Goal: Task Accomplishment & Management: Manage account settings

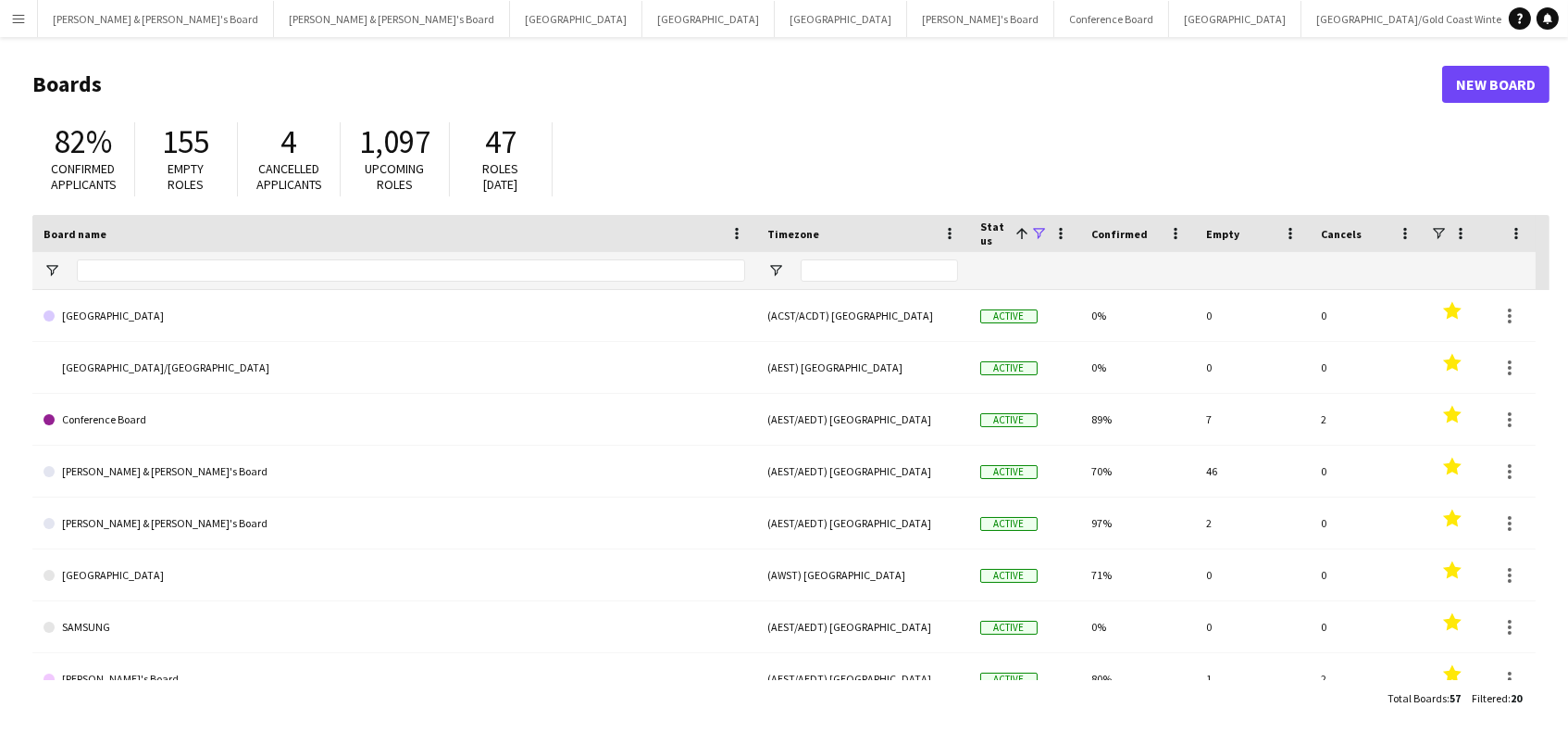
click at [1521, 9] on button "Vicky's Board Close" at bounding box center [1594, 19] width 147 height 36
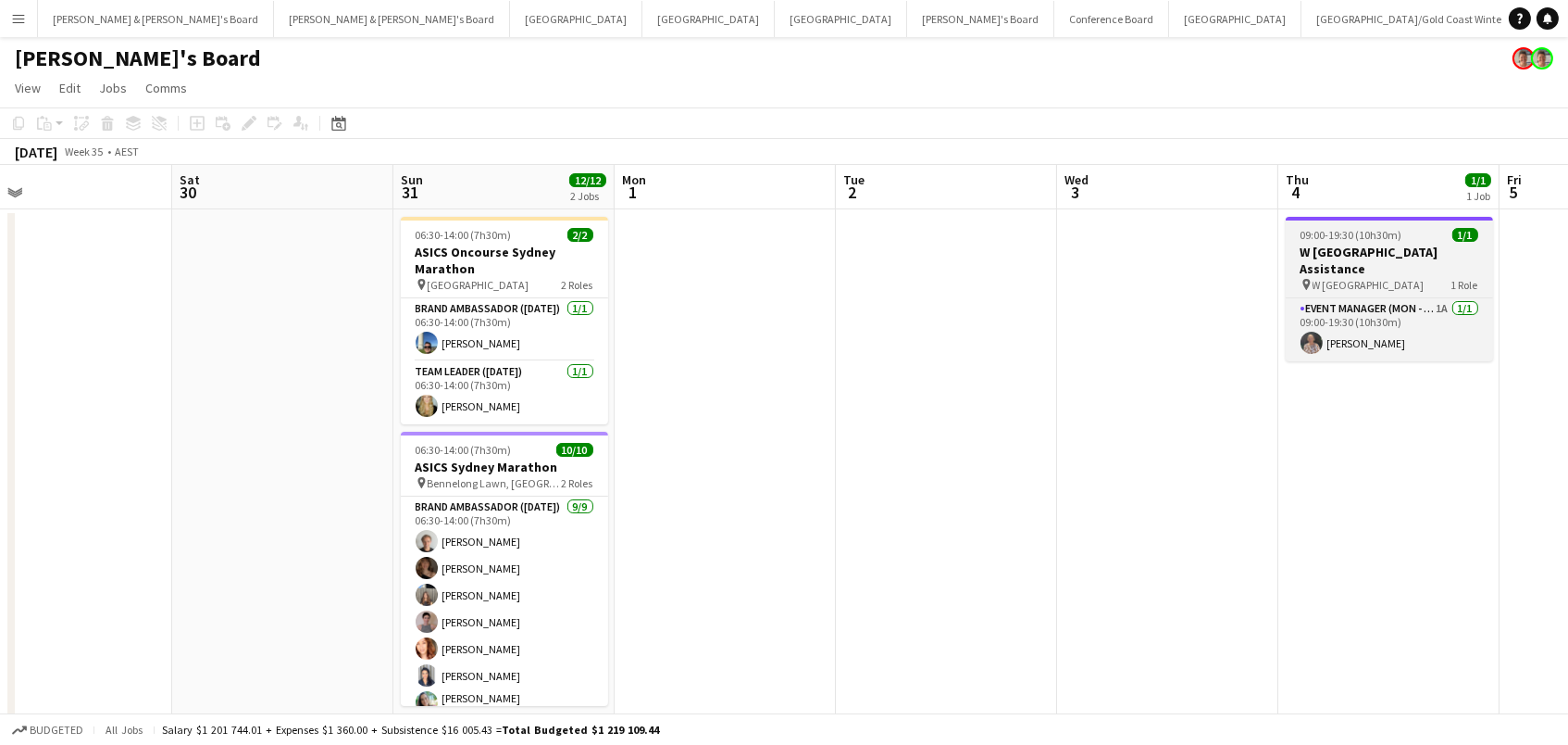
scroll to position [0, 441]
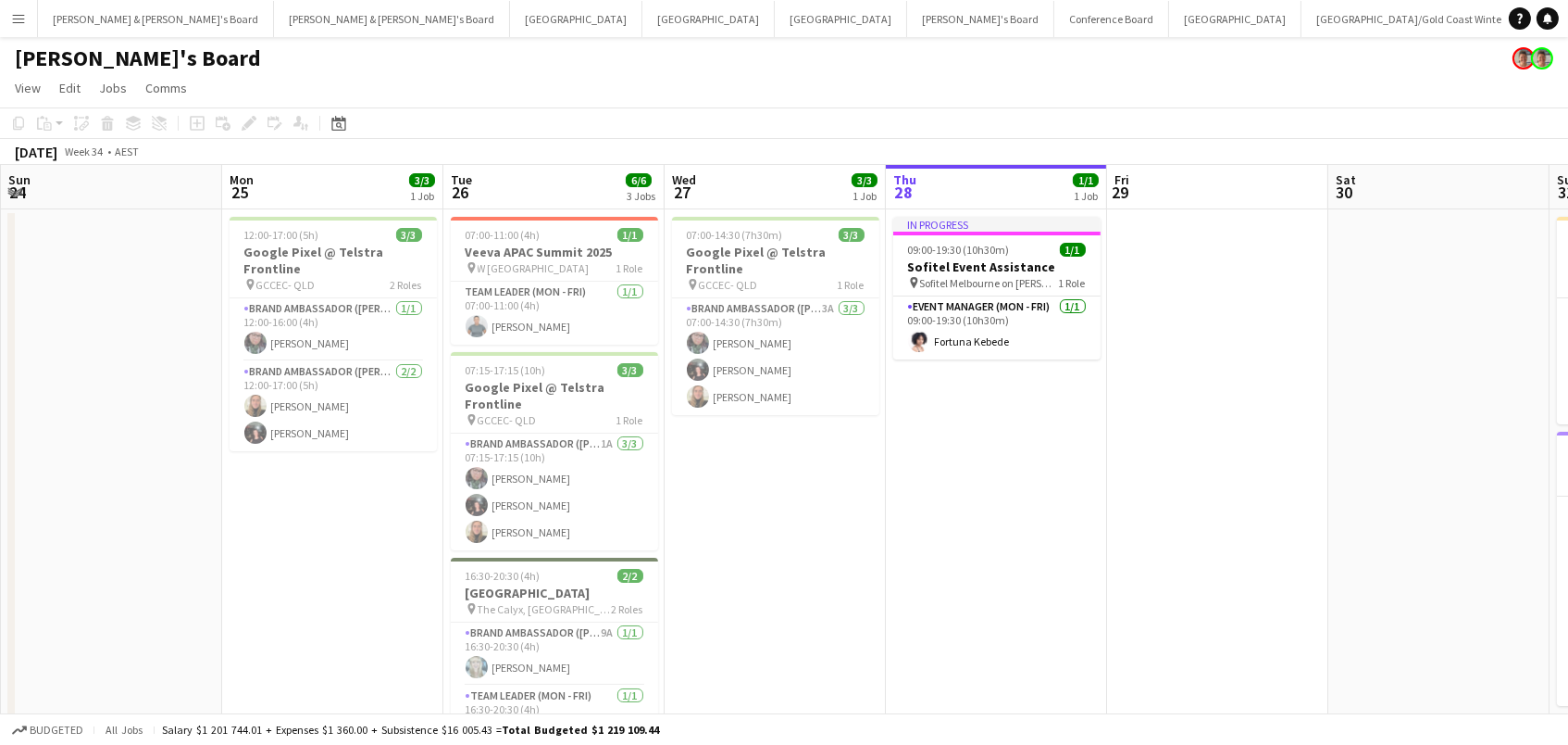
click at [935, 79] on app-page-menu "View Day view expanded Day view collapsed Month view Date picker Jump to [DATE]…" at bounding box center [784, 90] width 1568 height 35
click at [1302, 23] on button "Brisbane/Gold Coast Winter Close" at bounding box center [1411, 19] width 219 height 36
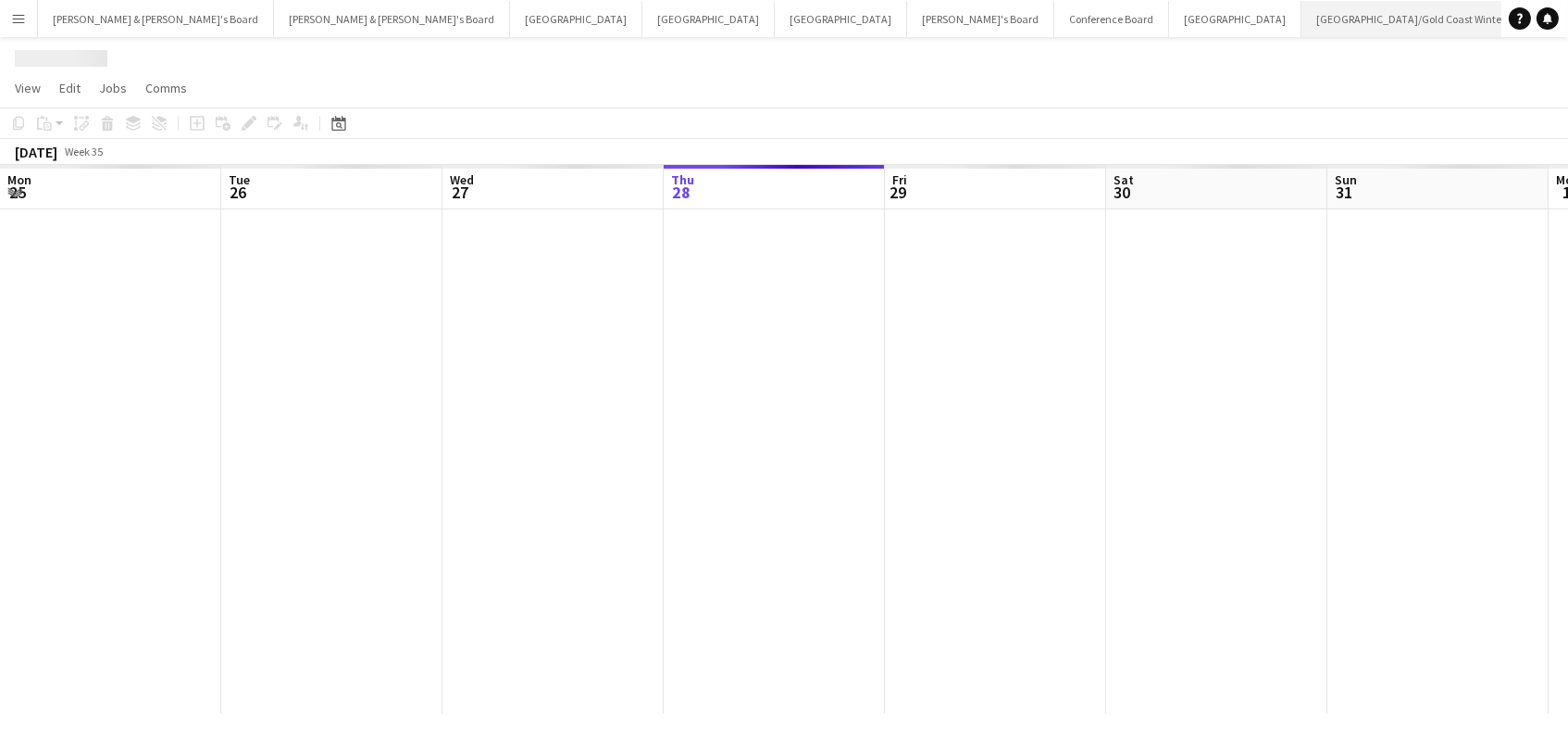
scroll to position [0, 441]
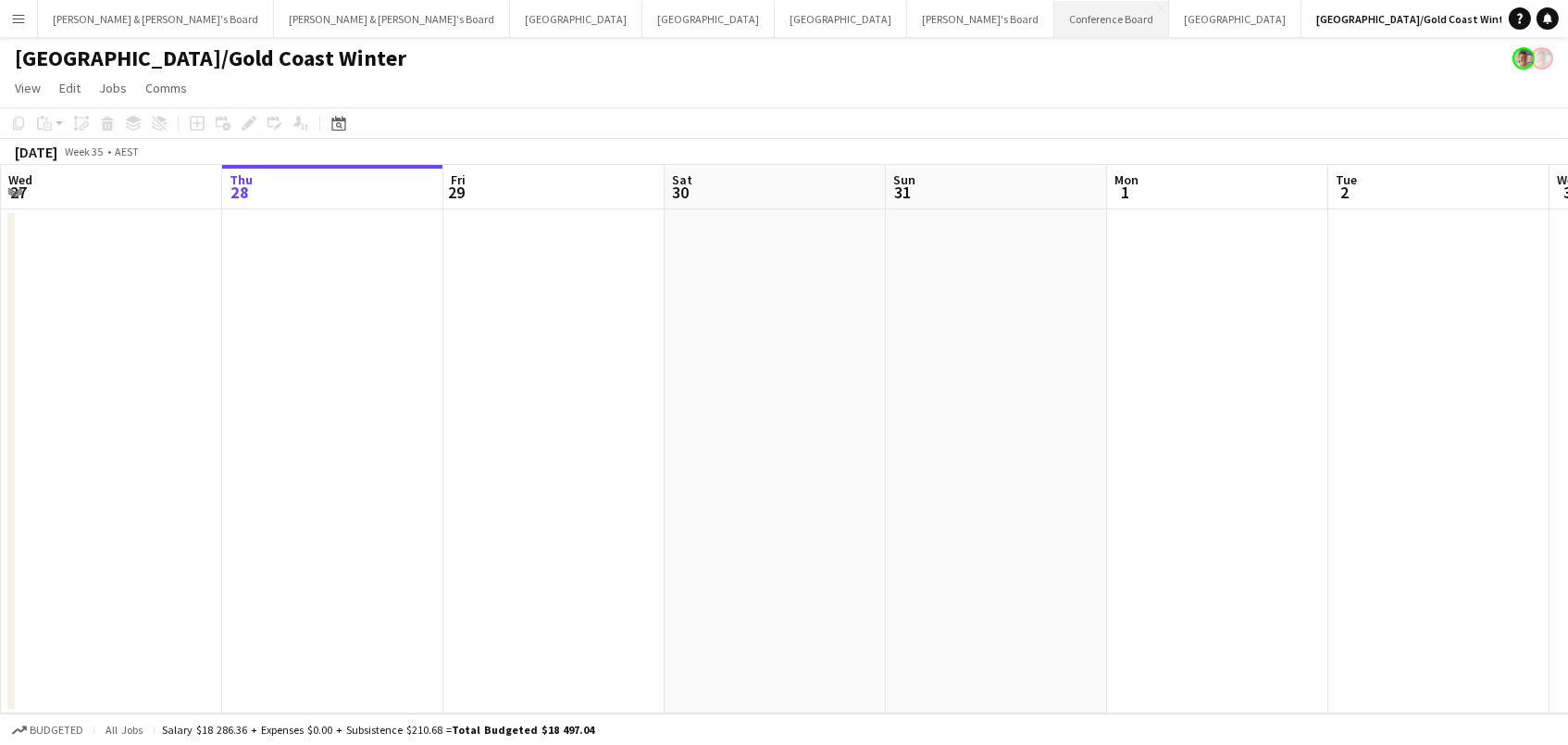
click at [1054, 25] on button "Conference Board Close" at bounding box center [1112, 19] width 115 height 36
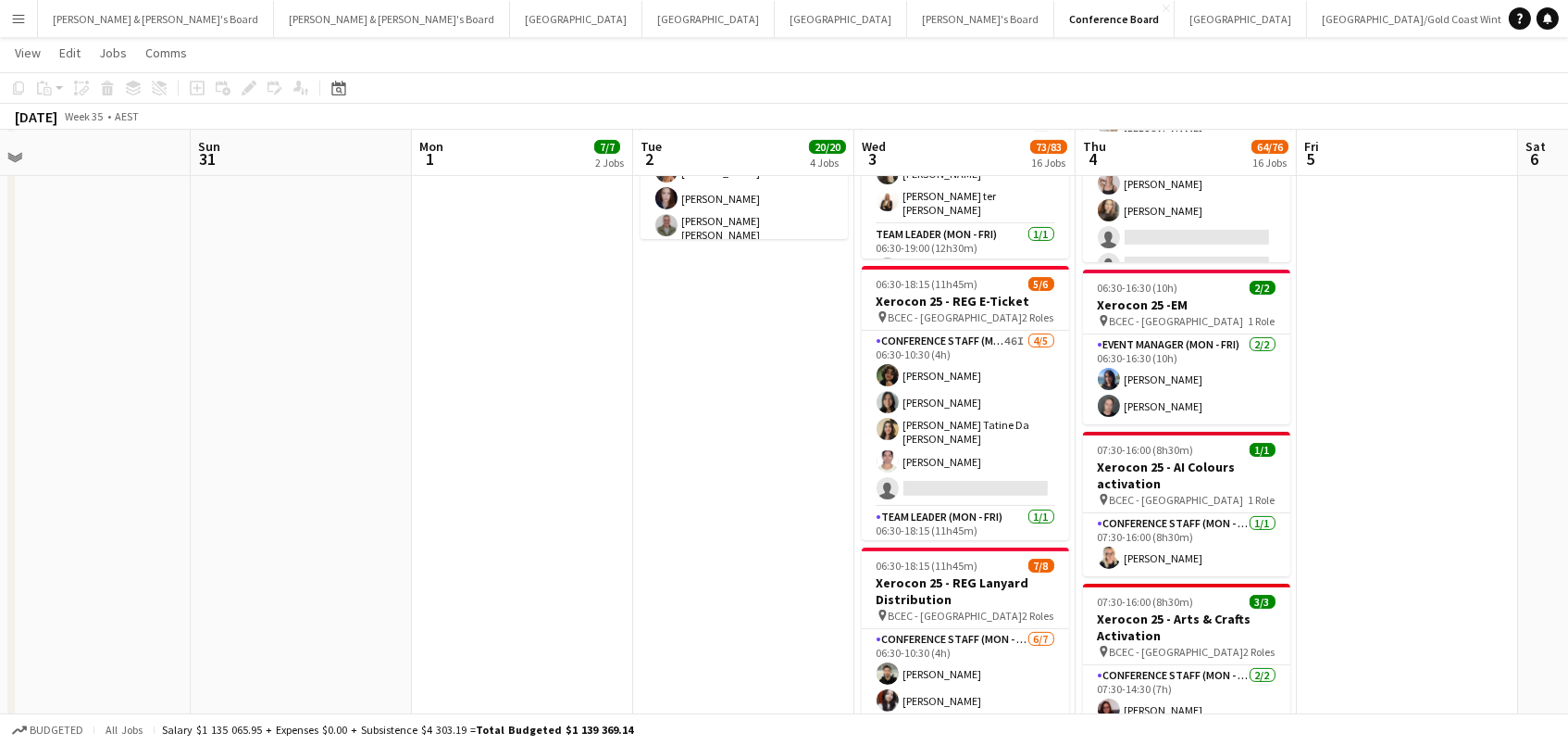
scroll to position [1045, 0]
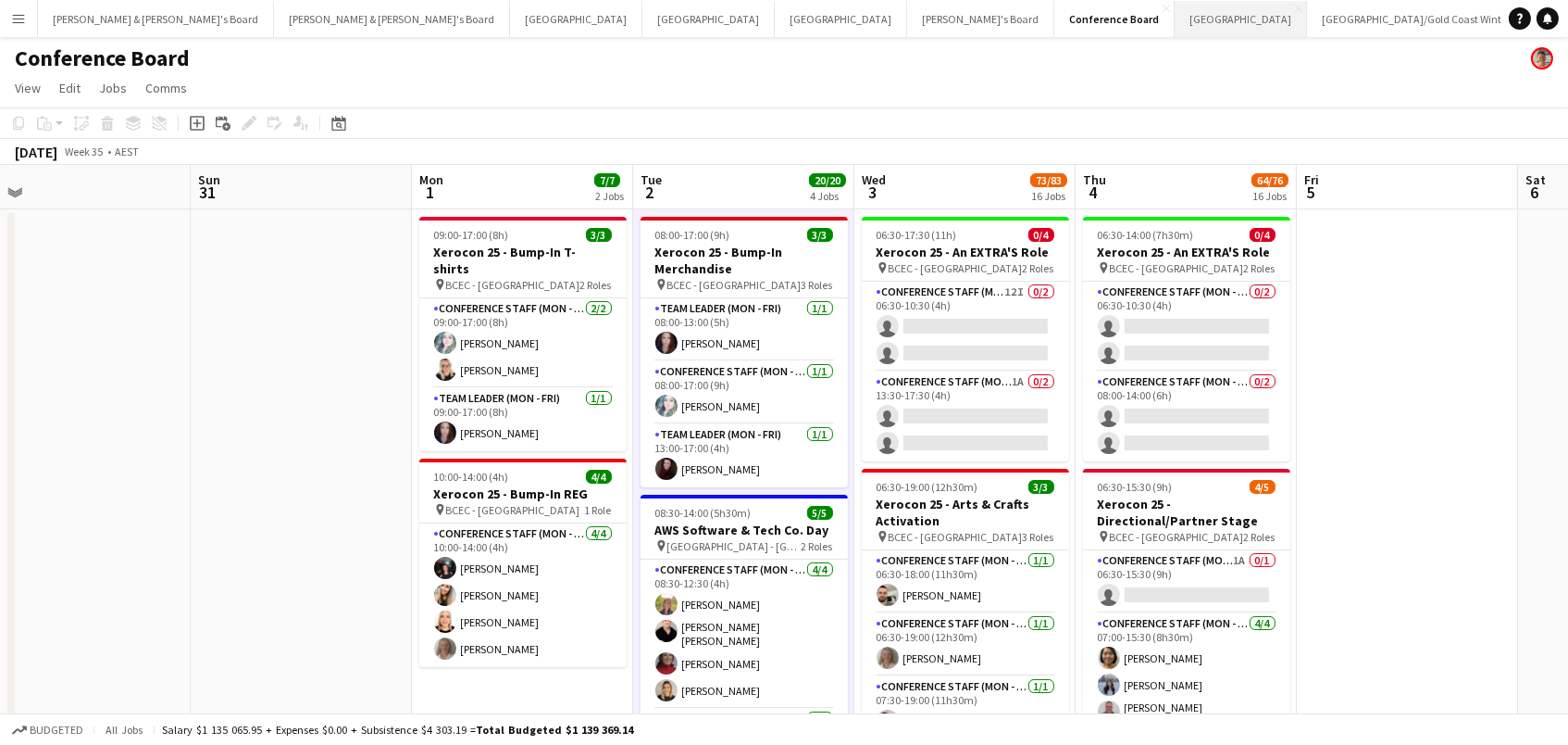
scroll to position [-1, 0]
click at [1175, 7] on button "Sydney Close" at bounding box center [1242, 19] width 133 height 36
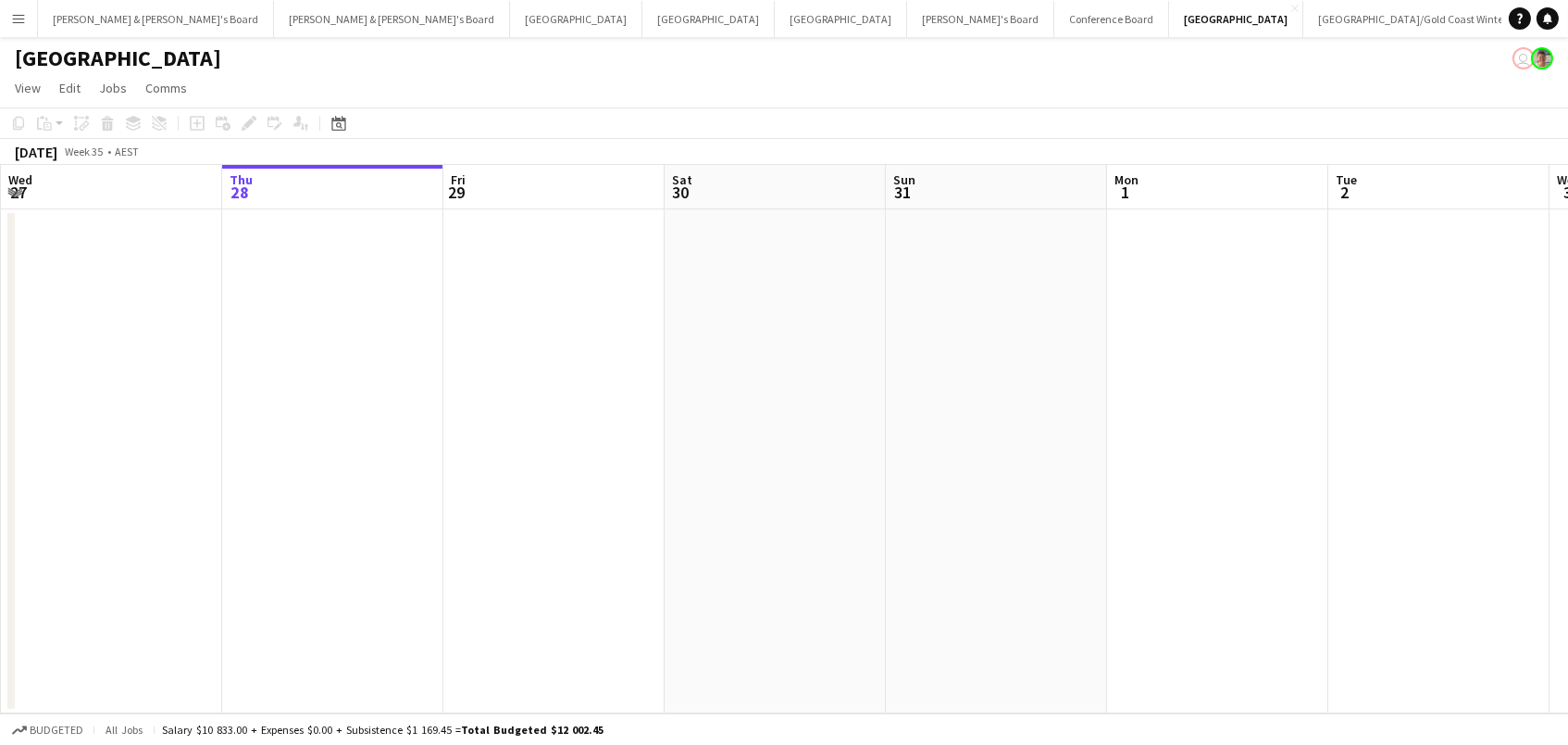
click at [566, 270] on app-date-cell at bounding box center [554, 461] width 221 height 504
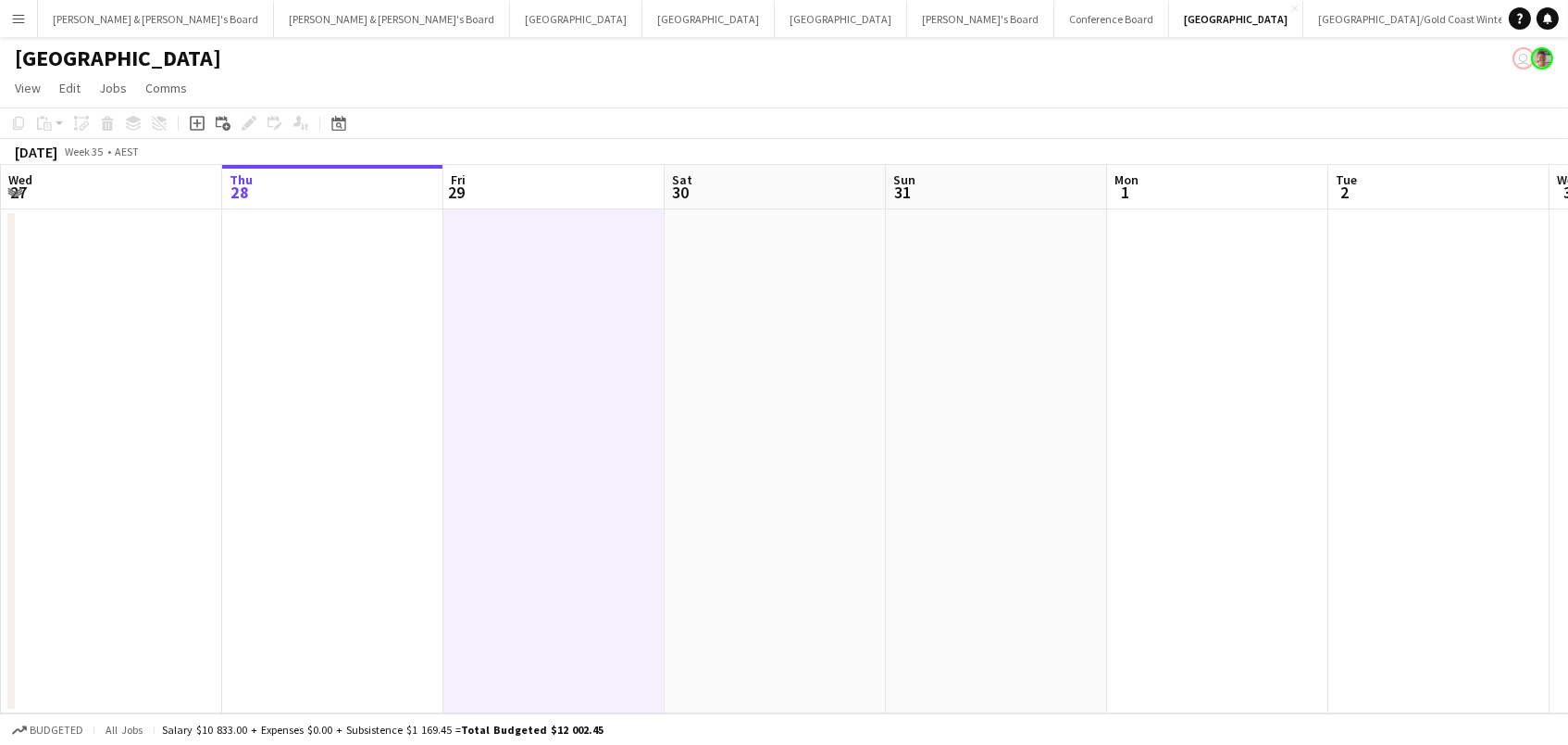
click at [594, 252] on app-date-cell at bounding box center [554, 461] width 221 height 504
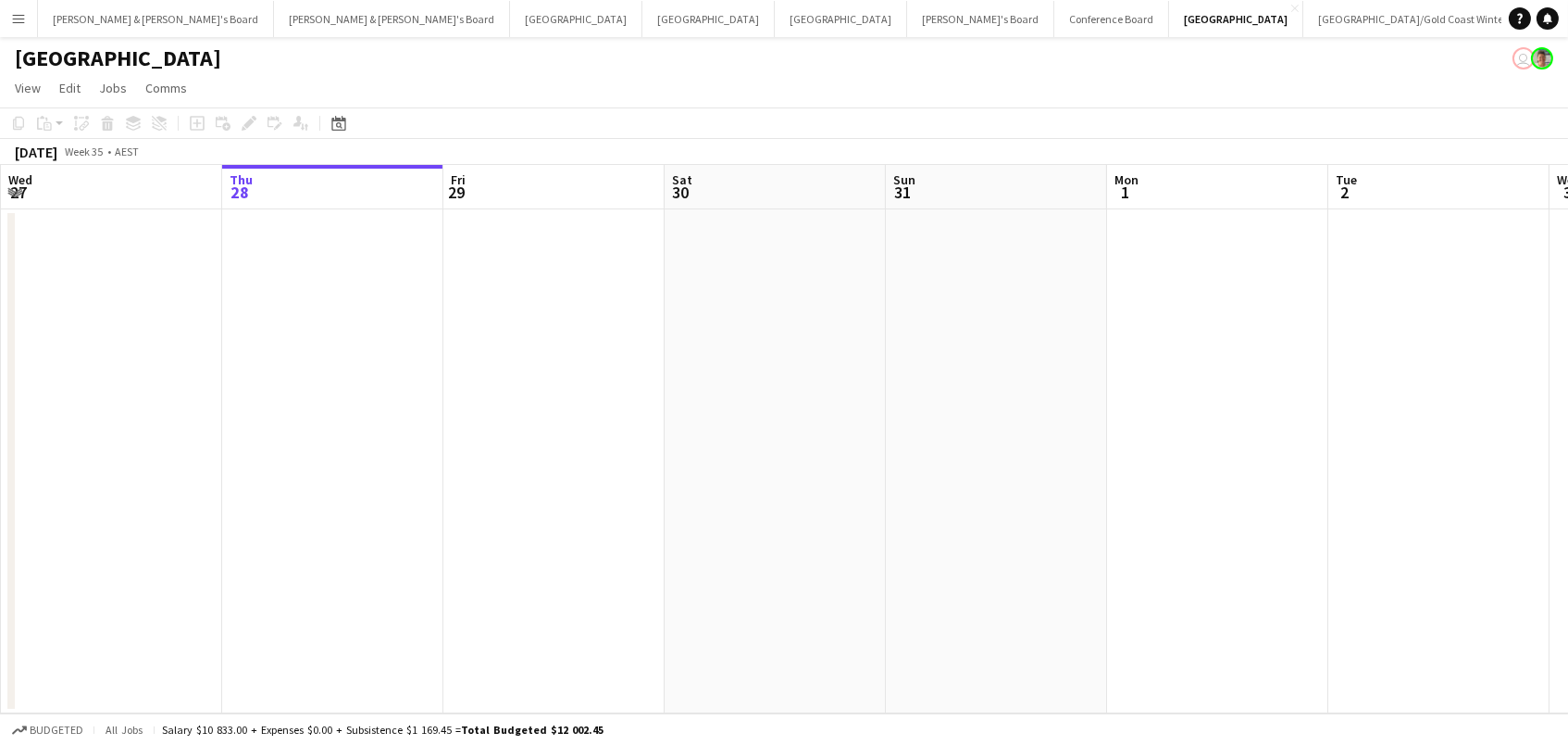
click at [594, 252] on app-date-cell at bounding box center [554, 461] width 221 height 504
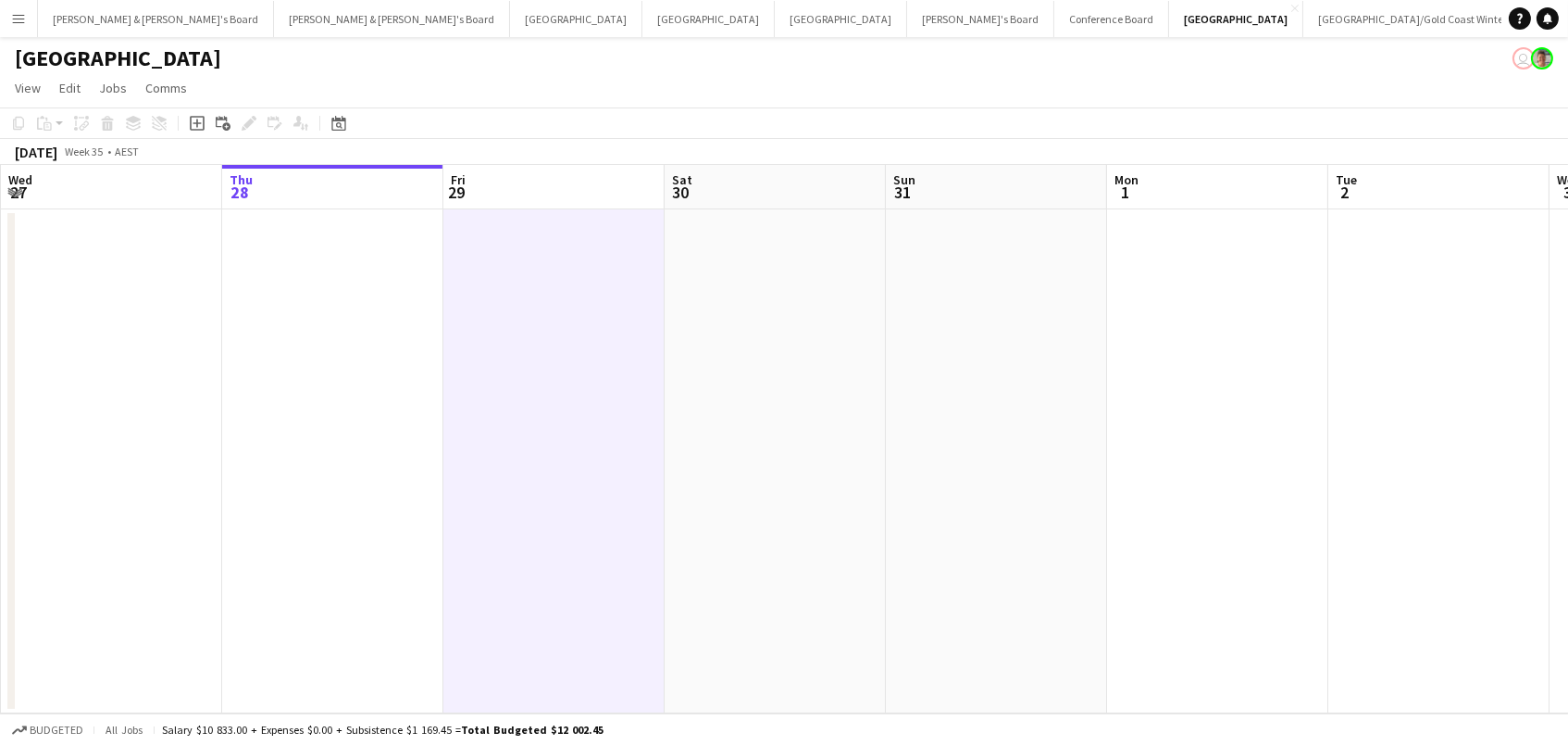
scroll to position [0, 3]
click at [190, 124] on icon "Add job" at bounding box center [197, 123] width 15 height 15
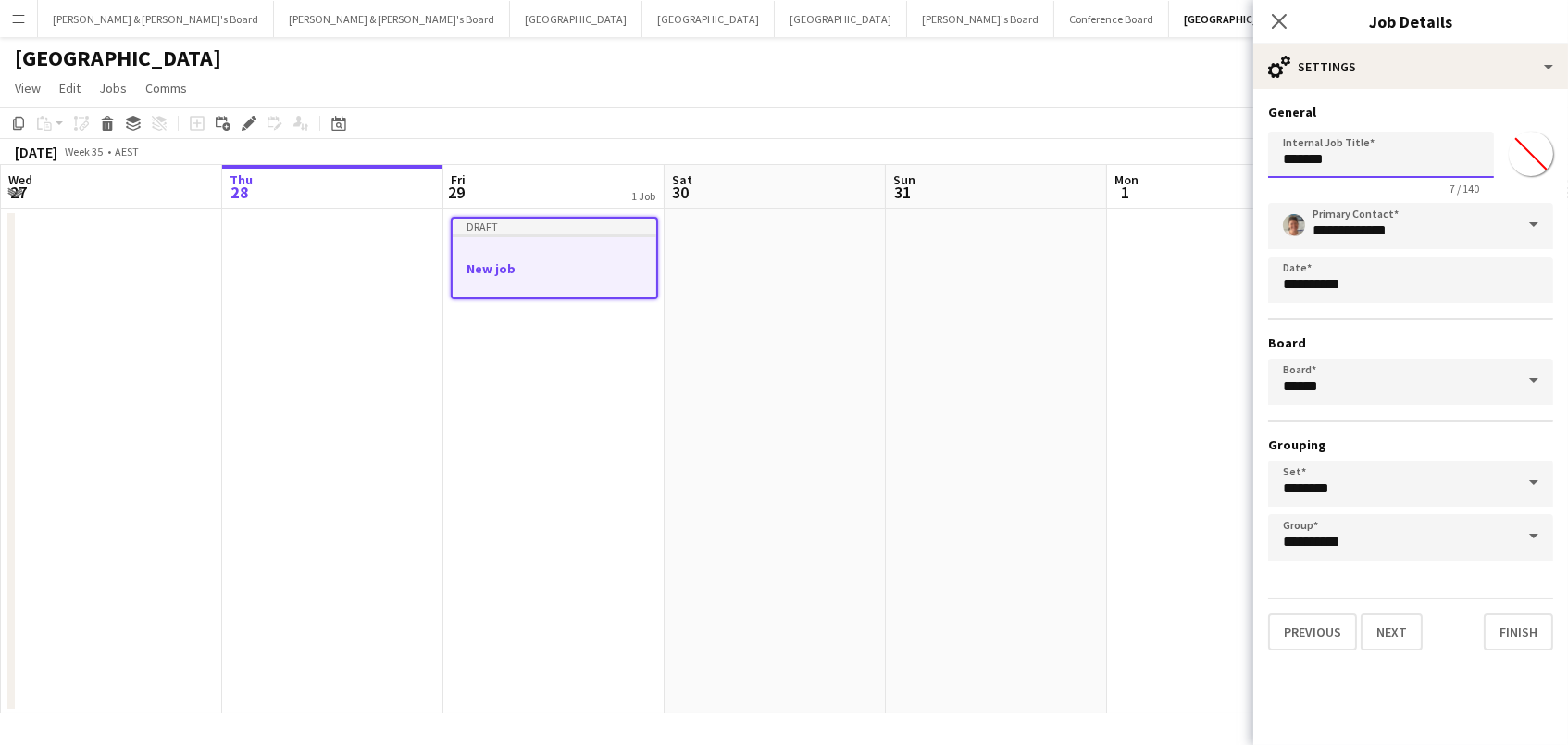
drag, startPoint x: 1398, startPoint y: 168, endPoint x: 1134, endPoint y: 118, distance: 268.7
click at [1134, 118] on body "Menu Boards Boards Boards All jobs Status Workforce Workforce My Workforce Recr…" at bounding box center [784, 372] width 1568 height 745
type input "*"
drag, startPoint x: 1142, startPoint y: 46, endPoint x: 799, endPoint y: 348, distance: 457.0
click at [797, 348] on app-date-cell at bounding box center [775, 461] width 221 height 504
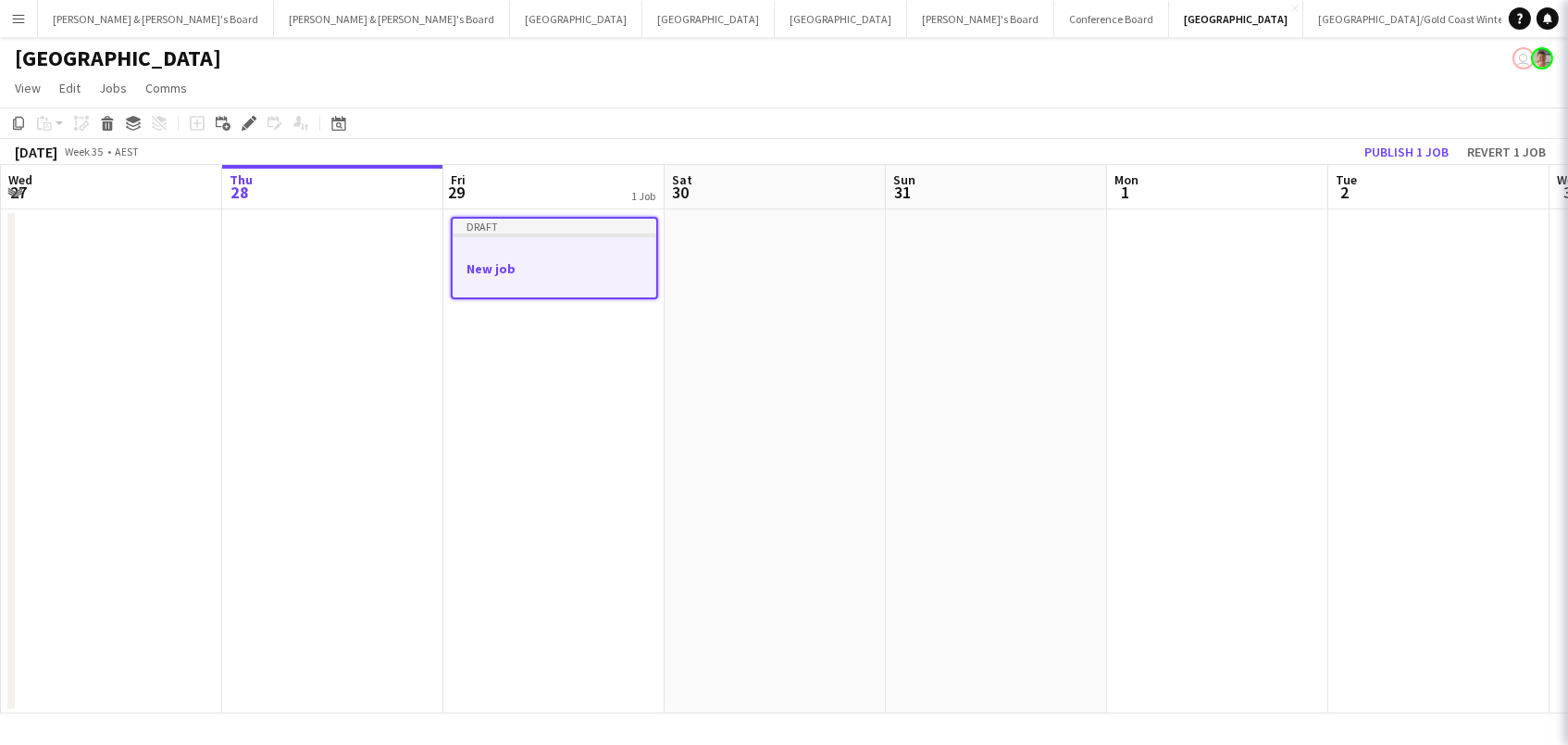
scroll to position [0, 440]
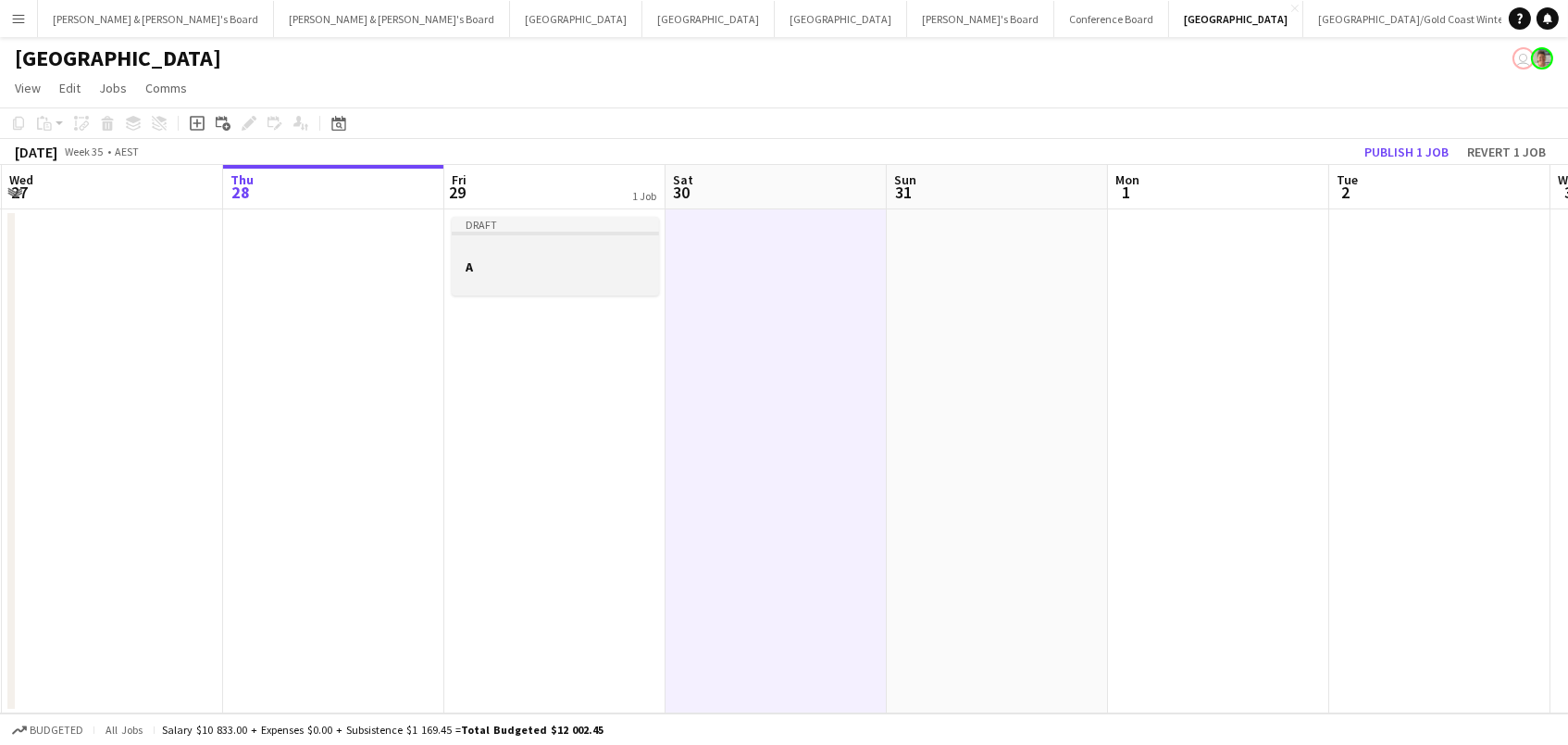
click at [480, 243] on div at bounding box center [555, 250] width 208 height 14
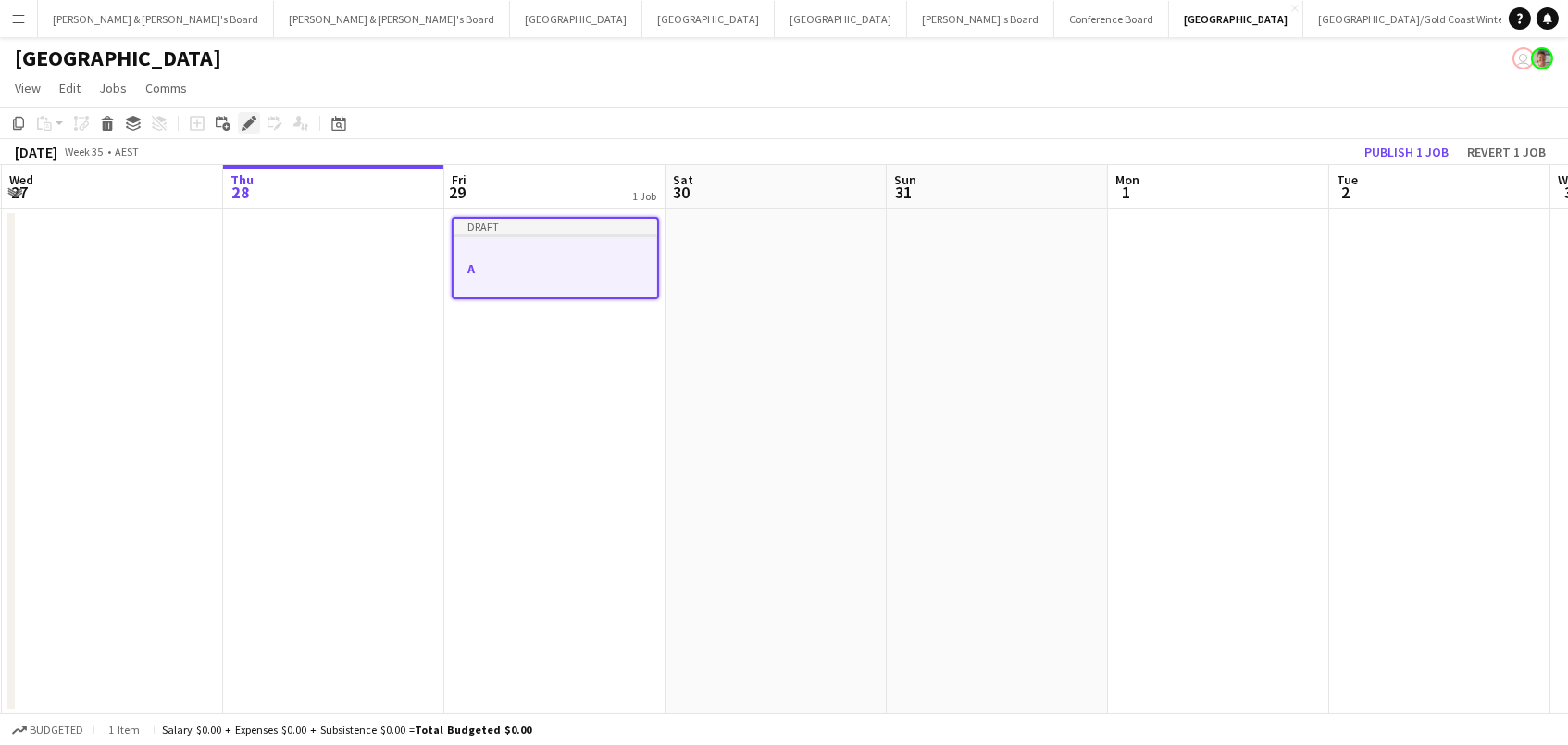
click at [242, 127] on icon at bounding box center [244, 128] width 5 height 5
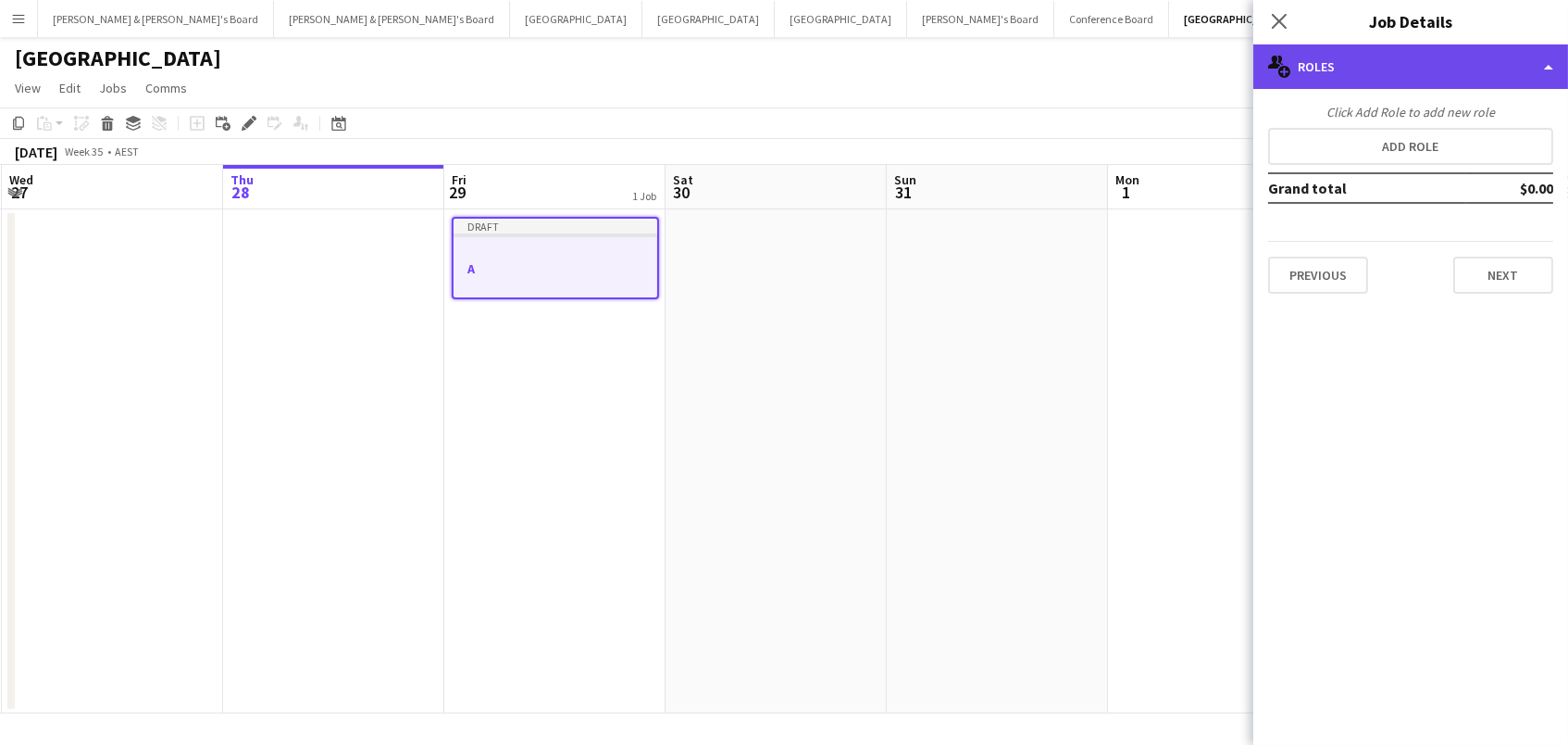
click at [1377, 71] on div "multiple-users-add Roles" at bounding box center [1410, 67] width 315 height 45
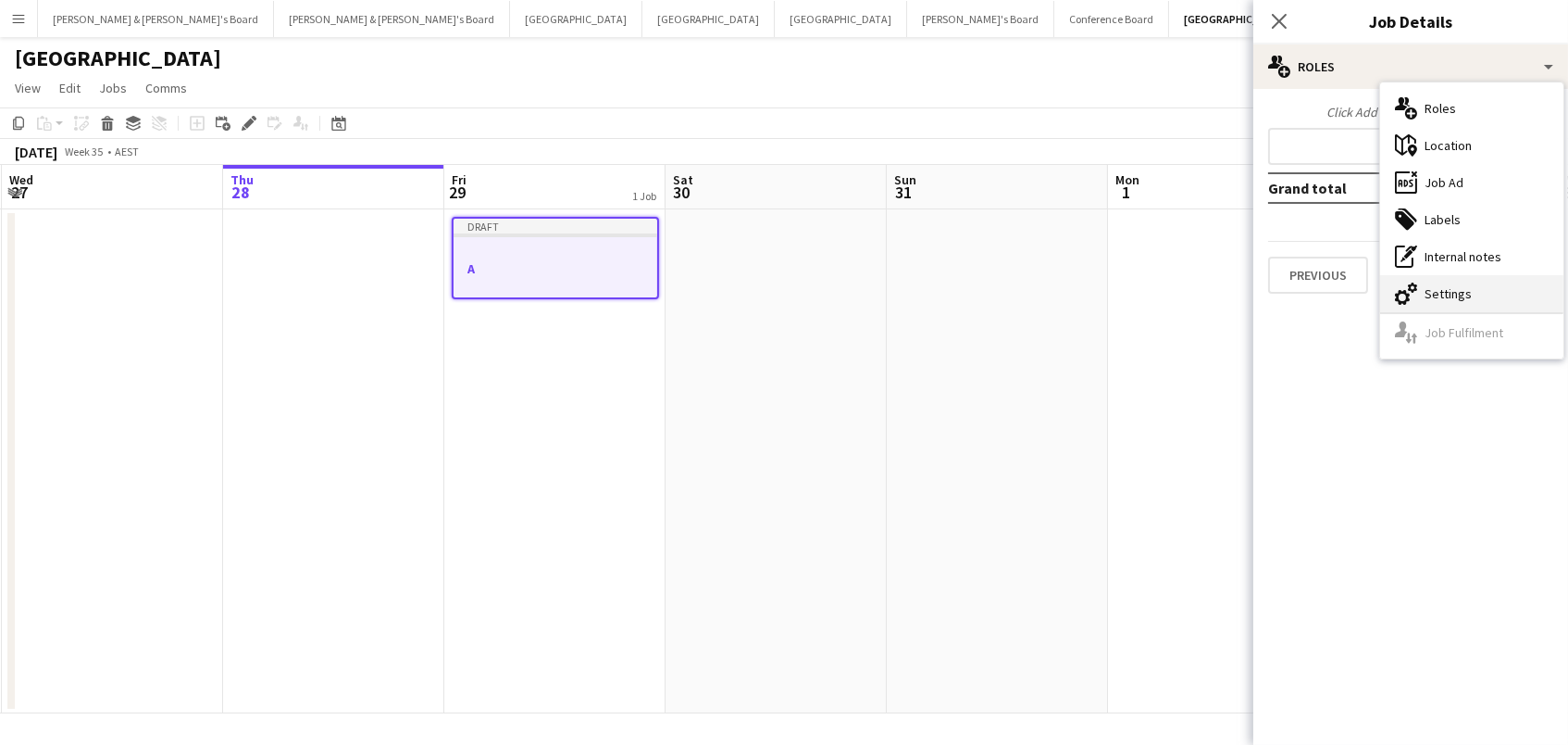
click at [1451, 294] on div "cog-double-3 Settings" at bounding box center [1472, 294] width 183 height 37
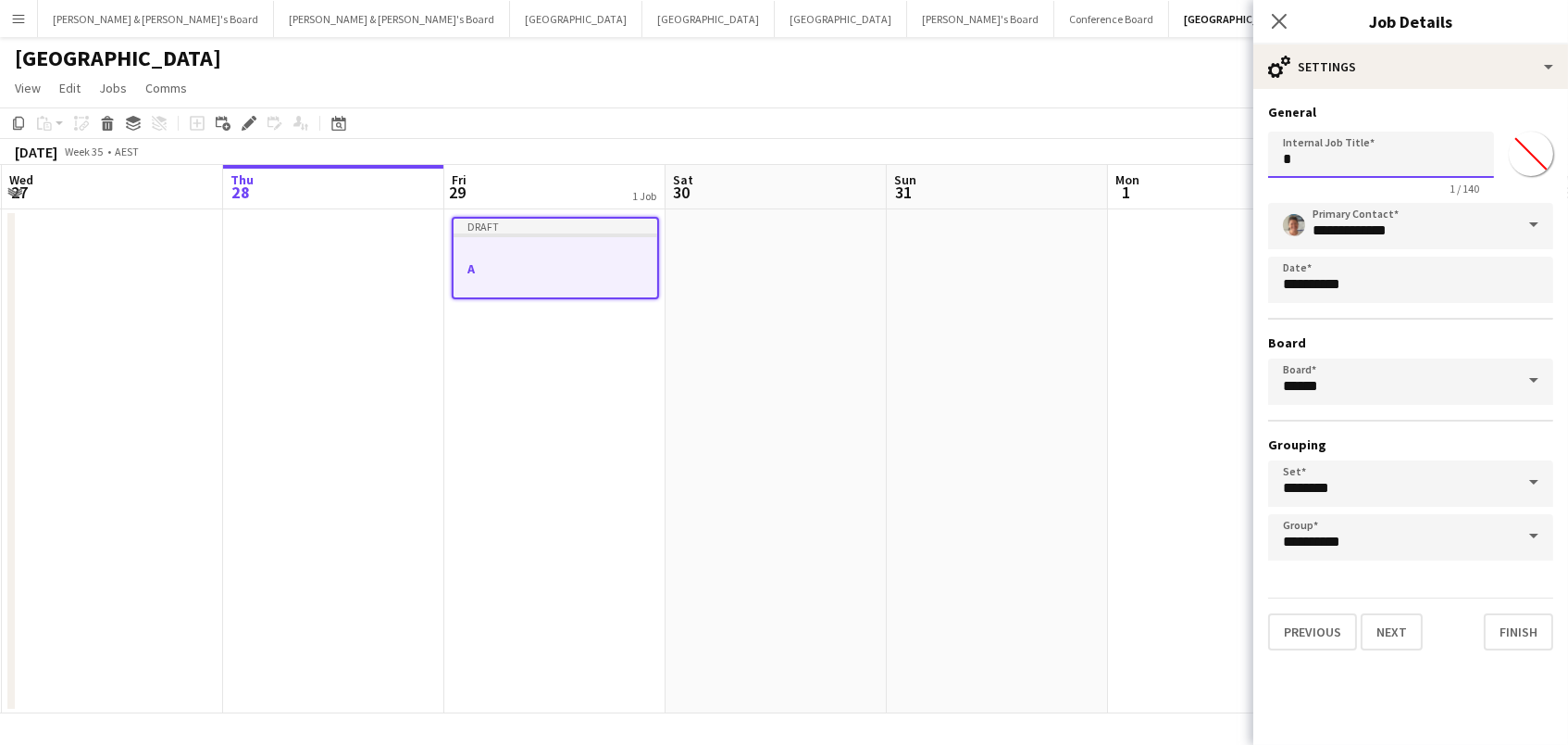
click at [1347, 146] on input "*" at bounding box center [1381, 154] width 226 height 46
click at [1350, 165] on input "*" at bounding box center [1381, 154] width 226 height 46
type input "**********"
click at [1381, 615] on button "Next" at bounding box center [1392, 632] width 62 height 37
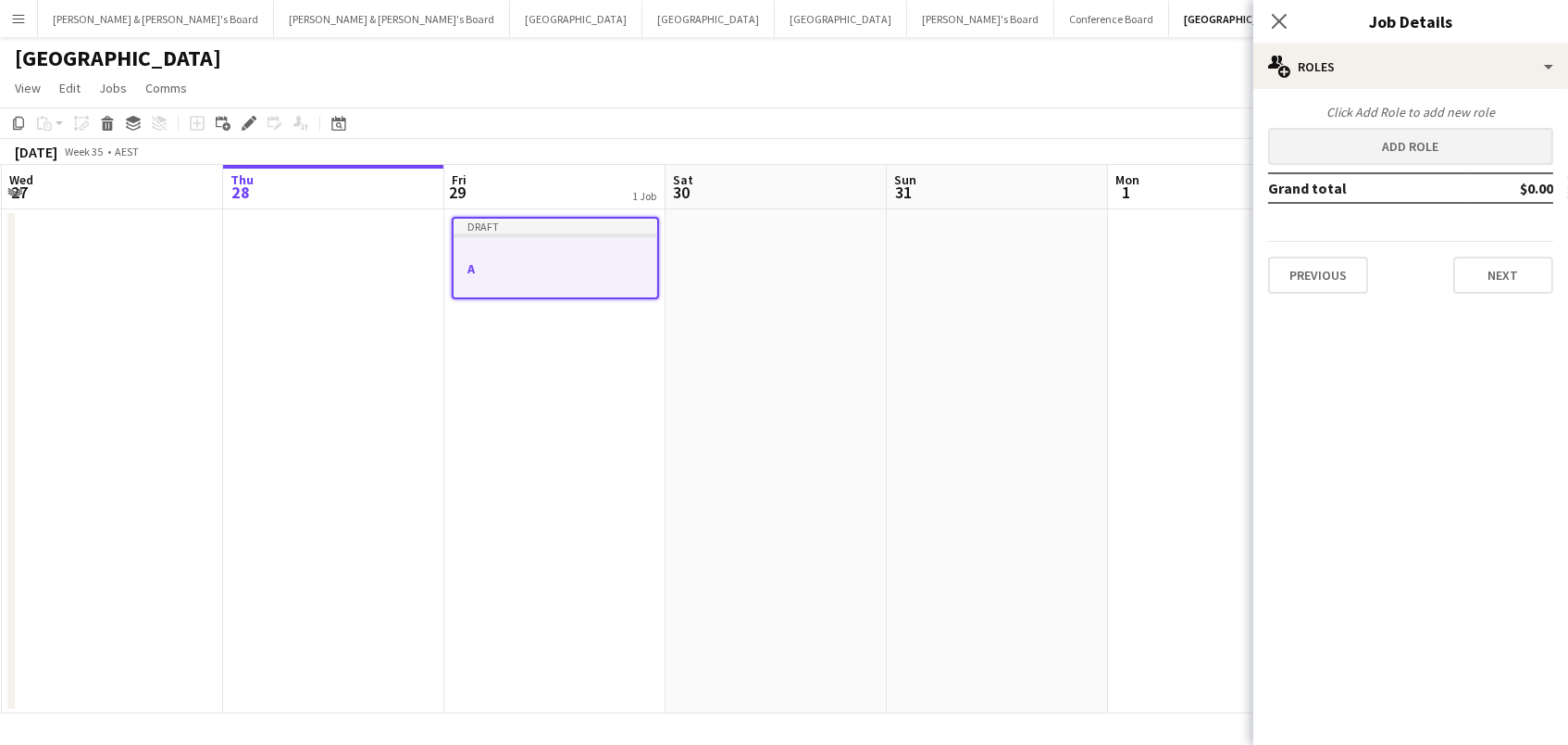
scroll to position [0, 0]
click at [1369, 140] on button "Add role" at bounding box center [1410, 146] width 286 height 37
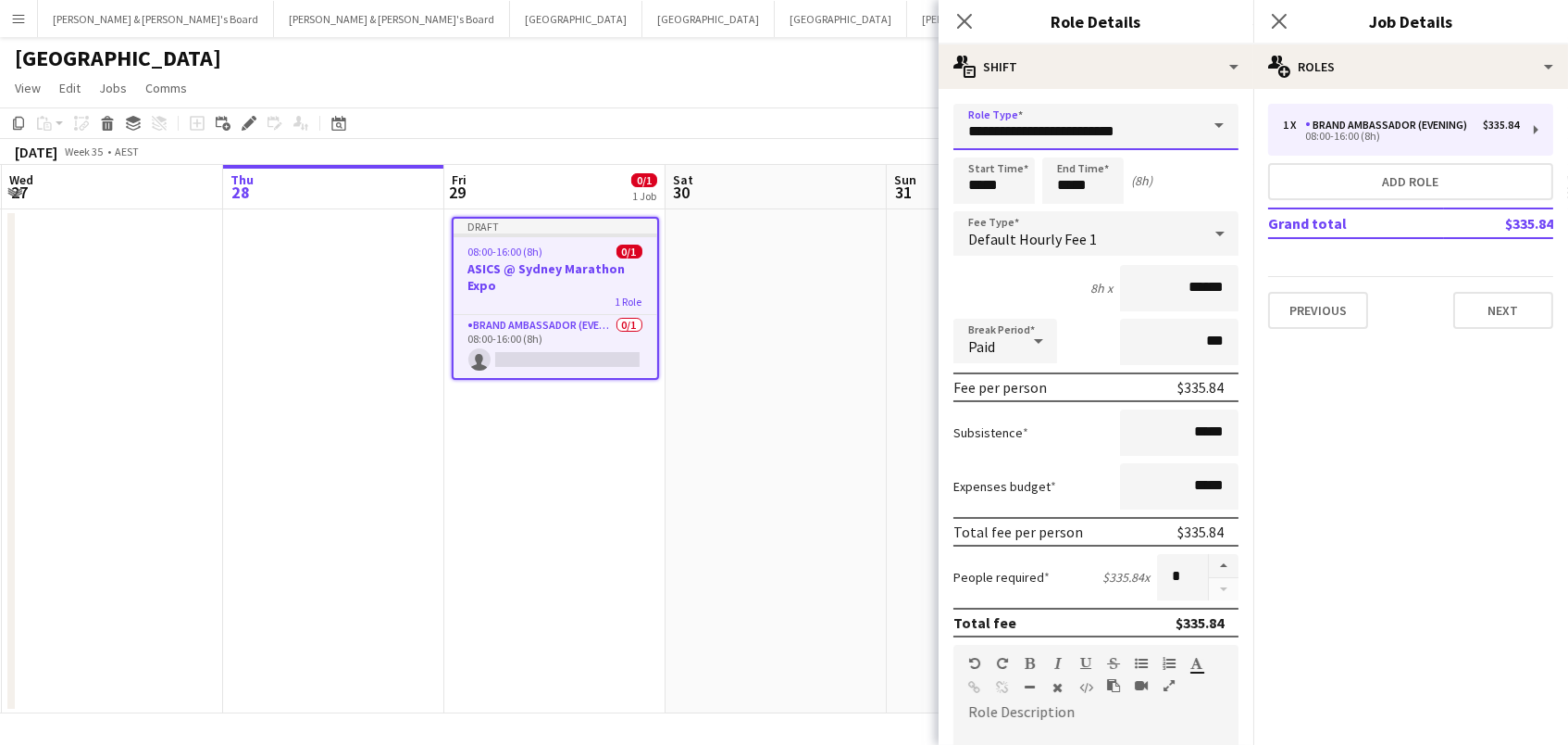
drag, startPoint x: 1157, startPoint y: 108, endPoint x: 1159, endPoint y: 129, distance: 21.1
click at [1157, 108] on input "**********" at bounding box center [1095, 126] width 286 height 46
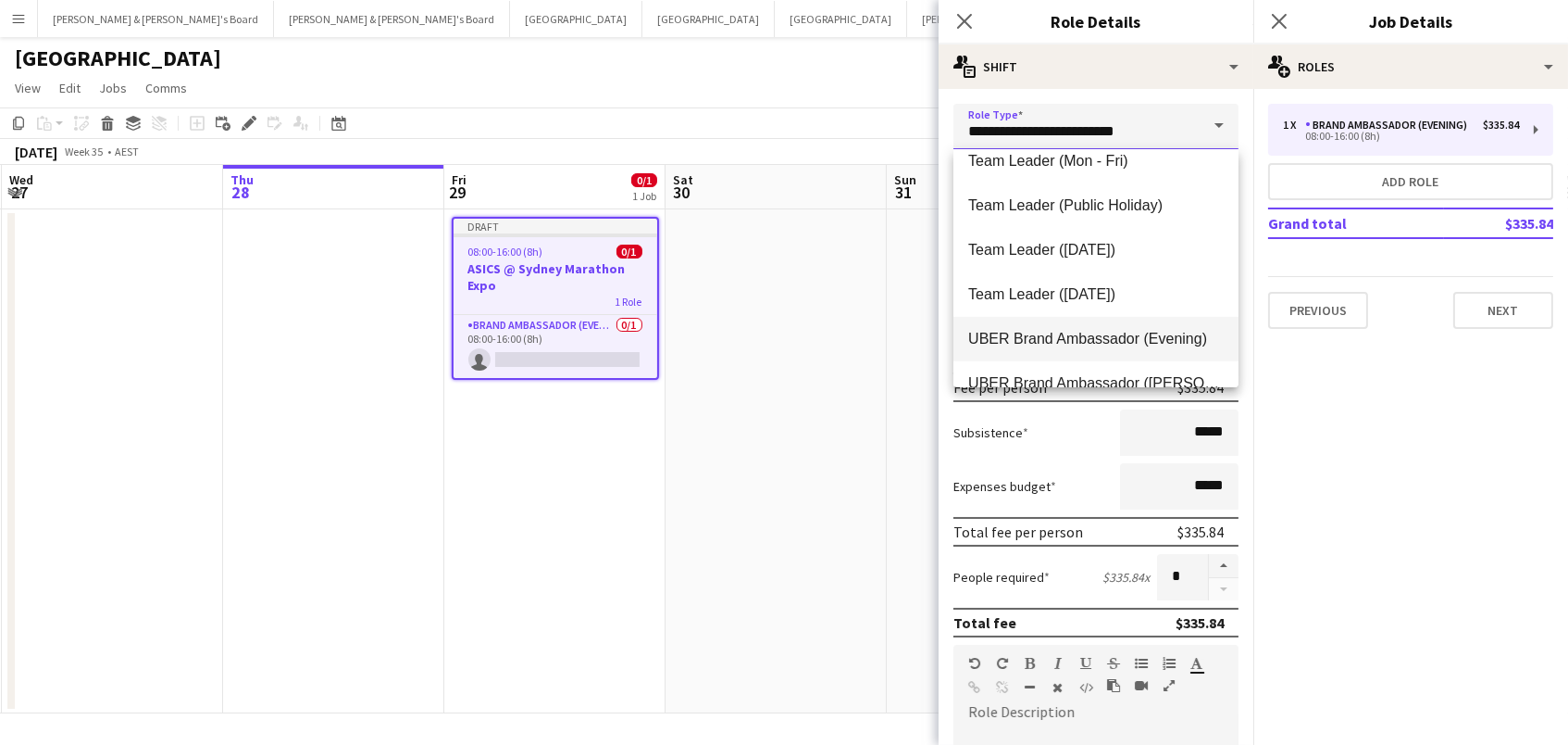
scroll to position [1885, 0]
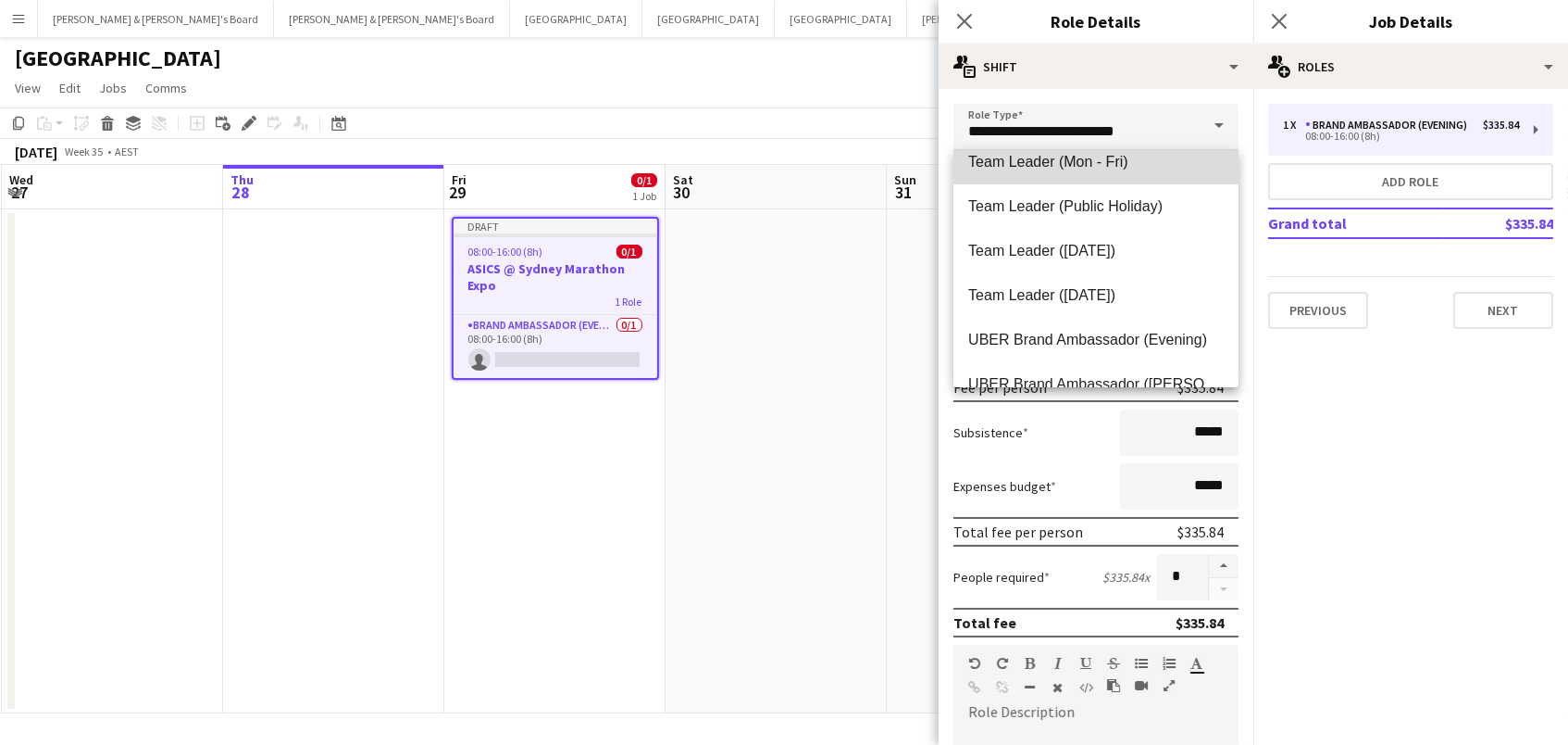
click at [1128, 158] on span "Team Leader (Mon - Fri)" at bounding box center [1096, 162] width 255 height 18
type input "**********"
type input "******"
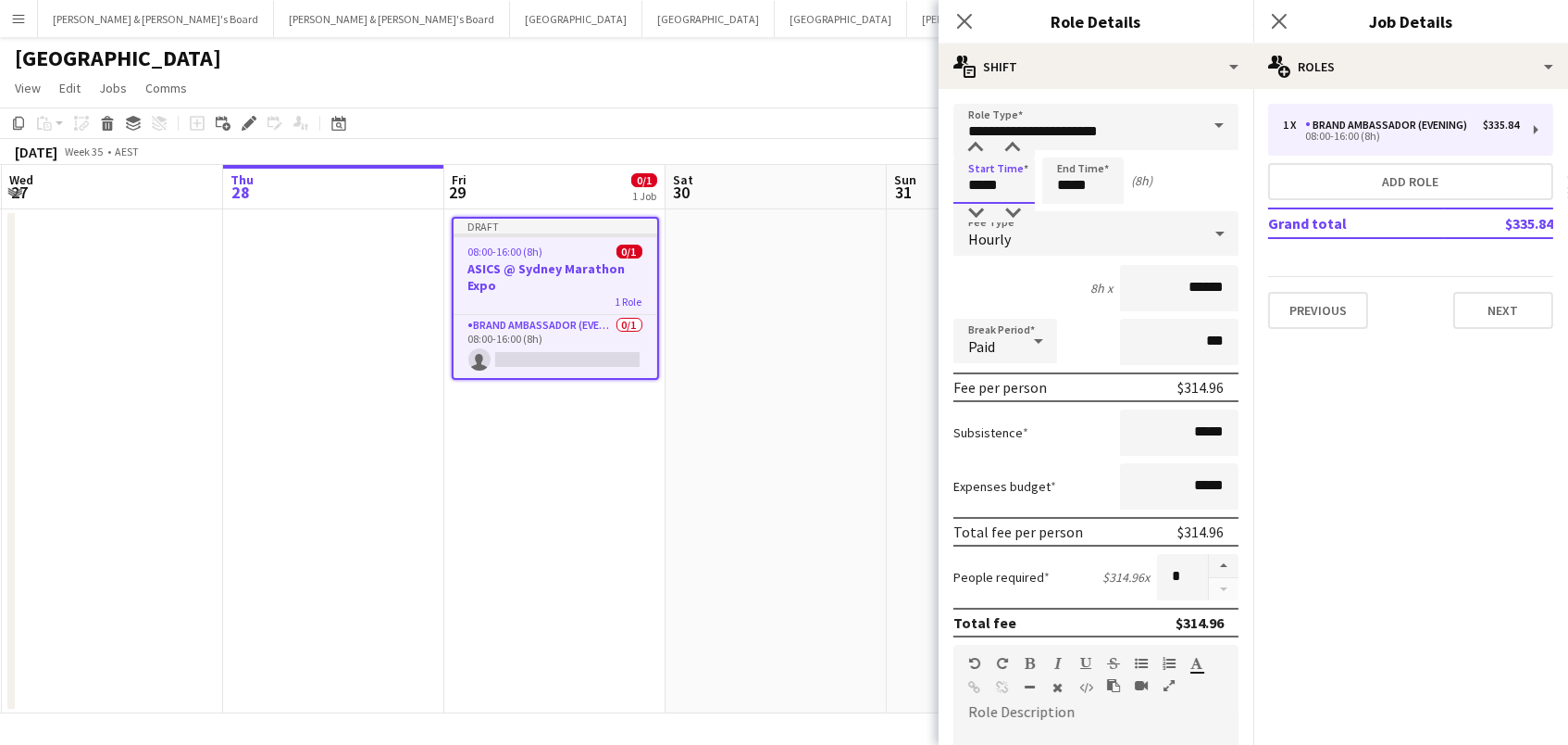
click at [971, 181] on input "*****" at bounding box center [994, 179] width 82 height 46
click at [976, 151] on div at bounding box center [975, 147] width 37 height 19
click at [972, 213] on div at bounding box center [975, 213] width 37 height 19
click at [1008, 206] on div at bounding box center [1013, 213] width 37 height 19
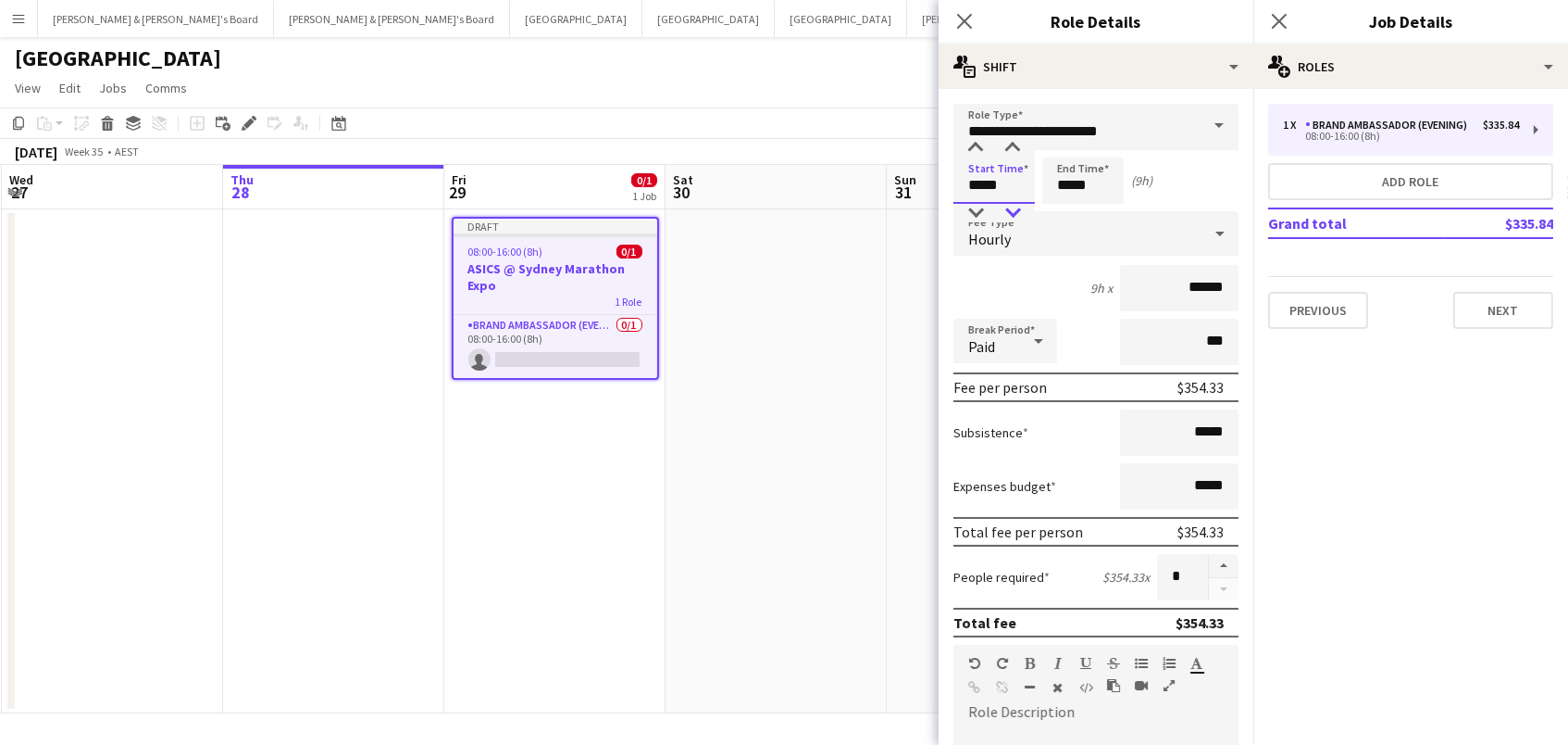
type input "*****"
click at [1008, 206] on div at bounding box center [1013, 213] width 37 height 19
click at [1078, 195] on input "*****" at bounding box center [1084, 179] width 82 height 46
click at [1058, 220] on div at bounding box center [1064, 213] width 37 height 19
click at [1094, 207] on div at bounding box center [1101, 213] width 37 height 19
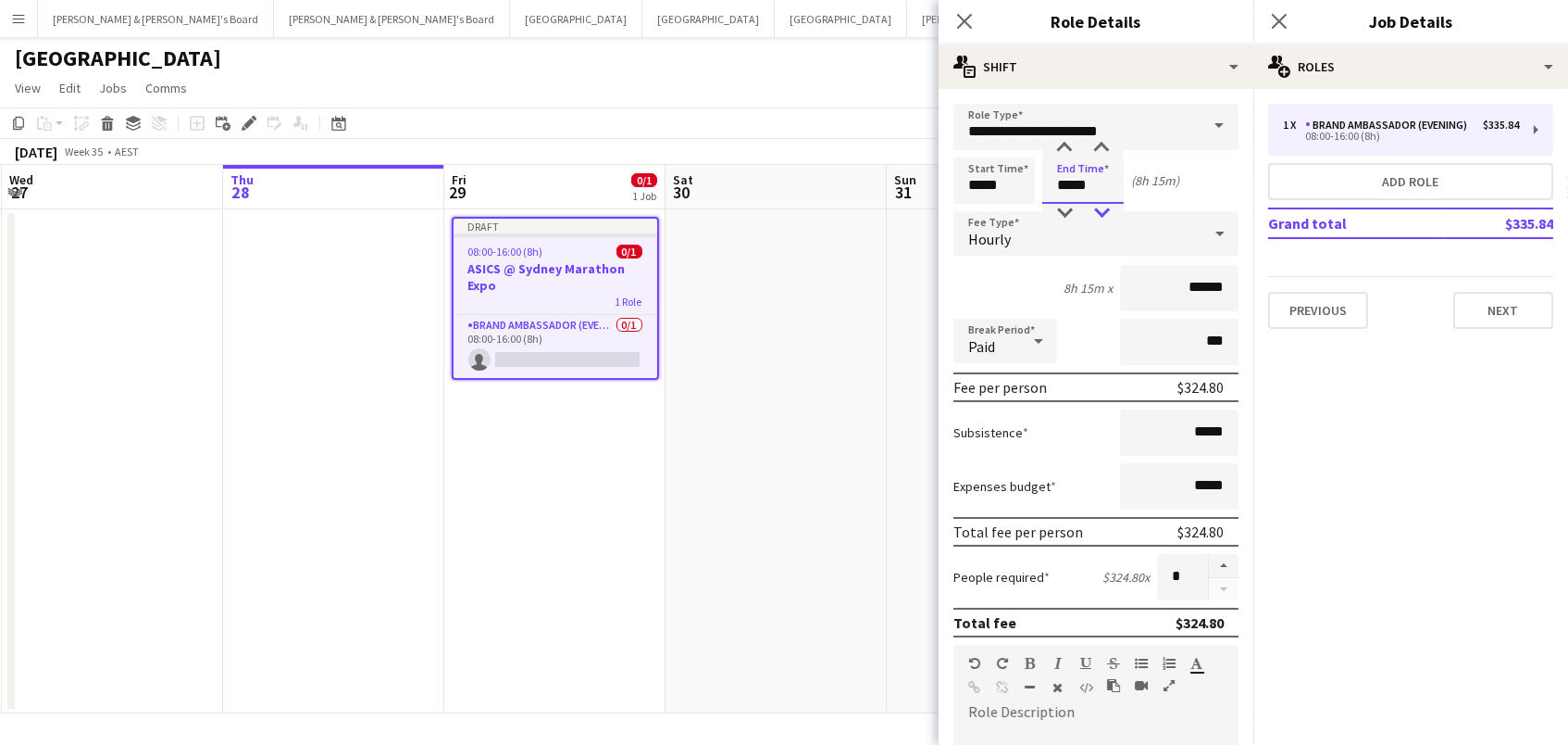
type input "*****"
click at [1094, 207] on div at bounding box center [1101, 213] width 37 height 19
click at [1306, 165] on button "Add role" at bounding box center [1410, 181] width 286 height 37
type input "**********"
type input "*****"
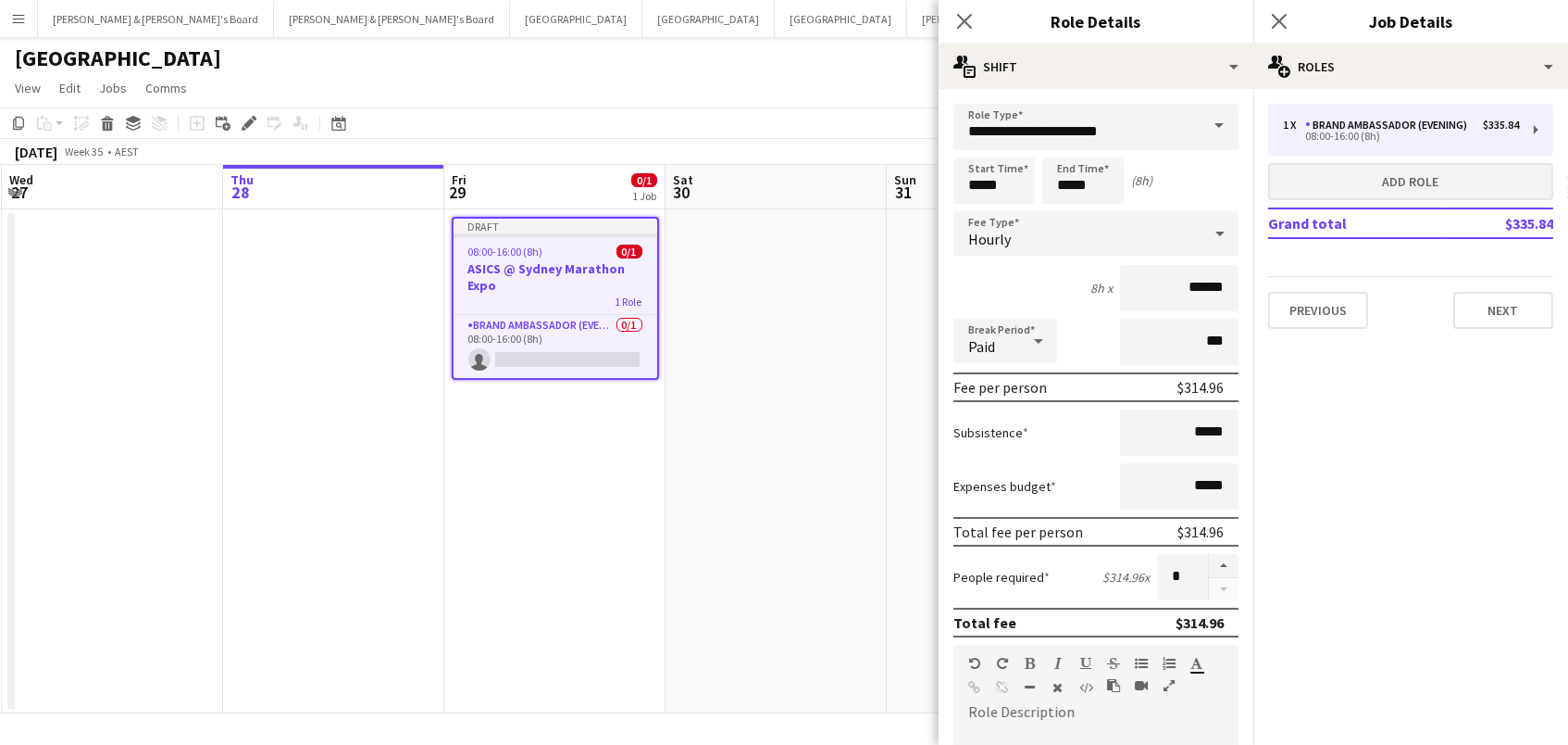
type input "*****"
type input "******"
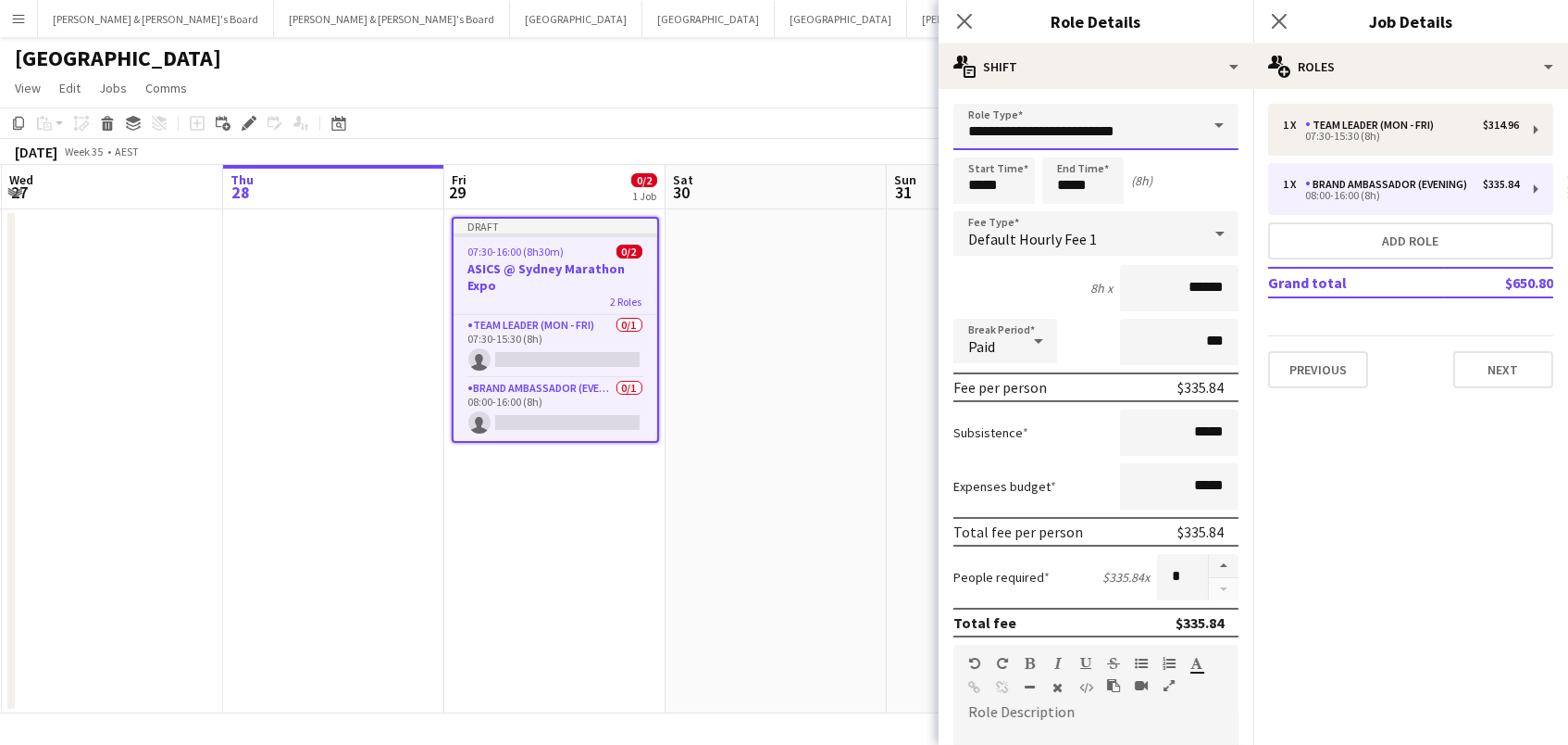
drag, startPoint x: 1147, startPoint y: 115, endPoint x: 1142, endPoint y: 127, distance: 13.0
click at [1147, 115] on input "**********" at bounding box center [1095, 126] width 286 height 46
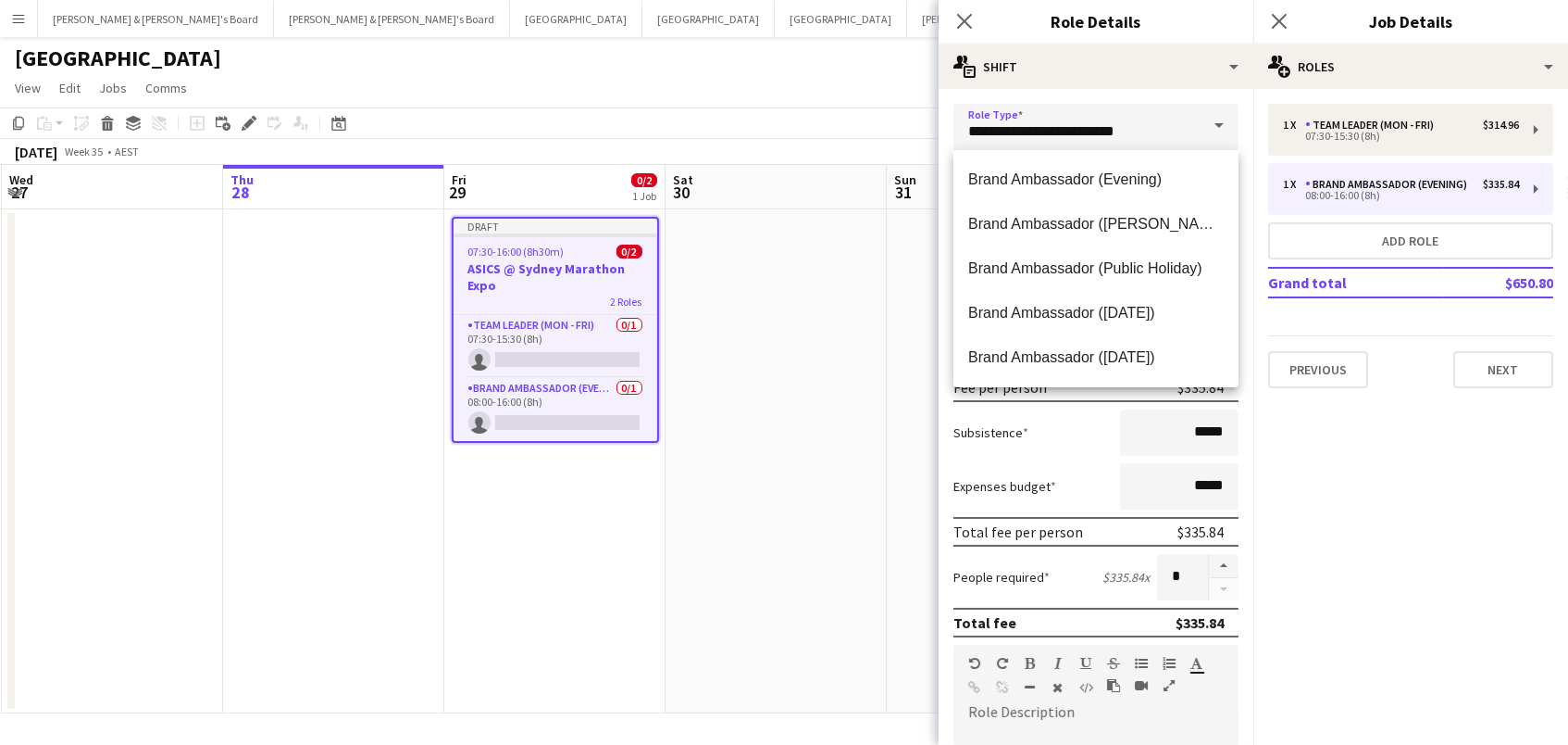
drag, startPoint x: 1096, startPoint y: 212, endPoint x: 1047, endPoint y: 194, distance: 52.2
click at [1096, 212] on mat-option "Brand Ambassador ([PERSON_NAME])" at bounding box center [1095, 224] width 286 height 45
type input "**********"
type input "******"
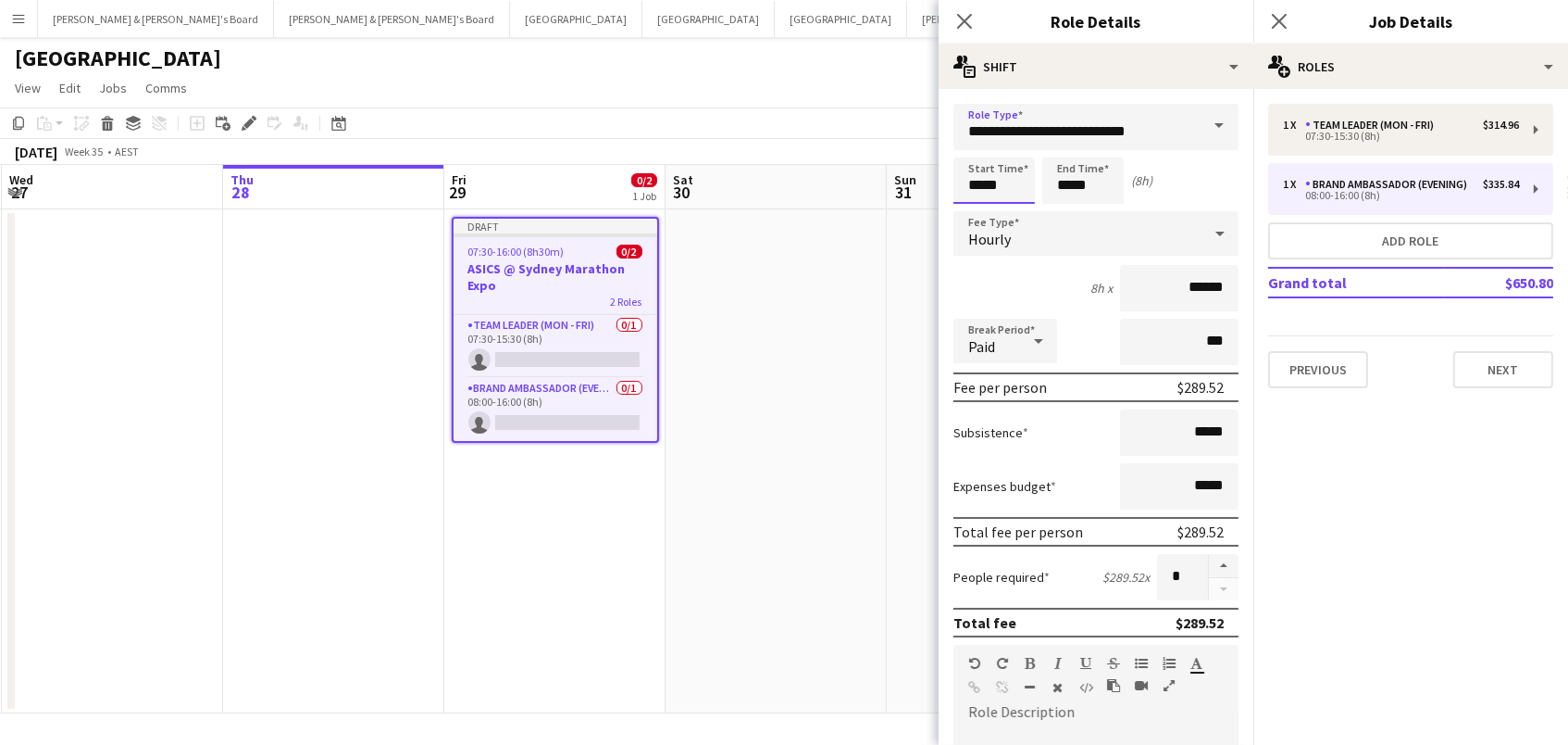
click at [980, 169] on input "*****" at bounding box center [994, 179] width 82 height 46
click at [979, 206] on div at bounding box center [975, 213] width 37 height 19
click at [1019, 207] on div at bounding box center [1013, 213] width 37 height 19
type input "*****"
click at [1019, 207] on div at bounding box center [1013, 213] width 37 height 19
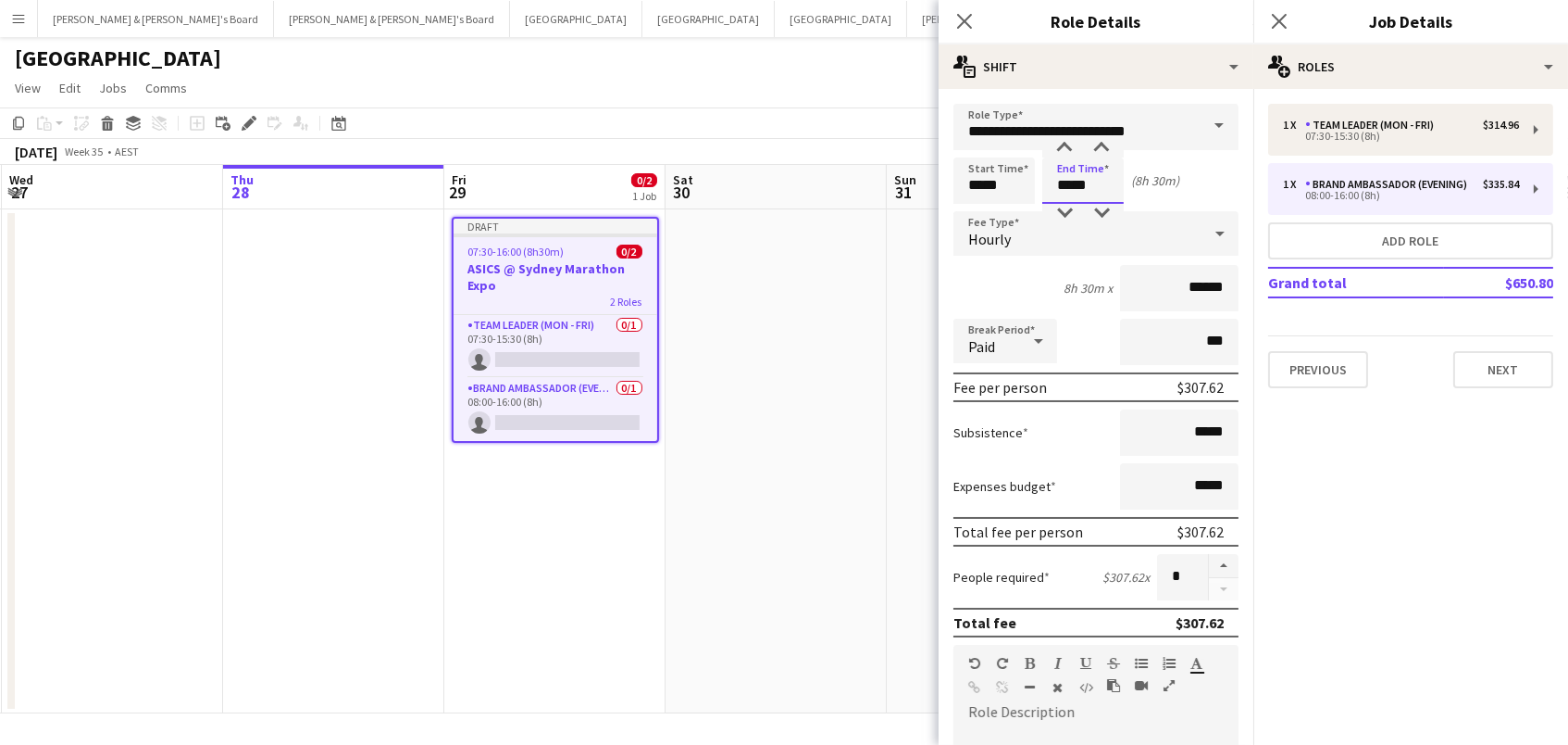
click at [1065, 171] on input "*****" at bounding box center [1084, 179] width 82 height 46
click at [1066, 209] on div at bounding box center [1064, 213] width 37 height 19
click at [1097, 206] on div at bounding box center [1101, 213] width 37 height 19
type input "*****"
click at [1095, 206] on div at bounding box center [1101, 213] width 37 height 19
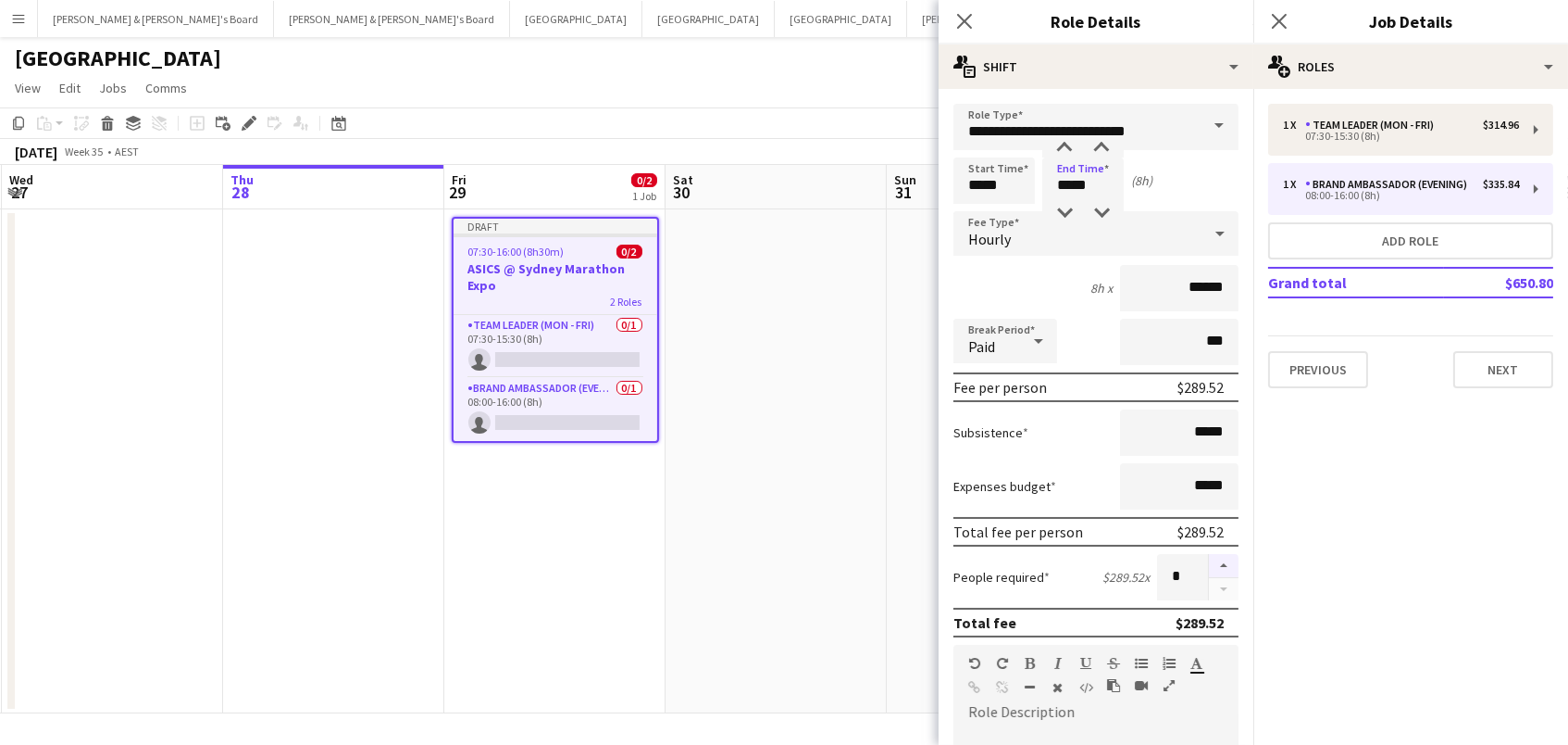
click at [1219, 567] on button "button" at bounding box center [1224, 566] width 29 height 24
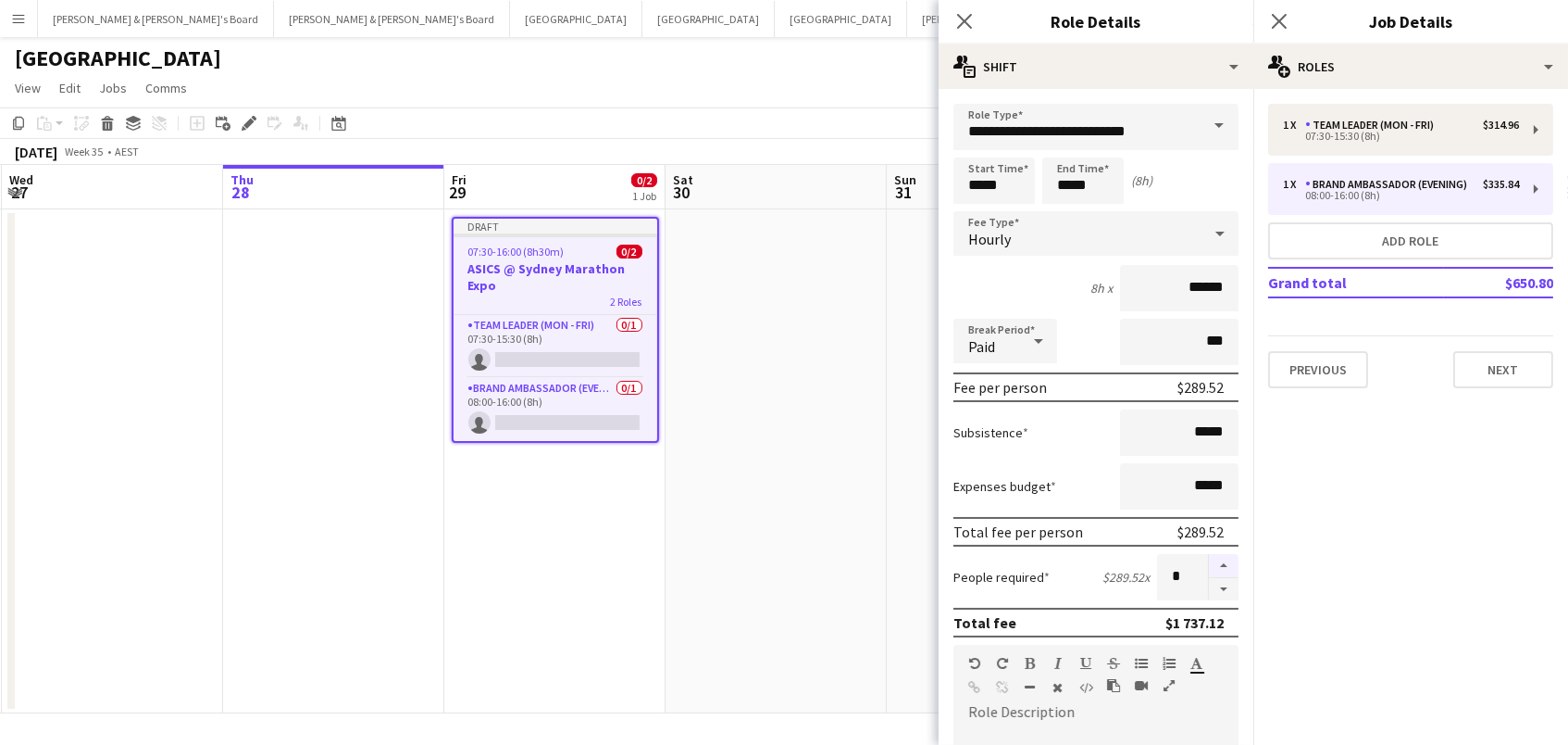
click at [1219, 567] on button "button" at bounding box center [1224, 566] width 29 height 24
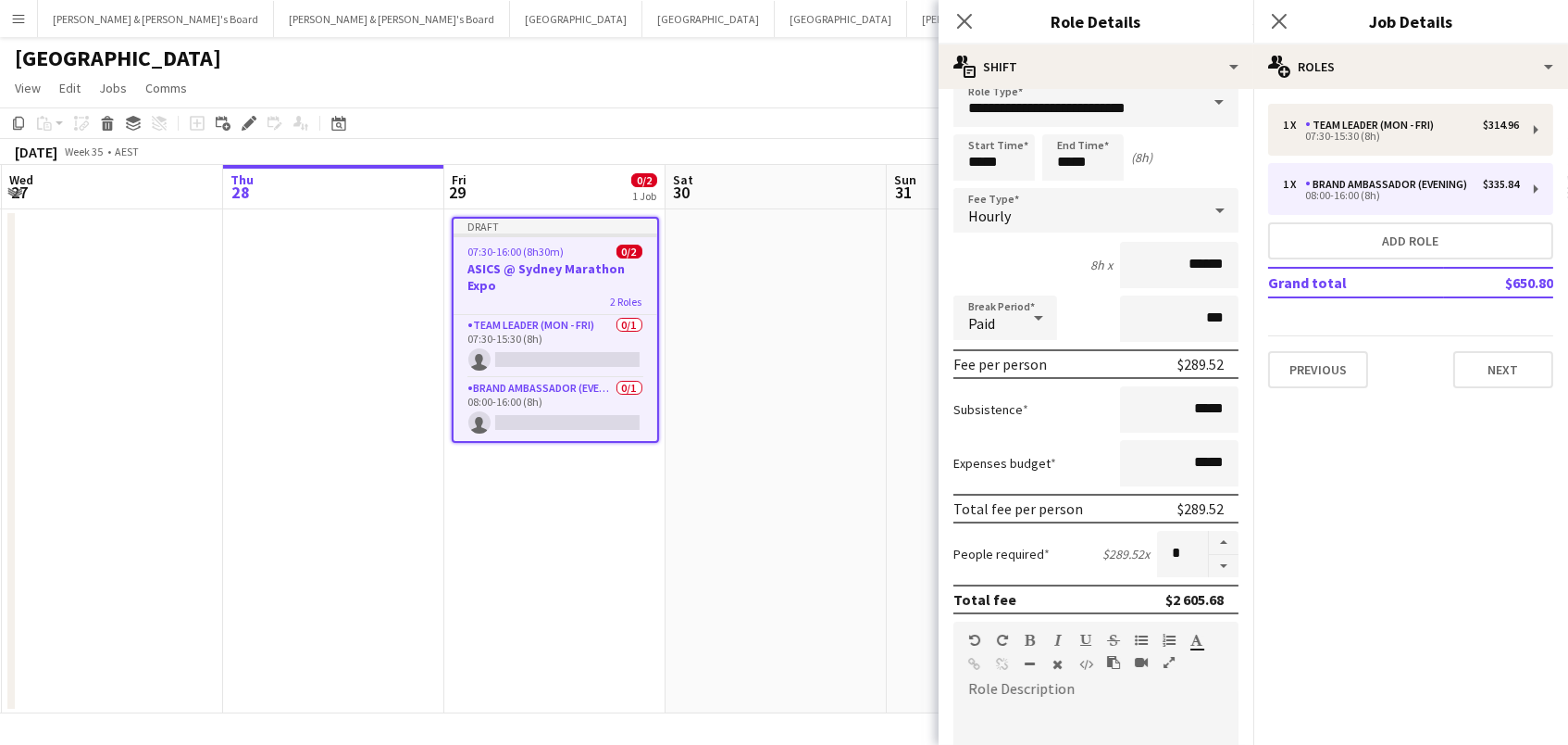
scroll to position [34, 0]
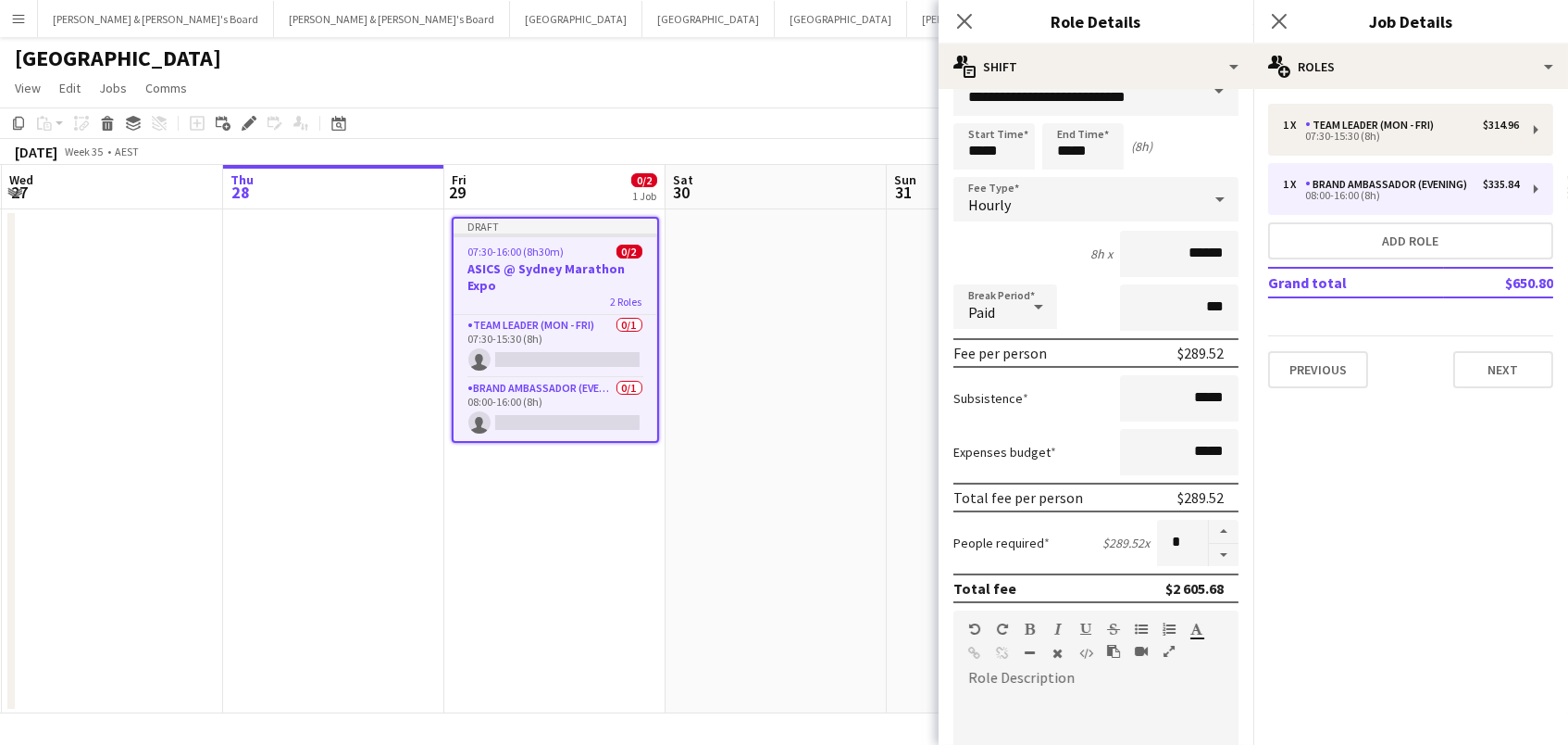
click at [1219, 567] on form "**********" at bounding box center [1095, 645] width 315 height 1152
click at [1213, 509] on form "**********" at bounding box center [1095, 645] width 315 height 1152
click at [1219, 524] on button "button" at bounding box center [1224, 531] width 29 height 24
type input "**"
click at [1338, 243] on button "Add role" at bounding box center [1410, 241] width 286 height 37
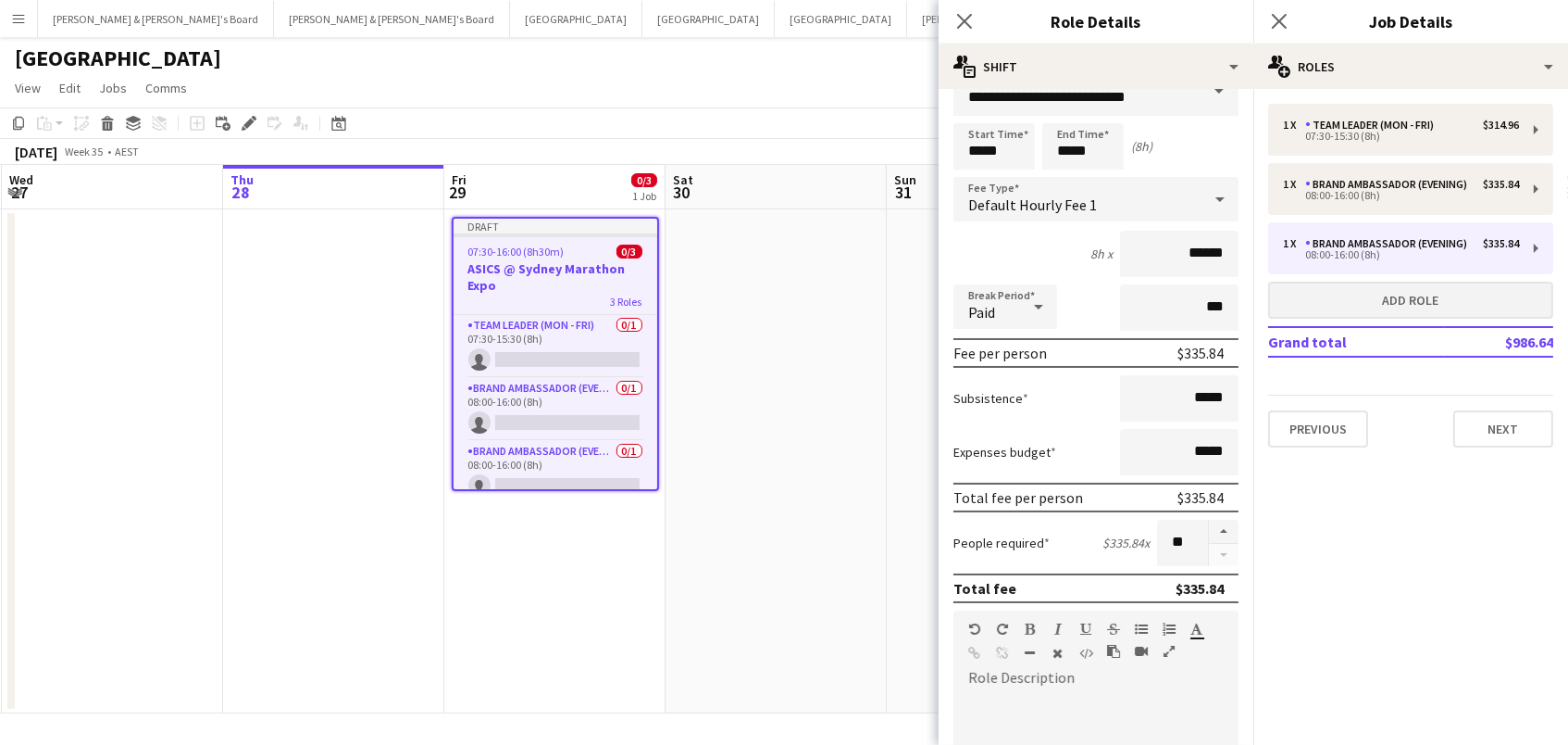
type input "**********"
type input "*****"
type input "******"
type input "*"
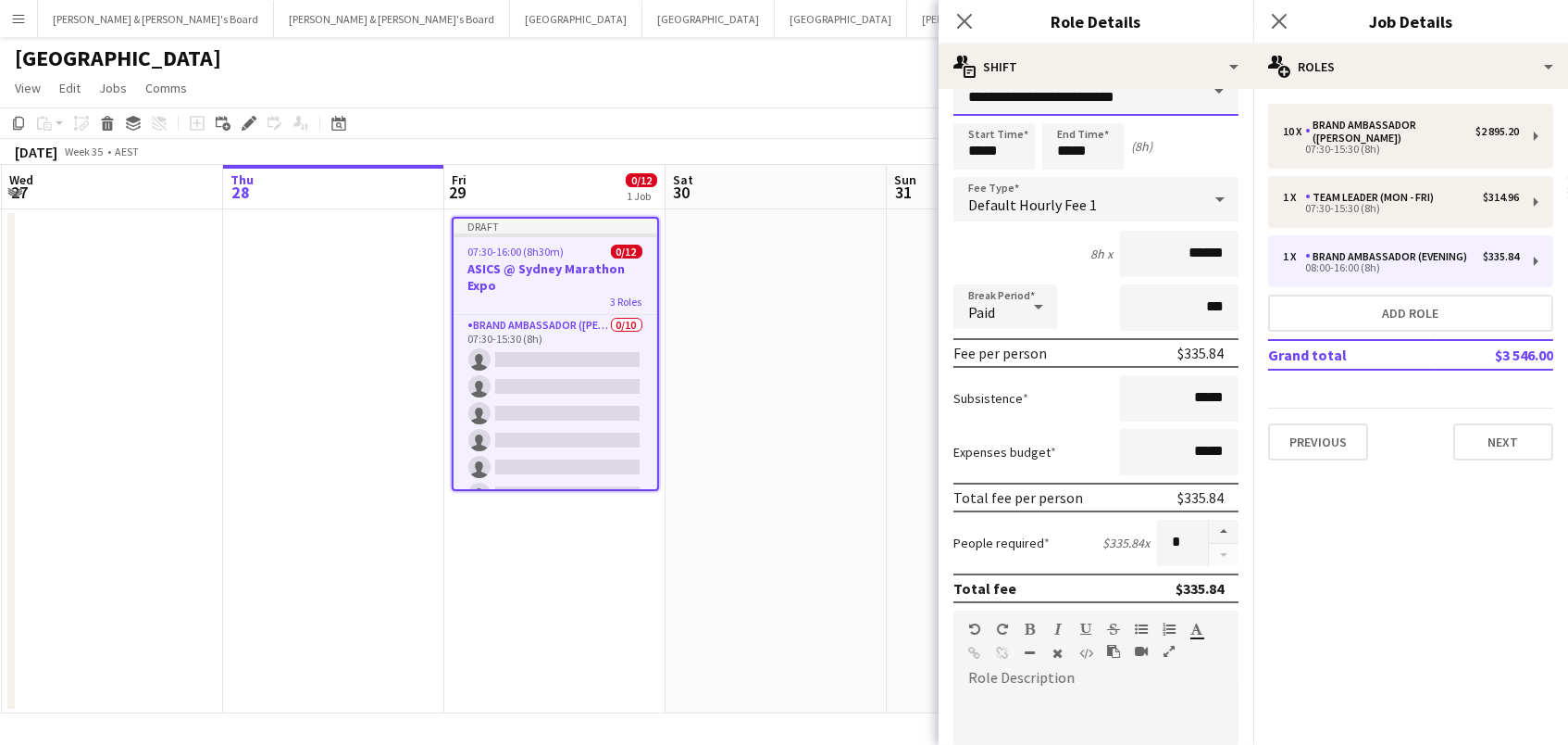
click at [1020, 97] on input "**********" at bounding box center [1095, 92] width 286 height 46
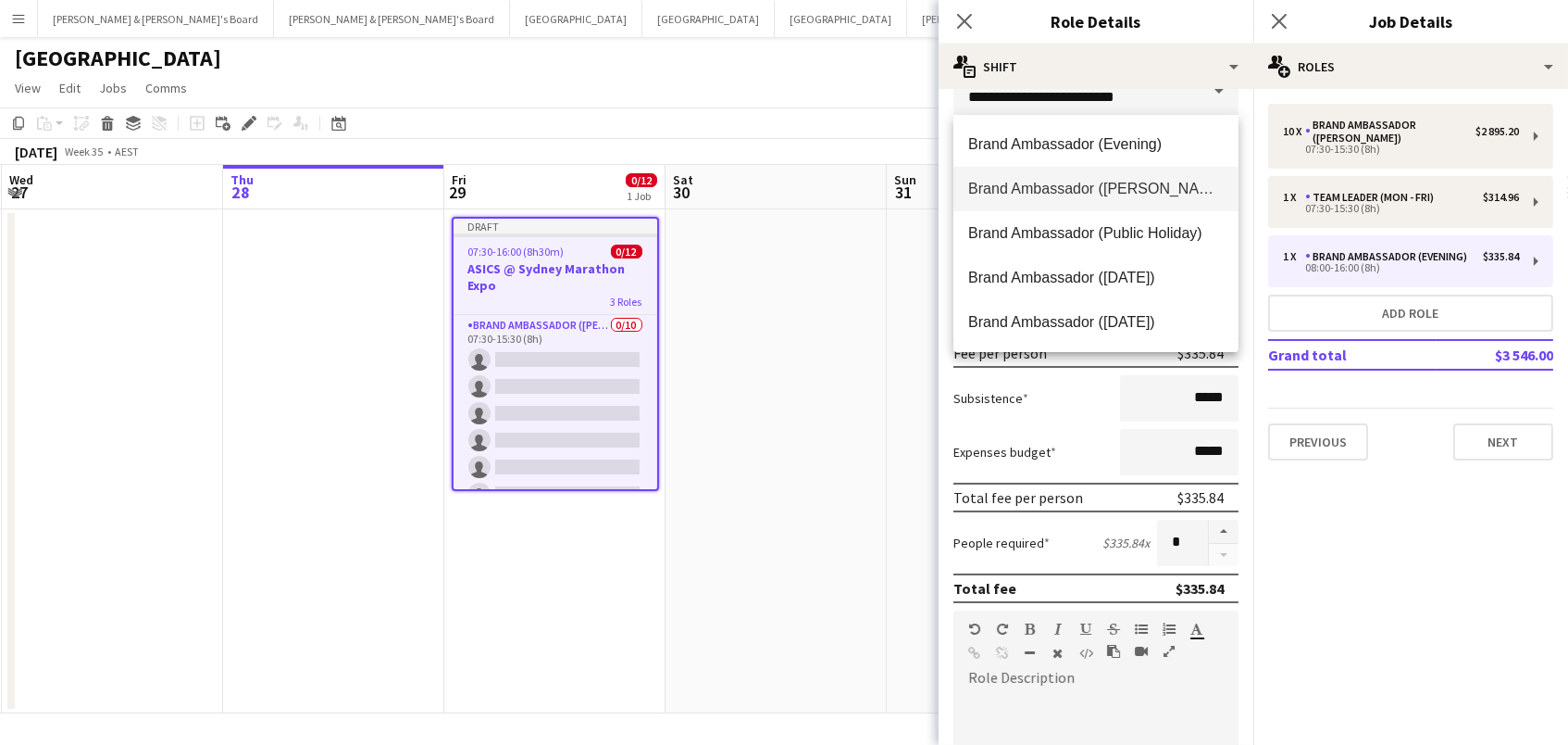
click at [1048, 198] on mat-option "Brand Ambassador ([PERSON_NAME])" at bounding box center [1095, 189] width 286 height 45
type input "**********"
type input "******"
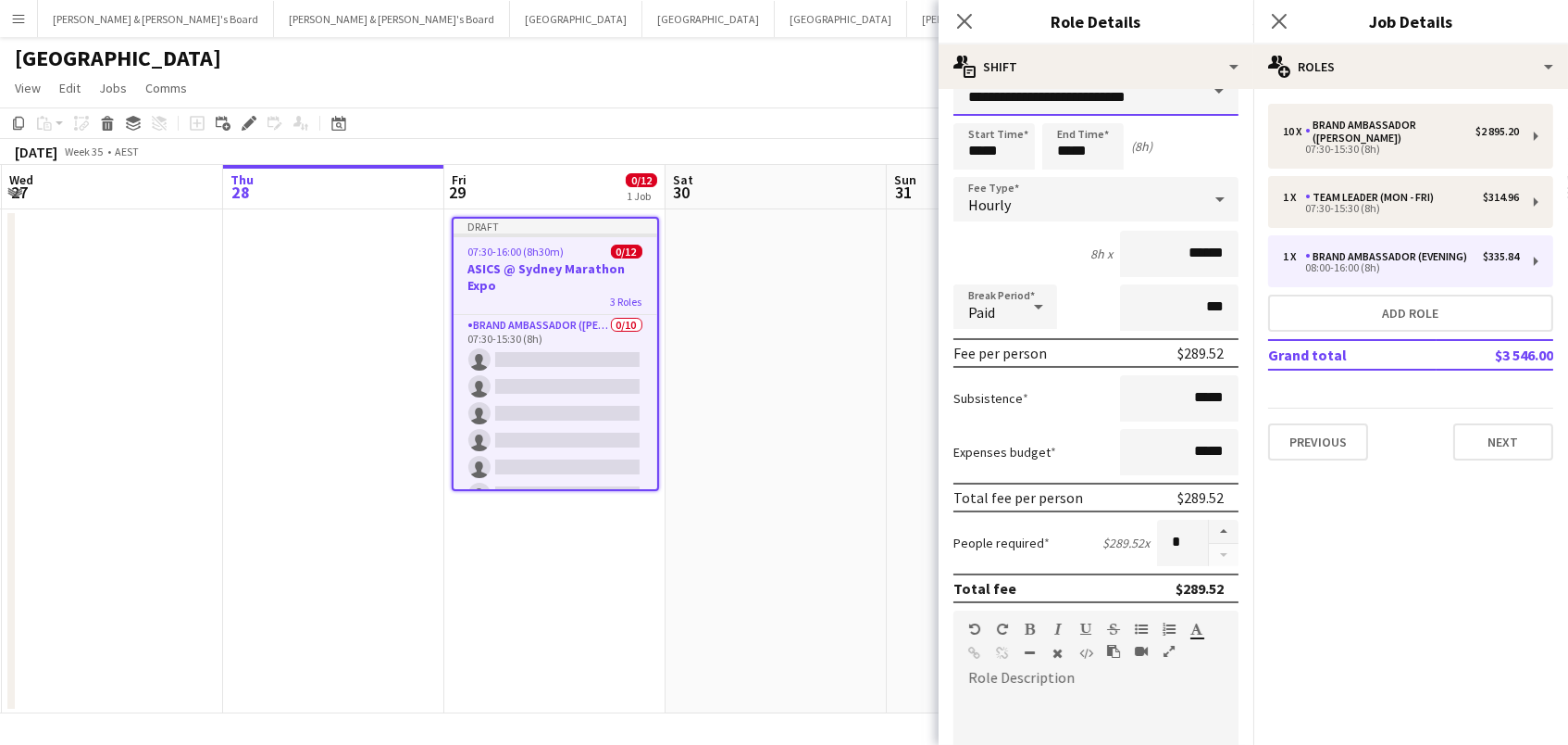
scroll to position [32, 0]
click at [982, 151] on input "*****" at bounding box center [994, 147] width 82 height 46
click at [979, 115] on div at bounding box center [975, 115] width 37 height 19
type input "*****"
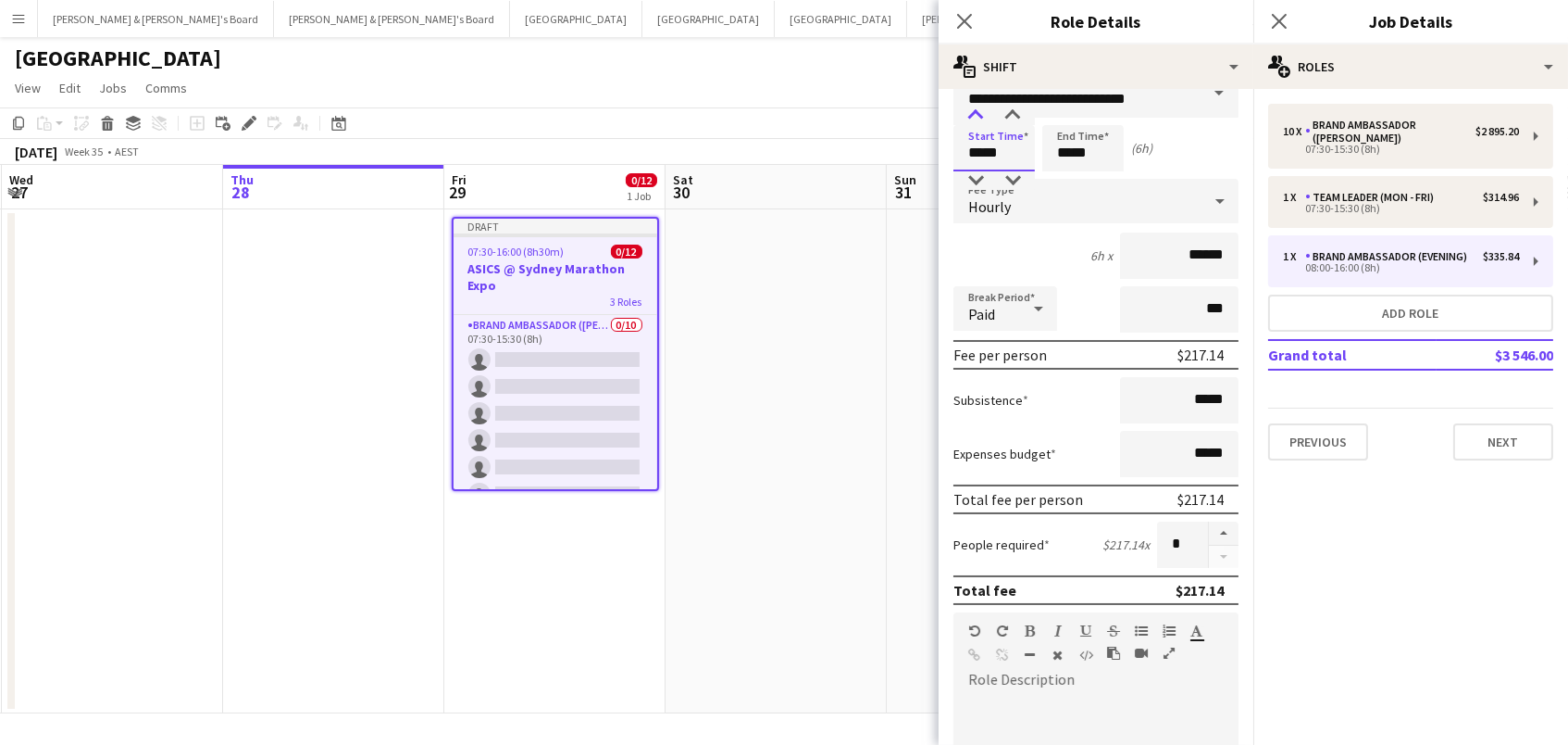
click at [979, 115] on div at bounding box center [975, 115] width 37 height 19
click at [1064, 152] on input "*****" at bounding box center [1084, 147] width 82 height 46
click at [1062, 112] on div at bounding box center [1064, 115] width 37 height 19
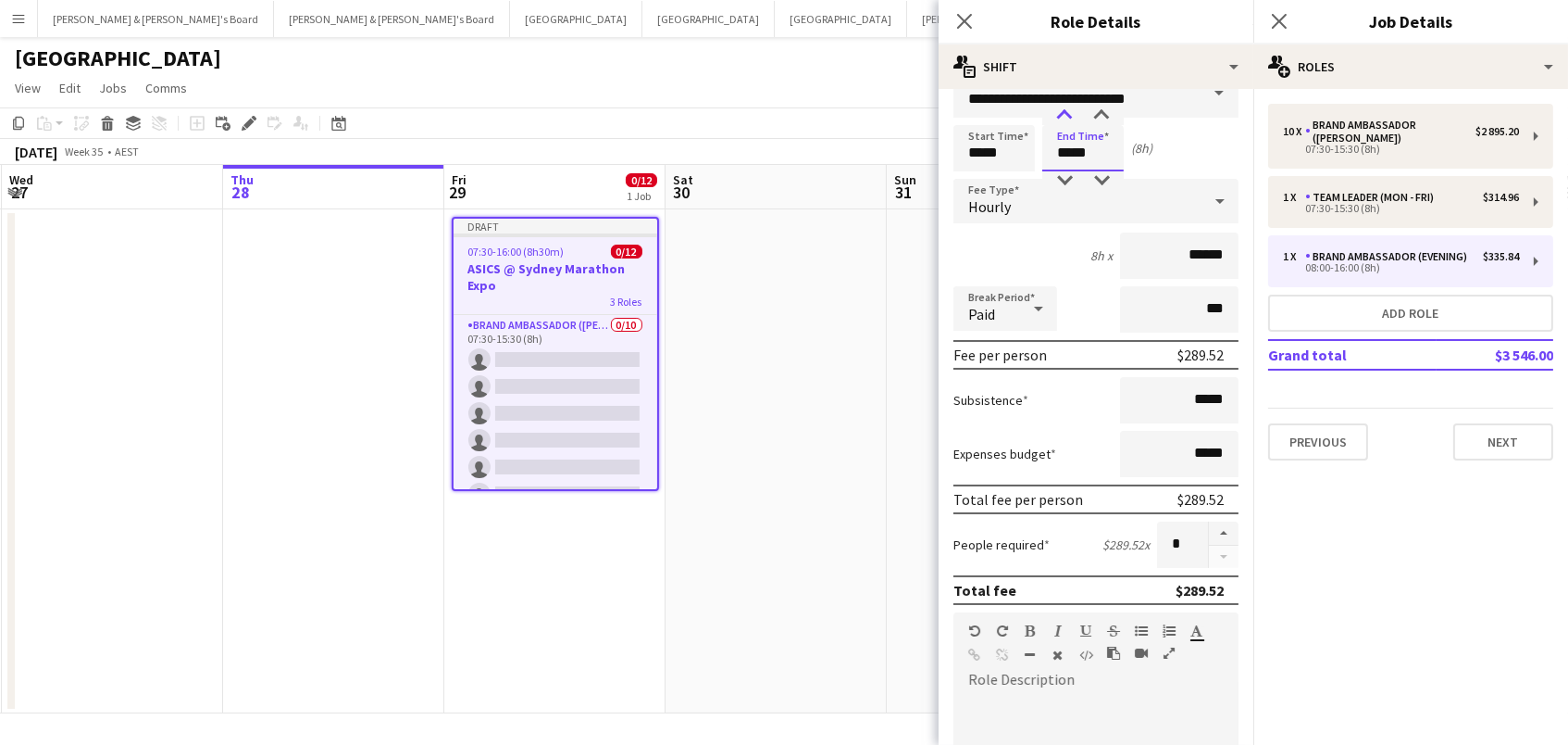
click at [1070, 110] on div at bounding box center [1064, 115] width 37 height 19
click at [1102, 107] on div at bounding box center [1101, 115] width 37 height 19
type input "*****"
click at [1102, 107] on div at bounding box center [1101, 115] width 37 height 19
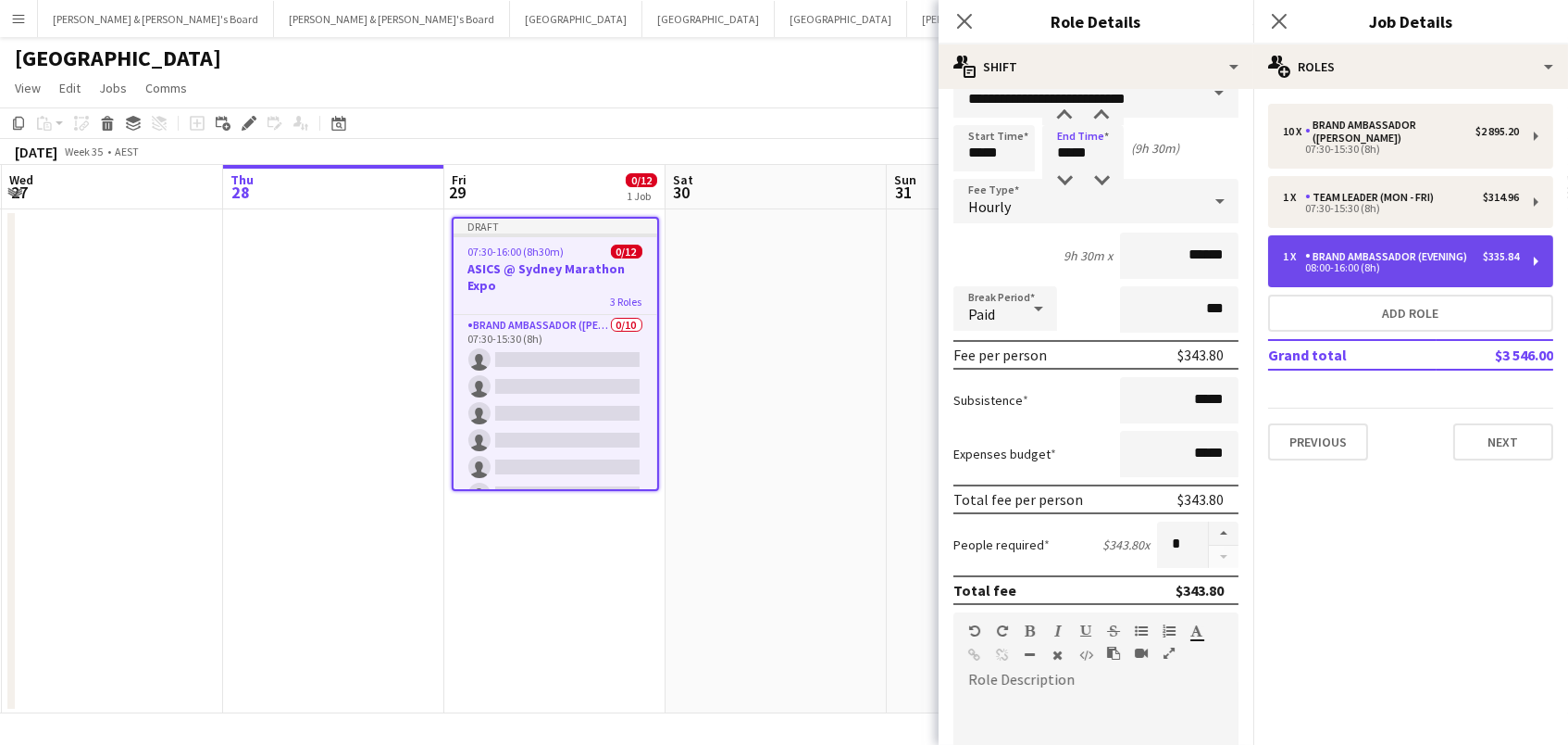
click at [1408, 263] on div "08:00-16:00 (8h)" at bounding box center [1401, 267] width 236 height 9
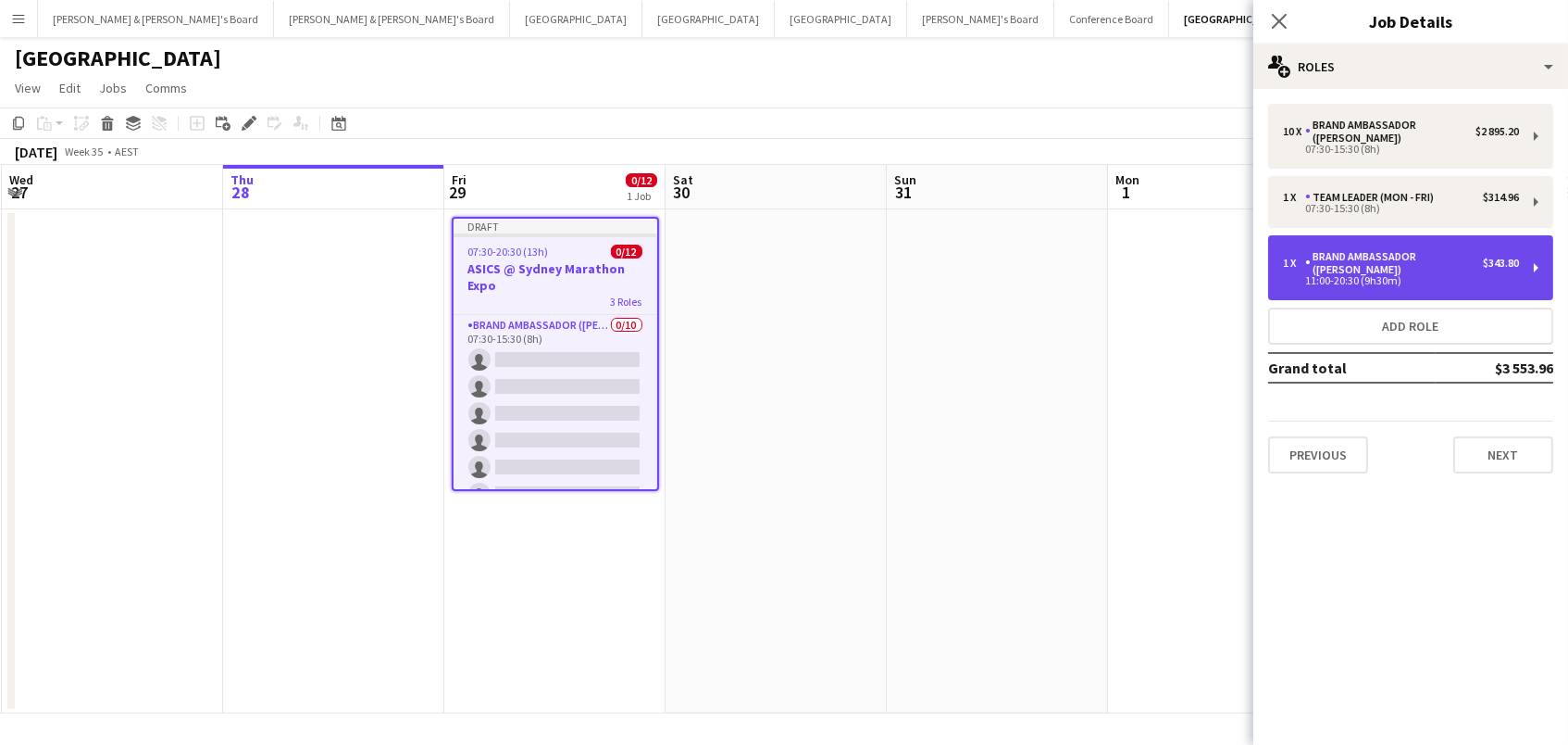
click at [1344, 254] on div "Brand Ambassador ([PERSON_NAME])" at bounding box center [1394, 262] width 177 height 26
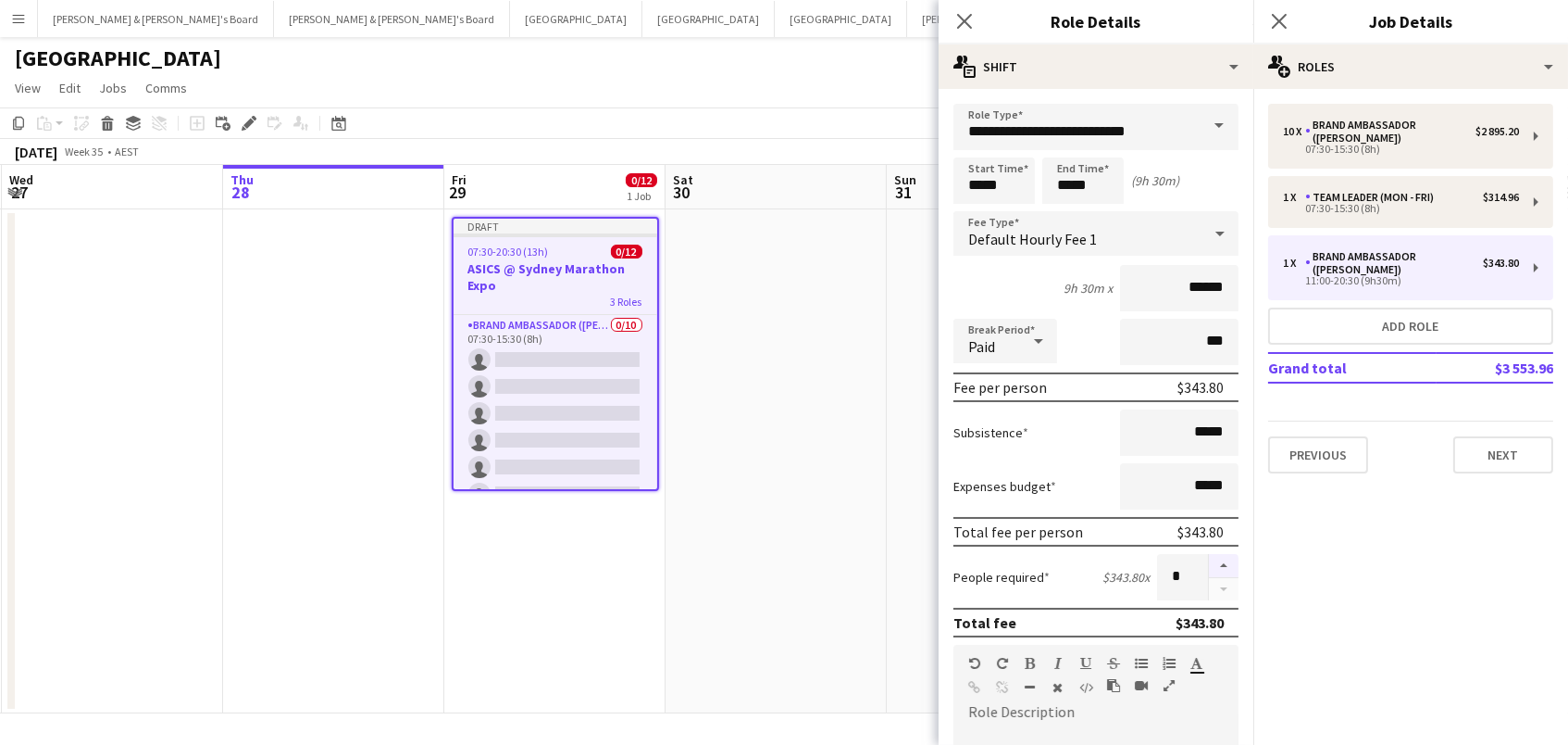
click at [1221, 567] on button "button" at bounding box center [1224, 566] width 29 height 24
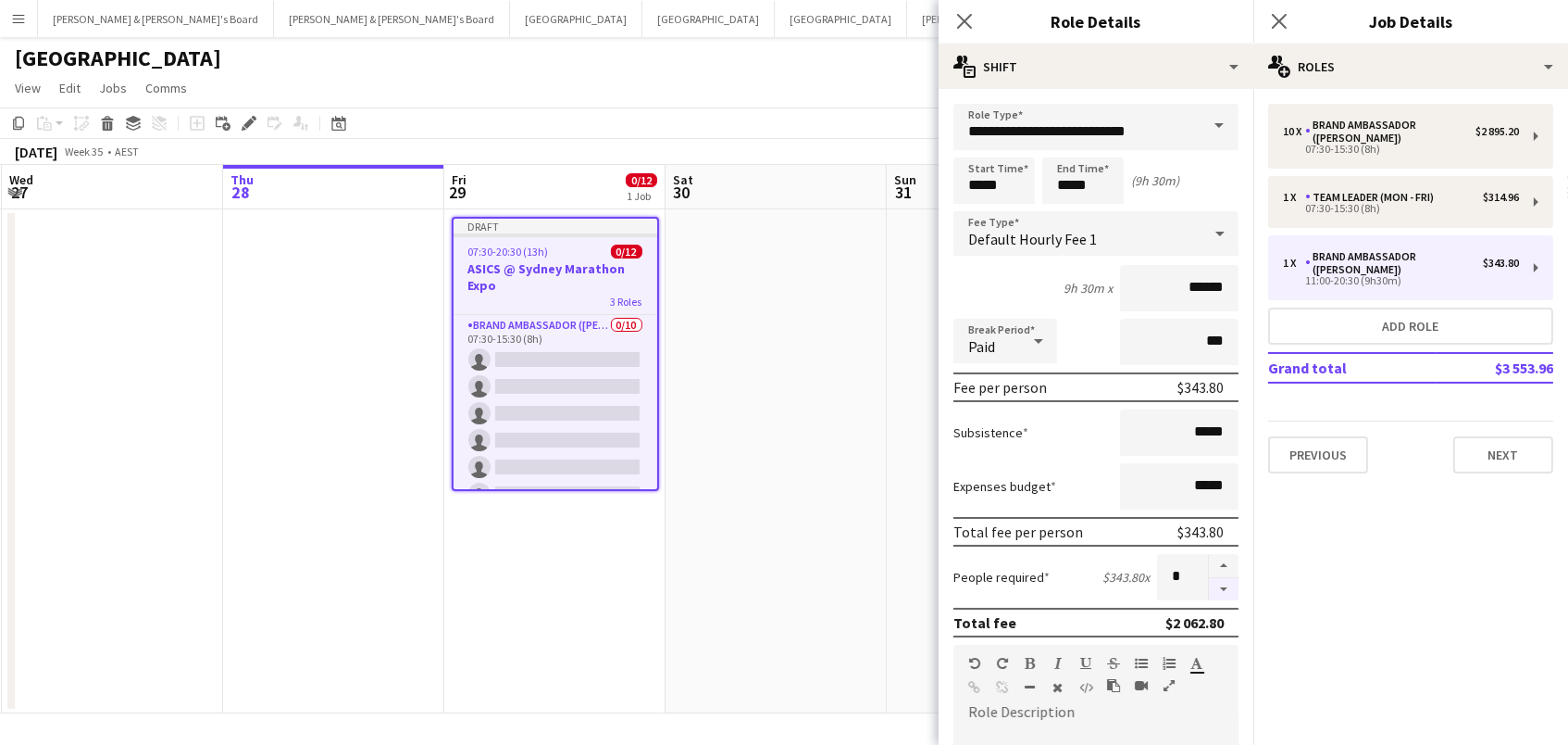
click at [1227, 592] on button "button" at bounding box center [1224, 590] width 29 height 23
type input "*"
click at [998, 193] on input "*****" at bounding box center [994, 179] width 82 height 46
click at [971, 208] on div at bounding box center [975, 213] width 37 height 19
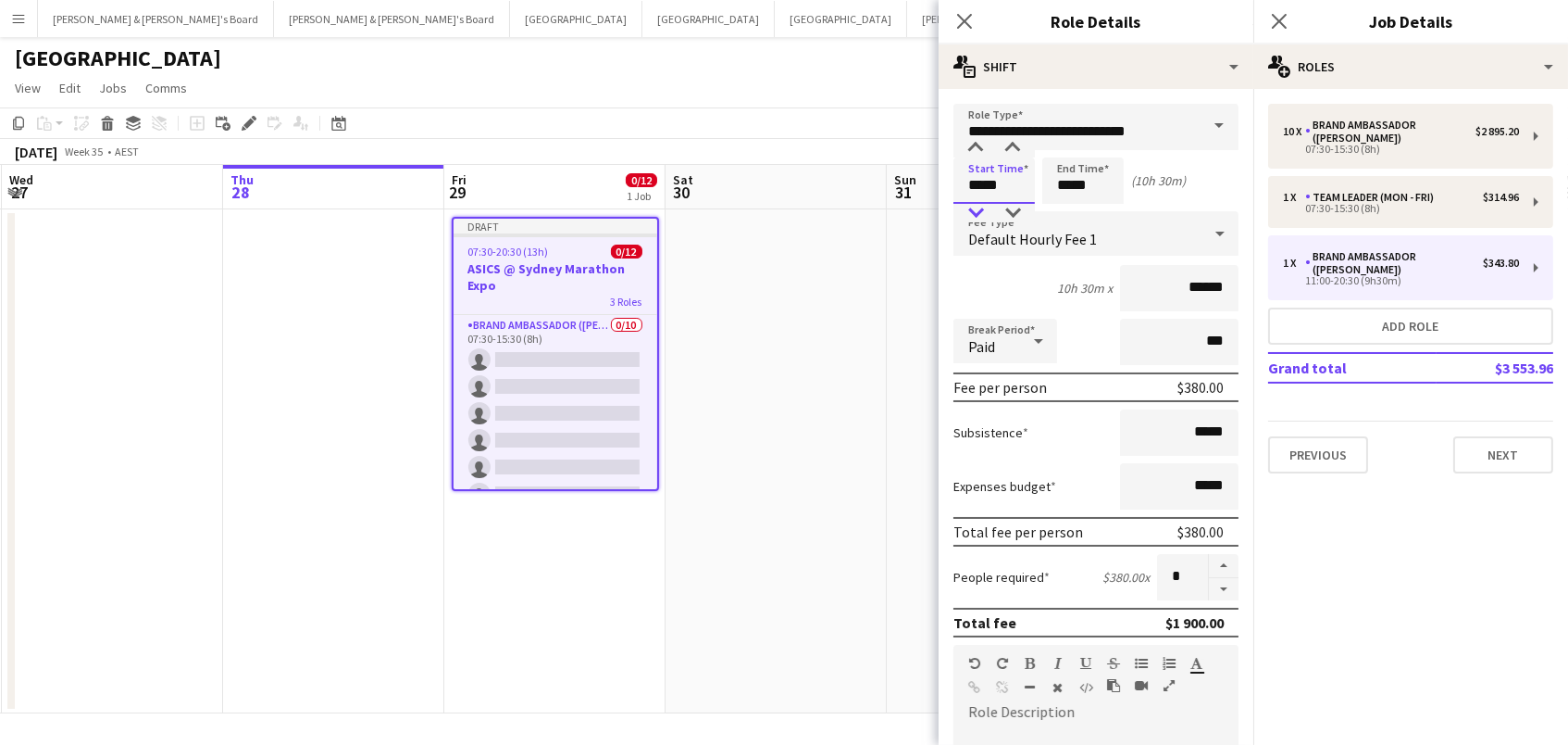
click at [971, 208] on div at bounding box center [975, 213] width 37 height 19
click at [975, 206] on div at bounding box center [975, 213] width 37 height 19
drag, startPoint x: 972, startPoint y: 212, endPoint x: 1015, endPoint y: 208, distance: 43.2
click at [972, 212] on div at bounding box center [975, 213] width 37 height 19
click at [1050, 208] on form "**********" at bounding box center [1095, 679] width 315 height 1152
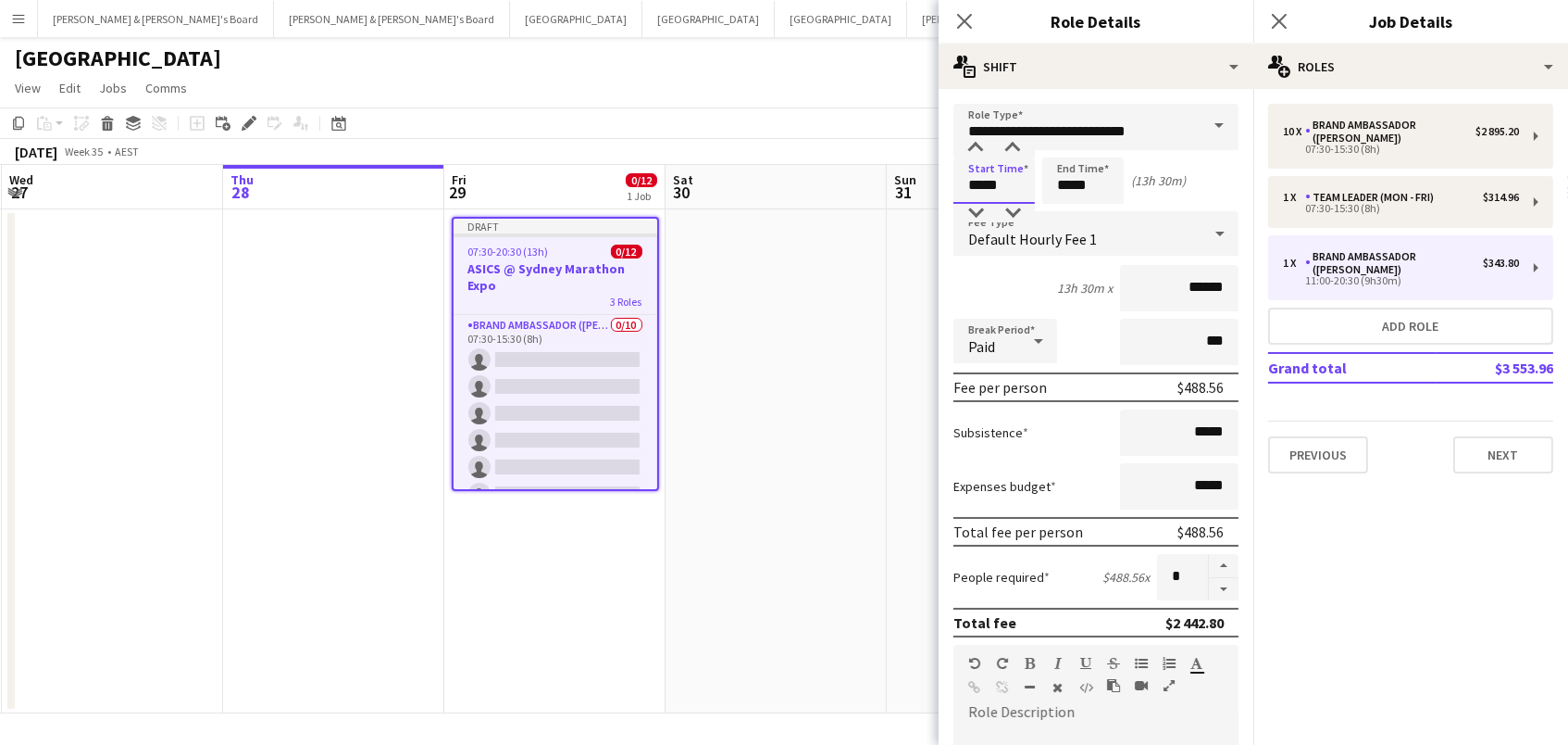
click at [1025, 192] on input "*****" at bounding box center [994, 179] width 82 height 46
click at [1014, 209] on div at bounding box center [1013, 213] width 37 height 19
type input "*****"
click at [1014, 209] on div at bounding box center [1013, 213] width 37 height 19
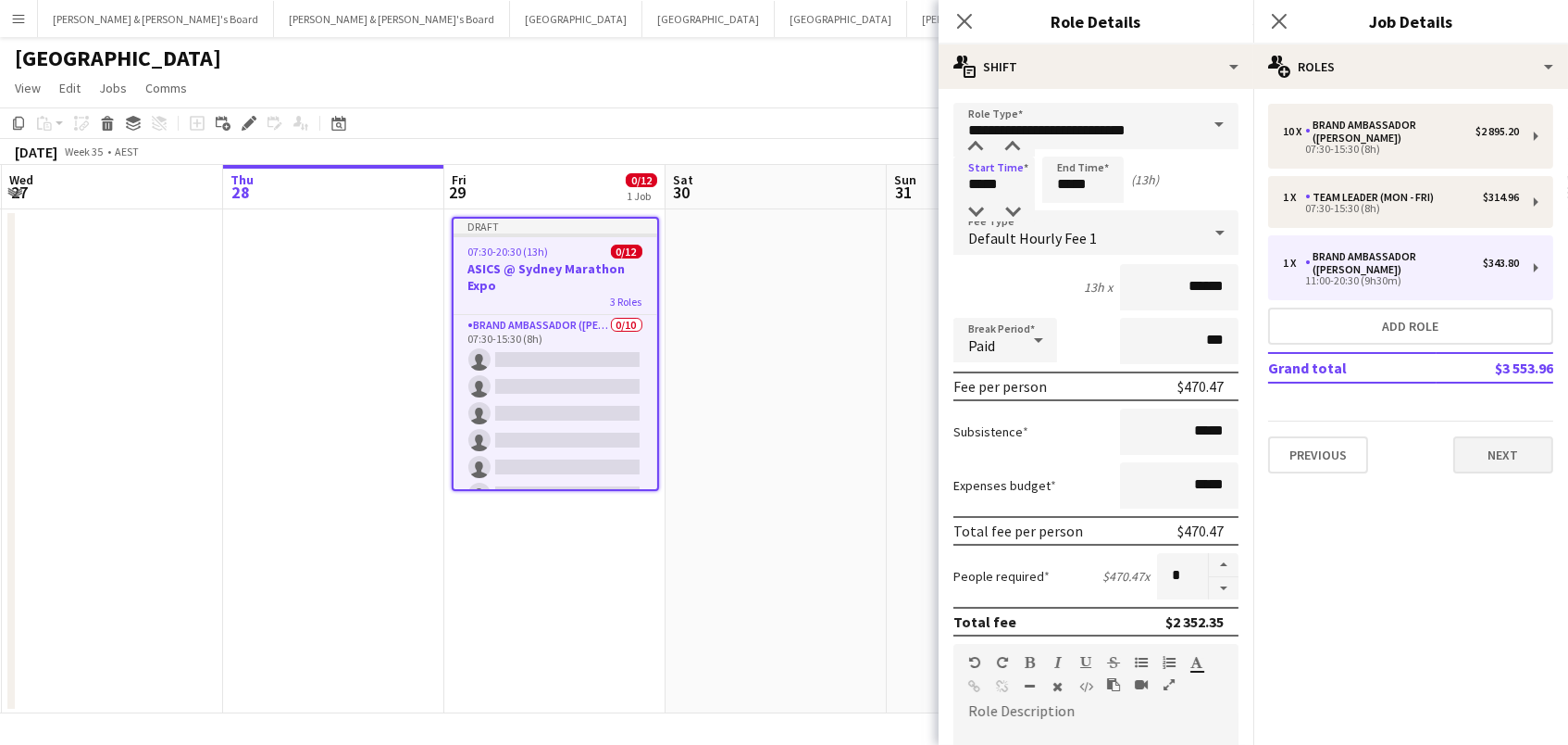
click at [1483, 448] on button "Next" at bounding box center [1503, 454] width 100 height 37
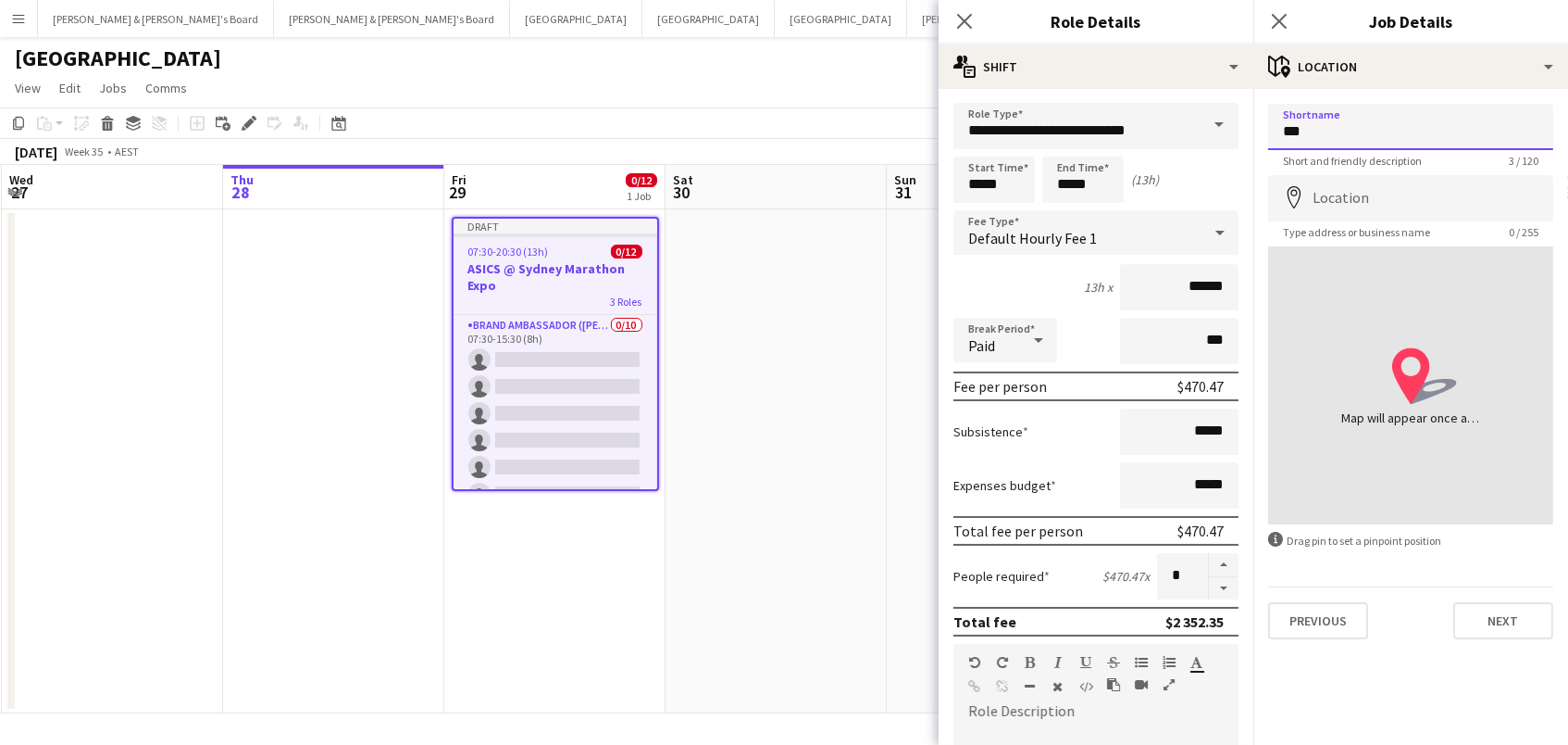
type input "***"
type input "**********"
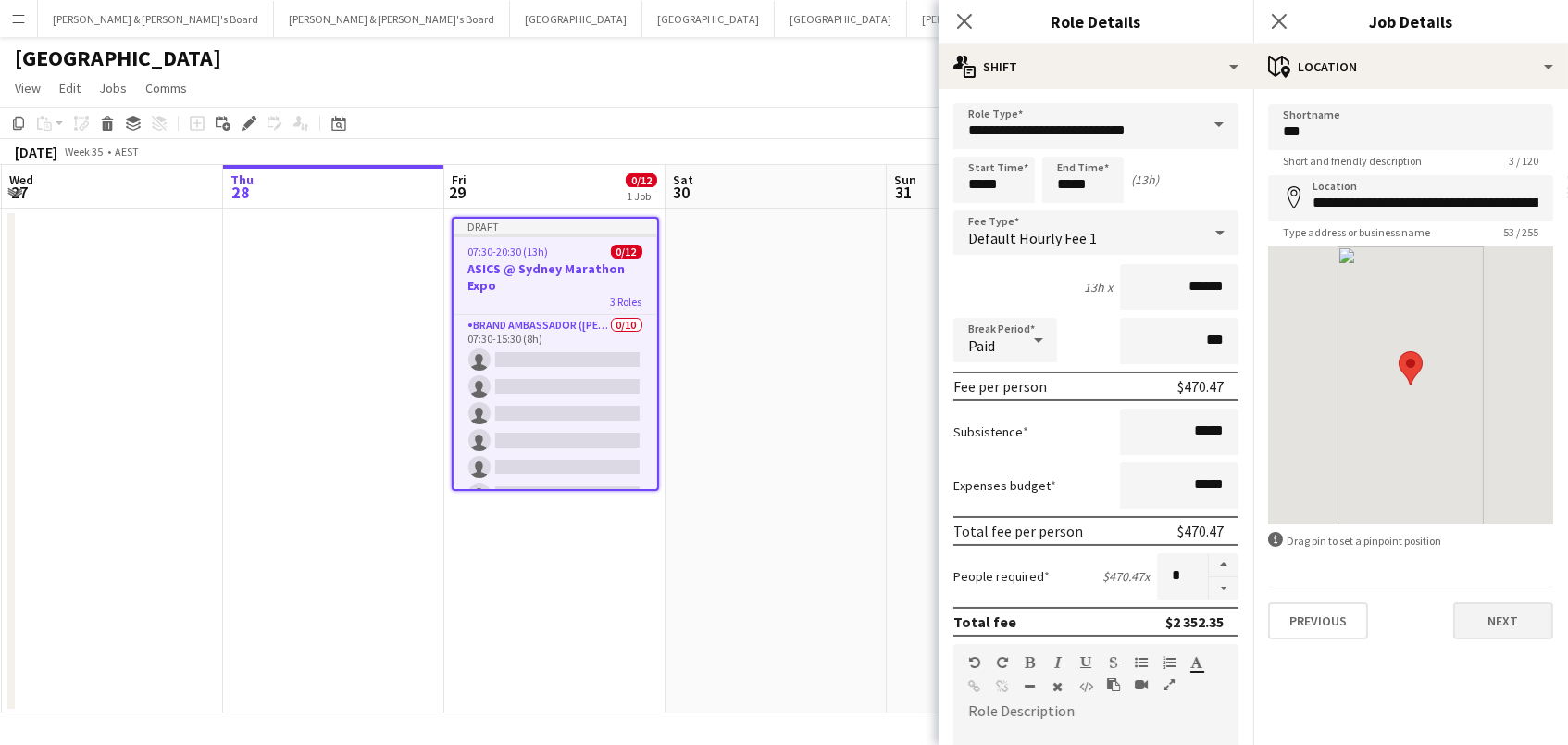
click at [1488, 626] on button "Next" at bounding box center [1503, 620] width 100 height 37
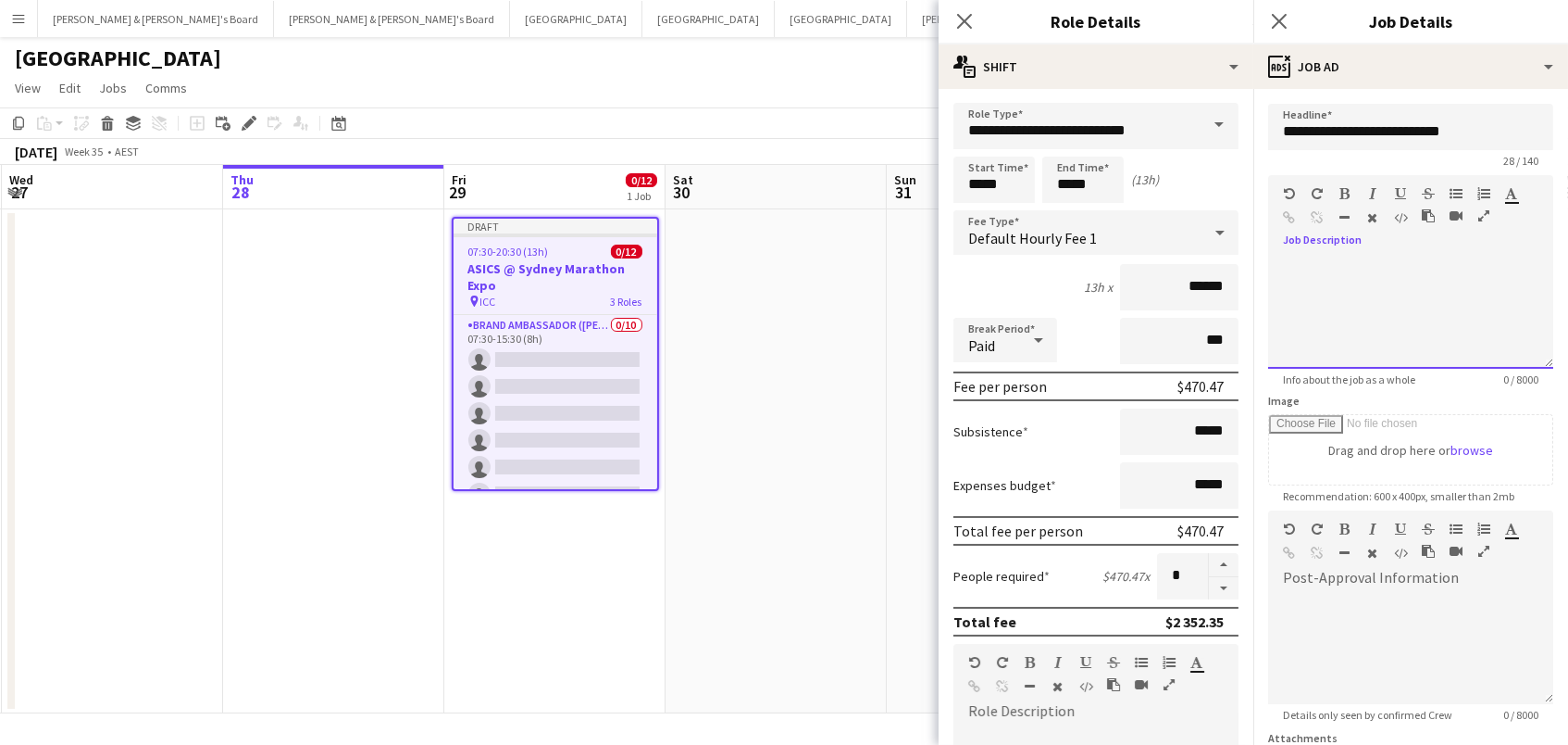
click at [1327, 342] on div at bounding box center [1410, 313] width 286 height 111
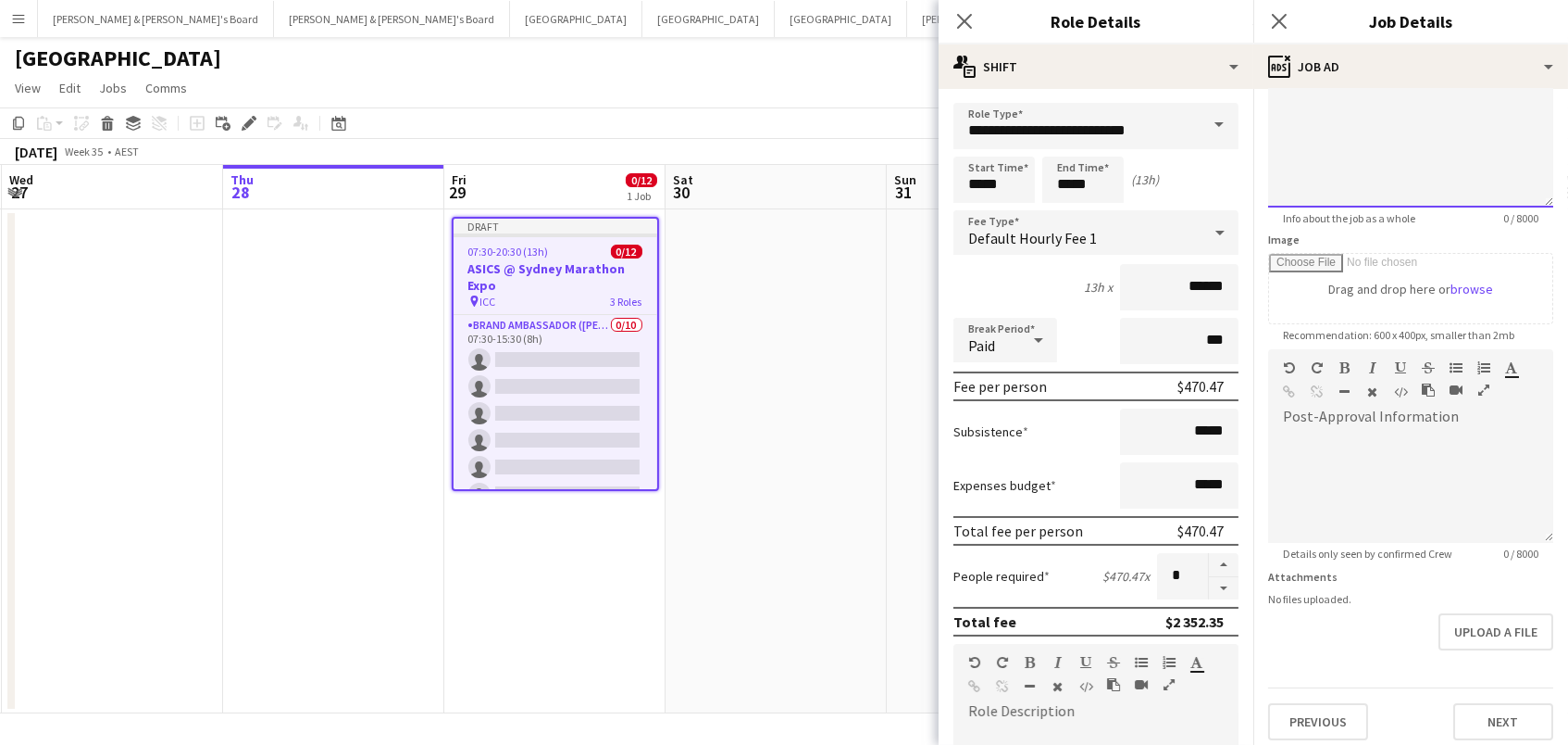
scroll to position [159, 0]
click at [1505, 718] on button "Next" at bounding box center [1503, 724] width 100 height 37
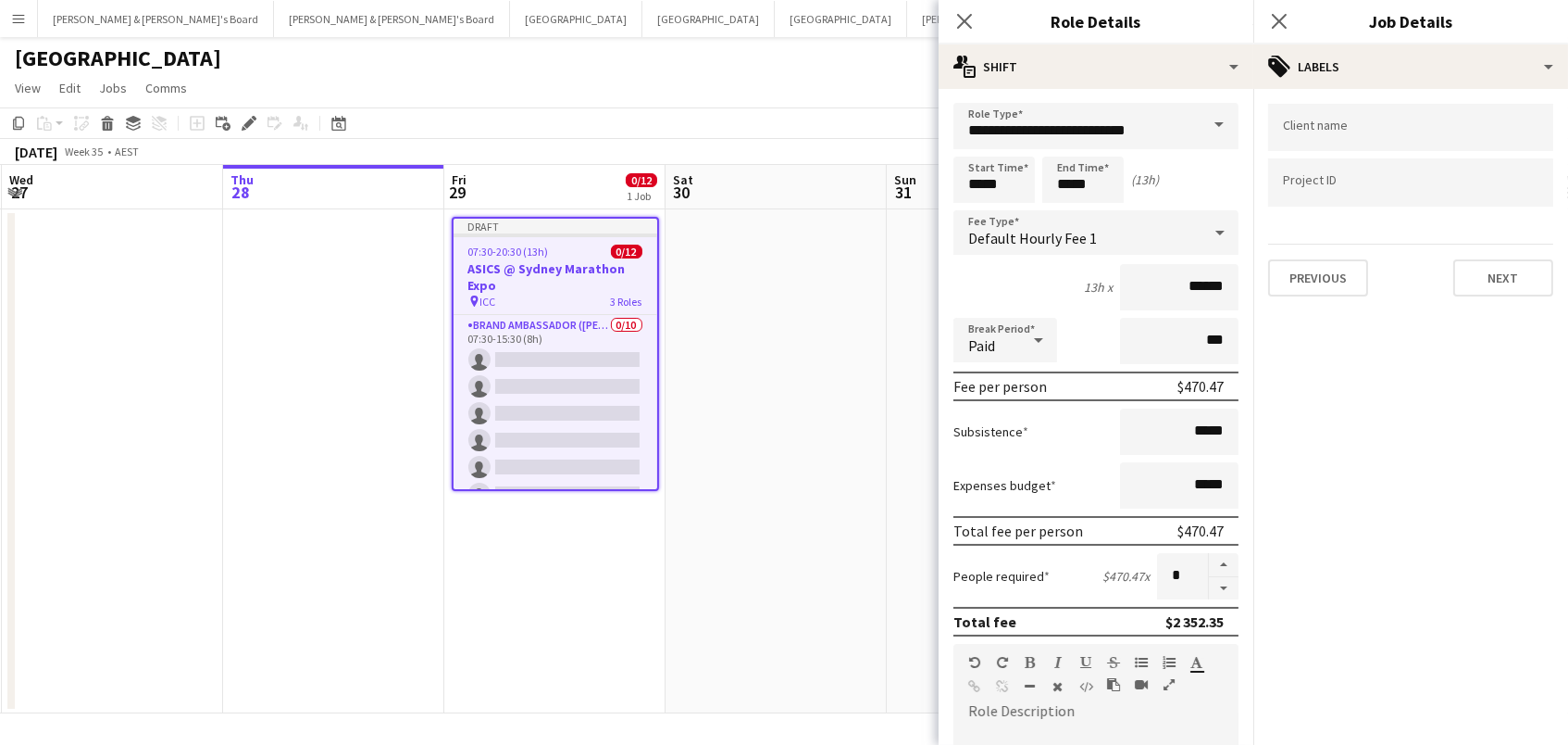
click at [1446, 143] on div at bounding box center [1410, 127] width 286 height 47
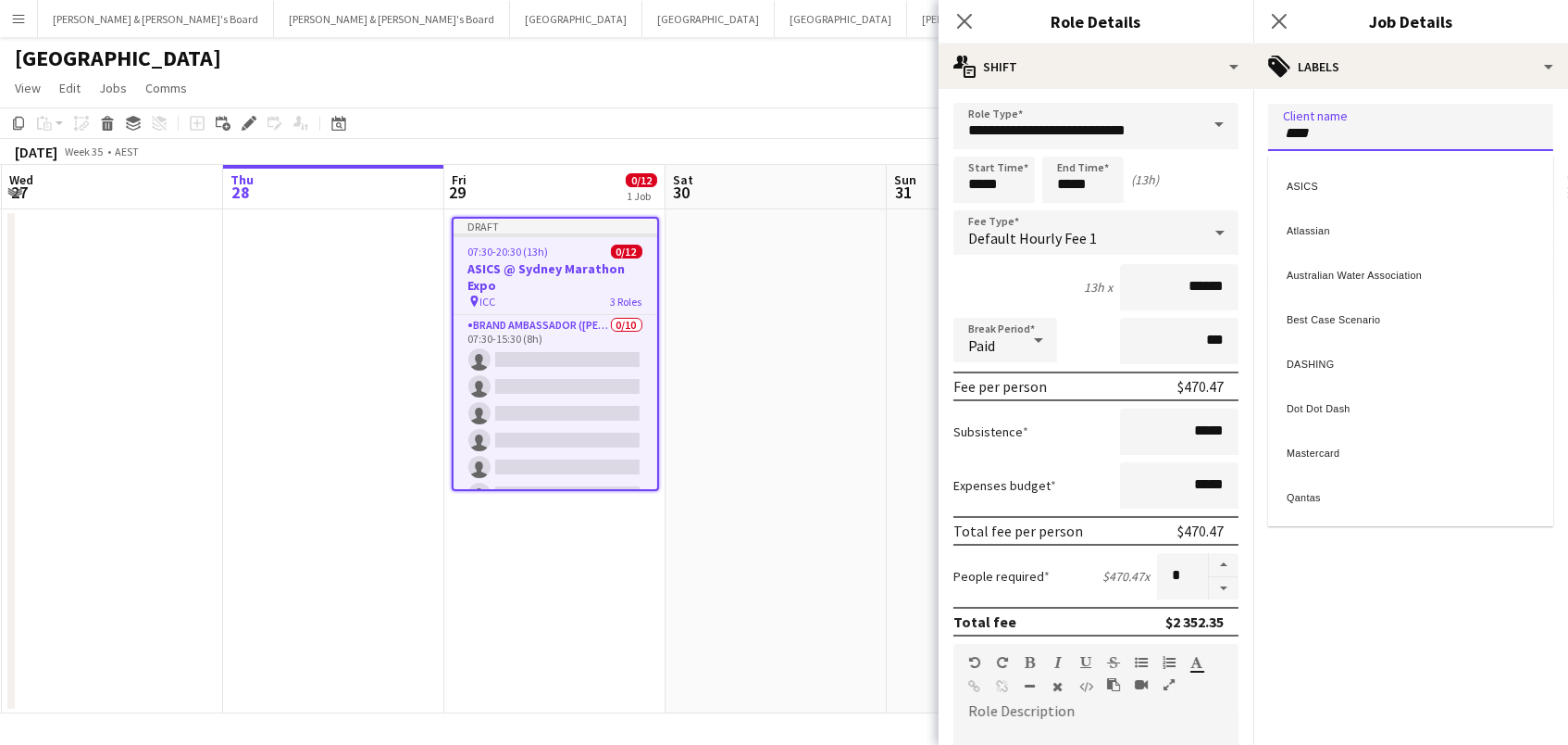
type input "*****"
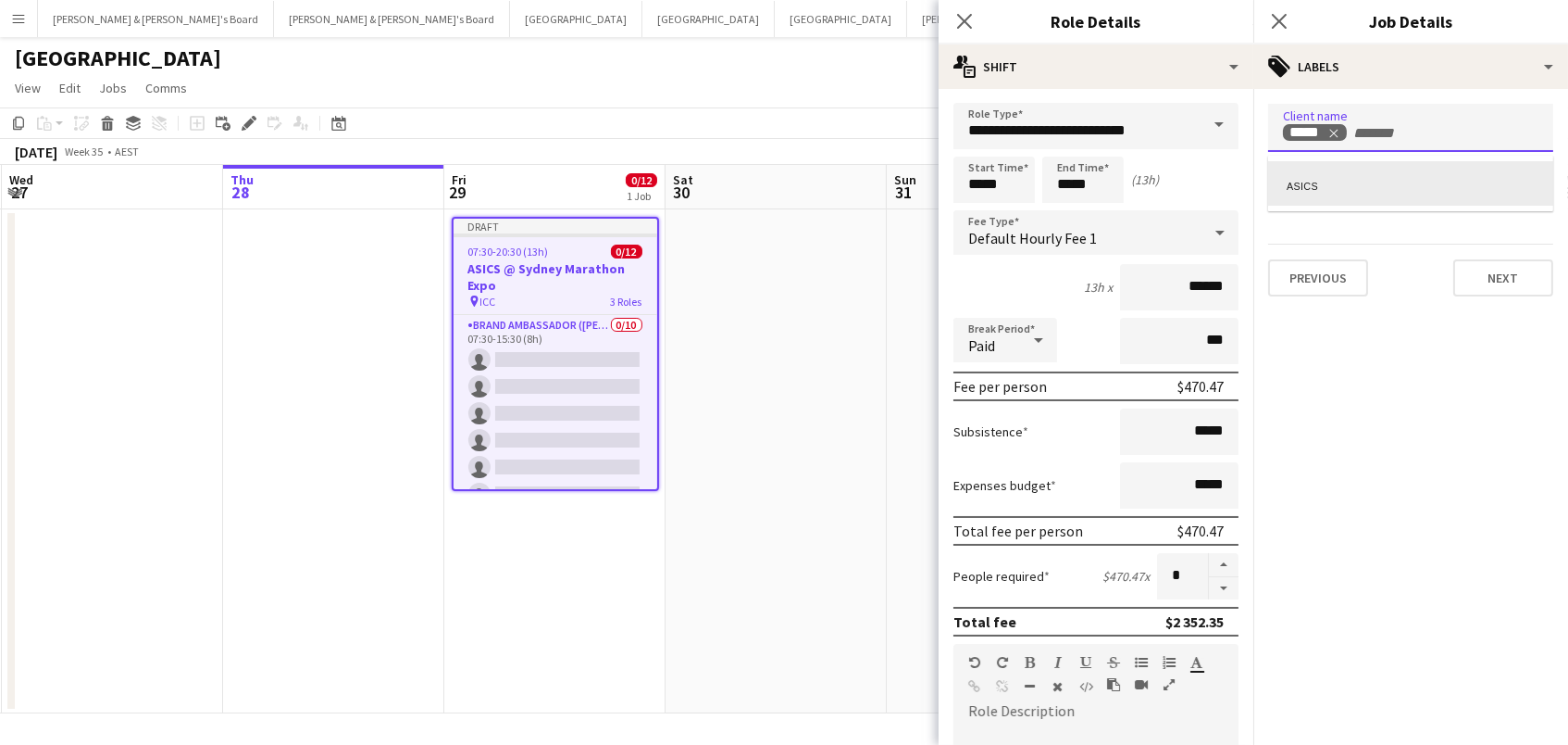
scroll to position [1, 0]
click at [1452, 190] on div "ASICS" at bounding box center [1410, 183] width 286 height 45
click at [1496, 289] on button "Next" at bounding box center [1503, 278] width 100 height 37
type input "*******"
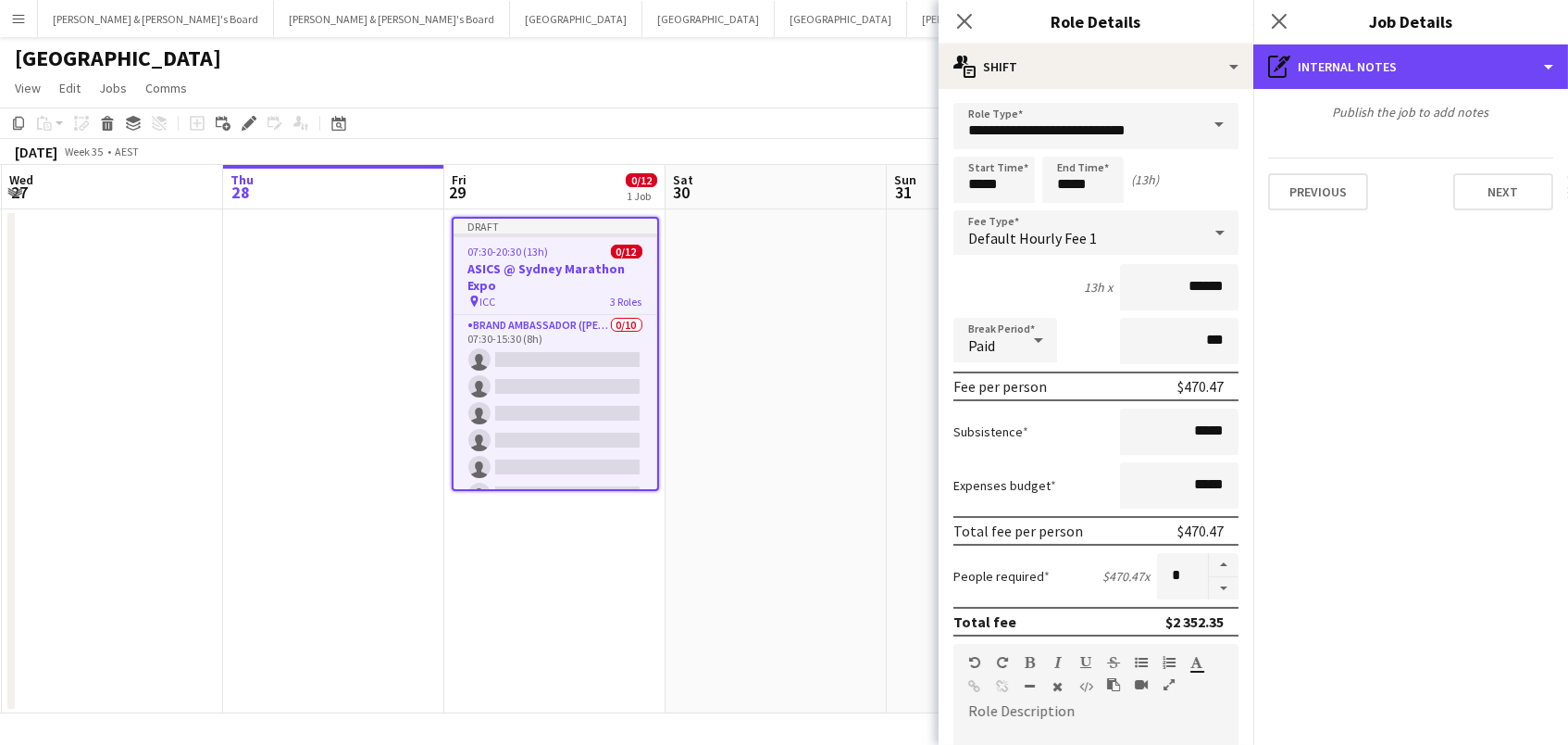
drag, startPoint x: 1420, startPoint y: 64, endPoint x: 1447, endPoint y: 120, distance: 62.2
click at [1420, 64] on div "pen-write Internal notes" at bounding box center [1410, 67] width 315 height 45
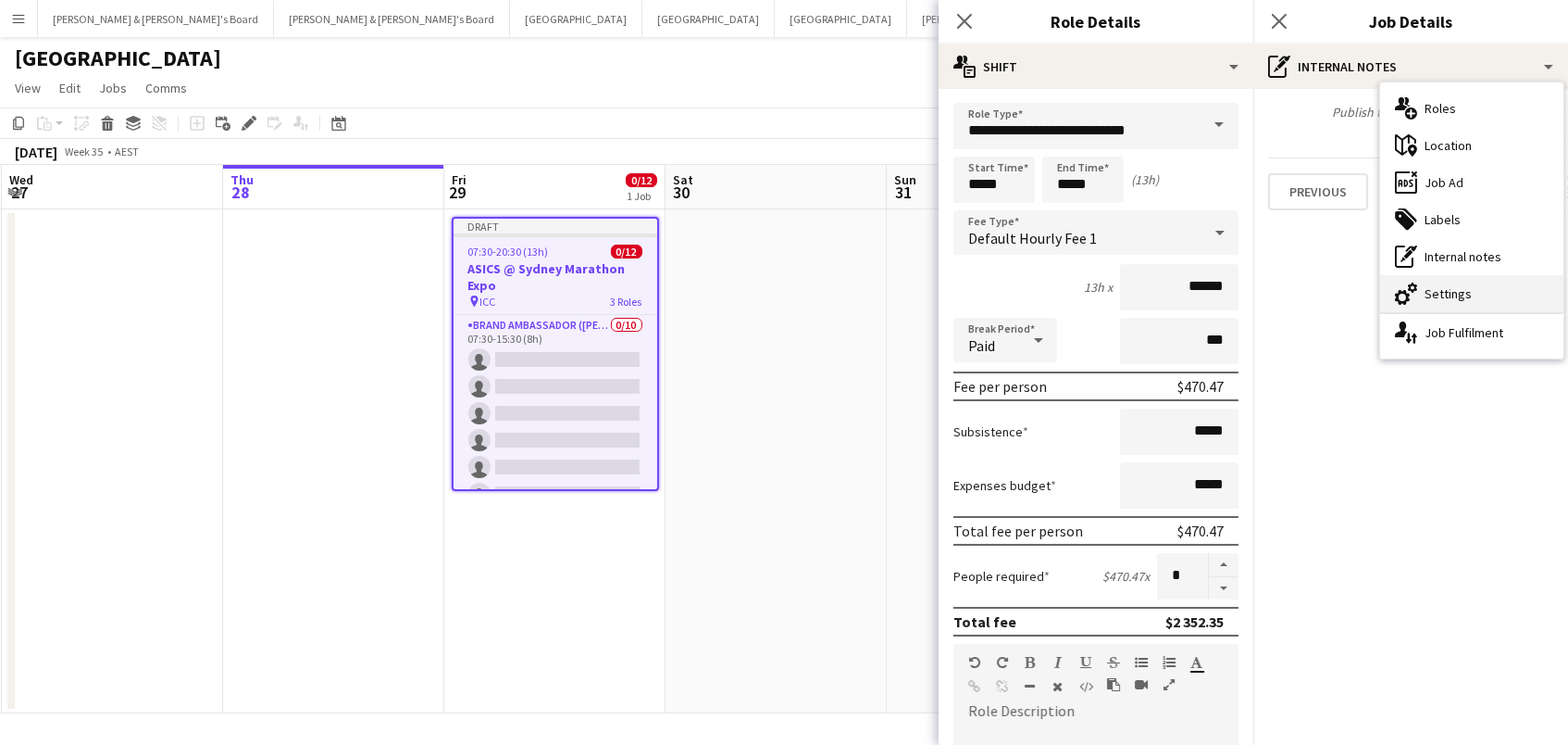
click at [1447, 293] on div "cog-double-3 Settings" at bounding box center [1472, 294] width 183 height 37
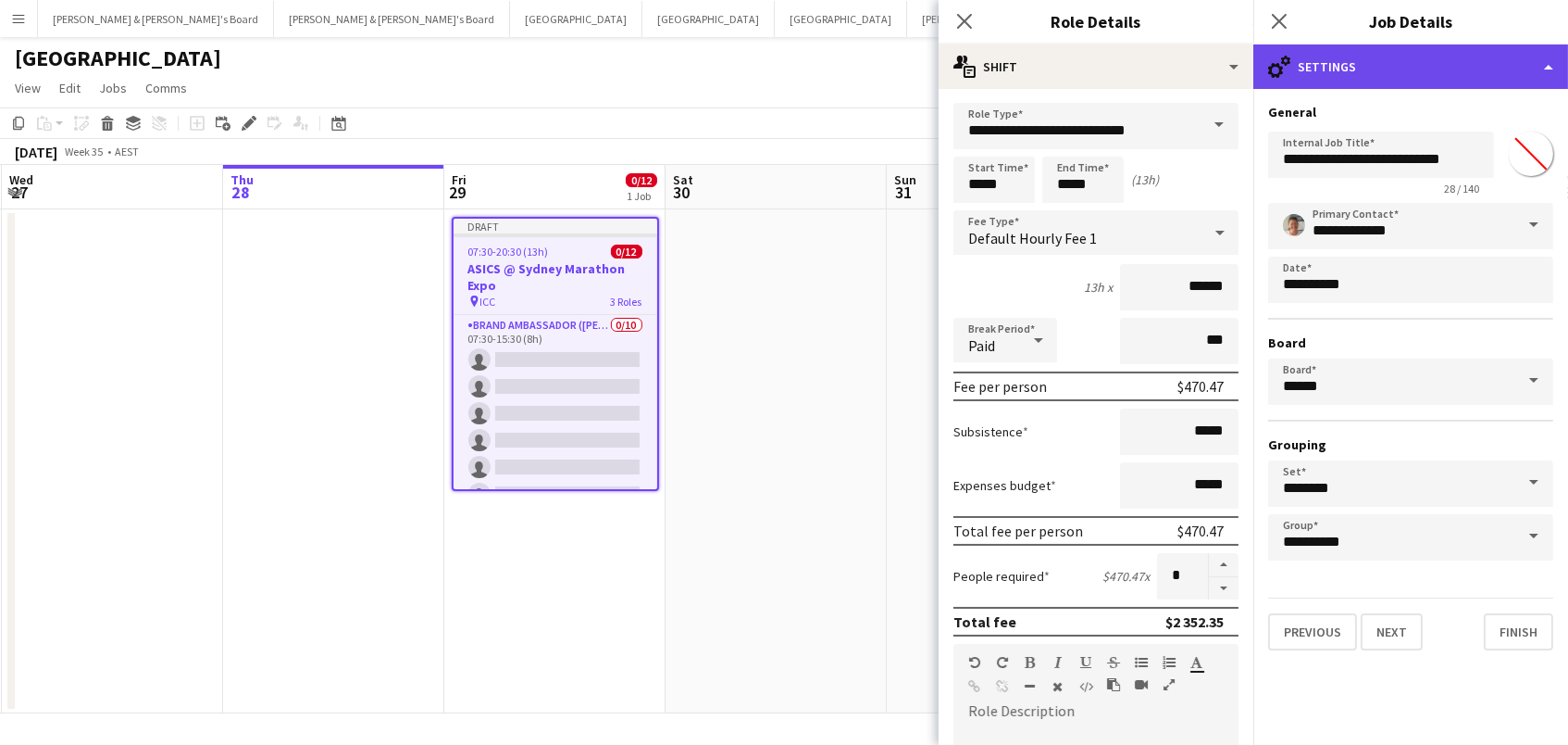
click at [1411, 57] on div "cog-double-3 Settings" at bounding box center [1410, 67] width 315 height 45
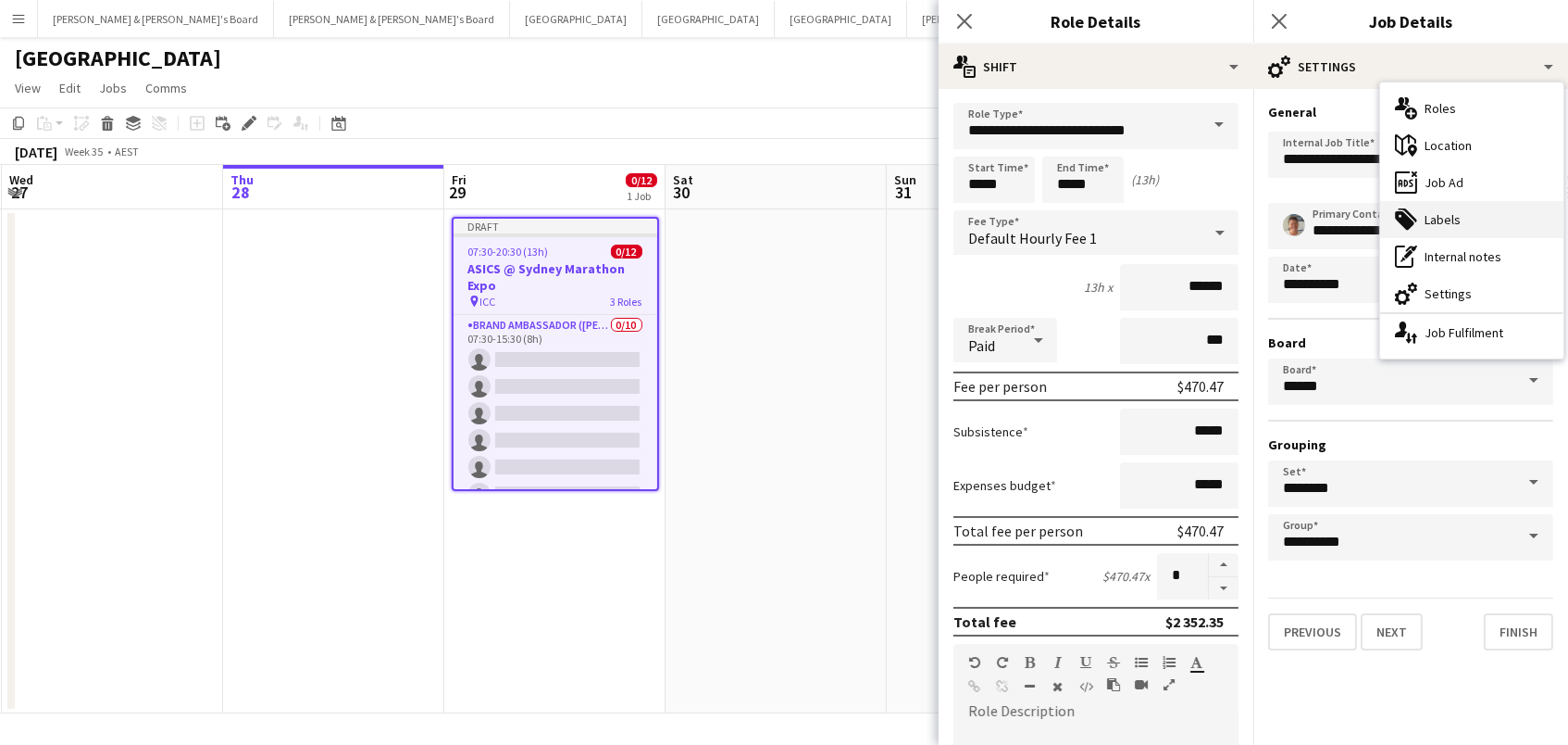
click at [1451, 209] on div "tags-double Labels" at bounding box center [1472, 219] width 183 height 37
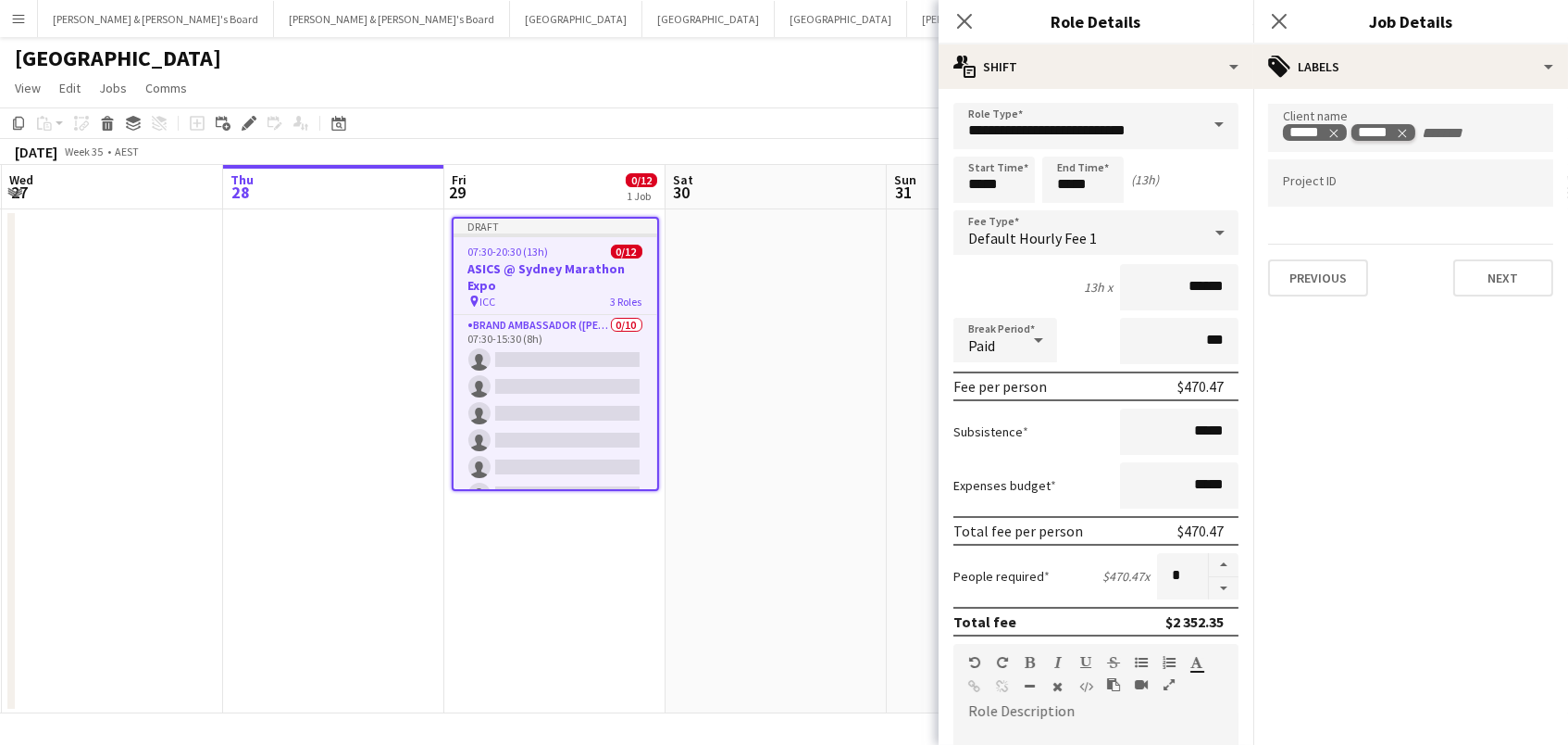
click at [1410, 132] on tag "*****" at bounding box center [1384, 133] width 64 height 18
click at [810, 369] on app-date-cell at bounding box center [776, 461] width 221 height 504
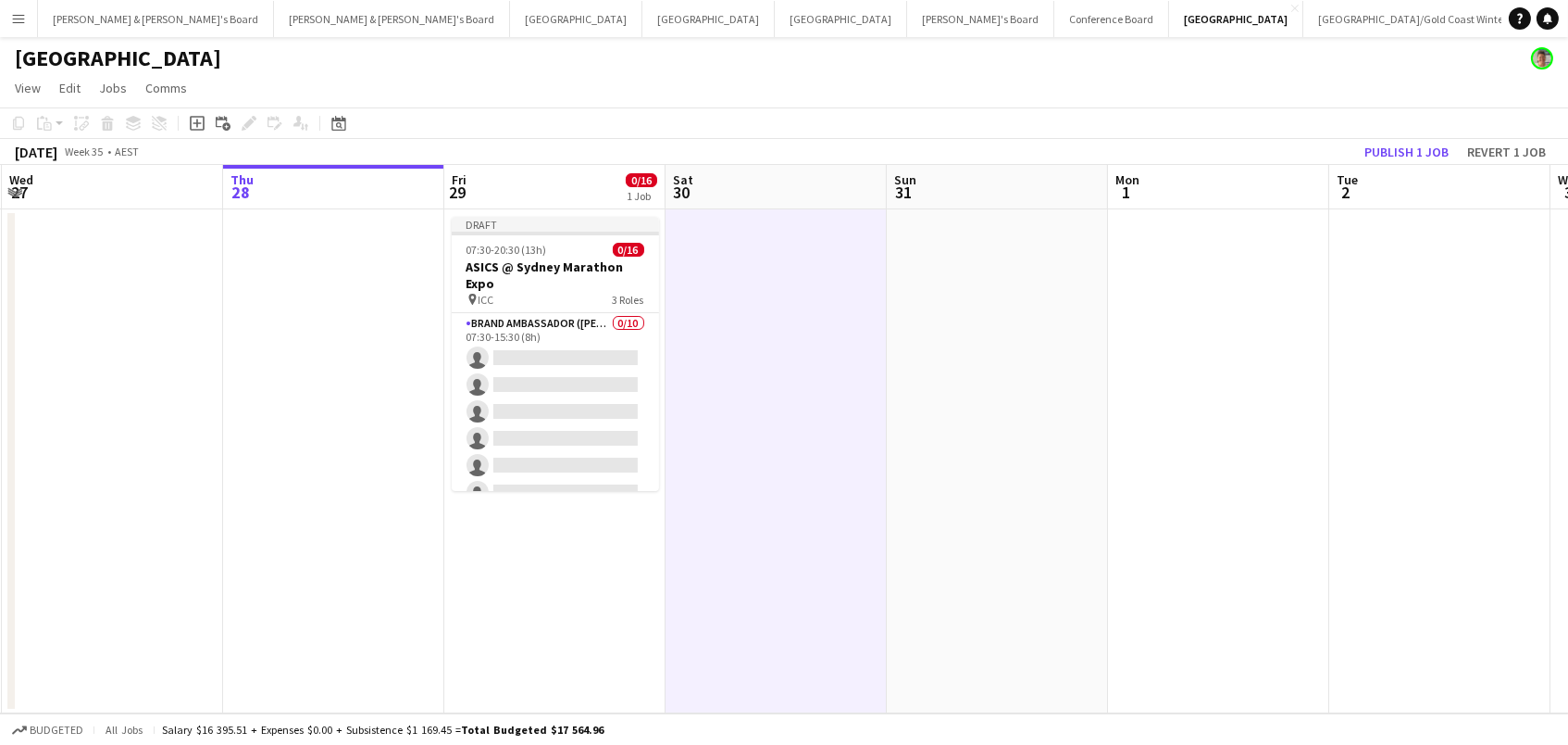
scroll to position [0, 1]
click at [1397, 143] on button "Publish 1 job" at bounding box center [1407, 151] width 99 height 24
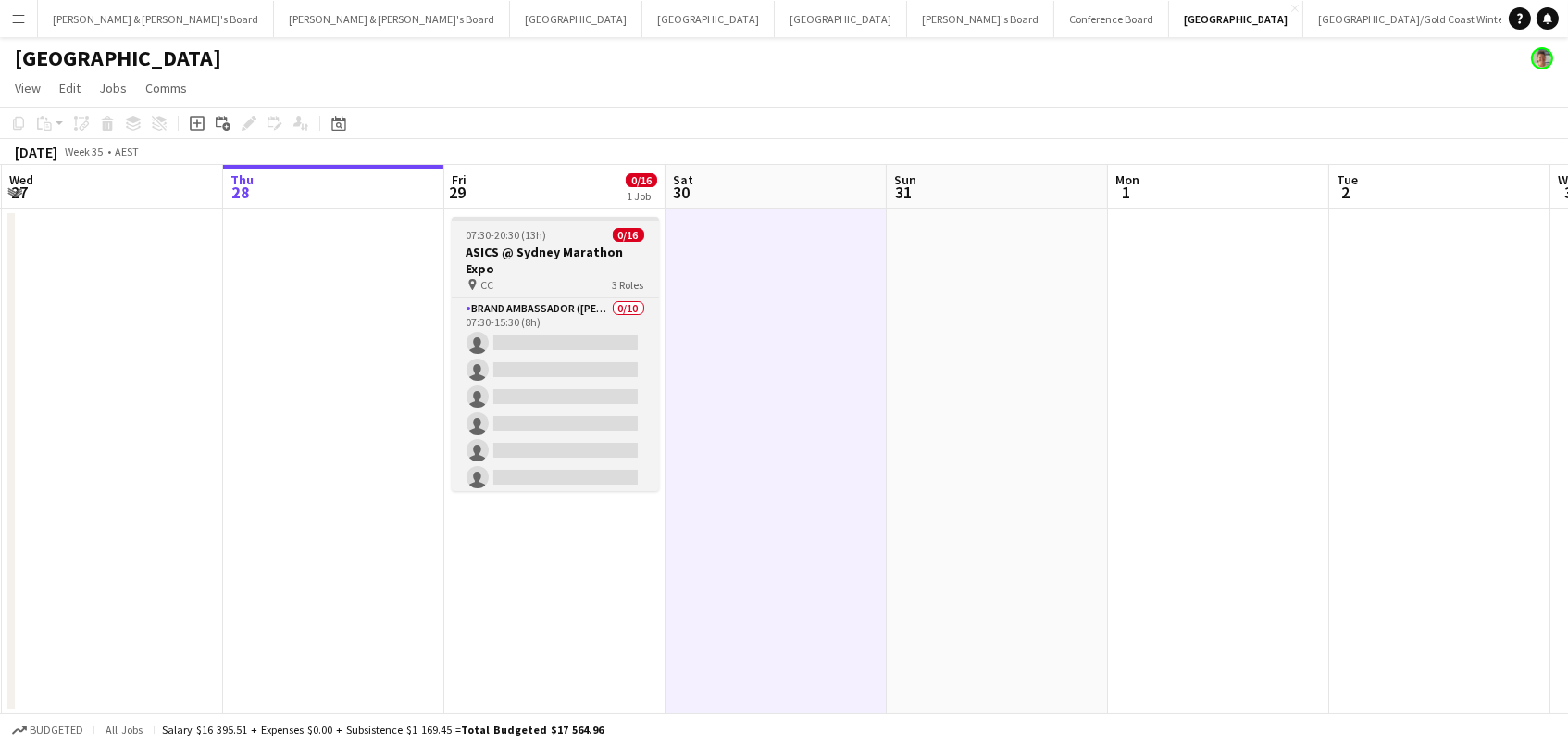
click at [472, 278] on div "pin ICC" at bounding box center [480, 285] width 27 height 14
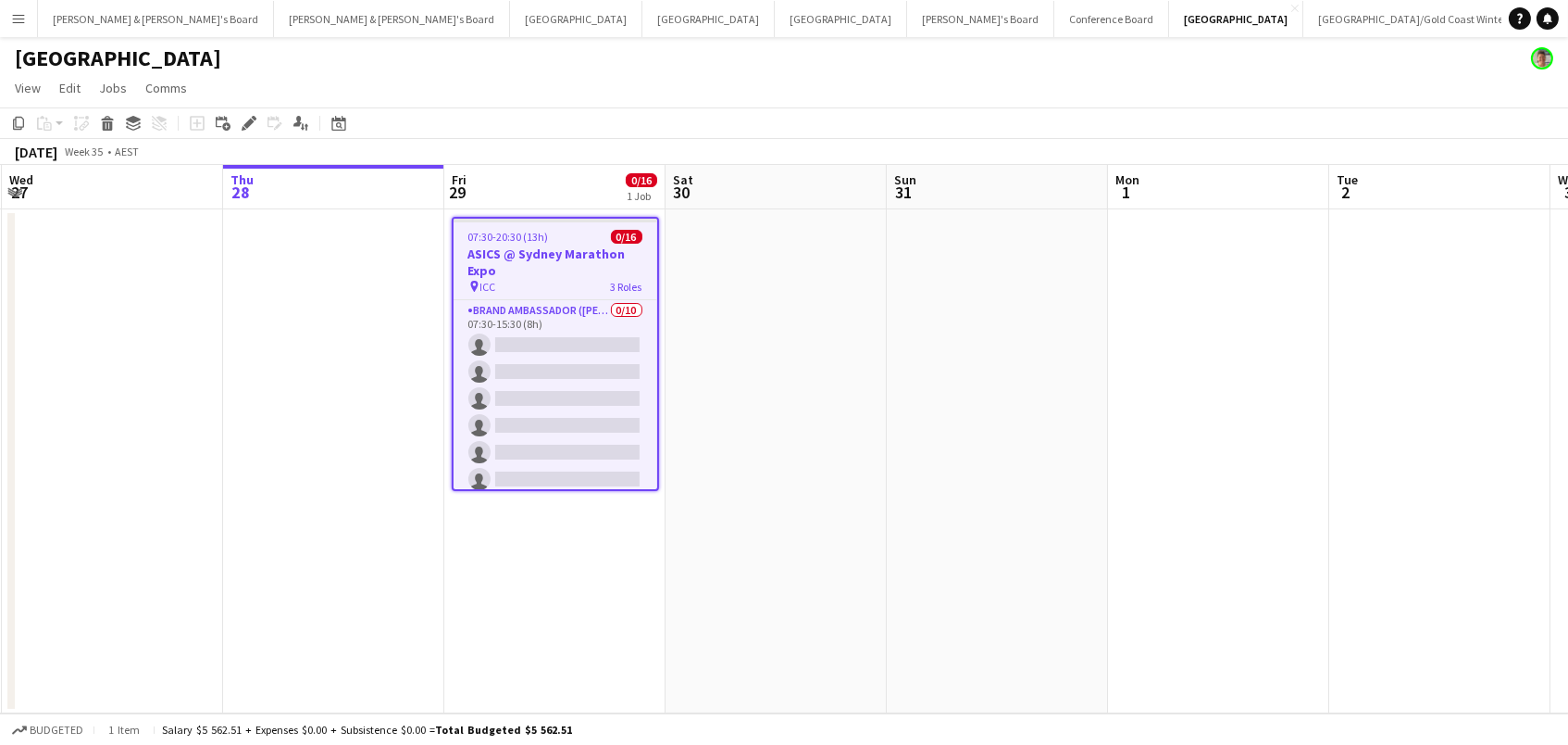
click at [770, 245] on app-date-cell at bounding box center [776, 461] width 221 height 504
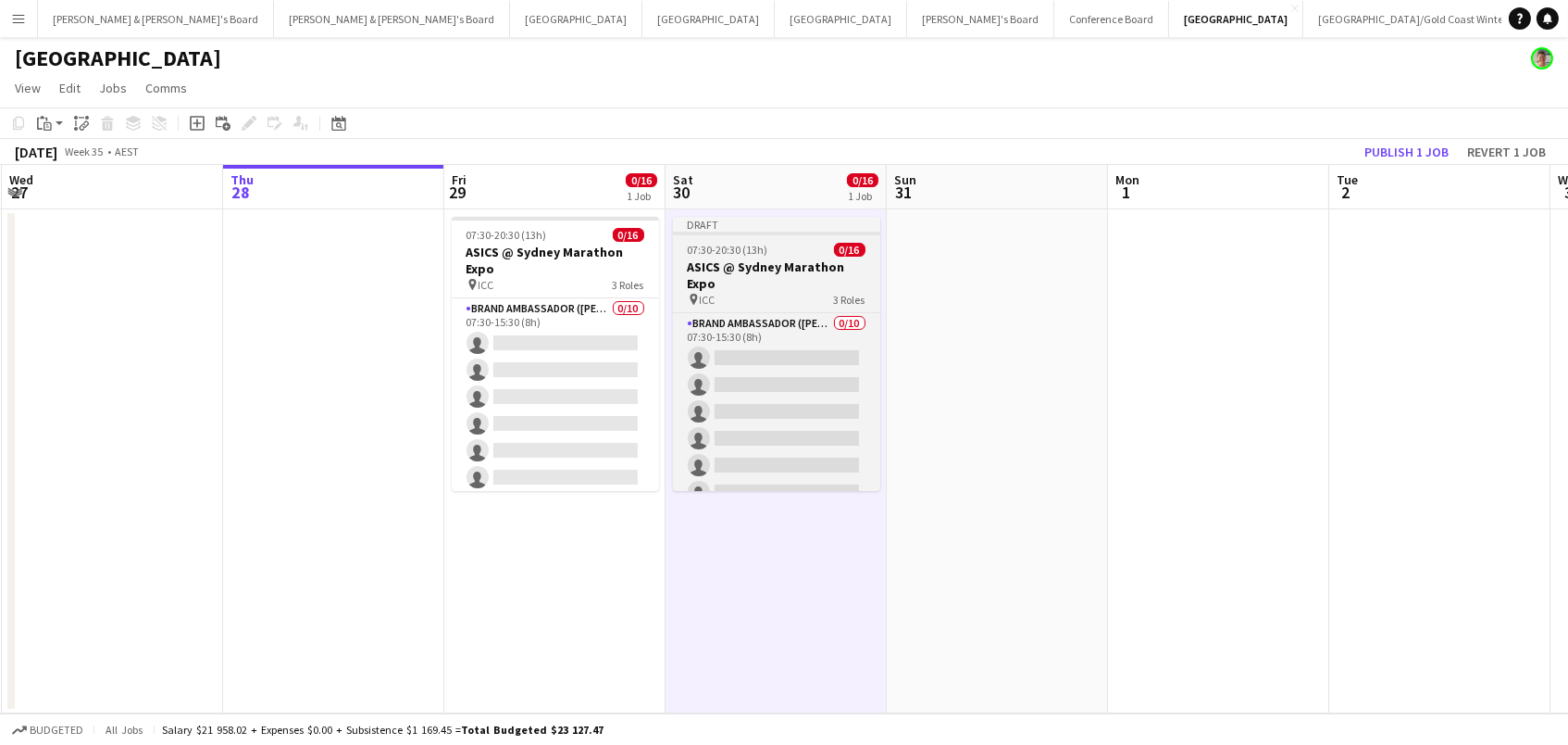
click at [776, 248] on div "07:30-20:30 (13h) 0/16" at bounding box center [777, 250] width 208 height 14
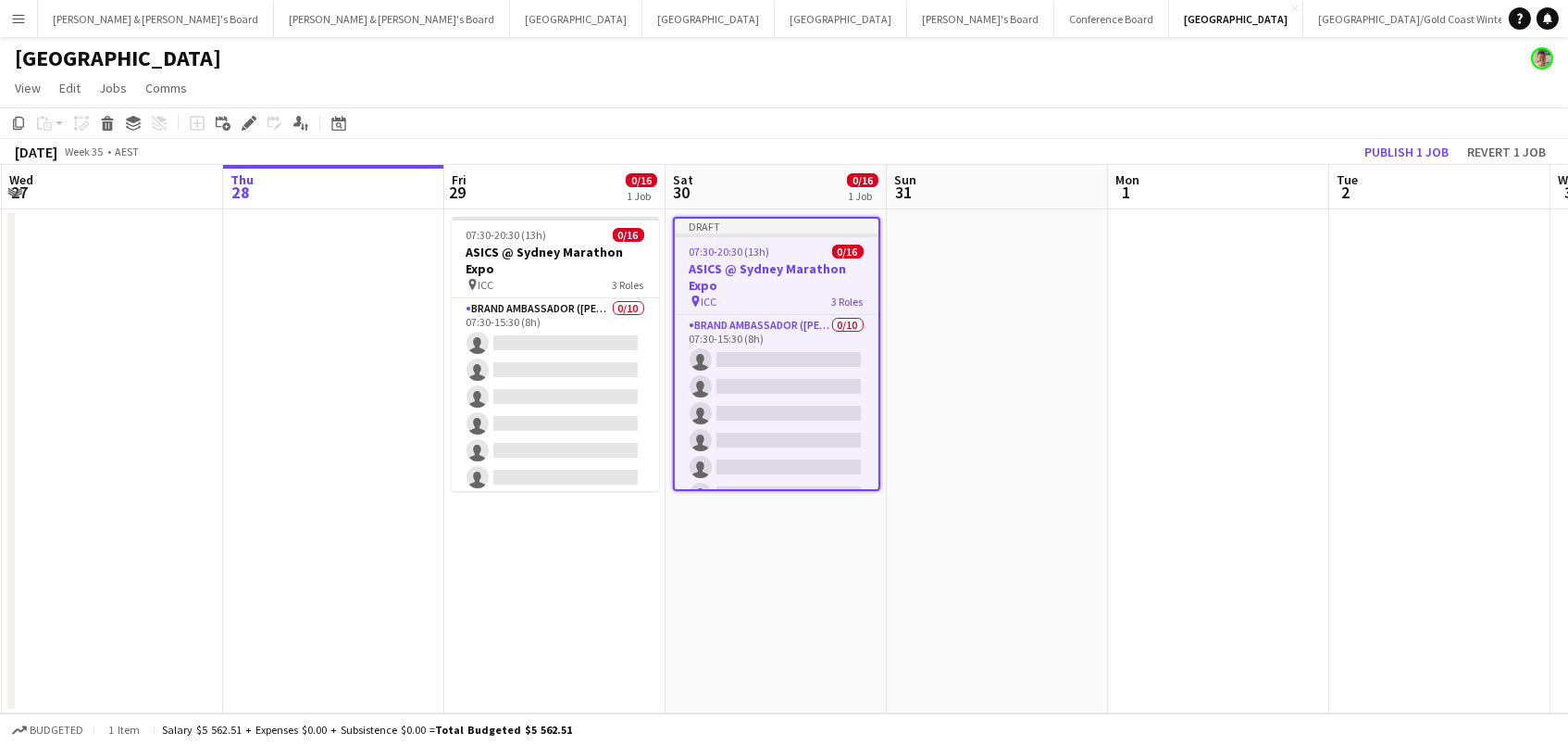
drag, startPoint x: 248, startPoint y: 121, endPoint x: 541, endPoint y: 96, distance: 294.1
click at [248, 121] on icon at bounding box center [249, 124] width 10 height 10
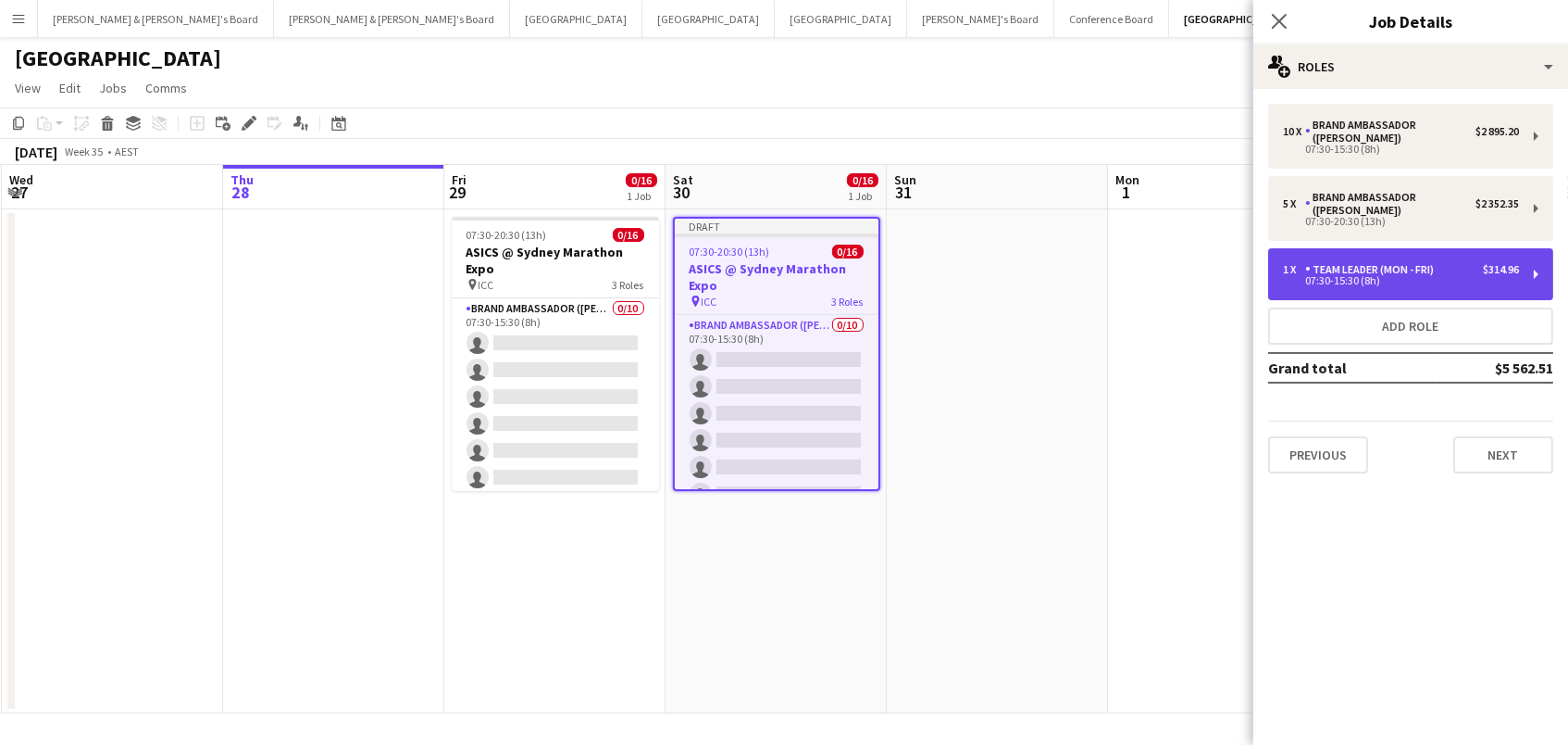
click at [1316, 279] on div "07:30-15:30 (8h)" at bounding box center [1401, 280] width 236 height 9
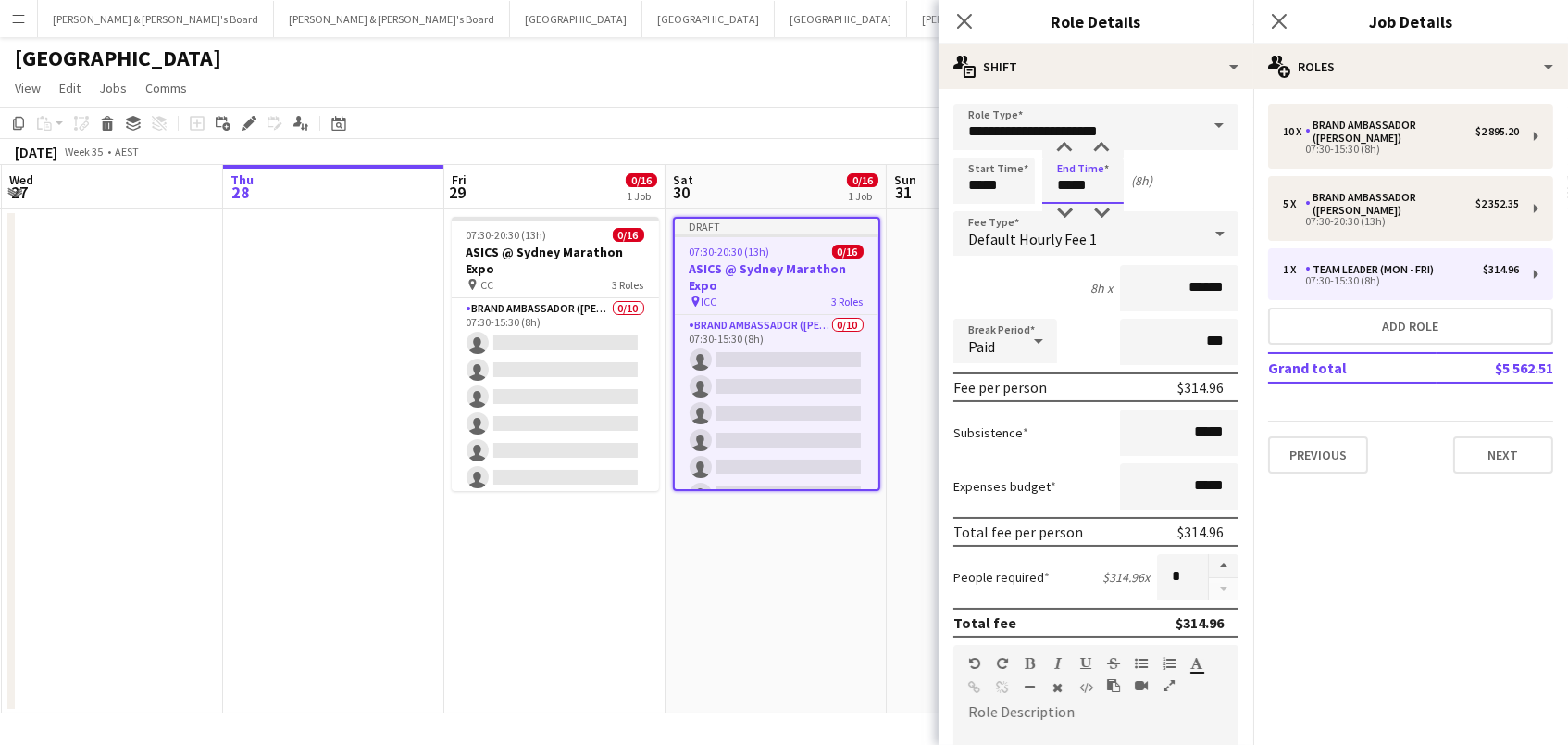
click at [1093, 177] on input "*****" at bounding box center [1084, 179] width 82 height 46
click at [1052, 144] on div at bounding box center [1064, 147] width 37 height 19
type input "*****"
drag, startPoint x: 1064, startPoint y: 145, endPoint x: 1110, endPoint y: 146, distance: 46.0
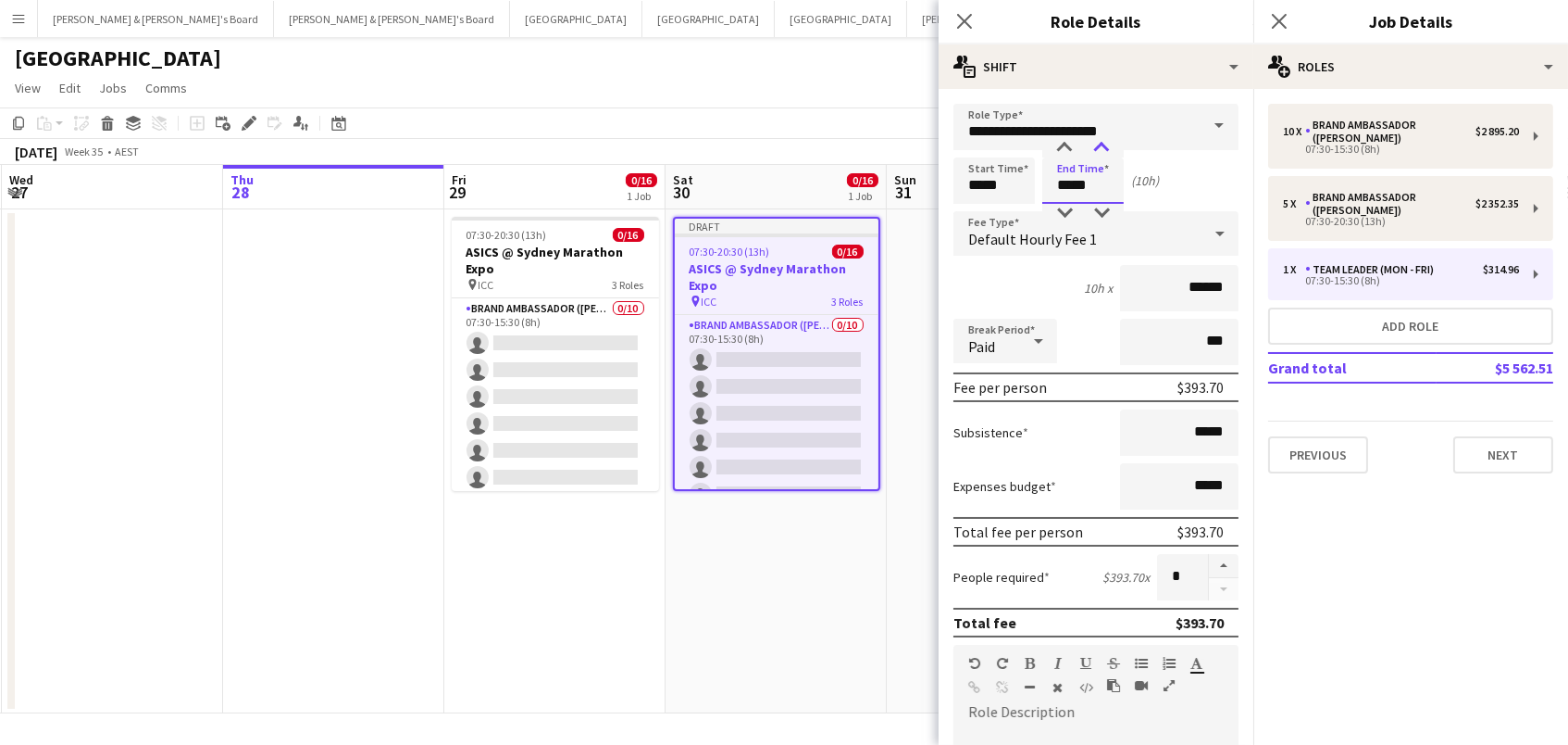
click at [1066, 146] on div at bounding box center [1064, 147] width 37 height 19
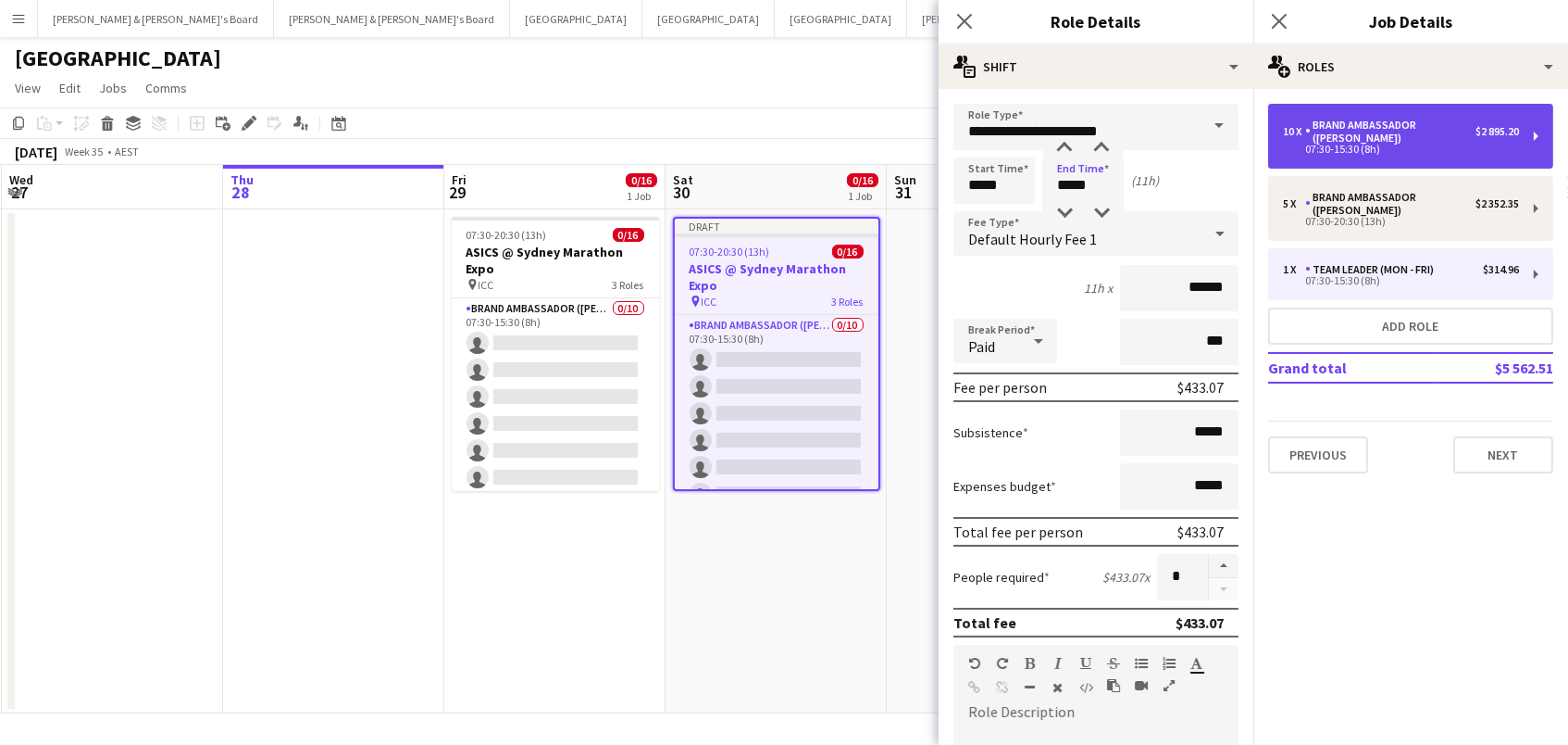
click at [1416, 155] on div "10 x Brand Ambassador (Mon - Fri) $2 895.20 07:30-15:30 (8h)" at bounding box center [1410, 136] width 286 height 64
type input "**********"
type input "*****"
type input "******"
type input "**"
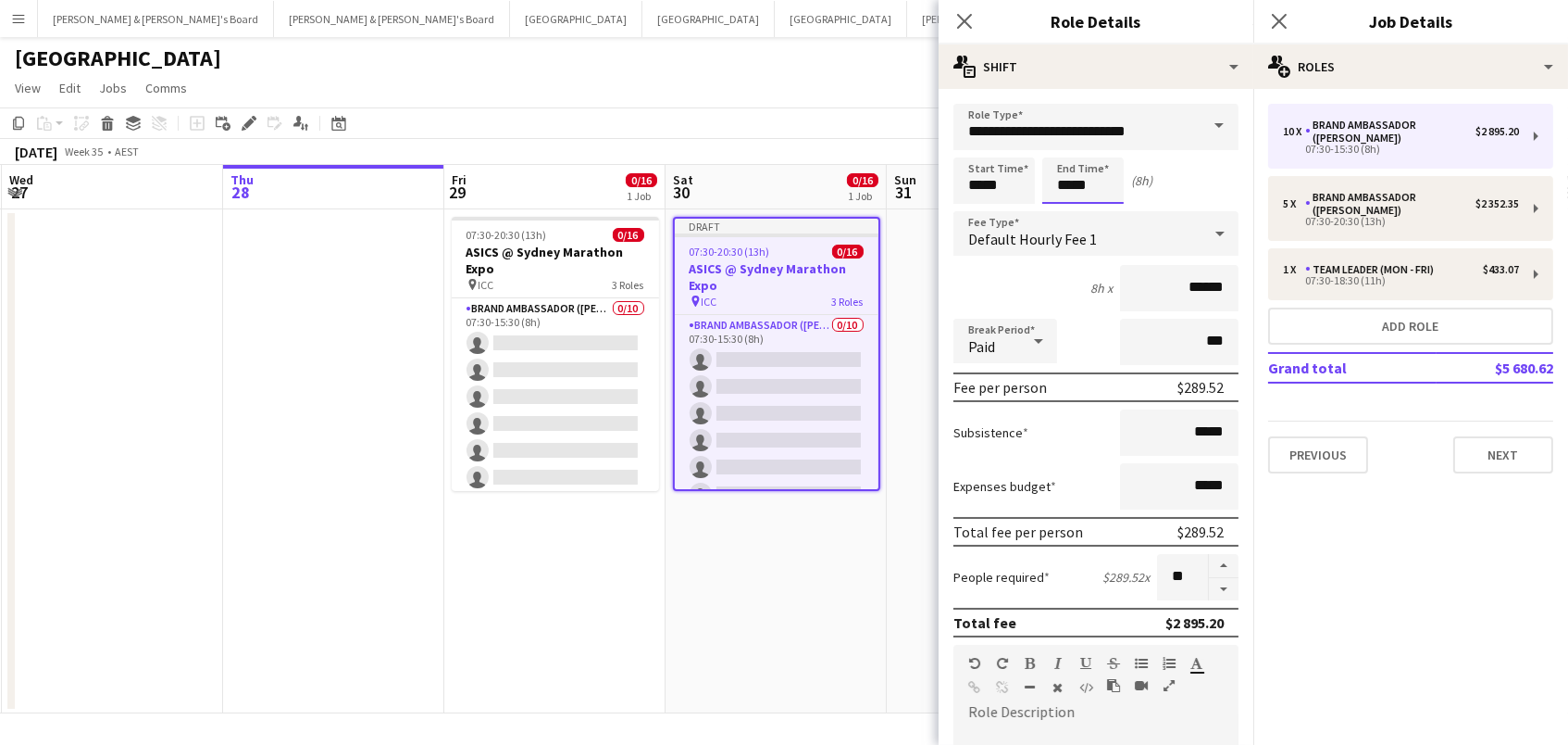
drag, startPoint x: 1087, startPoint y: 188, endPoint x: 1079, endPoint y: 176, distance: 14.4
click at [1087, 188] on input "*****" at bounding box center [1084, 179] width 82 height 46
click at [1071, 156] on div at bounding box center [1064, 147] width 37 height 19
click at [1060, 156] on div at bounding box center [1064, 147] width 37 height 19
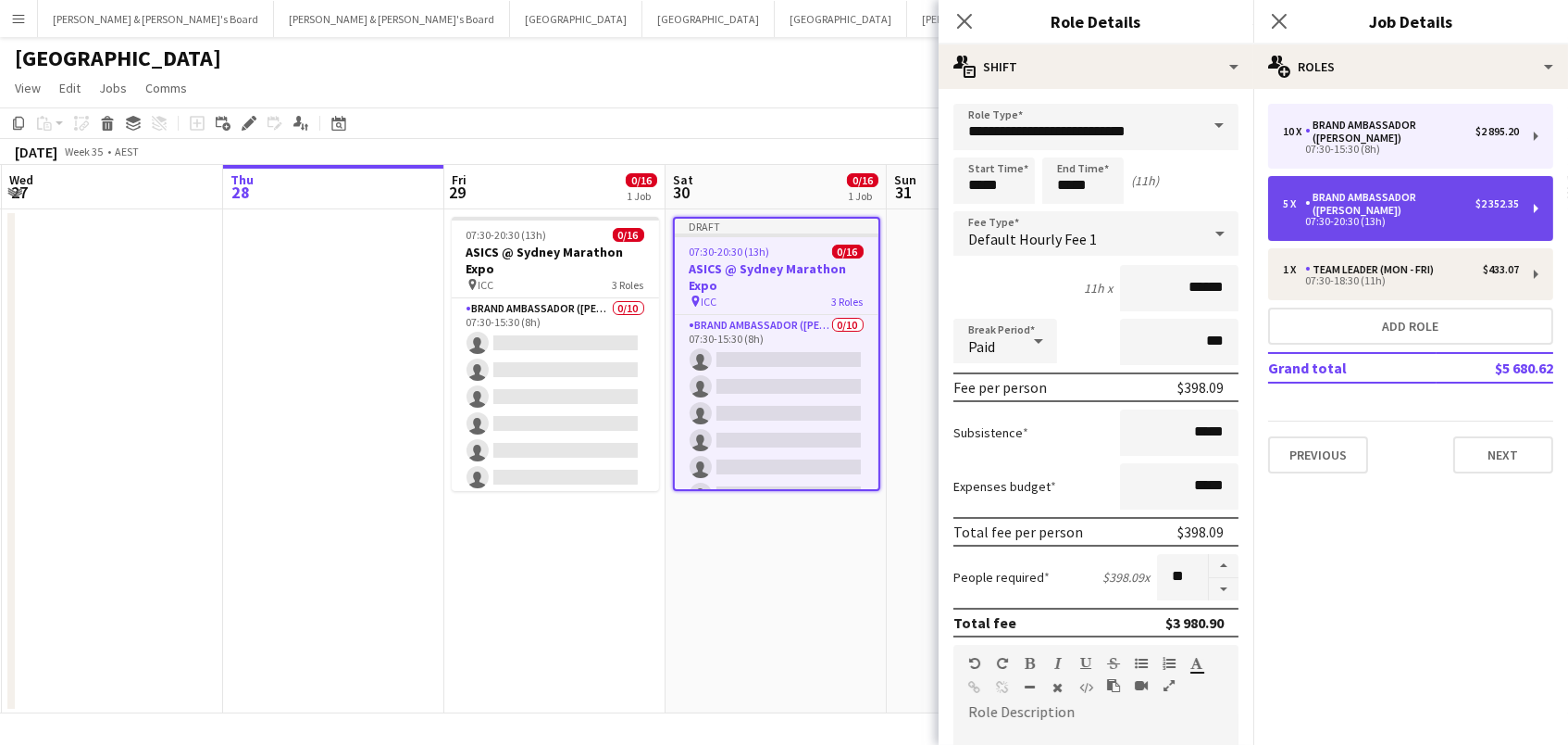
click at [1306, 216] on div "07:30-20:30 (13h)" at bounding box center [1401, 220] width 236 height 9
type input "*****"
type input "*"
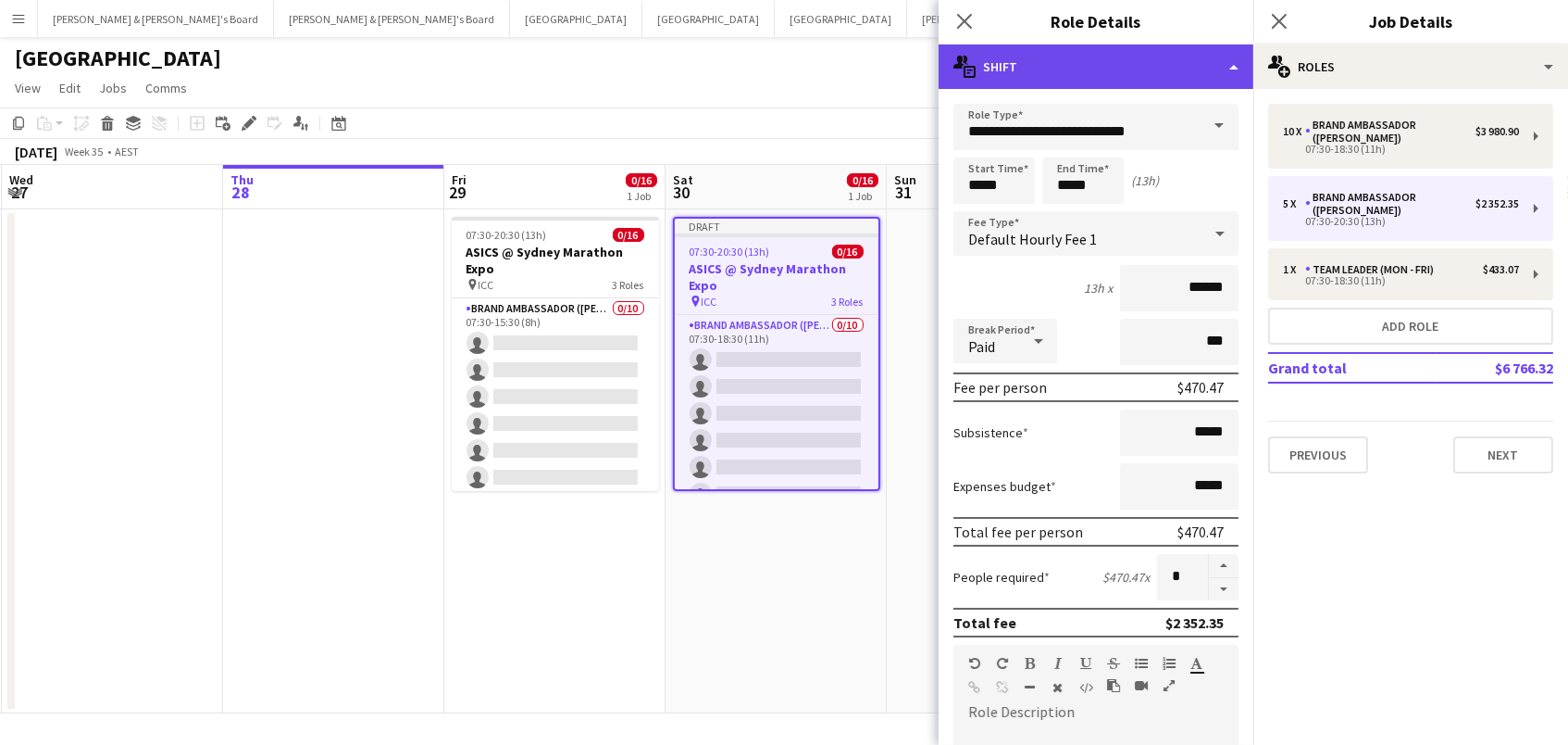
click at [1056, 60] on div "multiple-actions-text Shift" at bounding box center [1095, 67] width 315 height 45
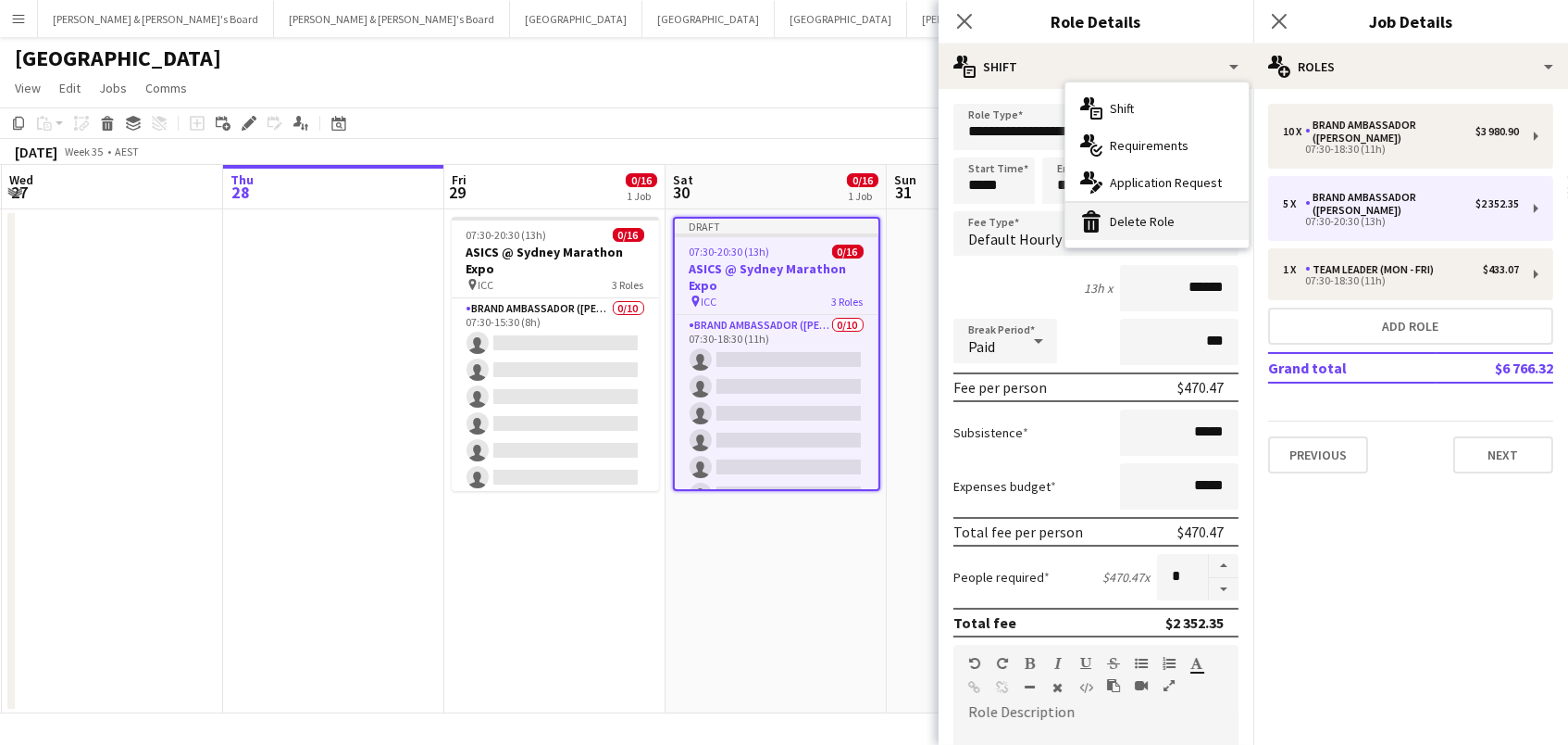
click at [1096, 229] on icon at bounding box center [1090, 225] width 15 height 14
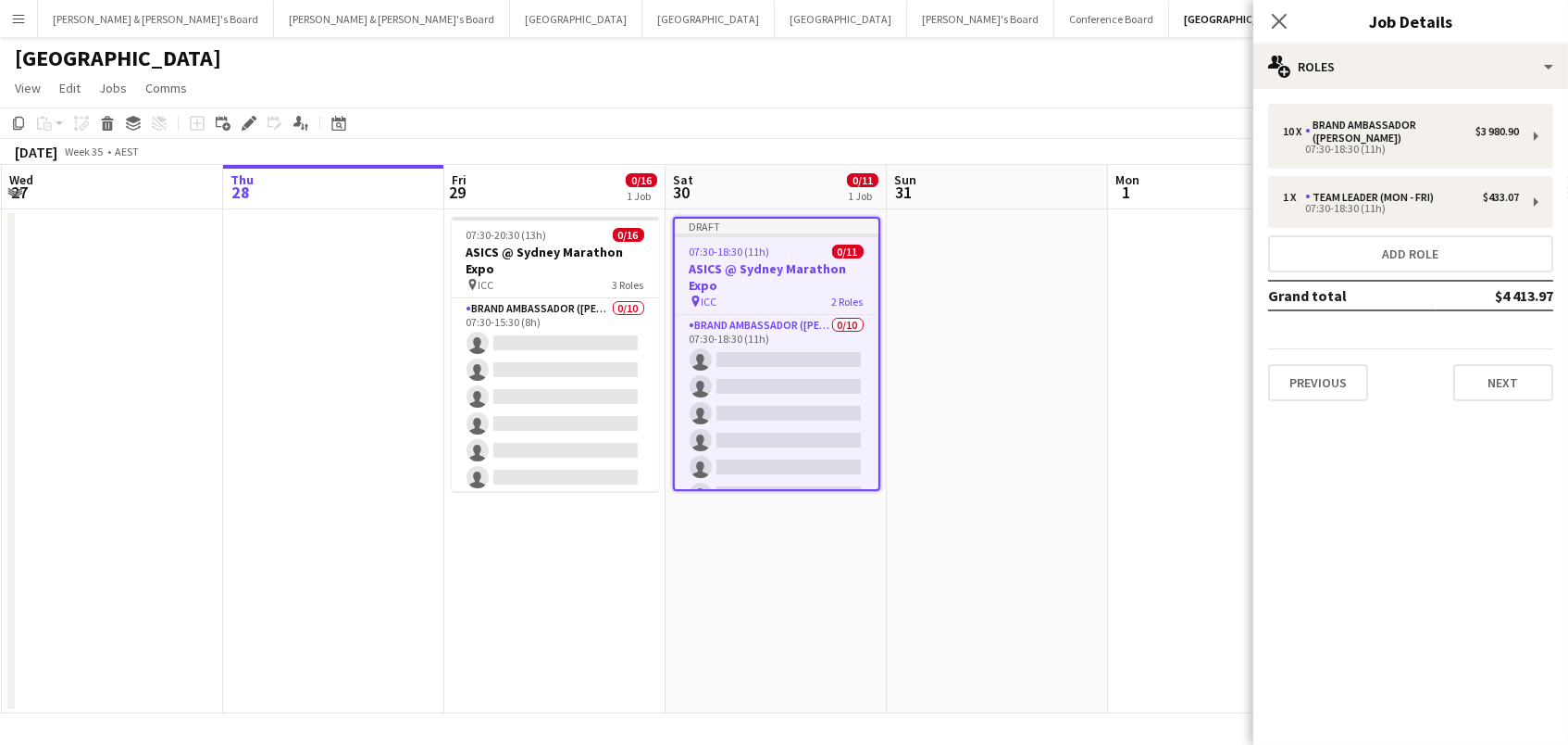
click at [1120, 263] on app-date-cell at bounding box center [1218, 461] width 221 height 504
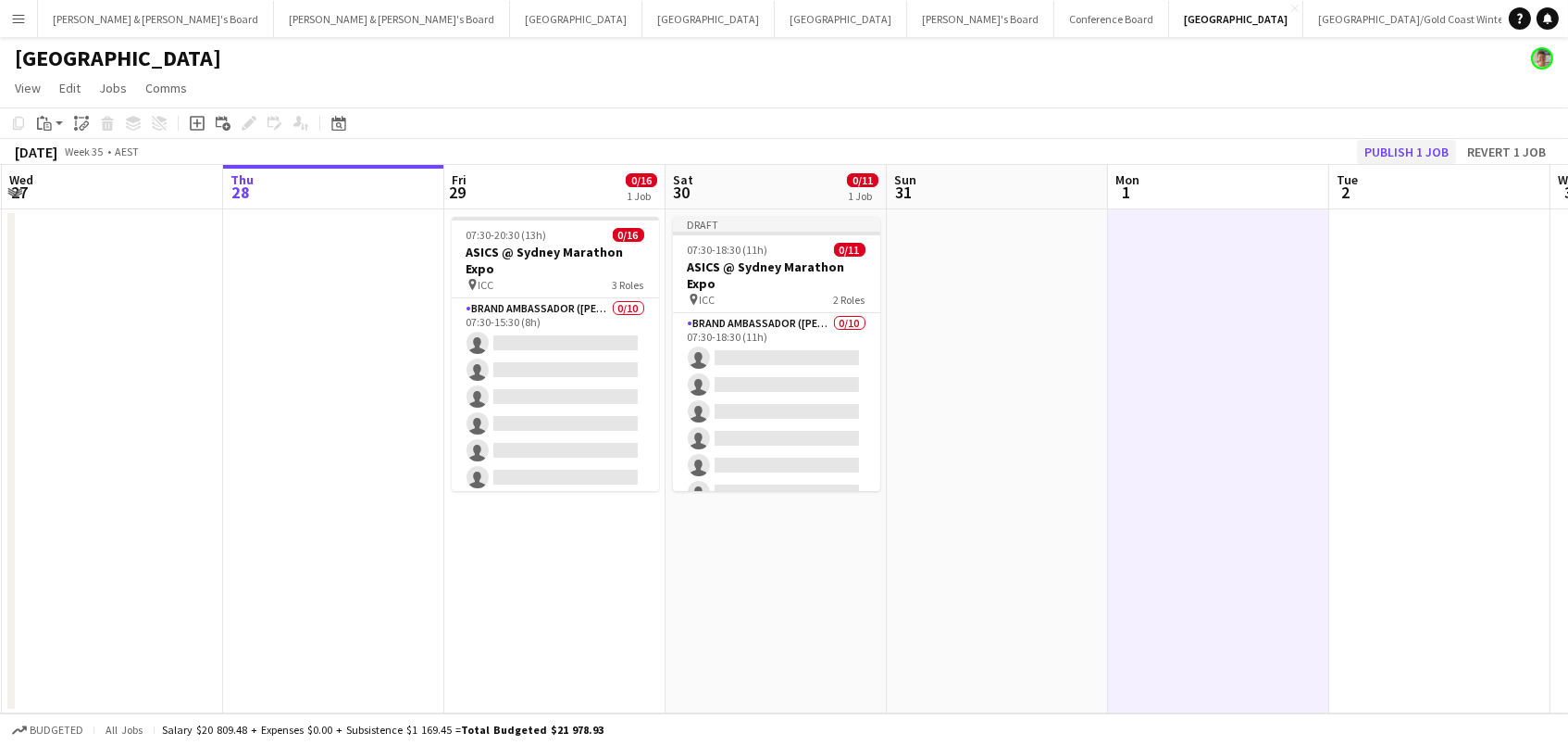
click at [1373, 152] on button "Publish 1 job" at bounding box center [1407, 151] width 99 height 24
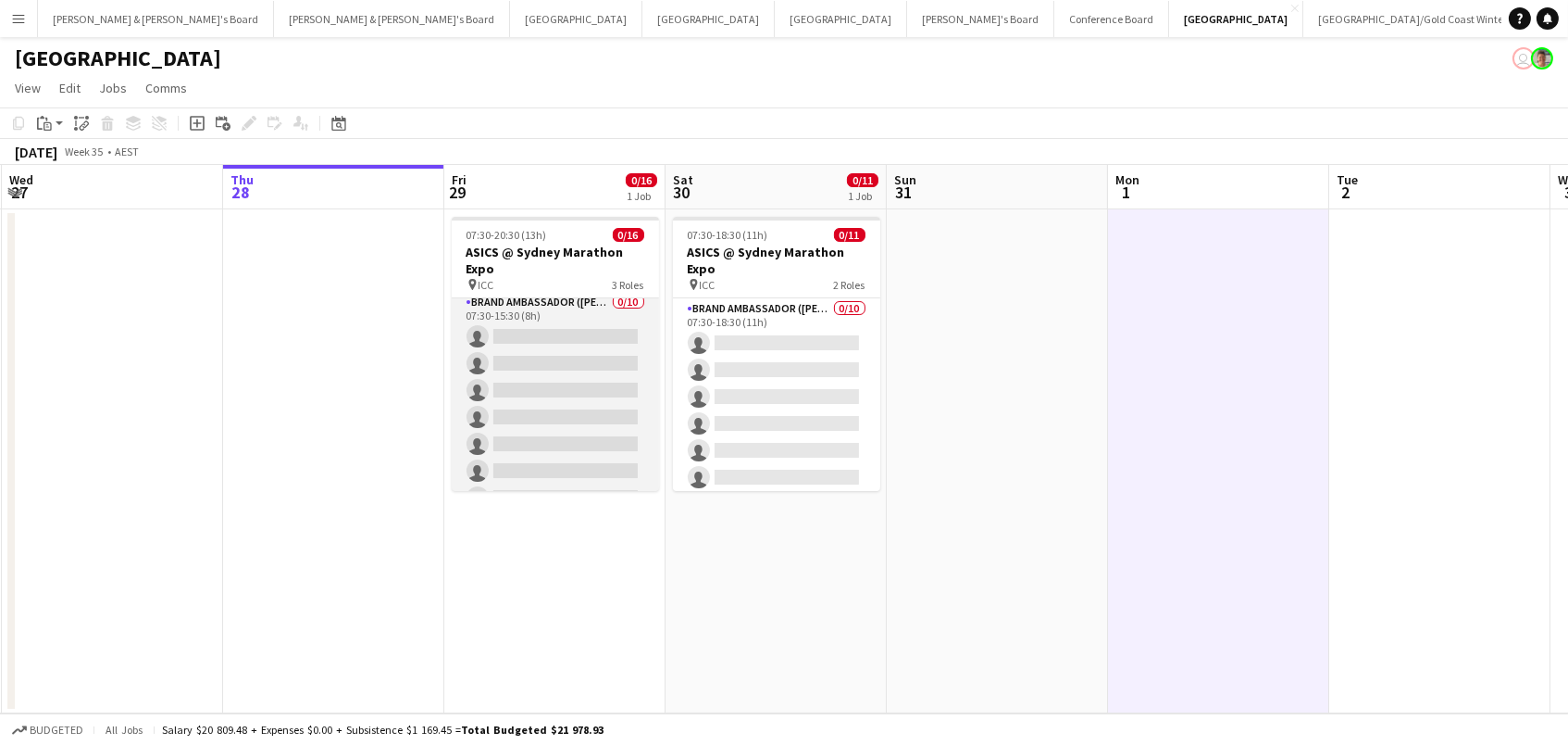
scroll to position [5, 0]
click at [616, 403] on app-card-role "Brand Ambassador (Mon - Fri) 0/10 07:30-15:30 (8h) single-neutral-actions singl…" at bounding box center [555, 446] width 208 height 305
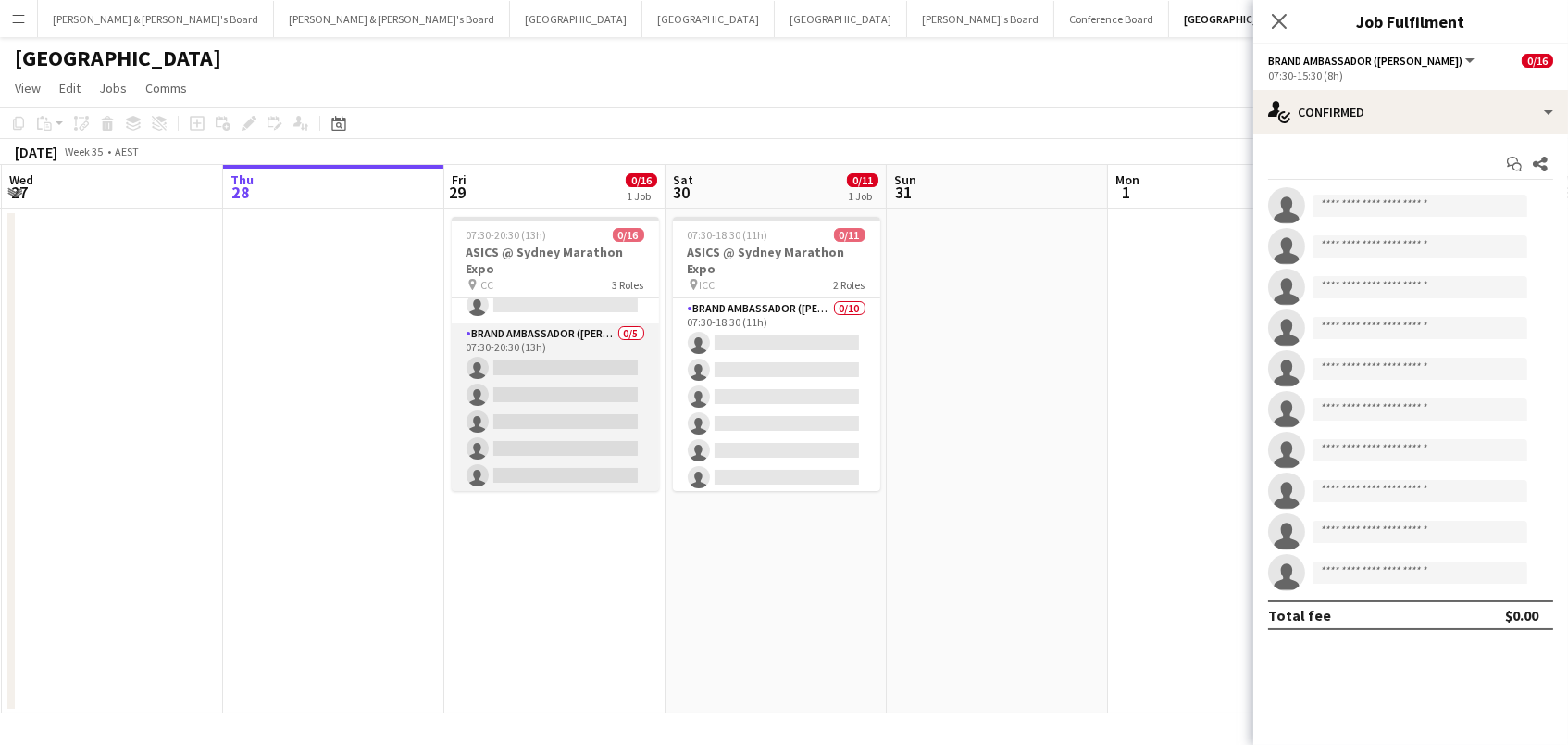
scroll to position [215, 0]
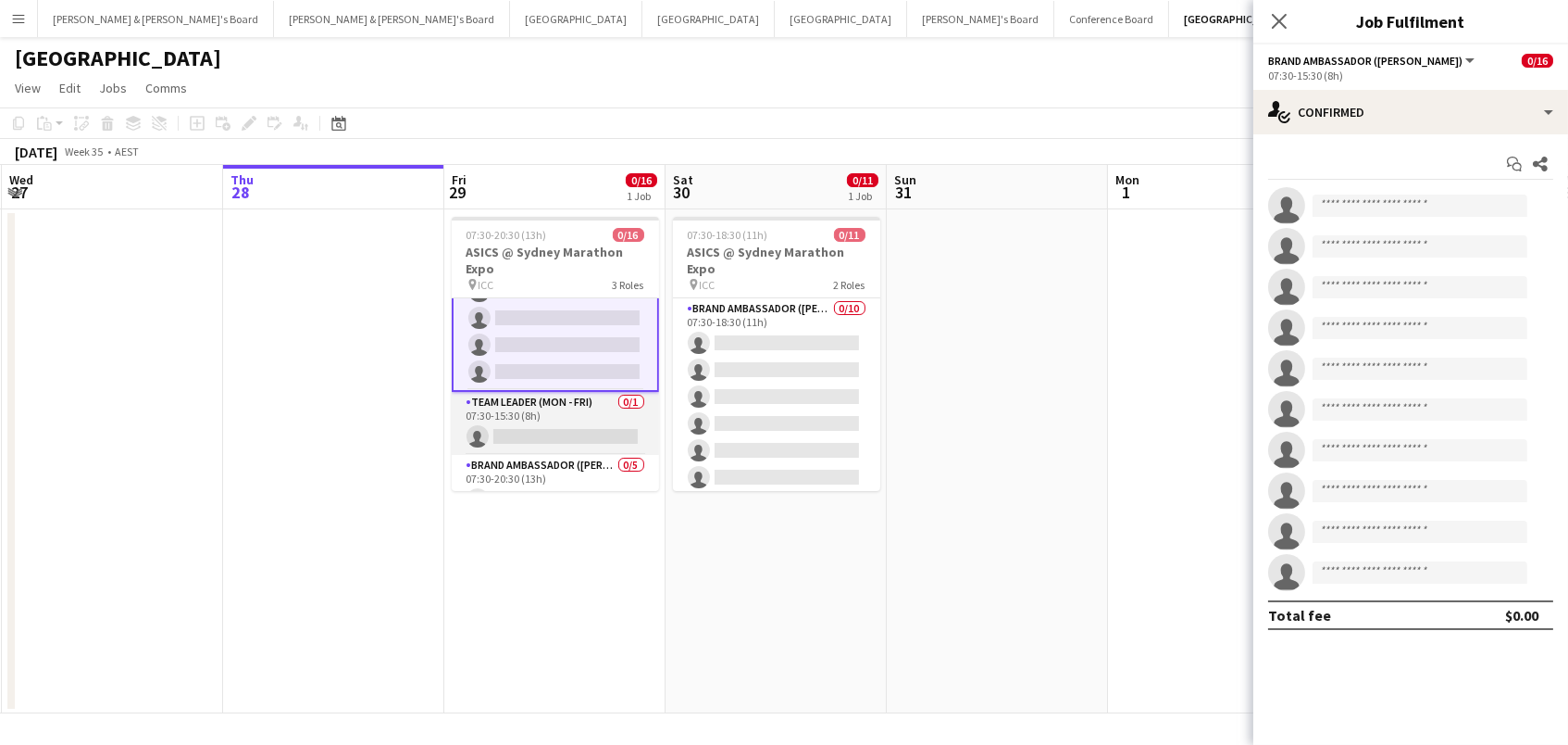
click at [558, 437] on app-card-role "Team Leader (Mon - Fri) 0/1 07:30-15:30 (8h) single-neutral-actions" at bounding box center [555, 423] width 208 height 63
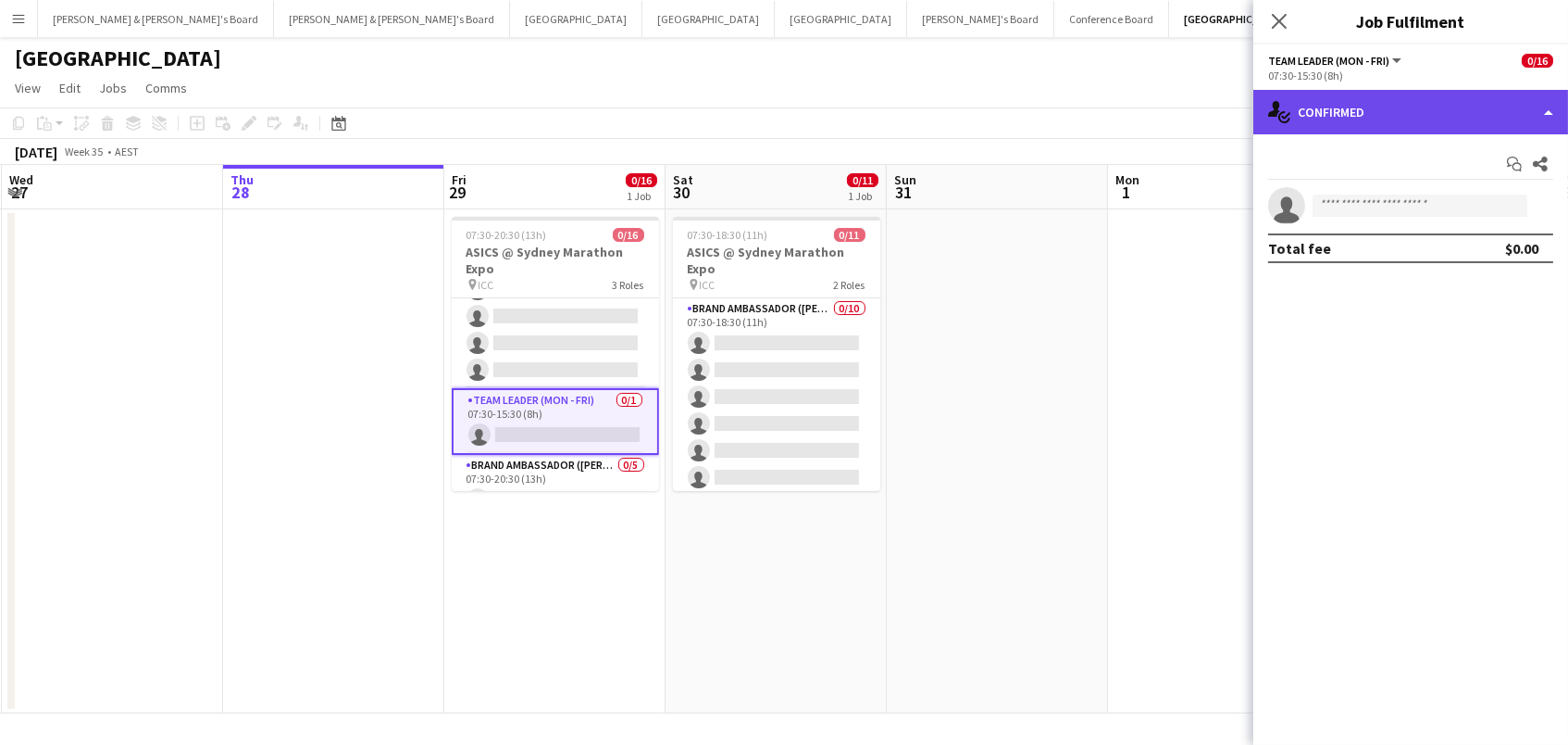
click at [1477, 107] on div "single-neutral-actions-check-2 Confirmed" at bounding box center [1410, 112] width 315 height 45
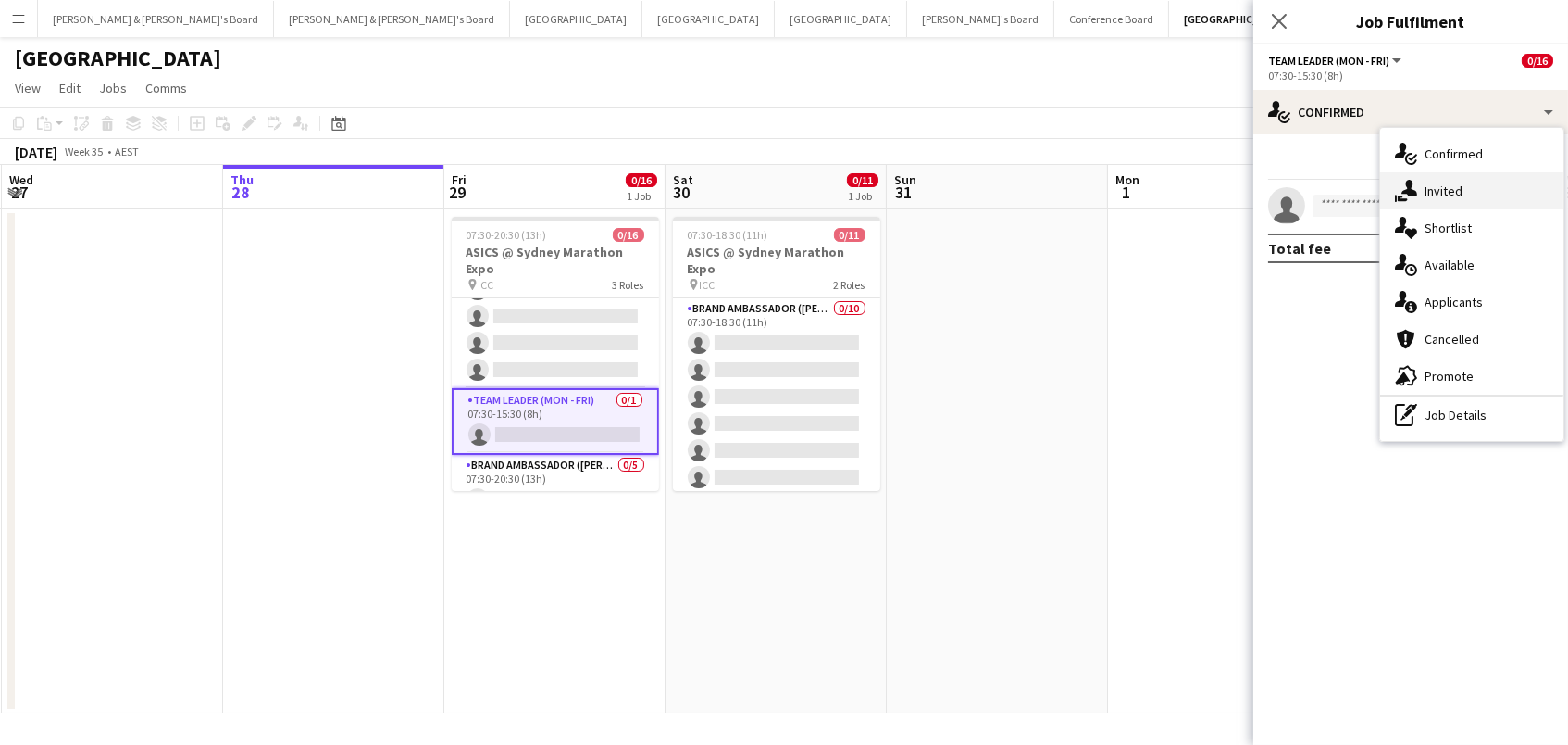
click at [1488, 181] on div "single-neutral-actions-share-1 Invited" at bounding box center [1472, 191] width 183 height 37
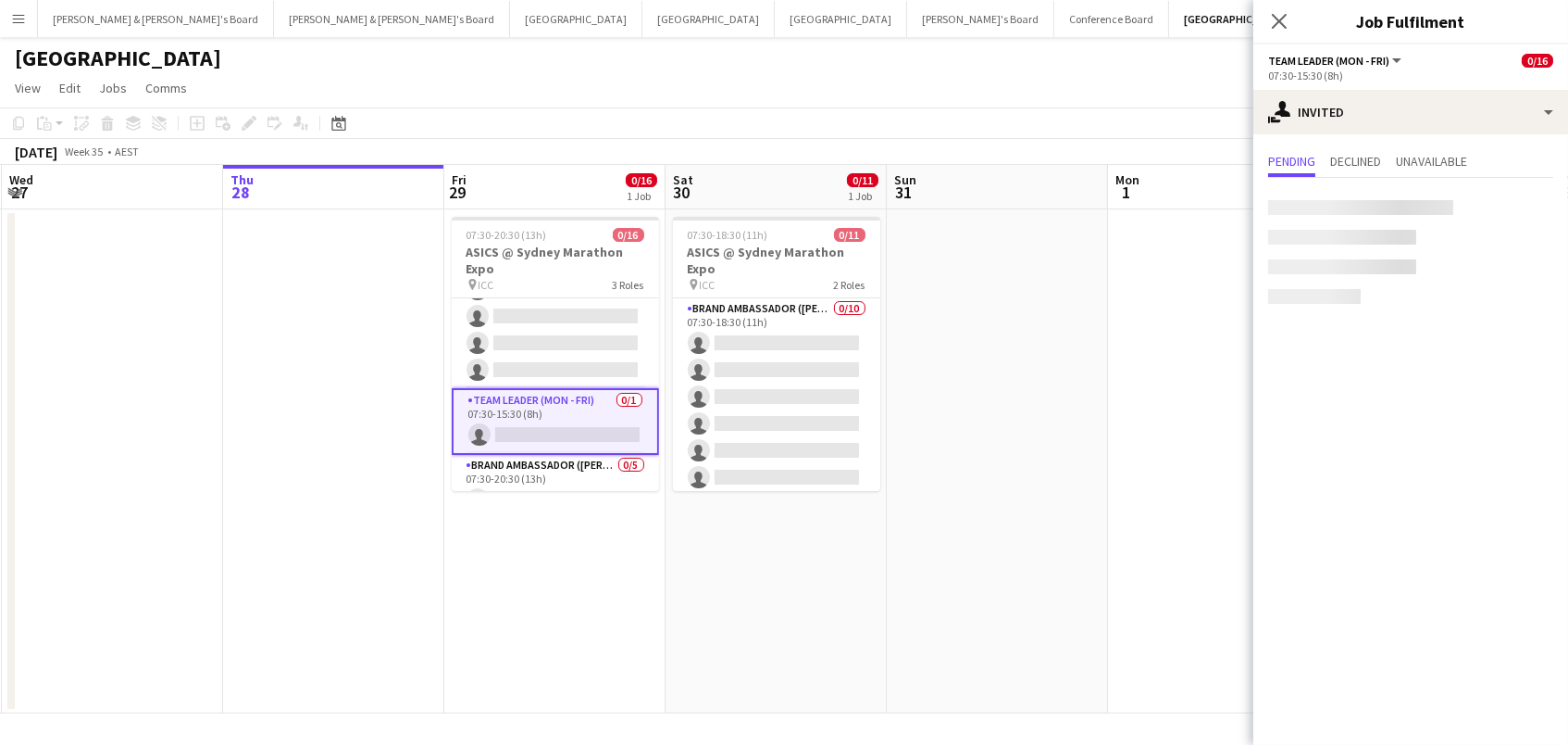
click at [1433, 200] on div at bounding box center [1360, 207] width 185 height 15
click at [1350, 202] on input "text" at bounding box center [1410, 208] width 286 height 46
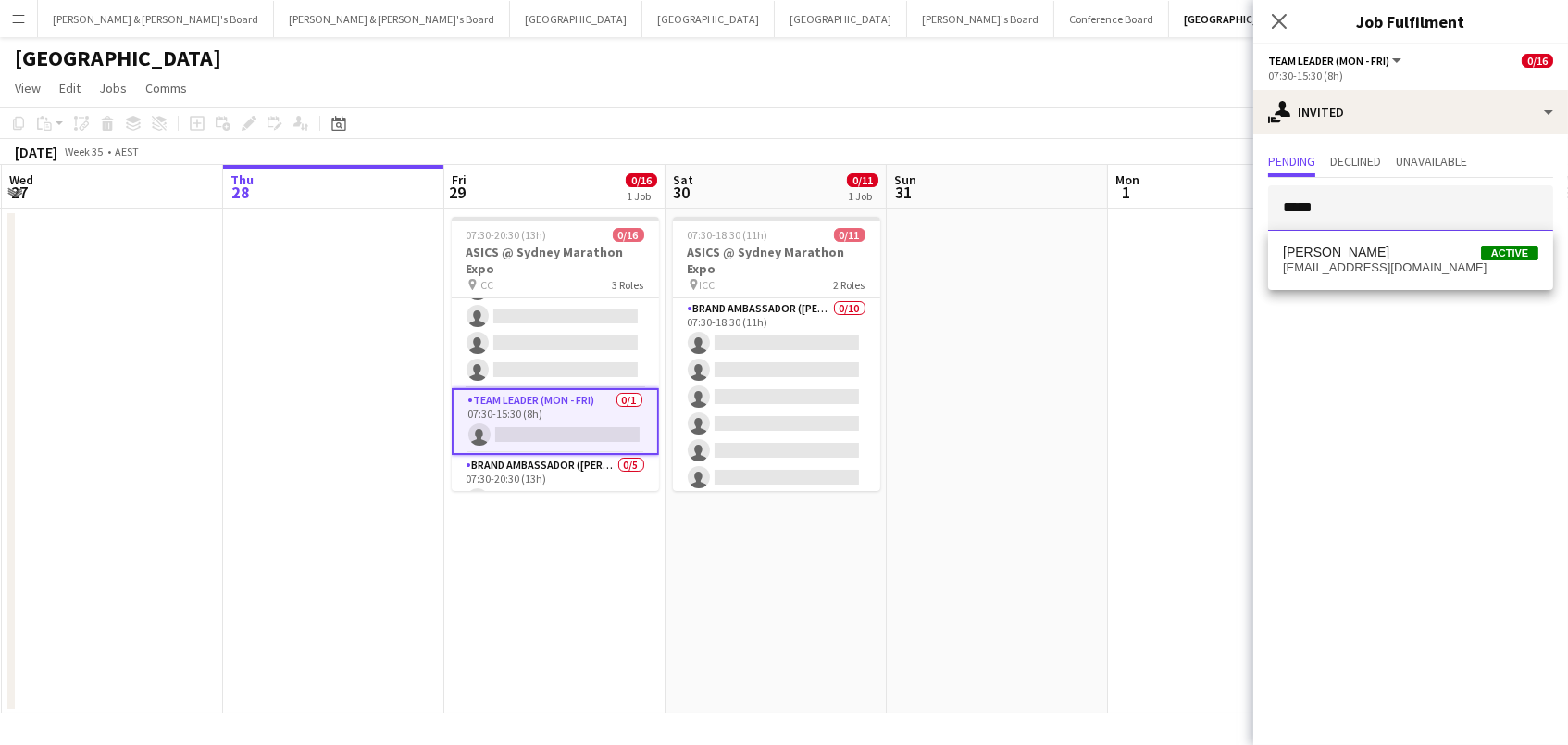
type input "*****"
drag, startPoint x: 1360, startPoint y: 242, endPoint x: 1344, endPoint y: 269, distance: 31.4
click at [1344, 269] on span "gidwanipayal@gmail.com" at bounding box center [1411, 267] width 255 height 15
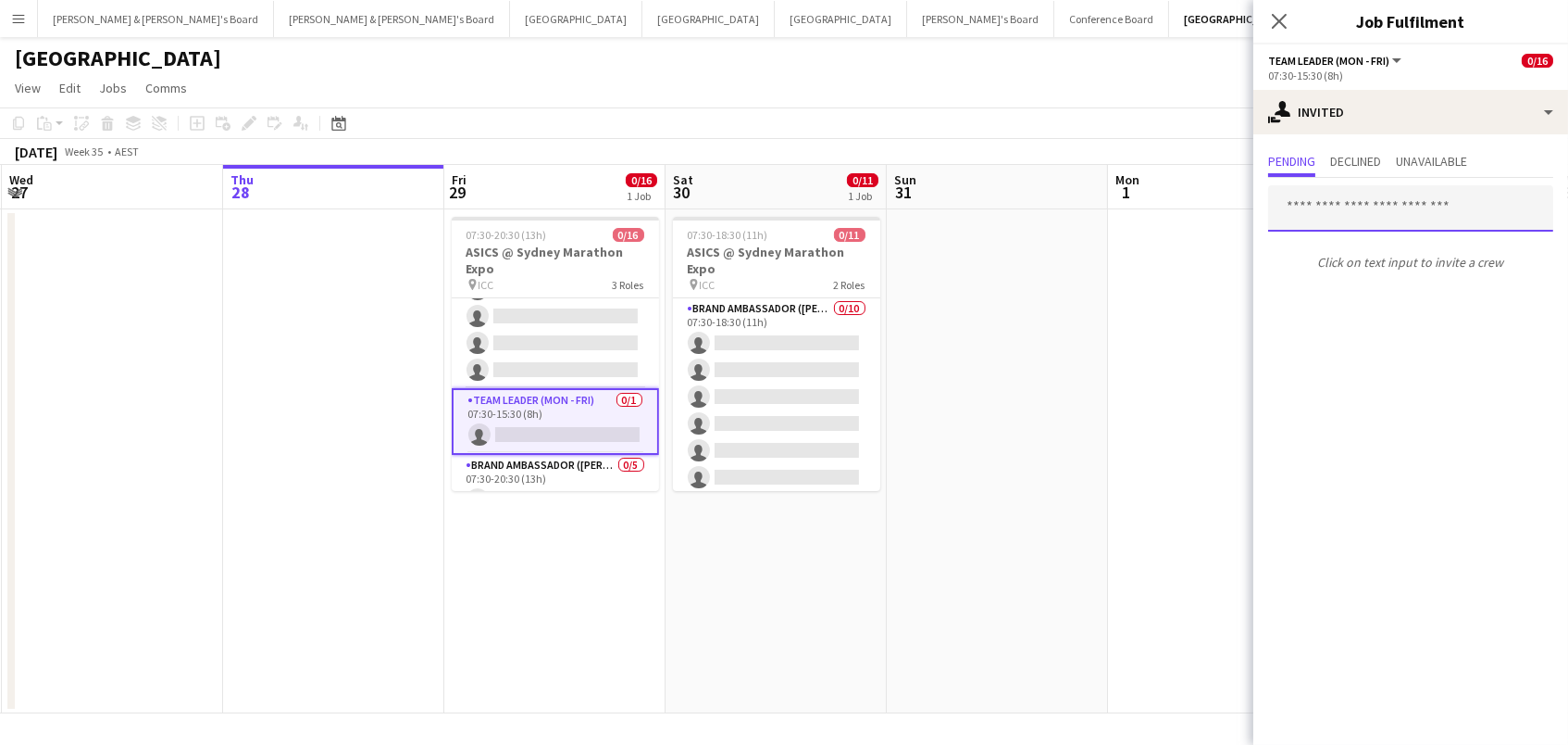
scroll to position [0, 0]
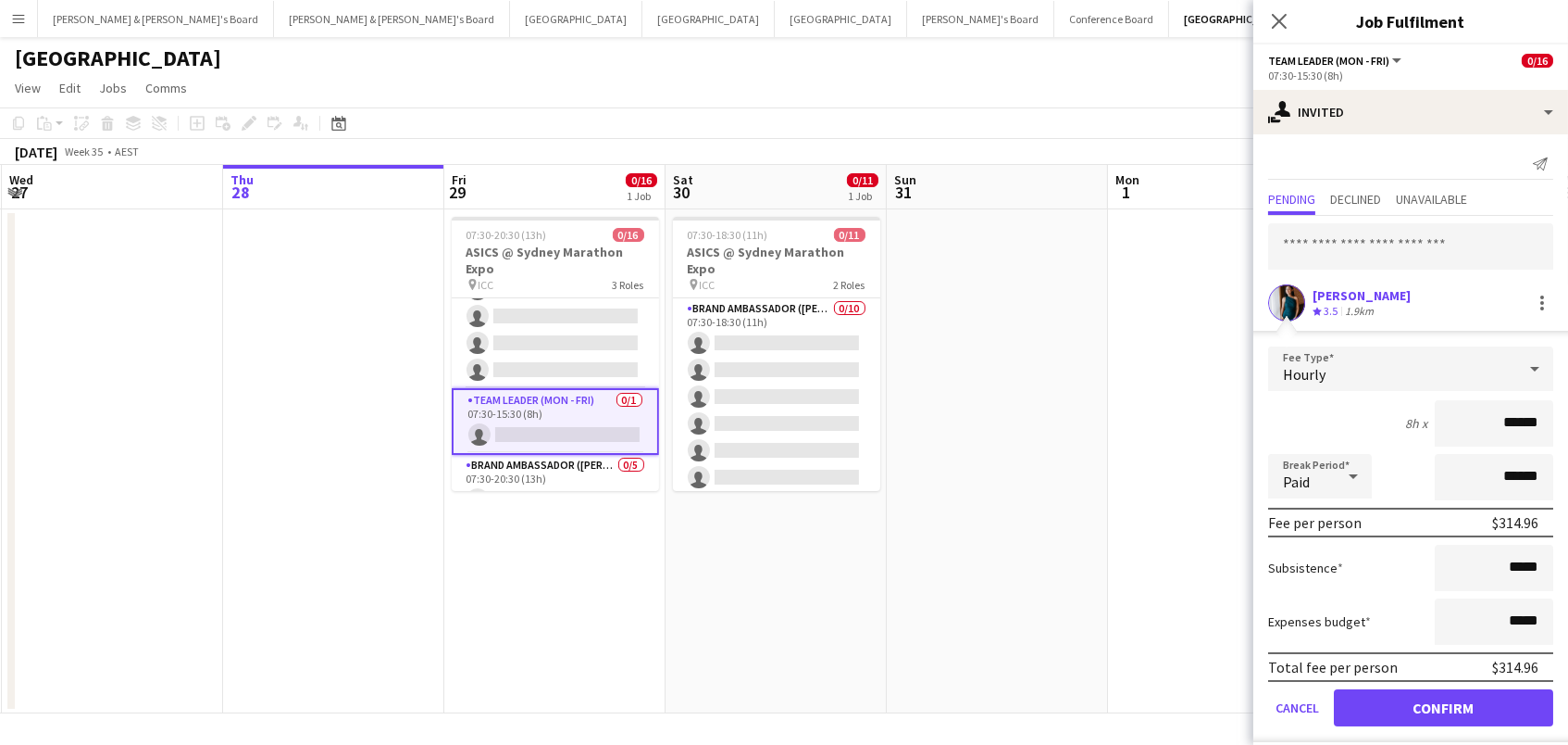
click at [1367, 300] on div "[PERSON_NAME]" at bounding box center [1361, 294] width 98 height 17
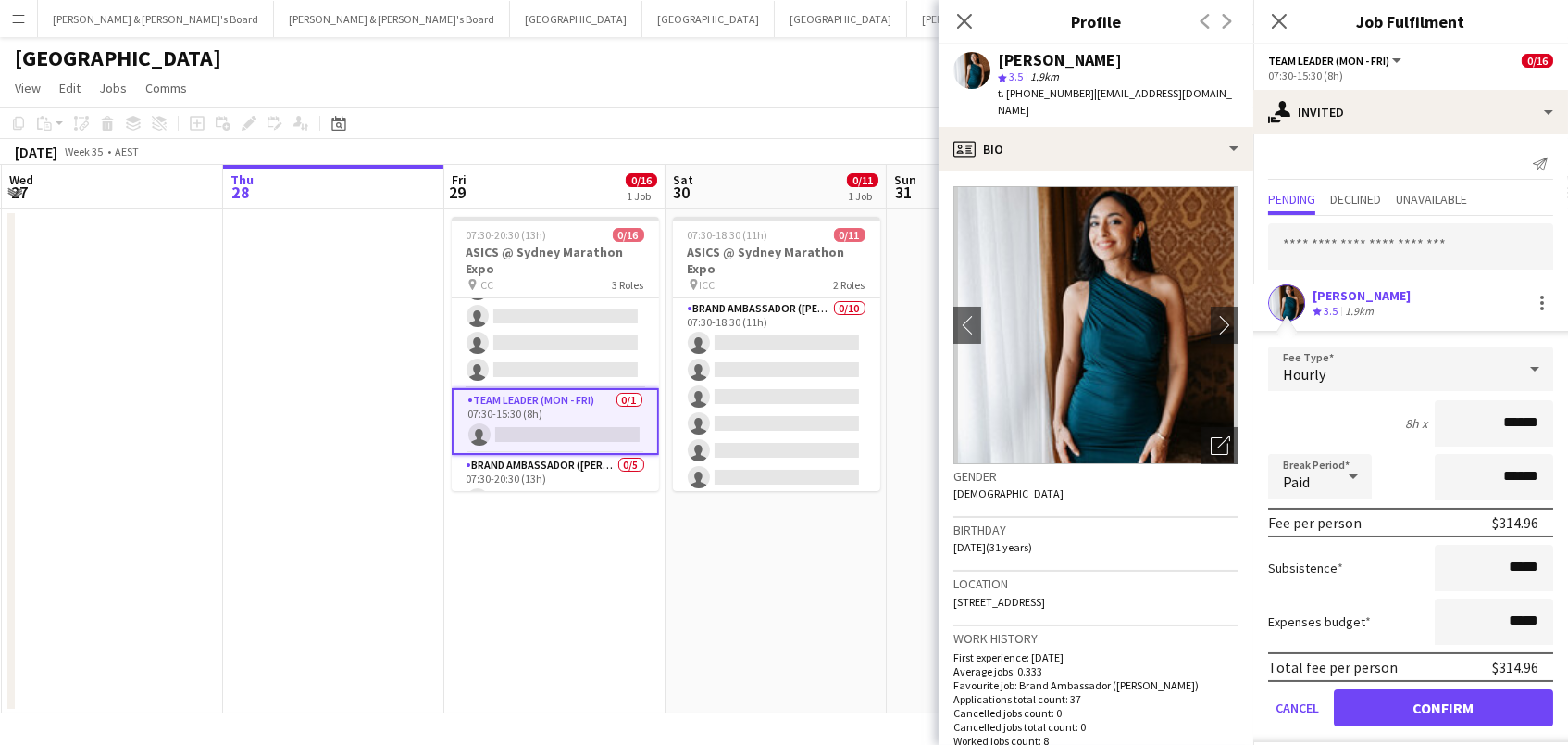
scroll to position [1, -13]
click at [1052, 92] on span "t. +61450274104" at bounding box center [1046, 93] width 96 height 14
copy span "61450274104"
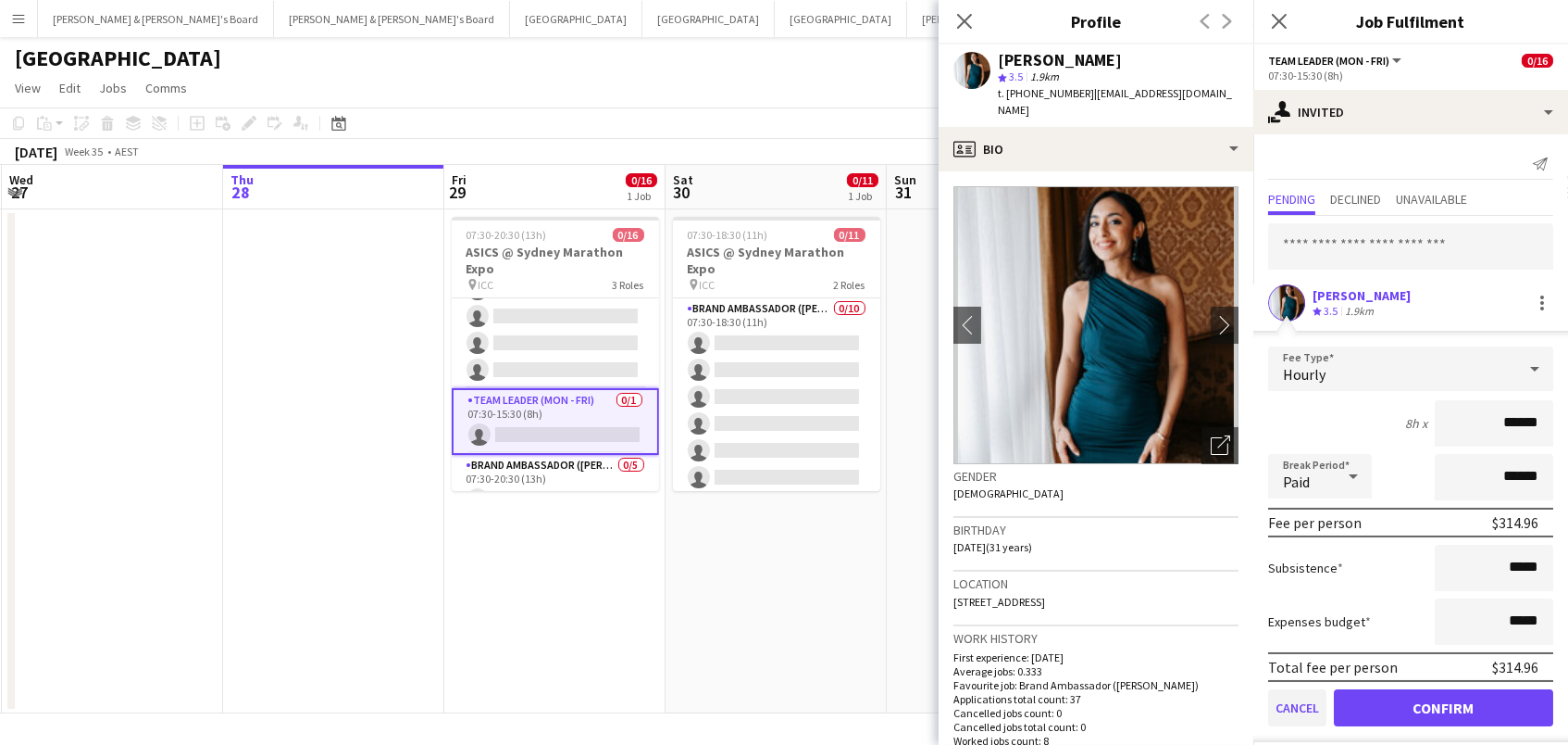
click at [1299, 713] on button "Cancel" at bounding box center [1297, 708] width 58 height 37
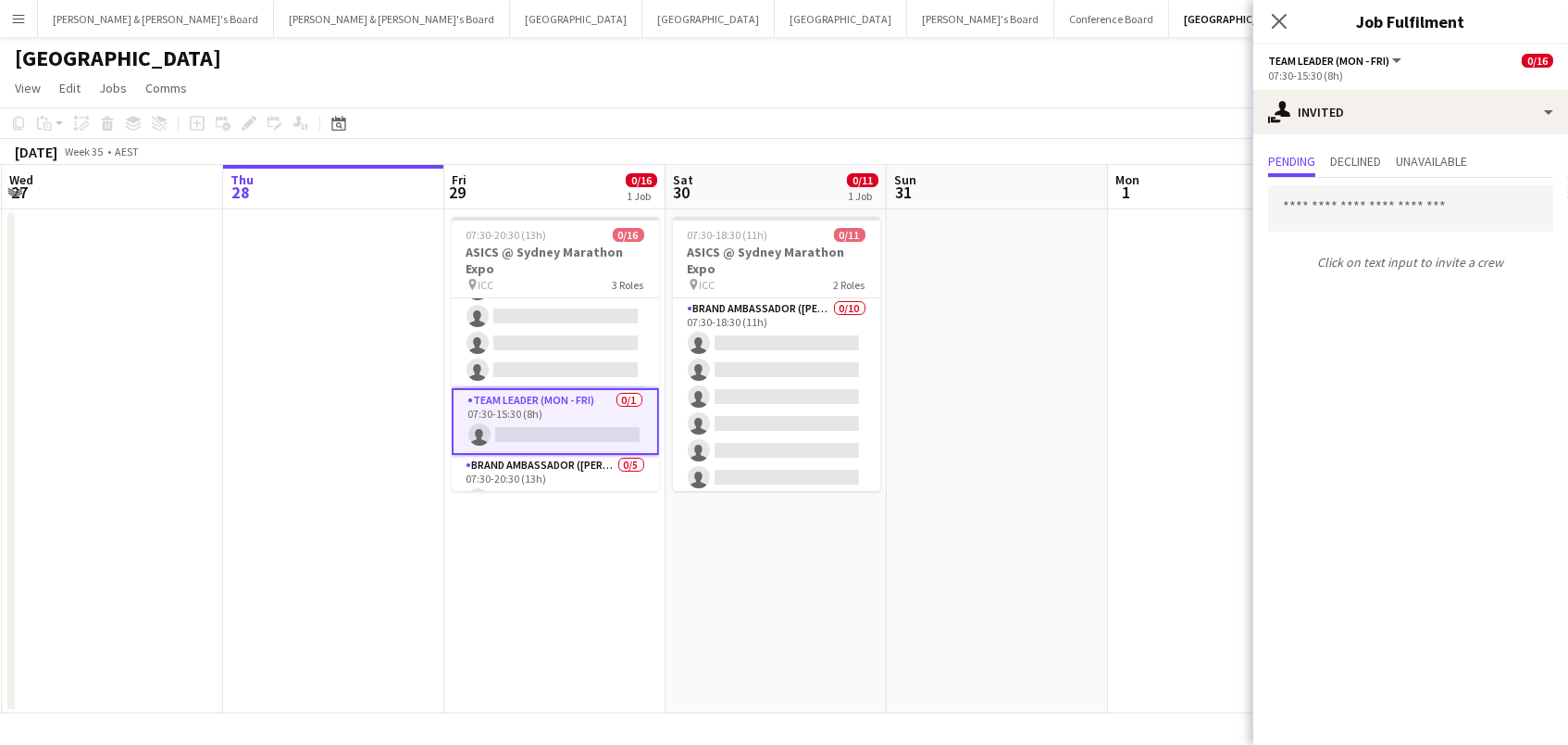
click at [686, 632] on app-date-cell "07:30-18:30 (11h) 0/11 ASICS @ Sydney Marathon Expo pin ICC 2 Roles Brand Ambas…" at bounding box center [776, 461] width 221 height 504
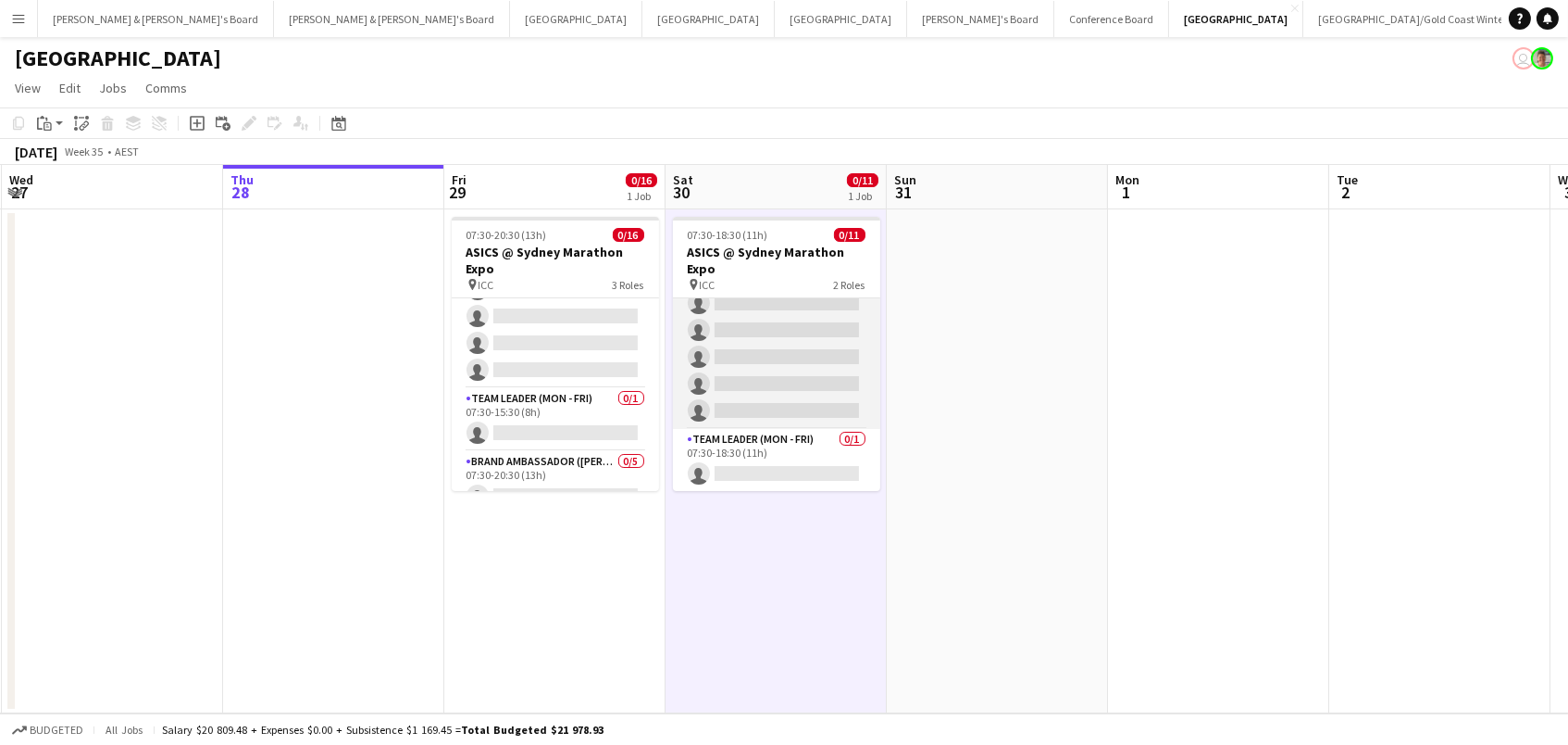
scroll to position [174, 0]
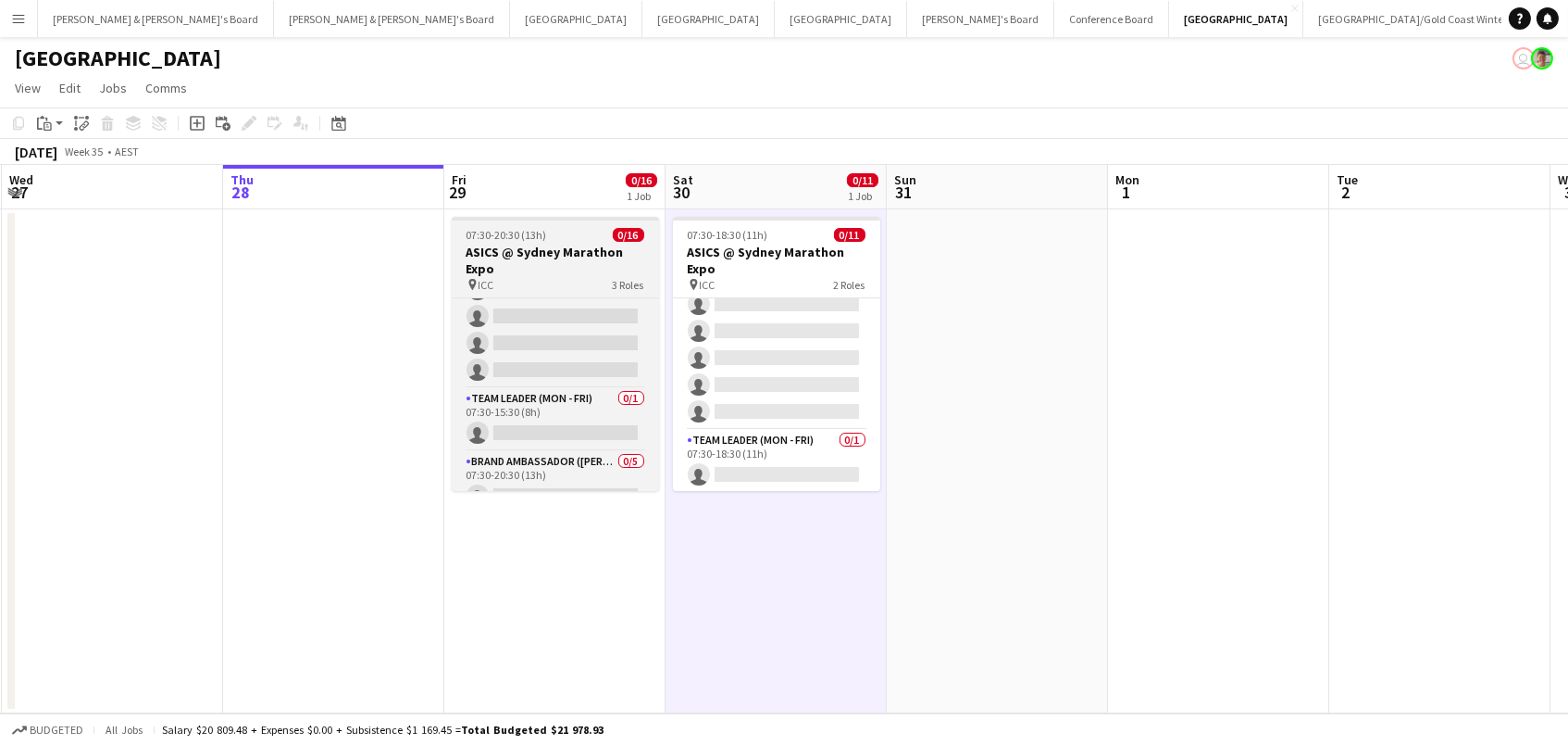
click at [514, 252] on h3 "ASICS @ Sydney Marathon Expo" at bounding box center [555, 260] width 208 height 33
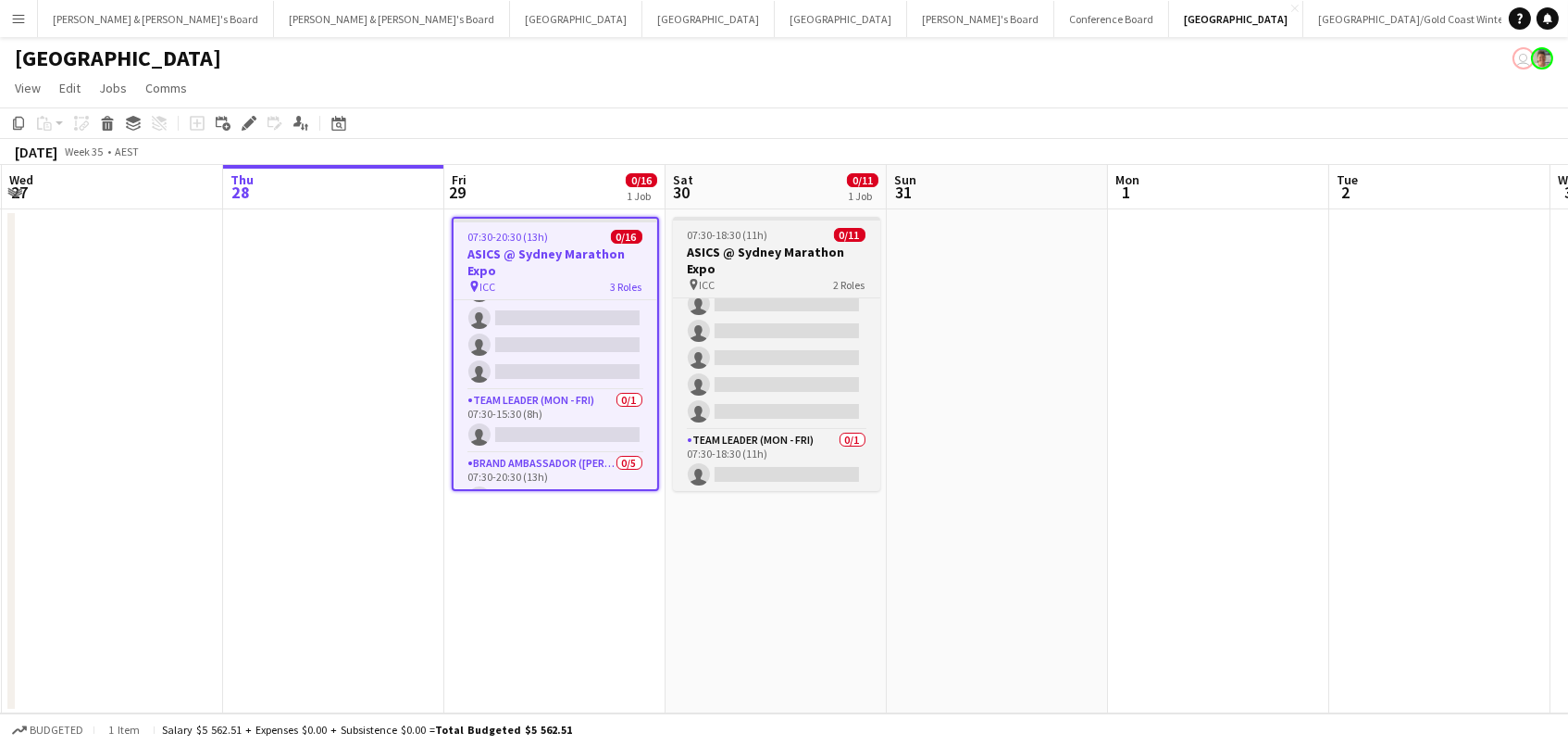
click at [739, 258] on h3 "ASICS @ Sydney Marathon Expo" at bounding box center [777, 260] width 208 height 33
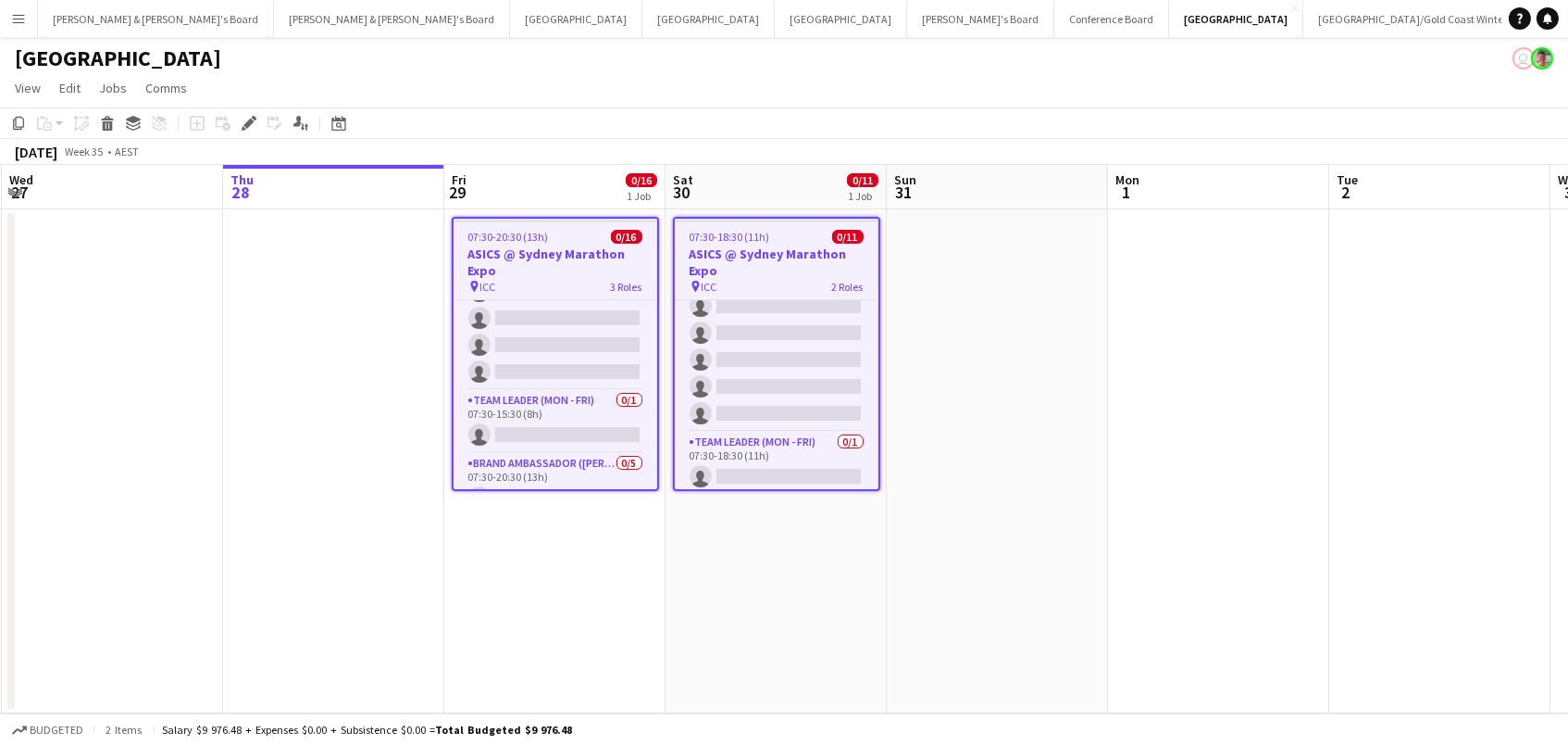
scroll to position [-1, 0]
click at [249, 127] on icon "Edit" at bounding box center [249, 123] width 15 height 15
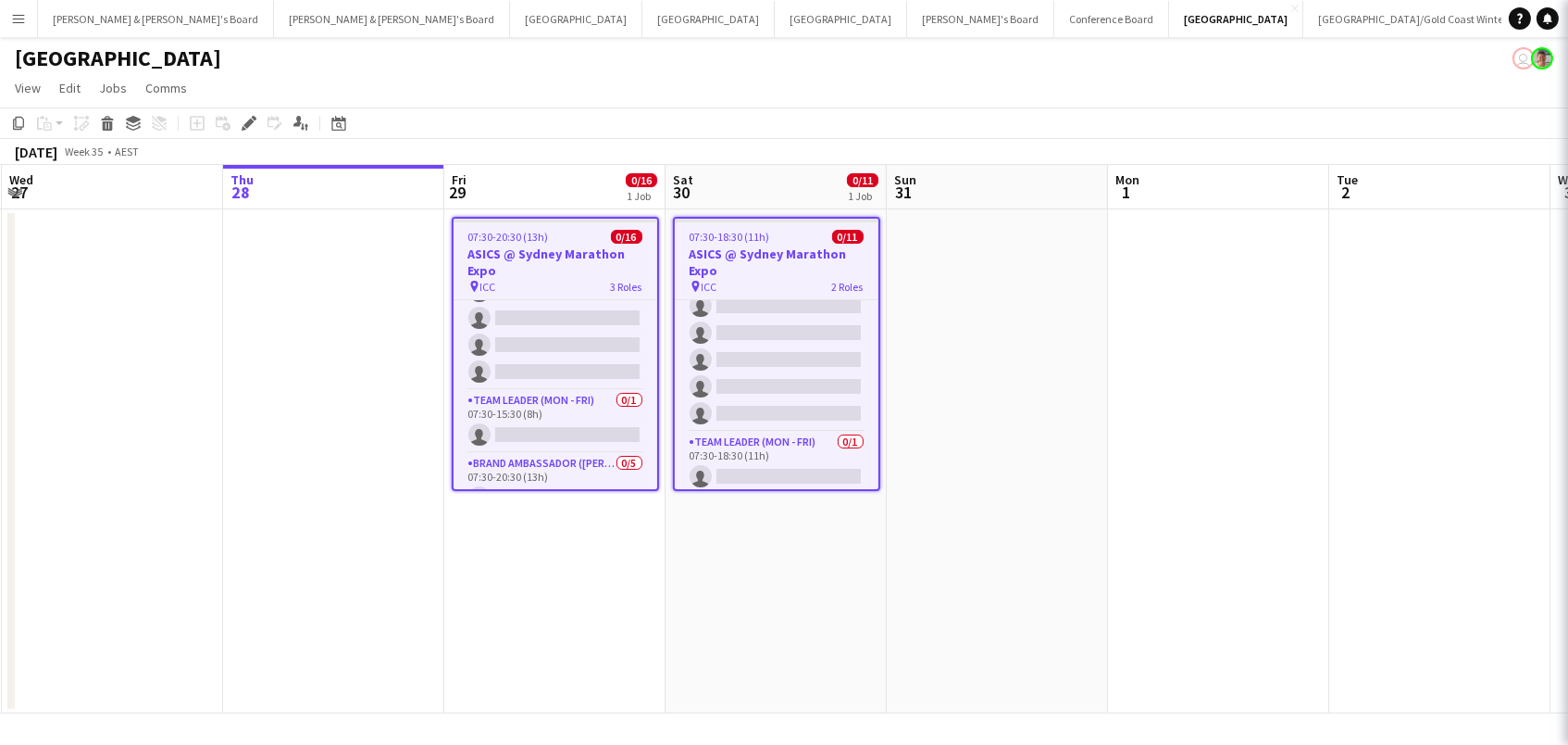
scroll to position [0, 0]
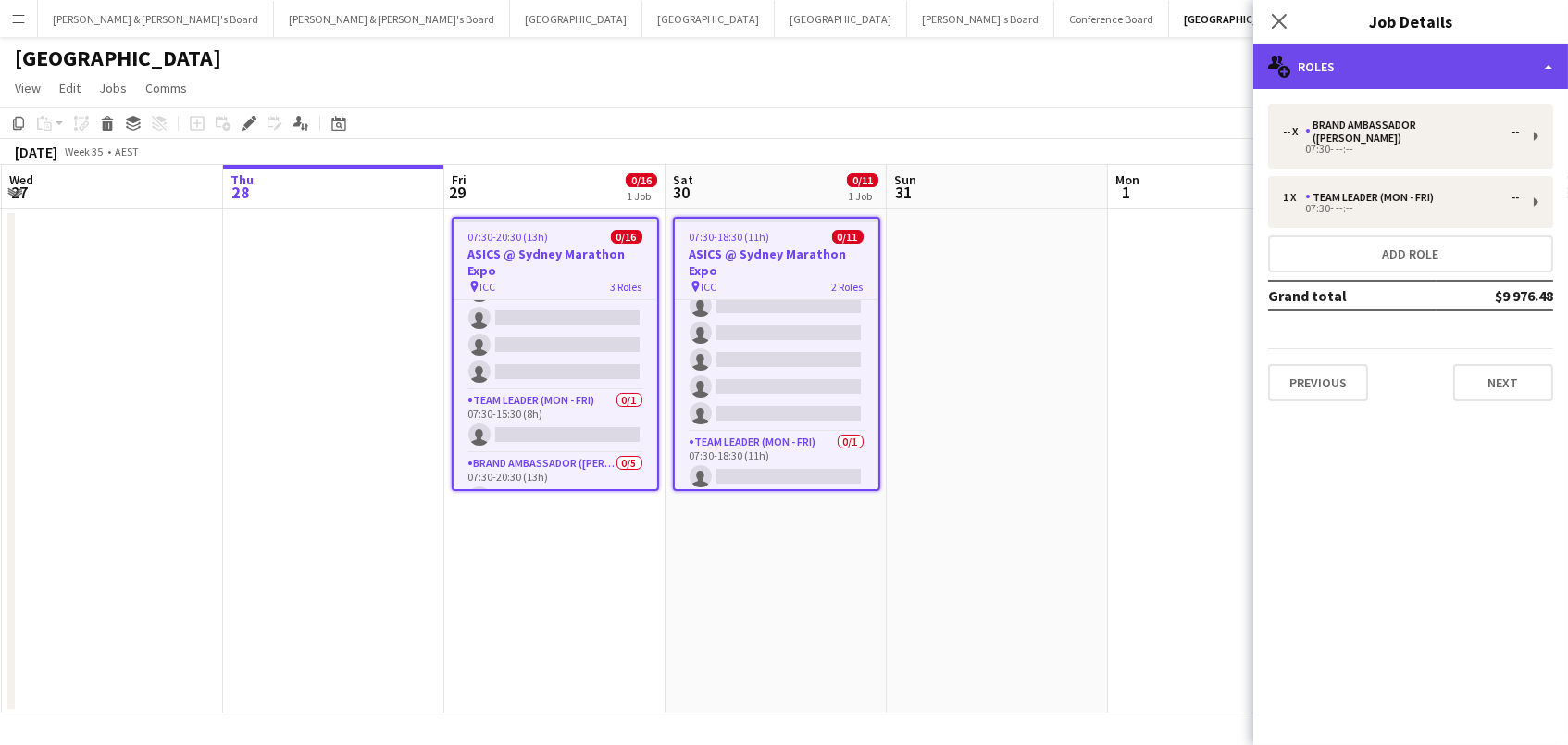
click at [1343, 59] on div "multiple-users-add Roles" at bounding box center [1410, 67] width 315 height 45
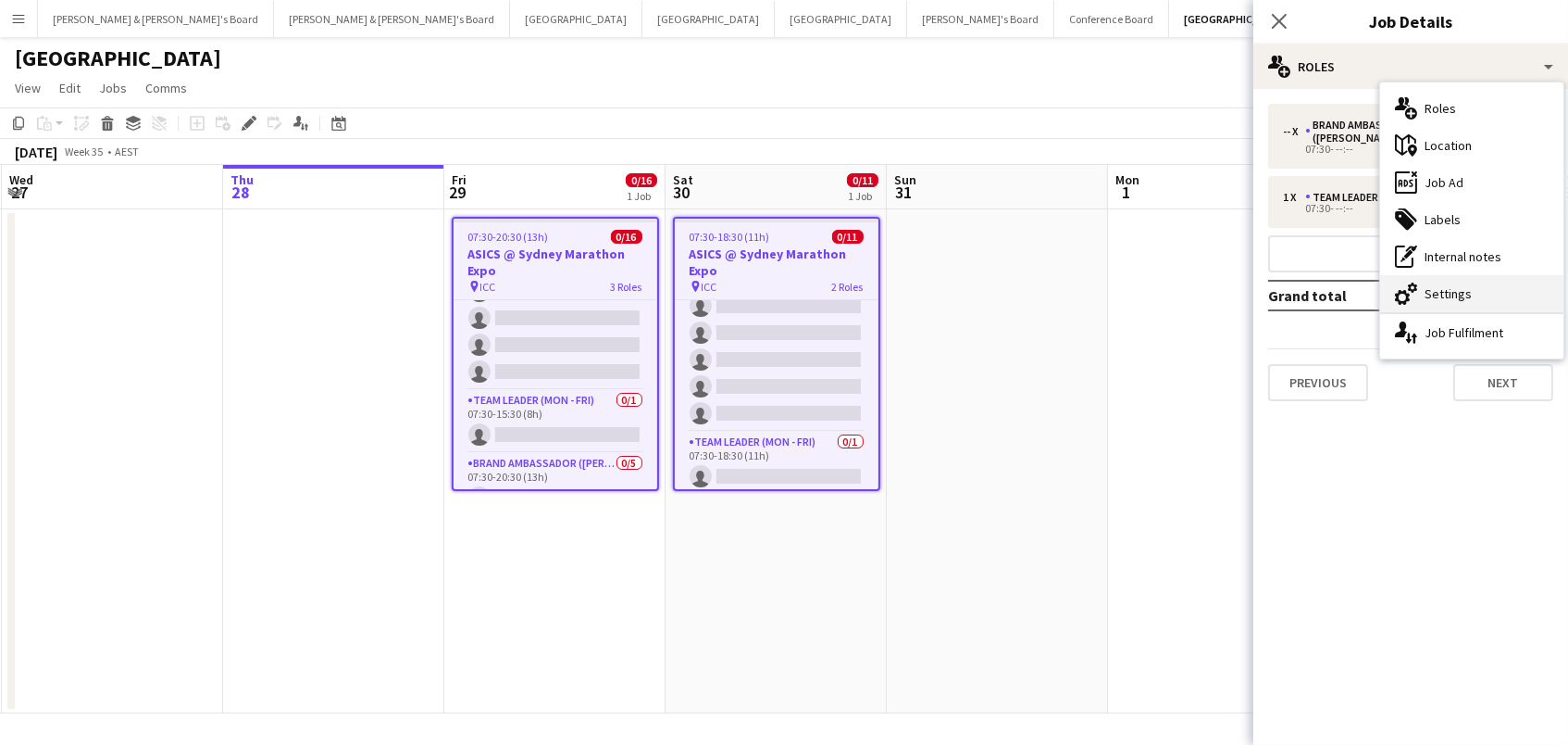
click at [1451, 303] on div "cog-double-3 Settings" at bounding box center [1472, 294] width 183 height 37
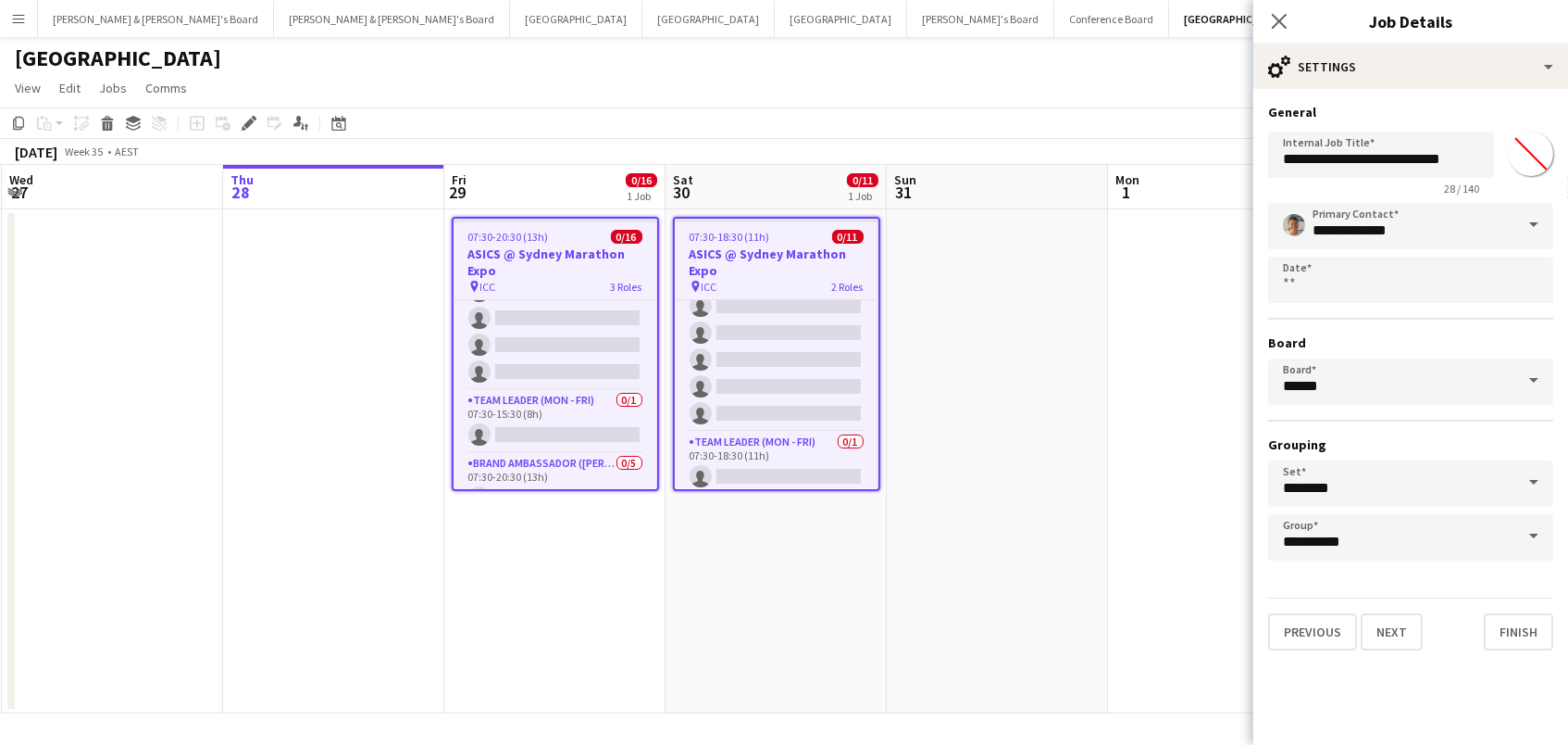
drag, startPoint x: 1535, startPoint y: 150, endPoint x: 1535, endPoint y: 168, distance: 18.0
click at [1535, 150] on input "*******" at bounding box center [1531, 153] width 66 height 66
type input "*******"
click at [1040, 340] on app-date-cell at bounding box center [997, 461] width 221 height 504
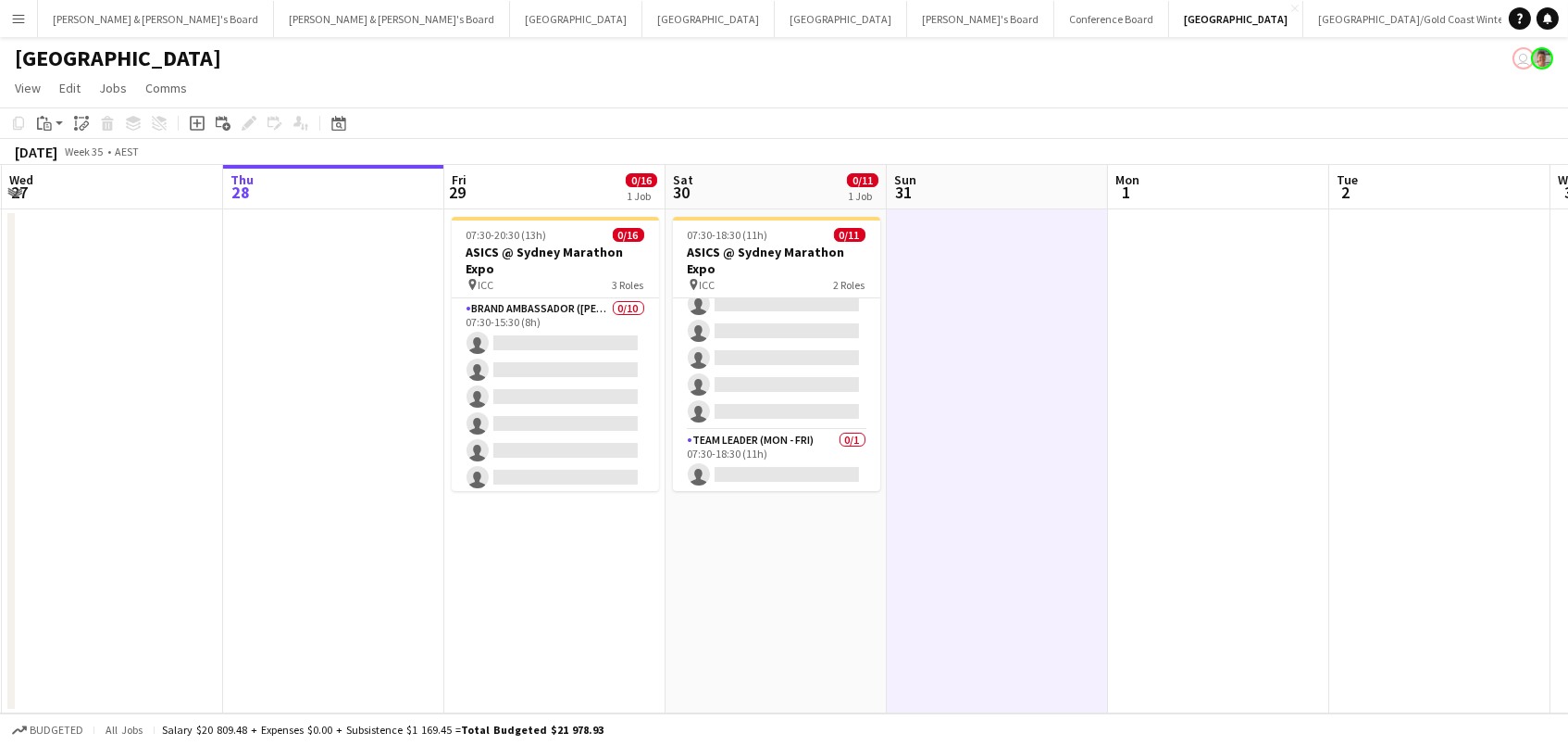
click at [1501, 72] on app-page-menu "View Day view expanded Day view collapsed Month view Date picker Jump to [DATE]…" at bounding box center [784, 90] width 1568 height 35
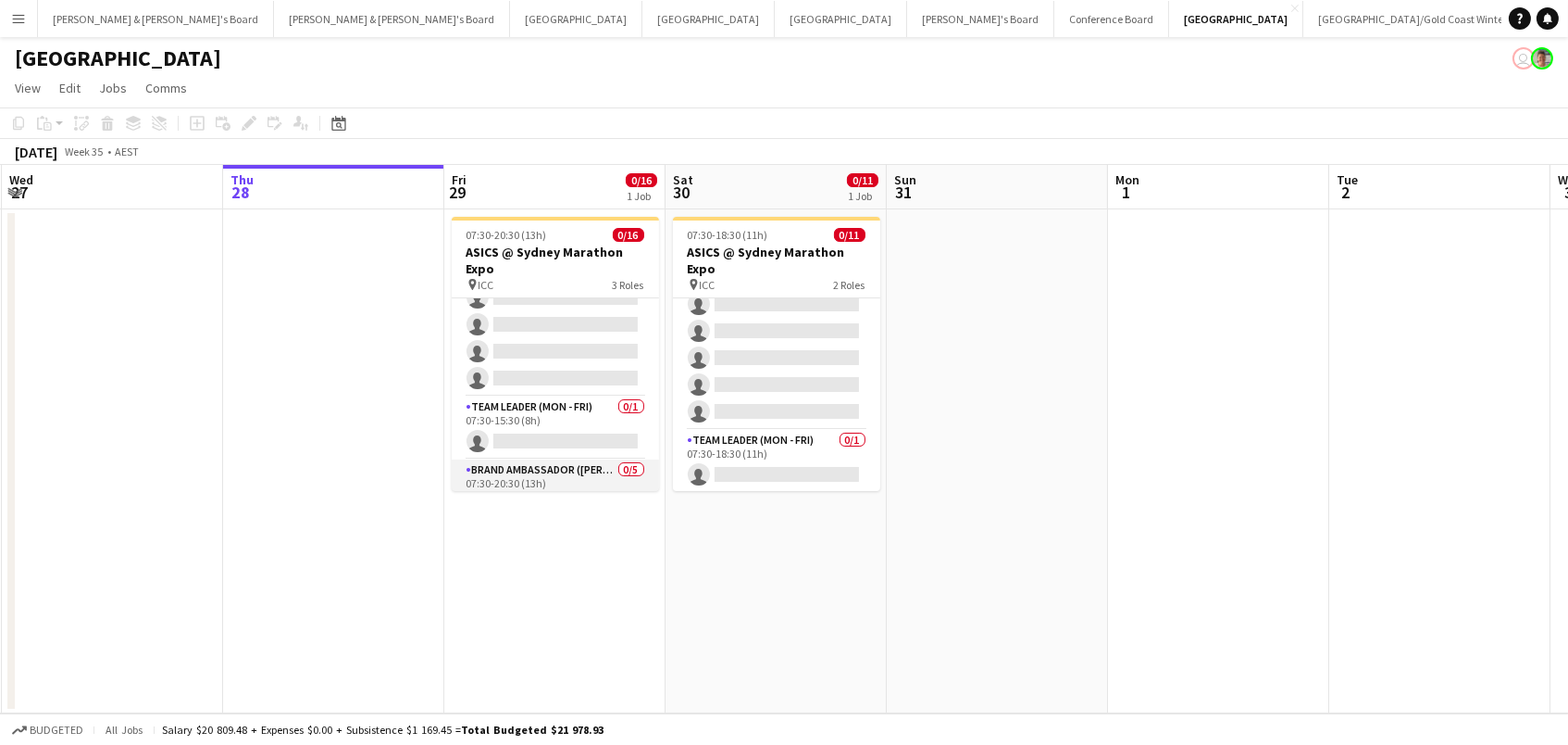
scroll to position [196, 0]
click at [557, 433] on app-card-role "Team Leader (Mon - Fri) 0/1 07:30-15:30 (8h) single-neutral-actions" at bounding box center [555, 438] width 208 height 63
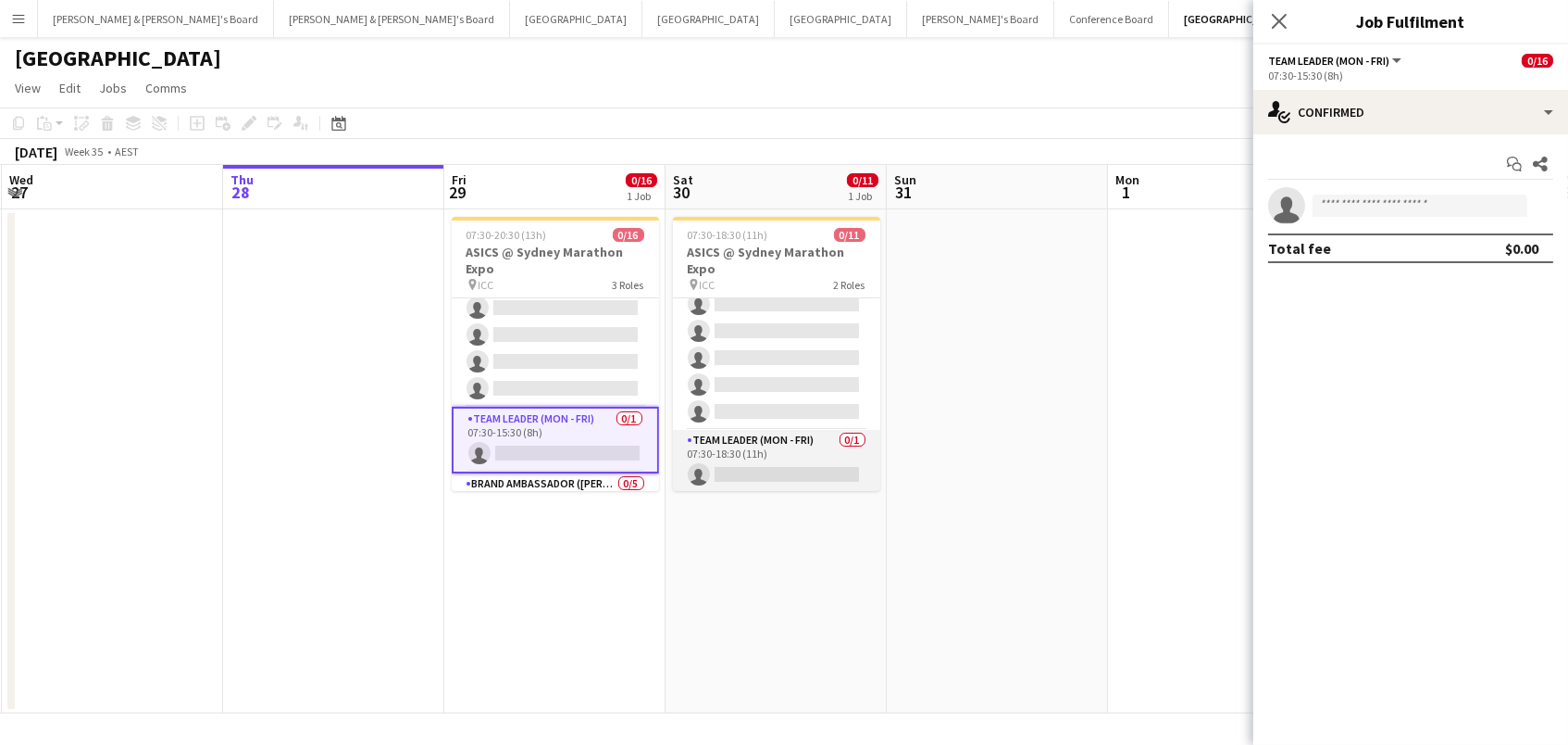
click at [748, 467] on app-card-role "Team Leader (Mon - Fri) 0/1 07:30-18:30 (11h) single-neutral-actions" at bounding box center [777, 461] width 208 height 63
click at [751, 205] on app-board-header-date "Sat 30 0/11 1 Job" at bounding box center [776, 187] width 221 height 45
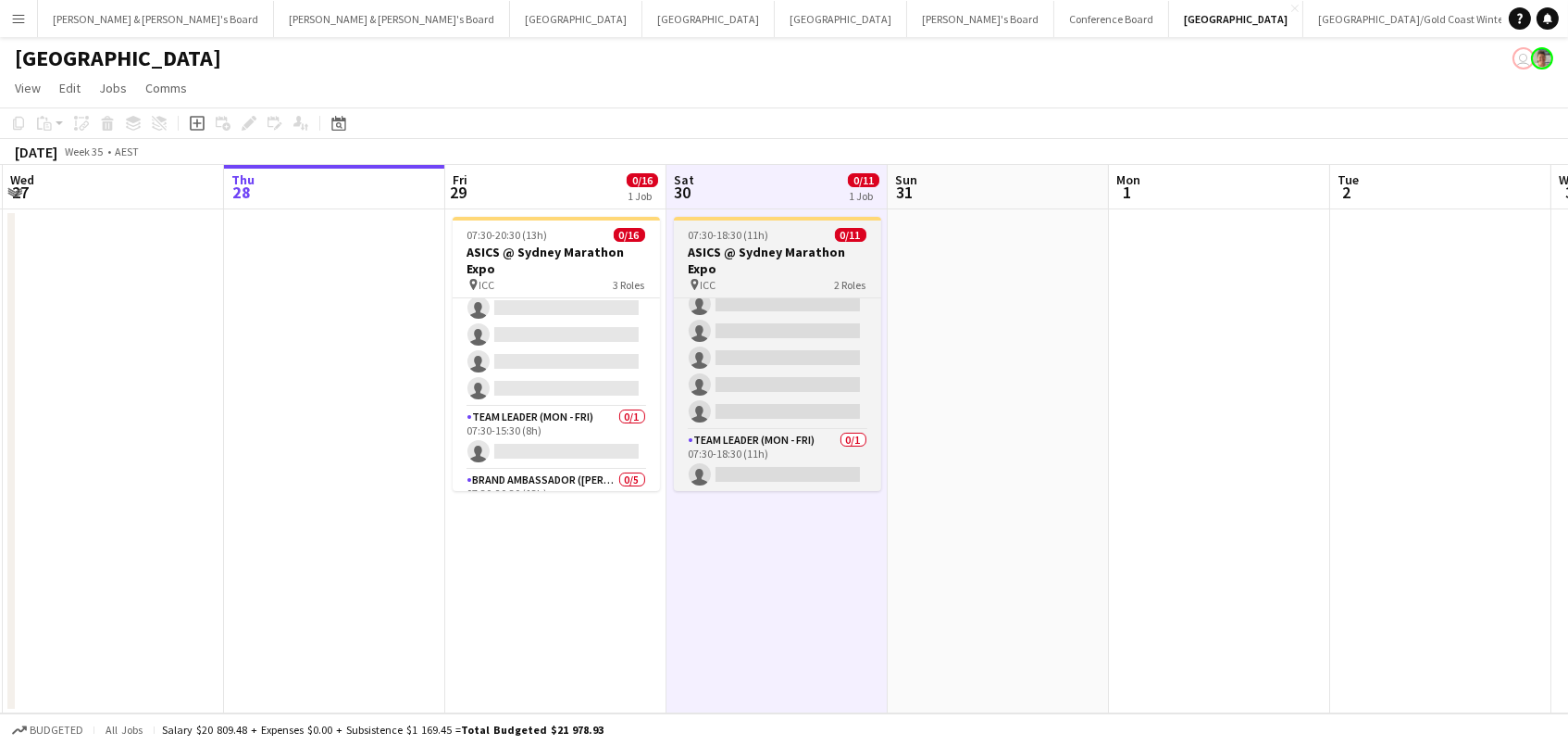
click at [746, 238] on span "07:30-18:30 (11h)" at bounding box center [729, 235] width 81 height 14
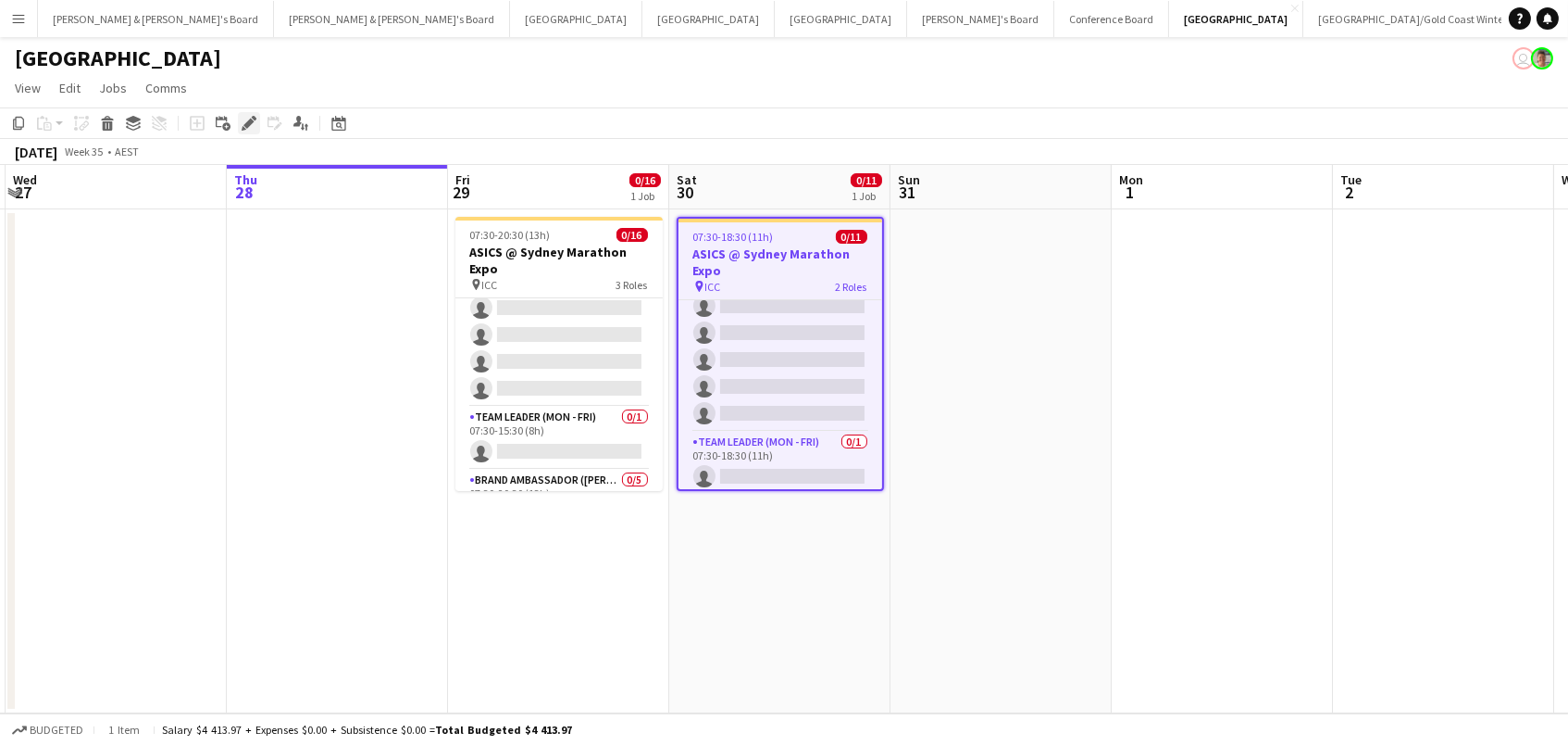
click at [248, 125] on icon at bounding box center [249, 124] width 10 height 10
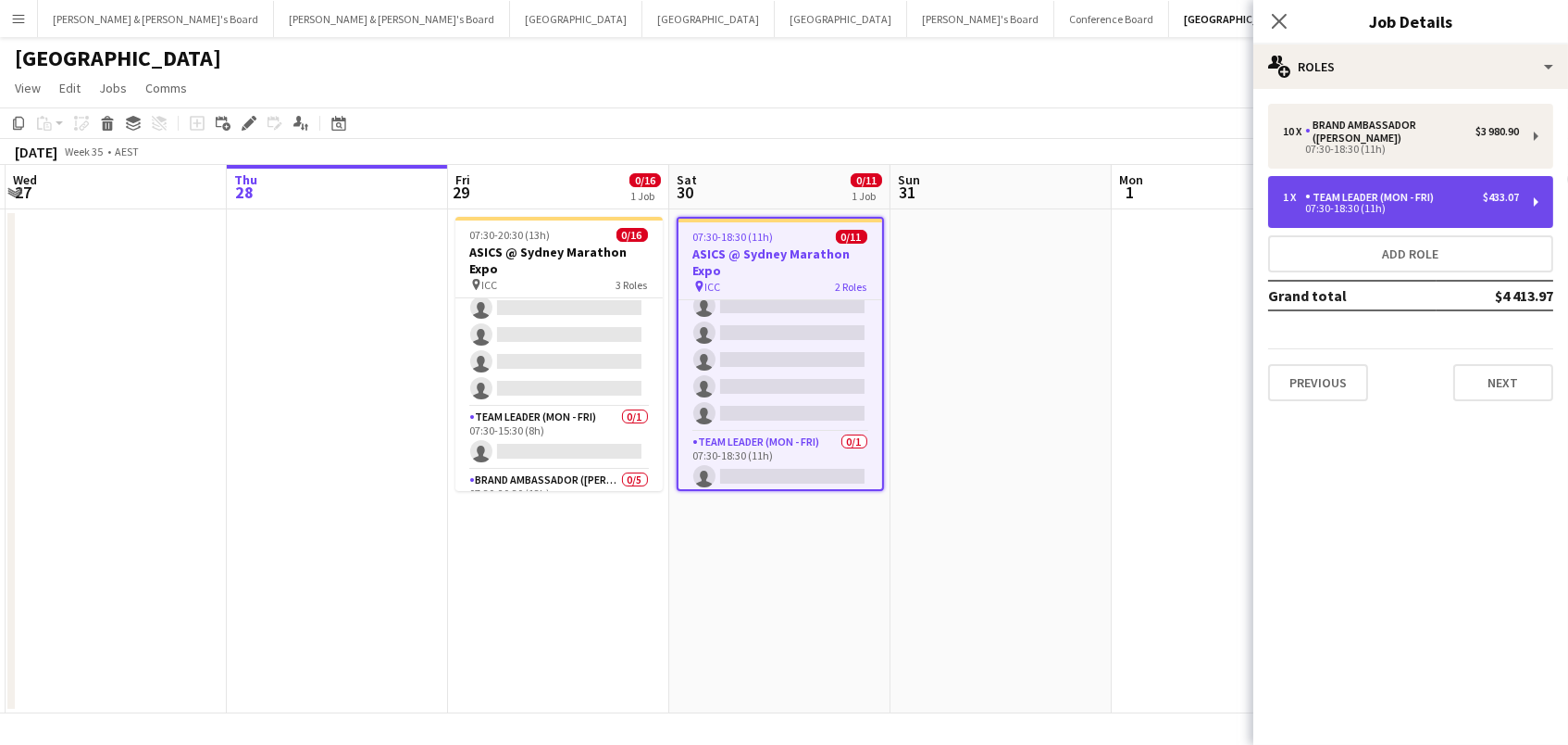
click at [1393, 207] on div "07:30-18:30 (11h)" at bounding box center [1401, 208] width 236 height 9
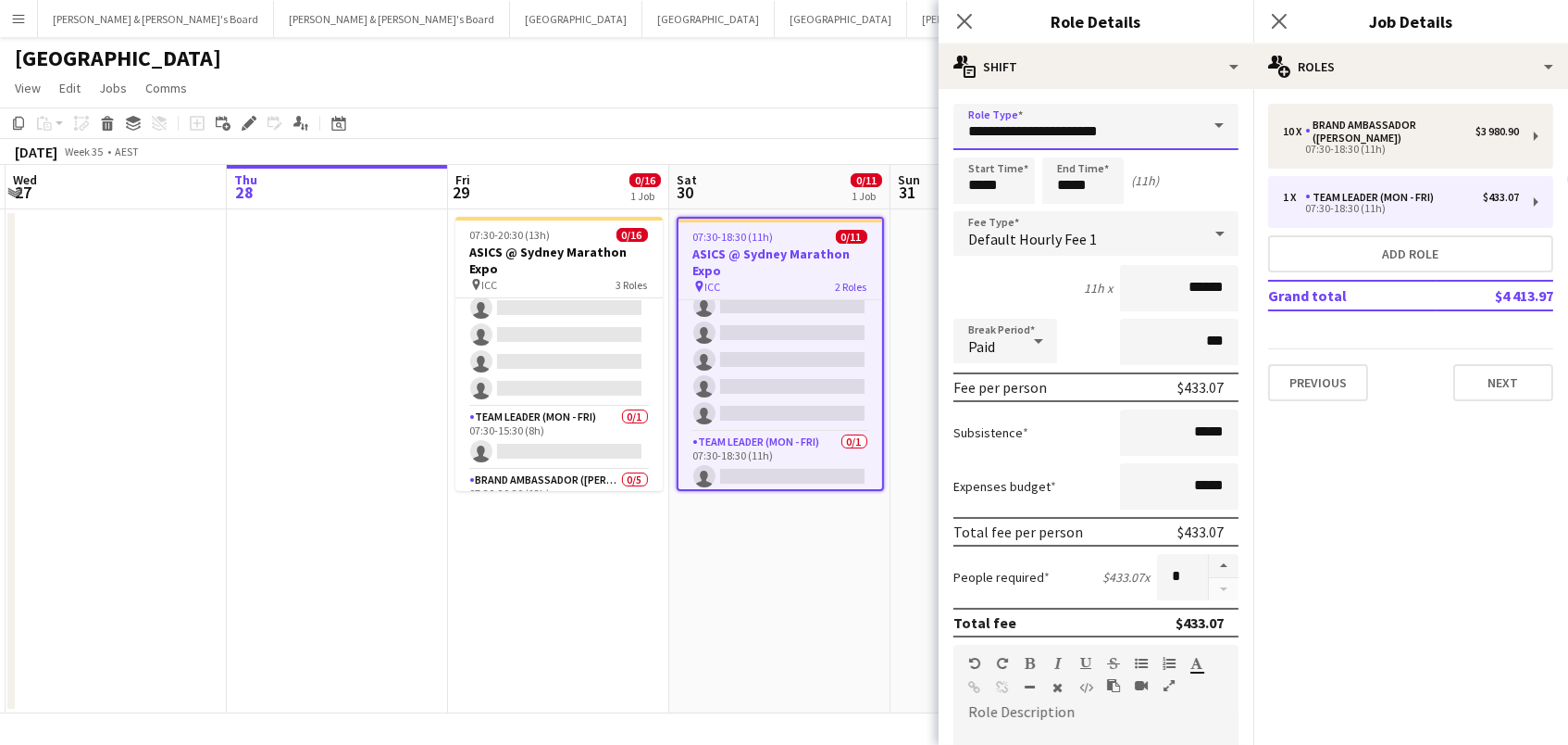
click at [1173, 138] on input "**********" at bounding box center [1095, 126] width 286 height 46
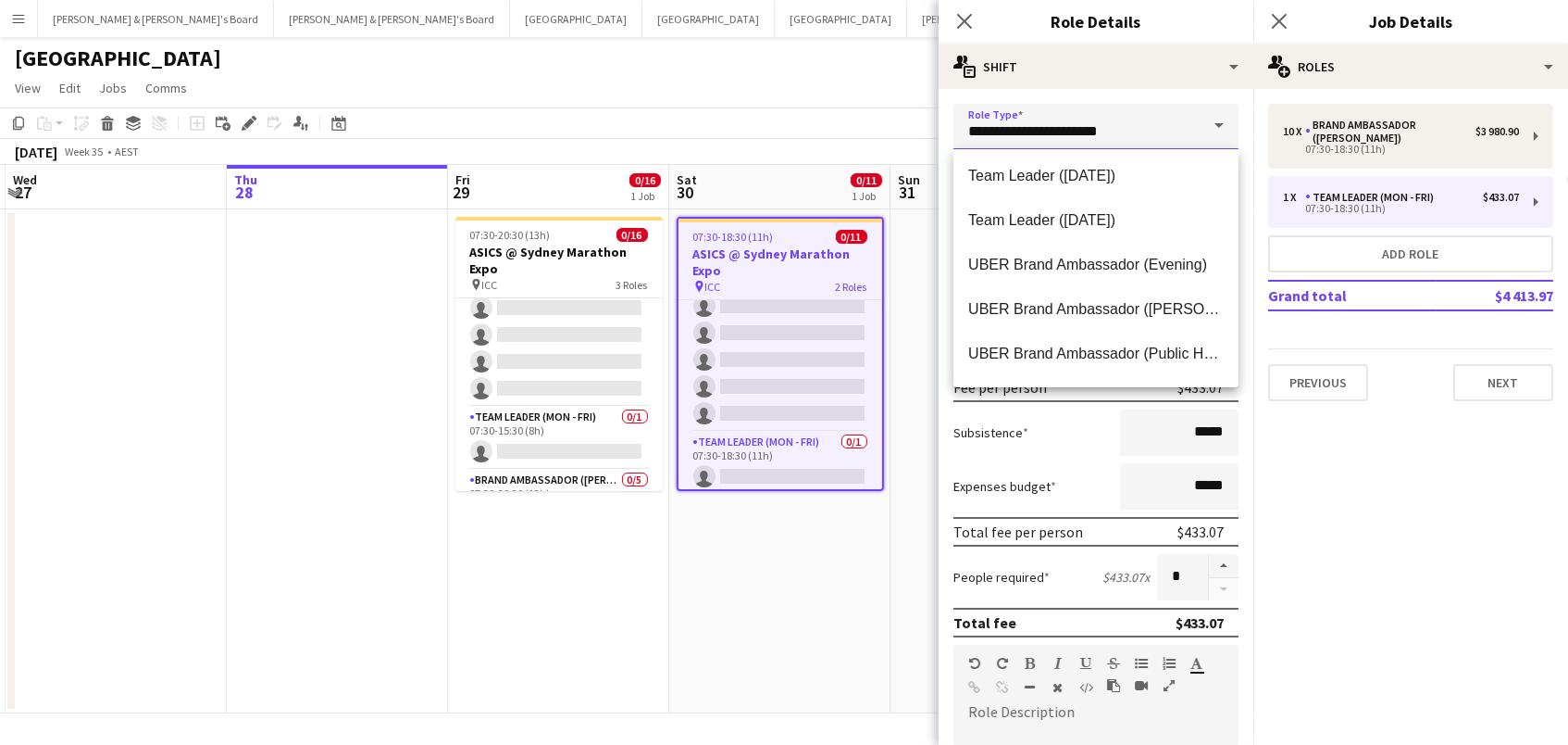
scroll to position [1947, 0]
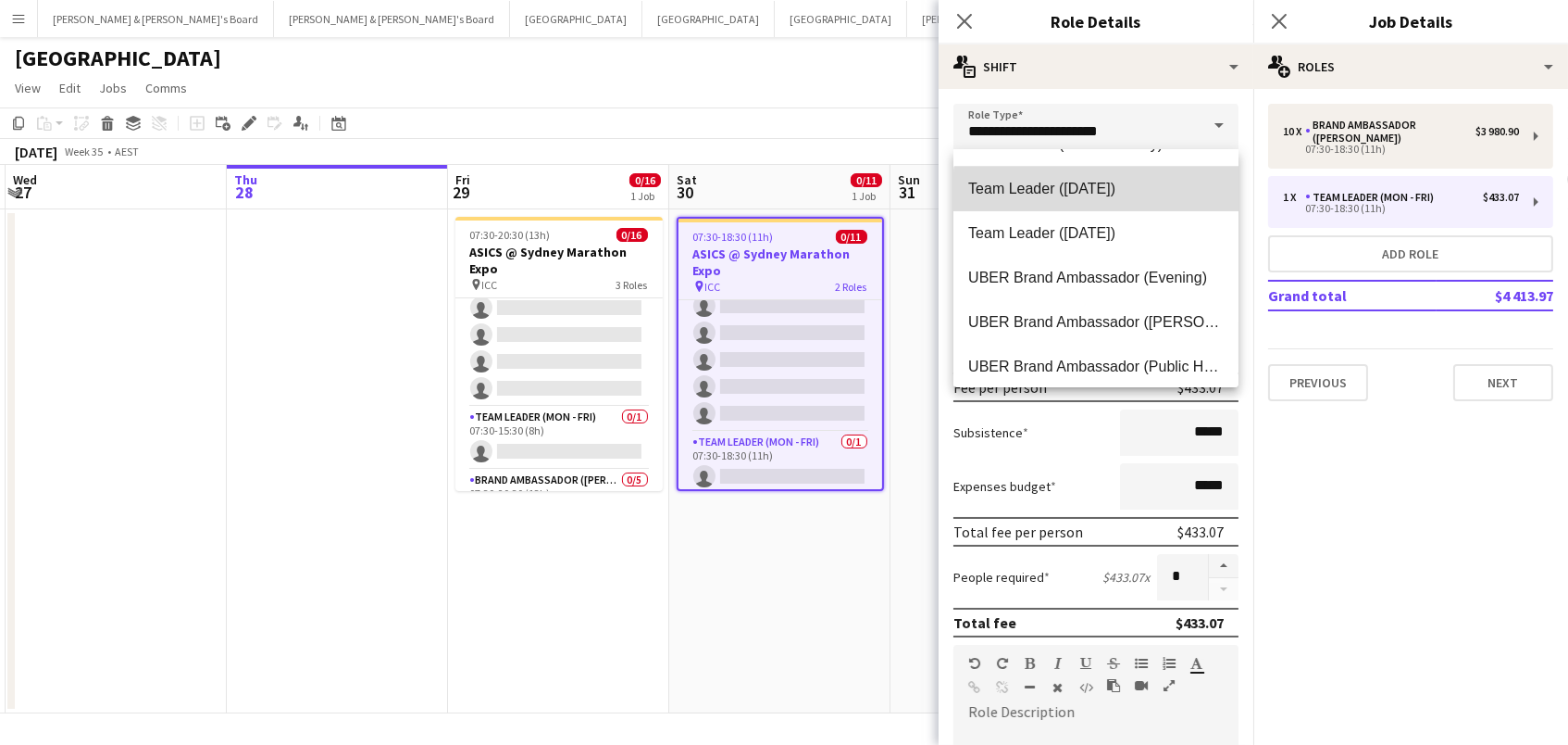
click at [1120, 194] on span "Team Leader ([DATE])" at bounding box center [1096, 188] width 255 height 18
type input "**********"
type input "******"
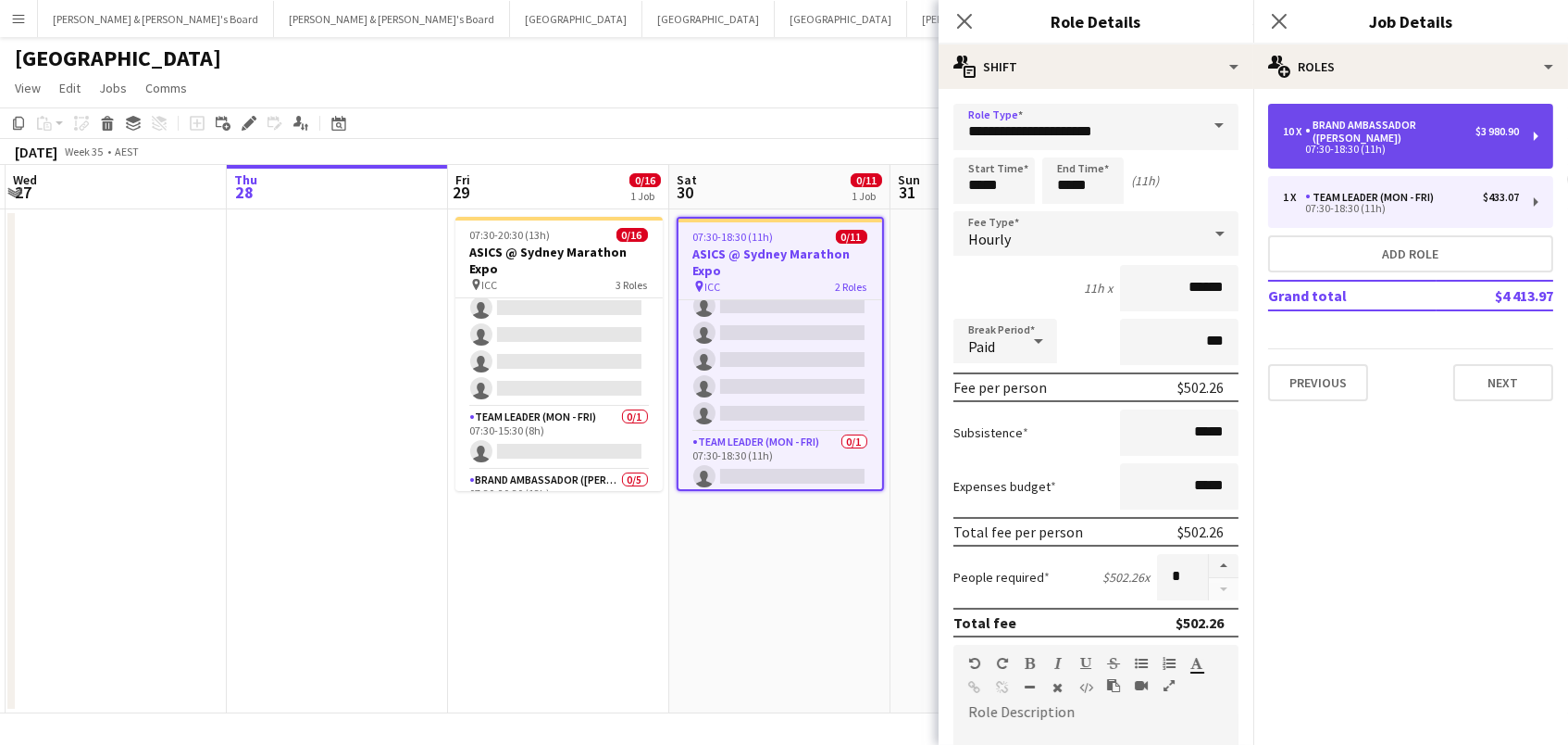
click at [1338, 151] on div "07:30-18:30 (11h)" at bounding box center [1401, 148] width 236 height 9
type input "**********"
type input "******"
type input "**"
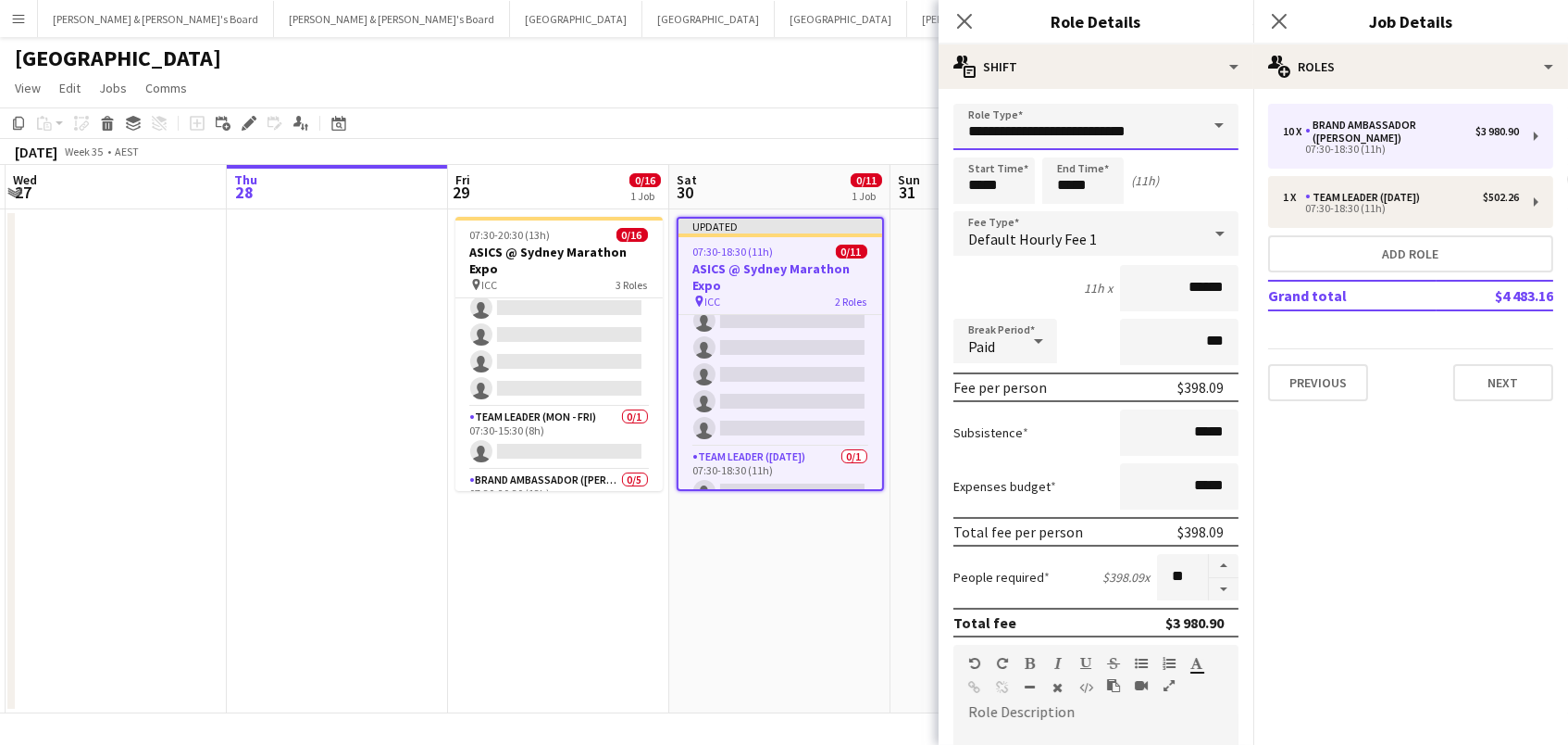
click at [1177, 137] on input "**********" at bounding box center [1095, 126] width 286 height 46
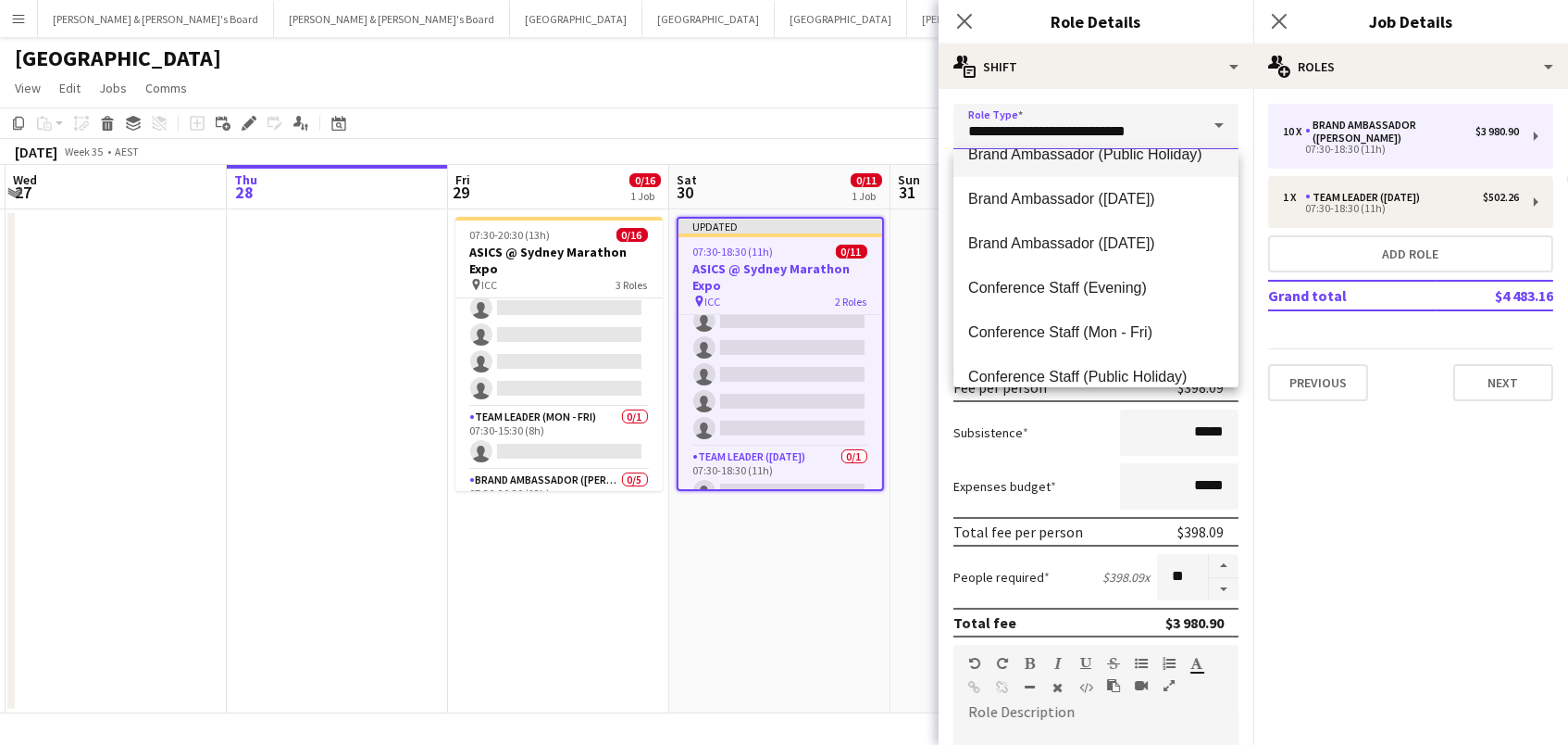
scroll to position [112, 0]
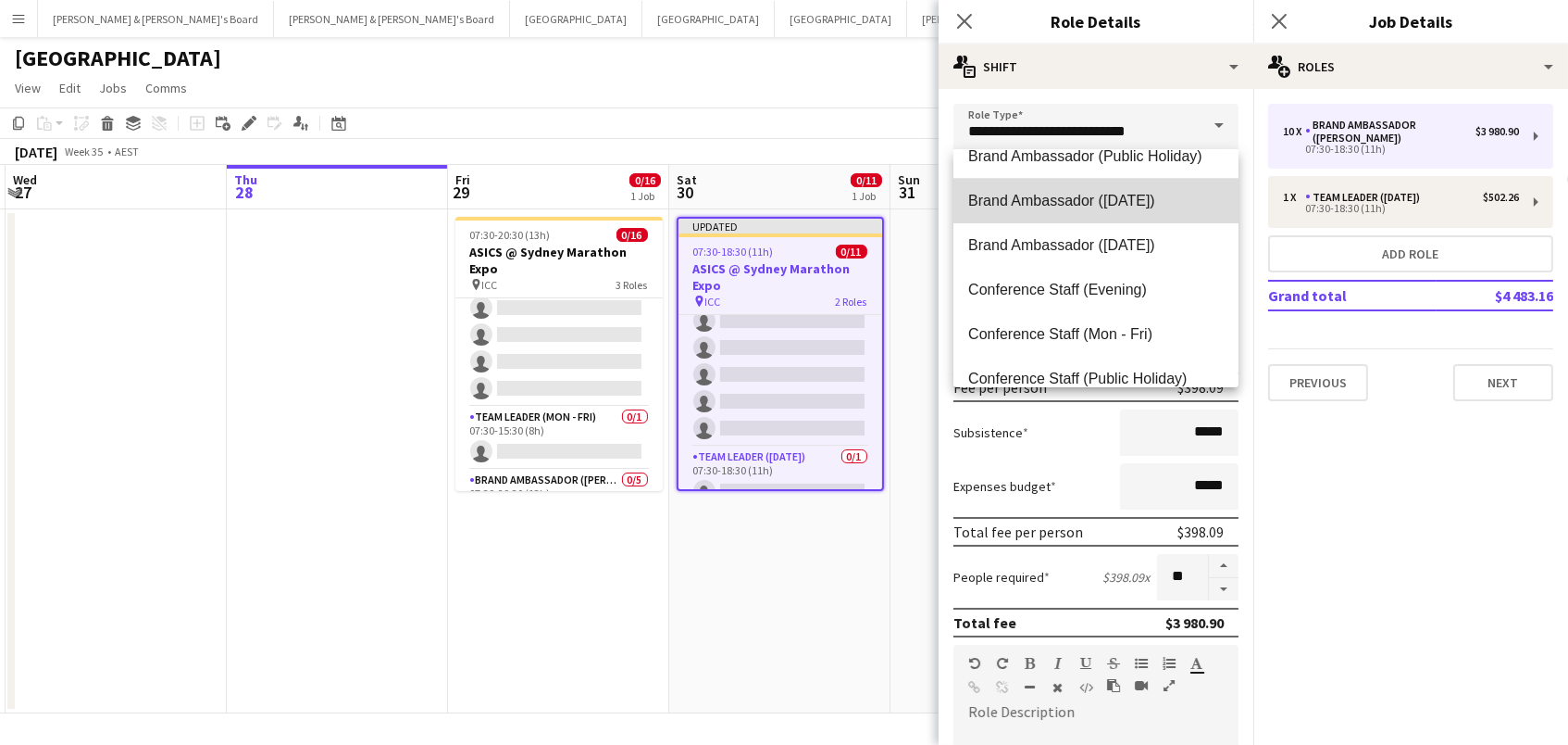
click at [1149, 205] on span "Brand Ambassador ([DATE])" at bounding box center [1096, 201] width 255 height 18
type input "**********"
type input "******"
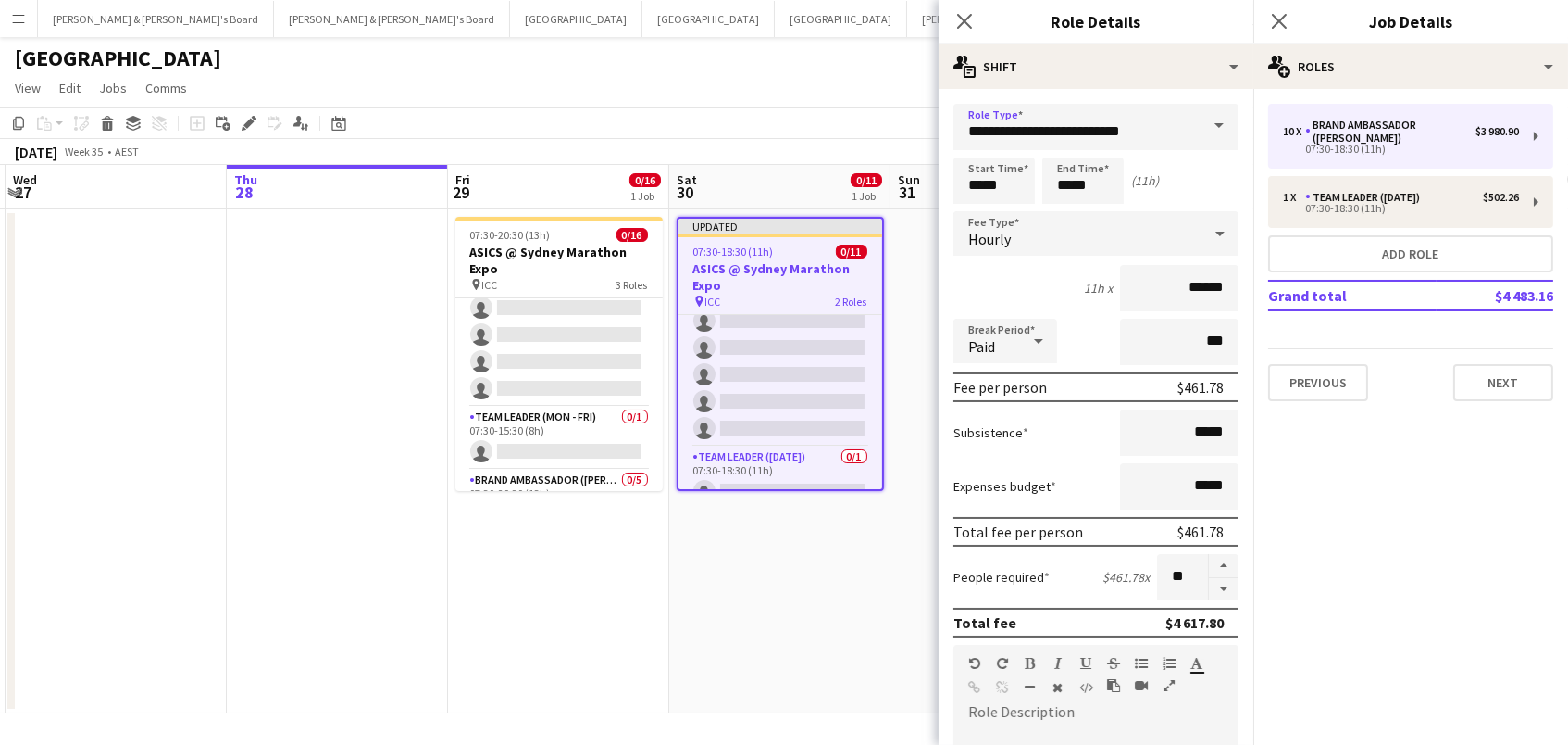
click at [770, 98] on app-page-menu "View Day view expanded Day view collapsed Month view Date picker Jump to [DATE]…" at bounding box center [784, 90] width 1568 height 35
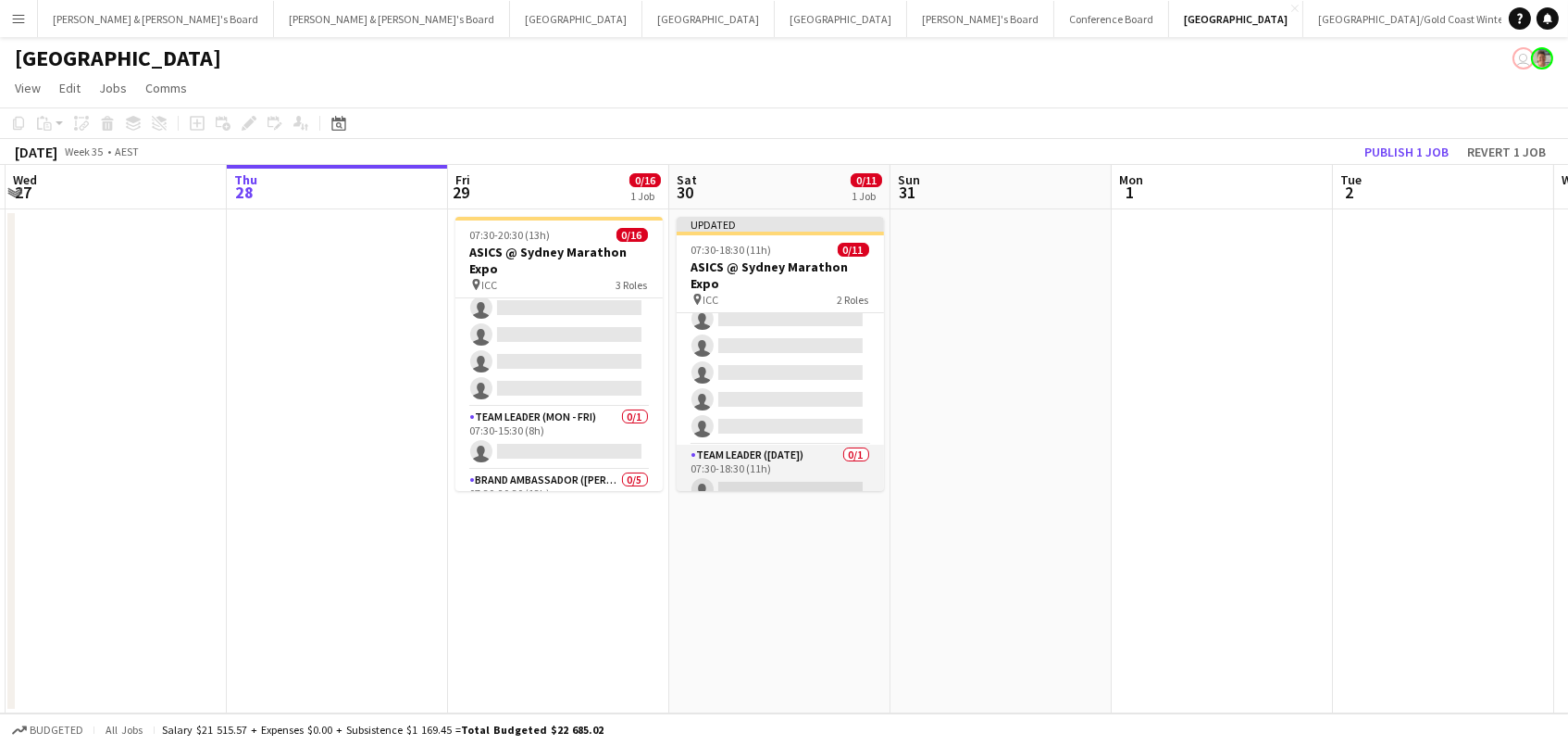
click at [754, 477] on app-card-role "Team Leader (Saturday) 0/1 07:30-18:30 (11h) single-neutral-actions" at bounding box center [780, 476] width 208 height 63
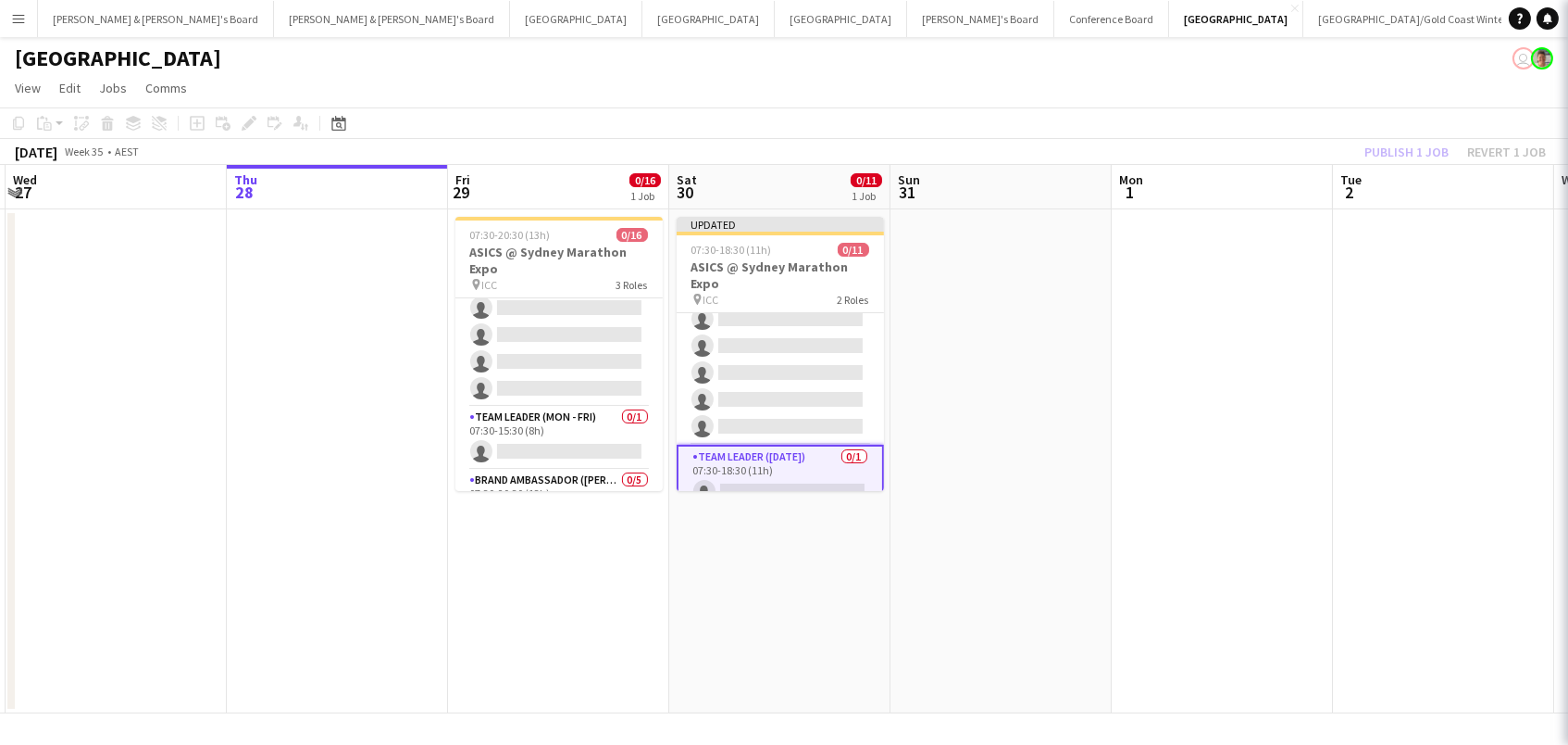
scroll to position [0, 436]
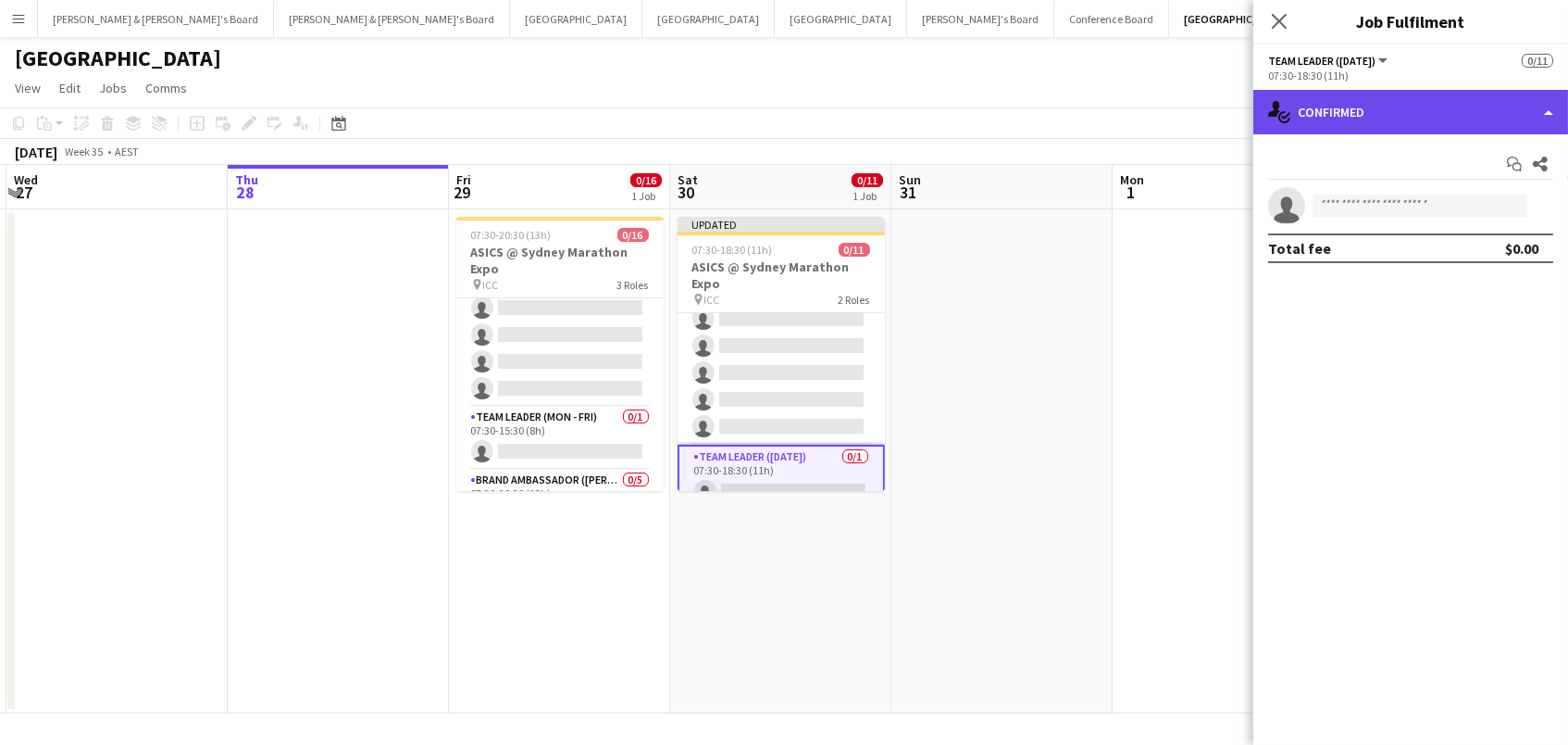
click at [1468, 120] on div "single-neutral-actions-check-2 Confirmed" at bounding box center [1410, 112] width 315 height 45
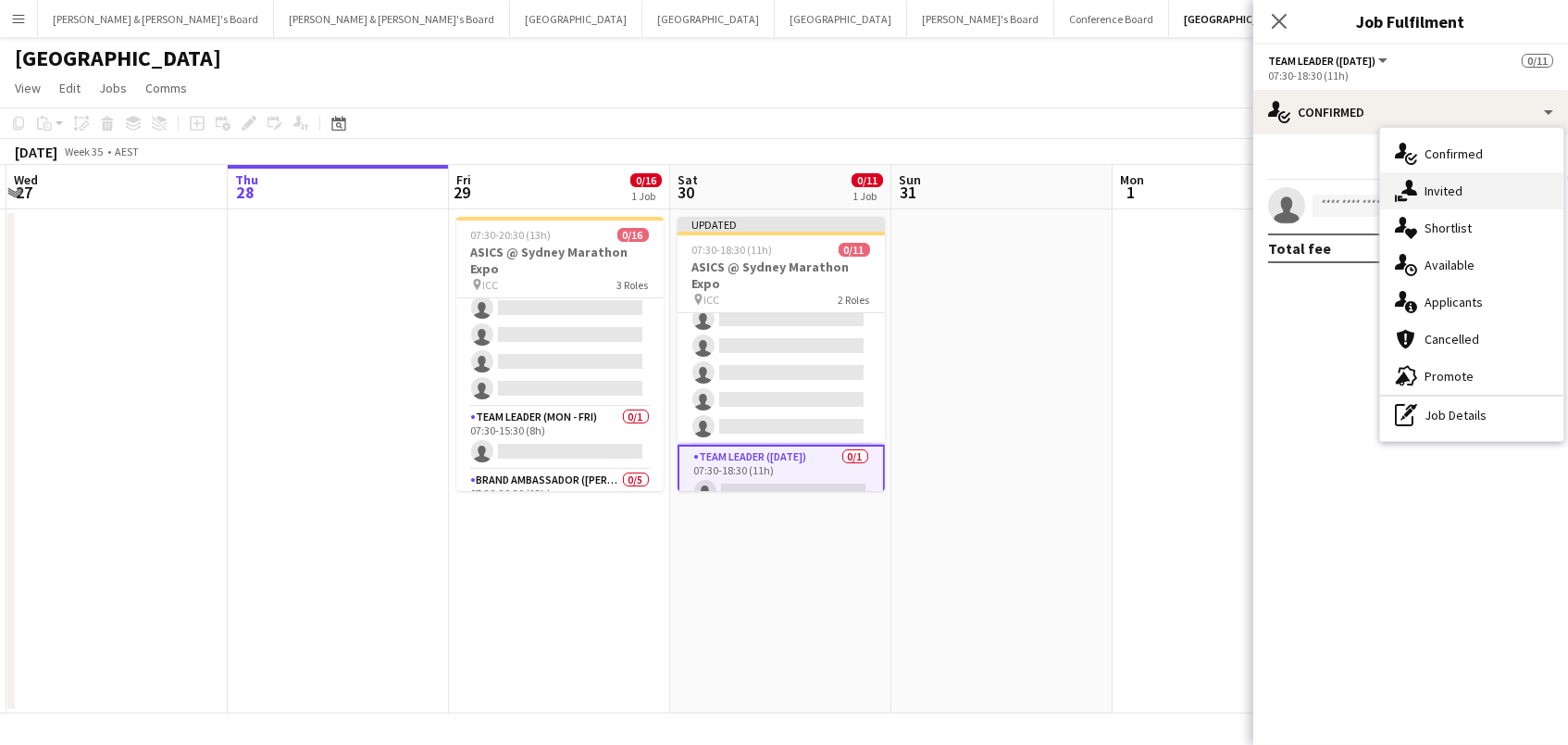
click at [1466, 187] on div "single-neutral-actions-share-1 Invited" at bounding box center [1472, 191] width 183 height 37
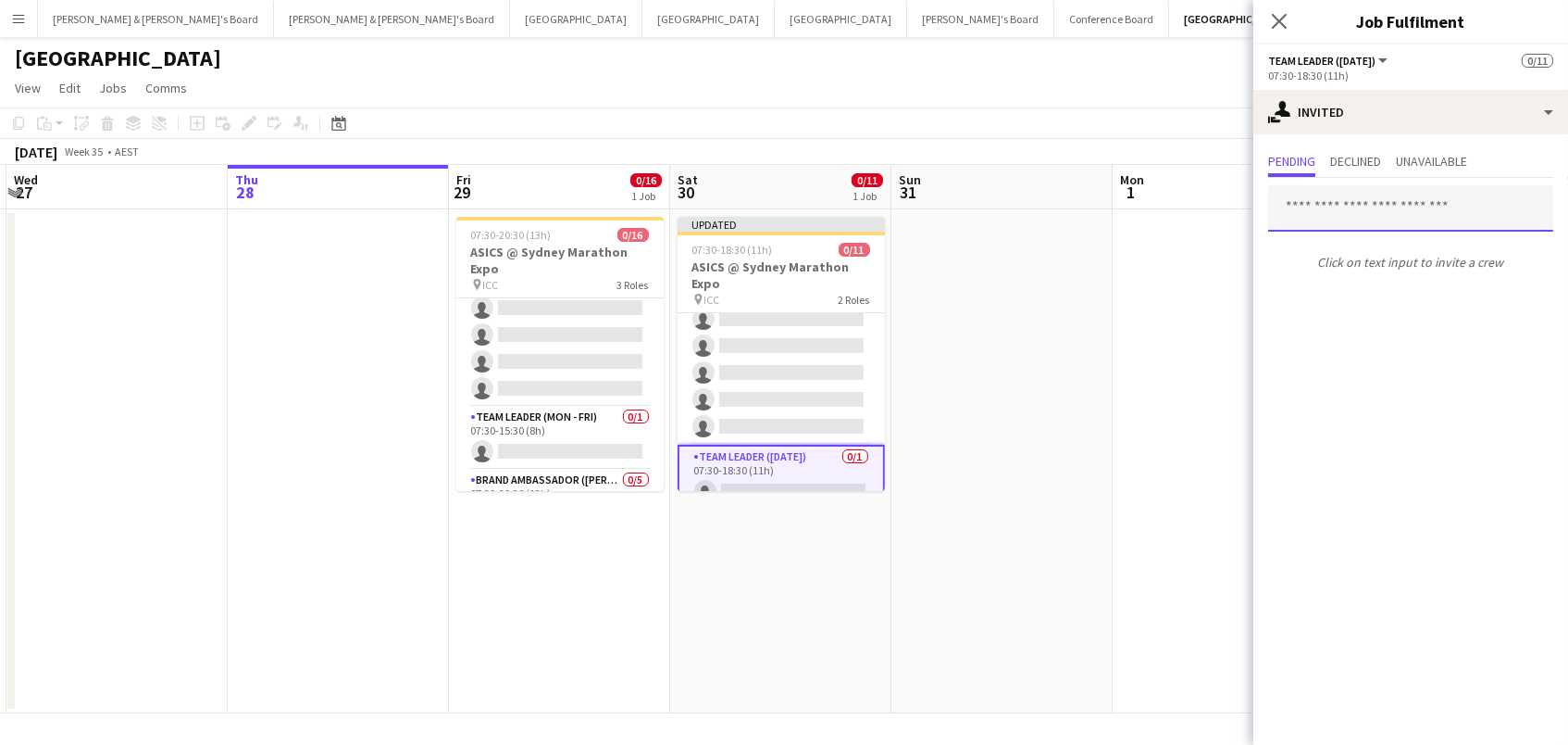
click at [1312, 211] on input "text" at bounding box center [1410, 208] width 286 height 46
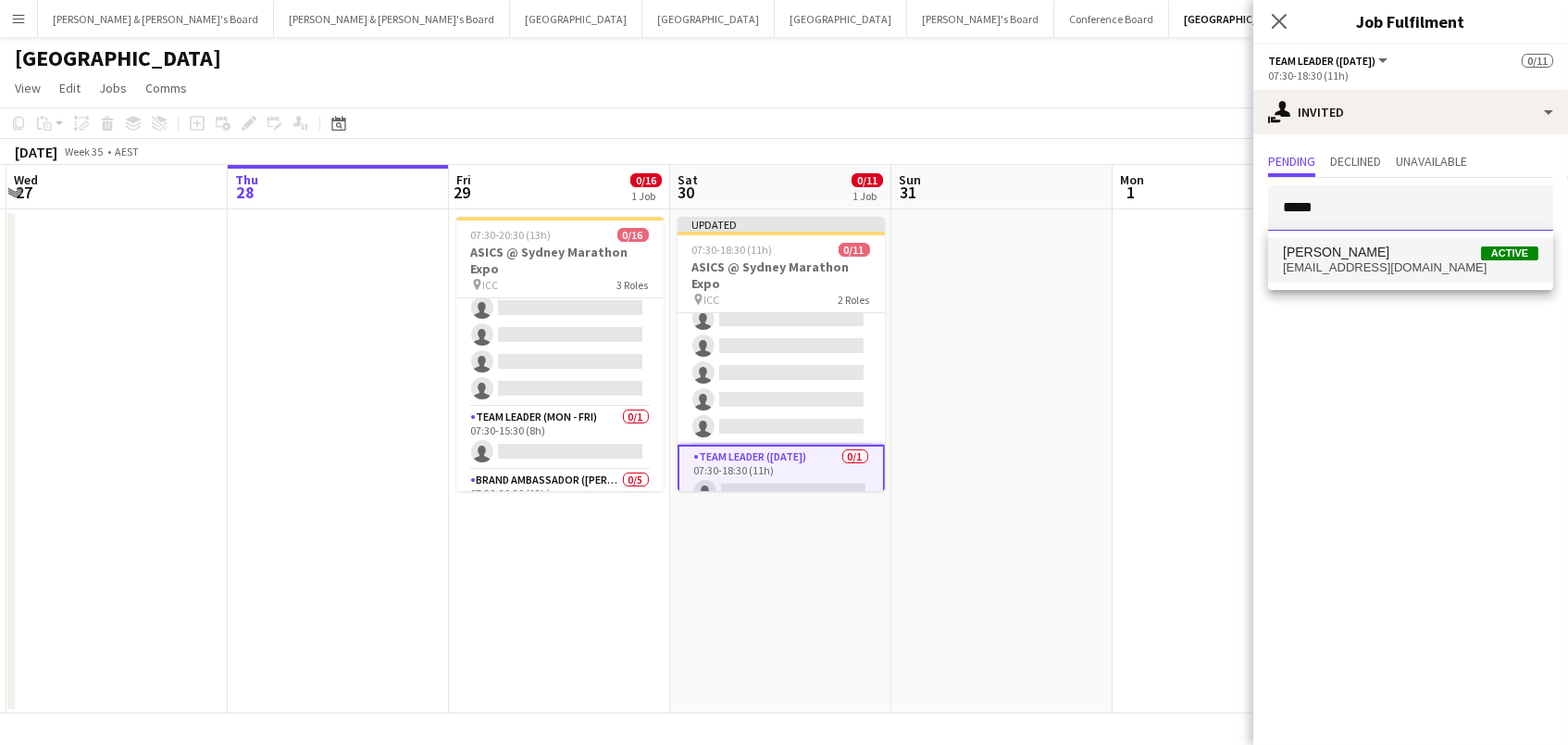
type input "*****"
click at [1317, 246] on span "[PERSON_NAME]" at bounding box center [1336, 253] width 106 height 16
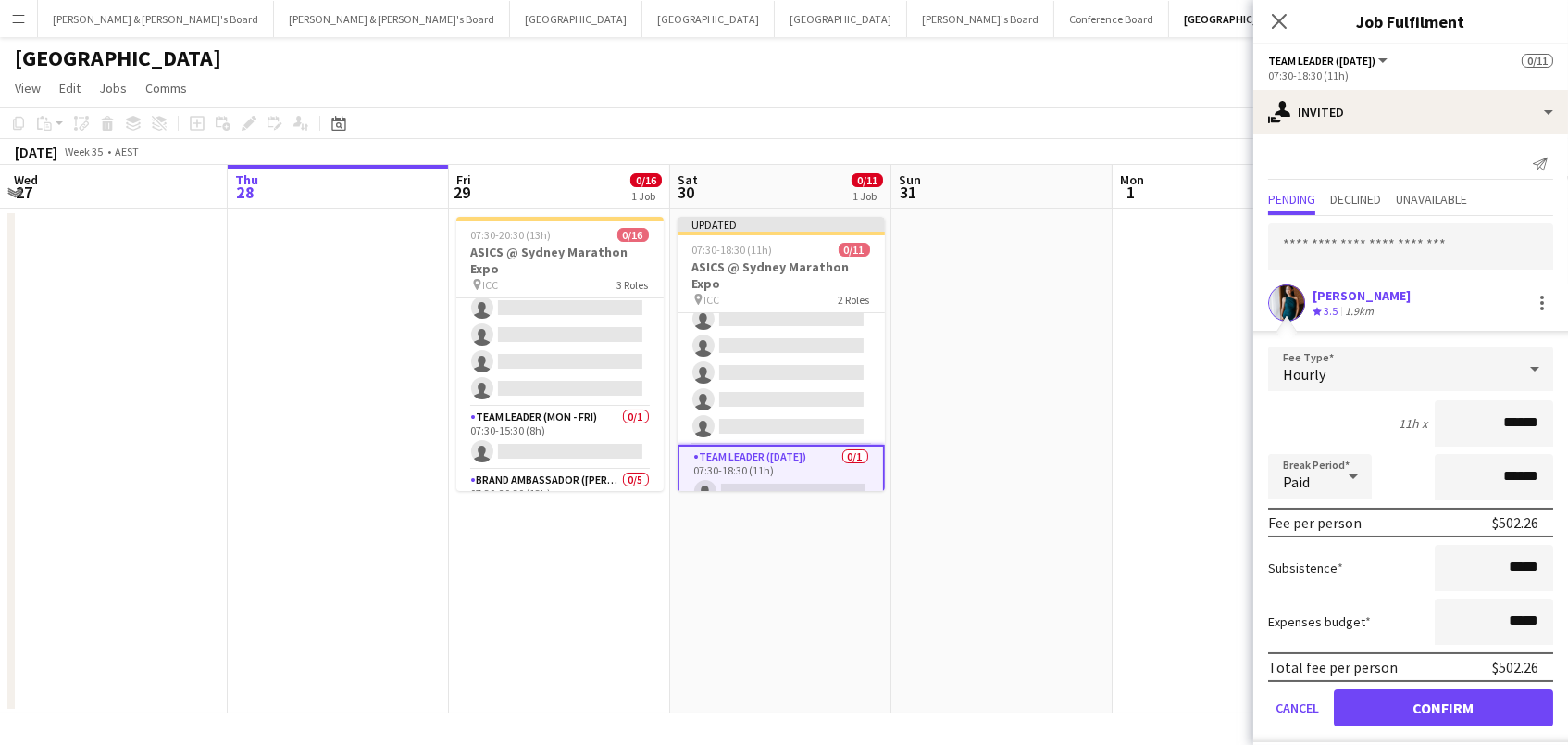
click at [1443, 705] on button "Confirm" at bounding box center [1443, 708] width 219 height 37
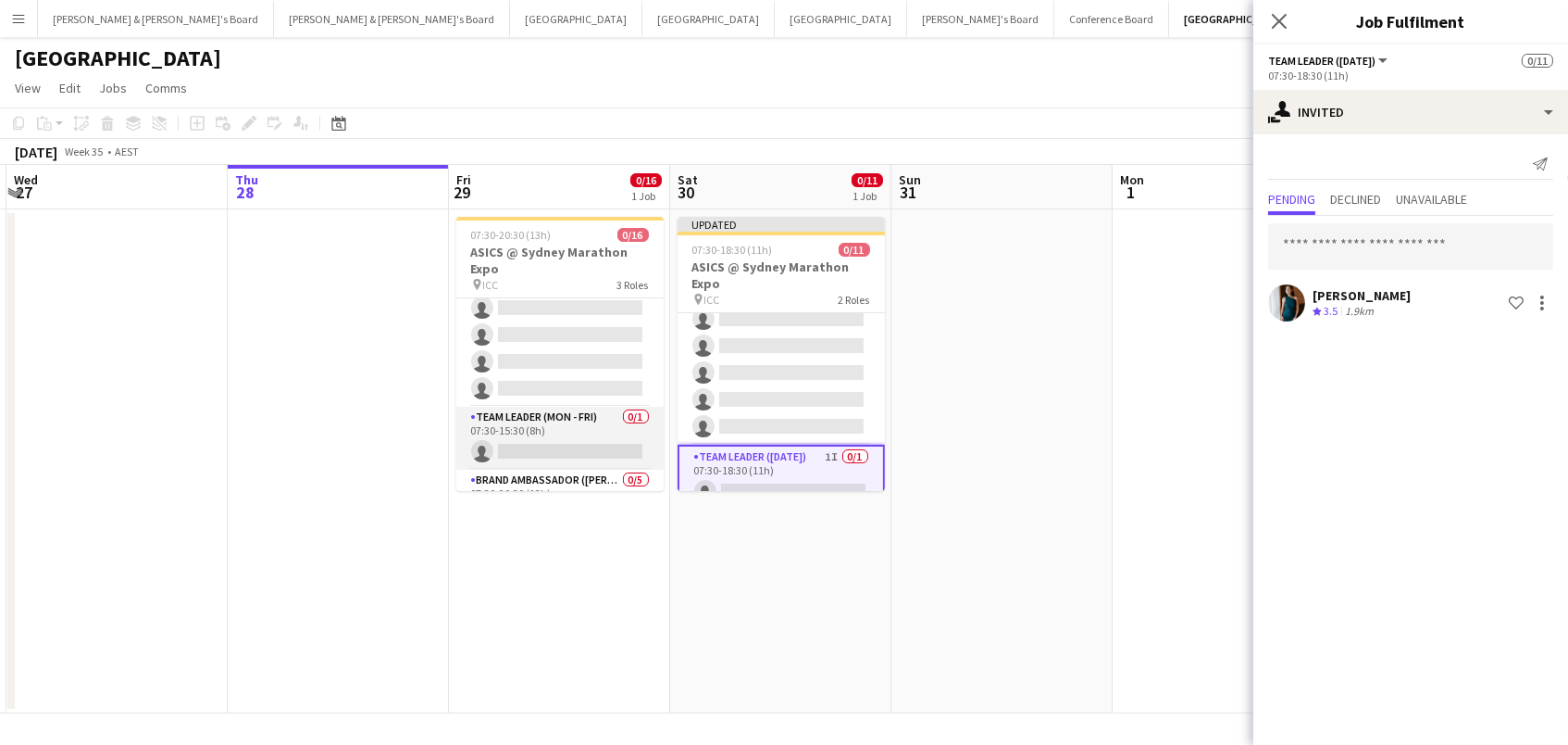
drag, startPoint x: 588, startPoint y: 405, endPoint x: 593, endPoint y: 418, distance: 13.9
click at [584, 409] on app-card-role "Team Leader (Mon - Fri) 0/1 07:30-15:30 (8h) single-neutral-actions" at bounding box center [559, 438] width 208 height 63
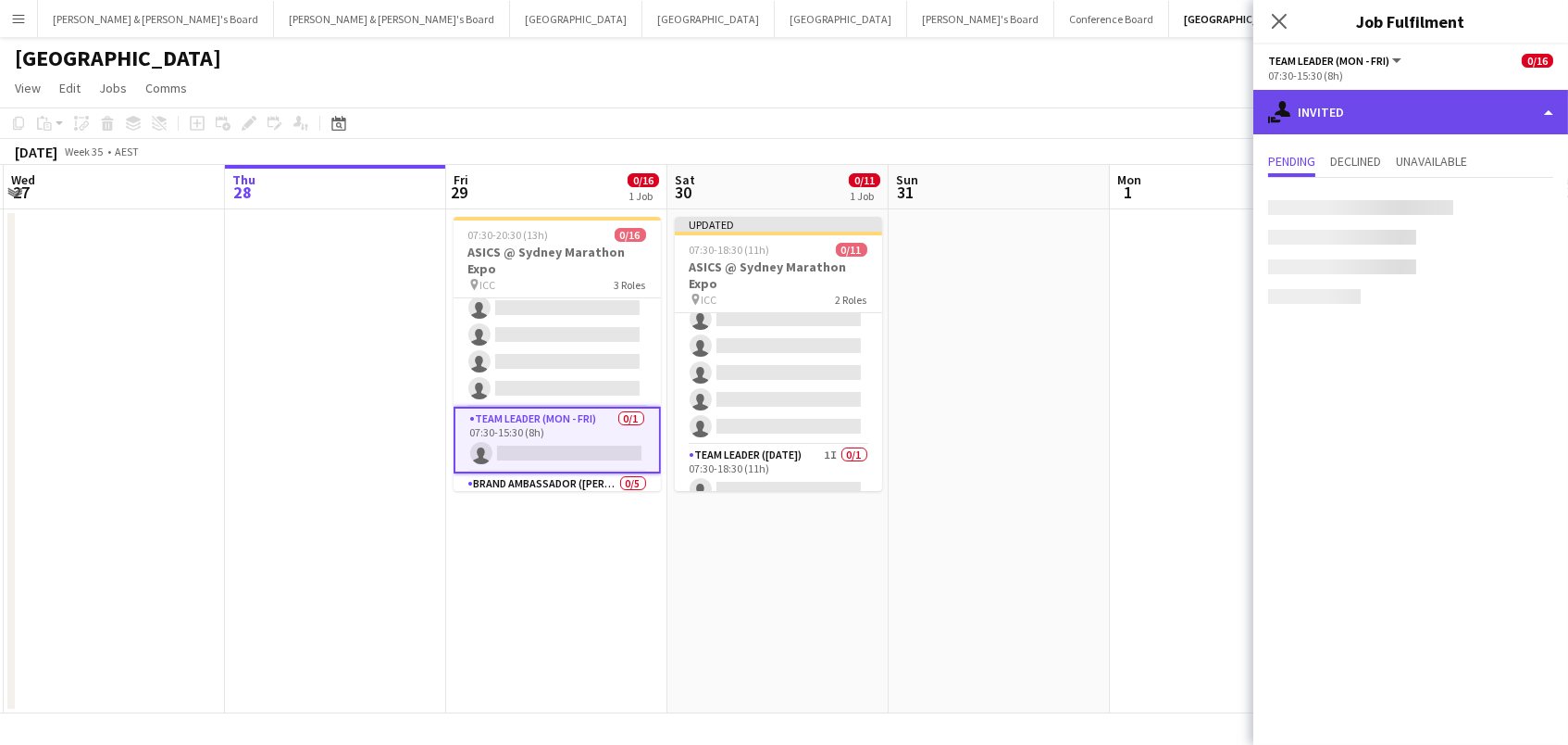
click at [1438, 121] on div "single-neutral-actions-share-1 Invited" at bounding box center [1410, 112] width 315 height 45
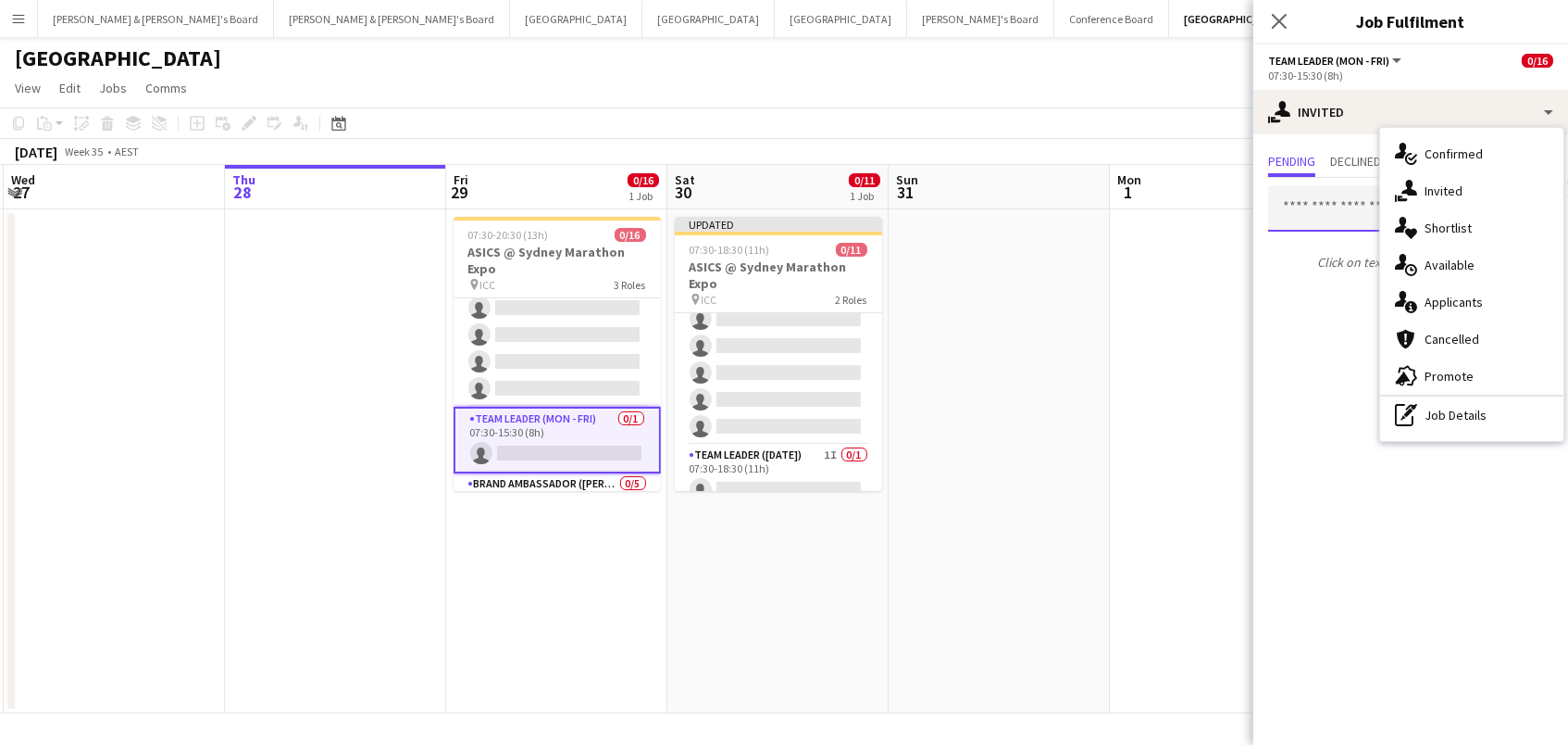
click at [1323, 215] on input "text" at bounding box center [1410, 208] width 286 height 46
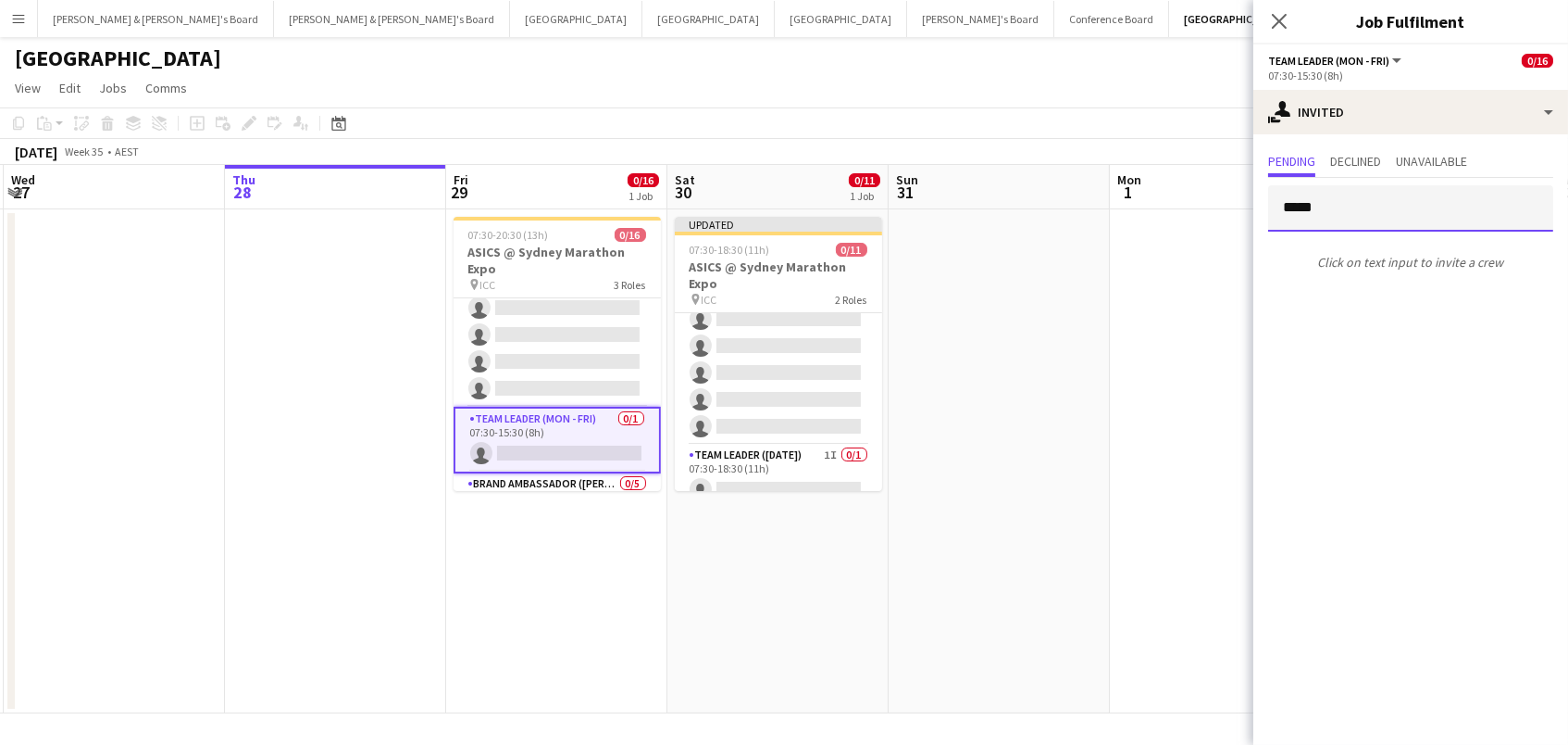
scroll to position [0, 1]
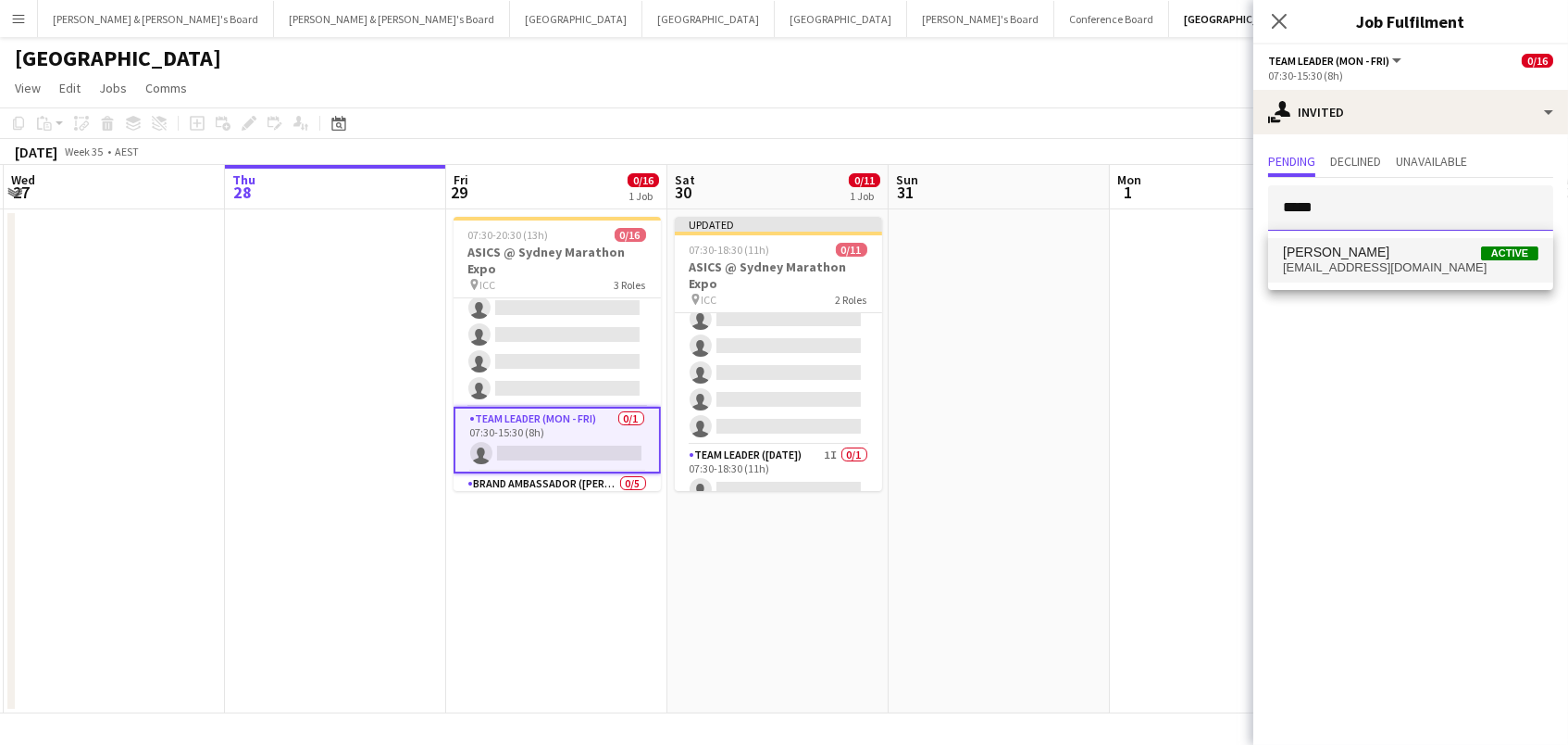
type input "*****"
click at [1340, 262] on span "gidwanipayal@gmail.com" at bounding box center [1411, 267] width 255 height 15
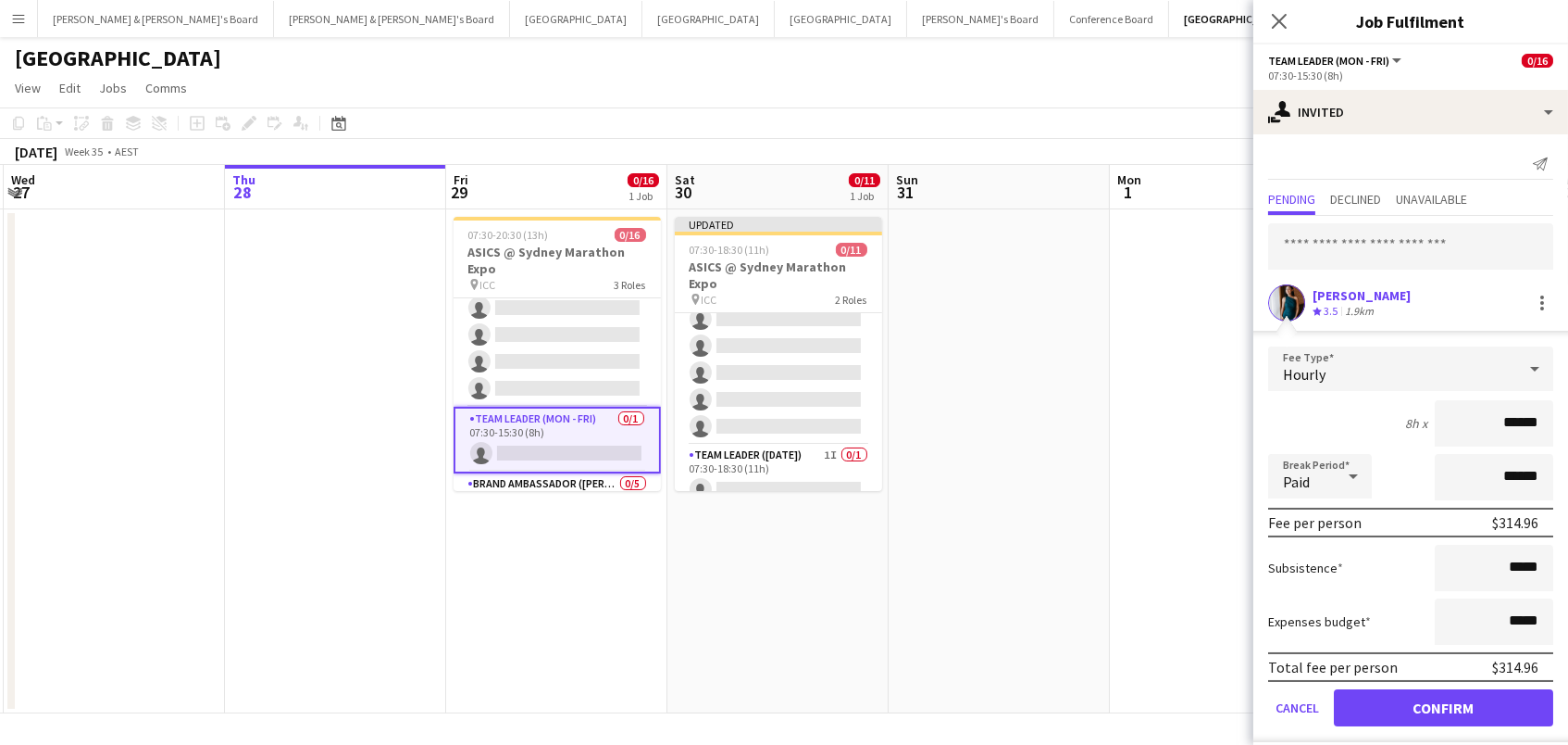
click at [1371, 705] on button "Confirm" at bounding box center [1443, 708] width 219 height 37
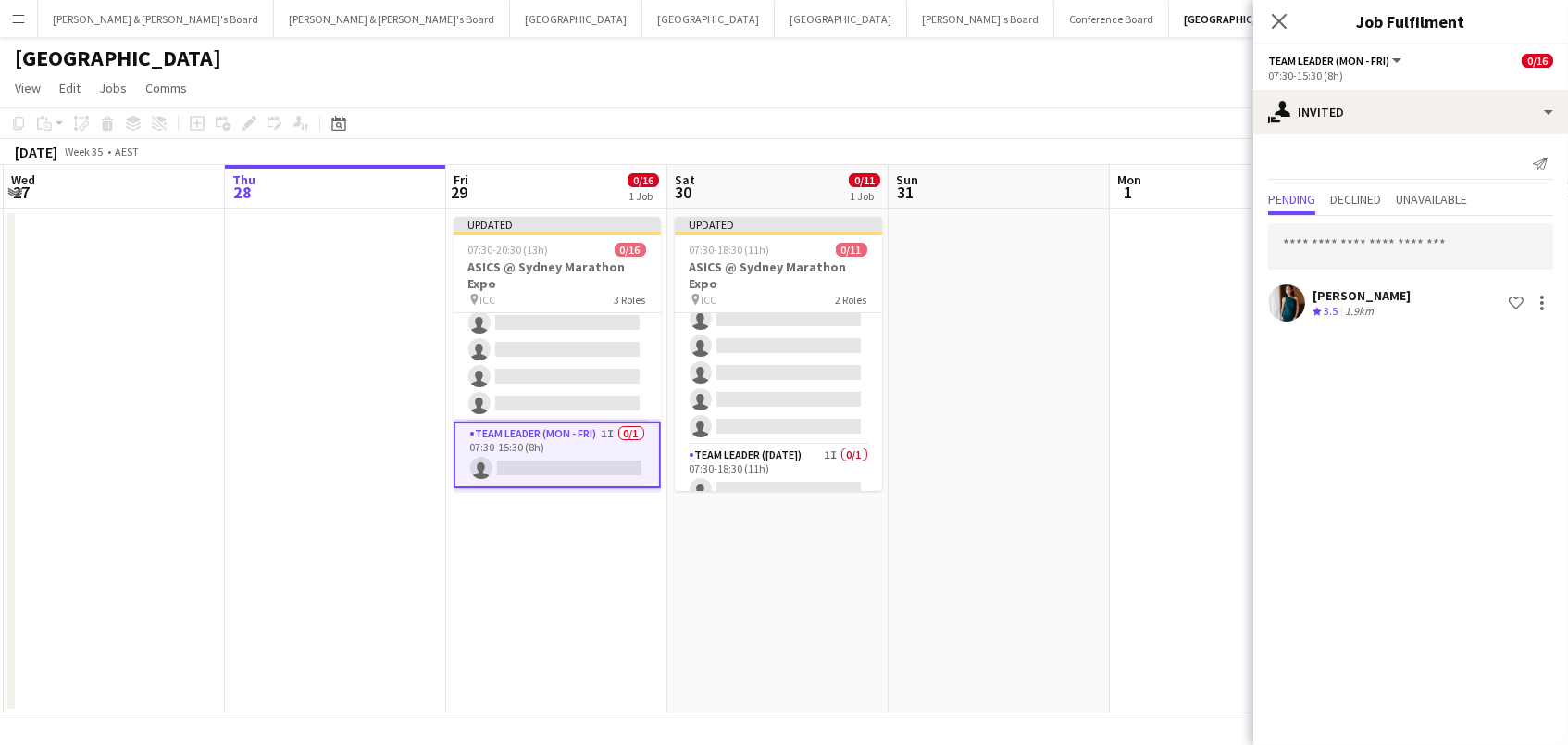
click at [1171, 505] on app-date-cell at bounding box center [1220, 461] width 221 height 504
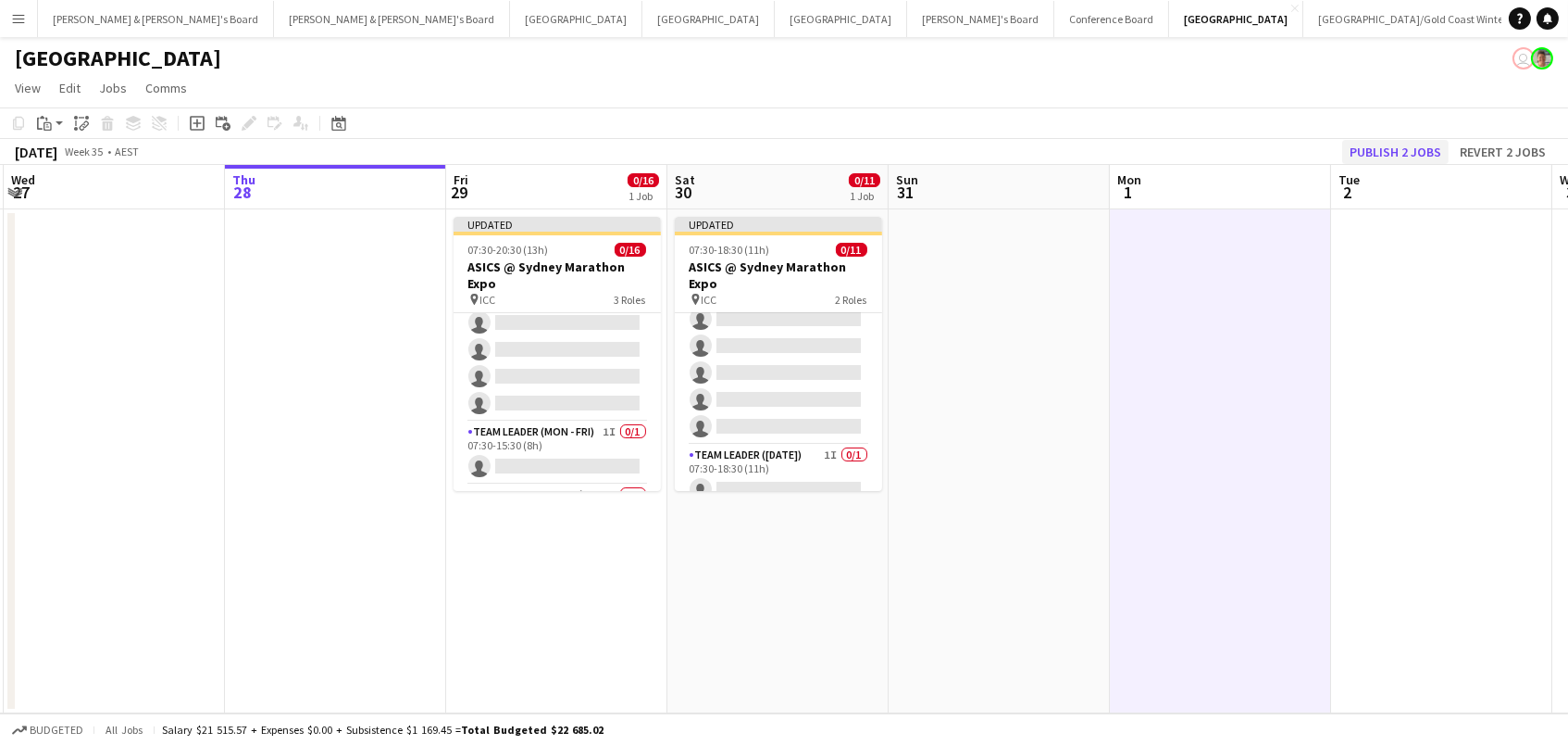
click at [1388, 140] on button "Publish 2 jobs" at bounding box center [1395, 151] width 106 height 24
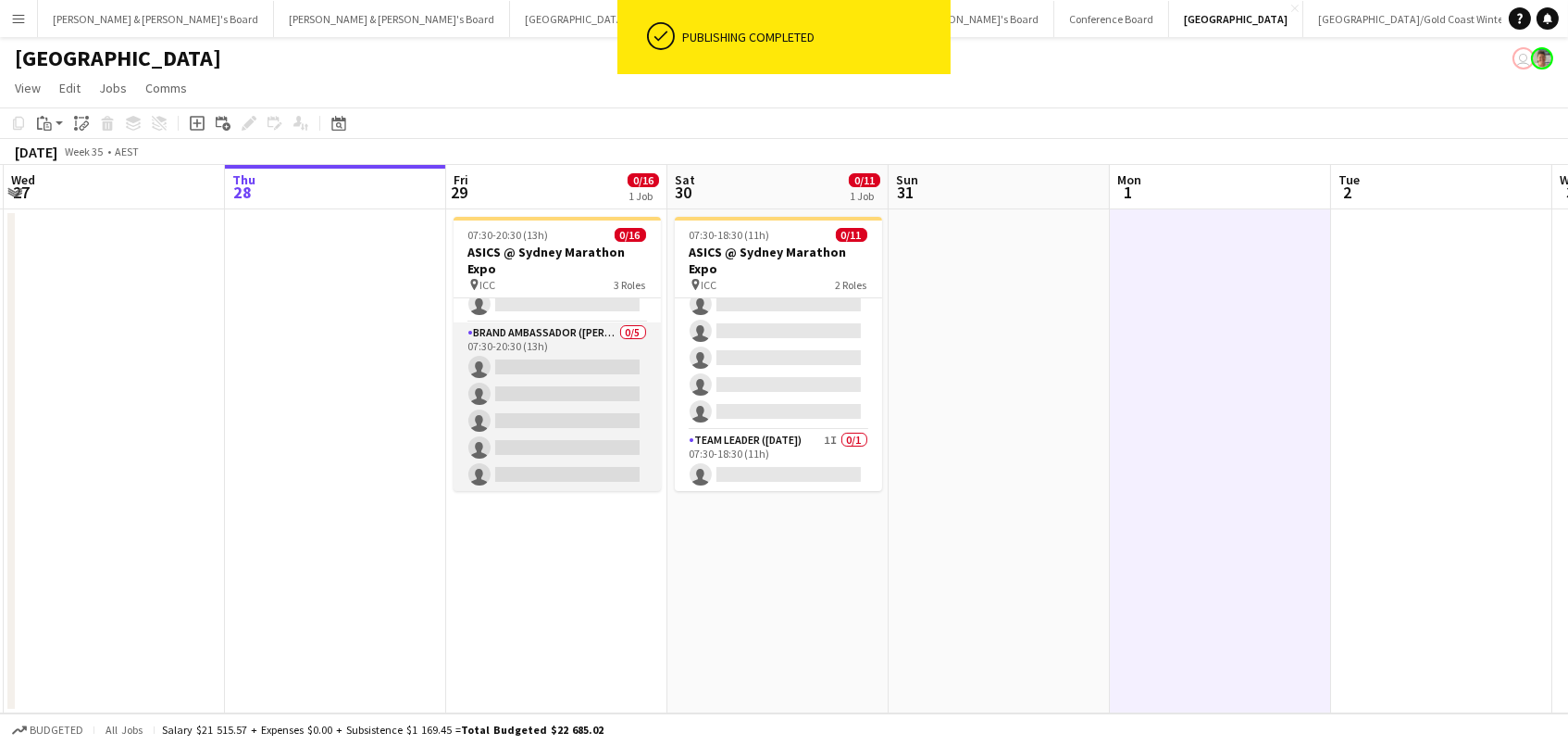
scroll to position [342, 0]
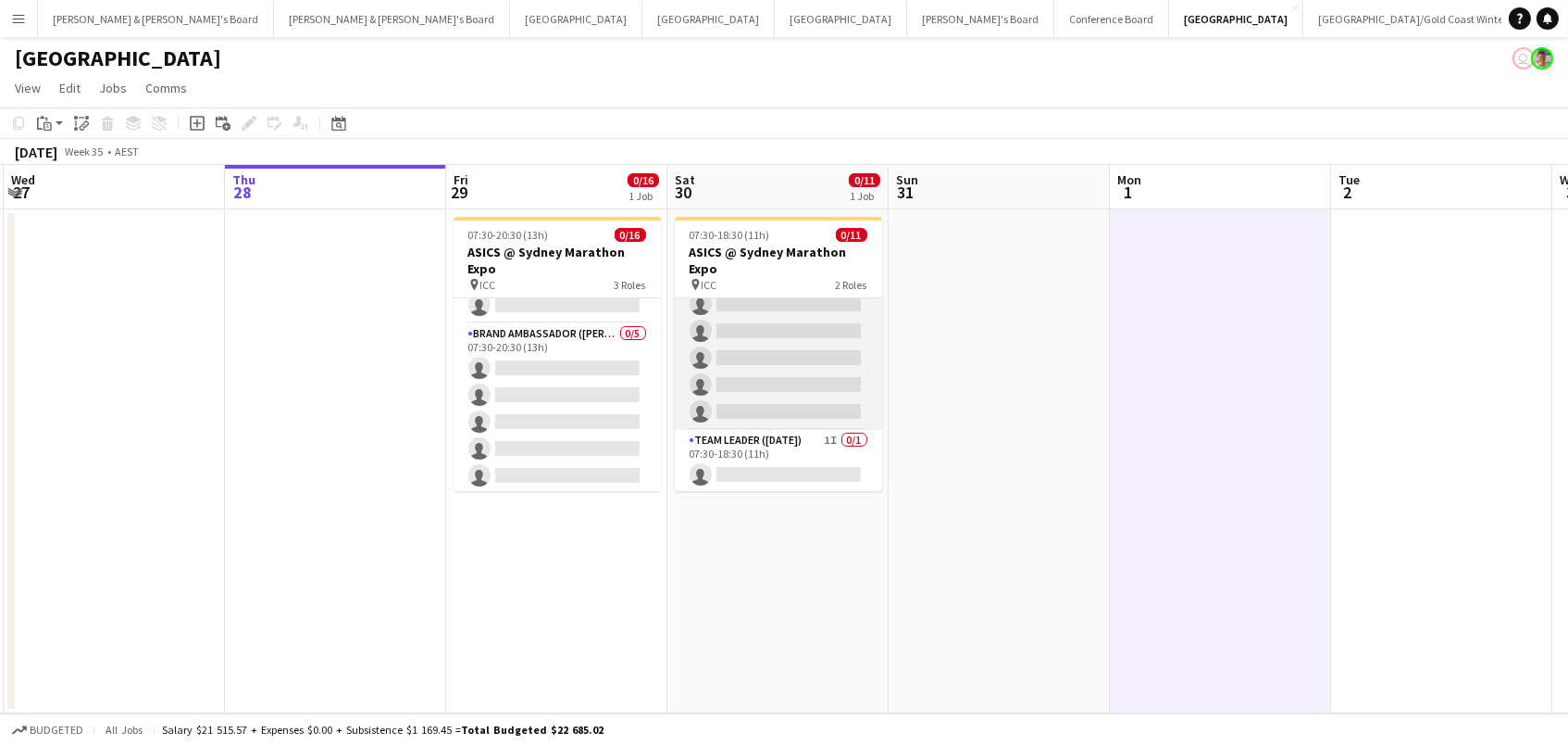
click at [779, 351] on app-card-role "Brand Ambassador (Saturday) 0/10 07:30-18:30 (11h) single-neutral-actions singl…" at bounding box center [779, 277] width 208 height 305
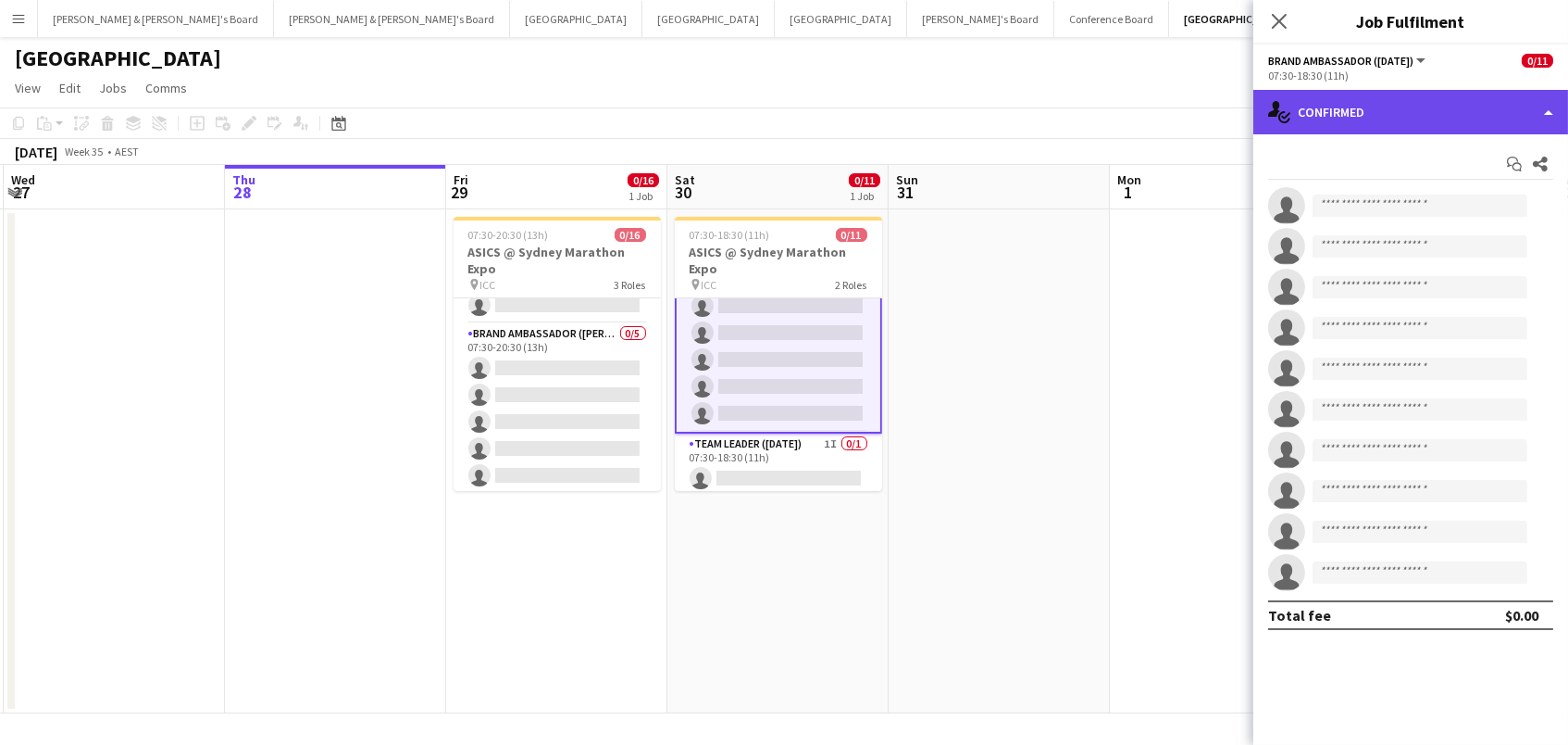
click at [1330, 119] on div "single-neutral-actions-check-2 Confirmed" at bounding box center [1410, 112] width 315 height 45
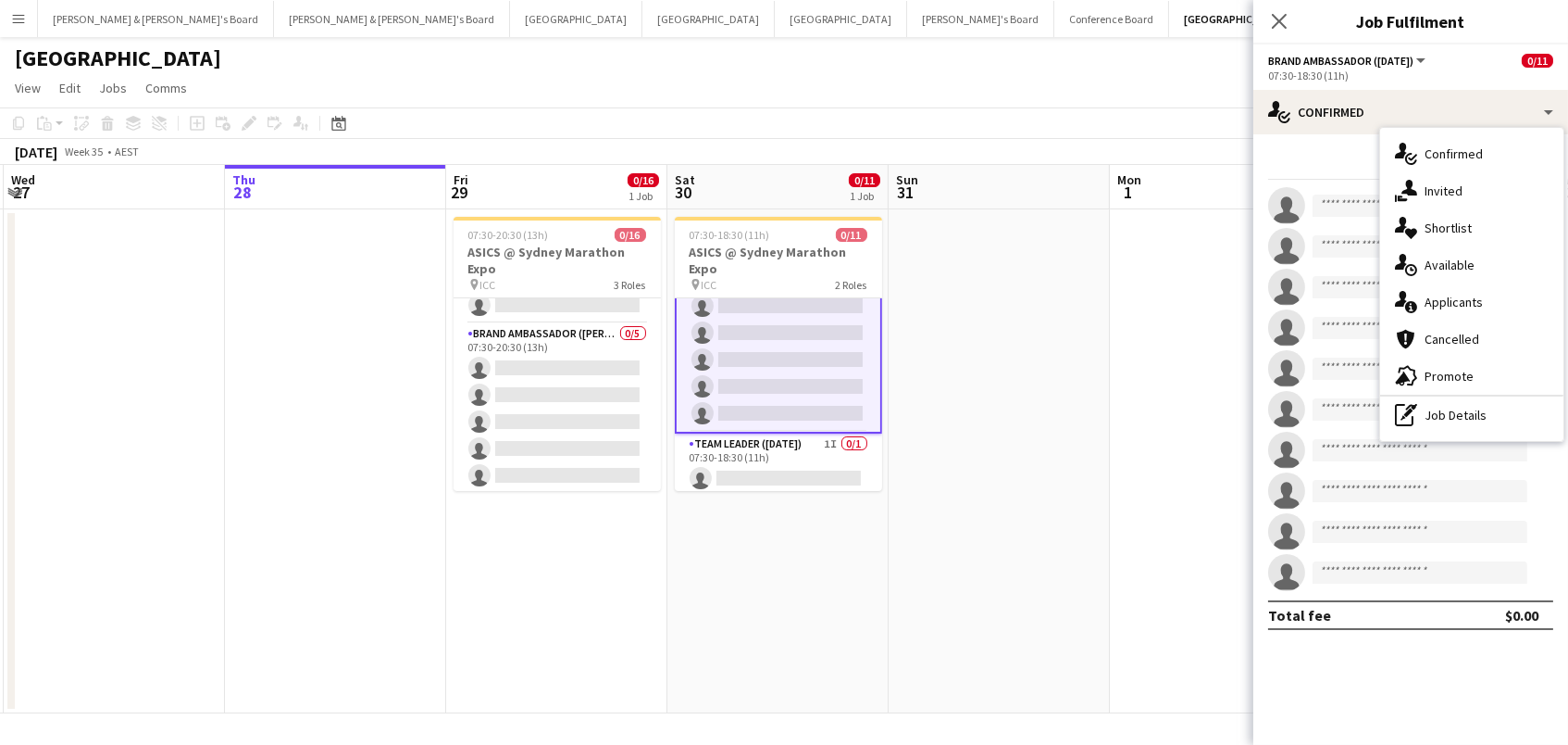
drag, startPoint x: 1417, startPoint y: 194, endPoint x: 1369, endPoint y: 205, distance: 49.2
click at [1417, 194] on div "single-neutral-actions-share-1 Invited" at bounding box center [1472, 191] width 183 height 37
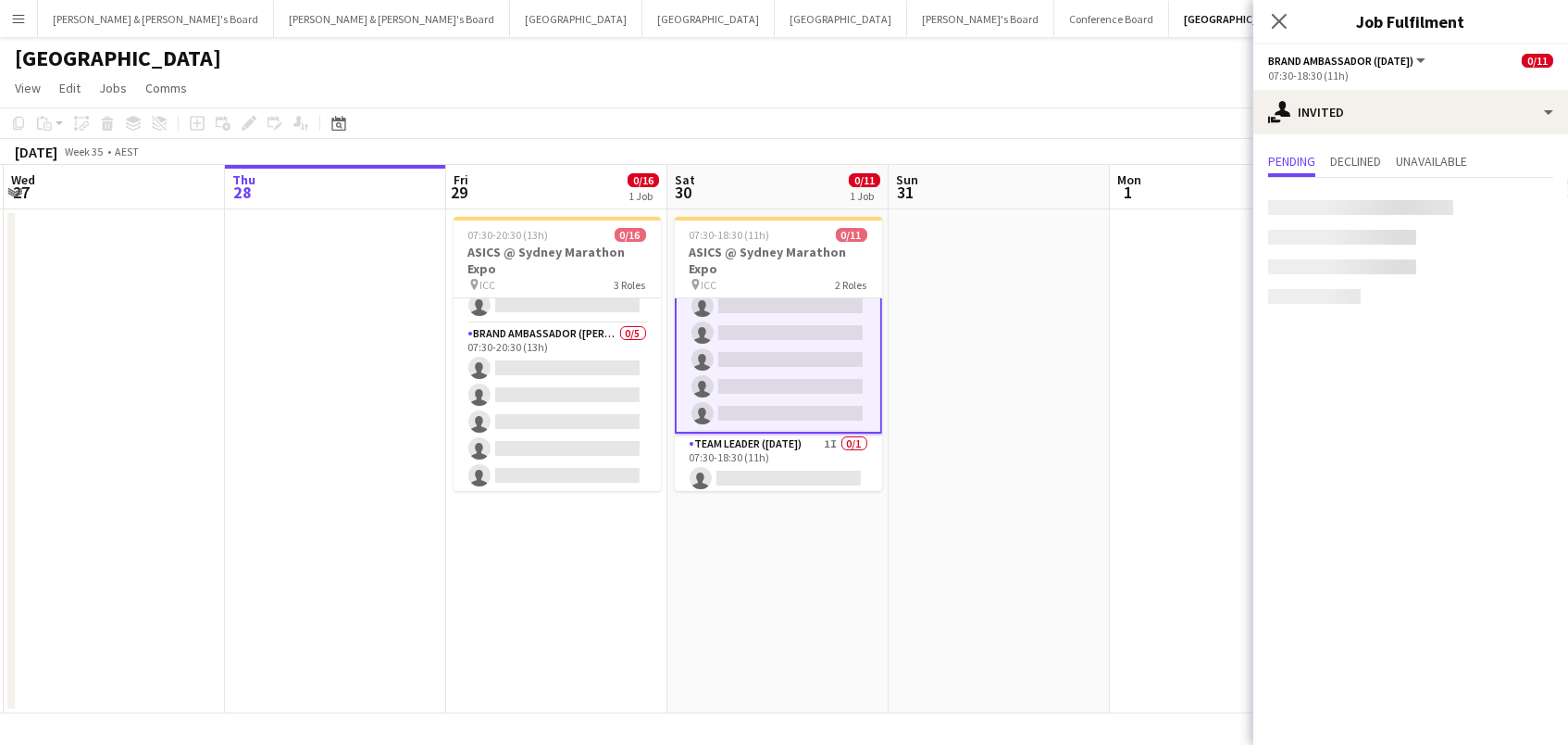
click at [1328, 207] on div at bounding box center [1360, 207] width 185 height 15
click at [1310, 201] on input "text" at bounding box center [1410, 208] width 286 height 46
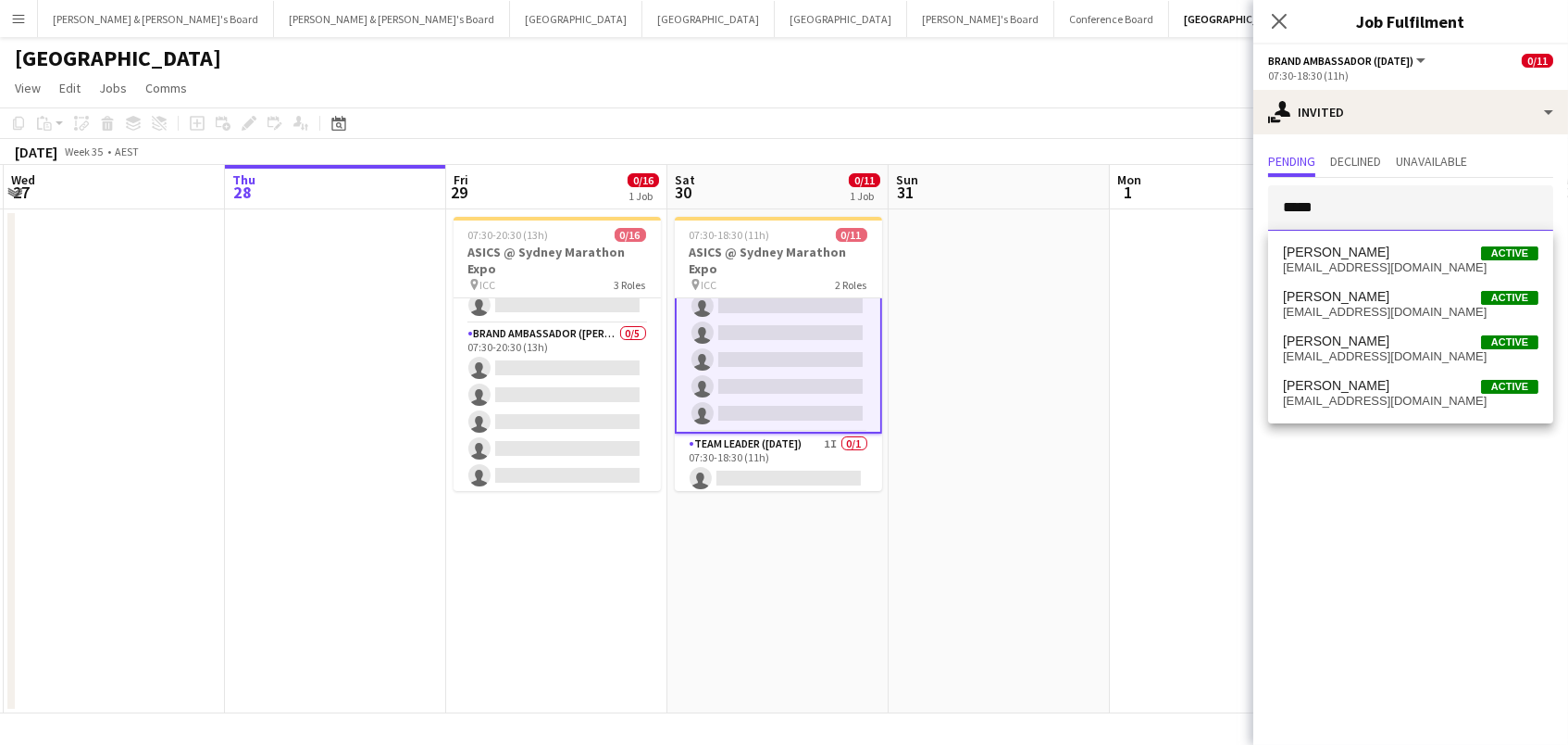
type input "*****"
drag, startPoint x: 1357, startPoint y: 236, endPoint x: 1357, endPoint y: 303, distance: 67.0
click at [1357, 303] on span "Sarah Fox Active" at bounding box center [1411, 296] width 255 height 16
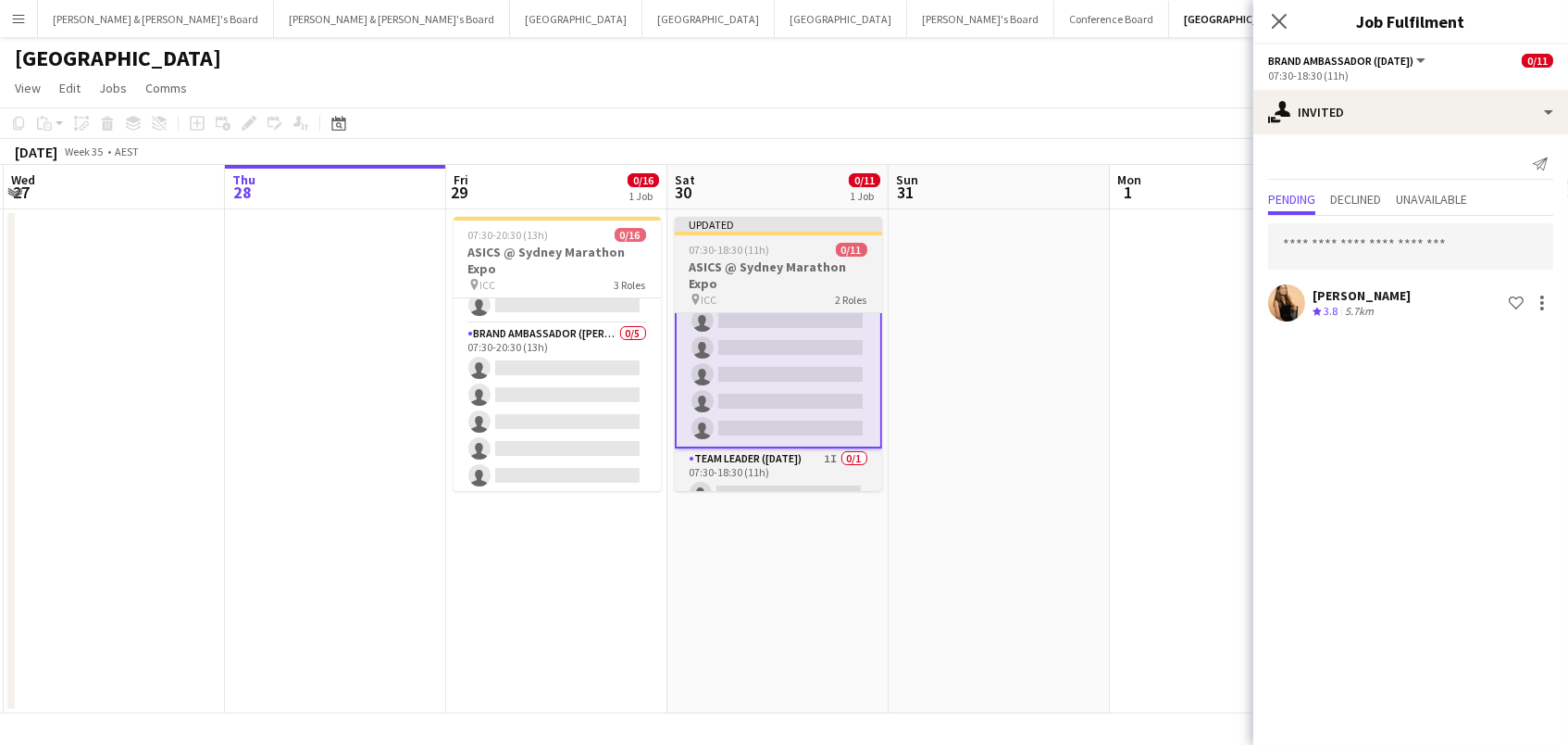
click at [782, 276] on h3 "ASICS @ Sydney Marathon Expo" at bounding box center [779, 275] width 208 height 33
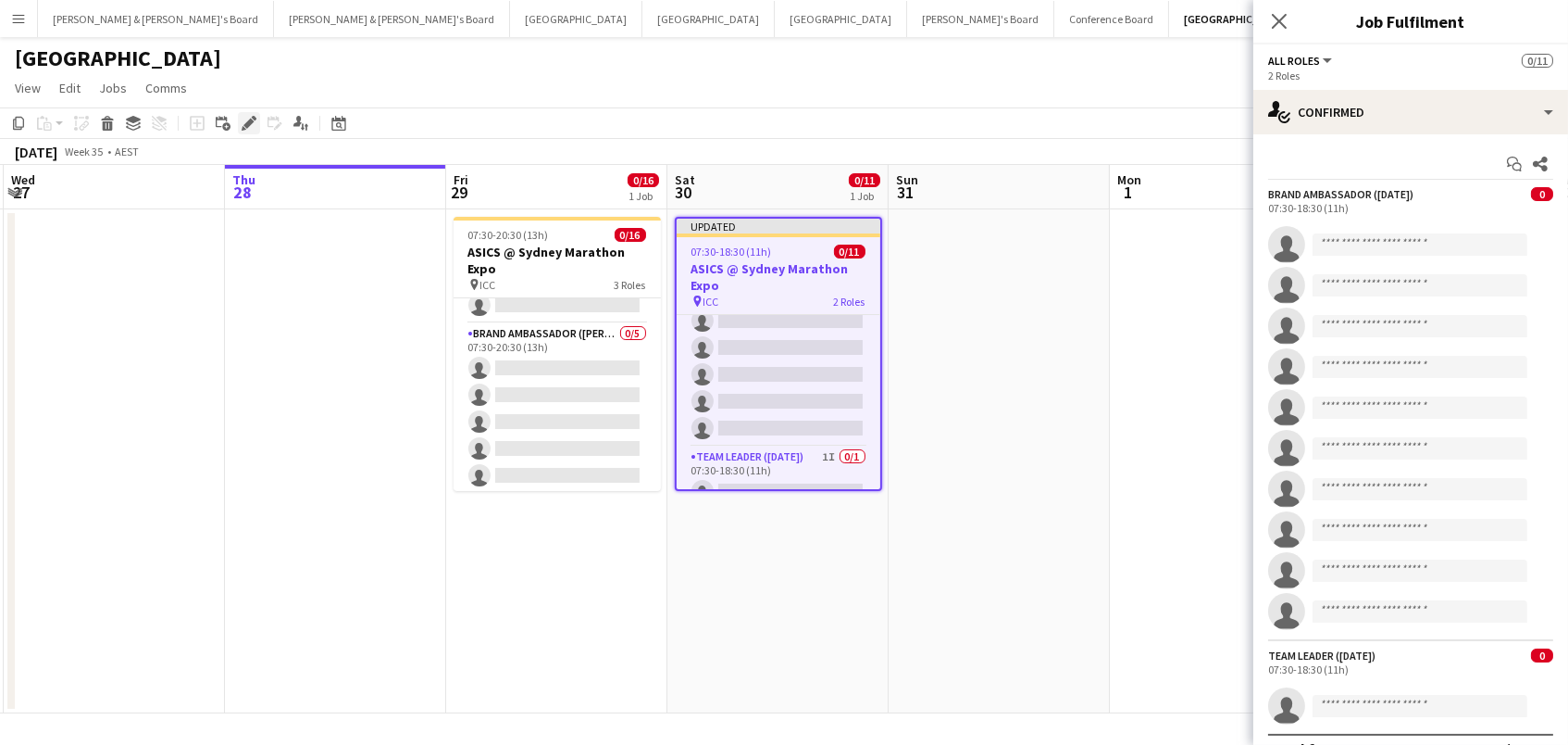
click at [238, 118] on div "Edit" at bounding box center [249, 123] width 22 height 22
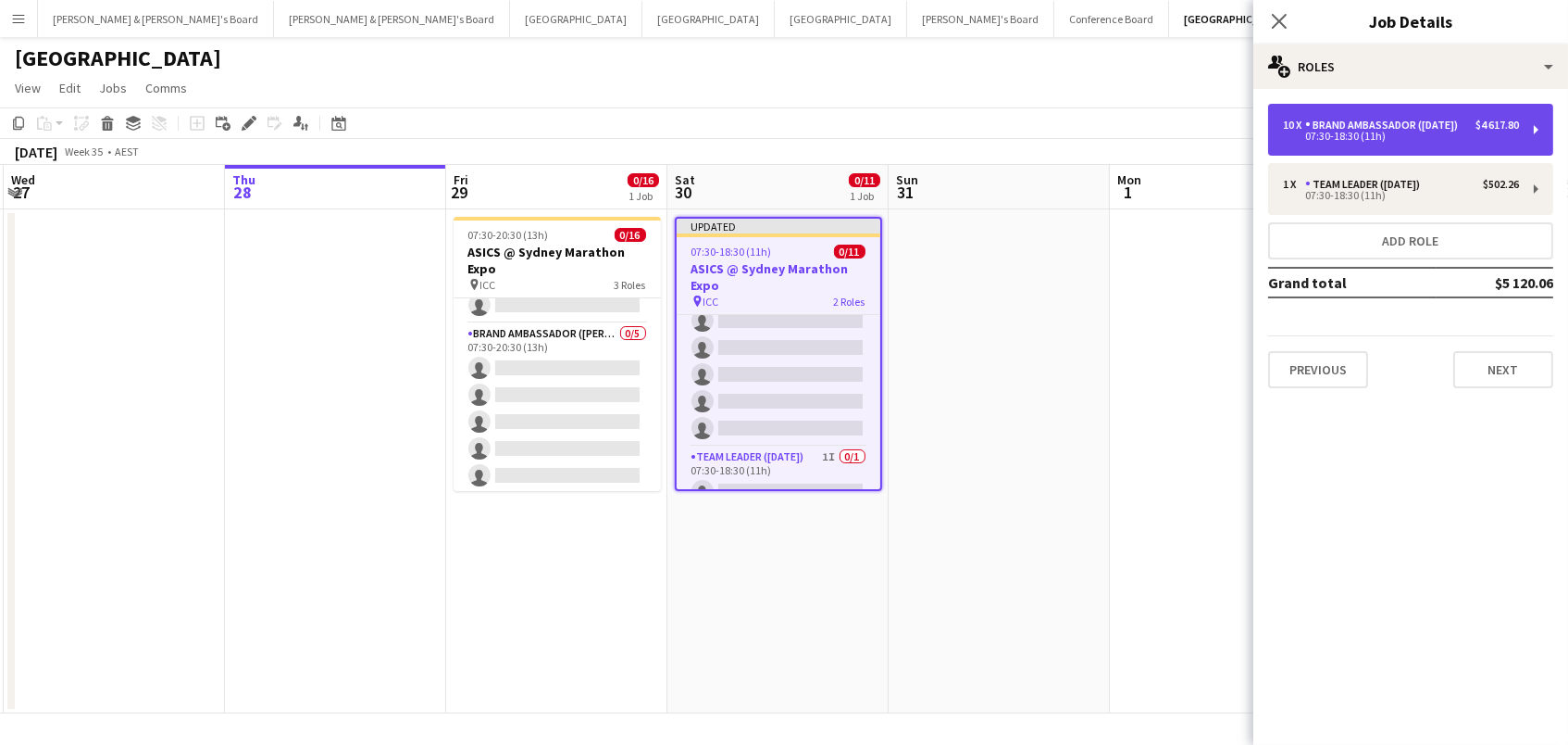
click at [1388, 122] on div "Brand Ambassador ([DATE])" at bounding box center [1385, 125] width 160 height 13
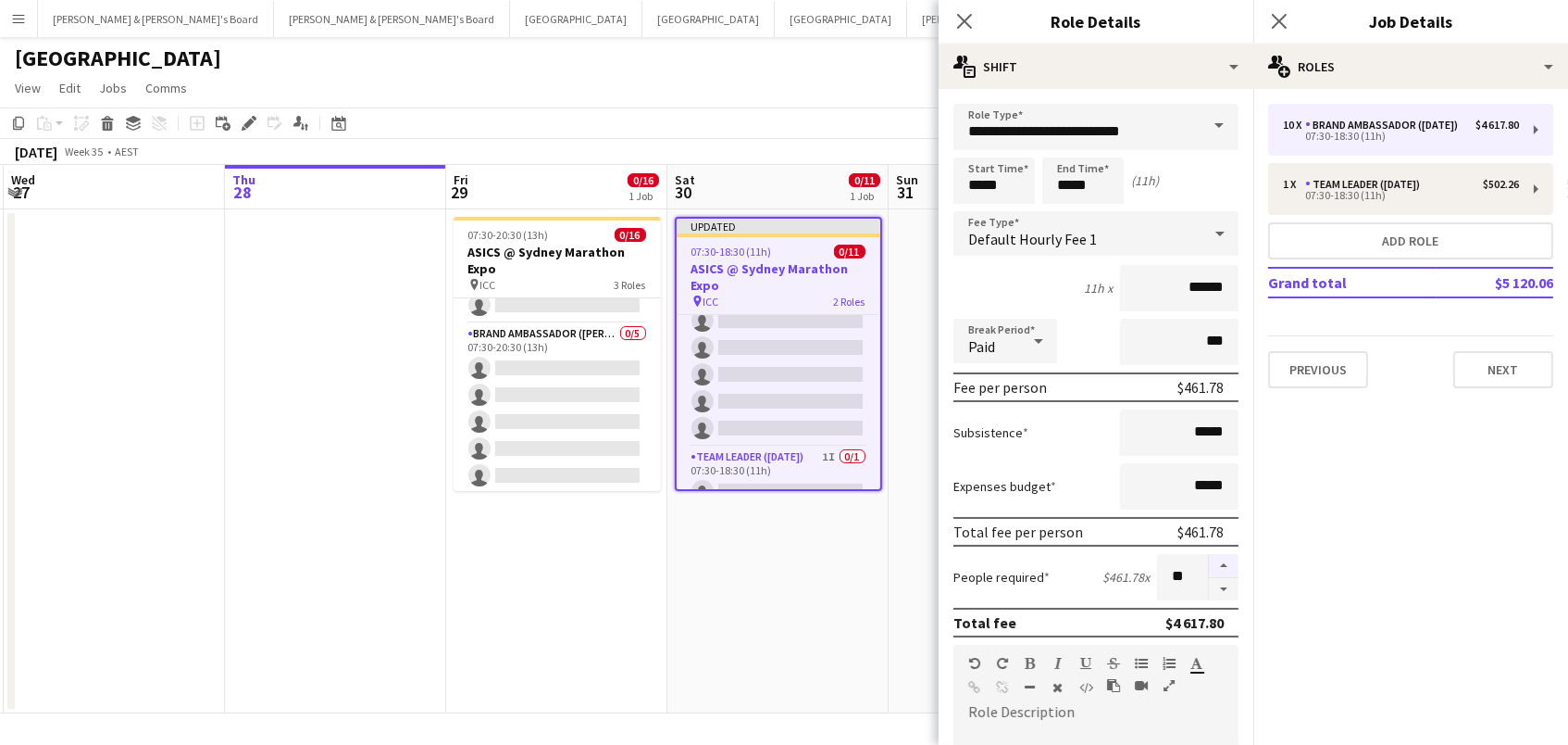
click at [1216, 569] on button "button" at bounding box center [1224, 566] width 29 height 24
click at [1216, 570] on button "button" at bounding box center [1224, 566] width 29 height 24
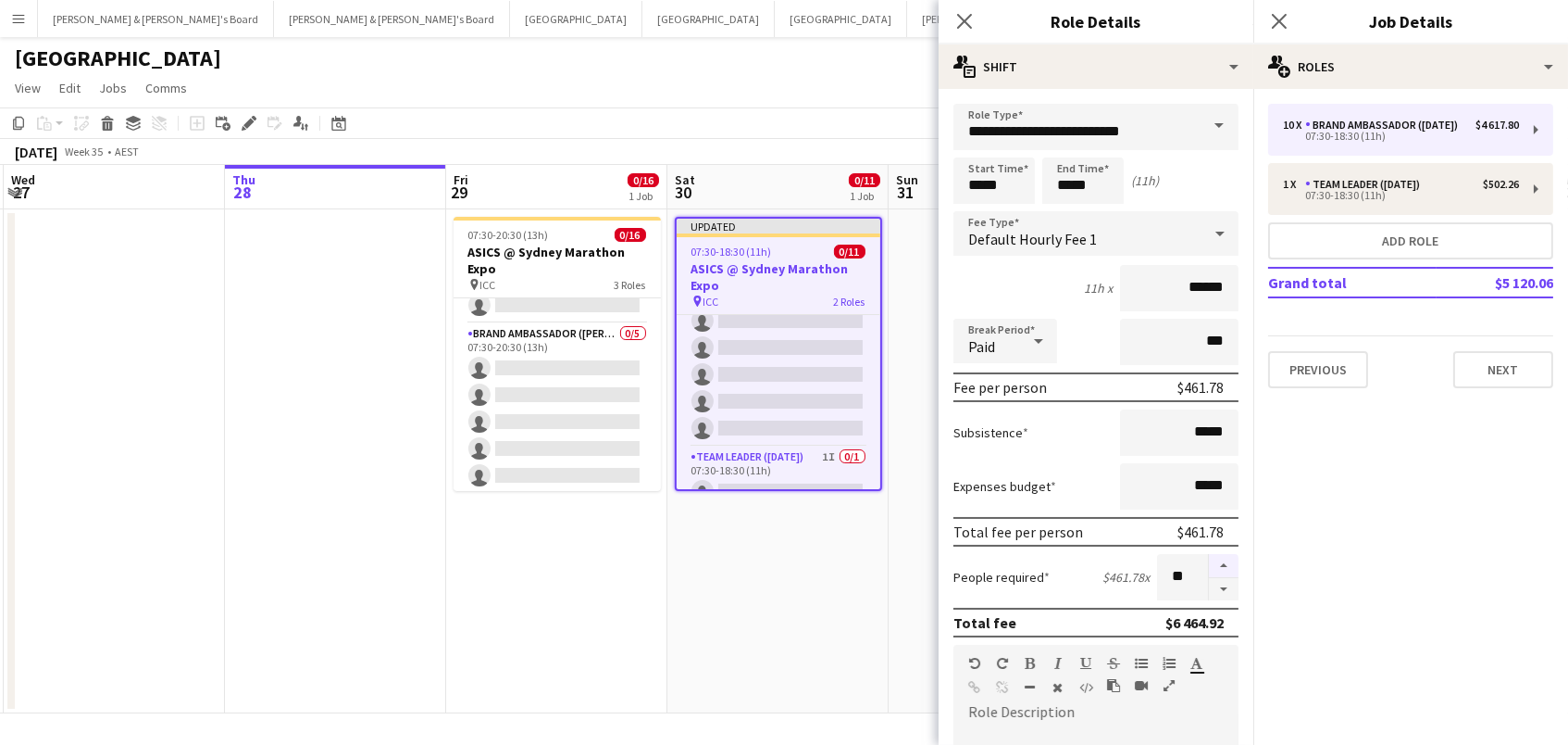
click at [1216, 570] on button "button" at bounding box center [1224, 566] width 29 height 24
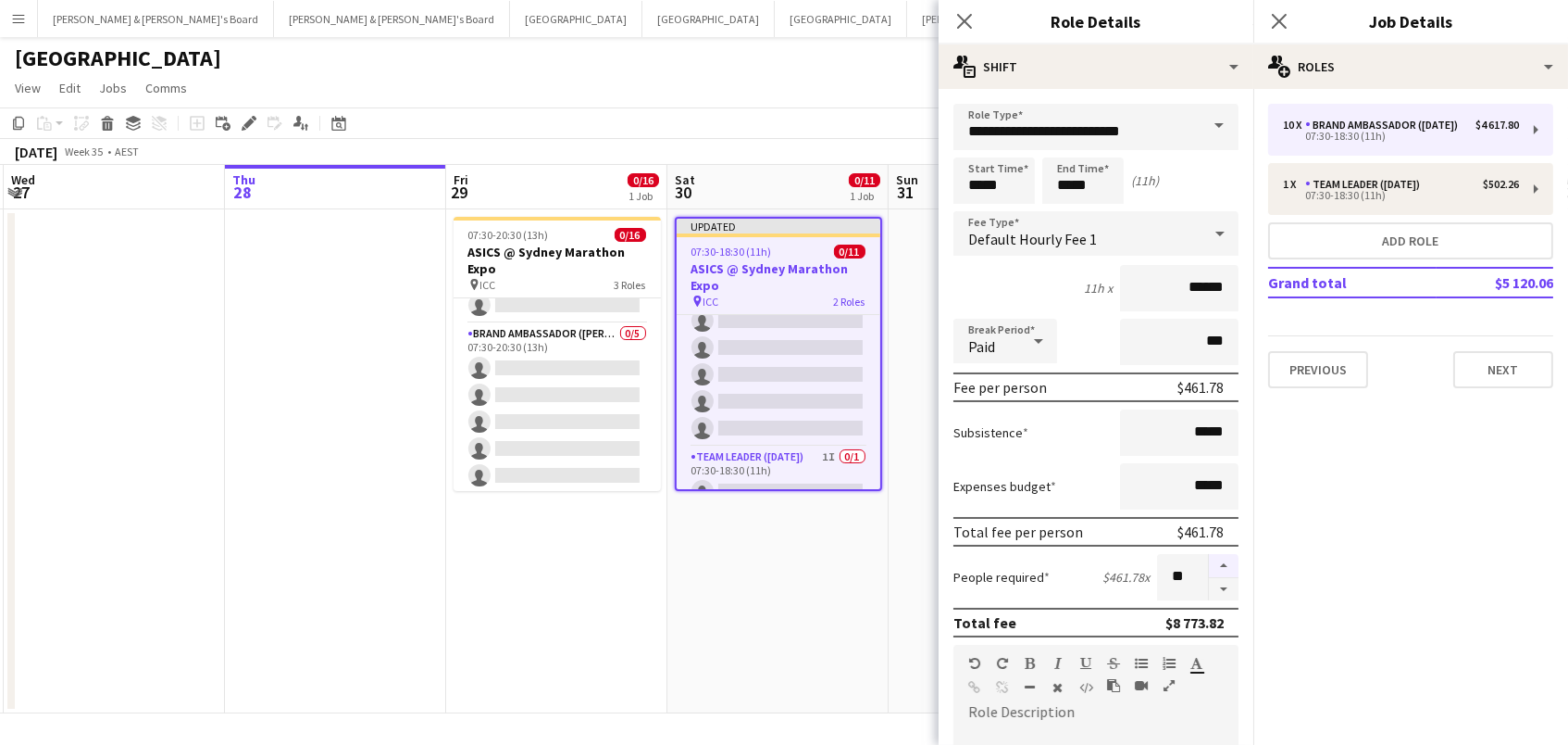
click at [1216, 570] on button "button" at bounding box center [1224, 566] width 29 height 24
click at [1216, 570] on button "button" at bounding box center [1224, 565] width 29 height 24
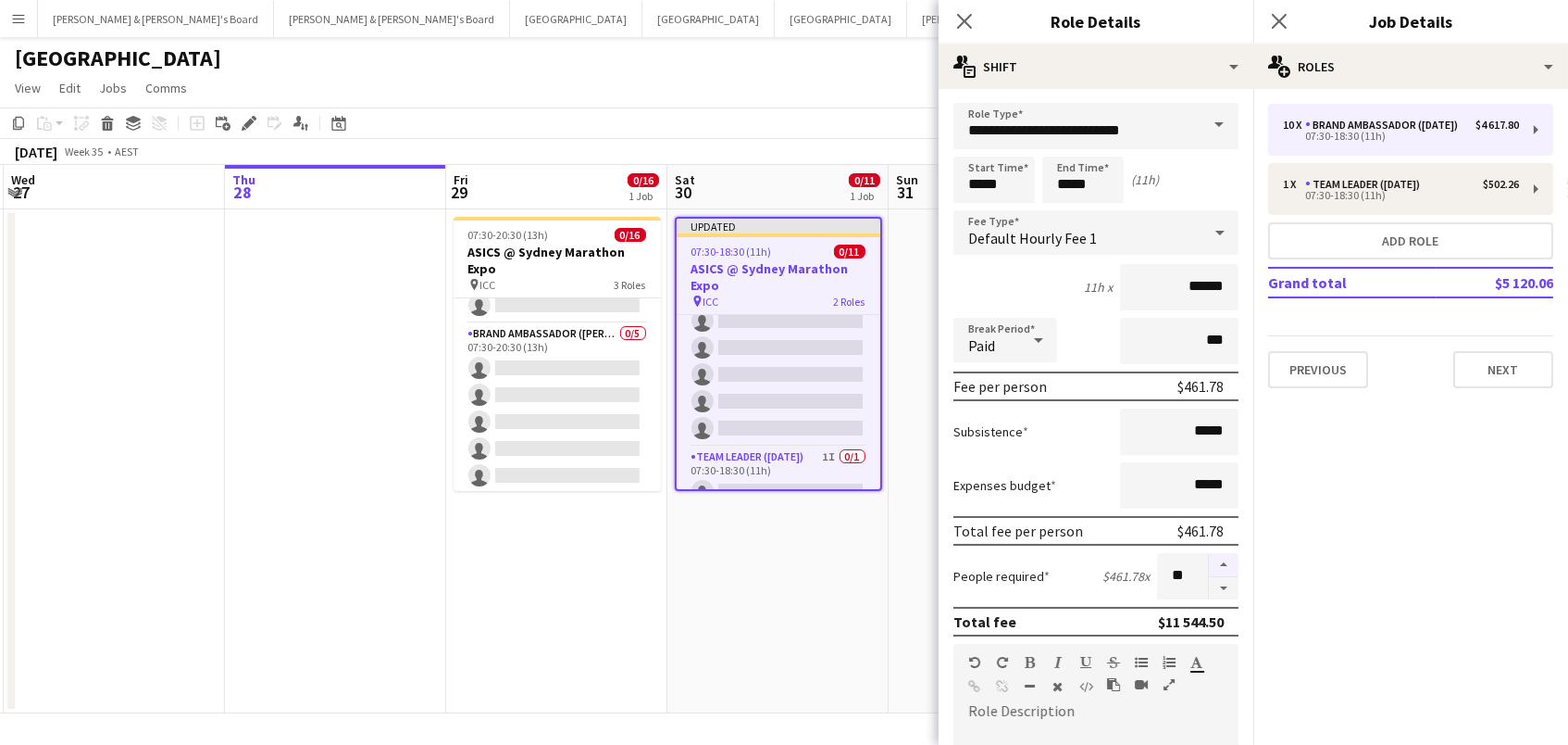
click at [1216, 570] on button "button" at bounding box center [1224, 565] width 29 height 24
click at [1216, 570] on button "button" at bounding box center [1224, 564] width 29 height 24
type input "**"
click at [804, 582] on app-date-cell "Updated 07:30-18:30 (11h) 0/11 ASICS @ Sydney Marathon Expo pin ICC 2 Roles Bra…" at bounding box center [778, 461] width 221 height 504
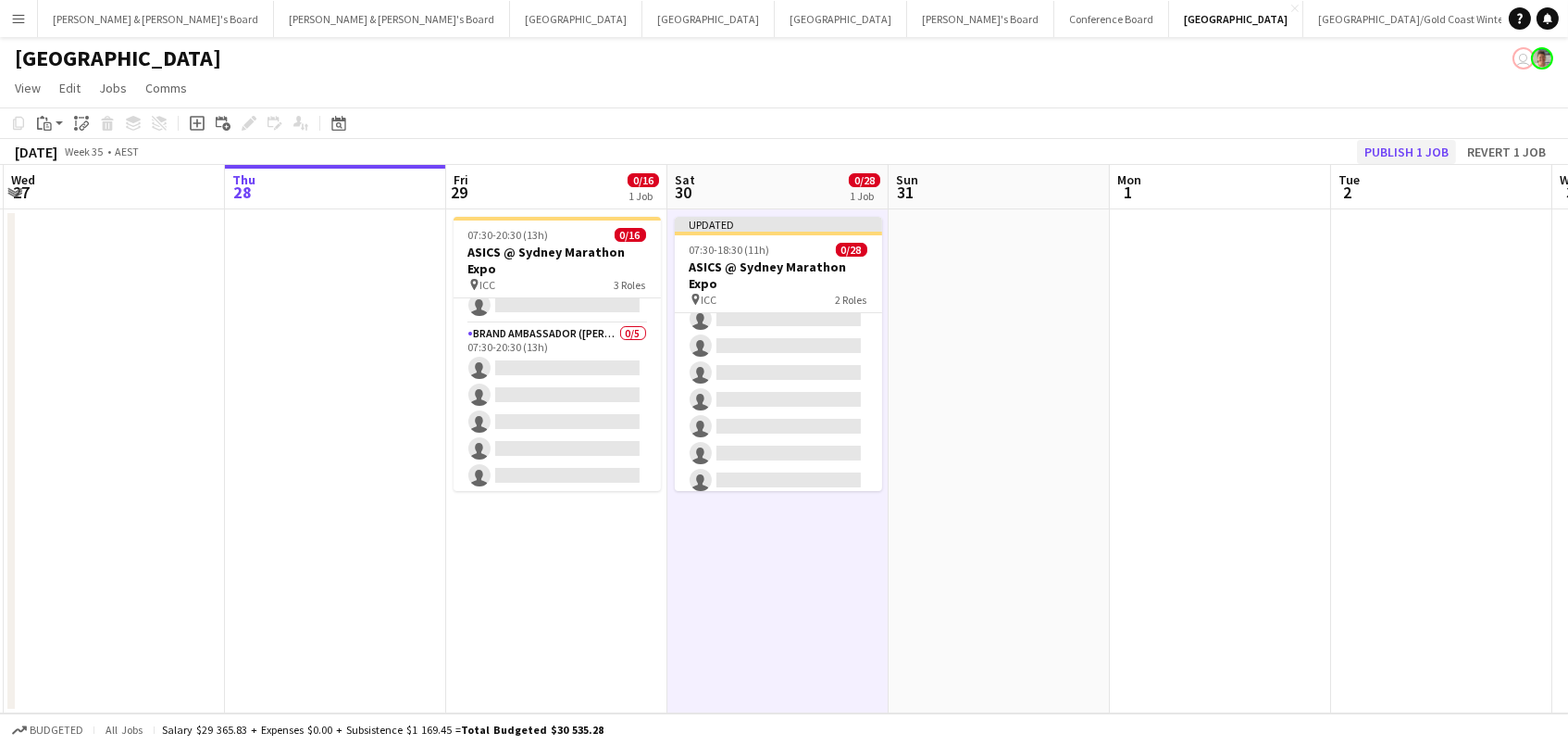
click at [1401, 150] on button "Publish 1 job" at bounding box center [1407, 151] width 99 height 24
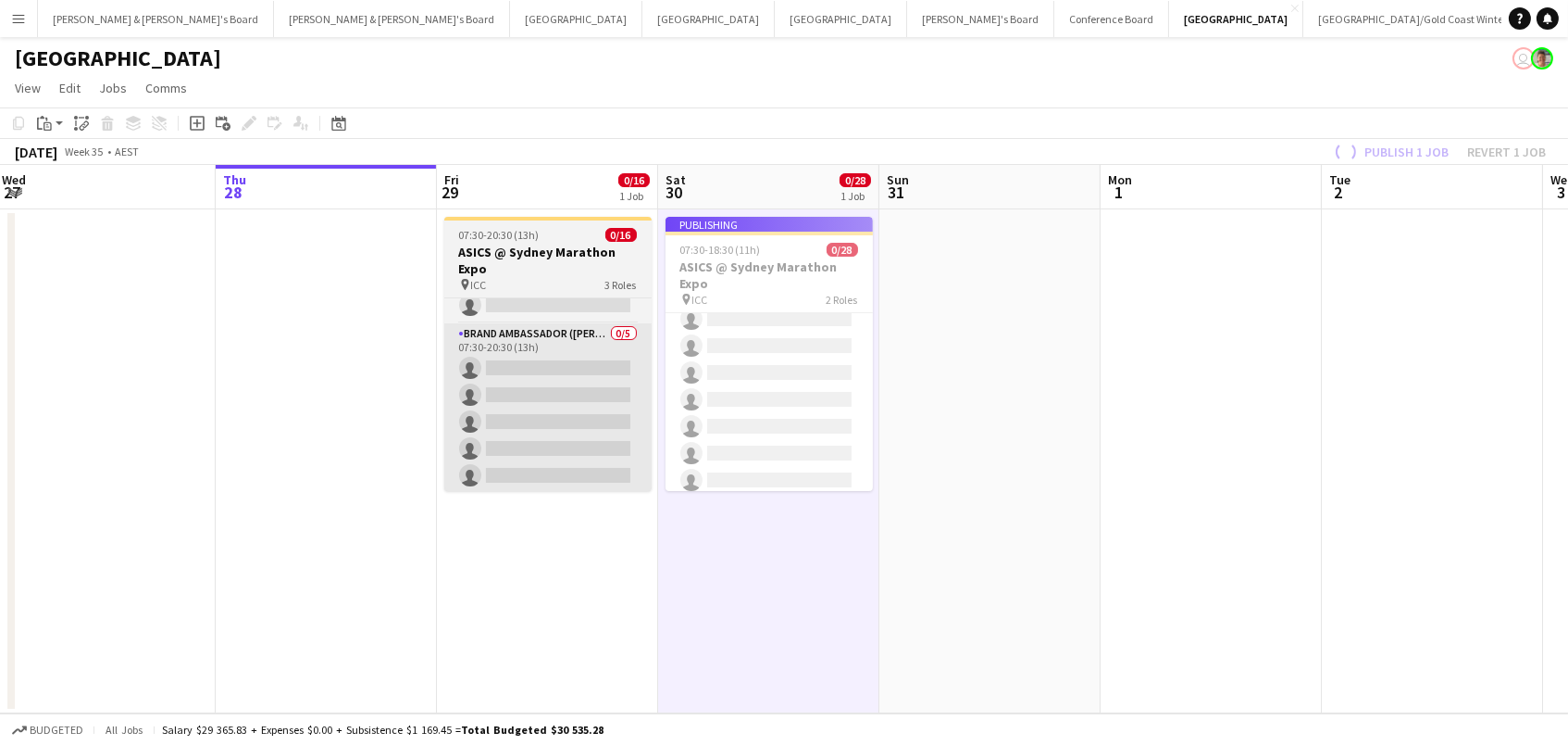
scroll to position [0, 0]
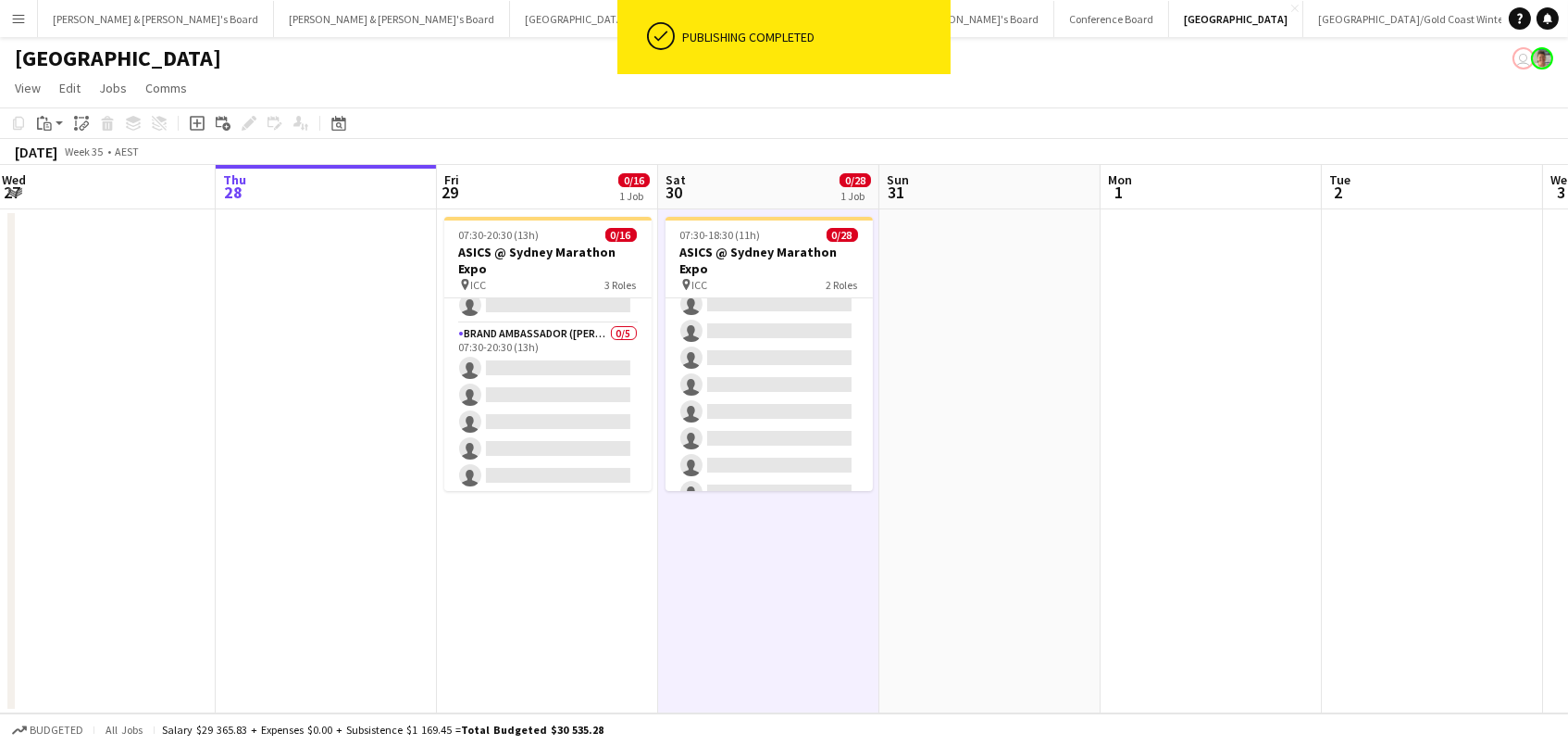
click at [483, 110] on app-toolbar "Copy Paste Paste Command V Paste with crew Command Shift V Paste linked Job [GE…" at bounding box center [784, 123] width 1568 height 31
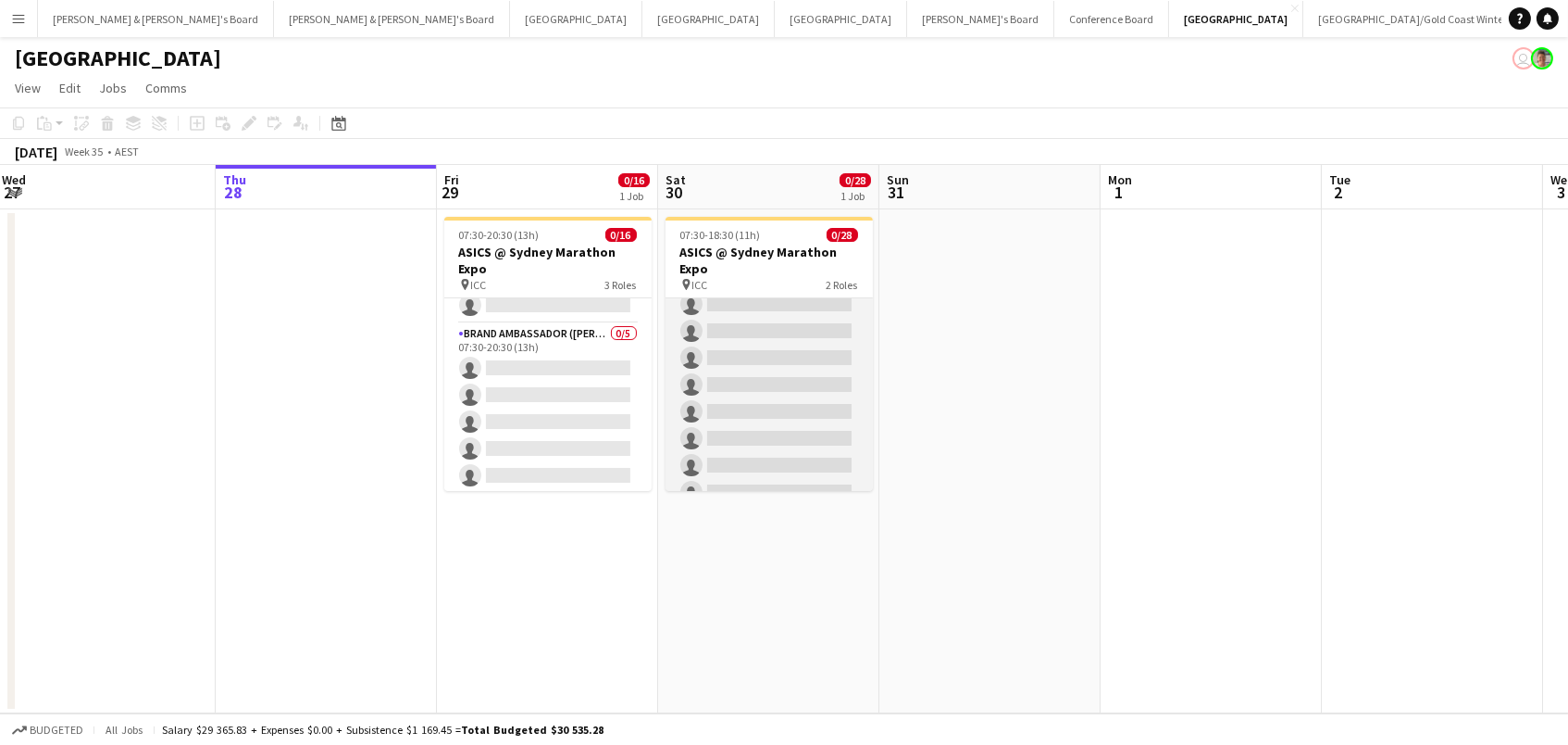
click at [756, 450] on app-card-role "Brand Ambassador (Saturday) 1I 0/27 07:30-18:30 (11h) single-neutral-actions si…" at bounding box center [769, 505] width 208 height 762
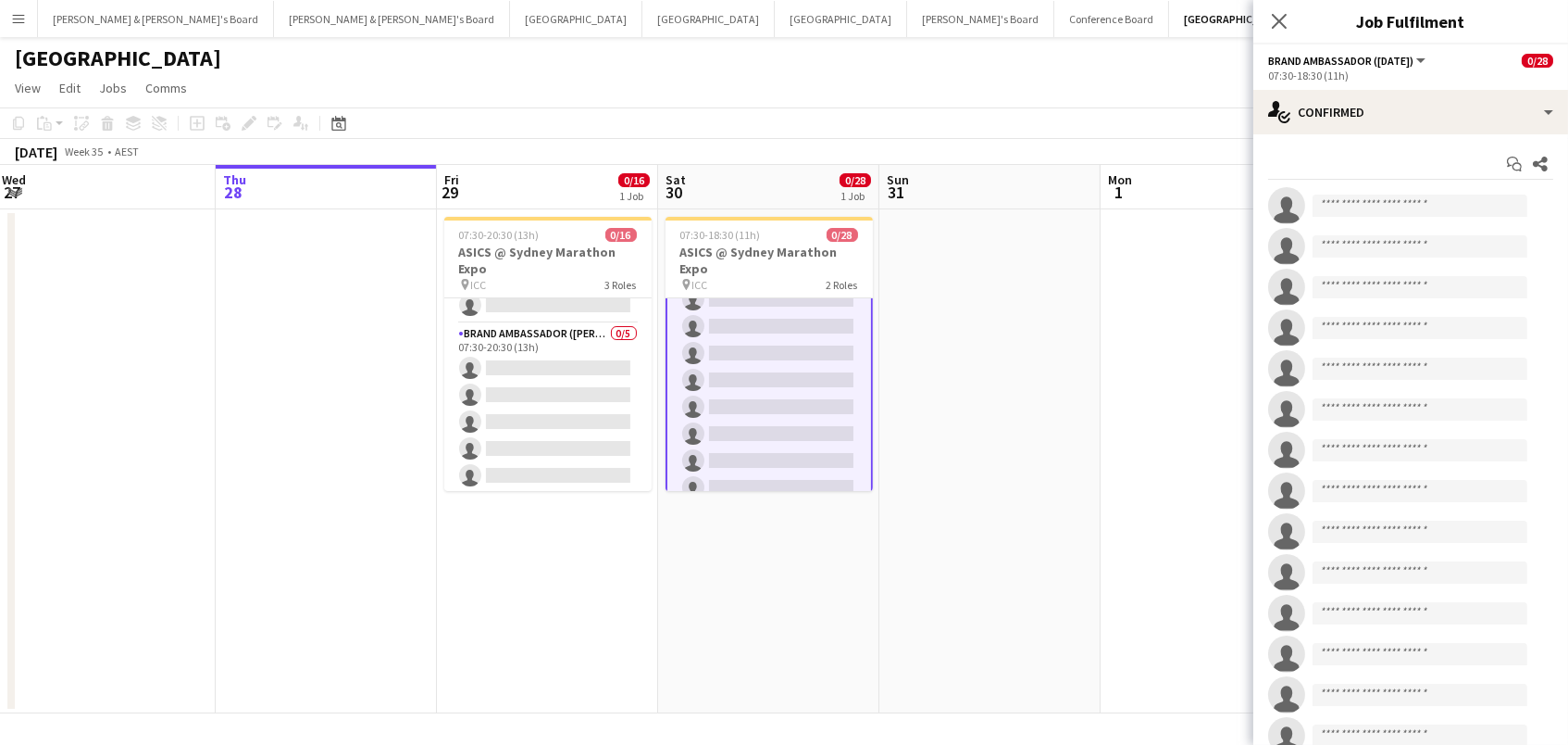
scroll to position [97, 0]
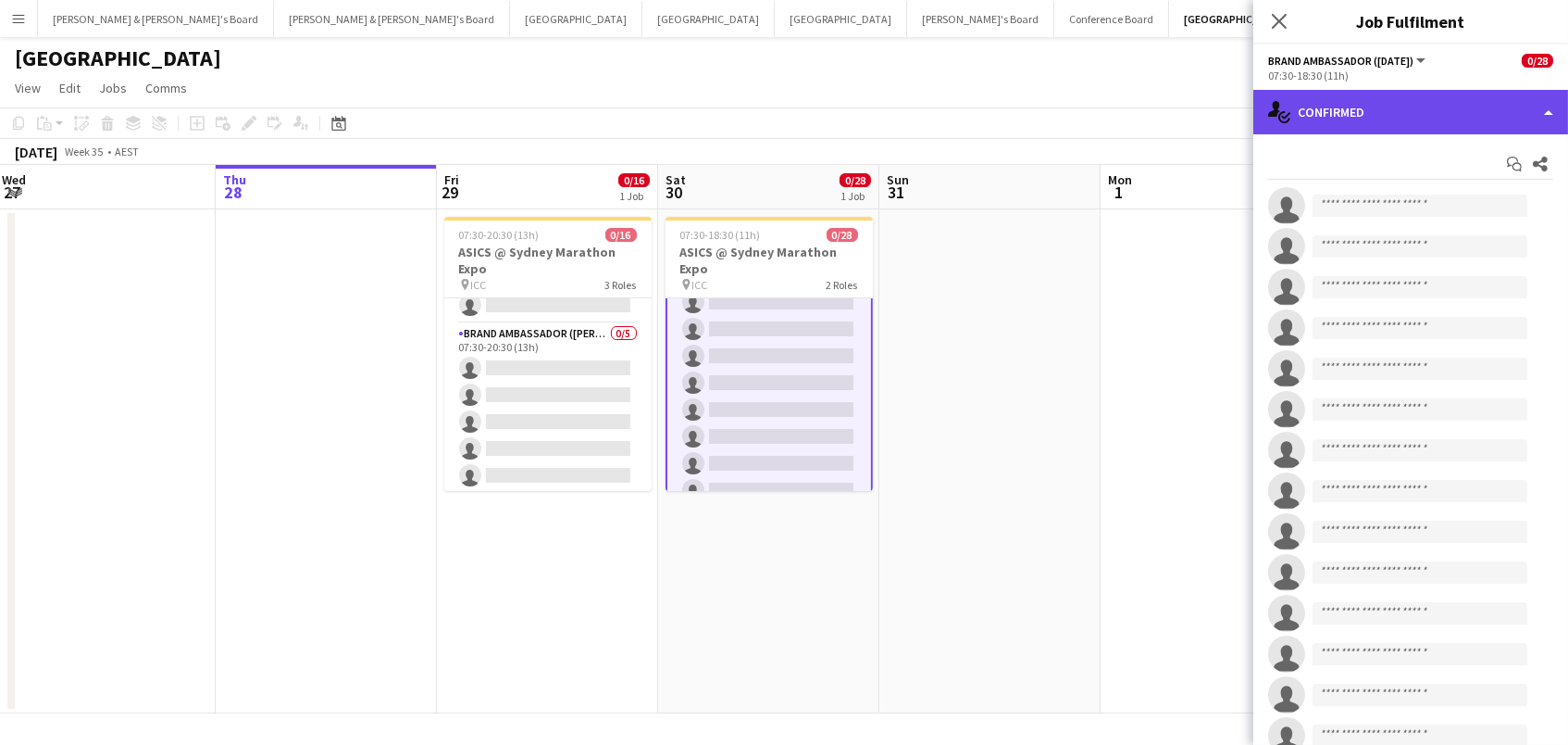
click at [1328, 121] on div "single-neutral-actions-check-2 Confirmed" at bounding box center [1410, 112] width 315 height 45
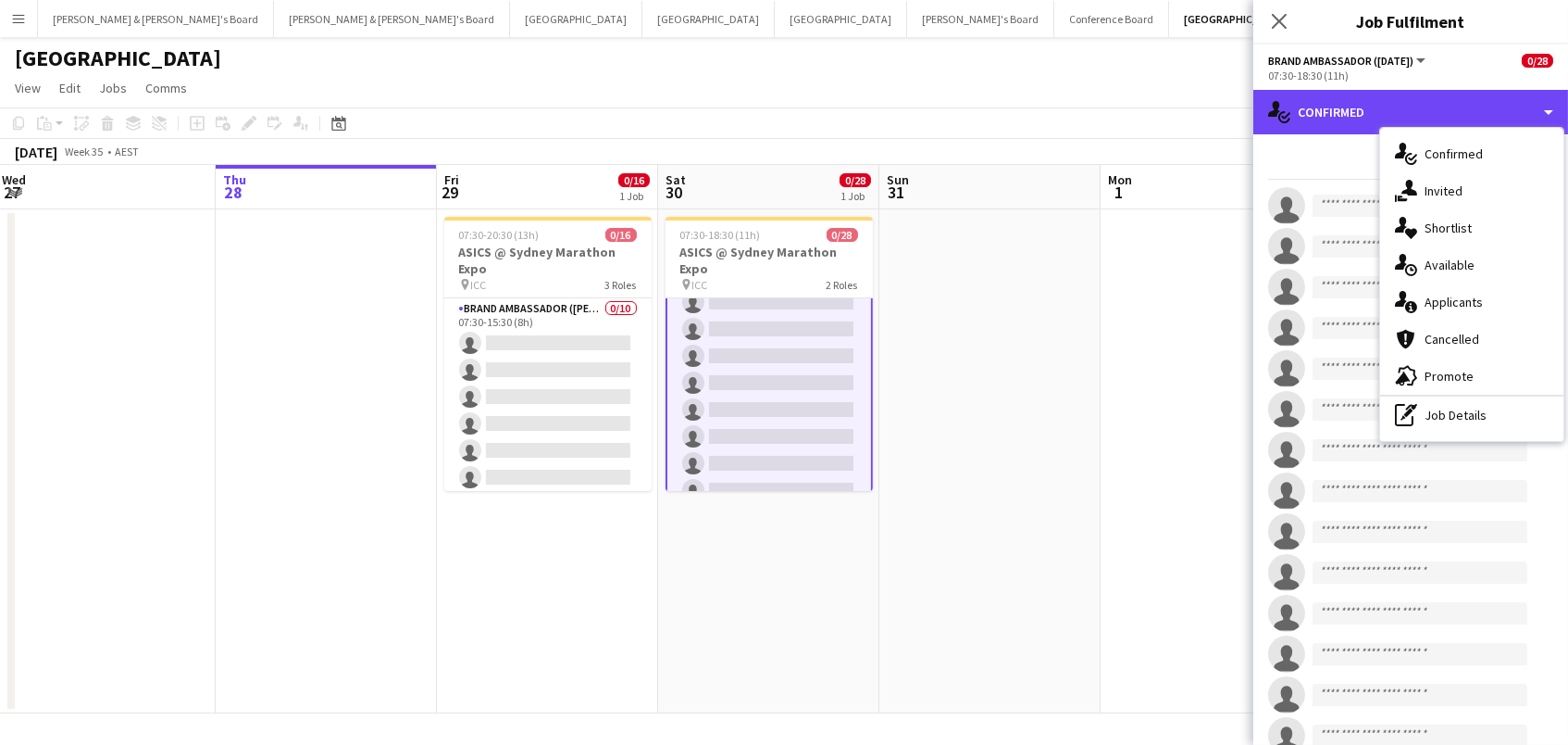
scroll to position [0, 0]
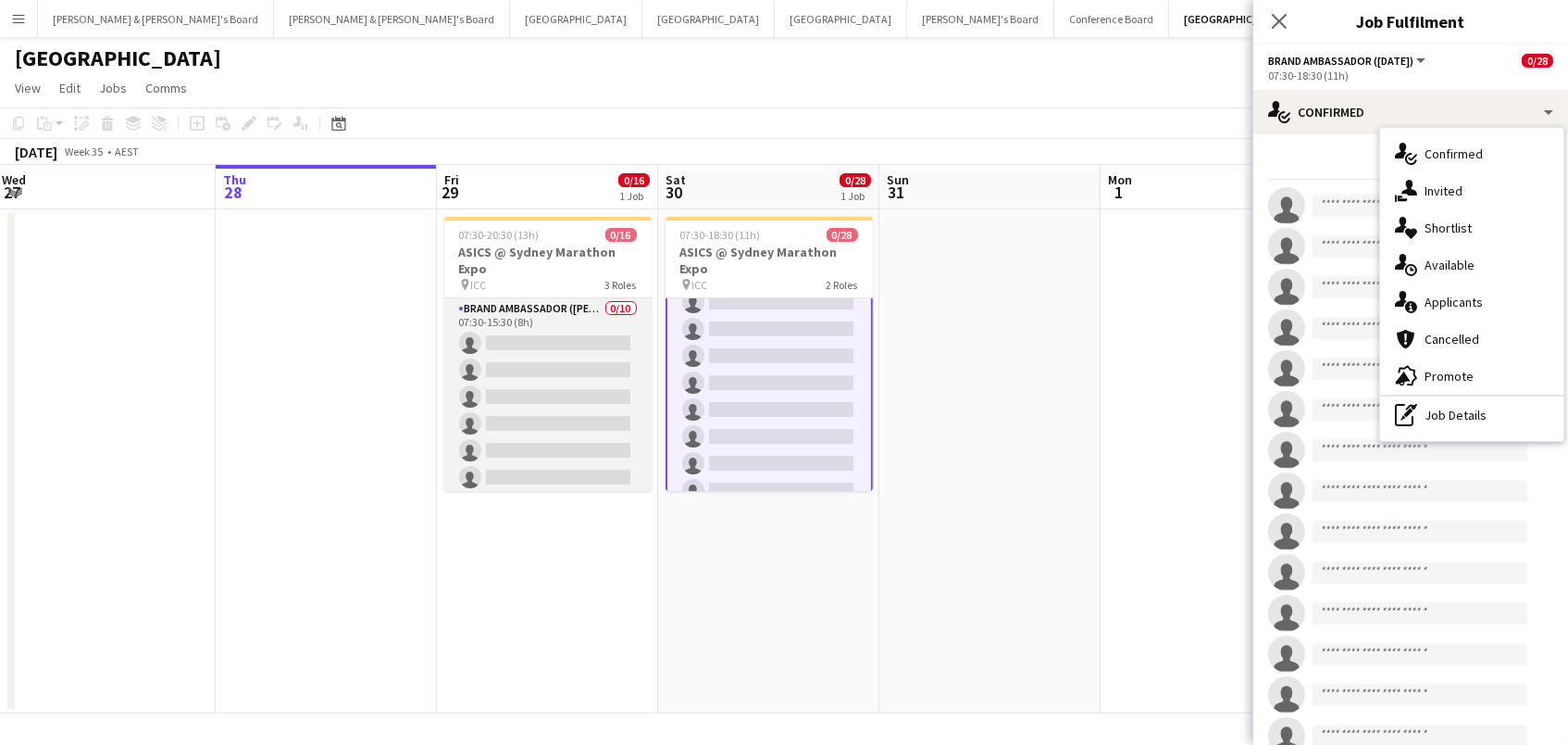
click at [553, 388] on app-card-role "Brand Ambassador (Mon - Fri) 0/10 07:30-15:30 (8h) single-neutral-actions singl…" at bounding box center [548, 451] width 208 height 305
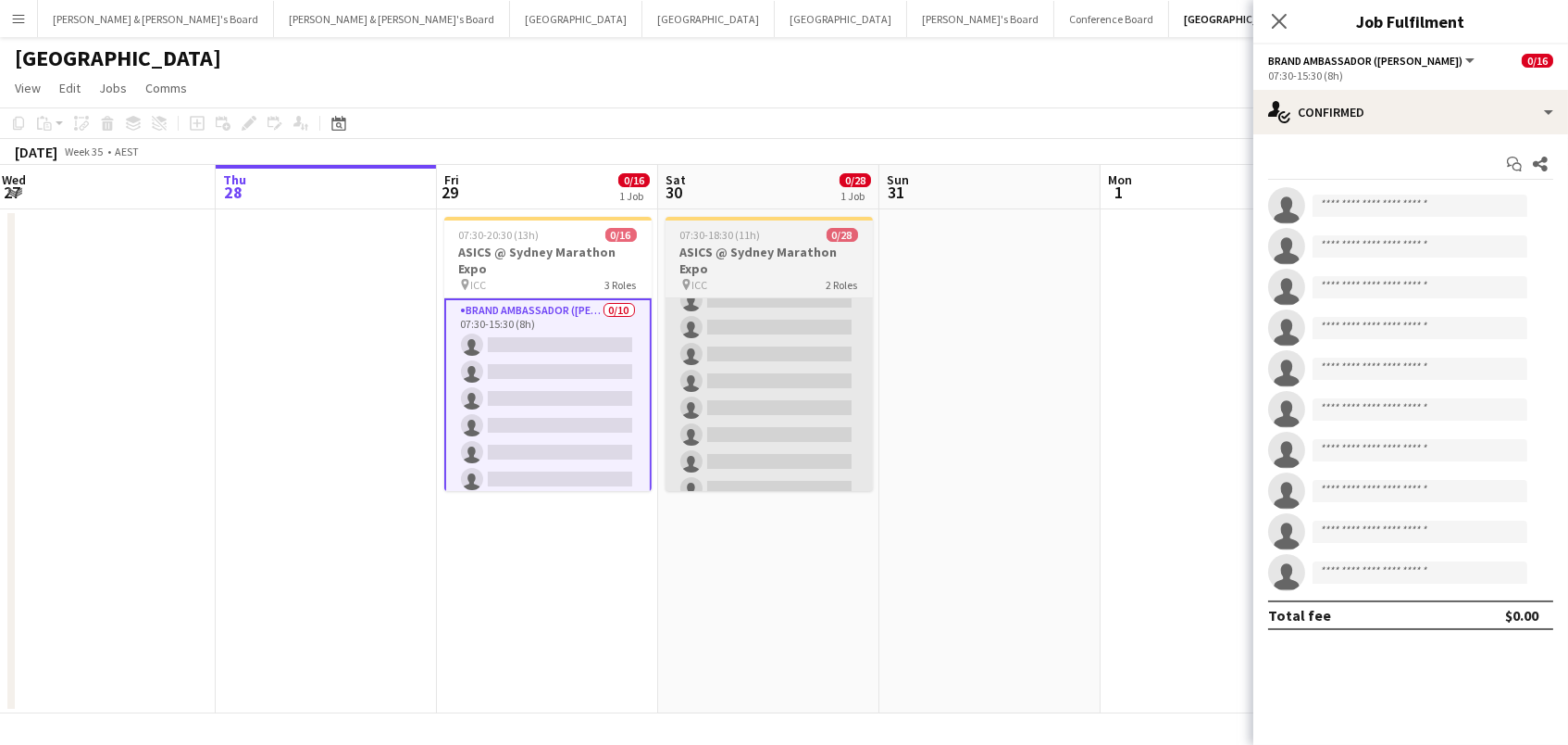
scroll to position [0, 447]
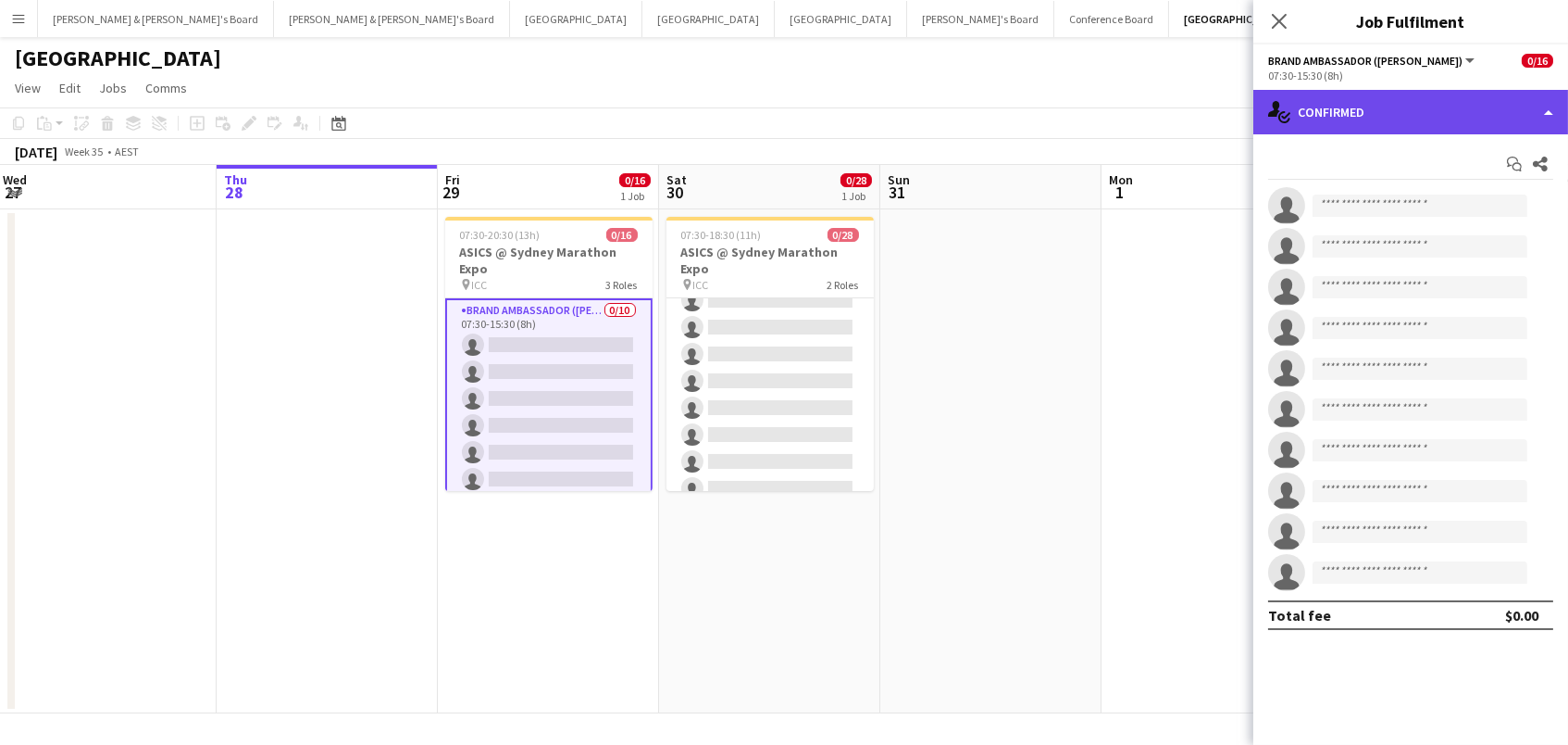
click at [1361, 128] on div "single-neutral-actions-check-2 Confirmed" at bounding box center [1410, 112] width 315 height 45
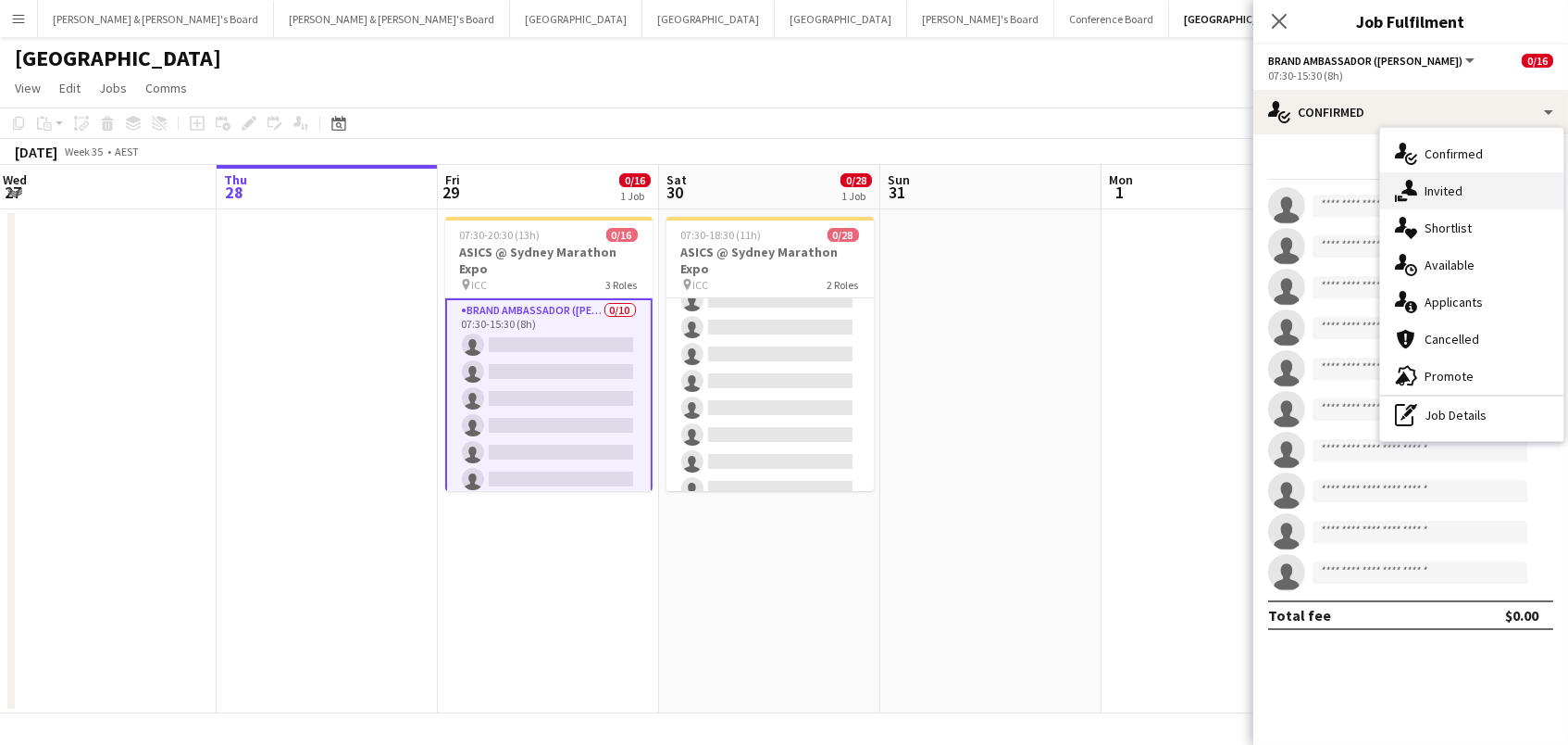
click at [1410, 180] on icon at bounding box center [1409, 187] width 16 height 16
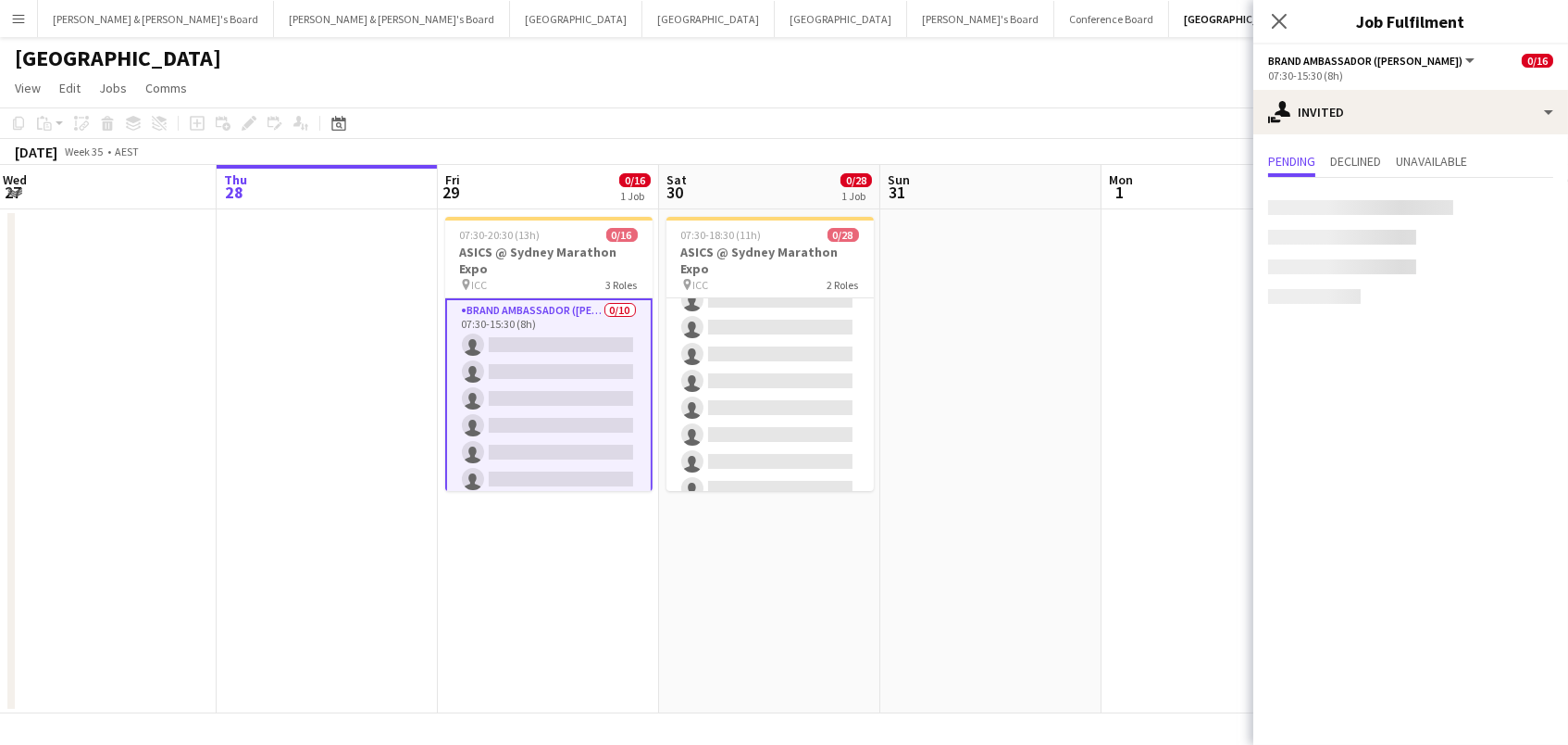
click at [1317, 215] on app-content-placeholder-block at bounding box center [1410, 252] width 286 height 103
click at [1360, 207] on input "text" at bounding box center [1410, 208] width 286 height 46
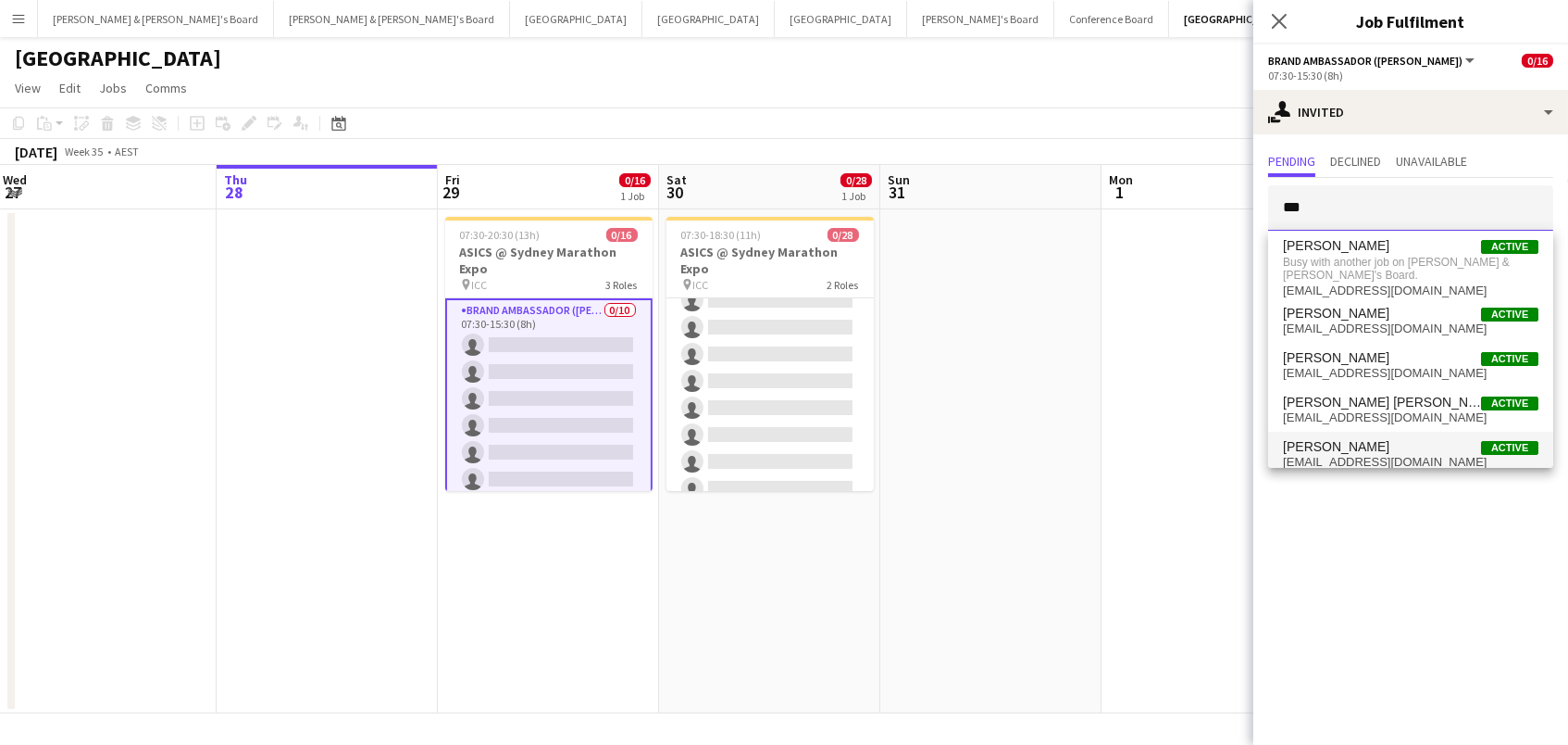
type input "***"
click at [1348, 454] on span "alexvalenzuela2525@gmail.com" at bounding box center [1411, 461] width 255 height 15
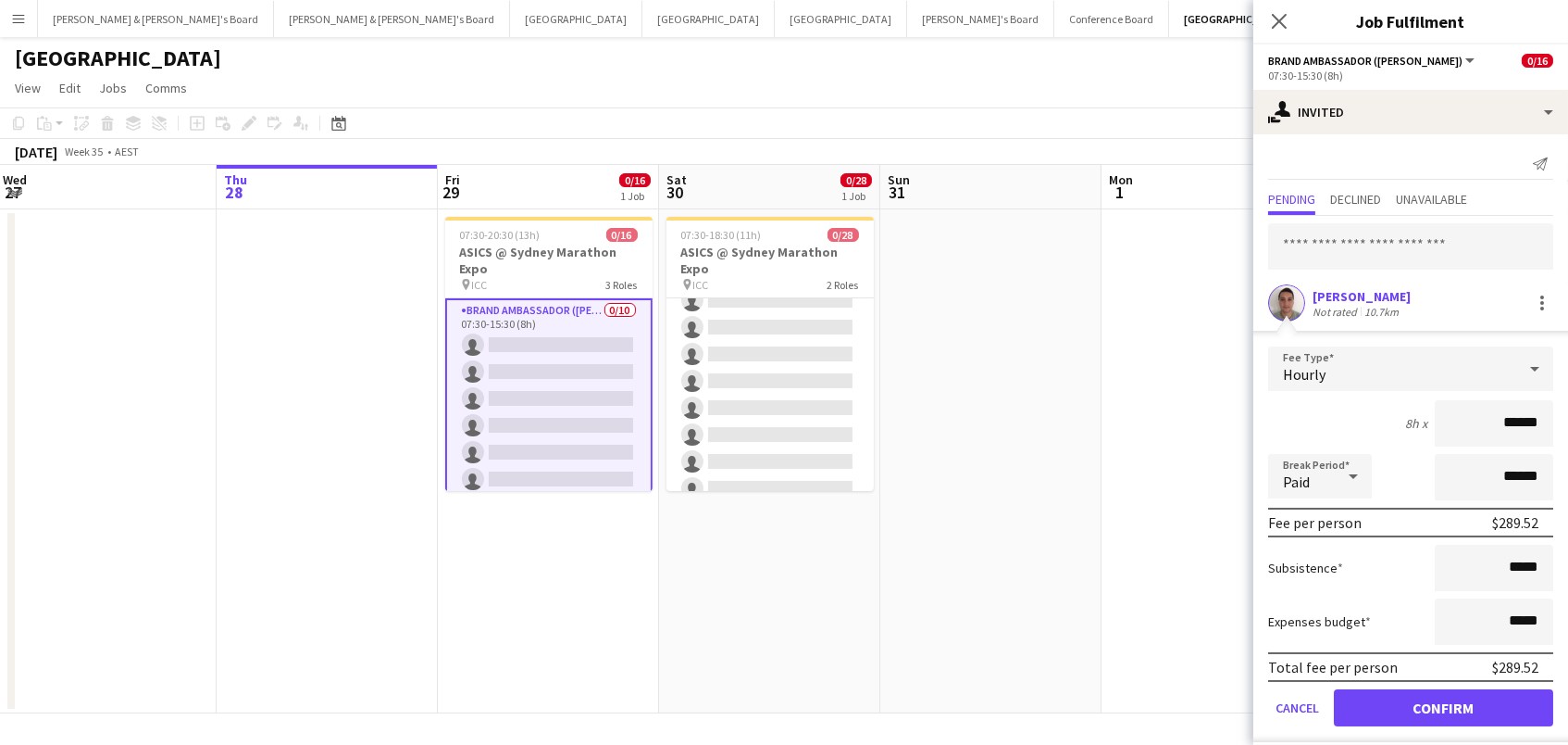
click at [1390, 695] on button "Confirm" at bounding box center [1443, 708] width 219 height 37
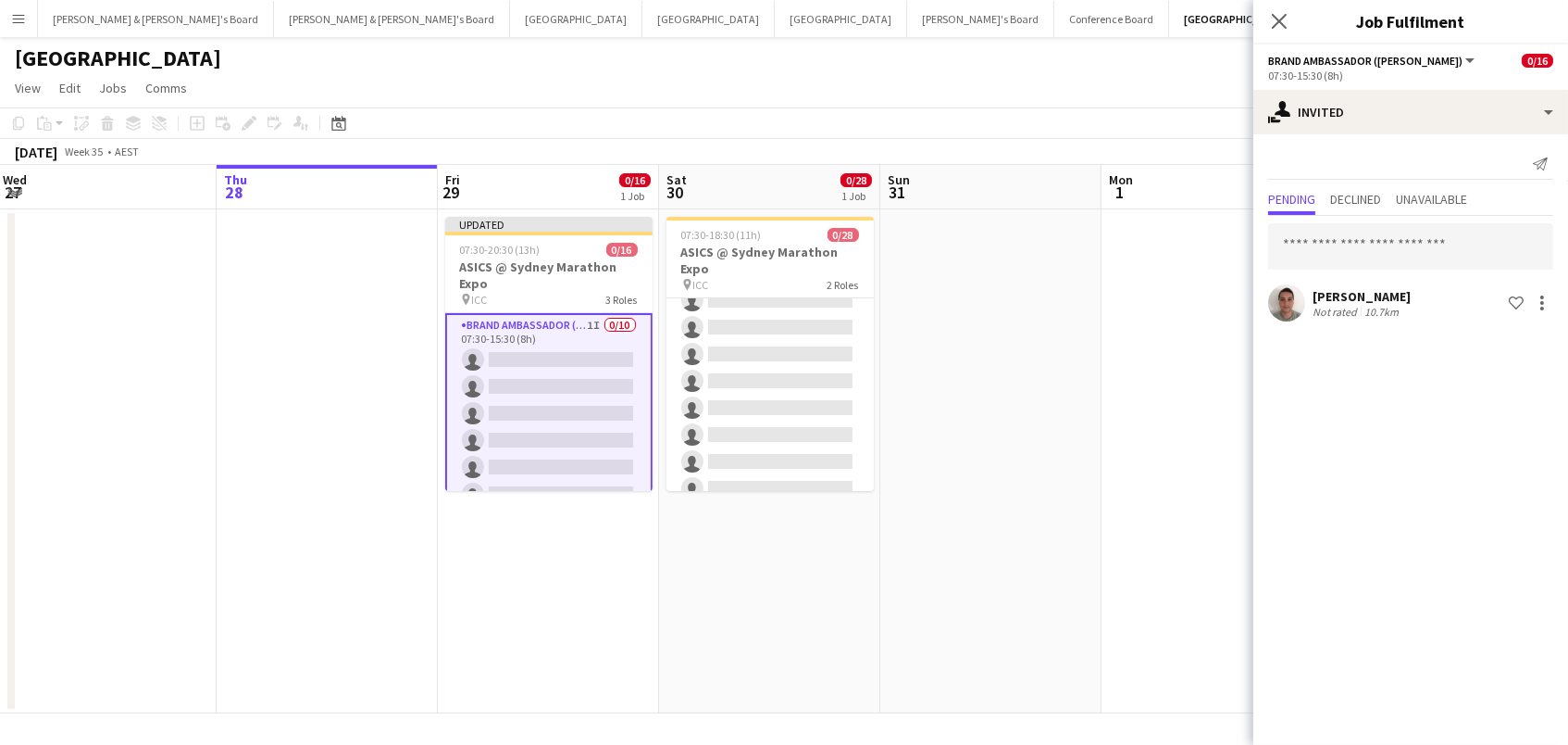
click at [712, 129] on app-toolbar "Copy Paste Paste Command V Paste with crew Command Shift V Paste linked Job [GE…" at bounding box center [784, 123] width 1568 height 31
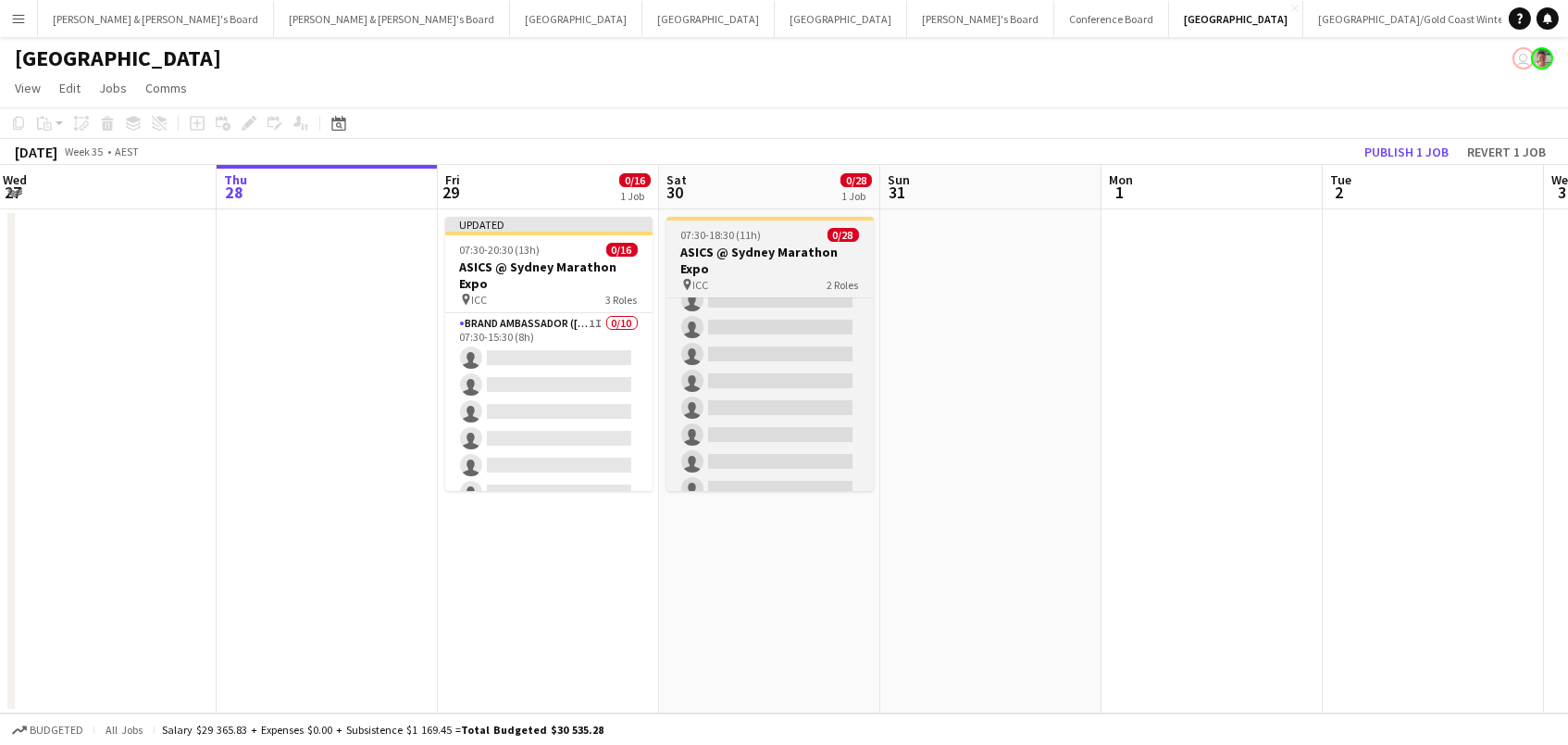
click at [721, 258] on h3 "ASICS @ Sydney Marathon Expo" at bounding box center [770, 260] width 208 height 33
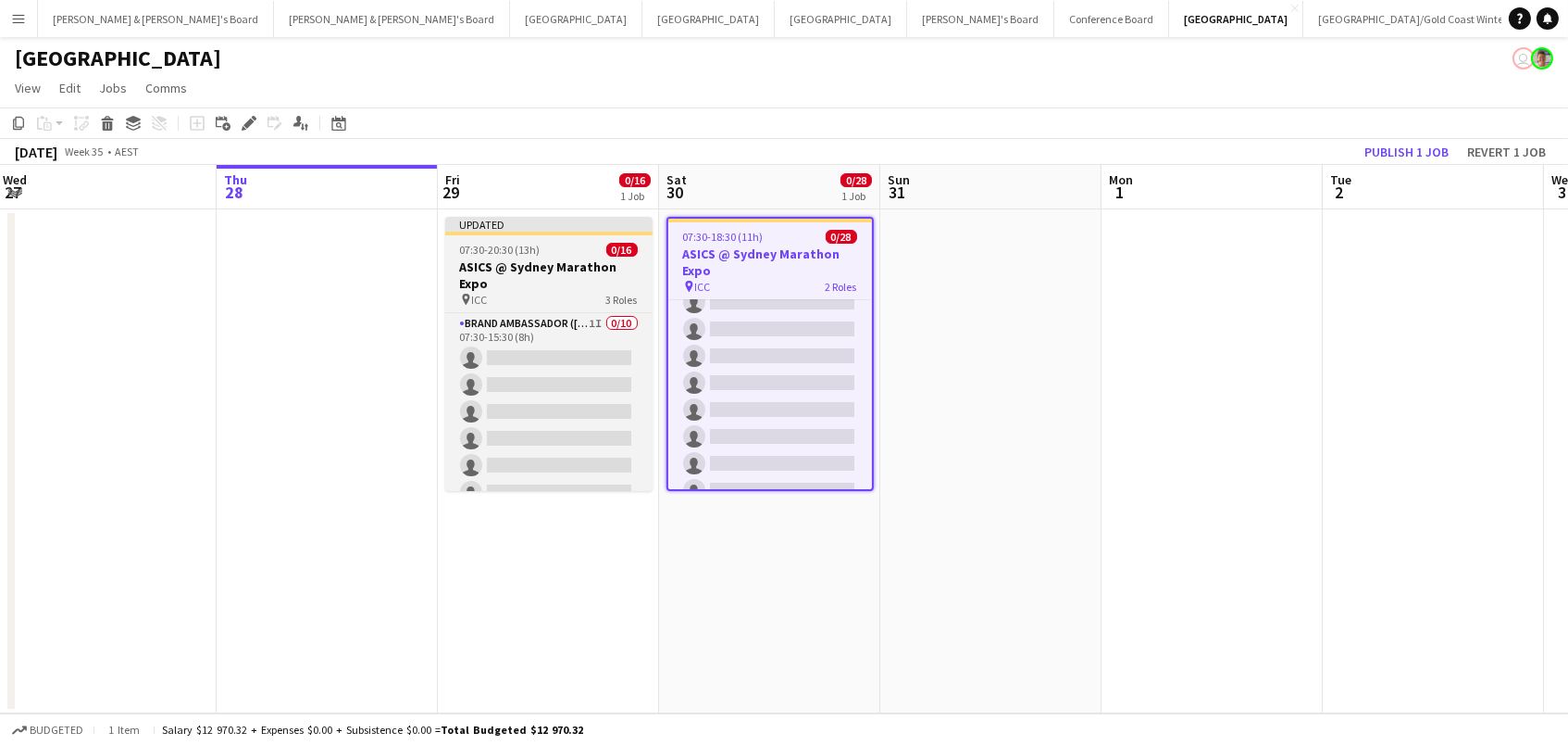
click at [596, 304] on div "pin ICC 3 Roles" at bounding box center [549, 298] width 208 height 15
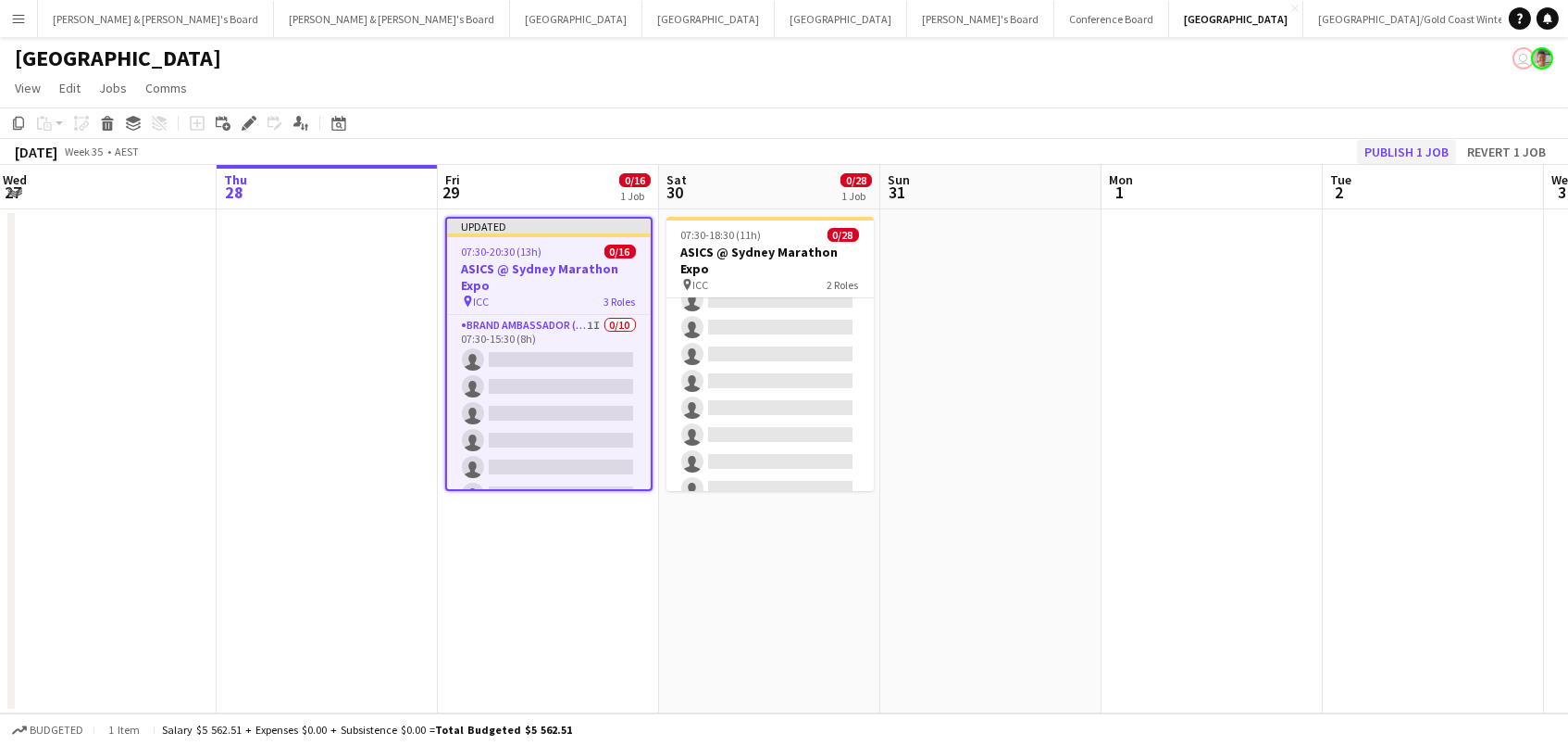
click at [1416, 139] on button "Publish 1 job" at bounding box center [1407, 151] width 99 height 24
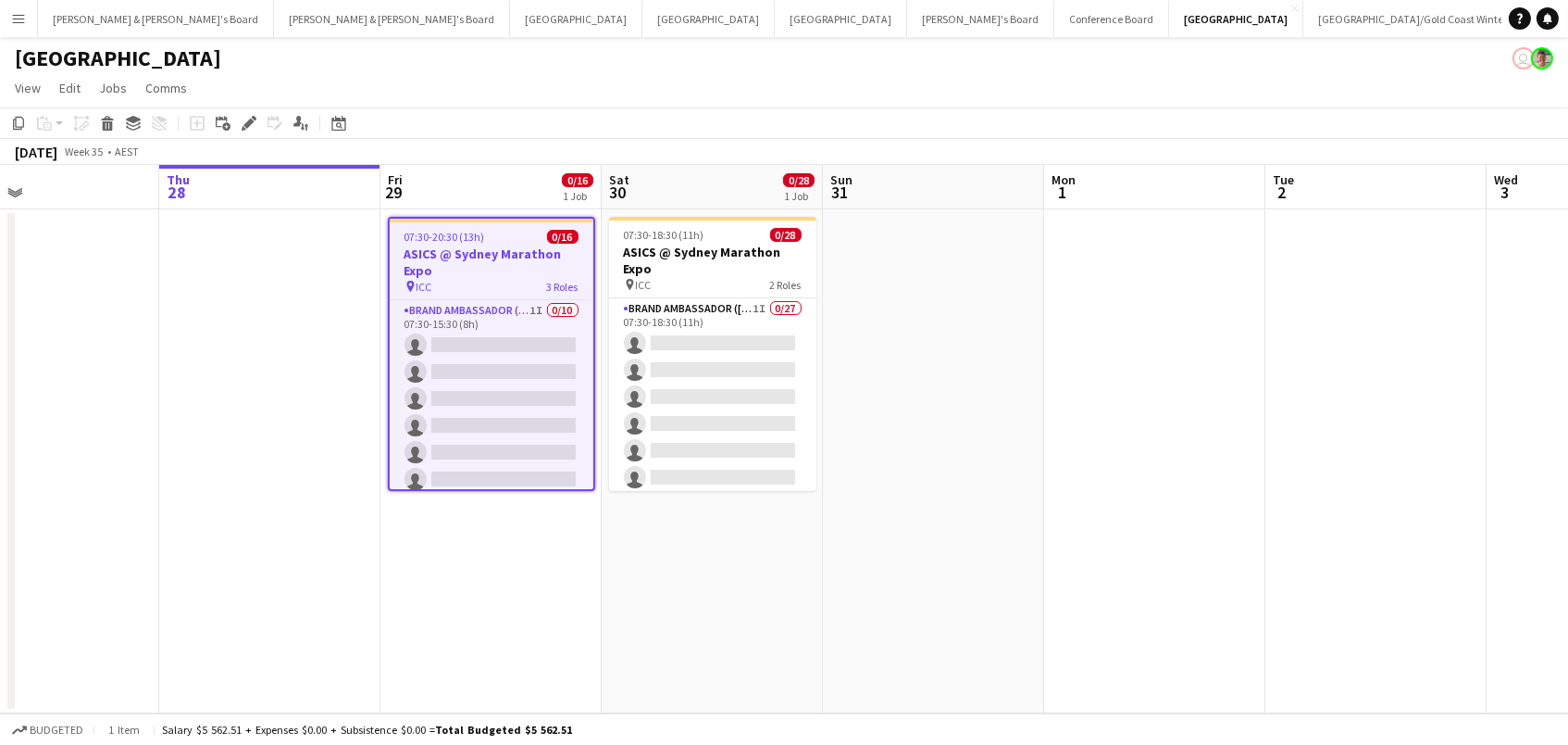
scroll to position [0, 0]
click at [485, 381] on app-card-role "Brand Ambassador (Mon - Fri) 1I 0/10 07:30-15:30 (8h) single-neutral-actions si…" at bounding box center [491, 452] width 204 height 305
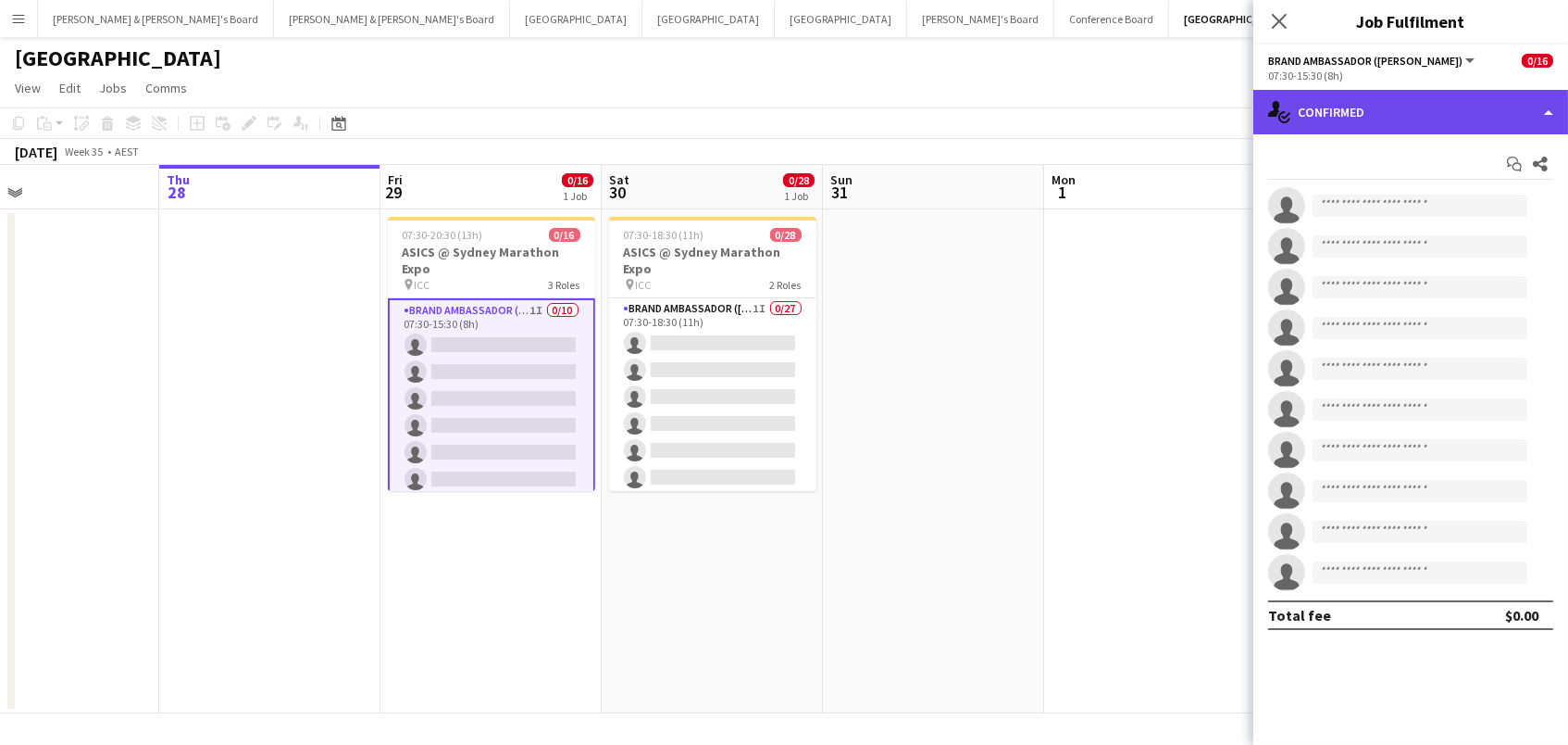
click at [1399, 124] on div "single-neutral-actions-check-2 Confirmed" at bounding box center [1410, 112] width 315 height 45
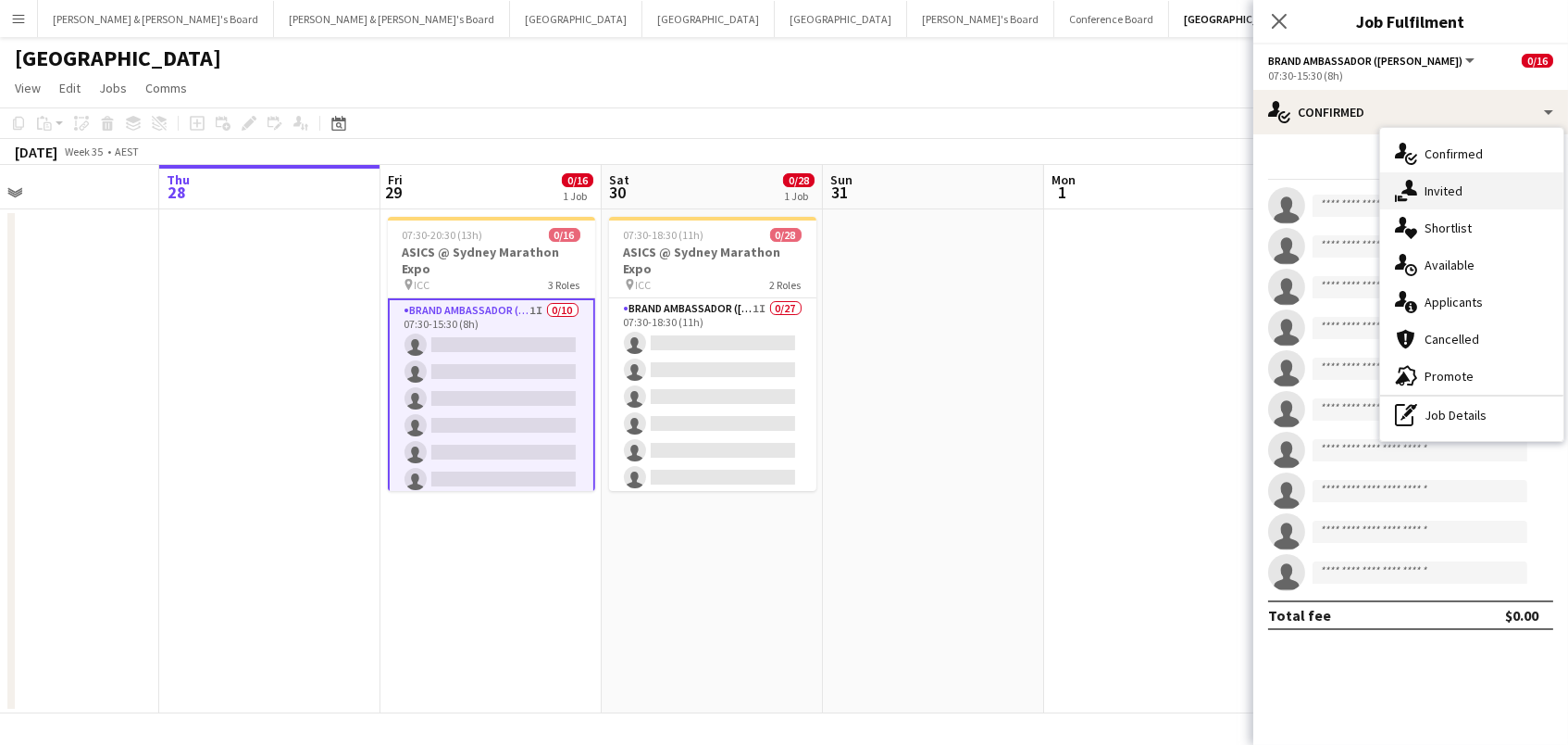
click at [1439, 190] on div "single-neutral-actions-share-1 Invited" at bounding box center [1472, 191] width 183 height 37
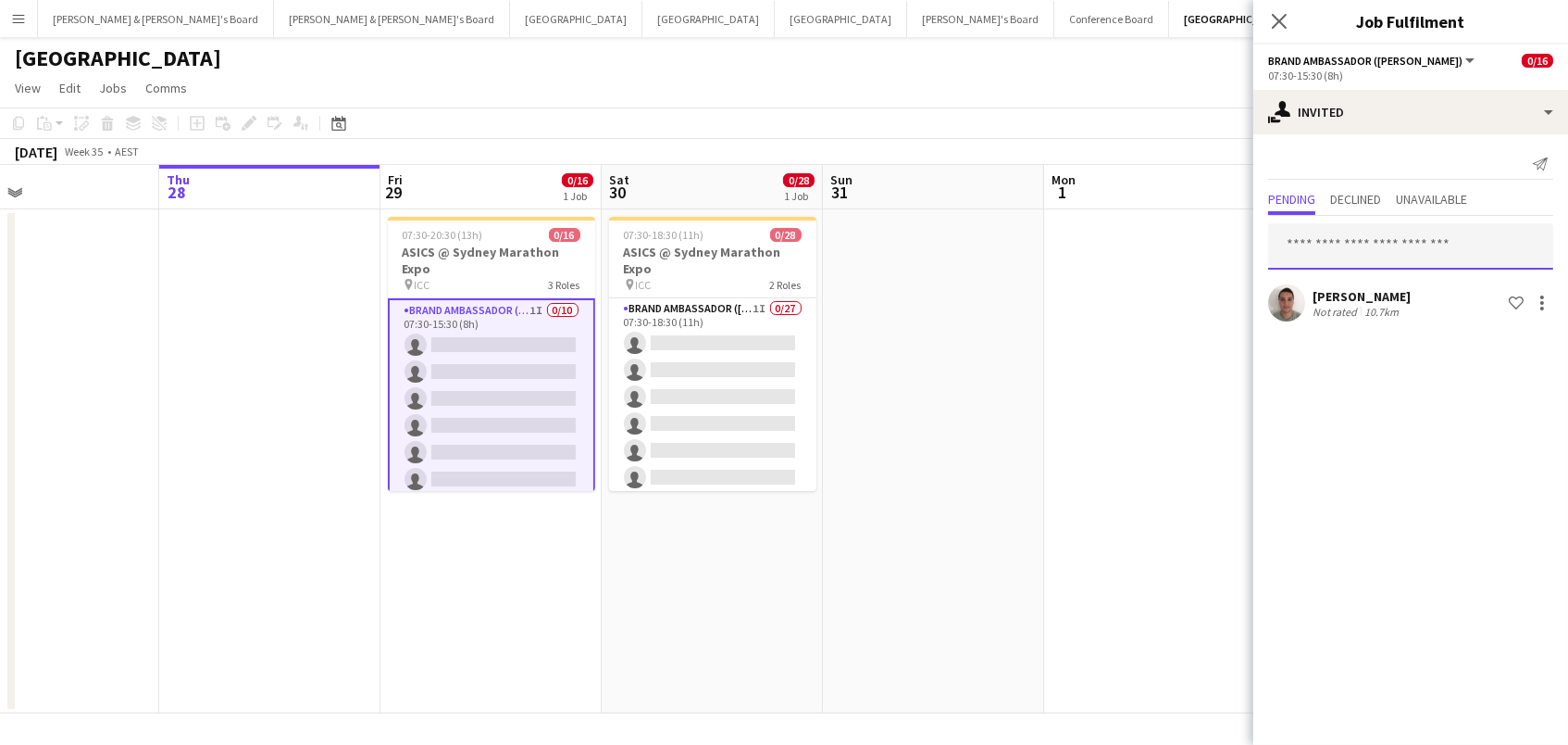
click at [1350, 243] on input "text" at bounding box center [1410, 246] width 286 height 46
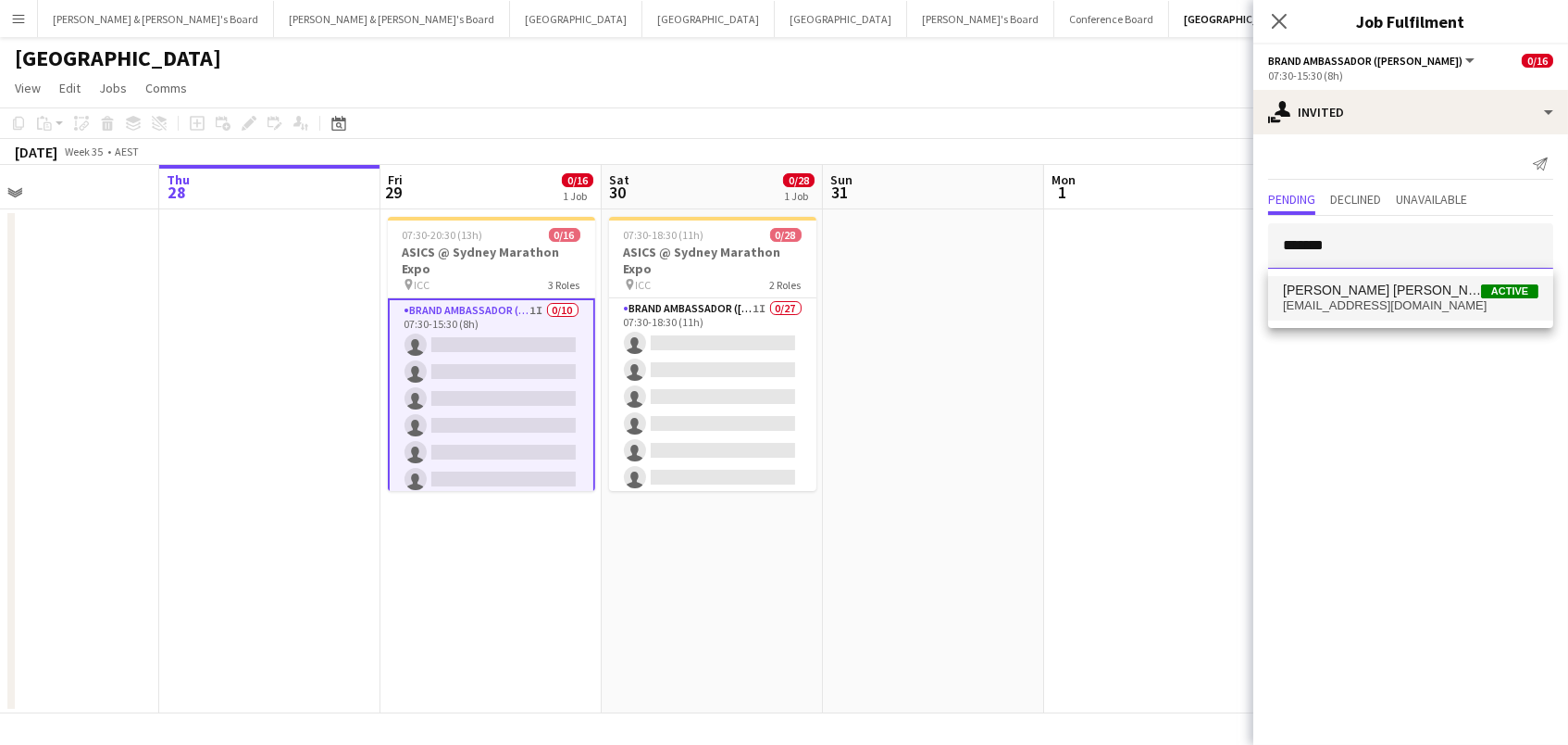
type input "*******"
click at [1364, 305] on span "clarafelicia06@gmail.com" at bounding box center [1411, 305] width 255 height 15
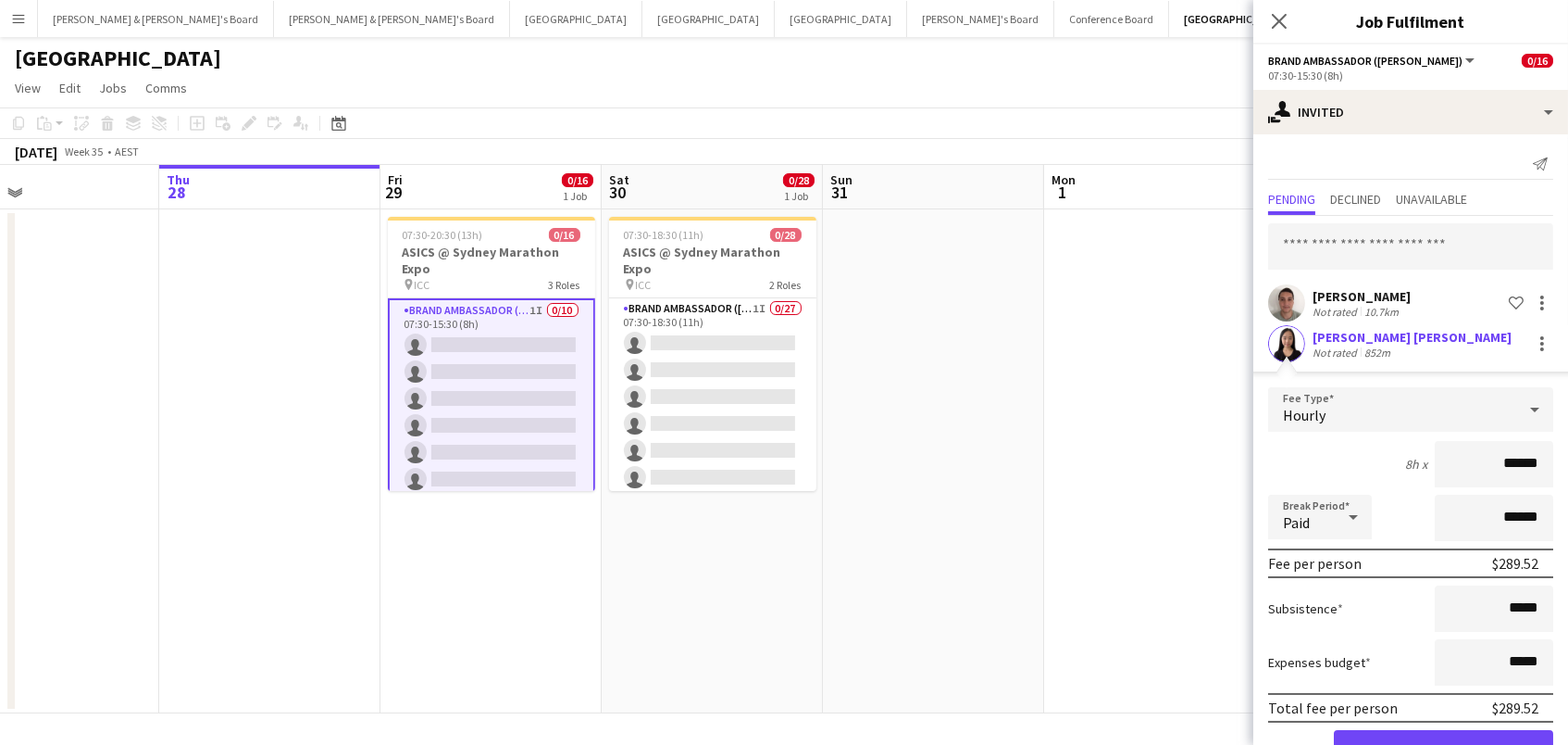
click at [1443, 744] on button "Confirm" at bounding box center [1443, 749] width 219 height 37
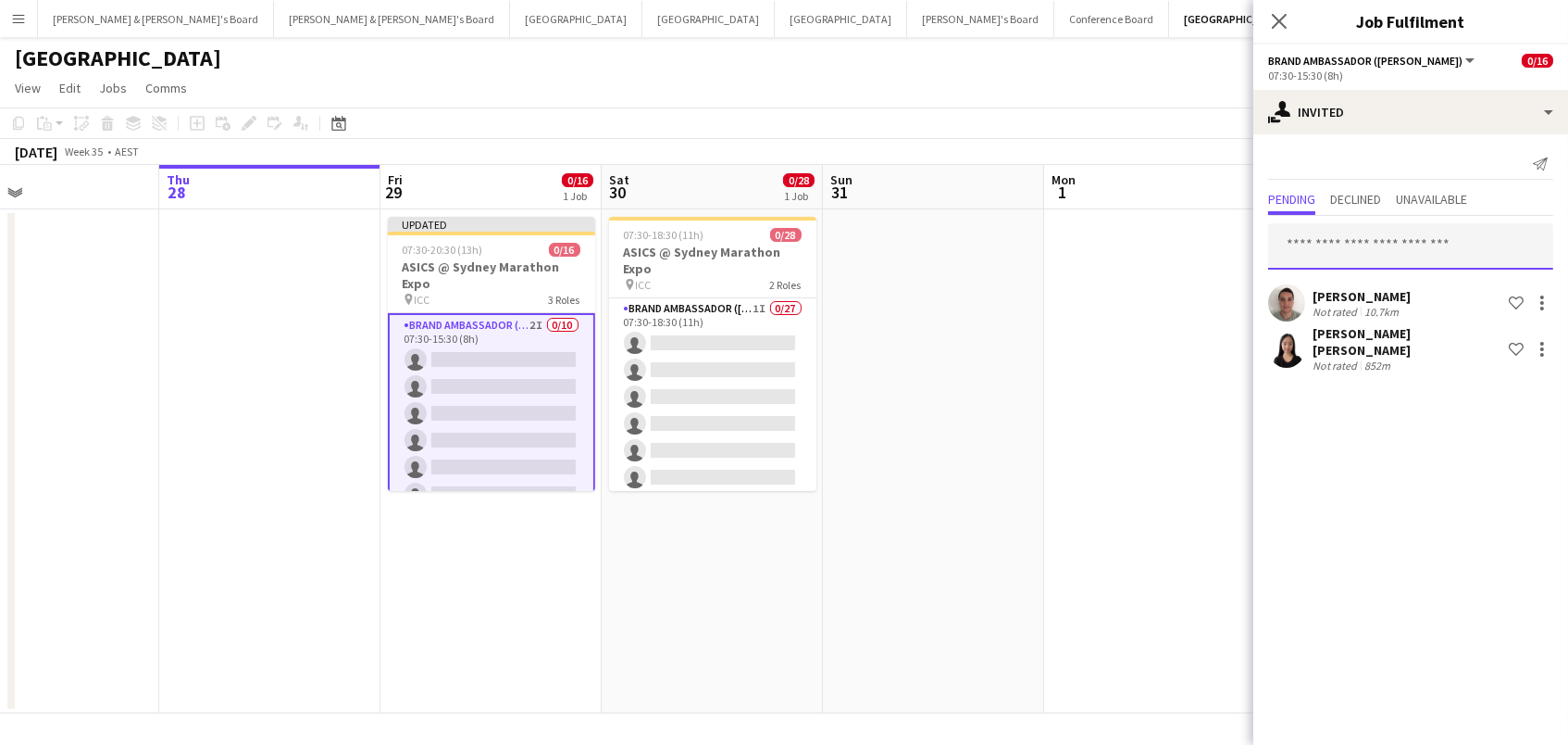
click at [1319, 238] on input "text" at bounding box center [1410, 246] width 286 height 46
type input "***"
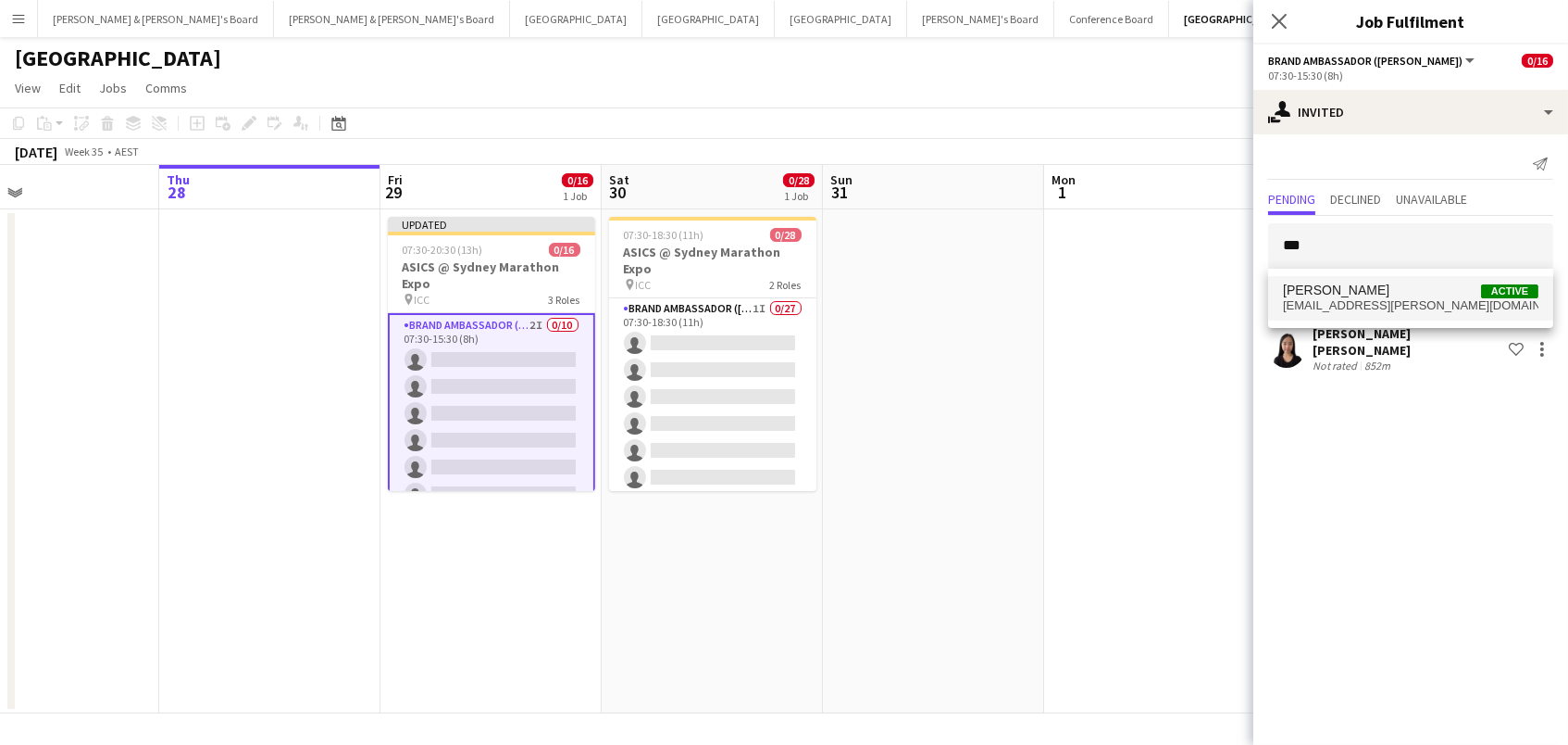
click at [1367, 286] on span "Abhilasha Rai Active" at bounding box center [1411, 291] width 255 height 16
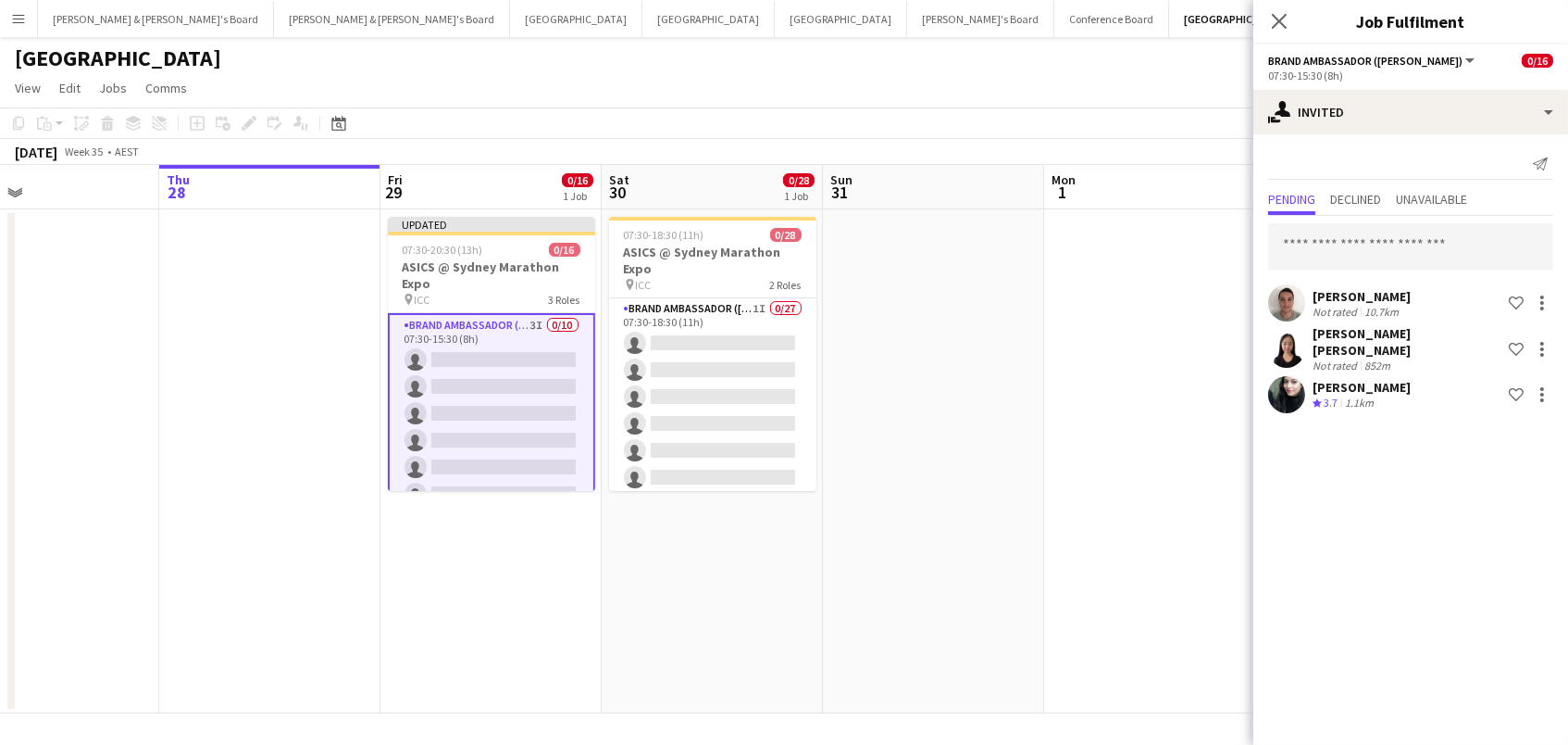
click at [1367, 286] on div "Alex Valenzuela Not rated 10.7km Shortlist crew" at bounding box center [1410, 303] width 315 height 37
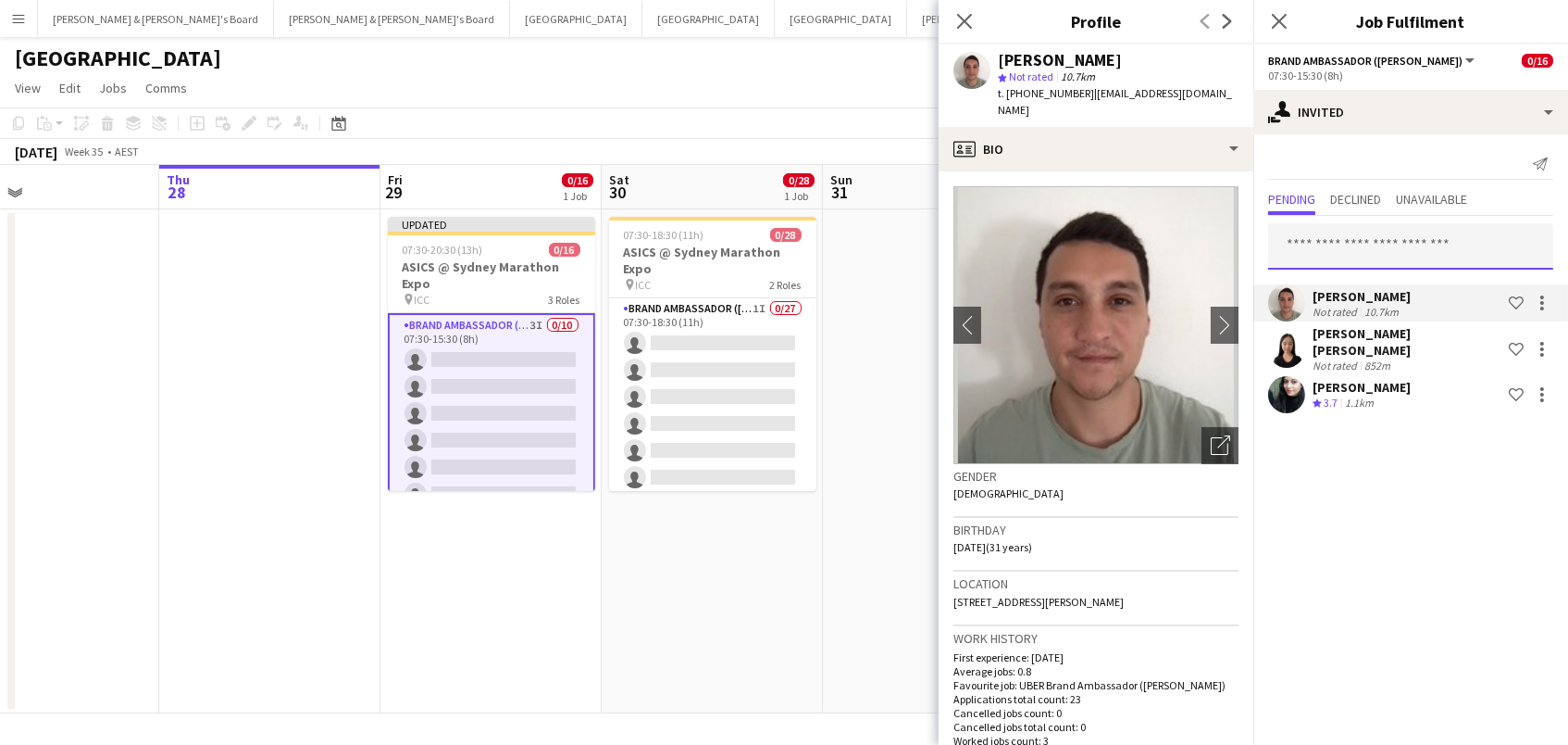
click at [1375, 260] on input "text" at bounding box center [1410, 246] width 286 height 46
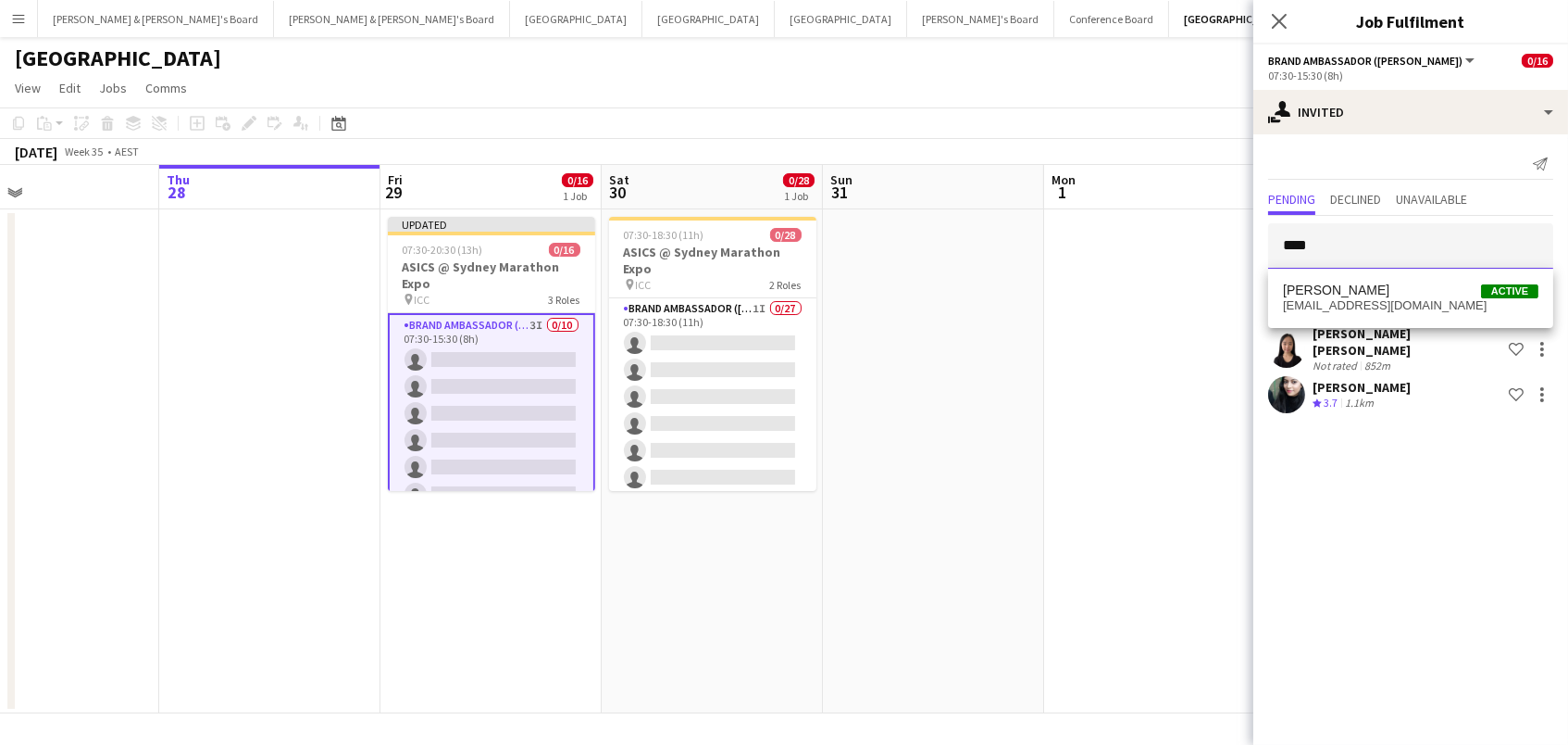
type input "****"
drag, startPoint x: 1375, startPoint y: 260, endPoint x: 1398, endPoint y: 311, distance: 55.9
click at [1398, 311] on span "bamb99128@gmail.com" at bounding box center [1411, 305] width 255 height 15
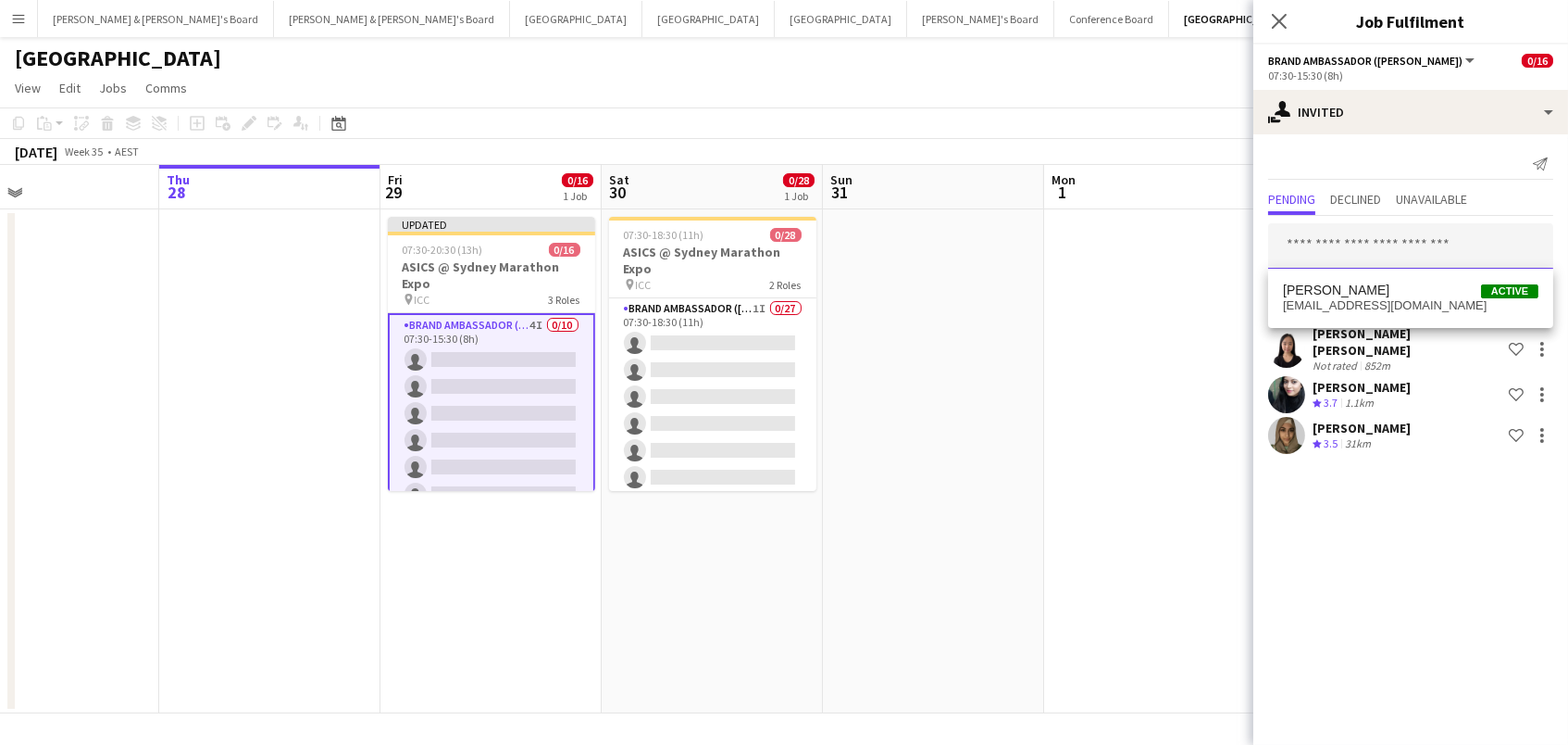
click at [1397, 242] on input "text" at bounding box center [1410, 246] width 286 height 46
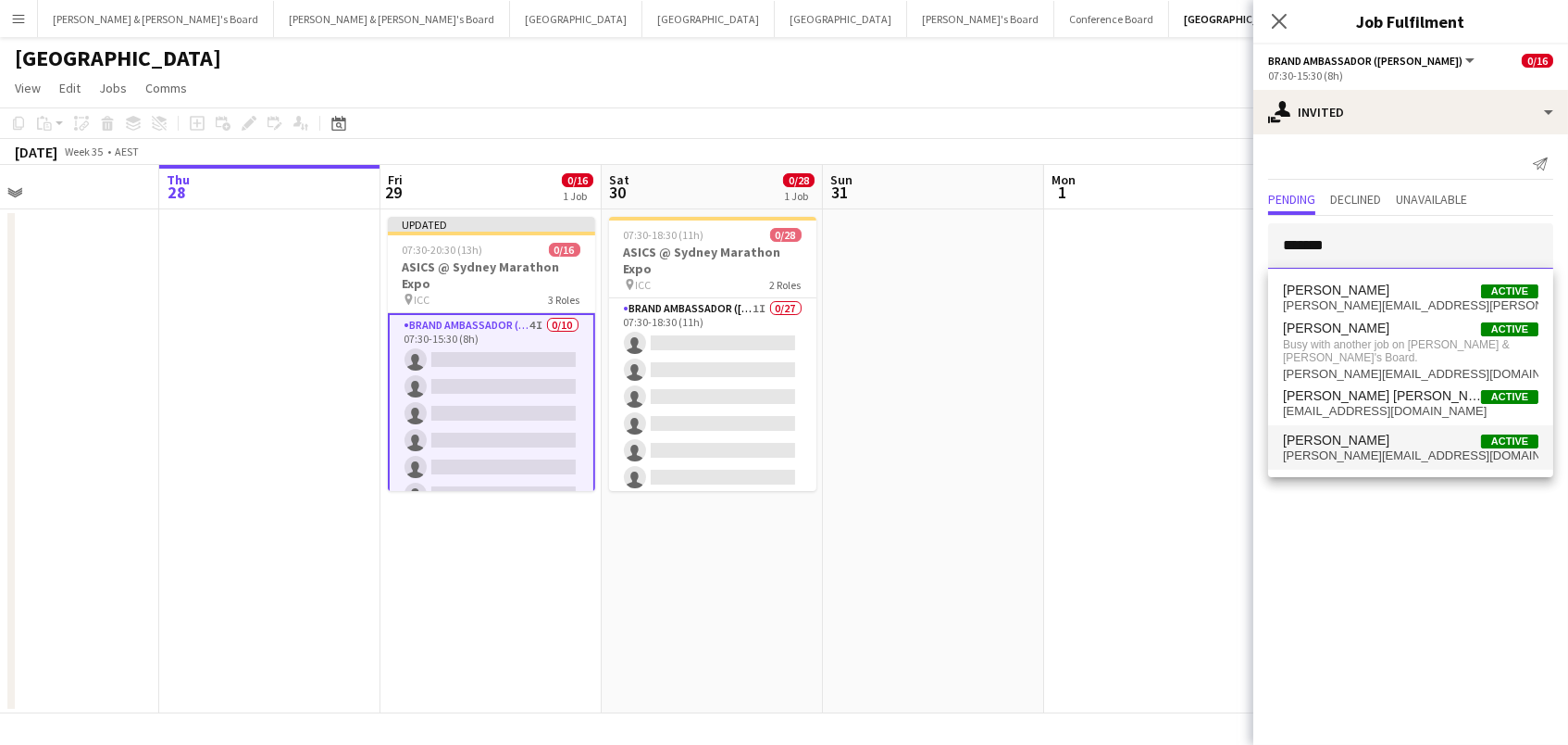
type input "*******"
click at [1347, 433] on span "[PERSON_NAME]" at bounding box center [1336, 441] width 106 height 16
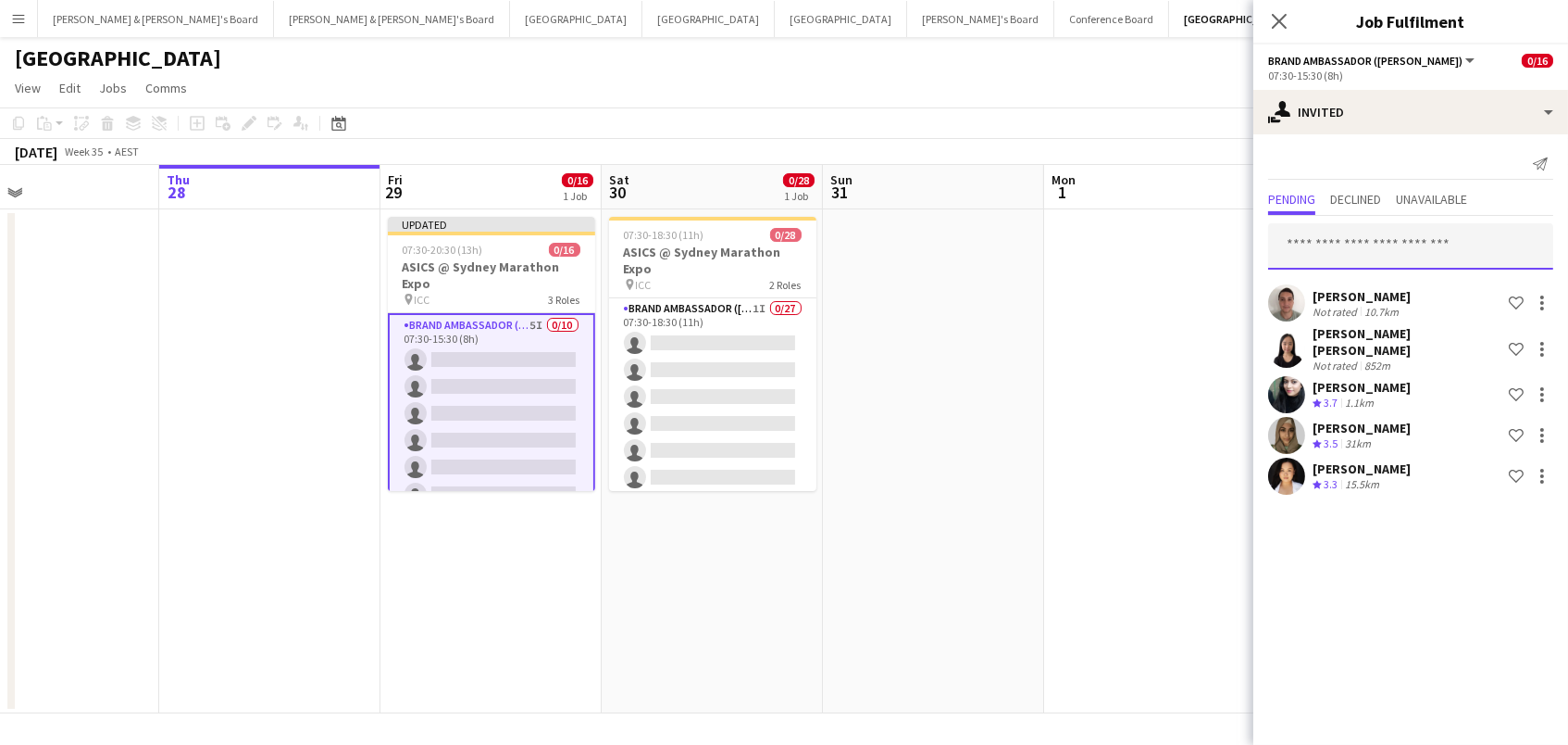
click at [1332, 235] on input "text" at bounding box center [1410, 246] width 286 height 46
type input "******"
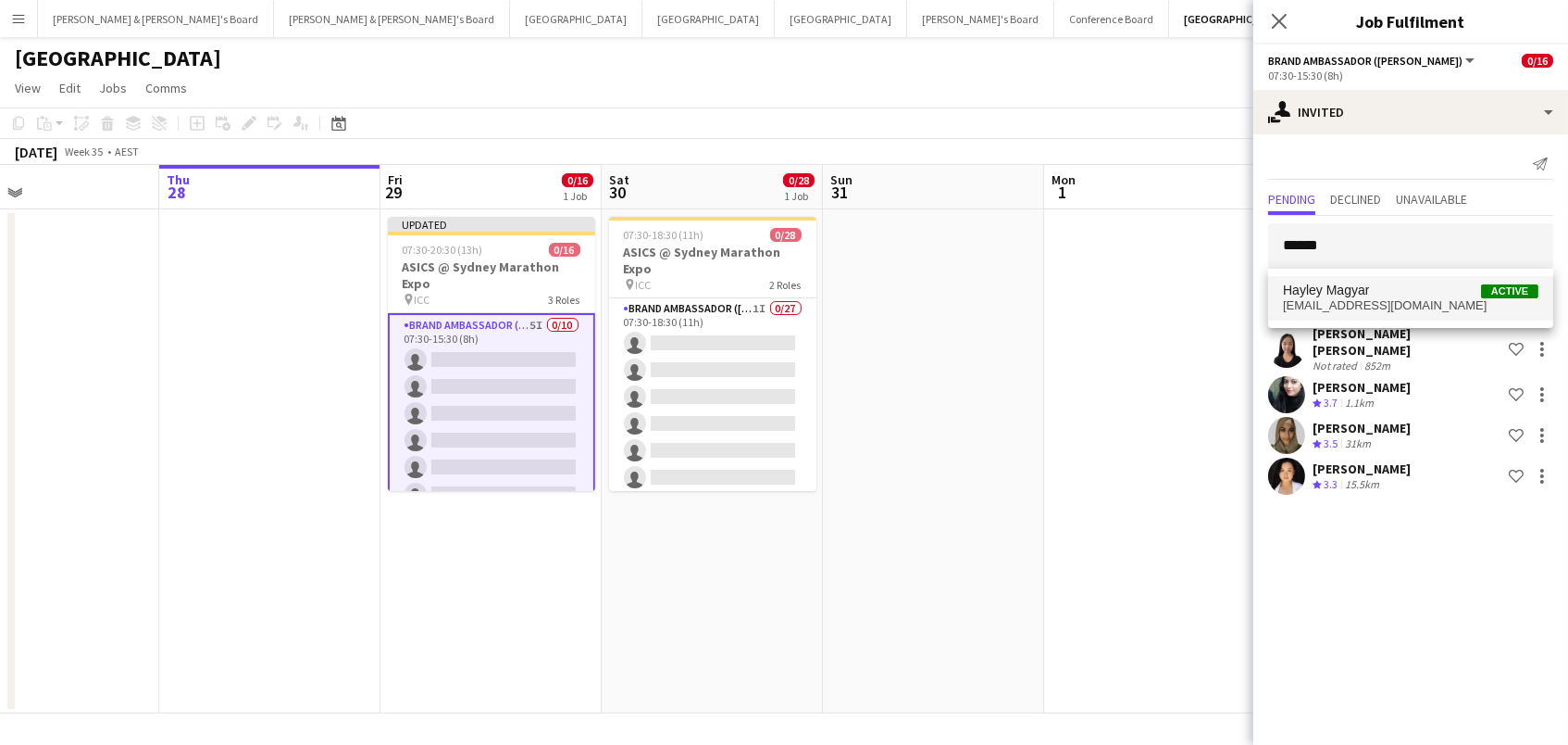
drag, startPoint x: 1335, startPoint y: 264, endPoint x: 1350, endPoint y: 294, distance: 33.5
click at [1350, 294] on span "Hayley Magyar" at bounding box center [1326, 291] width 86 height 16
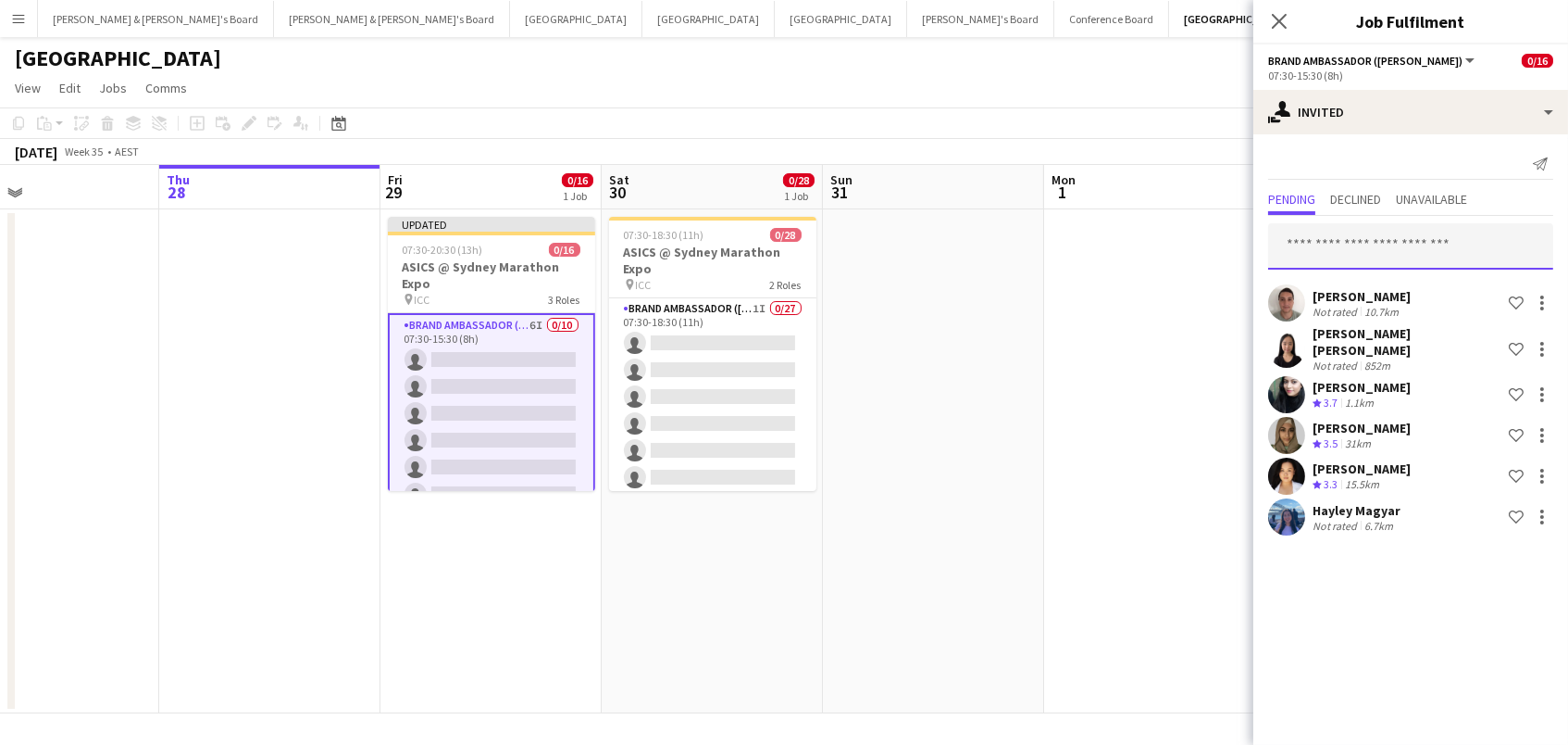
click at [1357, 251] on input "text" at bounding box center [1410, 246] width 286 height 46
type input "*****"
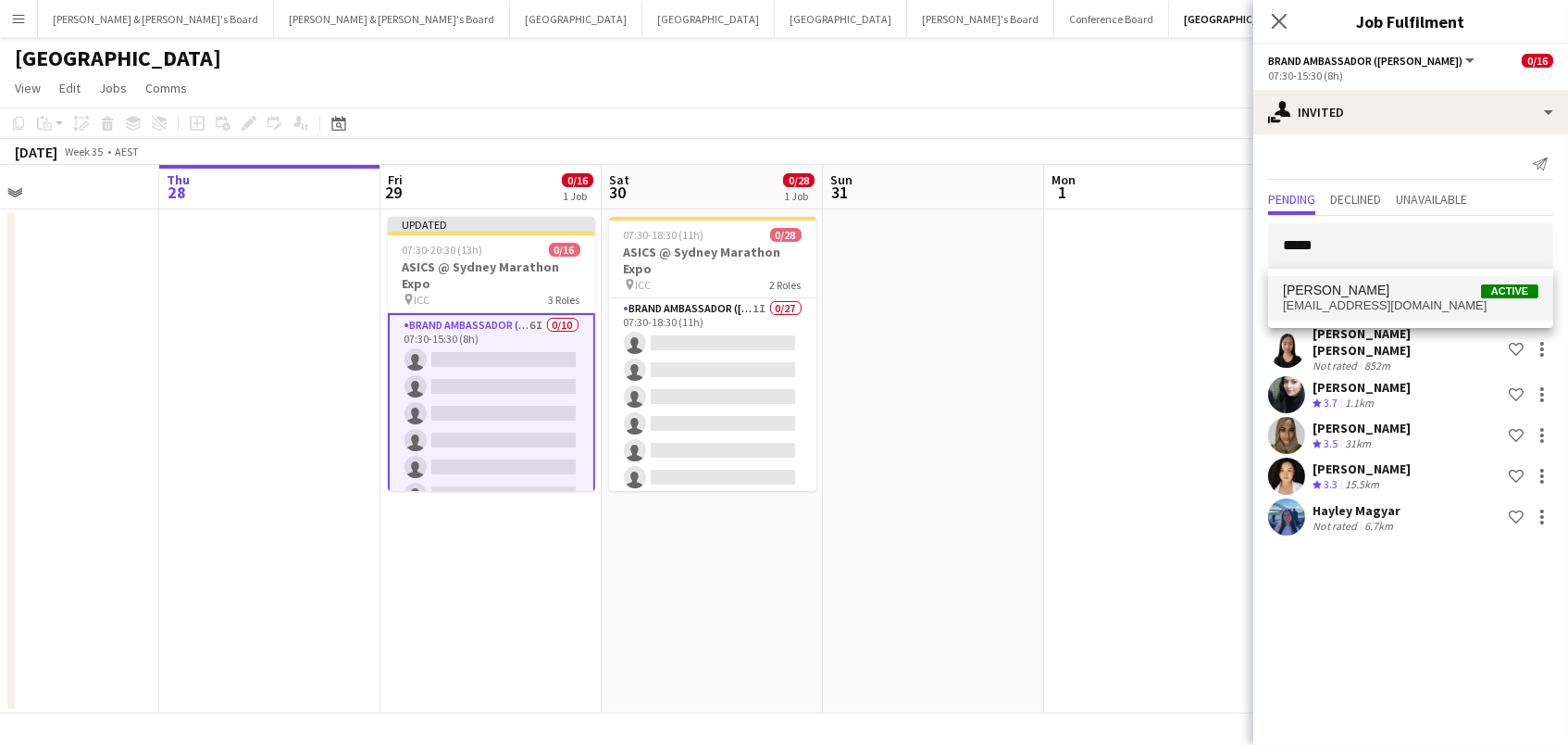
drag, startPoint x: 1357, startPoint y: 251, endPoint x: 1381, endPoint y: 288, distance: 44.1
click at [1381, 288] on span "Lydia Liemena Active" at bounding box center [1411, 291] width 255 height 16
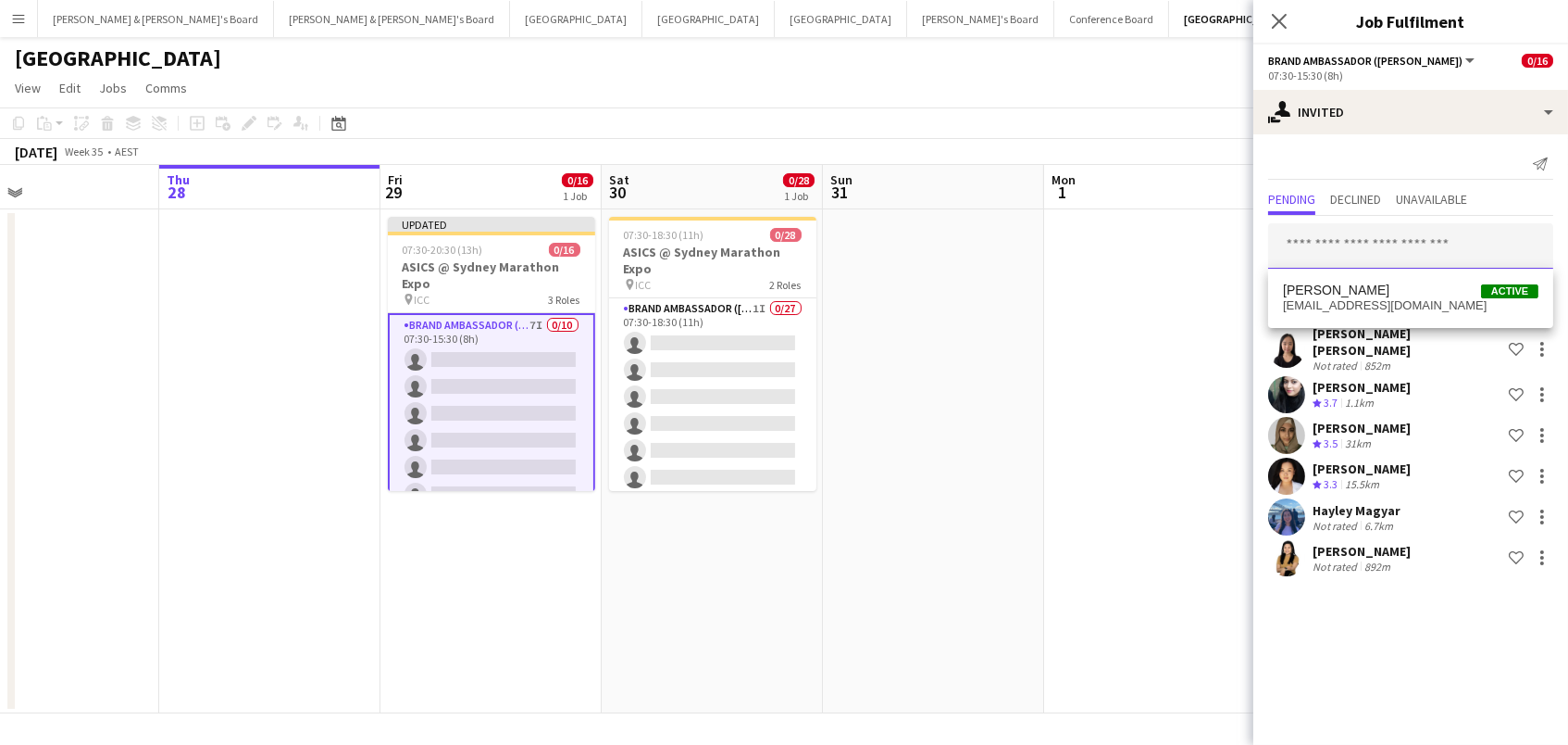
click at [1353, 249] on input "text" at bounding box center [1410, 246] width 286 height 46
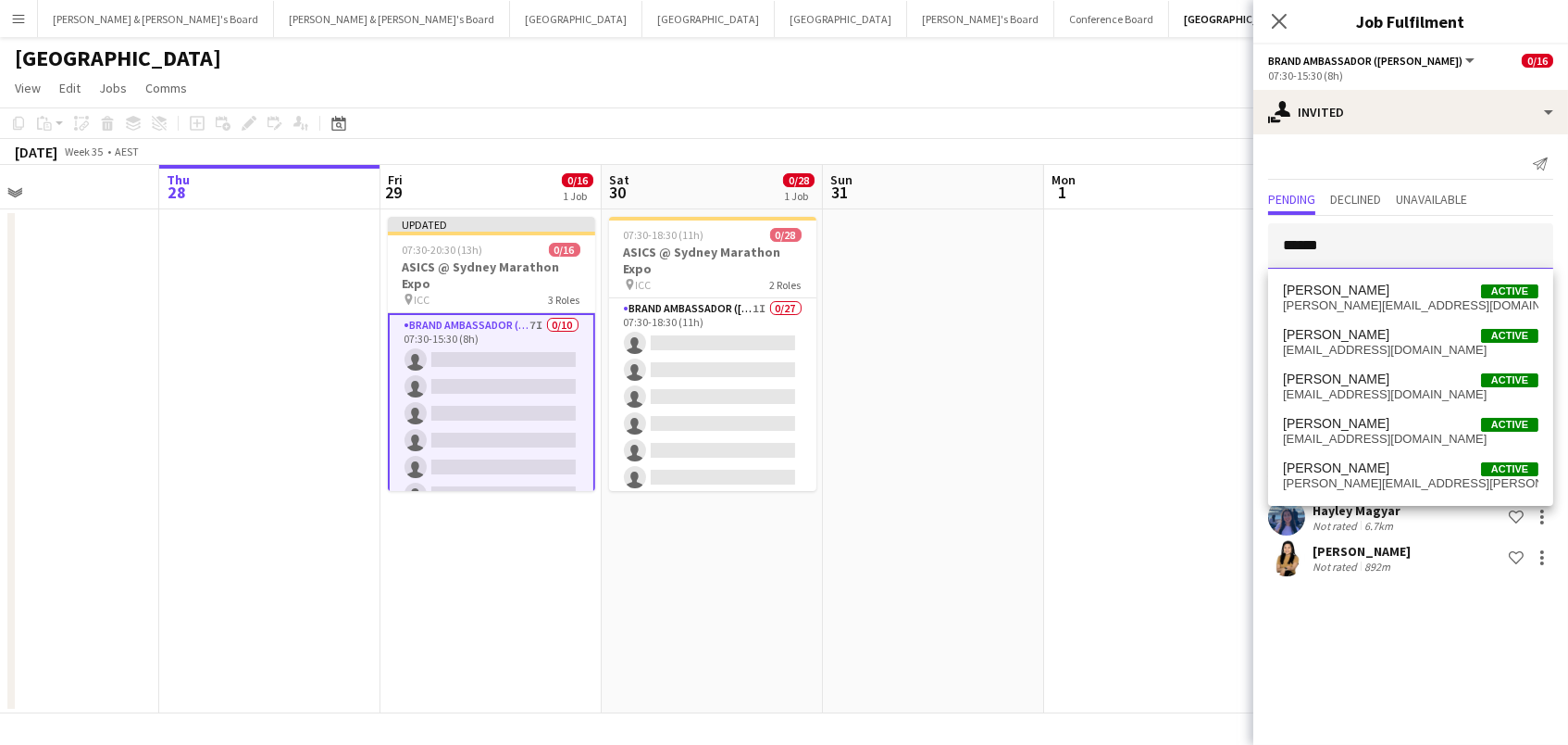
type input "******"
drag, startPoint x: 1344, startPoint y: 280, endPoint x: 1334, endPoint y: 388, distance: 108.5
click at [1334, 388] on span "samanthakre2003@gmail.com" at bounding box center [1411, 394] width 255 height 15
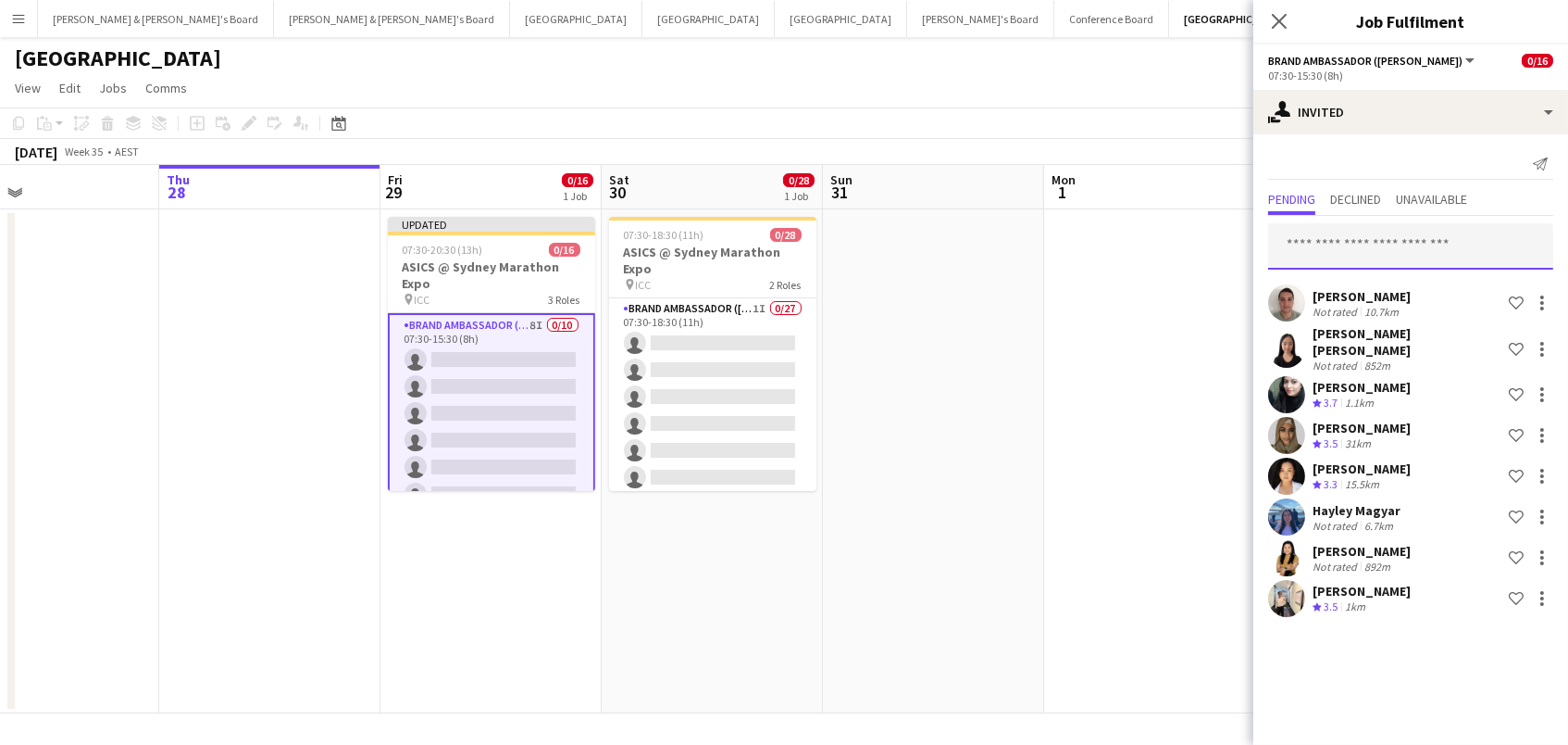
click at [1319, 243] on input "text" at bounding box center [1410, 246] width 286 height 46
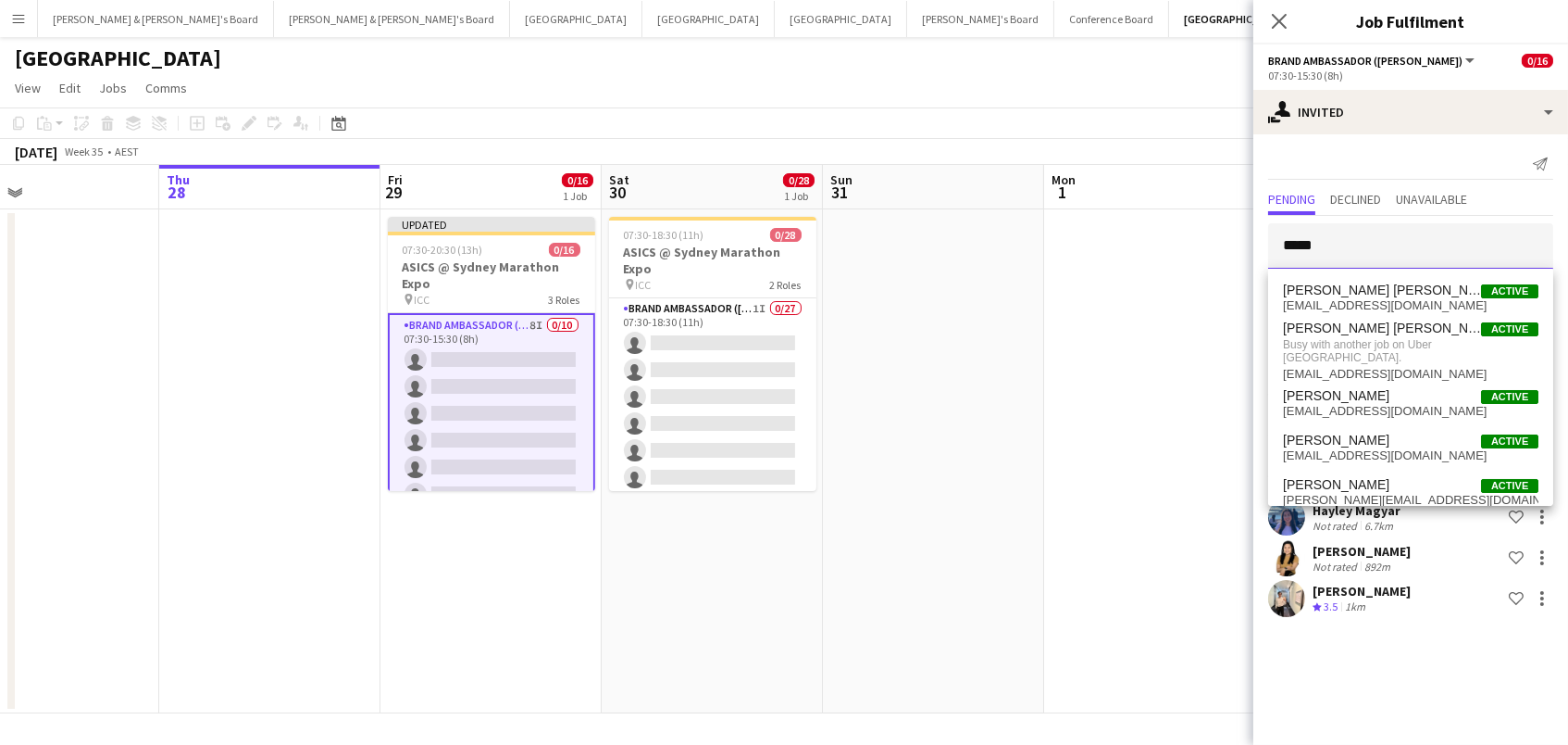
type input "*****"
drag, startPoint x: 1319, startPoint y: 243, endPoint x: 1378, endPoint y: 294, distance: 78.0
click at [1378, 294] on span "[PERSON_NAME] [PERSON_NAME]" at bounding box center [1382, 291] width 198 height 16
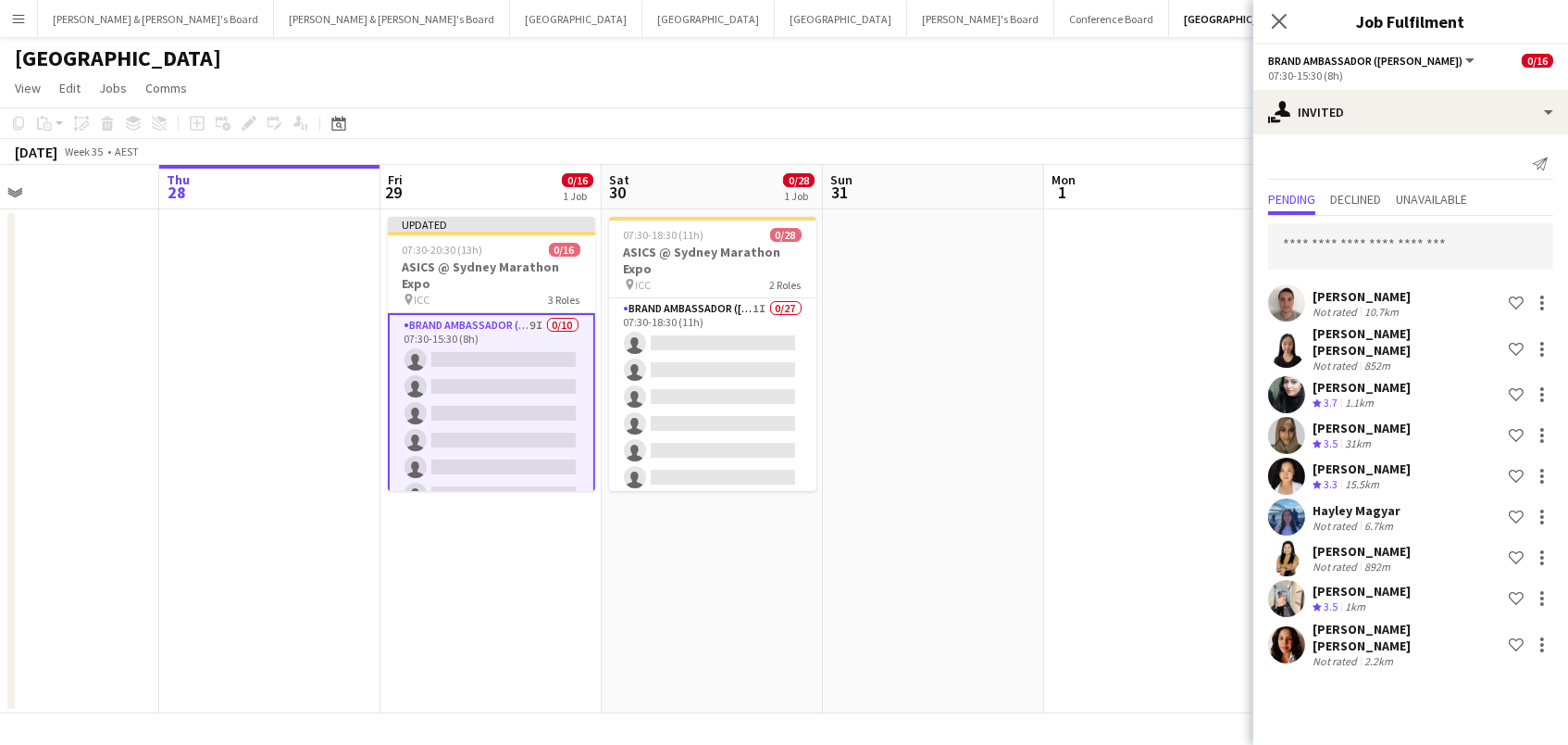
scroll to position [0, 1]
click at [1327, 225] on input "text" at bounding box center [1410, 246] width 286 height 46
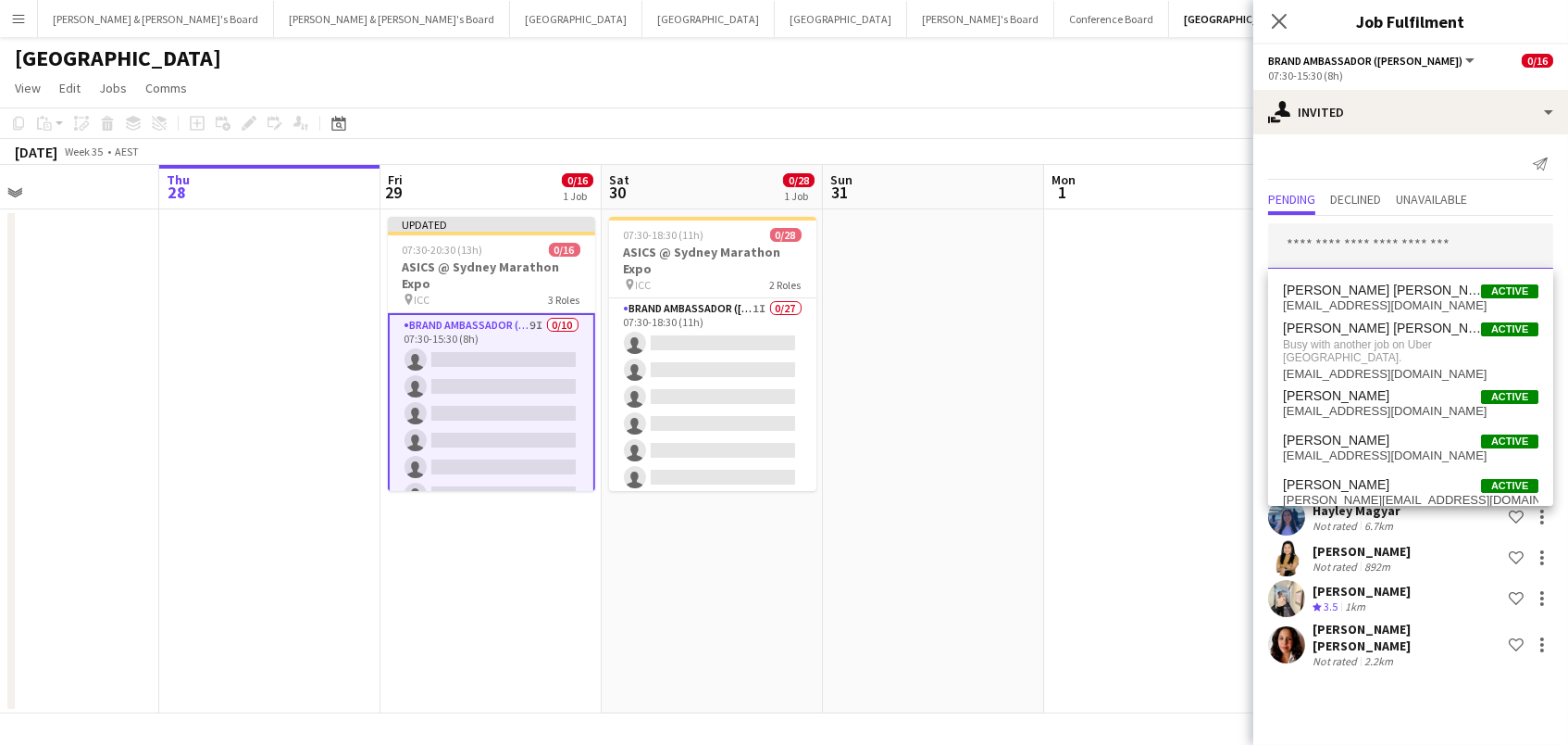
scroll to position [0, 0]
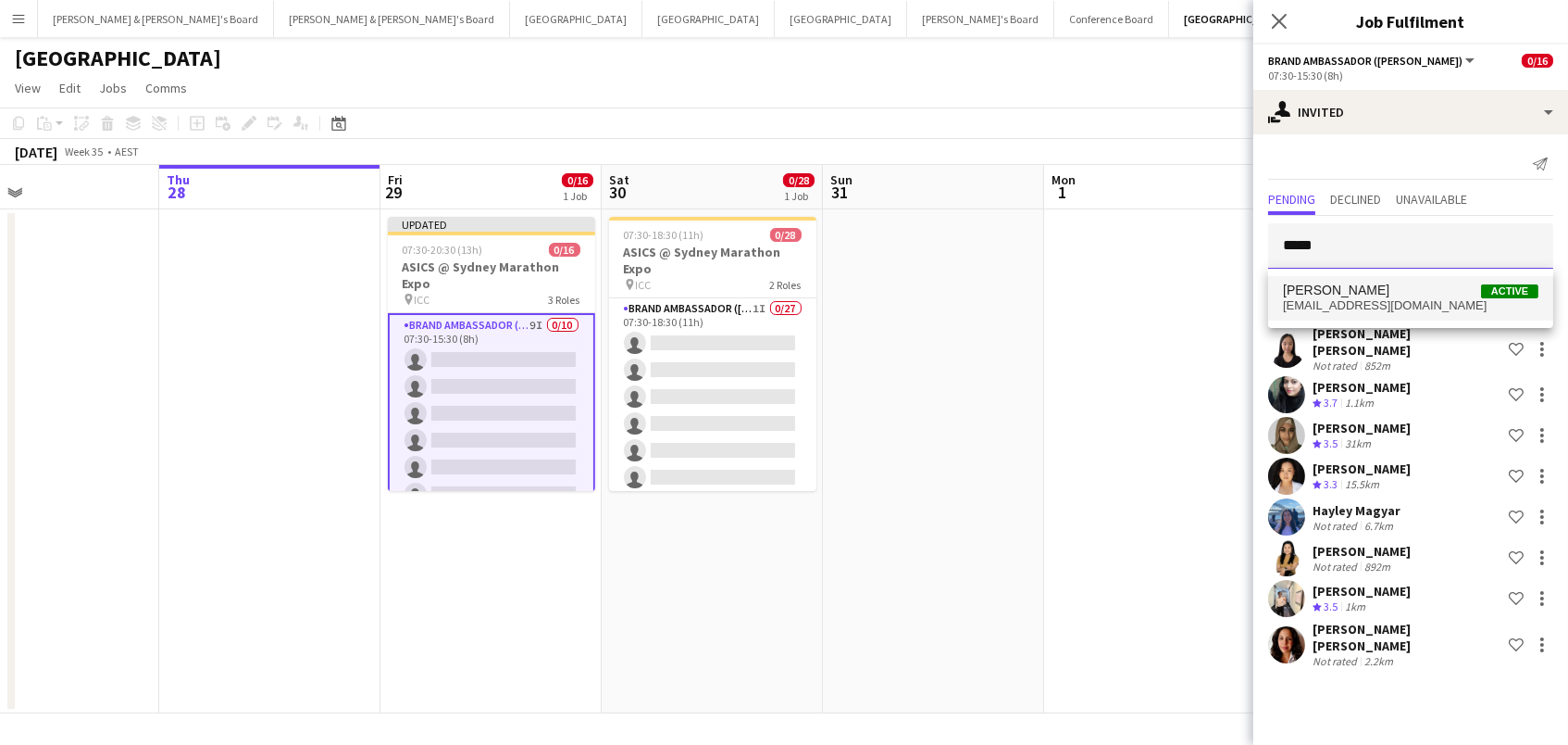
type input "*****"
click at [1411, 294] on span "Ilham Sutoyo Active" at bounding box center [1411, 291] width 255 height 16
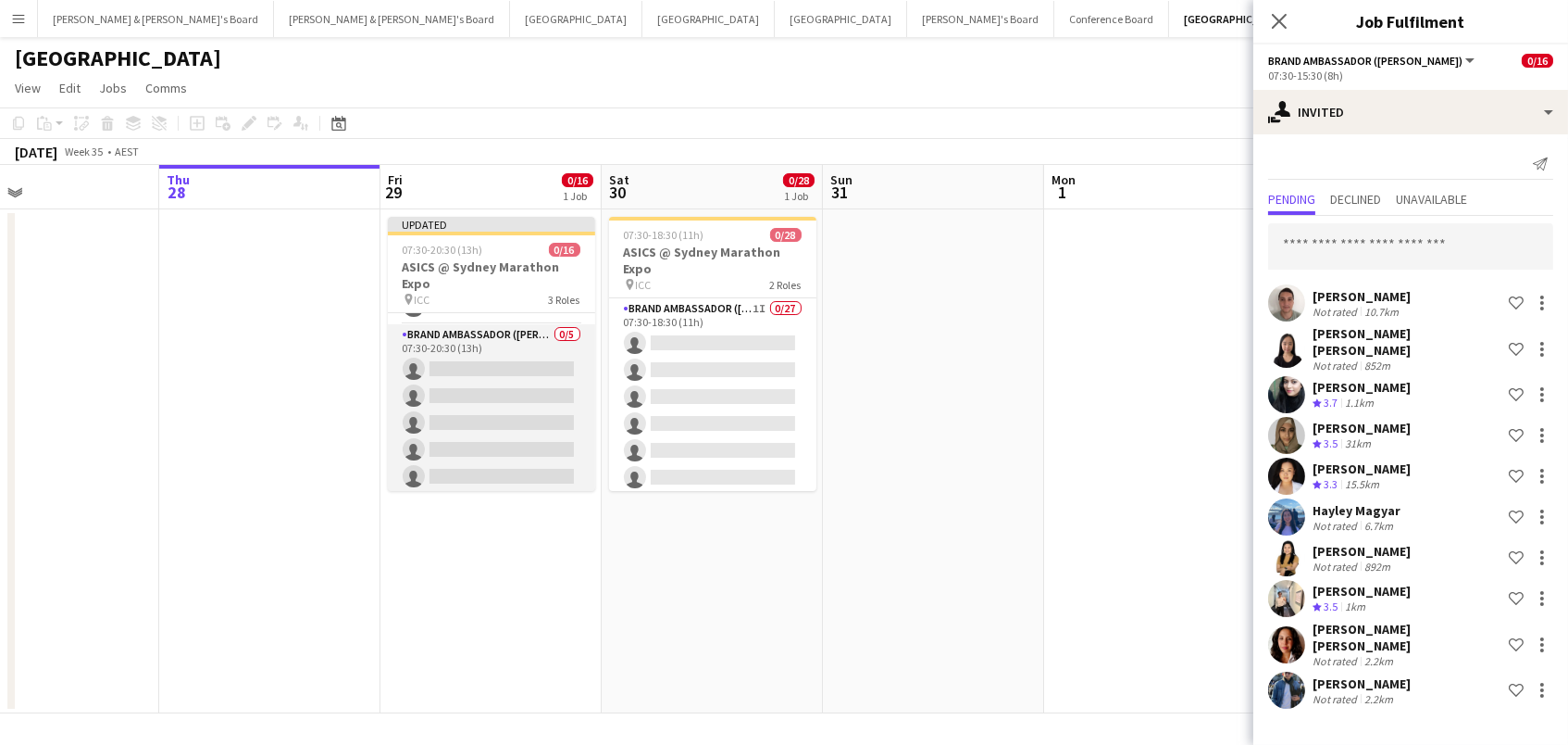
scroll to position [280, 0]
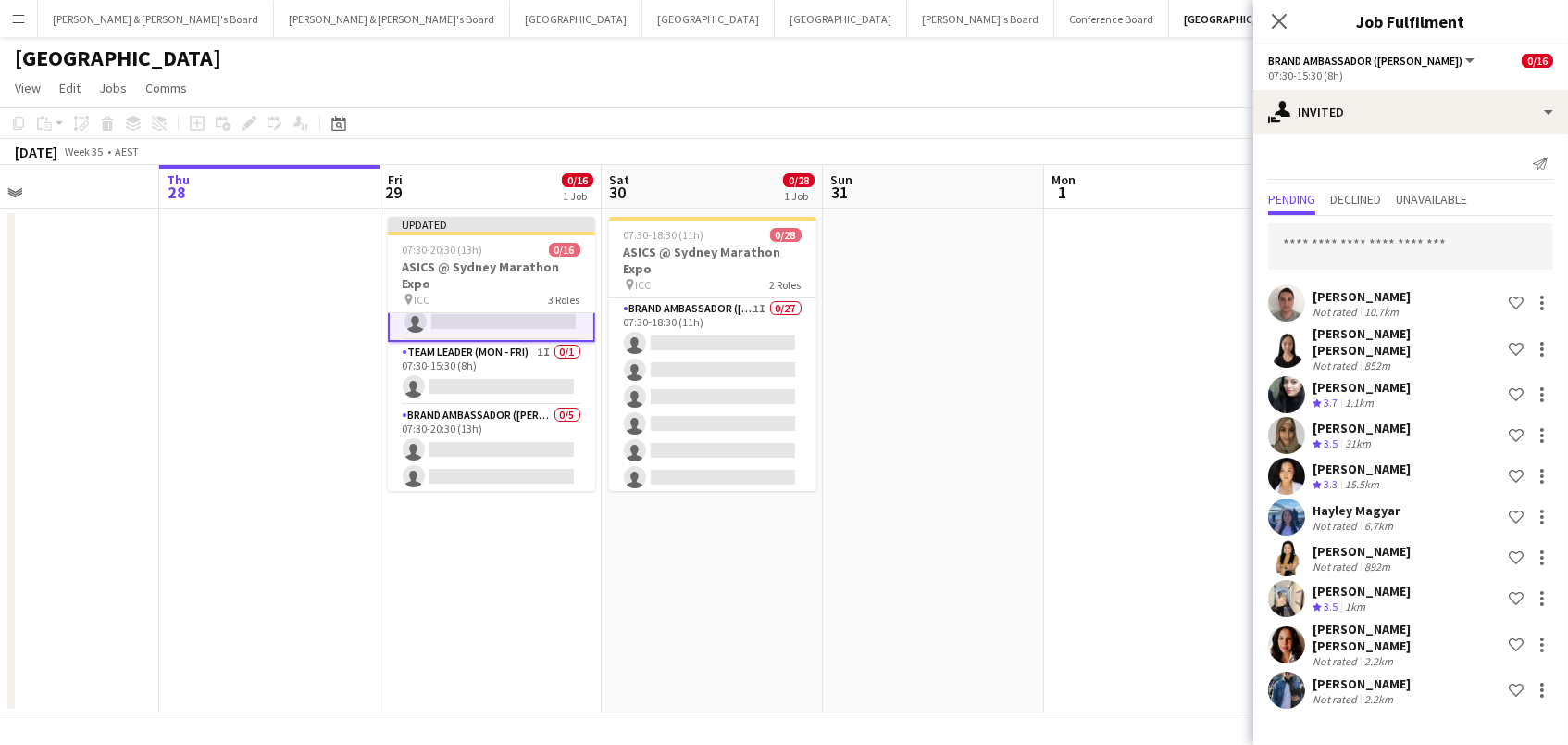
drag, startPoint x: 905, startPoint y: 379, endPoint x: 1122, endPoint y: 198, distance: 282.6
click at [905, 379] on app-date-cell at bounding box center [934, 461] width 221 height 504
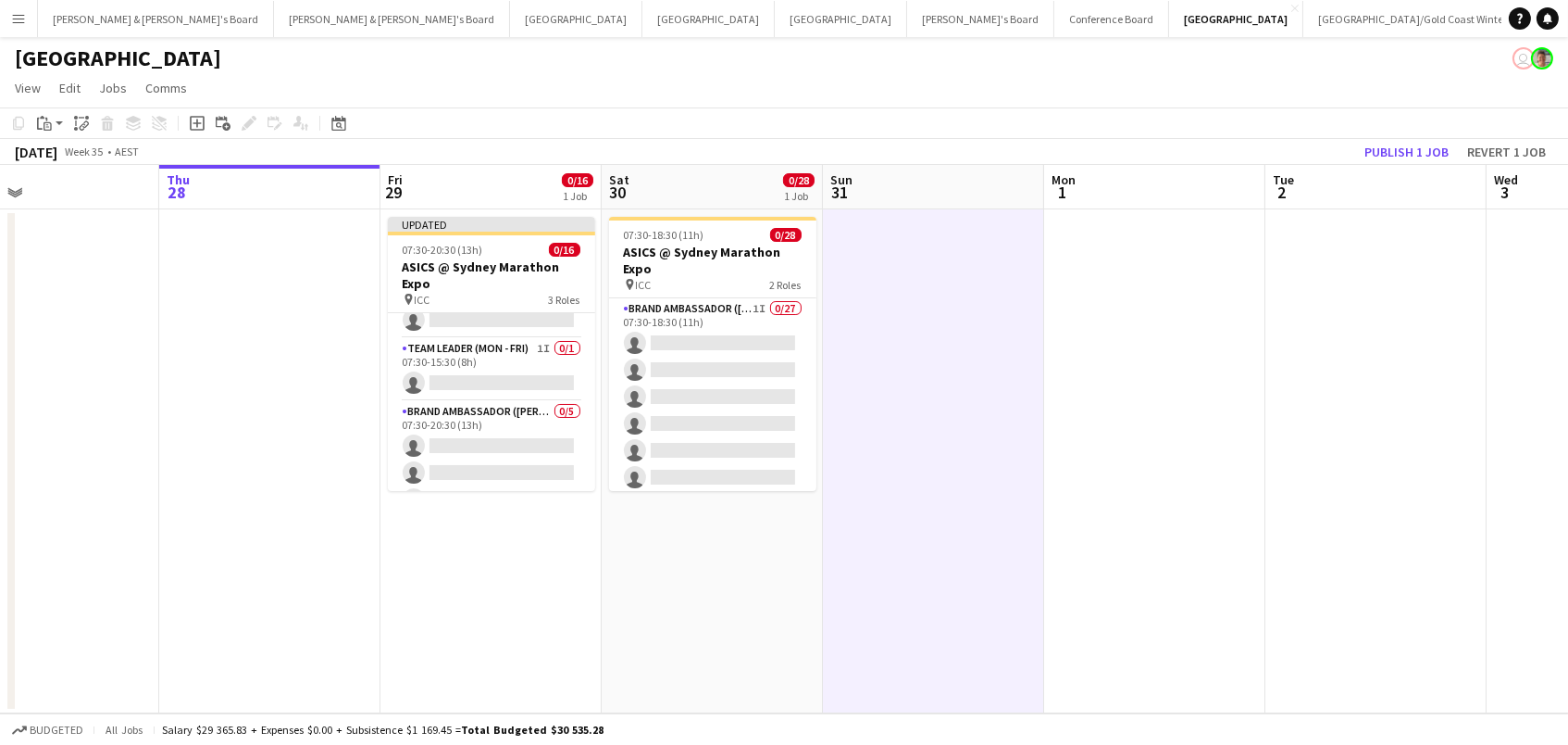
scroll to position [0, 504]
click at [1385, 144] on button "Publish 1 job" at bounding box center [1407, 151] width 99 height 24
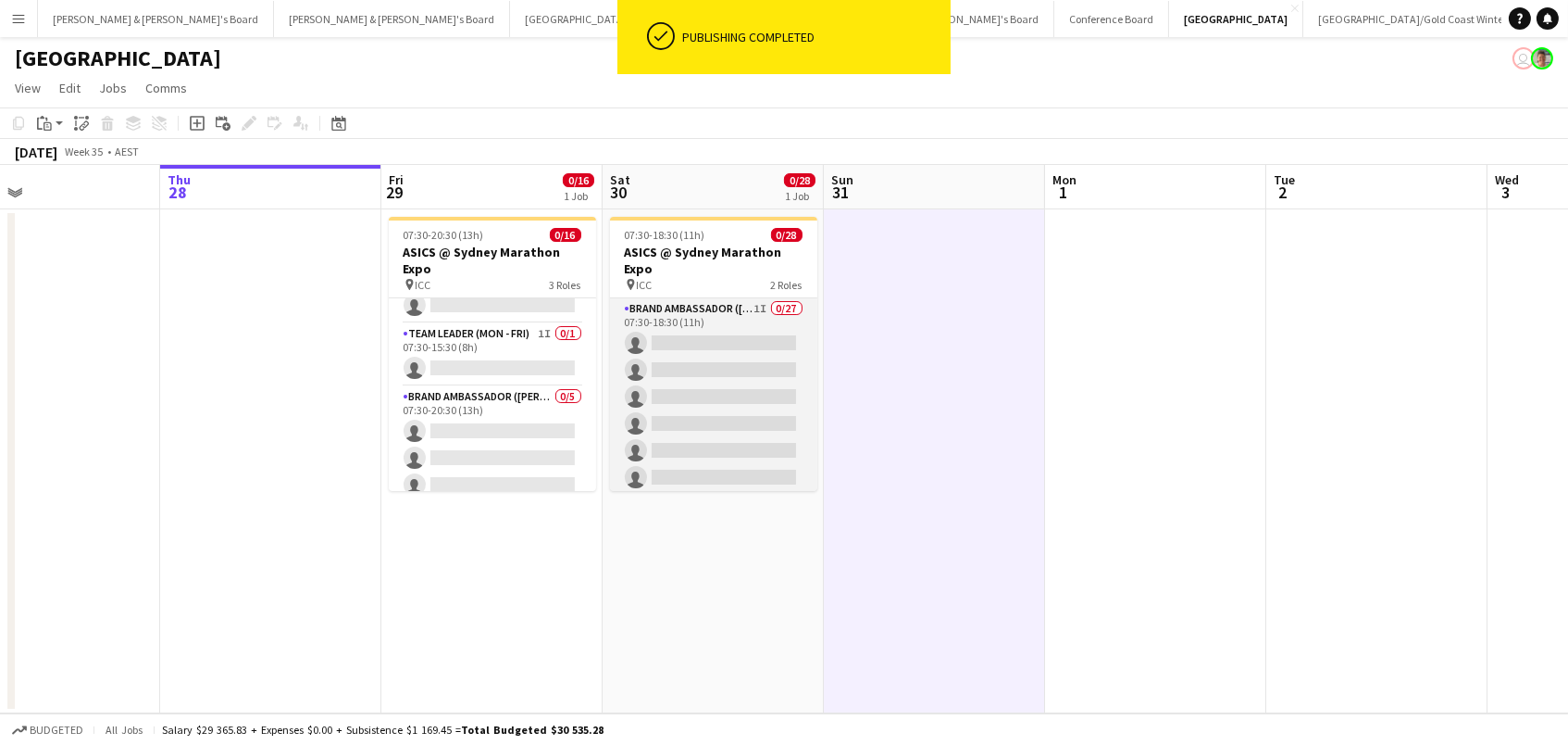
click at [669, 404] on app-card-role "Brand Ambassador (Saturday) 1I 0/27 07:30-18:30 (11h) single-neutral-actions si…" at bounding box center [713, 679] width 208 height 762
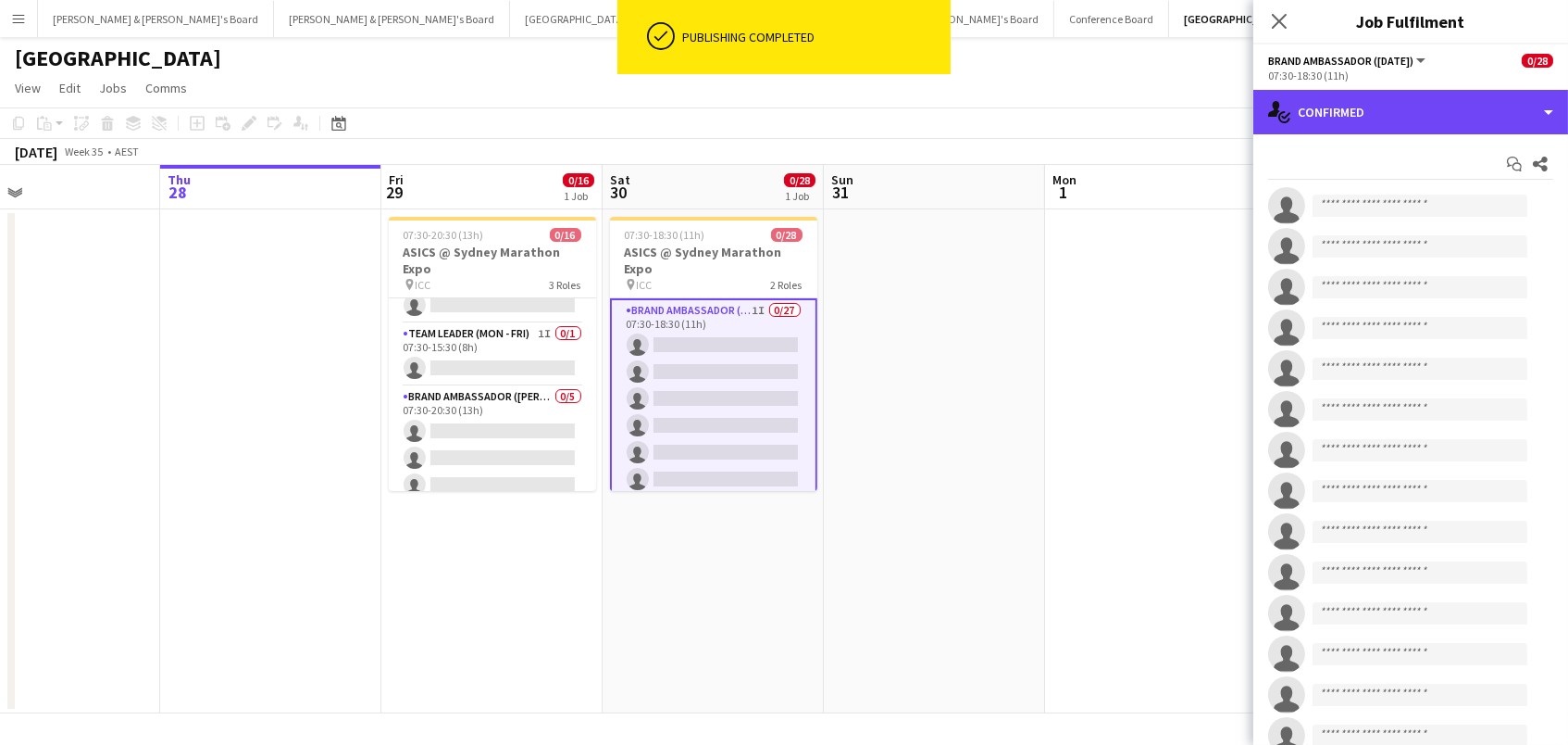
drag, startPoint x: 1480, startPoint y: 120, endPoint x: 1470, endPoint y: 133, distance: 16.4
click at [1480, 120] on div "single-neutral-actions-check-2 Confirmed" at bounding box center [1410, 112] width 315 height 45
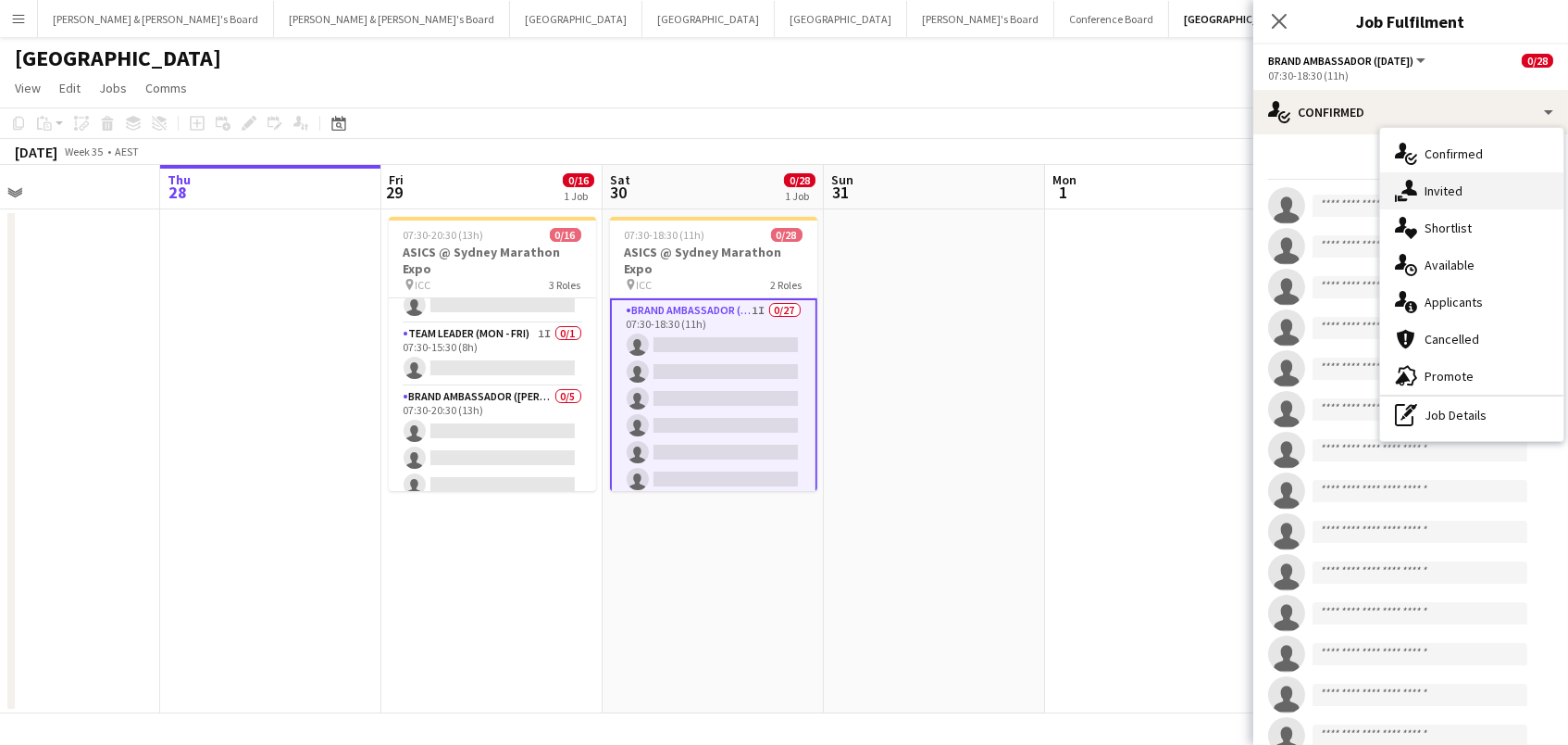
click at [1452, 184] on div "single-neutral-actions-share-1 Invited" at bounding box center [1472, 191] width 183 height 37
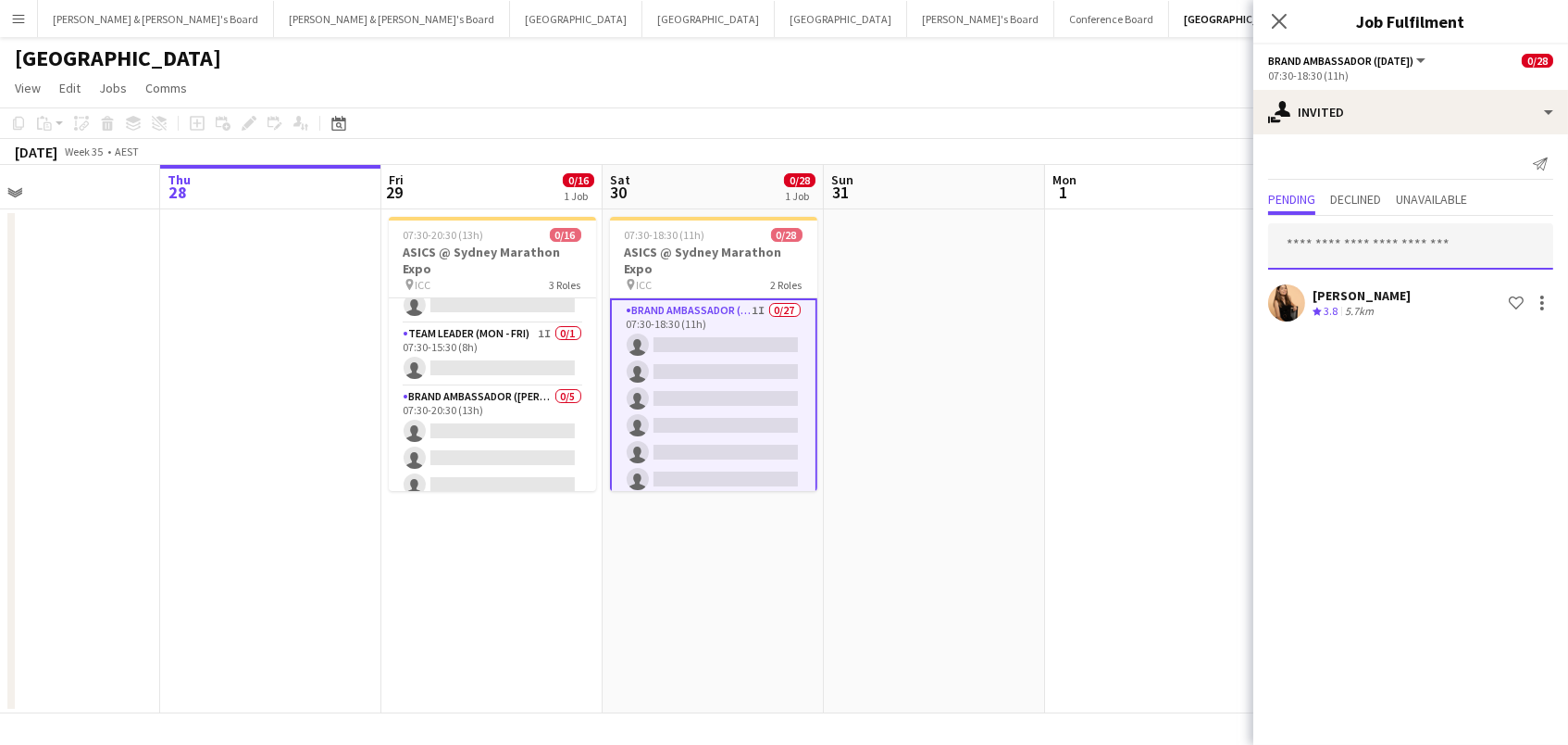
click at [1373, 250] on input "text" at bounding box center [1410, 246] width 286 height 46
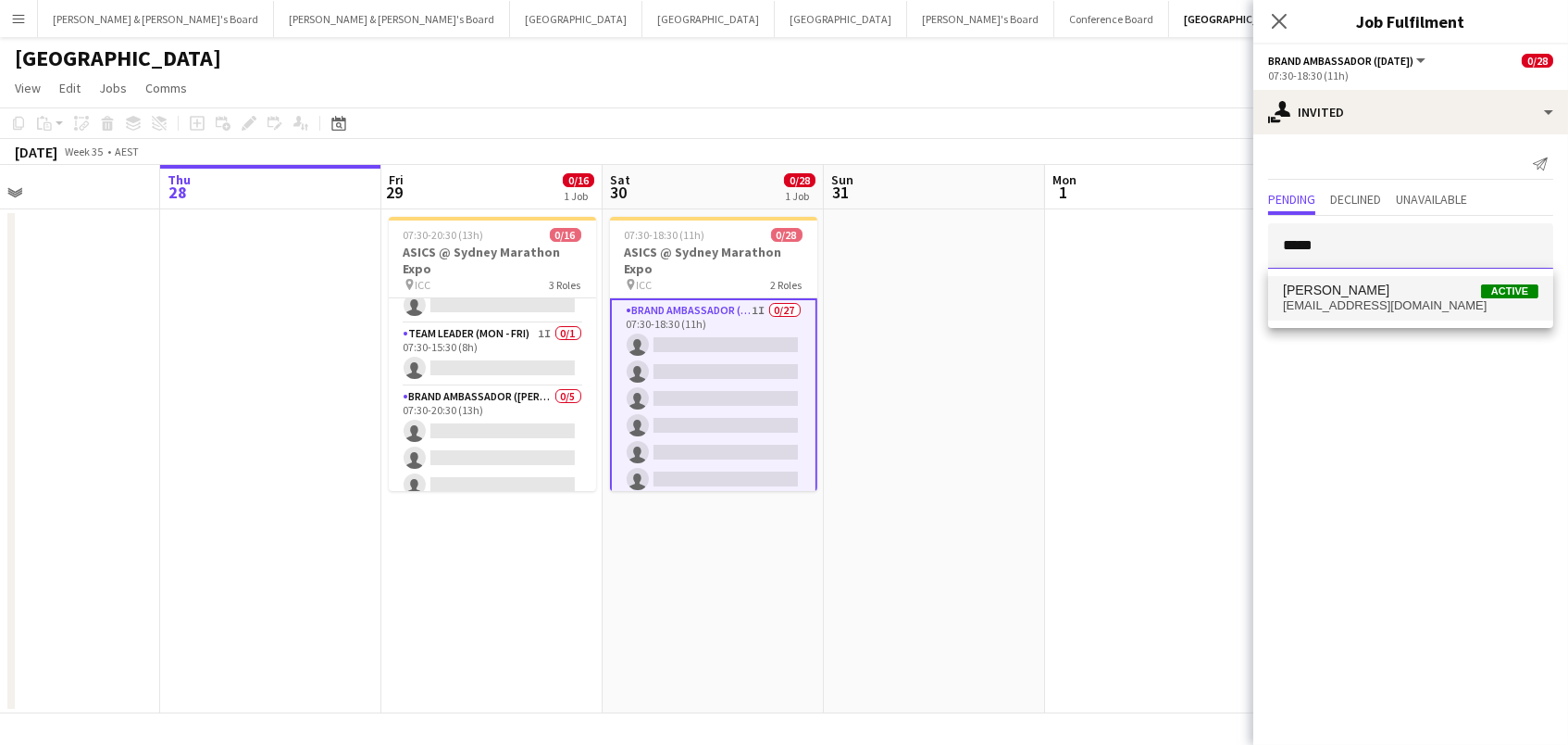
type input "*****"
click at [1361, 301] on span "[EMAIL_ADDRESS][DOMAIN_NAME]" at bounding box center [1411, 305] width 255 height 15
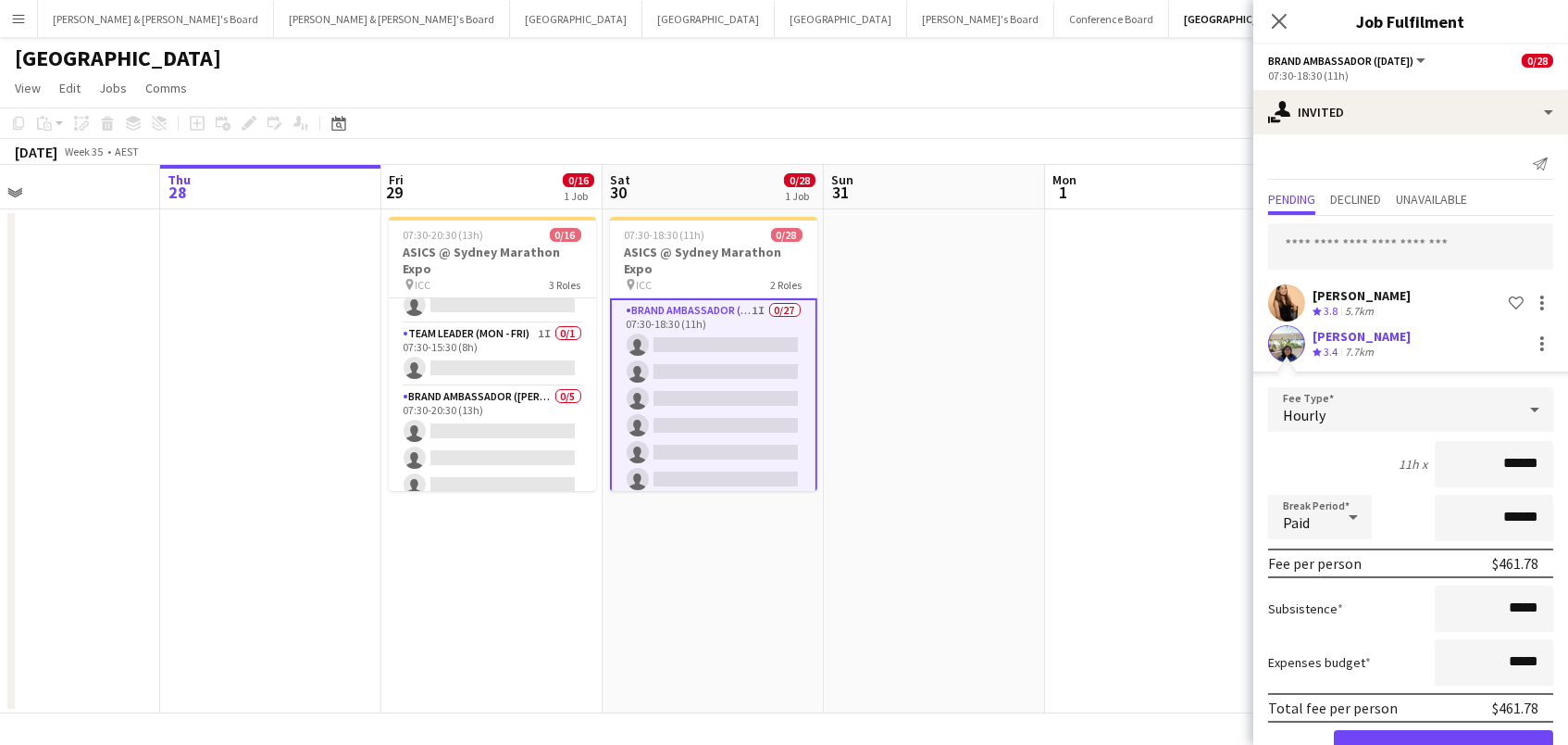
click at [1443, 744] on button "Confirm" at bounding box center [1443, 749] width 219 height 37
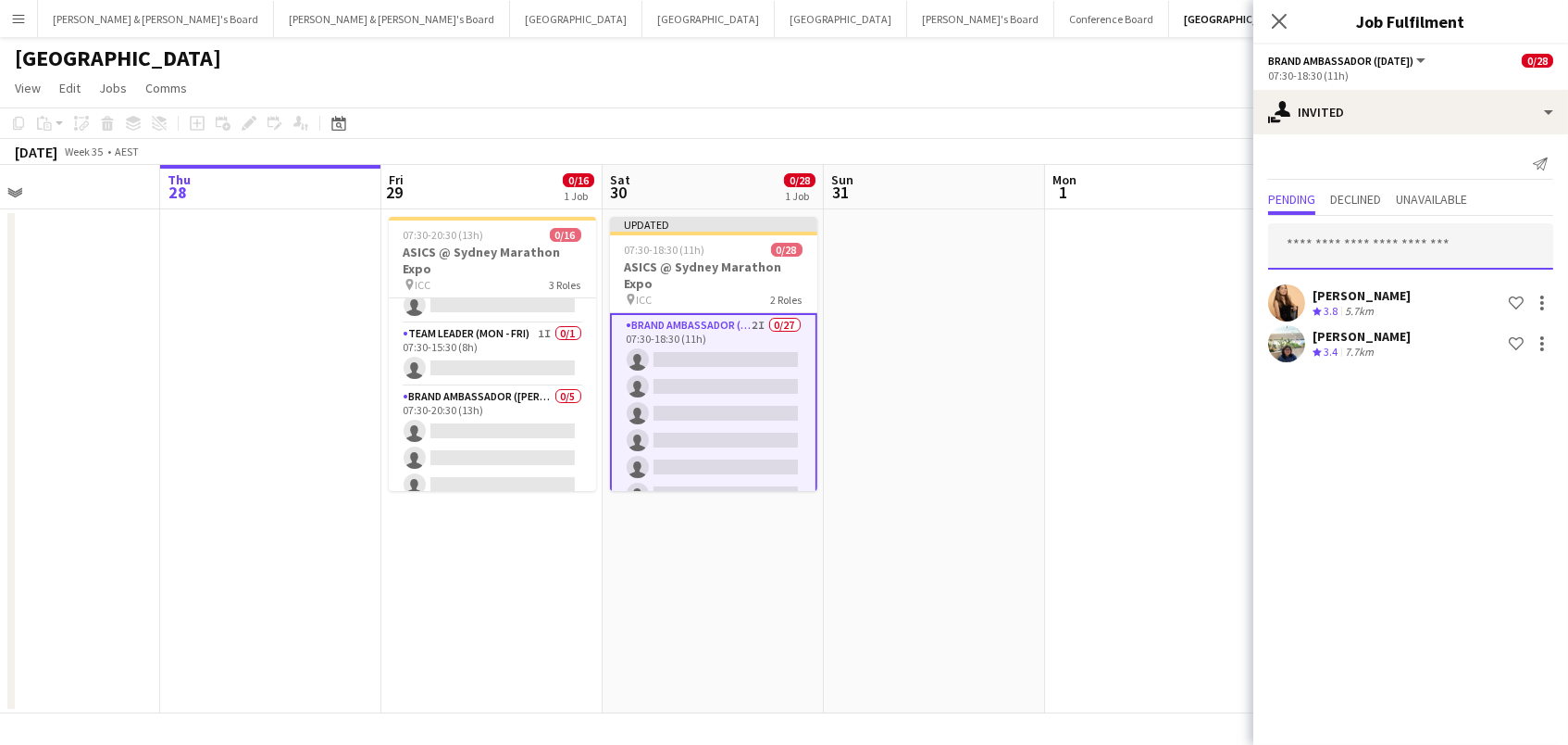
click at [1343, 242] on input "text" at bounding box center [1410, 246] width 286 height 46
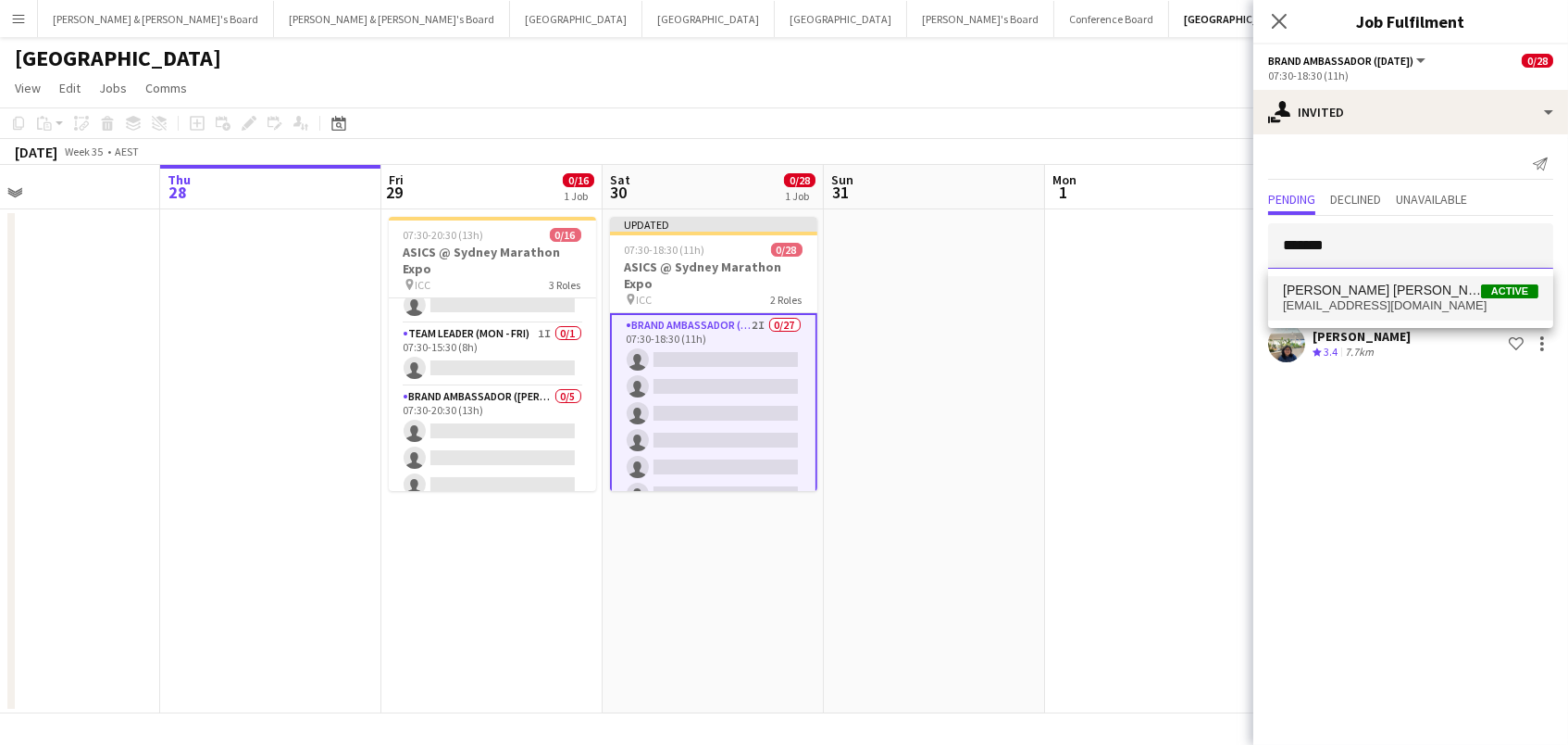
type input "*******"
click at [1329, 293] on span "[PERSON_NAME] [PERSON_NAME]" at bounding box center [1382, 291] width 198 height 16
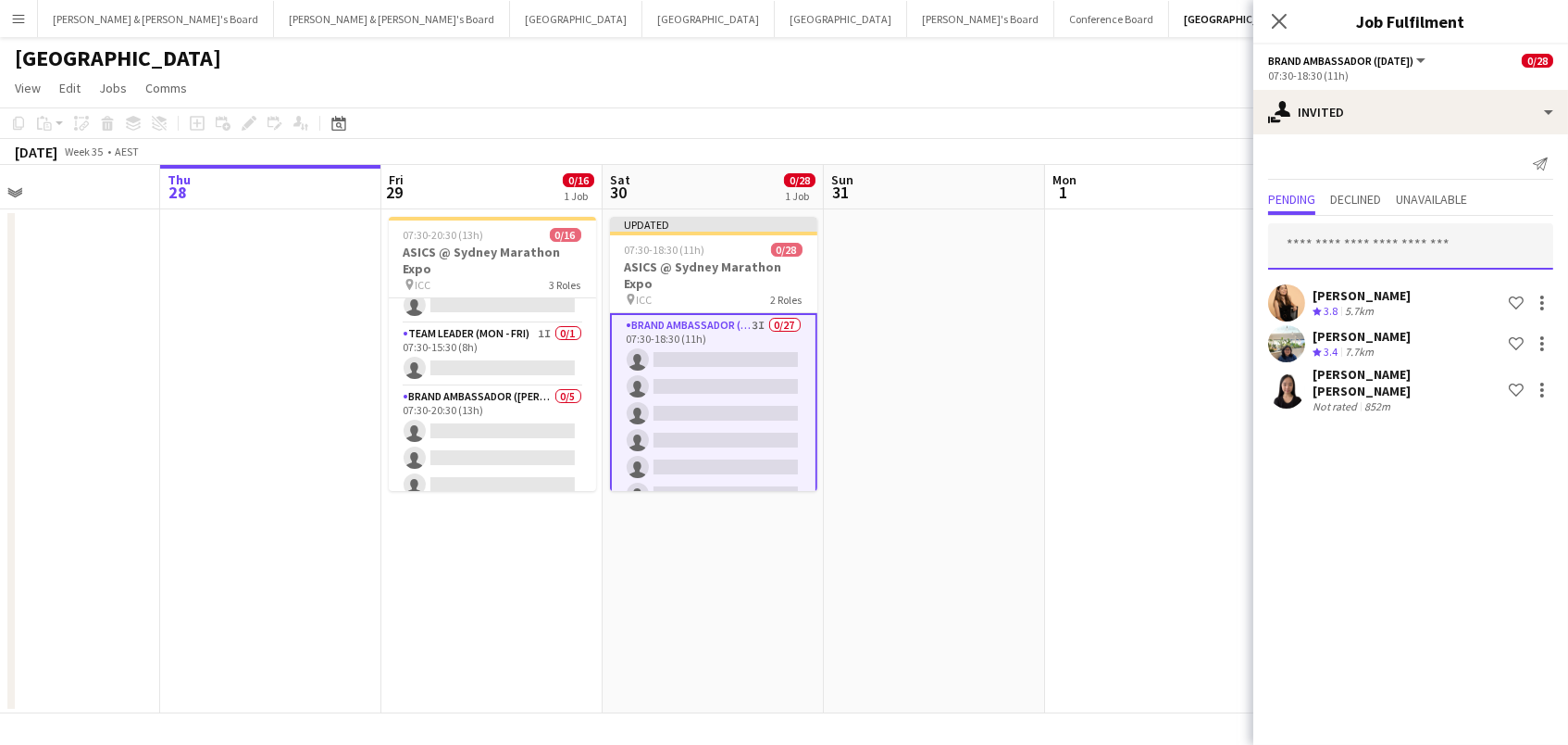
click at [1341, 236] on input "text" at bounding box center [1410, 246] width 286 height 46
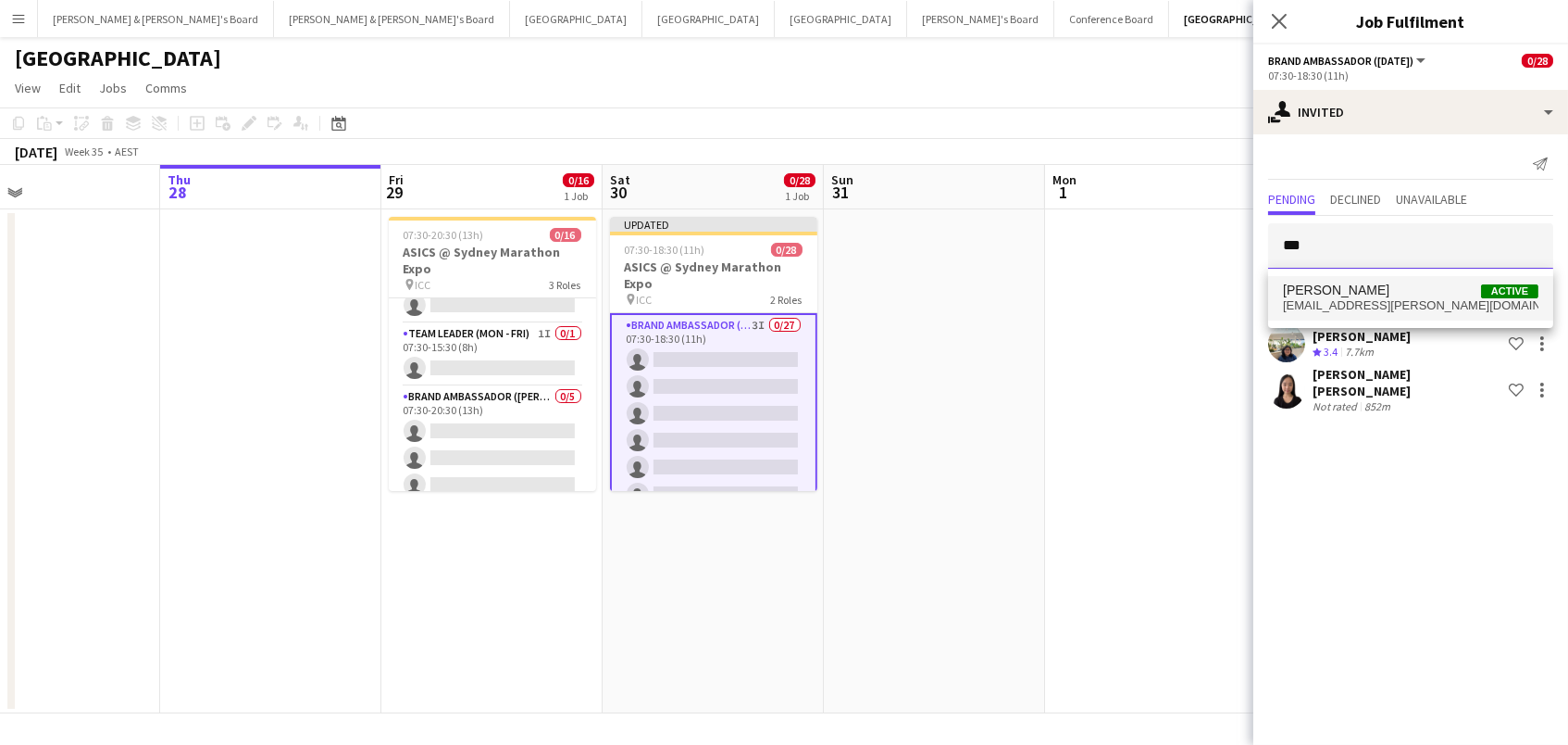
type input "***"
click at [1351, 287] on span "[PERSON_NAME]" at bounding box center [1336, 291] width 106 height 16
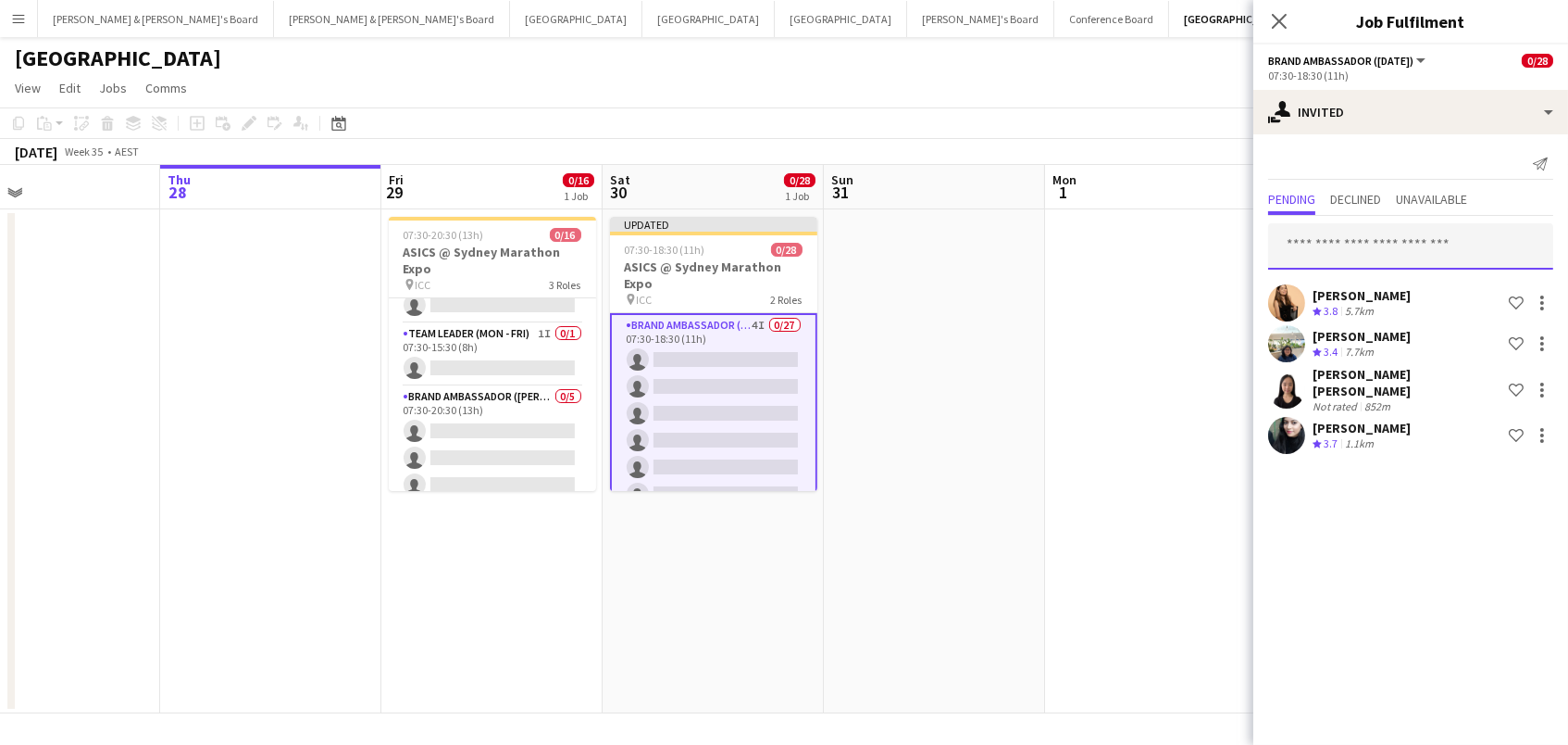
click at [1368, 245] on input "text" at bounding box center [1410, 246] width 286 height 46
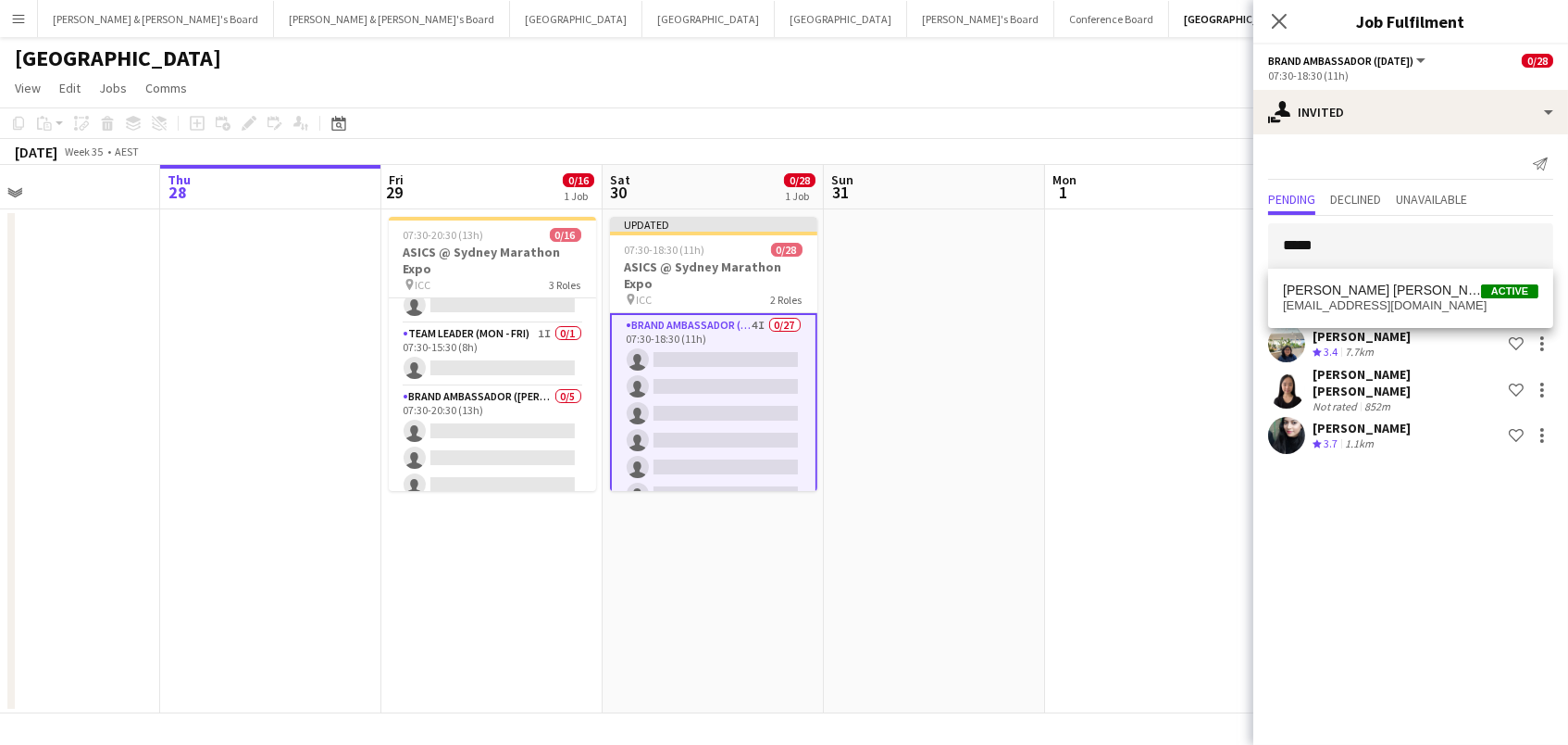
click at [1384, 295] on div "Sarah Fox Crew rating 3.8 5.7km Shortlist crew" at bounding box center [1410, 303] width 315 height 37
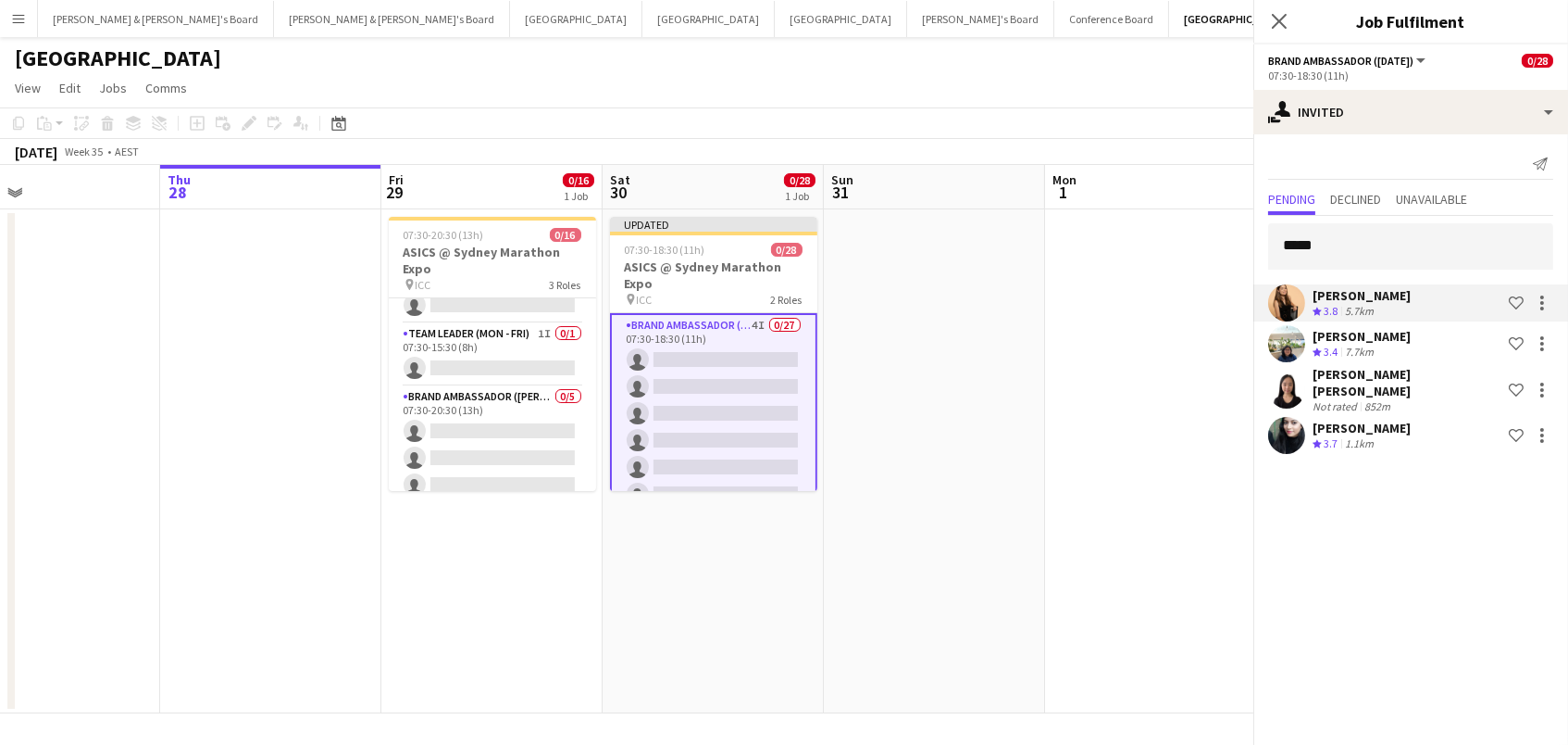
scroll to position [0, 0]
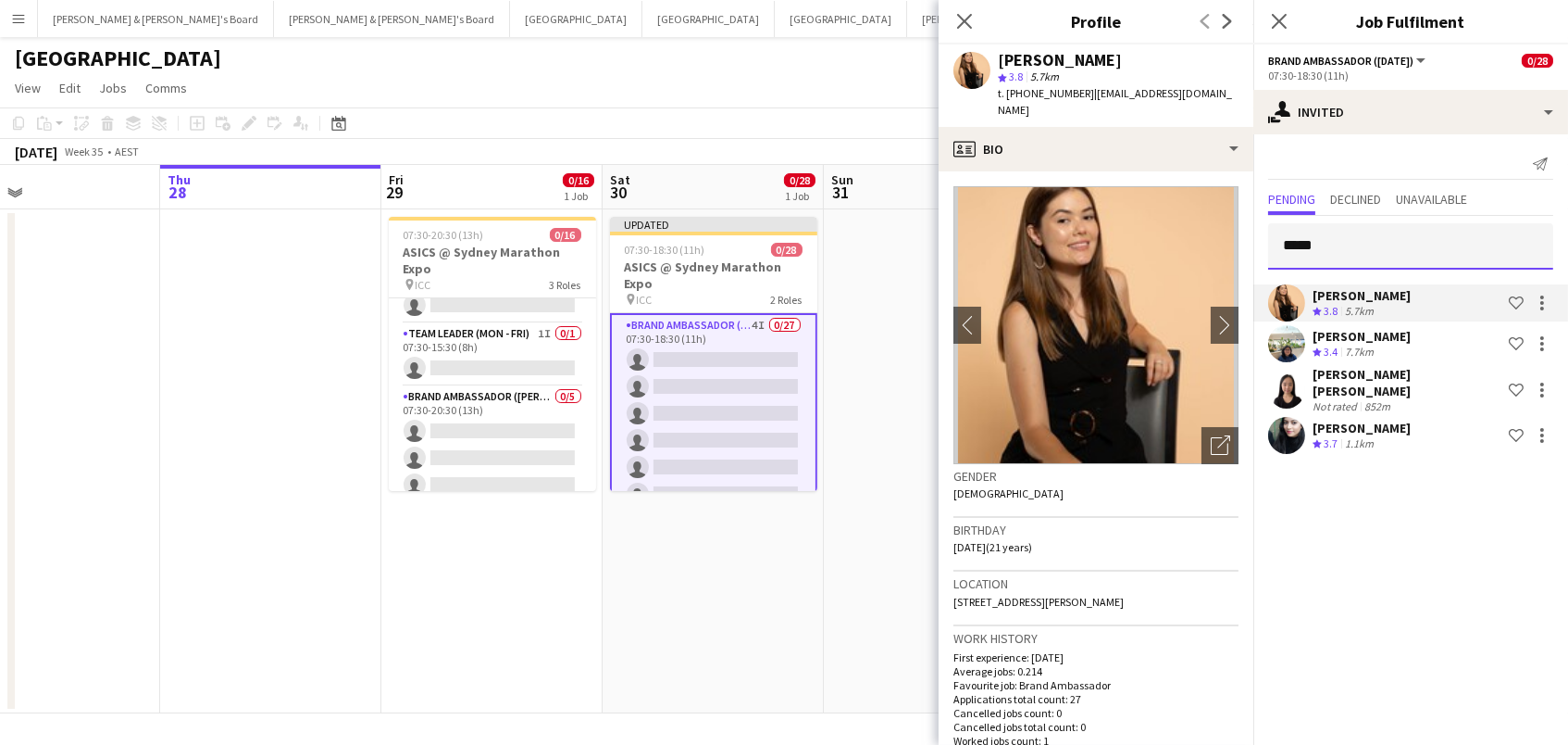
drag, startPoint x: 1397, startPoint y: 250, endPoint x: 1190, endPoint y: 231, distance: 207.9
click at [1190, 231] on body "Menu Boards Boards Boards All jobs Status Workforce Workforce My Workforce Recr…" at bounding box center [784, 372] width 1568 height 745
type input "*******"
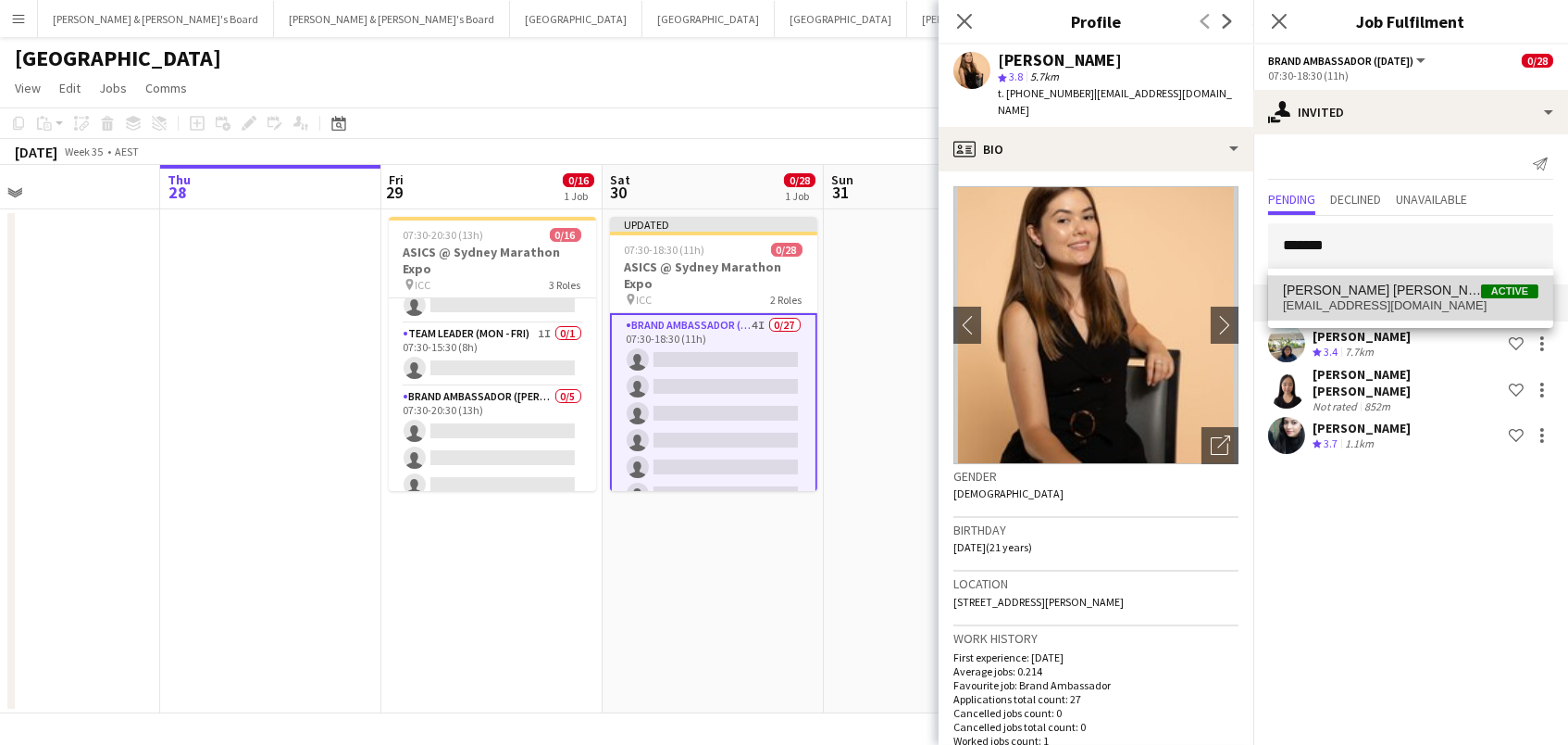
click at [1340, 303] on span "[EMAIL_ADDRESS][DOMAIN_NAME]" at bounding box center [1411, 305] width 255 height 15
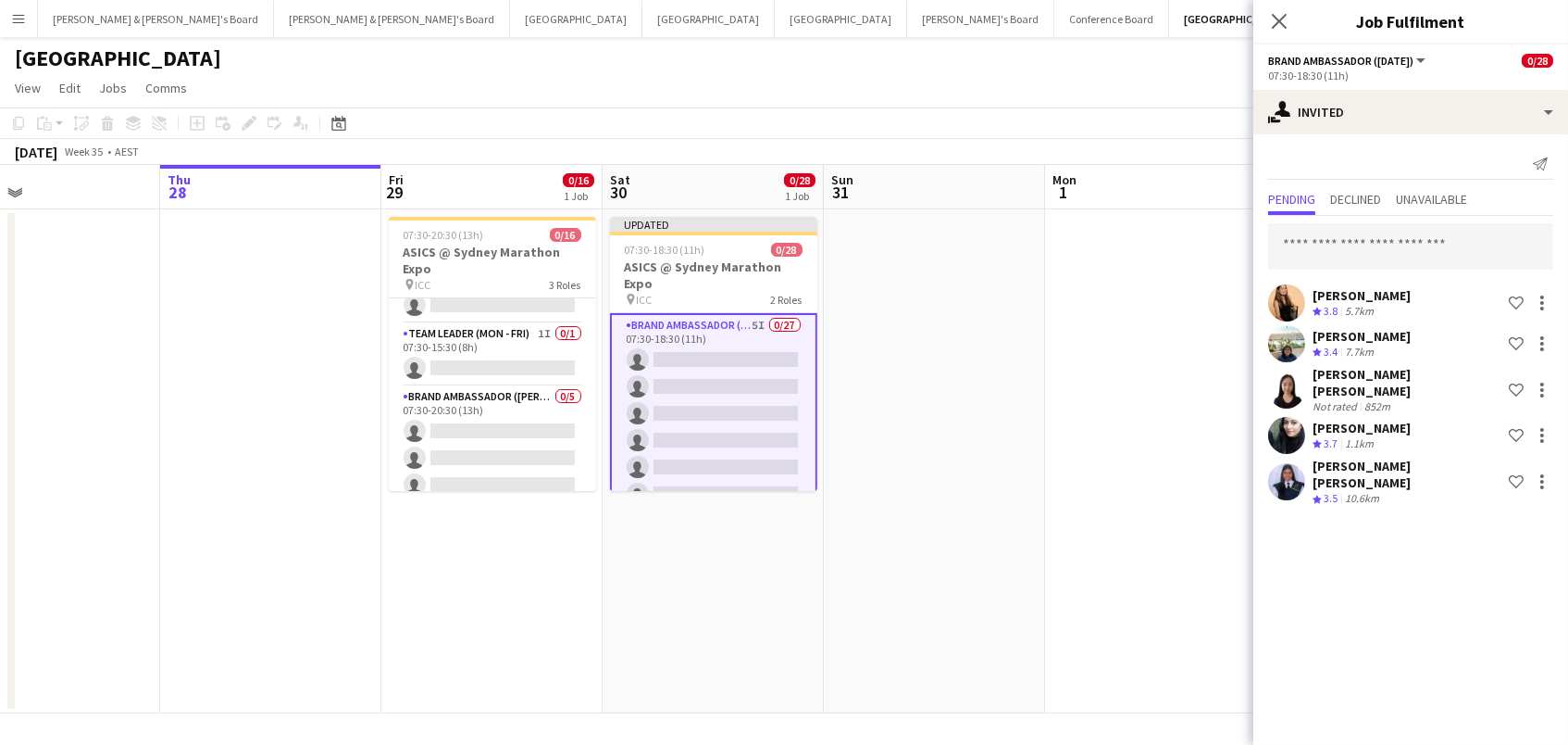
click at [1142, 341] on app-date-cell at bounding box center [1156, 461] width 221 height 504
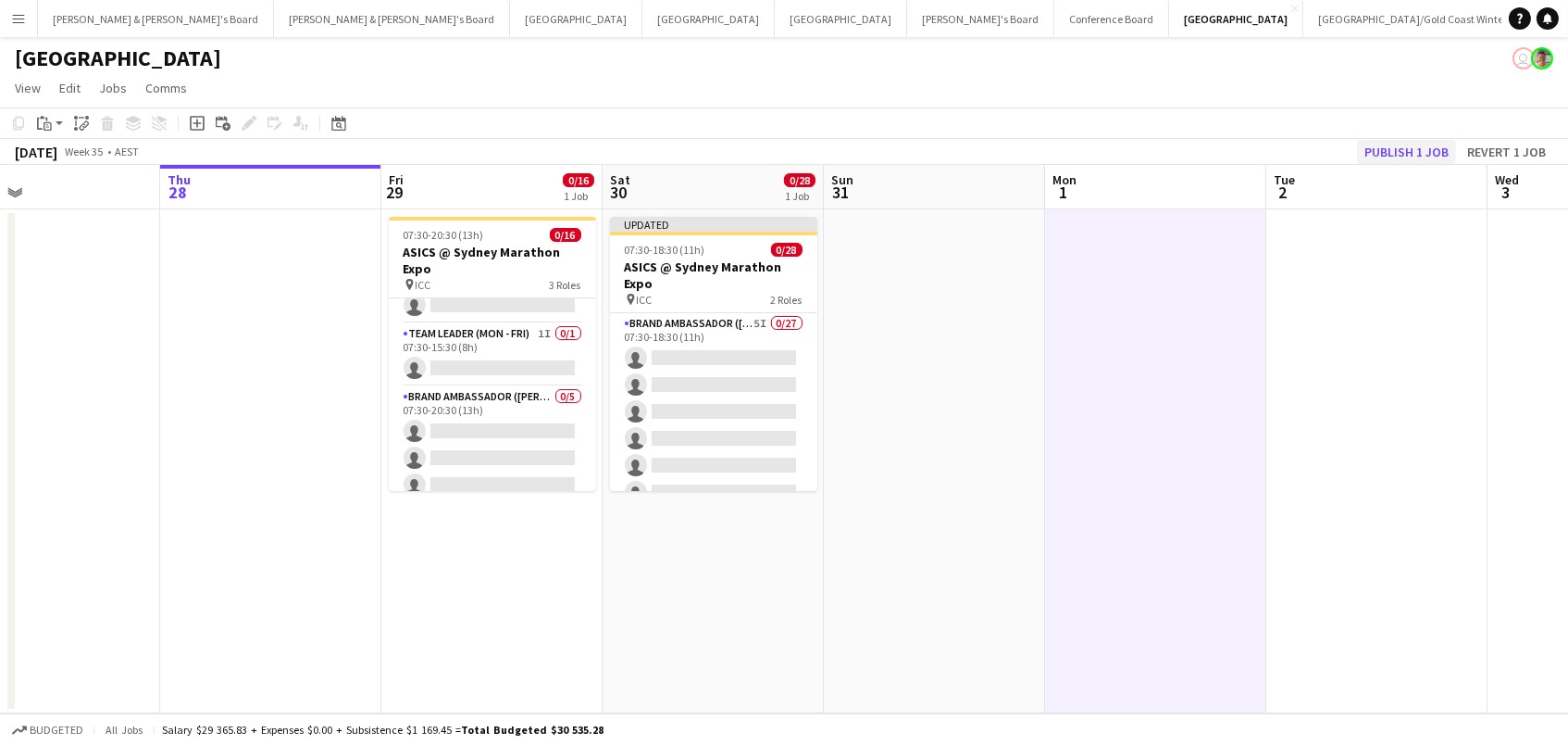
click at [1378, 142] on button "Publish 1 job" at bounding box center [1407, 151] width 99 height 24
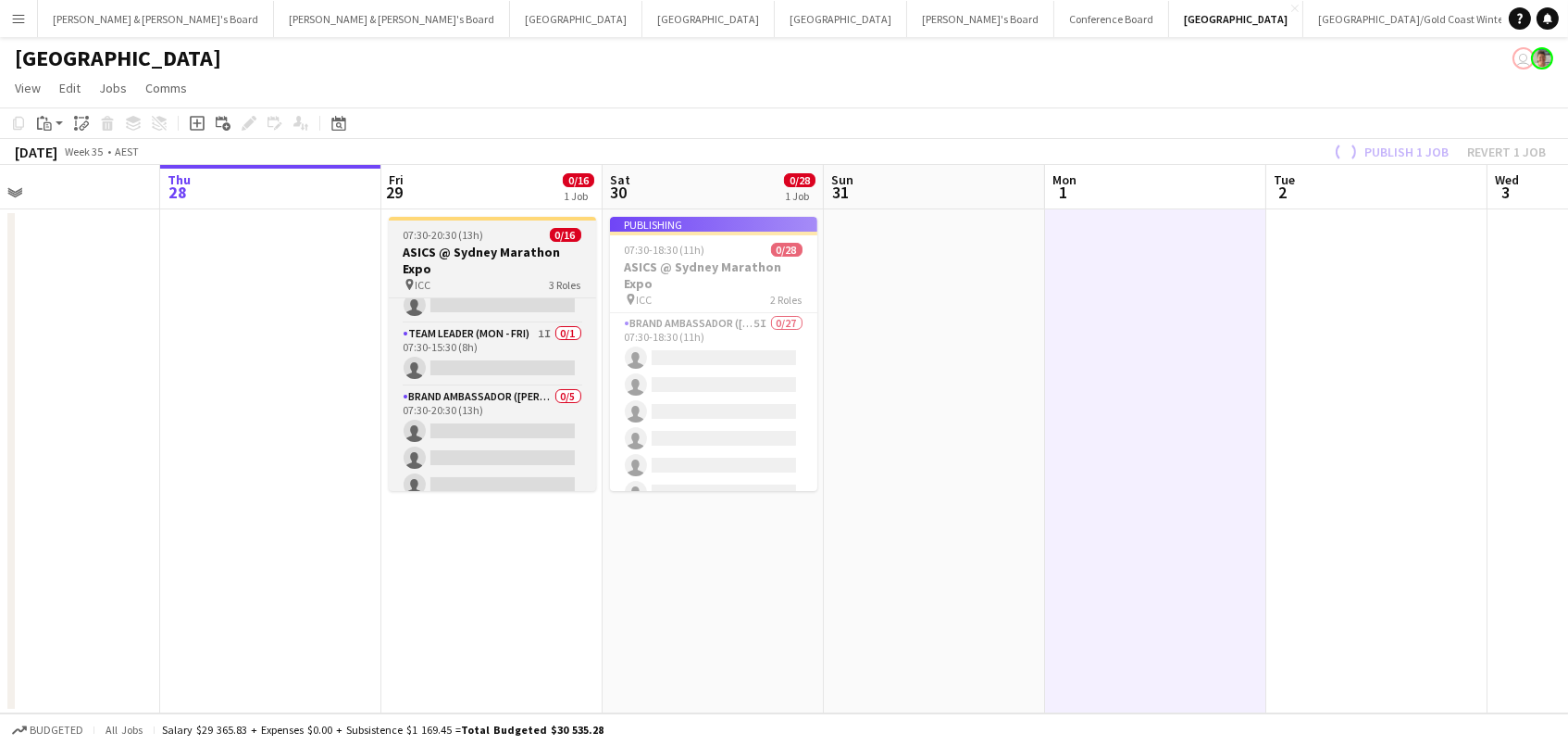
drag, startPoint x: 466, startPoint y: 258, endPoint x: 455, endPoint y: 258, distance: 11.0
click at [466, 258] on h3 "ASICS @ Sydney Marathon Expo" at bounding box center [492, 260] width 208 height 33
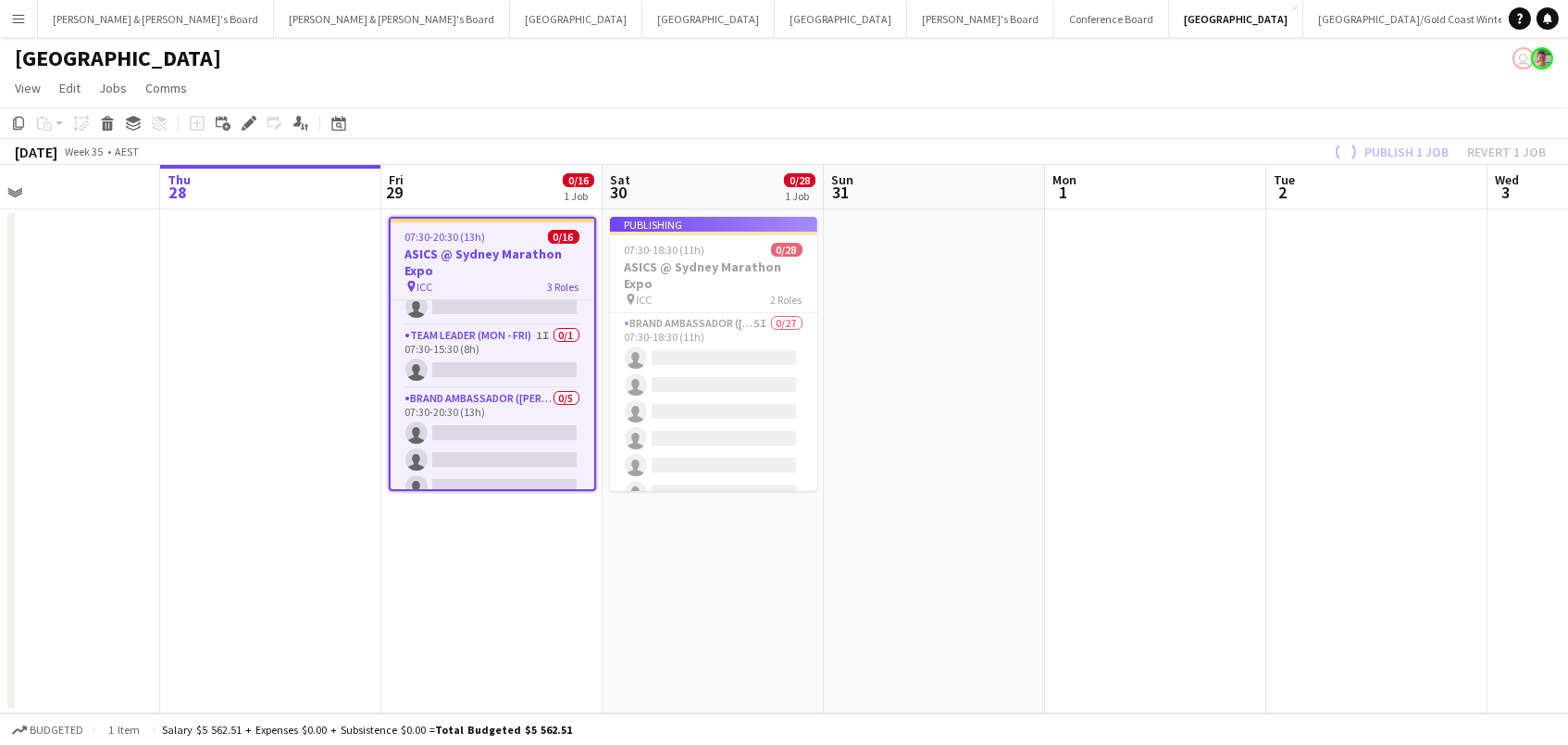
scroll to position [0, 503]
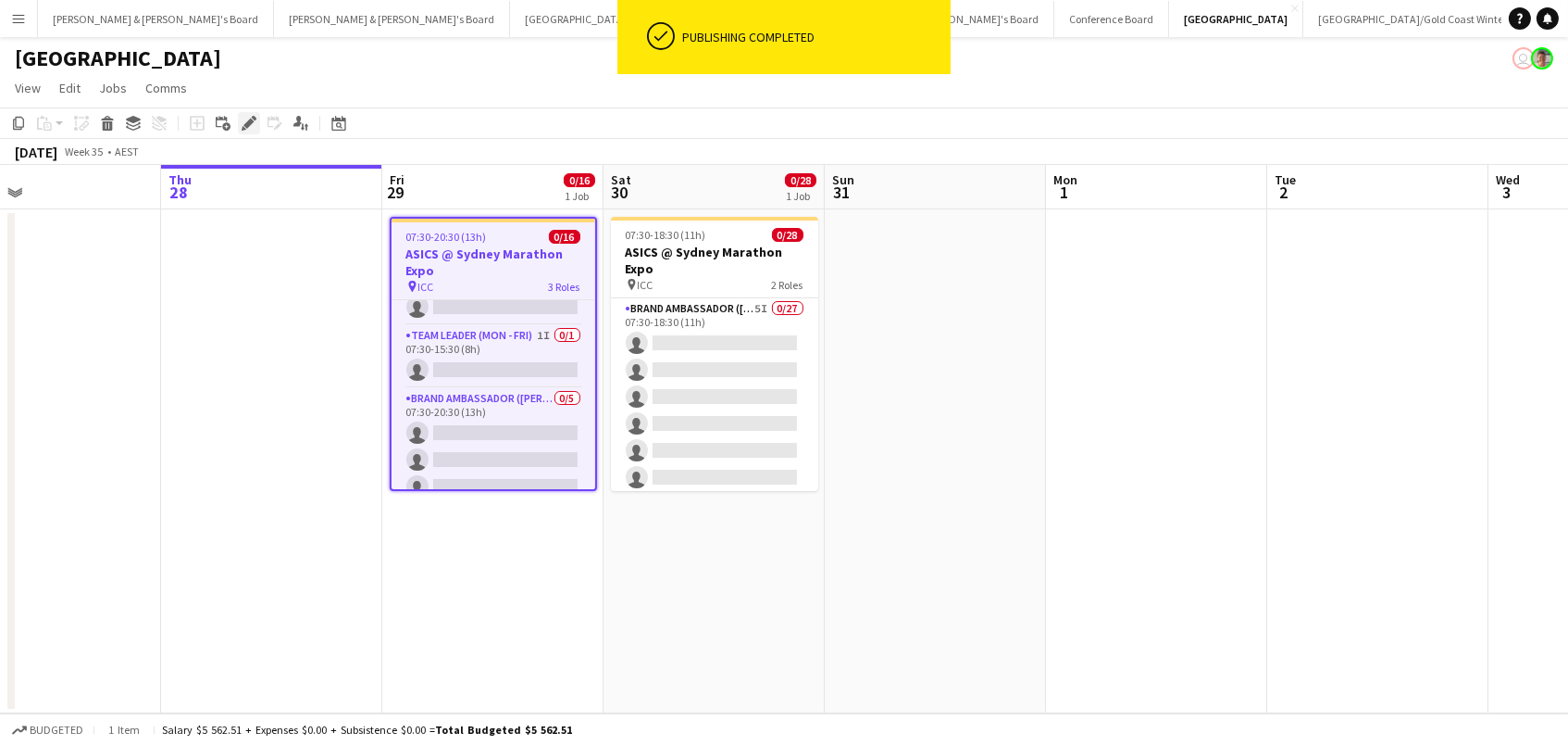
click at [251, 118] on icon at bounding box center [253, 118] width 5 height 5
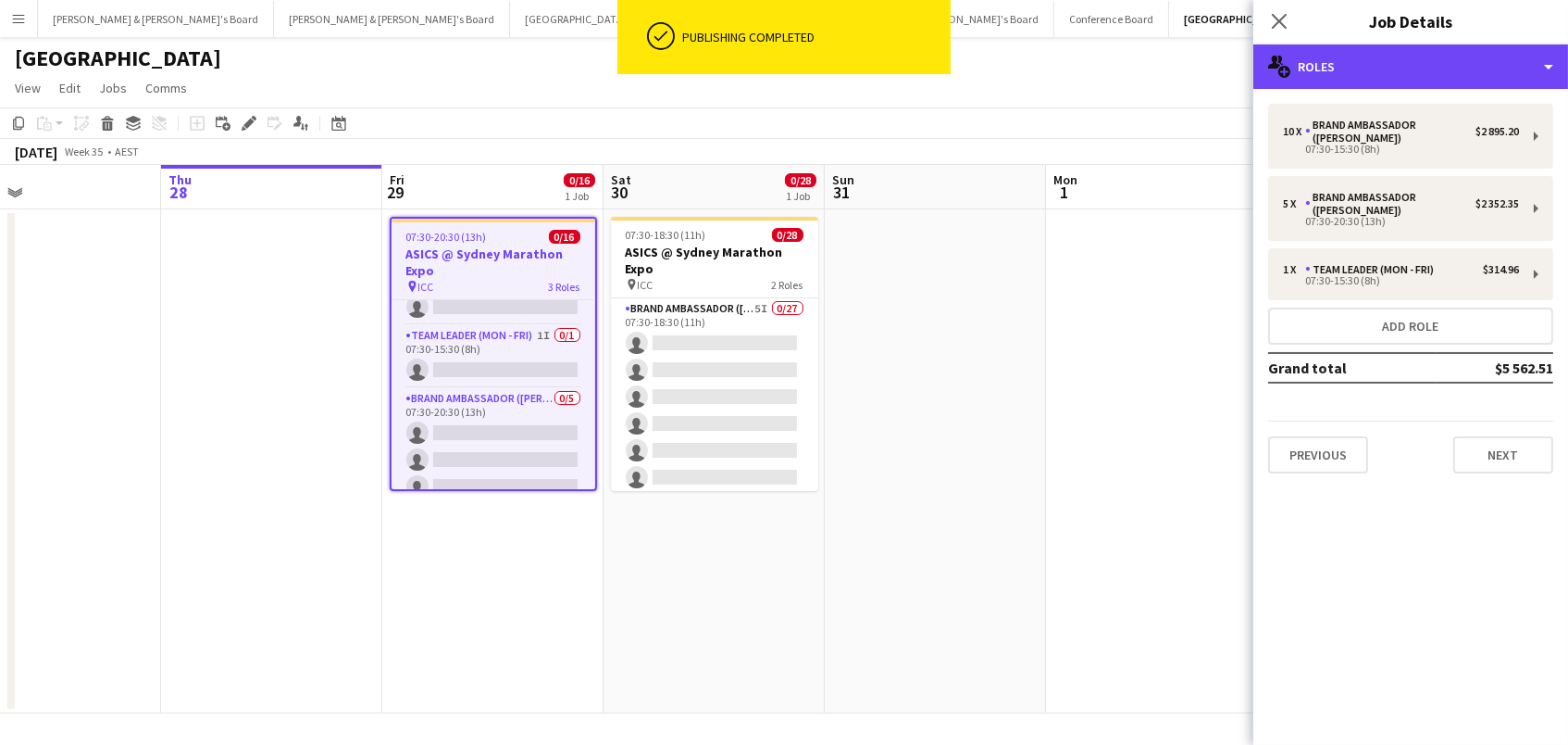
drag, startPoint x: 1459, startPoint y: 73, endPoint x: 1461, endPoint y: 94, distance: 21.1
click at [1459, 72] on div "multiple-users-add Roles" at bounding box center [1410, 67] width 315 height 45
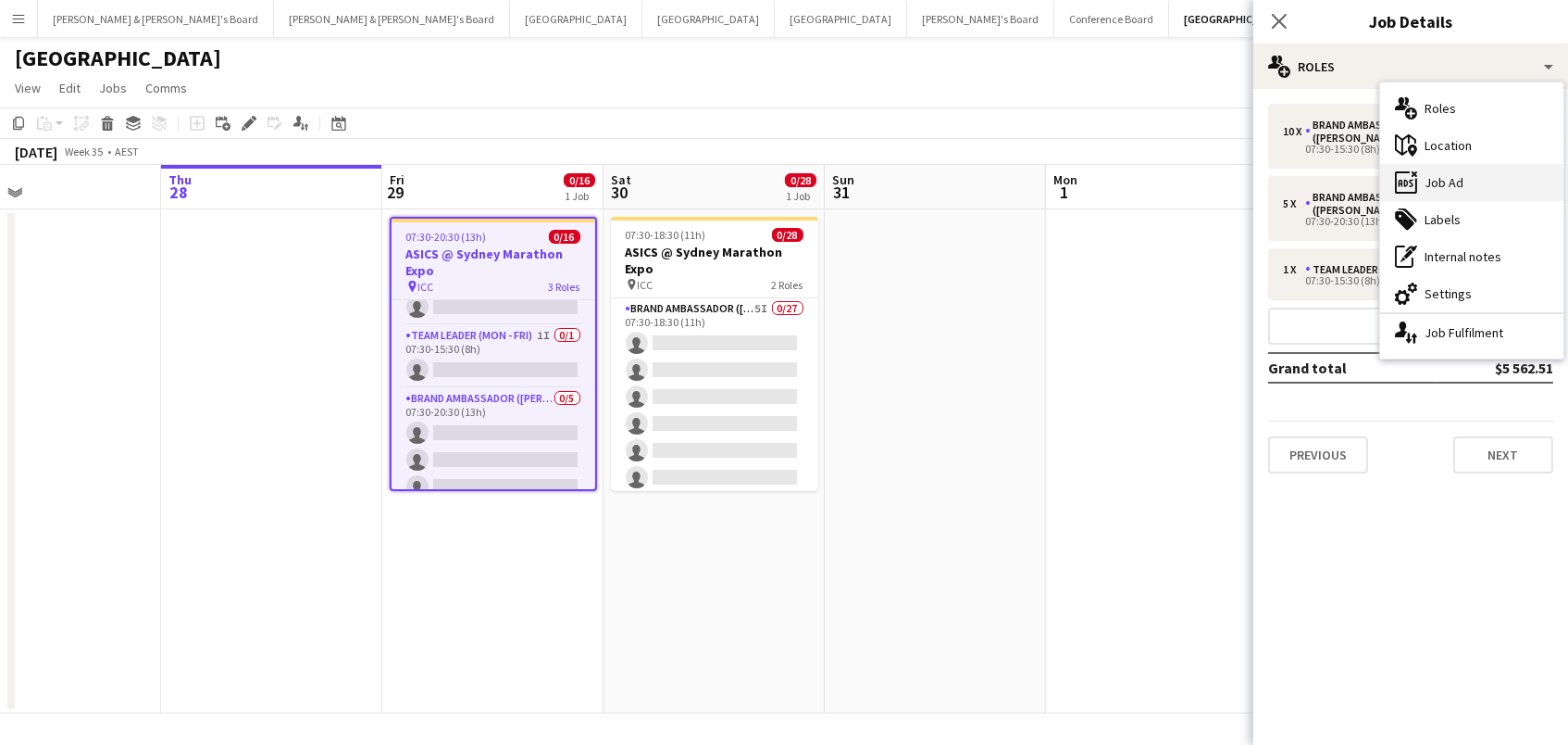
click at [1472, 187] on div "ads-window Job Ad" at bounding box center [1472, 182] width 183 height 37
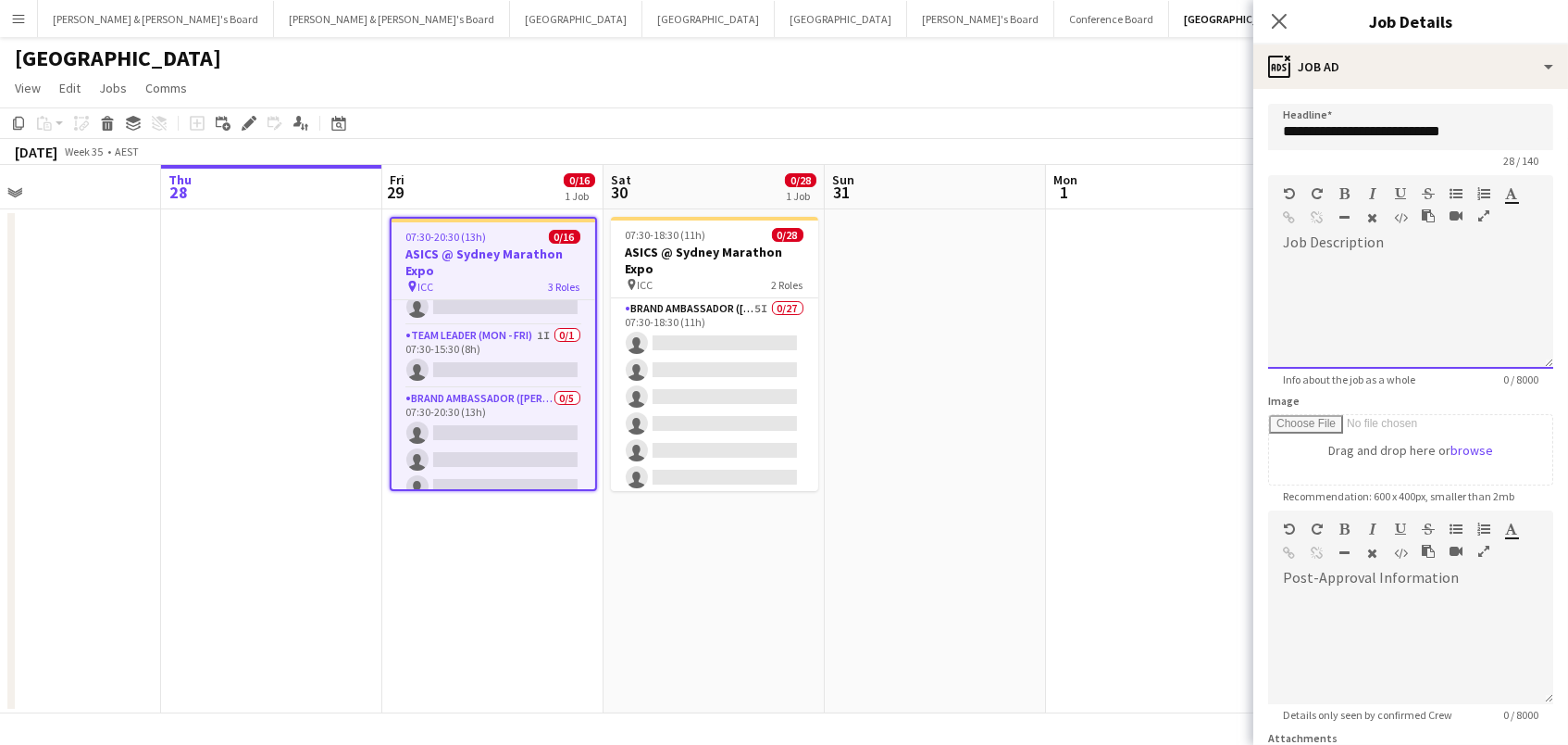
click at [1386, 287] on div at bounding box center [1410, 313] width 286 height 111
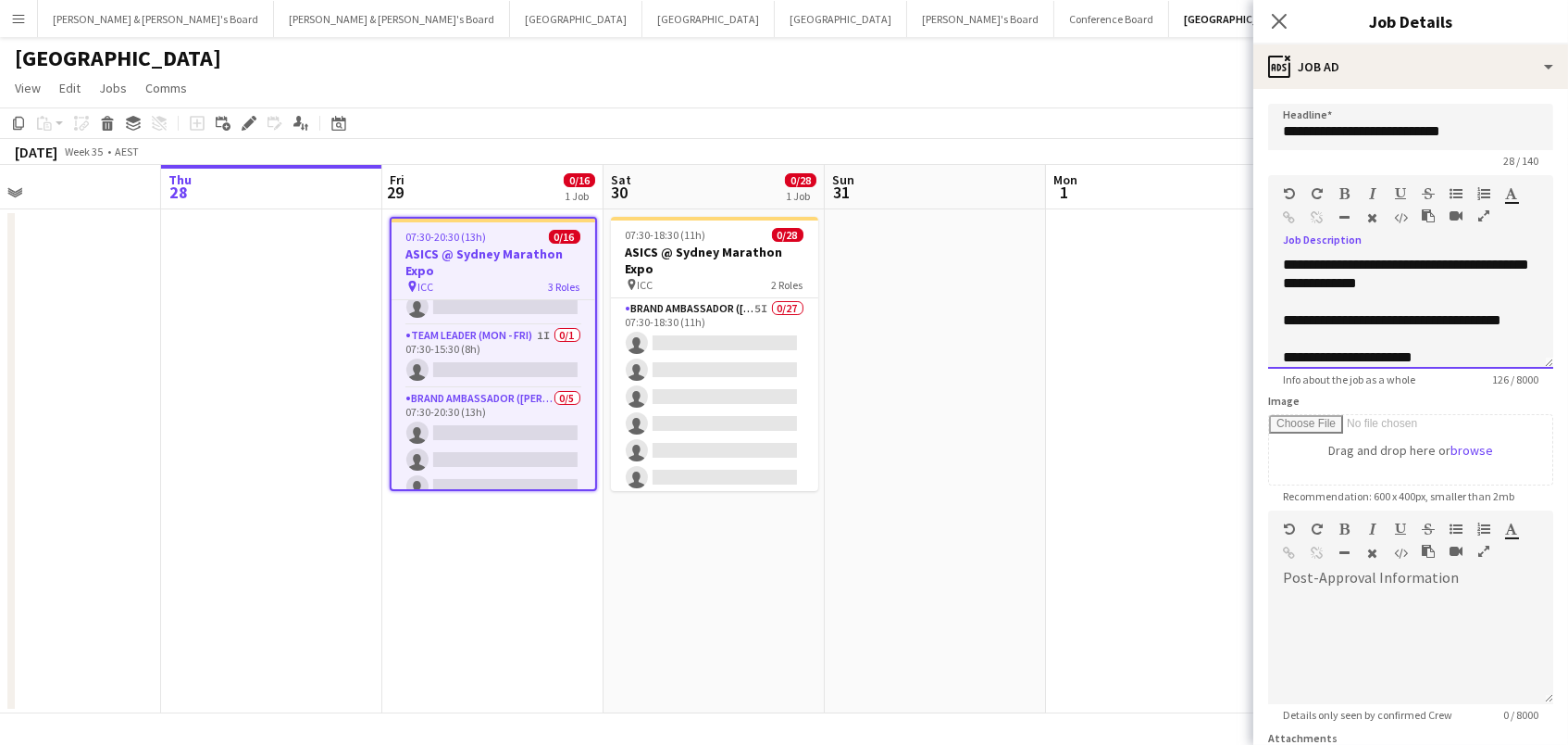
scroll to position [0, 0]
copy div "**********"
click at [717, 249] on h3 "ASICS @ Sydney Marathon Expo" at bounding box center [714, 260] width 208 height 33
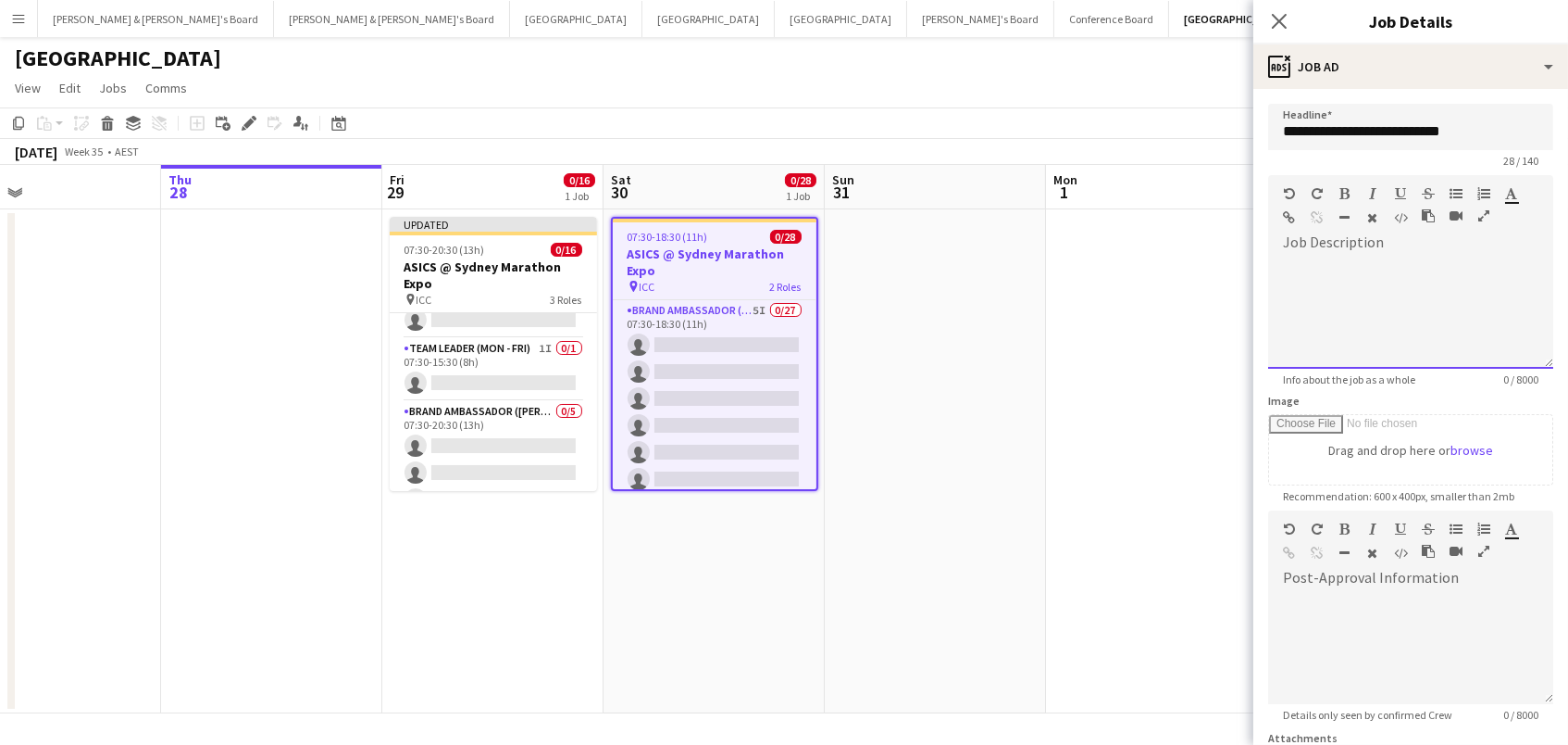
click at [1427, 322] on div at bounding box center [1410, 313] width 286 height 111
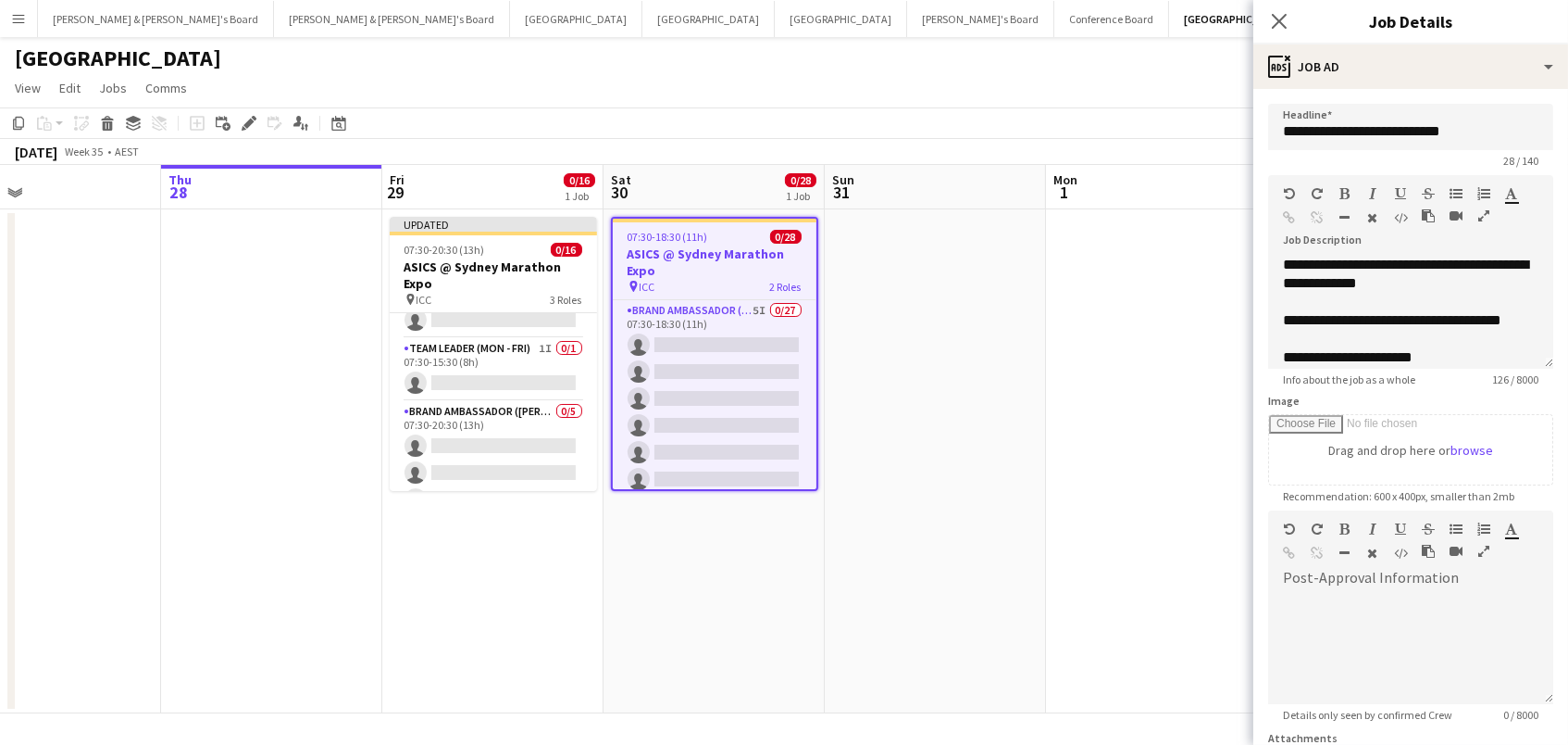
click at [1118, 295] on app-date-cell at bounding box center [1156, 461] width 221 height 504
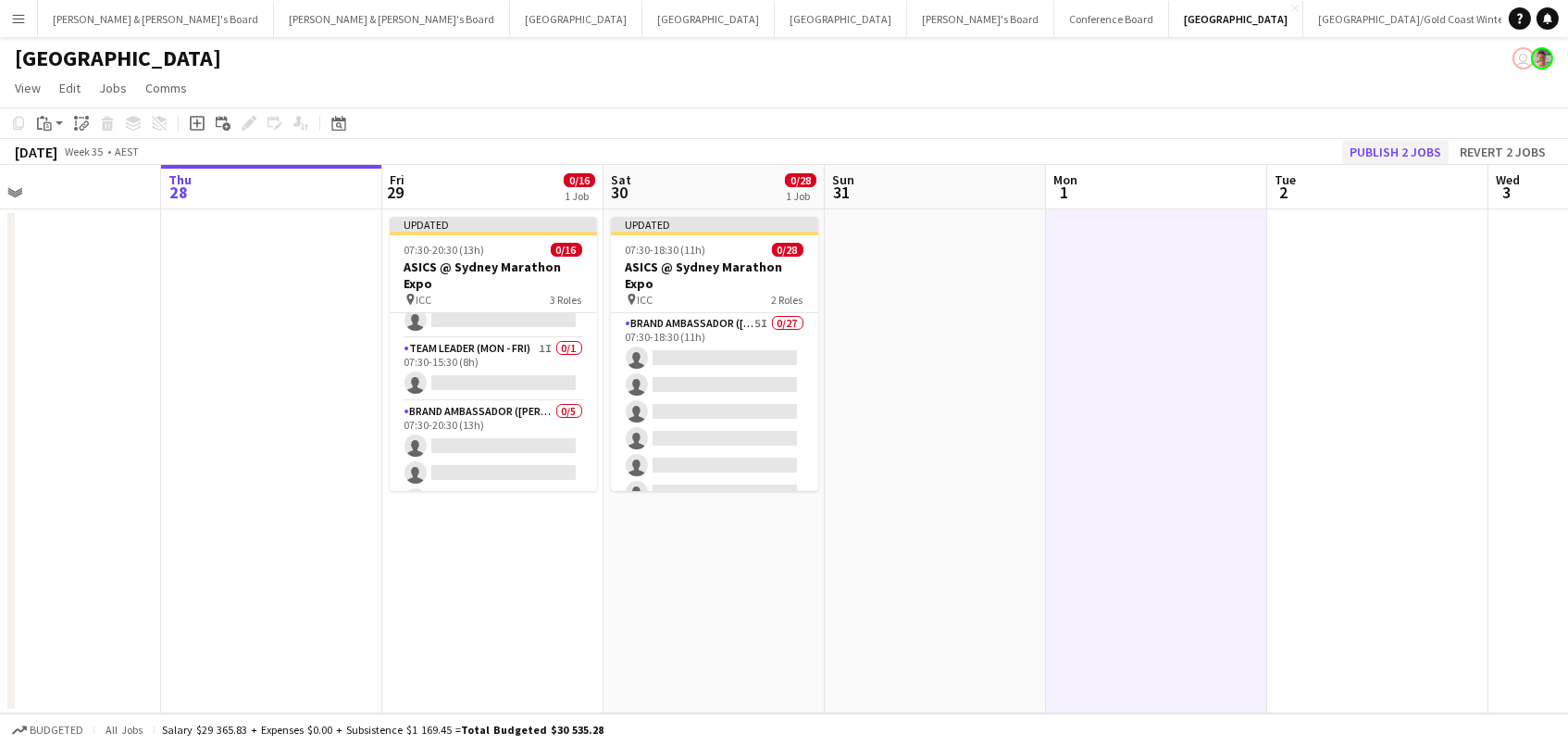
click at [1411, 139] on button "Publish 2 jobs" at bounding box center [1395, 151] width 106 height 24
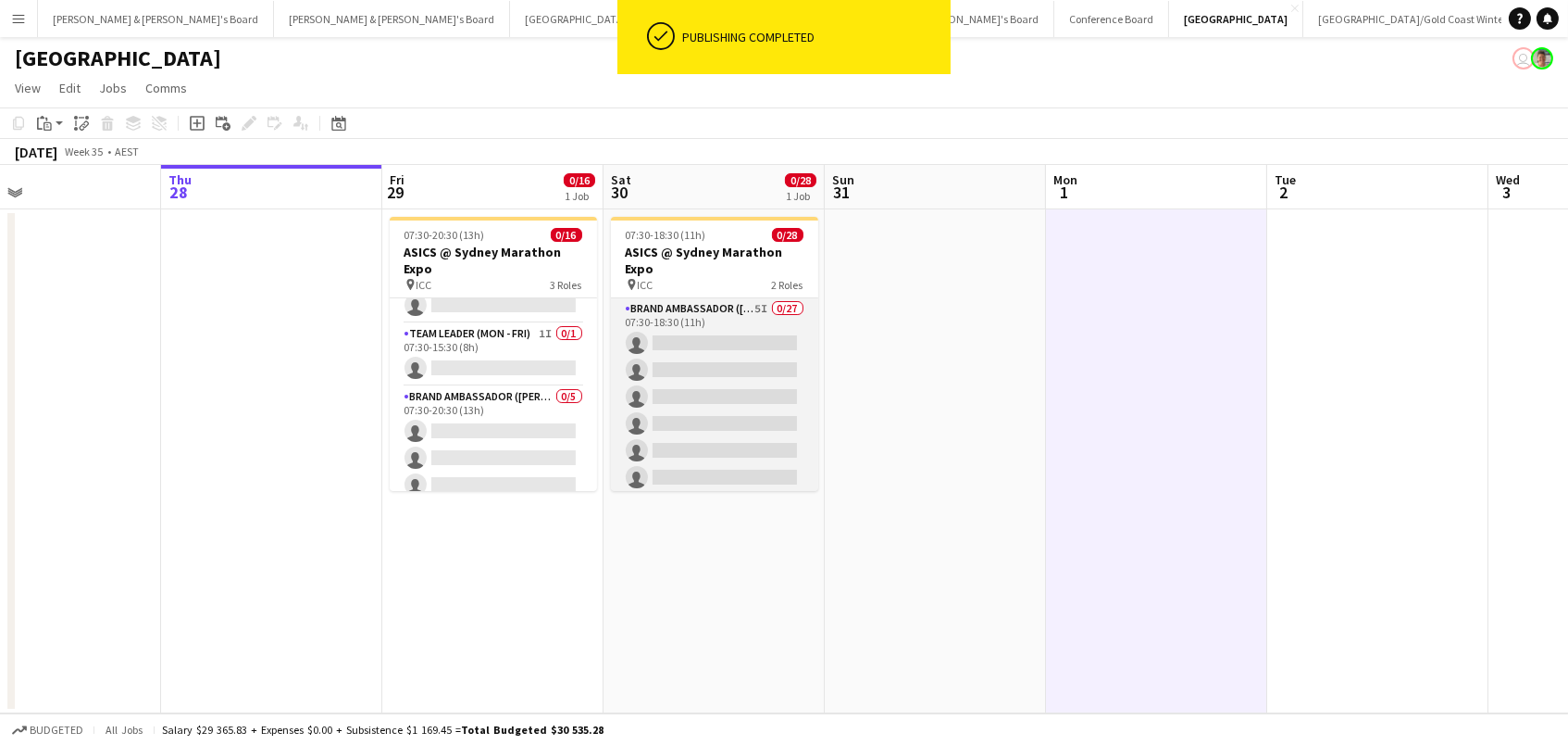
click at [727, 416] on app-card-role "Brand Ambassador (Saturday) 5I 0/27 07:30-18:30 (11h) single-neutral-actions si…" at bounding box center [714, 679] width 208 height 762
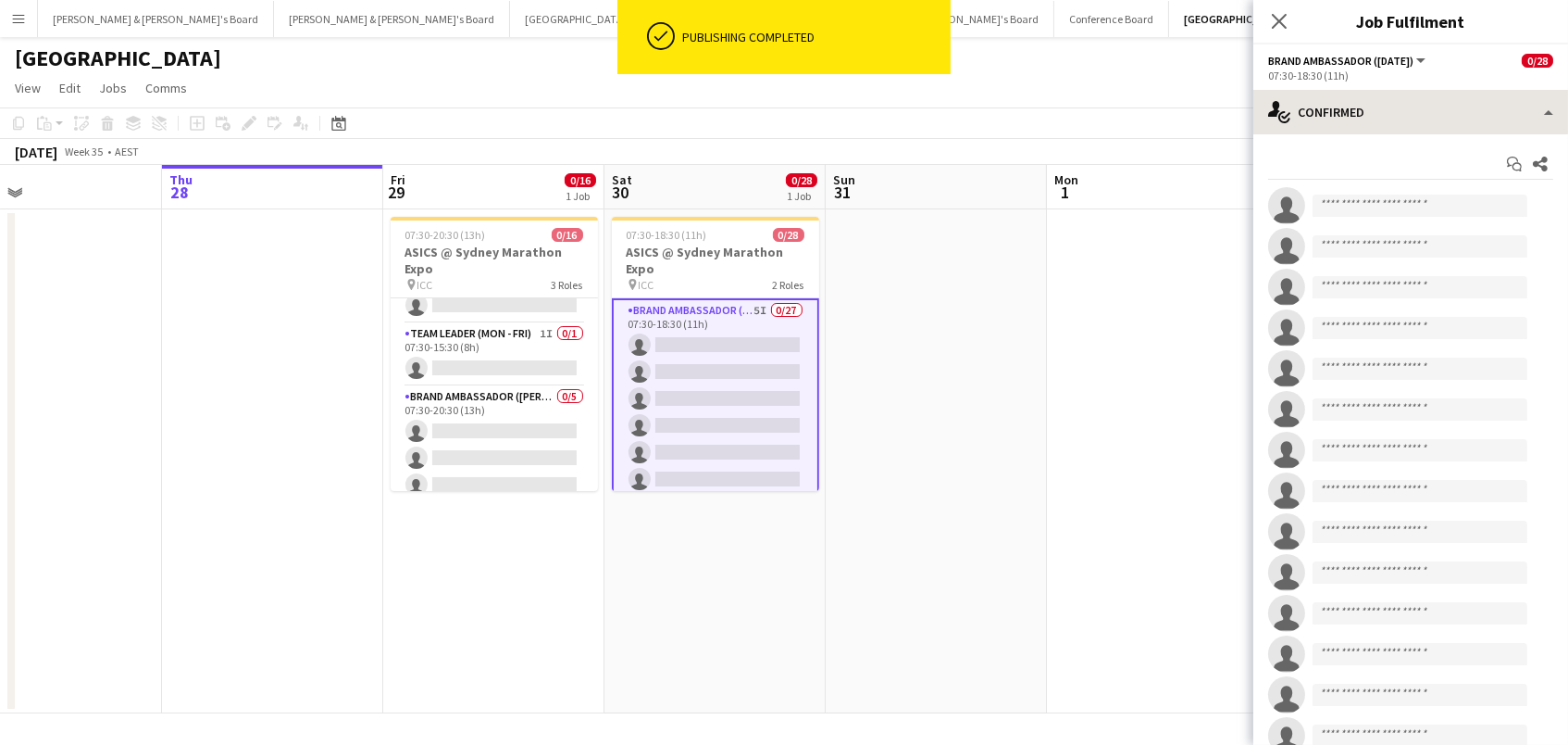
scroll to position [0, 0]
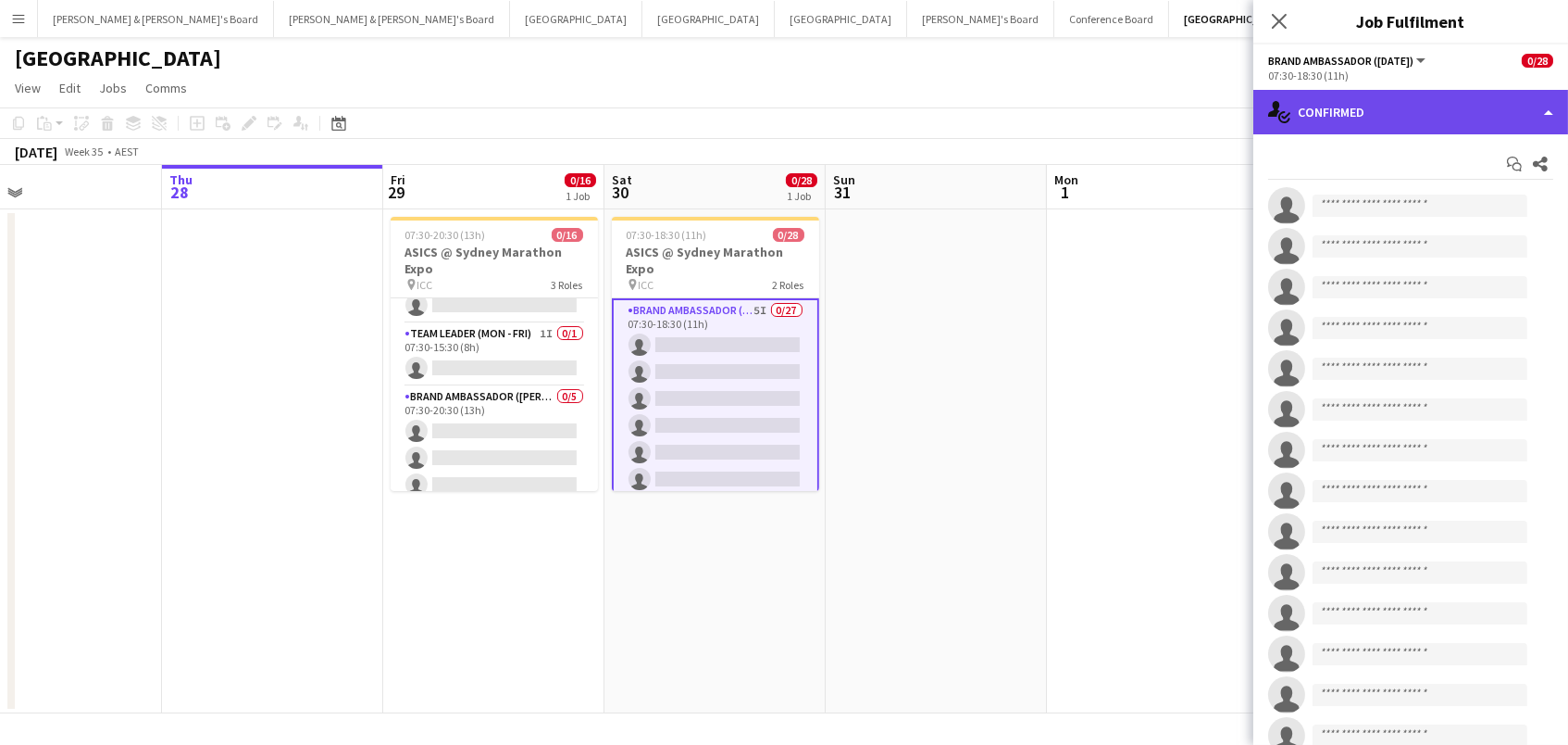
click at [1367, 112] on div "single-neutral-actions-check-2 Confirmed" at bounding box center [1410, 112] width 315 height 45
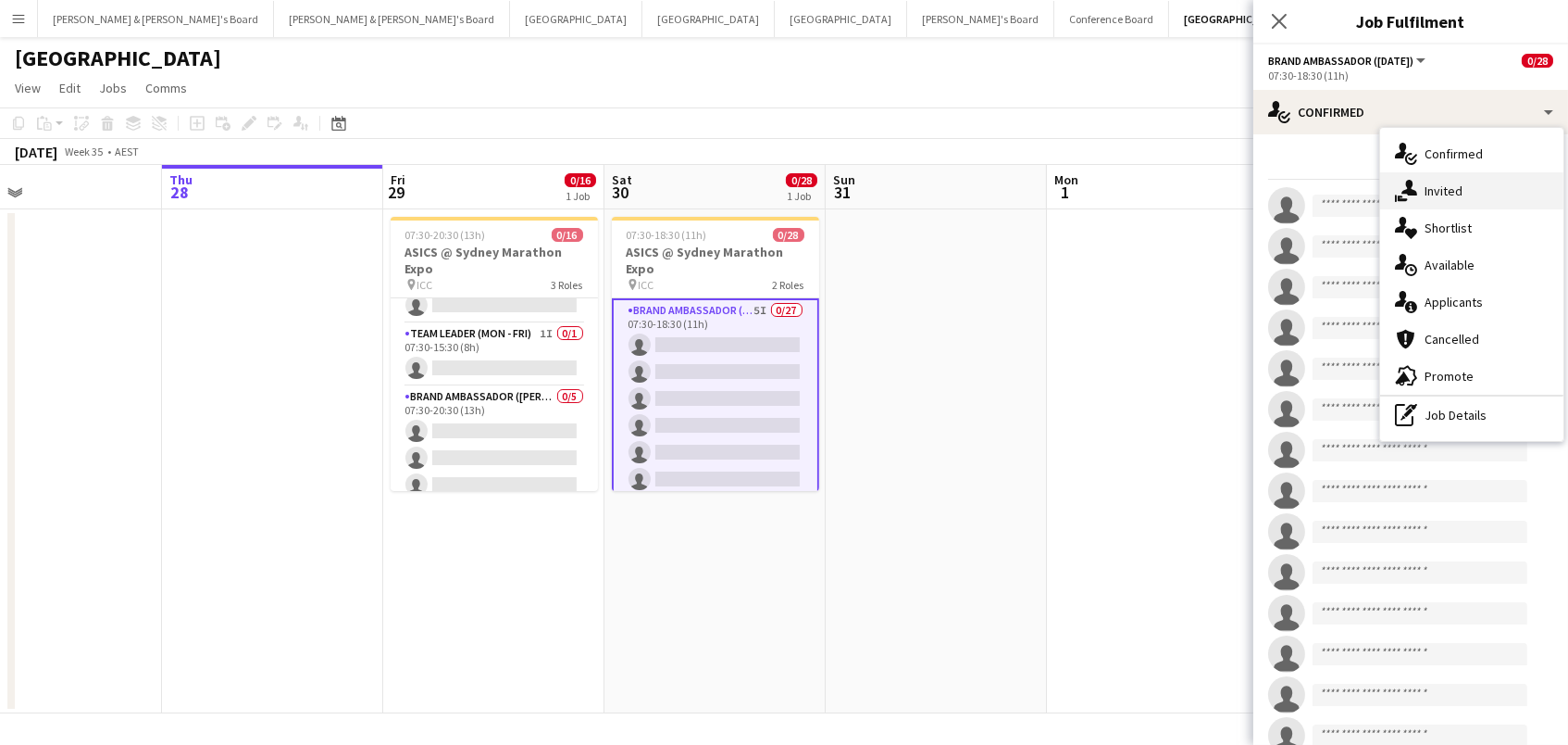
click at [1436, 199] on div "single-neutral-actions-share-1 Invited" at bounding box center [1472, 191] width 183 height 37
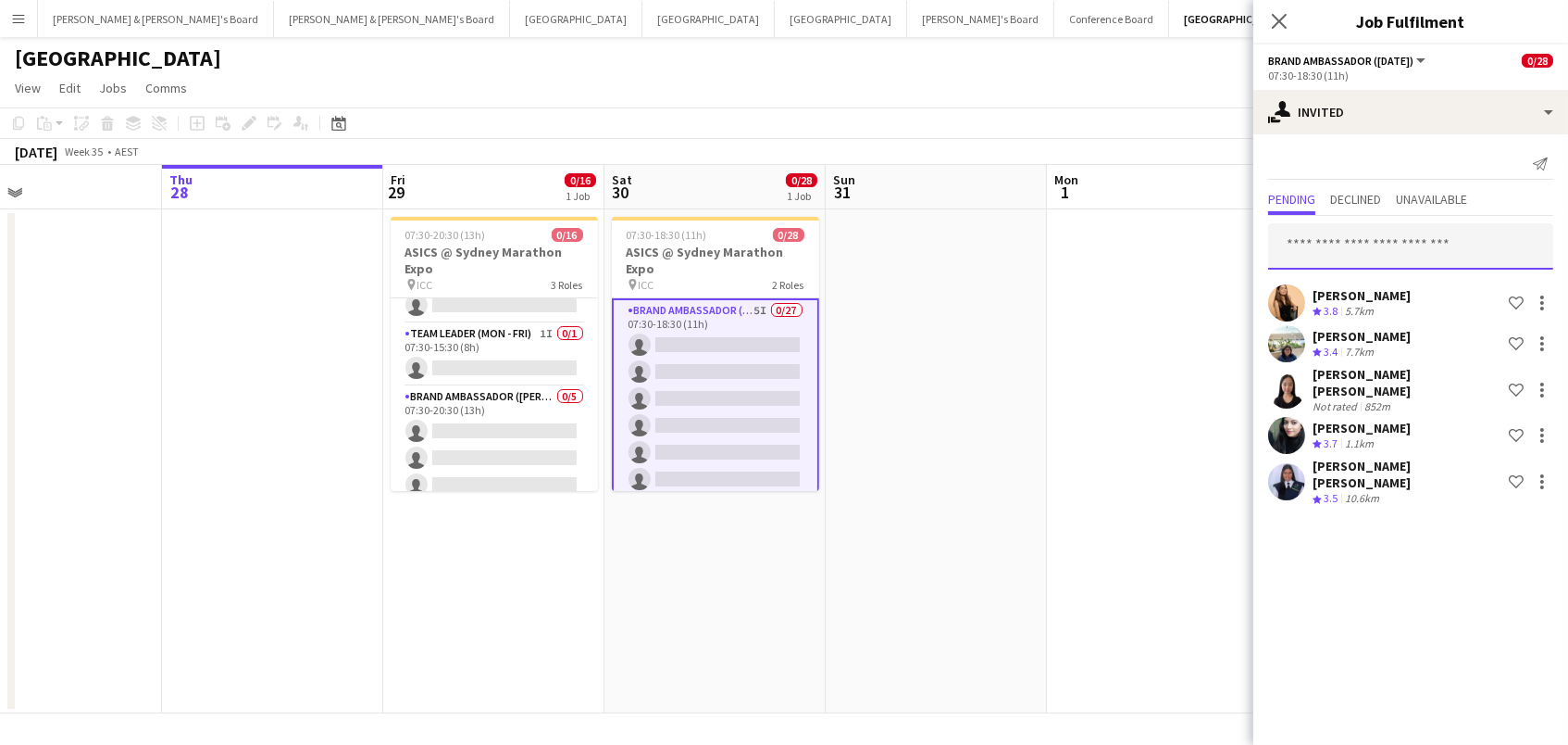
click at [1360, 236] on input "text" at bounding box center [1410, 246] width 286 height 46
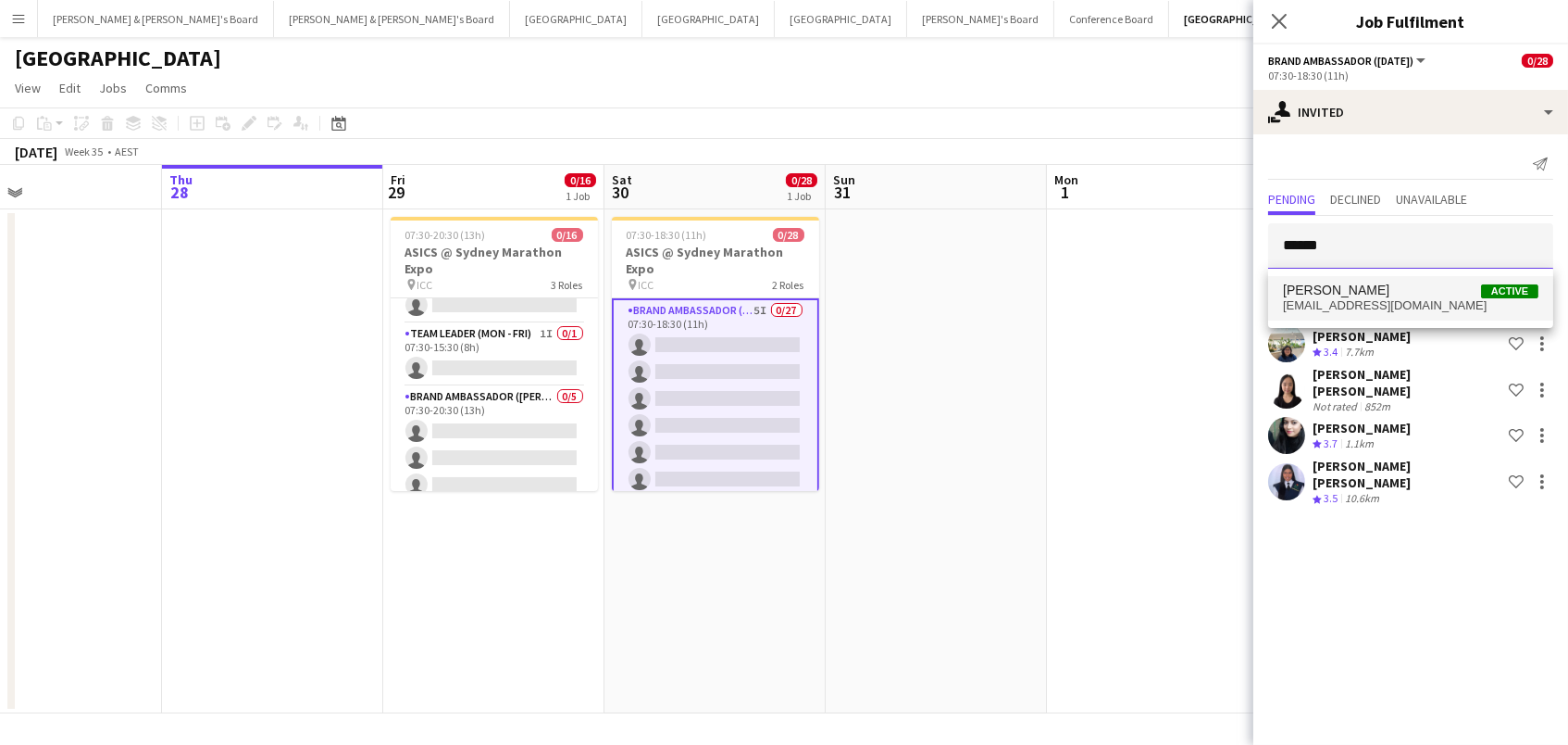
type input "******"
click at [1353, 295] on span "[PERSON_NAME]" at bounding box center [1336, 291] width 106 height 16
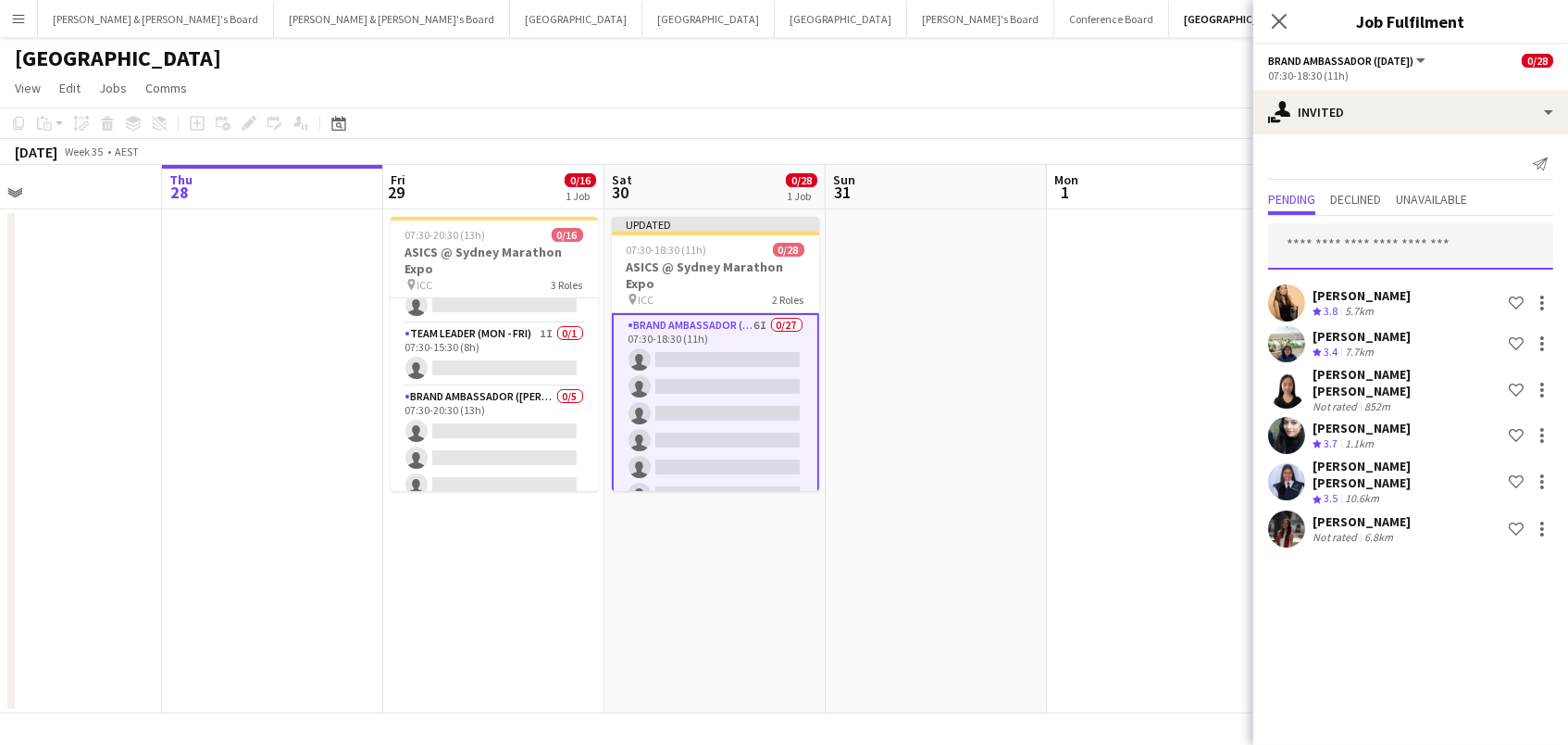
click at [1310, 240] on input "text" at bounding box center [1410, 246] width 286 height 46
type input "*****"
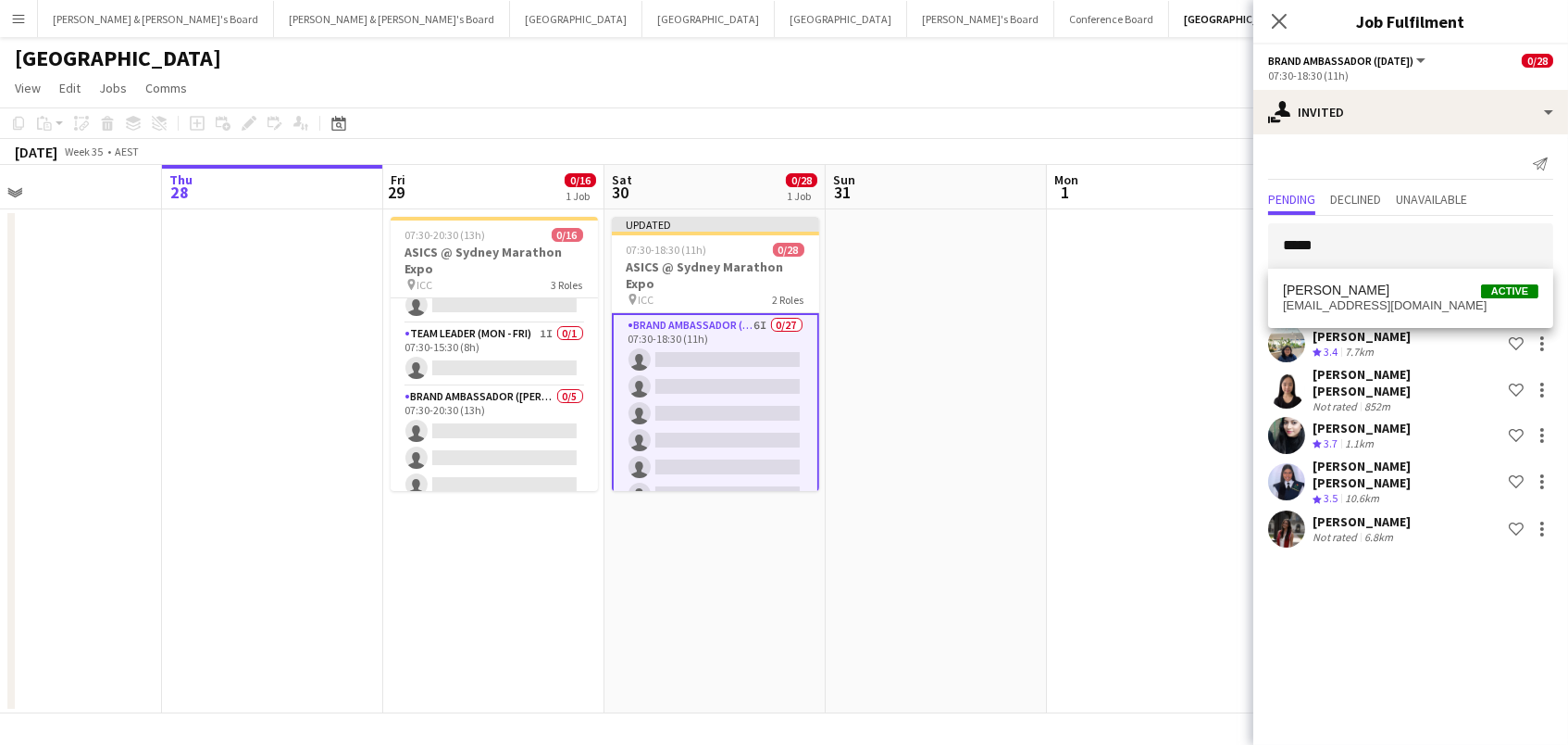
click at [1323, 297] on span "[PERSON_NAME]" at bounding box center [1336, 291] width 106 height 16
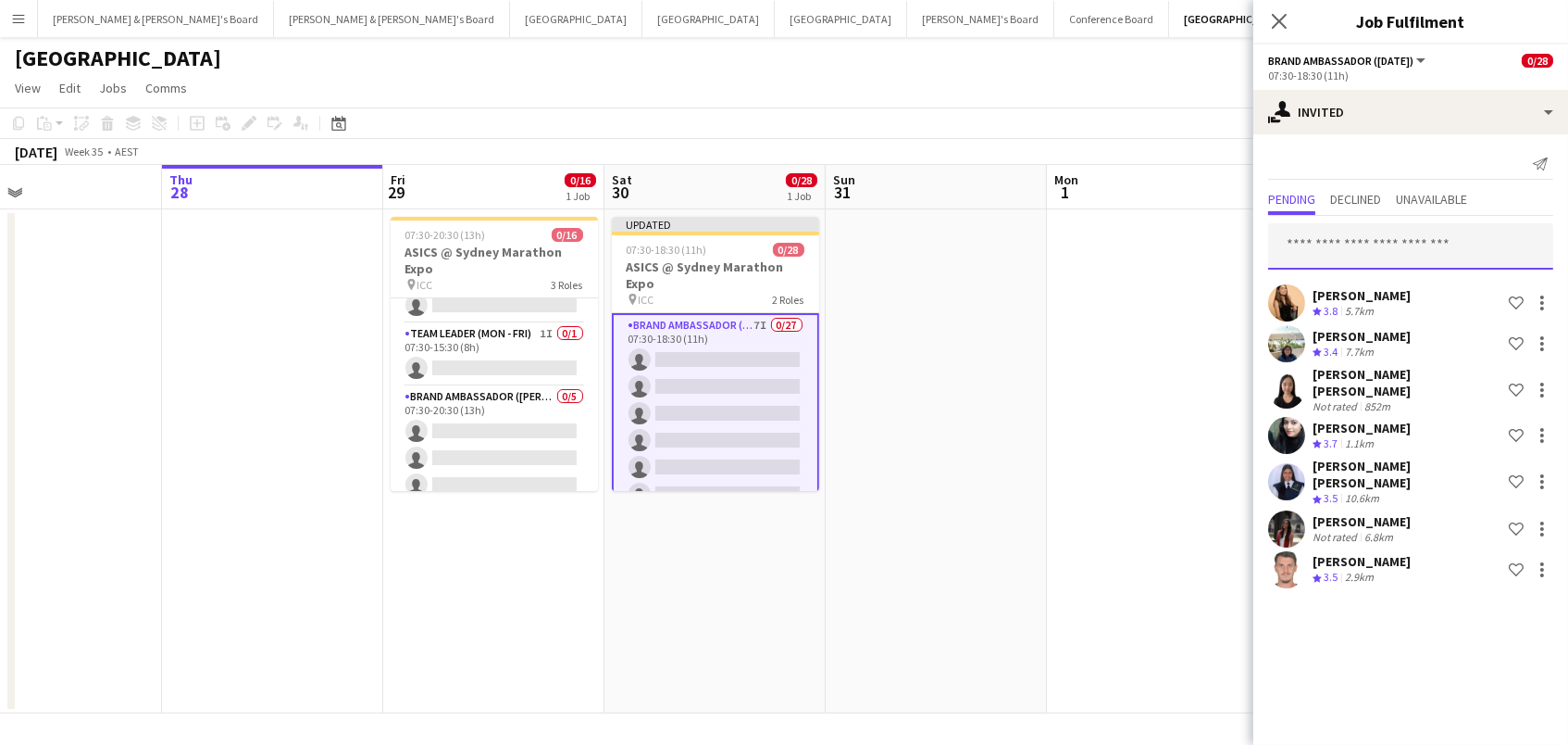
click at [1334, 250] on input "text" at bounding box center [1410, 246] width 286 height 46
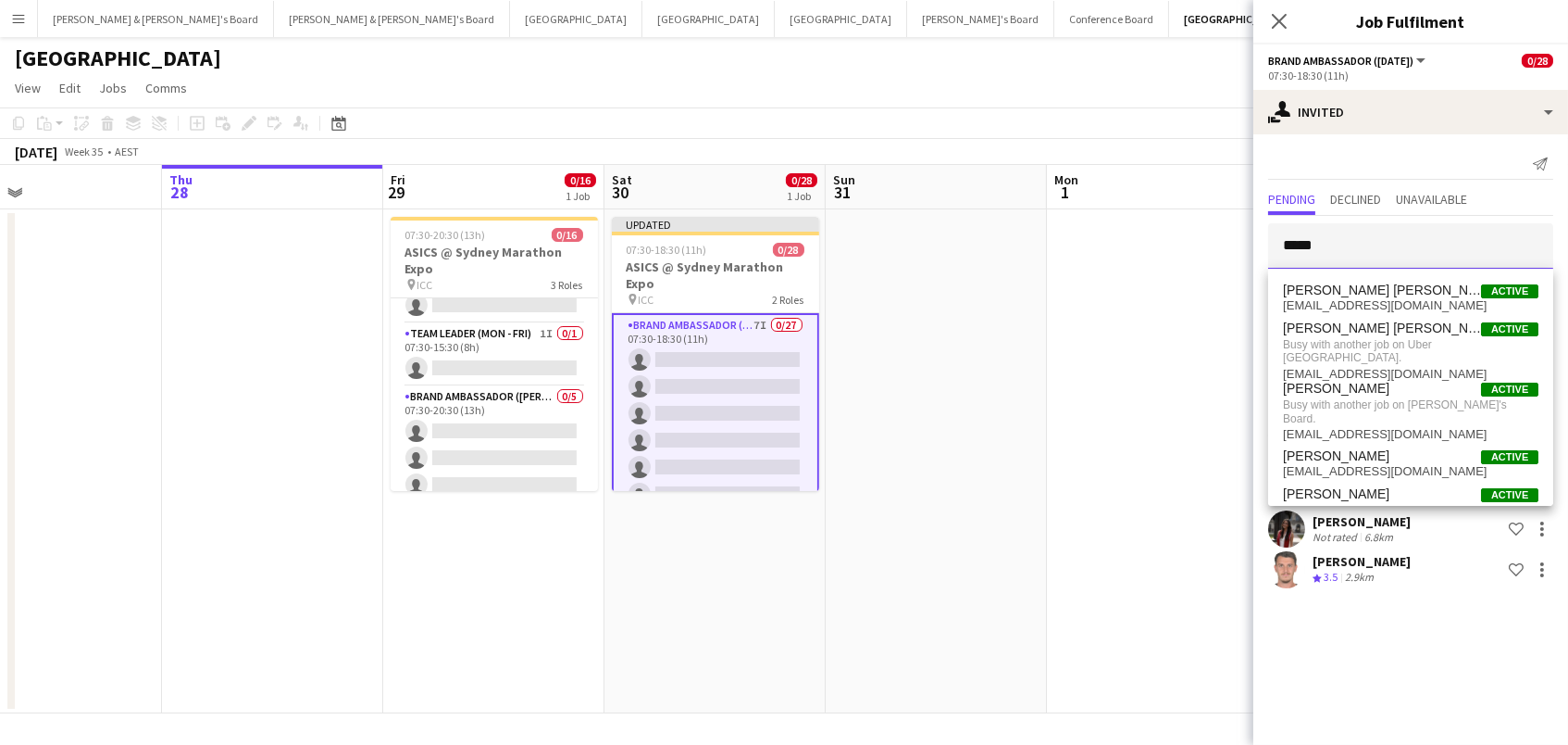
type input "*****"
drag, startPoint x: 1338, startPoint y: 282, endPoint x: 1340, endPoint y: 305, distance: 23.1
click at [1340, 305] on span "[EMAIL_ADDRESS][DOMAIN_NAME]" at bounding box center [1411, 305] width 255 height 15
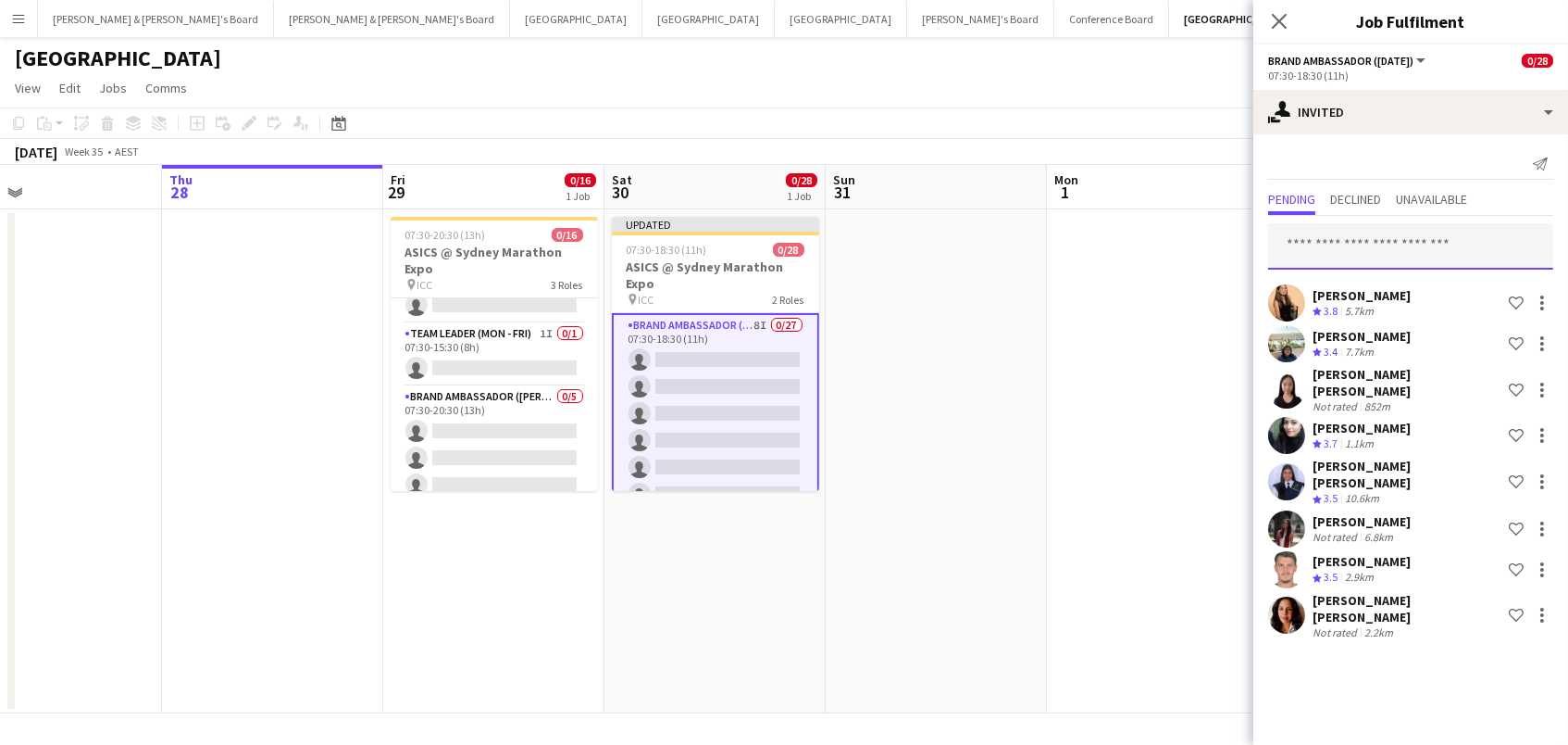
click at [1341, 238] on input "text" at bounding box center [1410, 246] width 286 height 46
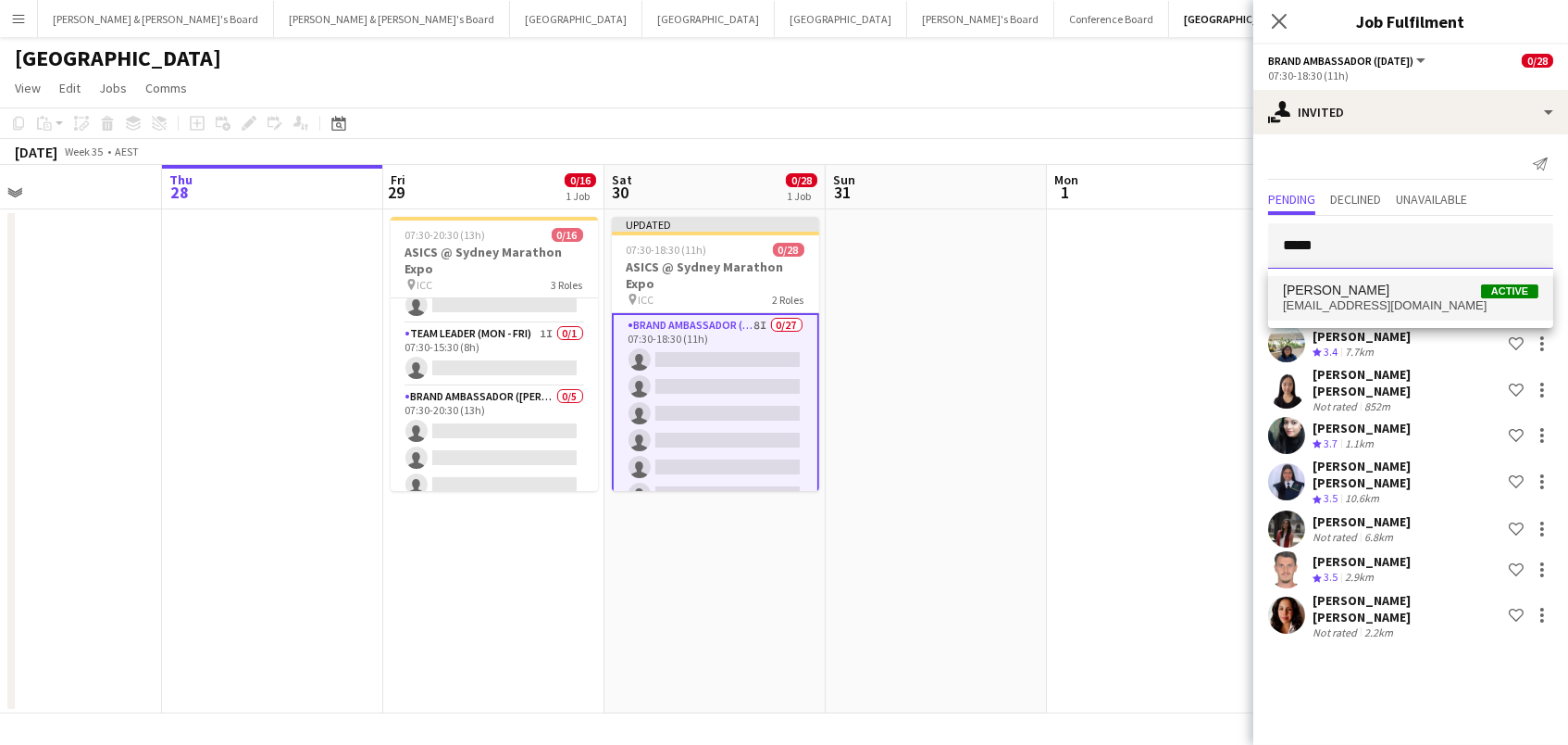
type input "*****"
click at [1360, 293] on span "Ilham Sutoyo Active" at bounding box center [1411, 291] width 255 height 16
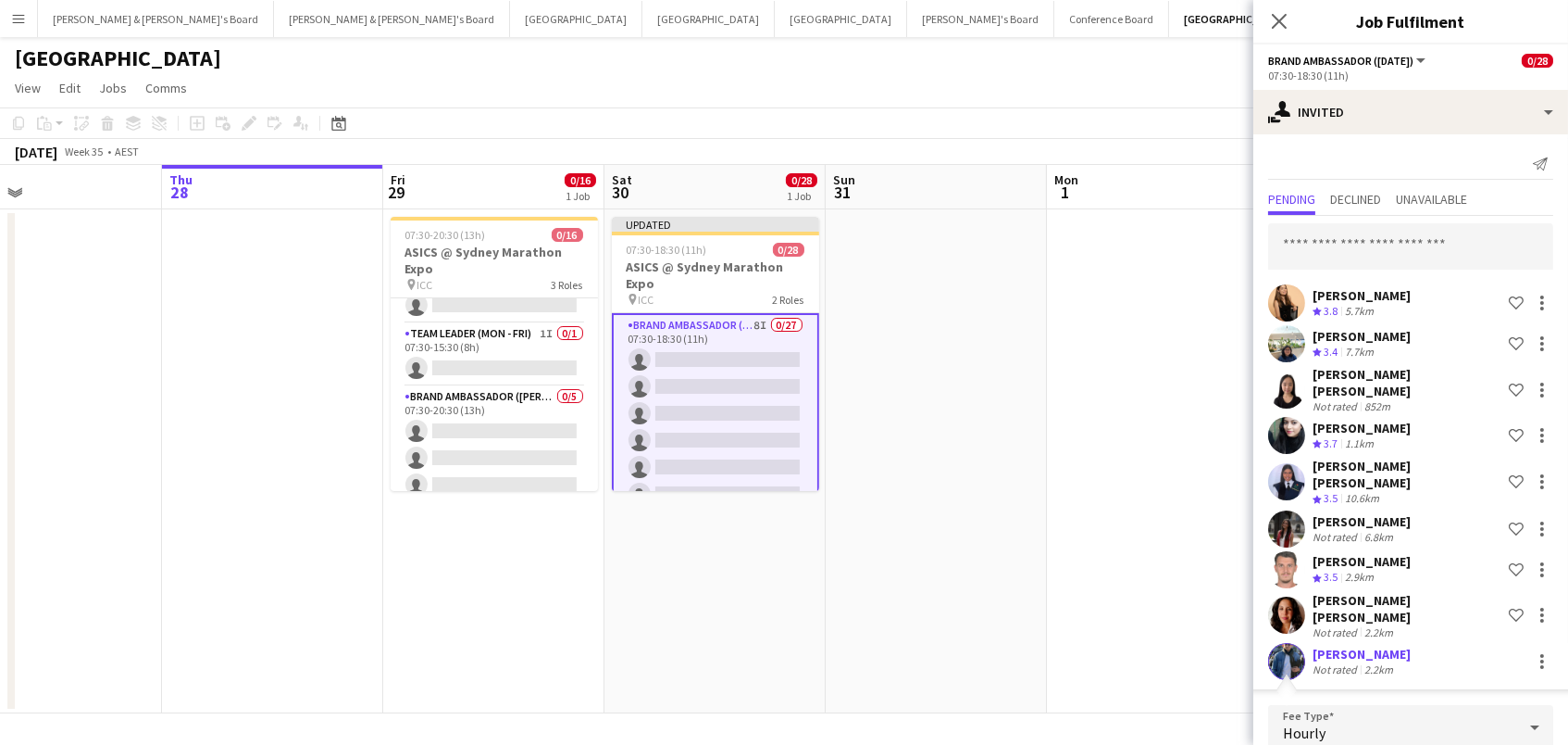
click at [1354, 239] on input "text" at bounding box center [1410, 246] width 286 height 46
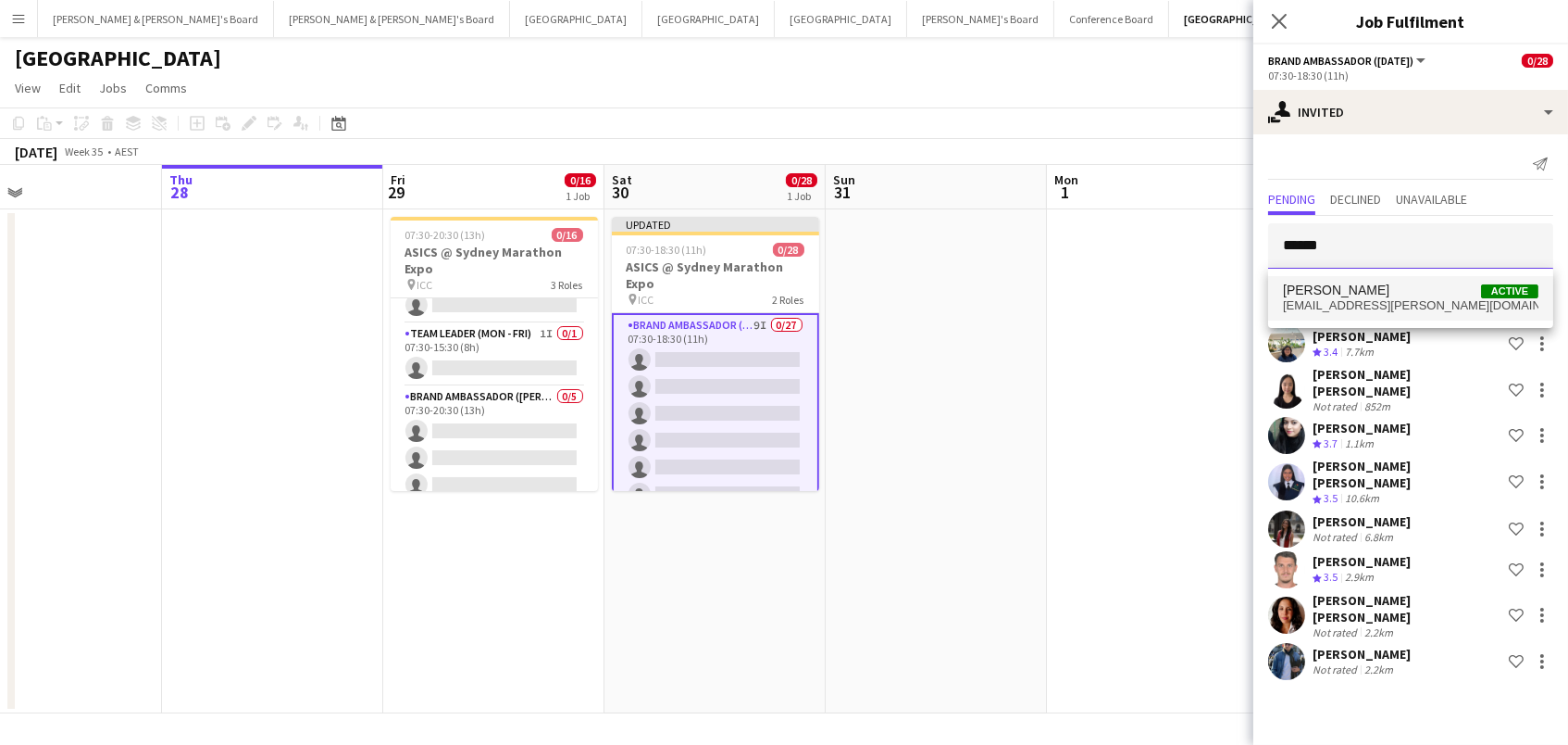
type input "******"
drag, startPoint x: 1354, startPoint y: 280, endPoint x: 1354, endPoint y: 295, distance: 15.0
click at [1354, 295] on span "[PERSON_NAME]" at bounding box center [1336, 291] width 106 height 16
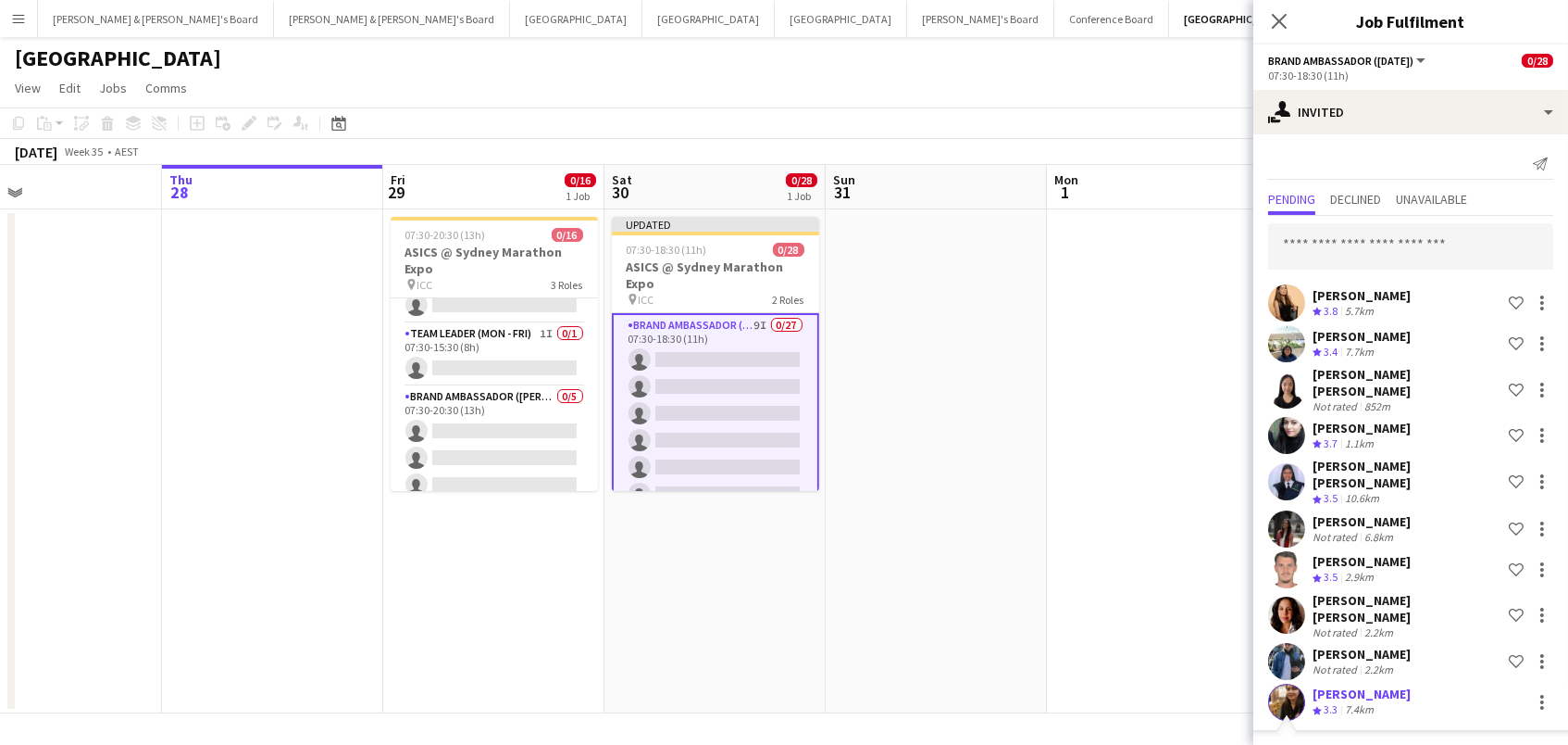
scroll to position [349, 0]
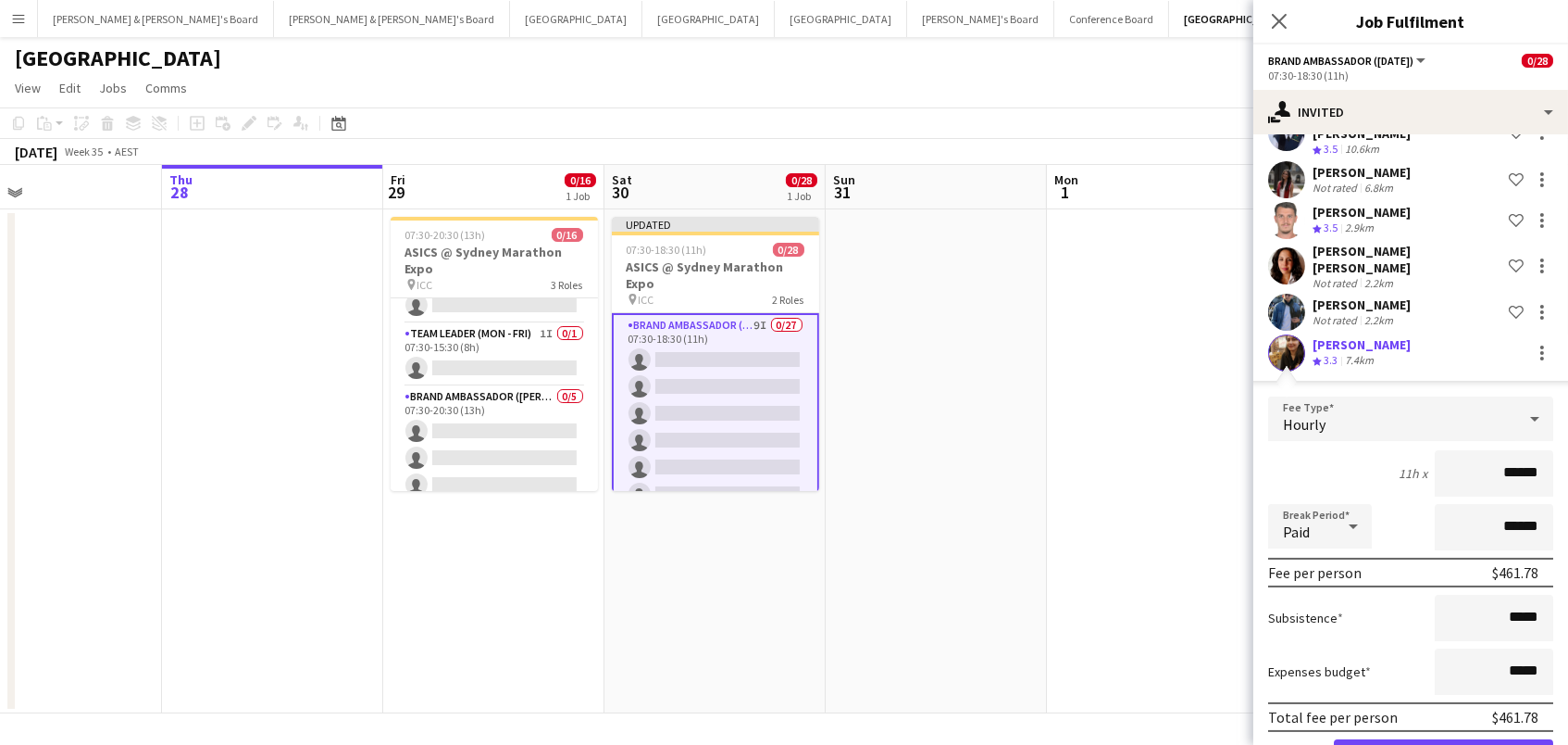
click at [1443, 739] on button "Confirm" at bounding box center [1443, 758] width 219 height 37
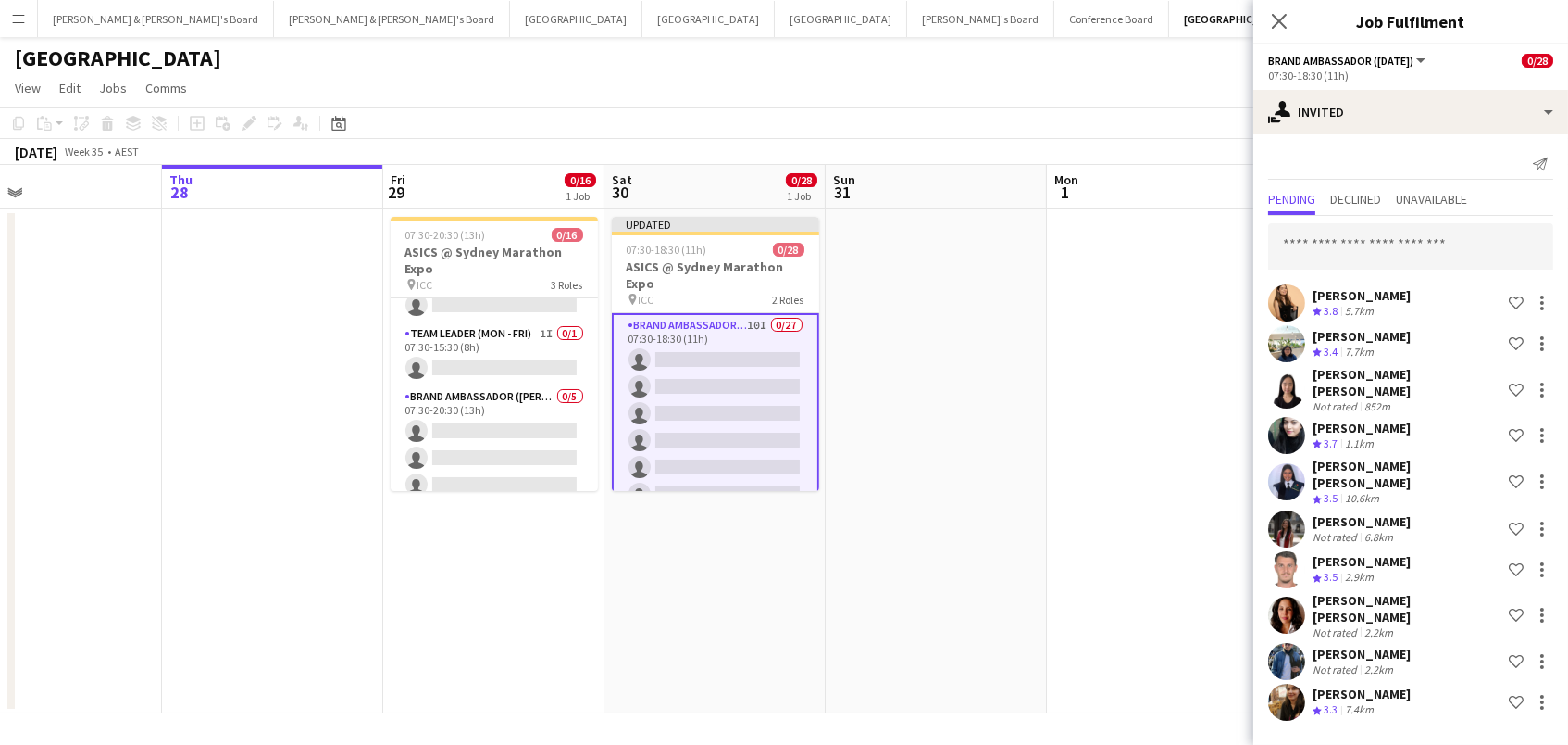
click at [1350, 286] on div "Sarah Fox Crew rating 3.8 5.7km Shortlist crew" at bounding box center [1410, 303] width 315 height 37
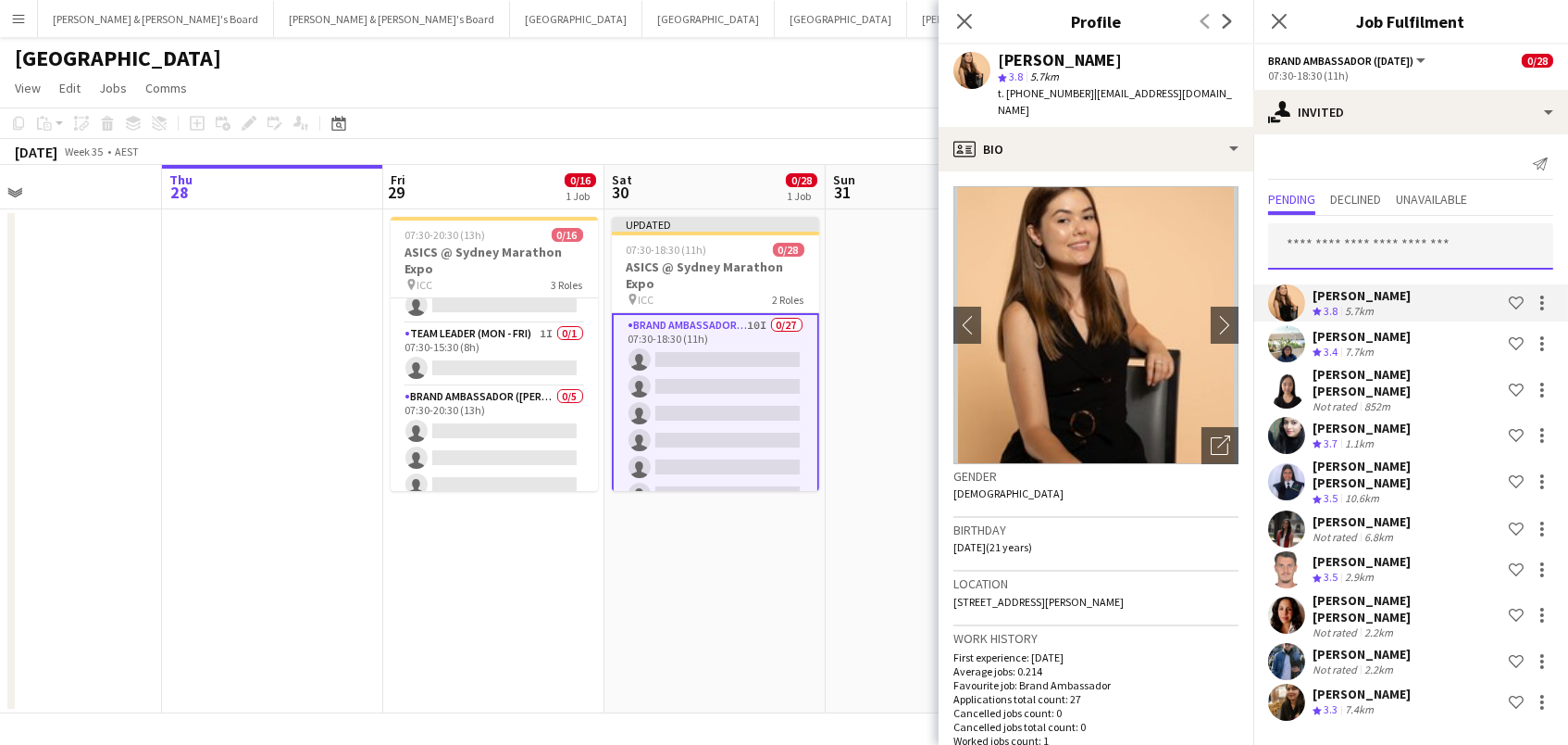
click at [1396, 237] on input "text" at bounding box center [1410, 246] width 286 height 46
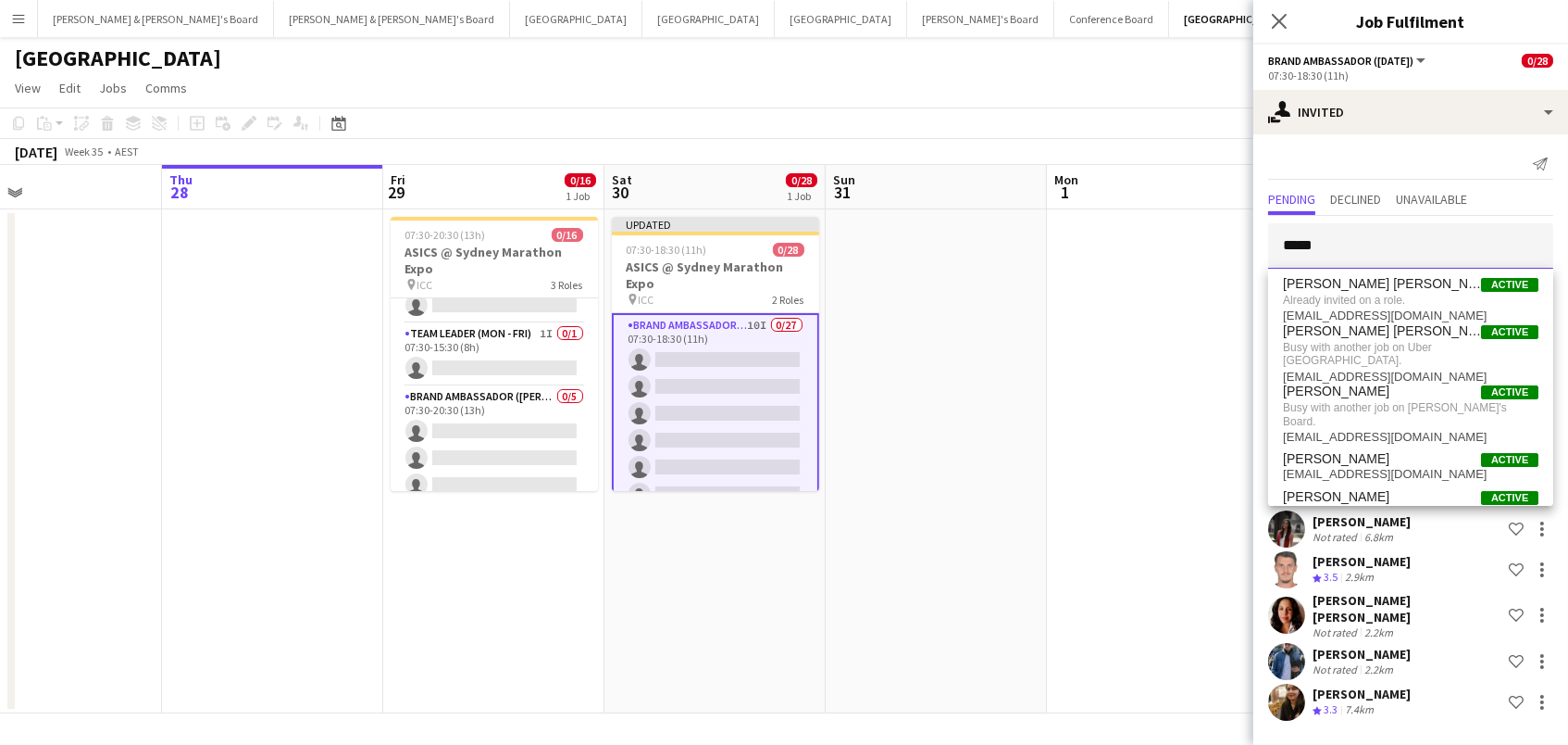
type input "*****"
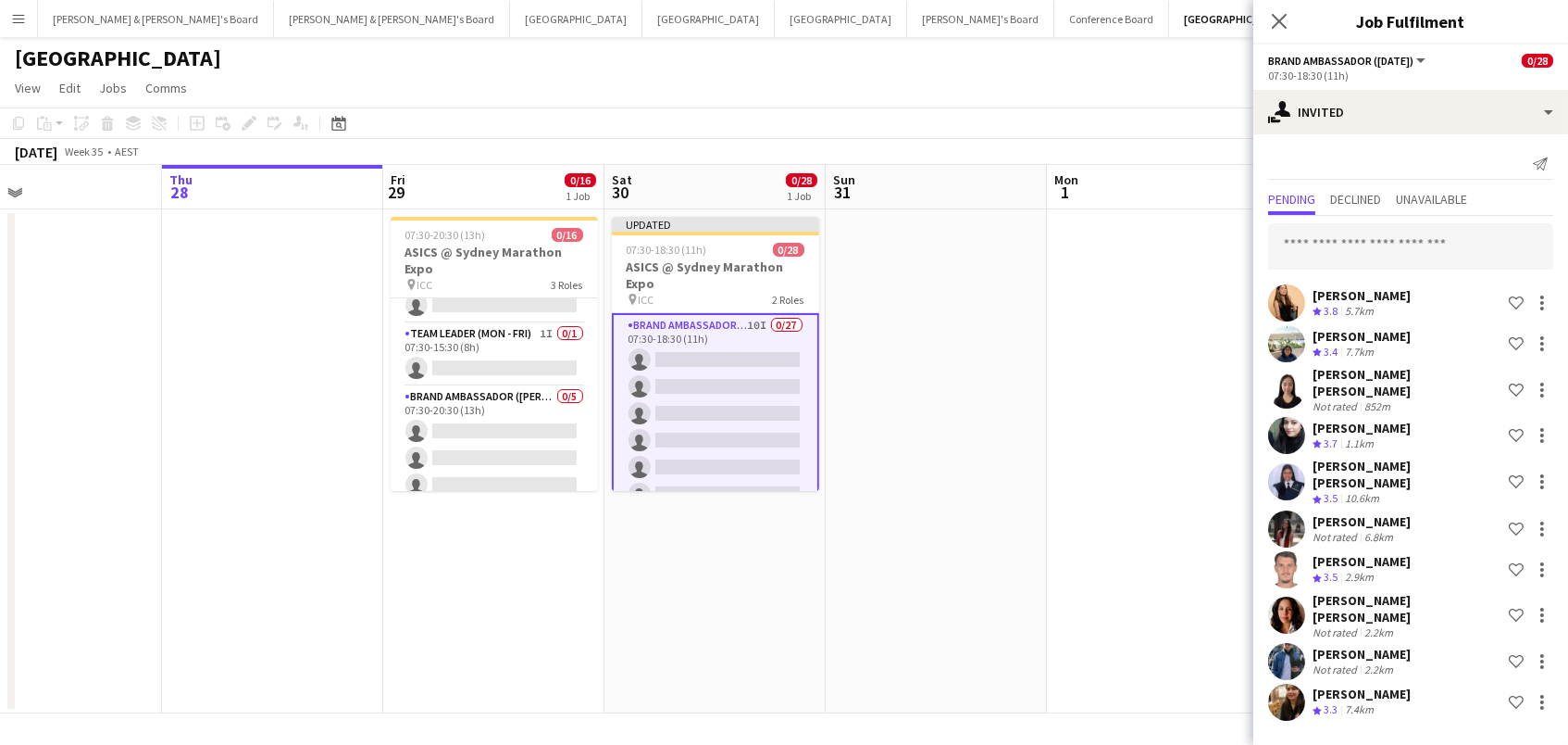
drag, startPoint x: 1057, startPoint y: 392, endPoint x: 1136, endPoint y: 379, distance: 80.1
click at [1057, 392] on app-date-cell at bounding box center [1157, 461] width 221 height 504
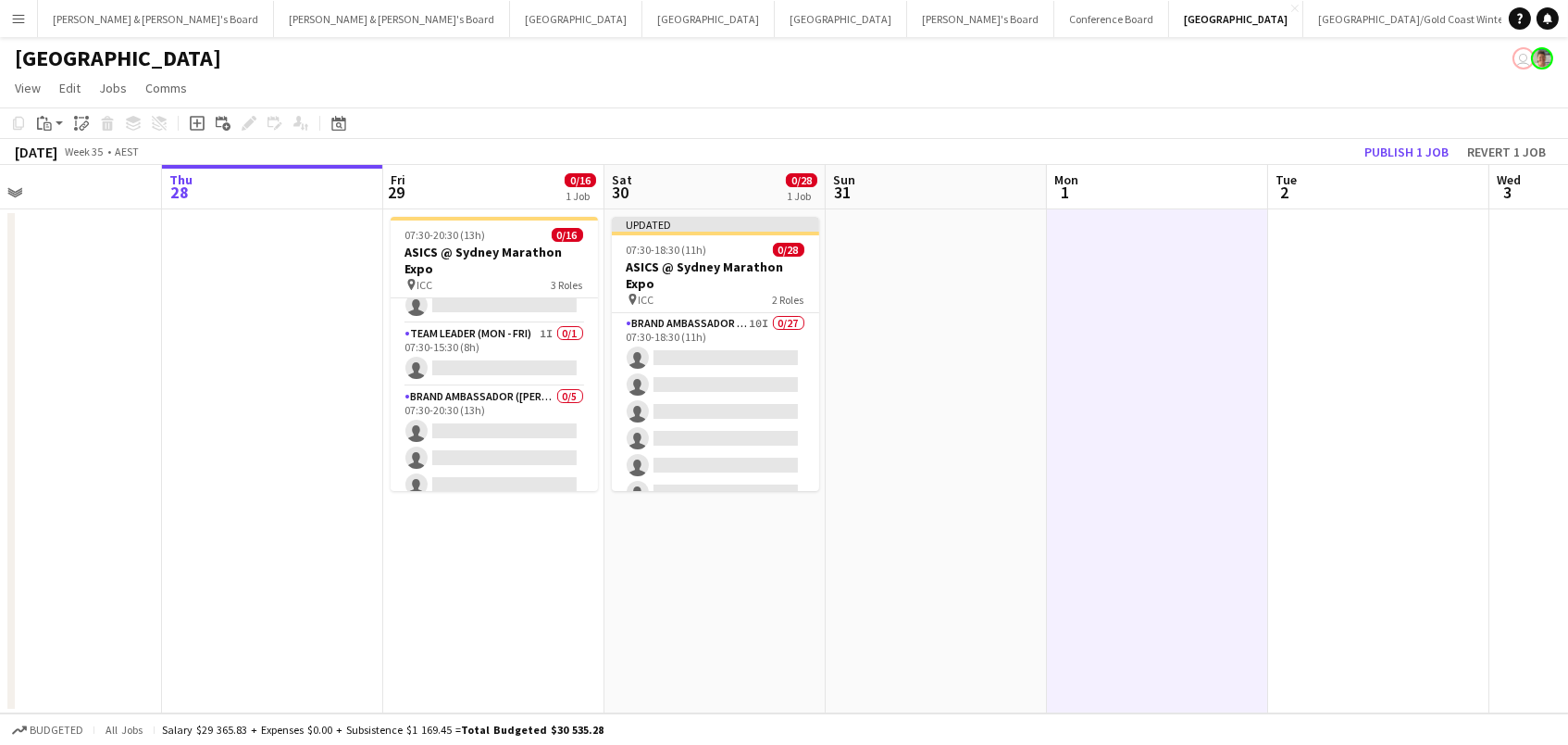
scroll to position [0, 501]
click at [1378, 150] on button "Publish 1 job" at bounding box center [1407, 151] width 99 height 24
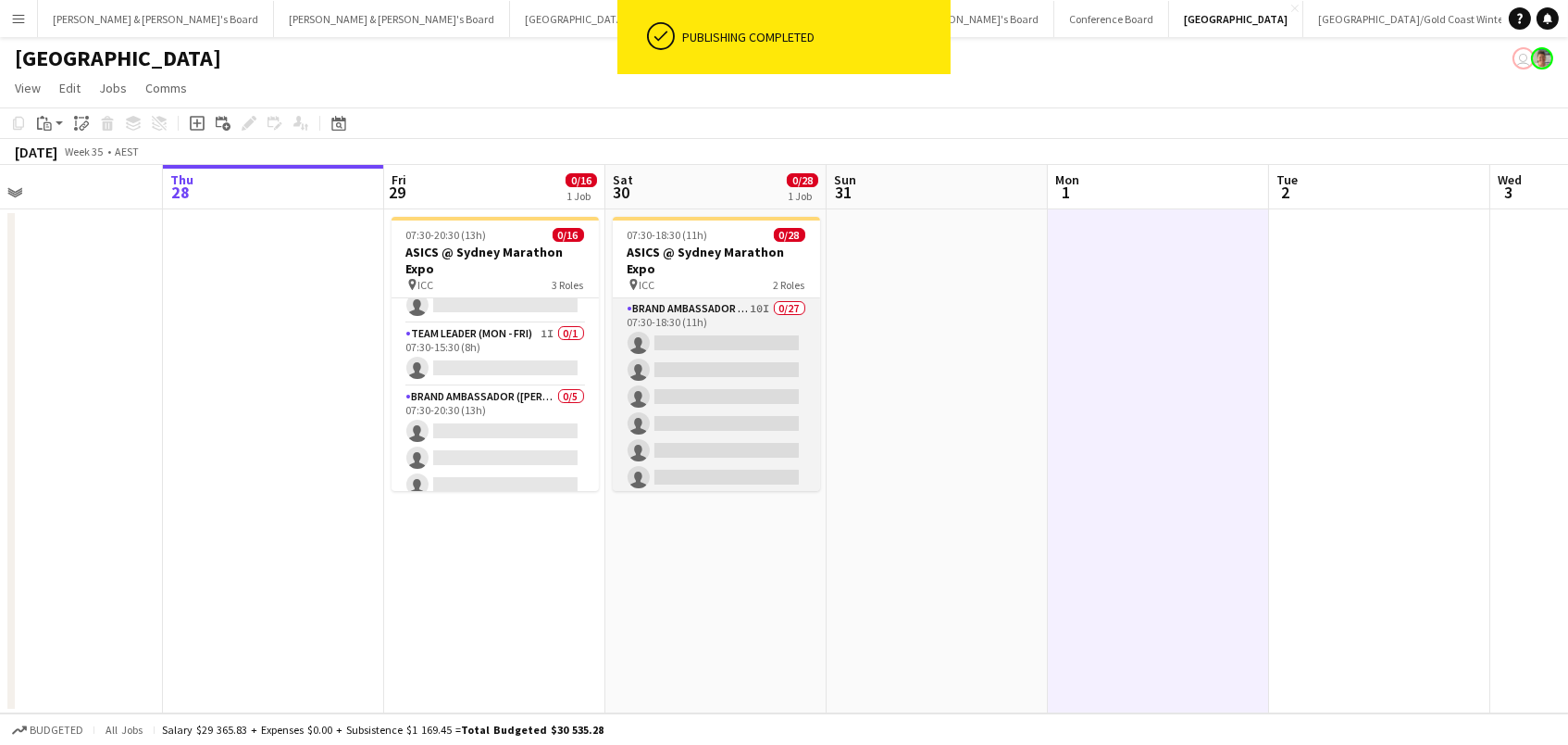
click at [787, 391] on app-card-role "Brand Ambassador (Saturday) 10I 0/27 07:30-18:30 (11h) single-neutral-actions s…" at bounding box center [716, 679] width 208 height 762
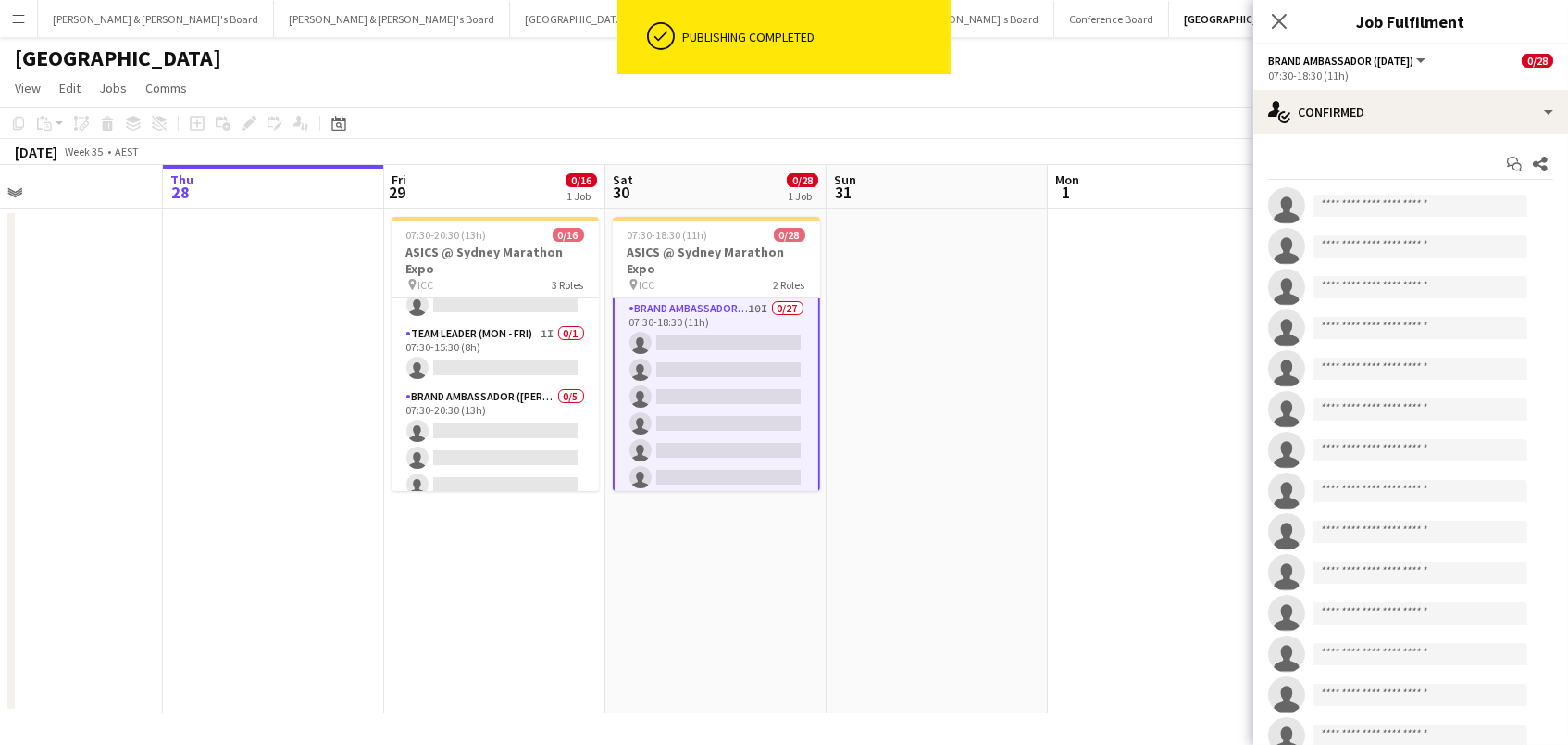
click at [705, 373] on app-card-role "Brand Ambassador (Saturday) 10I 0/27 07:30-18:30 (11h) single-neutral-actions s…" at bounding box center [716, 679] width 208 height 765
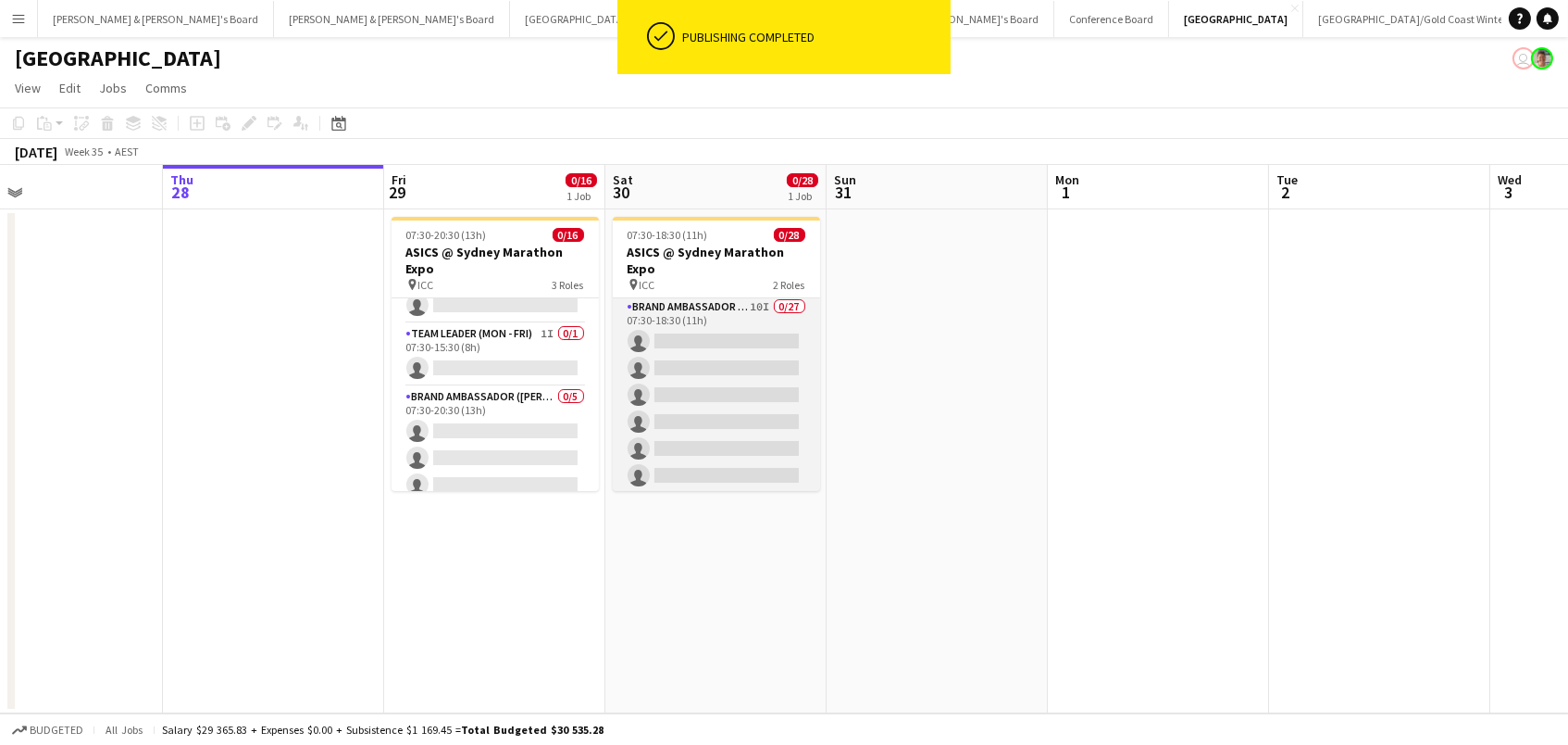
click at [712, 412] on app-card-role "Brand Ambassador (Saturday) 10I 0/27 07:30-18:30 (11h) single-neutral-actions s…" at bounding box center [716, 677] width 208 height 762
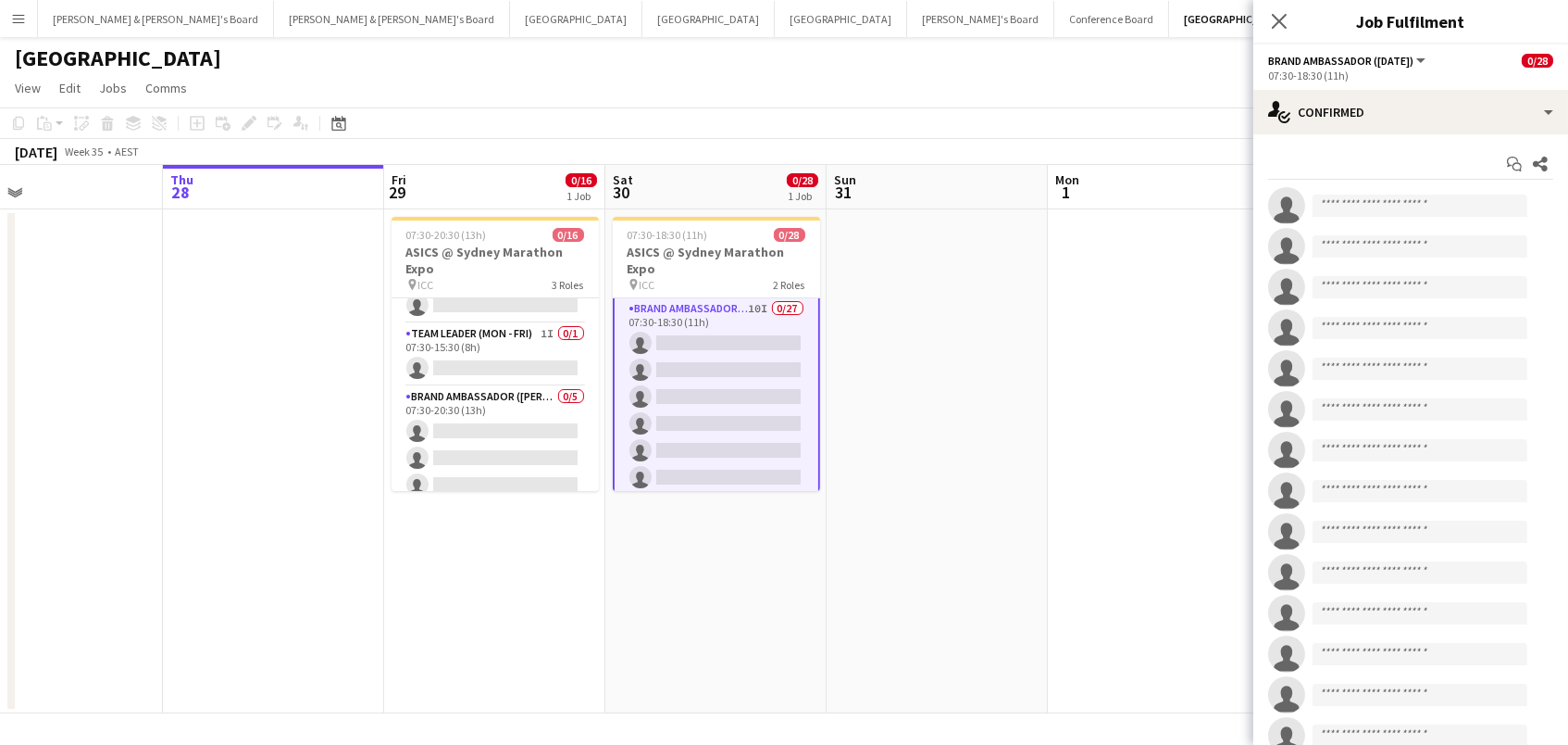
click at [1349, 187] on app-invite-slot "single-neutral-actions" at bounding box center [1410, 206] width 315 height 37
click at [1348, 198] on input at bounding box center [1420, 205] width 214 height 22
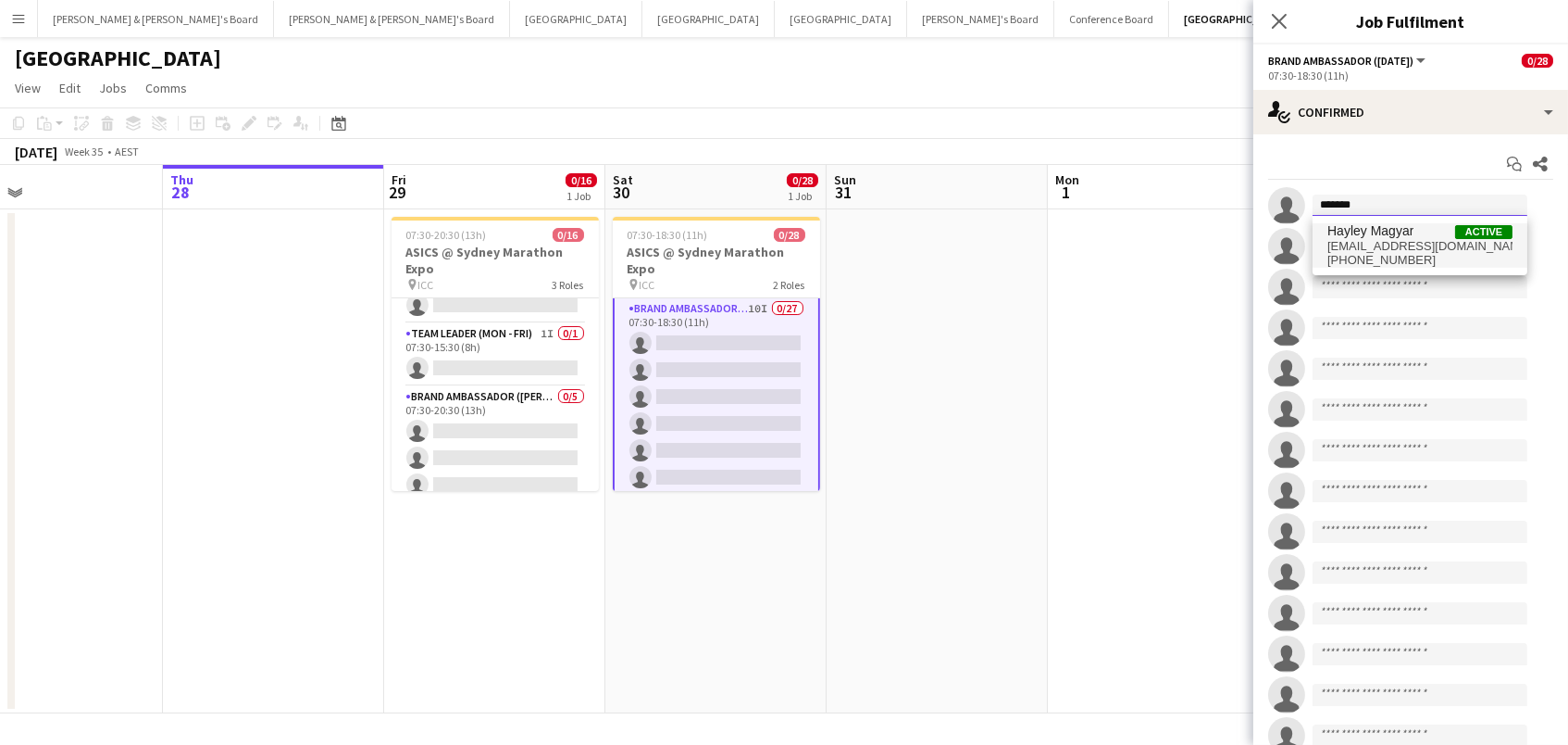
type input "******"
click at [1388, 236] on span "Hayley Magyar" at bounding box center [1370, 231] width 86 height 16
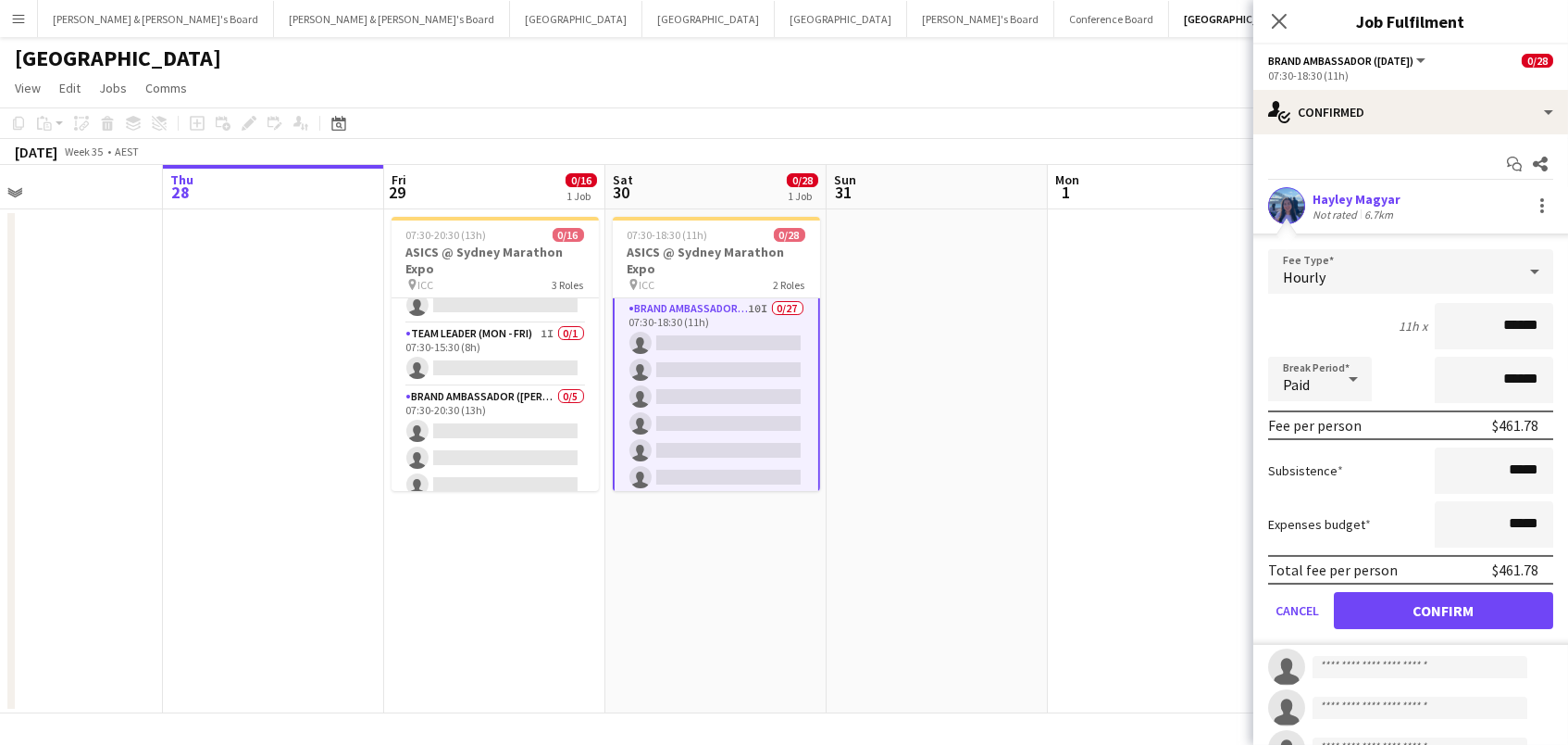
click at [1443, 608] on button "Confirm" at bounding box center [1443, 610] width 219 height 37
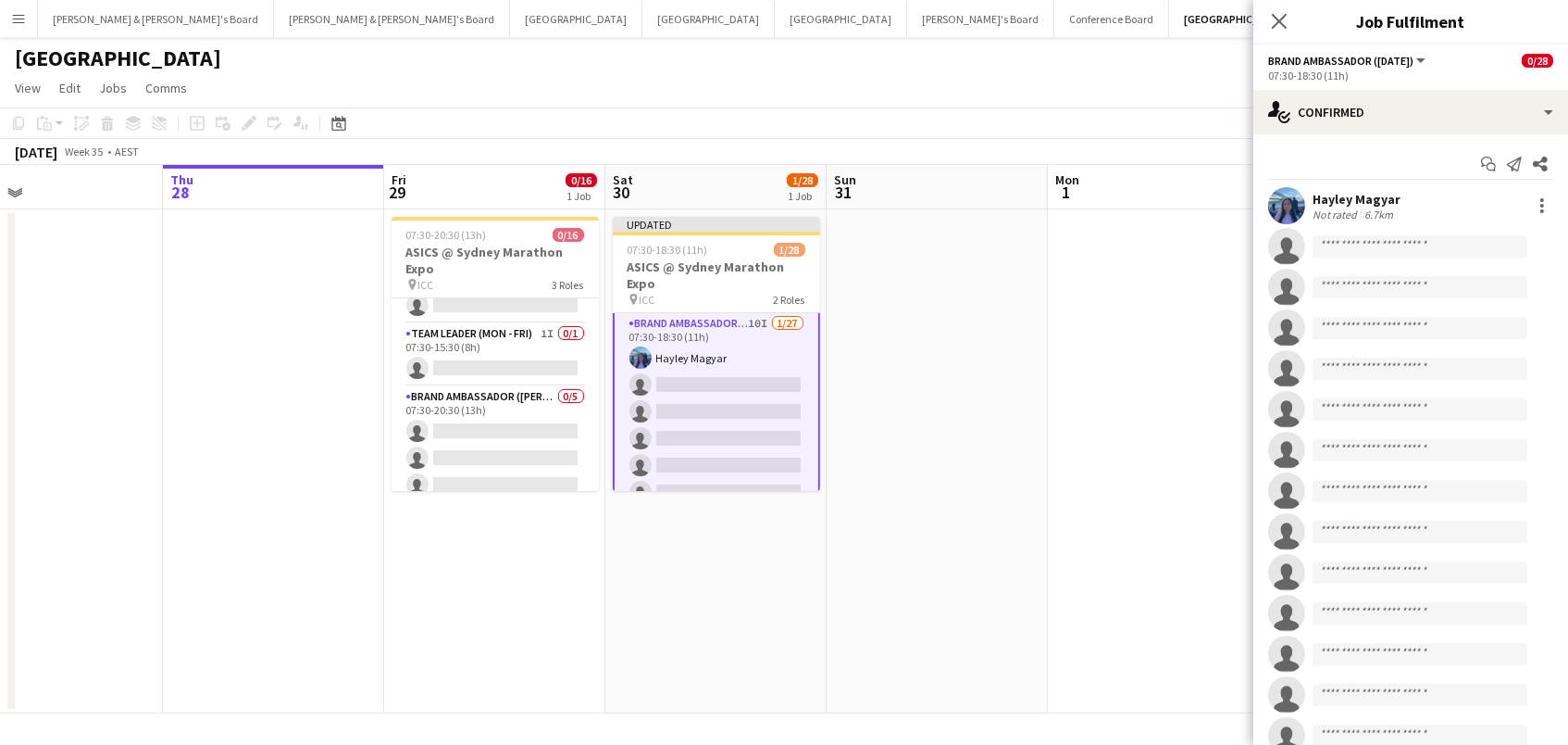
click at [1089, 283] on app-date-cell at bounding box center [1158, 461] width 221 height 504
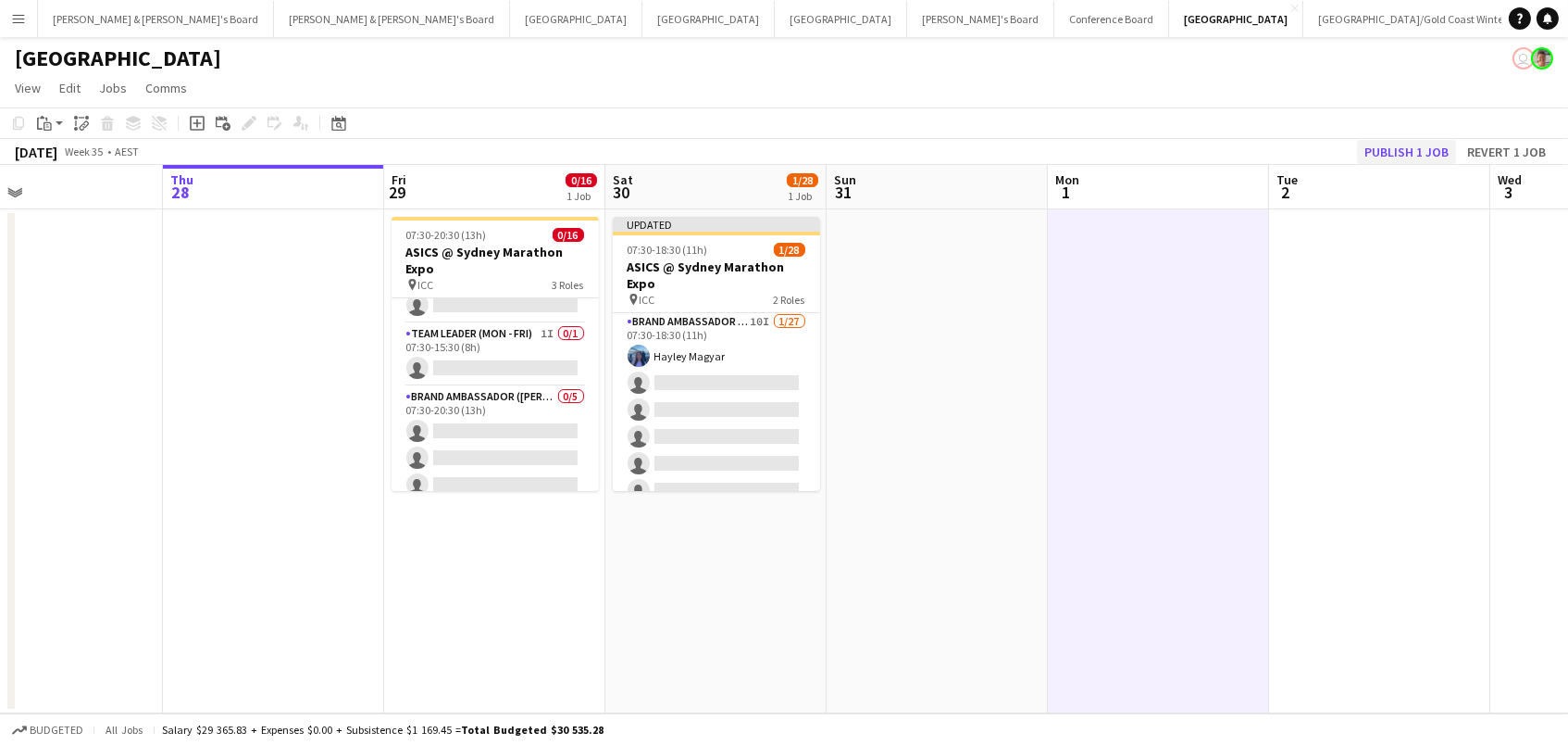
click at [1411, 153] on button "Publish 1 job" at bounding box center [1407, 151] width 99 height 24
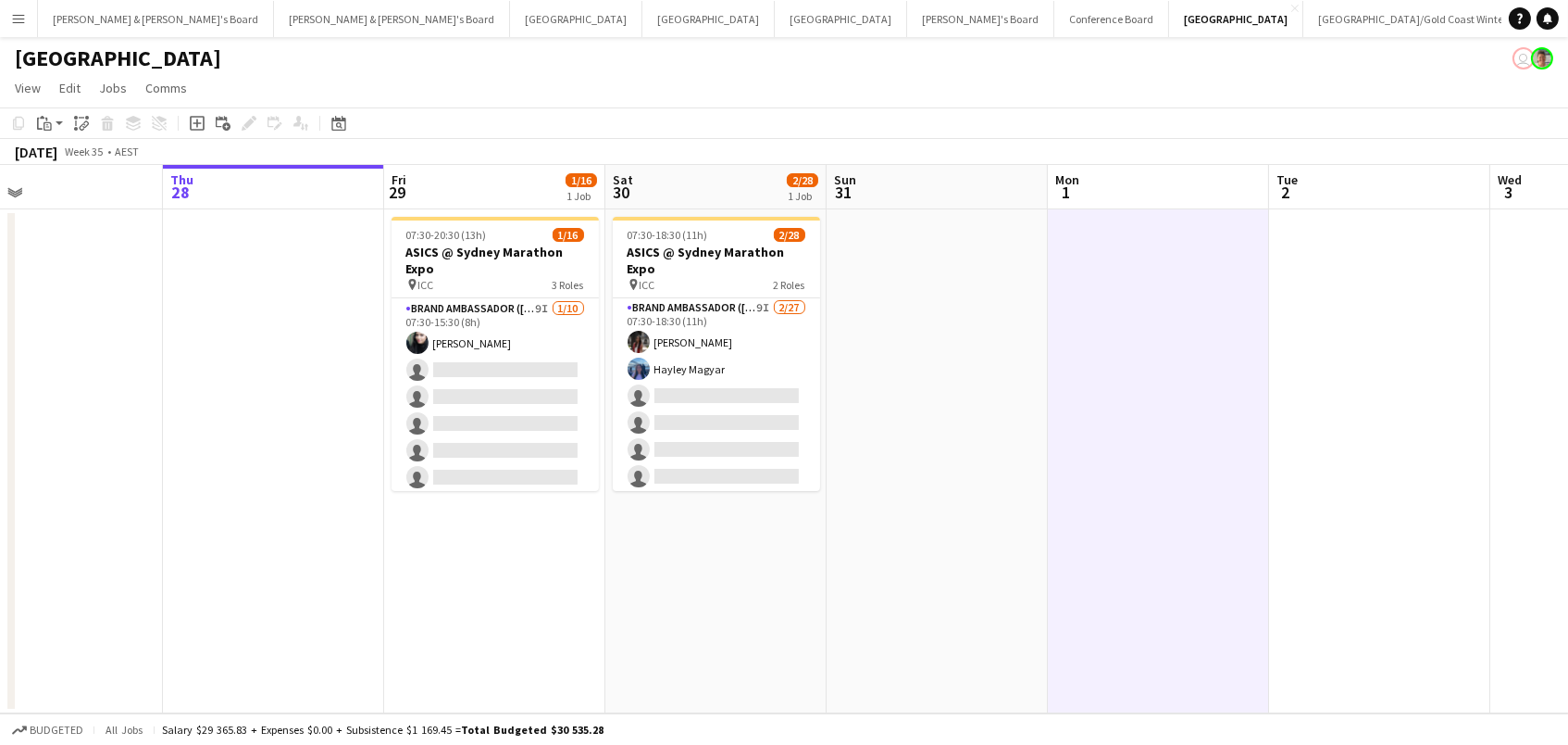
scroll to position [0, 0]
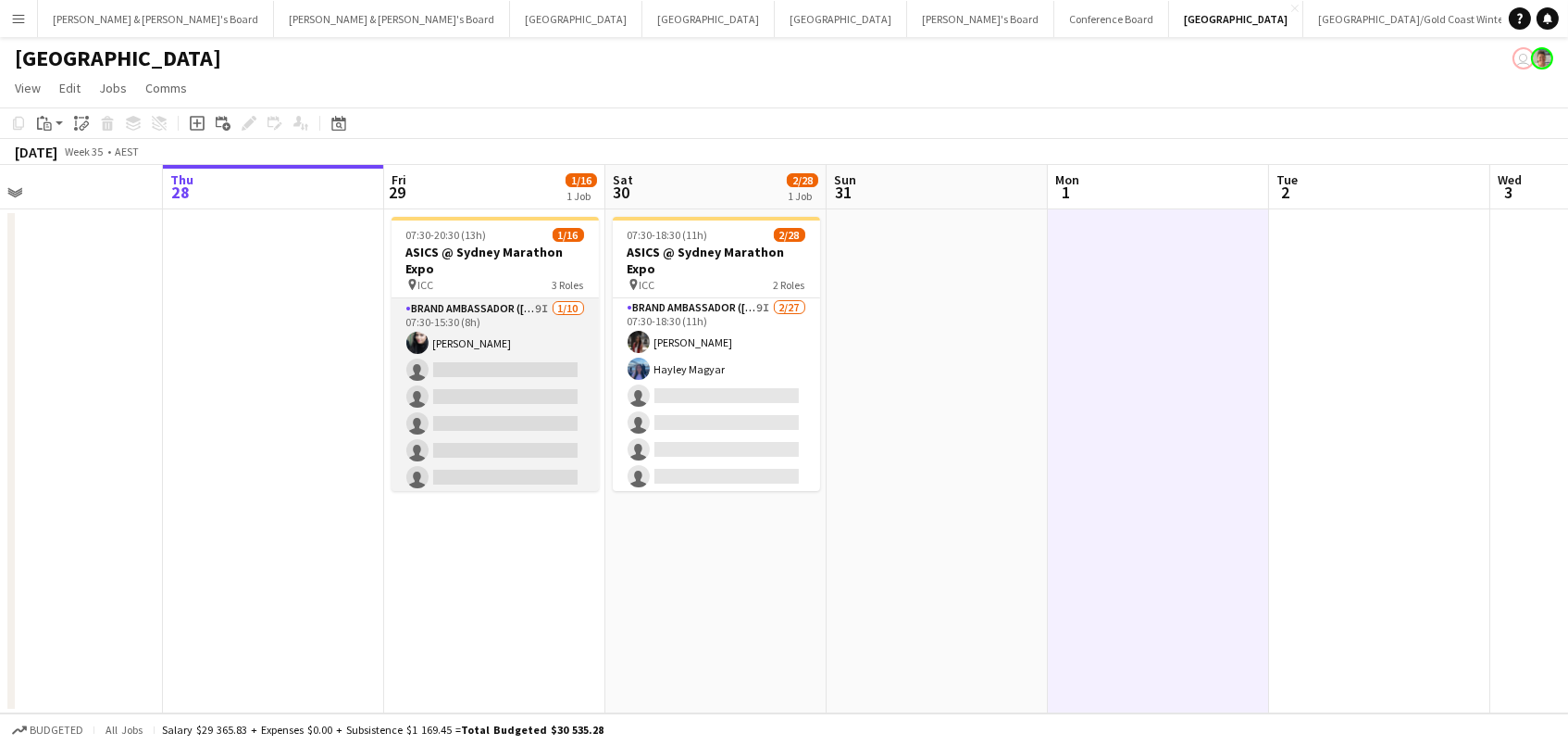
click at [476, 393] on app-card-role "Brand Ambassador (Mon - Fri) 9I 1/10 07:30-15:30 (8h) Abhilasha Rai single-neut…" at bounding box center [495, 451] width 208 height 305
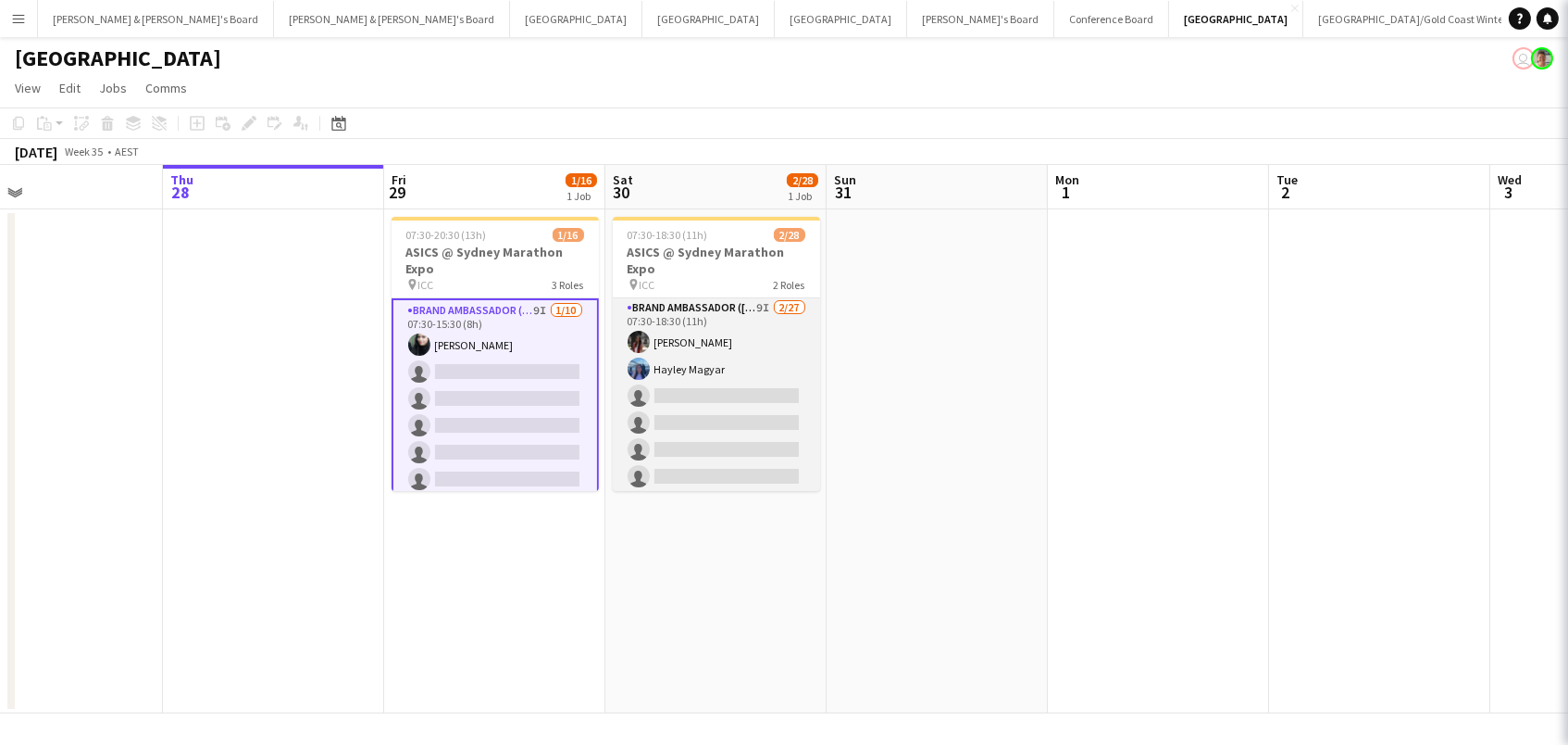
click at [650, 391] on app-card-role "Brand Ambassador (Saturday) 9I 2/27 07:30-18:30 (11h) Hallie Altman Hayley Magy…" at bounding box center [716, 678] width 208 height 762
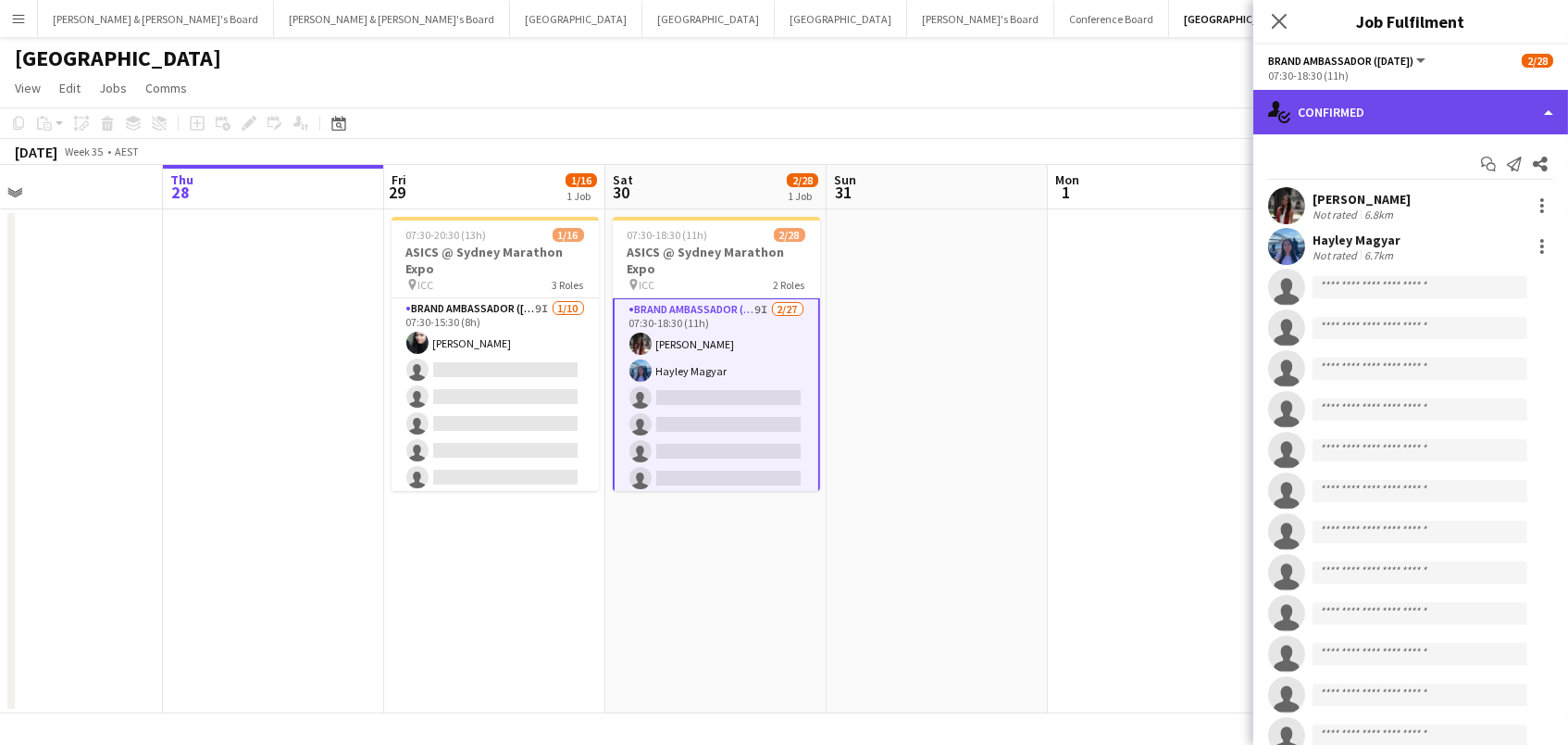
click at [1375, 132] on div "single-neutral-actions-check-2 Confirmed" at bounding box center [1410, 112] width 315 height 45
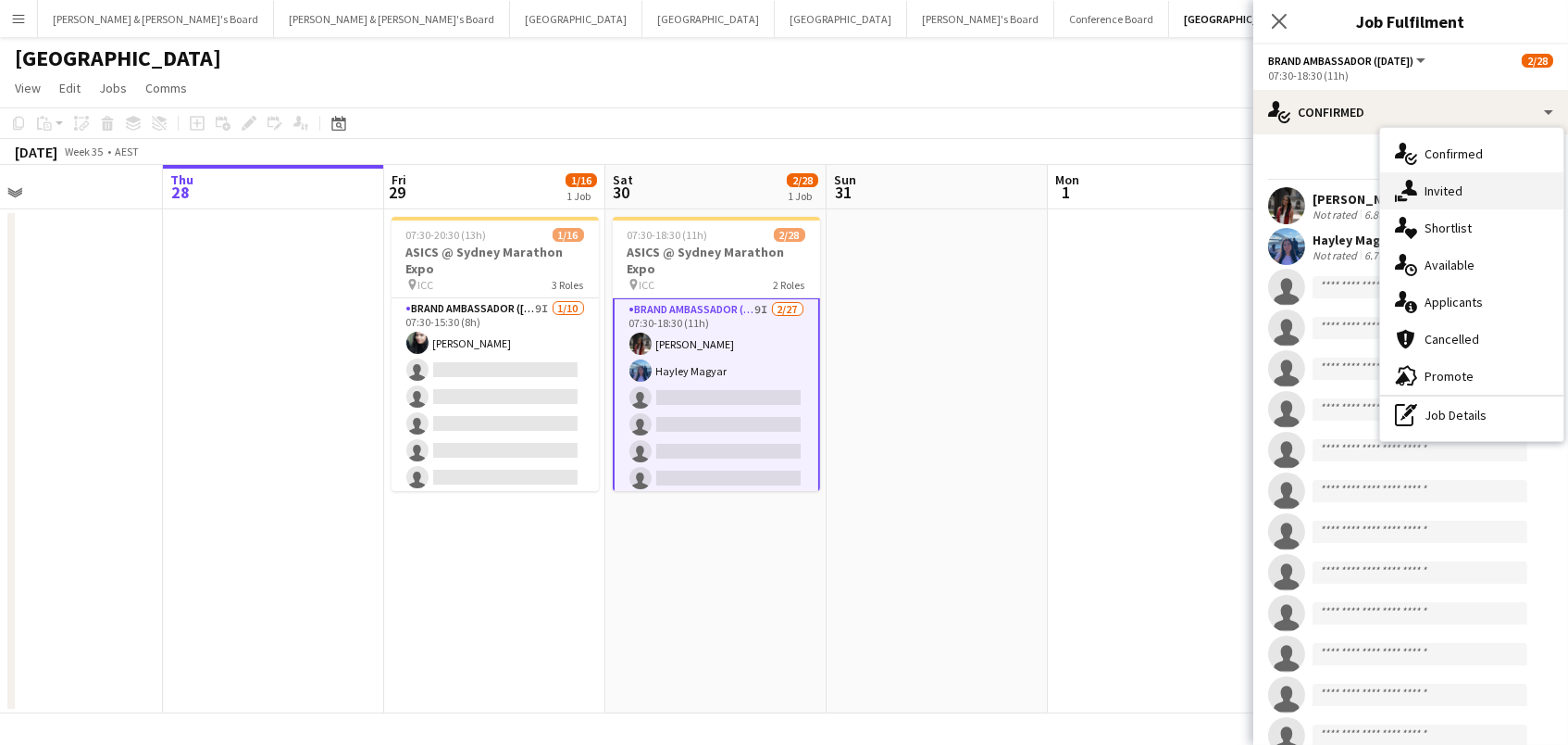
click at [1412, 181] on icon at bounding box center [1409, 187] width 16 height 16
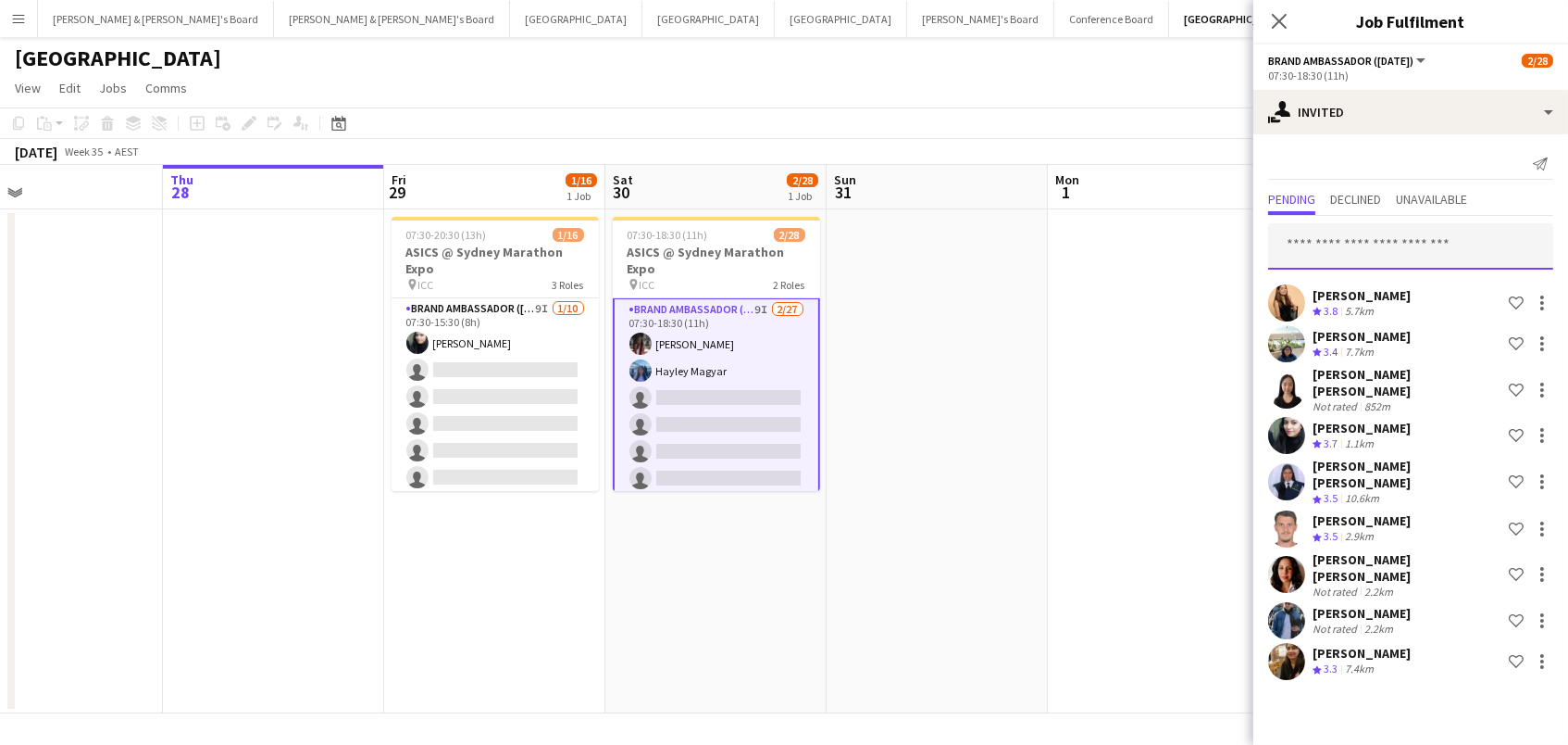
drag, startPoint x: 1371, startPoint y: 244, endPoint x: 1336, endPoint y: 236, distance: 35.9
click at [1371, 244] on input "text" at bounding box center [1410, 246] width 286 height 46
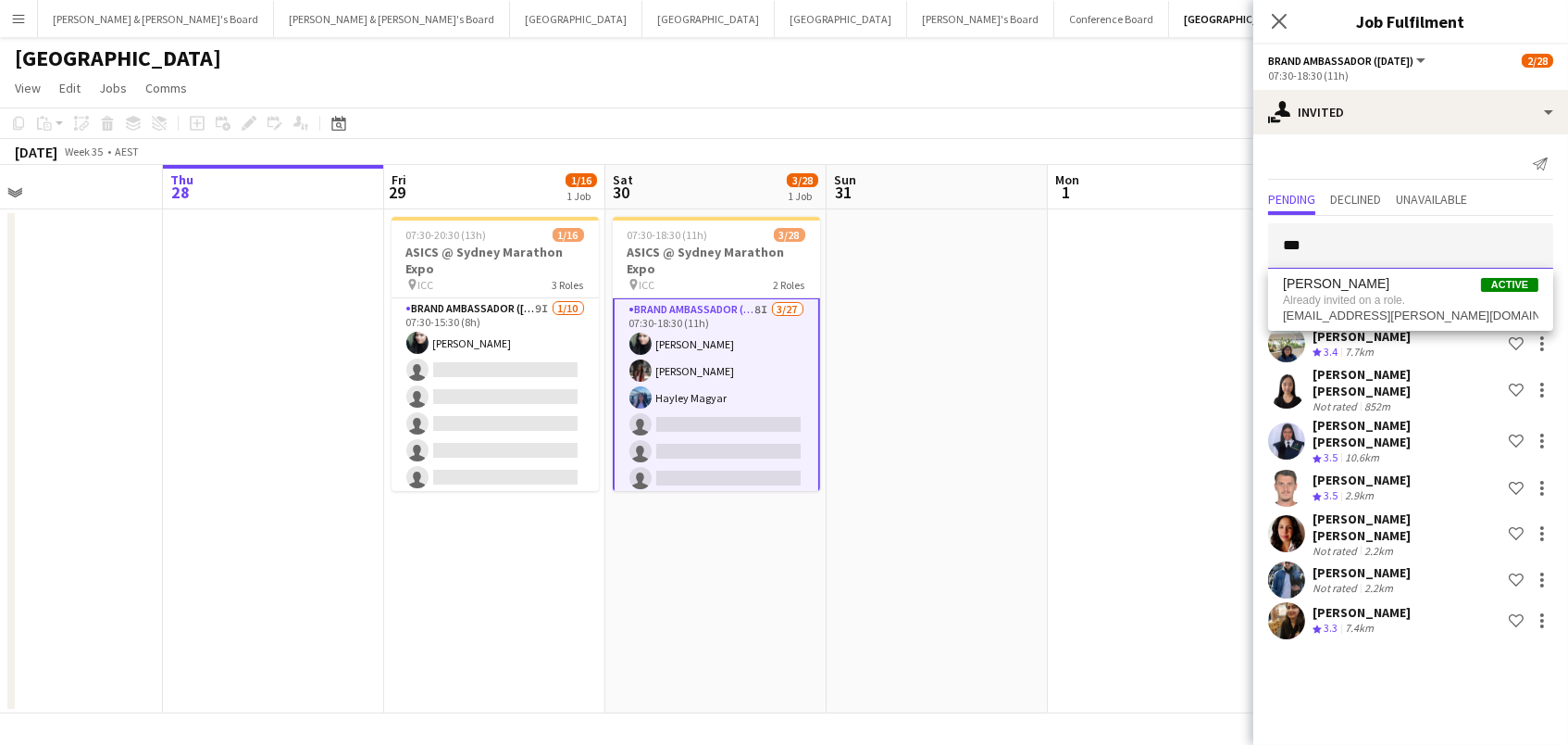
click at [1379, 244] on input "***" at bounding box center [1410, 246] width 286 height 46
type input "***"
click at [1375, 212] on mat-tab-group "Pending Declined Unavailable *** Sarah Fox Crew rating 3.8 5.7km Shortlist crew…" at bounding box center [1410, 414] width 315 height 455
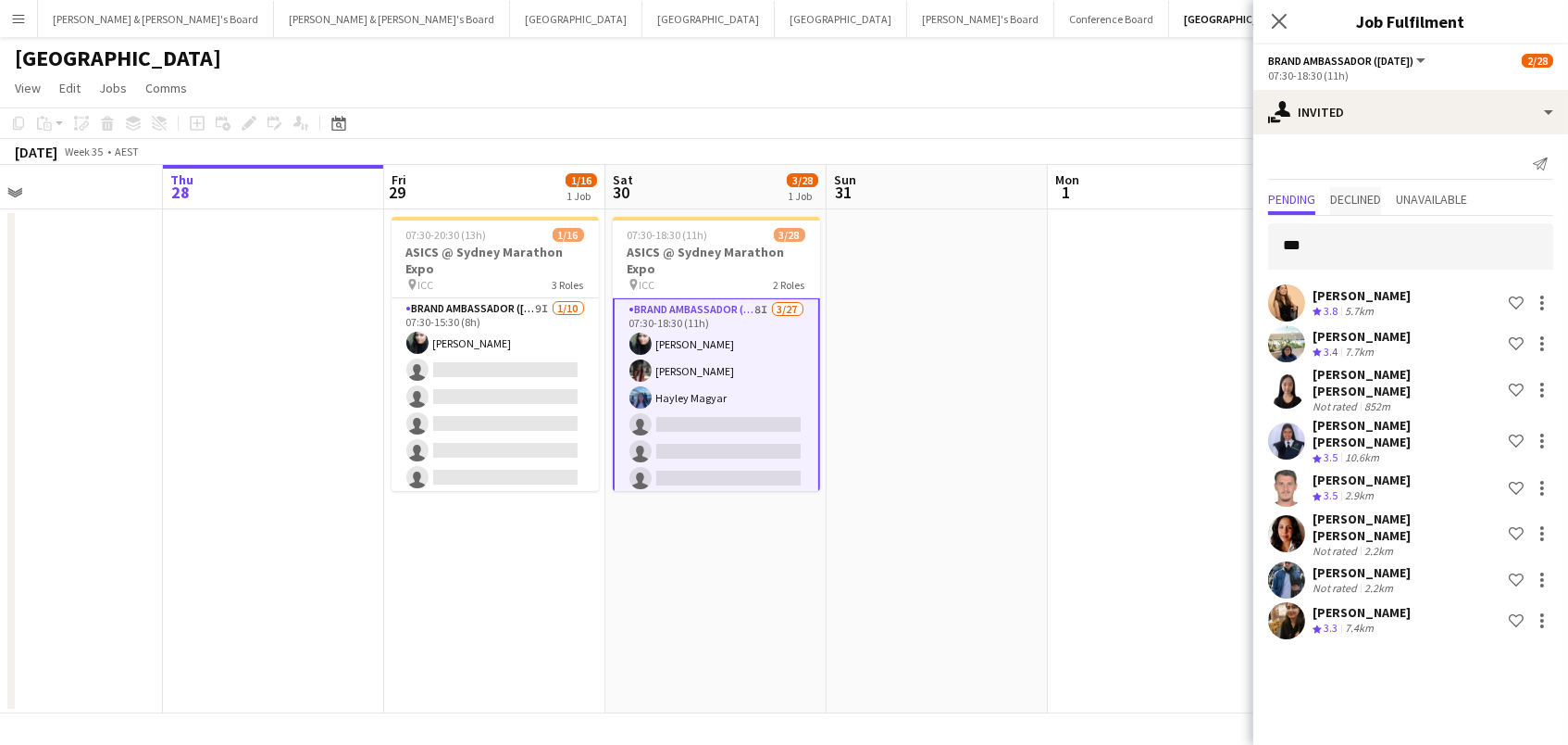
click at [1373, 202] on span "Declined" at bounding box center [1356, 199] width 51 height 13
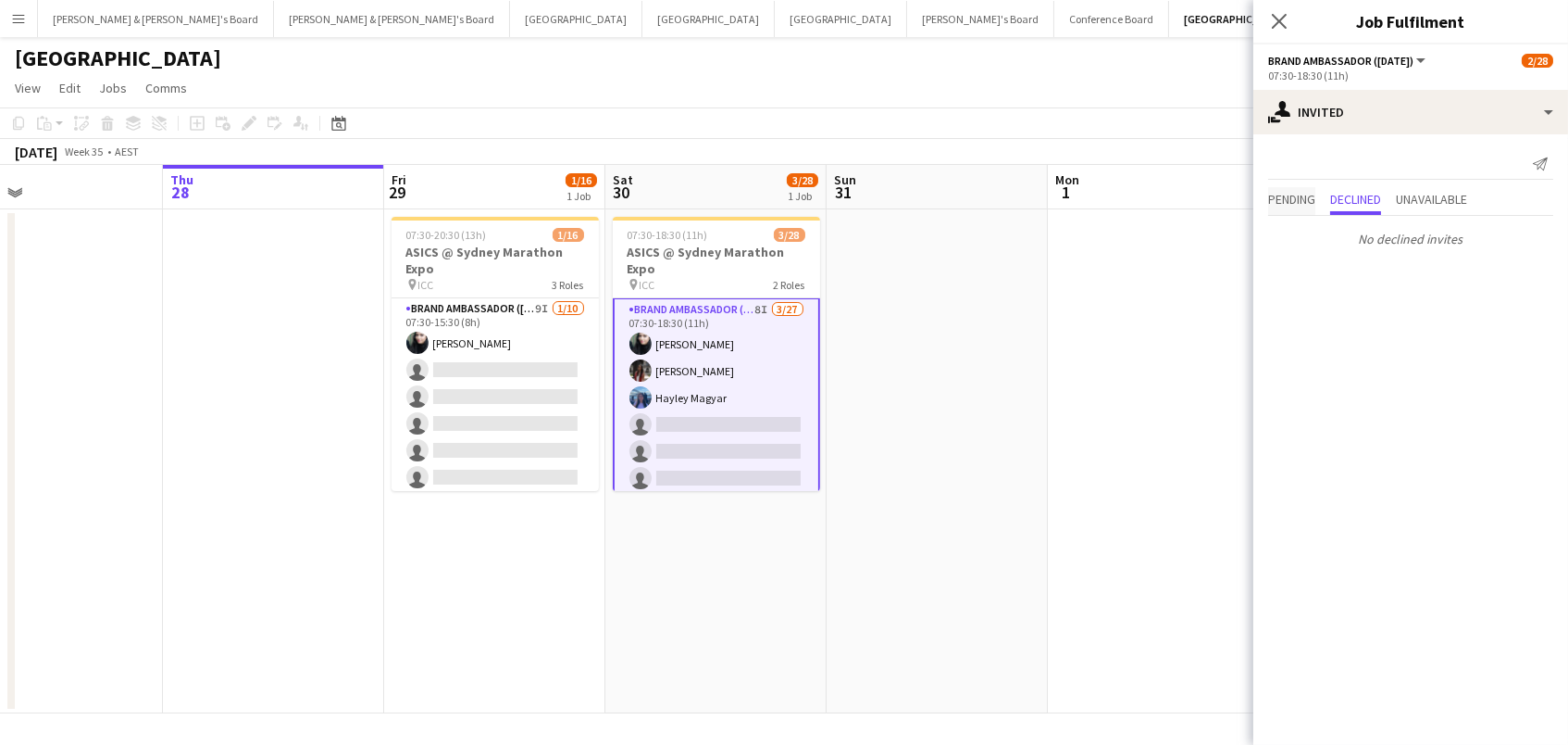
click at [1311, 196] on span "Pending" at bounding box center [1291, 199] width 47 height 13
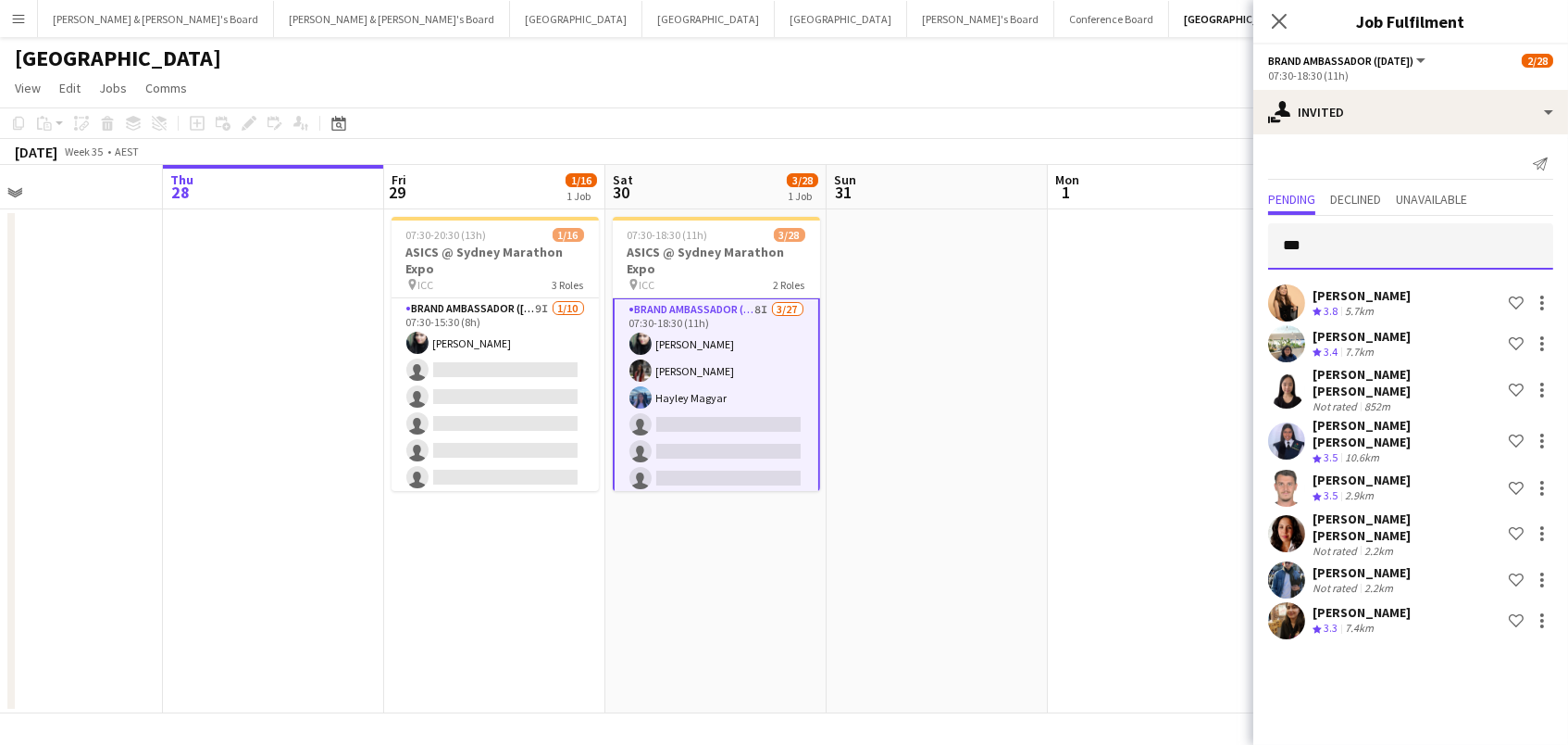
drag, startPoint x: 1336, startPoint y: 254, endPoint x: 966, endPoint y: 171, distance: 379.2
click at [966, 171] on body "Menu Boards Boards Boards All jobs Status Workforce Workforce My Workforce Recr…" at bounding box center [784, 372] width 1568 height 745
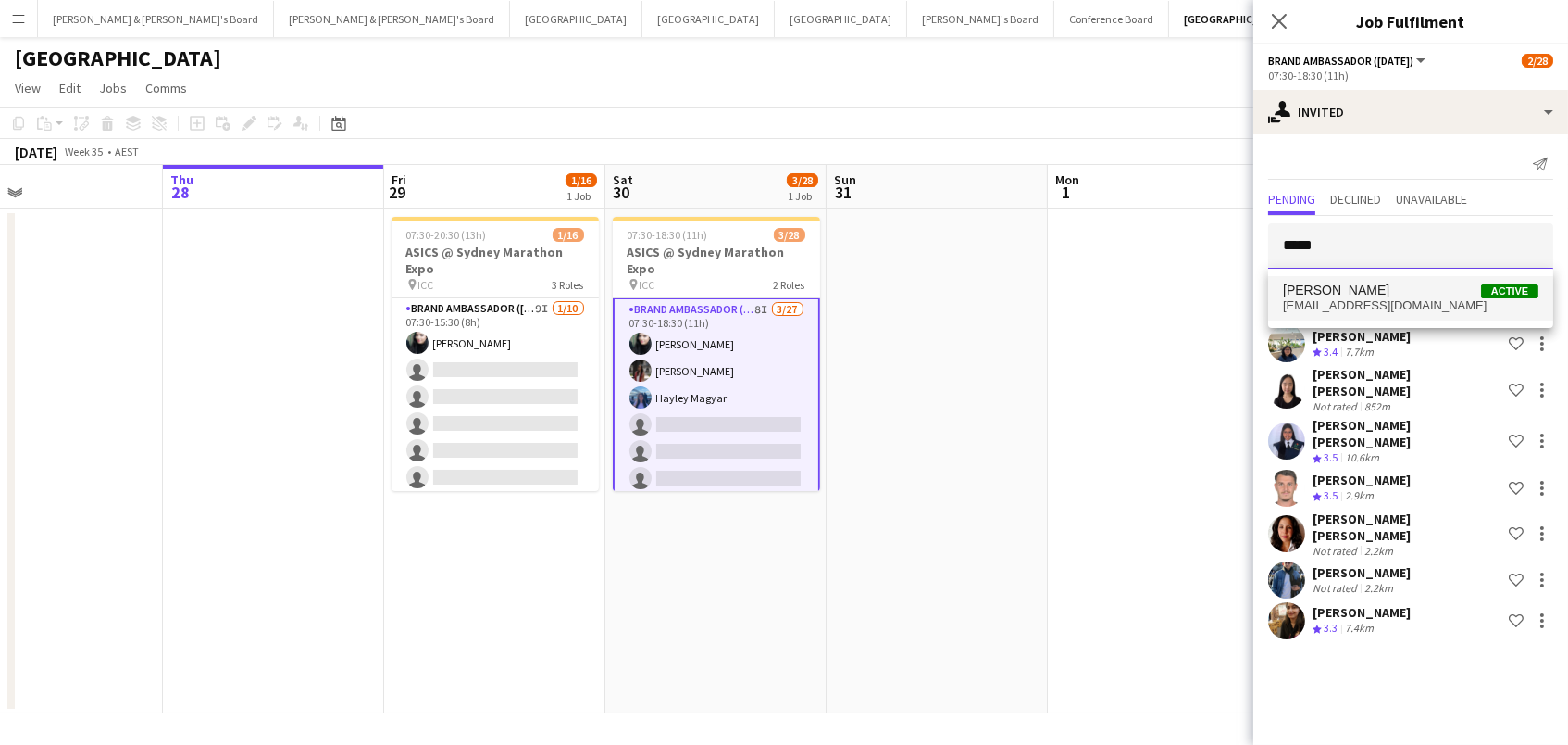
type input "*****"
drag, startPoint x: 1342, startPoint y: 283, endPoint x: 1330, endPoint y: 286, distance: 12.4
click at [1330, 286] on span "[PERSON_NAME]" at bounding box center [1336, 291] width 106 height 16
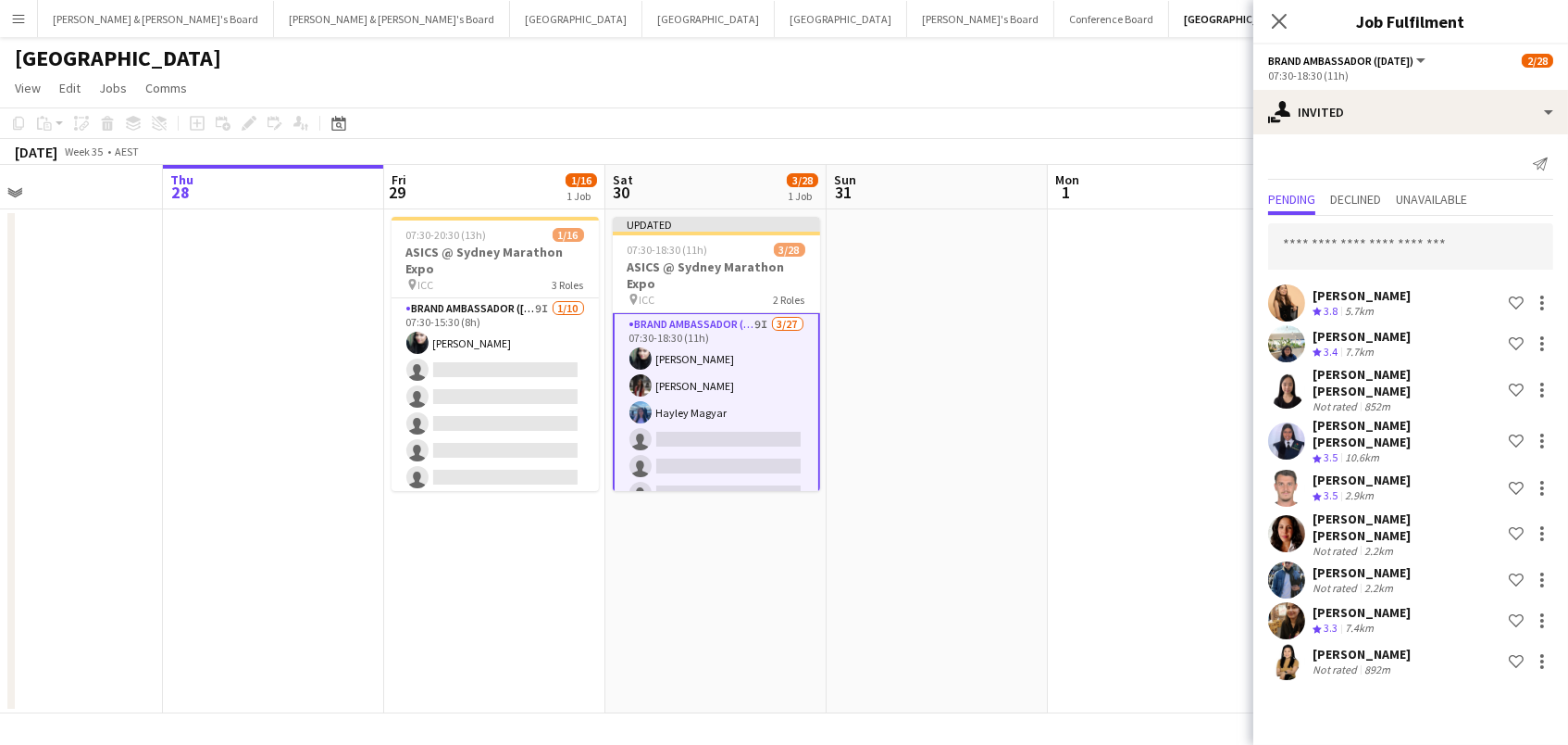
click at [875, 334] on app-date-cell at bounding box center [937, 461] width 221 height 504
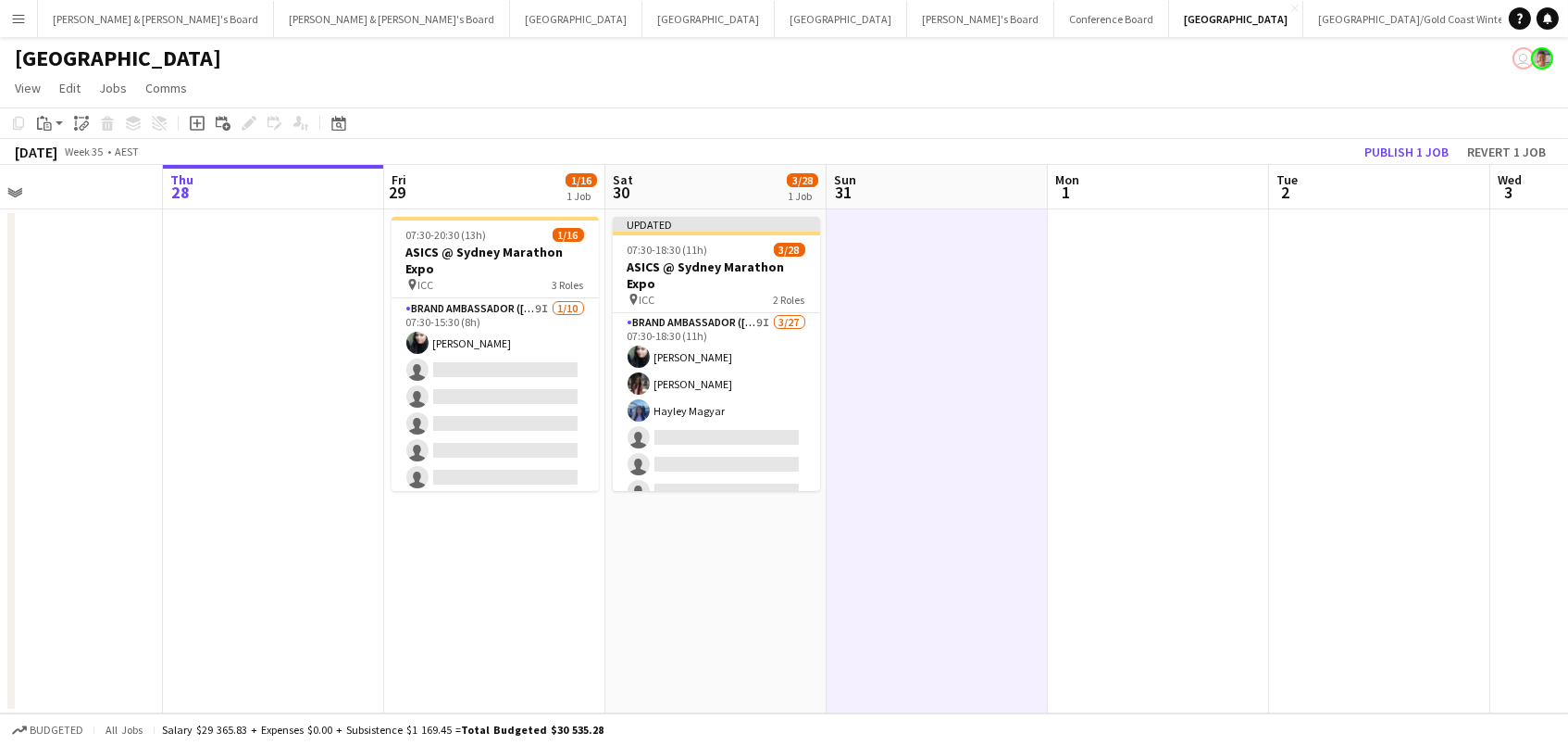
drag, startPoint x: 1402, startPoint y: 146, endPoint x: 1126, endPoint y: 183, distance: 278.5
click at [1399, 146] on button "Publish 1 job" at bounding box center [1407, 151] width 99 height 24
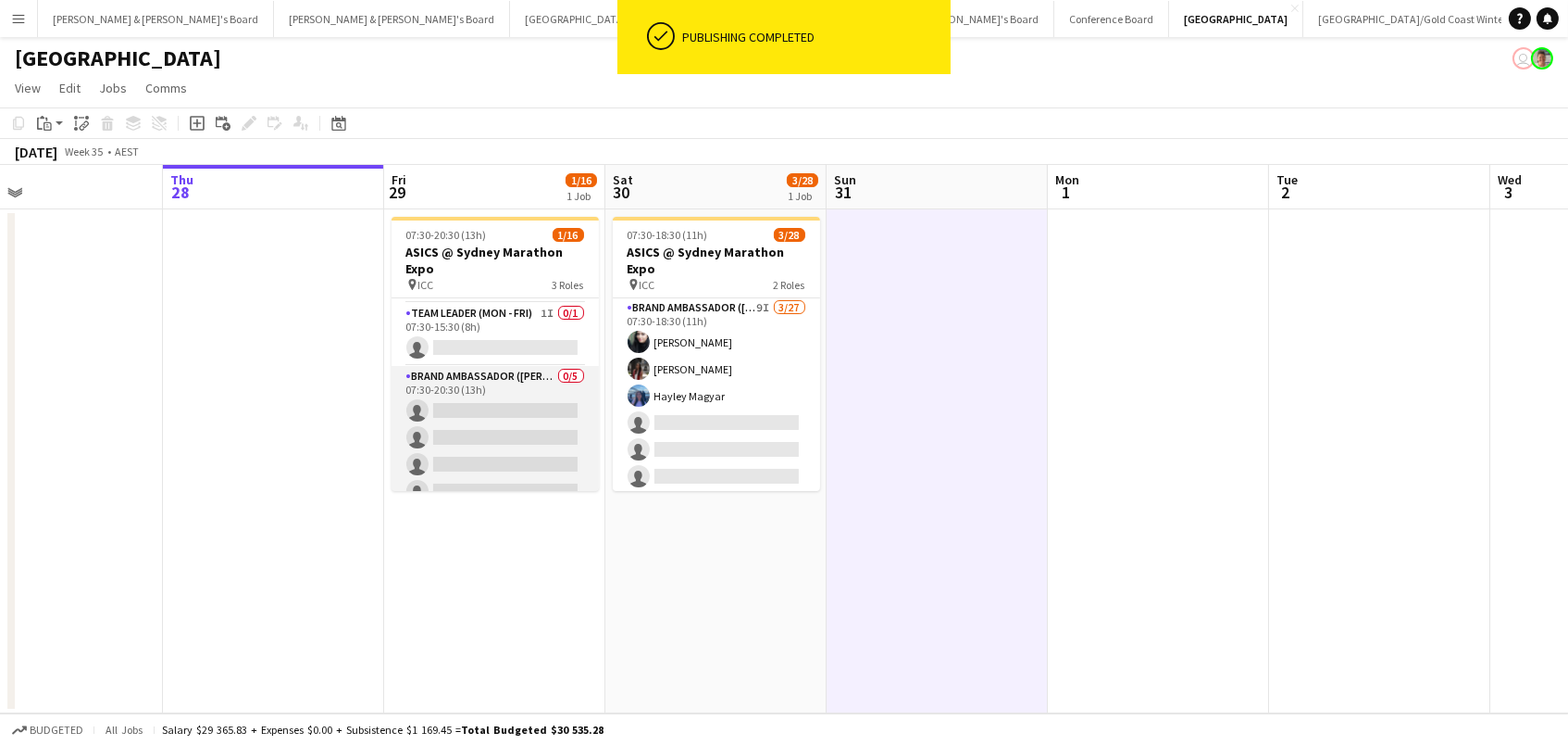
scroll to position [292, 0]
click at [563, 416] on app-card-role "Brand Ambassador (Mon - Fri) 0/5 07:30-20:30 (13h) single-neutral-actions singl…" at bounding box center [495, 459] width 208 height 171
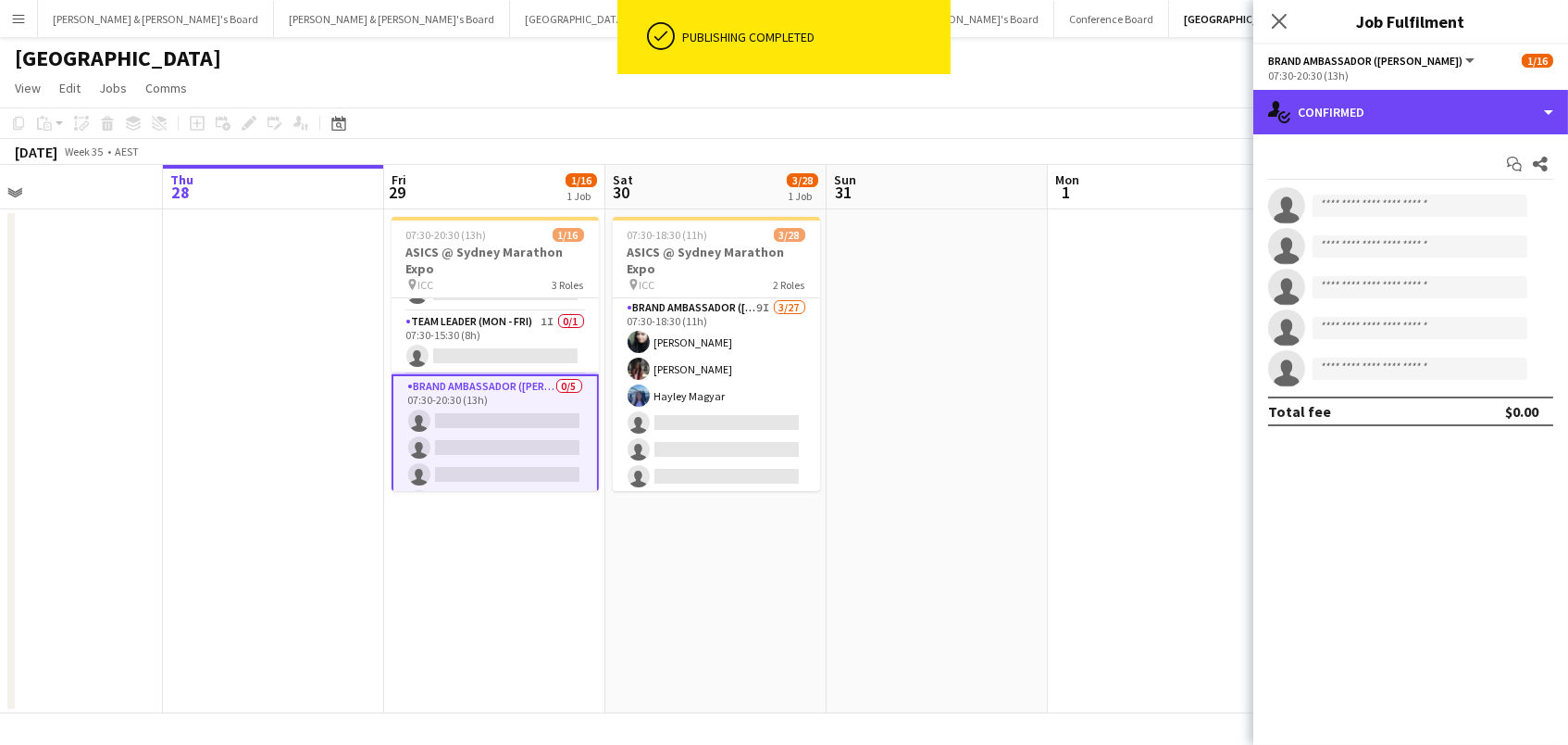
drag, startPoint x: 1442, startPoint y: 92, endPoint x: 1443, endPoint y: 139, distance: 47.0
click at [1442, 92] on div "single-neutral-actions-check-2 Confirmed" at bounding box center [1410, 112] width 315 height 45
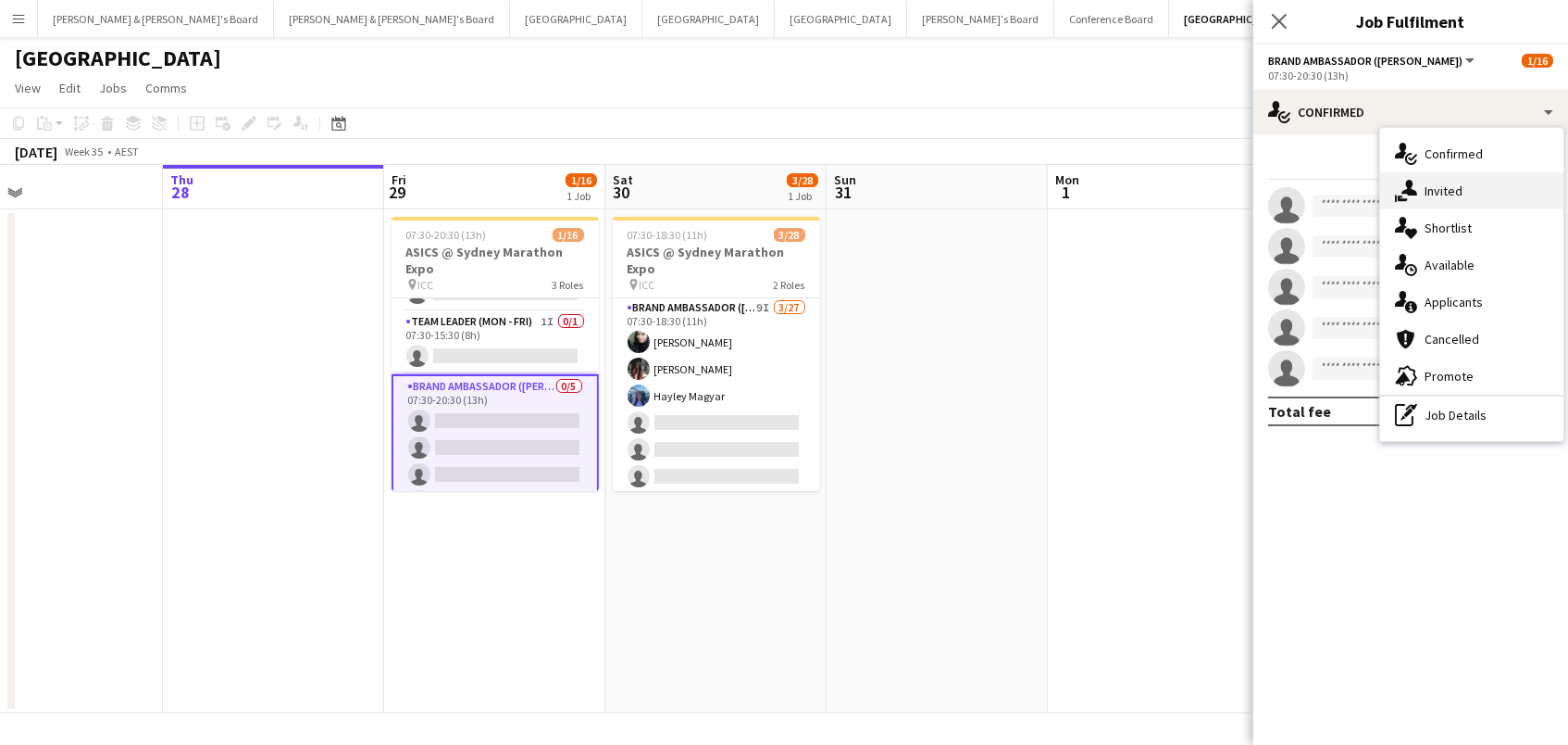
click at [1447, 190] on div "single-neutral-actions-share-1 Invited" at bounding box center [1472, 191] width 183 height 37
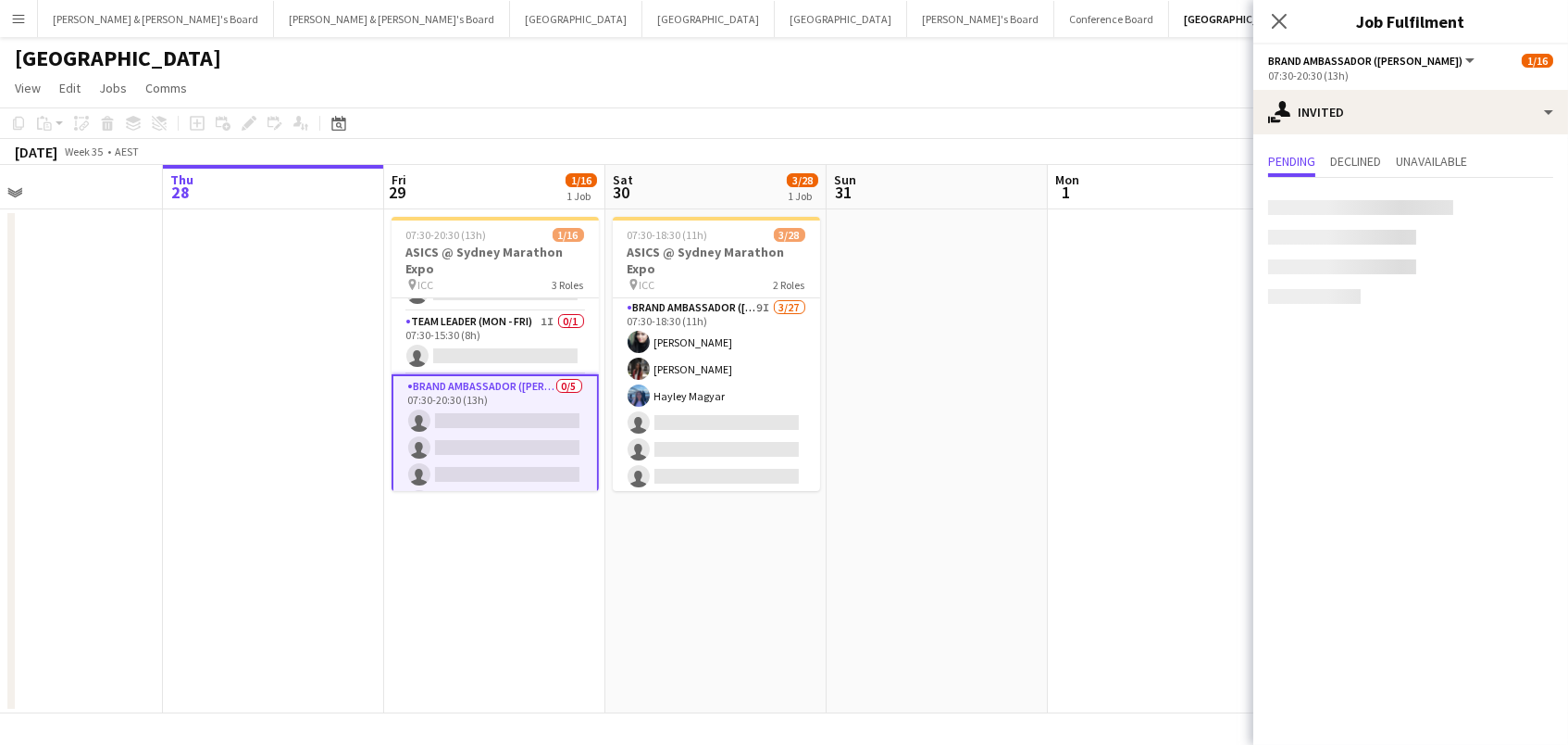
click at [1303, 211] on div at bounding box center [1360, 207] width 185 height 15
click at [1349, 200] on div at bounding box center [1360, 207] width 185 height 15
click at [1322, 208] on input "text" at bounding box center [1410, 208] width 286 height 46
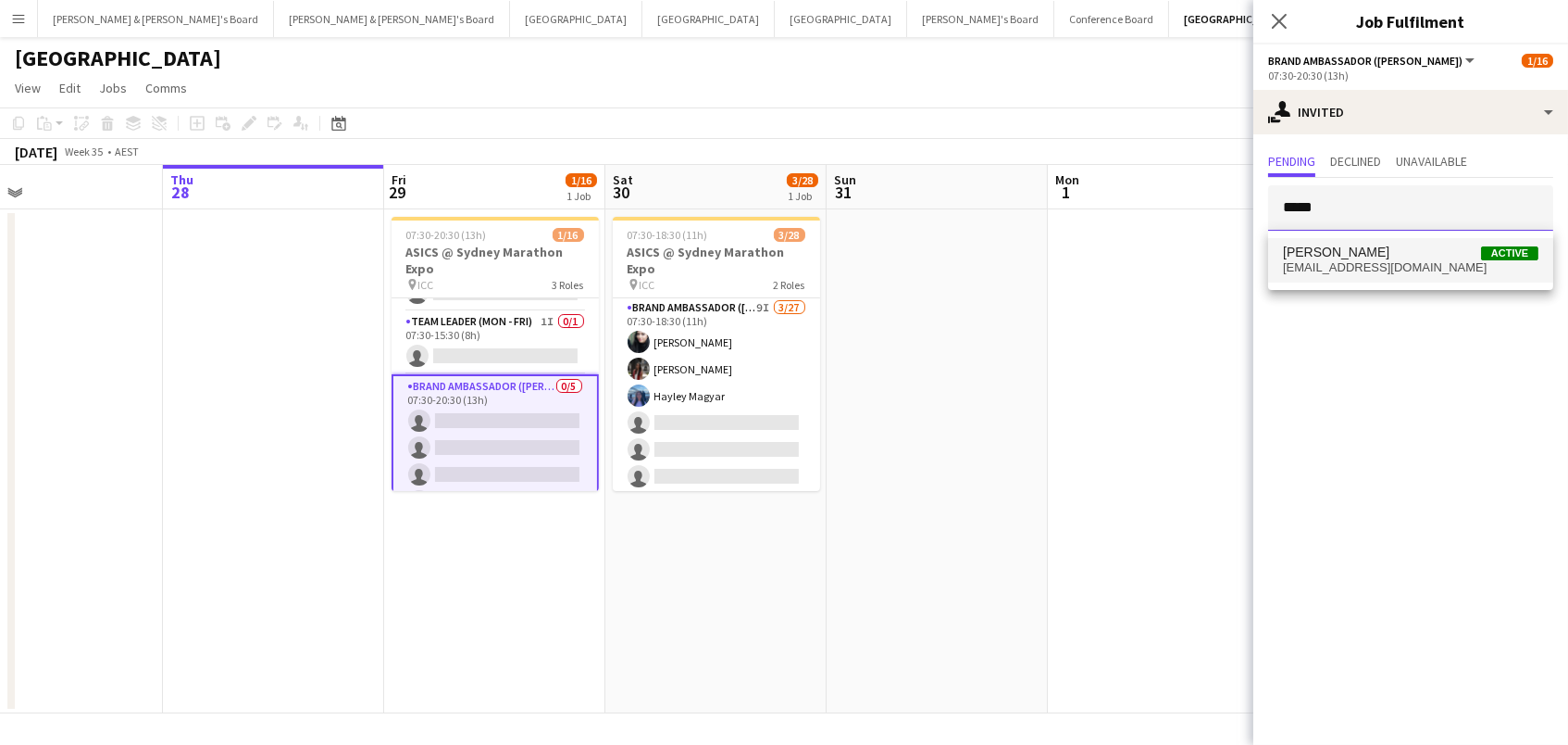
type input "*****"
click at [1355, 248] on span "[PERSON_NAME]" at bounding box center [1336, 253] width 106 height 16
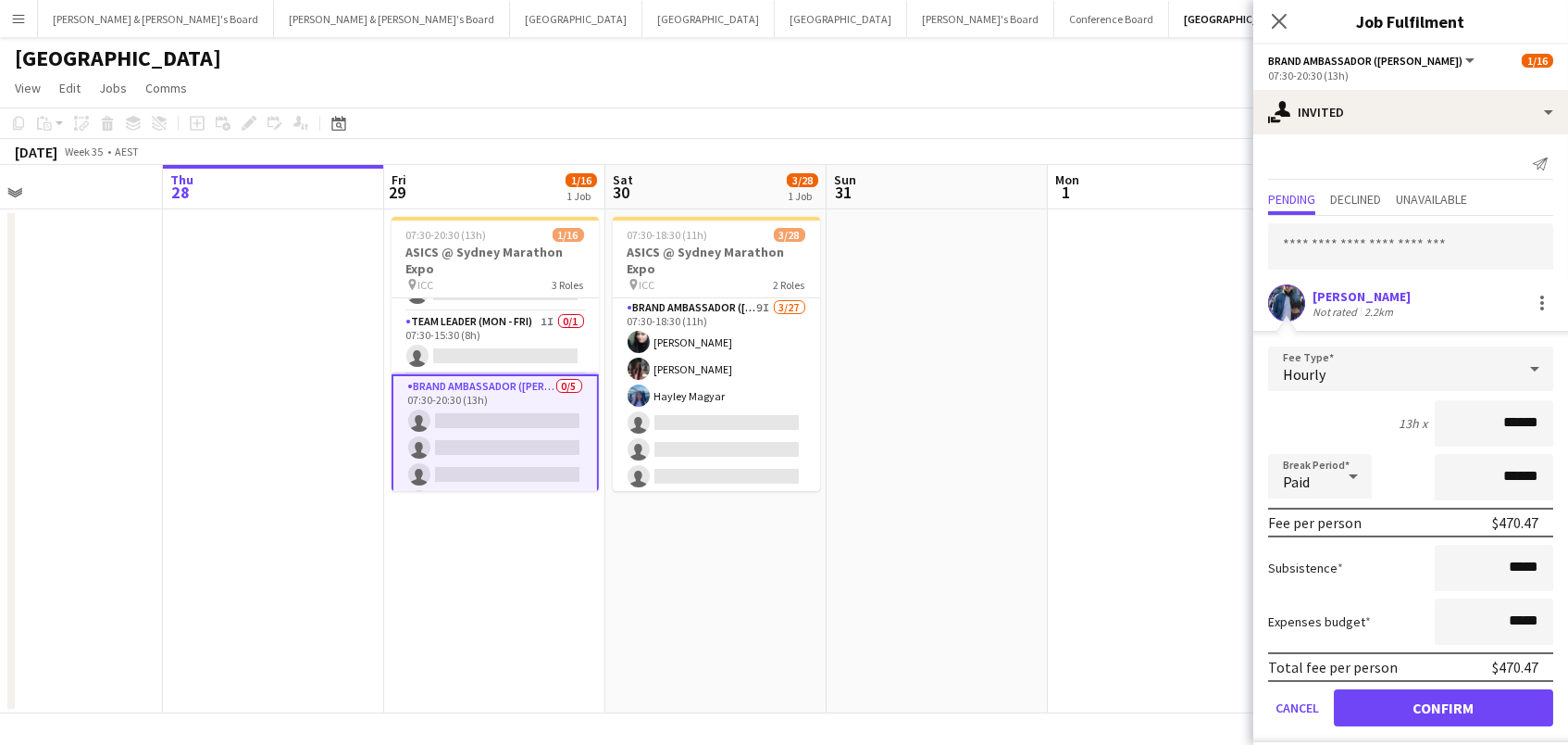
click at [1443, 705] on button "Confirm" at bounding box center [1443, 708] width 219 height 37
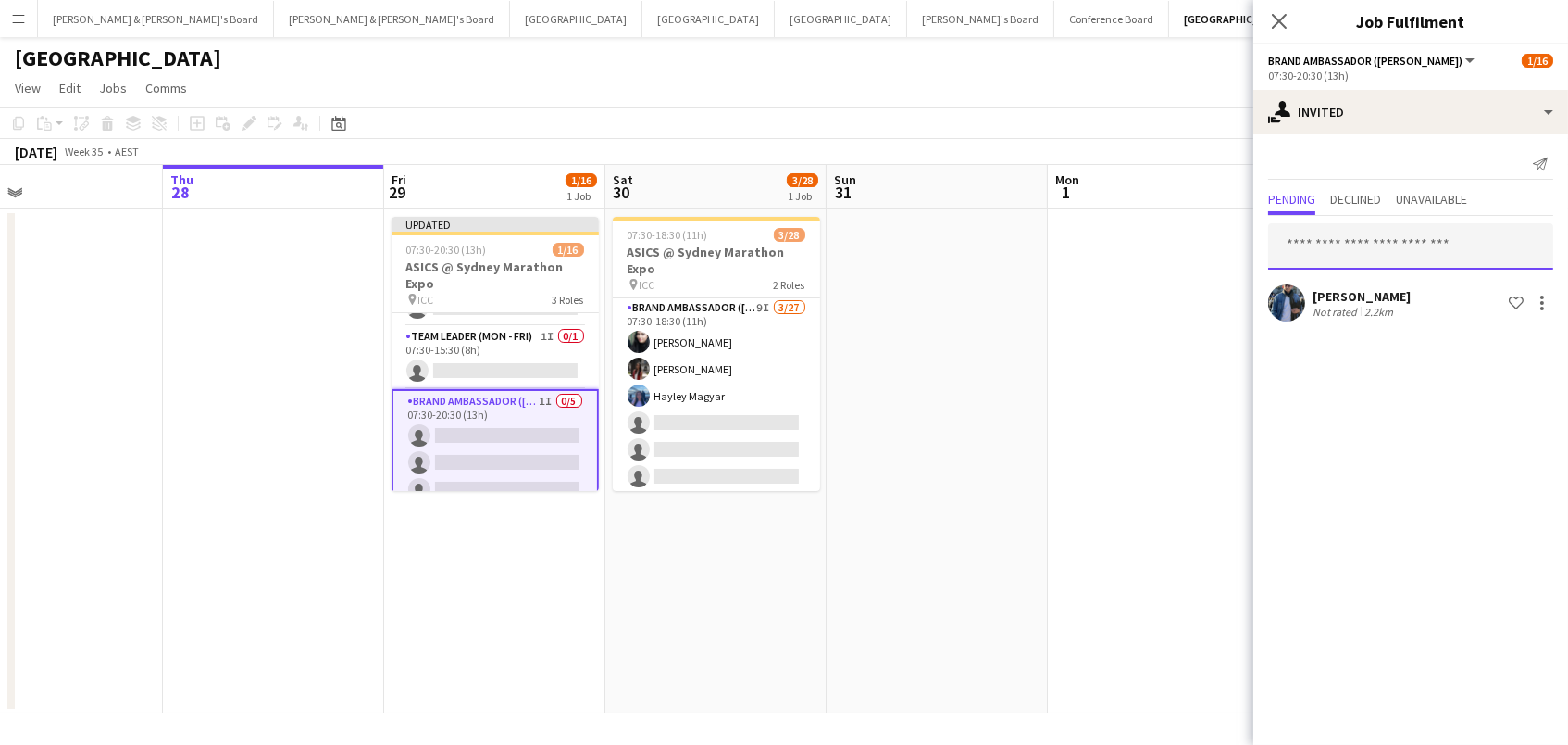
click at [1353, 250] on input "text" at bounding box center [1410, 246] width 286 height 46
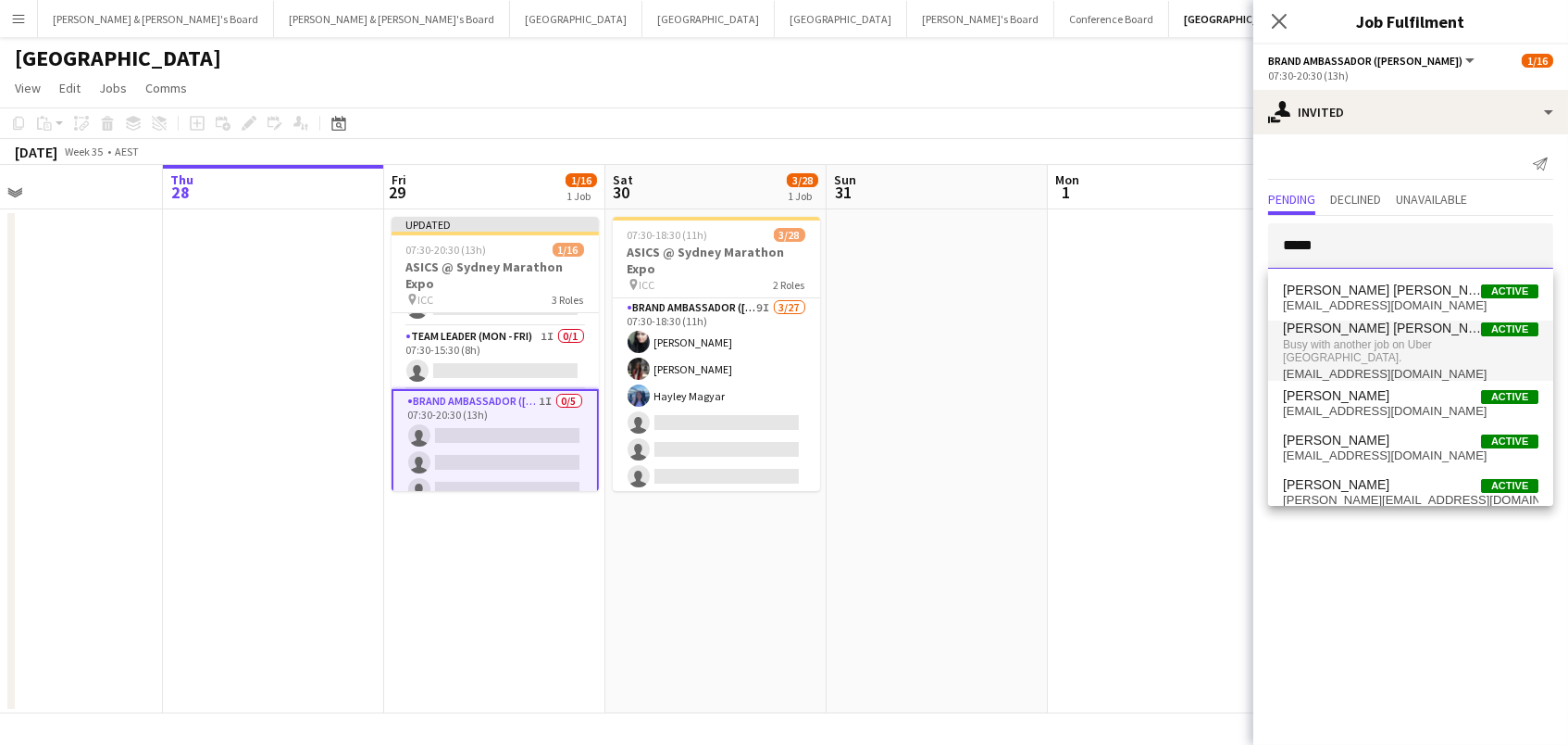
scroll to position [0, 0]
type input "*****"
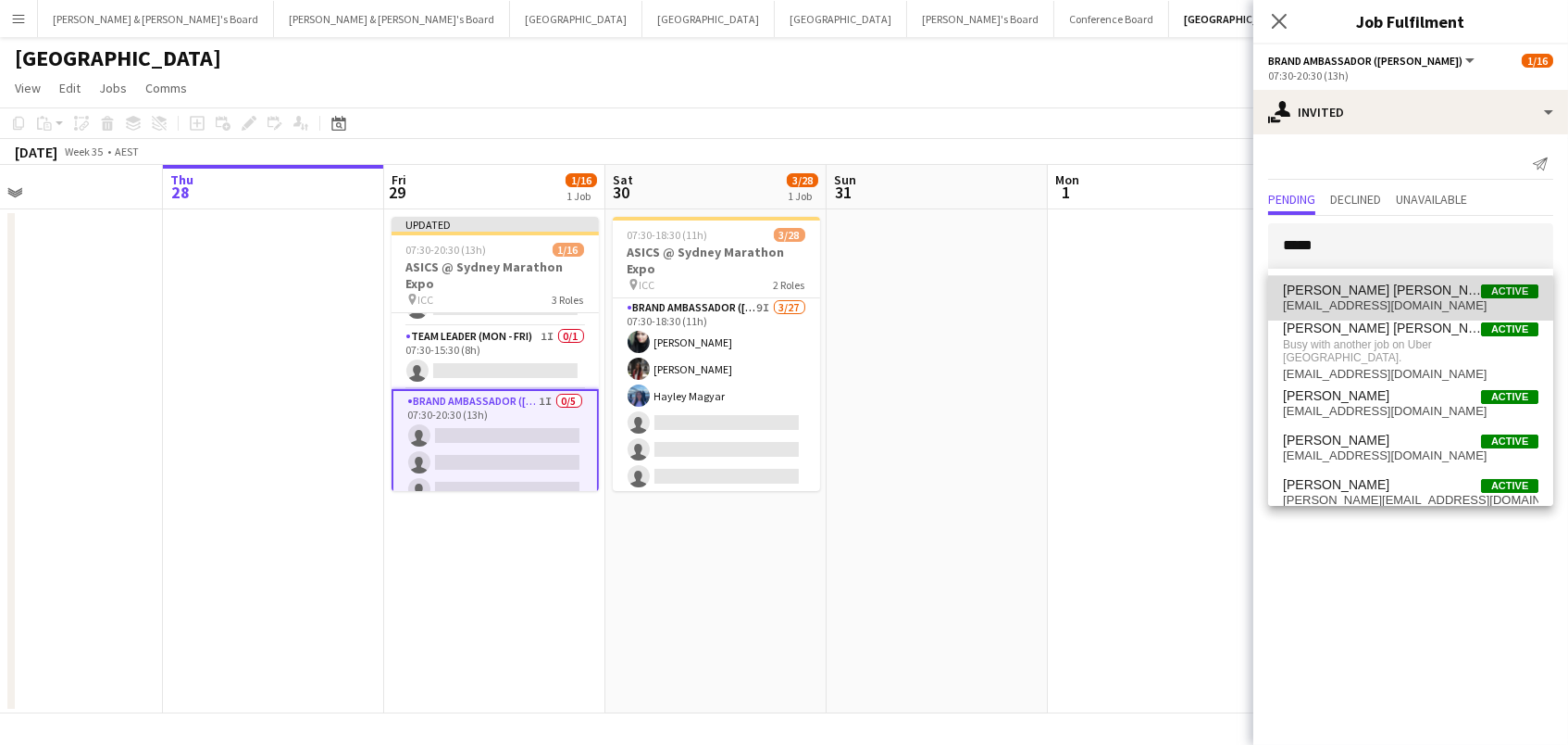
click at [1354, 310] on span "[EMAIL_ADDRESS][DOMAIN_NAME]" at bounding box center [1411, 305] width 255 height 15
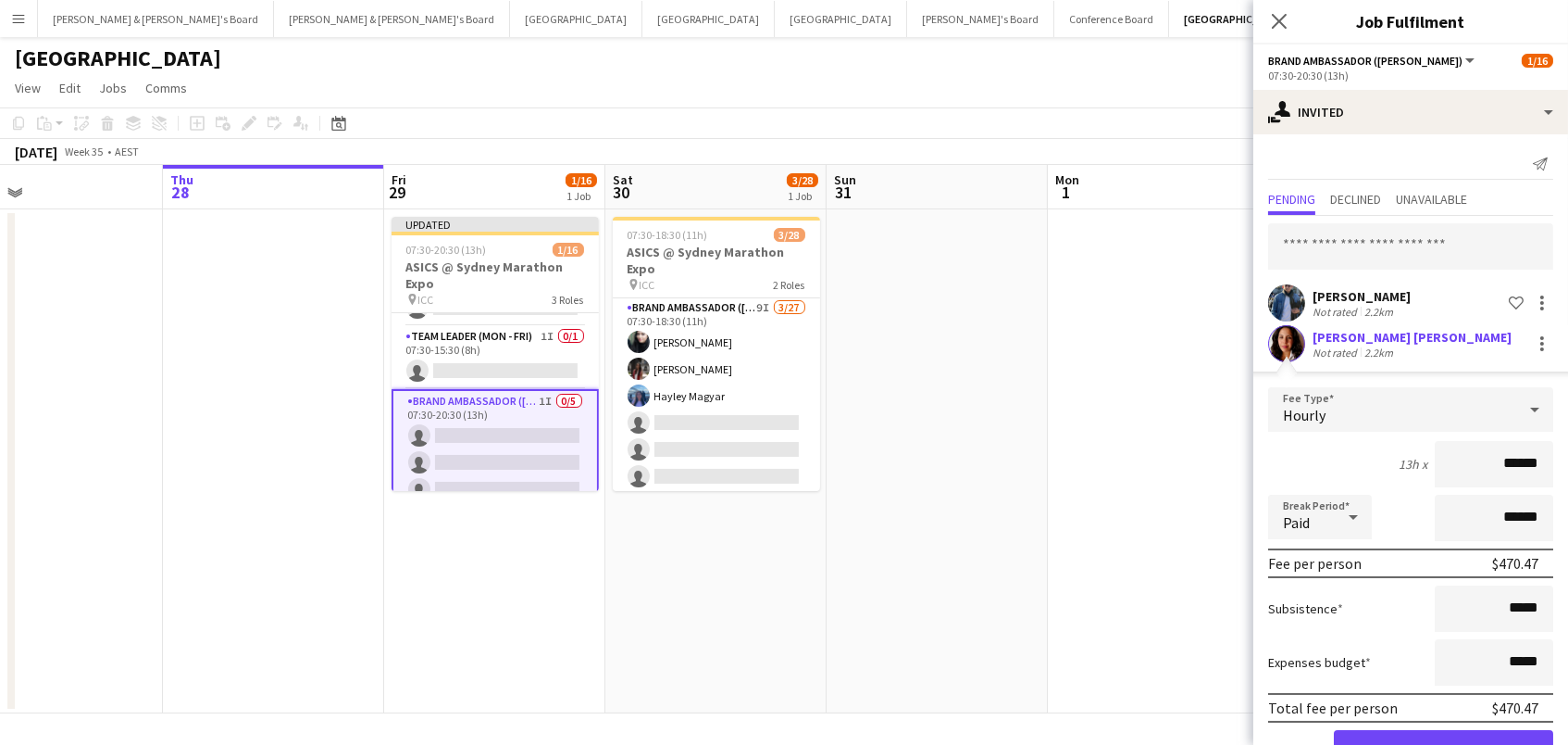
click at [1443, 744] on button "Confirm" at bounding box center [1443, 749] width 219 height 37
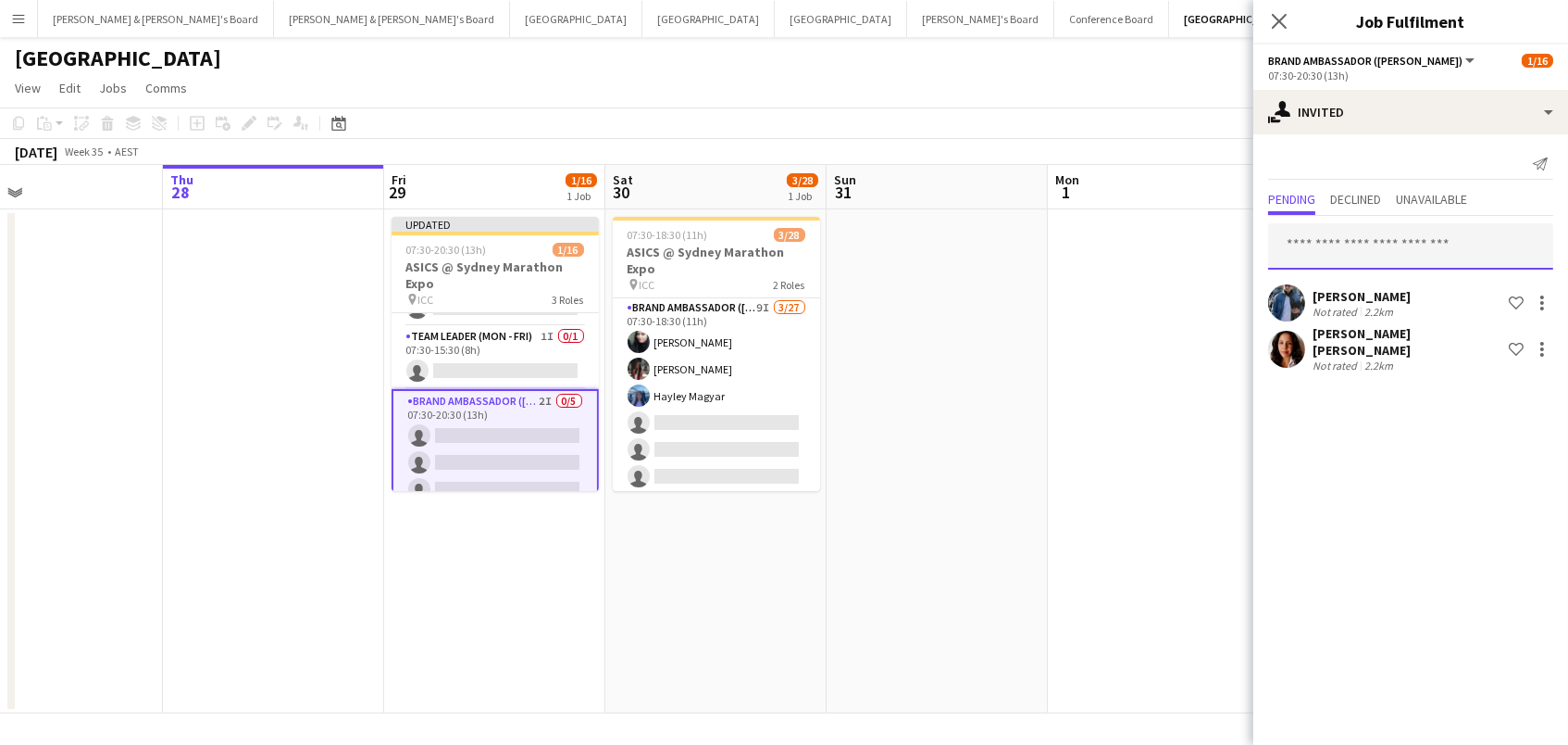
click at [1486, 244] on input "text" at bounding box center [1410, 246] width 286 height 46
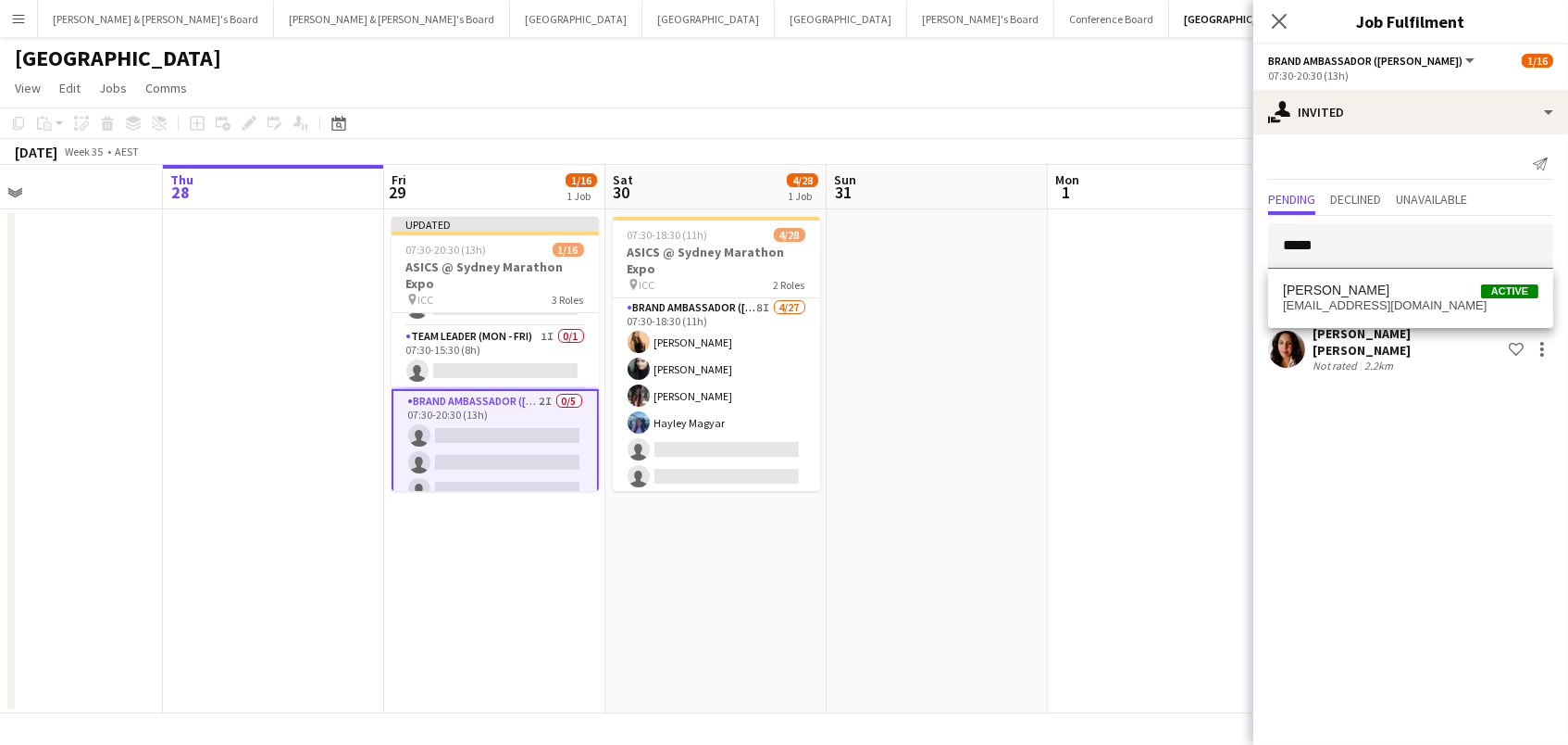
type input "*****"
drag, startPoint x: 1486, startPoint y: 244, endPoint x: 1436, endPoint y: 294, distance: 70.7
click at [1436, 294] on span "Lydia Liemena Active" at bounding box center [1411, 291] width 255 height 16
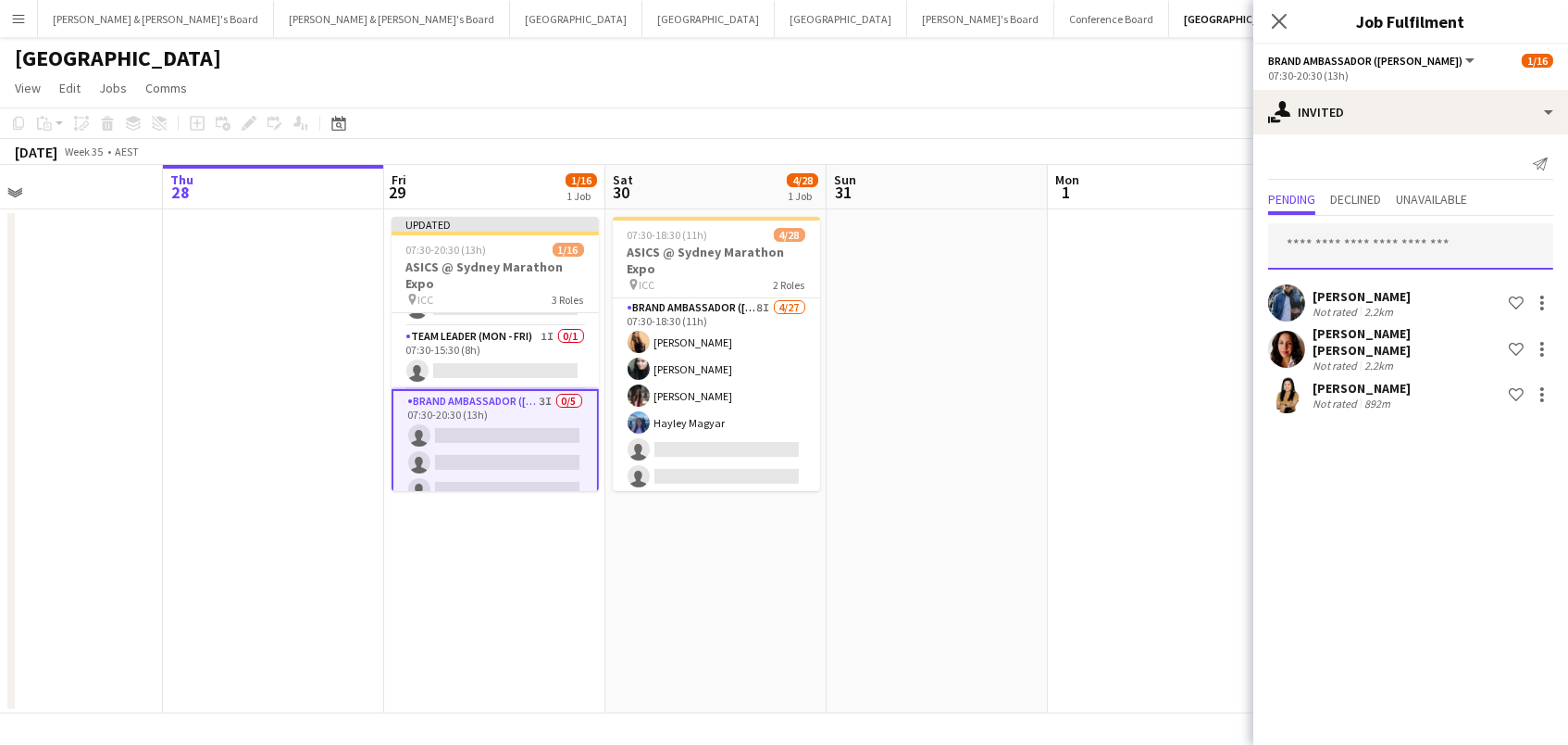
click at [1488, 254] on input "text" at bounding box center [1410, 246] width 286 height 46
type input "******"
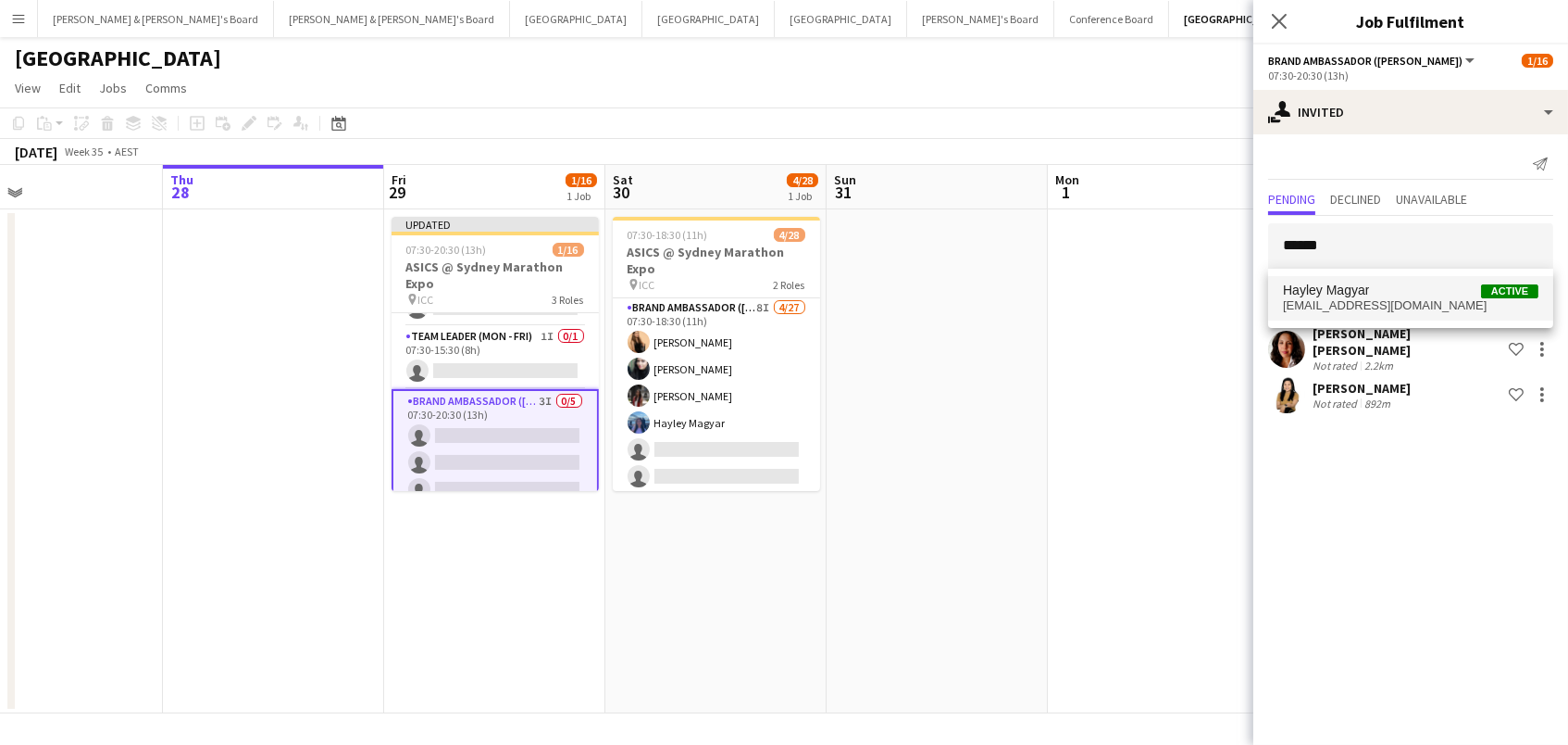
click at [1443, 297] on span "Hayley Magyar Active" at bounding box center [1411, 291] width 255 height 16
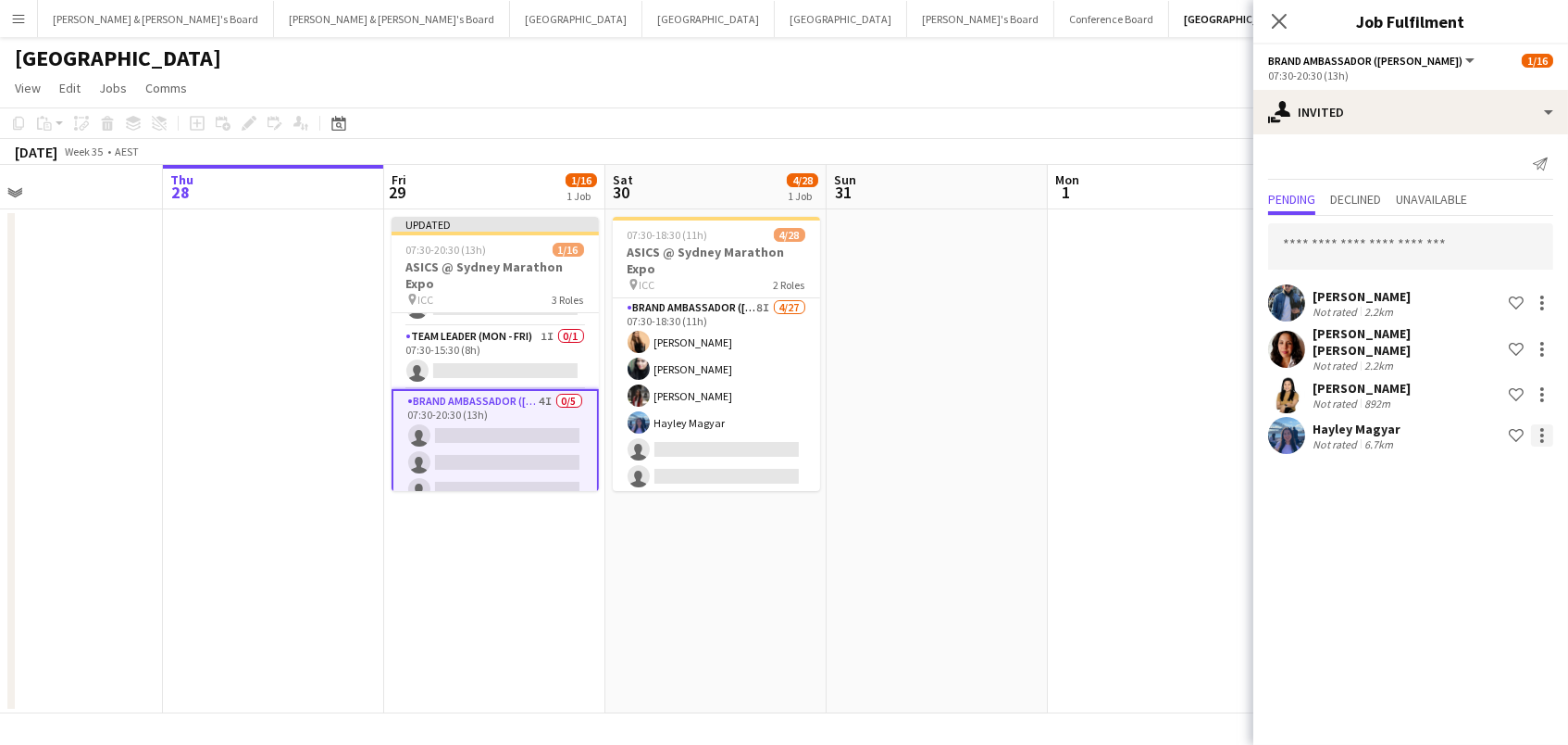
drag, startPoint x: 1546, startPoint y: 431, endPoint x: 1536, endPoint y: 433, distance: 10.2
click at [1546, 431] on div at bounding box center [1542, 435] width 22 height 22
click at [1508, 595] on span "Cancel invitation" at bounding box center [1483, 591] width 108 height 16
click at [1358, 239] on input "text" at bounding box center [1410, 246] width 286 height 46
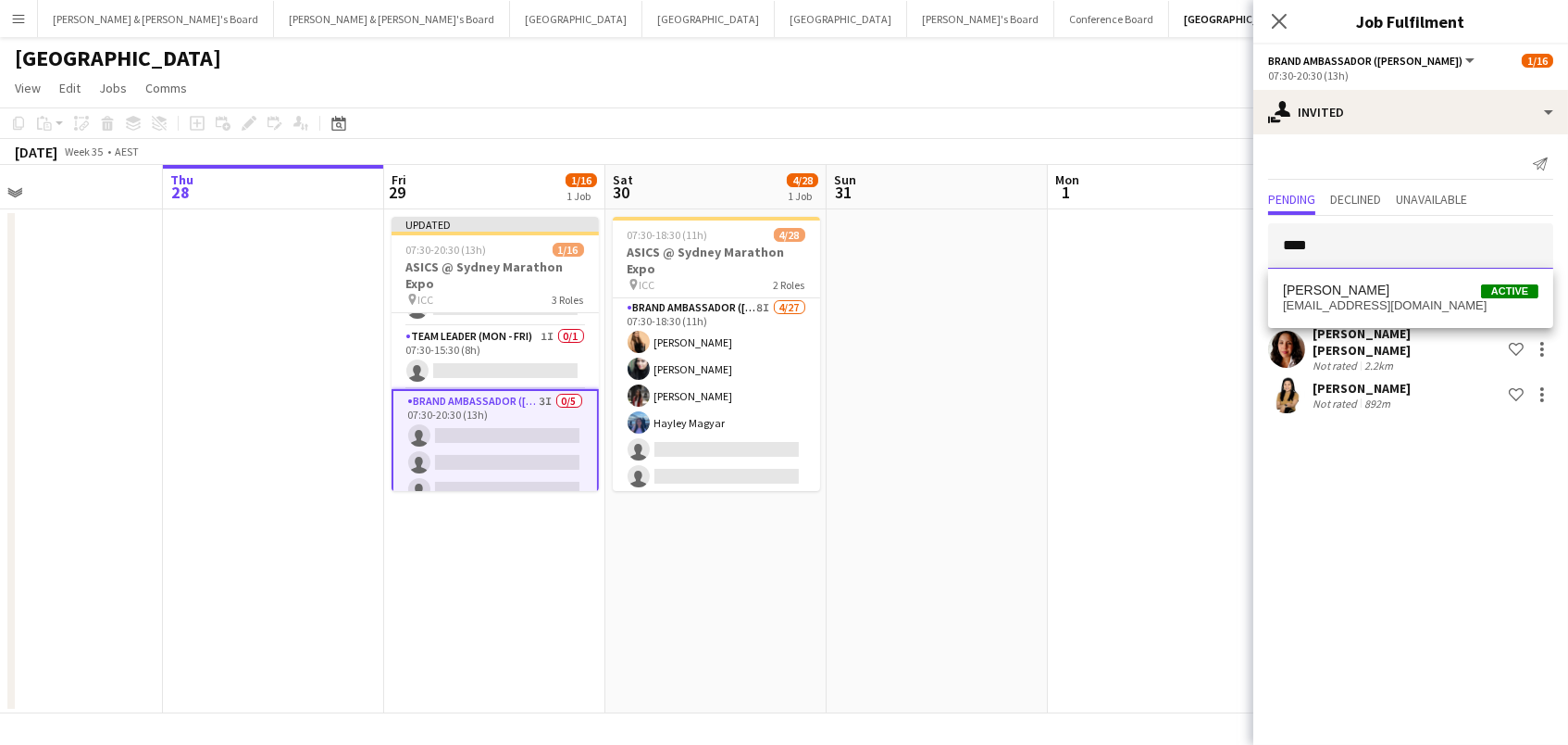
type input "****"
drag, startPoint x: 1358, startPoint y: 239, endPoint x: 1364, endPoint y: 292, distance: 53.3
click at [1364, 292] on span "Zoya Naqvi Active" at bounding box center [1411, 291] width 255 height 16
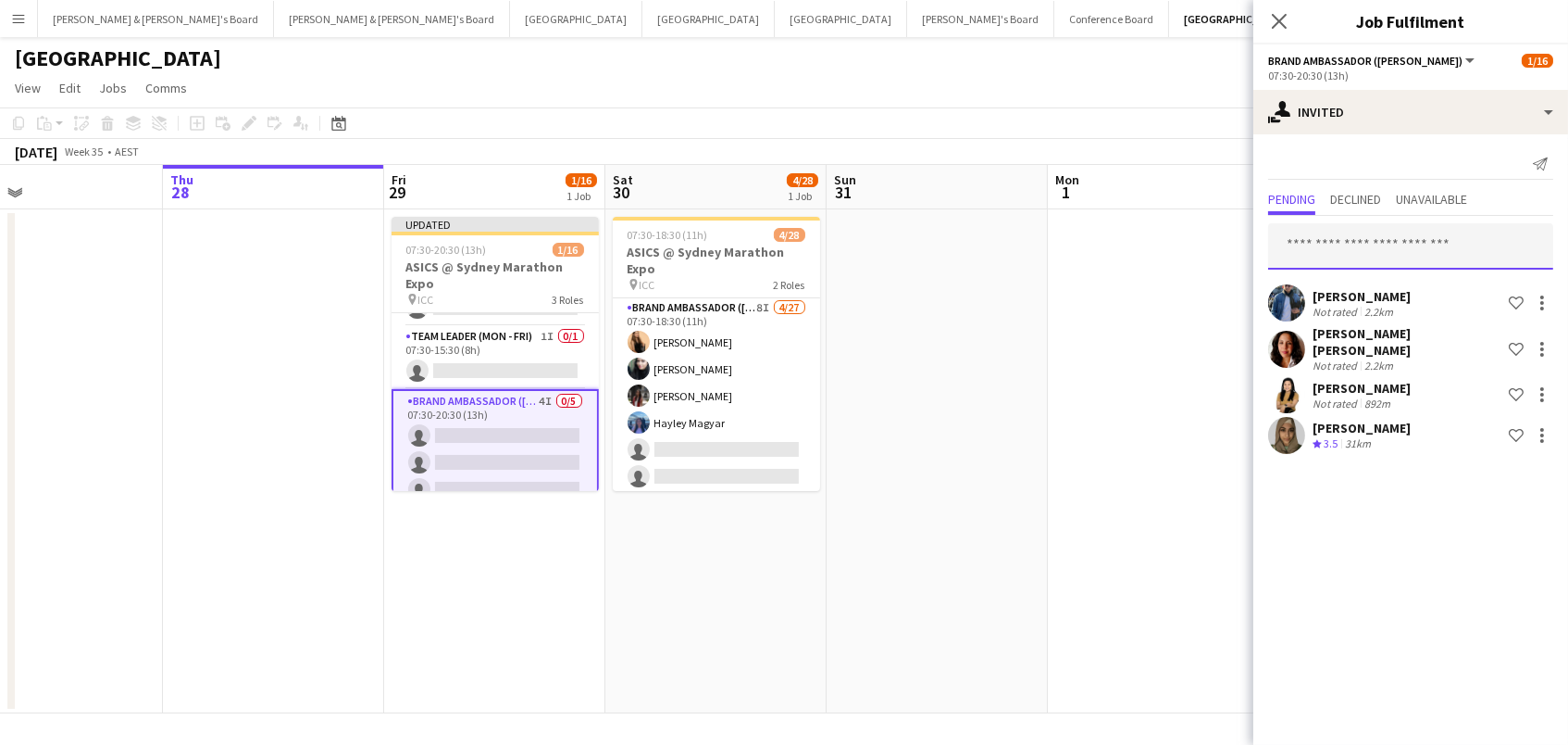
click at [1344, 239] on input "text" at bounding box center [1410, 246] width 286 height 46
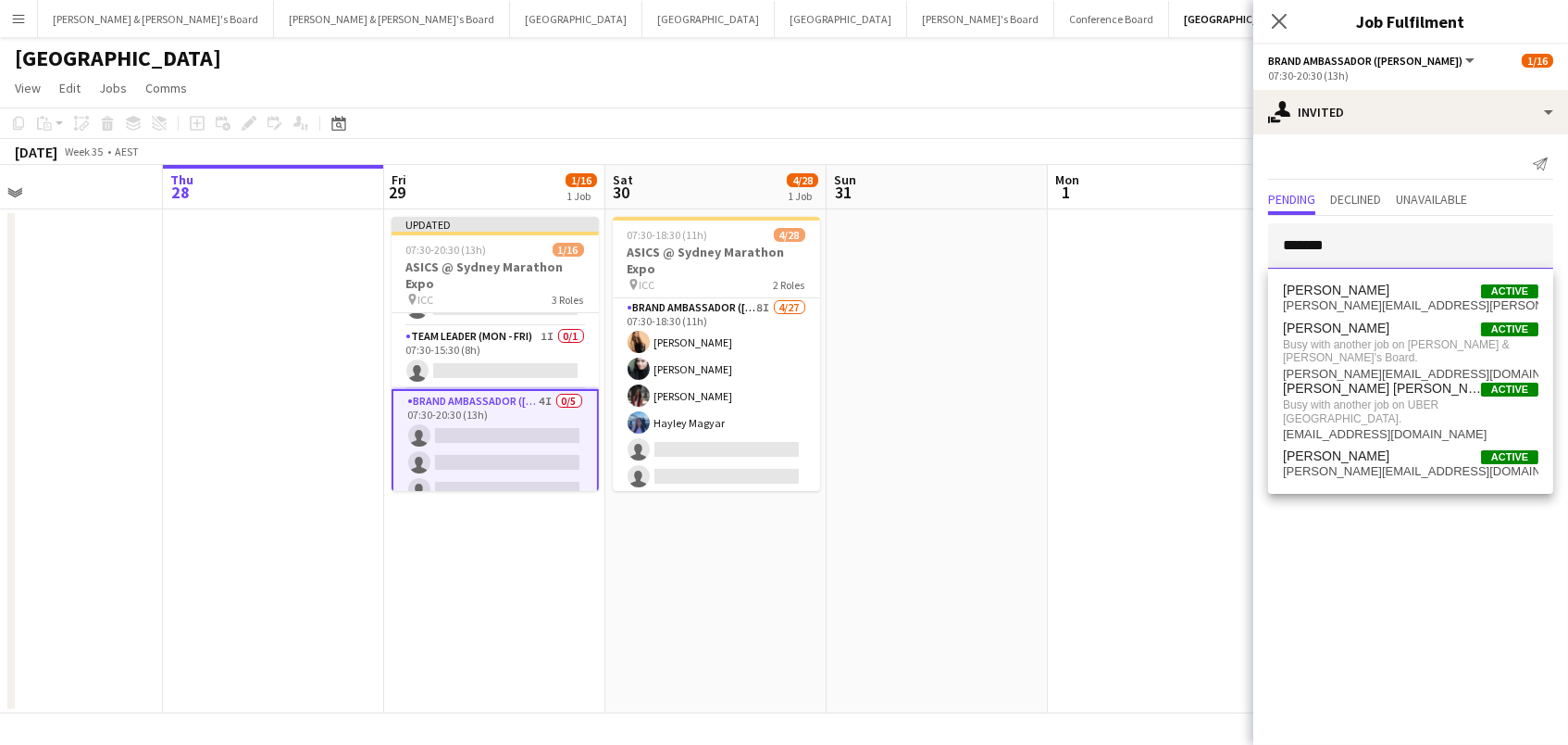
type input "*******"
drag, startPoint x: 1346, startPoint y: 239, endPoint x: 1338, endPoint y: 443, distance: 204.2
click at [1338, 464] on span "vanessa.ou@hotmail.com" at bounding box center [1411, 471] width 255 height 15
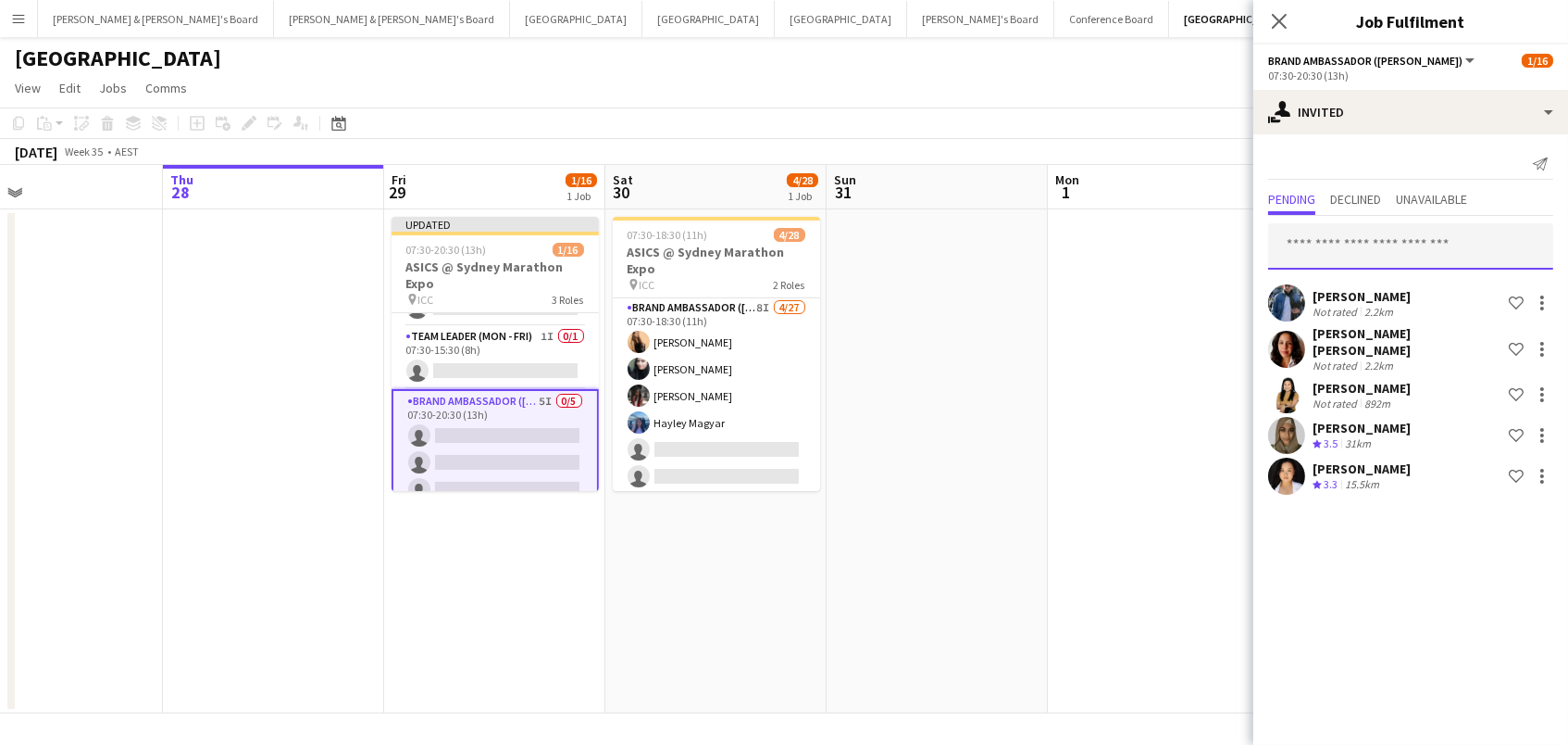
click at [1300, 239] on input "text" at bounding box center [1410, 246] width 286 height 46
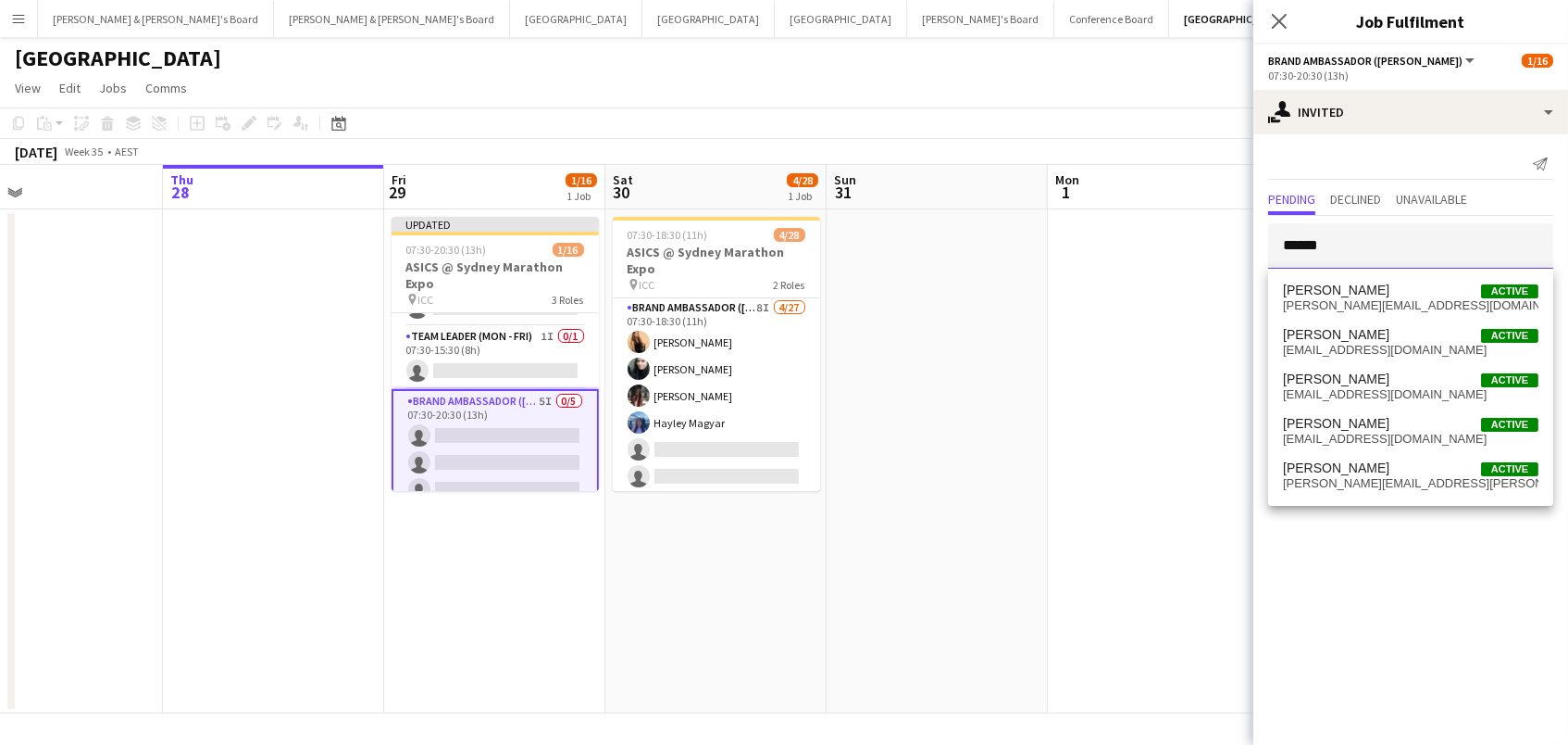
type input "******"
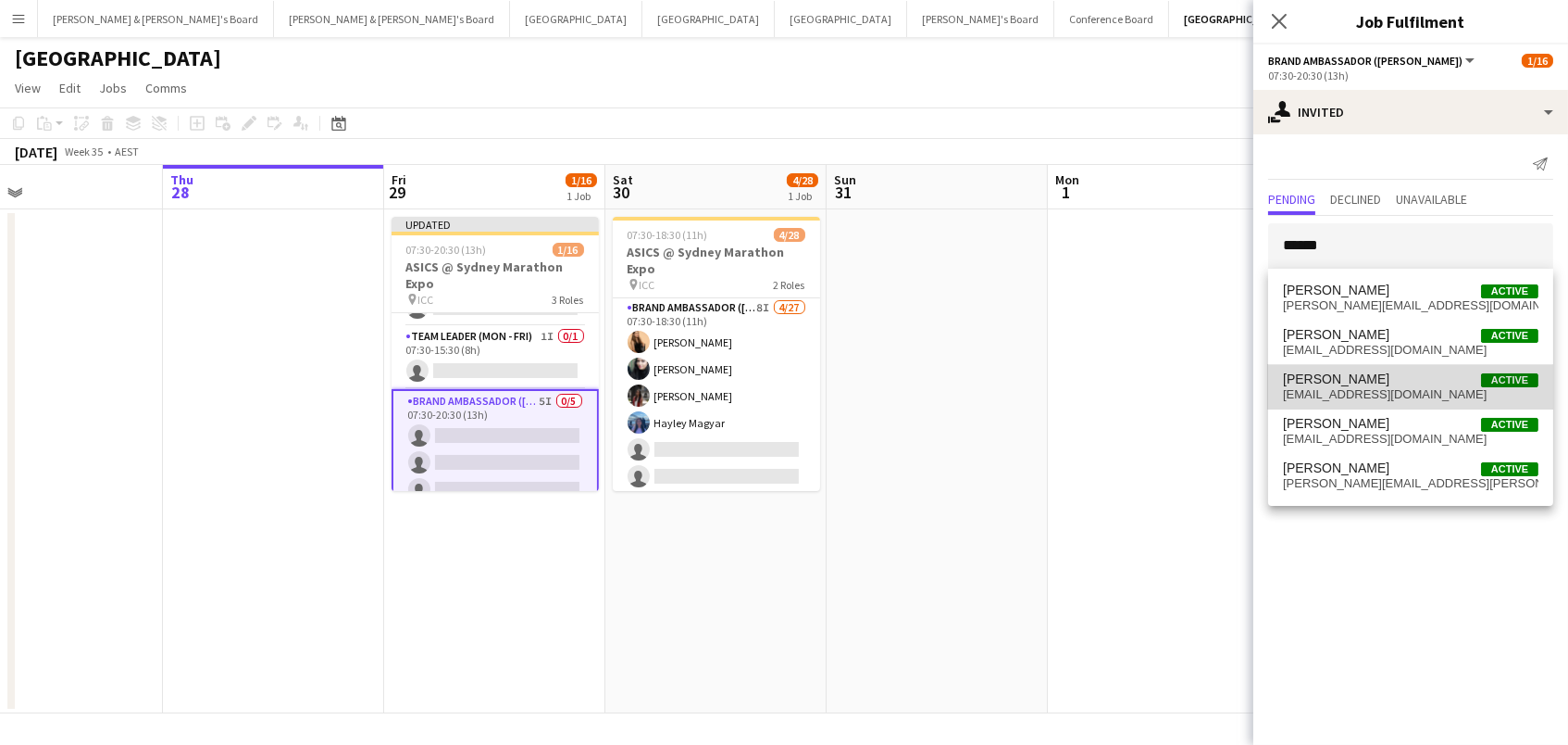
drag, startPoint x: 1351, startPoint y: 280, endPoint x: 1359, endPoint y: 390, distance: 110.3
click at [1359, 390] on span "samanthakre2003@gmail.com" at bounding box center [1411, 394] width 255 height 15
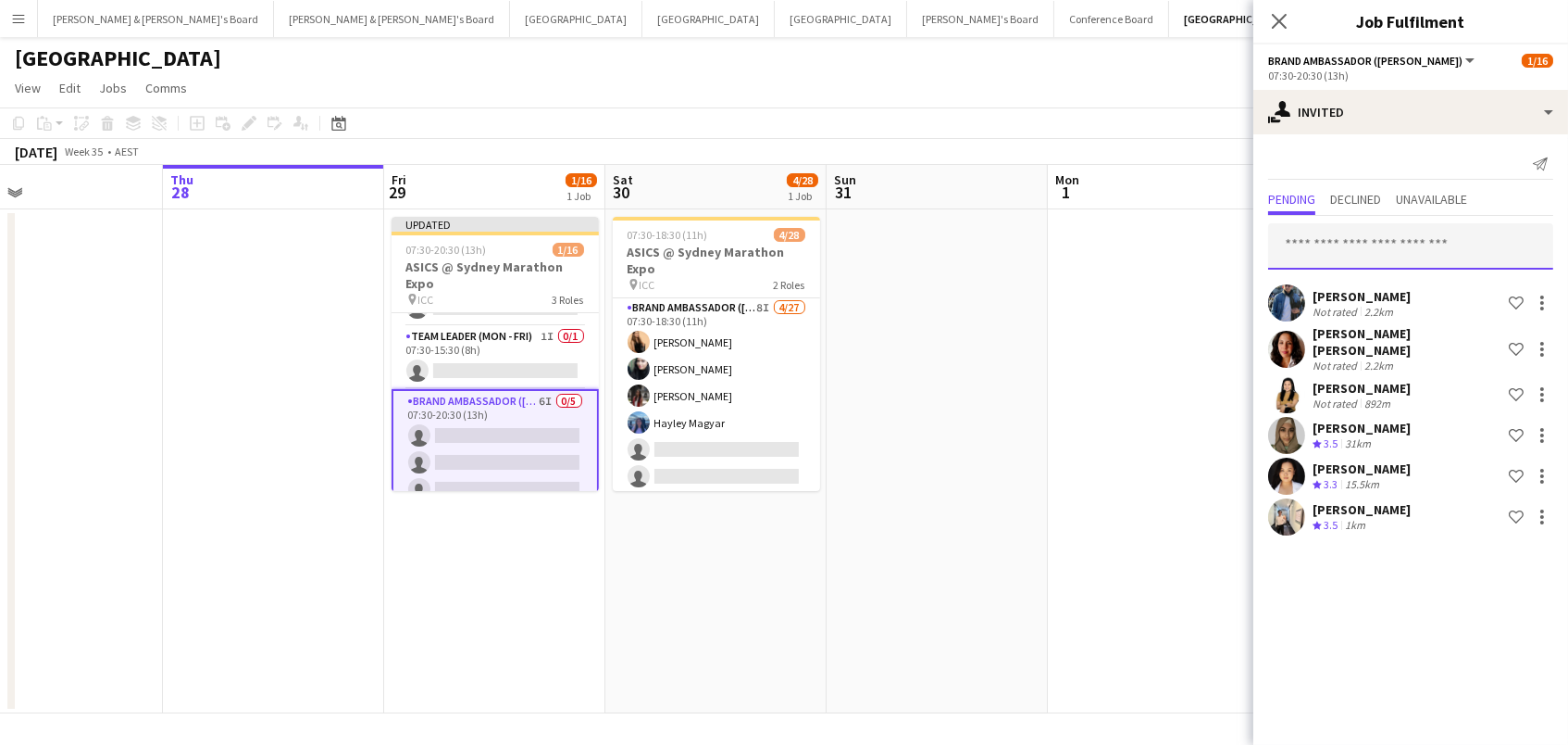
click at [1360, 236] on input "text" at bounding box center [1410, 246] width 286 height 46
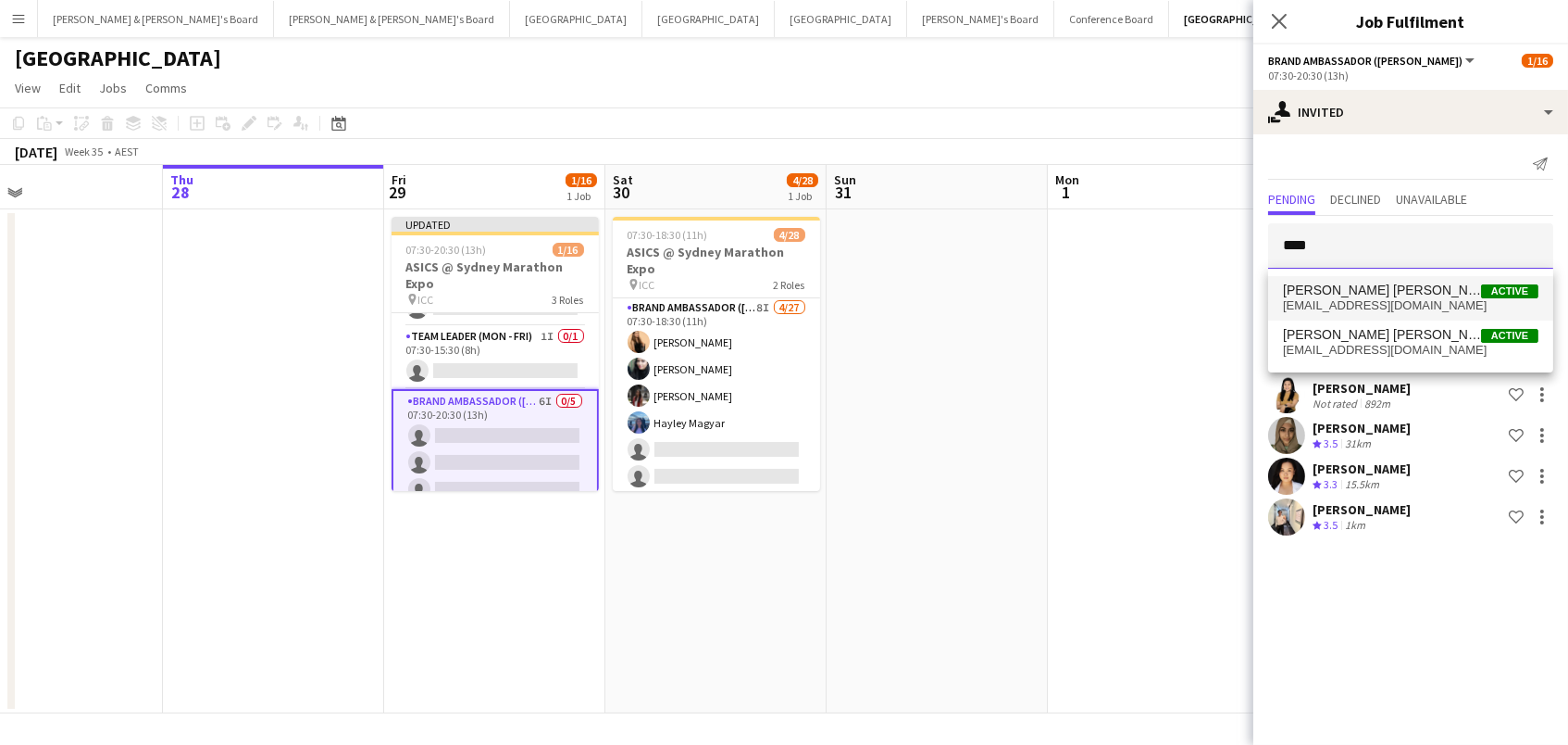
type input "****"
click at [1362, 282] on mat-option "Felicia Clara Active clarafelicia06@gmail.com" at bounding box center [1410, 298] width 286 height 45
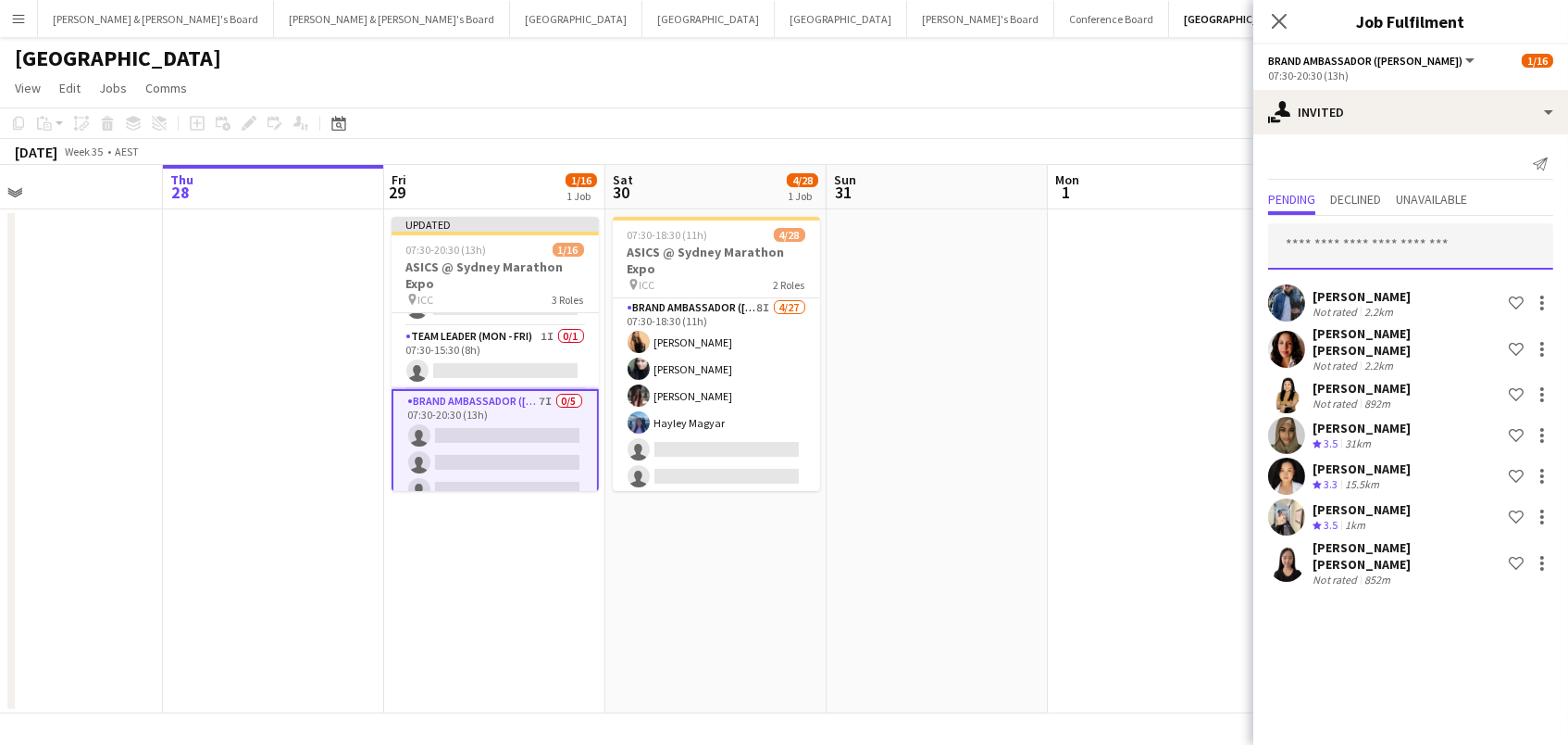
click at [1342, 239] on input "text" at bounding box center [1410, 246] width 286 height 46
type input "****"
click at [901, 649] on app-date-cell at bounding box center [937, 461] width 221 height 504
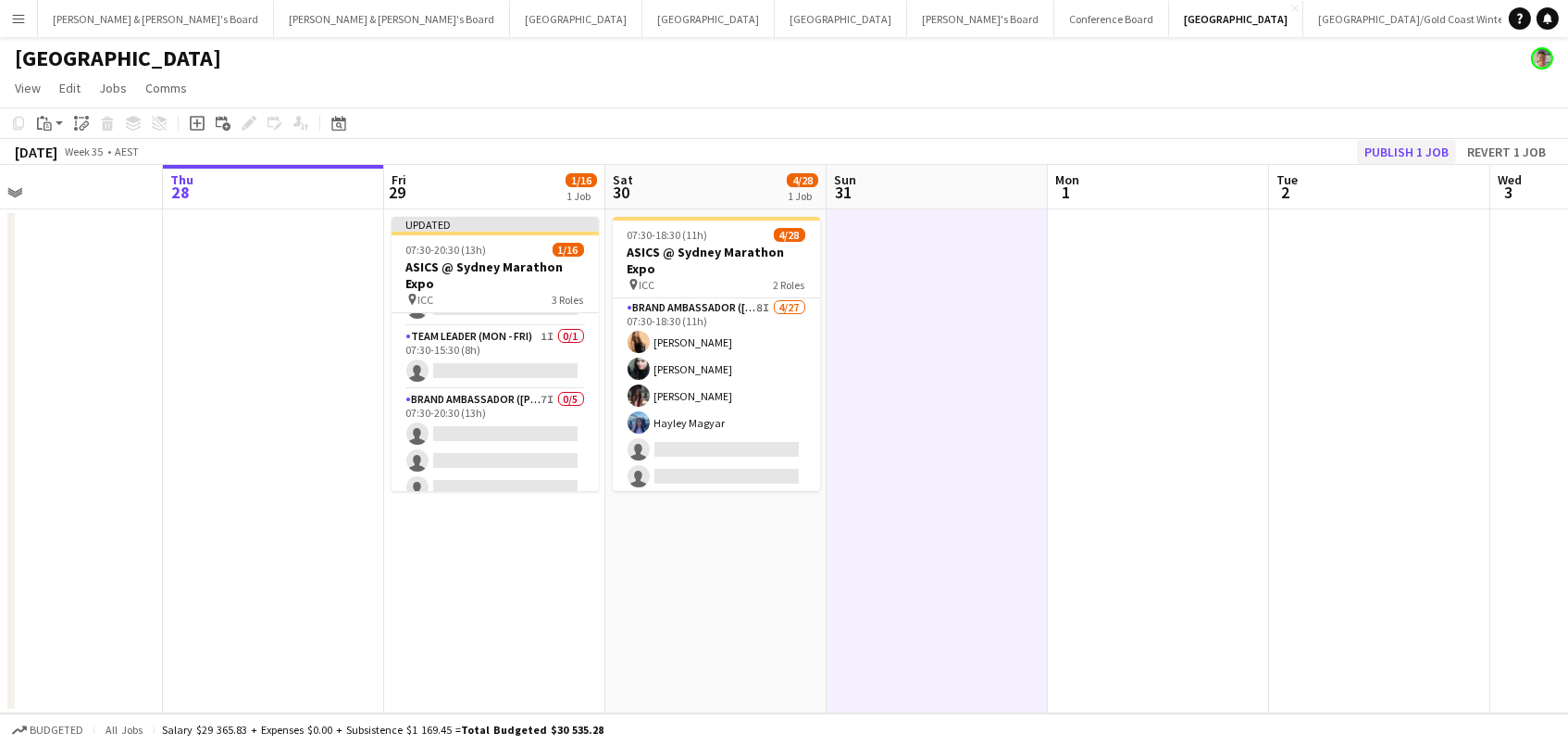
click at [1399, 155] on button "Publish 1 job" at bounding box center [1407, 151] width 99 height 24
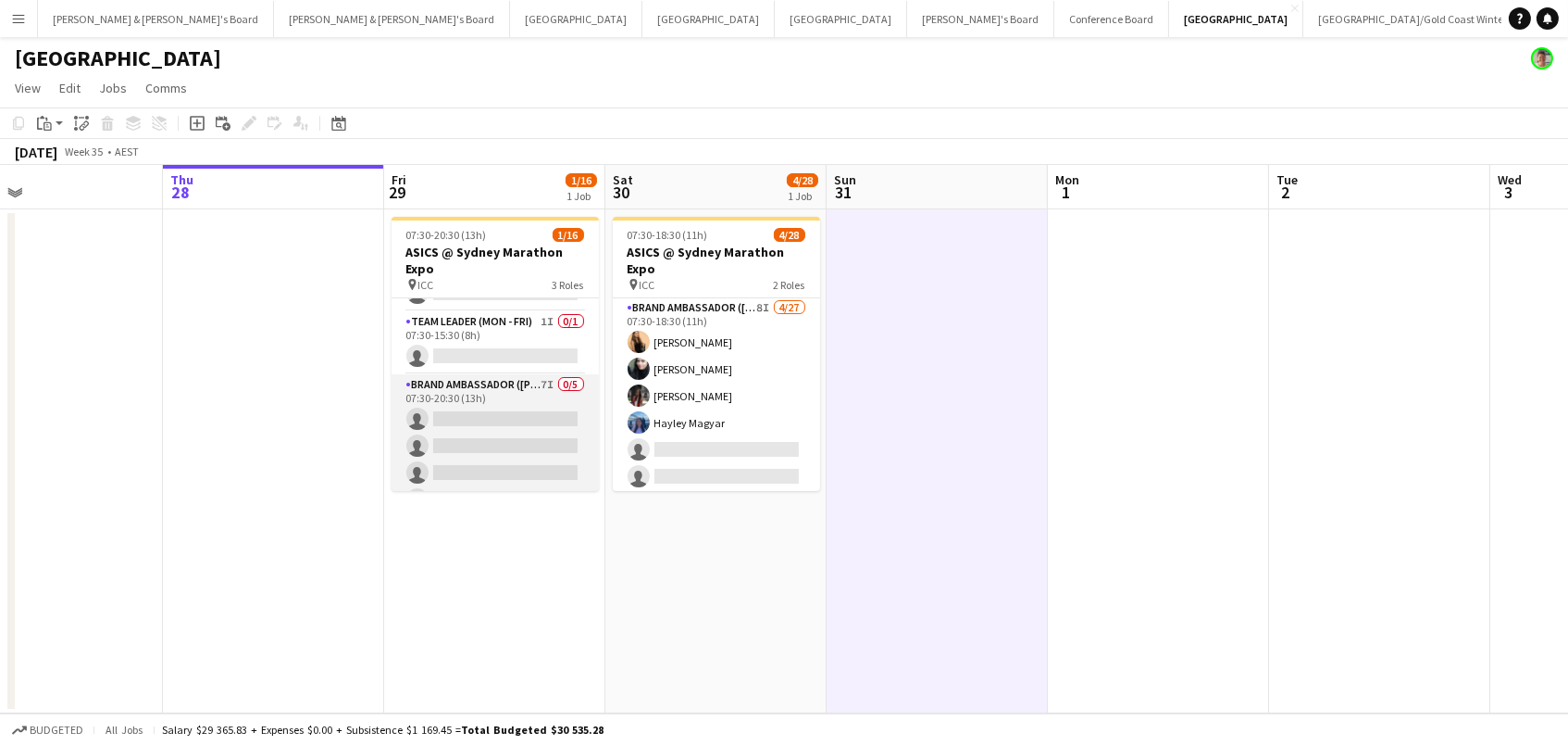
click at [457, 416] on app-card-role "Brand Ambassador (Mon - Fri) 7I 0/5 07:30-20:30 (13h) single-neutral-actions si…" at bounding box center [495, 459] width 208 height 171
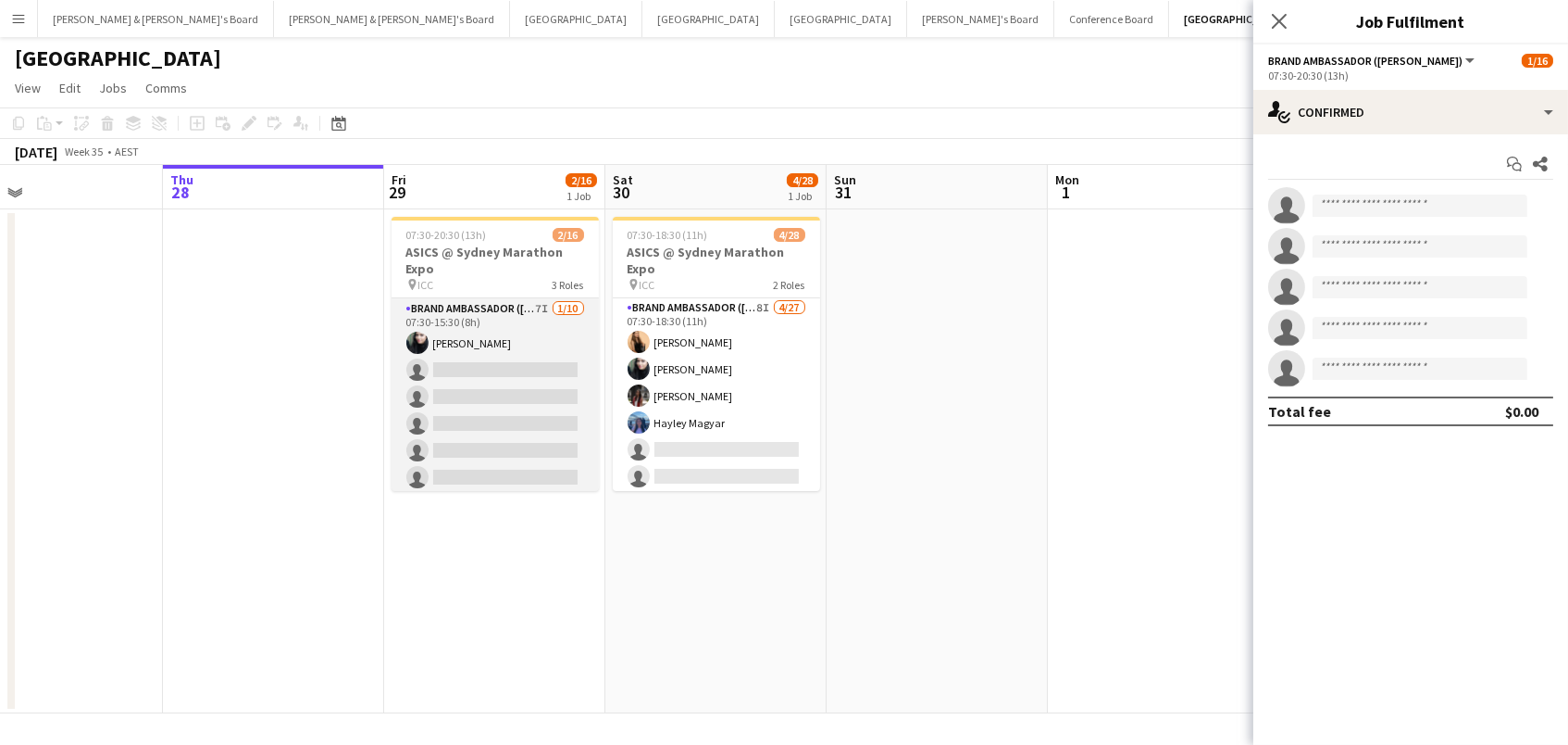
scroll to position [0, 0]
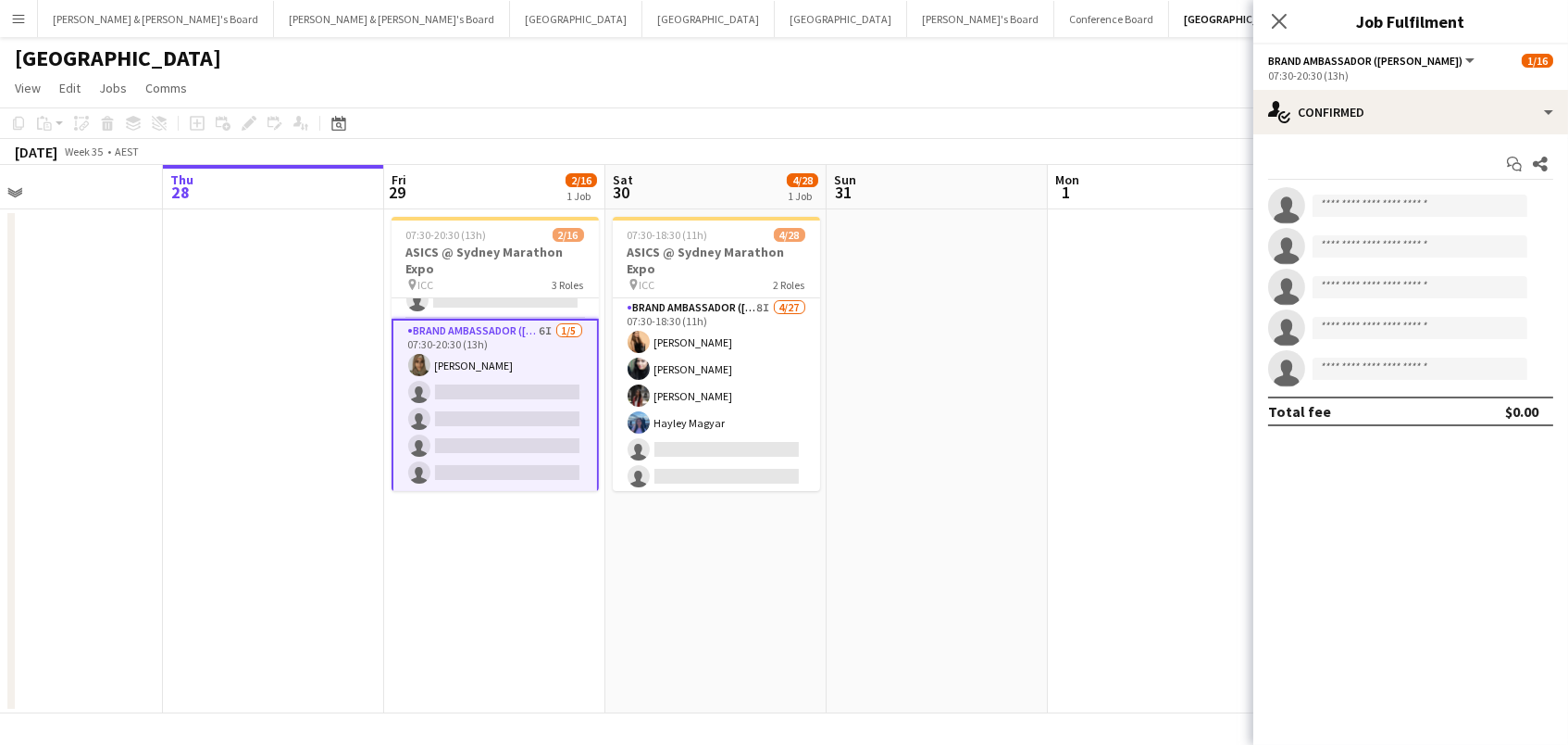
click at [515, 418] on app-card-role "Brand Ambassador (Mon - Fri) 6I 1/5 07:30-20:30 (13h) Zoya Naqvi single-neutral…" at bounding box center [495, 406] width 208 height 175
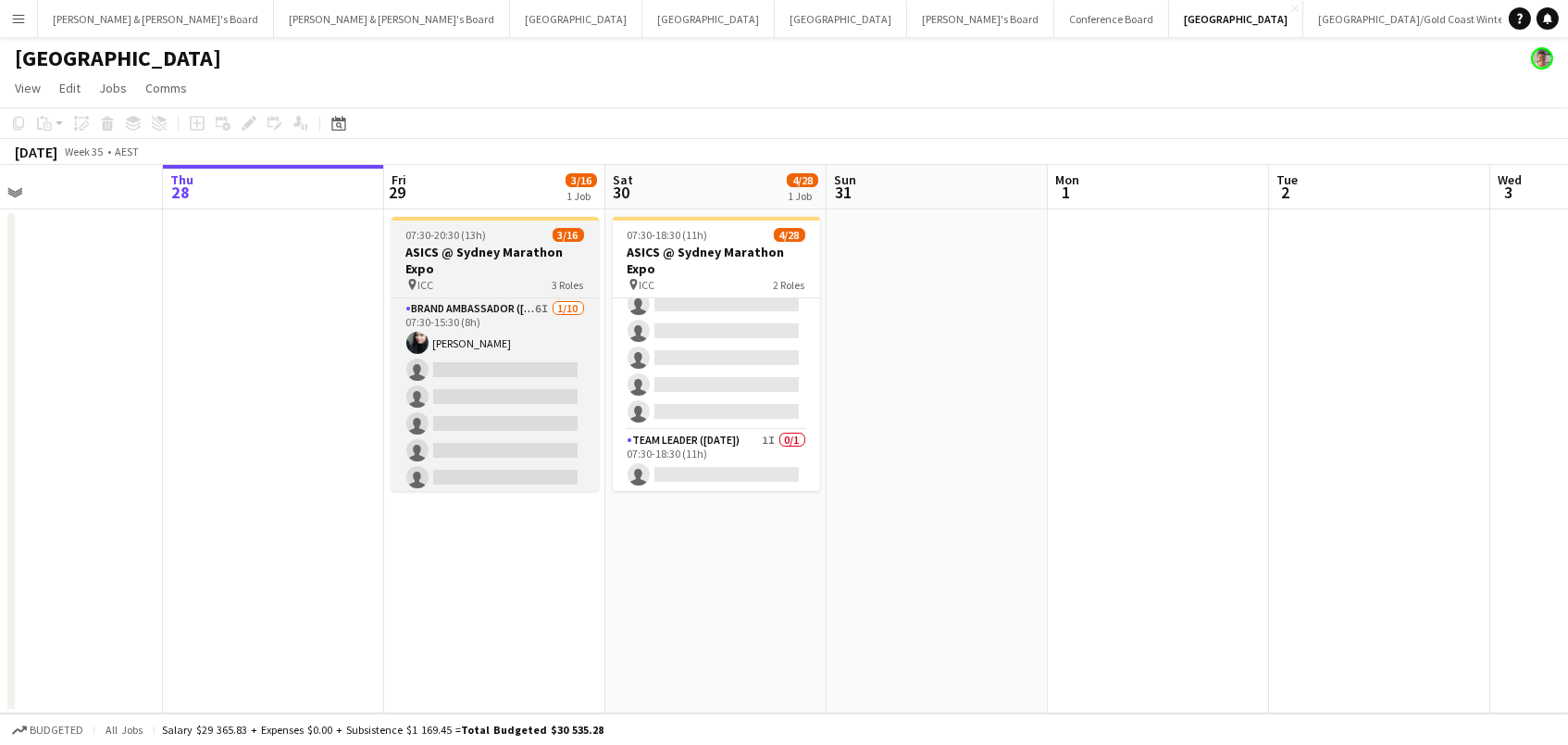
click at [435, 268] on h3 "ASICS @ Sydney Marathon Expo" at bounding box center [495, 260] width 208 height 33
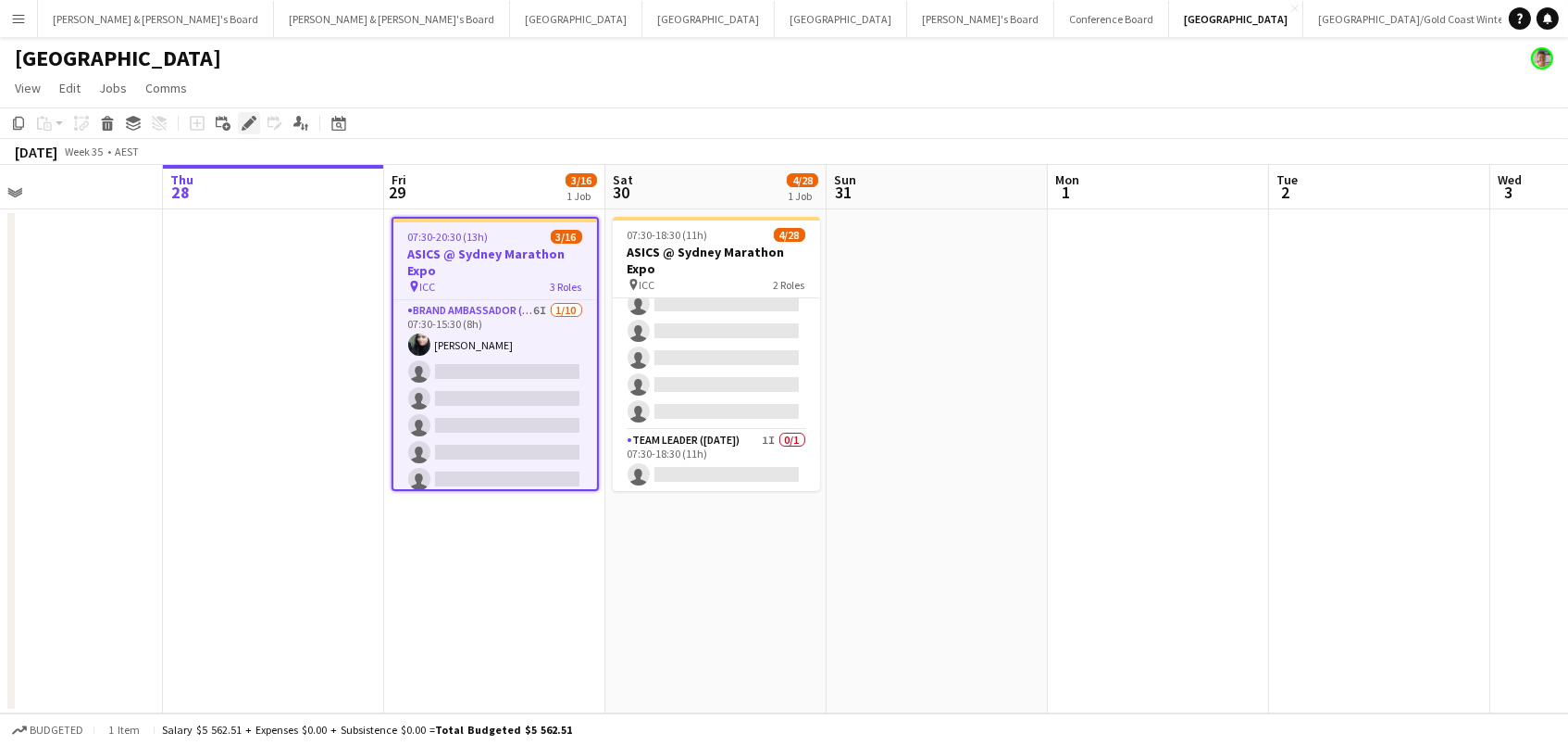
click at [249, 131] on div "Edit" at bounding box center [249, 123] width 22 height 22
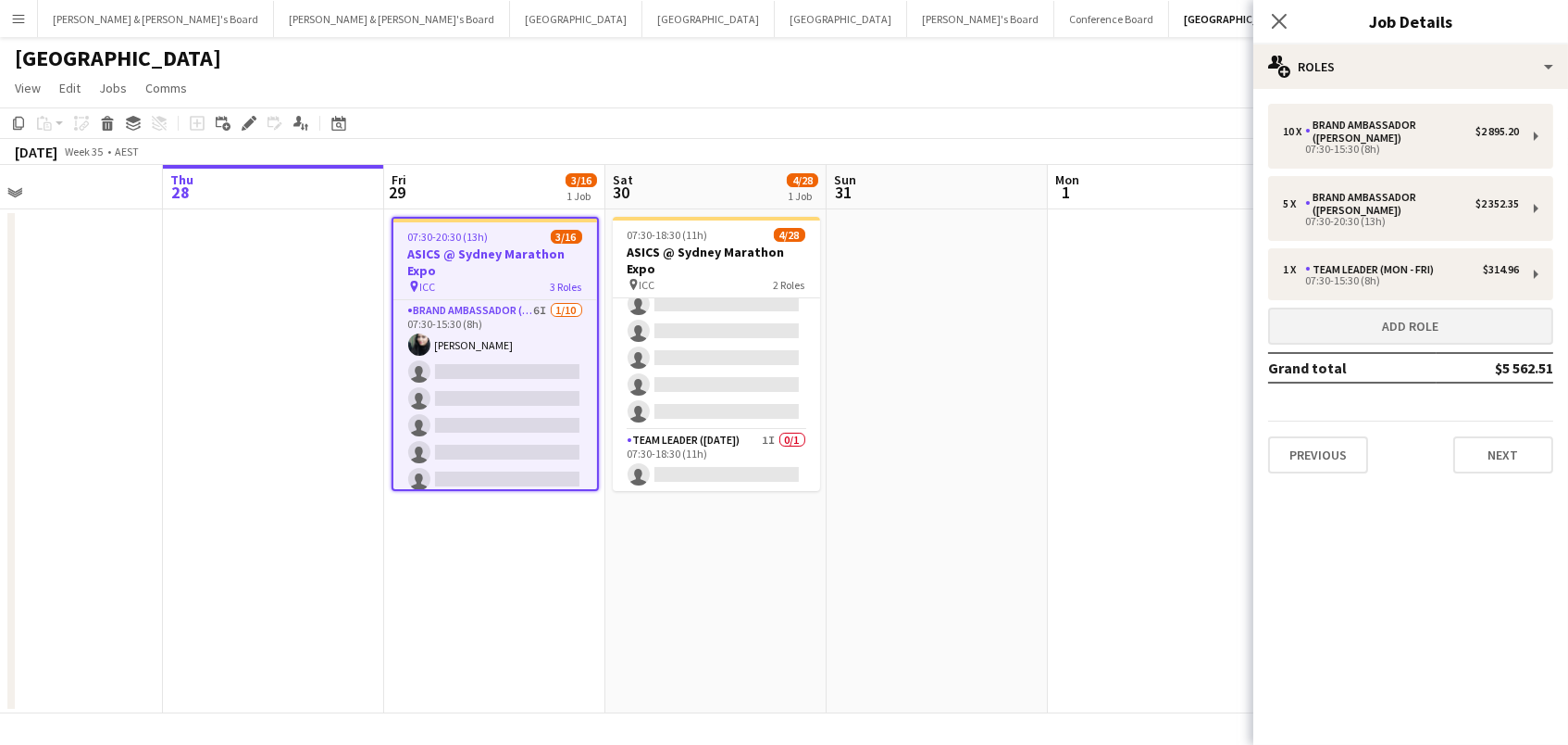
click at [1292, 318] on button "Add role" at bounding box center [1410, 326] width 286 height 37
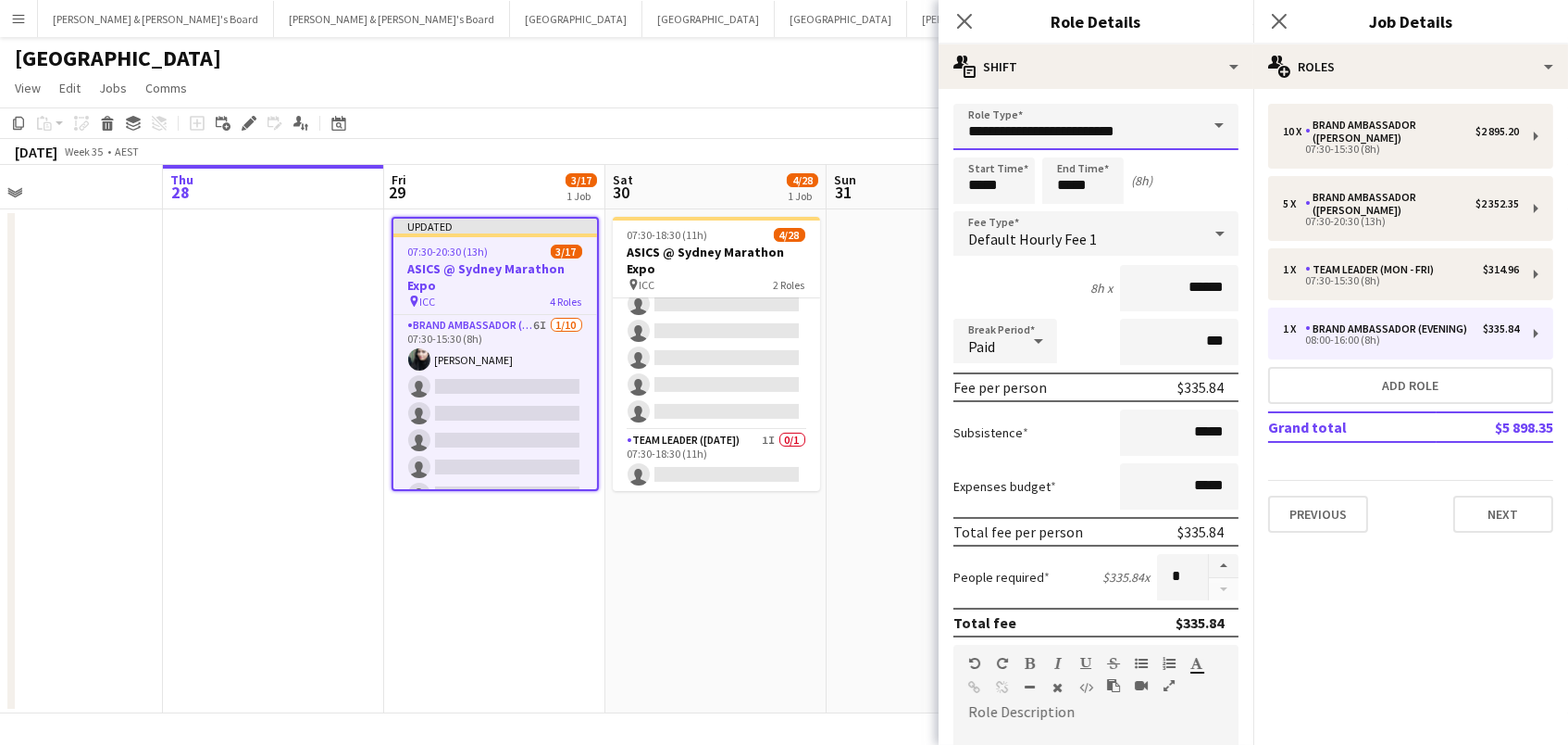
click at [1077, 133] on input "**********" at bounding box center [1095, 126] width 286 height 46
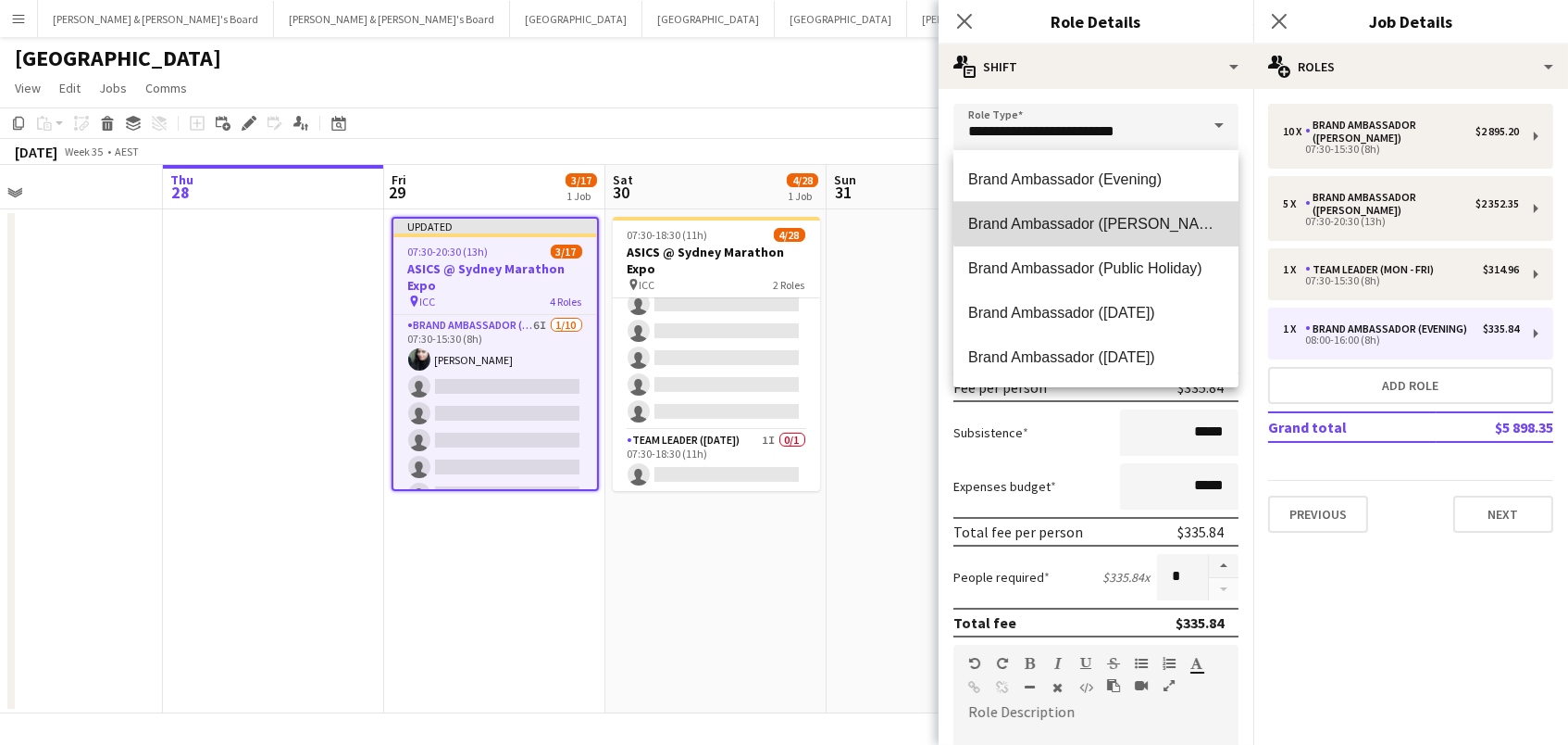
click at [1100, 220] on span "Brand Ambassador ([PERSON_NAME])" at bounding box center [1096, 223] width 255 height 18
type input "**********"
type input "******"
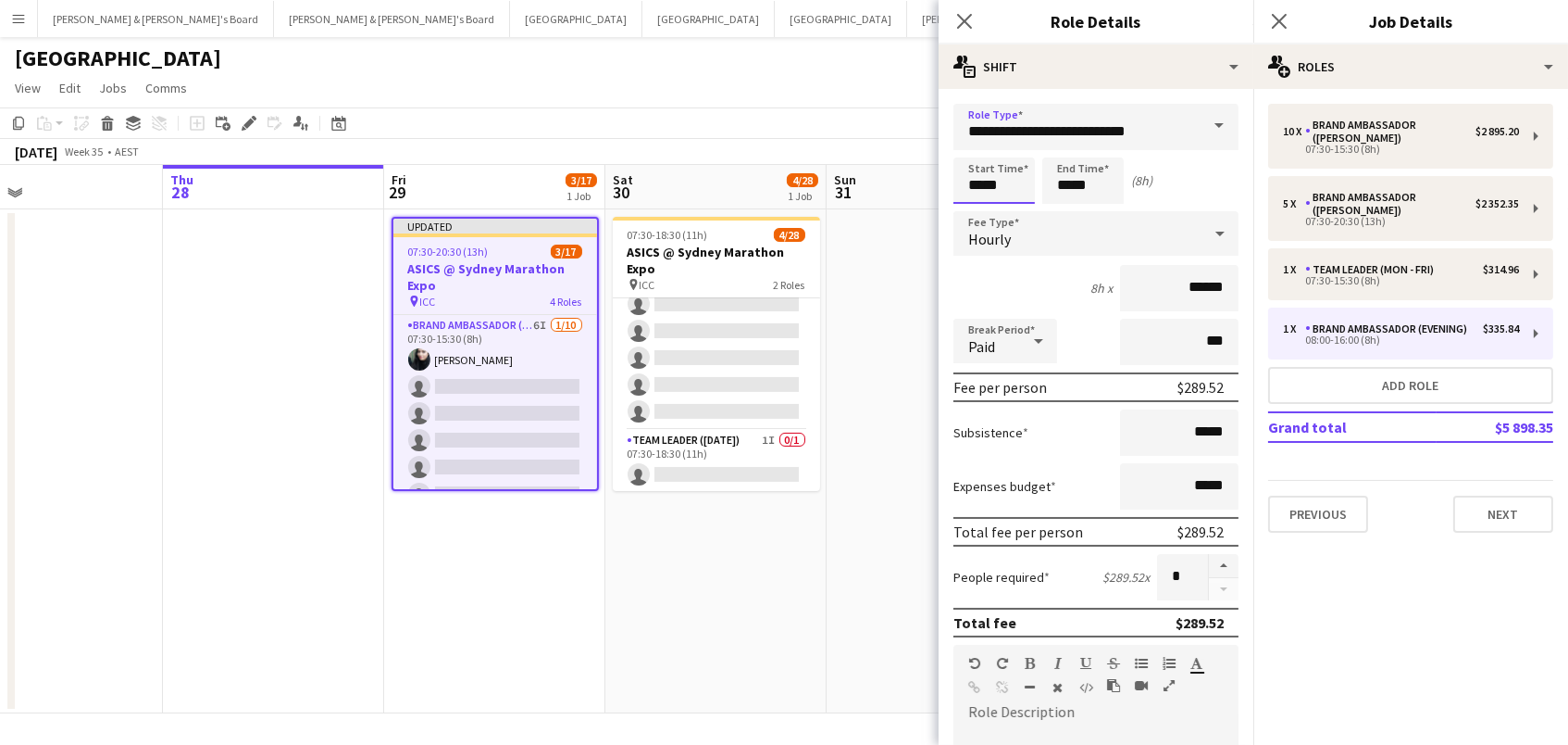
click at [1026, 187] on input "*****" at bounding box center [994, 179] width 82 height 46
click at [968, 147] on div at bounding box center [975, 147] width 37 height 19
click at [968, 146] on div at bounding box center [975, 147] width 37 height 19
type input "*****"
click at [970, 146] on div at bounding box center [975, 147] width 37 height 19
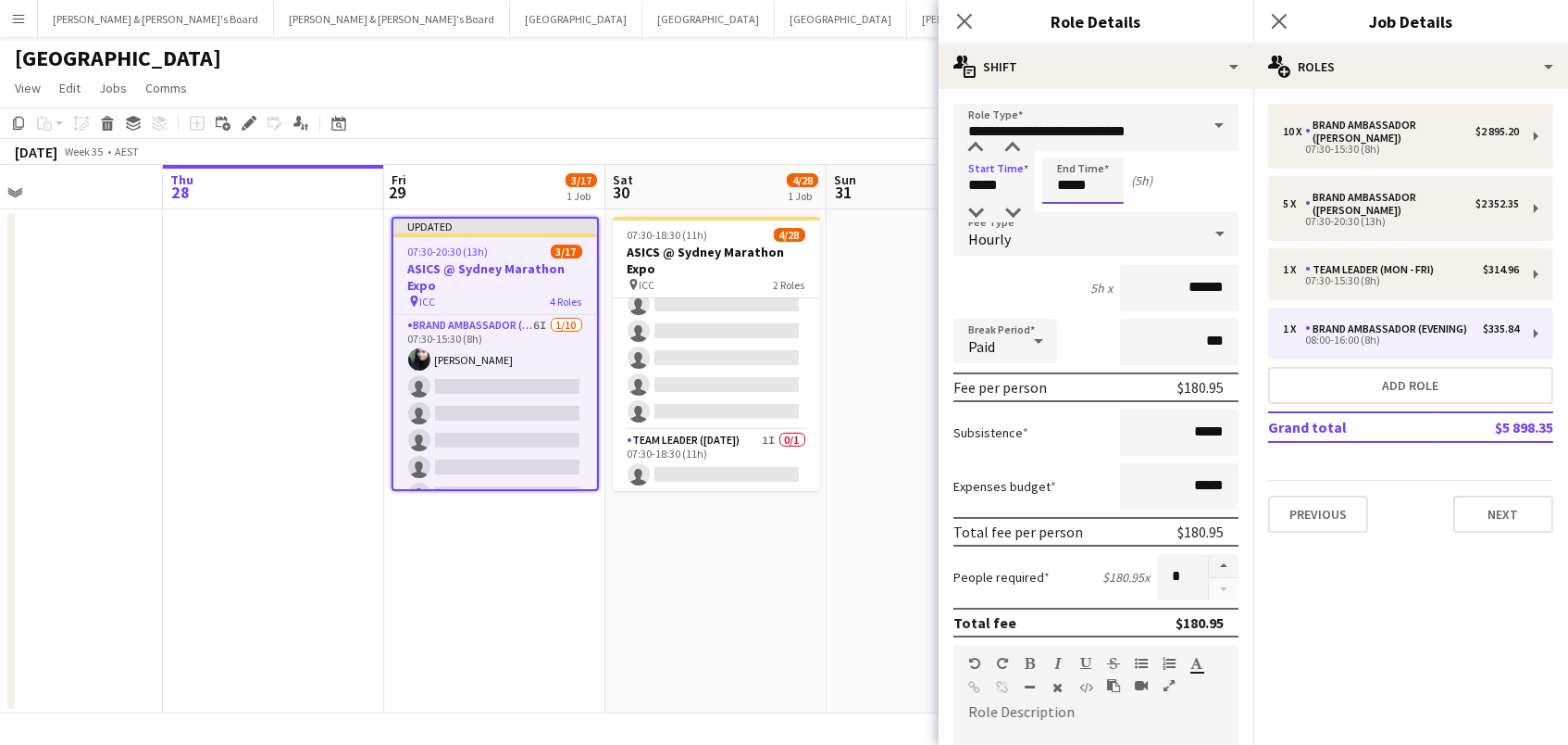
drag, startPoint x: 1063, startPoint y: 180, endPoint x: 1064, endPoint y: 171, distance: 9.1
click at [1063, 180] on input "*****" at bounding box center [1084, 179] width 82 height 46
click at [1063, 139] on div at bounding box center [1064, 147] width 37 height 19
click at [1064, 139] on div at bounding box center [1064, 147] width 37 height 19
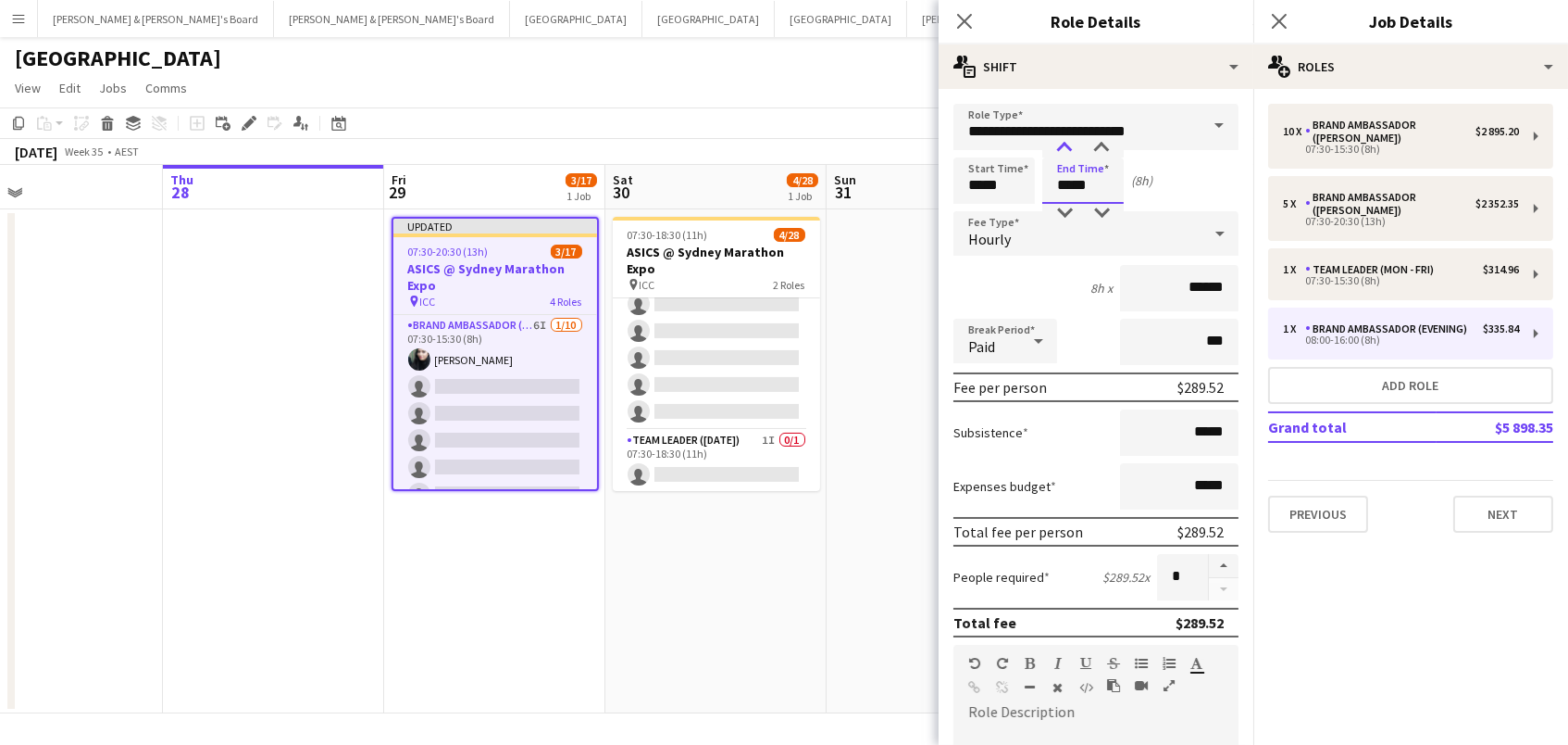
type input "*****"
click at [1064, 139] on div at bounding box center [1064, 147] width 37 height 19
click at [991, 181] on input "*****" at bounding box center [994, 179] width 82 height 46
type input "*****"
click at [1013, 146] on div at bounding box center [1013, 147] width 37 height 19
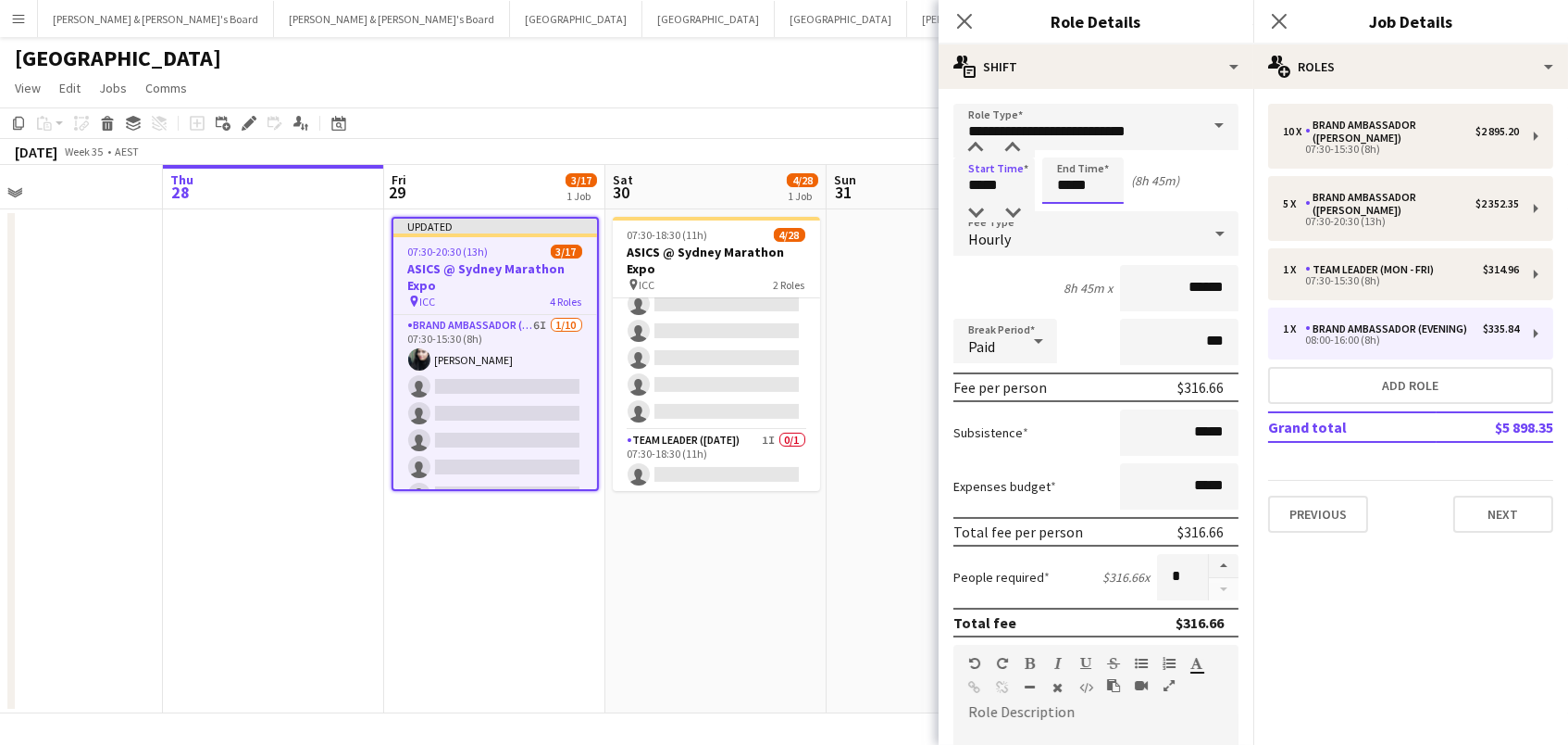
click at [1101, 186] on input "*****" at bounding box center [1084, 179] width 82 height 46
click at [1103, 145] on div at bounding box center [1101, 147] width 37 height 19
type input "*****"
click at [1103, 145] on div at bounding box center [1101, 147] width 37 height 19
click at [747, 126] on app-toolbar "Copy Paste Paste Command V Paste with crew Command Shift V Paste linked Job [GE…" at bounding box center [784, 123] width 1568 height 31
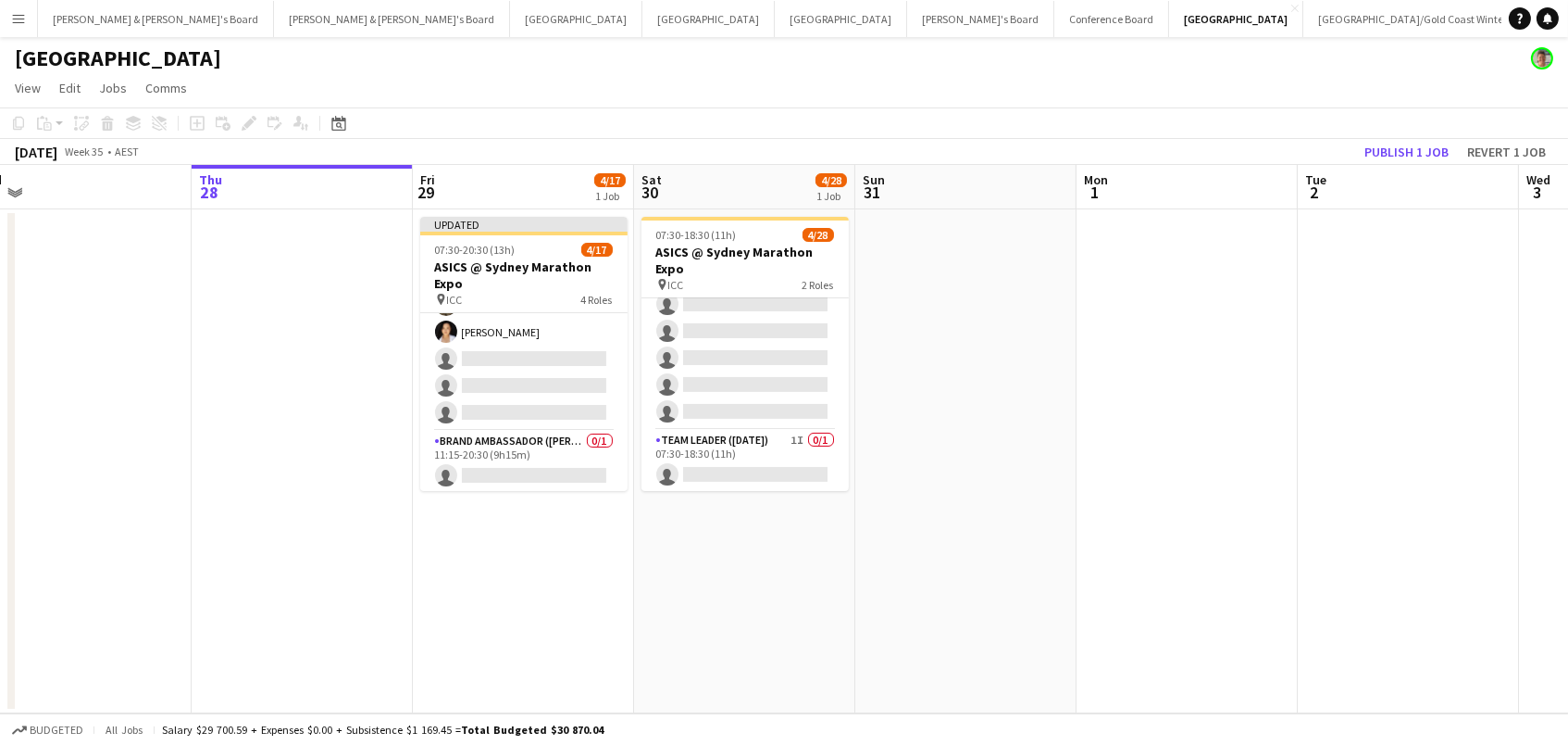
scroll to position [418, 0]
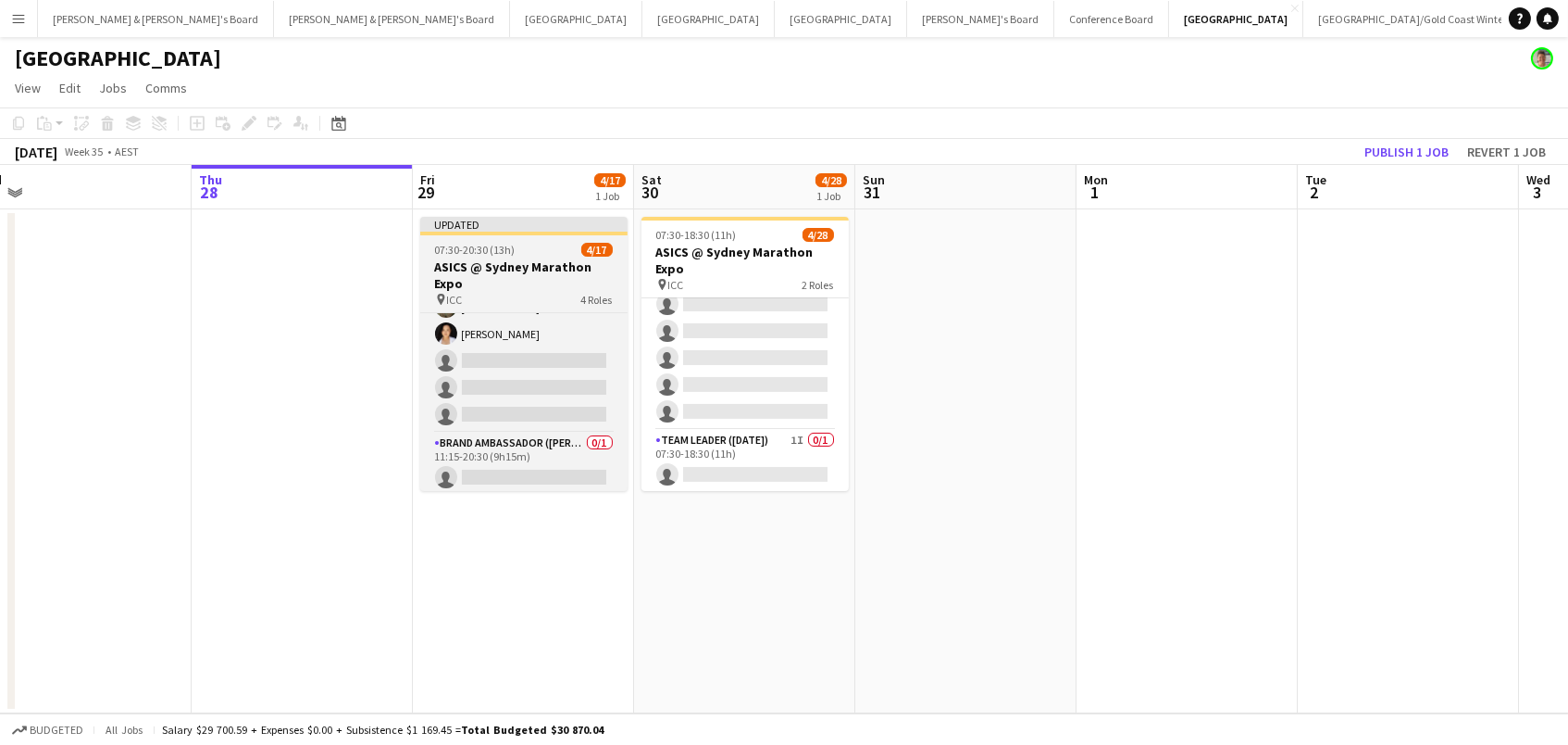
click at [546, 272] on h3 "ASICS @ Sydney Marathon Expo" at bounding box center [523, 275] width 208 height 33
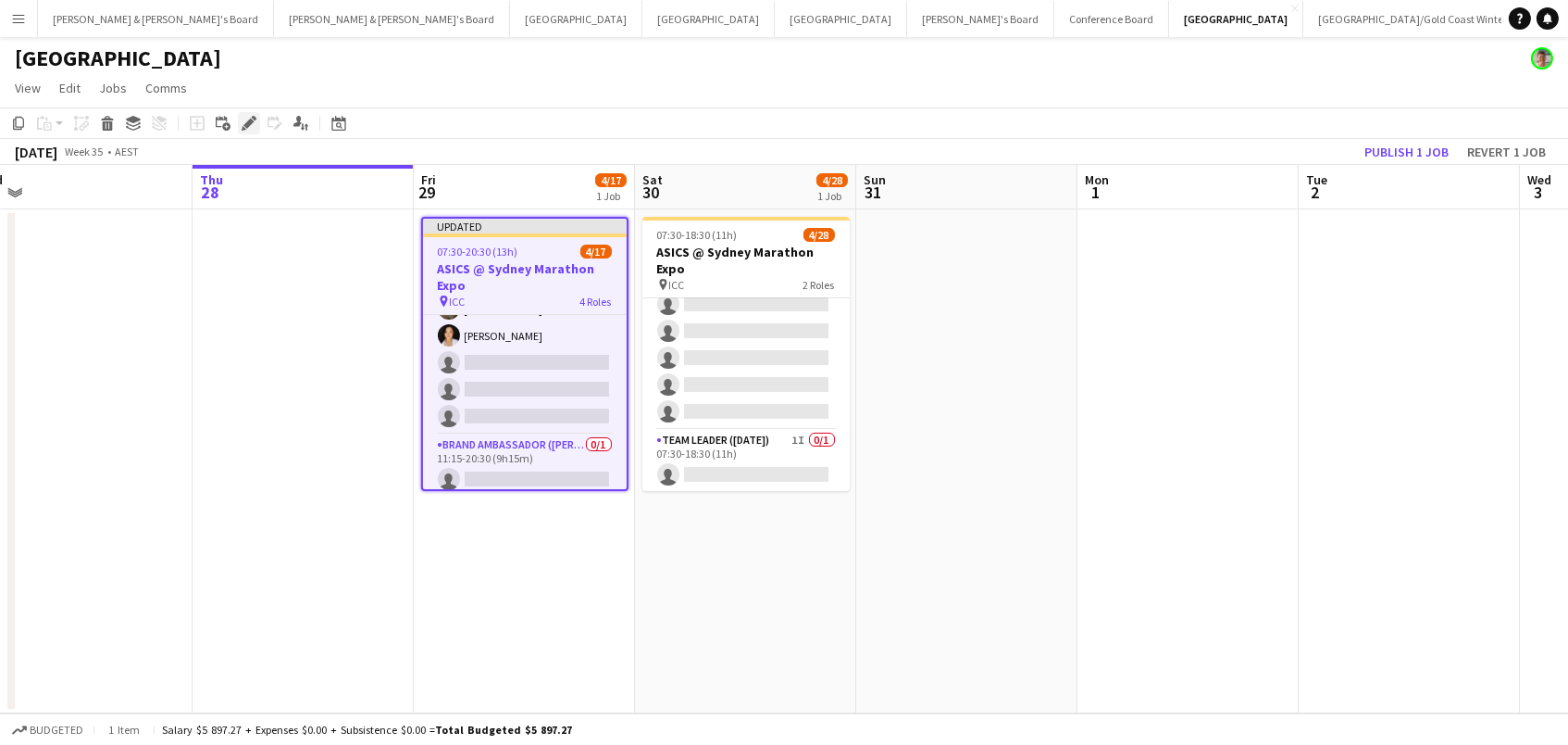
click at [242, 121] on icon "Edit" at bounding box center [249, 123] width 15 height 15
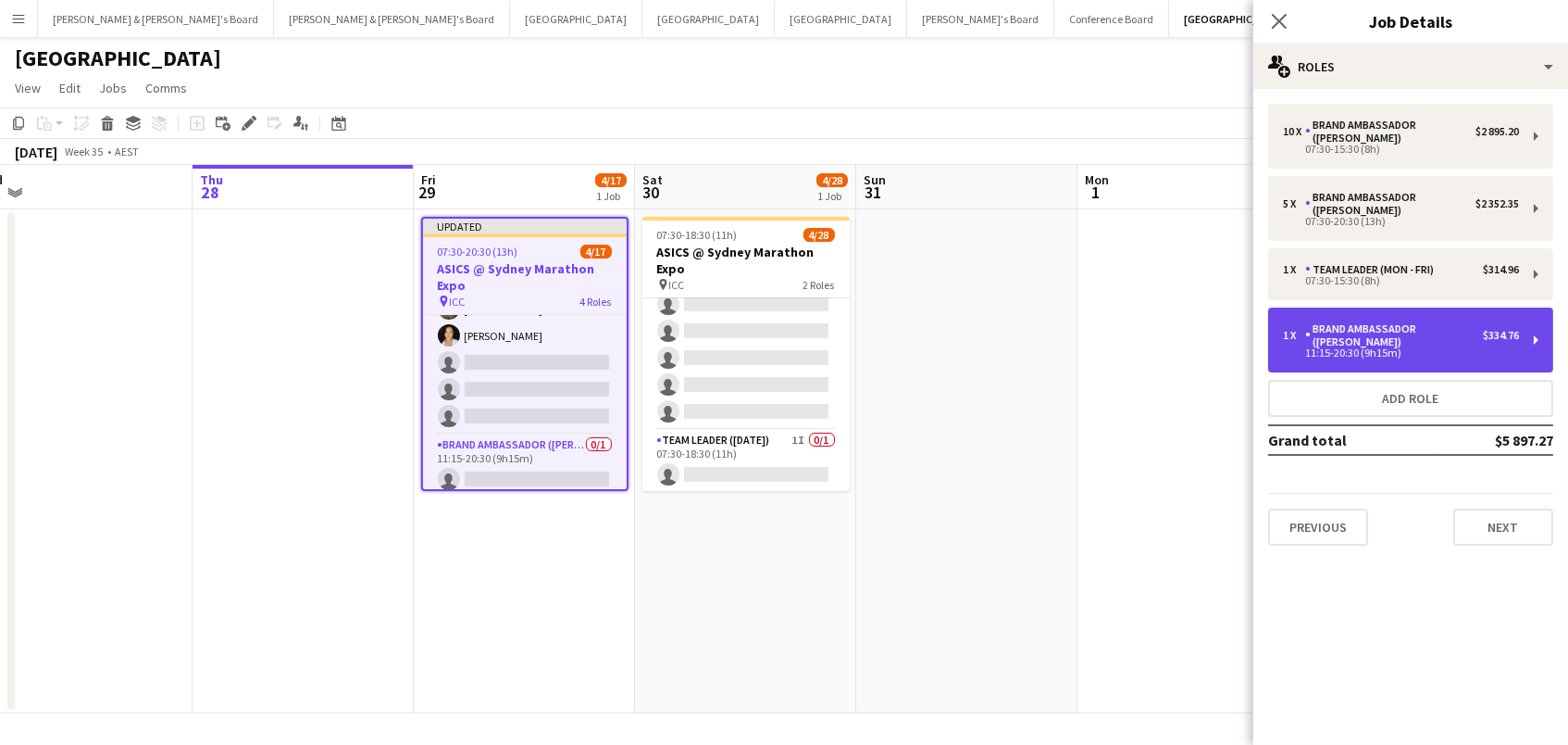
click at [1355, 323] on div "Brand Ambassador ([PERSON_NAME])" at bounding box center [1394, 335] width 177 height 26
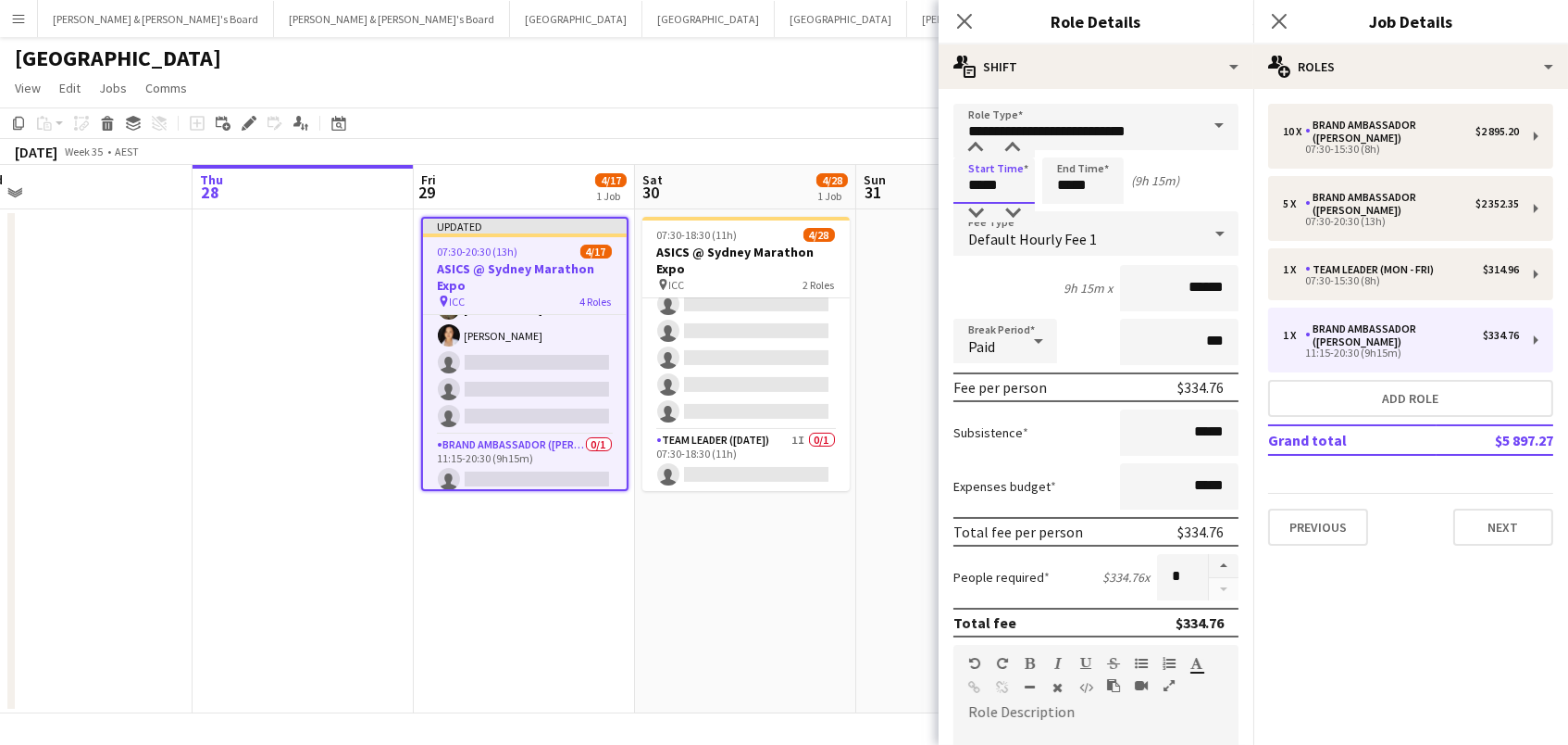
click at [1003, 175] on input "*****" at bounding box center [994, 179] width 82 height 46
click at [1009, 147] on div at bounding box center [1013, 147] width 37 height 19
type input "*****"
click at [1015, 217] on div at bounding box center [1013, 213] width 37 height 19
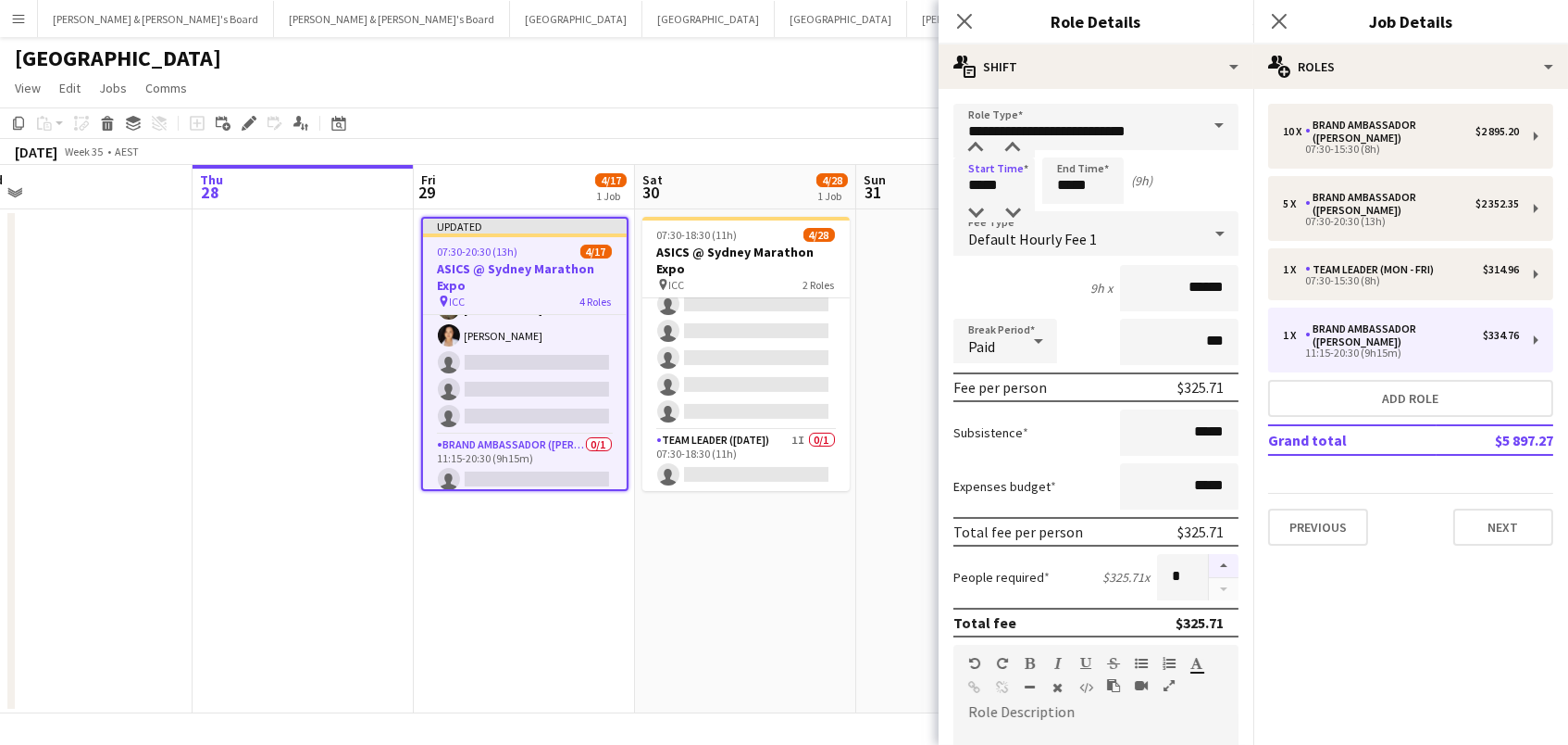
click at [1219, 564] on button "button" at bounding box center [1224, 566] width 29 height 24
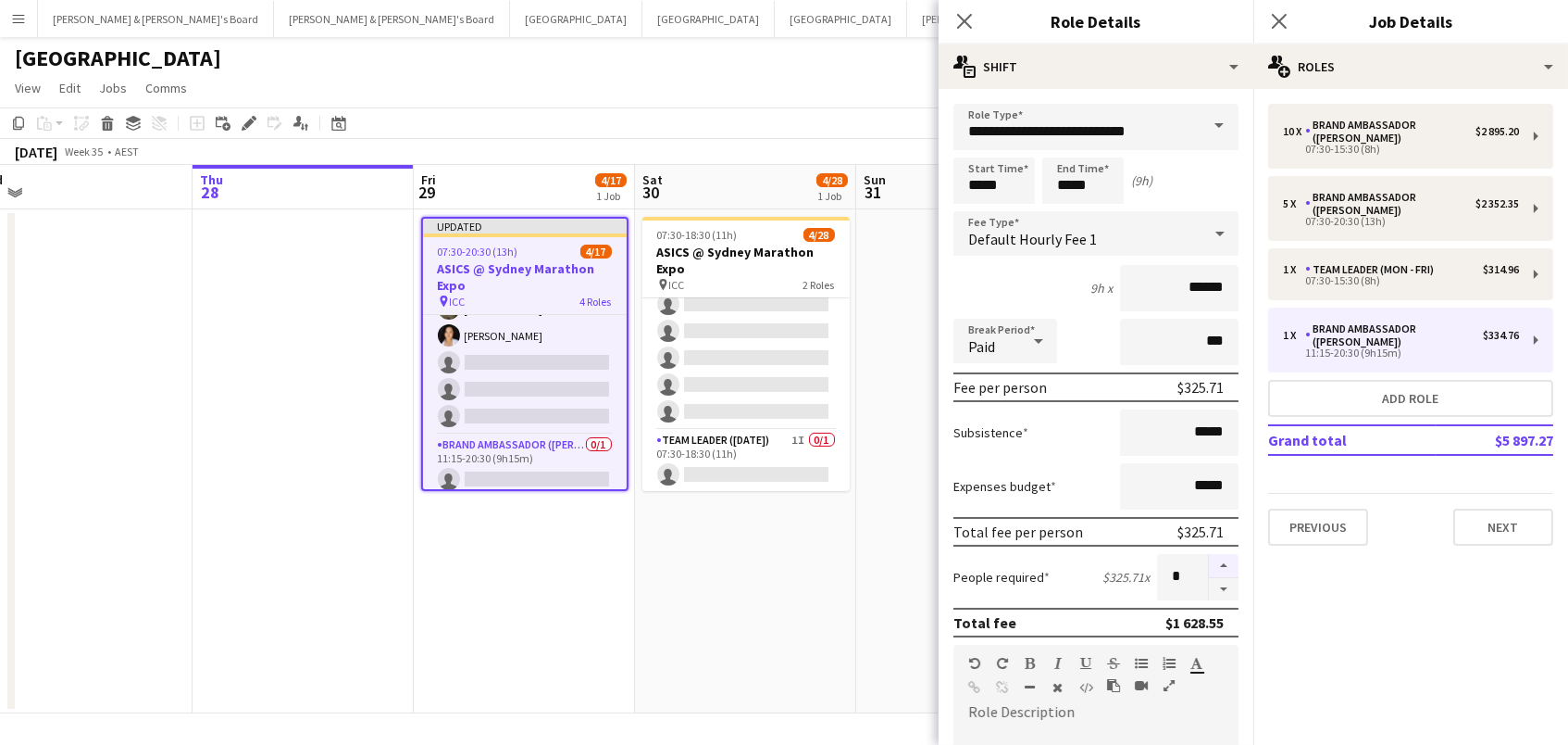
click at [1219, 564] on button "button" at bounding box center [1224, 566] width 29 height 24
type input "**"
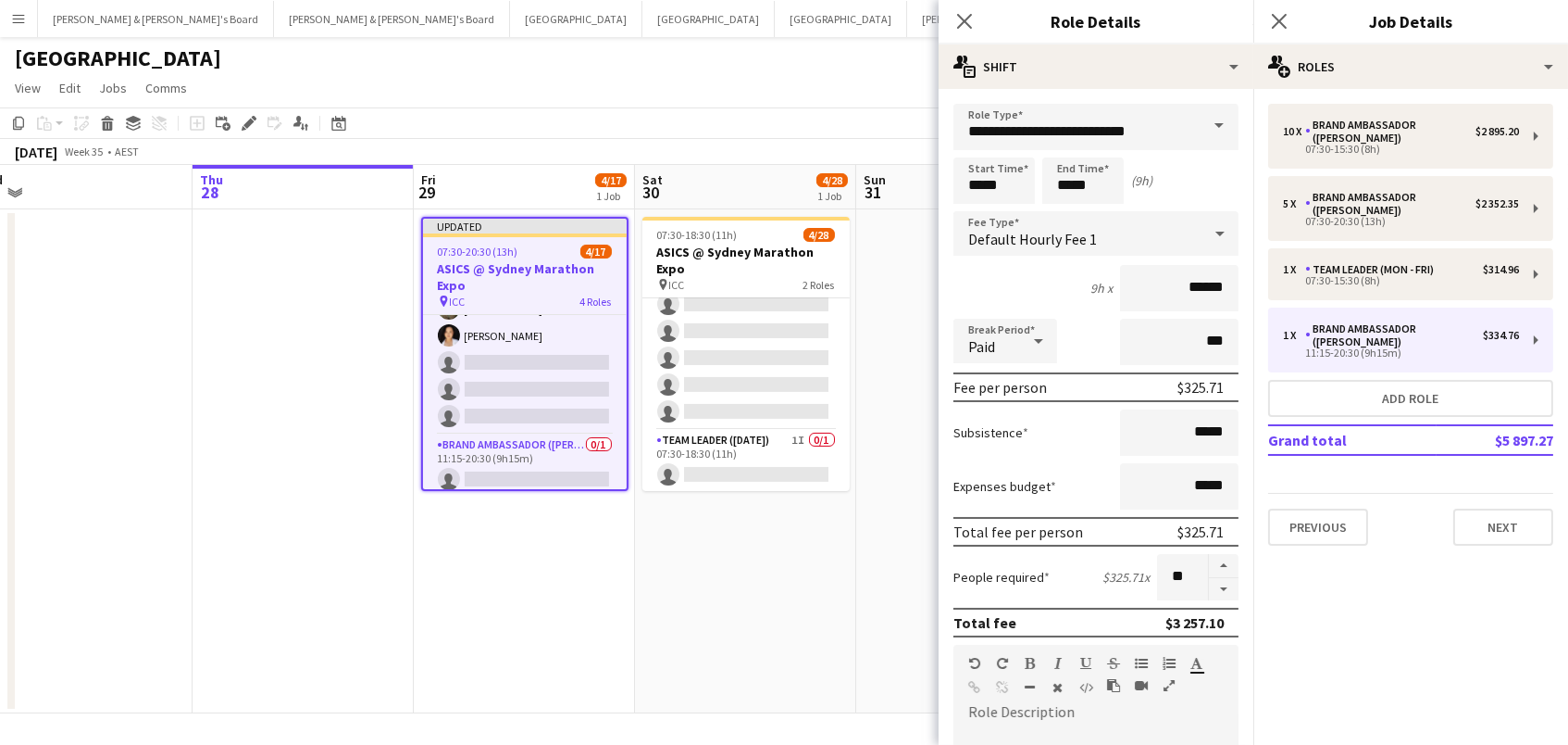
click at [831, 572] on app-date-cell "07:30-18:30 (11h) 4/28 ASICS @ Sydney Marathon Expo pin ICC 2 Roles Brand Ambas…" at bounding box center [746, 461] width 221 height 504
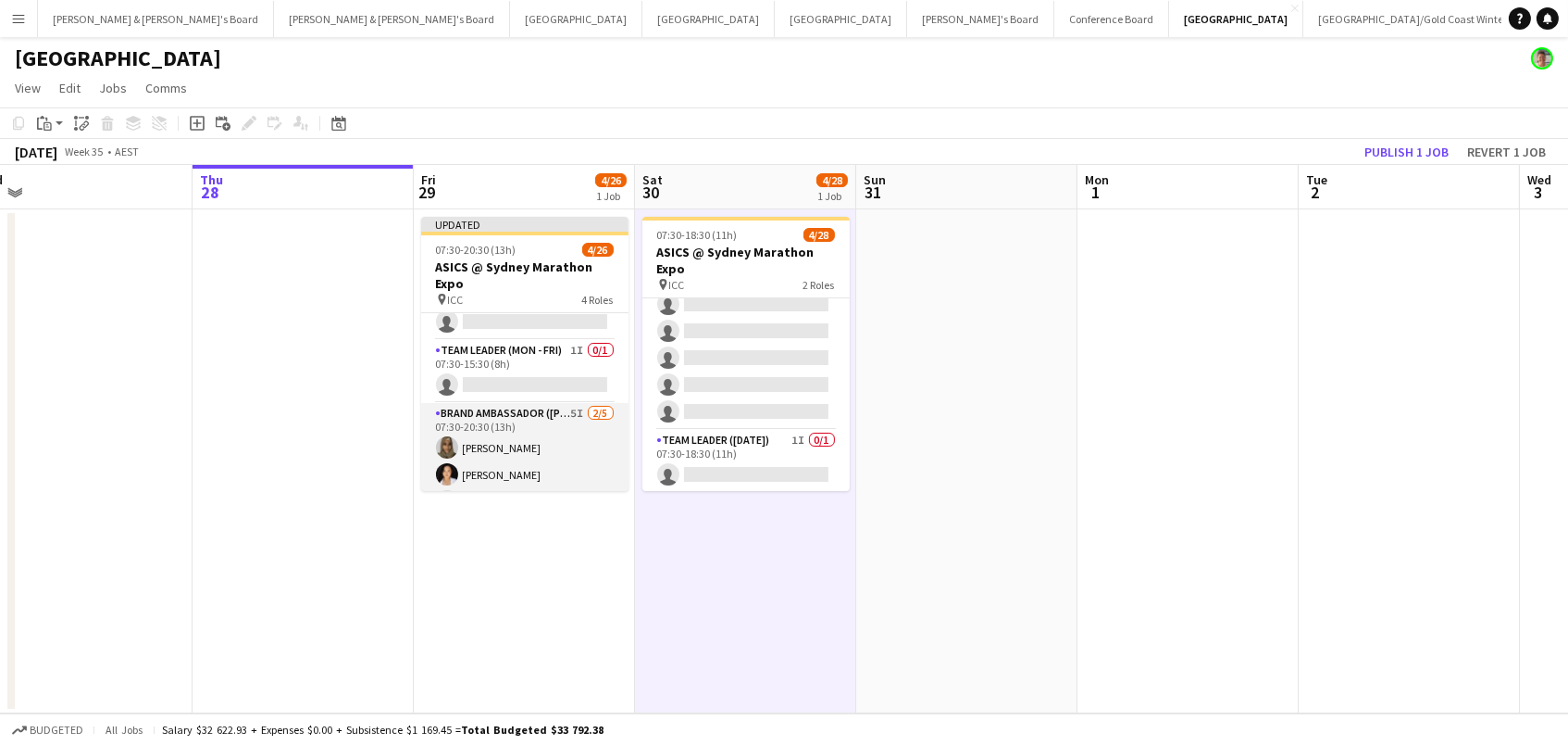
scroll to position [194, 0]
click at [565, 444] on app-card-role "Team Leader (Mon - Fri) 1I 0/1 07:30-15:30 (8h) single-neutral-actions" at bounding box center [524, 454] width 208 height 63
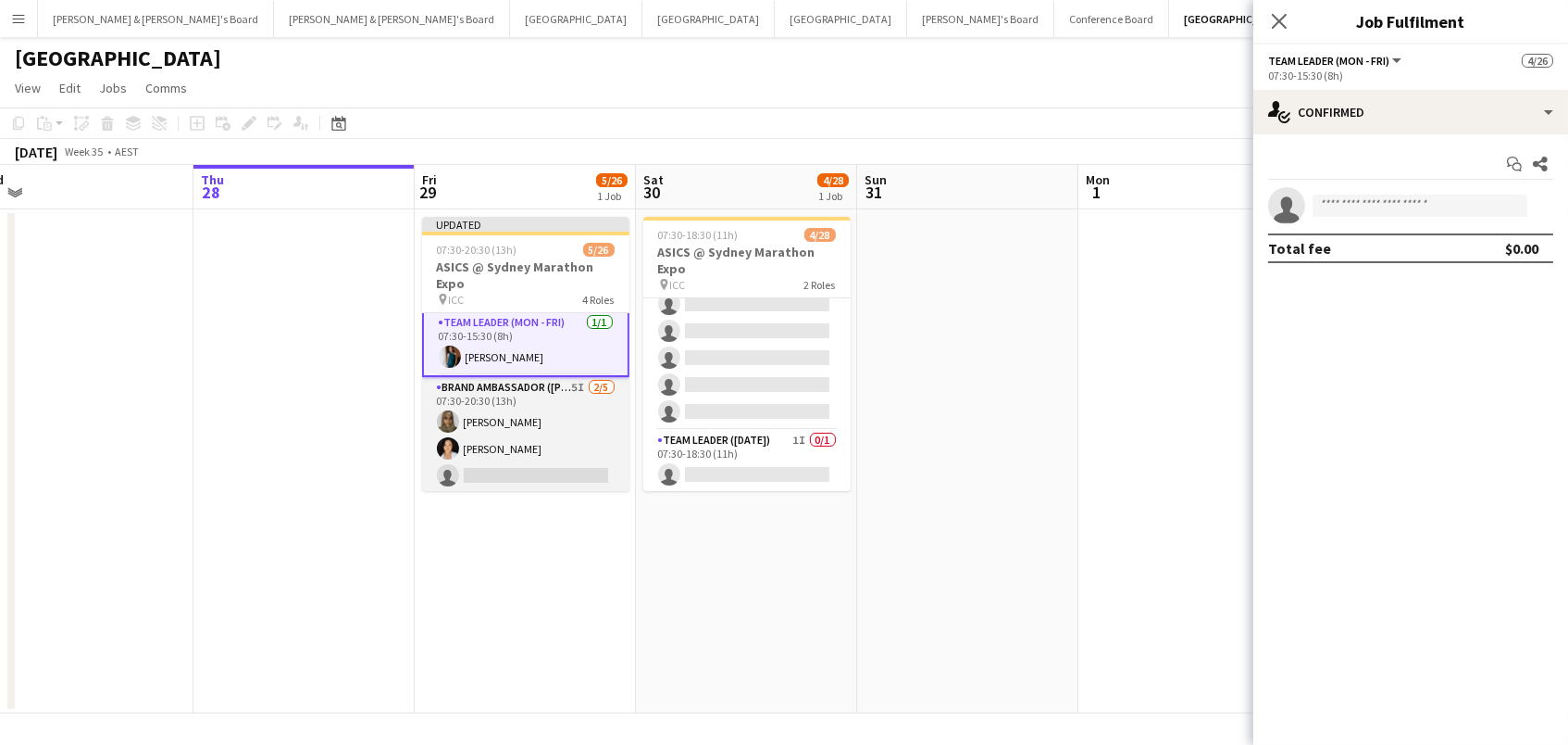
scroll to position [306, 0]
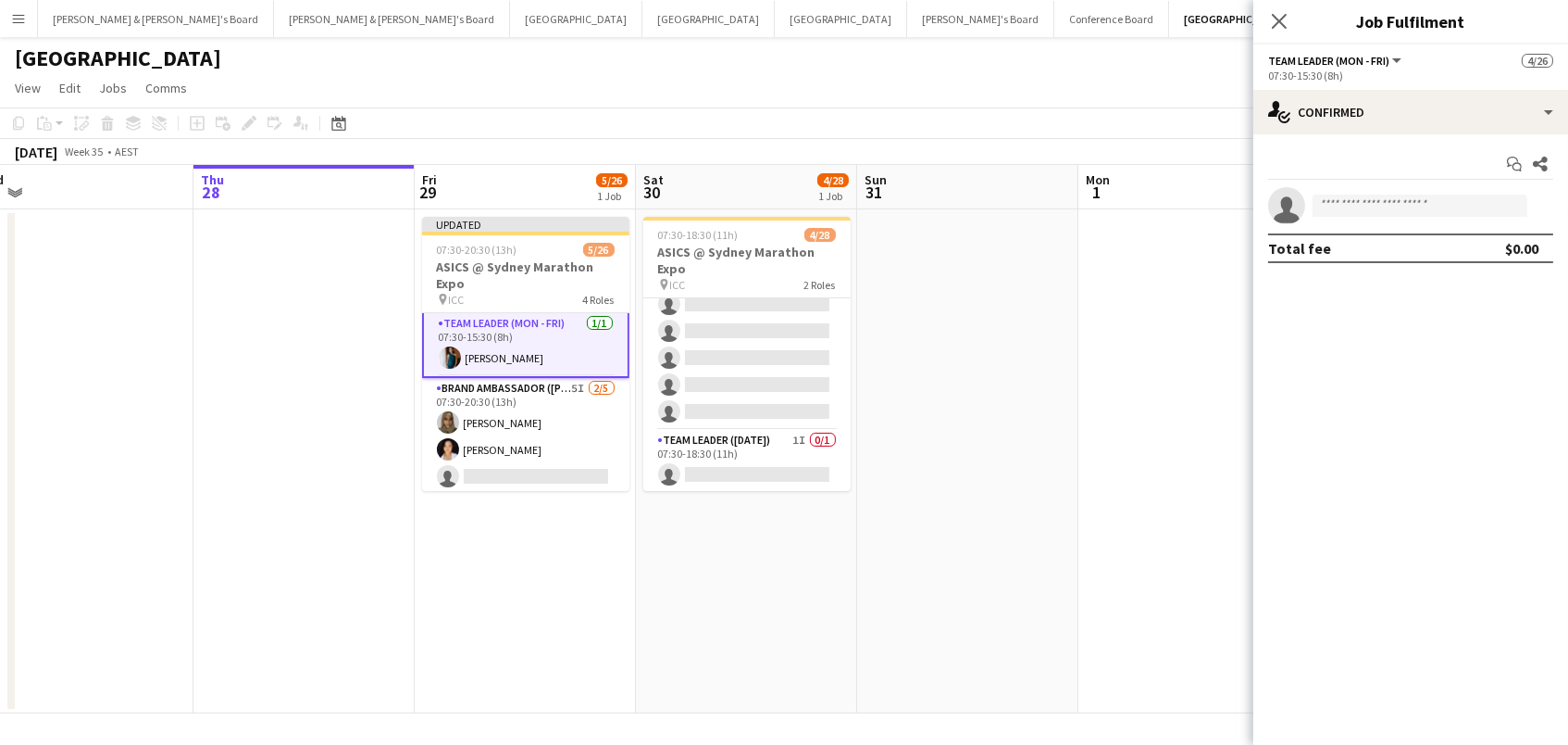
click at [554, 348] on app-card-role "Team Leader (Mon - Fri) 1/1 07:30-15:30 (8h) Payal Gidwani" at bounding box center [525, 344] width 208 height 66
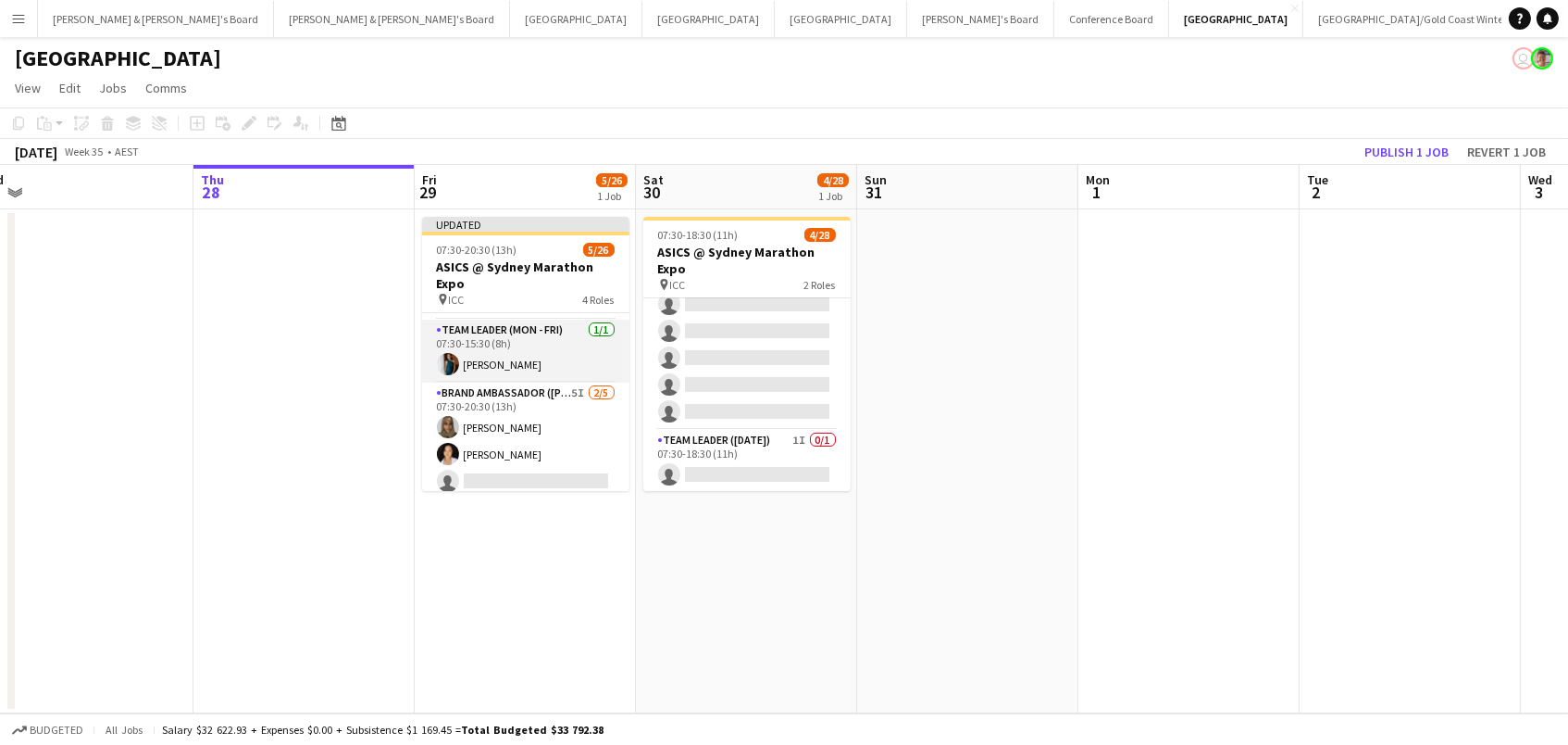
click at [554, 348] on app-card-role "Team Leader (Mon - Fri) 1/1 07:30-15:30 (8h) Payal Gidwani" at bounding box center [525, 351] width 208 height 63
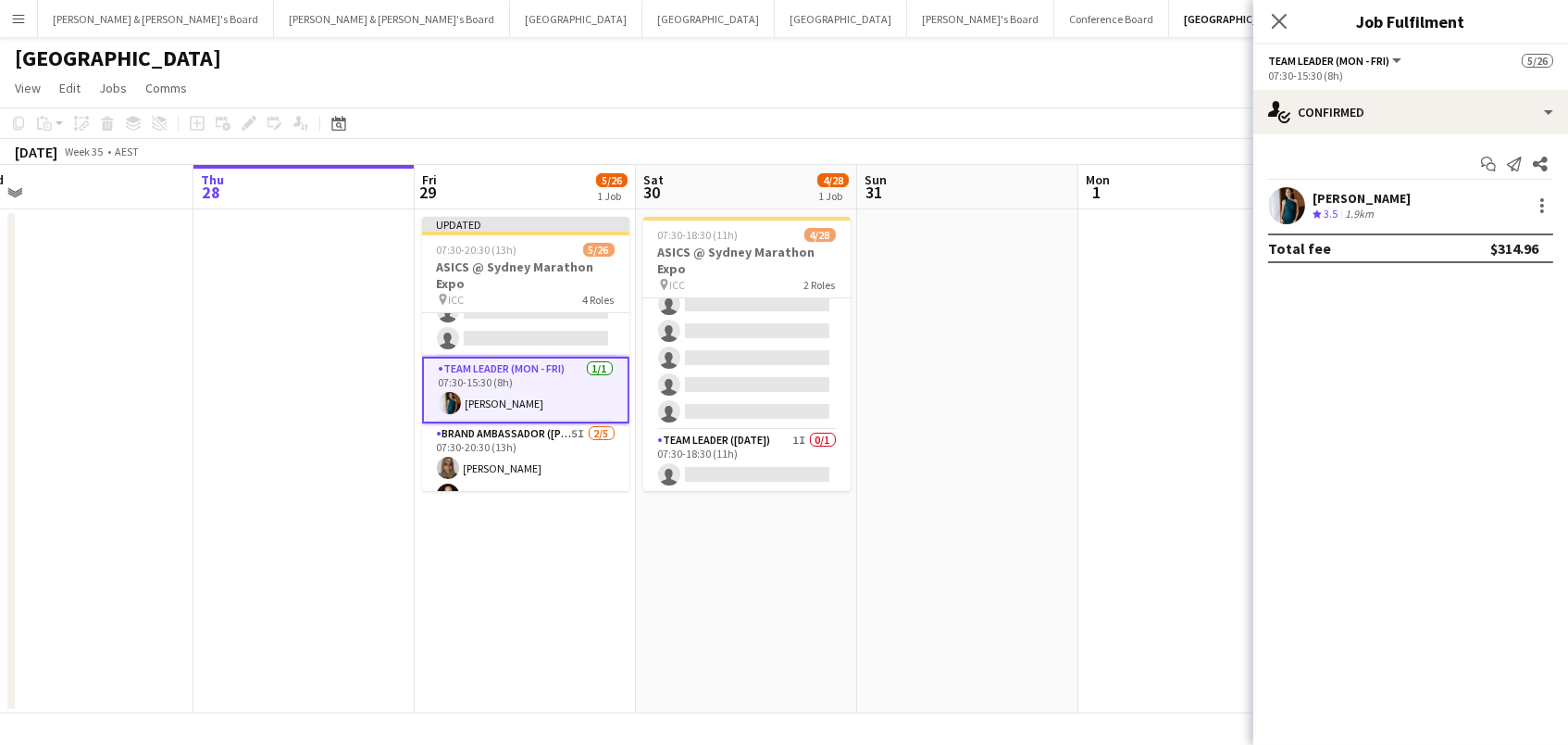
scroll to position [260, 0]
click at [1536, 216] on div "Payal Gidwani Crew rating 3.5 1.9km" at bounding box center [1410, 206] width 315 height 37
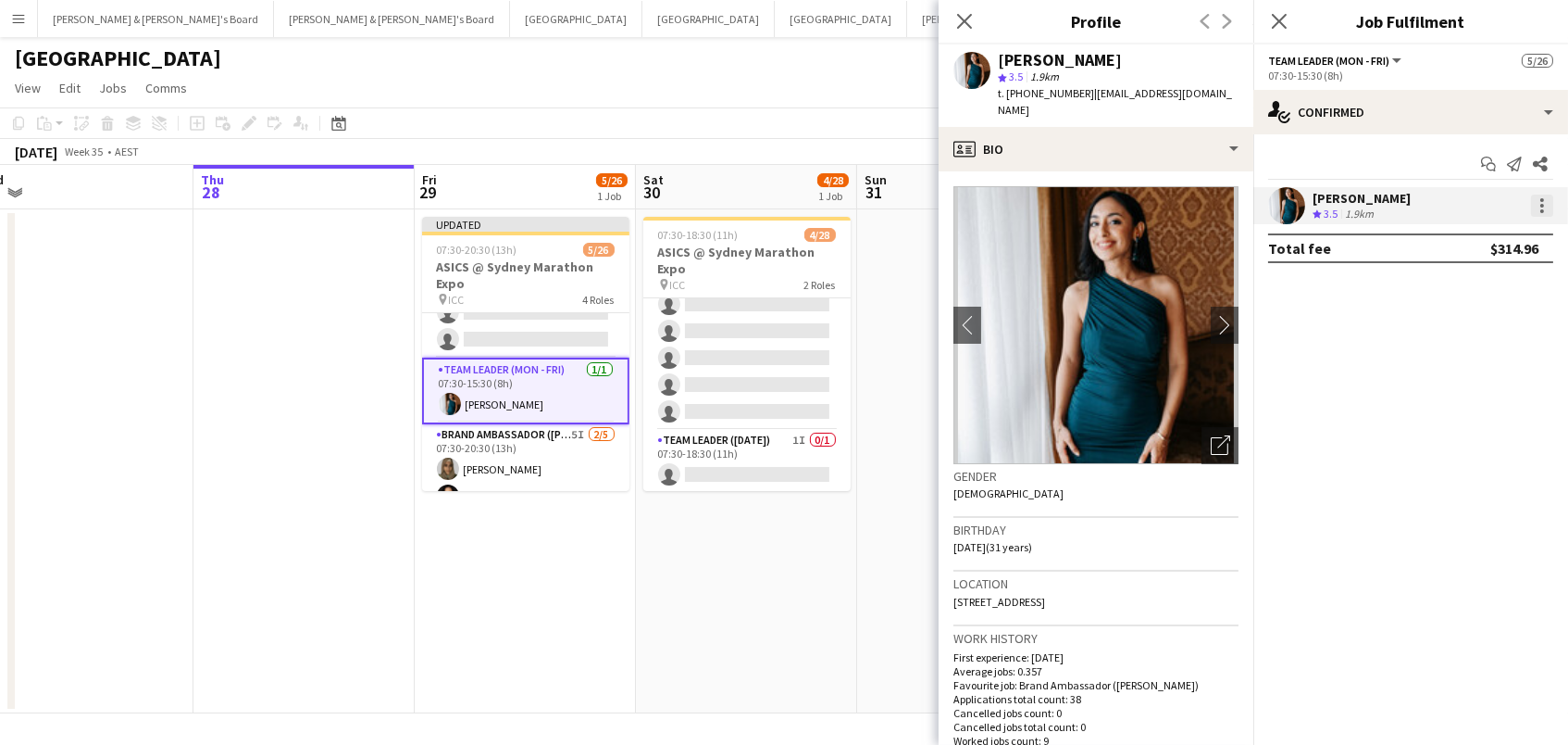
click at [1532, 200] on div at bounding box center [1542, 205] width 22 height 22
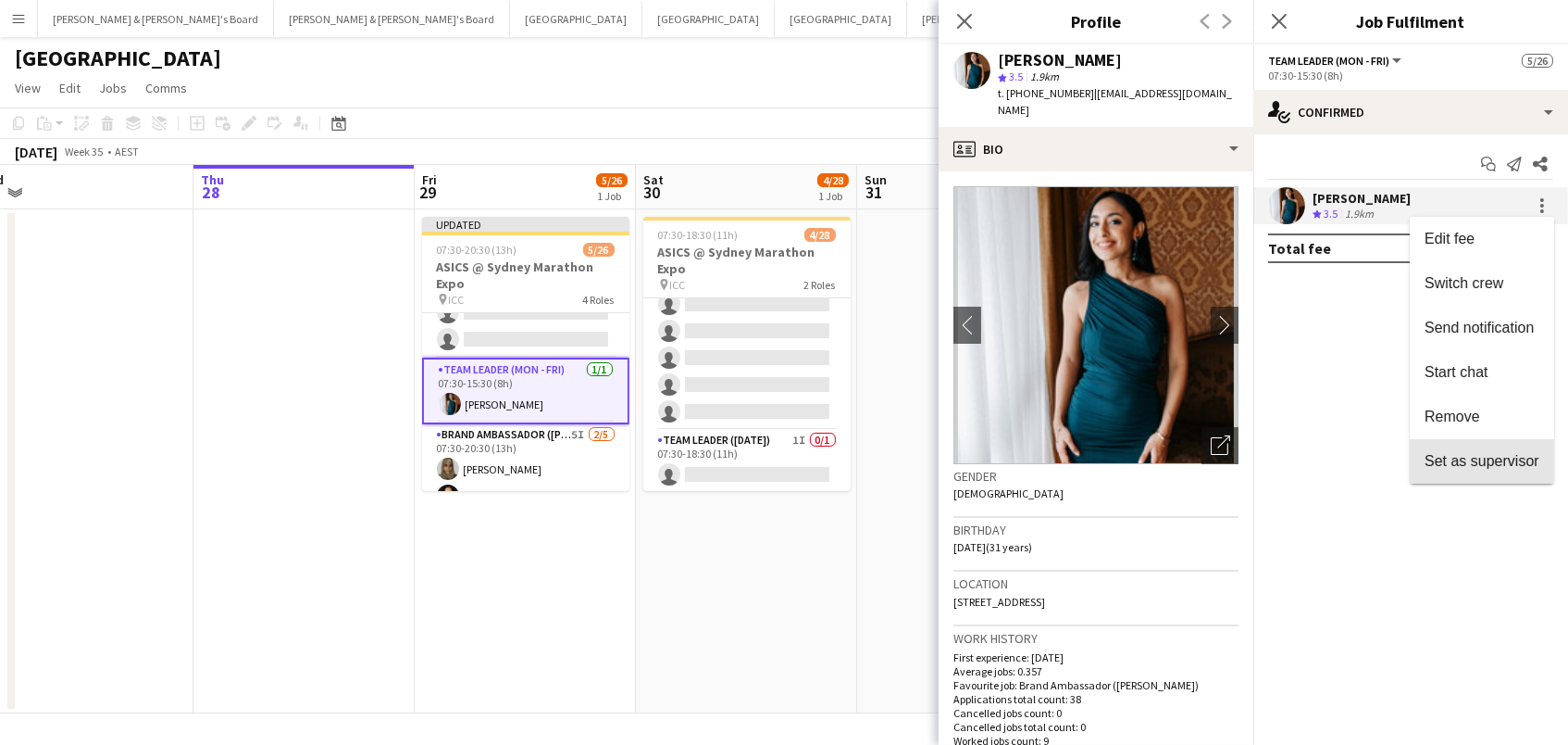
drag, startPoint x: 1540, startPoint y: 464, endPoint x: 1511, endPoint y: 472, distance: 30.1
click at [1539, 464] on button "Set as supervisor" at bounding box center [1482, 461] width 144 height 45
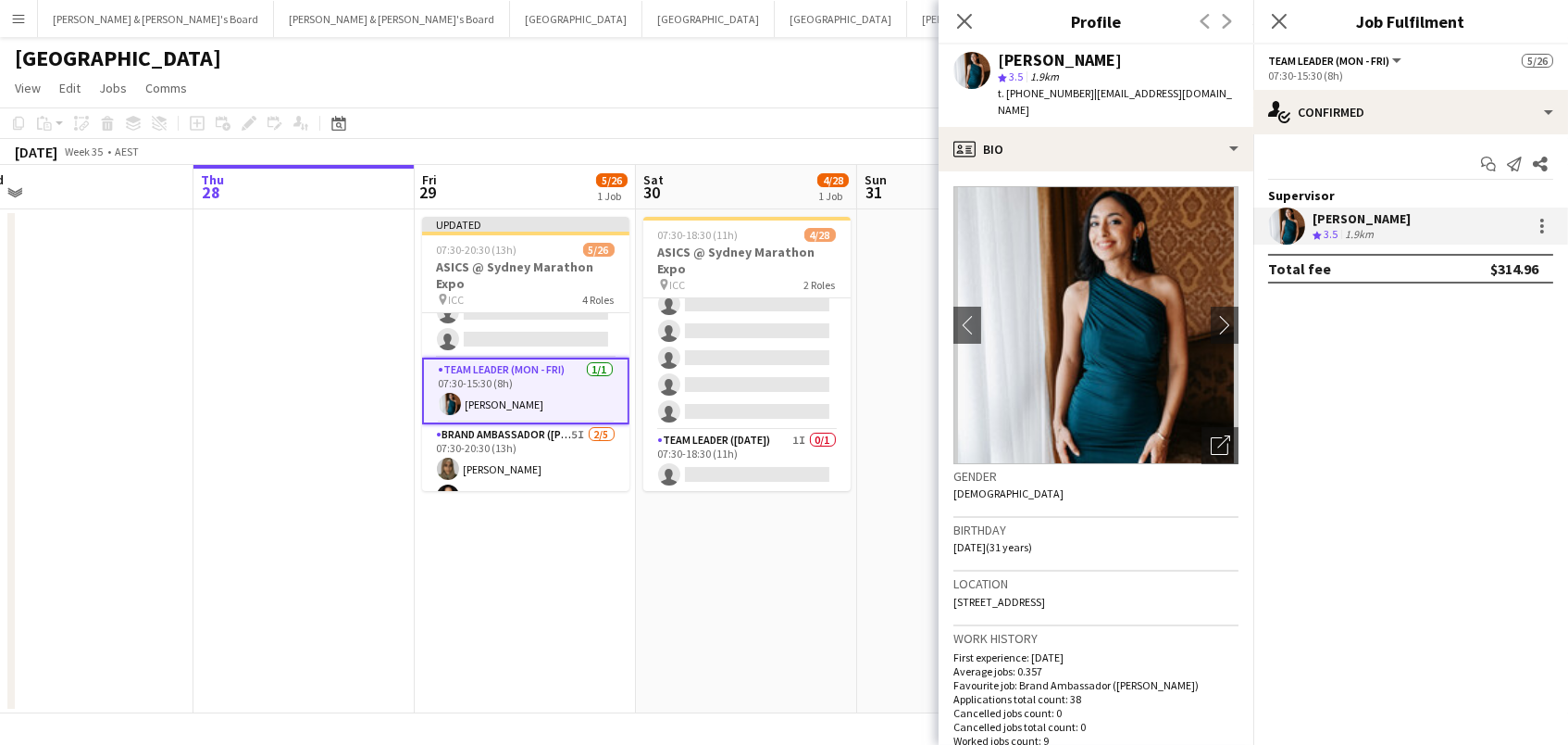
click at [603, 501] on app-date-cell "Updated 07:30-20:30 (13h) 5/26 ASICS @ Sydney Marathon Expo pin ICC 4 Roles Bra…" at bounding box center [525, 461] width 221 height 504
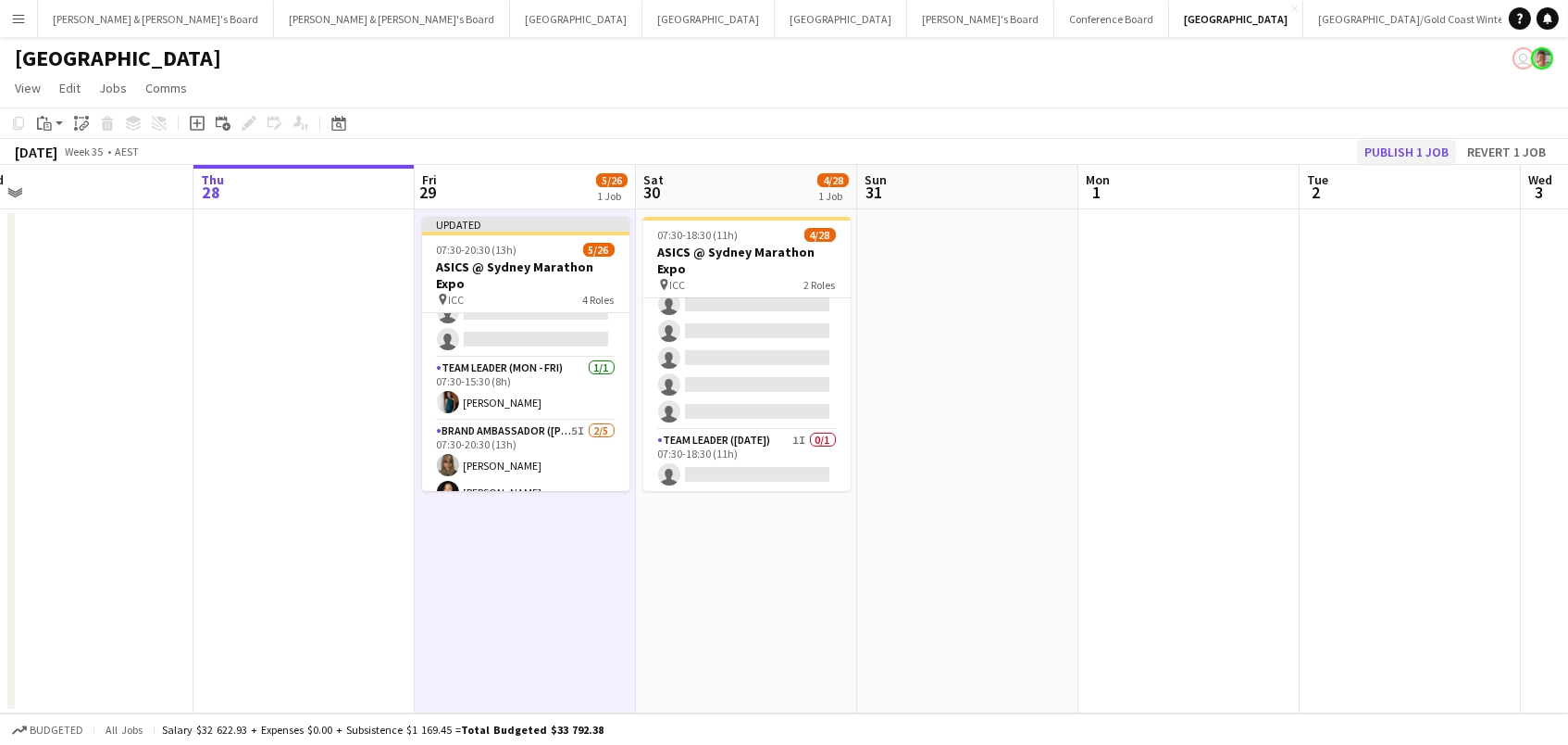
click at [1397, 156] on button "Publish 1 job" at bounding box center [1407, 151] width 99 height 24
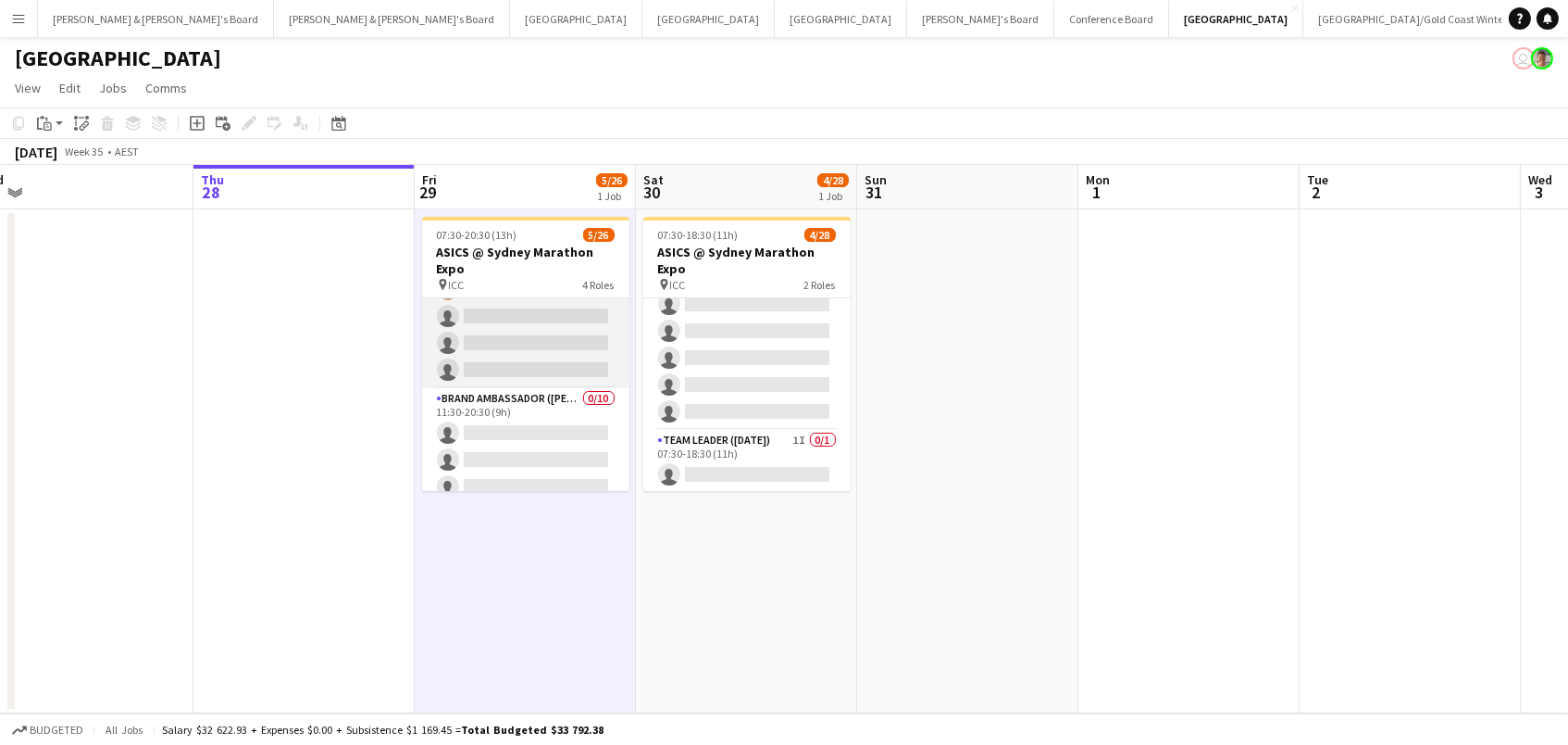
scroll to position [448, 0]
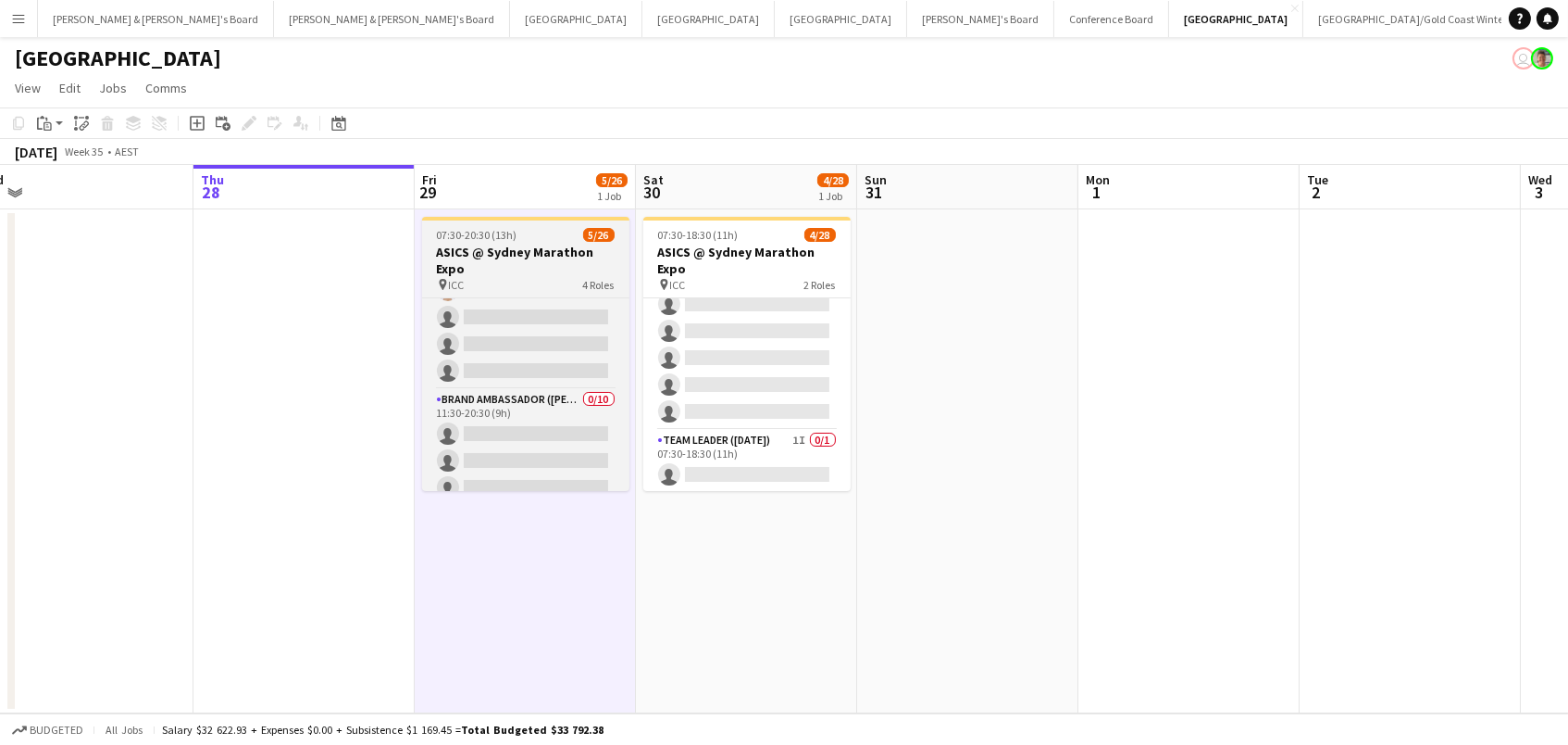
click at [485, 269] on h3 "ASICS @ Sydney Marathon Expo" at bounding box center [525, 260] width 208 height 33
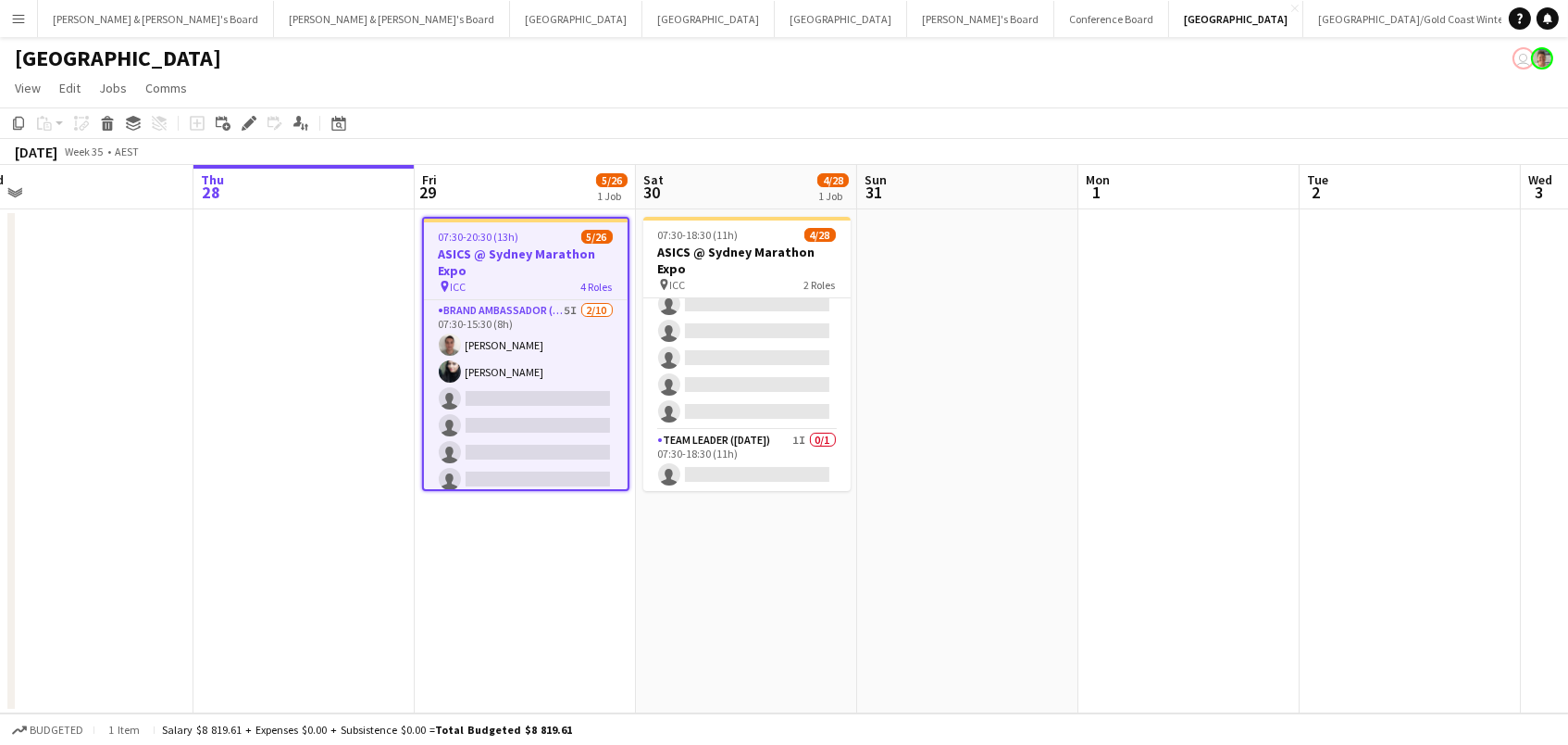
scroll to position [0, 0]
click at [507, 386] on app-card-role "Brand Ambassador (Mon - Fri) 5I 2/10 07:30-15:30 (8h) Alex Valenzuela Abhilasha…" at bounding box center [525, 452] width 204 height 305
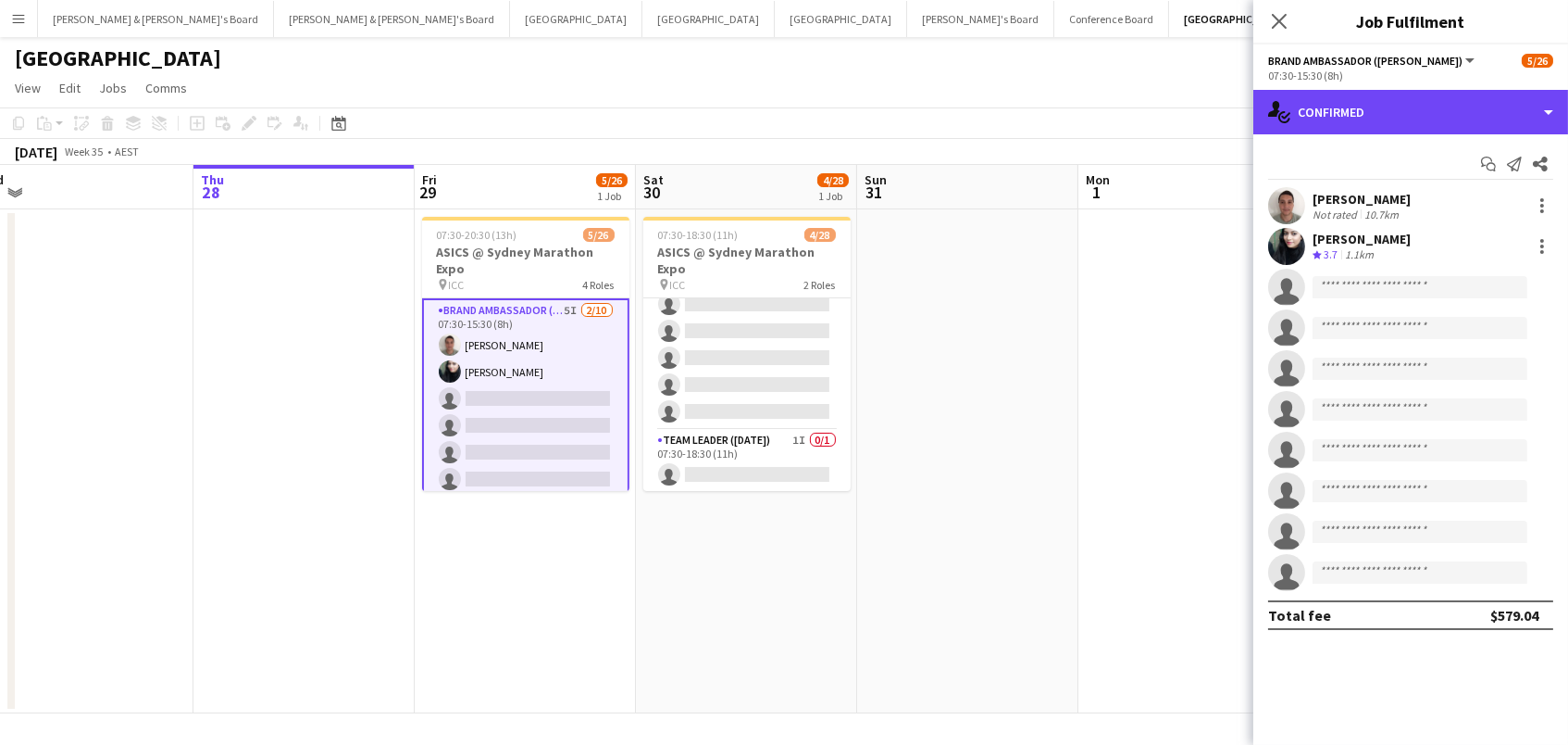
drag, startPoint x: 1448, startPoint y: 120, endPoint x: 1427, endPoint y: 320, distance: 201.1
click at [1440, 120] on div "single-neutral-actions-check-2 Confirmed" at bounding box center [1410, 112] width 315 height 45
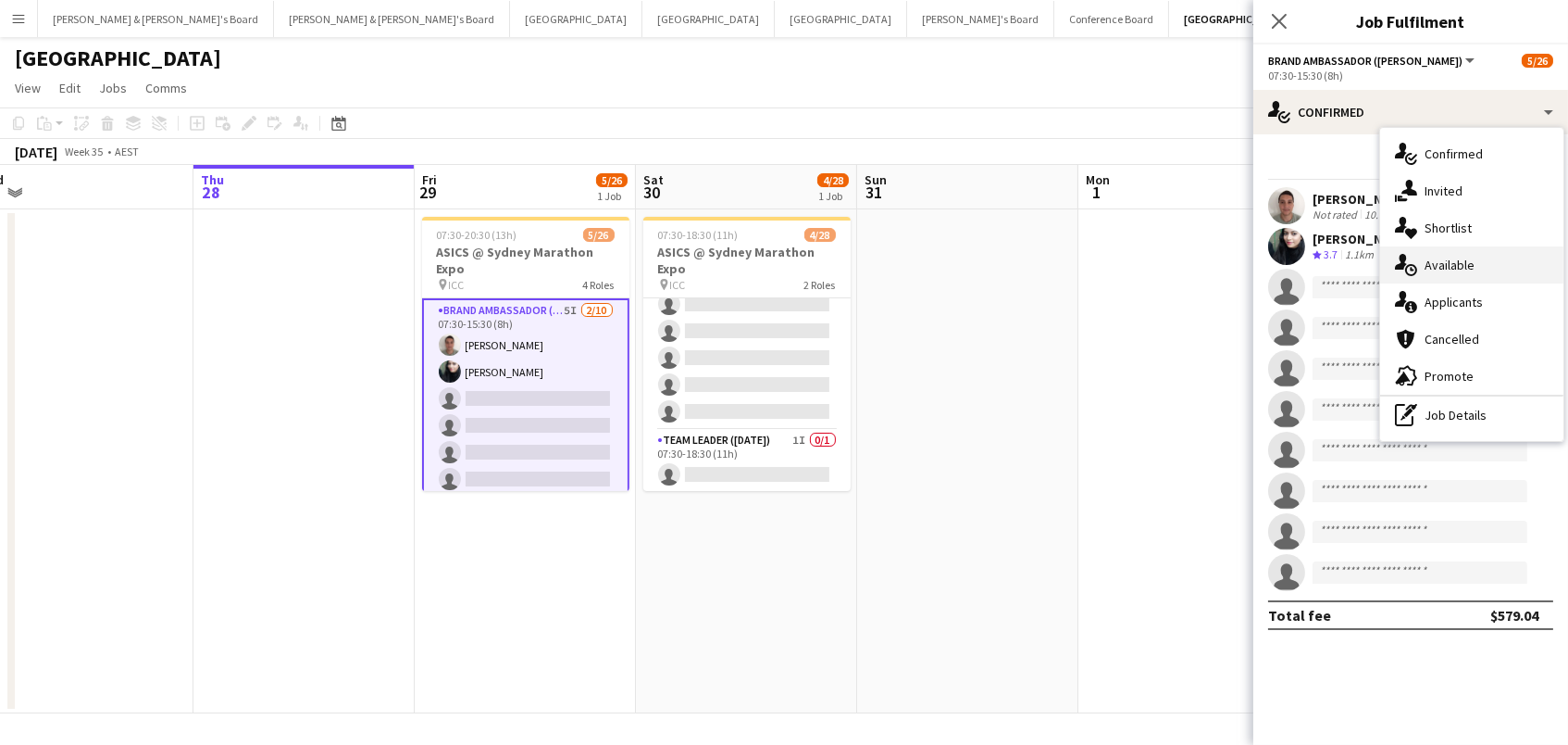
click at [1482, 273] on div "single-neutral-actions-upload Available" at bounding box center [1472, 265] width 183 height 37
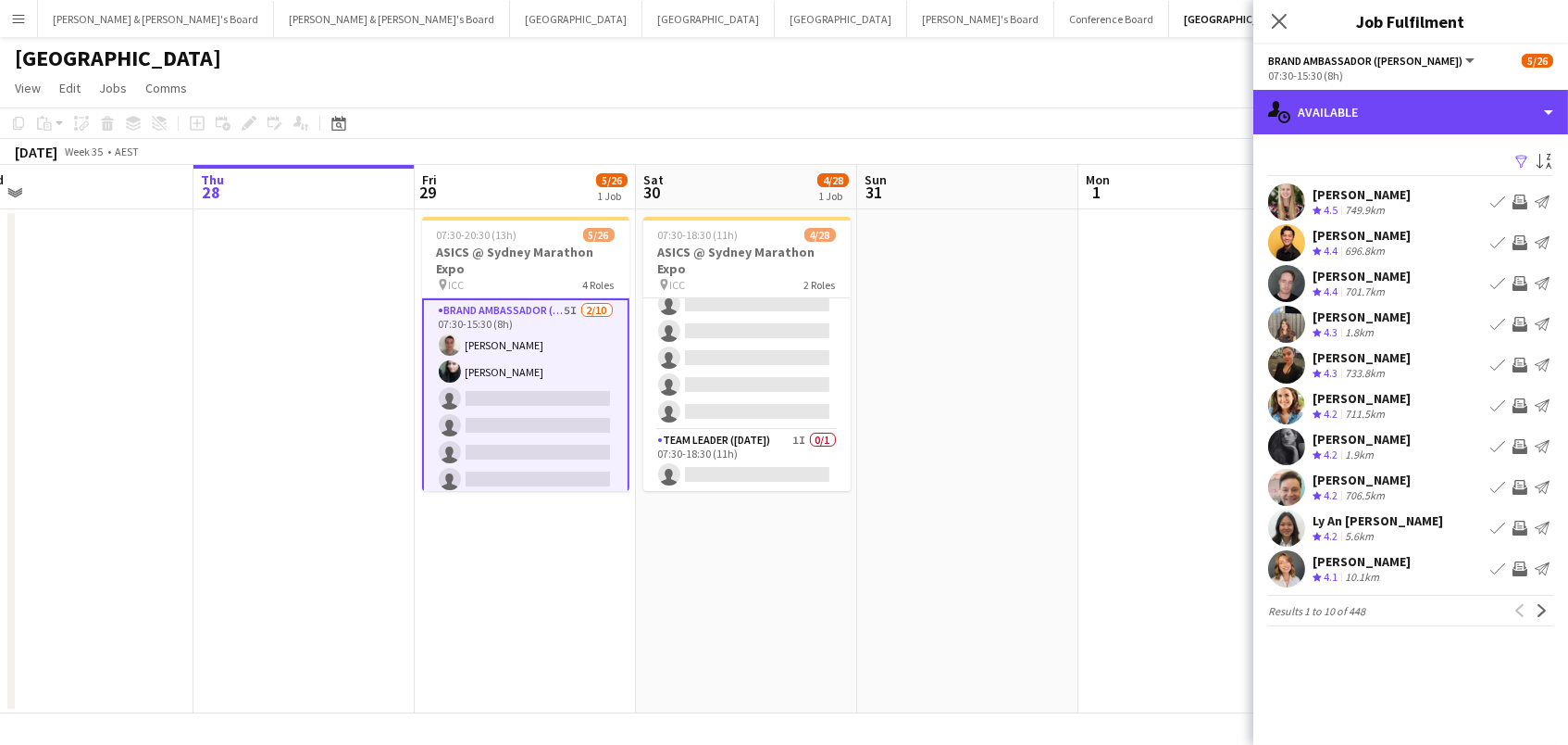
drag, startPoint x: 1406, startPoint y: 108, endPoint x: 1418, endPoint y: 144, distance: 37.9
click at [1406, 108] on div "single-neutral-actions-upload Available" at bounding box center [1410, 112] width 315 height 45
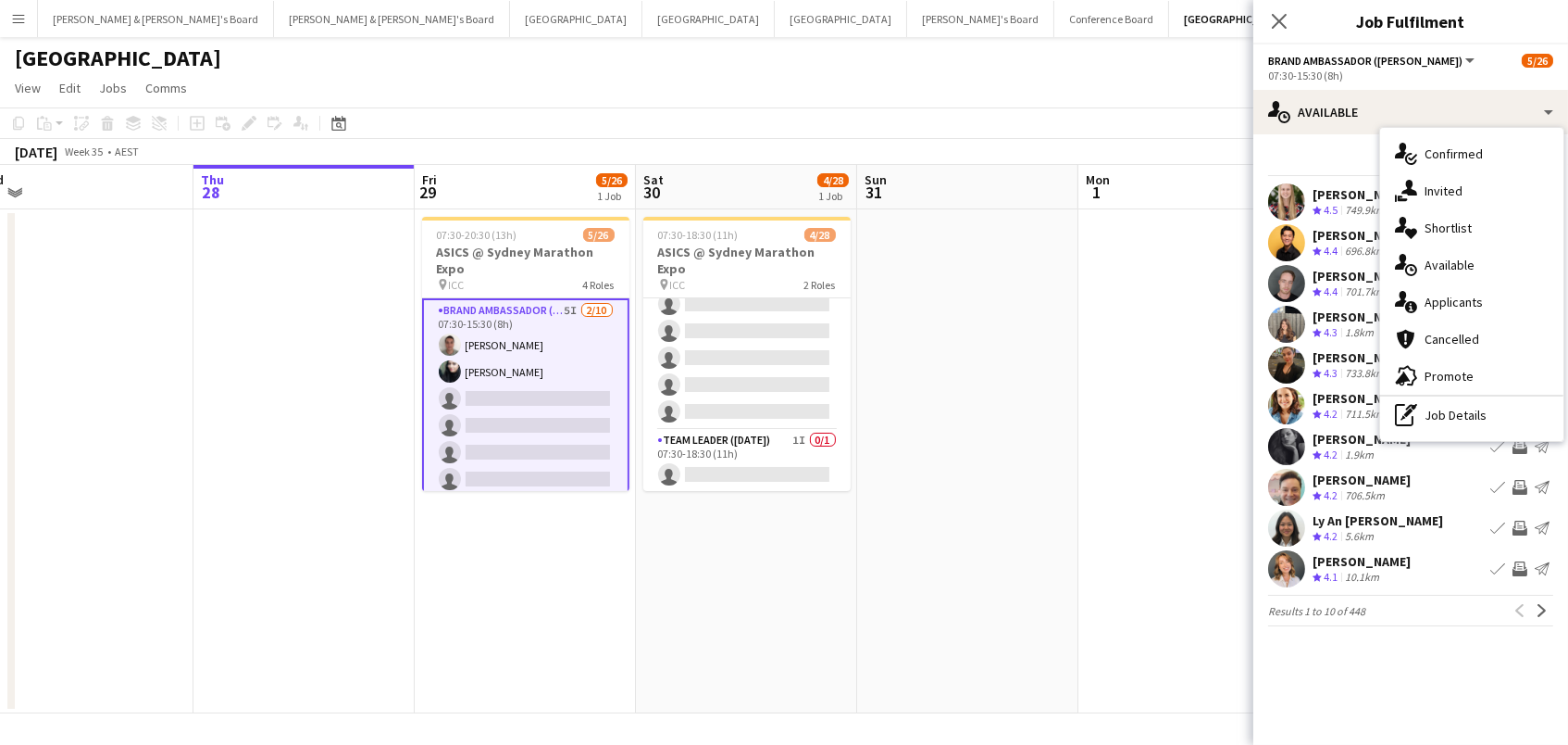
click at [1331, 157] on div "Filter Sort asc" at bounding box center [1410, 163] width 286 height 27
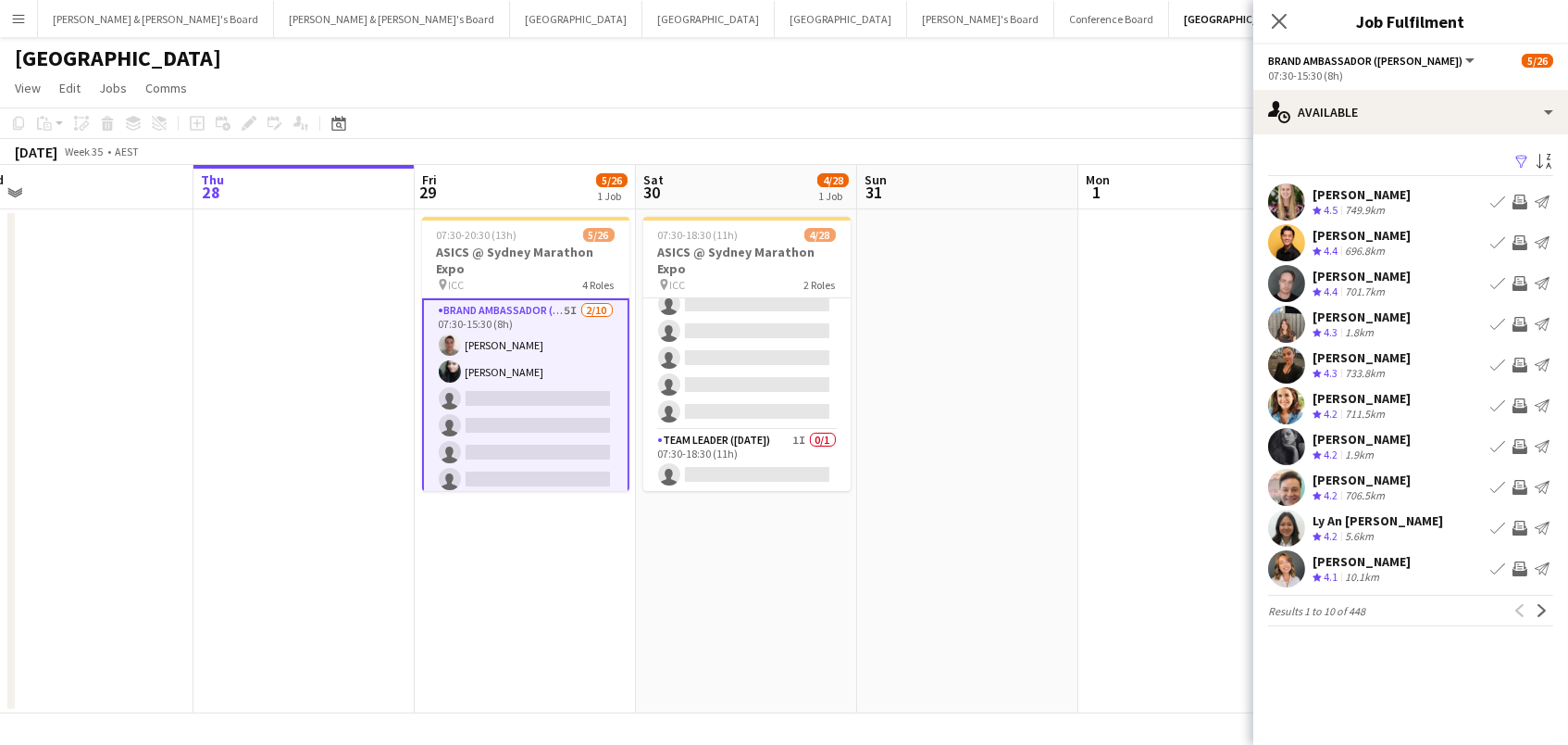
click at [1514, 157] on app-icon "Filter" at bounding box center [1521, 163] width 15 height 18
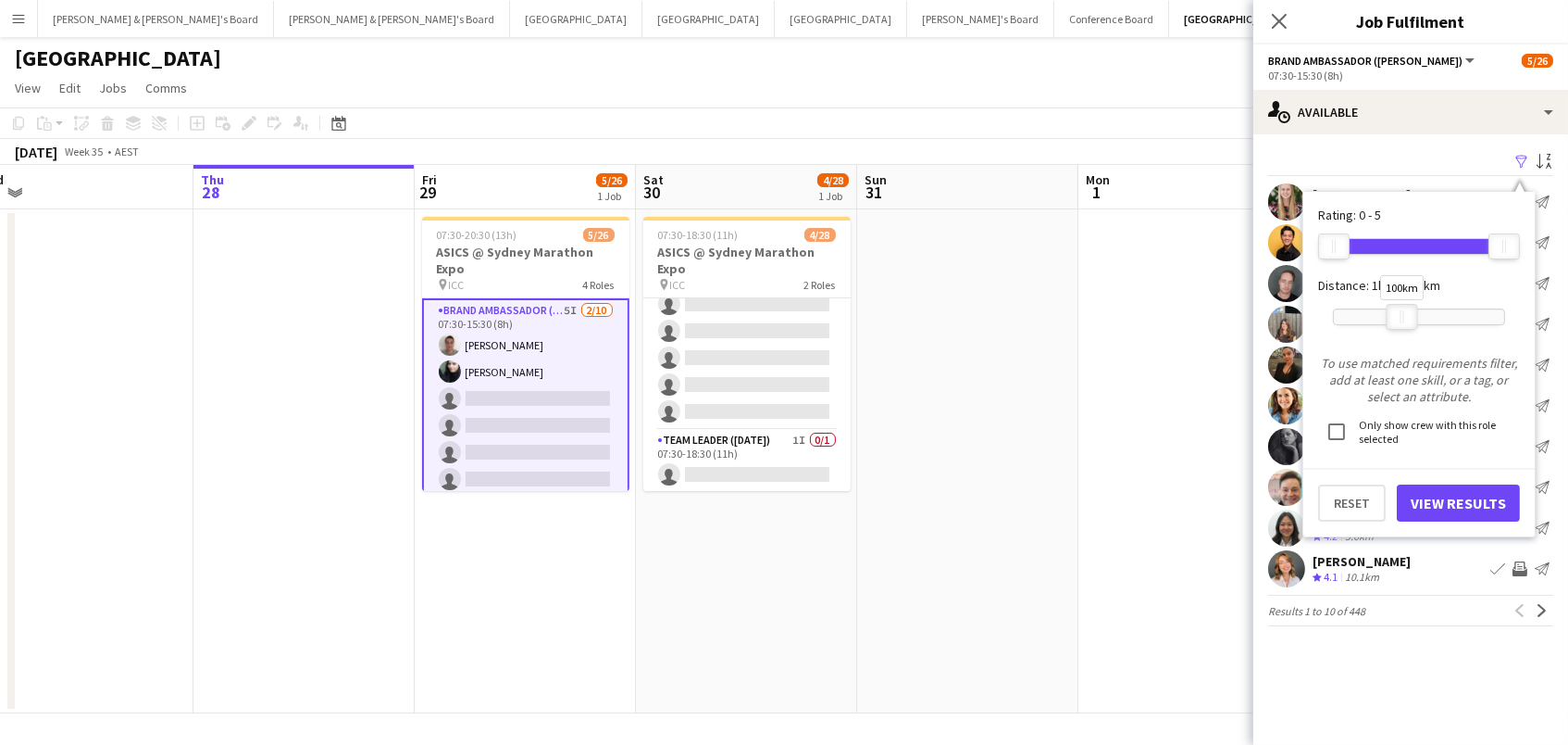
drag, startPoint x: 1508, startPoint y: 322, endPoint x: 1486, endPoint y: 478, distance: 157.5
click at [1406, 318] on div at bounding box center [1402, 317] width 29 height 24
click at [1499, 490] on button "View Results" at bounding box center [1459, 503] width 123 height 37
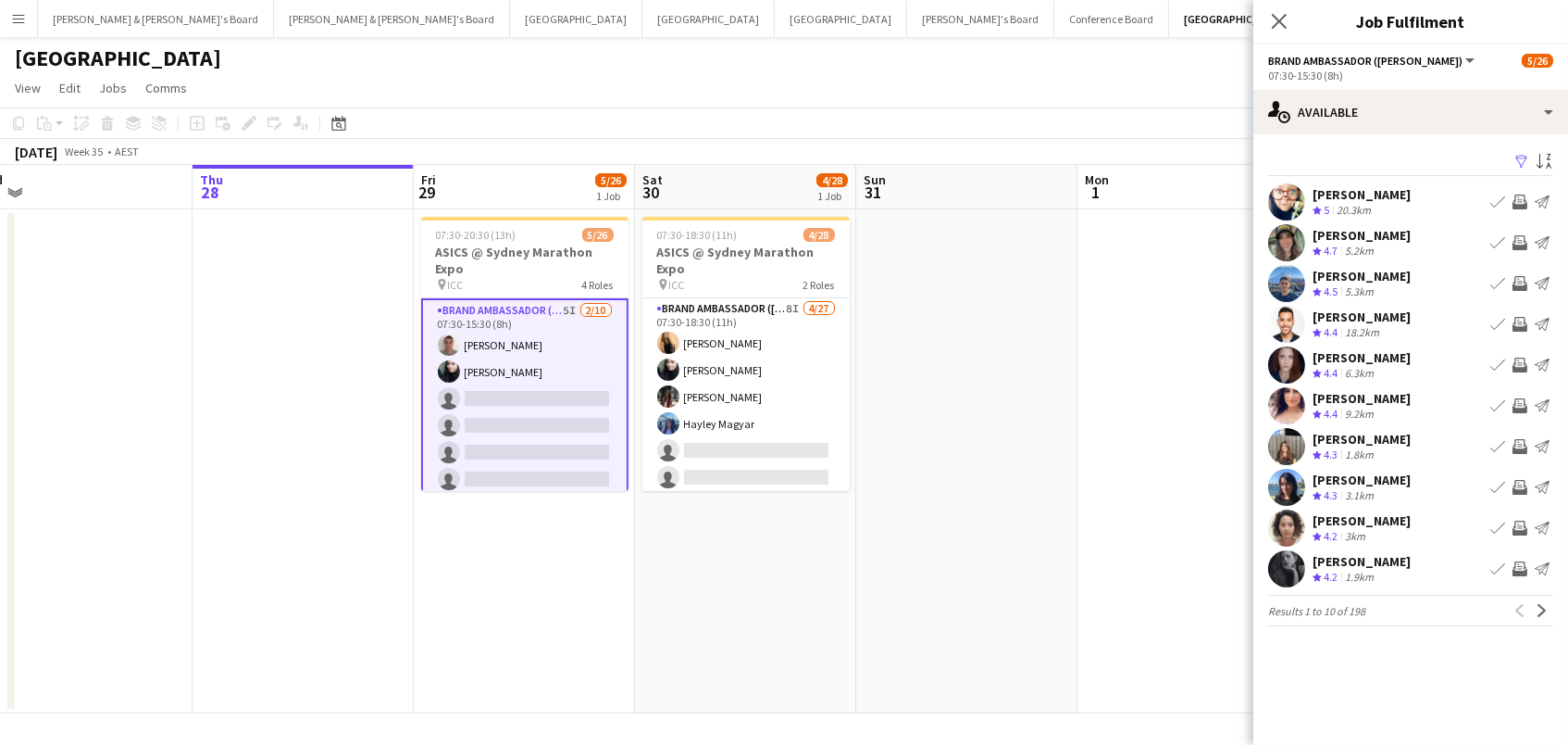
click at [1520, 239] on app-icon "Invite crew" at bounding box center [1519, 242] width 15 height 15
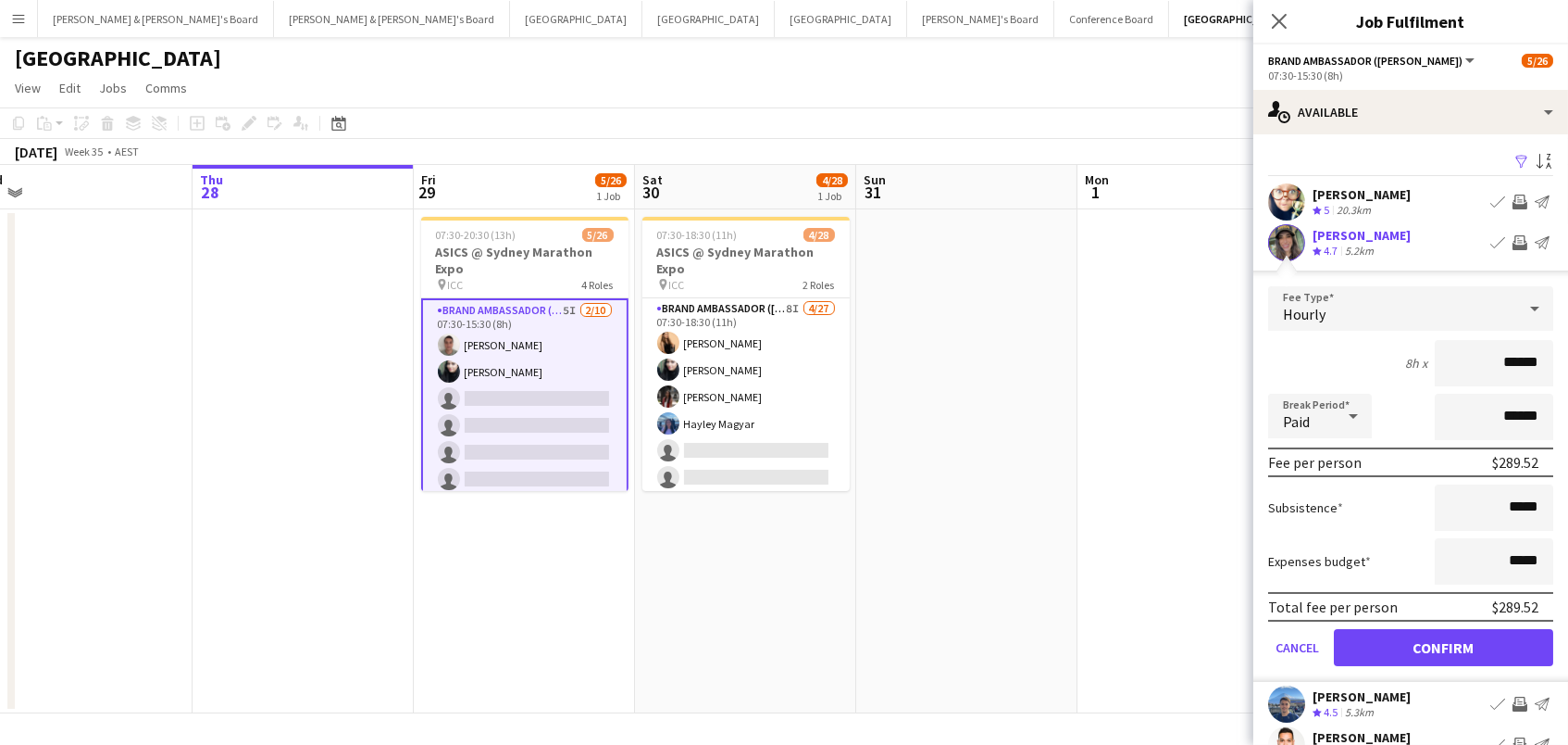
click at [1443, 645] on button "Confirm" at bounding box center [1443, 647] width 219 height 37
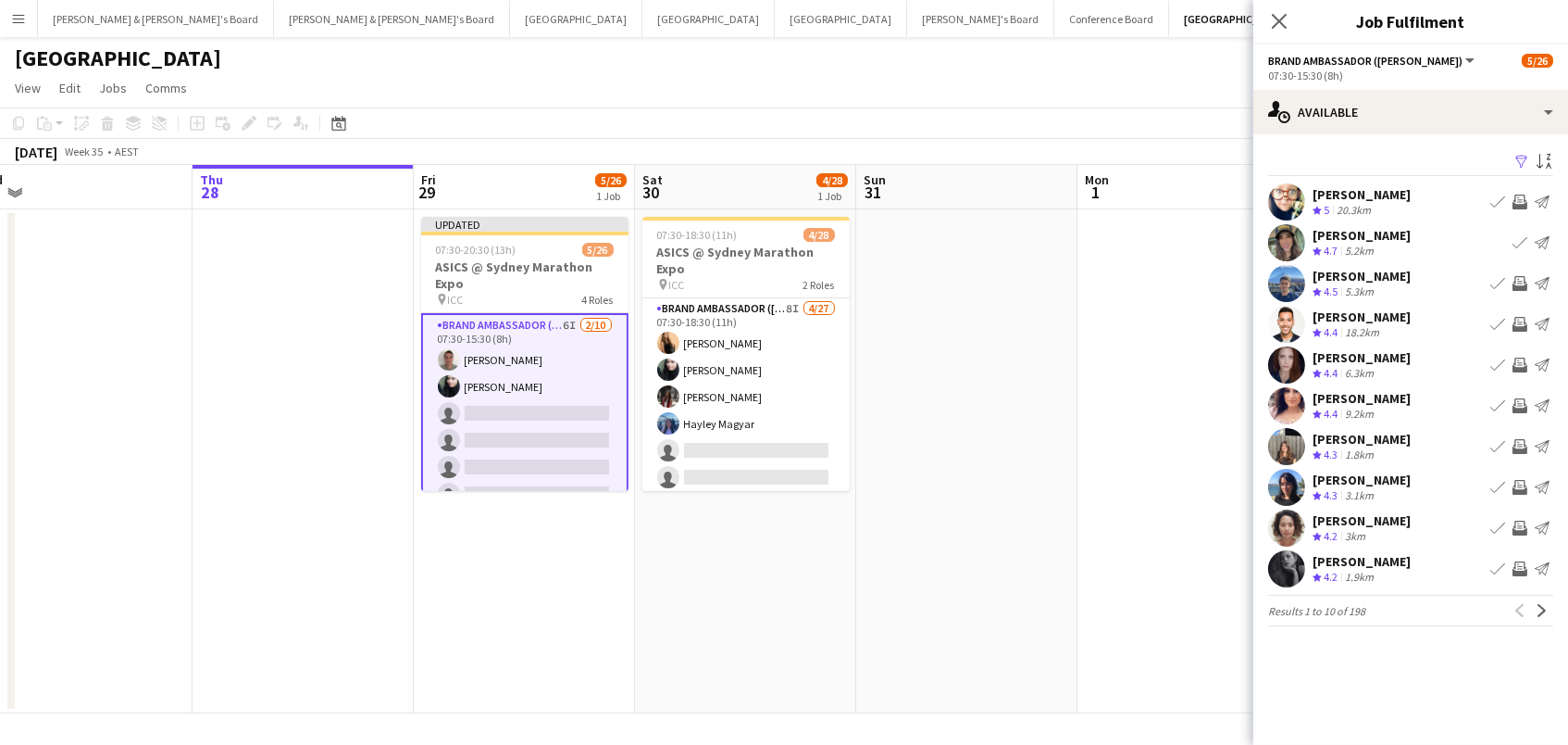
click at [1516, 287] on app-icon "Invite crew" at bounding box center [1519, 283] width 15 height 15
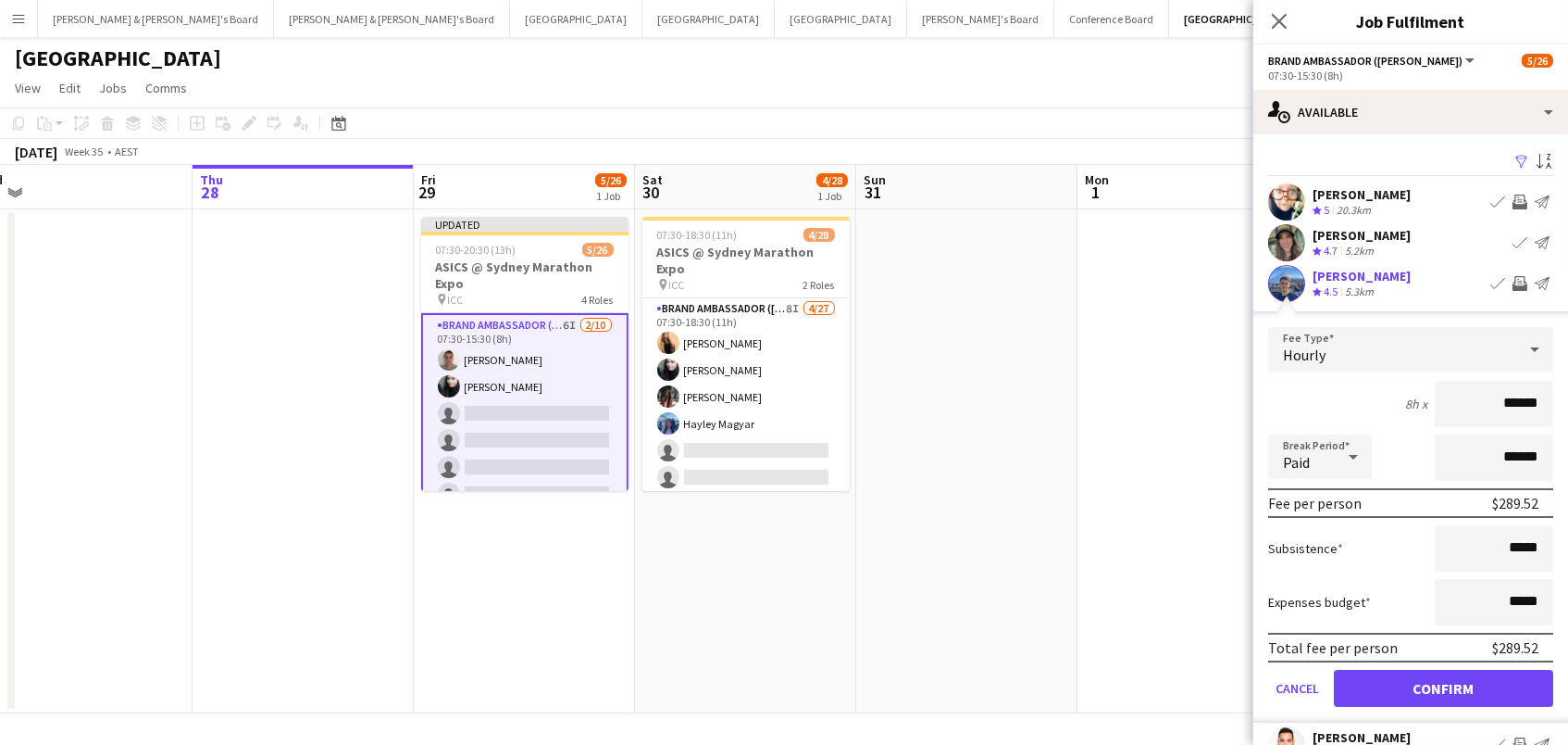
click at [1443, 686] on button "Confirm" at bounding box center [1443, 688] width 219 height 37
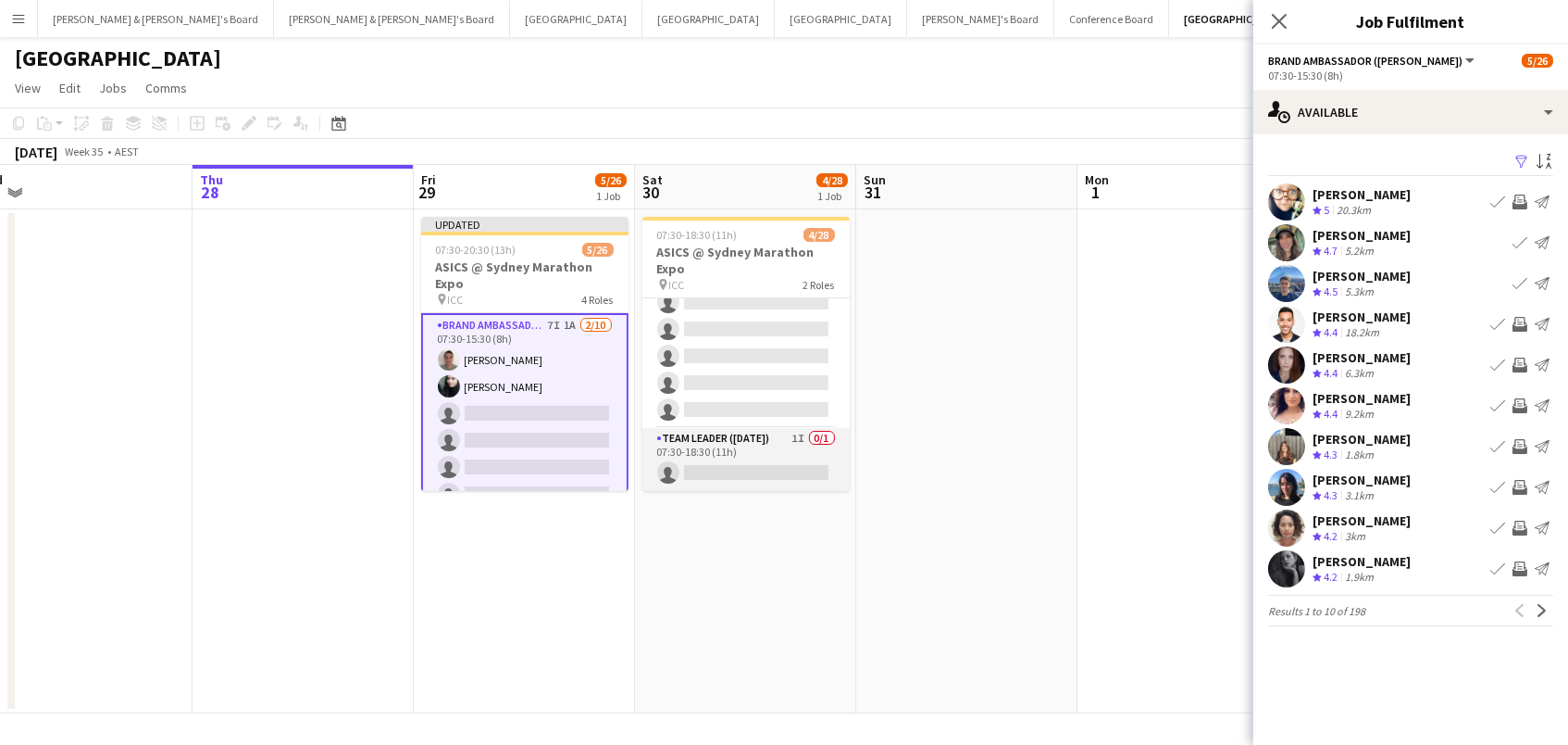
scroll to position [630, 0]
click at [1517, 439] on app-icon "Invite crew" at bounding box center [1519, 446] width 15 height 15
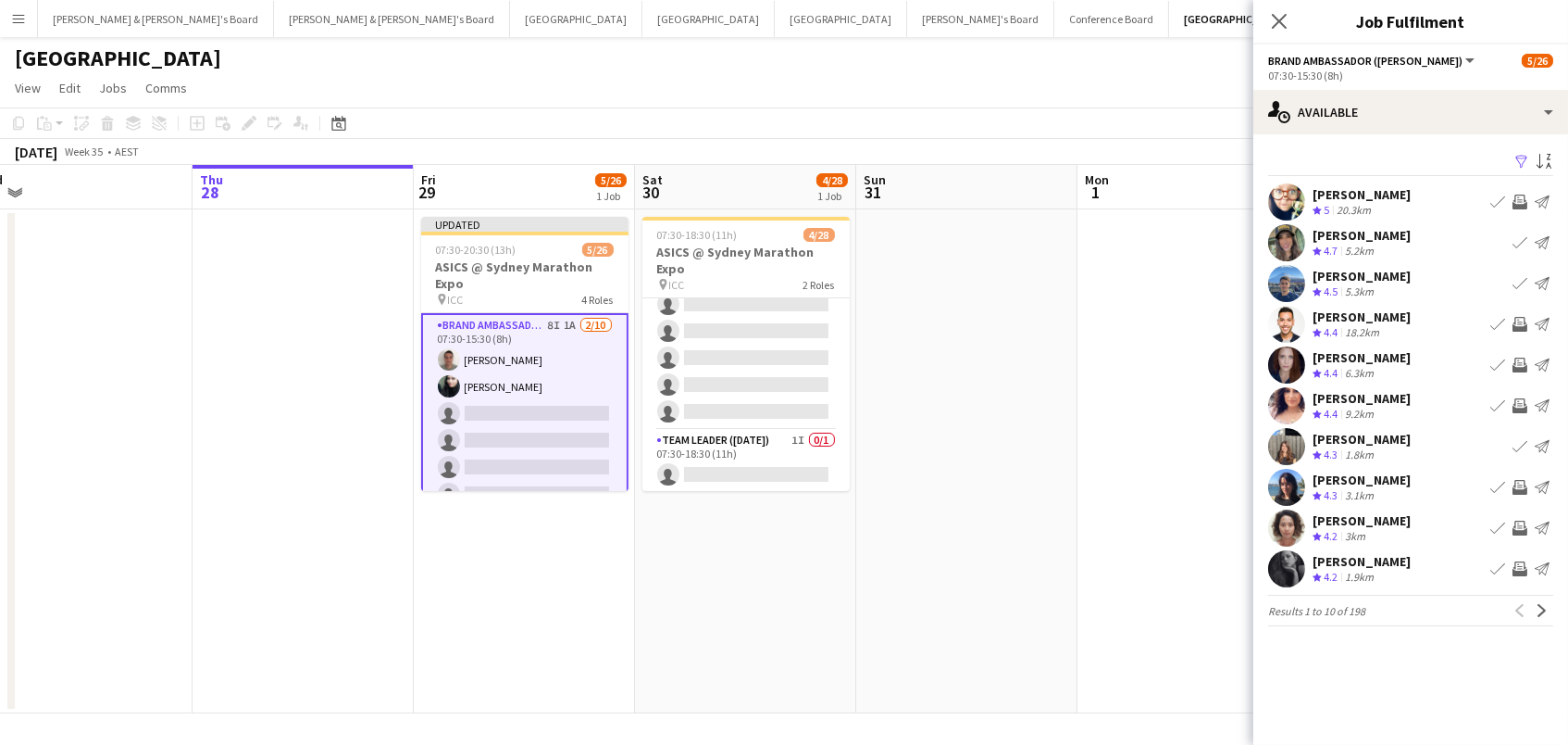
click at [1521, 529] on app-icon "Invite crew" at bounding box center [1519, 528] width 15 height 15
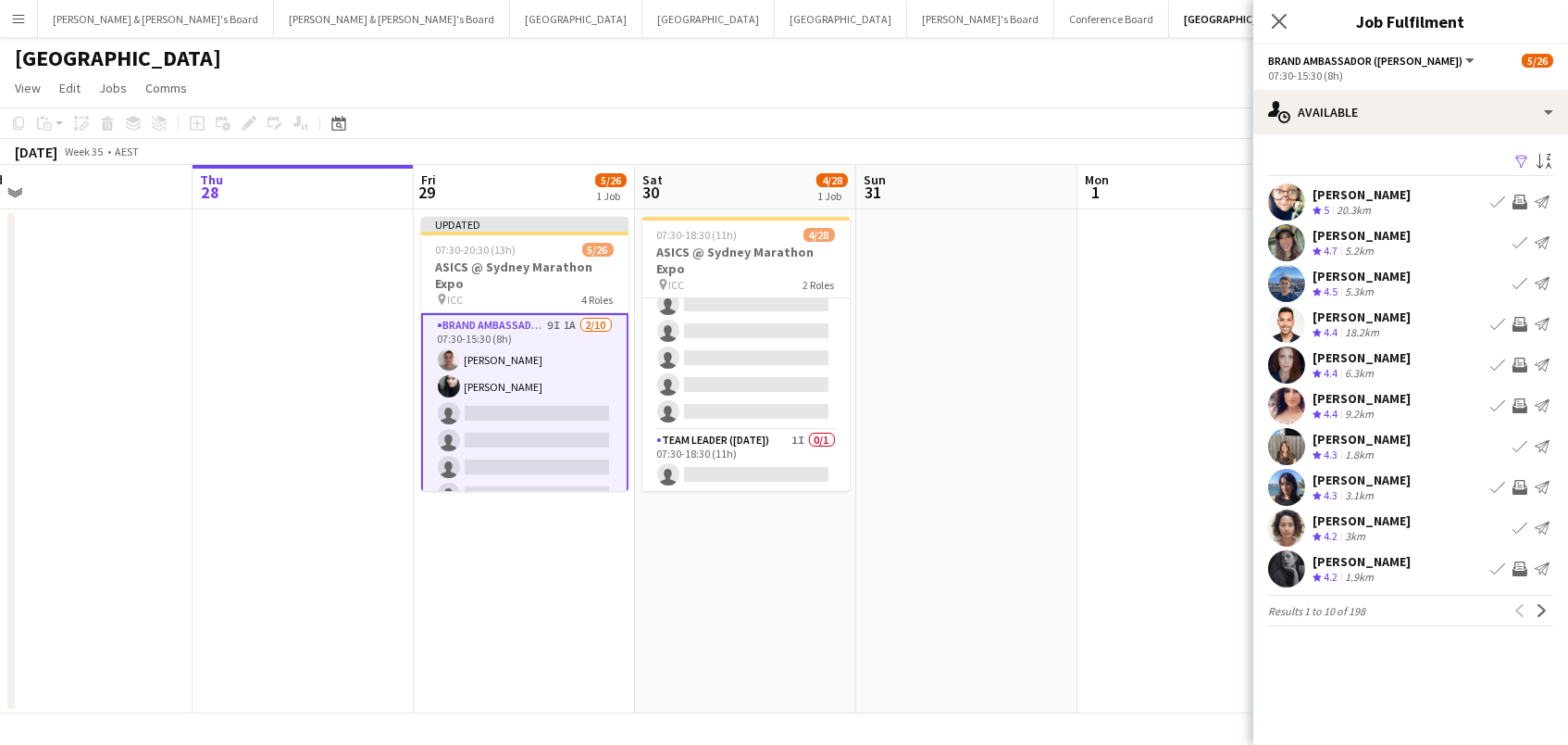
scroll to position [0, 0]
click at [1519, 571] on app-icon "Invite crew" at bounding box center [1519, 569] width 15 height 15
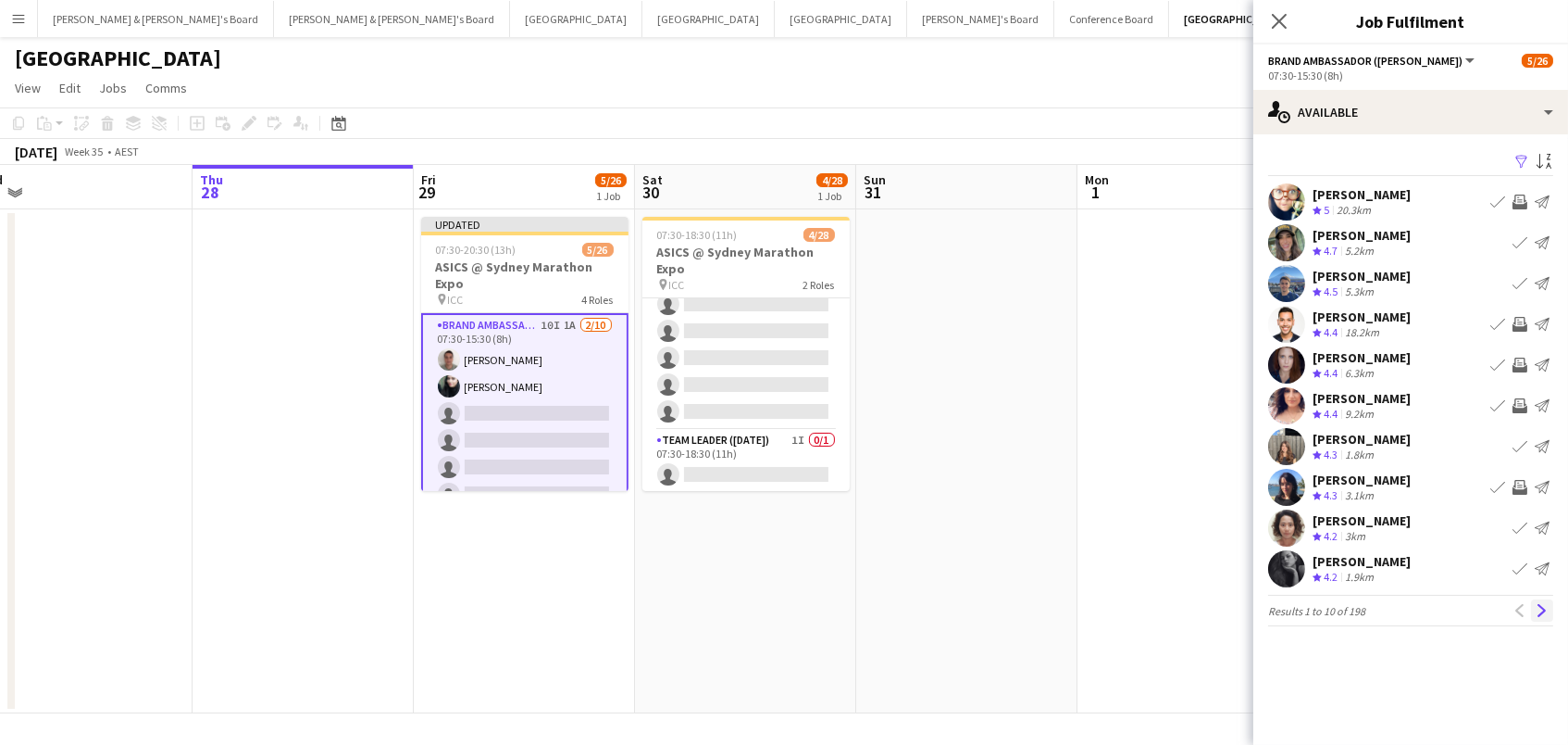
click at [1540, 613] on app-icon "Next" at bounding box center [1542, 609] width 13 height 13
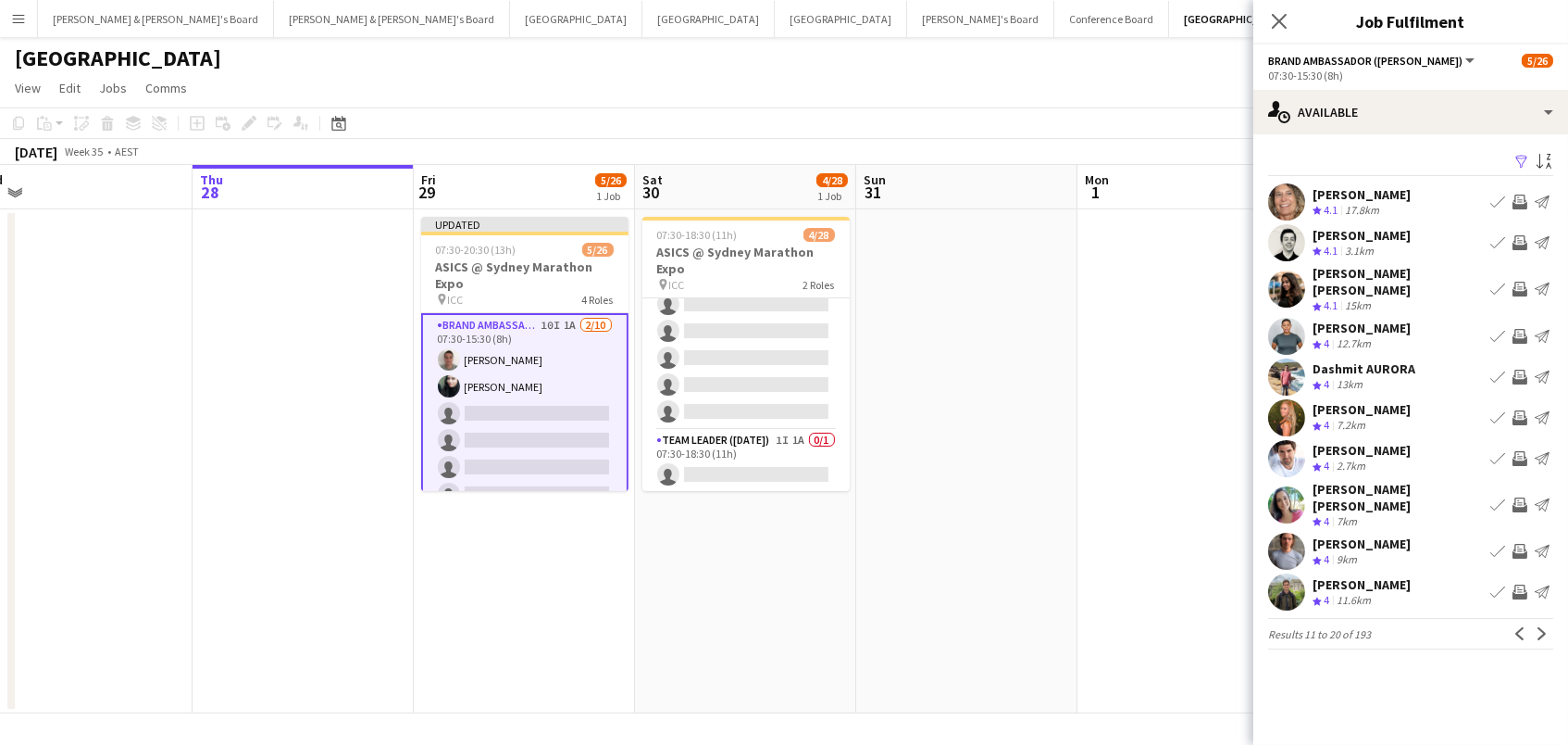
click at [1515, 198] on app-icon "Invite crew" at bounding box center [1519, 201] width 15 height 15
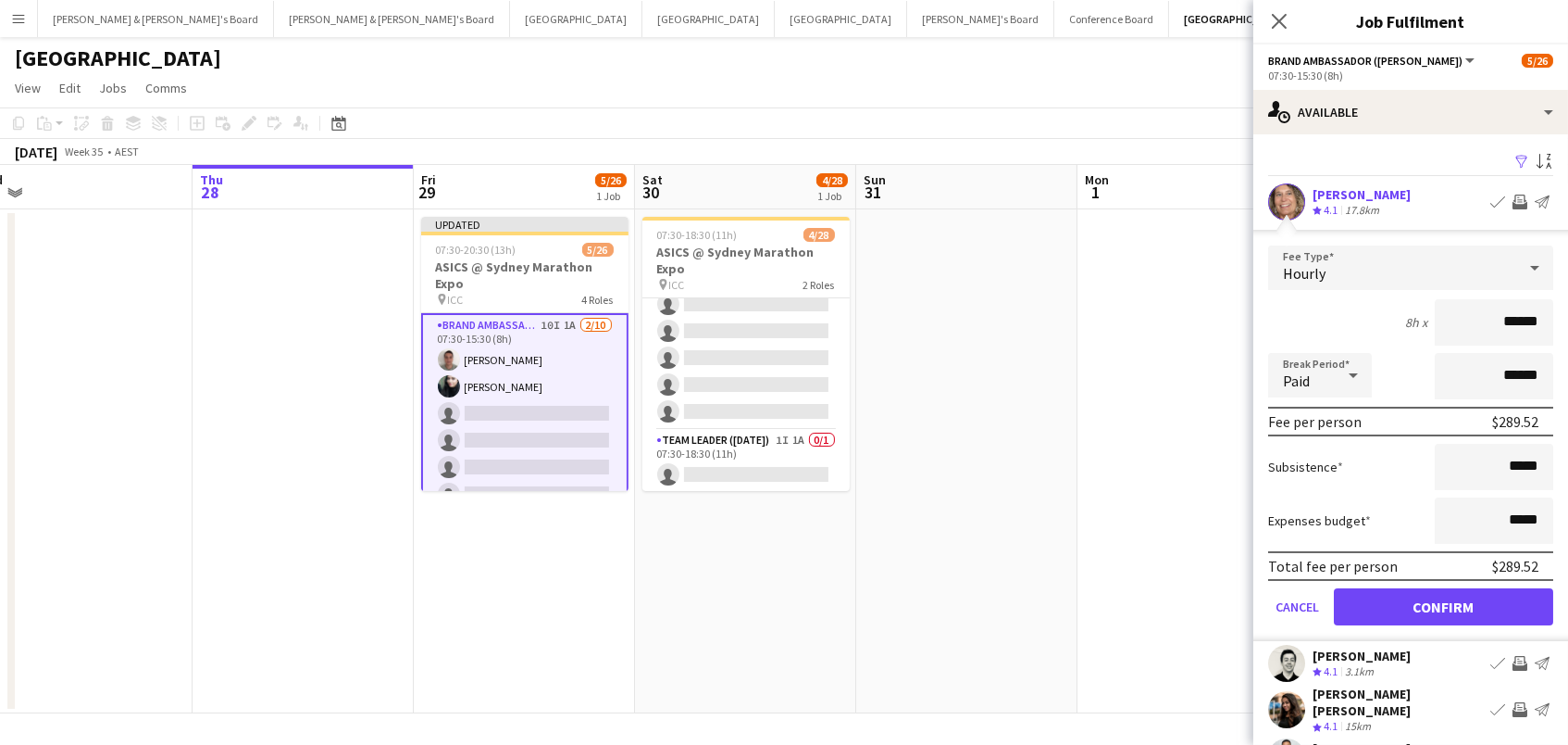
click at [1443, 604] on button "Confirm" at bounding box center [1443, 607] width 219 height 37
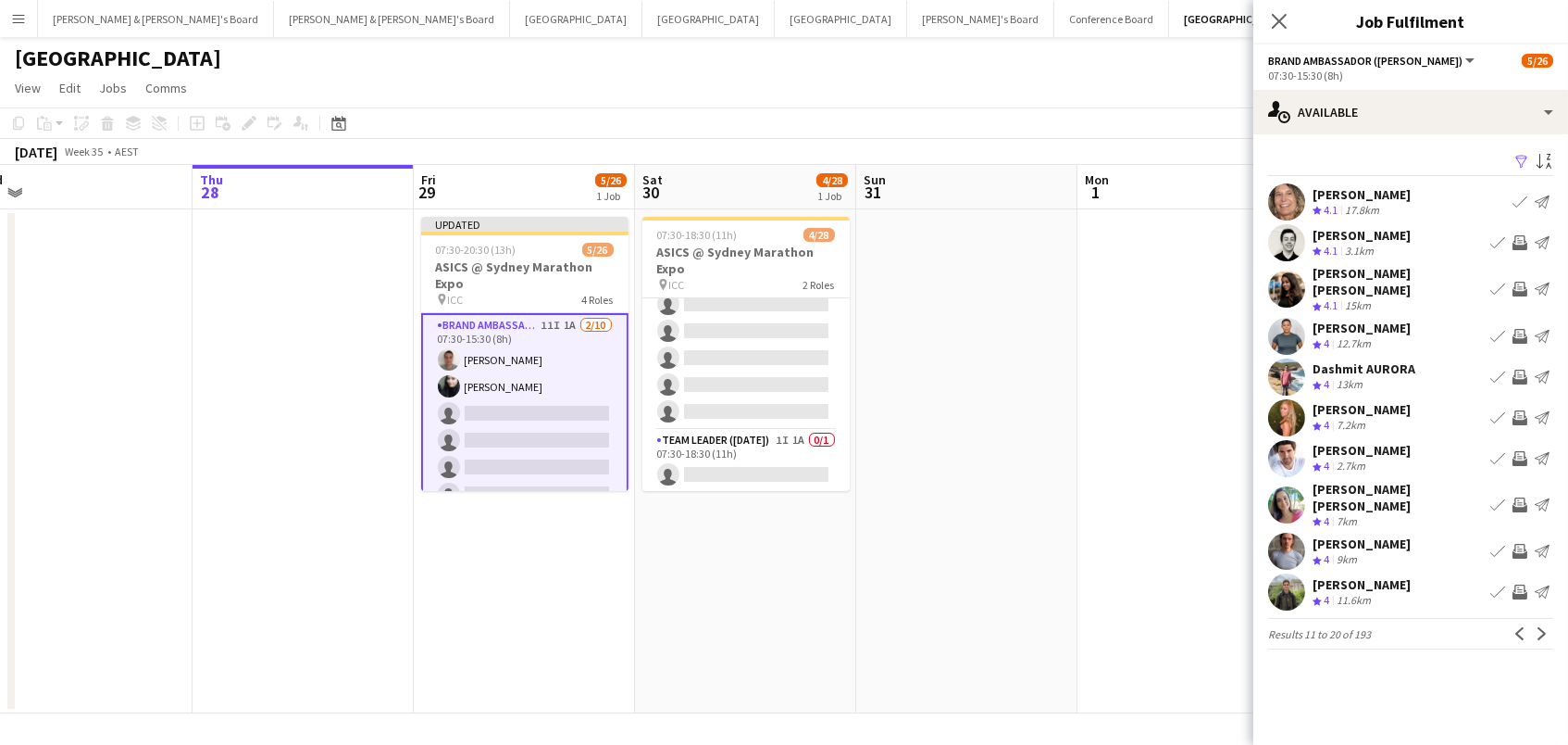
click at [1523, 242] on app-icon "Invite crew" at bounding box center [1519, 242] width 15 height 15
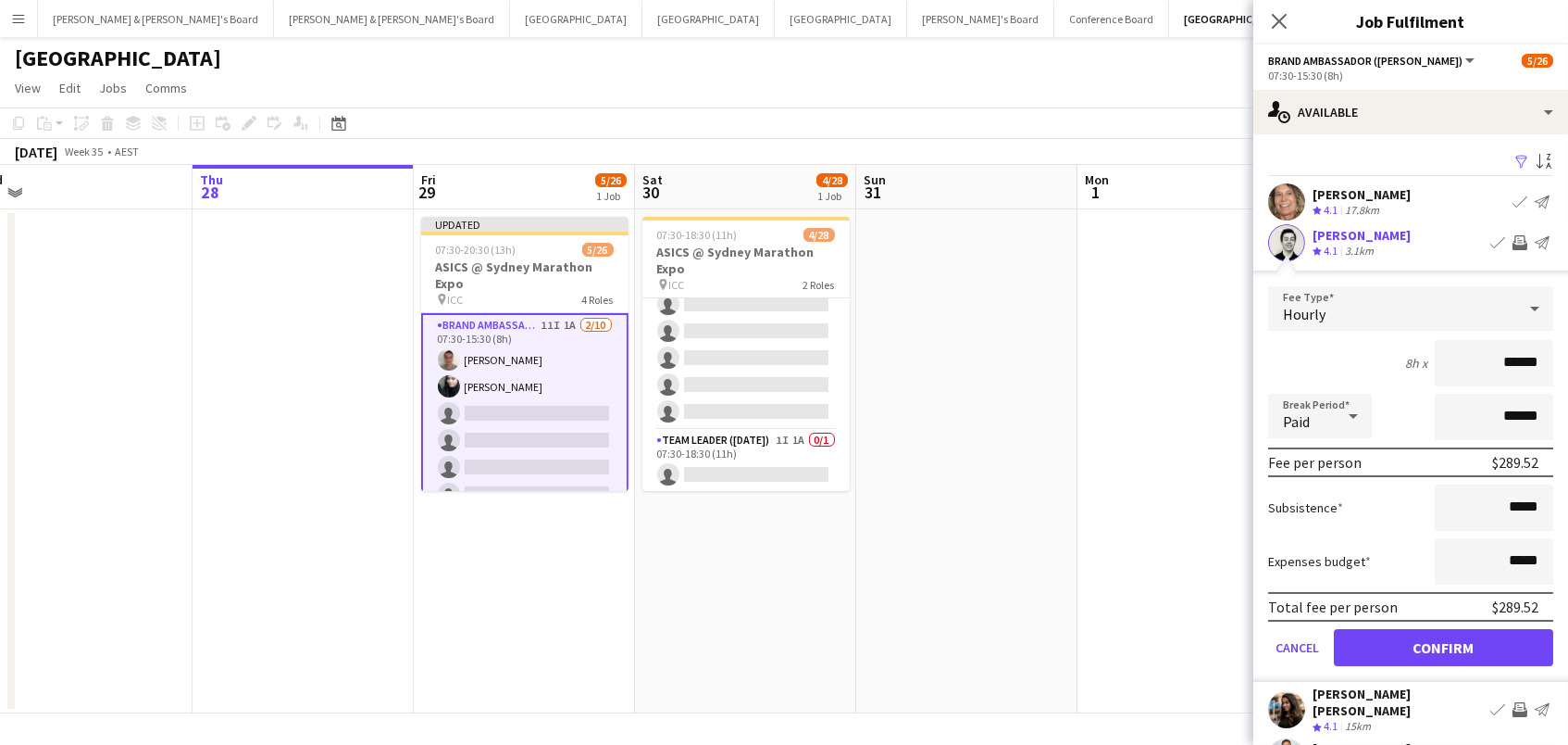
click at [1443, 645] on button "Confirm" at bounding box center [1443, 647] width 219 height 37
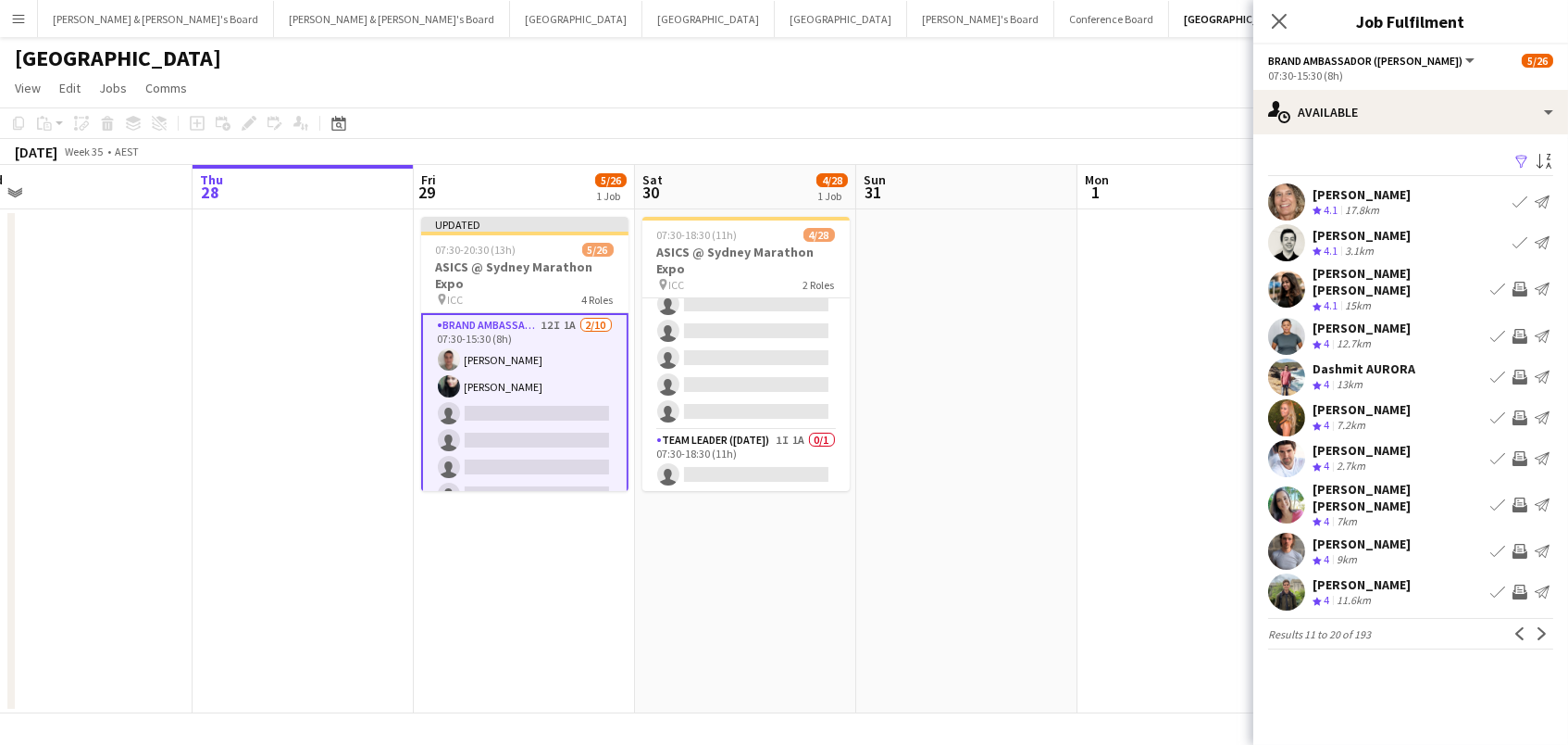
click at [1515, 329] on app-icon "Invite crew" at bounding box center [1519, 335] width 15 height 15
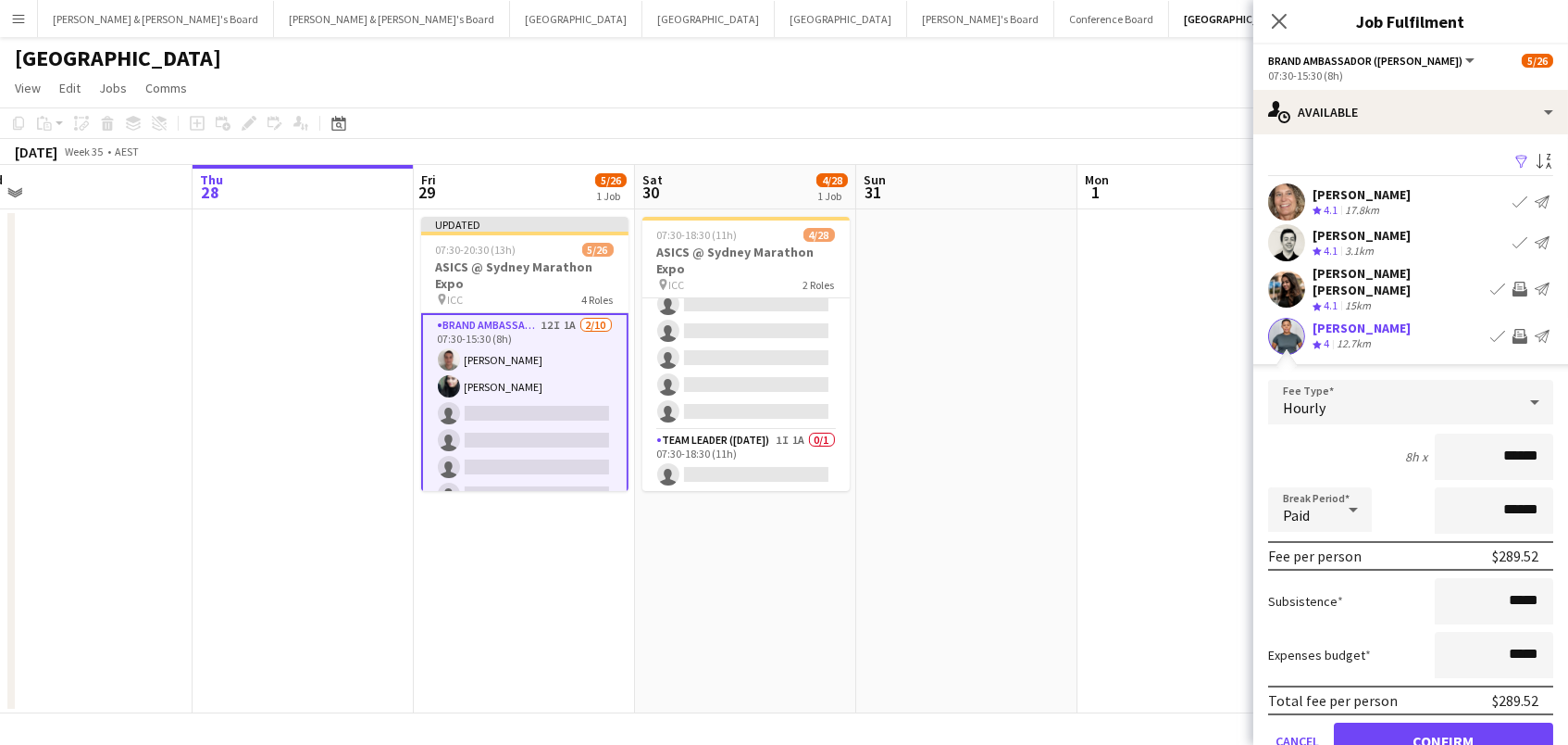
click at [1443, 726] on button "Confirm" at bounding box center [1443, 741] width 219 height 37
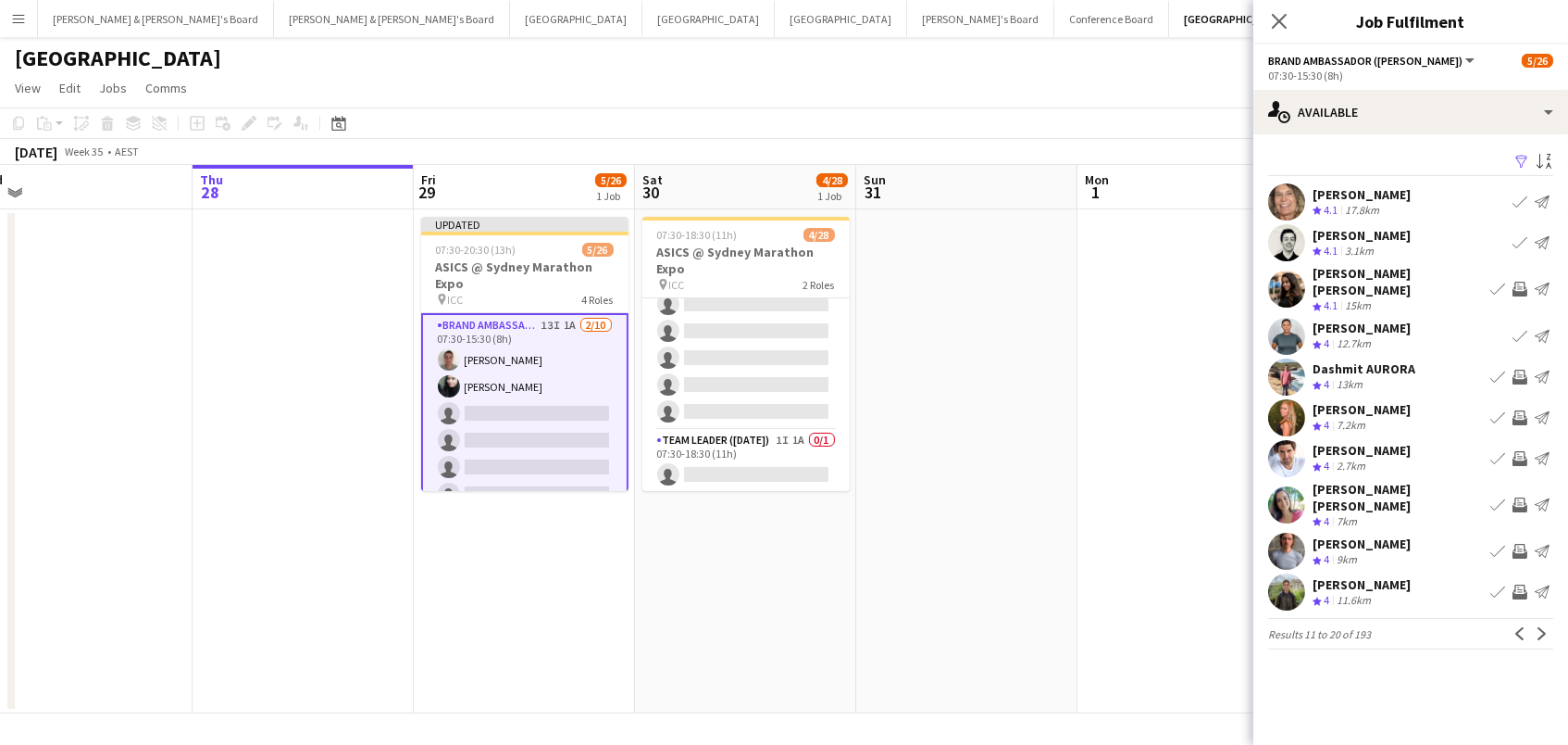
click at [1520, 411] on app-icon "Invite crew" at bounding box center [1519, 417] width 15 height 15
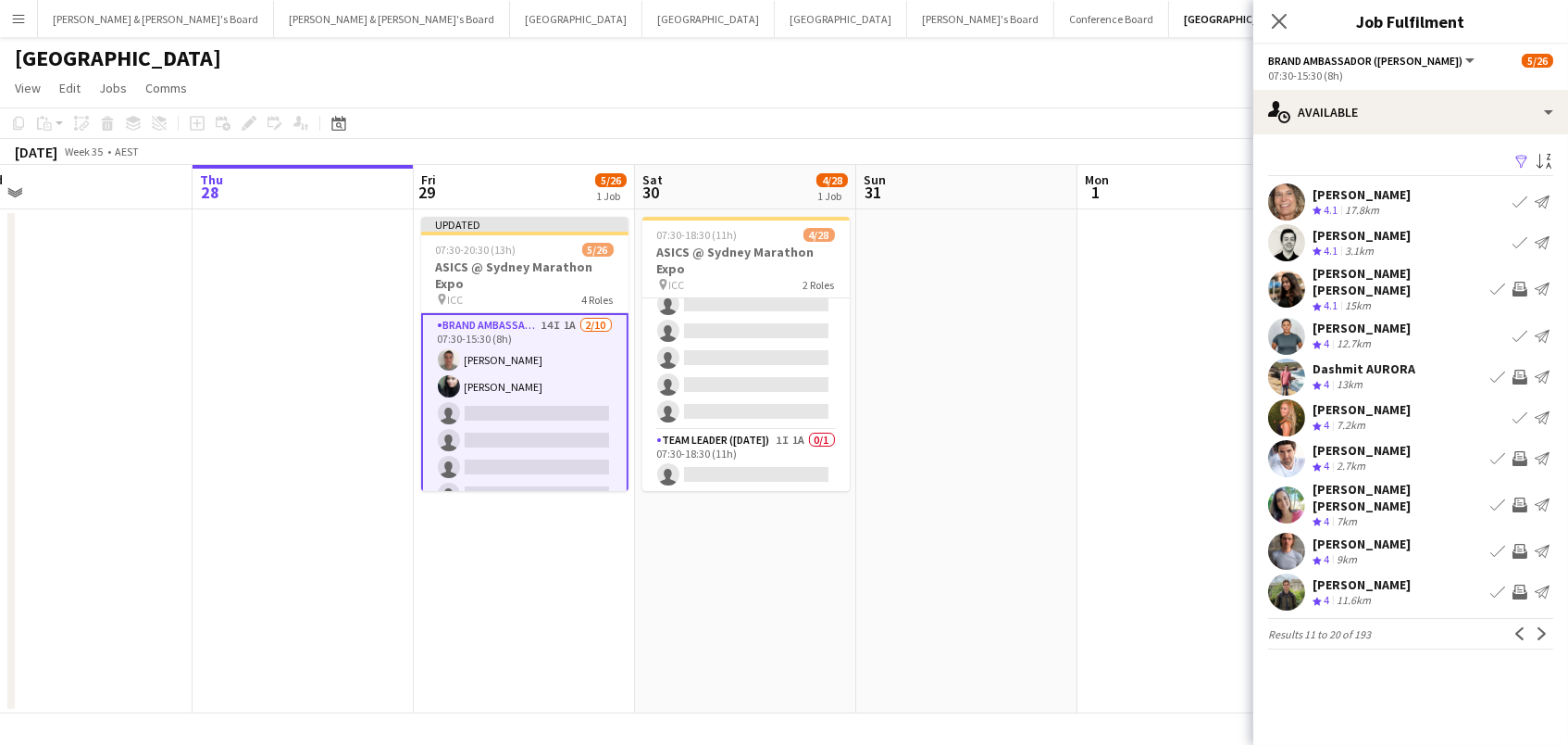
click at [1525, 584] on app-icon "Invite crew" at bounding box center [1519, 591] width 15 height 15
click at [1522, 544] on app-icon "Invite crew" at bounding box center [1519, 551] width 15 height 15
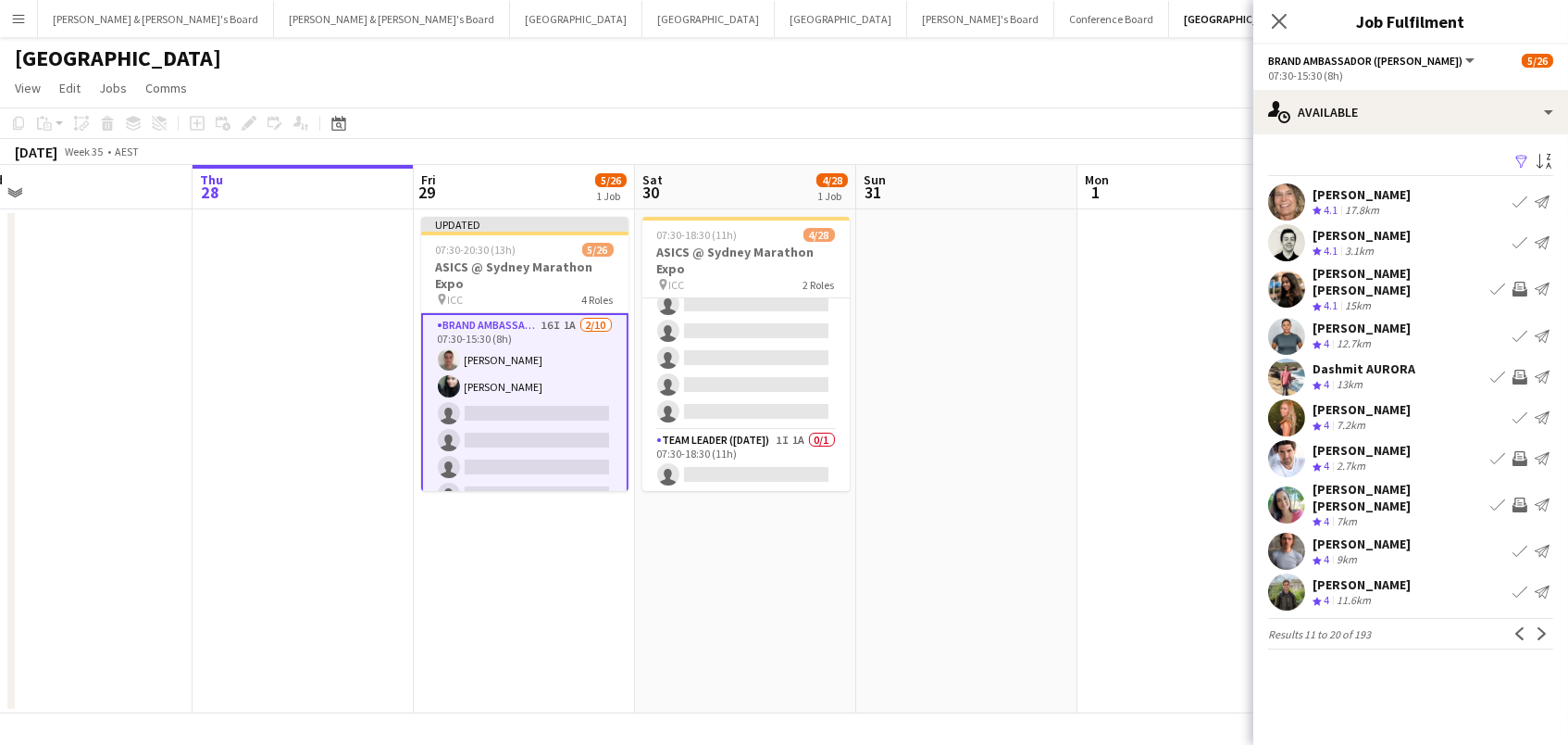
click at [1078, 606] on app-date-cell at bounding box center [1188, 461] width 221 height 504
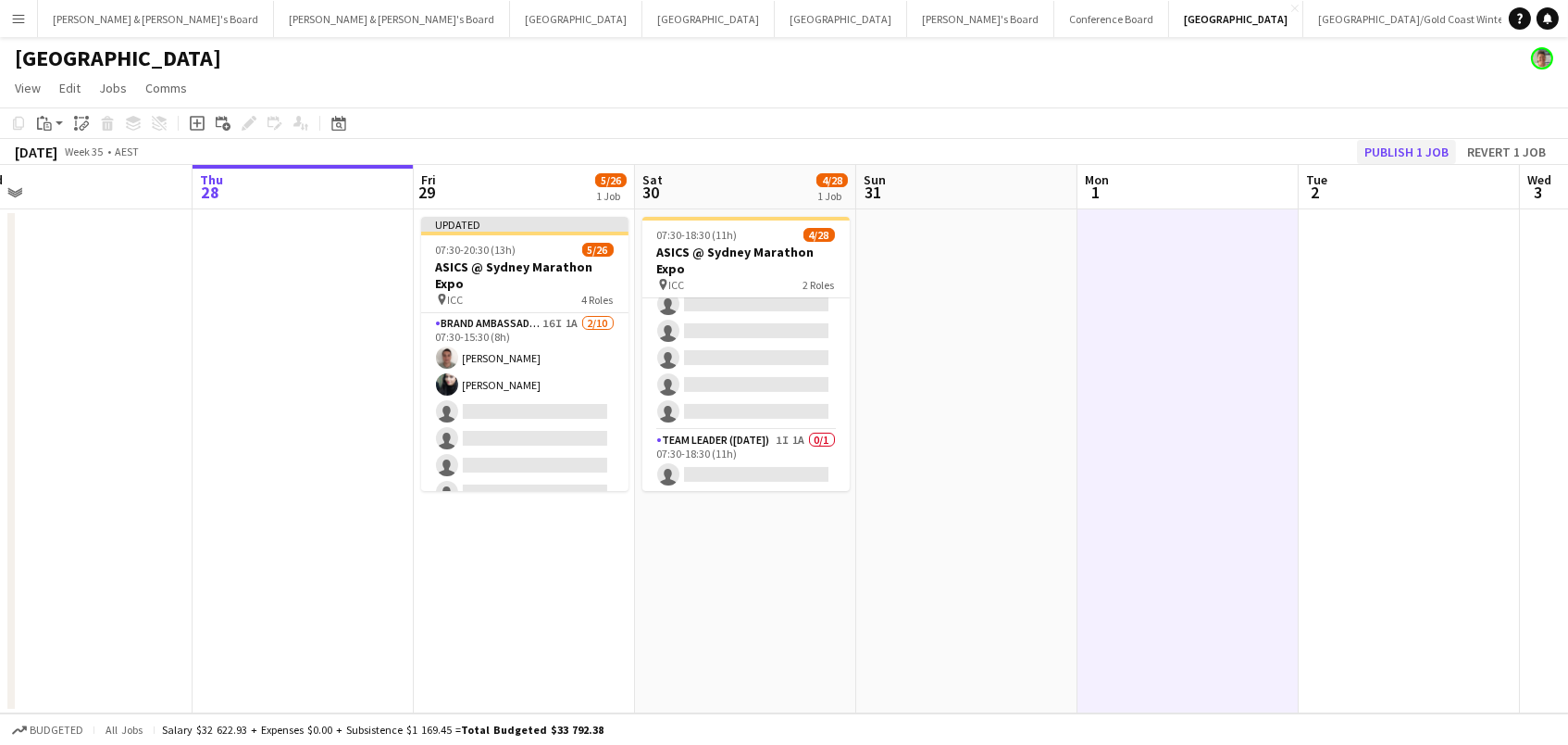
click at [1397, 159] on button "Publish 1 job" at bounding box center [1407, 151] width 99 height 24
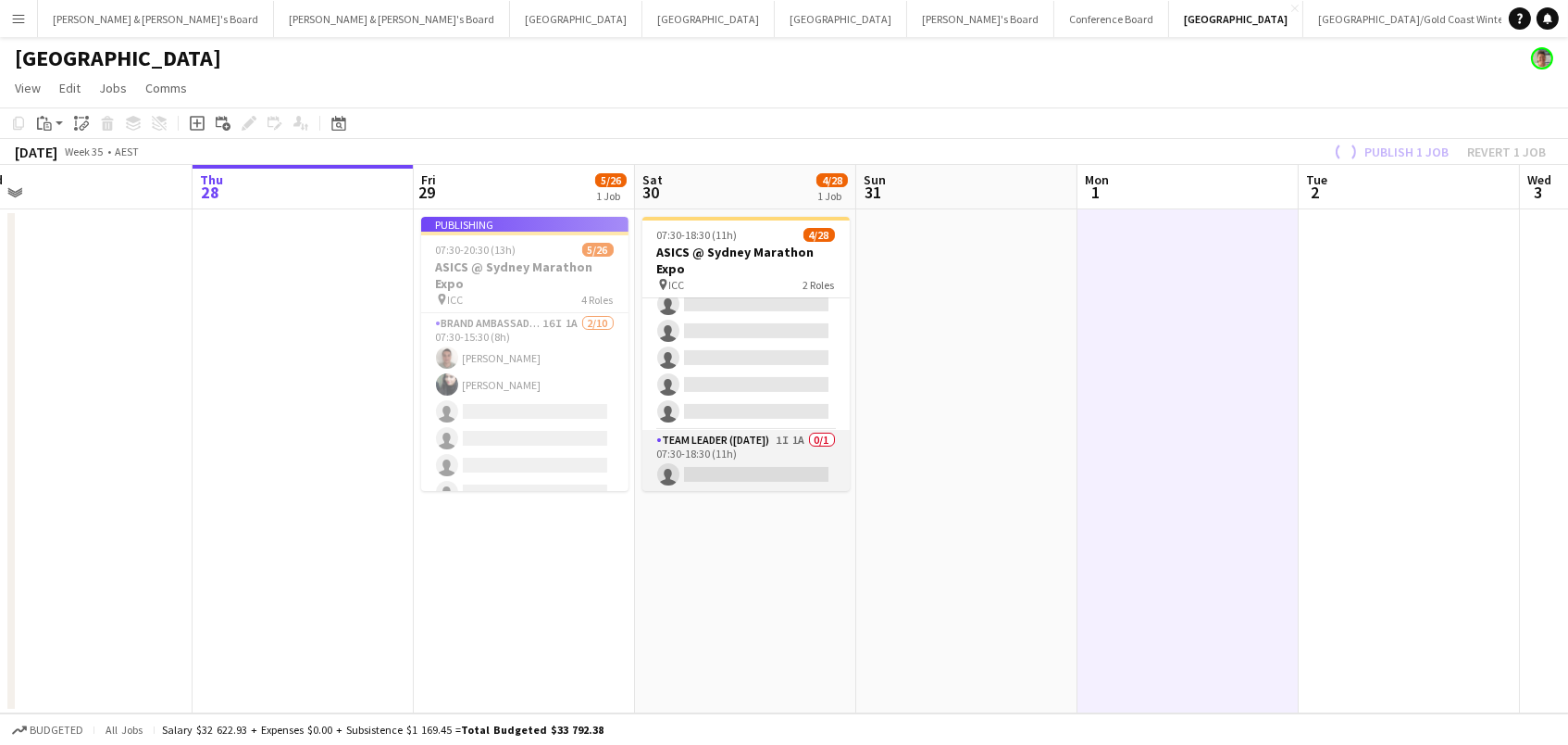
click at [742, 471] on app-card-role "Team Leader ([DATE]) 1I 1A 0/1 07:30-18:30 (11h) single-neutral-actions" at bounding box center [746, 461] width 208 height 63
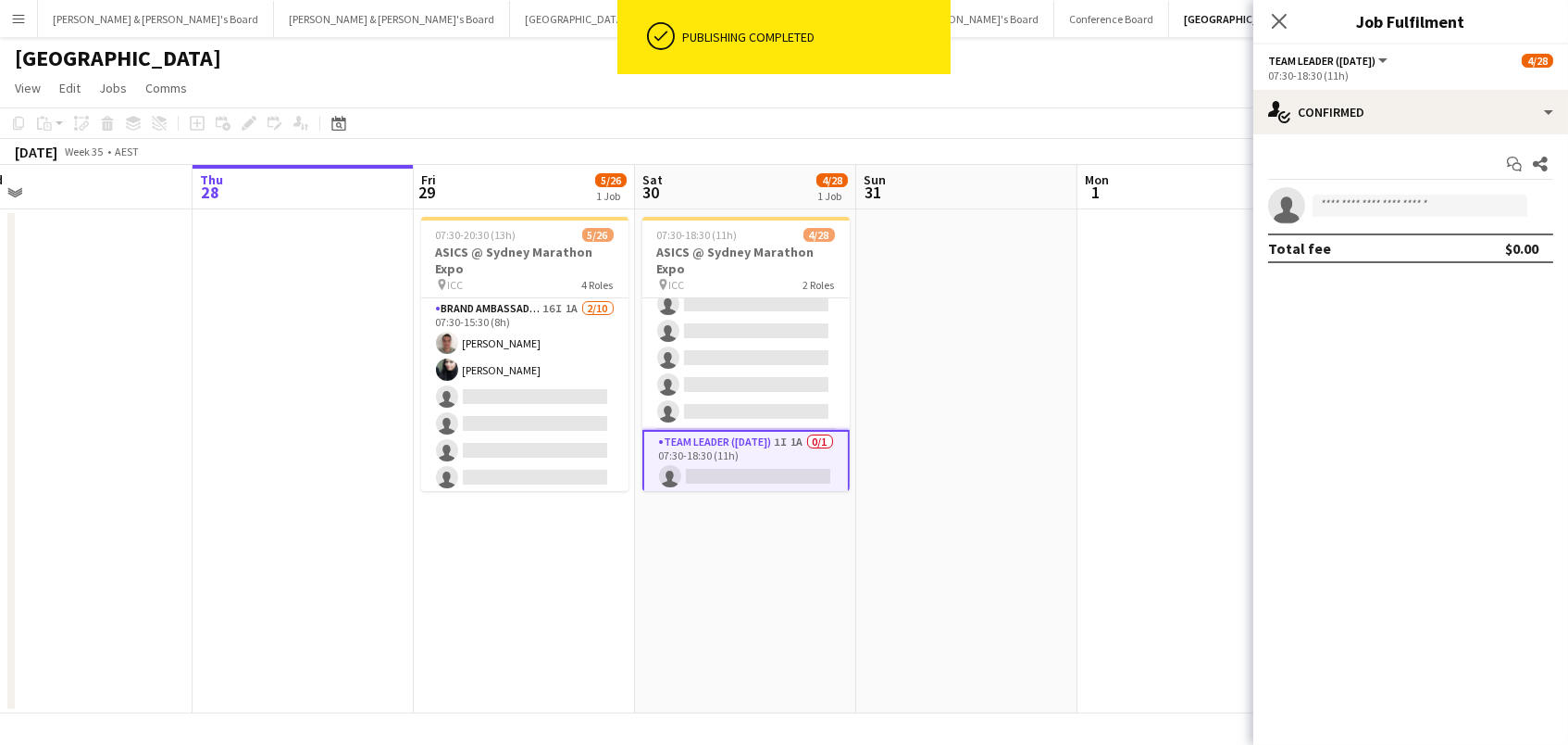
click at [1364, 84] on app-options-switcher "Team Leader (Saturday) All roles Team Leader (Saturday) 4/28 07:30-18:30 (11h)" at bounding box center [1410, 67] width 315 height 46
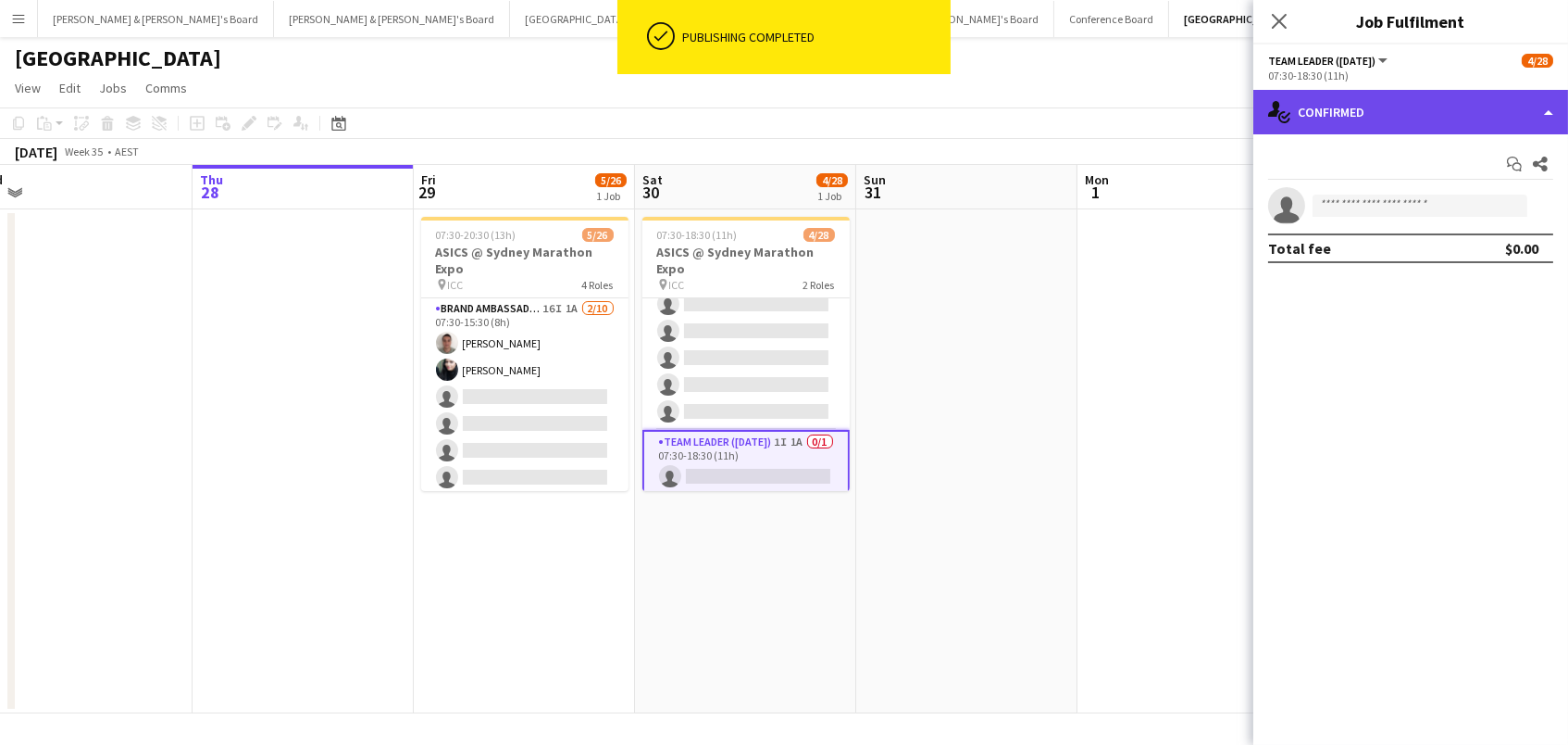
click at [1361, 101] on div "single-neutral-actions-check-2 Confirmed" at bounding box center [1410, 112] width 315 height 45
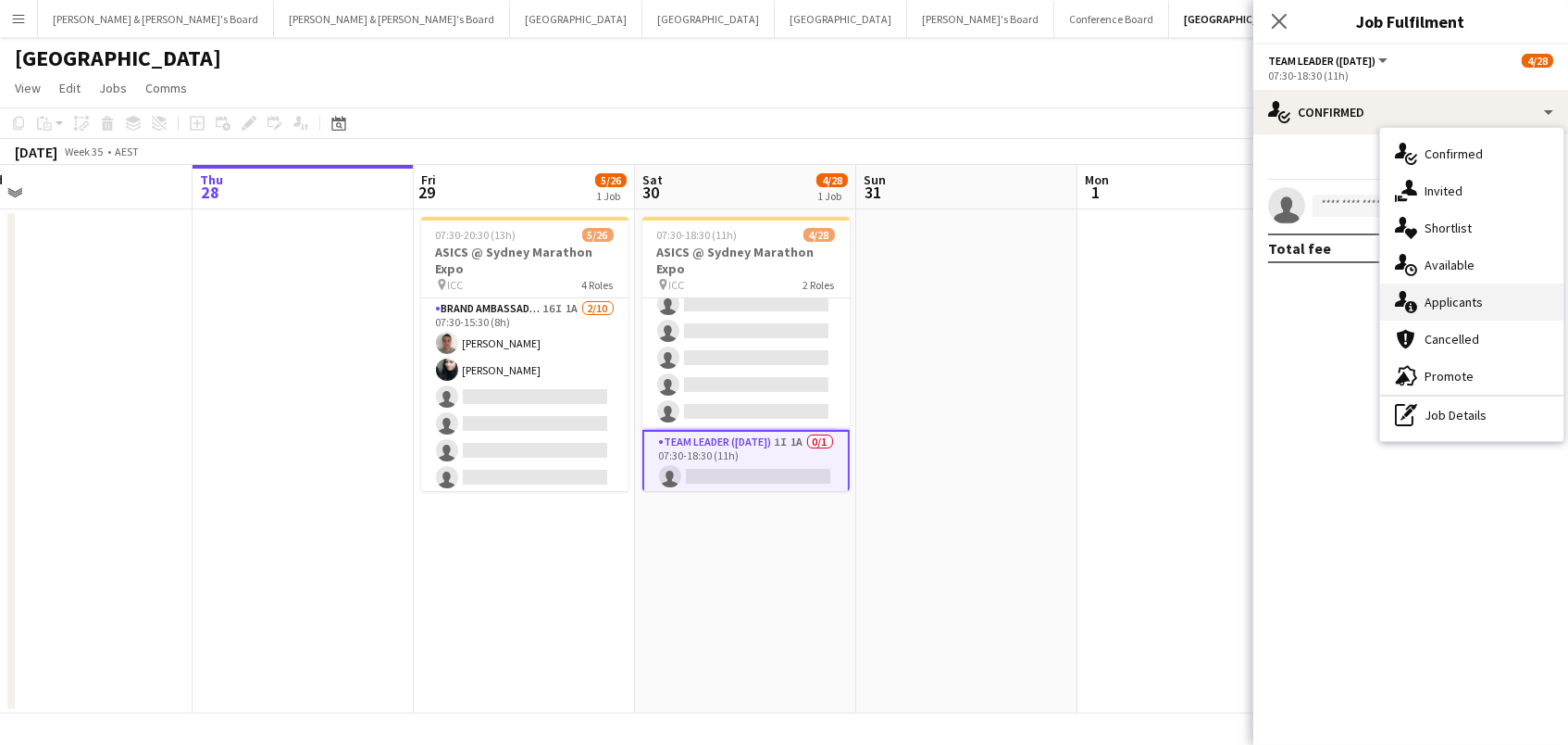
click at [1472, 311] on div "single-neutral-actions-information Applicants" at bounding box center [1472, 302] width 183 height 37
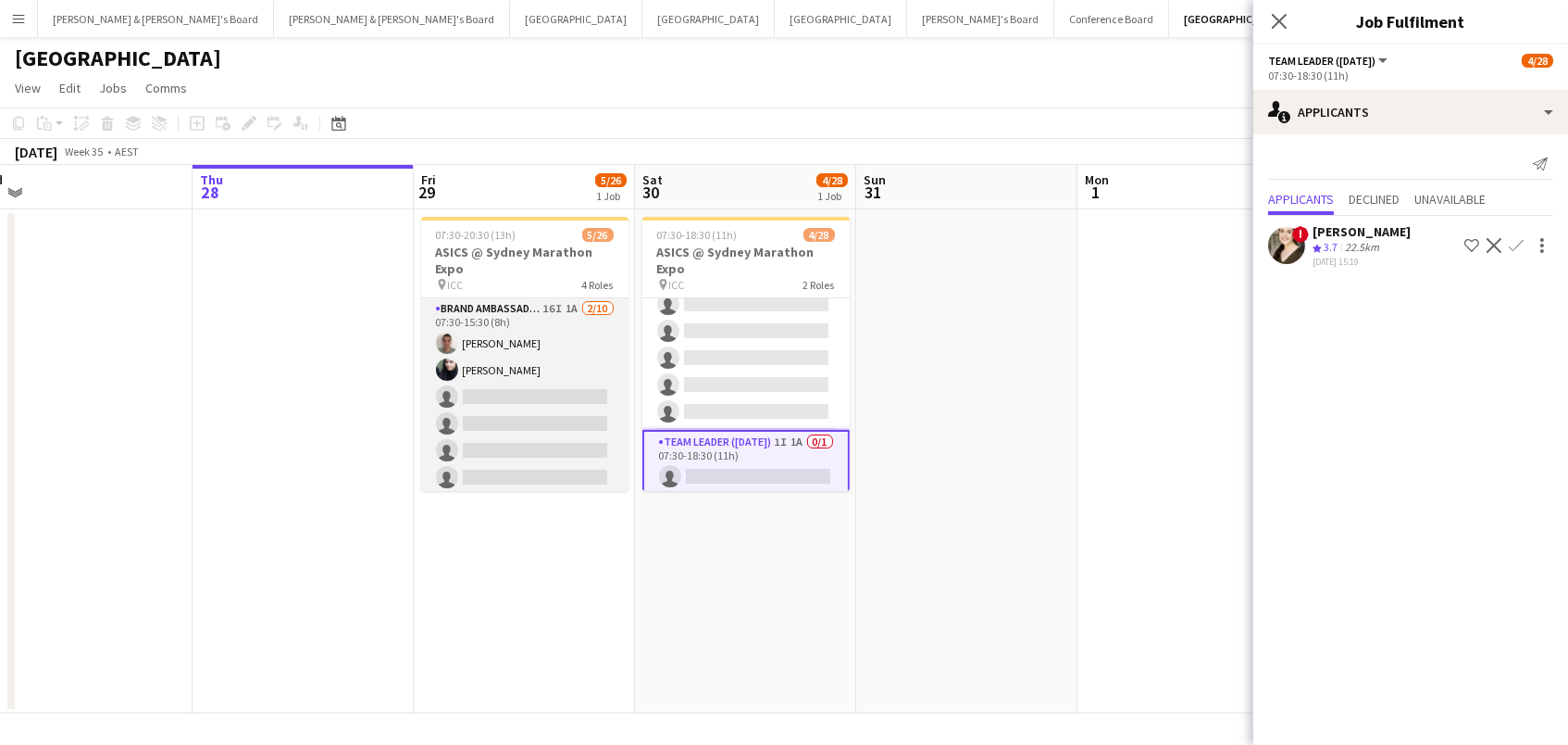
click at [583, 412] on app-calendar-viewport "Mon 25 Tue 26 Wed 27 Thu 28 Fri 29 5/26 1 Job Sat 30 4/28 1 Job Sun 31 Mon 1 Tu…" at bounding box center [784, 439] width 1568 height 548
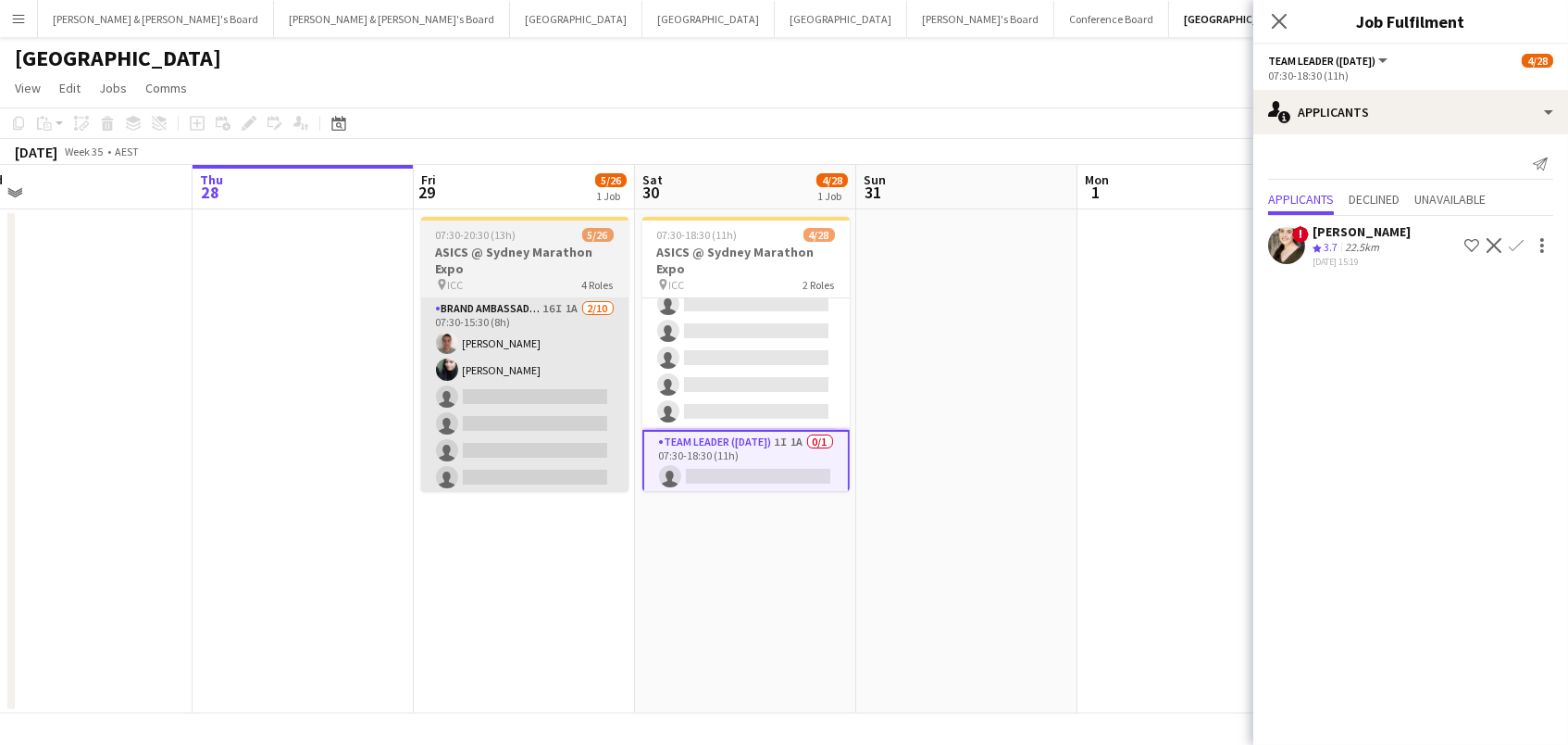
scroll to position [0, 476]
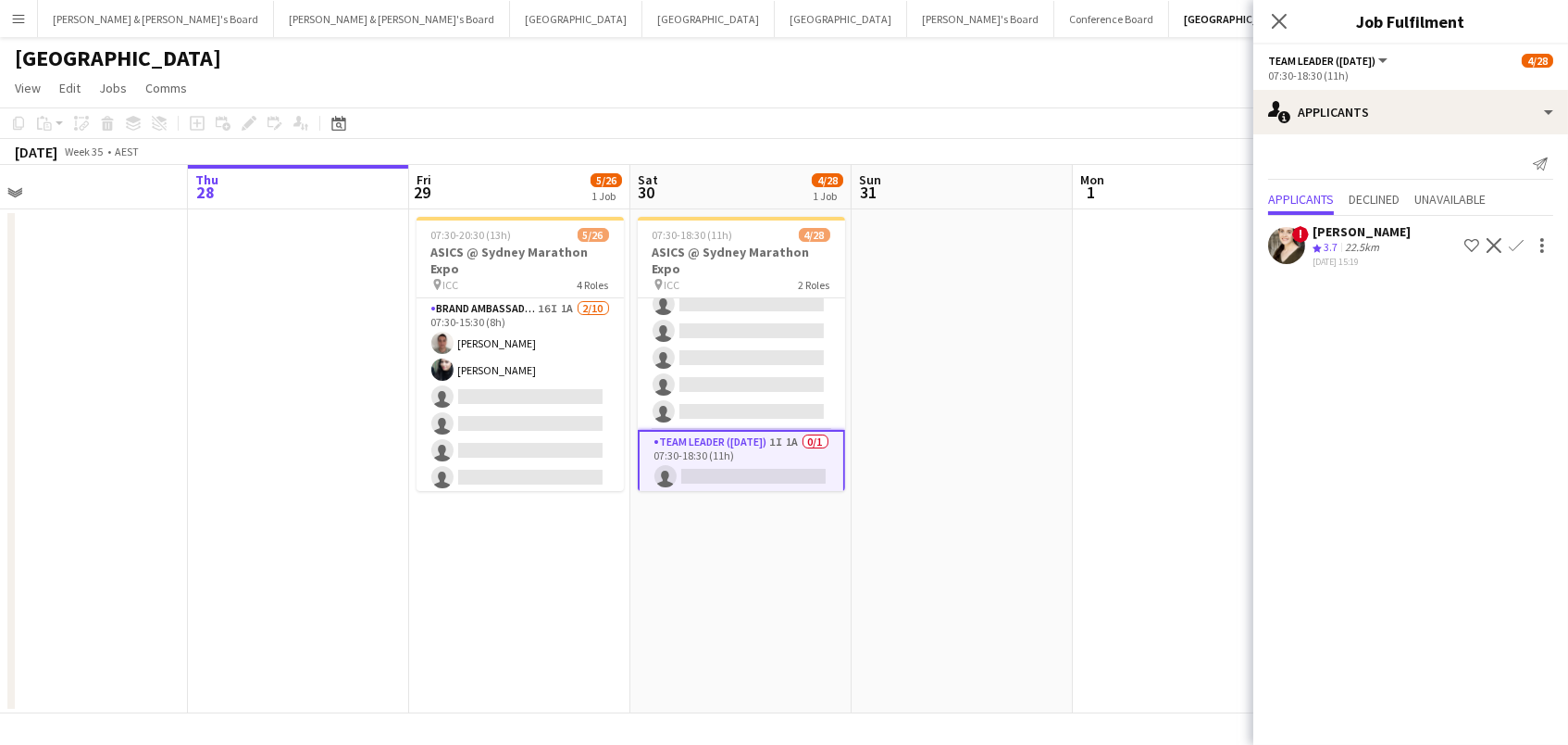
click at [402, 374] on app-date-cell at bounding box center [298, 461] width 221 height 504
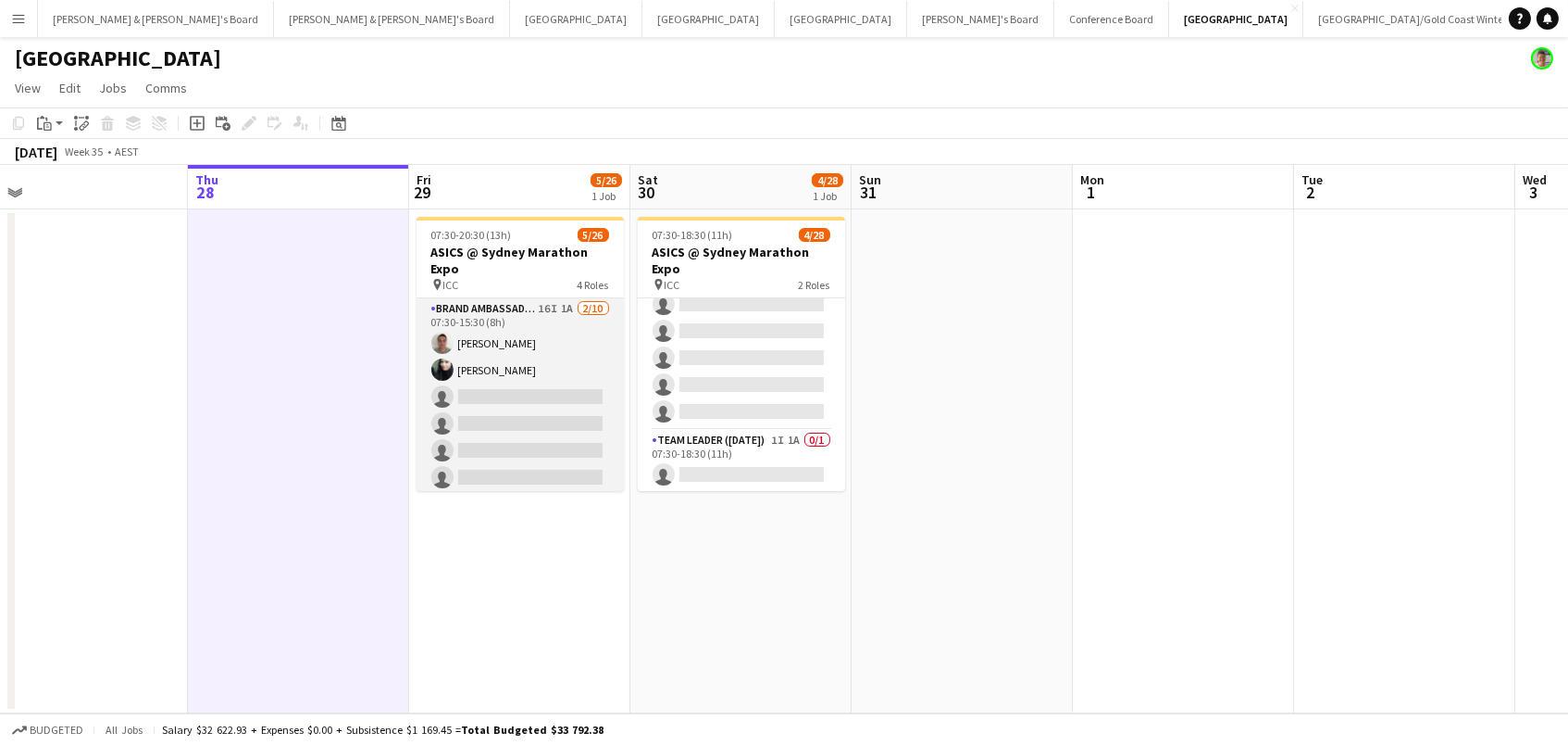
click at [491, 368] on app-card-role "Brand Ambassador (Mon - Fri) 16I 1A 2/10 07:30-15:30 (8h) Alex Valenzuela Abhil…" at bounding box center [519, 451] width 208 height 305
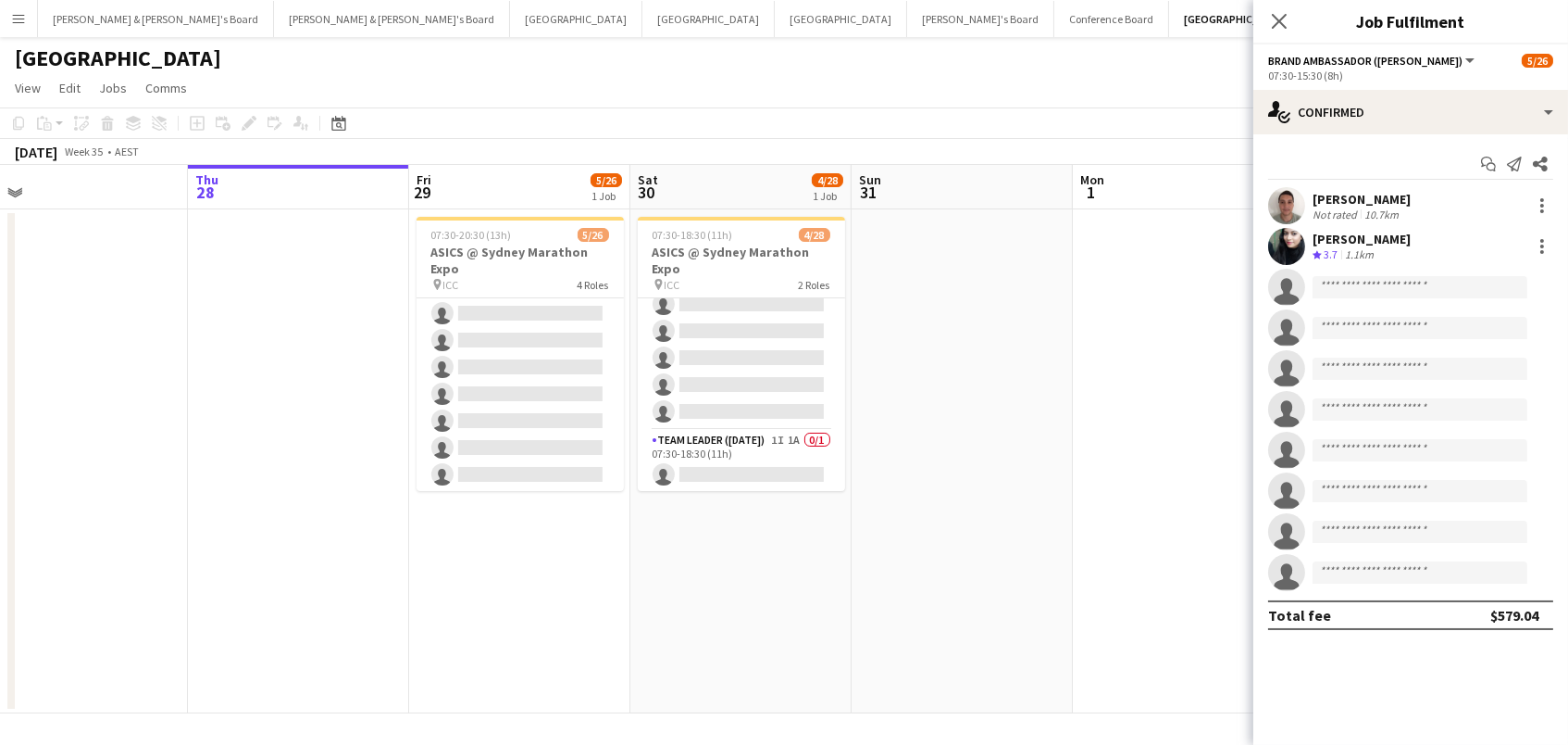
scroll to position [650, 0]
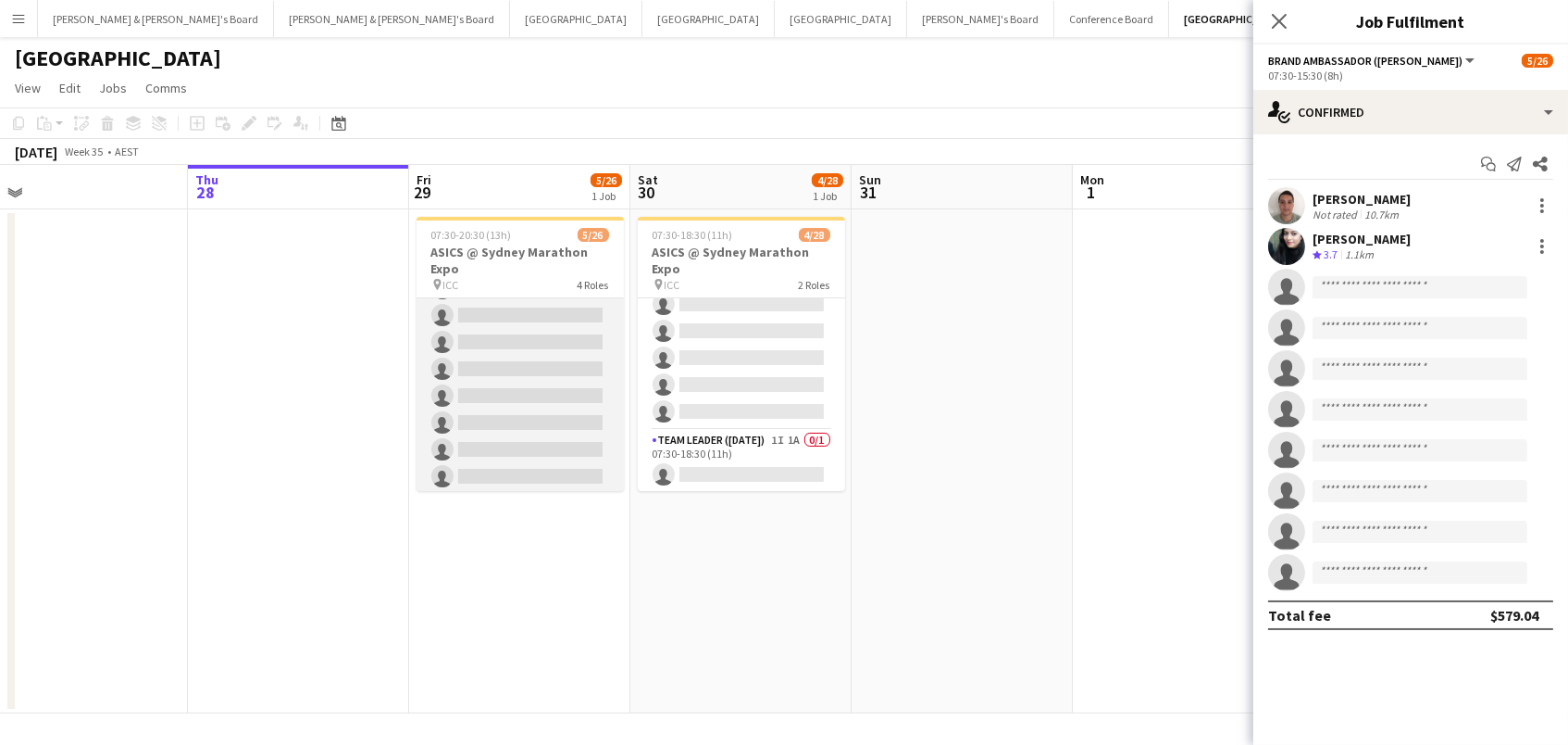
click at [491, 368] on app-card-role "Brand Ambassador (Mon - Fri) 1A 0/10 11:30-20:30 (9h) single-neutral-actions si…" at bounding box center [519, 342] width 208 height 305
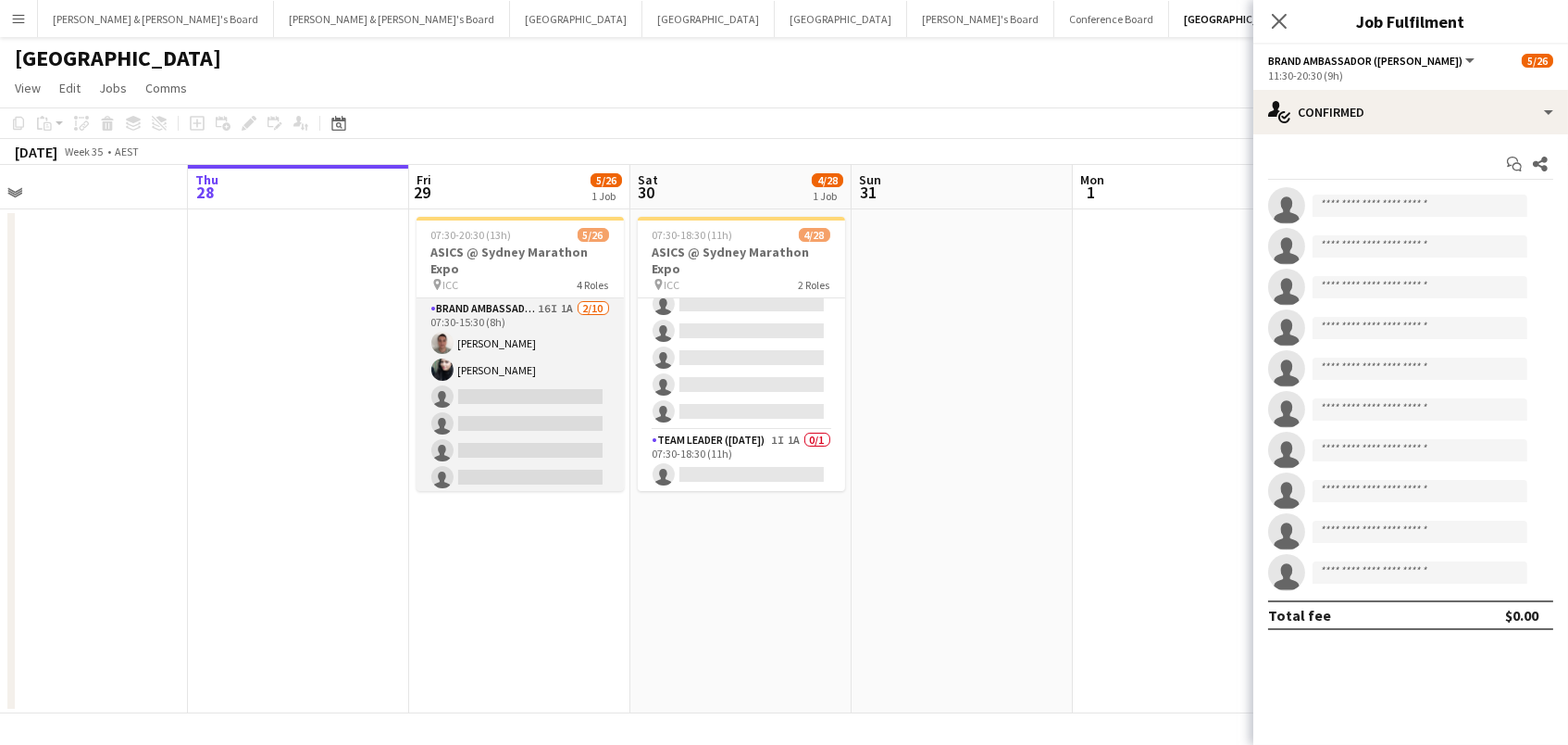
scroll to position [0, 0]
click at [563, 325] on app-card-role "Brand Ambassador (Mon - Fri) 16I 1A 2/10 07:30-15:30 (8h) Alex Valenzuela Abhil…" at bounding box center [519, 451] width 208 height 305
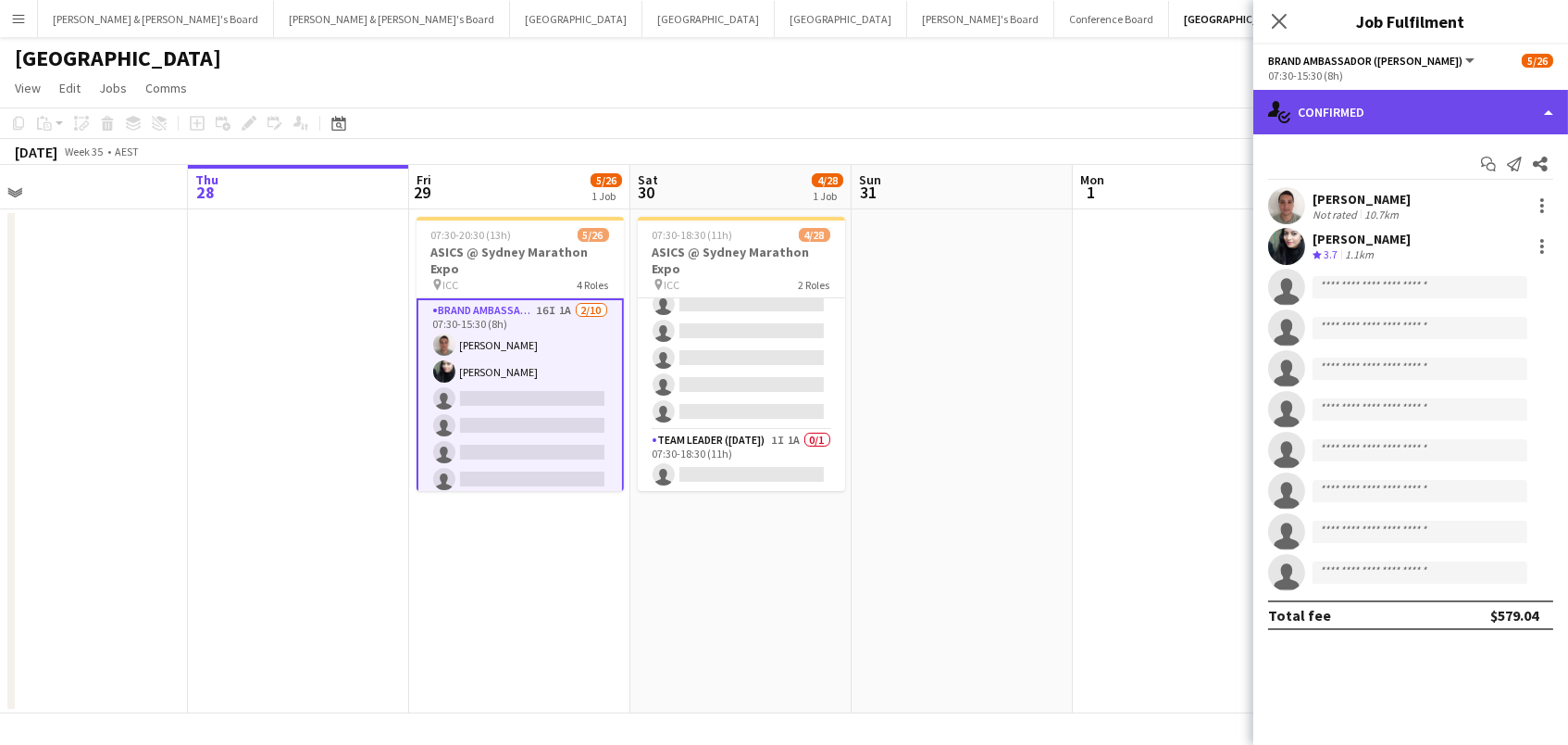
click at [1379, 112] on div "single-neutral-actions-check-2 Confirmed" at bounding box center [1410, 112] width 315 height 45
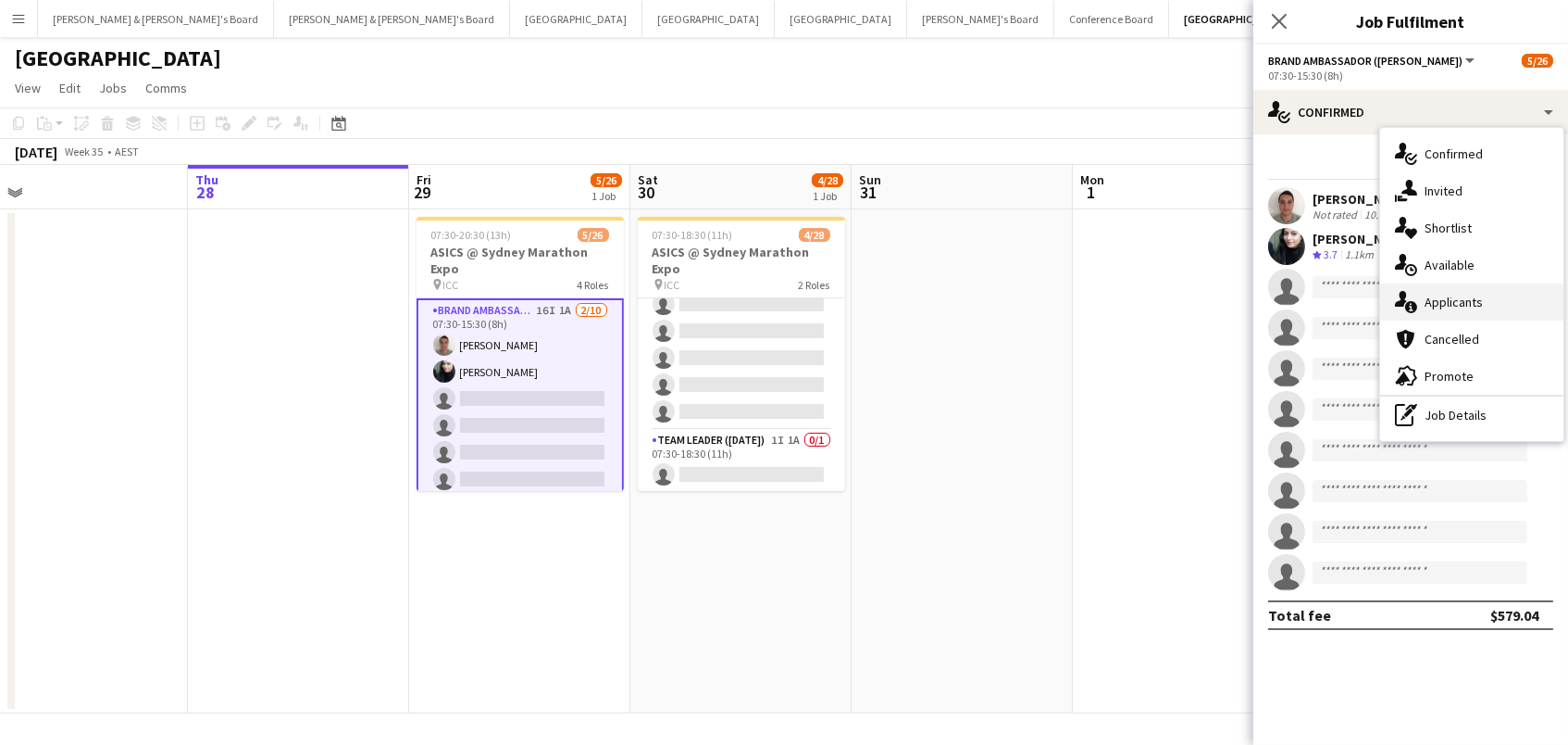
click at [1465, 287] on div "single-neutral-actions-information Applicants" at bounding box center [1472, 302] width 183 height 37
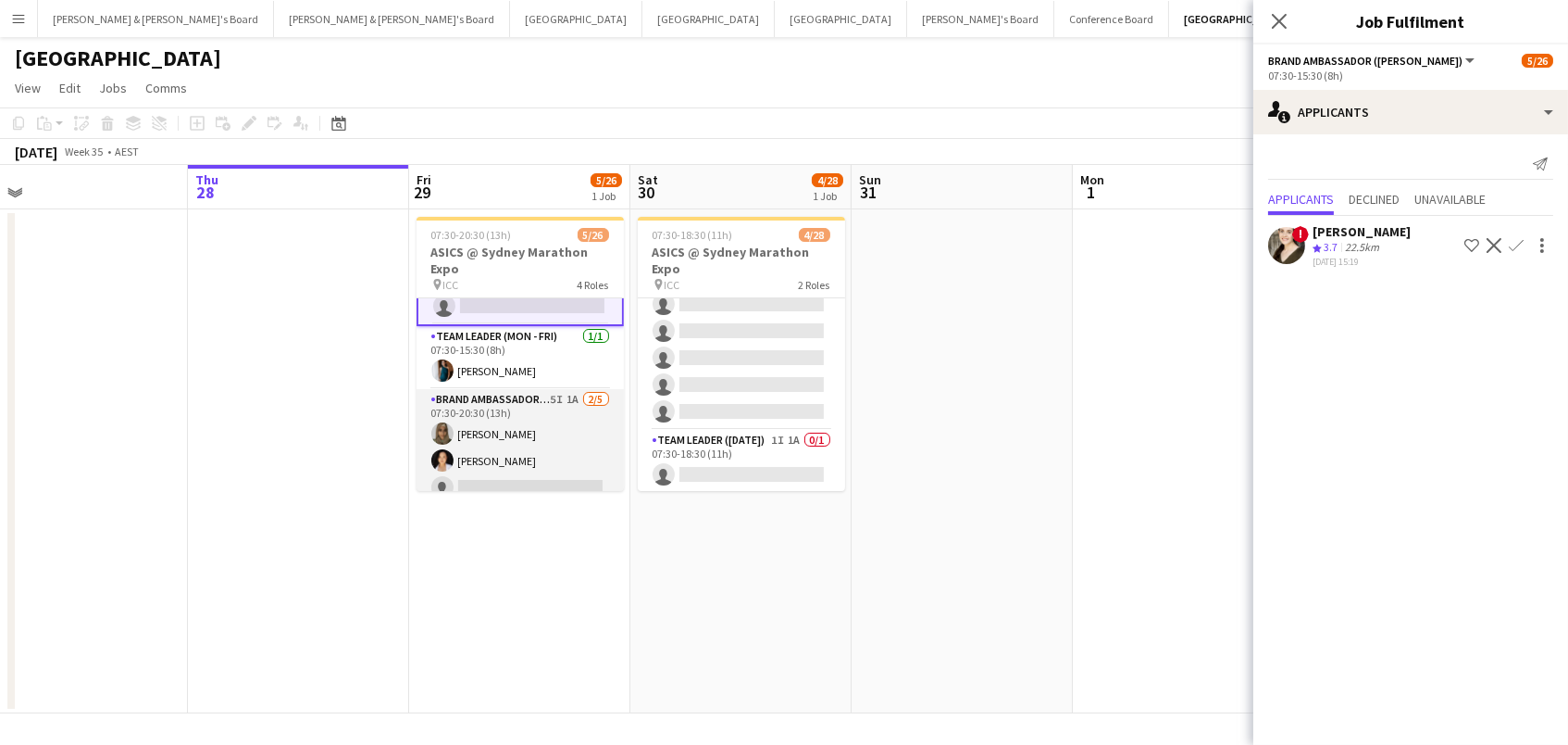
scroll to position [282, 0]
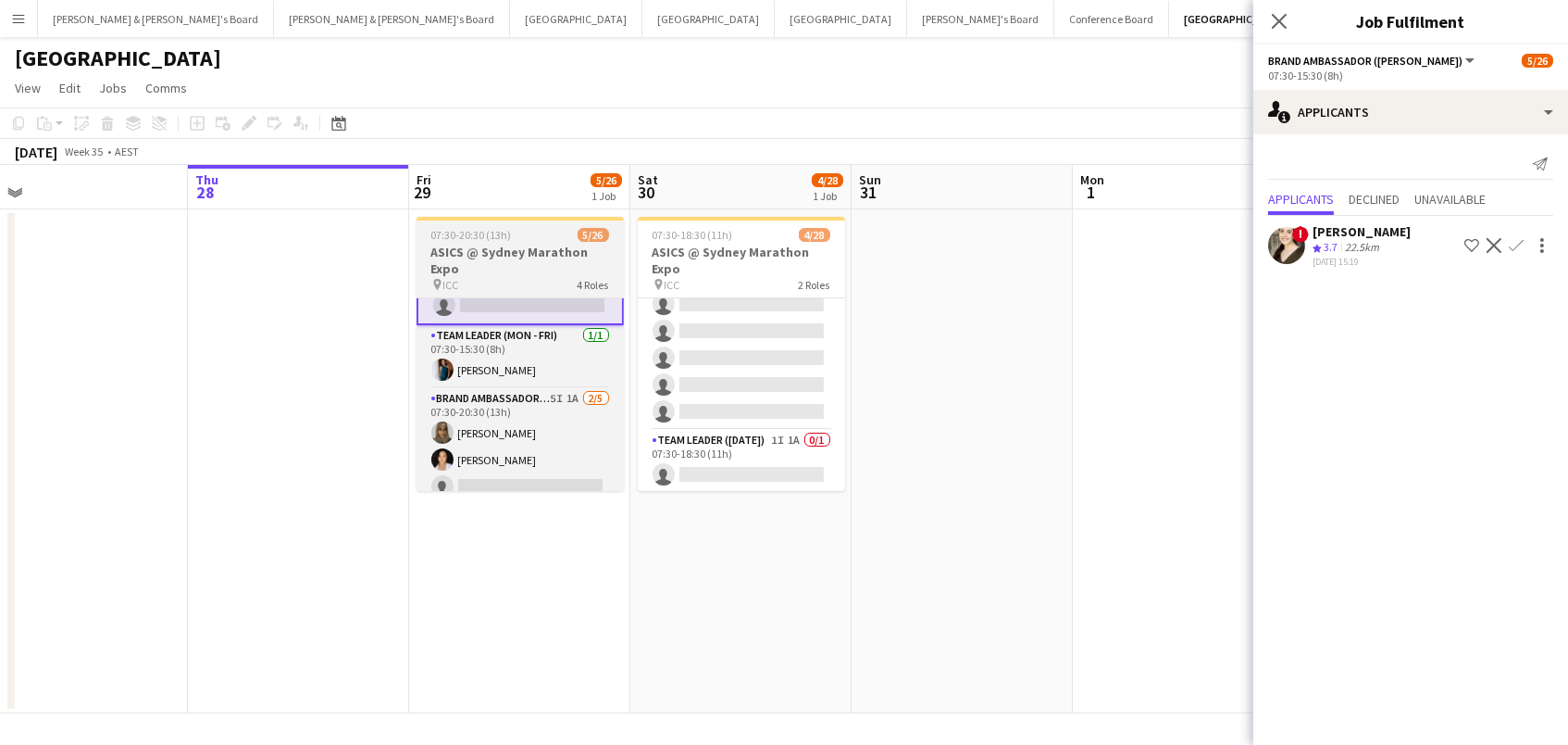
click at [480, 230] on span "07:30-20:30 (13h)" at bounding box center [472, 235] width 81 height 14
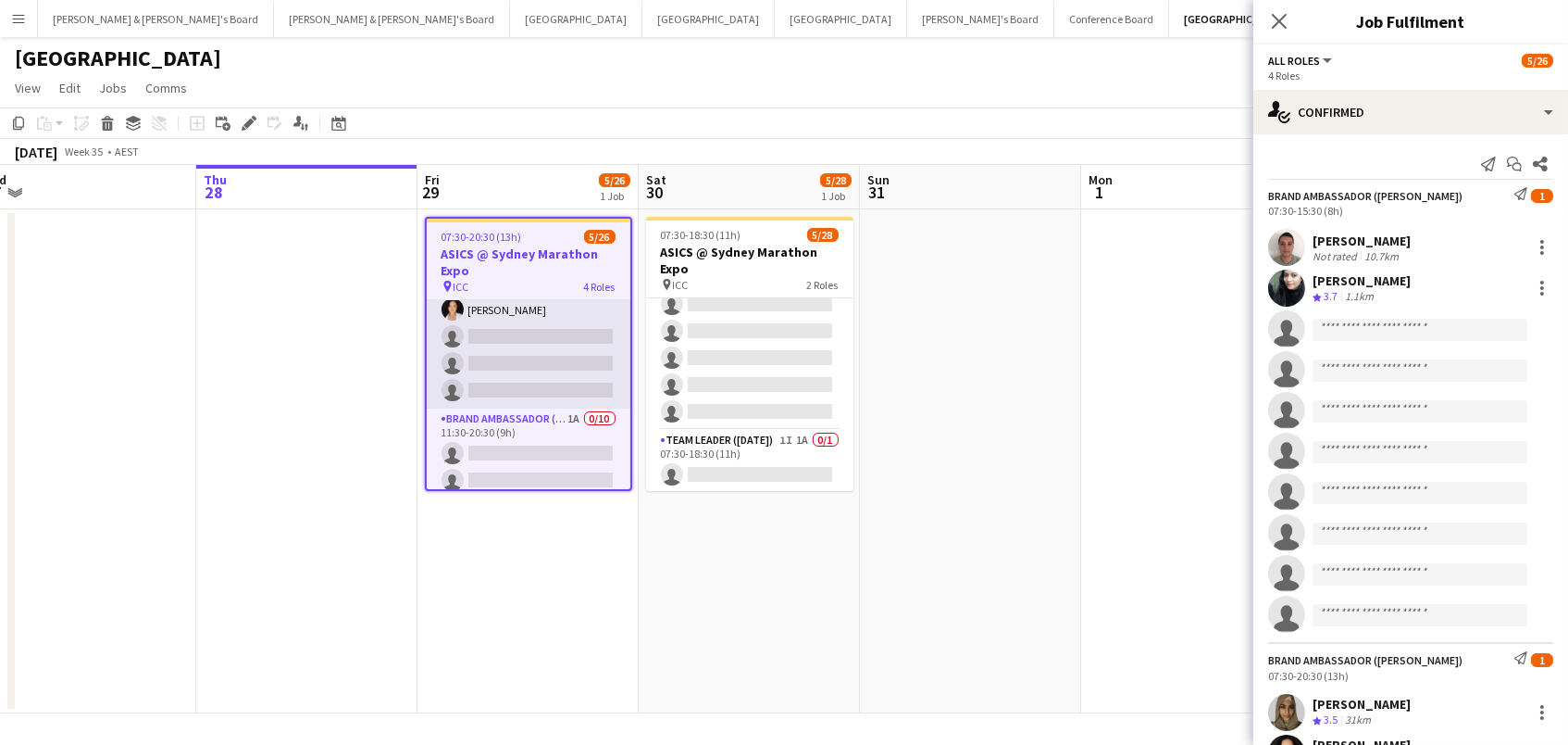
scroll to position [431, 0]
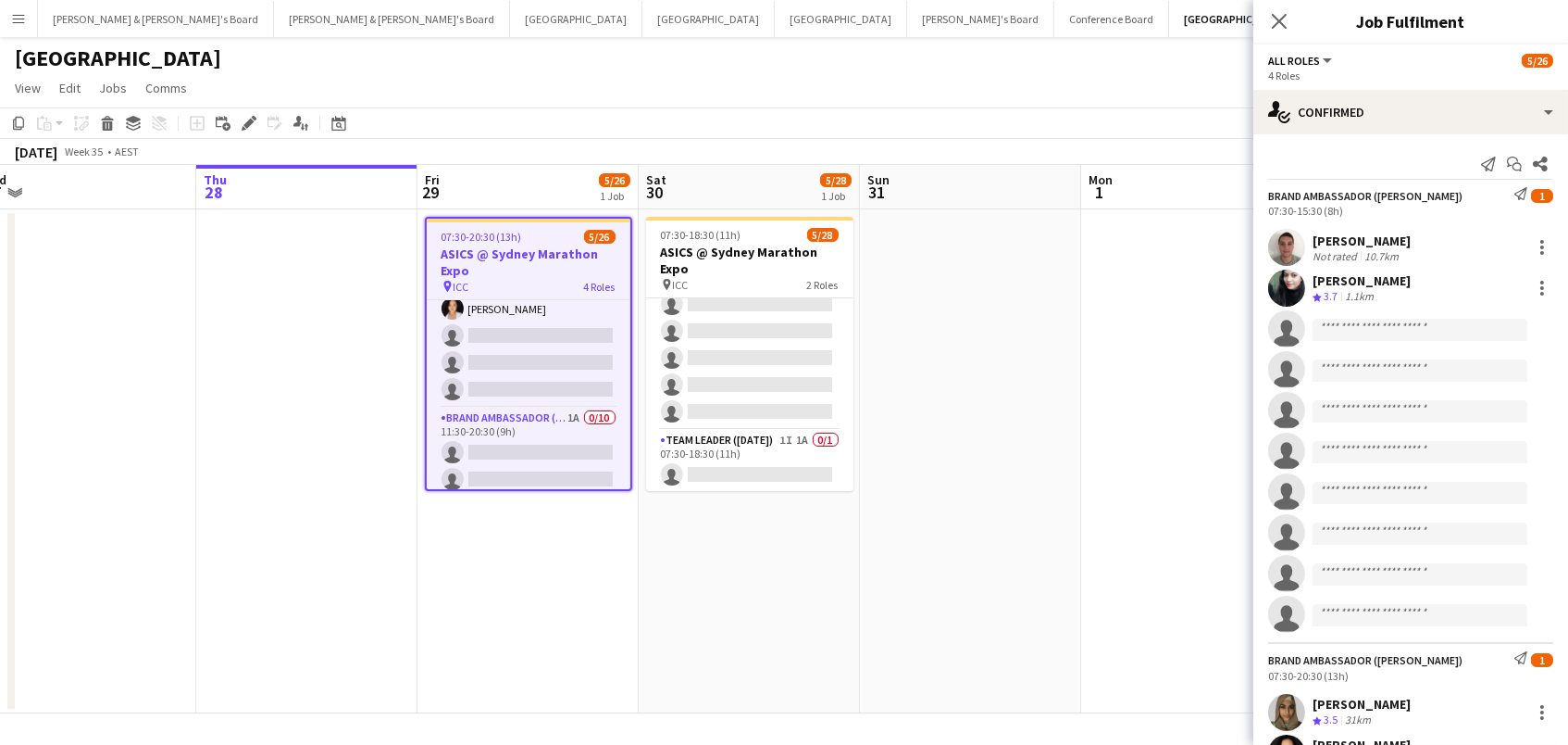
click at [509, 236] on span "07:30-20:30 (13h)" at bounding box center [481, 237] width 81 height 14
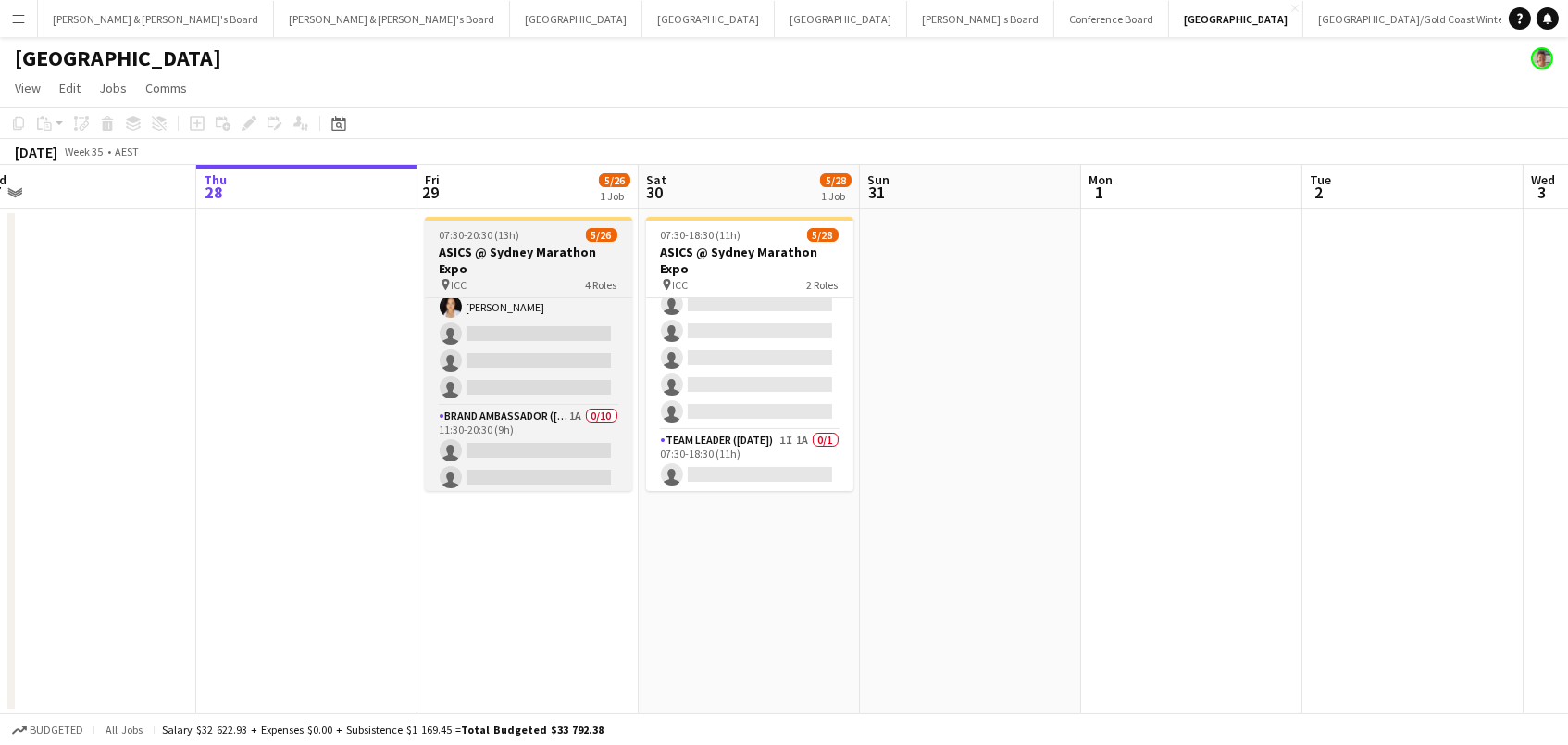
click at [473, 273] on h3 "ASICS @ Sydney Marathon Expo" at bounding box center [528, 260] width 208 height 33
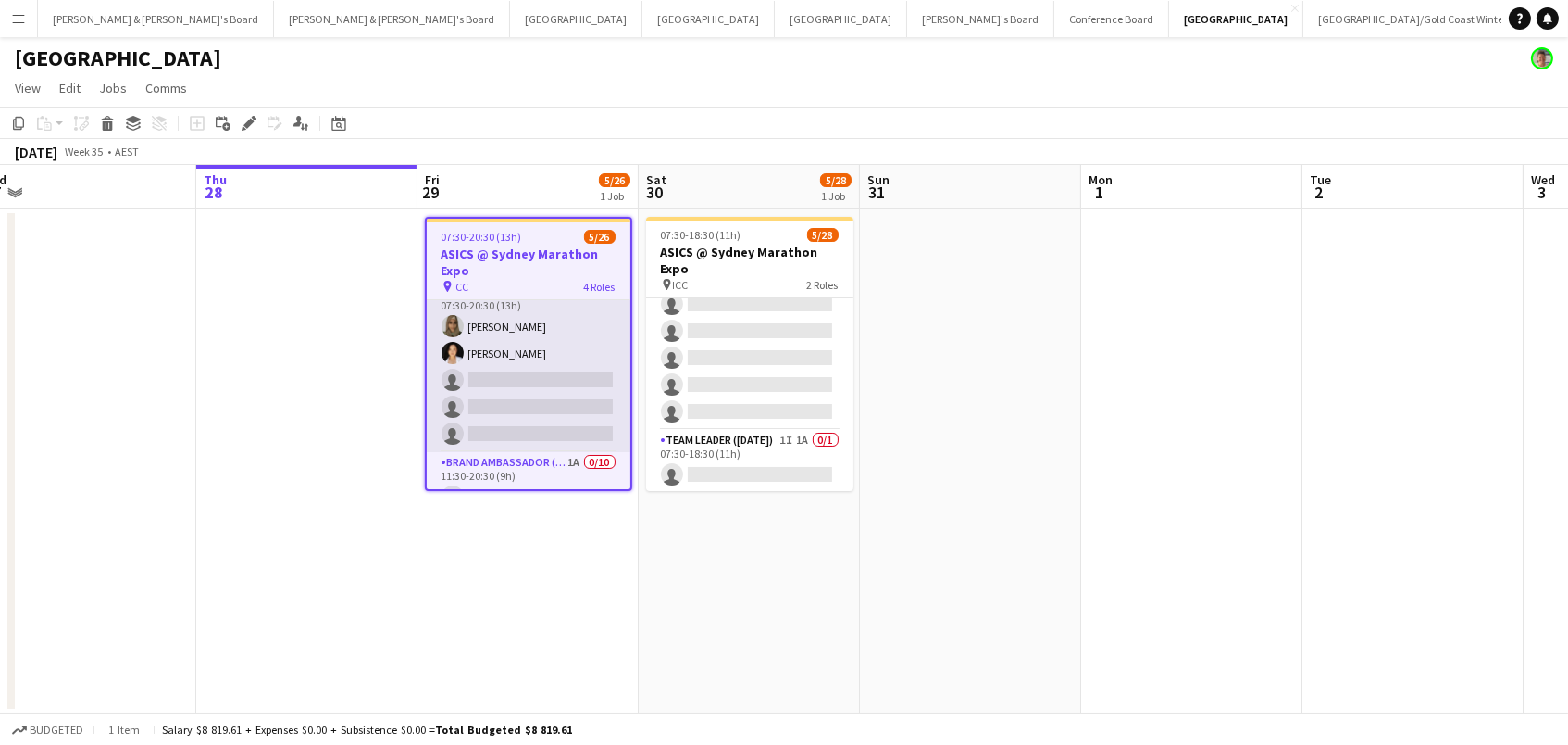
scroll to position [365, 0]
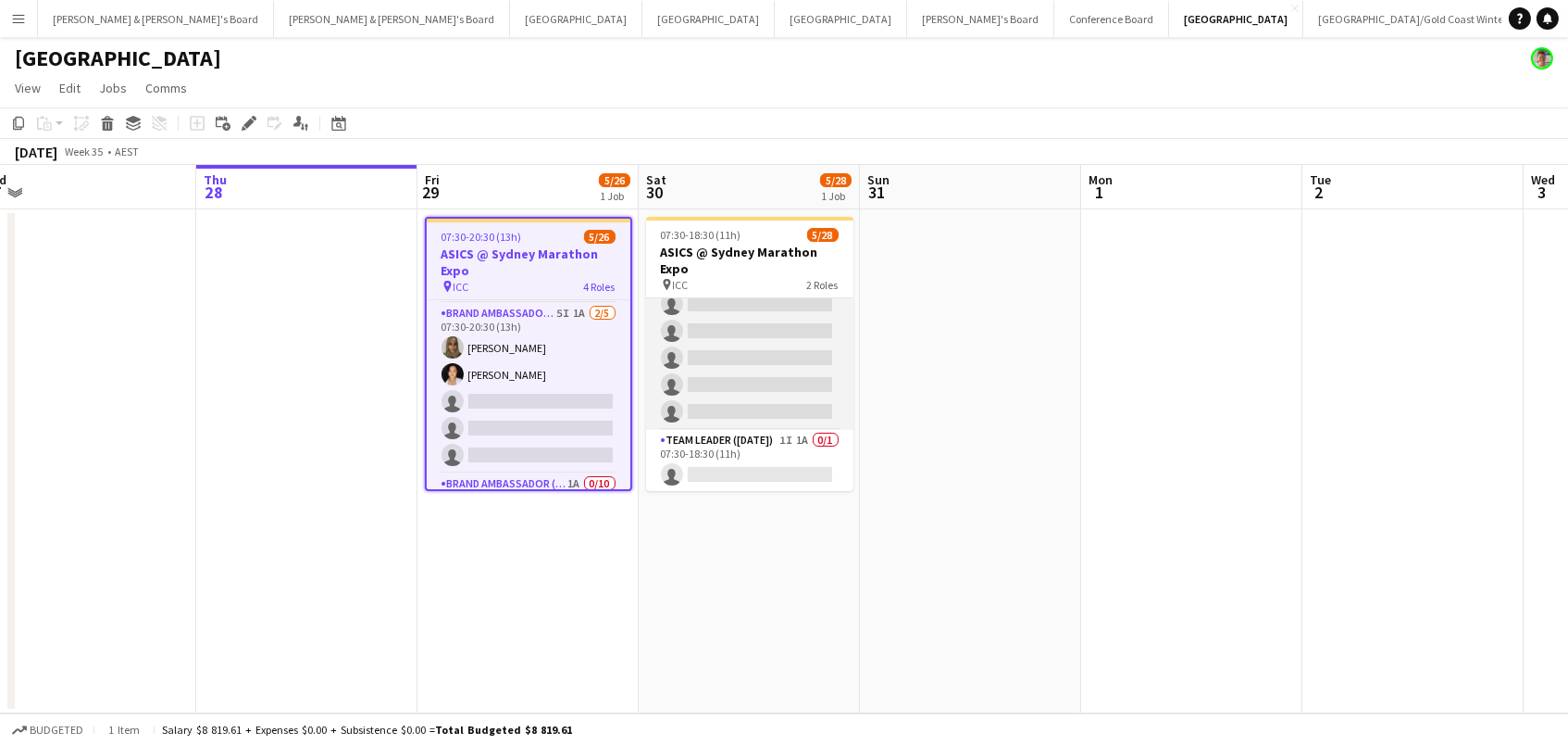
click at [729, 372] on app-card-role "Brand Ambassador ([DATE]) 7I 1A [DATE] 07:30-18:30 (11h) [PERSON_NAME] [PERSON_…" at bounding box center [749, 49] width 208 height 762
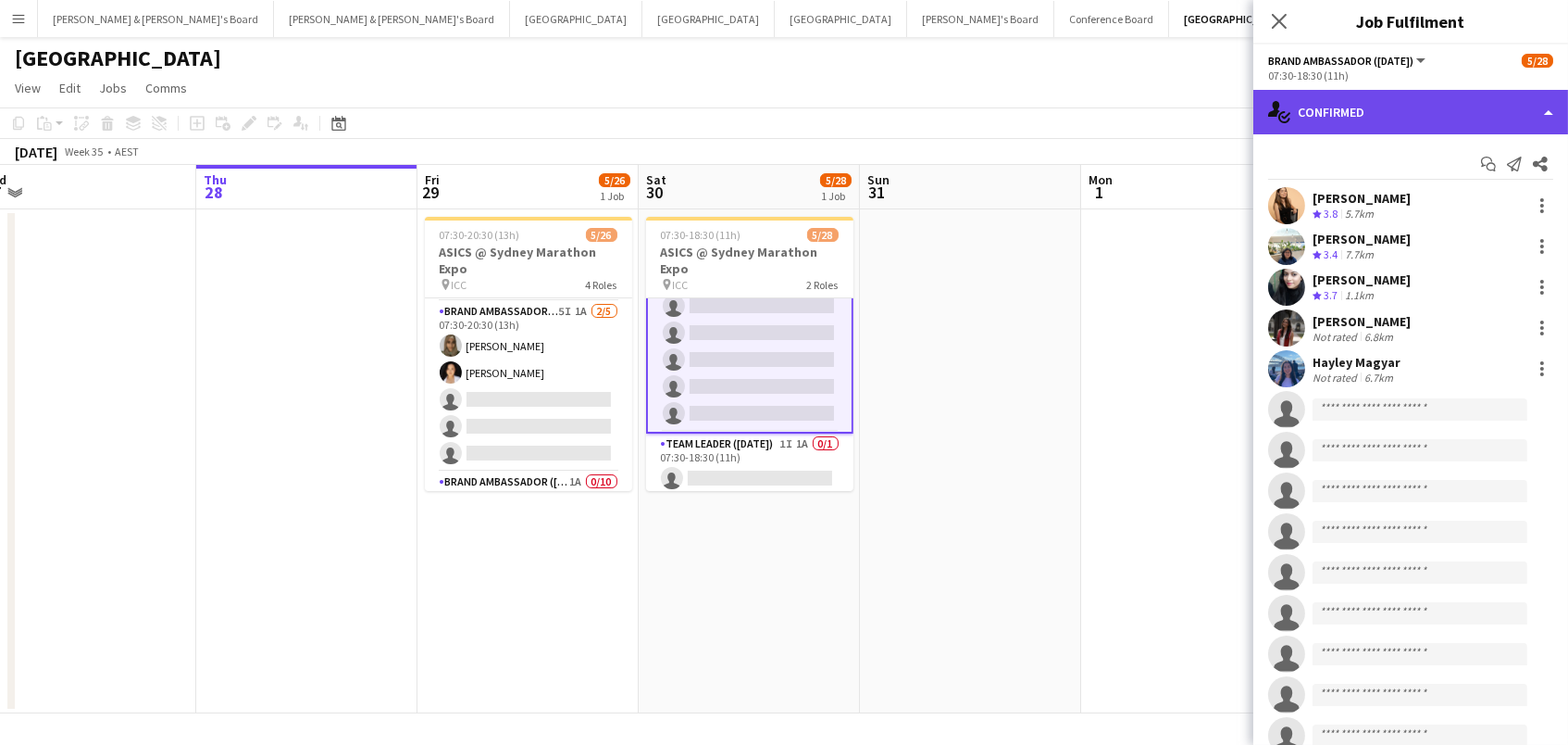
click at [1461, 102] on div "single-neutral-actions-check-2 Confirmed" at bounding box center [1410, 112] width 315 height 45
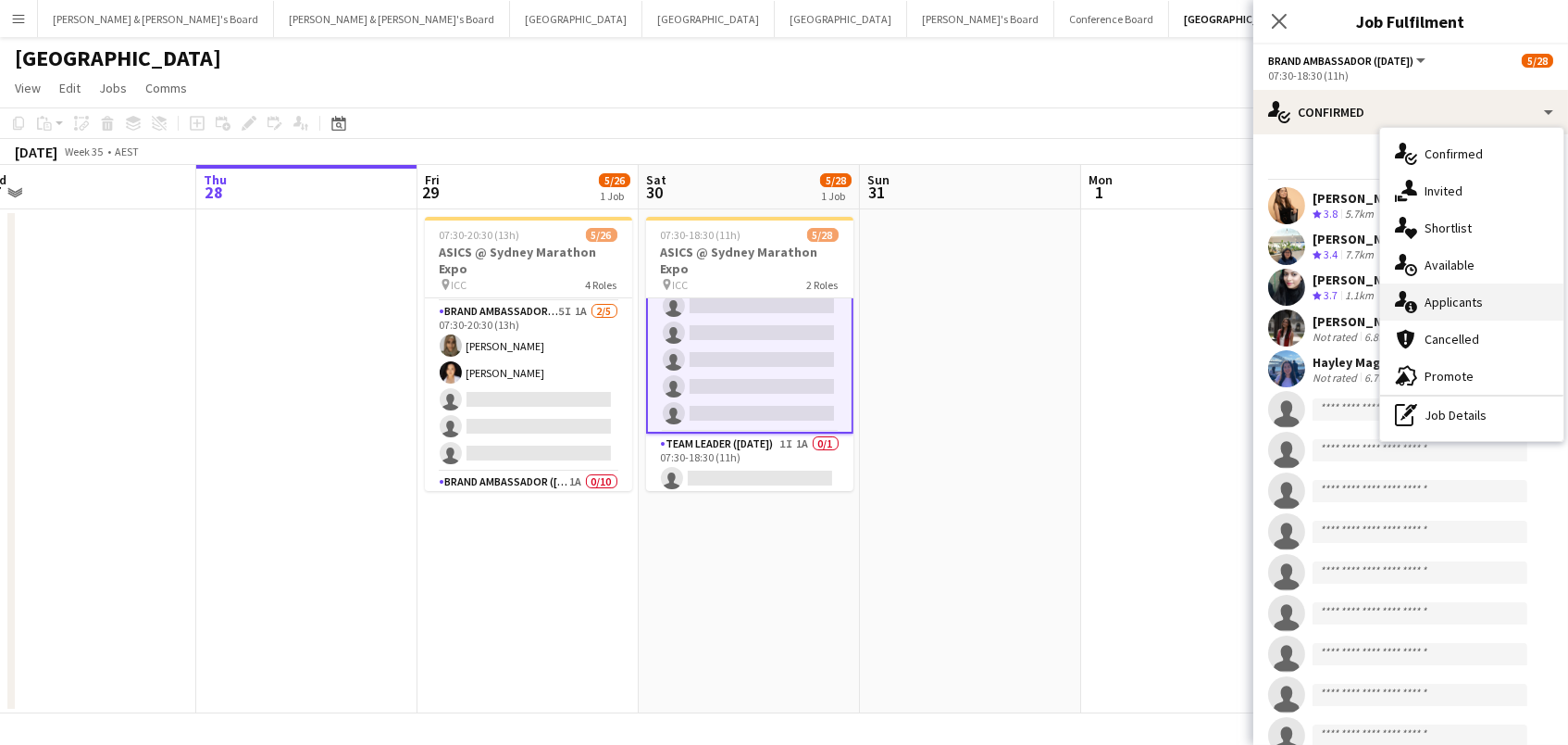
click at [1447, 305] on div "single-neutral-actions-information Applicants" at bounding box center [1472, 302] width 183 height 37
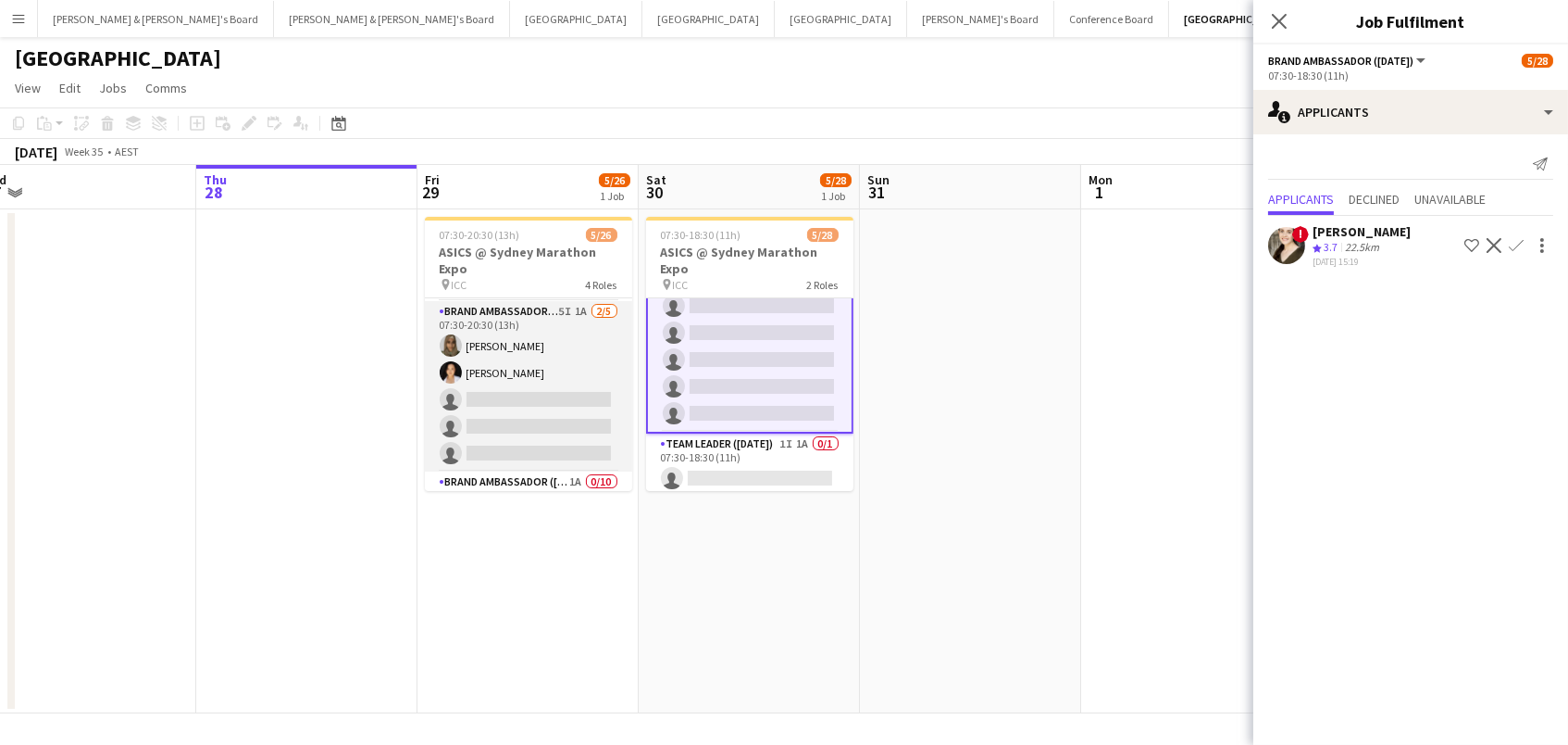
click at [555, 406] on app-card-role "Brand Ambassador (Mon - Fri) 5I 1A 2/5 07:30-20:30 (13h) Zoya Naqvi Vanessa Ou …" at bounding box center [528, 386] width 208 height 171
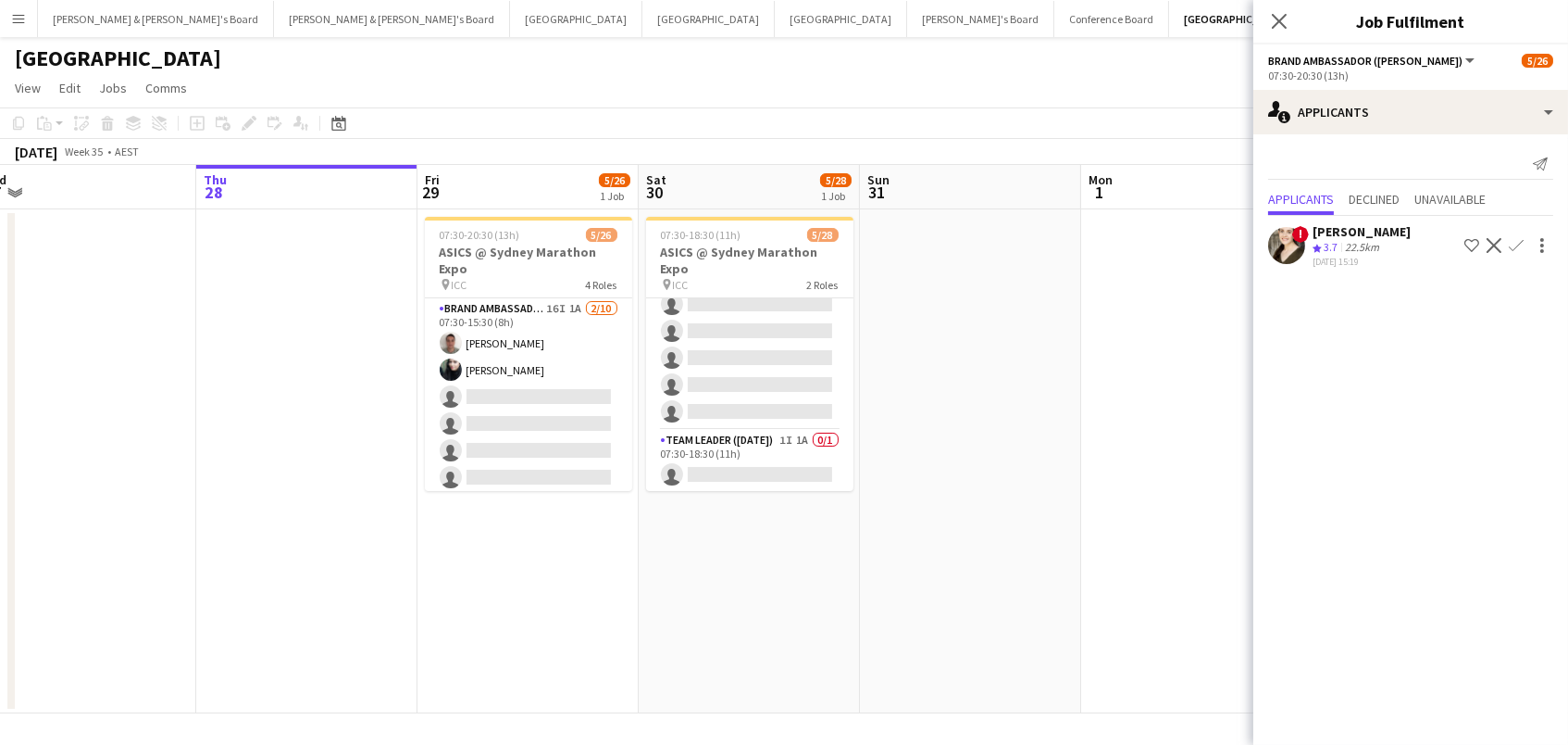
scroll to position [0, 0]
click at [555, 406] on app-card-role "Brand Ambassador (Mon - Fri) 16I 1A 2/10 07:30-15:30 (8h) Alex Valenzuela Abhil…" at bounding box center [528, 451] width 208 height 305
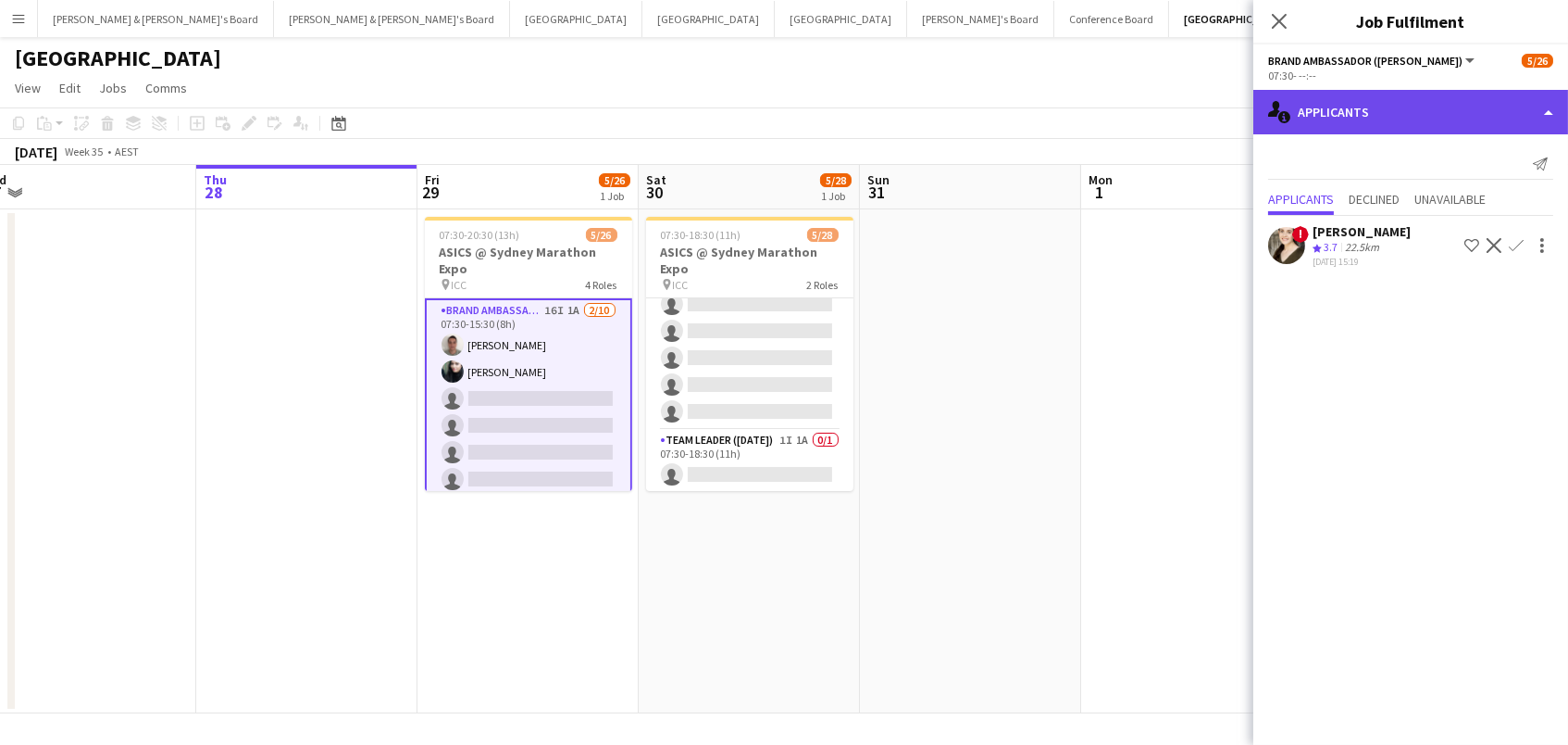
click at [1344, 103] on div "single-neutral-actions-information Applicants" at bounding box center [1410, 112] width 315 height 45
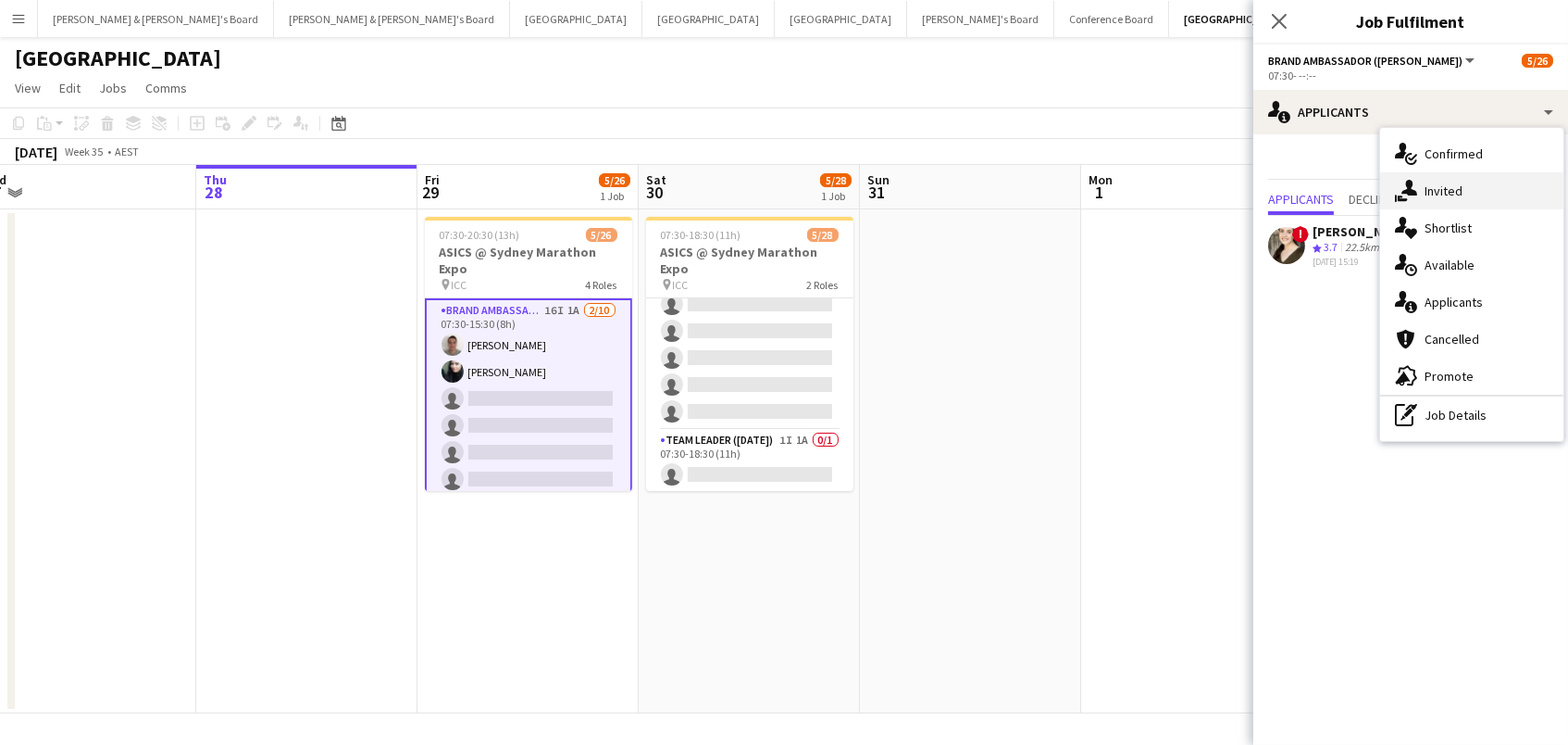
click at [1417, 188] on div "single-neutral-actions-share-1 Invited" at bounding box center [1472, 191] width 183 height 37
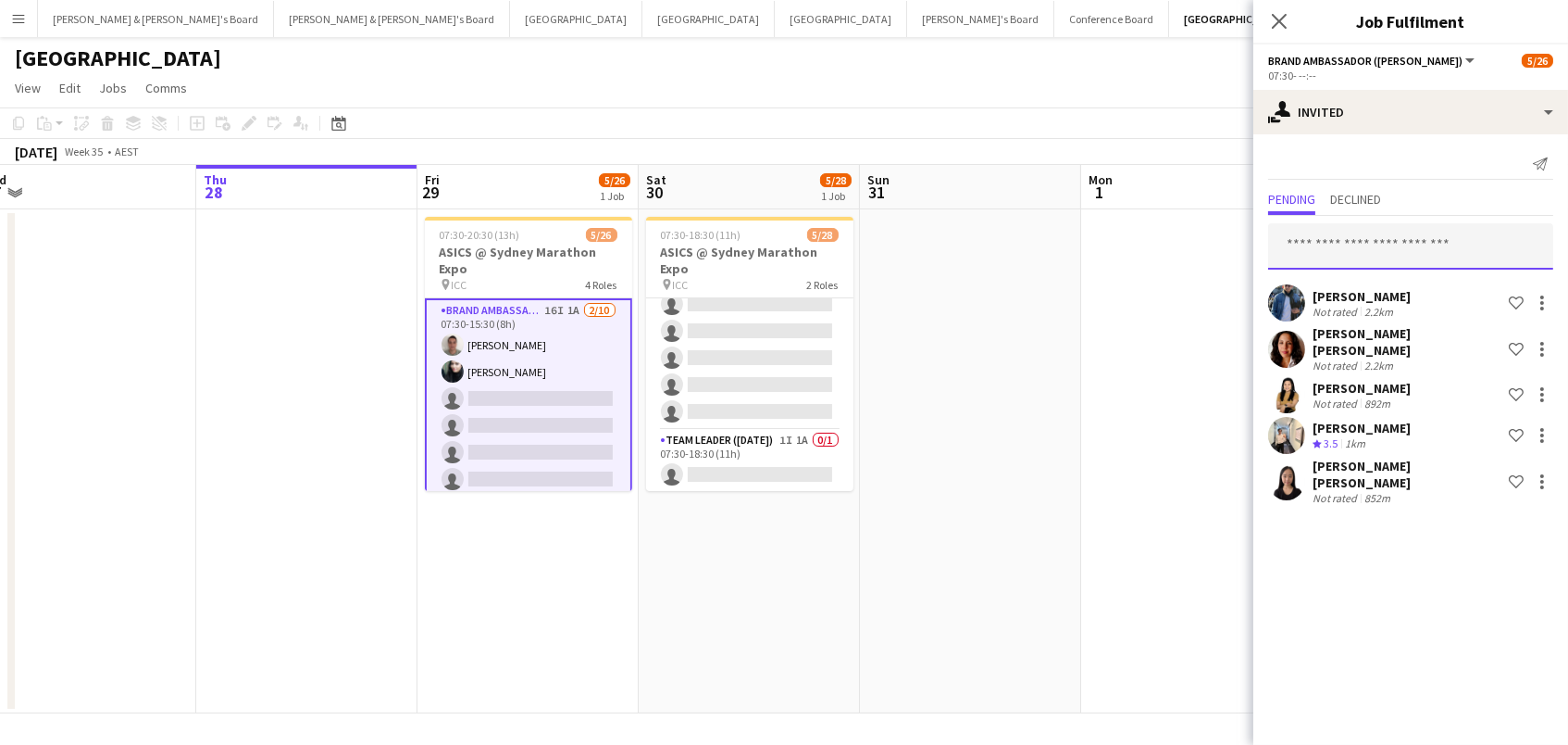
click at [1385, 244] on input "text" at bounding box center [1410, 246] width 286 height 46
type input "****"
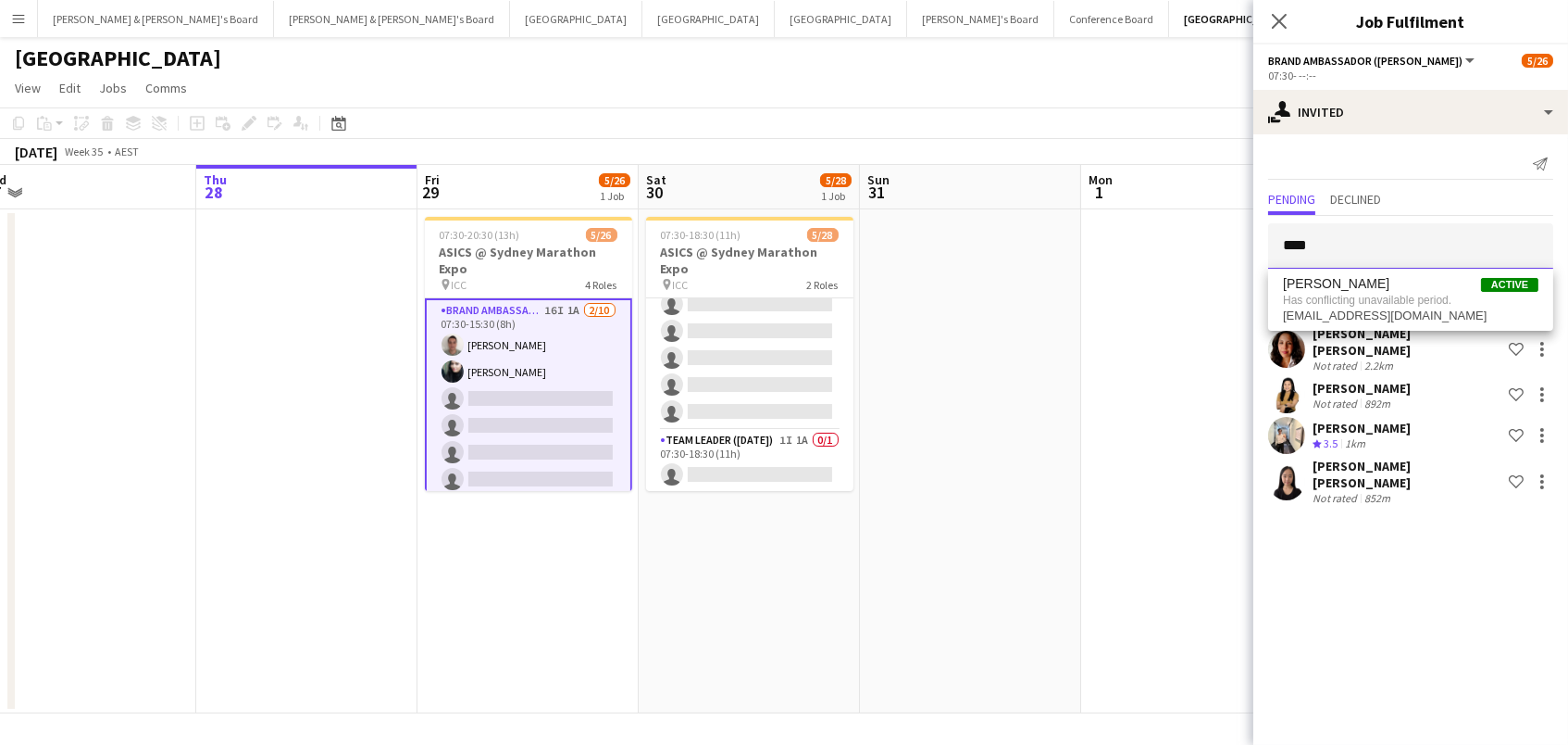
drag, startPoint x: 1423, startPoint y: 263, endPoint x: 1167, endPoint y: 245, distance: 256.6
click at [1167, 245] on body "Menu Boards Boards Boards All jobs Status Workforce Workforce My Workforce Recr…" at bounding box center [784, 372] width 1568 height 745
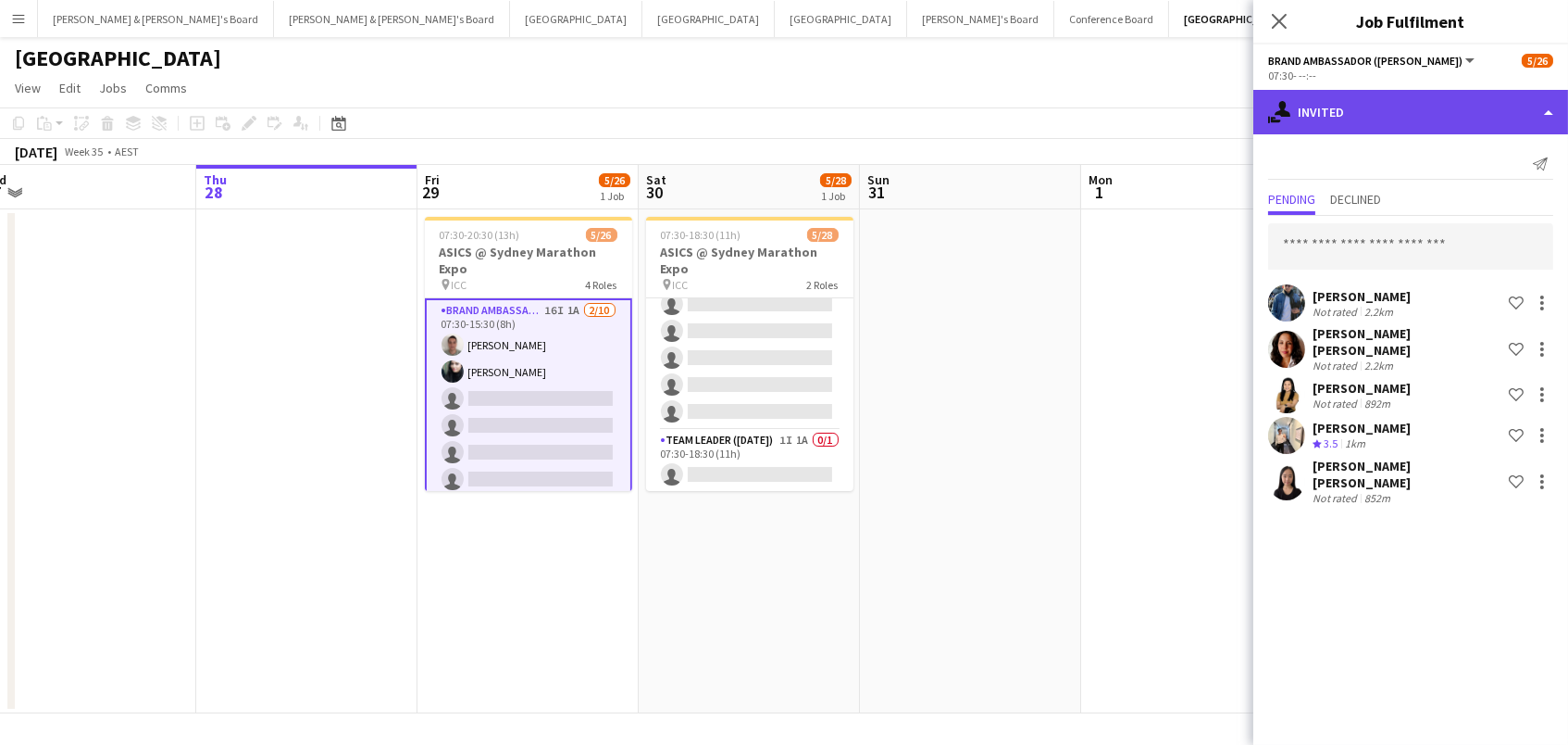
click at [1373, 122] on div "single-neutral-actions-share-1 Invited" at bounding box center [1410, 112] width 315 height 45
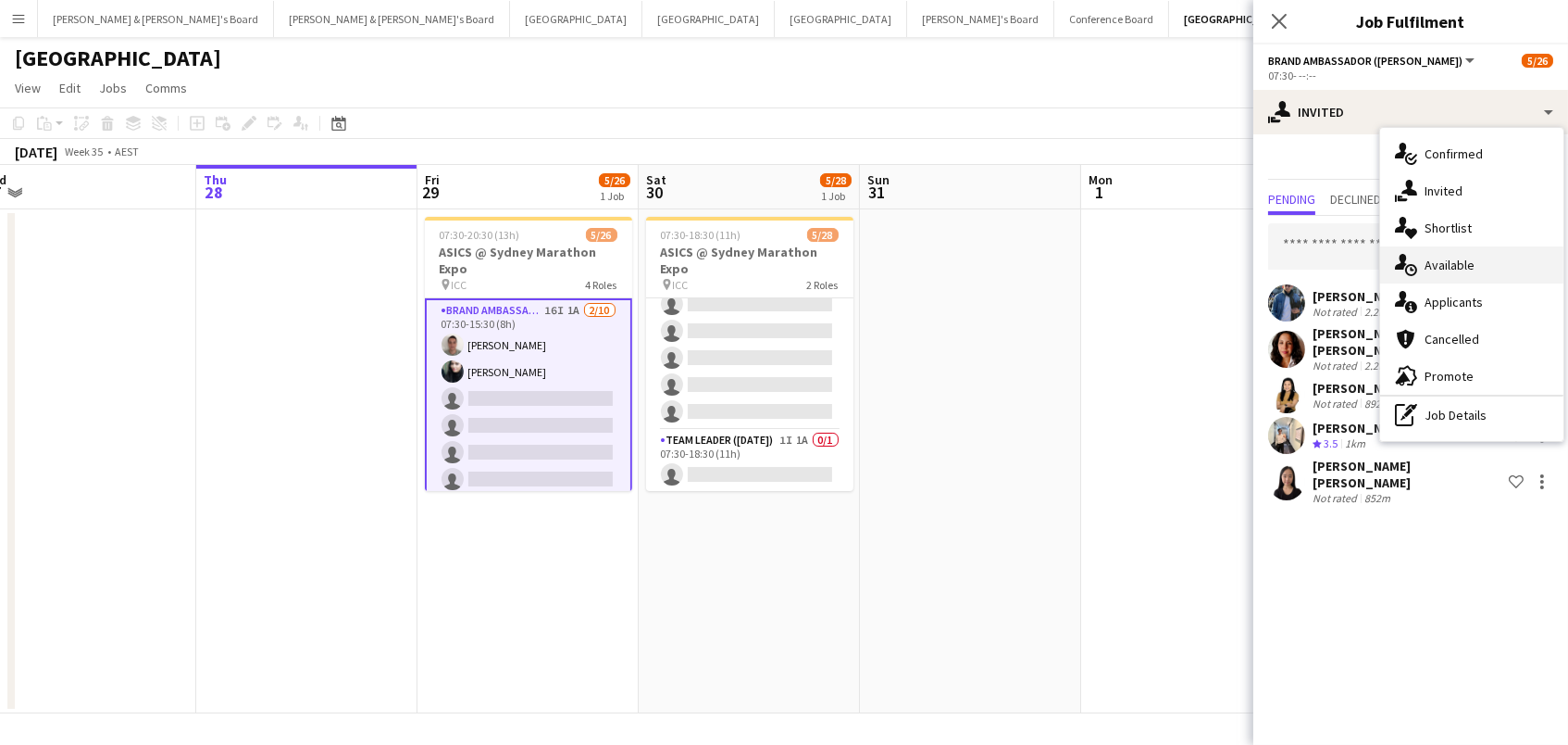
click at [1464, 264] on div "single-neutral-actions-upload Available" at bounding box center [1472, 265] width 183 height 37
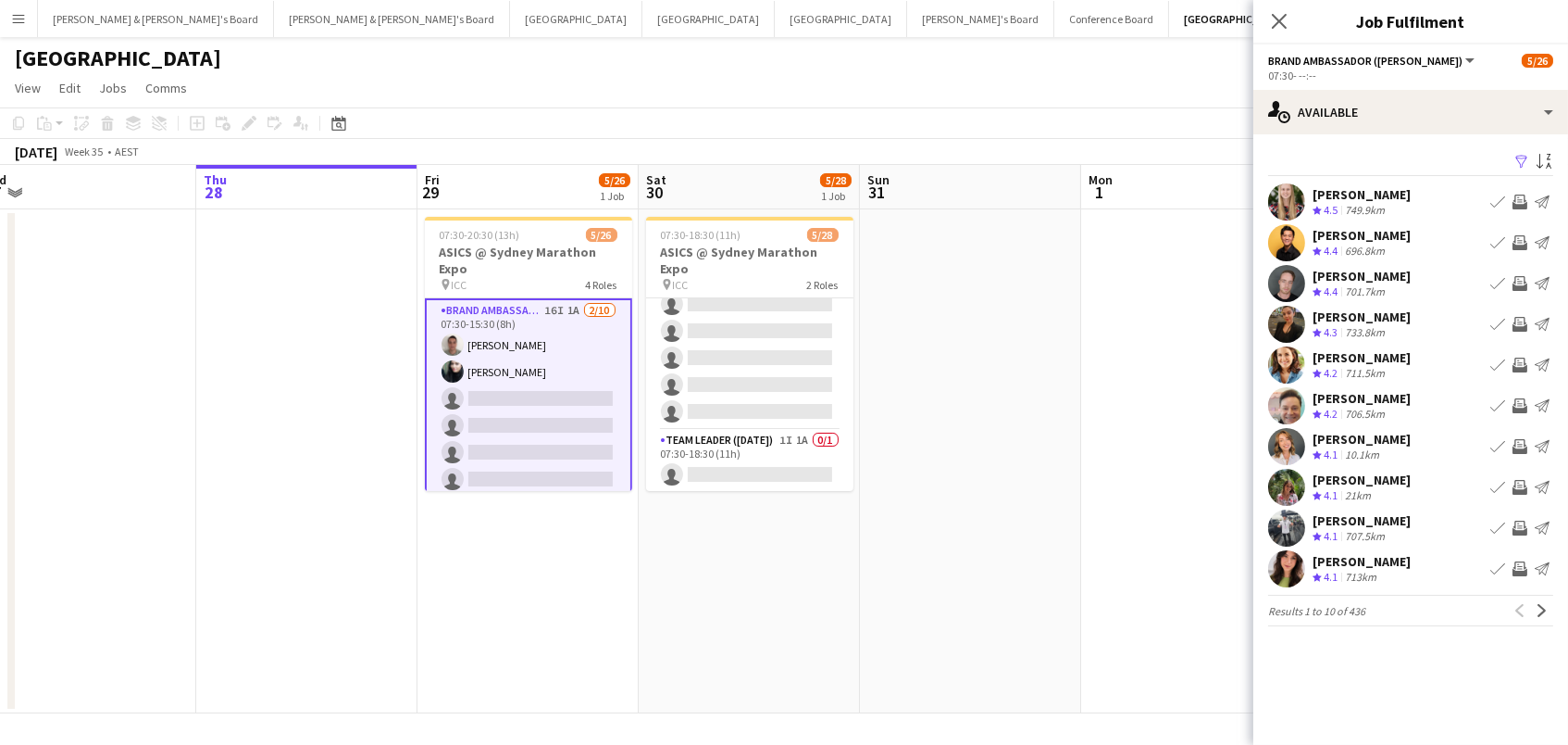
click at [1521, 164] on app-icon "Filter" at bounding box center [1521, 163] width 15 height 18
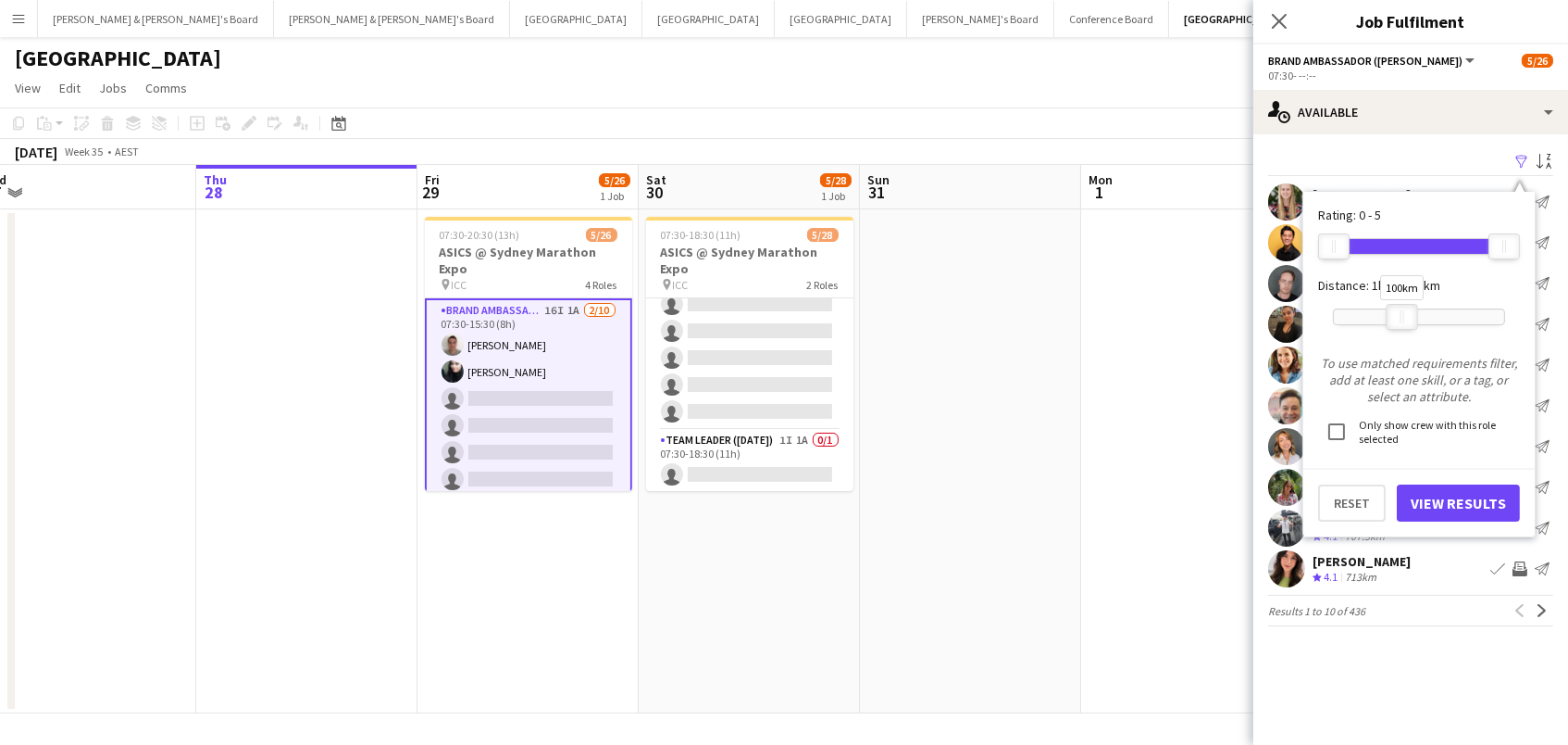
drag, startPoint x: 1504, startPoint y: 316, endPoint x: 1403, endPoint y: 318, distance: 101.0
click at [1403, 318] on div "100km" at bounding box center [1402, 317] width 31 height 26
click at [1415, 485] on button "View Results" at bounding box center [1459, 503] width 123 height 37
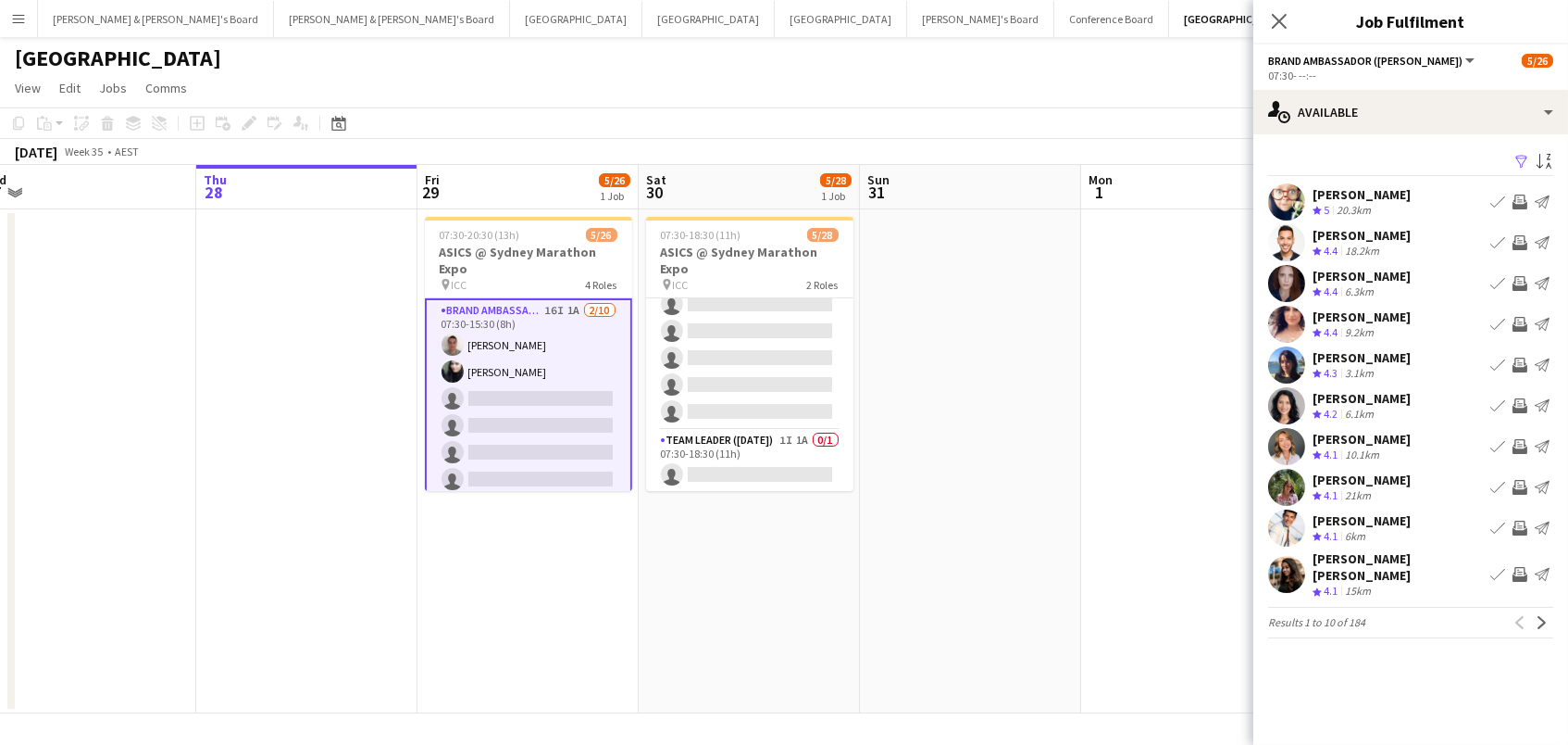
click at [1514, 398] on app-icon "Invite crew" at bounding box center [1519, 405] width 15 height 15
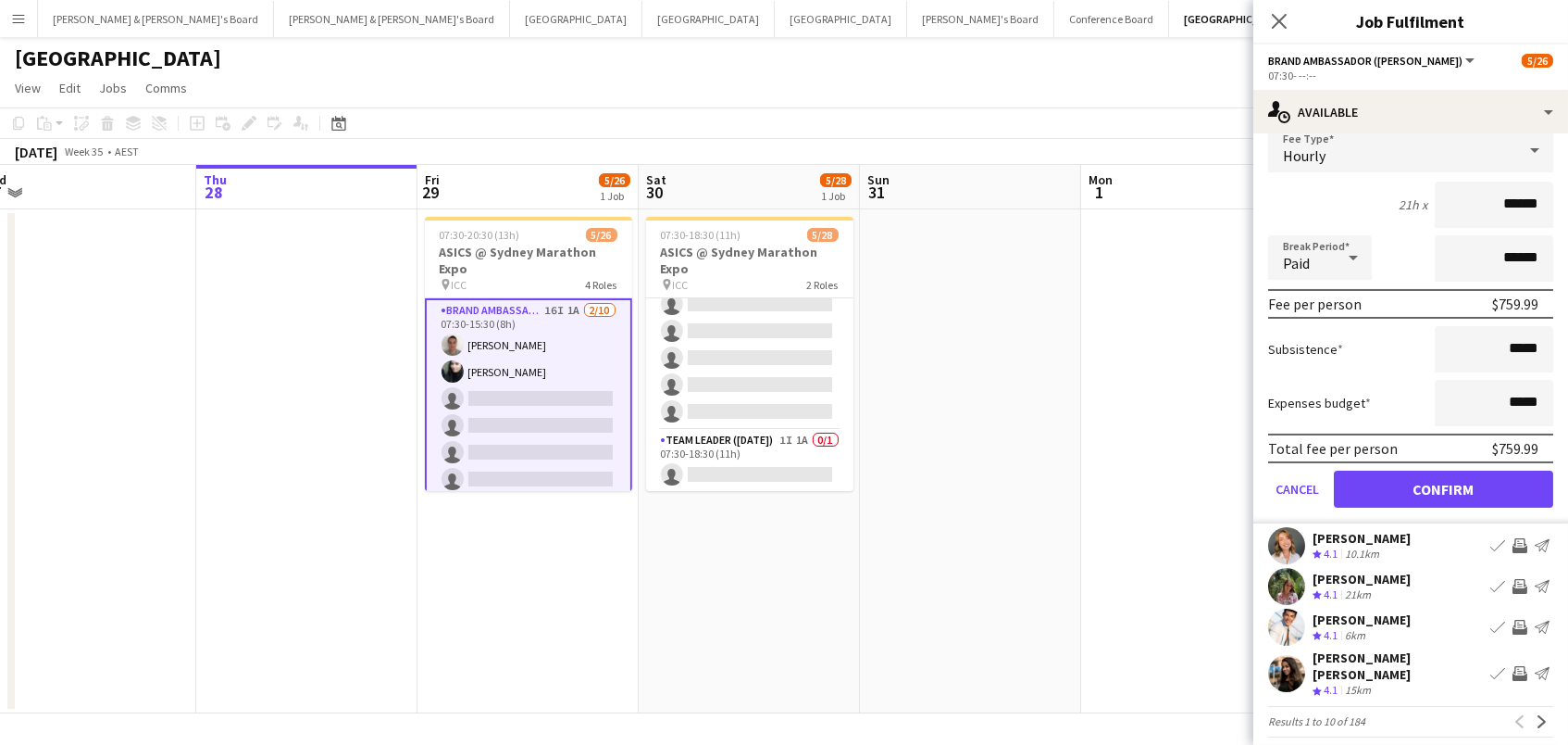
scroll to position [320, 0]
click at [1416, 474] on button "Confirm" at bounding box center [1443, 490] width 219 height 37
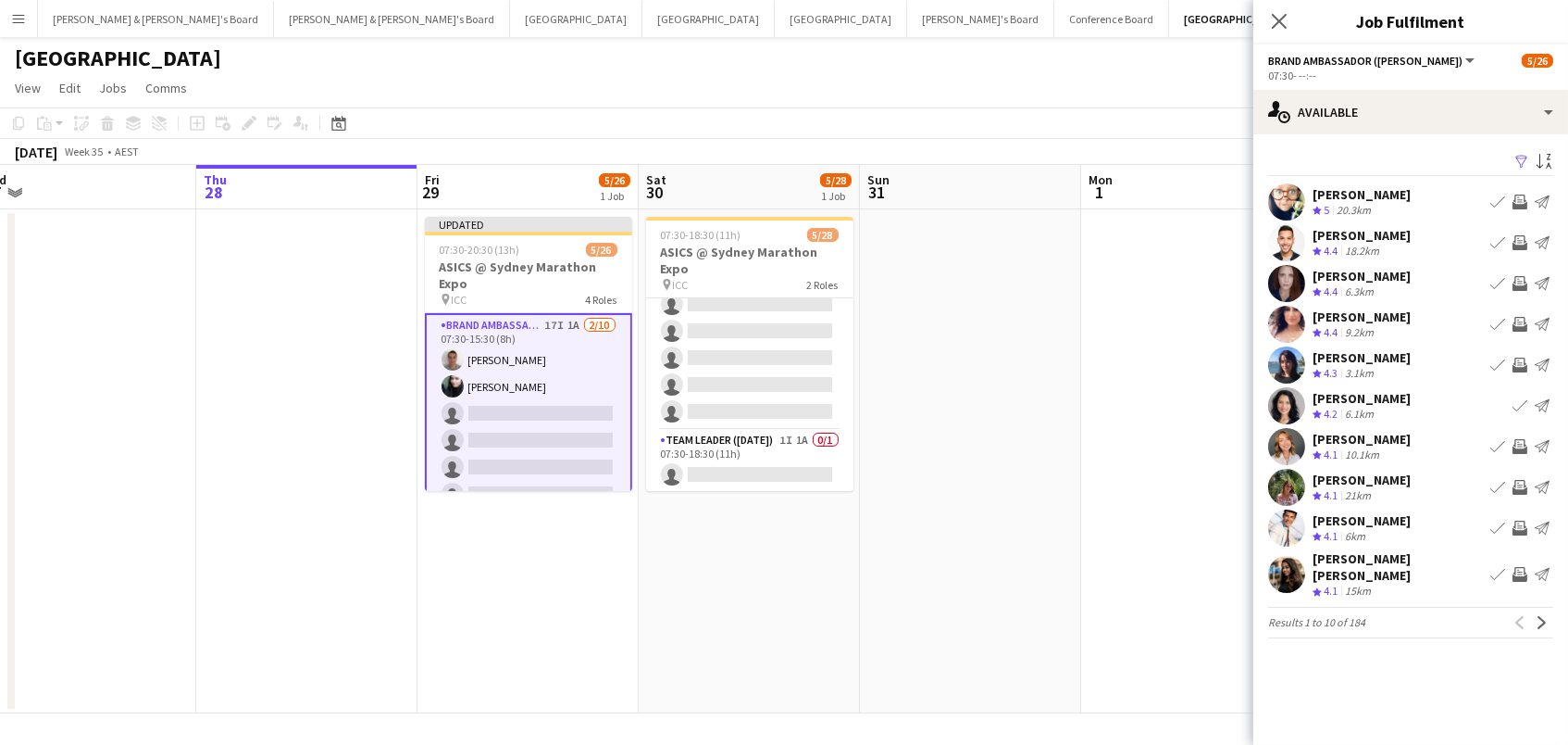
scroll to position [0, 0]
click at [1520, 442] on app-icon "Invite crew" at bounding box center [1519, 446] width 15 height 15
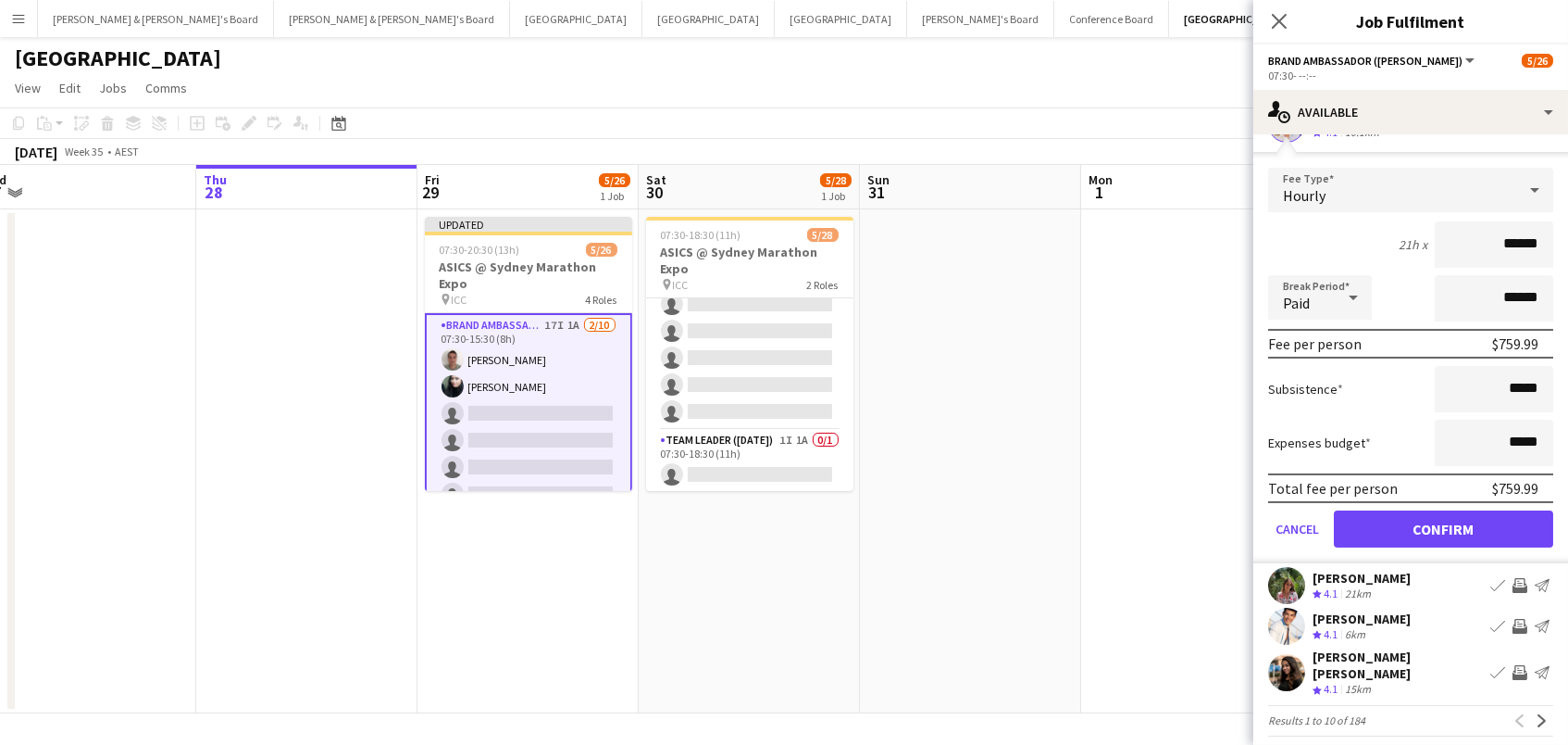
scroll to position [320, 0]
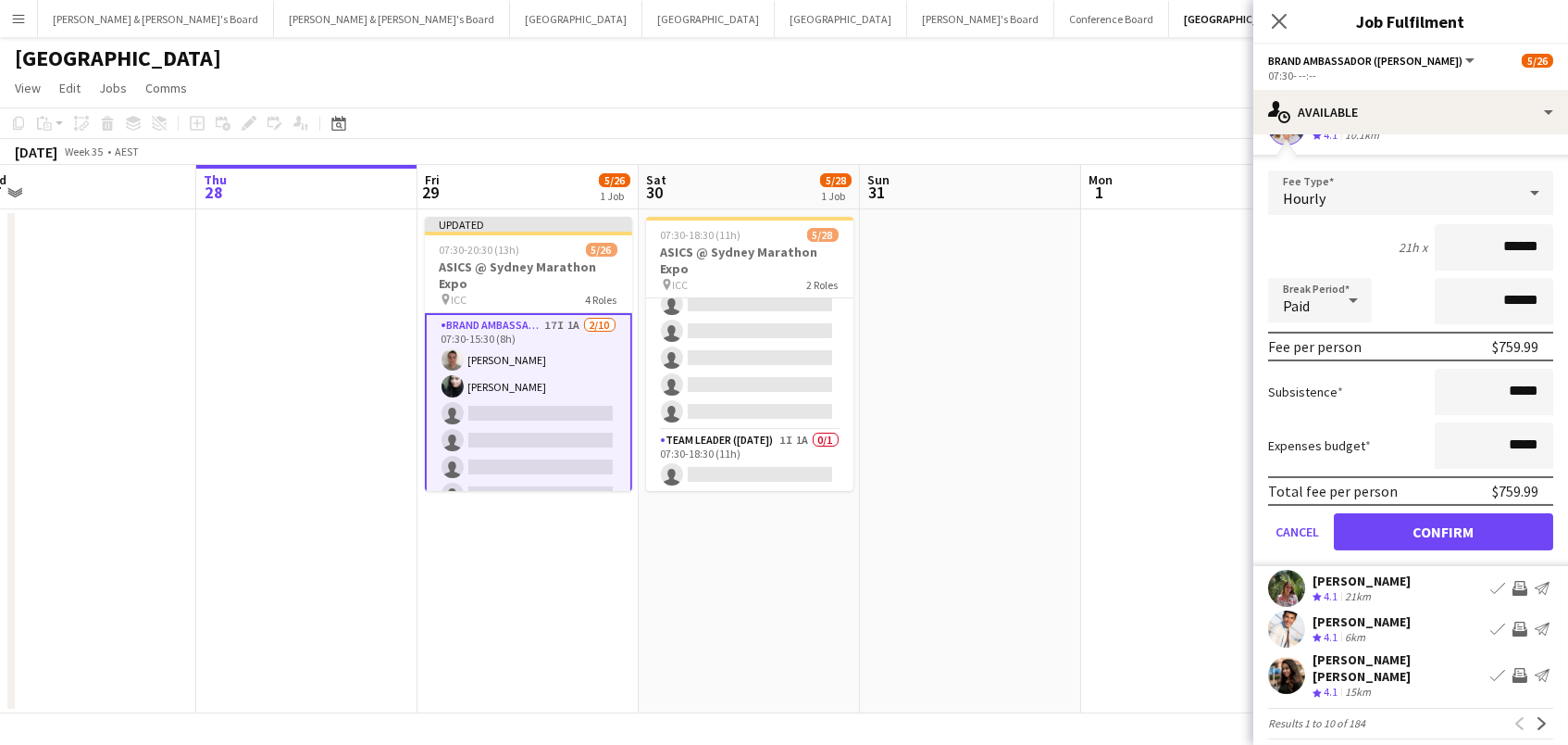
click at [1409, 524] on button "Confirm" at bounding box center [1443, 531] width 219 height 37
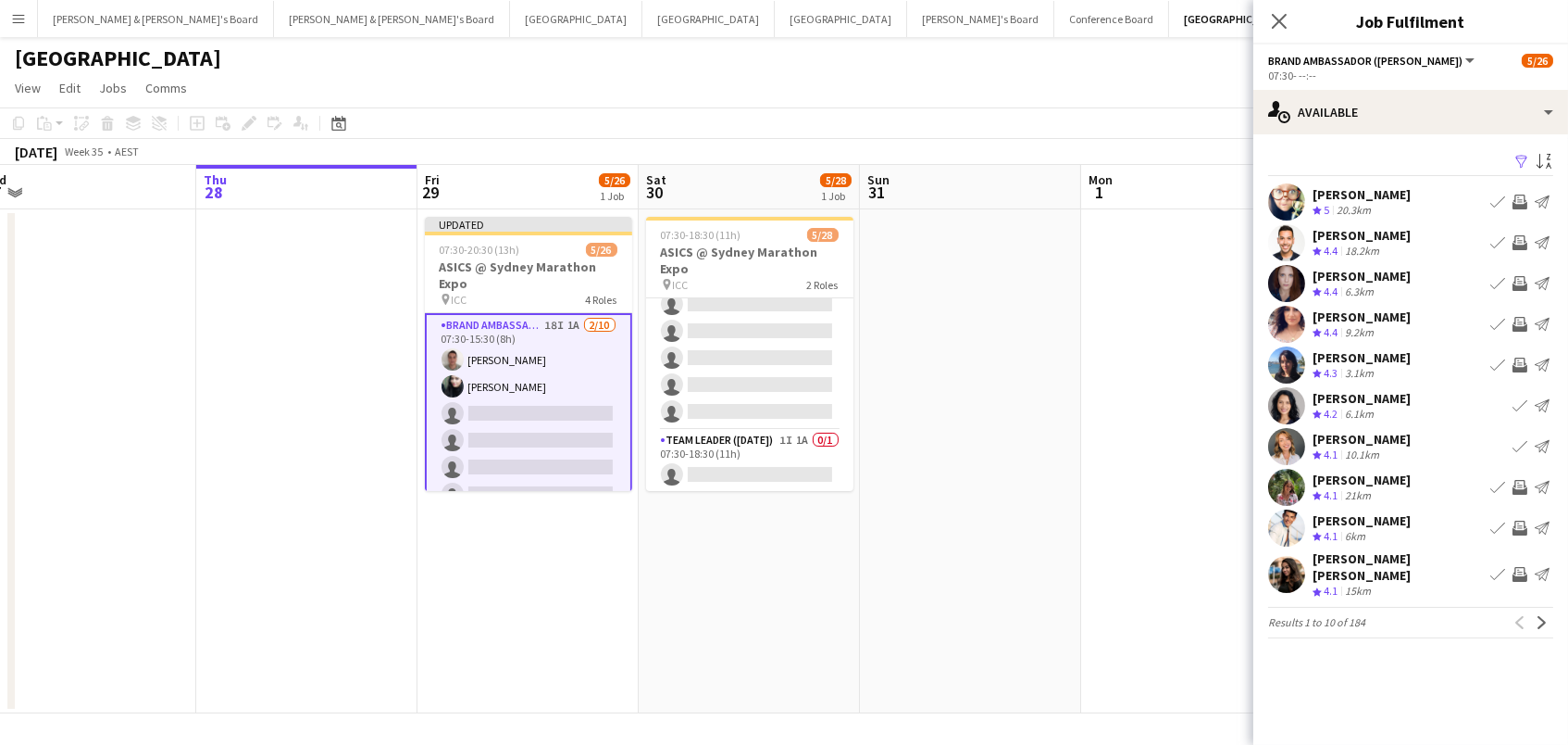
scroll to position [0, 1]
click at [1516, 235] on app-icon "Invite crew" at bounding box center [1519, 242] width 15 height 15
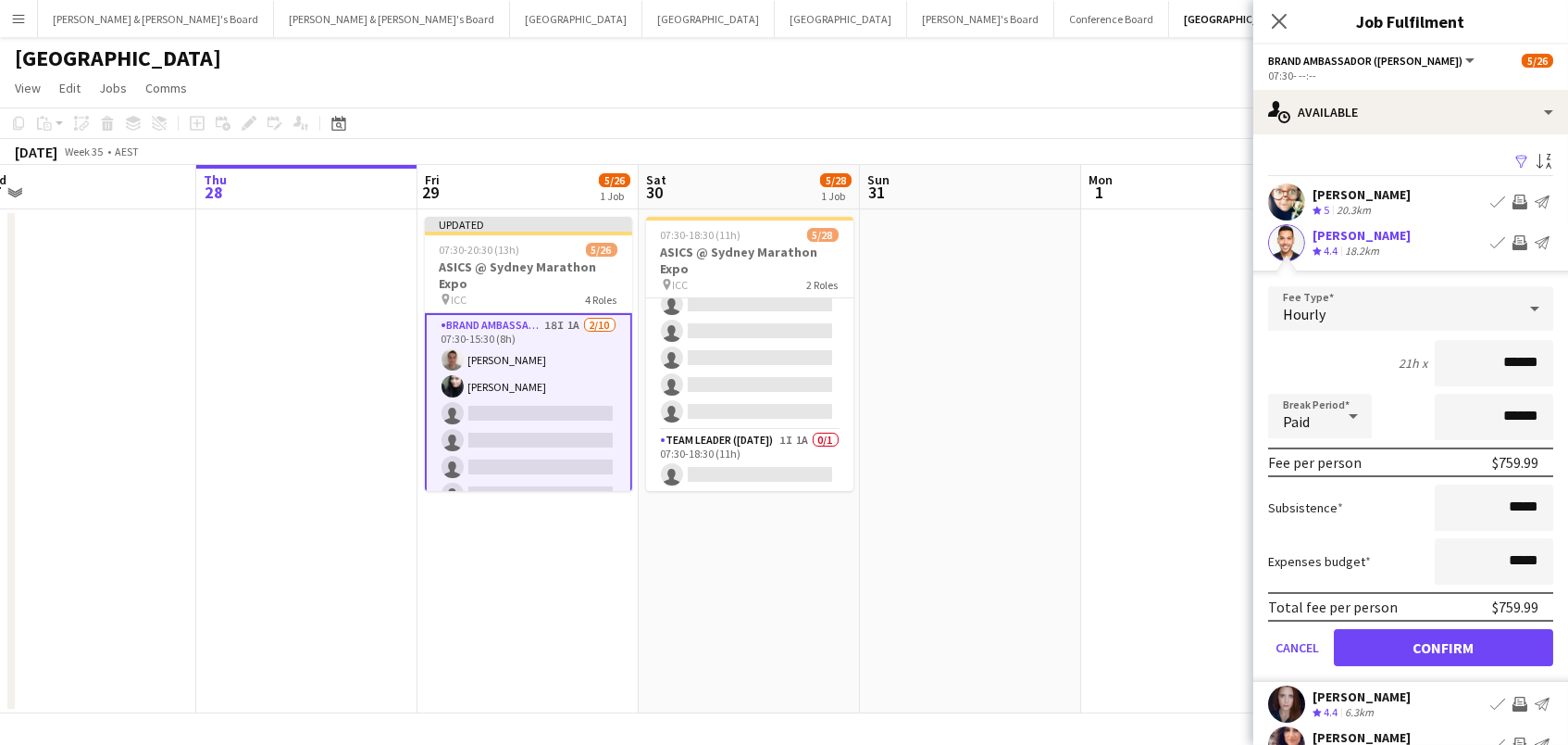
click at [1443, 645] on button "Confirm" at bounding box center [1443, 647] width 219 height 37
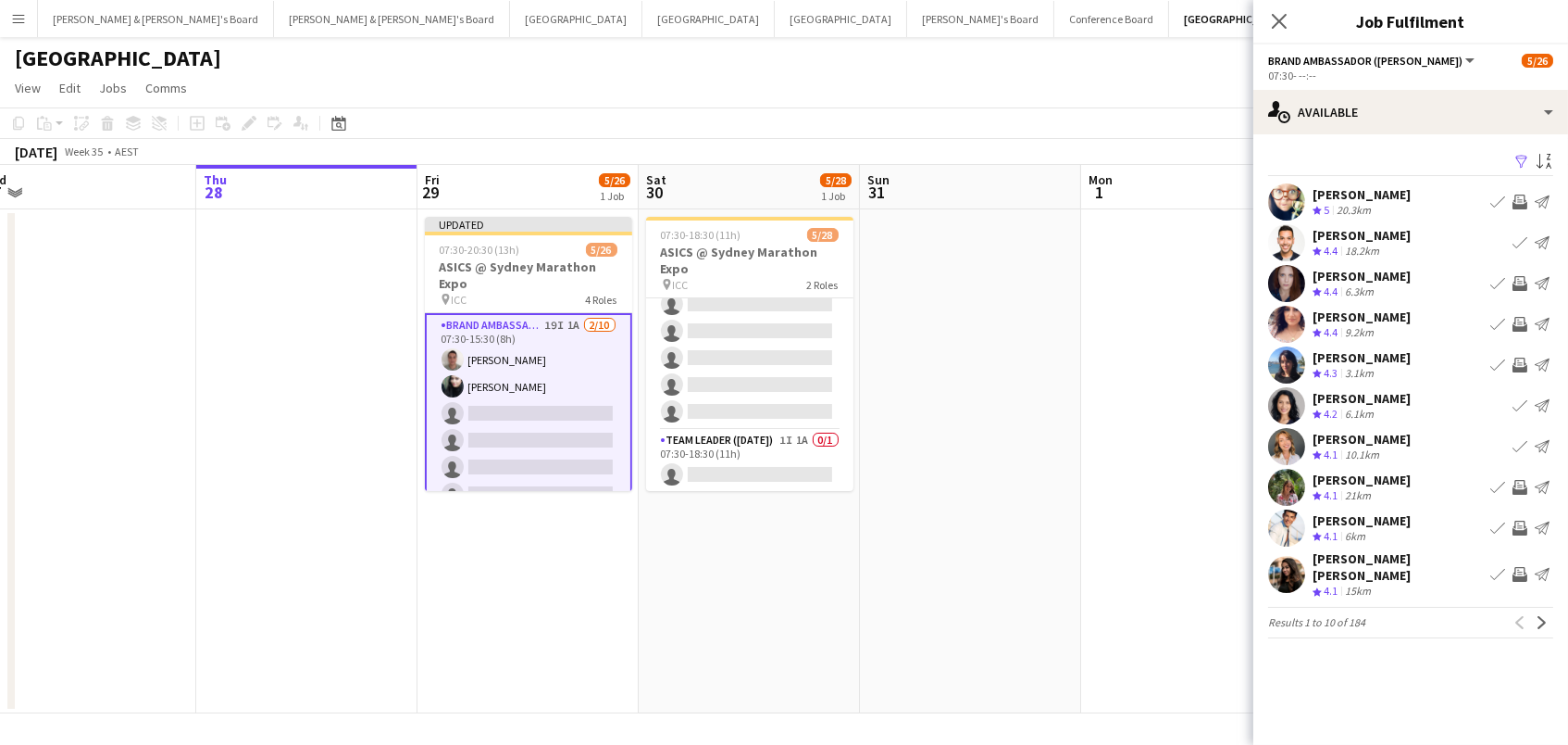
click at [1520, 319] on app-icon "Invite crew" at bounding box center [1519, 324] width 15 height 15
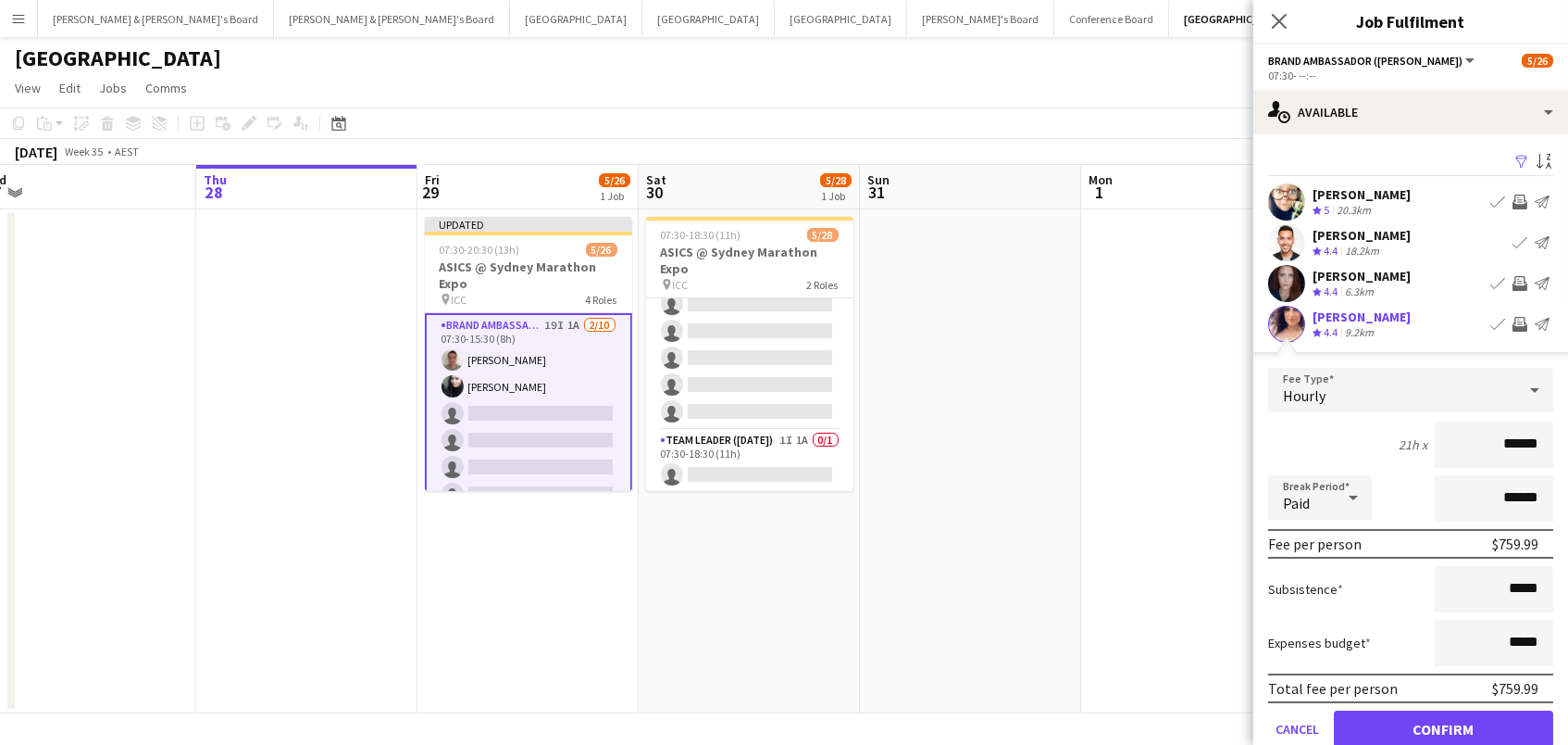
click at [1443, 726] on button "Confirm" at bounding box center [1443, 729] width 219 height 37
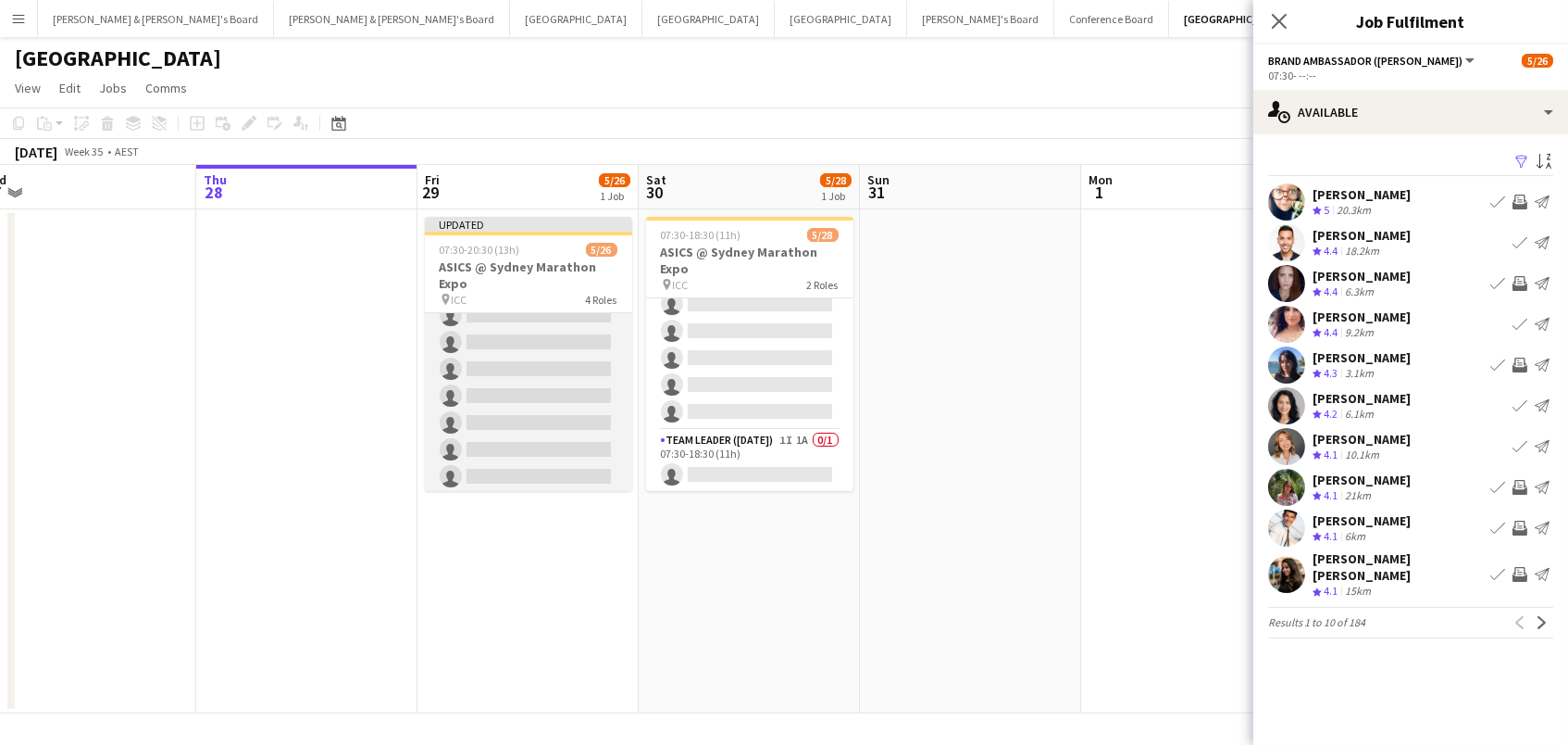
scroll to position [668, 0]
click at [485, 394] on app-card-role "Brand Ambassador (Mon - Fri) 1A 0/10 11:30-20:30 (9h) single-neutral-actions si…" at bounding box center [528, 343] width 208 height 305
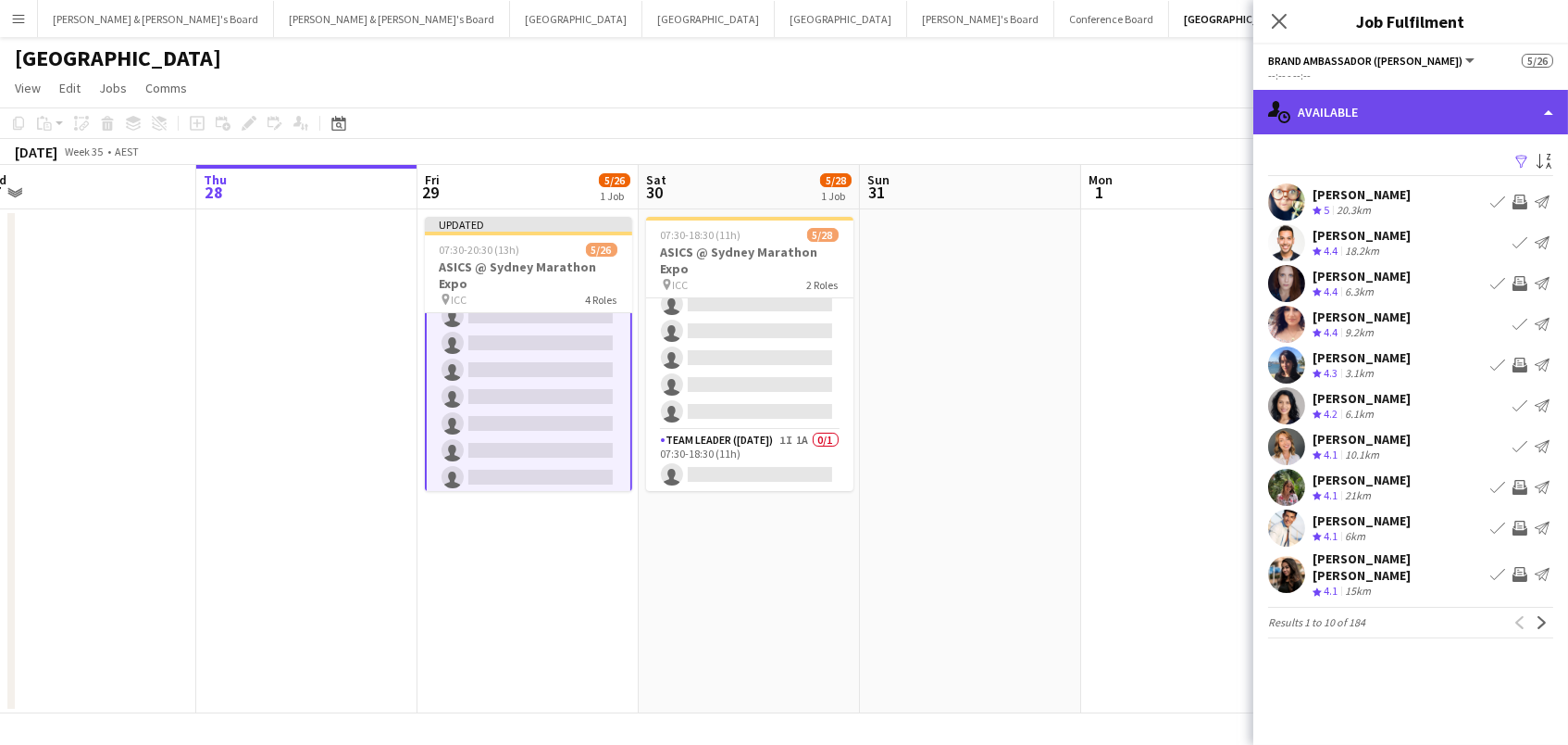
click at [1484, 102] on div "single-neutral-actions-upload Available" at bounding box center [1410, 112] width 315 height 45
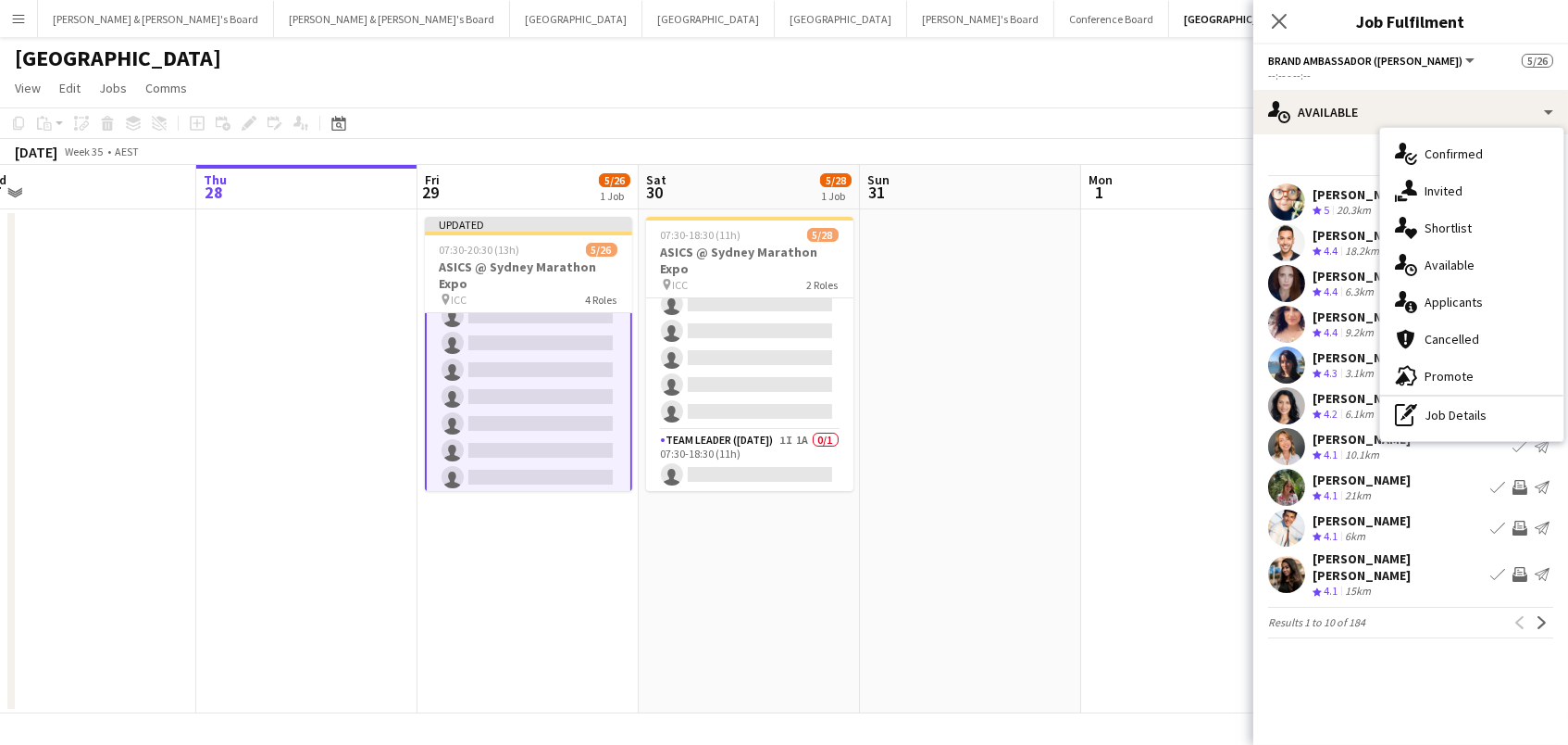
click at [1330, 161] on div "Filter Sort asc" at bounding box center [1410, 163] width 286 height 27
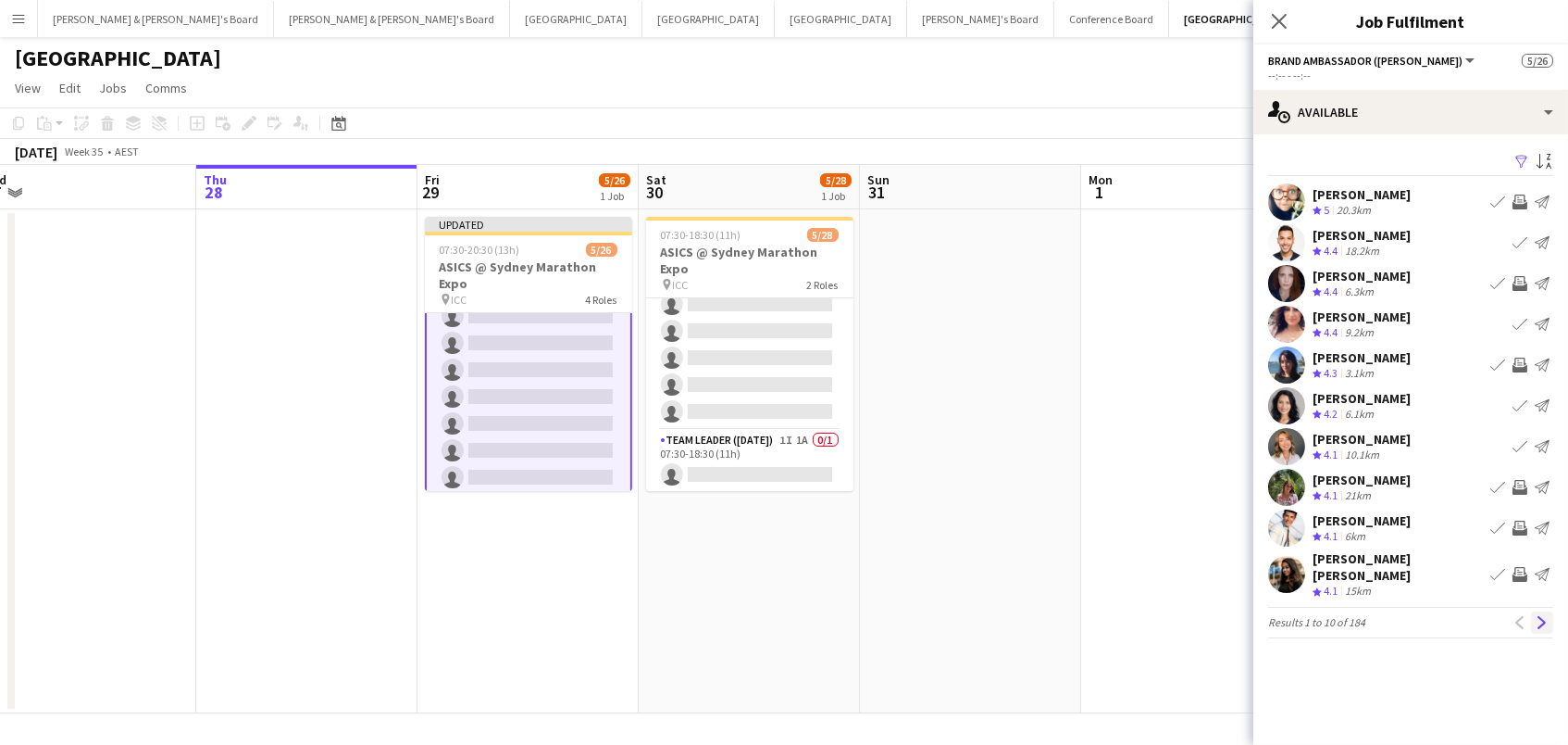
click at [1541, 616] on app-icon "Next" at bounding box center [1542, 622] width 13 height 13
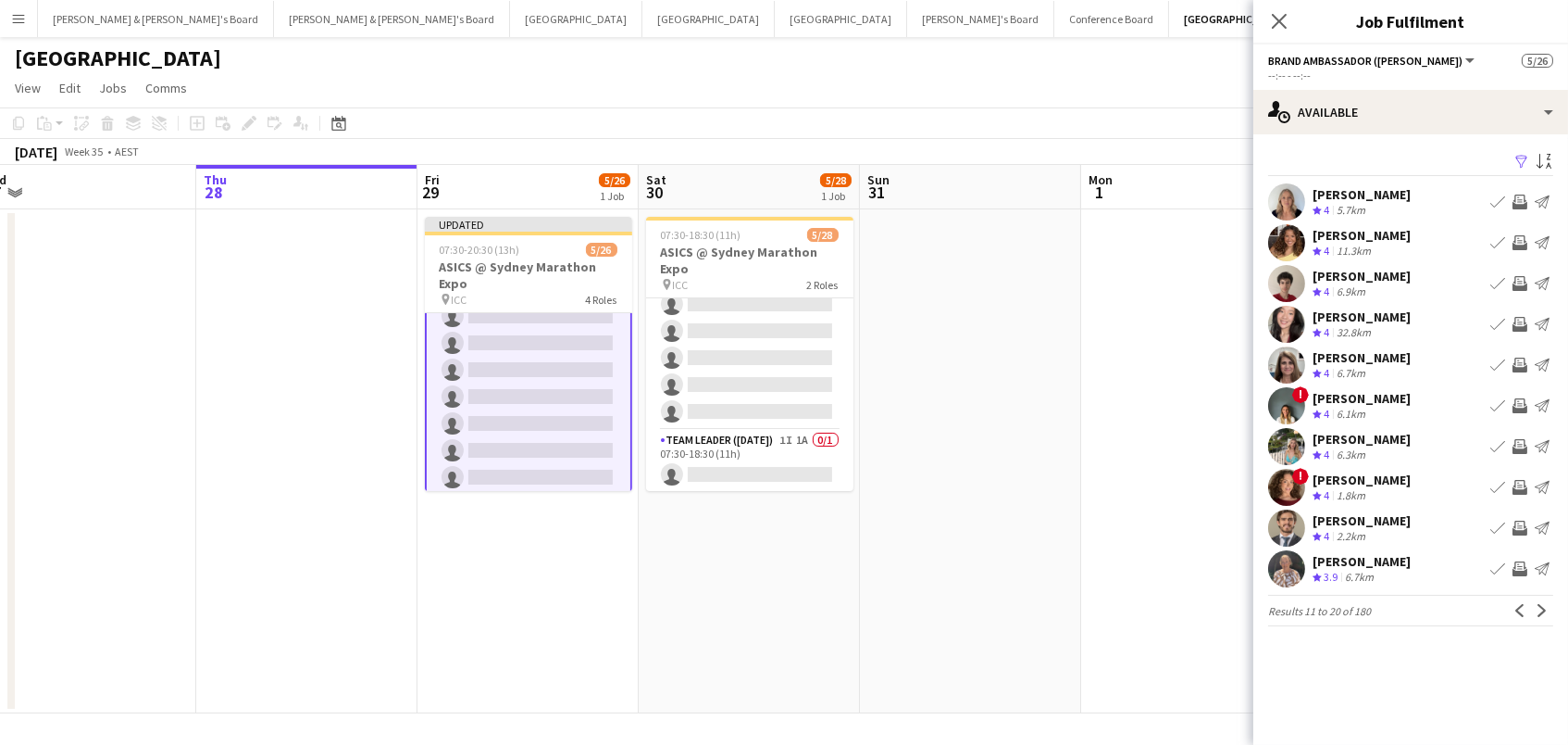
scroll to position [0, 1]
click at [1515, 195] on app-icon "Invite crew" at bounding box center [1519, 201] width 15 height 15
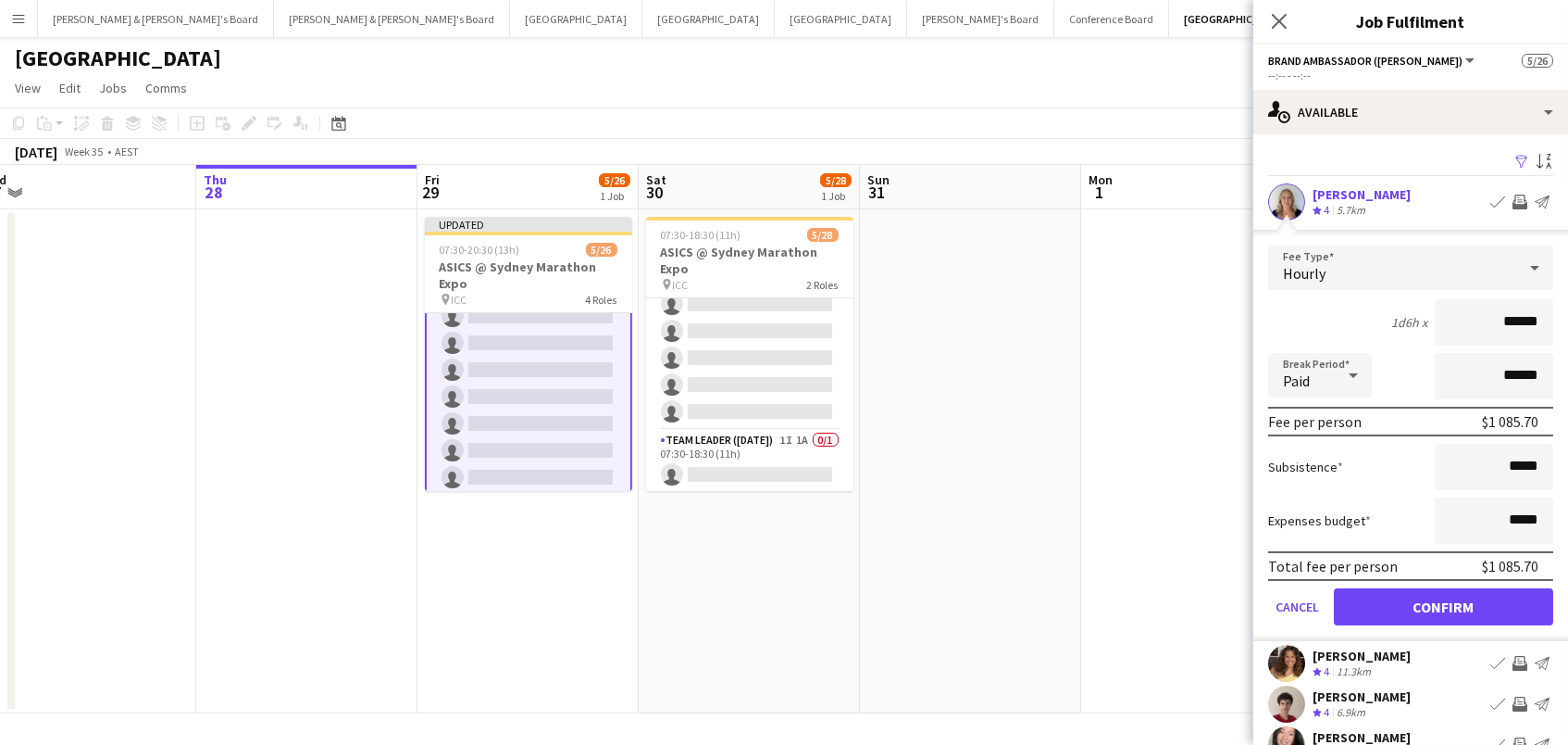
click at [1380, 600] on button "Confirm" at bounding box center [1443, 607] width 219 height 37
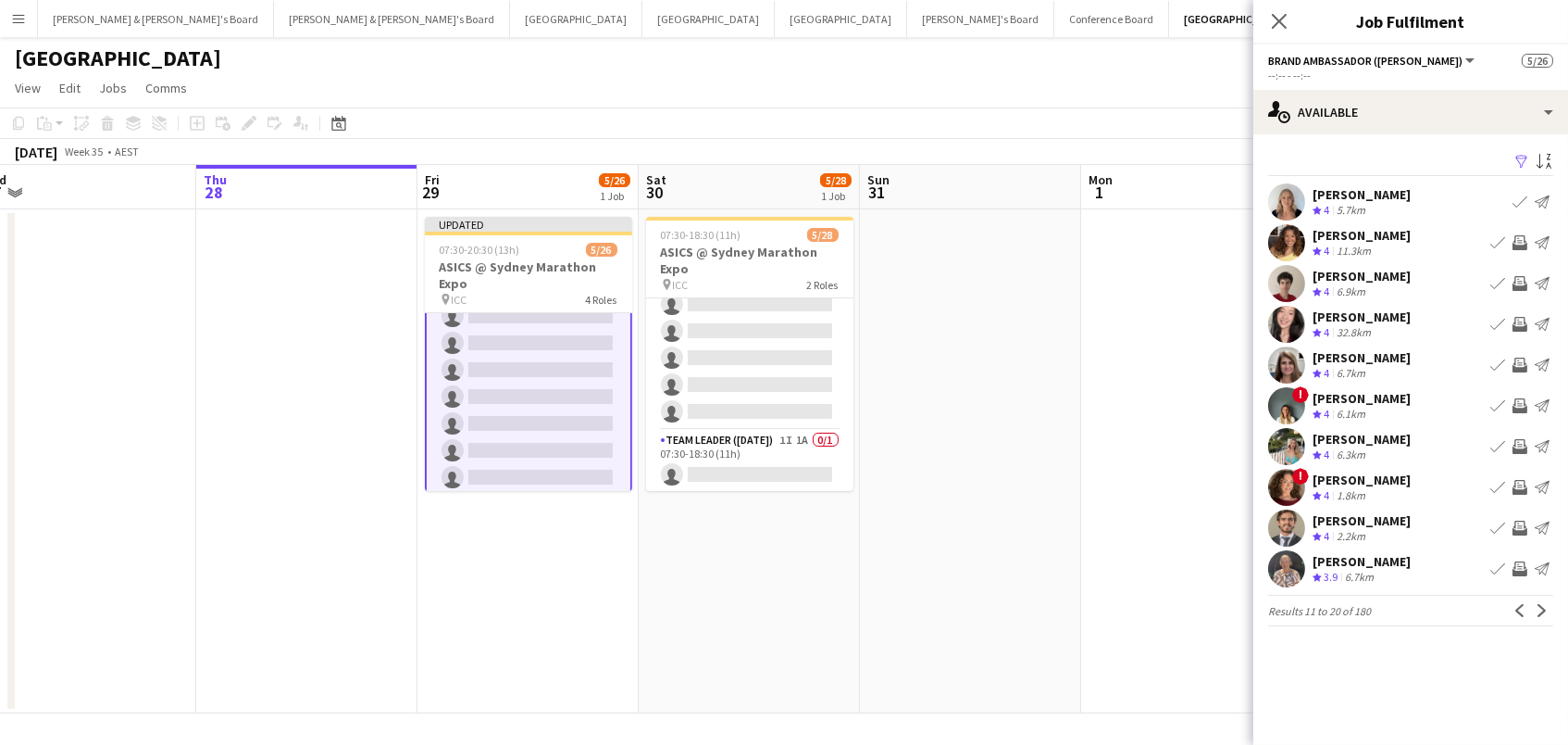
click at [1523, 237] on app-icon "Invite crew" at bounding box center [1519, 242] width 15 height 15
click at [1521, 282] on app-icon "Invite crew" at bounding box center [1519, 283] width 15 height 15
click at [1520, 323] on app-icon "Invite crew" at bounding box center [1519, 324] width 15 height 15
click at [1519, 369] on app-icon "Invite crew" at bounding box center [1519, 365] width 15 height 15
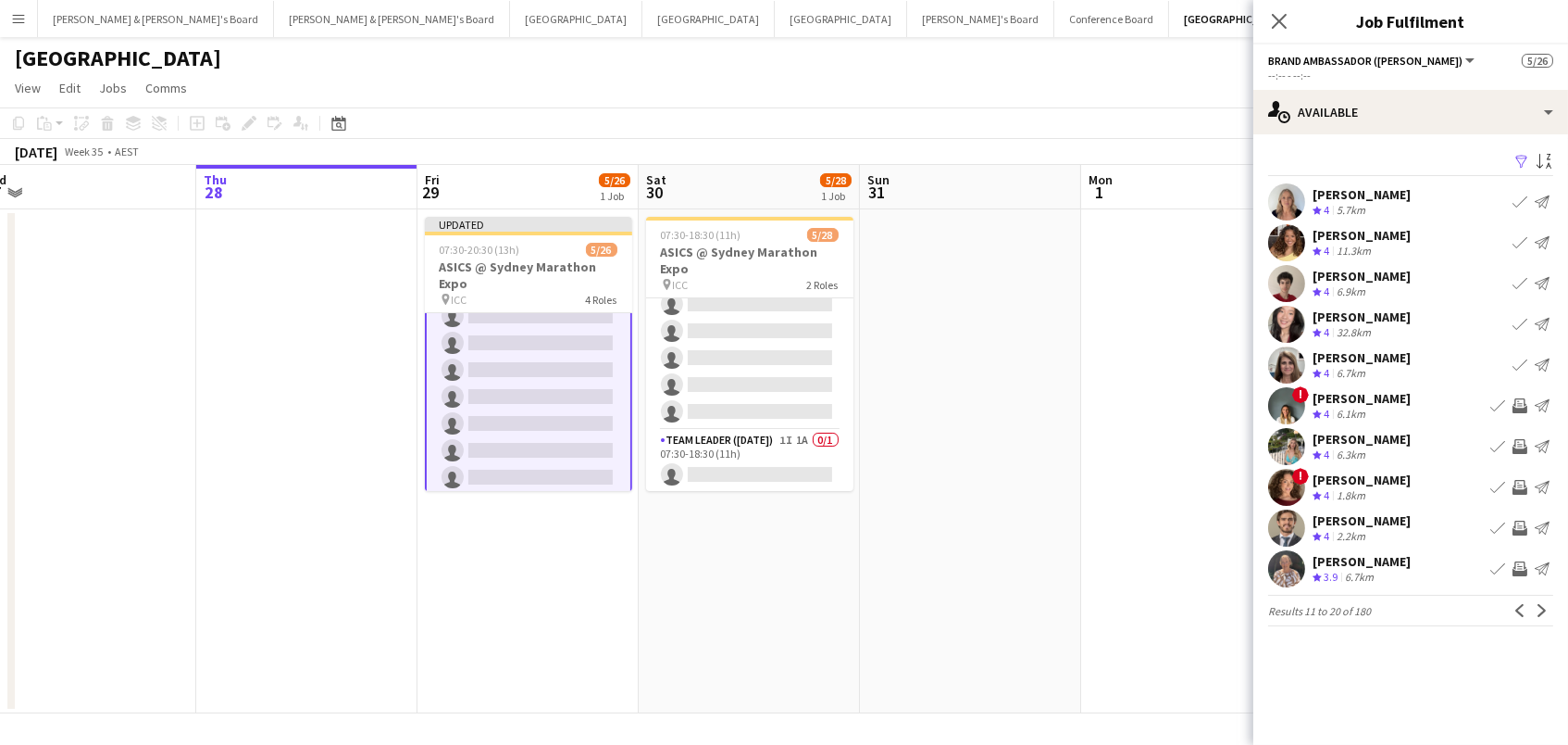
click at [1520, 446] on app-icon "Invite crew" at bounding box center [1519, 446] width 15 height 15
click at [1519, 524] on app-icon "Invite crew" at bounding box center [1519, 528] width 15 height 15
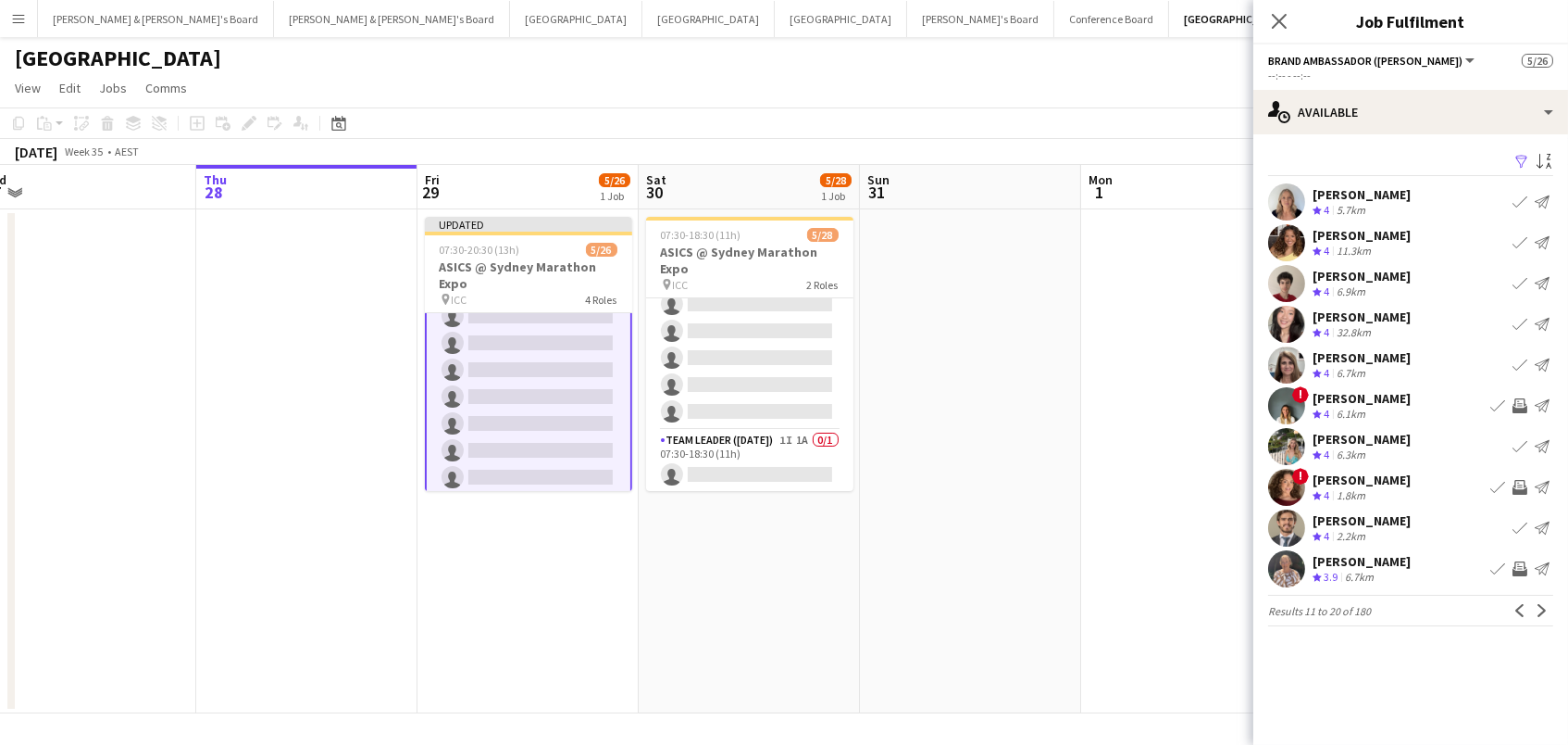
click at [1522, 569] on app-icon "Invite crew" at bounding box center [1519, 569] width 15 height 15
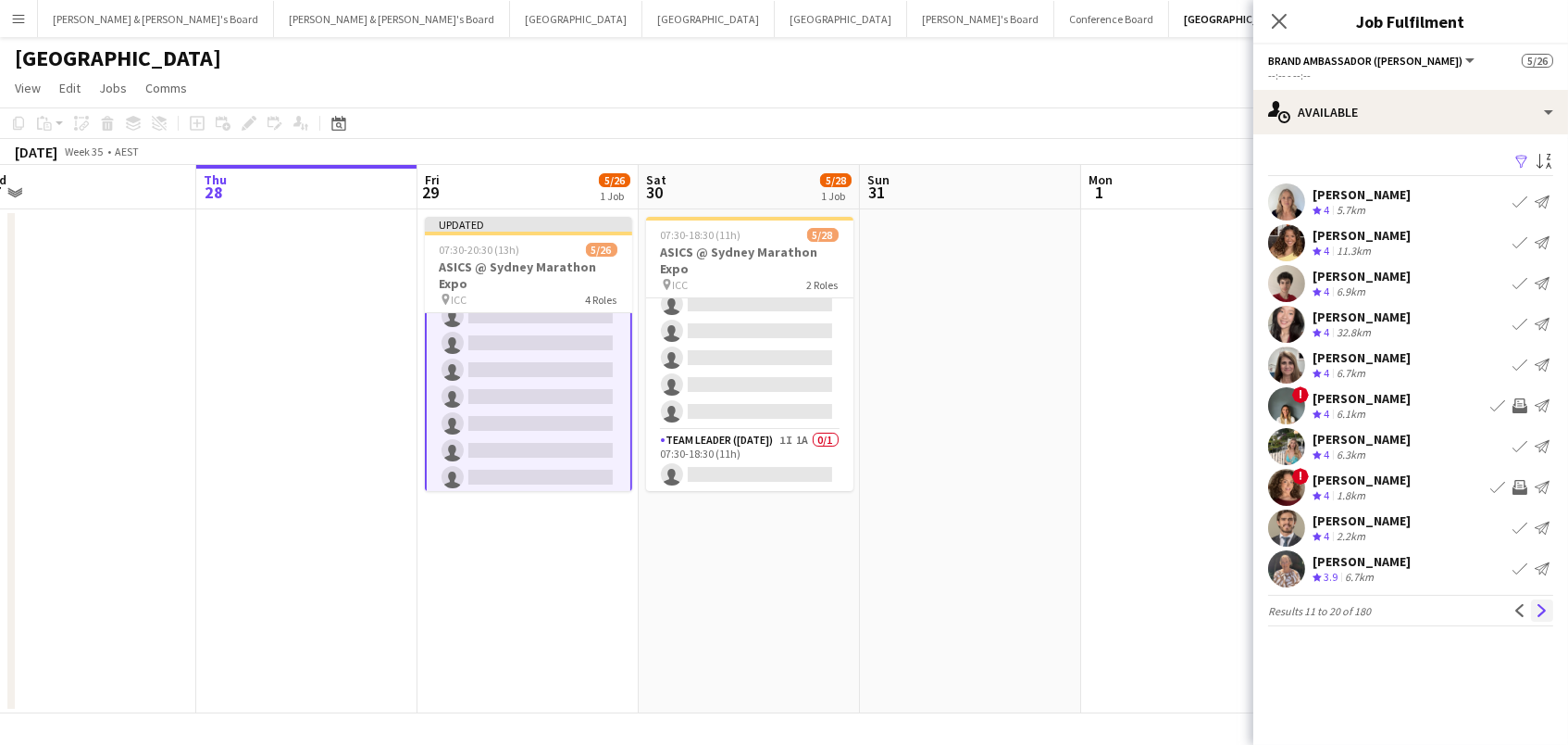
click at [1536, 604] on app-icon "Next" at bounding box center [1542, 609] width 13 height 13
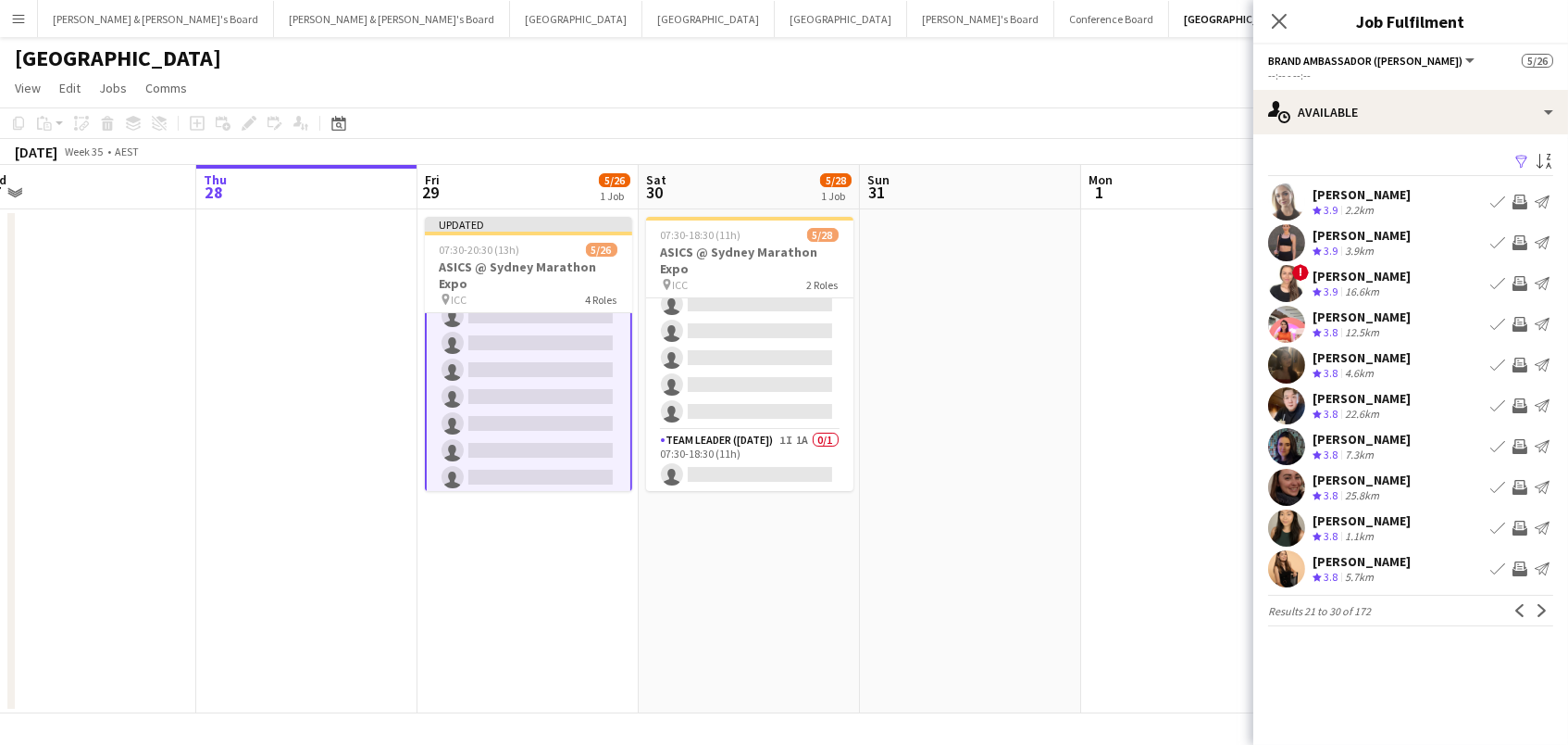
scroll to position [1, 0]
click at [1520, 195] on app-icon "Invite crew" at bounding box center [1519, 201] width 15 height 15
click at [1517, 240] on app-icon "Invite crew" at bounding box center [1519, 242] width 15 height 15
click at [1516, 277] on app-icon "Invite crew" at bounding box center [1519, 283] width 15 height 15
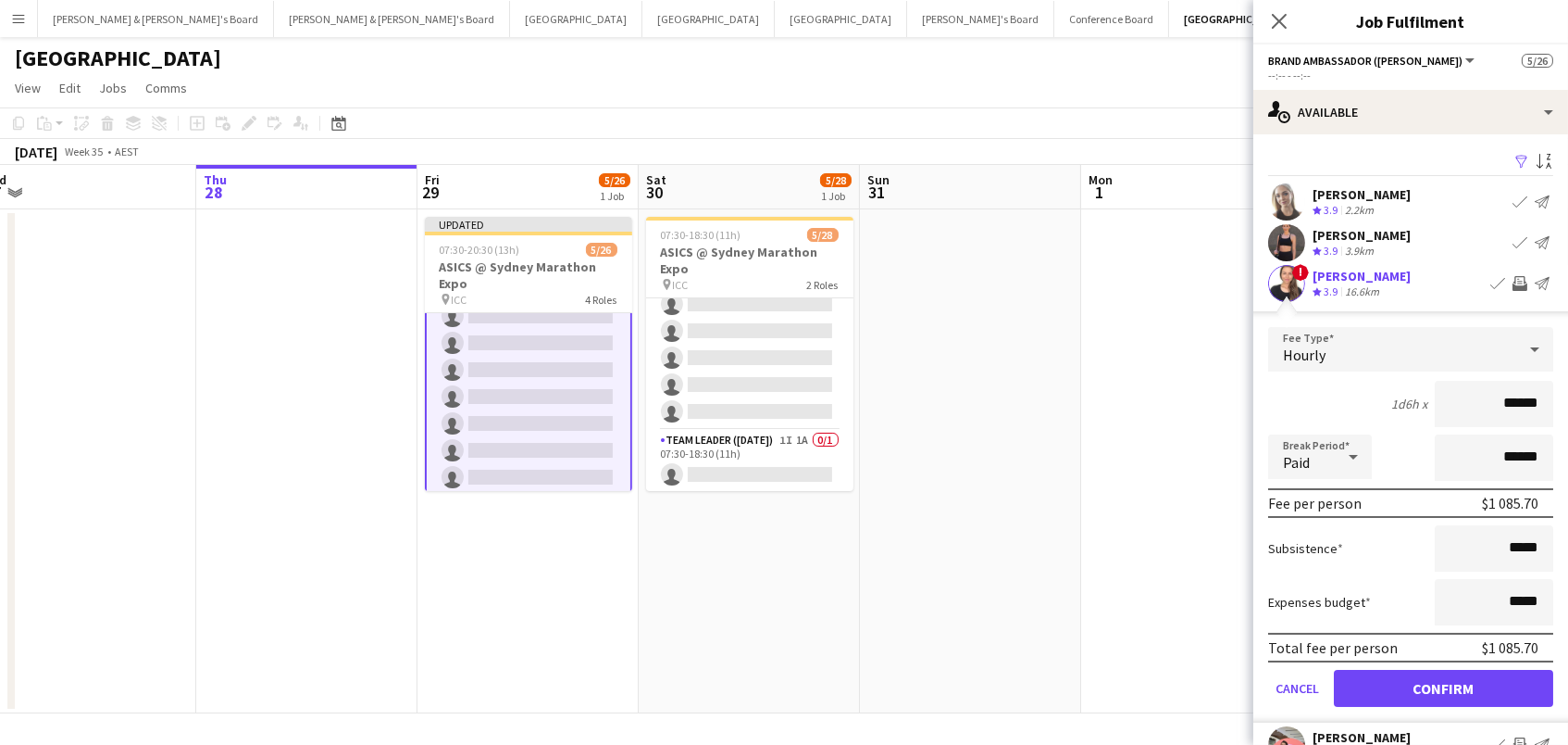
click at [1443, 686] on button "Confirm" at bounding box center [1443, 688] width 219 height 37
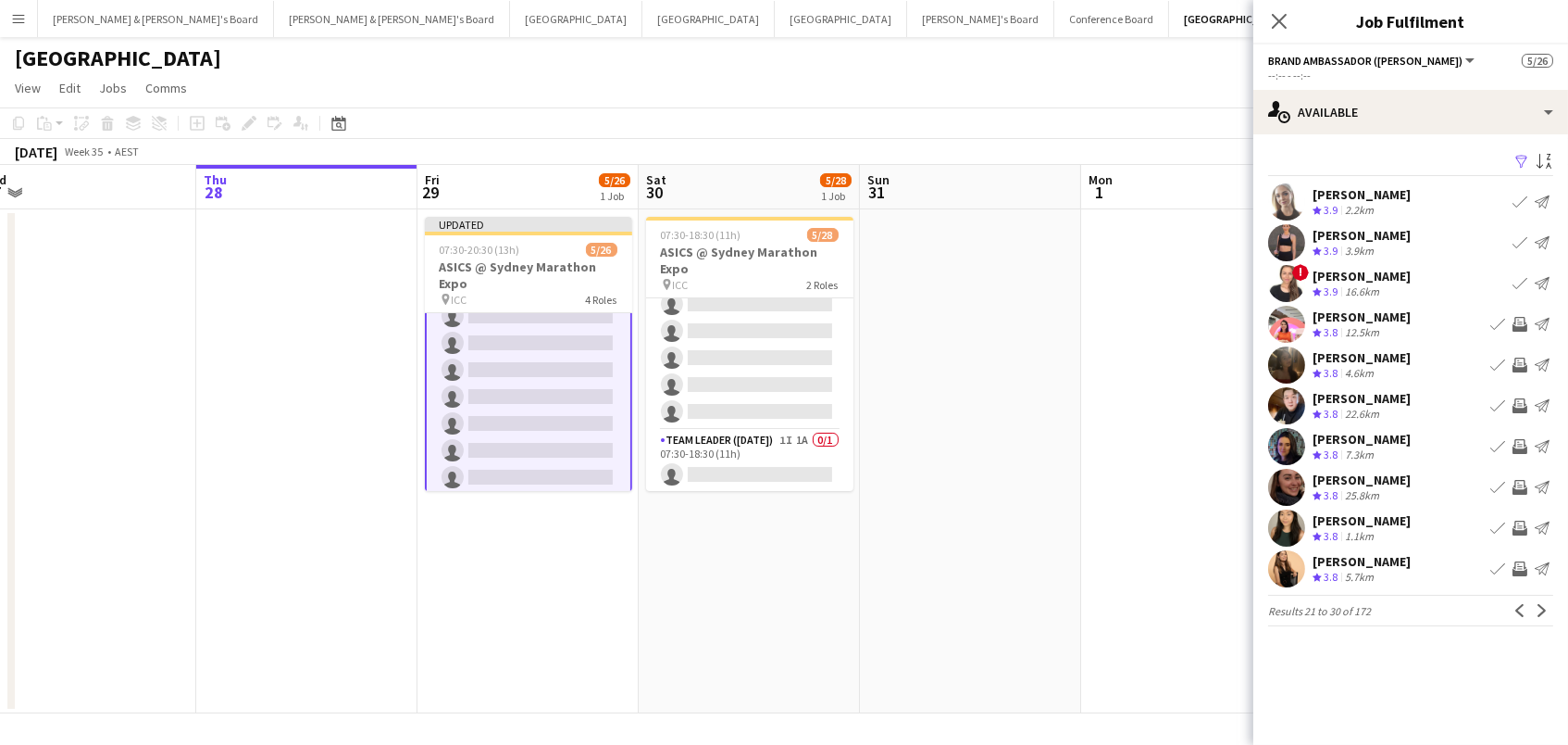
click at [1517, 318] on app-icon "Invite crew" at bounding box center [1519, 324] width 15 height 15
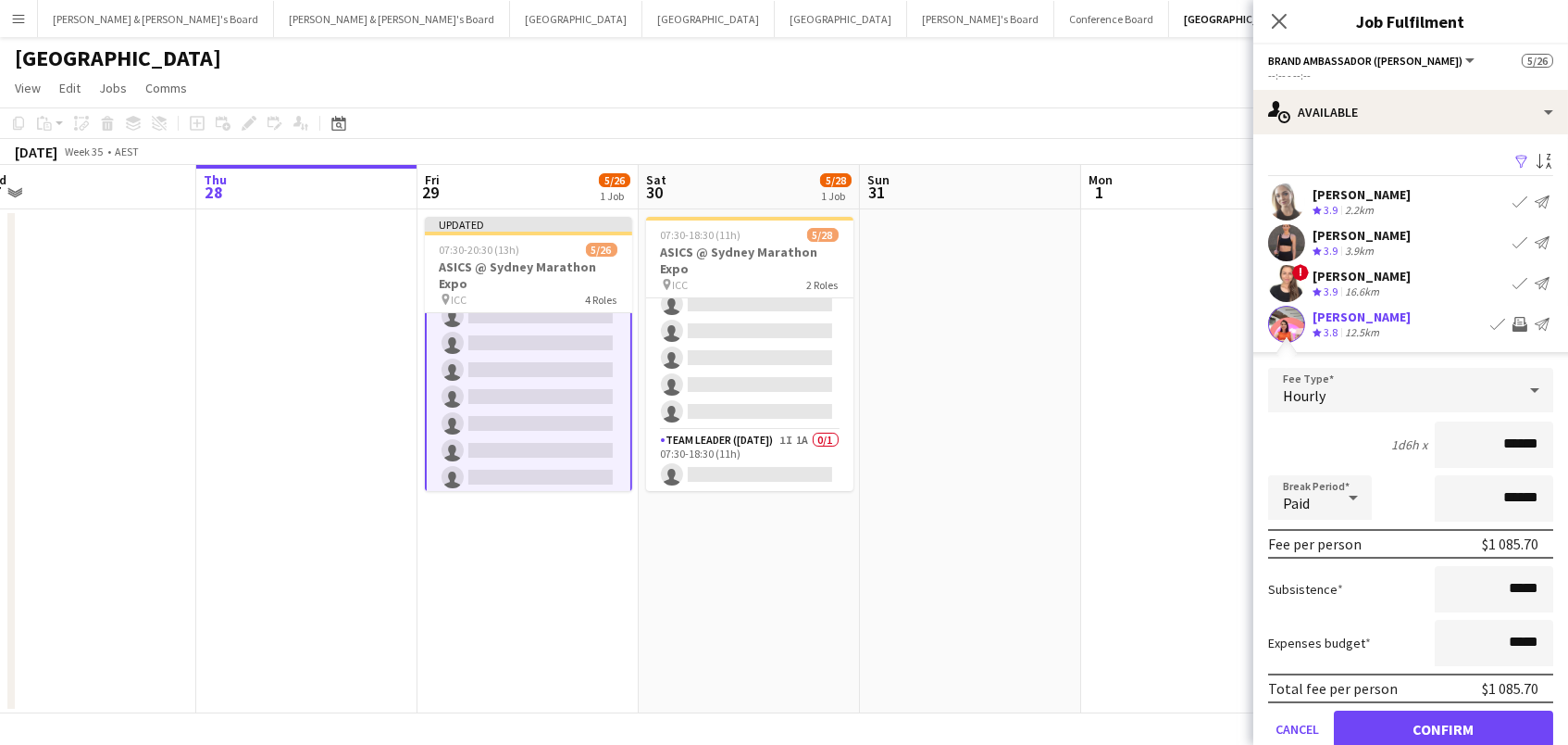
click at [1443, 726] on button "Confirm" at bounding box center [1443, 729] width 219 height 37
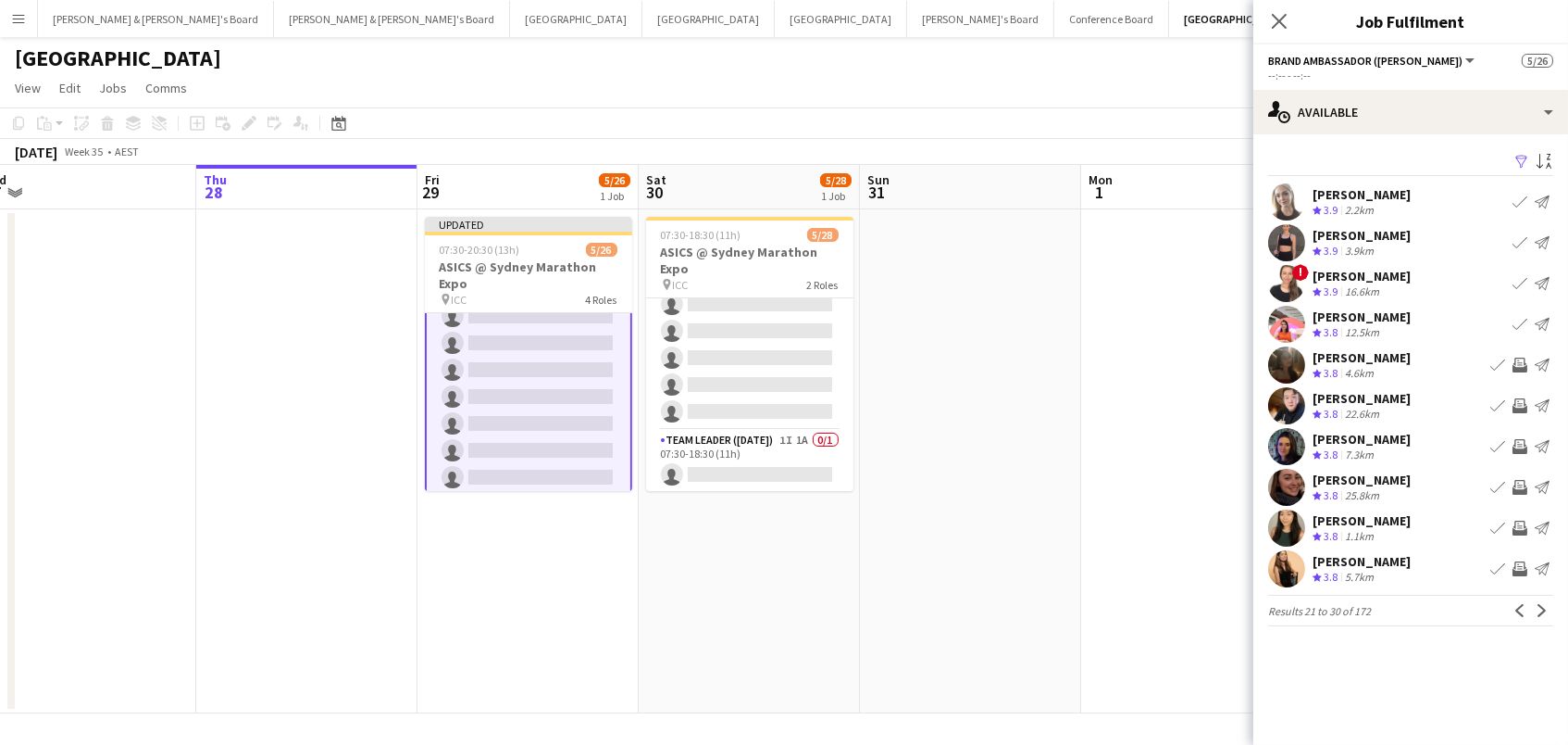
scroll to position [1, 0]
click at [1519, 363] on app-icon "Invite crew" at bounding box center [1519, 365] width 15 height 15
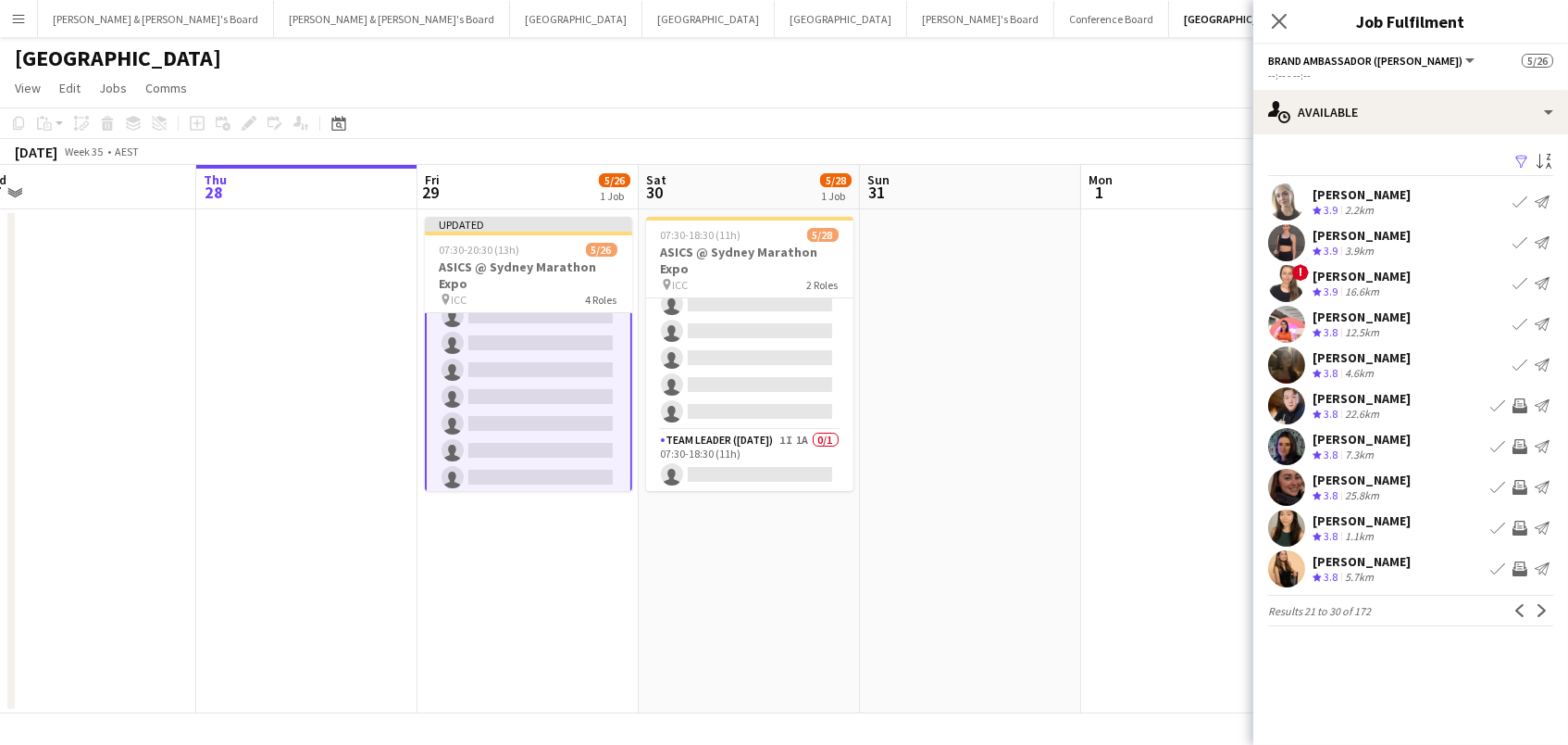
click at [1513, 402] on app-icon "Invite crew" at bounding box center [1519, 405] width 15 height 15
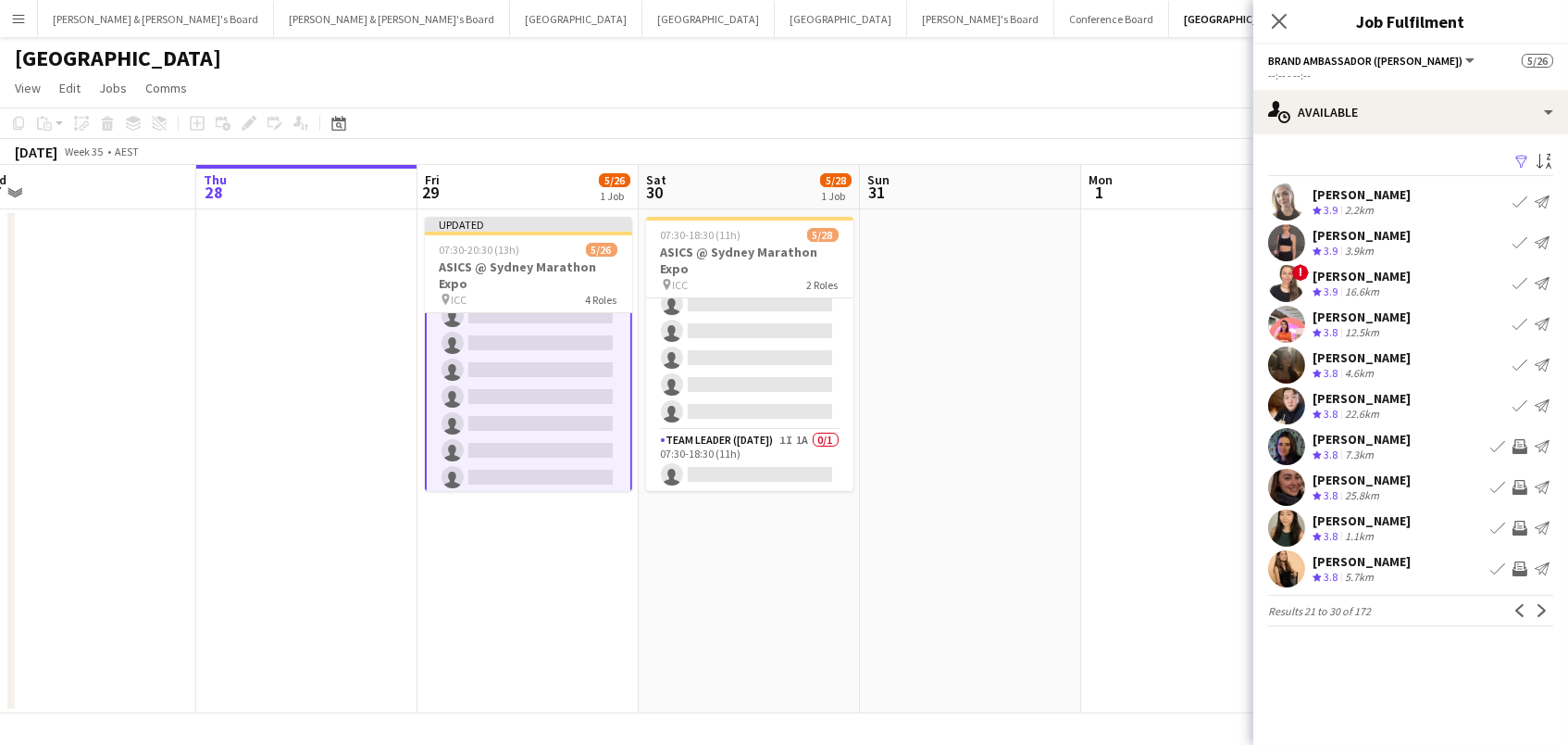
click at [1527, 443] on app-icon "Invite crew" at bounding box center [1519, 446] width 15 height 15
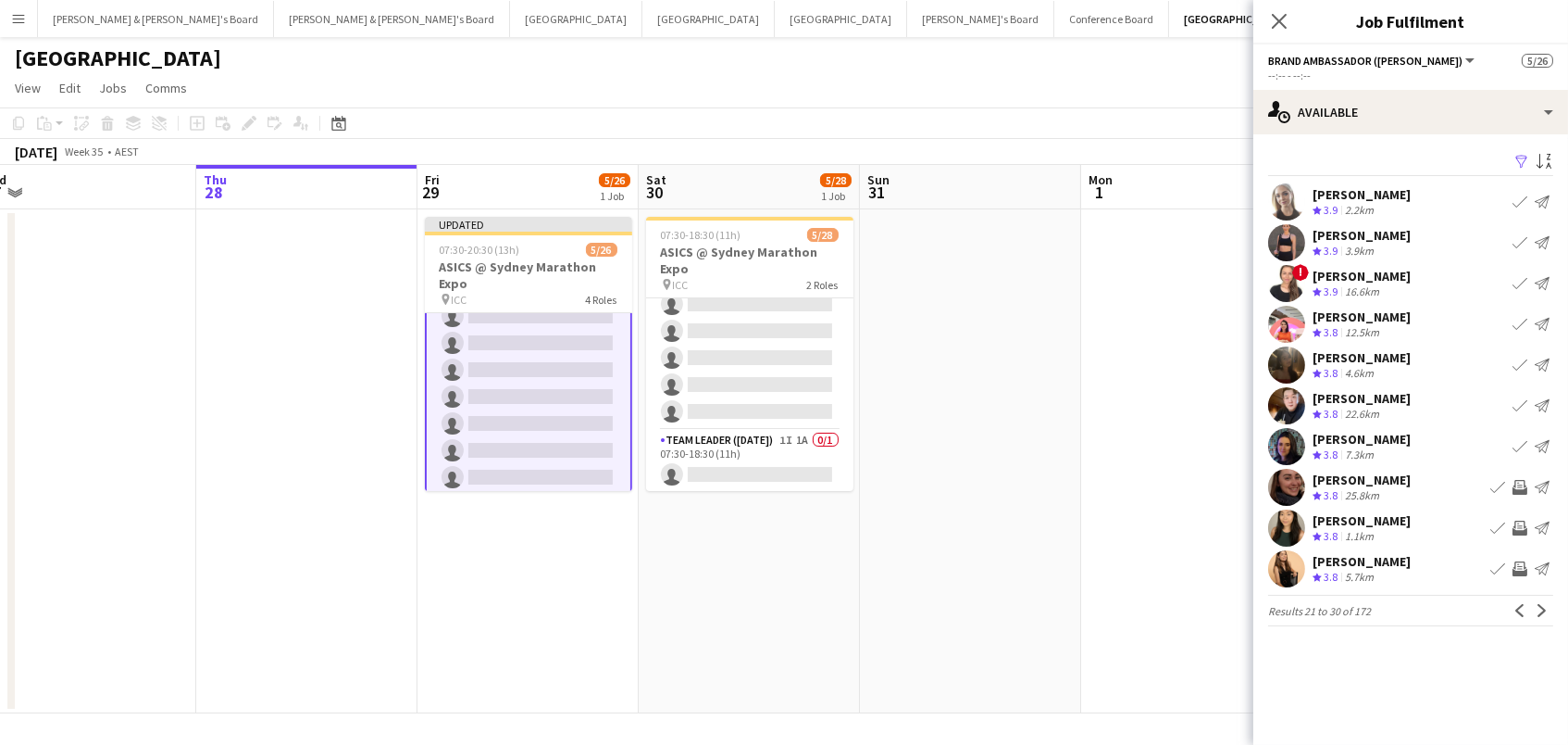
click at [1522, 486] on app-icon "Invite crew" at bounding box center [1519, 487] width 15 height 15
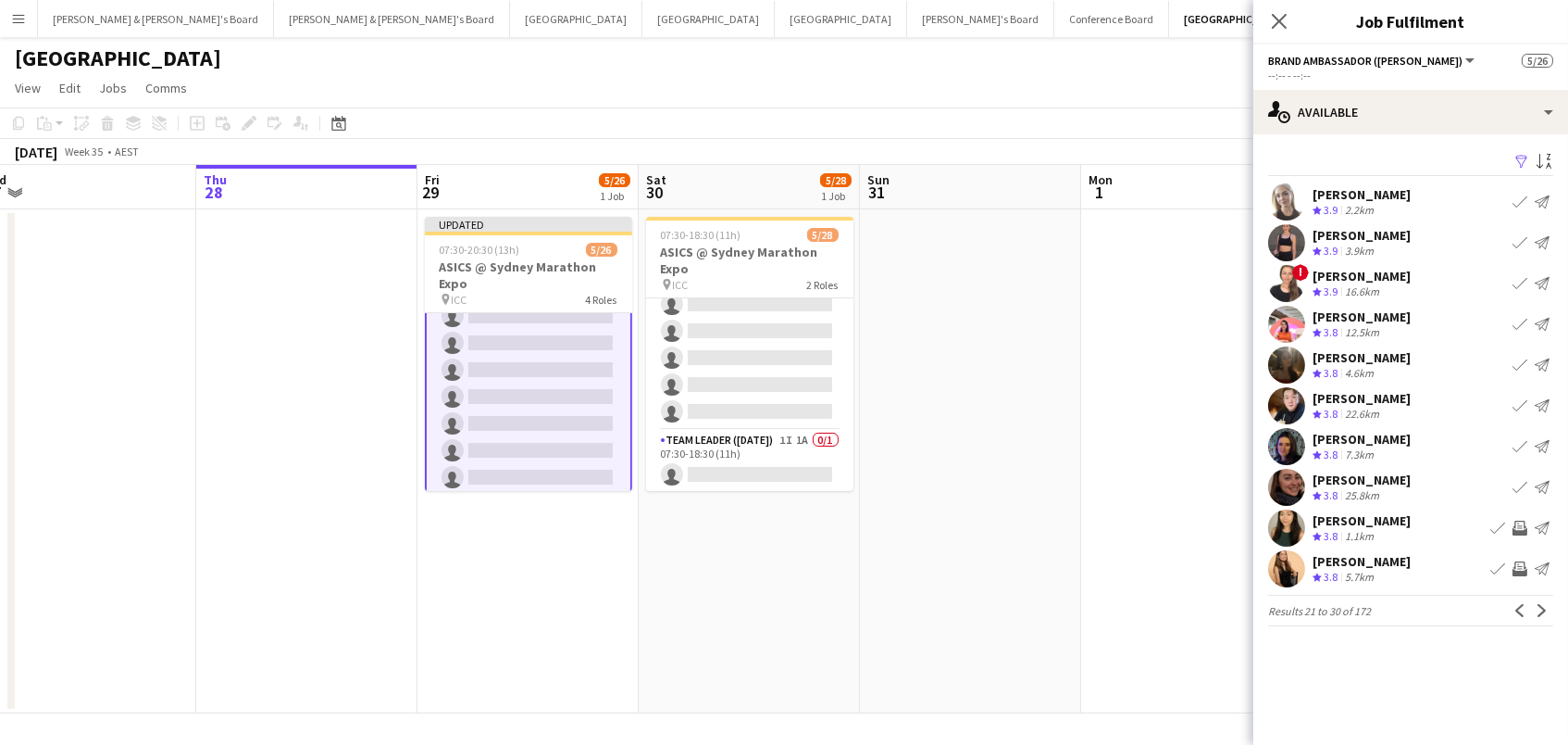
click at [1515, 529] on app-icon "Invite crew" at bounding box center [1519, 528] width 15 height 15
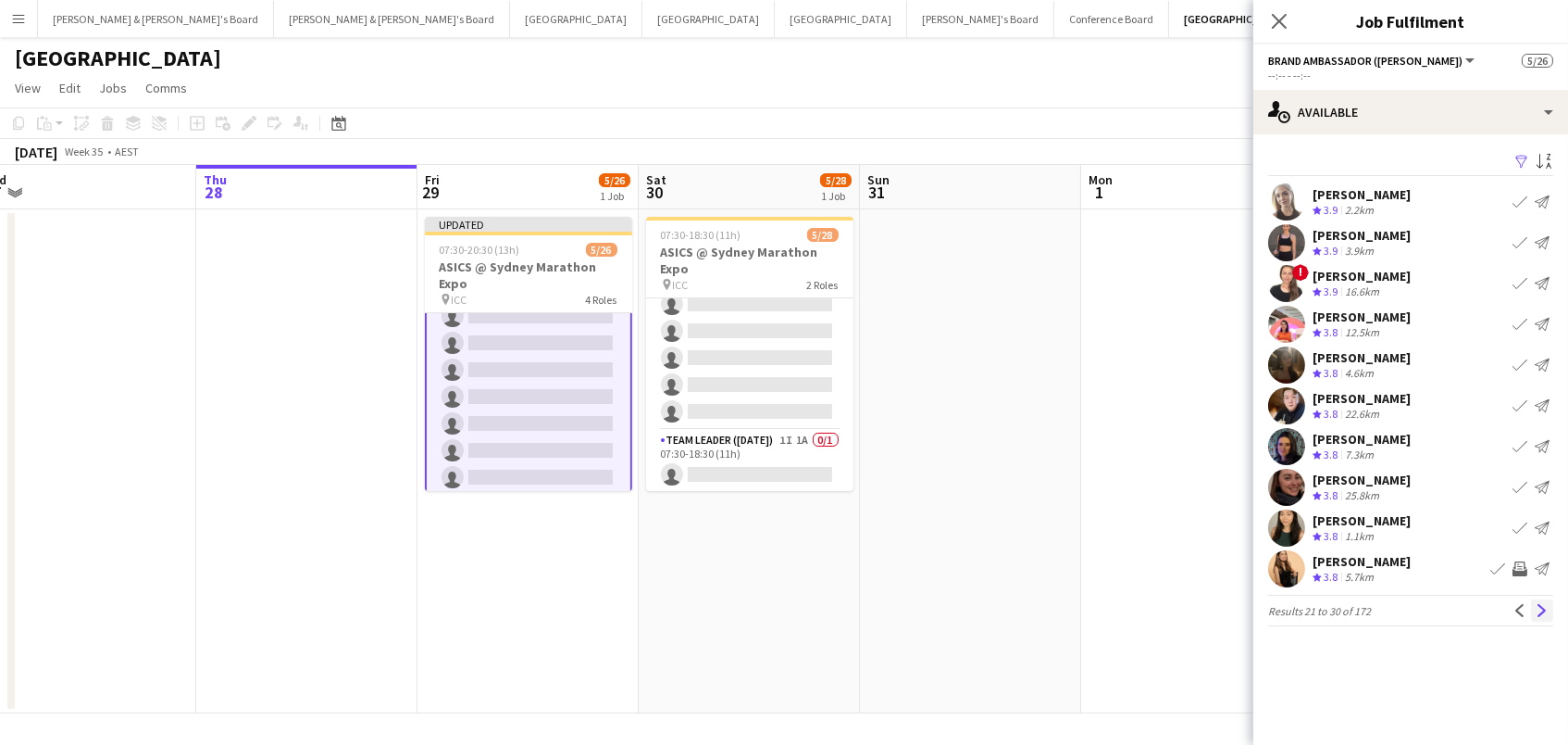
click at [1538, 608] on app-icon "Next" at bounding box center [1542, 609] width 13 height 13
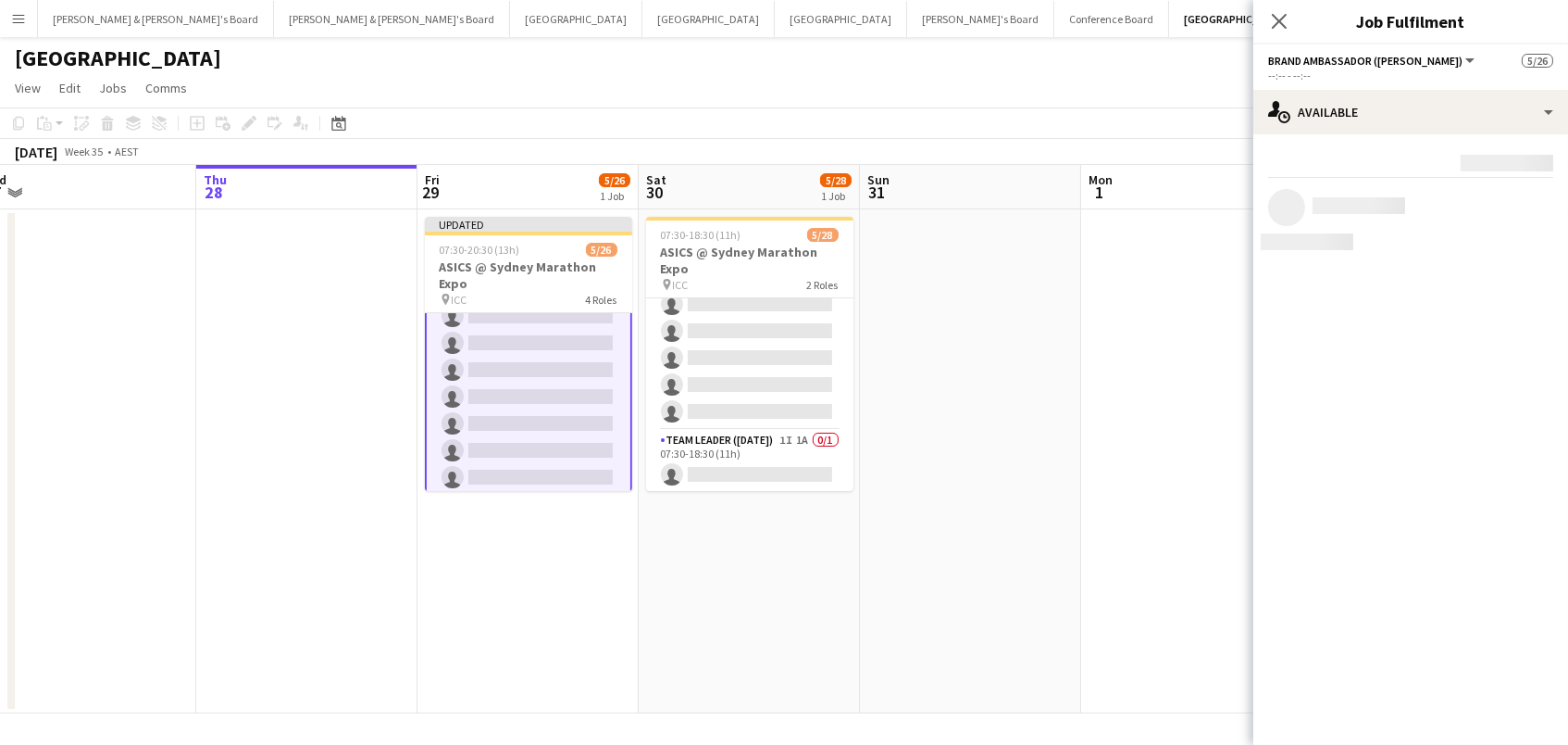
scroll to position [0, 1]
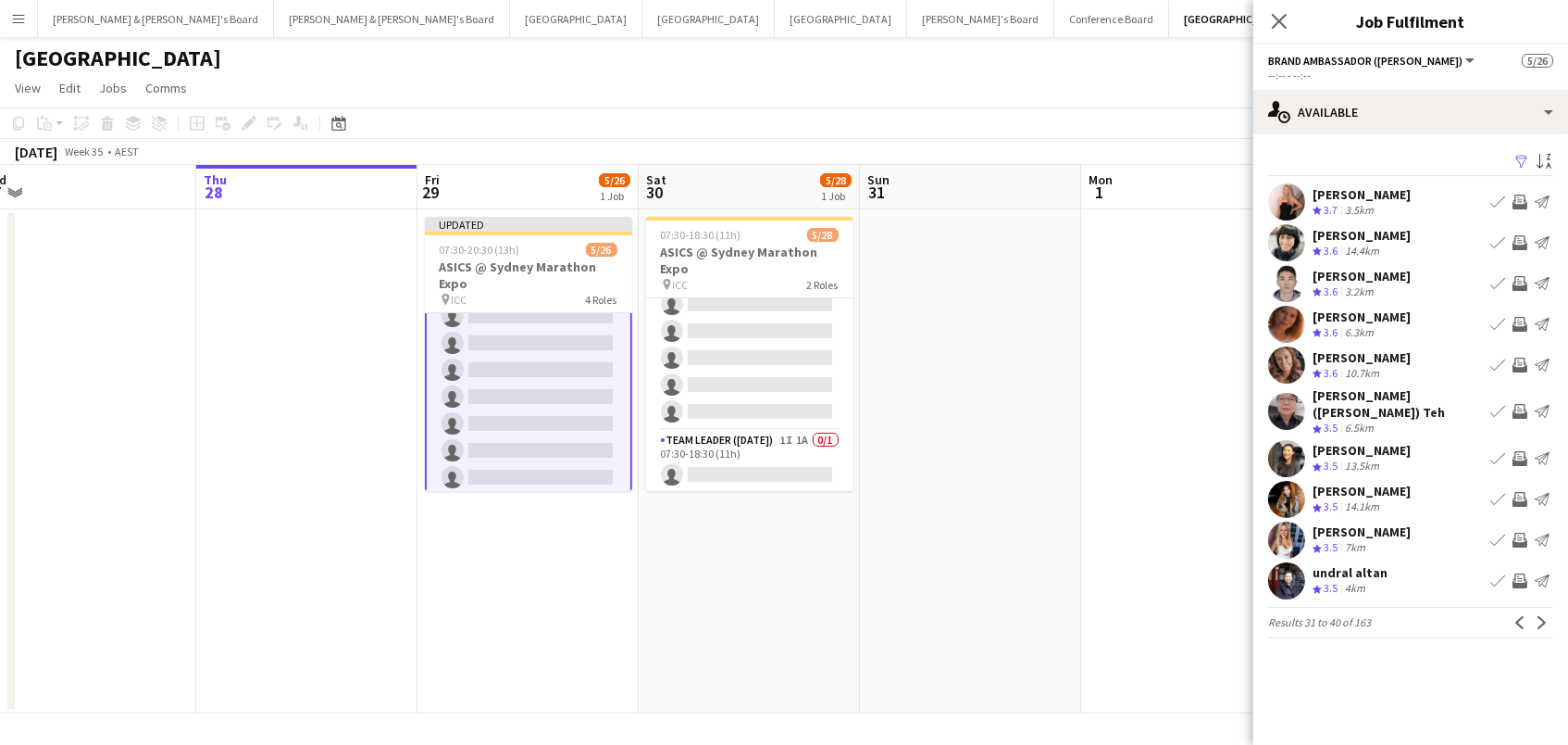
click at [1523, 202] on app-icon "Invite crew" at bounding box center [1519, 201] width 15 height 15
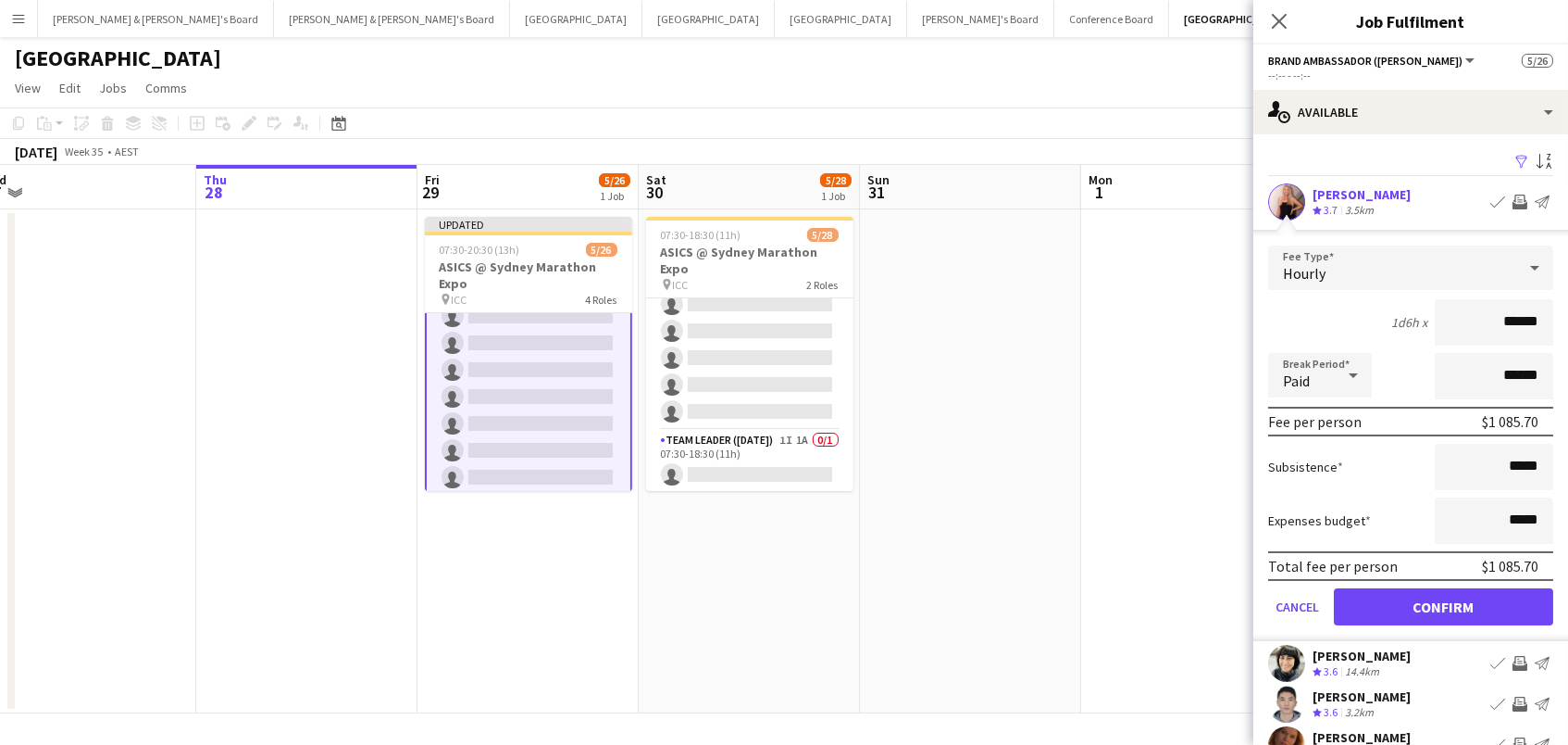
click at [1443, 604] on button "Confirm" at bounding box center [1443, 607] width 219 height 37
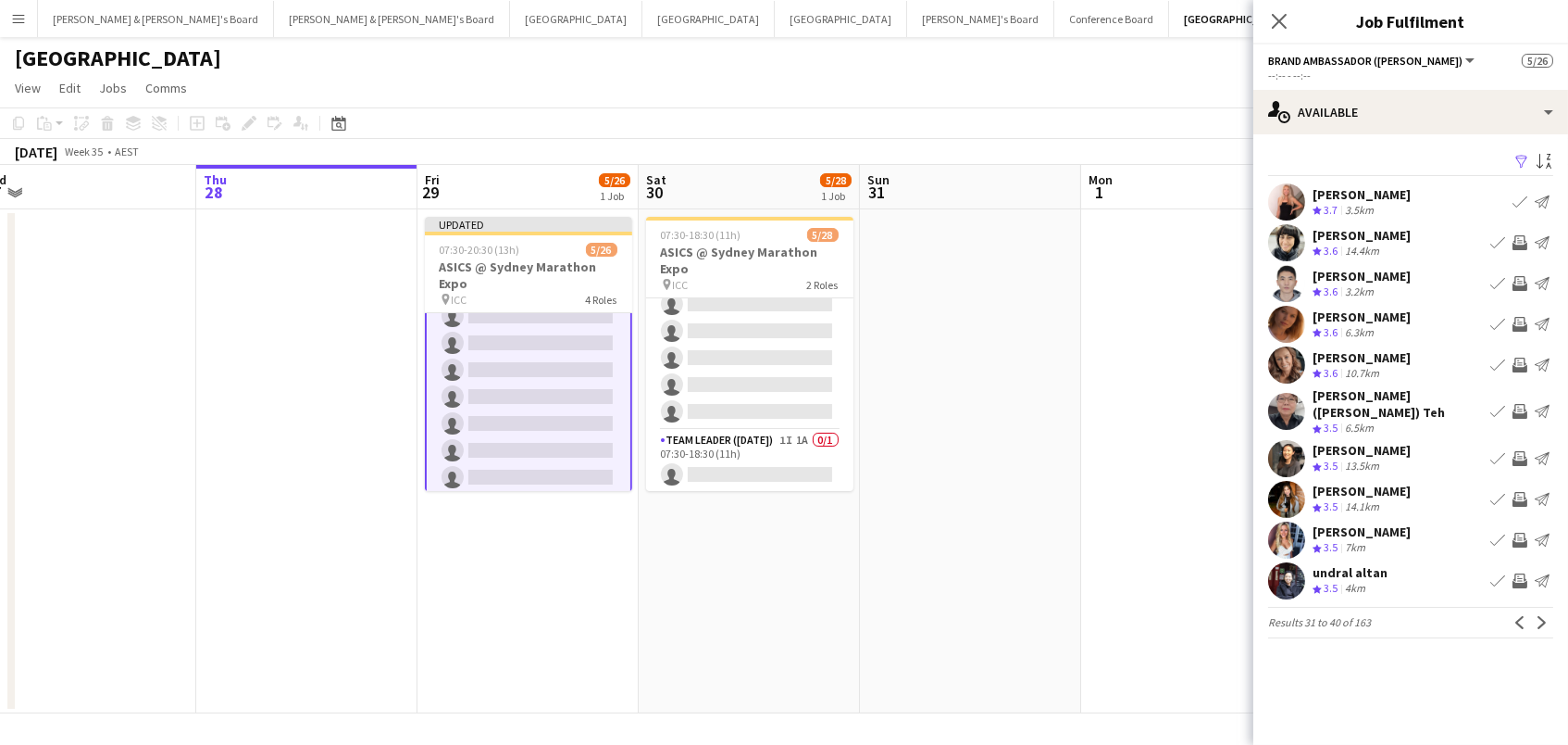
click at [1522, 240] on app-icon "Invite crew" at bounding box center [1519, 242] width 15 height 15
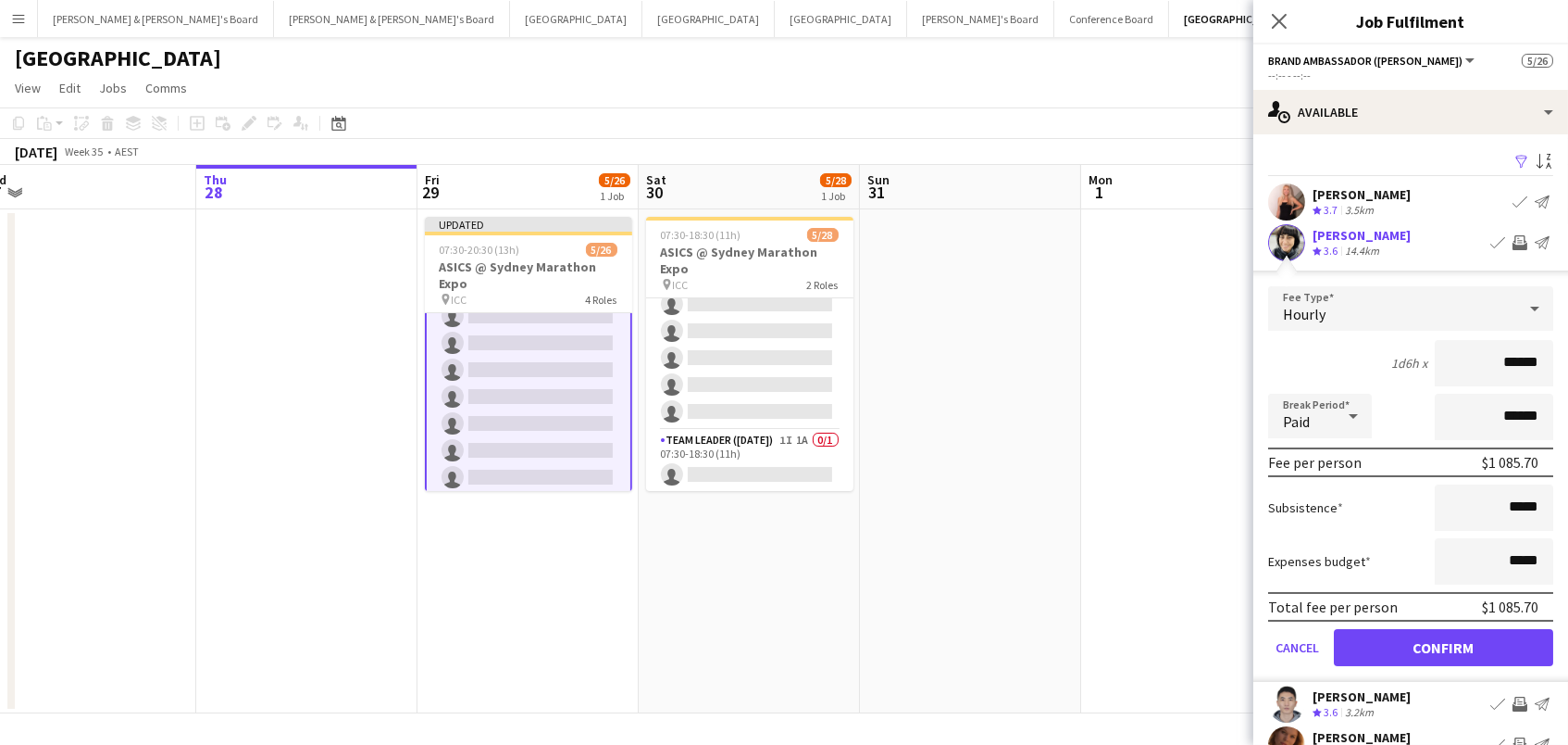
click at [1443, 645] on button "Confirm" at bounding box center [1443, 647] width 219 height 37
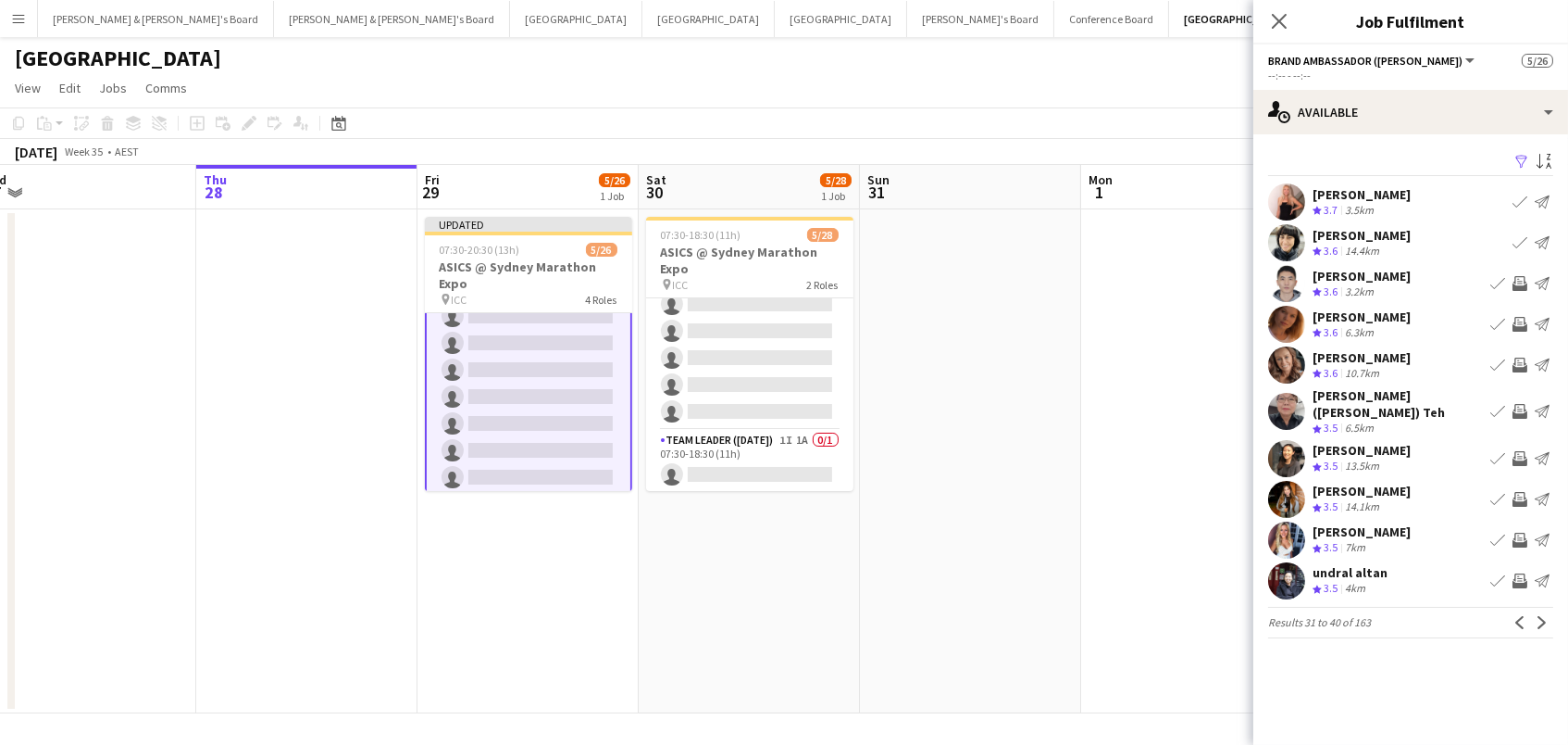
click at [1521, 285] on app-icon "Invite crew" at bounding box center [1519, 283] width 15 height 15
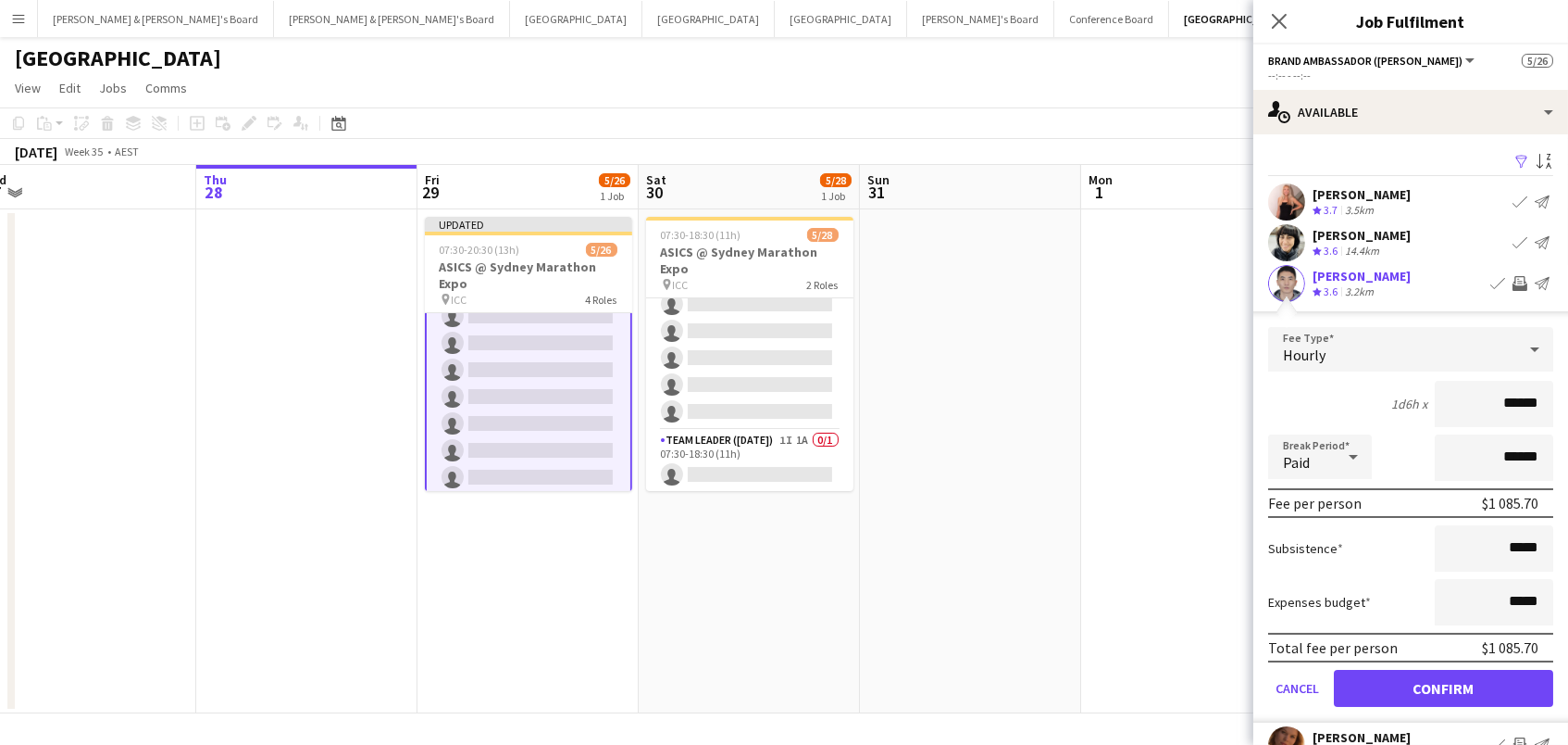
click at [1443, 686] on button "Confirm" at bounding box center [1443, 688] width 219 height 37
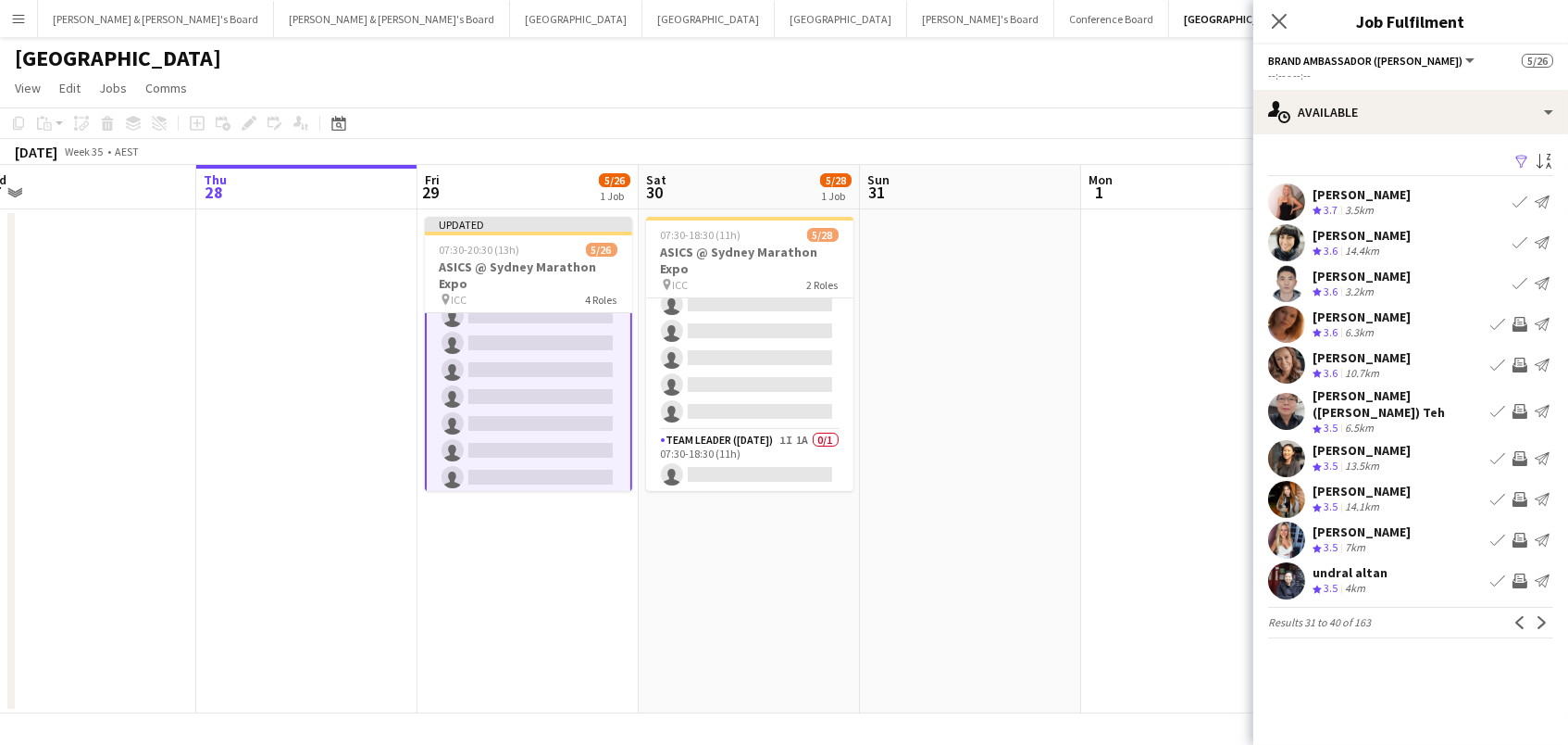
click at [1519, 317] on app-icon "Invite crew" at bounding box center [1519, 324] width 15 height 15
click at [1514, 360] on app-icon "Invite crew" at bounding box center [1519, 365] width 15 height 15
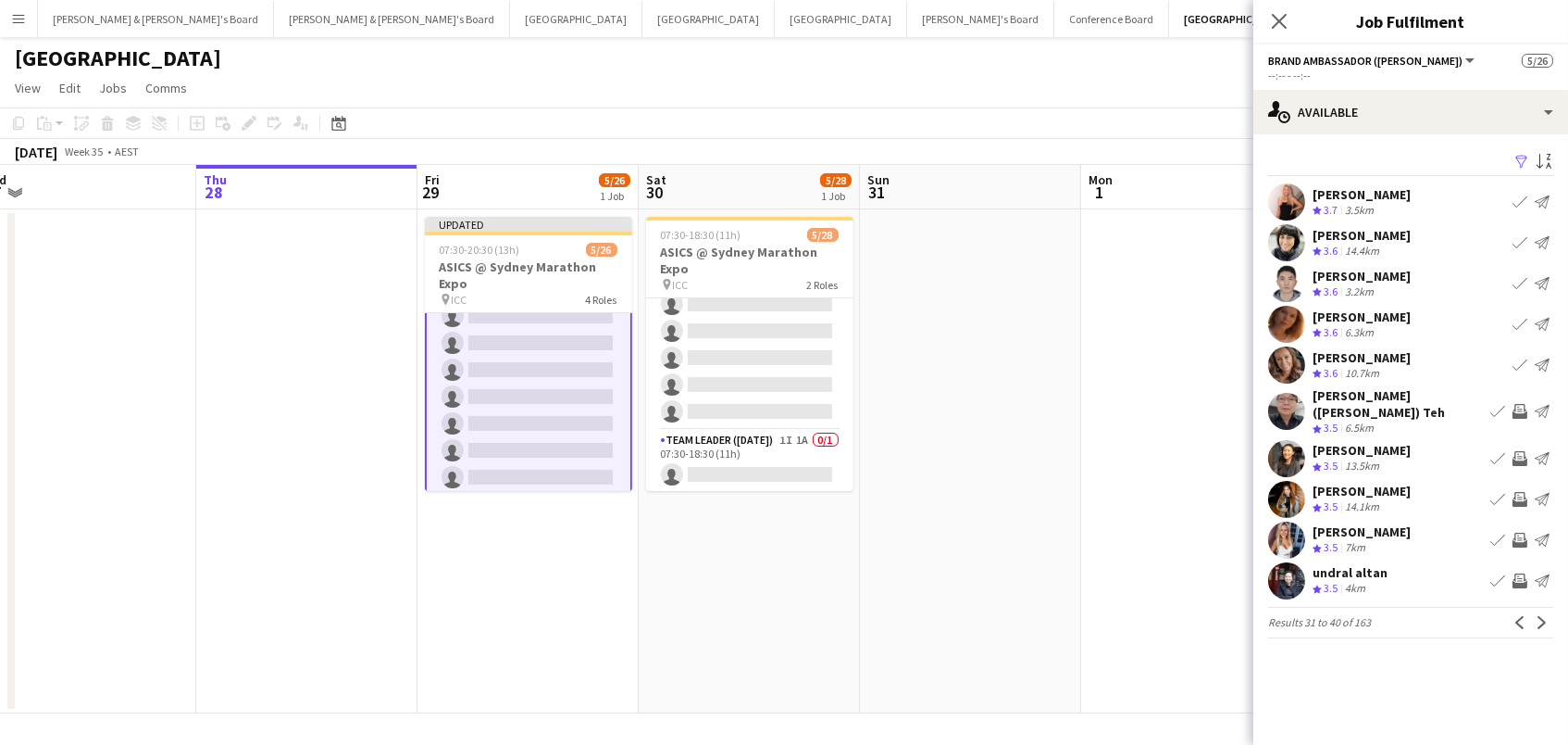
click at [1516, 451] on app-icon "Invite crew" at bounding box center [1519, 458] width 15 height 15
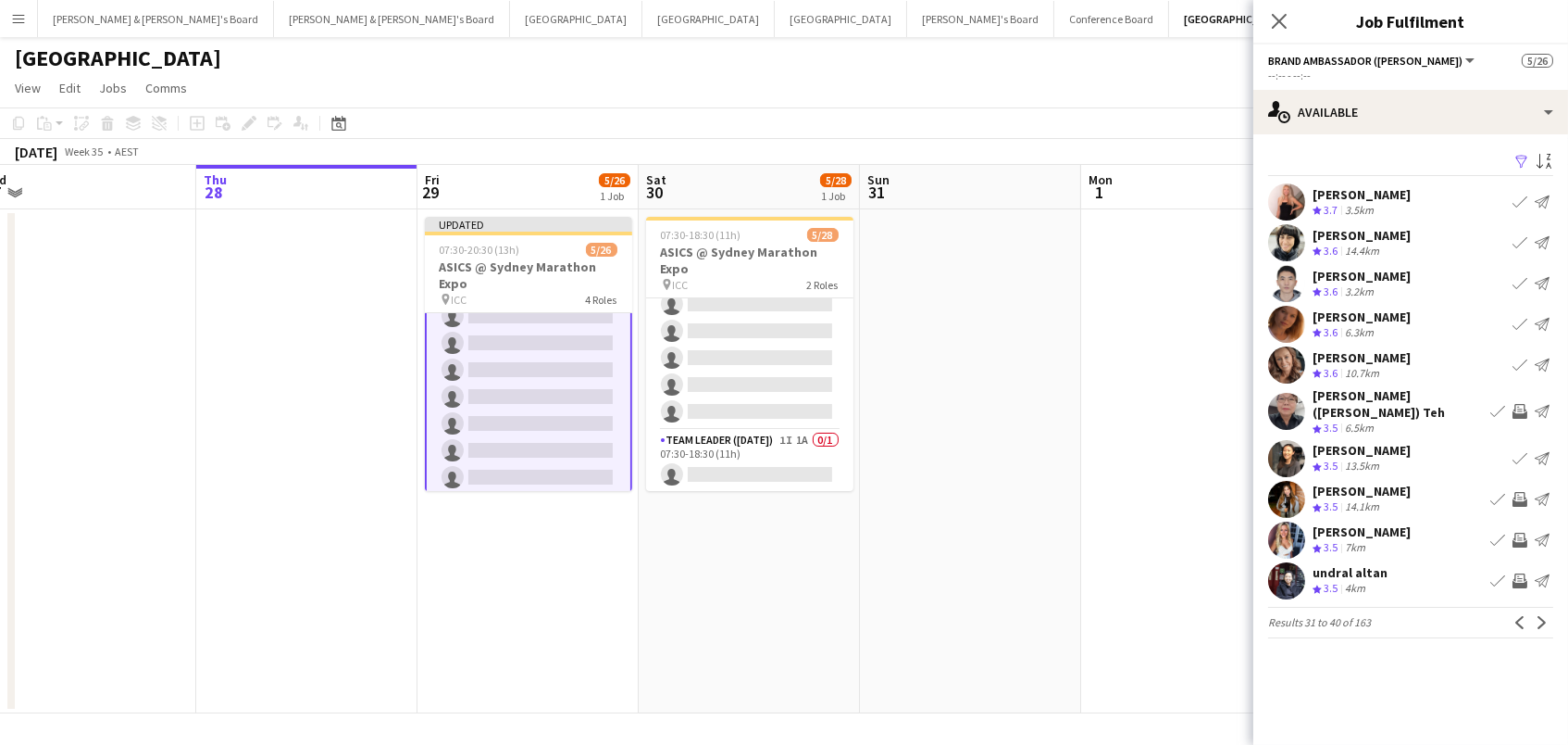
click at [1515, 491] on app-icon "Invite crew" at bounding box center [1519, 498] width 15 height 15
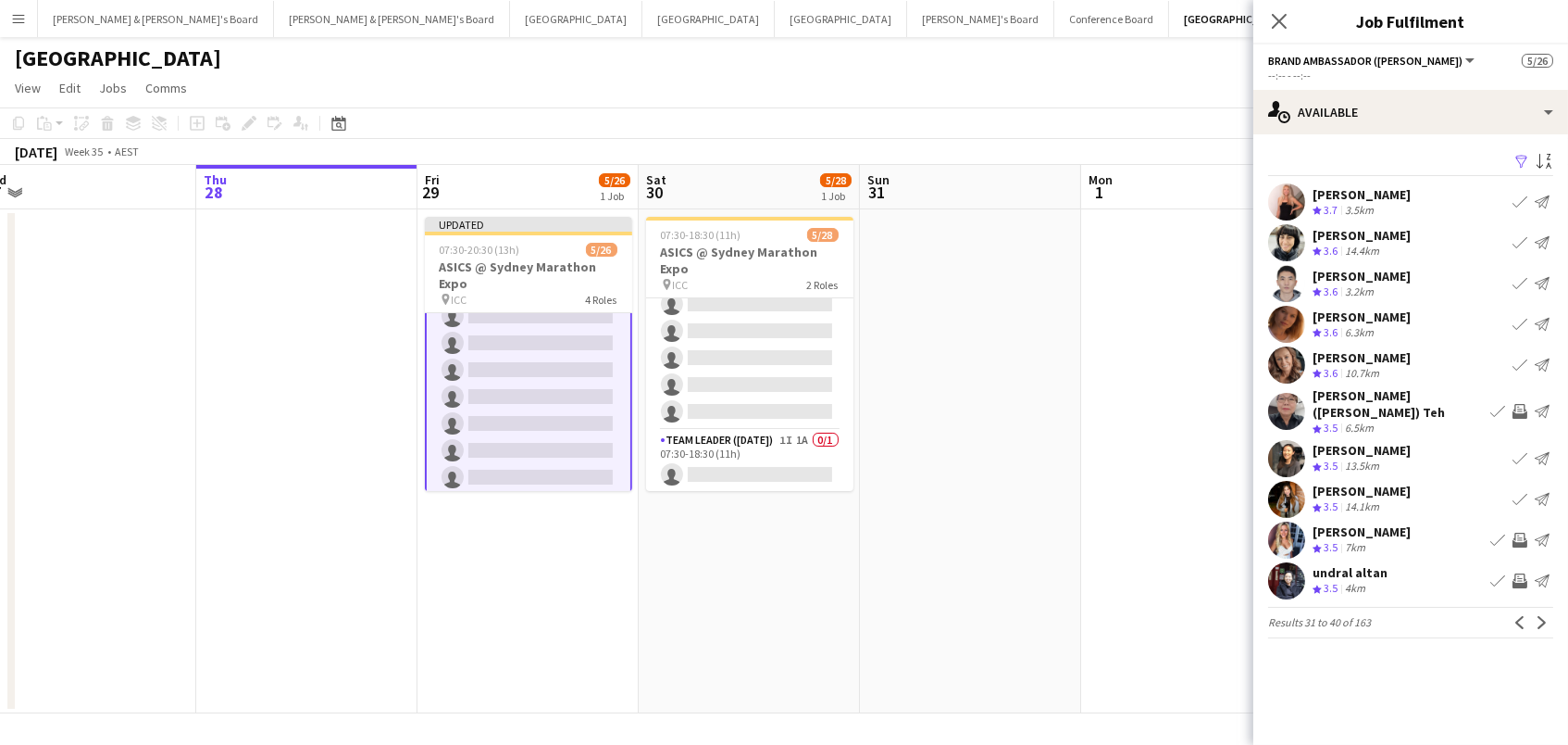
click at [1520, 532] on app-icon "Invite crew" at bounding box center [1519, 539] width 15 height 15
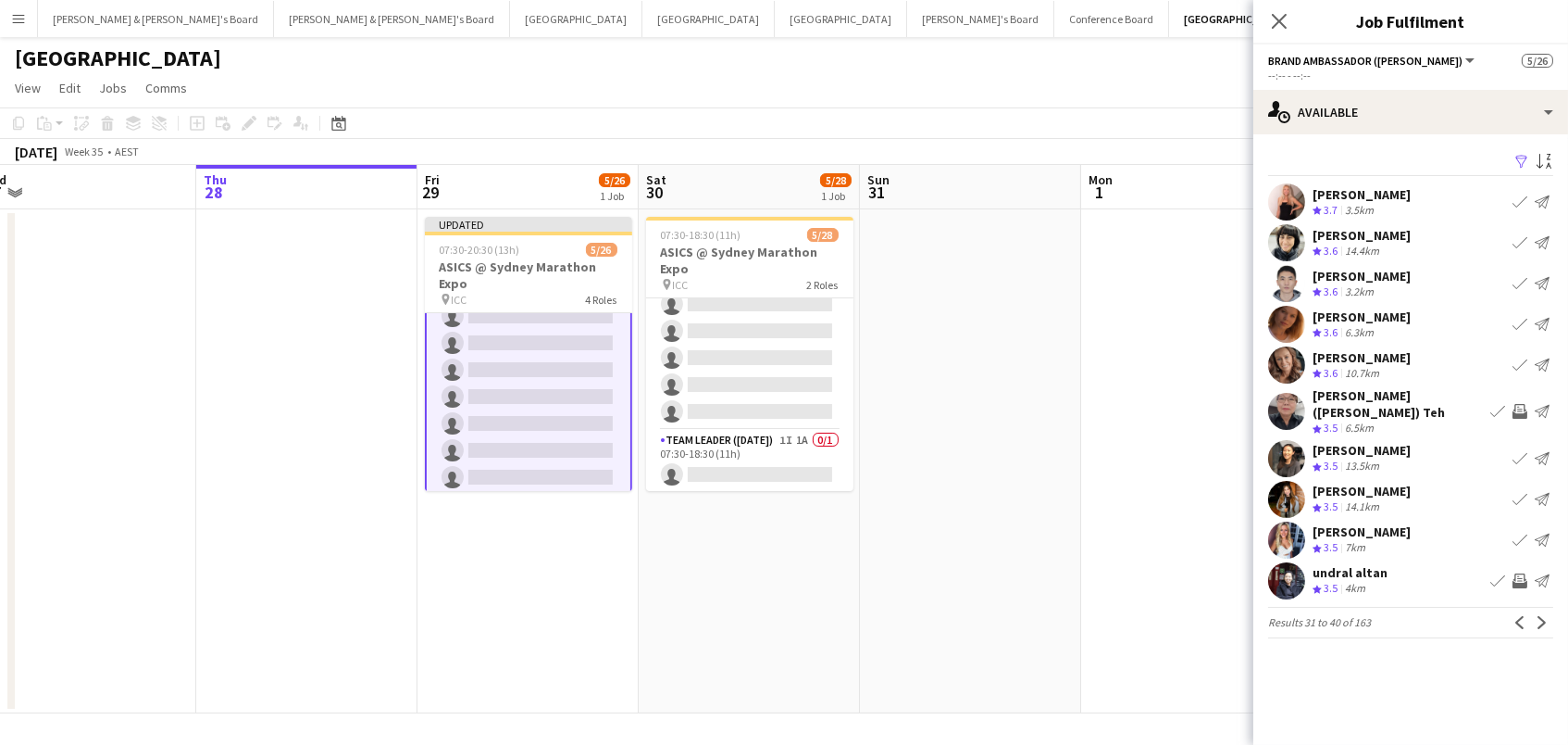
click at [1522, 573] on app-icon "Invite crew" at bounding box center [1519, 580] width 15 height 15
click at [1545, 616] on app-icon "Next" at bounding box center [1542, 622] width 13 height 13
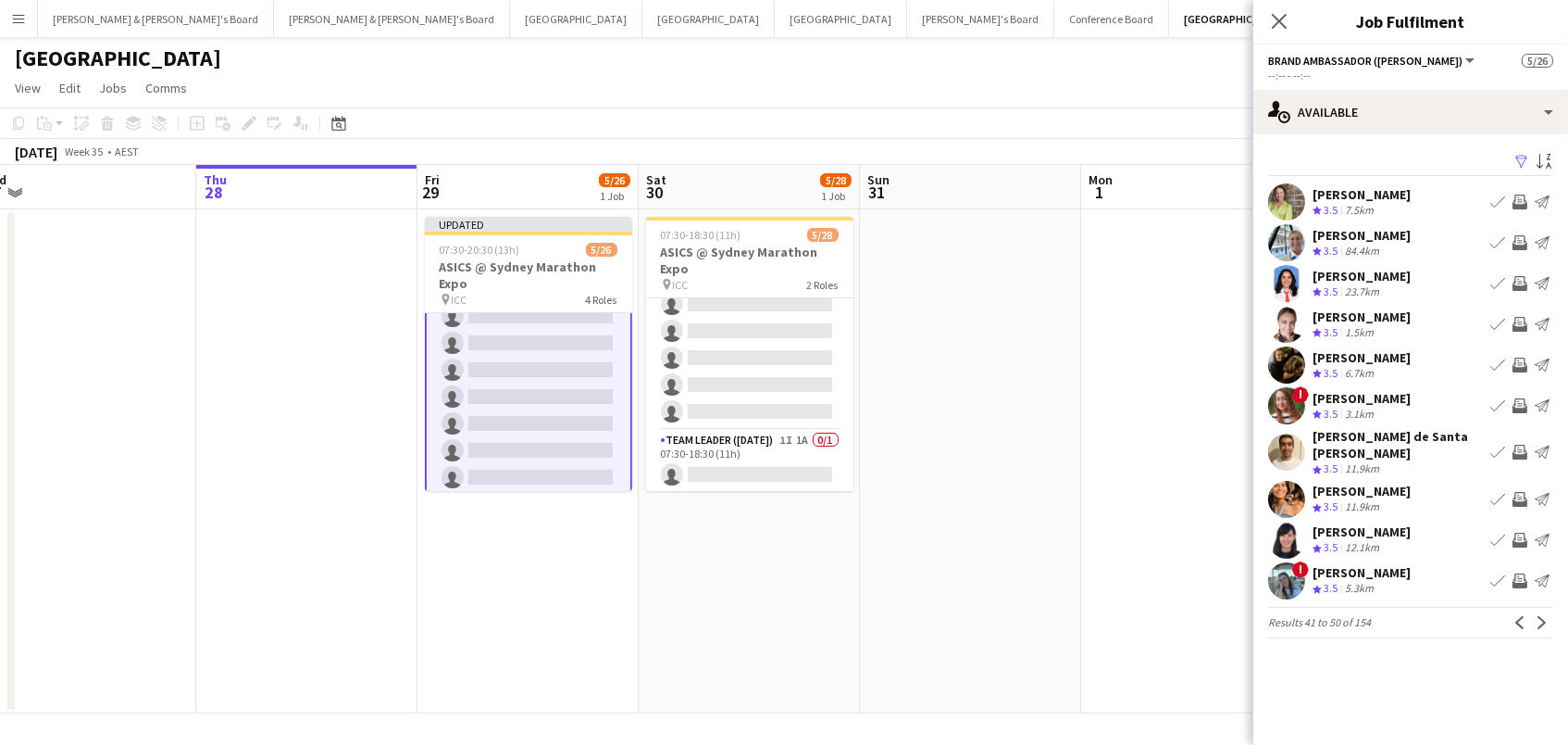
click at [1515, 196] on app-icon "Invite crew" at bounding box center [1519, 201] width 15 height 15
click at [1515, 268] on div "Ashika Nankani Crew rating 3.5 23.7km Book crew Invite crew Send notification" at bounding box center [1410, 284] width 315 height 37
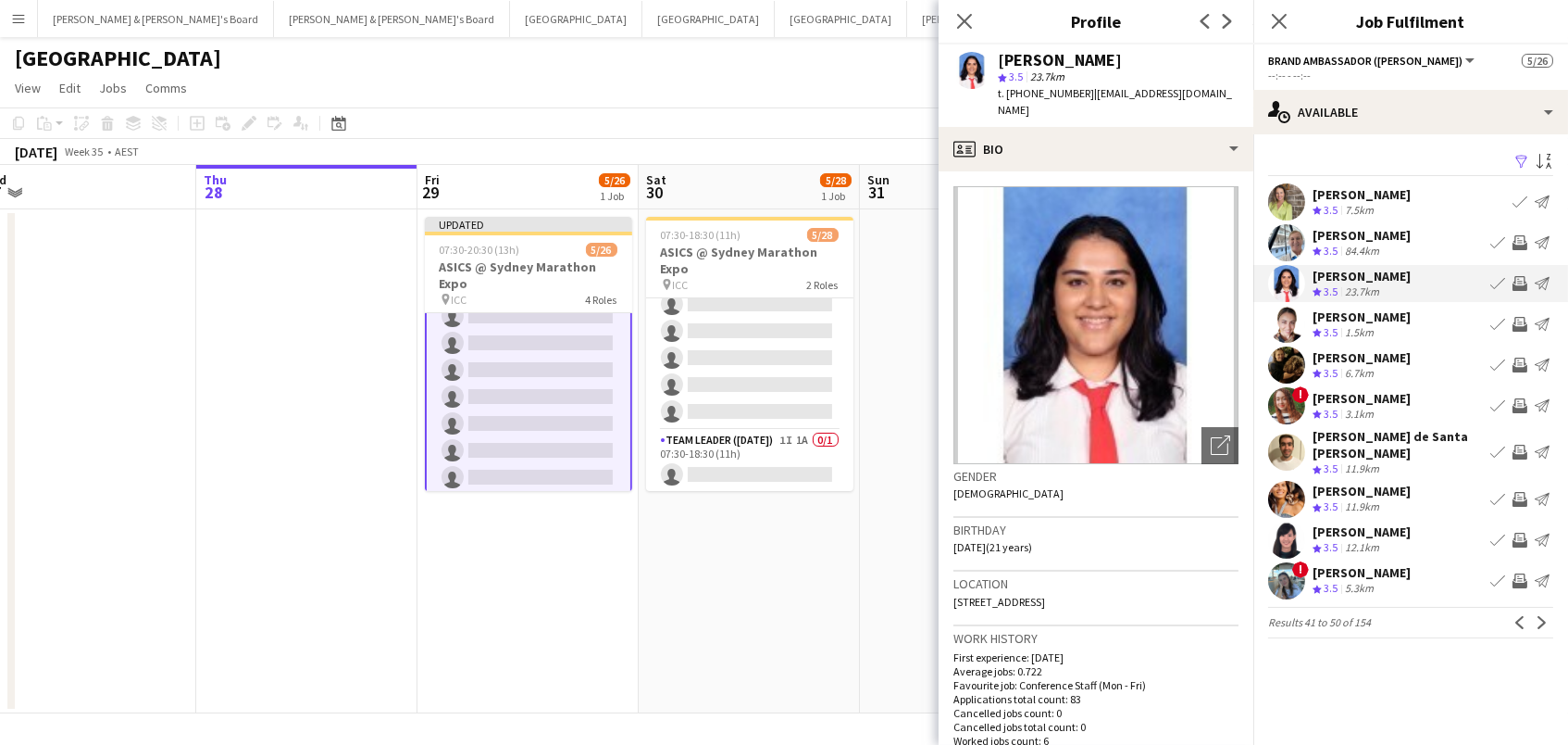
click at [1517, 279] on app-icon "Invite crew" at bounding box center [1519, 283] width 15 height 15
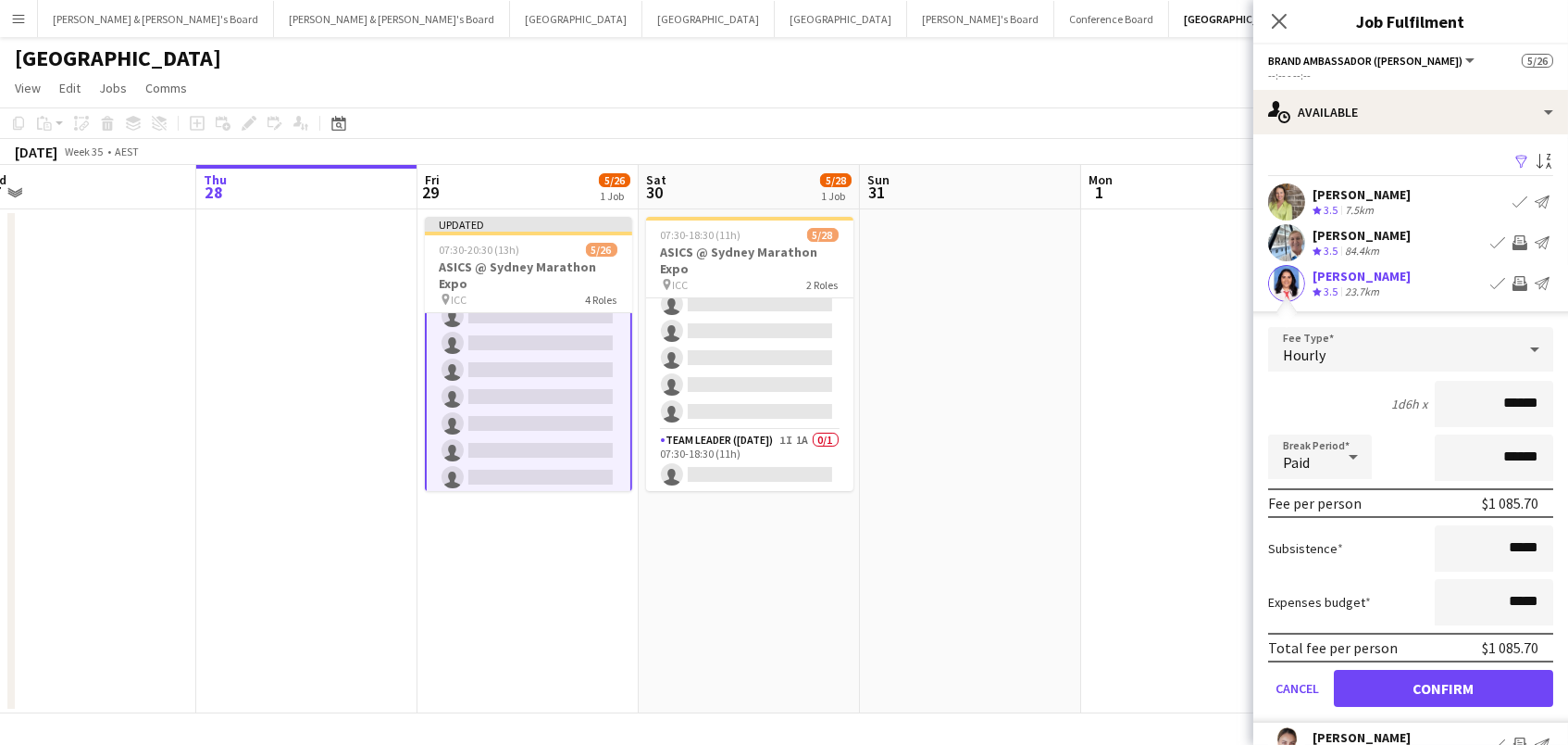
click at [1443, 686] on button "Confirm" at bounding box center [1443, 688] width 219 height 37
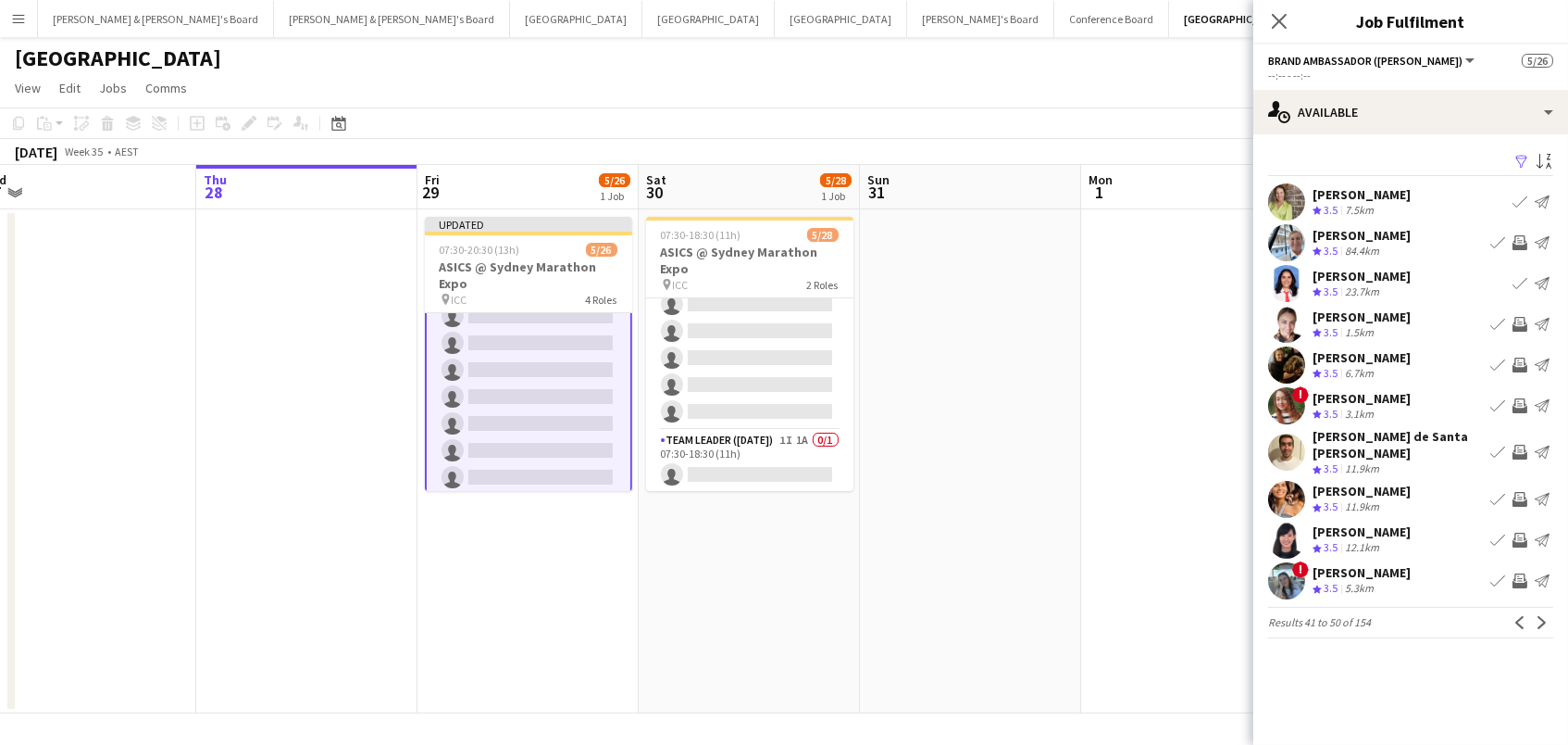
click at [1519, 323] on app-icon "Invite crew" at bounding box center [1519, 324] width 15 height 15
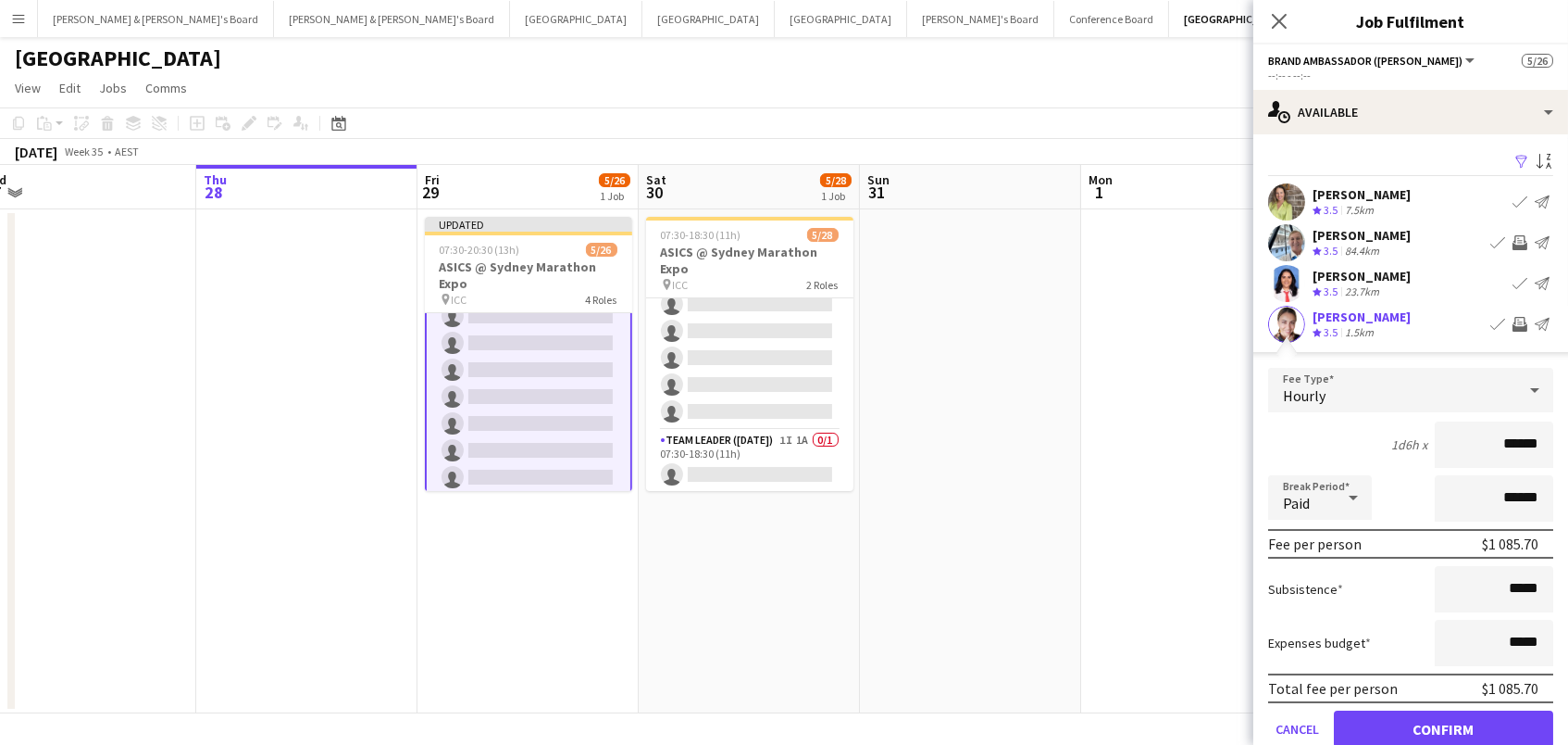
click at [1443, 726] on button "Confirm" at bounding box center [1443, 729] width 219 height 37
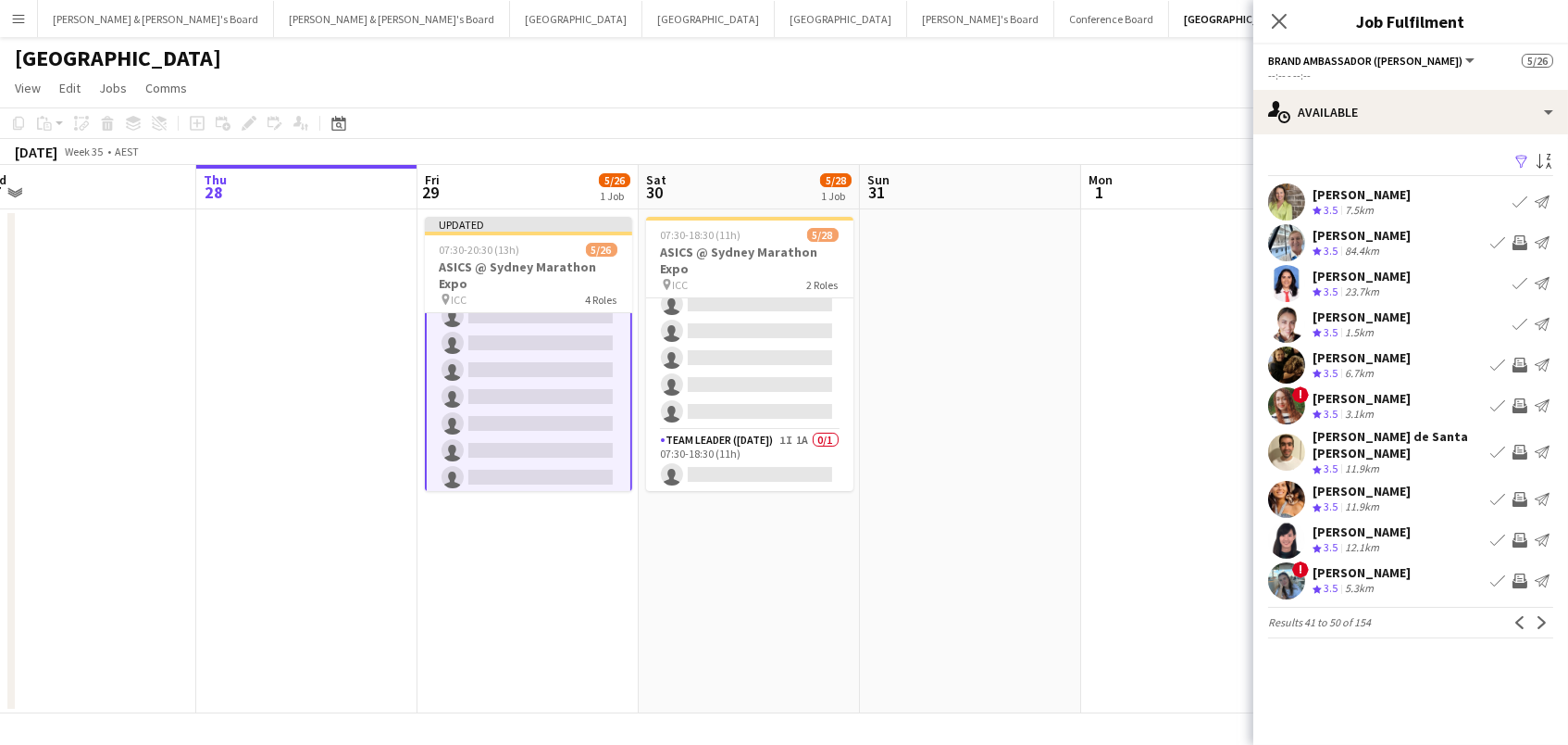
click at [1527, 406] on app-icon "Invite crew" at bounding box center [1519, 405] width 15 height 15
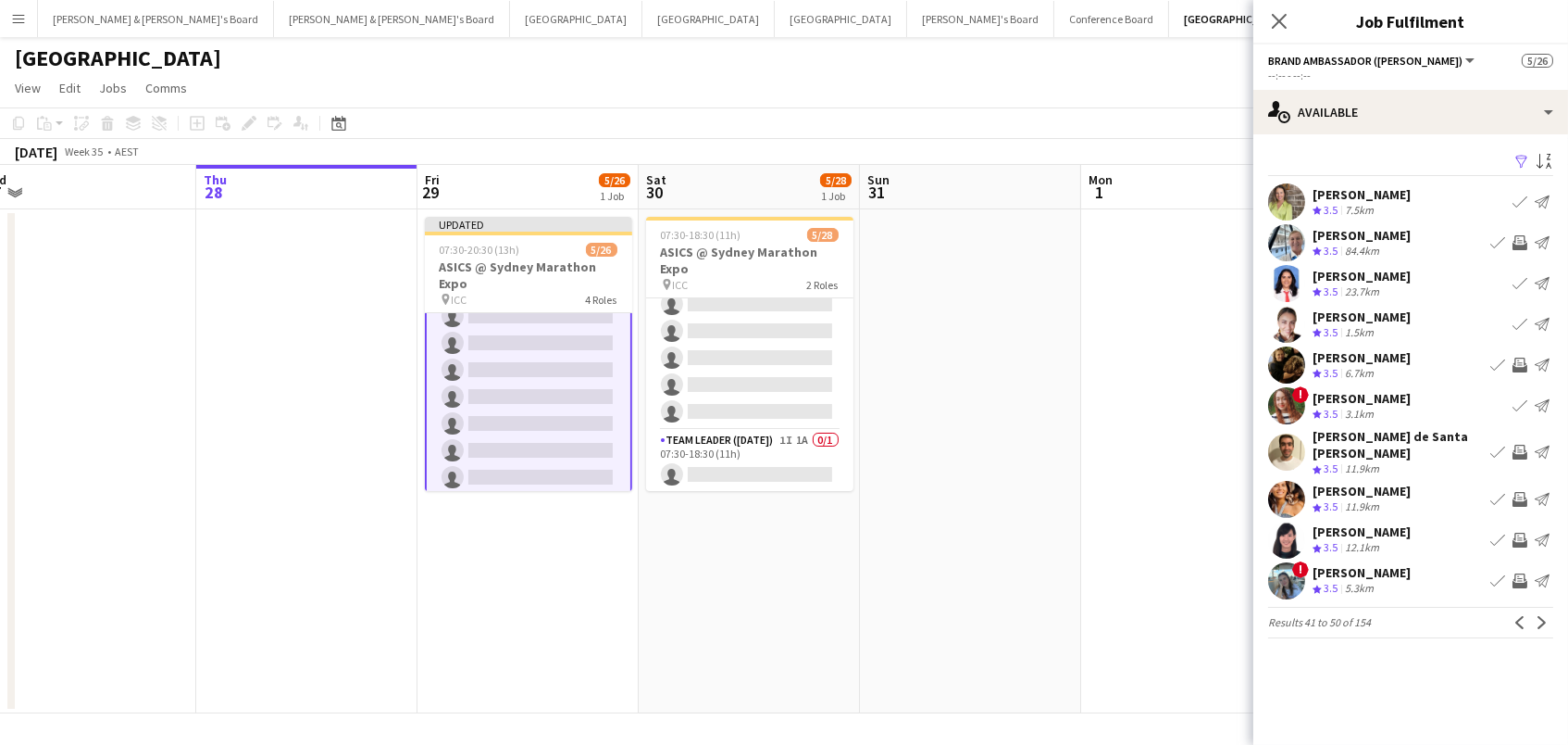
click at [1526, 446] on app-icon "Invite crew" at bounding box center [1519, 451] width 15 height 15
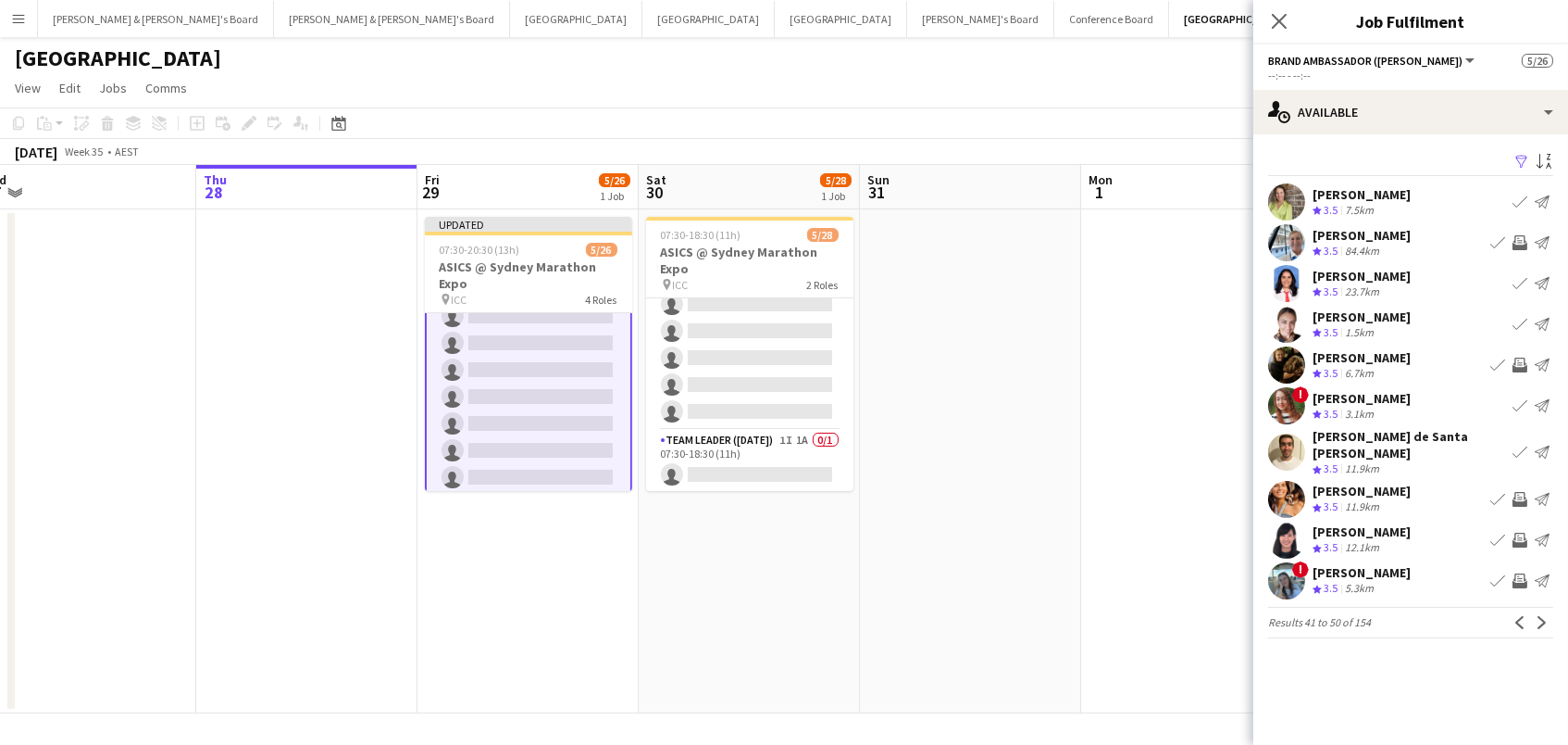
click at [1512, 532] on app-icon "Invite crew" at bounding box center [1519, 539] width 15 height 15
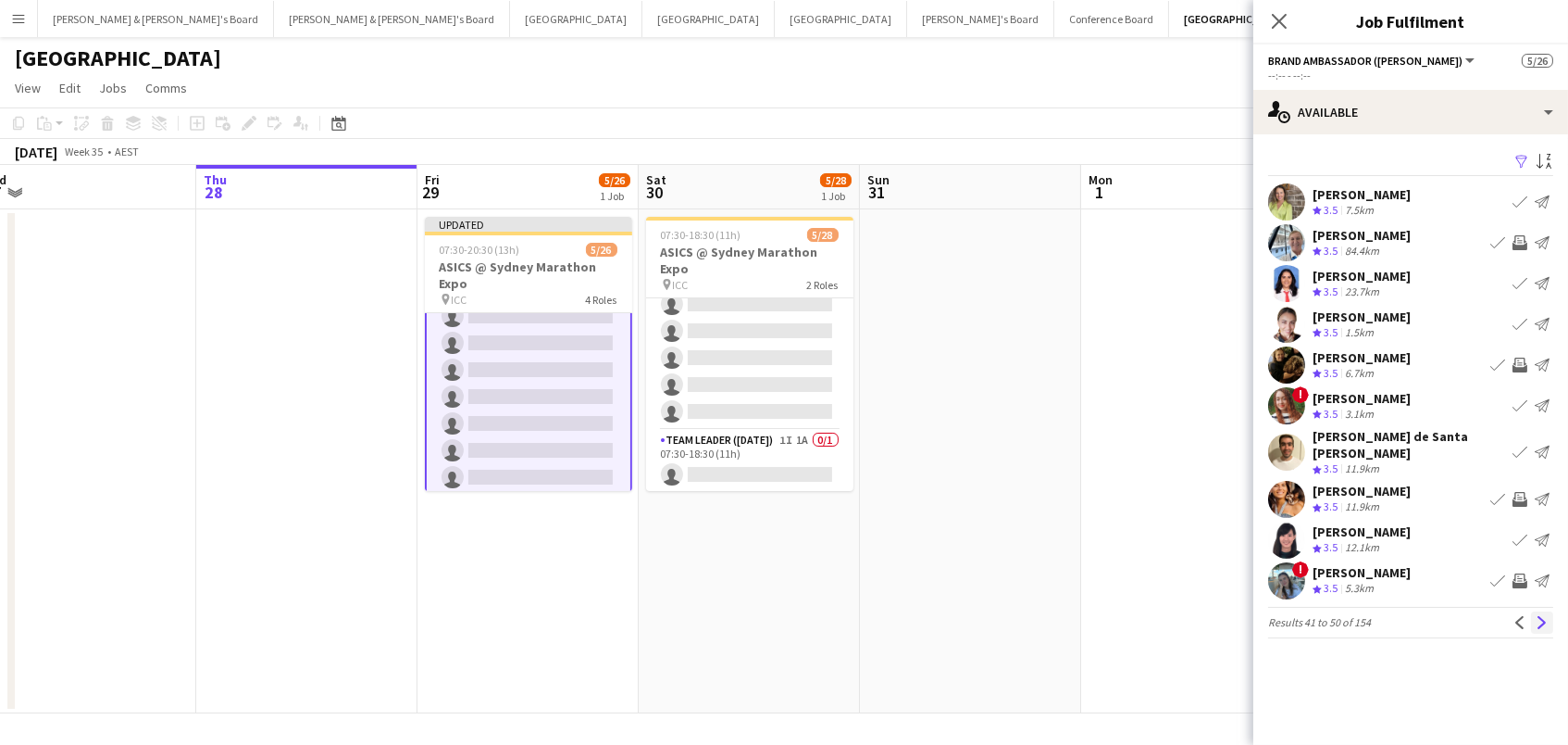
click at [1536, 616] on app-icon "Next" at bounding box center [1542, 622] width 13 height 13
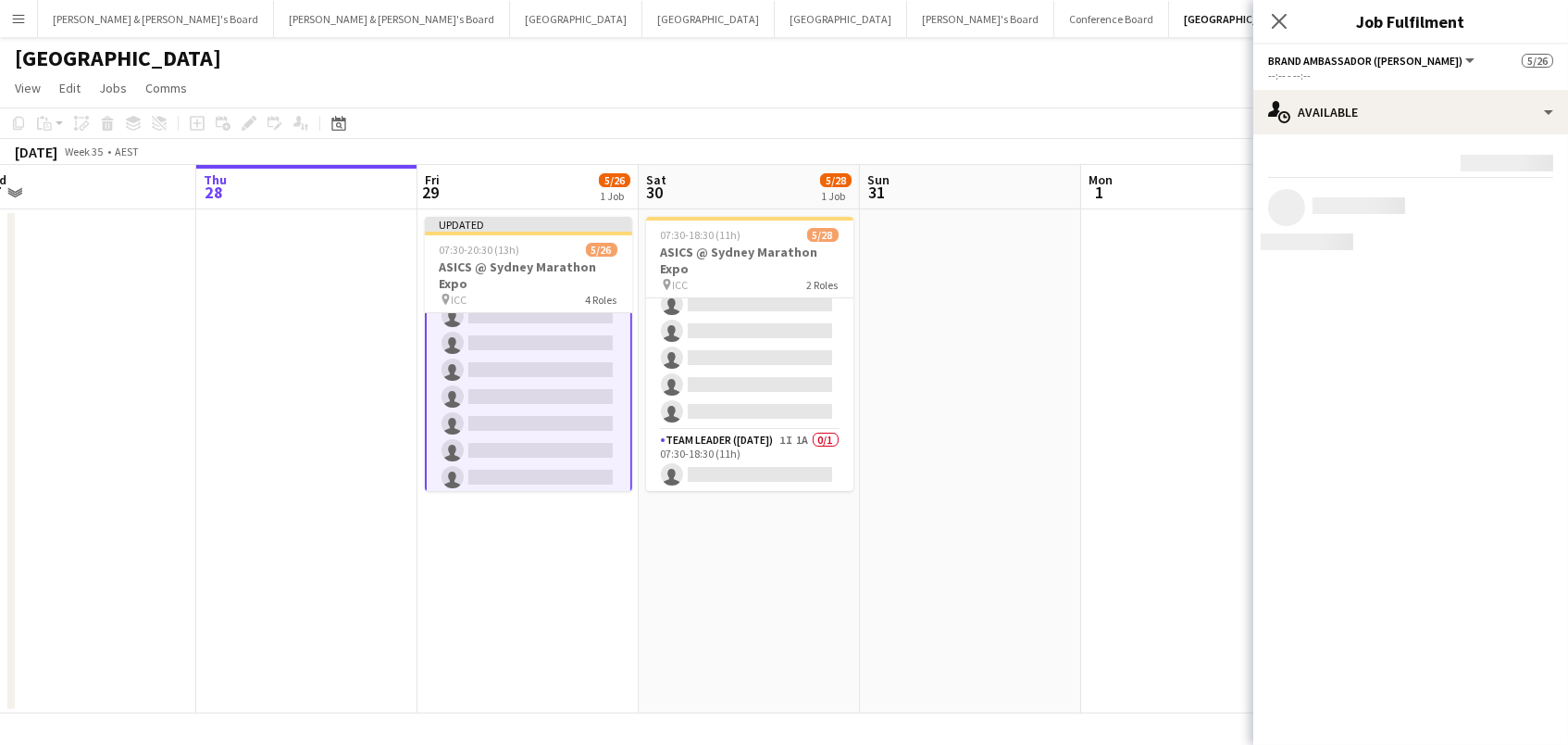
scroll to position [-2, 0]
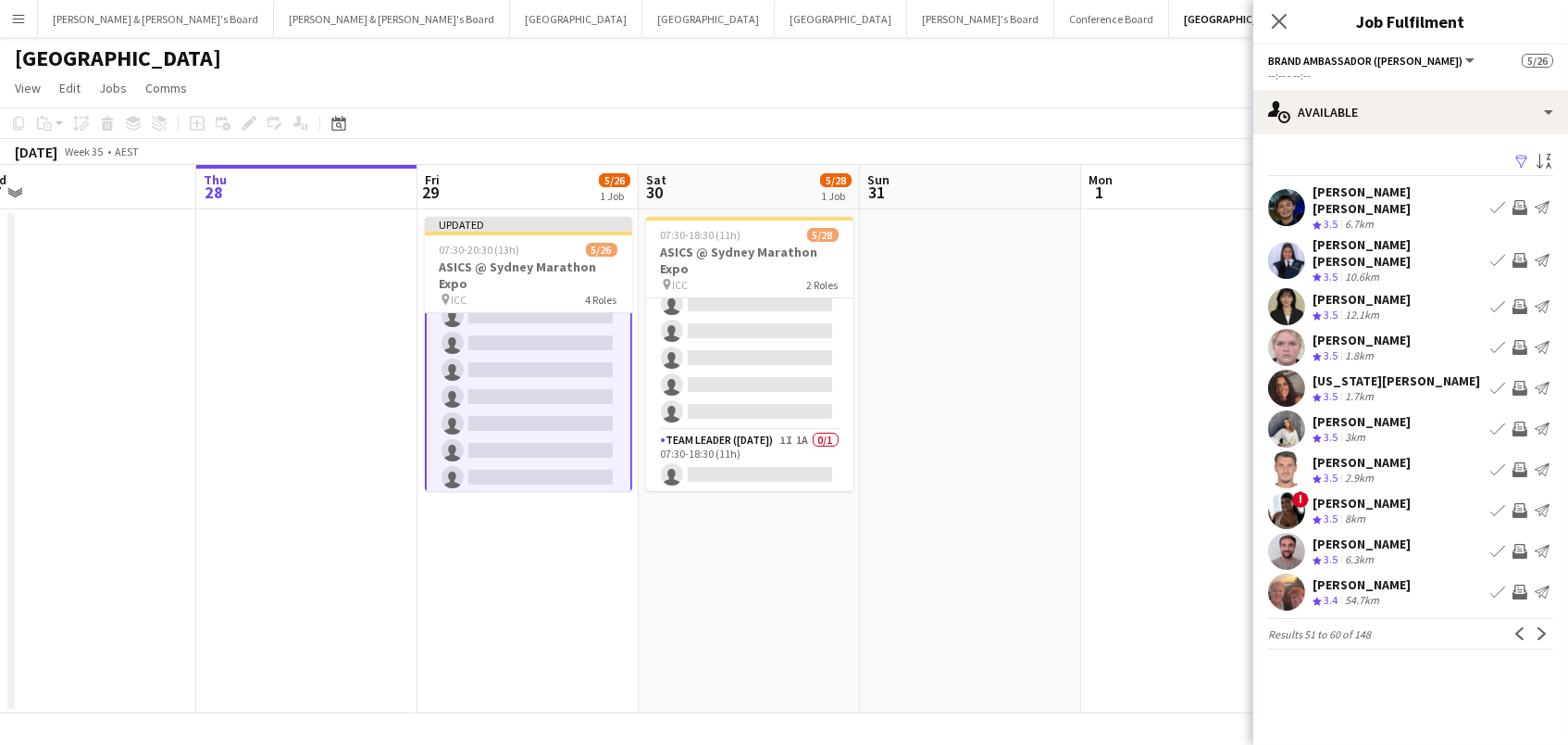
click at [1520, 253] on app-icon "Invite crew" at bounding box center [1519, 259] width 15 height 15
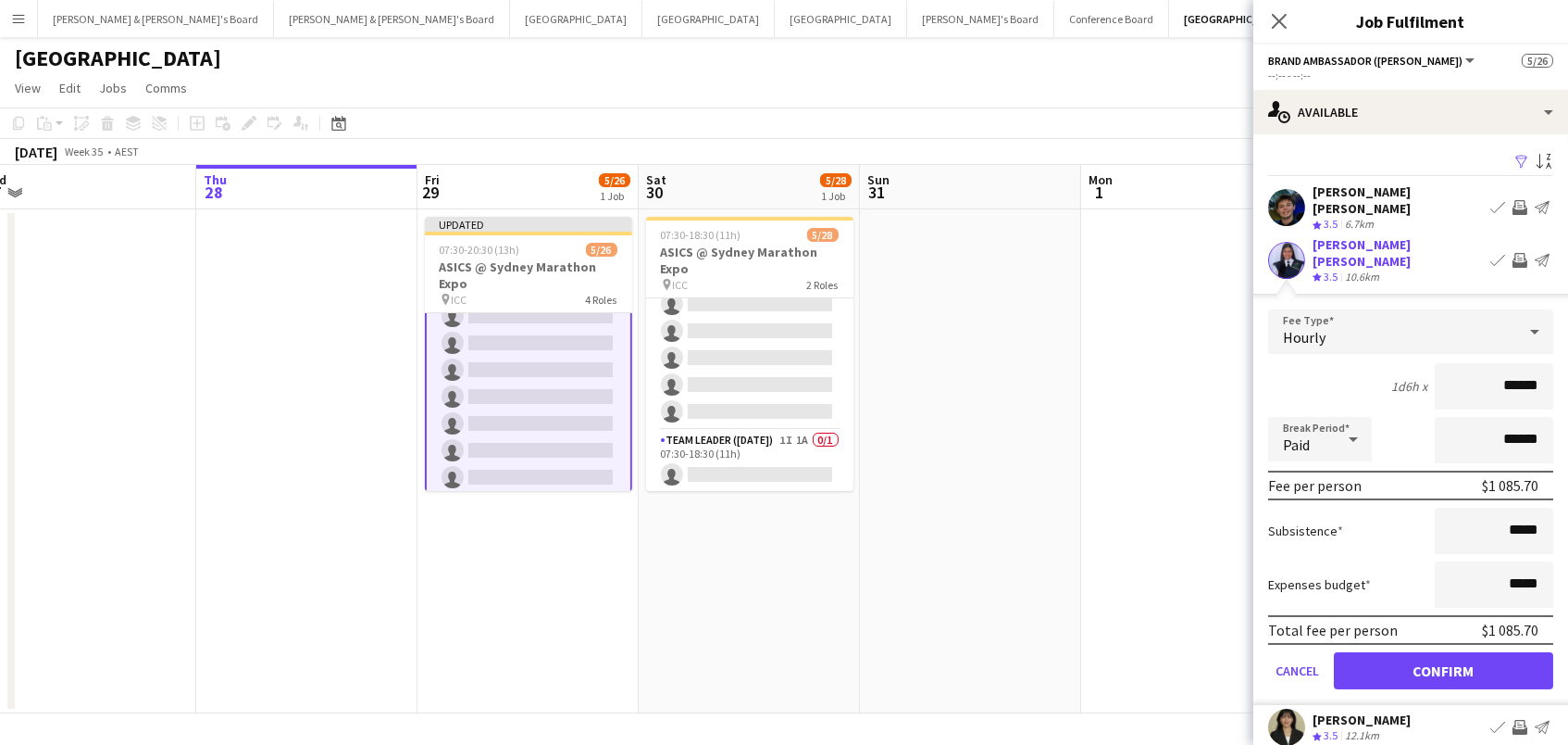
click at [1443, 652] on button "Confirm" at bounding box center [1443, 671] width 219 height 37
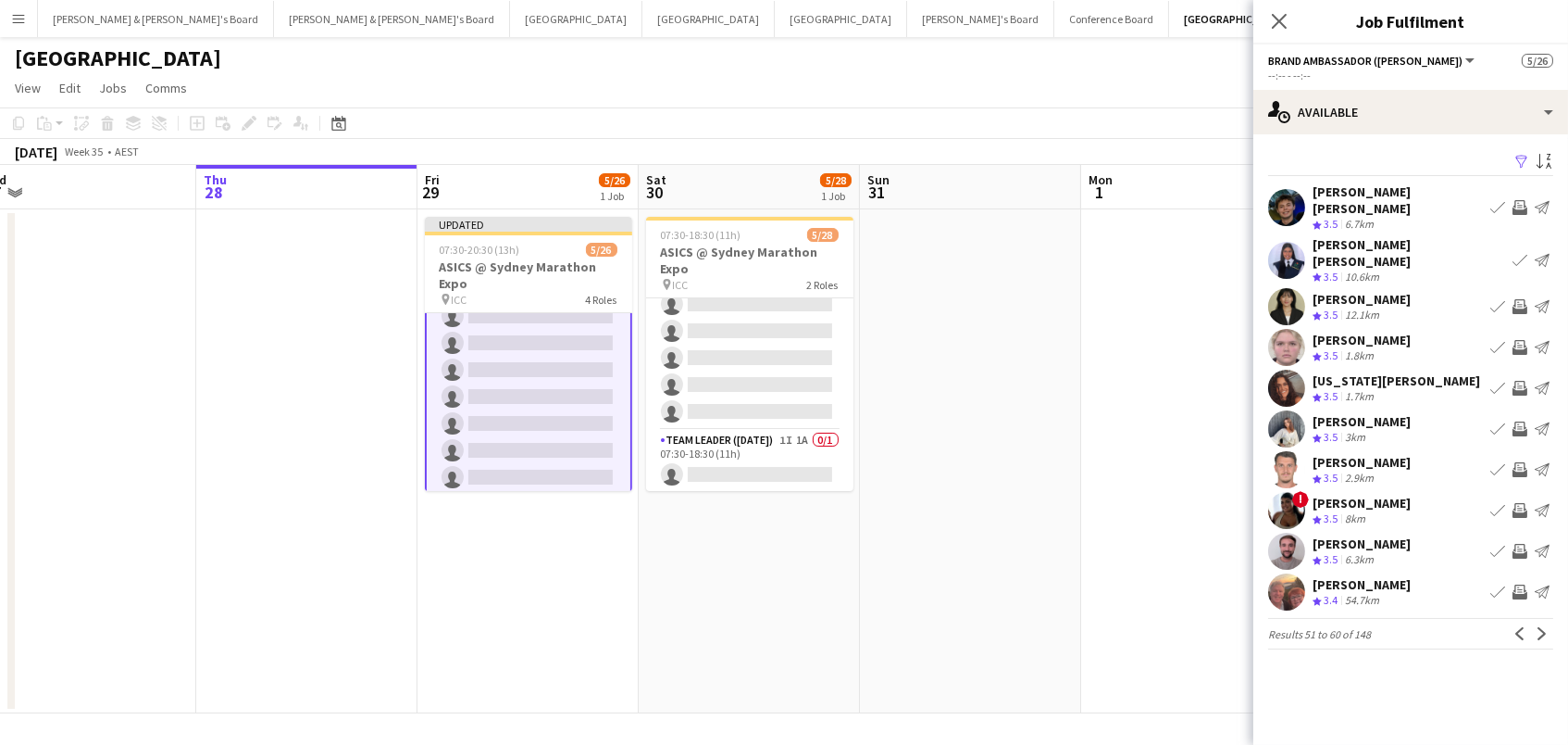
scroll to position [-2, 0]
click at [1520, 299] on app-icon "Invite crew" at bounding box center [1519, 306] width 15 height 15
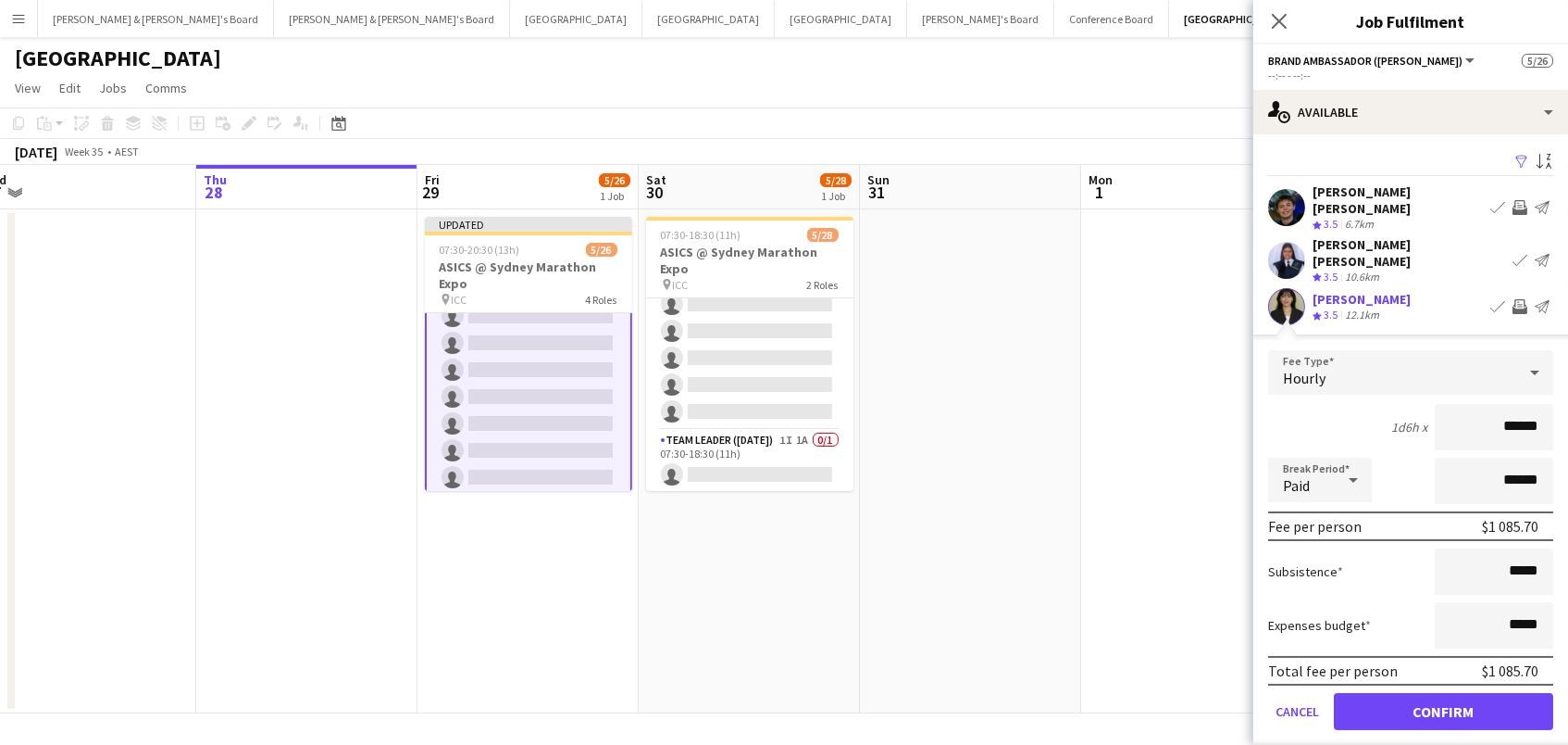
click at [1443, 693] on button "Confirm" at bounding box center [1443, 712] width 219 height 37
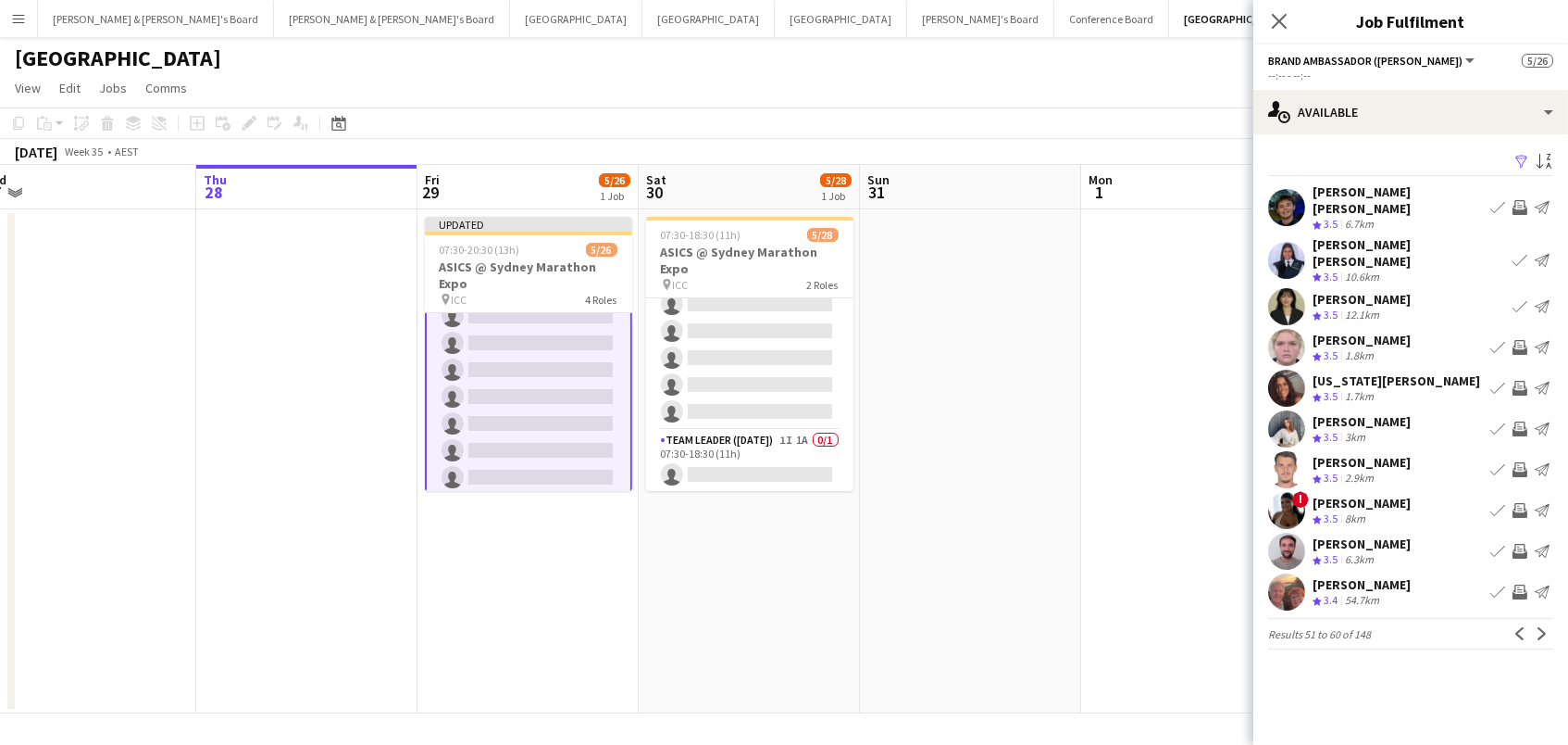
click at [1522, 340] on app-icon "Invite crew" at bounding box center [1519, 347] width 15 height 15
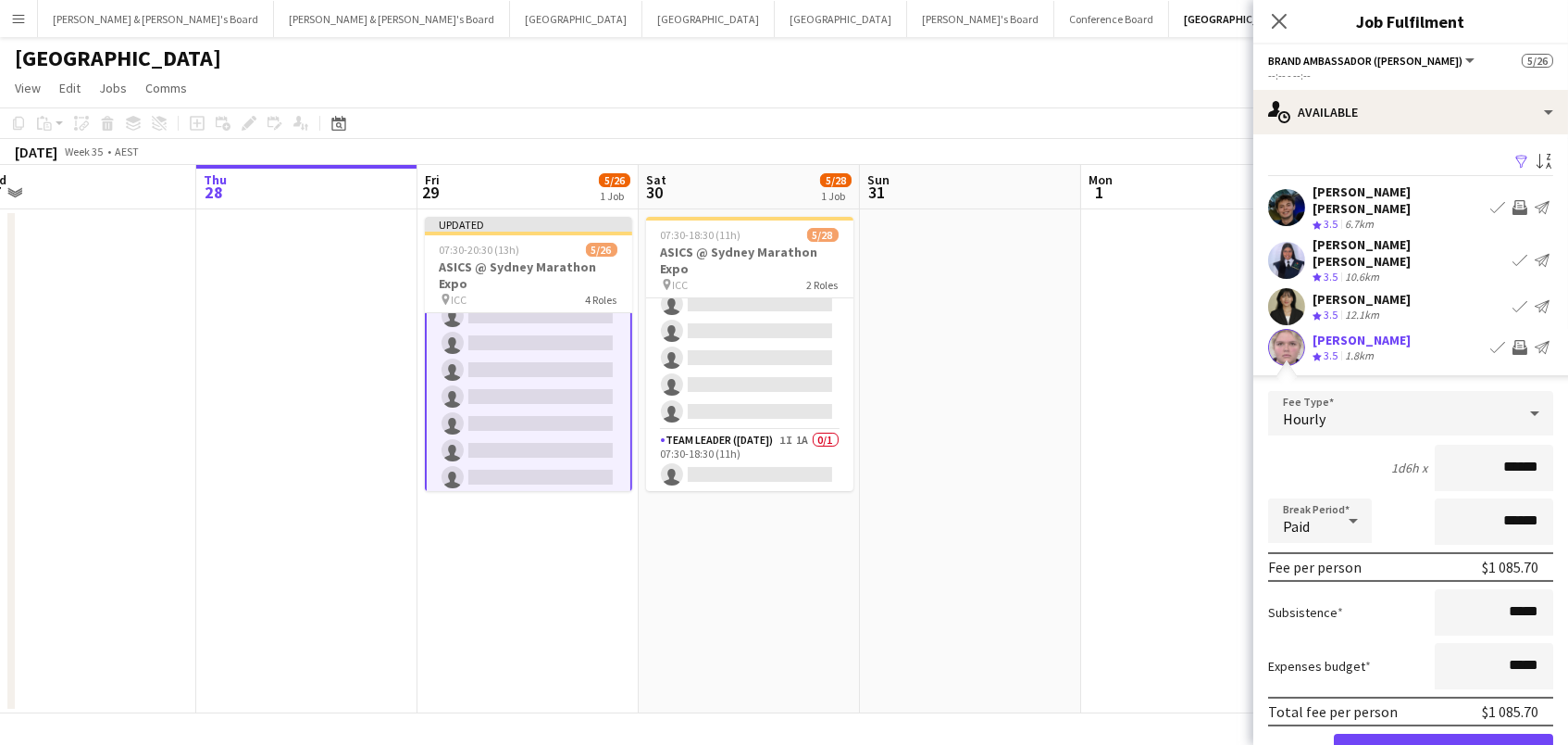
click at [1443, 733] on button "Confirm" at bounding box center [1443, 752] width 219 height 37
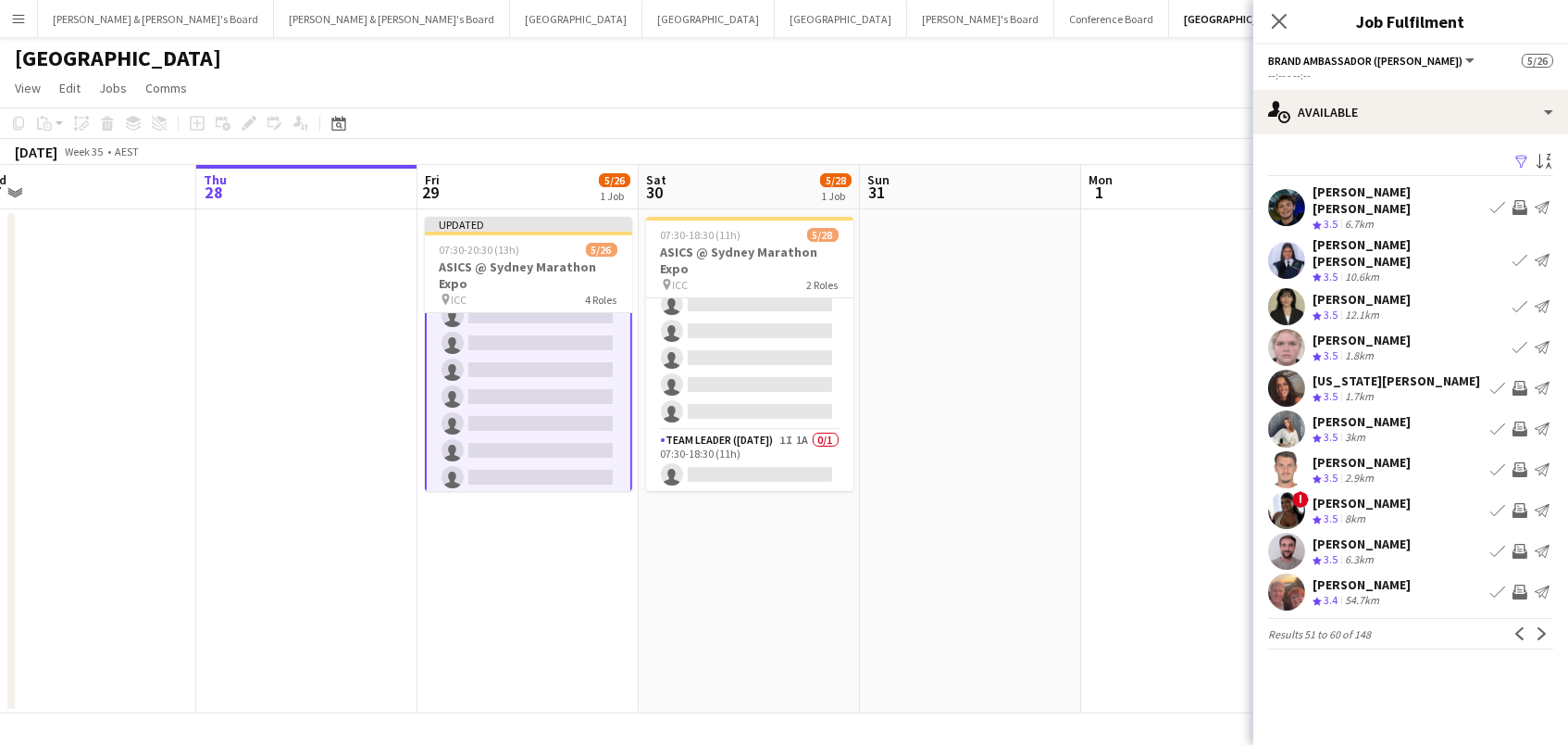
click at [1525, 380] on app-icon "Invite crew" at bounding box center [1519, 387] width 15 height 15
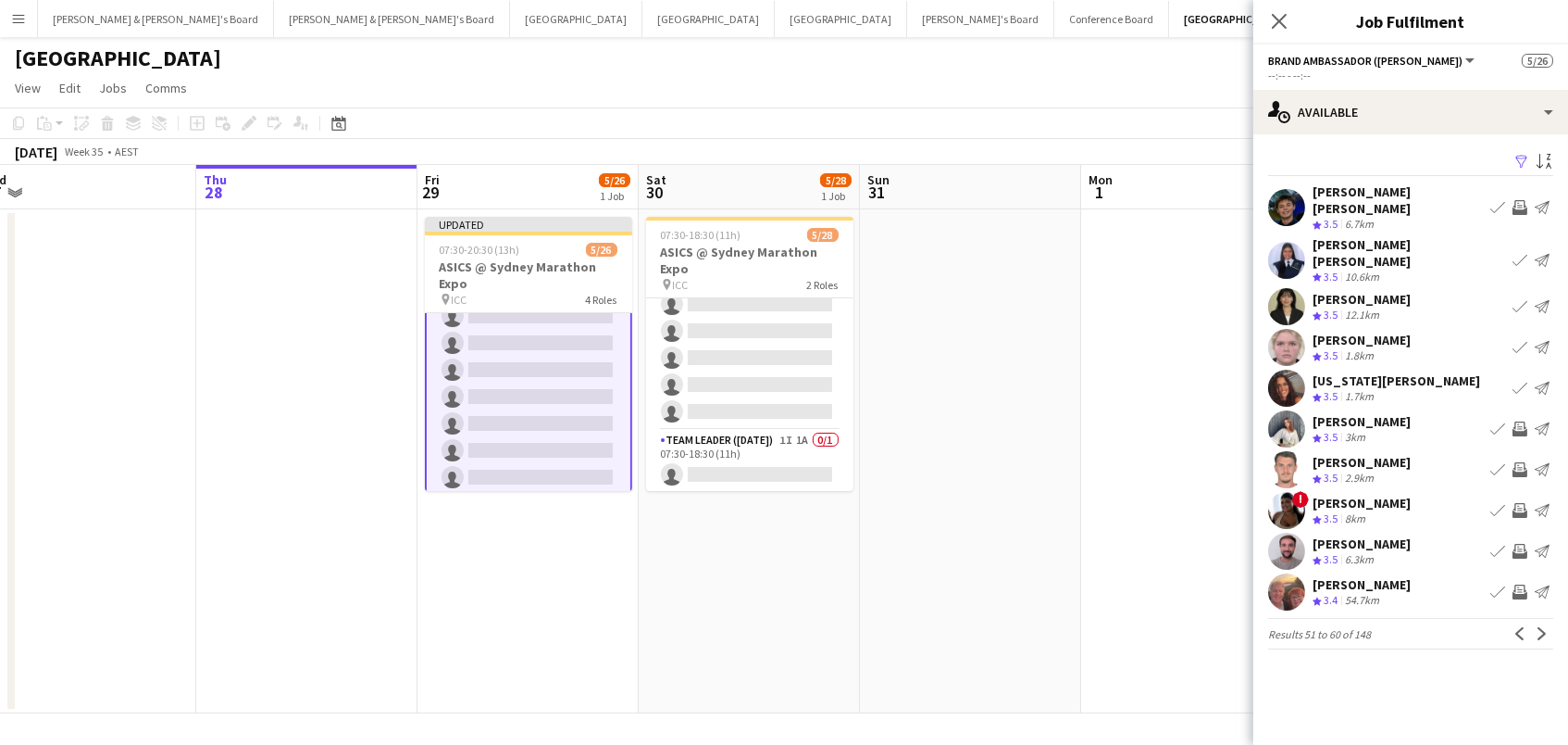
click at [1521, 421] on app-icon "Invite crew" at bounding box center [1519, 428] width 15 height 15
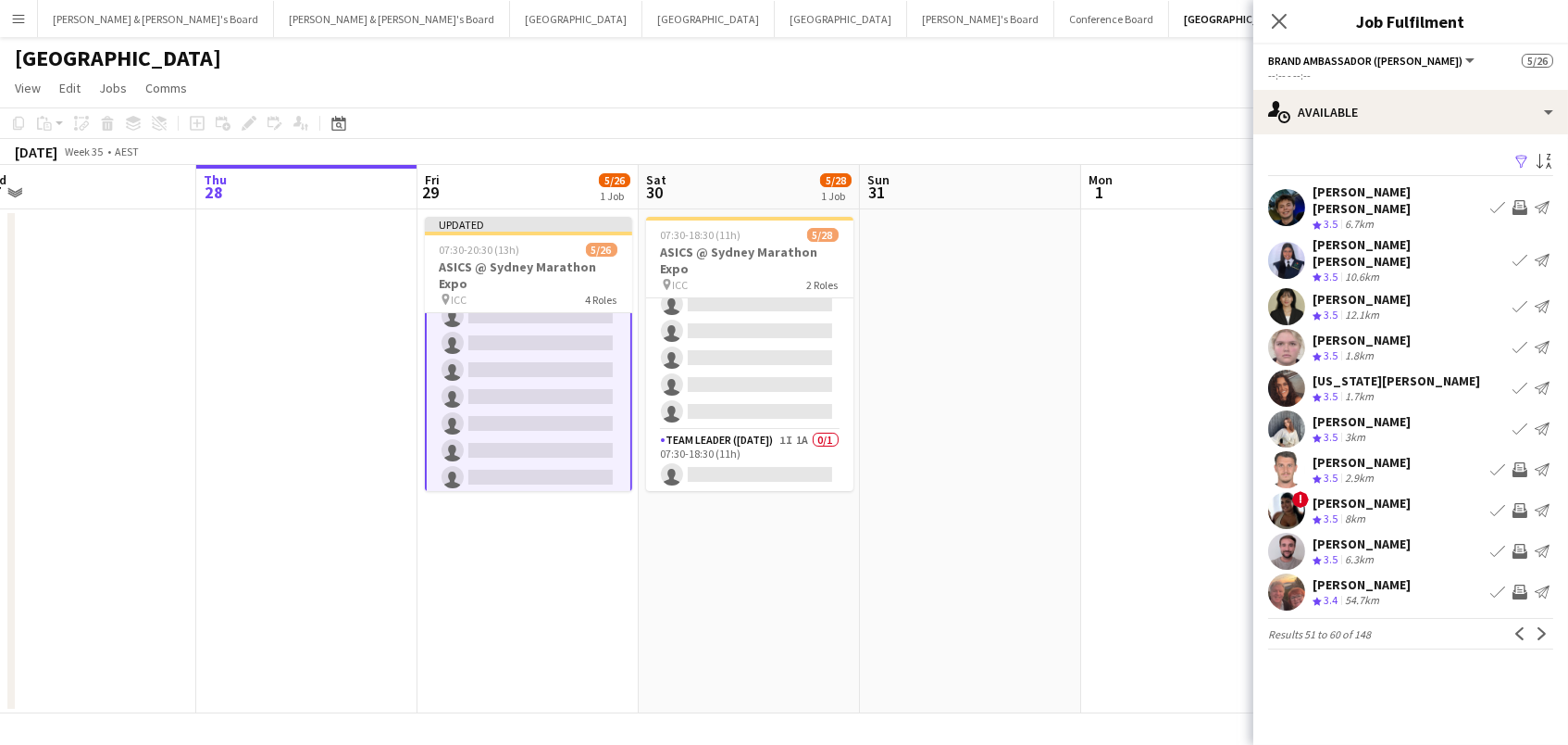
click at [1517, 503] on app-icon "Invite crew" at bounding box center [1519, 510] width 15 height 15
click at [1517, 544] on app-icon "Invite crew" at bounding box center [1519, 551] width 15 height 15
click at [1538, 627] on app-icon "Next" at bounding box center [1542, 633] width 13 height 13
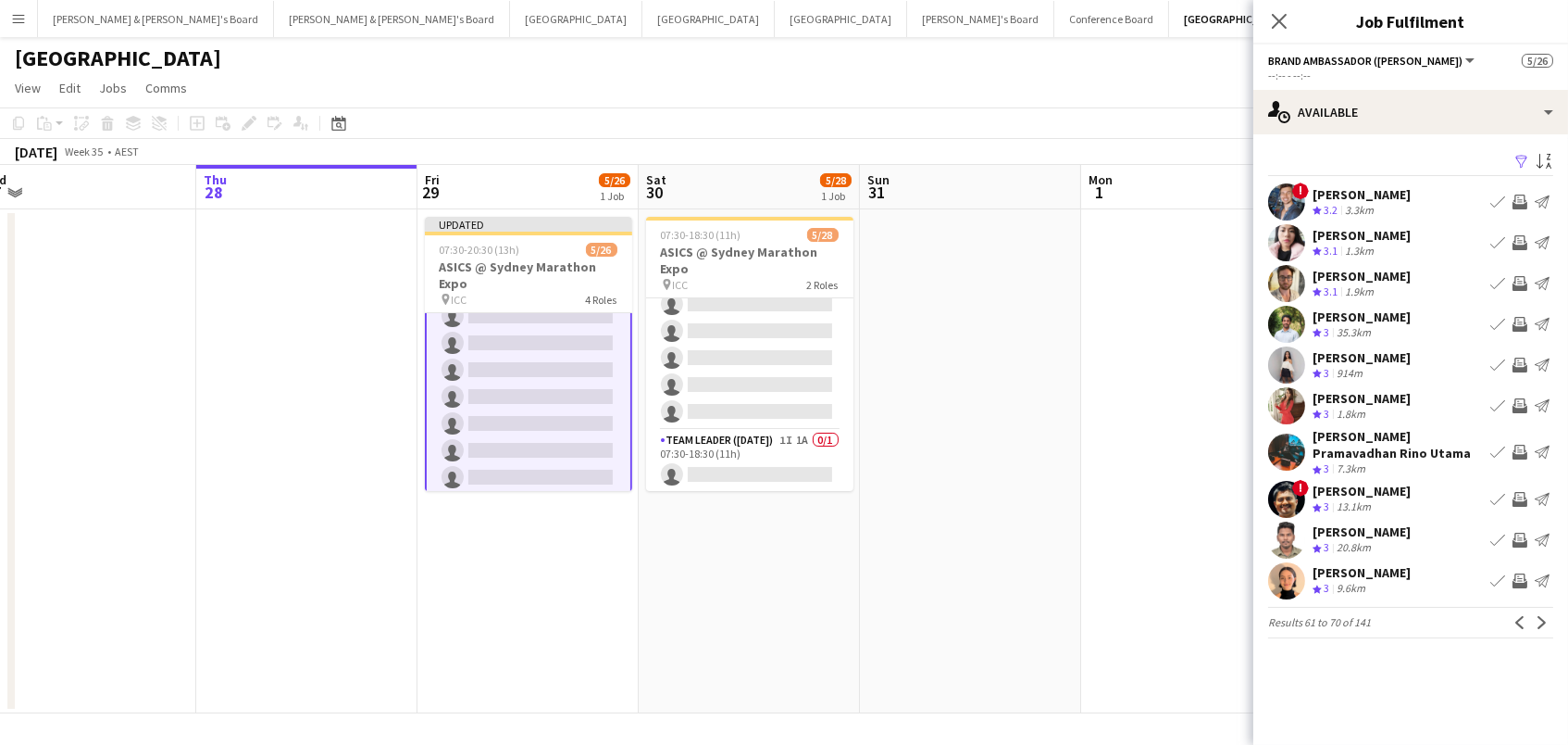
click at [1514, 240] on app-icon "Invite crew" at bounding box center [1519, 242] width 15 height 15
click at [1520, 288] on app-icon "Invite crew" at bounding box center [1519, 283] width 15 height 15
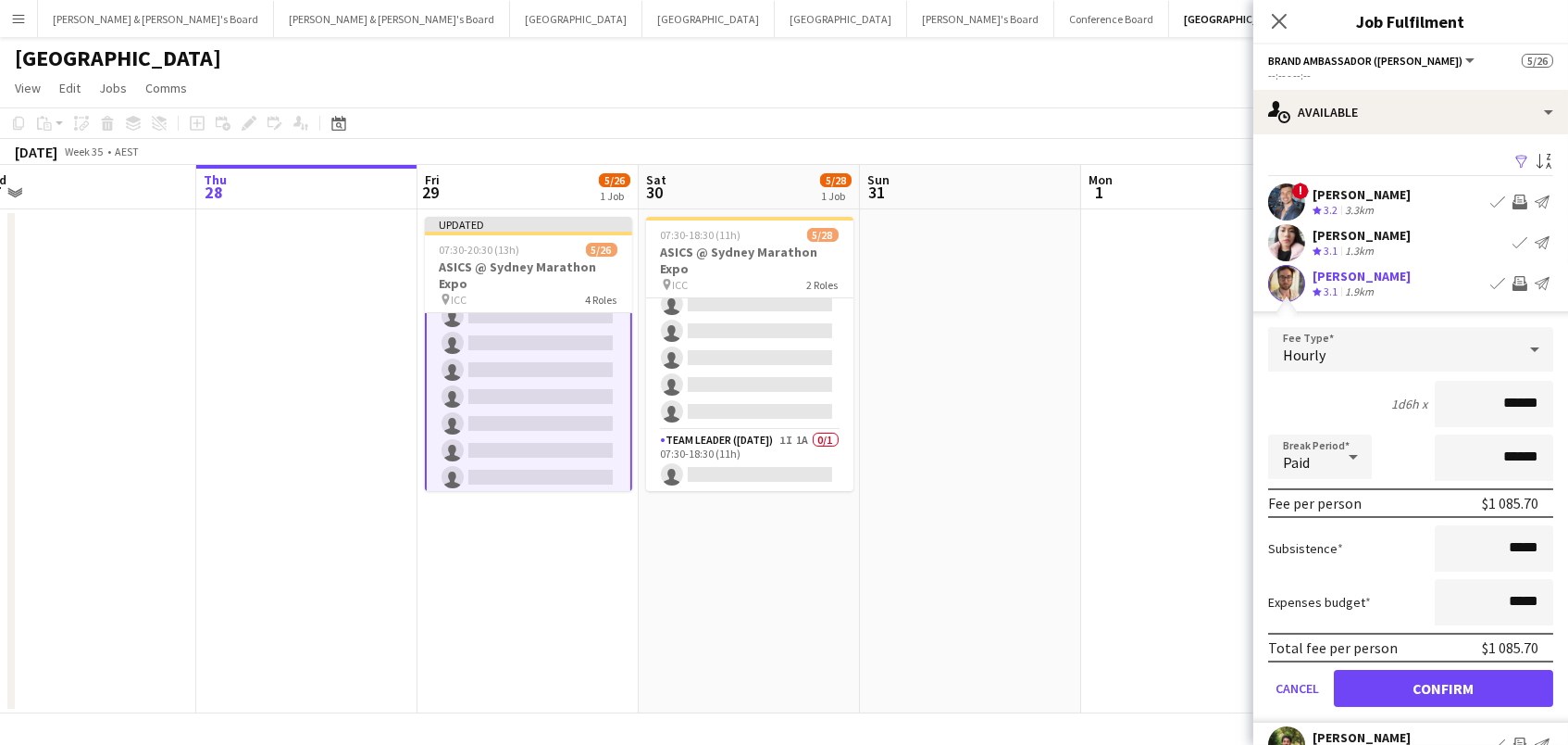
click at [1443, 686] on button "Confirm" at bounding box center [1443, 688] width 219 height 37
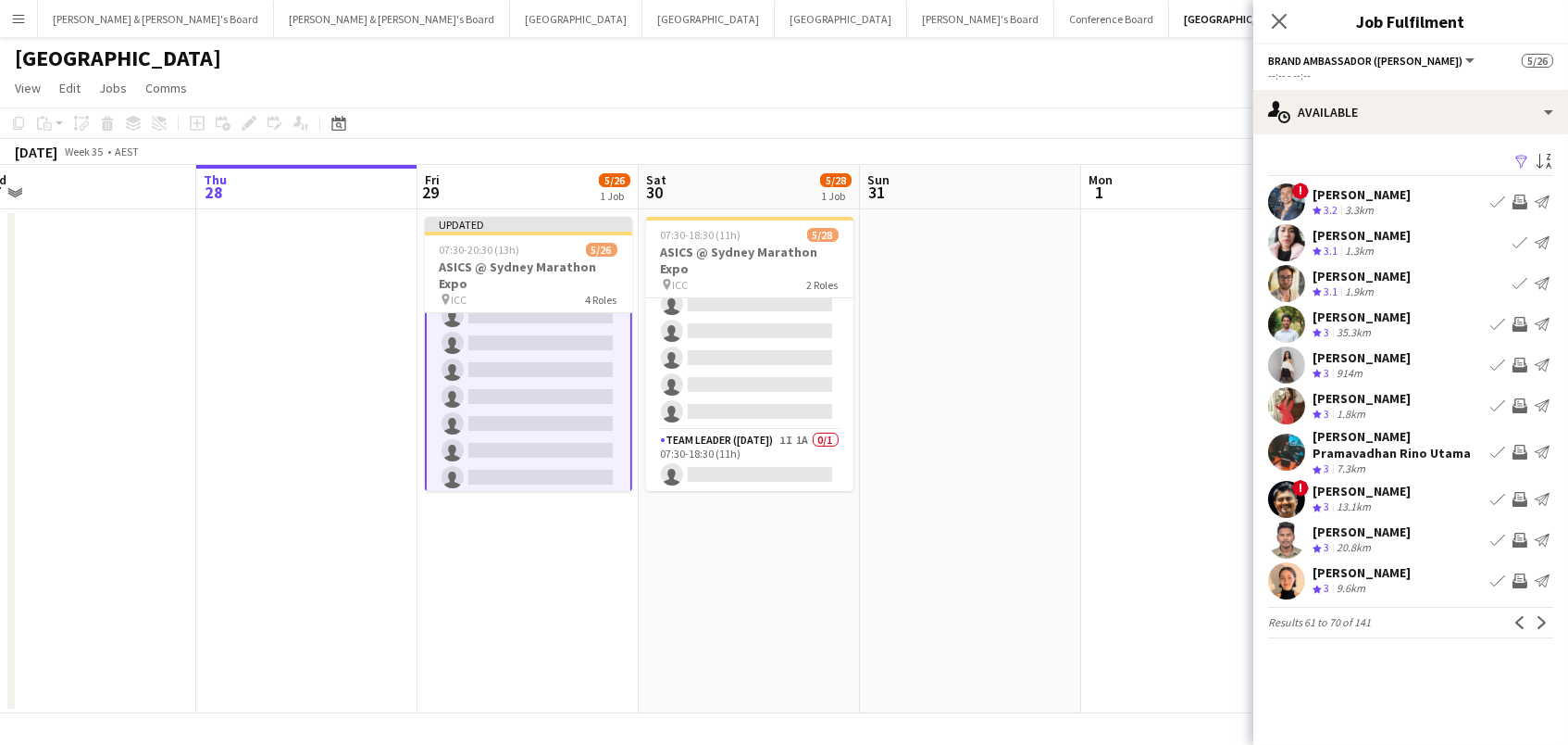
click at [1522, 579] on app-icon "Invite crew" at bounding box center [1519, 580] width 15 height 15
click at [1533, 613] on button "Next" at bounding box center [1542, 622] width 22 height 22
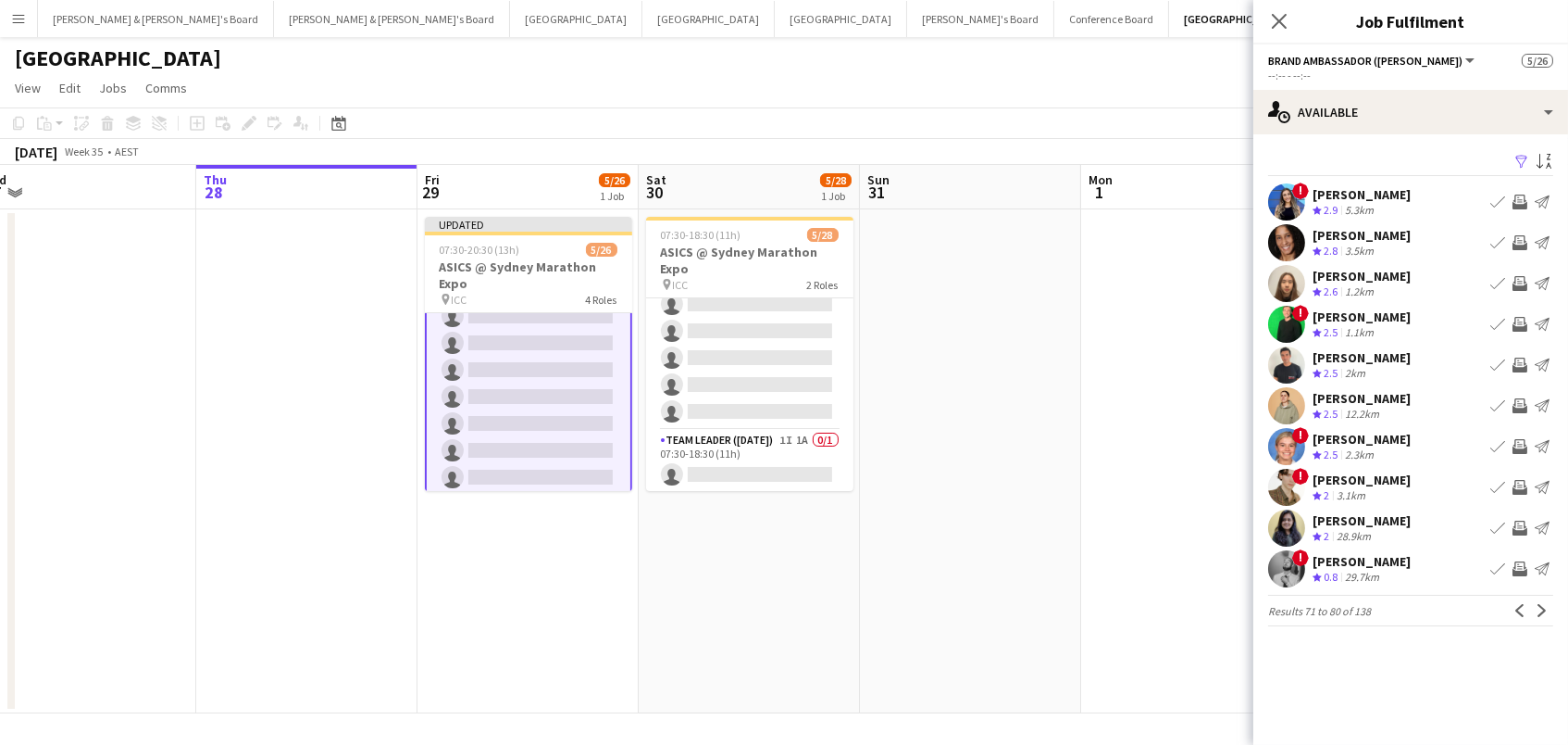
click at [1525, 238] on app-icon "Invite crew" at bounding box center [1519, 242] width 15 height 15
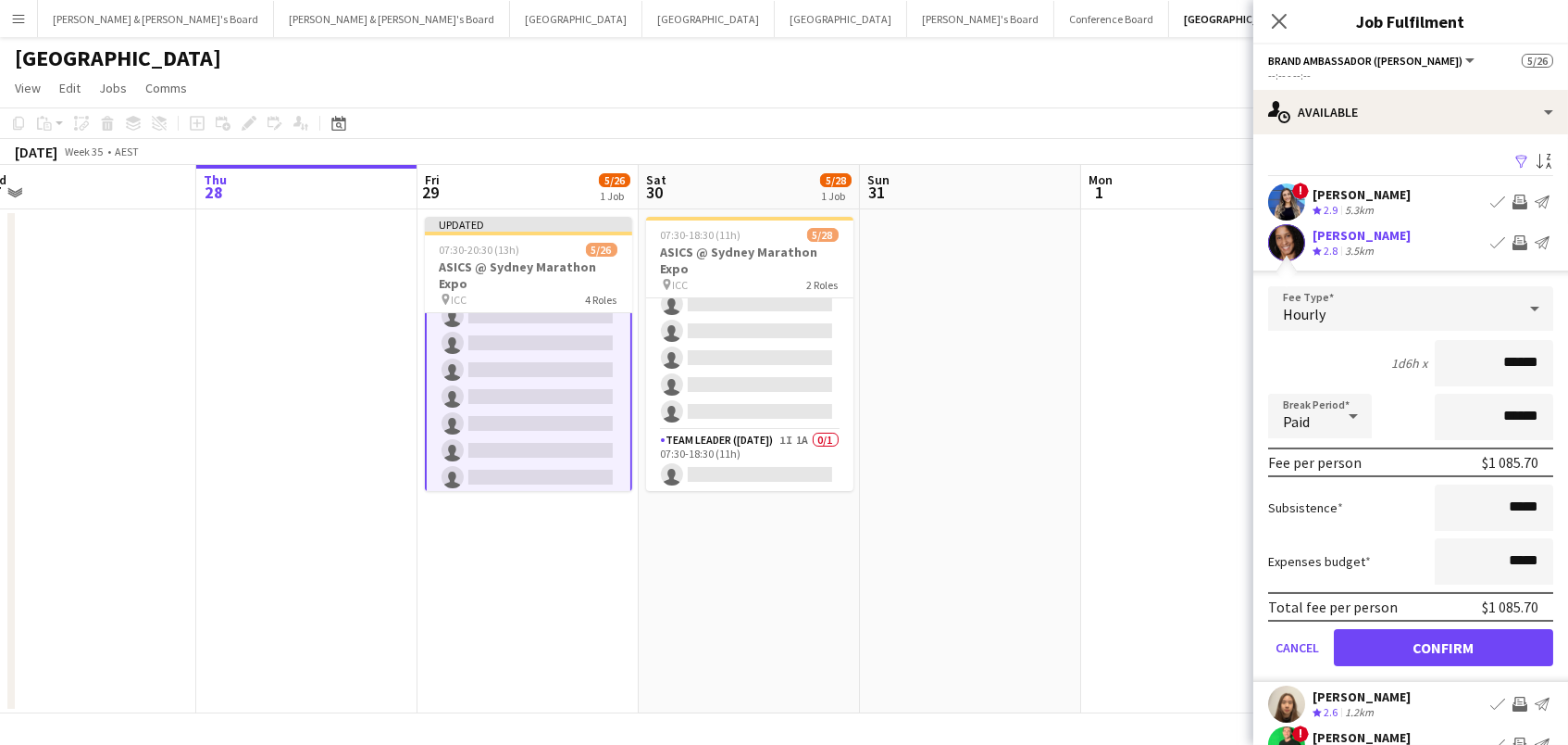
click at [1443, 654] on button "Confirm" at bounding box center [1443, 647] width 219 height 37
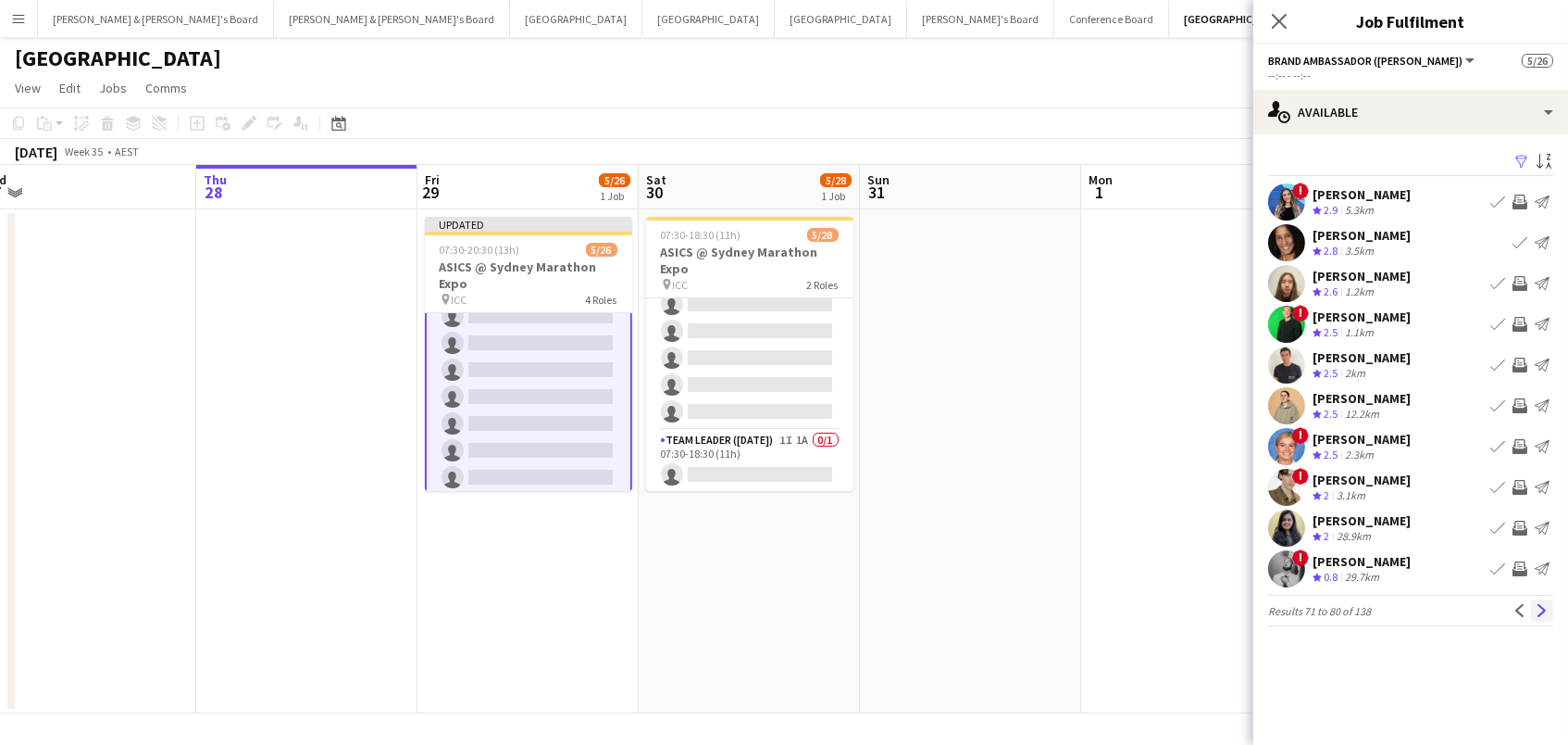
click at [1539, 619] on button "Next" at bounding box center [1542, 610] width 22 height 22
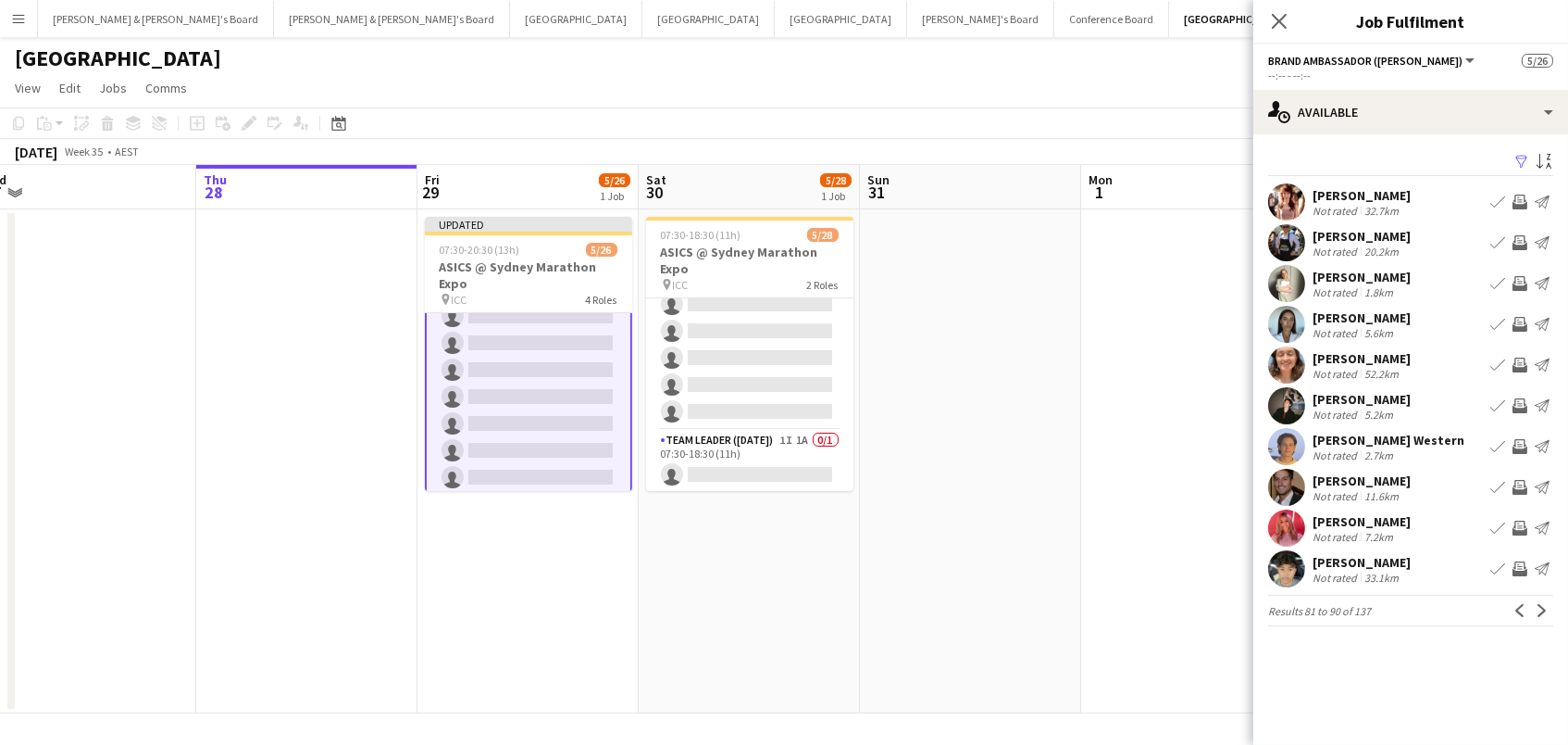
click at [1517, 283] on app-icon "Invite crew" at bounding box center [1519, 283] width 15 height 15
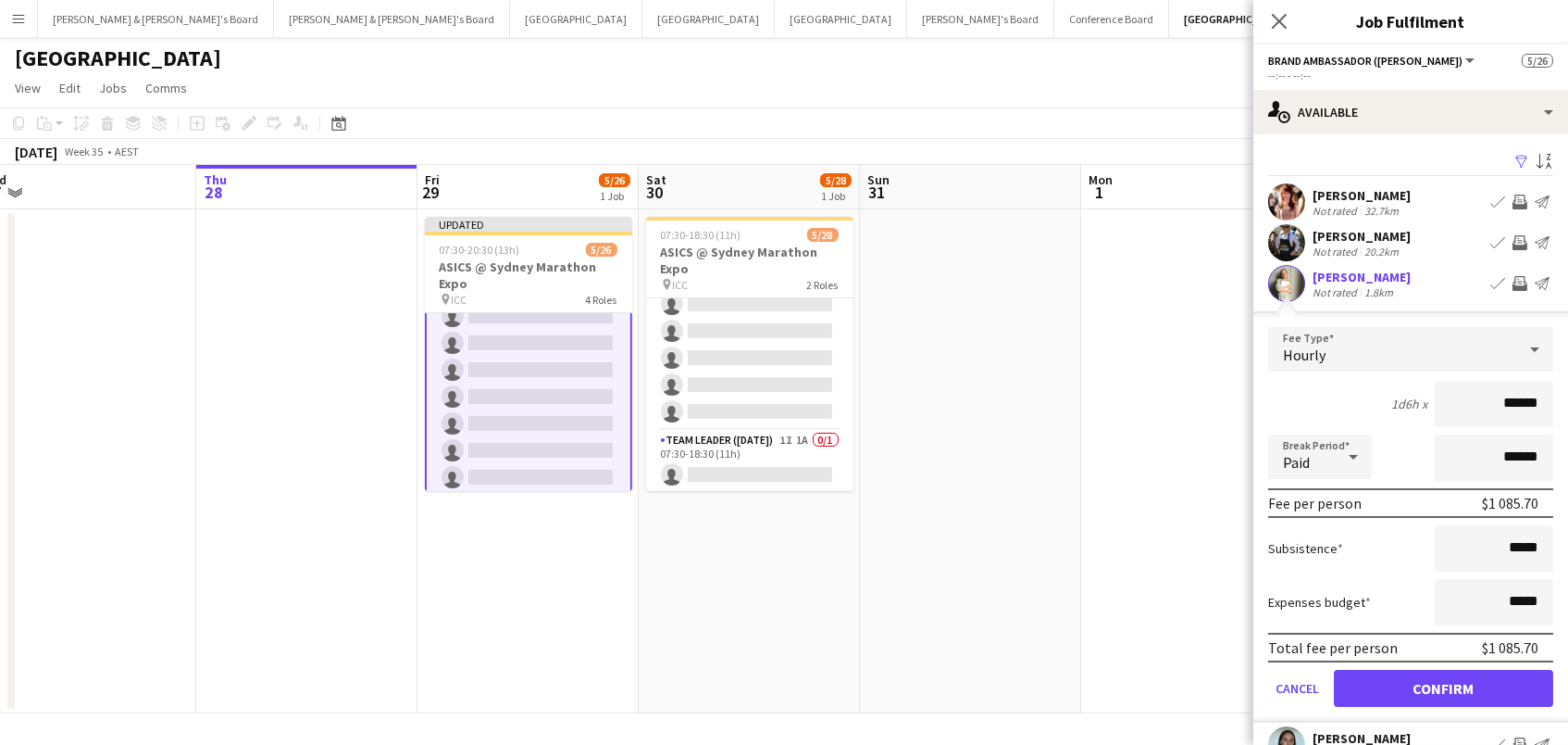
click at [1443, 686] on button "Confirm" at bounding box center [1443, 688] width 219 height 37
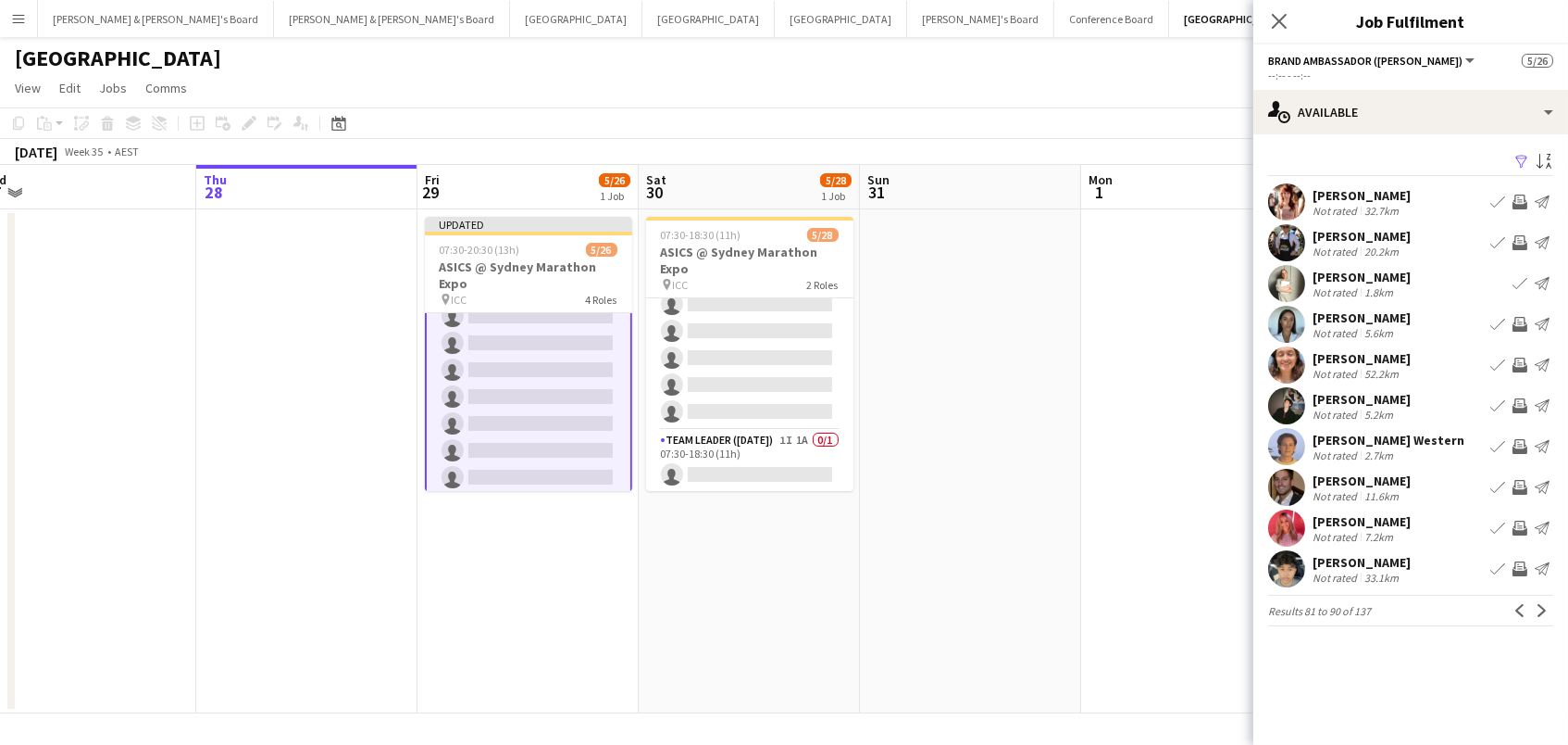
click at [1397, 323] on div "Imane Numa Not rated 5.6km Book crew Invite crew Send notification" at bounding box center [1410, 324] width 315 height 37
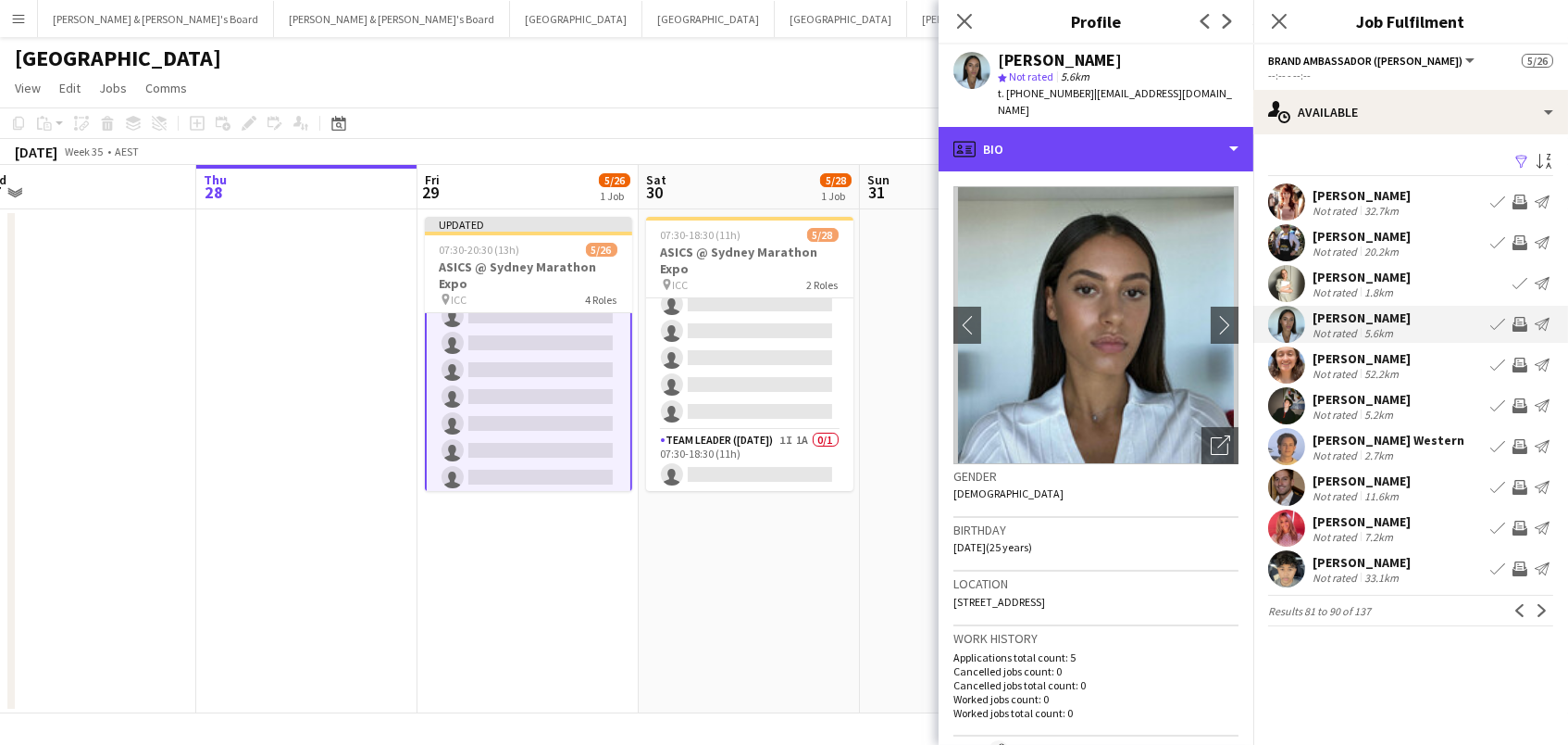
drag, startPoint x: 1097, startPoint y: 139, endPoint x: 1101, endPoint y: 198, distance: 59.1
click at [1097, 139] on div "profile Bio" at bounding box center [1095, 149] width 315 height 45
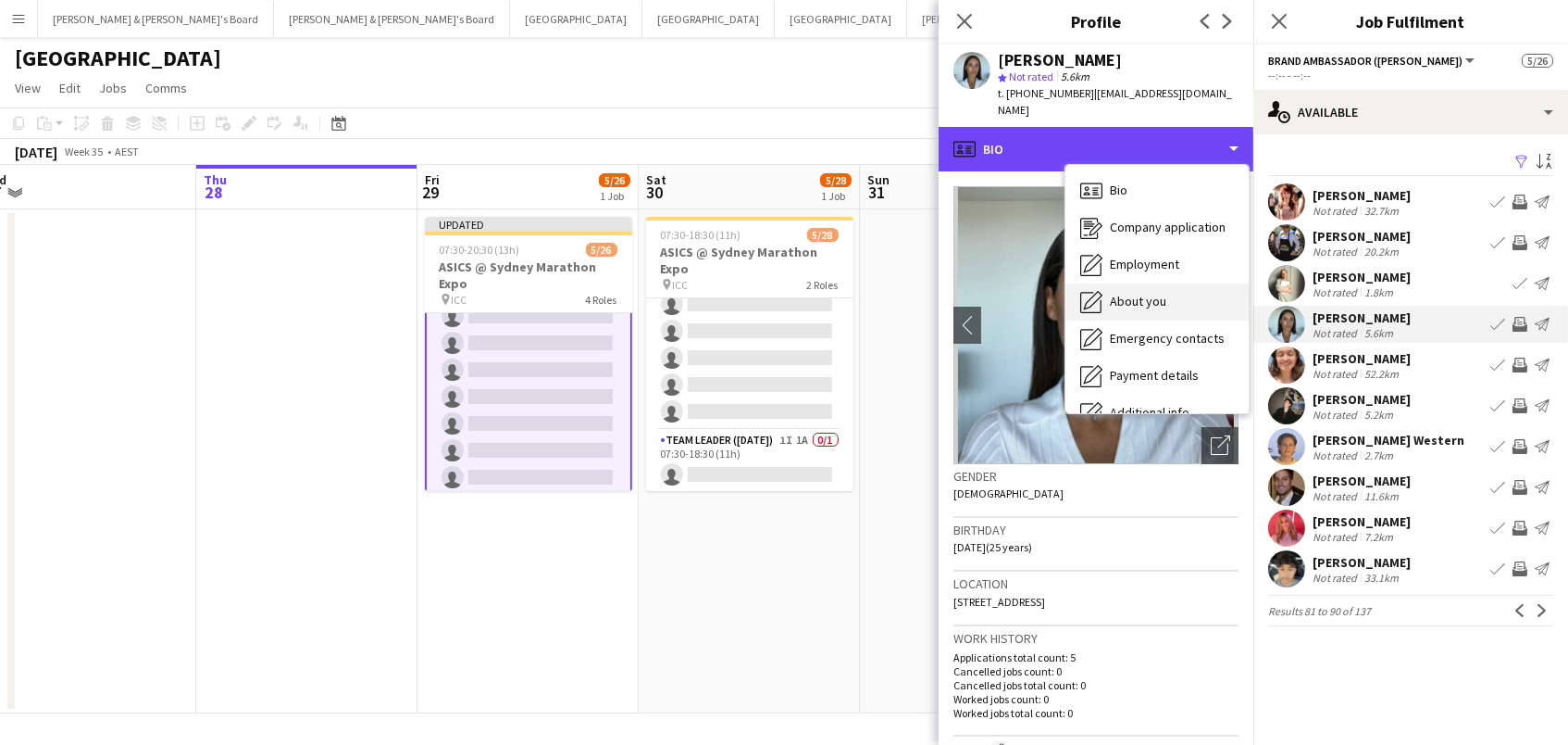
scroll to position [137, 0]
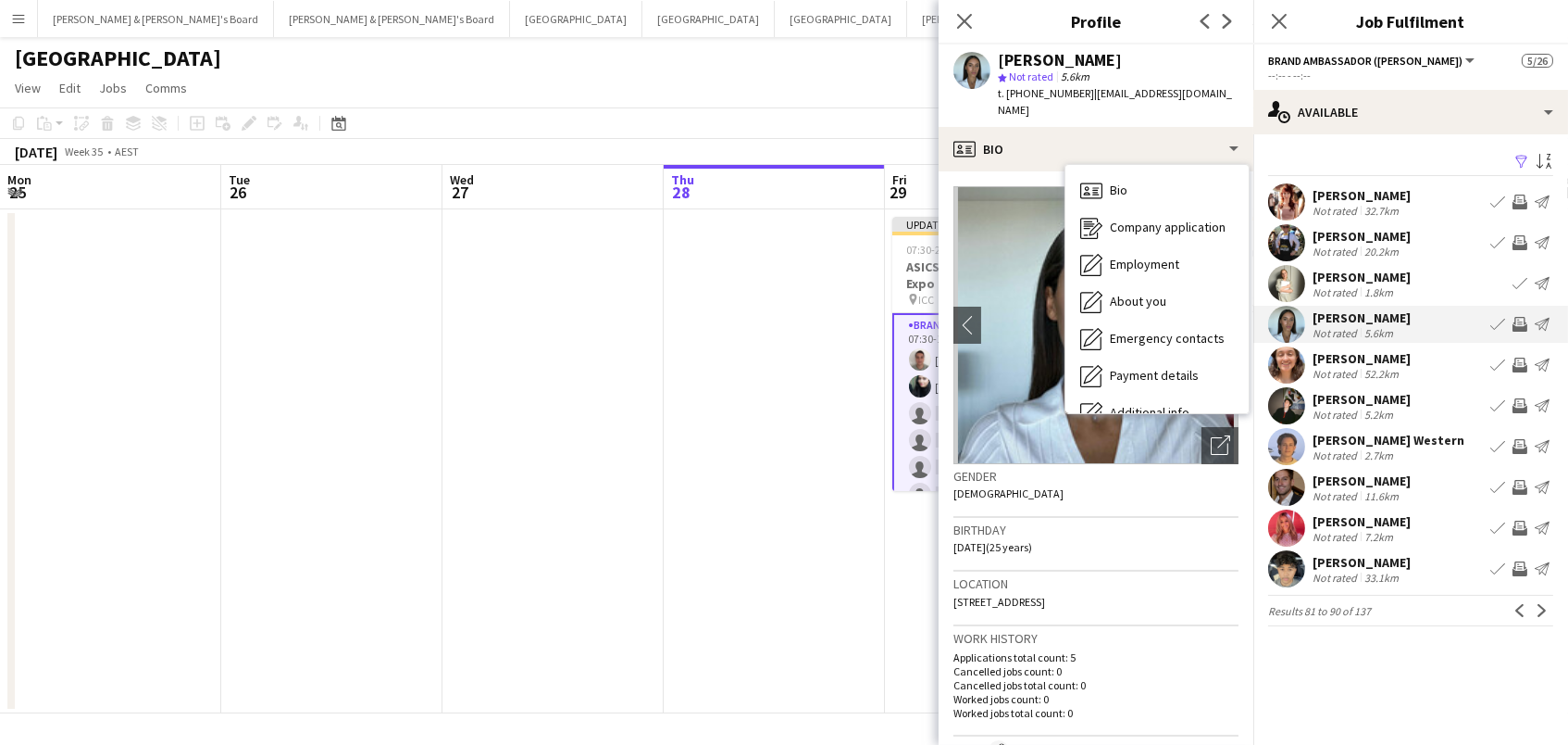
scroll to position [137, 0]
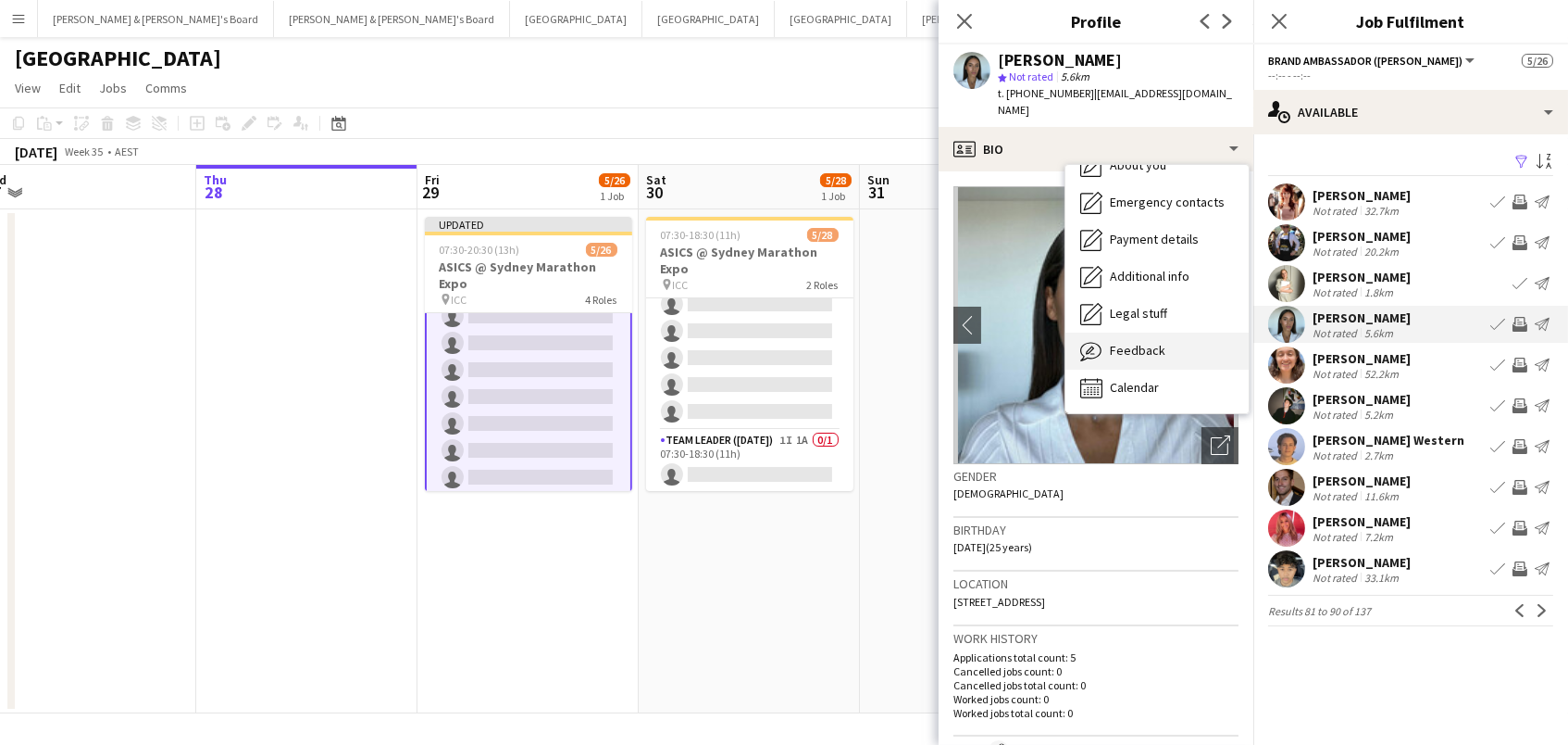
click at [1174, 338] on div "Feedback Feedback" at bounding box center [1157, 351] width 183 height 37
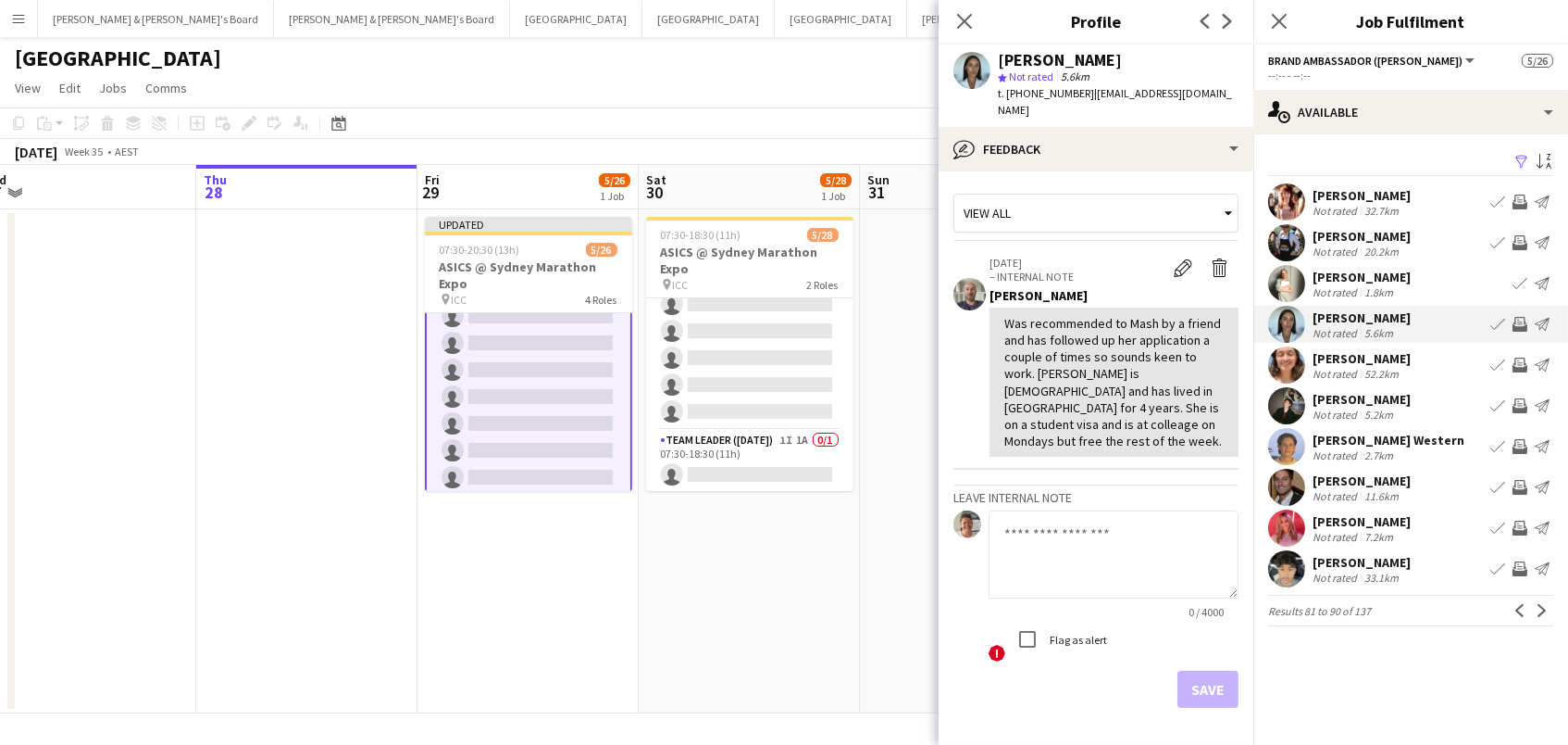
click at [1520, 322] on app-icon "Invite crew" at bounding box center [1519, 324] width 15 height 15
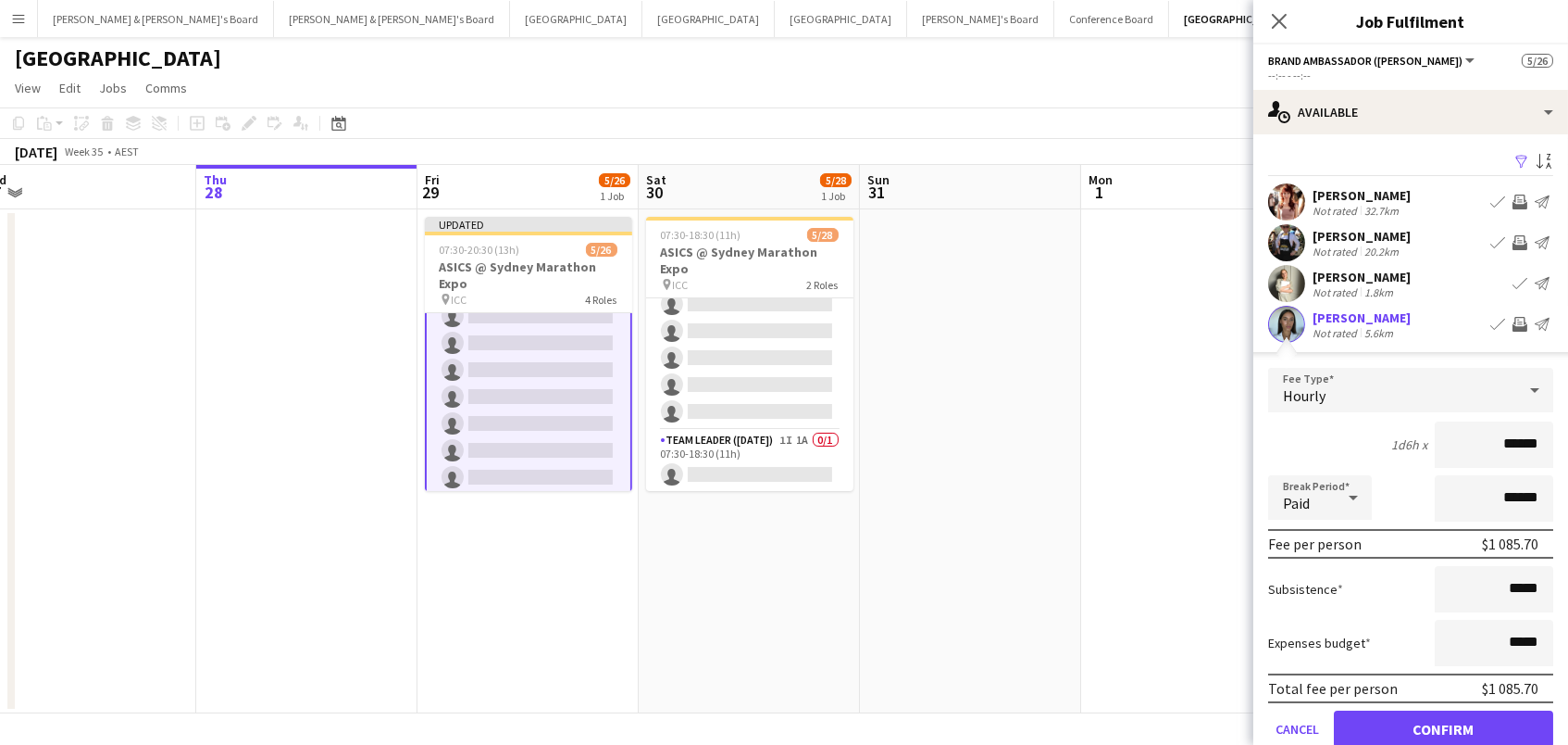
click at [1443, 726] on button "Confirm" at bounding box center [1443, 729] width 219 height 37
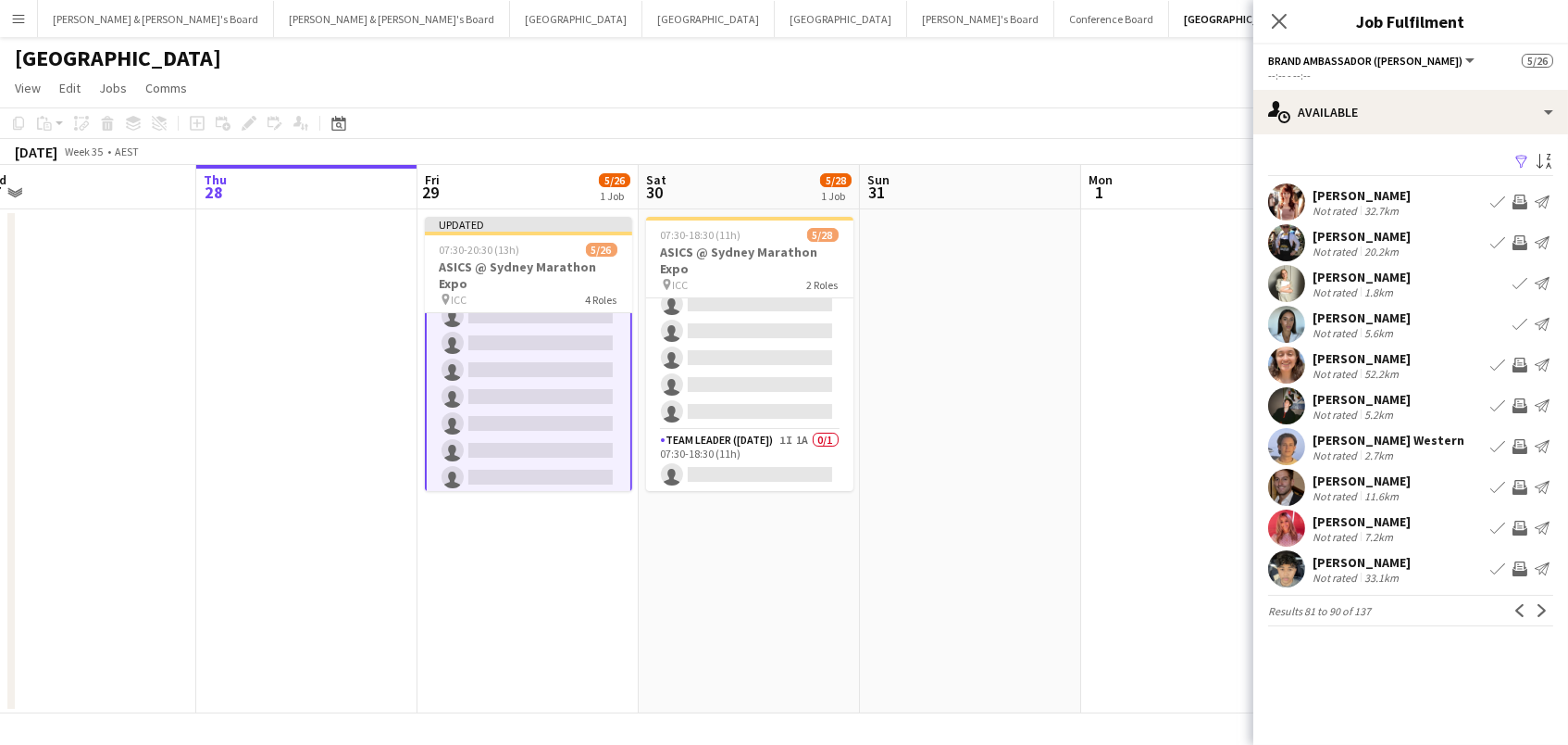
click at [1517, 359] on app-icon "Invite crew" at bounding box center [1519, 365] width 15 height 15
click at [1515, 400] on app-icon "Invite crew" at bounding box center [1519, 405] width 15 height 15
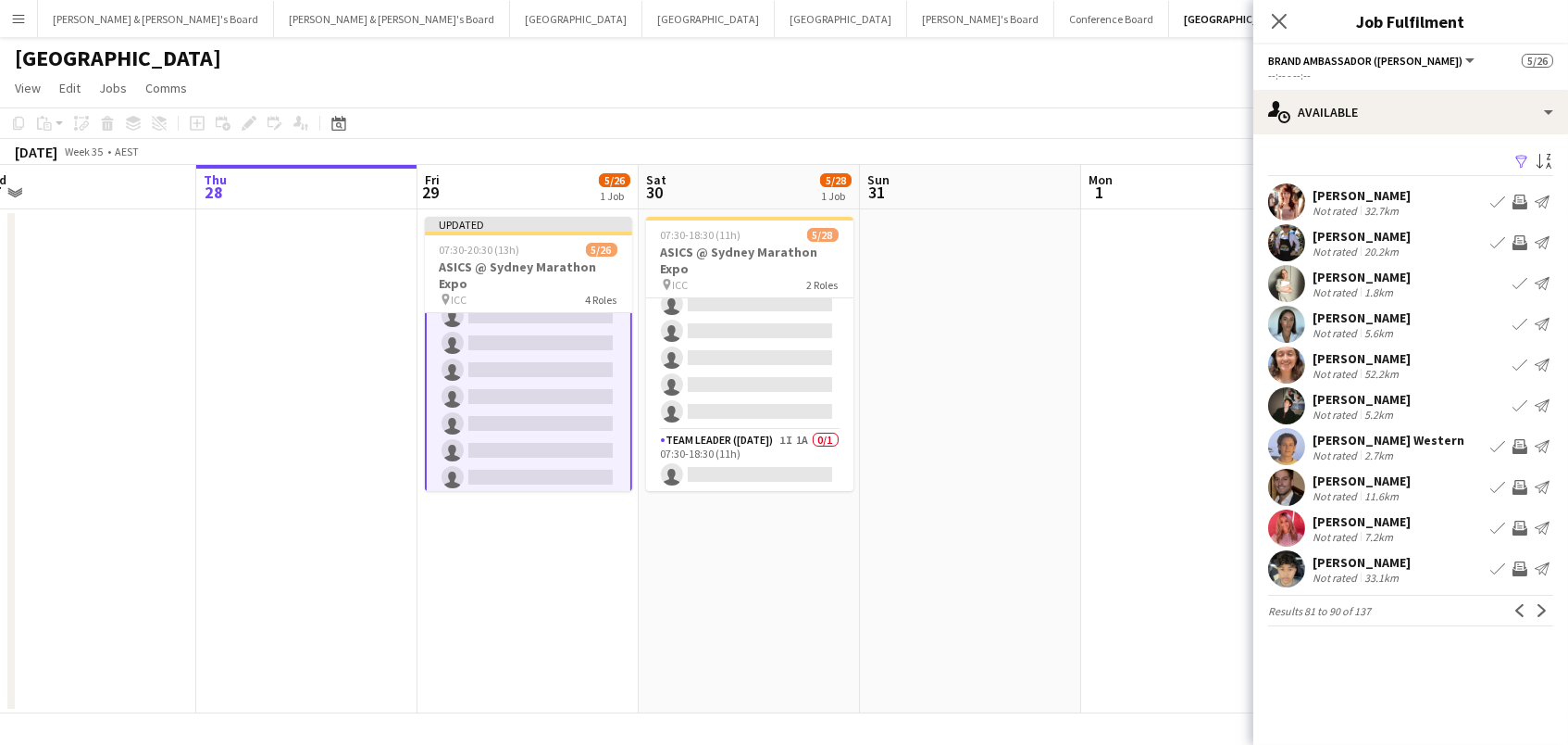
click at [1521, 443] on app-icon "Invite crew" at bounding box center [1519, 446] width 15 height 15
click at [1522, 486] on app-icon "Invite crew" at bounding box center [1519, 487] width 15 height 15
click at [1522, 528] on app-icon "Invite crew" at bounding box center [1519, 528] width 15 height 15
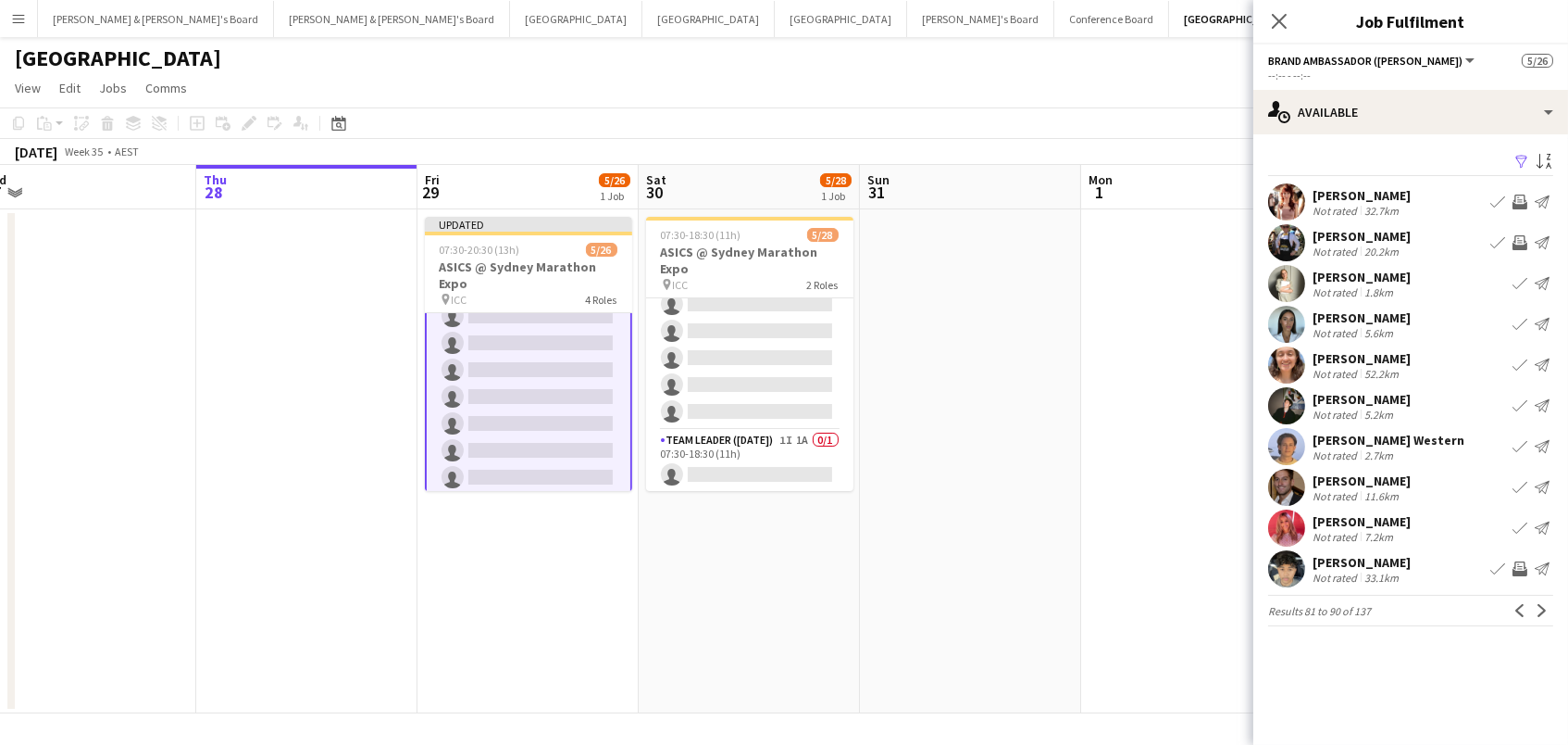
click at [1517, 565] on app-icon "Invite crew" at bounding box center [1519, 569] width 15 height 15
click at [1536, 610] on app-icon "Next" at bounding box center [1542, 609] width 13 height 13
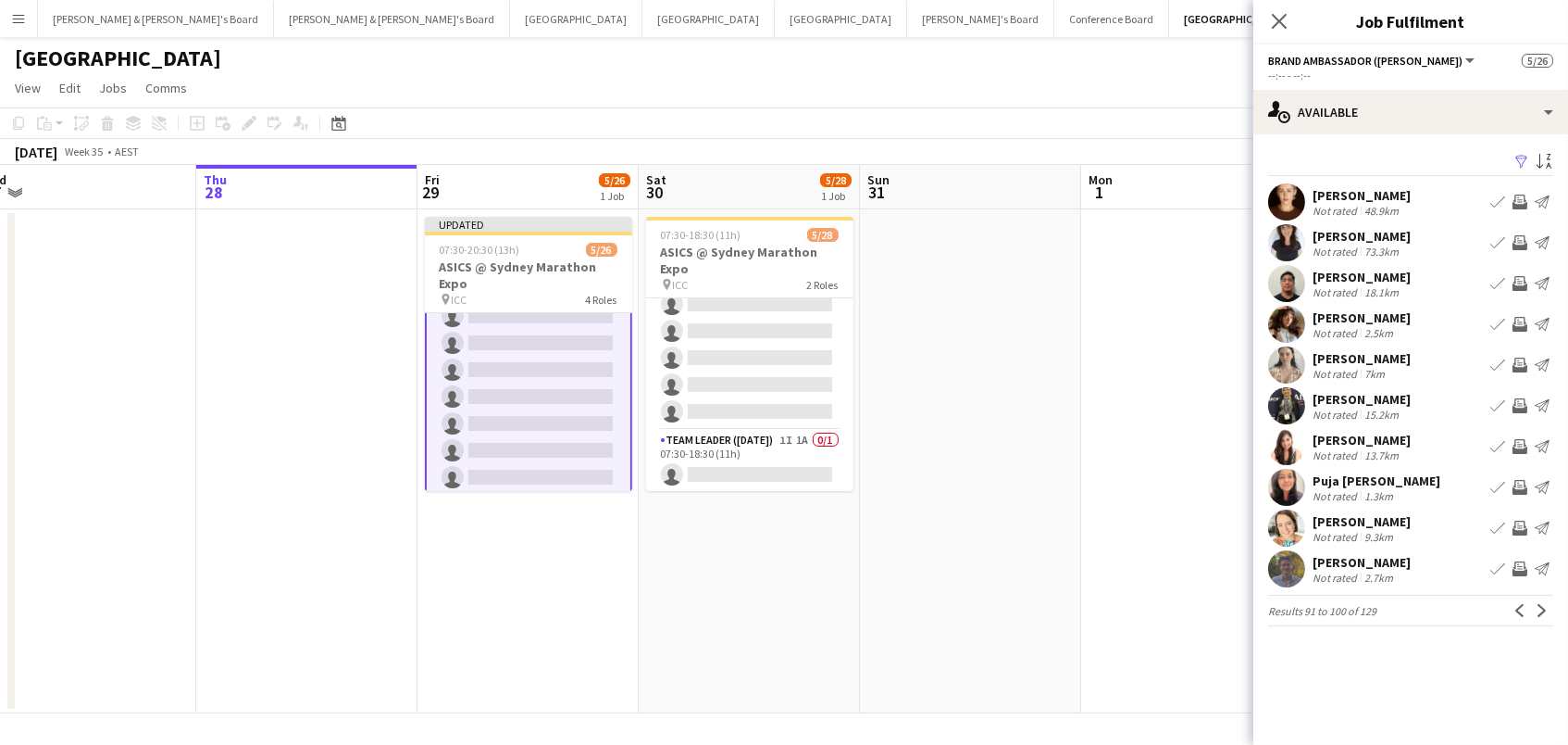
click at [1516, 200] on app-icon "Invite crew" at bounding box center [1519, 201] width 15 height 15
click at [1525, 244] on app-icon "Invite crew" at bounding box center [1519, 242] width 15 height 15
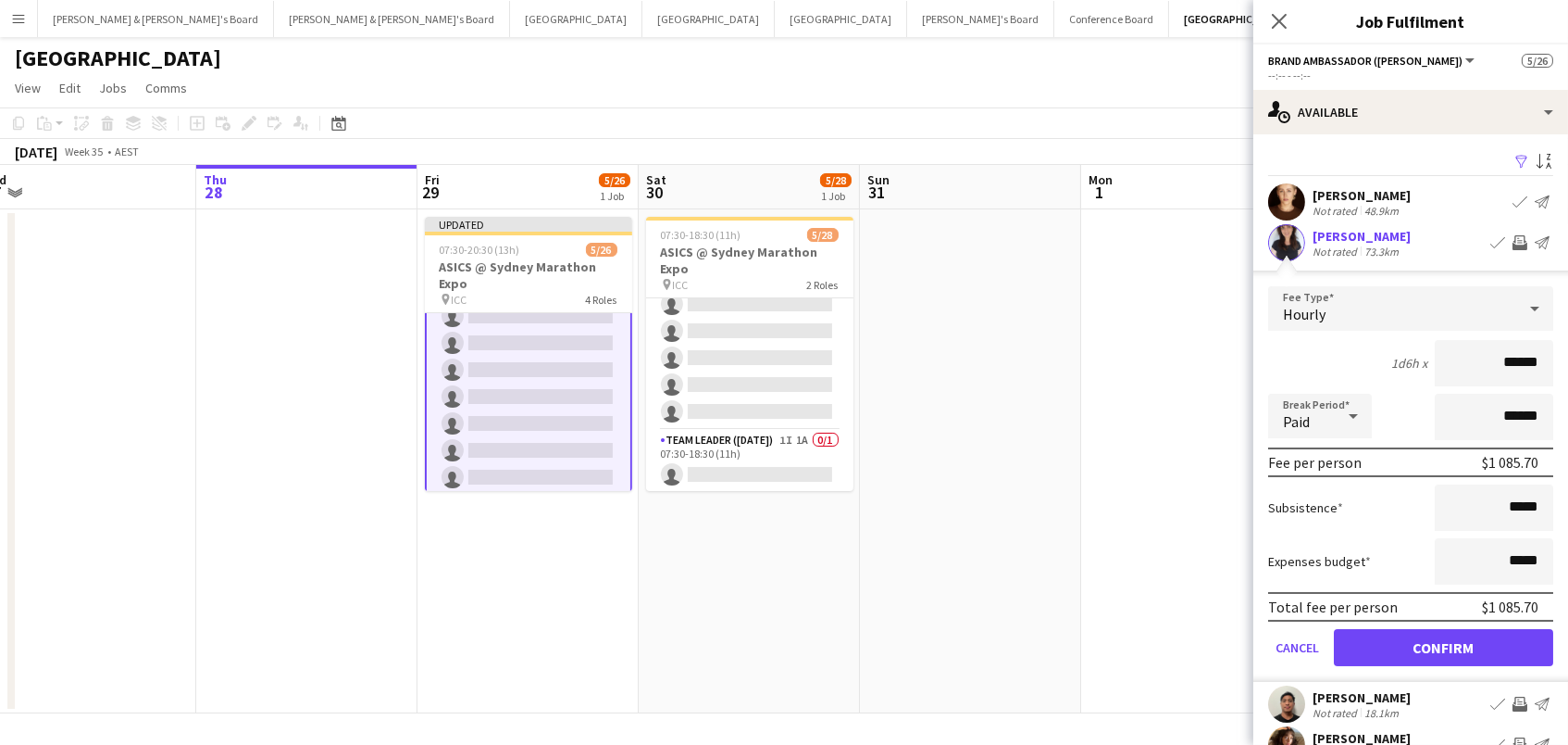
click at [1443, 645] on button "Confirm" at bounding box center [1443, 647] width 219 height 37
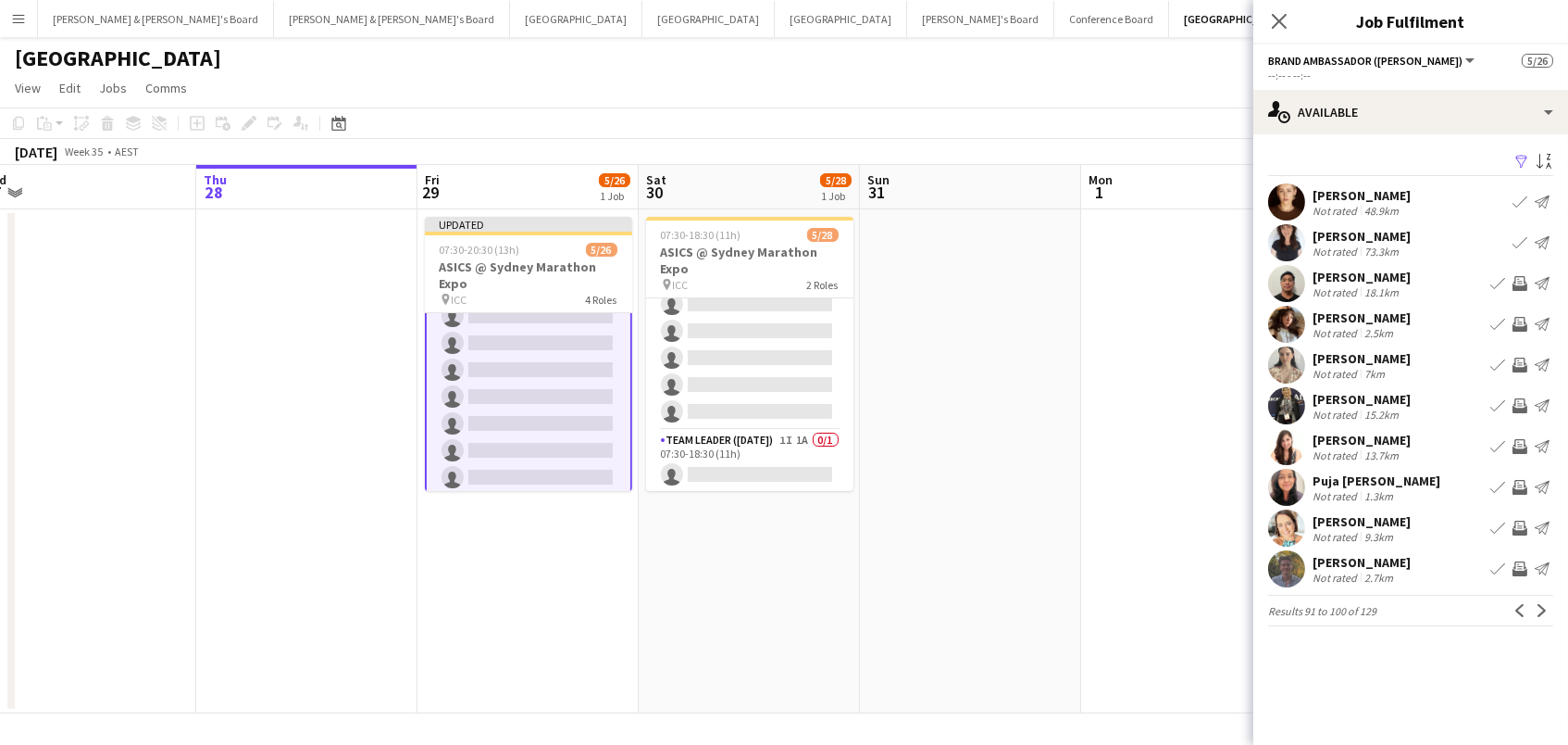
click at [1522, 285] on app-icon "Invite crew" at bounding box center [1519, 283] width 15 height 15
click at [1521, 324] on app-icon "Invite crew" at bounding box center [1519, 324] width 15 height 15
click at [1523, 360] on app-icon "Invite crew" at bounding box center [1519, 365] width 15 height 15
click at [1520, 409] on app-icon "Invite crew" at bounding box center [1519, 405] width 15 height 15
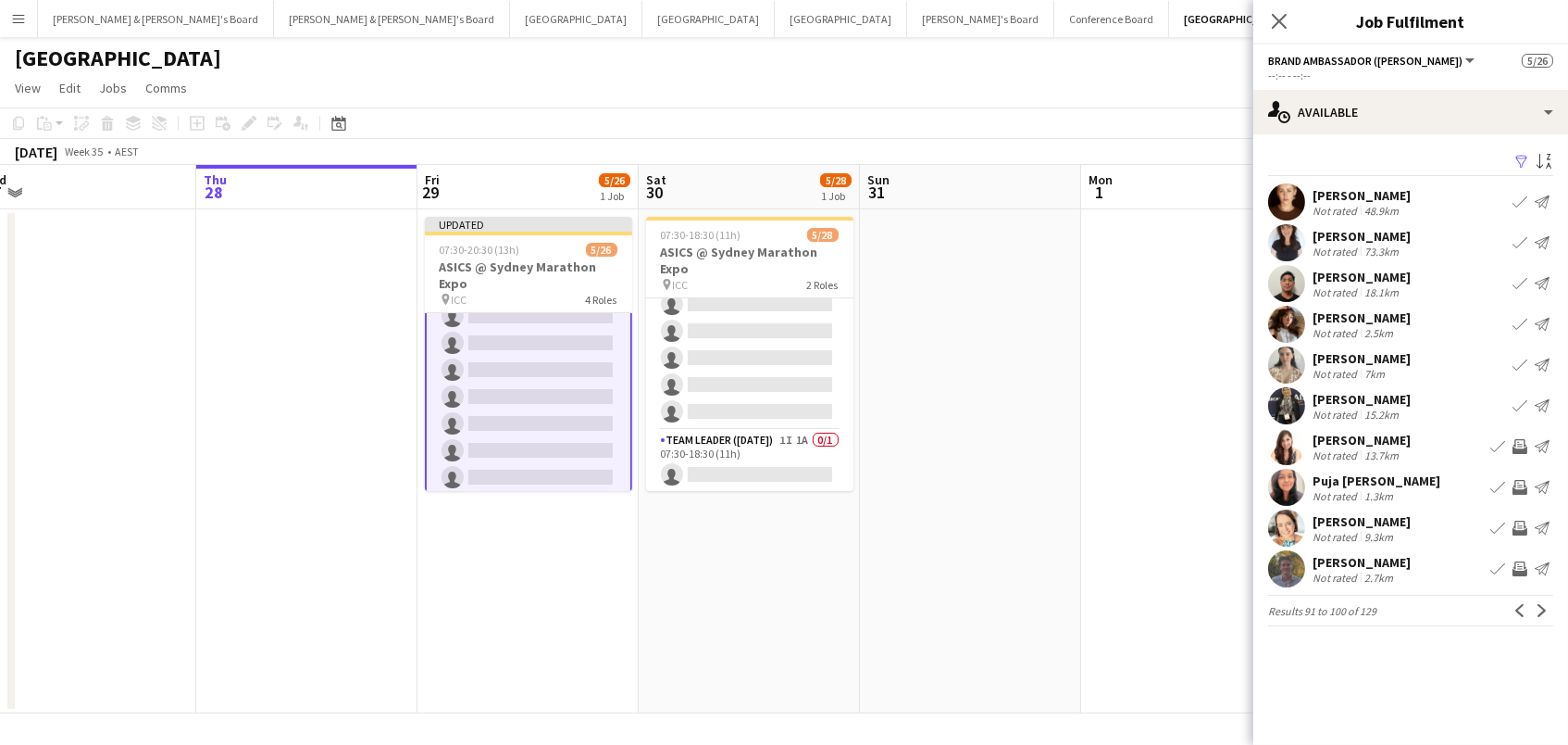
click at [1517, 447] on app-icon "Invite crew" at bounding box center [1519, 446] width 15 height 15
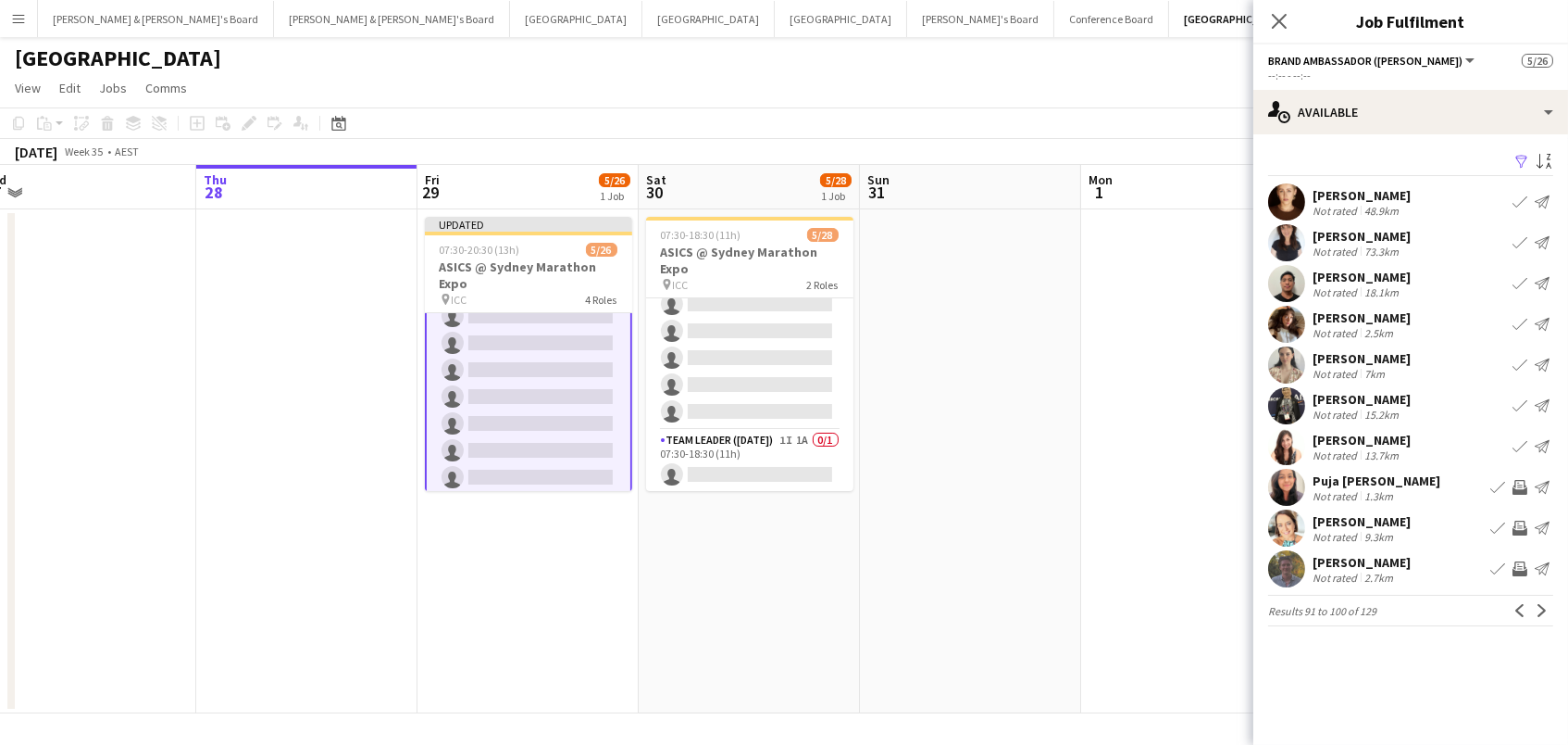
click at [1517, 527] on app-icon "Invite crew" at bounding box center [1519, 528] width 15 height 15
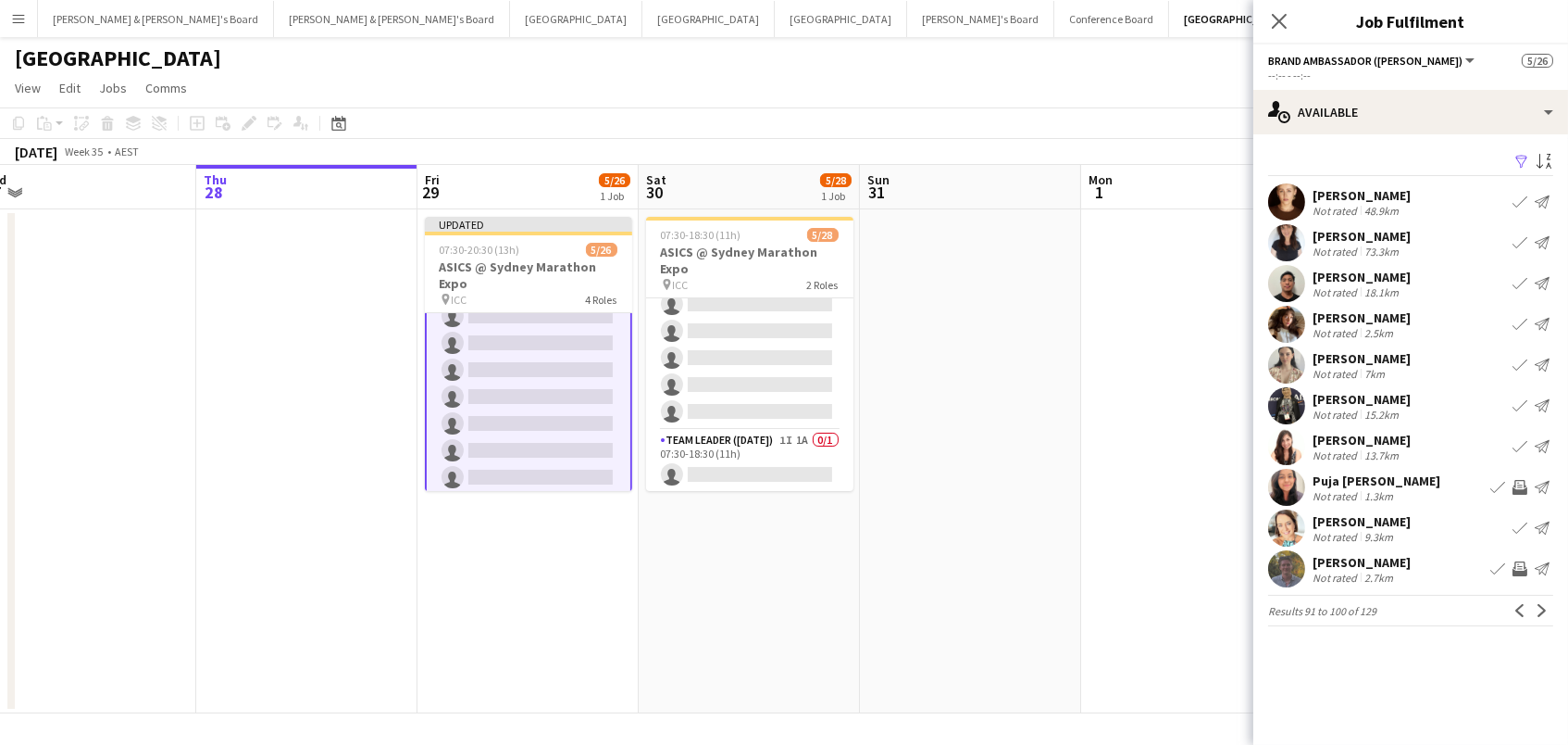
click at [1520, 563] on app-icon "Invite crew" at bounding box center [1519, 569] width 15 height 15
click at [1539, 613] on app-icon "Next" at bounding box center [1542, 609] width 13 height 13
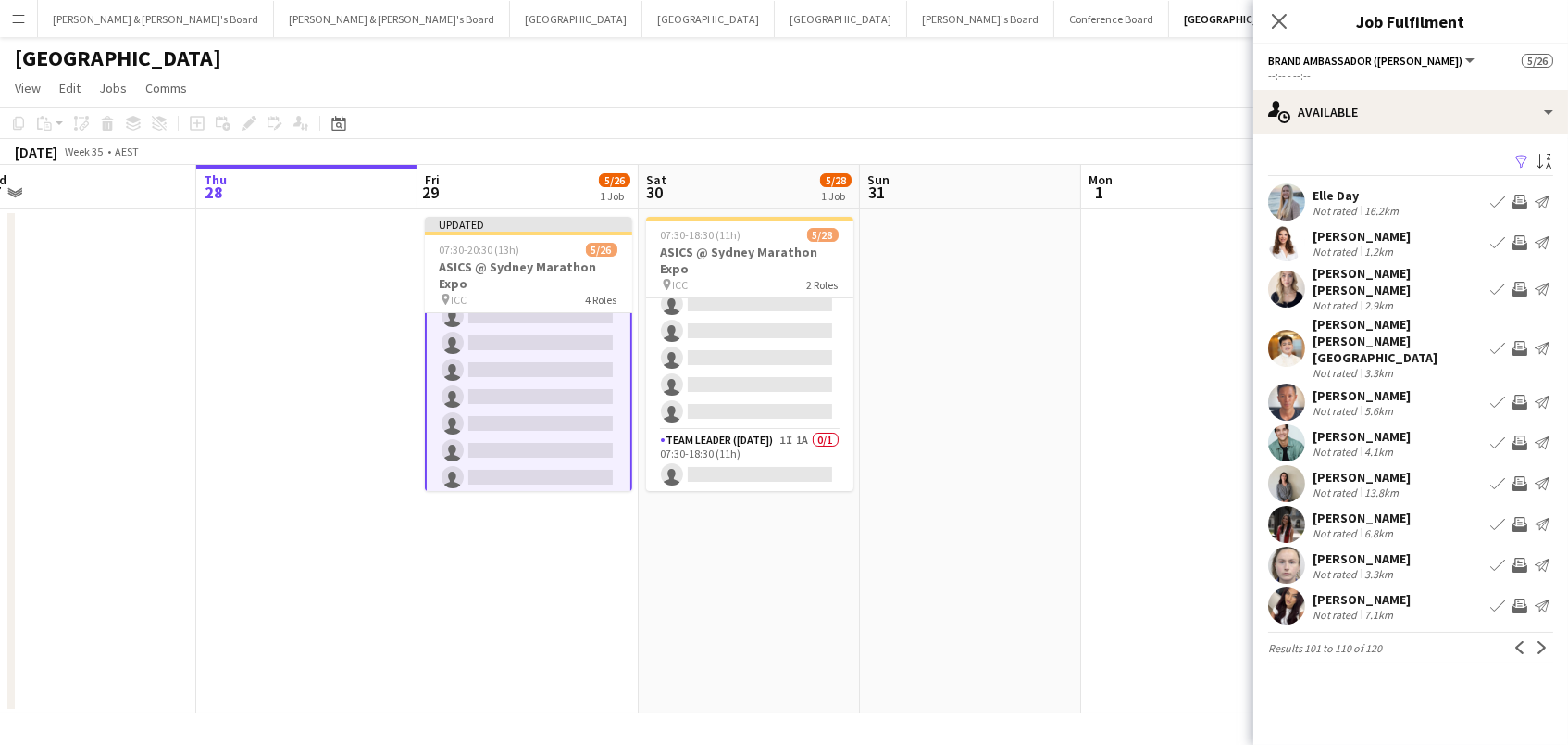
click at [1521, 201] on app-icon "Invite crew" at bounding box center [1519, 201] width 15 height 15
click at [1520, 244] on app-icon "Invite crew" at bounding box center [1519, 242] width 15 height 15
click at [1519, 282] on app-icon "Invite crew" at bounding box center [1519, 289] width 15 height 15
click at [1522, 341] on app-icon "Invite crew" at bounding box center [1519, 348] width 15 height 15
click at [1521, 395] on app-icon "Invite crew" at bounding box center [1519, 402] width 15 height 15
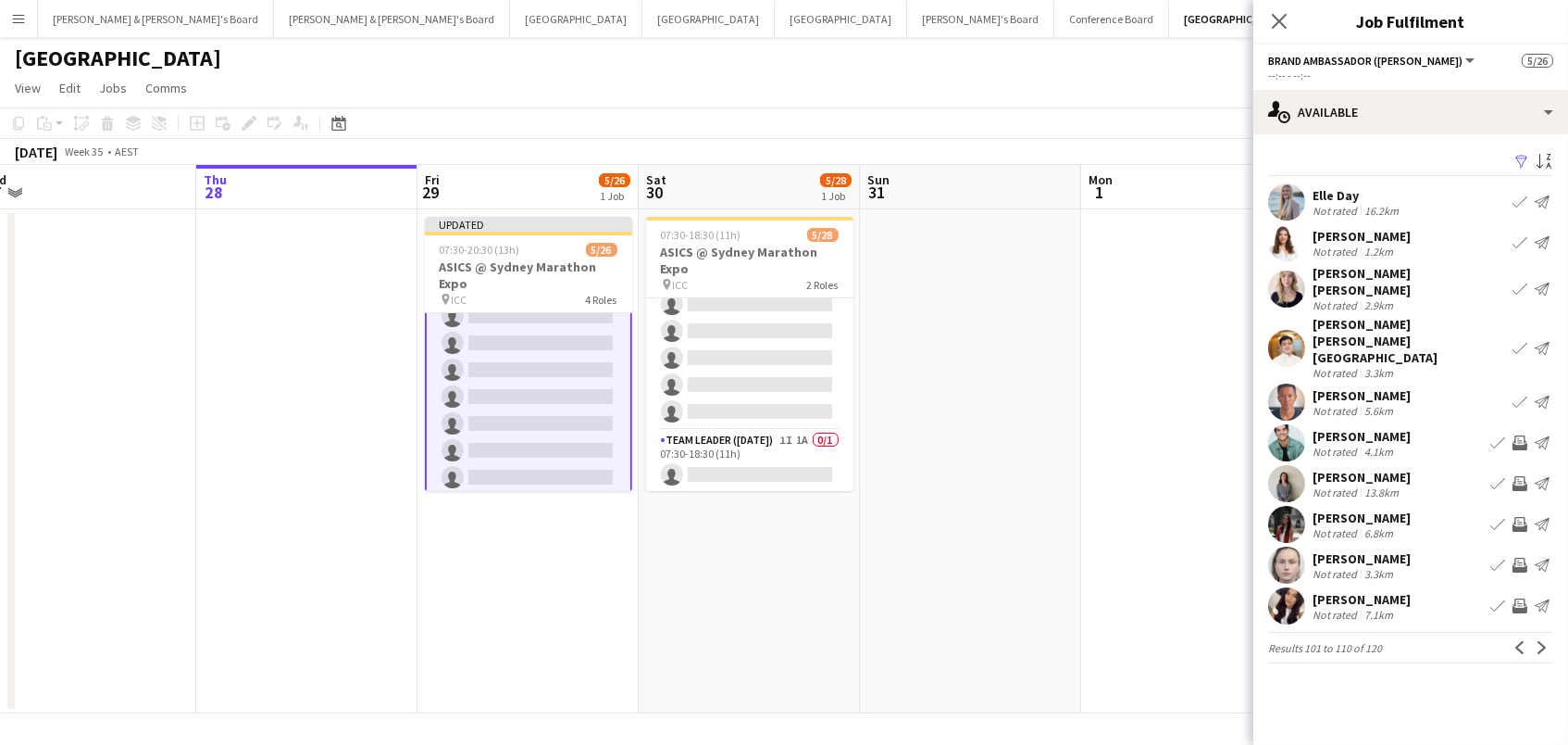
click at [1519, 435] on app-icon "Invite crew" at bounding box center [1519, 442] width 15 height 15
click at [1520, 476] on app-icon "Invite crew" at bounding box center [1519, 483] width 15 height 15
click at [1521, 558] on app-icon "Invite crew" at bounding box center [1519, 565] width 15 height 15
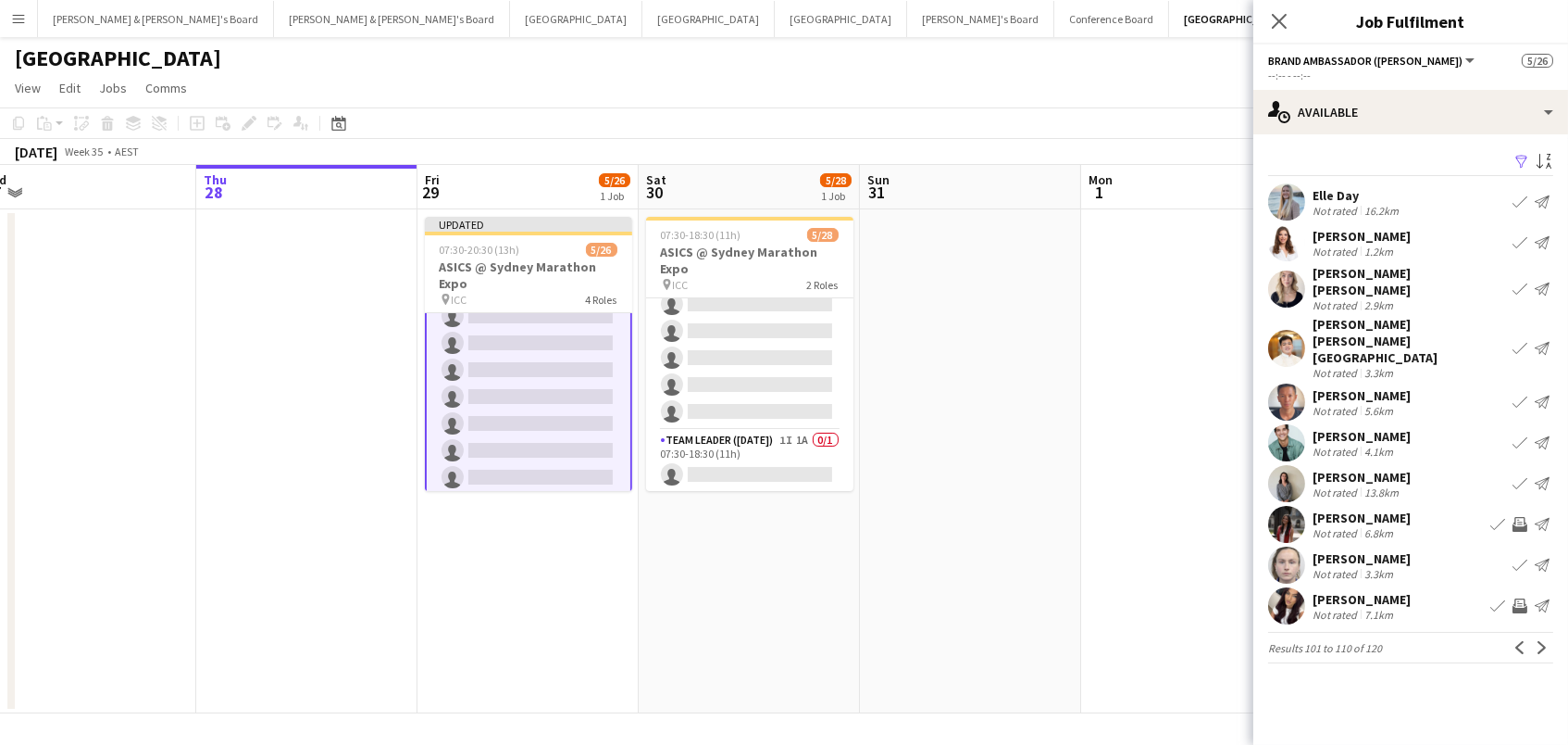
click at [1522, 599] on app-icon "Invite crew" at bounding box center [1519, 606] width 15 height 15
click at [1546, 641] on app-icon "Next" at bounding box center [1542, 647] width 13 height 13
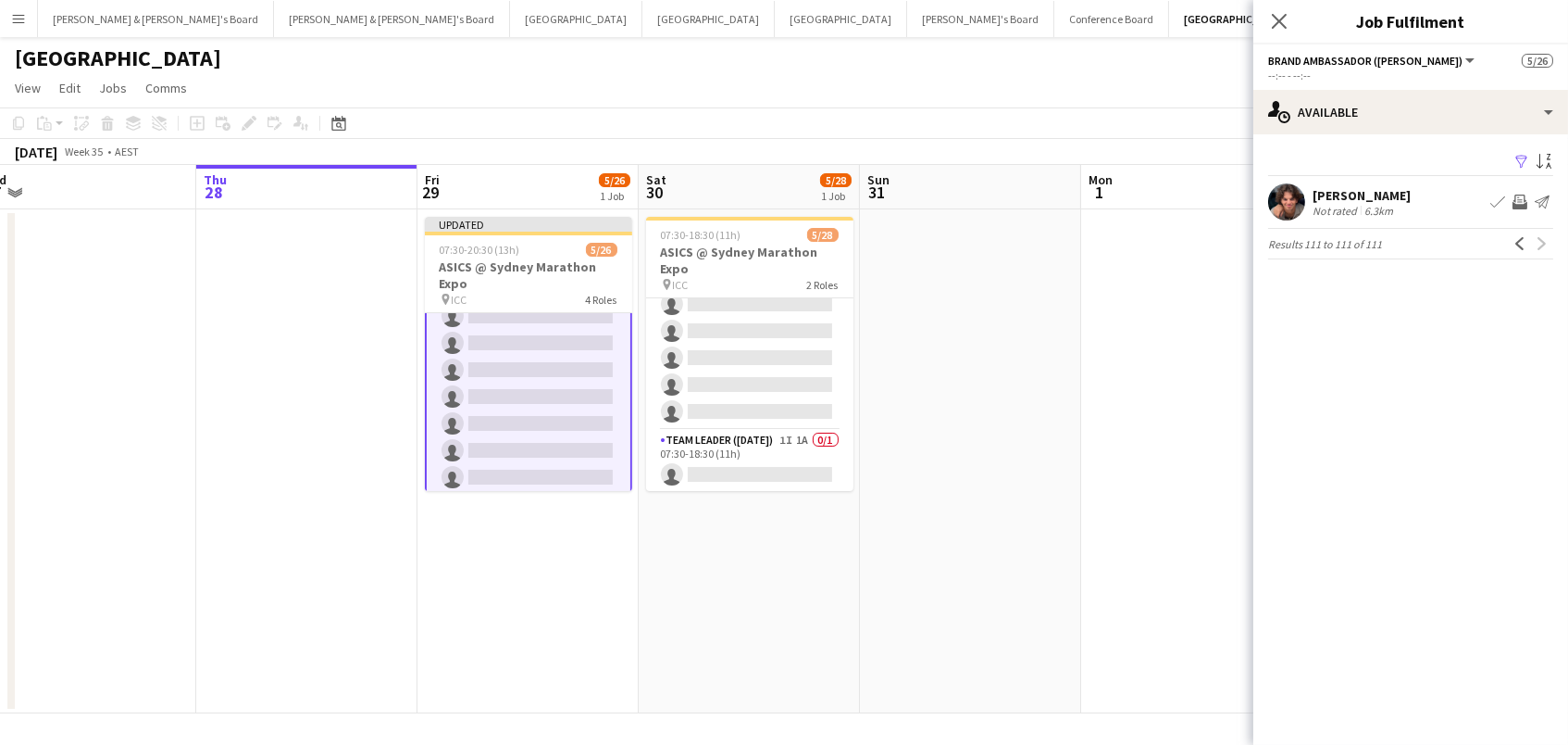
click at [1515, 196] on app-icon "Invite crew" at bounding box center [1519, 201] width 15 height 15
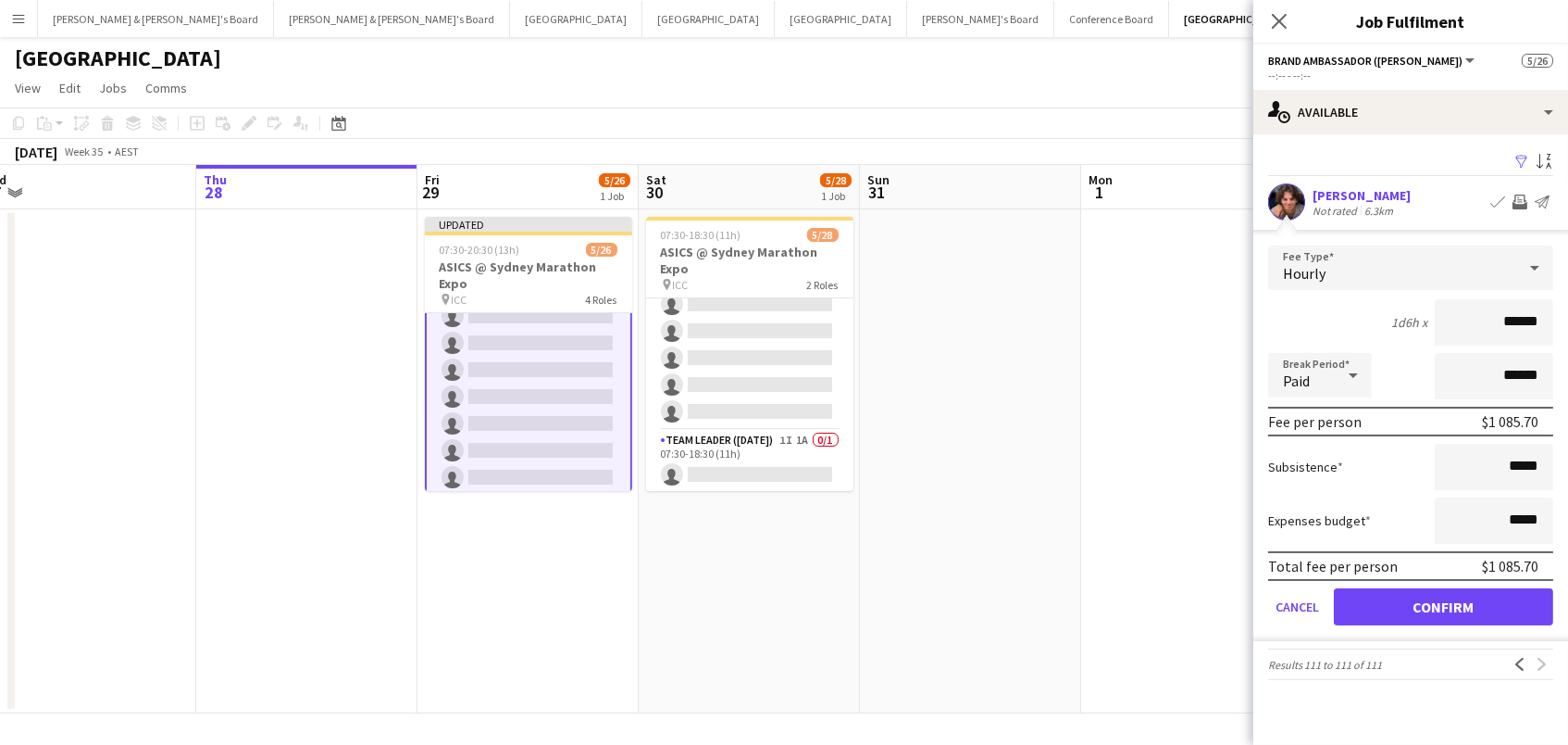
click at [1443, 604] on button "Confirm" at bounding box center [1443, 607] width 219 height 37
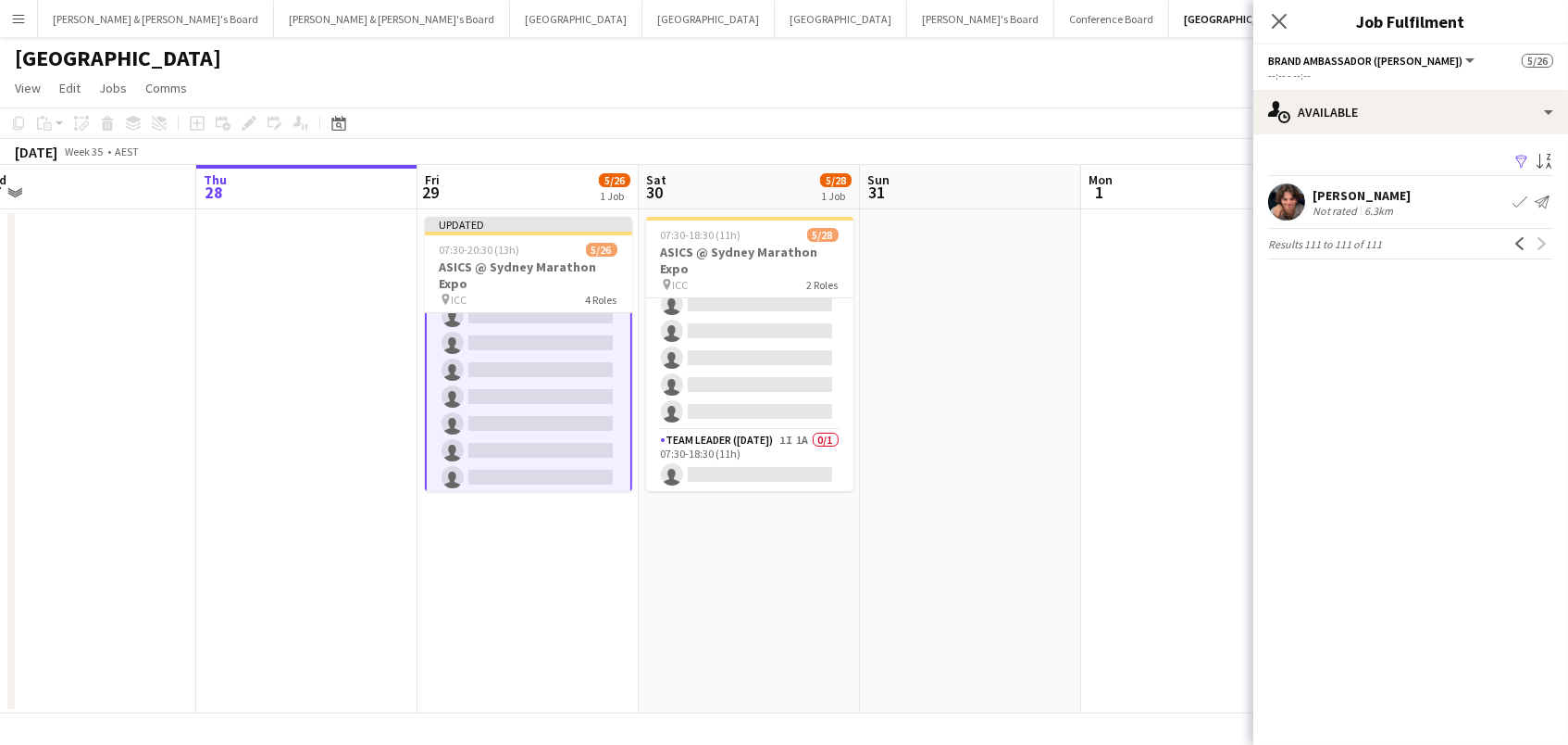
click at [1125, 314] on app-date-cell at bounding box center [1192, 461] width 221 height 504
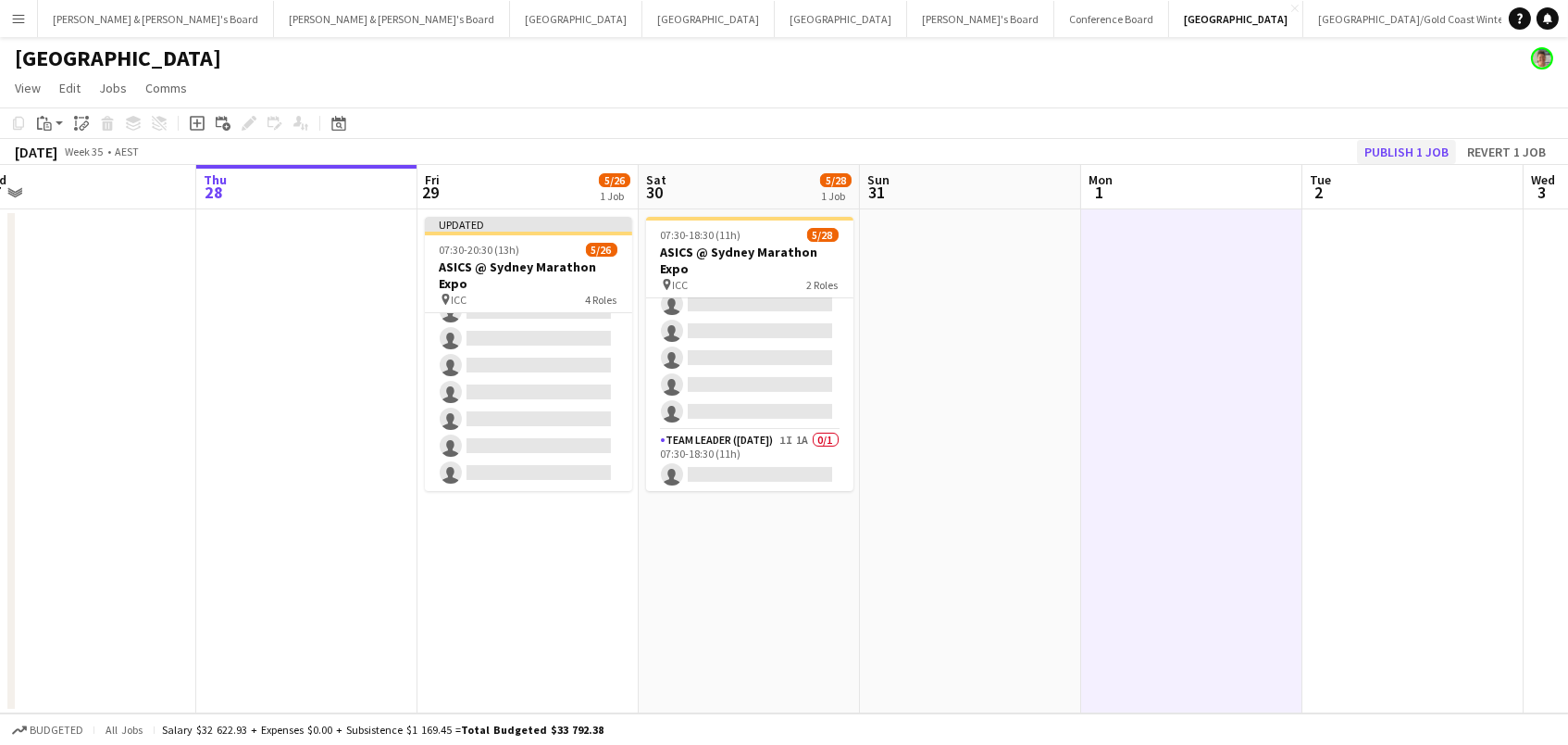
scroll to position [661, 0]
click at [1420, 137] on app-toolbar "Copy Paste Paste Command V Paste with crew Command Shift V Paste linked Job [GE…" at bounding box center [784, 123] width 1568 height 31
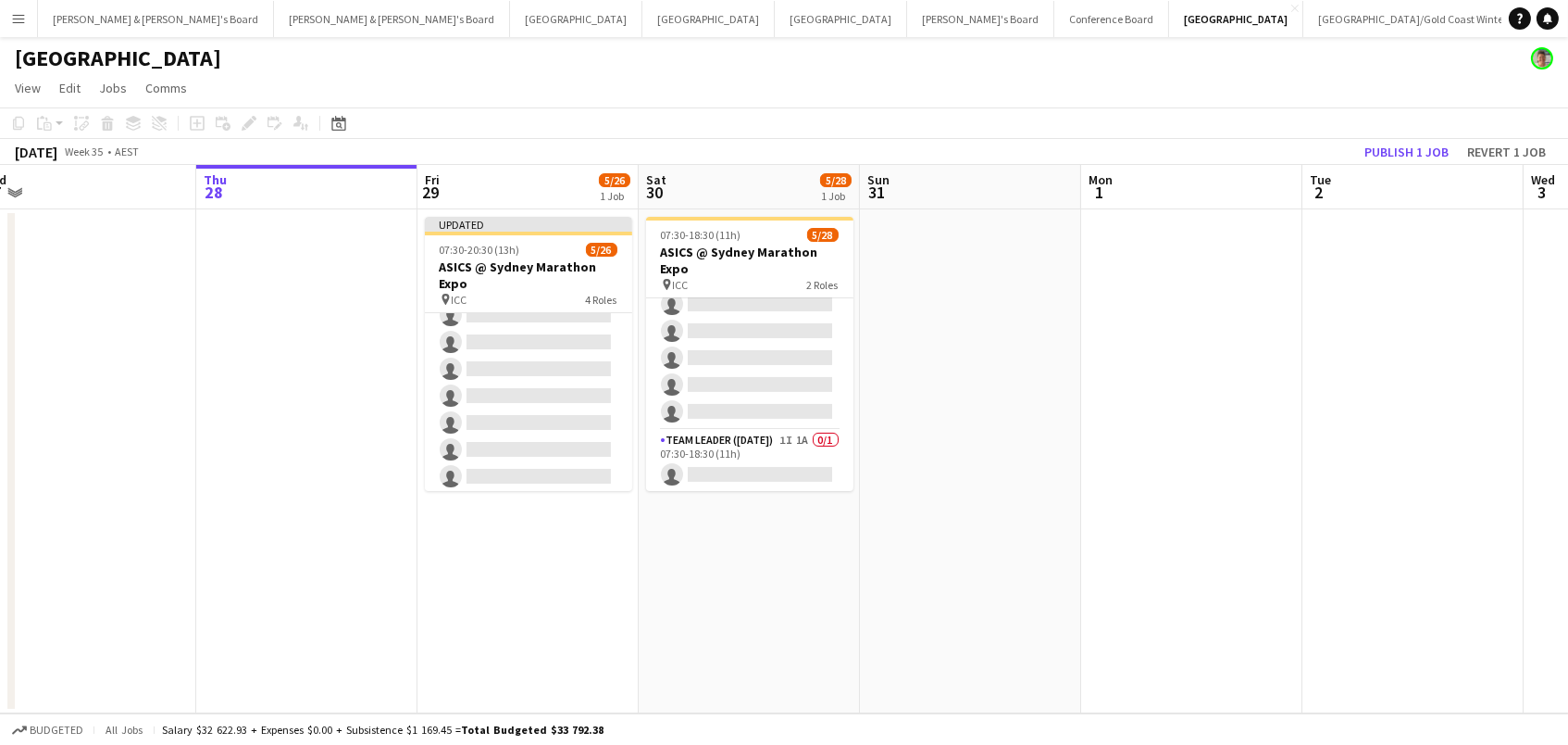
click at [1416, 149] on button "Publish 1 job" at bounding box center [1407, 151] width 99 height 24
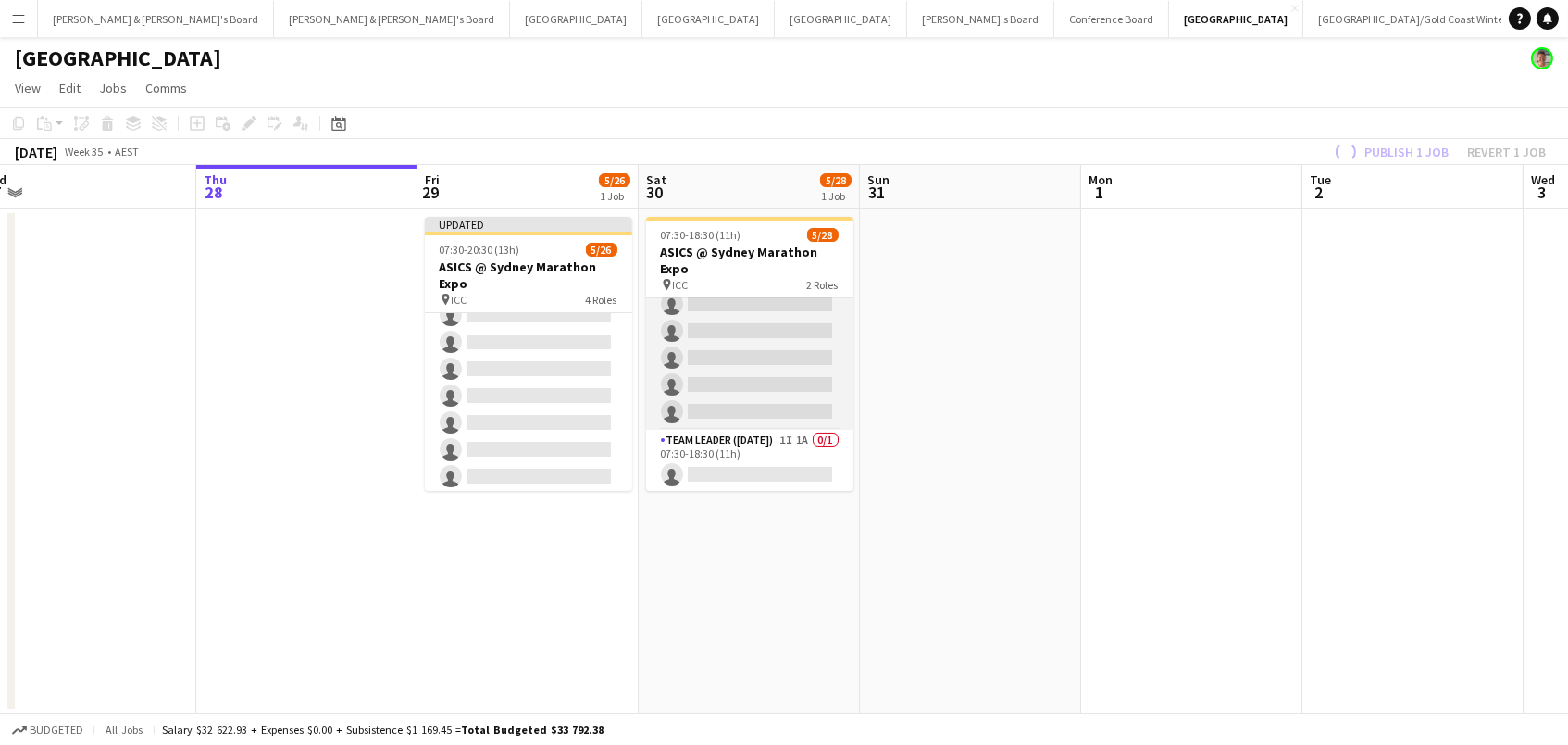
click at [825, 340] on app-card-role "Brand Ambassador ([DATE]) 7I 1A [DATE] 07:30-18:30 (11h) [PERSON_NAME] [PERSON_…" at bounding box center [749, 49] width 208 height 762
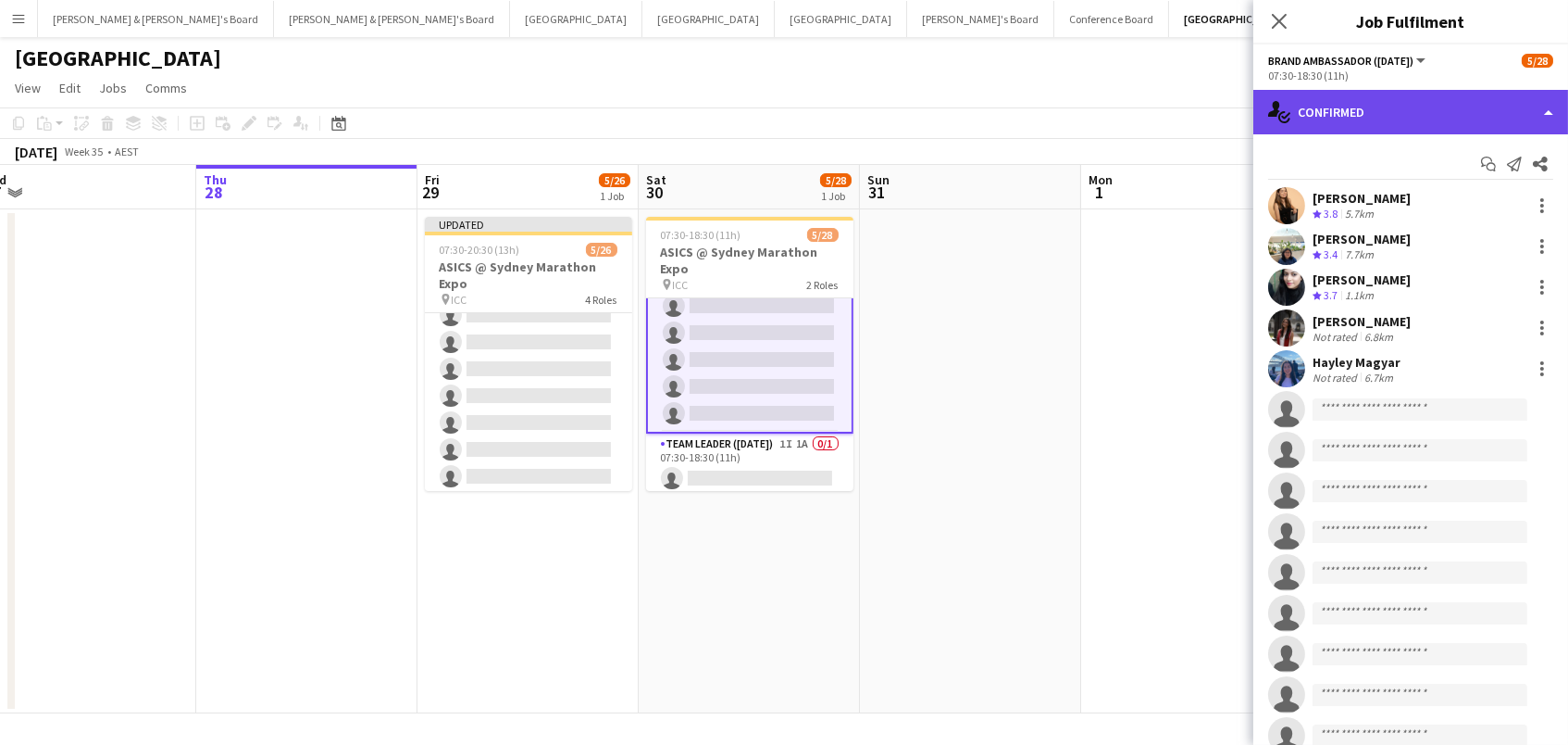
click at [1379, 116] on div "single-neutral-actions-check-2 Confirmed" at bounding box center [1410, 112] width 315 height 45
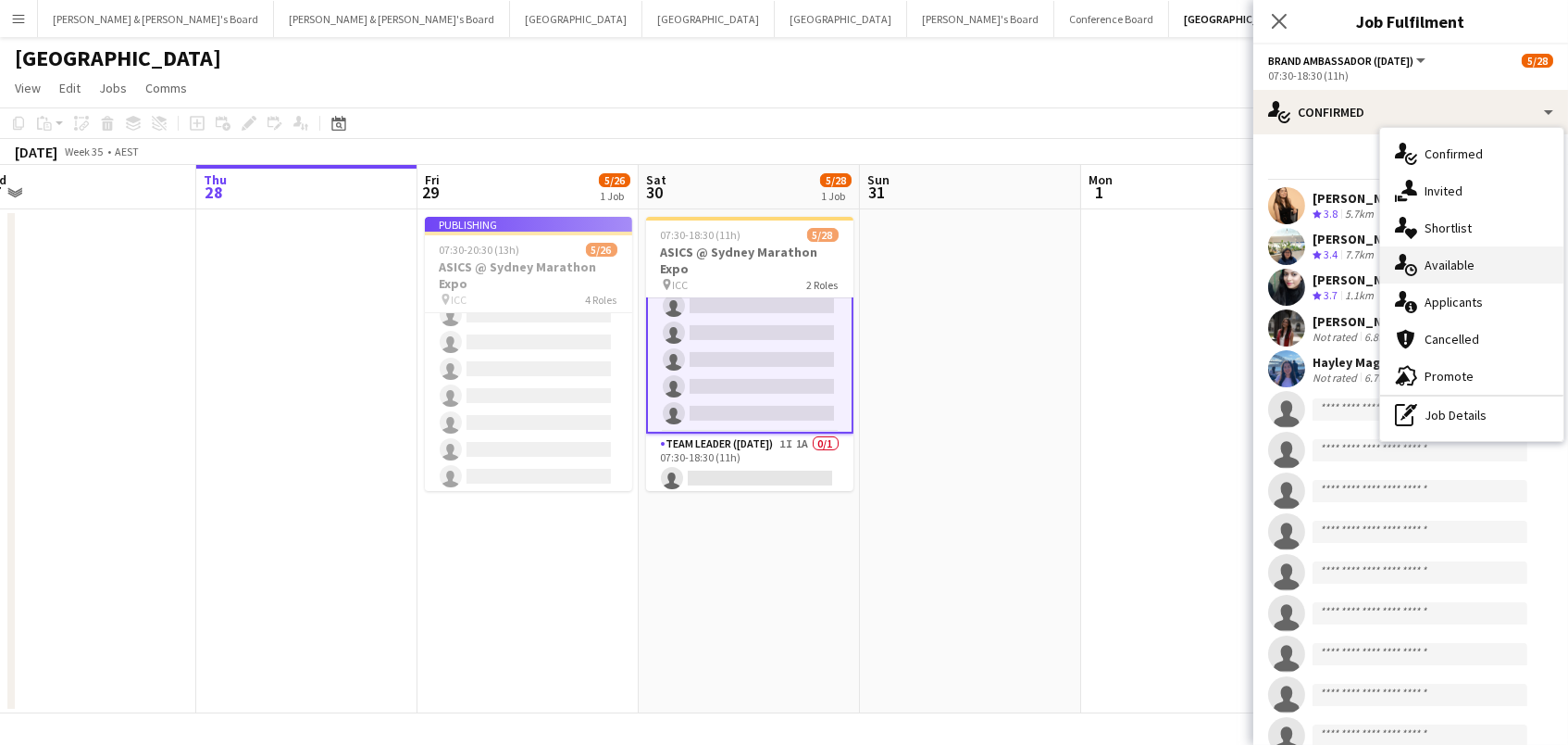
click at [1440, 272] on div "single-neutral-actions-upload Available" at bounding box center [1472, 265] width 183 height 37
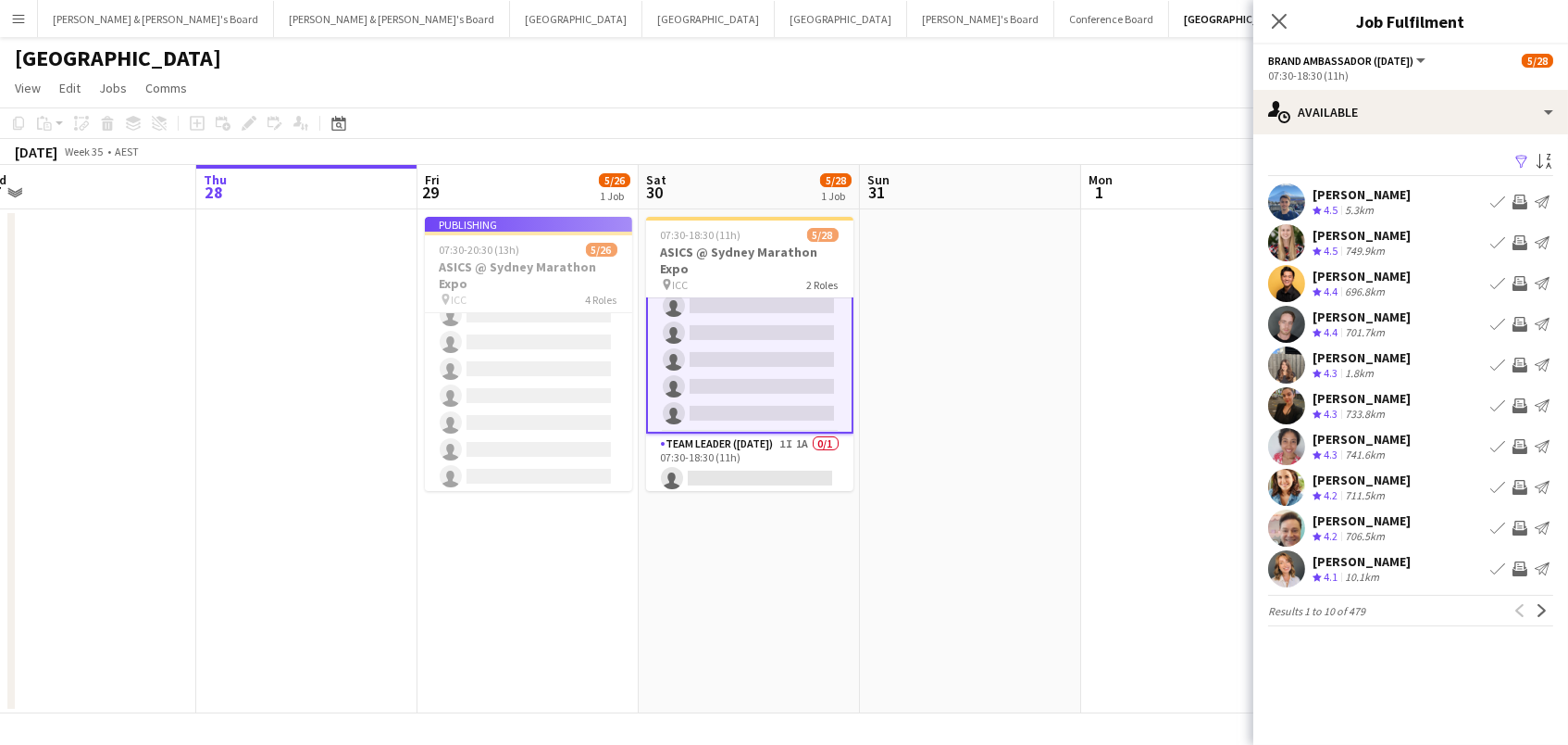
click at [1517, 194] on app-icon "Invite crew" at bounding box center [1519, 201] width 15 height 15
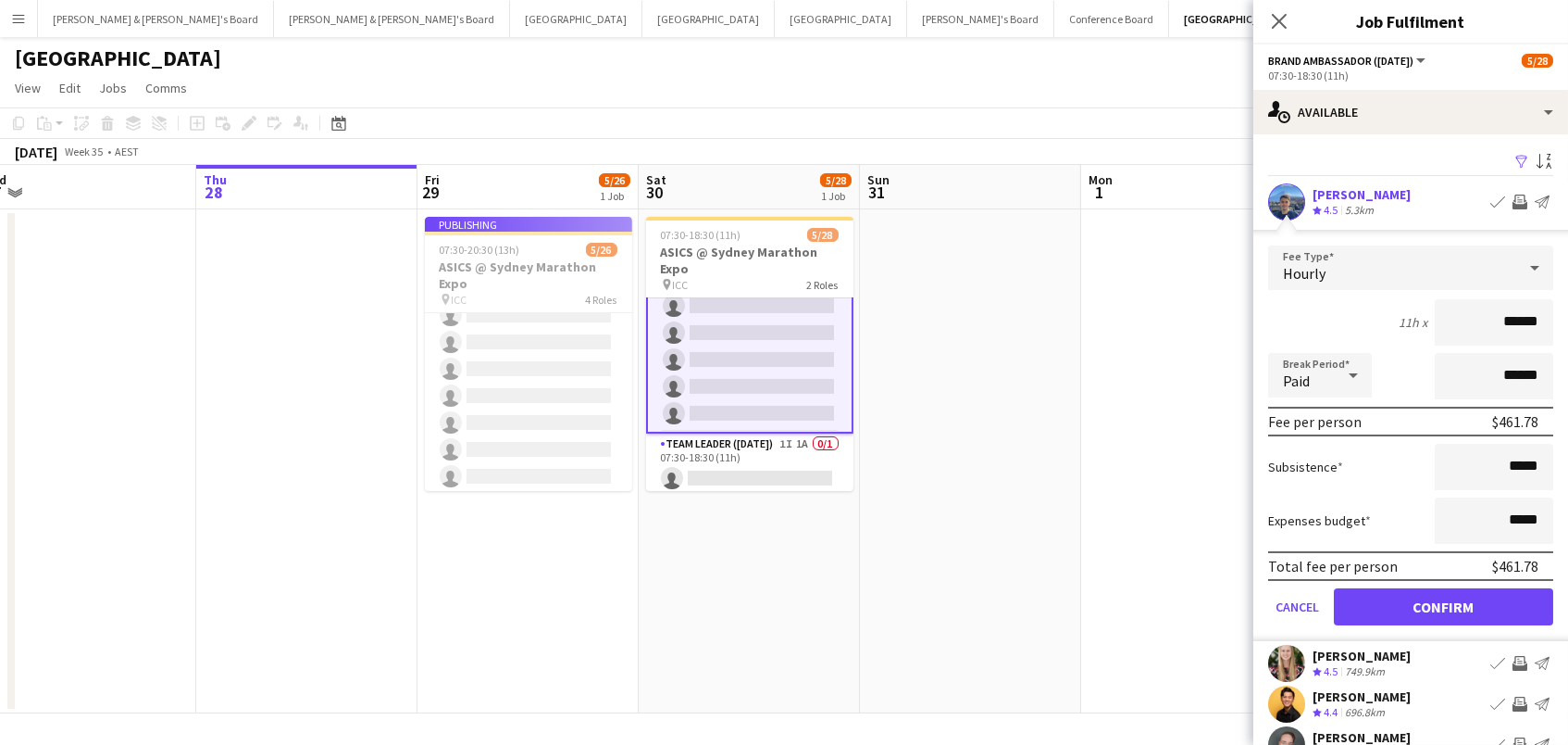
click at [1443, 604] on button "Confirm" at bounding box center [1443, 607] width 219 height 37
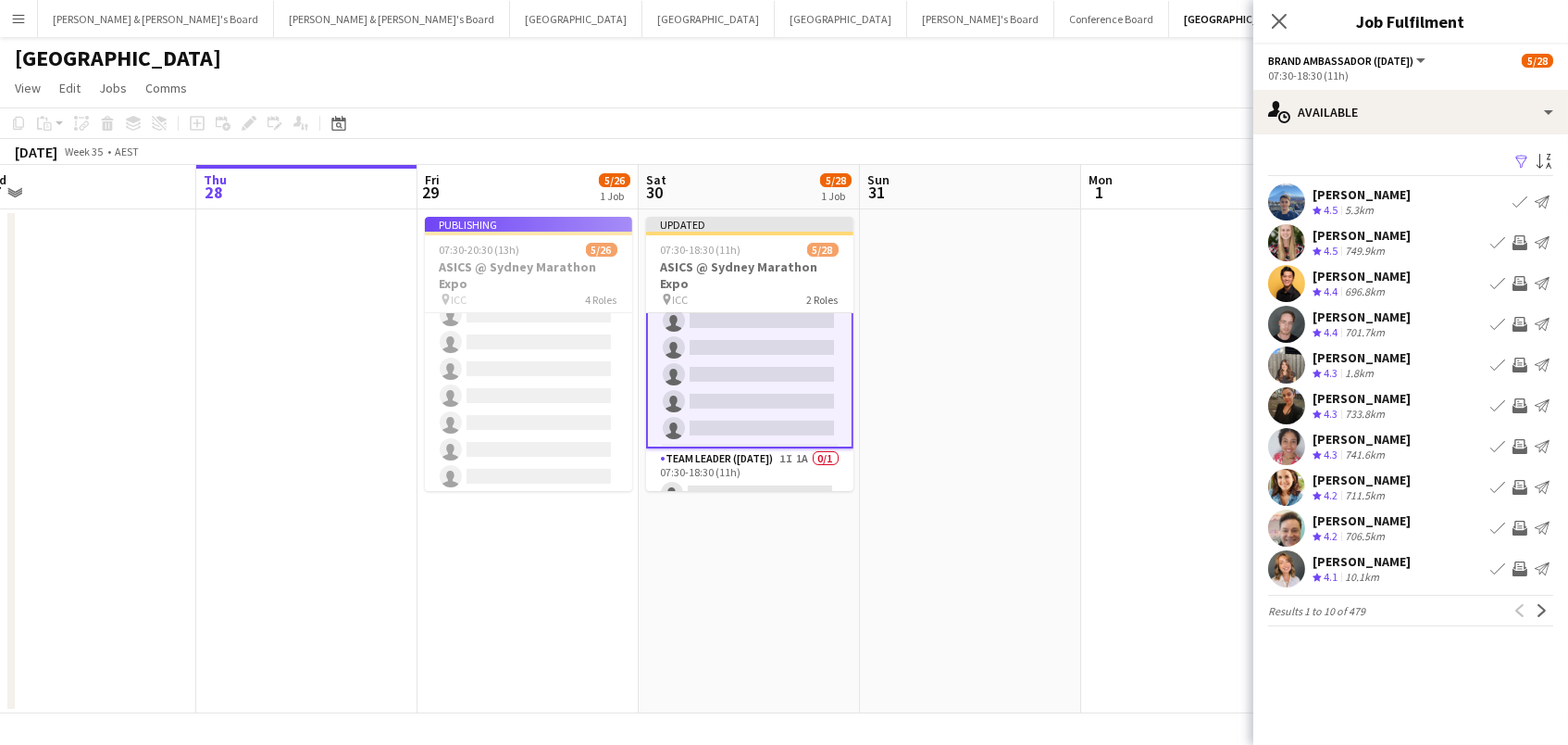
click at [1519, 156] on app-icon "Filter" at bounding box center [1521, 163] width 15 height 18
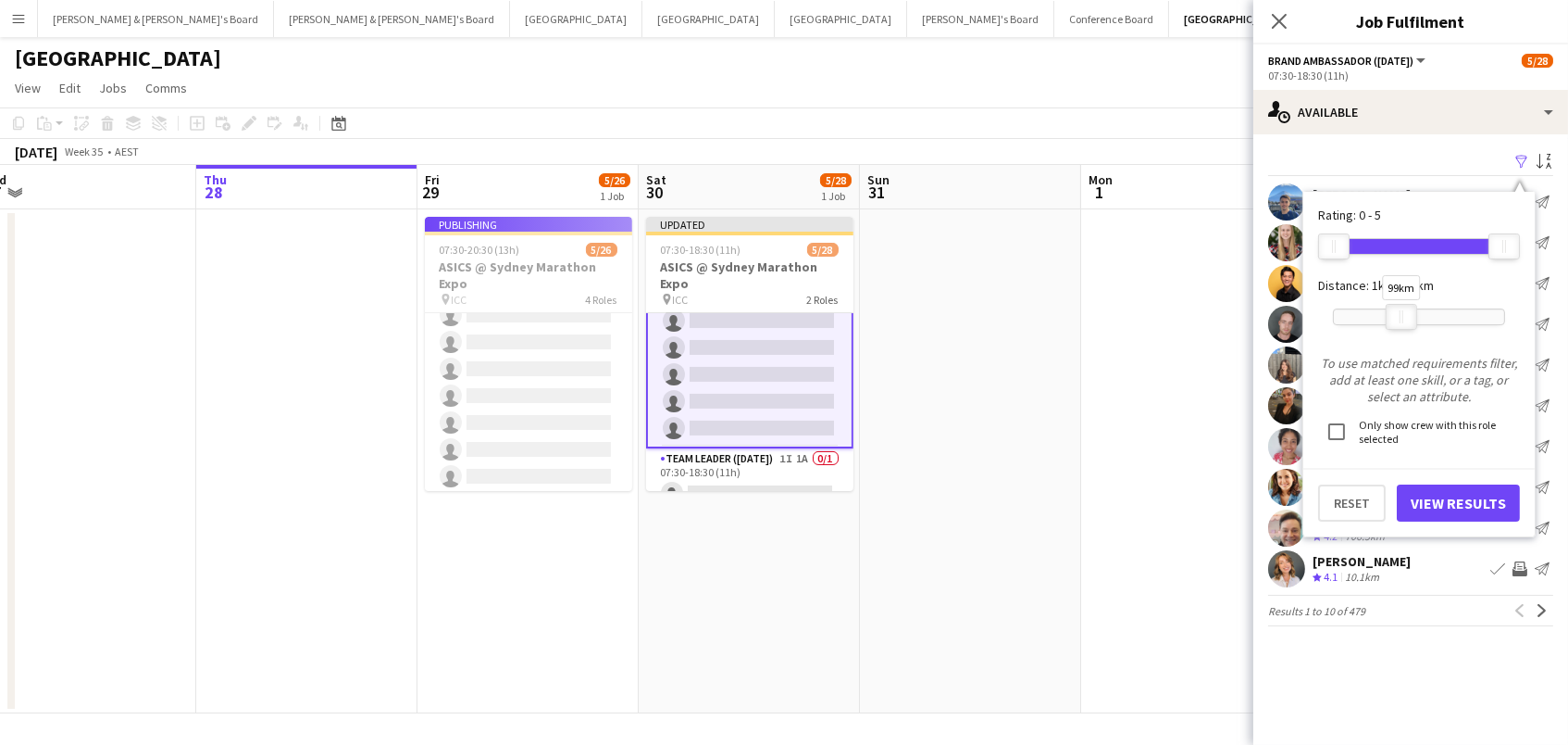
drag, startPoint x: 1509, startPoint y: 313, endPoint x: 1405, endPoint y: 314, distance: 104.0
click at [1405, 314] on div at bounding box center [1401, 317] width 29 height 24
click at [1417, 505] on button "View Results" at bounding box center [1459, 503] width 123 height 37
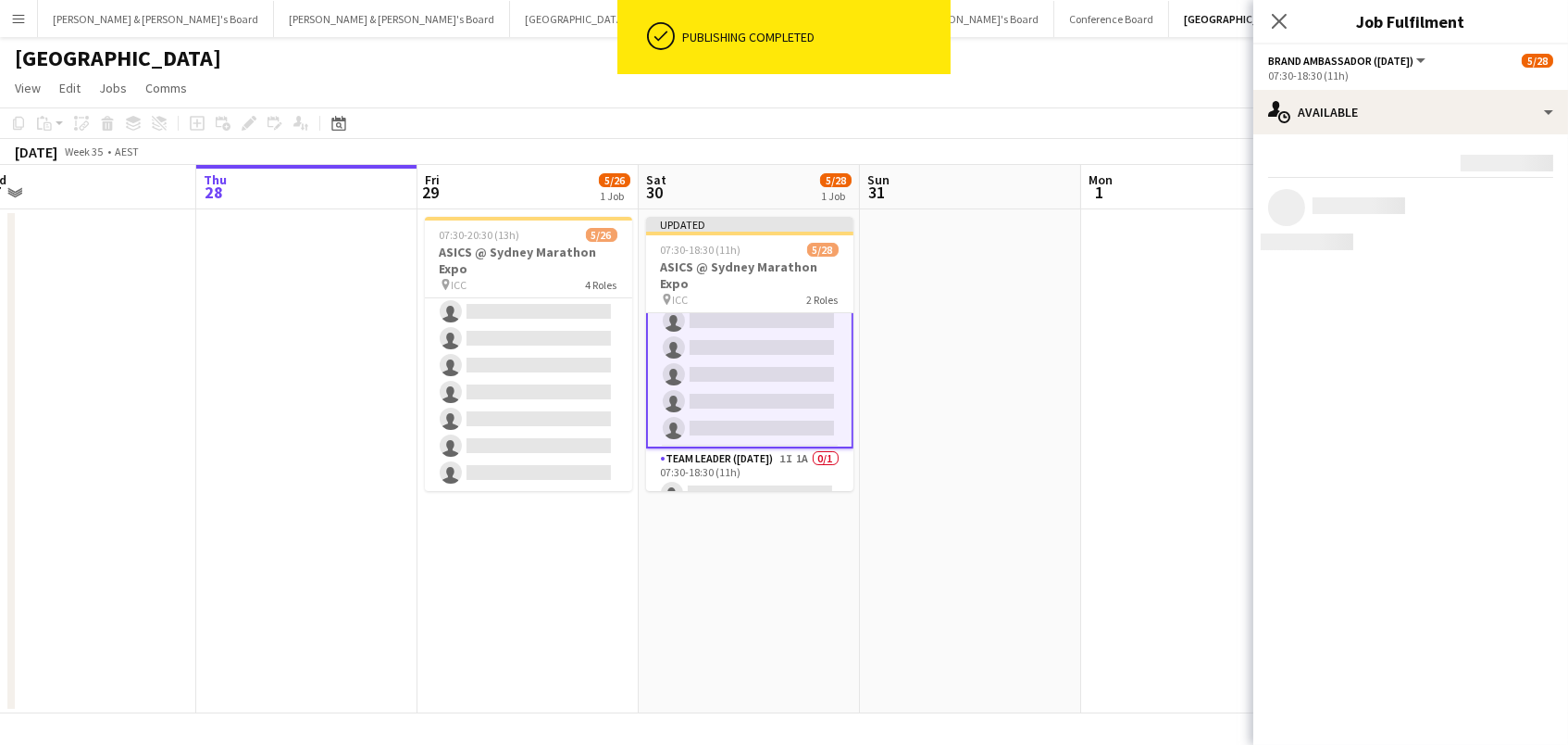
scroll to position [647, 0]
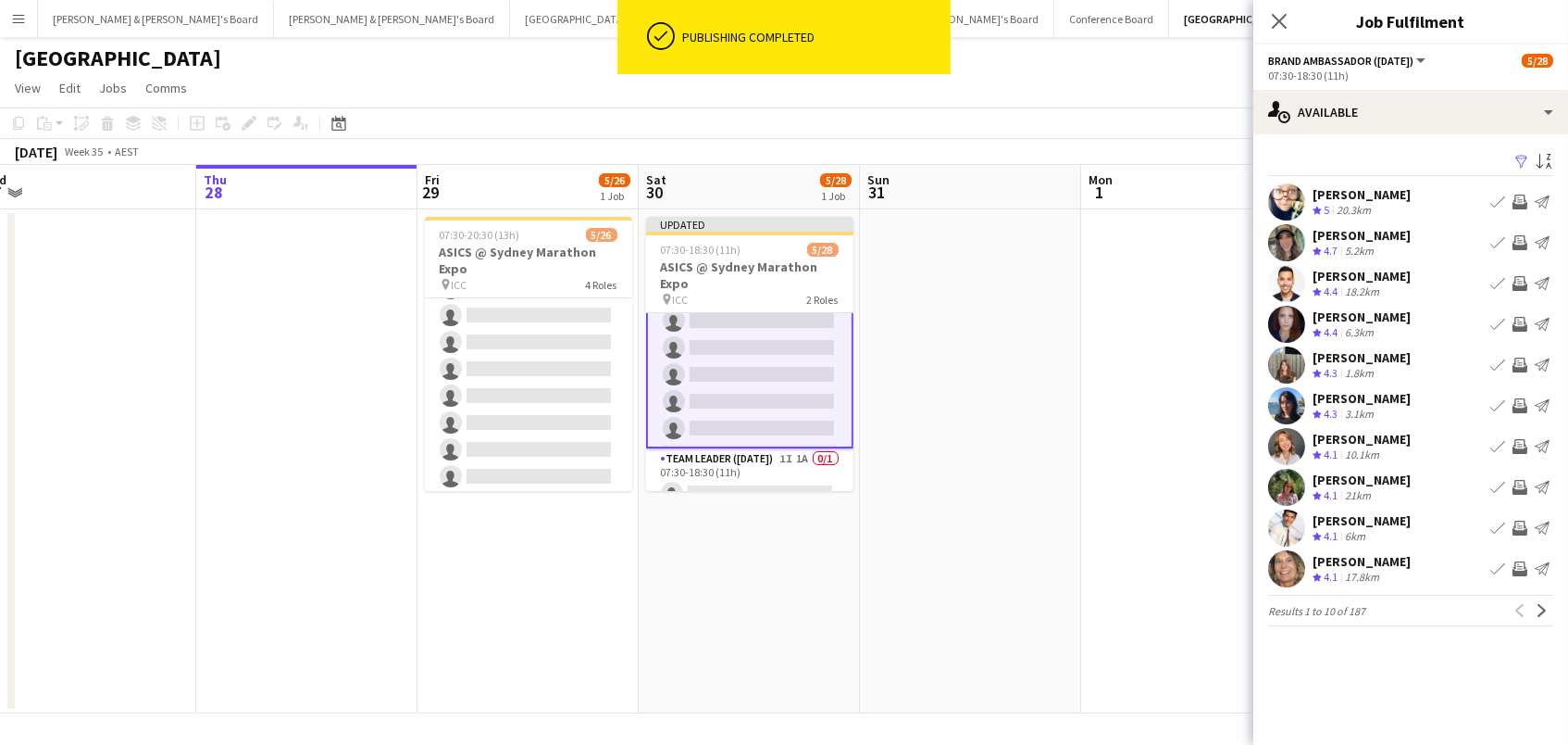
click at [1519, 239] on app-icon "Invite crew" at bounding box center [1519, 242] width 15 height 15
click at [1526, 276] on app-icon "Invite crew" at bounding box center [1519, 283] width 15 height 15
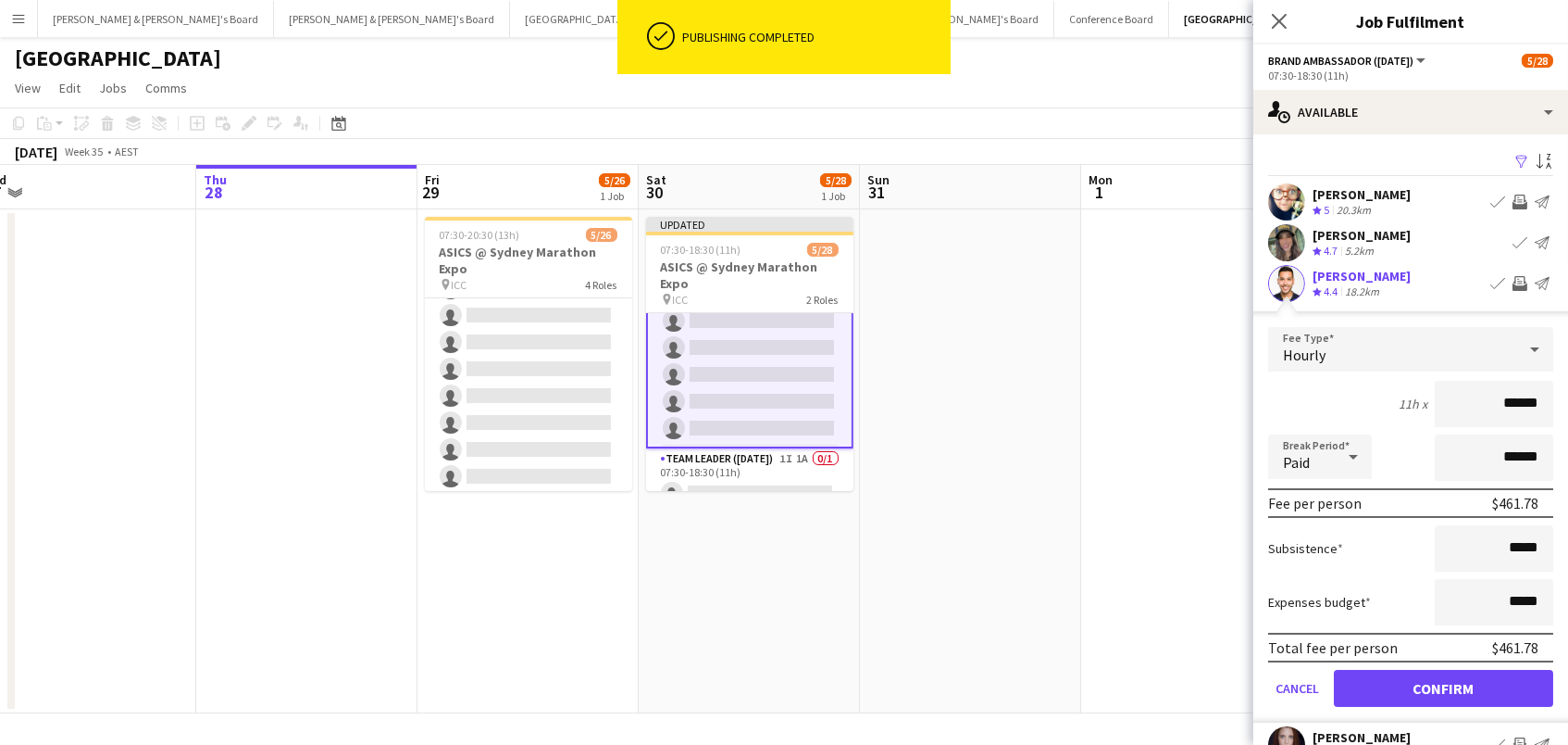
click at [1443, 686] on button "Confirm" at bounding box center [1443, 688] width 219 height 37
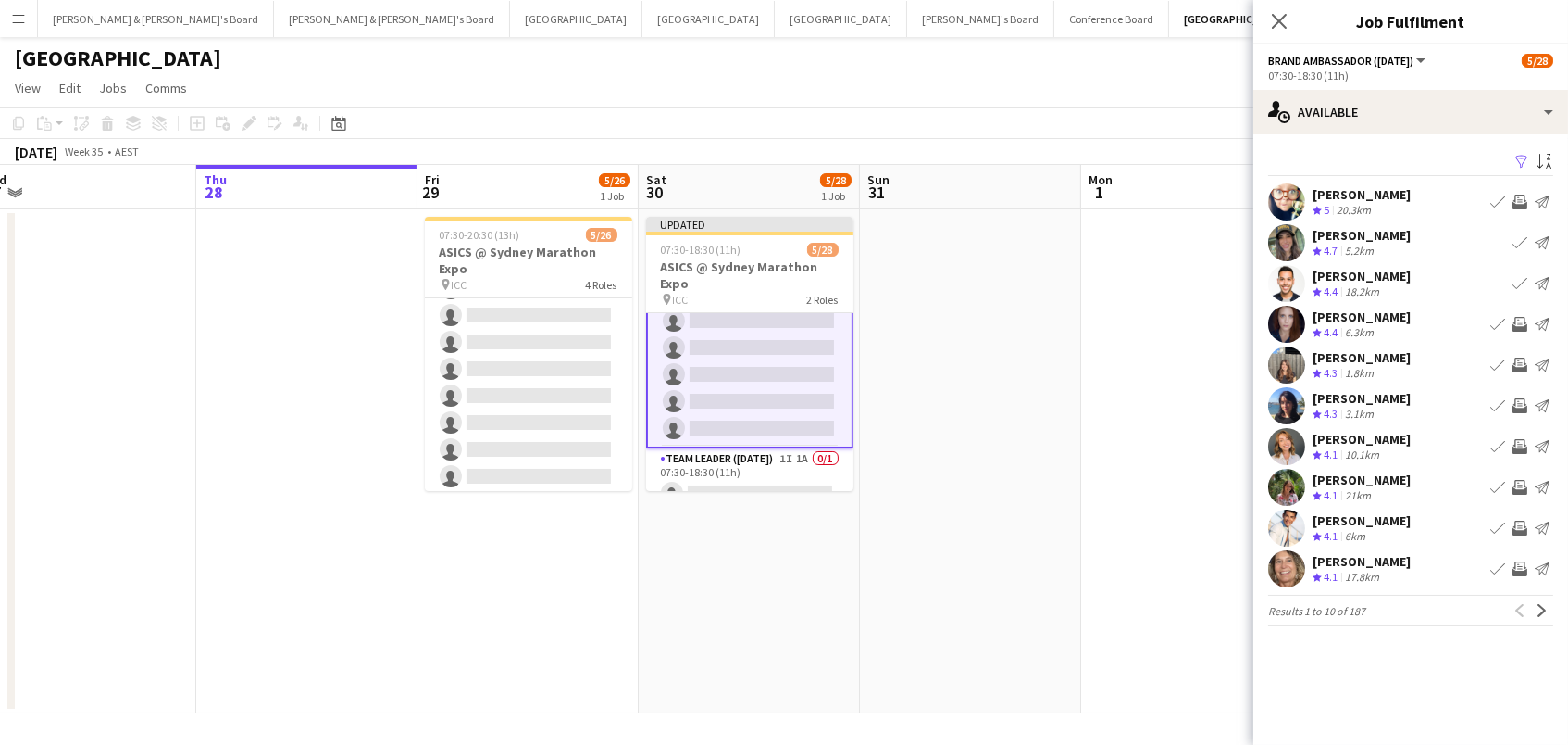
click at [1513, 361] on app-icon "Invite crew" at bounding box center [1519, 365] width 15 height 15
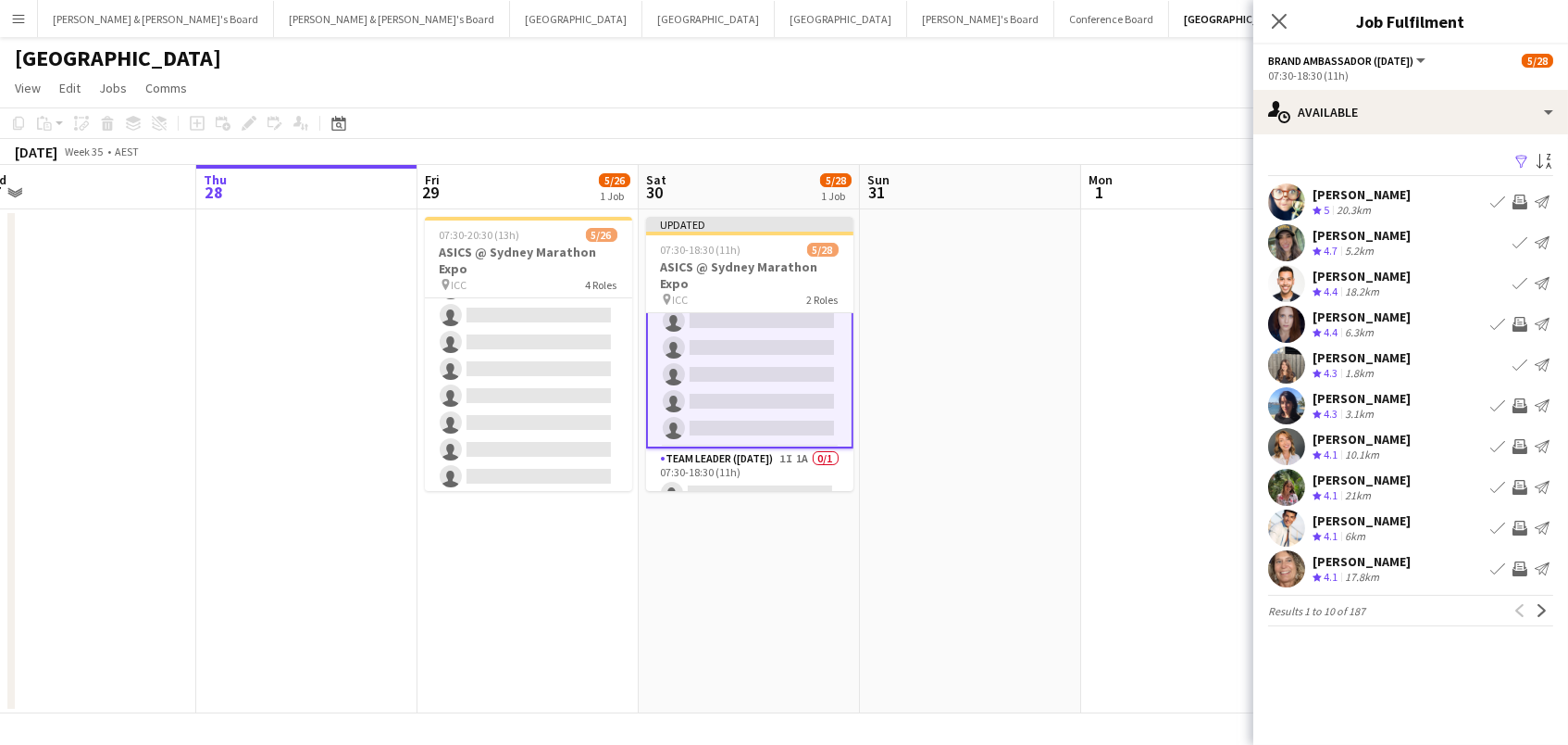
click at [1519, 449] on app-icon "Invite crew" at bounding box center [1519, 446] width 15 height 15
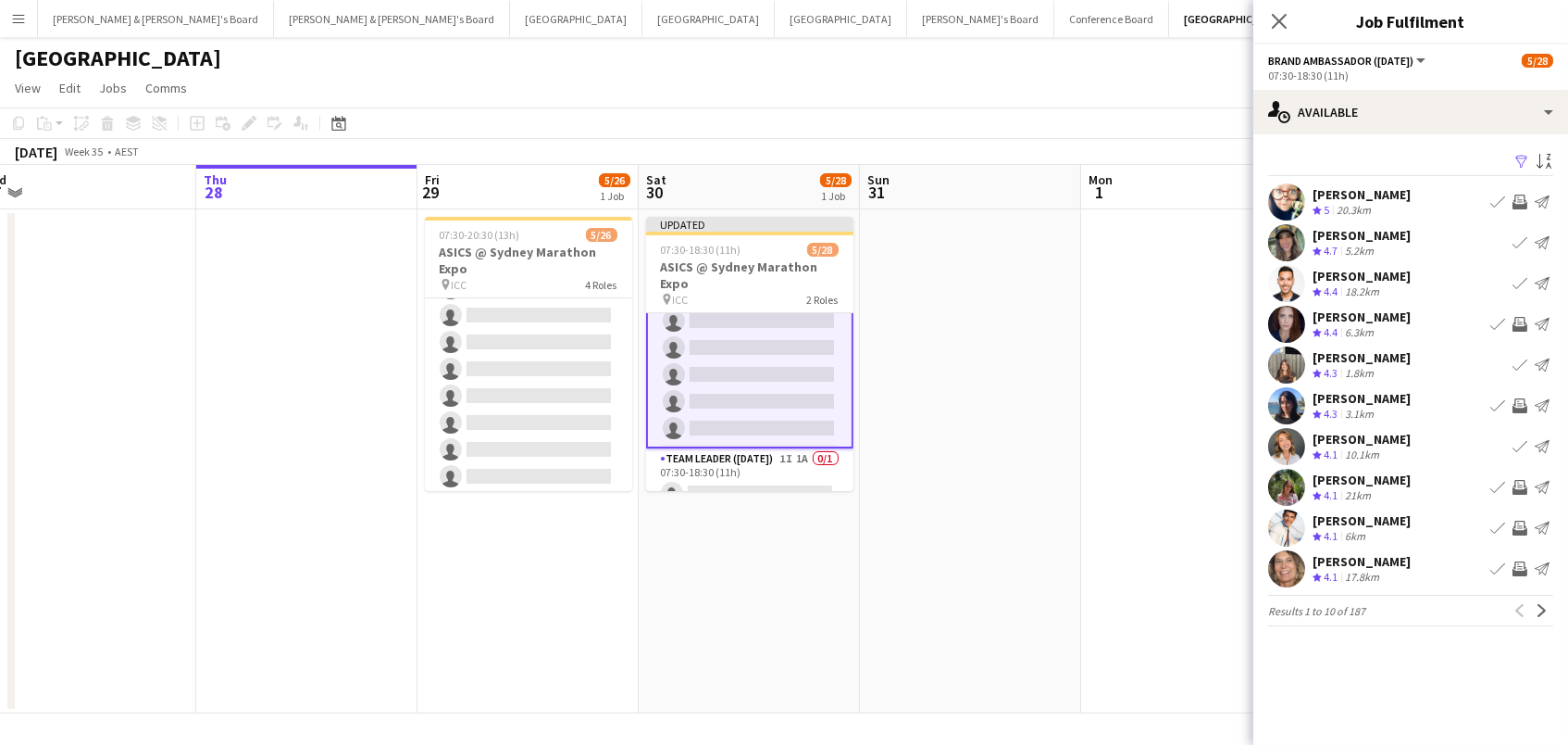
click at [1521, 483] on app-icon "Invite crew" at bounding box center [1519, 487] width 15 height 15
click at [1515, 572] on app-icon "Invite crew" at bounding box center [1519, 569] width 15 height 15
click at [1538, 604] on app-icon "Next" at bounding box center [1542, 609] width 13 height 13
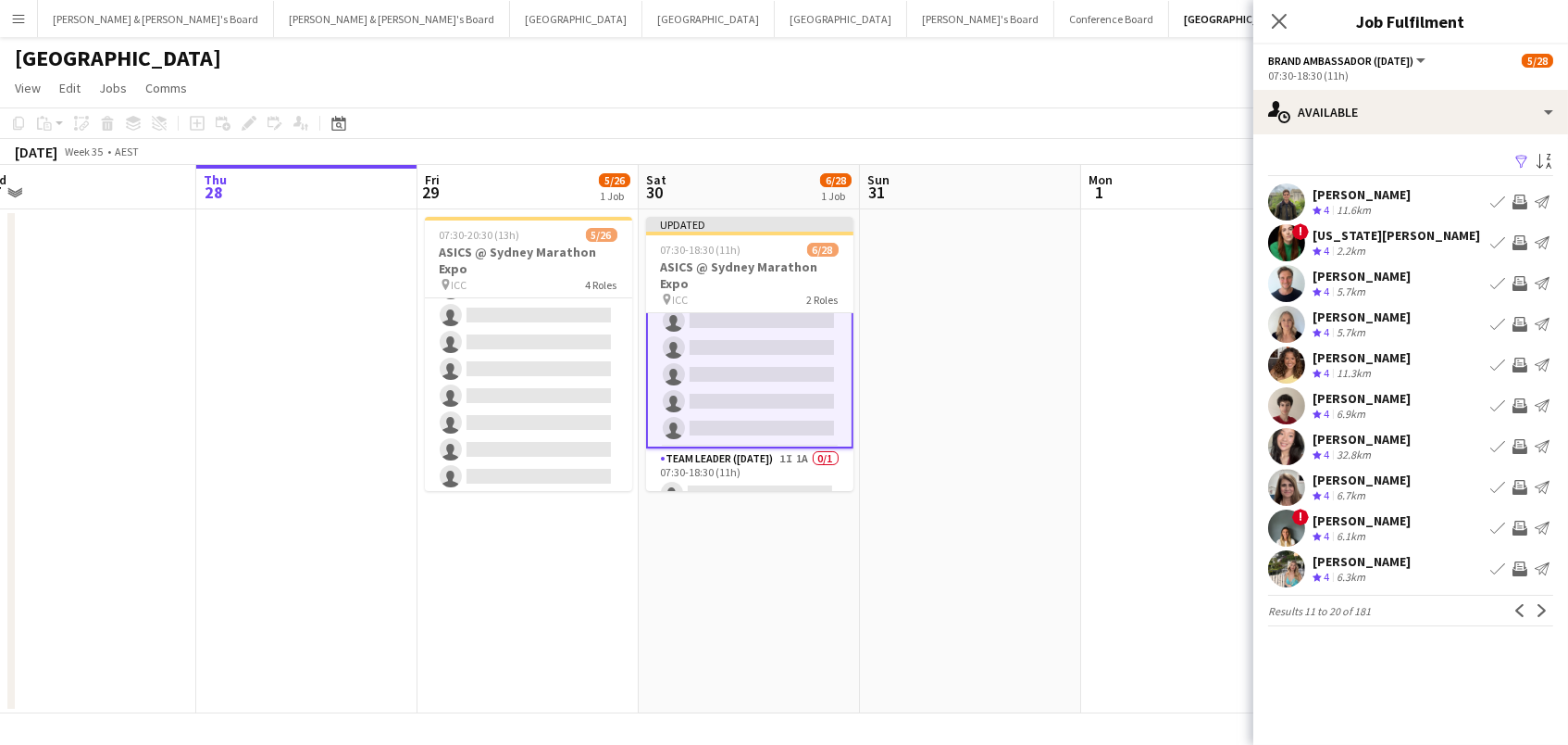
scroll to position [0, 1]
click at [1519, 199] on app-icon "Invite crew" at bounding box center [1519, 201] width 15 height 15
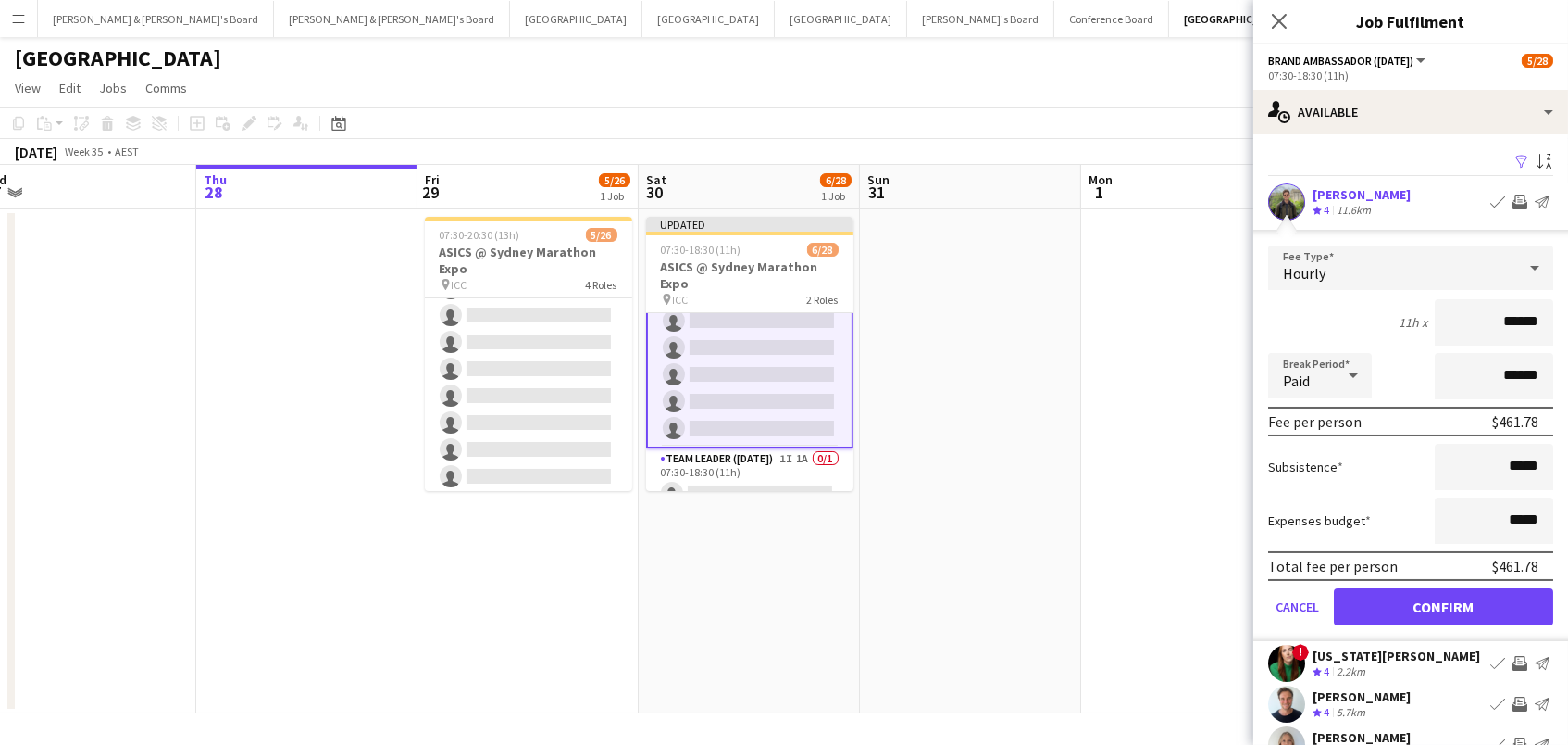
click at [1443, 604] on button "Confirm" at bounding box center [1443, 607] width 219 height 37
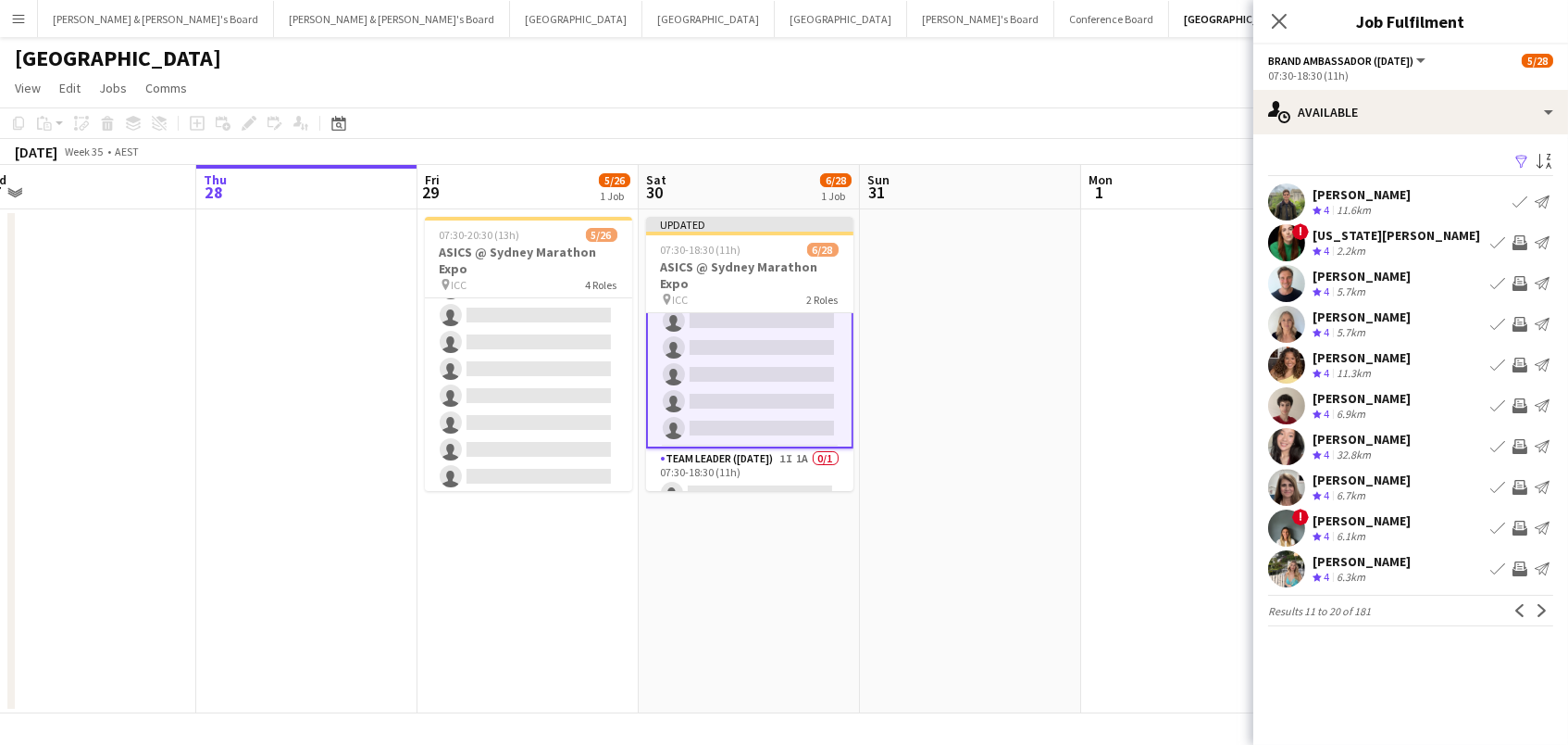
click at [1525, 281] on app-icon "Invite crew" at bounding box center [1519, 283] width 15 height 15
click at [1521, 324] on app-icon "Invite crew" at bounding box center [1519, 324] width 15 height 15
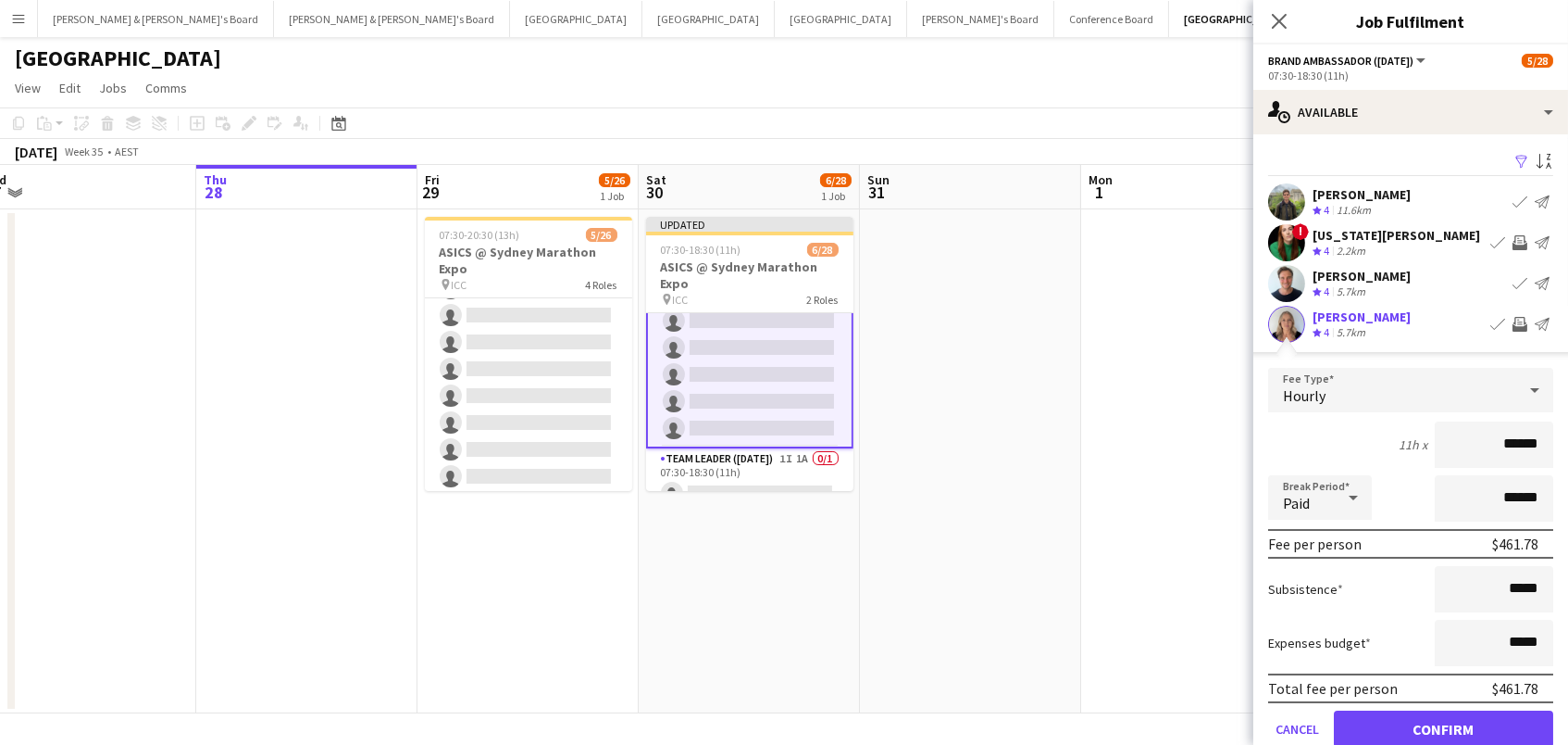
click at [1443, 726] on button "Confirm" at bounding box center [1443, 729] width 219 height 37
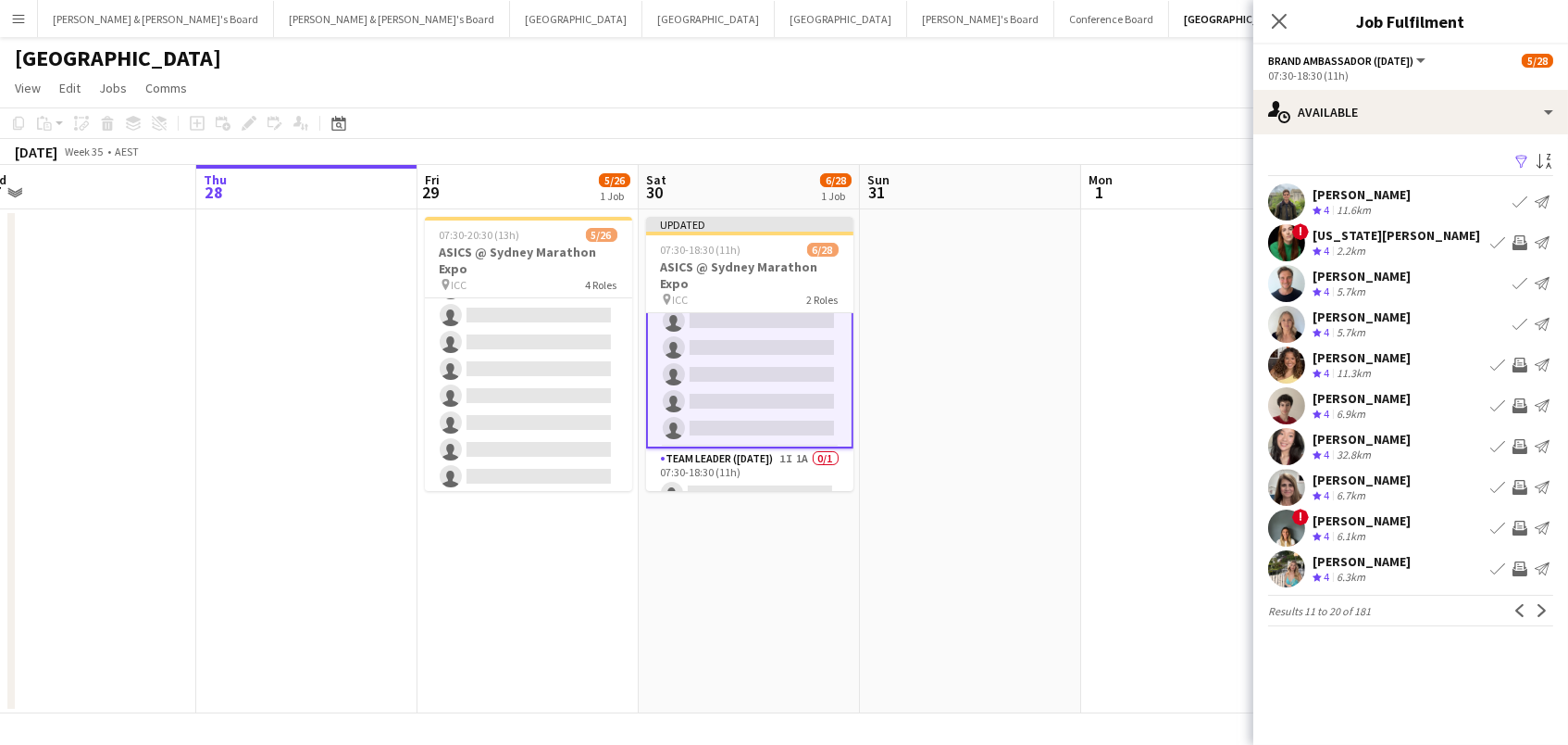
click at [1519, 358] on app-icon "Invite crew" at bounding box center [1519, 365] width 15 height 15
drag, startPoint x: 1525, startPoint y: 402, endPoint x: 1533, endPoint y: 385, distance: 18.8
click at [1525, 402] on app-icon "Invite crew" at bounding box center [1519, 405] width 15 height 15
click at [1517, 444] on app-icon "Invite crew" at bounding box center [1519, 446] width 15 height 15
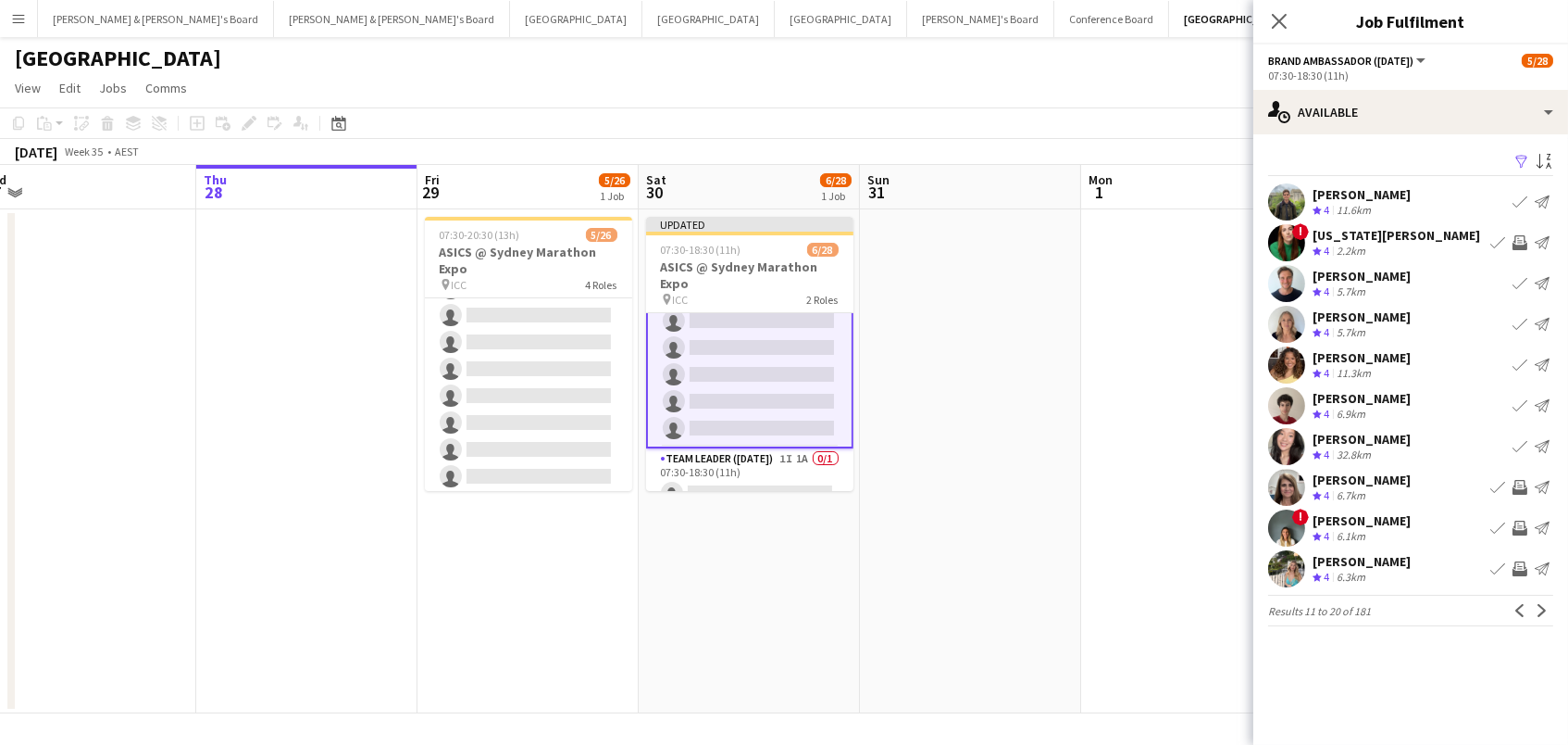
click at [1517, 481] on app-icon "Invite crew" at bounding box center [1519, 487] width 15 height 15
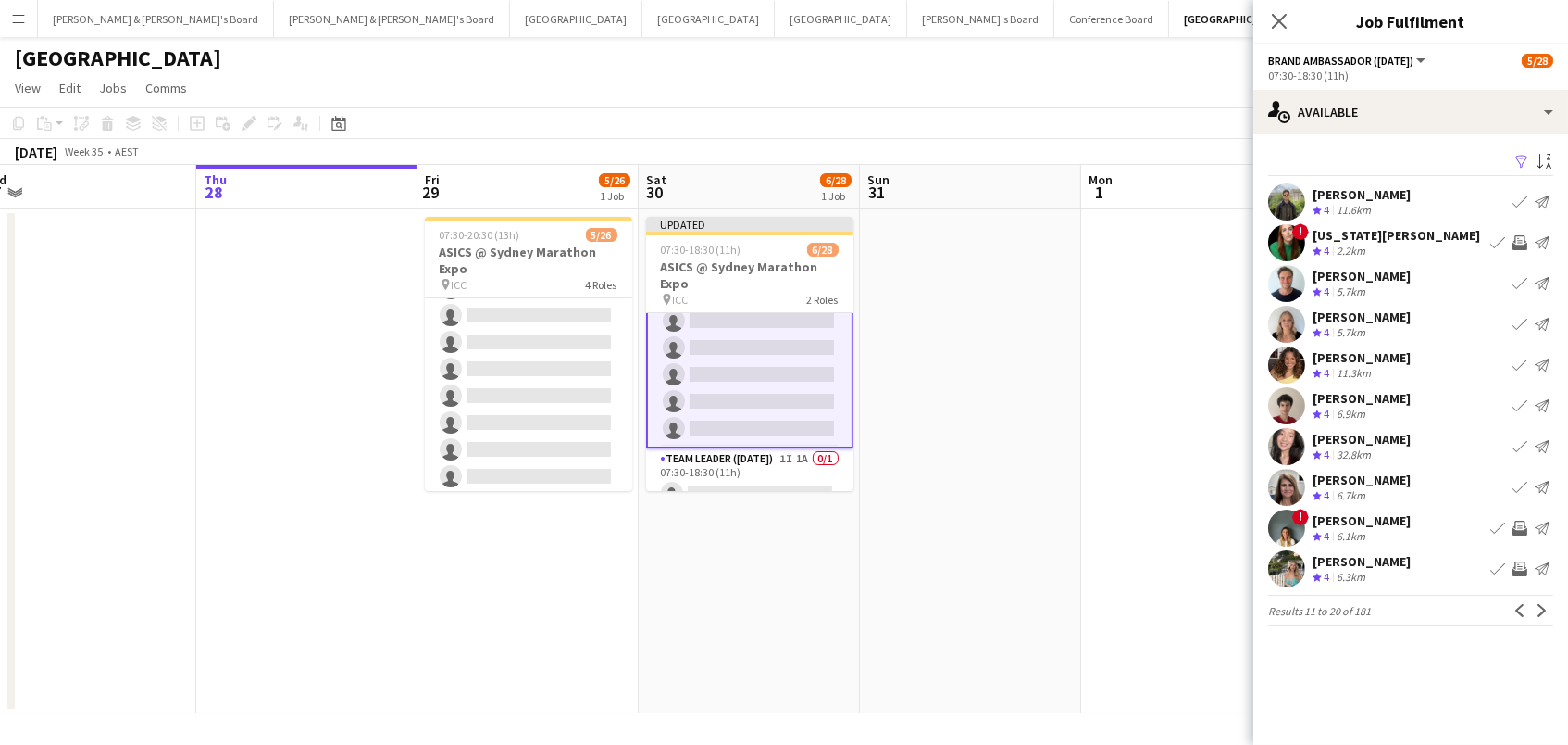
click at [1520, 570] on app-icon "Invite crew" at bounding box center [1519, 569] width 15 height 15
click at [1541, 607] on app-icon "Next" at bounding box center [1542, 609] width 13 height 13
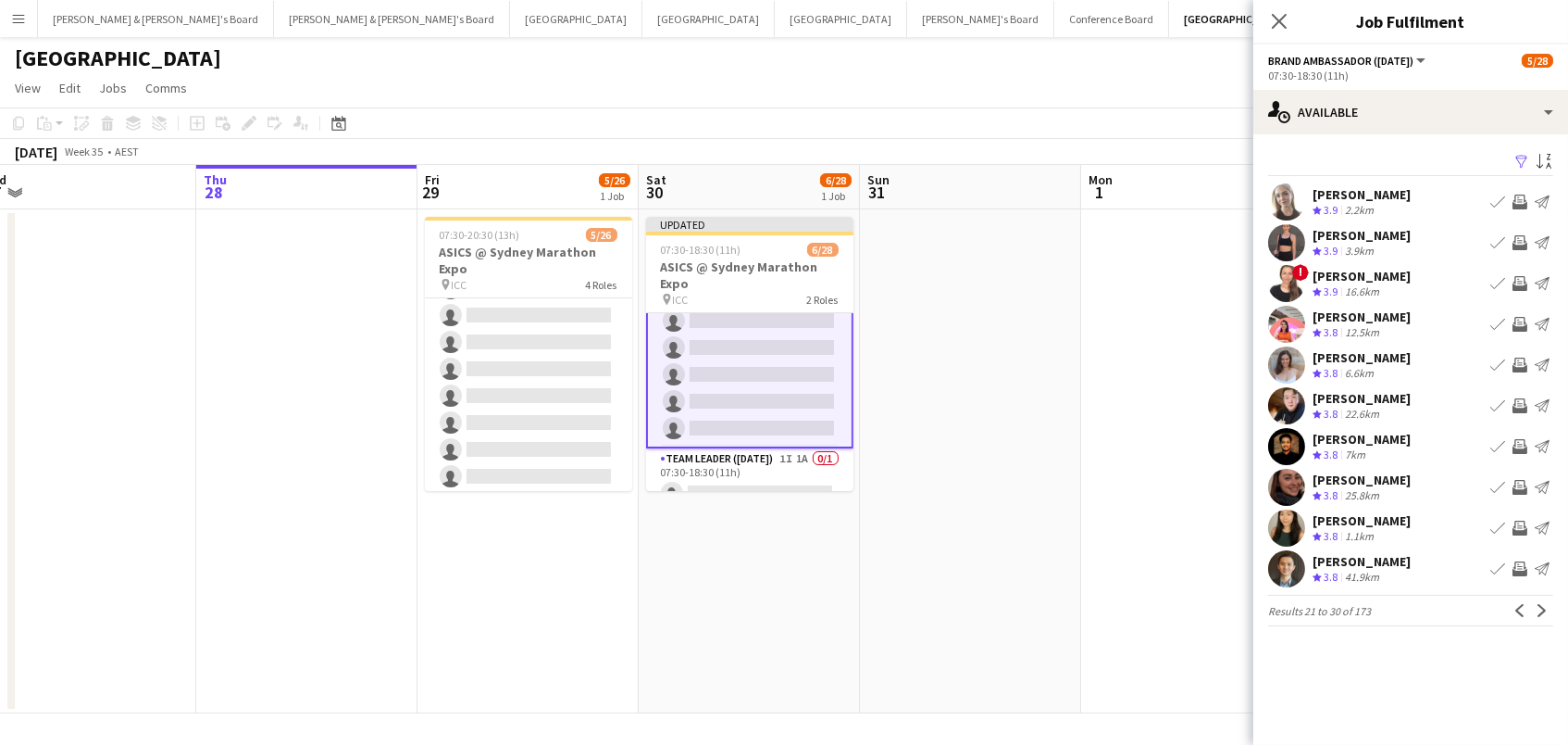
click at [1515, 194] on app-icon "Invite crew" at bounding box center [1519, 201] width 15 height 15
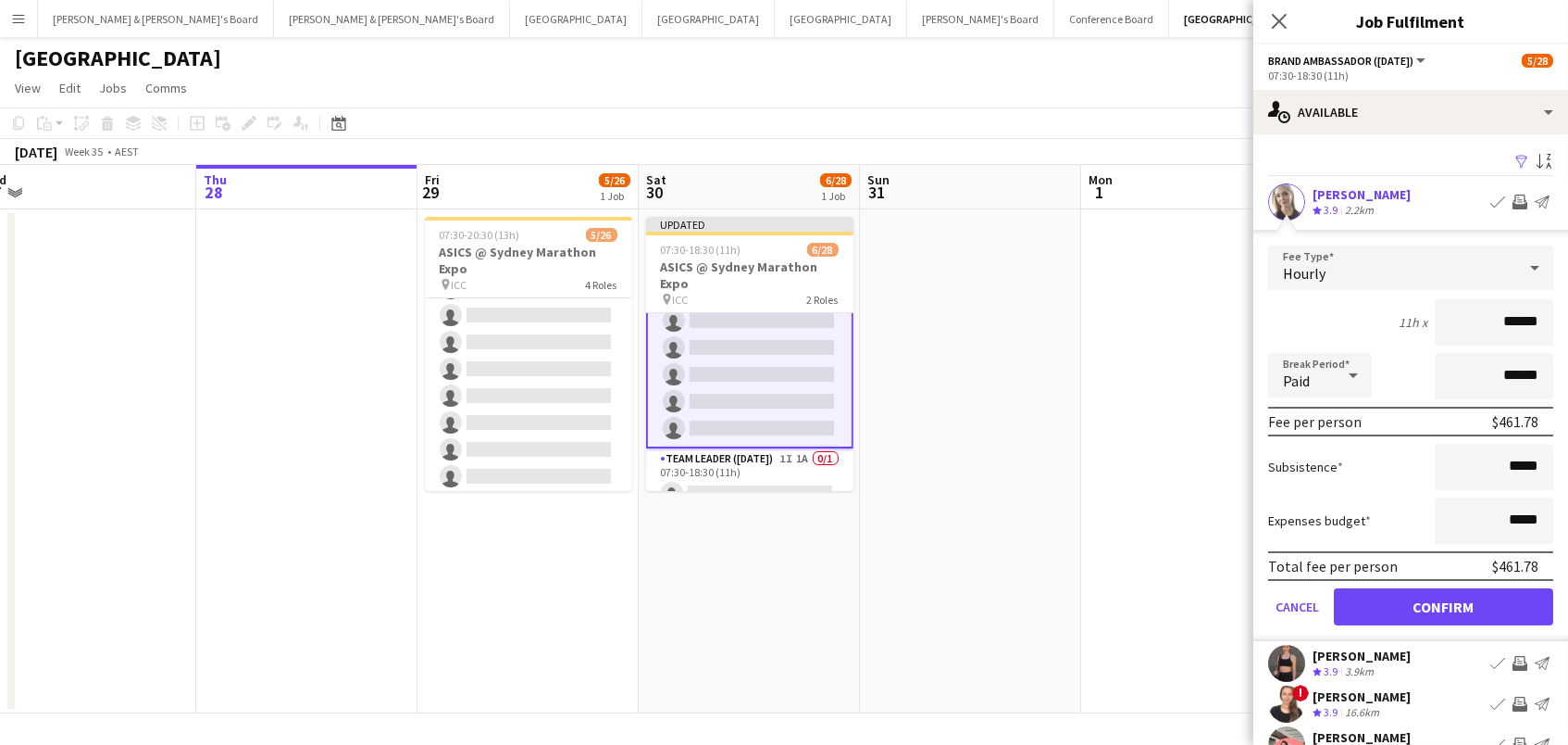
click at [1443, 604] on button "Confirm" at bounding box center [1443, 607] width 219 height 37
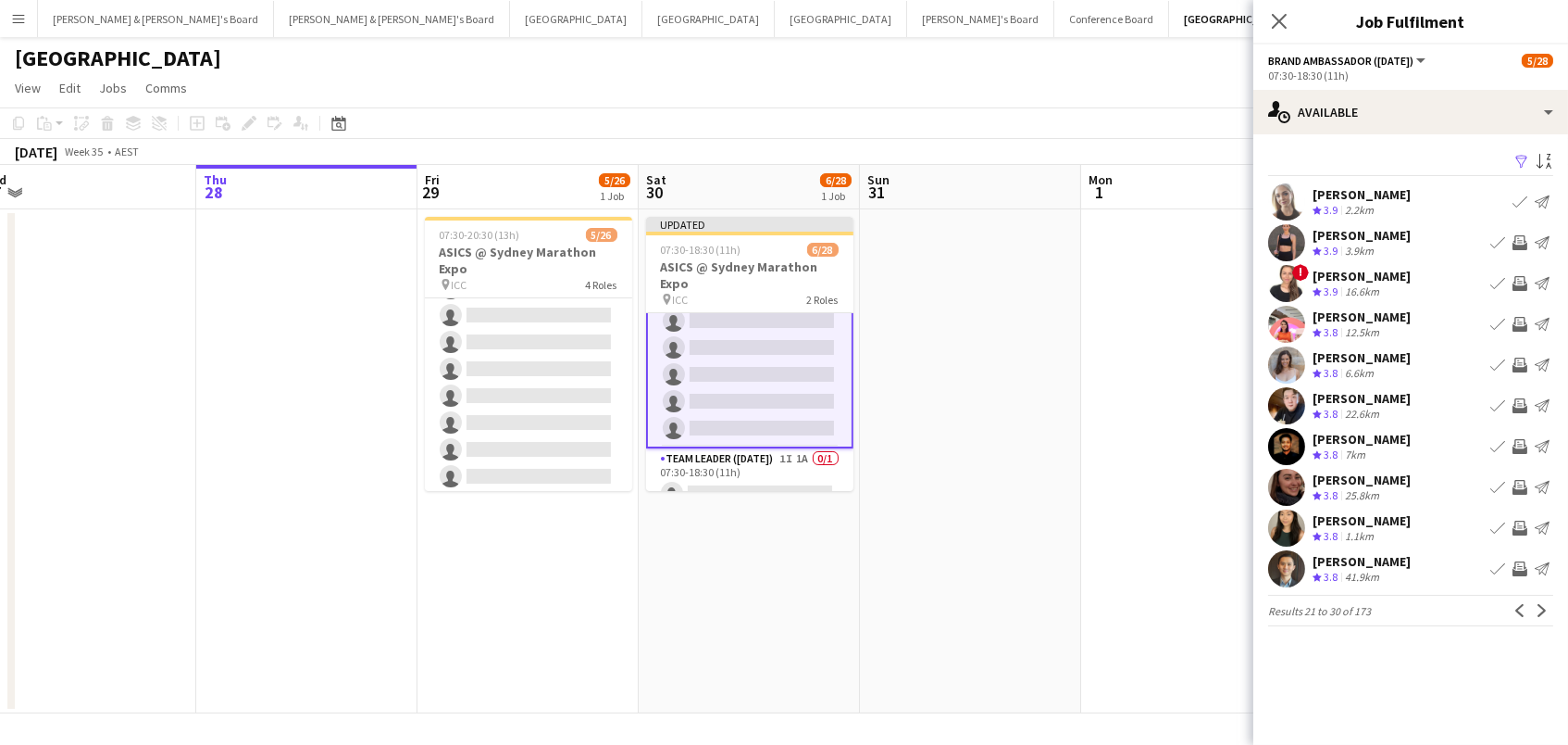
click at [1520, 242] on app-icon "Invite crew" at bounding box center [1519, 242] width 15 height 15
click at [1517, 281] on app-icon "Invite crew" at bounding box center [1519, 283] width 15 height 15
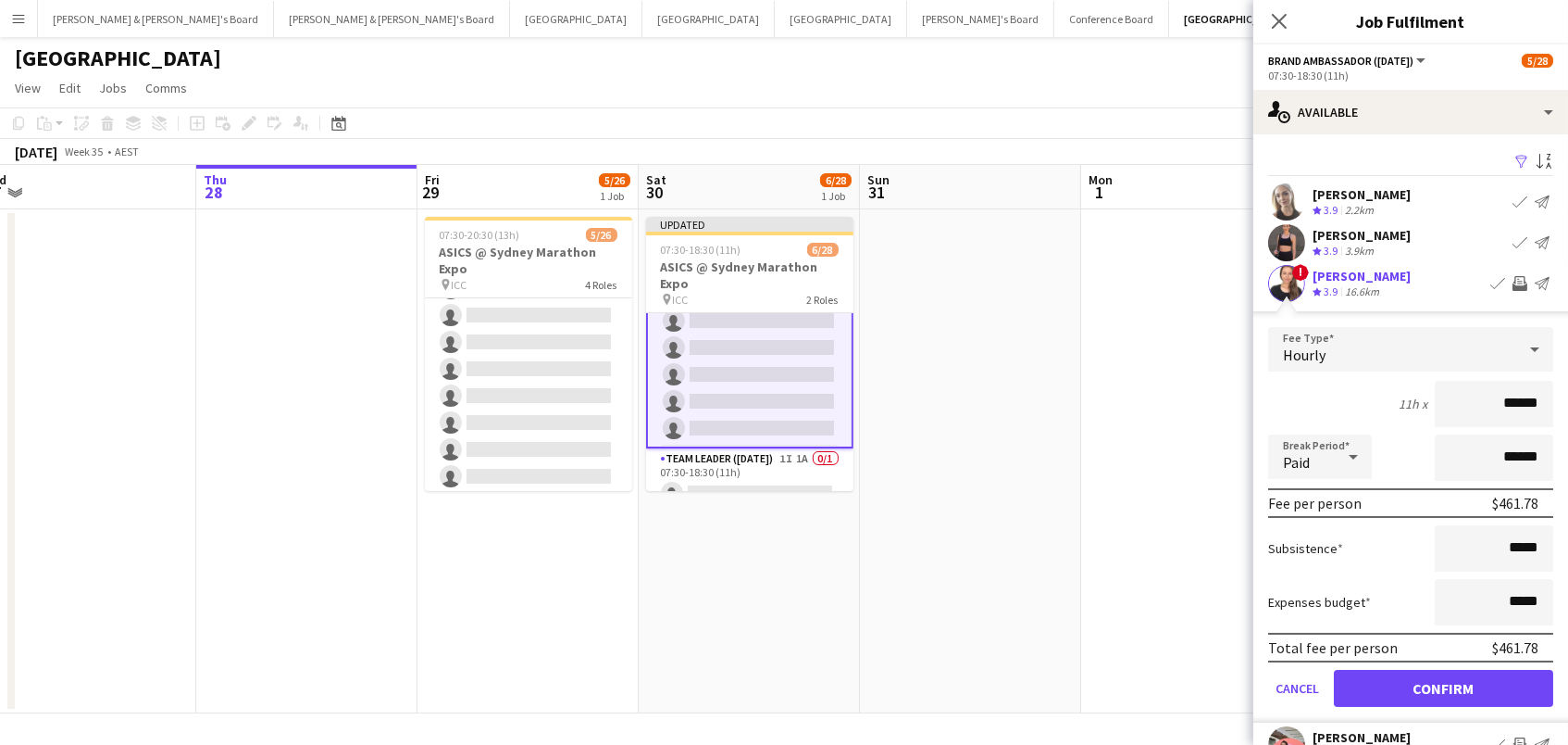
click at [1443, 686] on button "Confirm" at bounding box center [1443, 688] width 219 height 37
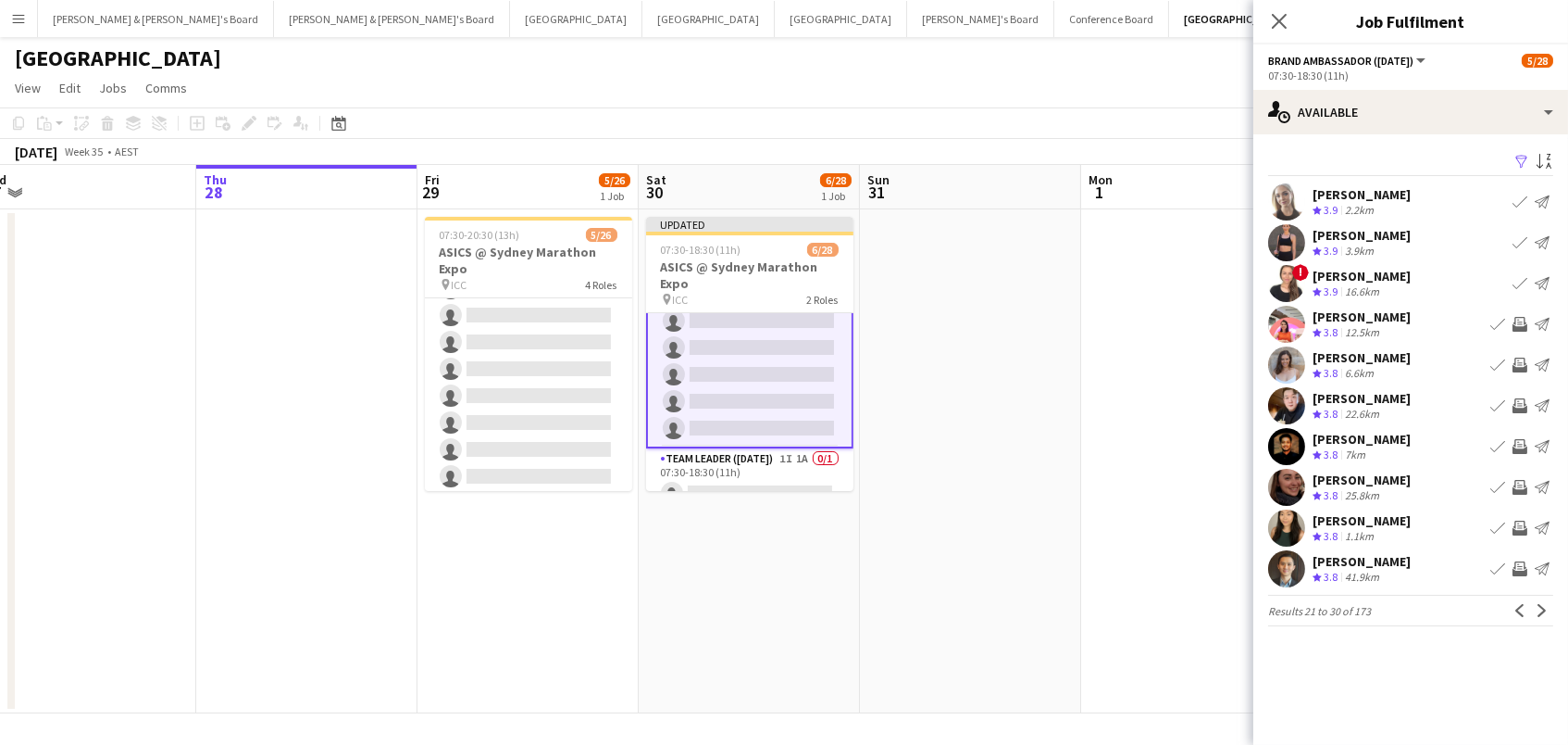
click at [1516, 324] on app-icon "Invite crew" at bounding box center [1519, 324] width 15 height 15
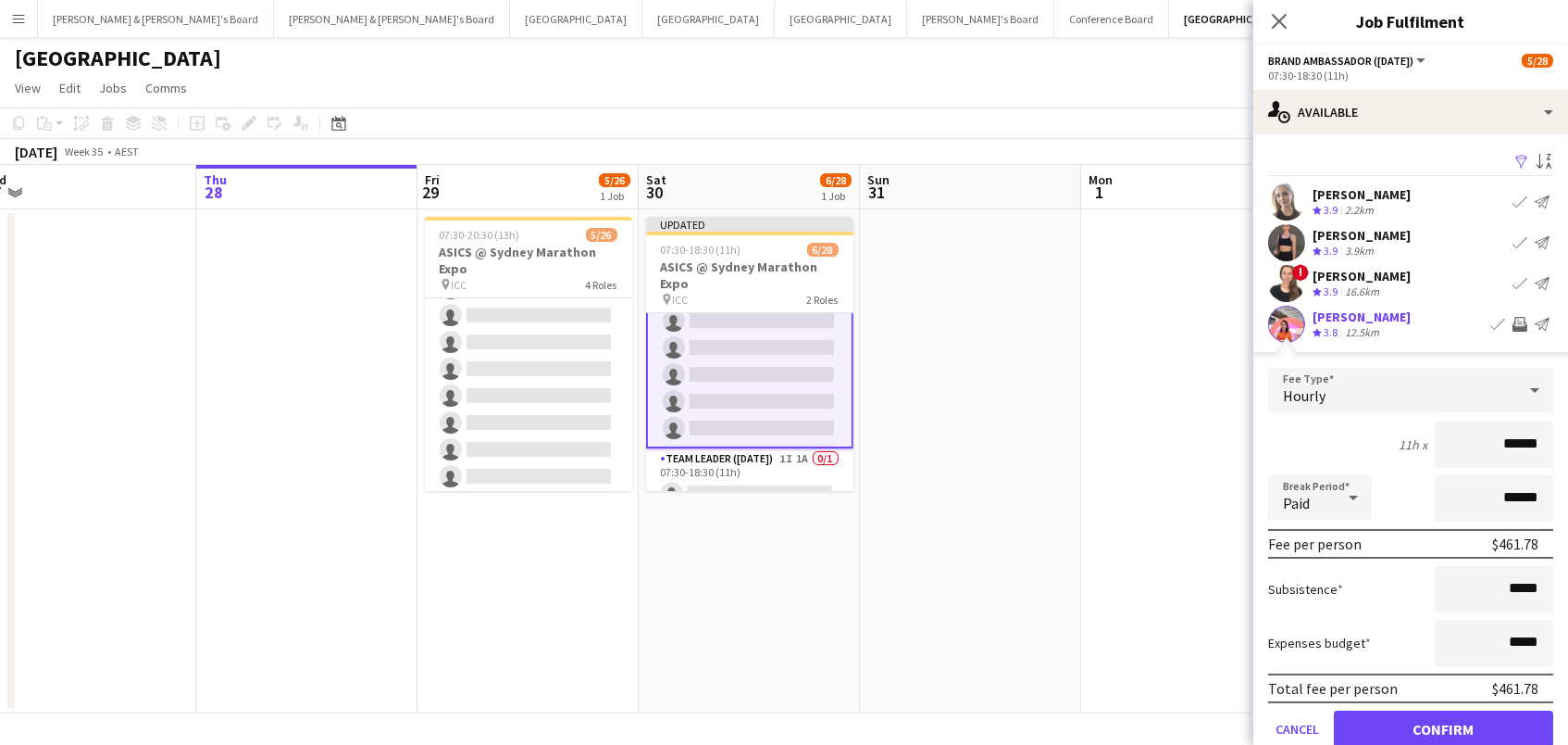
click at [1443, 726] on button "Confirm" at bounding box center [1443, 729] width 219 height 37
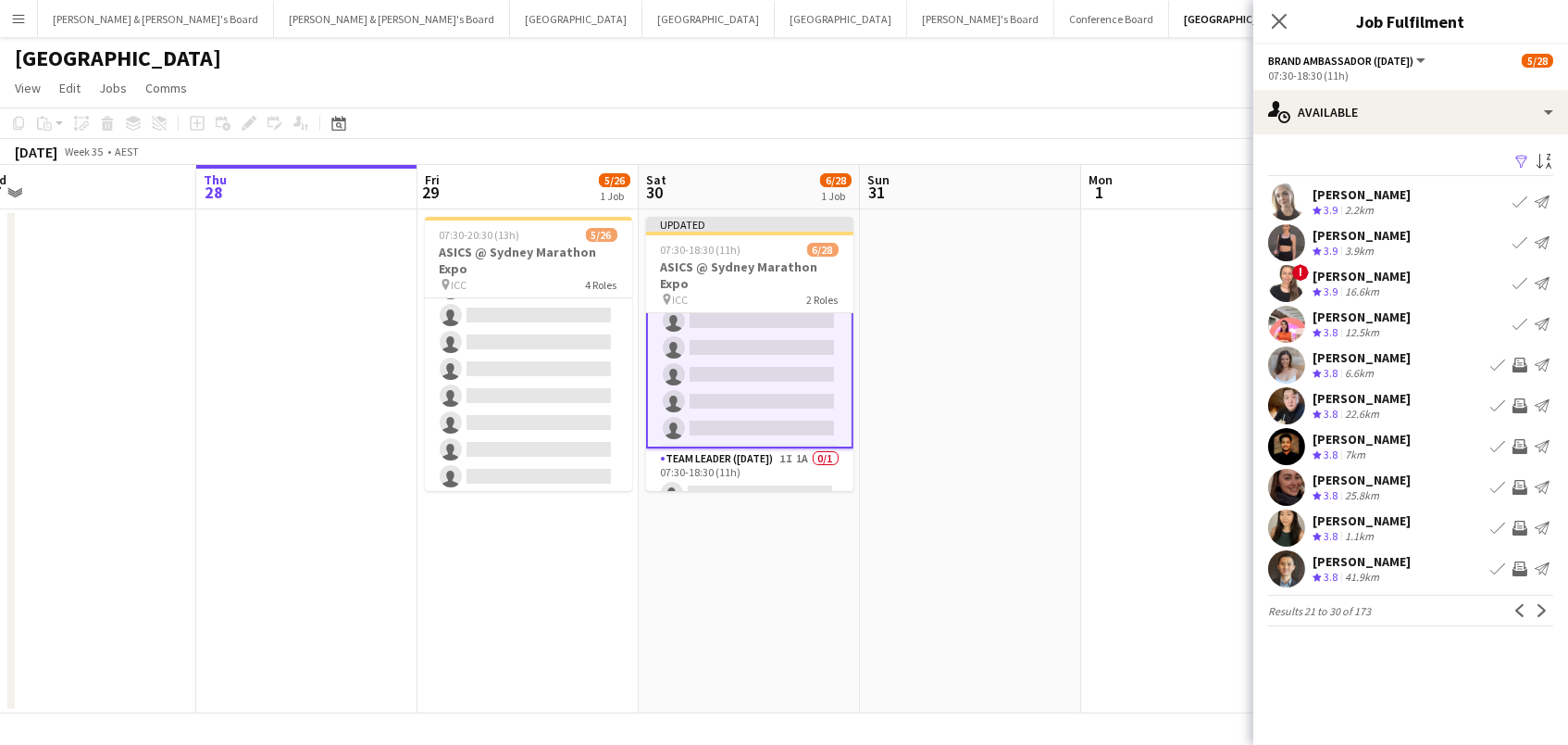
click at [1521, 366] on app-icon "Invite crew" at bounding box center [1519, 365] width 15 height 15
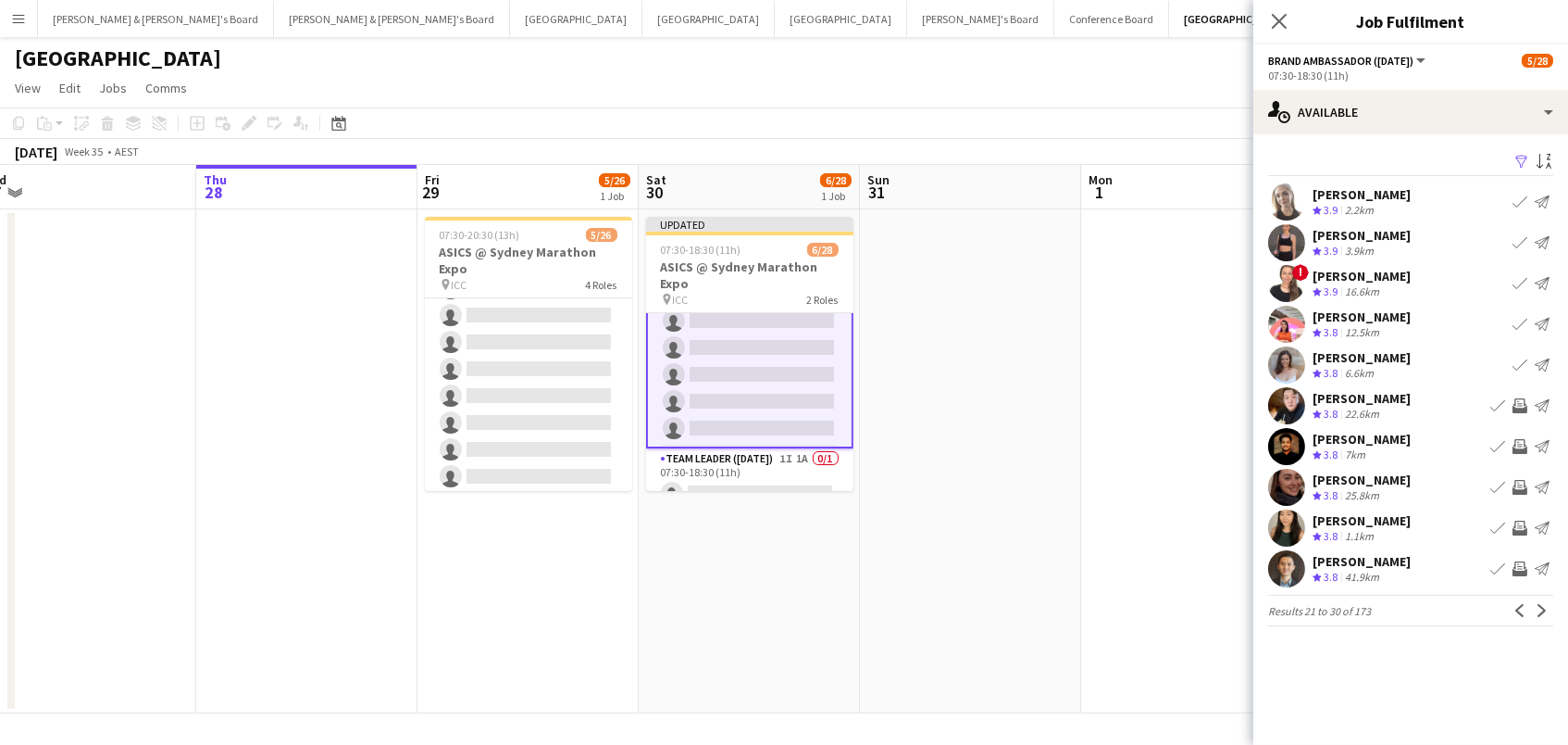
click at [1521, 400] on app-icon "Invite crew" at bounding box center [1519, 405] width 15 height 15
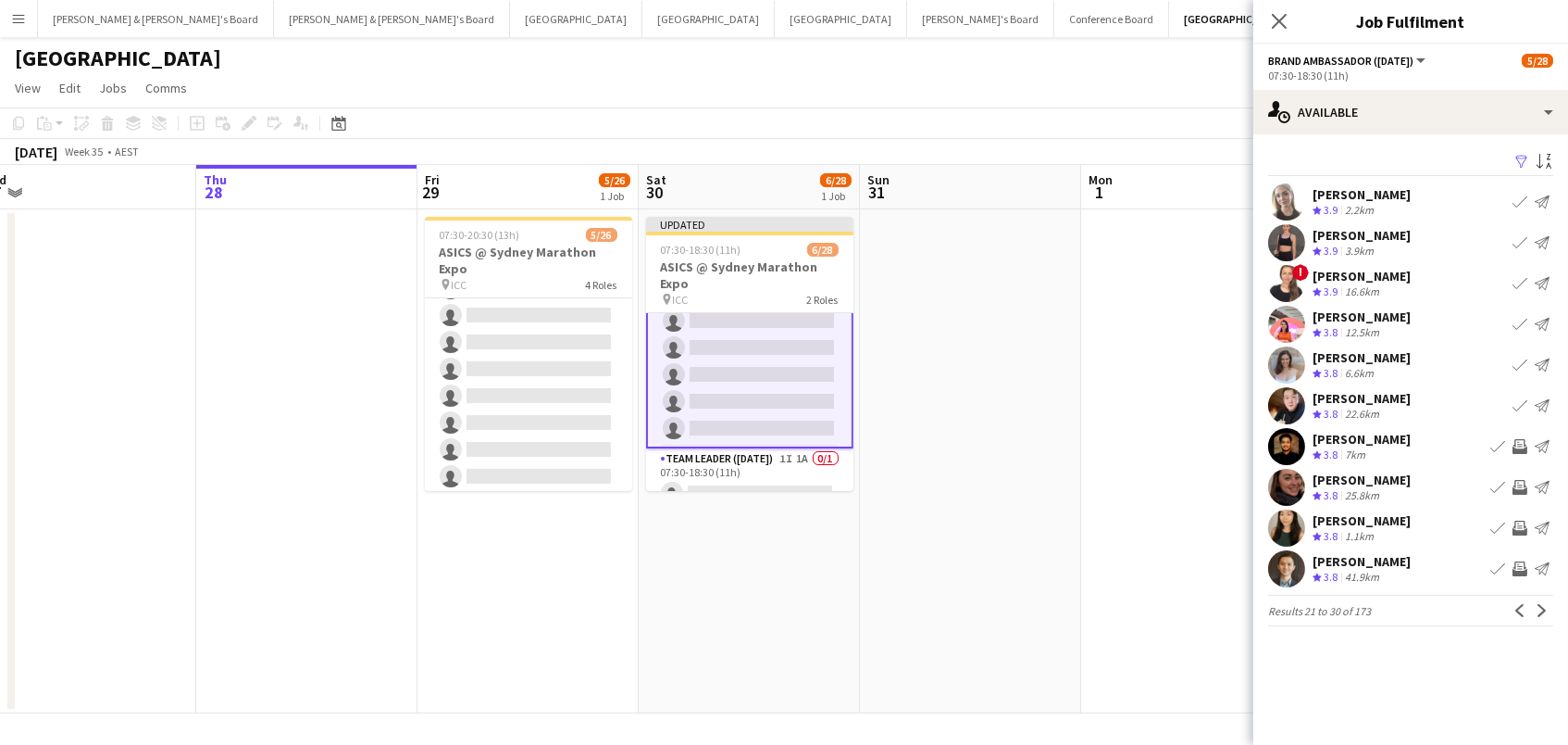
click at [1517, 450] on app-icon "Invite crew" at bounding box center [1519, 446] width 15 height 15
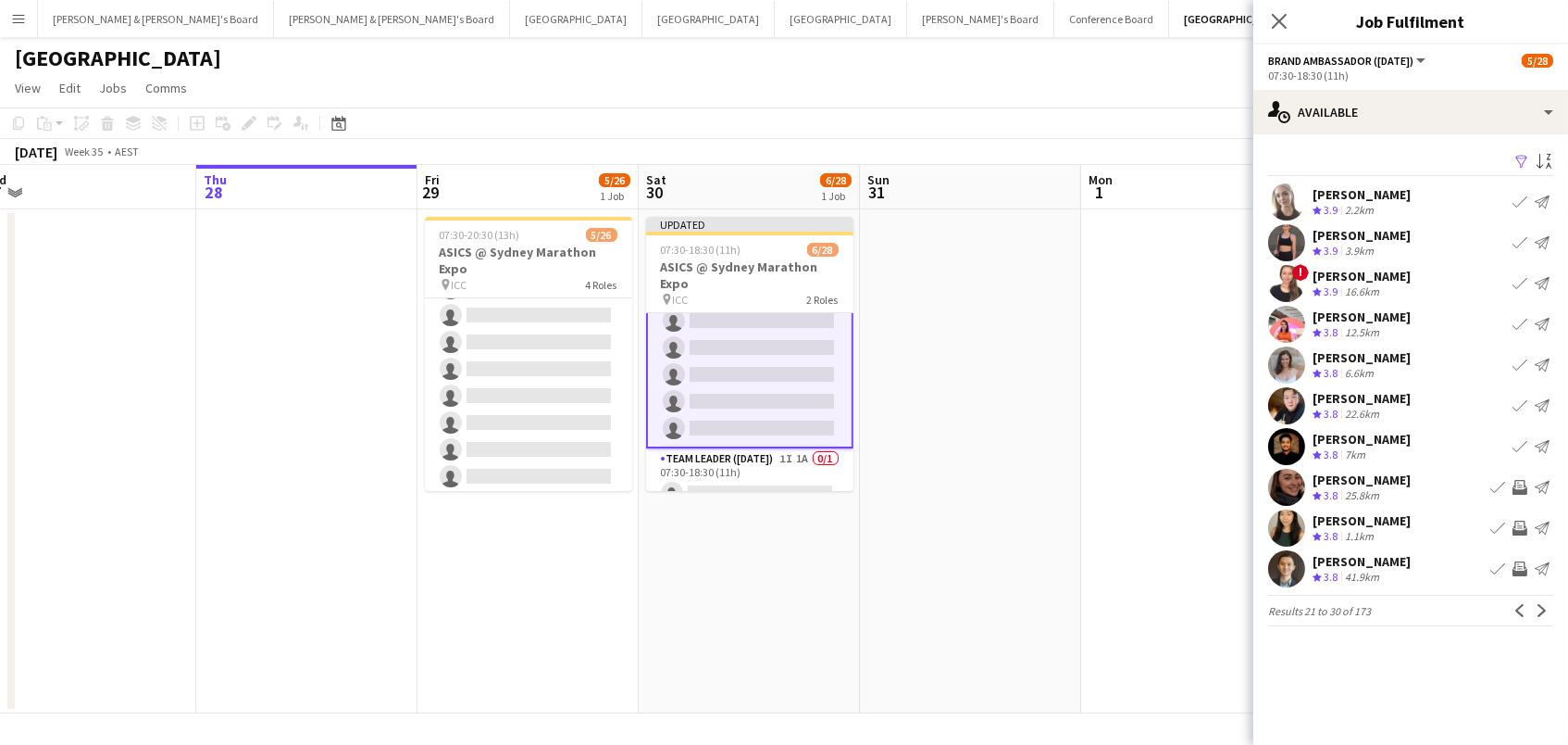
click at [1523, 486] on app-icon "Invite crew" at bounding box center [1519, 487] width 15 height 15
click at [1514, 533] on button "Invite crew" at bounding box center [1519, 528] width 22 height 22
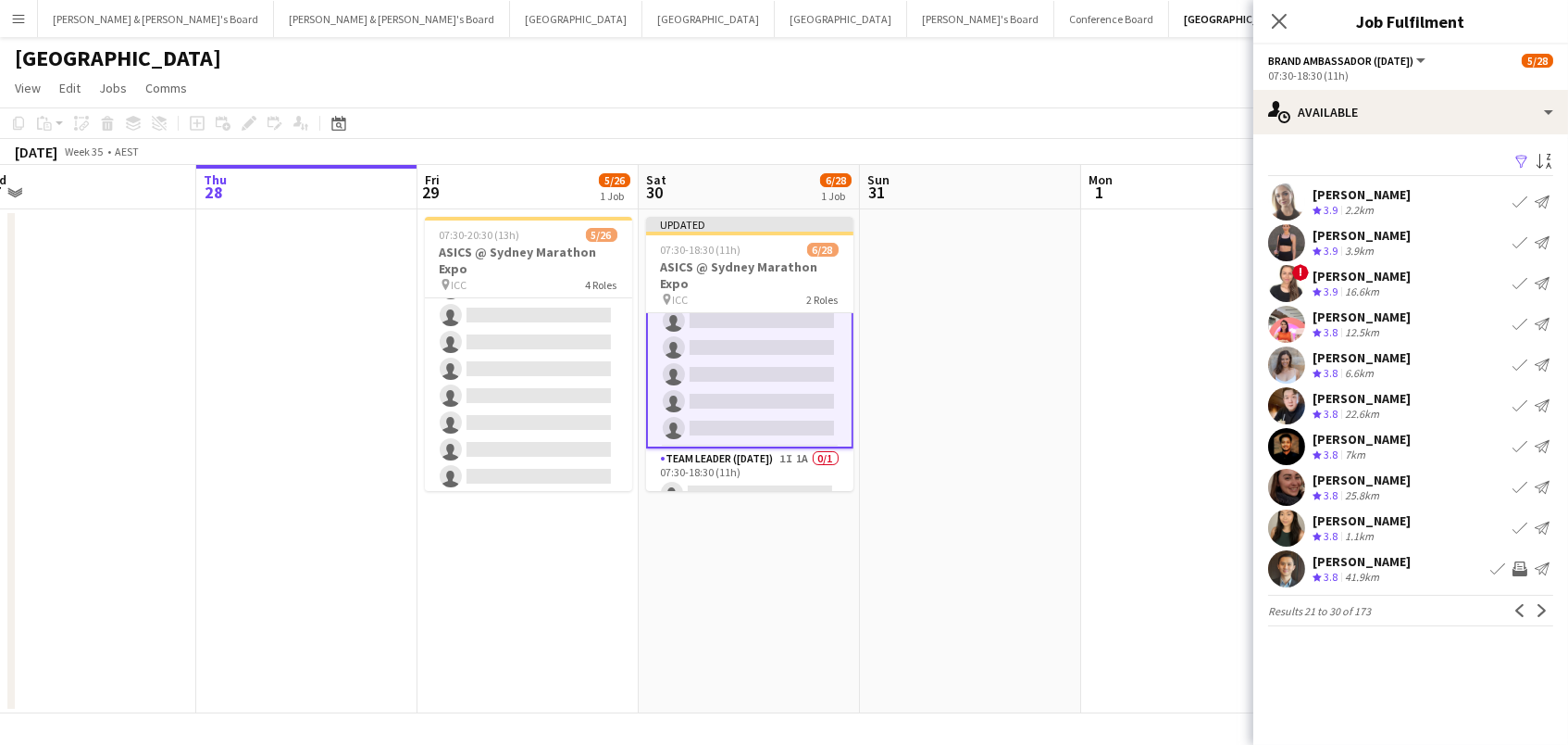
click at [1522, 570] on app-icon "Invite crew" at bounding box center [1519, 569] width 15 height 15
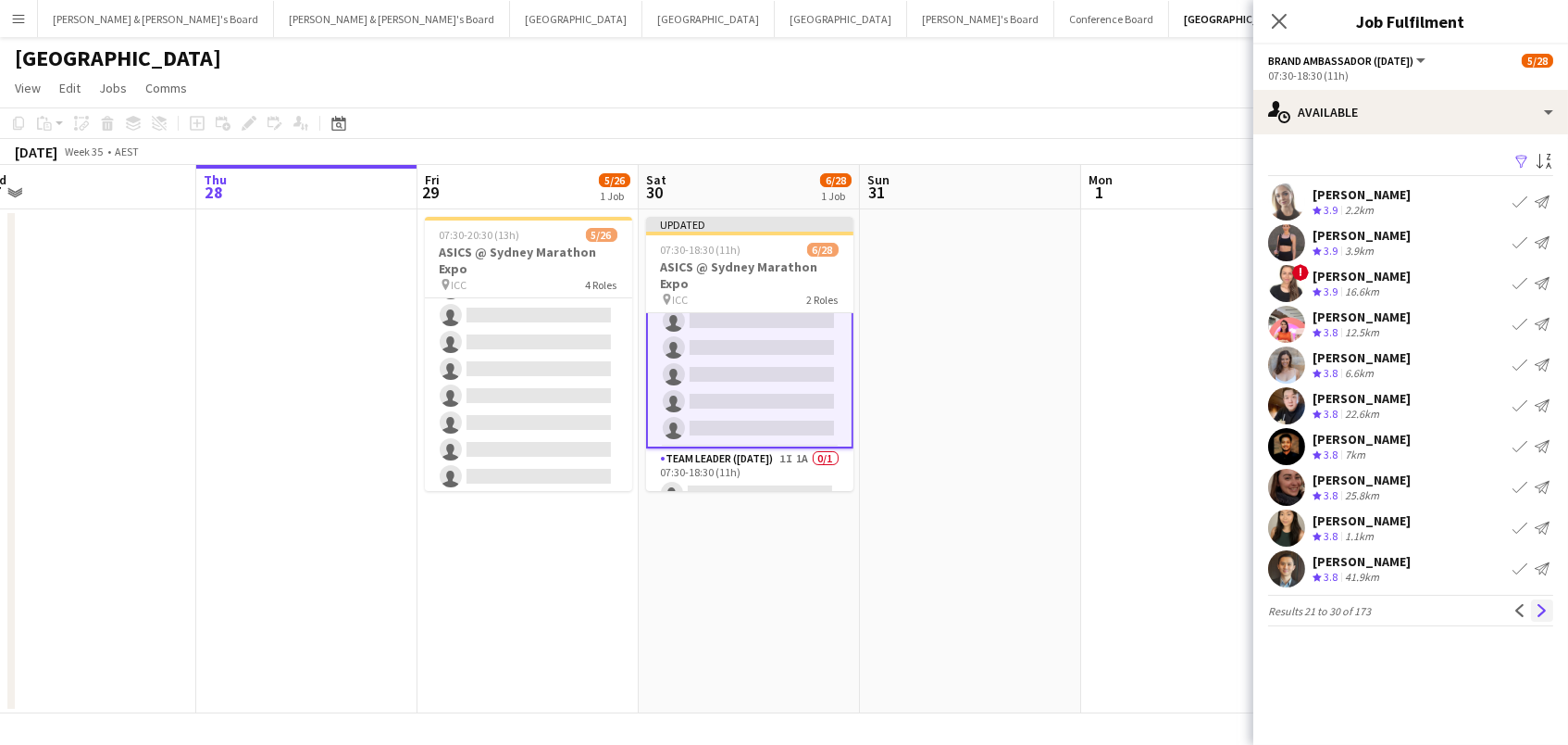
click at [1536, 604] on app-icon "Next" at bounding box center [1542, 609] width 13 height 13
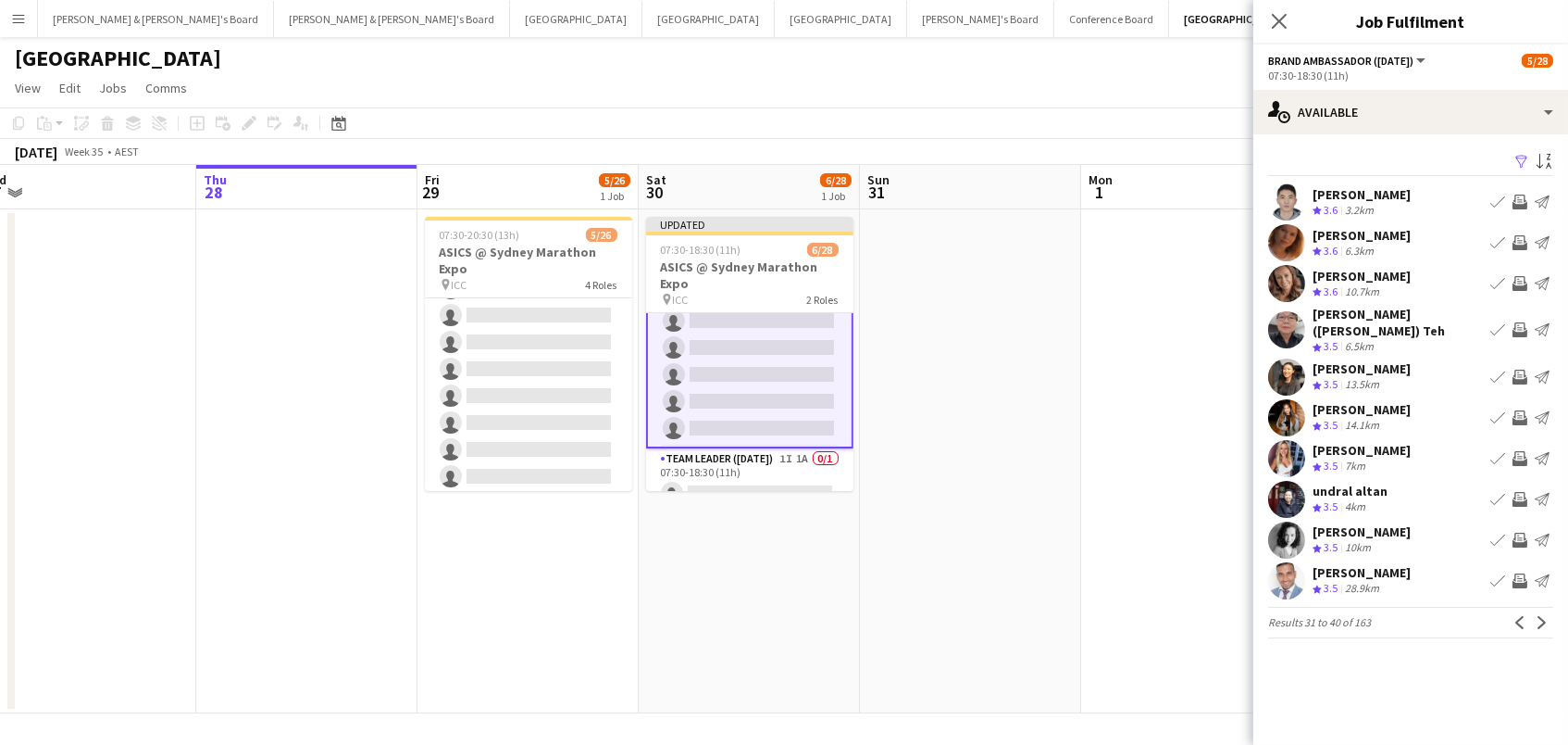
click at [1519, 202] on app-icon "Invite crew" at bounding box center [1519, 201] width 15 height 15
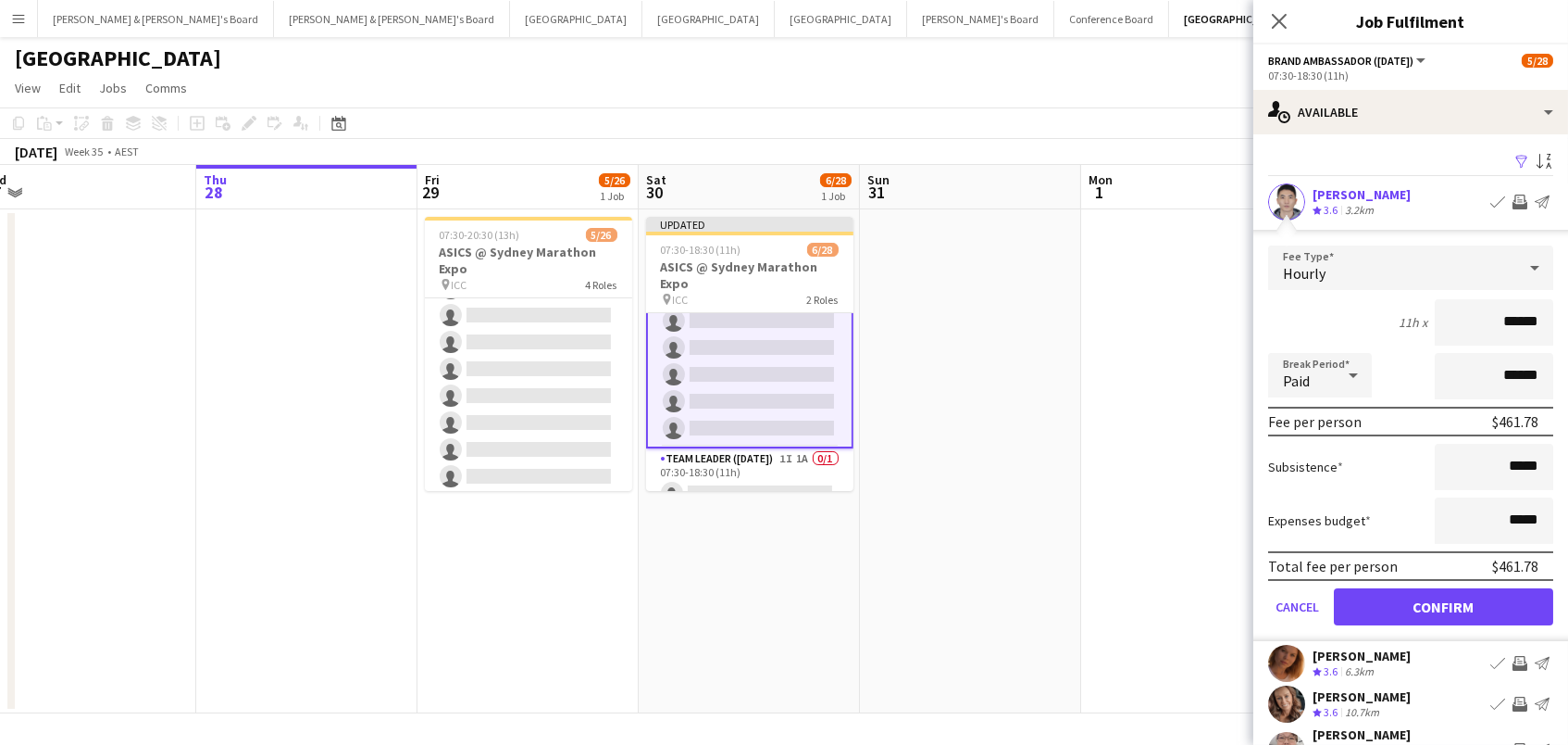
click at [1443, 604] on button "Confirm" at bounding box center [1443, 607] width 219 height 37
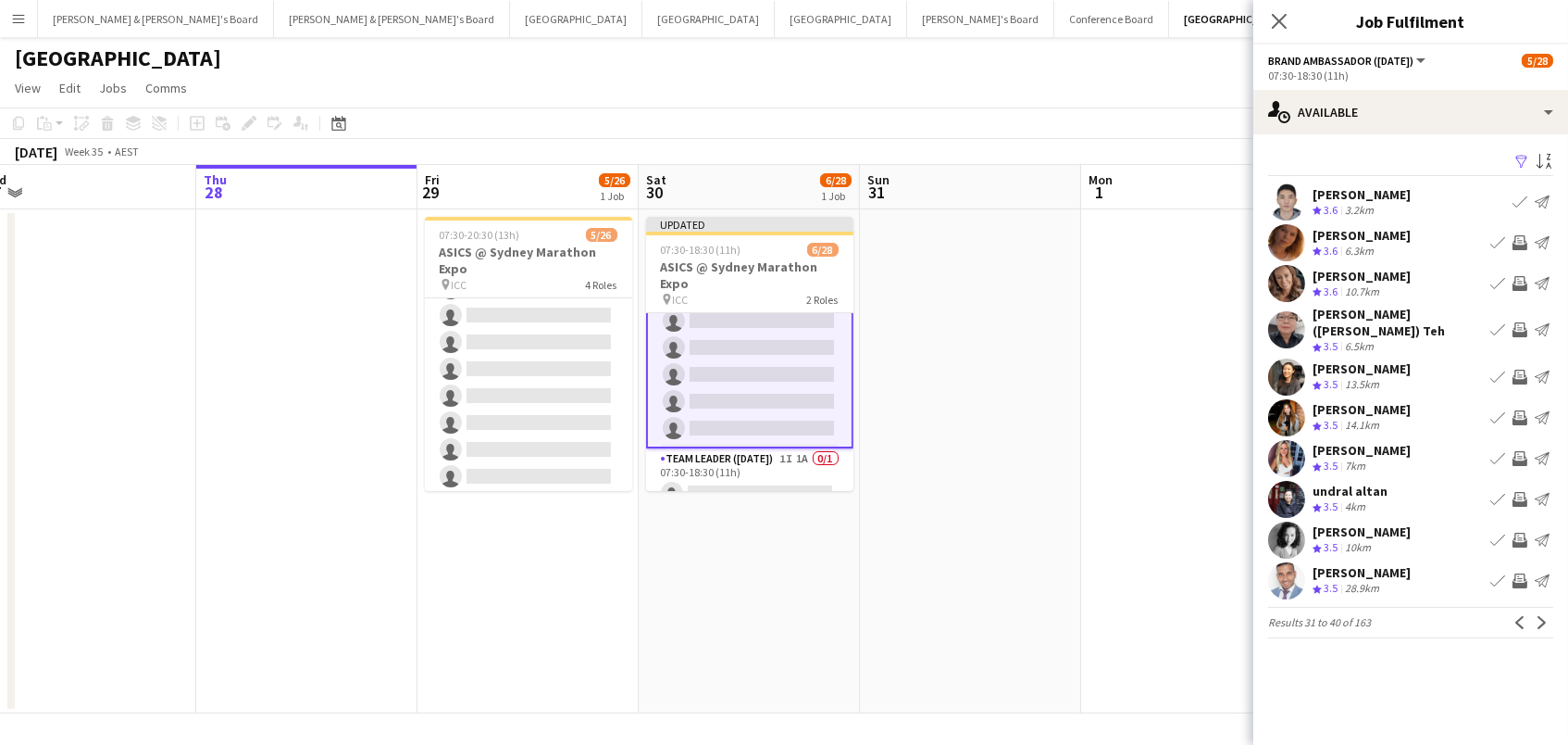
click at [1517, 239] on app-icon "Invite crew" at bounding box center [1519, 242] width 15 height 15
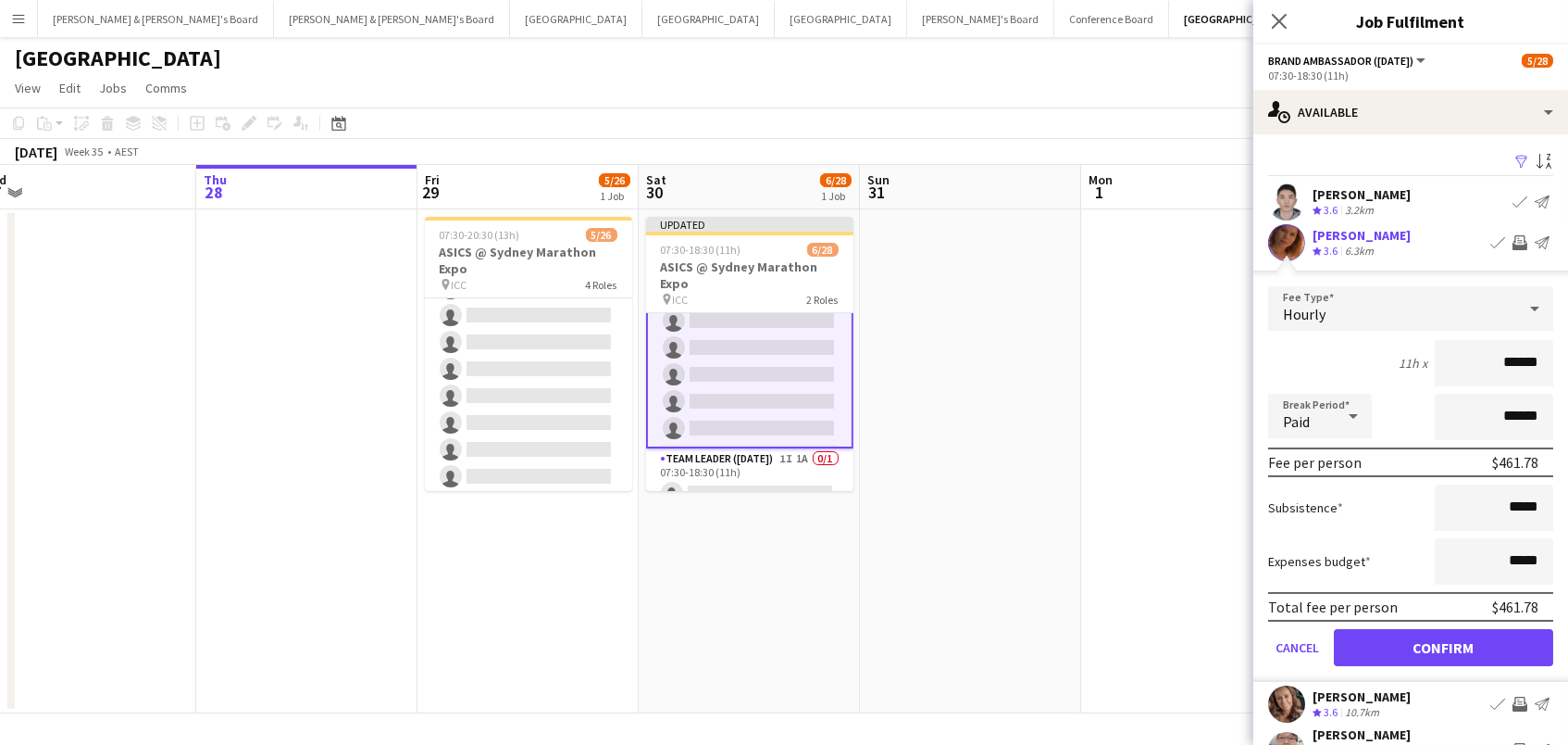
click at [1443, 645] on button "Confirm" at bounding box center [1443, 647] width 219 height 37
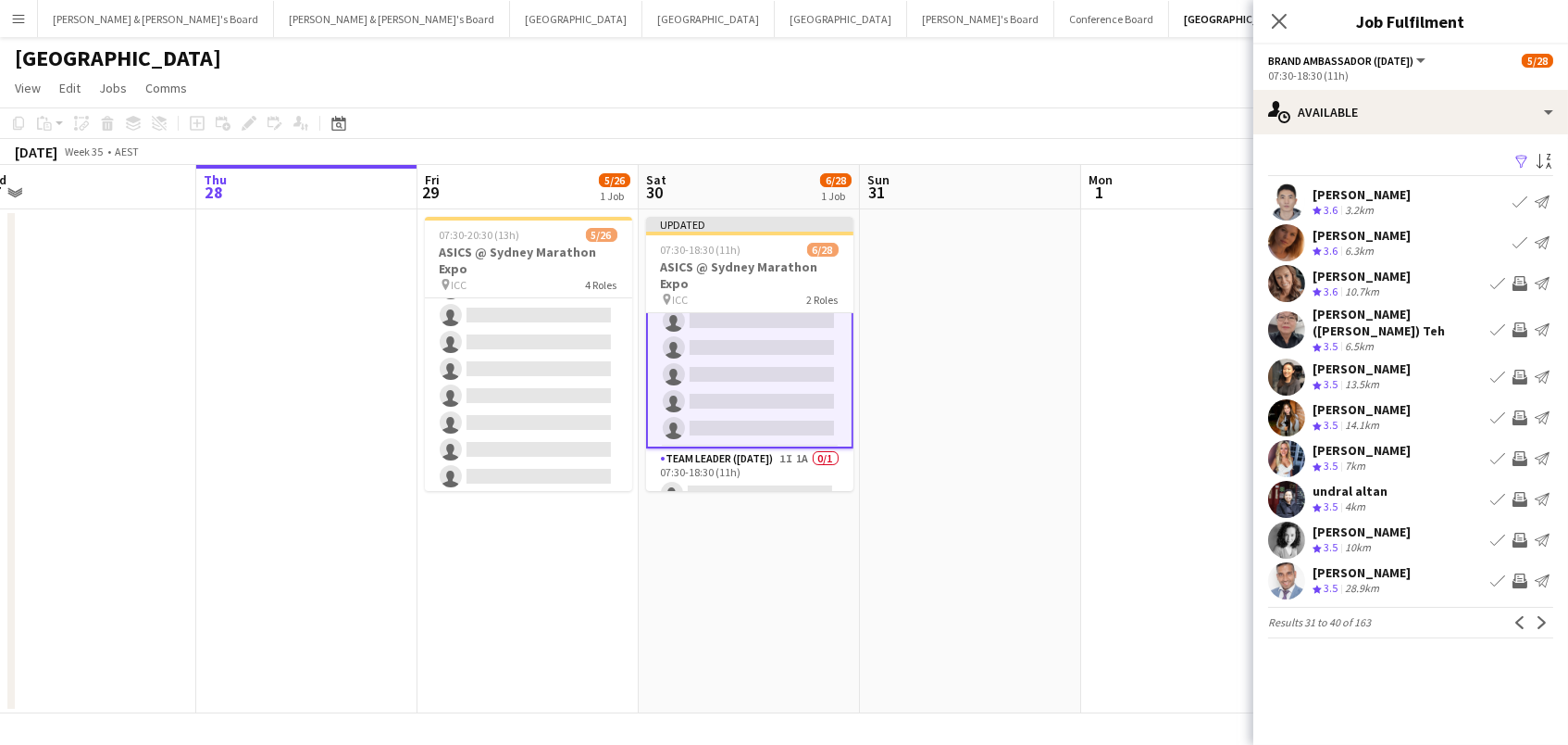
click at [1515, 281] on app-icon "Invite crew" at bounding box center [1519, 283] width 15 height 15
click at [1517, 370] on app-icon "Invite crew" at bounding box center [1519, 376] width 15 height 15
click at [1519, 411] on app-icon "Invite crew" at bounding box center [1519, 417] width 15 height 15
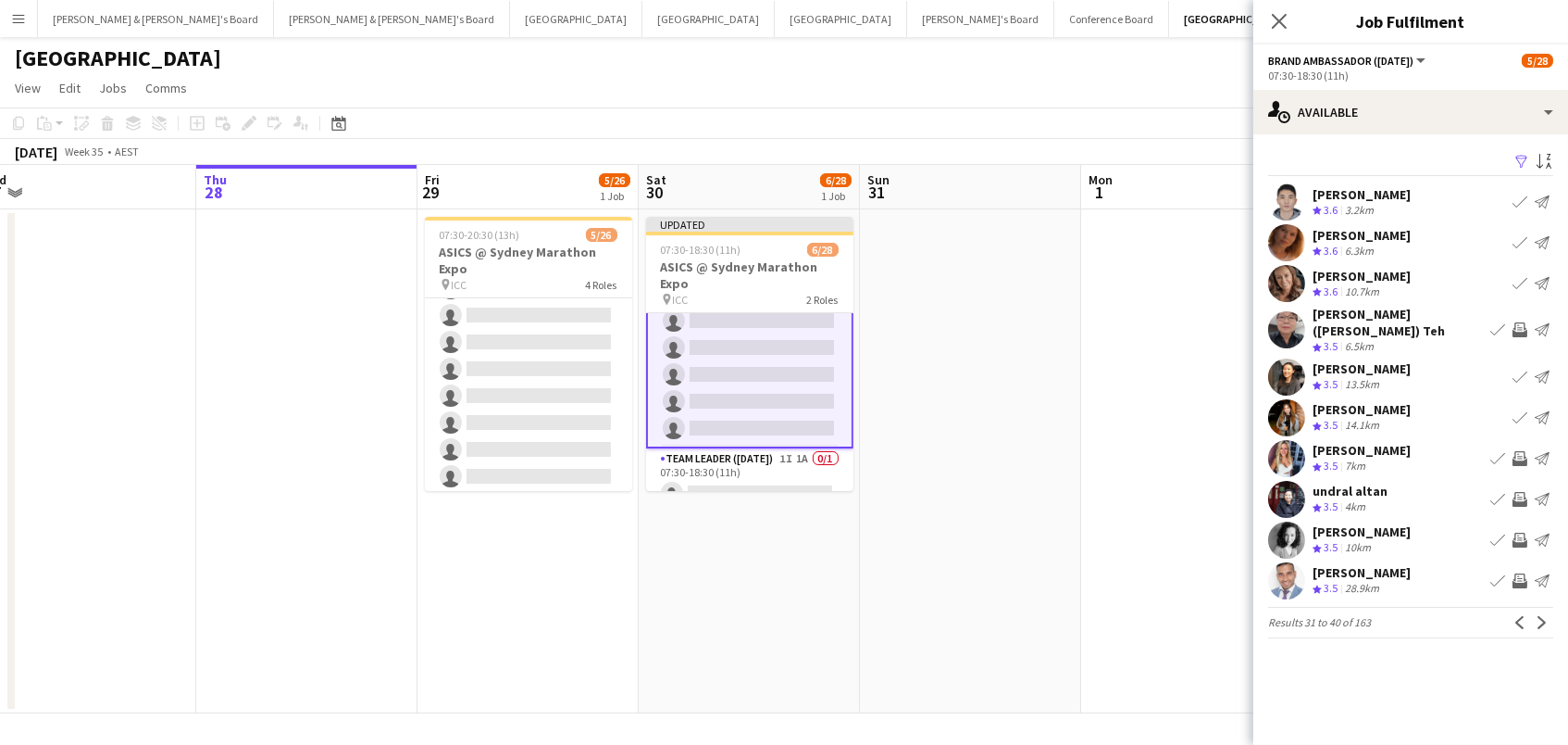
click at [1519, 453] on button "Invite crew" at bounding box center [1519, 458] width 22 height 22
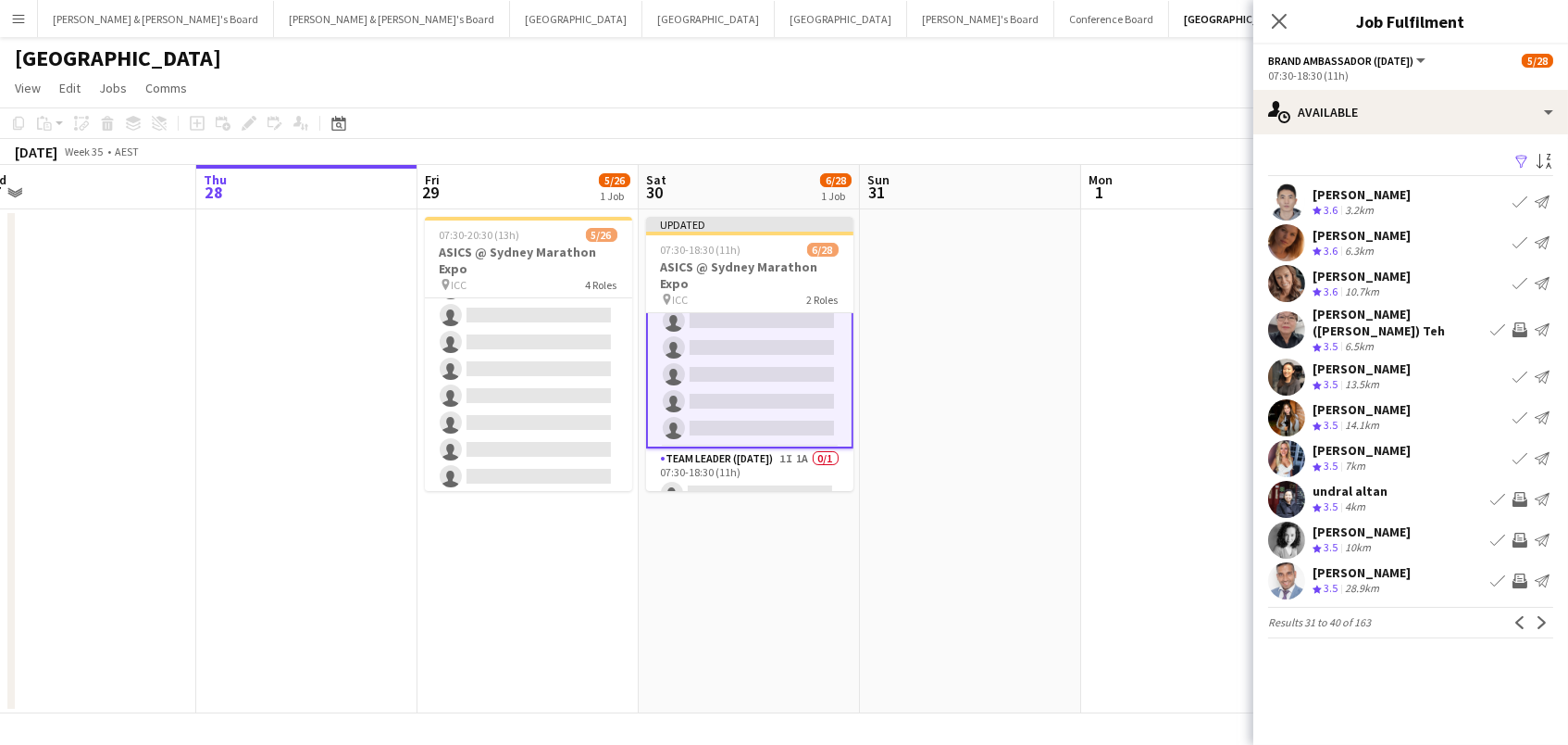
click at [1515, 491] on app-icon "Invite crew" at bounding box center [1519, 498] width 15 height 15
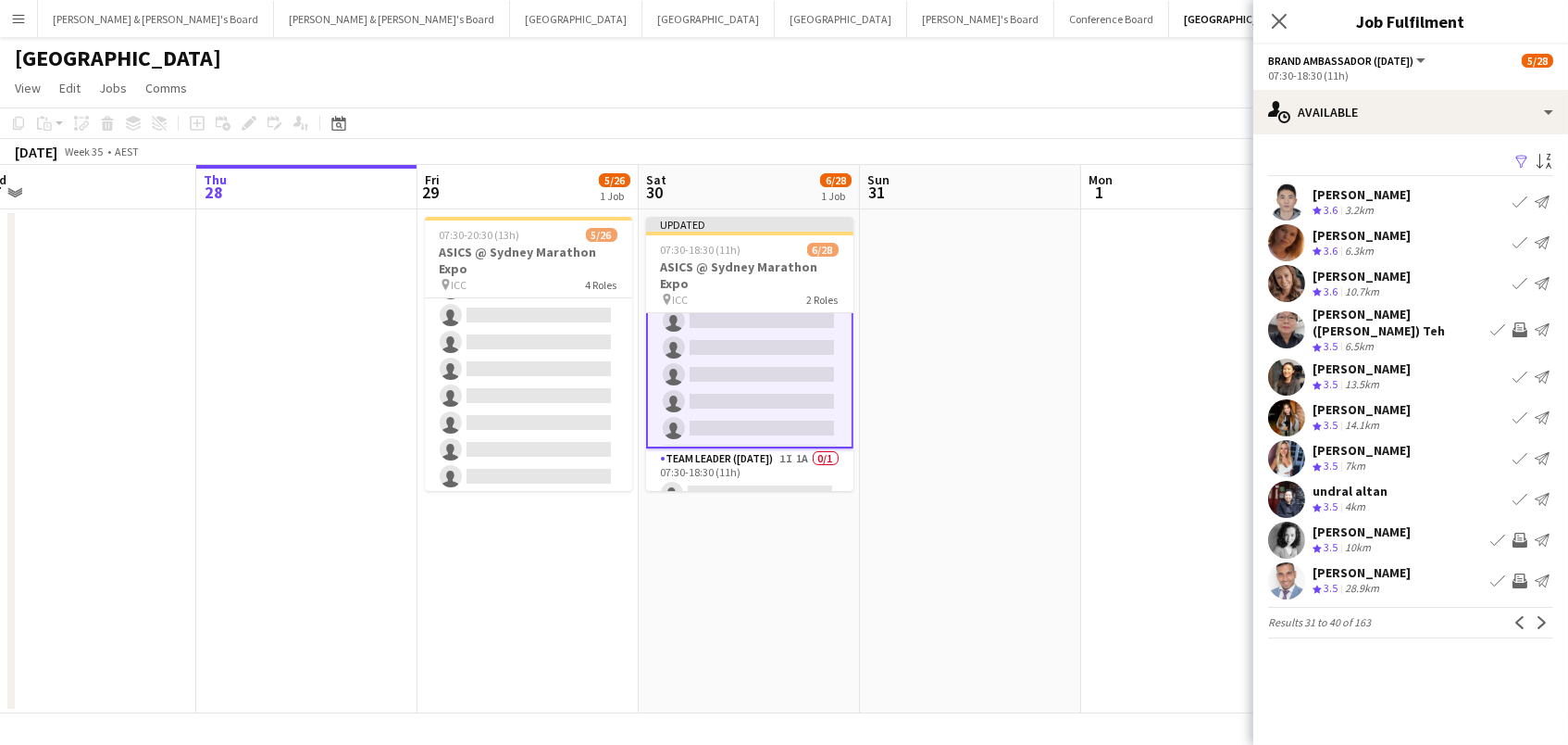
click at [1521, 532] on app-icon "Invite crew" at bounding box center [1519, 539] width 15 height 15
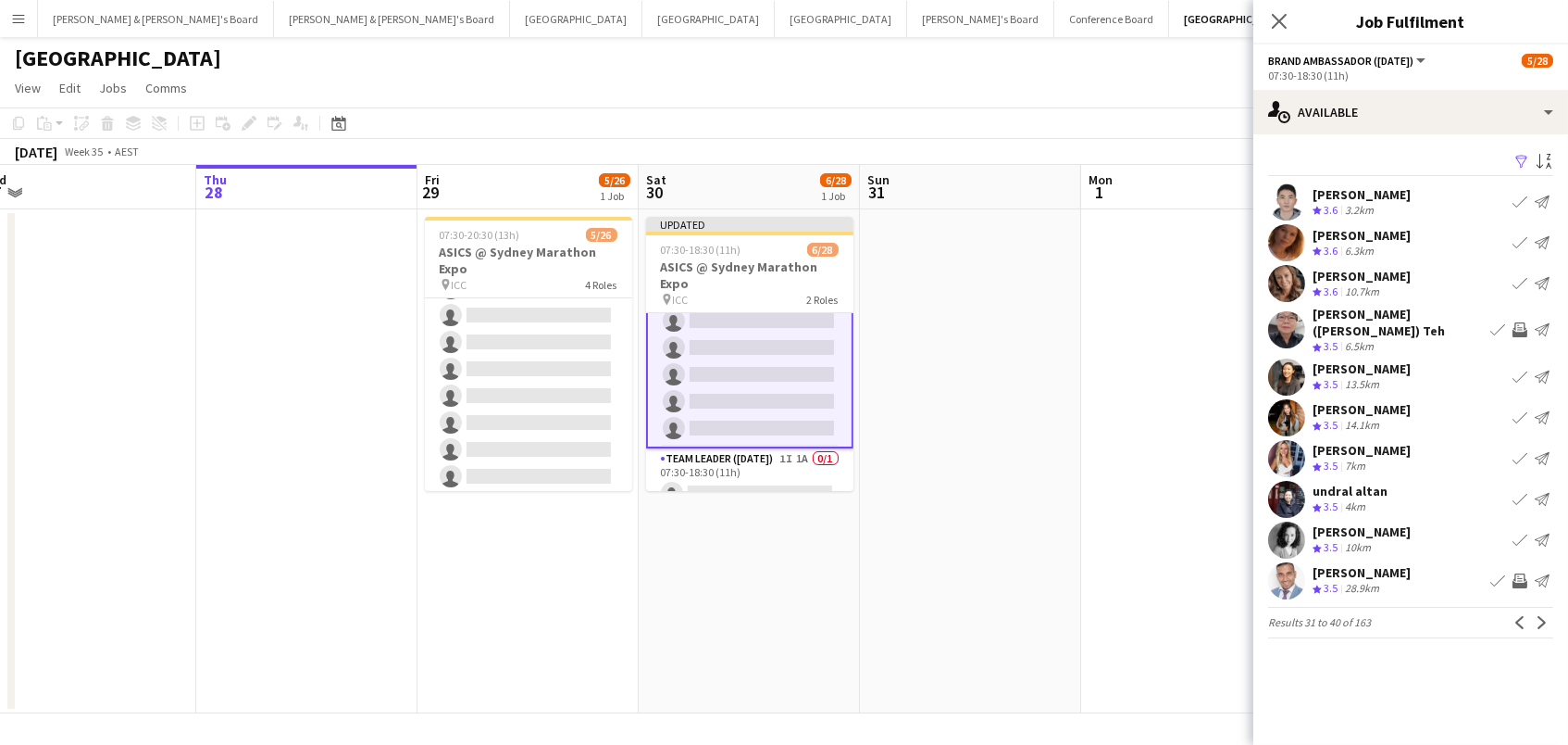
click at [1519, 573] on app-icon "Invite crew" at bounding box center [1519, 580] width 15 height 15
click at [1536, 616] on app-icon "Next" at bounding box center [1542, 622] width 13 height 13
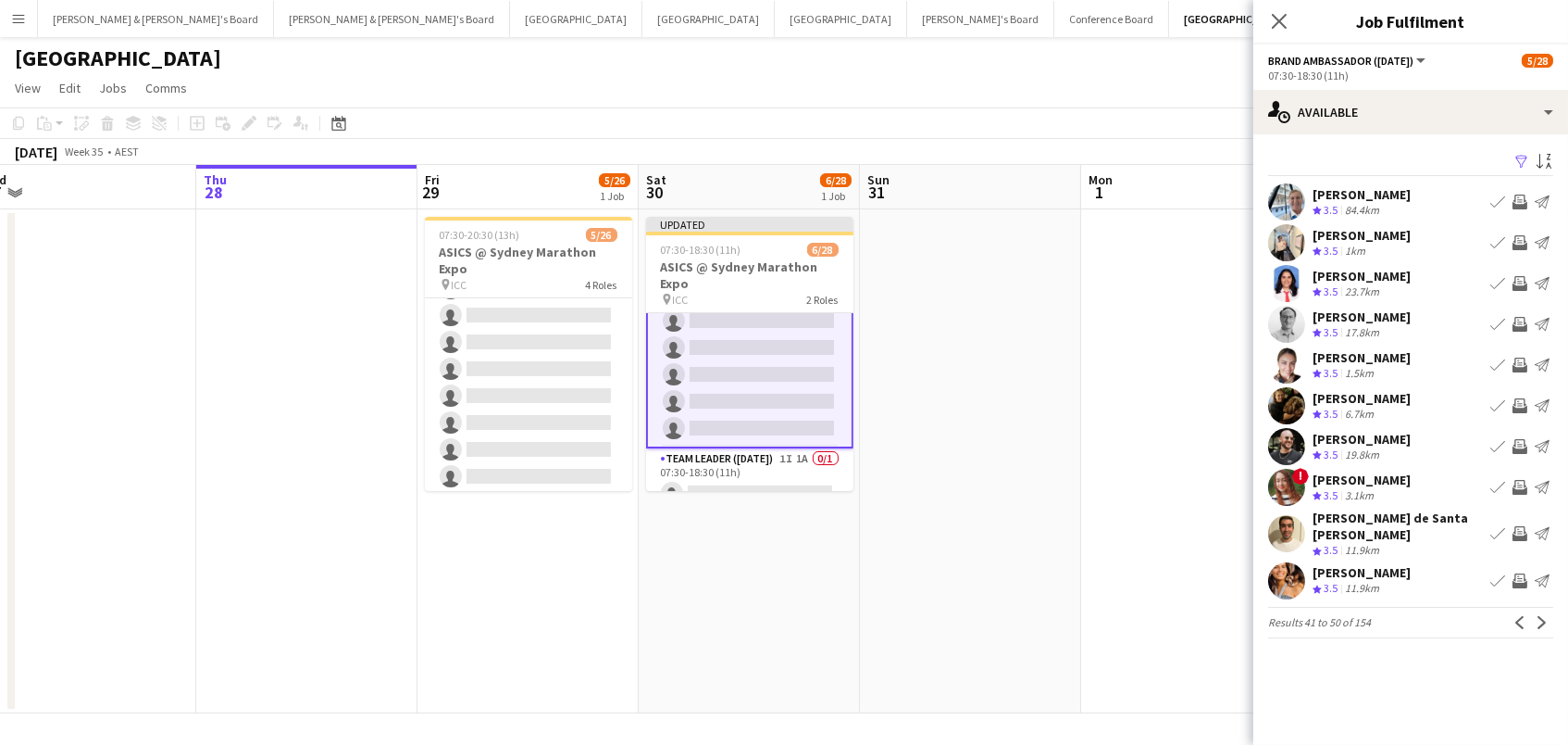
click at [1522, 245] on app-icon "Invite crew" at bounding box center [1519, 242] width 15 height 15
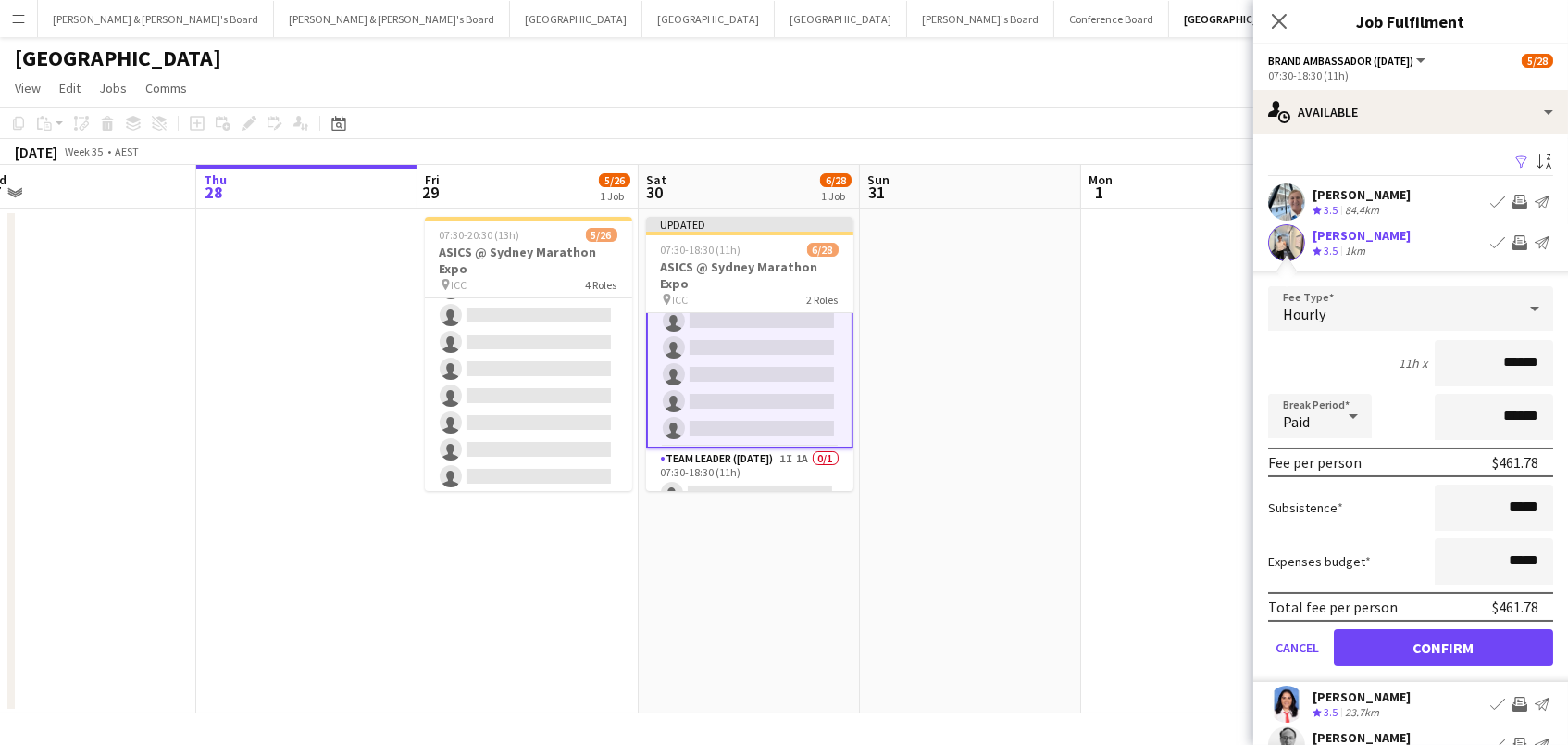
click at [1443, 645] on button "Confirm" at bounding box center [1443, 647] width 219 height 37
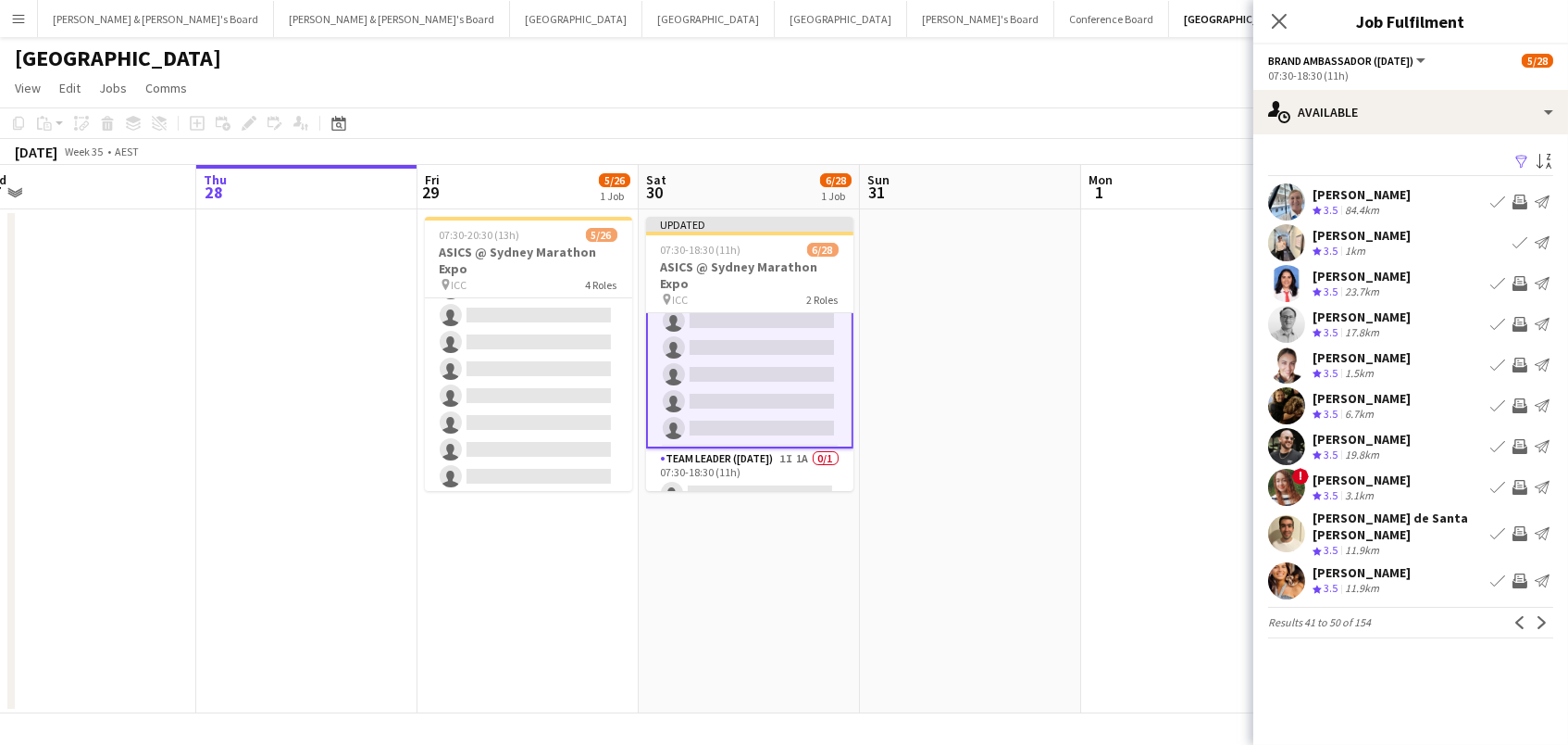
click at [1522, 277] on app-icon "Invite crew" at bounding box center [1519, 283] width 15 height 15
click at [1515, 319] on app-icon "Invite crew" at bounding box center [1519, 324] width 15 height 15
click at [1515, 363] on app-icon "Invite crew" at bounding box center [1519, 365] width 15 height 15
click at [1513, 443] on app-icon "Invite crew" at bounding box center [1519, 446] width 15 height 15
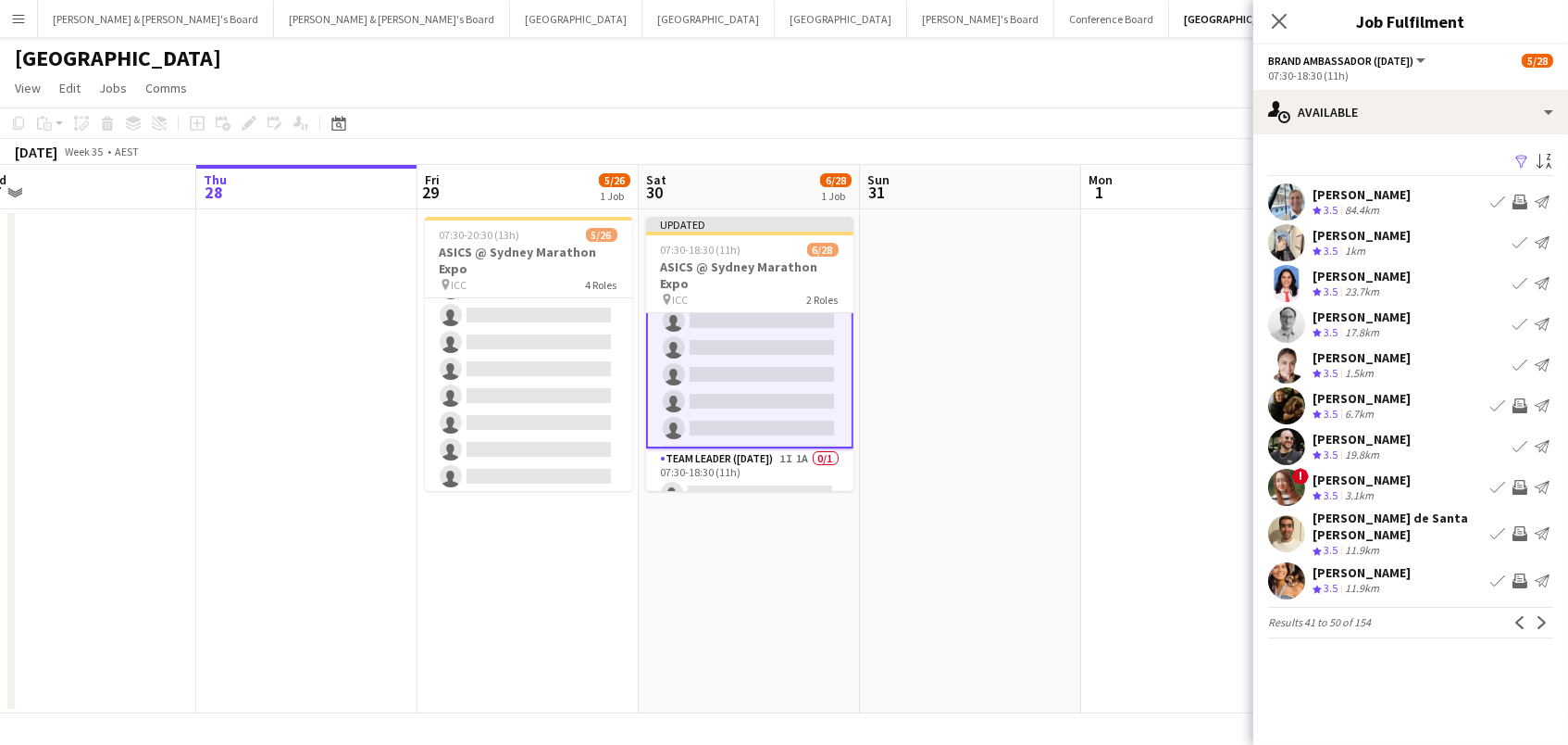
click at [1517, 483] on app-icon "Invite crew" at bounding box center [1519, 487] width 15 height 15
click at [1527, 529] on app-icon "Invite crew" at bounding box center [1519, 533] width 15 height 15
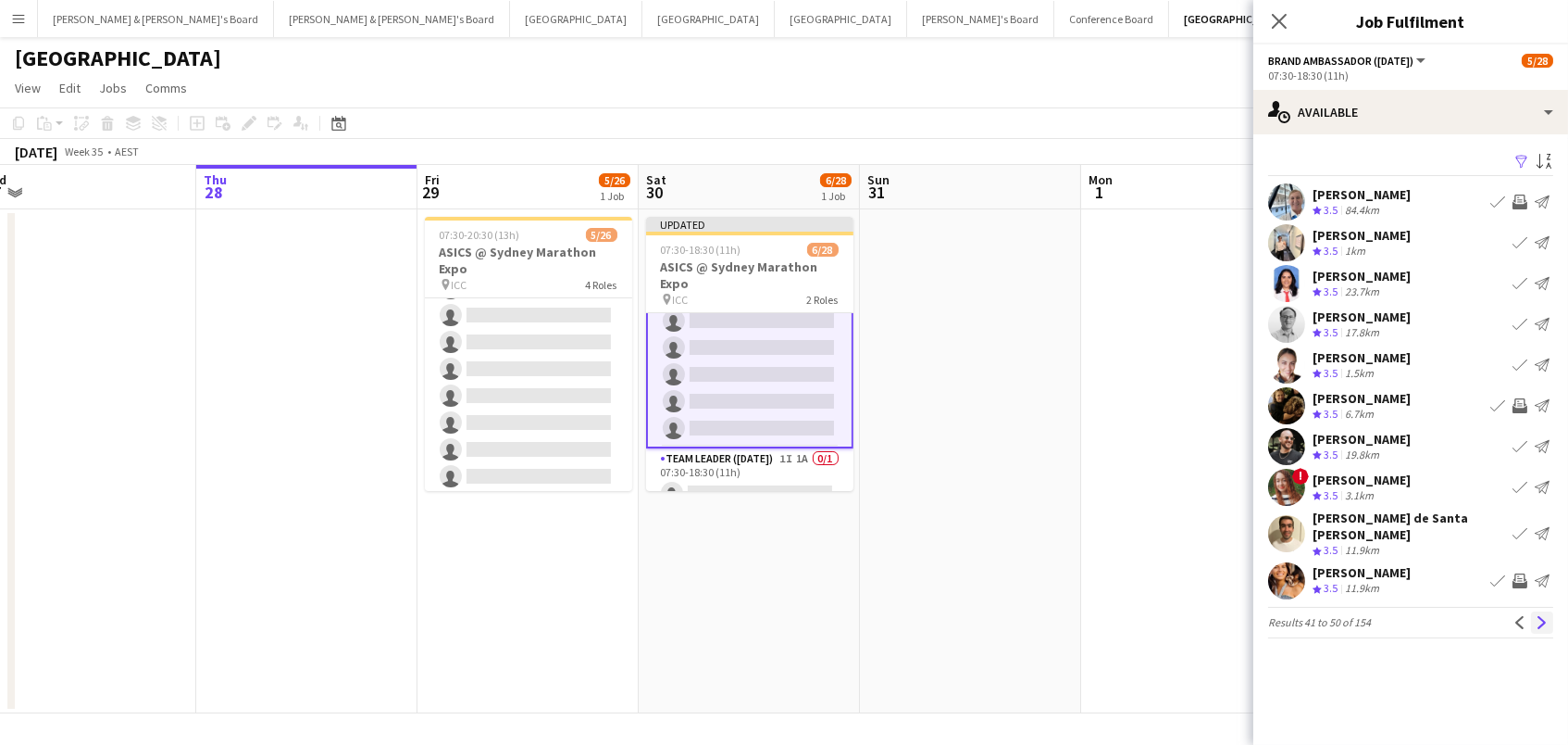
click at [1545, 616] on app-icon "Next" at bounding box center [1542, 622] width 13 height 13
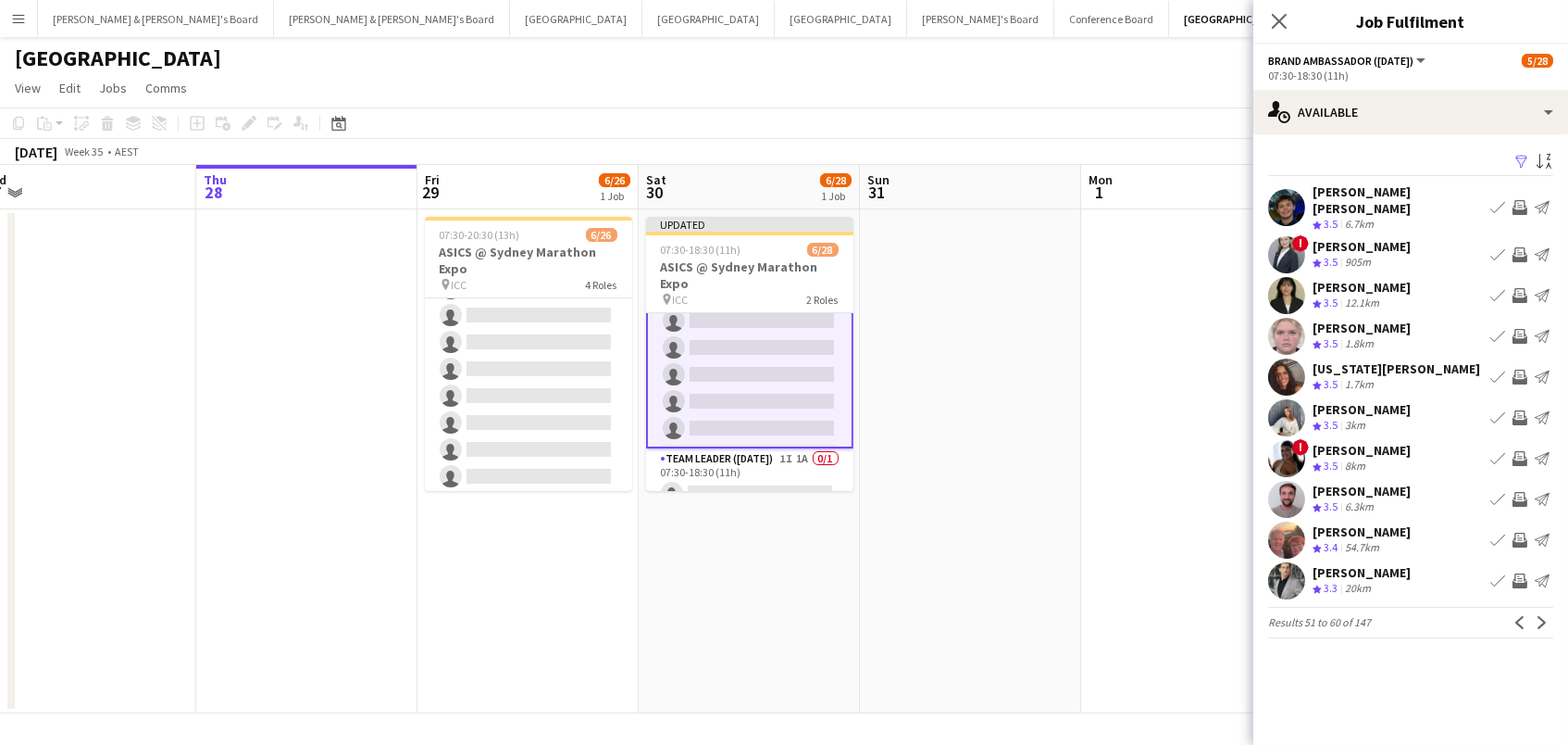
click at [1517, 248] on app-icon "Invite crew" at bounding box center [1519, 255] width 15 height 15
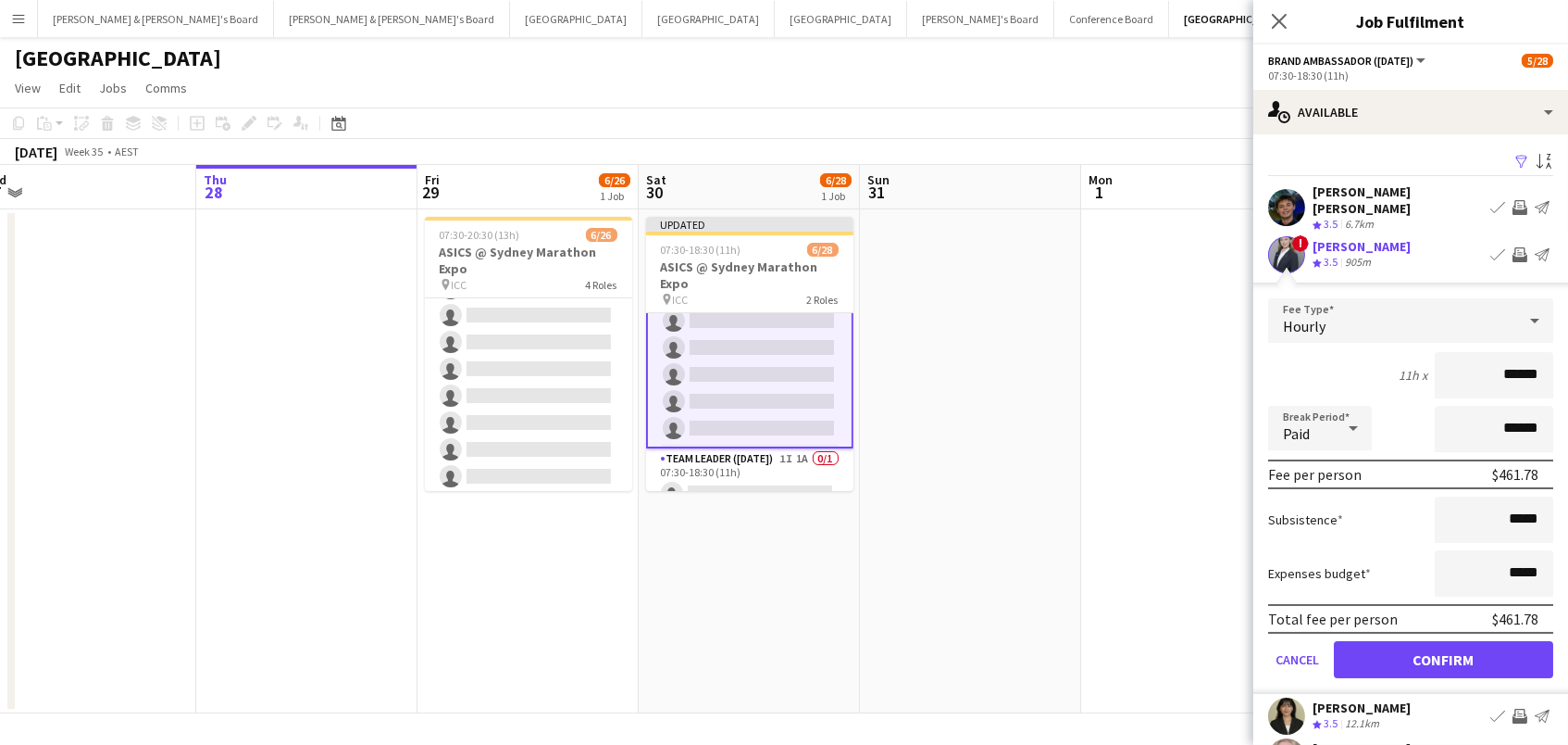
click at [1443, 645] on button "Confirm" at bounding box center [1443, 659] width 219 height 37
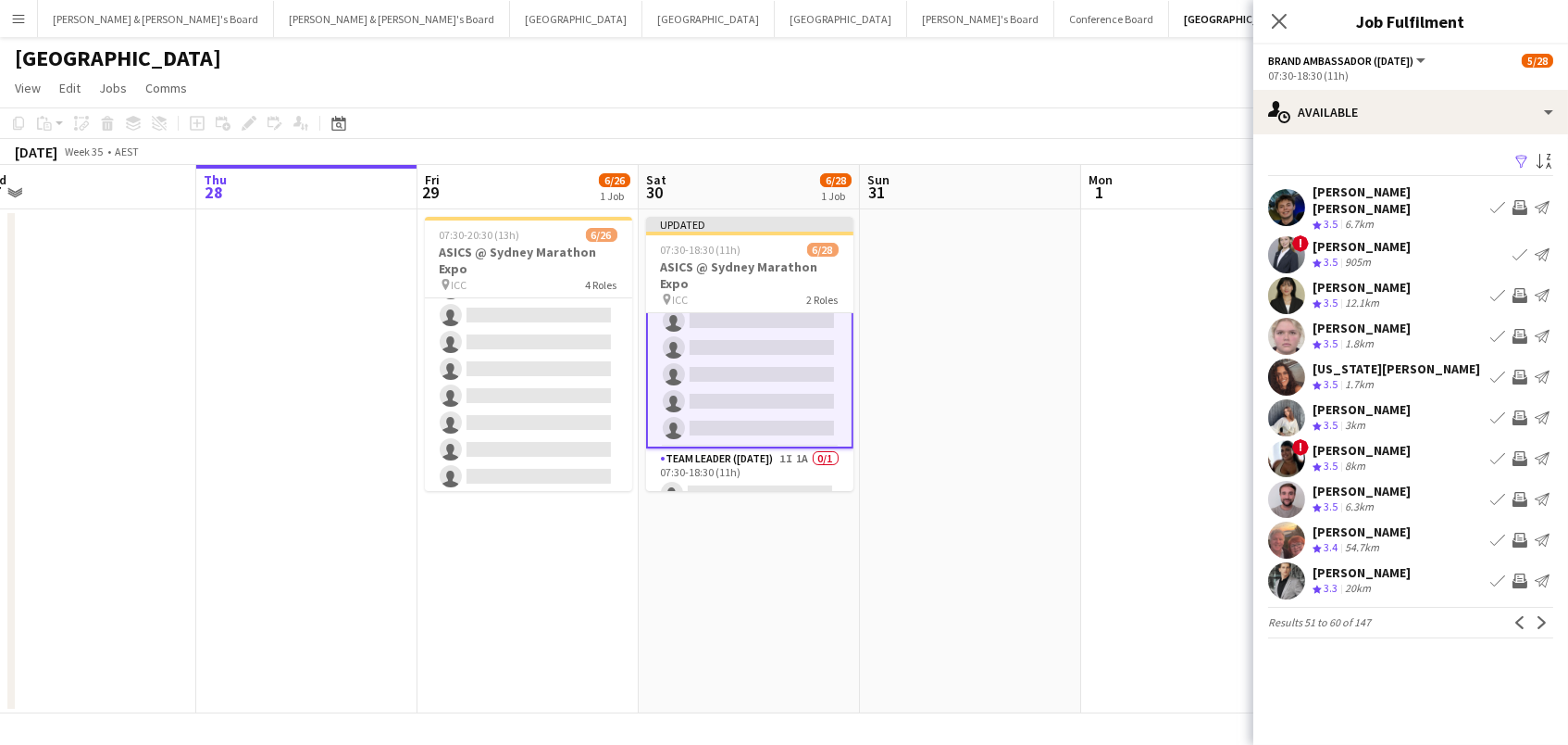
click at [1517, 288] on app-icon "Invite crew" at bounding box center [1519, 294] width 15 height 15
click at [1521, 329] on app-icon "Invite crew" at bounding box center [1519, 335] width 15 height 15
click at [1521, 370] on app-icon "Invite crew" at bounding box center [1519, 376] width 15 height 15
click at [1521, 411] on app-icon "Invite crew" at bounding box center [1519, 417] width 15 height 15
click at [1523, 451] on app-icon "Invite crew" at bounding box center [1519, 458] width 15 height 15
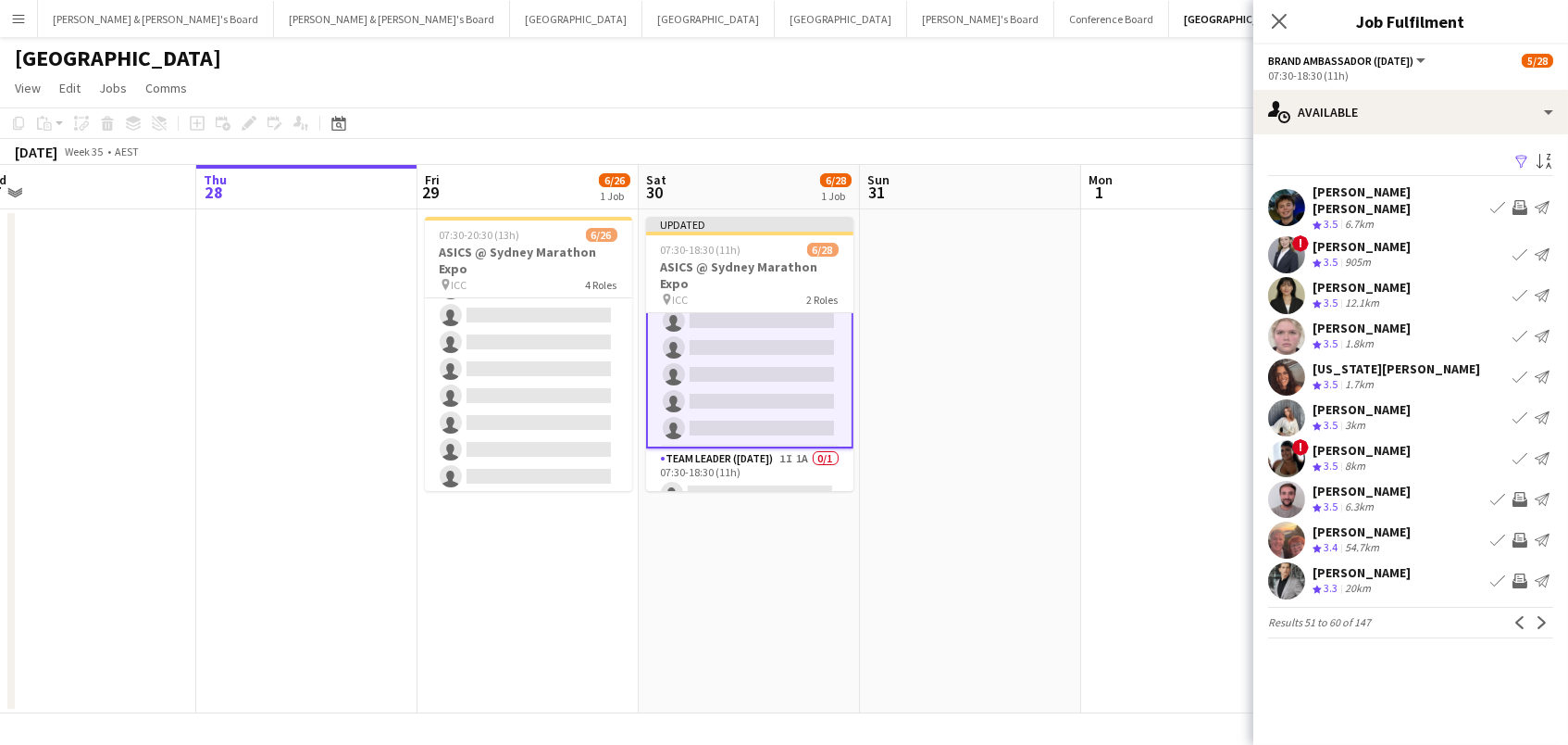
click at [1521, 491] on app-icon "Invite crew" at bounding box center [1519, 498] width 15 height 15
click at [1551, 611] on button "Next" at bounding box center [1542, 622] width 22 height 22
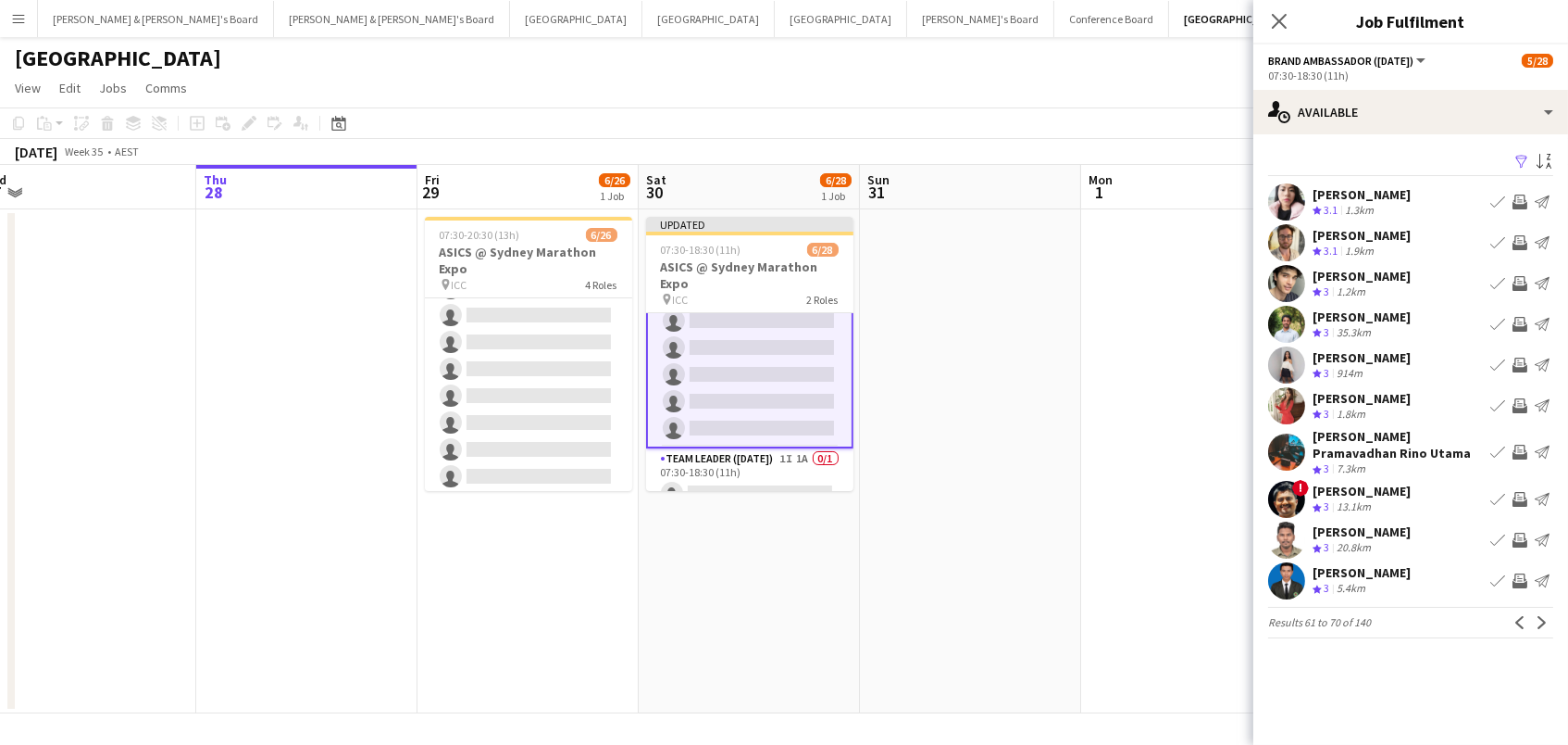
click at [1515, 200] on app-icon "Invite crew" at bounding box center [1519, 201] width 15 height 15
click at [1523, 243] on app-icon "Invite crew" at bounding box center [1519, 242] width 15 height 15
click at [1512, 573] on app-icon "Invite crew" at bounding box center [1519, 580] width 15 height 15
click at [1300, 564] on app-user-avatar at bounding box center [1286, 581] width 37 height 37
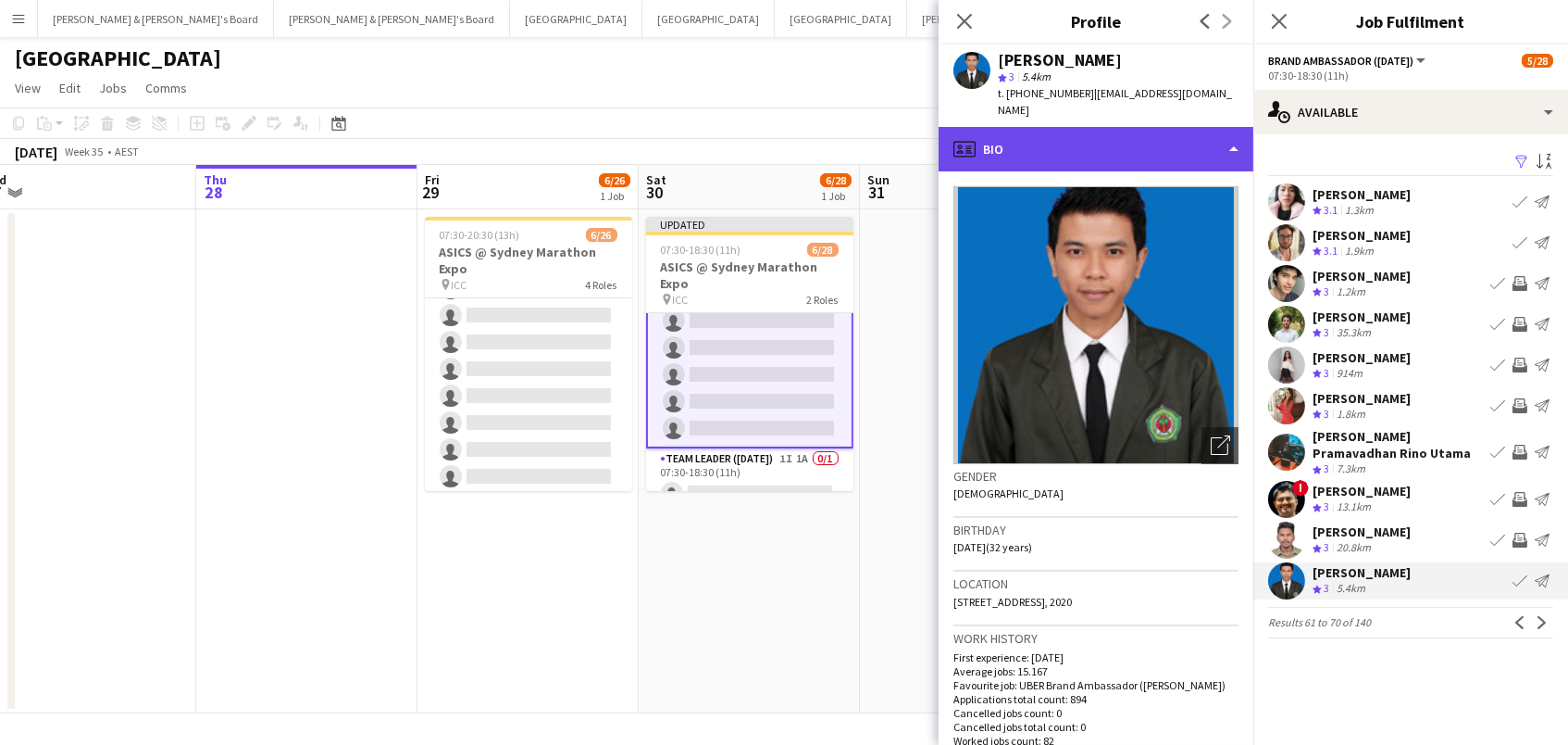
click at [1170, 127] on div "profile Bio" at bounding box center [1095, 149] width 315 height 45
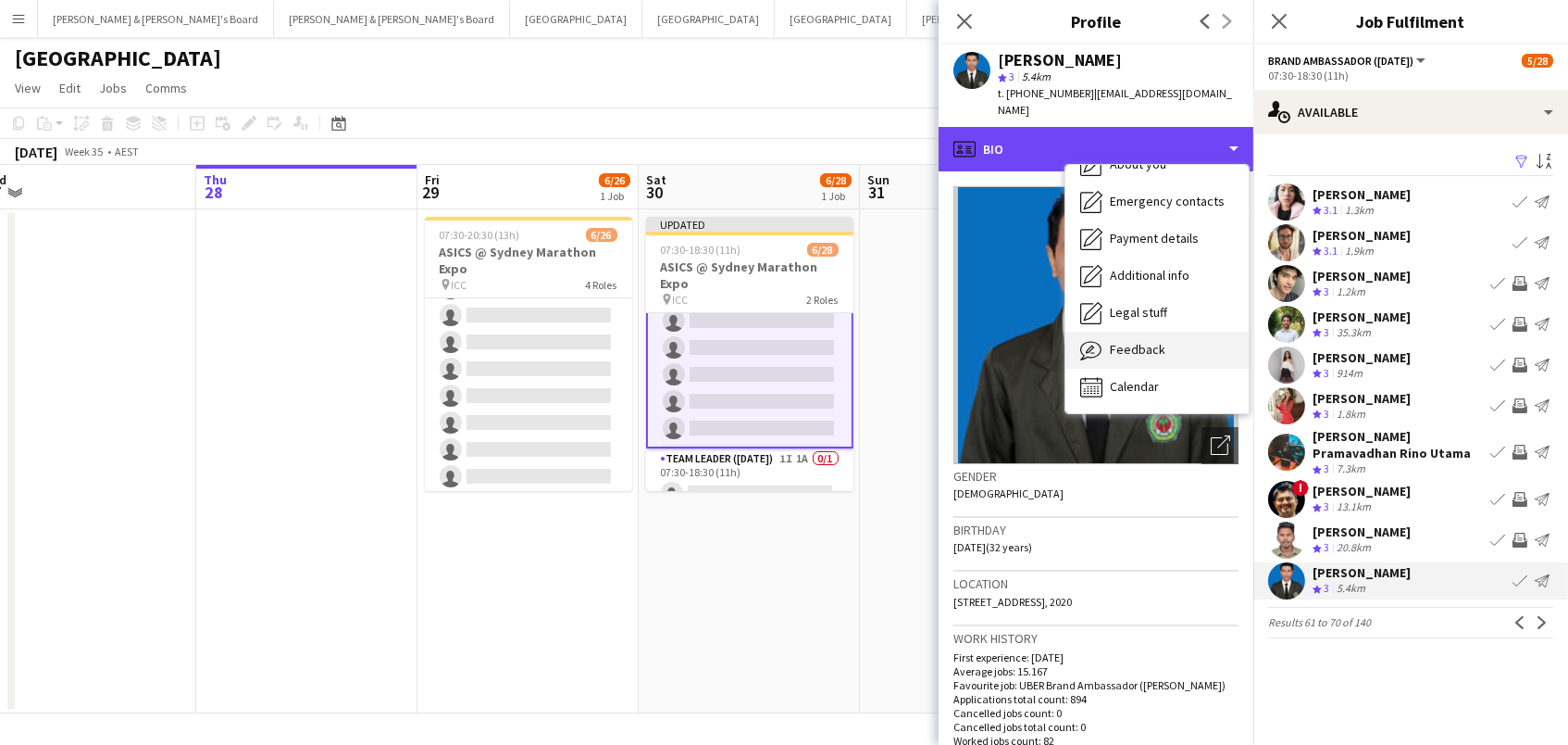
scroll to position [137, 0]
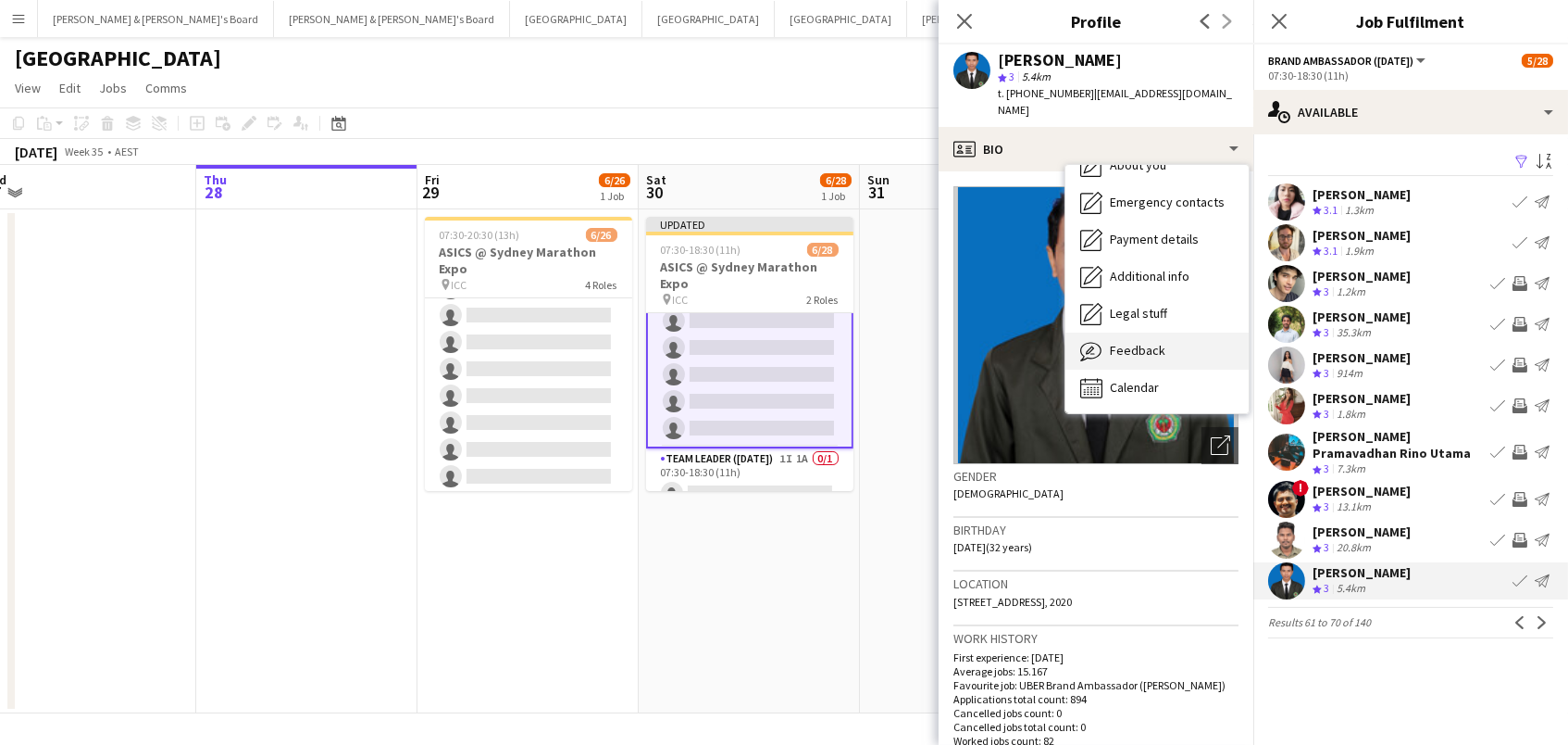
click at [1157, 342] on span "Feedback" at bounding box center [1137, 350] width 56 height 17
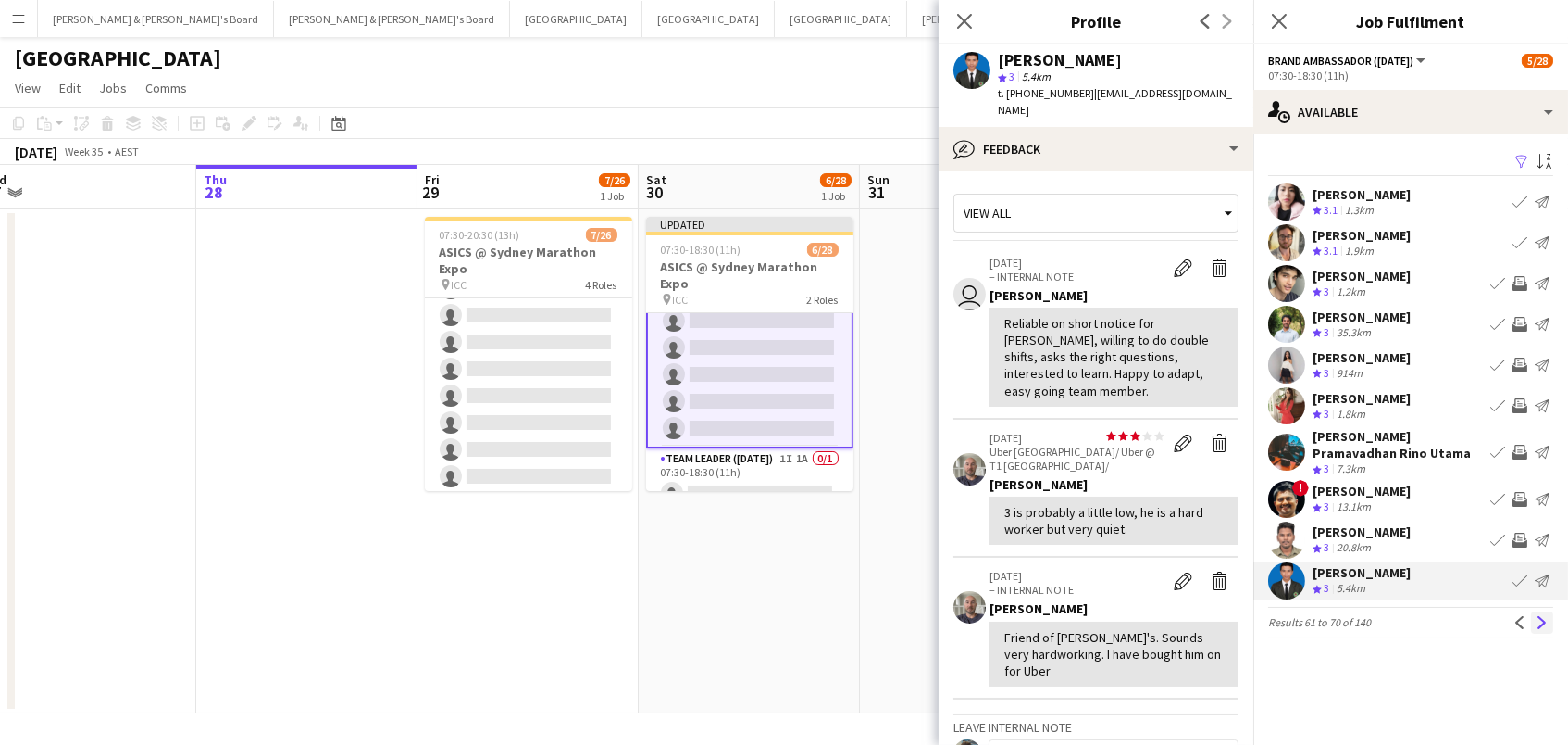
click at [1544, 616] on app-icon "Next" at bounding box center [1542, 622] width 13 height 13
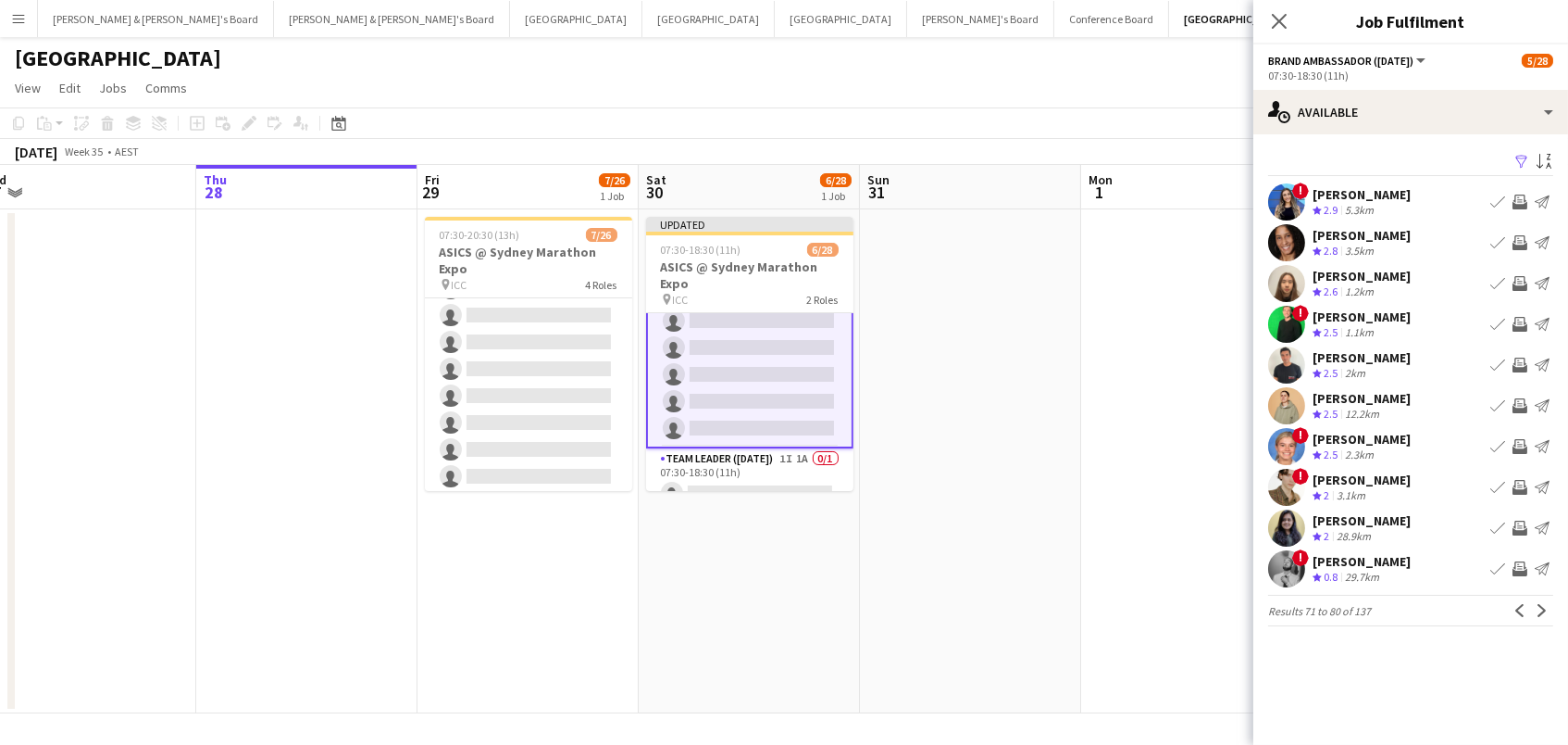
click at [1520, 242] on app-icon "Invite crew" at bounding box center [1519, 242] width 15 height 15
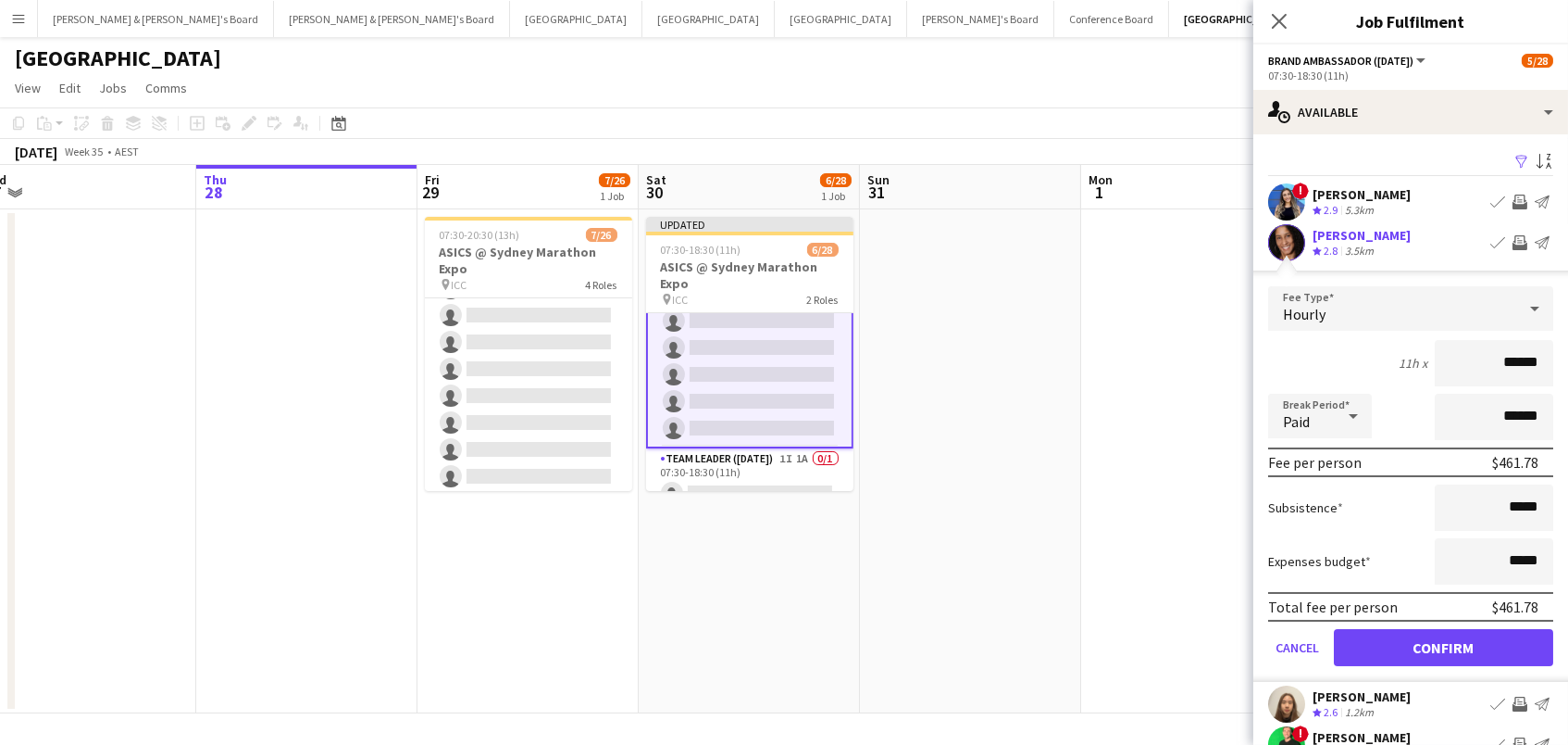
click at [1443, 654] on button "Confirm" at bounding box center [1443, 647] width 219 height 37
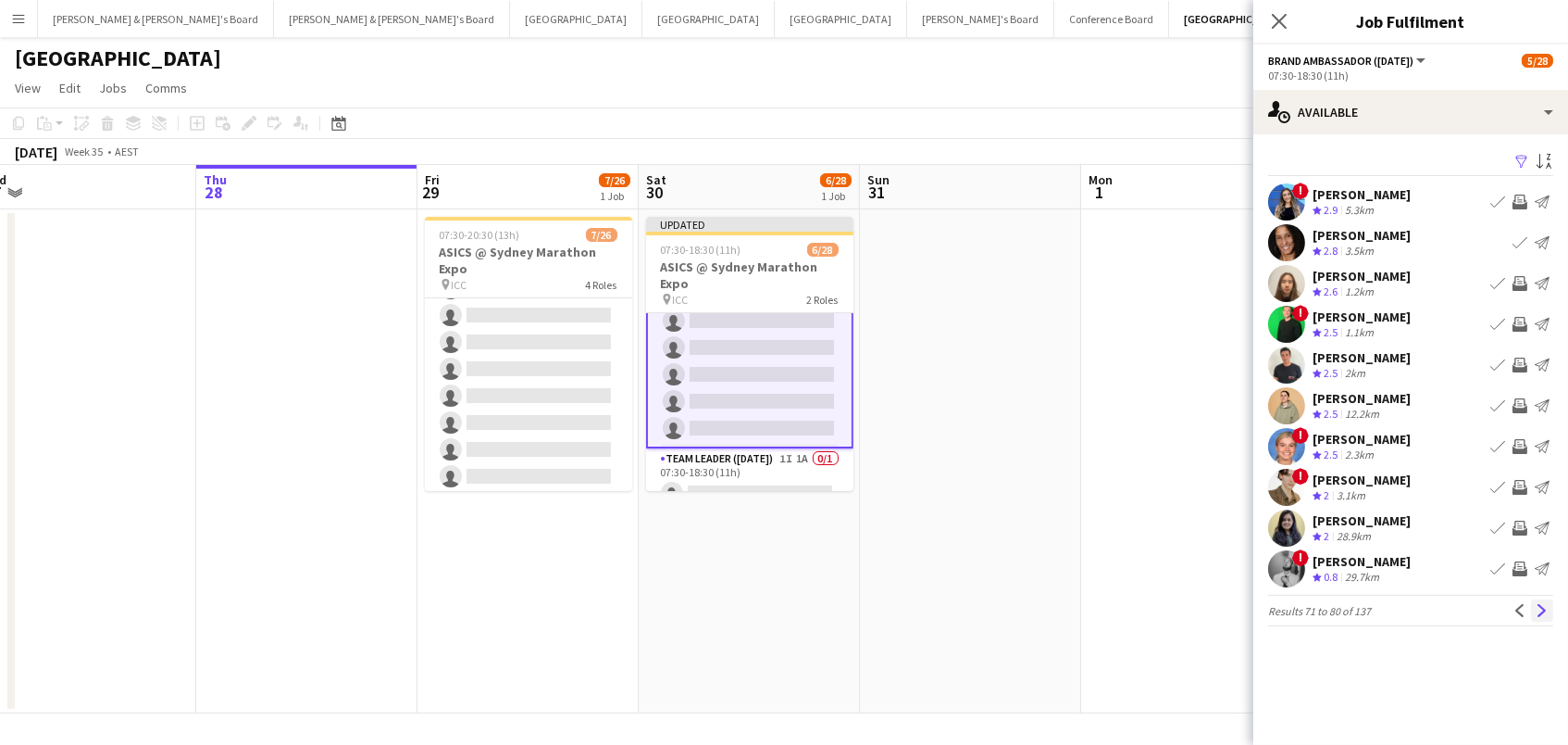
click at [1539, 612] on app-icon "Next" at bounding box center [1542, 609] width 13 height 13
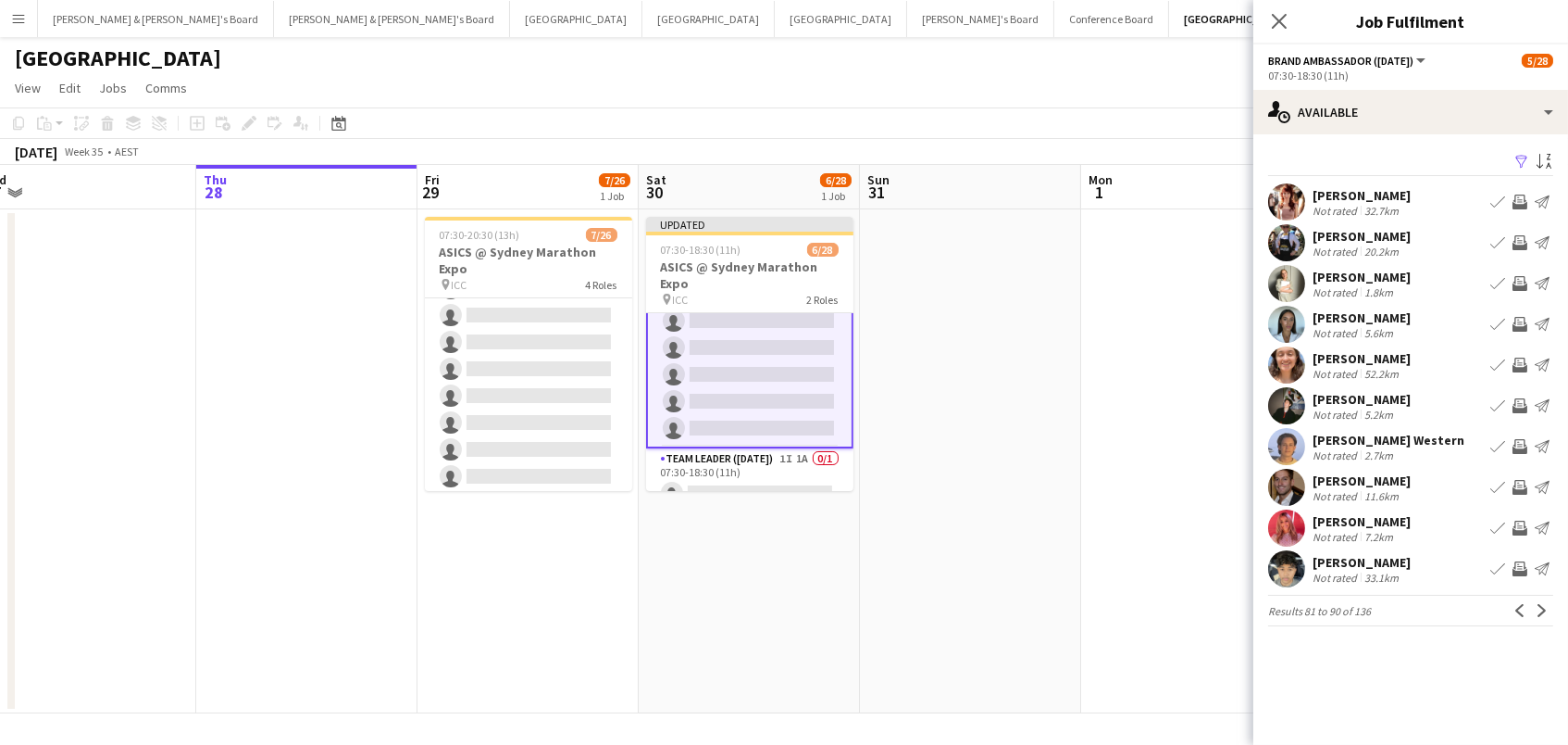
click at [1517, 283] on app-icon "Invite crew" at bounding box center [1519, 283] width 15 height 15
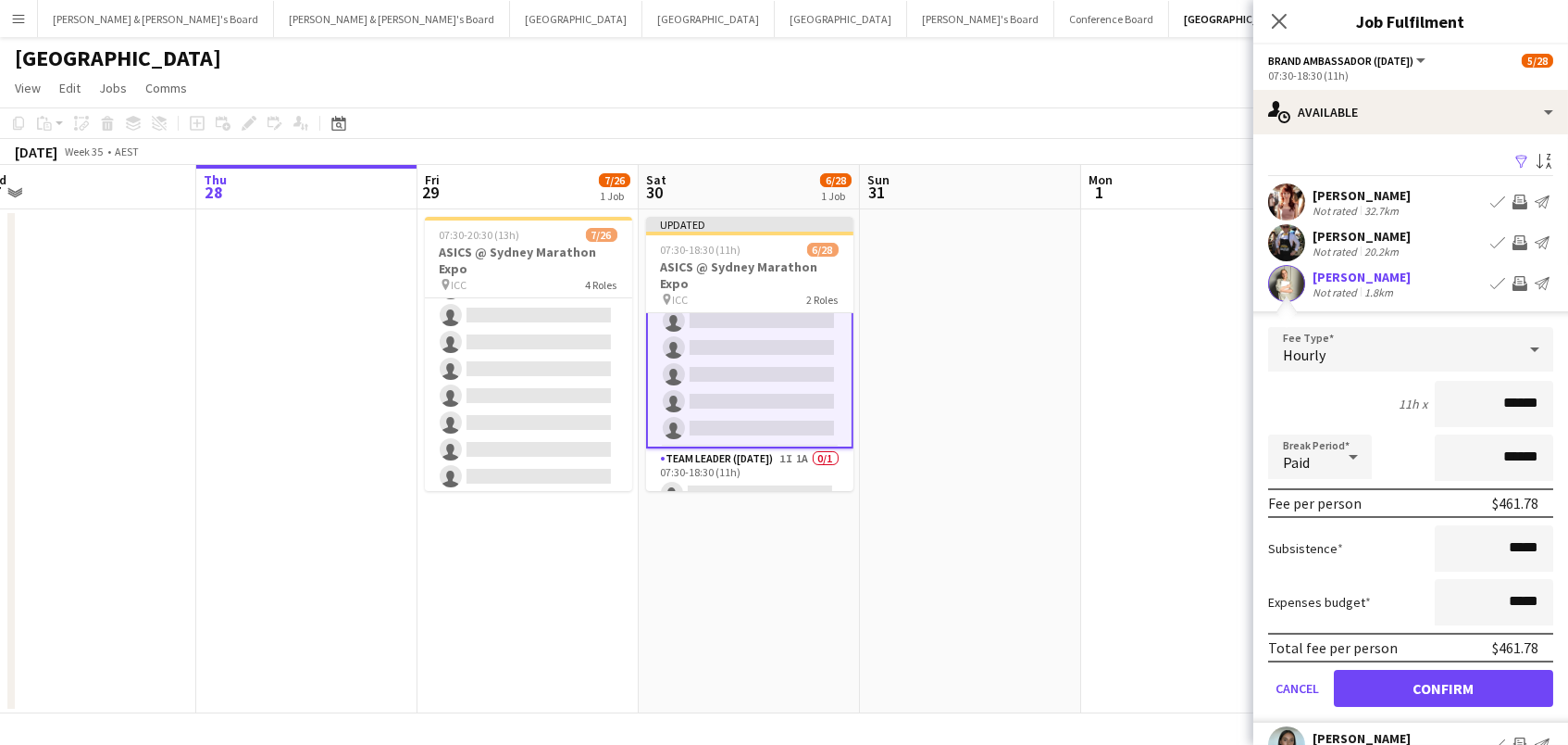
click at [1443, 686] on button "Confirm" at bounding box center [1443, 688] width 219 height 37
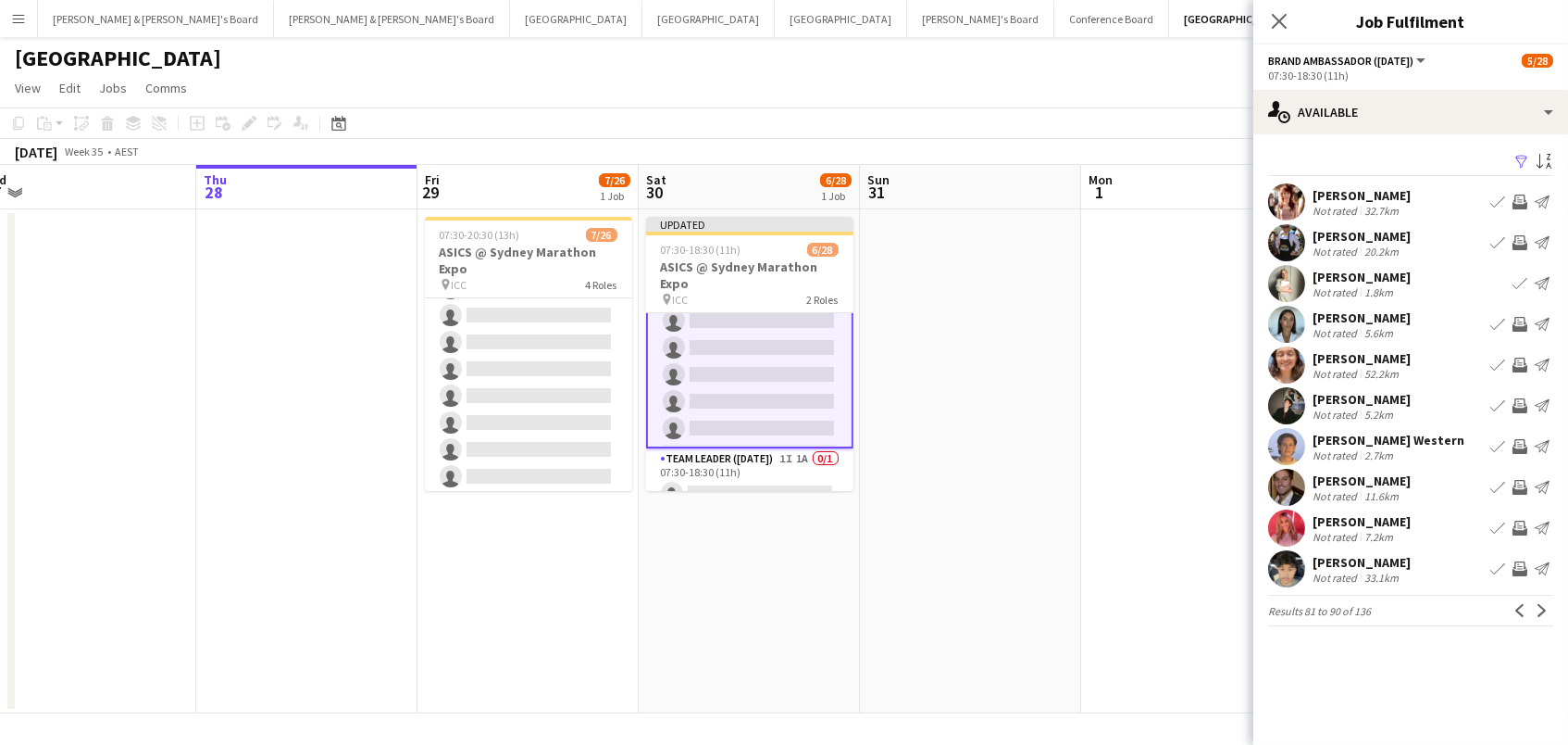
click at [1517, 329] on app-icon "Invite crew" at bounding box center [1519, 324] width 15 height 15
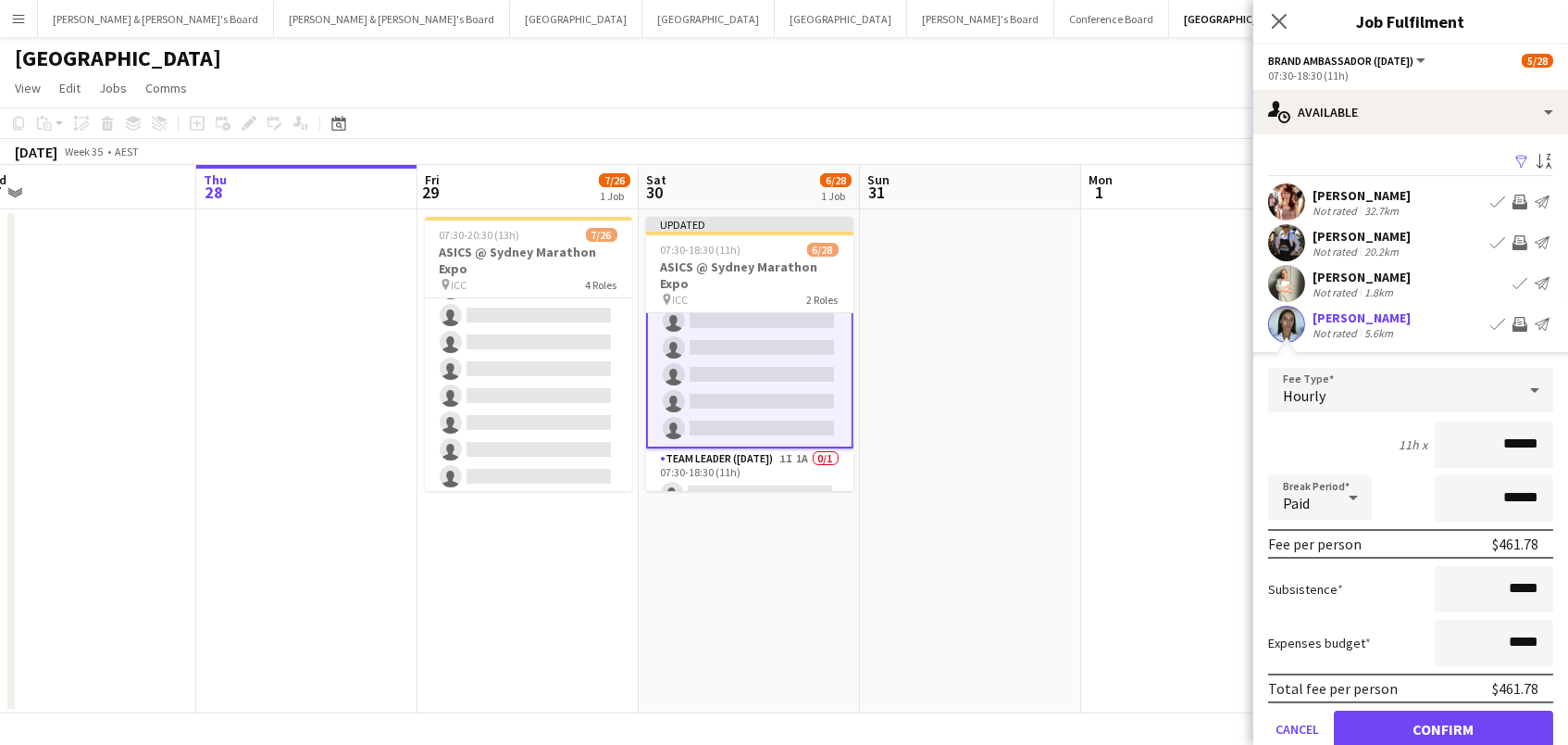
click at [1443, 726] on button "Confirm" at bounding box center [1443, 729] width 219 height 37
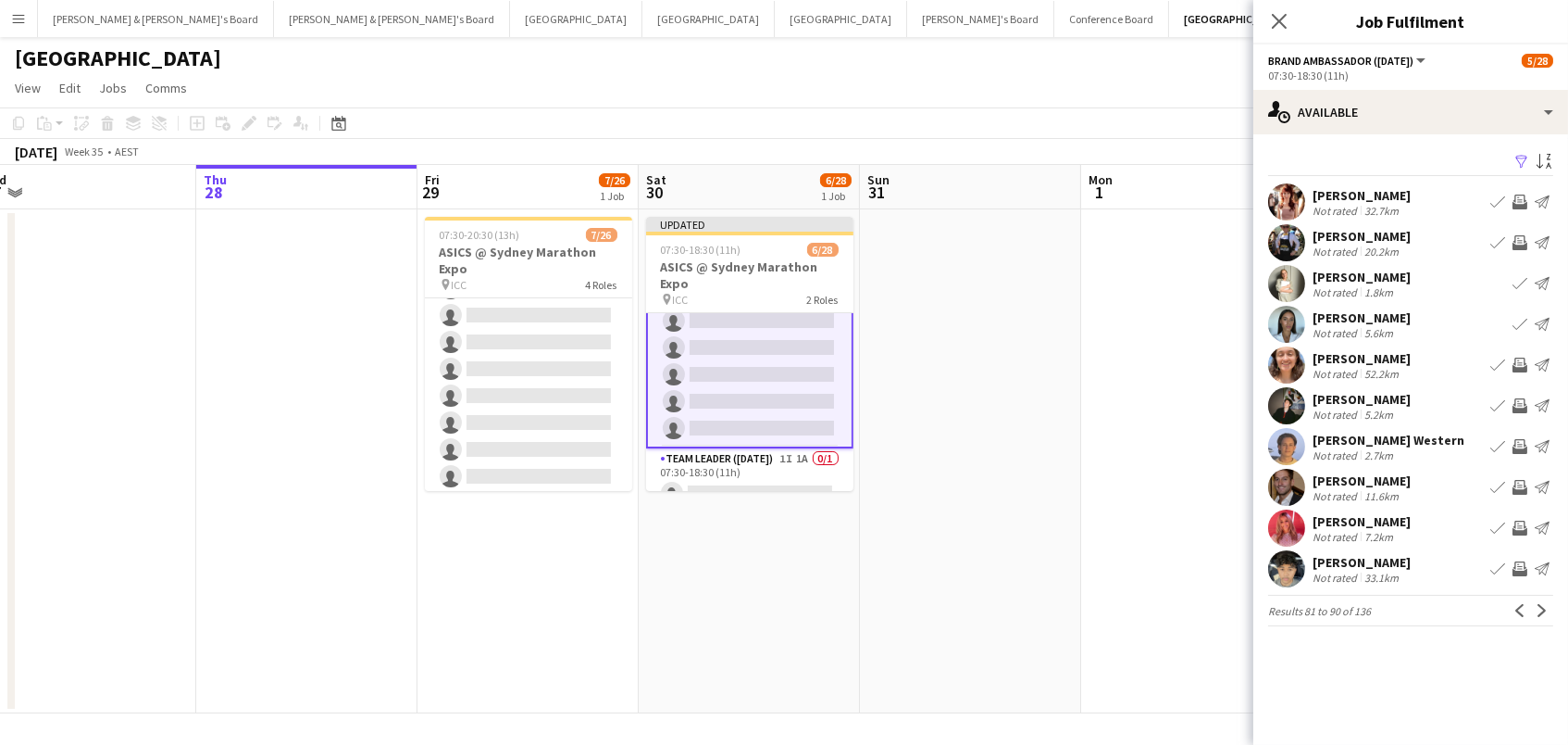
click at [1517, 365] on app-icon "Invite crew" at bounding box center [1519, 365] width 15 height 15
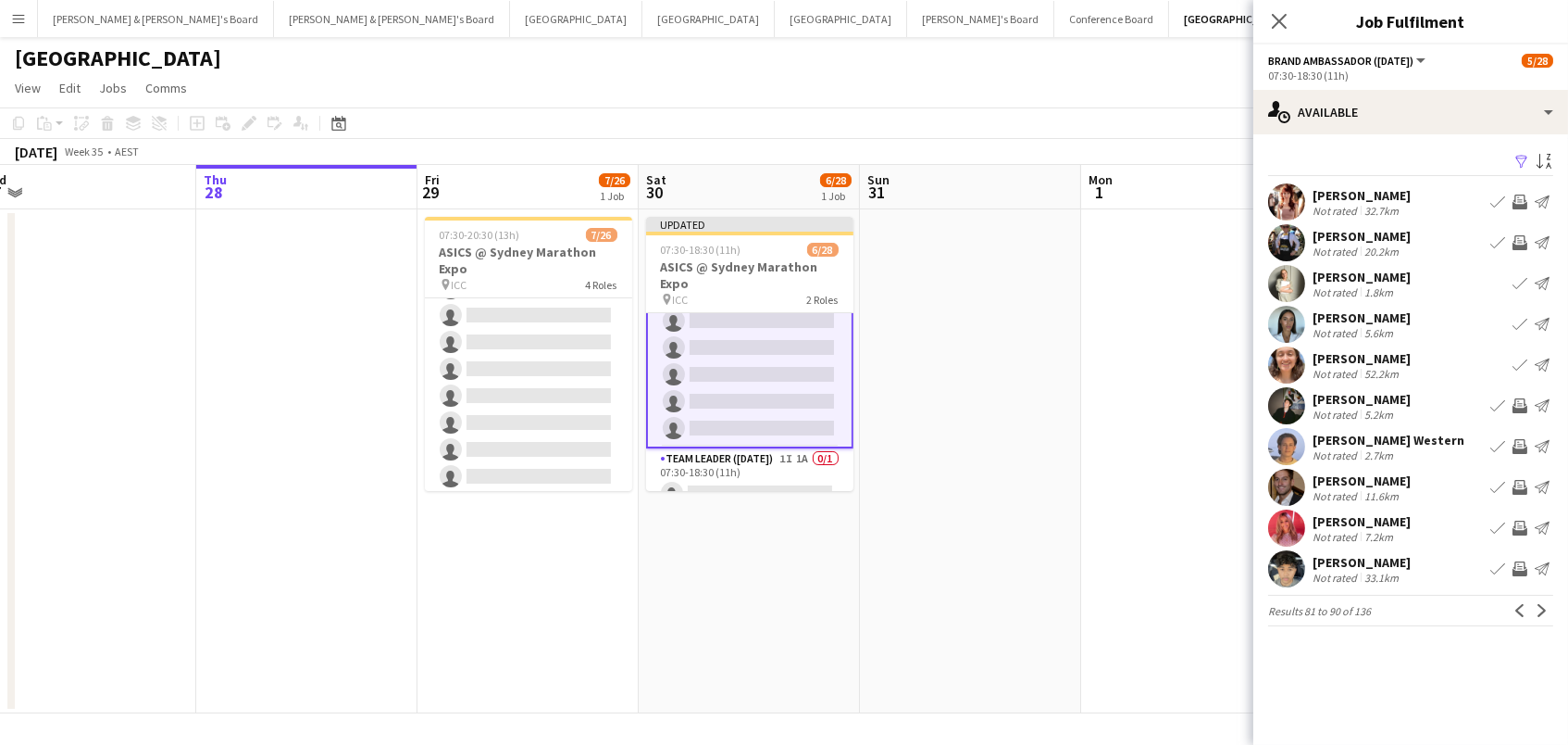
click at [1519, 409] on app-icon "Invite crew" at bounding box center [1519, 405] width 15 height 15
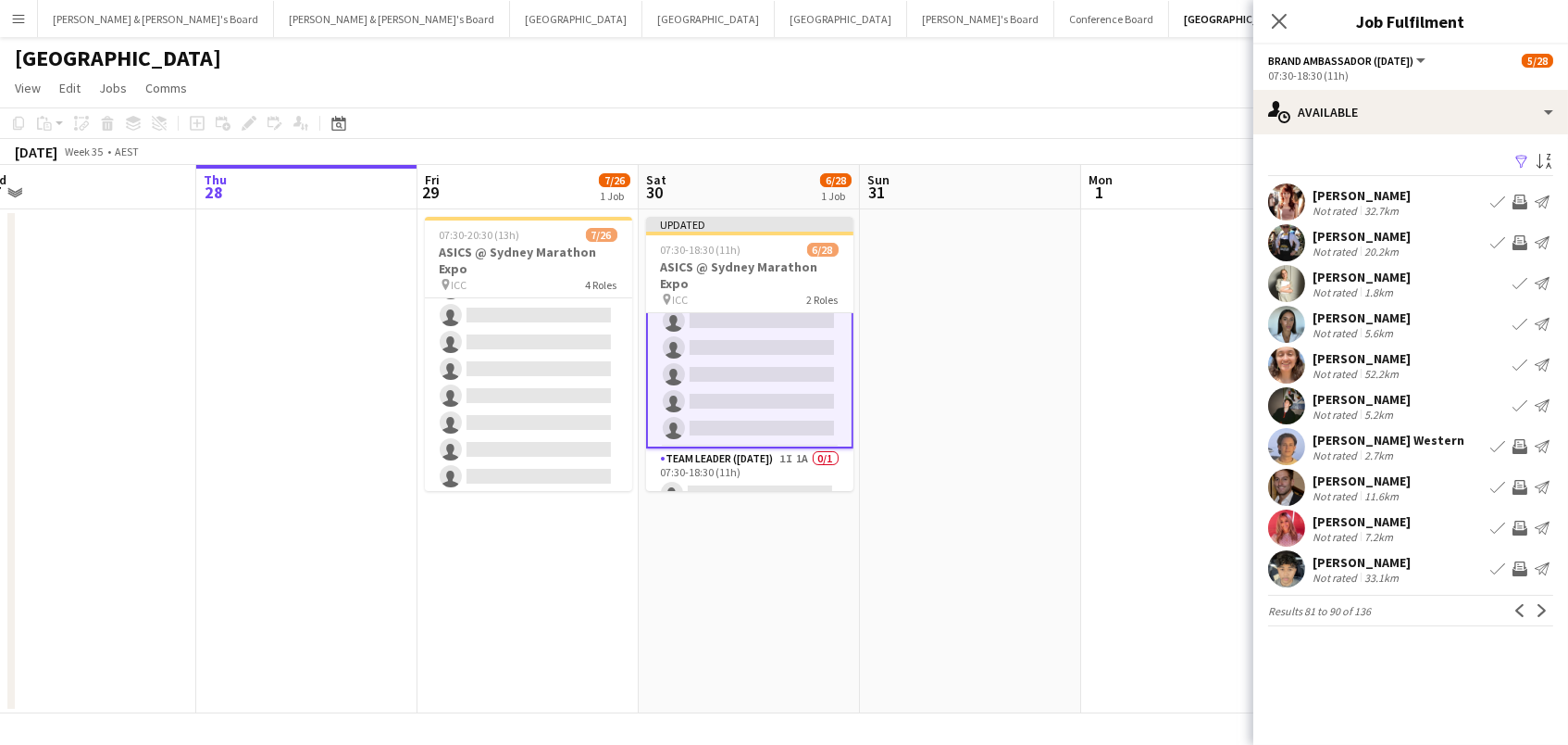
click at [1516, 440] on app-icon "Invite crew" at bounding box center [1519, 446] width 15 height 15
click at [1521, 485] on app-icon "Invite crew" at bounding box center [1519, 487] width 15 height 15
click at [1516, 532] on app-icon "Invite crew" at bounding box center [1519, 528] width 15 height 15
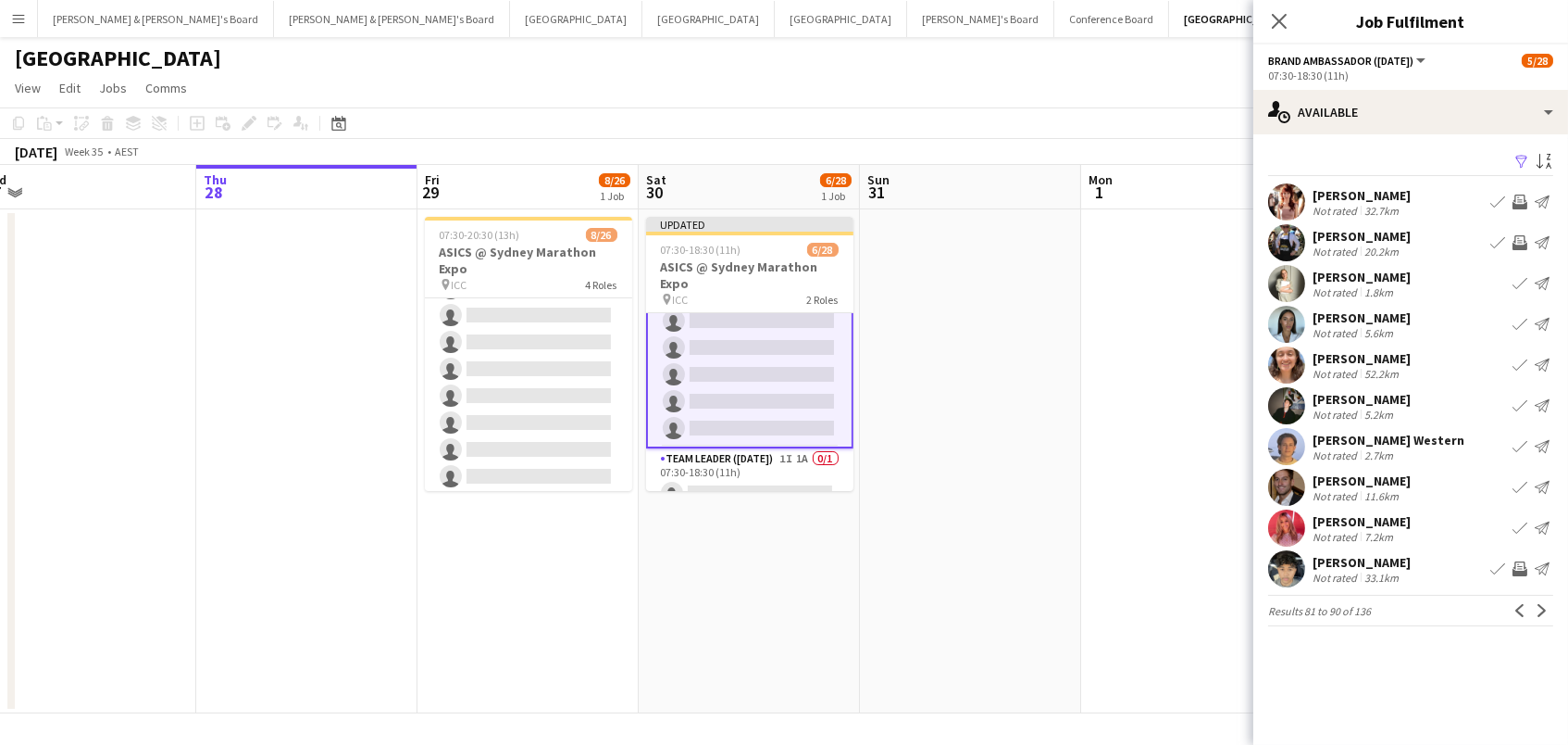
click at [1517, 571] on app-icon "Invite crew" at bounding box center [1519, 569] width 15 height 15
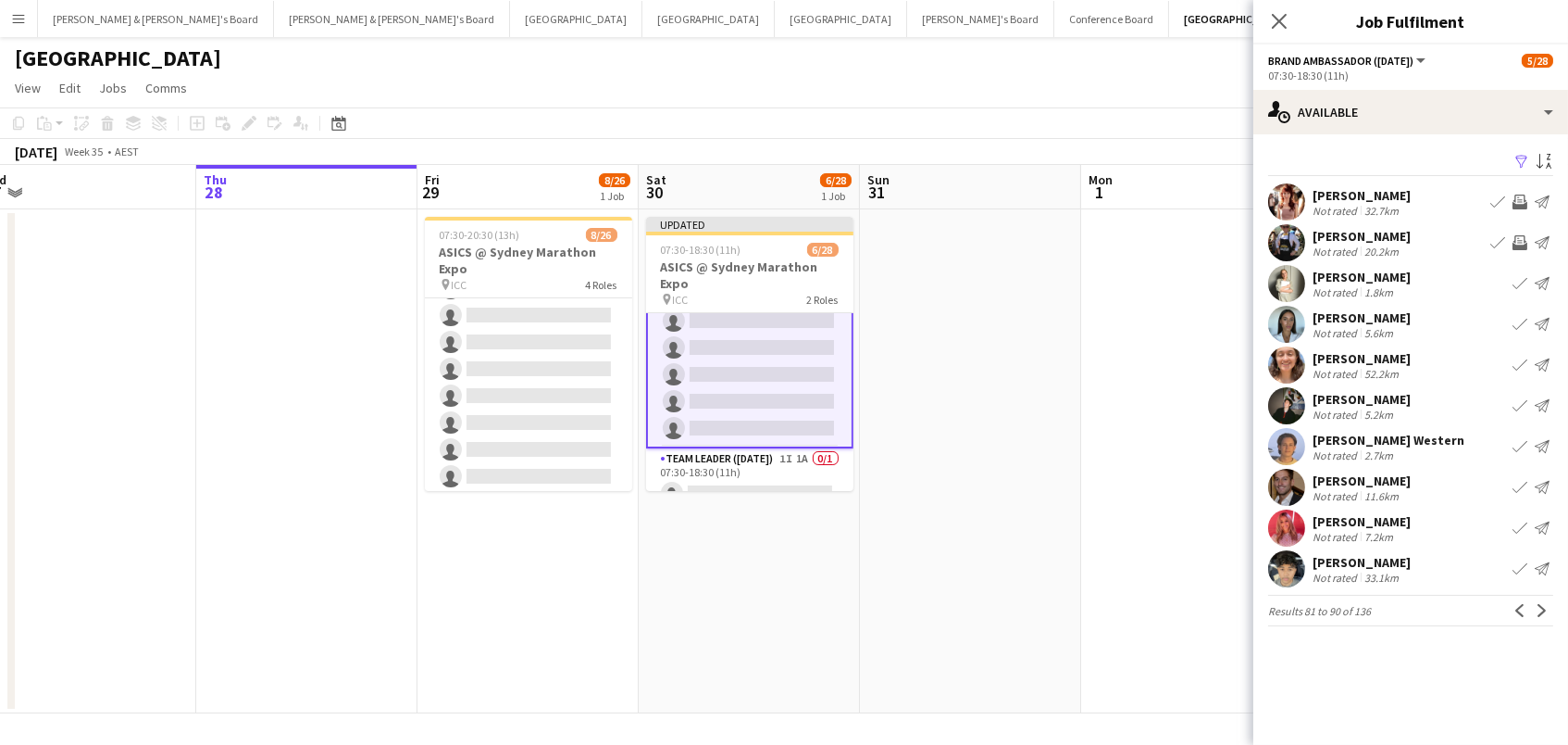
click at [1546, 614] on app-icon "Next" at bounding box center [1542, 609] width 13 height 13
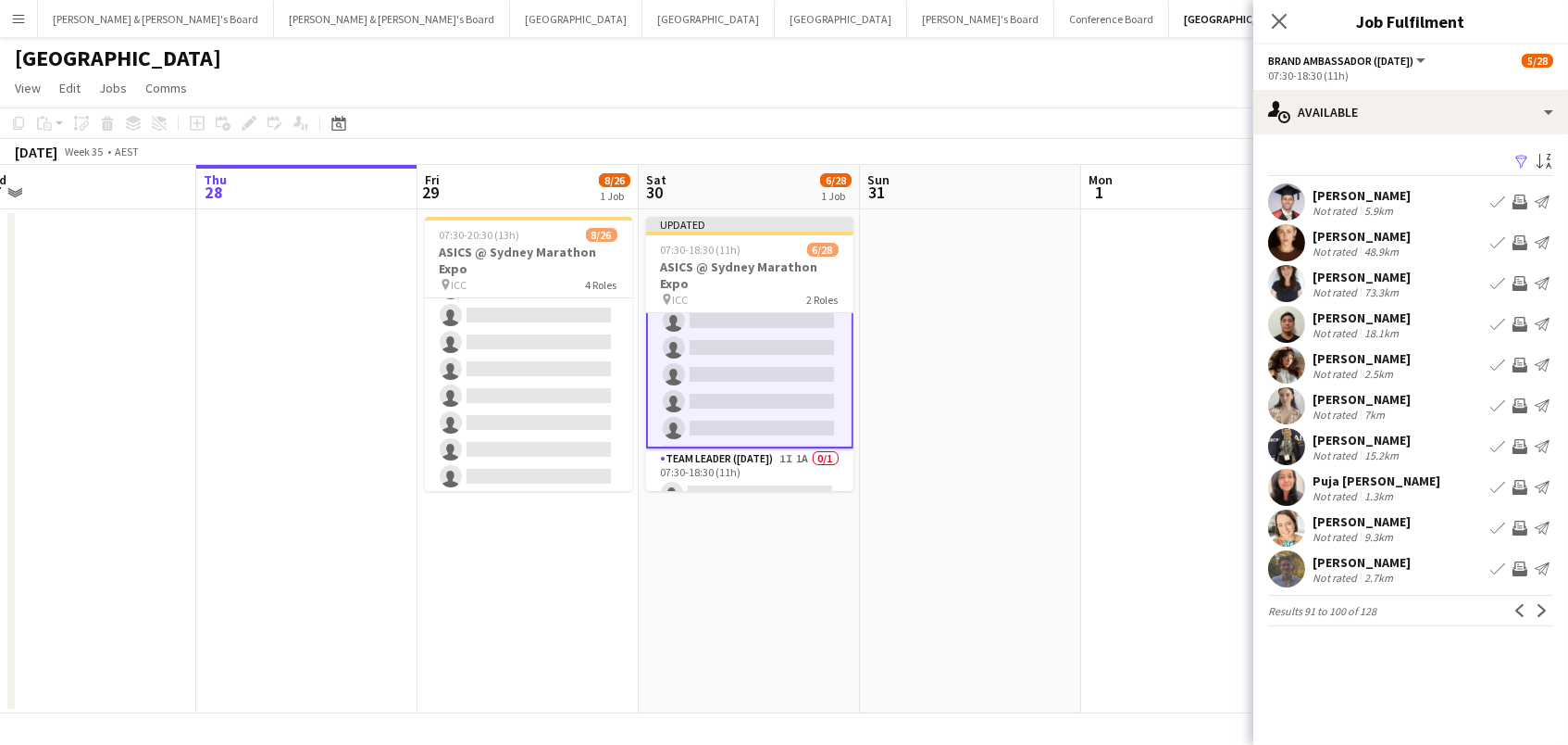
click at [1519, 236] on app-icon "Invite crew" at bounding box center [1519, 242] width 15 height 15
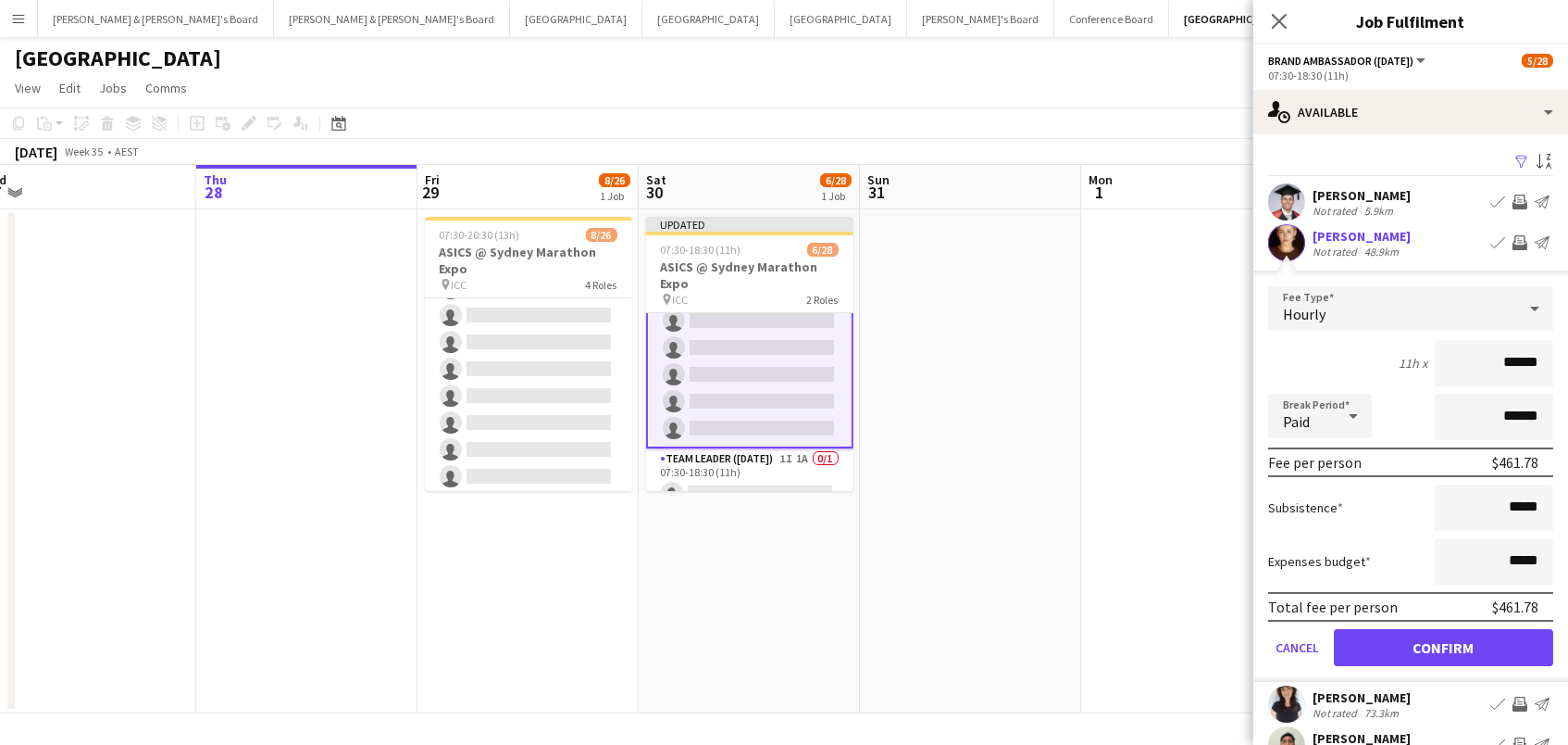
click at [1443, 645] on button "Confirm" at bounding box center [1443, 647] width 219 height 37
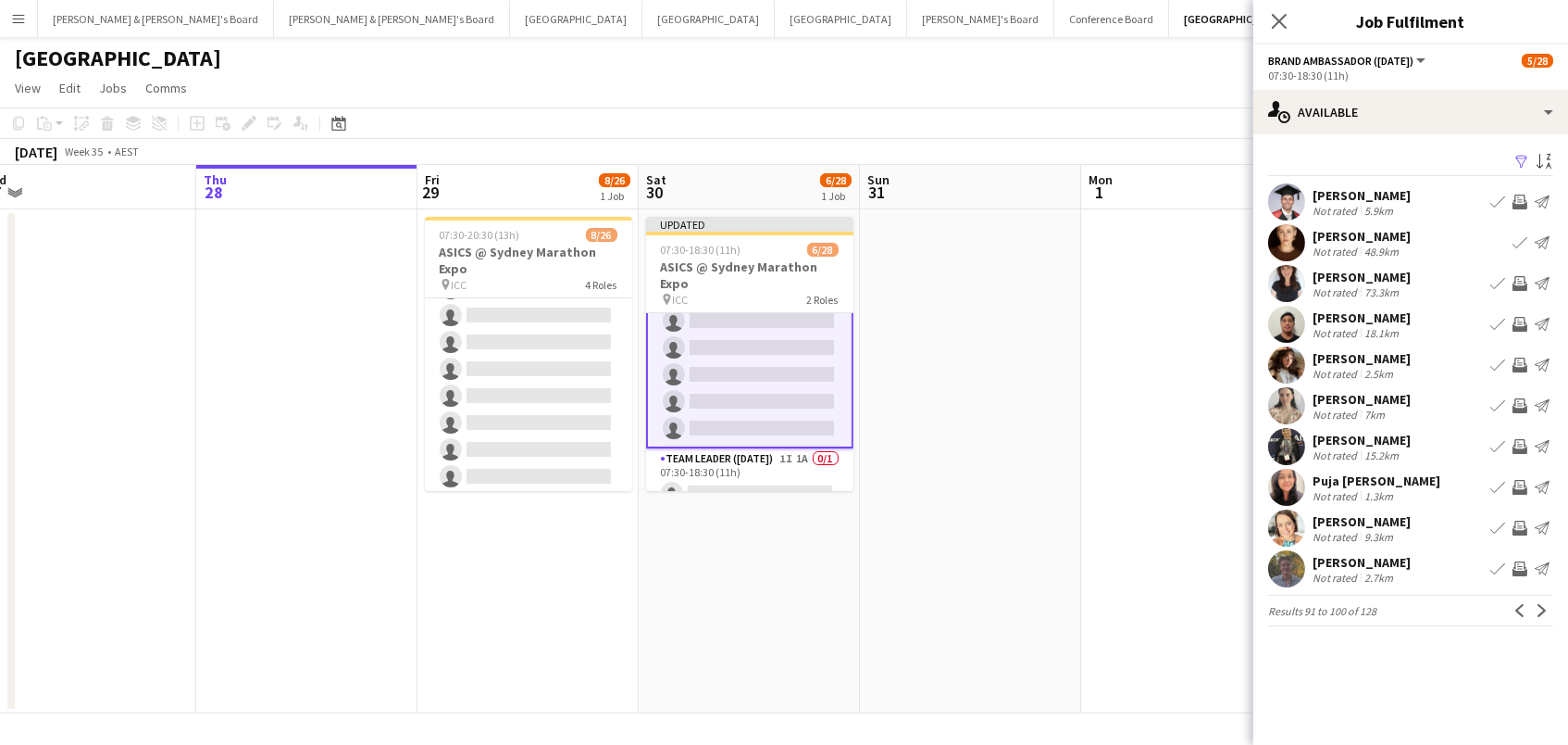
click at [1519, 281] on app-icon "Invite crew" at bounding box center [1519, 283] width 15 height 15
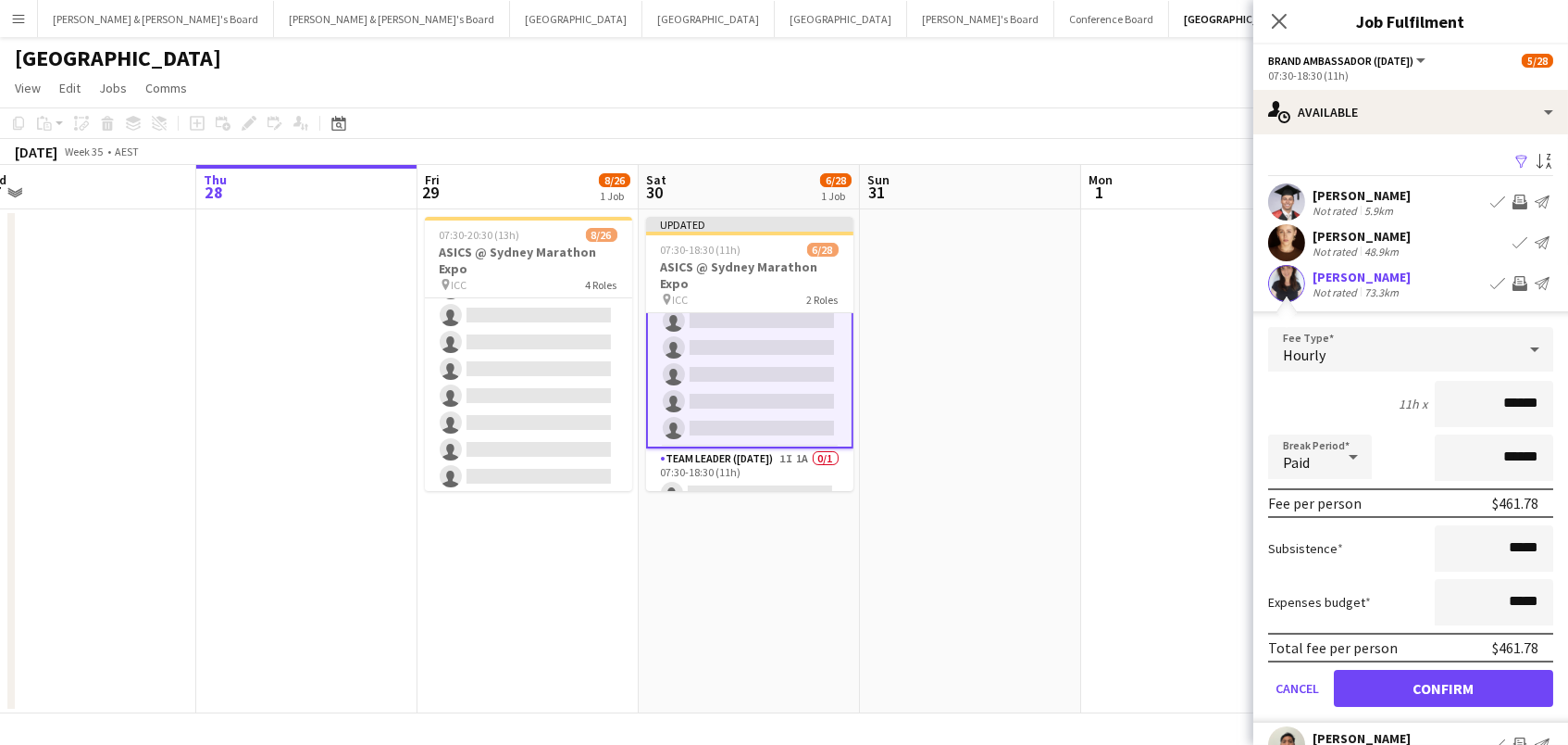
click at [1443, 686] on button "Confirm" at bounding box center [1443, 688] width 219 height 37
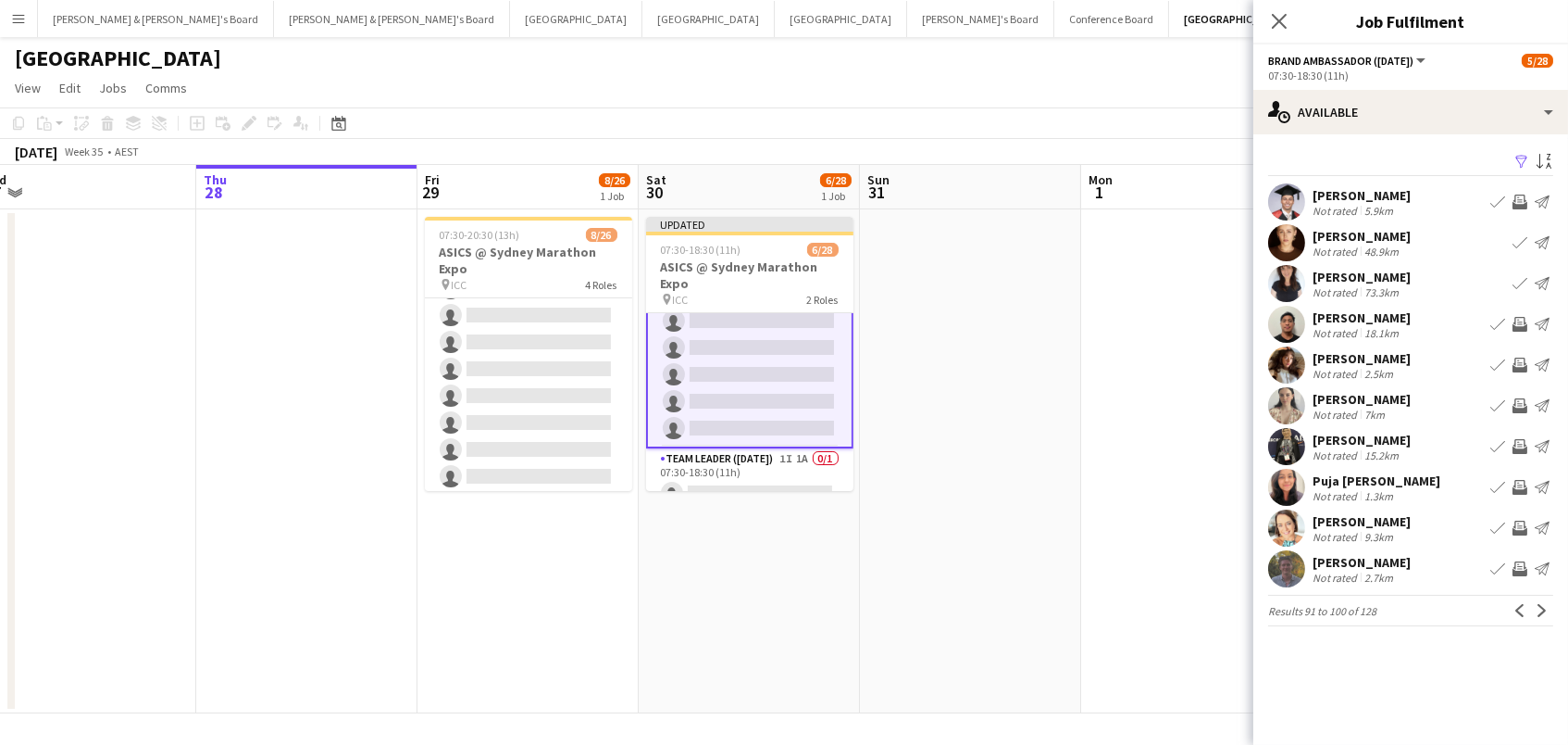
click at [1517, 325] on app-icon "Invite crew" at bounding box center [1519, 324] width 15 height 15
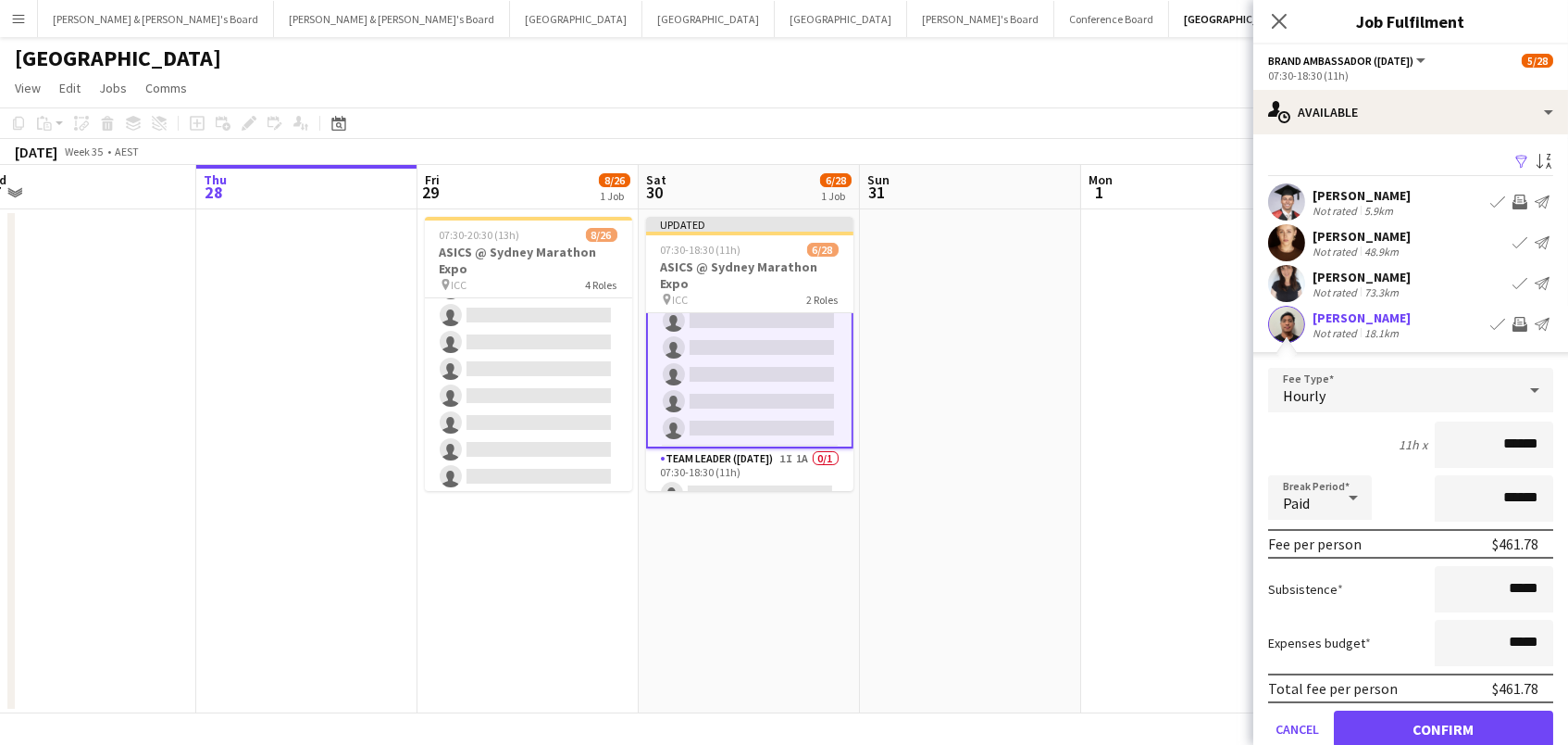
click at [1443, 726] on button "Confirm" at bounding box center [1443, 729] width 219 height 37
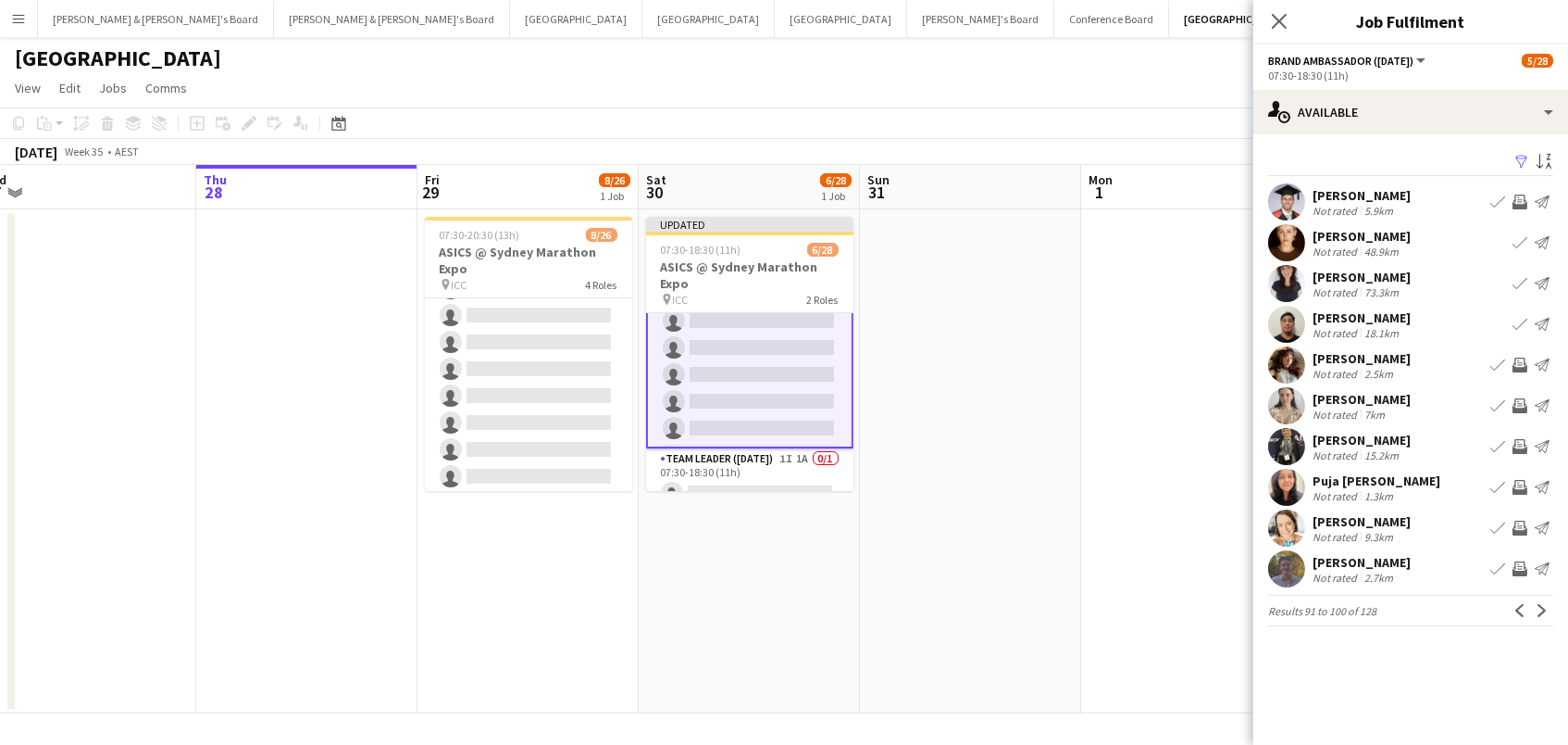
click at [1517, 365] on app-icon "Invite crew" at bounding box center [1519, 365] width 15 height 15
click at [1521, 405] on app-icon "Invite crew" at bounding box center [1519, 405] width 15 height 15
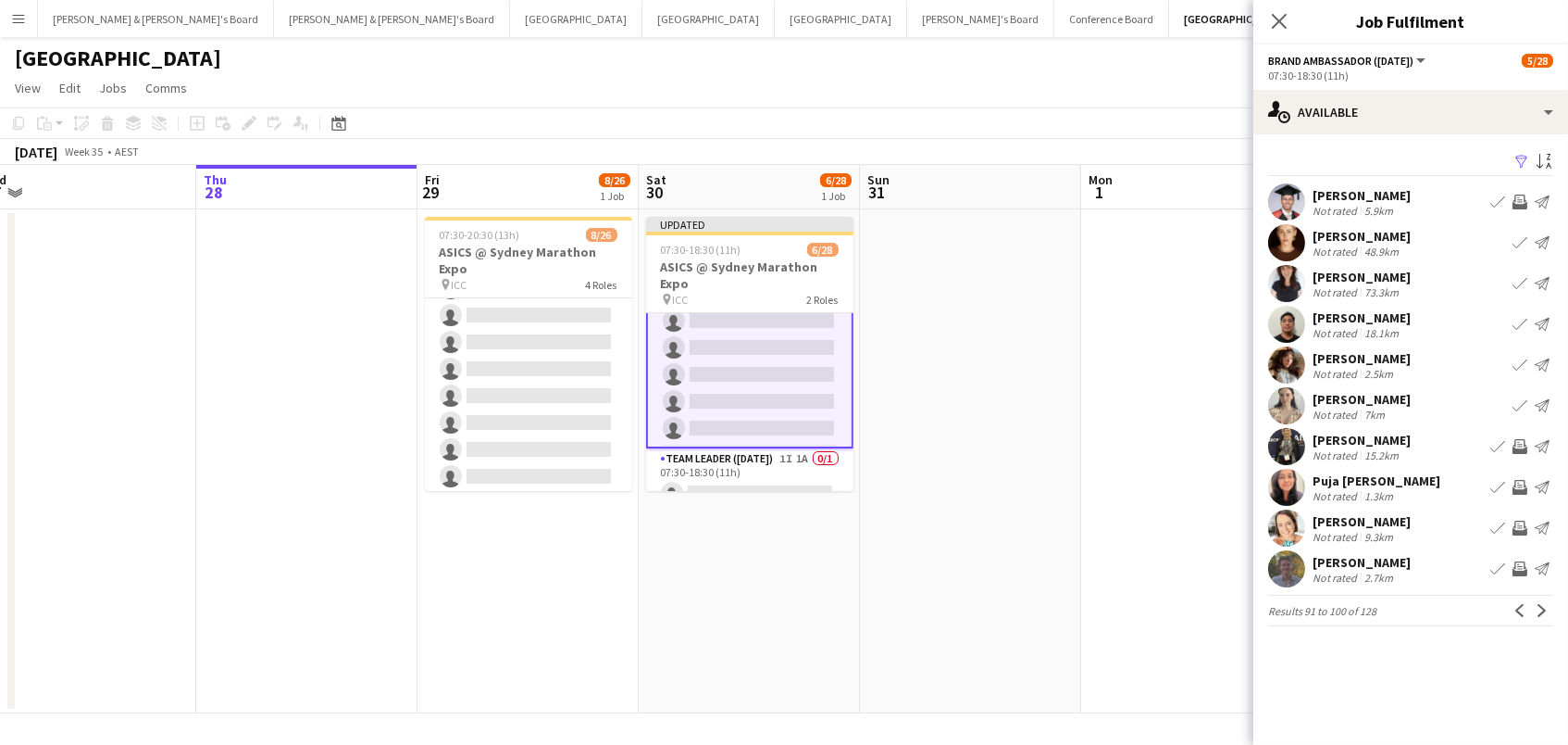
click at [1525, 443] on app-icon "Invite crew" at bounding box center [1519, 446] width 15 height 15
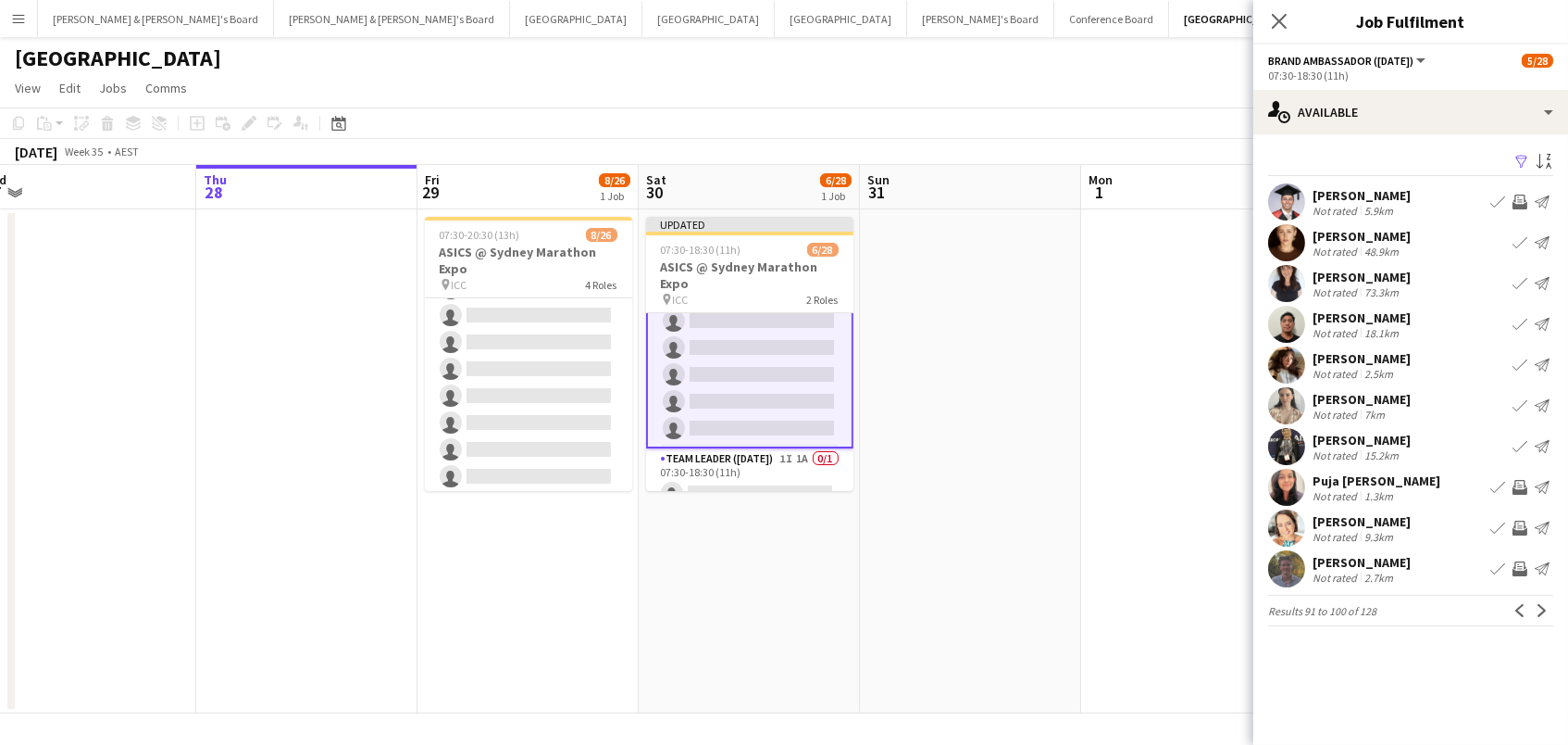
click at [1517, 498] on div "Puja [PERSON_NAME] Not rated 1.3km Book crew Invite crew Send notification" at bounding box center [1410, 488] width 315 height 37
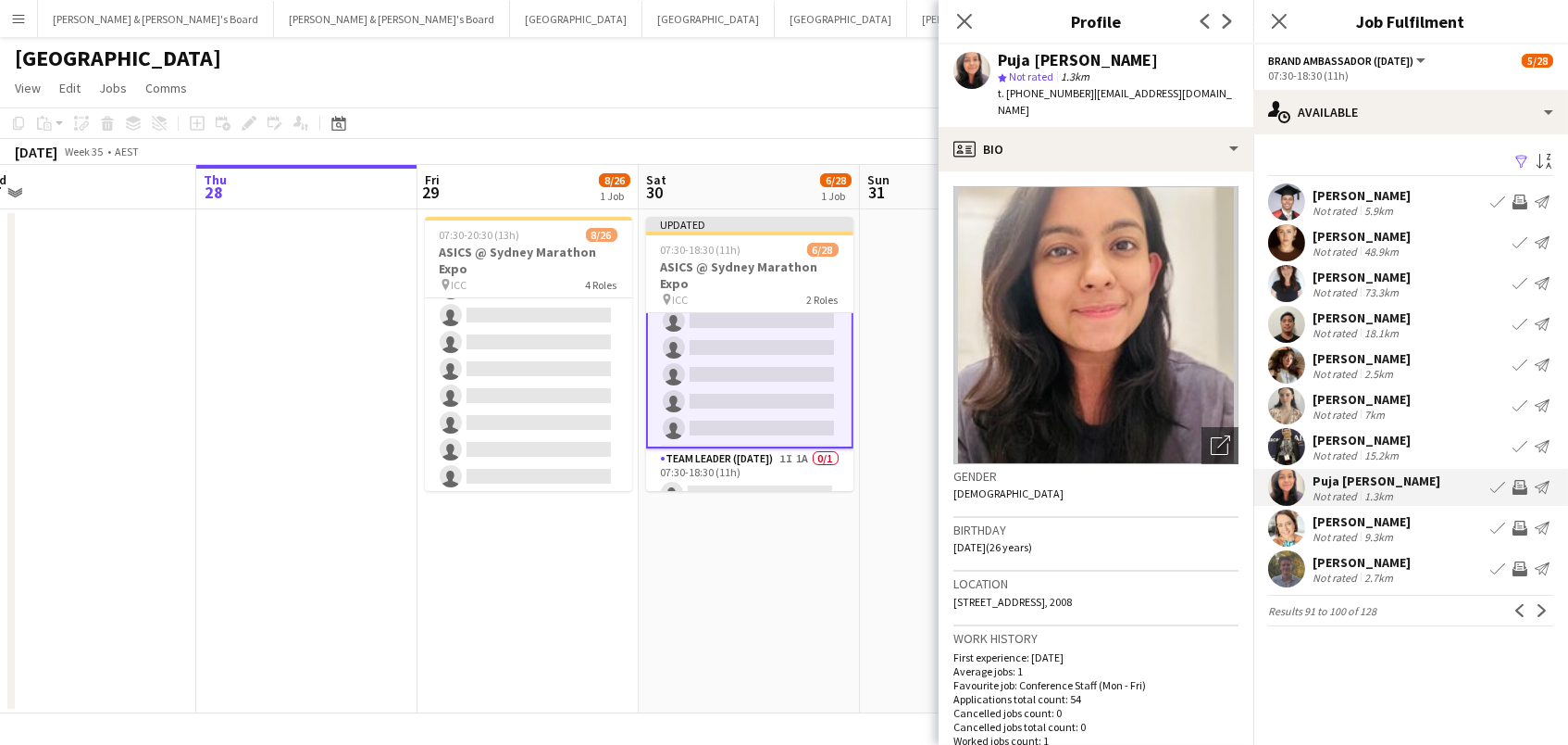
click at [1517, 492] on button "Invite crew" at bounding box center [1519, 487] width 22 height 22
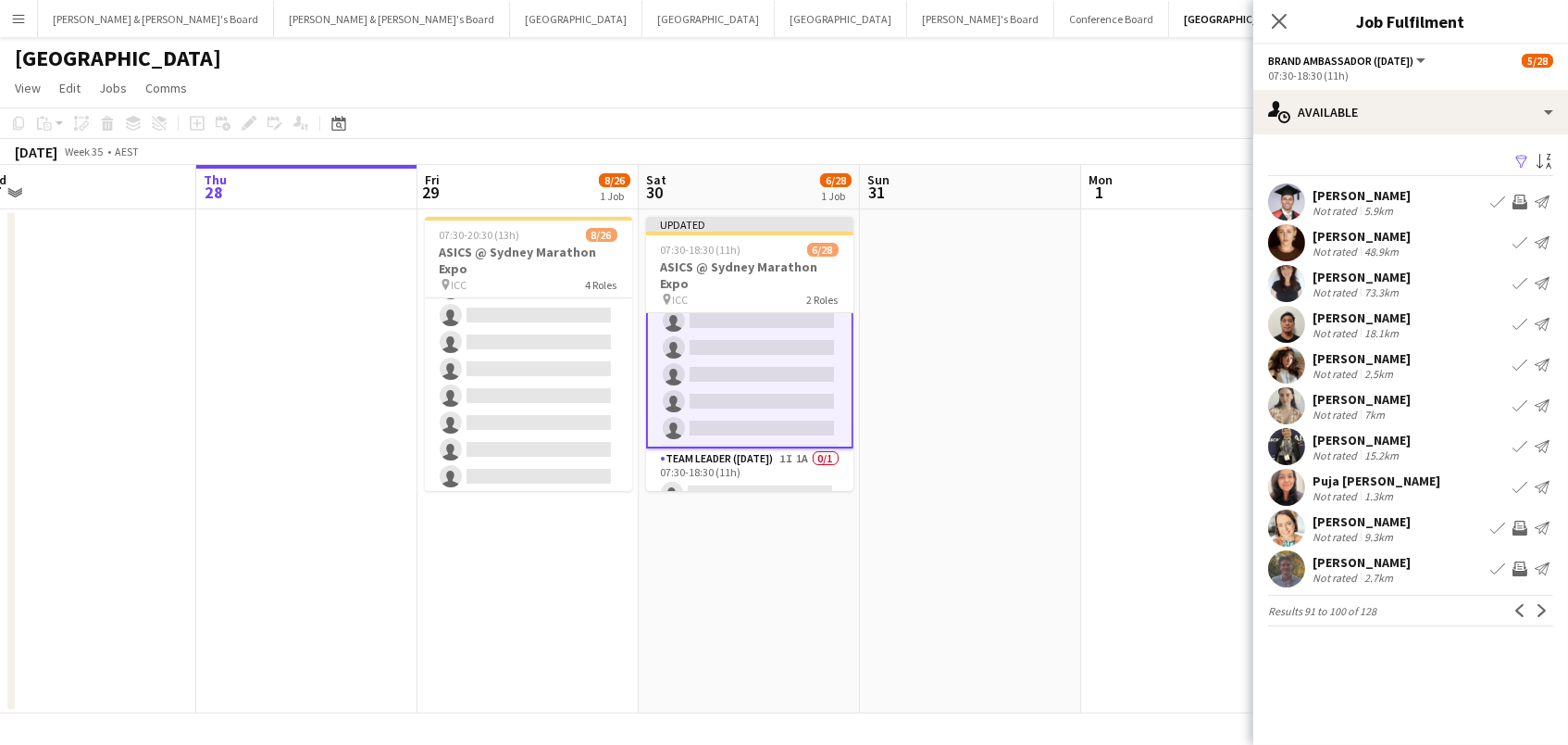
click at [1519, 528] on app-icon "Invite crew" at bounding box center [1519, 528] width 15 height 15
click at [1520, 567] on app-icon "Invite crew" at bounding box center [1519, 569] width 15 height 15
click at [1542, 604] on app-icon "Next" at bounding box center [1542, 609] width 13 height 13
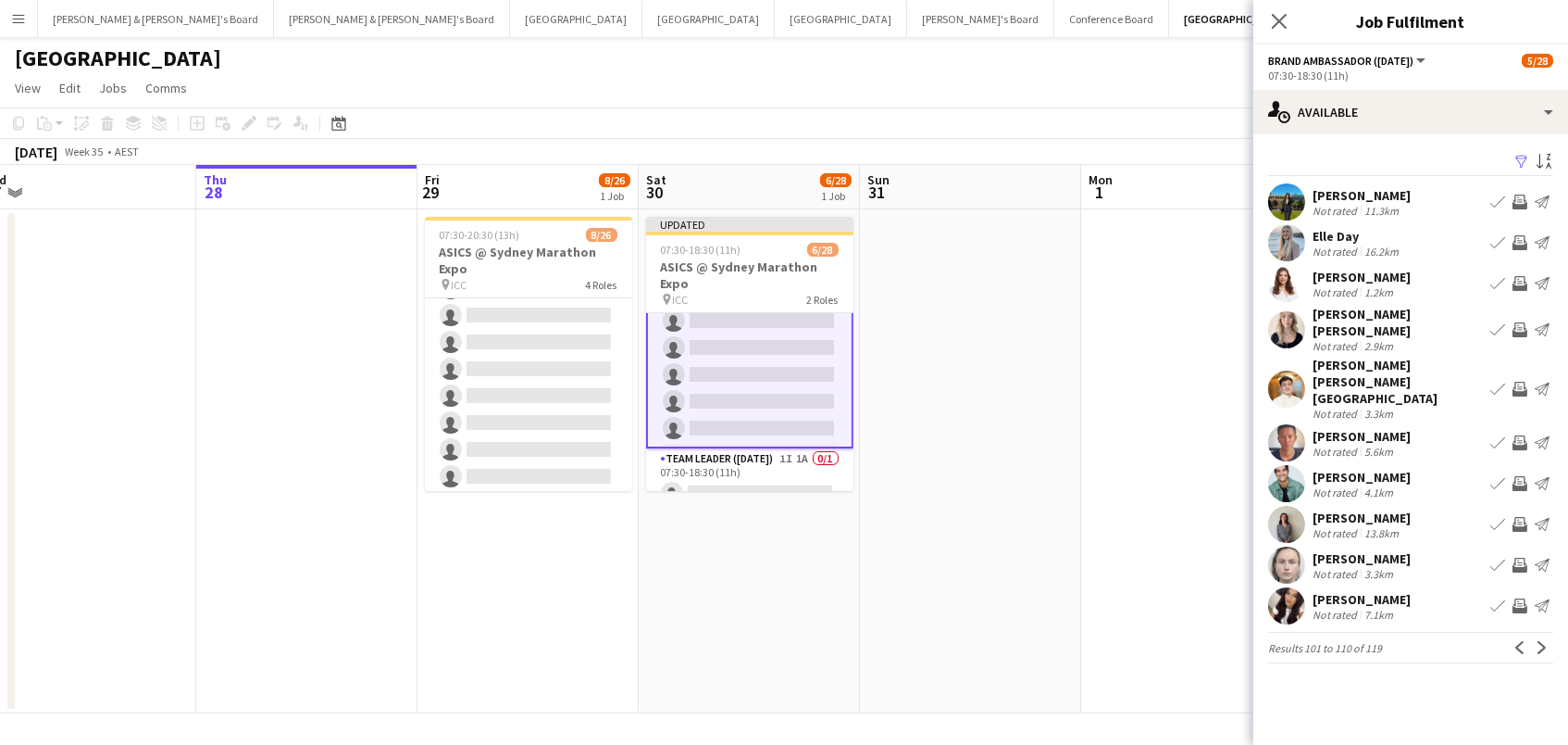
click at [1528, 203] on button "Invite crew" at bounding box center [1519, 202] width 22 height 22
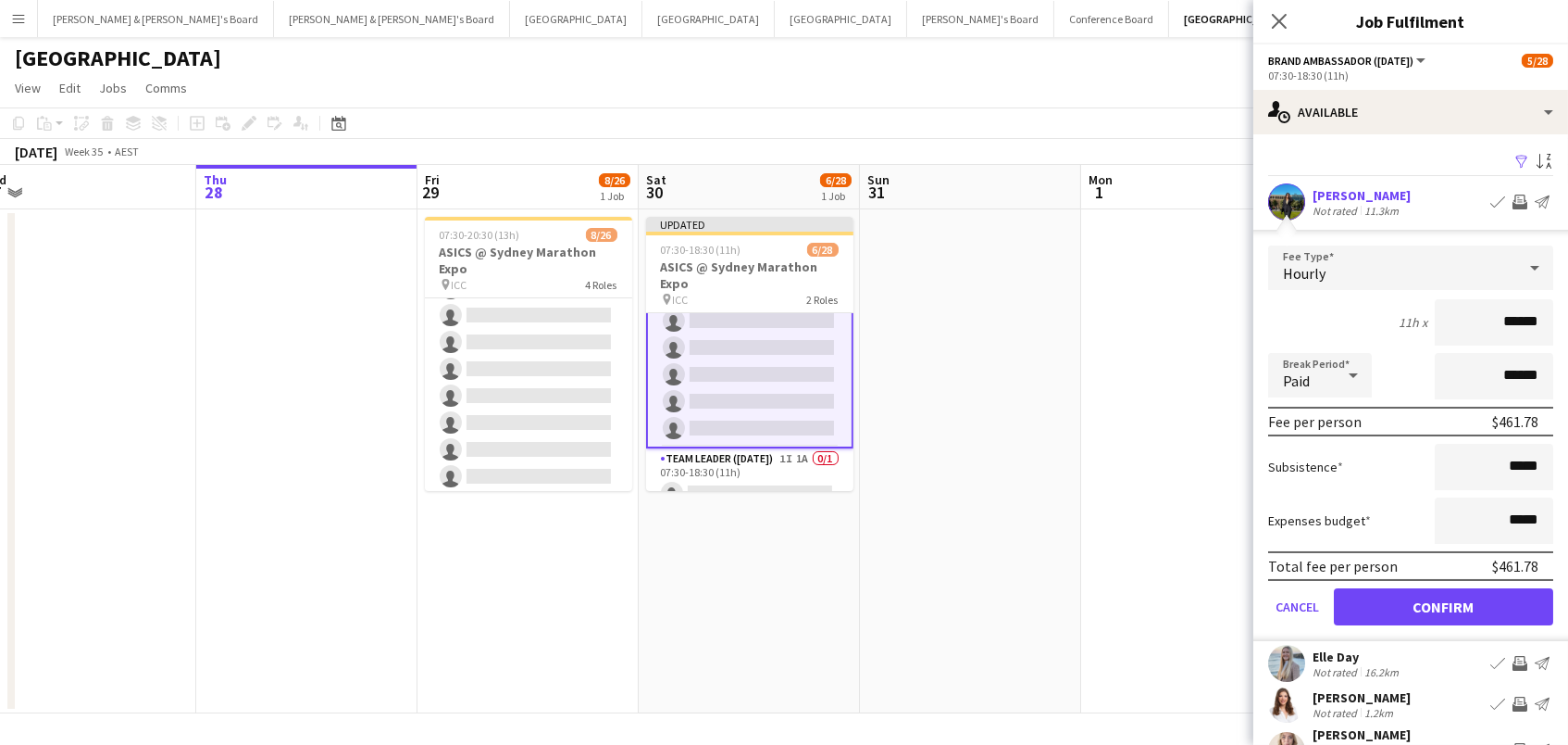
click at [1443, 604] on button "Confirm" at bounding box center [1443, 607] width 219 height 37
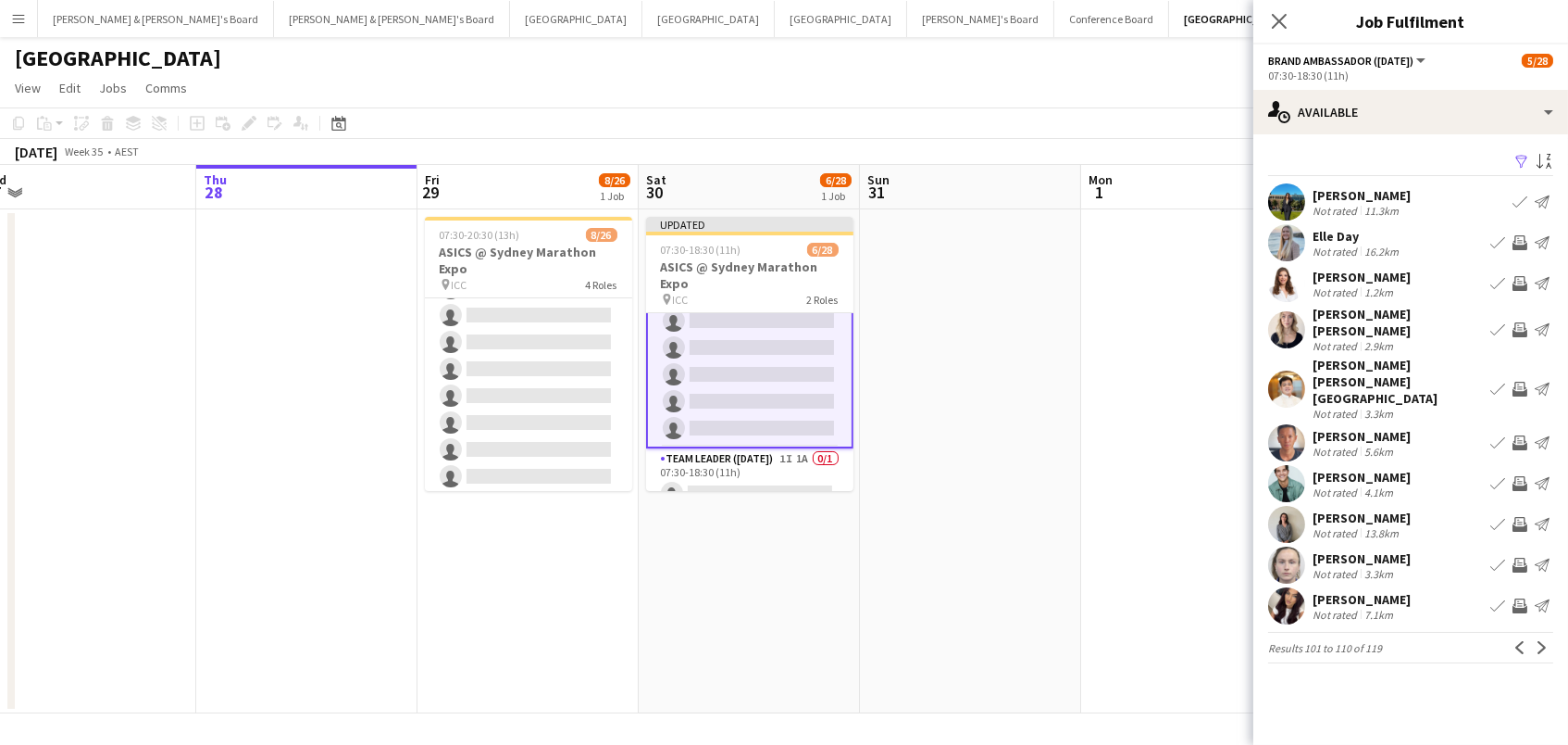
click at [1528, 236] on button "Invite crew" at bounding box center [1519, 242] width 22 height 22
click at [1529, 288] on button "Invite crew" at bounding box center [1519, 283] width 22 height 22
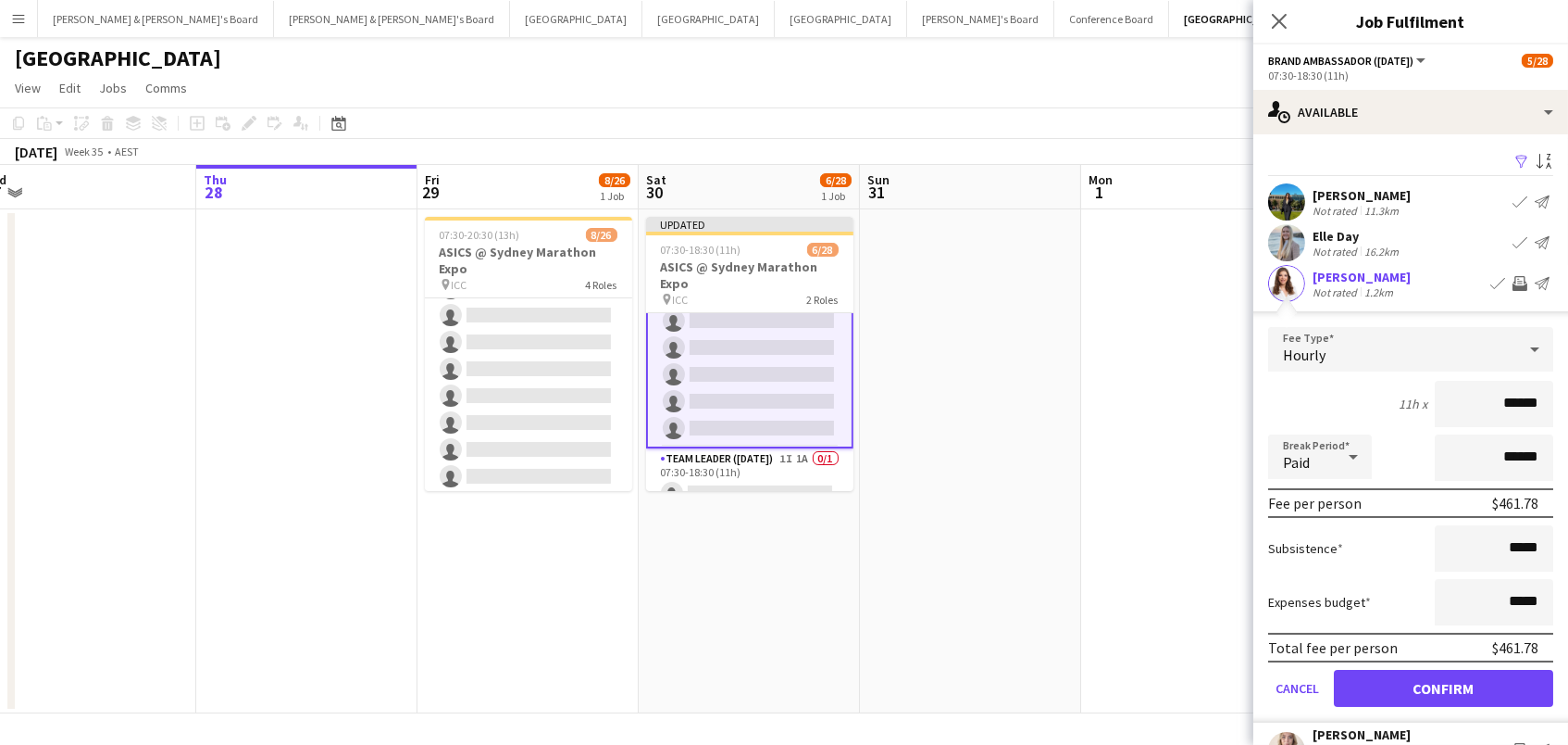
click at [1443, 686] on button "Confirm" at bounding box center [1443, 688] width 219 height 37
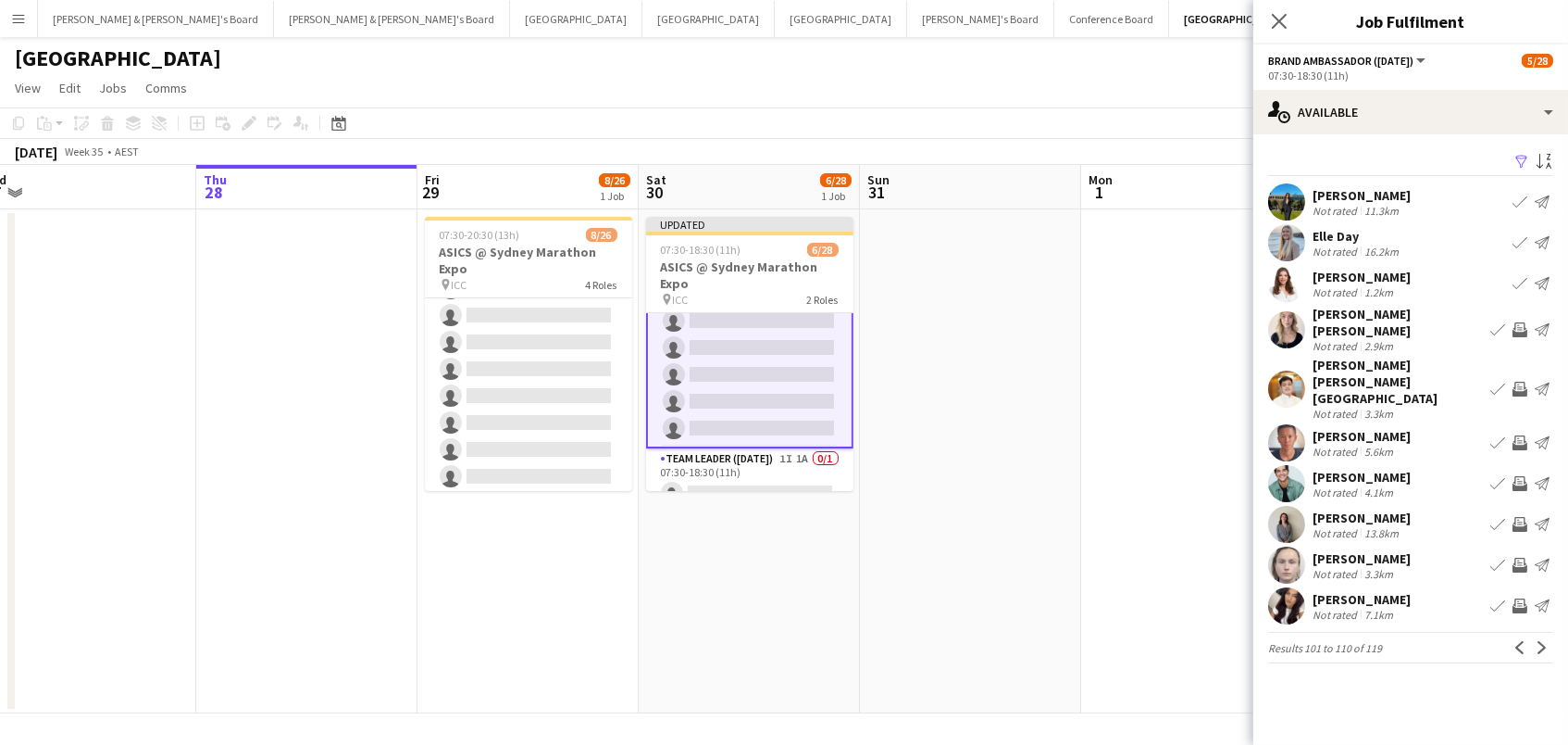
click at [1516, 323] on app-icon "Invite crew" at bounding box center [1519, 330] width 15 height 15
click at [1520, 381] on app-icon "Invite crew" at bounding box center [1519, 388] width 15 height 15
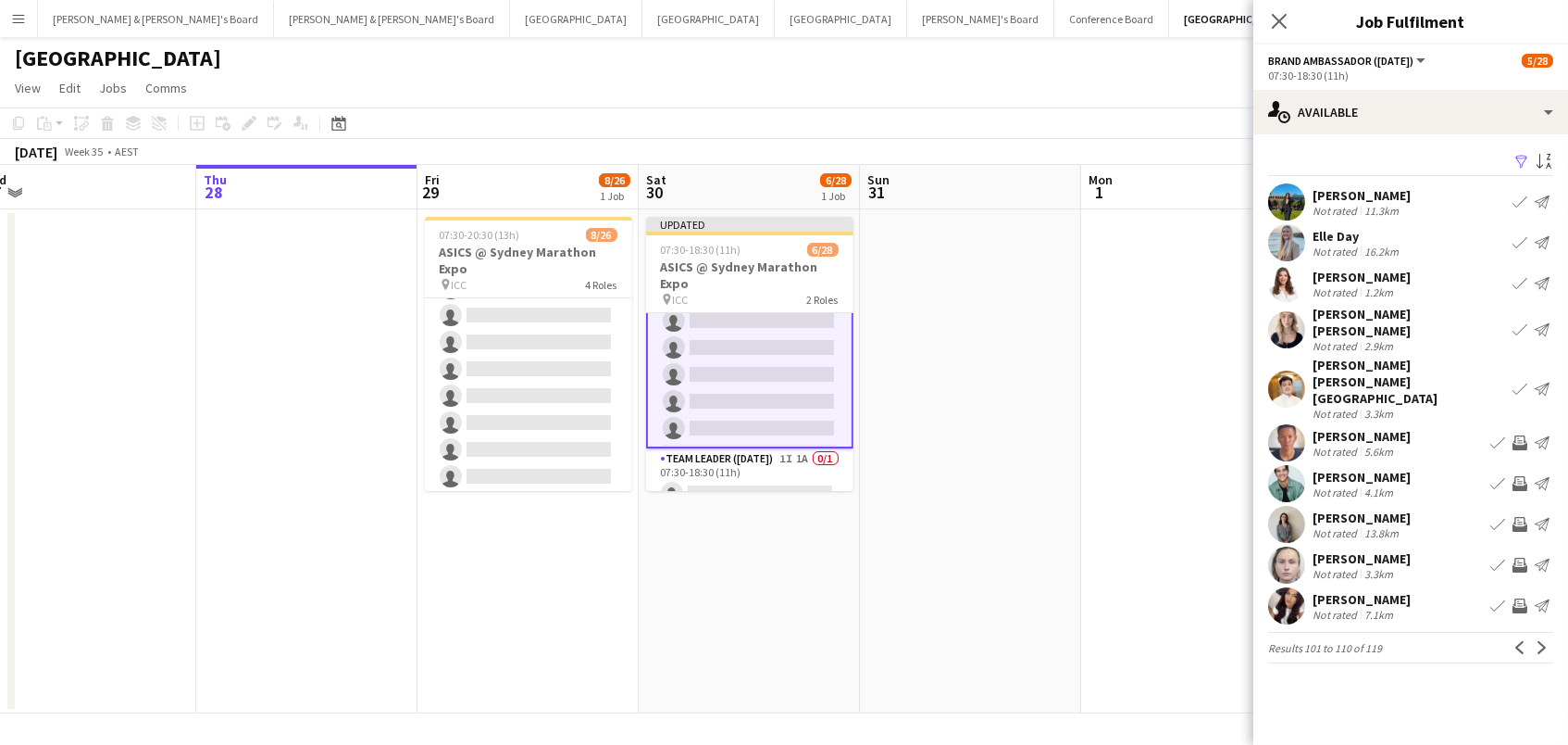
click at [1520, 435] on app-icon "Invite crew" at bounding box center [1519, 442] width 15 height 15
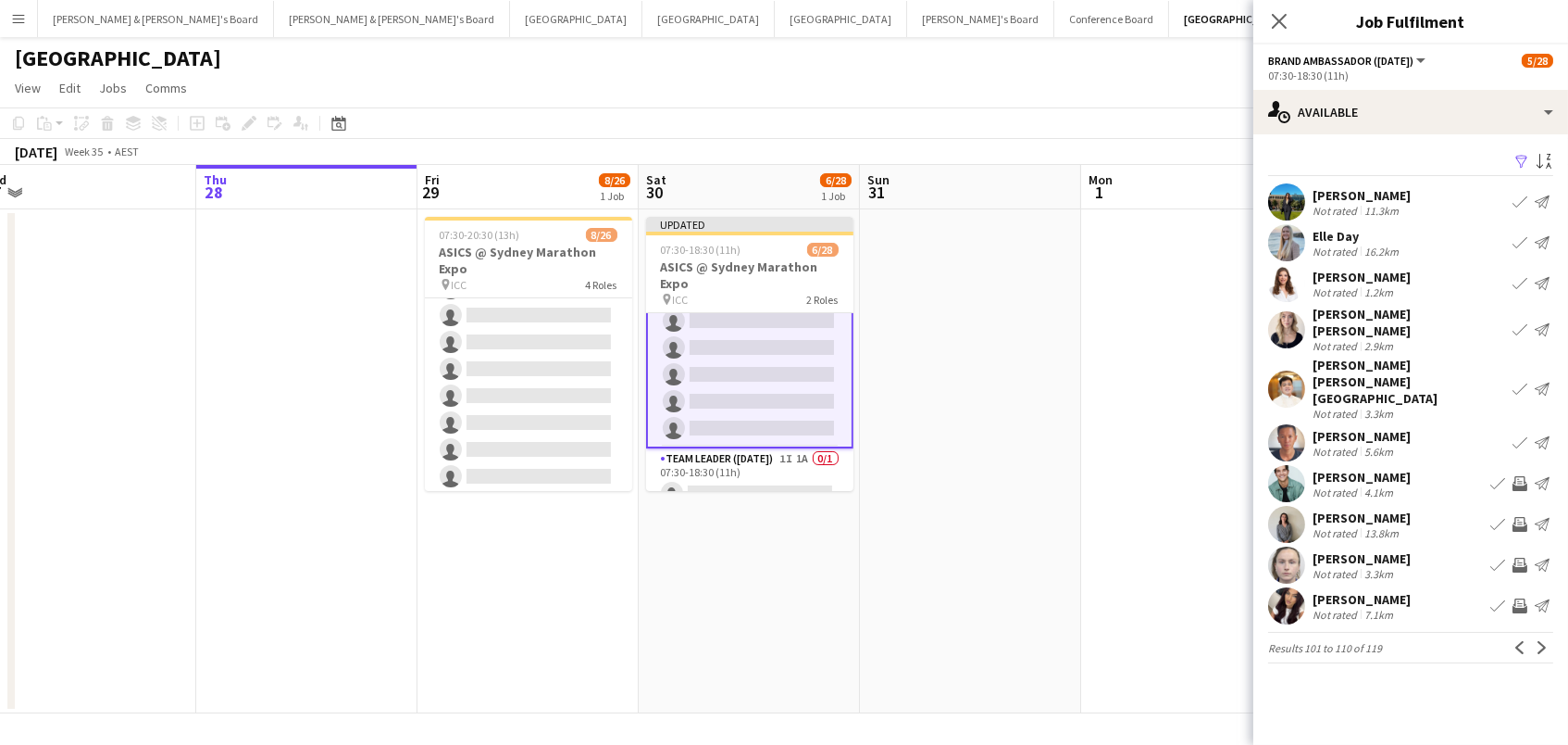
click at [1517, 476] on app-icon "Invite crew" at bounding box center [1519, 483] width 15 height 15
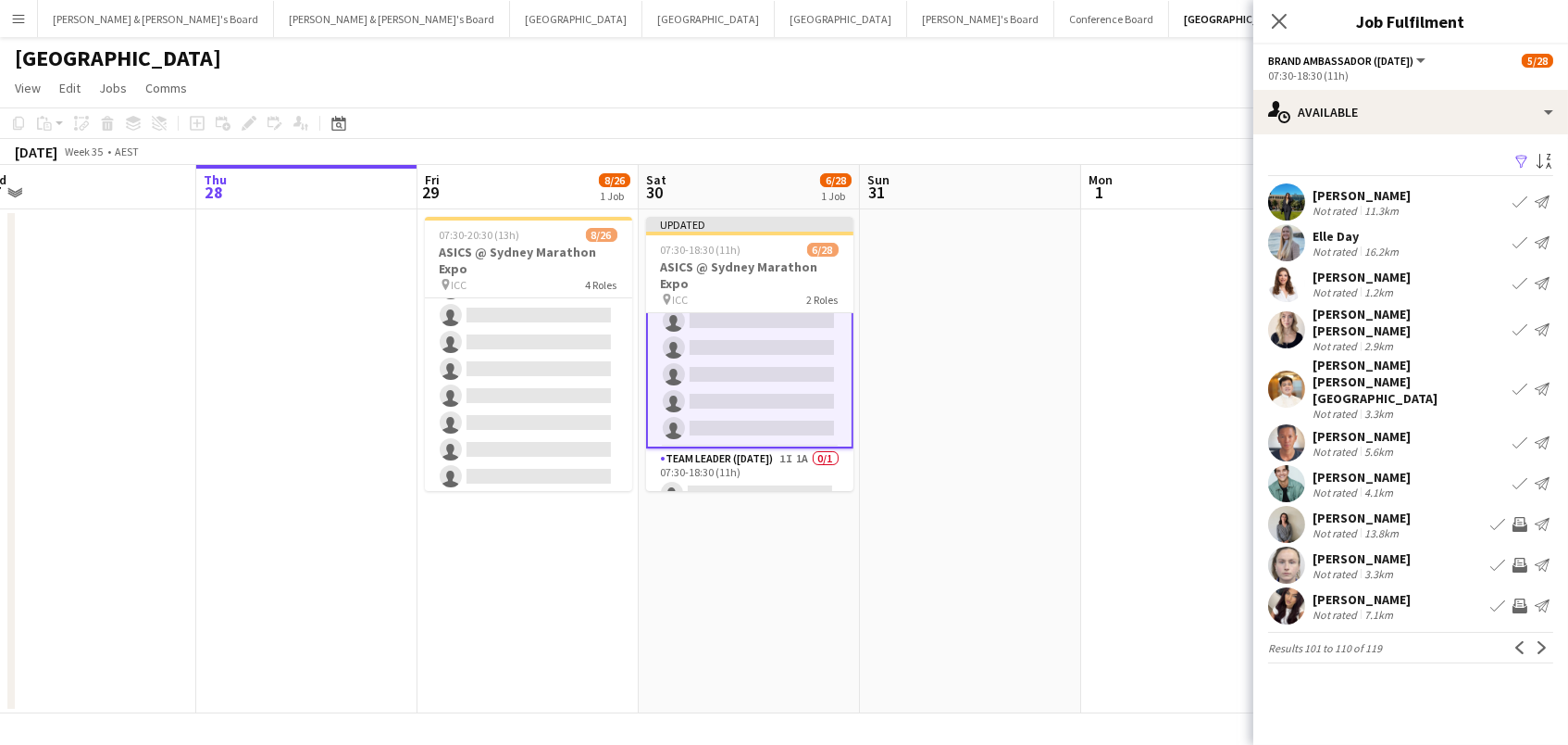
click at [1517, 517] on app-icon "Invite crew" at bounding box center [1519, 524] width 15 height 15
click at [1517, 554] on button "Invite crew" at bounding box center [1519, 565] width 22 height 22
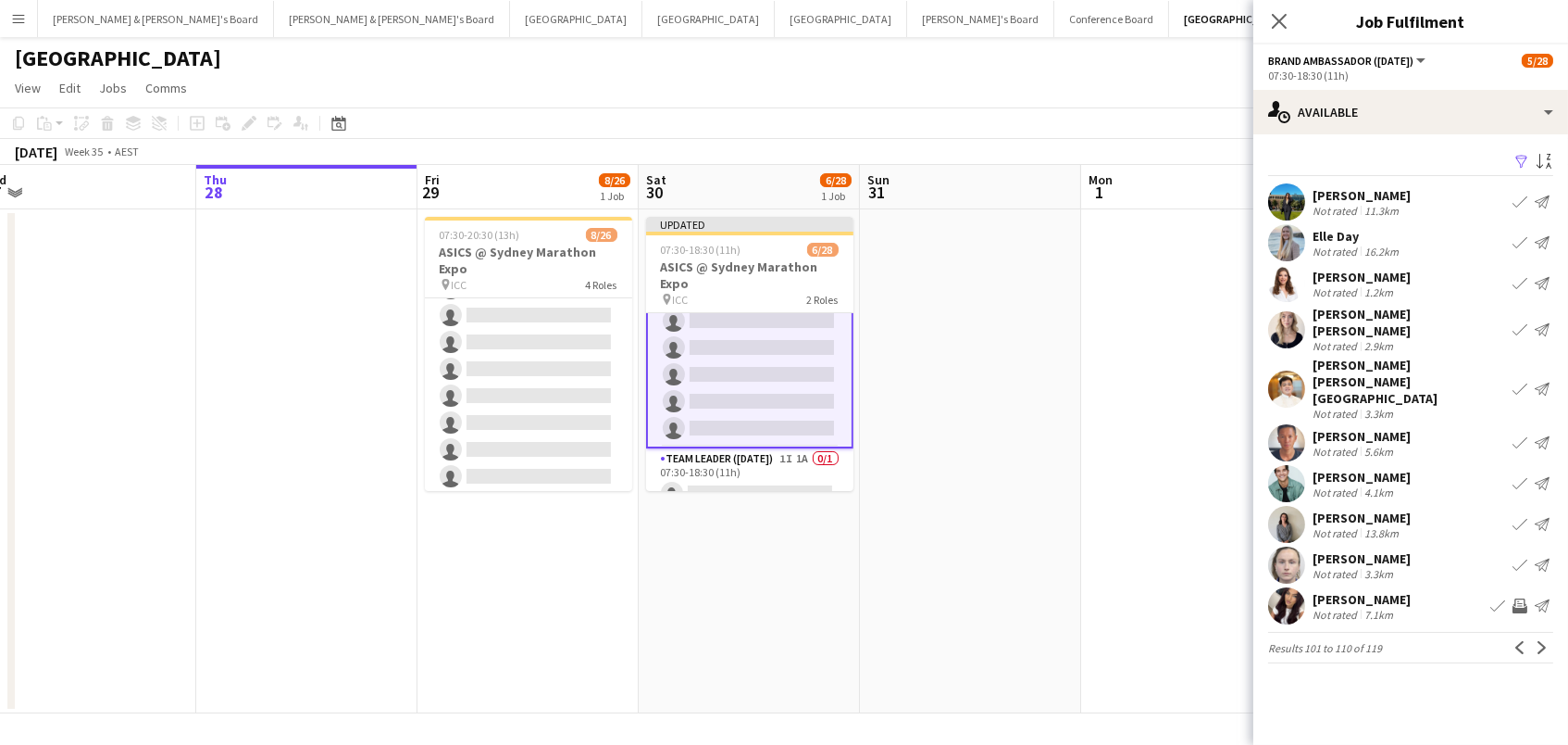
click at [1528, 595] on button "Invite crew" at bounding box center [1519, 606] width 22 height 22
click at [1532, 637] on button "Next" at bounding box center [1542, 647] width 22 height 22
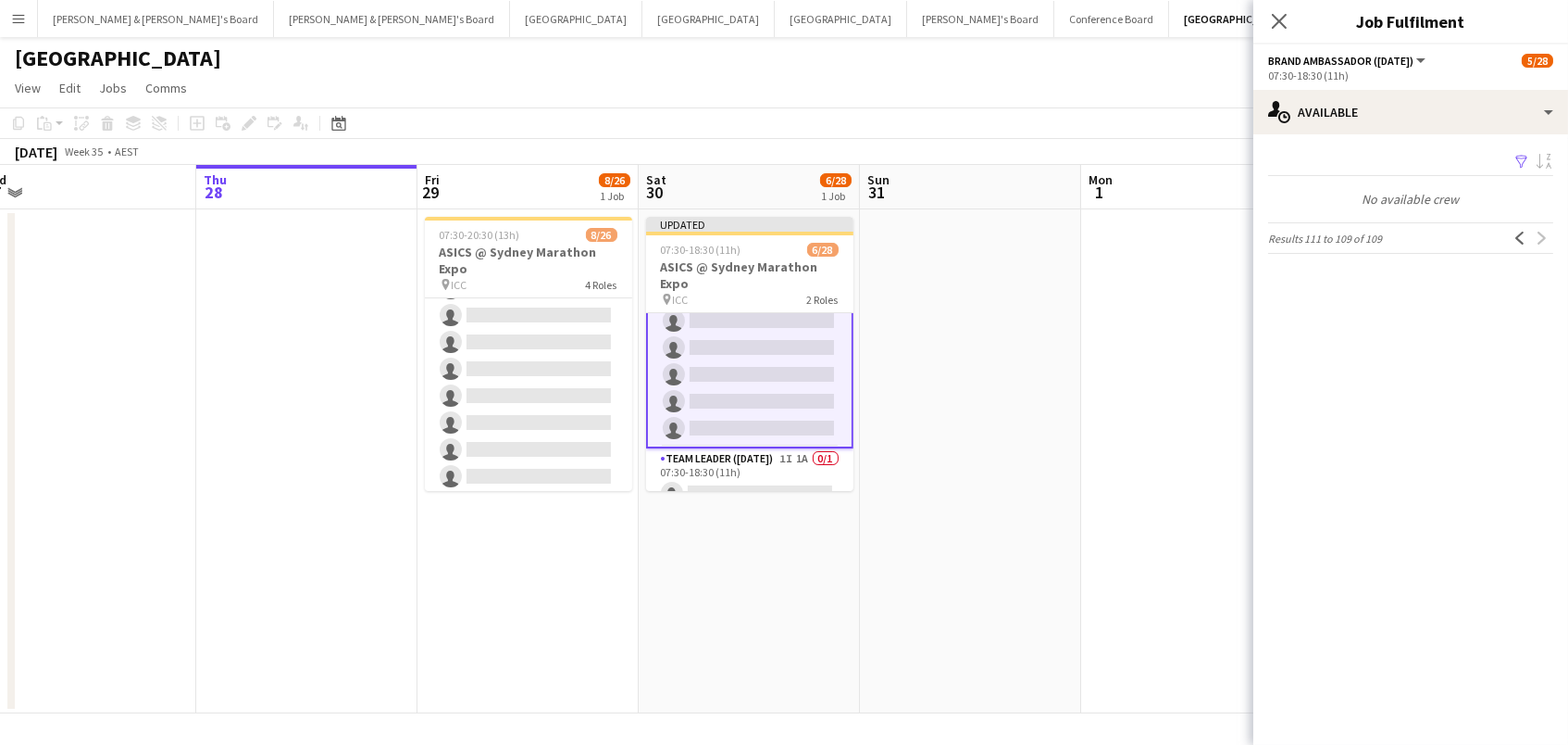
drag, startPoint x: 836, startPoint y: 72, endPoint x: 1218, endPoint y: 125, distance: 385.7
click at [837, 72] on app-page-menu "View Day view expanded Day view collapsed Month view Date picker Jump to [DATE]…" at bounding box center [784, 90] width 1568 height 35
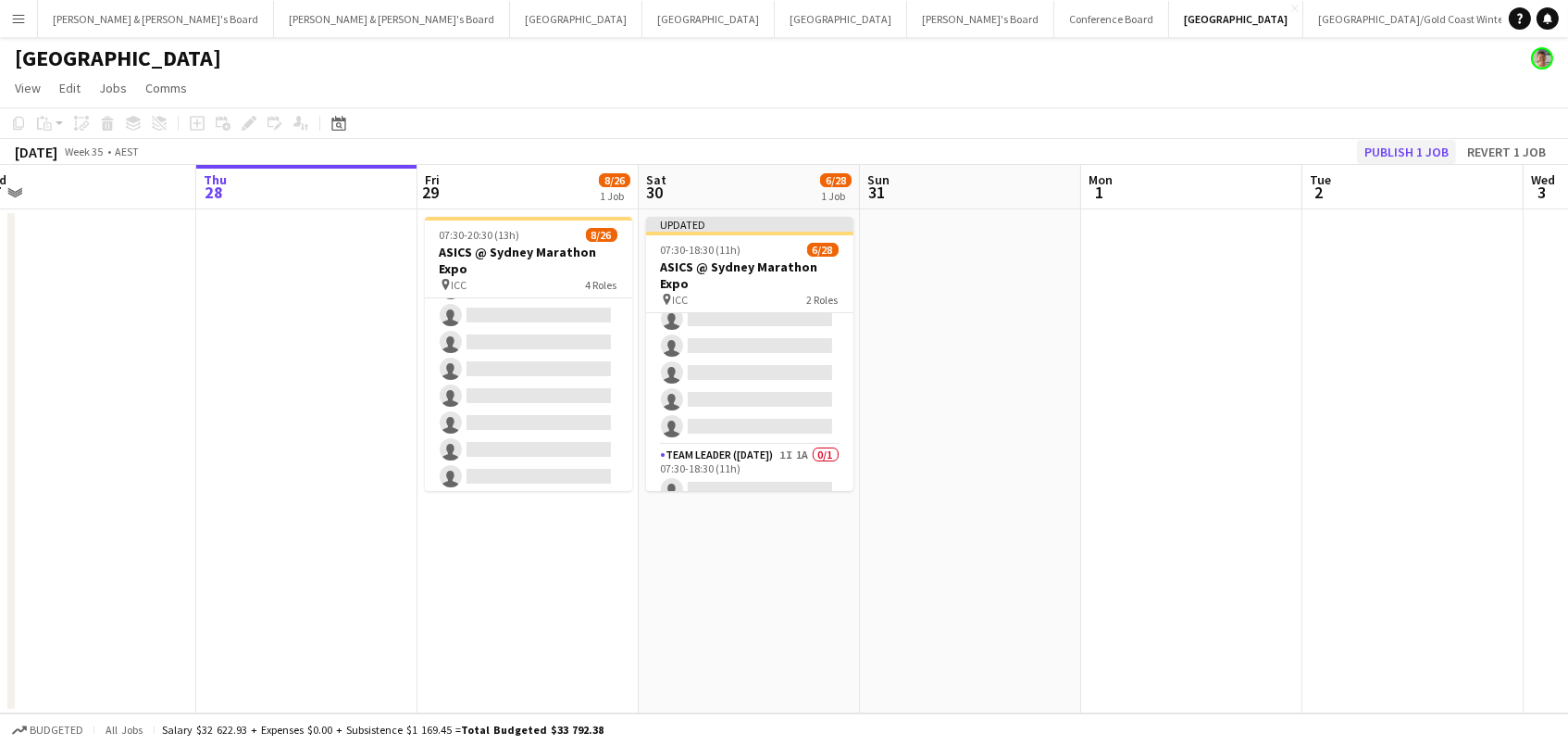
click at [1384, 158] on button "Publish 1 job" at bounding box center [1407, 151] width 99 height 24
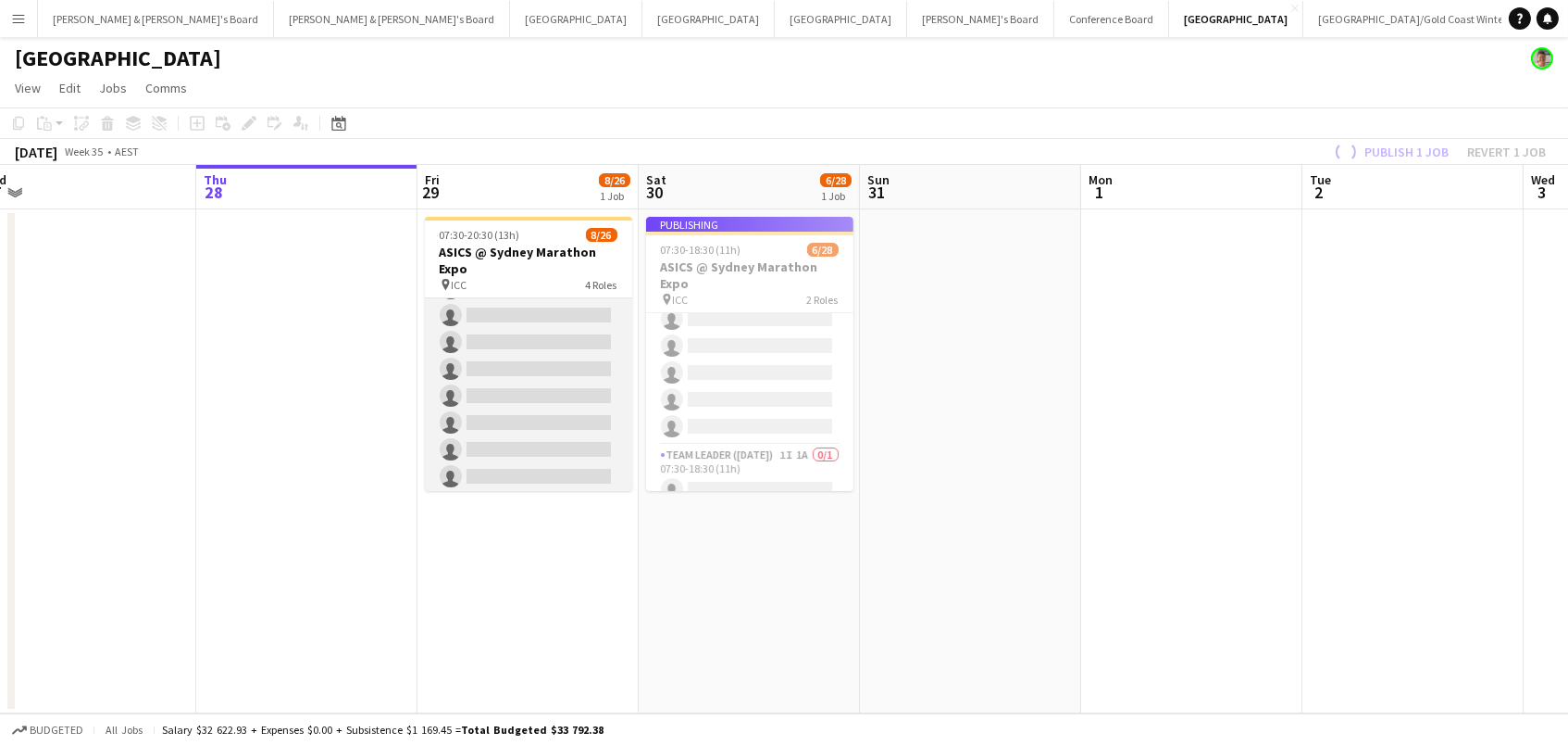
click at [477, 368] on app-card-role "Brand Ambassador (Mon - Fri) 65I 1A [DATE] 11:30-20:30 (9h) [PERSON_NAME] singl…" at bounding box center [528, 342] width 208 height 305
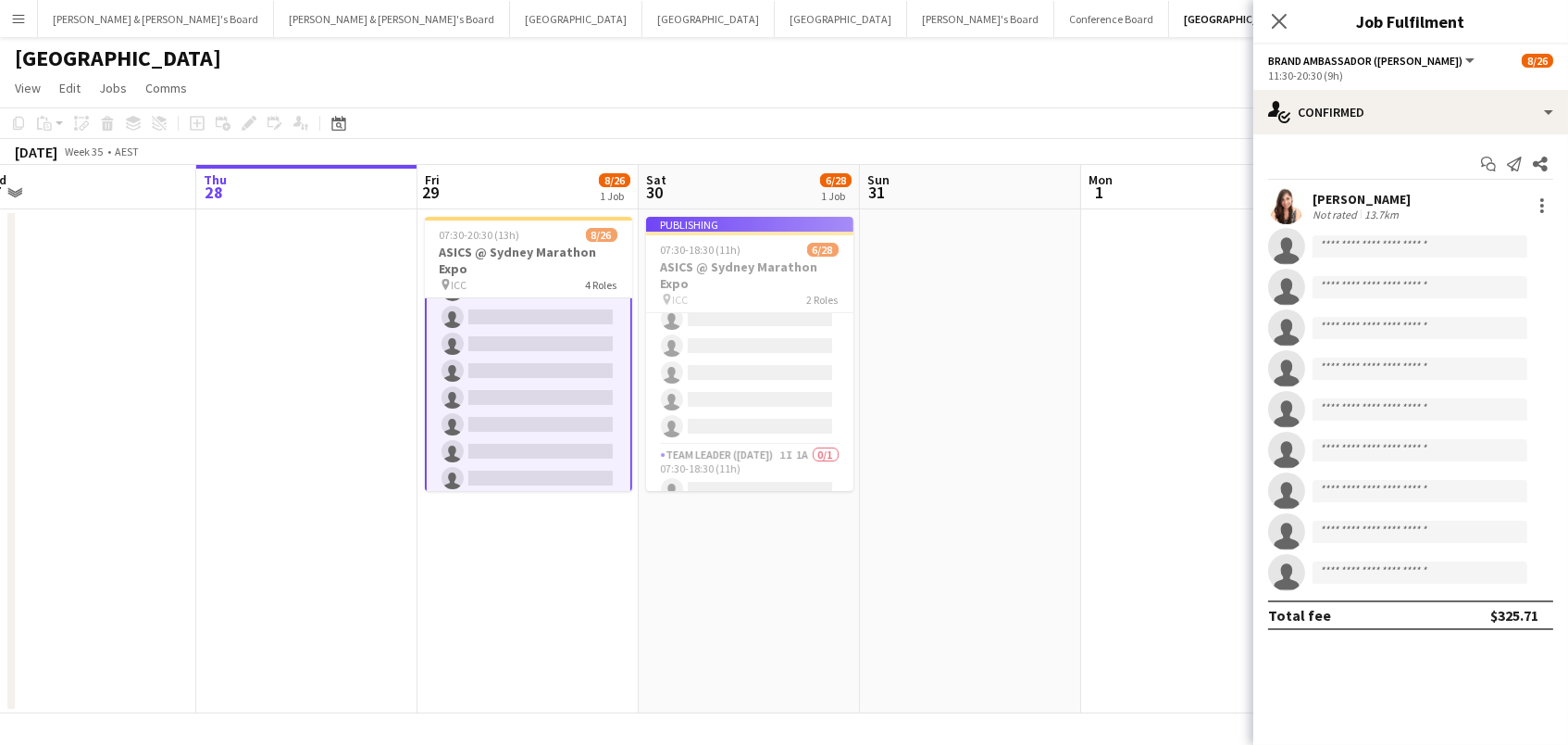
scroll to position [0, 467]
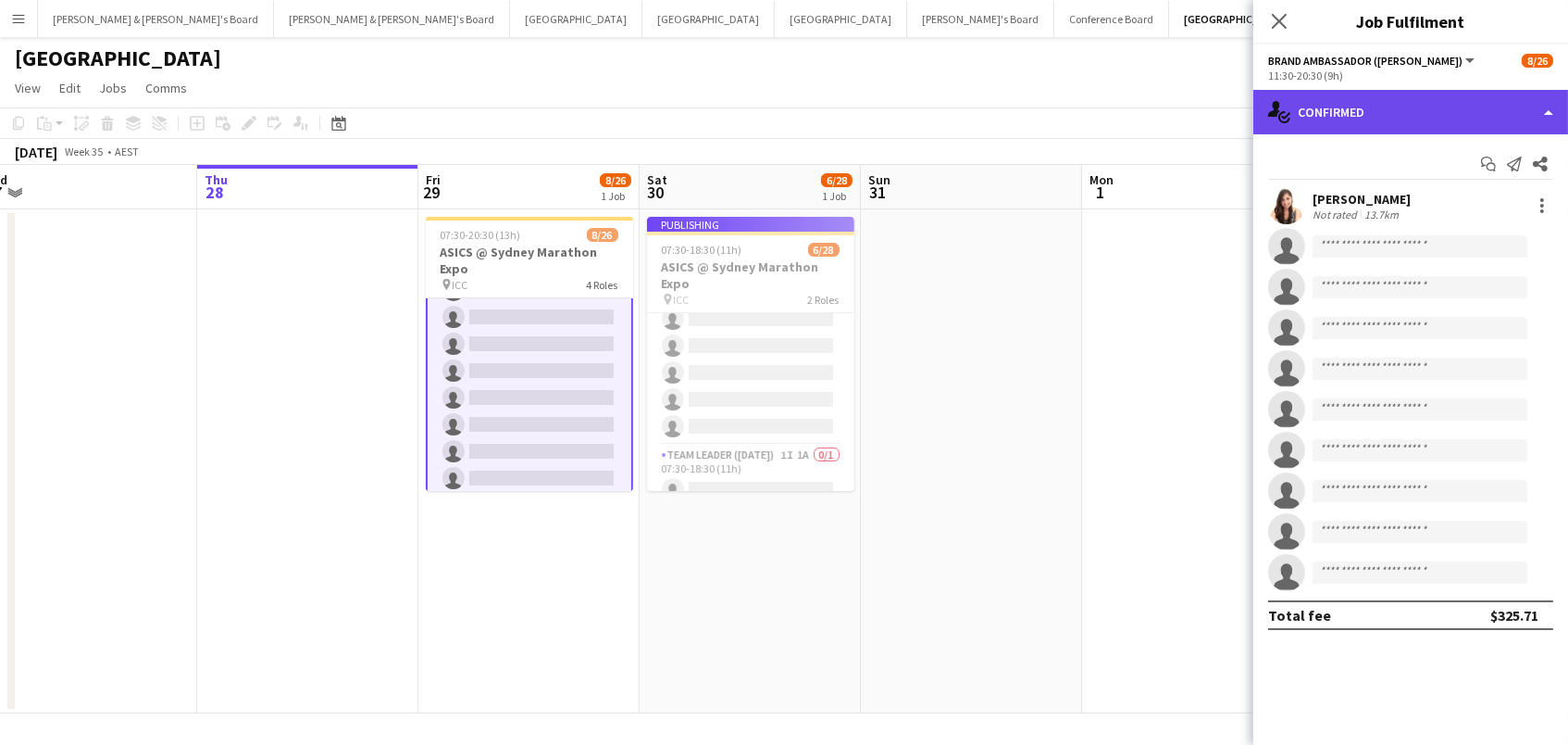
click at [1361, 94] on div "single-neutral-actions-check-2 Confirmed" at bounding box center [1410, 112] width 315 height 45
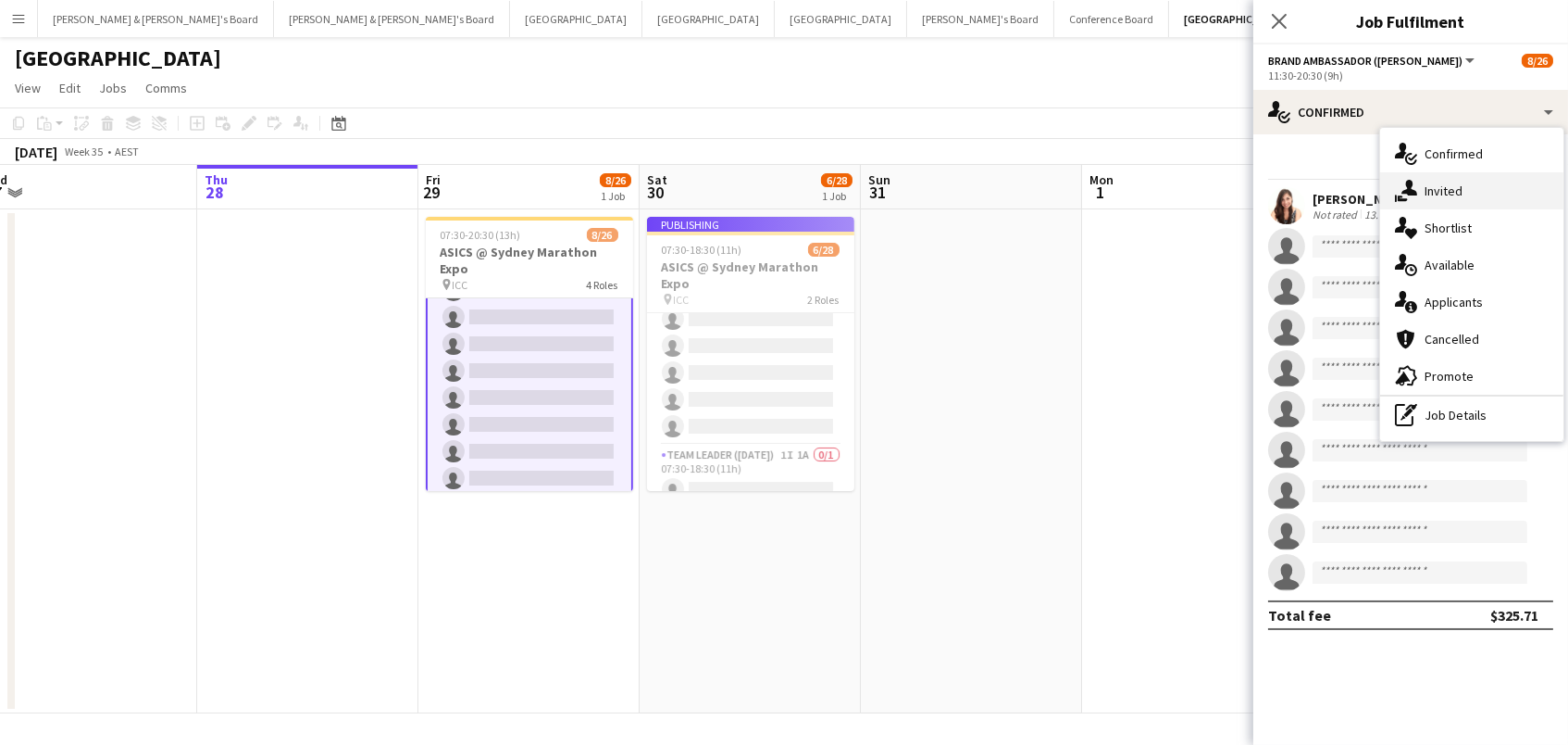
click at [1452, 175] on div "single-neutral-actions-share-1 Invited" at bounding box center [1472, 191] width 183 height 37
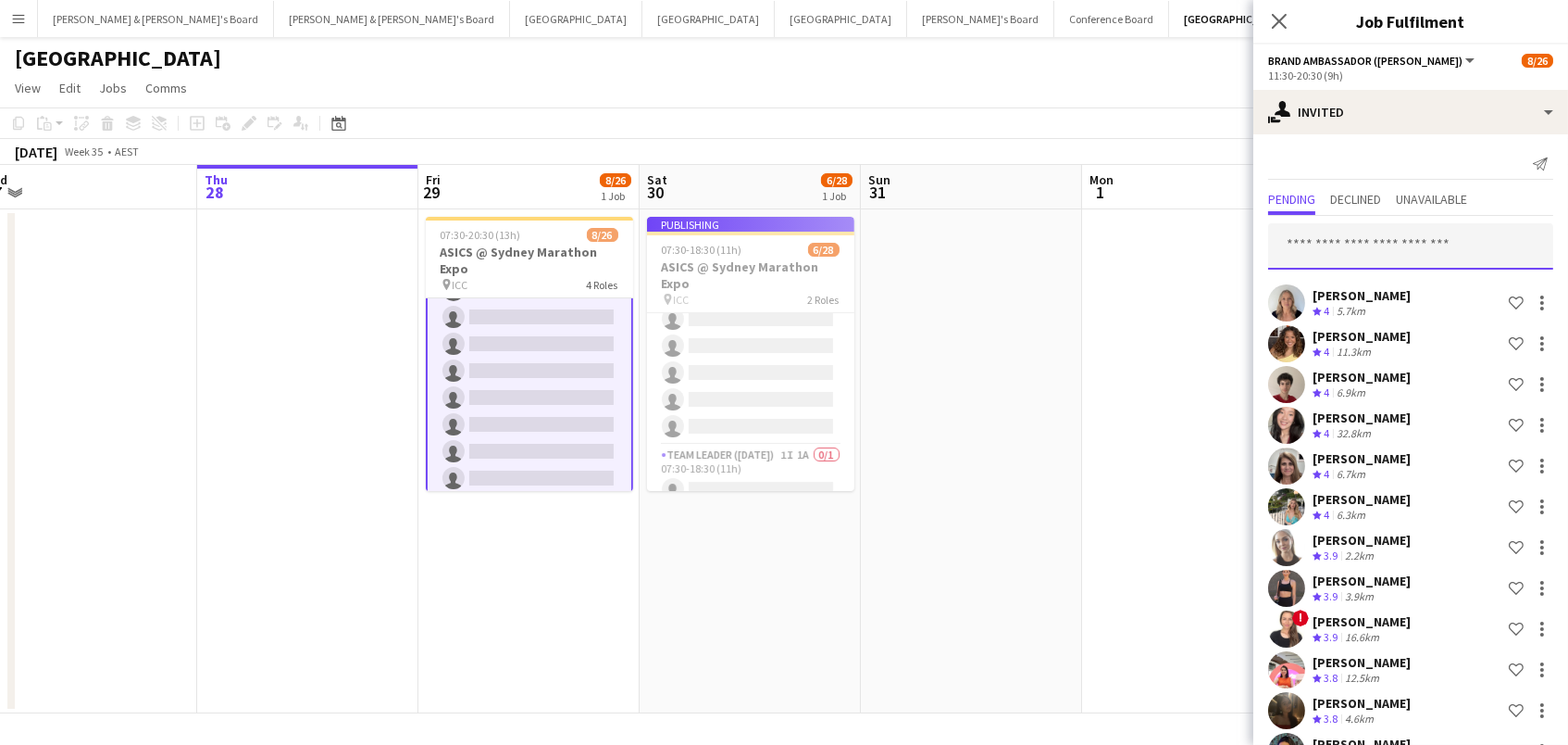
click at [1301, 239] on input "text" at bounding box center [1410, 246] width 286 height 46
type input "***"
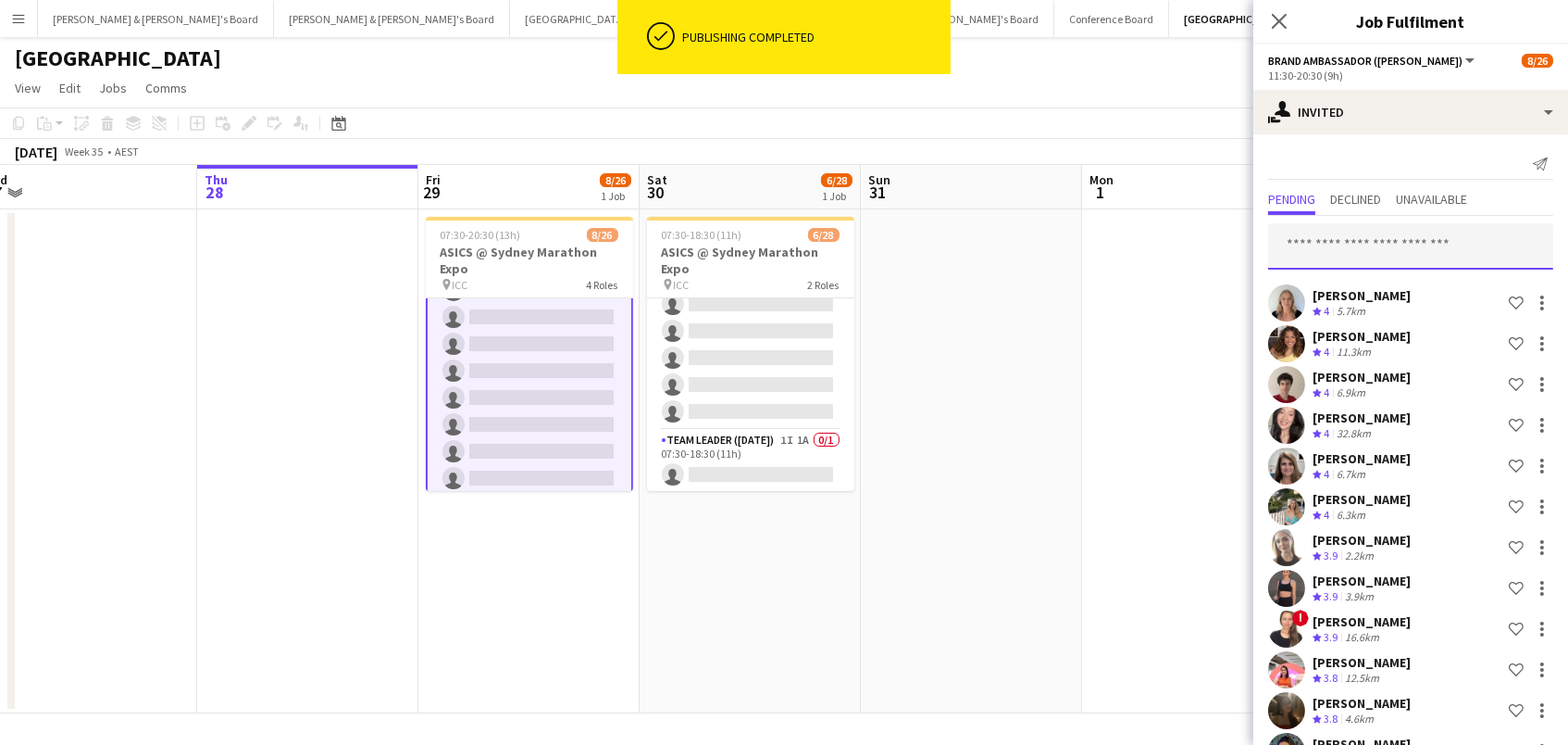
click at [1467, 245] on input "text" at bounding box center [1410, 246] width 286 height 46
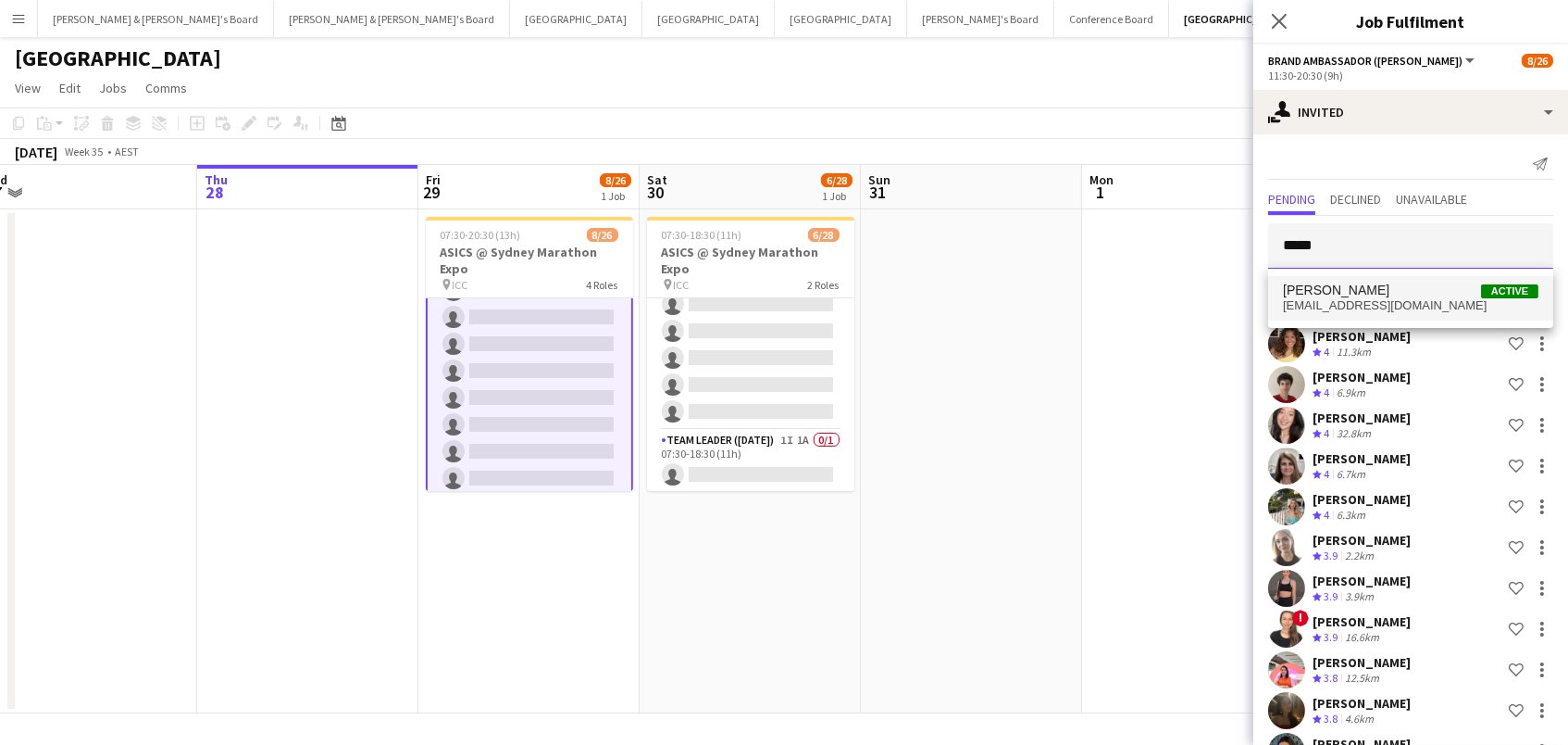
type input "*****"
click at [1347, 279] on mat-option "[PERSON_NAME] Active [EMAIL_ADDRESS][DOMAIN_NAME]" at bounding box center [1410, 298] width 286 height 45
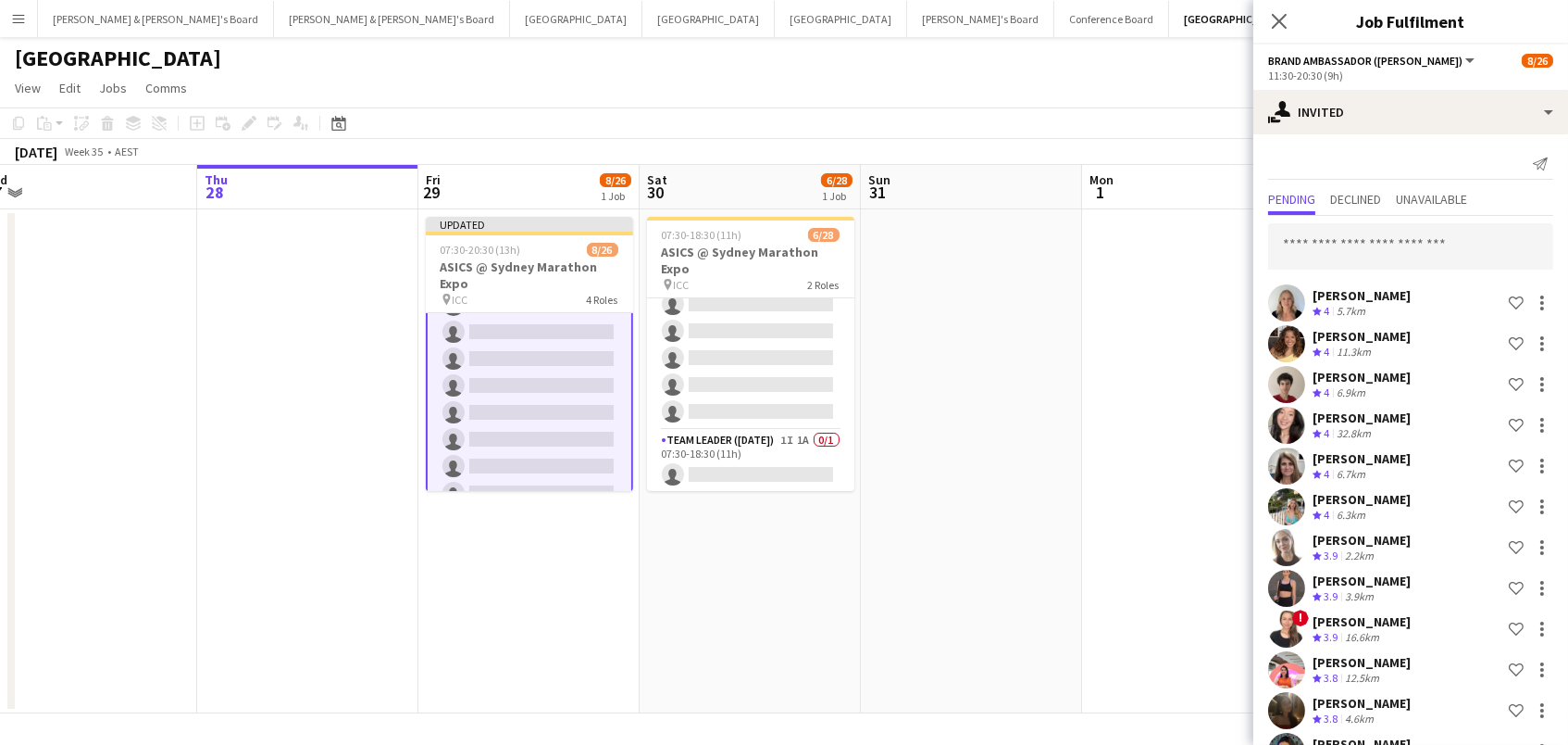
scroll to position [0, 0]
click at [1306, 242] on input "text" at bounding box center [1410, 246] width 286 height 46
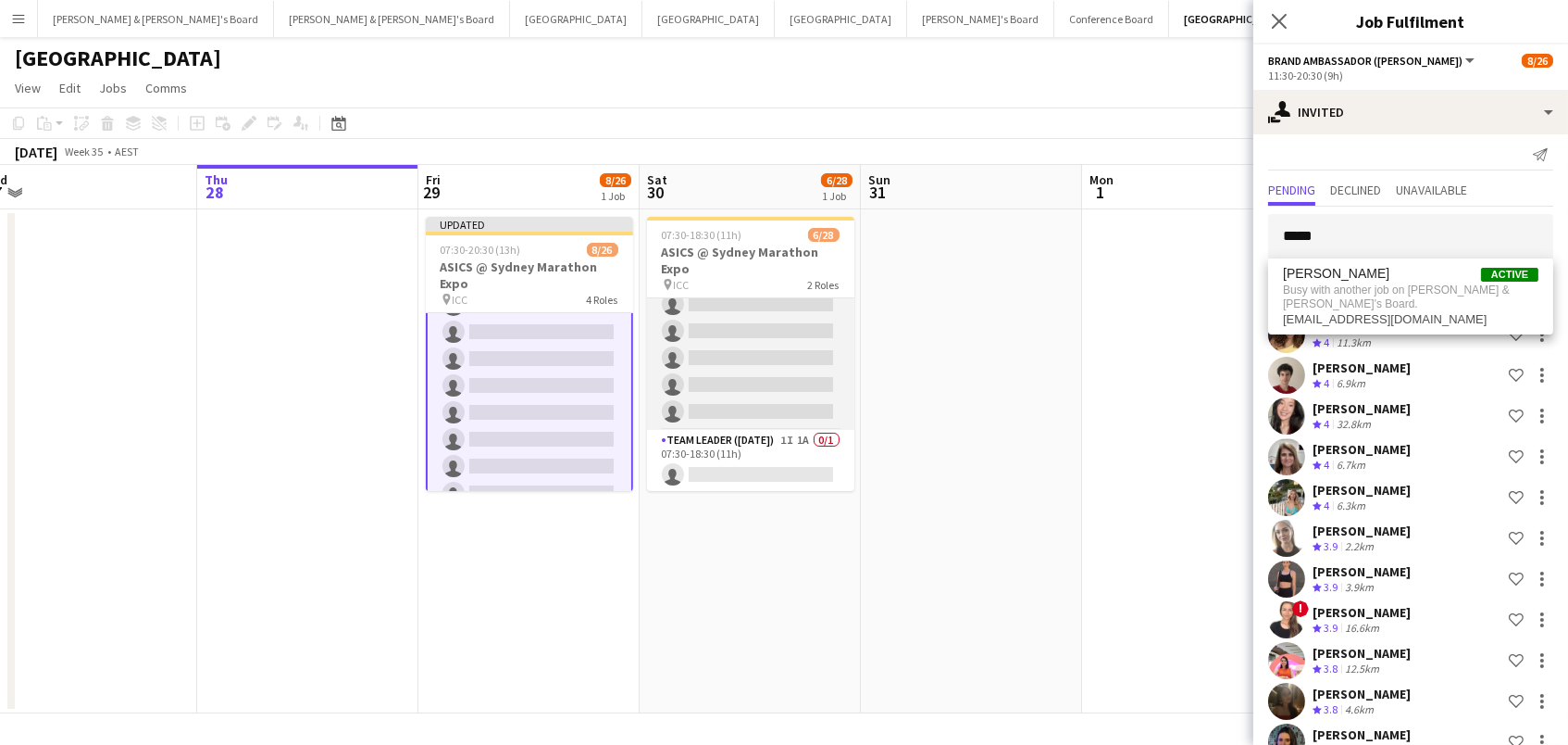
type input "*****"
click at [730, 379] on app-card-role "Brand Ambassador ([DATE]) 85I 1A [DATE] 07:30-18:30 (11h) [PERSON_NAME] [PERSON…" at bounding box center [750, 49] width 208 height 762
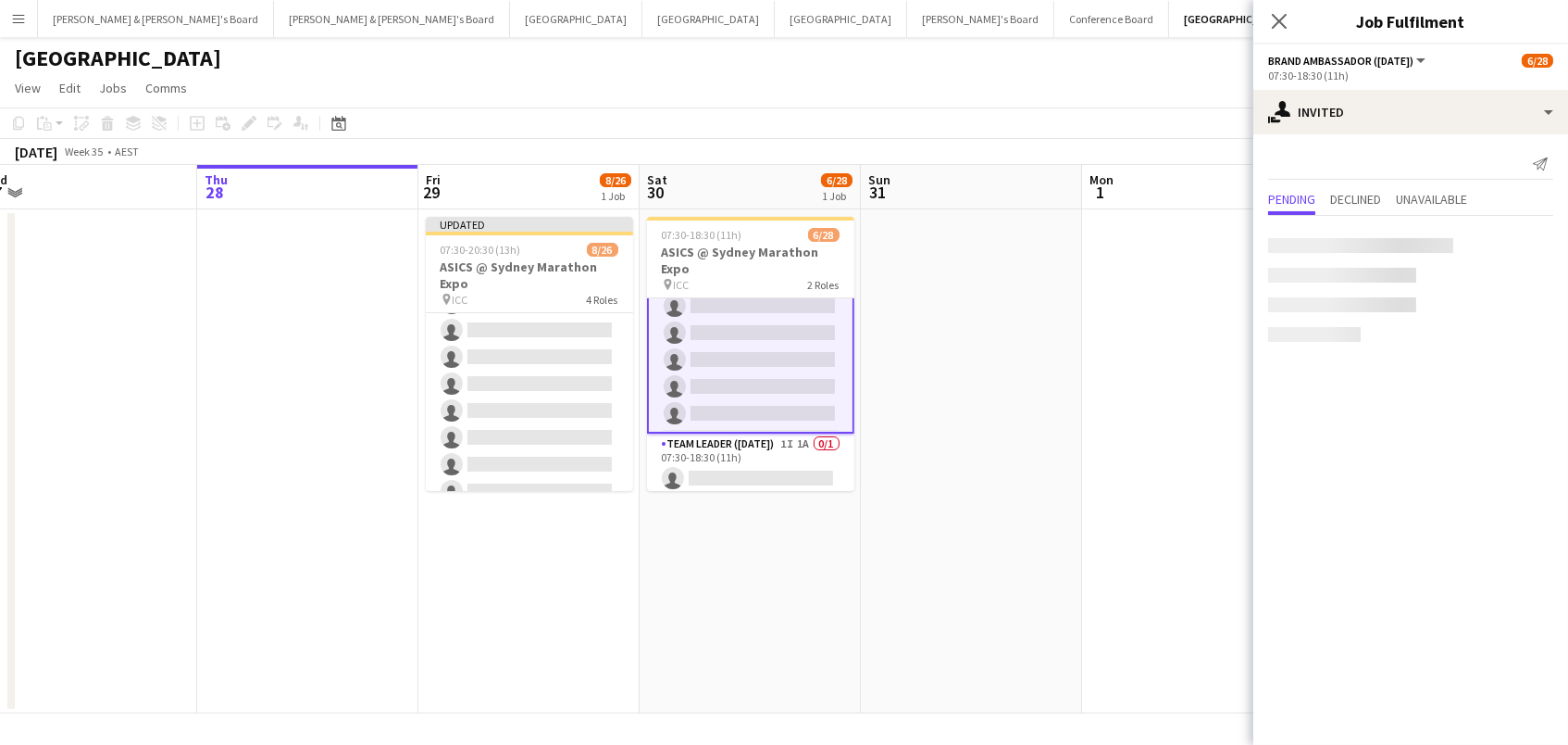
scroll to position [0, 0]
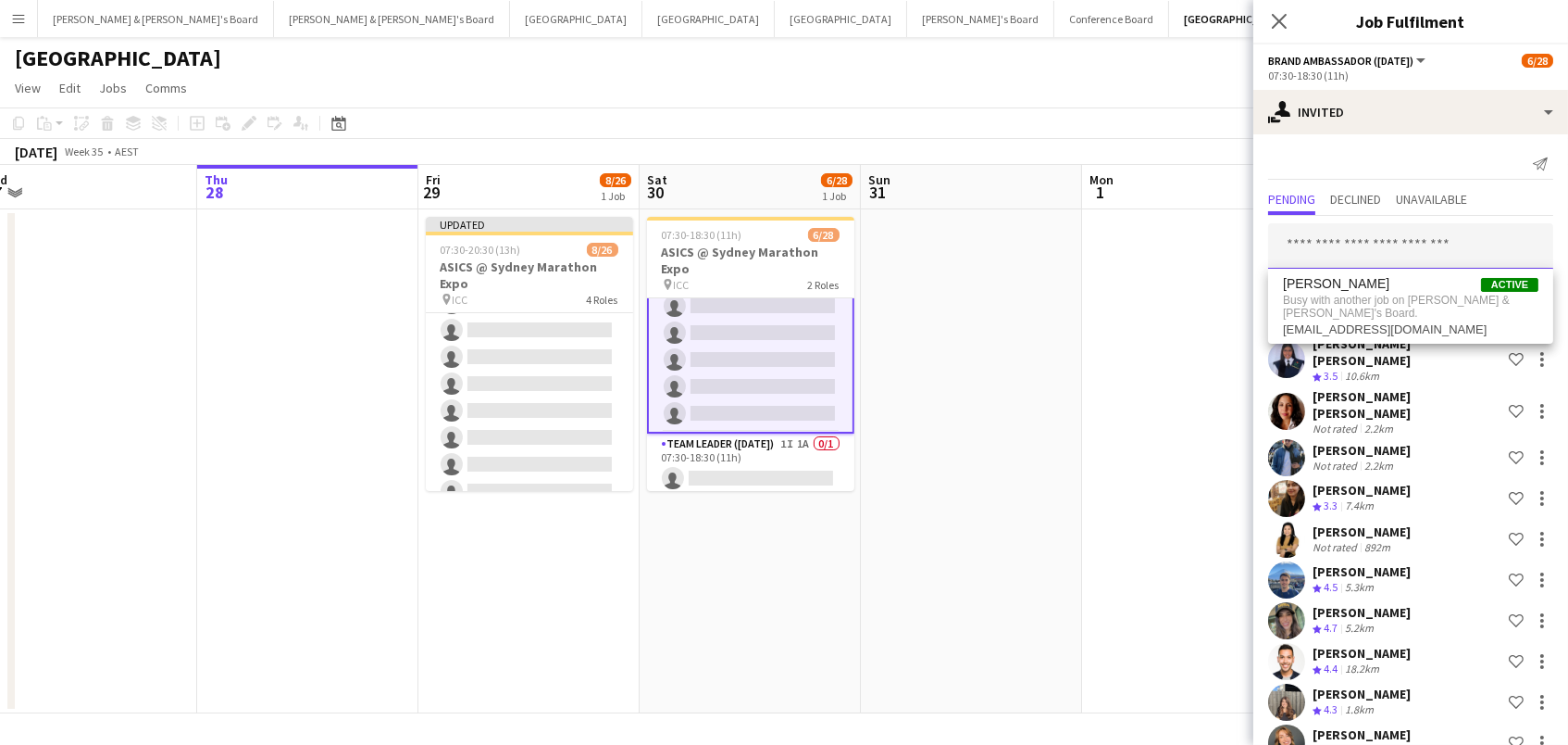
click at [1340, 249] on input "text" at bounding box center [1410, 246] width 286 height 46
drag, startPoint x: 1353, startPoint y: 245, endPoint x: 1100, endPoint y: 171, distance: 263.6
click at [1100, 171] on body "Menu Boards Boards Boards All jobs Status Workforce Workforce My Workforce Recr…" at bounding box center [784, 372] width 1568 height 745
type input "******"
drag, startPoint x: 1414, startPoint y: 242, endPoint x: 991, endPoint y: 177, distance: 428.0
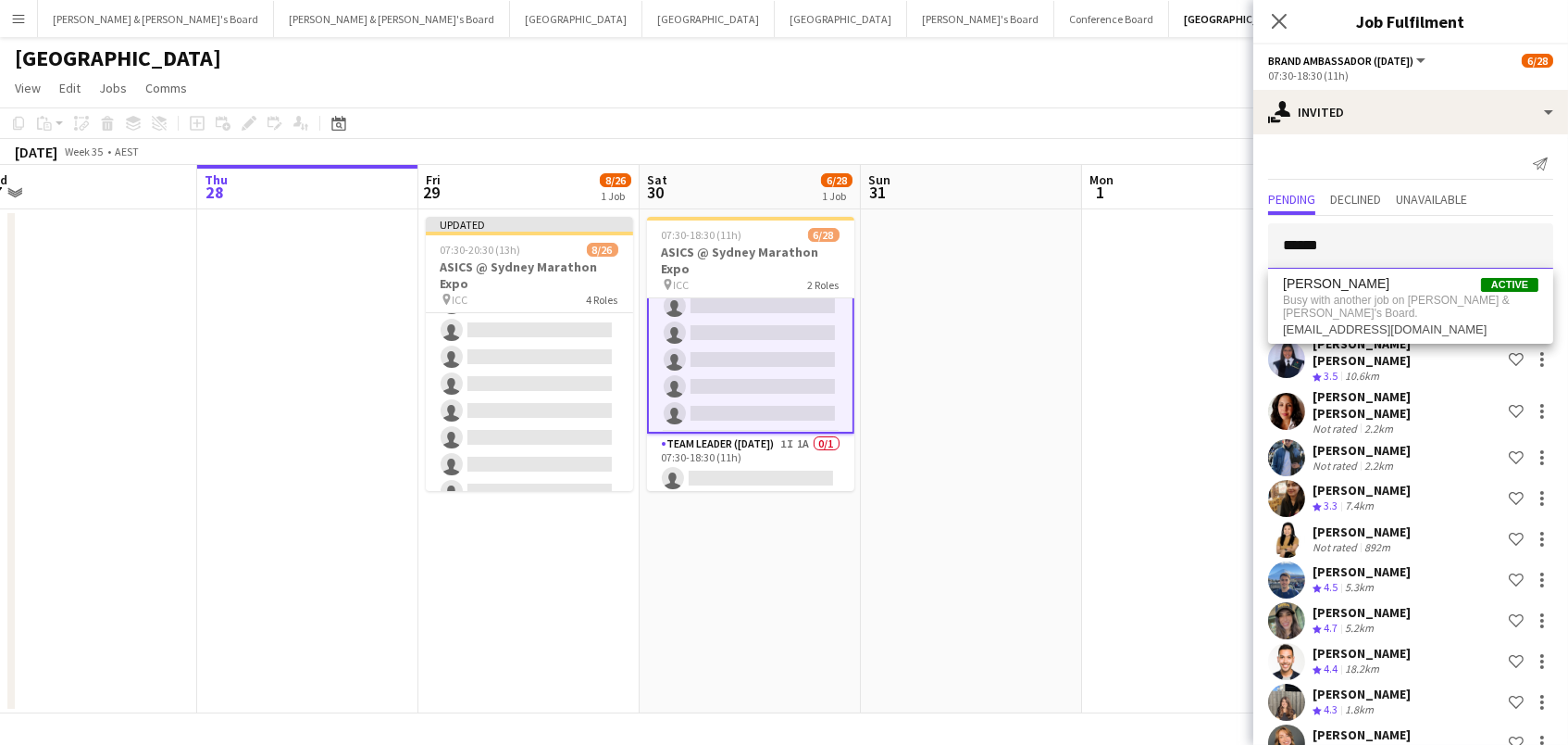
click at [991, 177] on body "Menu Boards Boards Boards All jobs Status Workforce Workforce My Workforce Recr…" at bounding box center [784, 372] width 1568 height 745
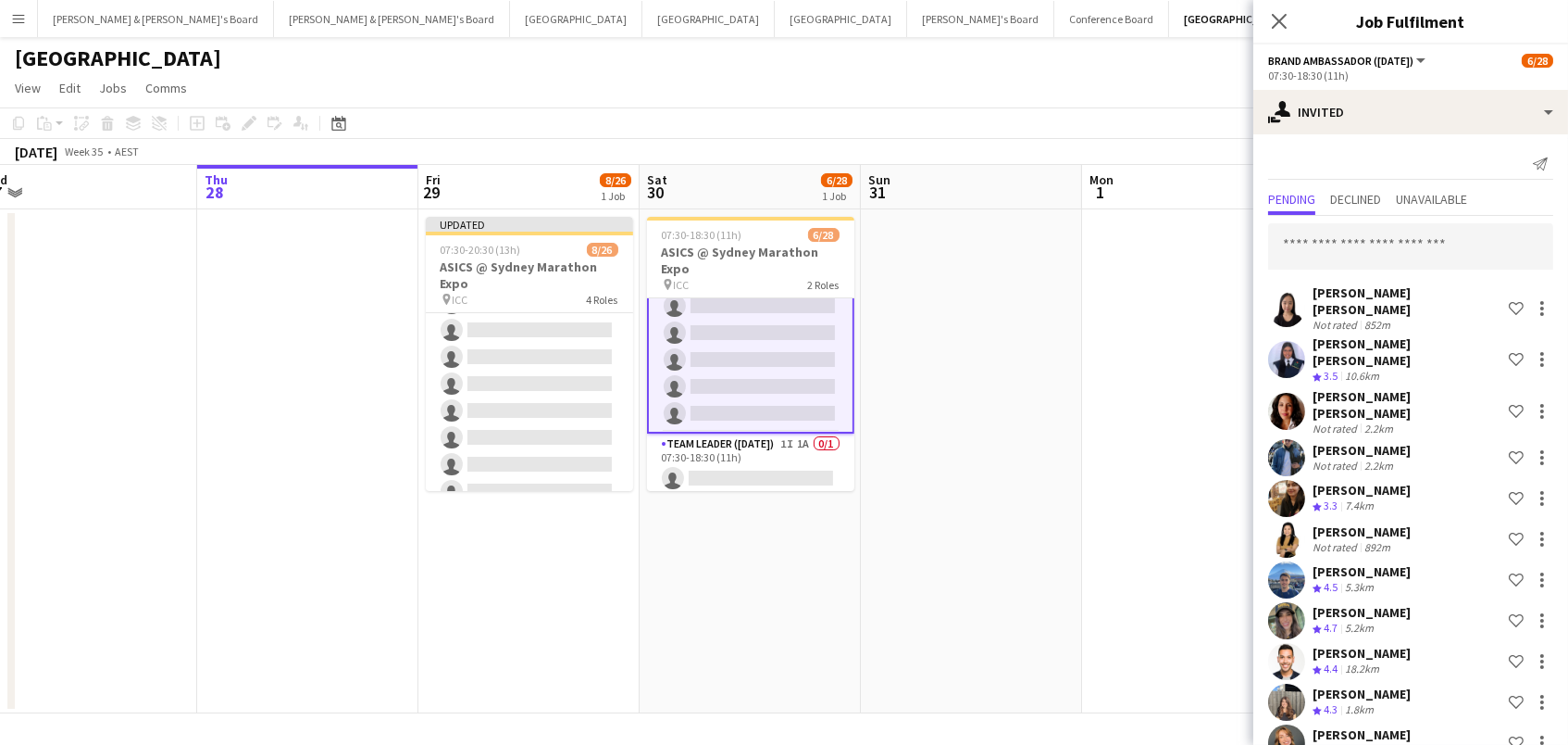
click at [874, 87] on app-page-menu "View Day view expanded Day view collapsed Month view Date picker Jump to [DATE]…" at bounding box center [784, 90] width 1568 height 35
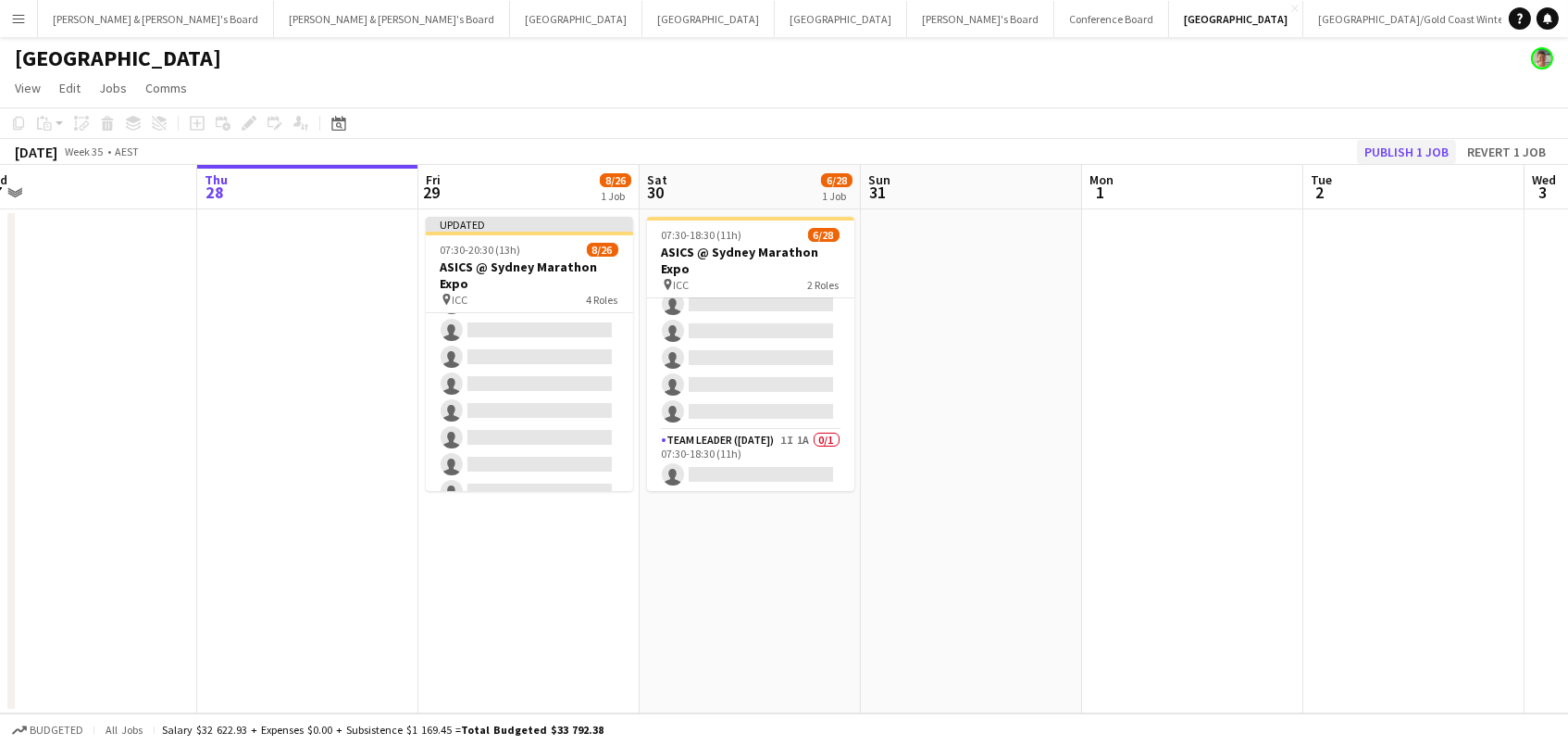
click at [1422, 157] on button "Publish 1 job" at bounding box center [1407, 151] width 99 height 24
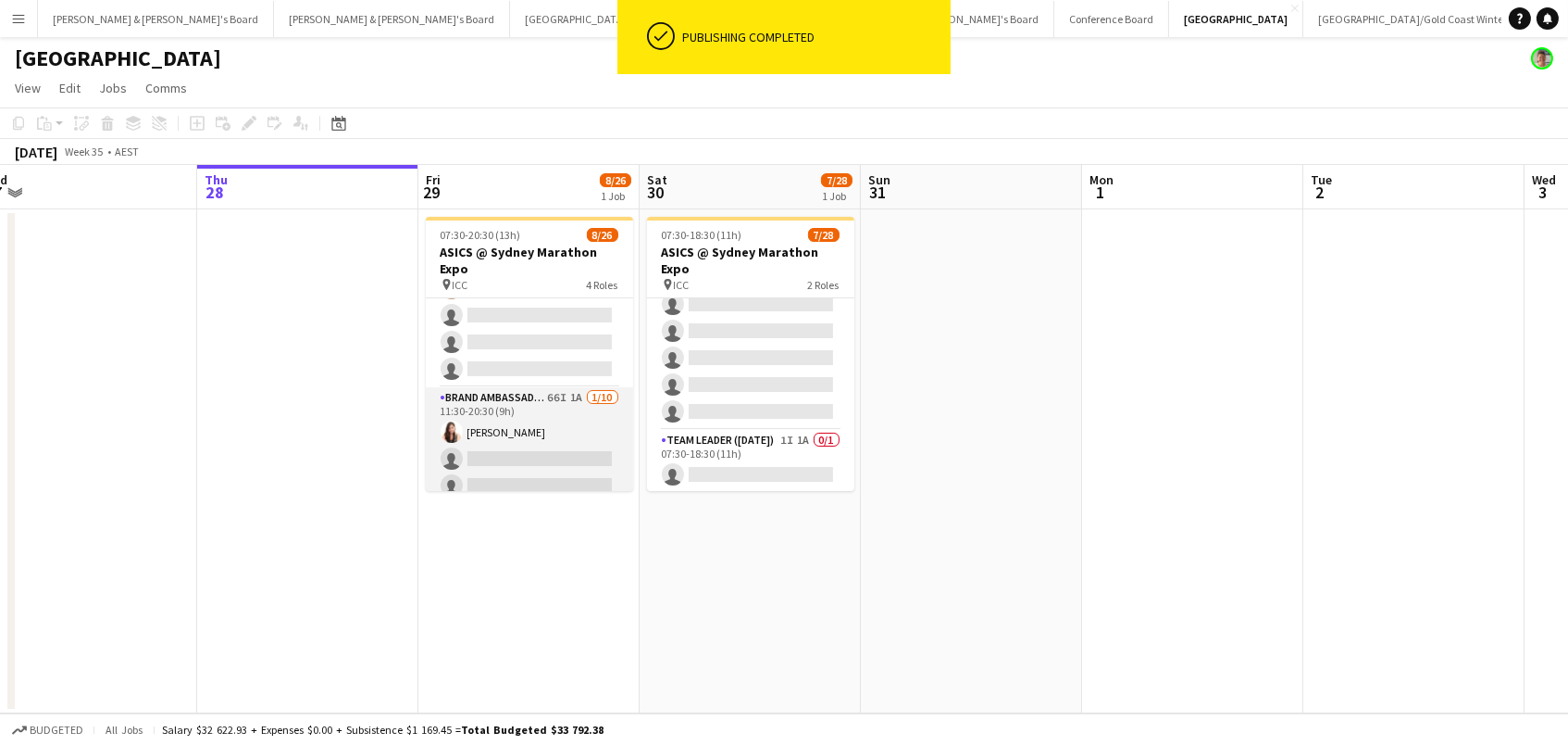
scroll to position [446, 0]
click at [546, 449] on app-card-role "Brand Ambassador (Mon - Fri) 66I 1A [DATE] 11:30-20:30 (9h) [PERSON_NAME] singl…" at bounding box center [529, 543] width 208 height 305
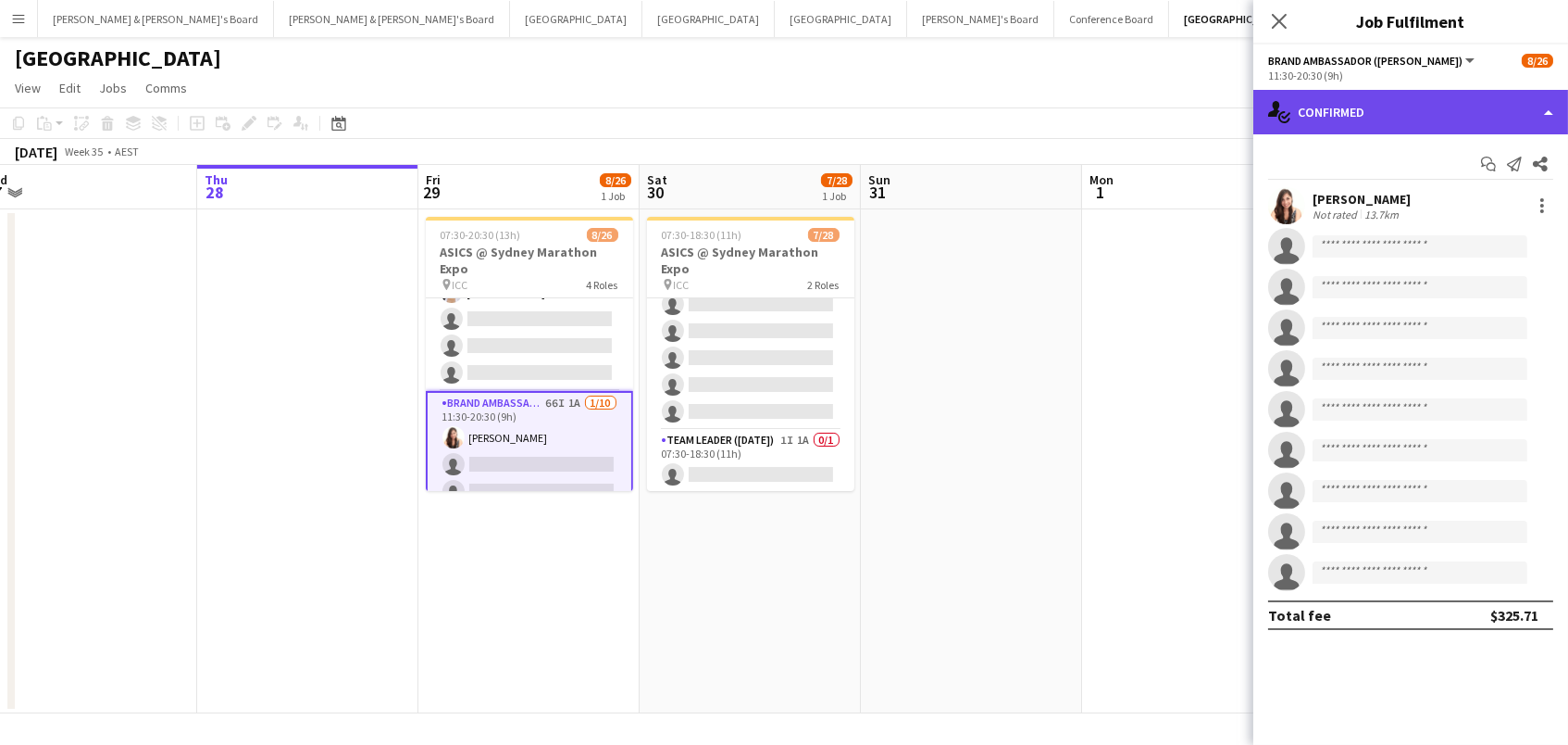
click at [1495, 116] on div "single-neutral-actions-check-2 Confirmed" at bounding box center [1410, 112] width 315 height 45
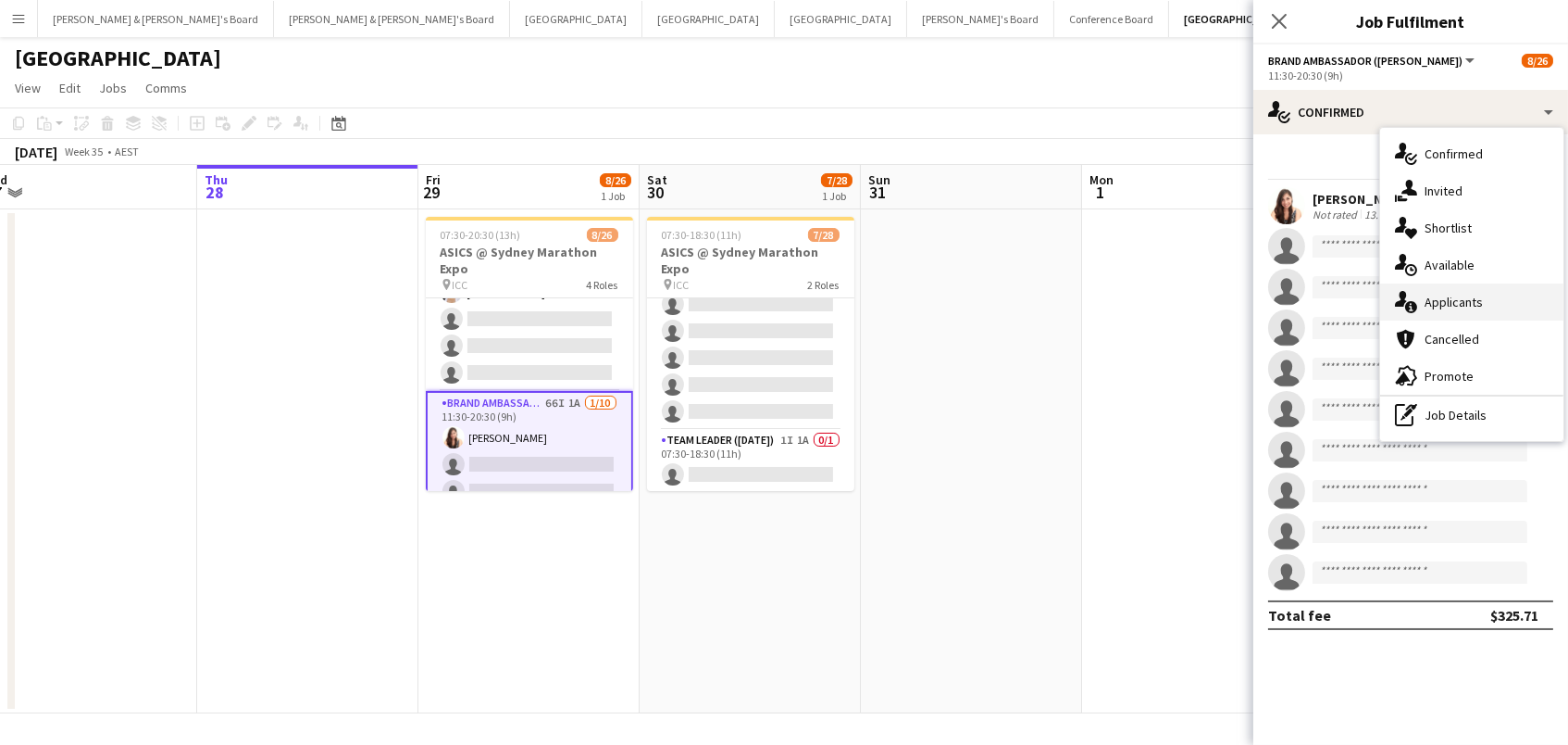
click at [1464, 298] on div "single-neutral-actions-information Applicants" at bounding box center [1472, 302] width 183 height 37
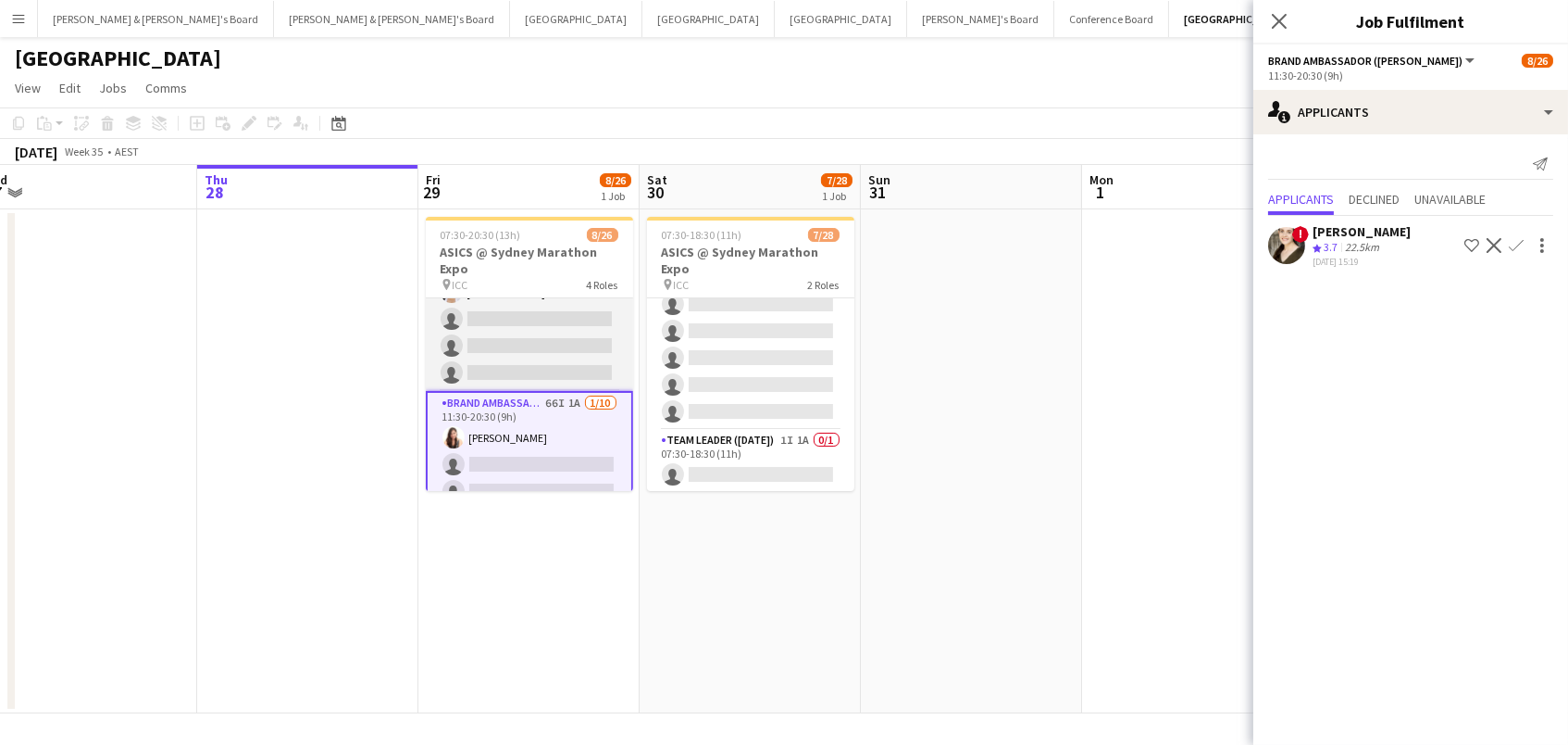
click at [541, 353] on app-card-role "Brand Ambassador (Mon - Fri) 74I 1A [DATE] 07:30-20:30 (13h) [PERSON_NAME] [PER…" at bounding box center [529, 305] width 208 height 171
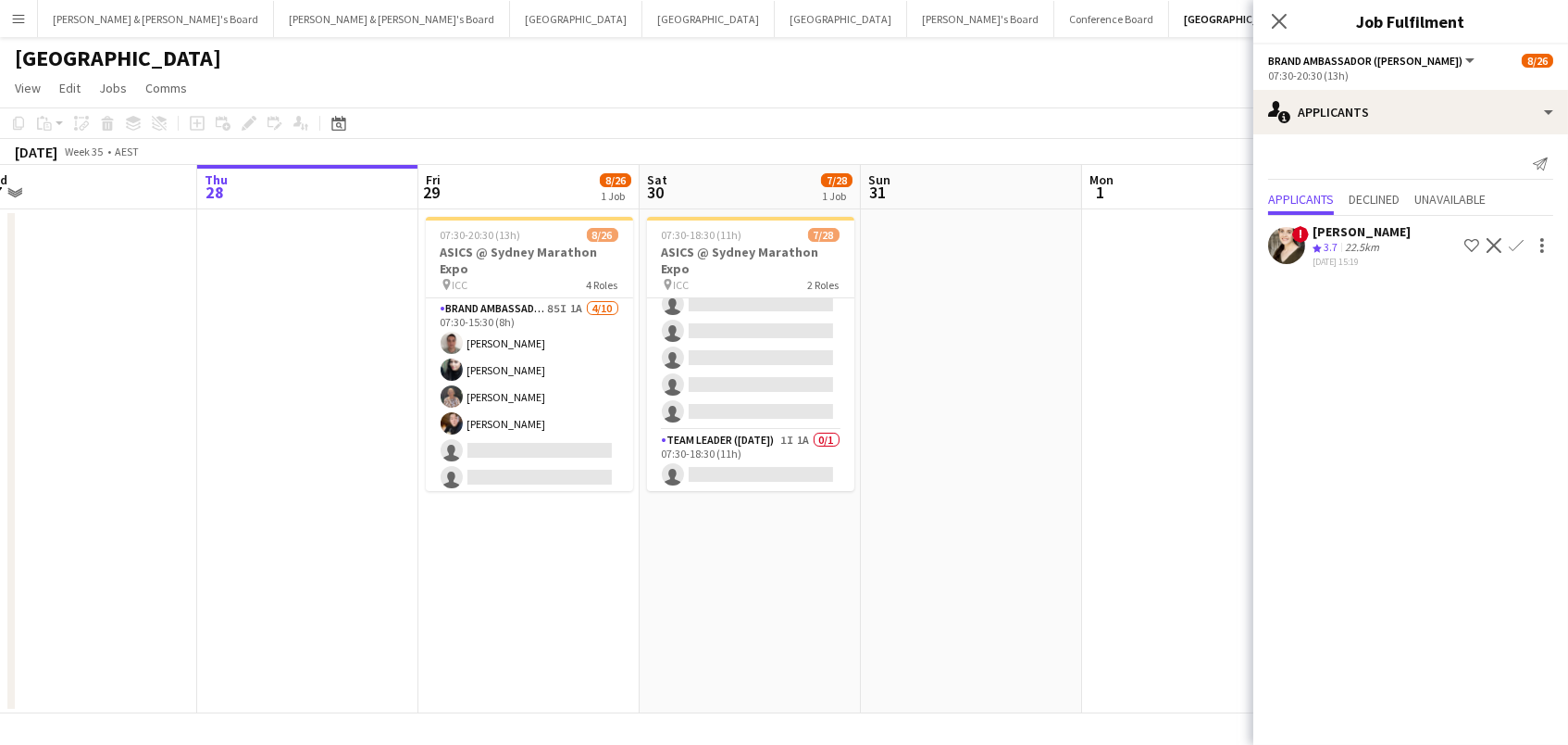
scroll to position [0, 0]
click at [583, 372] on app-card-role "Brand Ambassador (Mon - Fri) 85I 1A [DATE] 07:30-15:30 (8h) [PERSON_NAME] [PERS…" at bounding box center [529, 451] width 208 height 305
click at [570, 416] on app-card-role "Brand Ambassador (Mon - Fri) 65I 1A [DATE] 11:30-20:30 (9h) [PERSON_NAME] singl…" at bounding box center [529, 341] width 208 height 305
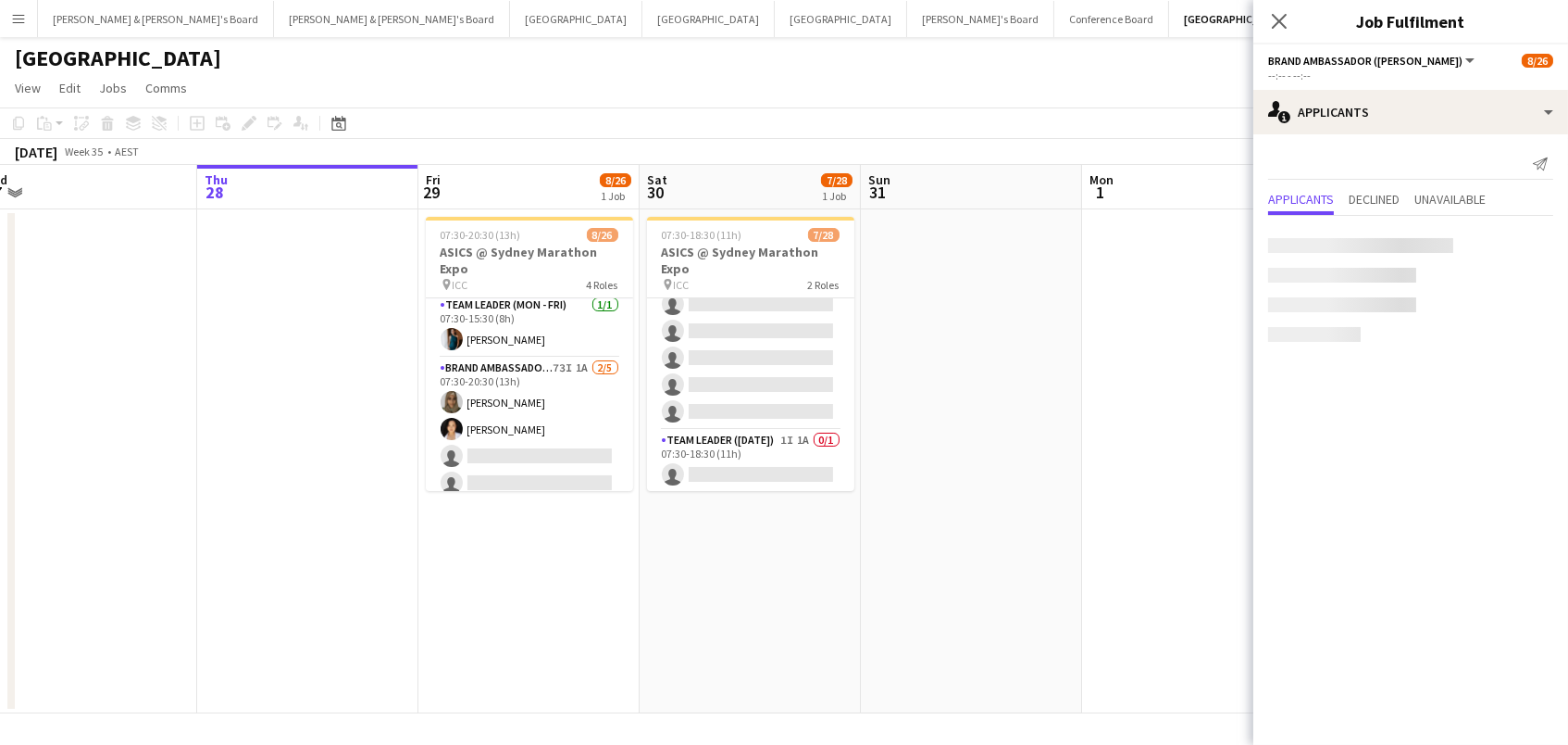
scroll to position [296, 0]
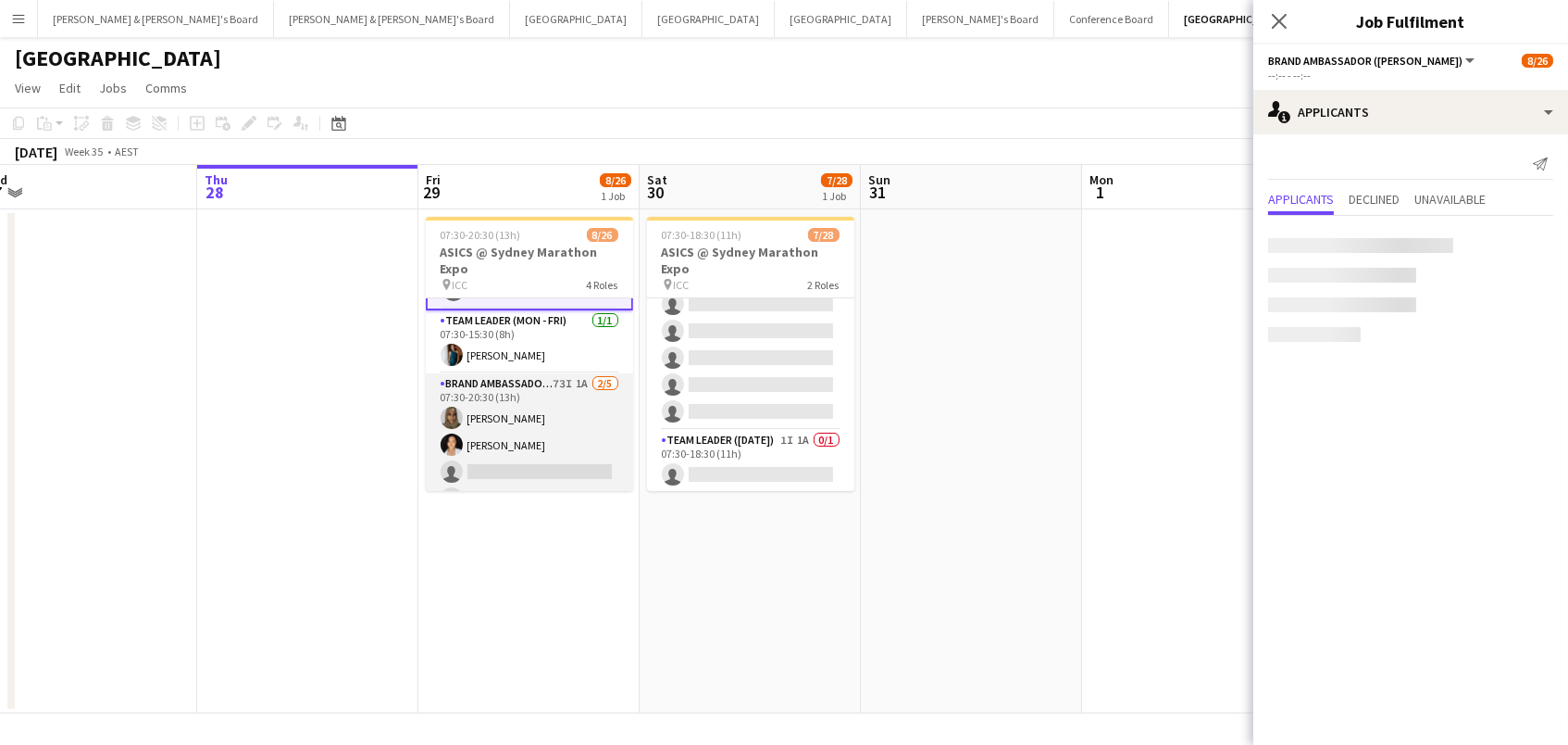
click at [570, 416] on app-card-role "Brand Ambassador (Mon - Fri) 73I 1A [DATE] 07:30-20:30 (13h) [PERSON_NAME] [PER…" at bounding box center [529, 458] width 208 height 171
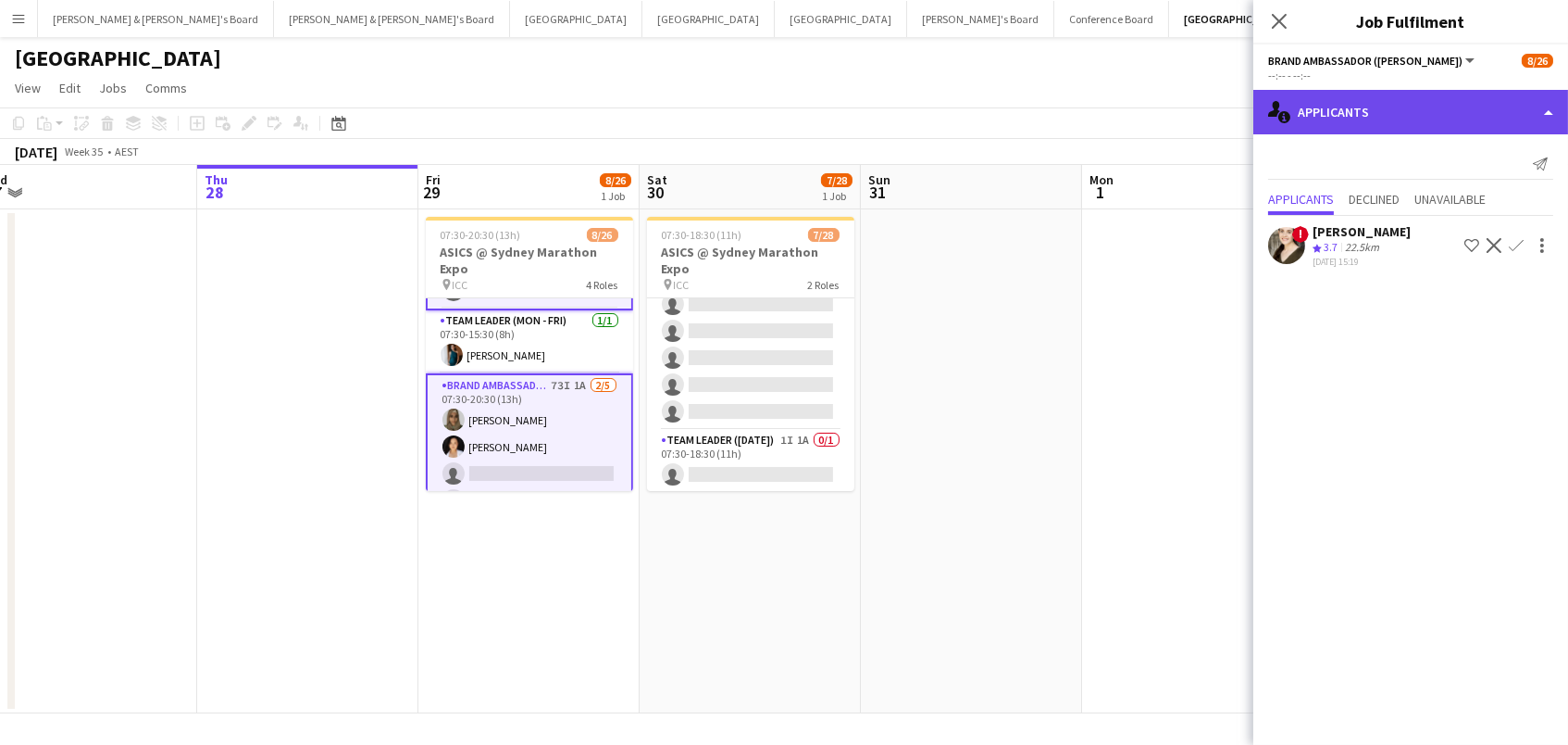
click at [1442, 90] on div "single-neutral-actions-information Applicants" at bounding box center [1410, 112] width 315 height 45
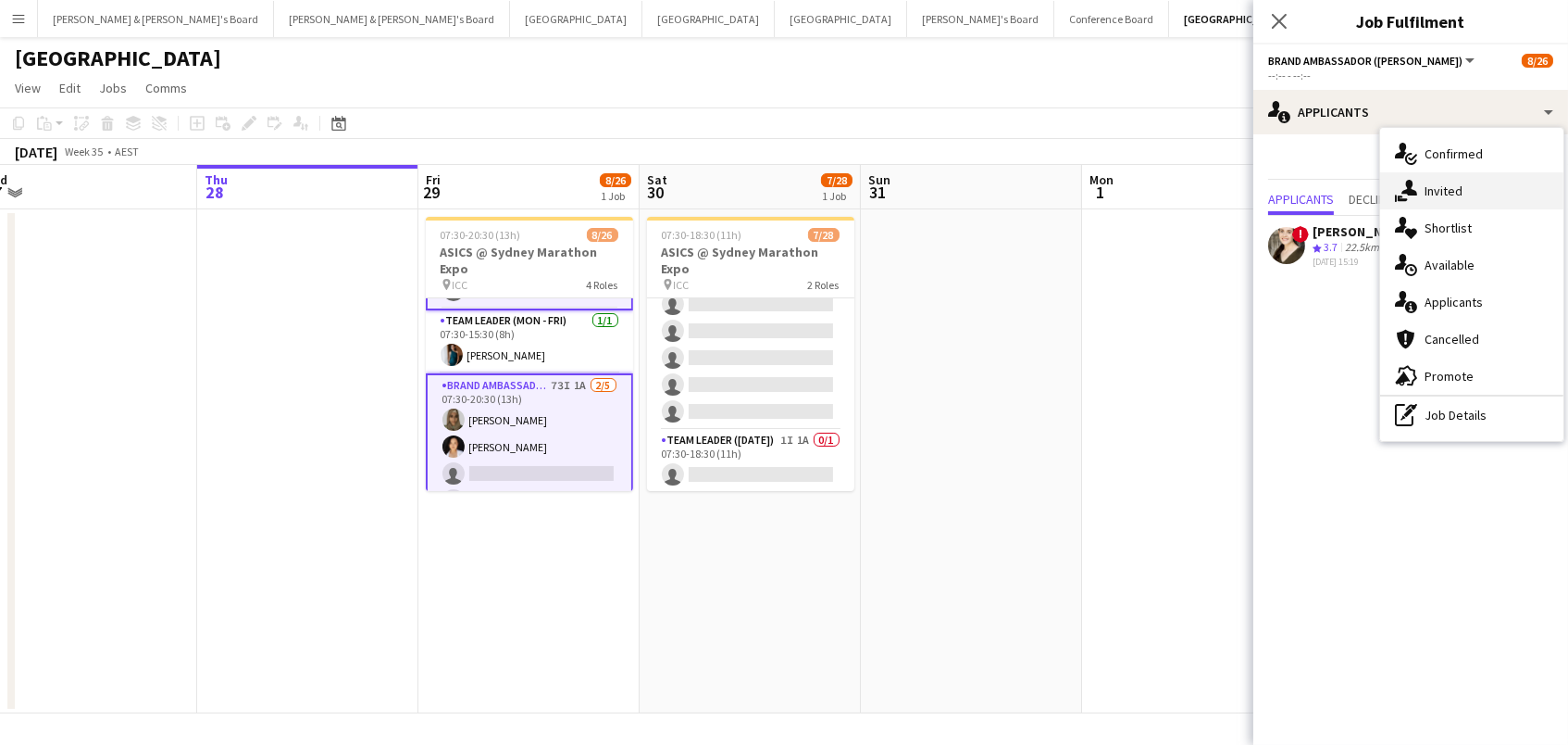
click at [1446, 193] on div "single-neutral-actions-share-1 Invited" at bounding box center [1472, 191] width 183 height 37
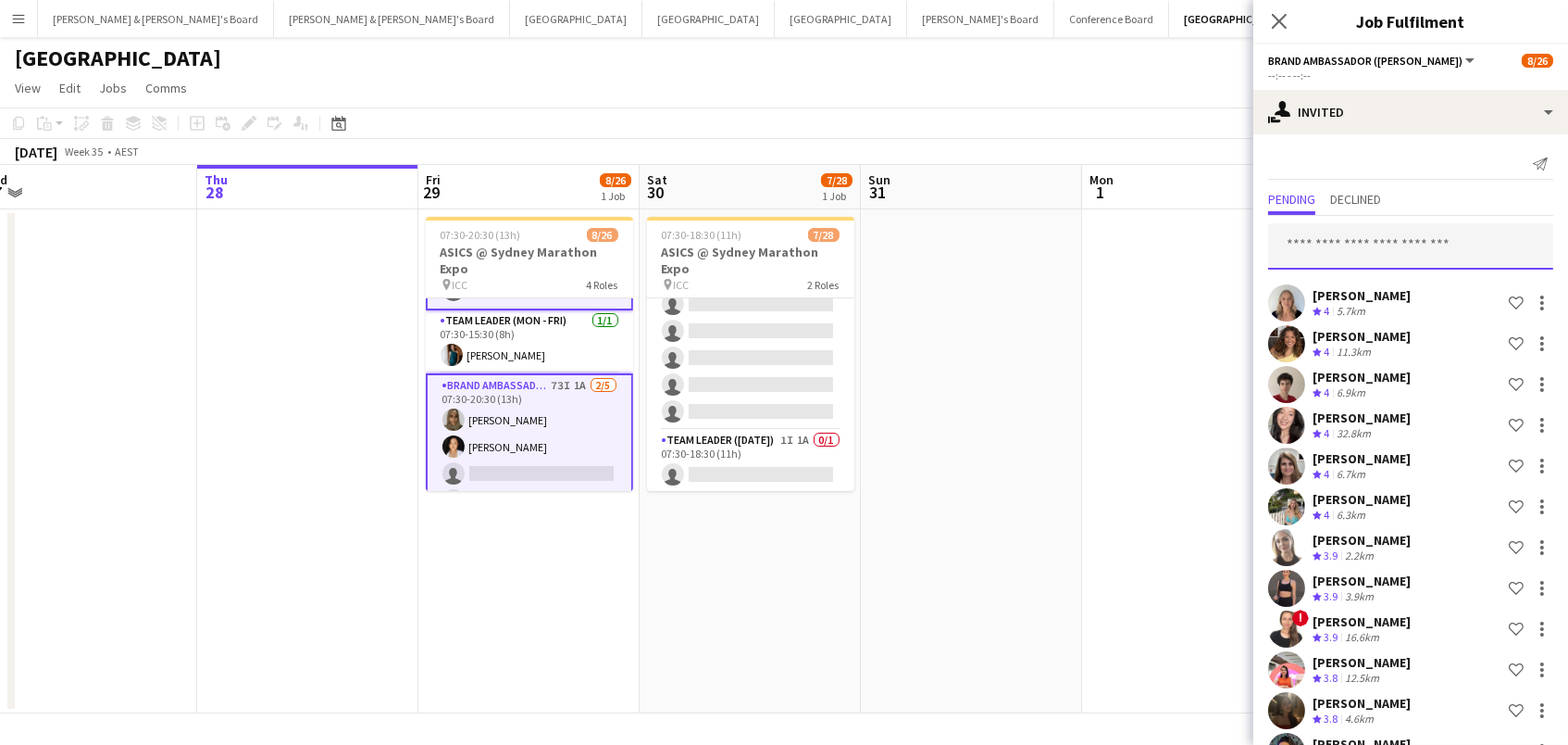
click at [1355, 250] on input "text" at bounding box center [1410, 246] width 286 height 46
type input "****"
drag, startPoint x: 1337, startPoint y: 246, endPoint x: 1153, endPoint y: 240, distance: 184.1
click at [1155, 240] on body "Menu Boards Boards Boards All jobs Status Workforce Workforce My Workforce Recr…" at bounding box center [784, 372] width 1568 height 745
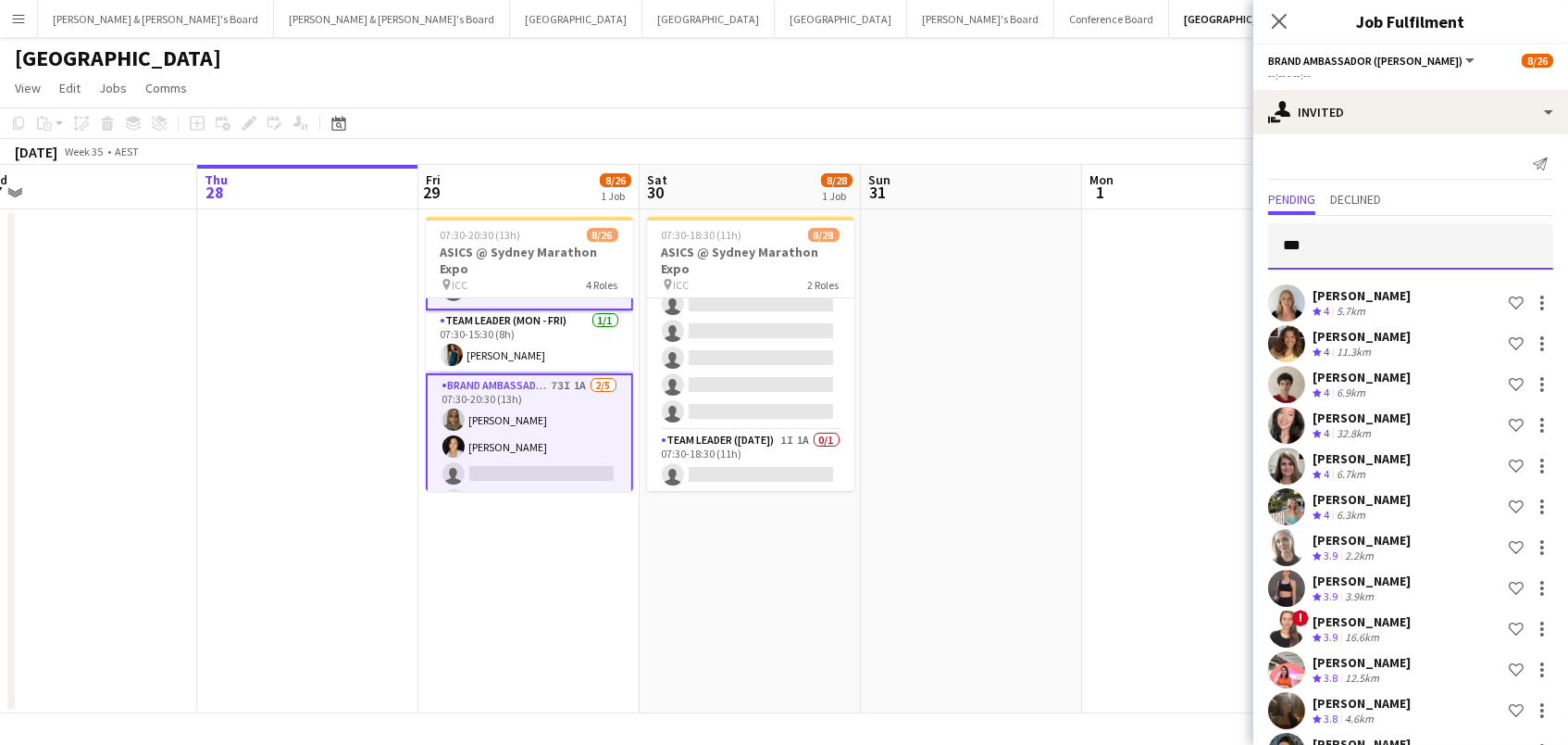
scroll to position [0, 0]
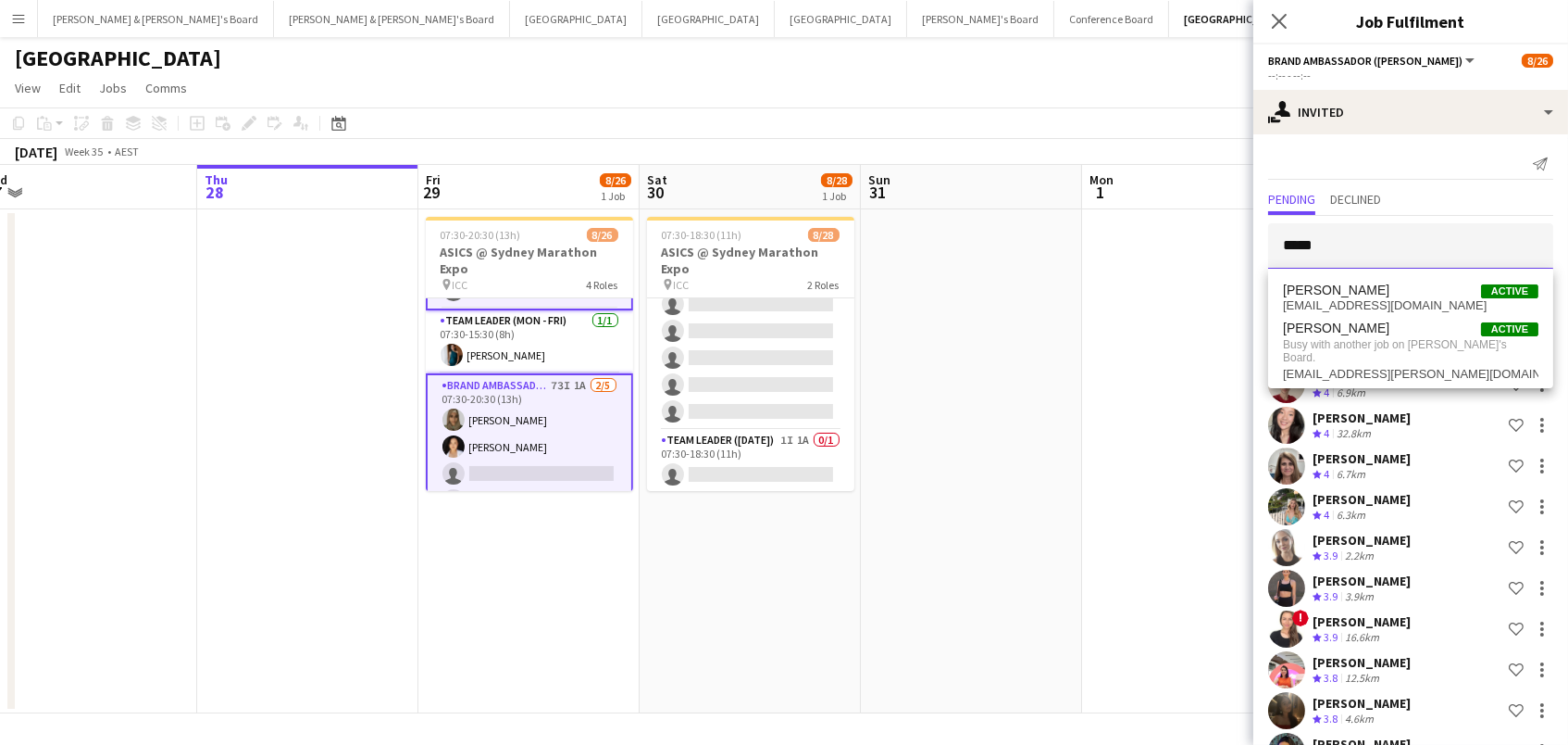
click at [1322, 250] on input "*****" at bounding box center [1410, 246] width 286 height 46
drag, startPoint x: 1323, startPoint y: 249, endPoint x: 1146, endPoint y: 189, distance: 186.9
click at [1146, 189] on body "Menu Boards Boards Boards All jobs Status Workforce Workforce My Workforce Recr…" at bounding box center [784, 372] width 1568 height 745
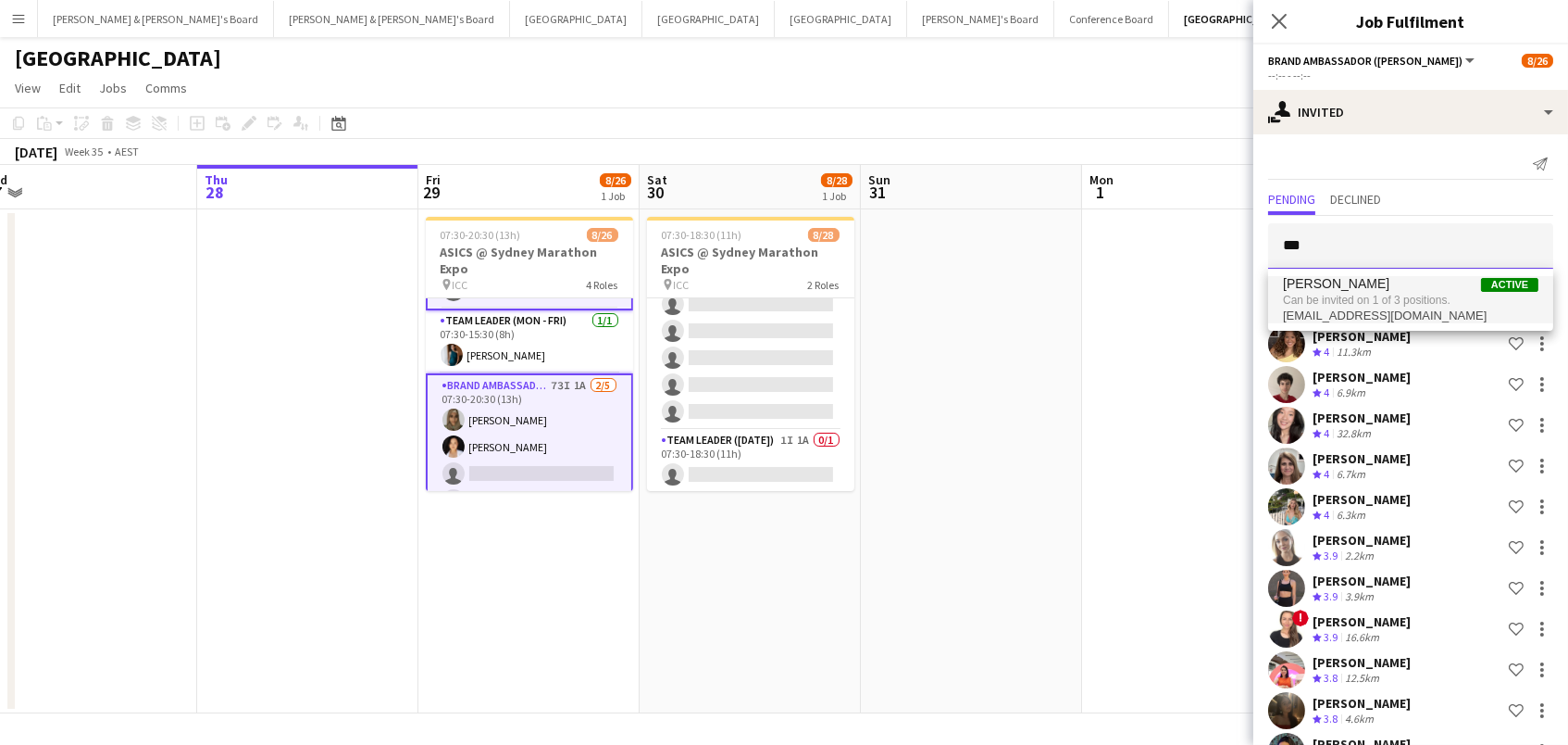
scroll to position [0, 468]
type input "***"
click at [1368, 306] on span "Can be invited on 1 of 3 positions." at bounding box center [1411, 299] width 255 height 17
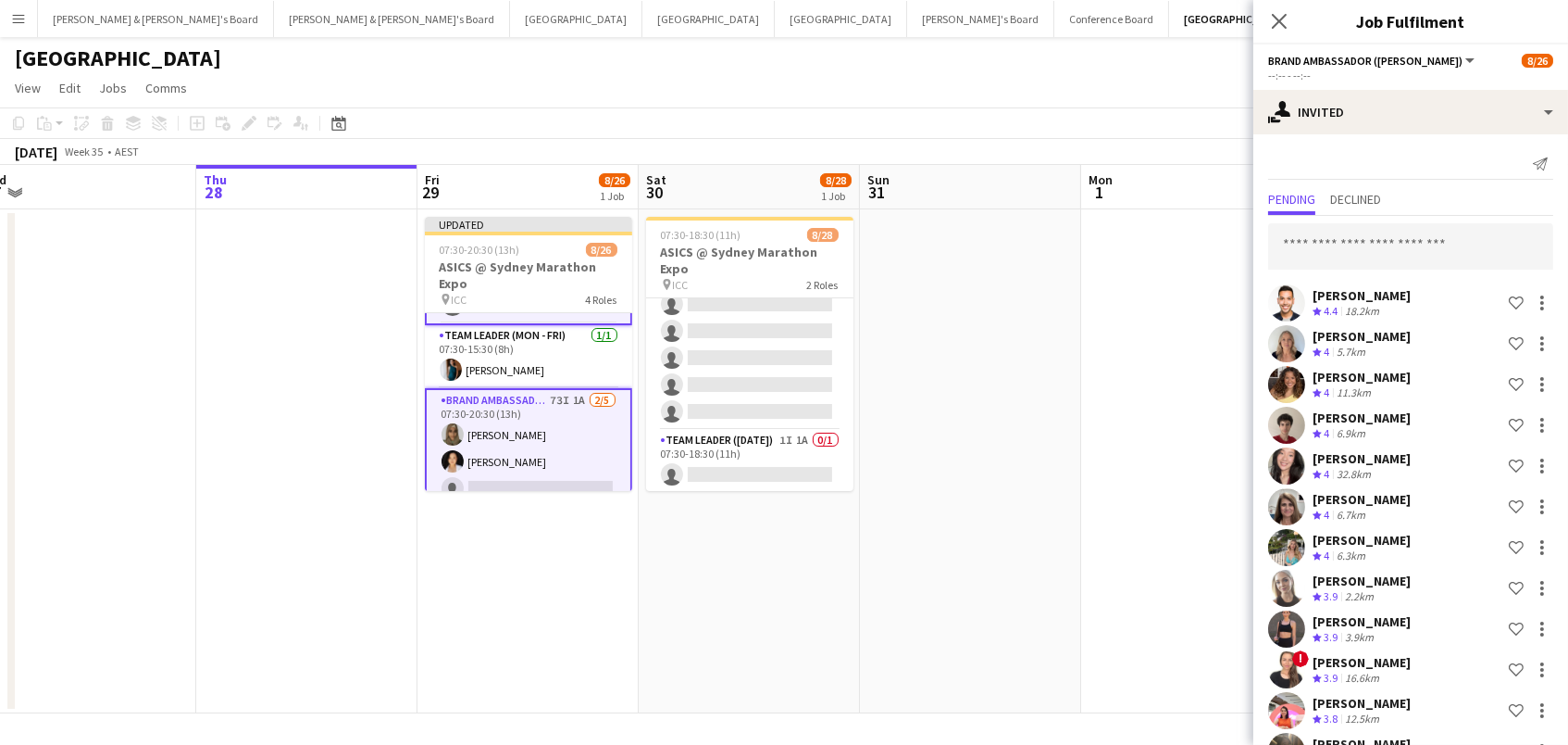
scroll to position [0, 0]
click at [1310, 255] on input "text" at bounding box center [1410, 246] width 286 height 46
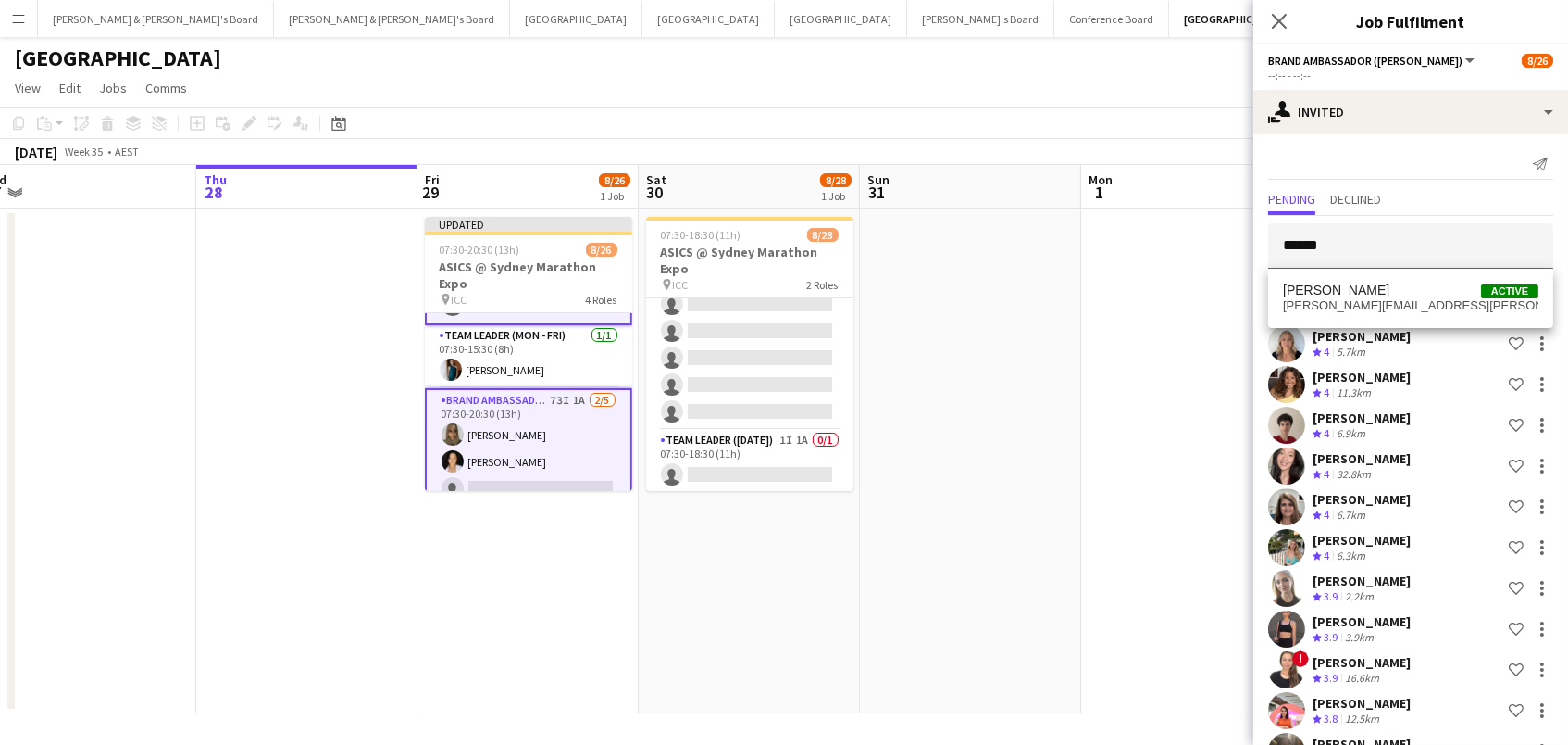
type input "******"
click at [1318, 287] on span "[PERSON_NAME]" at bounding box center [1336, 291] width 106 height 16
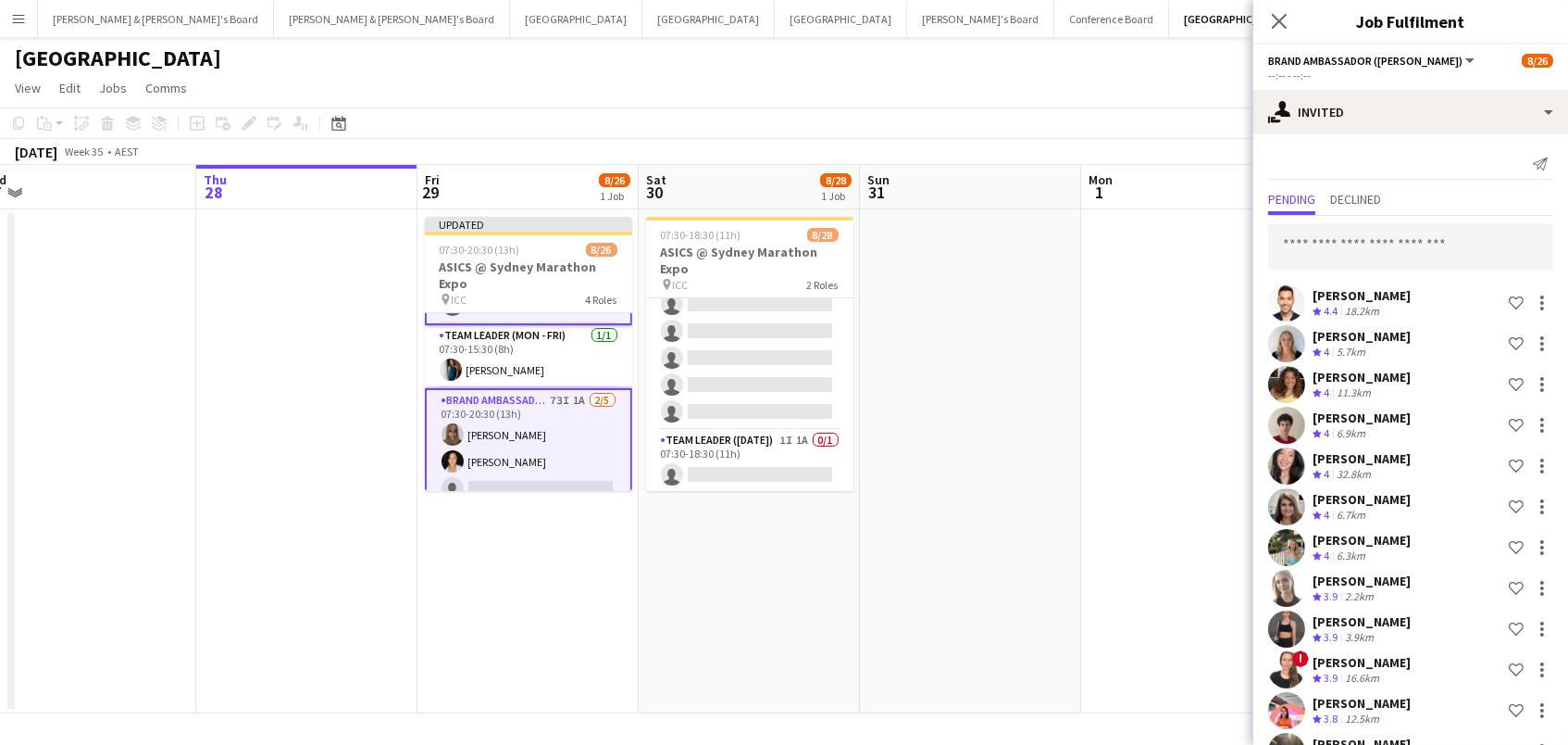
click at [1428, 239] on input "text" at bounding box center [1410, 246] width 286 height 46
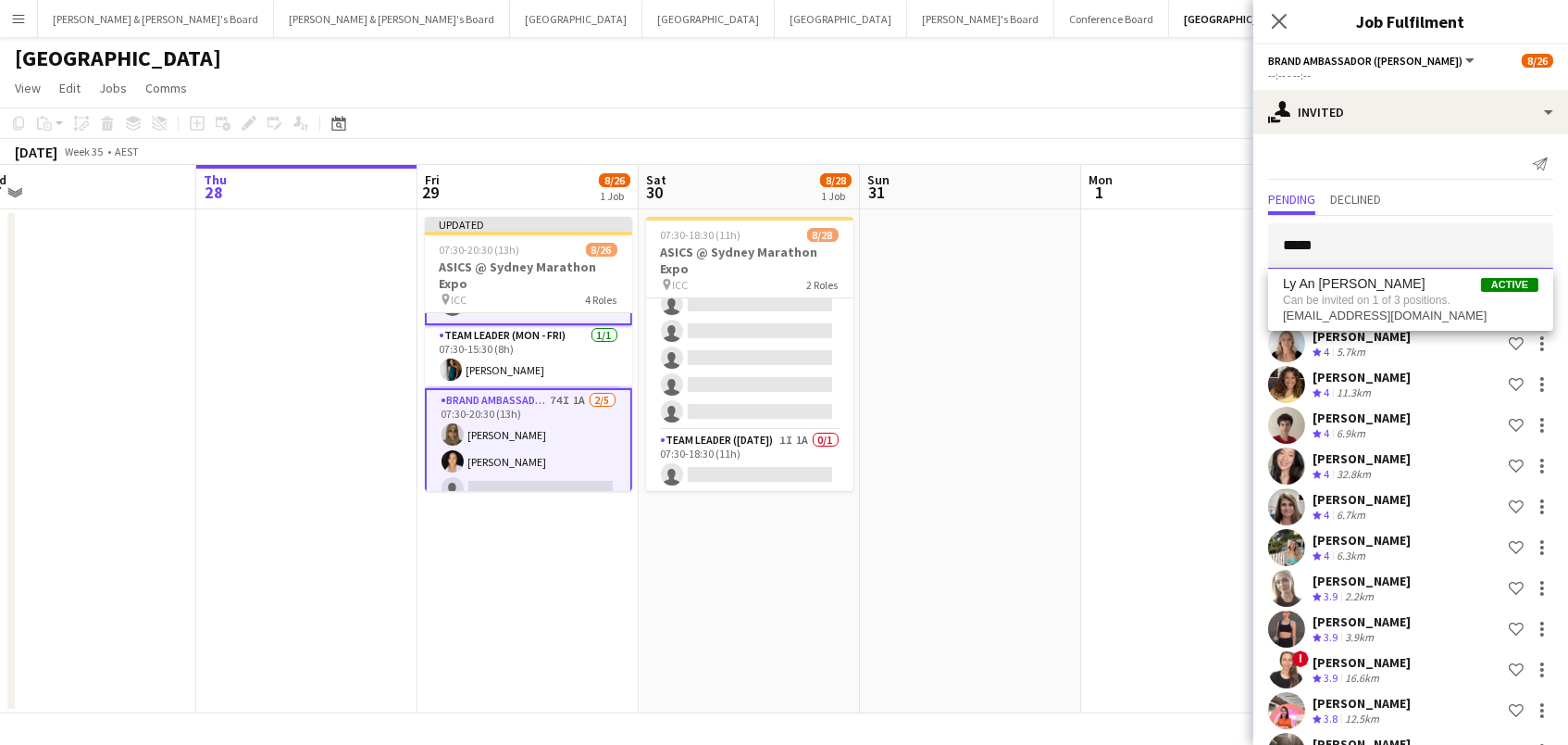
drag, startPoint x: 1309, startPoint y: 245, endPoint x: 1258, endPoint y: 231, distance: 52.9
click at [1258, 231] on form "*****" at bounding box center [1410, 246] width 315 height 46
type input "*****"
click at [1303, 283] on span "[PERSON_NAME]" at bounding box center [1336, 284] width 106 height 16
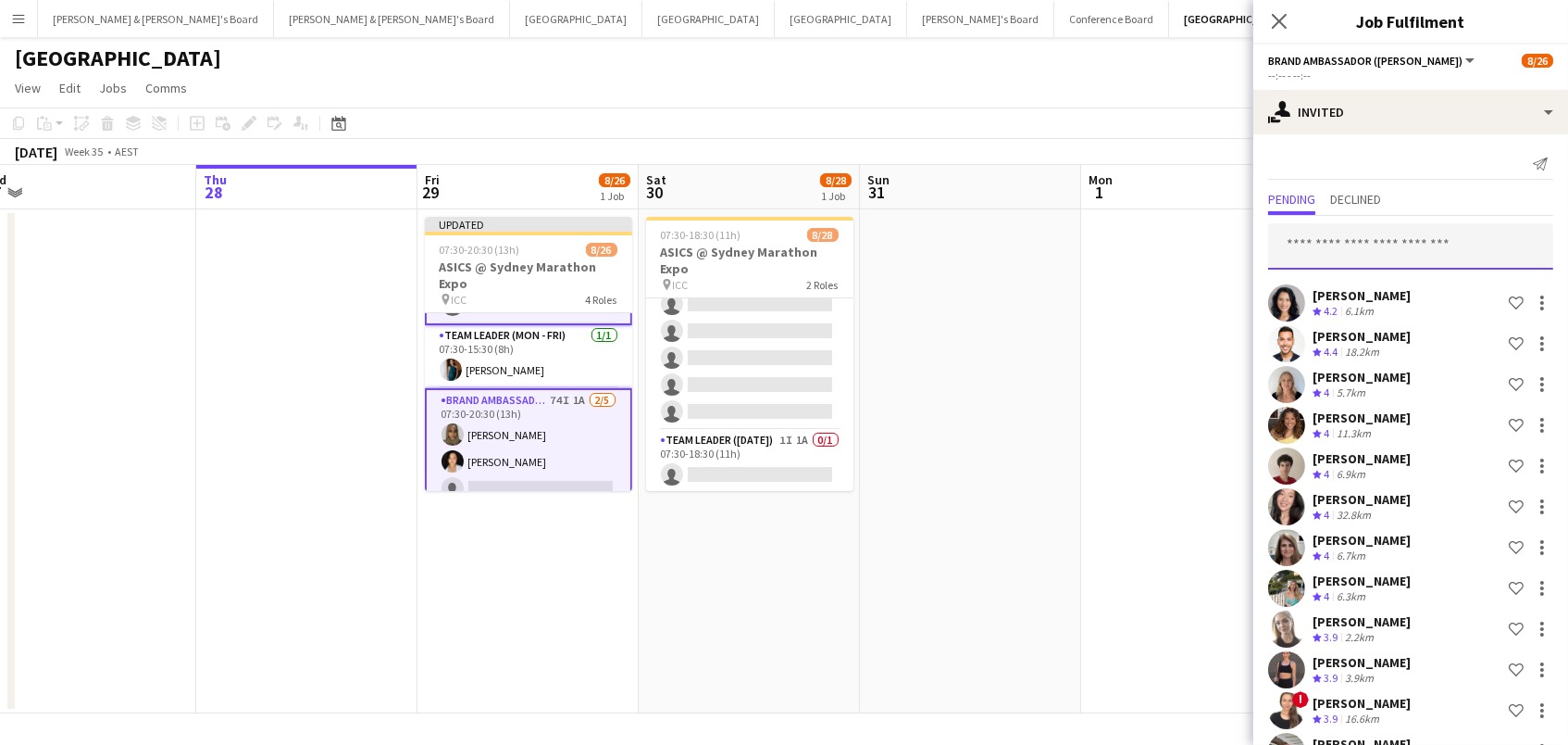
click at [1398, 236] on input "text" at bounding box center [1410, 246] width 286 height 46
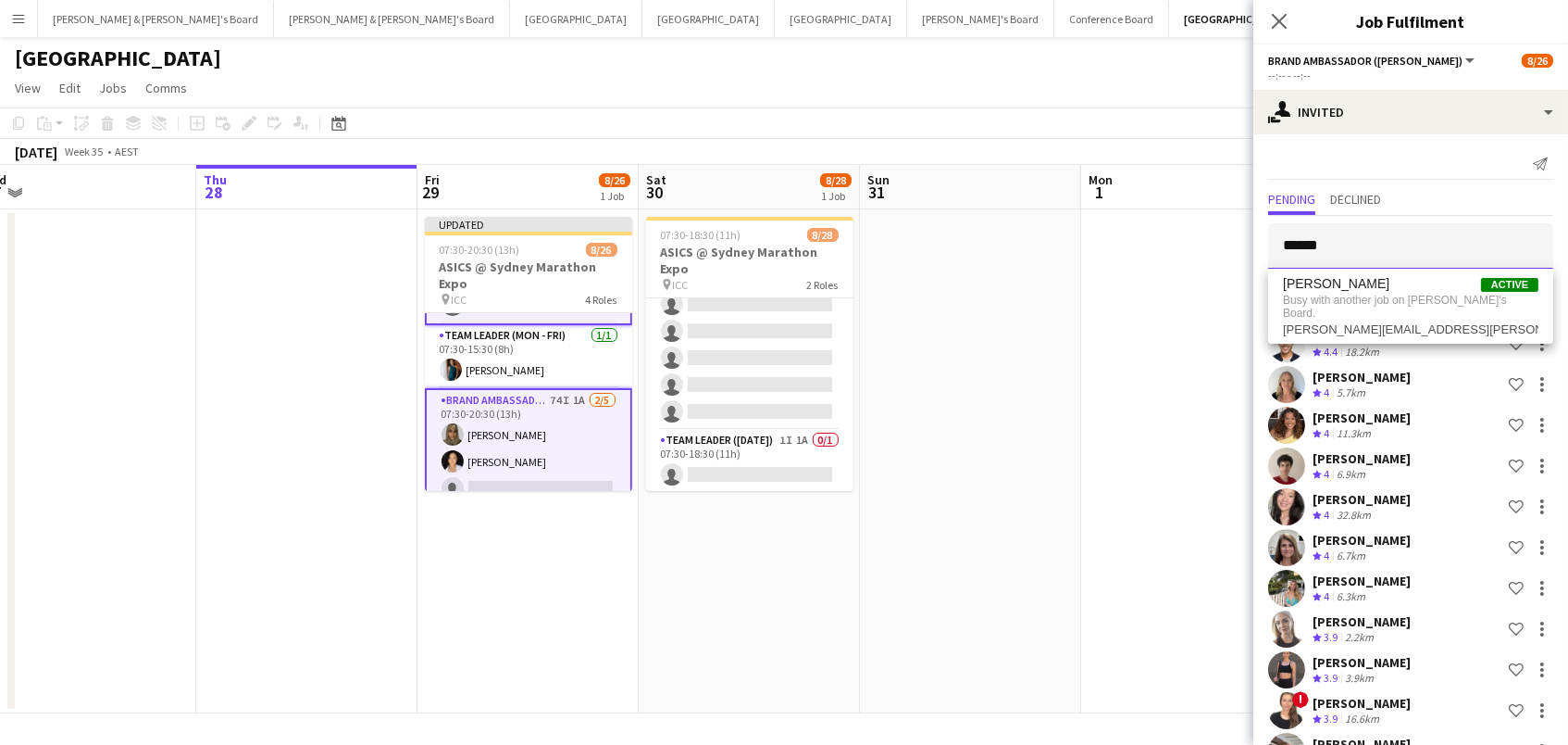
drag, startPoint x: 1332, startPoint y: 240, endPoint x: 1323, endPoint y: 237, distance: 9.5
click at [1323, 237] on input "******" at bounding box center [1410, 246] width 286 height 46
type input "******"
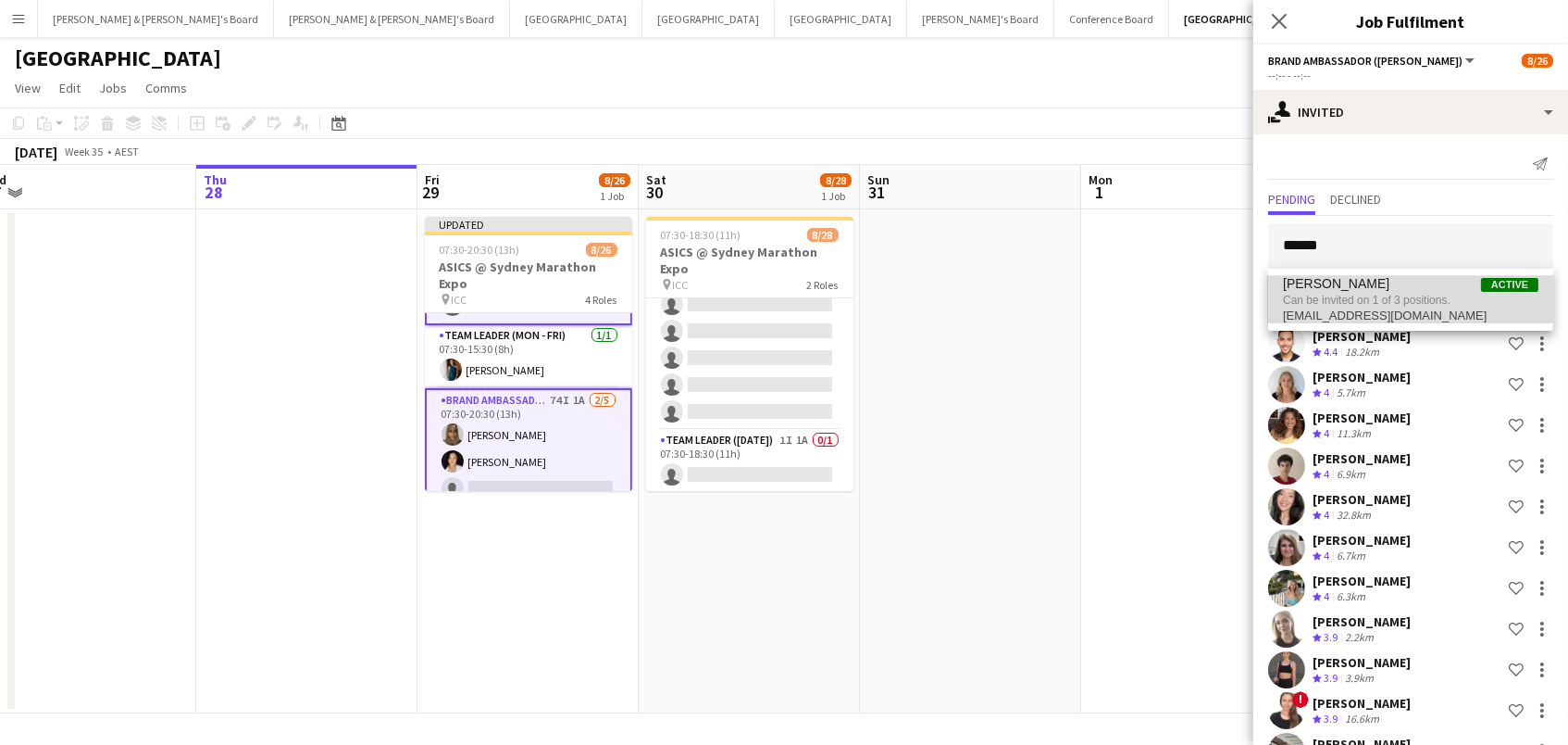
click at [1341, 289] on span "[PERSON_NAME]" at bounding box center [1336, 284] width 106 height 16
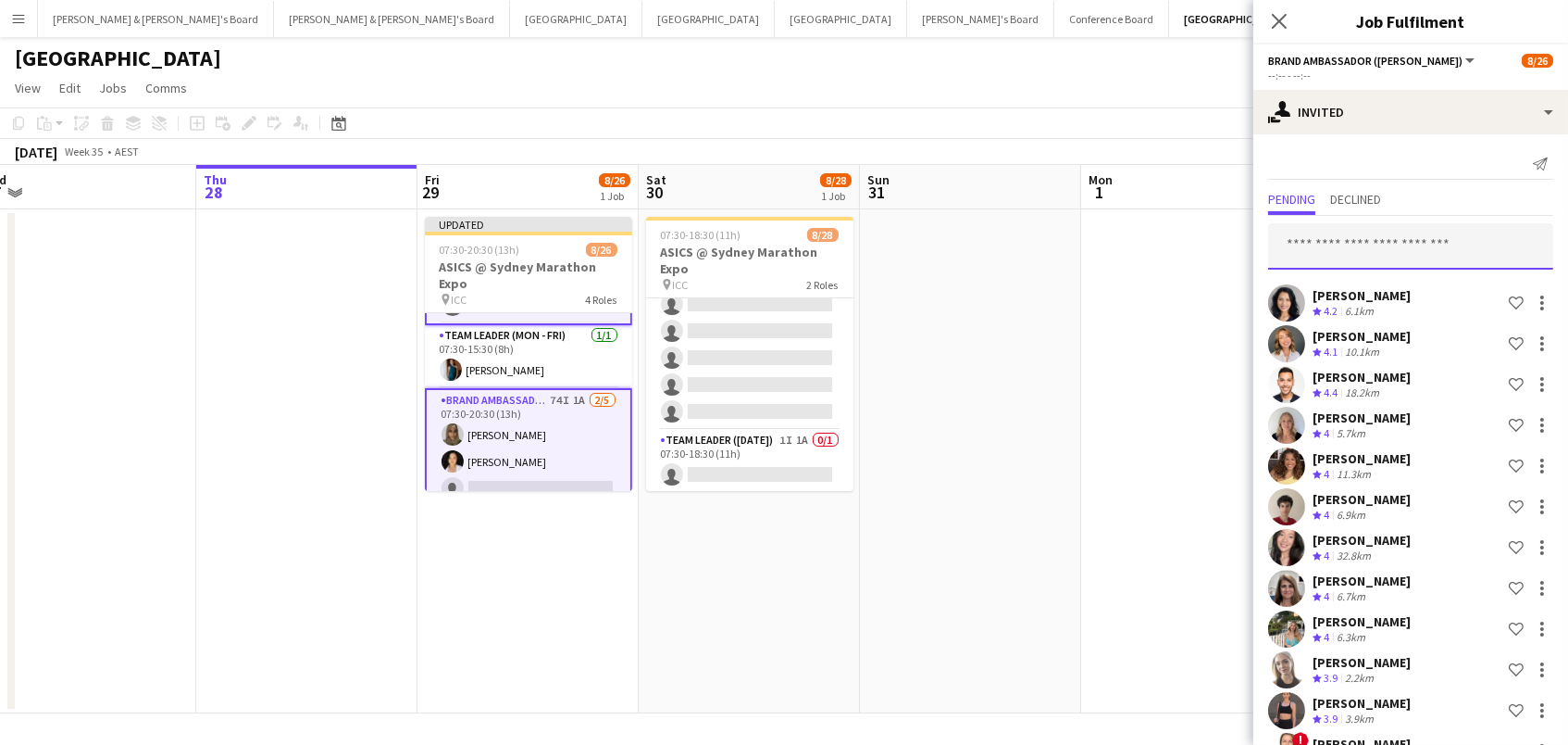
click at [1386, 248] on input "text" at bounding box center [1410, 246] width 286 height 46
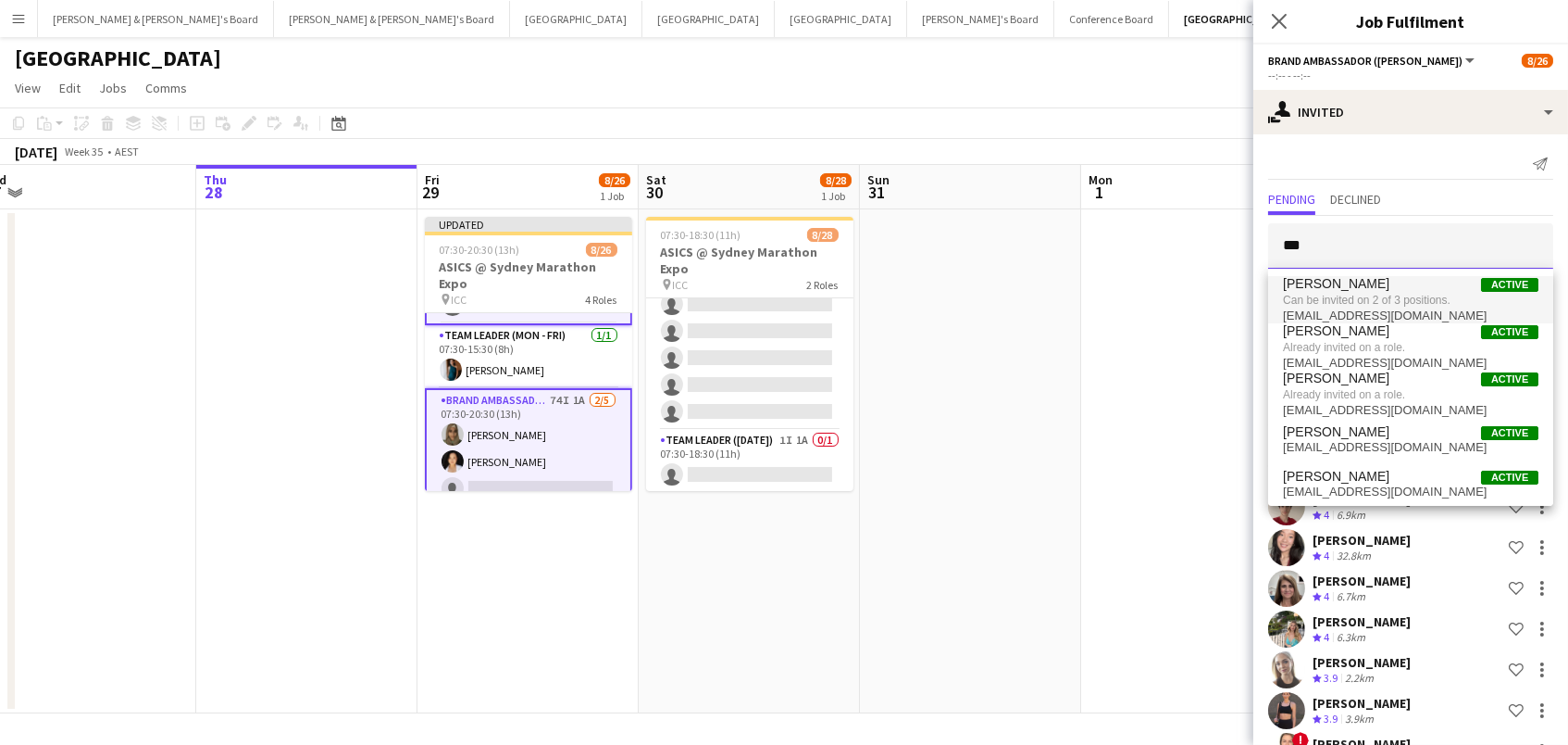
type input "***"
click at [1365, 294] on span "Can be invited on 2 of 3 positions." at bounding box center [1411, 299] width 255 height 17
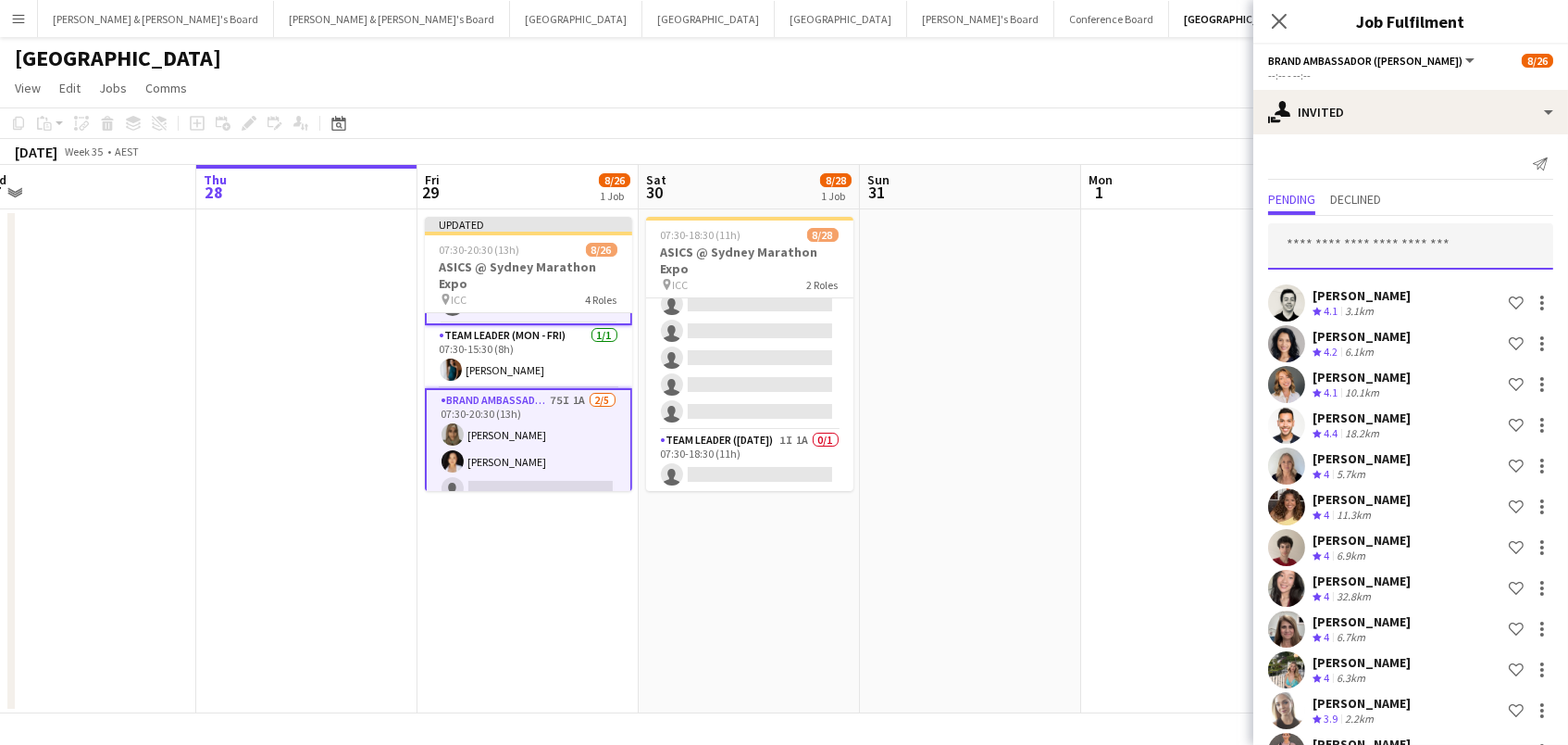
click at [1368, 258] on input "text" at bounding box center [1410, 246] width 286 height 46
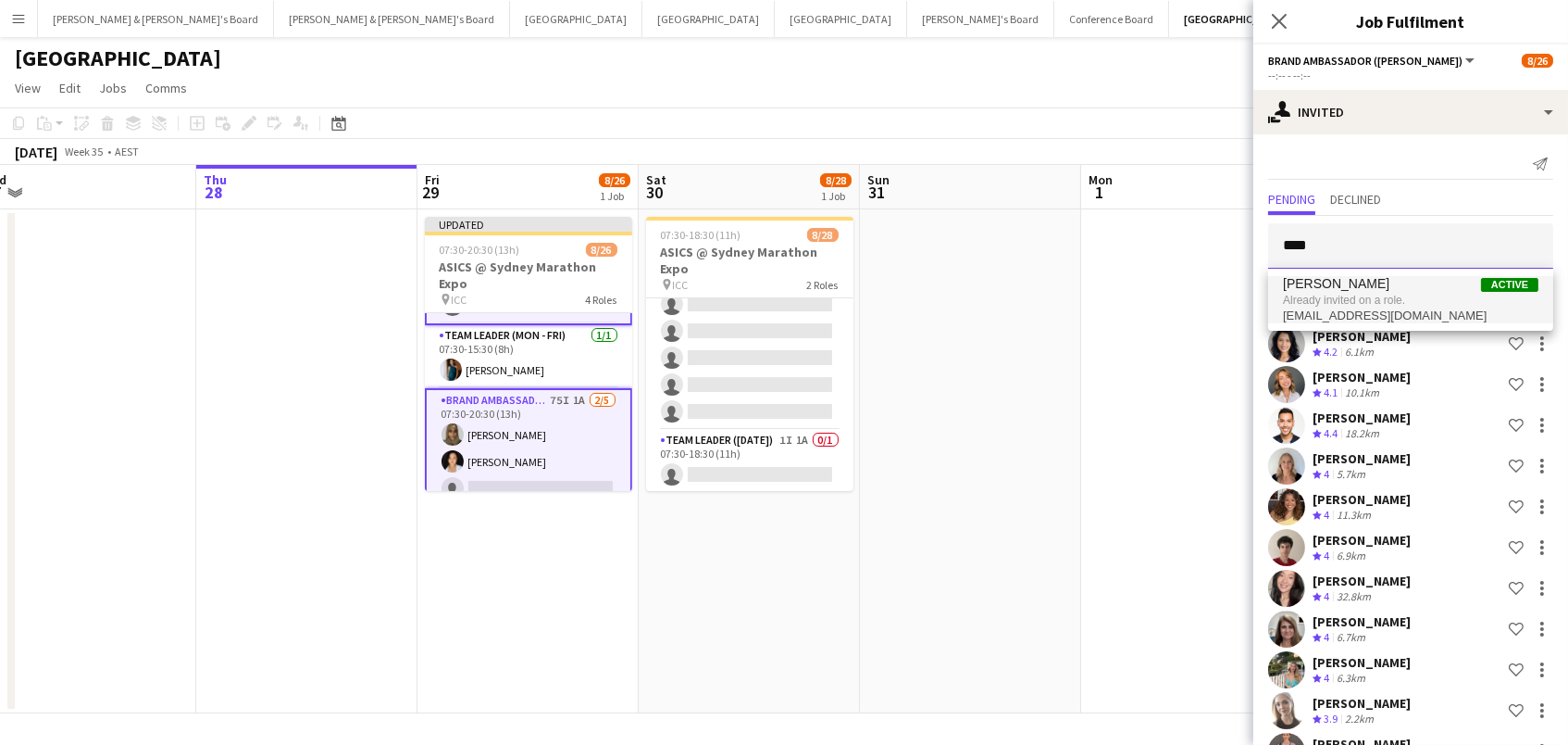
type input "****"
click at [1392, 291] on span "[PERSON_NAME] Active" at bounding box center [1411, 284] width 255 height 16
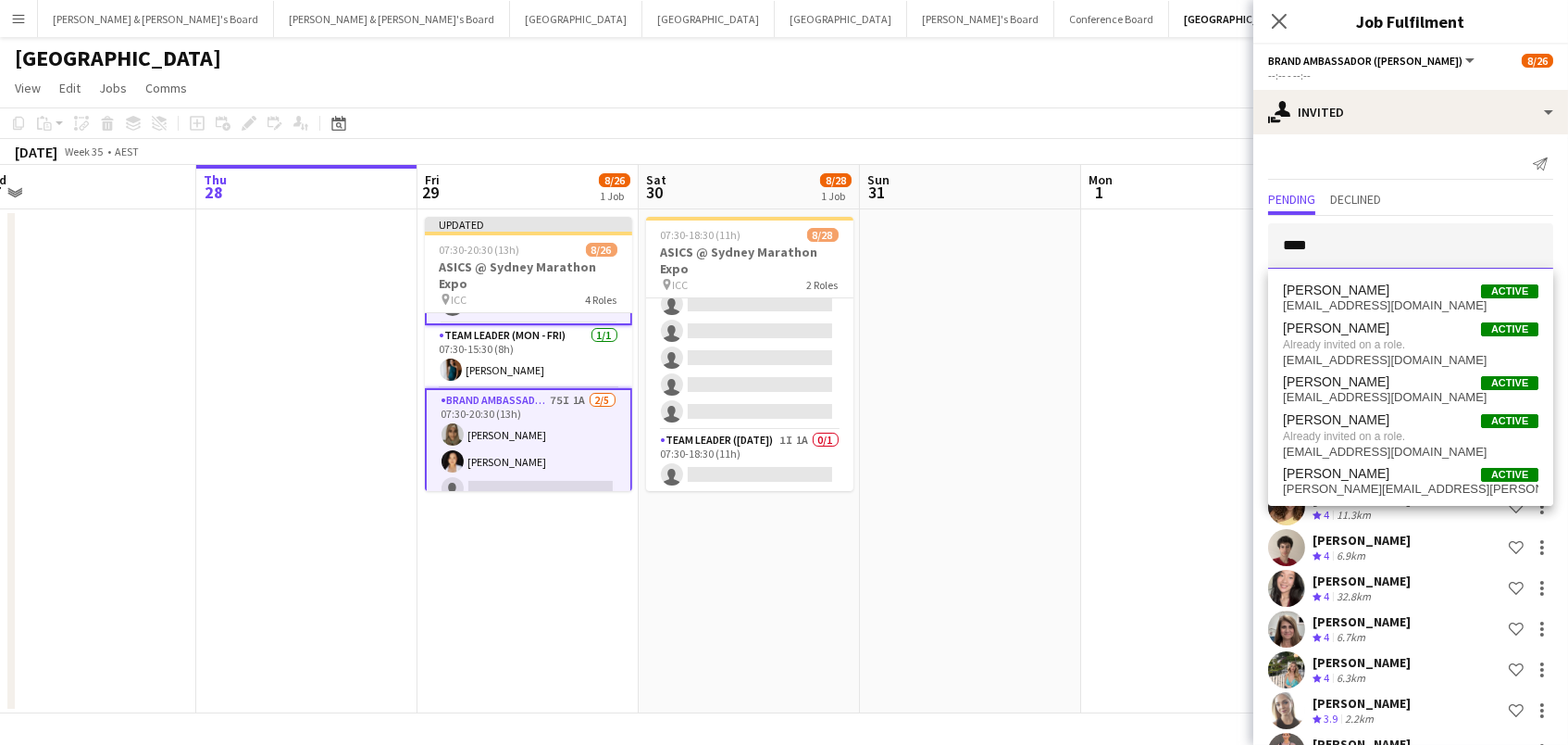
type input "****"
drag, startPoint x: 1393, startPoint y: 239, endPoint x: 1404, endPoint y: 295, distance: 57.1
click at [1390, 295] on span "[PERSON_NAME]" at bounding box center [1336, 291] width 106 height 16
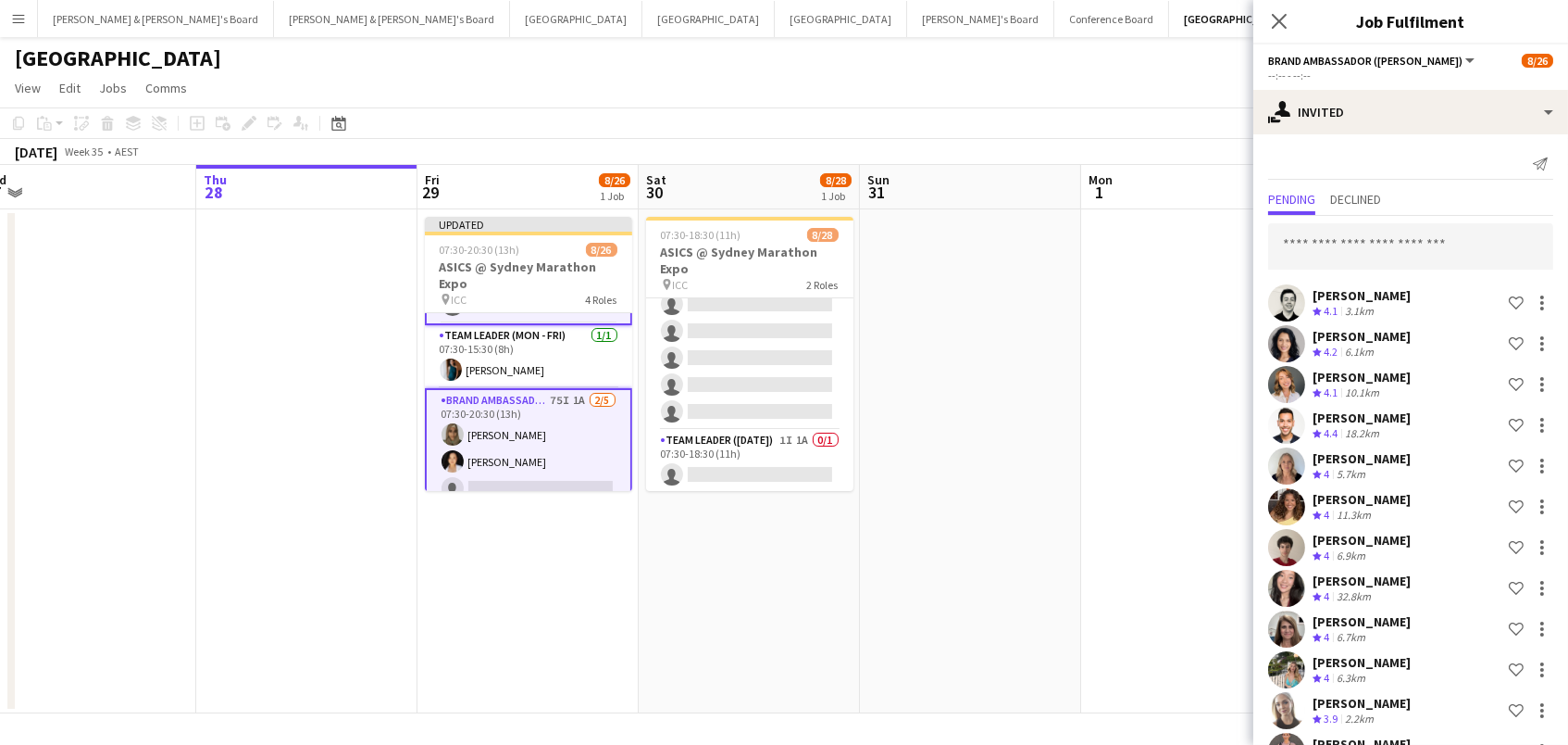
scroll to position [2794, 0]
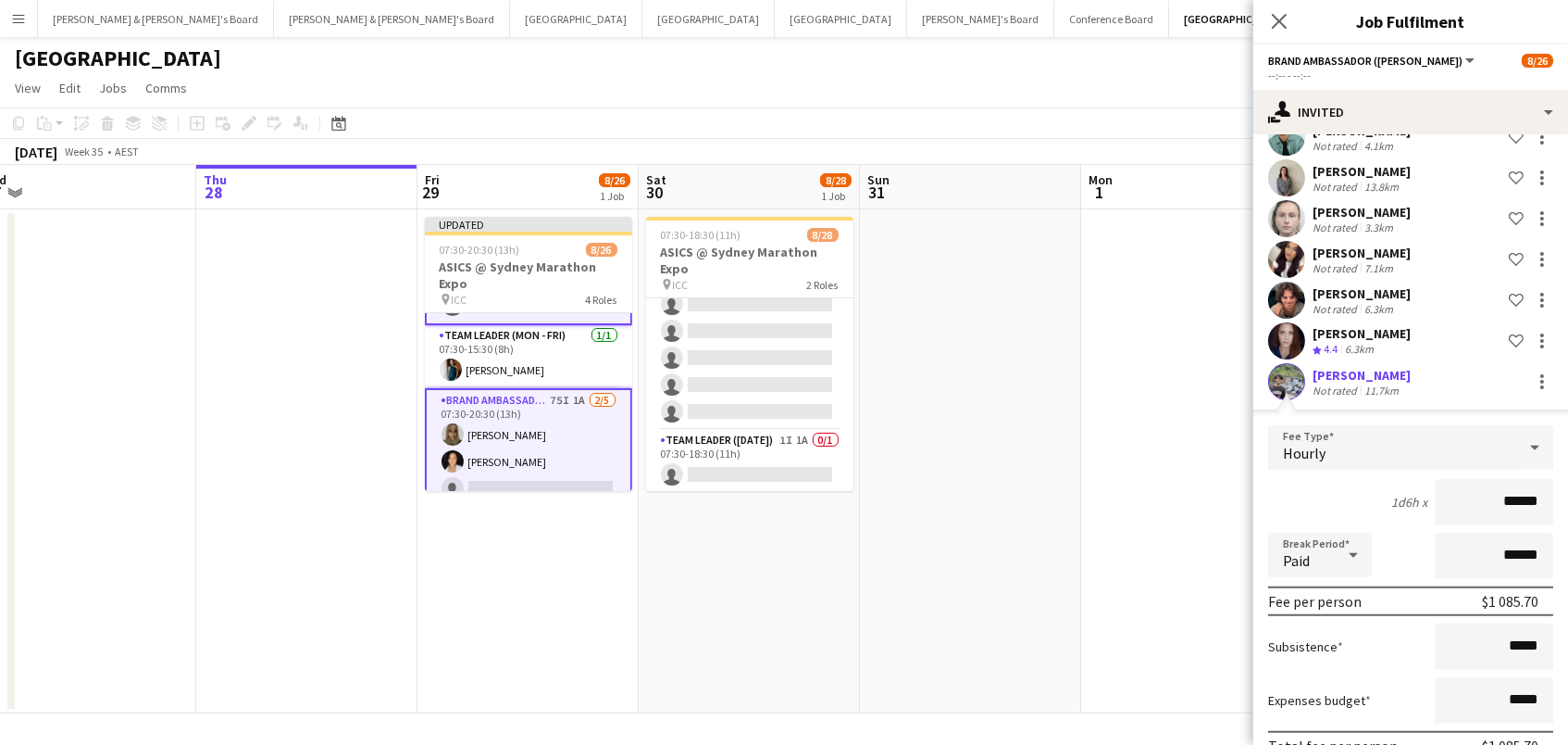
click at [1379, 367] on div "[PERSON_NAME]" at bounding box center [1361, 374] width 98 height 17
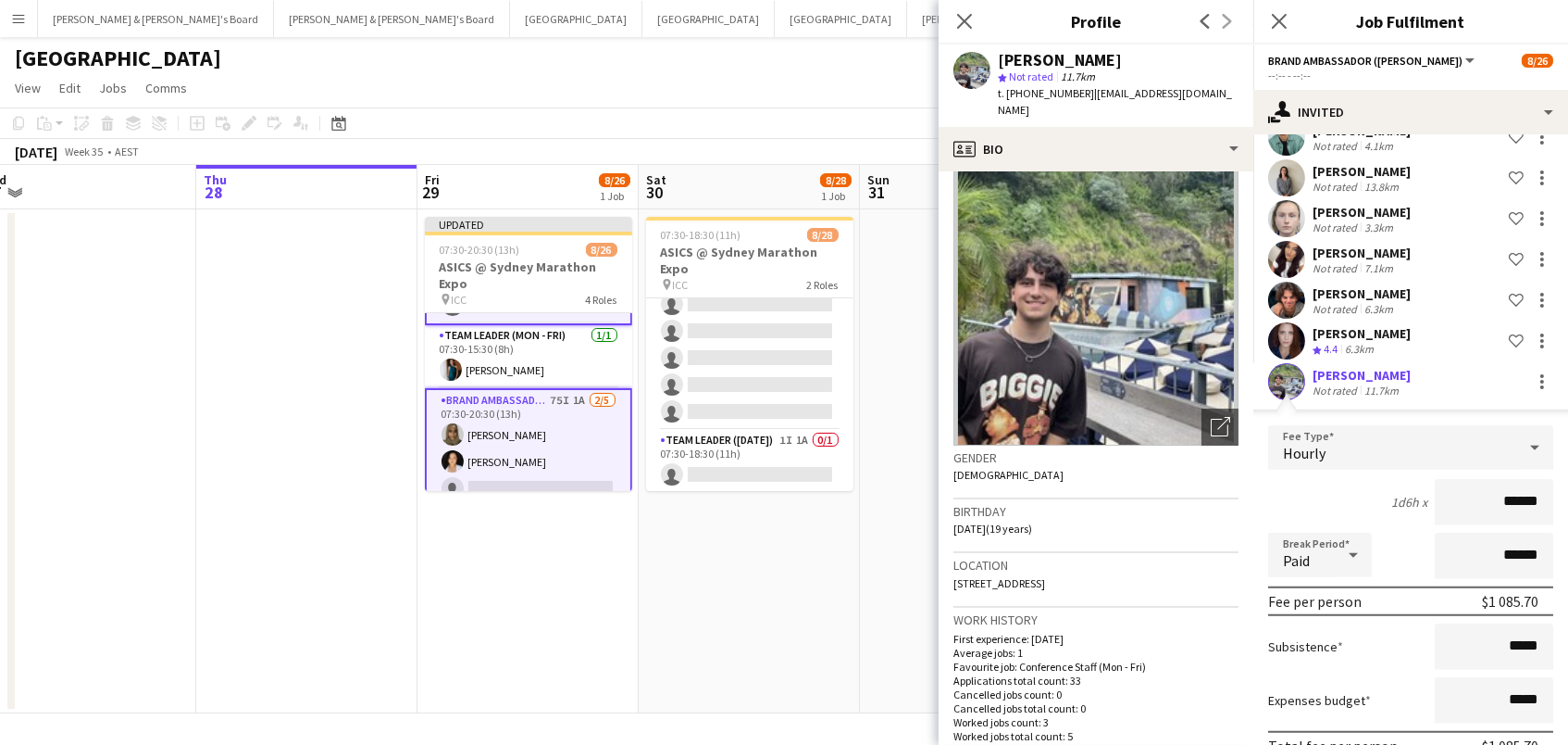
scroll to position [0, 0]
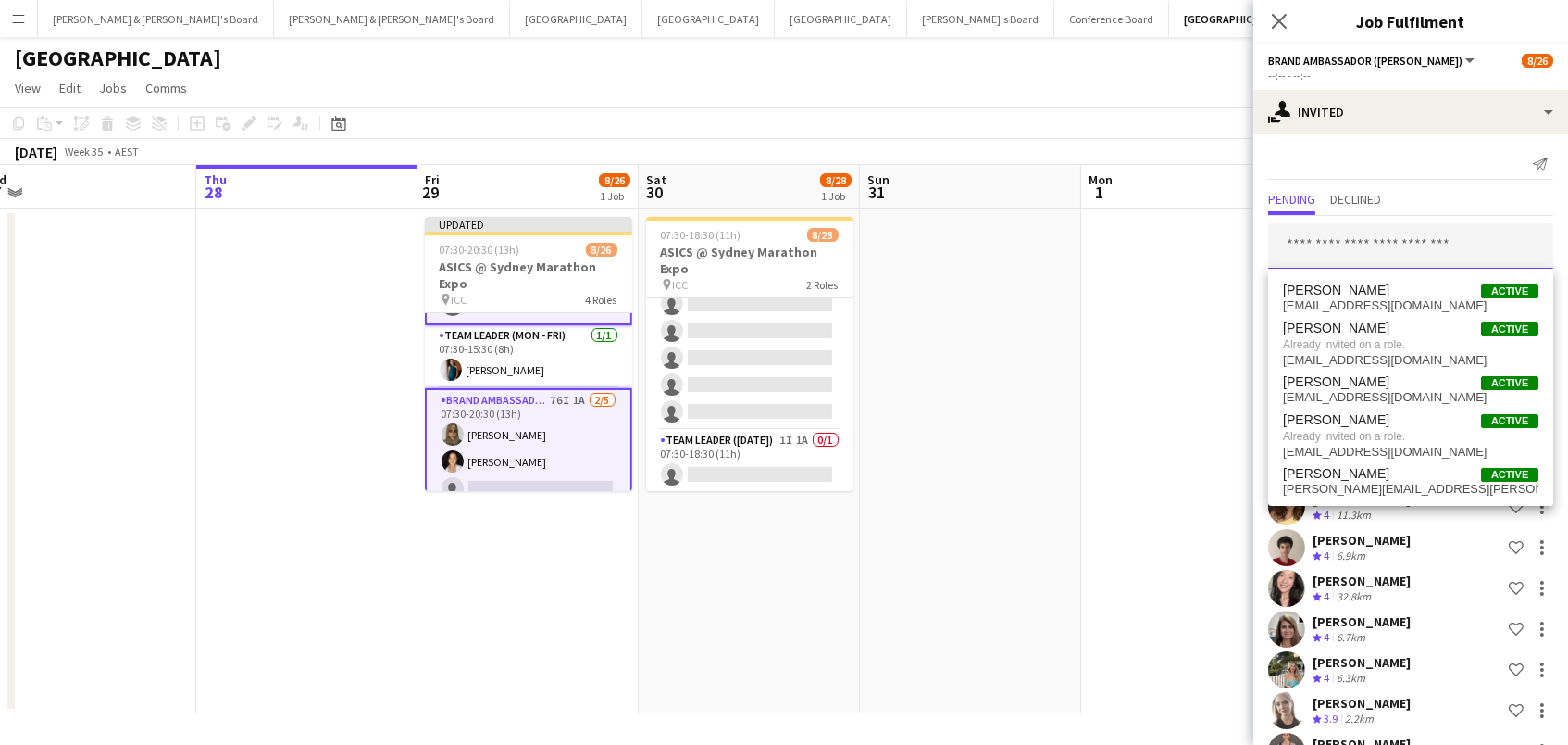
click at [1343, 233] on input "text" at bounding box center [1410, 246] width 286 height 46
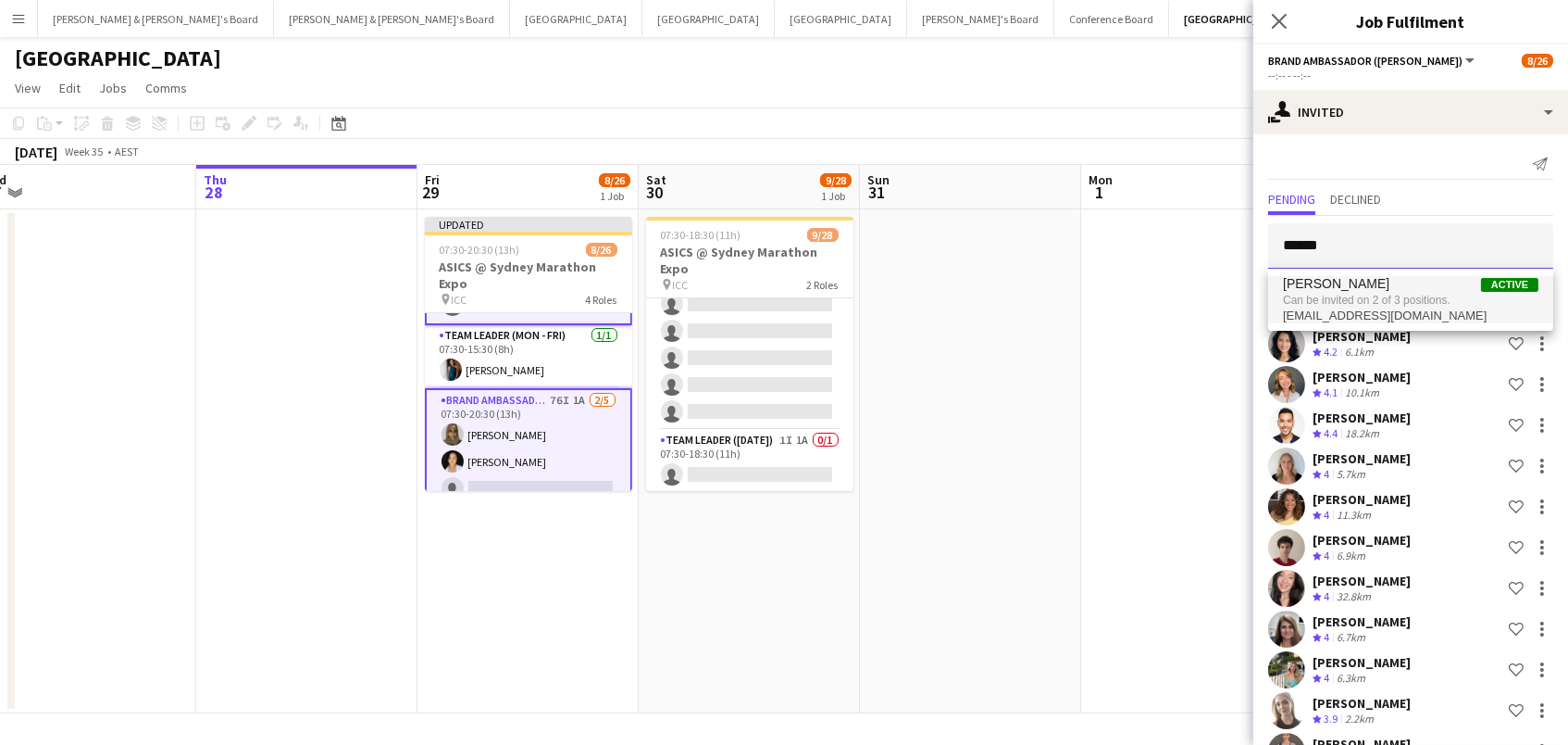
type input "******"
click at [1362, 291] on span "[PERSON_NAME] Active" at bounding box center [1411, 284] width 255 height 16
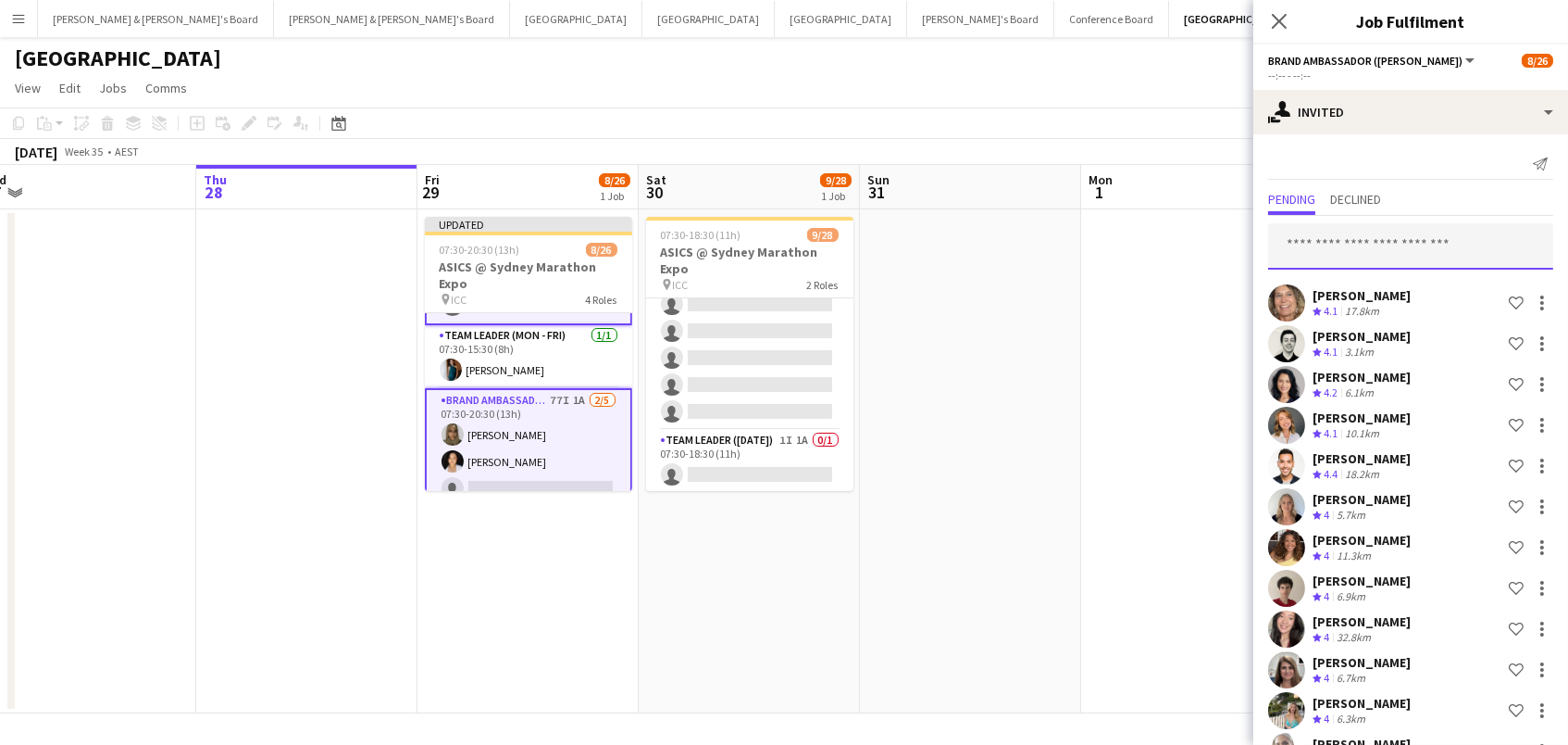
click at [1358, 248] on input "text" at bounding box center [1410, 246] width 286 height 46
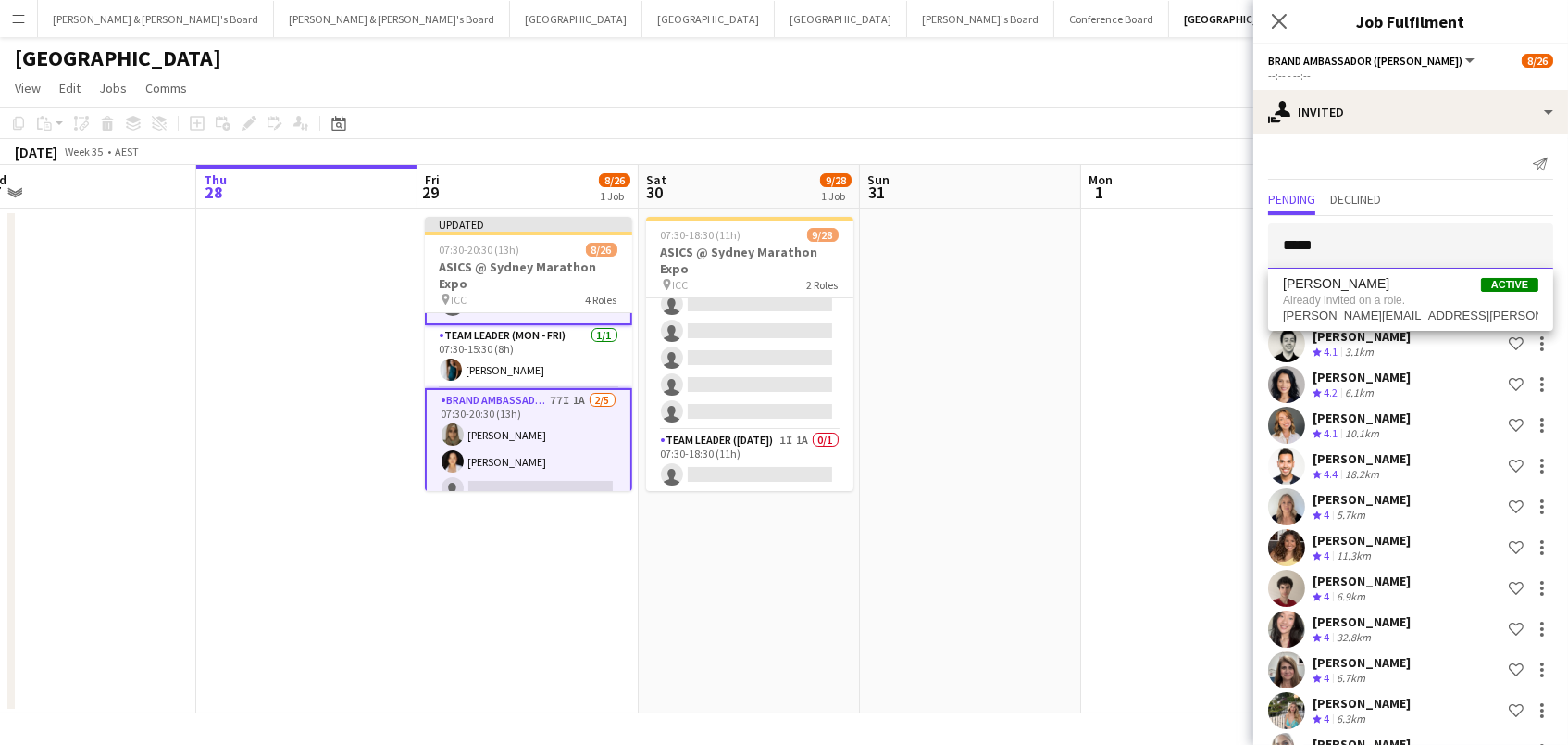
type input "*"
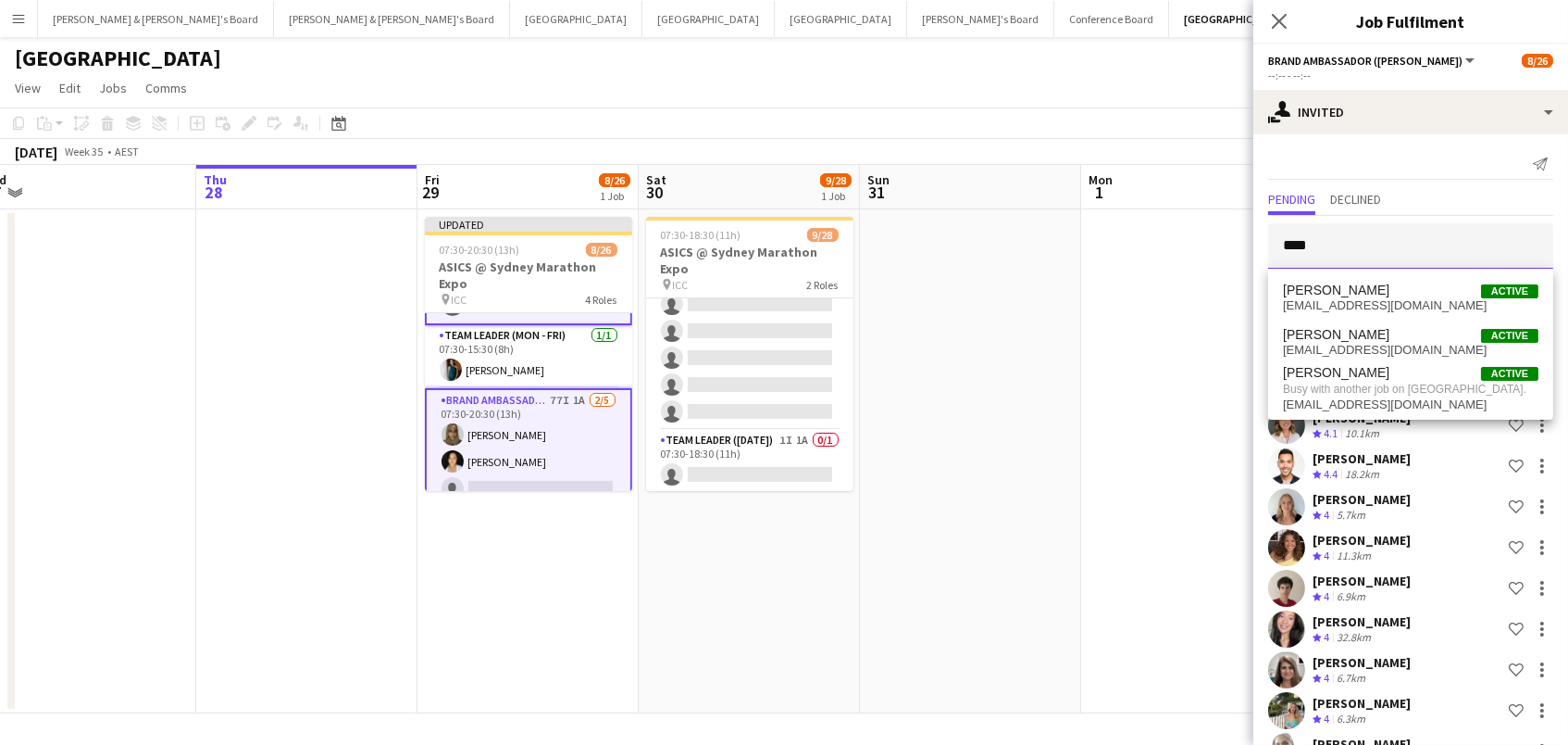
type input "****"
drag, startPoint x: 1359, startPoint y: 257, endPoint x: 1374, endPoint y: 291, distance: 37.2
click at [1374, 291] on span "[PERSON_NAME] Active" at bounding box center [1411, 291] width 255 height 16
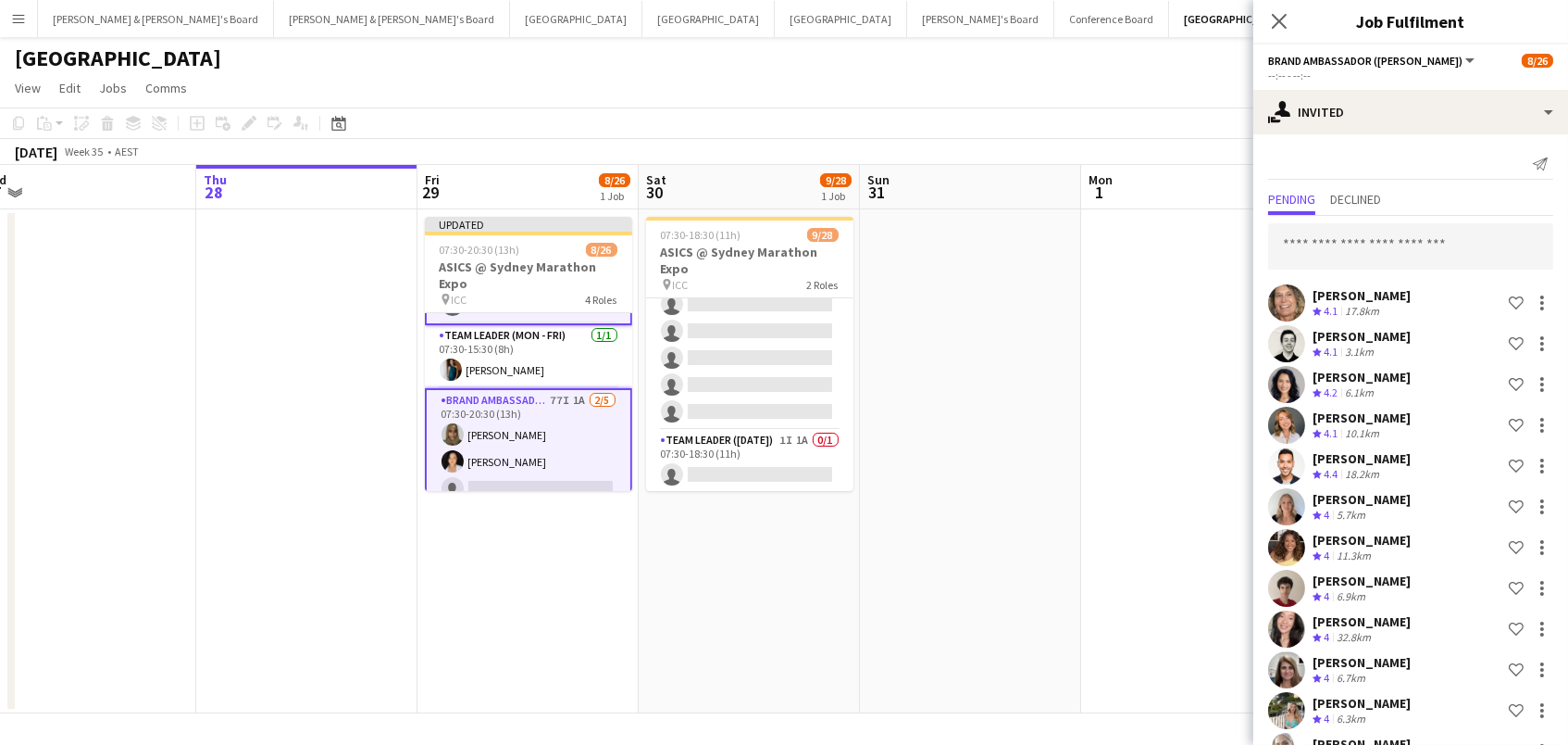
click at [1377, 257] on input "text" at bounding box center [1410, 246] width 286 height 46
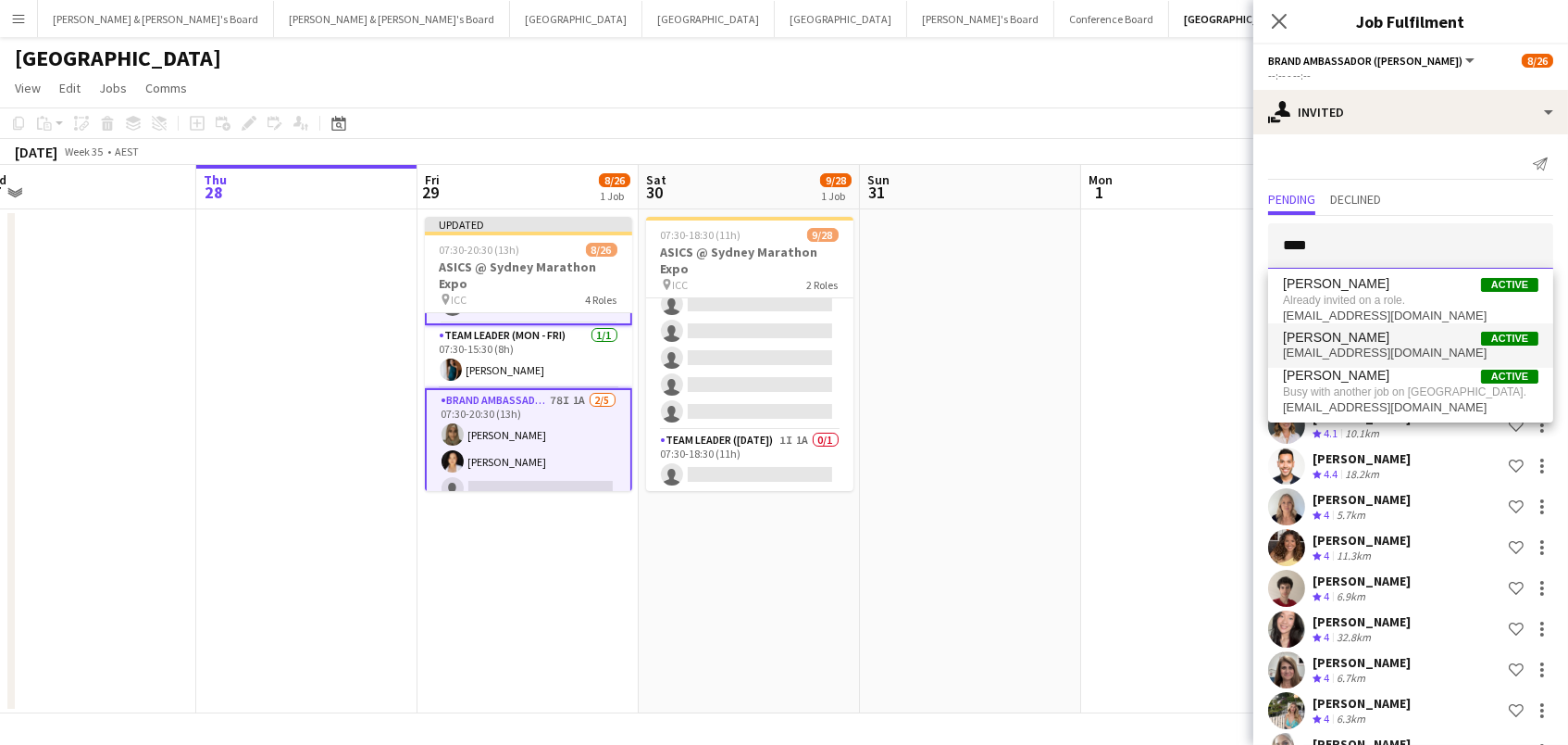
type input "****"
click at [1371, 334] on span "[PERSON_NAME] Active" at bounding box center [1411, 337] width 255 height 16
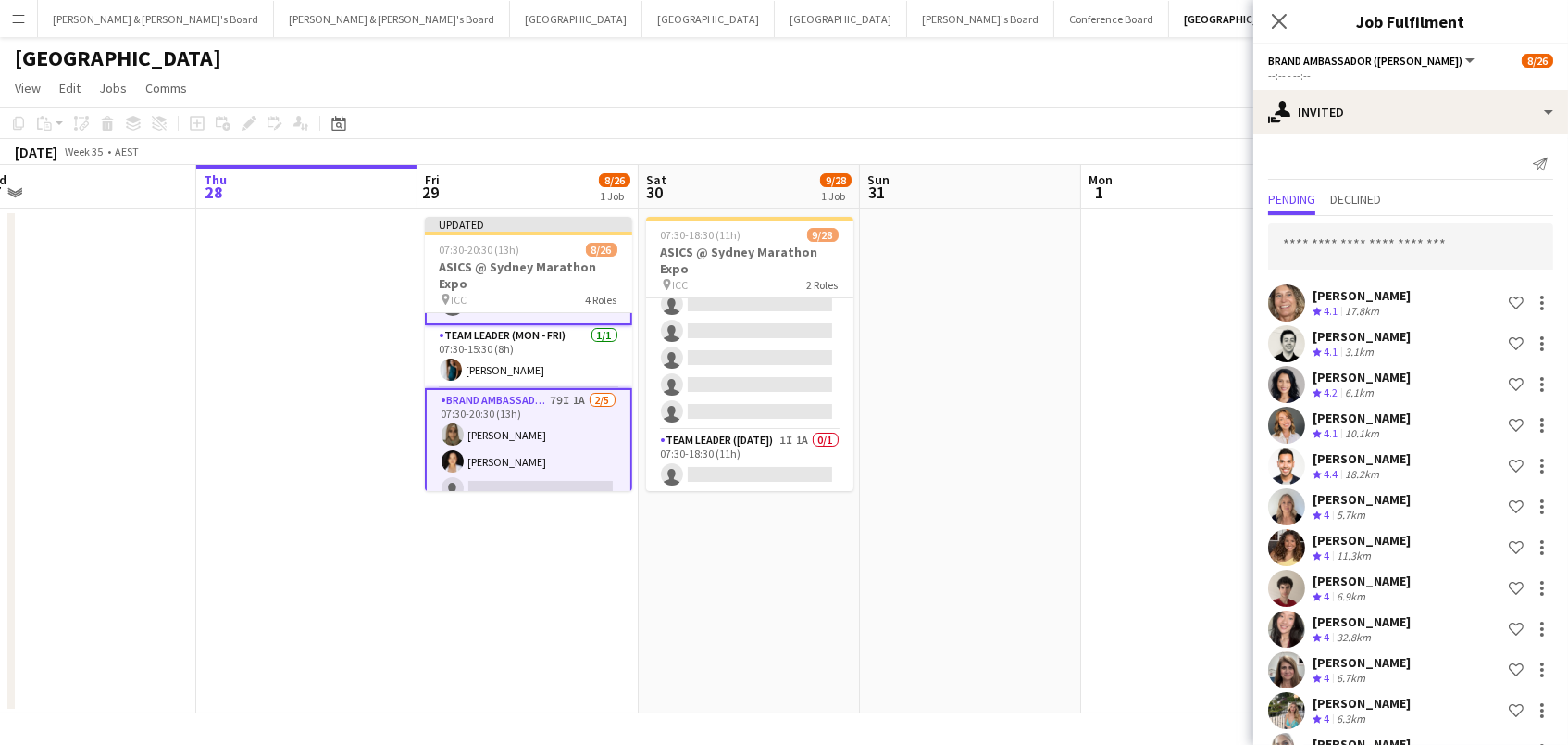
click at [1091, 490] on app-date-cell at bounding box center [1192, 461] width 221 height 504
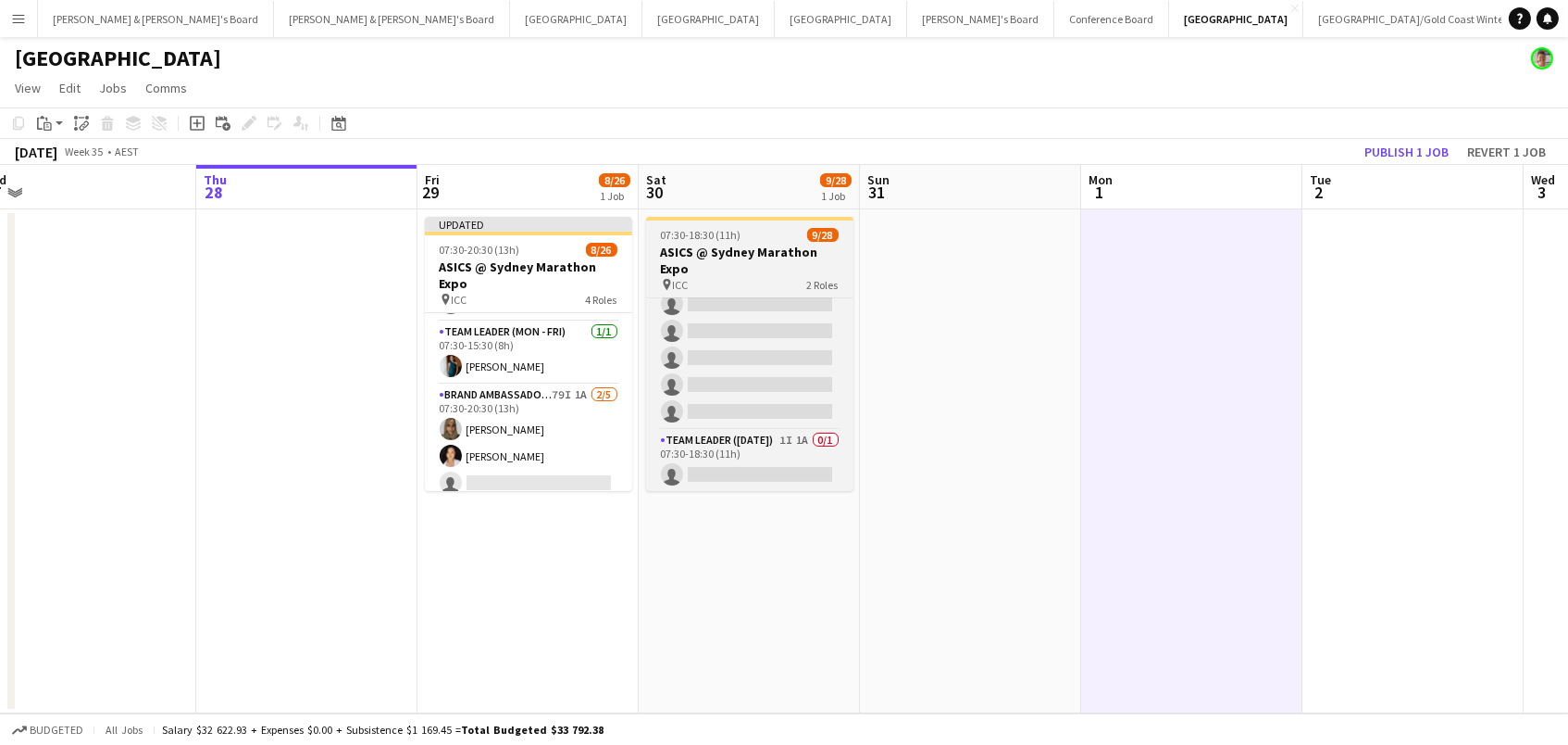
drag, startPoint x: 1408, startPoint y: 140, endPoint x: 811, endPoint y: 229, distance: 603.6
click at [1397, 140] on button "Publish 1 job" at bounding box center [1407, 151] width 99 height 24
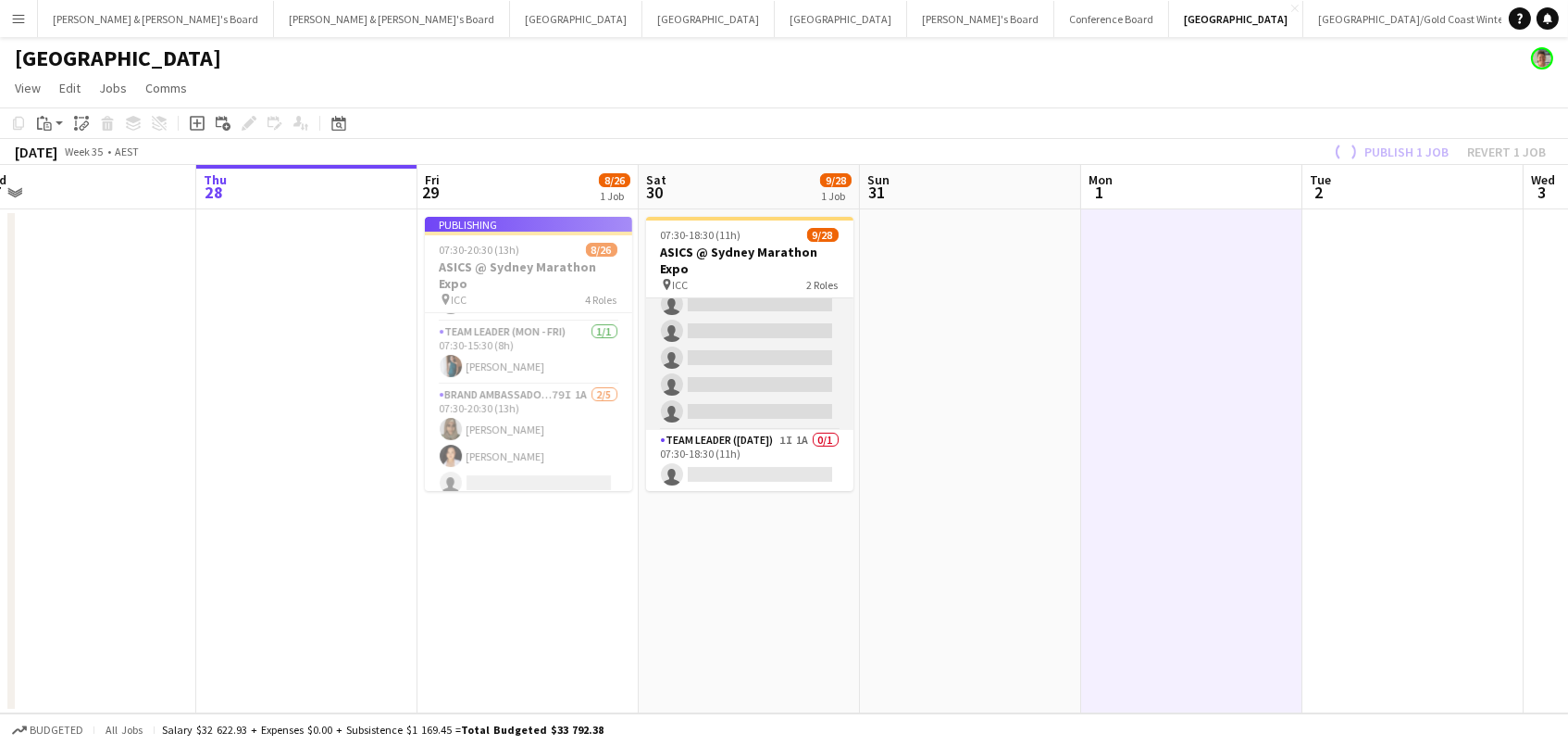
click at [768, 372] on app-card-role "Brand Ambassador ([DATE]) 80I 2A [DATE] 07:30-18:30 (11h) [PERSON_NAME] [PERSON…" at bounding box center [749, 49] width 208 height 762
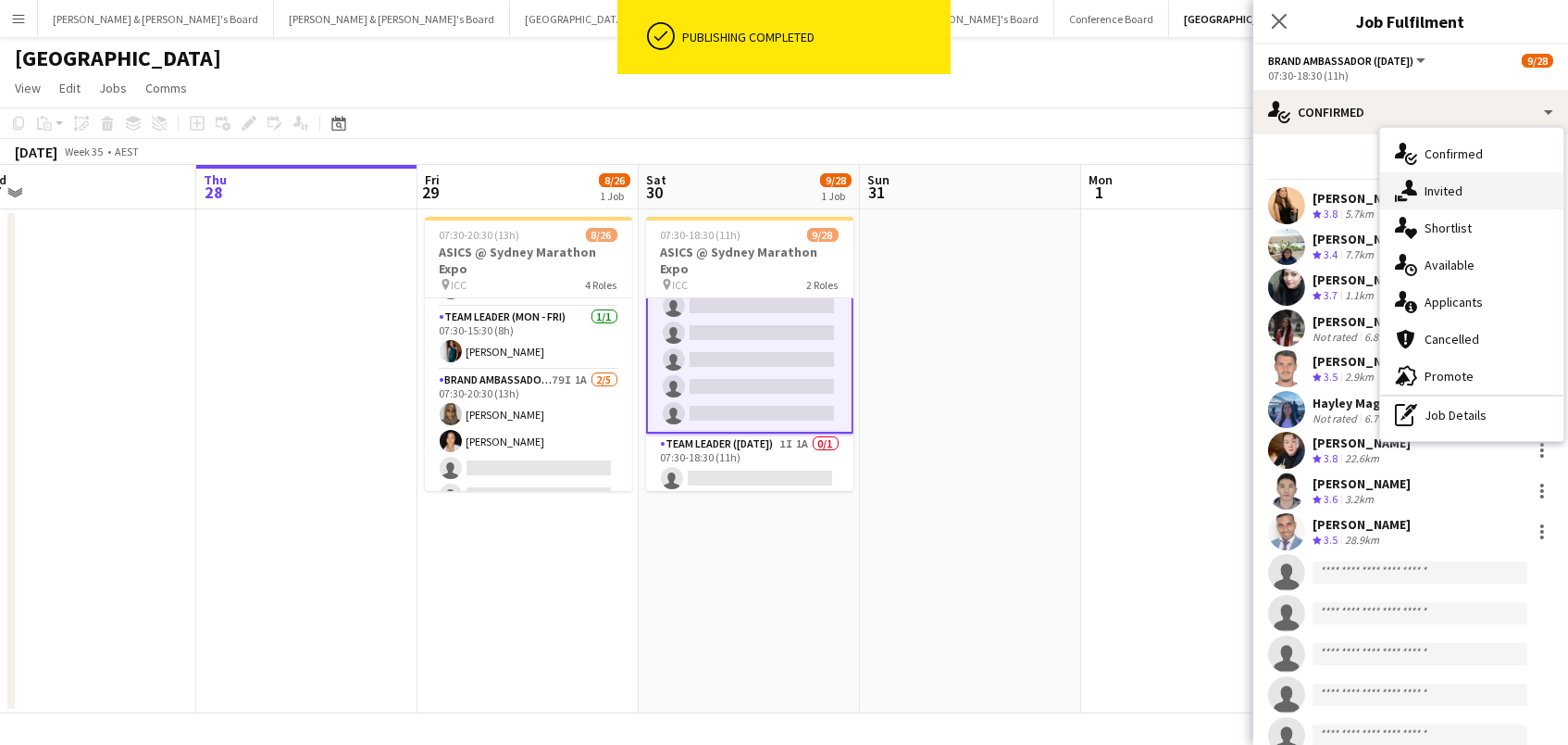
click at [1430, 176] on div "single-neutral-actions-share-1 Invited" at bounding box center [1472, 191] width 183 height 37
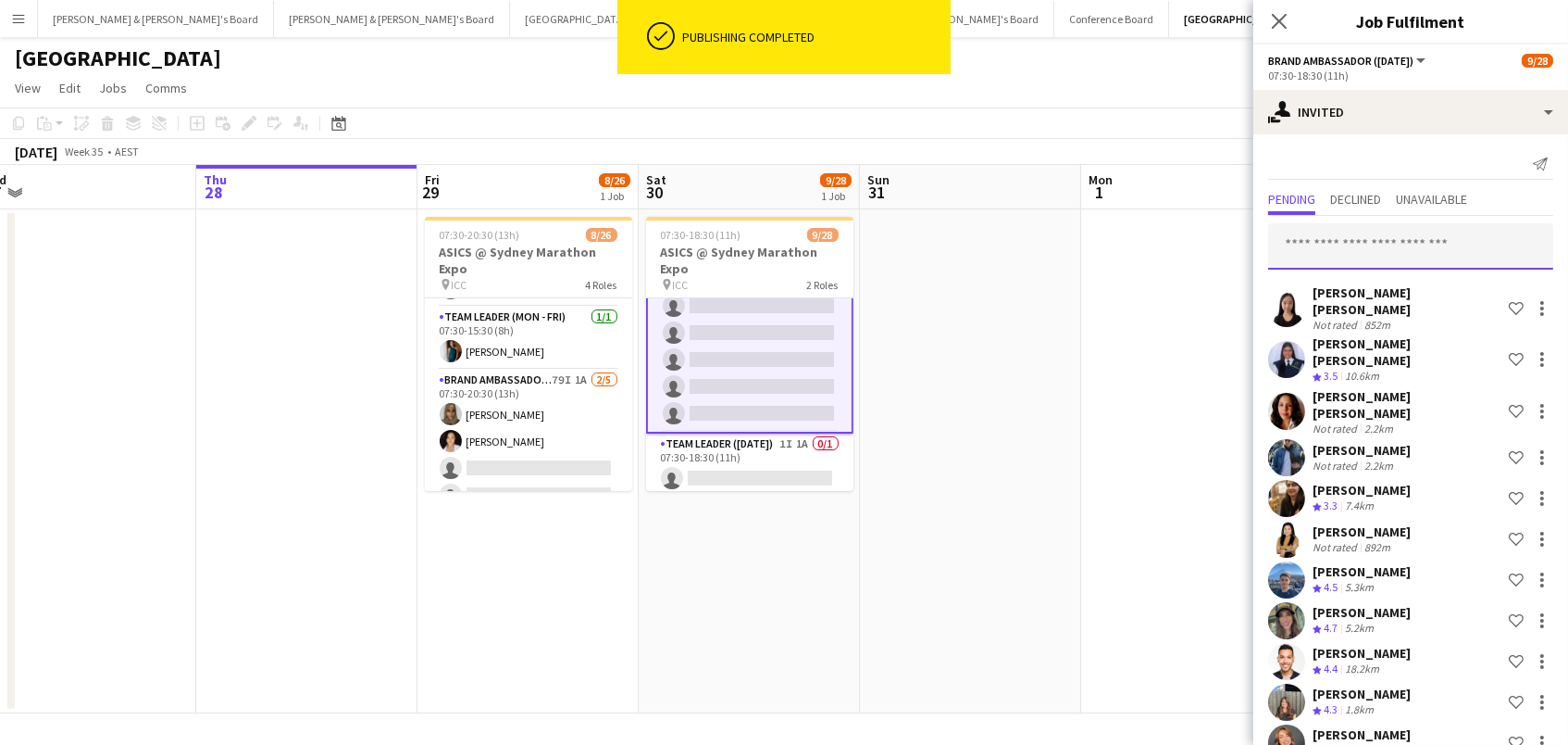
click at [1411, 255] on input "text" at bounding box center [1410, 246] width 286 height 46
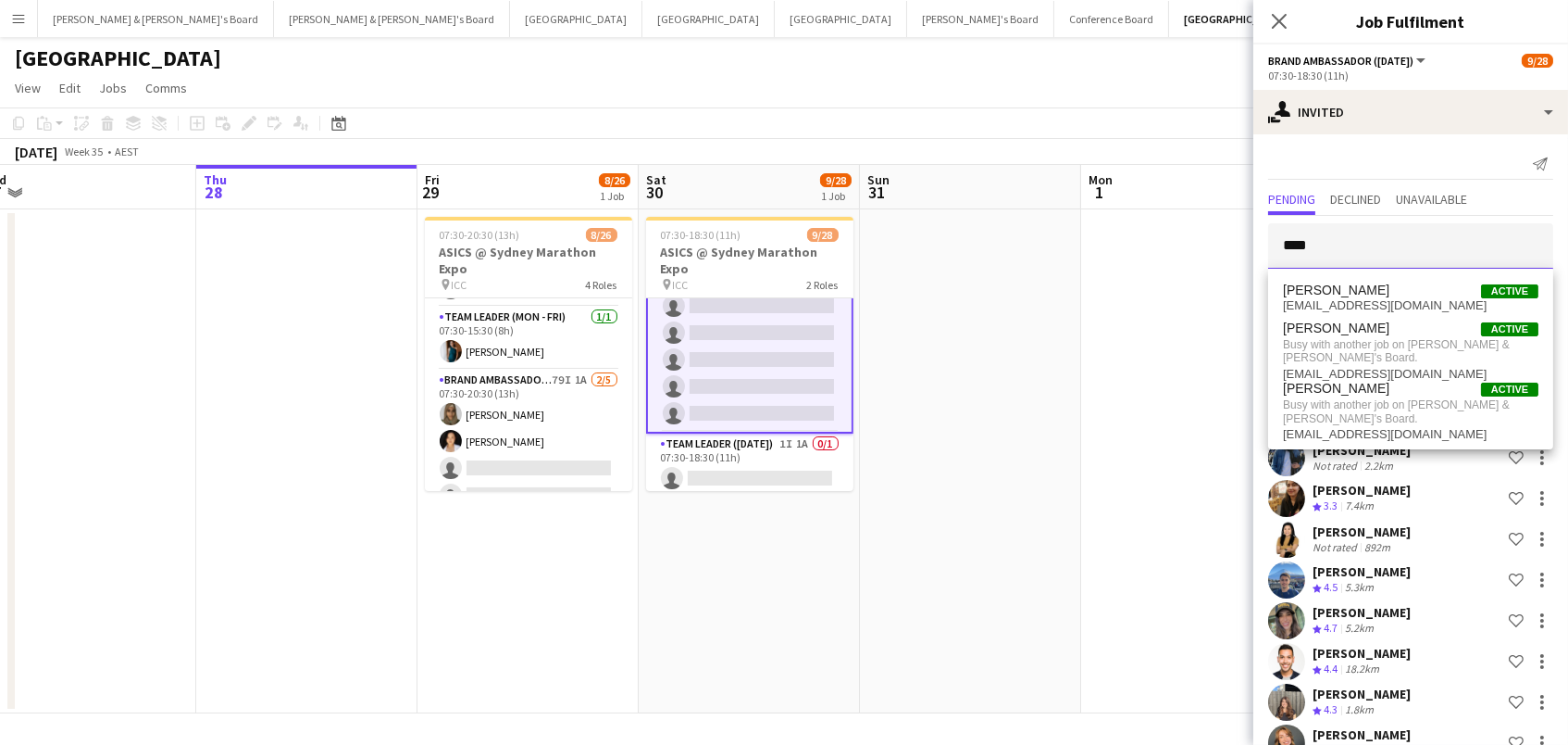
type input "****"
drag, startPoint x: 1434, startPoint y: 289, endPoint x: 1436, endPoint y: 316, distance: 27.1
click at [1436, 316] on mat-option "[PERSON_NAME] Active [EMAIL_ADDRESS][DOMAIN_NAME]" at bounding box center [1410, 298] width 286 height 45
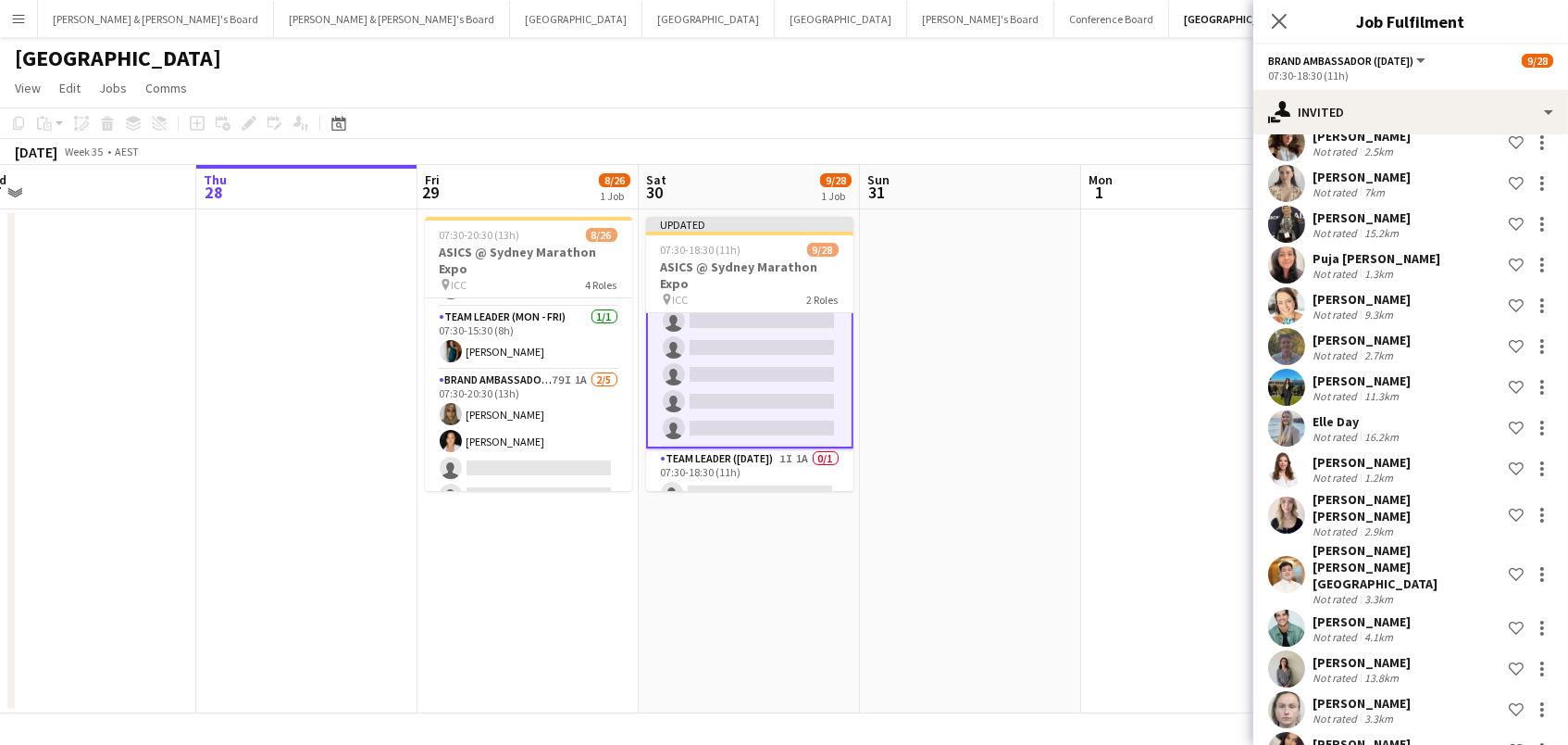
click at [1069, 320] on app-date-cell at bounding box center [971, 461] width 221 height 504
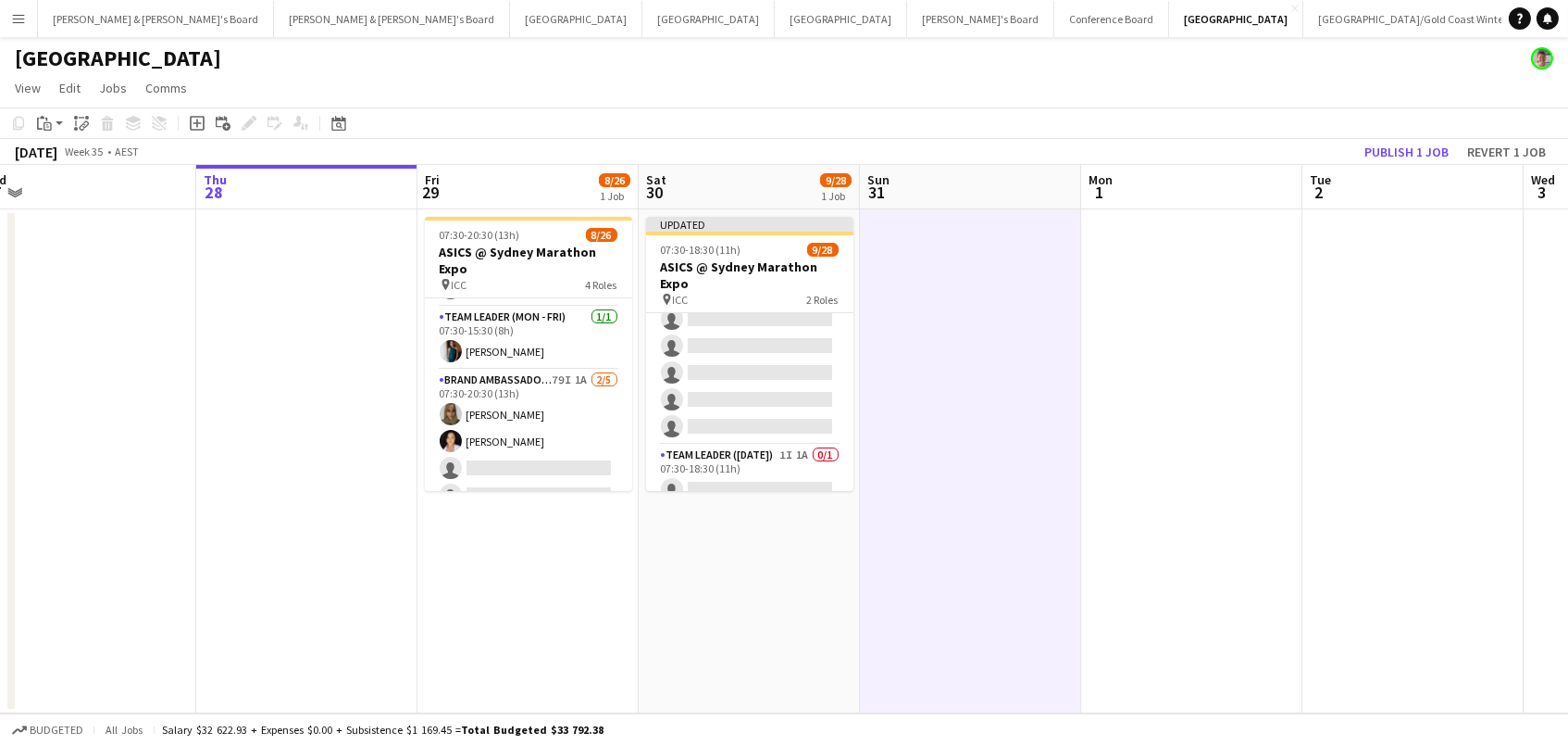
click at [1396, 139] on button "Publish 1 job" at bounding box center [1407, 151] width 99 height 24
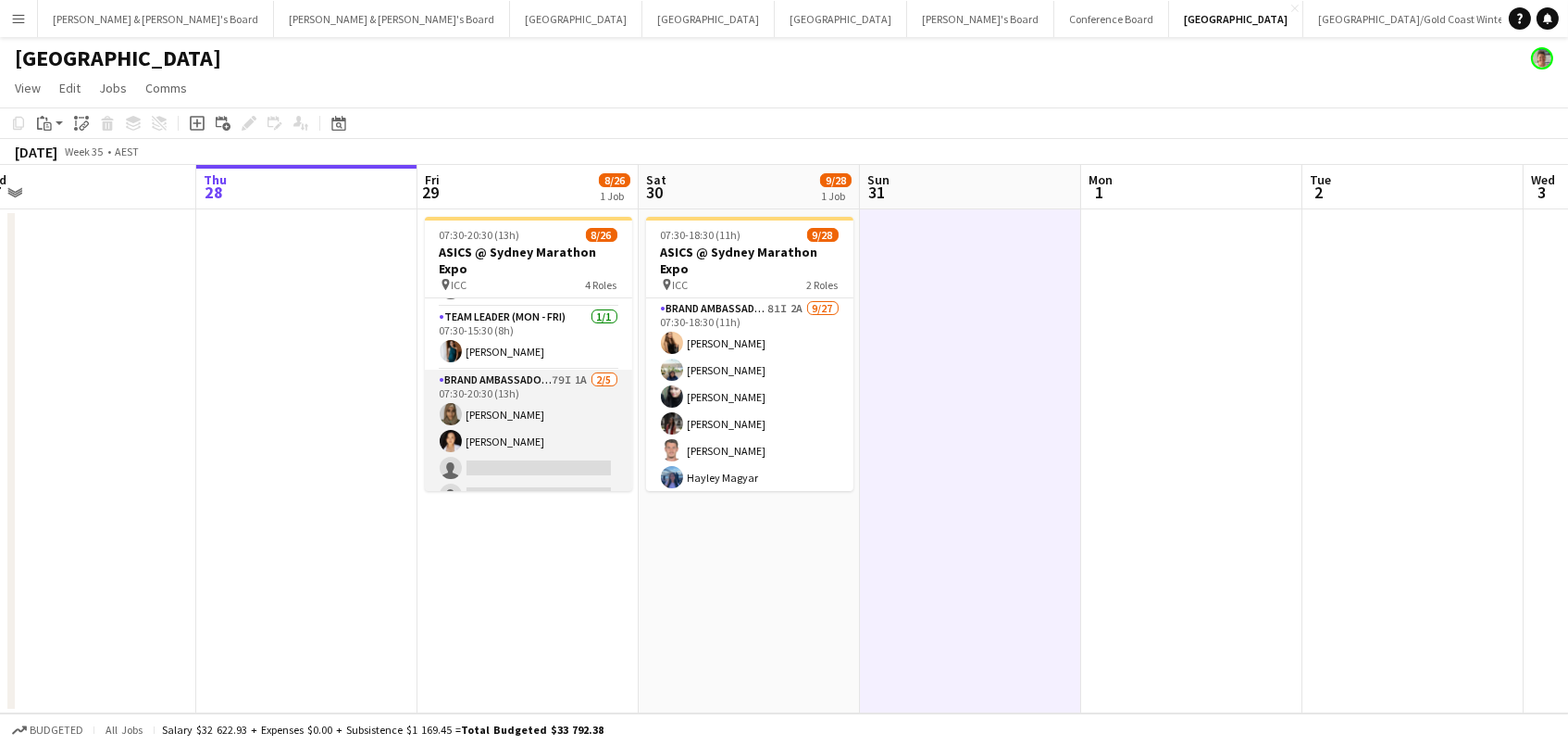
scroll to position [0, 0]
click at [502, 440] on app-card-role "Brand Ambassador (Mon - Fri) 79I 1A [DATE] 07:30-20:30 (13h) [PERSON_NAME] [PER…" at bounding box center [528, 454] width 208 height 171
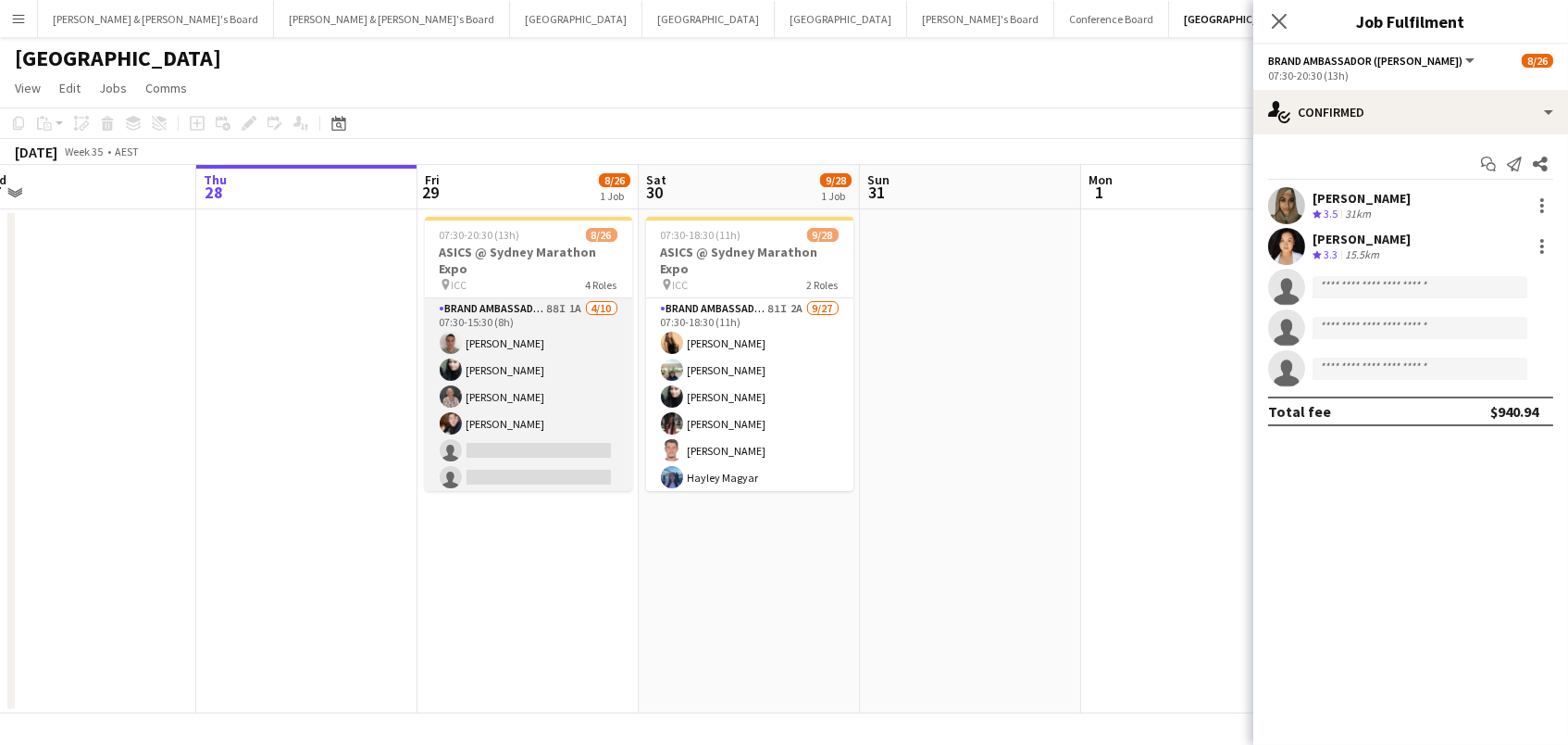
click at [502, 440] on app-card-role "Brand Ambassador (Mon - Fri) 88I 1A [DATE] 07:30-15:30 (8h) [PERSON_NAME] [PERS…" at bounding box center [528, 451] width 208 height 305
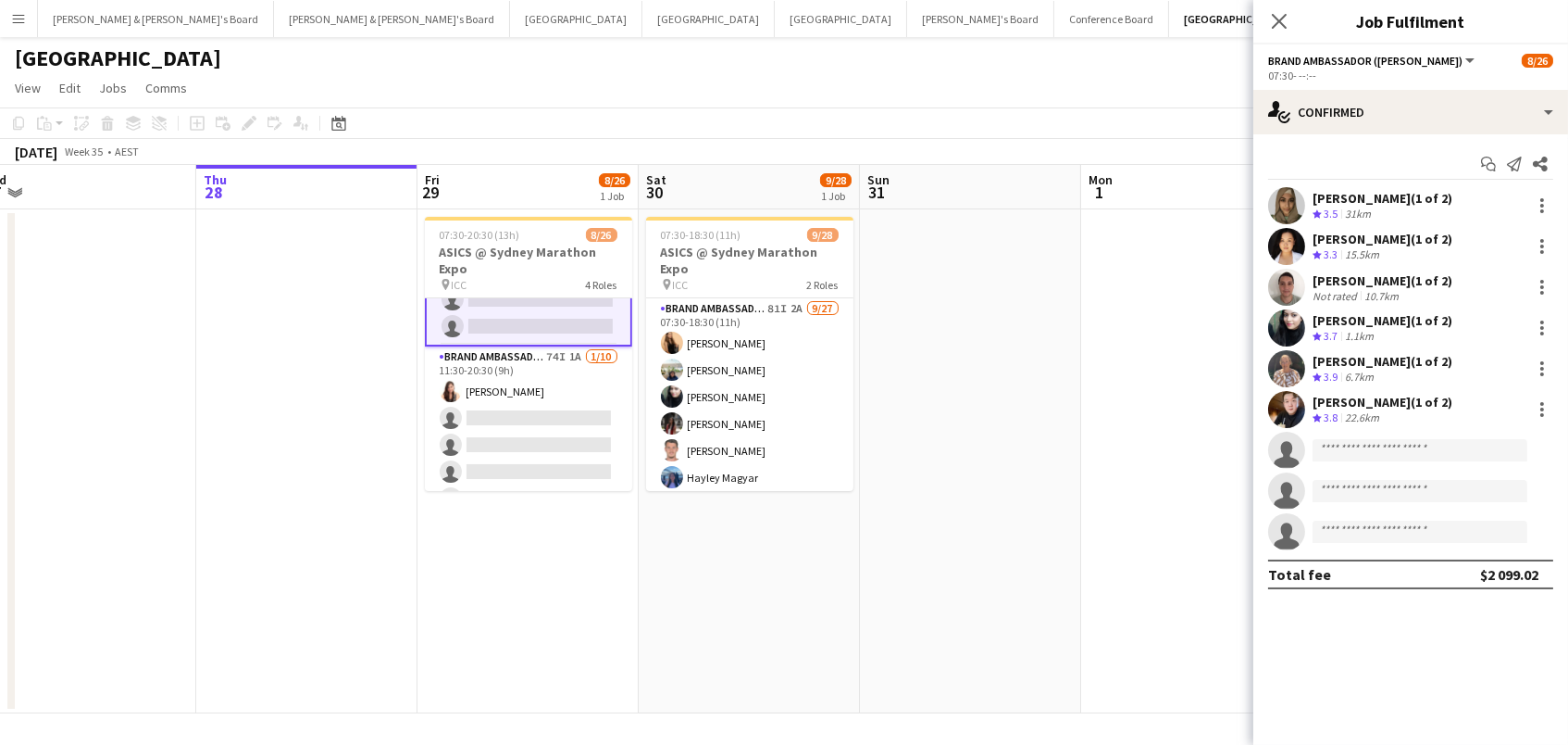
scroll to position [490, 0]
click at [502, 440] on app-card-role "Brand Ambassador (Mon - Fri) 74I 1A [DATE] 11:30-20:30 (9h) [PERSON_NAME] singl…" at bounding box center [528, 506] width 208 height 305
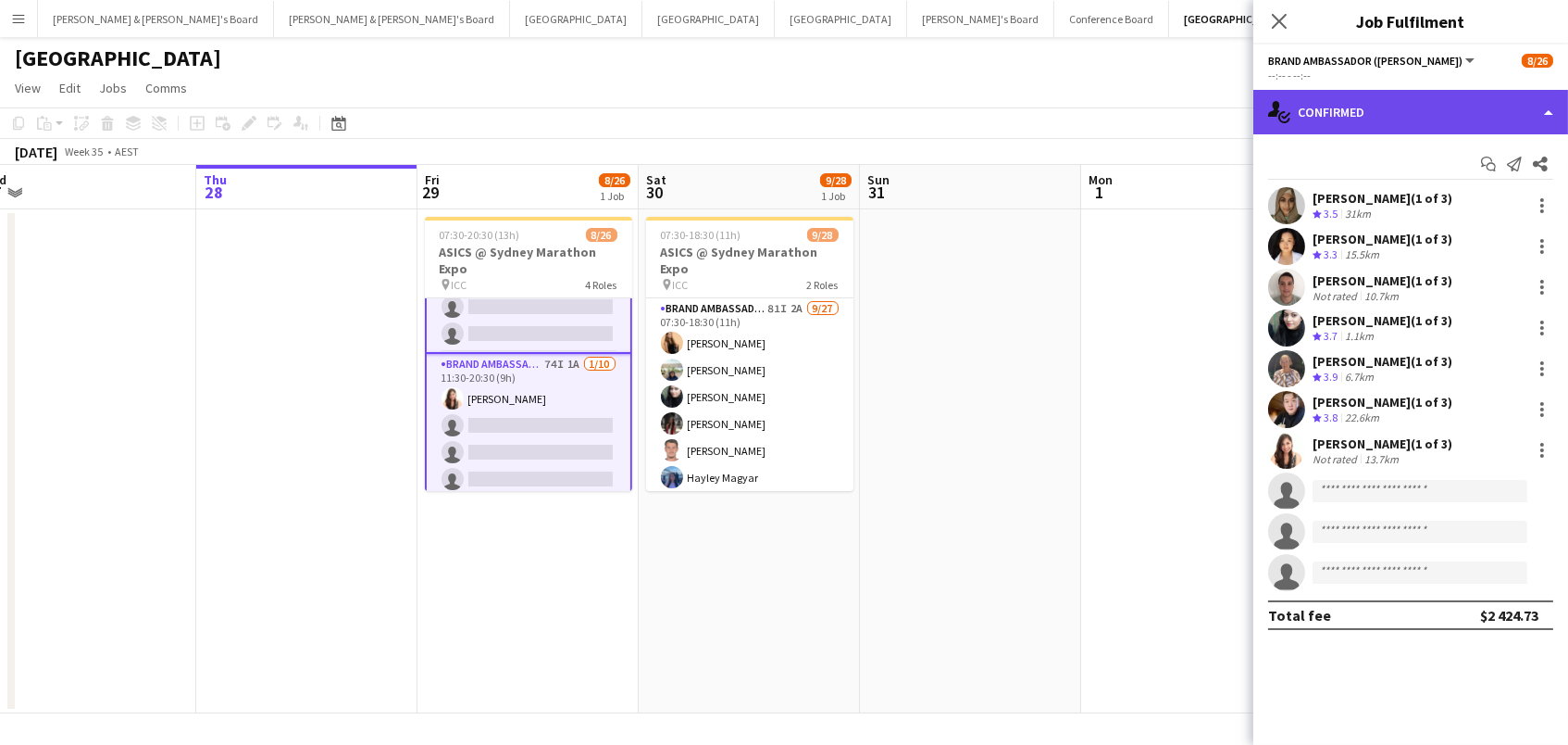
click at [1440, 94] on div "single-neutral-actions-check-2 Confirmed" at bounding box center [1410, 112] width 315 height 45
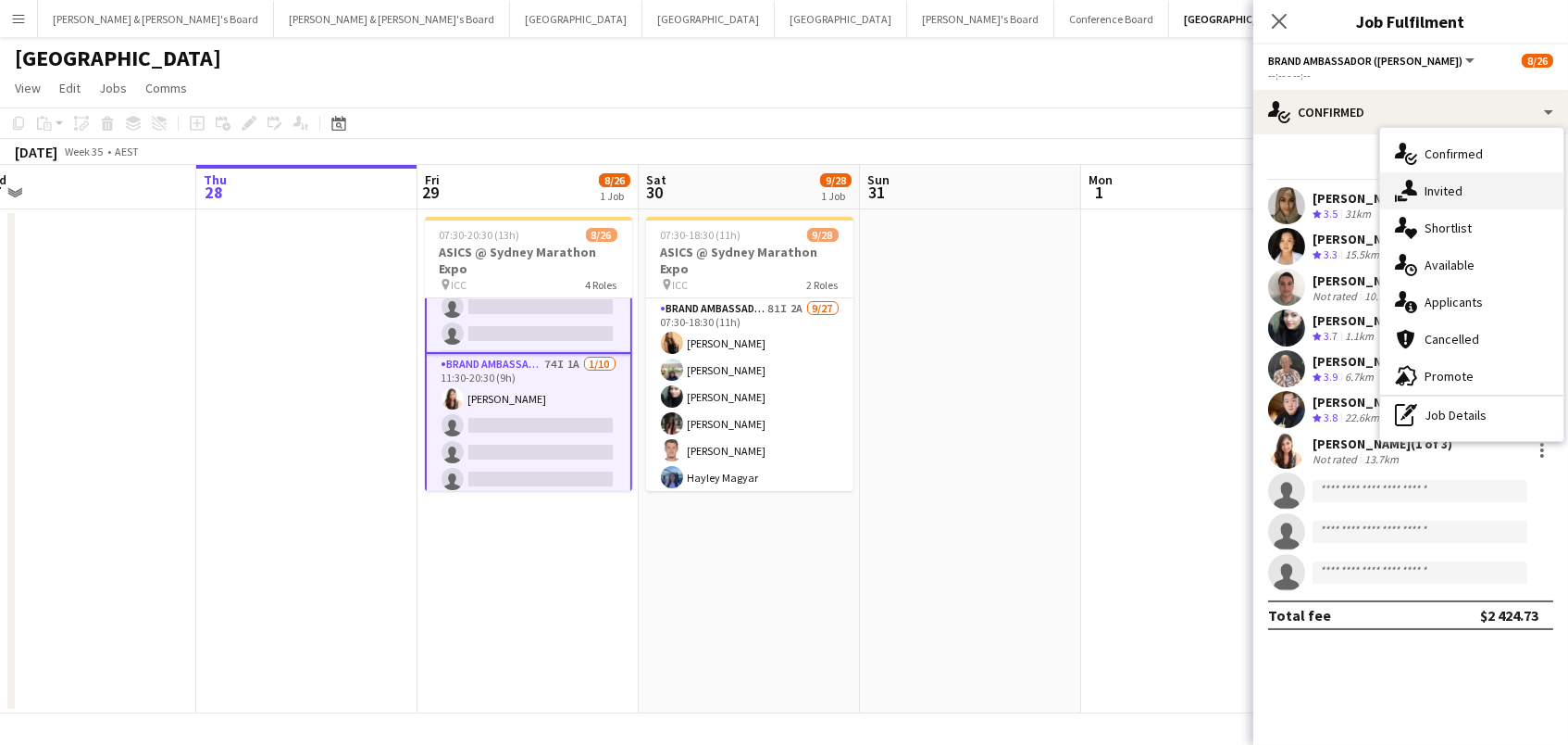
click at [1449, 194] on div "single-neutral-actions-share-1 Invited" at bounding box center [1472, 191] width 183 height 37
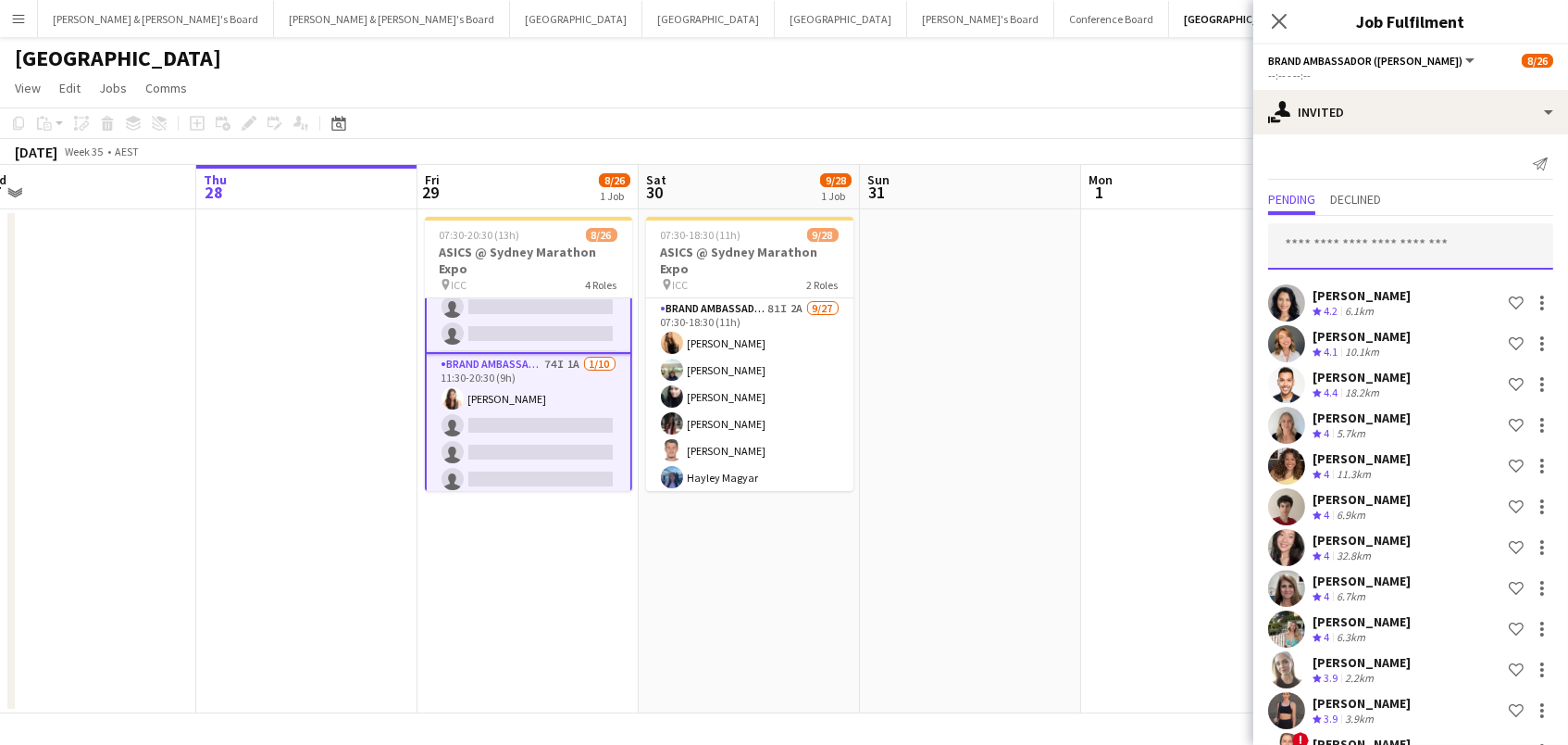
click at [1388, 236] on input "text" at bounding box center [1410, 246] width 286 height 46
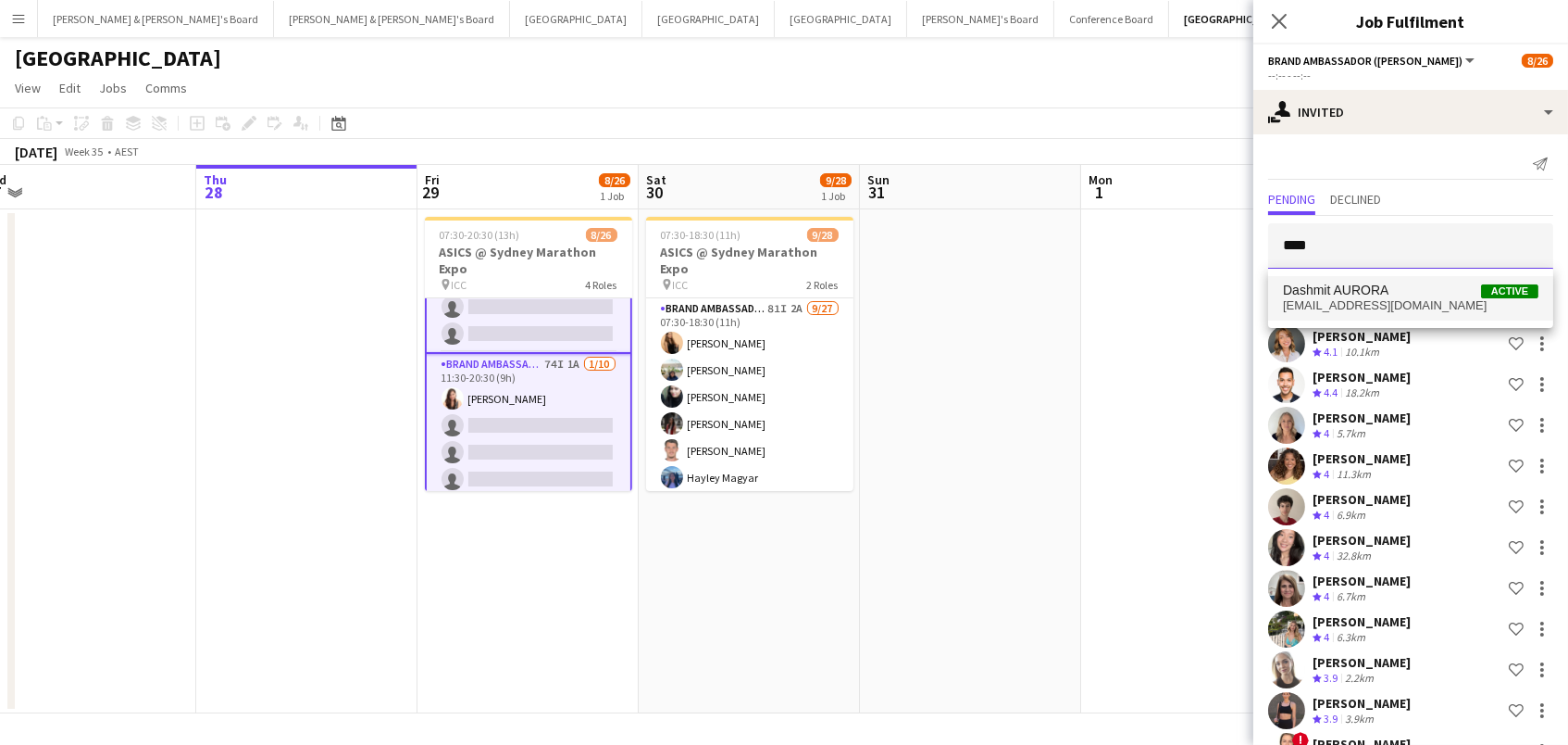
type input "****"
click at [1399, 303] on span "[EMAIL_ADDRESS][DOMAIN_NAME]" at bounding box center [1411, 305] width 255 height 15
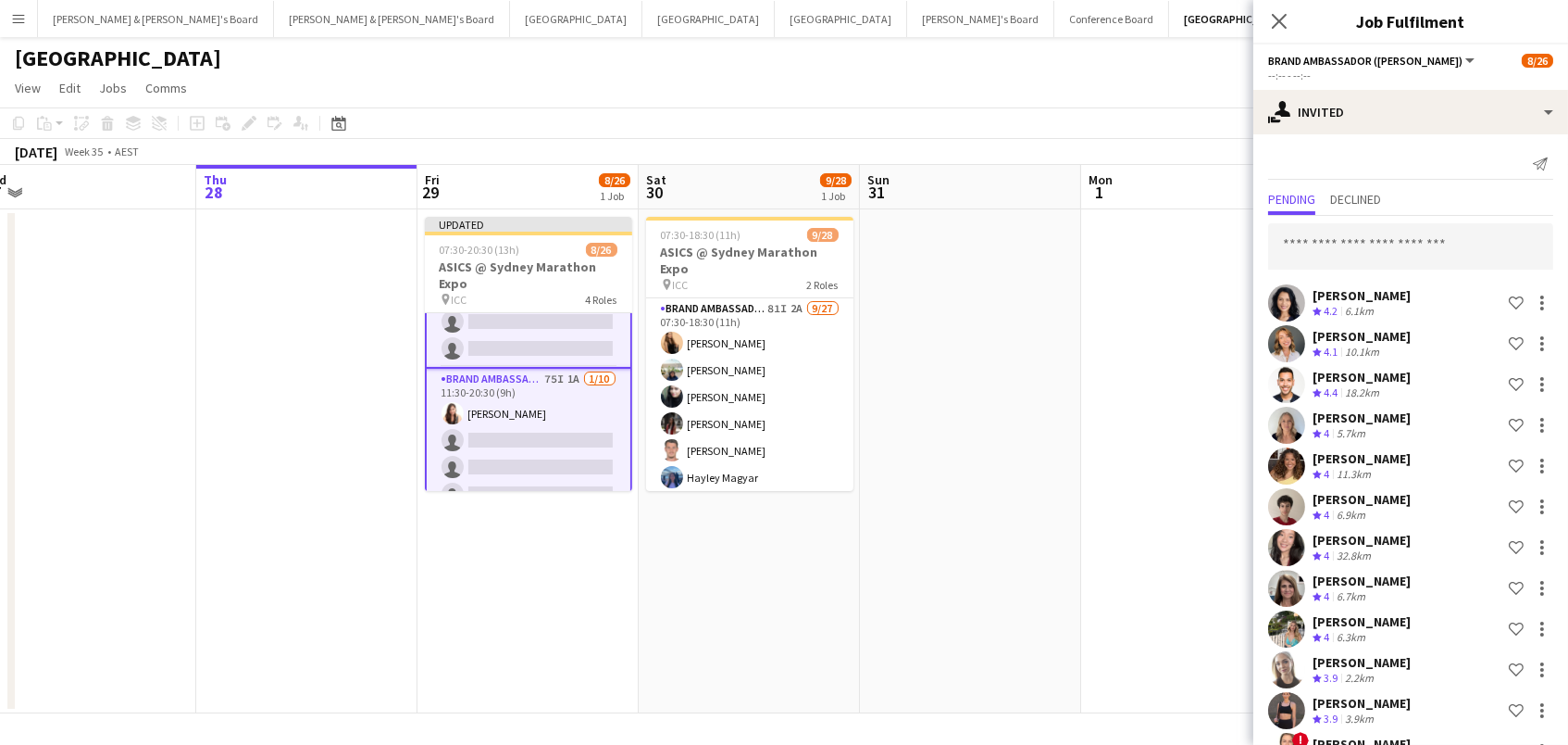
scroll to position [0, 0]
click at [1373, 248] on input "text" at bounding box center [1410, 246] width 286 height 46
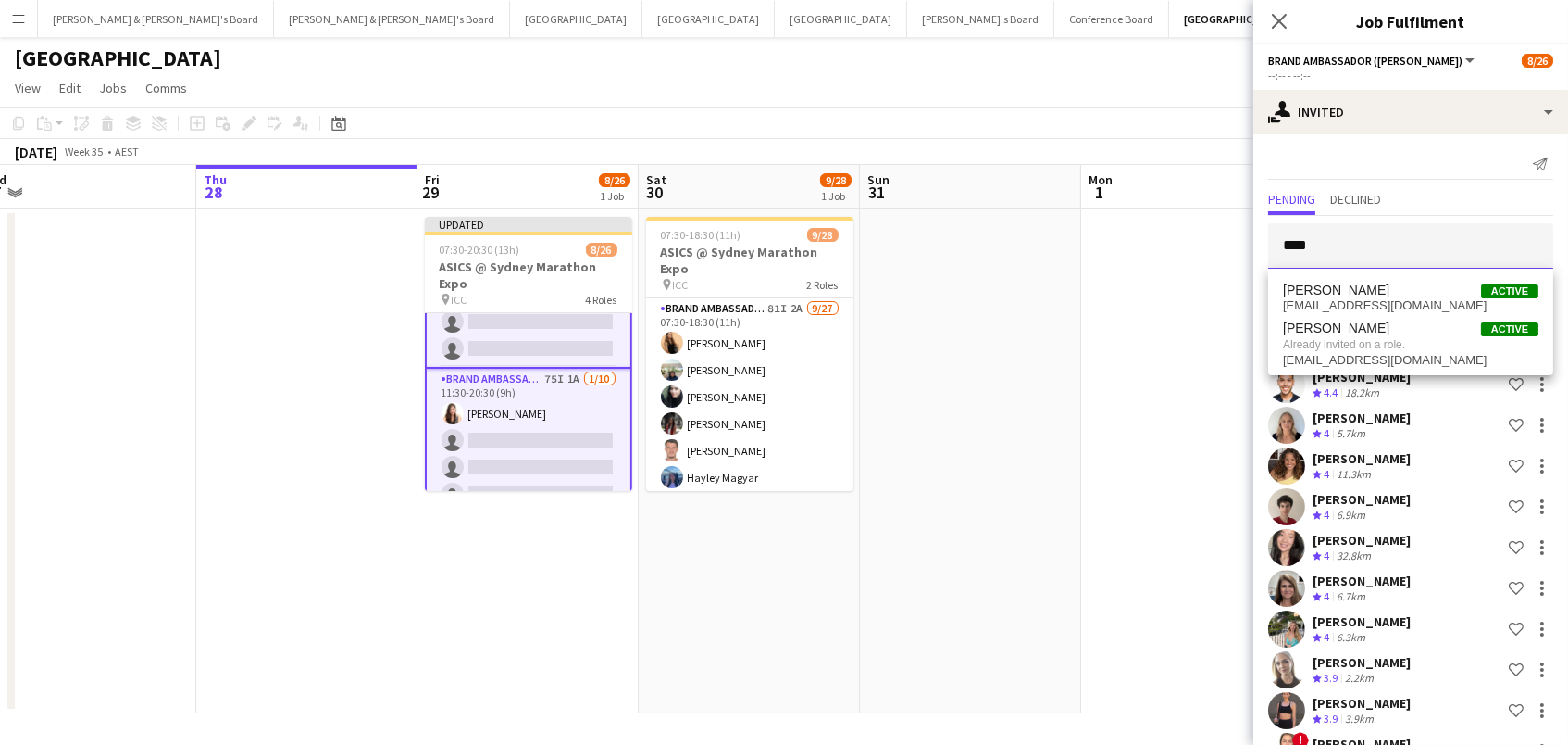
type input "****"
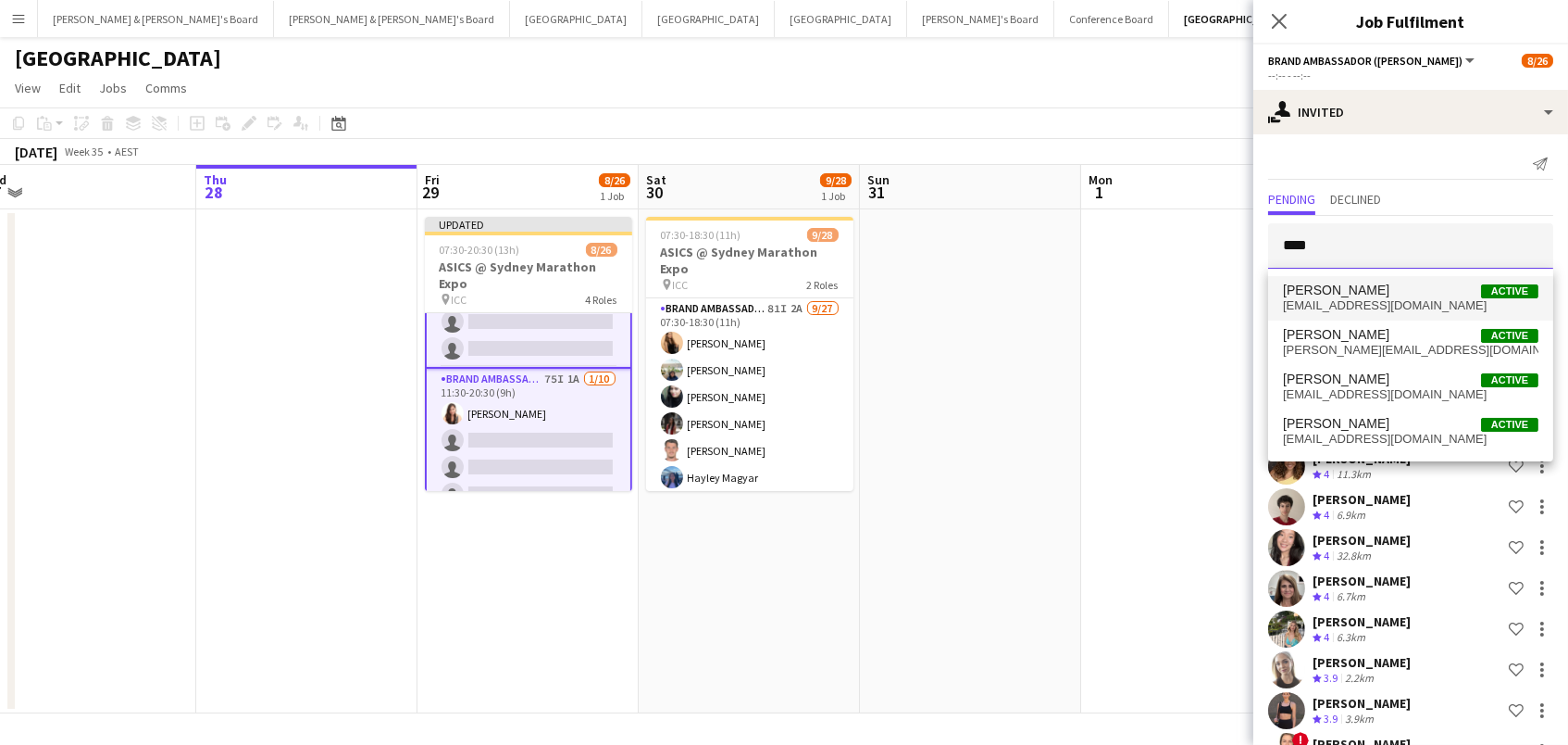
type input "****"
click at [1338, 294] on span "[PERSON_NAME]" at bounding box center [1336, 291] width 106 height 16
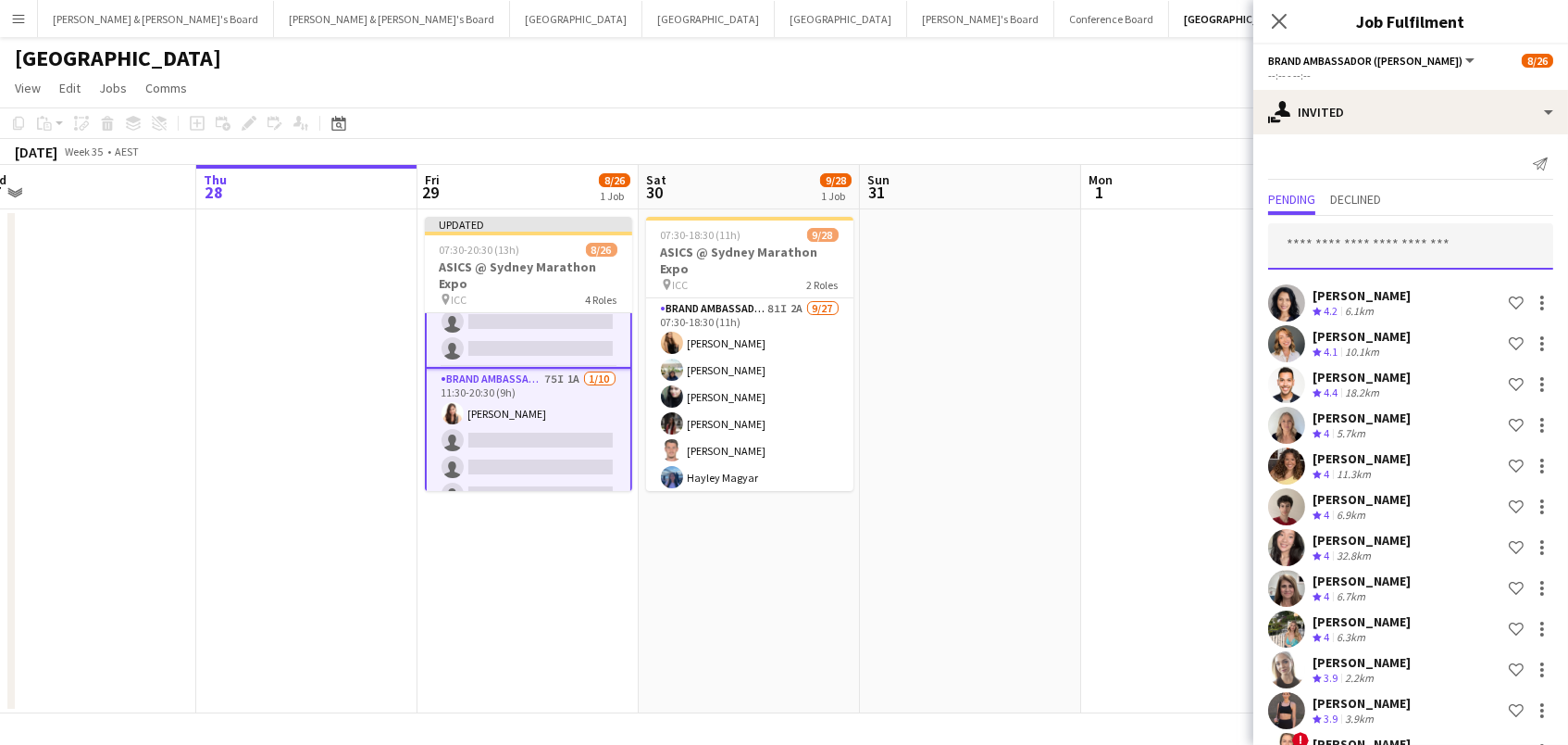
scroll to position [0, 0]
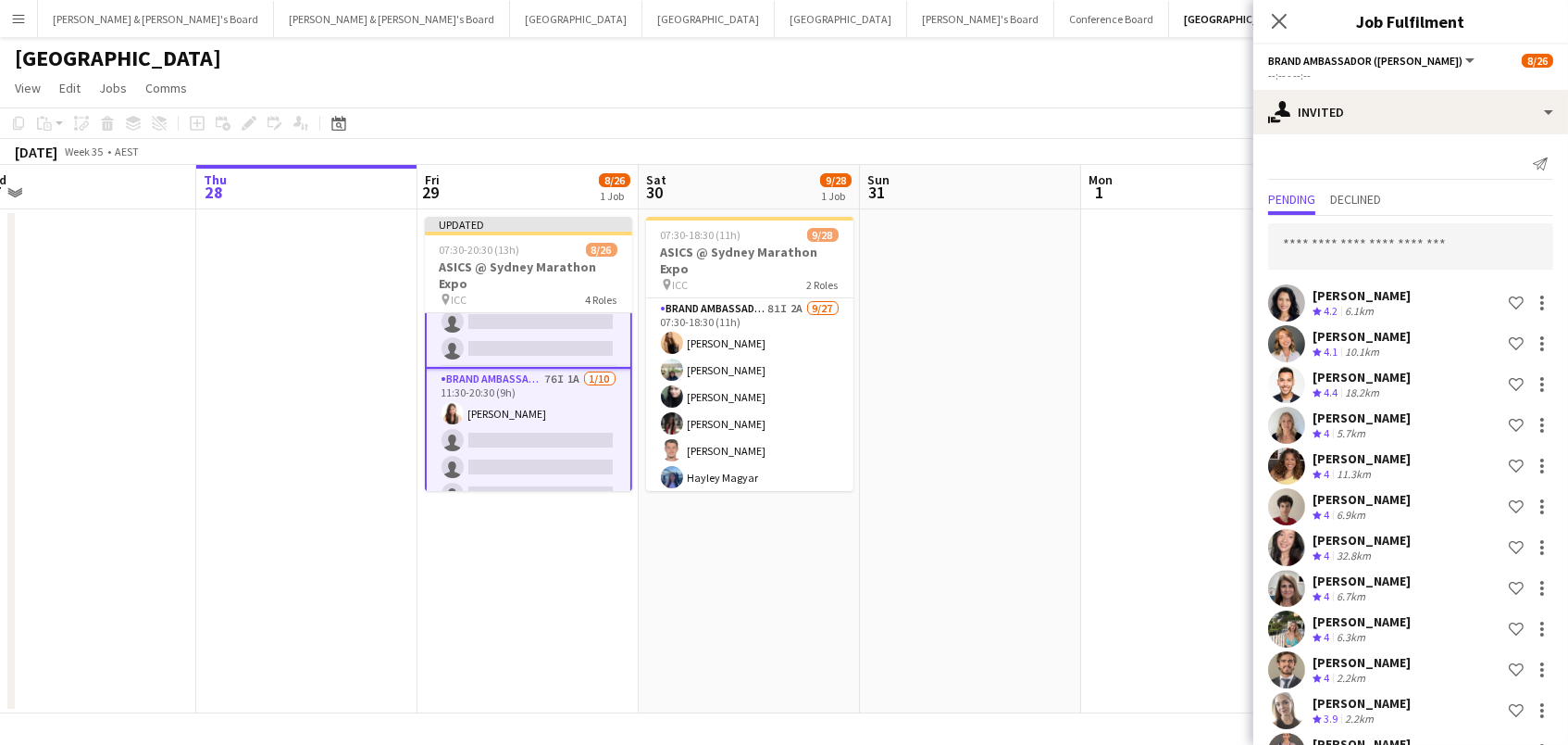
scroll to position [-2, 0]
click at [1332, 250] on input "text" at bounding box center [1410, 246] width 286 height 46
type input "****"
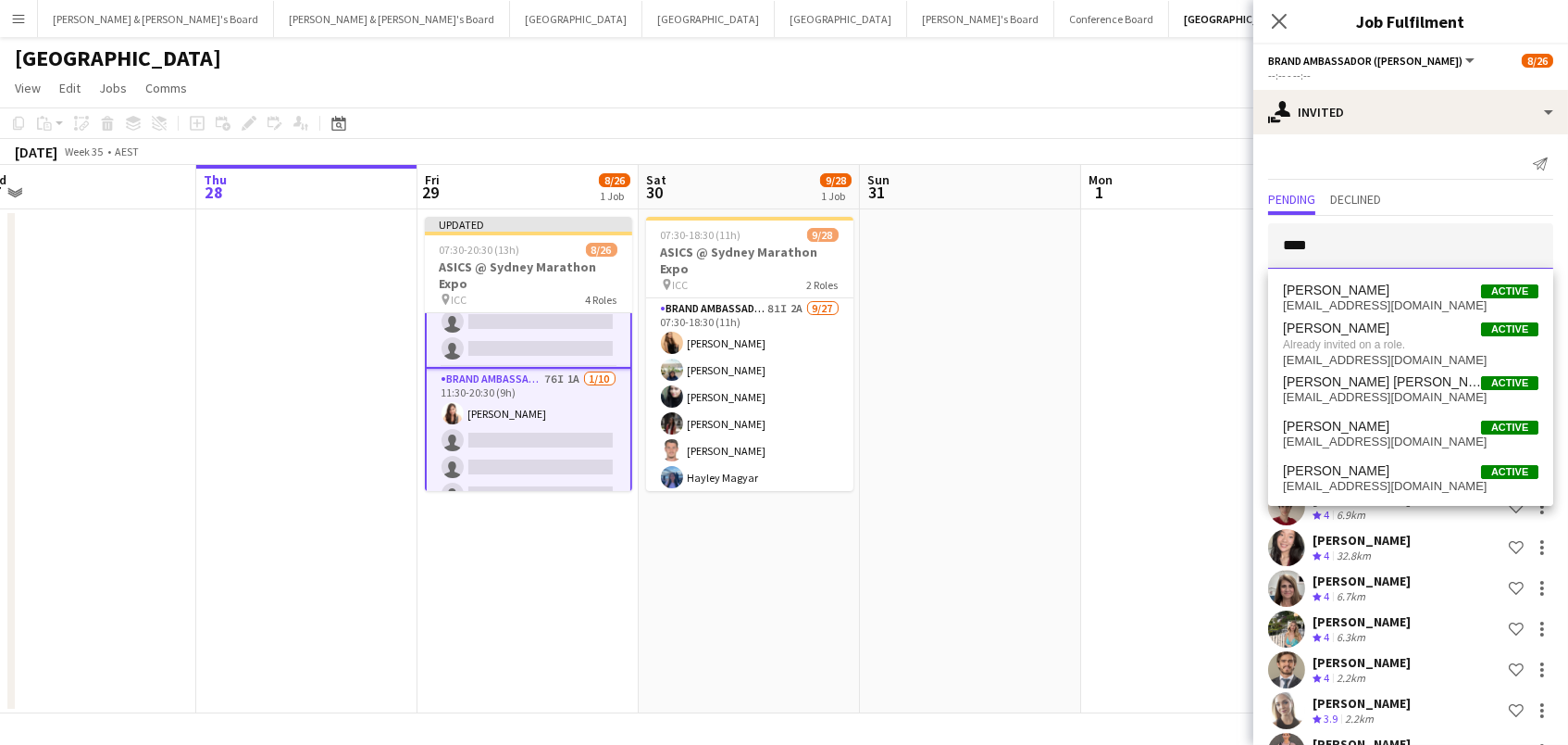
drag, startPoint x: 1338, startPoint y: 248, endPoint x: 1210, endPoint y: 239, distance: 128.3
click at [1210, 239] on body "Menu Boards Boards Boards All jobs Status Workforce Workforce My Workforce Recr…" at bounding box center [784, 372] width 1568 height 745
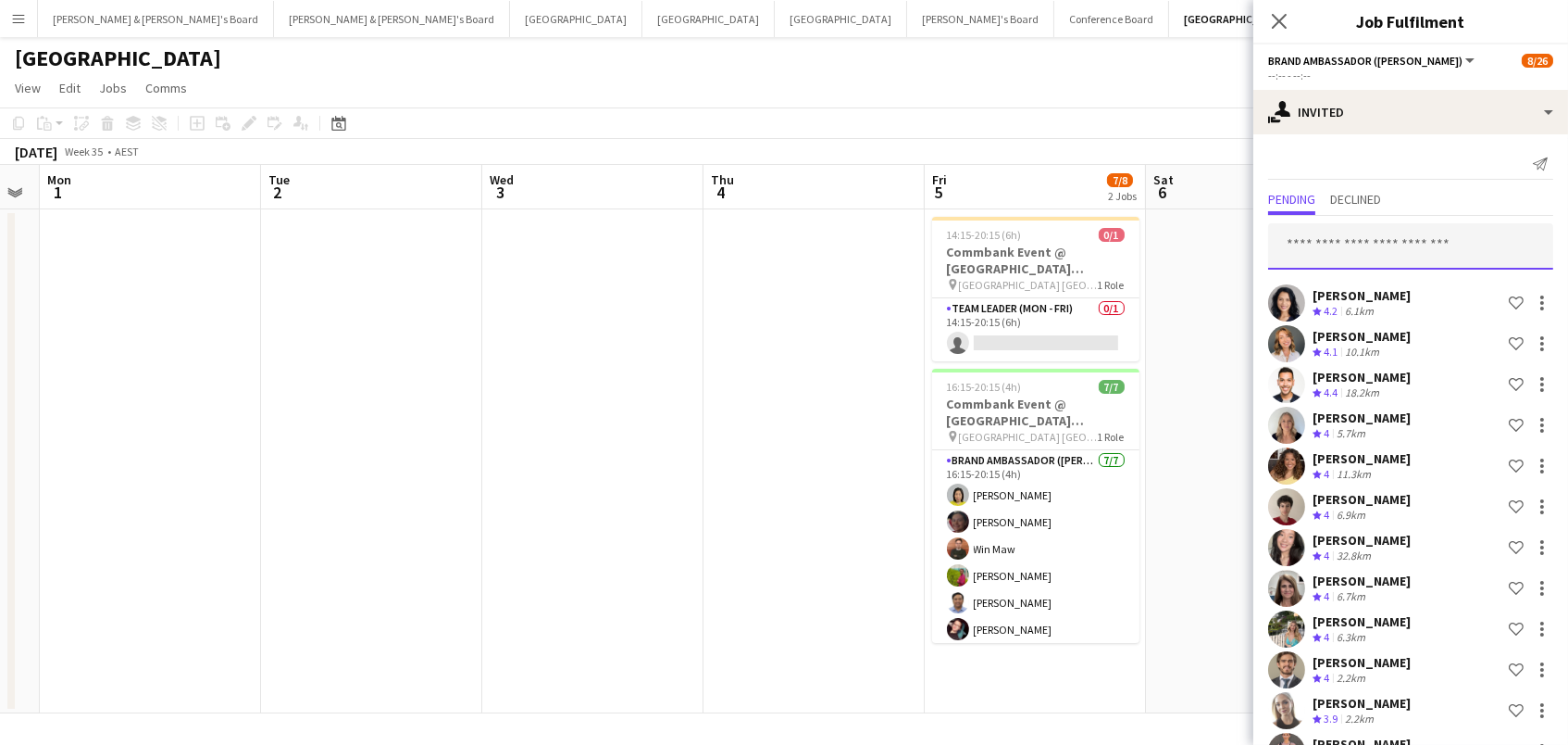
scroll to position [0, 628]
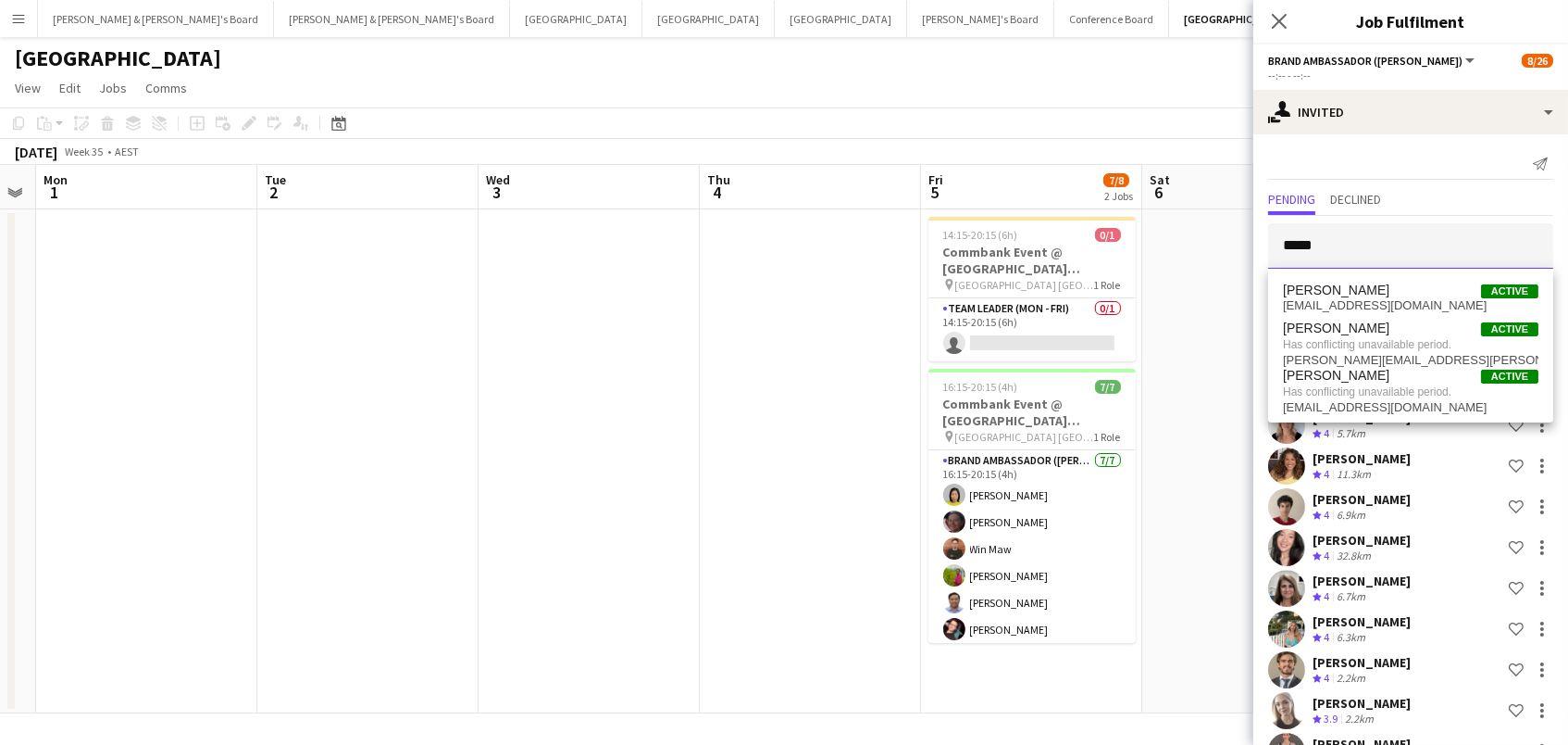
drag, startPoint x: 1462, startPoint y: 258, endPoint x: 1124, endPoint y: 195, distance: 343.8
click at [1124, 195] on body "Menu Boards Boards Boards All jobs Status Workforce Workforce My Workforce Recr…" at bounding box center [784, 372] width 1568 height 745
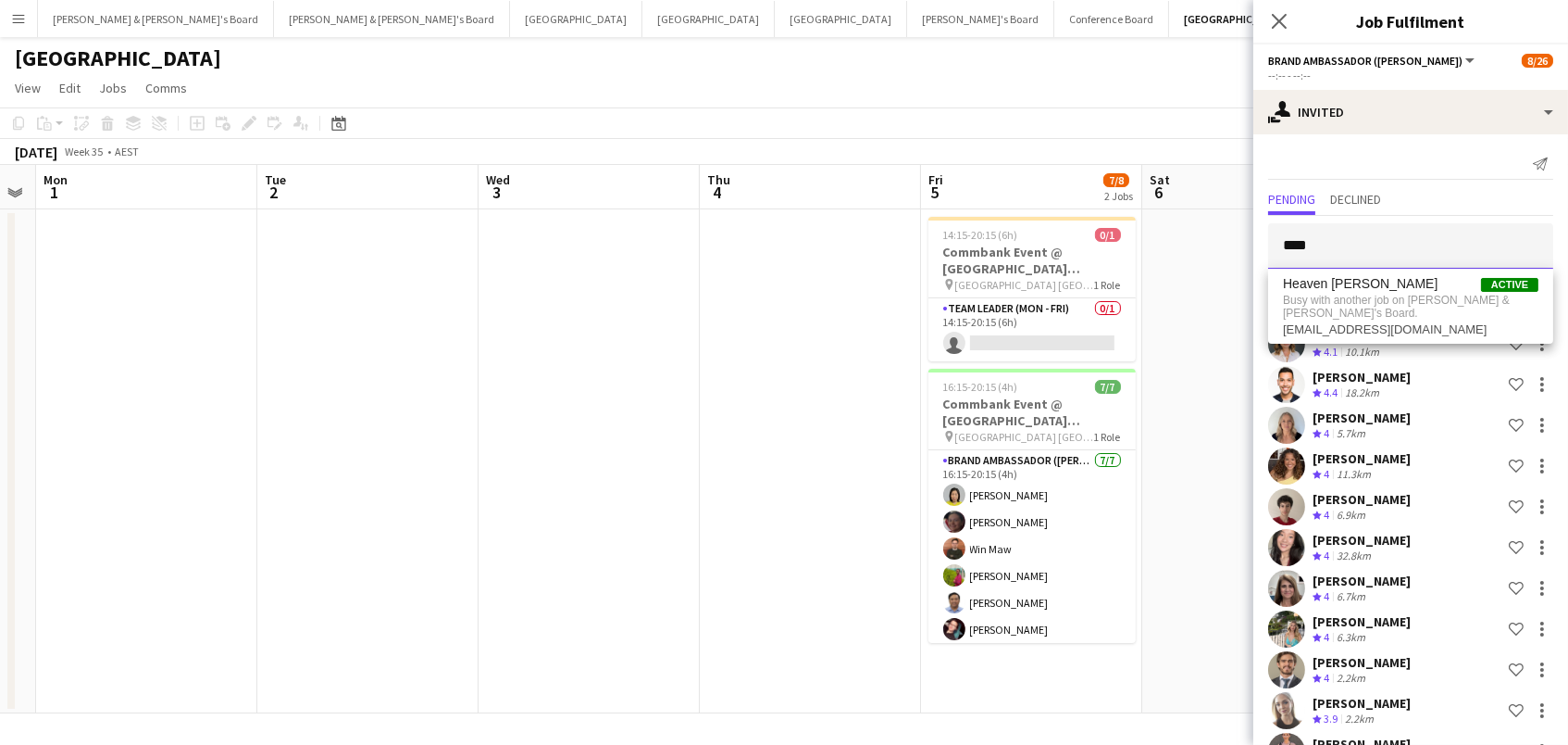
type input "*"
type input "***"
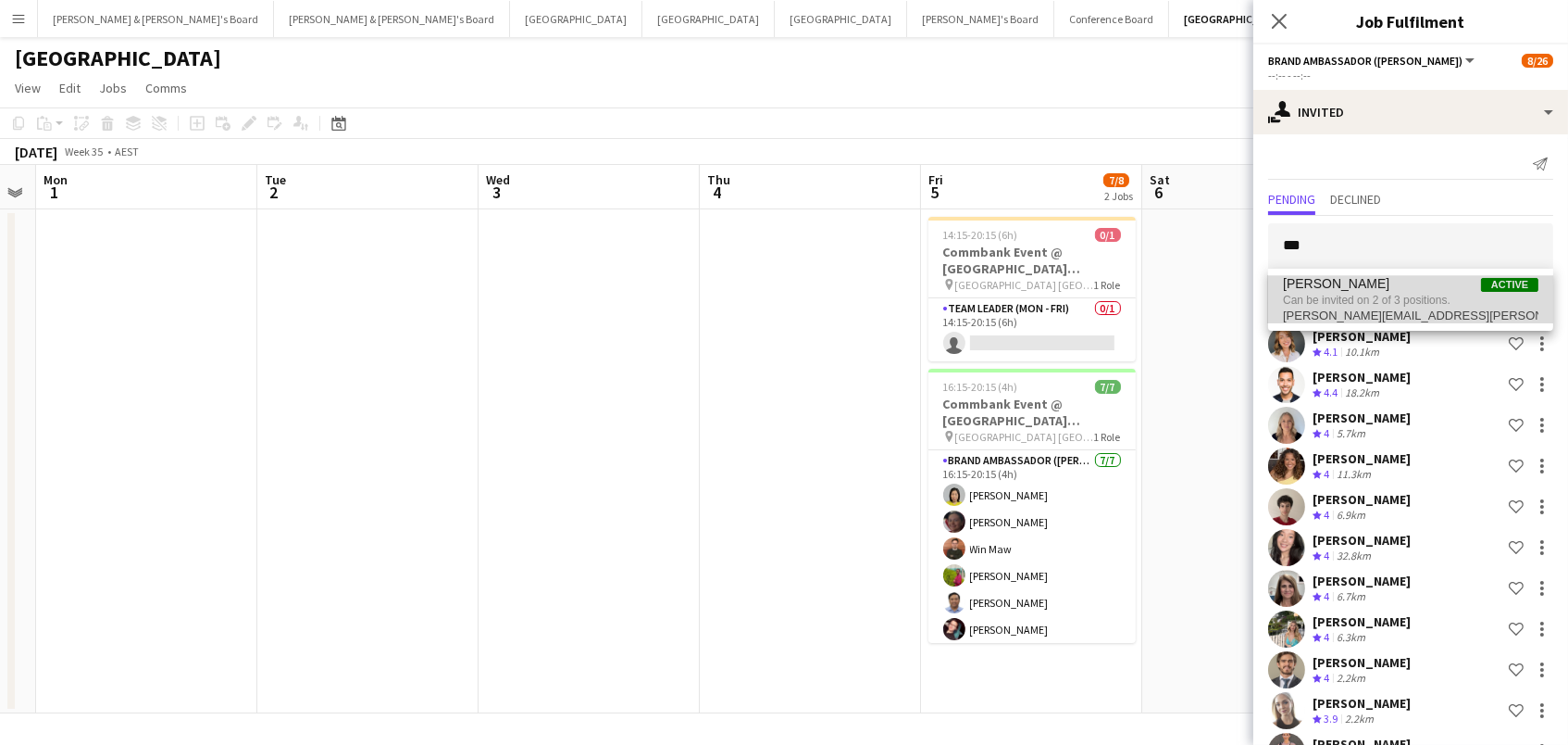
click at [1348, 282] on span "[PERSON_NAME]" at bounding box center [1336, 284] width 106 height 16
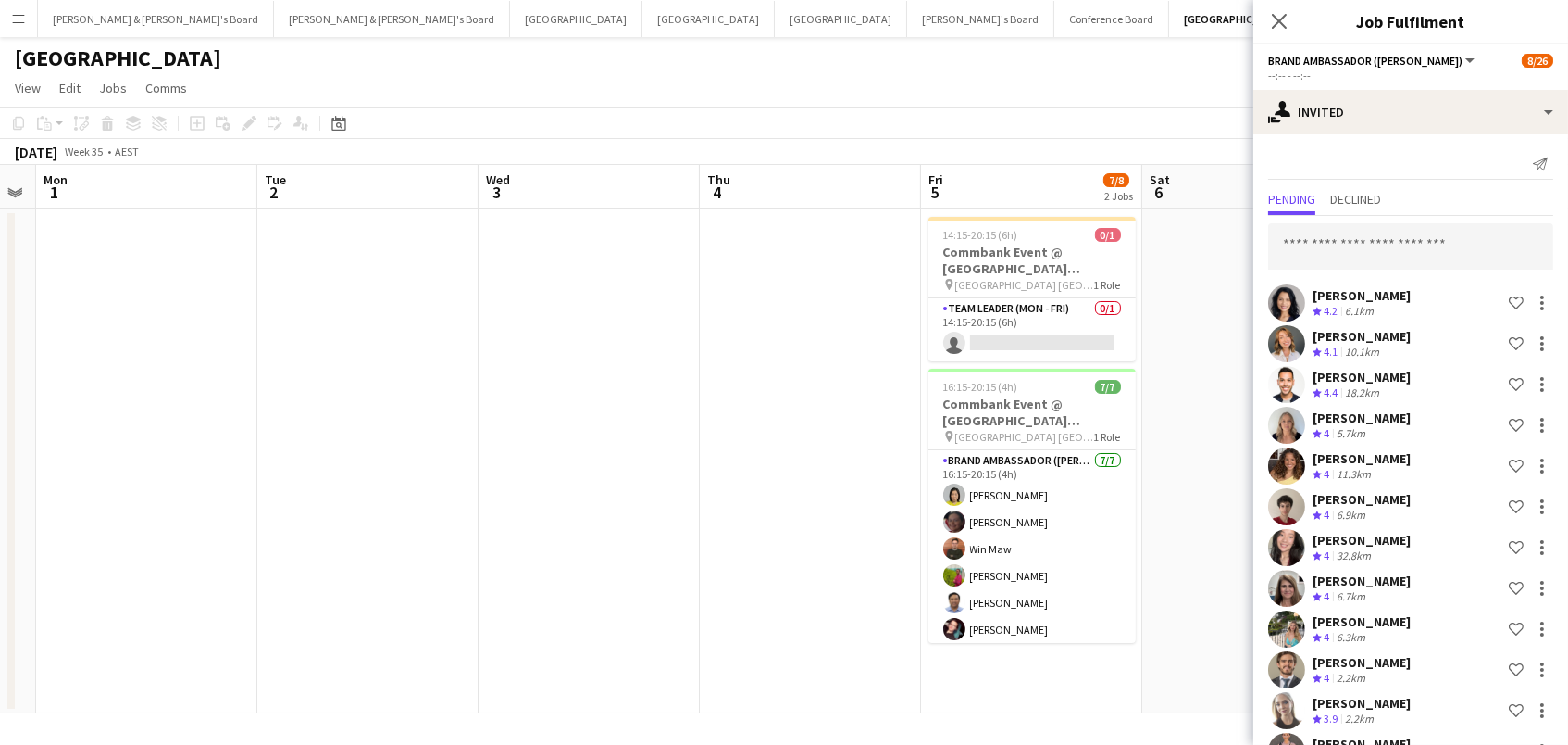
scroll to position [3039, 0]
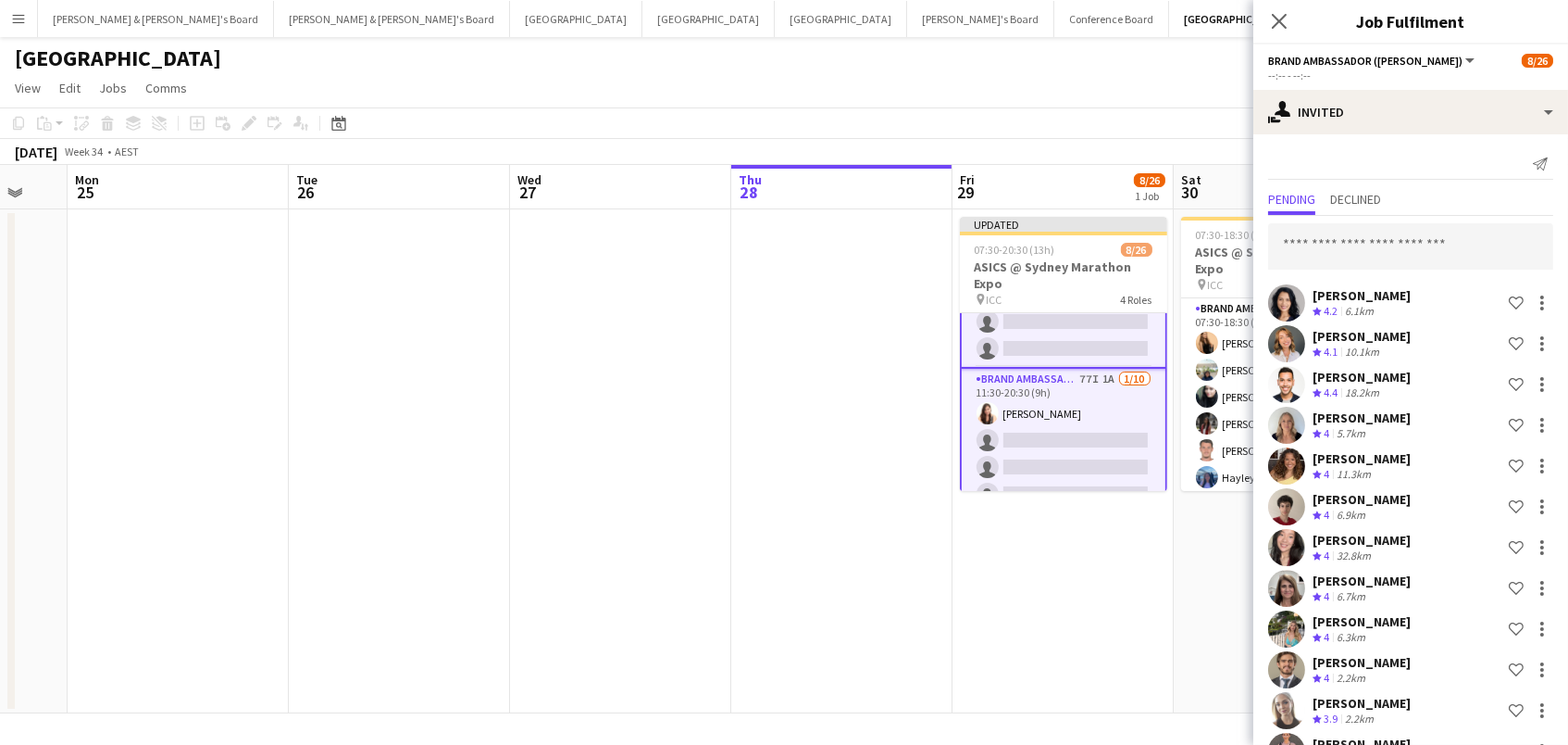
scroll to position [0, 877]
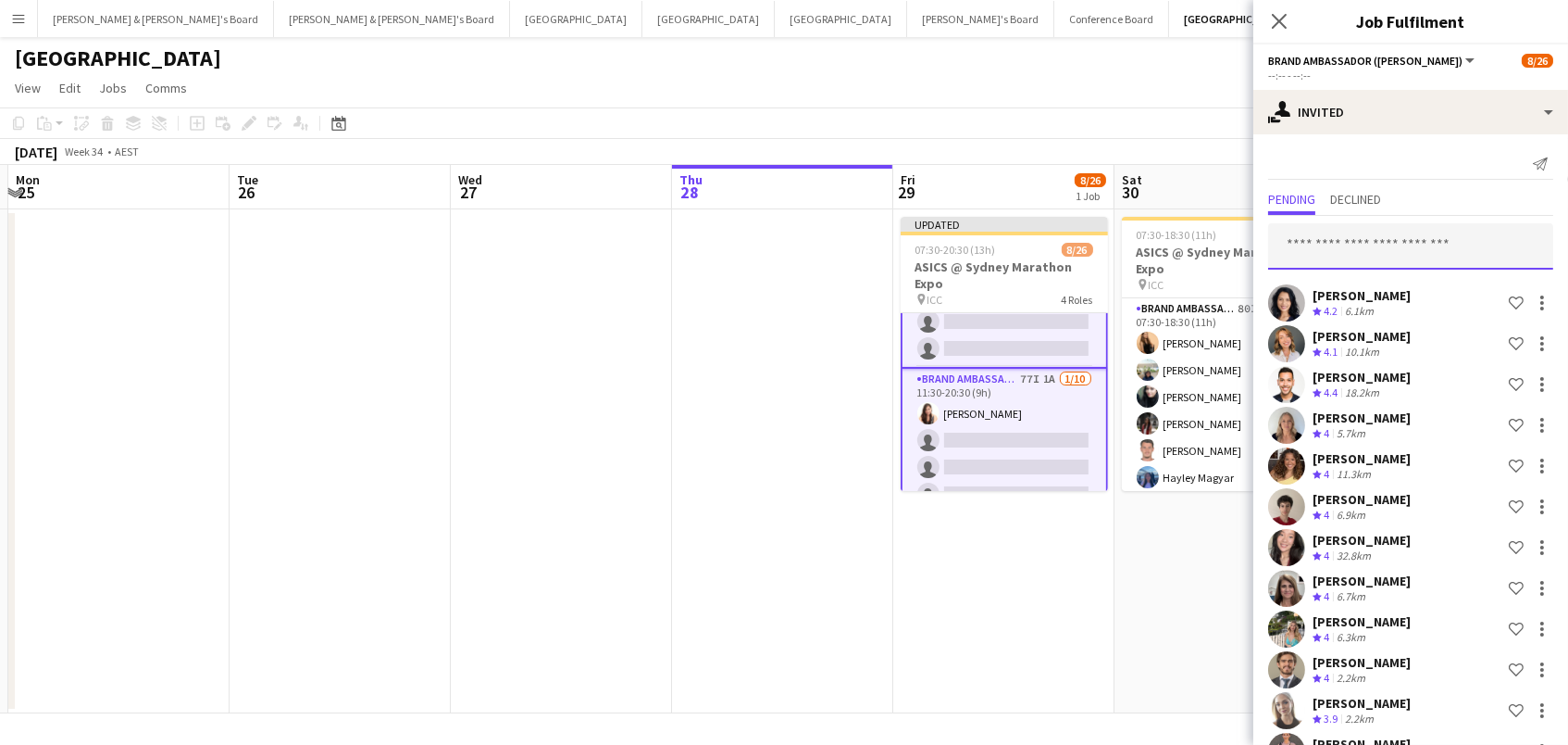
click at [1384, 229] on input "text" at bounding box center [1410, 246] width 286 height 46
click at [1337, 255] on input "text" at bounding box center [1410, 246] width 286 height 46
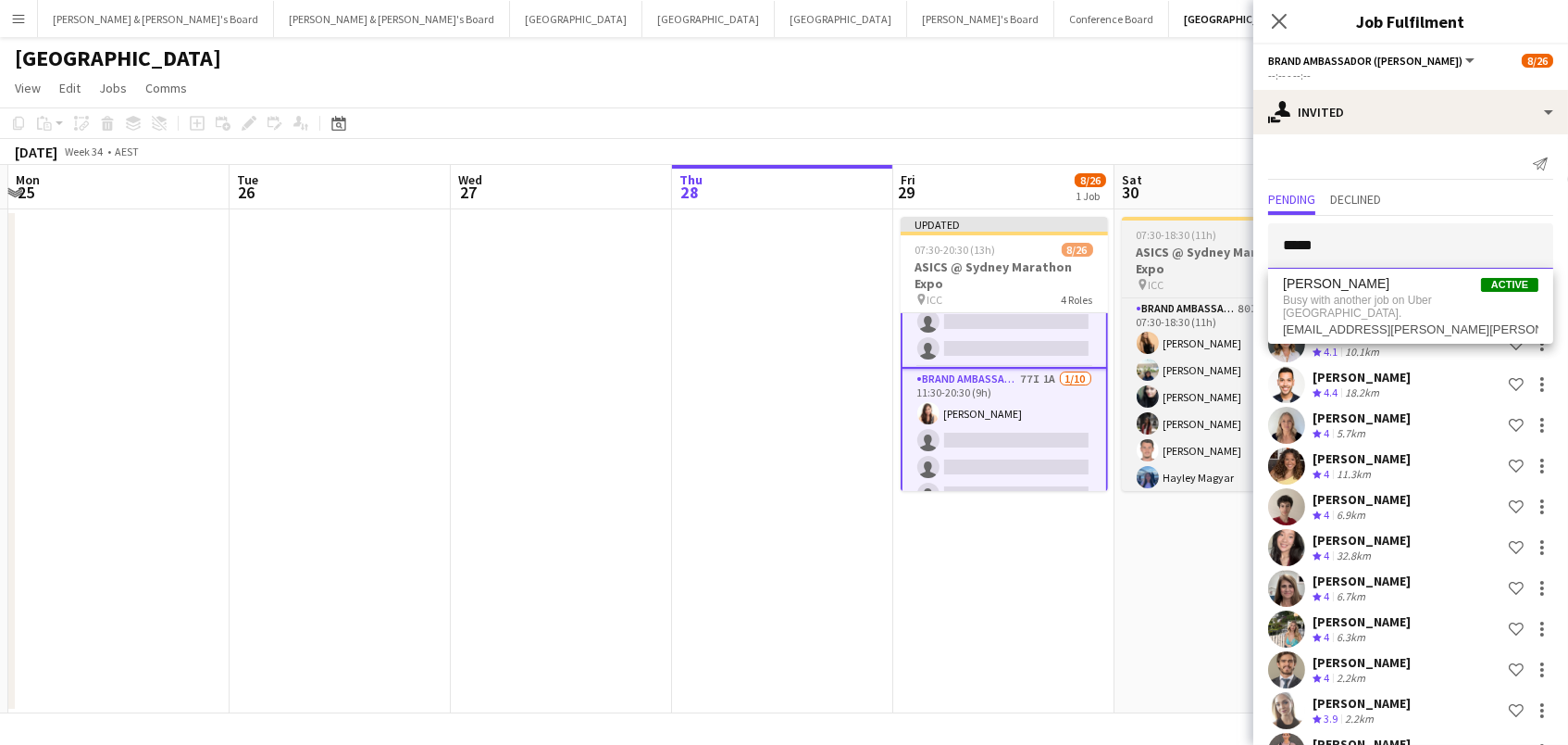
drag, startPoint x: 1349, startPoint y: 251, endPoint x: 1177, endPoint y: 216, distance: 175.5
click at [1177, 216] on body "Menu Boards Boards Boards All jobs Status Workforce Workforce My Workforce Recr…" at bounding box center [784, 372] width 1568 height 745
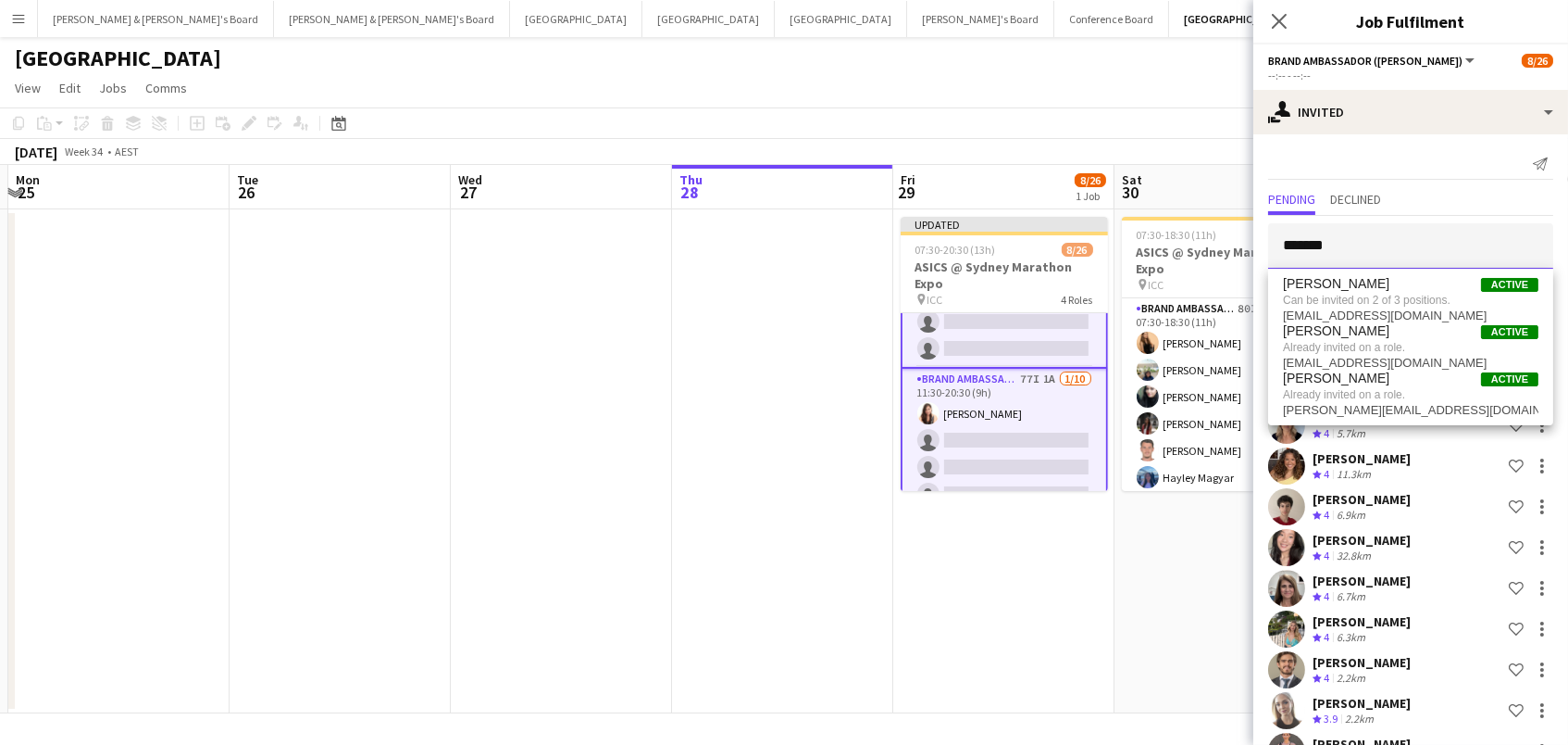
type input "*******"
drag, startPoint x: 1360, startPoint y: 273, endPoint x: 1361, endPoint y: 294, distance: 21.0
click at [1361, 294] on span "Can be invited on 2 of 3 positions." at bounding box center [1411, 299] width 255 height 17
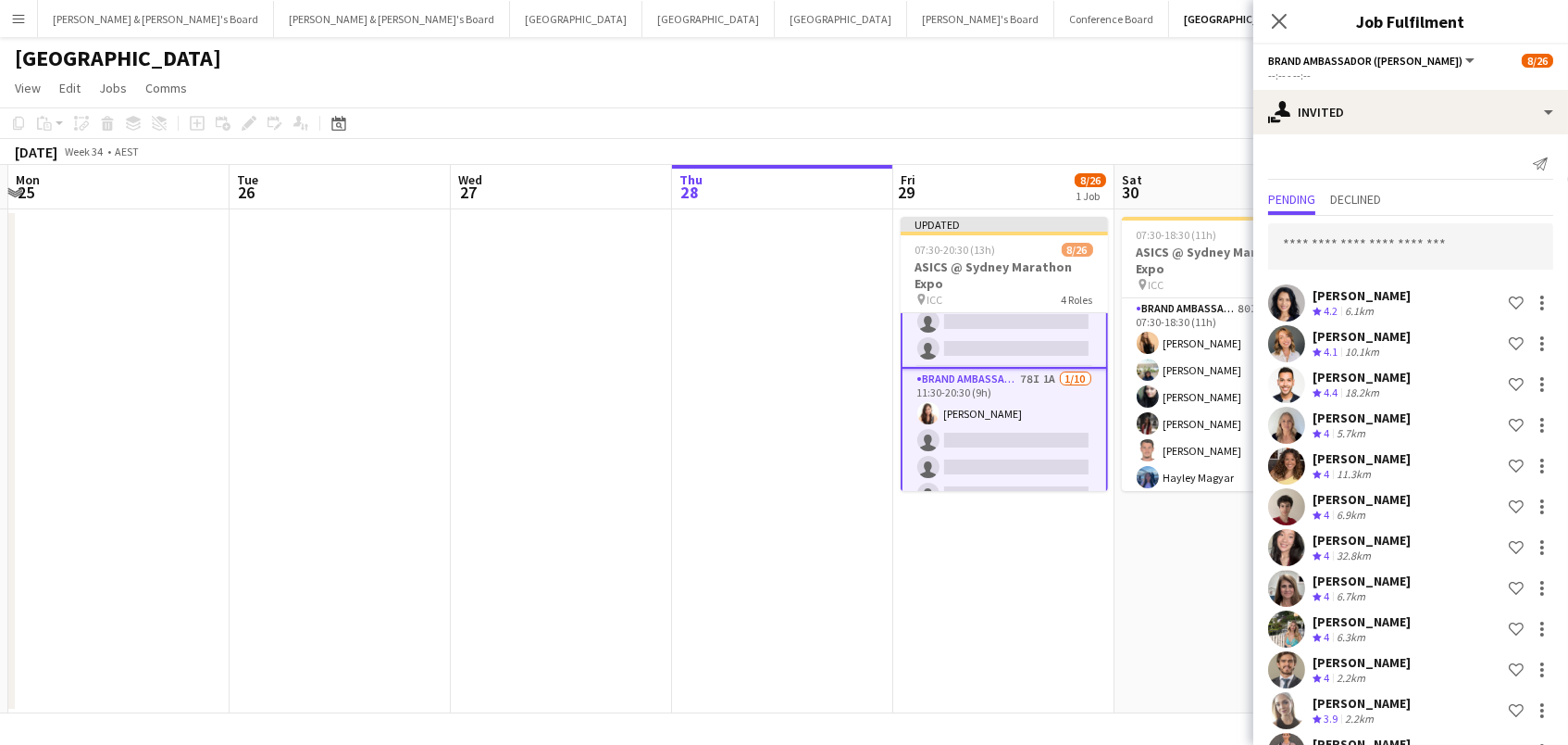
scroll to position [0, 0]
click at [1357, 235] on input "text" at bounding box center [1410, 246] width 286 height 46
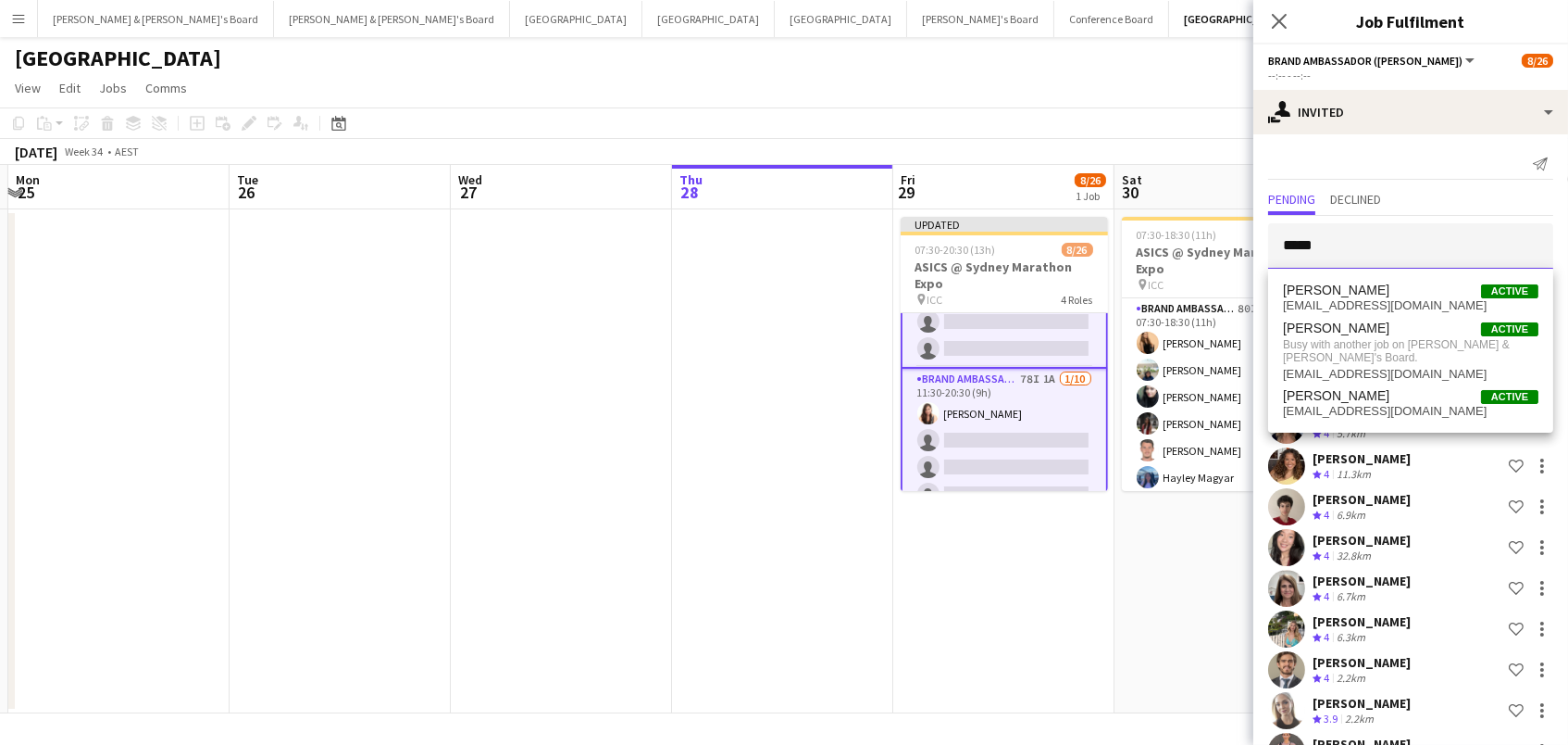
drag, startPoint x: 1131, startPoint y: 212, endPoint x: 1047, endPoint y: 189, distance: 87.1
click at [1047, 189] on body "Menu Boards Boards Boards All jobs Status Workforce Workforce My Workforce Recr…" at bounding box center [784, 372] width 1568 height 745
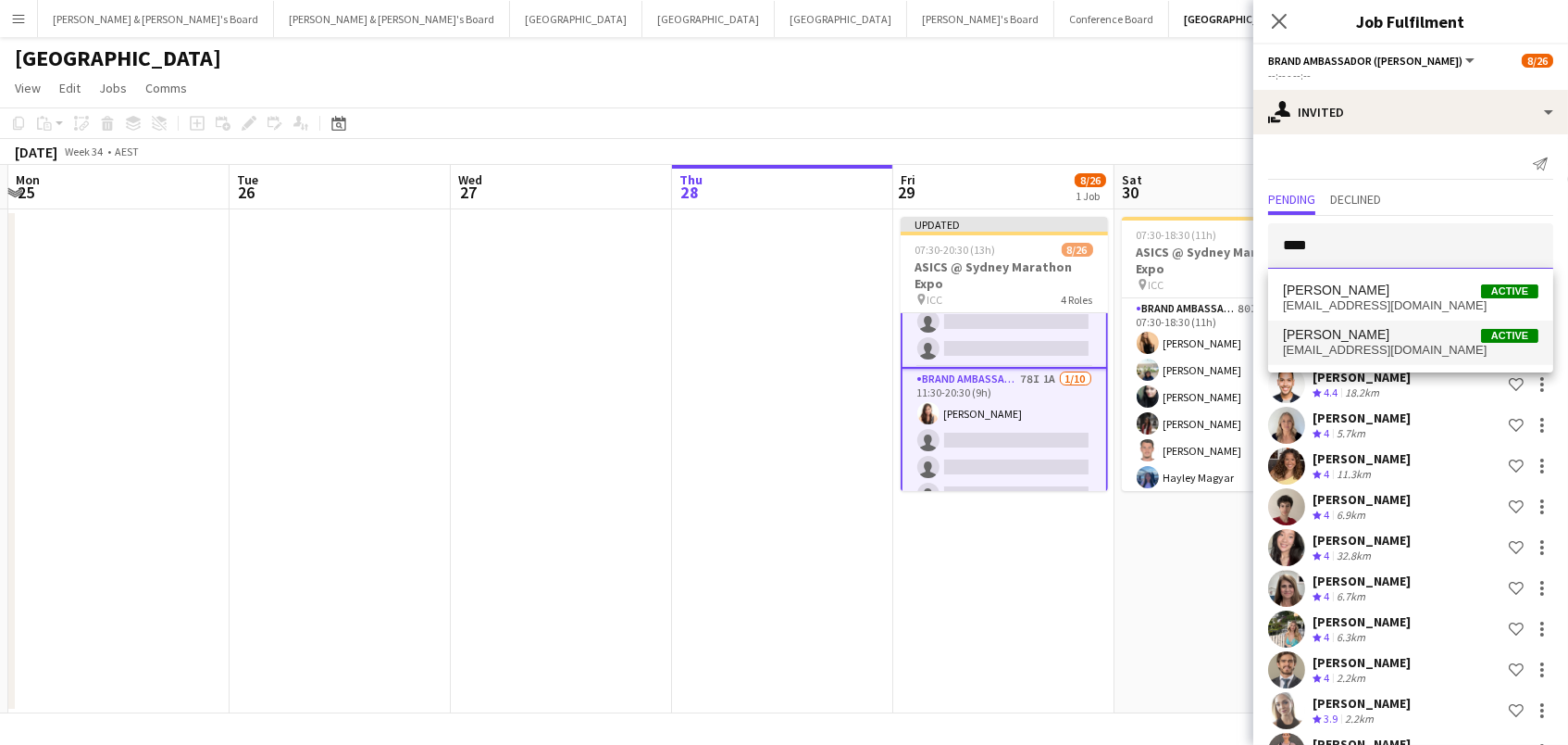
type input "****"
drag, startPoint x: 1424, startPoint y: 334, endPoint x: 1415, endPoint y: 333, distance: 9.1
click at [1415, 333] on span "[PERSON_NAME] Active" at bounding box center [1411, 334] width 255 height 16
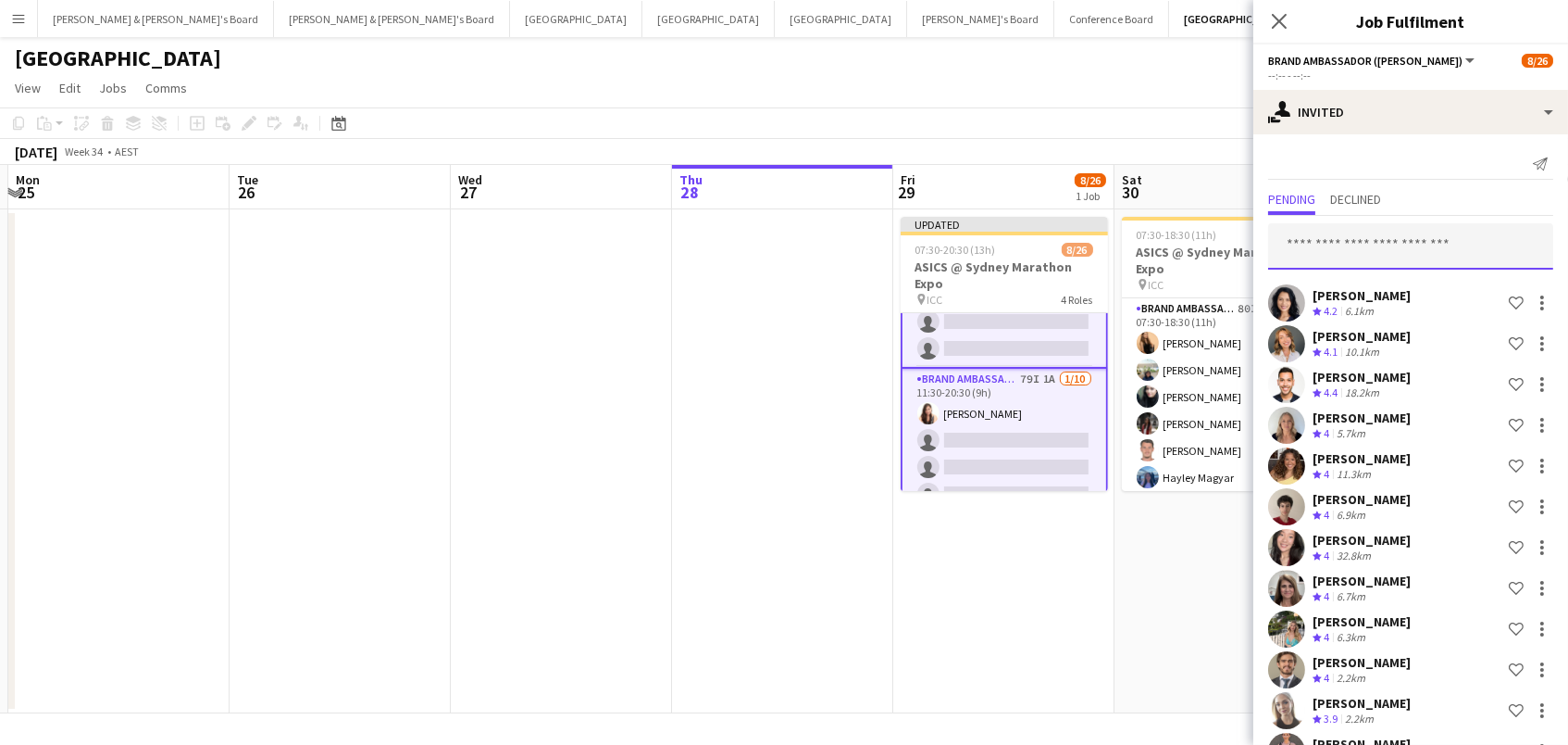
click at [1355, 242] on input "text" at bounding box center [1410, 246] width 286 height 46
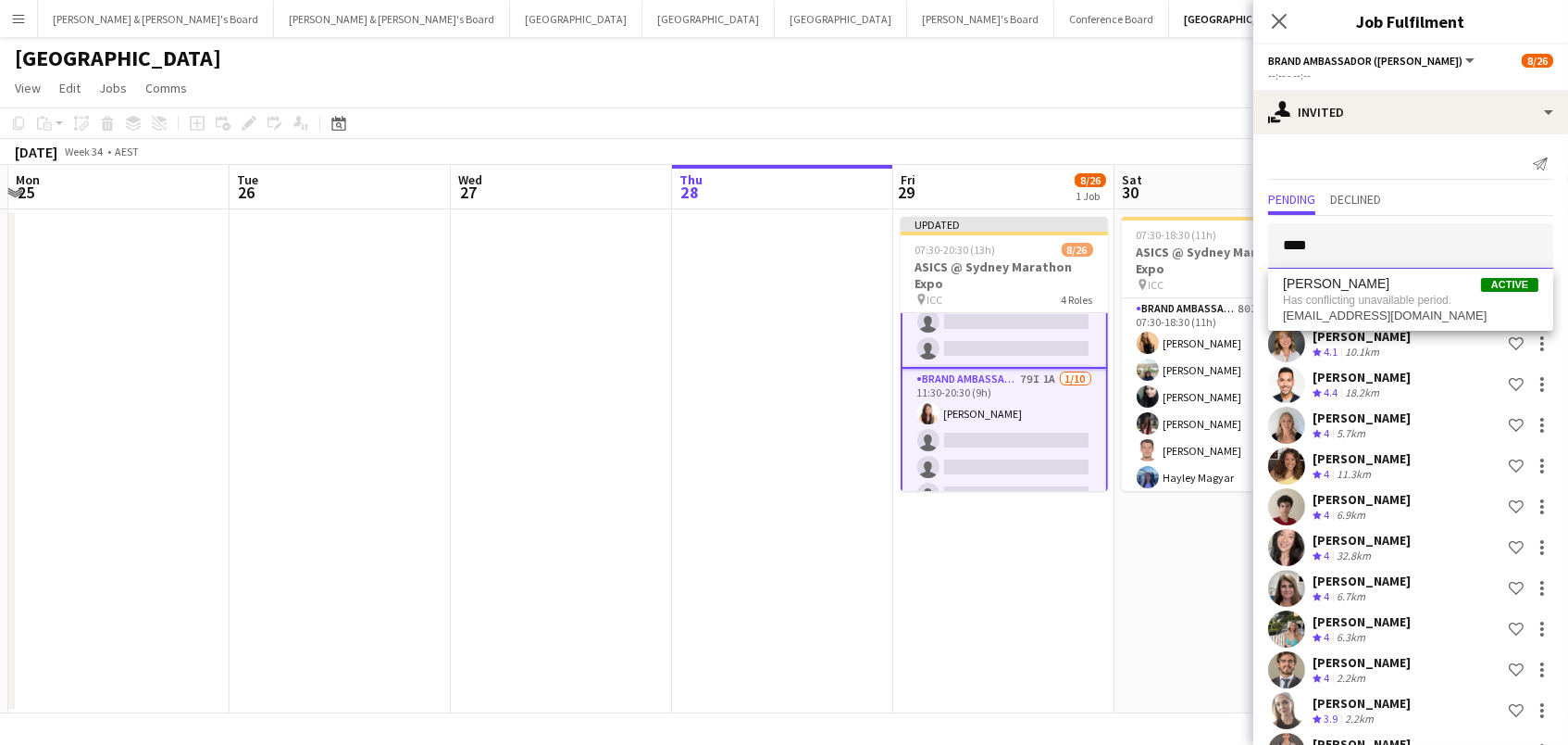
click at [1346, 248] on input "****" at bounding box center [1410, 246] width 286 height 46
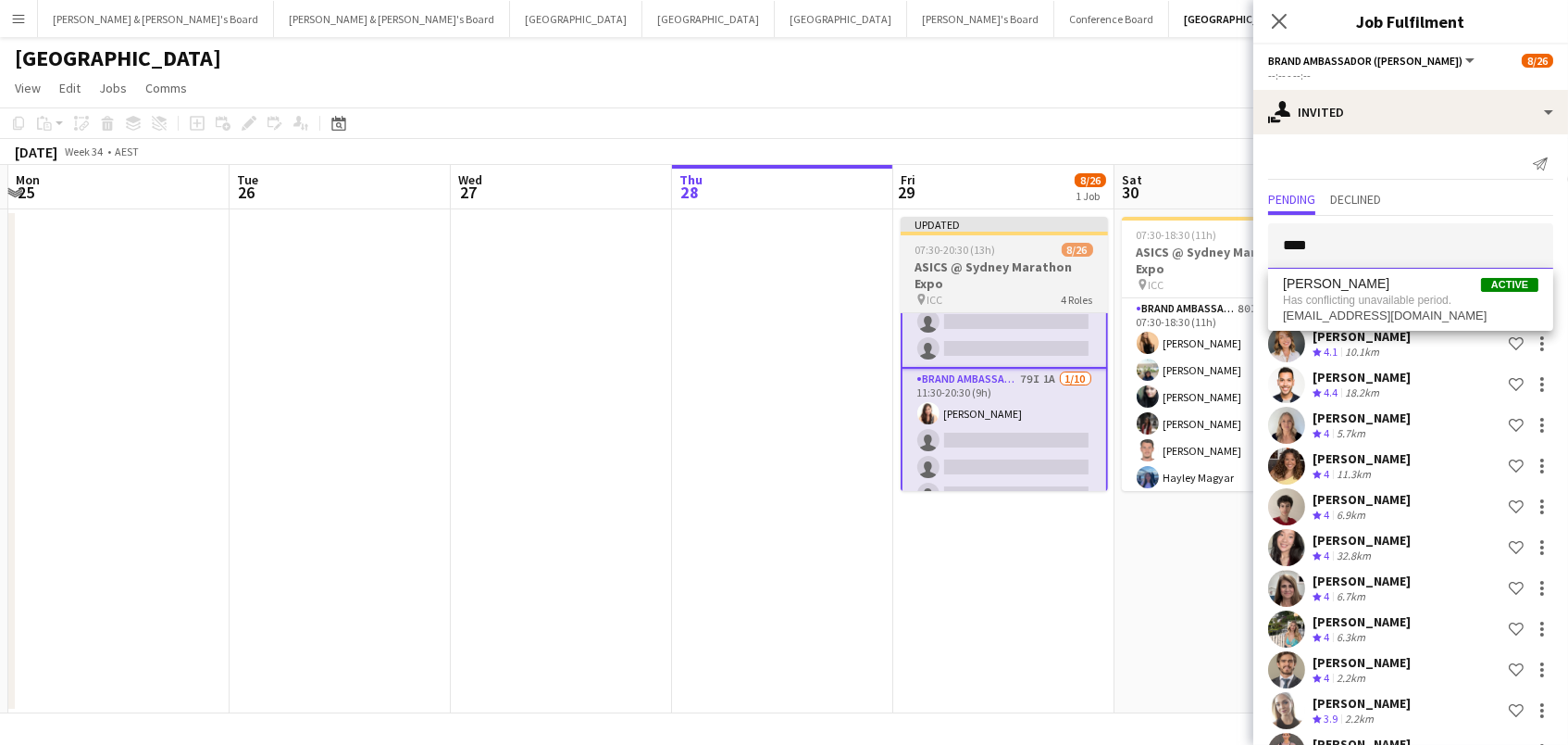
drag, startPoint x: 1346, startPoint y: 246, endPoint x: 914, endPoint y: 233, distance: 432.2
click at [914, 233] on body "Menu Boards Boards Boards All jobs Status Workforce Workforce My Workforce Recr…" at bounding box center [784, 372] width 1568 height 745
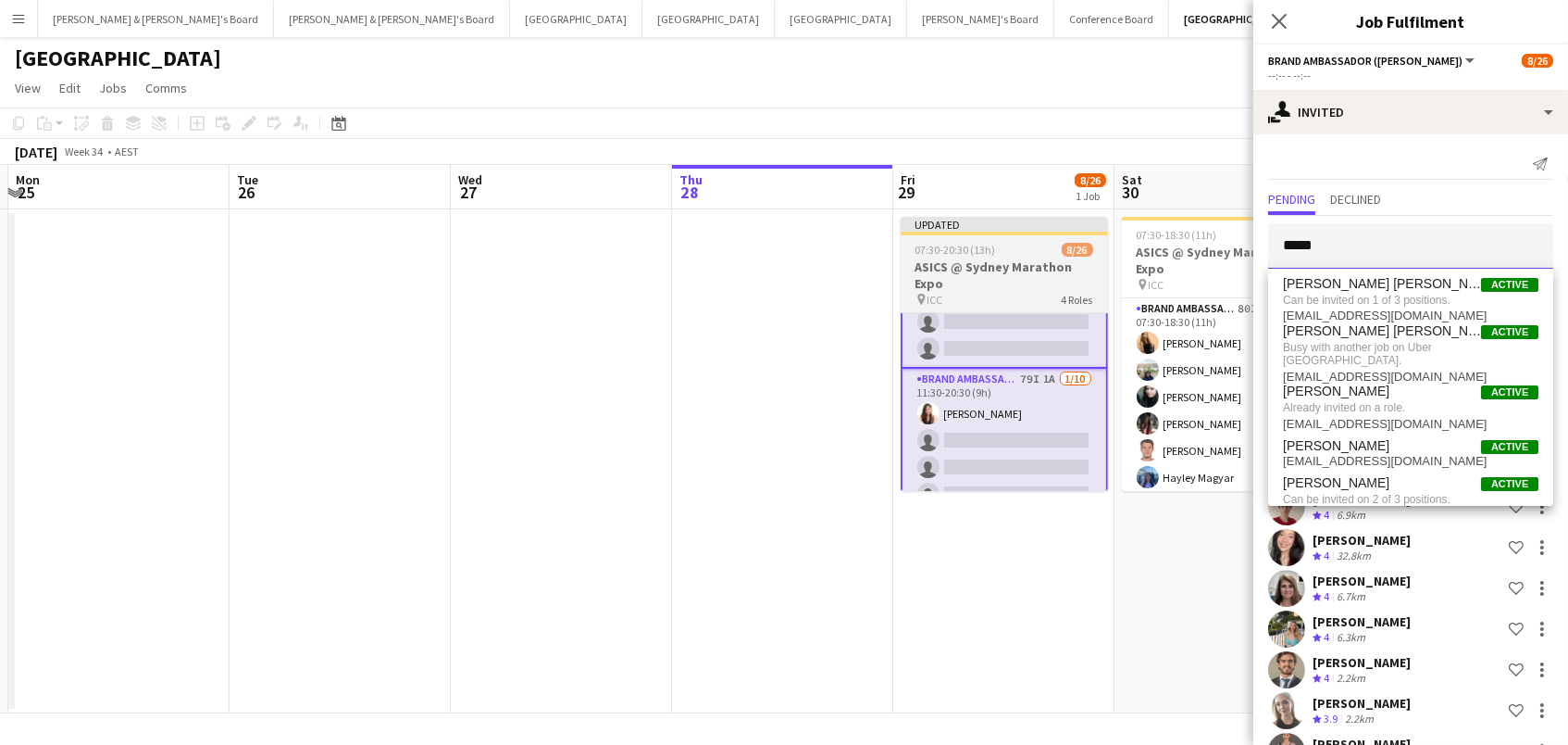
type input "*****"
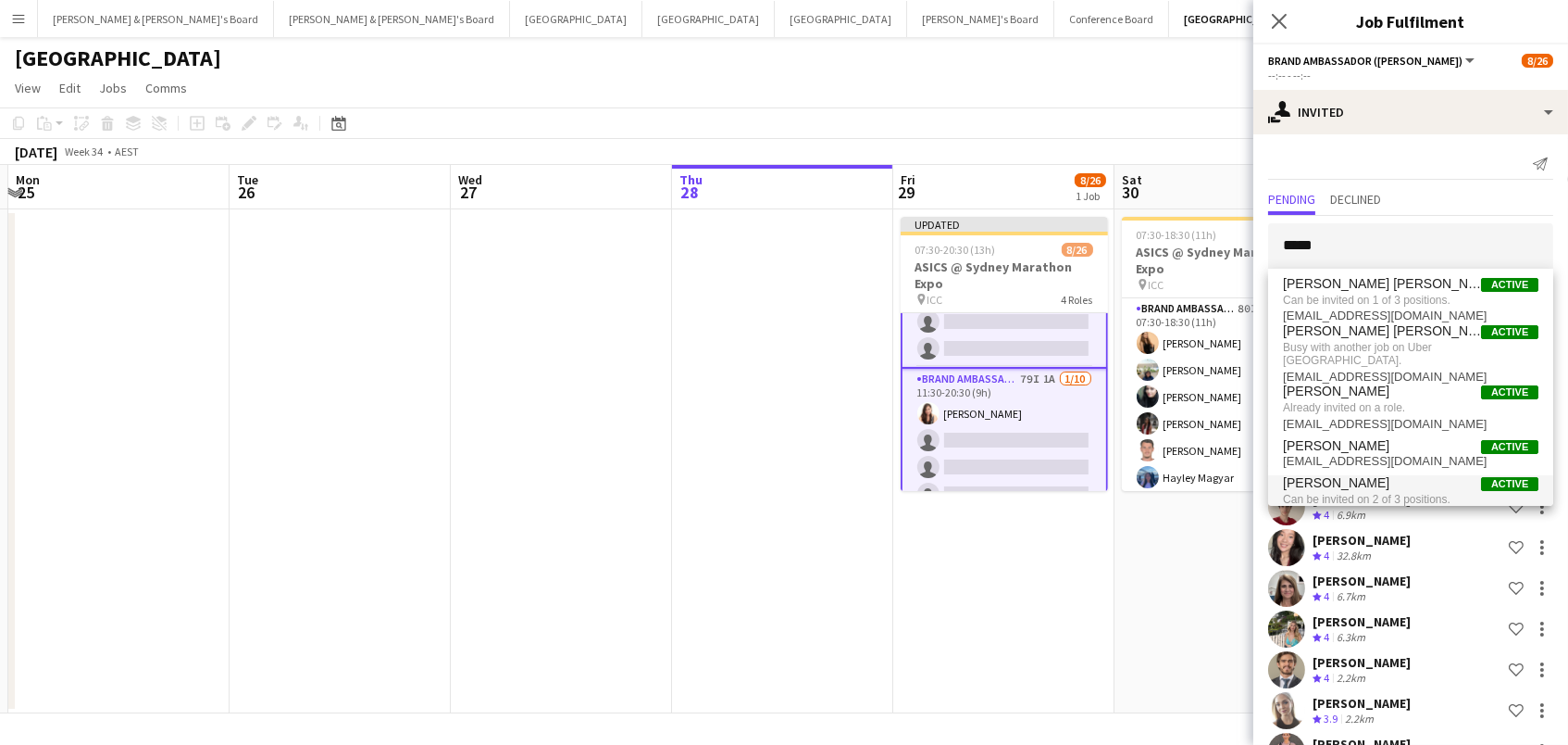
drag, startPoint x: 914, startPoint y: 233, endPoint x: 1362, endPoint y: 490, distance: 516.5
click at [1362, 490] on span "Can be invited on 2 of 3 positions." at bounding box center [1411, 498] width 255 height 17
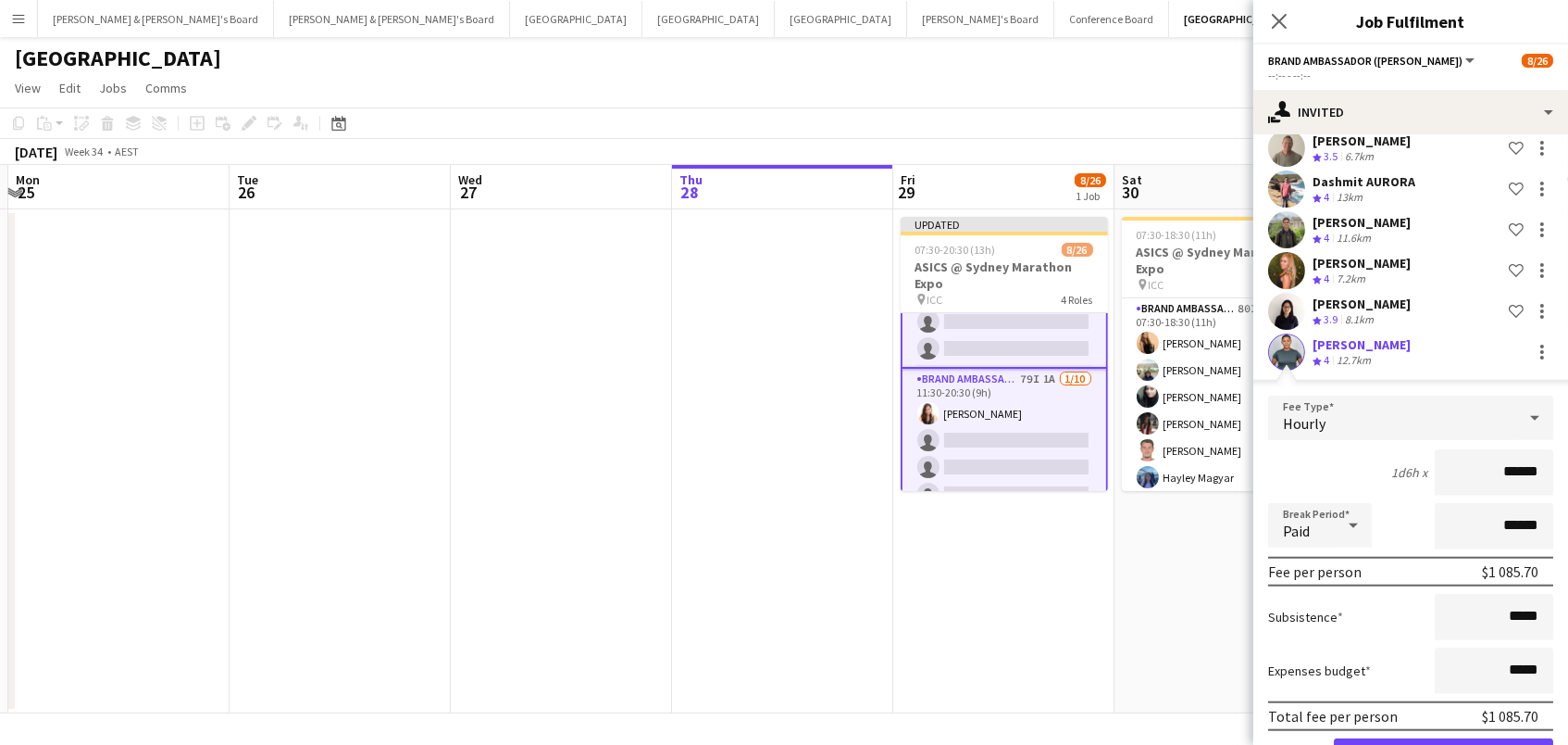
click at [1410, 738] on button "Confirm" at bounding box center [1443, 757] width 219 height 37
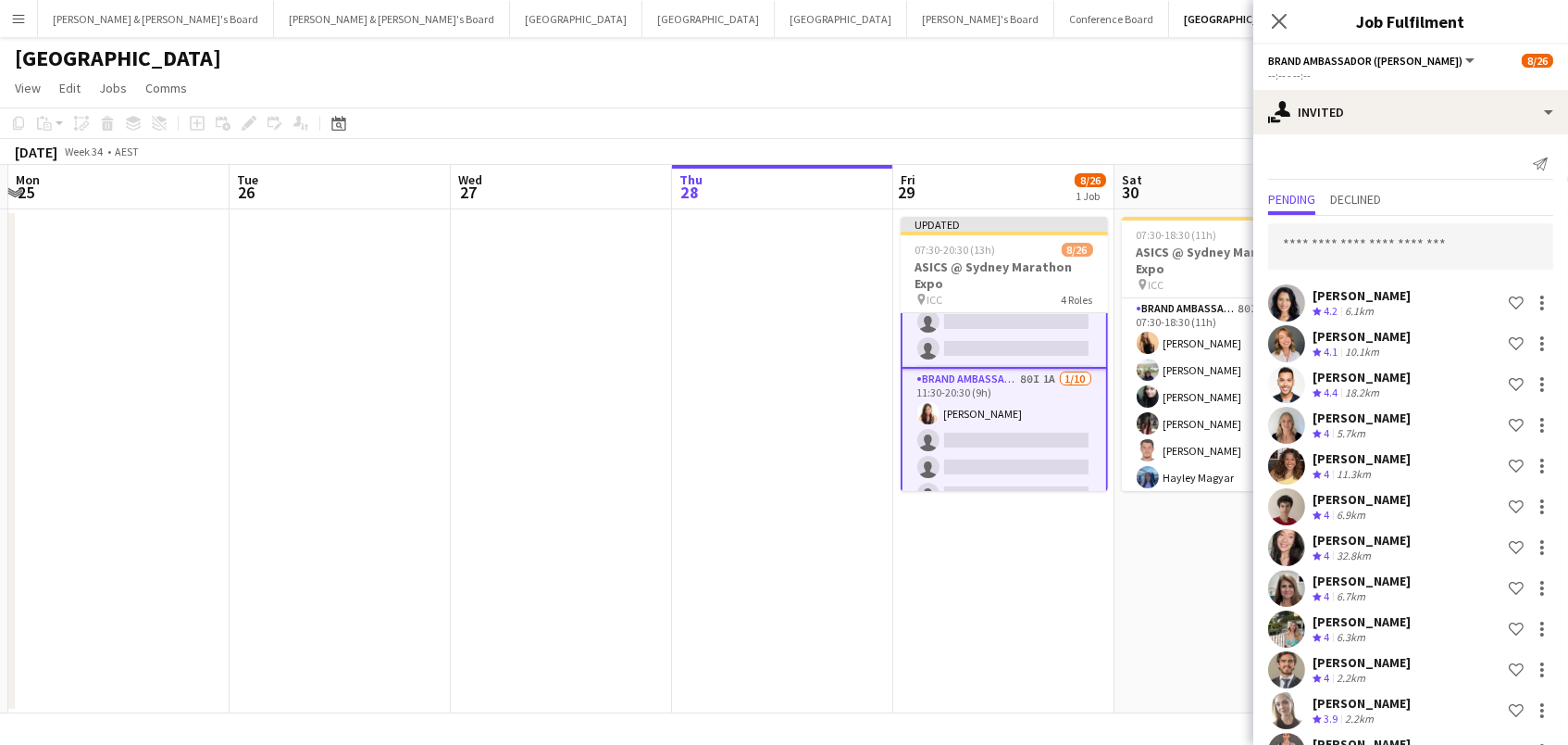
scroll to position [-1, 0]
click at [1347, 244] on input "text" at bounding box center [1410, 246] width 286 height 46
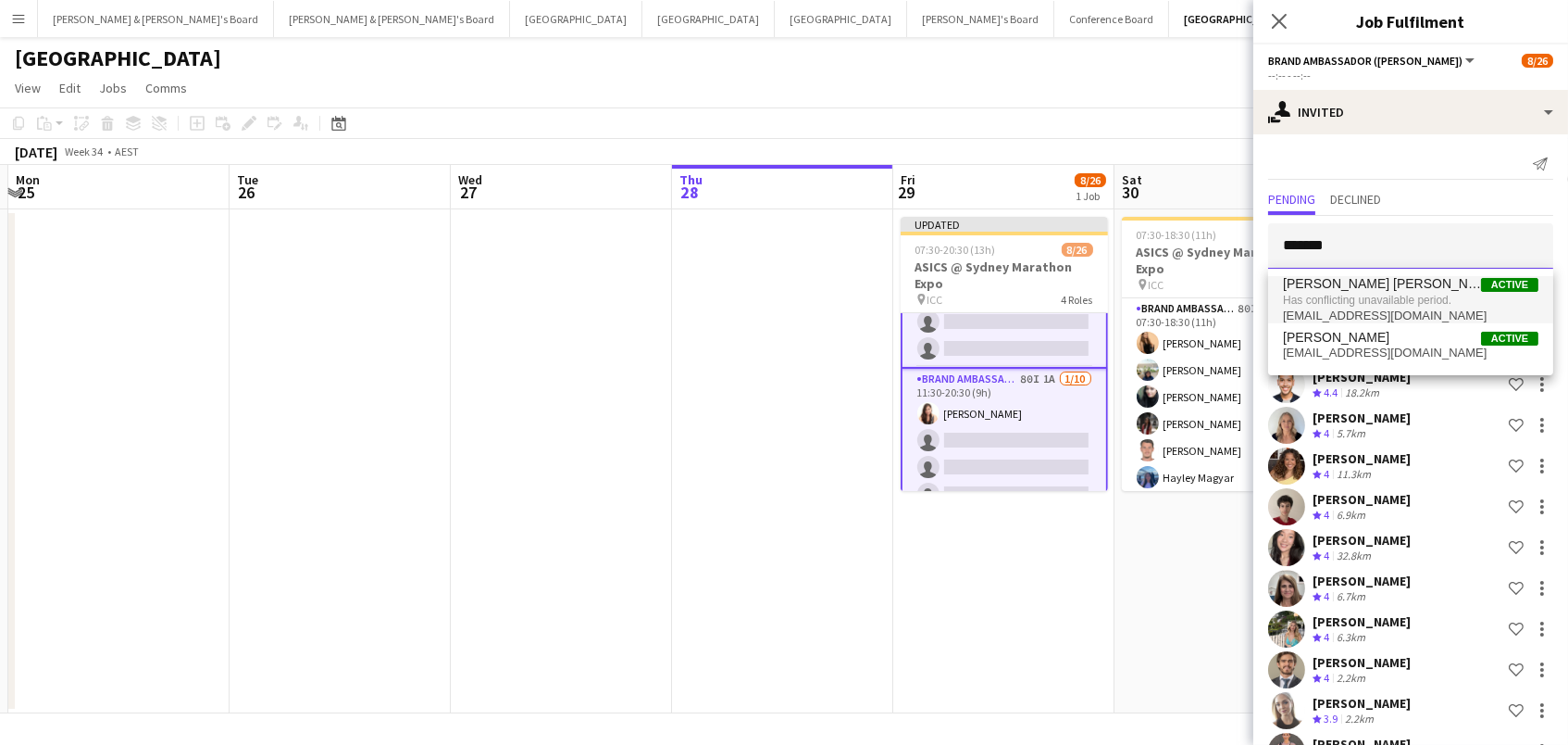
type input "*******"
click at [1367, 308] on span "[EMAIL_ADDRESS][DOMAIN_NAME]" at bounding box center [1411, 315] width 255 height 15
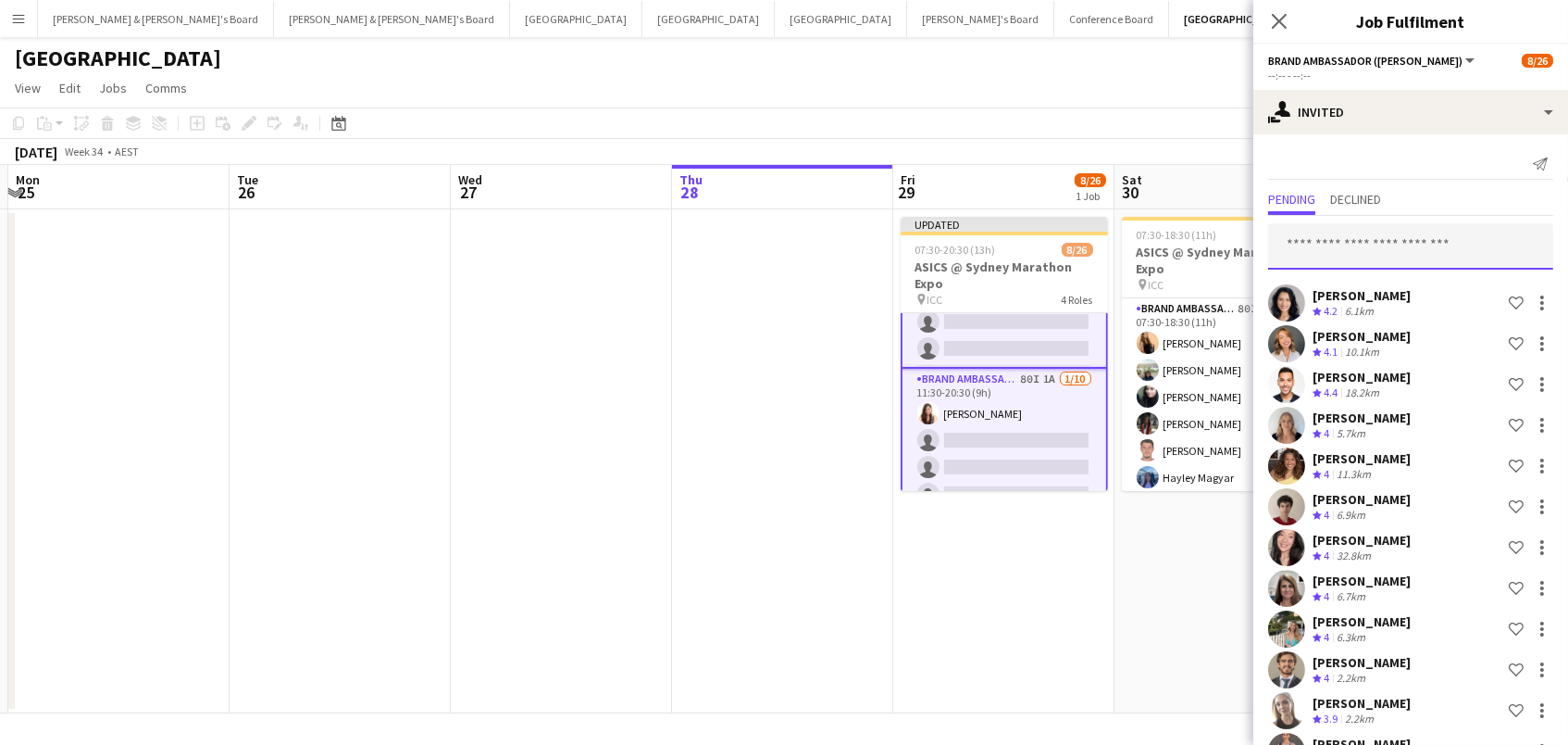
click at [1354, 254] on input "text" at bounding box center [1410, 246] width 286 height 46
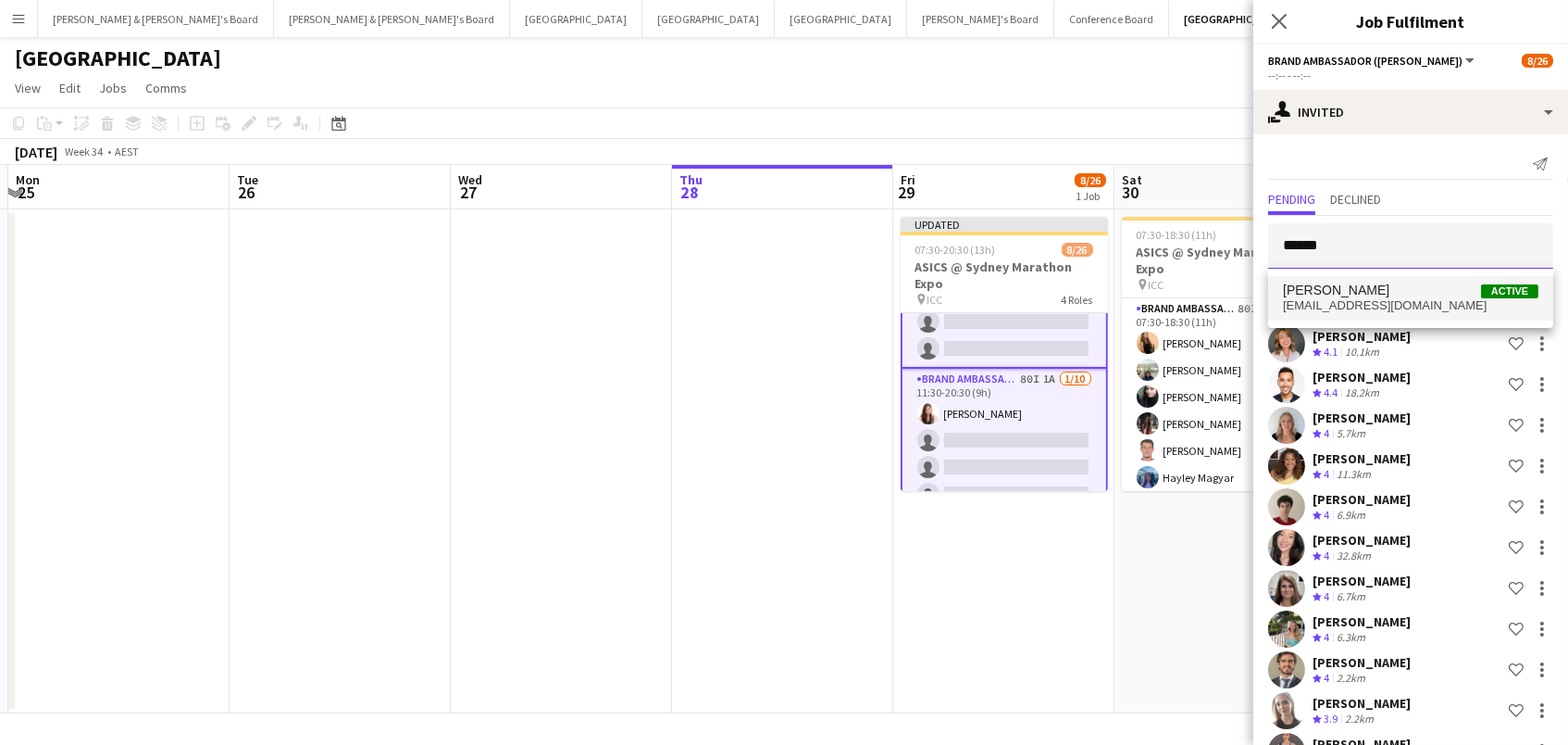
type input "******"
click at [1396, 313] on span "[EMAIL_ADDRESS][DOMAIN_NAME]" at bounding box center [1411, 305] width 255 height 15
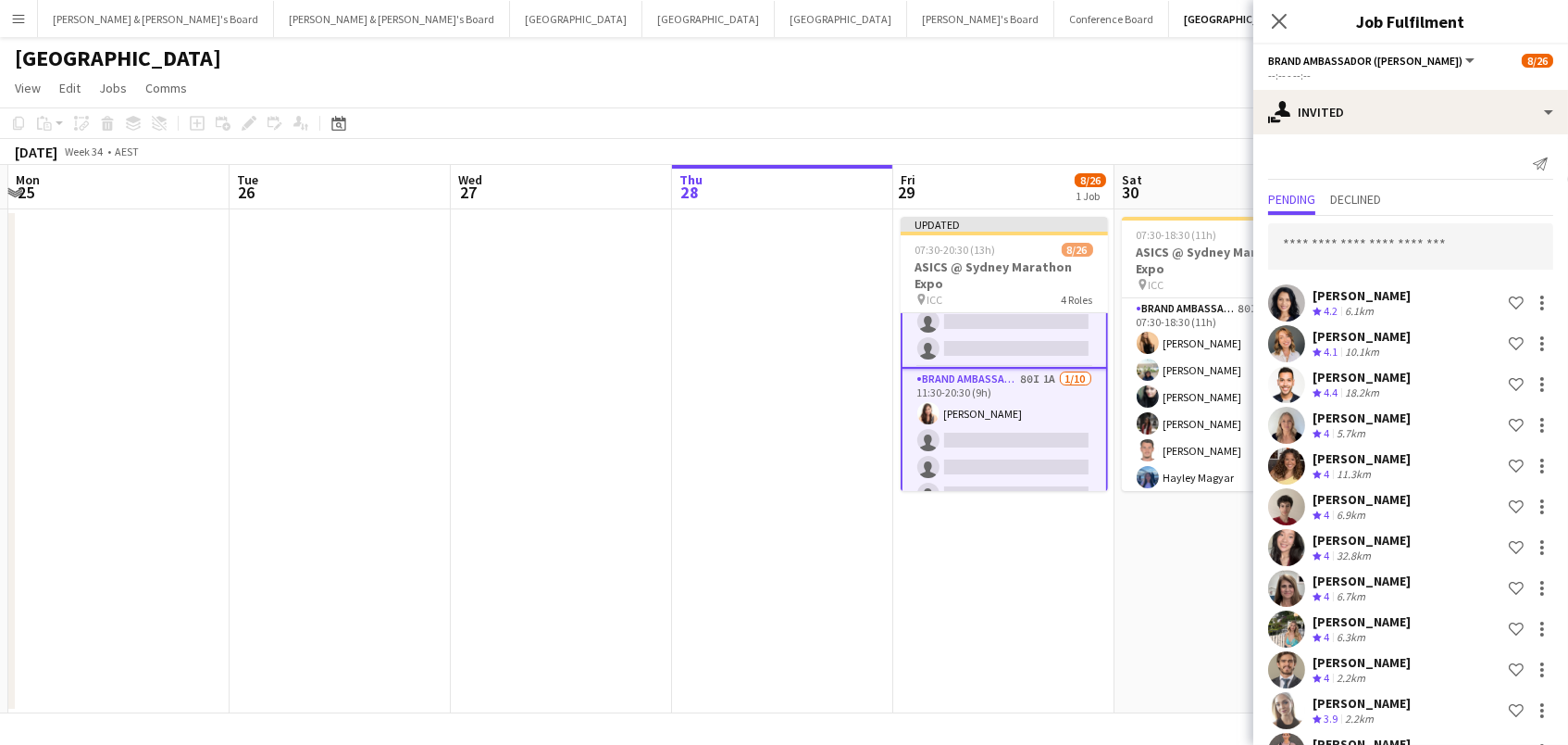
click at [1355, 242] on input "text" at bounding box center [1410, 246] width 286 height 46
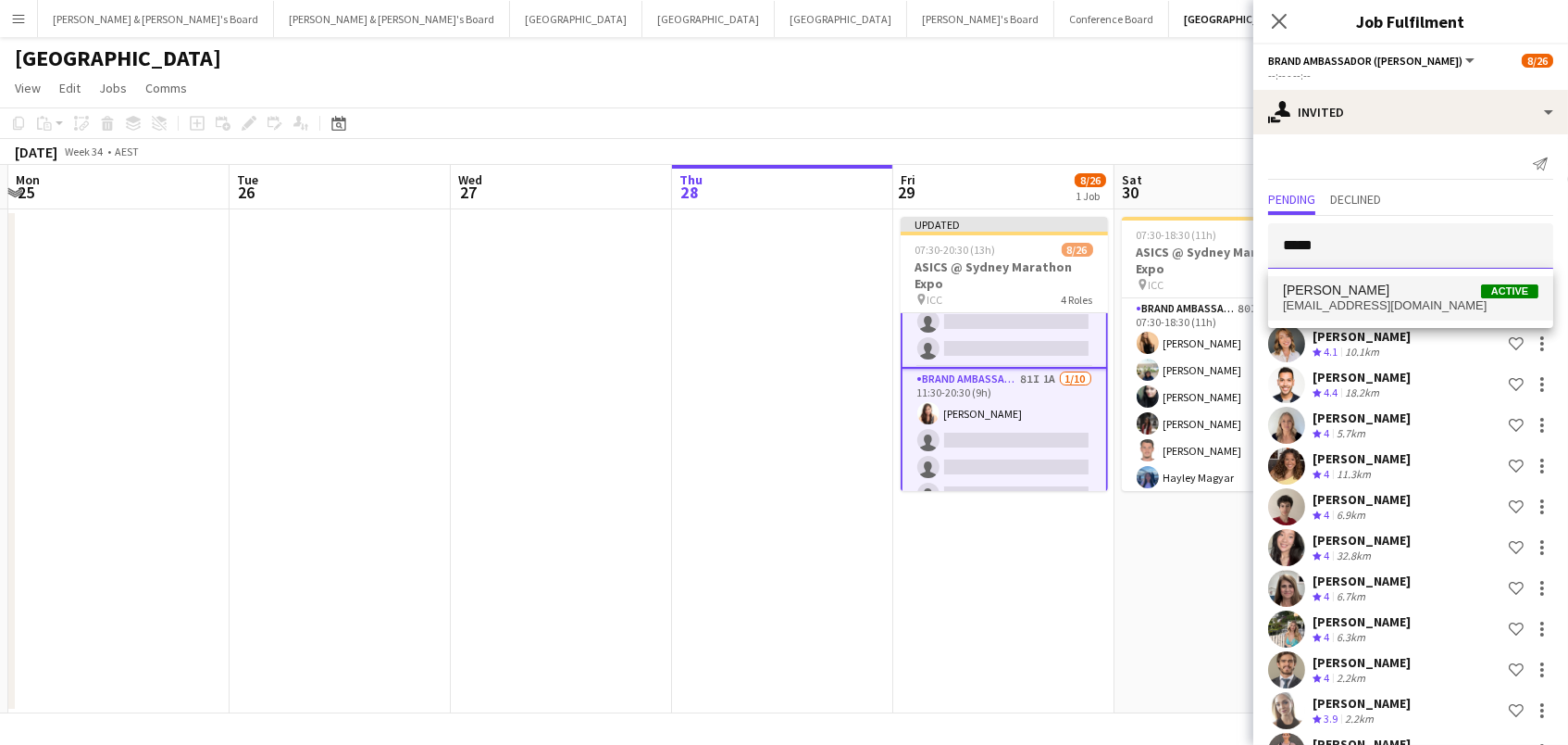
type input "*****"
click at [1359, 287] on span "[PERSON_NAME]" at bounding box center [1336, 291] width 106 height 16
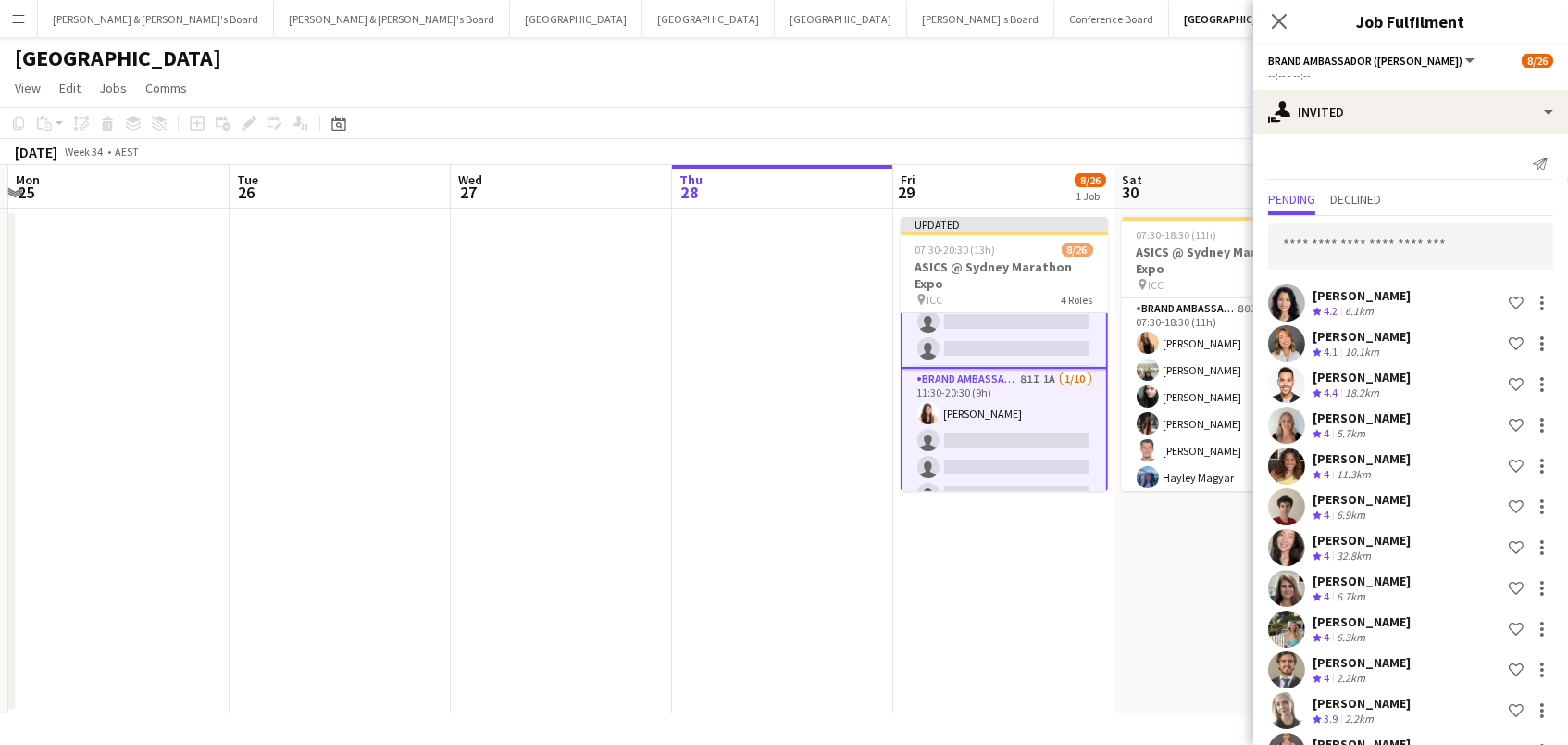
click at [1350, 245] on input "text" at bounding box center [1410, 246] width 286 height 46
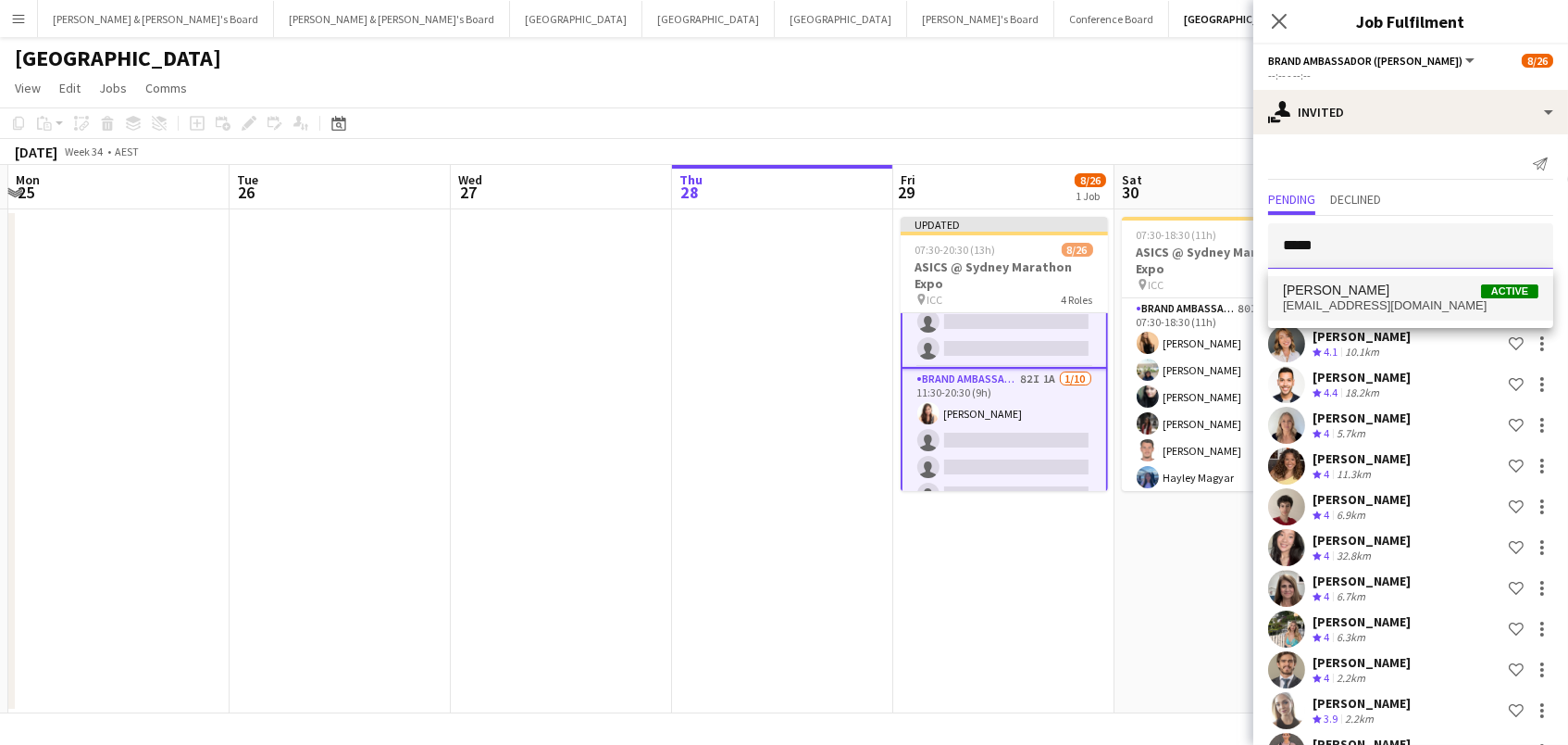
type input "*****"
click at [1377, 298] on span "[EMAIL_ADDRESS][DOMAIN_NAME]" at bounding box center [1411, 305] width 255 height 15
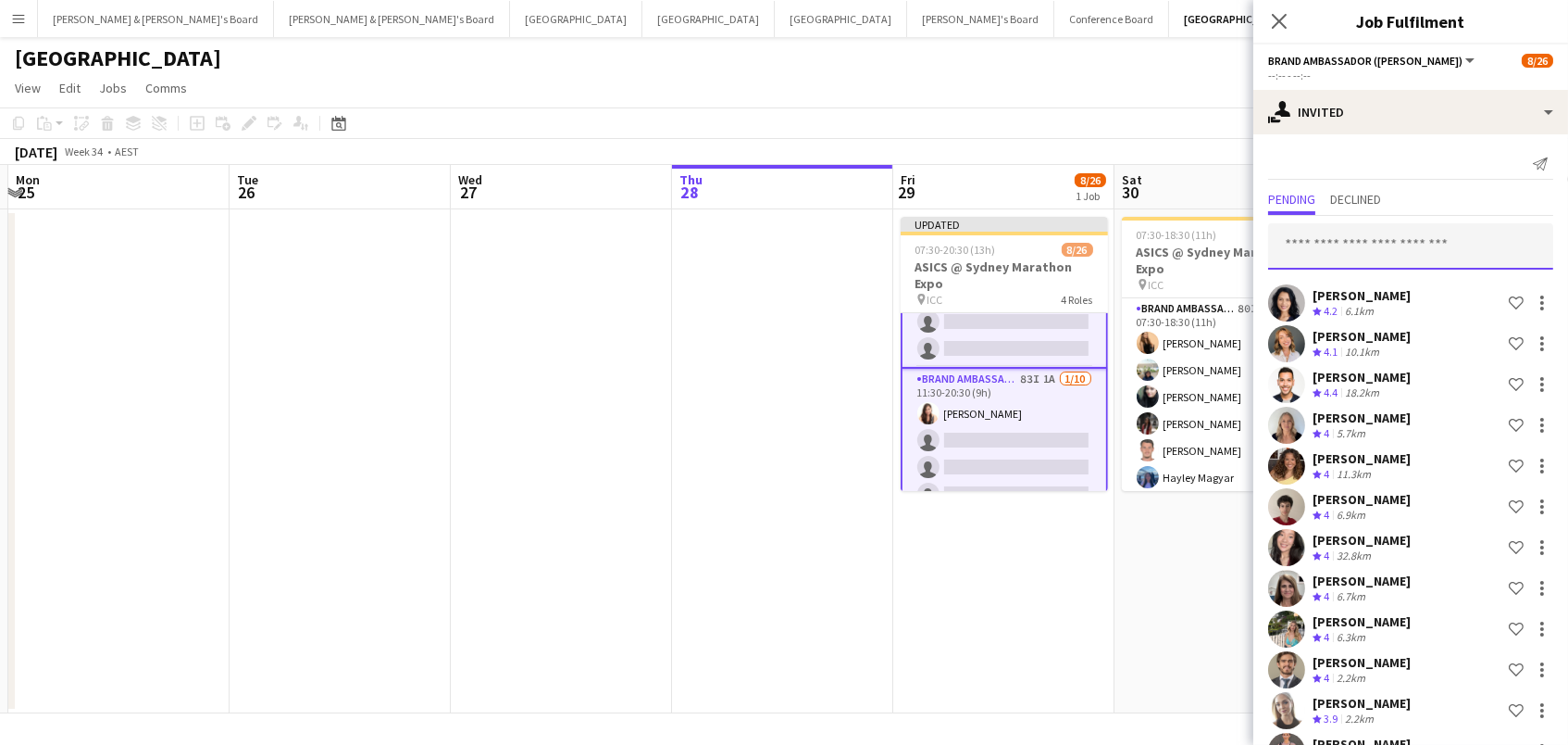
click at [1351, 252] on input "text" at bounding box center [1410, 246] width 286 height 46
type input "*******"
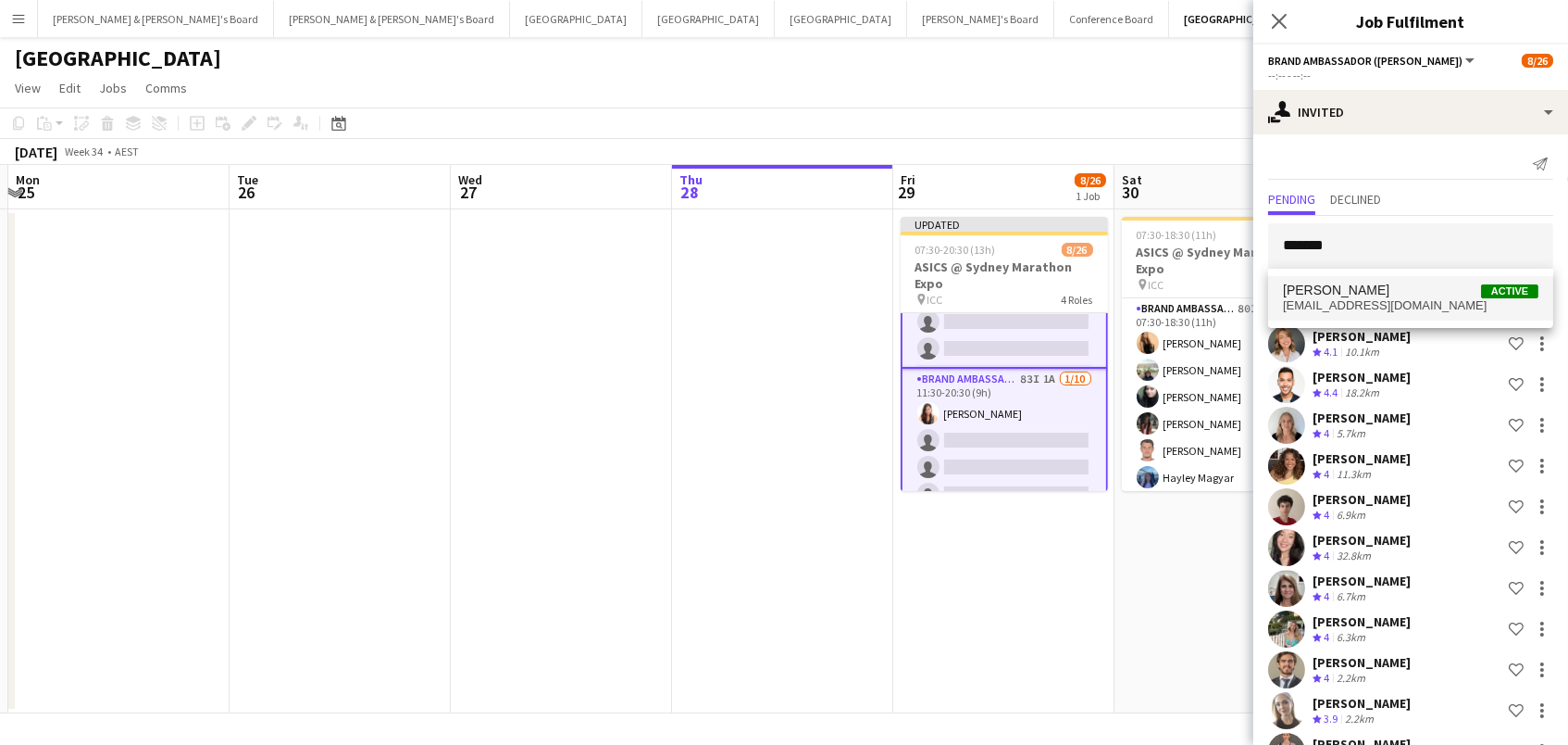
drag, startPoint x: 1362, startPoint y: 274, endPoint x: 1364, endPoint y: 303, distance: 29.1
click at [1364, 303] on span "[EMAIL_ADDRESS][DOMAIN_NAME]" at bounding box center [1411, 305] width 255 height 15
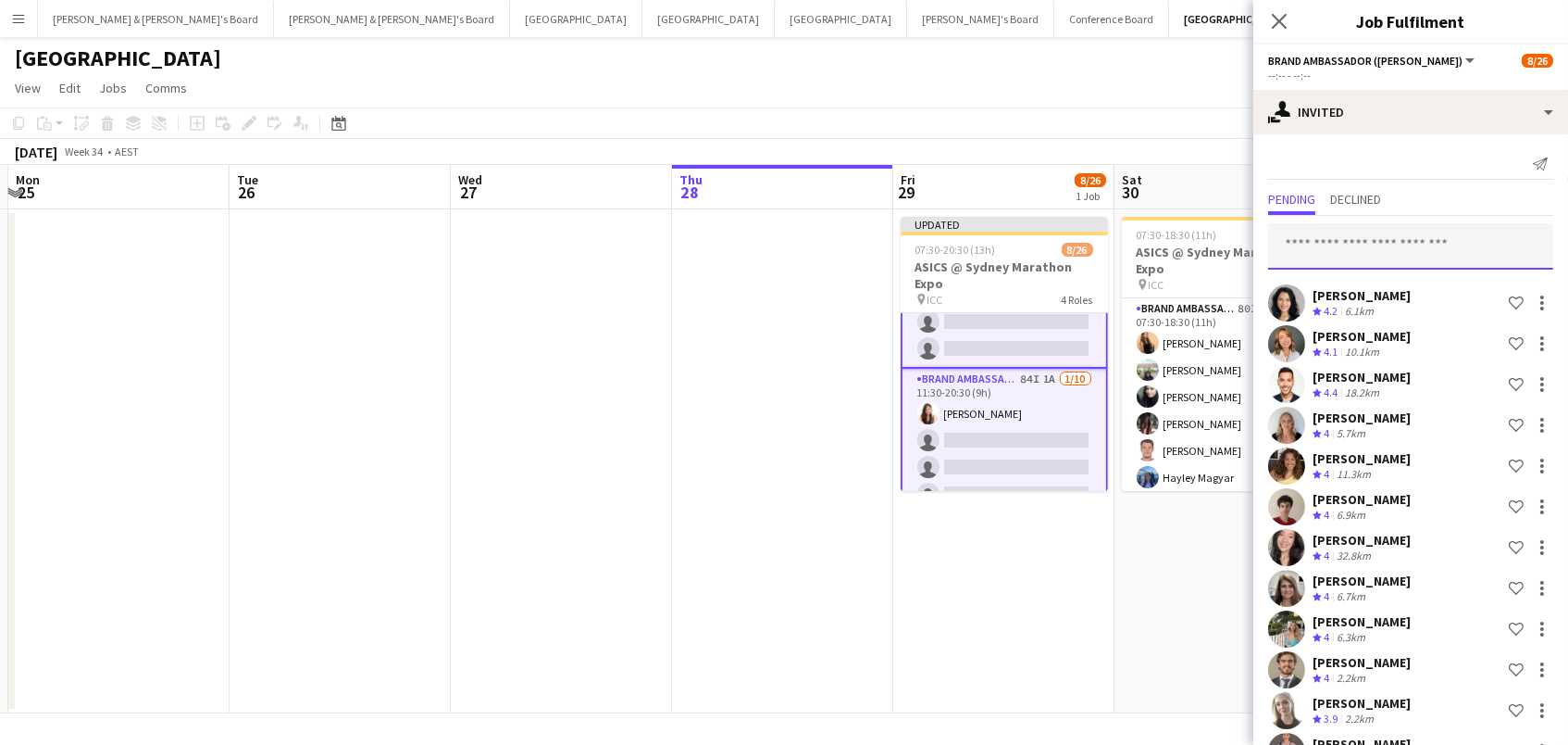
click at [1343, 239] on input "text" at bounding box center [1410, 246] width 286 height 46
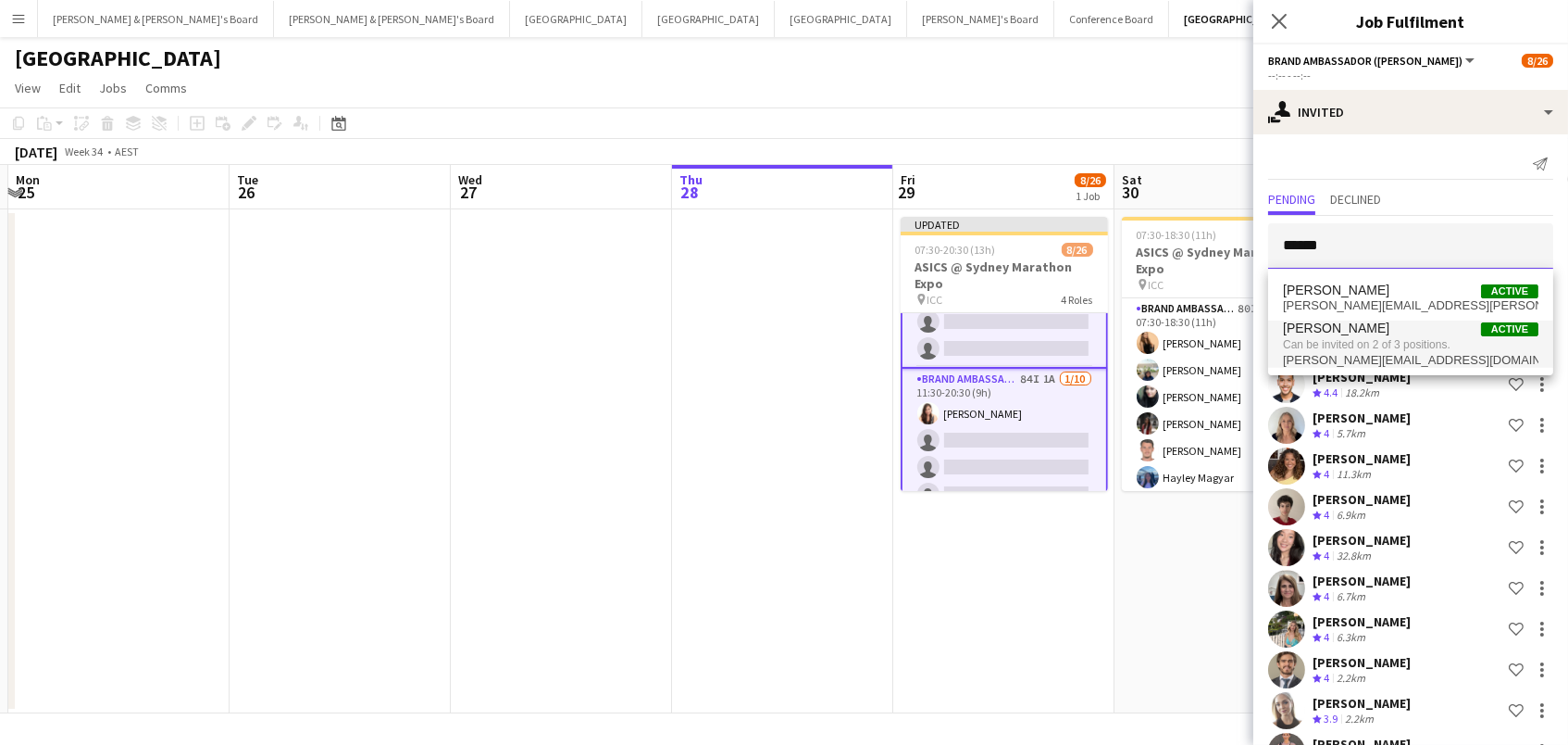
type input "******"
click at [1354, 349] on span "Can be invited on 2 of 3 positions." at bounding box center [1411, 344] width 255 height 17
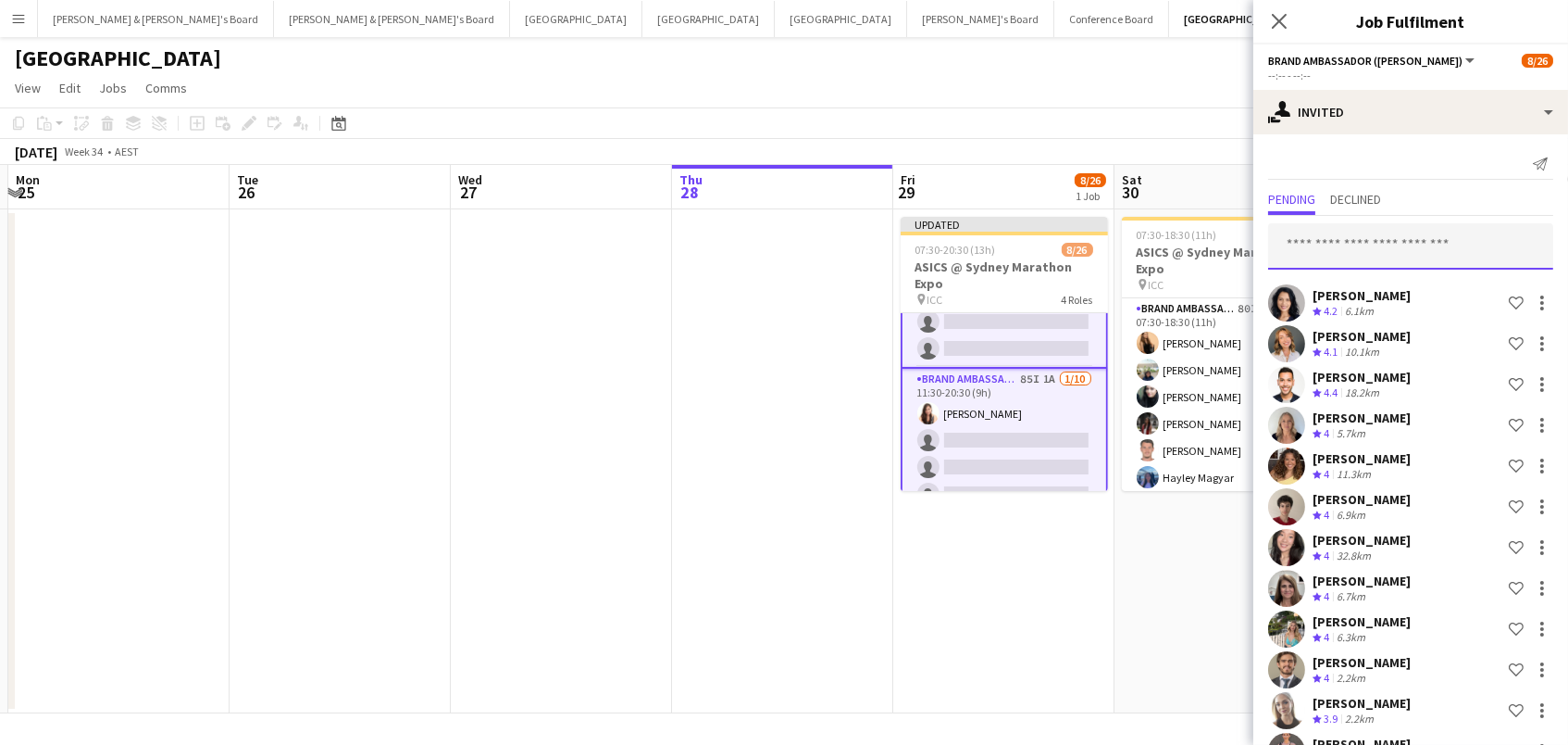
click at [1346, 239] on input "text" at bounding box center [1410, 246] width 286 height 46
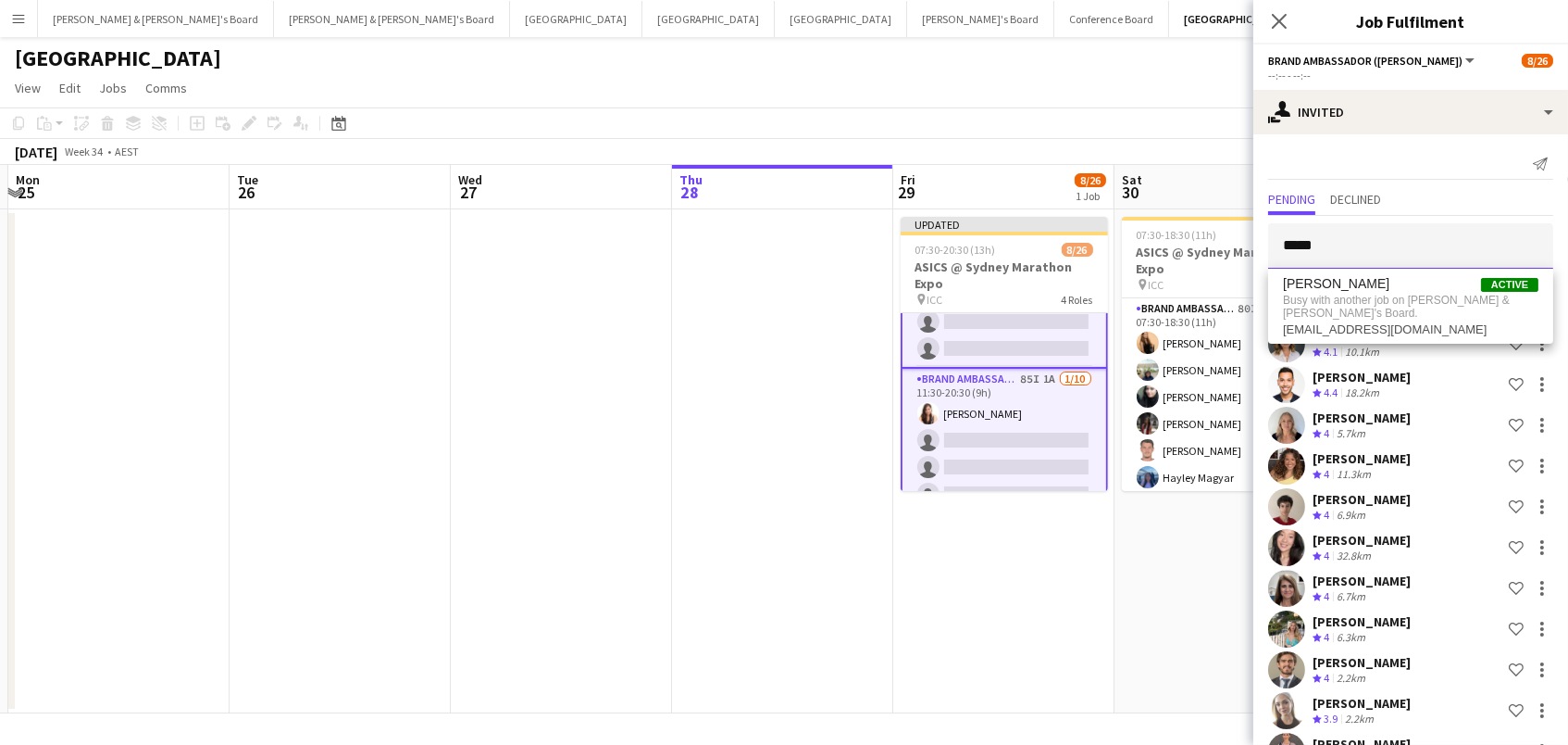
click at [974, 194] on body "Menu Boards Boards Boards All jobs Status Workforce Workforce My Workforce Recr…" at bounding box center [784, 372] width 1568 height 745
type input "*******"
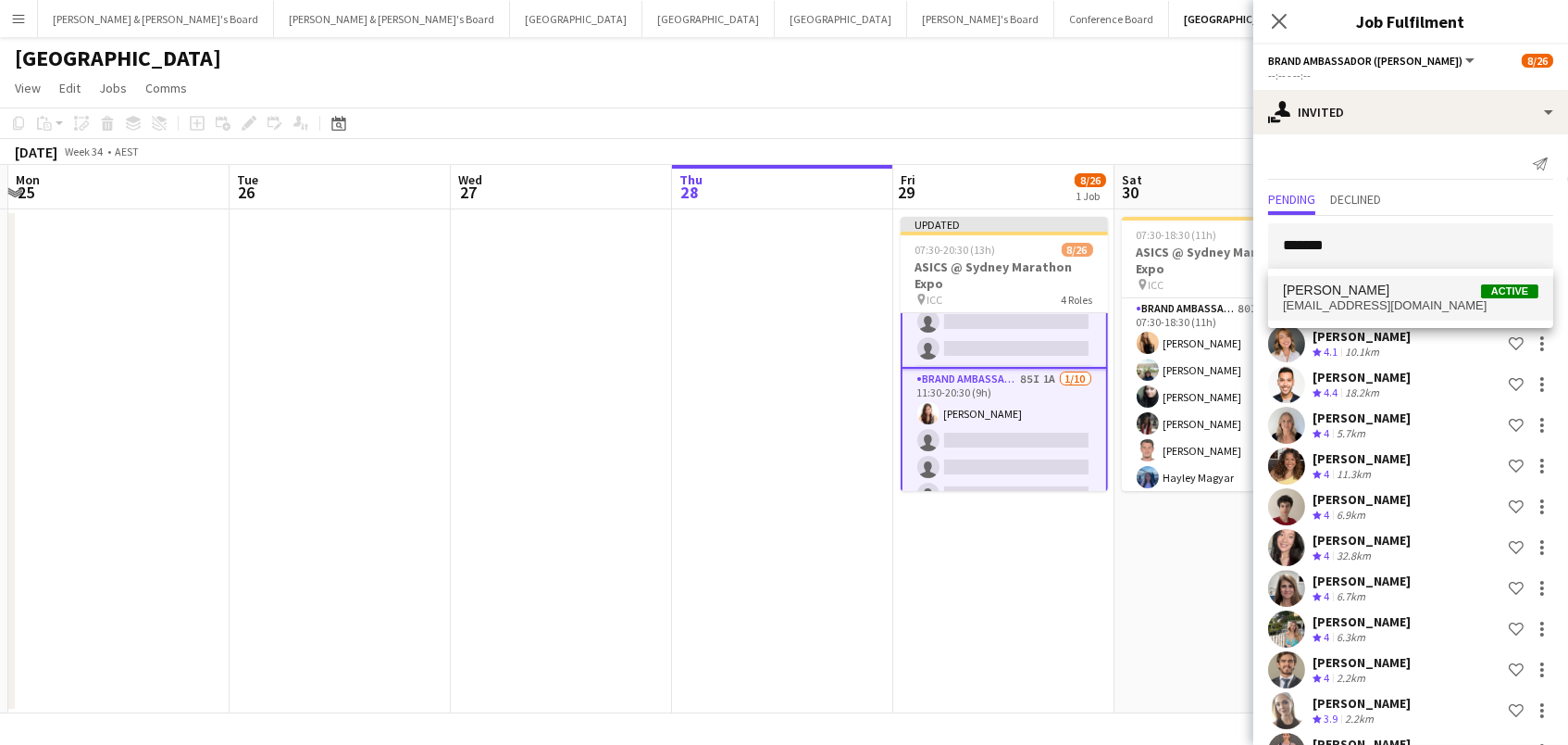
click at [1422, 292] on span "[PERSON_NAME] Active" at bounding box center [1411, 291] width 255 height 16
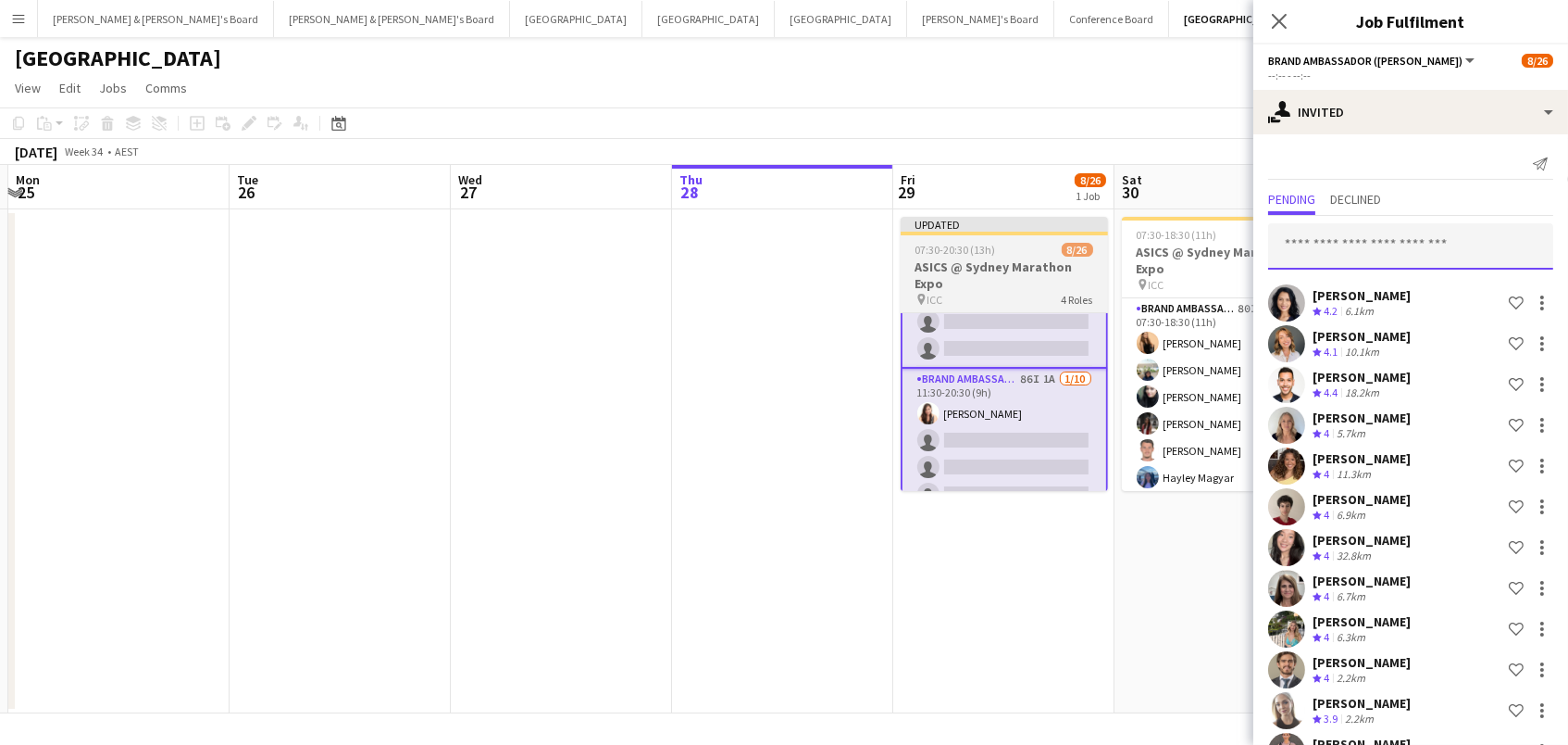
drag, startPoint x: 1414, startPoint y: 245, endPoint x: 1100, endPoint y: 245, distance: 314.0
click at [1414, 245] on input "text" at bounding box center [1410, 246] width 286 height 46
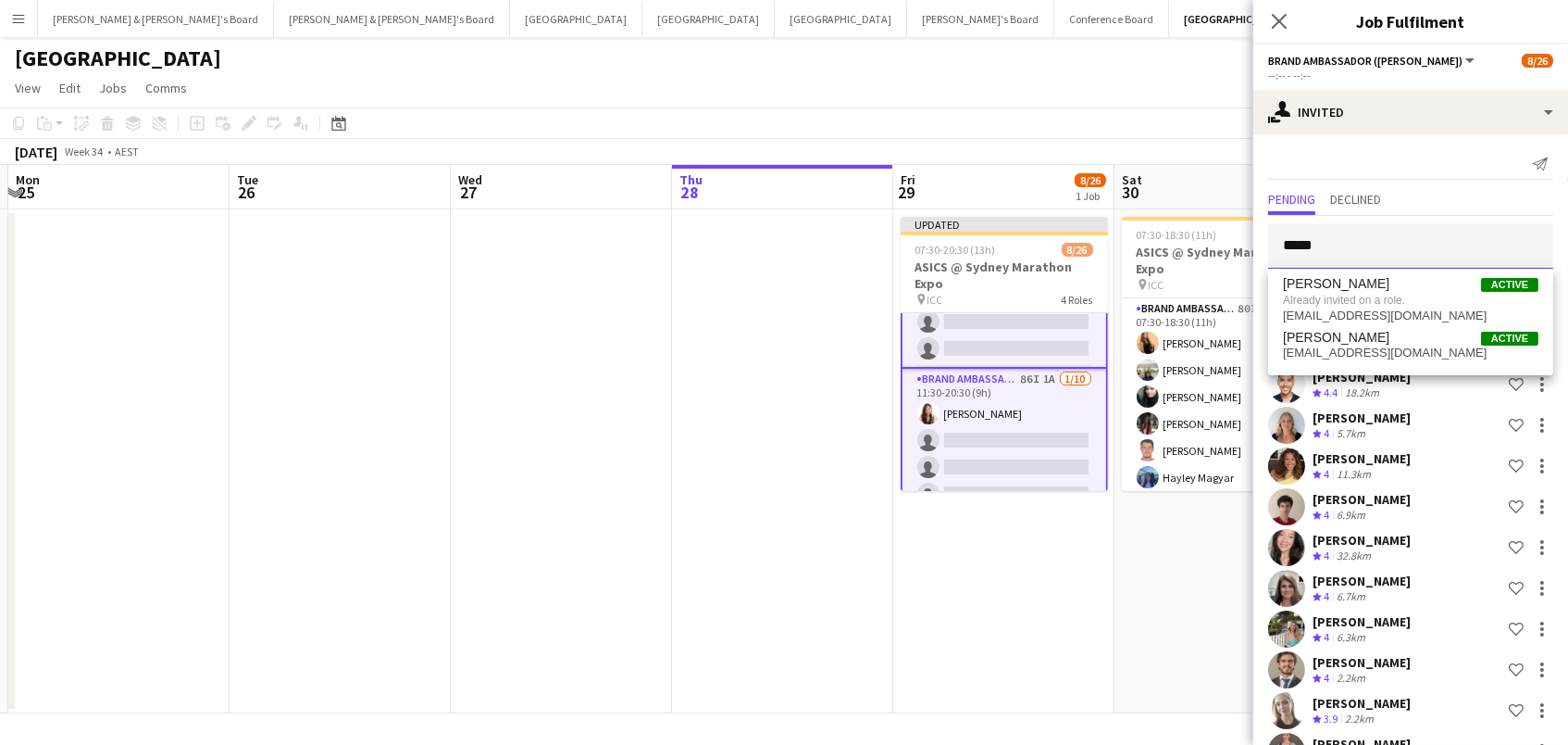
drag, startPoint x: 1212, startPoint y: 229, endPoint x: 970, endPoint y: 175, distance: 248.0
click at [970, 175] on body "Menu Boards Boards Boards All jobs Status Workforce Workforce My Workforce Recr…" at bounding box center [784, 372] width 1568 height 745
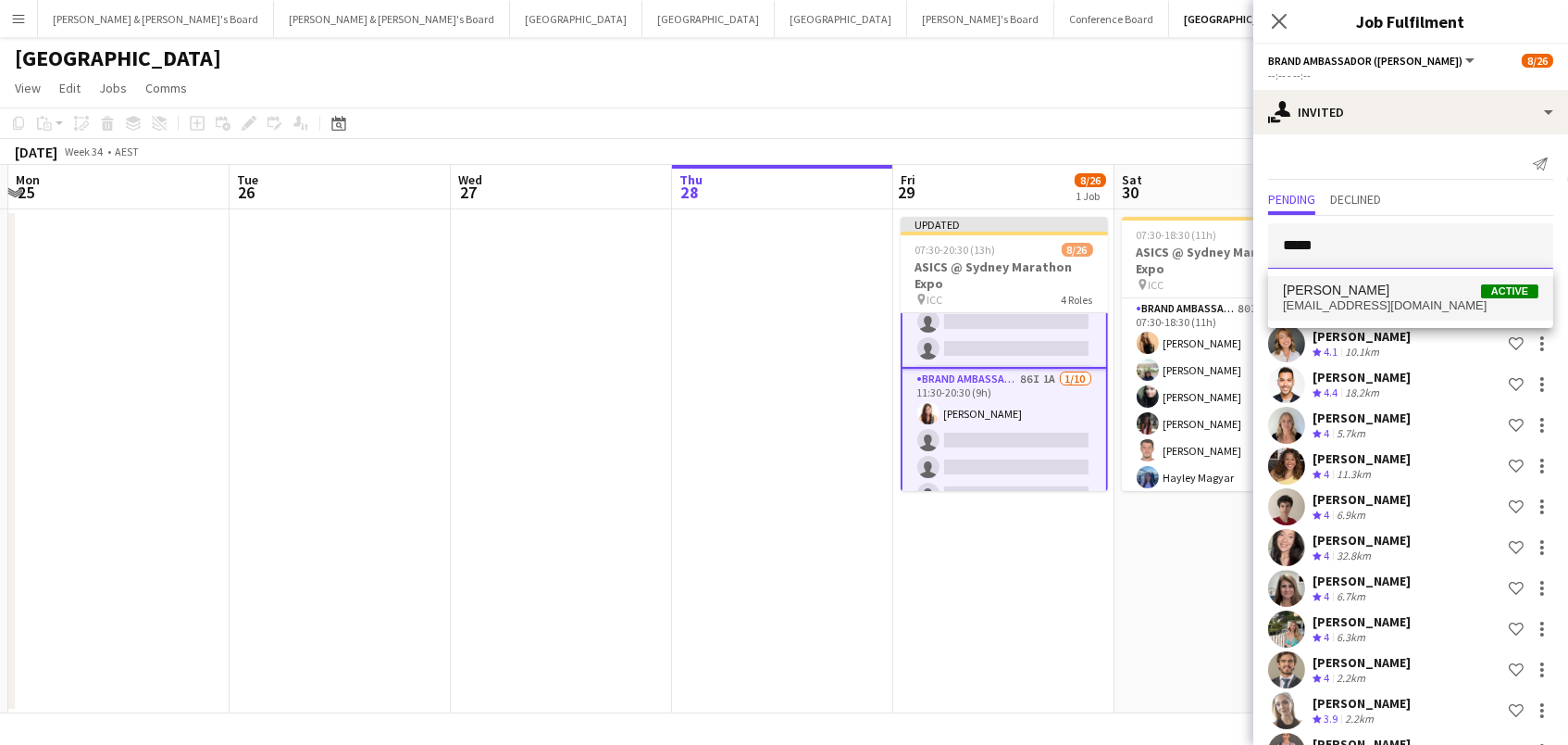
type input "*****"
click at [1385, 304] on span "[EMAIL_ADDRESS][DOMAIN_NAME]" at bounding box center [1411, 305] width 255 height 15
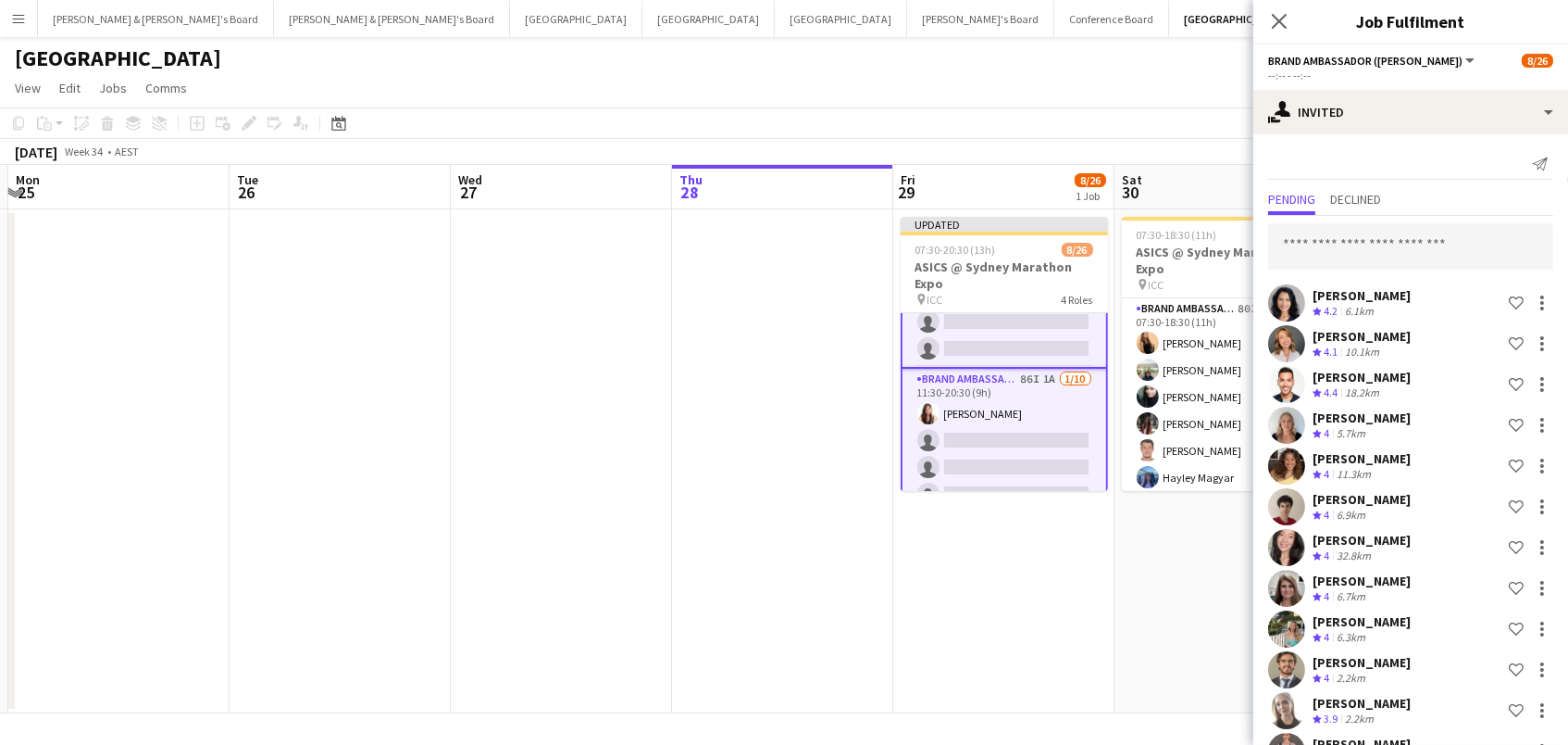
click at [1355, 233] on input "text" at bounding box center [1410, 246] width 286 height 46
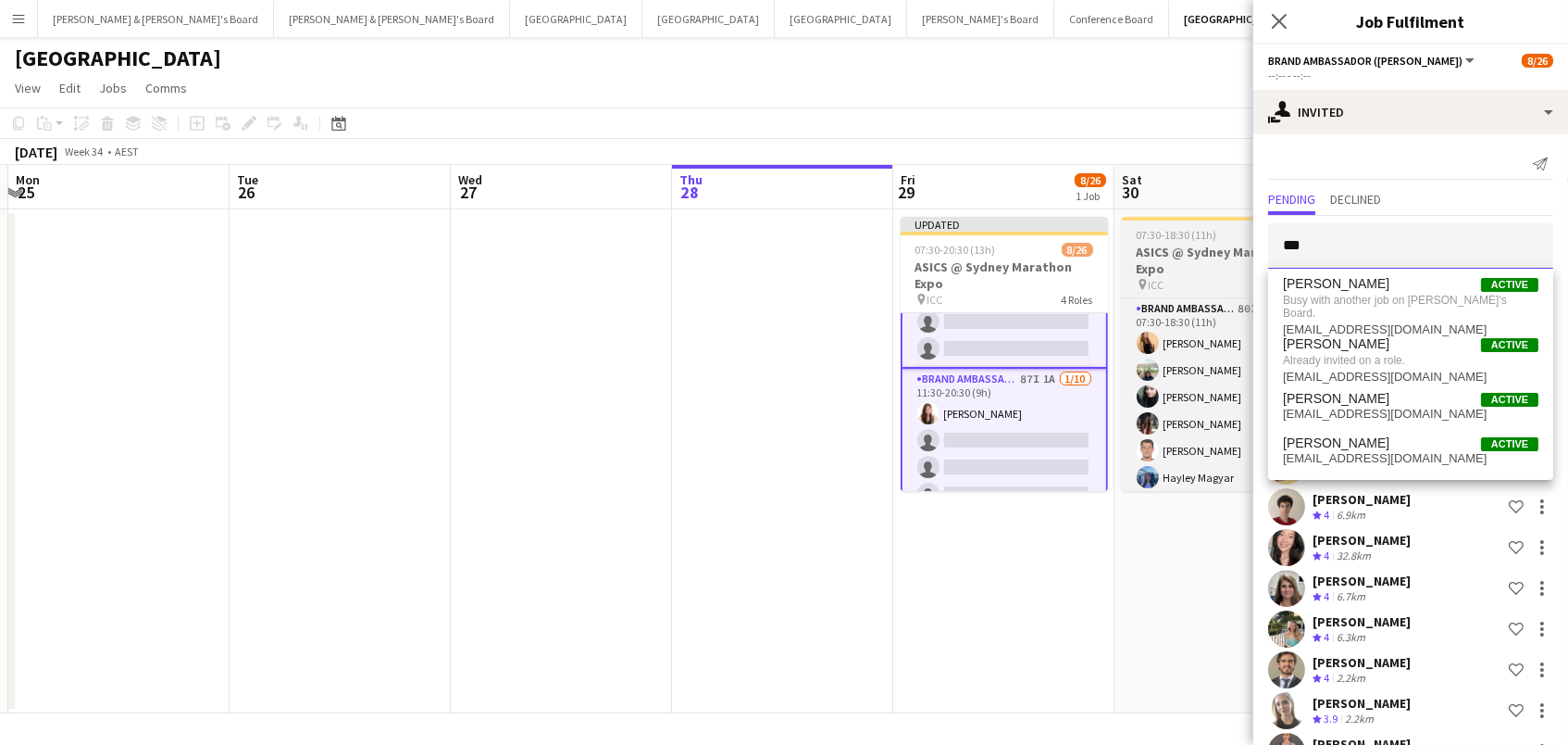
drag, startPoint x: 1355, startPoint y: 233, endPoint x: 1199, endPoint y: 237, distance: 156.1
click at [1199, 237] on body "Menu Boards Boards Boards All jobs Status Workforce Workforce My Workforce Recr…" at bounding box center [784, 372] width 1568 height 745
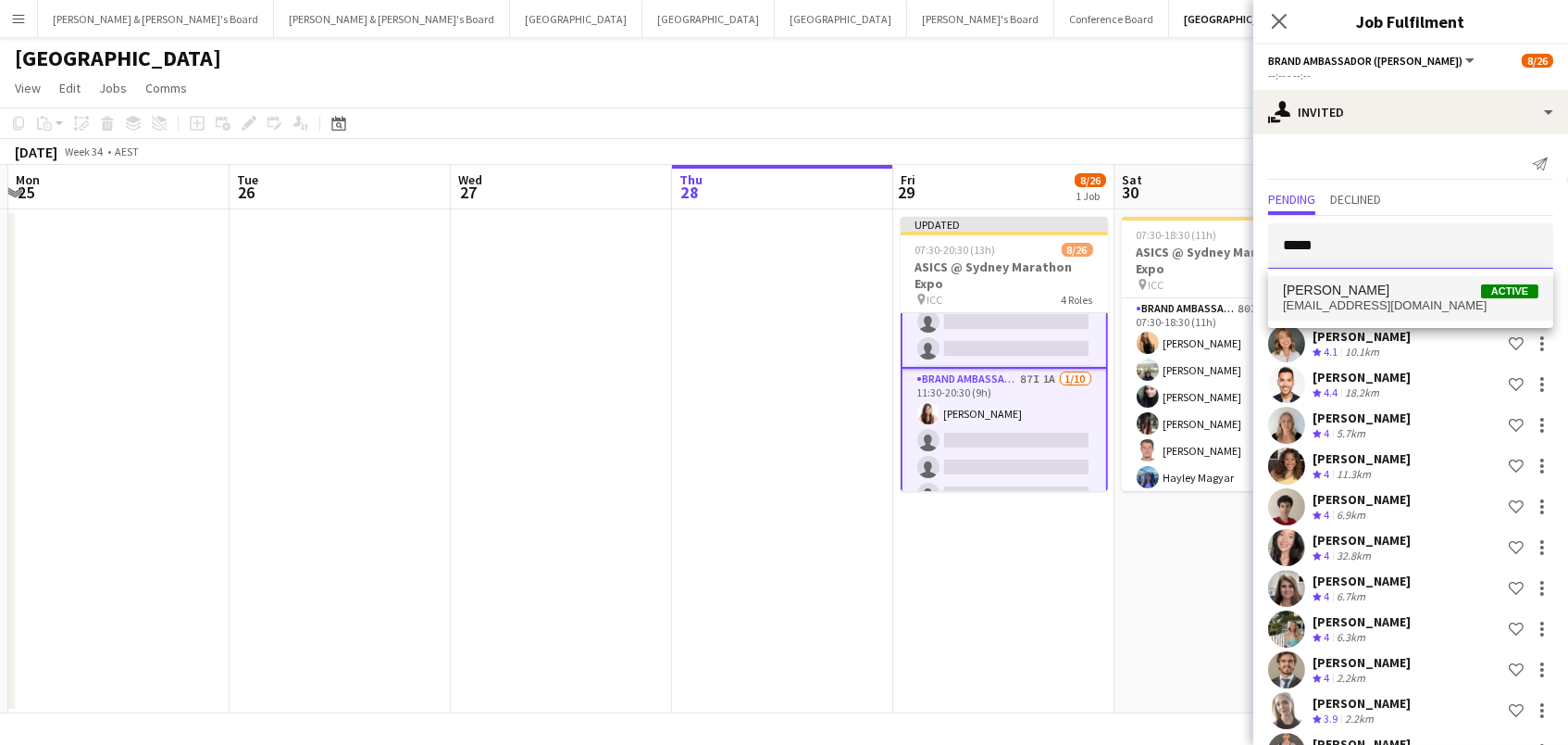
type input "*****"
click at [1316, 294] on span "[PERSON_NAME]" at bounding box center [1336, 291] width 106 height 16
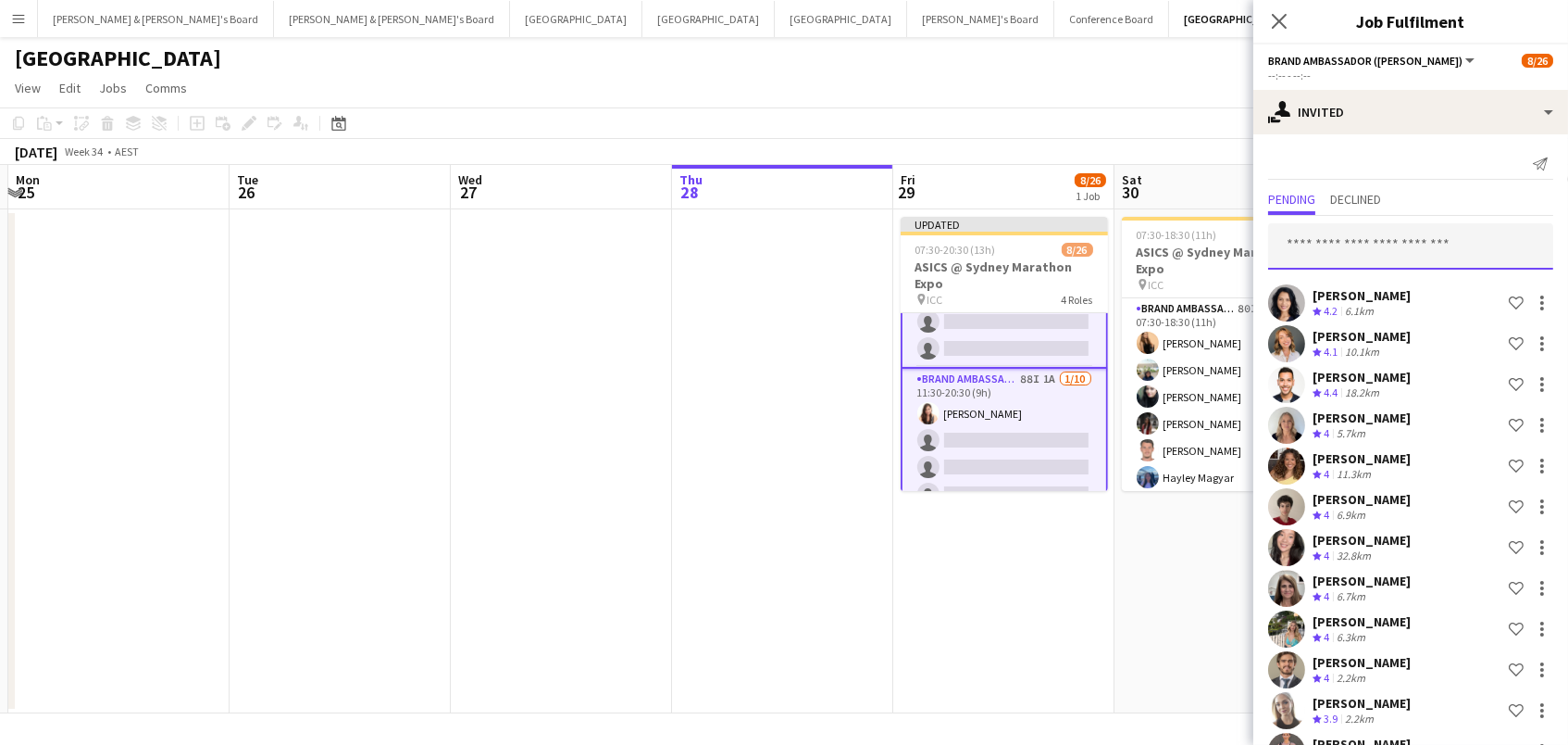
click at [1316, 243] on input "text" at bounding box center [1410, 246] width 286 height 46
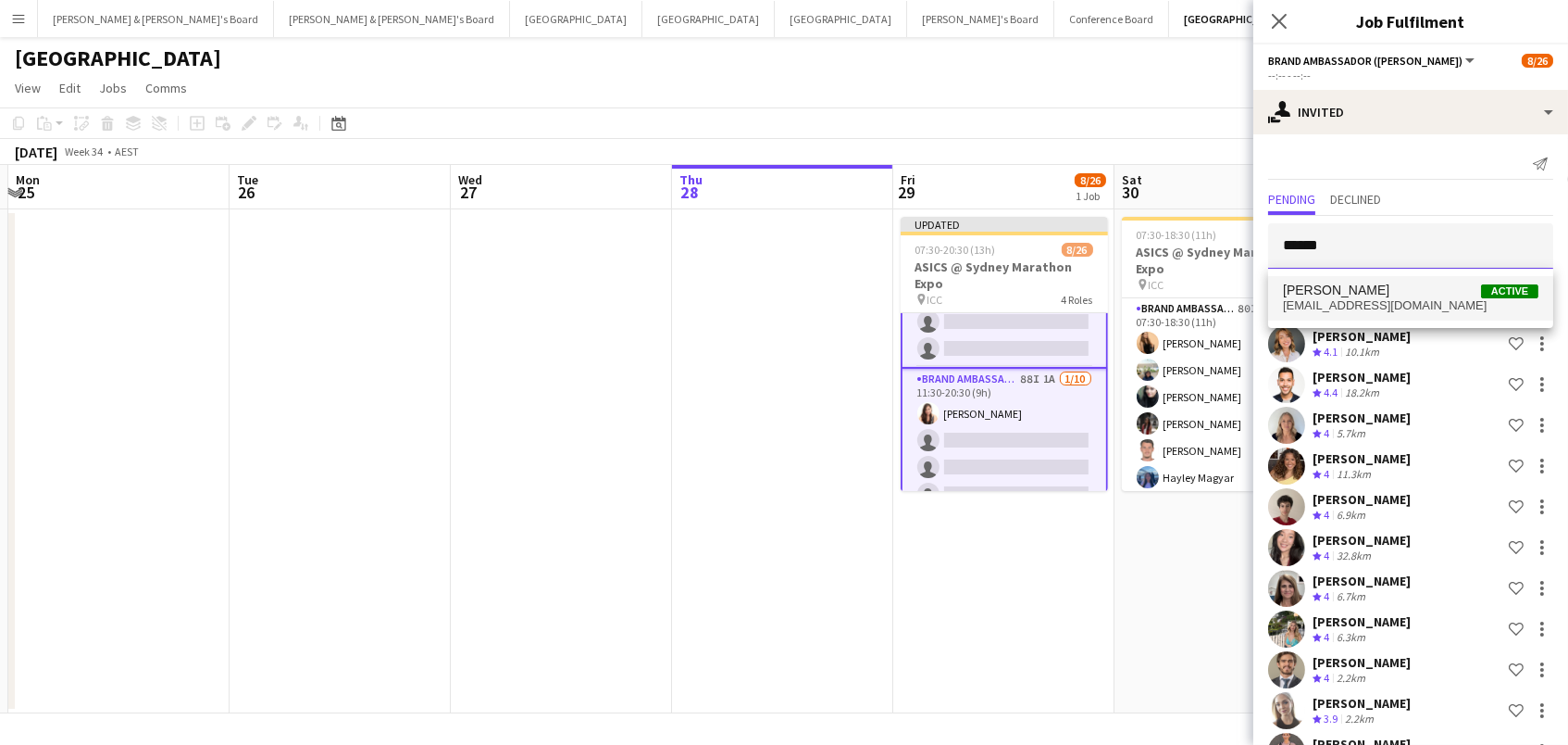
type input "******"
click at [1344, 280] on mat-option "[PERSON_NAME] Active [EMAIL_ADDRESS][DOMAIN_NAME]" at bounding box center [1410, 298] width 286 height 45
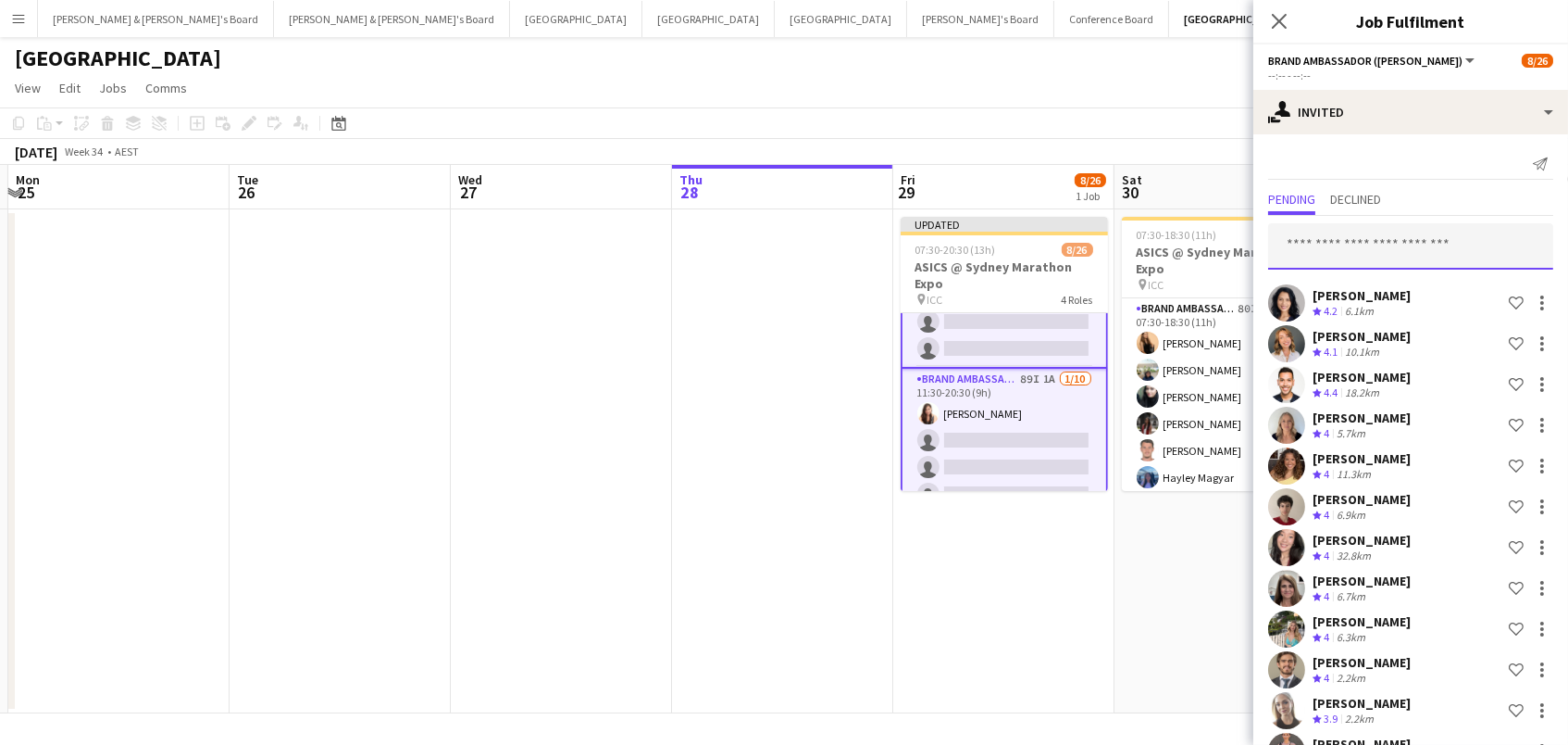
click at [1335, 252] on input "text" at bounding box center [1410, 246] width 286 height 46
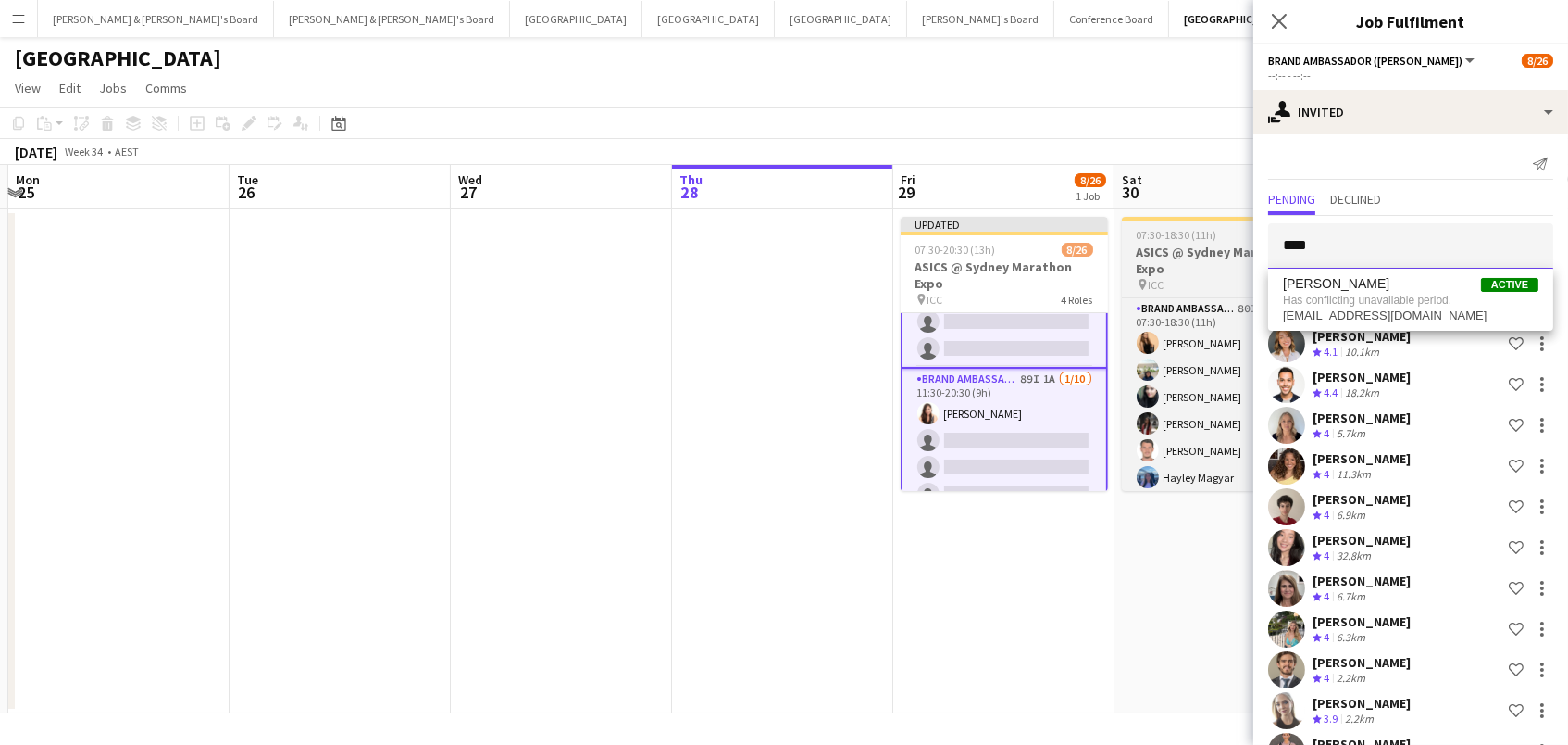
scroll to position [3, 0]
drag, startPoint x: 1322, startPoint y: 238, endPoint x: 1195, endPoint y: 215, distance: 129.1
click at [1195, 215] on body "Menu Boards Boards Boards All jobs Status Workforce Workforce My Workforce Recr…" at bounding box center [784, 372] width 1568 height 745
type input "****"
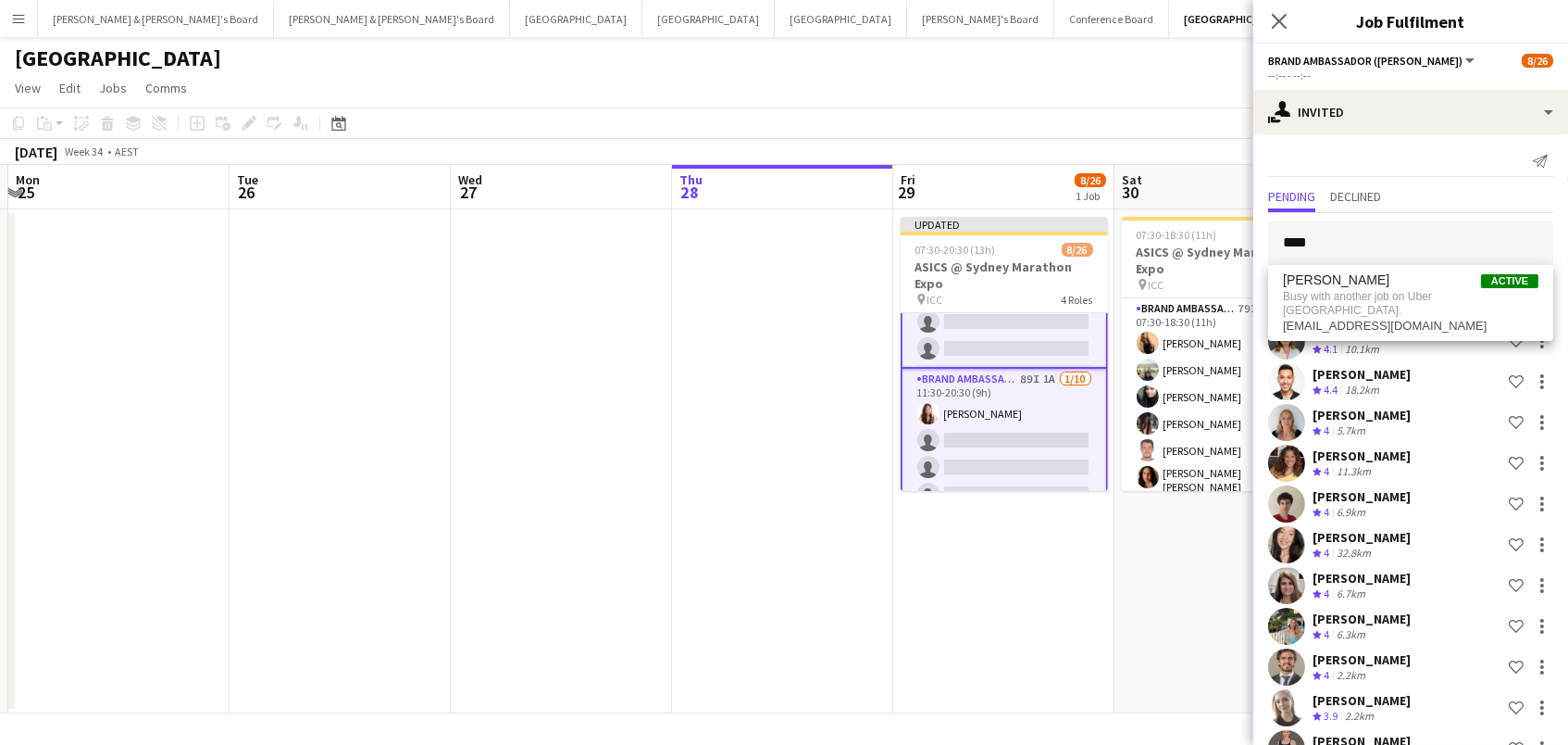
drag, startPoint x: 1208, startPoint y: 213, endPoint x: 1097, endPoint y: 108, distance: 152.8
click at [1079, 107] on app-toolbar "Copy Paste Paste Command V Paste with crew Command Shift V Paste linked Job [GE…" at bounding box center [784, 123] width 1568 height 31
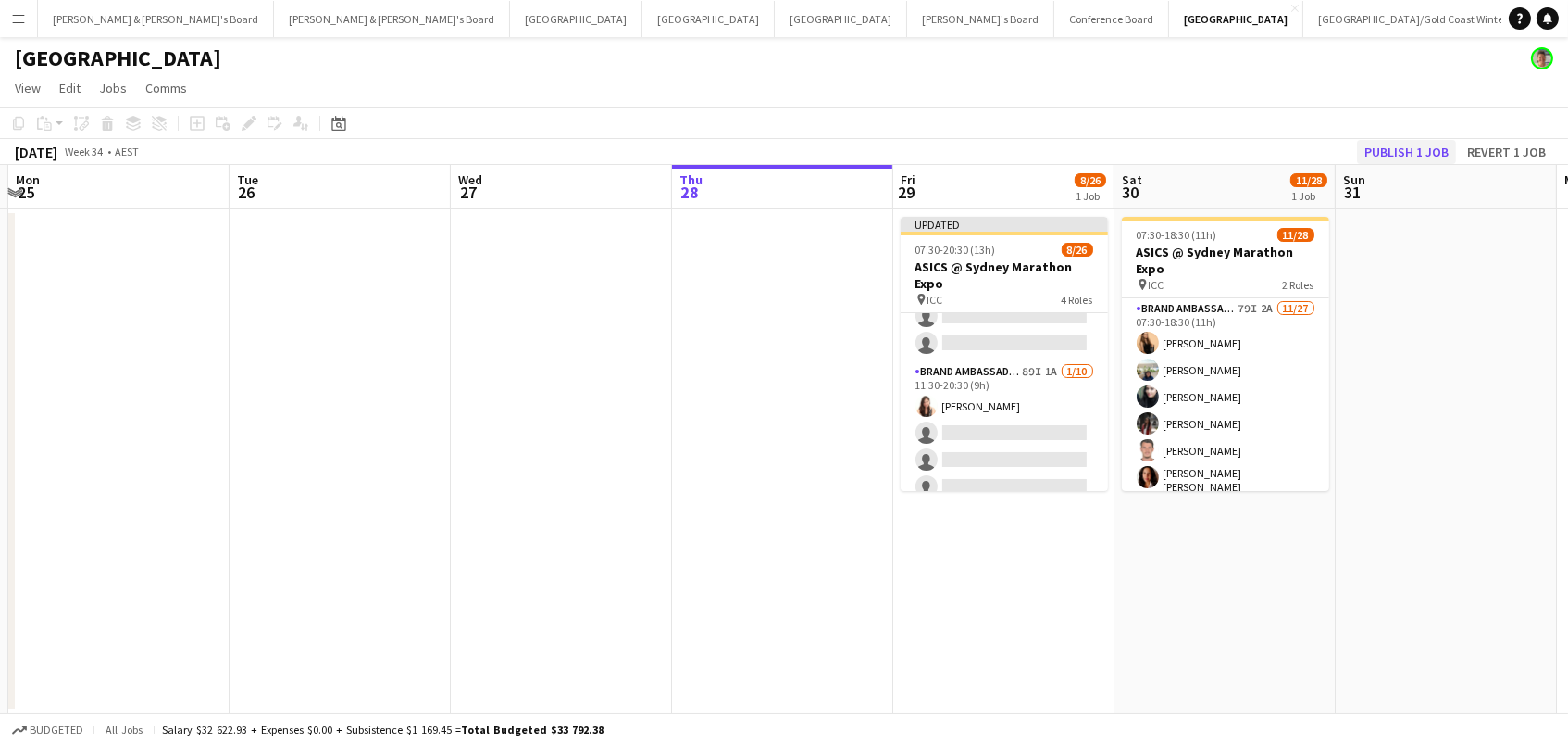
click at [1402, 146] on button "Publish 1 job" at bounding box center [1407, 151] width 99 height 24
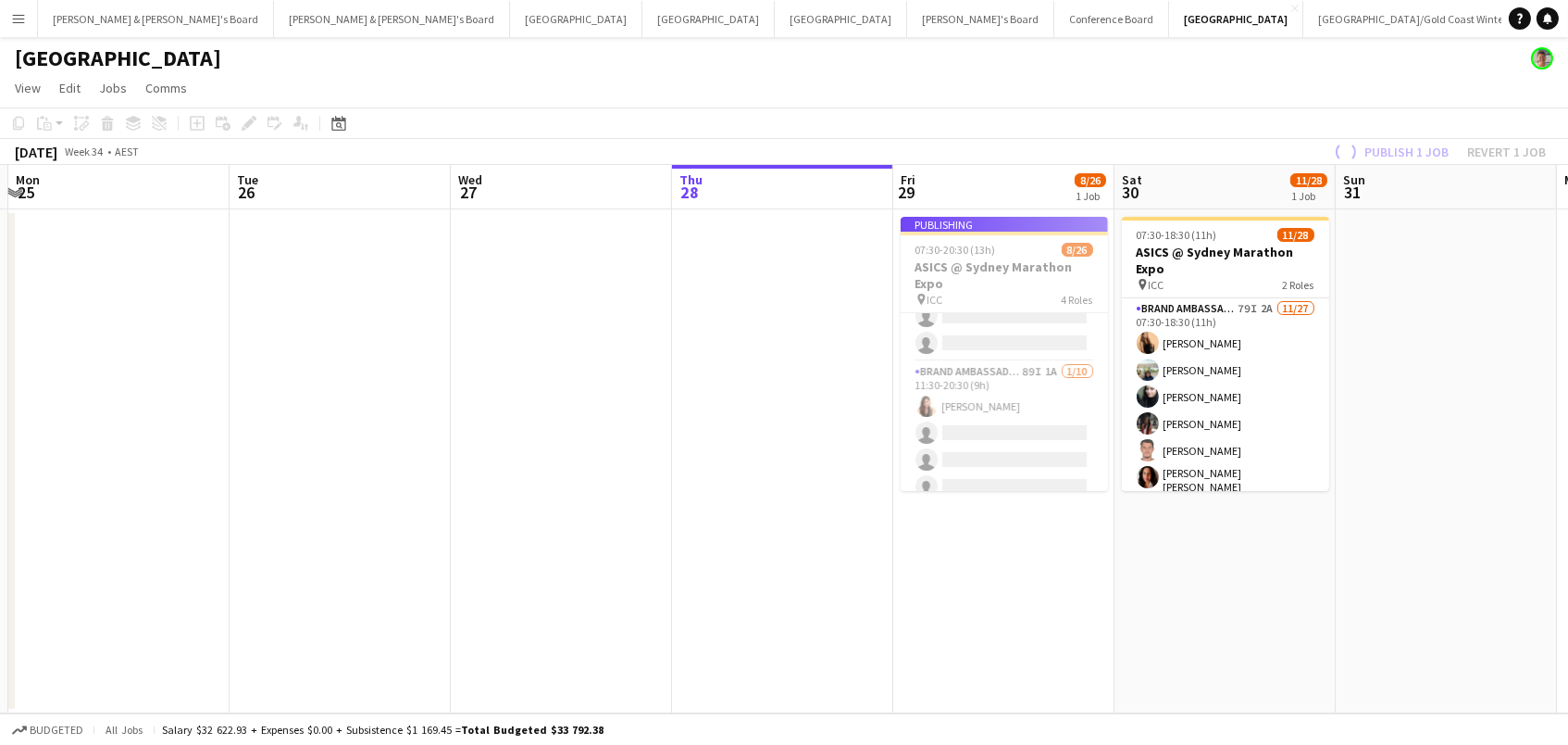
click at [1002, 453] on app-job-card "Publishing 07:30-20:30 (13h) 8/26 ASICS @ Sydney Marathon Expo pin ICC 4 Roles …" at bounding box center [1004, 353] width 208 height 274
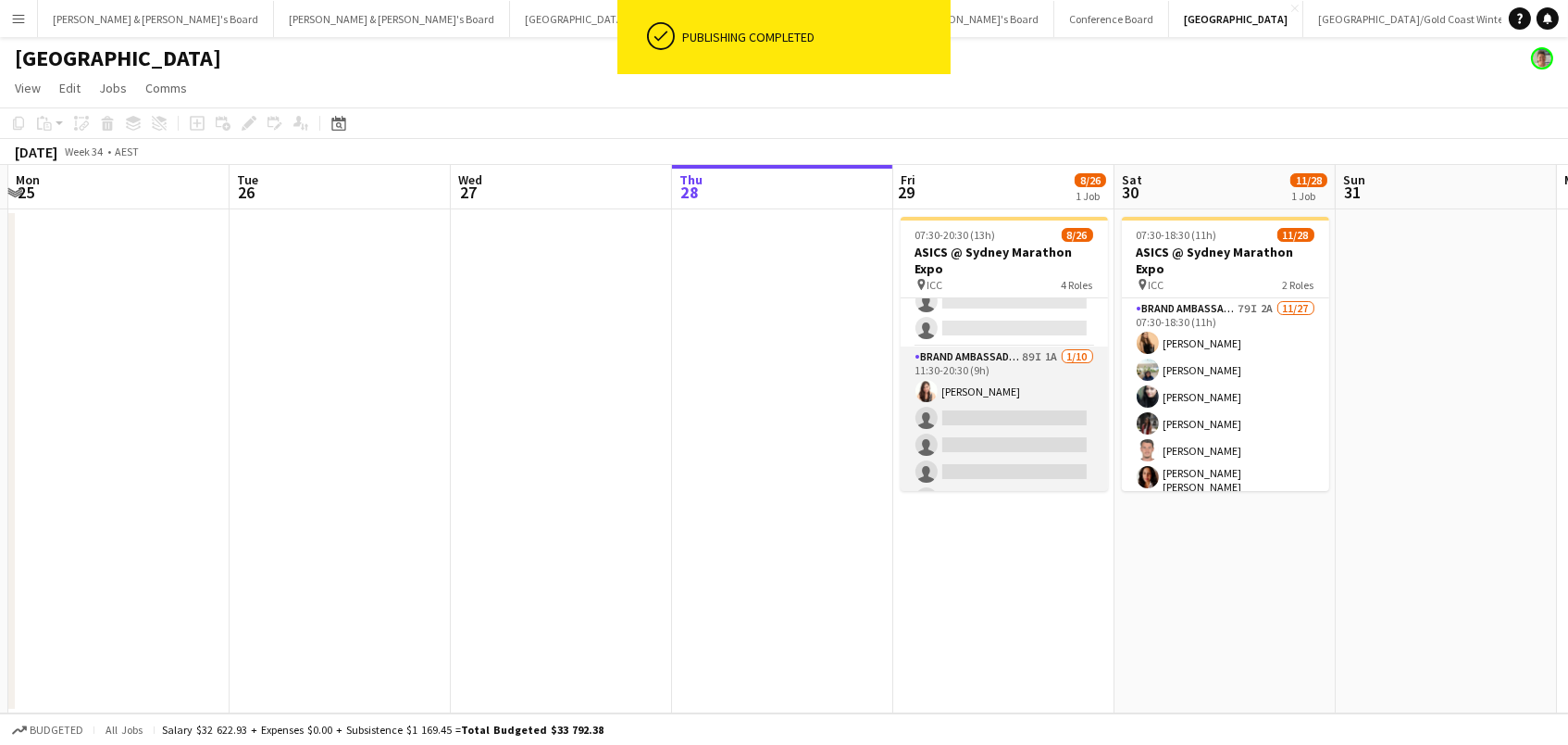
click at [1010, 383] on app-card-role "Brand Ambassador (Mon - Fri) 89I 1A [DATE] 11:30-20:30 (9h) [PERSON_NAME] singl…" at bounding box center [1004, 498] width 208 height 305
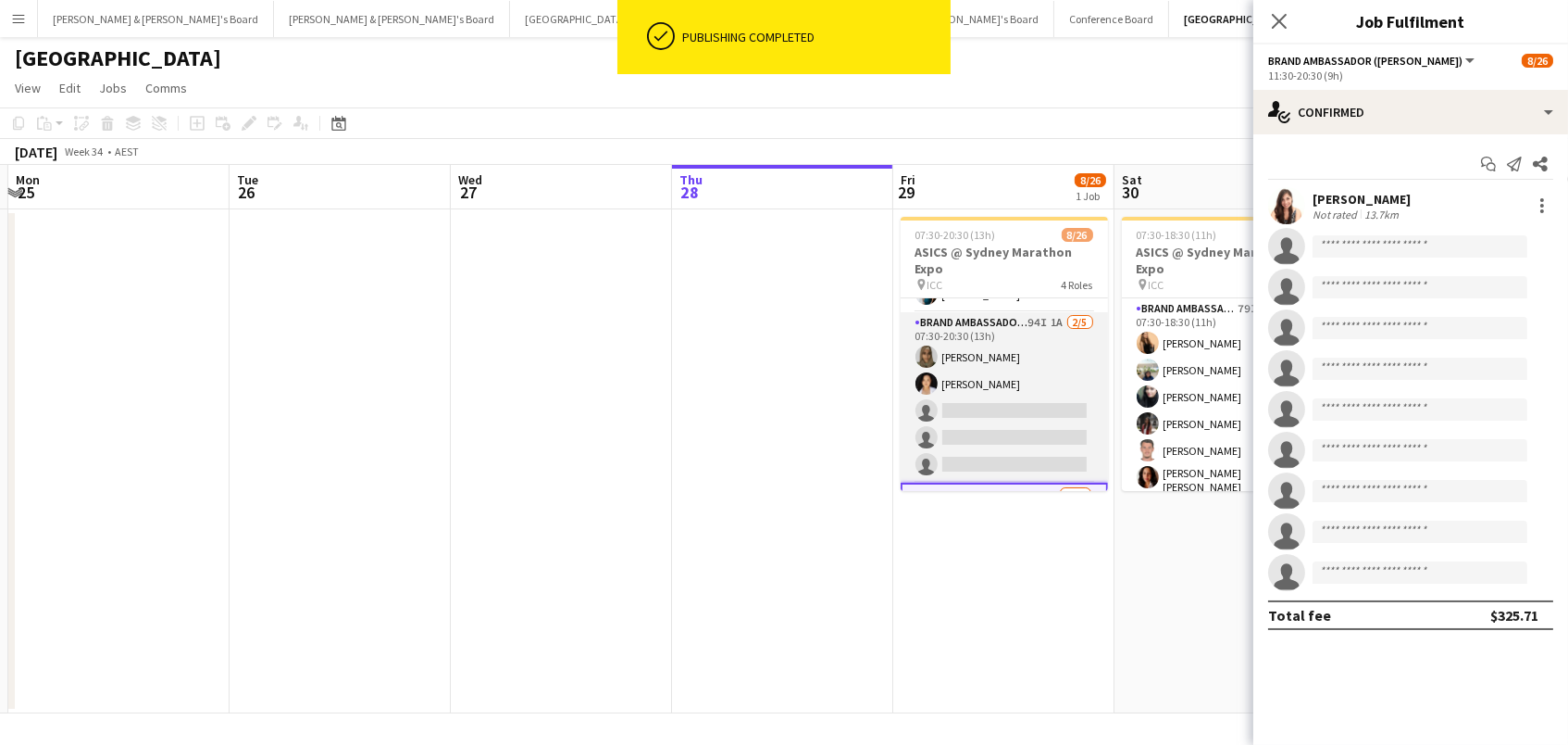
click at [1010, 383] on app-card-role "Brand Ambassador (Mon - Fri) 94I 1A [DATE] 07:30-20:30 (13h) [PERSON_NAME] [PER…" at bounding box center [1004, 397] width 208 height 171
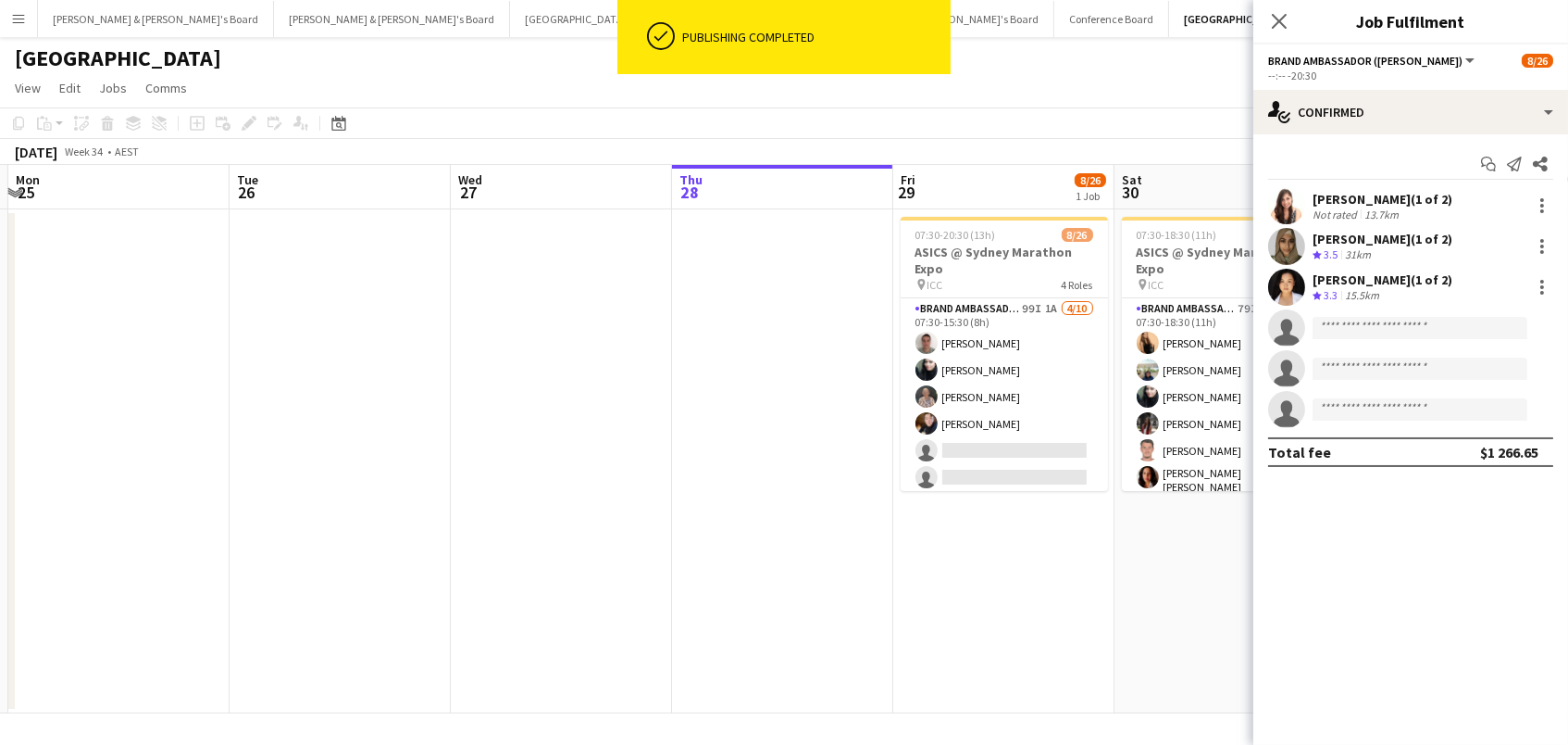
click at [1010, 383] on app-card-role "Brand Ambassador (Mon - Fri) 99I 1A [DATE] 07:30-15:30 (8h) [PERSON_NAME] [PERS…" at bounding box center [1004, 451] width 208 height 305
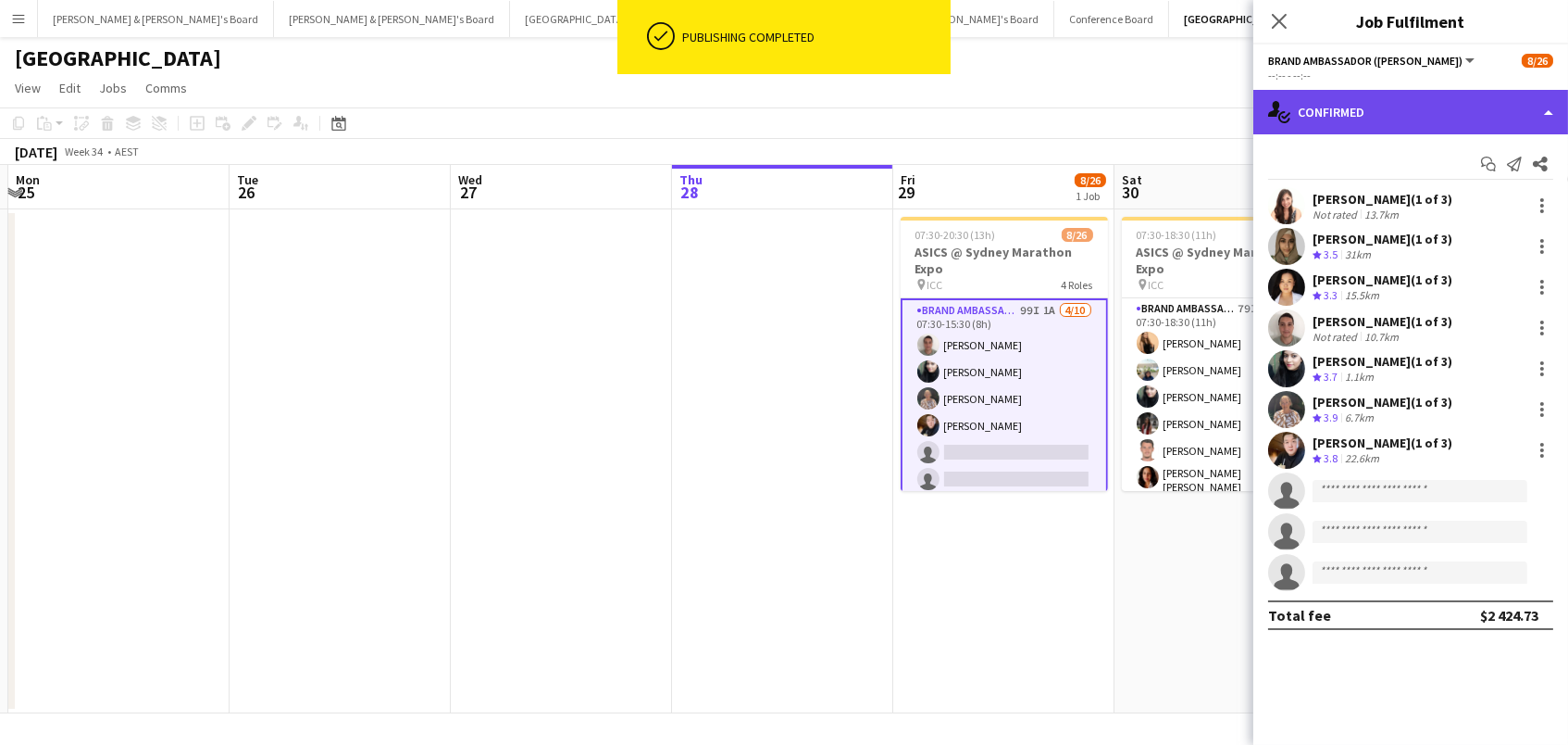
click at [1477, 116] on div "single-neutral-actions-check-2 Confirmed" at bounding box center [1410, 112] width 315 height 45
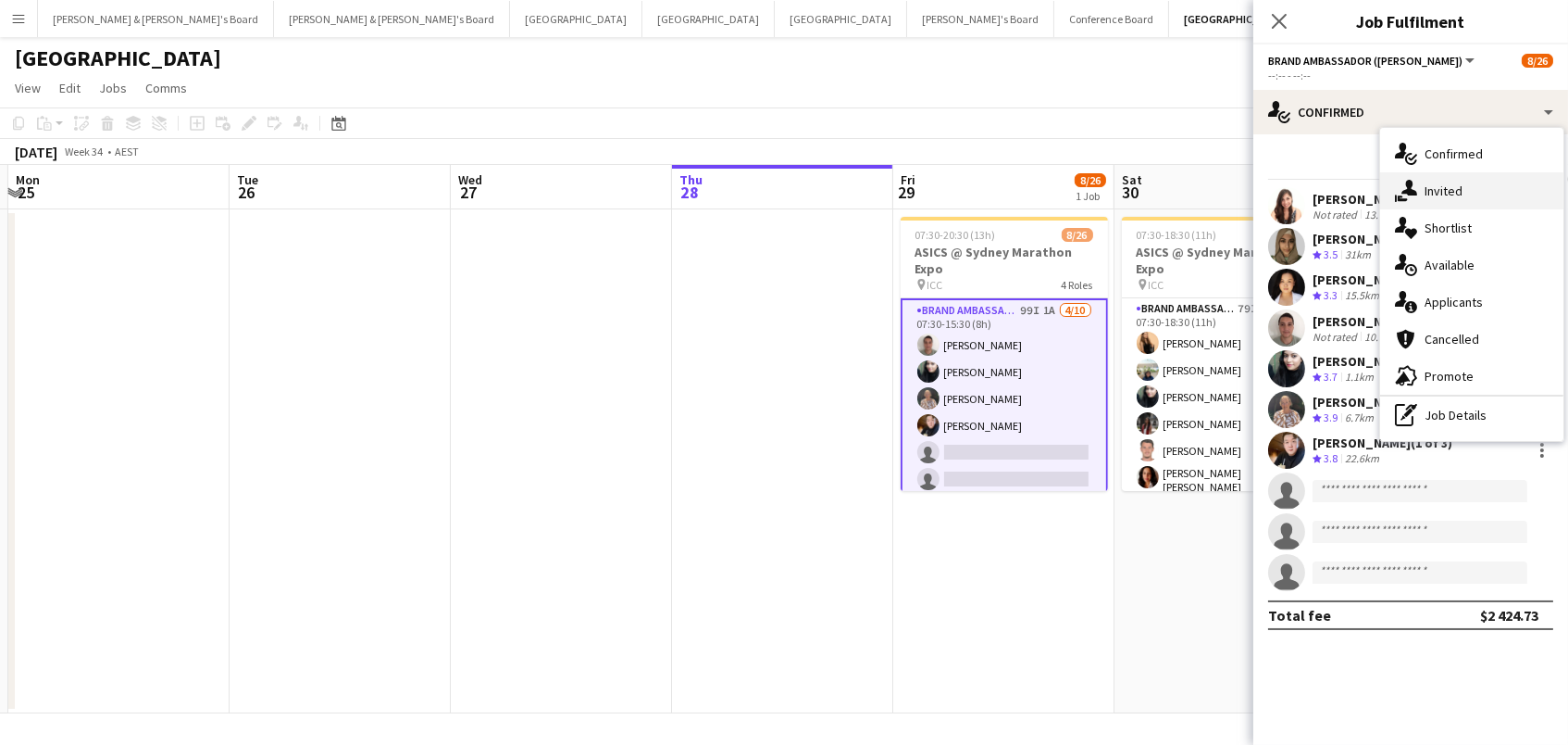
click at [1472, 200] on div "single-neutral-actions-share-1 Invited" at bounding box center [1472, 191] width 183 height 37
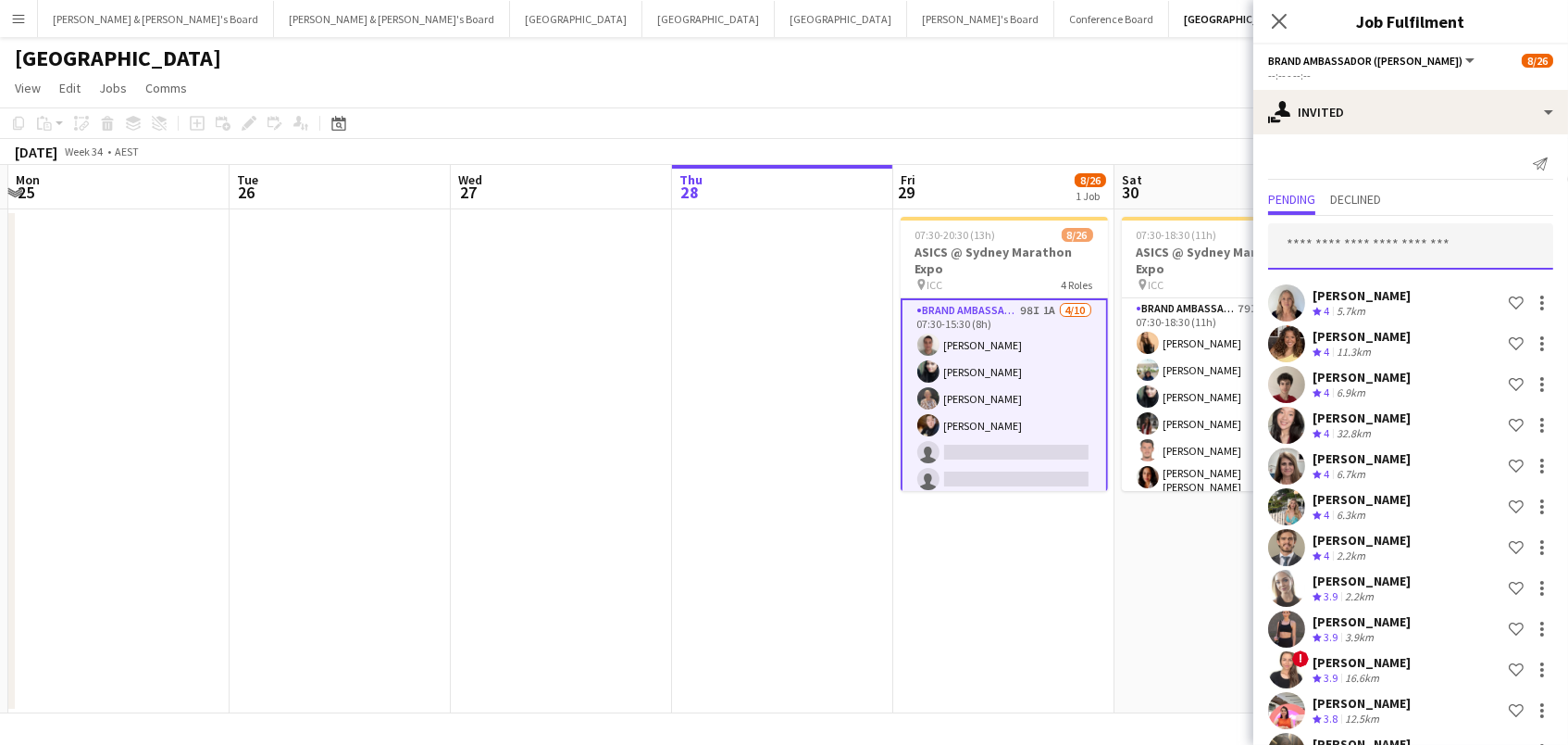
click at [1366, 256] on input "text" at bounding box center [1410, 246] width 286 height 46
type input "*******"
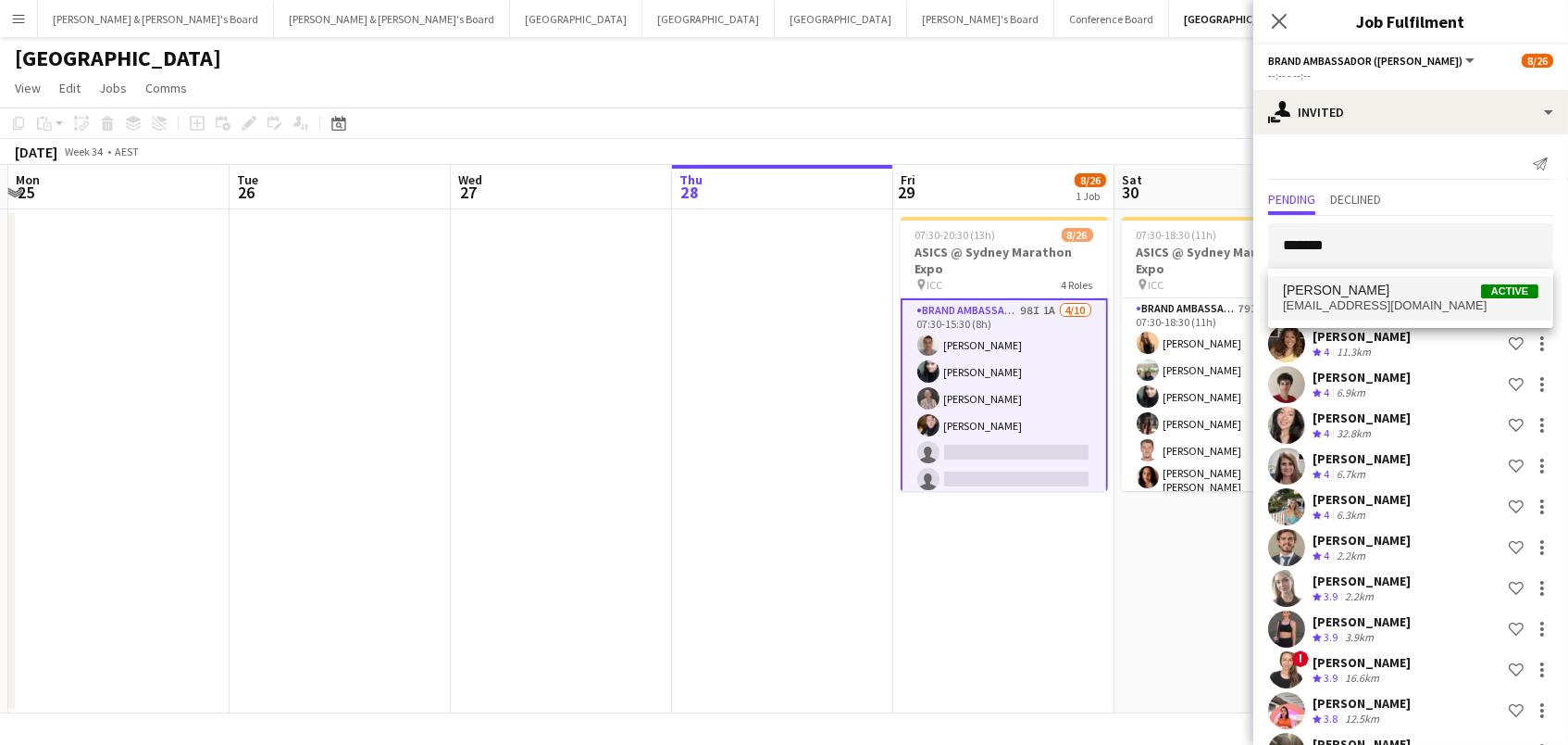
drag, startPoint x: 1441, startPoint y: 255, endPoint x: 1447, endPoint y: 293, distance: 38.5
click at [1447, 293] on span "[PERSON_NAME] Active" at bounding box center [1411, 291] width 255 height 16
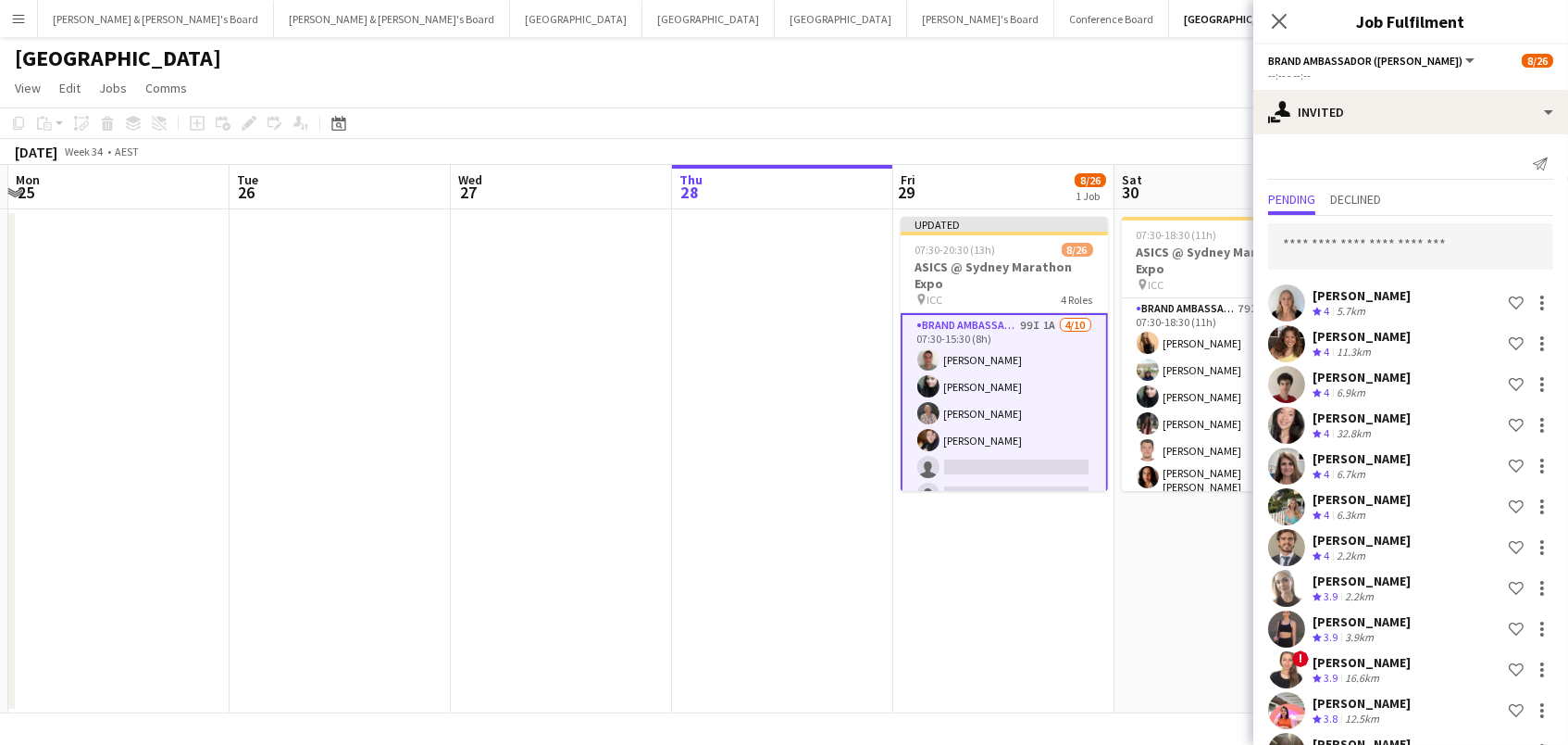
scroll to position [-1, 0]
click at [1354, 246] on input "text" at bounding box center [1410, 246] width 286 height 46
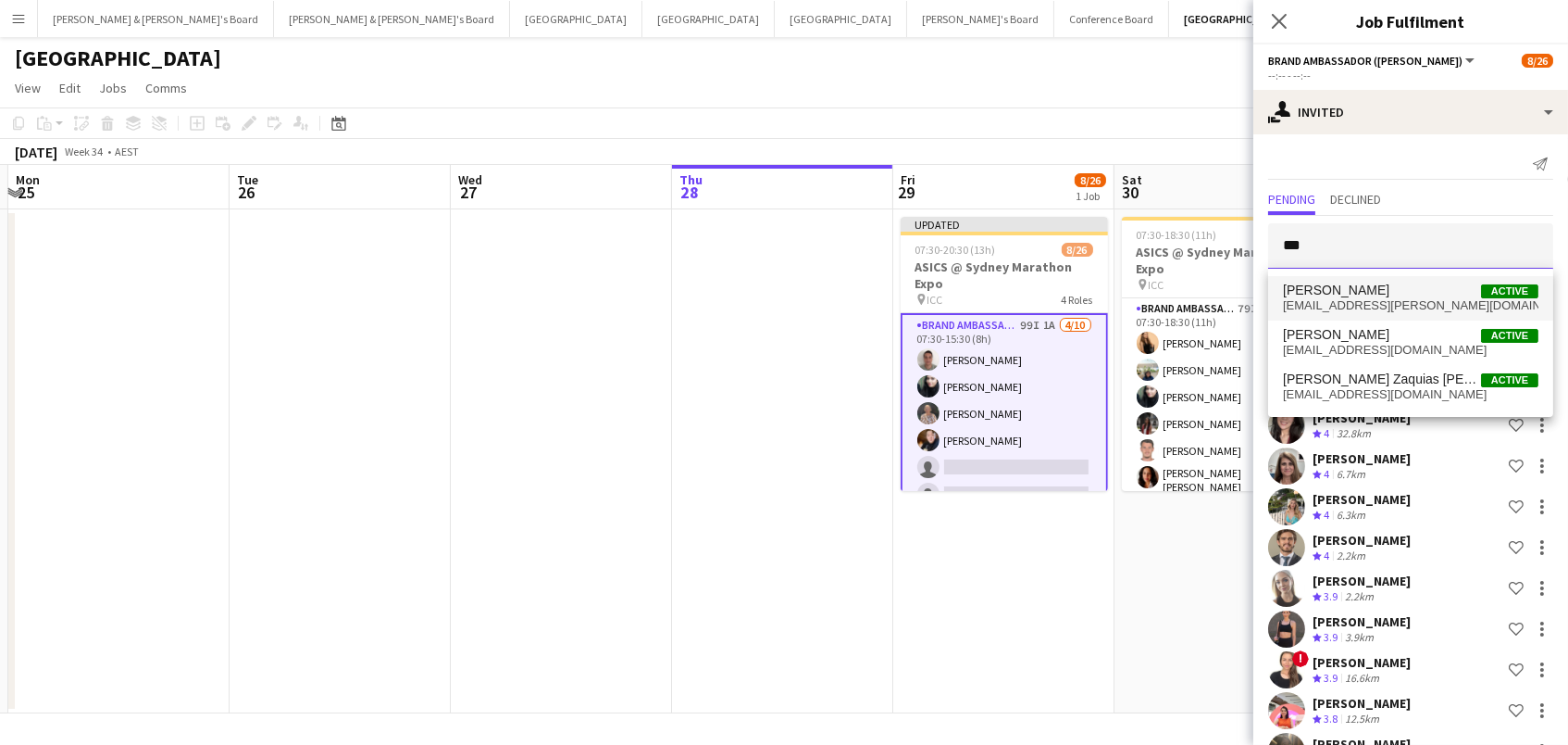
type input "***"
click at [1380, 288] on span "[PERSON_NAME] Active" at bounding box center [1411, 291] width 255 height 16
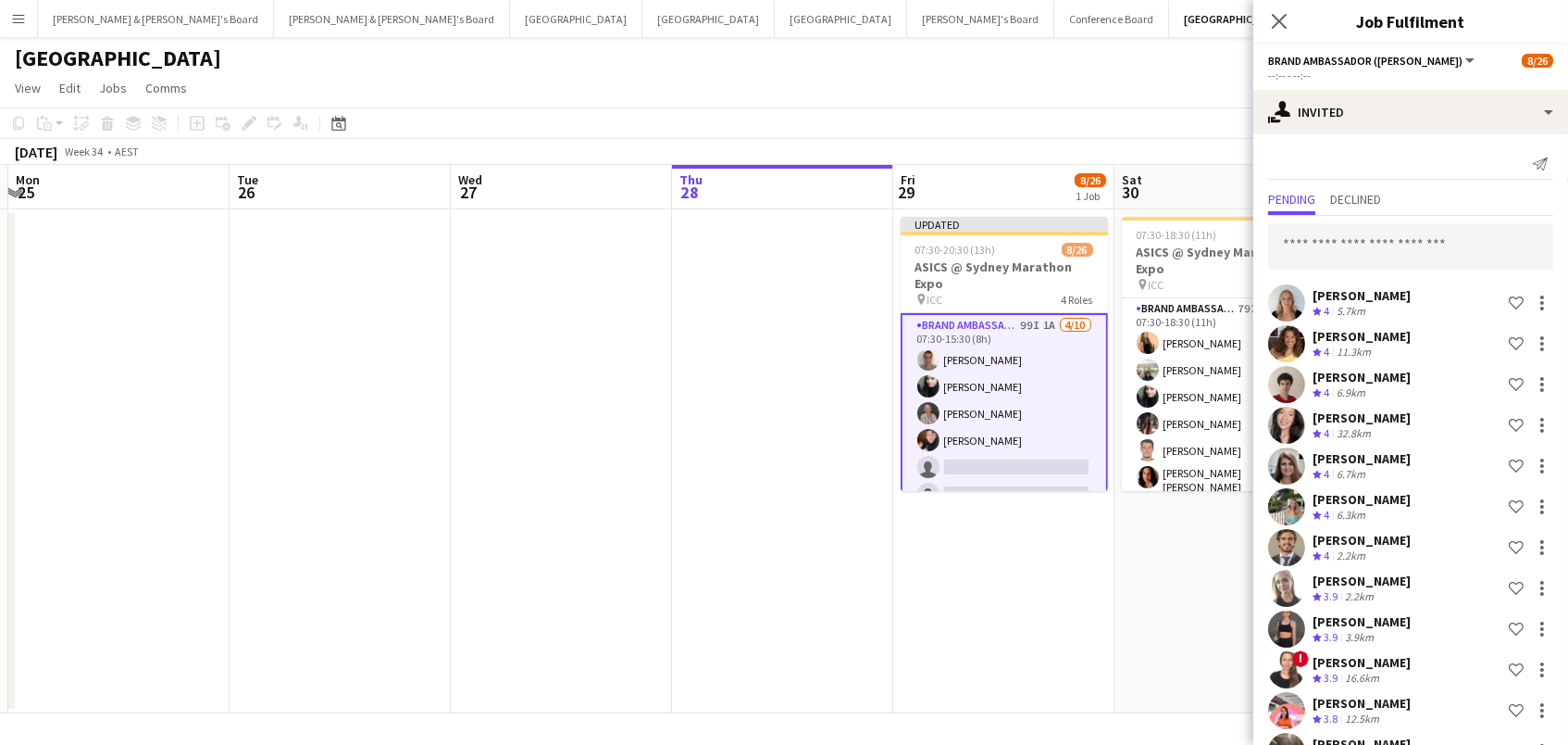
scroll to position [3568, 0]
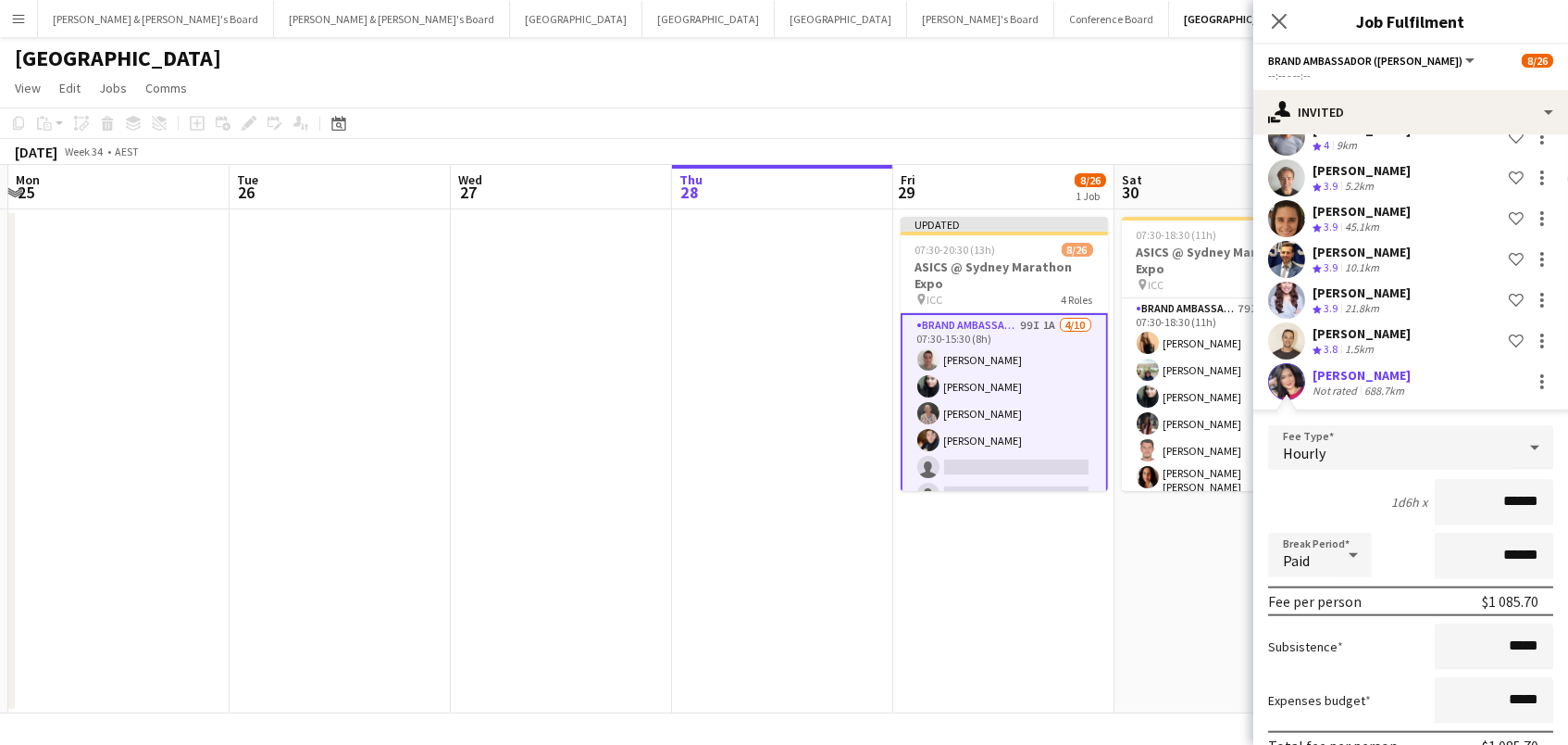
click at [1375, 367] on div "[PERSON_NAME]" at bounding box center [1361, 374] width 98 height 17
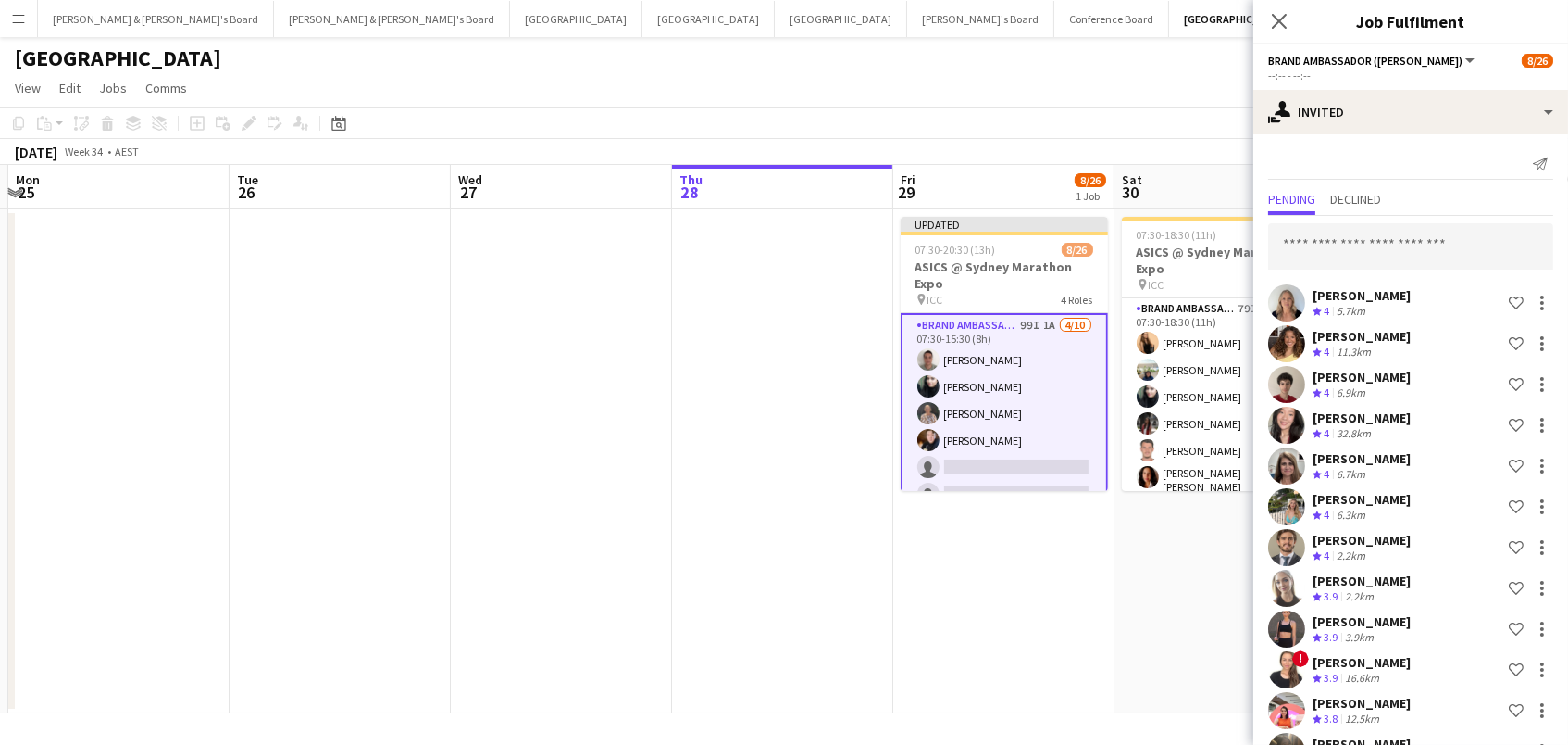
scroll to position [0, 0]
click at [1322, 248] on input "text" at bounding box center [1410, 246] width 286 height 46
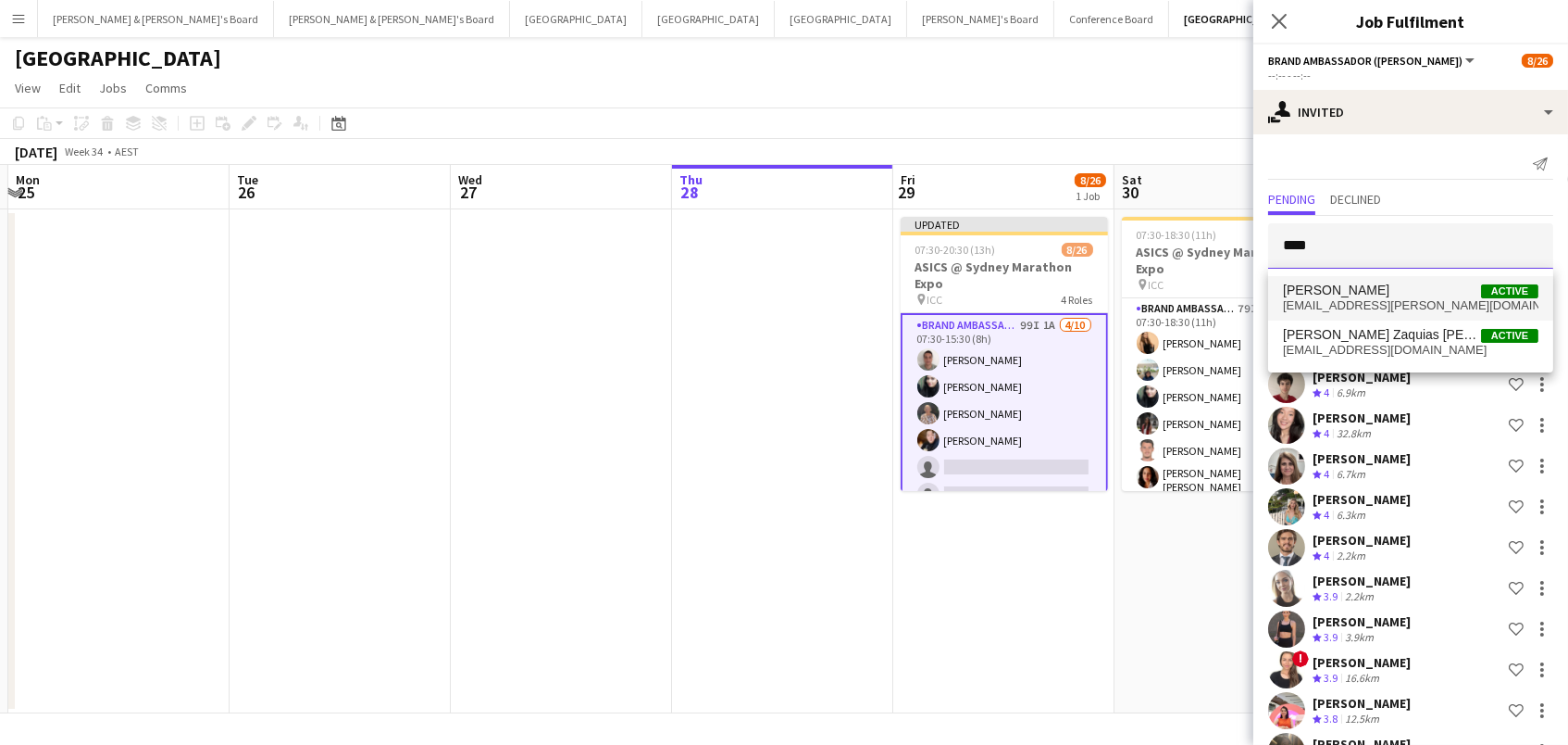
type input "****"
drag, startPoint x: 1338, startPoint y: 280, endPoint x: 1347, endPoint y: 335, distance: 55.7
click at [1347, 335] on span "[PERSON_NAME] Zaquias [PERSON_NAME]" at bounding box center [1382, 334] width 198 height 16
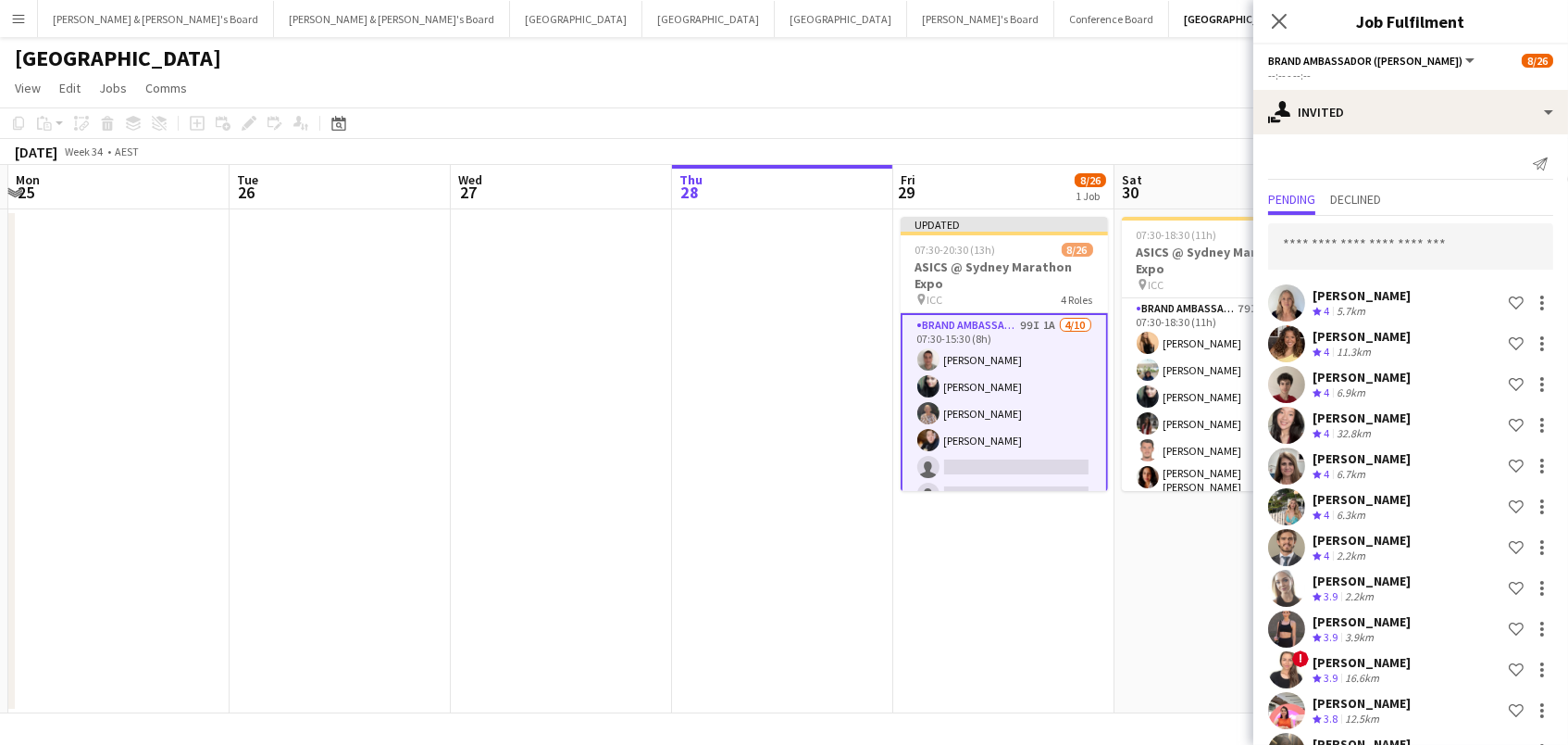
scroll to position [3568, 0]
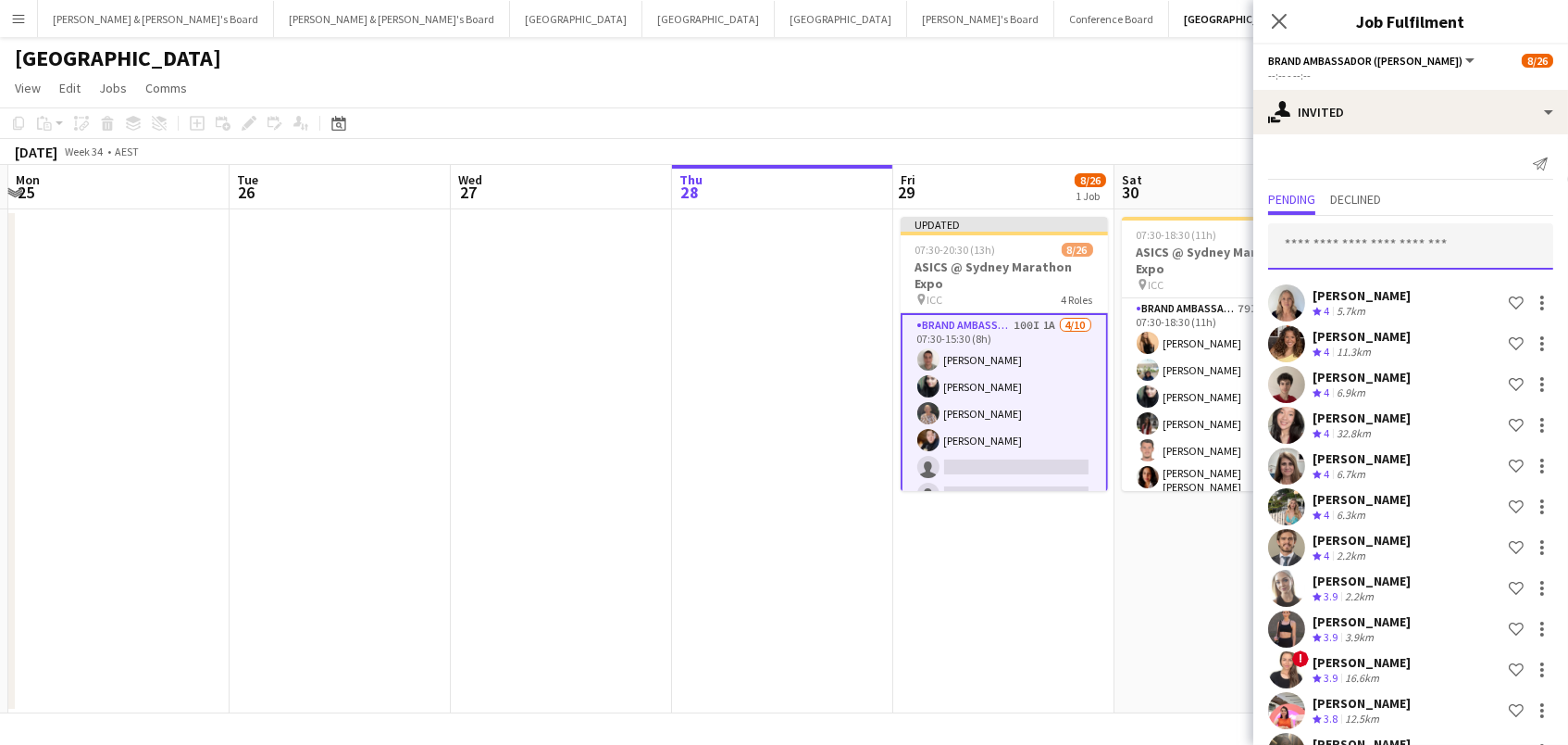
scroll to position [0, 0]
click at [1392, 255] on input "text" at bounding box center [1410, 246] width 286 height 46
type input "******"
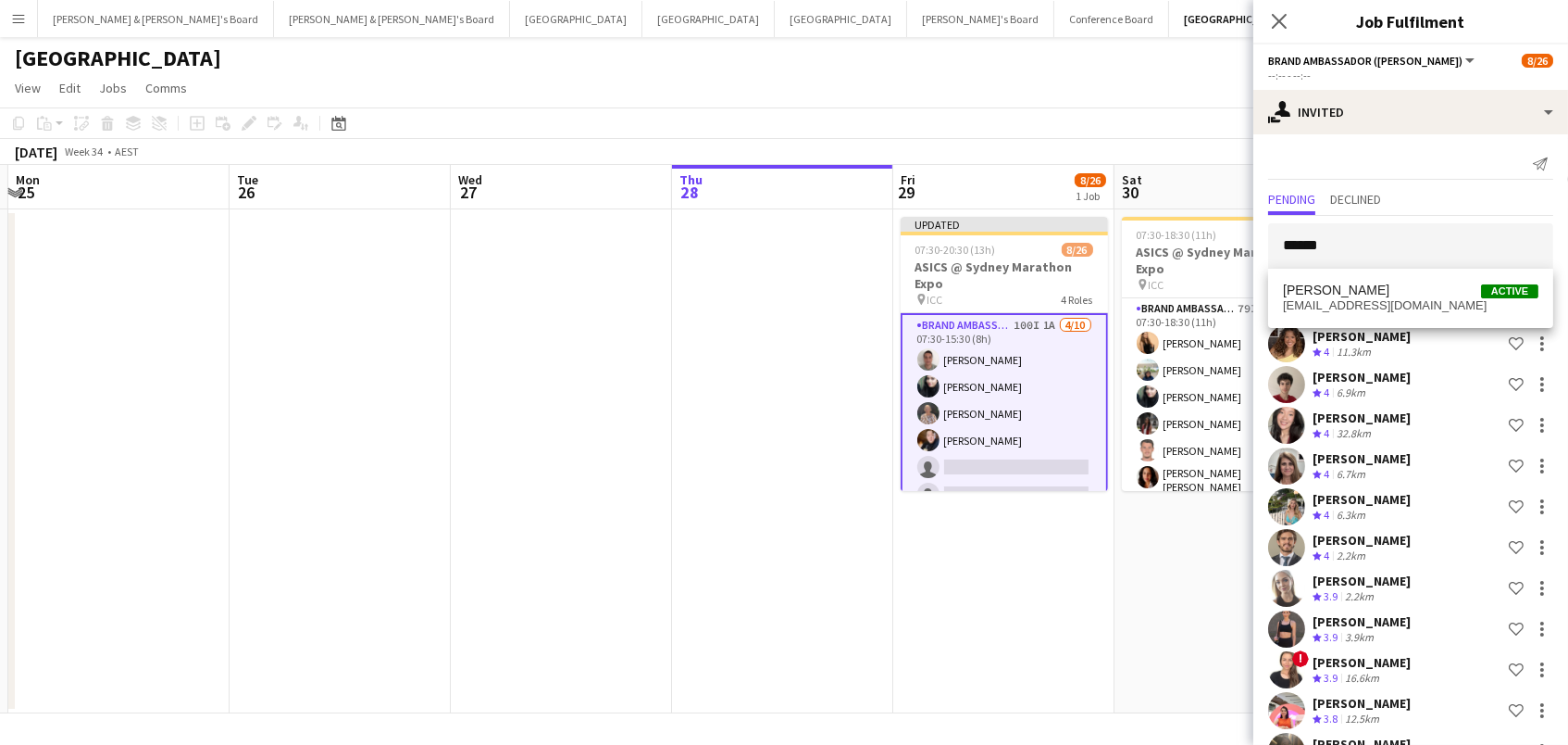
drag, startPoint x: 1392, startPoint y: 255, endPoint x: 1374, endPoint y: 269, distance: 22.8
click at [1374, 269] on div "[PERSON_NAME] Active [EMAIL_ADDRESS][DOMAIN_NAME]" at bounding box center [1410, 297] width 286 height 59
click at [1355, 295] on span "[PERSON_NAME]" at bounding box center [1336, 291] width 106 height 16
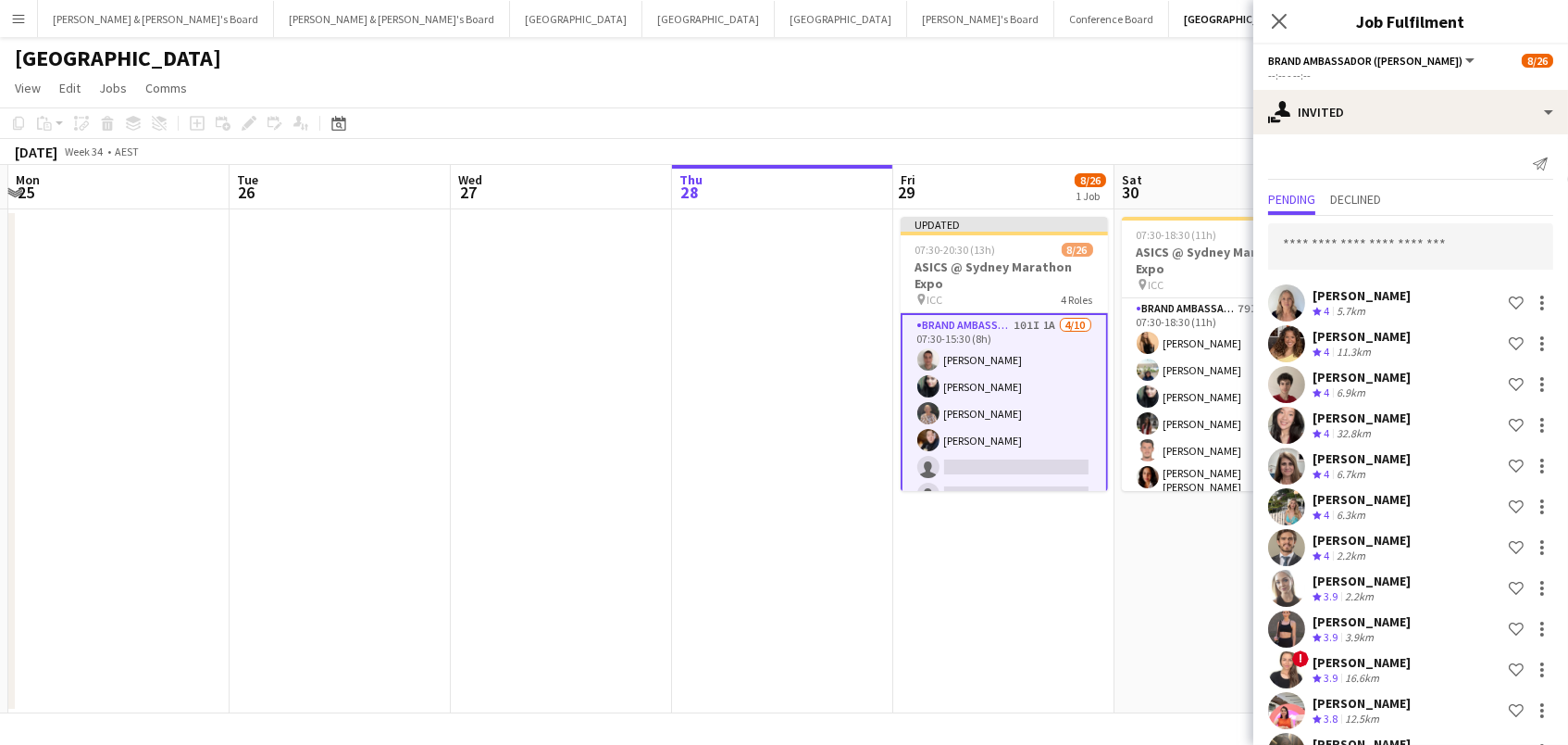
scroll to position [0, 0]
click at [1323, 242] on input "text" at bounding box center [1410, 246] width 286 height 46
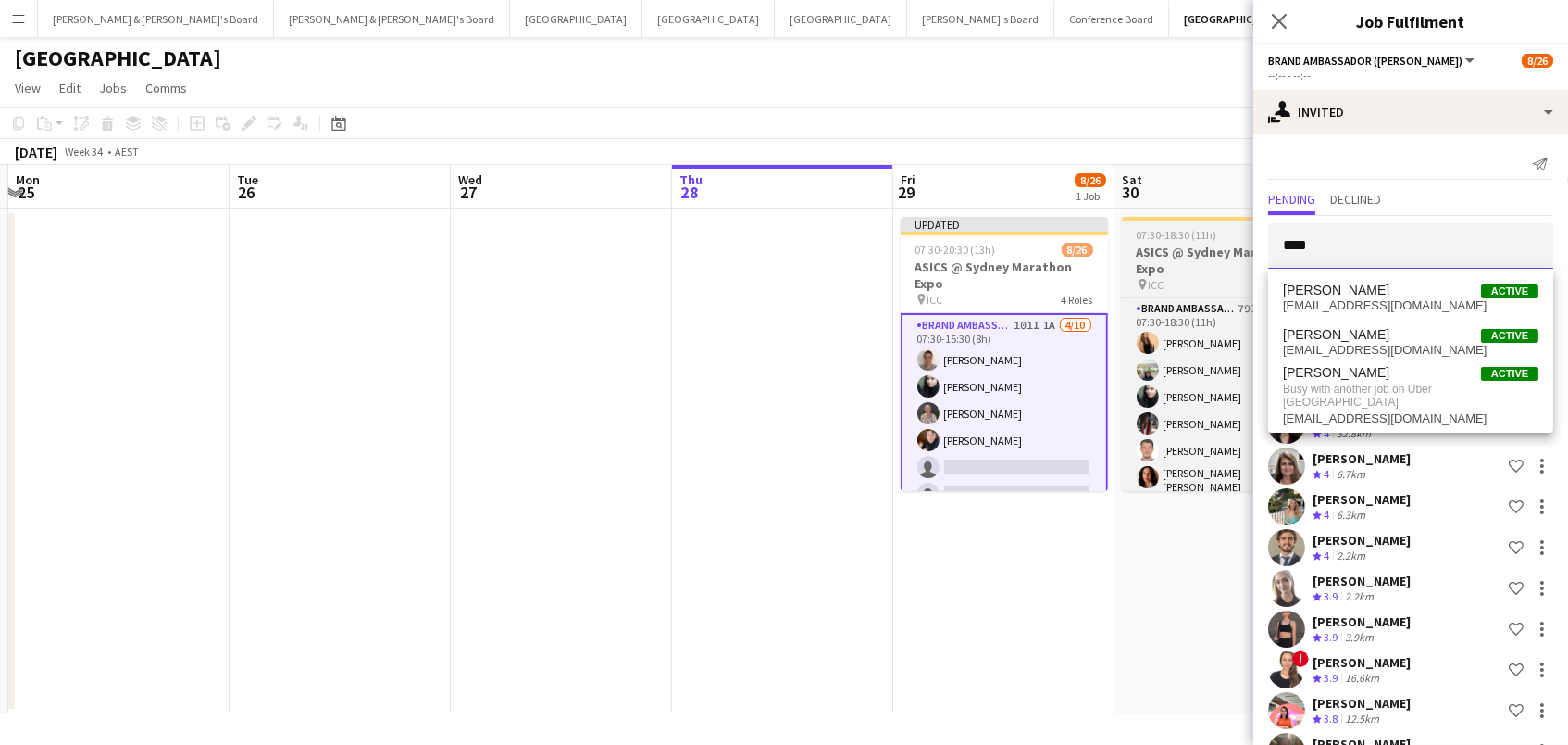
drag, startPoint x: 1369, startPoint y: 250, endPoint x: 1193, endPoint y: 220, distance: 178.5
click at [1194, 221] on body "Menu Boards Boards Boards All jobs Status Workforce Workforce My Workforce Recr…" at bounding box center [784, 372] width 1568 height 745
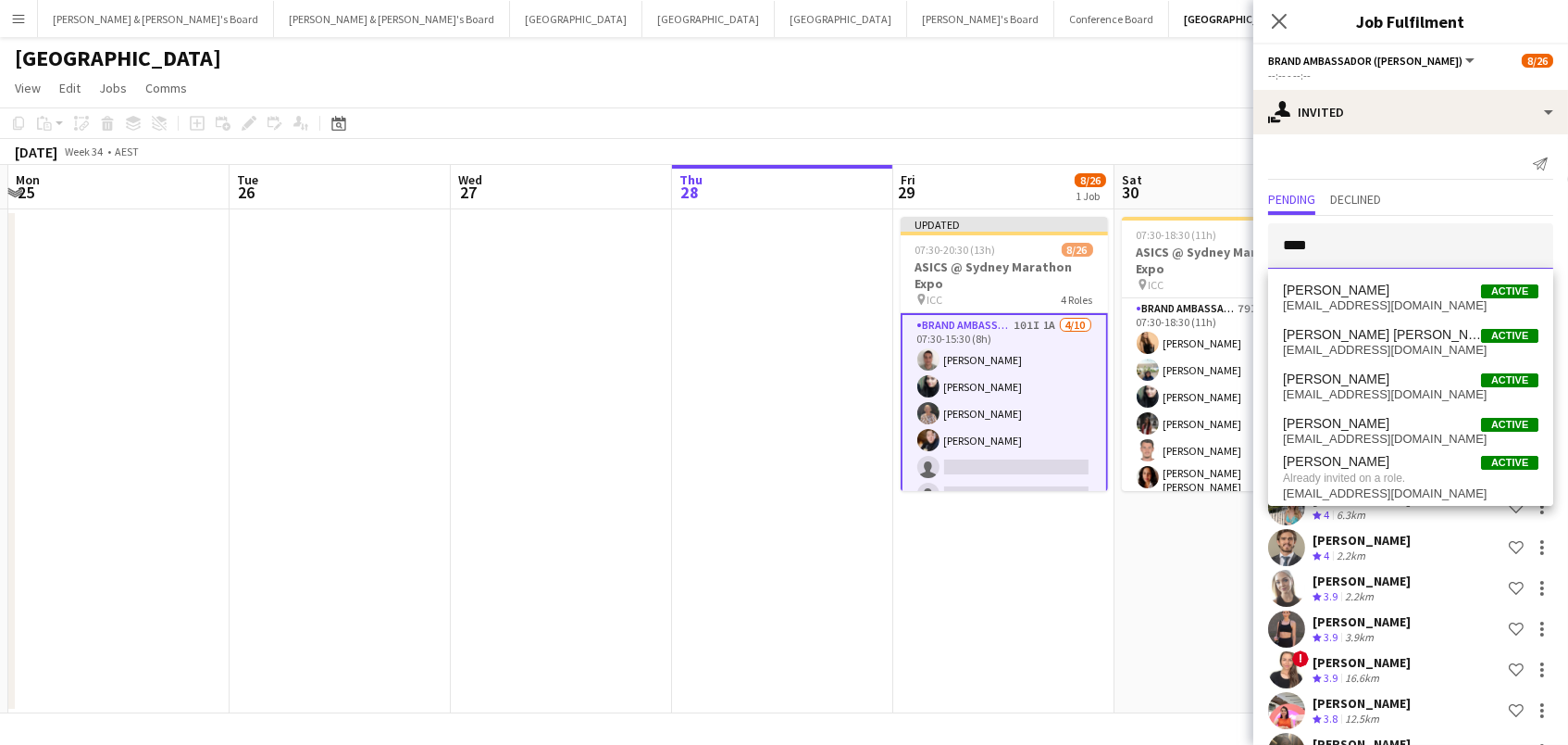
drag, startPoint x: 1194, startPoint y: 207, endPoint x: 1052, endPoint y: 172, distance: 146.2
click at [1053, 174] on body "Menu Boards Boards Boards All jobs Status Workforce Workforce My Workforce Recr…" at bounding box center [784, 372] width 1568 height 745
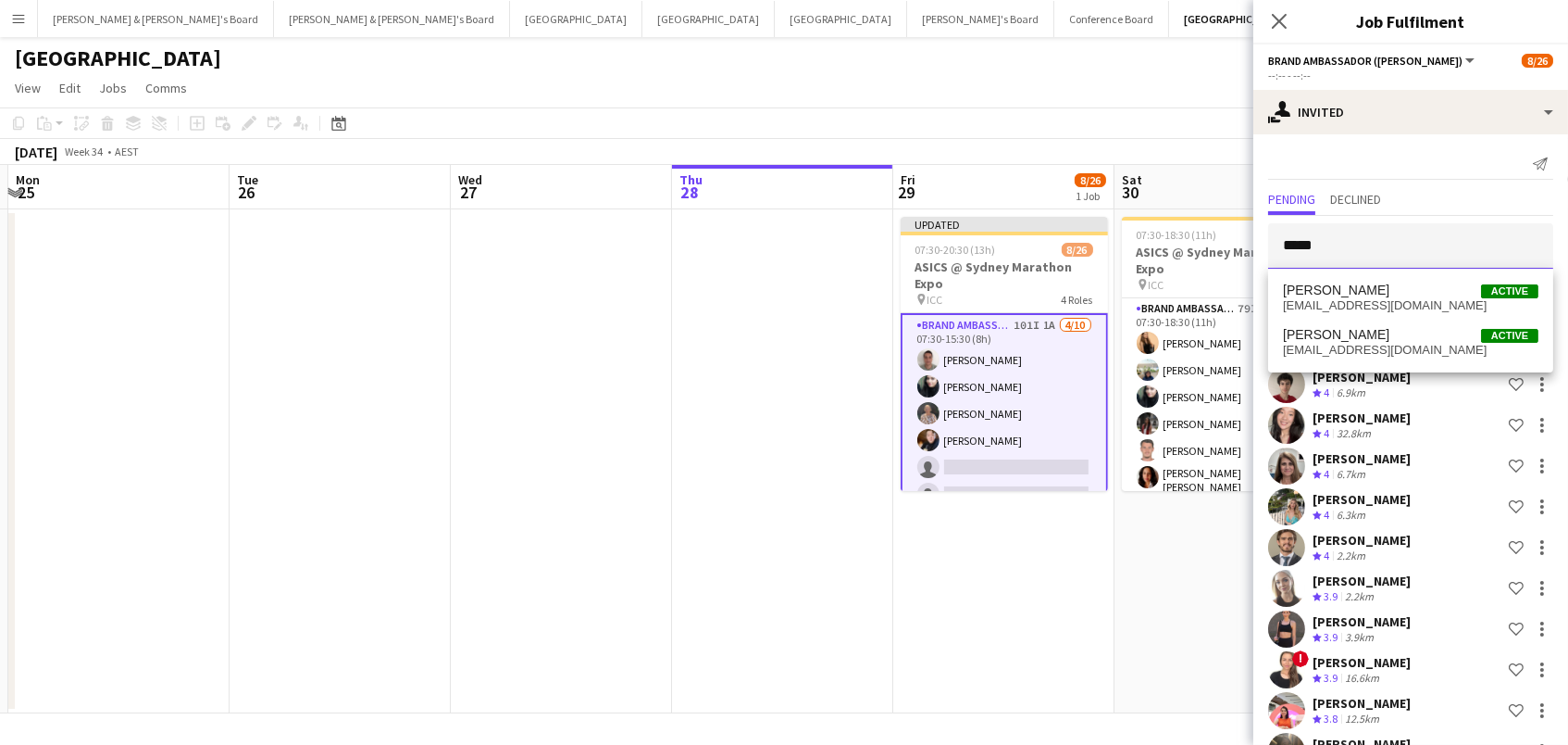
type input "*****"
drag, startPoint x: 1349, startPoint y: 272, endPoint x: 1391, endPoint y: 293, distance: 47.0
click at [1391, 293] on span "[PERSON_NAME] Active" at bounding box center [1411, 291] width 255 height 16
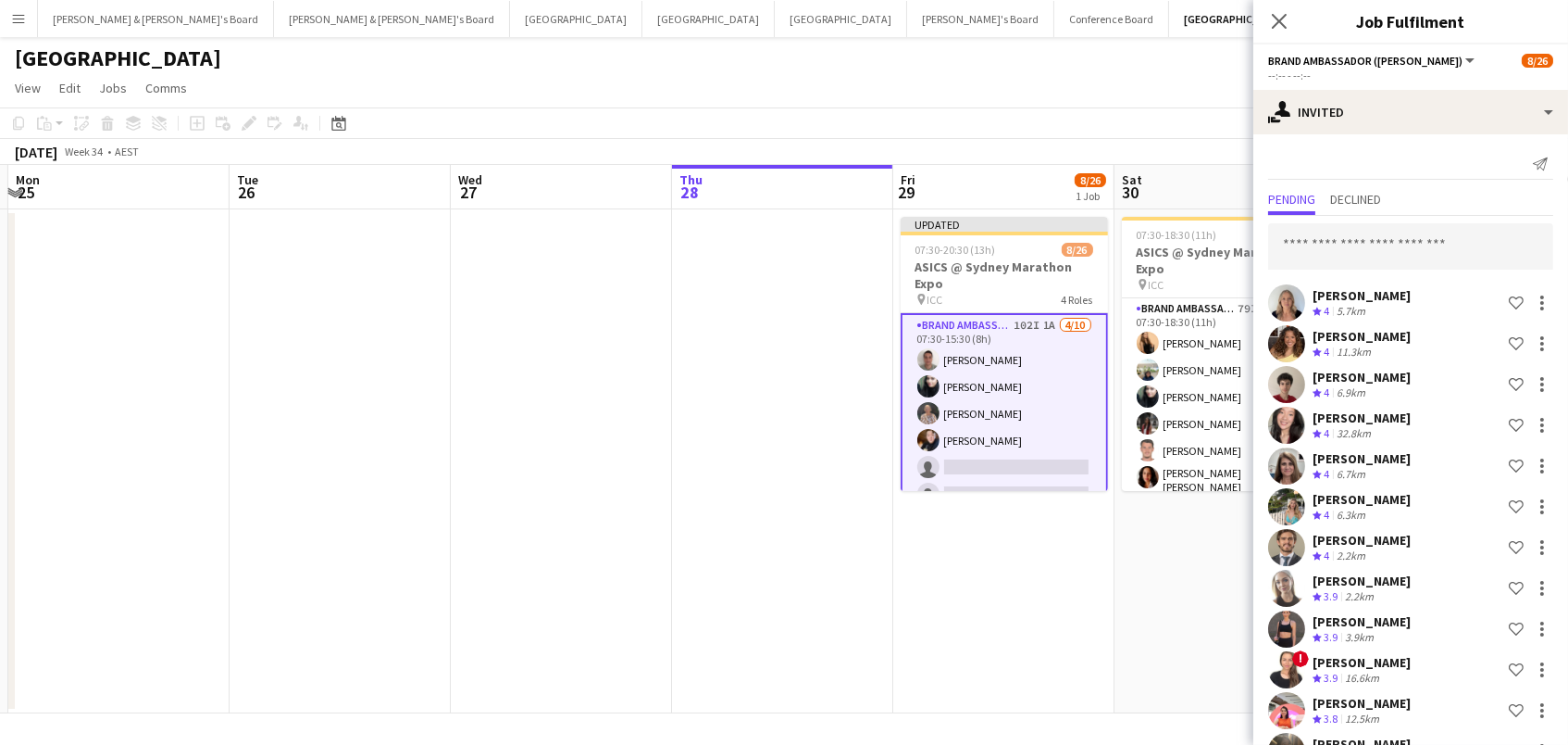
scroll to position [-1, 0]
click at [1384, 237] on input "text" at bounding box center [1410, 246] width 286 height 46
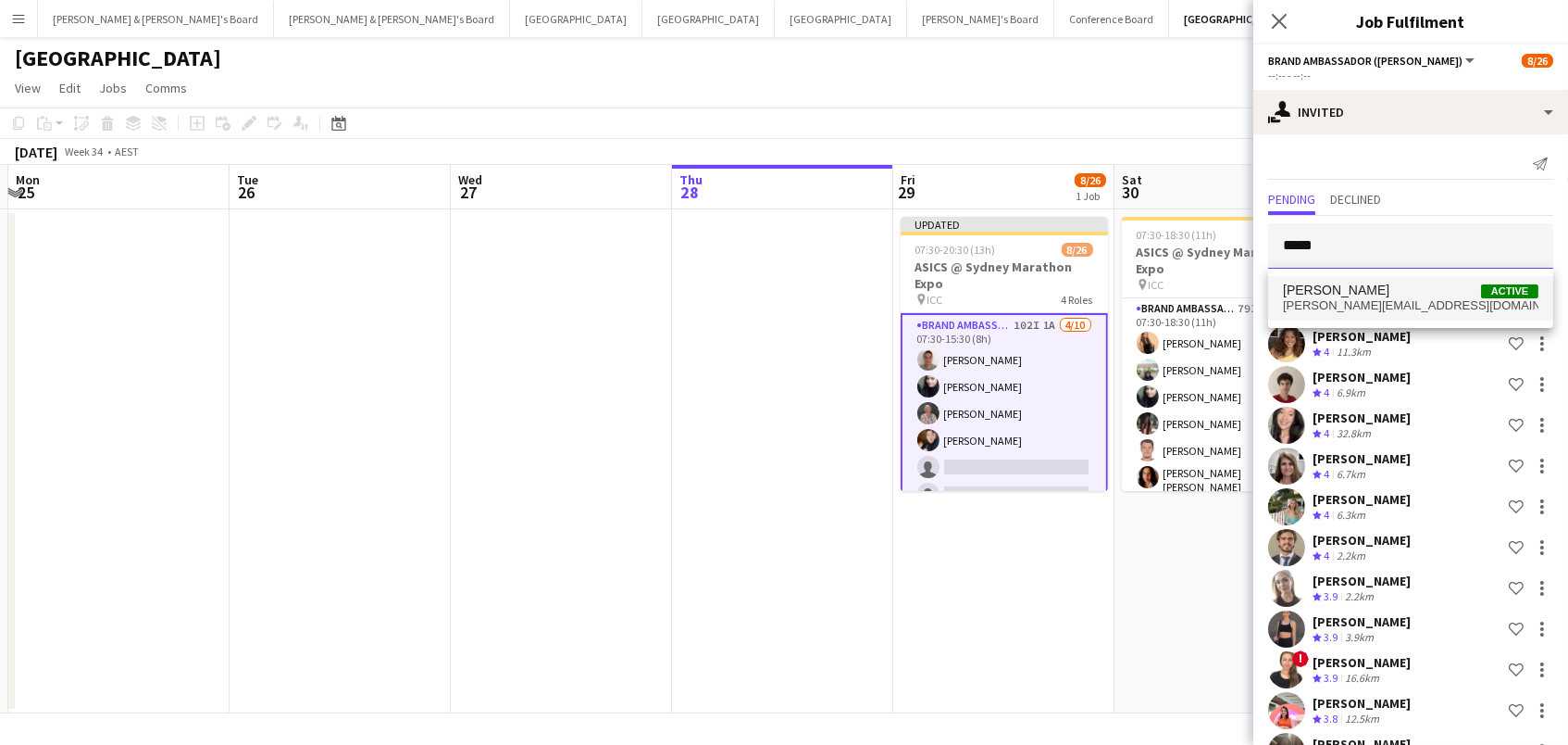
type input "*****"
click at [1410, 300] on span "[PERSON_NAME][EMAIL_ADDRESS][DOMAIN_NAME]" at bounding box center [1411, 305] width 255 height 15
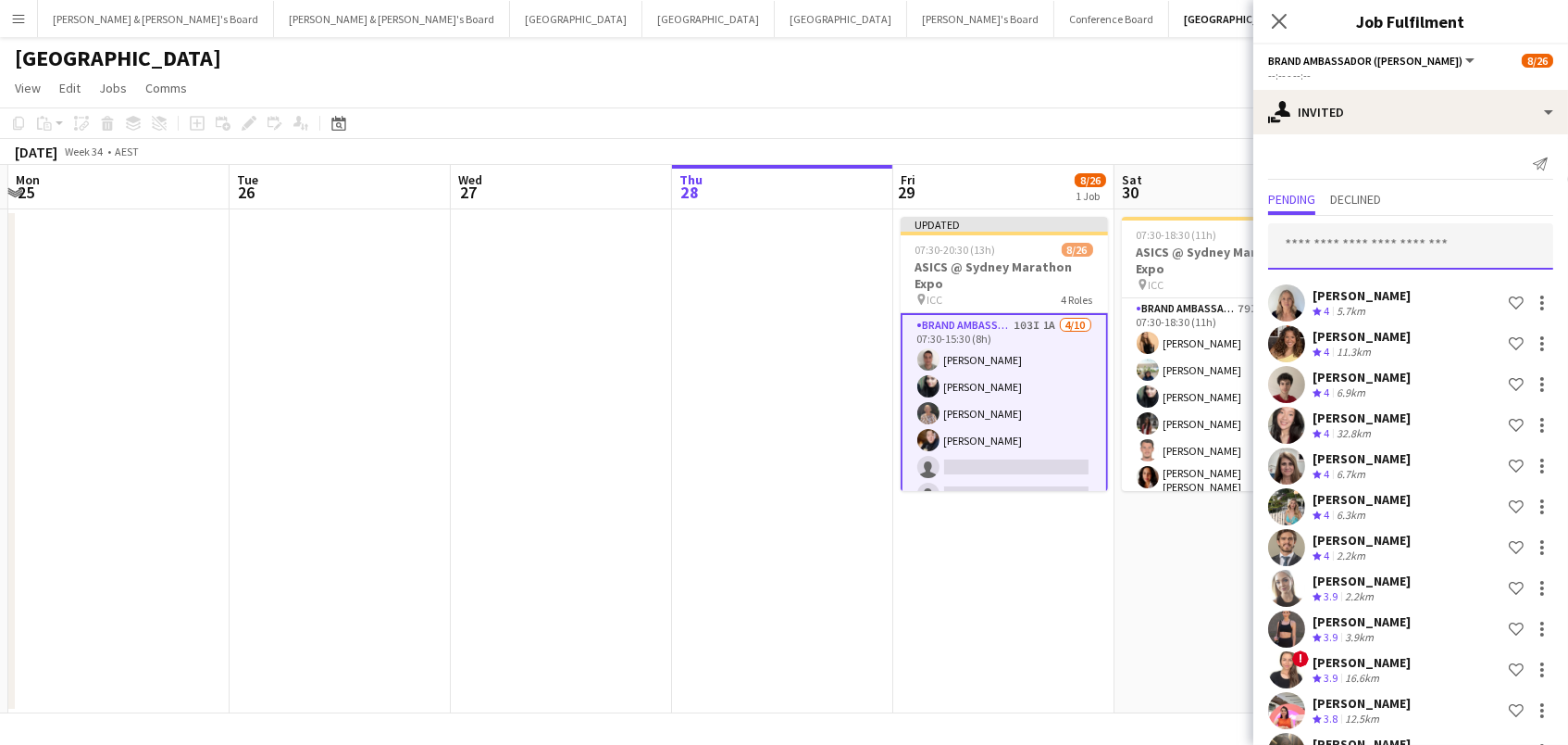
click at [1353, 249] on input "text" at bounding box center [1410, 246] width 286 height 46
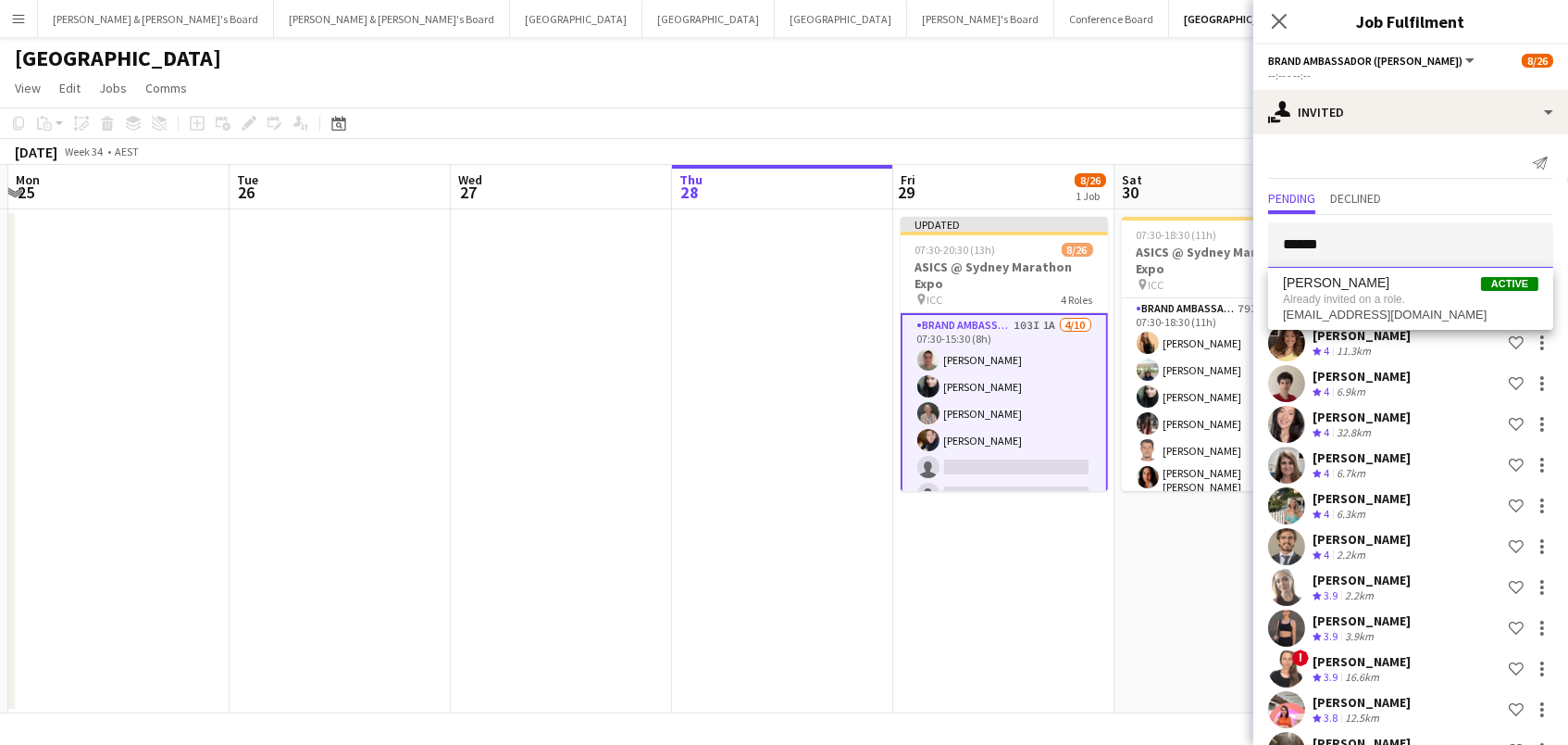
drag, startPoint x: 1346, startPoint y: 250, endPoint x: 892, endPoint y: 146, distance: 465.8
click at [892, 146] on body "Menu Boards Boards Boards All jobs Status Workforce Workforce My Workforce Recr…" at bounding box center [784, 372] width 1568 height 745
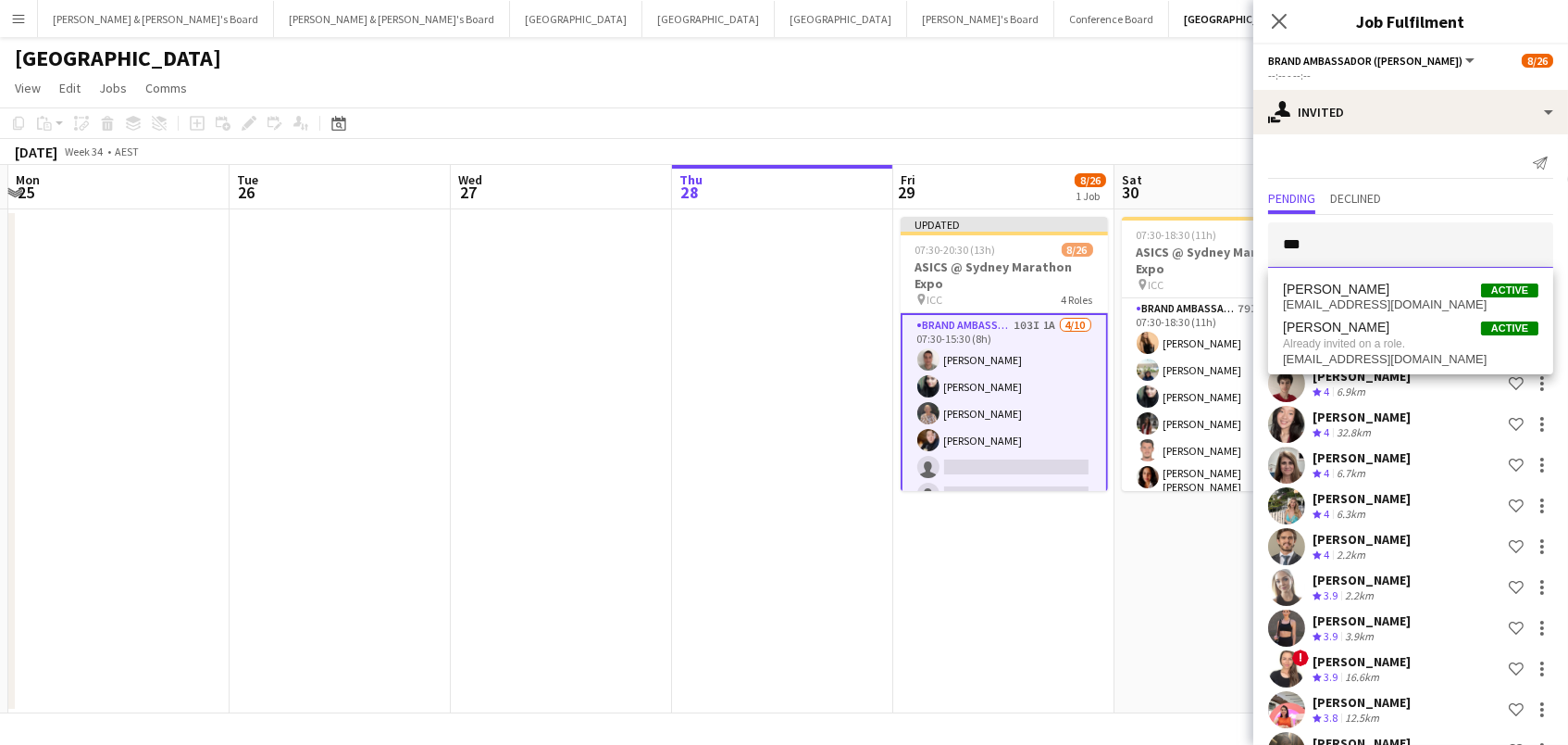
scroll to position [0, 0]
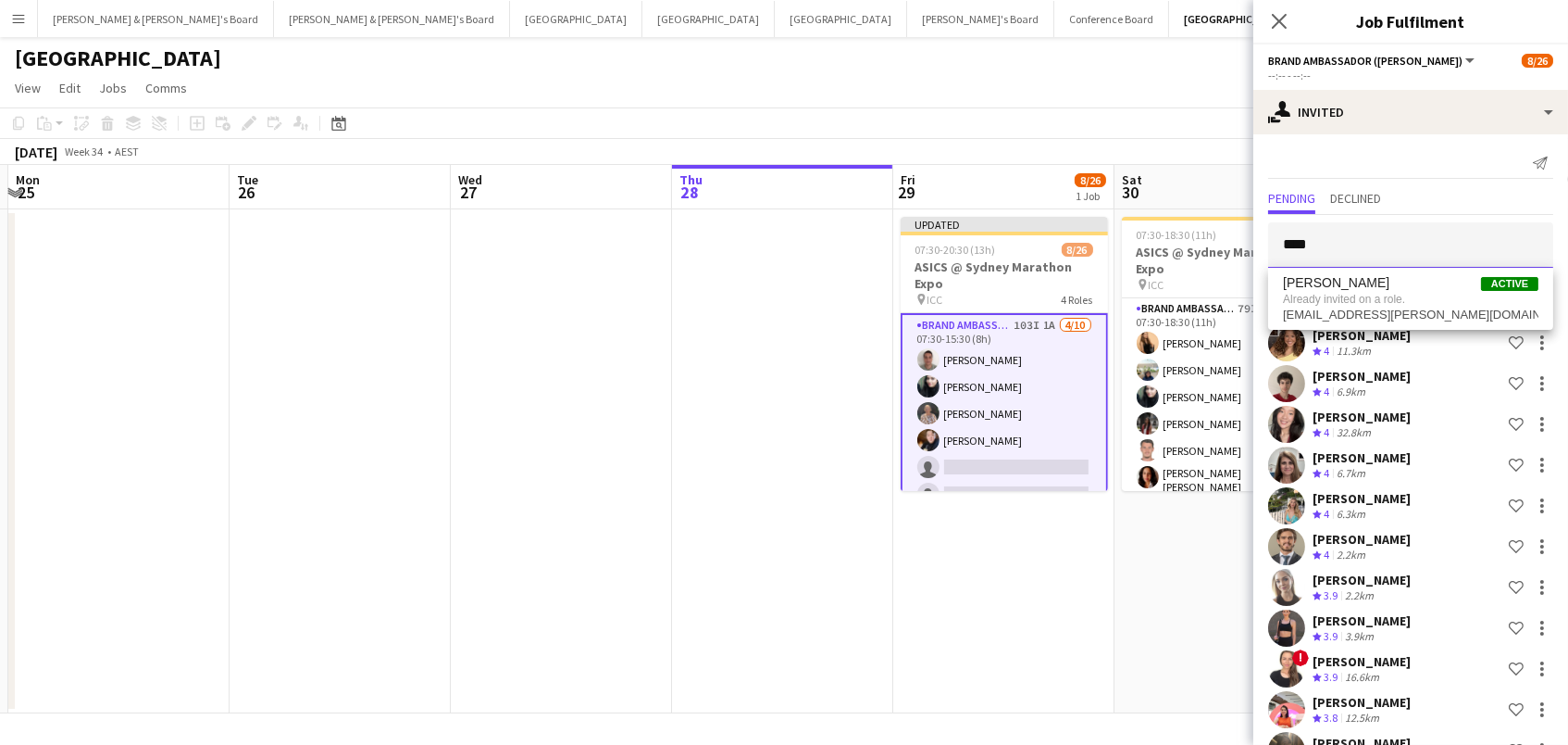
drag, startPoint x: 1351, startPoint y: 239, endPoint x: 903, endPoint y: 194, distance: 450.3
click at [903, 194] on body "Menu Boards Boards Boards All jobs Status Workforce Workforce My Workforce Recr…" at bounding box center [784, 372] width 1568 height 745
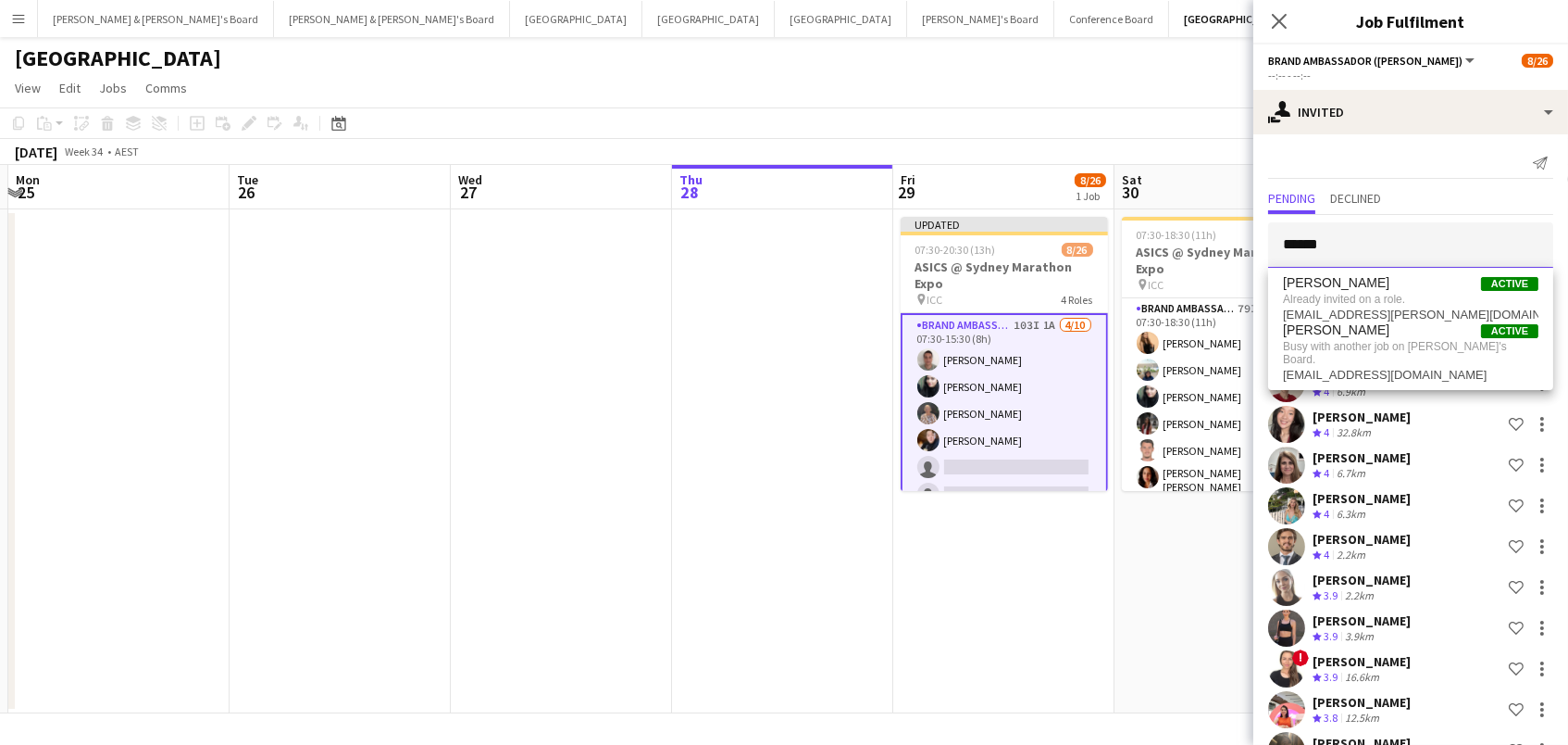
drag, startPoint x: 1336, startPoint y: 254, endPoint x: 1337, endPoint y: 245, distance: 9.1
click at [1336, 250] on input "******" at bounding box center [1410, 245] width 286 height 46
drag, startPoint x: 1040, startPoint y: 200, endPoint x: 966, endPoint y: 192, distance: 74.4
click at [966, 192] on body "Menu Boards Boards Boards All jobs Status Workforce Workforce My Workforce Recr…" at bounding box center [784, 372] width 1568 height 745
type input "*"
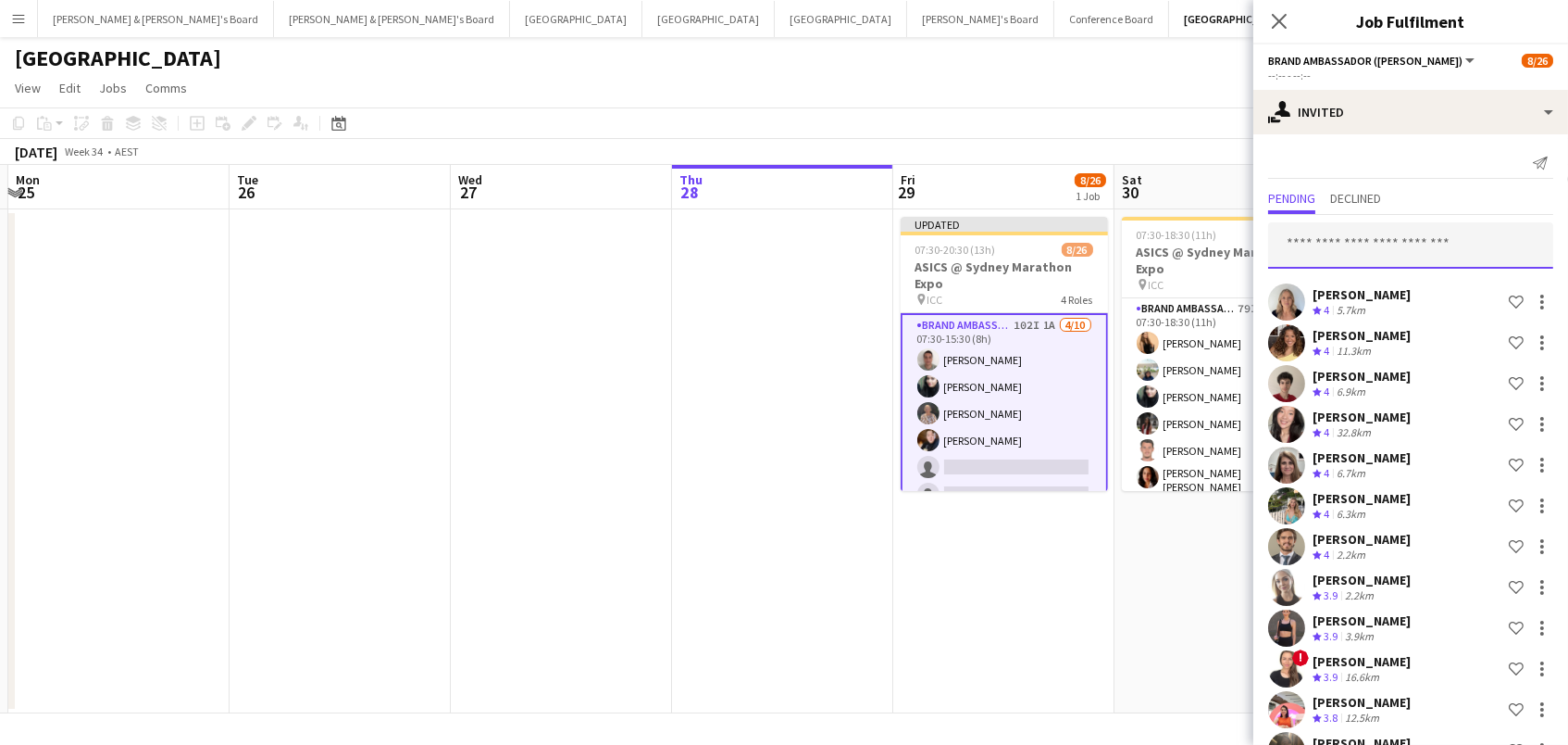
type input "*"
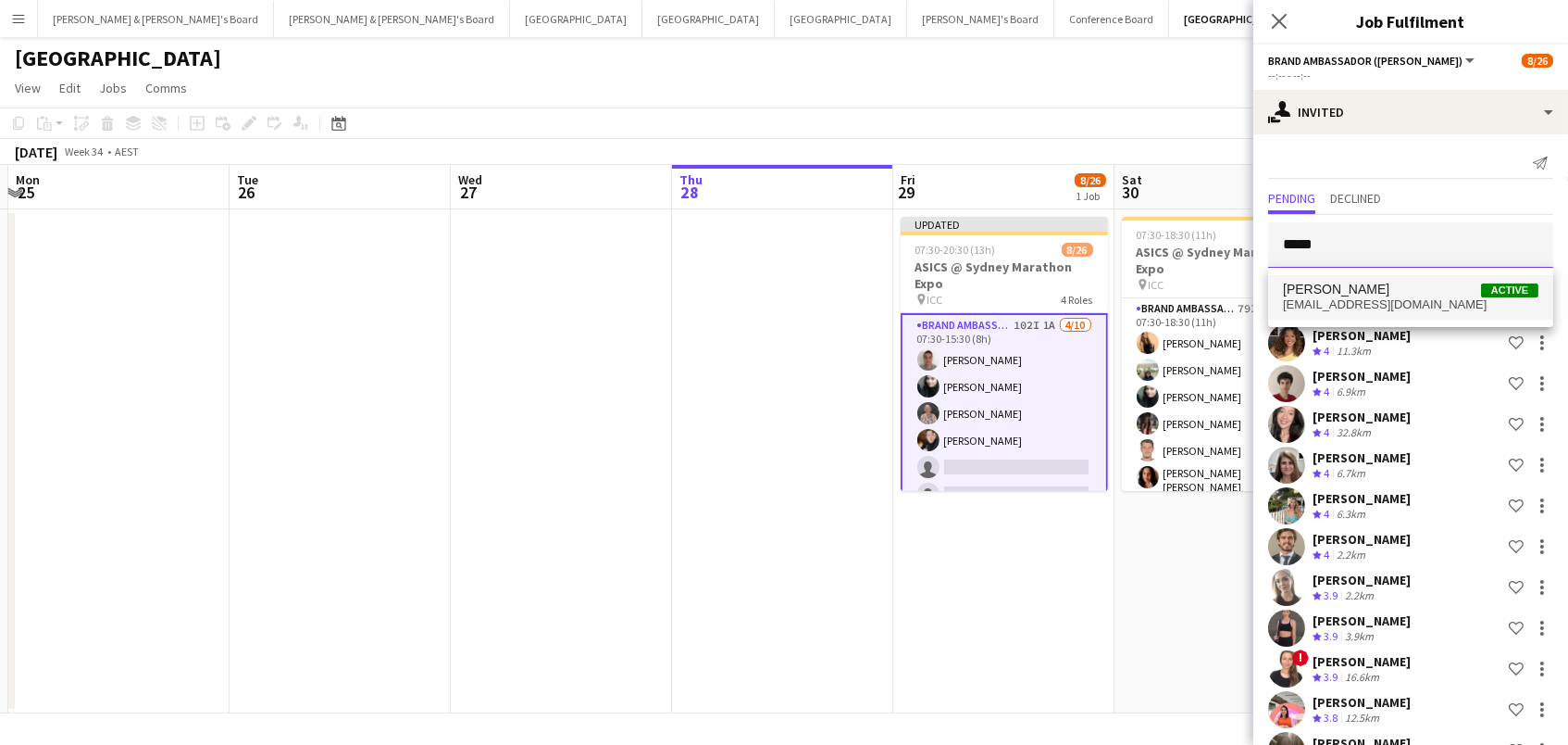
type input "*****"
click at [1334, 300] on span "[EMAIL_ADDRESS][DOMAIN_NAME]" at bounding box center [1411, 304] width 255 height 15
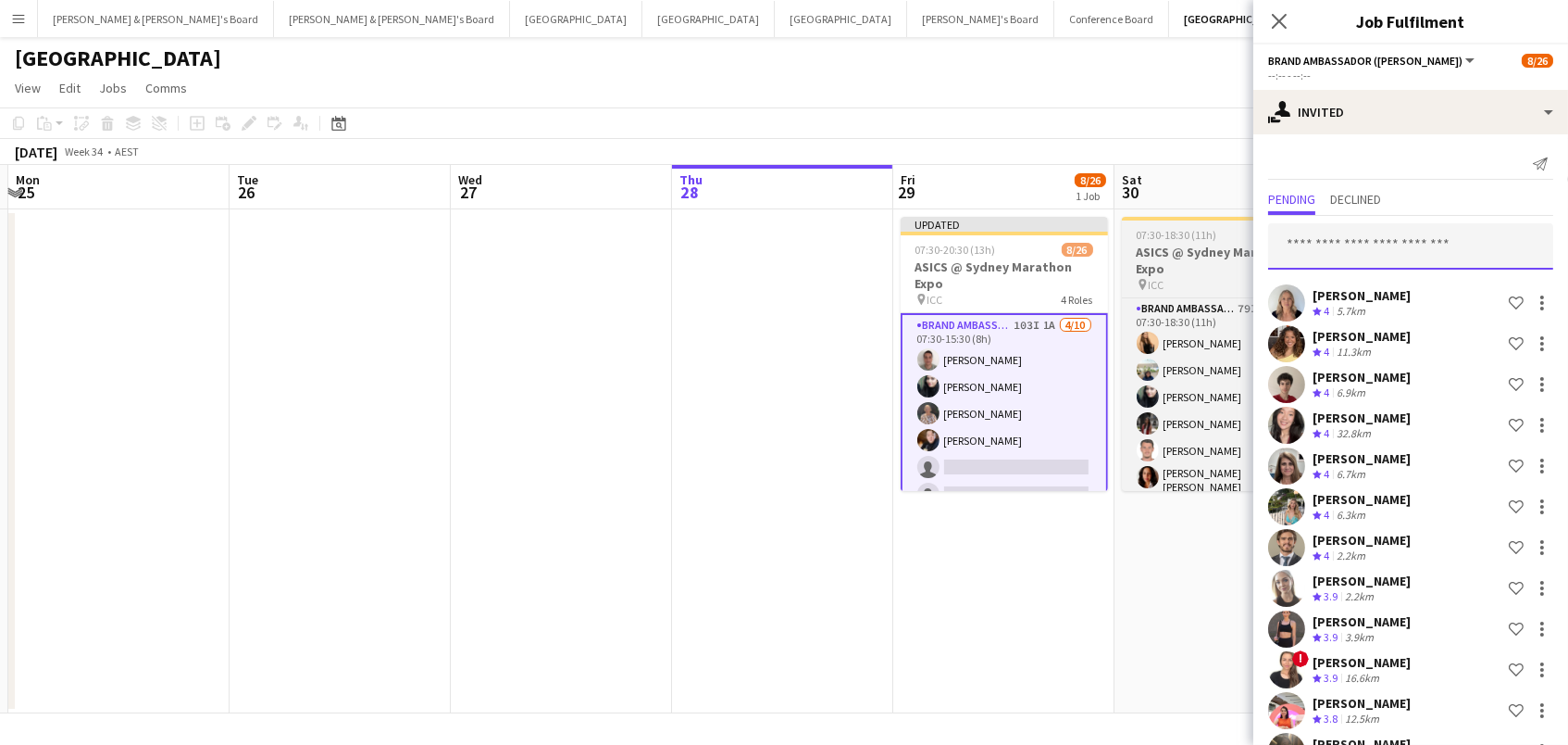
drag, startPoint x: 1319, startPoint y: 251, endPoint x: 1179, endPoint y: 248, distance: 140.0
click at [1316, 250] on input "text" at bounding box center [1410, 246] width 286 height 46
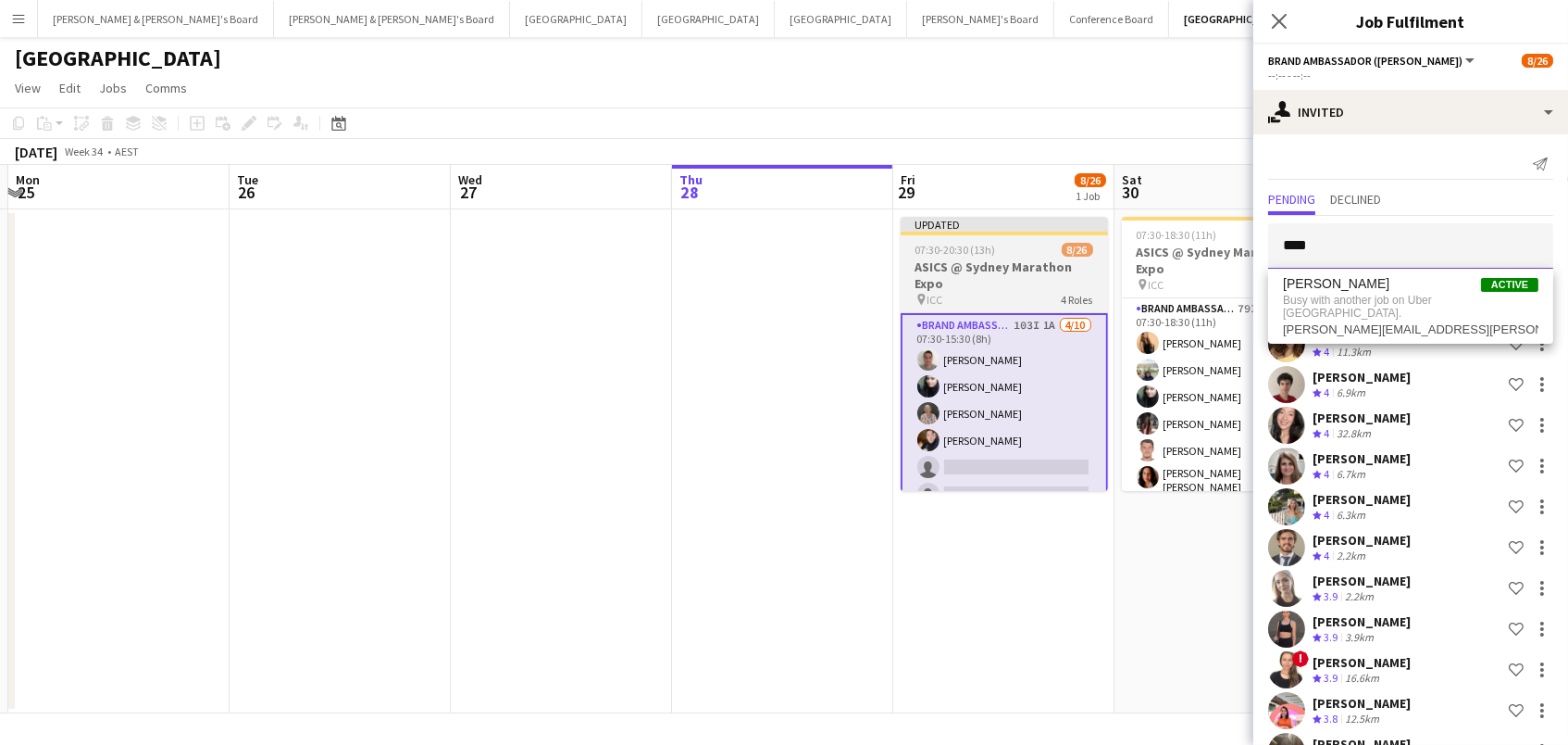
drag, startPoint x: 1174, startPoint y: 230, endPoint x: 1101, endPoint y: 216, distance: 74.3
click at [1101, 216] on body "Menu Boards Boards Boards All jobs Status Workforce Workforce My Workforce Recr…" at bounding box center [784, 372] width 1568 height 745
click at [962, 215] on body "Menu Boards Boards Boards All jobs Status Workforce Workforce My Workforce Recr…" at bounding box center [784, 372] width 1568 height 745
type input "*****"
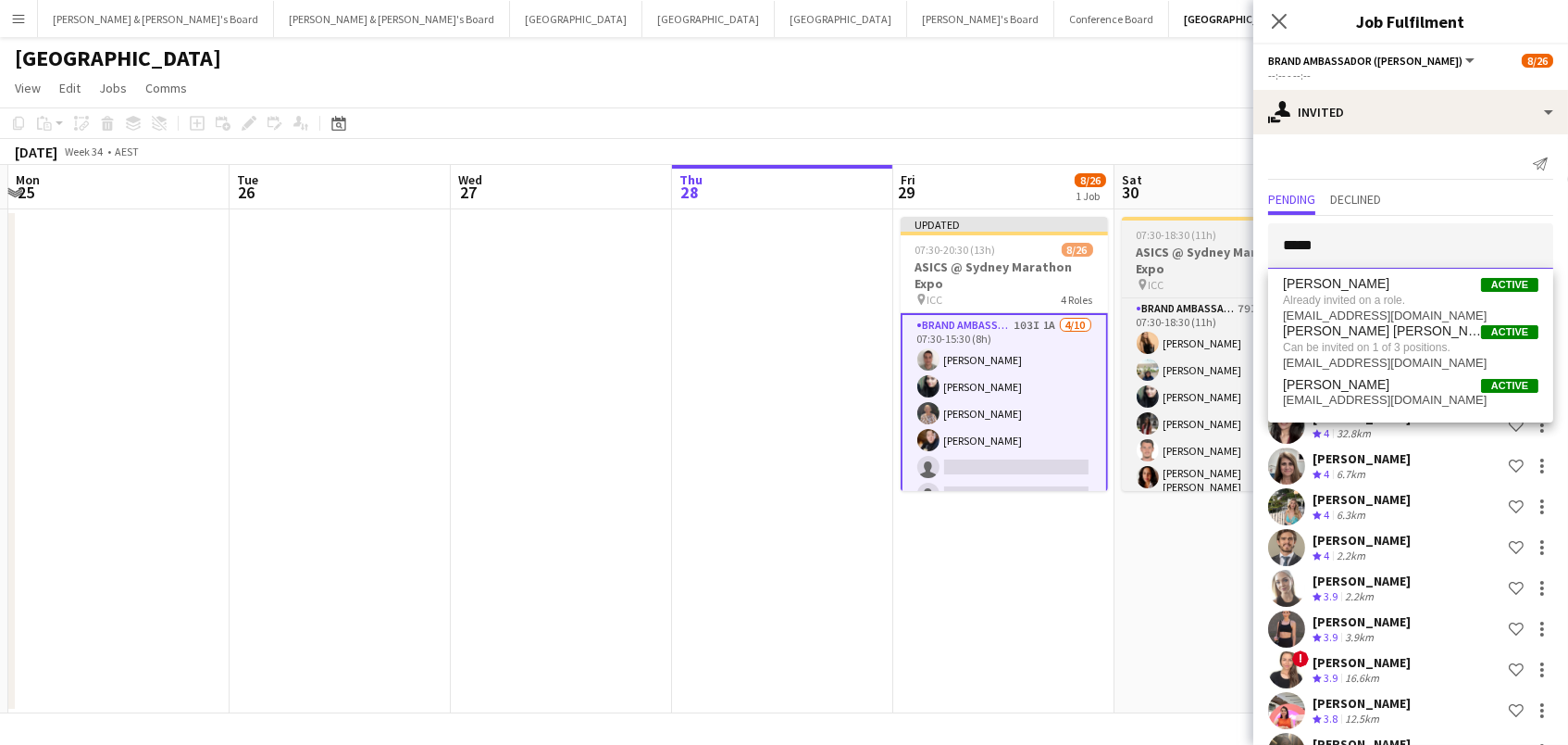
drag, startPoint x: 1378, startPoint y: 245, endPoint x: 1218, endPoint y: 229, distance: 160.8
click at [1218, 229] on body "Menu Boards Boards Boards All jobs Status Workforce Workforce My Workforce Recr…" at bounding box center [784, 372] width 1568 height 745
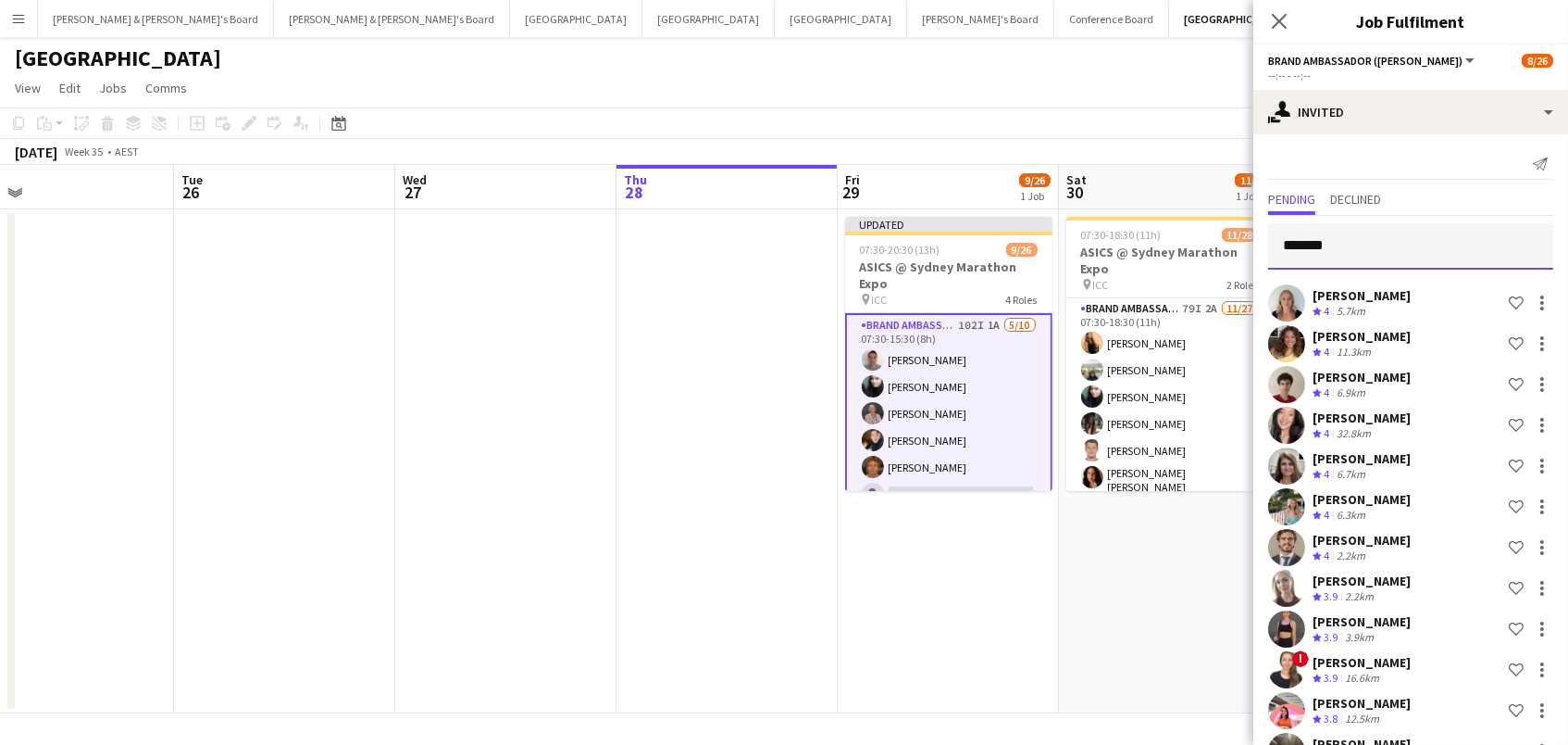
scroll to position [0, 495]
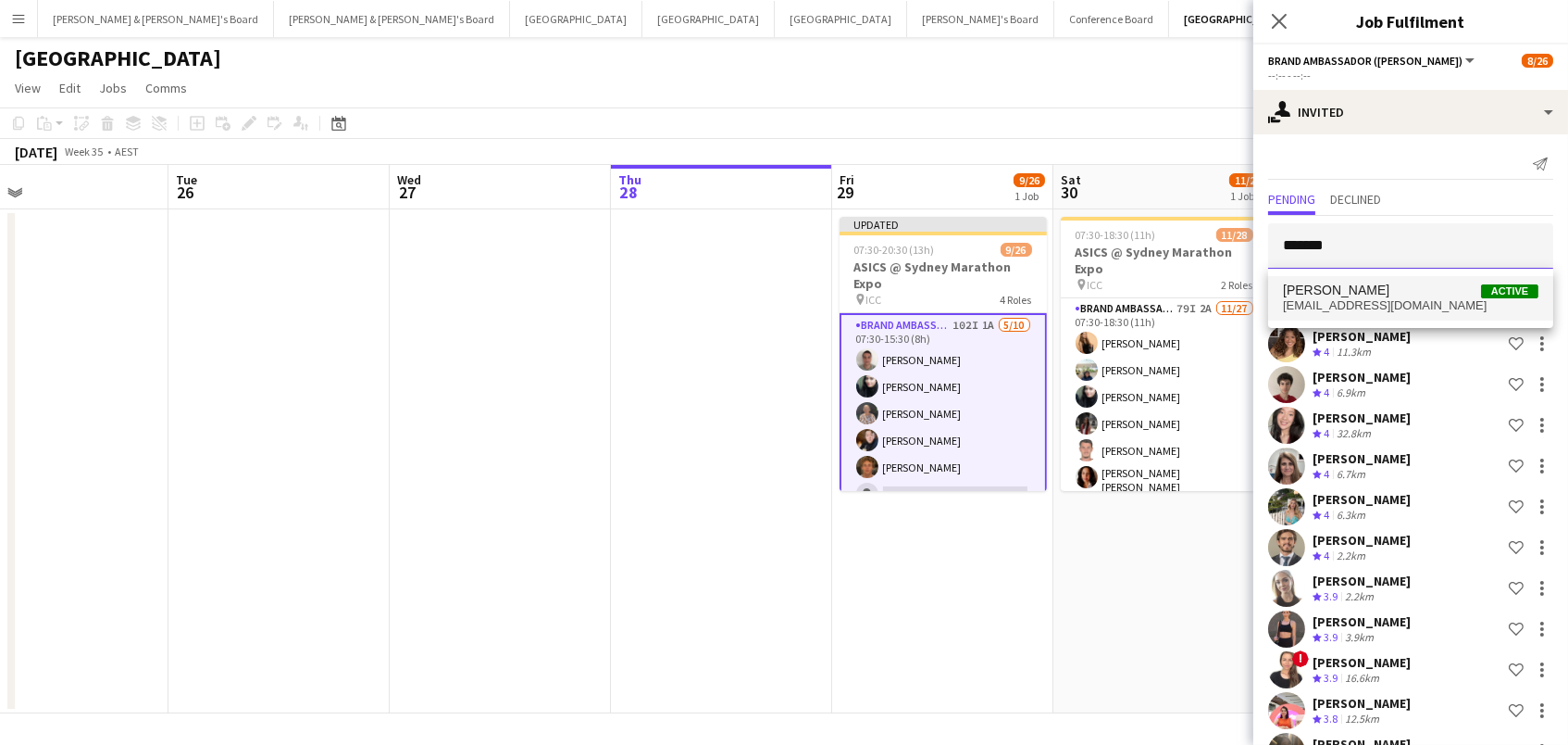
type input "*******"
click at [1300, 283] on span "[PERSON_NAME]" at bounding box center [1336, 291] width 106 height 16
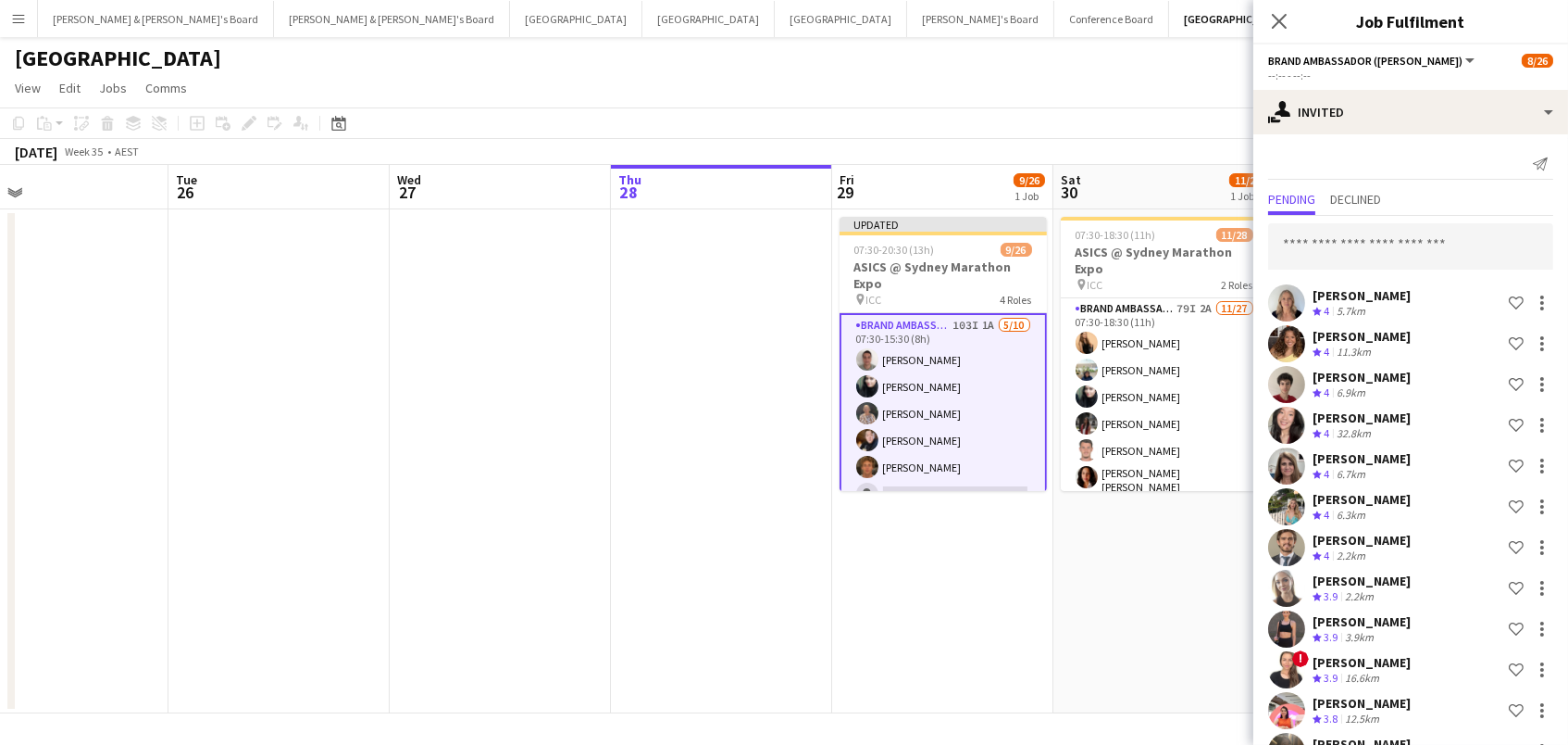
scroll to position [0, 0]
click at [1331, 237] on input "text" at bounding box center [1410, 246] width 286 height 46
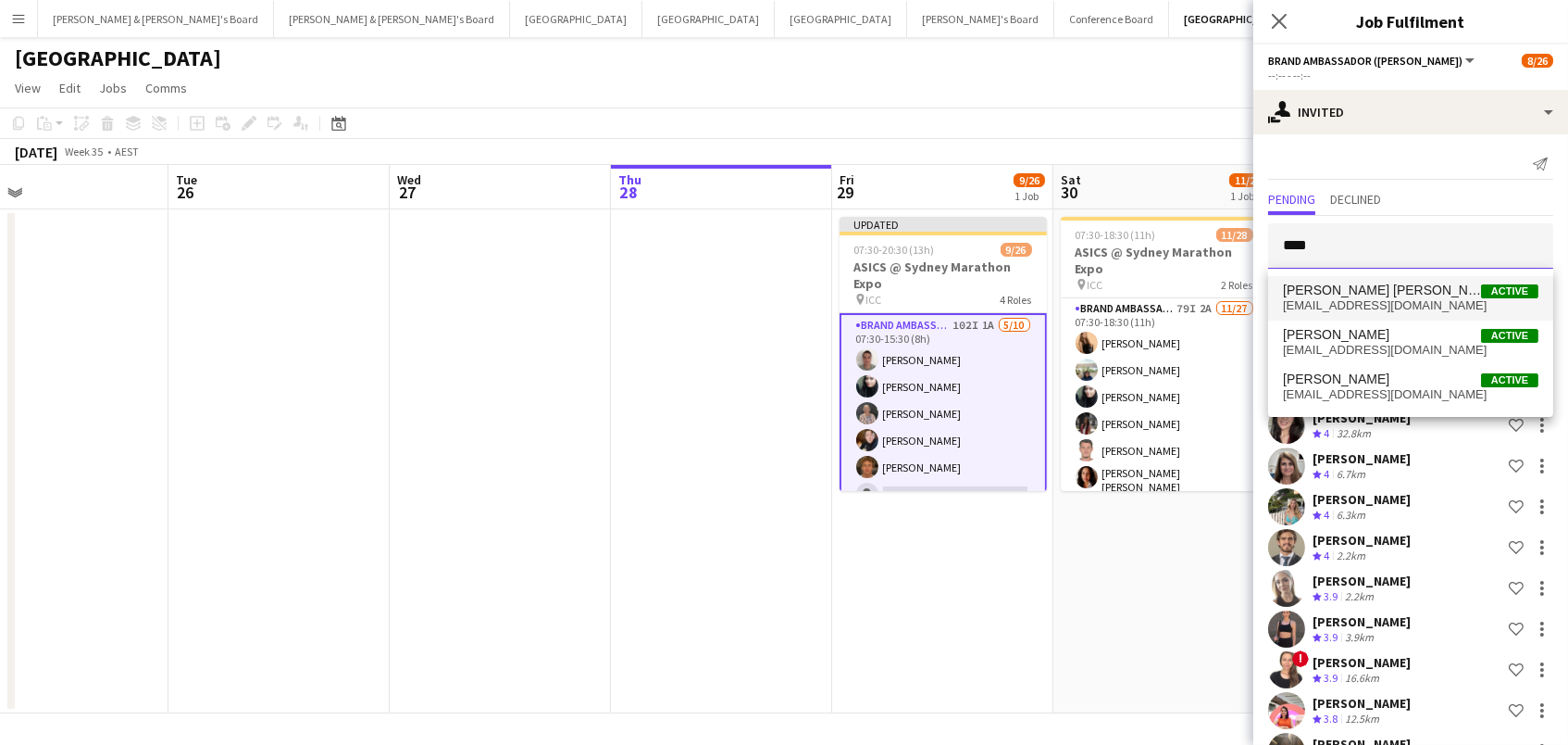
type input "****"
click at [1371, 301] on span "[EMAIL_ADDRESS][DOMAIN_NAME]" at bounding box center [1411, 305] width 255 height 15
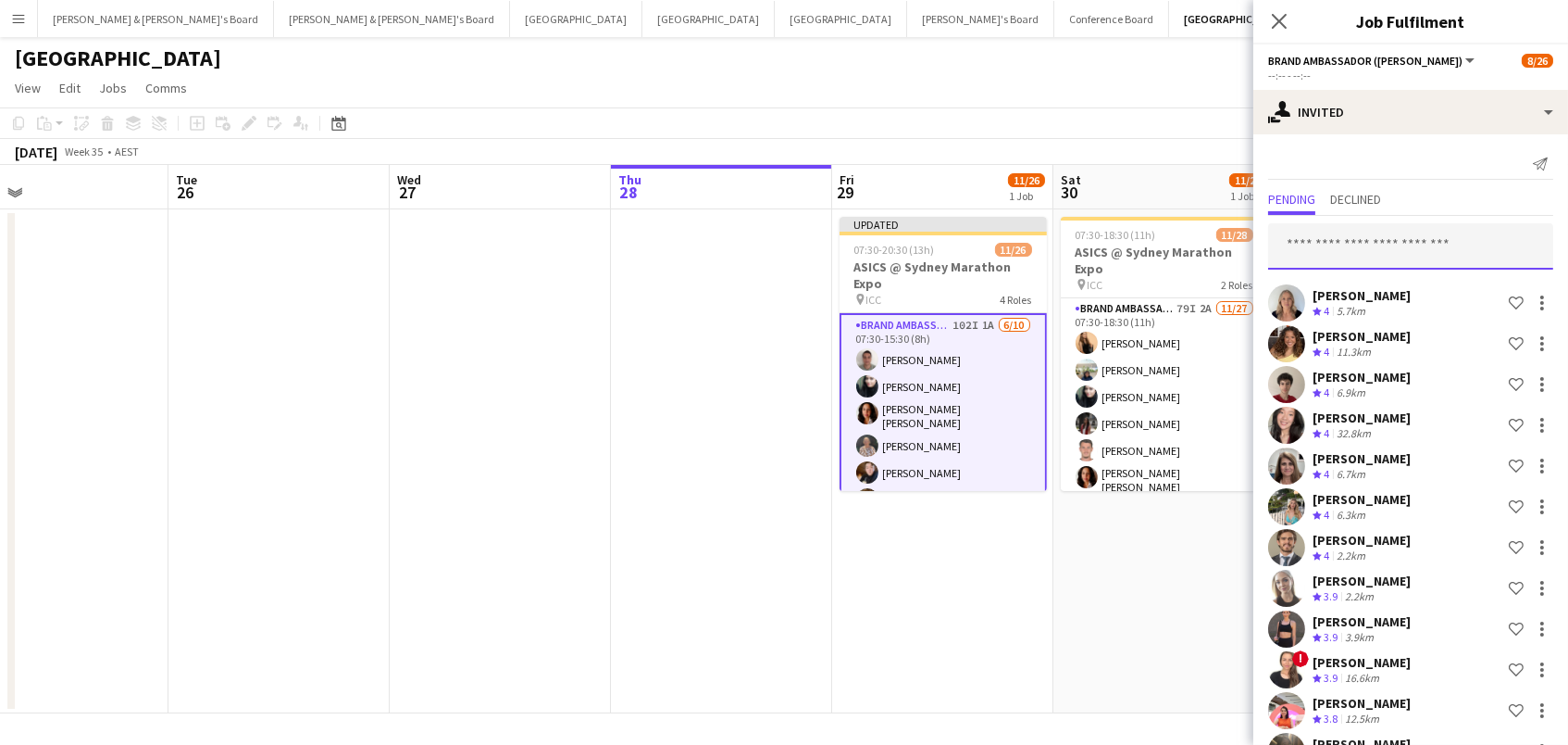
click at [1360, 231] on input "text" at bounding box center [1410, 246] width 286 height 46
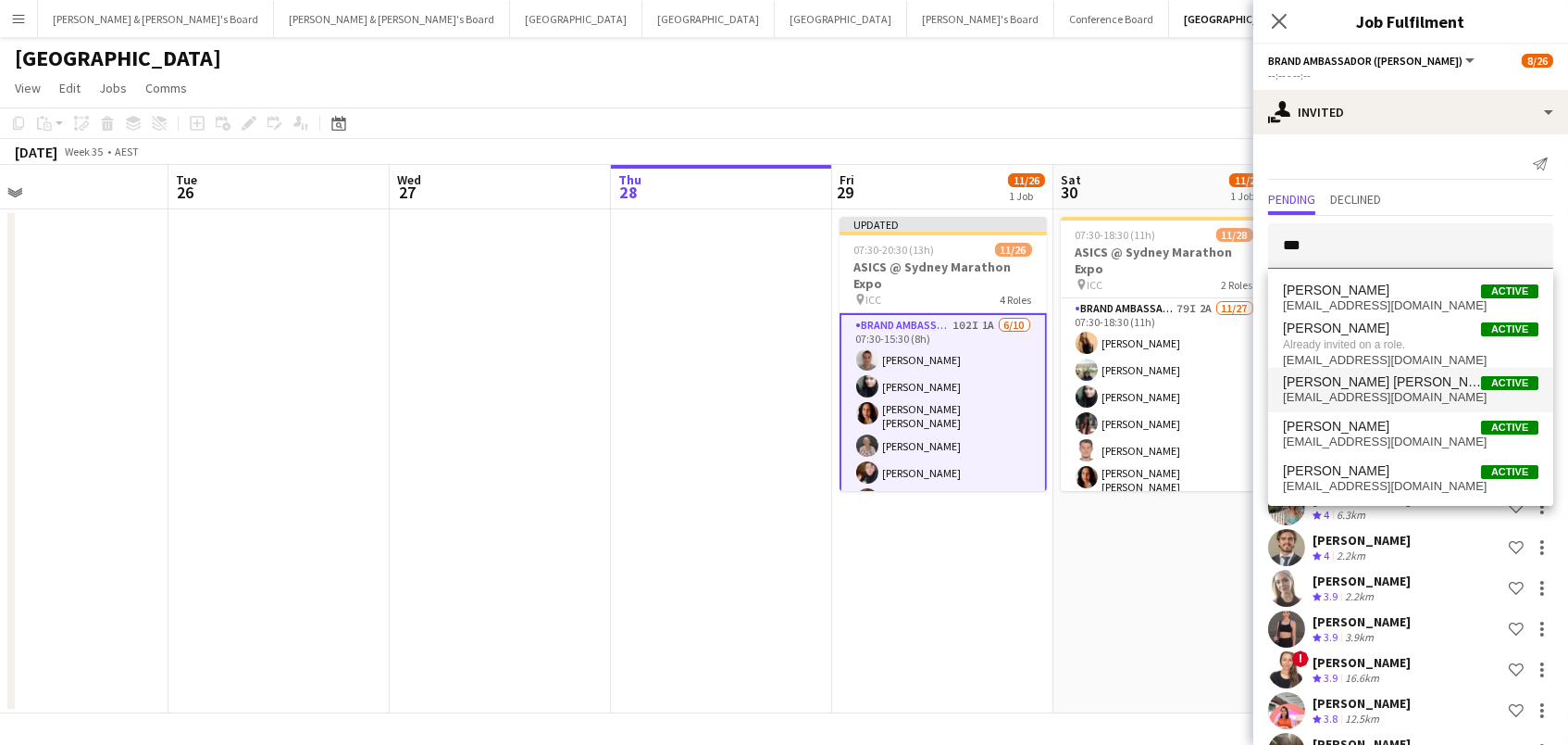
type input "***"
click at [1380, 400] on span "[EMAIL_ADDRESS][DOMAIN_NAME]" at bounding box center [1411, 397] width 255 height 15
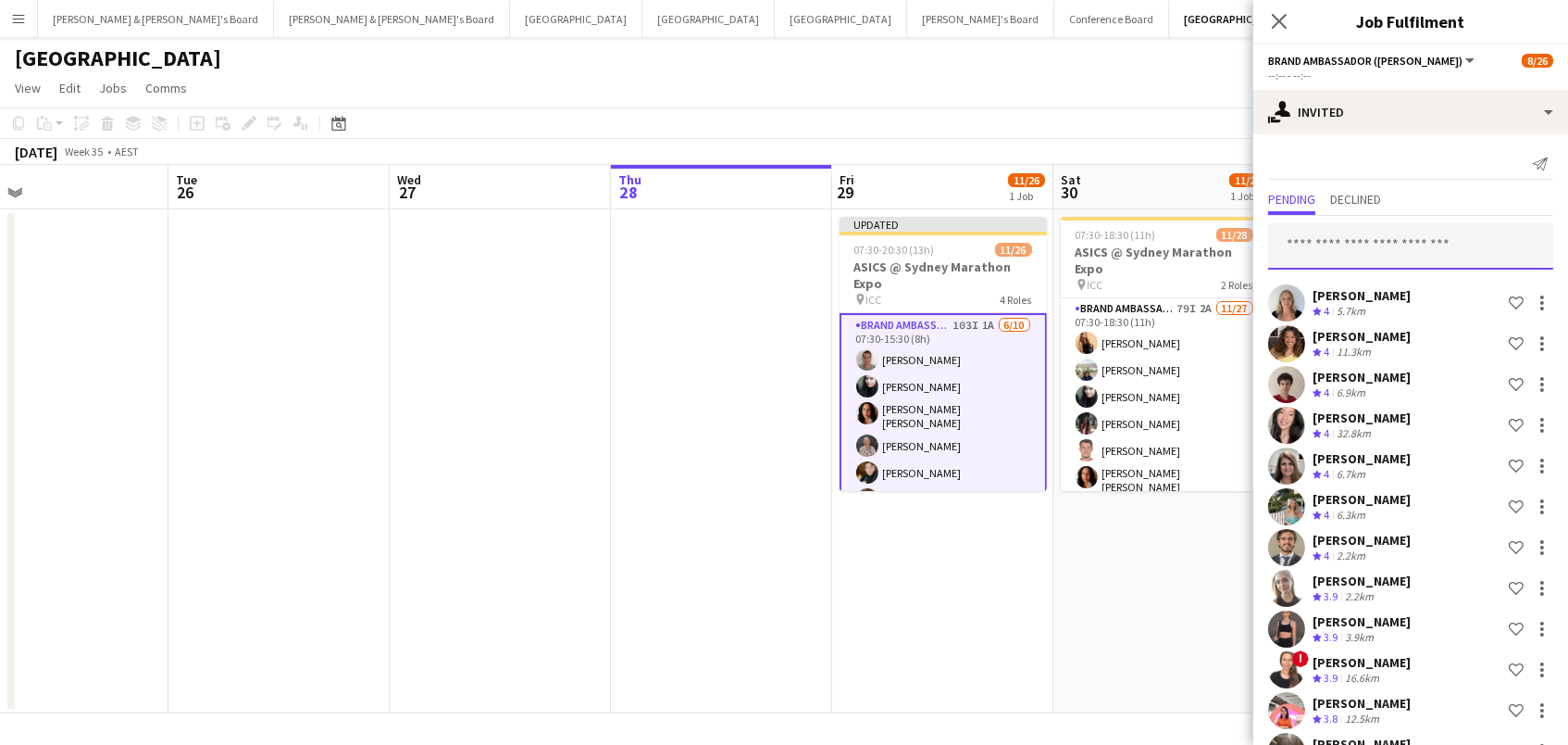
click at [1341, 248] on input "text" at bounding box center [1410, 246] width 286 height 46
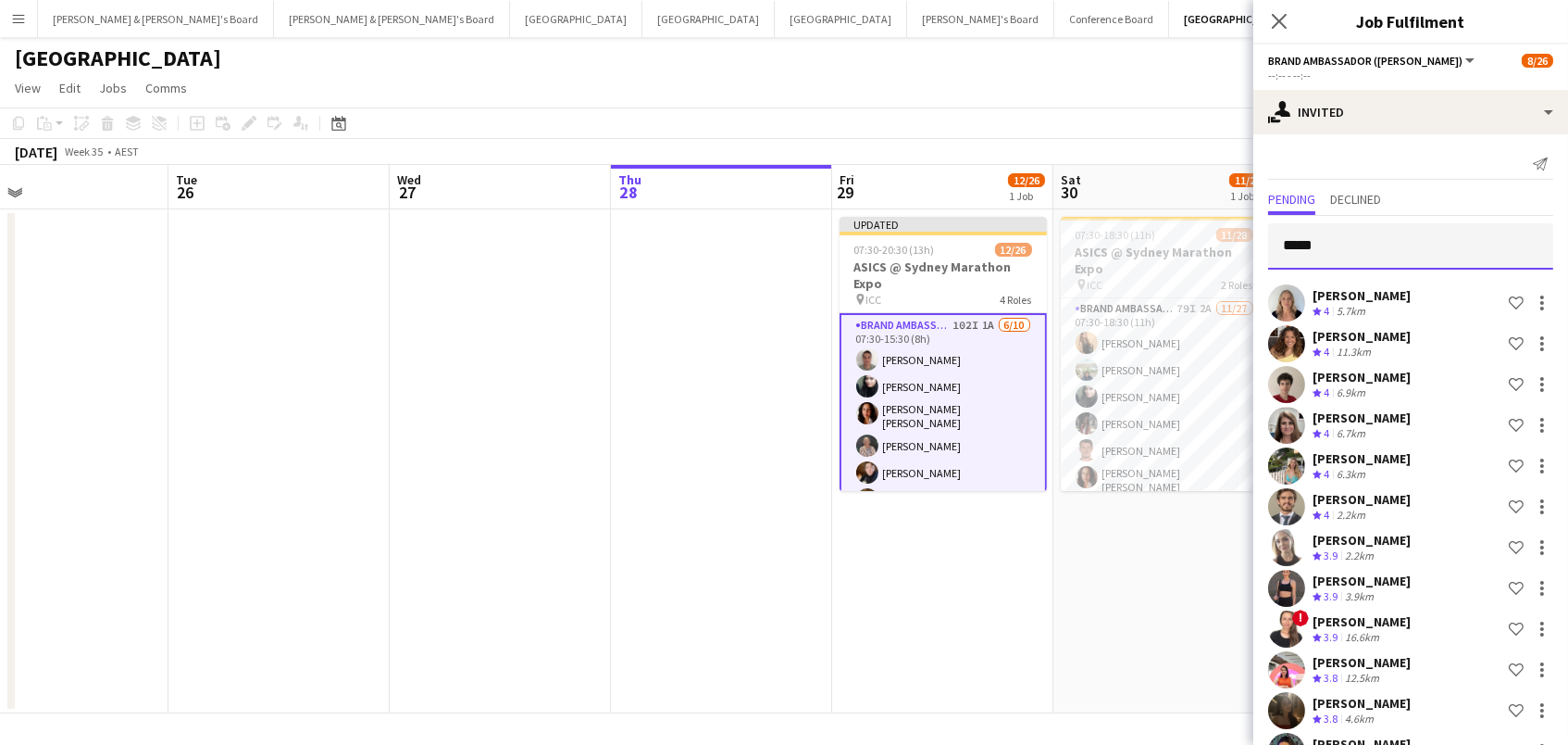
type input "******"
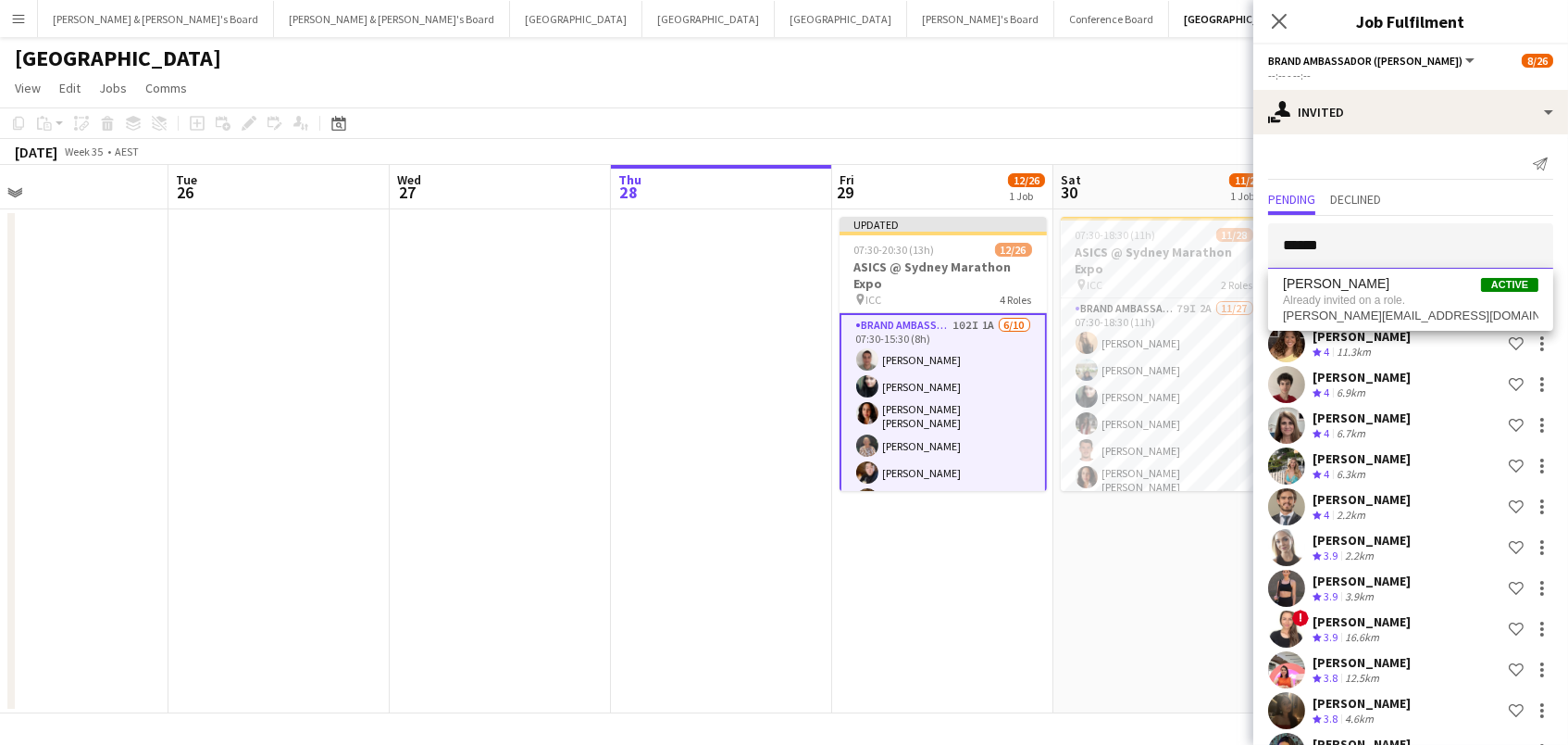
drag, startPoint x: 1328, startPoint y: 246, endPoint x: 1279, endPoint y: 237, distance: 49.8
click at [1281, 238] on input "******" at bounding box center [1410, 246] width 286 height 46
type input "***"
click at [1369, 301] on span "[EMAIL_ADDRESS][DOMAIN_NAME]" at bounding box center [1411, 305] width 255 height 15
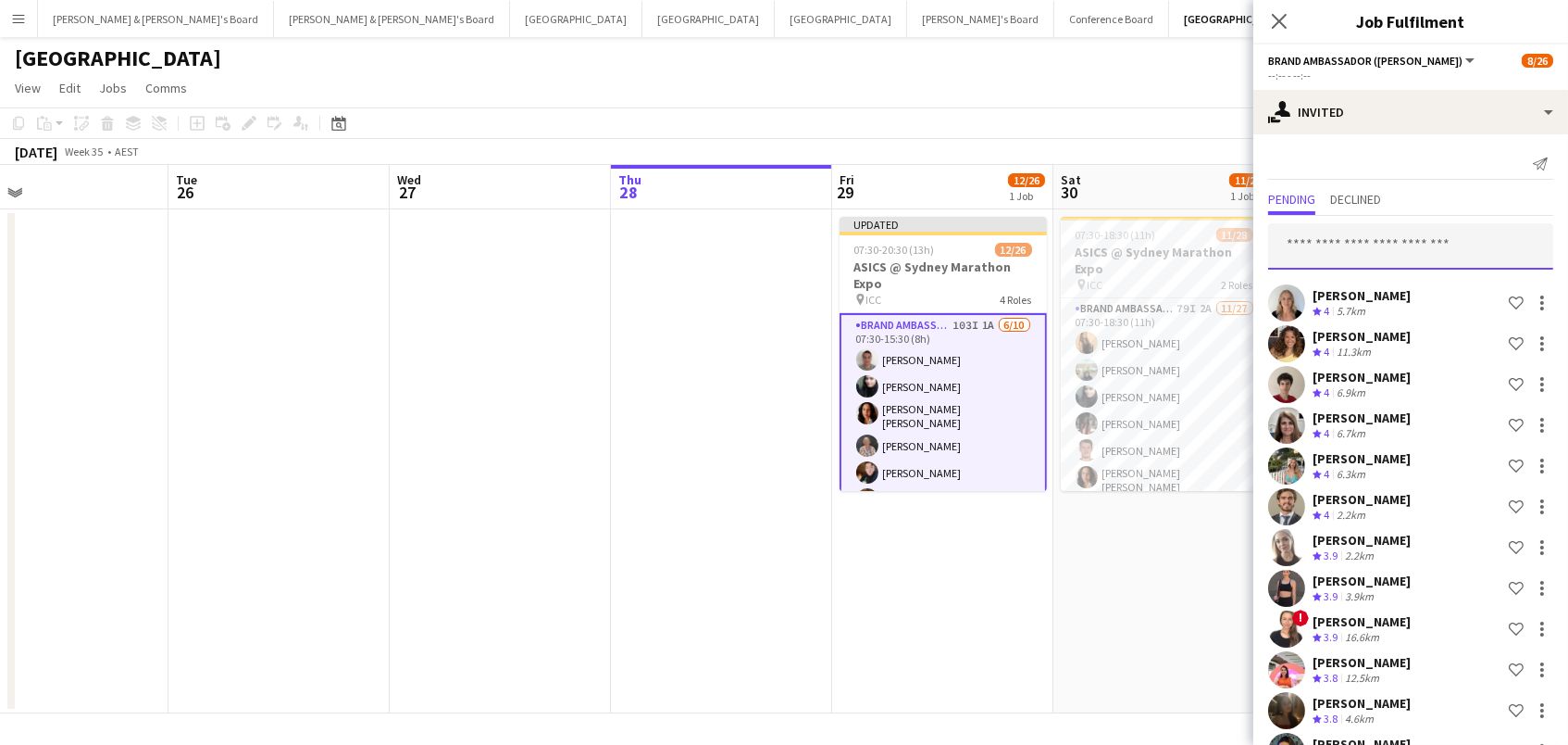
click at [1358, 252] on input "text" at bounding box center [1410, 246] width 286 height 46
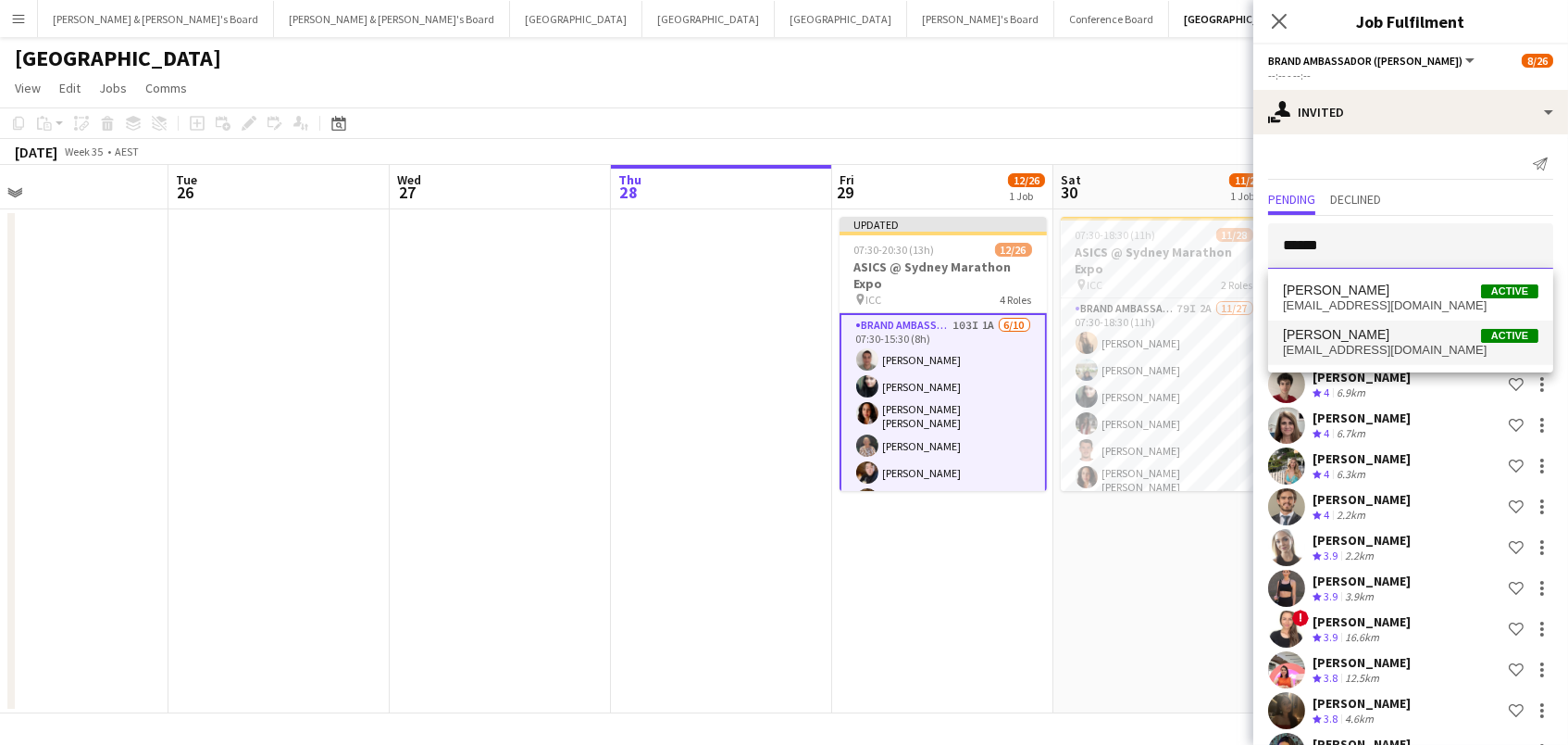
type input "******"
click at [1357, 324] on mat-option "[PERSON_NAME] Active [EMAIL_ADDRESS][DOMAIN_NAME]" at bounding box center [1410, 343] width 286 height 45
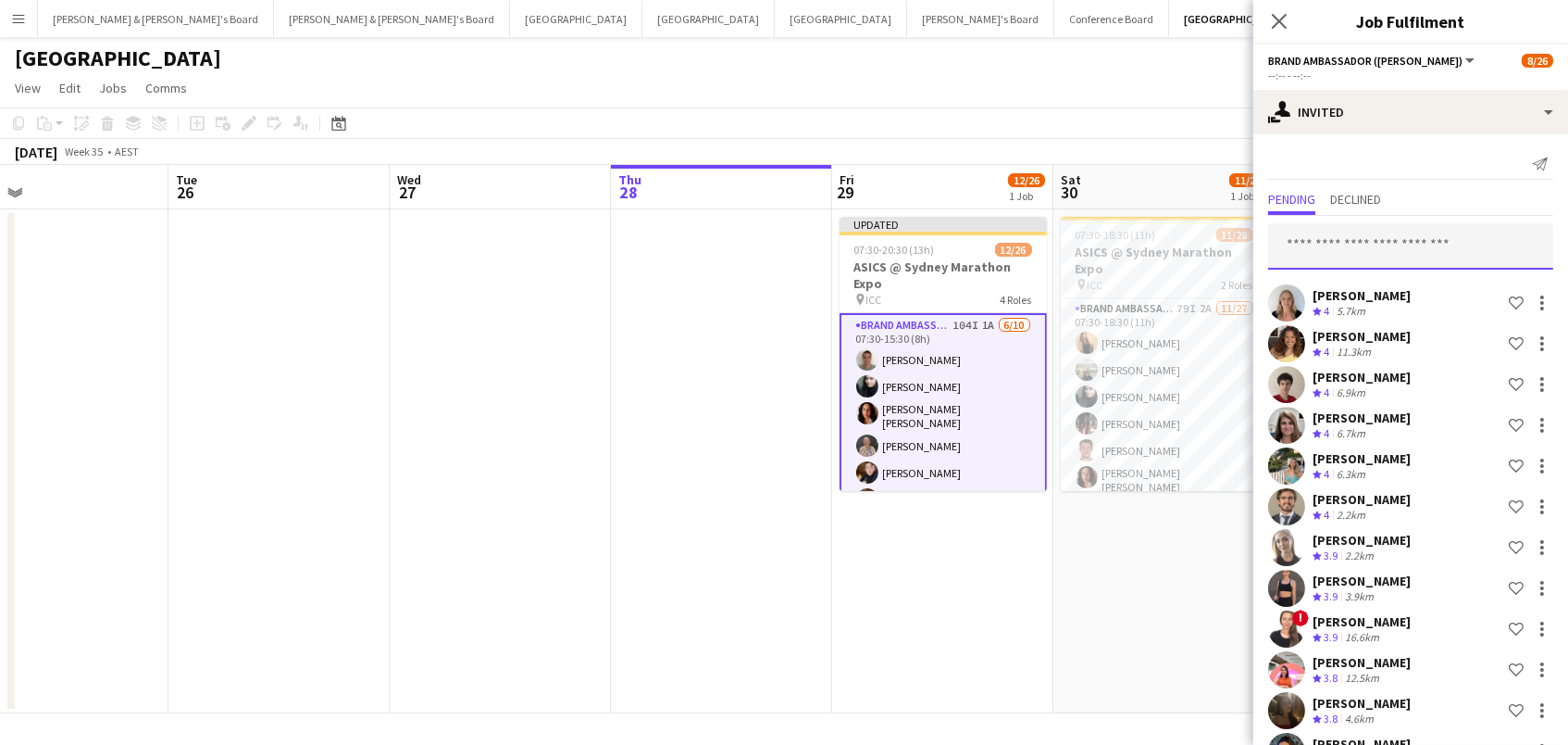
click at [1348, 238] on input "text" at bounding box center [1410, 246] width 286 height 46
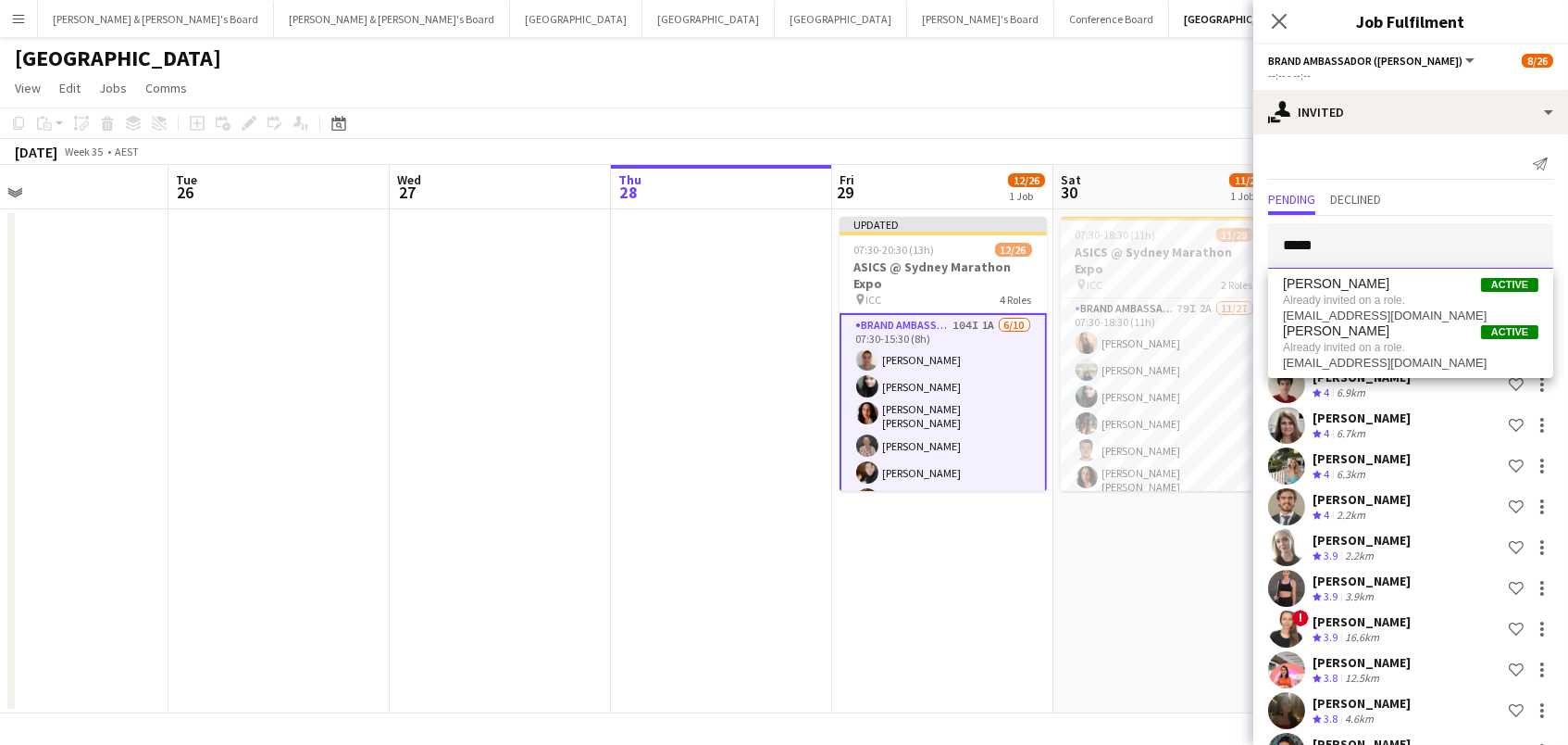
click at [1348, 251] on input "*****" at bounding box center [1410, 246] width 286 height 46
drag, startPoint x: 1336, startPoint y: 246, endPoint x: 1020, endPoint y: 172, distance: 324.5
click at [1023, 174] on body "Menu Boards Boards Boards All jobs Status Workforce Workforce My Workforce Recr…" at bounding box center [784, 372] width 1568 height 745
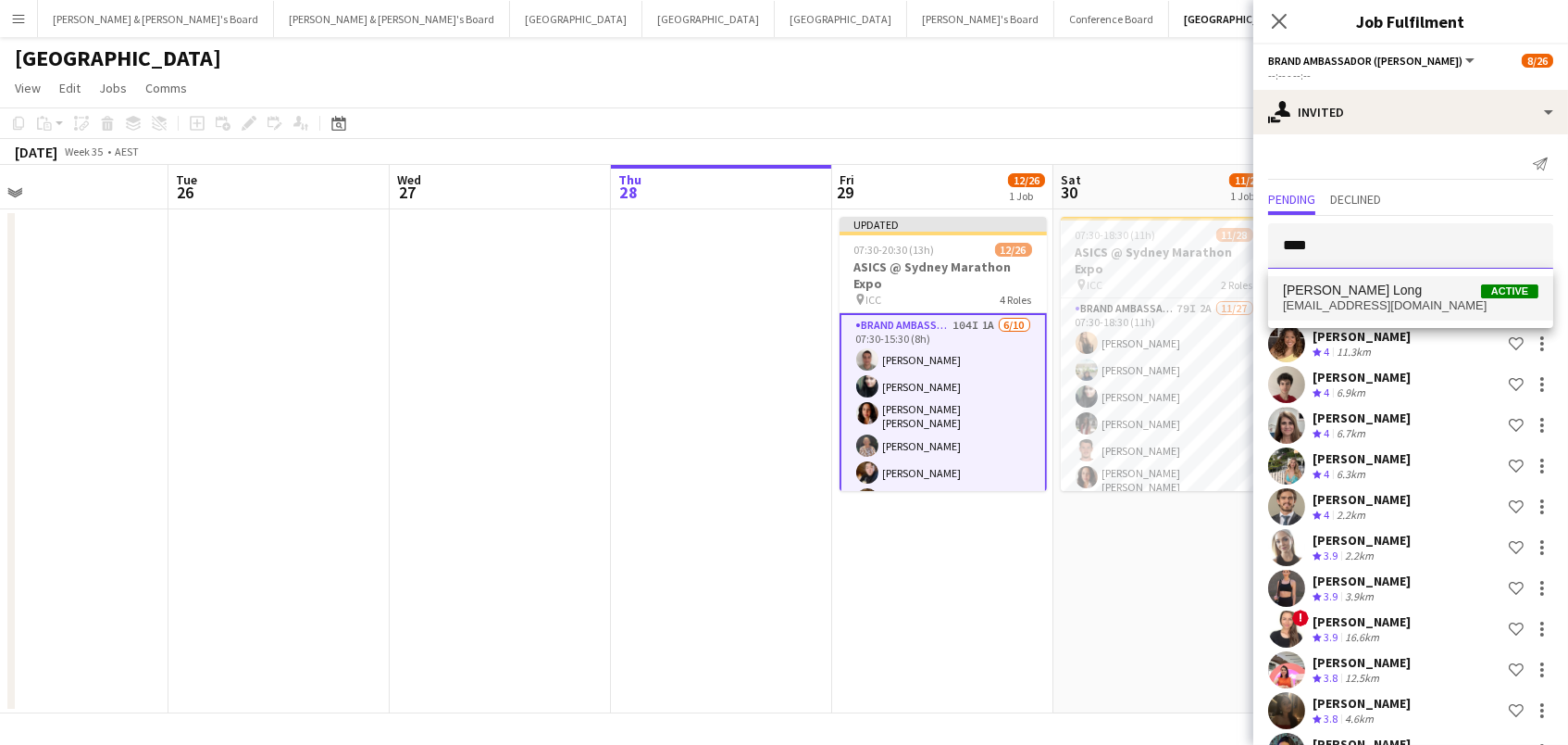
type input "****"
click at [1397, 294] on span "[PERSON_NAME] Long Active" at bounding box center [1411, 291] width 255 height 16
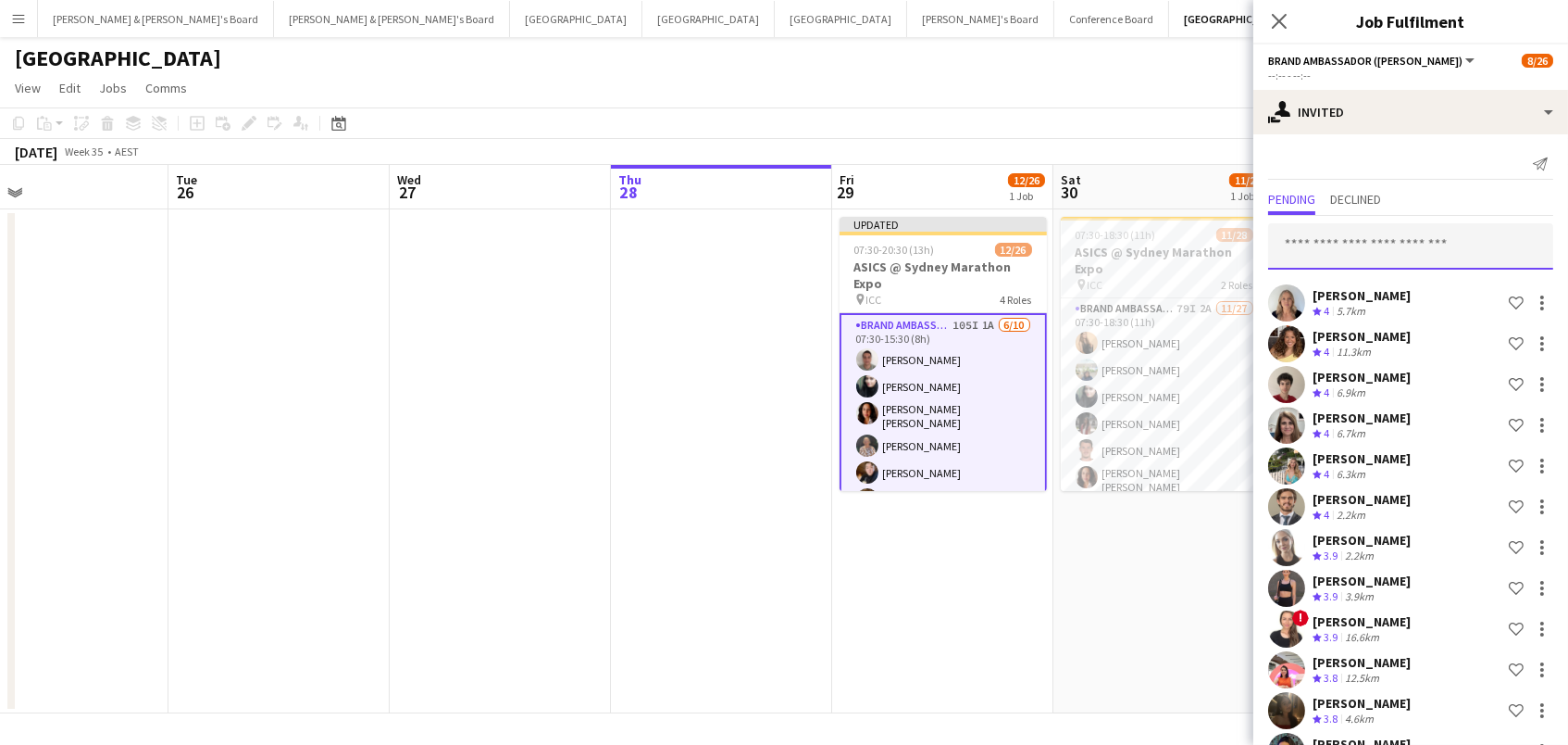
scroll to position [-1, 0]
click at [1381, 237] on input "text" at bounding box center [1410, 246] width 286 height 46
type input "****"
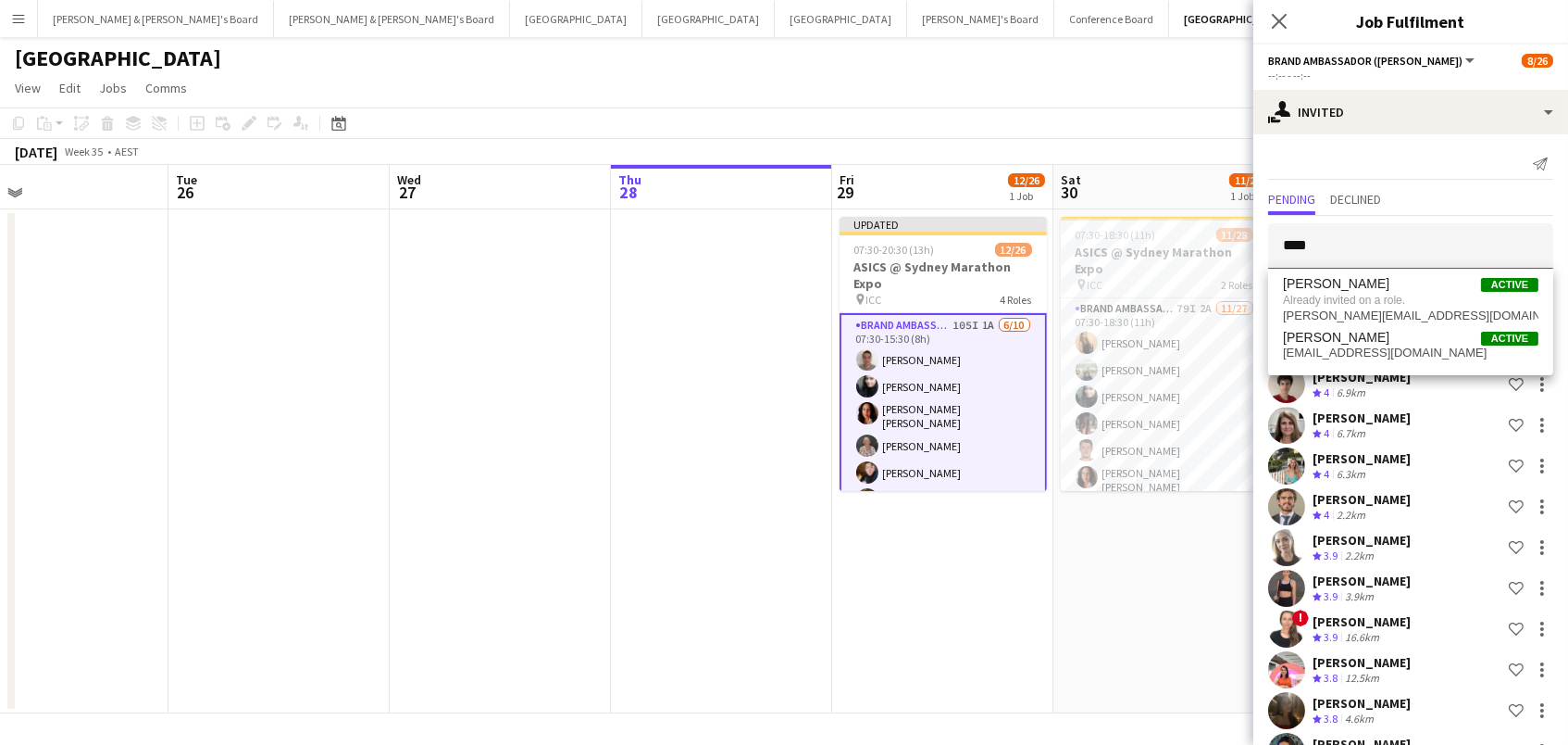
click at [1170, 201] on body "Menu Boards Boards Boards All jobs Status Workforce Workforce My Workforce Recr…" at bounding box center [784, 372] width 1568 height 745
type input "****"
click at [1383, 286] on span "[PERSON_NAME] Active" at bounding box center [1411, 291] width 255 height 16
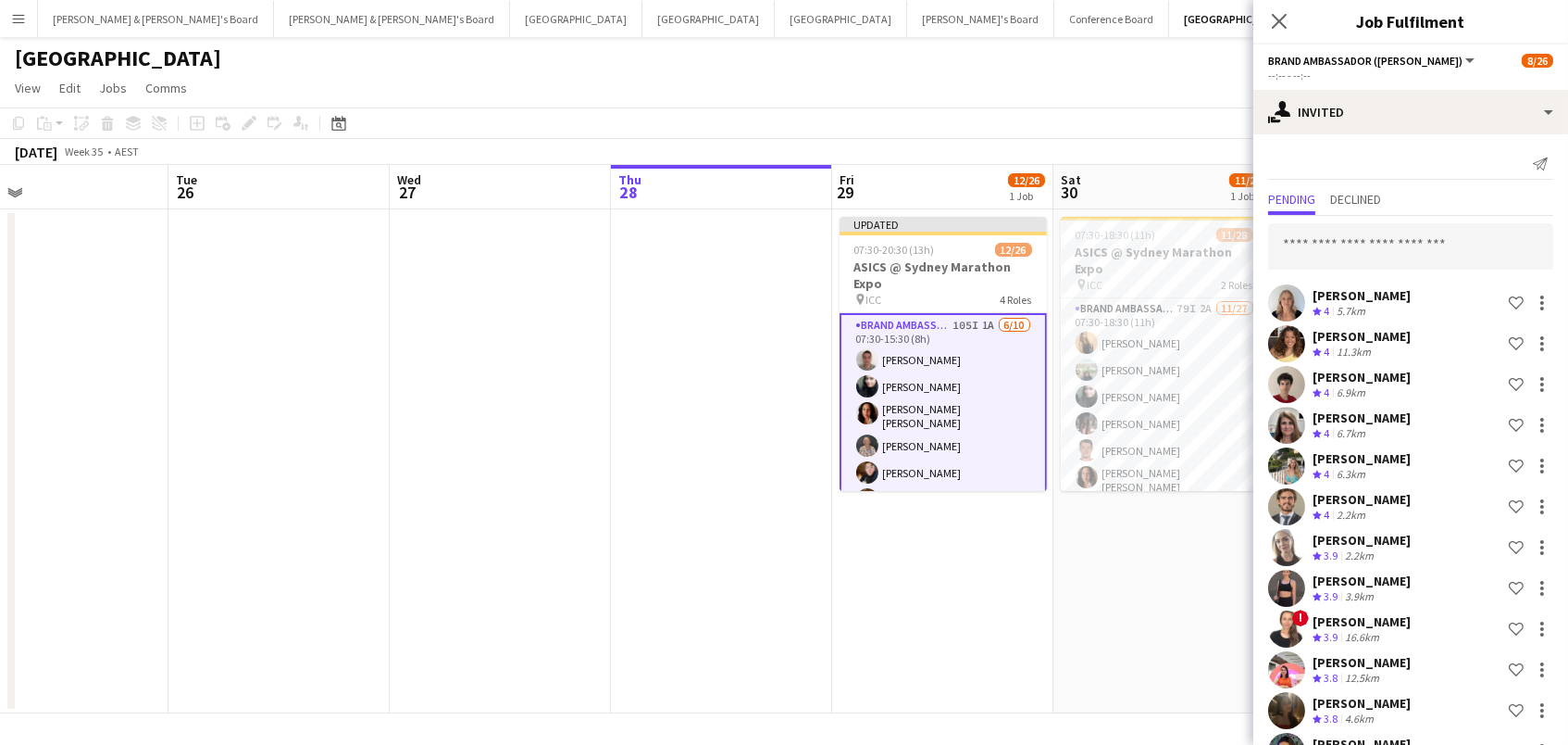
click at [1346, 243] on input "text" at bounding box center [1410, 246] width 286 height 46
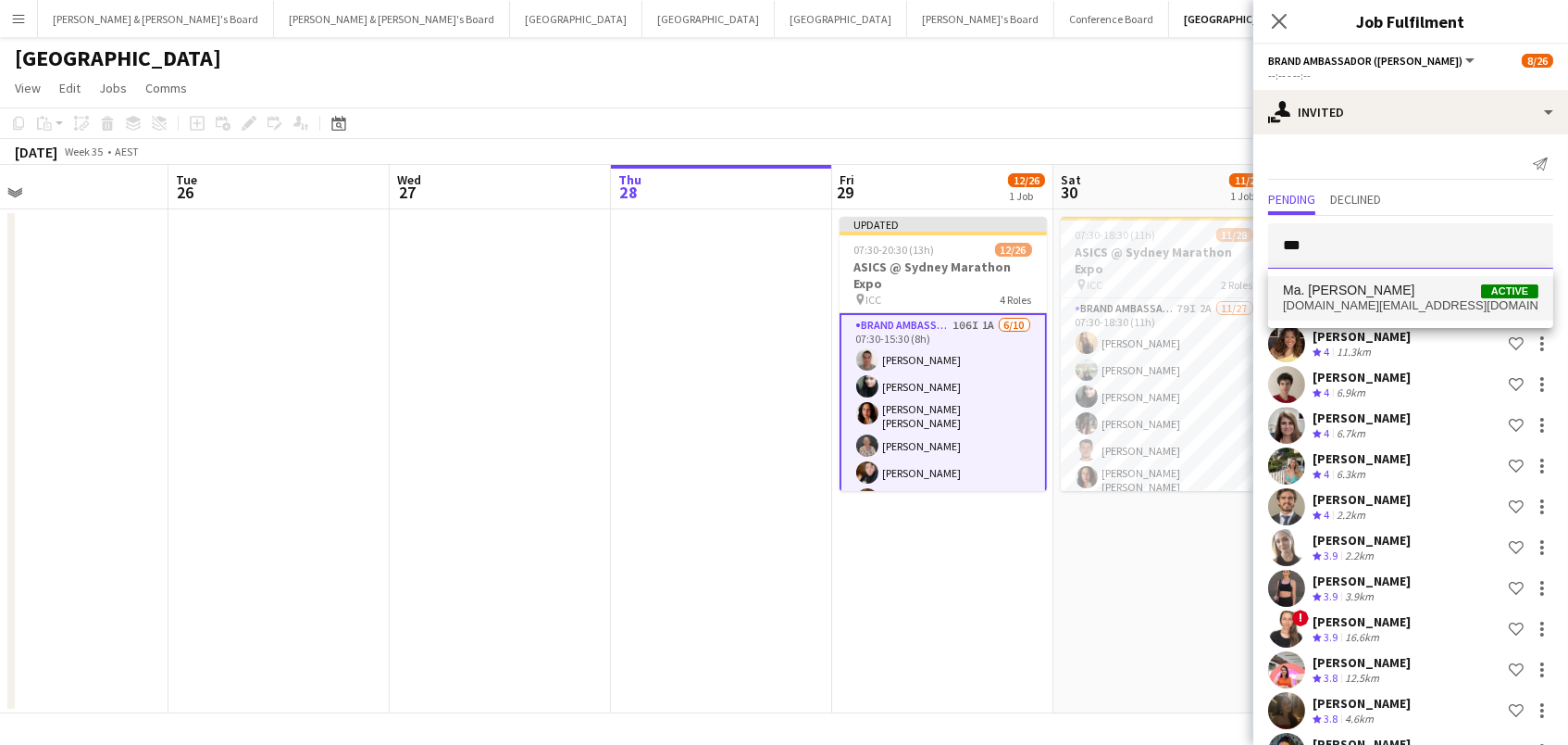
type input "***"
click at [1362, 288] on span "Ma. [PERSON_NAME]" at bounding box center [1349, 291] width 132 height 16
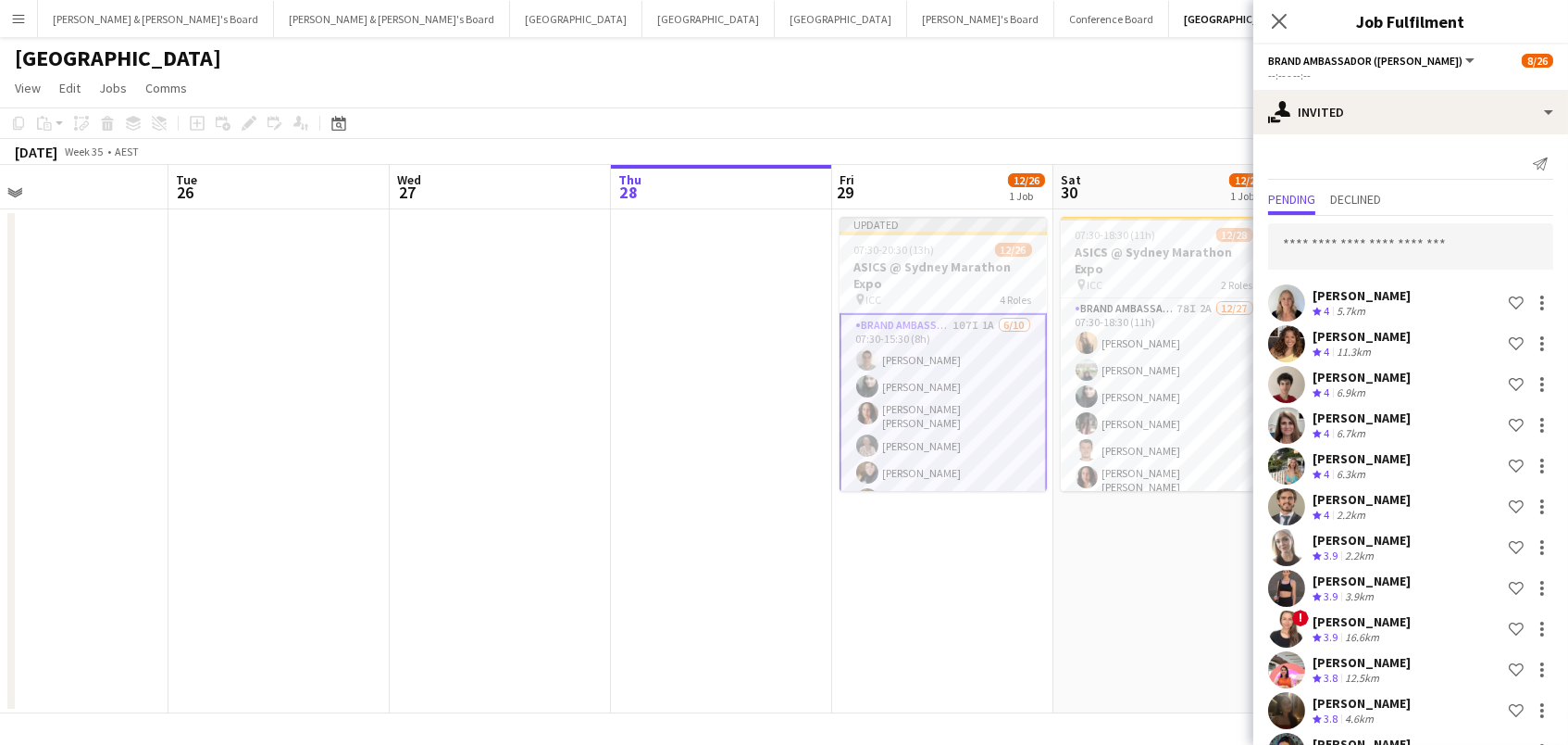
click at [985, 107] on app-toolbar "Copy Paste Paste Command V Paste with crew Command Shift V Paste linked Job [GE…" at bounding box center [784, 123] width 1568 height 31
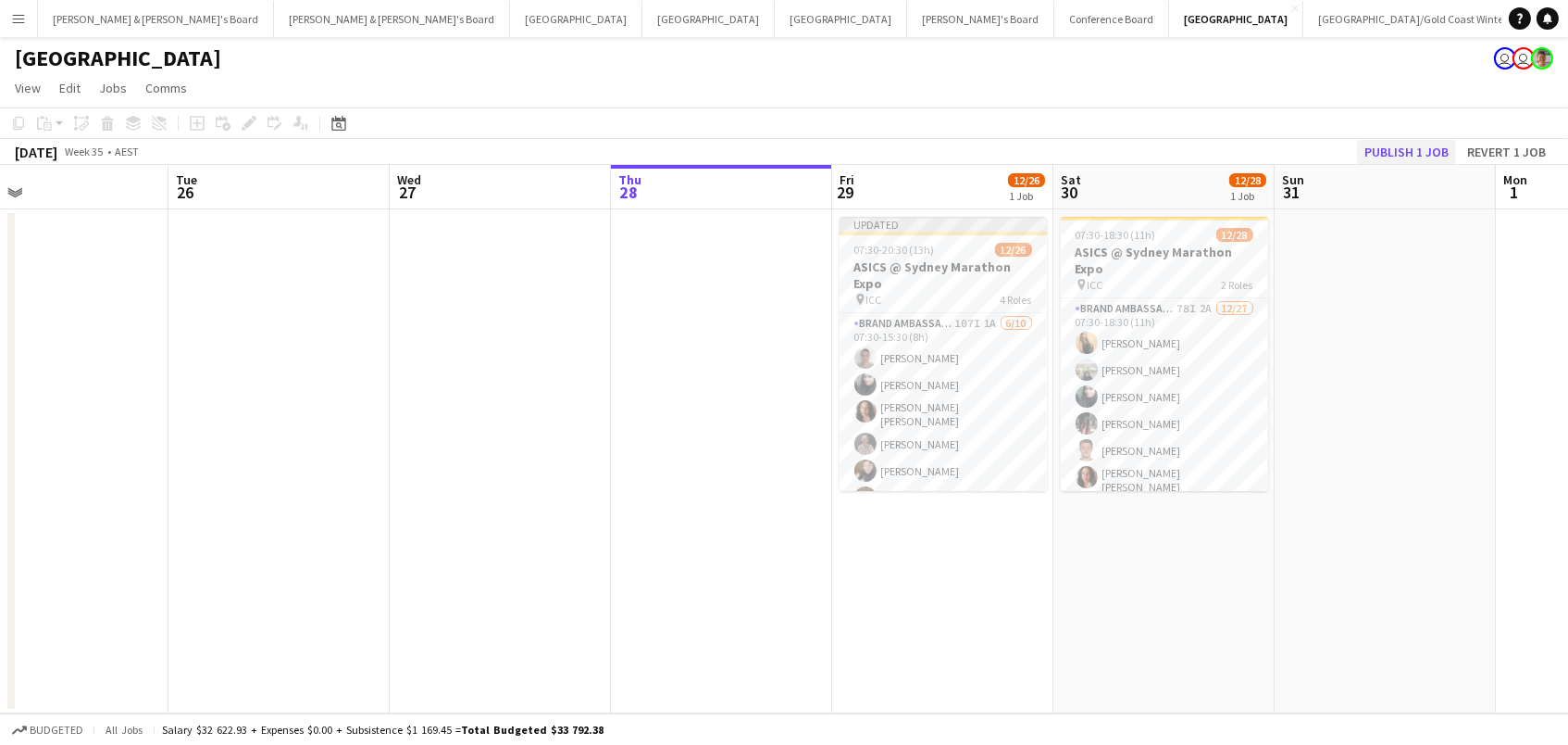
click at [1392, 155] on button "Publish 1 job" at bounding box center [1407, 151] width 99 height 24
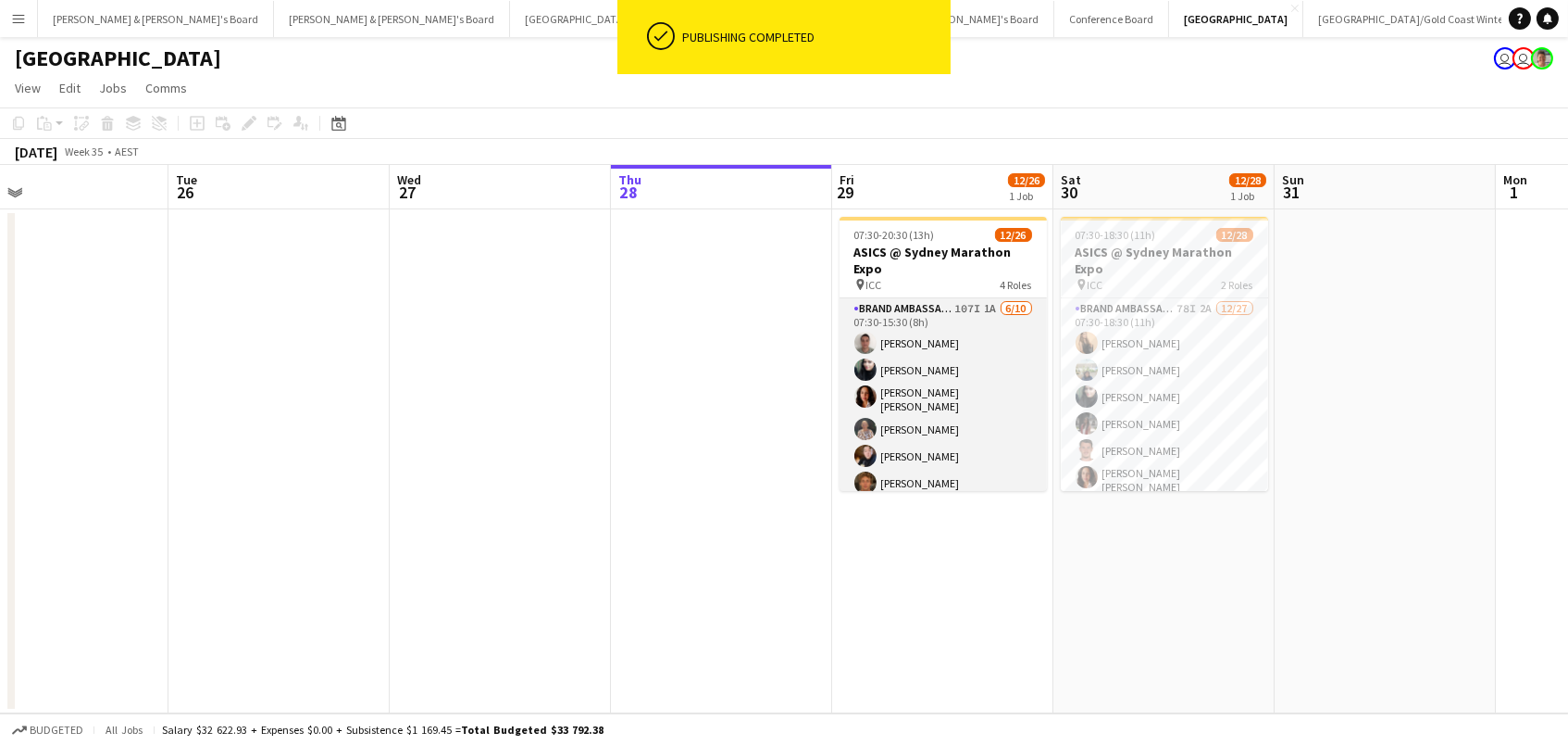
click at [947, 410] on app-card-role "Brand Ambassador (Mon - Fri) 107I 1A [DATE] 07:30-15:30 (8h) [PERSON_NAME] [PER…" at bounding box center [943, 453] width 208 height 310
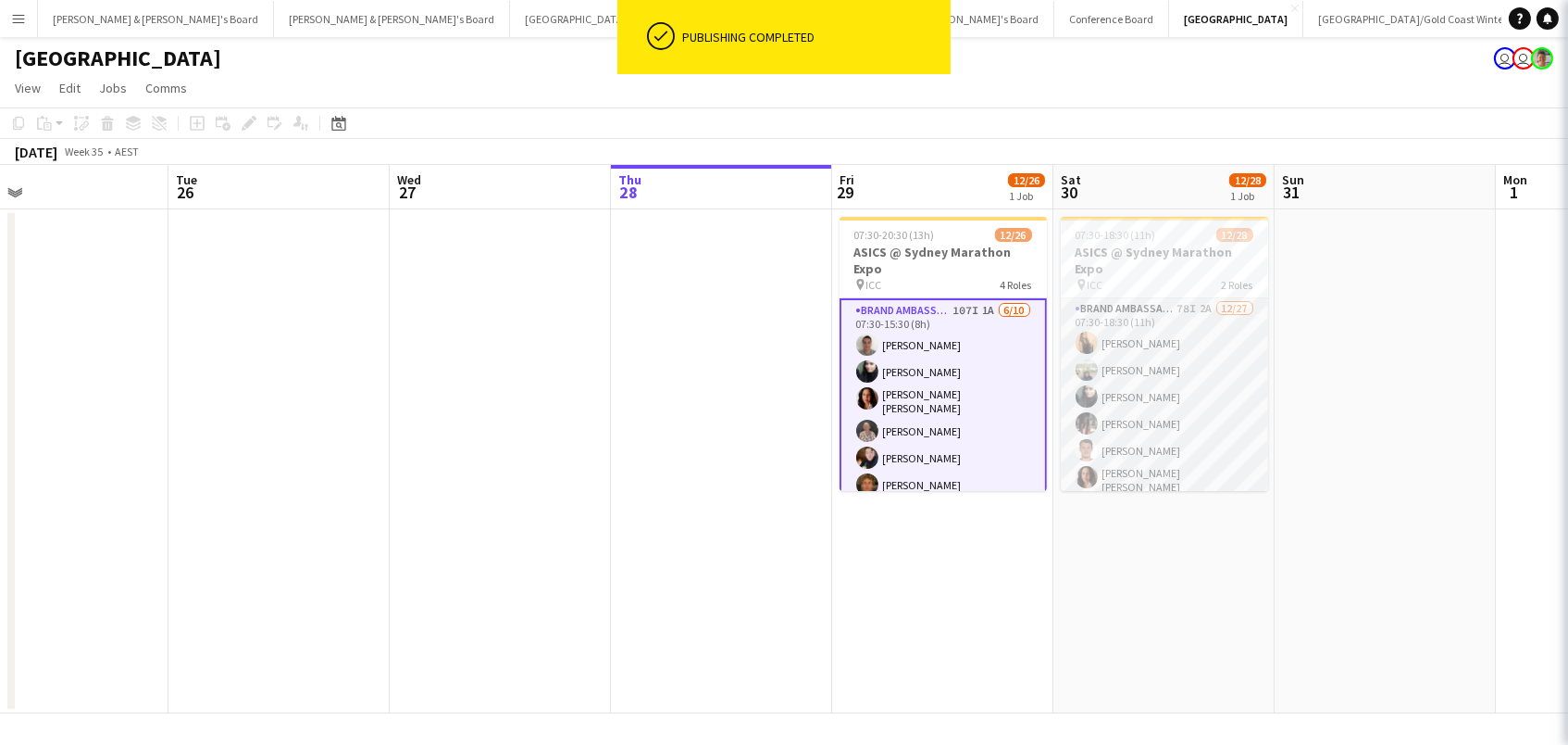
click at [1140, 397] on app-card-role "Brand Ambassador ([DATE]) 78I 2A [DATE] 07:30-18:30 (11h) [PERSON_NAME] [PERSON…" at bounding box center [1165, 682] width 208 height 767
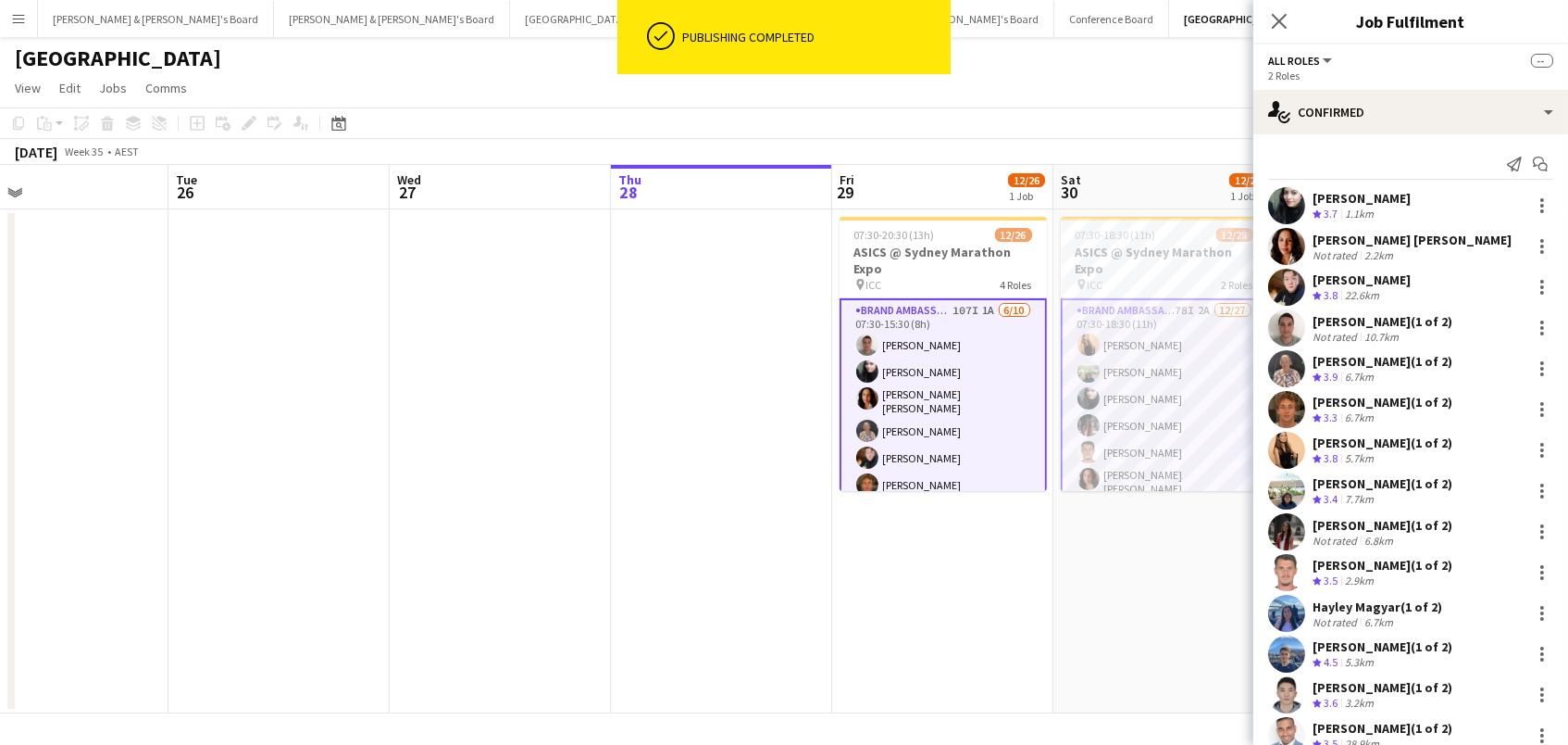
click at [607, 388] on app-date-cell at bounding box center [500, 461] width 221 height 504
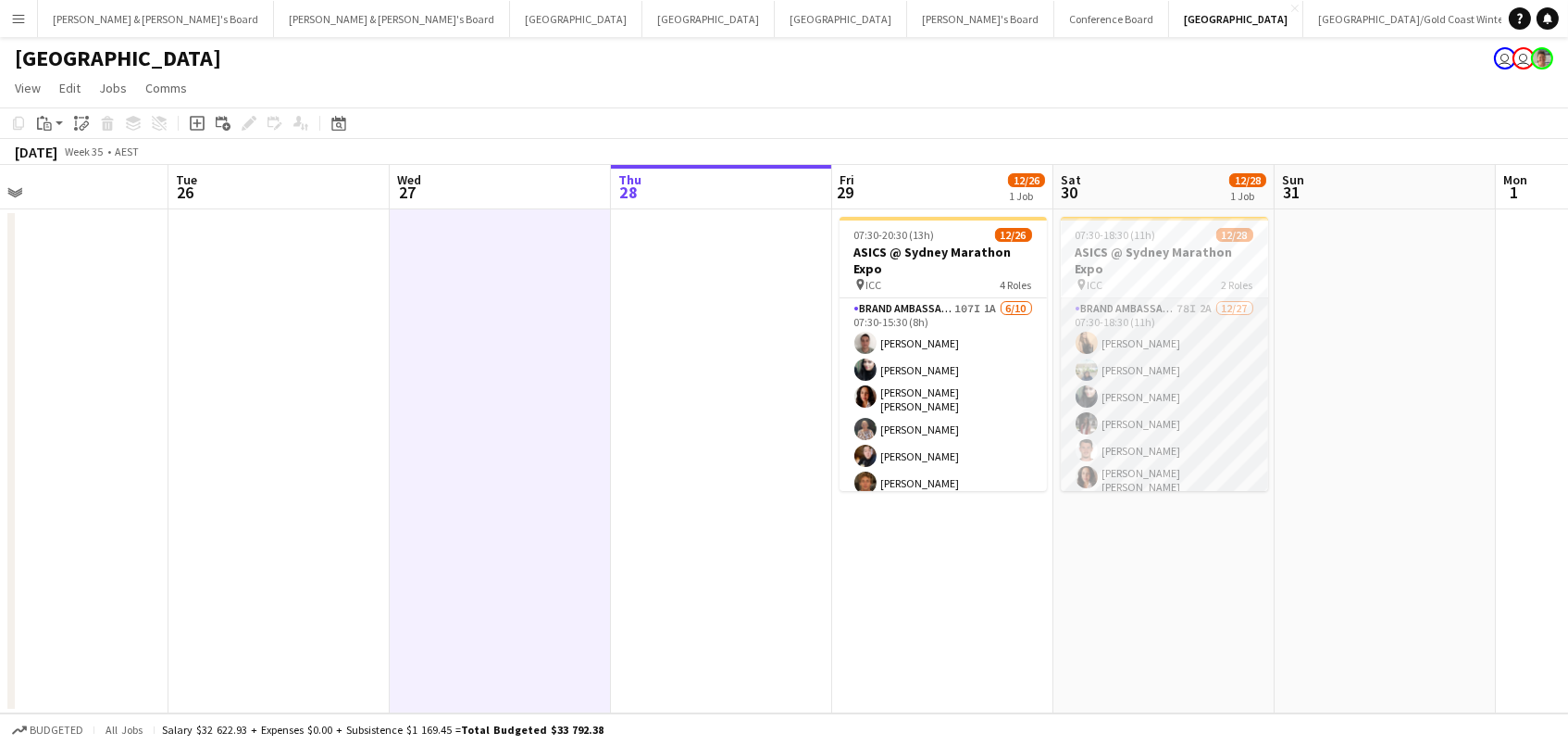
click at [1144, 361] on app-card-role "Brand Ambassador ([DATE]) 78I 2A [DATE] 07:30-18:30 (11h) [PERSON_NAME] [PERSON…" at bounding box center [1165, 682] width 208 height 767
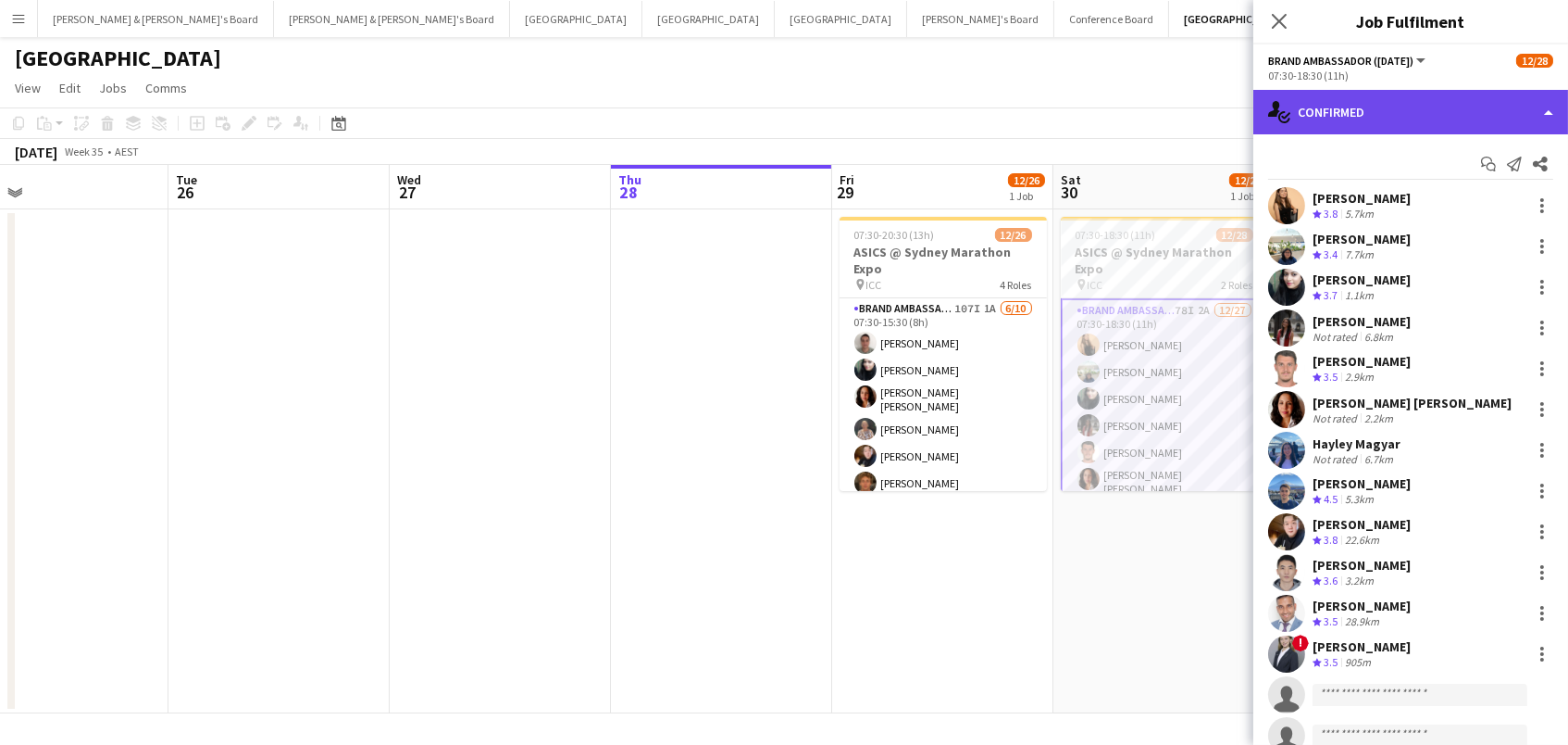
click at [1405, 108] on div "single-neutral-actions-check-2 Confirmed" at bounding box center [1410, 112] width 315 height 45
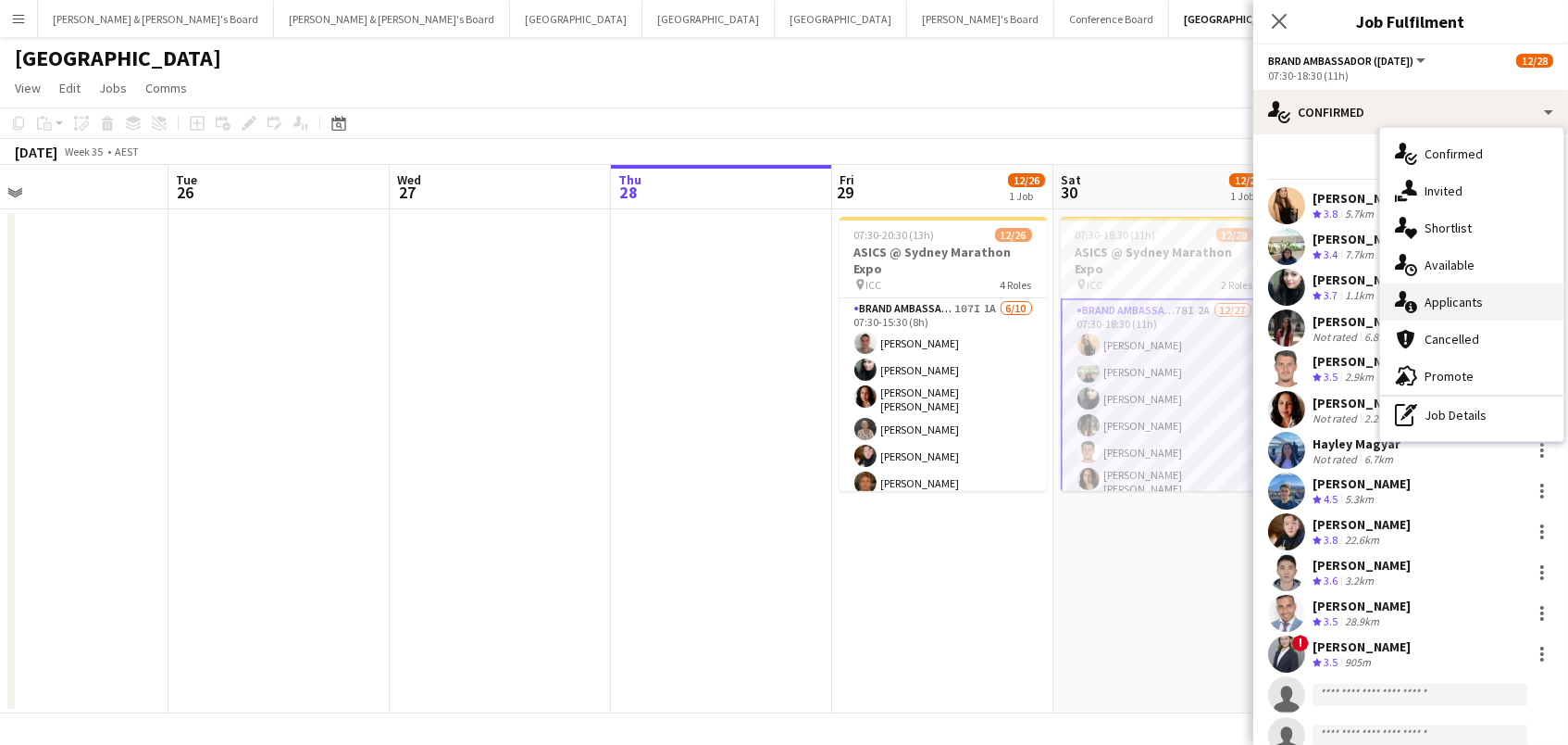
click at [1490, 305] on div "single-neutral-actions-information Applicants" at bounding box center [1472, 302] width 183 height 37
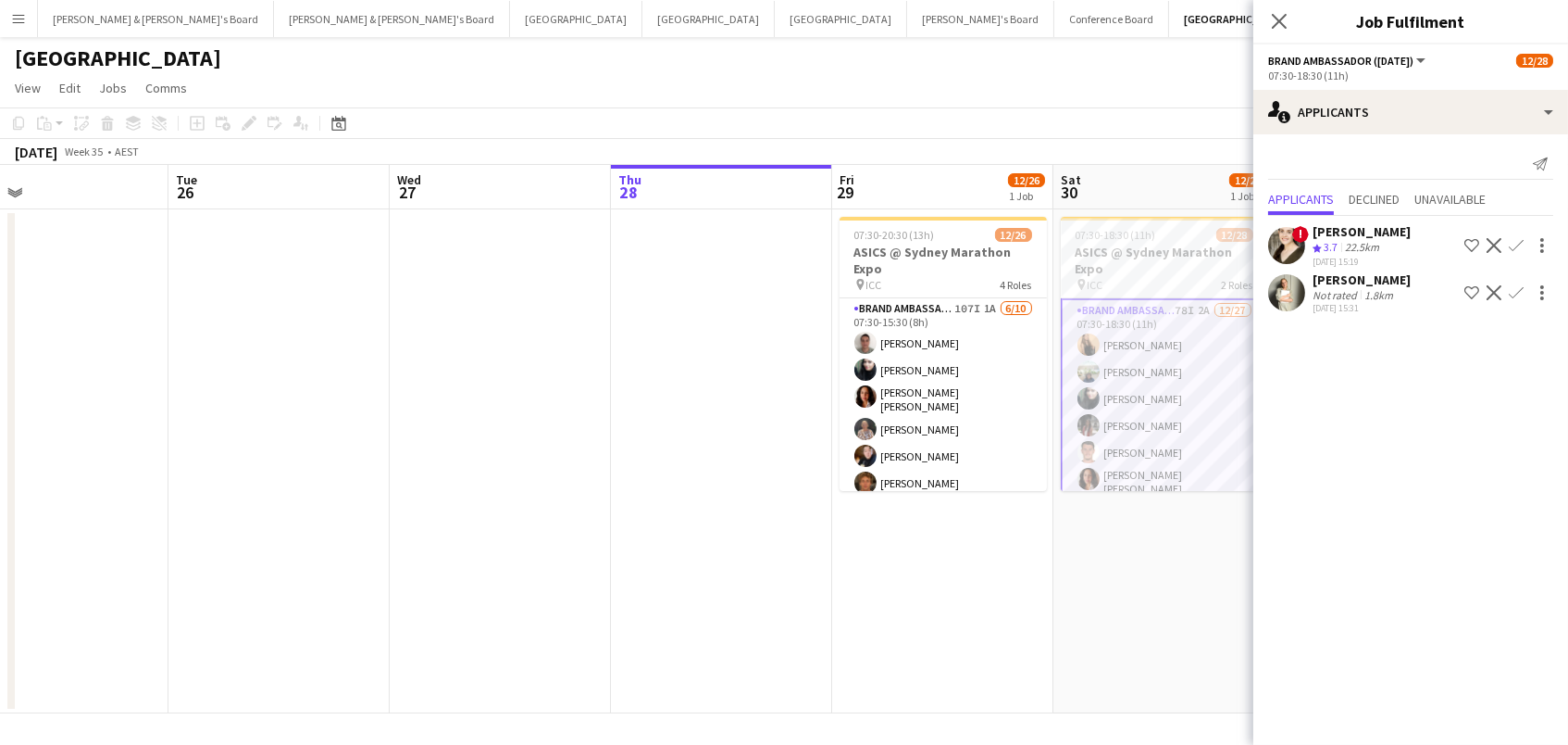
click at [1510, 286] on app-icon "Confirm" at bounding box center [1515, 293] width 15 height 15
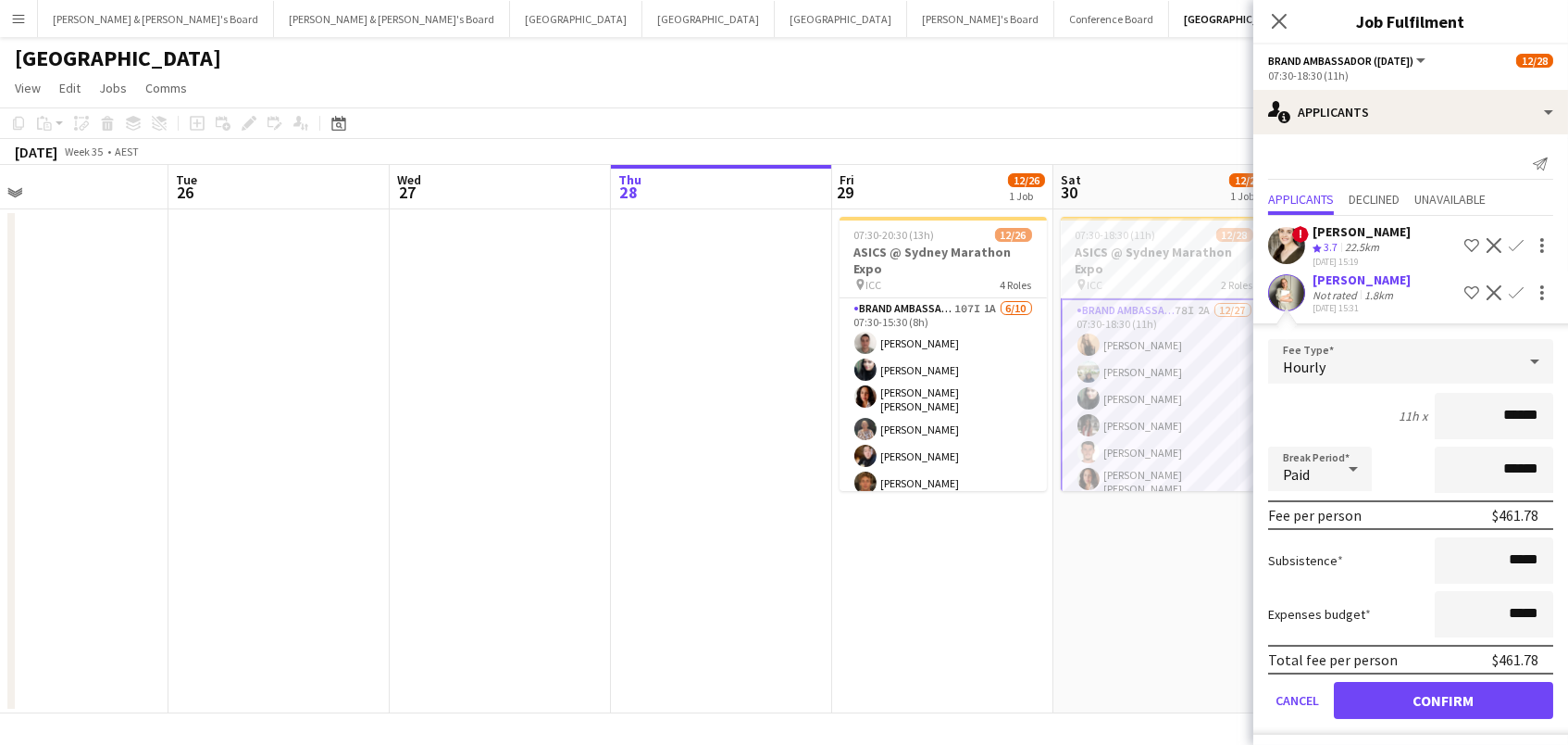
click at [1443, 694] on button "Confirm" at bounding box center [1443, 700] width 219 height 37
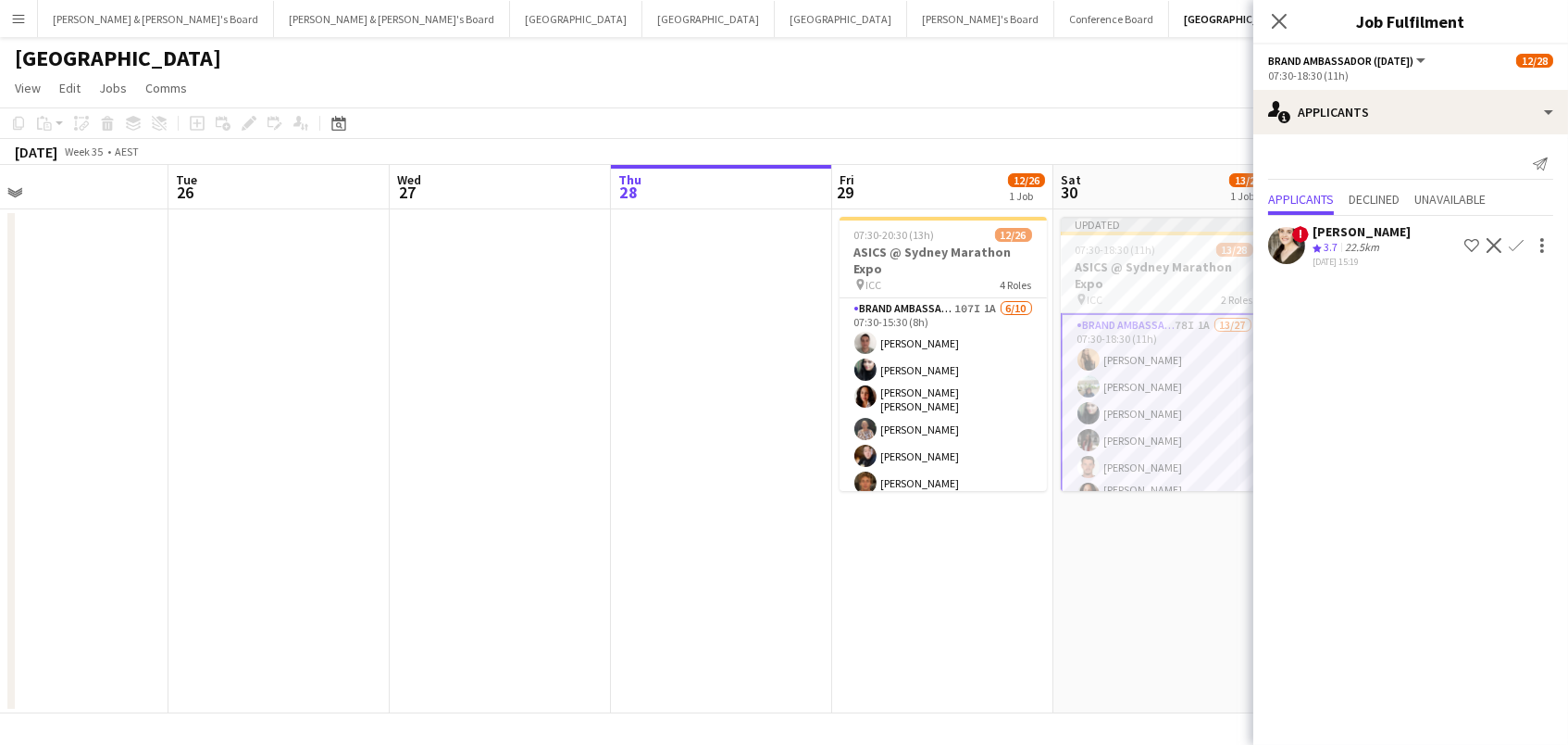
click at [1108, 105] on app-page-menu "View Day view expanded Day view collapsed Month view Date picker Jump to [DATE]…" at bounding box center [784, 90] width 1568 height 35
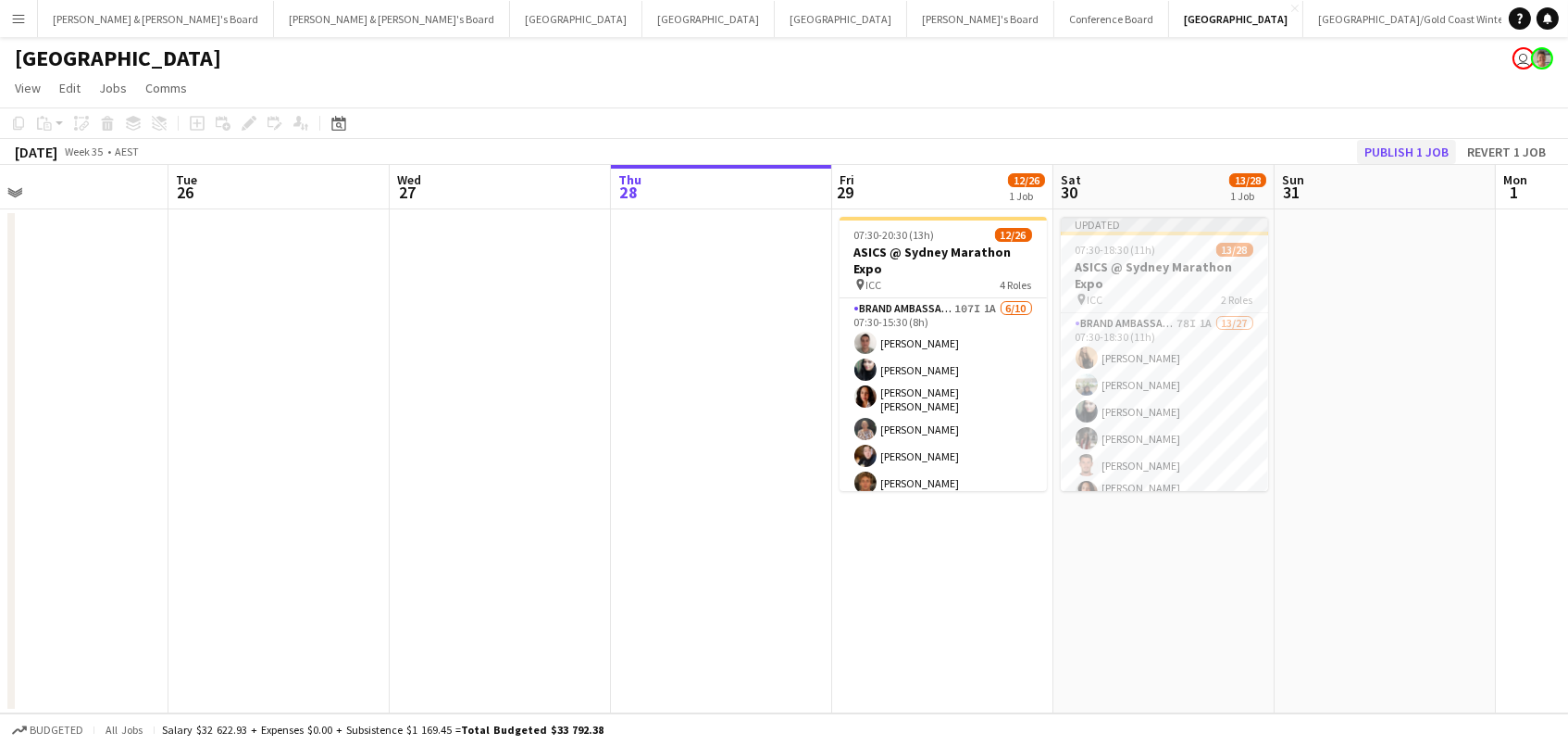
click at [1379, 139] on button "Publish 1 job" at bounding box center [1407, 151] width 99 height 24
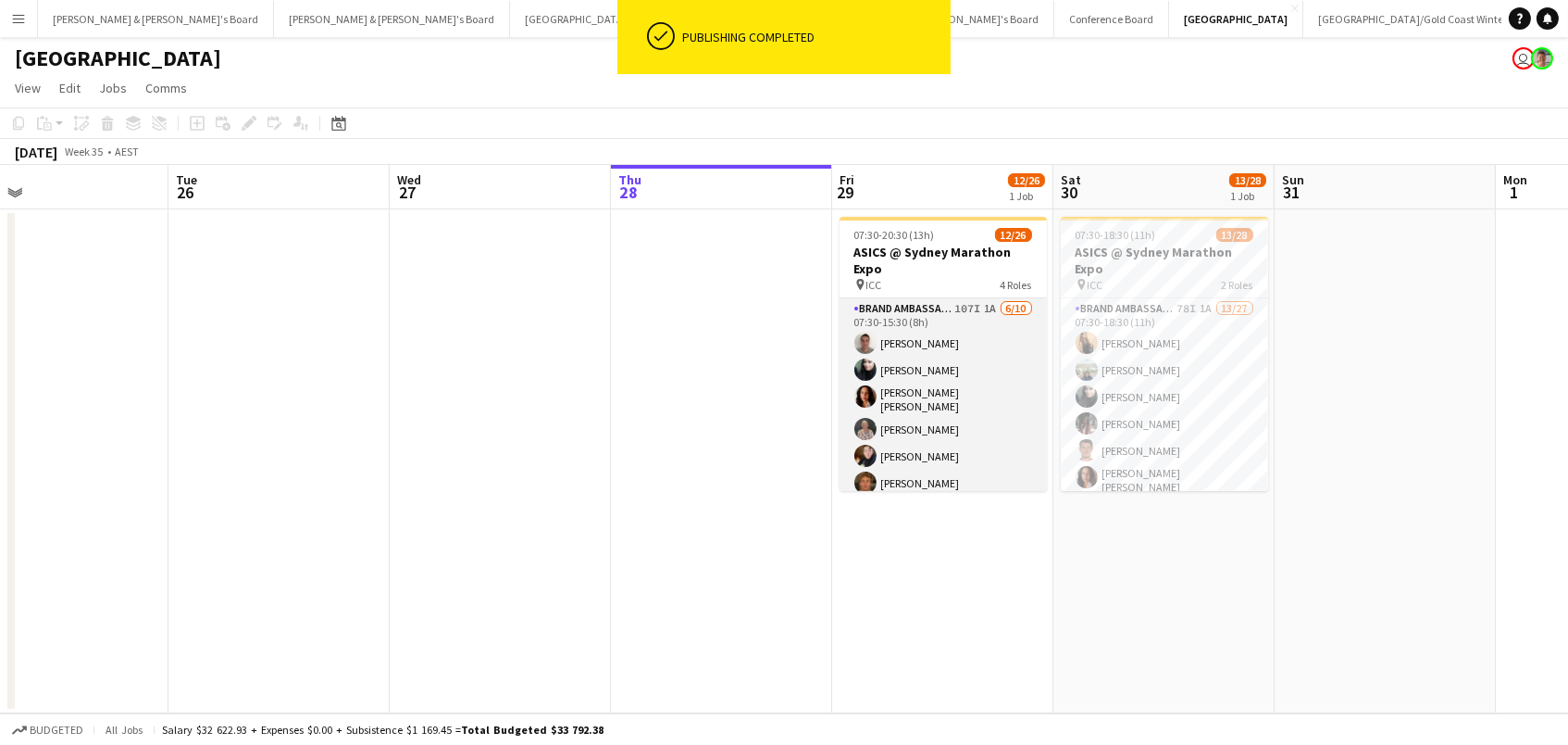
click at [998, 398] on app-card-role "Brand Ambassador (Mon - Fri) 107I 1A [DATE] 07:30-15:30 (8h) [PERSON_NAME] [PER…" at bounding box center [943, 453] width 208 height 310
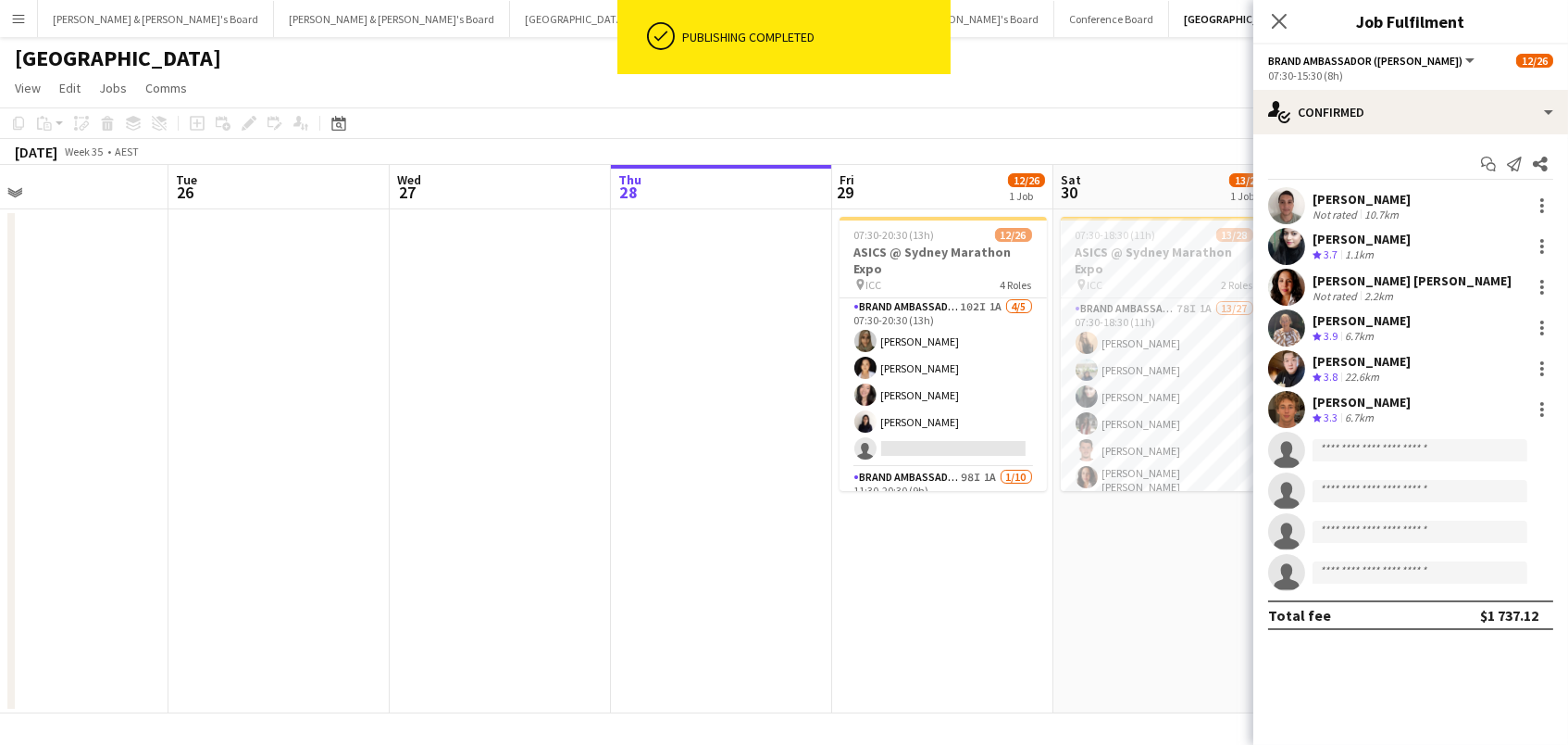
scroll to position [451, 0]
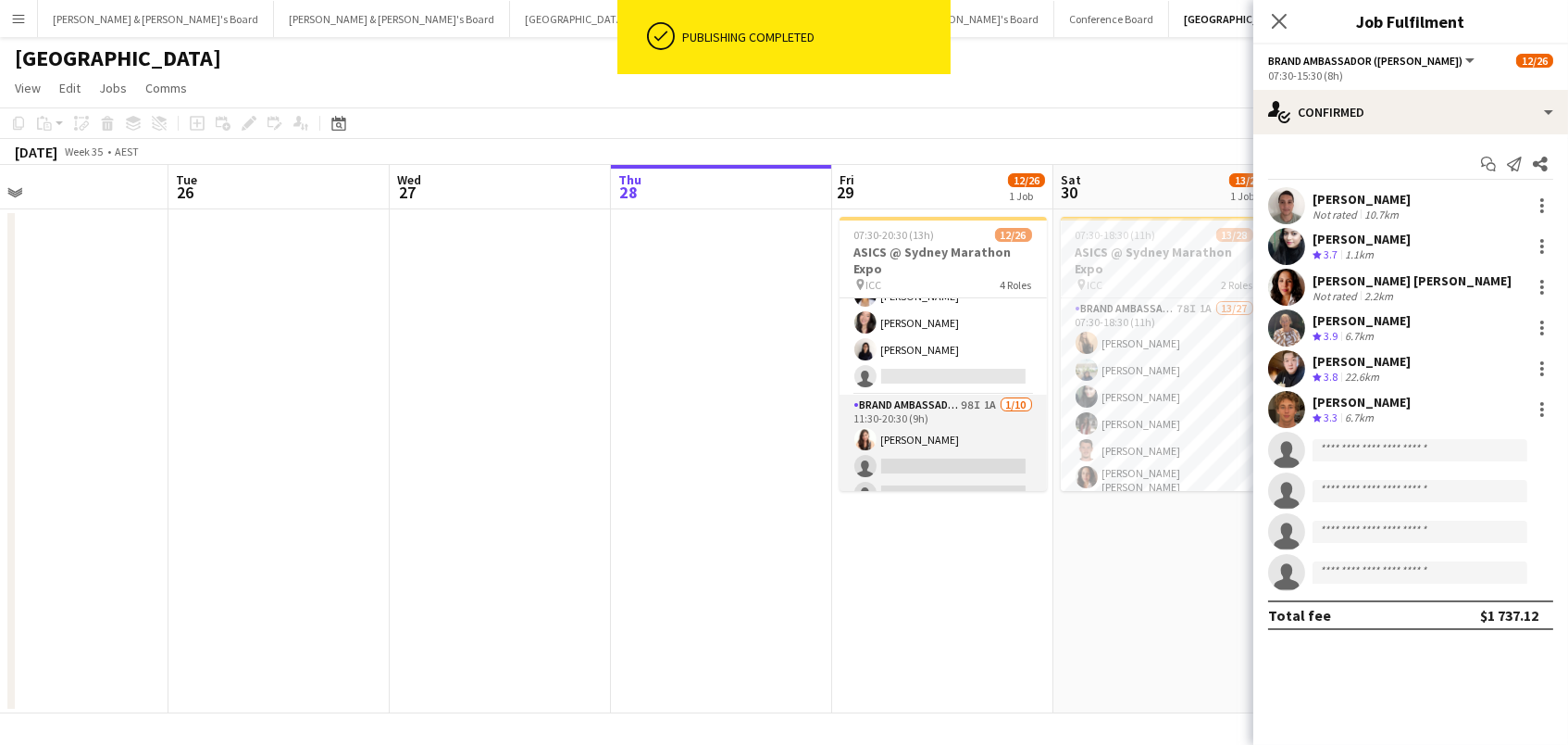
click at [893, 422] on app-card-role "Brand Ambassador (Mon - Fri) 98I 1A [DATE] 11:30-20:30 (9h) [PERSON_NAME] singl…" at bounding box center [943, 547] width 208 height 305
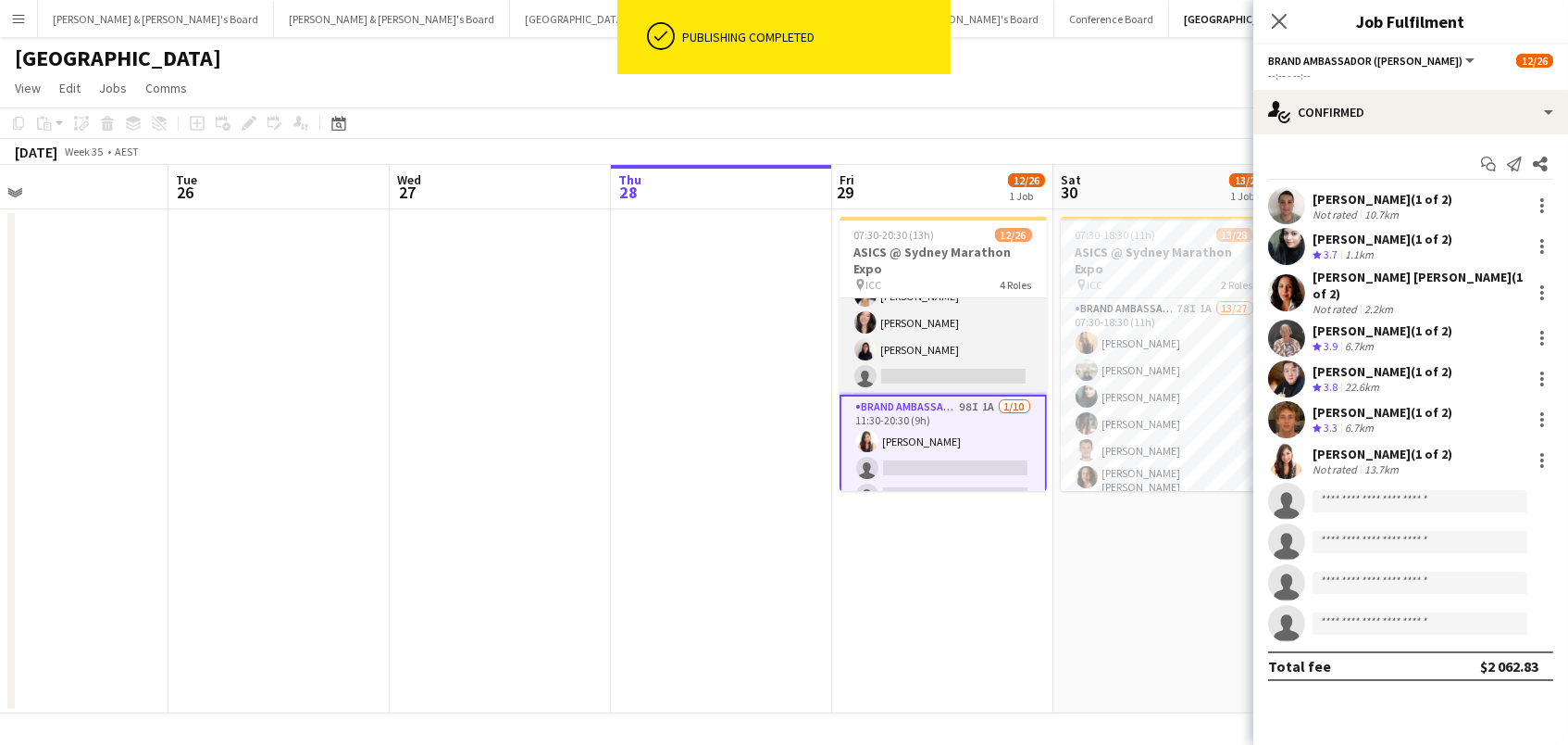
click at [905, 360] on app-card-role "Brand Ambassador (Mon - Fri) 102I 1A [DATE] 07:30-20:30 (13h) [PERSON_NAME] [PE…" at bounding box center [943, 309] width 208 height 171
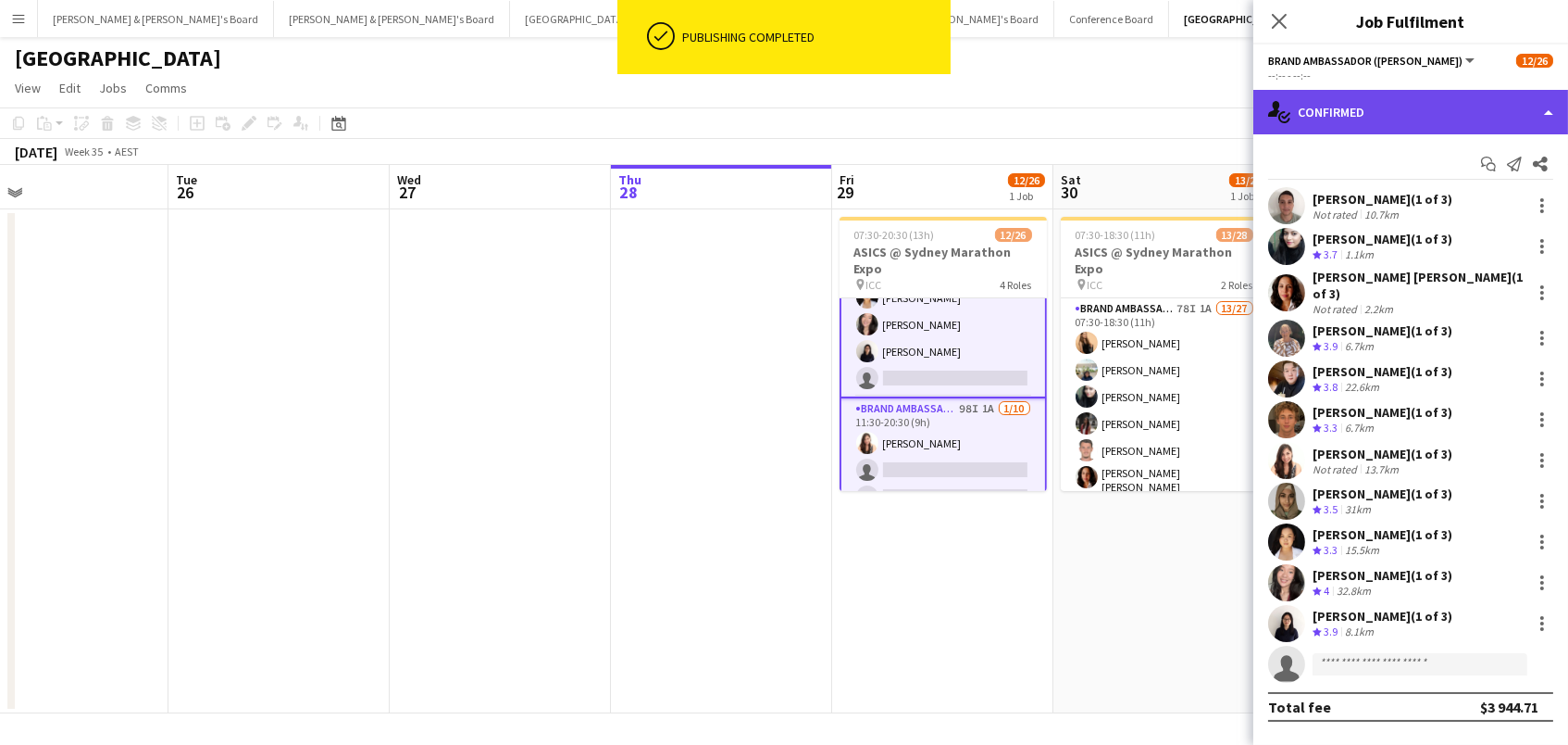
click at [1371, 99] on div "single-neutral-actions-check-2 Confirmed" at bounding box center [1410, 112] width 315 height 45
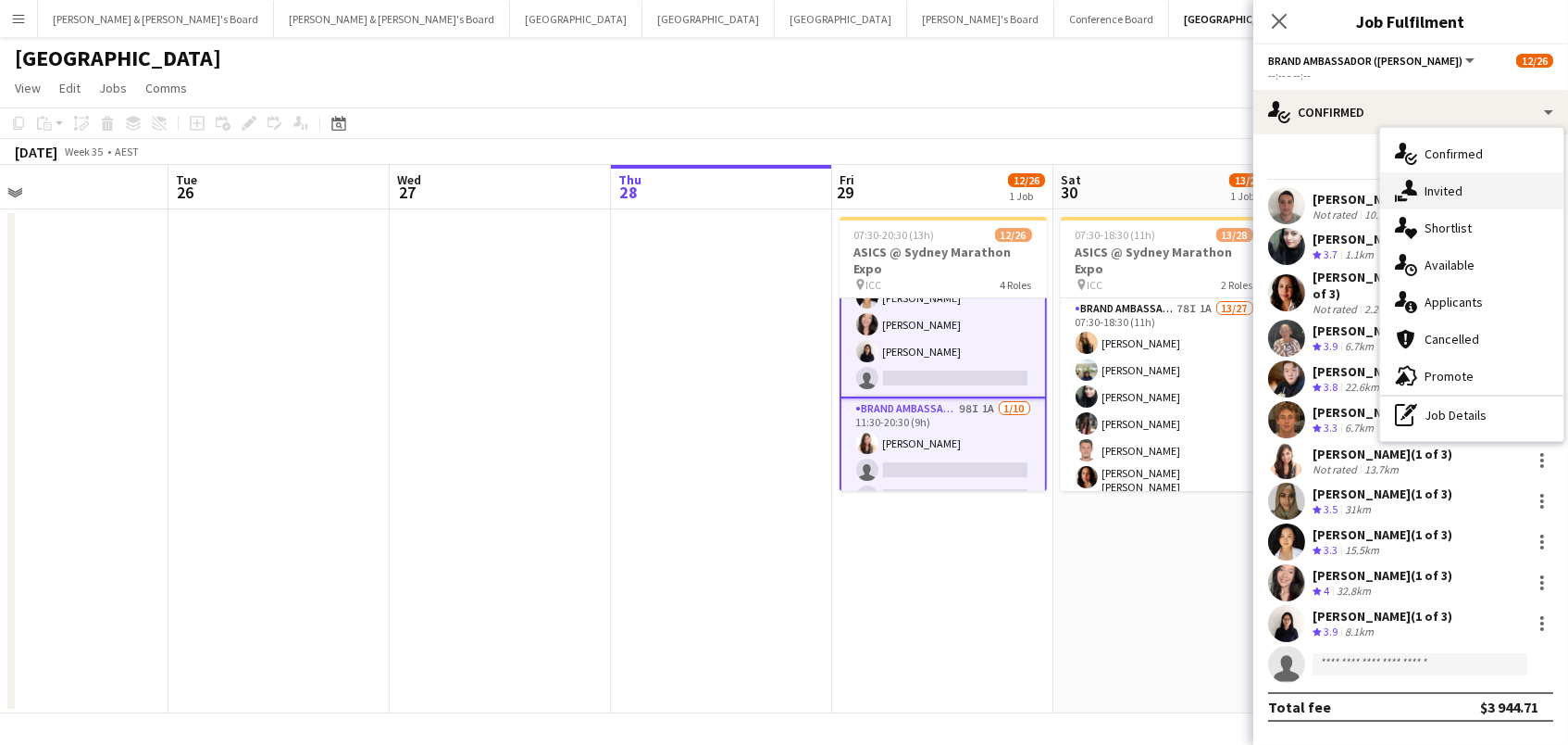
click at [1443, 182] on div "single-neutral-actions-share-1 Invited" at bounding box center [1472, 191] width 183 height 37
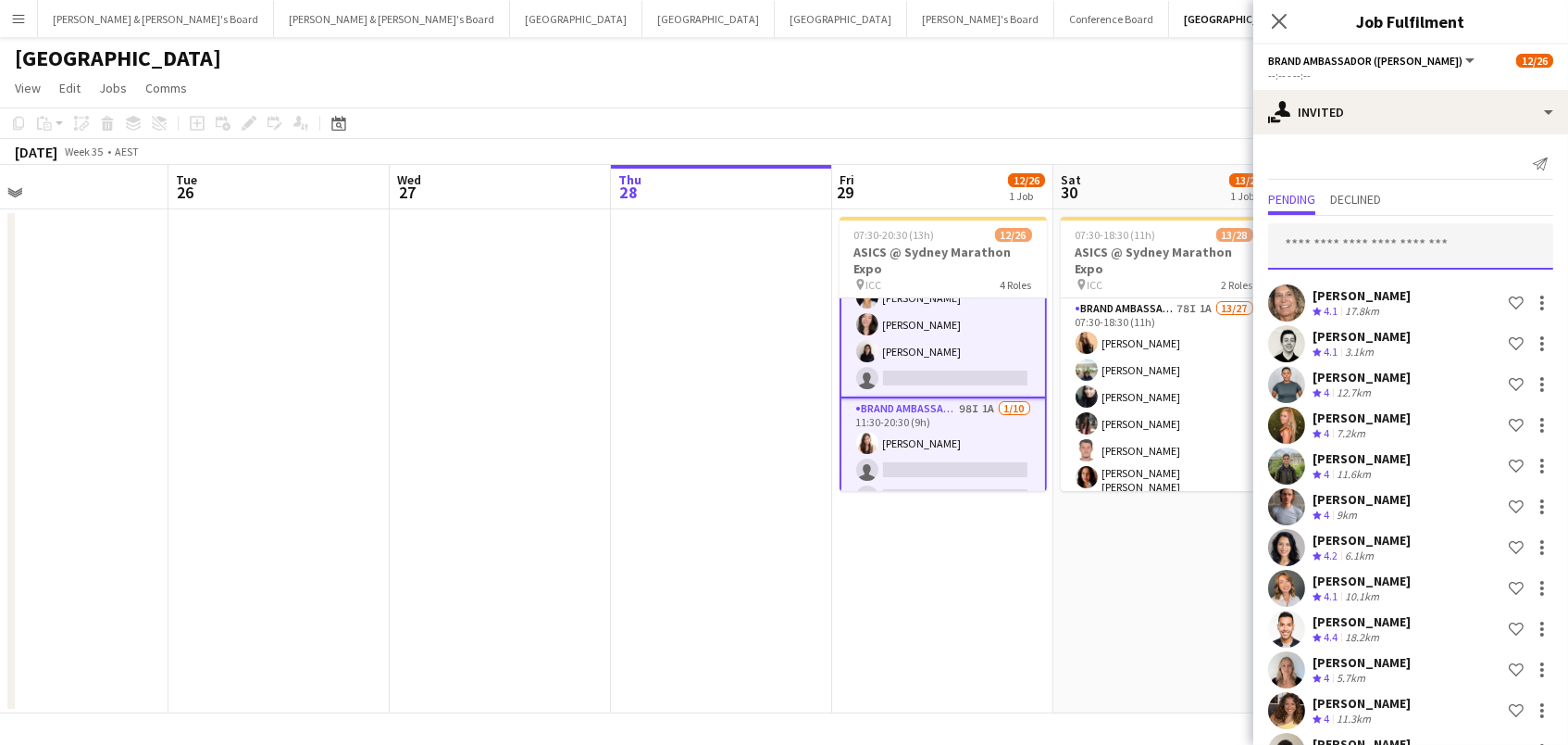
click at [1349, 242] on input "text" at bounding box center [1410, 246] width 286 height 46
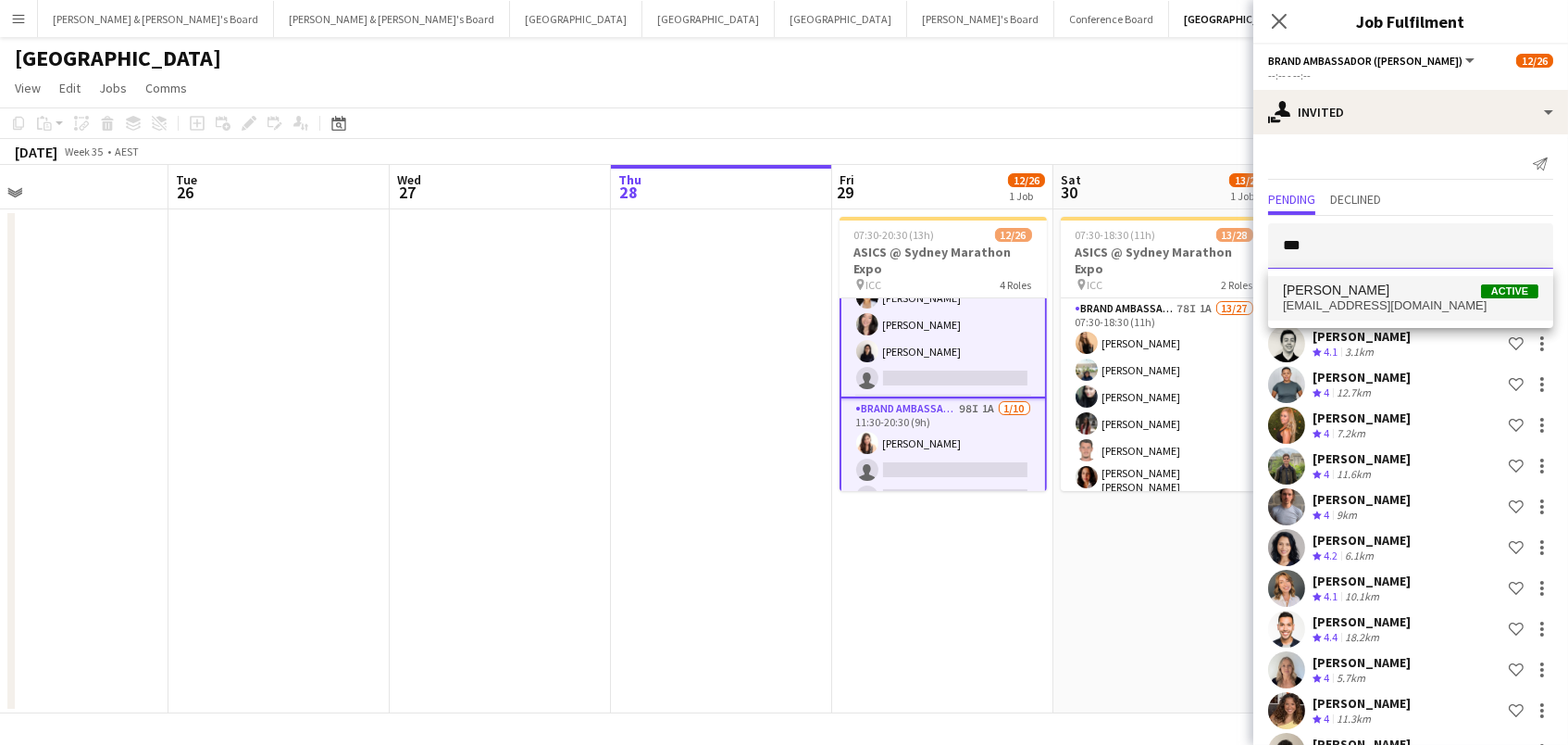
type input "***"
click at [1365, 298] on span "[EMAIL_ADDRESS][DOMAIN_NAME]" at bounding box center [1411, 305] width 255 height 15
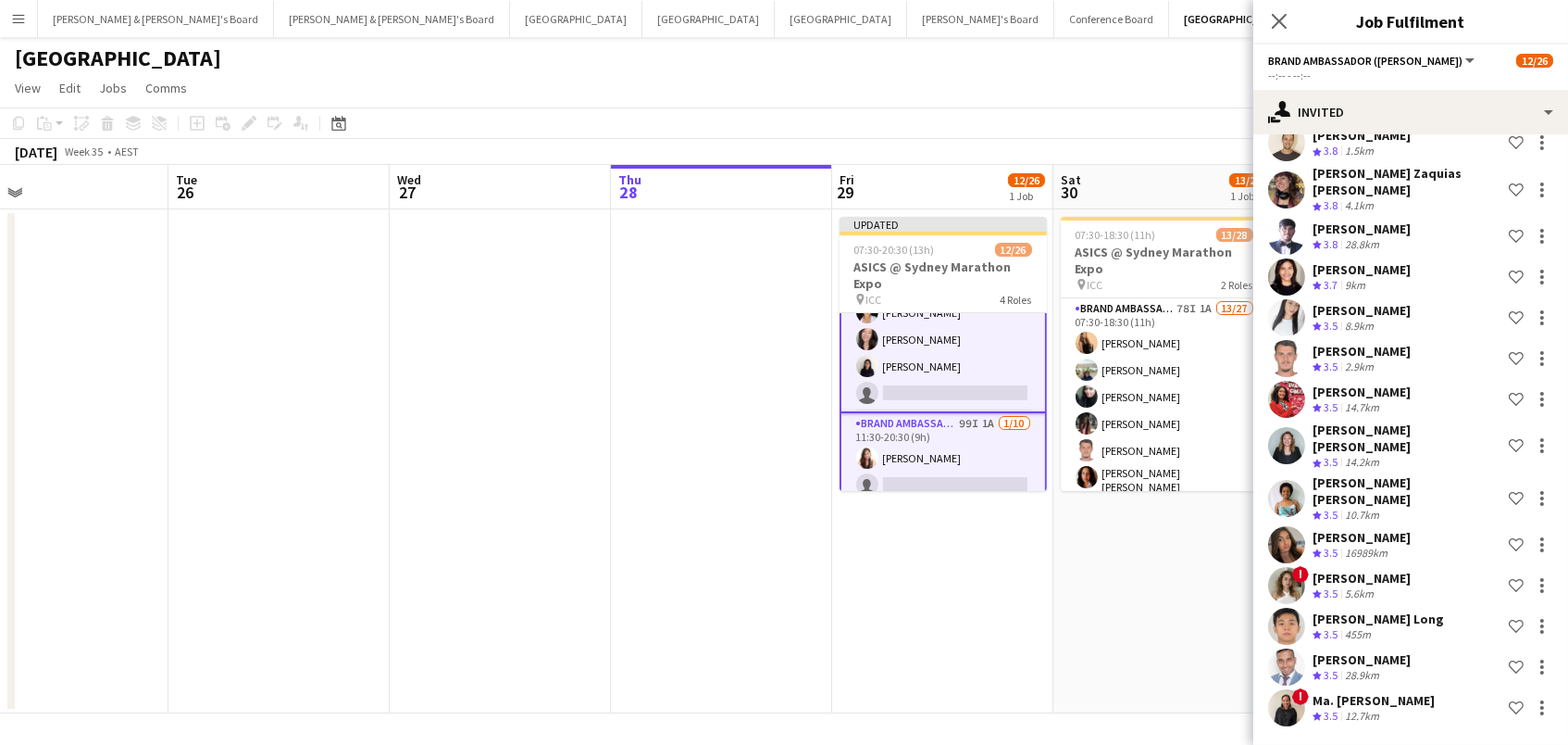
scroll to position [3108, 0]
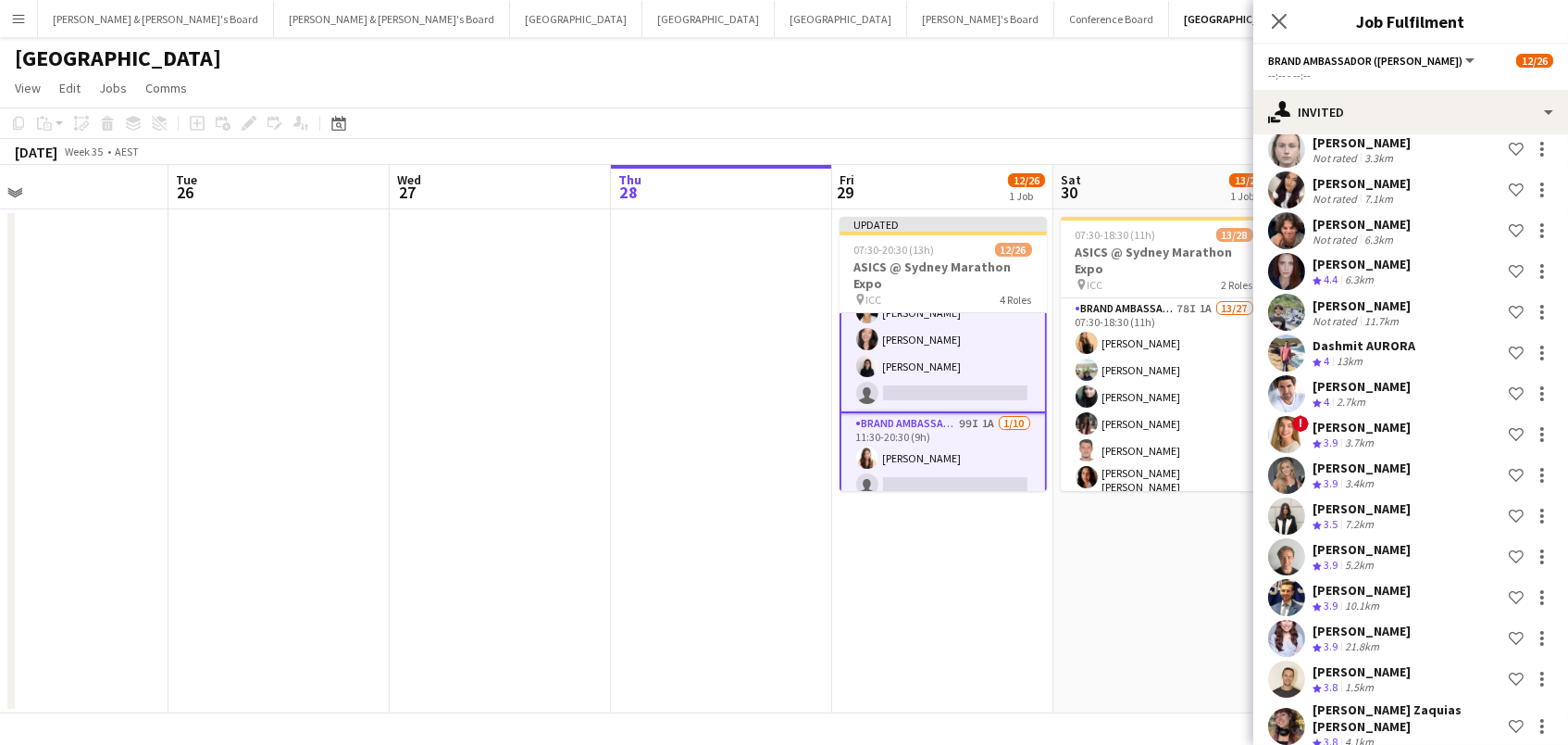
click at [1199, 153] on div "[DATE] Week 35 • AEST Publish 1 job Revert 1 job" at bounding box center [784, 151] width 1568 height 26
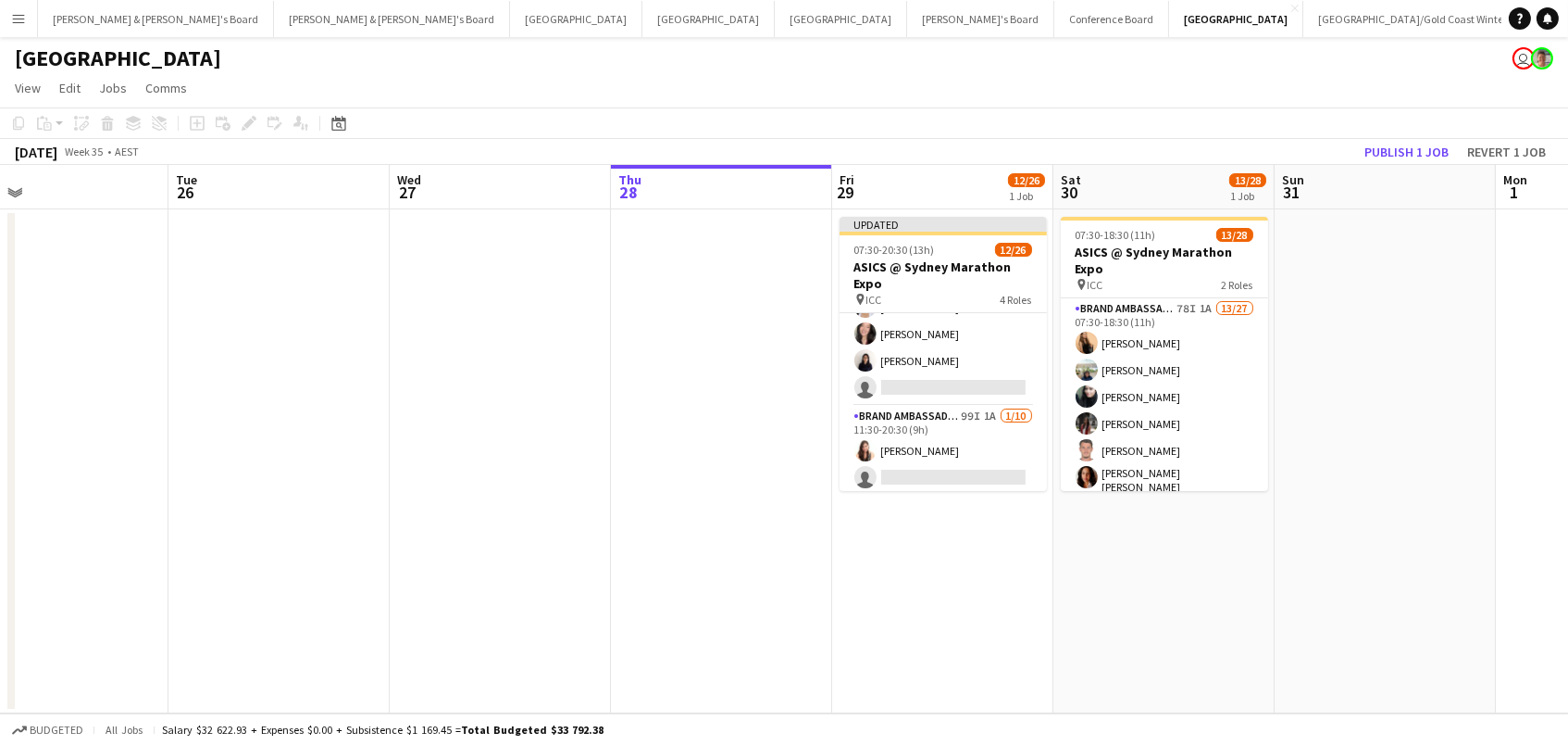
drag, startPoint x: 1409, startPoint y: 145, endPoint x: 851, endPoint y: 90, distance: 560.7
click at [1408, 145] on button "Publish 1 job" at bounding box center [1407, 151] width 99 height 24
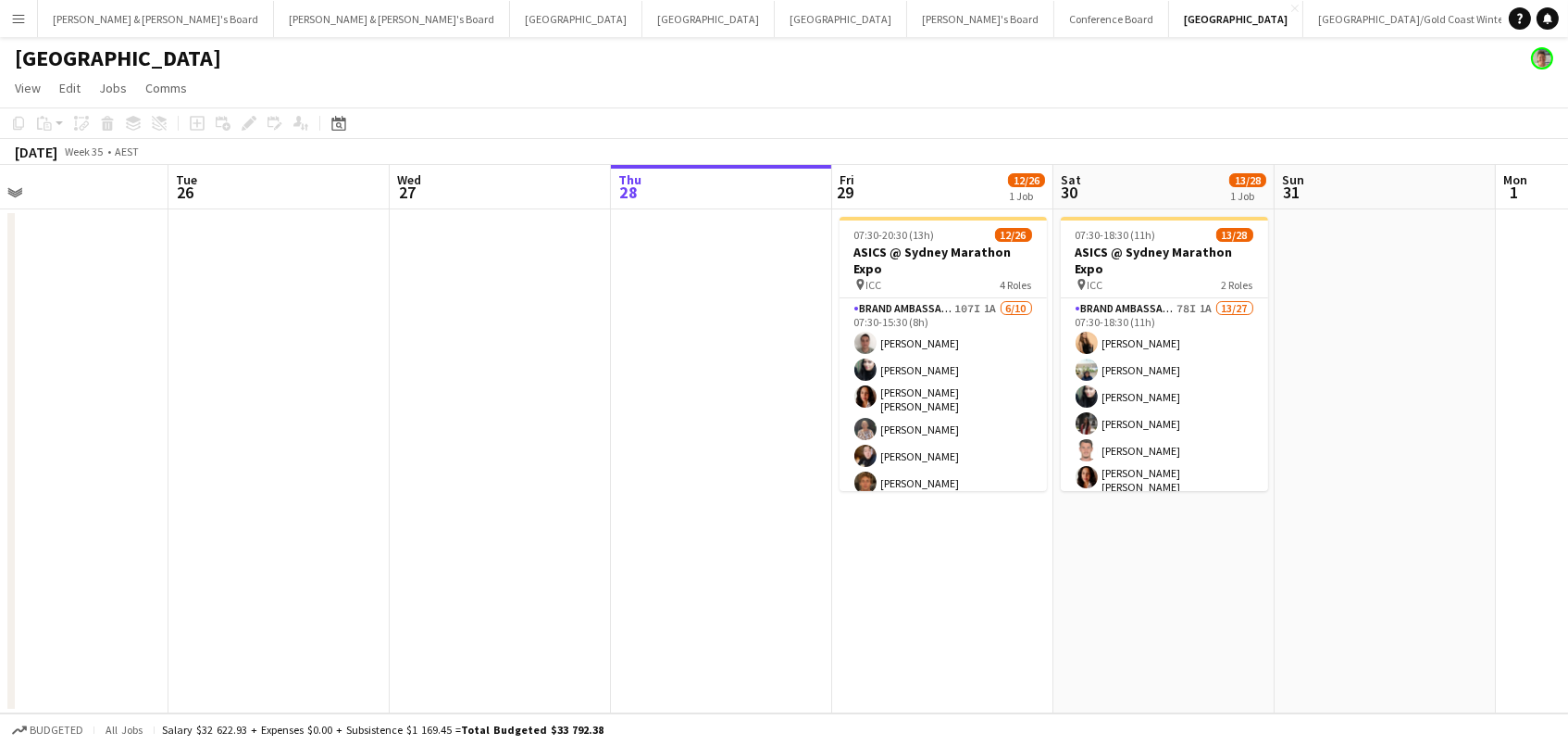
scroll to position [0, 0]
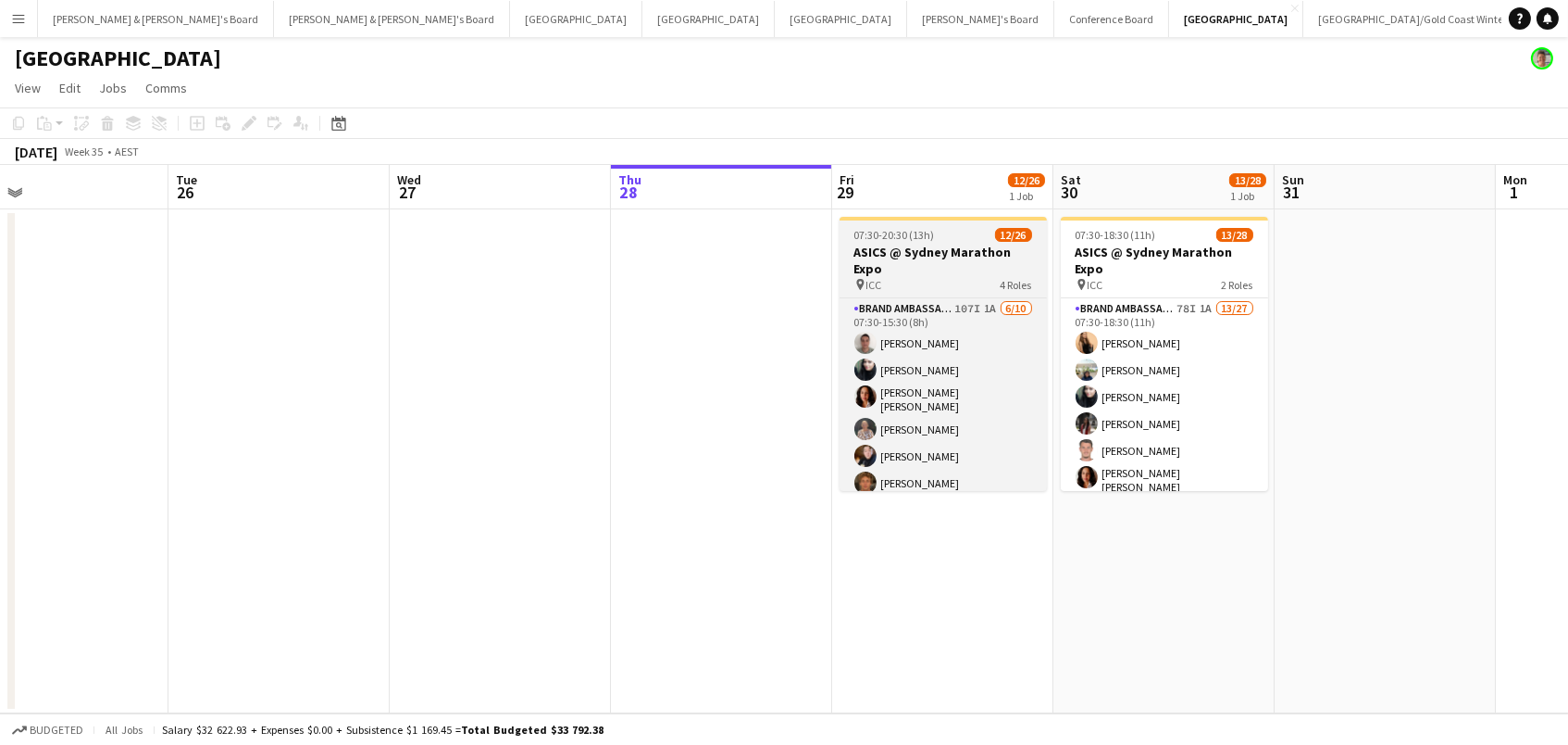
click at [869, 233] on span "07:30-20:30 (13h)" at bounding box center [895, 235] width 81 height 14
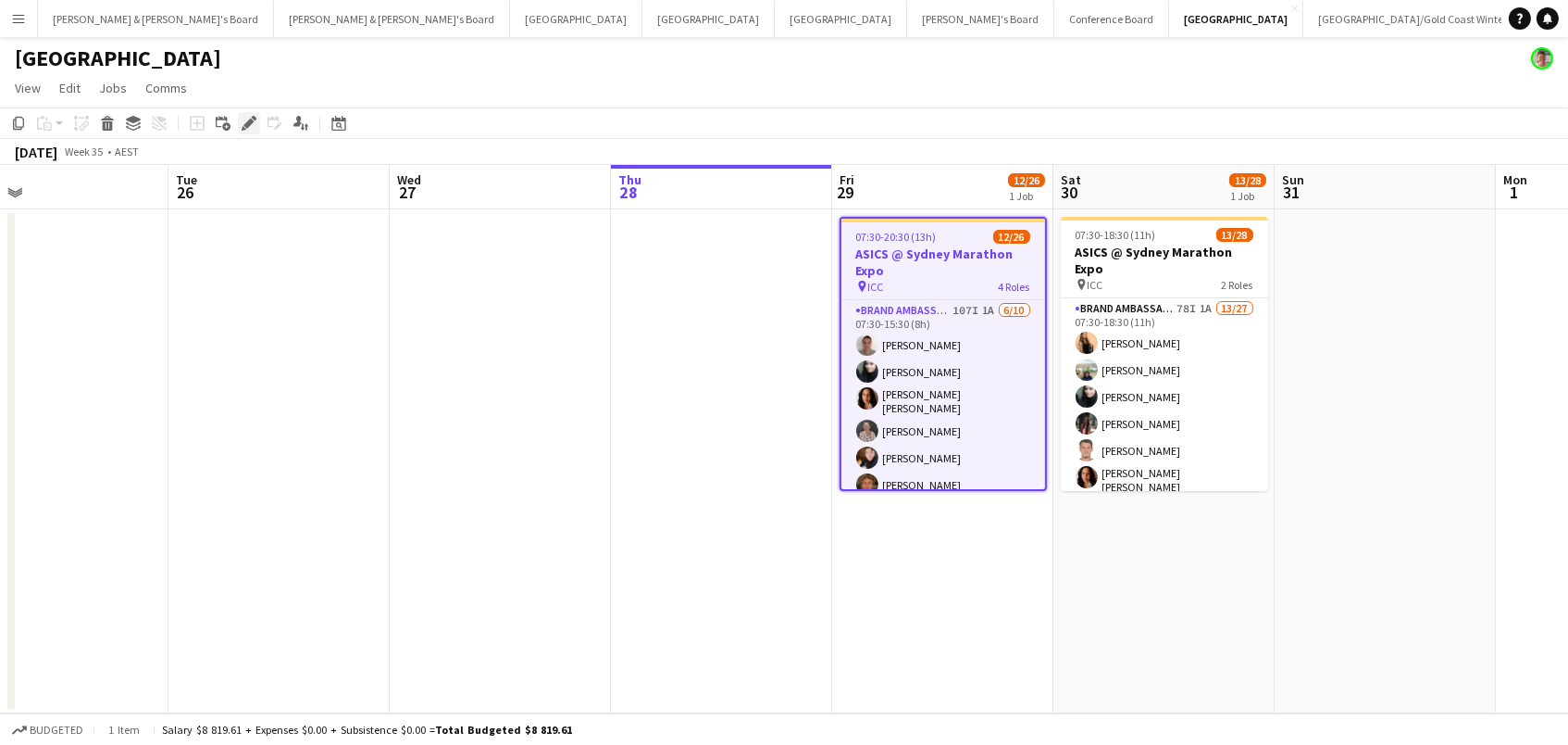
click at [242, 116] on icon "Edit" at bounding box center [249, 123] width 15 height 15
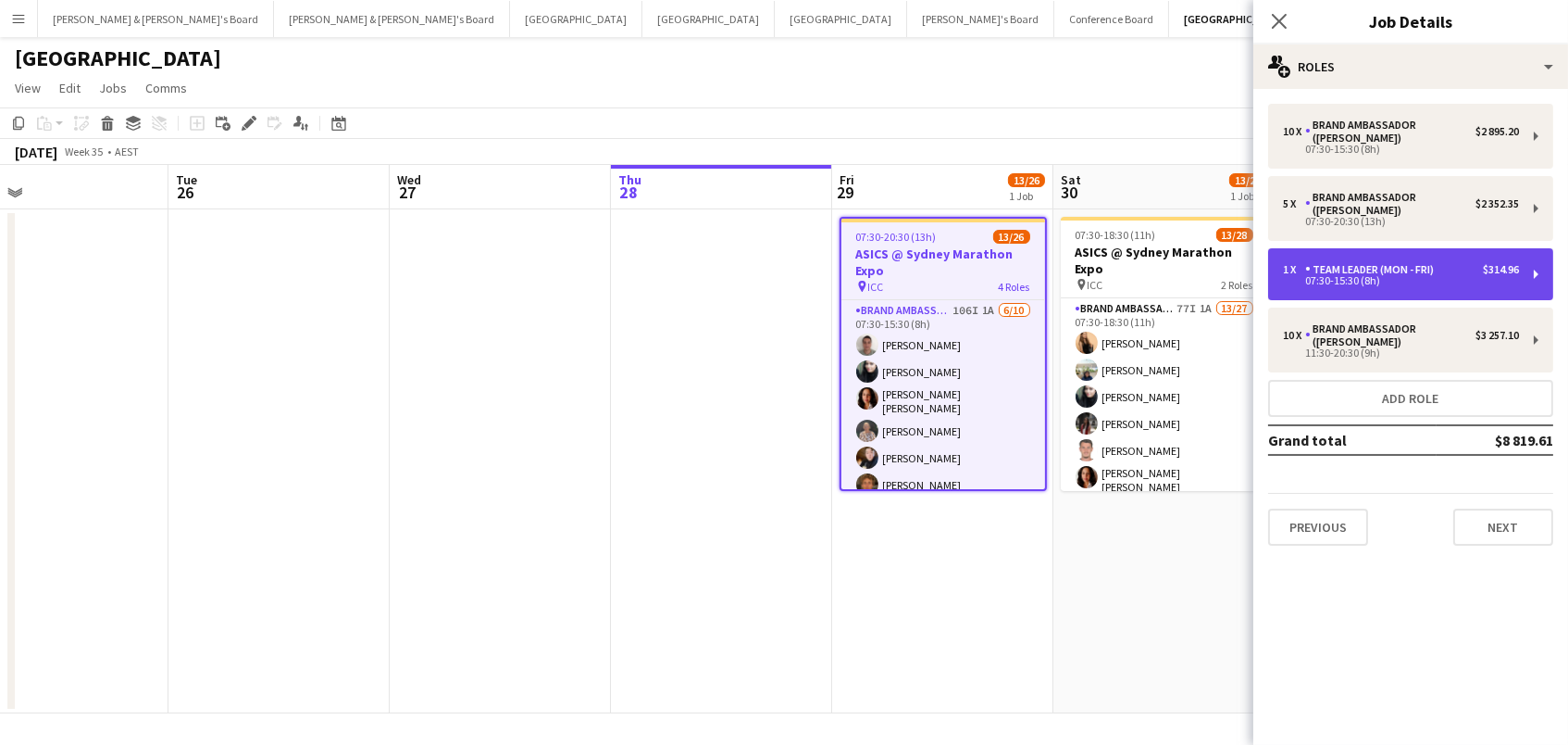
click at [1396, 249] on div "1 x Team Leader (Mon - Fri) $314.96 07:30-15:30 (8h)" at bounding box center [1410, 274] width 286 height 52
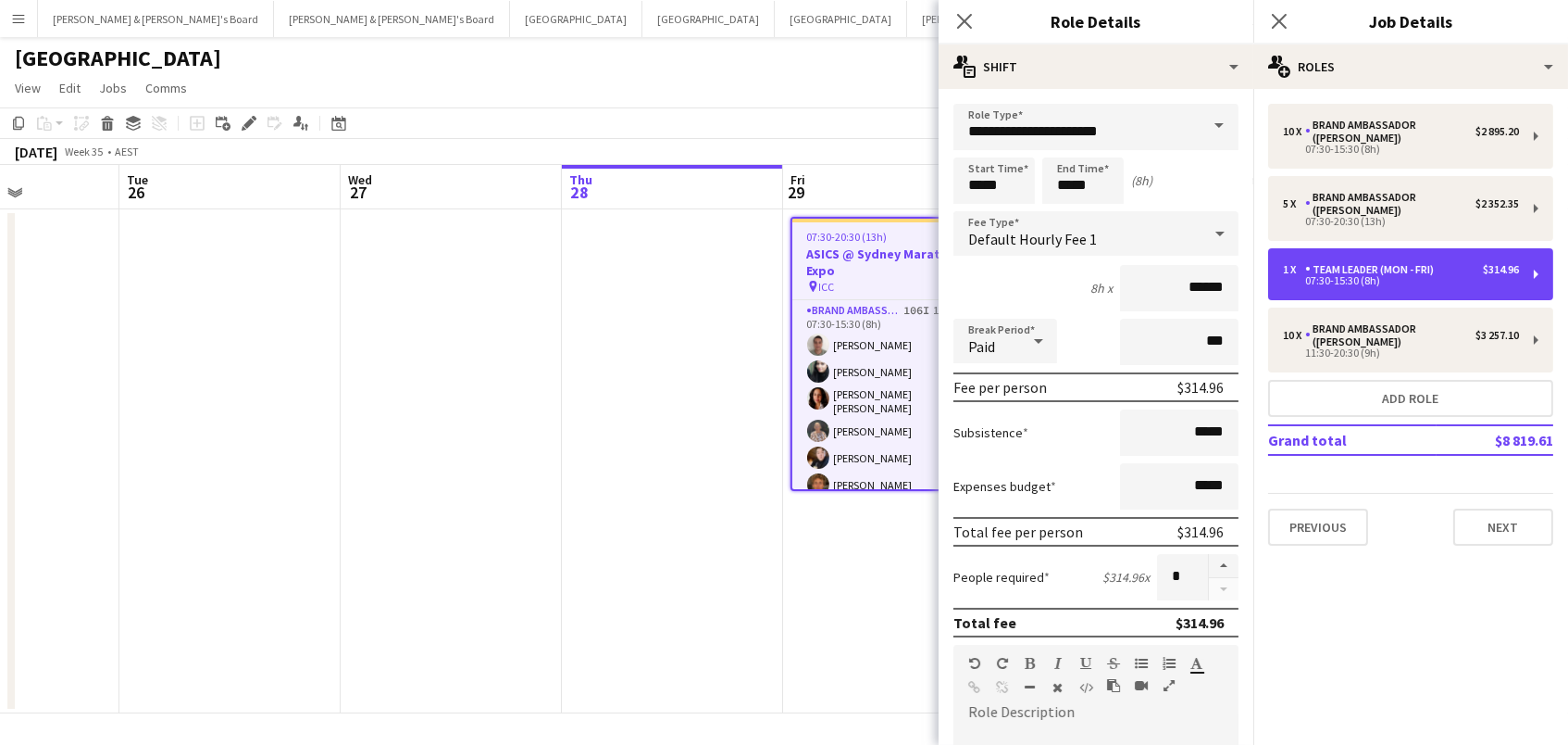
scroll to position [0, 605]
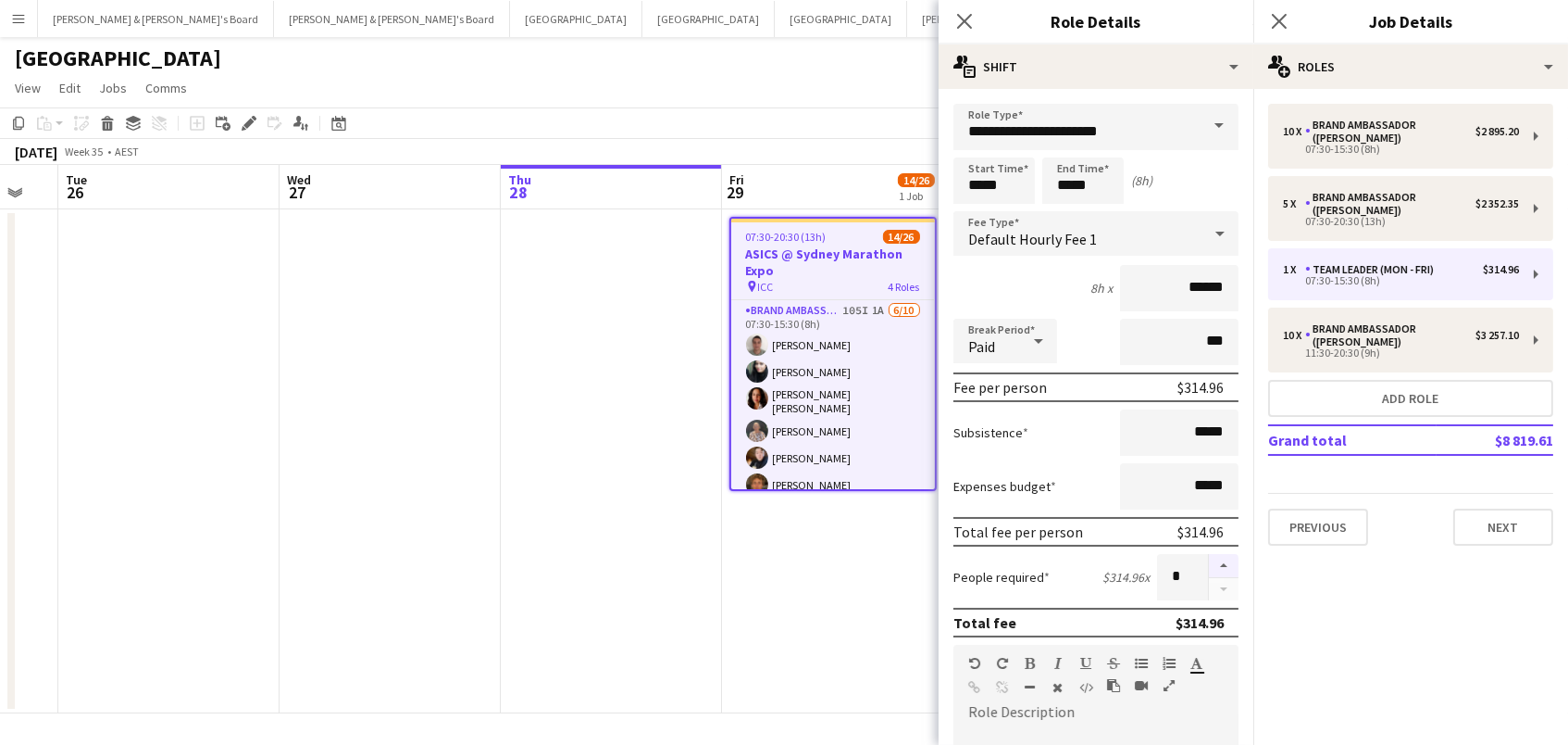
click at [1219, 566] on button "button" at bounding box center [1224, 566] width 29 height 24
type input "*"
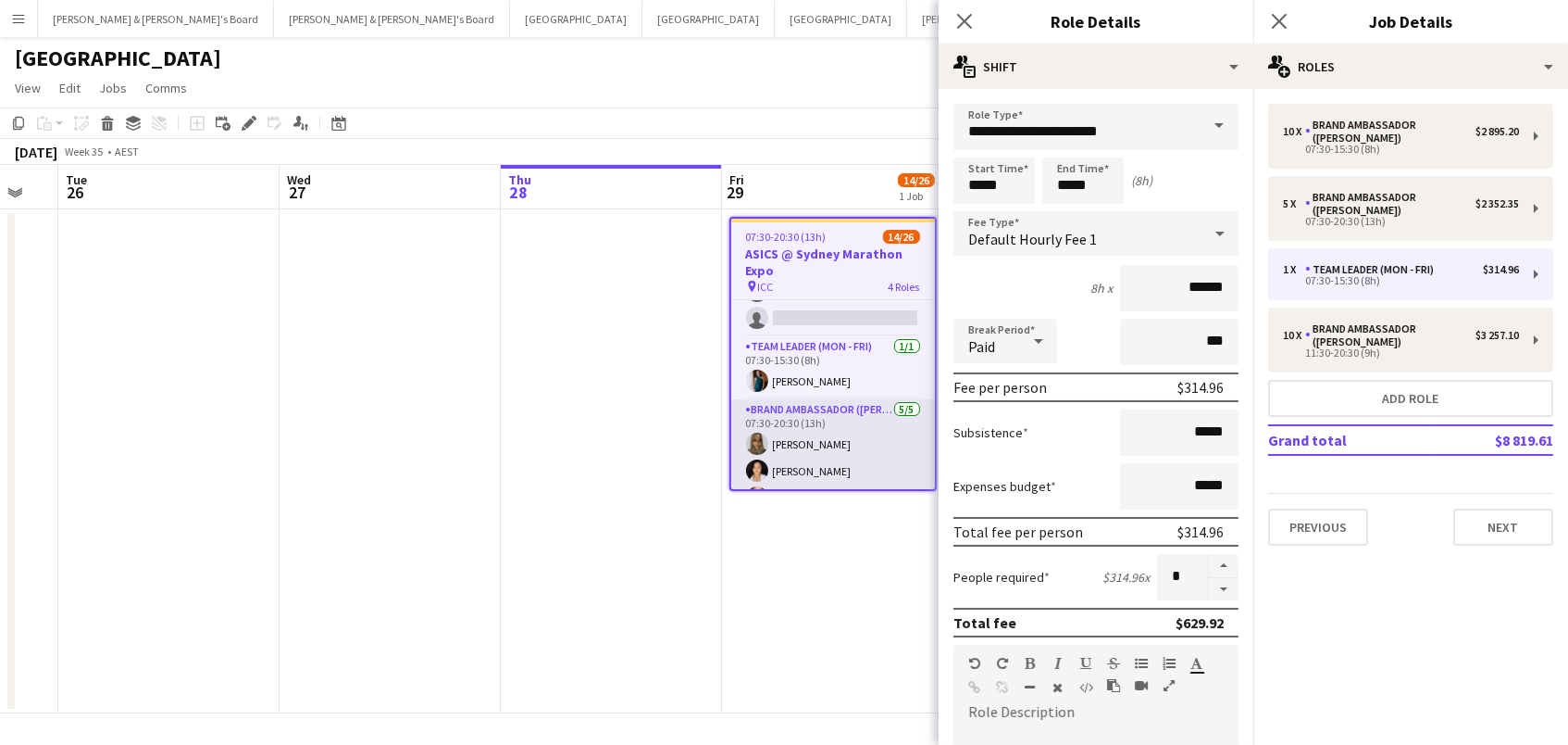
scroll to position [272, 0]
click at [615, 529] on app-date-cell at bounding box center [611, 461] width 221 height 504
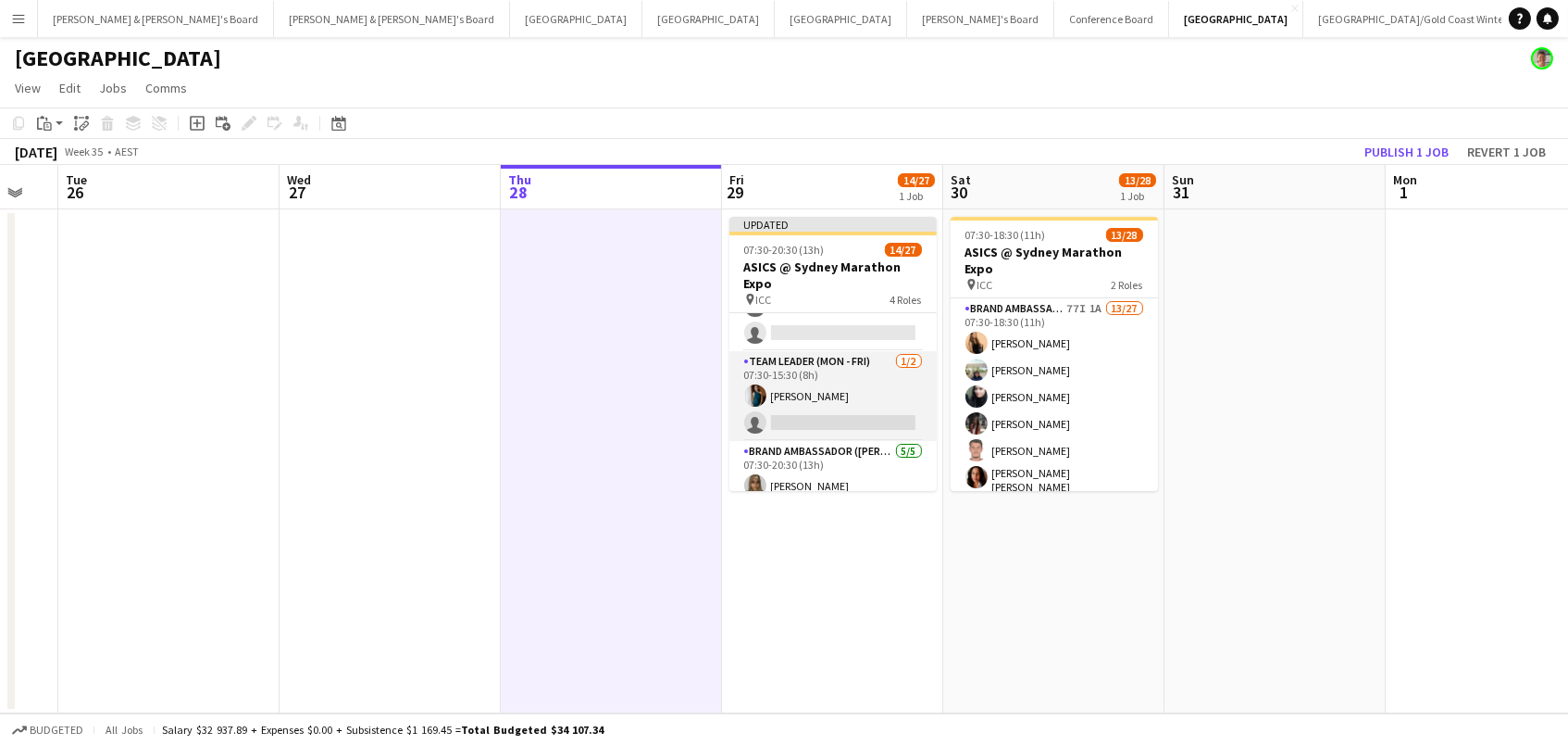
click at [902, 398] on app-card-role "Team Leader (Mon - Fri) [DATE] 07:30-15:30 (8h) [PERSON_NAME] single-neutral-ac…" at bounding box center [833, 396] width 208 height 90
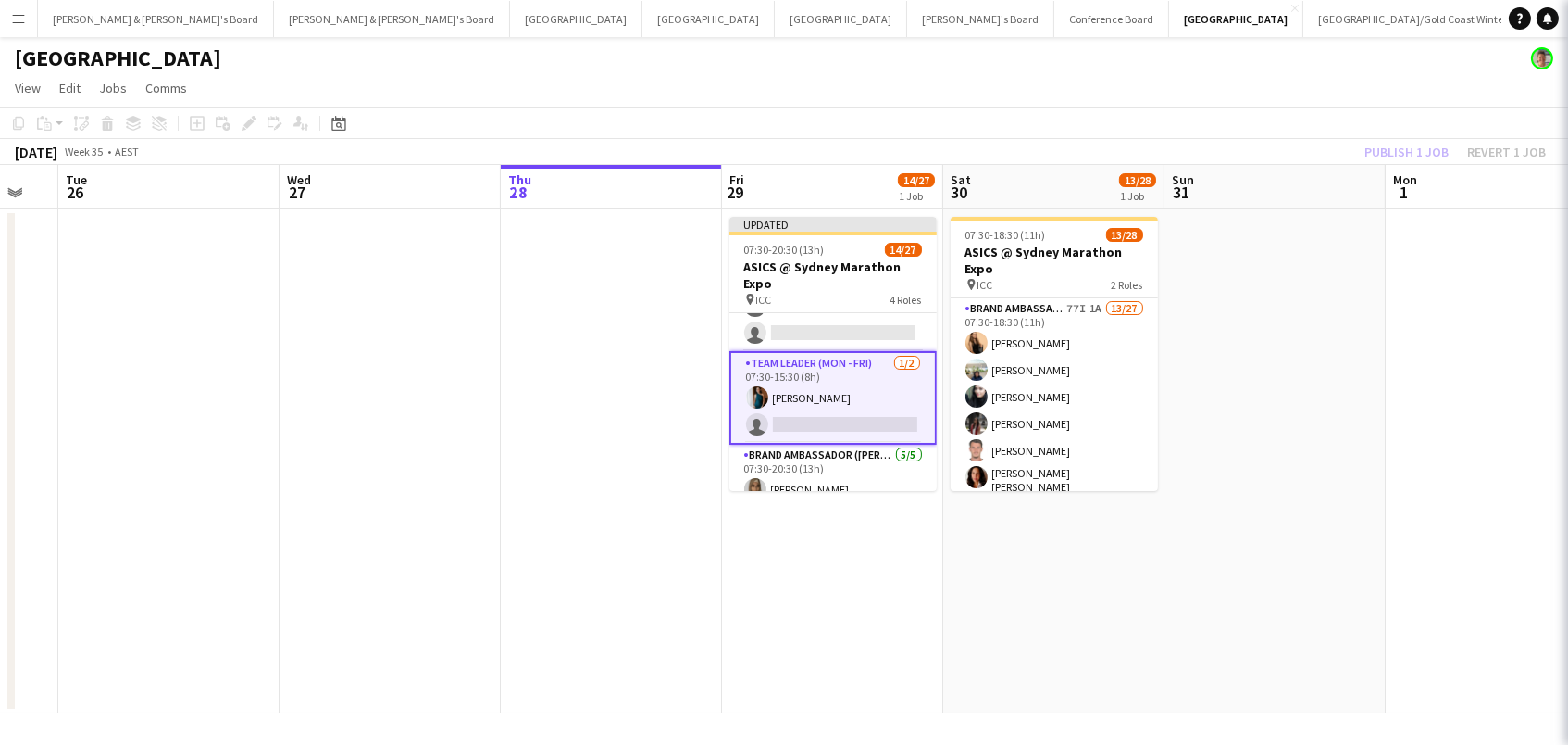
scroll to position [0, 603]
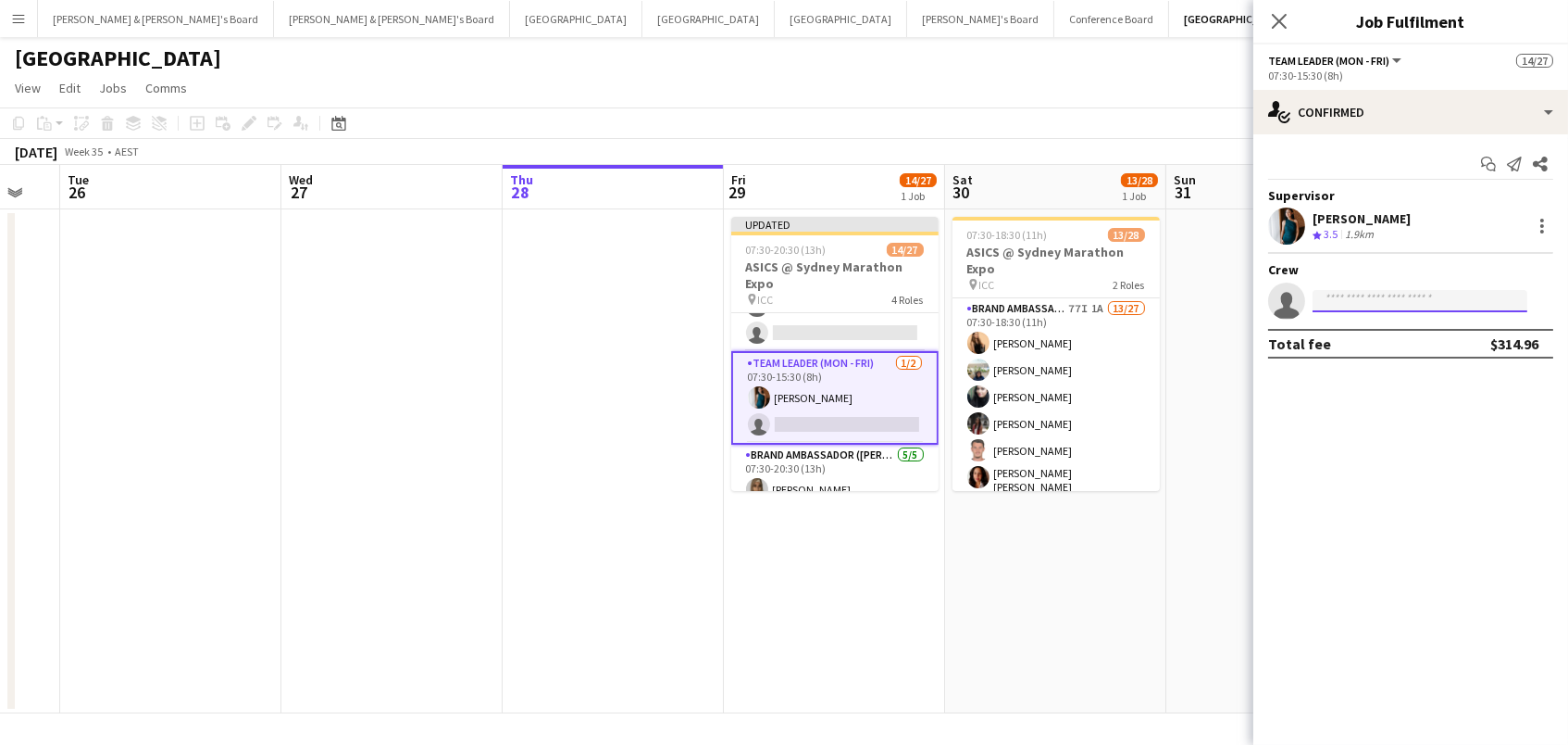
click at [1348, 291] on input at bounding box center [1420, 300] width 214 height 22
drag, startPoint x: 1353, startPoint y: 301, endPoint x: 1279, endPoint y: 289, distance: 75.0
click at [1279, 289] on app-invite-slot "single-neutral-actions ******" at bounding box center [1410, 301] width 315 height 37
type input "*****"
click at [1359, 347] on span "[PHONE_NUMBER]" at bounding box center [1420, 353] width 185 height 15
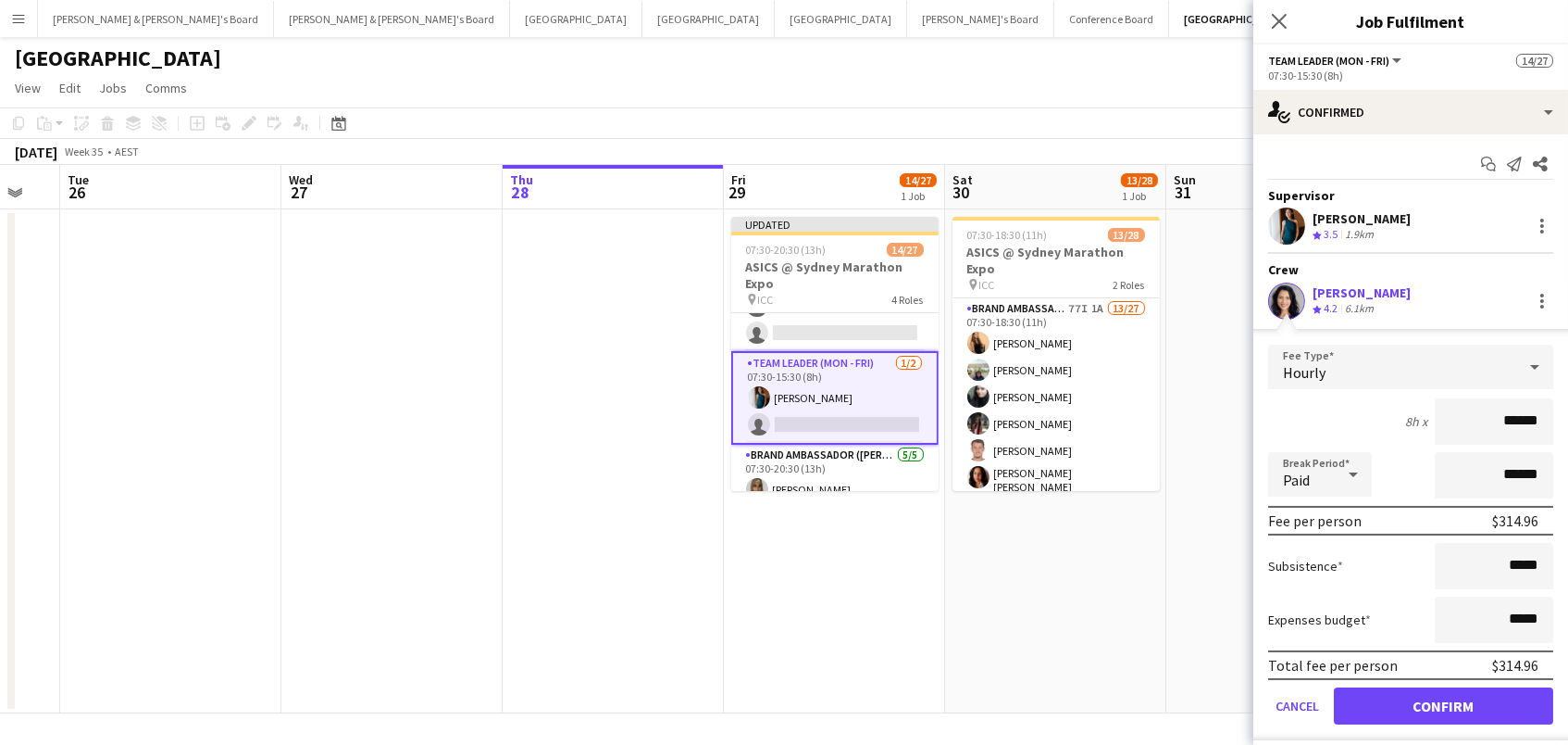
click at [1443, 701] on button "Confirm" at bounding box center [1443, 706] width 219 height 37
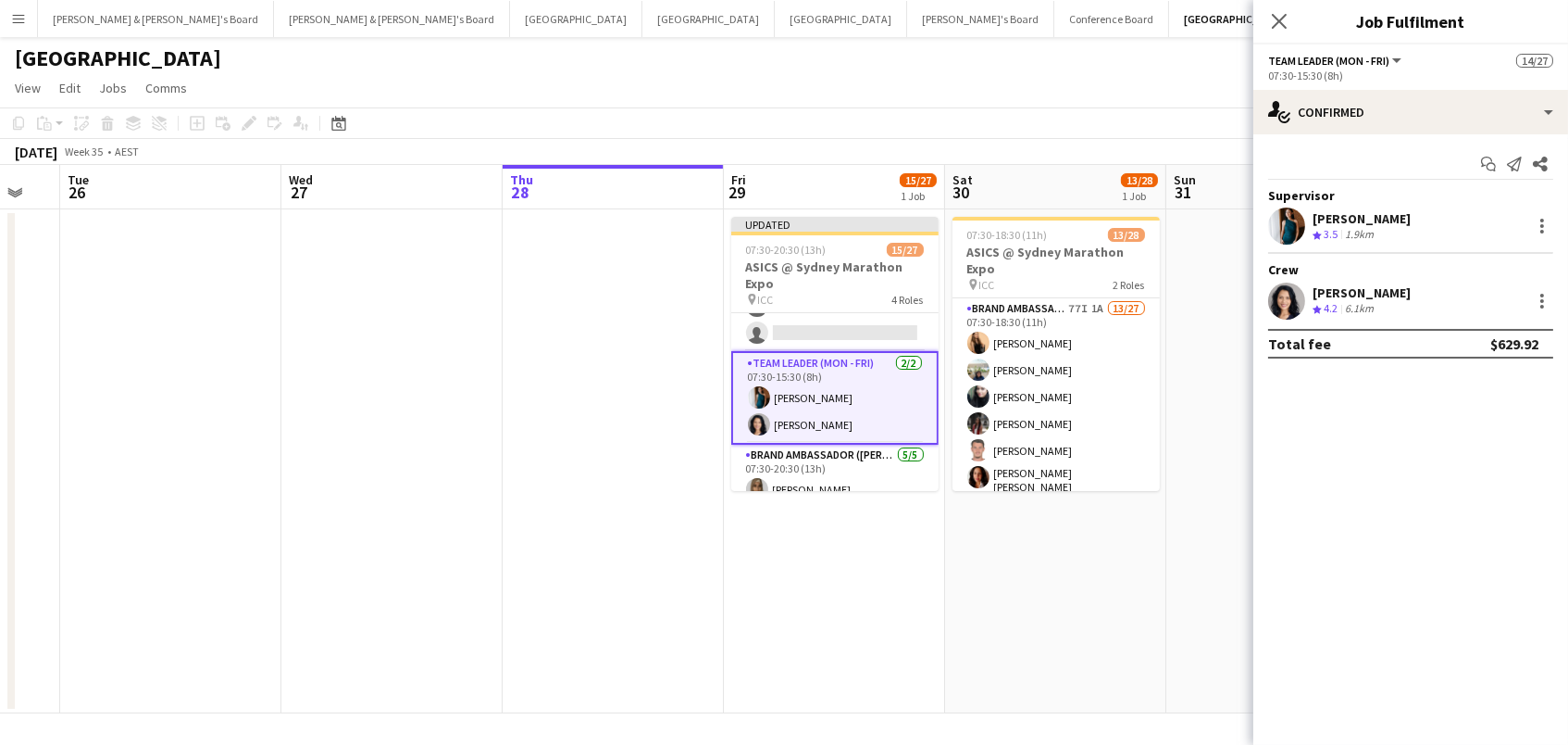
click at [1069, 97] on app-page-menu "View Day view expanded Day view collapsed Month view Date picker Jump to [DATE]…" at bounding box center [784, 90] width 1568 height 35
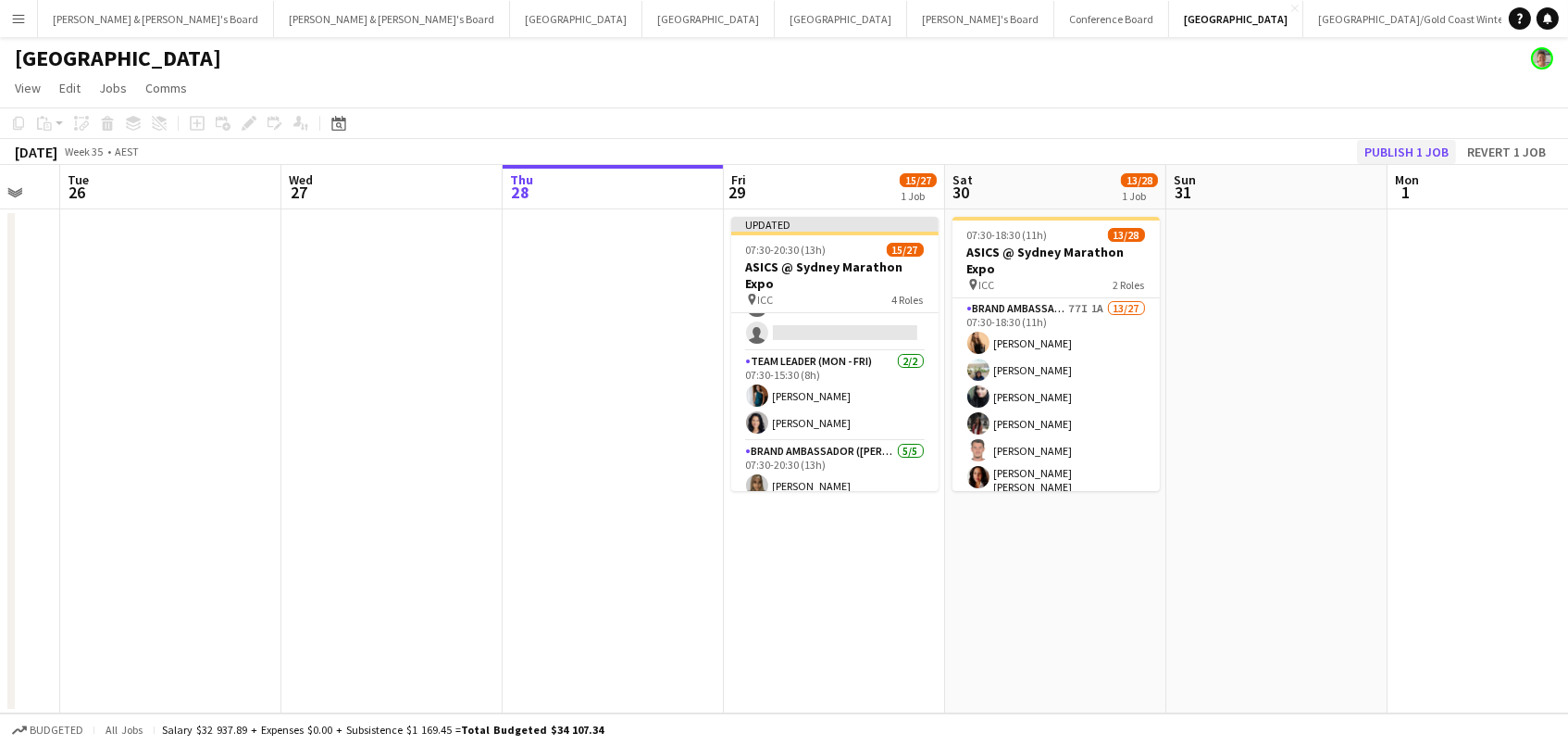
click at [1379, 145] on button "Publish 1 job" at bounding box center [1407, 151] width 99 height 24
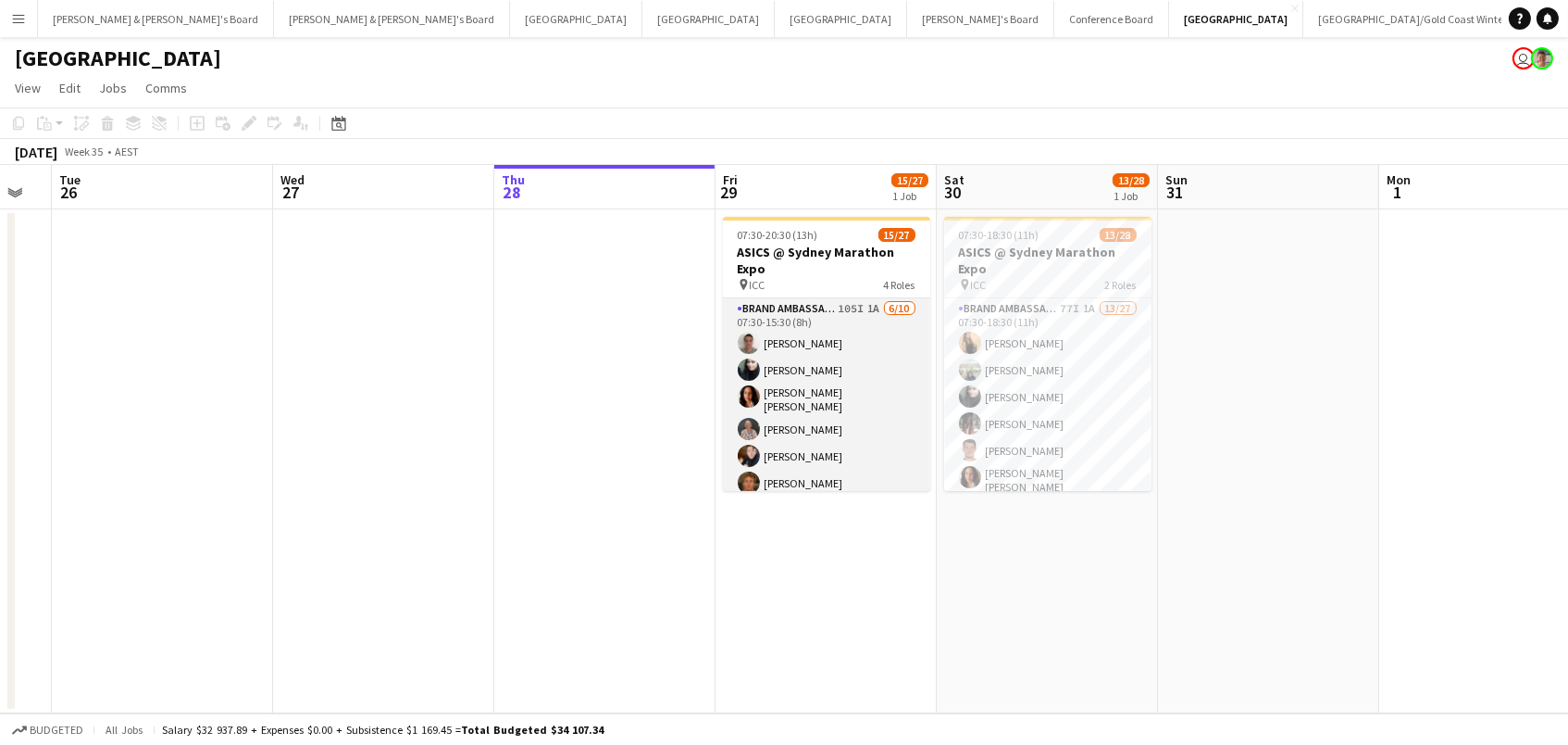
scroll to position [0, 0]
click at [869, 407] on app-card-role "Brand Ambassador (Mon - Fri) 105I 1A [DATE] 07:30-15:30 (8h) [PERSON_NAME] [PER…" at bounding box center [826, 453] width 208 height 310
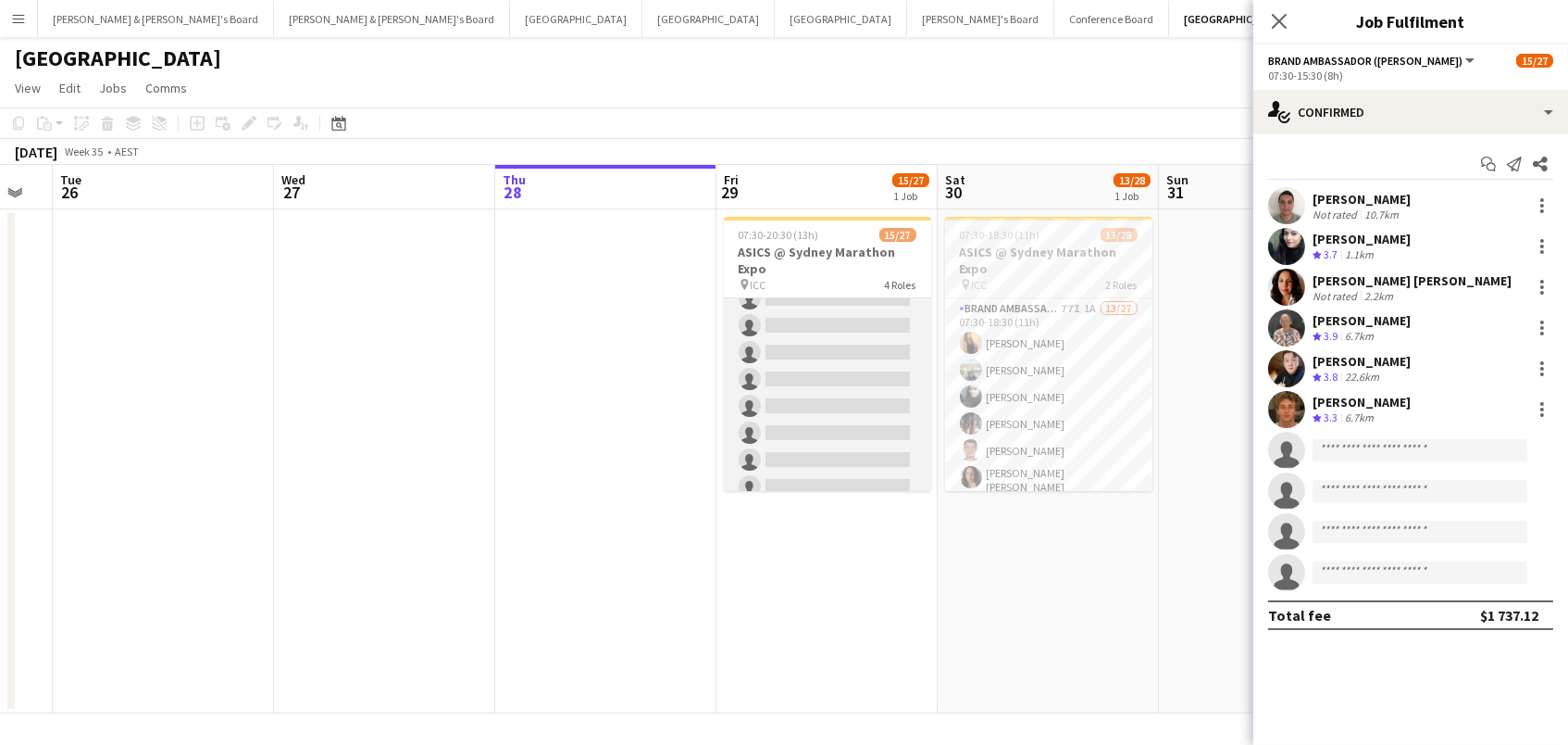
scroll to position [677, 0]
click at [768, 460] on app-card-role "Brand Ambassador (Mon - Fri) 96I 1A [DATE] 11:30-20:30 (9h) [PERSON_NAME] [PERS…" at bounding box center [827, 353] width 208 height 305
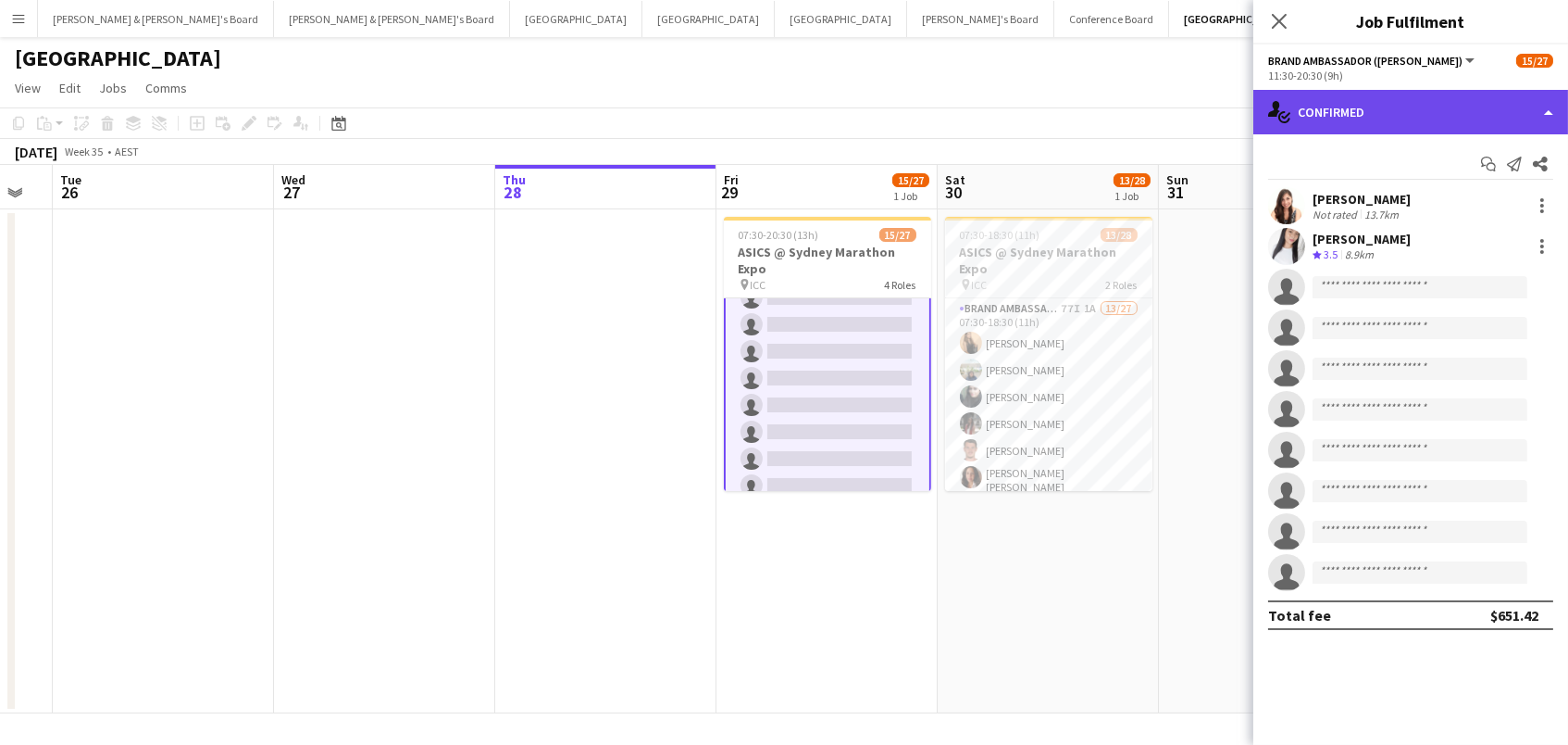
click at [1304, 124] on div "single-neutral-actions-check-2 Confirmed" at bounding box center [1410, 112] width 315 height 45
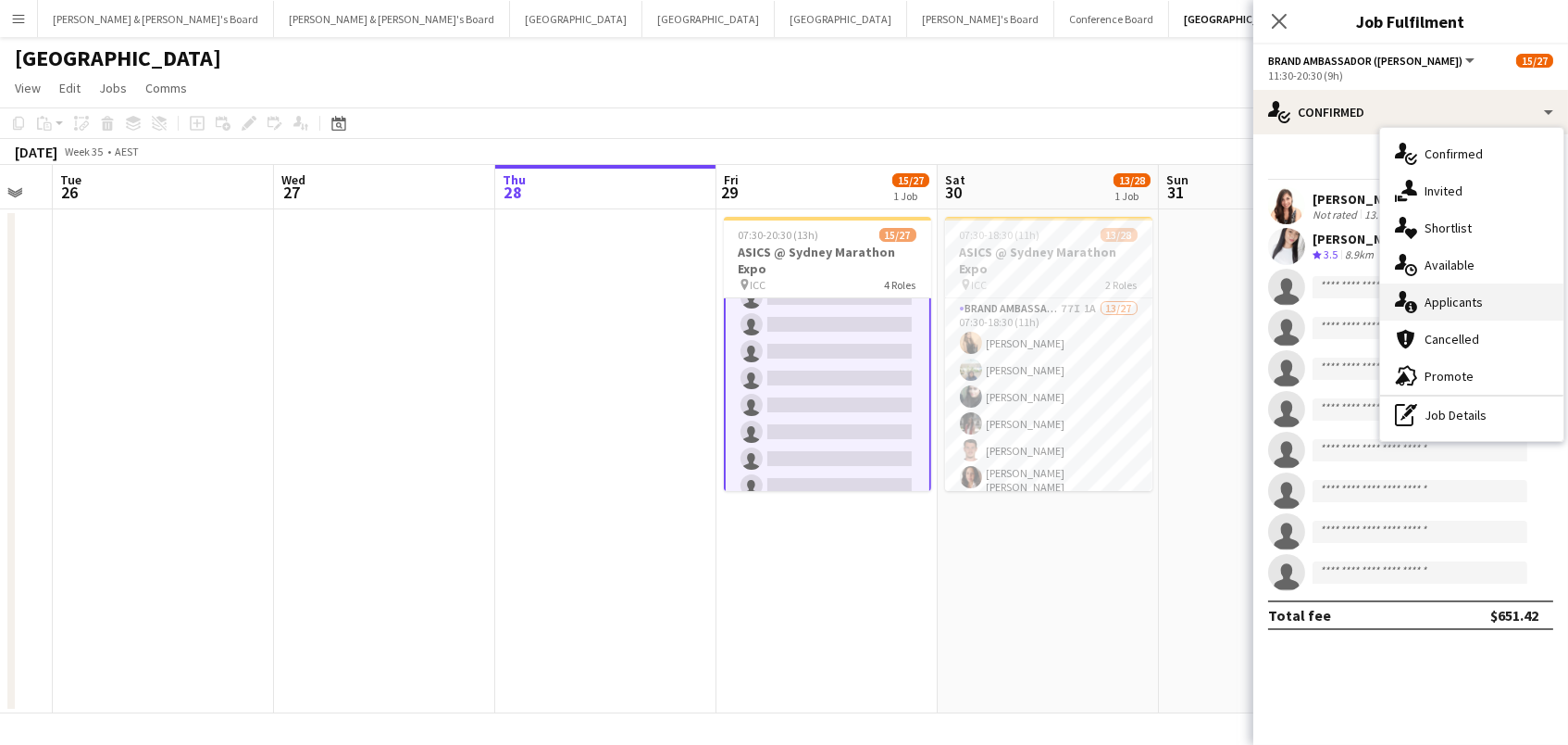
click at [1484, 294] on div "single-neutral-actions-information Applicants" at bounding box center [1472, 302] width 183 height 37
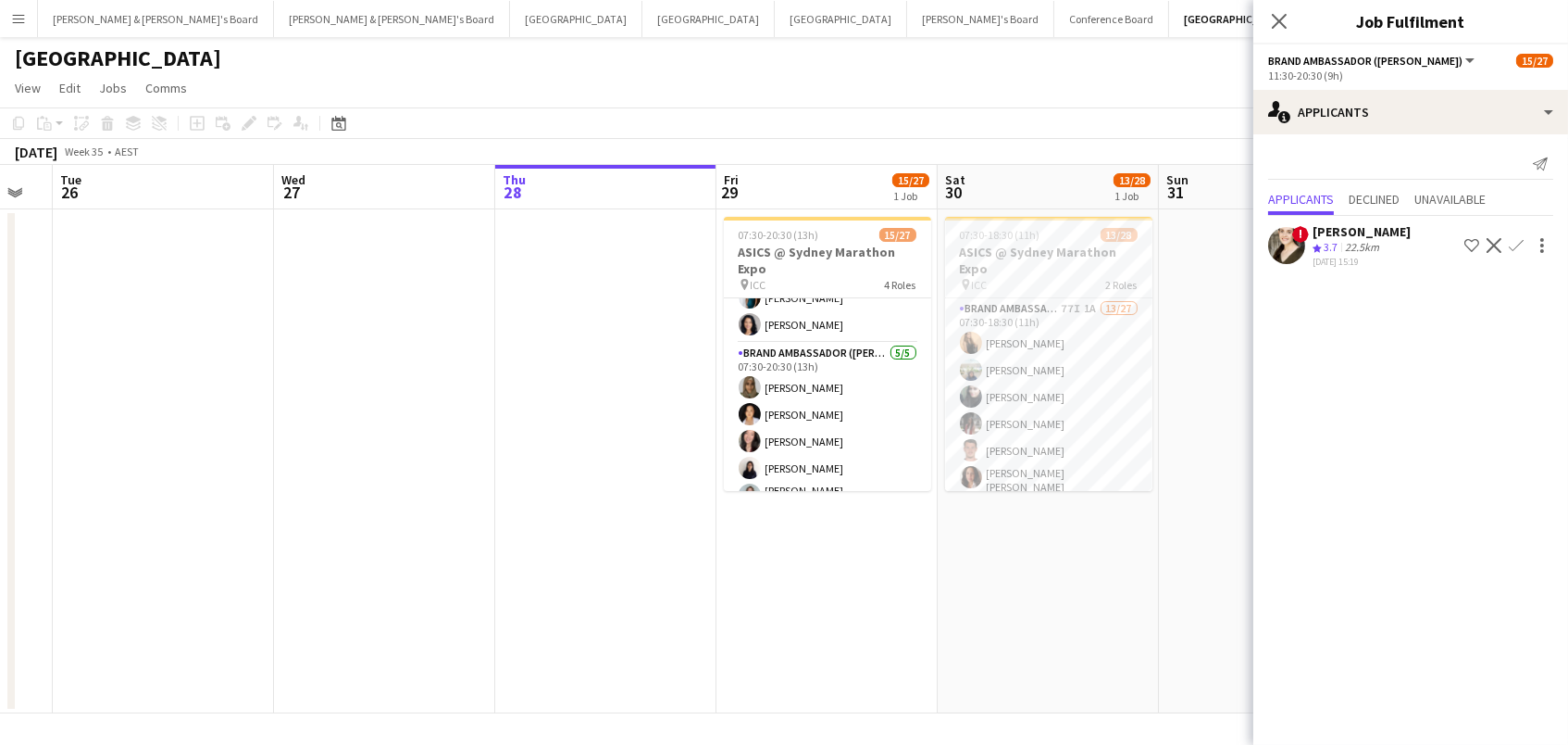
scroll to position [213, 0]
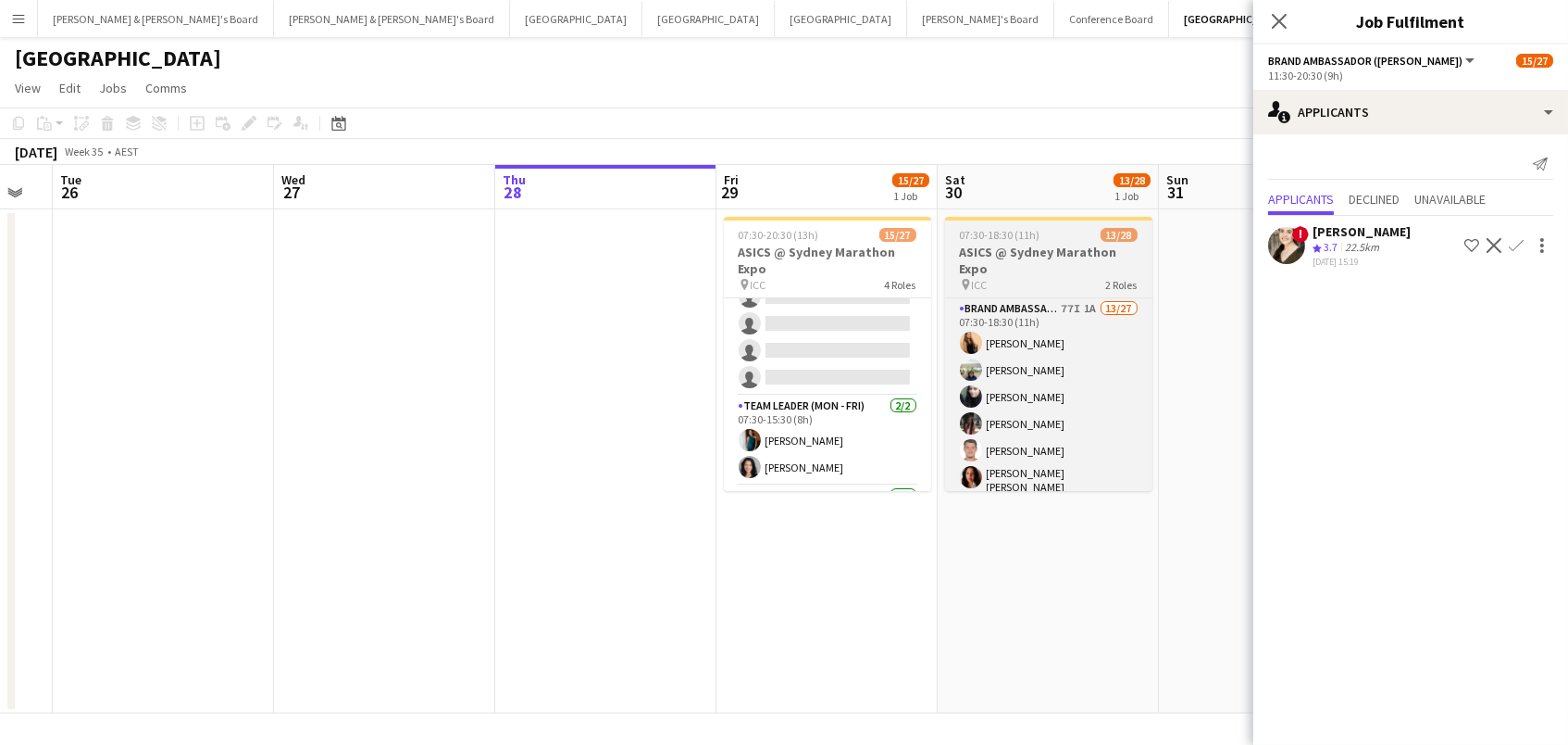
click at [997, 262] on h3 "ASICS @ Sydney Marathon Expo" at bounding box center [1049, 260] width 208 height 33
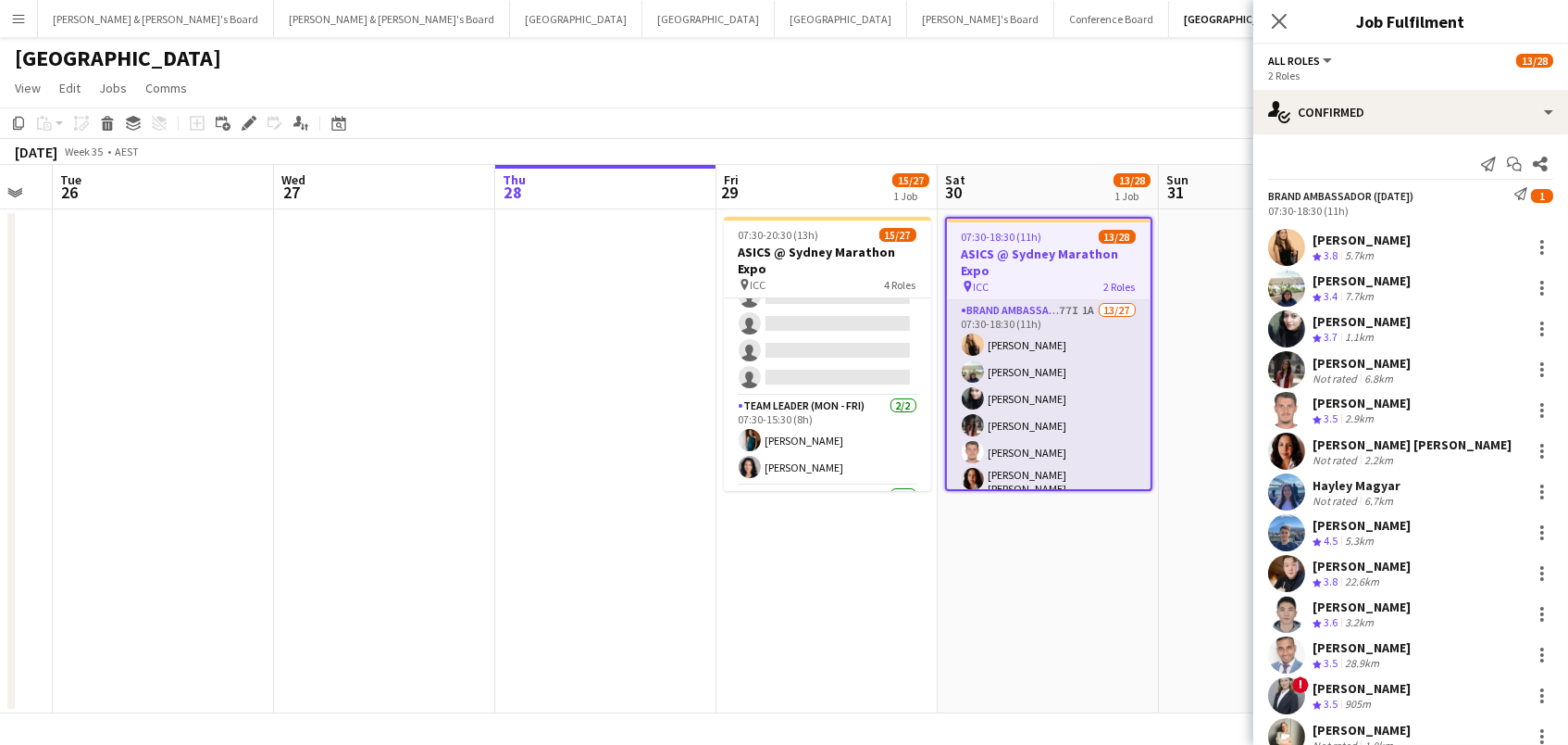
scroll to position [0, 0]
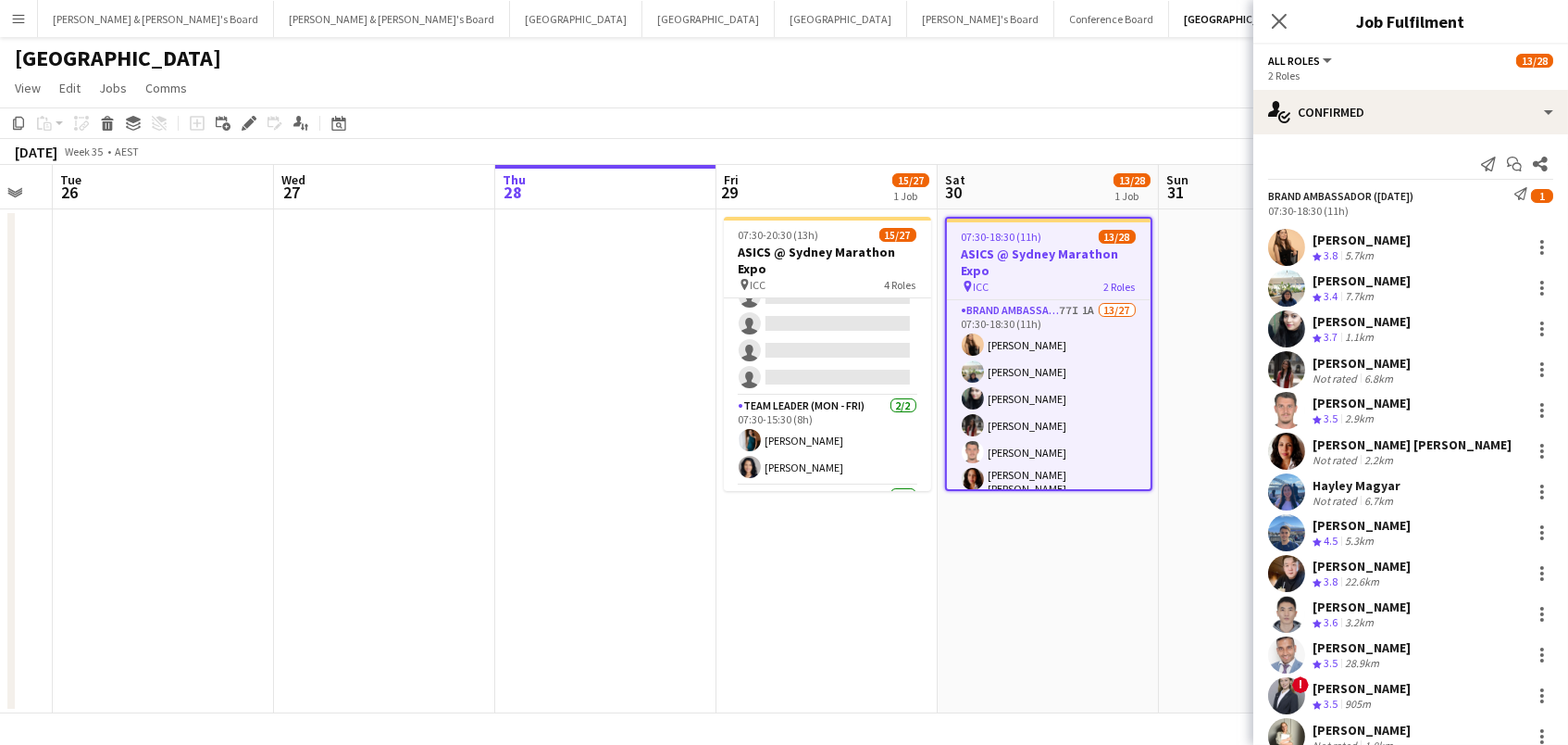
click at [1035, 264] on h3 "ASICS @ Sydney Marathon Expo" at bounding box center [1049, 262] width 204 height 33
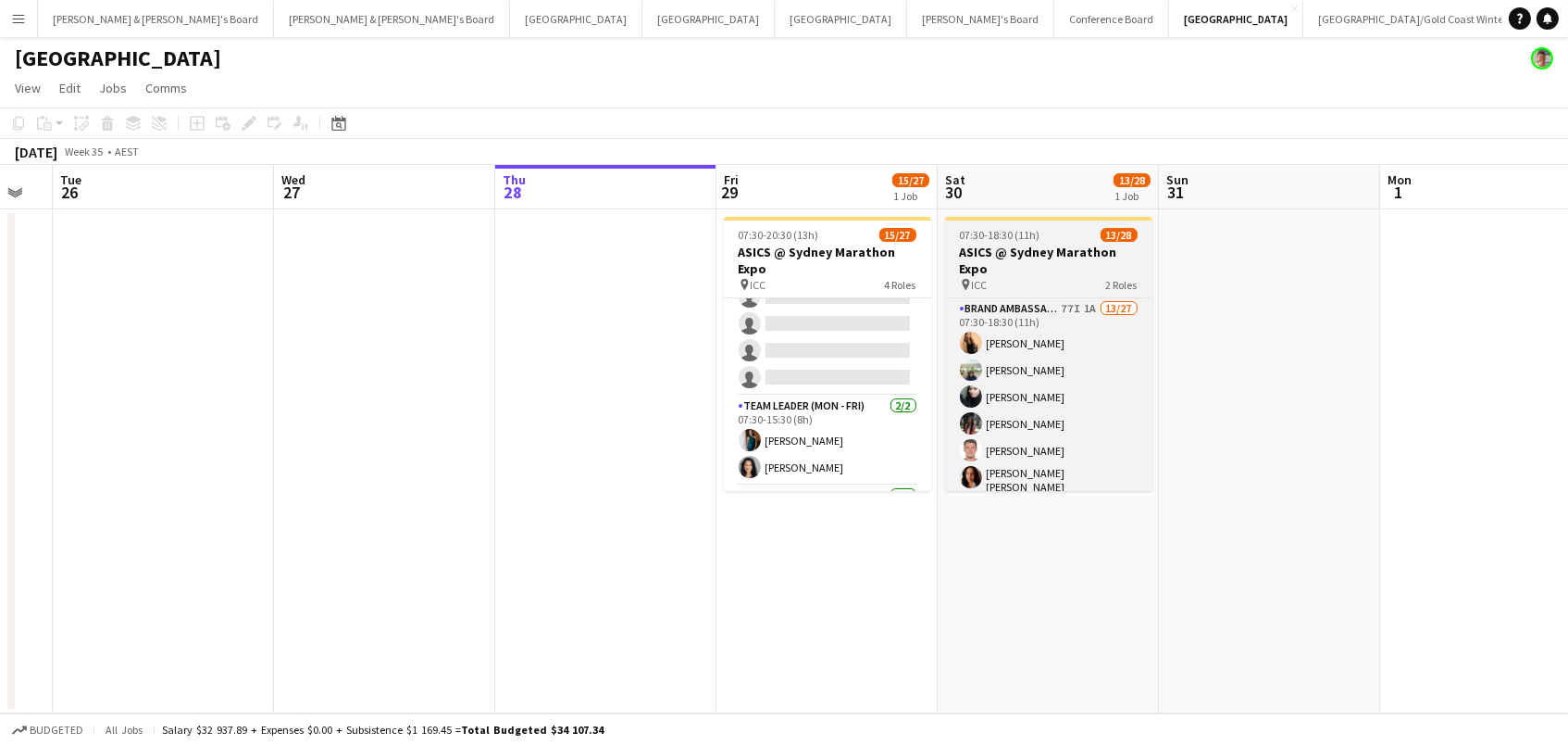
click at [998, 246] on h3 "ASICS @ Sydney Marathon Expo" at bounding box center [1049, 260] width 208 height 33
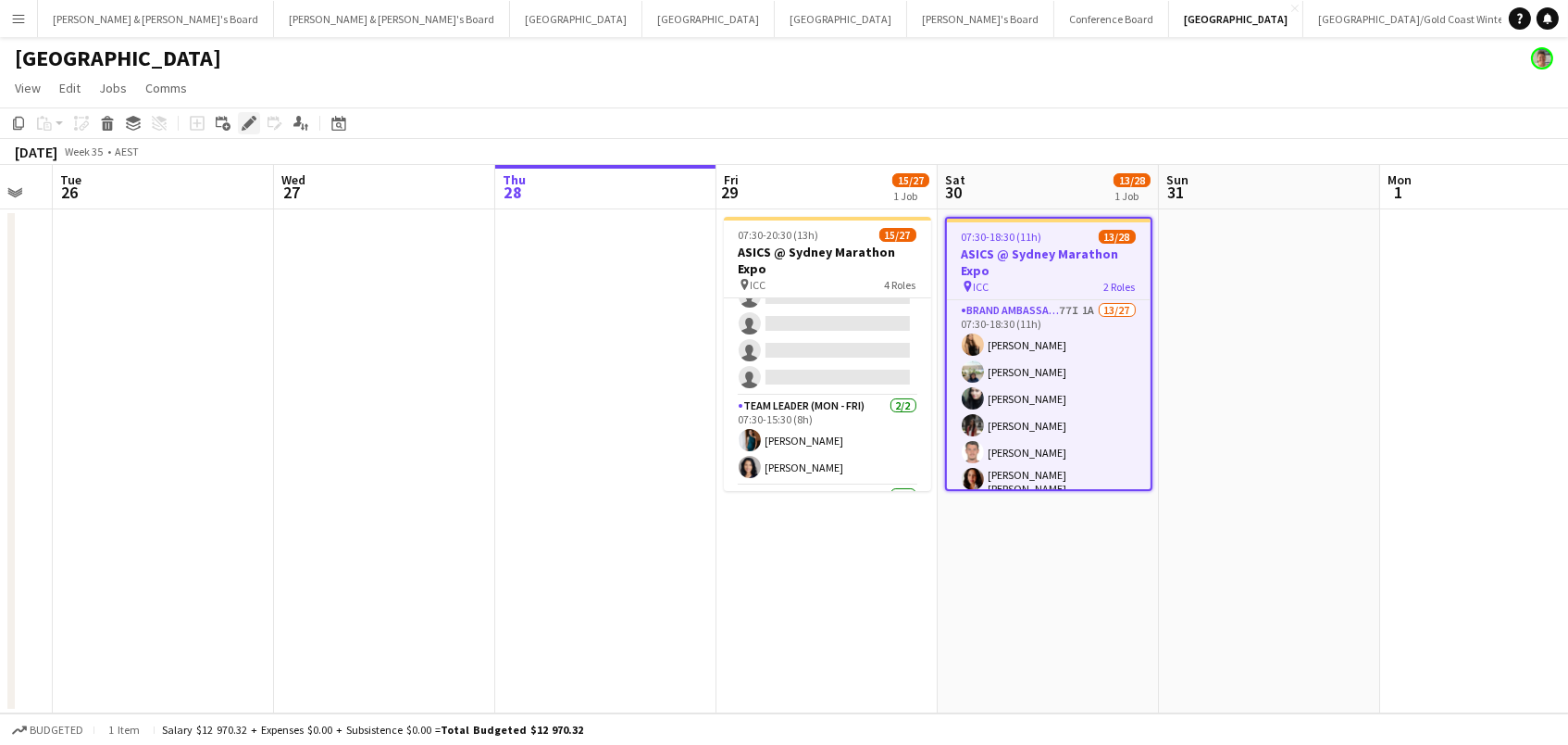
click at [244, 122] on icon at bounding box center [249, 124] width 10 height 10
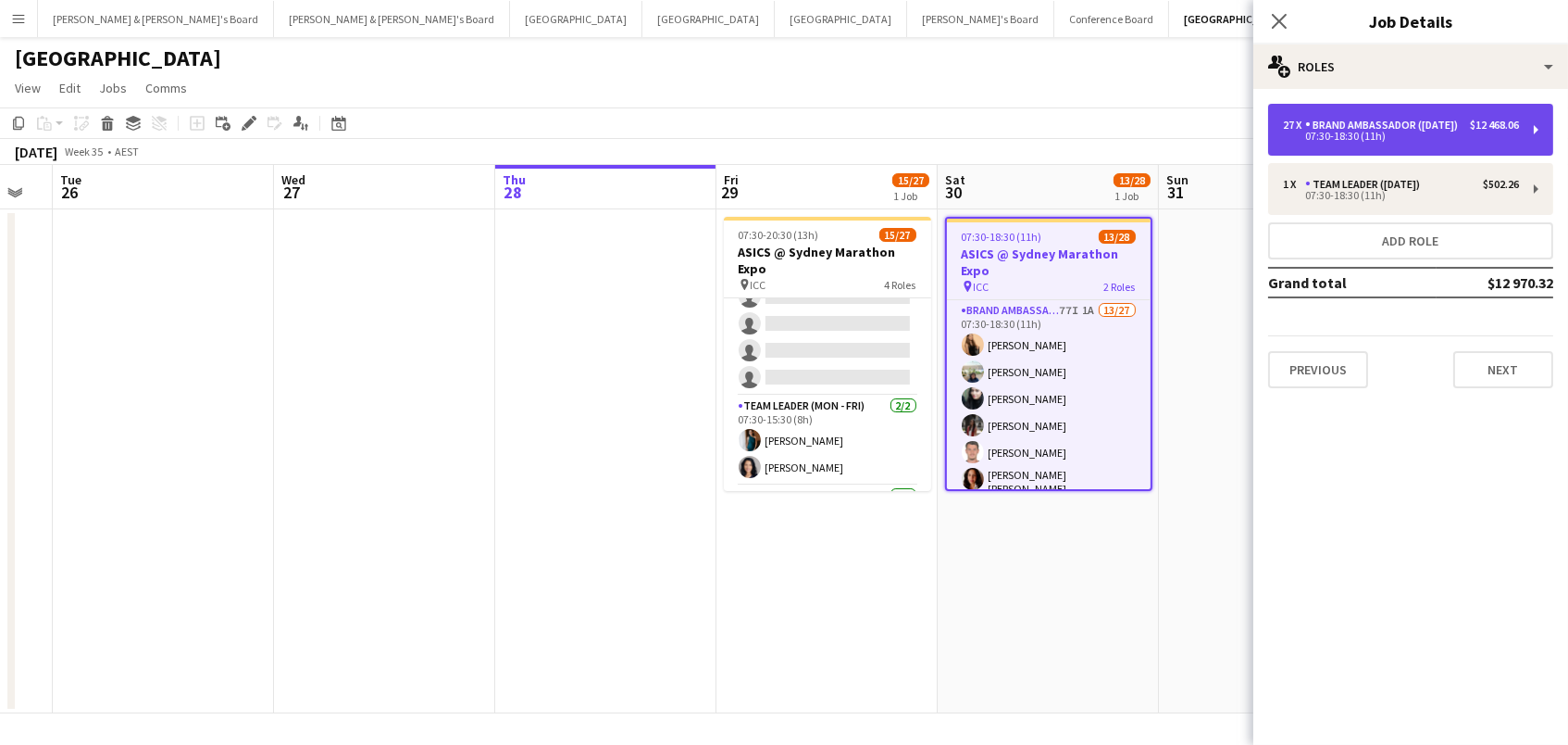
click at [1439, 140] on div "07:30-18:30 (11h)" at bounding box center [1401, 136] width 236 height 9
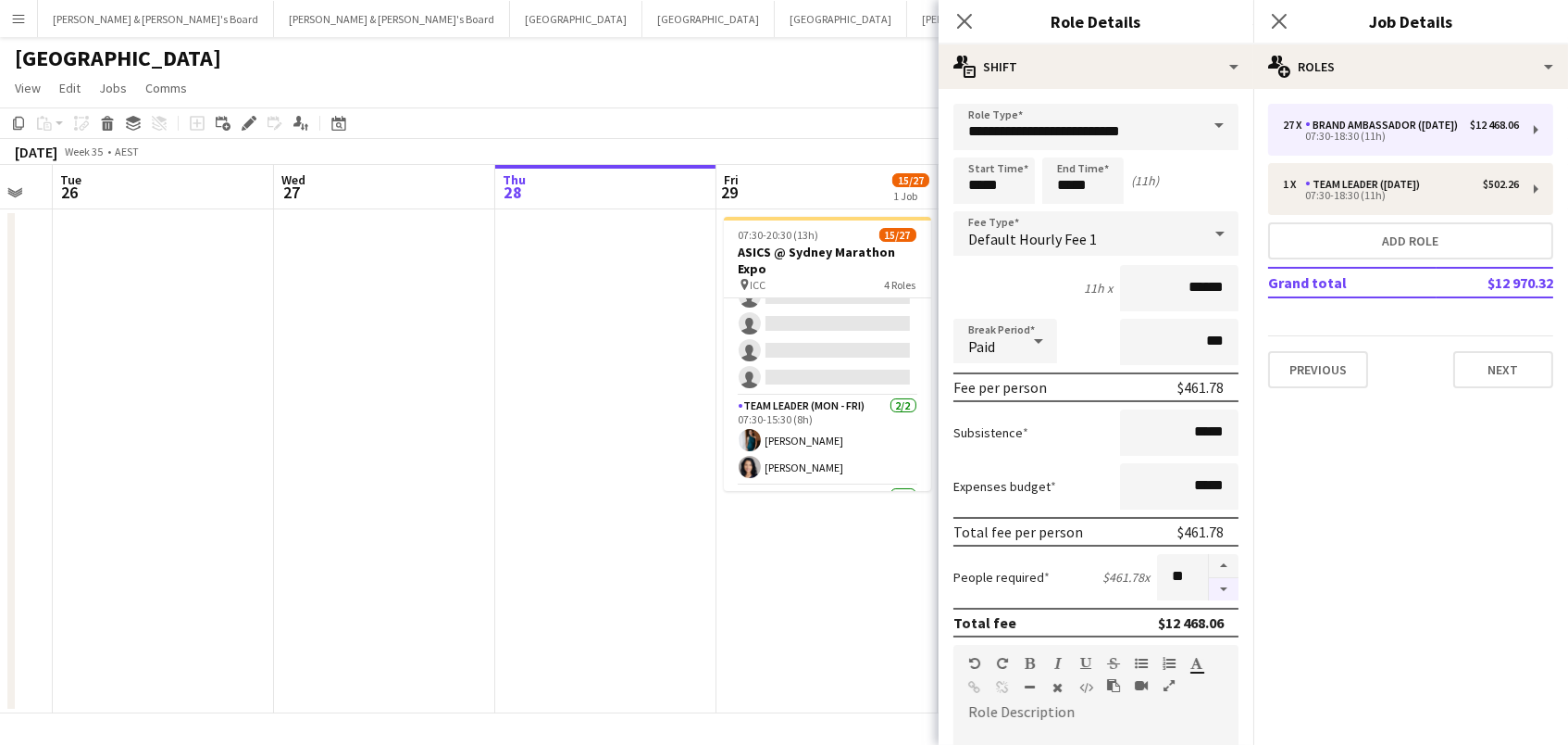
click at [1231, 591] on button "button" at bounding box center [1224, 590] width 29 height 23
type input "**"
click at [1324, 246] on button "Add role" at bounding box center [1410, 241] width 286 height 37
type input "**********"
type input "*****"
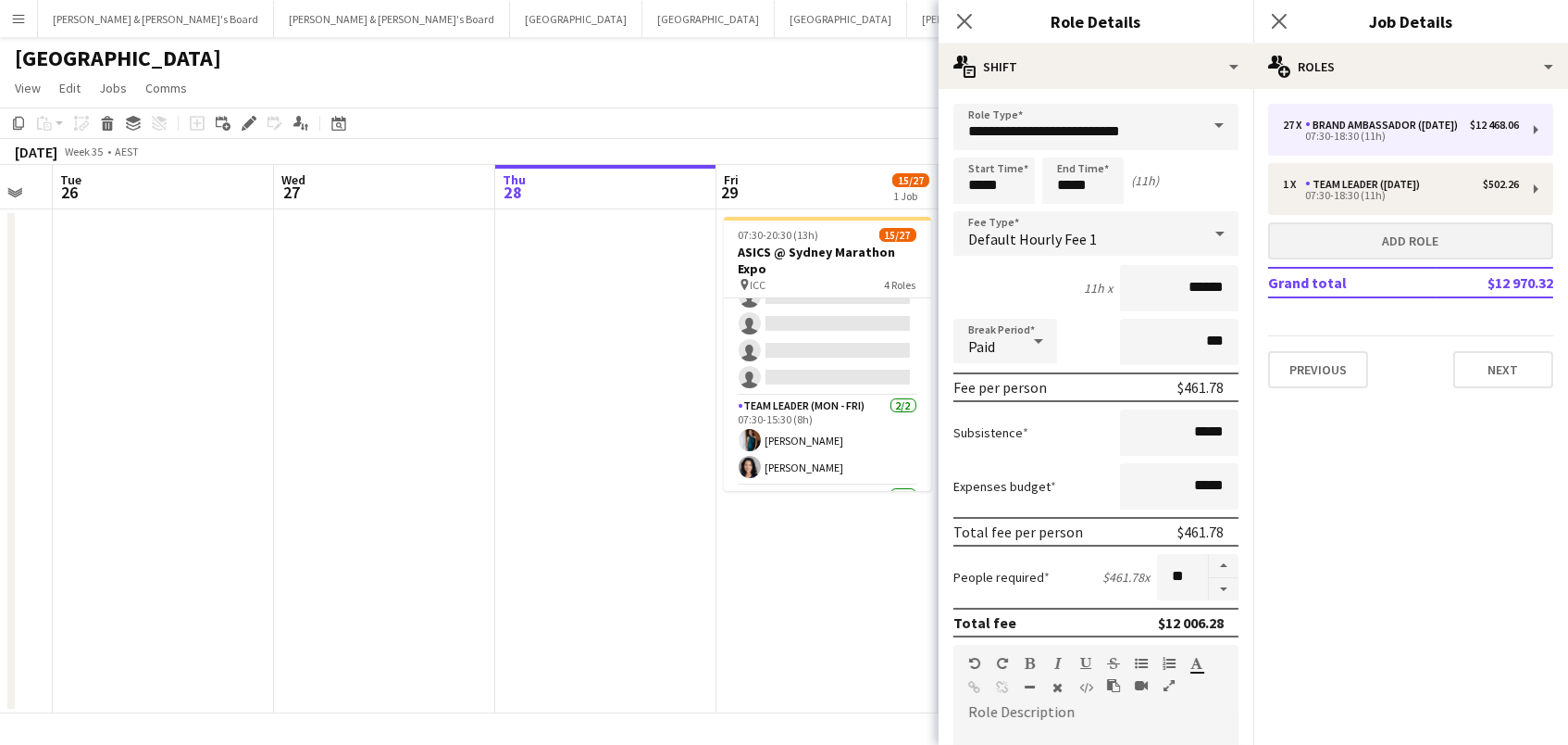
type input "*****"
type input "*"
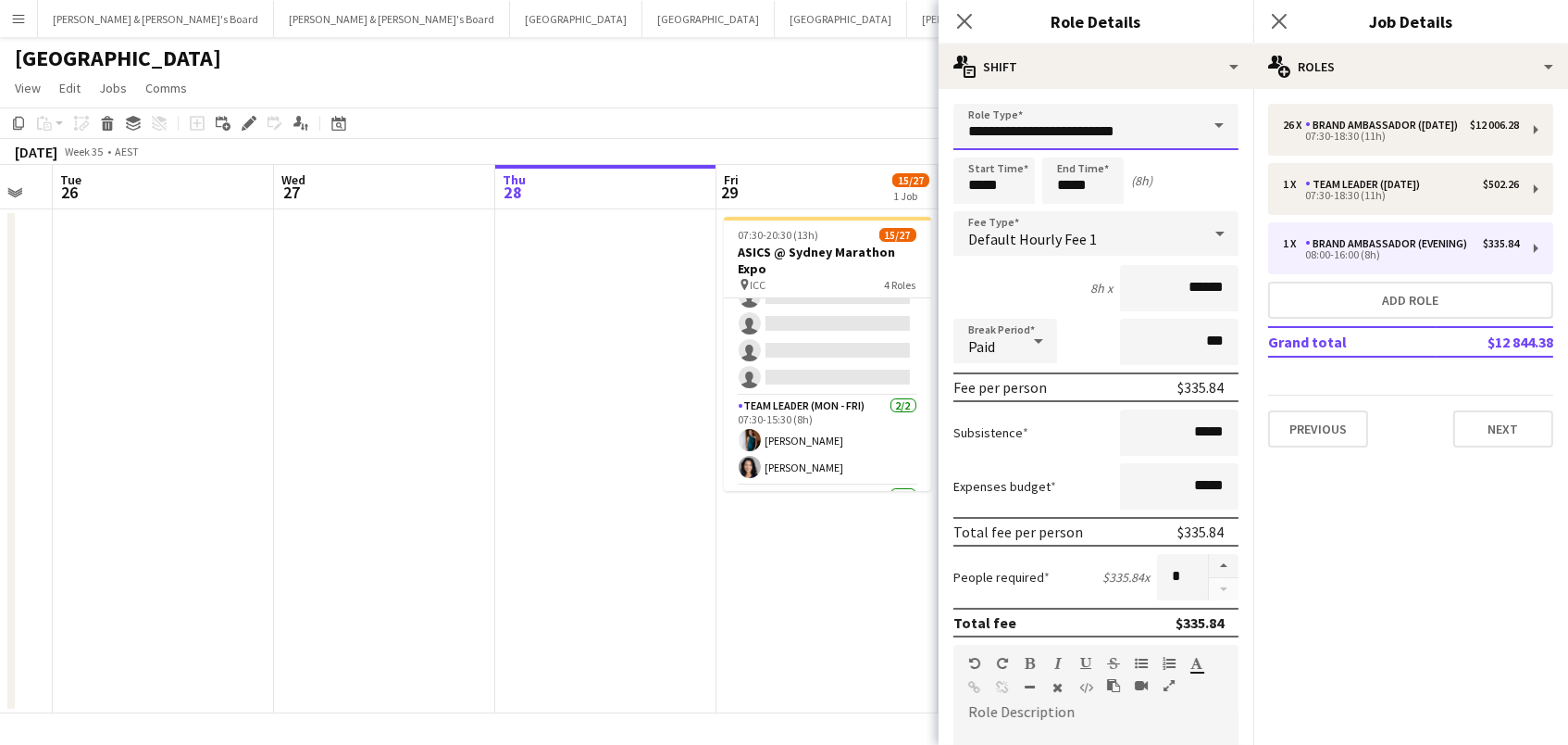
drag, startPoint x: 1064, startPoint y: 119, endPoint x: 1066, endPoint y: 128, distance: 9.2
click at [1064, 119] on input "**********" at bounding box center [1095, 126] width 286 height 46
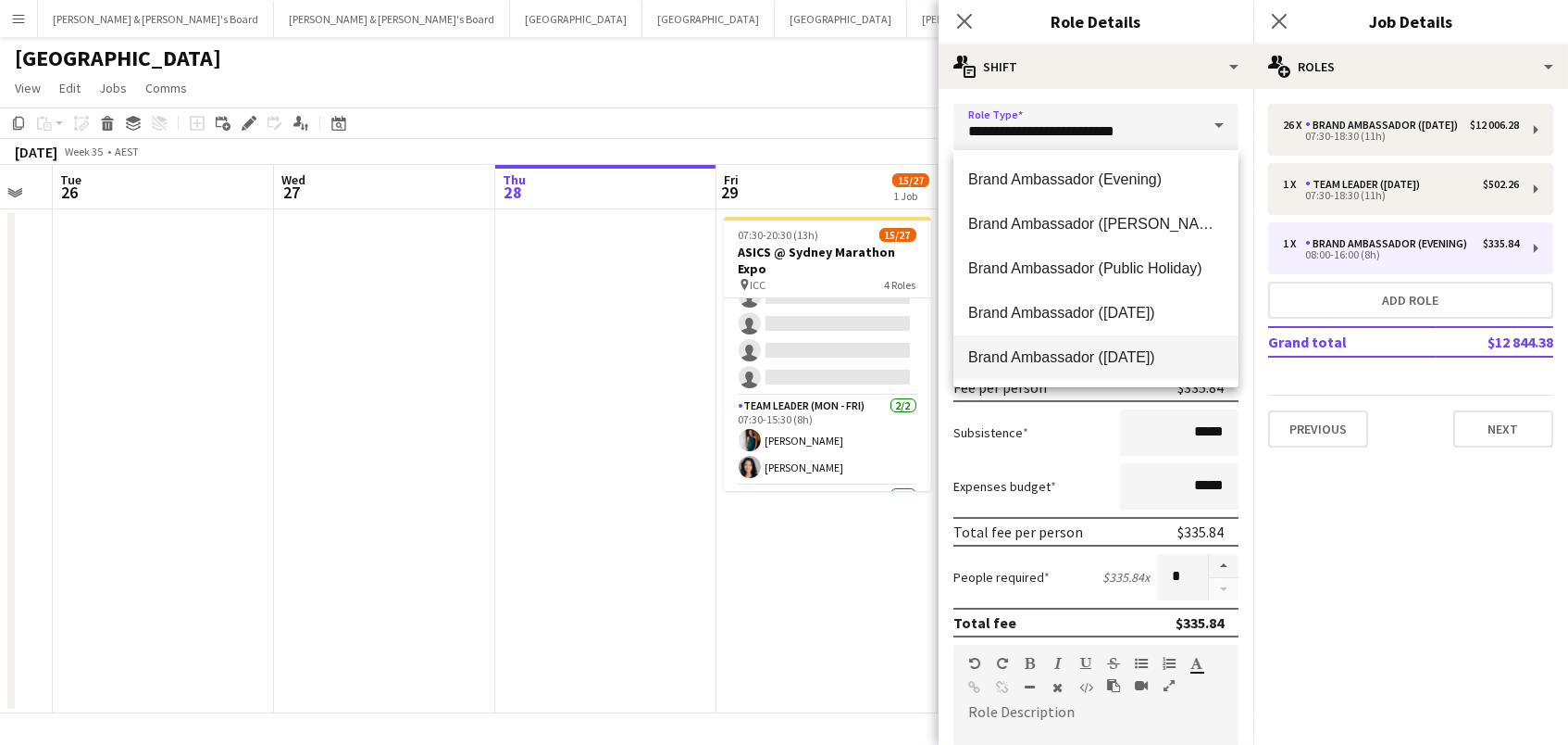
click at [1017, 349] on span "Brand Ambassador ([DATE])" at bounding box center [1096, 357] width 255 height 18
type input "**********"
type input "******"
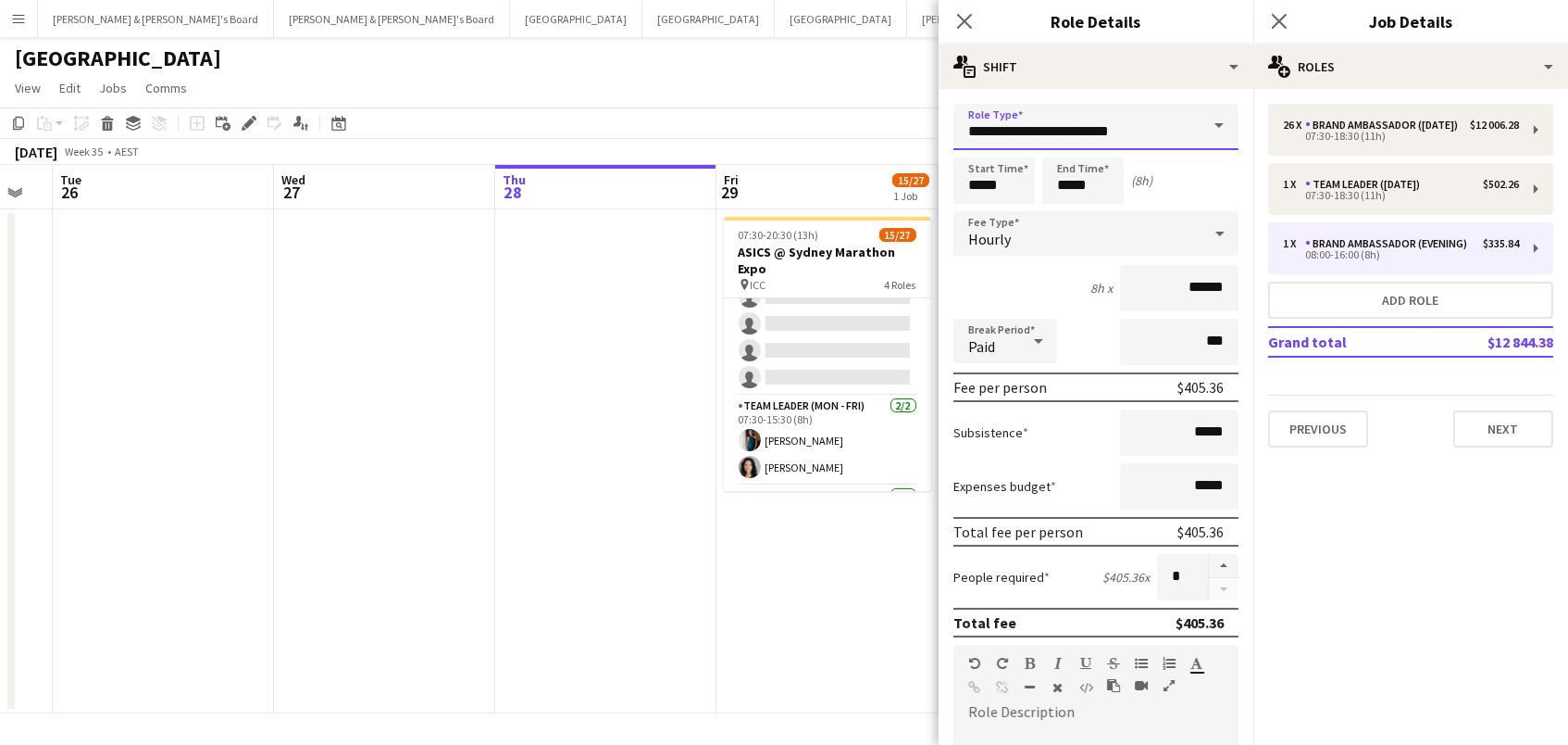
click at [1056, 138] on input "**********" at bounding box center [1095, 126] width 286 height 46
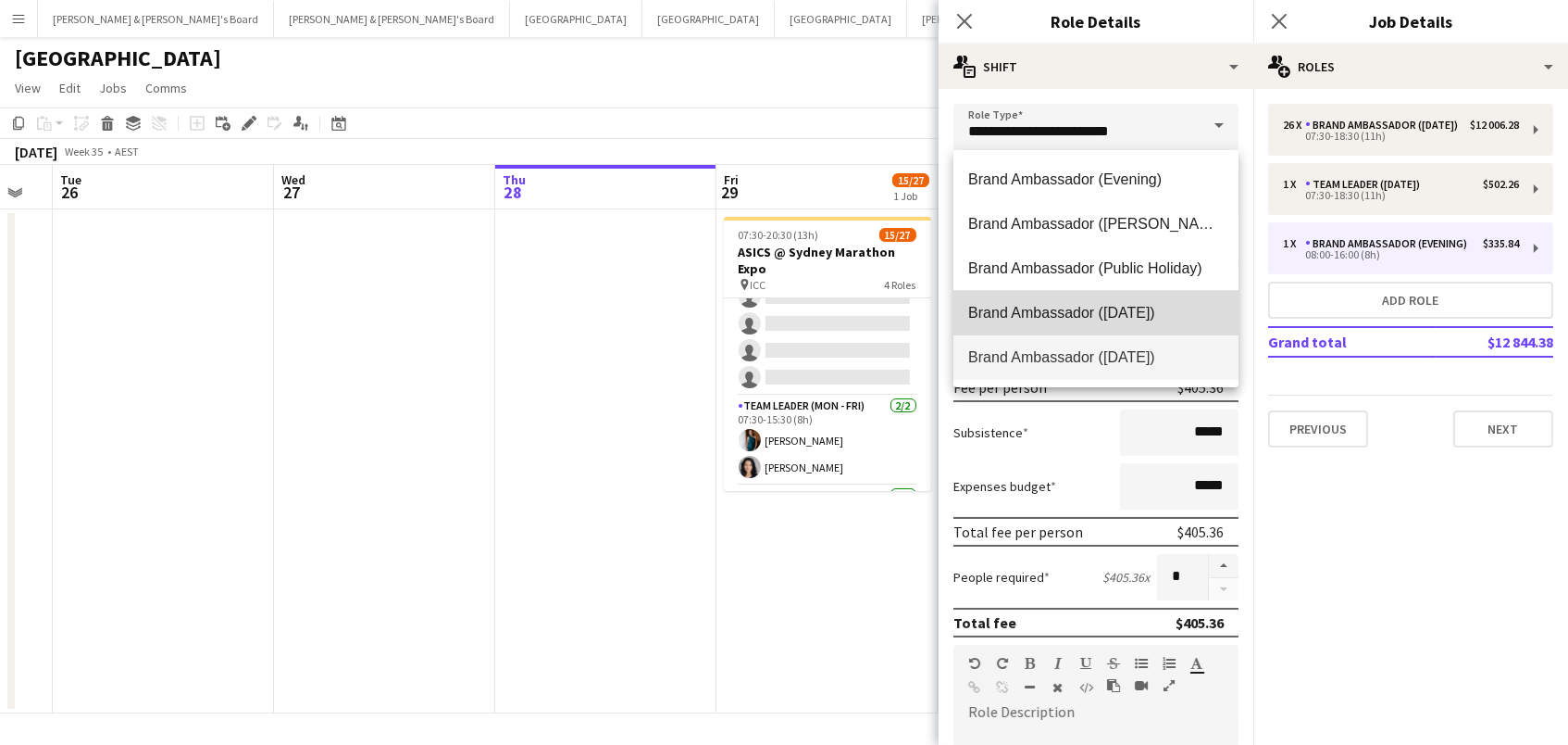
click at [1145, 329] on mat-option "Brand Ambassador ([DATE])" at bounding box center [1095, 313] width 286 height 45
type input "**********"
type input "******"
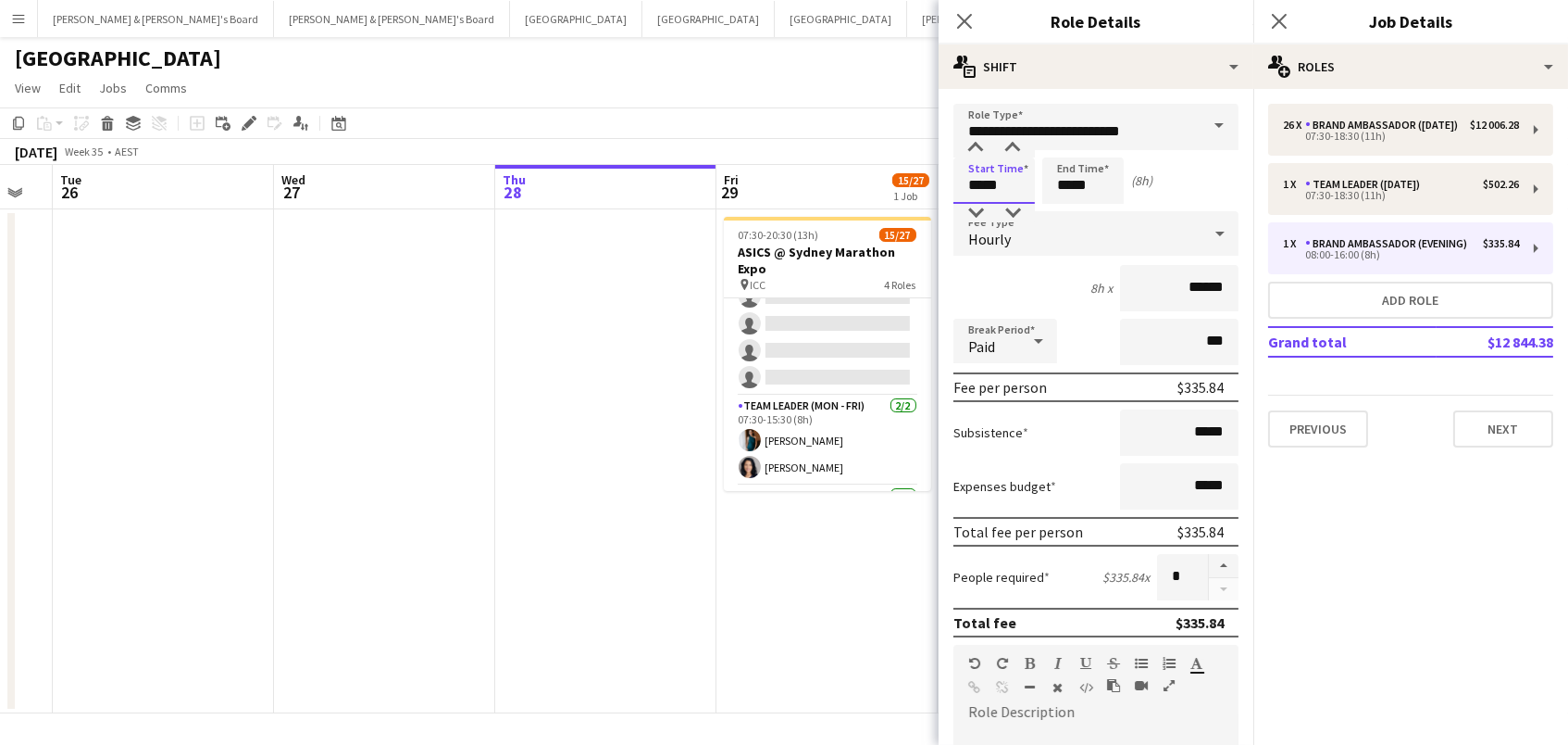
click at [997, 189] on input "*****" at bounding box center [994, 179] width 82 height 46
click at [968, 211] on div at bounding box center [975, 213] width 37 height 19
click at [977, 149] on div at bounding box center [975, 147] width 37 height 19
click at [1015, 213] on div at bounding box center [1013, 213] width 37 height 19
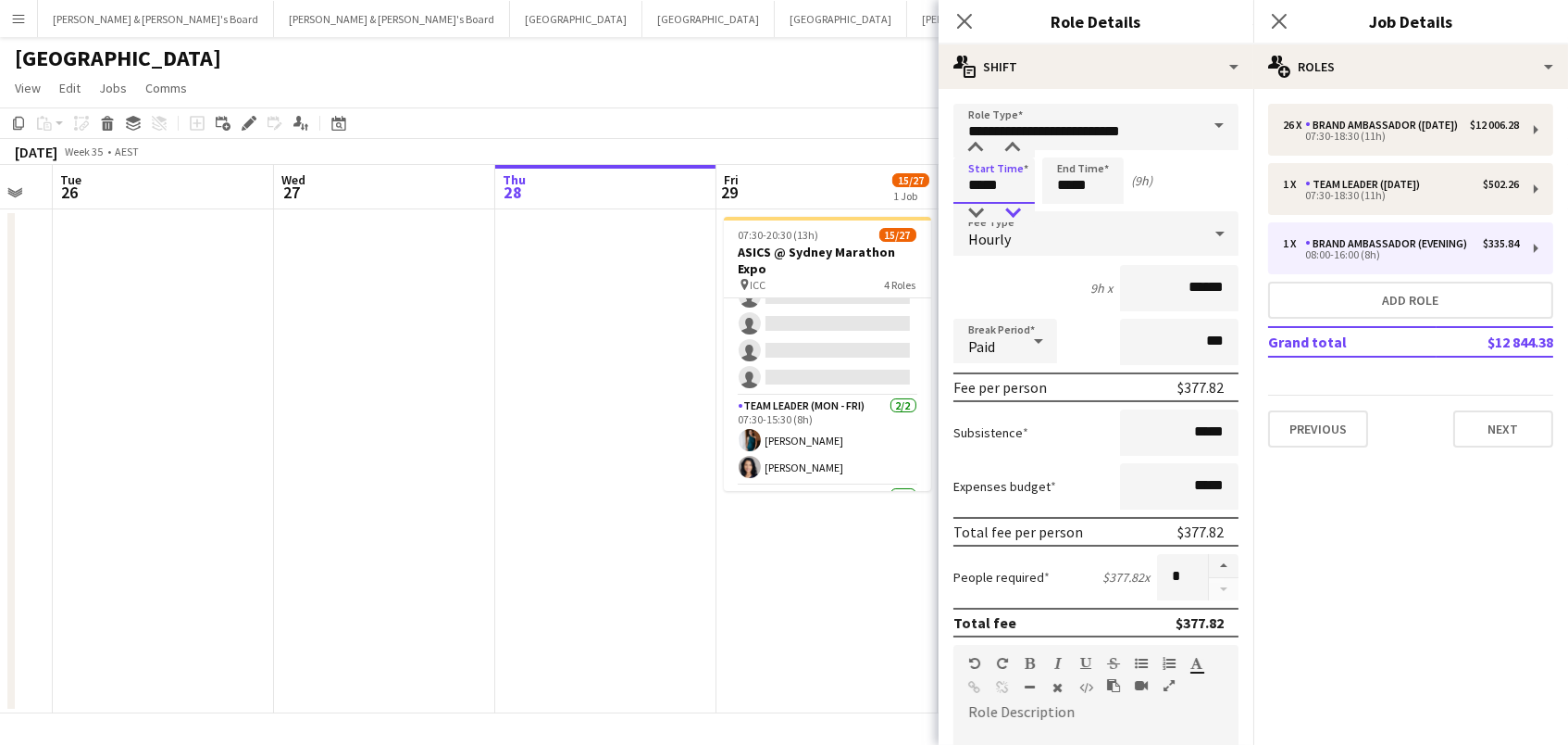
type input "*****"
click at [1015, 213] on div at bounding box center [1013, 213] width 37 height 19
click at [1070, 192] on input "*****" at bounding box center [1084, 179] width 82 height 46
click at [1052, 208] on div at bounding box center [1064, 213] width 37 height 19
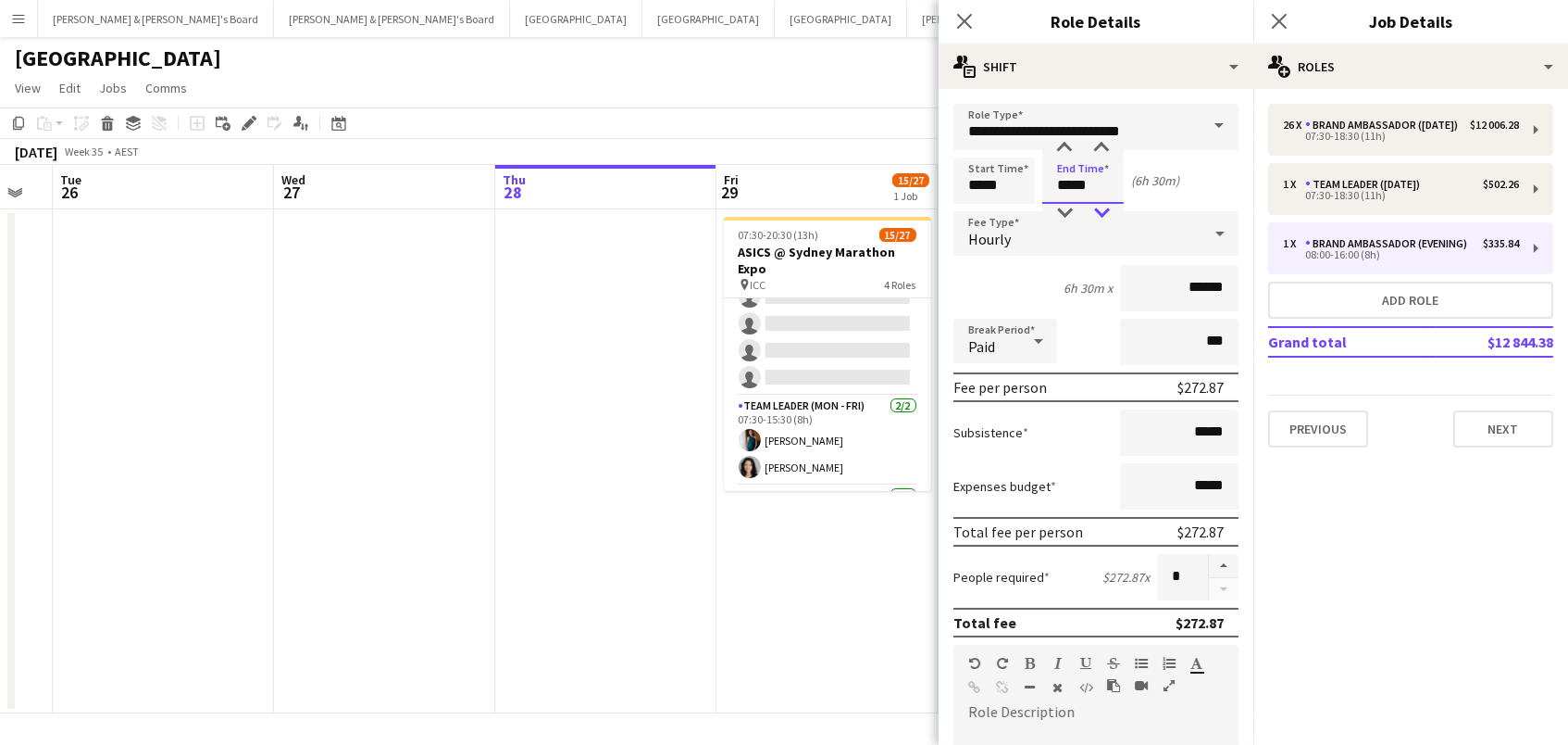
click at [1095, 209] on div at bounding box center [1101, 213] width 37 height 19
type input "*****"
click at [1095, 209] on div at bounding box center [1101, 213] width 37 height 19
drag, startPoint x: 873, startPoint y: 103, endPoint x: 1046, endPoint y: 199, distance: 197.9
click at [873, 103] on app-page-menu "View Day view expanded Day view collapsed Month view Date picker Jump to [DATE]…" at bounding box center [784, 90] width 1568 height 35
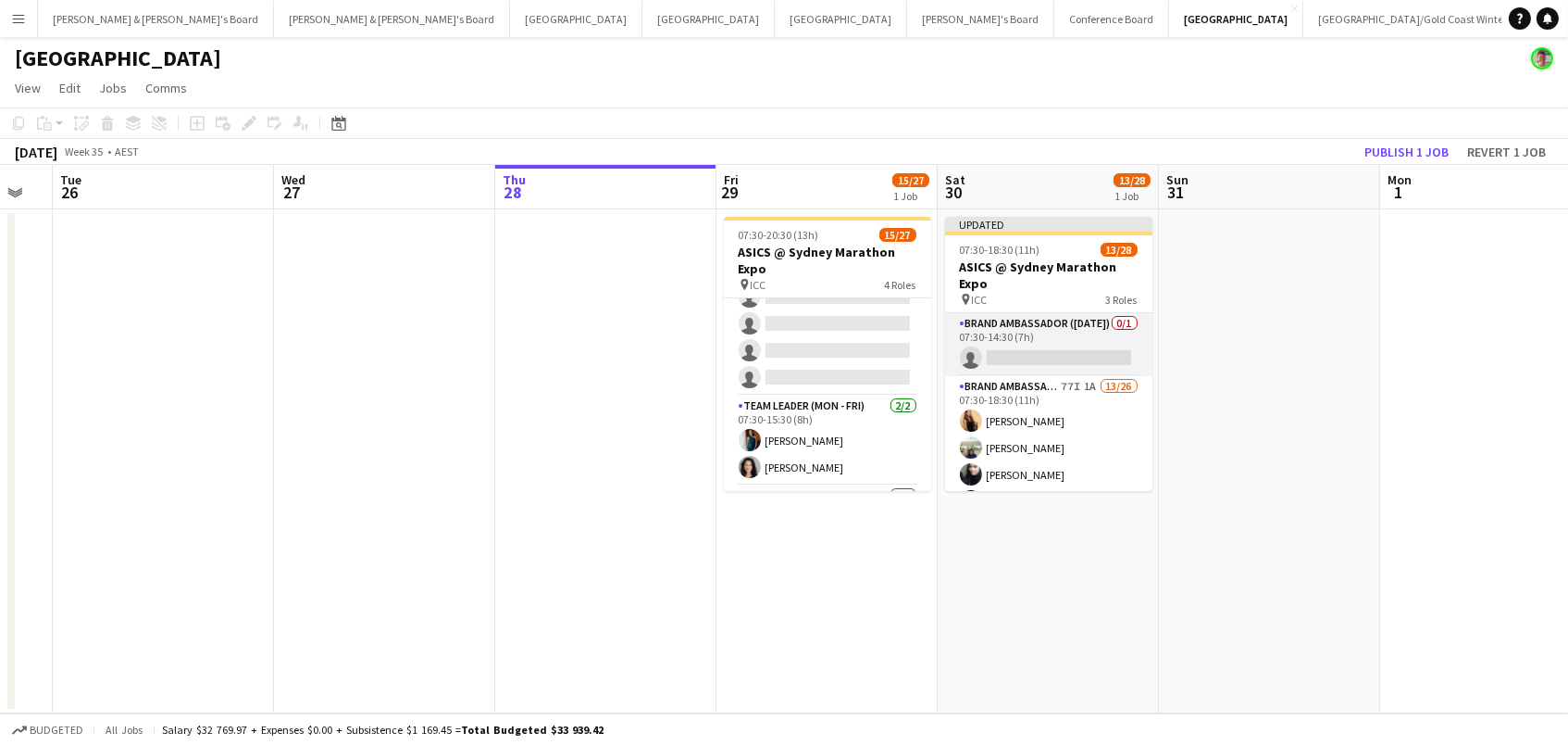
click at [1082, 346] on app-card-role "Brand Ambassador ([DATE]) 0/1 07:30-14:30 (7h) single-neutral-actions" at bounding box center [1049, 344] width 208 height 63
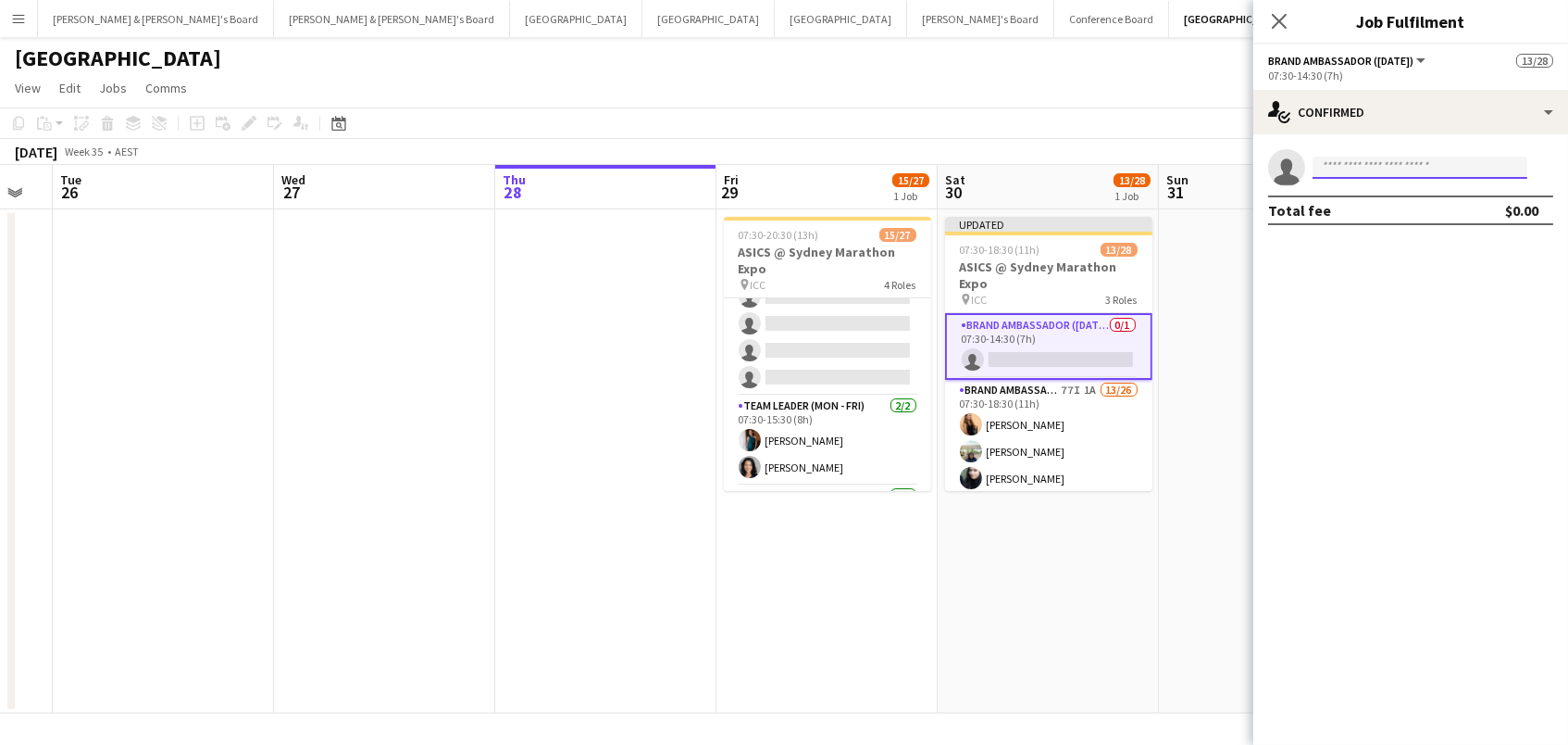
click at [1337, 159] on input at bounding box center [1420, 168] width 214 height 22
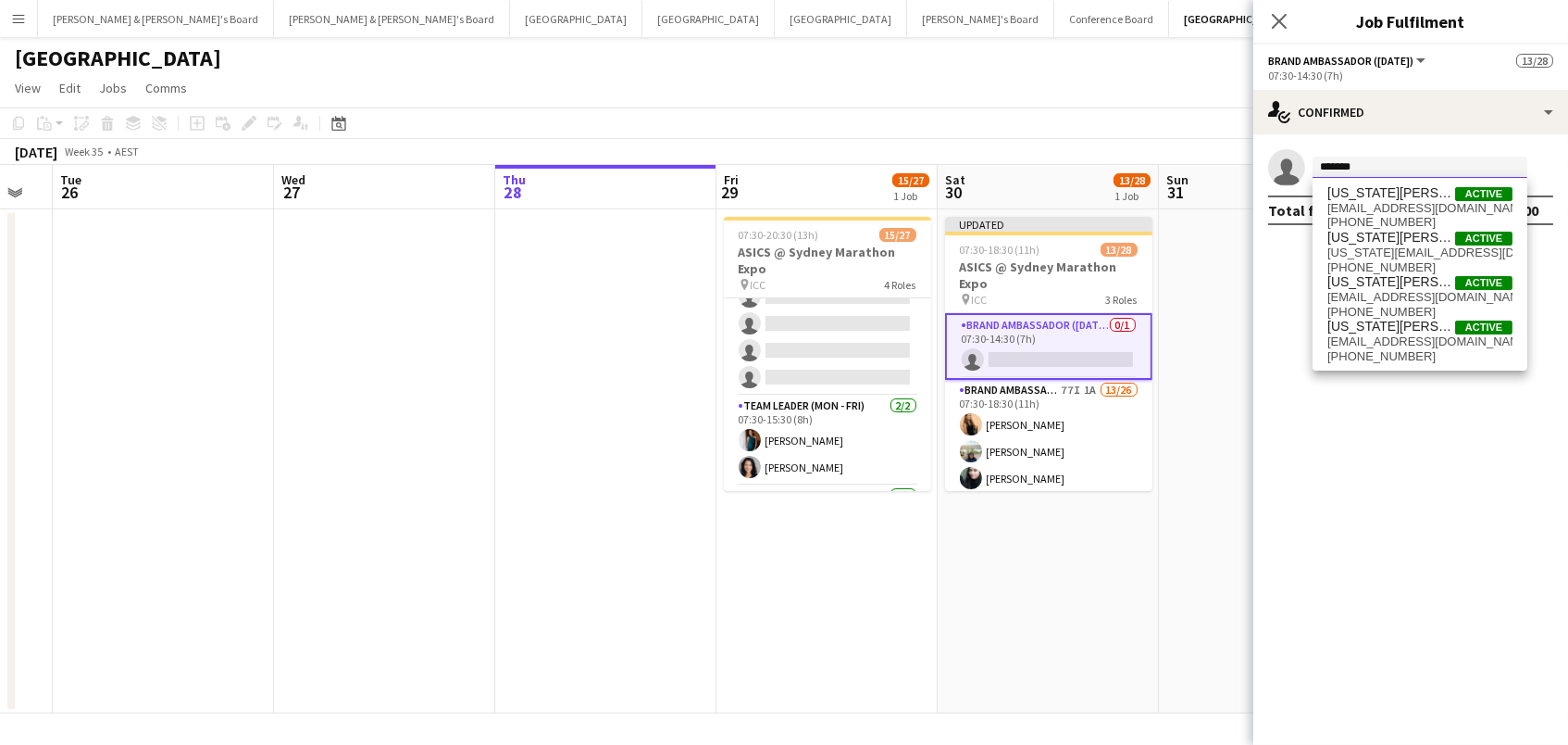
type input "*******"
click at [1367, 207] on span "[EMAIL_ADDRESS][DOMAIN_NAME]" at bounding box center [1420, 208] width 185 height 15
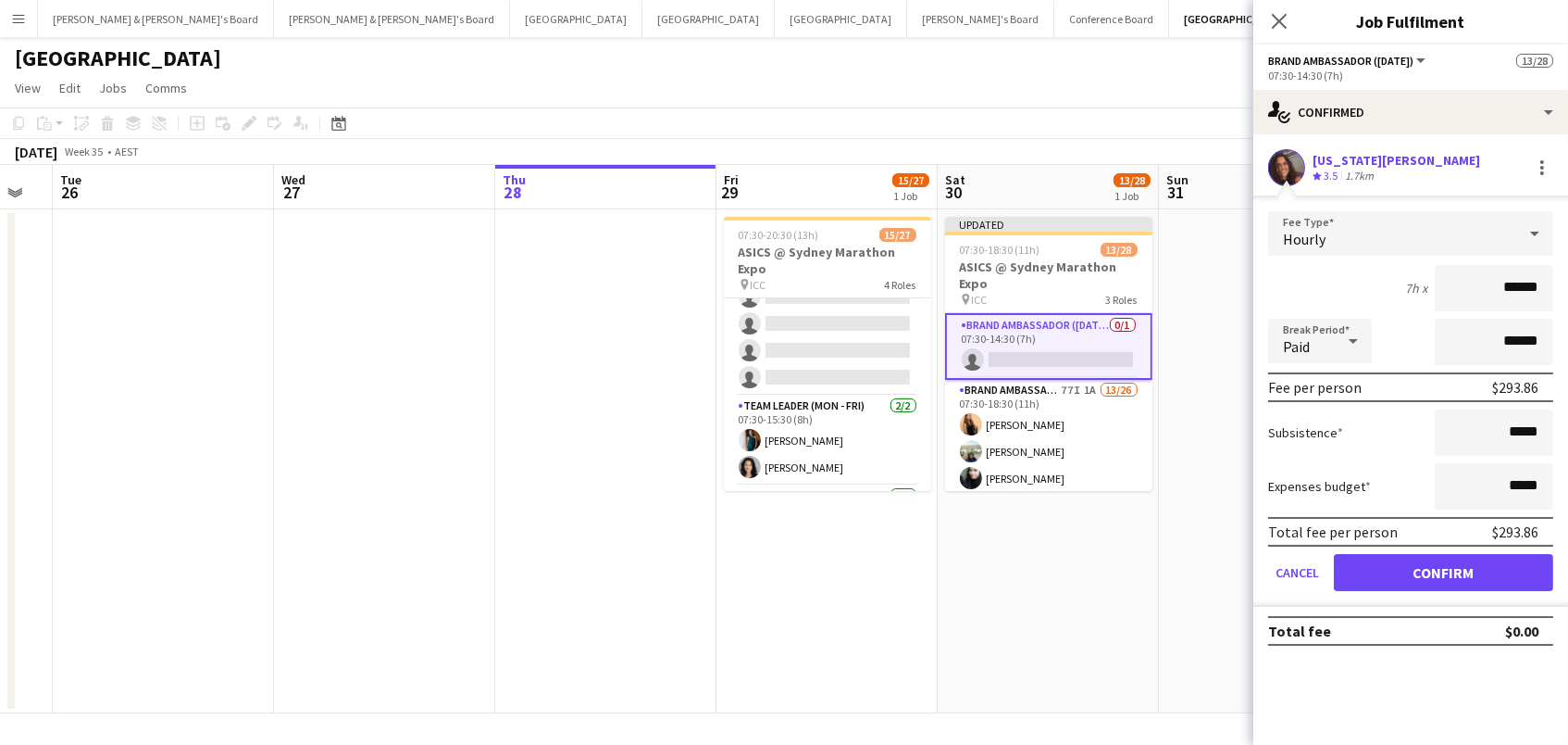
click at [1443, 569] on button "Confirm" at bounding box center [1443, 572] width 219 height 37
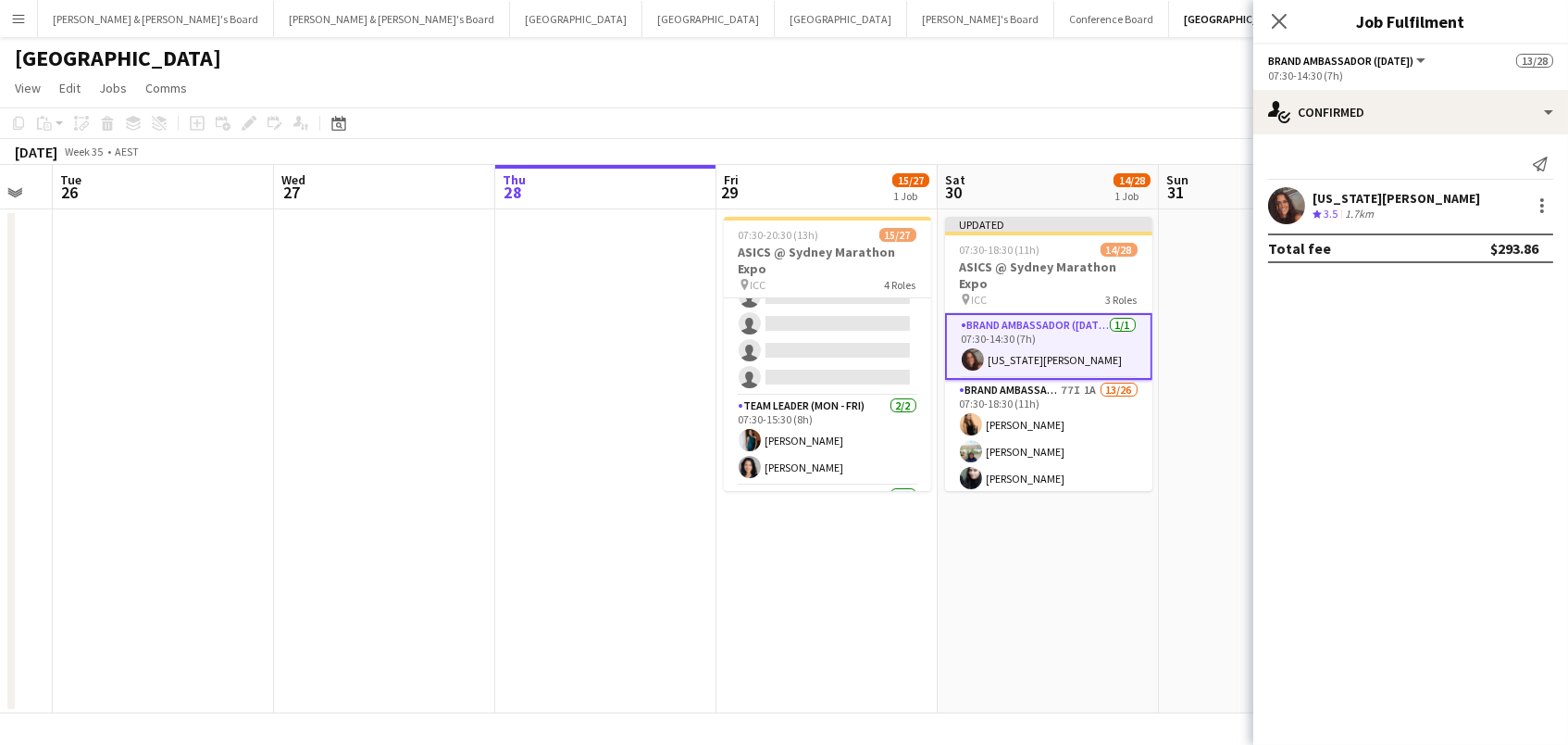
drag, startPoint x: 1082, startPoint y: 102, endPoint x: 1225, endPoint y: 135, distance: 146.8
click at [1083, 102] on app-page-menu "View Day view expanded Day view collapsed Month view Date picker Jump to [DATE]…" at bounding box center [784, 90] width 1568 height 35
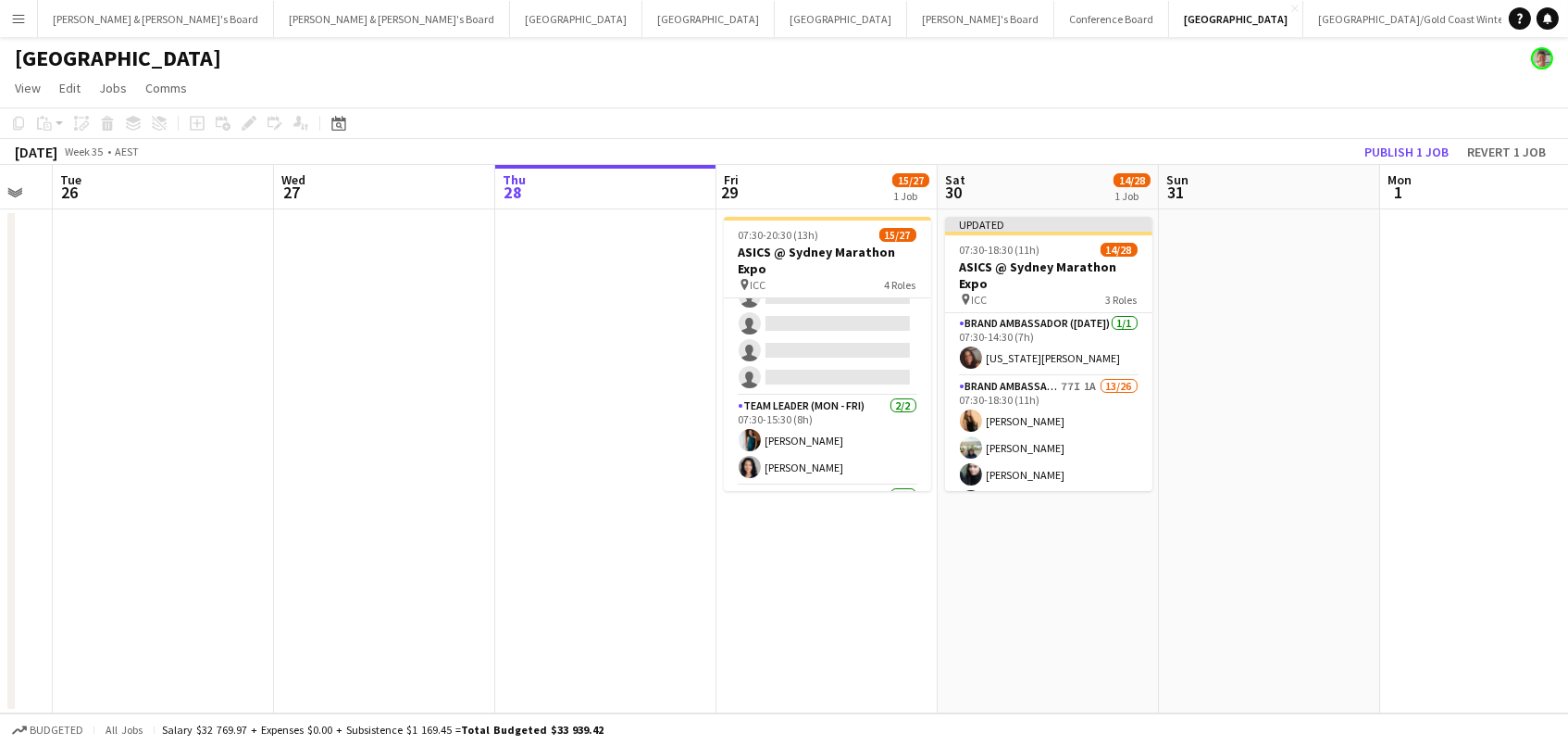
click at [1392, 149] on button "Publish 1 job" at bounding box center [1407, 151] width 99 height 24
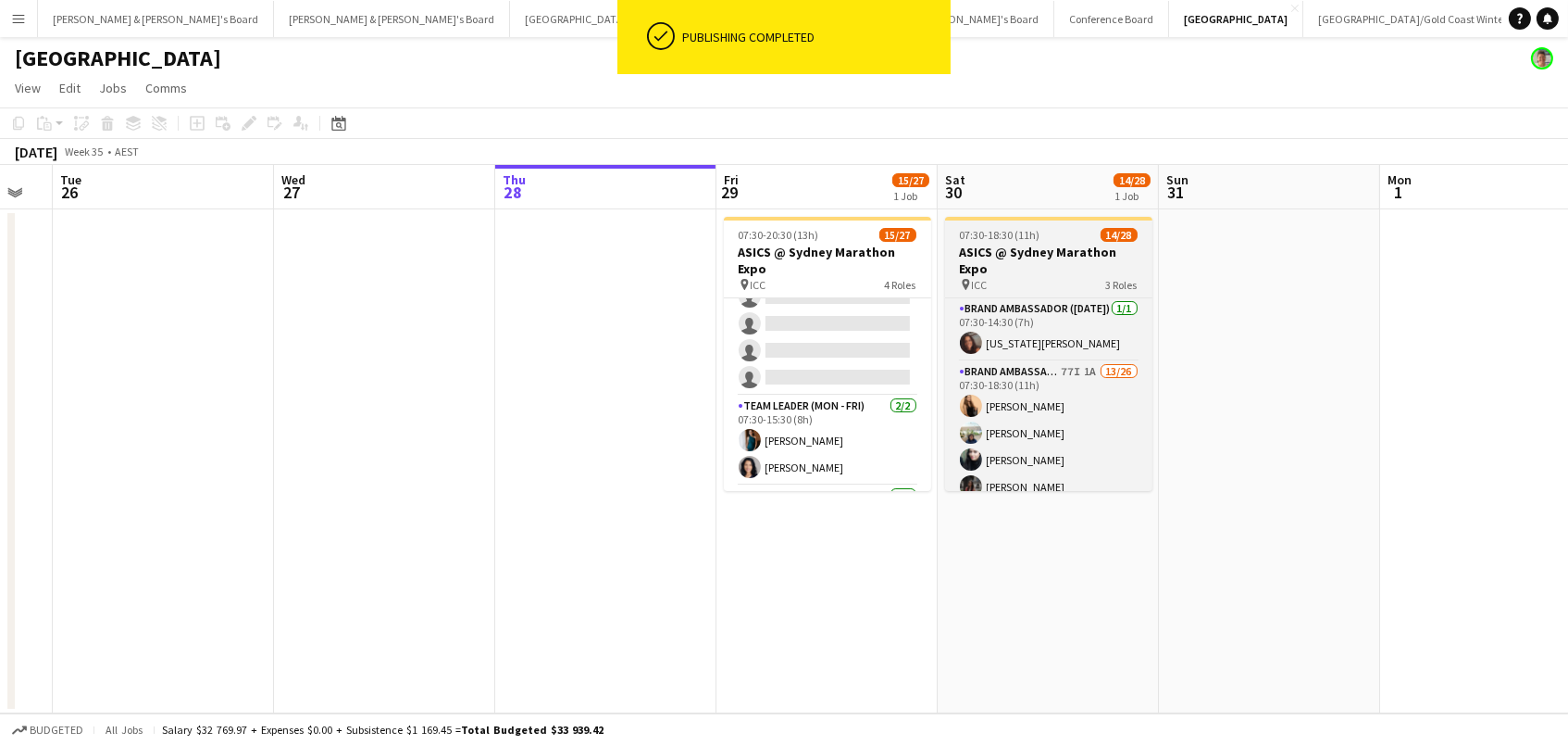
click at [1062, 270] on h3 "ASICS @ Sydney Marathon Expo" at bounding box center [1049, 260] width 208 height 33
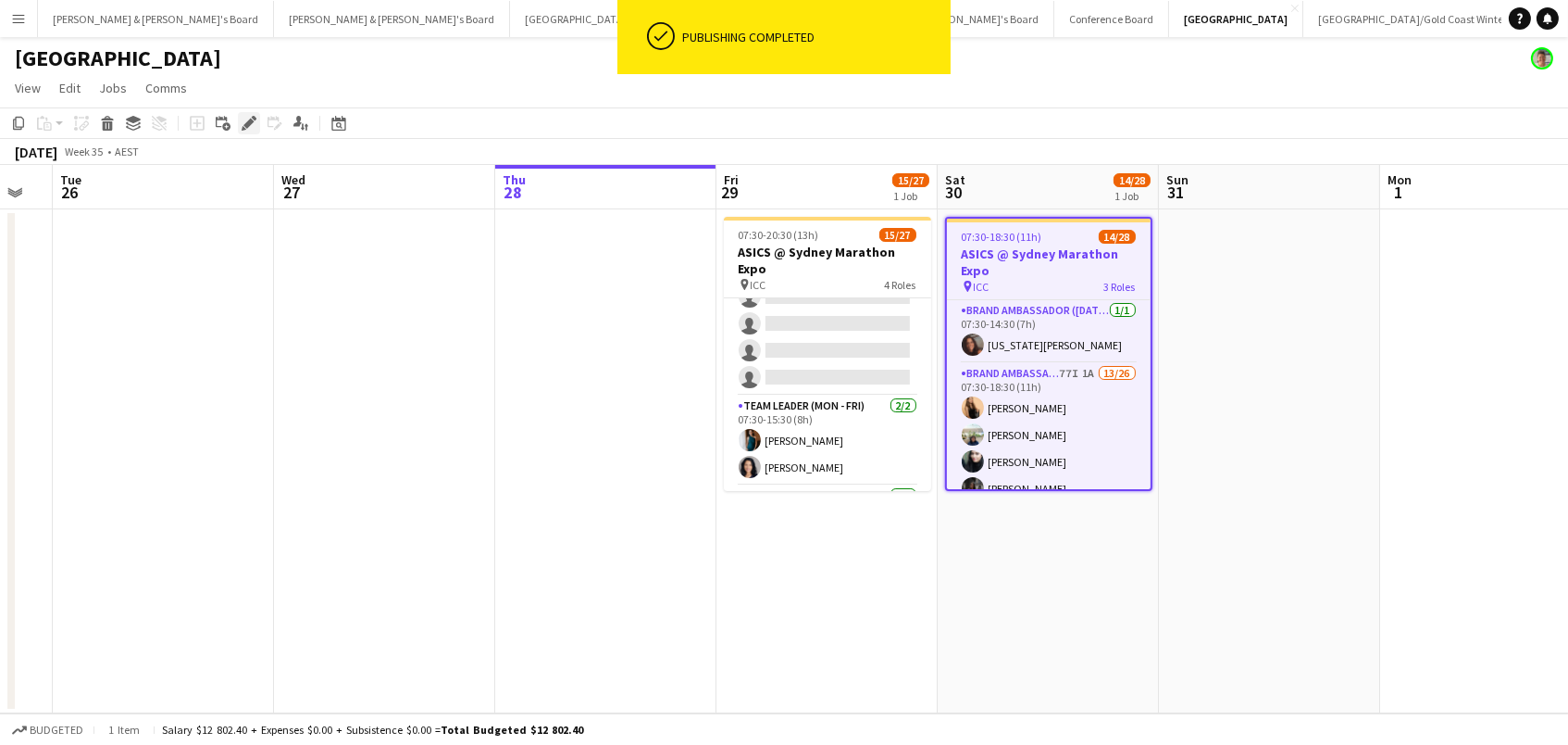
click at [248, 126] on icon "Edit" at bounding box center [249, 123] width 15 height 15
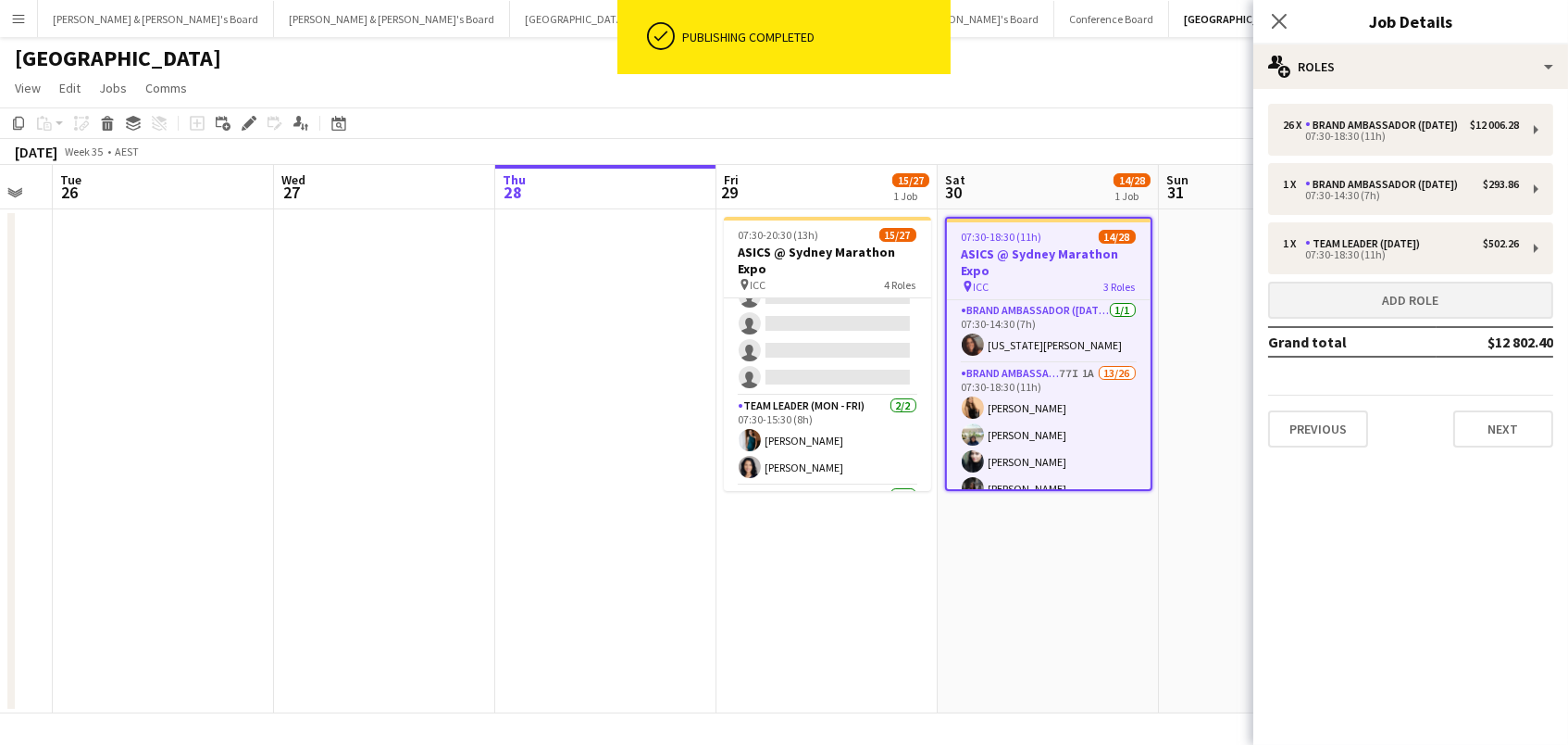
click at [1307, 319] on button "Add role" at bounding box center [1410, 300] width 286 height 37
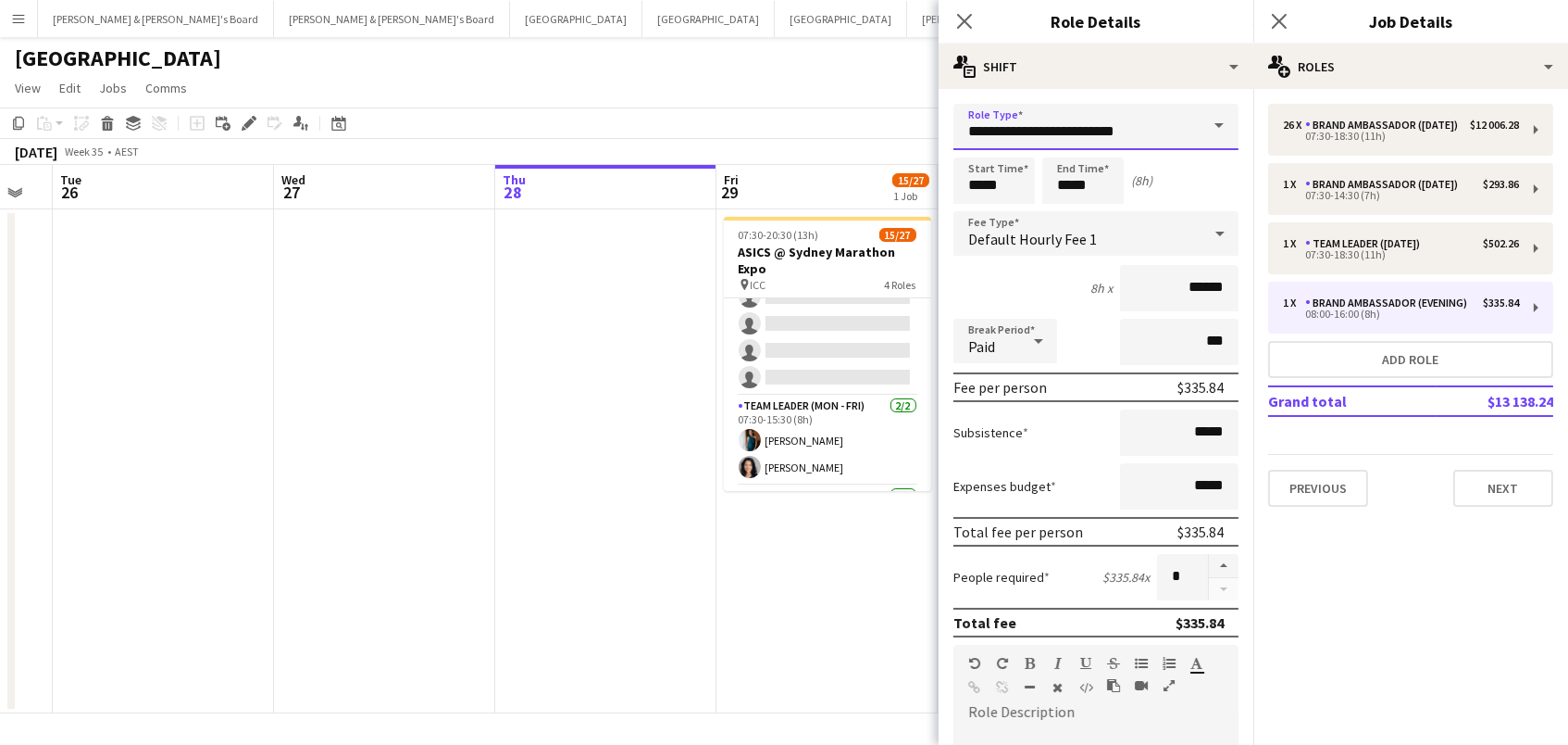
click at [1064, 134] on input "**********" at bounding box center [1095, 126] width 286 height 46
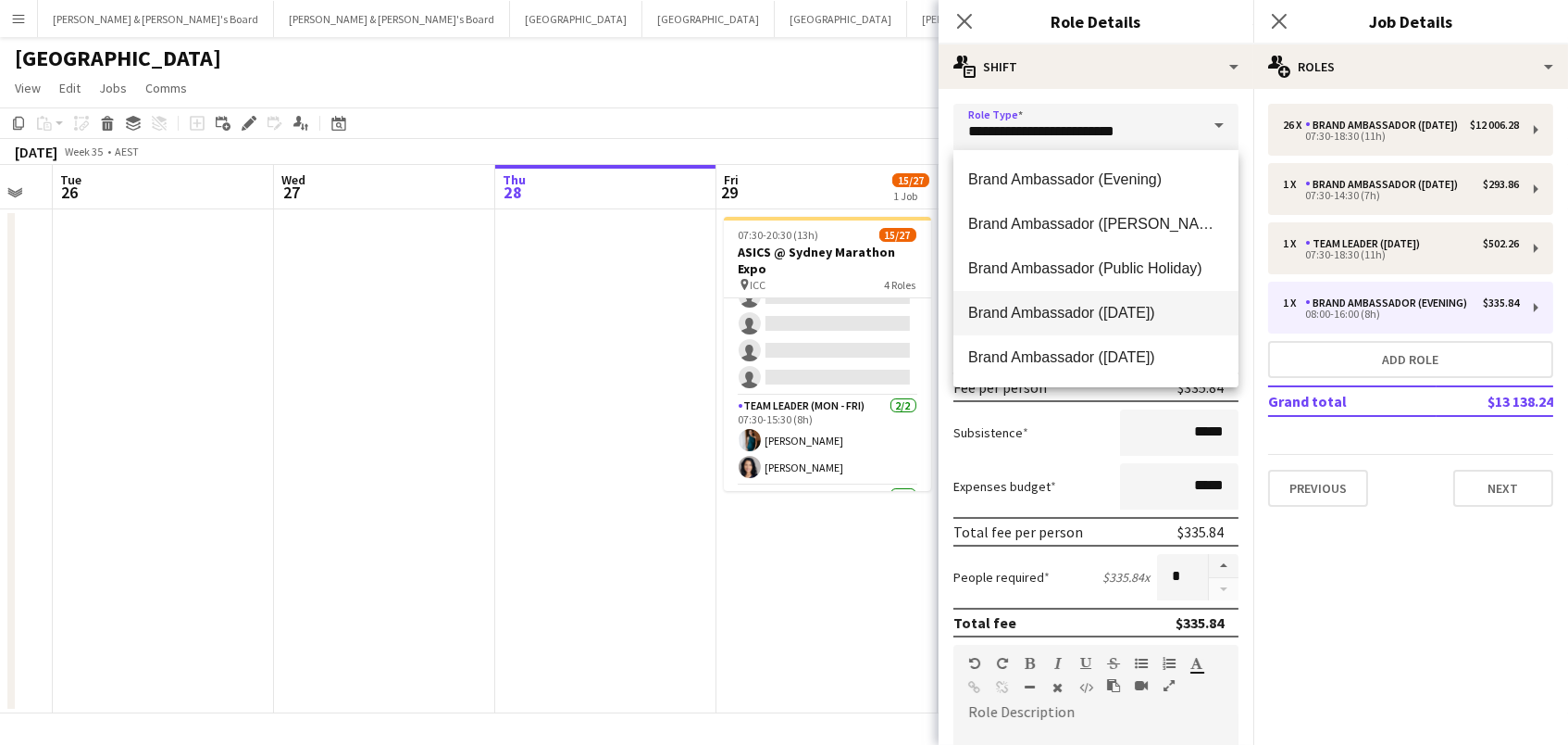
click at [1102, 306] on span "Brand Ambassador ([DATE])" at bounding box center [1096, 313] width 255 height 18
type input "**********"
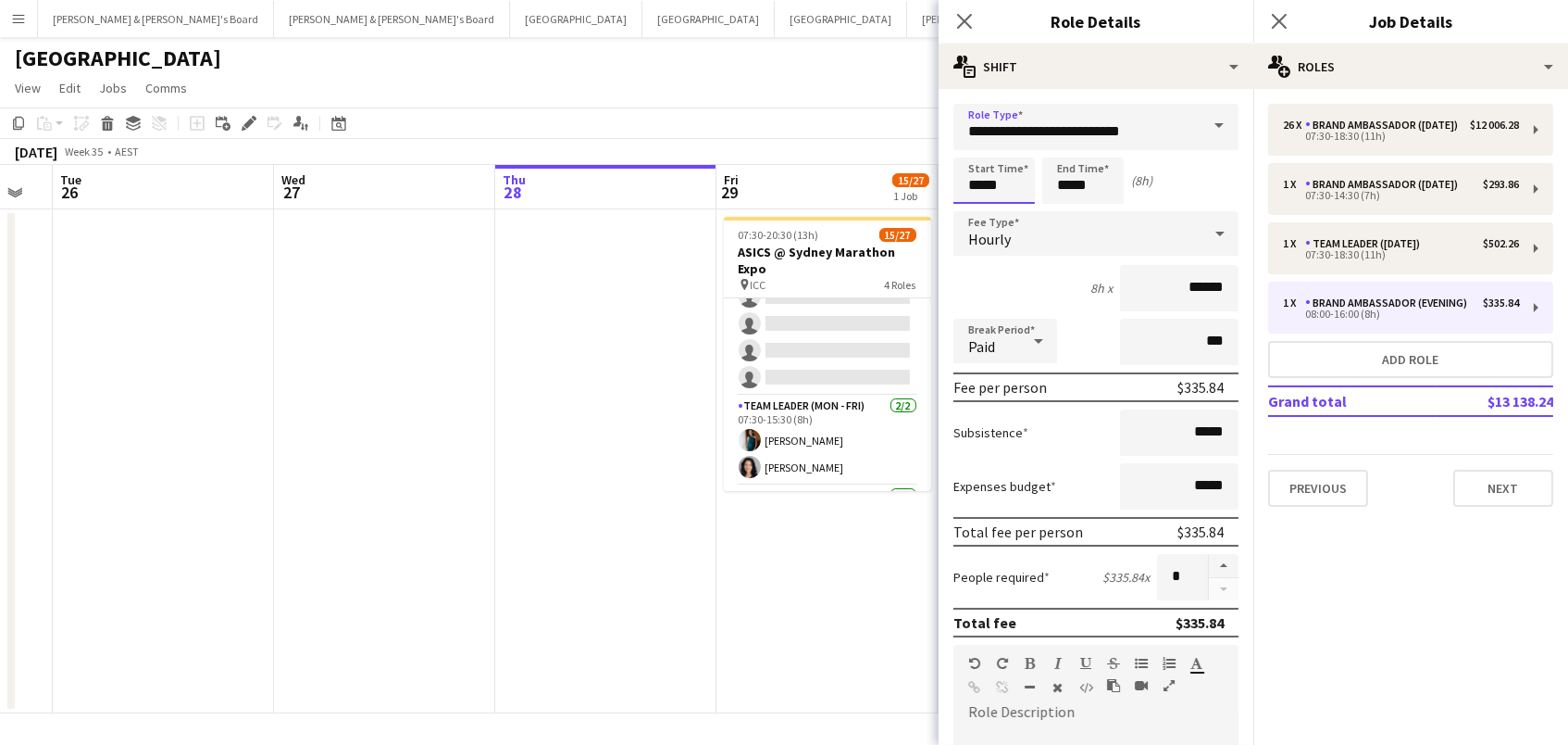
click at [990, 187] on input "*****" at bounding box center [994, 179] width 82 height 46
click at [972, 150] on div at bounding box center [975, 147] width 37 height 19
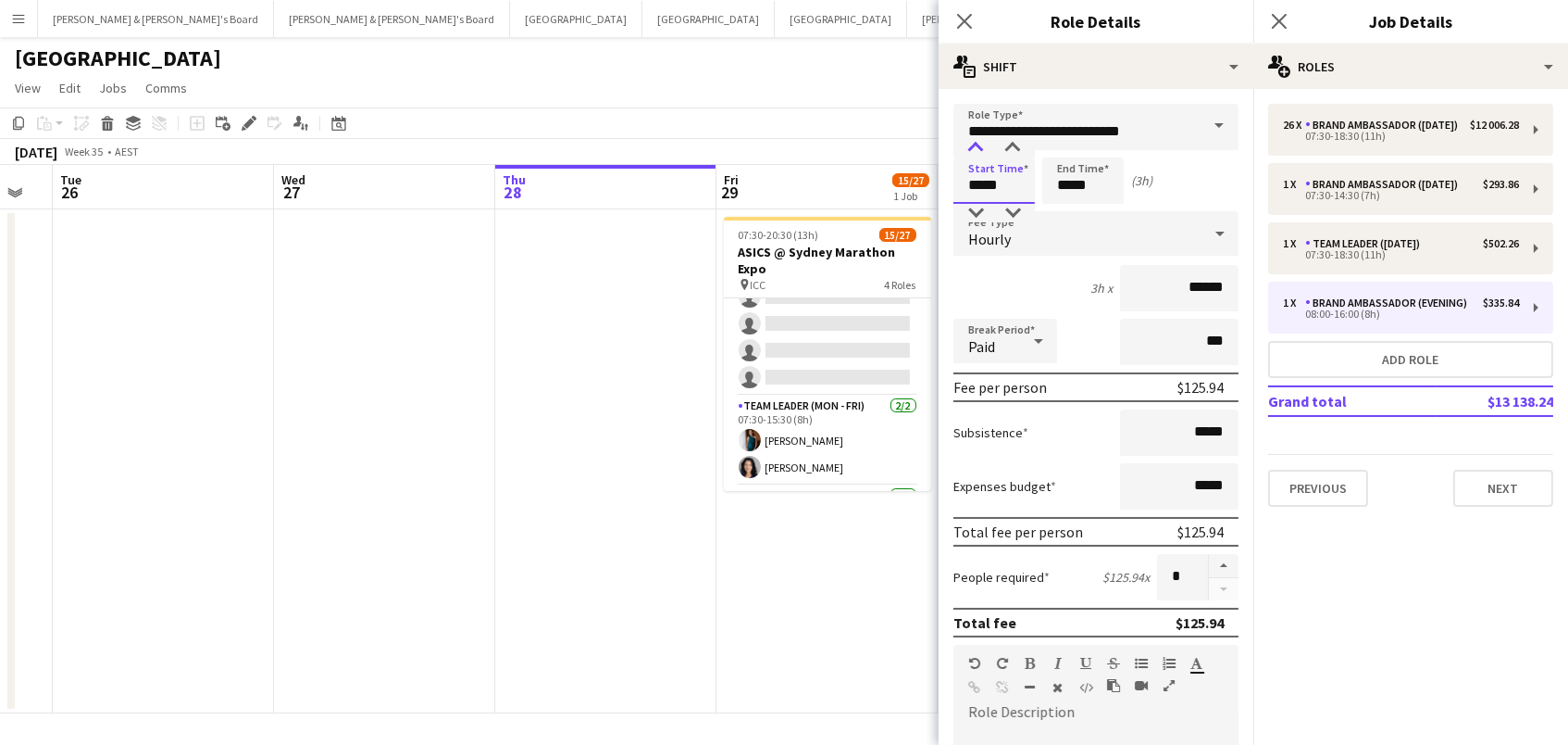
click at [972, 150] on div at bounding box center [975, 147] width 37 height 19
click at [1008, 147] on div at bounding box center [1013, 147] width 37 height 19
type input "*****"
click at [1008, 147] on div at bounding box center [1013, 147] width 37 height 19
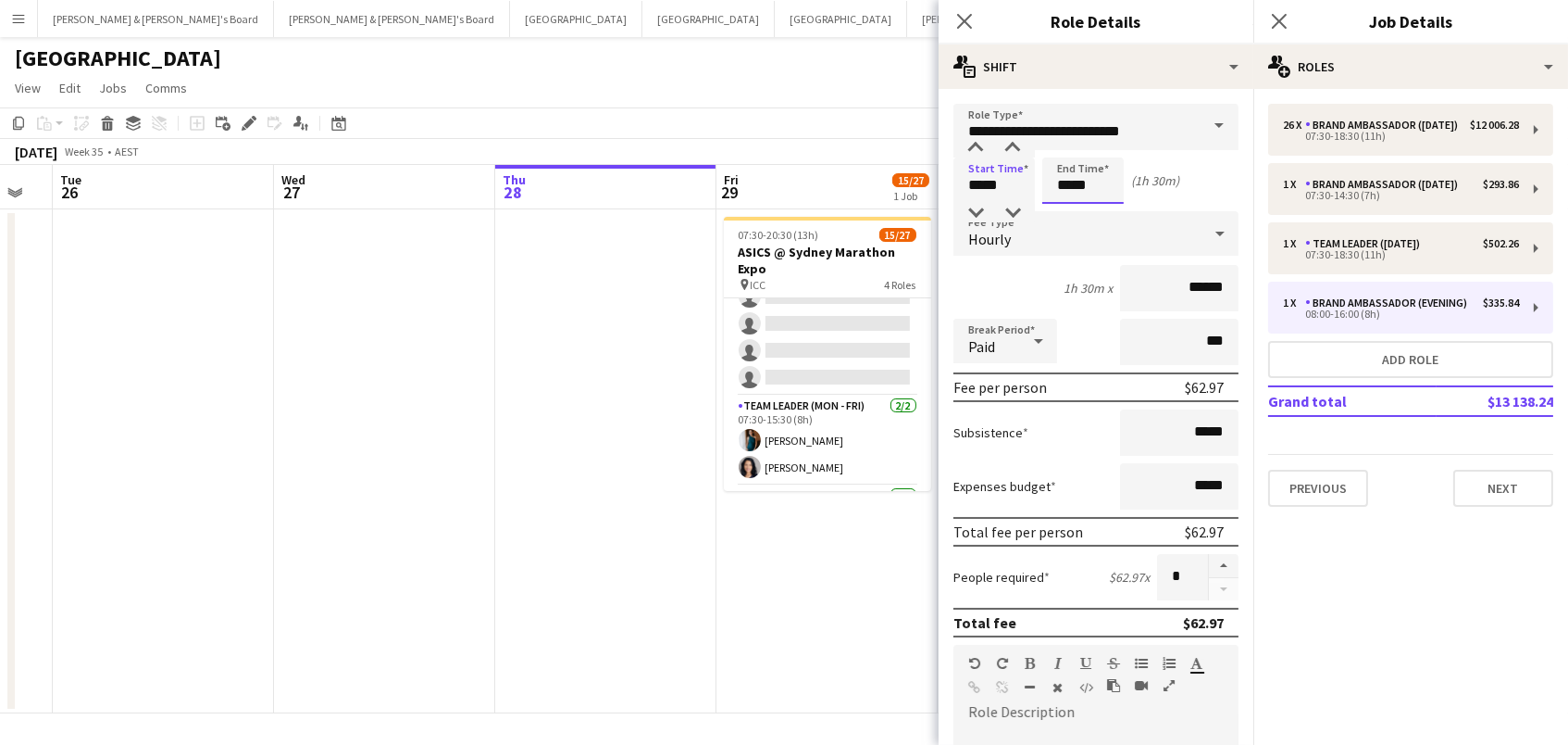
drag, startPoint x: 1083, startPoint y: 194, endPoint x: 1069, endPoint y: 171, distance: 26.9
click at [1082, 190] on input "*****" at bounding box center [1084, 179] width 82 height 46
click at [1064, 151] on div at bounding box center [1064, 147] width 37 height 19
click at [1101, 149] on div at bounding box center [1101, 147] width 37 height 19
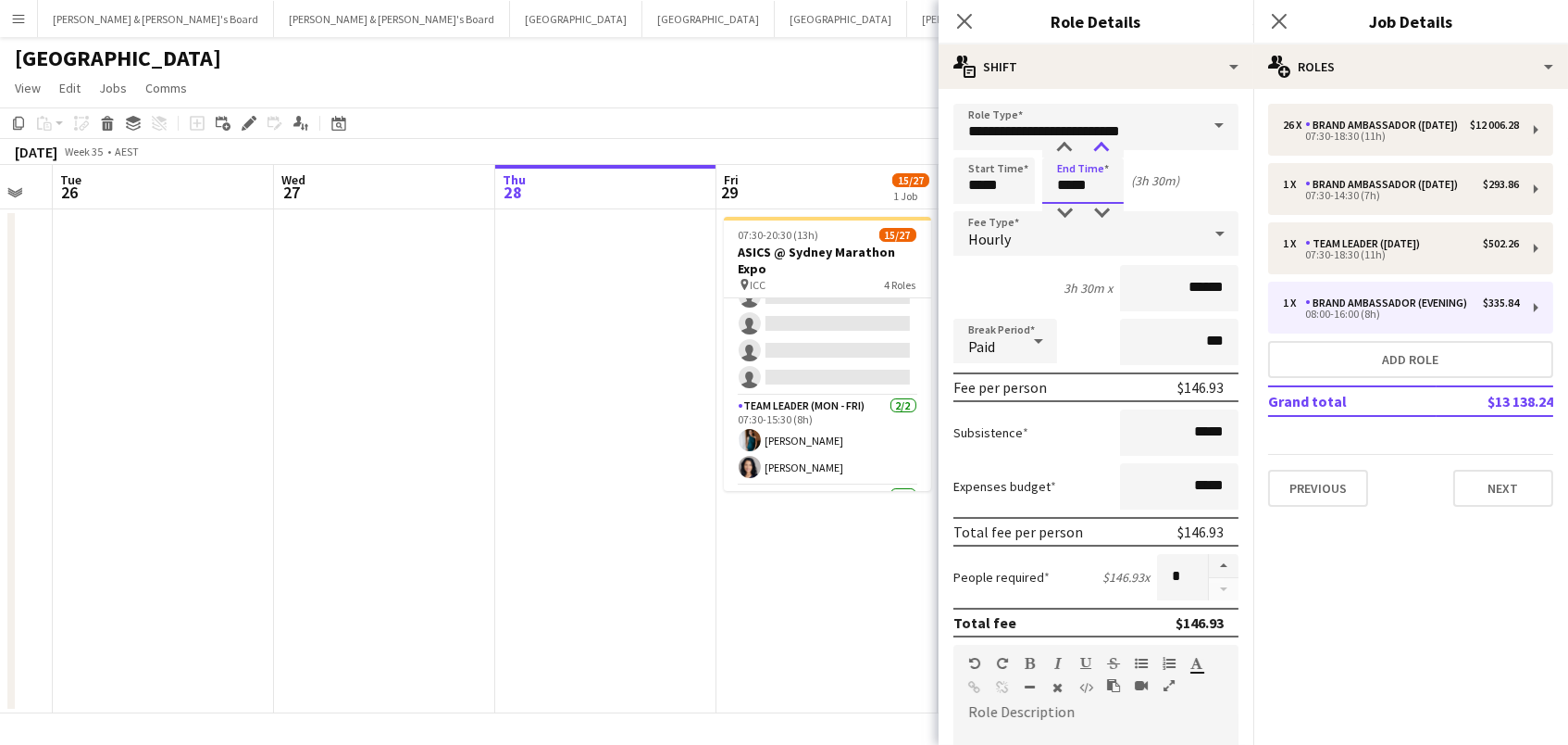
type input "*****"
drag, startPoint x: 1101, startPoint y: 149, endPoint x: 879, endPoint y: 132, distance: 222.6
click at [1101, 149] on div at bounding box center [1101, 147] width 37 height 19
drag, startPoint x: 877, startPoint y: 132, endPoint x: 898, endPoint y: 144, distance: 24.2
click at [875, 132] on app-toolbar "Copy Paste Paste Command V Paste with crew Command Shift V Paste linked Job [GE…" at bounding box center [784, 123] width 1568 height 31
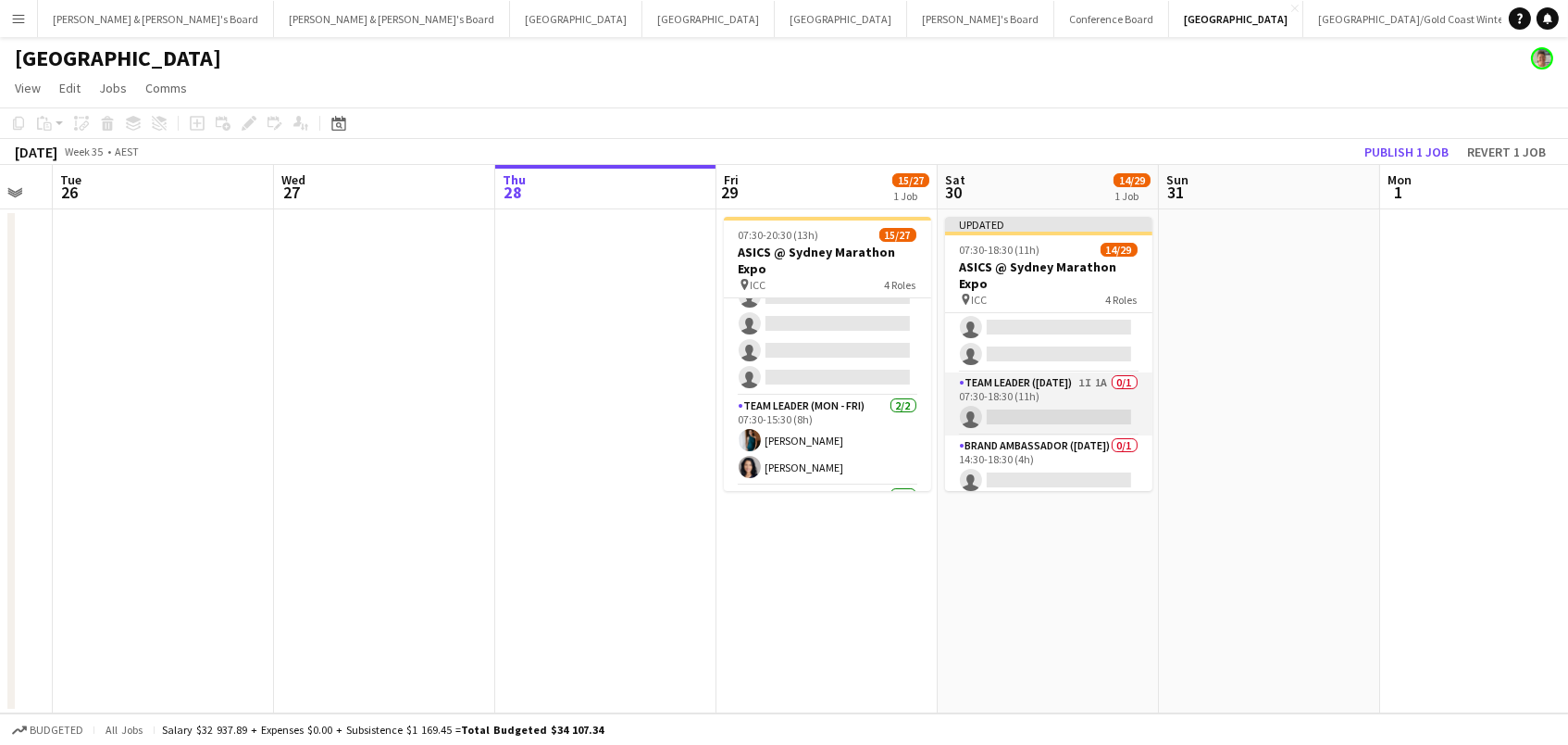
scroll to position [742, 0]
click at [1035, 459] on app-card-role "Brand Ambassador ([DATE]) 0/1 14:30-18:30 (4h) single-neutral-actions" at bounding box center [1049, 468] width 208 height 63
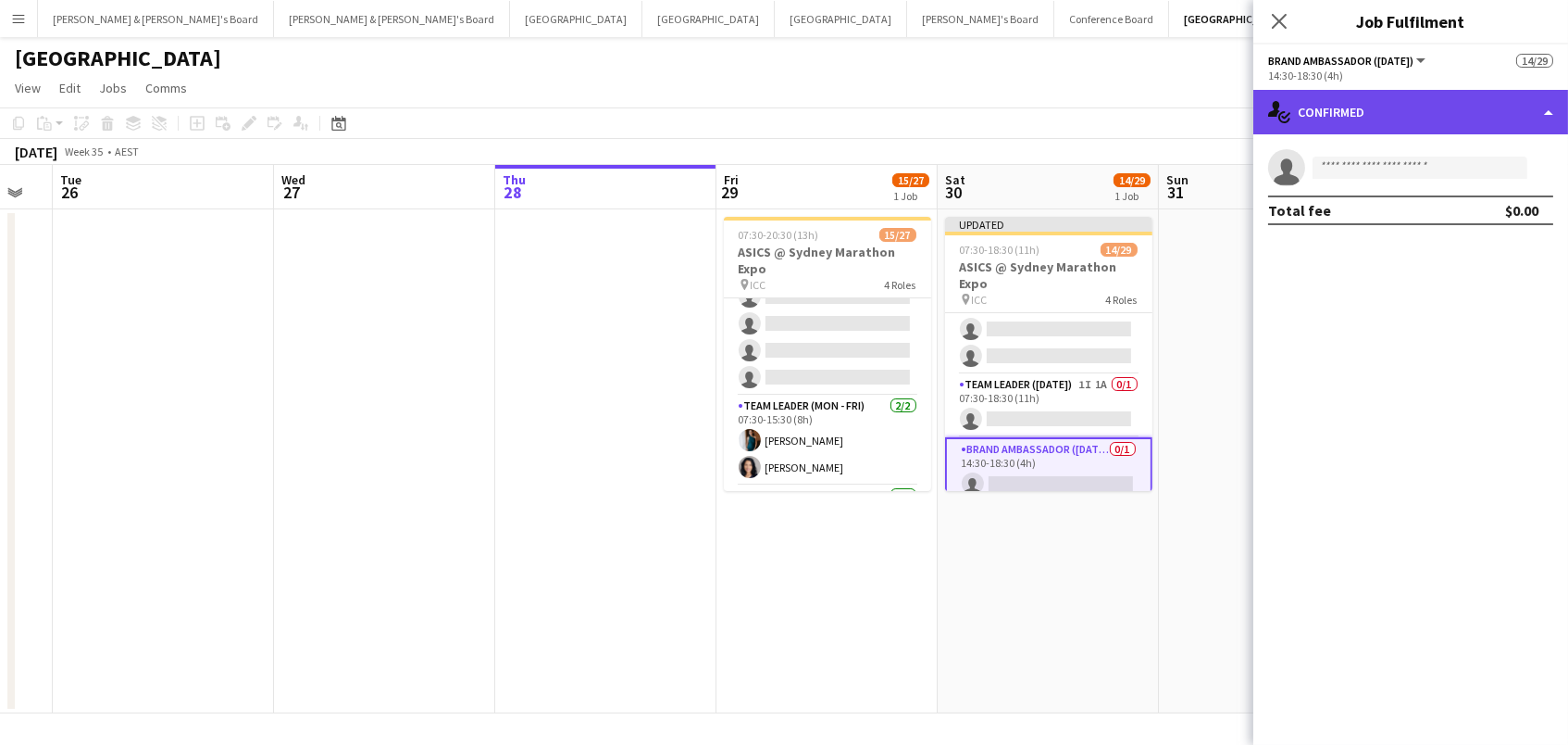
click at [1418, 105] on div "single-neutral-actions-check-2 Confirmed" at bounding box center [1410, 112] width 315 height 45
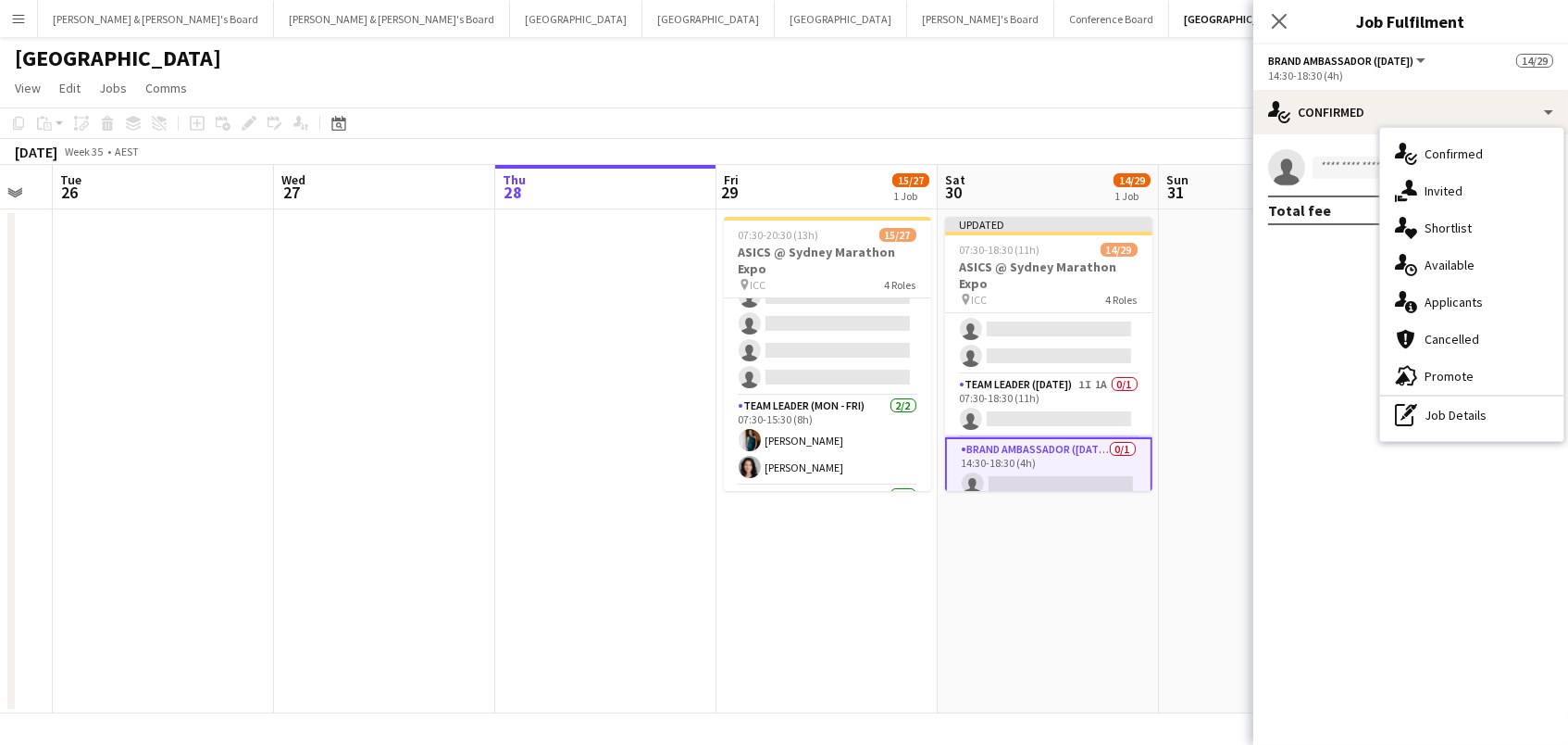
click at [1429, 183] on div "single-neutral-actions-share-1 Invited" at bounding box center [1472, 191] width 183 height 37
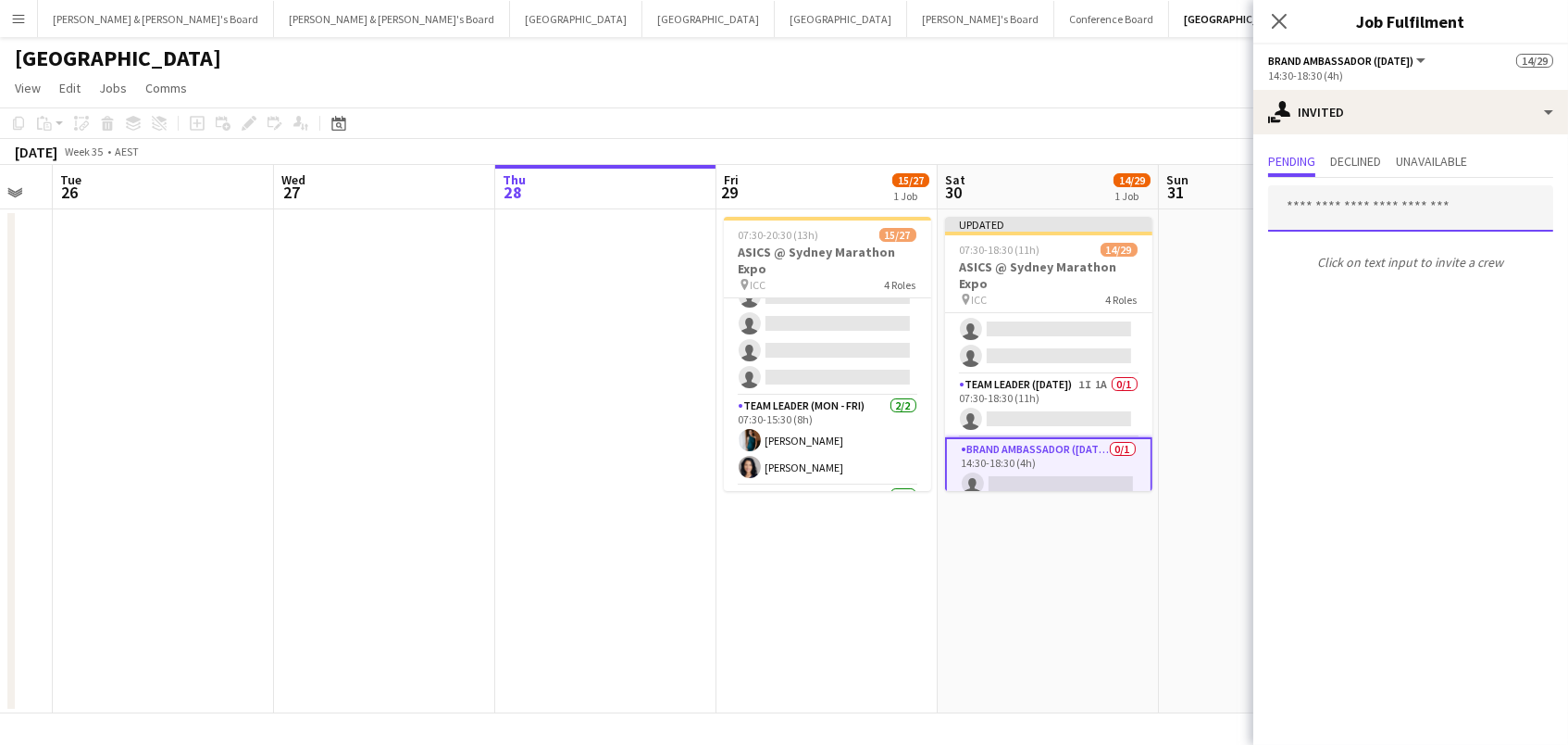
click at [1381, 198] on input "text" at bounding box center [1410, 208] width 286 height 46
click at [1207, 406] on app-date-cell at bounding box center [1269, 461] width 221 height 504
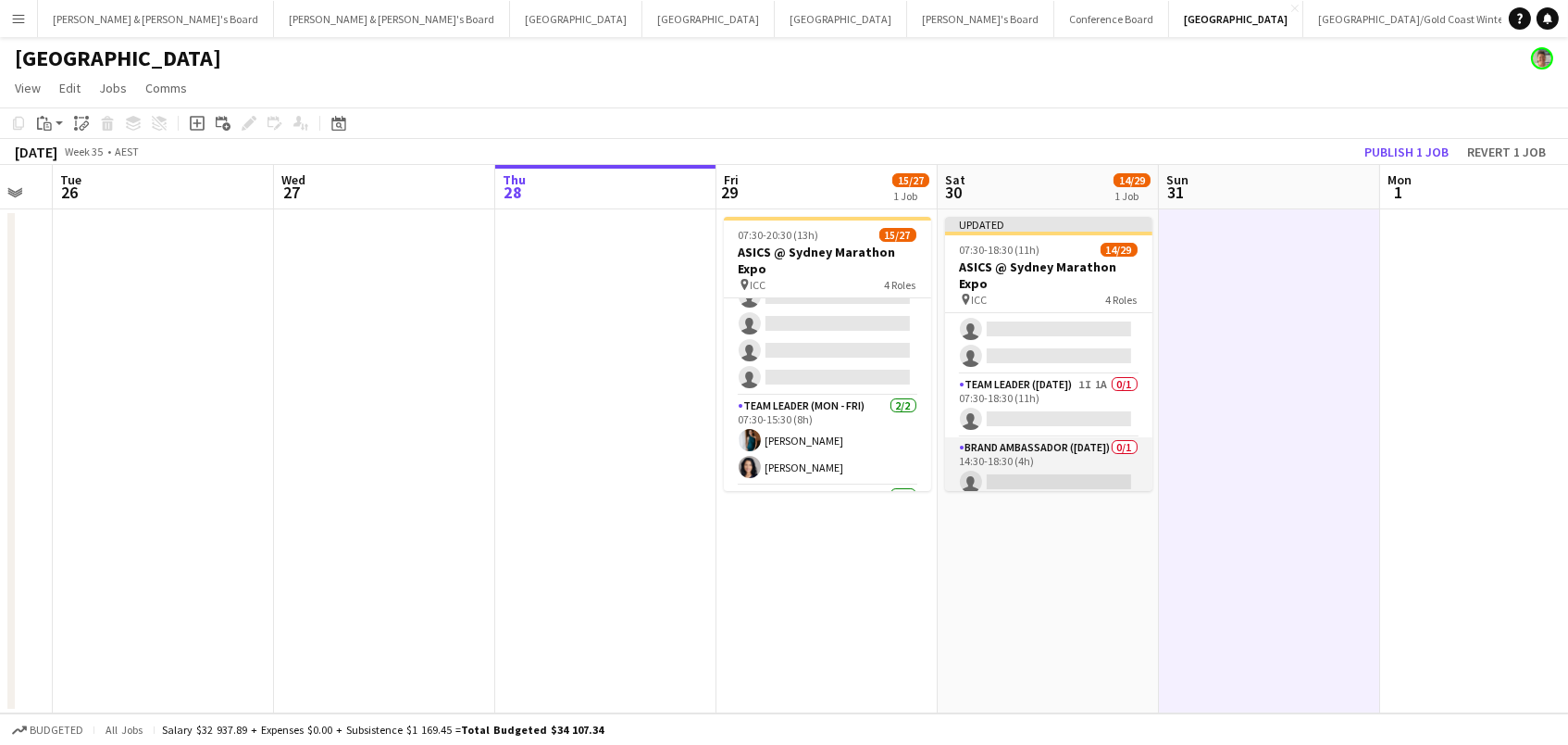
click at [1097, 455] on app-card-role "Brand Ambassador ([DATE]) 0/1 14:30-18:30 (4h) single-neutral-actions" at bounding box center [1049, 468] width 208 height 63
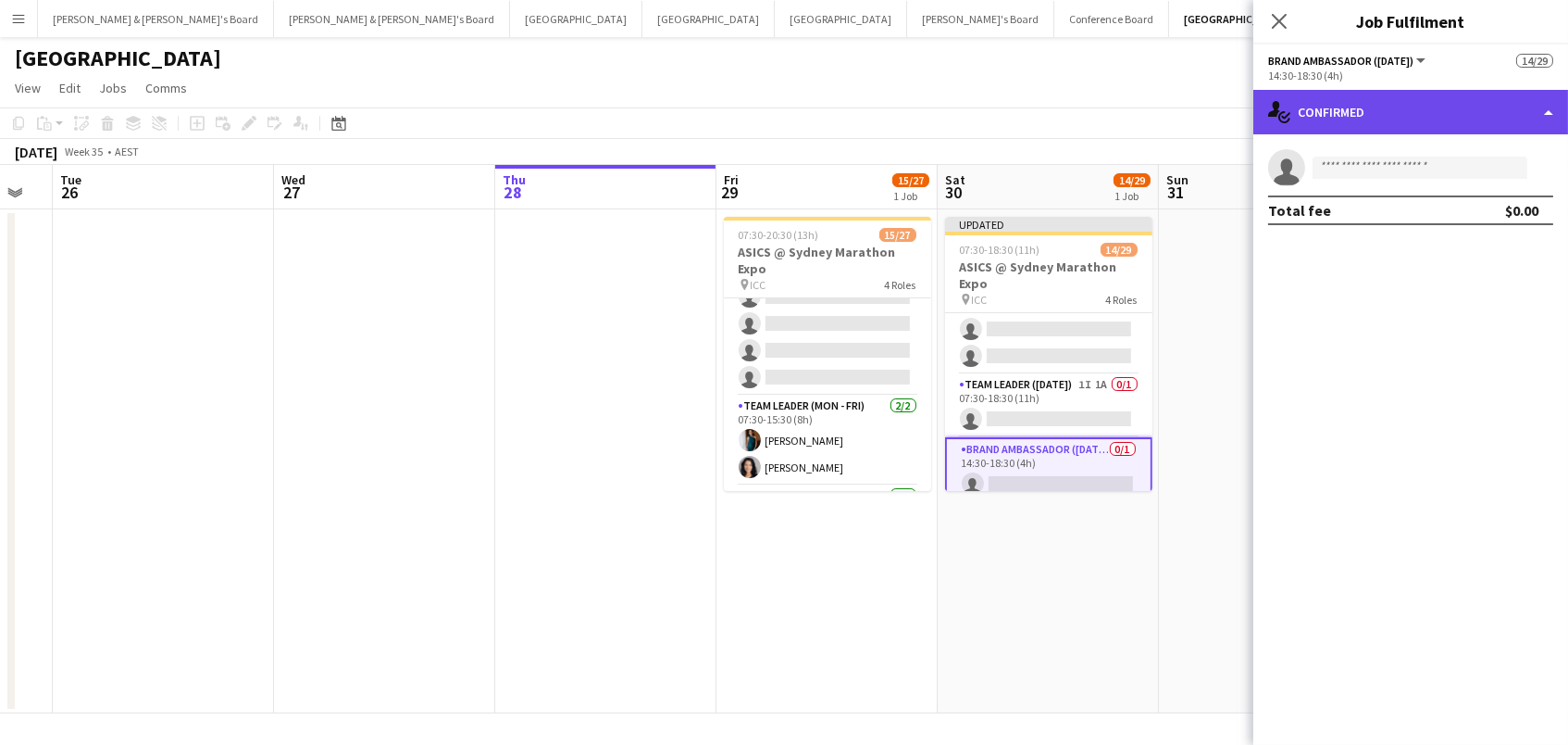
scroll to position [0, 0]
click at [1312, 110] on div "single-neutral-actions-check-2 Confirmed" at bounding box center [1410, 112] width 315 height 45
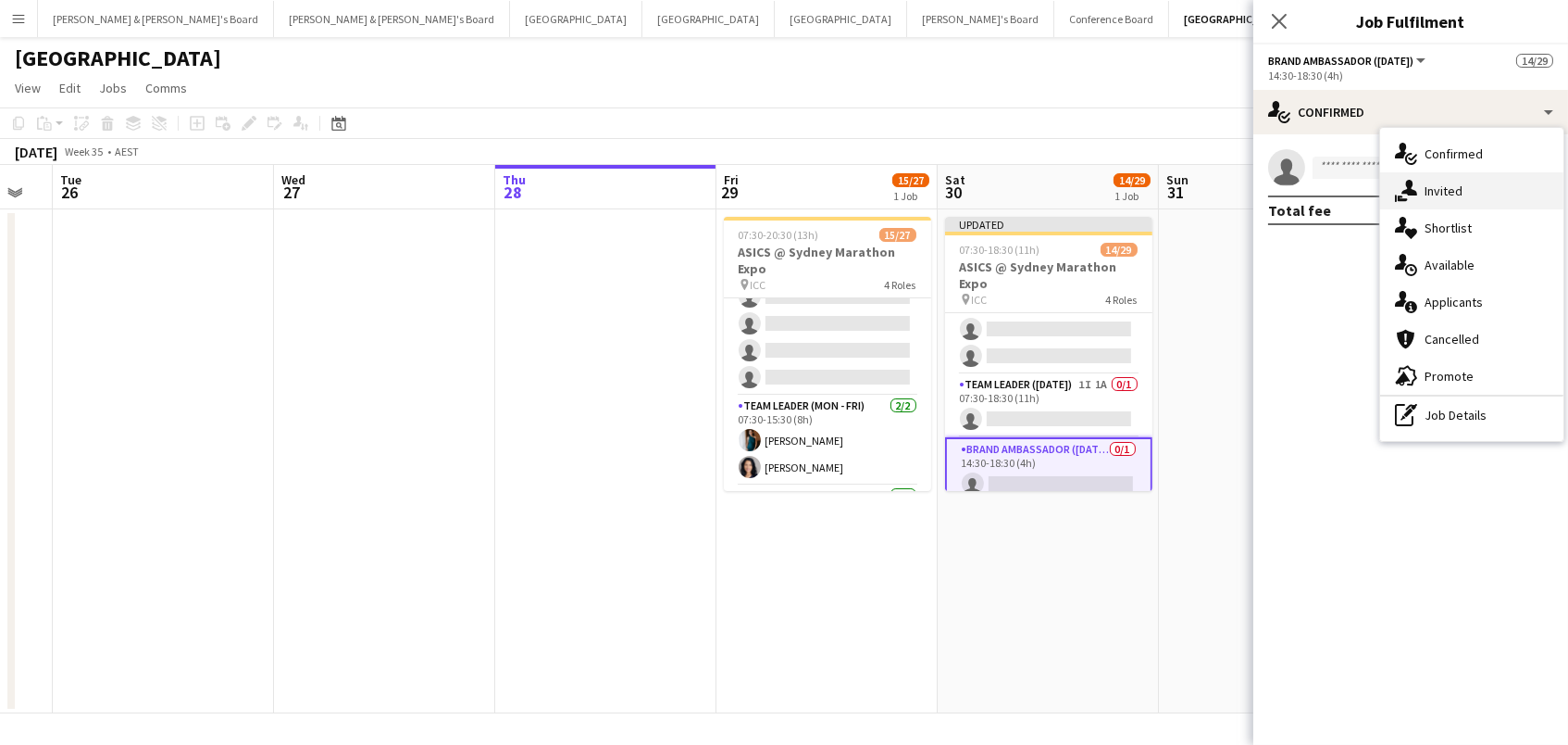
click at [1423, 199] on div "single-neutral-actions-share-1 Invited" at bounding box center [1472, 191] width 183 height 37
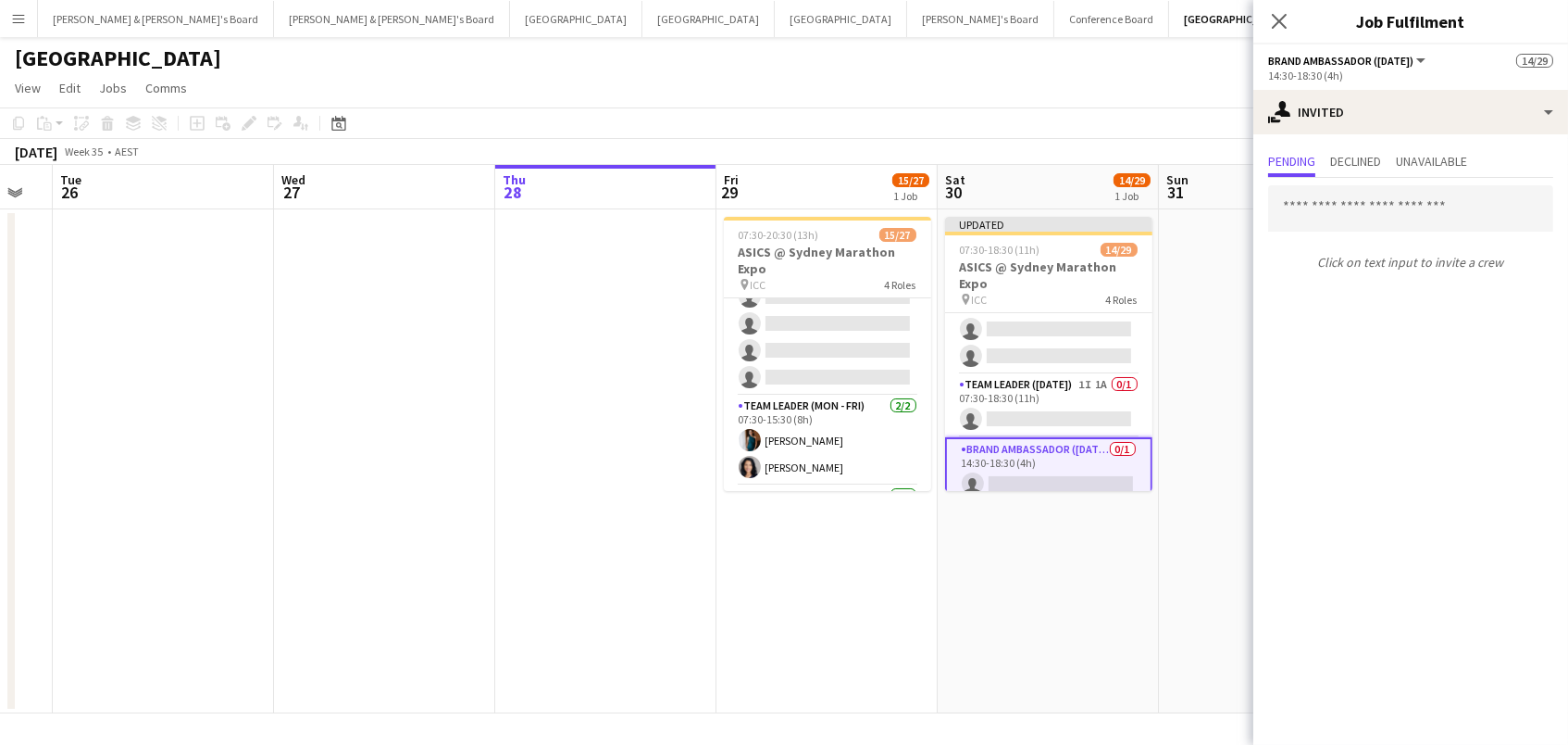
click at [986, 96] on app-page-menu "View Day view expanded Day view collapsed Month view Date picker Jump to [DATE]…" at bounding box center [784, 90] width 1568 height 35
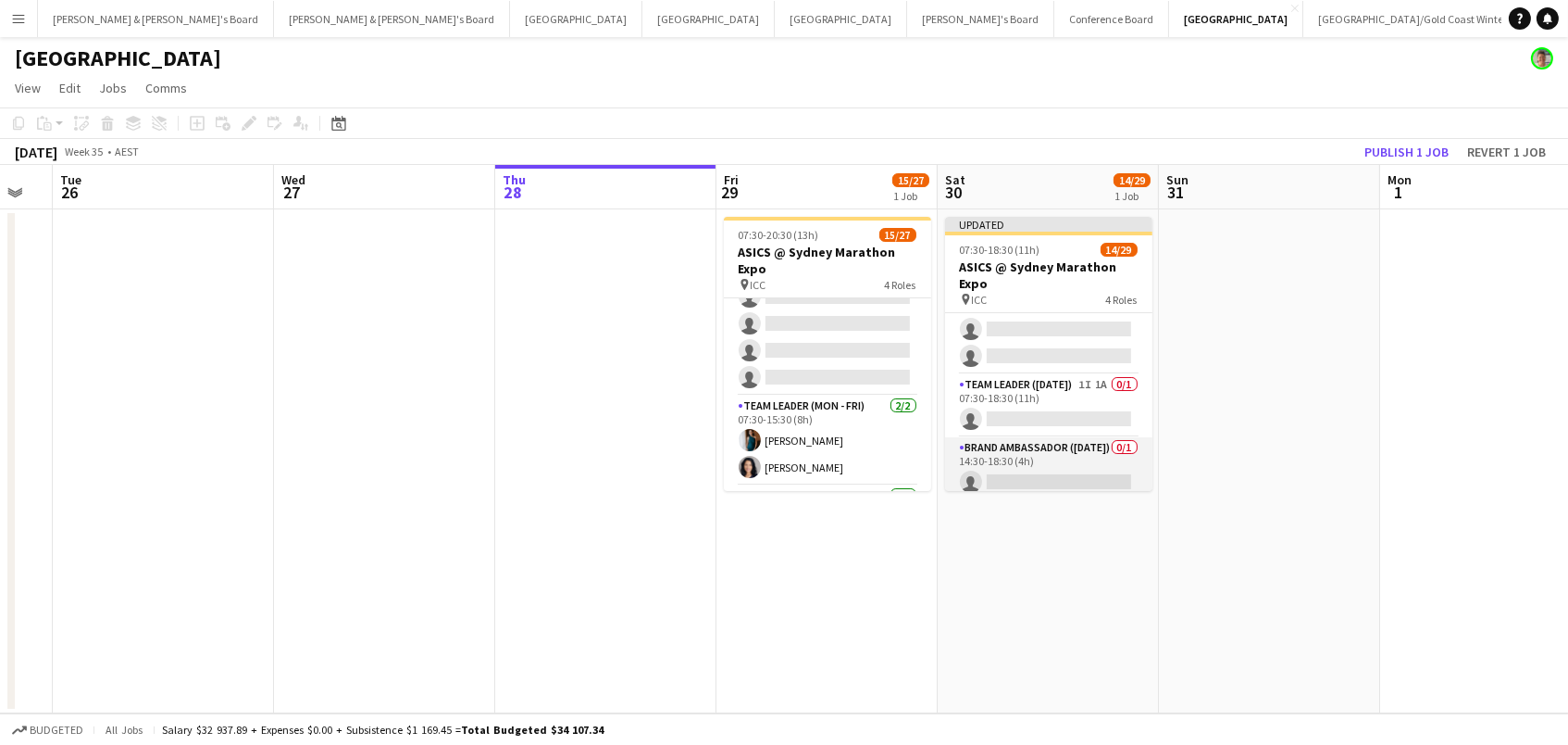
click at [985, 470] on app-card-role "Brand Ambassador ([DATE]) 0/1 14:30-18:30 (4h) single-neutral-actions" at bounding box center [1049, 468] width 208 height 63
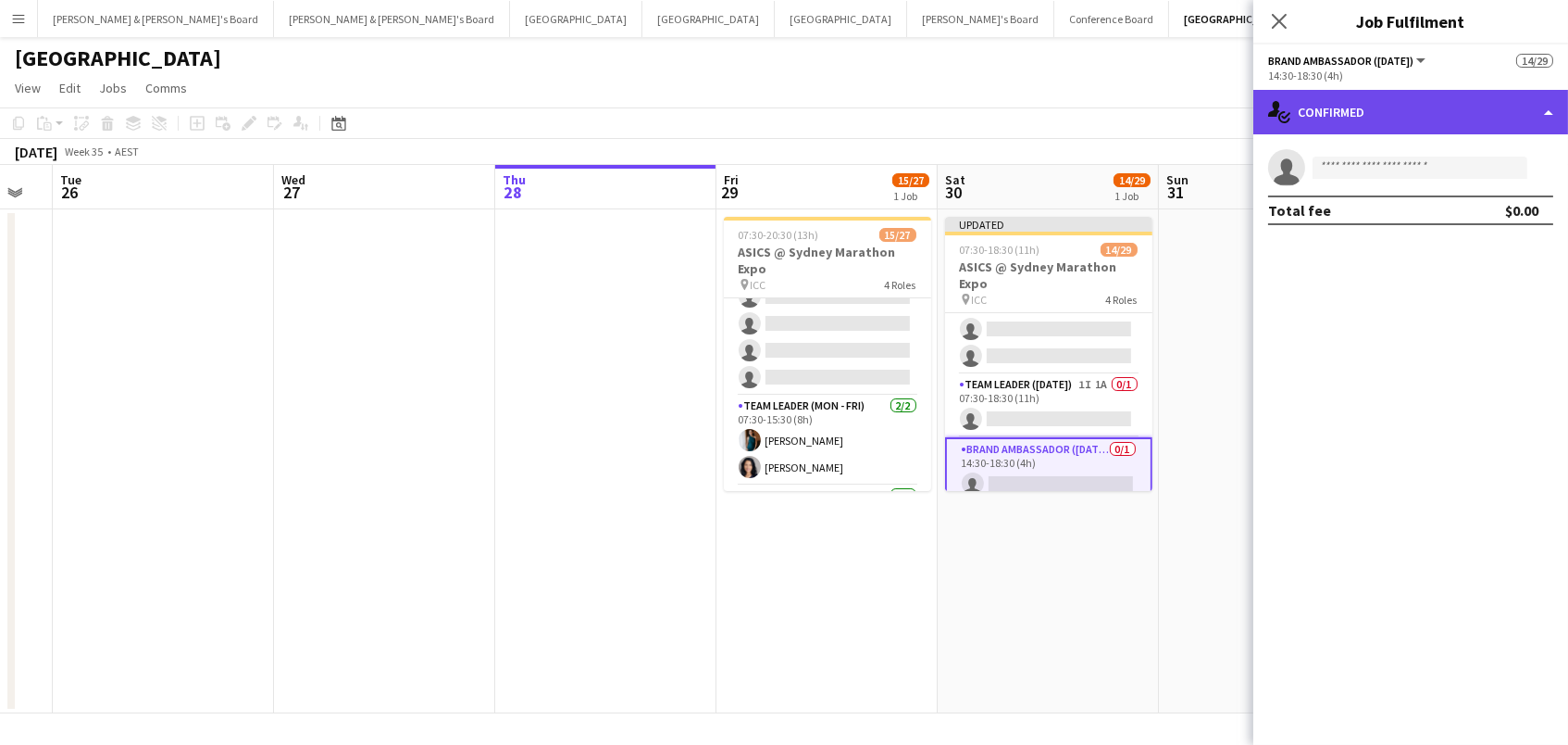
click at [1490, 116] on div "single-neutral-actions-check-2 Confirmed" at bounding box center [1410, 112] width 315 height 45
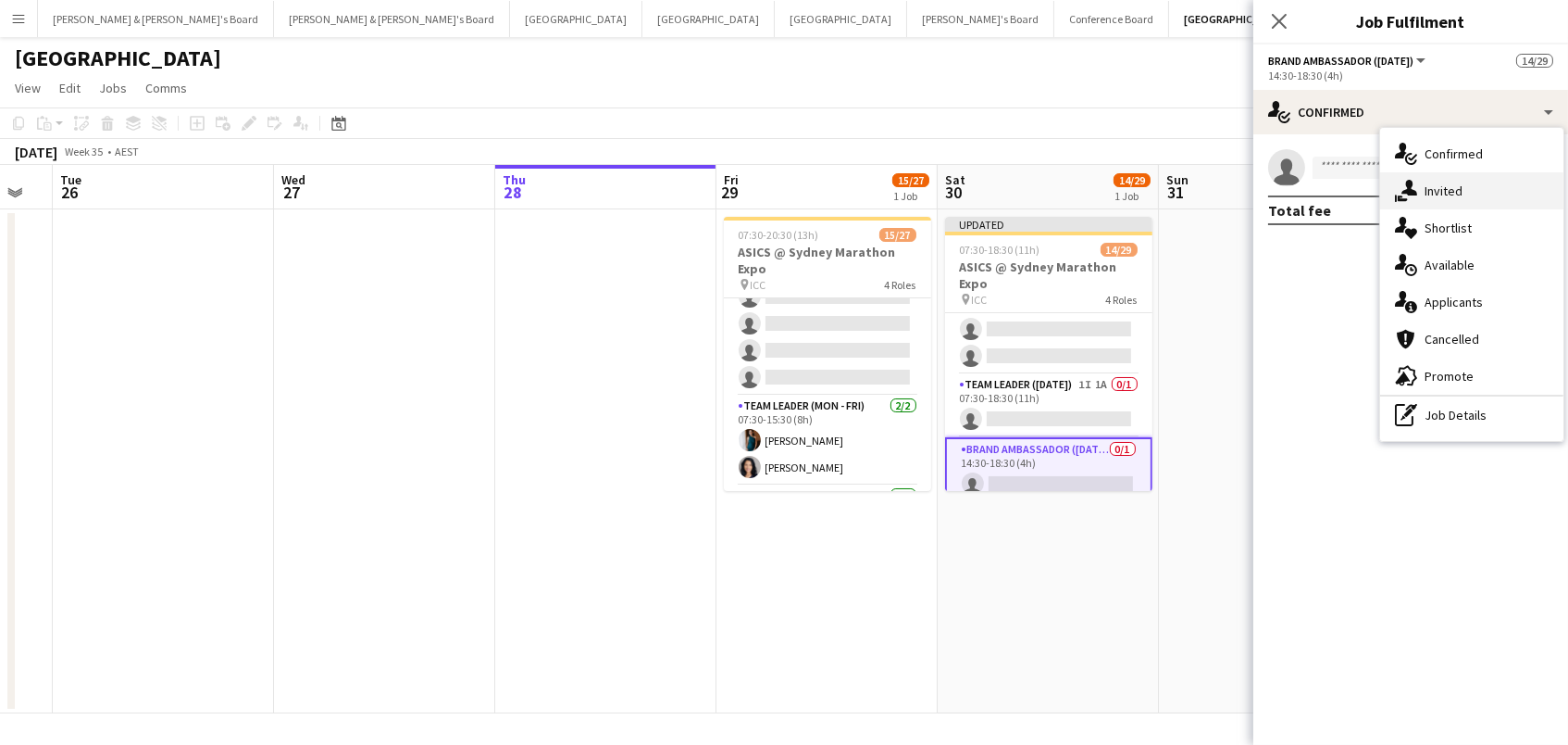
click at [1496, 192] on div "single-neutral-actions-share-1 Invited" at bounding box center [1472, 191] width 183 height 37
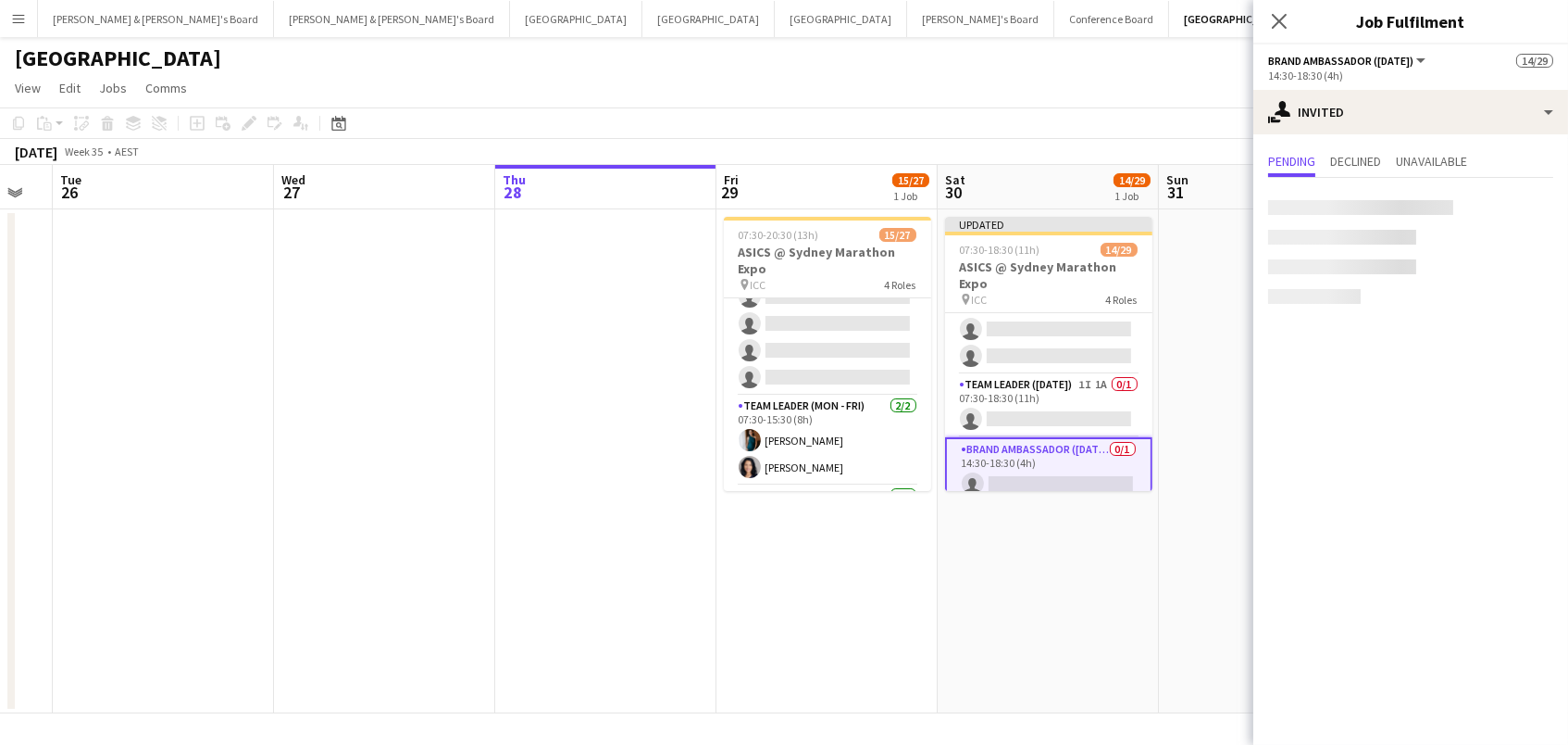
scroll to position [0, 1]
click at [1398, 201] on input "text" at bounding box center [1410, 208] width 286 height 46
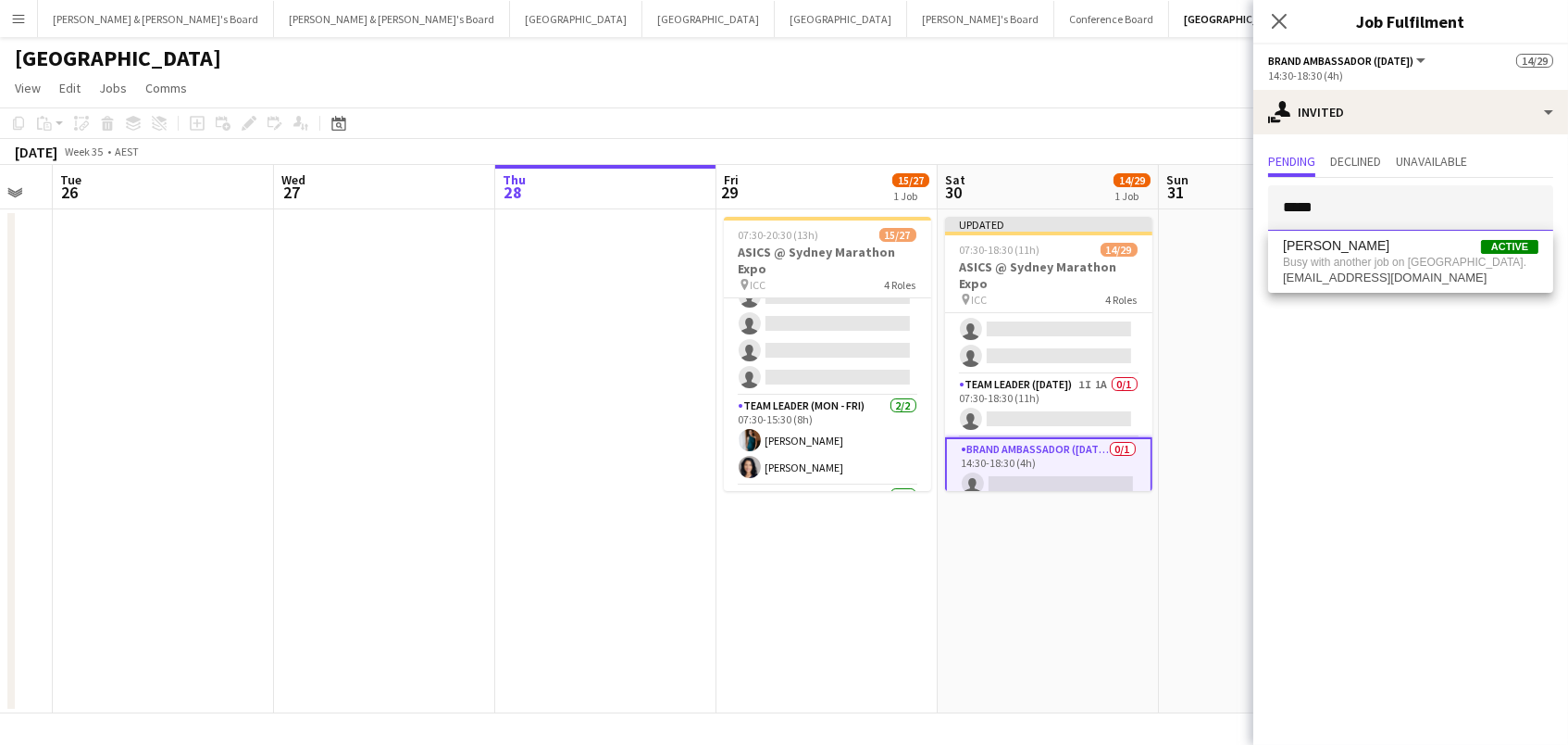
scroll to position [0, 0]
type input "*****"
click at [1212, 410] on app-date-cell at bounding box center [1269, 461] width 221 height 504
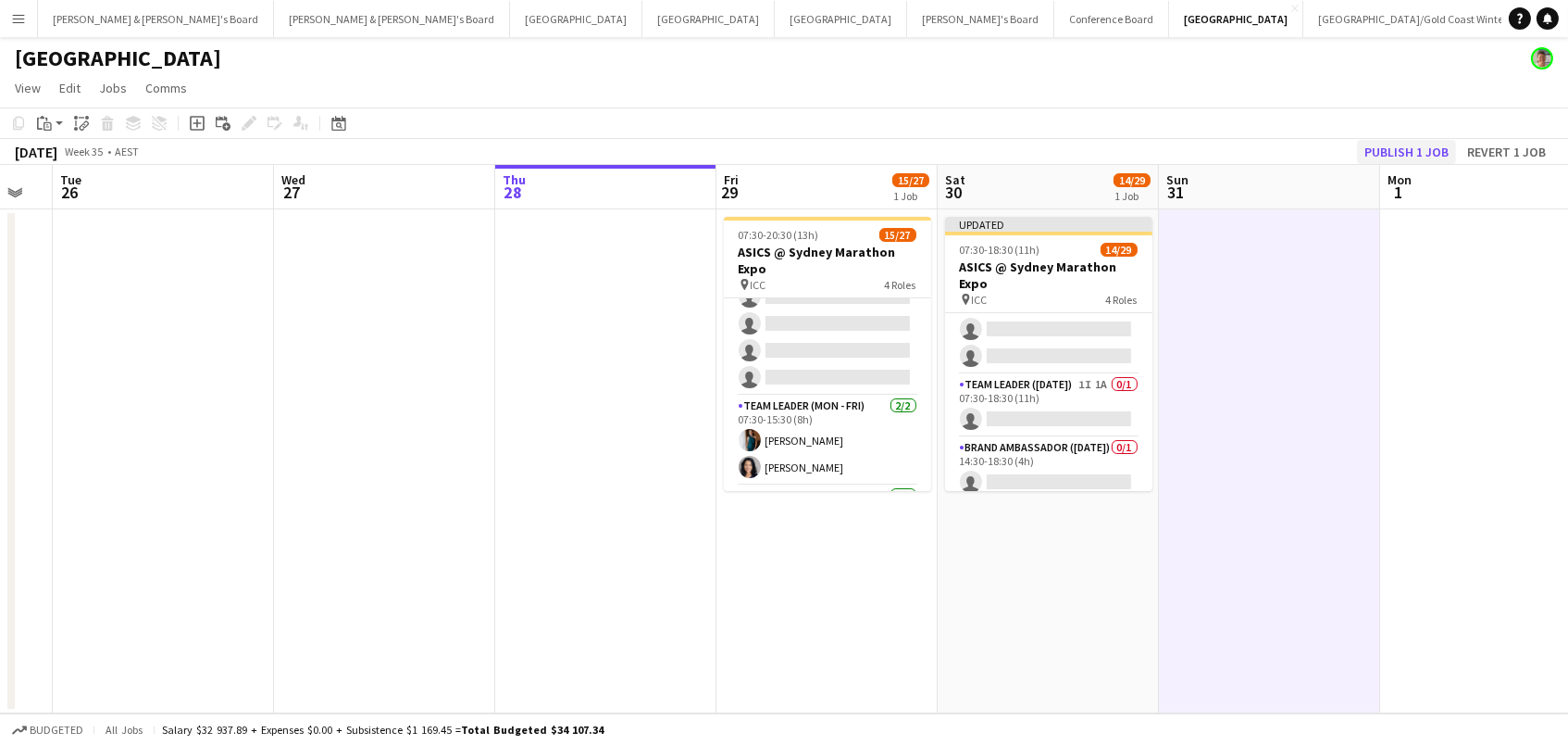
click at [1420, 153] on button "Publish 1 job" at bounding box center [1407, 151] width 99 height 24
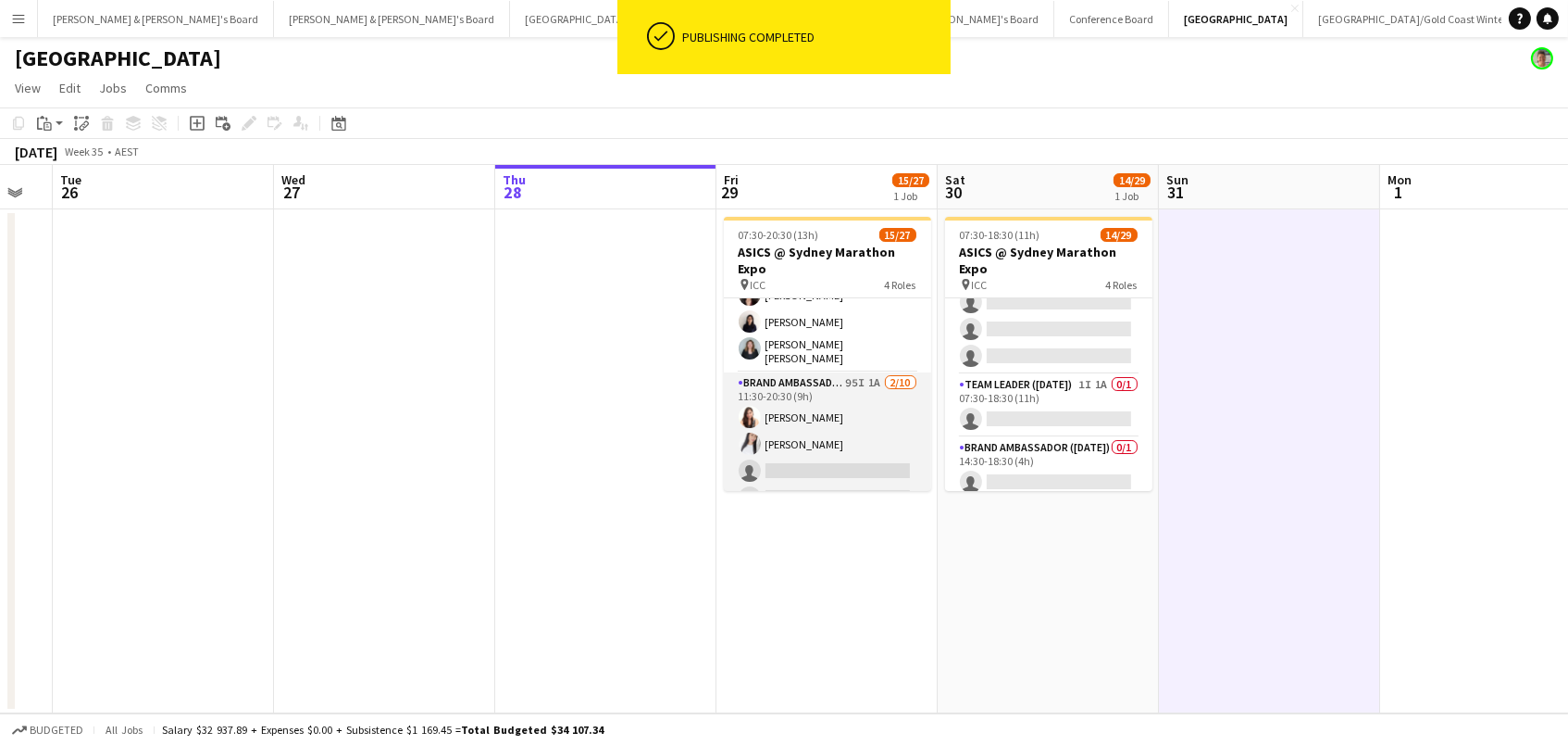
scroll to position [513, 0]
click at [851, 378] on app-card-role "Brand Ambassador (Mon - Fri) 95I 1A [DATE] 11:30-20:30 (9h) [PERSON_NAME] [PERS…" at bounding box center [827, 513] width 208 height 305
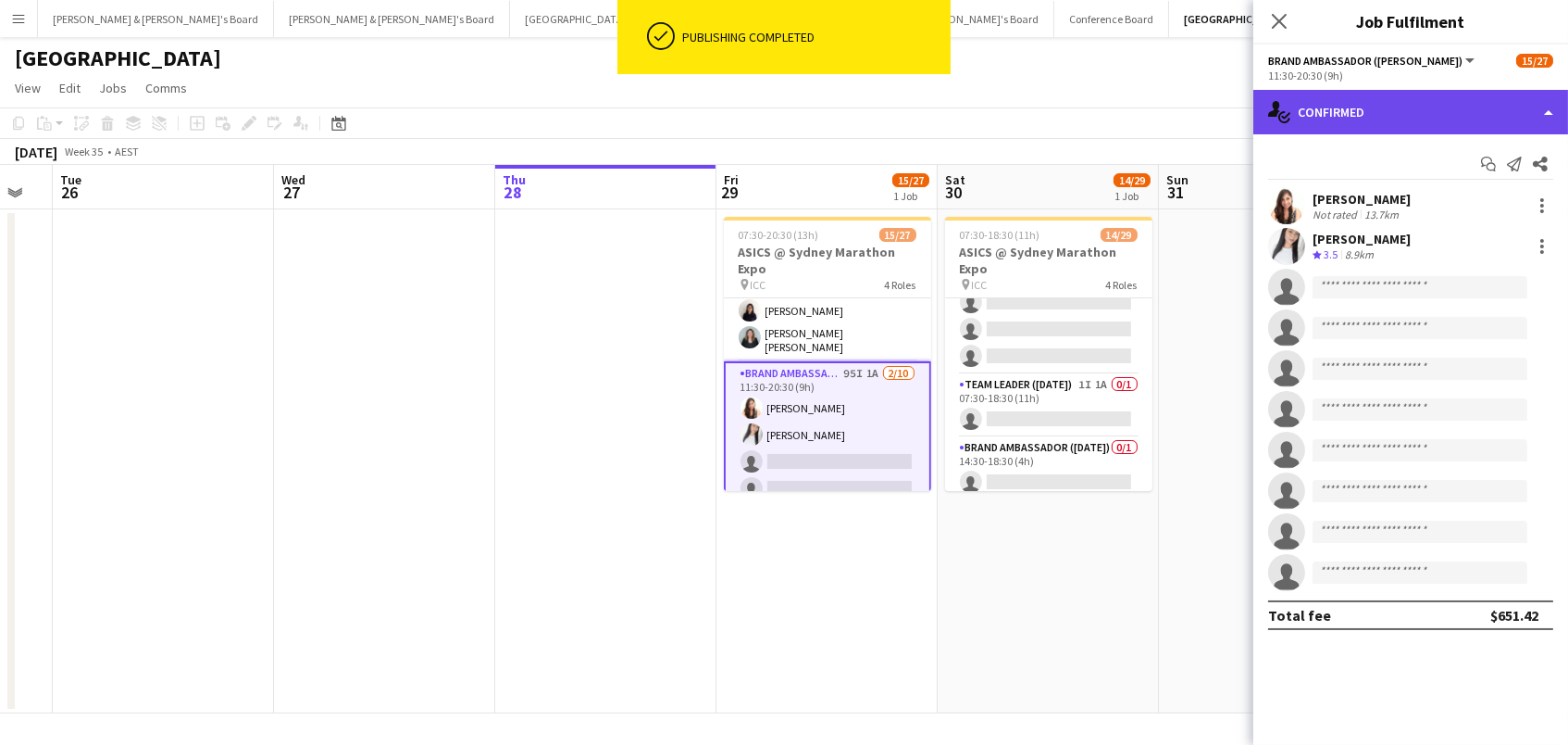
click at [1338, 110] on div "single-neutral-actions-check-2 Confirmed" at bounding box center [1410, 112] width 315 height 45
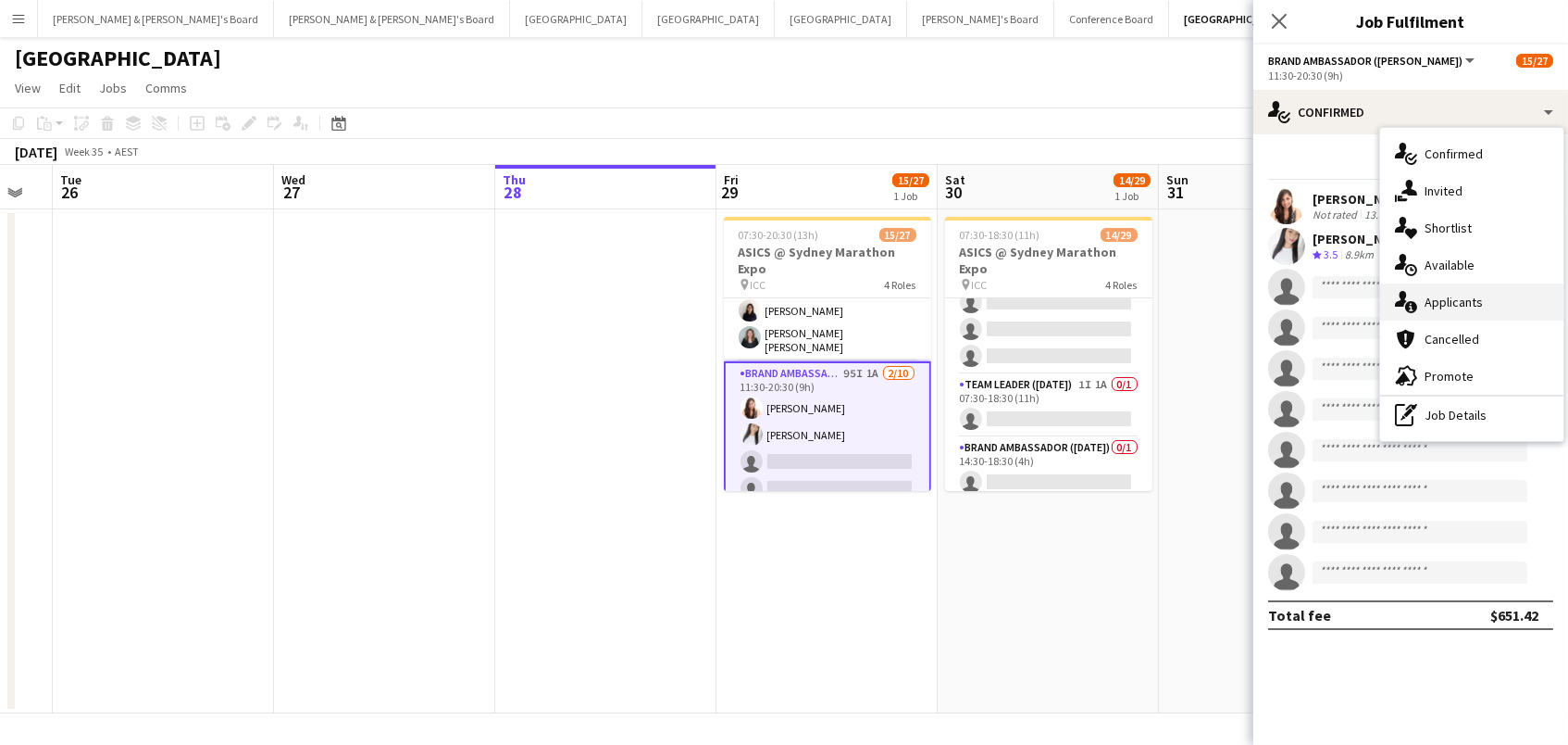
click at [1508, 292] on div "single-neutral-actions-information Applicants" at bounding box center [1472, 302] width 183 height 37
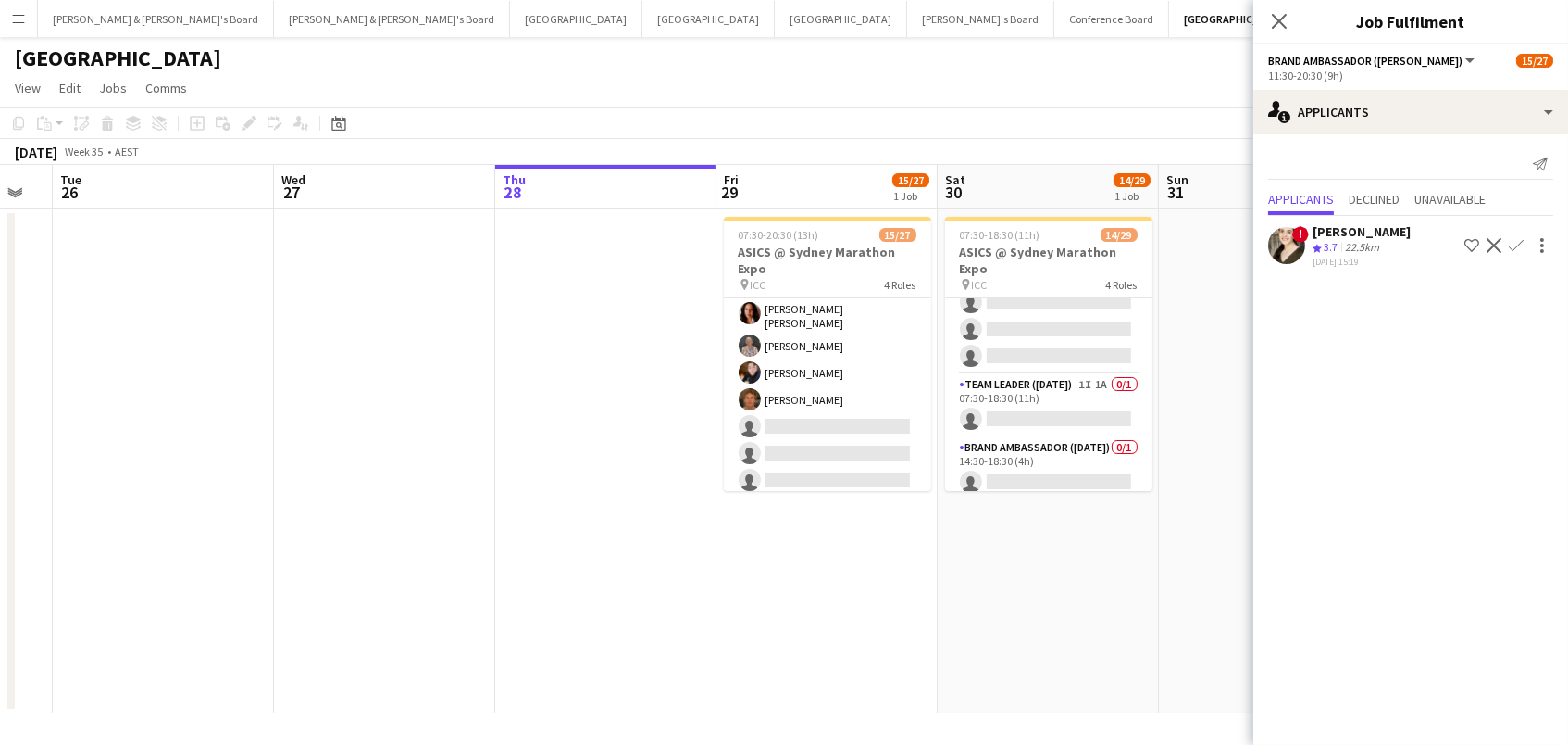
scroll to position [25, 0]
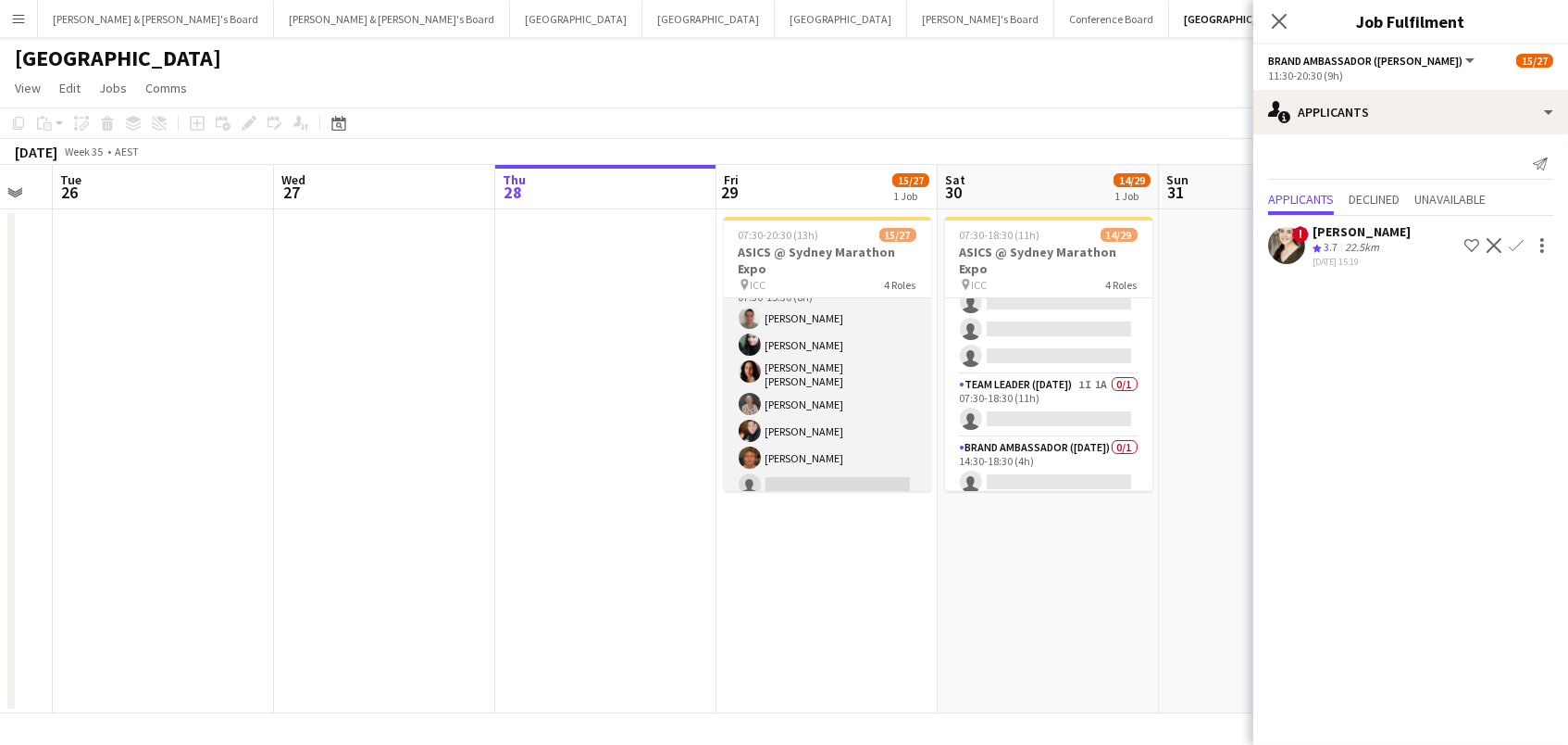
click at [875, 351] on app-card-role "Brand Ambassador (Mon - Fri) 104I 1A [DATE] 07:30-15:30 (8h) [PERSON_NAME] [PER…" at bounding box center [827, 428] width 208 height 310
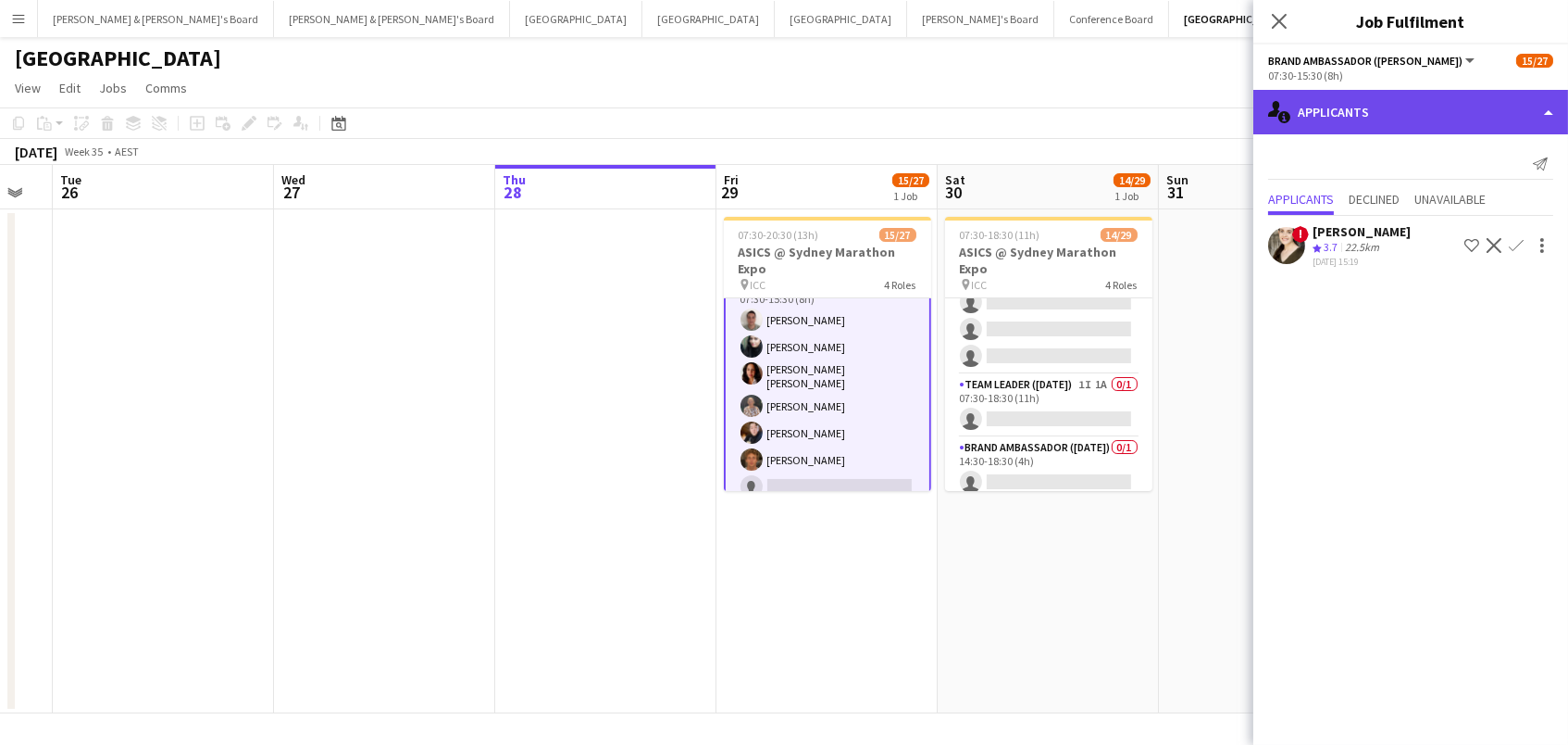
click at [1356, 110] on div "single-neutral-actions-information Applicants" at bounding box center [1410, 112] width 315 height 45
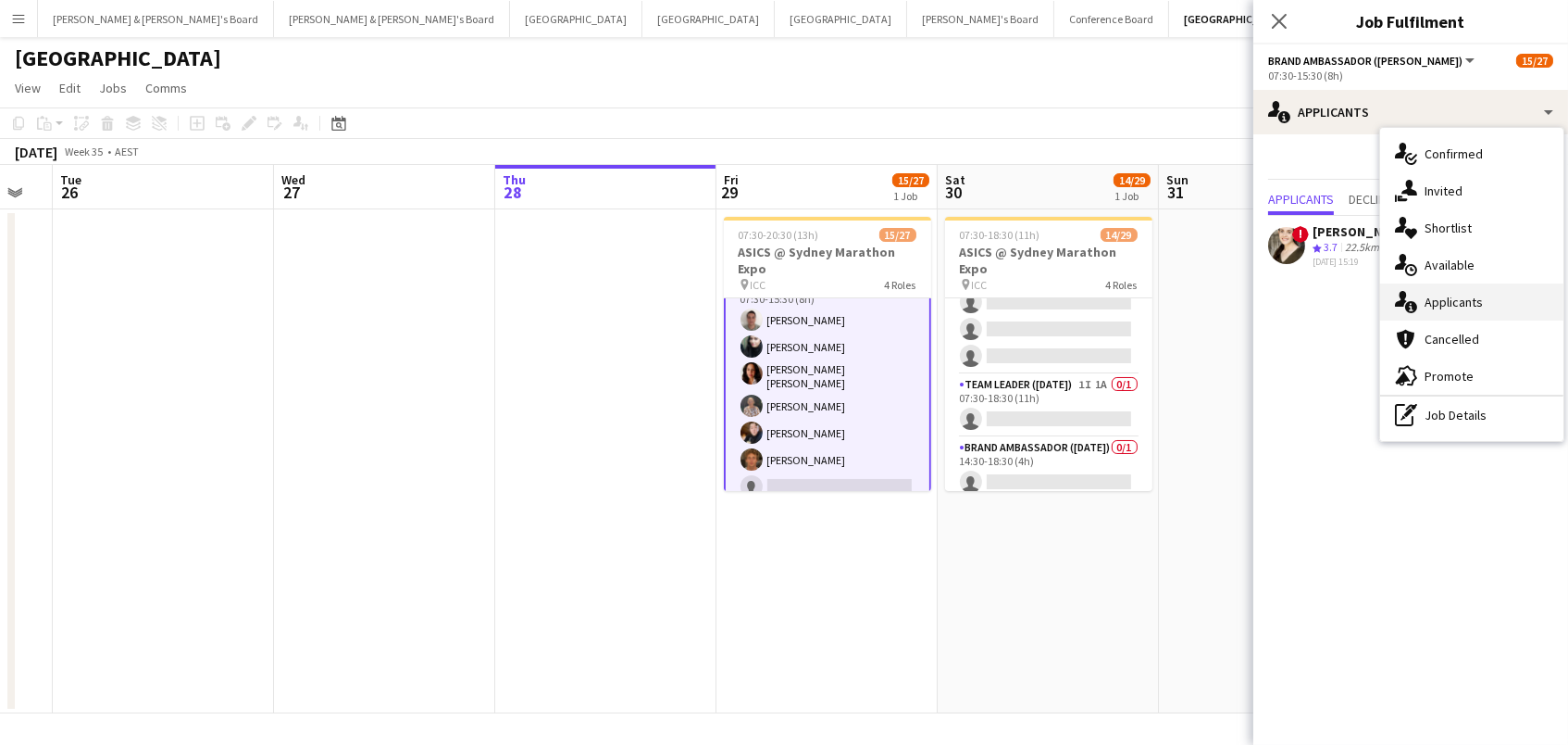
click at [1434, 297] on div "single-neutral-actions-information Applicants" at bounding box center [1472, 302] width 183 height 37
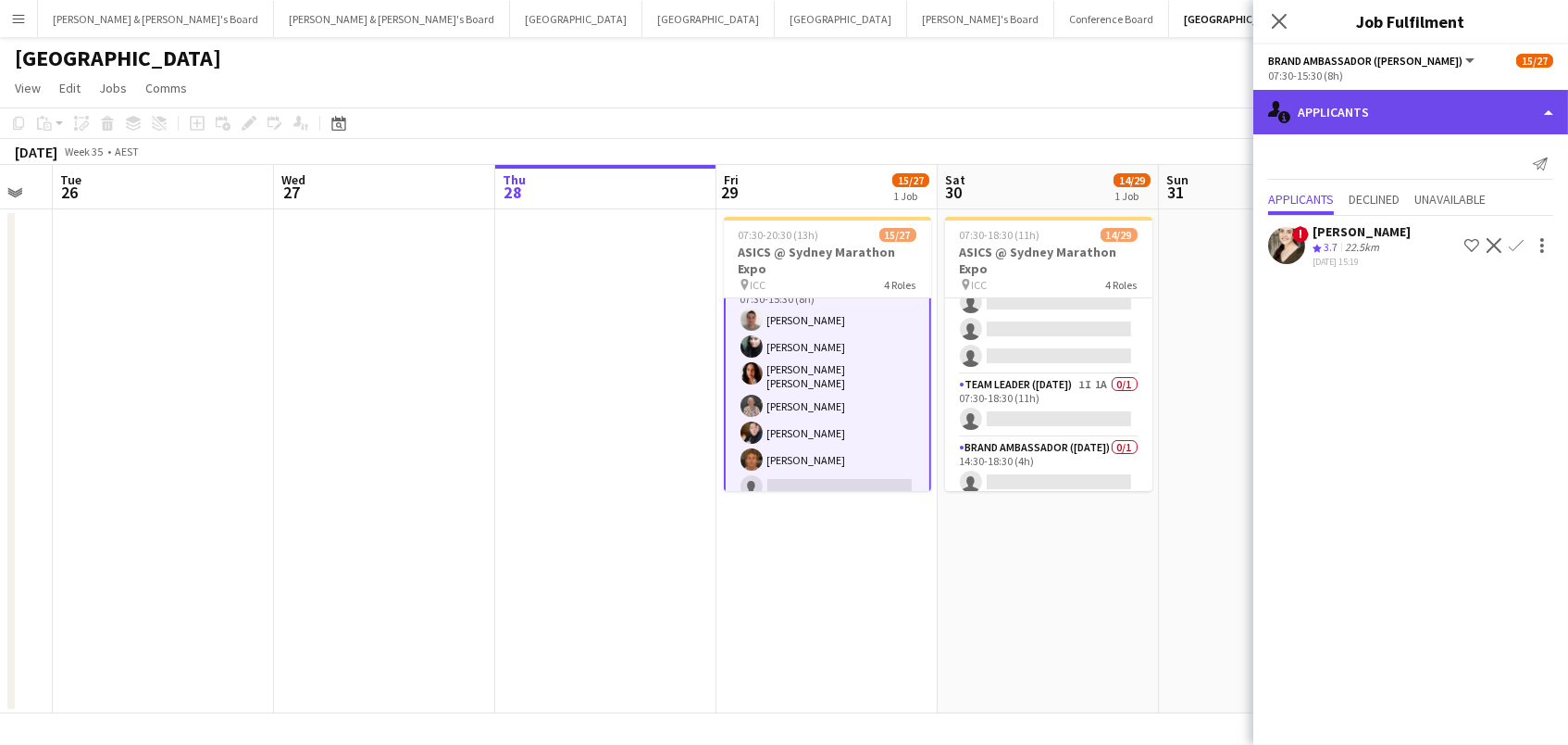
click at [1453, 132] on div "single-neutral-actions-information Applicants" at bounding box center [1410, 112] width 315 height 45
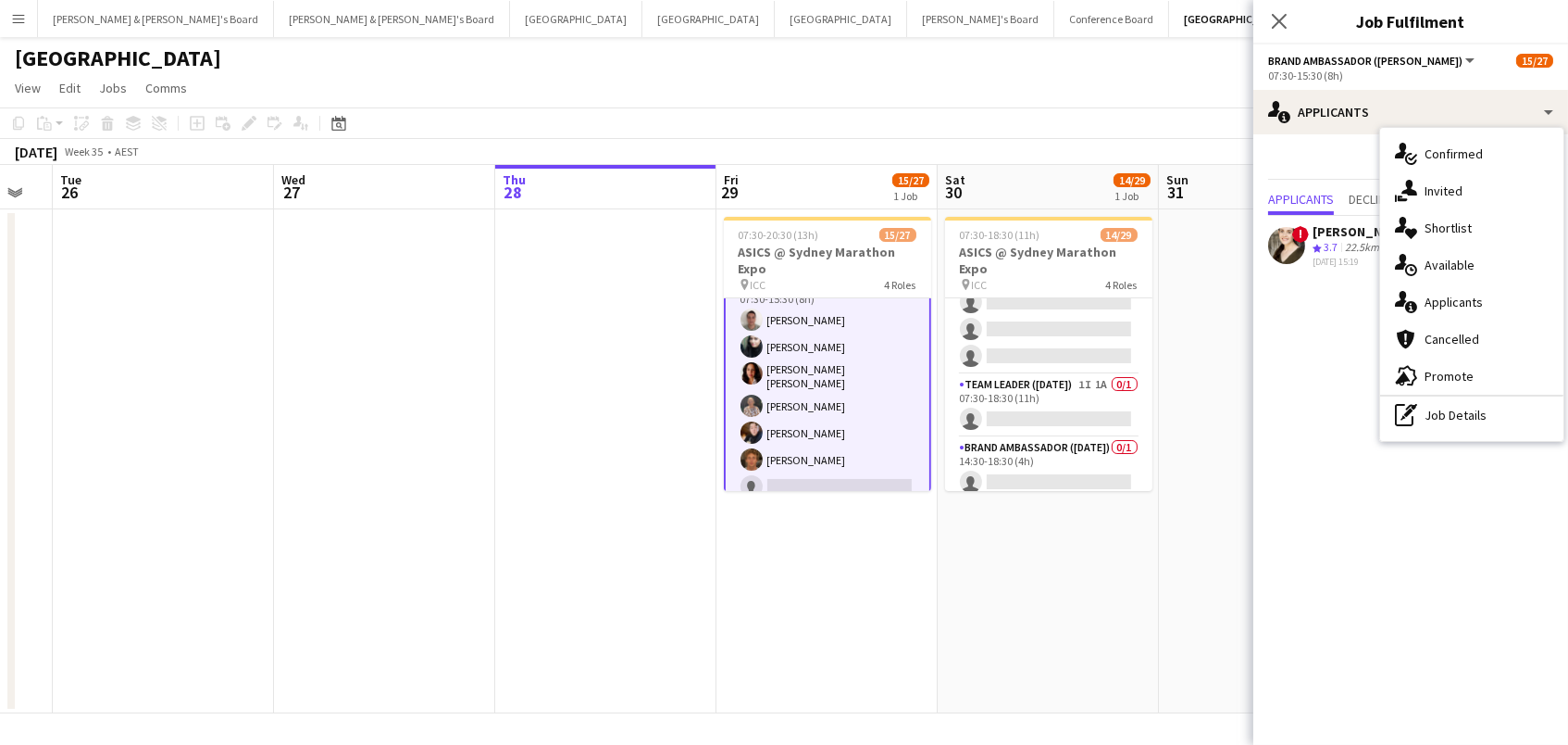
click at [1201, 108] on app-toolbar "Copy Paste Paste Command V Paste with crew Command Shift V Paste linked Job [GE…" at bounding box center [784, 123] width 1568 height 31
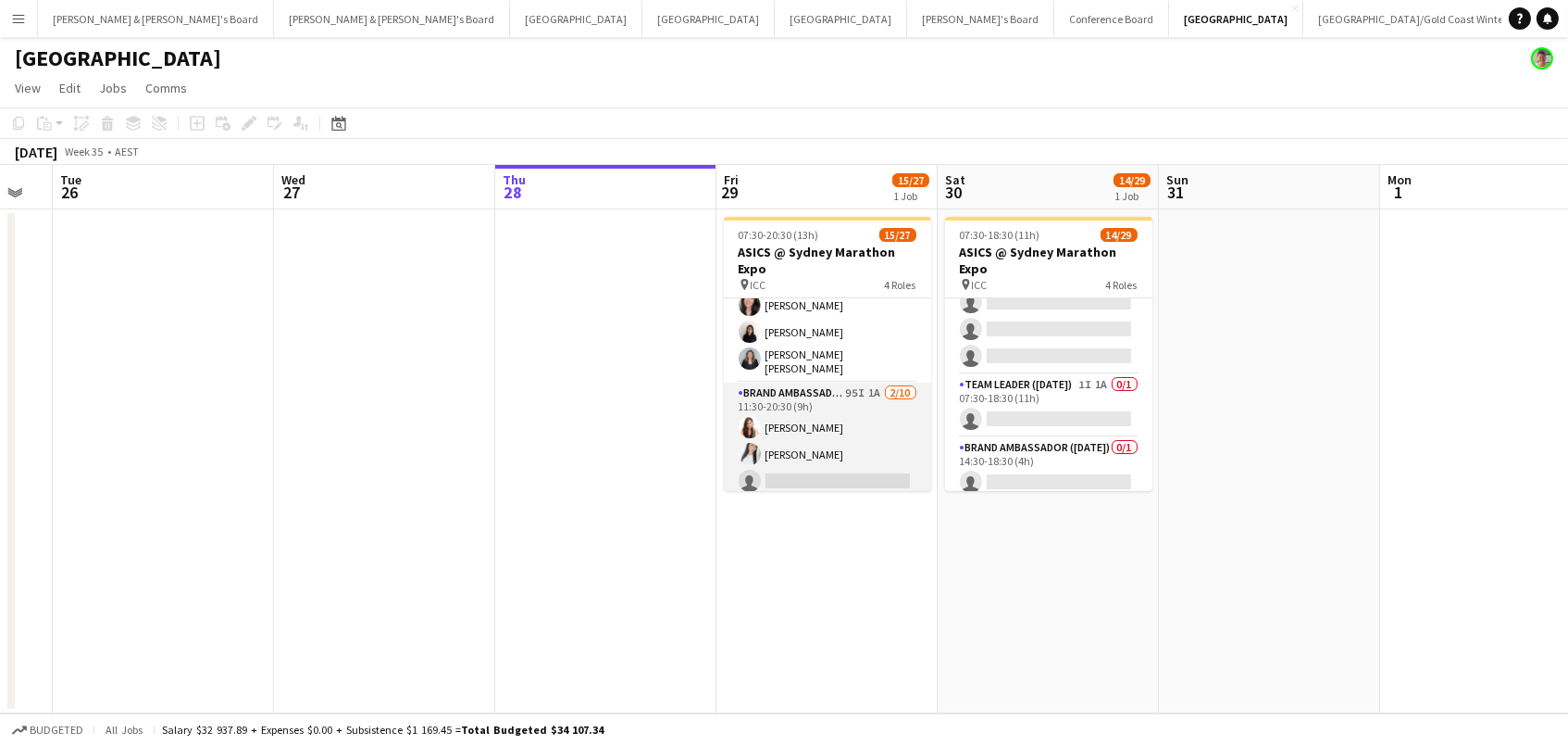
scroll to position [675, 0]
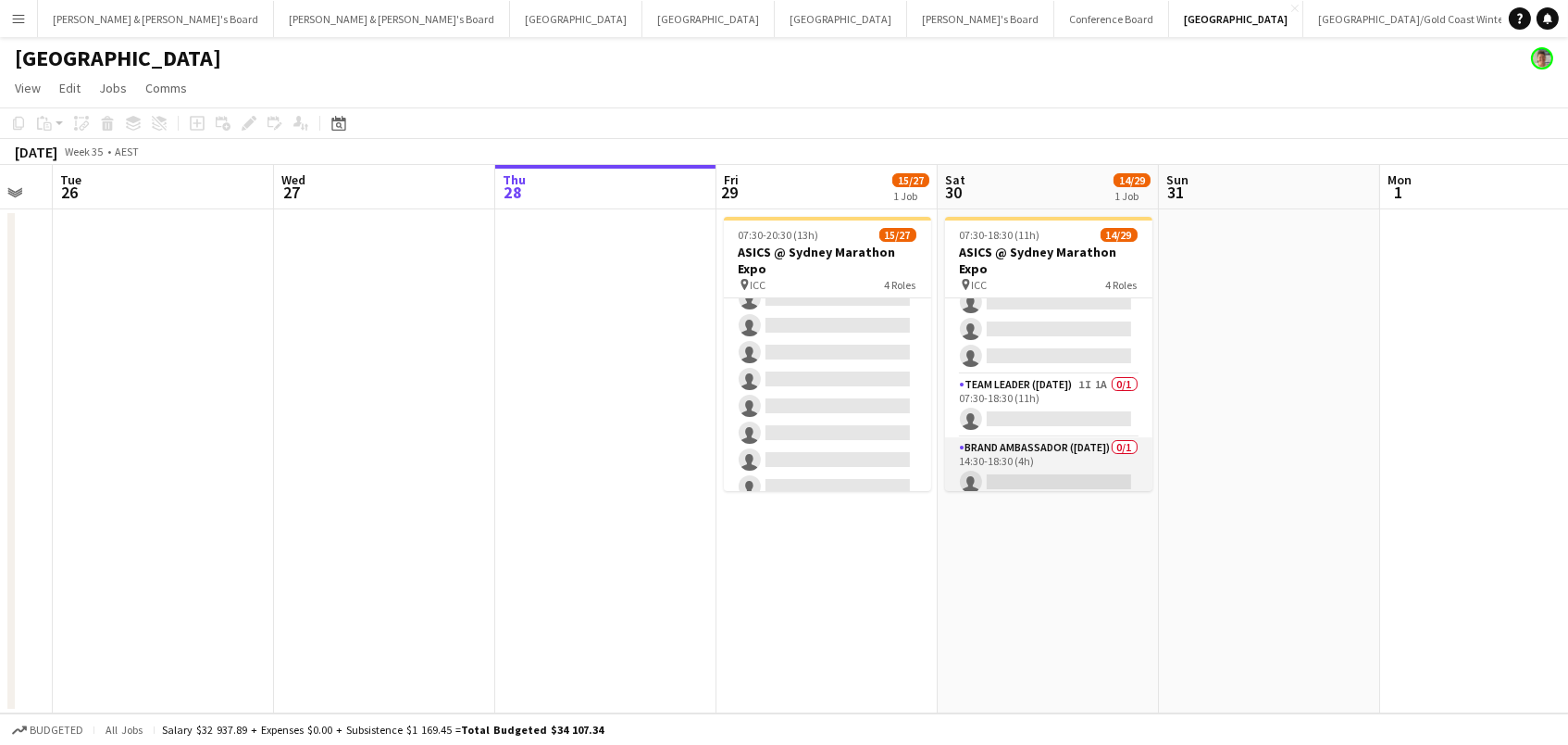
click at [1059, 472] on app-card-role "Brand Ambassador ([DATE]) 0/1 14:30-18:30 (4h) single-neutral-actions" at bounding box center [1049, 468] width 208 height 63
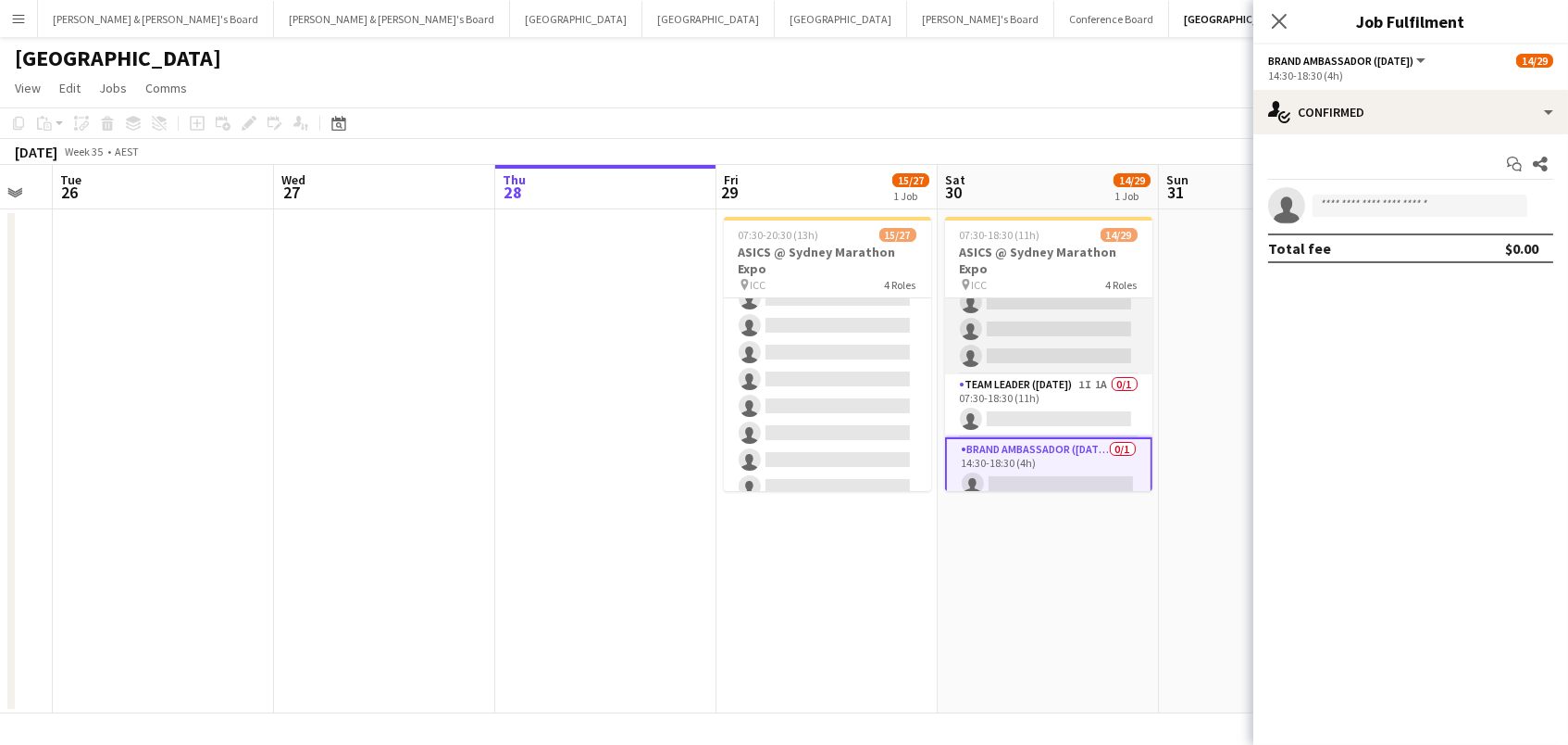
scroll to position [723, 0]
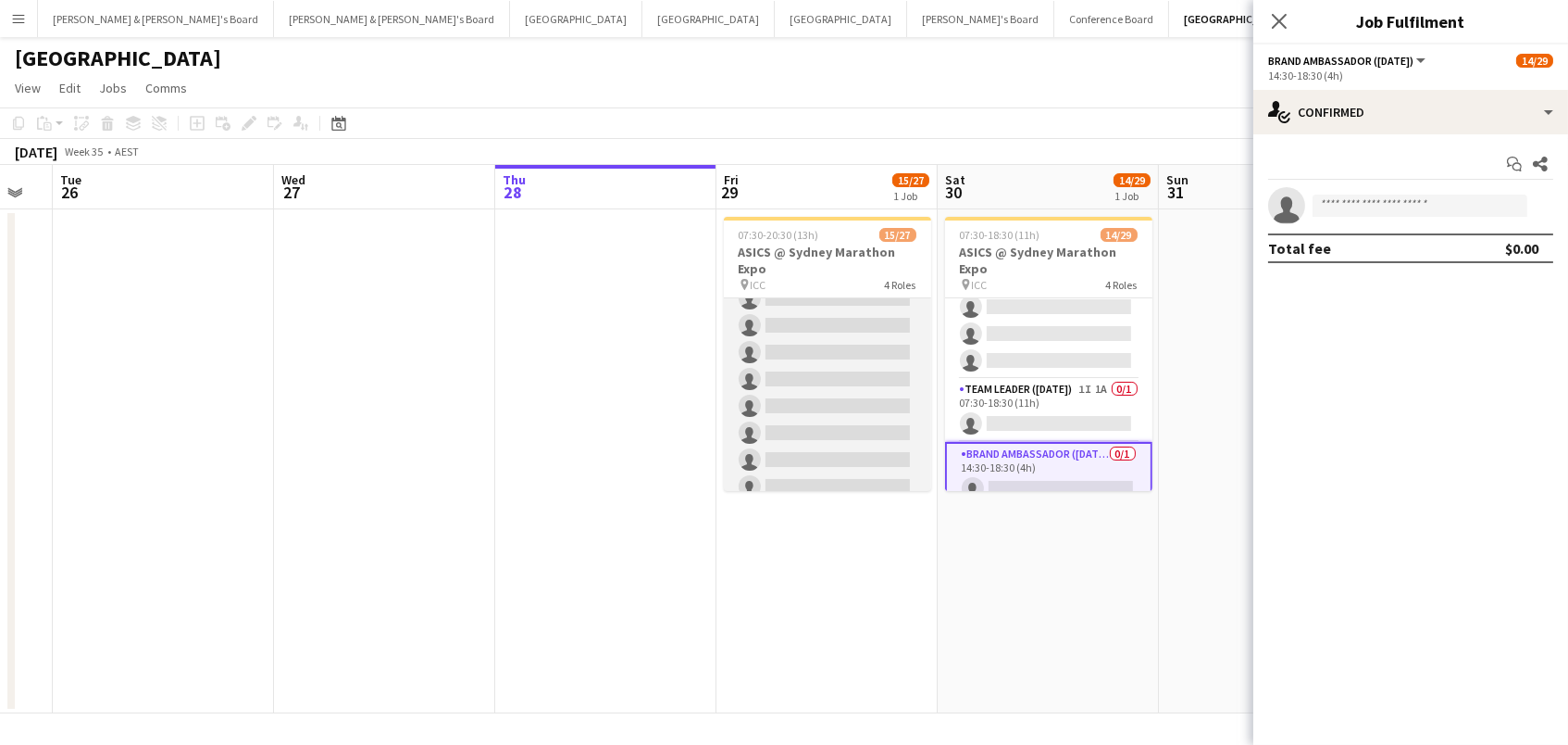
click at [798, 412] on app-card-role "Brand Ambassador (Mon - Fri) 95I 1A [DATE] 11:30-20:30 (9h) [PERSON_NAME] [PERS…" at bounding box center [827, 352] width 208 height 305
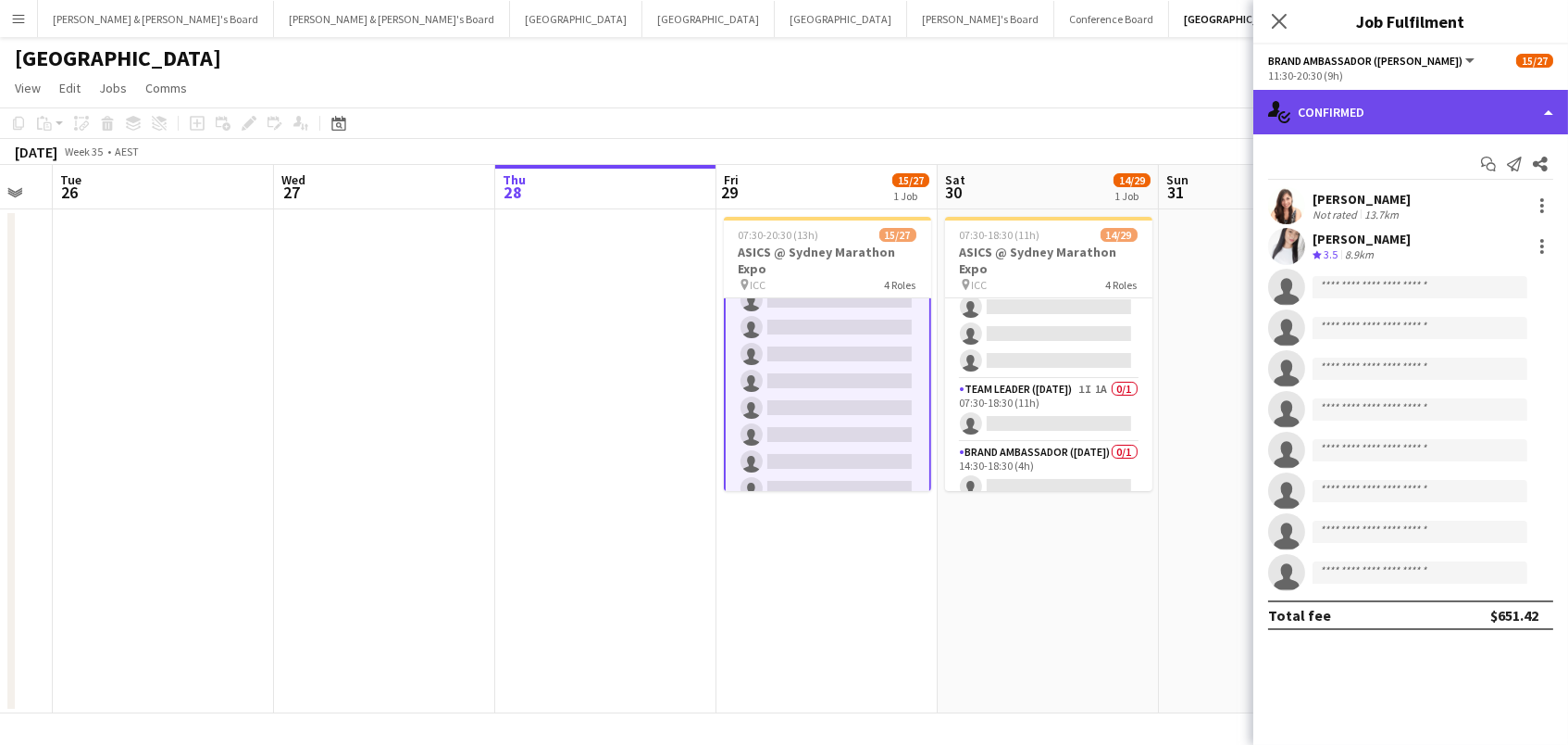
click at [1393, 115] on div "single-neutral-actions-check-2 Confirmed" at bounding box center [1410, 112] width 315 height 45
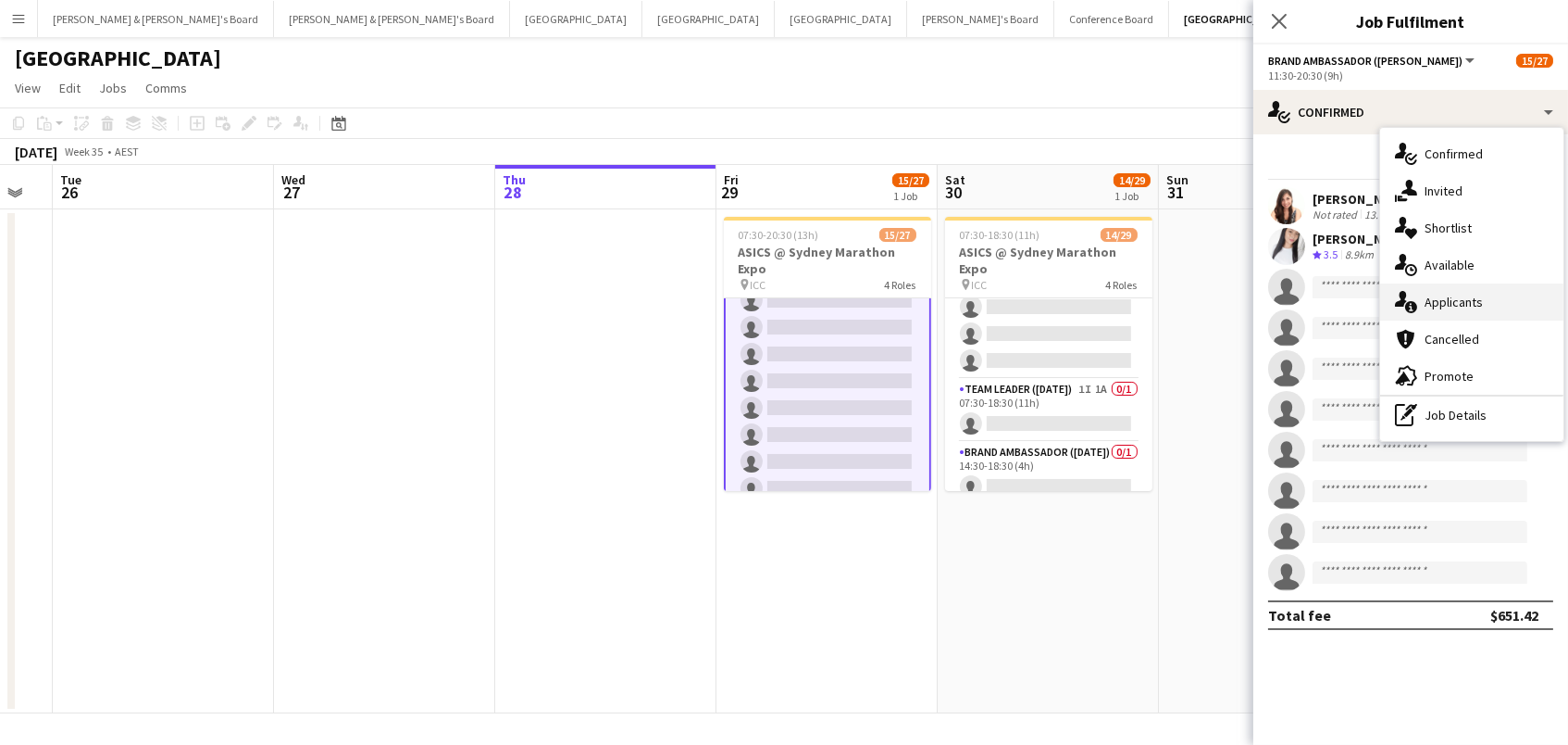
click at [1458, 305] on div "single-neutral-actions-information Applicants" at bounding box center [1472, 302] width 183 height 37
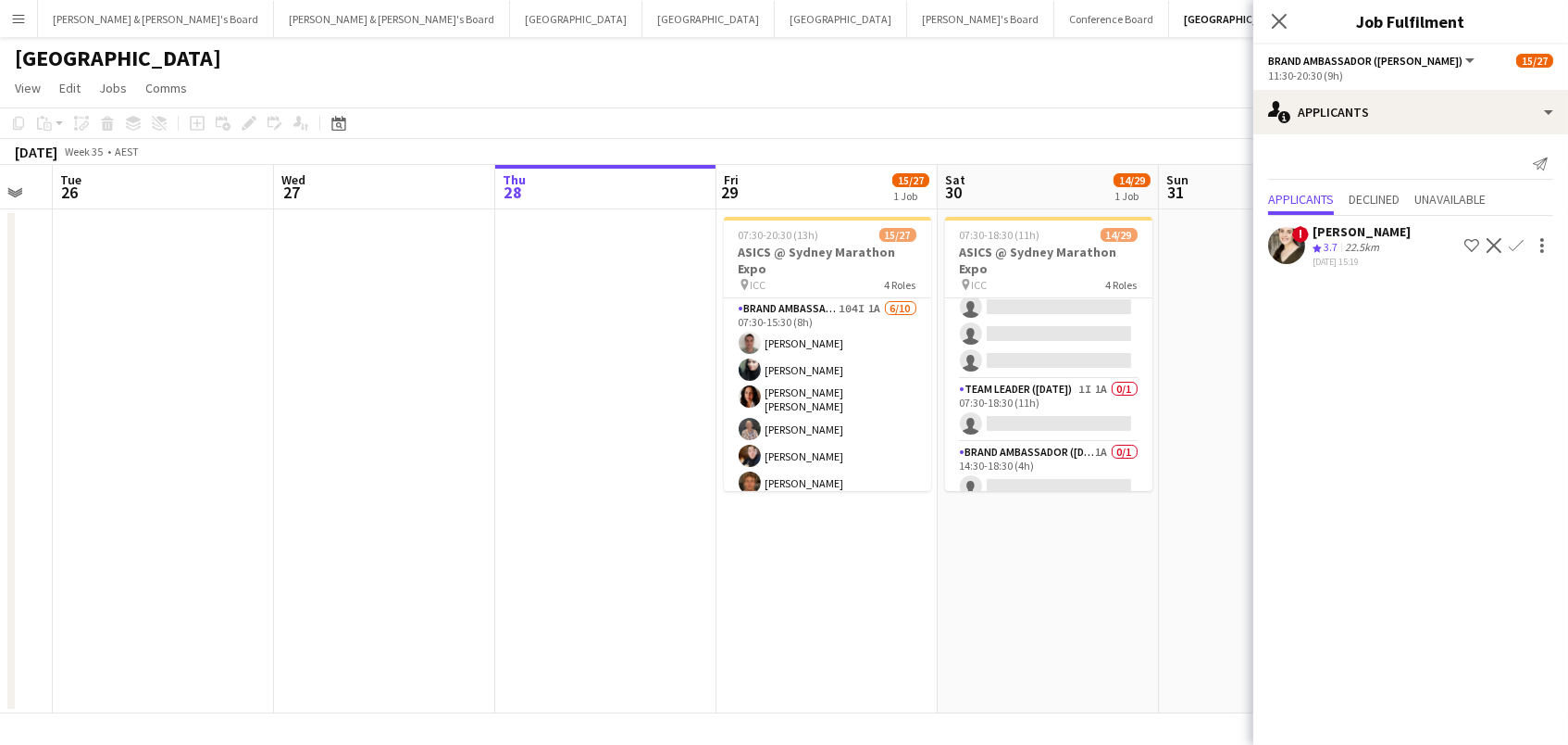
scroll to position [0, 0]
click at [800, 398] on app-card-role "Brand Ambassador (Mon - Fri) 104I 1A [DATE] 07:30-15:30 (8h) [PERSON_NAME] [PER…" at bounding box center [827, 453] width 208 height 310
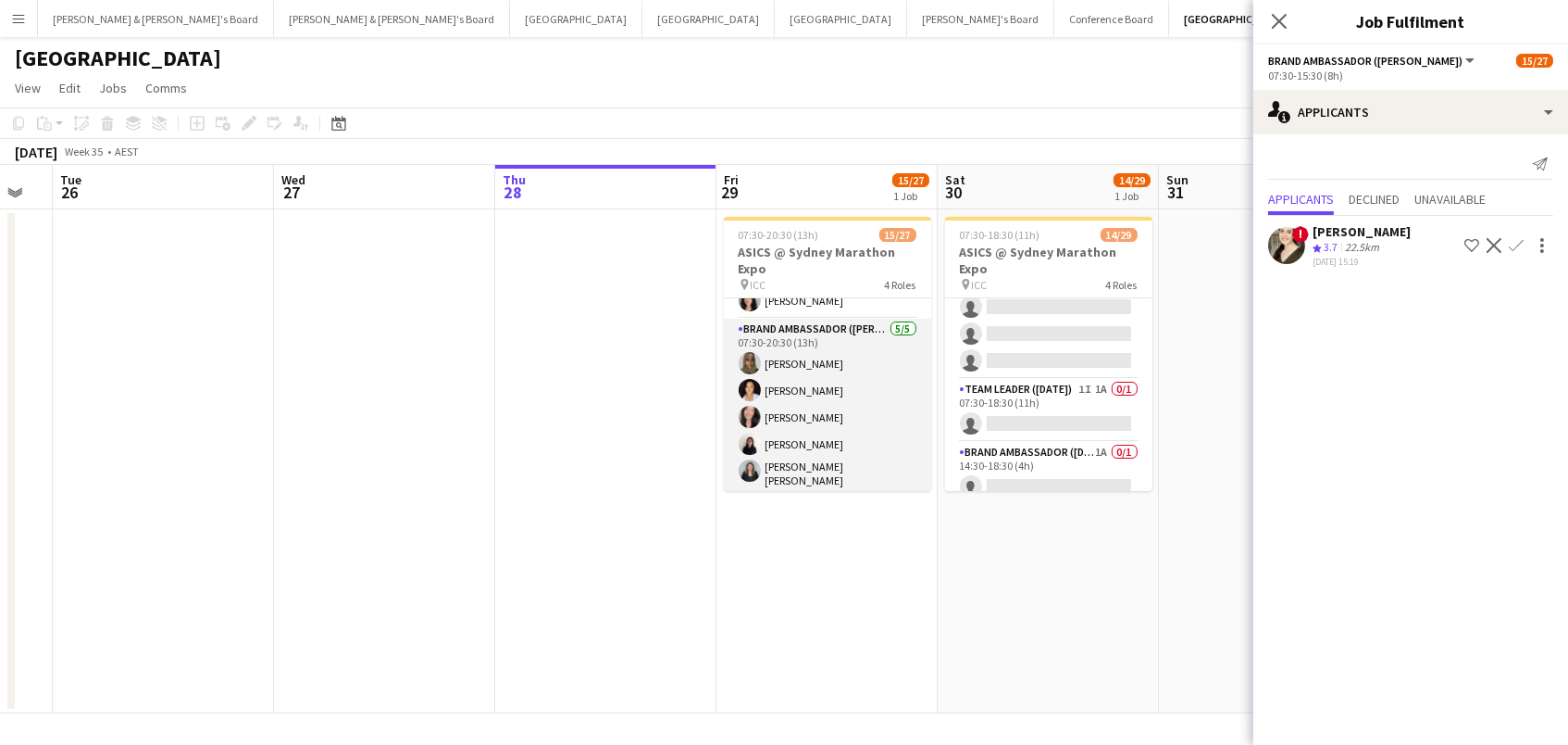
scroll to position [381, 0]
click at [784, 266] on h3 "ASICS @ Sydney Marathon Expo" at bounding box center [827, 260] width 208 height 33
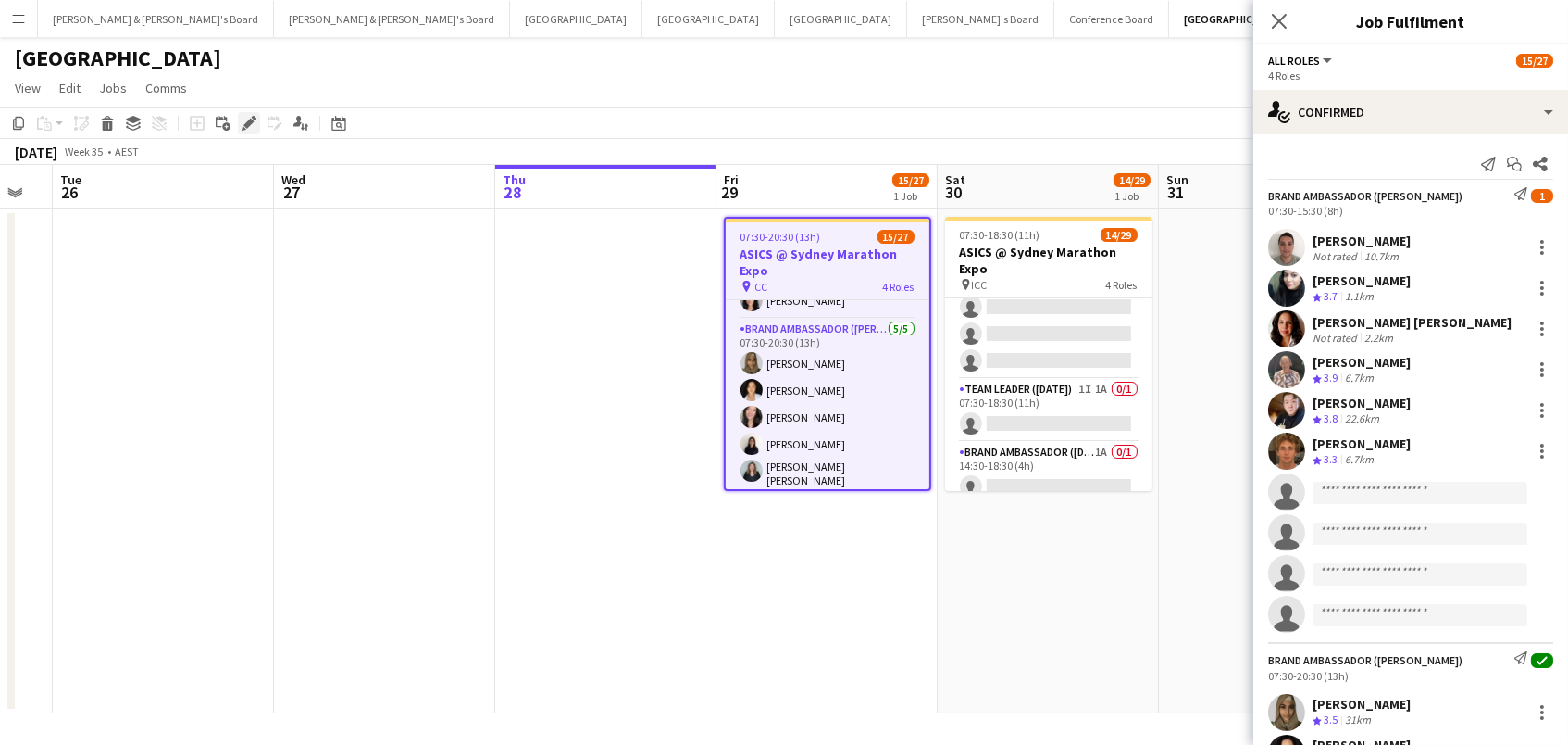
click at [249, 112] on div "Edit" at bounding box center [249, 123] width 22 height 22
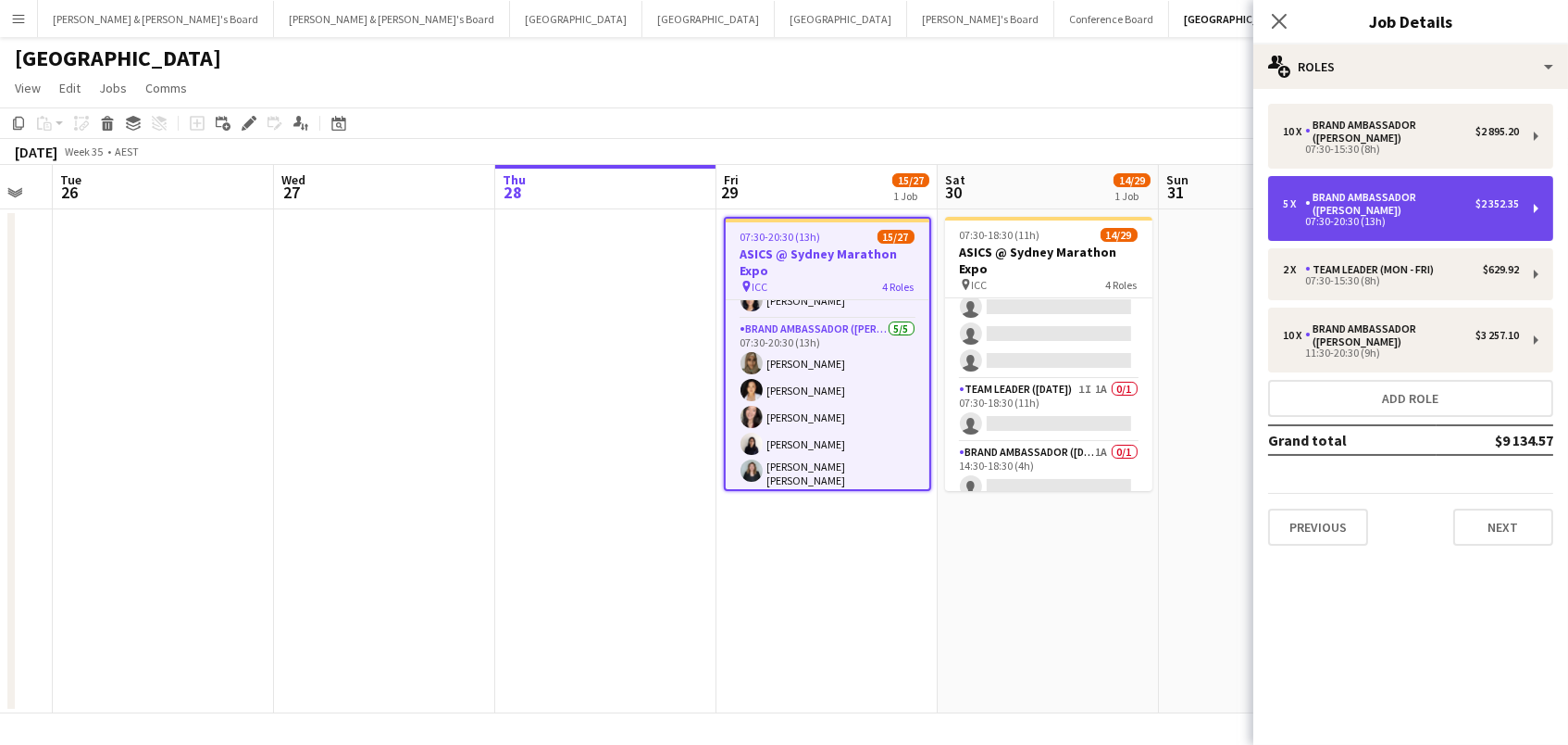
click at [1366, 207] on div "Brand Ambassador ([PERSON_NAME])" at bounding box center [1390, 204] width 171 height 26
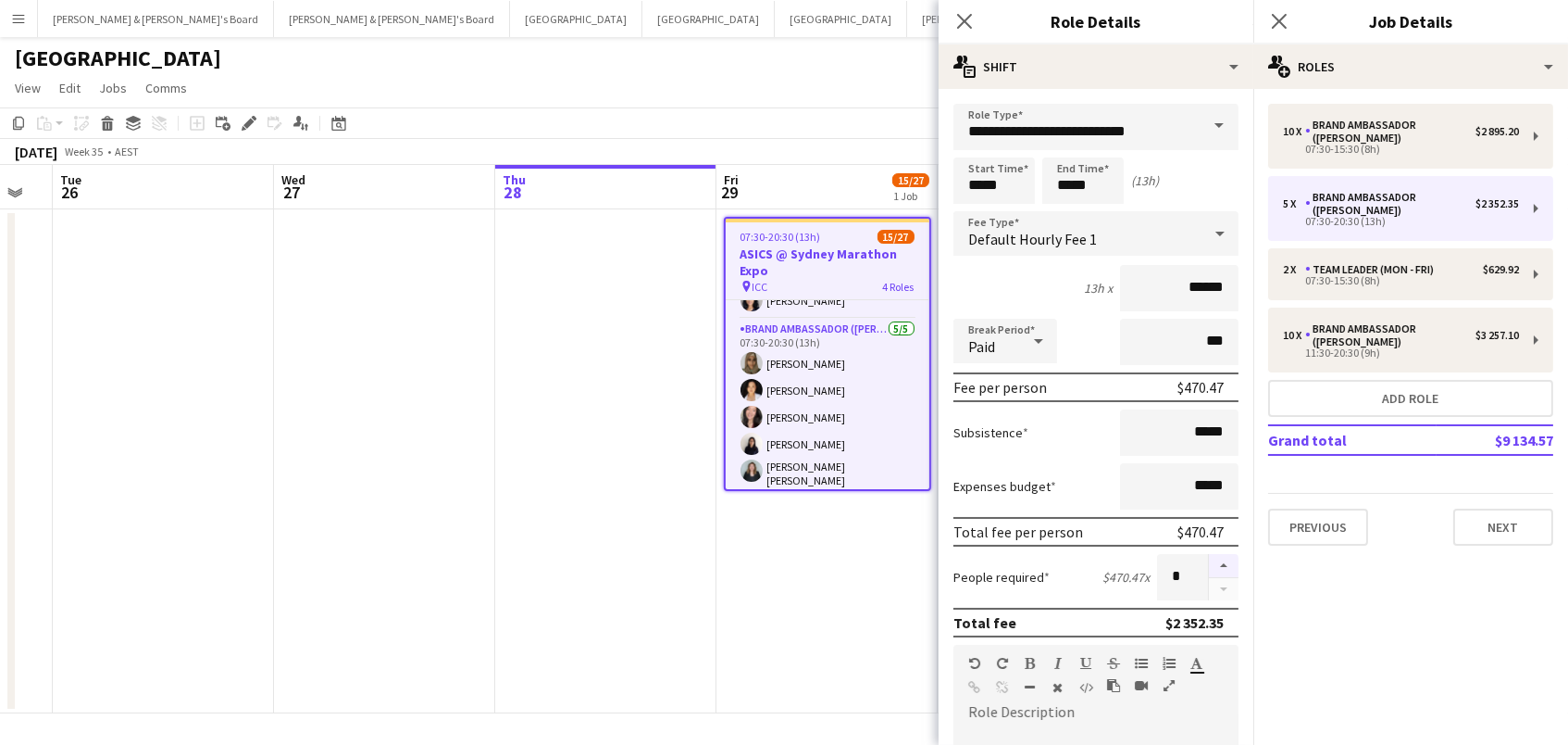
click at [1221, 564] on button "button" at bounding box center [1224, 566] width 29 height 24
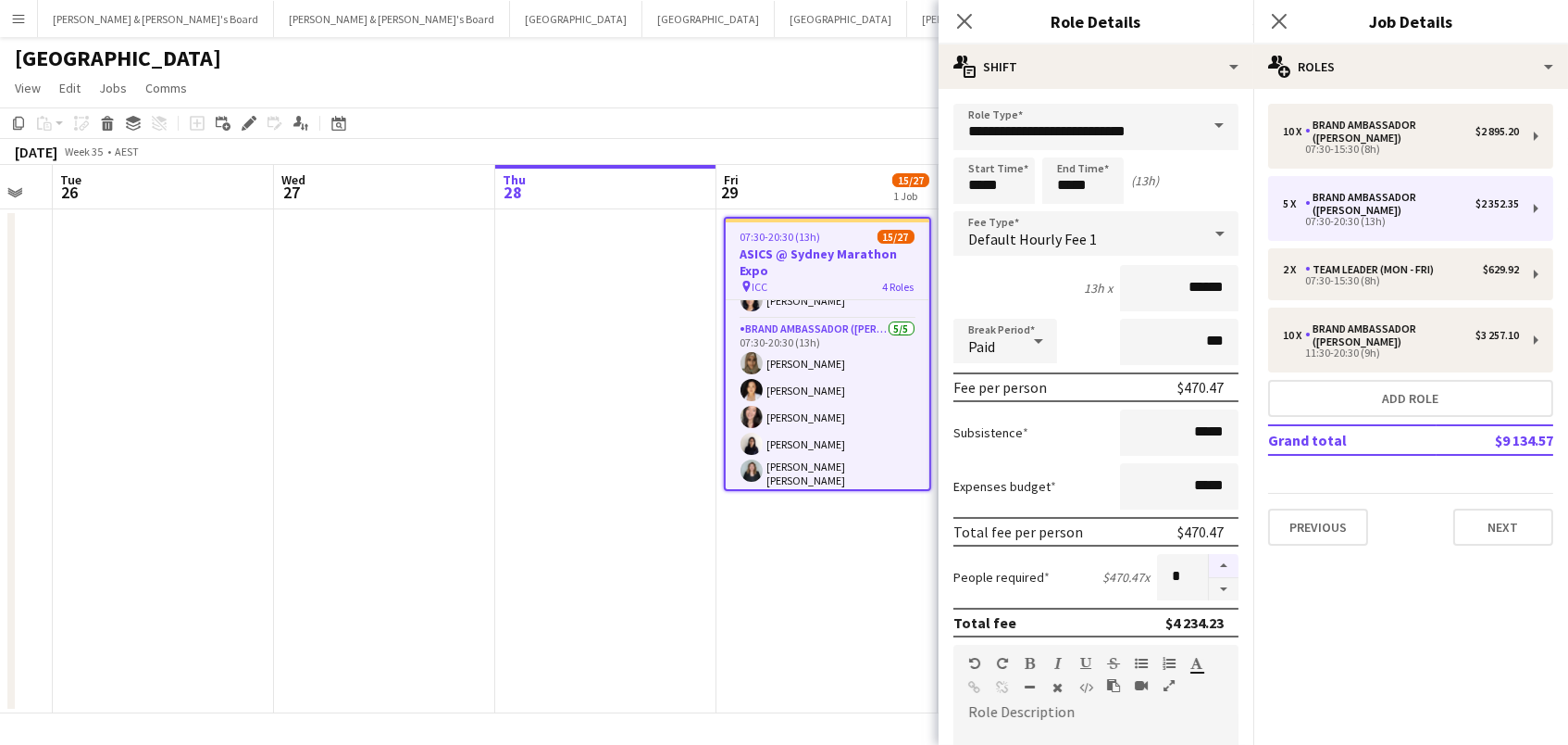
type input "**"
click at [659, 608] on app-date-cell at bounding box center [605, 461] width 221 height 504
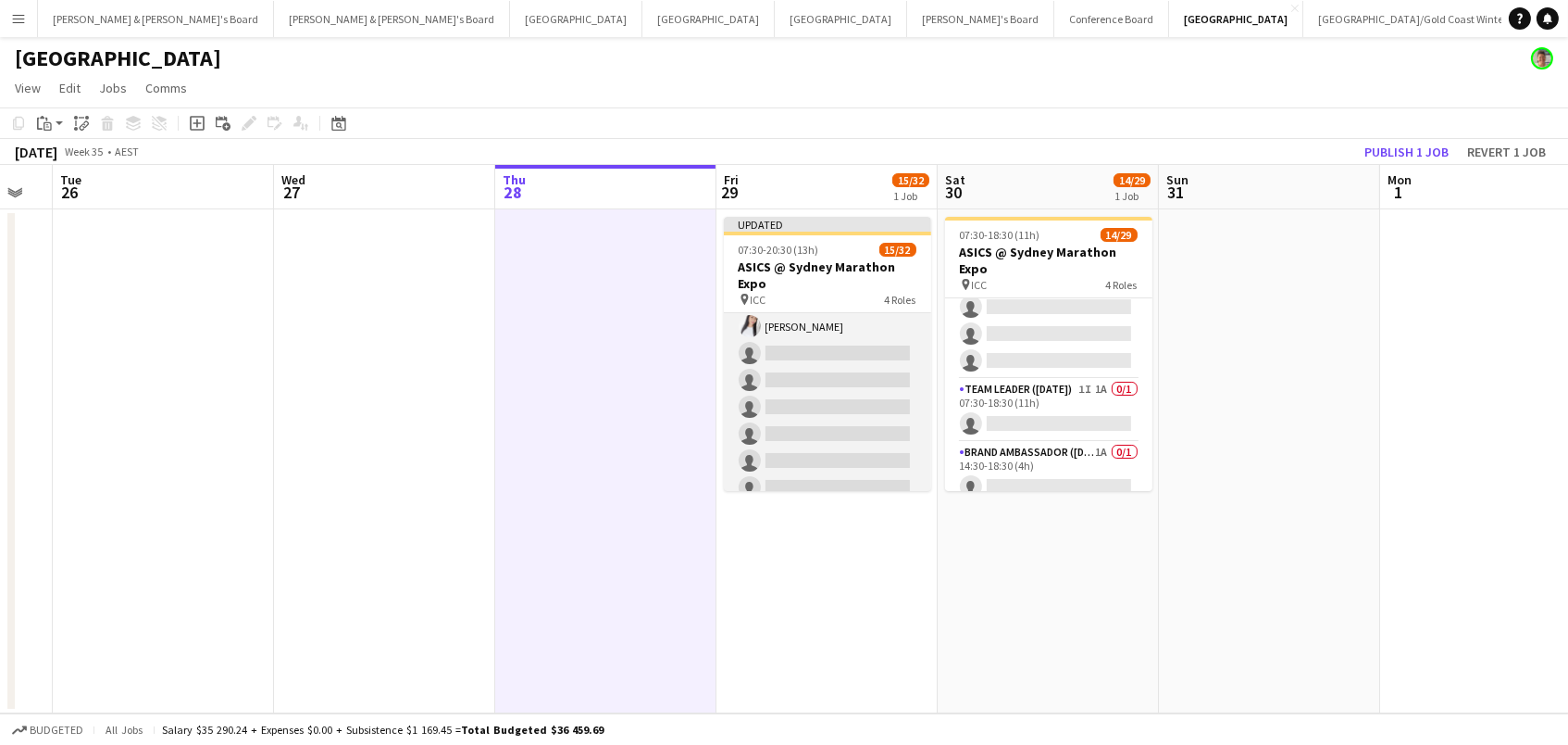
scroll to position [770, 0]
click at [798, 270] on h3 "ASICS @ Sydney Marathon Expo" at bounding box center [827, 275] width 208 height 33
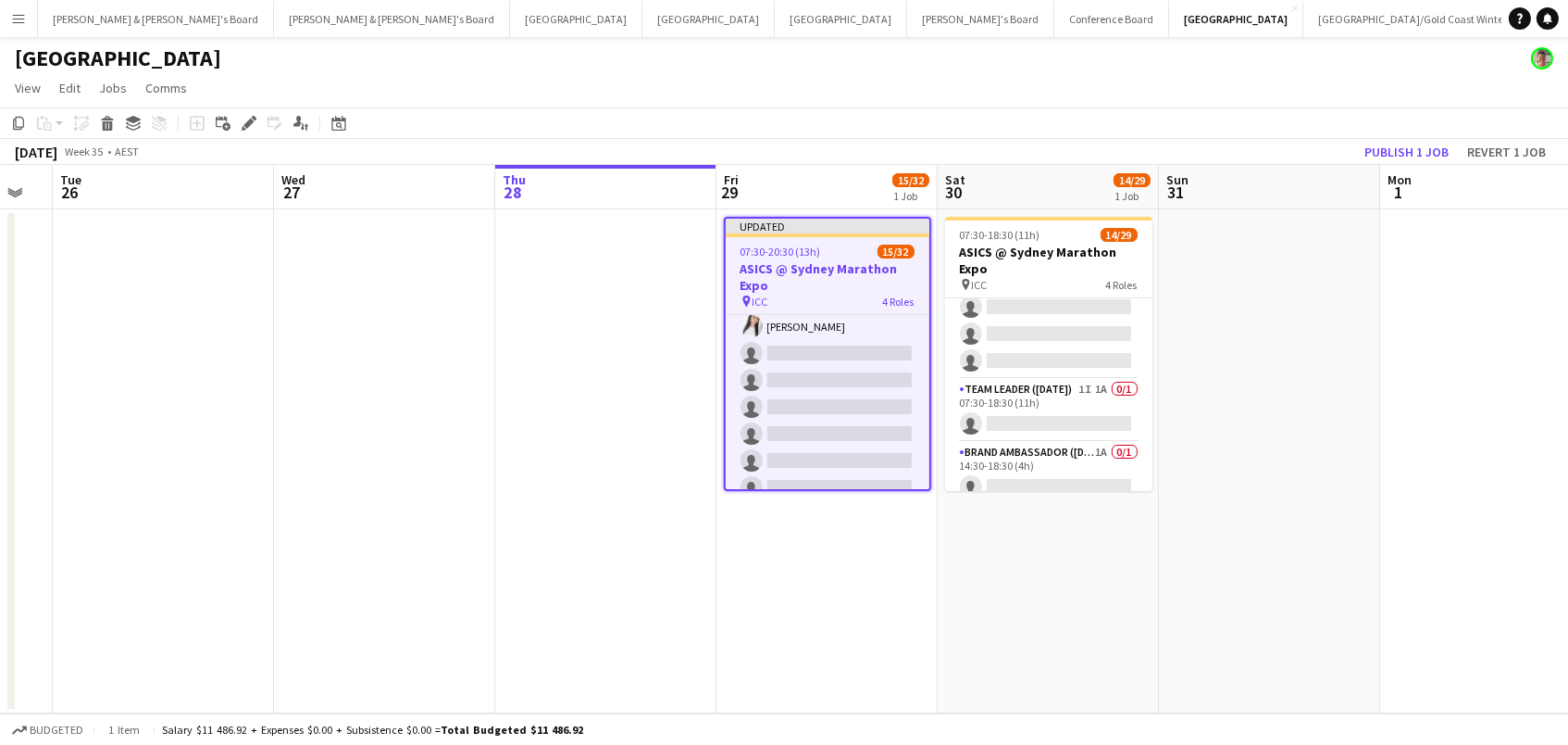
click at [260, 116] on div "Add job Add linked Job Edit Edit linked Job Applicants" at bounding box center [241, 123] width 141 height 22
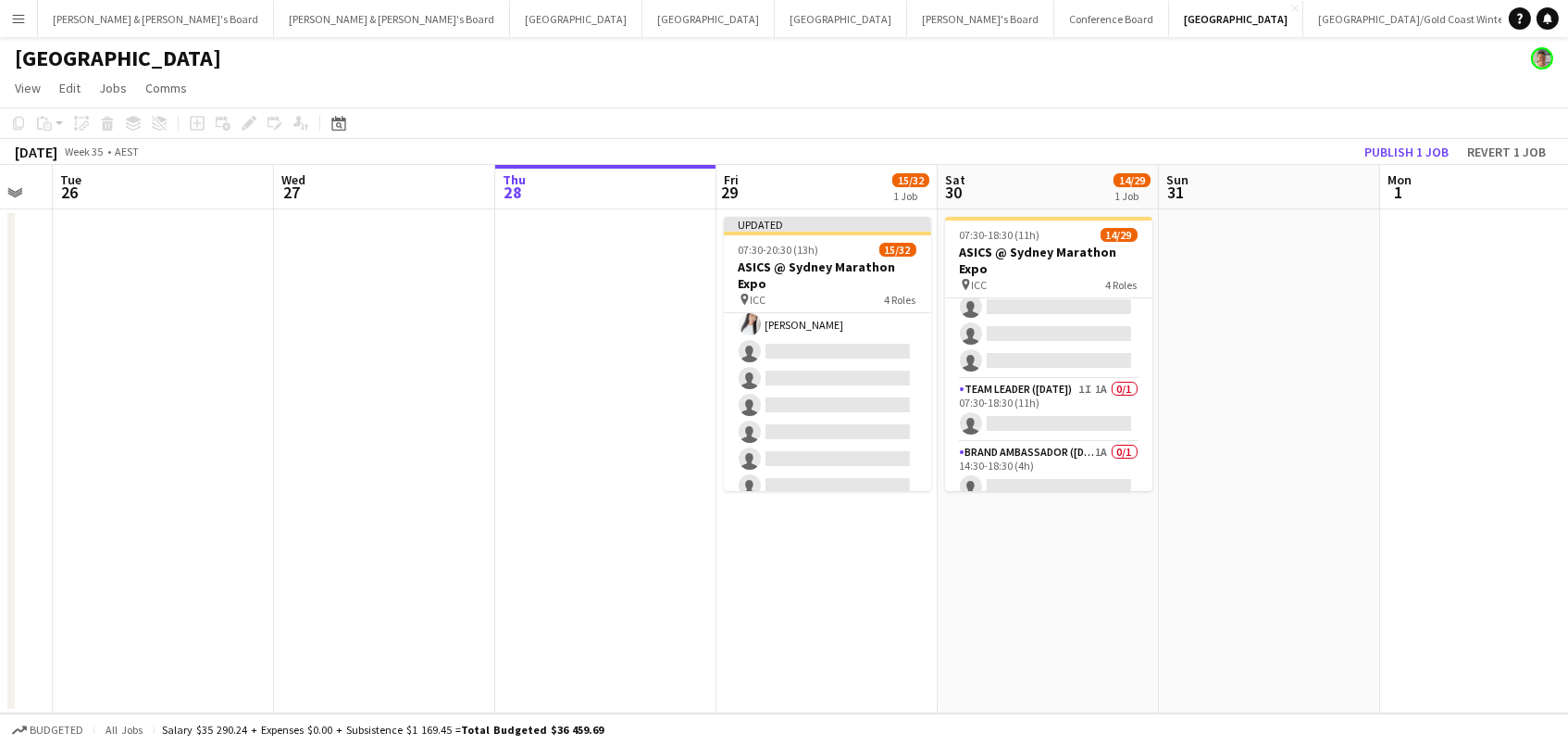
click at [244, 120] on div "Add job Add linked Job Edit Edit linked Job Applicants" at bounding box center [241, 123] width 141 height 22
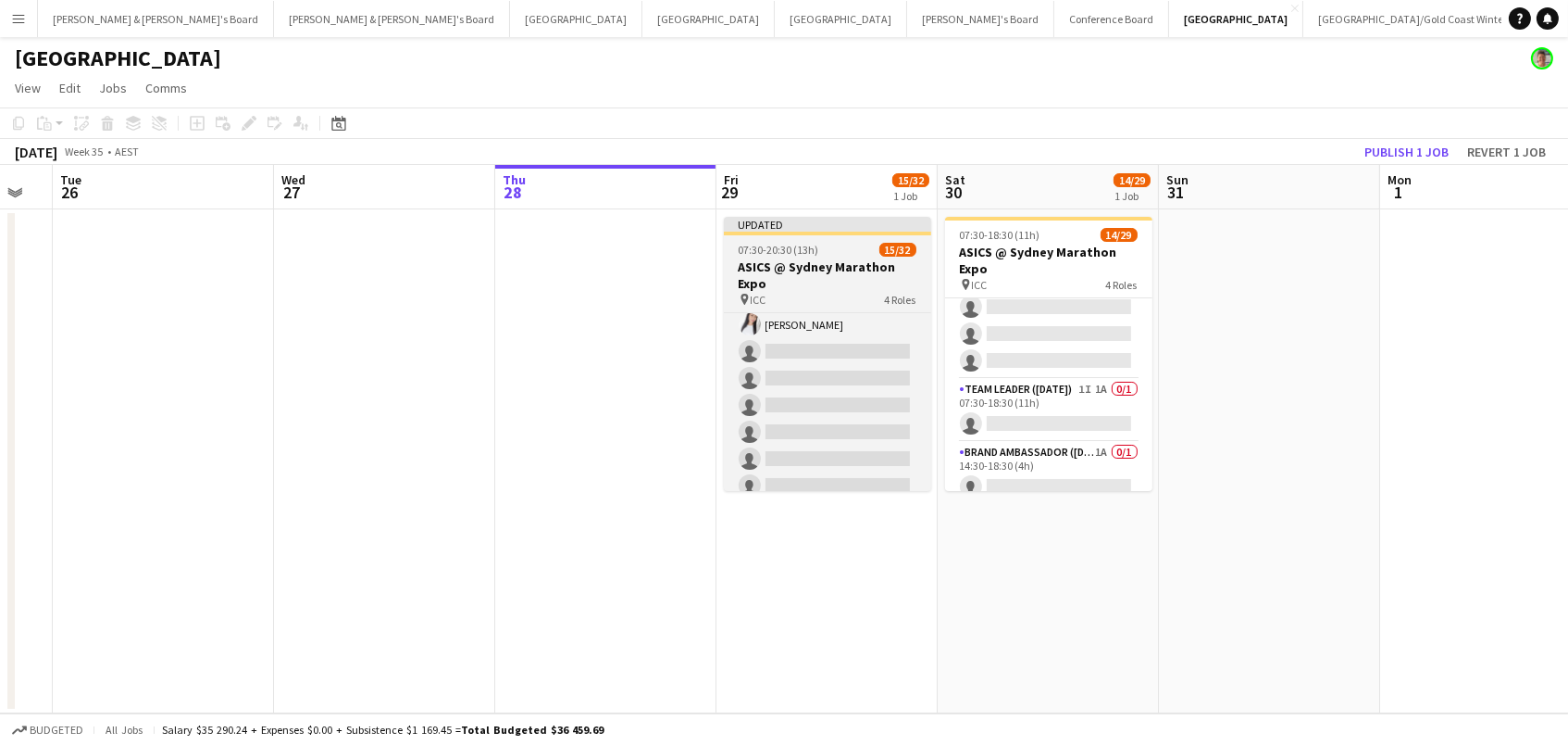
click at [840, 248] on div "07:30-20:30 (13h) 15/32" at bounding box center [827, 250] width 208 height 14
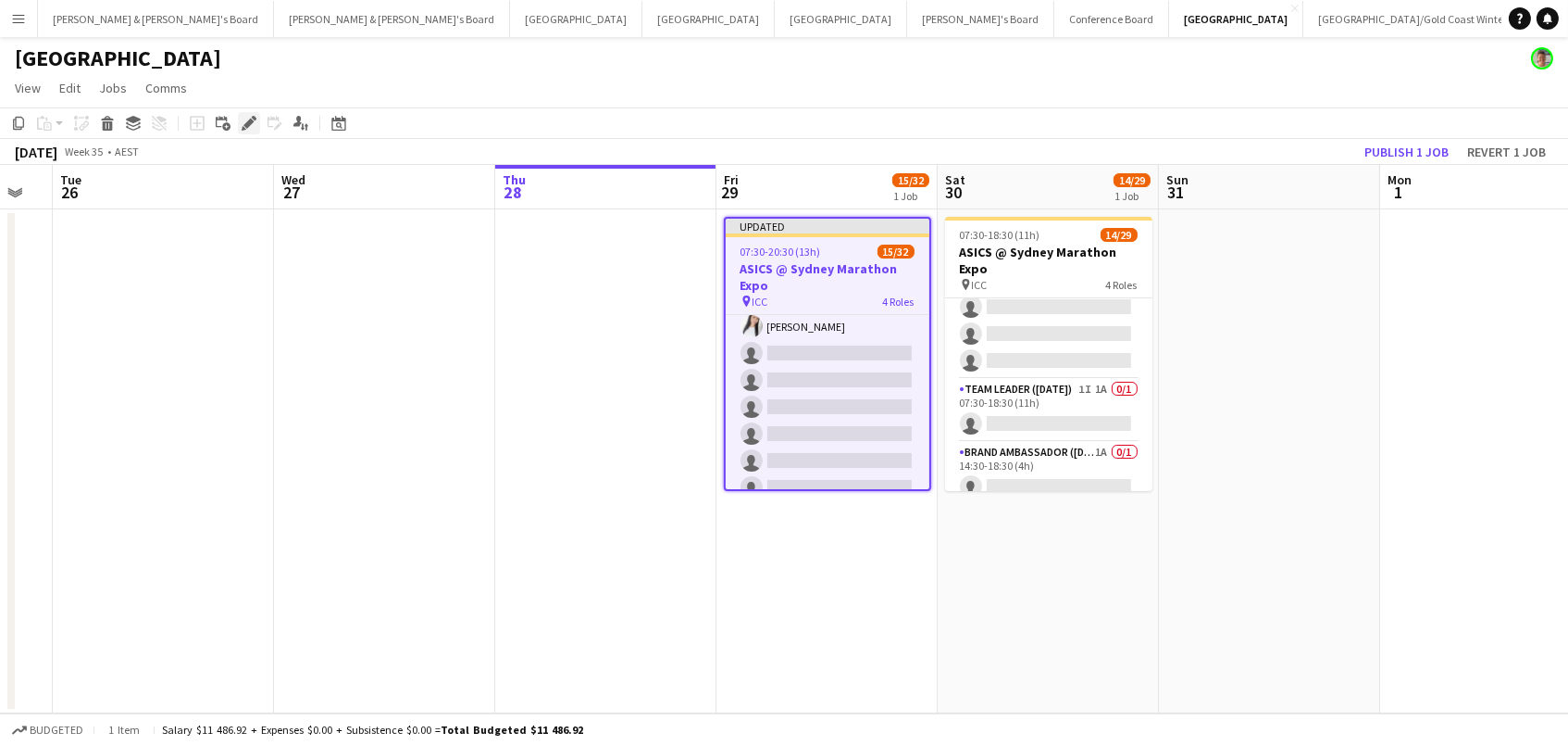
click at [249, 120] on icon at bounding box center [249, 124] width 10 height 10
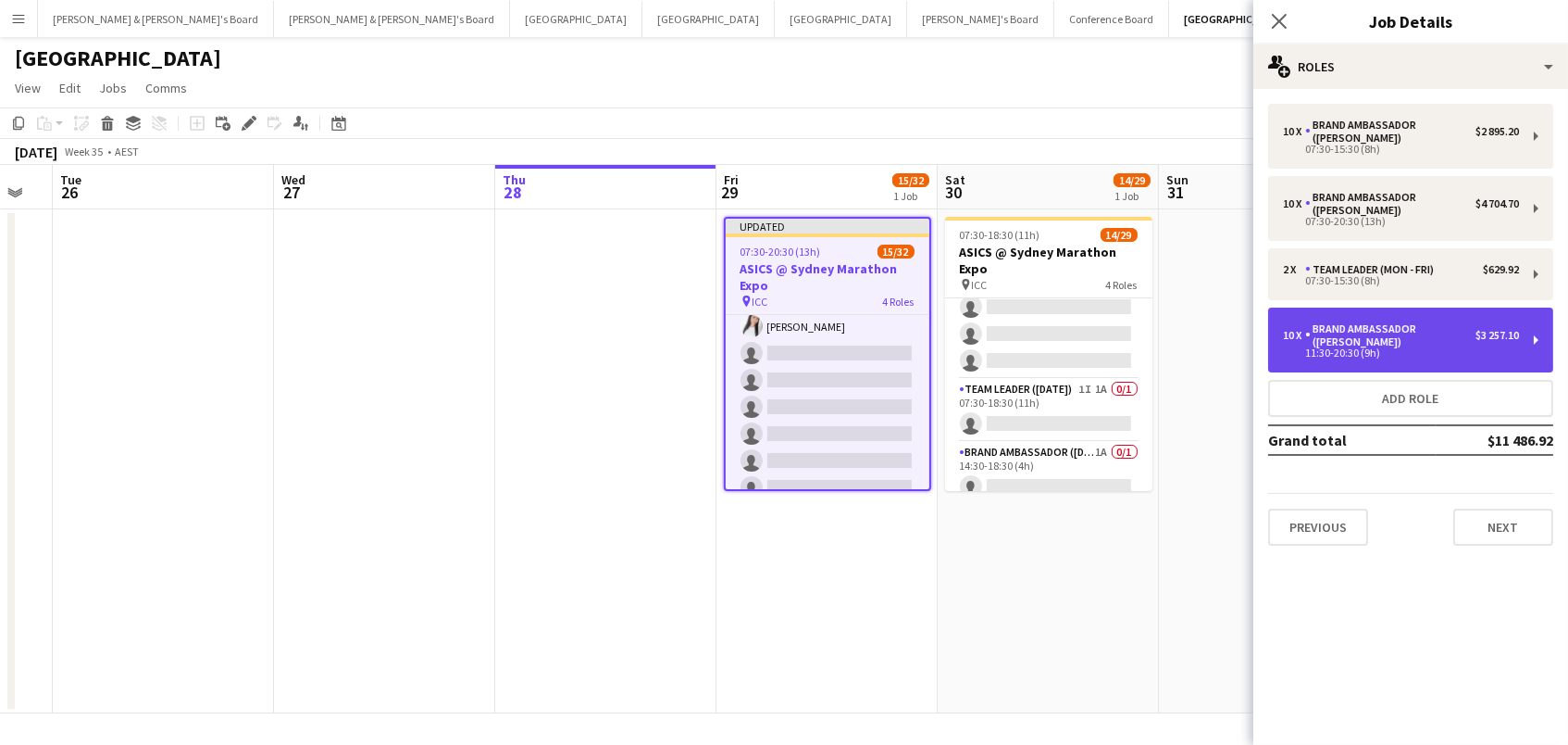
click at [1414, 348] on div "11:30-20:30 (9h)" at bounding box center [1401, 352] width 236 height 9
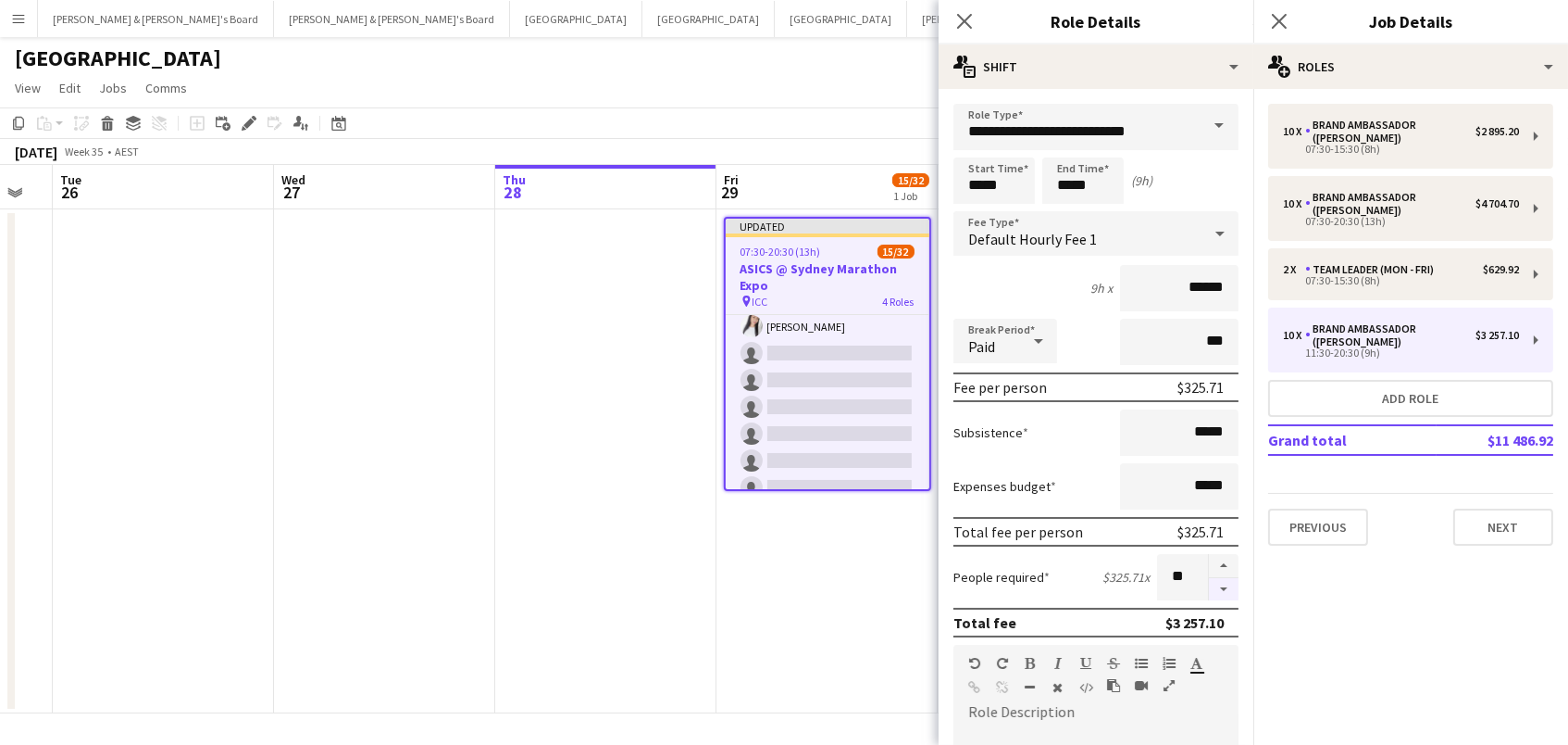
click at [1214, 585] on button "button" at bounding box center [1224, 590] width 29 height 23
type input "*"
click at [935, 602] on app-date-cell "Updated 07:30-20:30 (13h) 15/32 ASICS @ Sydney Marathon Expo pin ICC 4 Roles Br…" at bounding box center [826, 461] width 221 height 504
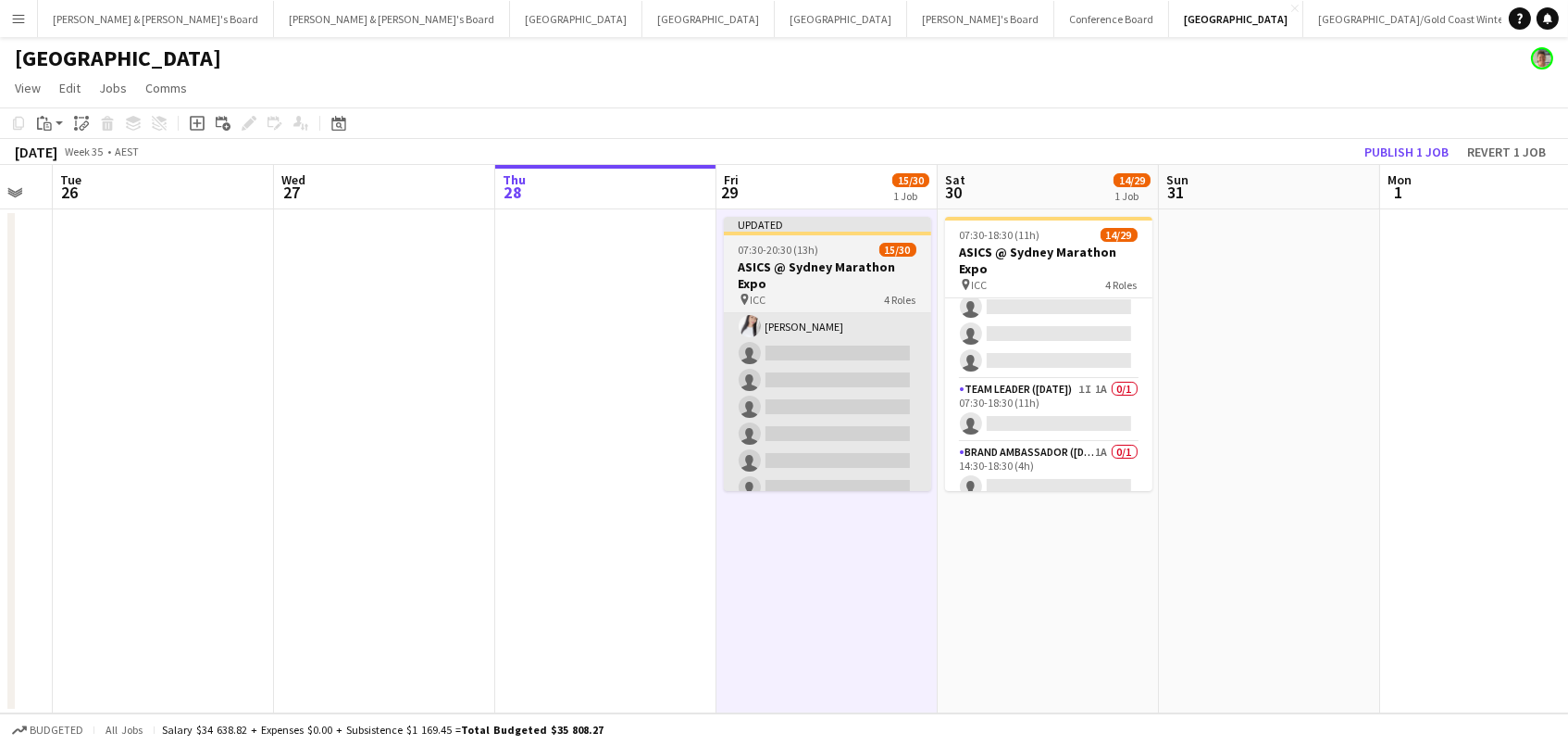
scroll to position [0, 612]
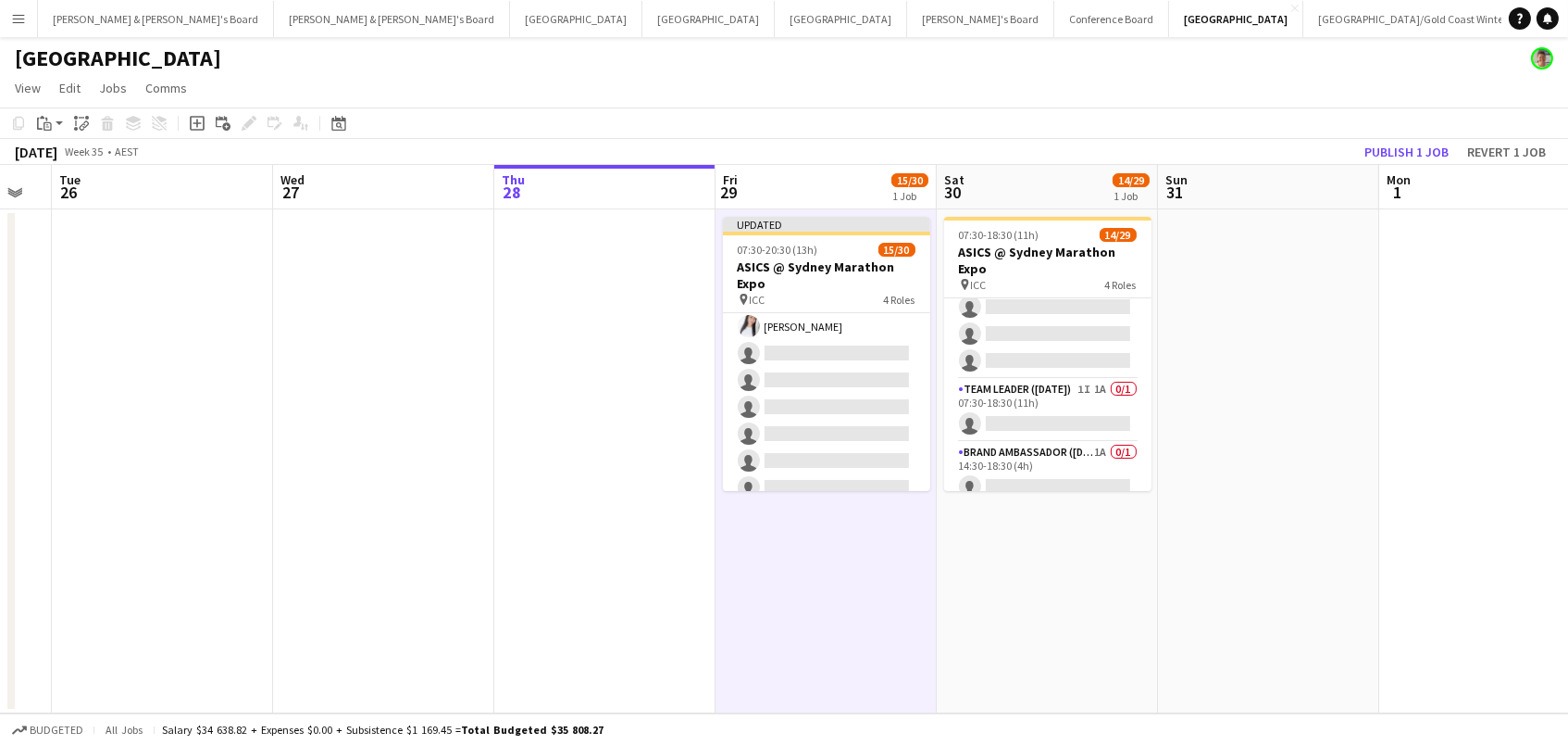
drag, startPoint x: 780, startPoint y: 269, endPoint x: 536, endPoint y: 189, distance: 256.8
click at [756, 266] on app-calendar-viewport "Sat 23 Sun 24 Mon 25 Tue 26 Wed 27 Thu 28 Fri 29 15/30 1 Job Sat 30 14/29 1 Job…" at bounding box center [784, 439] width 1568 height 548
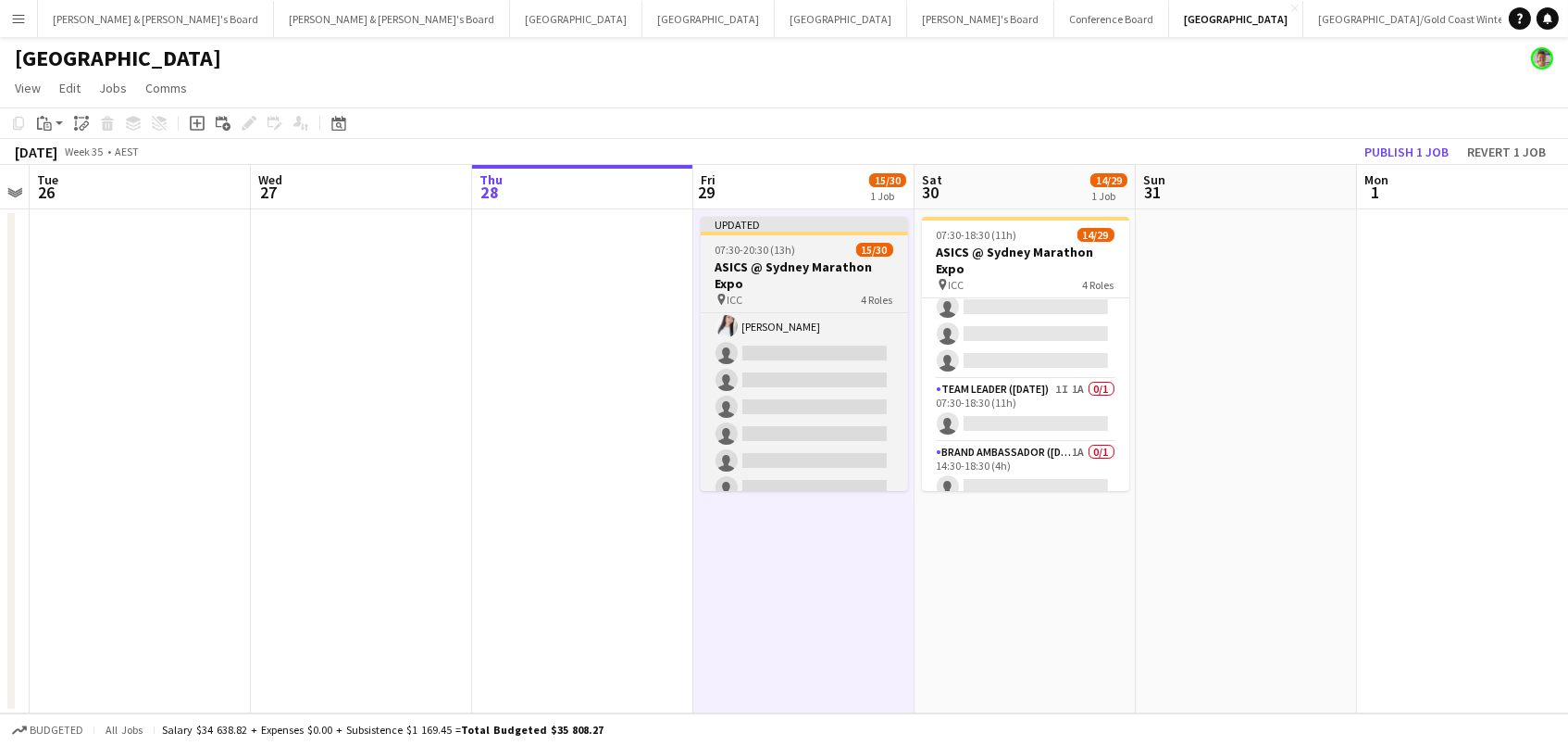
click at [792, 292] on div "pin ICC 4 Roles" at bounding box center [804, 298] width 208 height 15
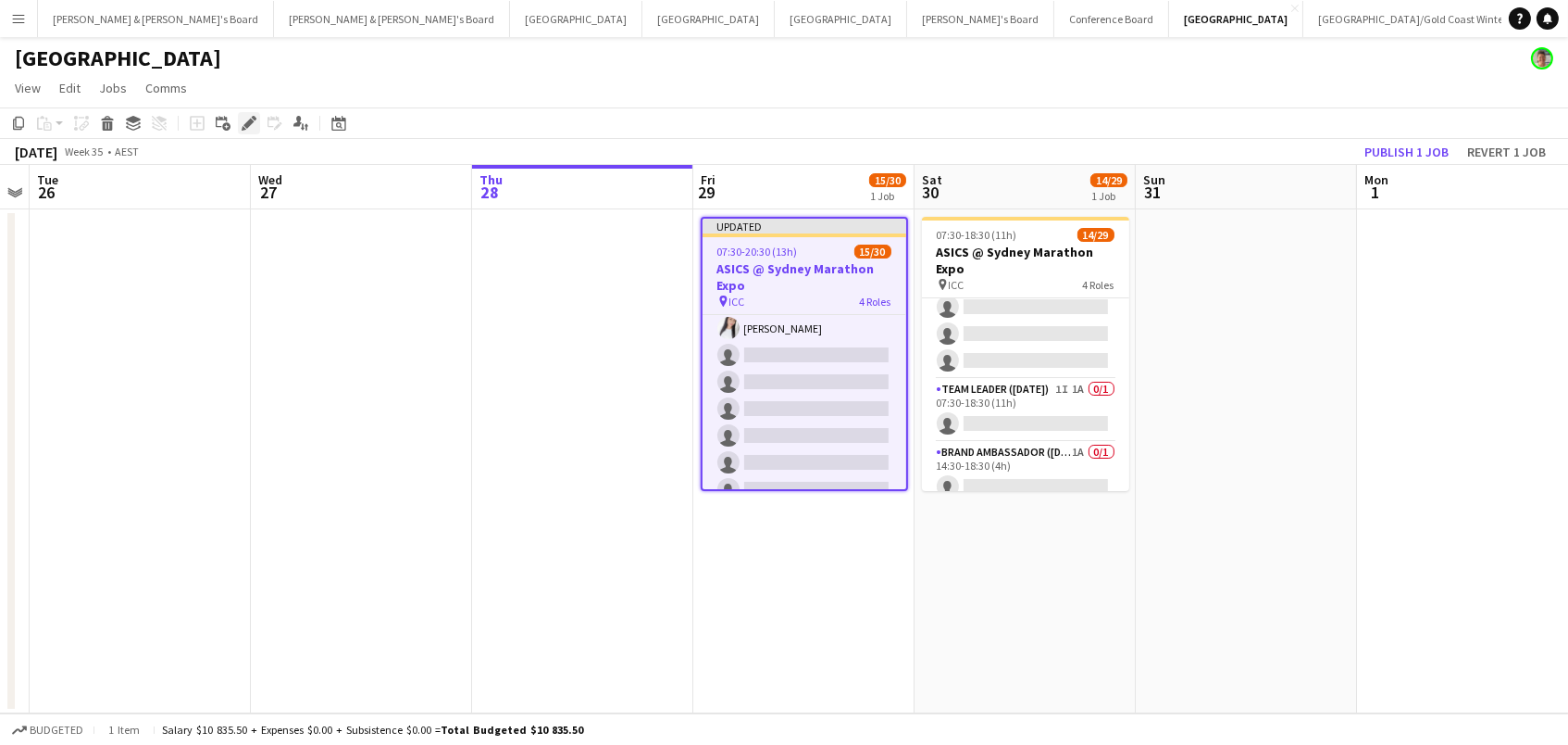
click at [238, 120] on div "Edit" at bounding box center [249, 123] width 22 height 22
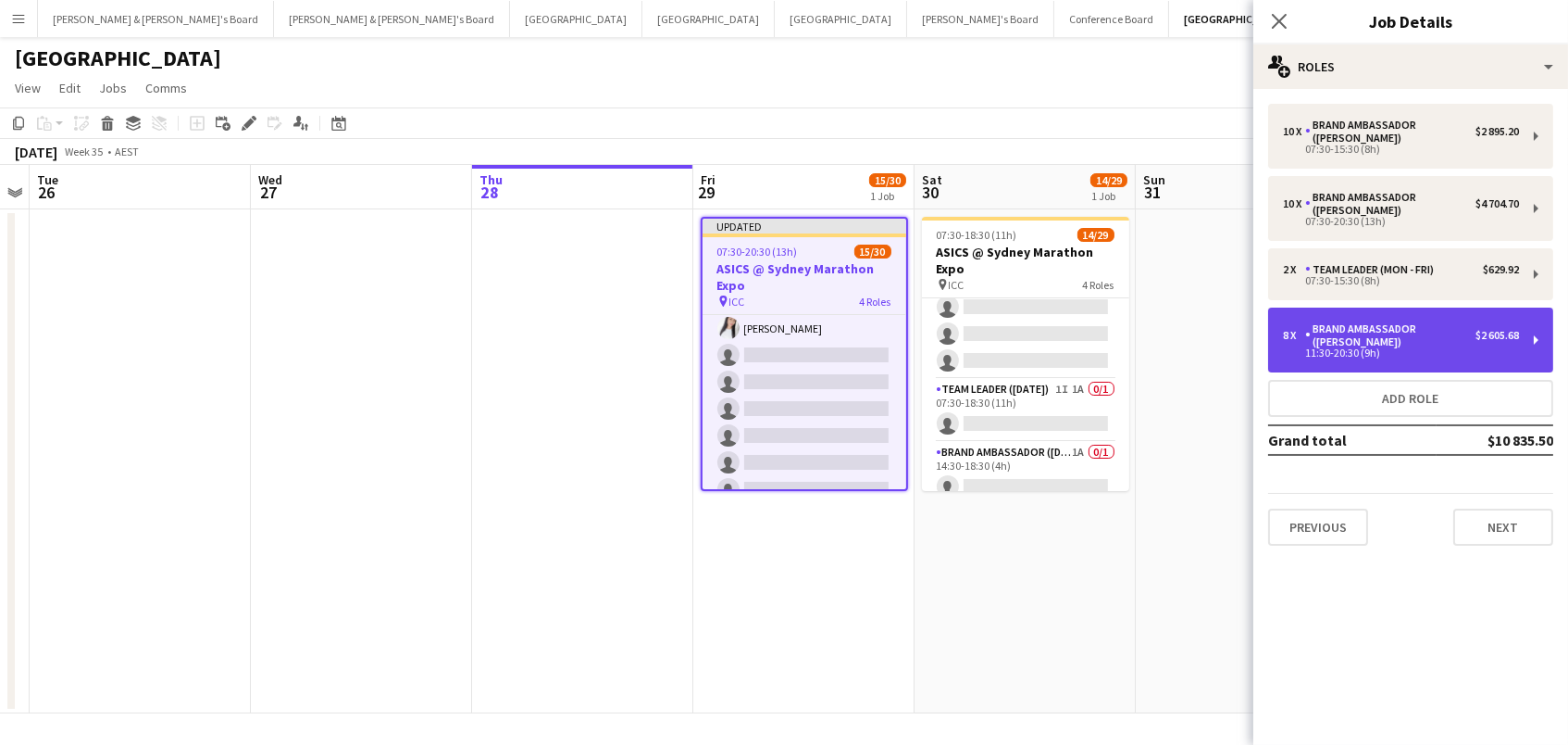
click at [1316, 323] on div "Brand Ambassador ([PERSON_NAME])" at bounding box center [1390, 335] width 171 height 26
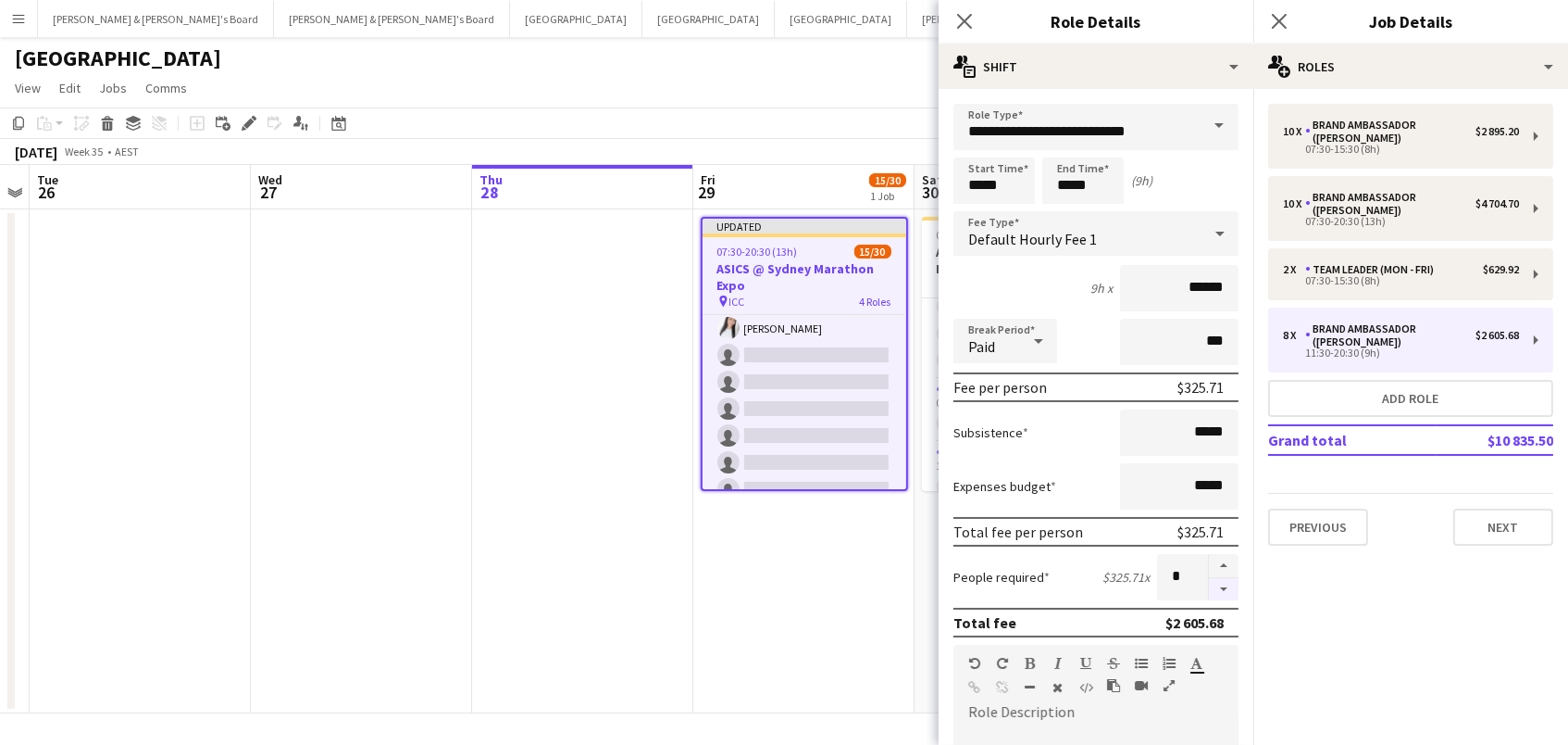
click at [1219, 588] on button "button" at bounding box center [1224, 590] width 29 height 23
type input "*"
click at [779, 638] on app-date-cell "Updated 07:30-20:30 (13h) 15/30 ASICS @ Sydney Marathon Expo pin ICC 4 Roles Br…" at bounding box center [804, 461] width 221 height 504
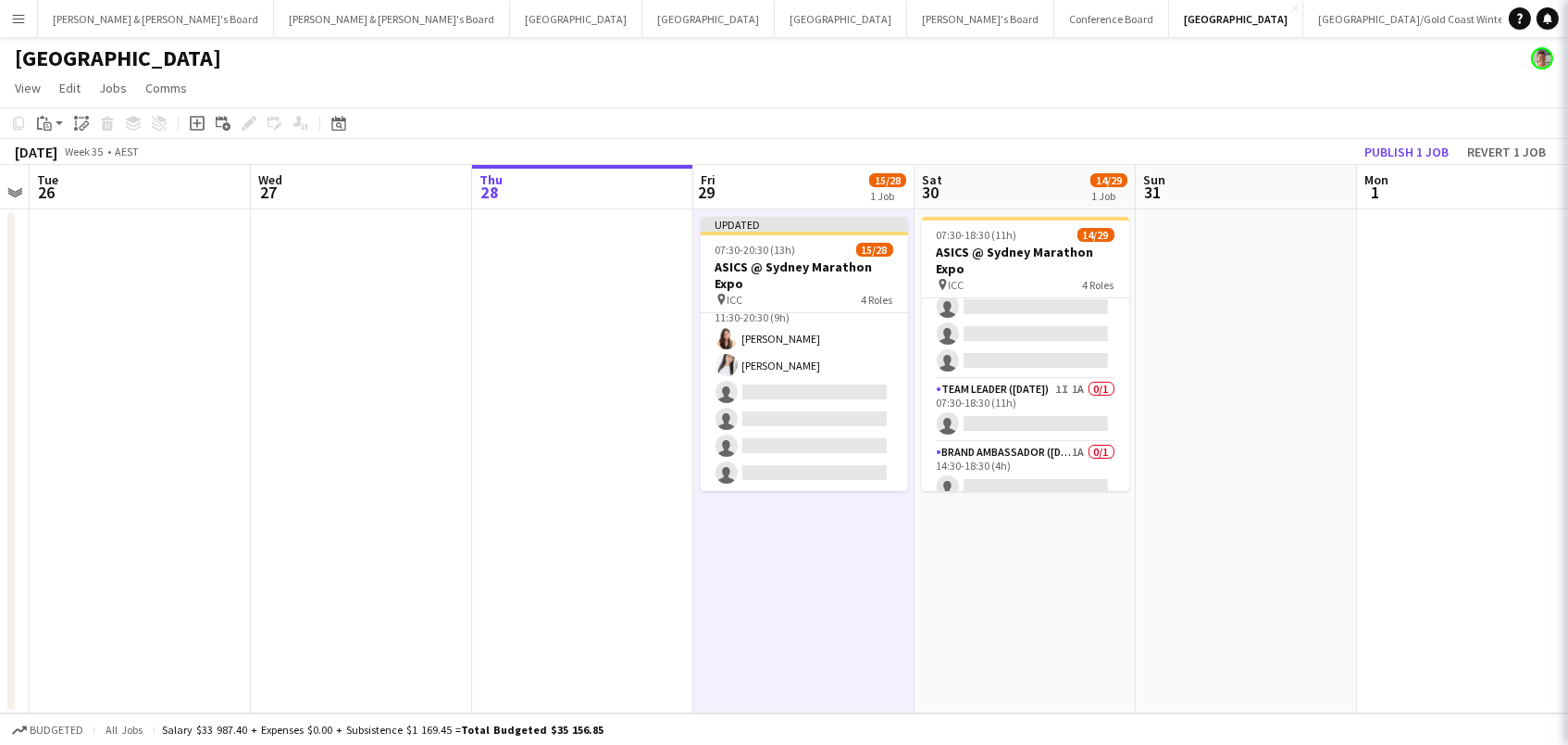
scroll to position [715, 0]
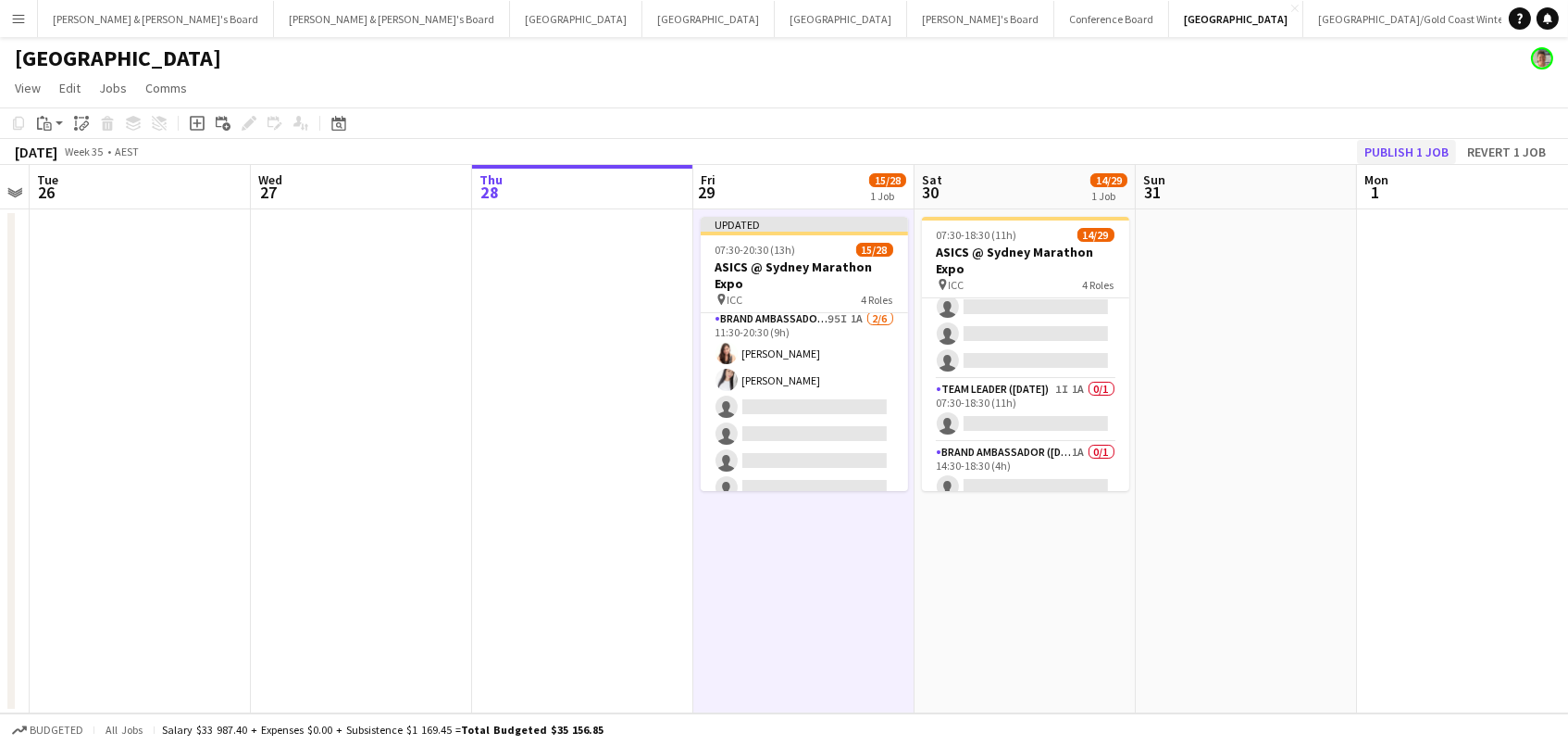
click at [1397, 156] on button "Publish 1 job" at bounding box center [1407, 151] width 99 height 24
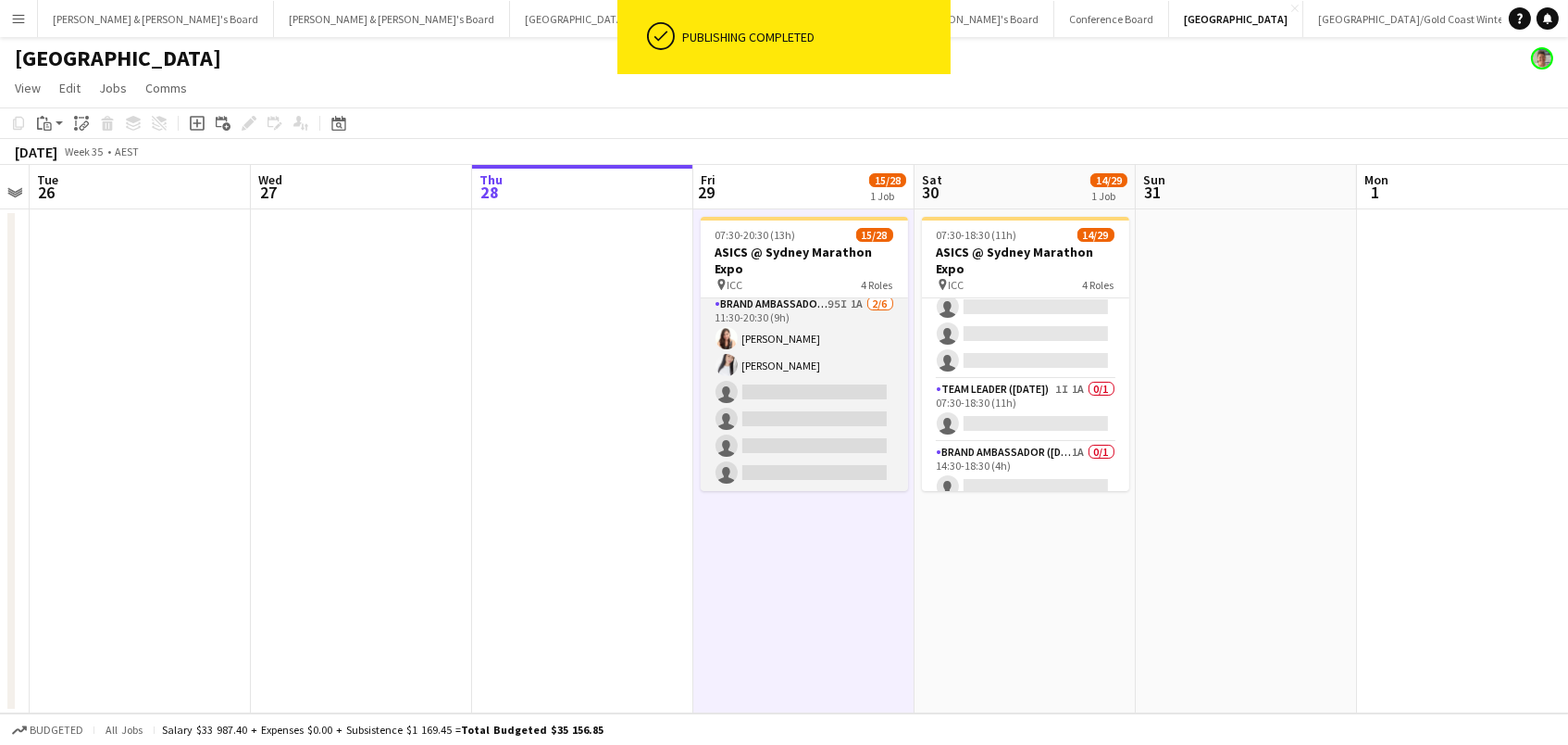
scroll to position [701, 0]
click at [786, 409] on app-card-role "Brand Ambassador (Mon - Fri) 95I 1A [DATE] 11:30-20:30 (9h) [PERSON_NAME] [PERS…" at bounding box center [804, 406] width 208 height 197
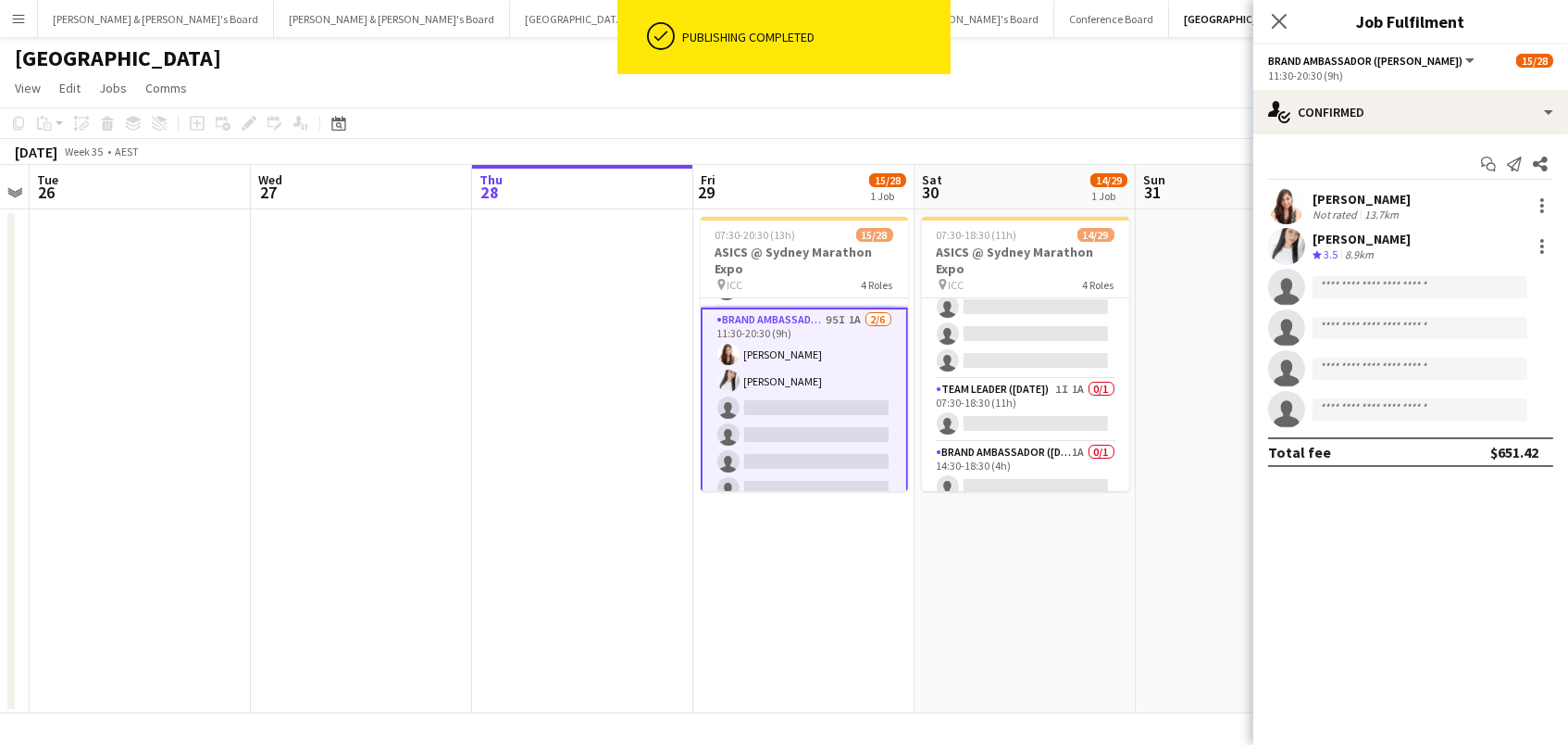
scroll to position [443, 0]
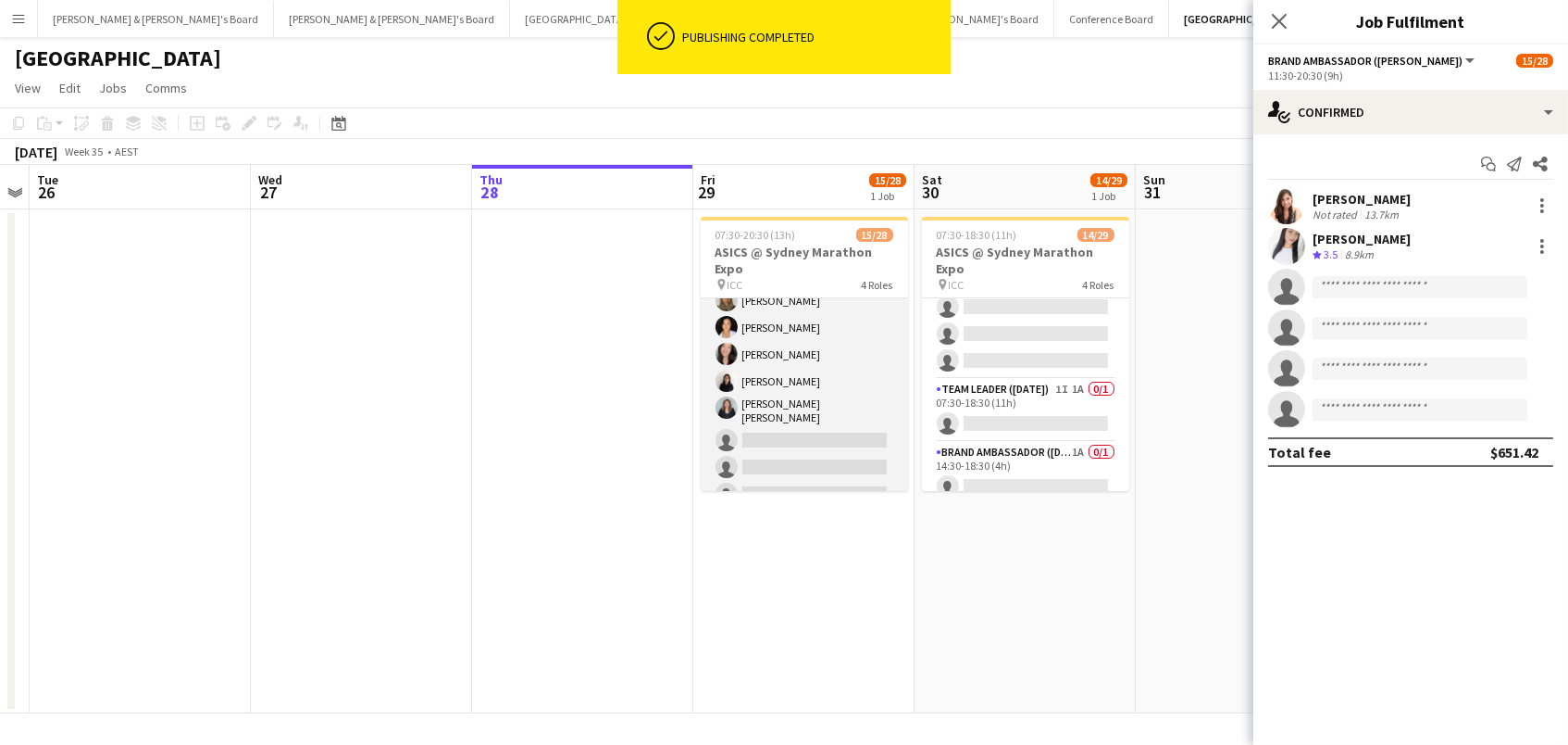
click at [786, 409] on app-card-role "Brand Ambassador (Mon - Fri) 100I 1A [DATE] 07:30-20:30 (13h) [PERSON_NAME] [PE…" at bounding box center [804, 411] width 208 height 310
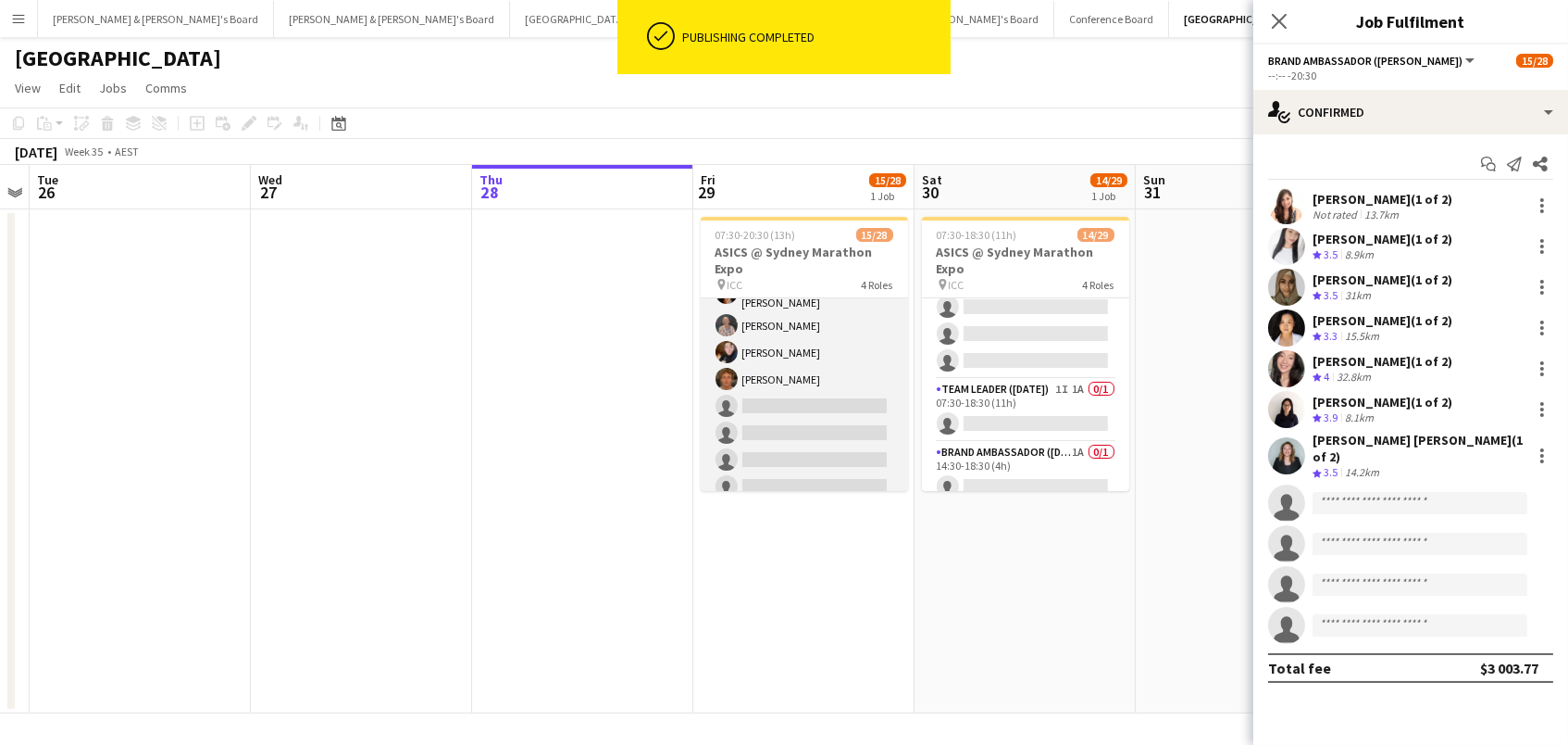
scroll to position [91, 0]
click at [786, 409] on app-card-role "Brand Ambassador (Mon - Fri) 104I 1A [DATE] 07:30-15:30 (8h) [PERSON_NAME] [PER…" at bounding box center [804, 363] width 208 height 310
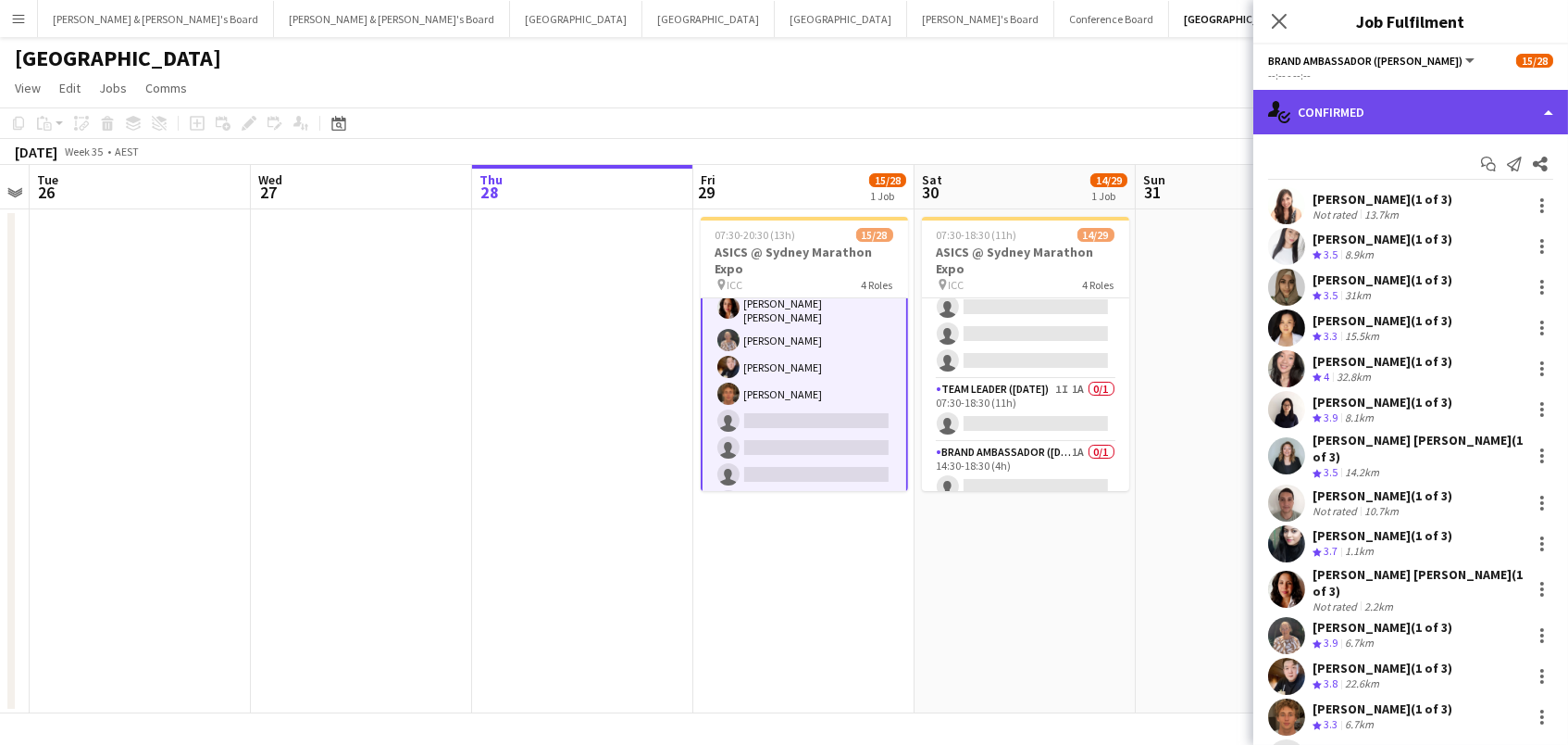
click at [1361, 107] on div "single-neutral-actions-check-2 Confirmed" at bounding box center [1410, 112] width 315 height 45
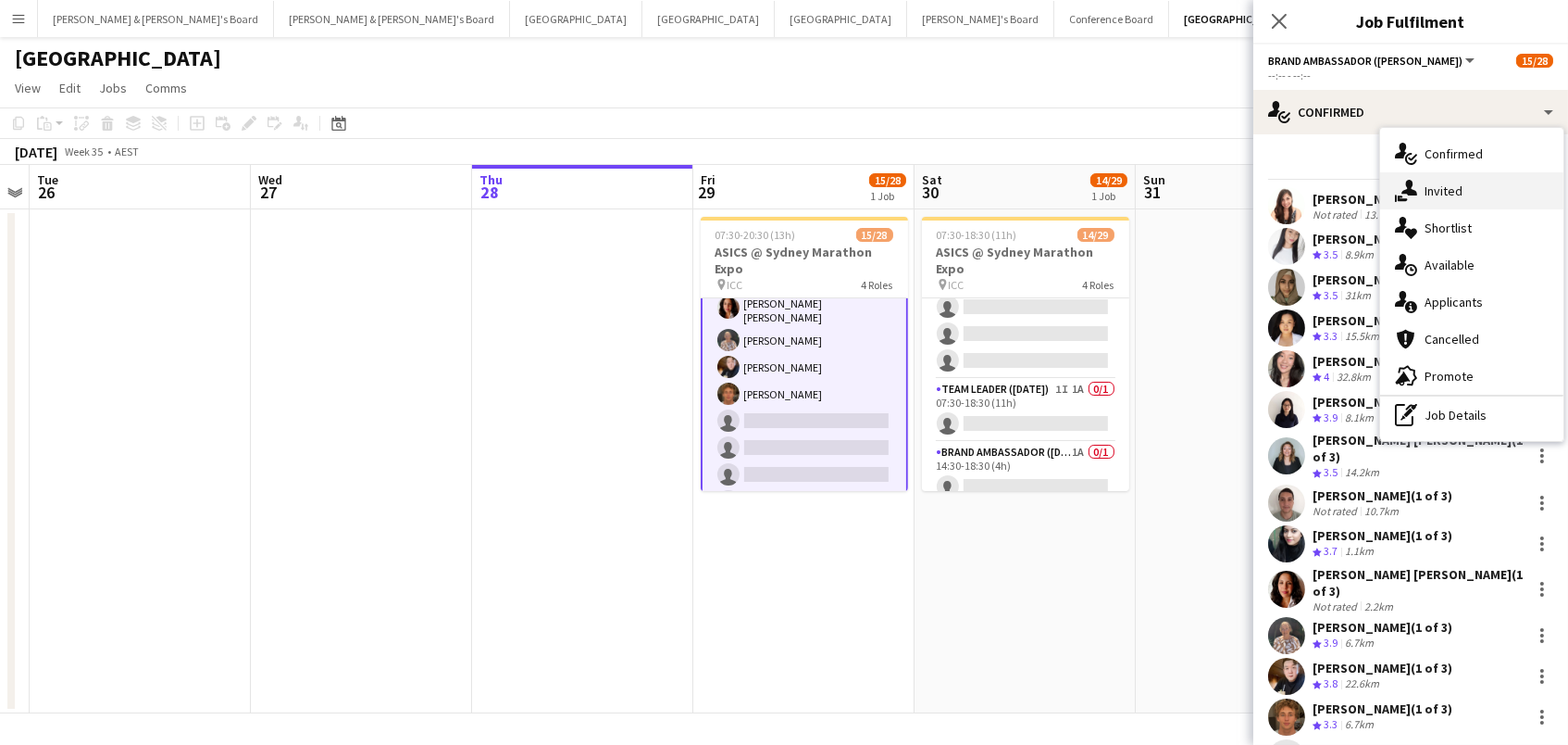
click at [1441, 192] on div "single-neutral-actions-share-1 Invited" at bounding box center [1472, 191] width 183 height 37
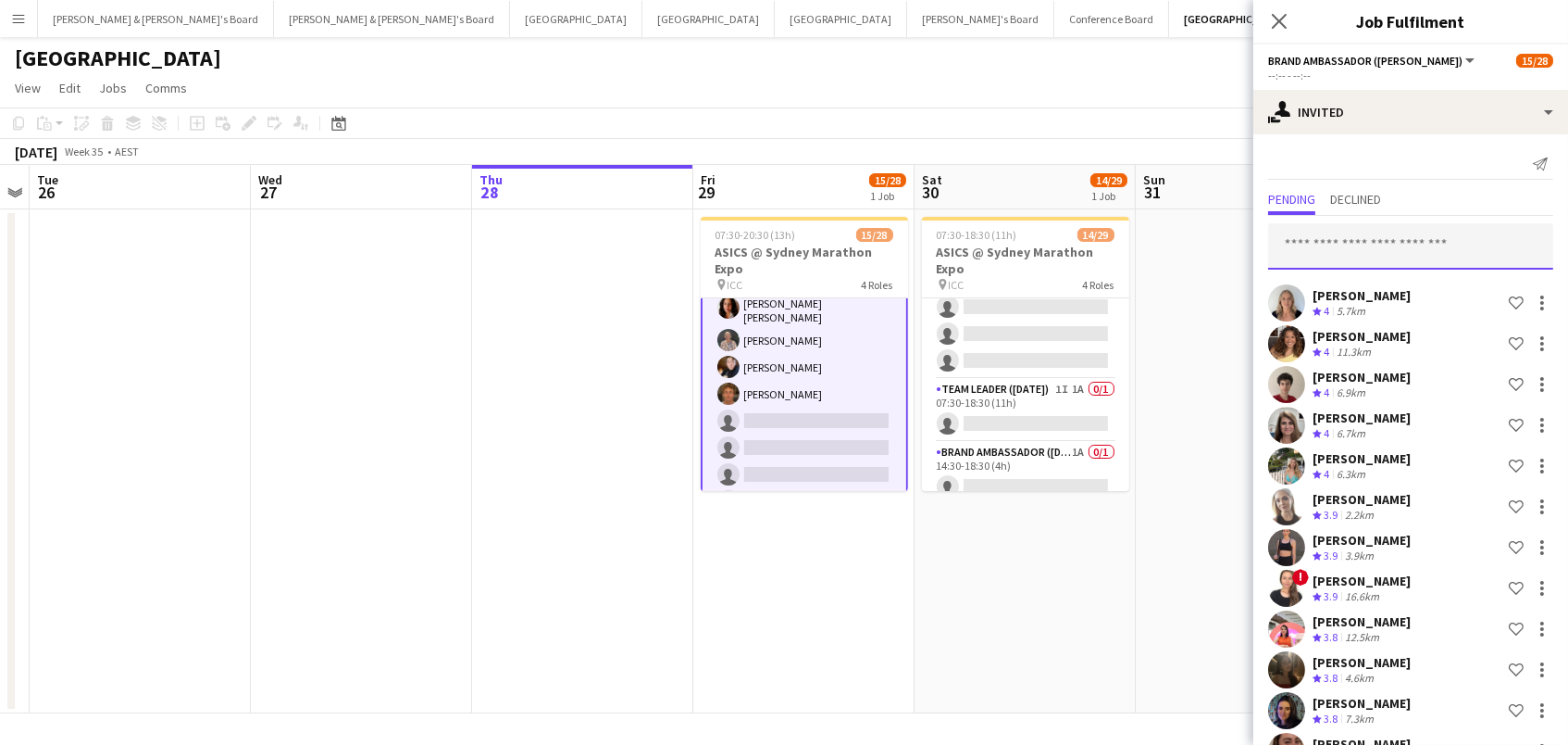
click at [1380, 245] on input "text" at bounding box center [1410, 246] width 286 height 46
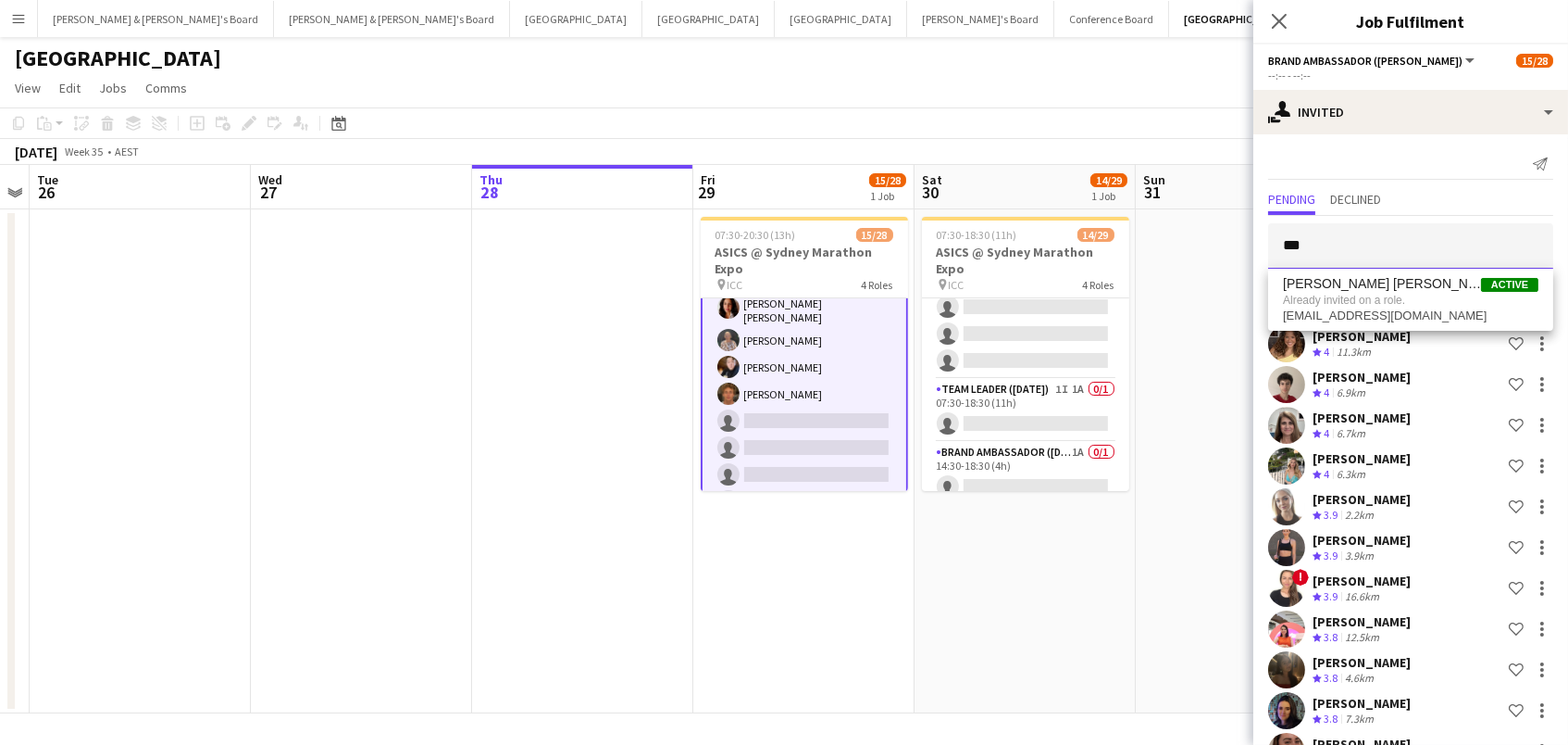
type input "***"
drag, startPoint x: 1380, startPoint y: 245, endPoint x: 1084, endPoint y: 101, distance: 329.2
click at [1084, 101] on app-page-menu "View Day view expanded Day view collapsed Month view Date picker Jump to [DATE]…" at bounding box center [784, 90] width 1568 height 35
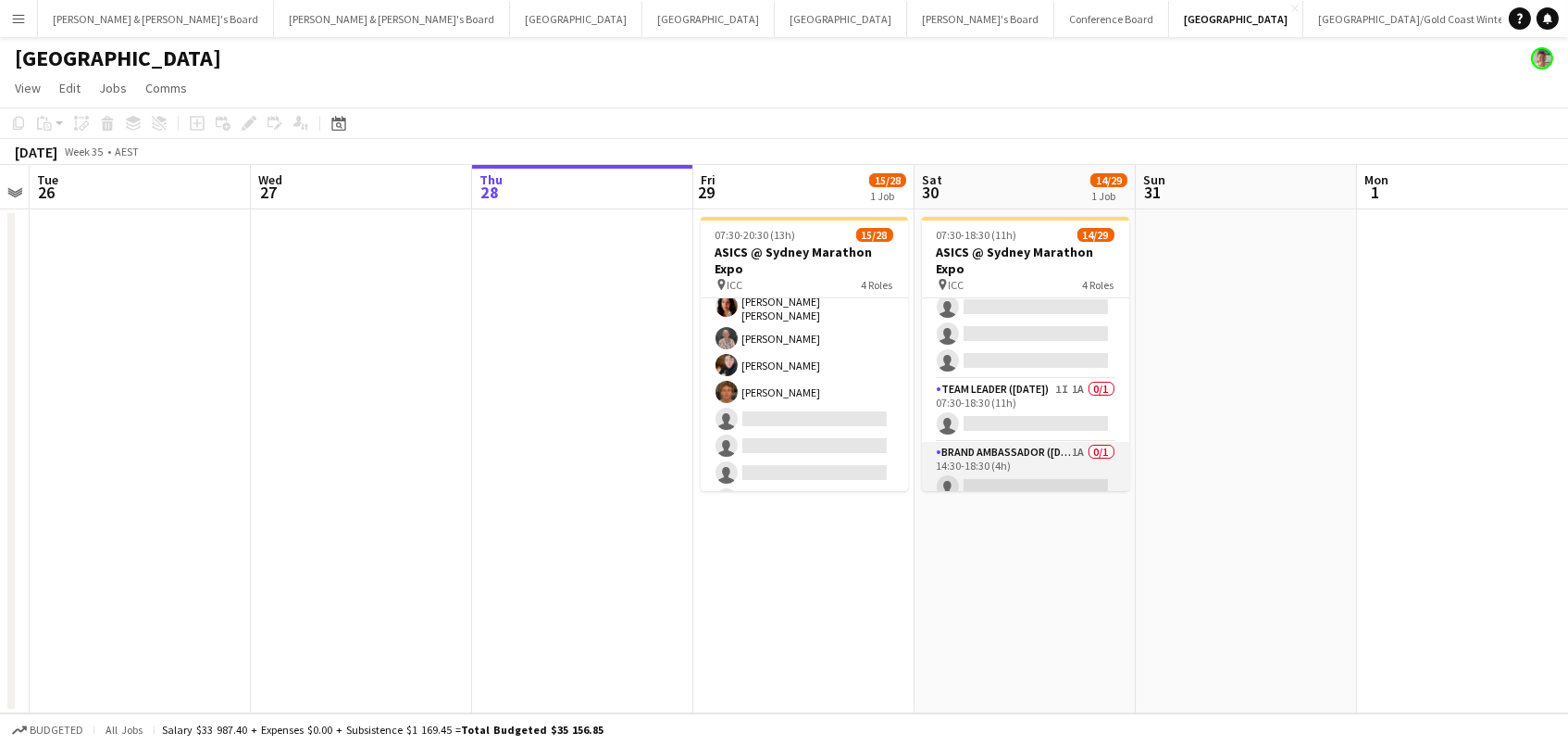
click at [1057, 442] on app-card-role "Brand Ambassador ([DATE]) 1A 0/1 14:30-18:30 (4h) single-neutral-actions" at bounding box center [1025, 473] width 208 height 63
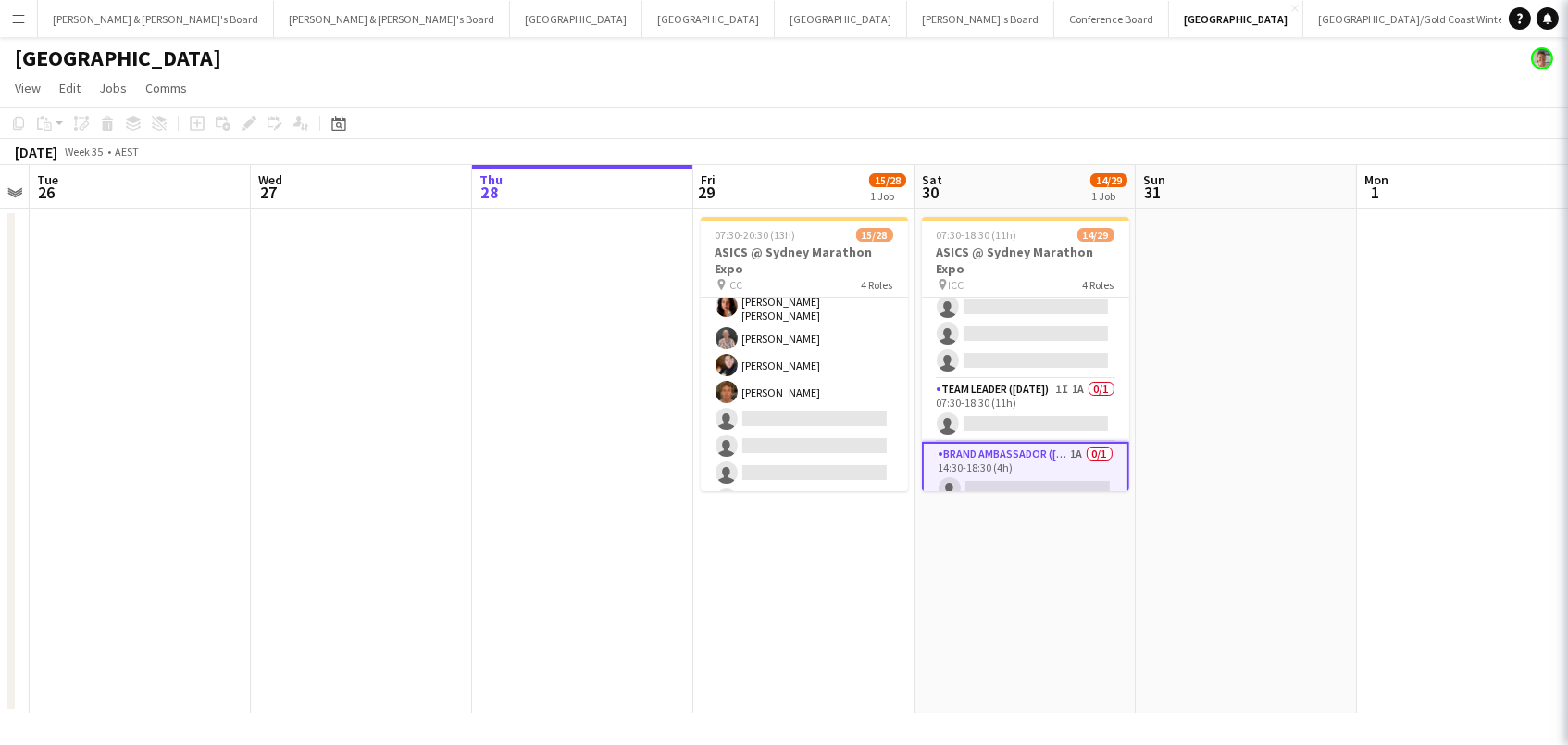
scroll to position [0, 634]
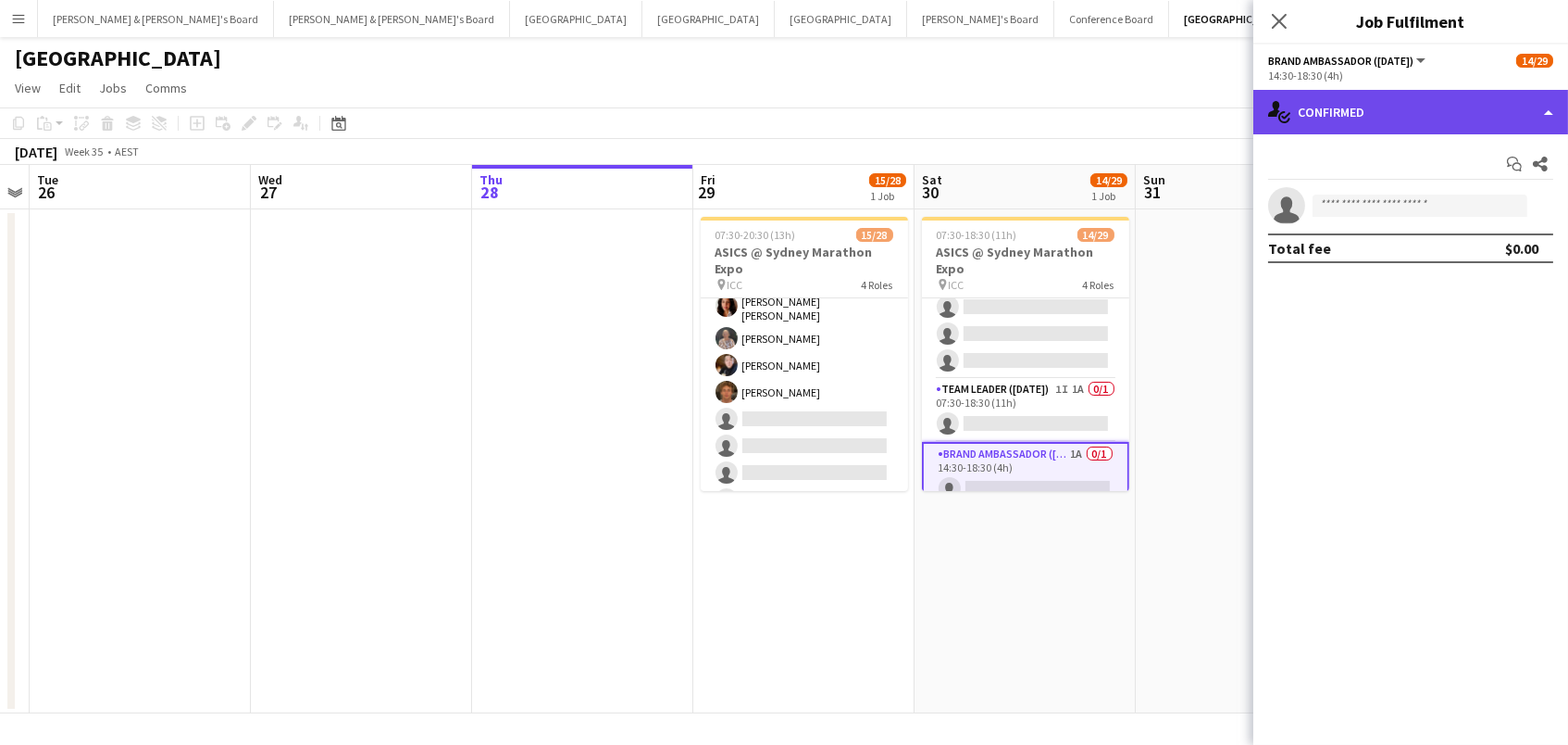
click at [1360, 124] on div "single-neutral-actions-check-2 Confirmed" at bounding box center [1410, 112] width 315 height 45
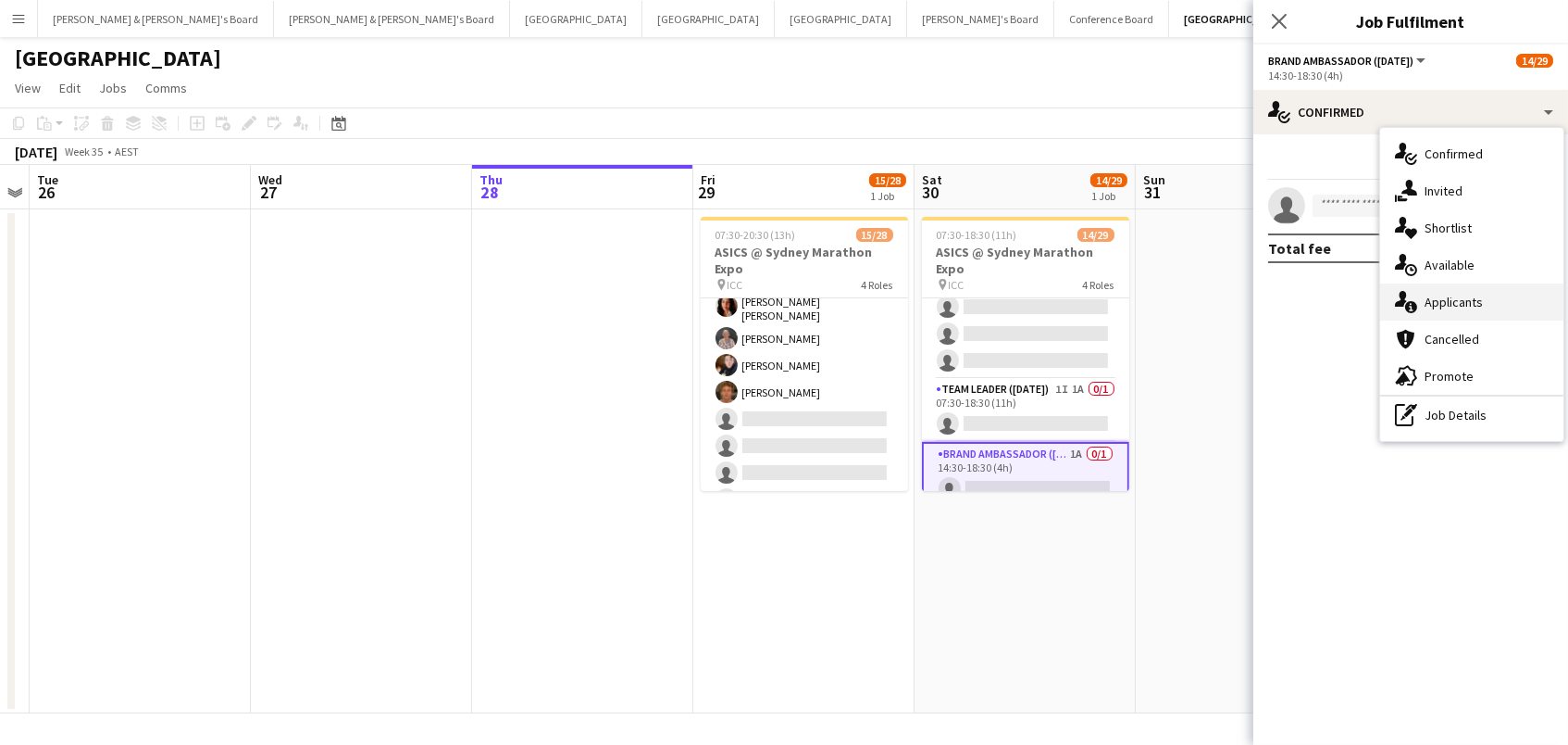
click at [1465, 303] on div "single-neutral-actions-information Applicants" at bounding box center [1472, 302] width 183 height 37
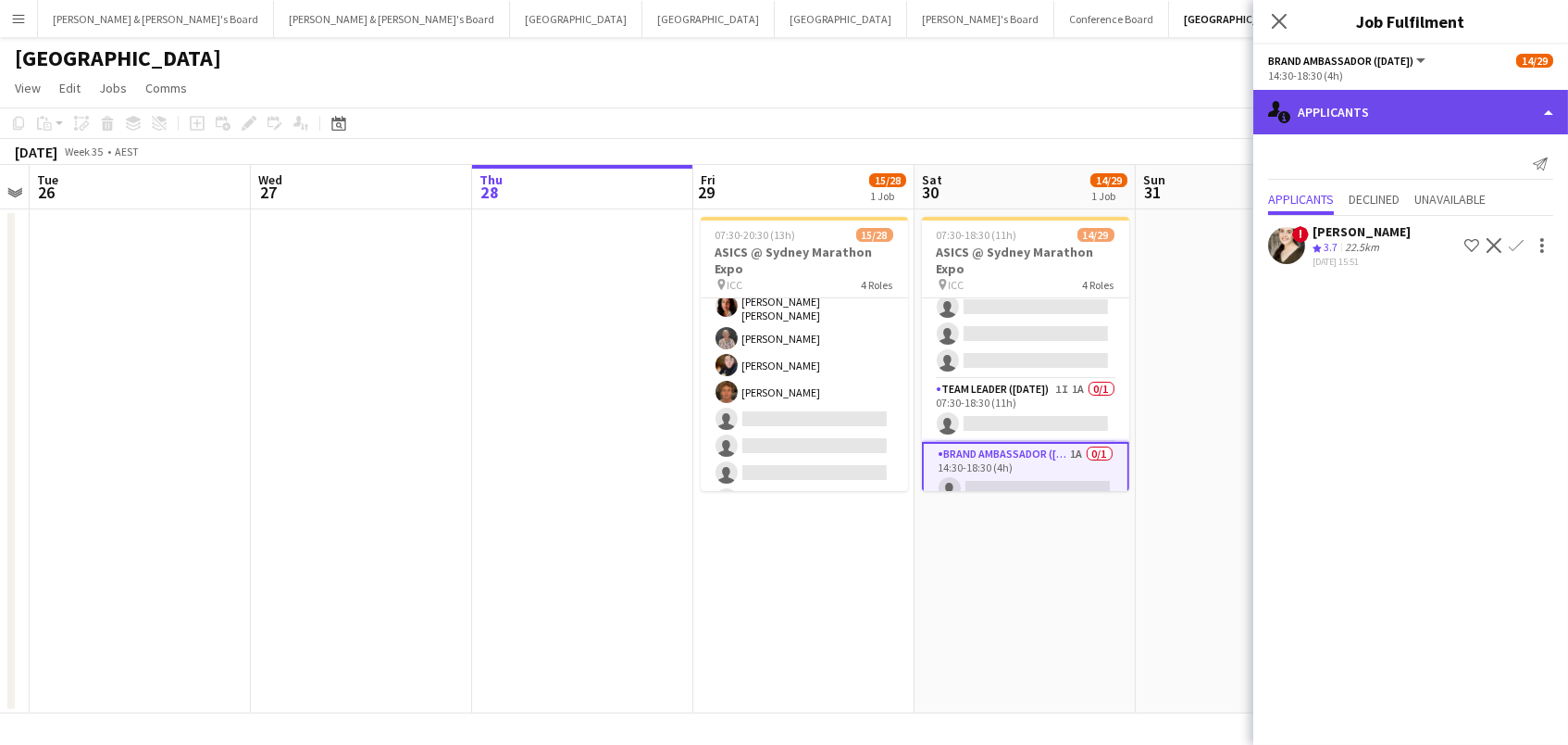
click at [1351, 121] on div "single-neutral-actions-information Applicants" at bounding box center [1410, 112] width 315 height 45
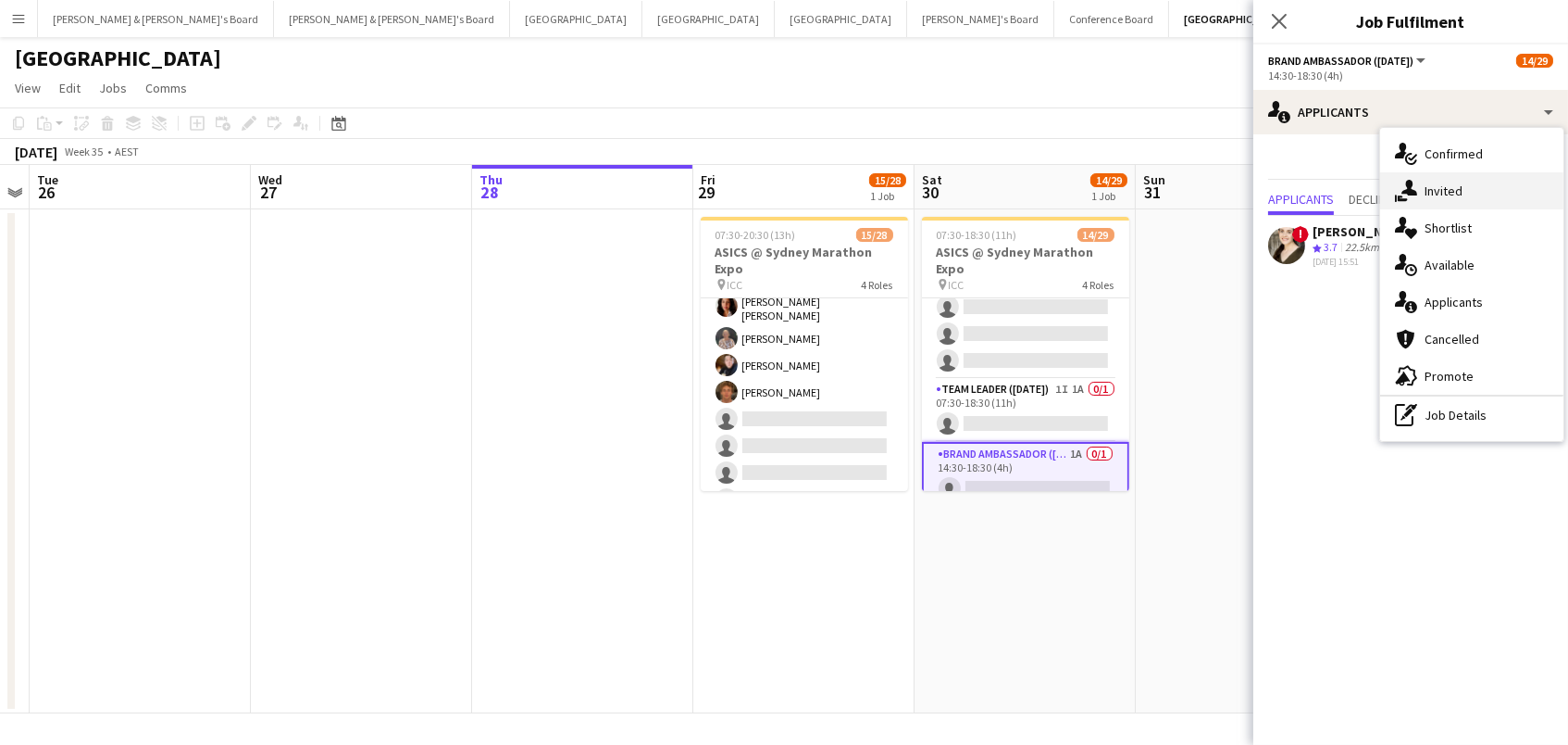
click at [1440, 187] on div "single-neutral-actions-share-1 Invited" at bounding box center [1472, 191] width 183 height 37
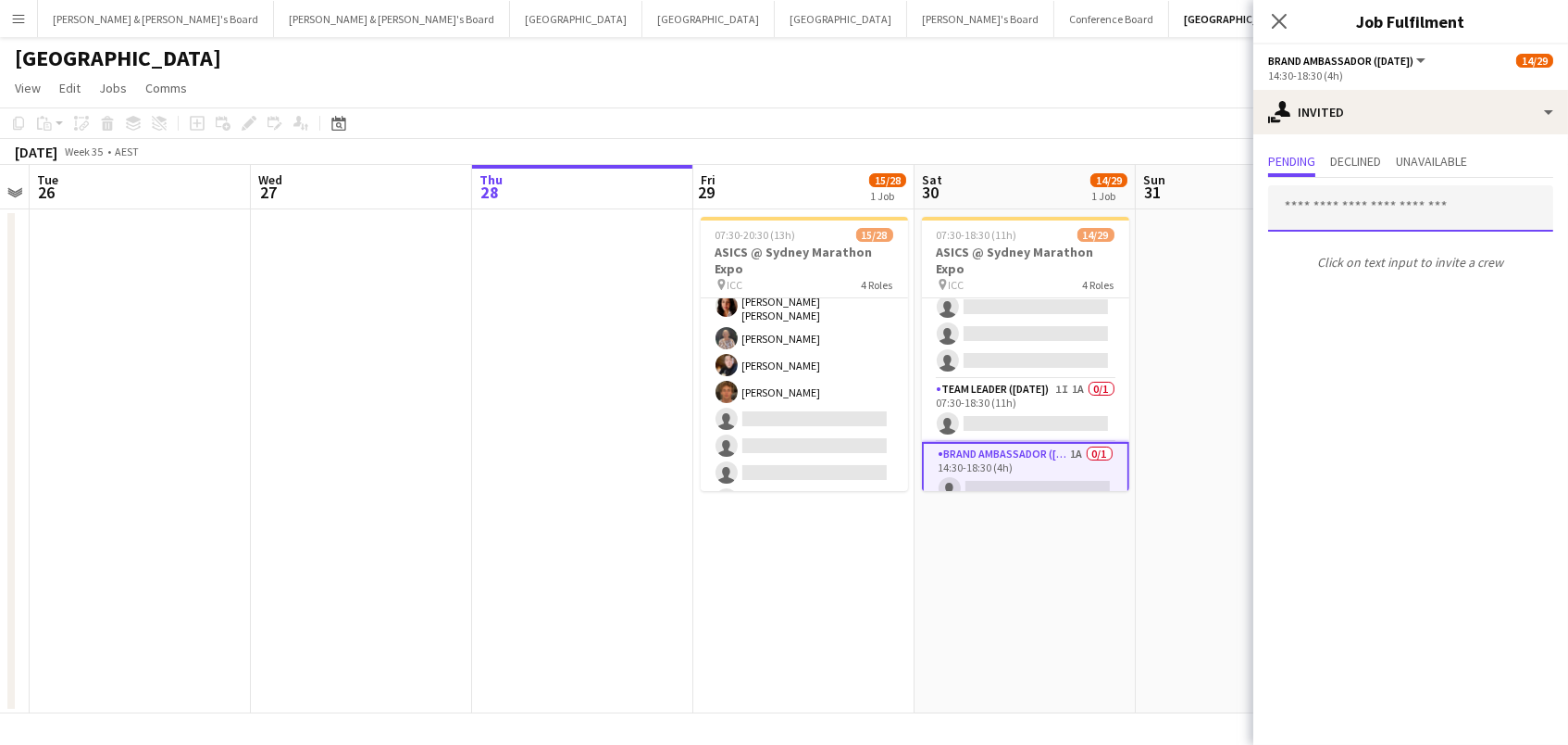
click at [1406, 208] on input "text" at bounding box center [1410, 208] width 286 height 46
type input "***"
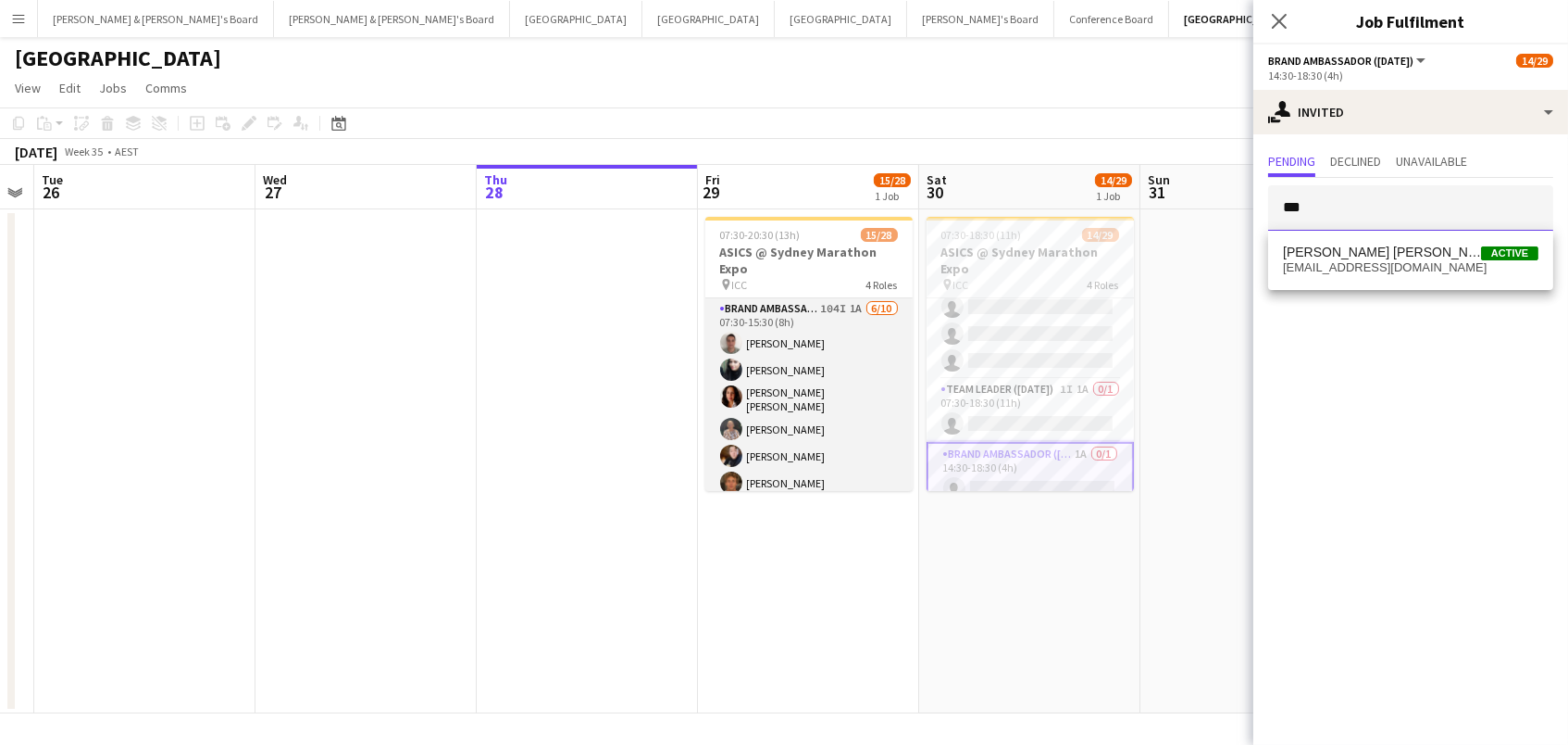
scroll to position [0, 626]
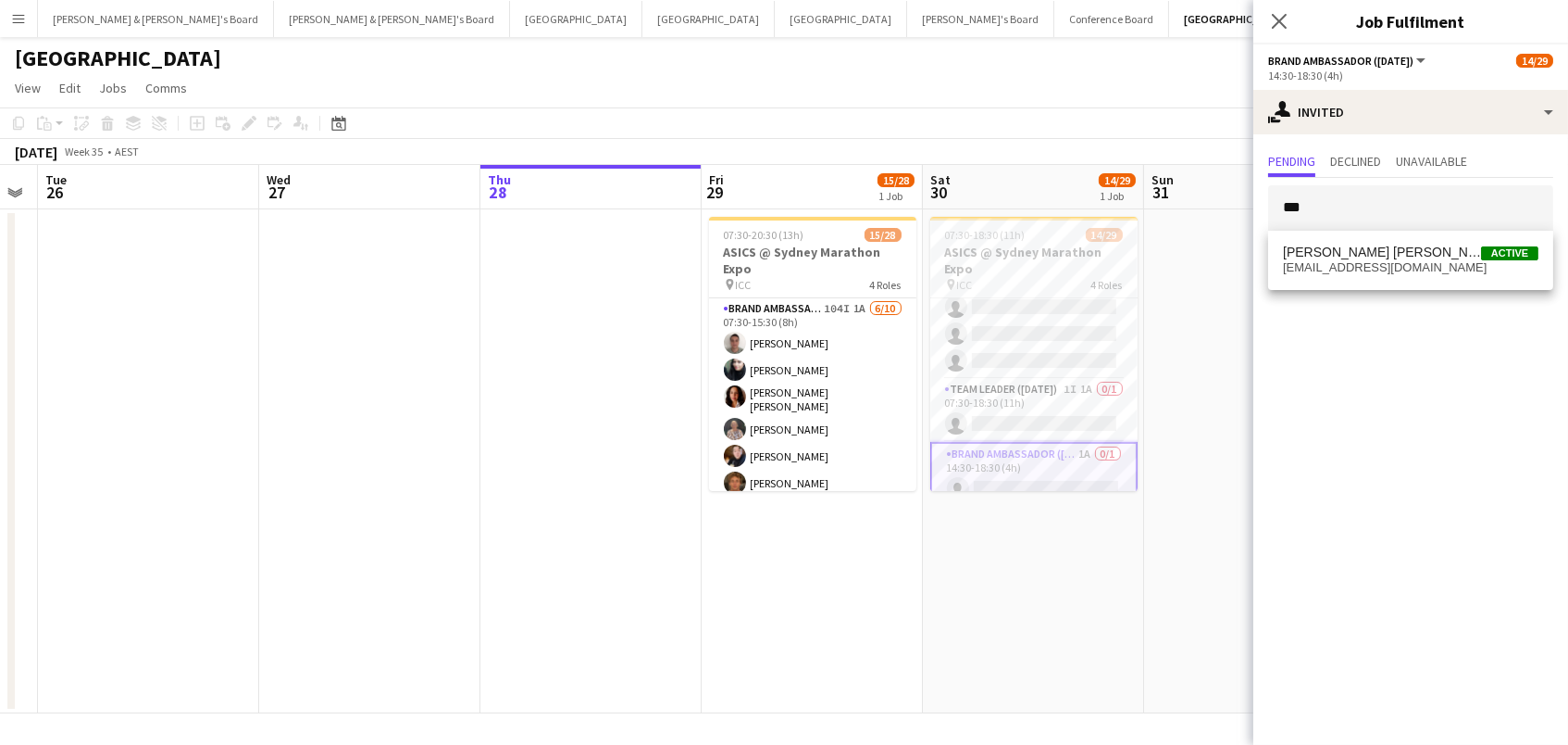
click at [1156, 251] on app-date-cell at bounding box center [1254, 461] width 221 height 504
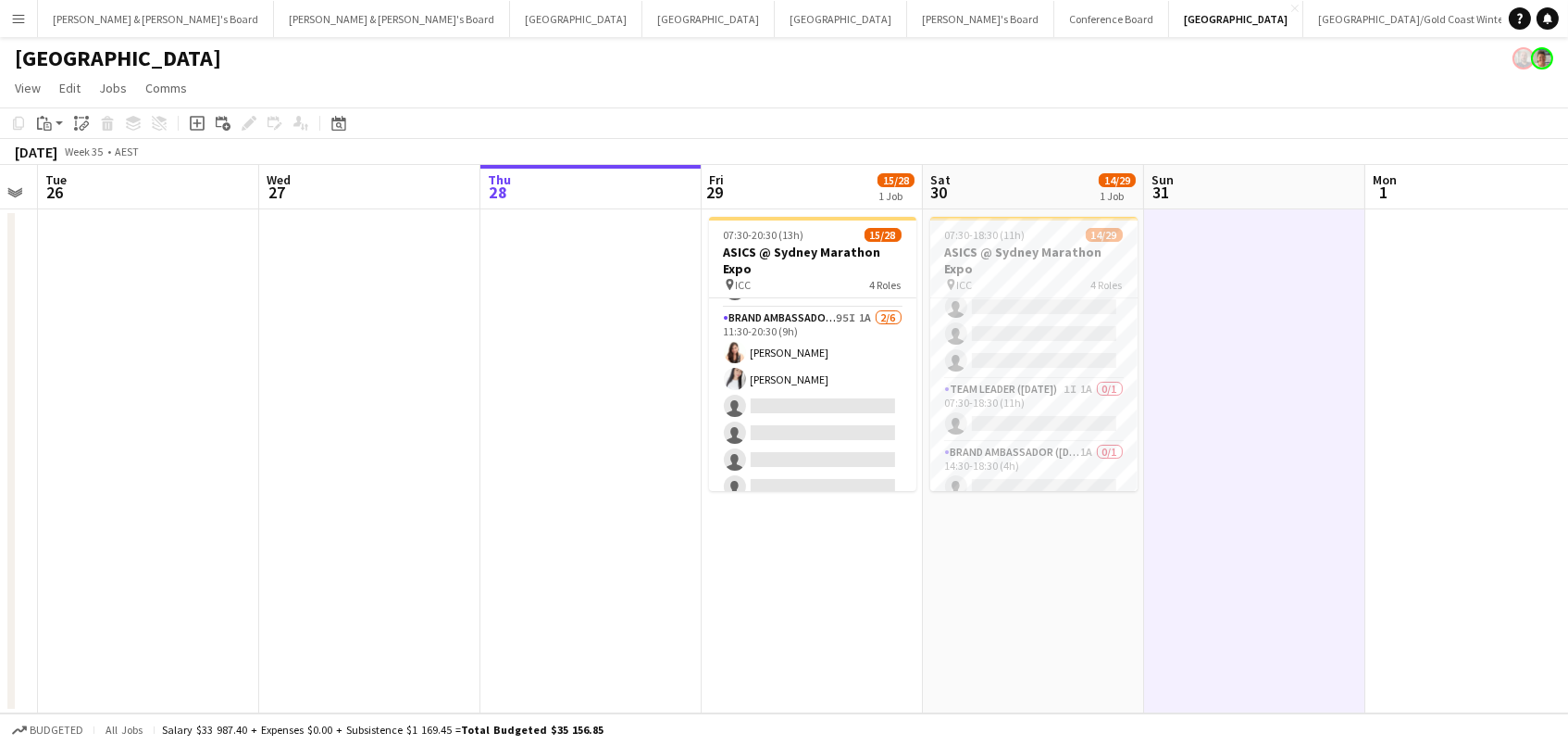
click at [822, 379] on app-card-role "Brand Ambassador (Mon - Fri) 95I 1A [DATE] 11:30-20:30 (9h) [PERSON_NAME] [PERS…" at bounding box center [813, 406] width 208 height 197
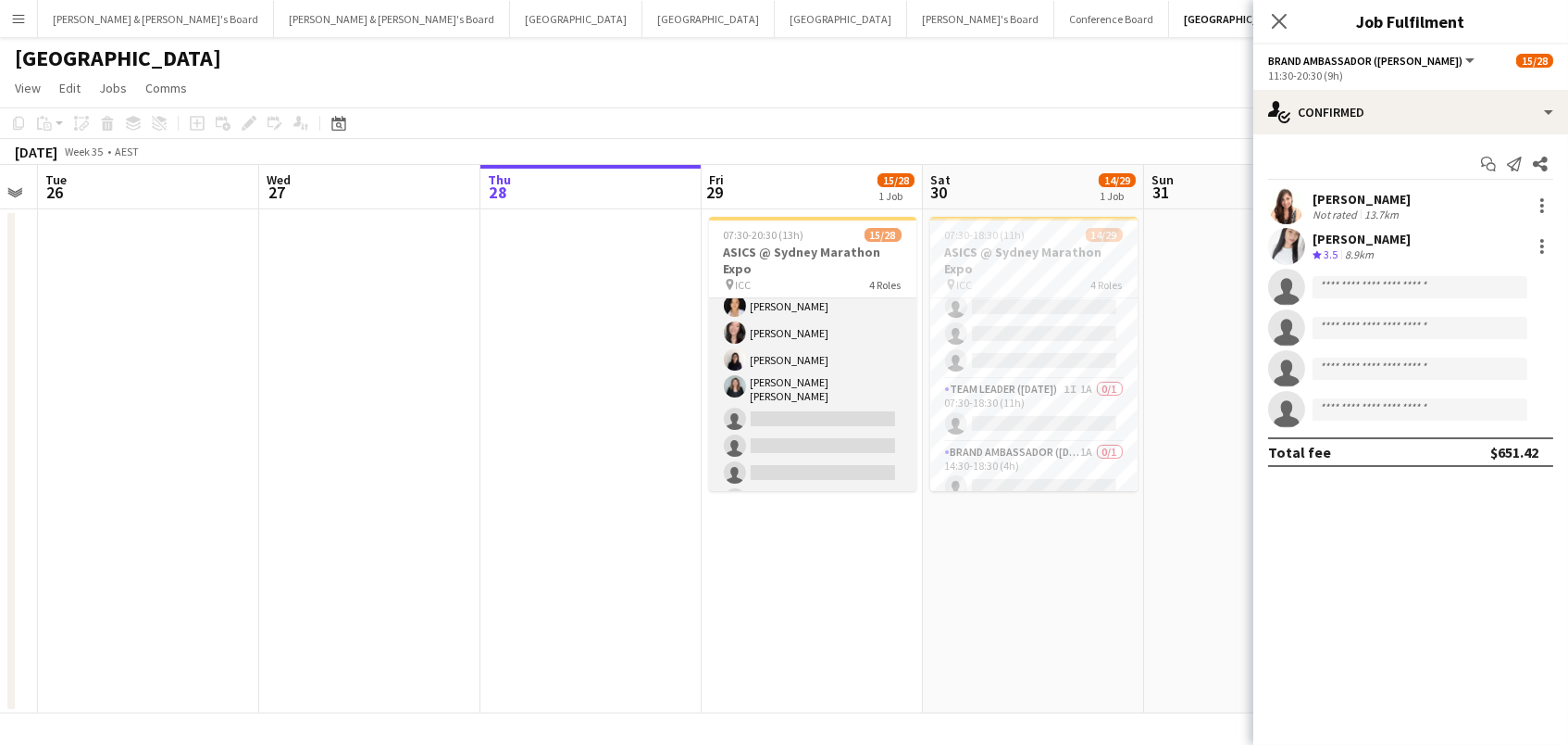
click at [822, 379] on app-card-role "Brand Ambassador (Mon - Fri) 100I 1A [DATE] 07:30-20:30 (13h) [PERSON_NAME] [PE…" at bounding box center [813, 389] width 208 height 310
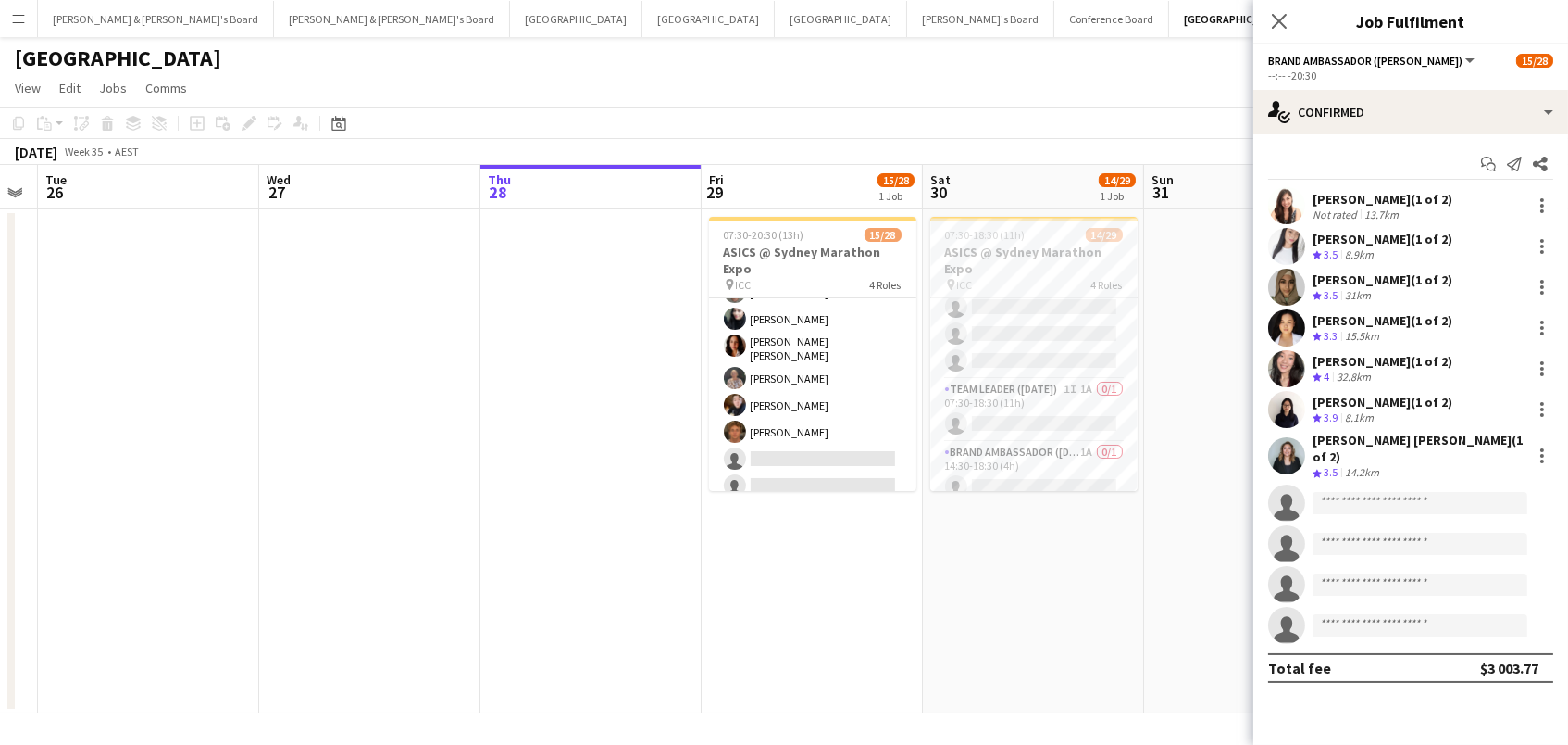
scroll to position [23, 0]
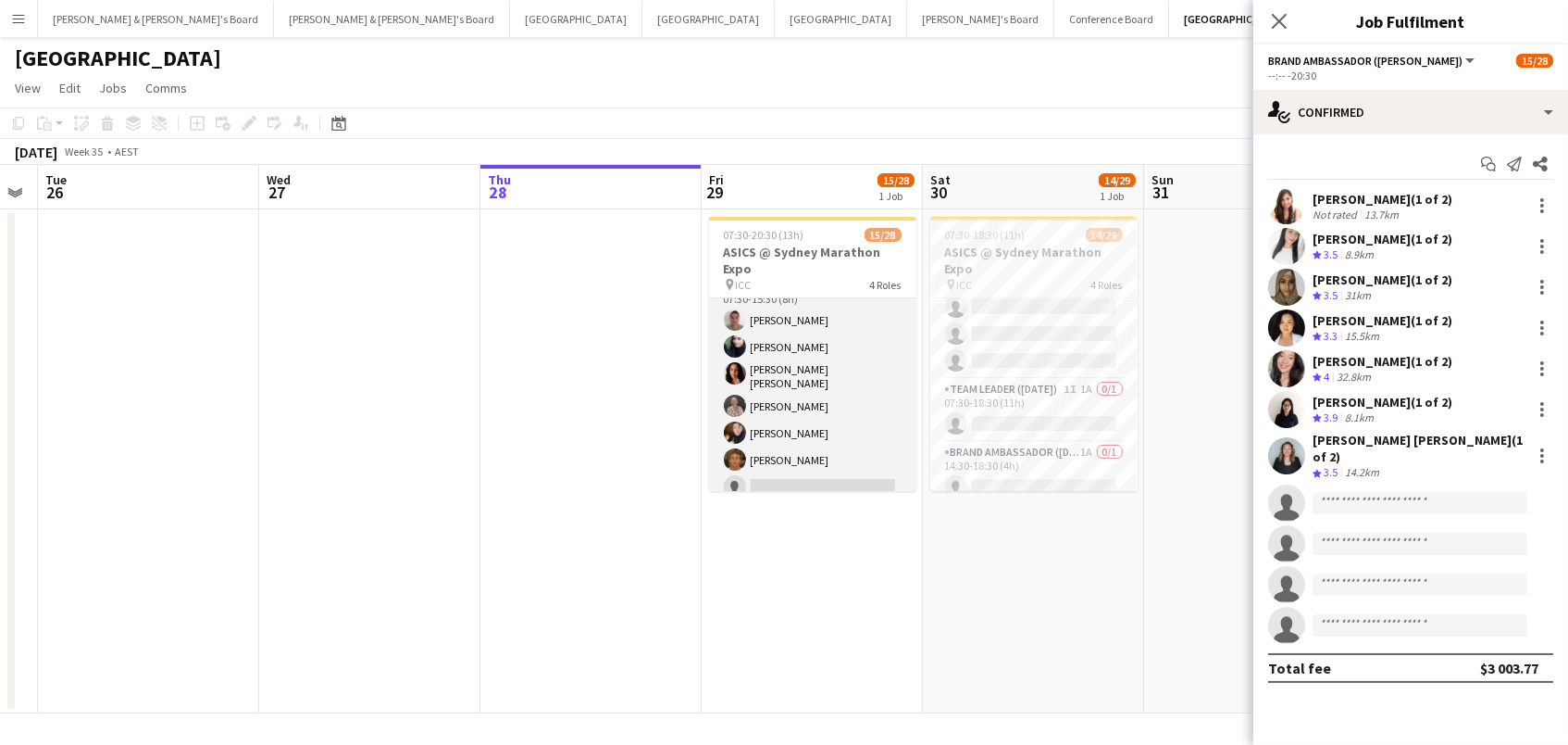
click at [822, 379] on app-card-role "Brand Ambassador (Mon - Fri) 104I 1A [DATE] 07:30-15:30 (8h) [PERSON_NAME] [PER…" at bounding box center [813, 430] width 208 height 310
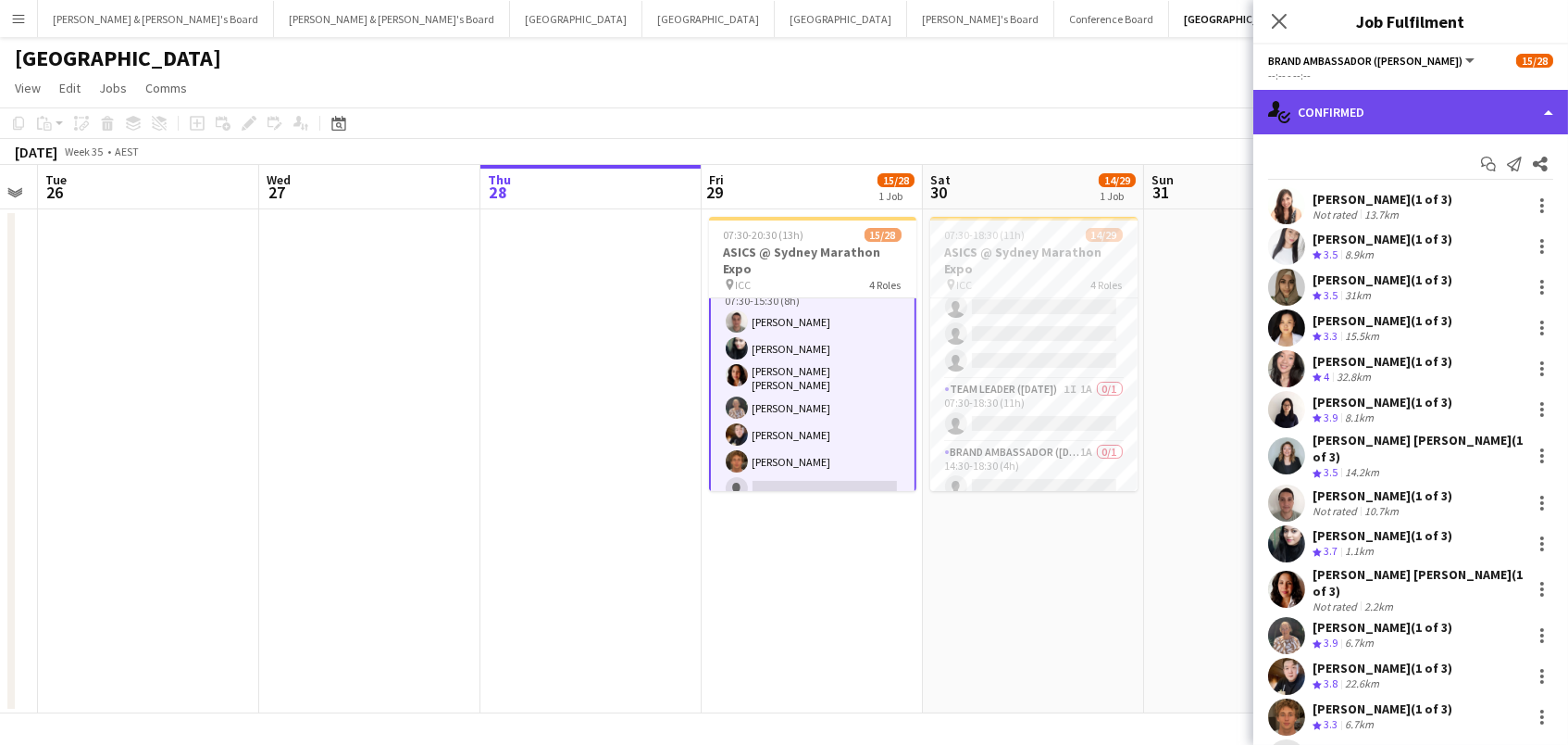
click at [1494, 132] on div "single-neutral-actions-check-2 Confirmed" at bounding box center [1410, 112] width 315 height 45
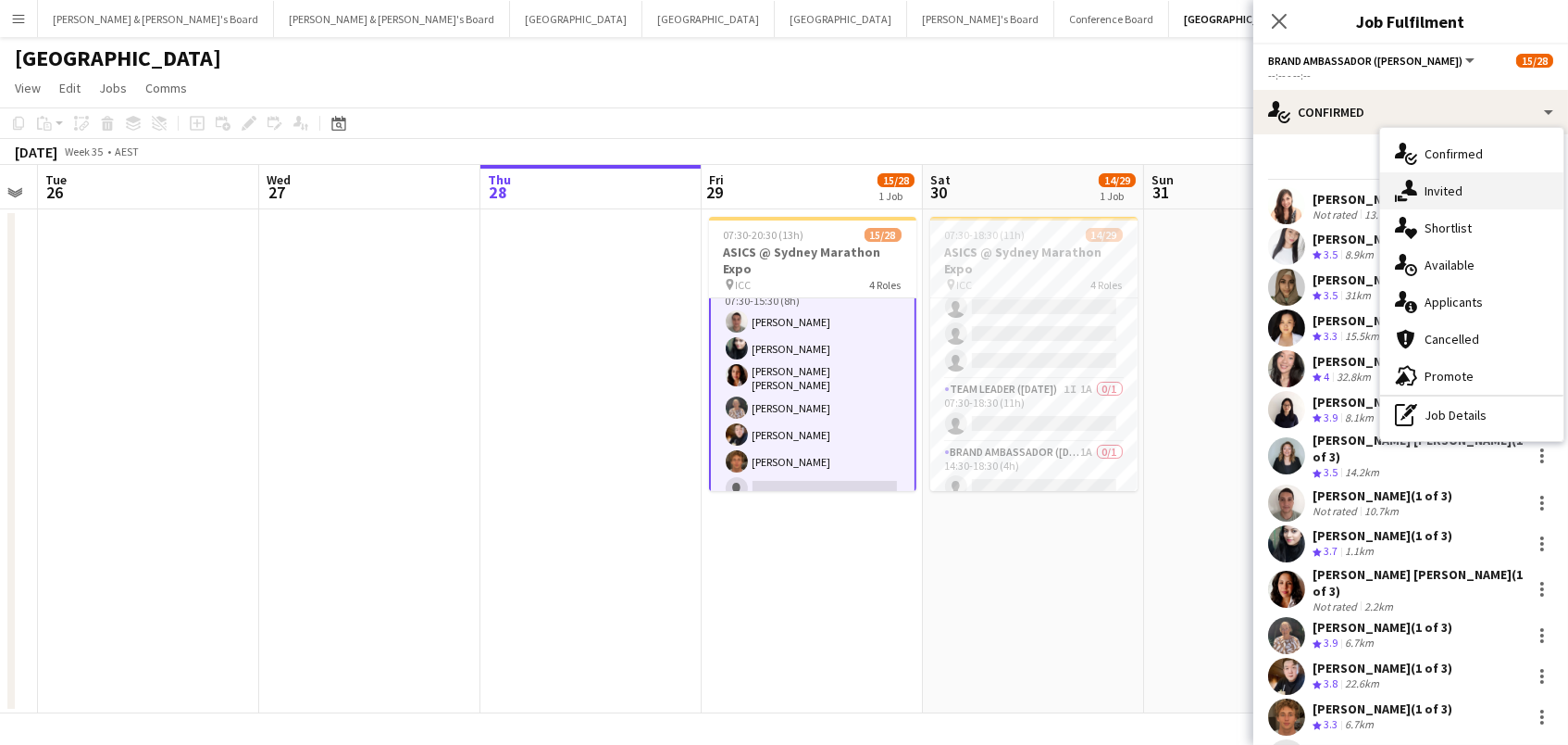
click at [1509, 193] on div "single-neutral-actions-share-1 Invited" at bounding box center [1472, 191] width 183 height 37
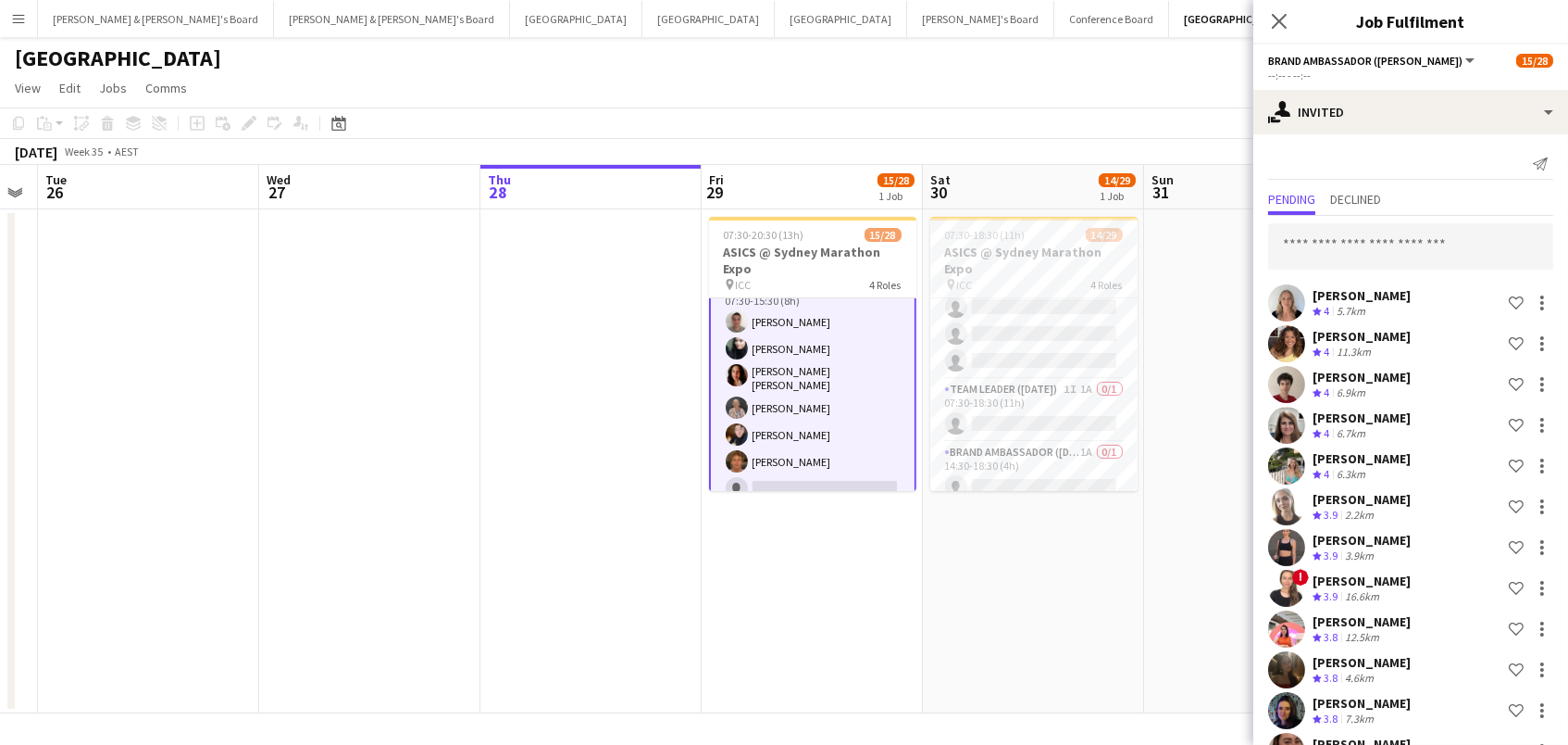
scroll to position [0, 0]
click at [1330, 245] on input "text" at bounding box center [1410, 246] width 286 height 46
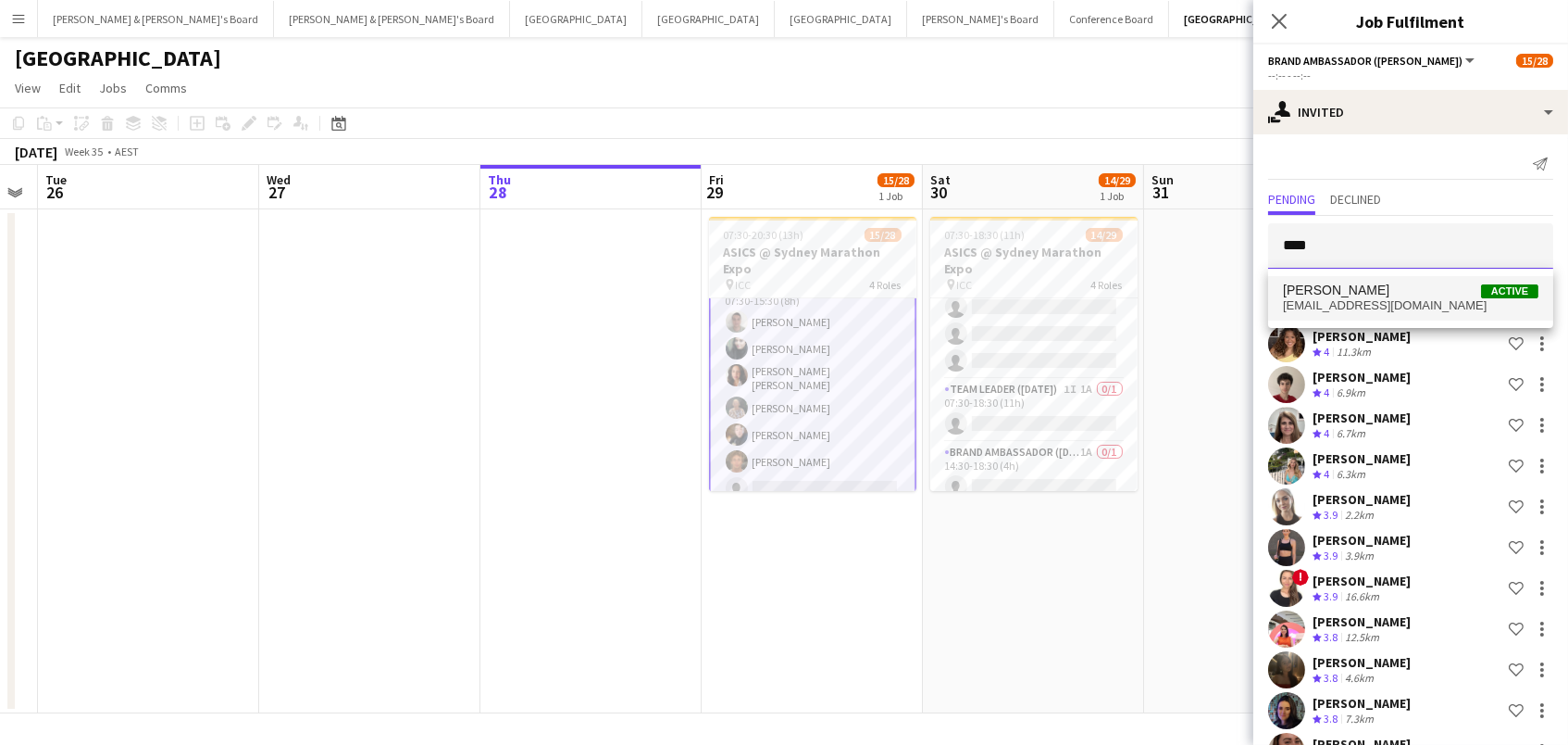
type input "****"
click at [1312, 298] on span "[EMAIL_ADDRESS][DOMAIN_NAME]" at bounding box center [1411, 305] width 255 height 15
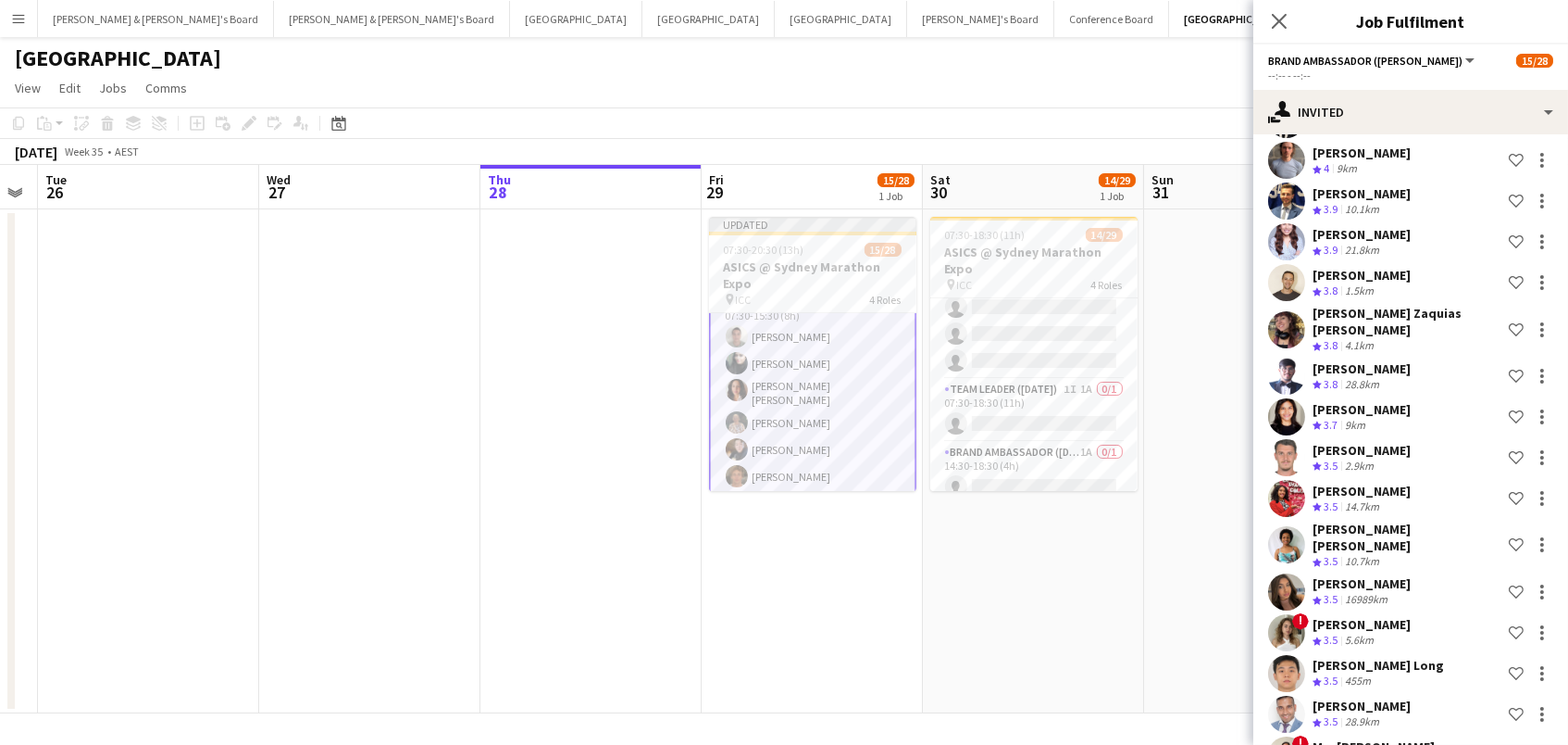
click at [1205, 119] on app-toolbar "Copy Paste Paste Command V Paste with crew Command Shift V Paste linked Job [GE…" at bounding box center [784, 123] width 1568 height 31
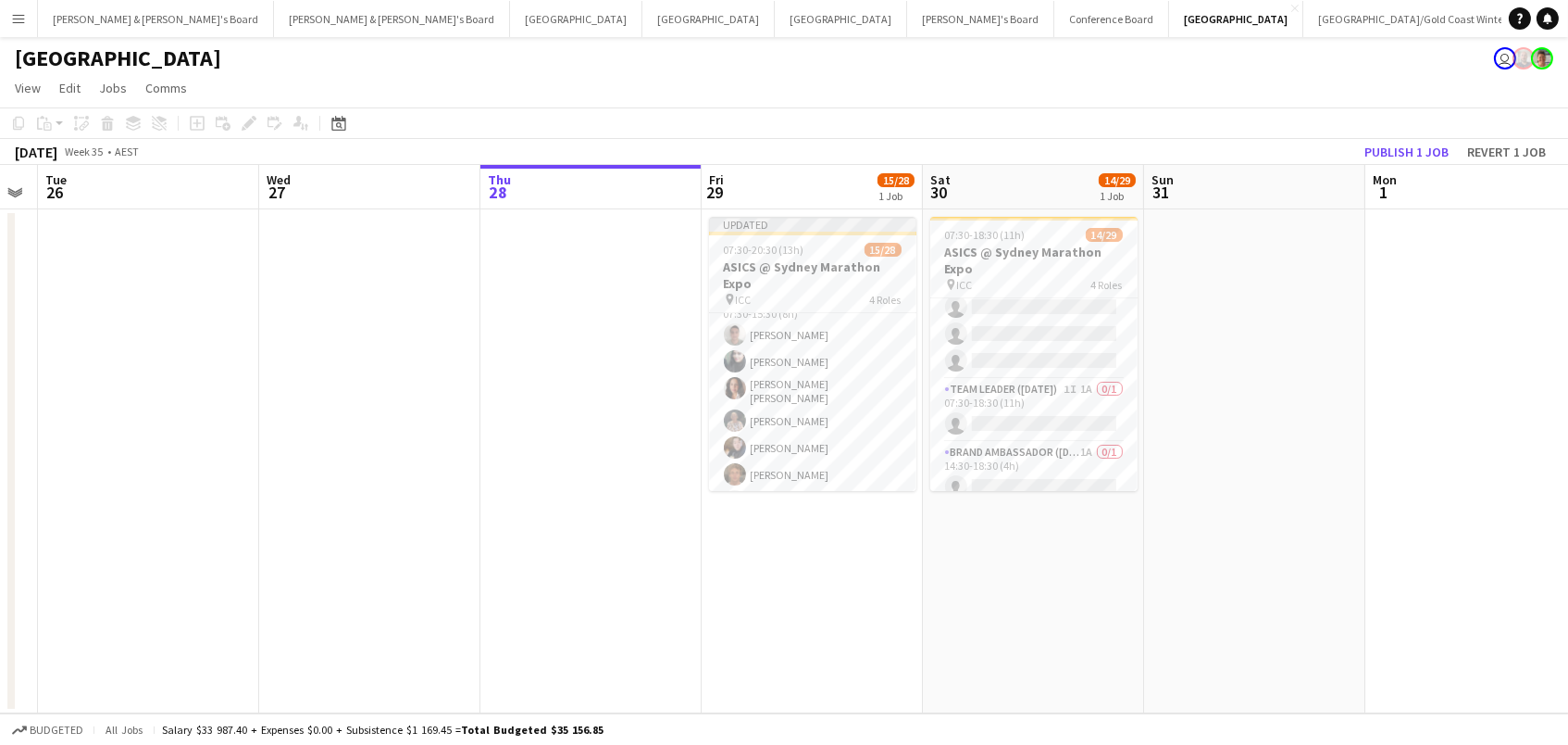
click at [1388, 137] on app-toolbar "Copy Paste Paste Command V Paste with crew Command Shift V Paste linked Job [GE…" at bounding box center [784, 123] width 1568 height 31
click at [1388, 139] on button "Publish 1 job" at bounding box center [1407, 151] width 99 height 24
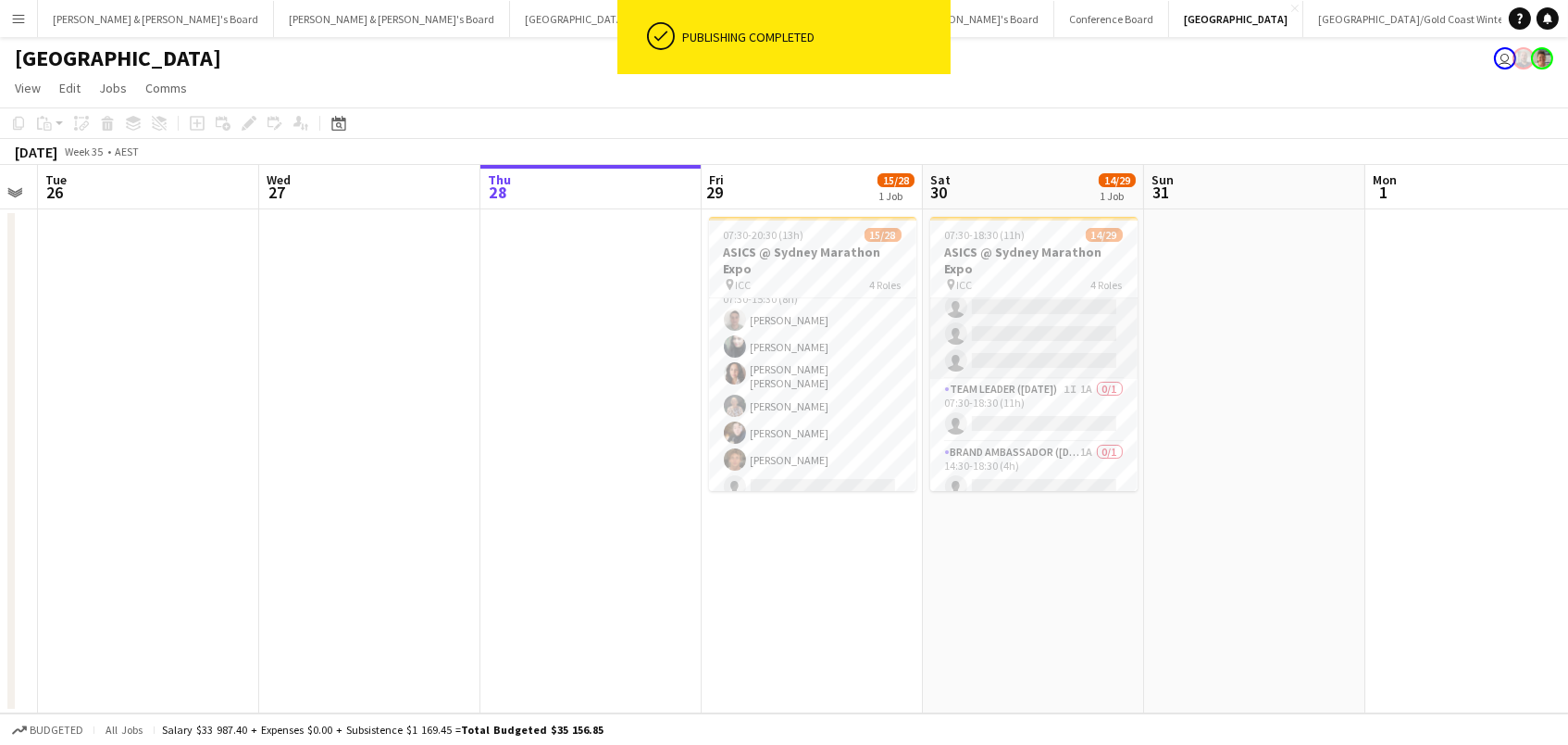
click at [1004, 305] on app-card-role "Brand Ambassador ([DATE]) 77I 1A 13/26 07:30-18:30 (11h) [PERSON_NAME] [PERSON_…" at bounding box center [1034, 9] width 208 height 740
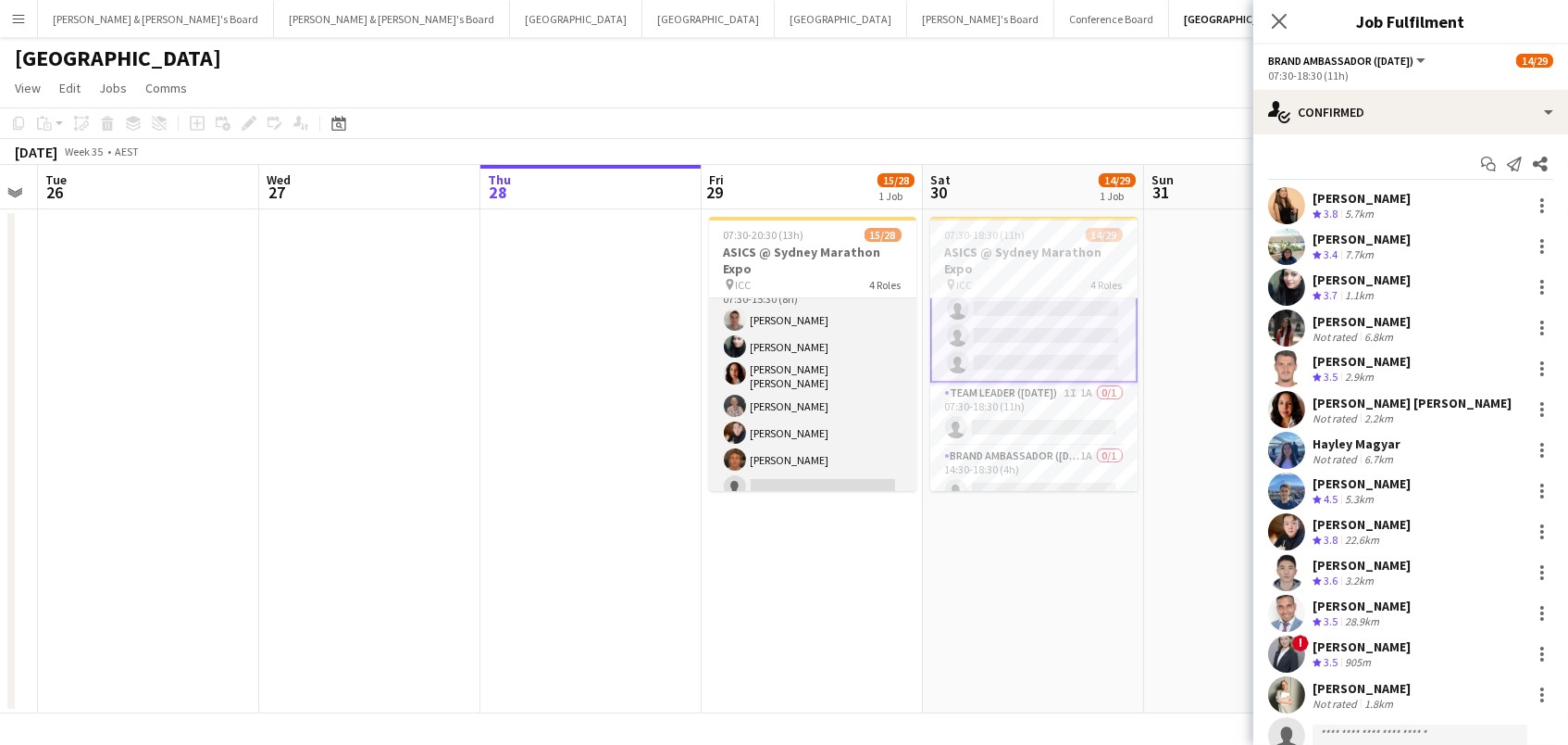
click at [864, 396] on app-card-role "Brand Ambassador (Mon - Fri) 105I 1A [DATE] 07:30-15:30 (8h) [PERSON_NAME] [PER…" at bounding box center [813, 430] width 208 height 310
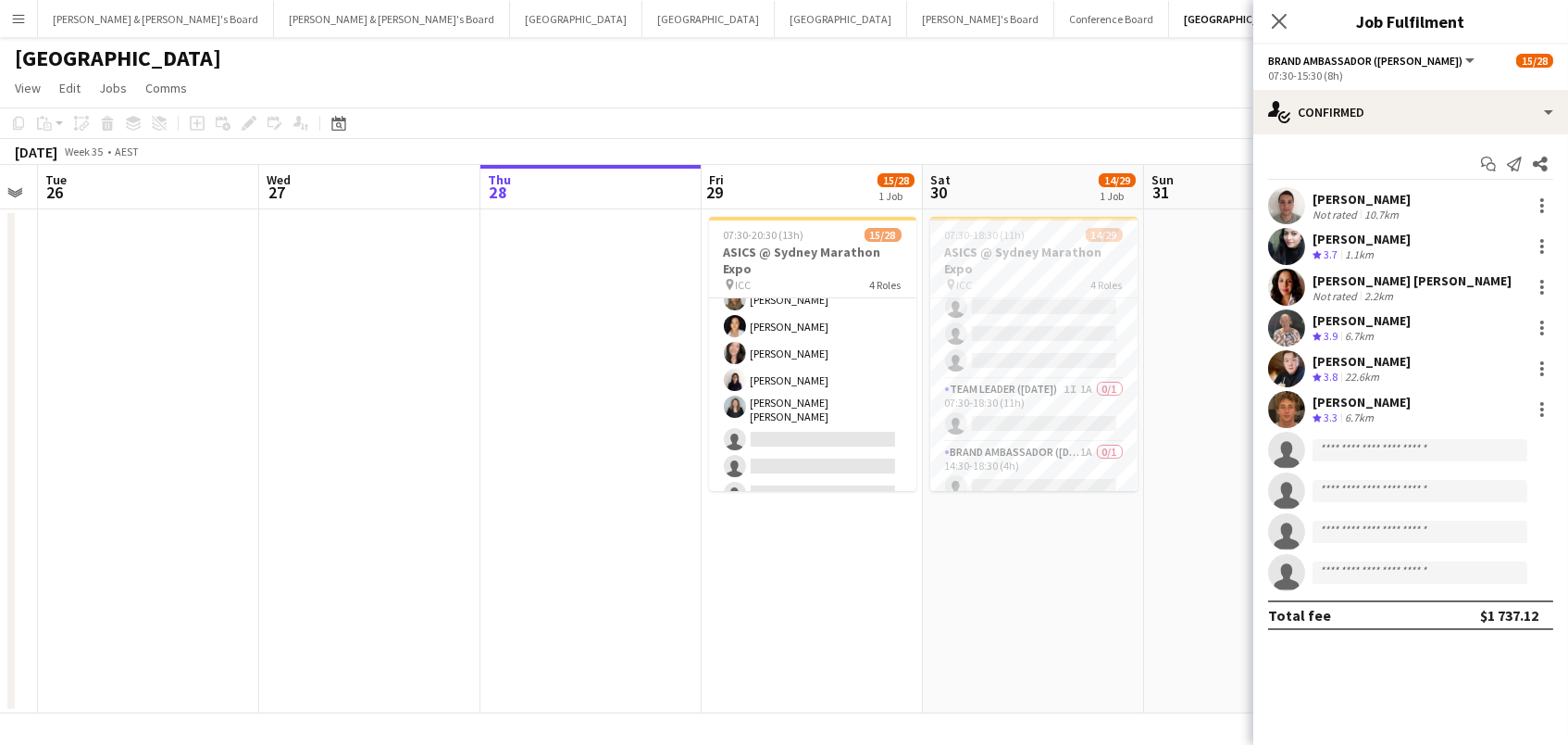
scroll to position [486, 0]
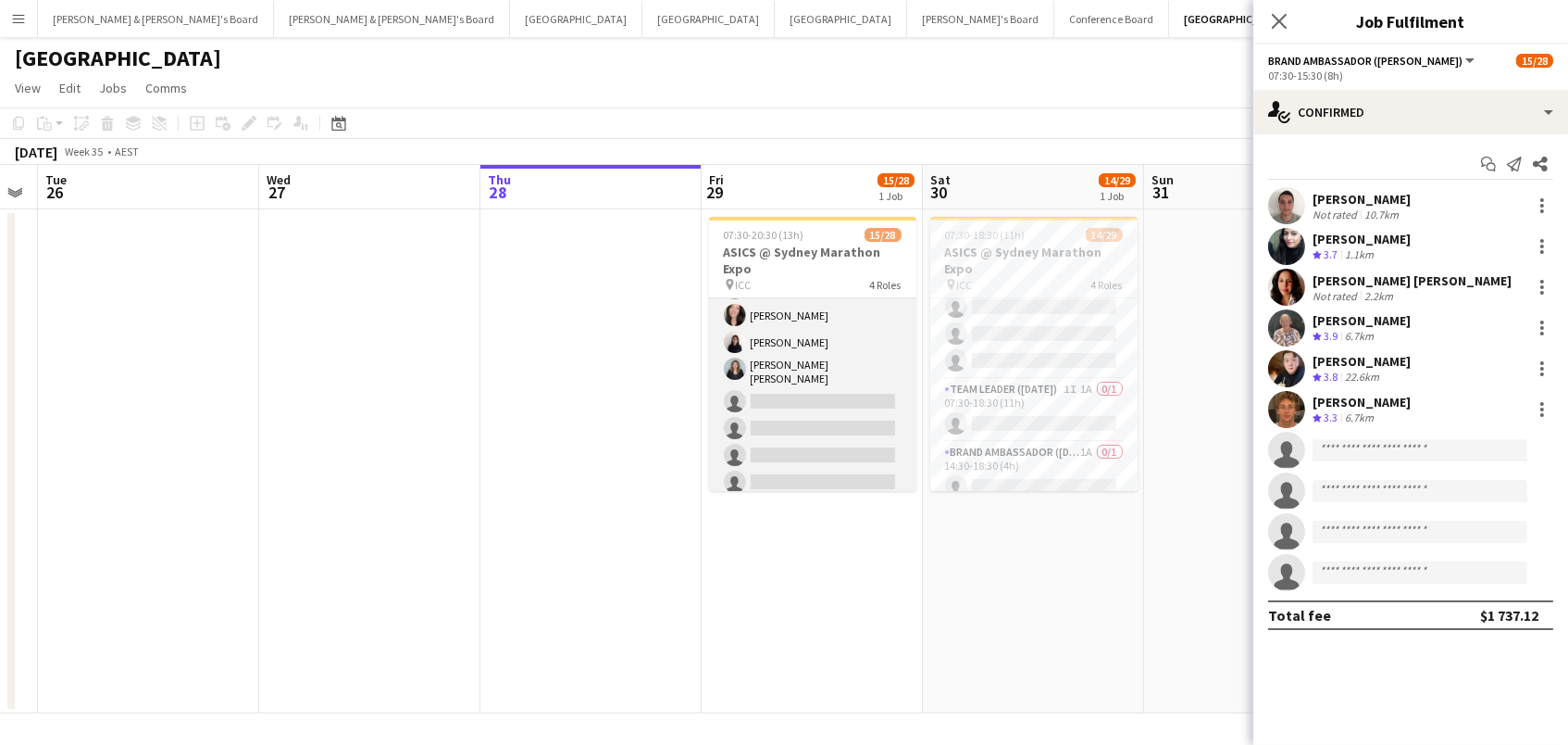
click at [848, 344] on app-card-role "Brand Ambassador (Mon - Fri) 101I 1A [DATE] 07:30-20:30 (13h) [PERSON_NAME] [PE…" at bounding box center [813, 372] width 208 height 310
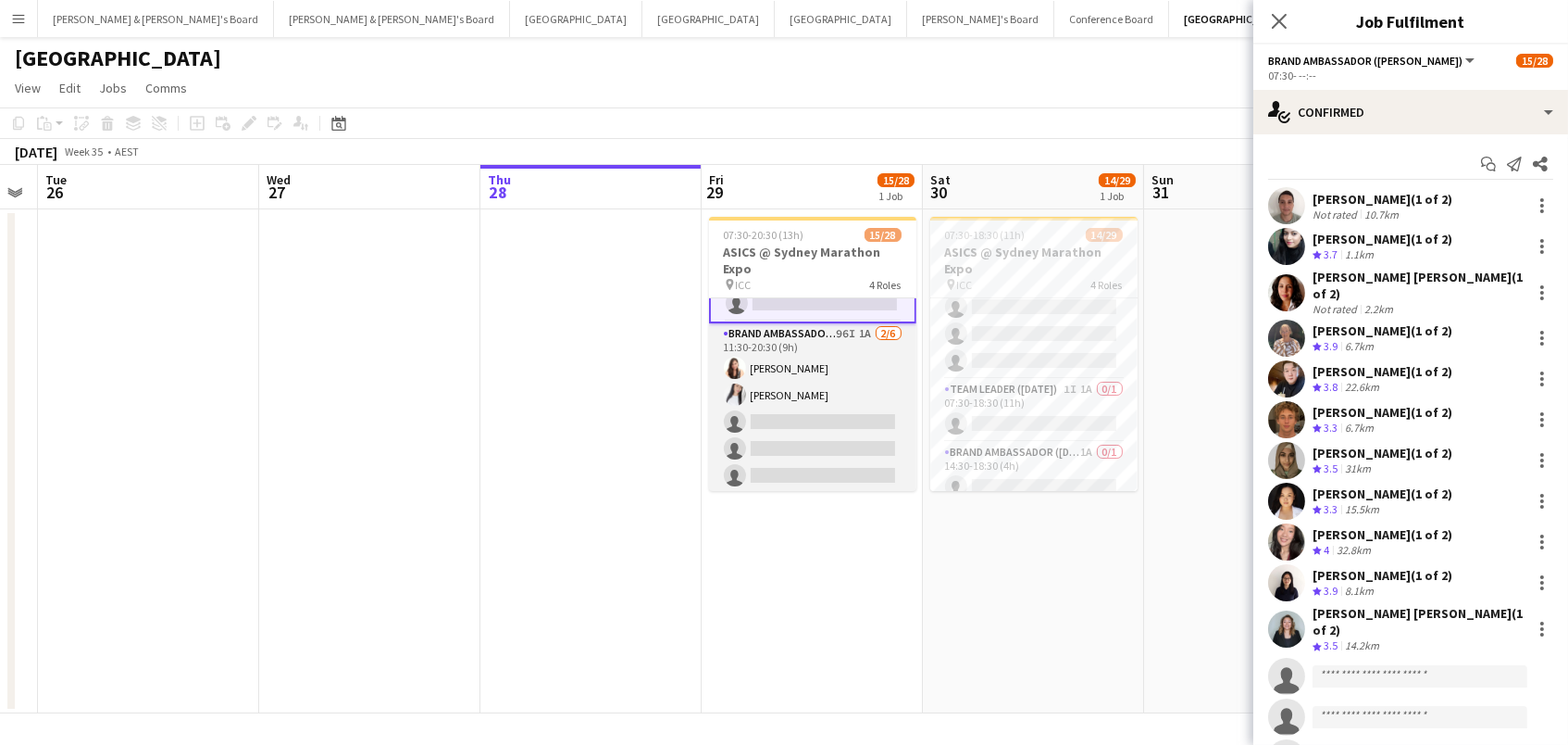
click at [844, 390] on app-card-role "Brand Ambassador (Mon - Fri) 96I 1A [DATE] 11:30-20:30 (9h) [PERSON_NAME] [PERS…" at bounding box center [813, 422] width 208 height 197
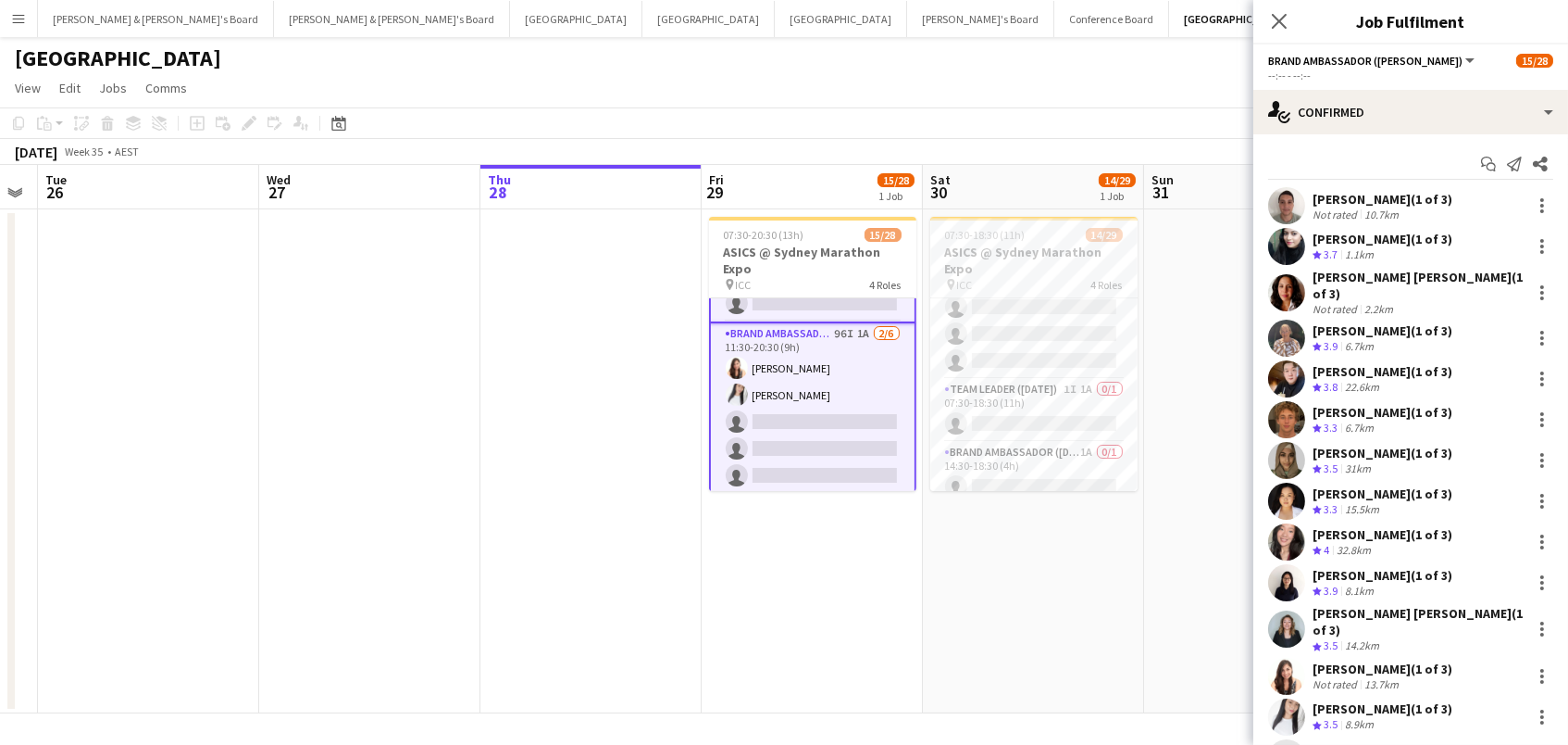
scroll to position [694, 0]
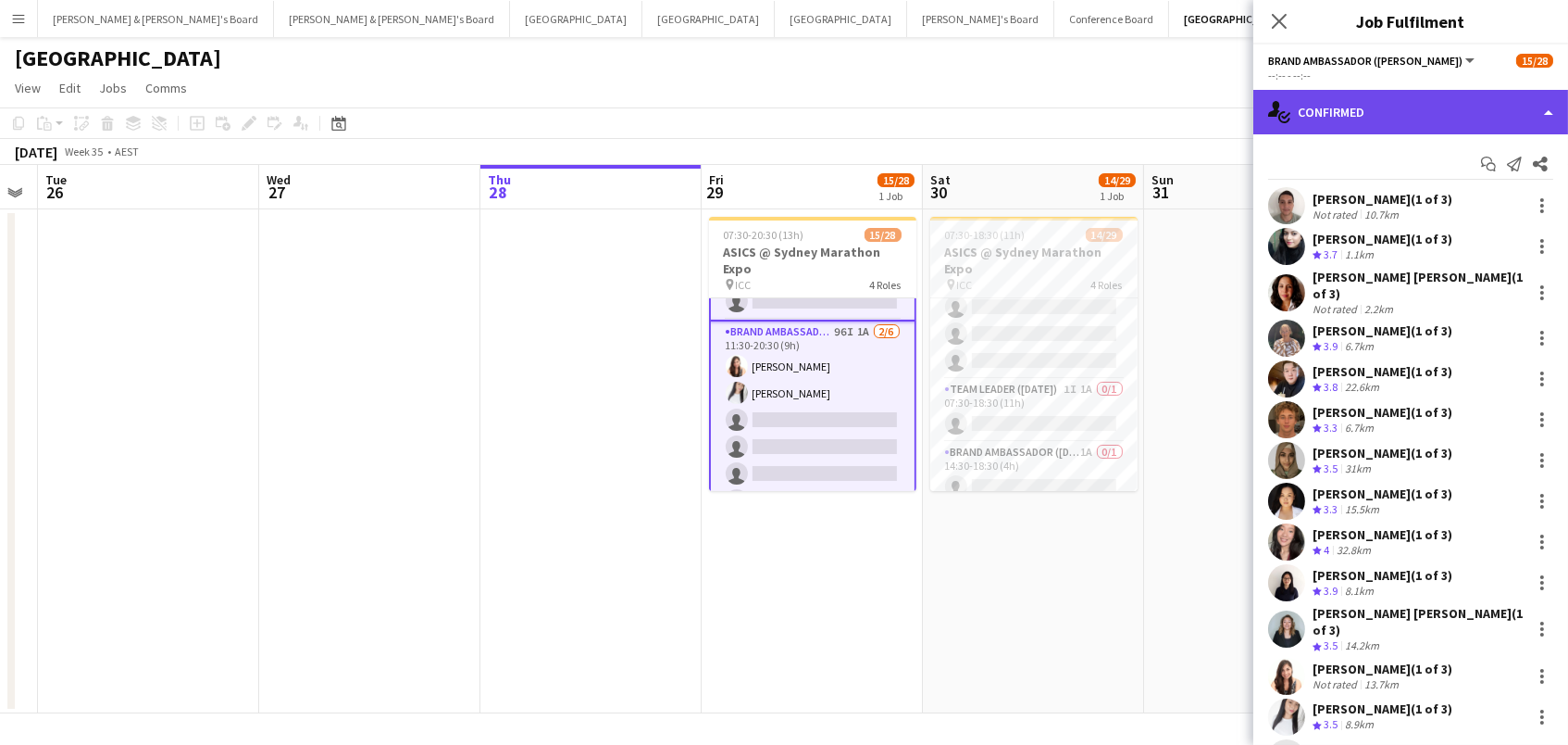
click at [1368, 113] on div "single-neutral-actions-check-2 Confirmed" at bounding box center [1410, 112] width 315 height 45
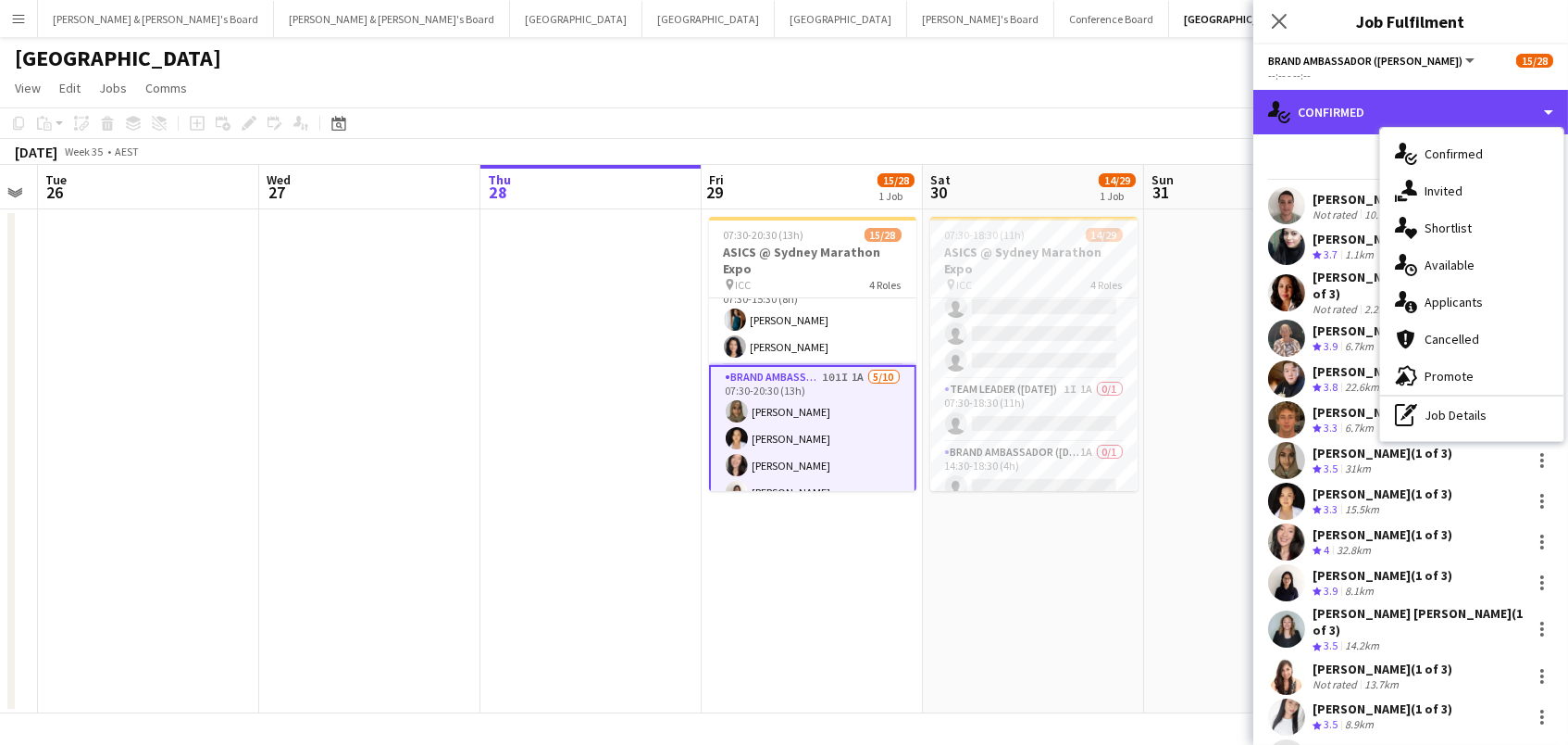
scroll to position [323, 0]
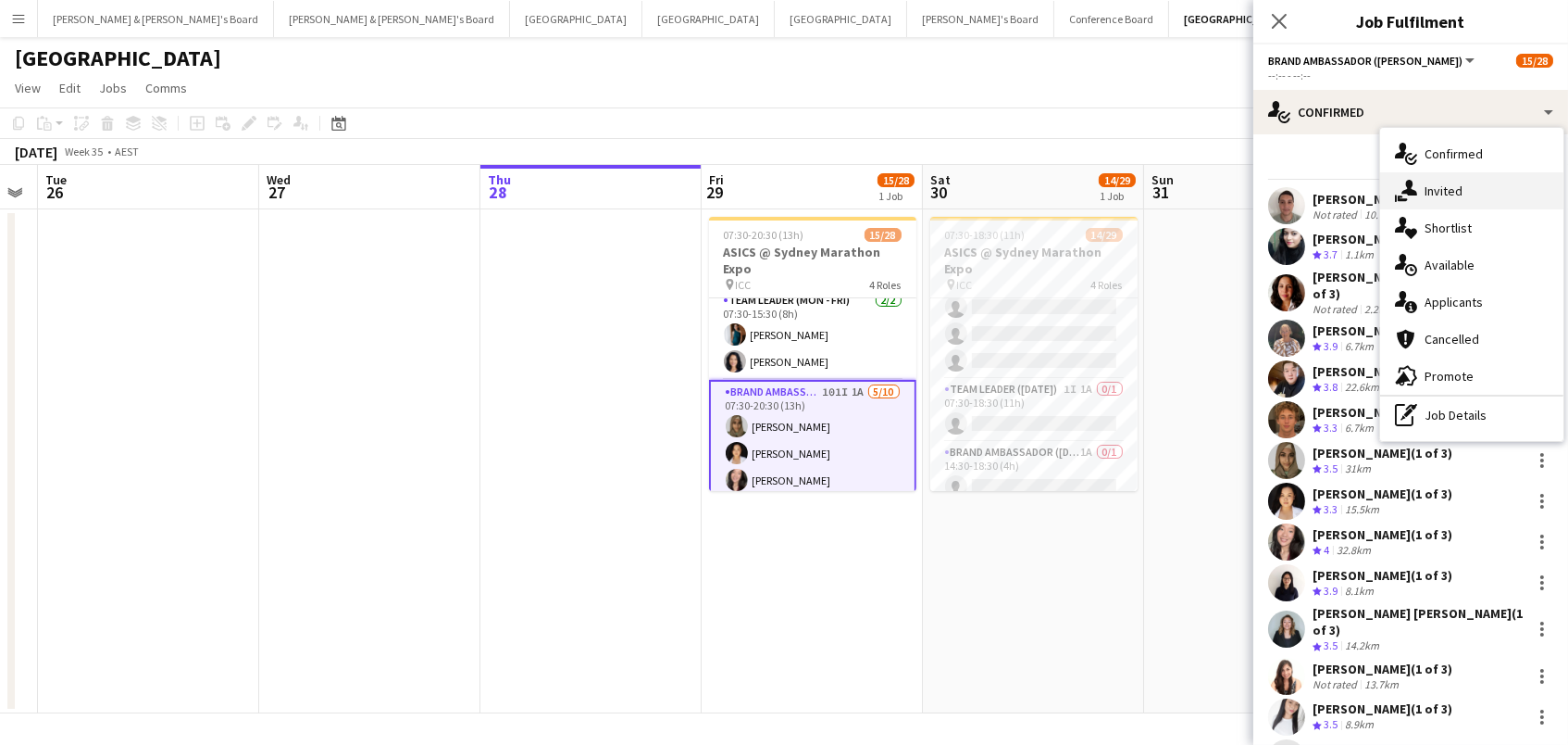
click at [1472, 196] on div "single-neutral-actions-share-1 Invited" at bounding box center [1472, 191] width 183 height 37
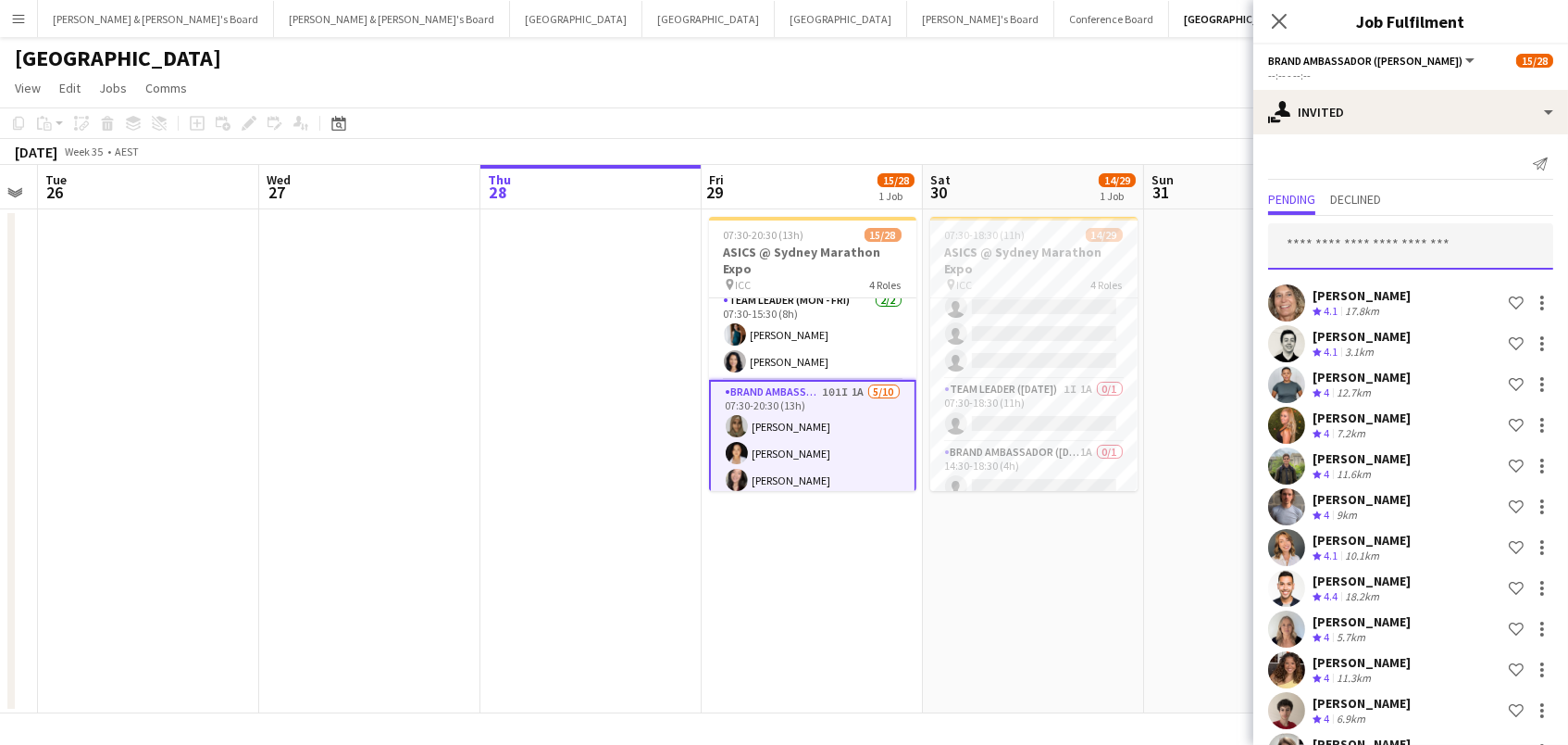
click at [1410, 255] on input "text" at bounding box center [1410, 246] width 286 height 46
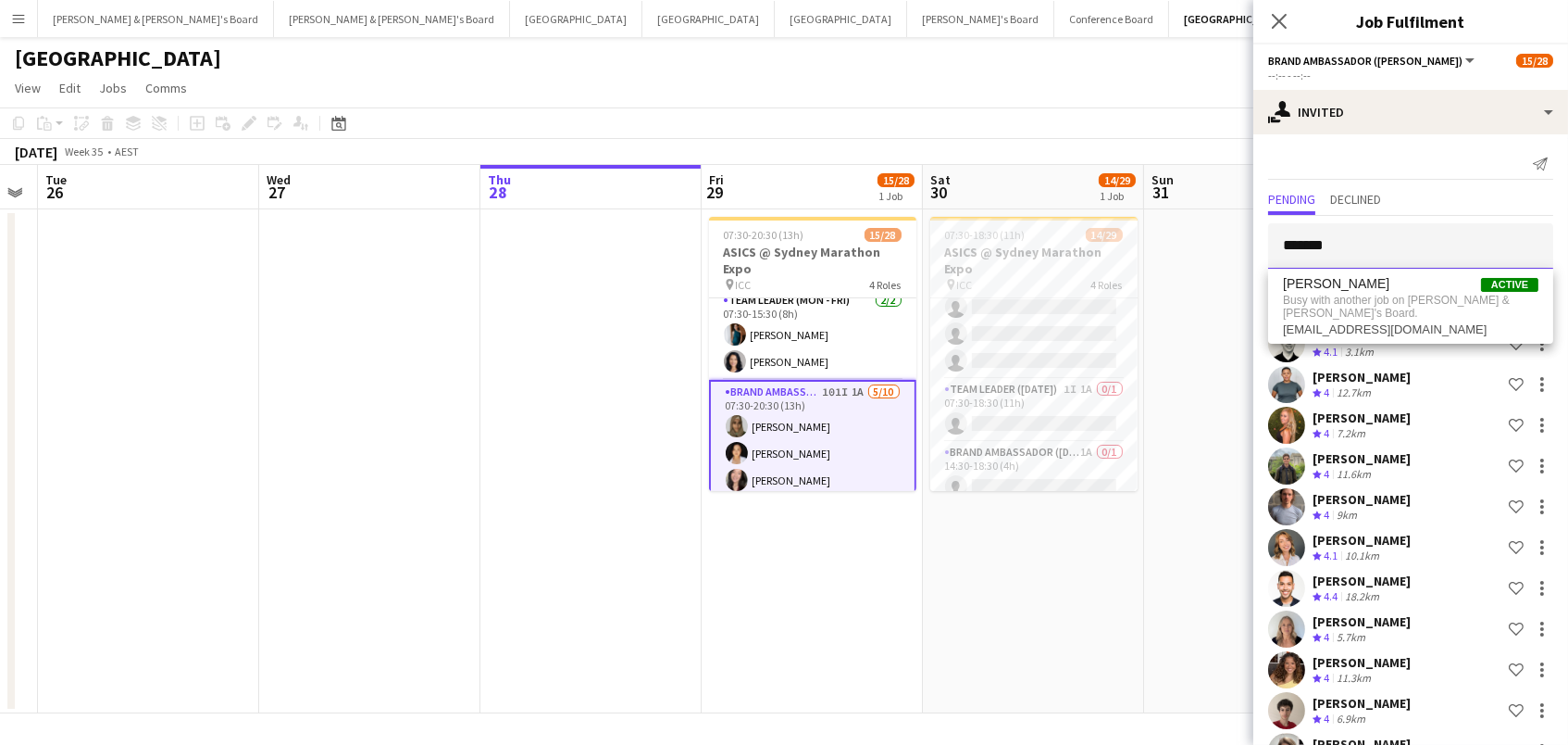
drag, startPoint x: 1287, startPoint y: 255, endPoint x: 1349, endPoint y: 244, distance: 63.0
click at [1360, 236] on input "*******" at bounding box center [1410, 246] width 286 height 46
drag, startPoint x: 1328, startPoint y: 245, endPoint x: 1009, endPoint y: 174, distance: 326.8
click at [1009, 174] on body "Menu Boards Boards Boards All jobs Status Workforce Workforce My Workforce Recr…" at bounding box center [784, 372] width 1568 height 745
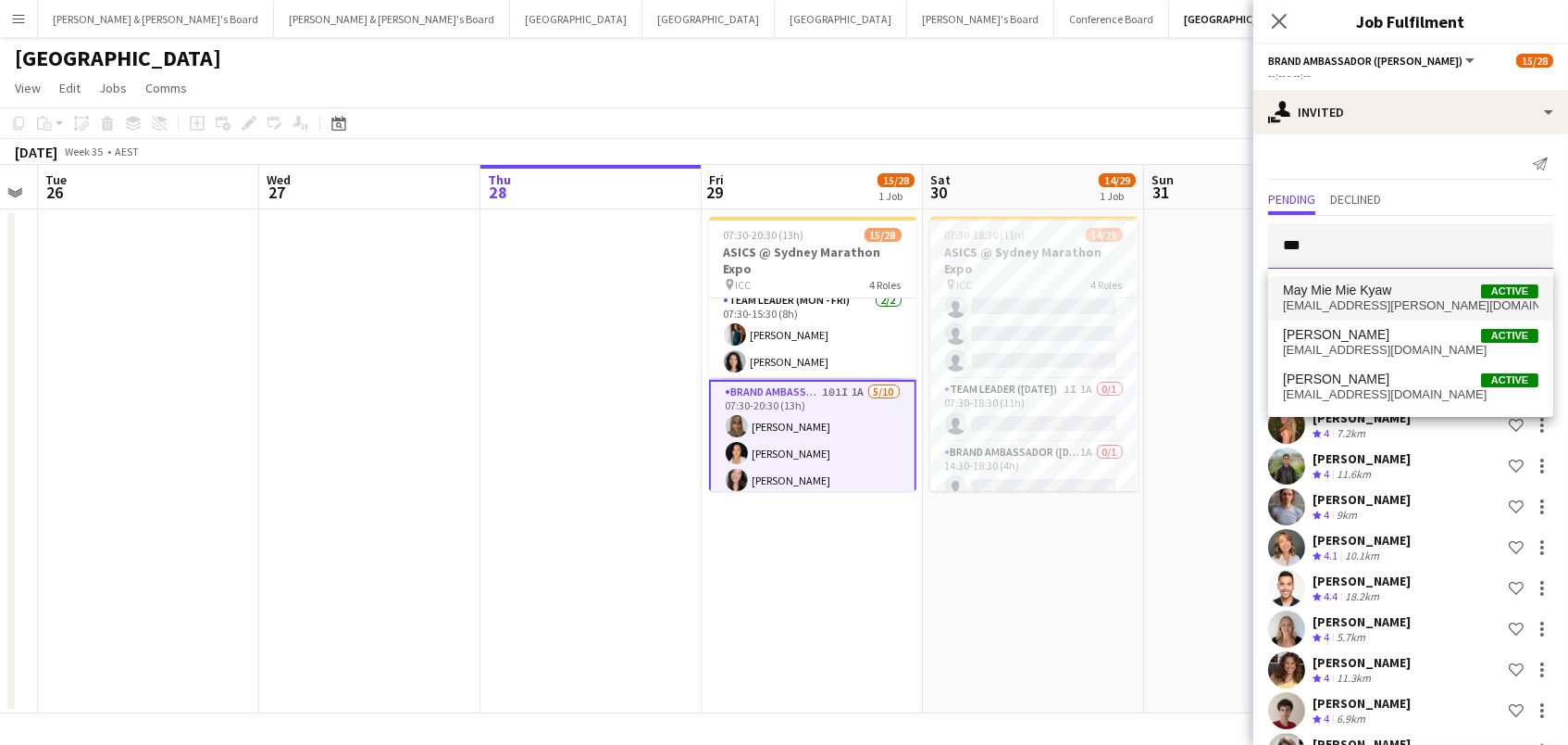
type input "***"
click at [1354, 293] on span "May Mie Mie Kyaw" at bounding box center [1337, 291] width 108 height 16
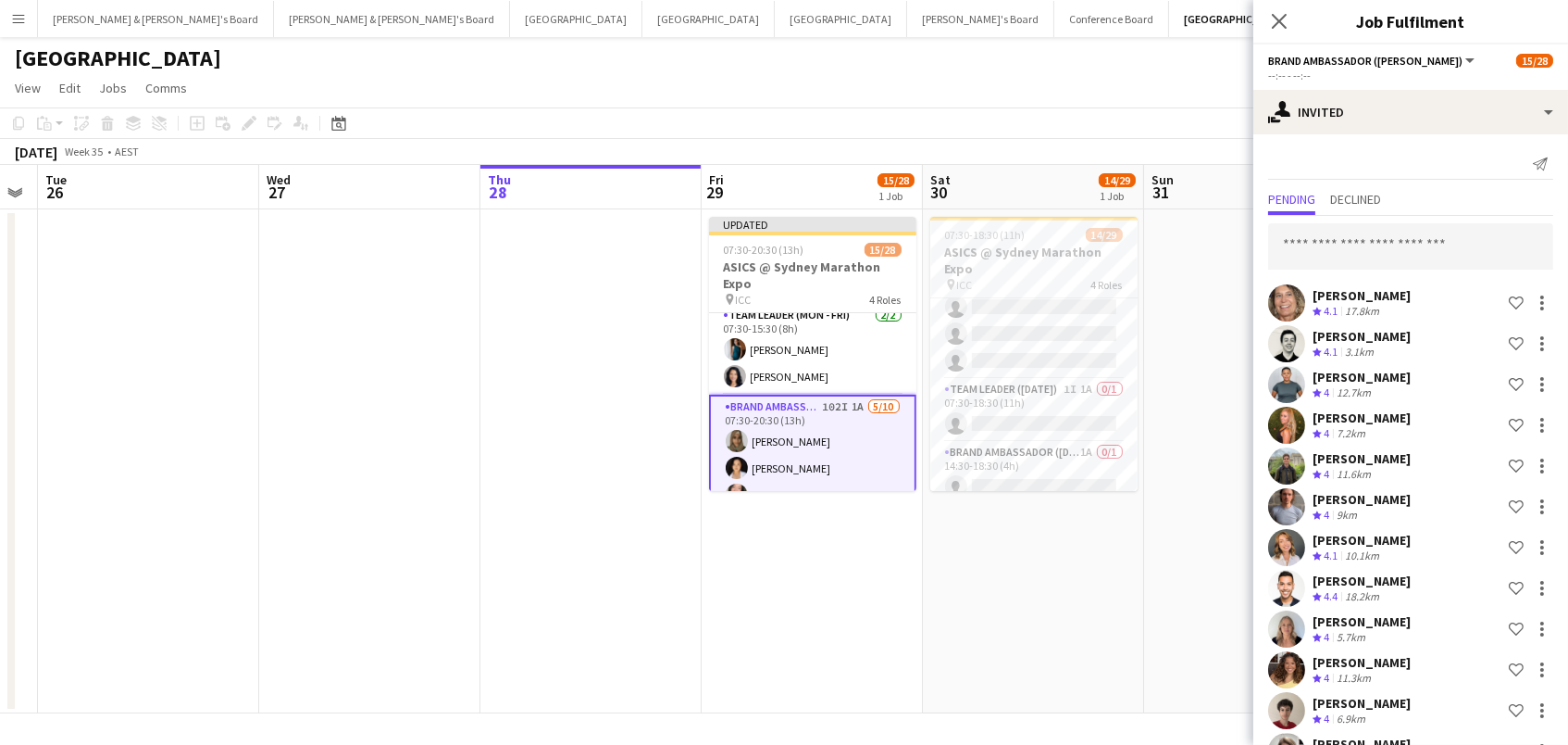
scroll to position [0, 0]
click at [1379, 242] on input "text" at bounding box center [1410, 246] width 286 height 46
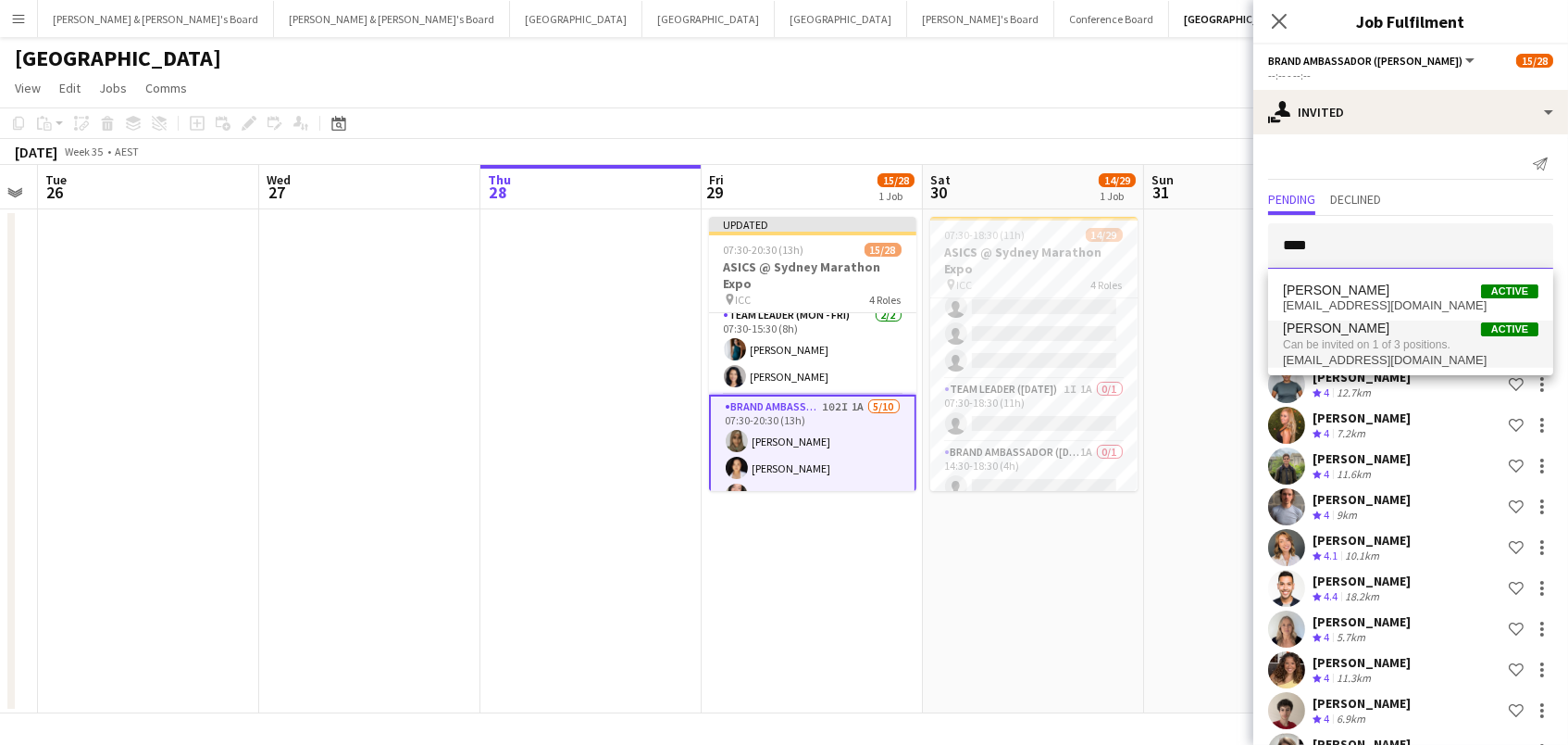
type input "****"
click at [1391, 343] on span "Can be invited on 1 of 3 positions." at bounding box center [1411, 344] width 255 height 17
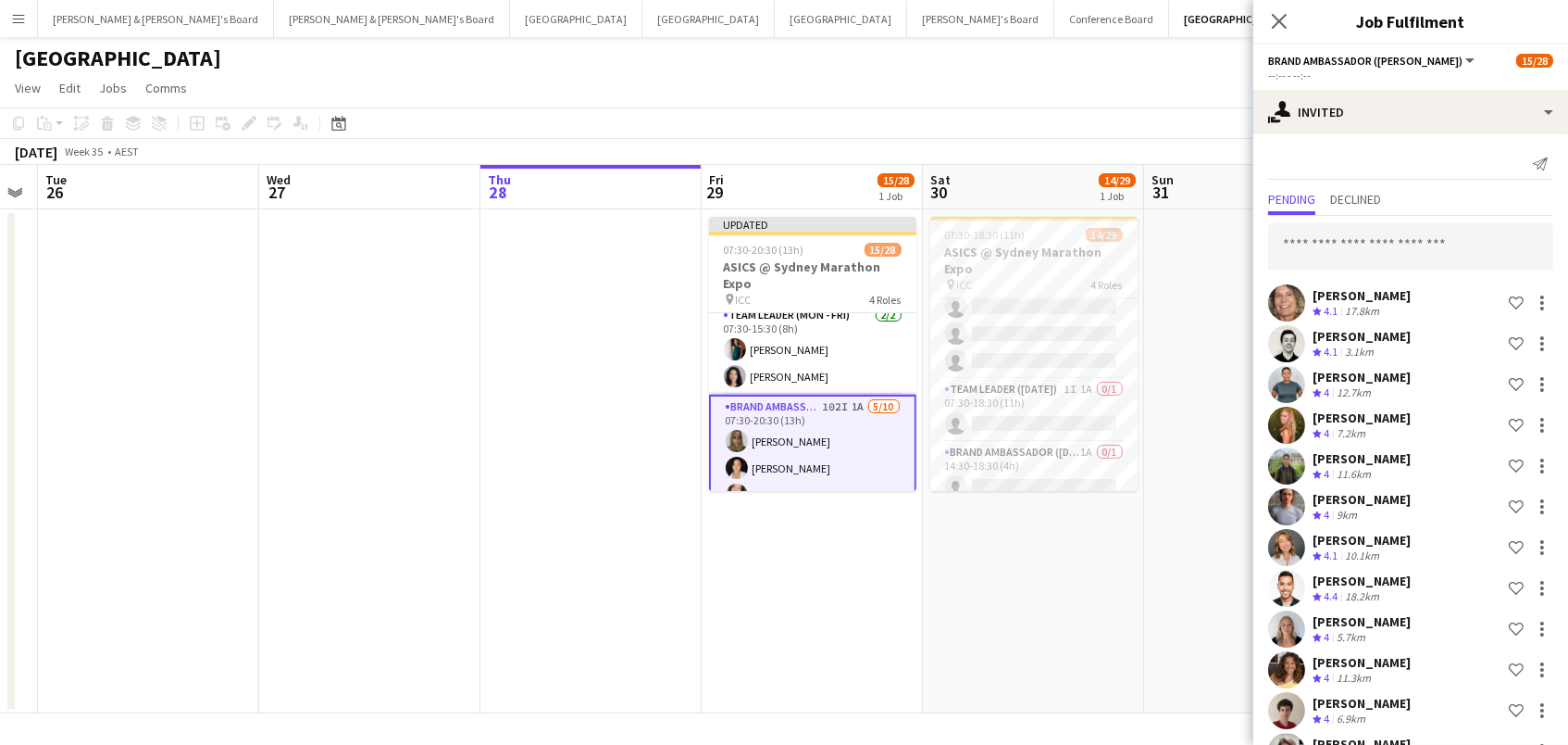
click at [1386, 252] on input "text" at bounding box center [1410, 246] width 286 height 46
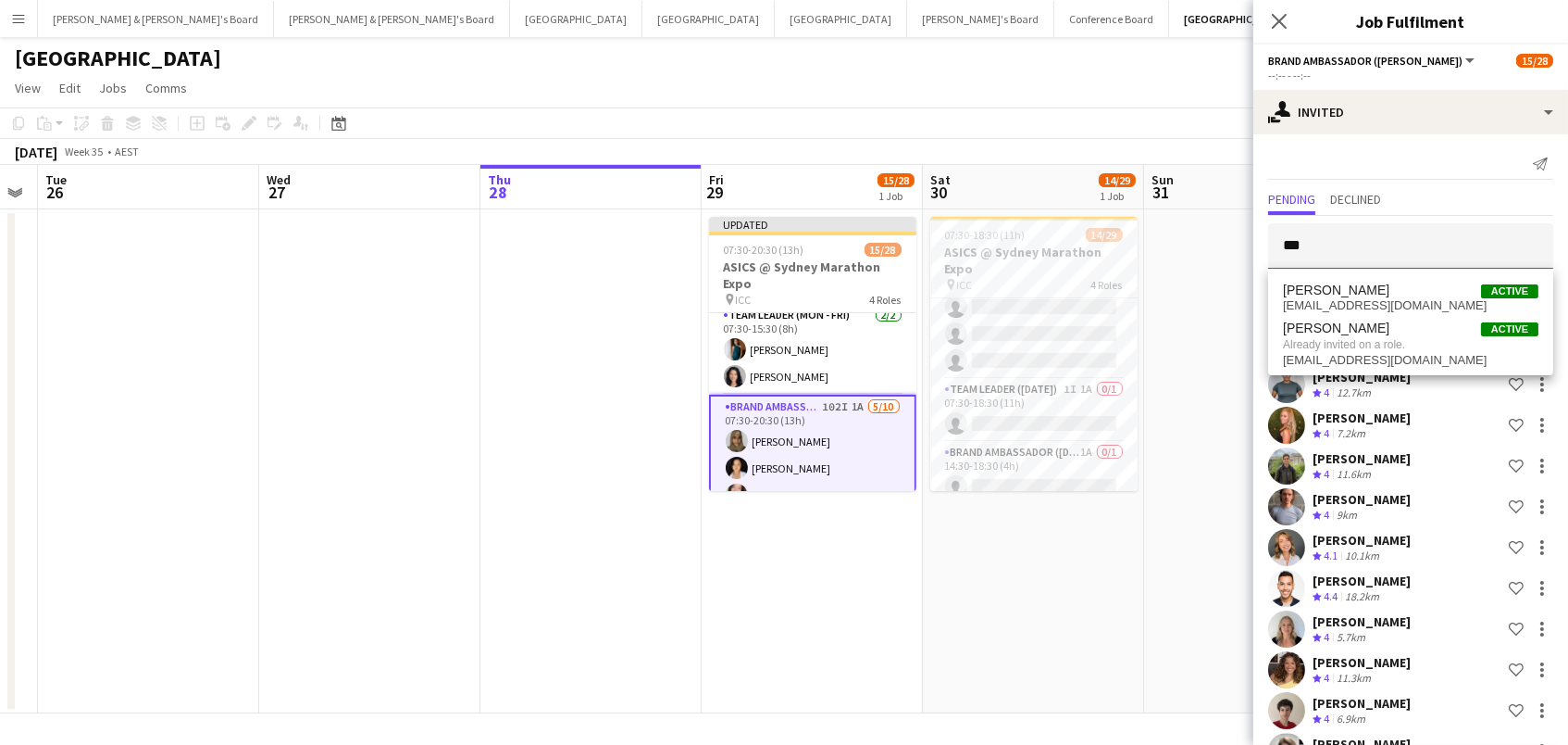
type input "***"
click at [1383, 287] on span "[PERSON_NAME] Active" at bounding box center [1411, 291] width 255 height 16
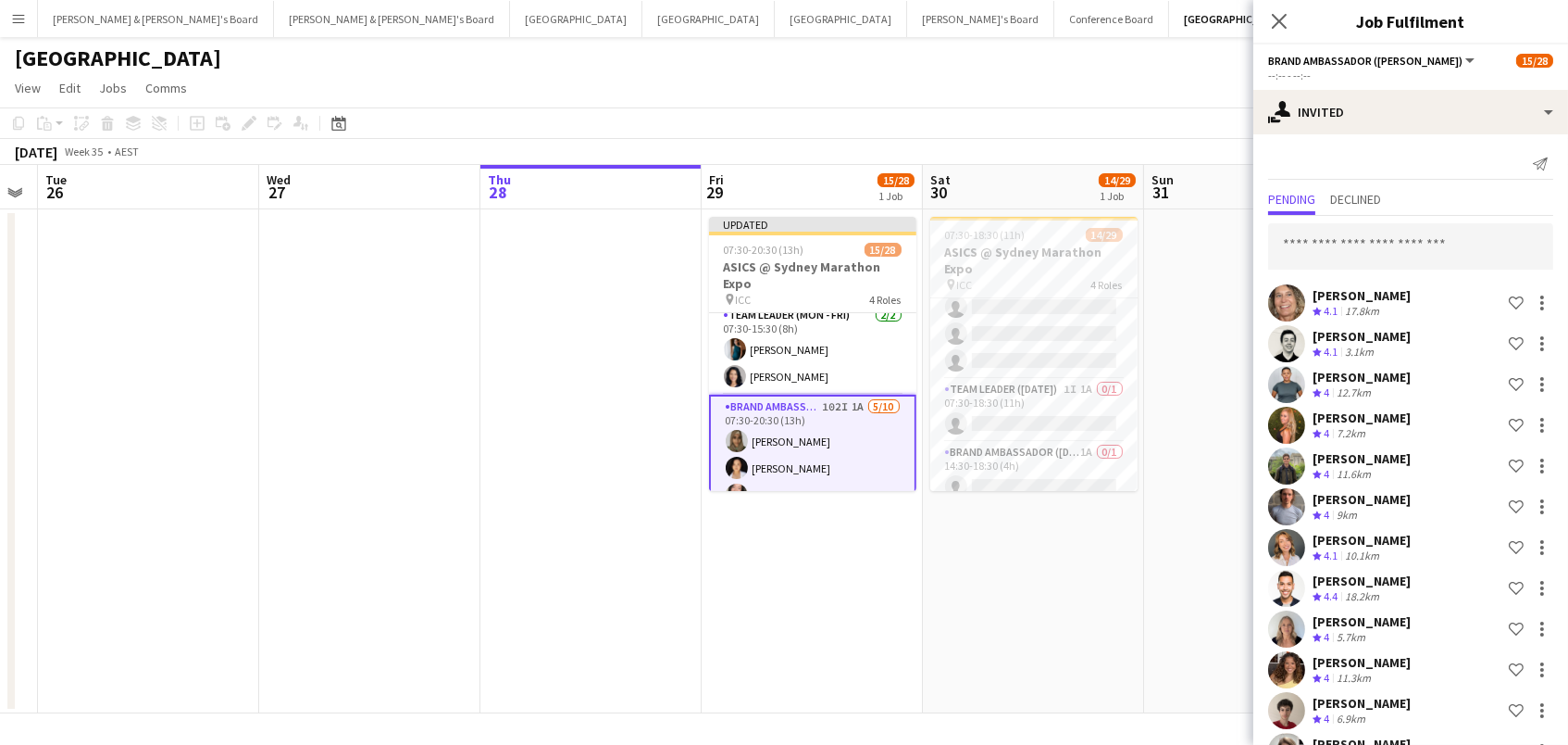
click at [1323, 243] on input "text" at bounding box center [1410, 246] width 286 height 46
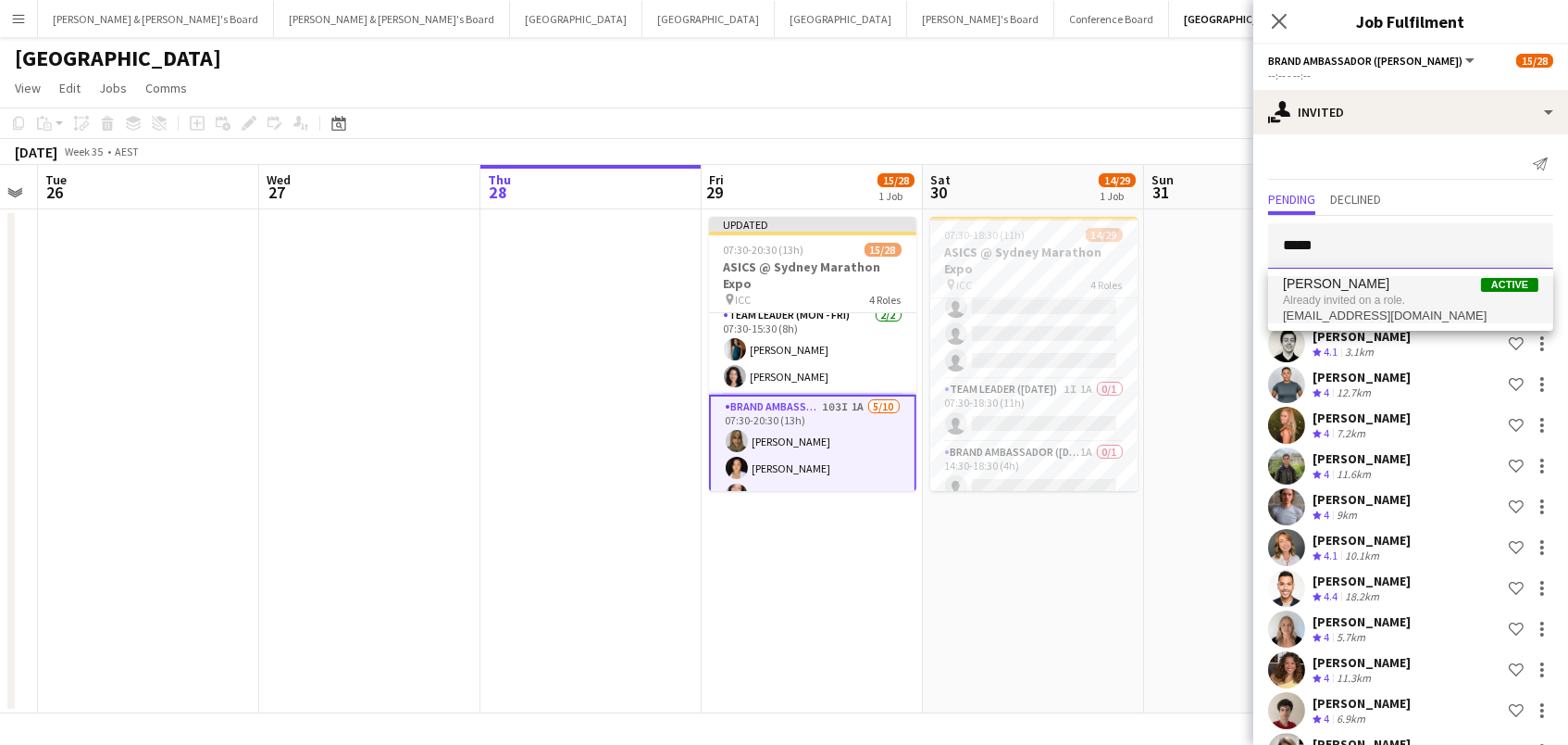
type input "*****"
click at [1321, 298] on span "Already invited on a role." at bounding box center [1411, 299] width 255 height 17
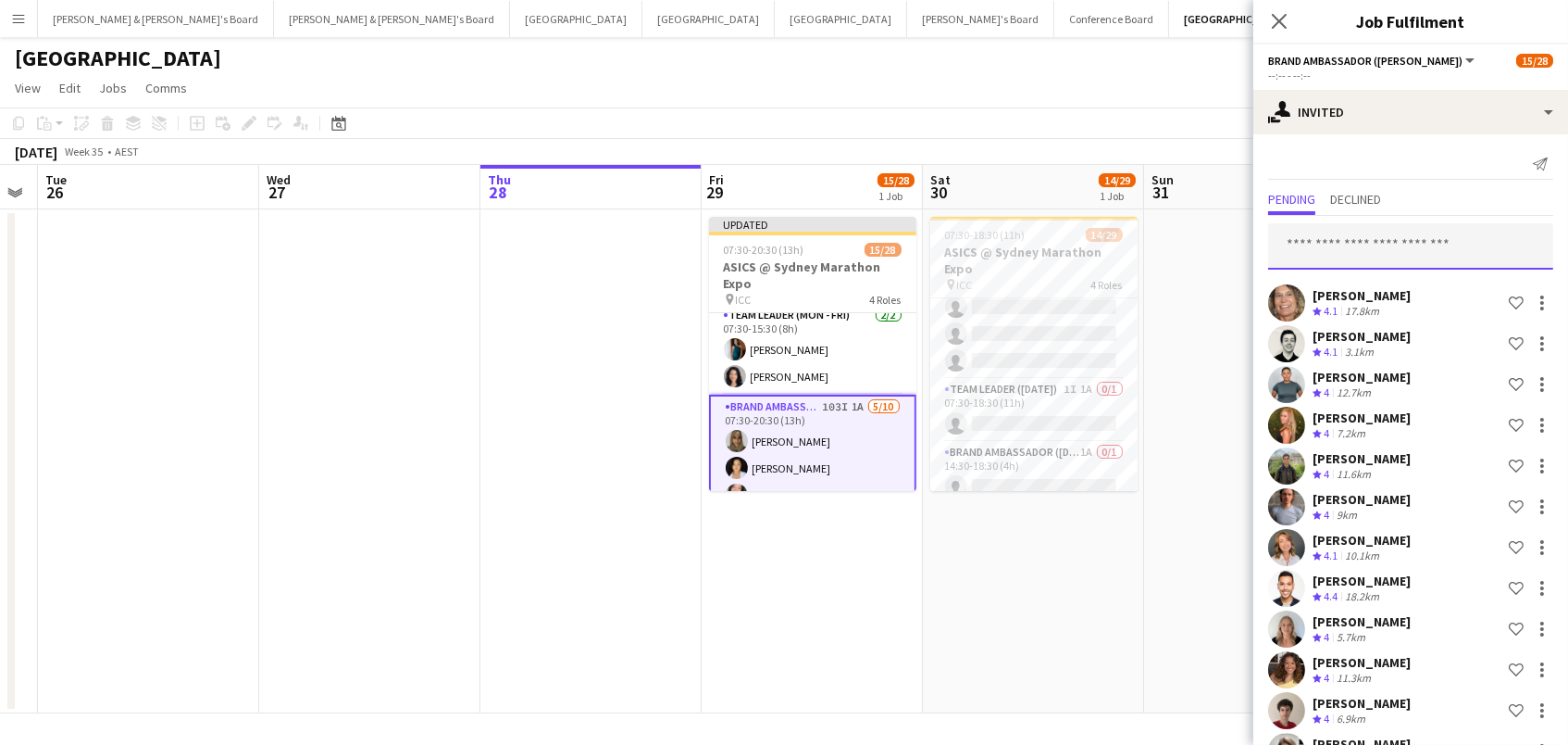
click at [1328, 248] on input "text" at bounding box center [1410, 246] width 286 height 46
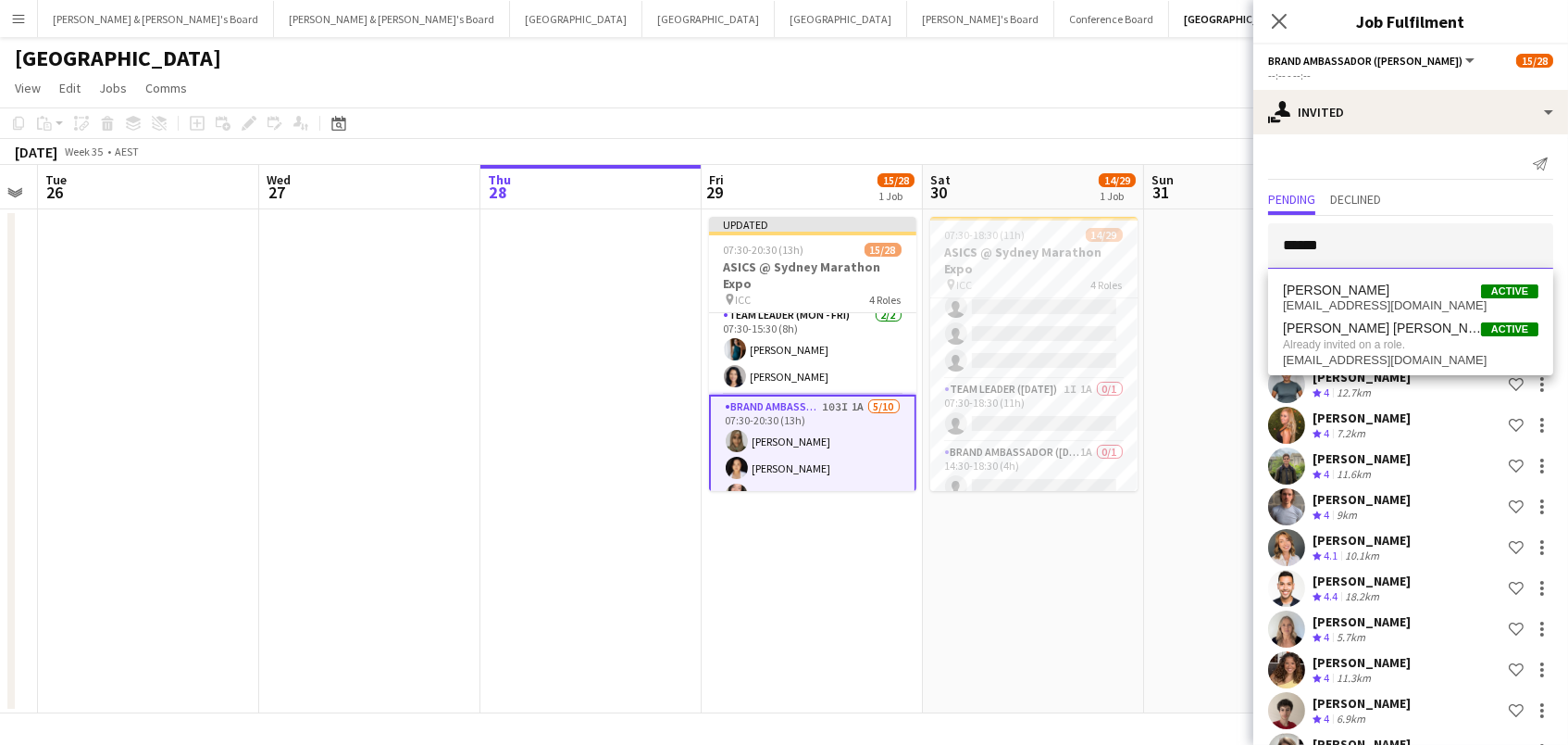
type input "******"
click at [1344, 298] on span "[EMAIL_ADDRESS][DOMAIN_NAME]" at bounding box center [1411, 305] width 255 height 15
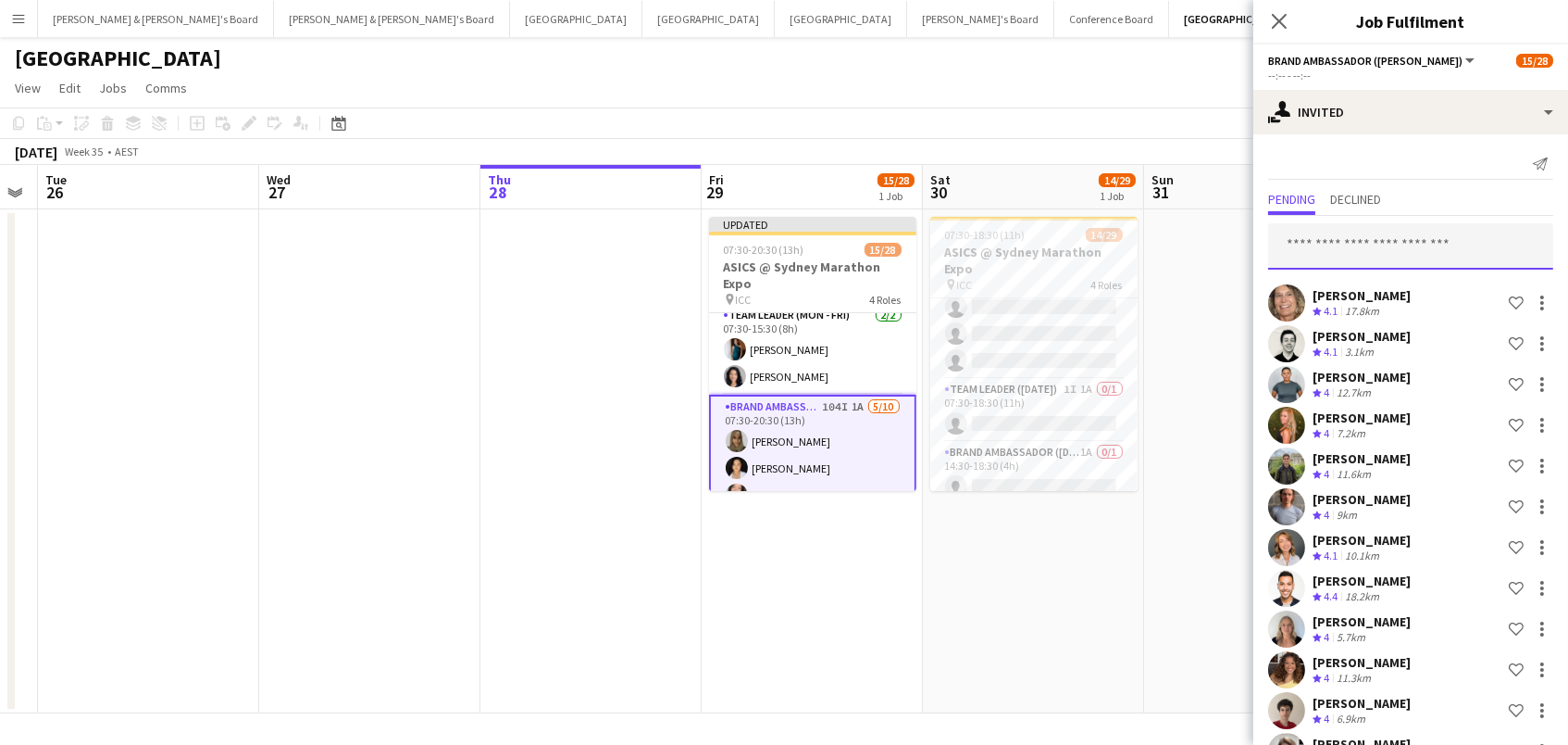
click at [1379, 268] on input "text" at bounding box center [1410, 246] width 286 height 46
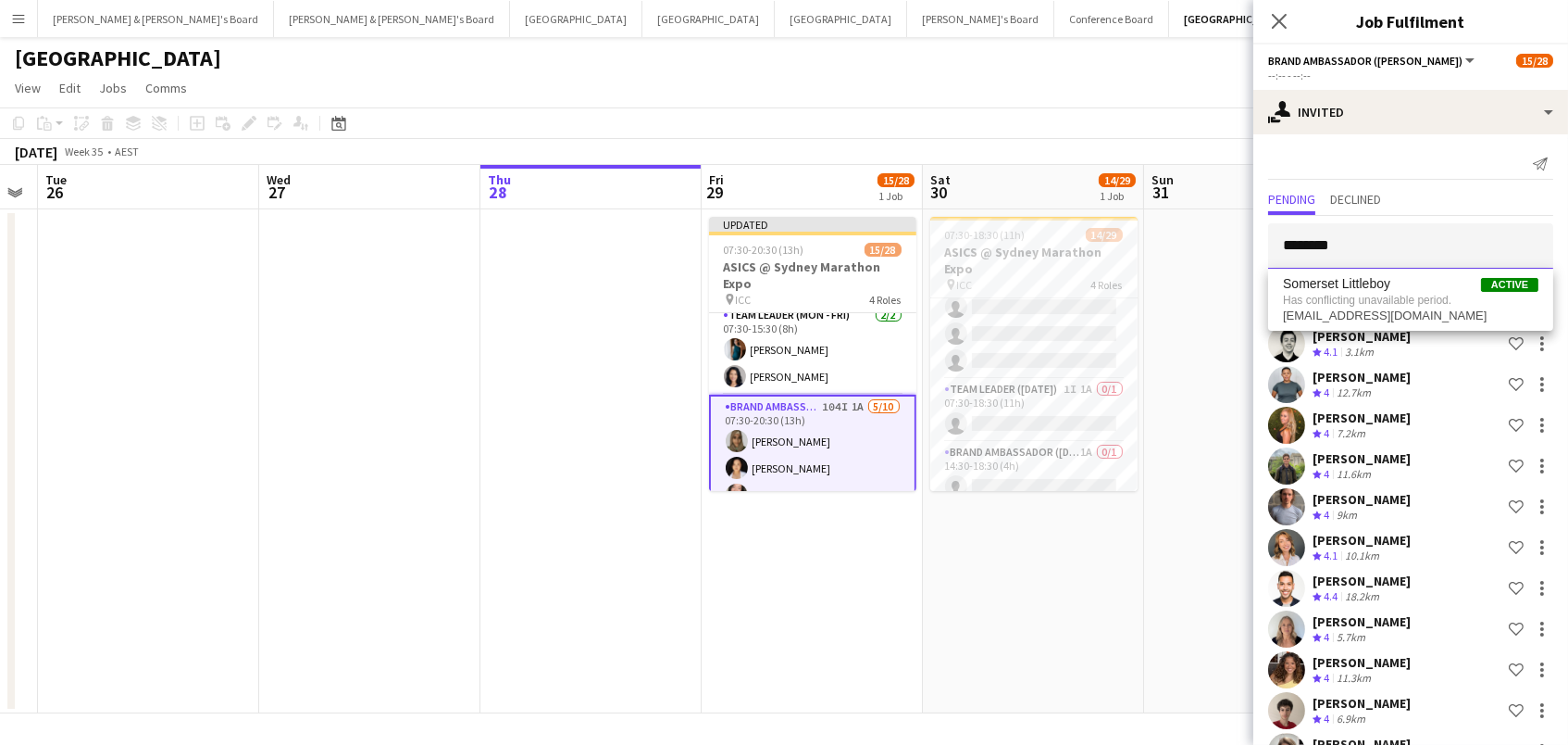
click at [1364, 252] on input "********" at bounding box center [1410, 246] width 286 height 46
drag, startPoint x: 1360, startPoint y: 245, endPoint x: 1168, endPoint y: 176, distance: 204.0
click at [1168, 176] on body "Menu Boards Boards Boards All jobs Status Workforce Workforce My Workforce Recr…" at bounding box center [784, 372] width 1568 height 745
type input "******"
click at [1319, 287] on span "[DEMOGRAPHIC_DATA][PERSON_NAME]" at bounding box center [1382, 291] width 198 height 16
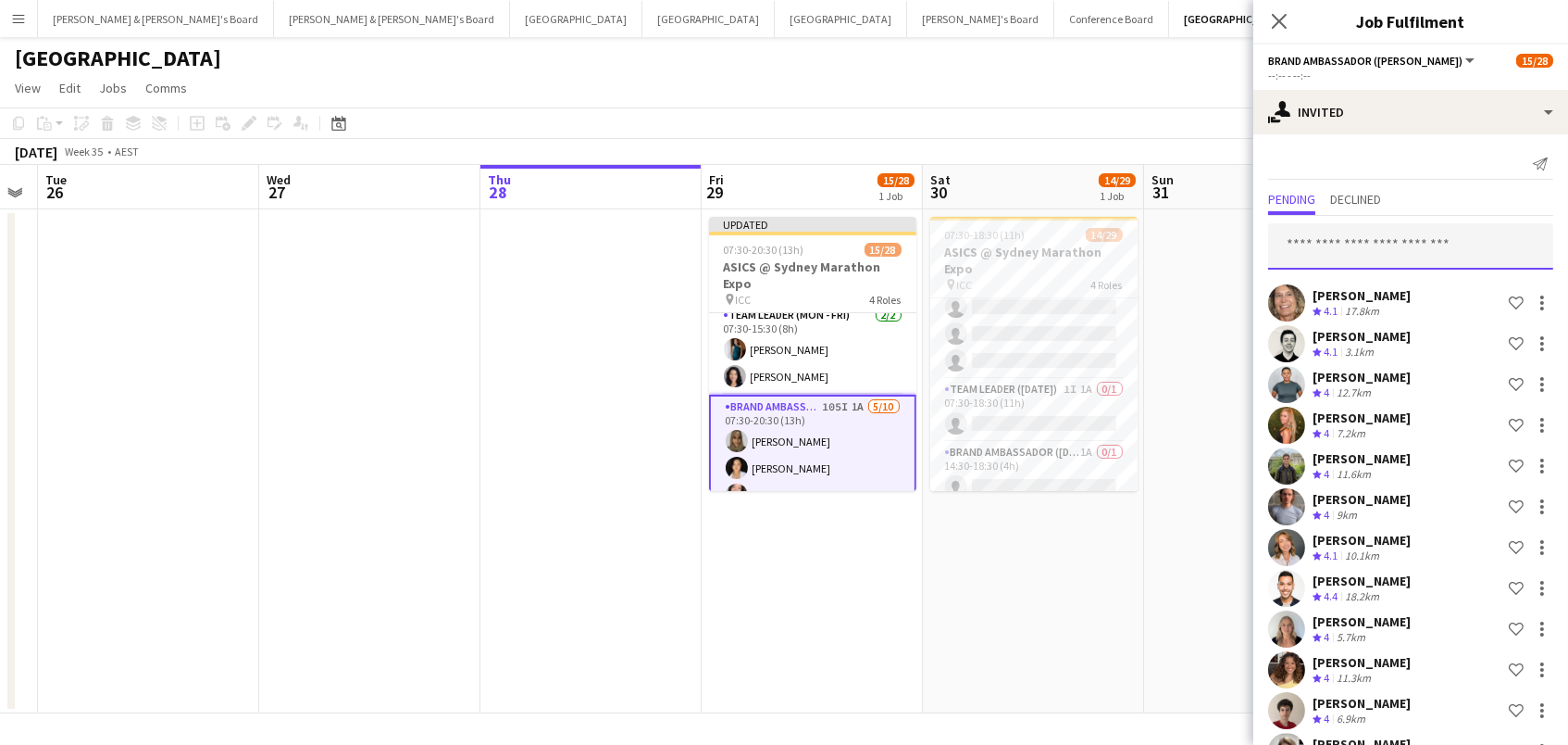
click at [1325, 239] on input "text" at bounding box center [1410, 246] width 286 height 46
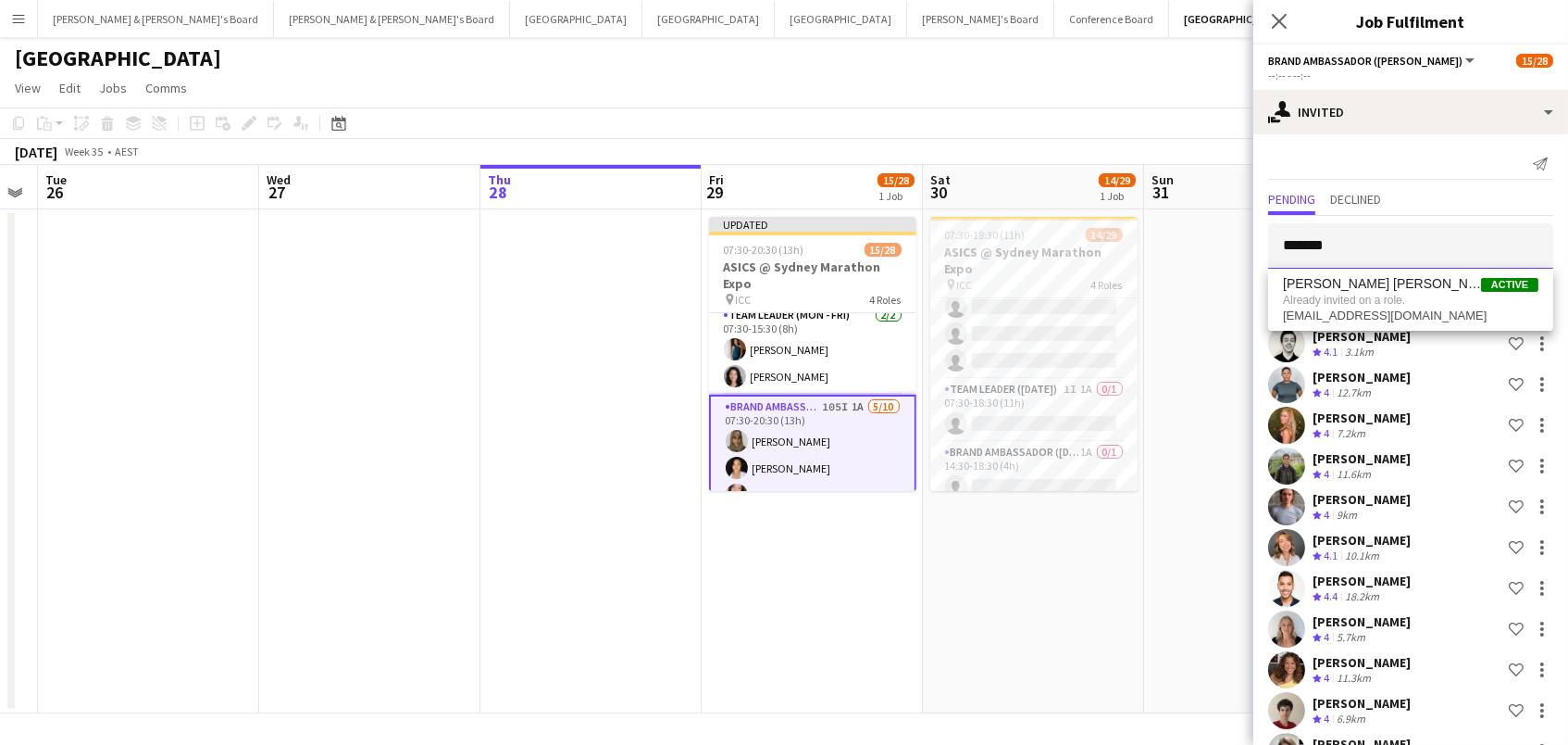
type input "*******"
drag, startPoint x: 1327, startPoint y: 256, endPoint x: 1331, endPoint y: 292, distance: 36.2
click at [1331, 292] on span "[PERSON_NAME] [PERSON_NAME]" at bounding box center [1382, 284] width 198 height 16
type input "****"
click at [1471, 301] on span "[EMAIL_ADDRESS][DOMAIN_NAME]" at bounding box center [1411, 305] width 255 height 15
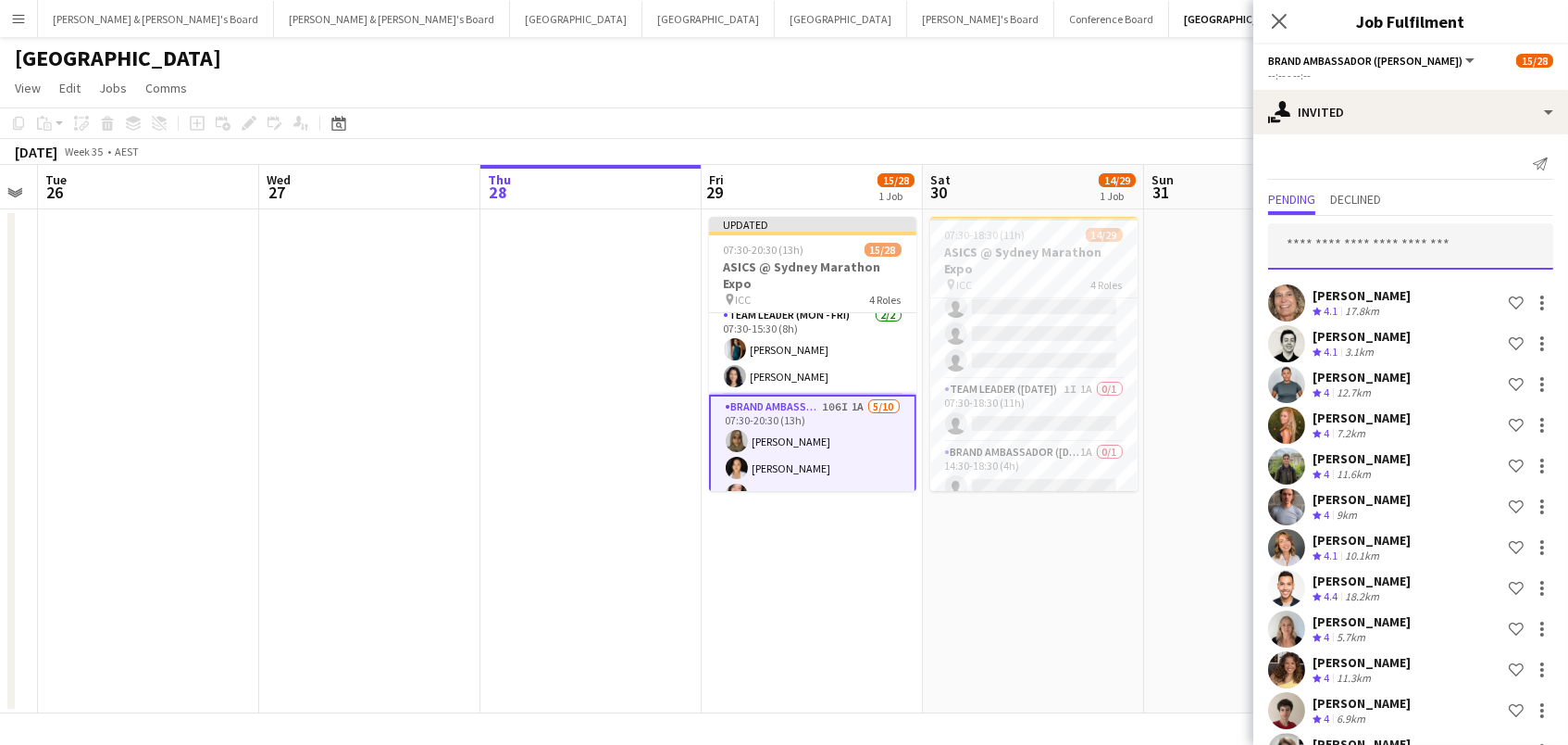
click at [1384, 237] on input "text" at bounding box center [1410, 246] width 286 height 46
type input "******"
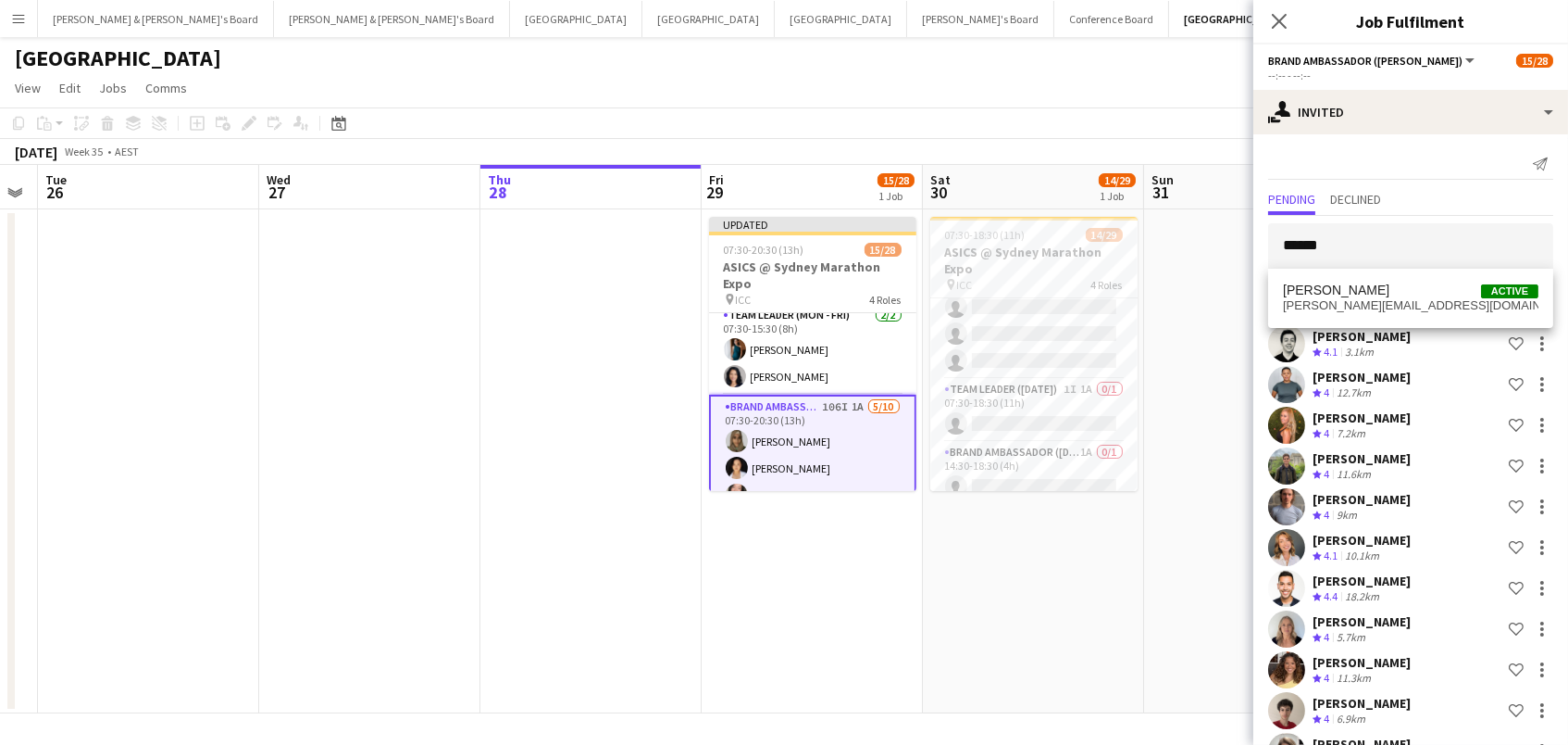
click at [1386, 292] on span "[PERSON_NAME] Active" at bounding box center [1411, 291] width 255 height 16
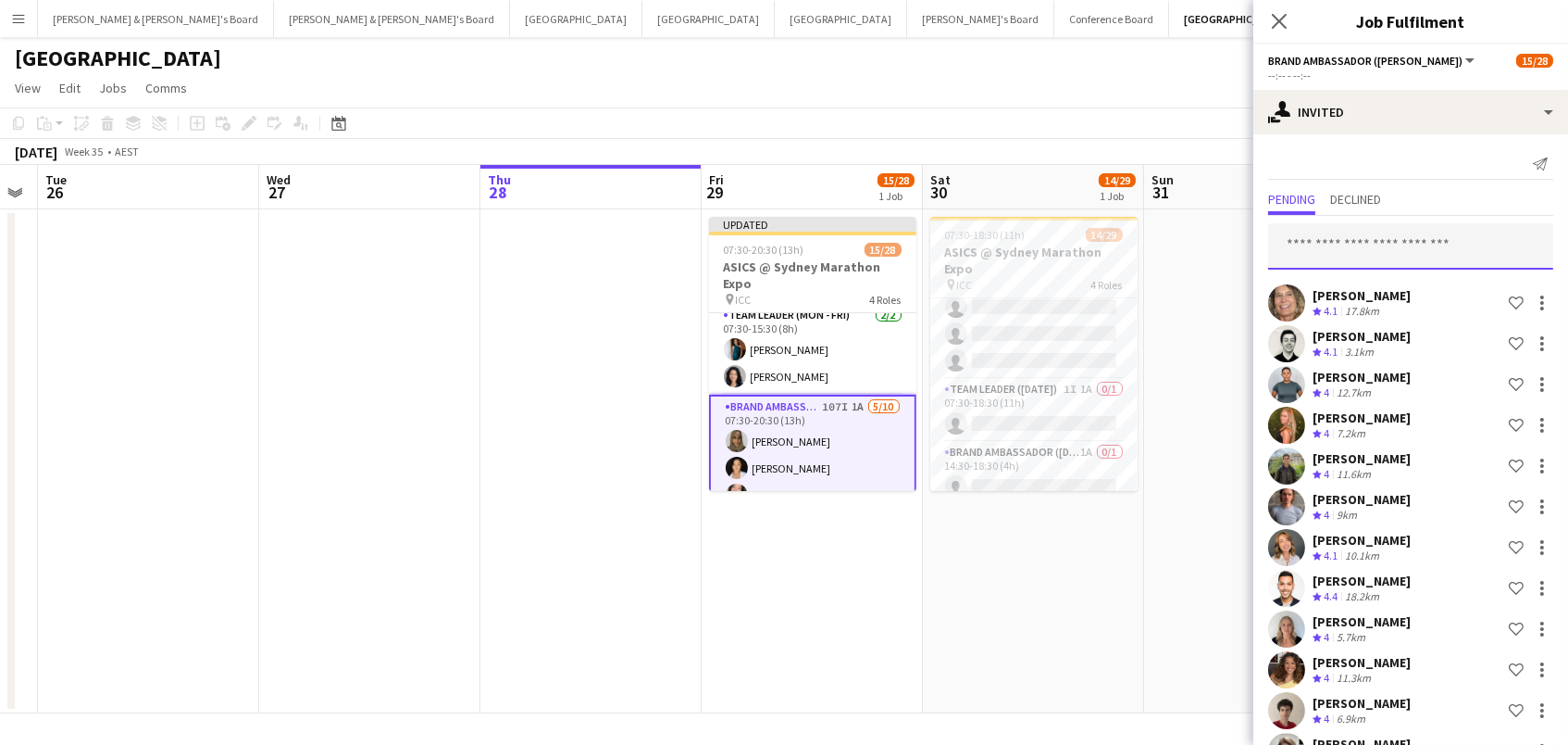
click at [1360, 256] on input "text" at bounding box center [1410, 246] width 286 height 46
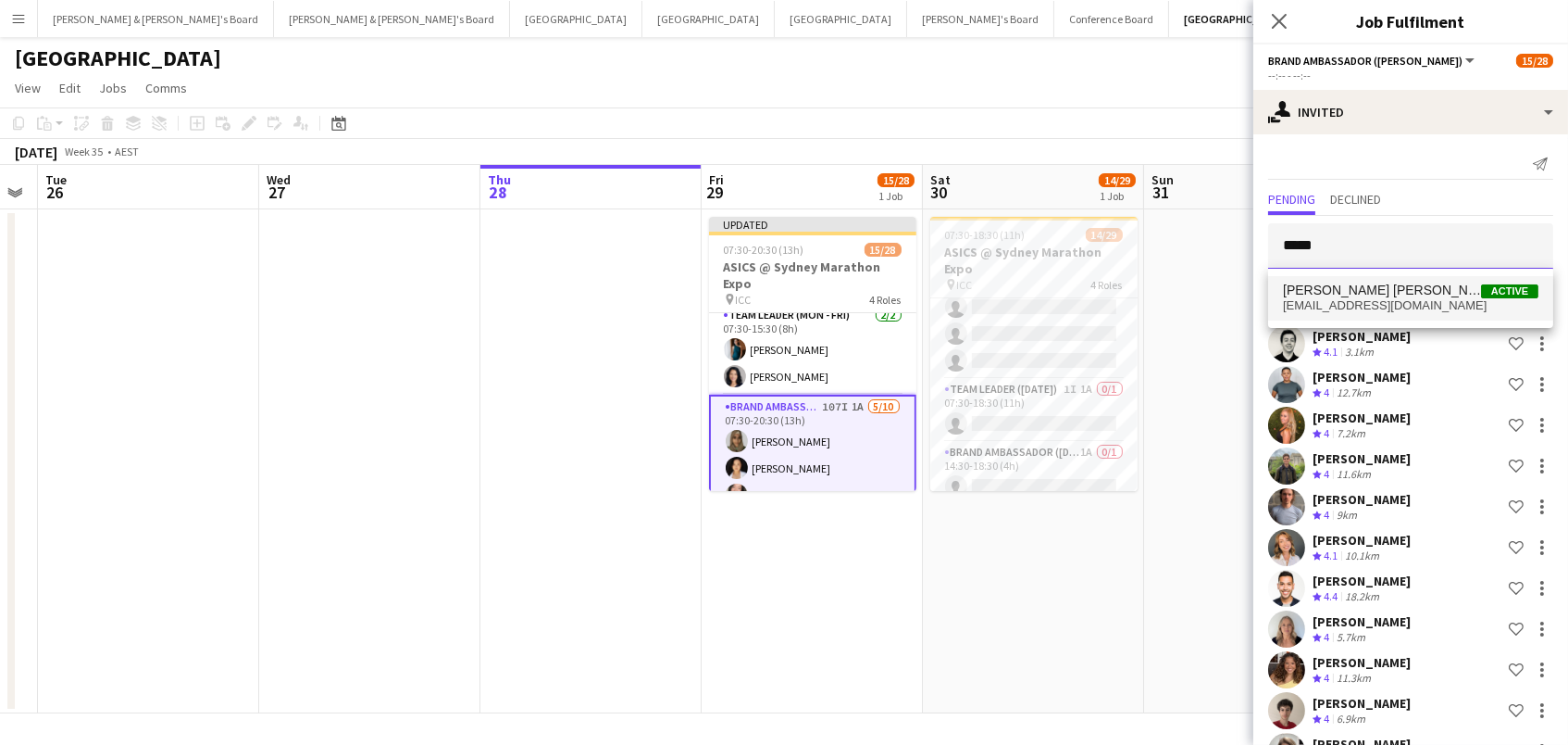
type input "*****"
click at [1360, 287] on span "[PERSON_NAME] [PERSON_NAME]" at bounding box center [1382, 291] width 198 height 16
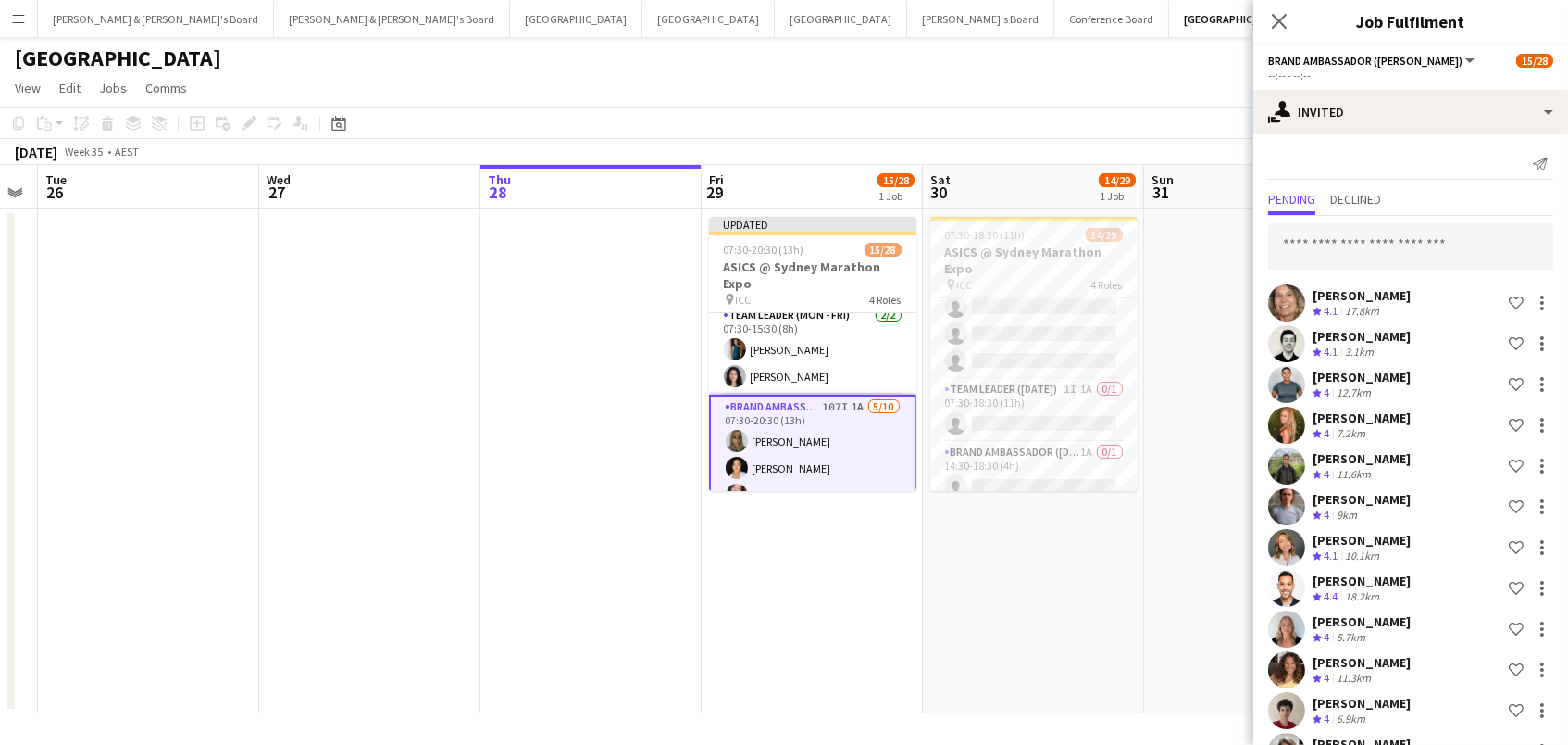
click at [1343, 254] on input "text" at bounding box center [1410, 246] width 286 height 46
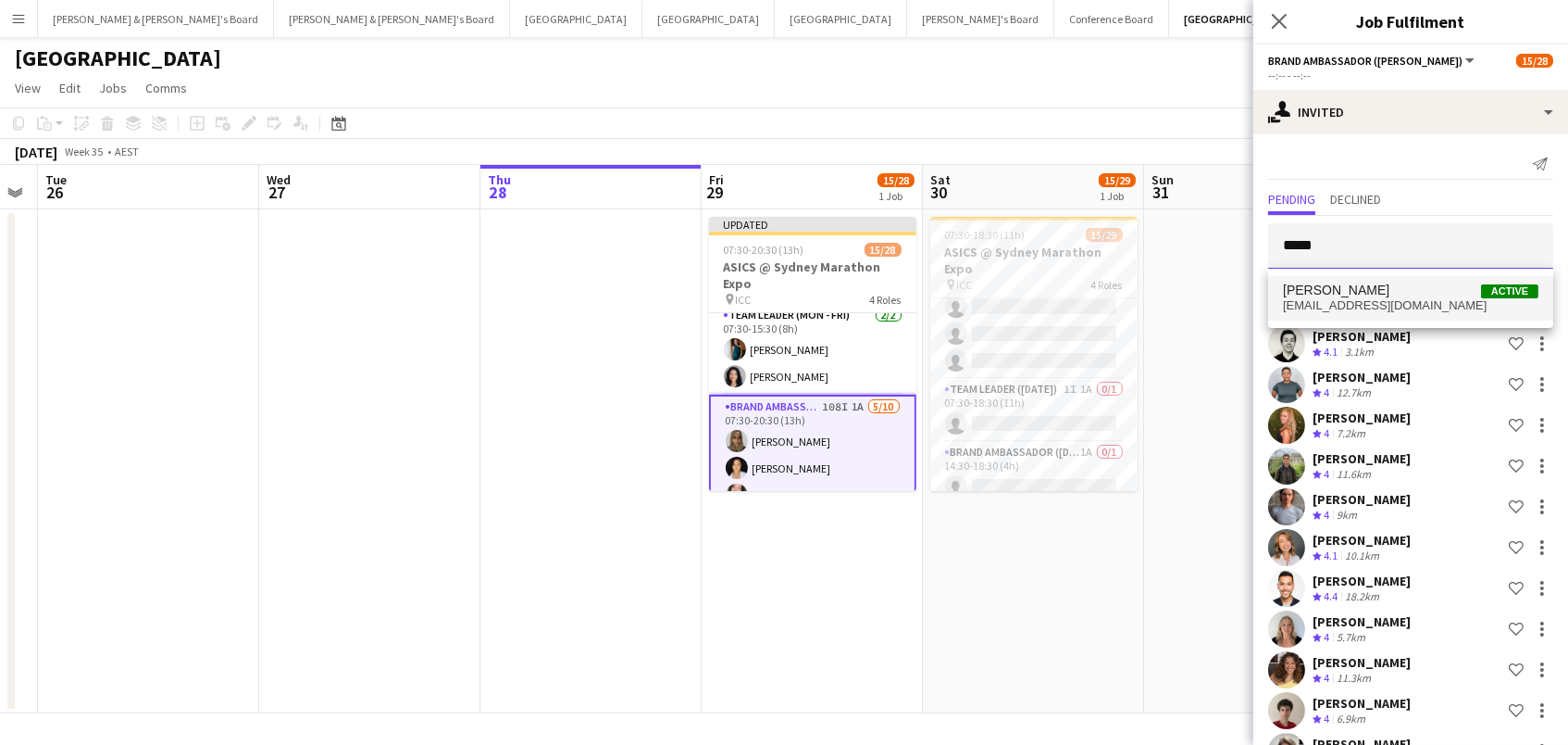
type input "*****"
click at [1385, 292] on span "[PERSON_NAME] Active" at bounding box center [1411, 291] width 255 height 16
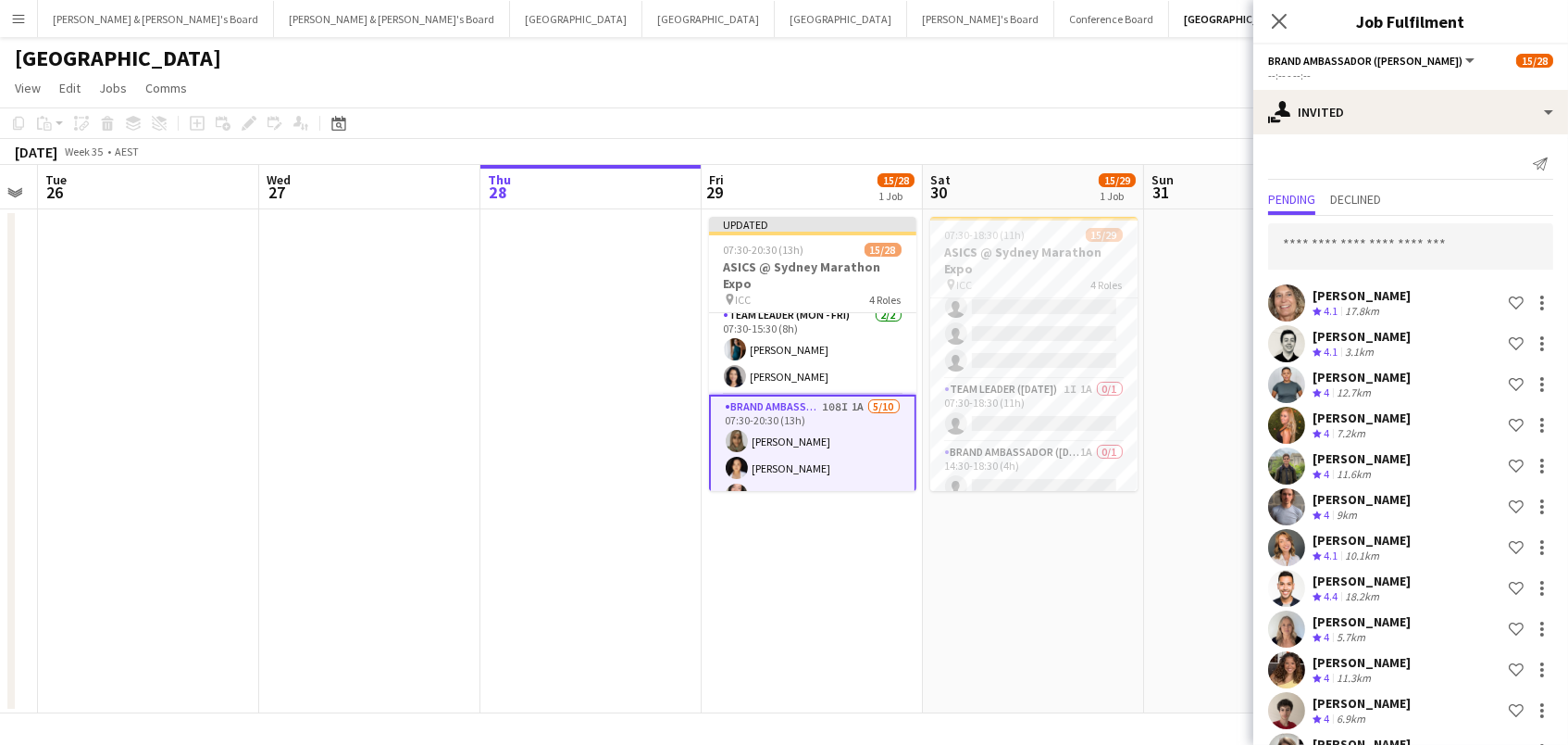
click at [1323, 245] on input "text" at bounding box center [1410, 246] width 286 height 46
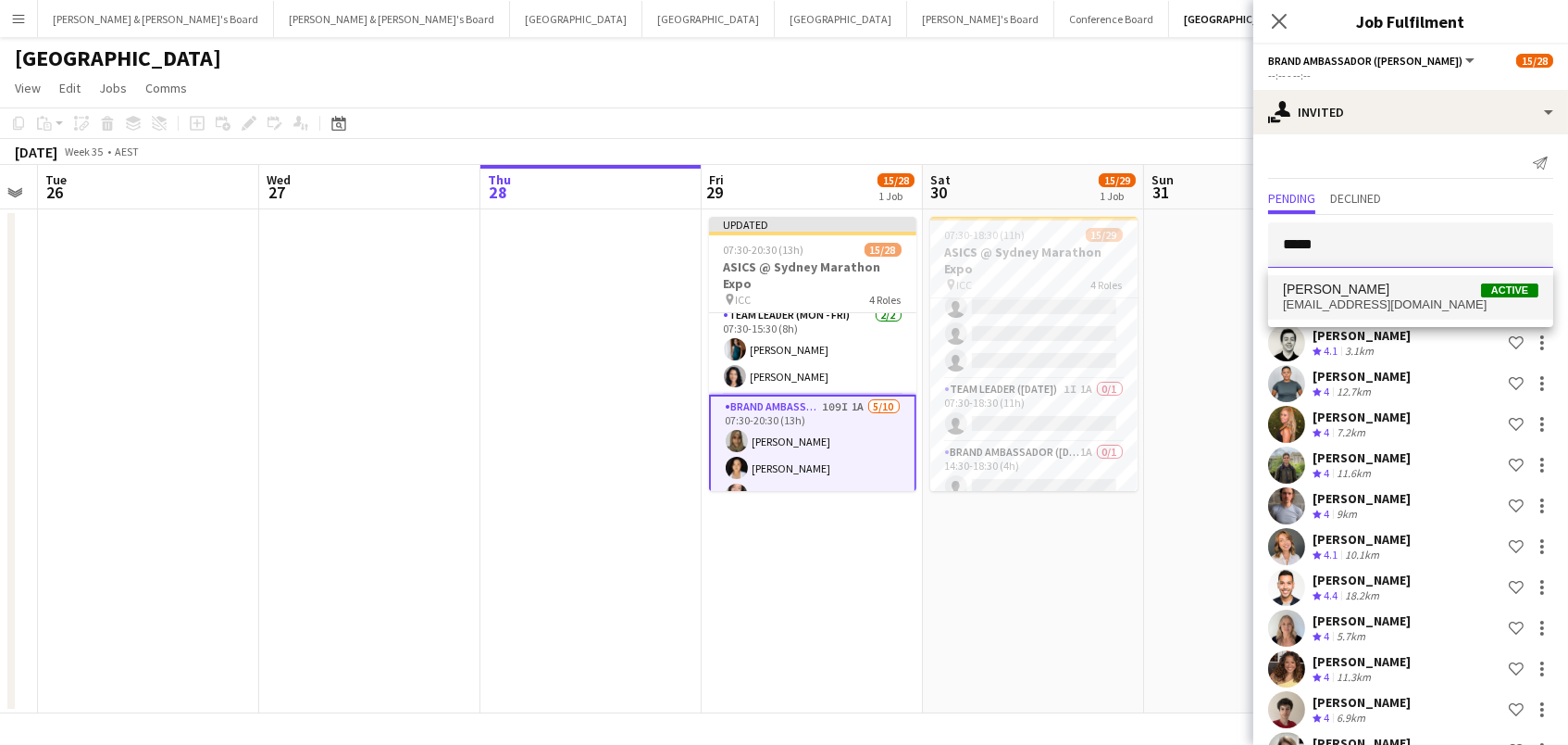
type input "*****"
click at [1330, 297] on span "[EMAIL_ADDRESS][DOMAIN_NAME]" at bounding box center [1411, 304] width 255 height 15
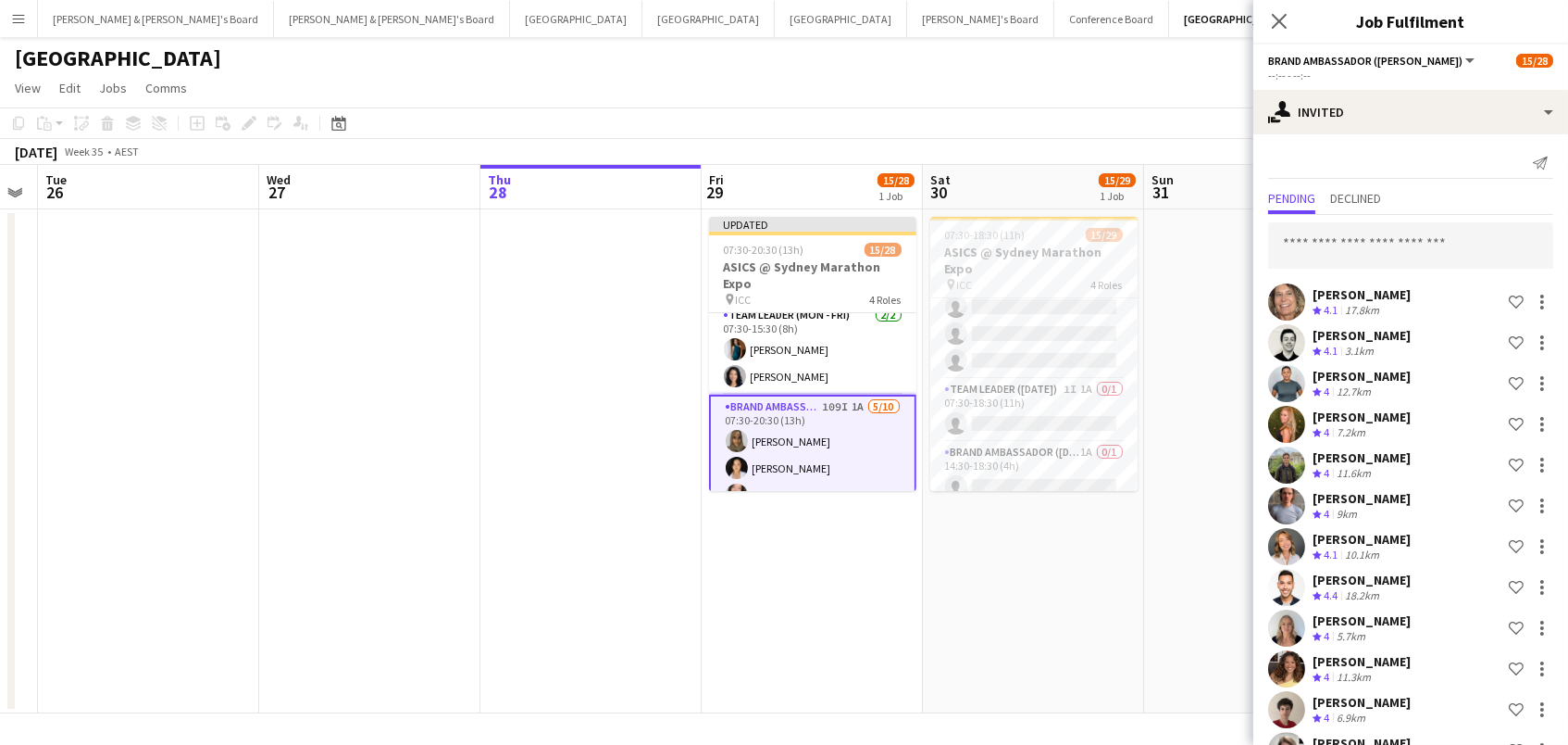
click at [1319, 243] on input "text" at bounding box center [1410, 246] width 286 height 46
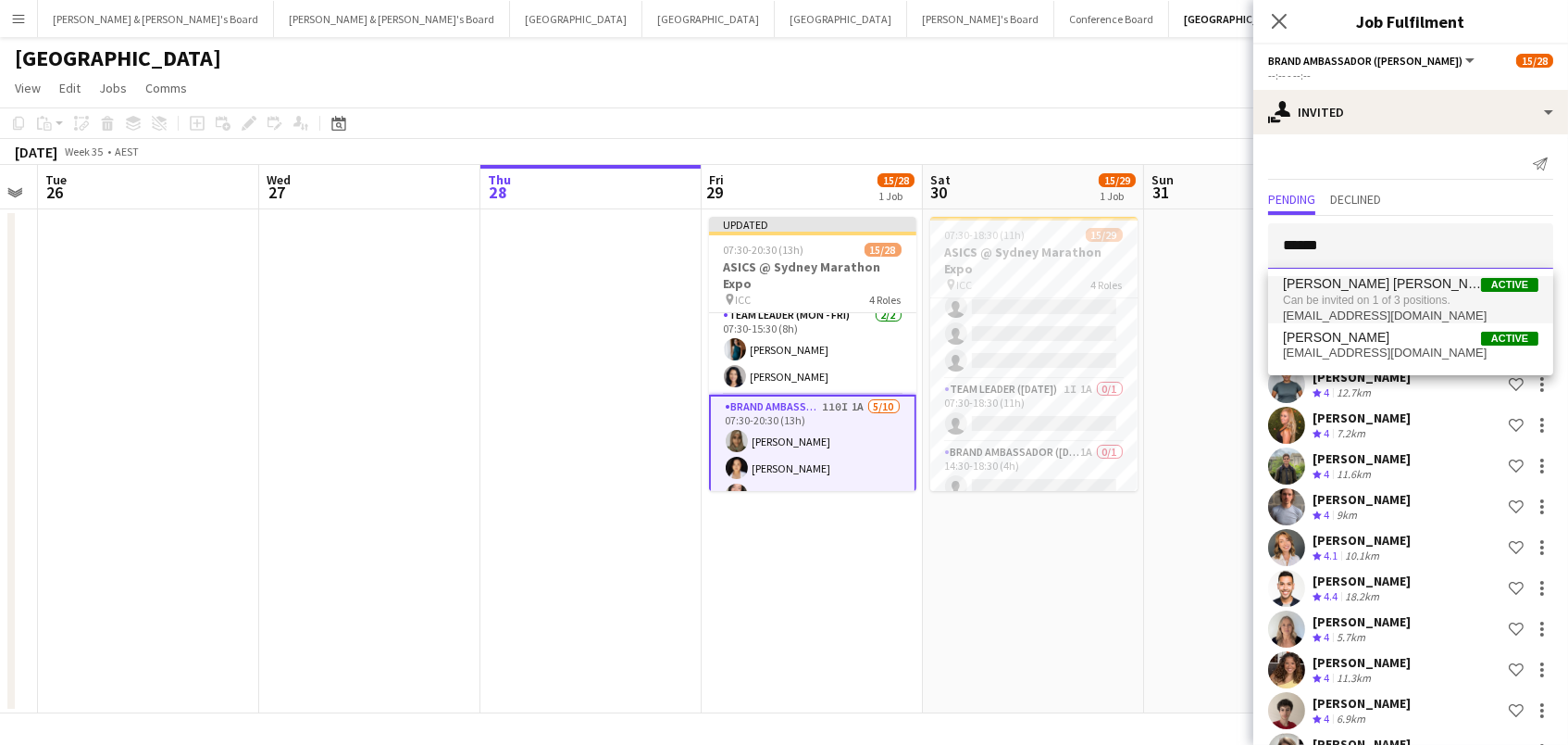
type input "******"
drag, startPoint x: 1329, startPoint y: 281, endPoint x: 1375, endPoint y: 306, distance: 52.4
click at [1375, 306] on span "Can be invited on 1 of 3 positions." at bounding box center [1411, 299] width 255 height 17
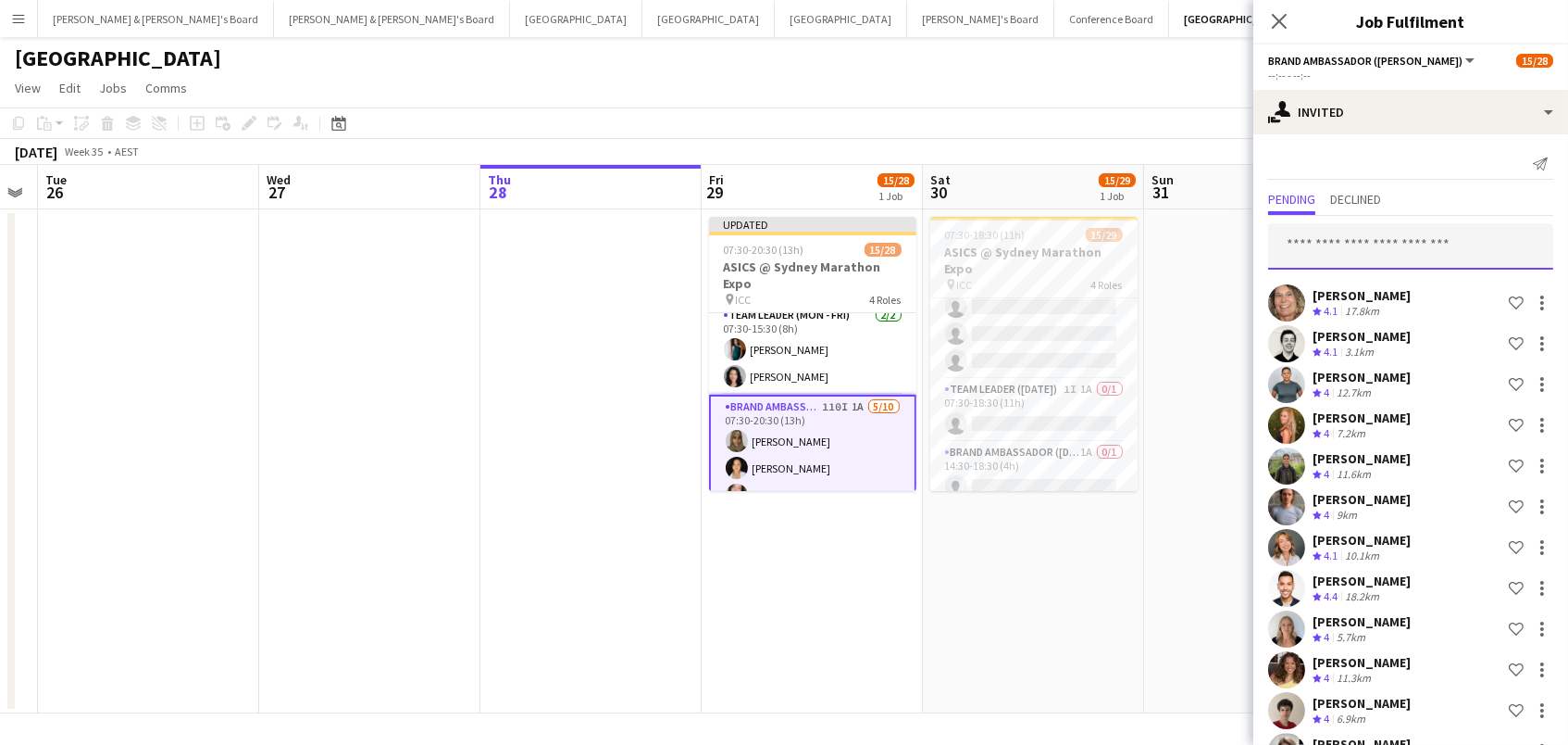
click at [1356, 248] on input "text" at bounding box center [1410, 246] width 286 height 46
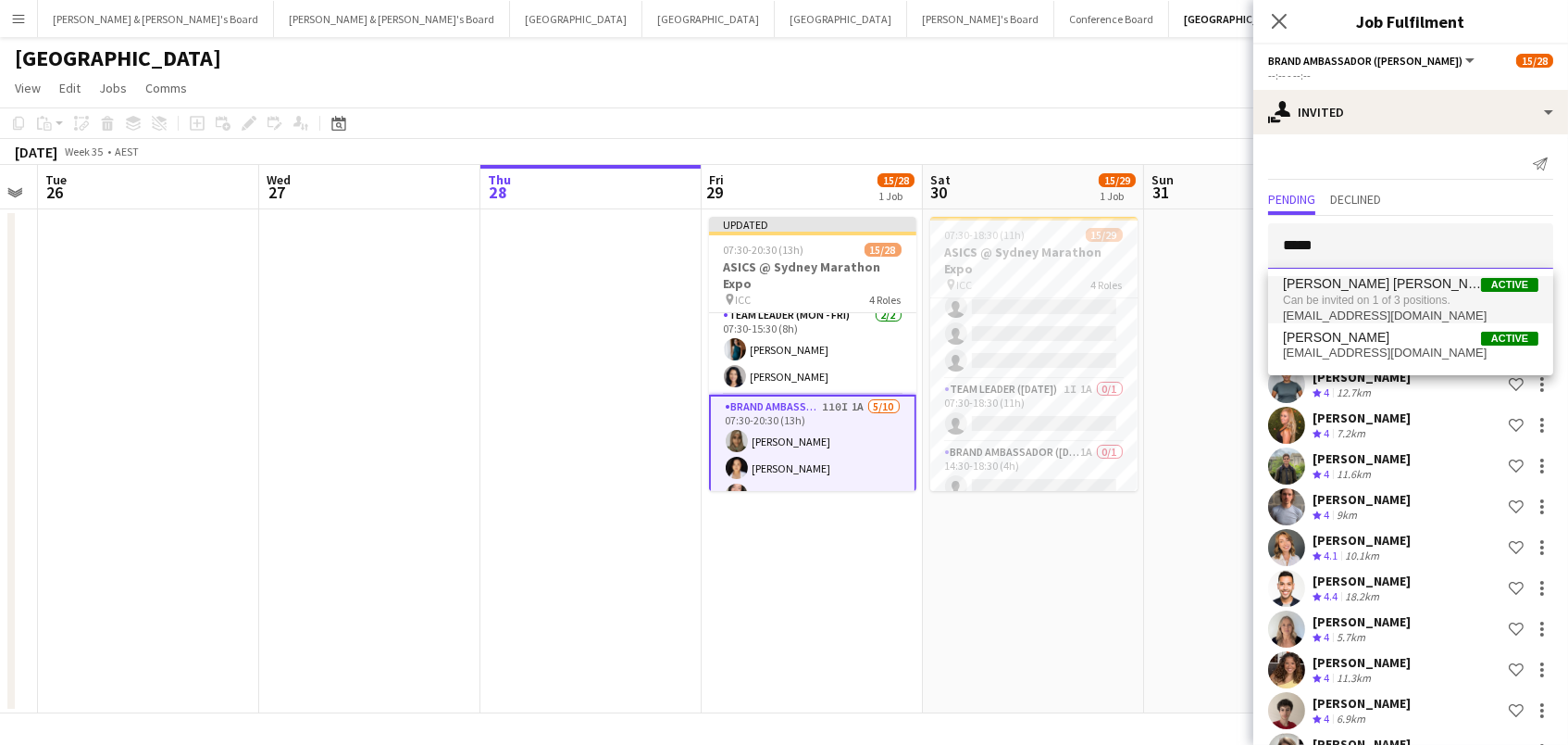
scroll to position [1, 0]
type input "*****"
click at [1381, 300] on span "Already invited on a role." at bounding box center [1411, 298] width 255 height 17
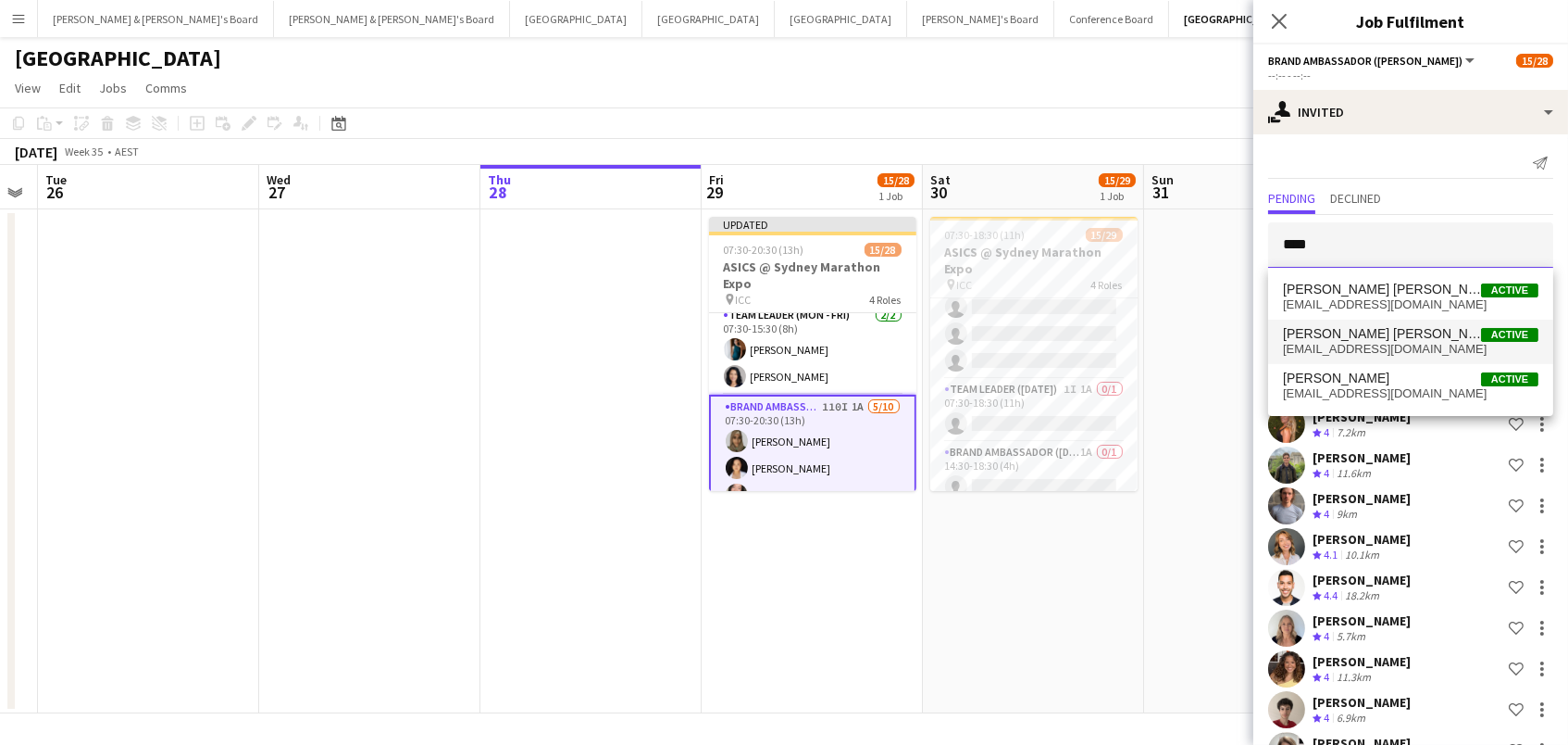
type input "****"
click at [1359, 331] on span "[PERSON_NAME] [PERSON_NAME]" at bounding box center [1382, 333] width 198 height 16
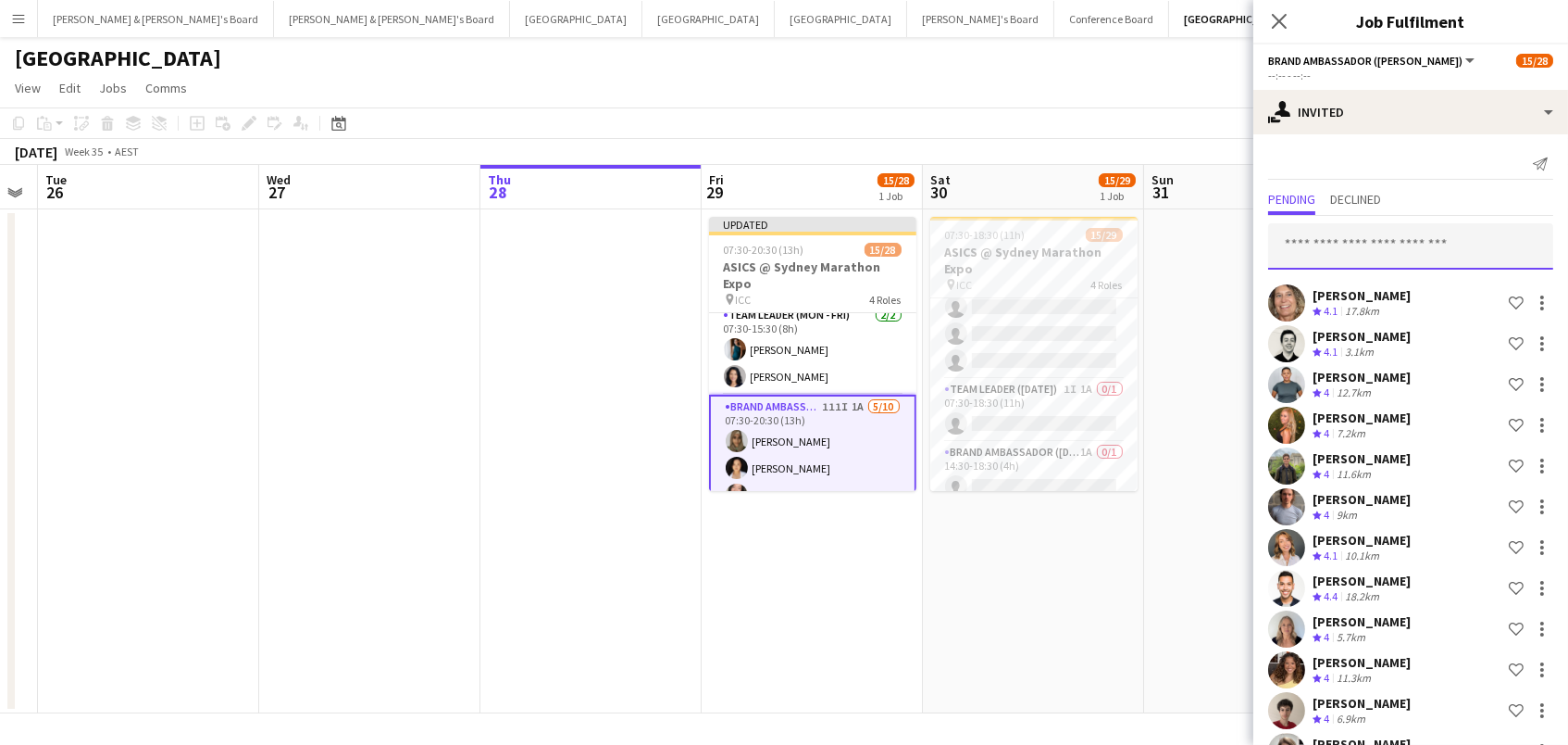
scroll to position [0, 0]
click at [1342, 252] on input "text" at bounding box center [1410, 246] width 286 height 46
type input "****"
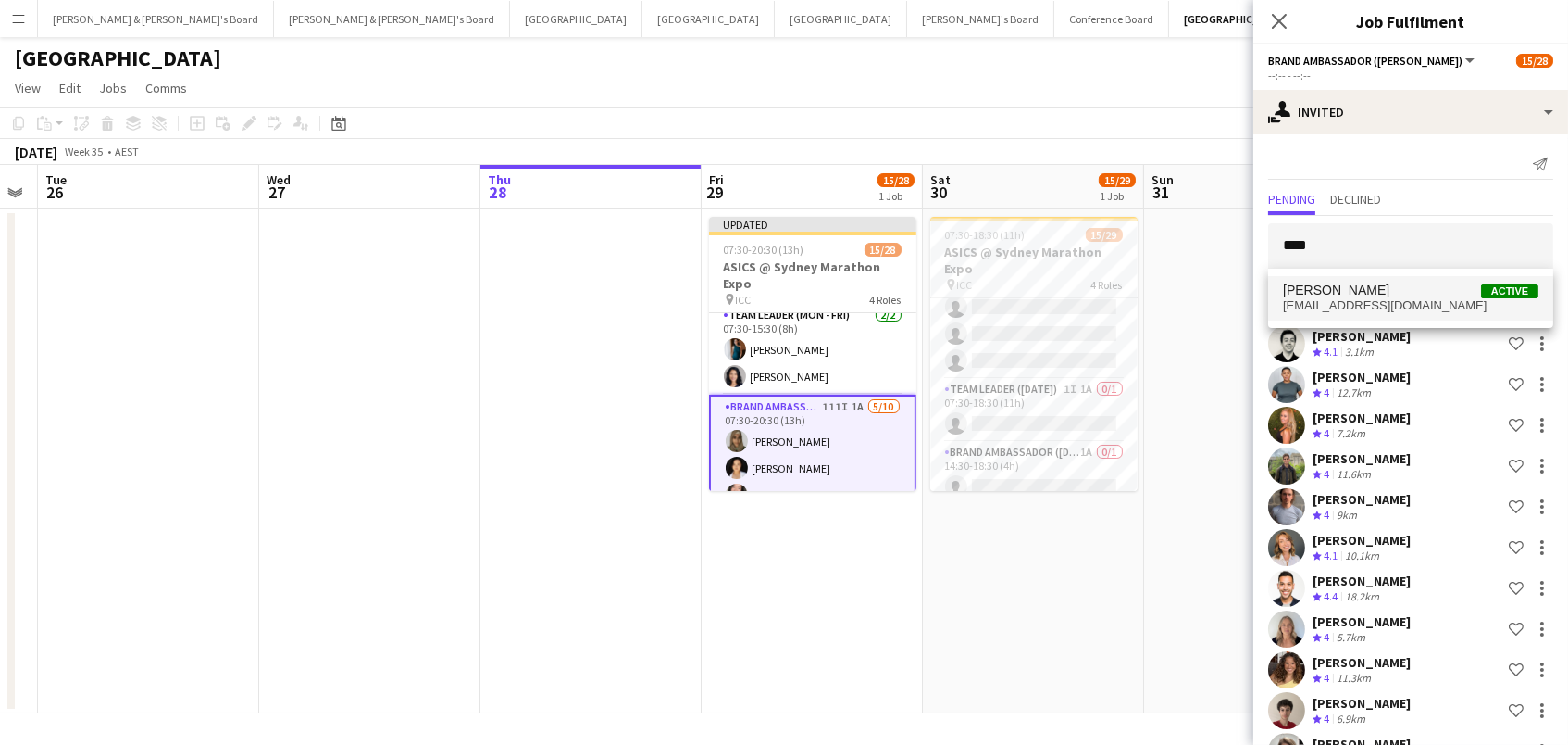
drag, startPoint x: 1394, startPoint y: 388, endPoint x: 1372, endPoint y: 288, distance: 102.4
click at [1372, 288] on span "[PERSON_NAME] Active" at bounding box center [1411, 291] width 255 height 16
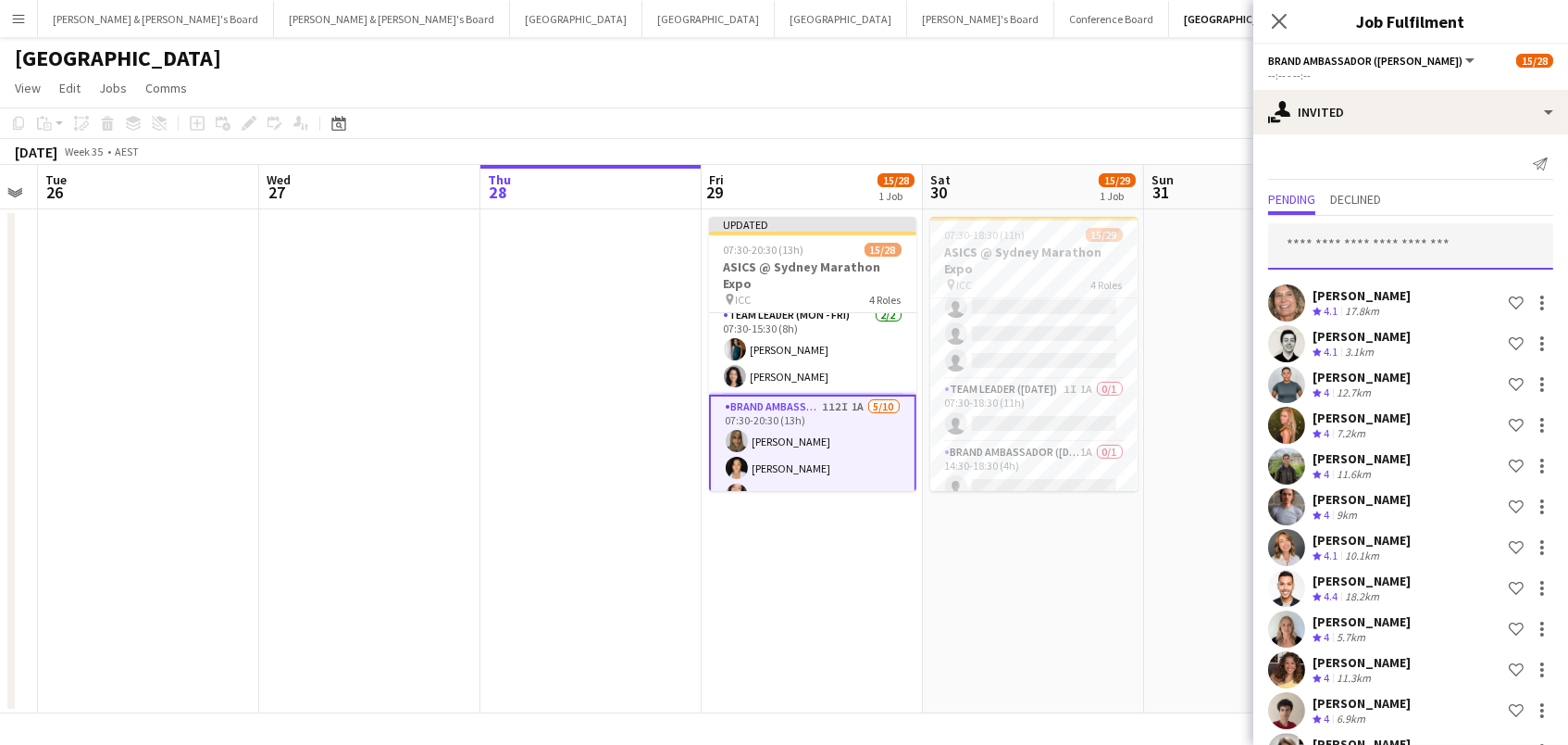
click at [1360, 249] on input "text" at bounding box center [1410, 246] width 286 height 46
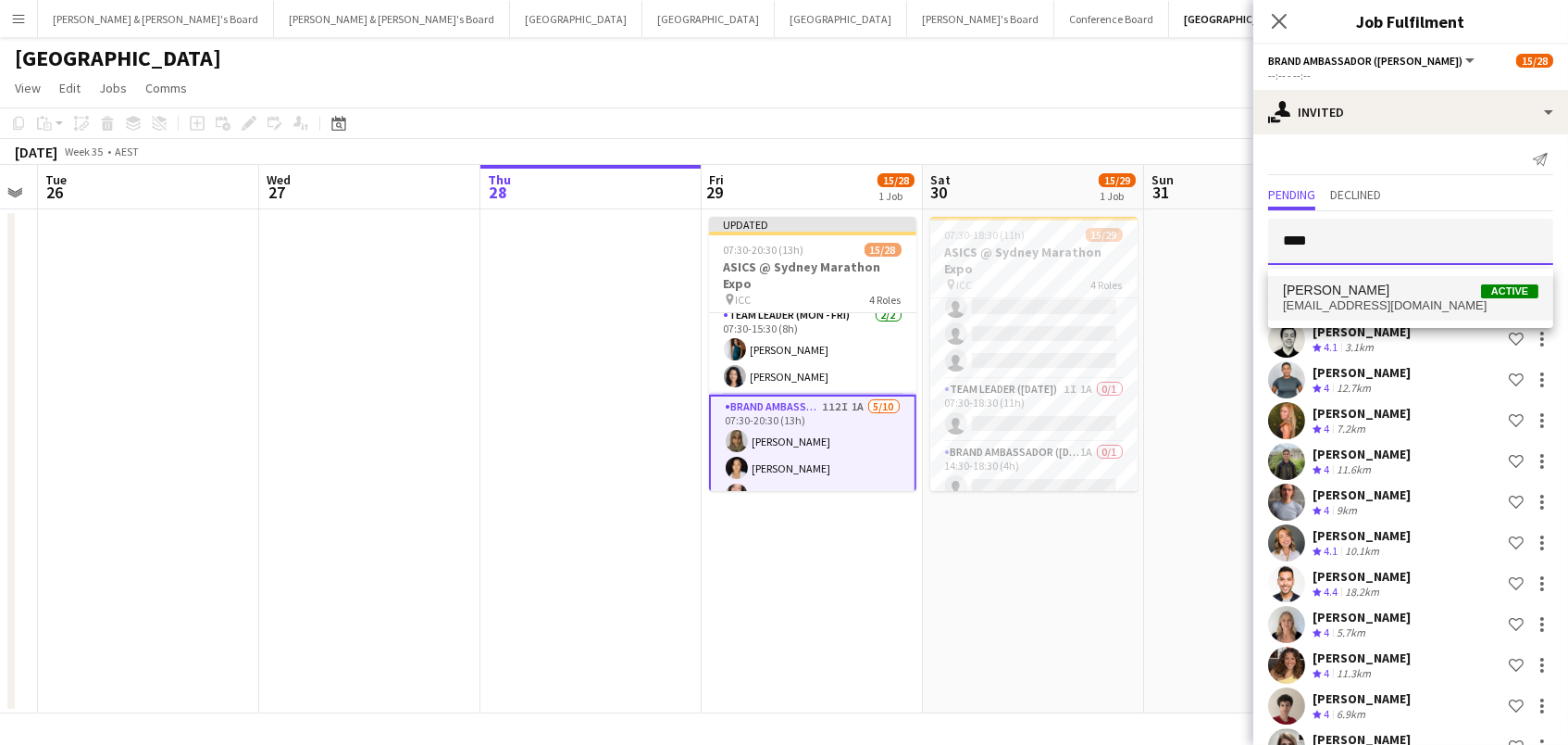
type input "****"
click at [1358, 291] on span "[PERSON_NAME] Active" at bounding box center [1411, 291] width 255 height 16
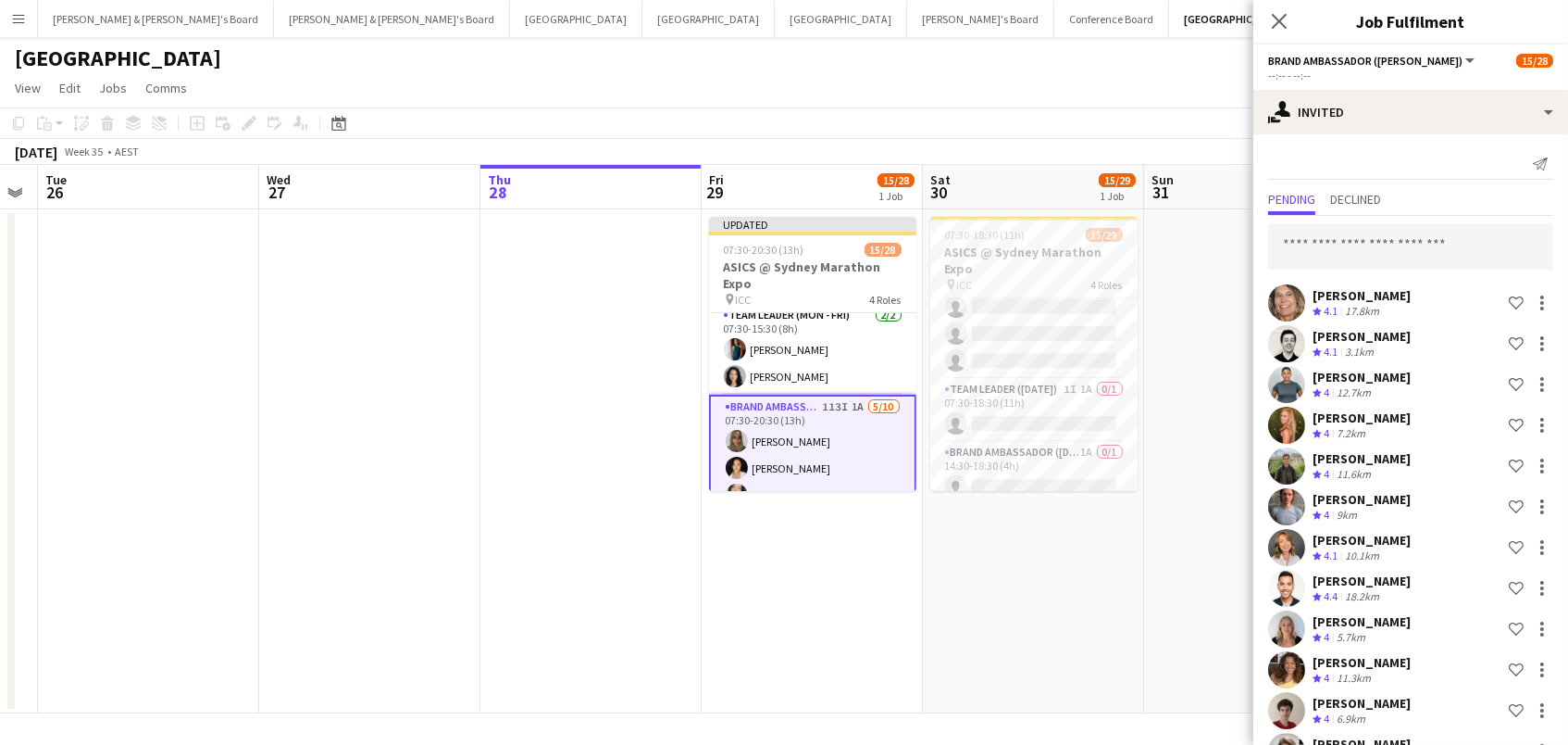
scroll to position [0, 0]
click at [1316, 246] on input "text" at bounding box center [1410, 246] width 286 height 46
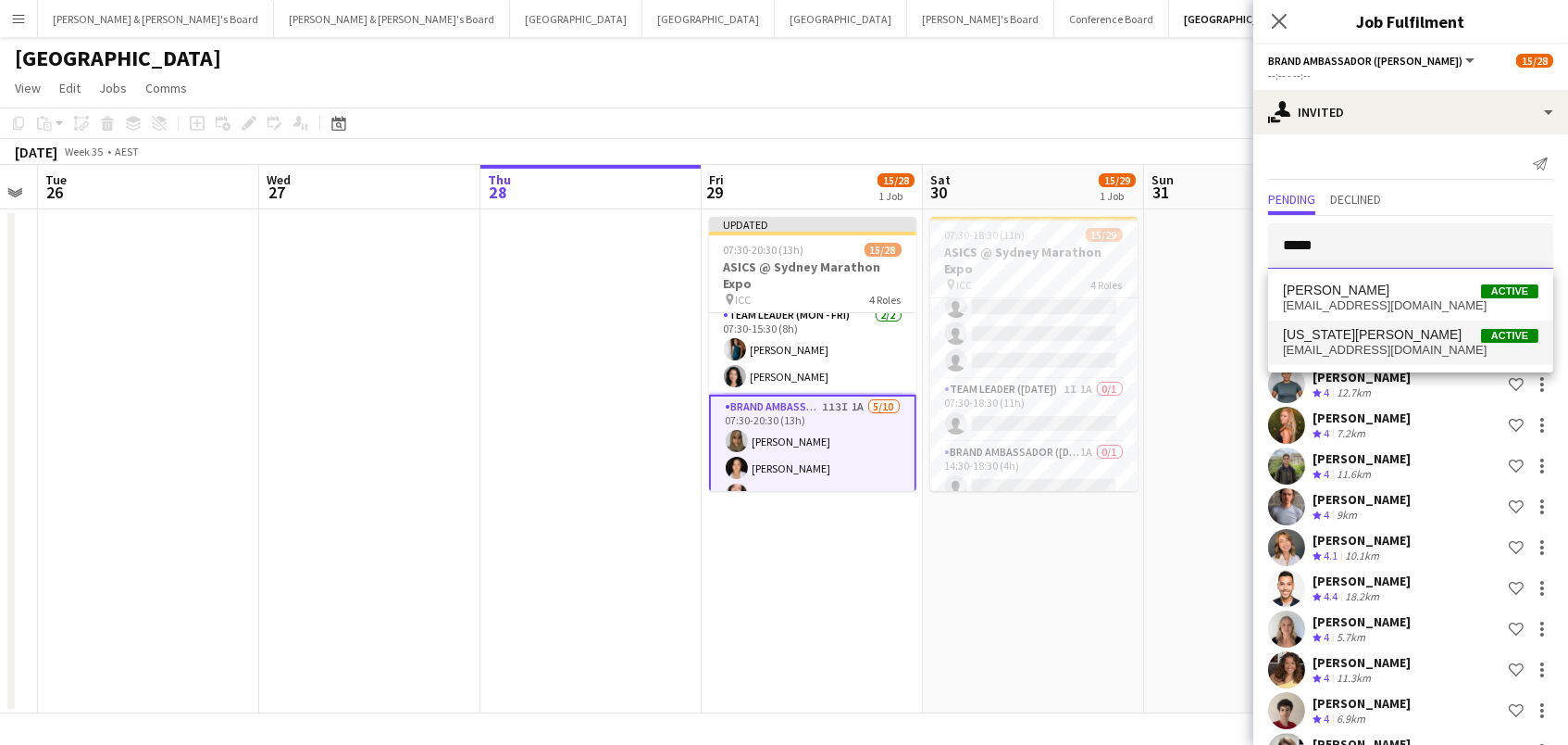
type input "*****"
click at [1342, 355] on span "[EMAIL_ADDRESS][DOMAIN_NAME]" at bounding box center [1411, 349] width 255 height 15
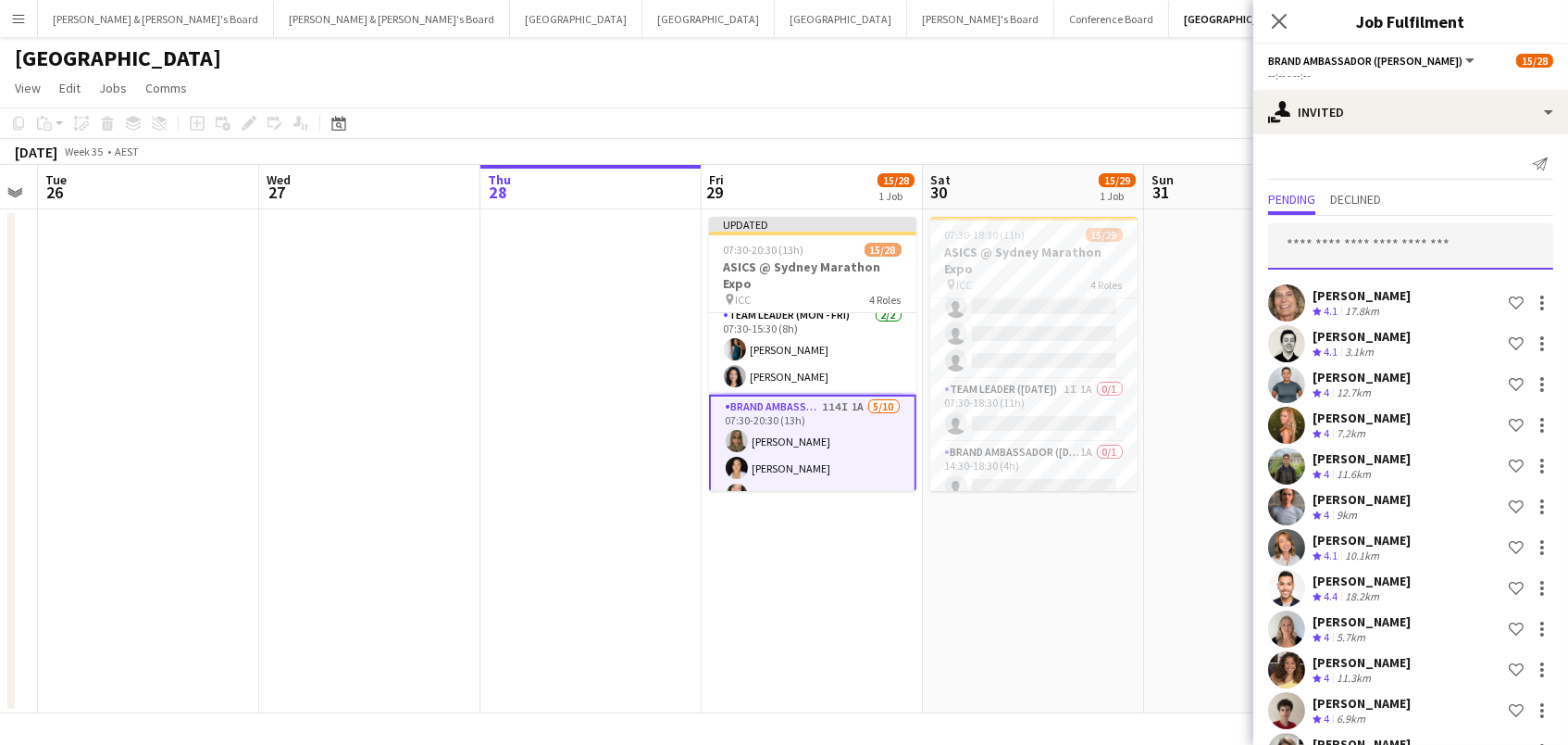
click at [1350, 250] on input "text" at bounding box center [1410, 246] width 286 height 46
type input "*"
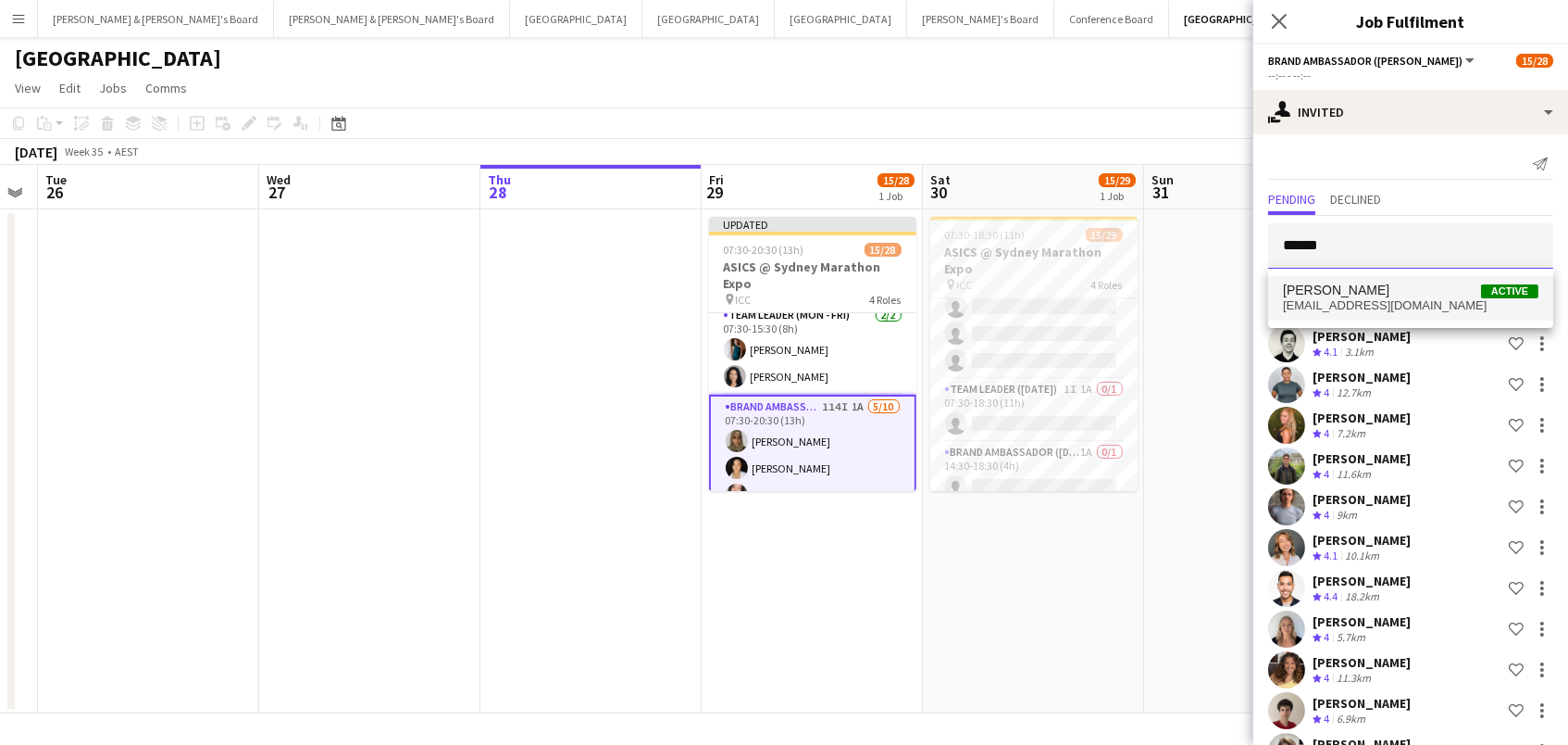
type input "******"
click at [1336, 289] on span "[PERSON_NAME]" at bounding box center [1336, 291] width 106 height 16
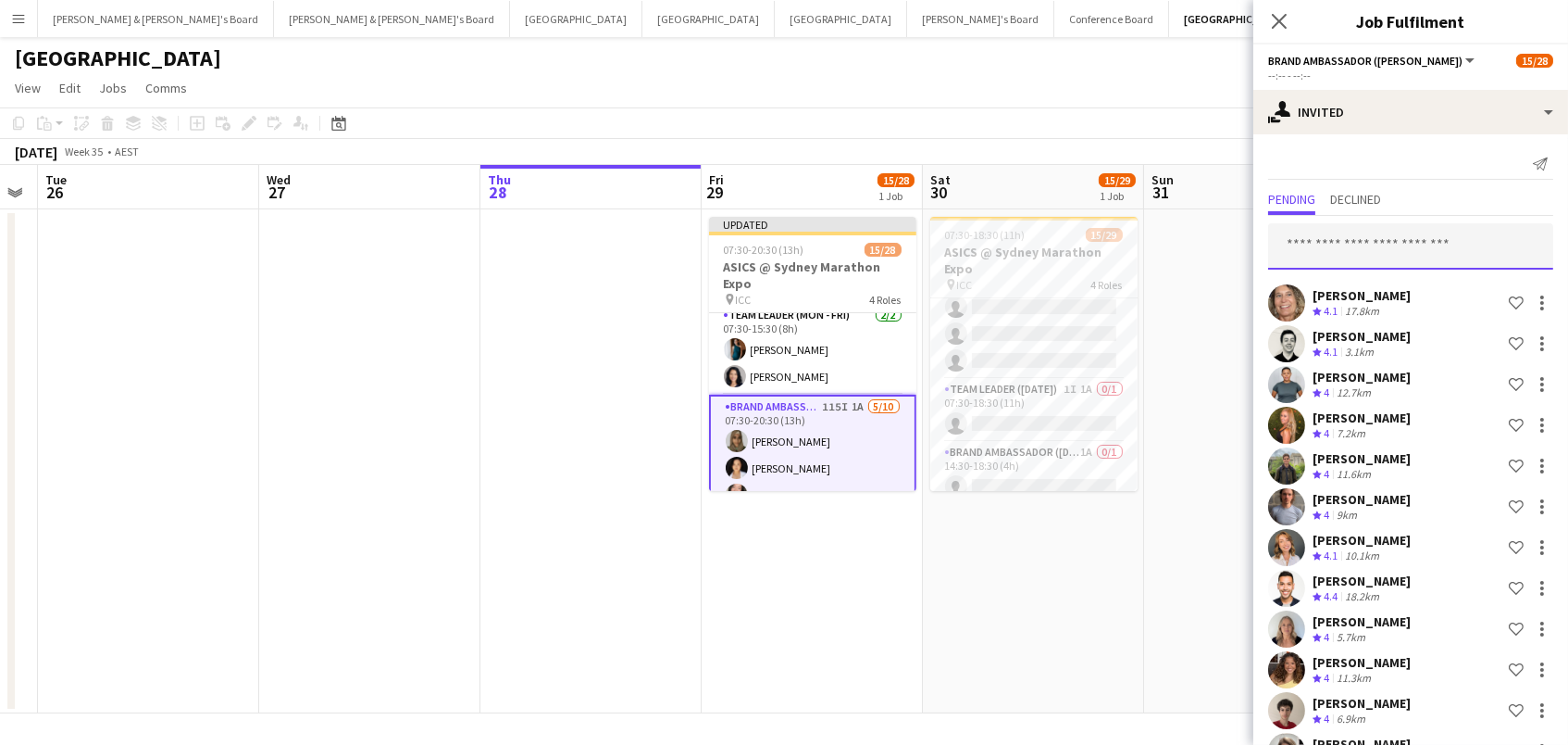
click at [1337, 242] on input "text" at bounding box center [1410, 246] width 286 height 46
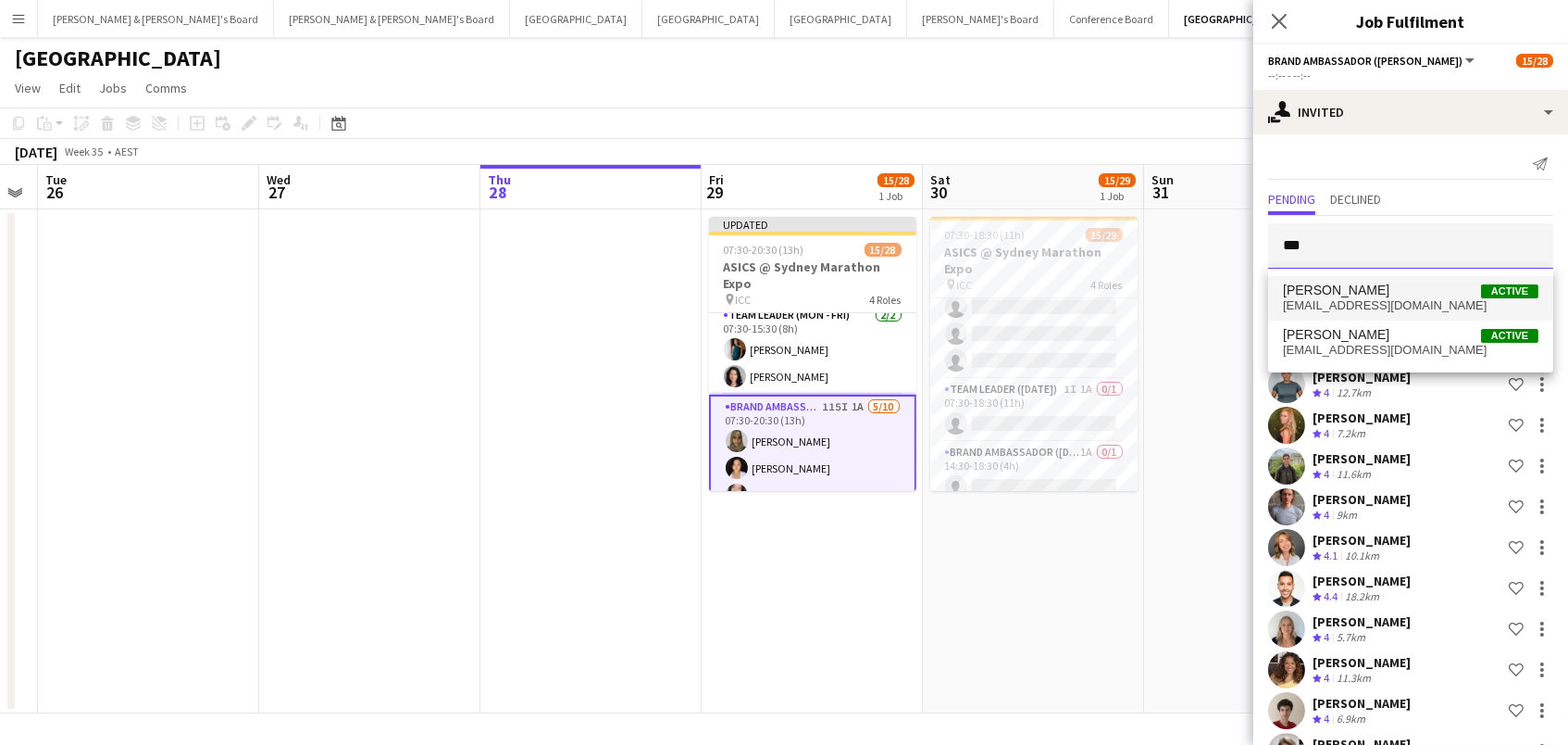
type input "***"
click at [1297, 307] on span "[EMAIL_ADDRESS][DOMAIN_NAME]" at bounding box center [1411, 305] width 255 height 15
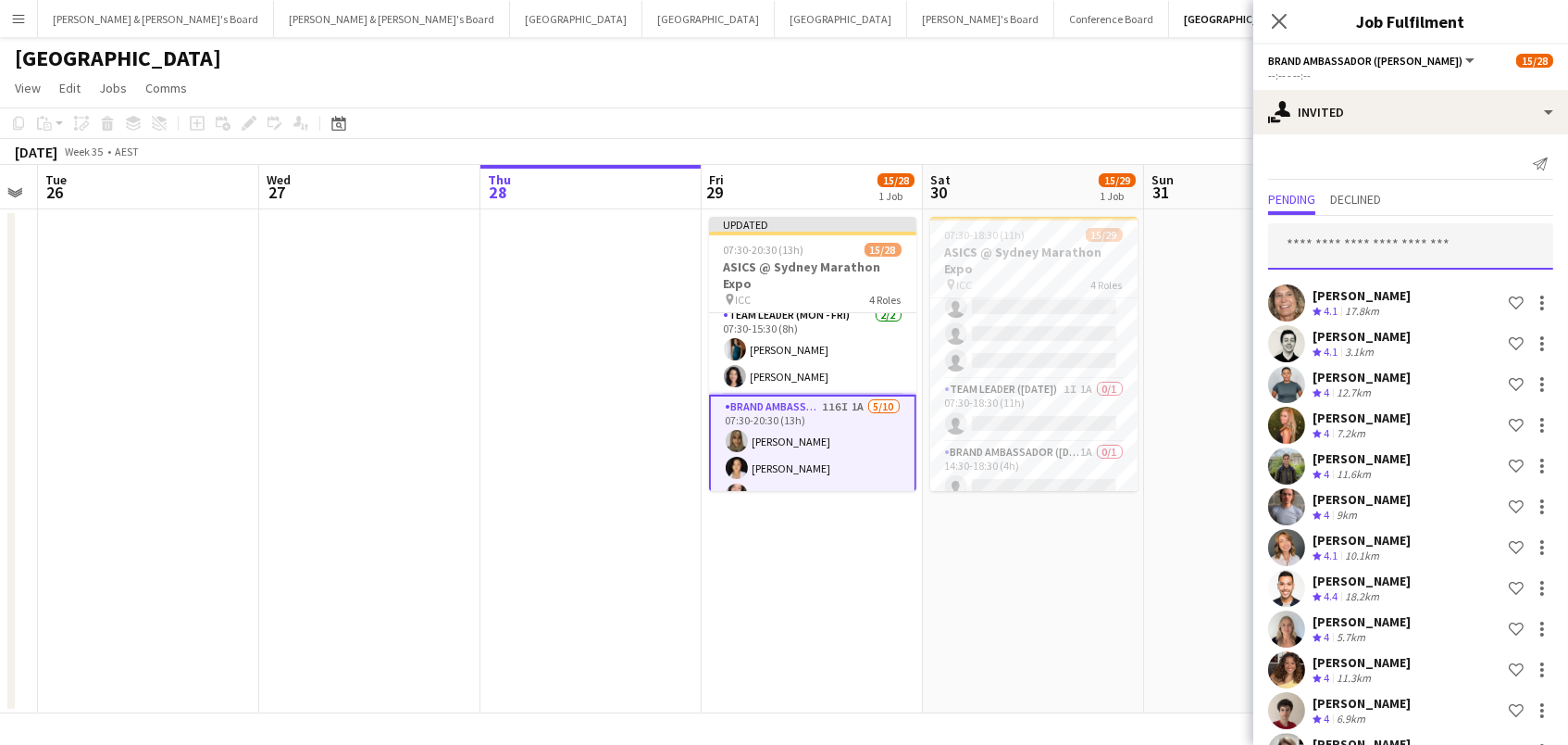
click at [1284, 237] on input "text" at bounding box center [1410, 246] width 286 height 46
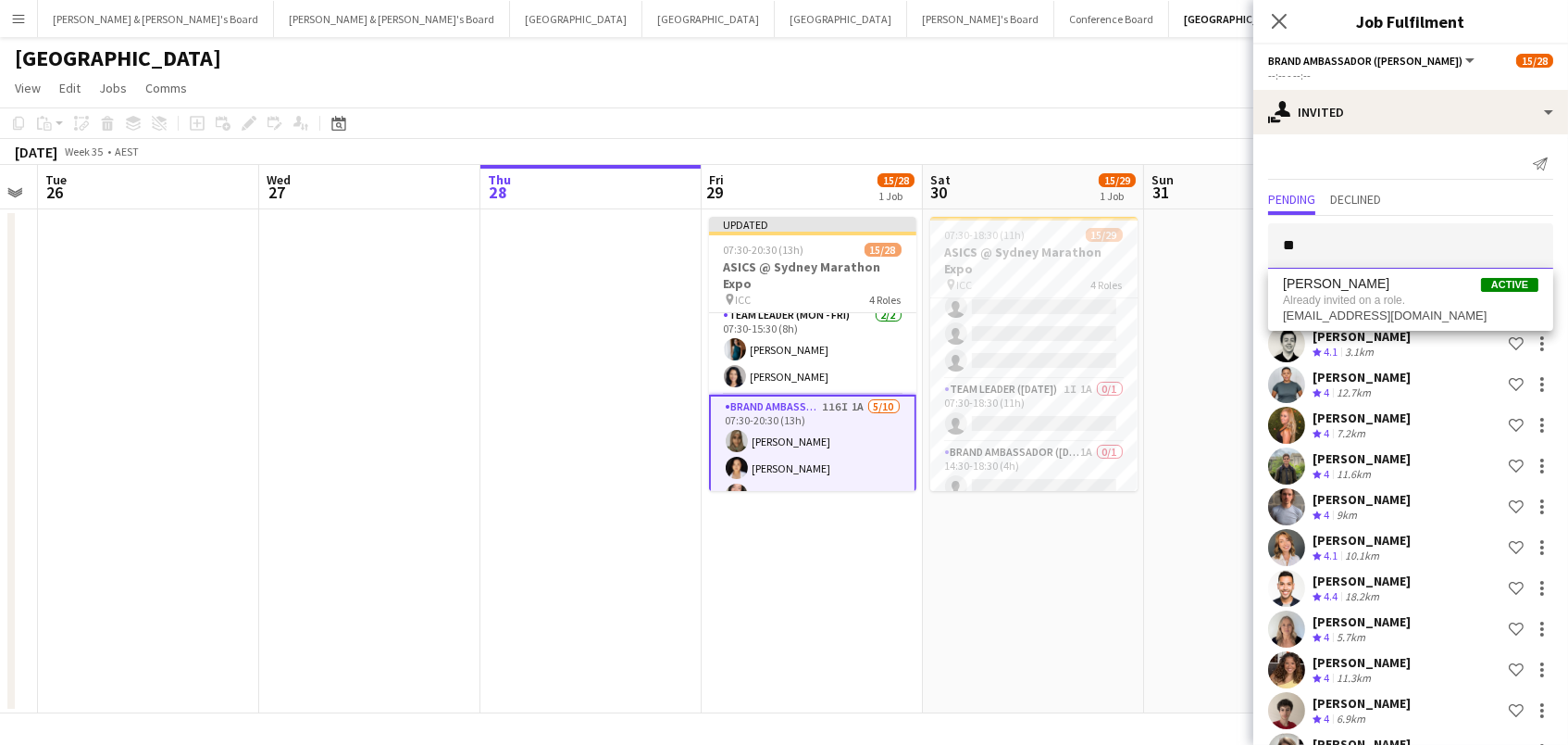
type input "*"
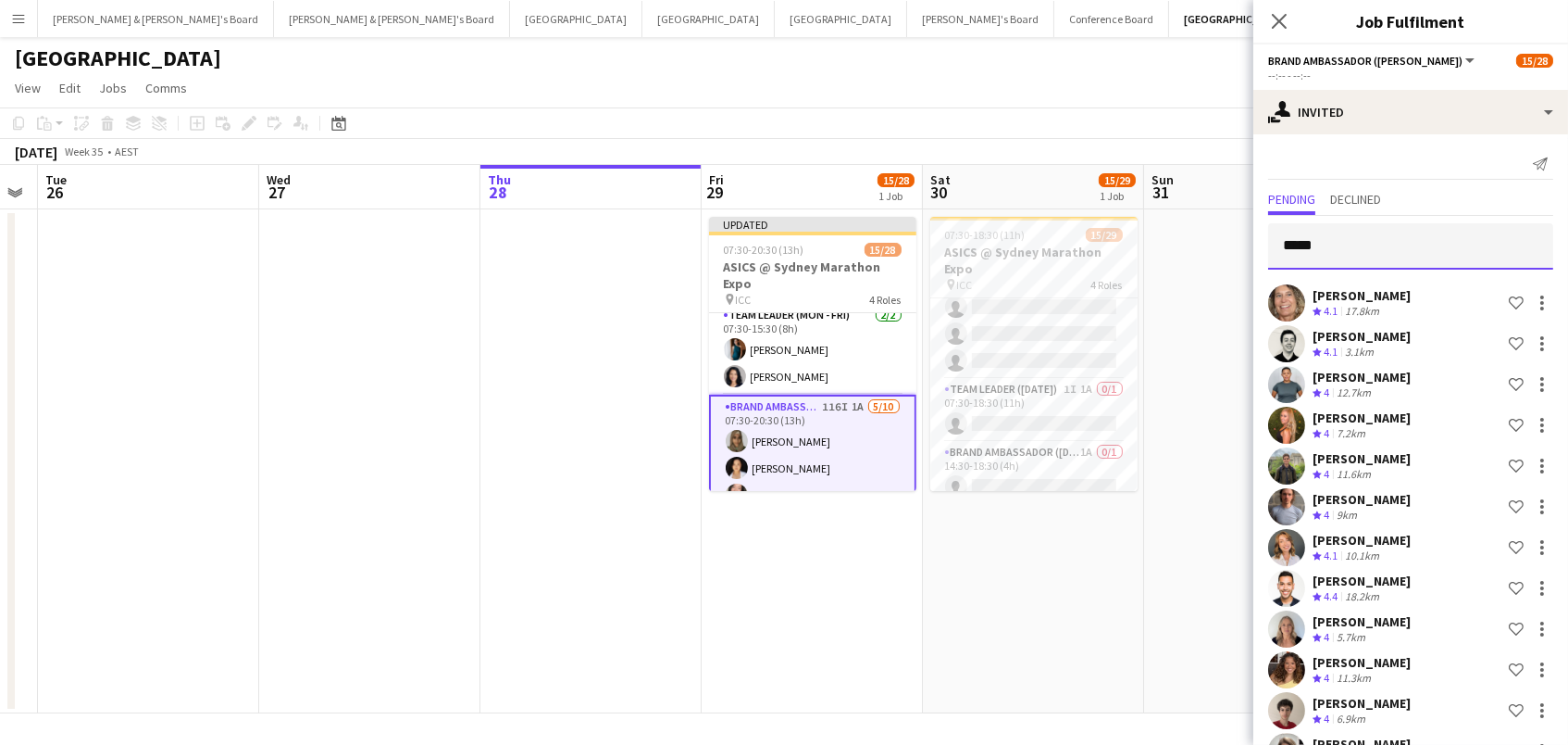
scroll to position [0, 1]
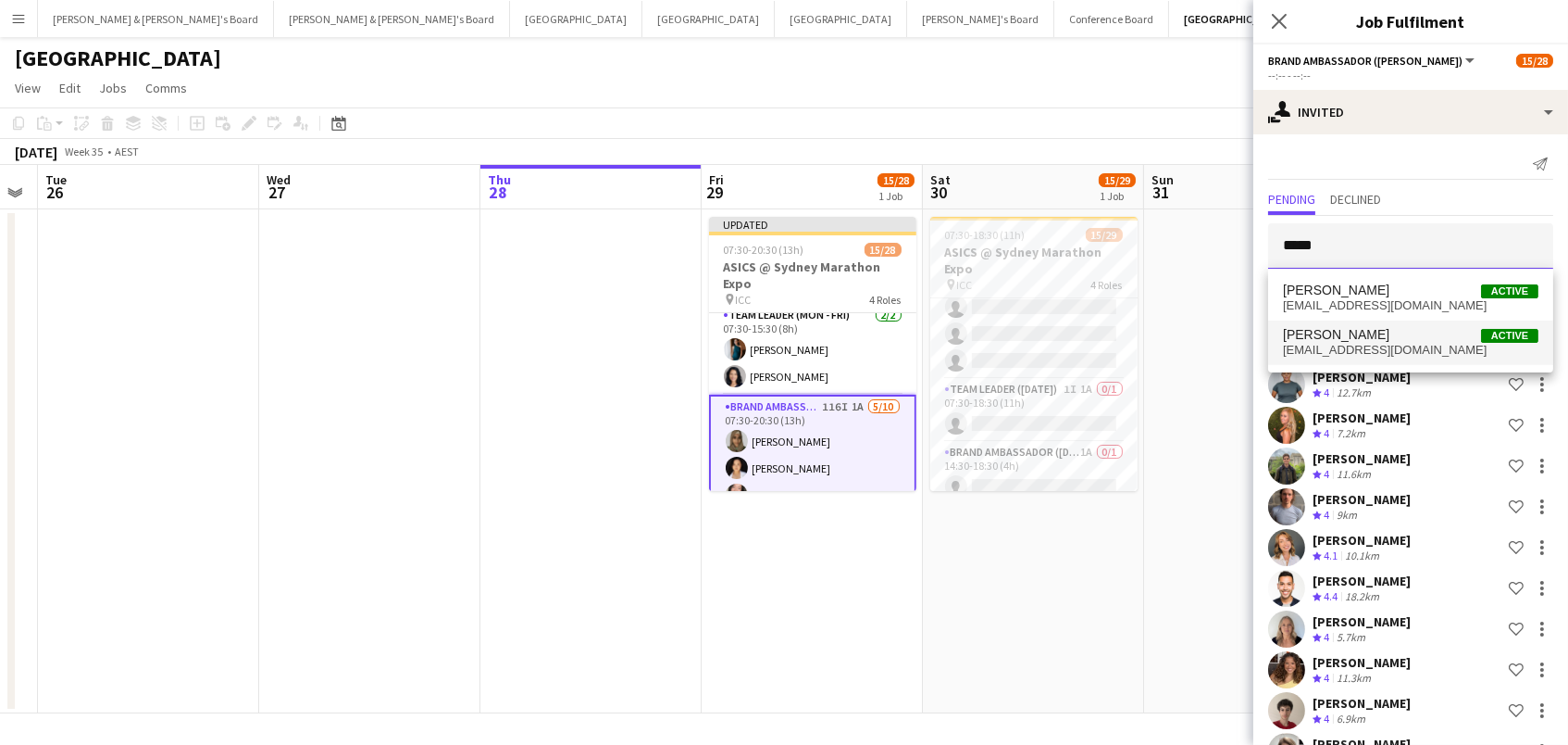
type input "*****"
click at [1360, 341] on span "[PERSON_NAME] Active" at bounding box center [1411, 334] width 255 height 16
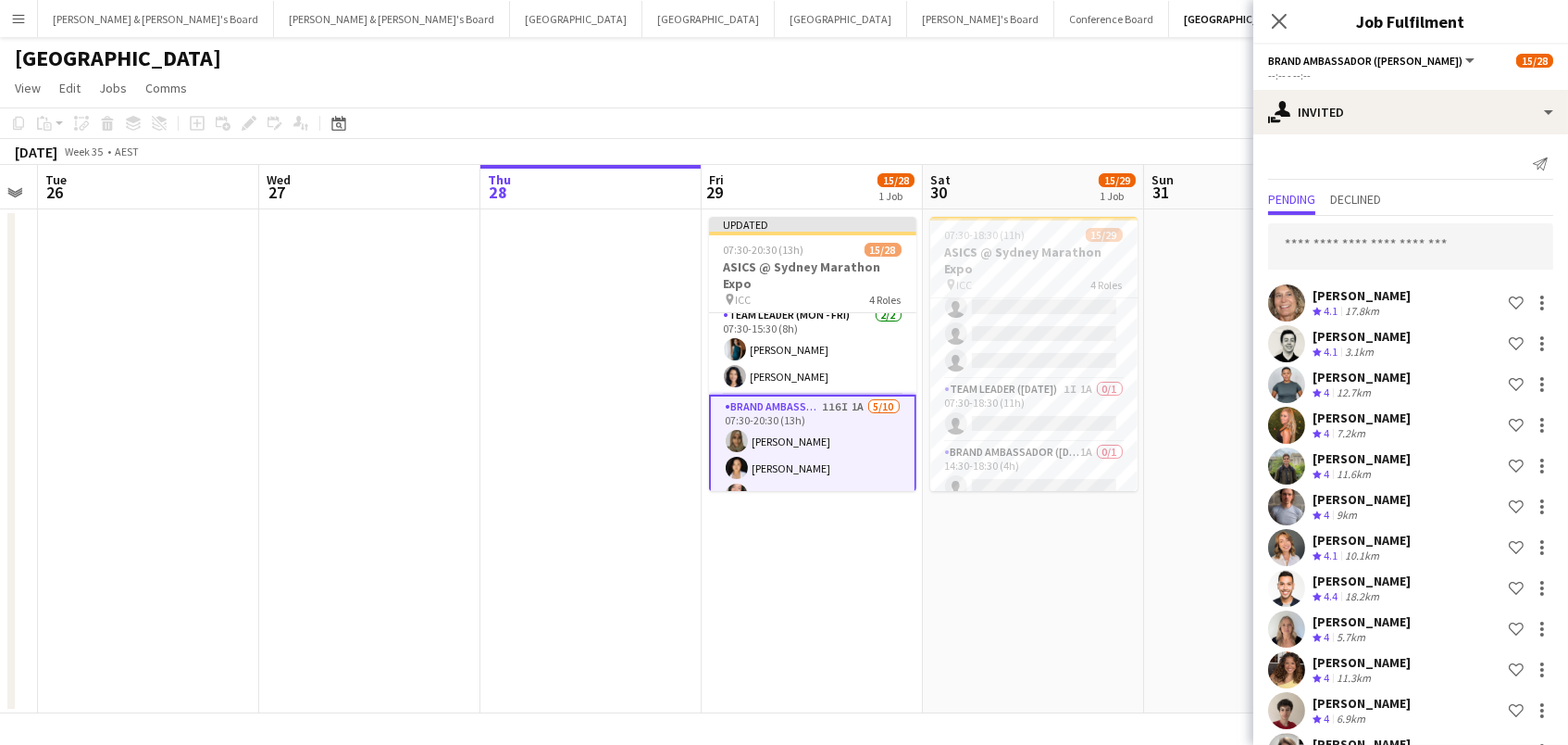
click at [1430, 242] on input "text" at bounding box center [1410, 246] width 286 height 46
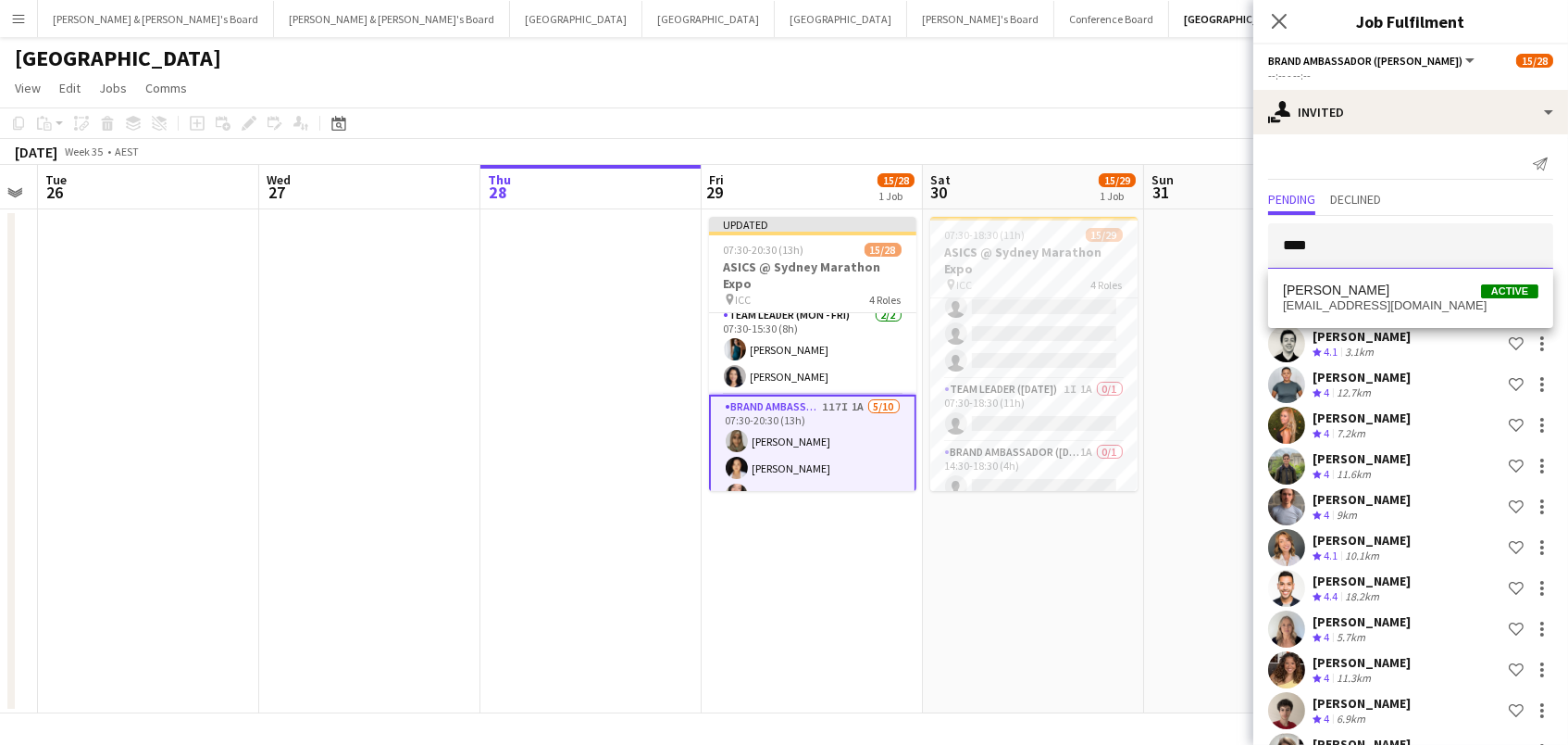
type input "****"
drag, startPoint x: 1430, startPoint y: 242, endPoint x: 1427, endPoint y: 299, distance: 57.1
click at [1427, 299] on span "[EMAIL_ADDRESS][DOMAIN_NAME]" at bounding box center [1411, 305] width 255 height 15
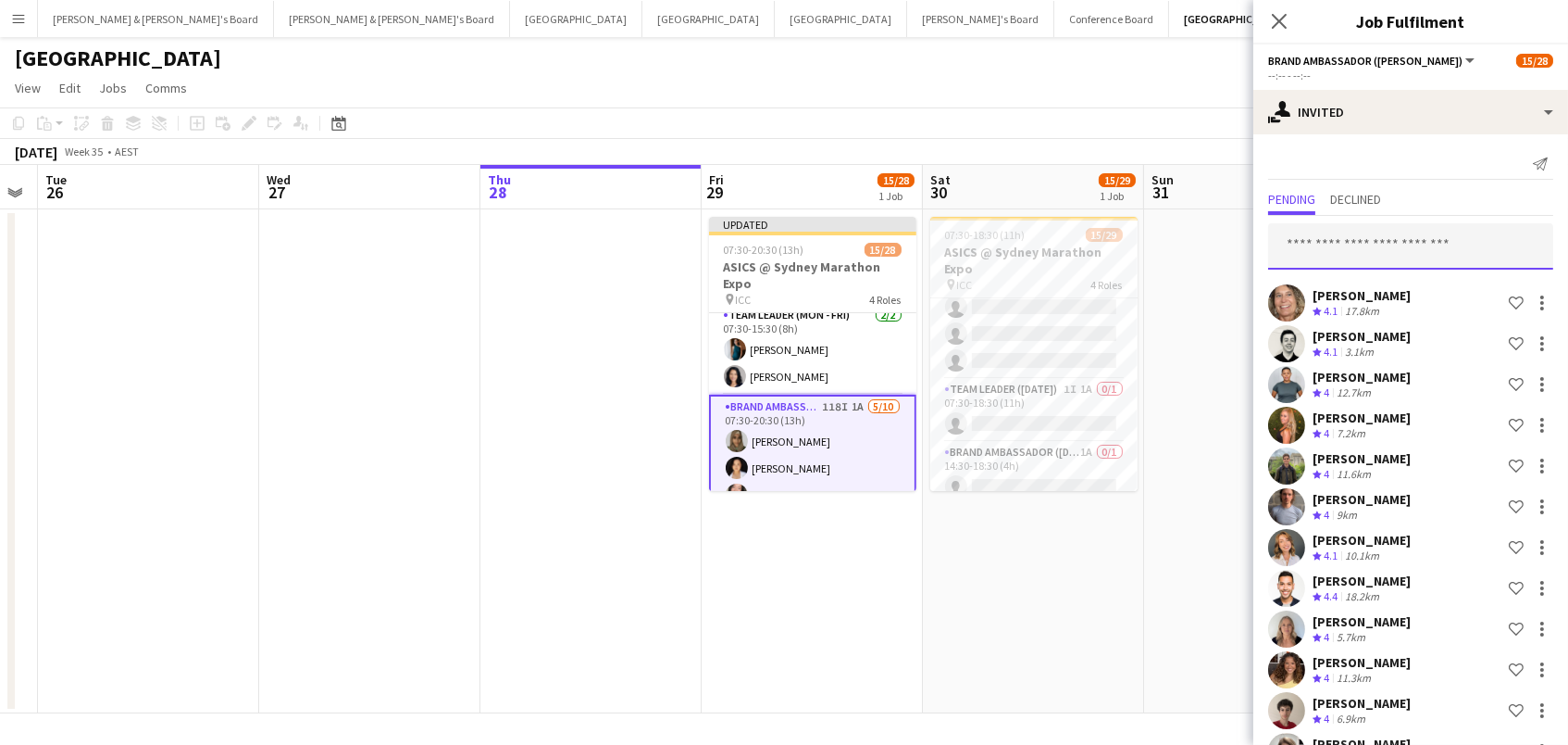
click at [1323, 250] on input "text" at bounding box center [1410, 246] width 286 height 46
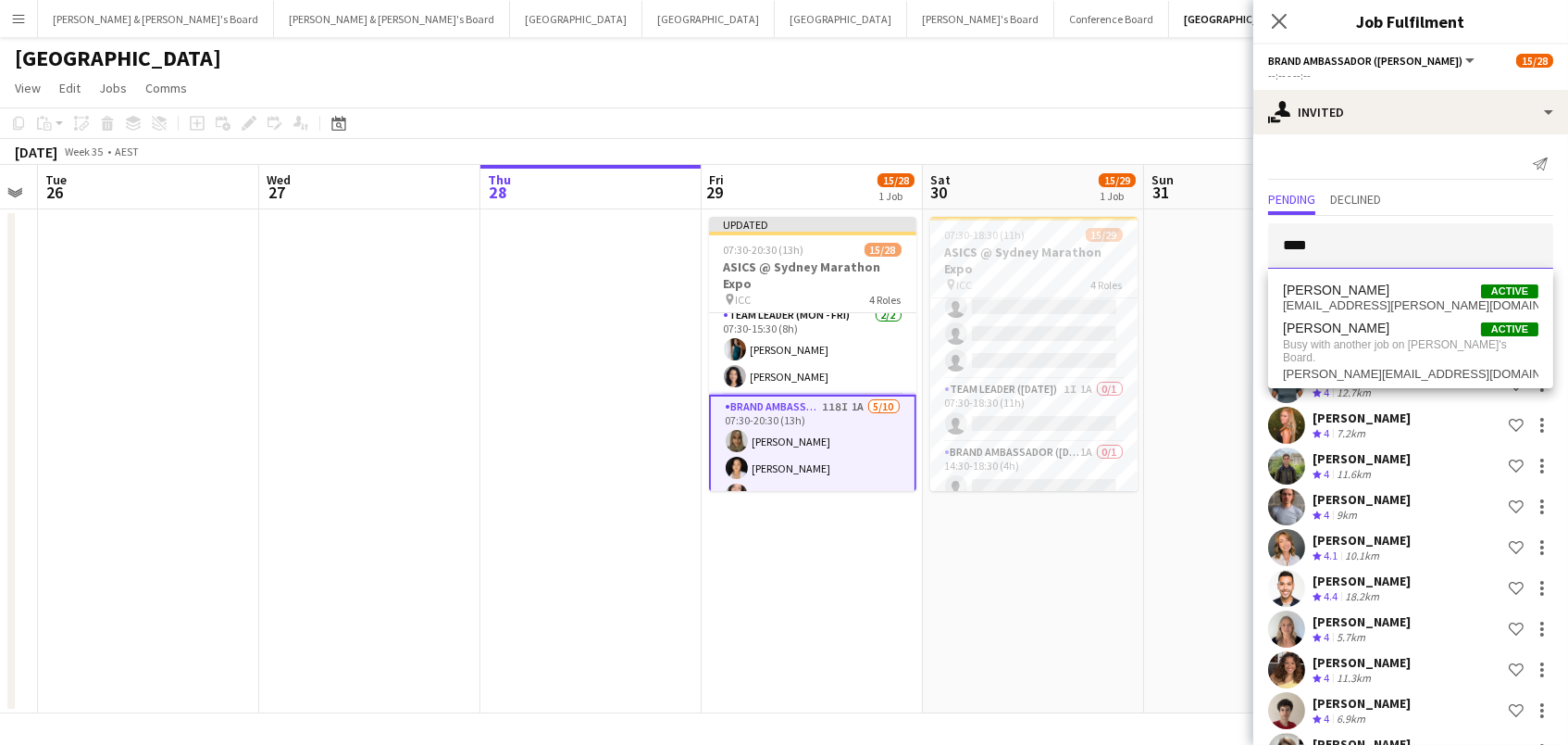
drag, startPoint x: 1338, startPoint y: 246, endPoint x: 811, endPoint y: 201, distance: 528.9
click at [831, 205] on body "Menu Boards Boards Boards All jobs Status Workforce Workforce My Workforce Recr…" at bounding box center [784, 372] width 1568 height 745
type input "*****"
click at [1328, 356] on span "[EMAIL_ADDRESS][DOMAIN_NAME]" at bounding box center [1411, 349] width 255 height 15
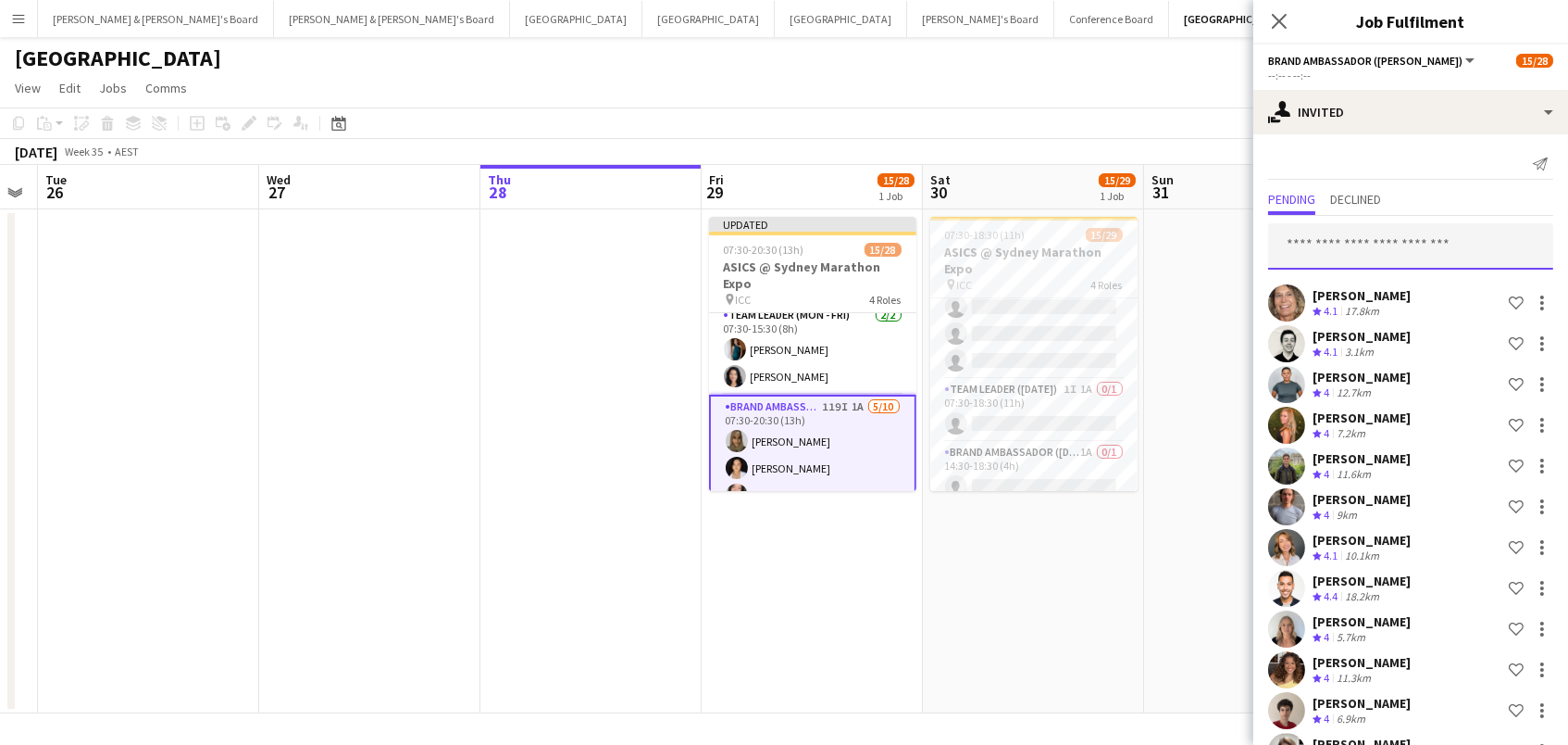
click at [1319, 251] on input "text" at bounding box center [1410, 246] width 286 height 46
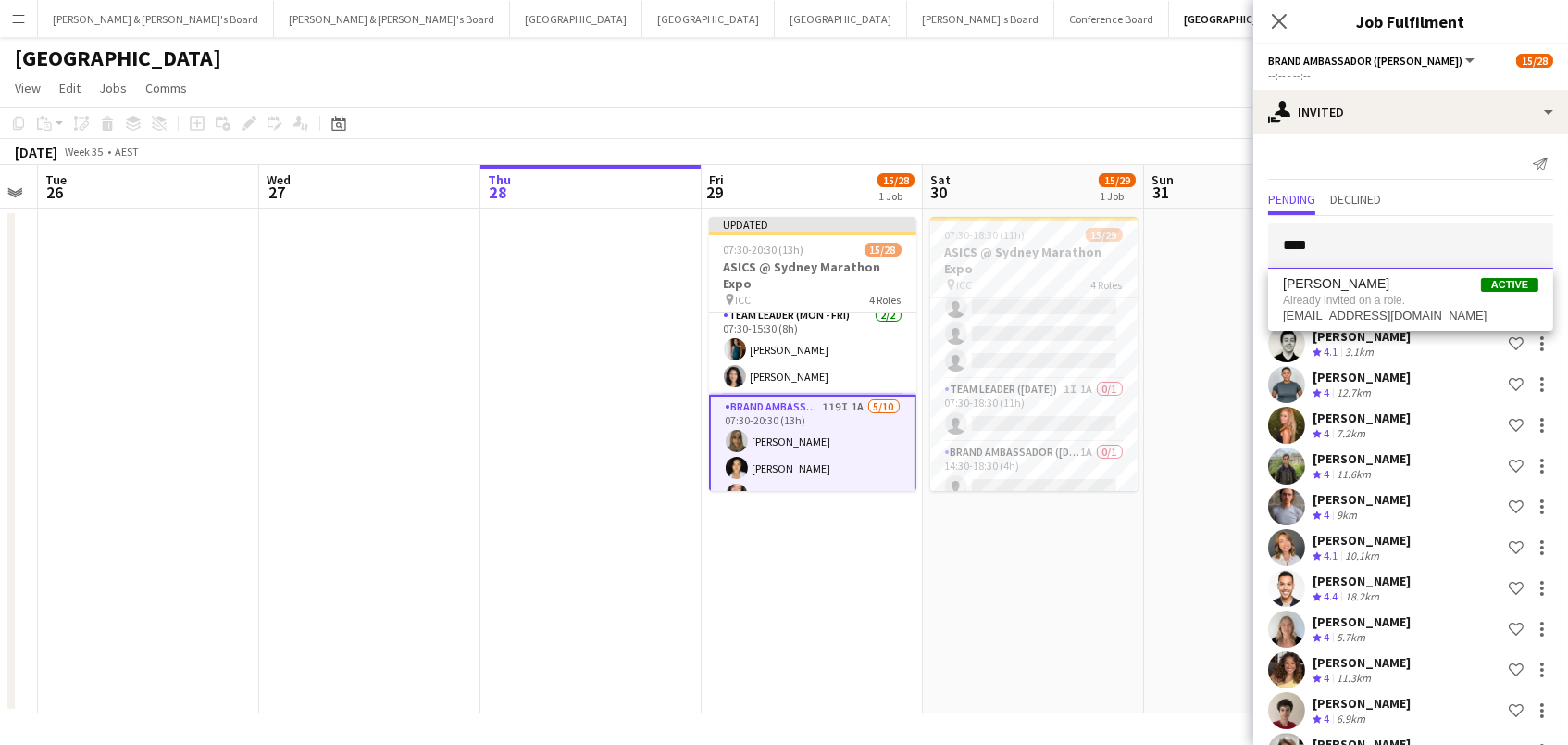
drag, startPoint x: 306, startPoint y: 336, endPoint x: 1346, endPoint y: 246, distance: 1043.9
click at [1347, 246] on input "****" at bounding box center [1410, 246] width 286 height 46
drag, startPoint x: 1346, startPoint y: 246, endPoint x: 767, endPoint y: 187, distance: 582.0
click at [767, 187] on body "Menu Boards Boards Boards All jobs Status Workforce Workforce My Workforce Recr…" at bounding box center [784, 372] width 1568 height 745
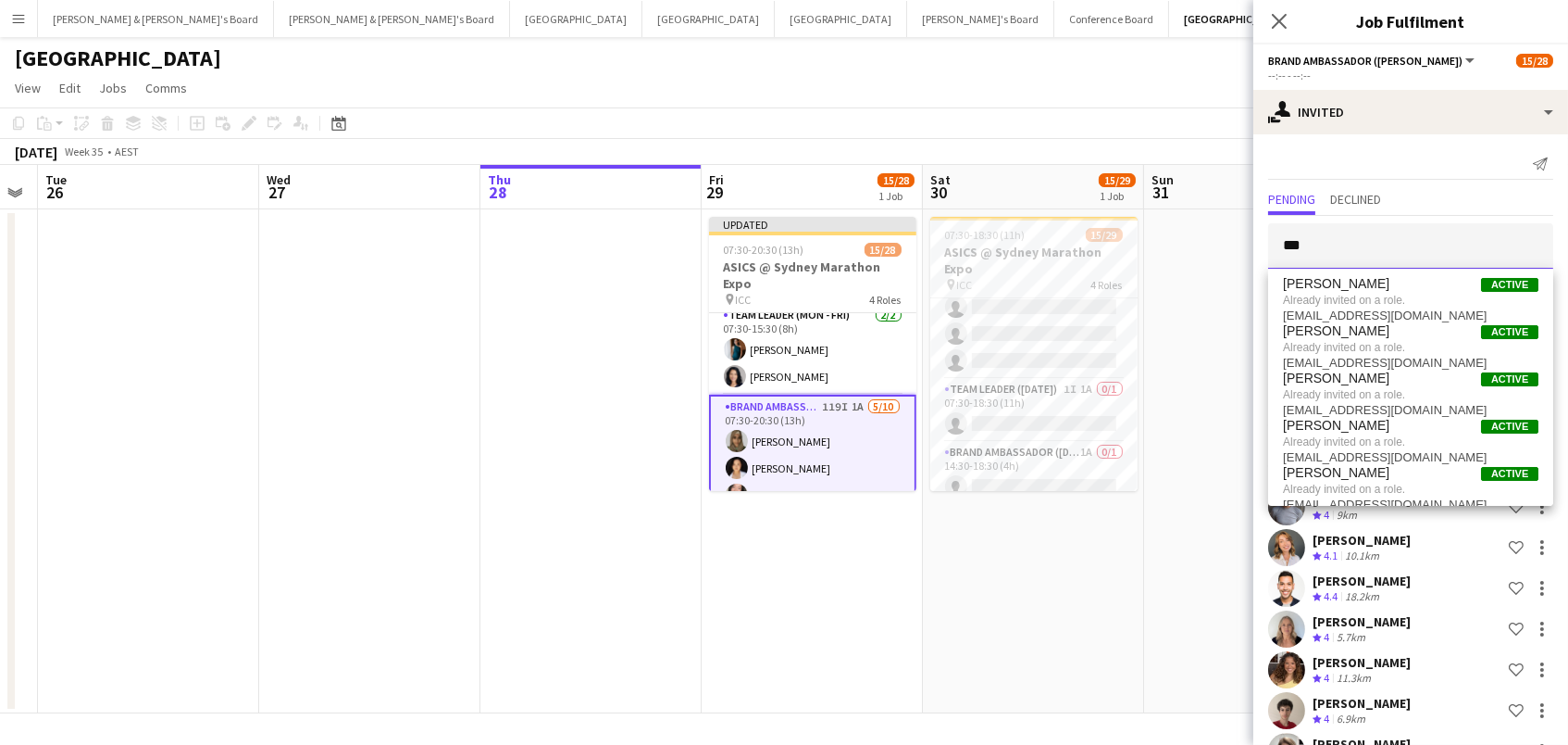
drag, startPoint x: 1313, startPoint y: 239, endPoint x: 859, endPoint y: 161, distance: 460.7
click at [859, 161] on body "Menu Boards Boards Boards All jobs Status Workforce Workforce My Workforce Recr…" at bounding box center [784, 372] width 1568 height 745
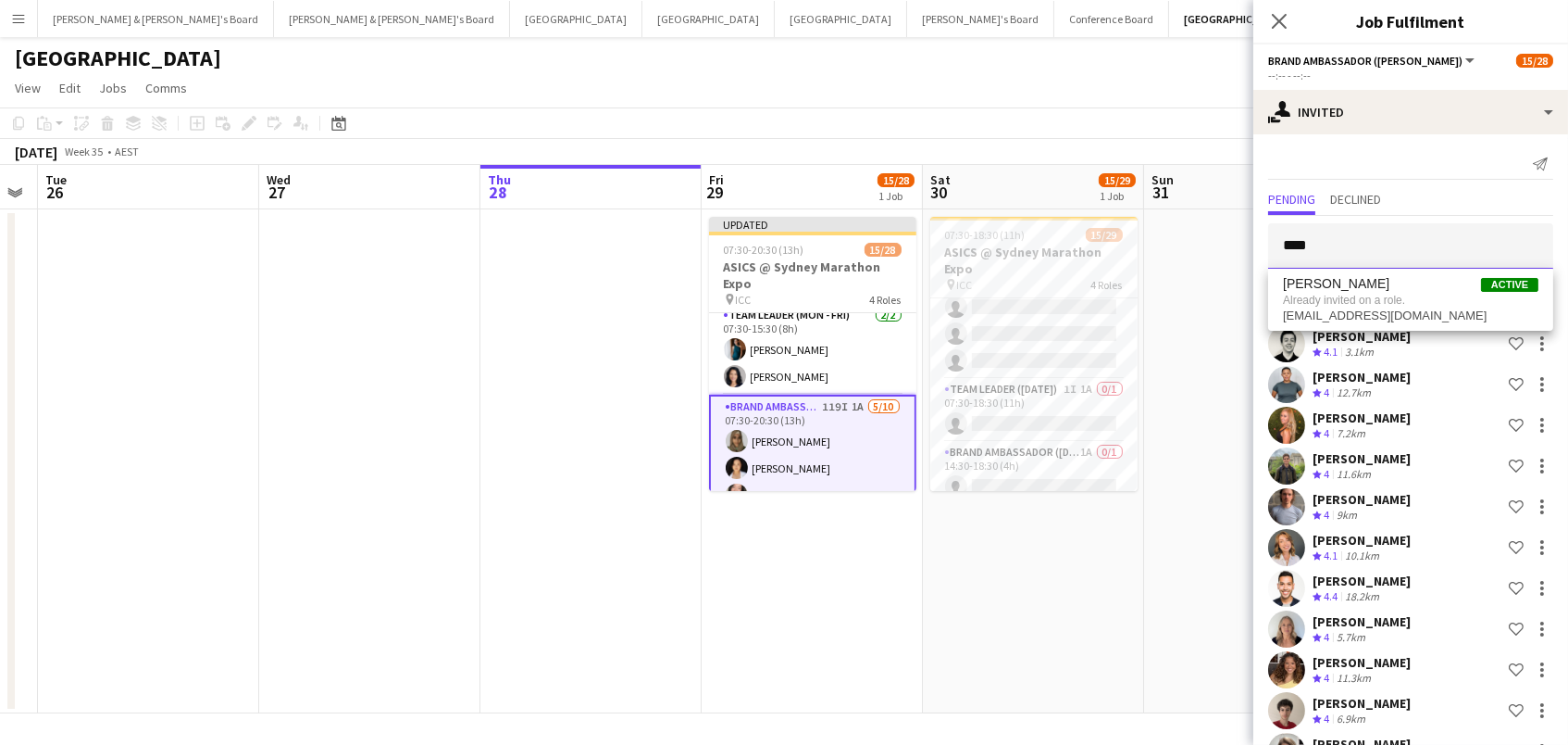
type input "*****"
type input "******"
click at [1401, 286] on span "[PERSON_NAME] Active" at bounding box center [1411, 291] width 255 height 16
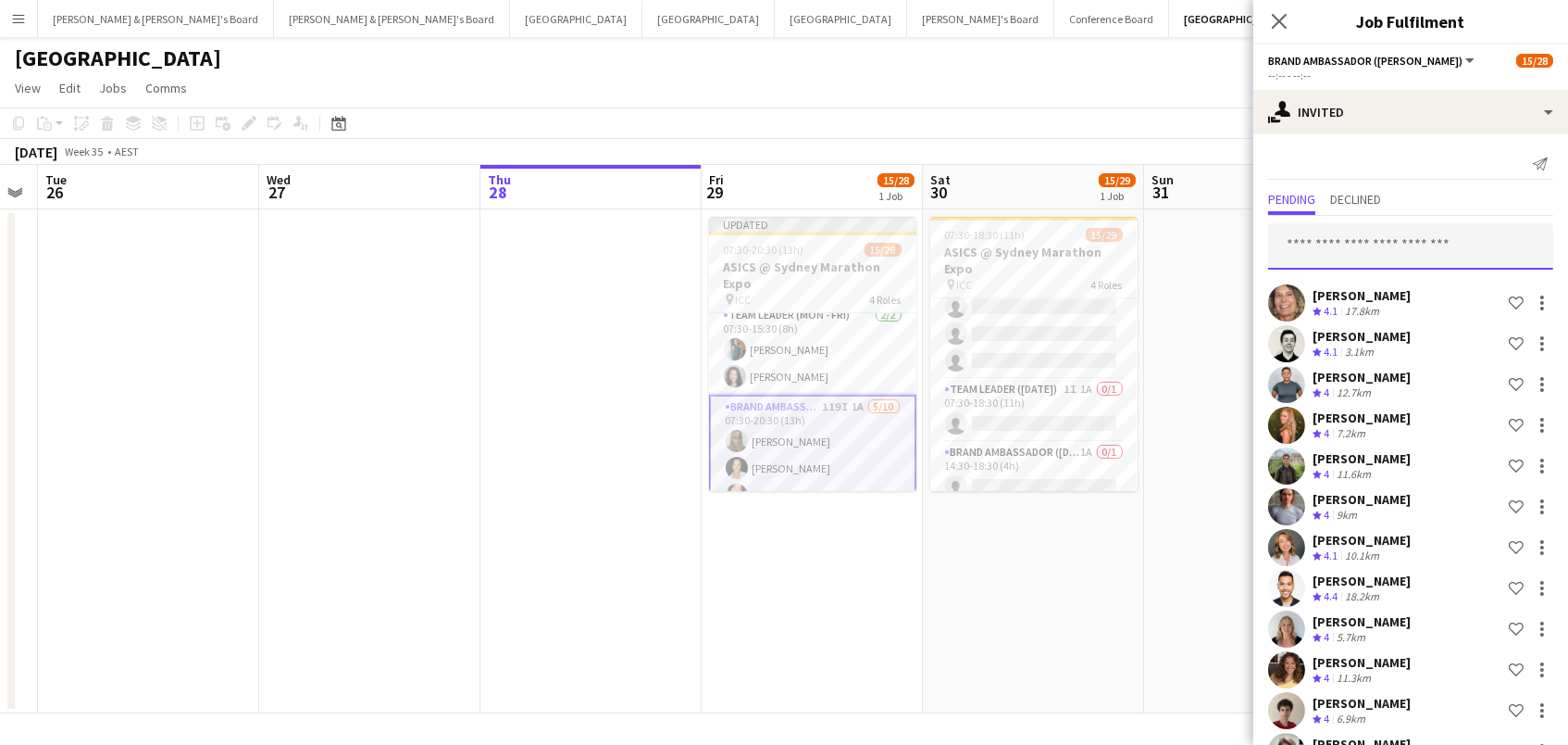
click at [1377, 245] on input "text" at bounding box center [1410, 246] width 286 height 46
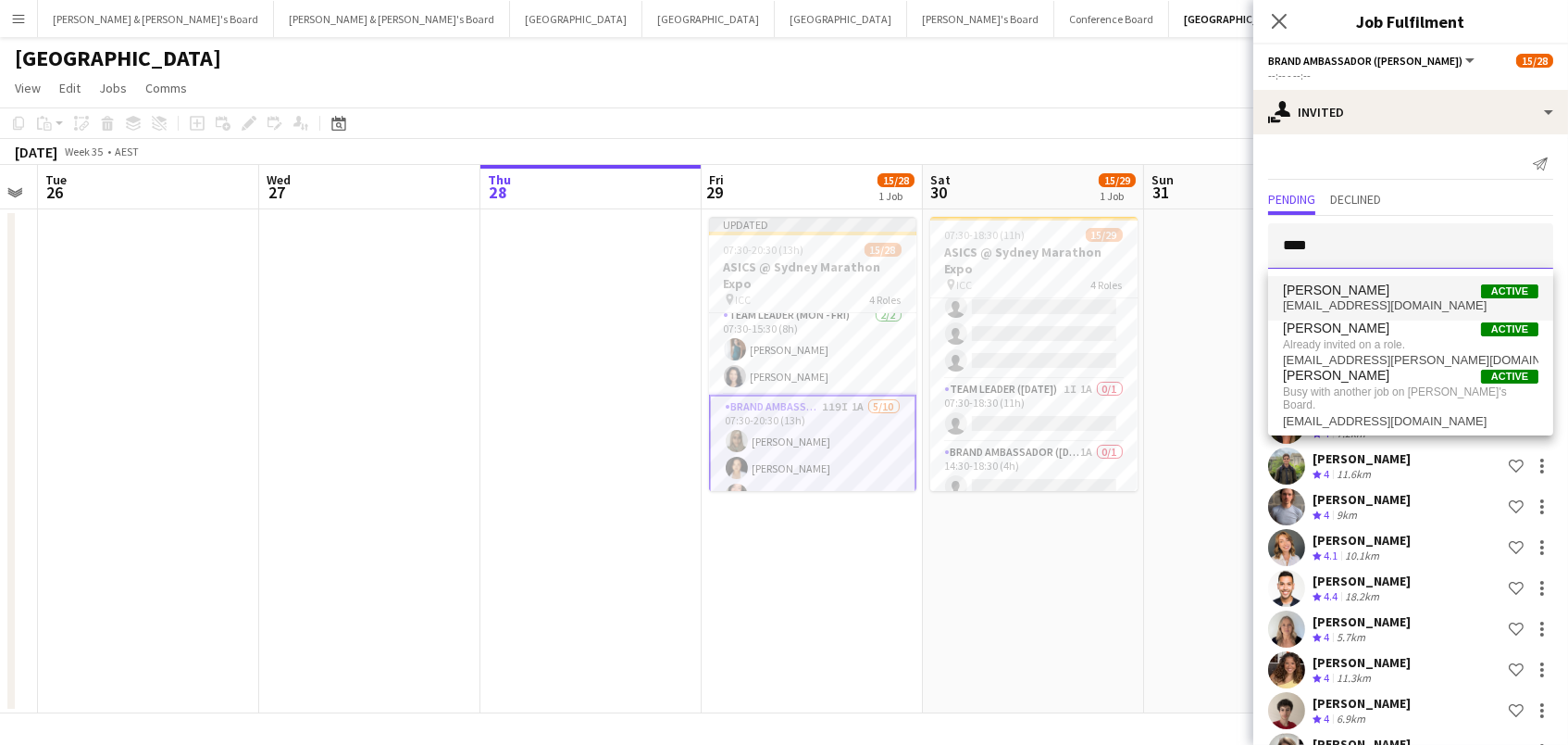
type input "****"
click at [1390, 295] on span "[PERSON_NAME]" at bounding box center [1336, 291] width 106 height 16
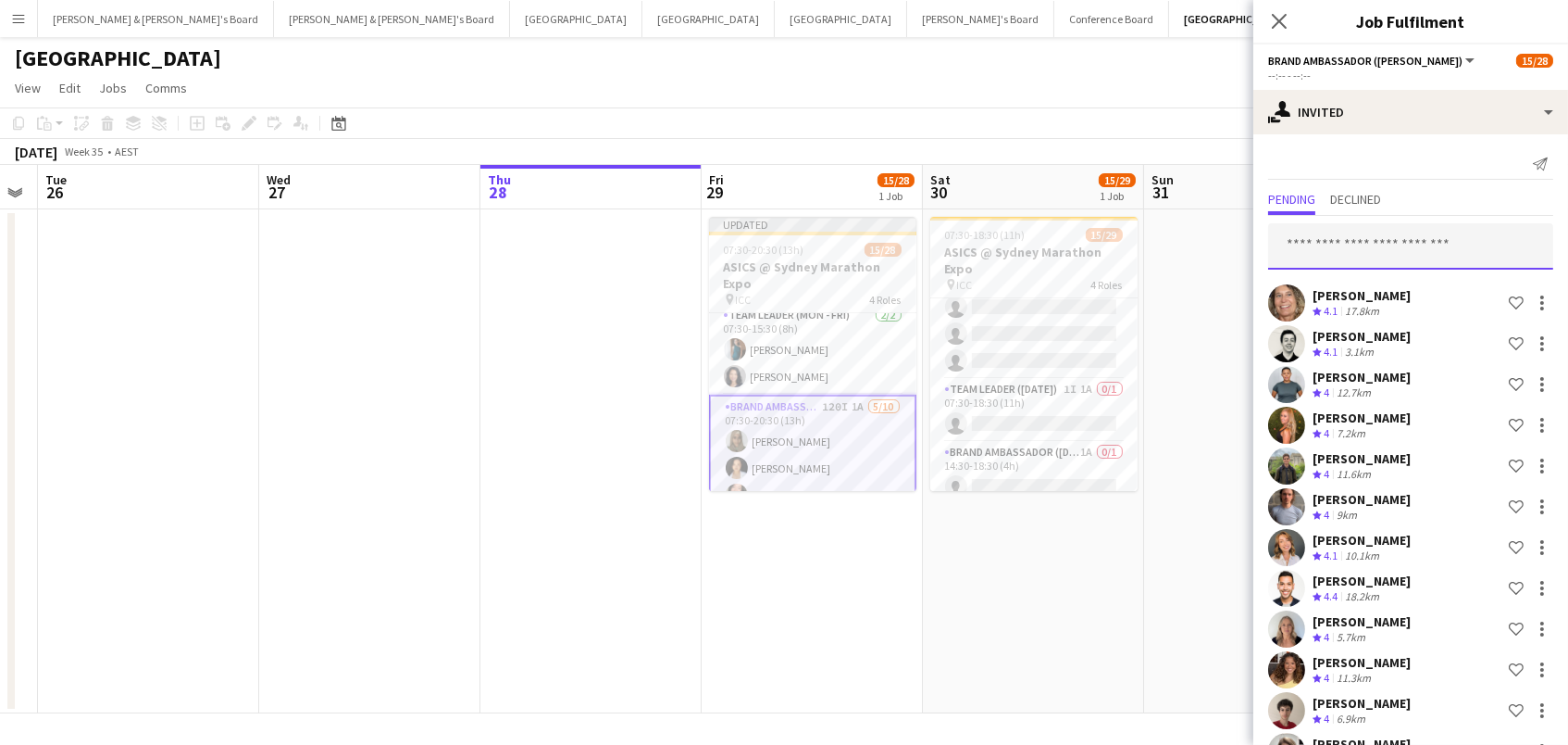
click at [1336, 246] on input "text" at bounding box center [1410, 246] width 286 height 46
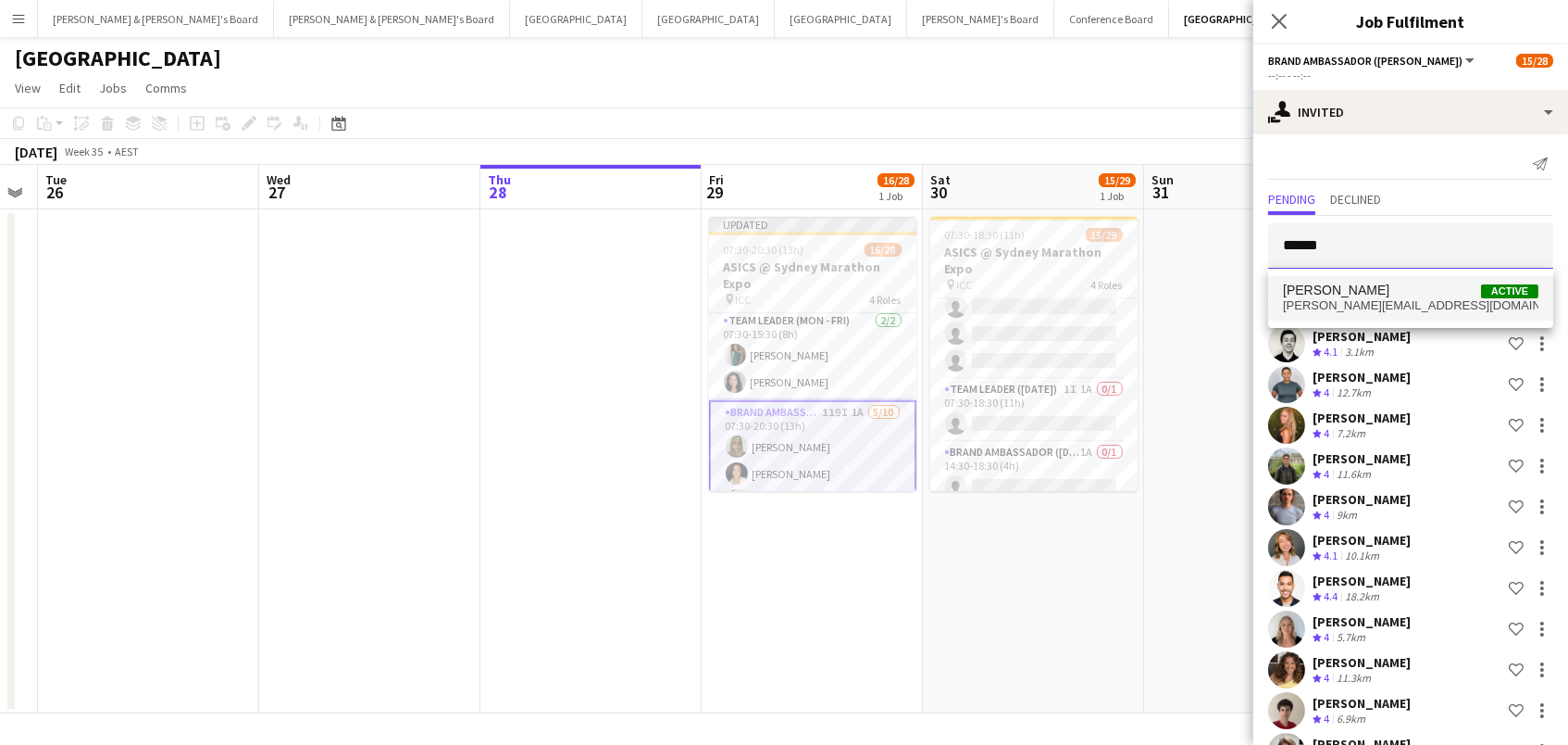
type input "******"
click at [1452, 294] on span "[PERSON_NAME] Active" at bounding box center [1411, 291] width 255 height 16
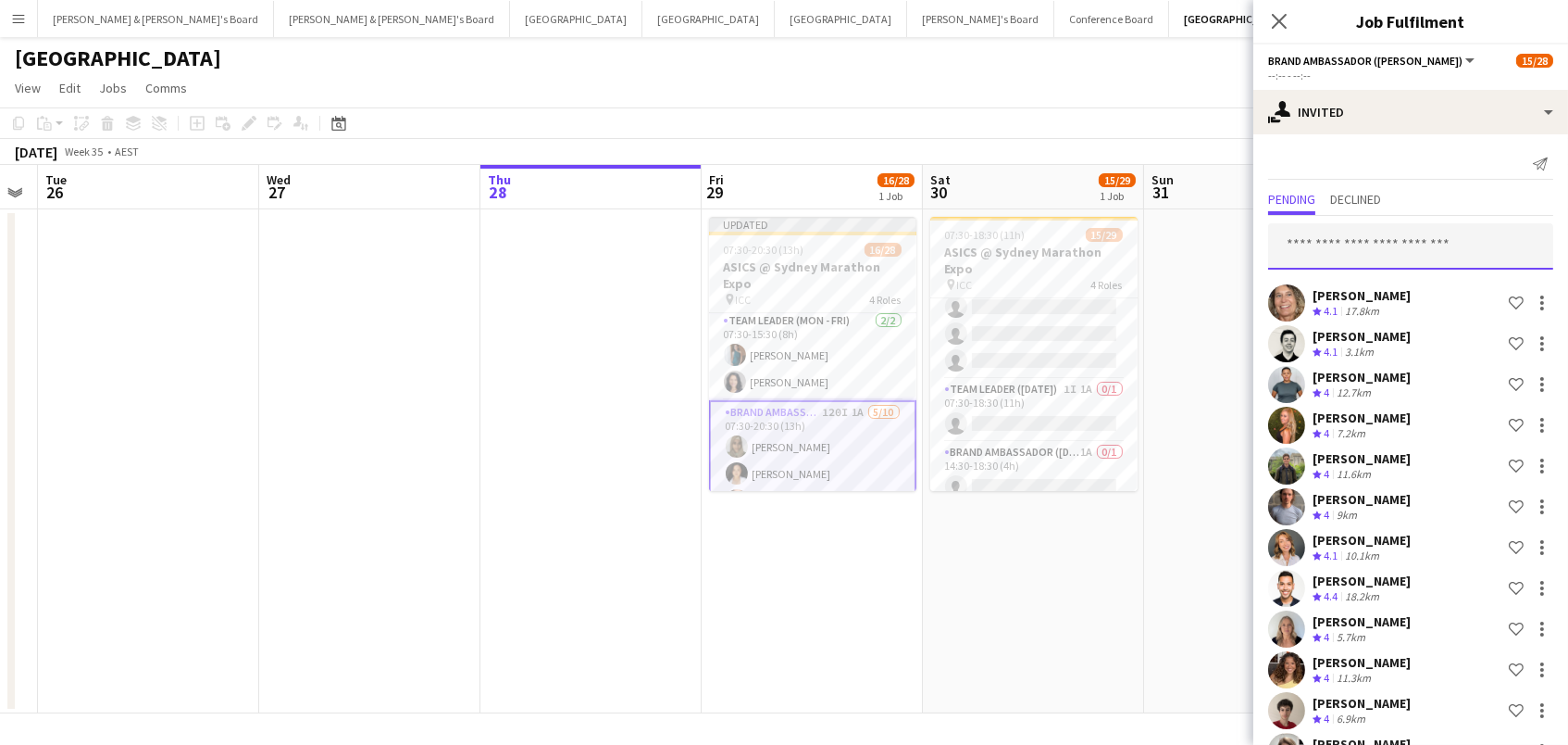
click at [1420, 236] on input "text" at bounding box center [1410, 246] width 286 height 46
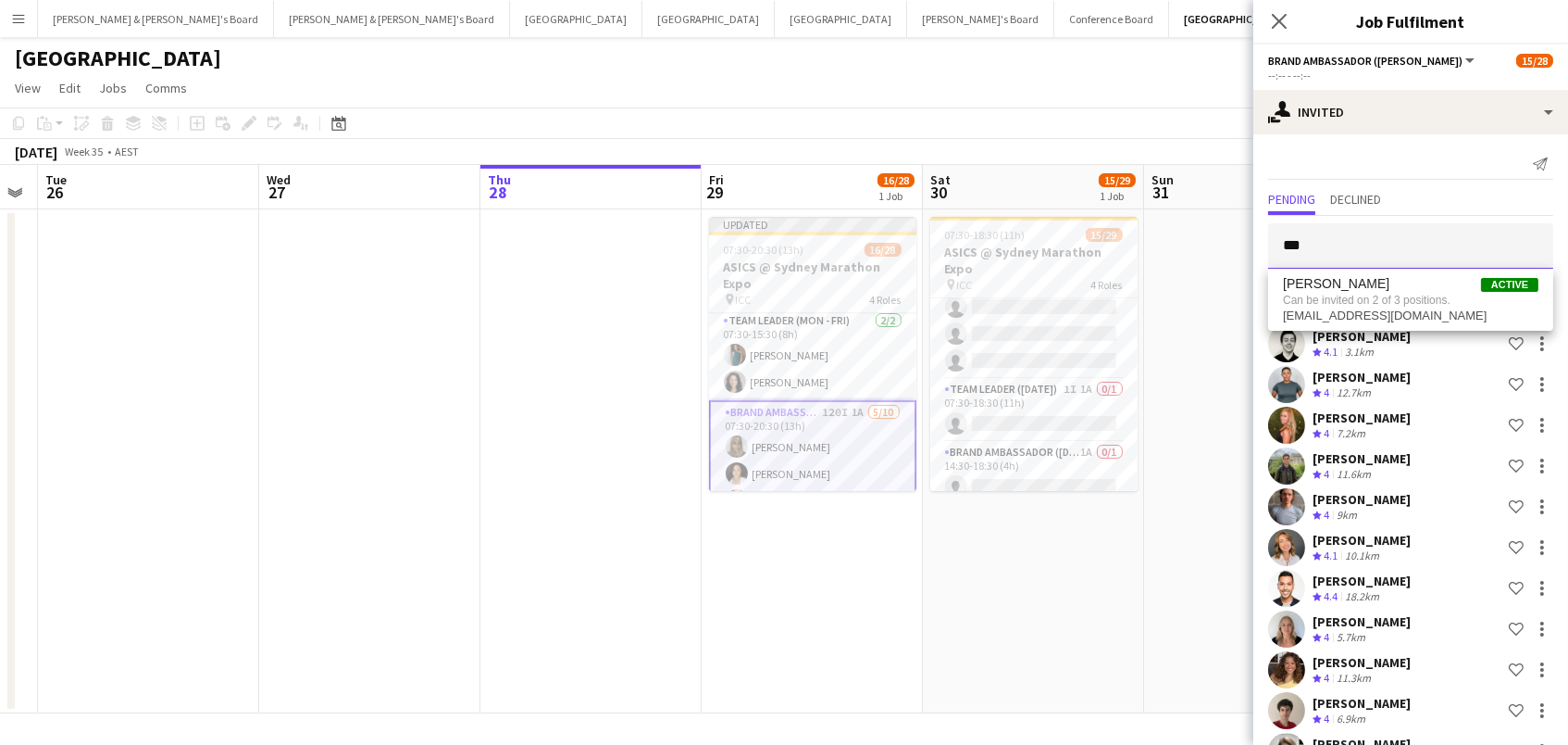
type input "***"
drag, startPoint x: 1418, startPoint y: 236, endPoint x: 1418, endPoint y: 305, distance: 69.0
click at [1418, 305] on span "Can be invited on 2 of 3 positions." at bounding box center [1411, 299] width 255 height 17
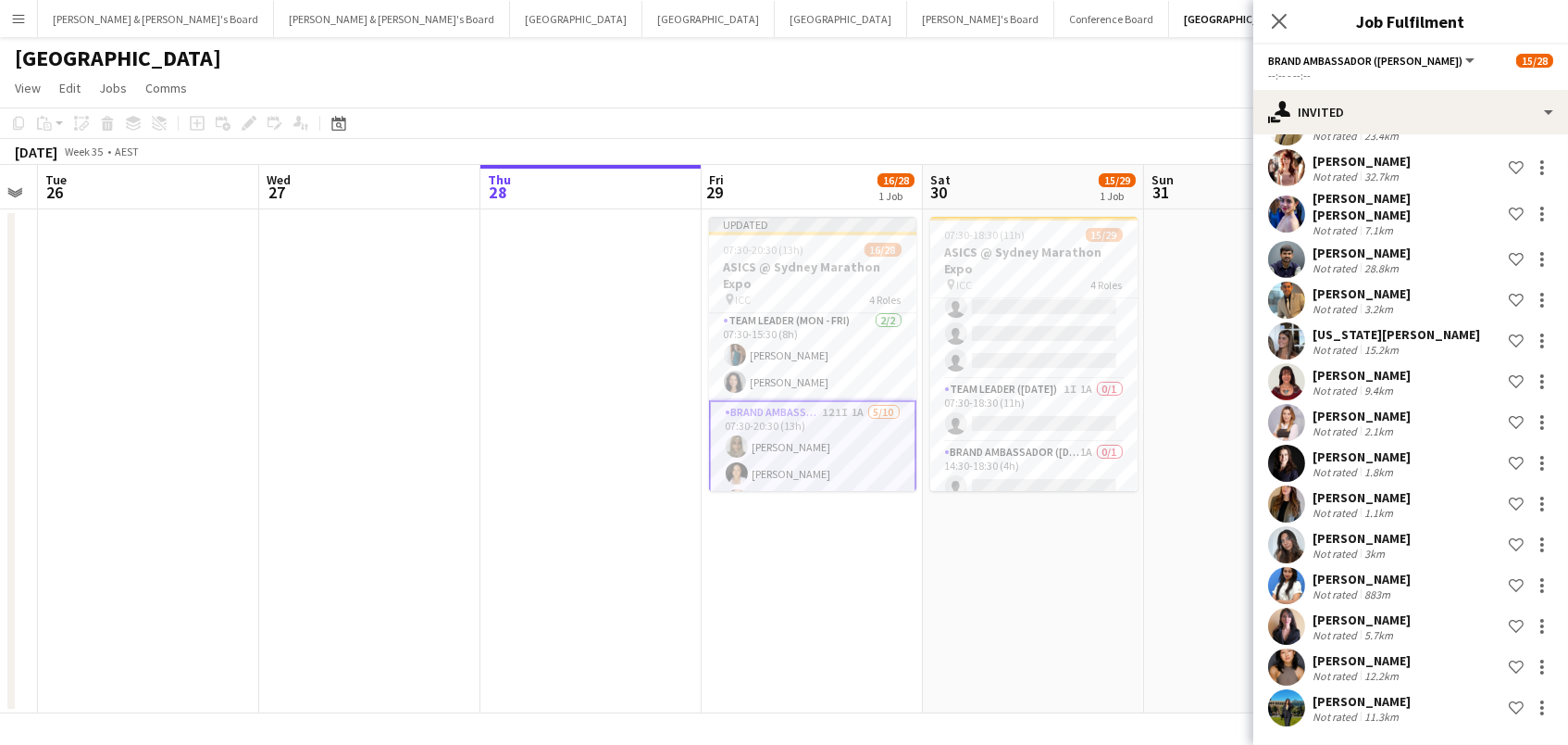
scroll to position [4157, 0]
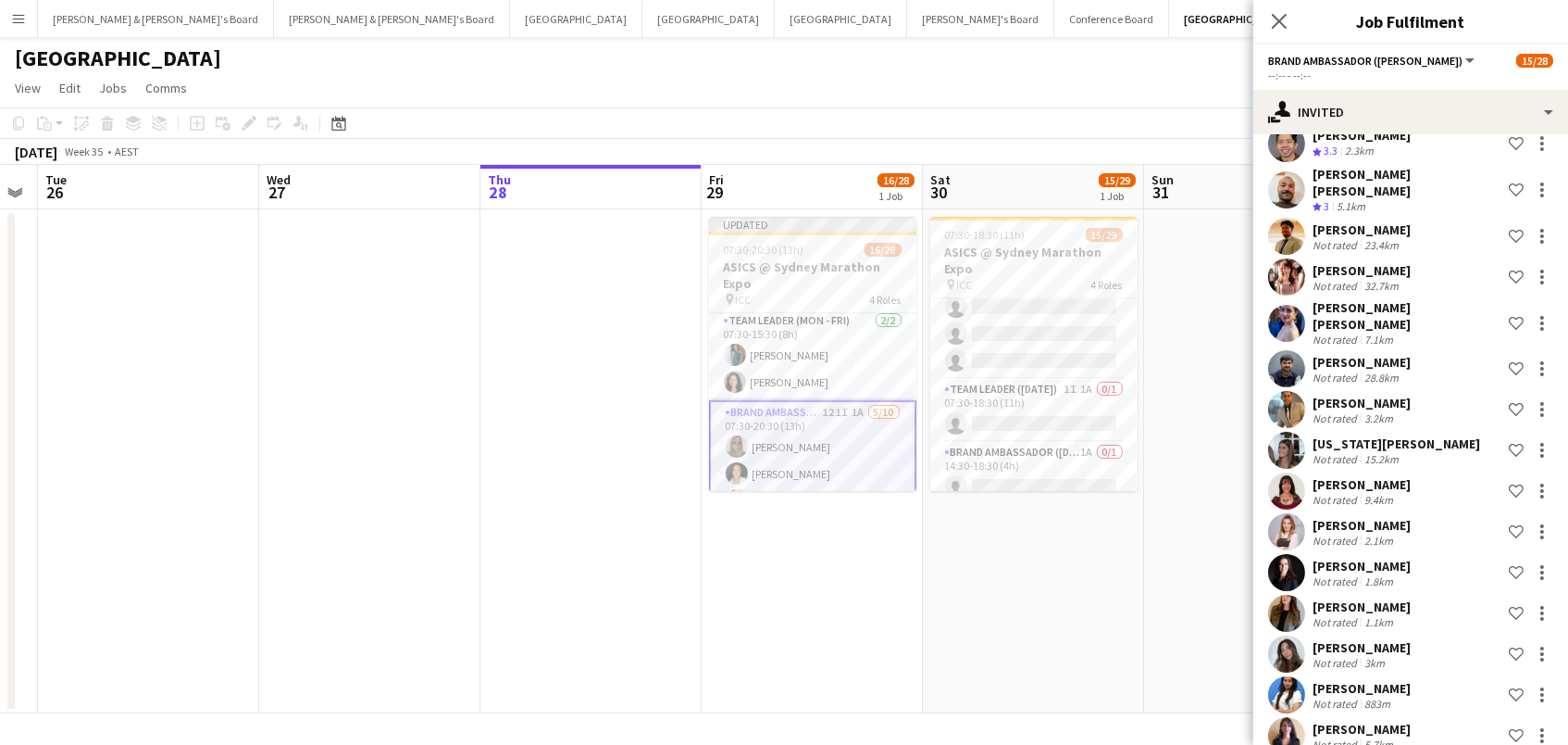
click at [1035, 113] on app-toolbar "Copy Paste Paste Command V Paste with crew Command Shift V Paste linked Job [GE…" at bounding box center [784, 123] width 1568 height 31
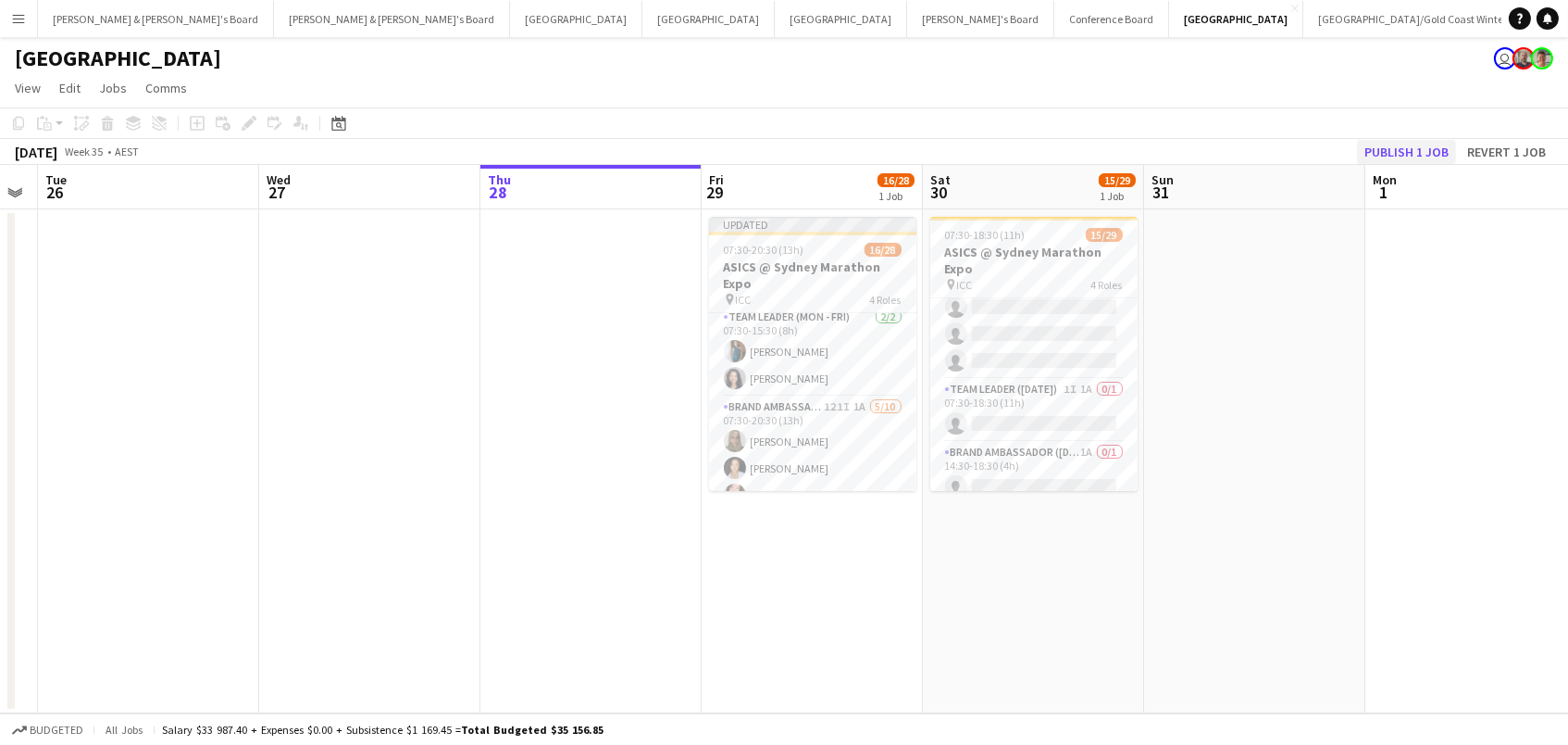
click at [1404, 149] on button "Publish 1 job" at bounding box center [1407, 151] width 99 height 24
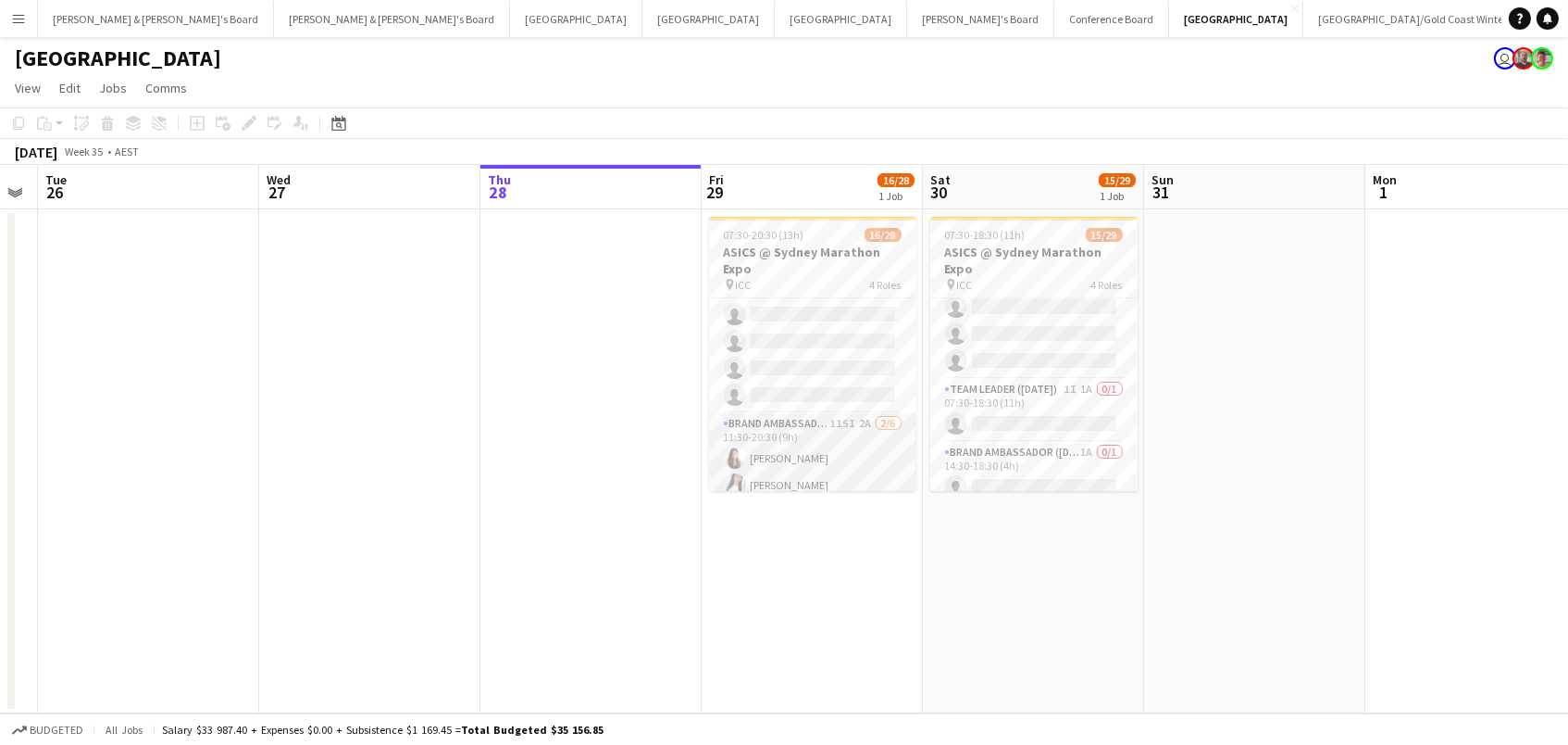
click at [793, 424] on app-card-role "Brand Ambassador (Mon - Fri) 115I 2A [DATE] 11:30-20:30 (9h) [PERSON_NAME] [PER…" at bounding box center [813, 512] width 208 height 197
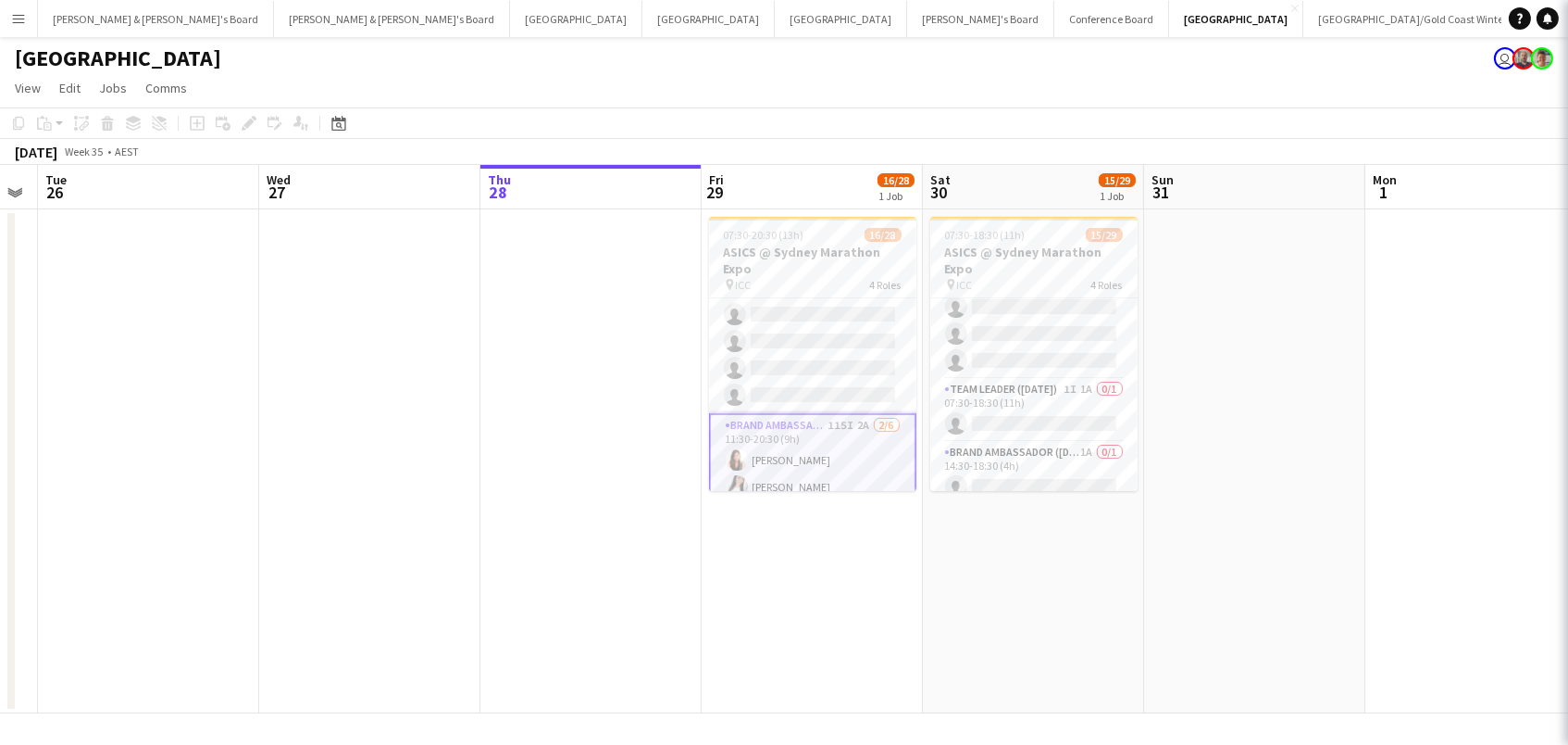
scroll to position [602, 0]
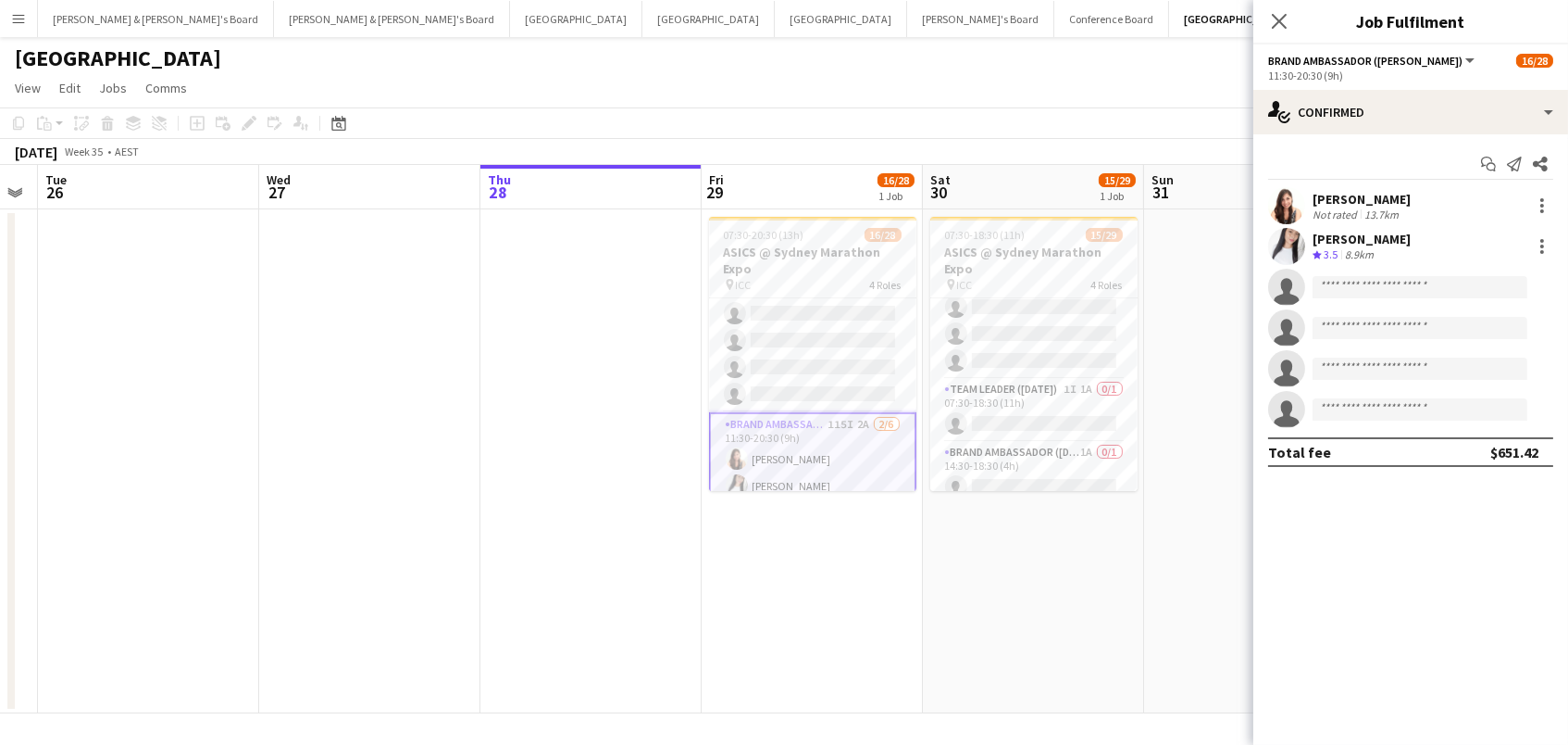
click at [1349, 297] on app-invite-slot "single-neutral-actions" at bounding box center [1410, 287] width 315 height 37
click at [1350, 289] on input at bounding box center [1420, 287] width 214 height 22
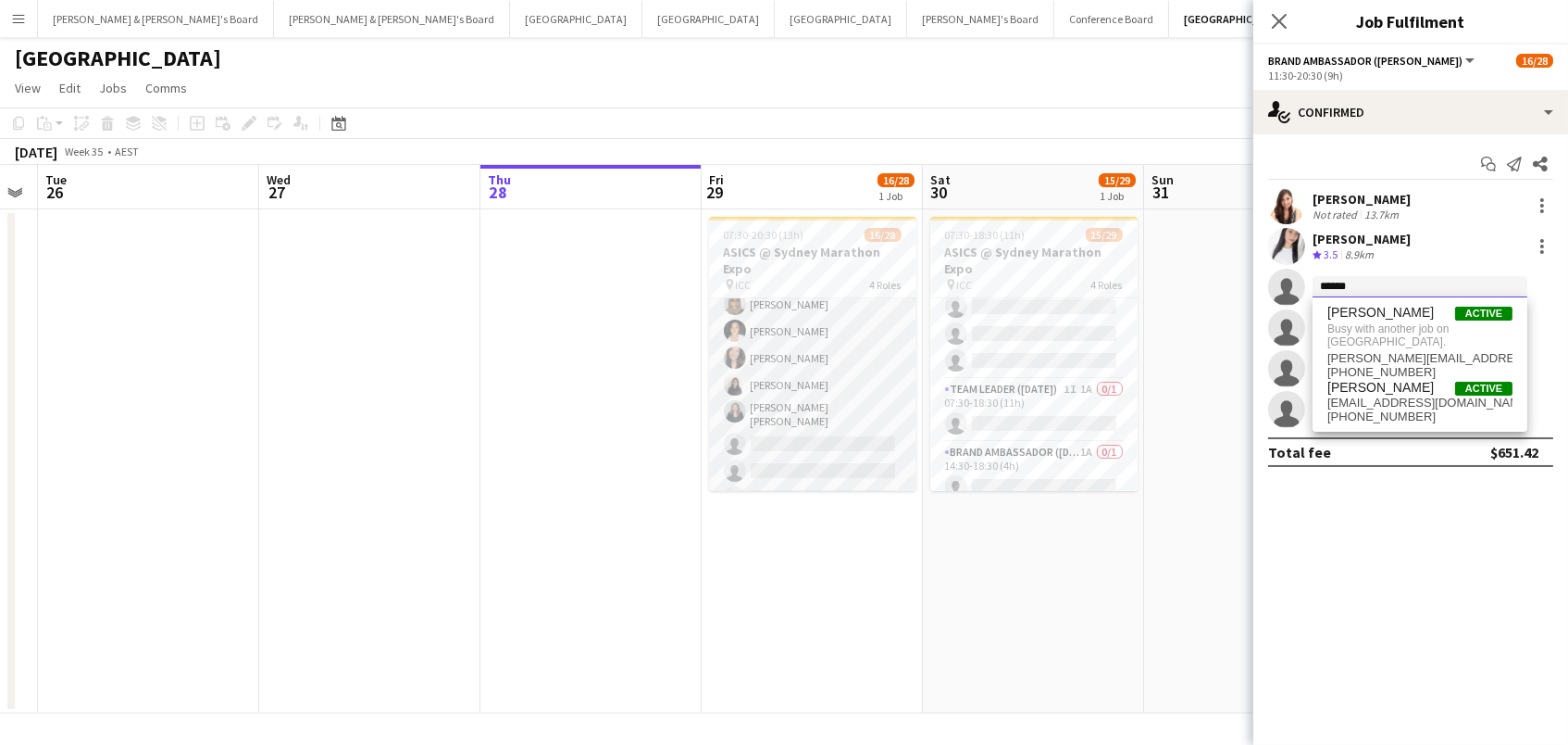
scroll to position [443, 0]
type input "******"
click at [836, 366] on app-card-role "Brand Ambassador (Mon - Fri) 121I 1A [DATE] 07:30-20:30 (13h) [PERSON_NAME] [PE…" at bounding box center [813, 416] width 208 height 310
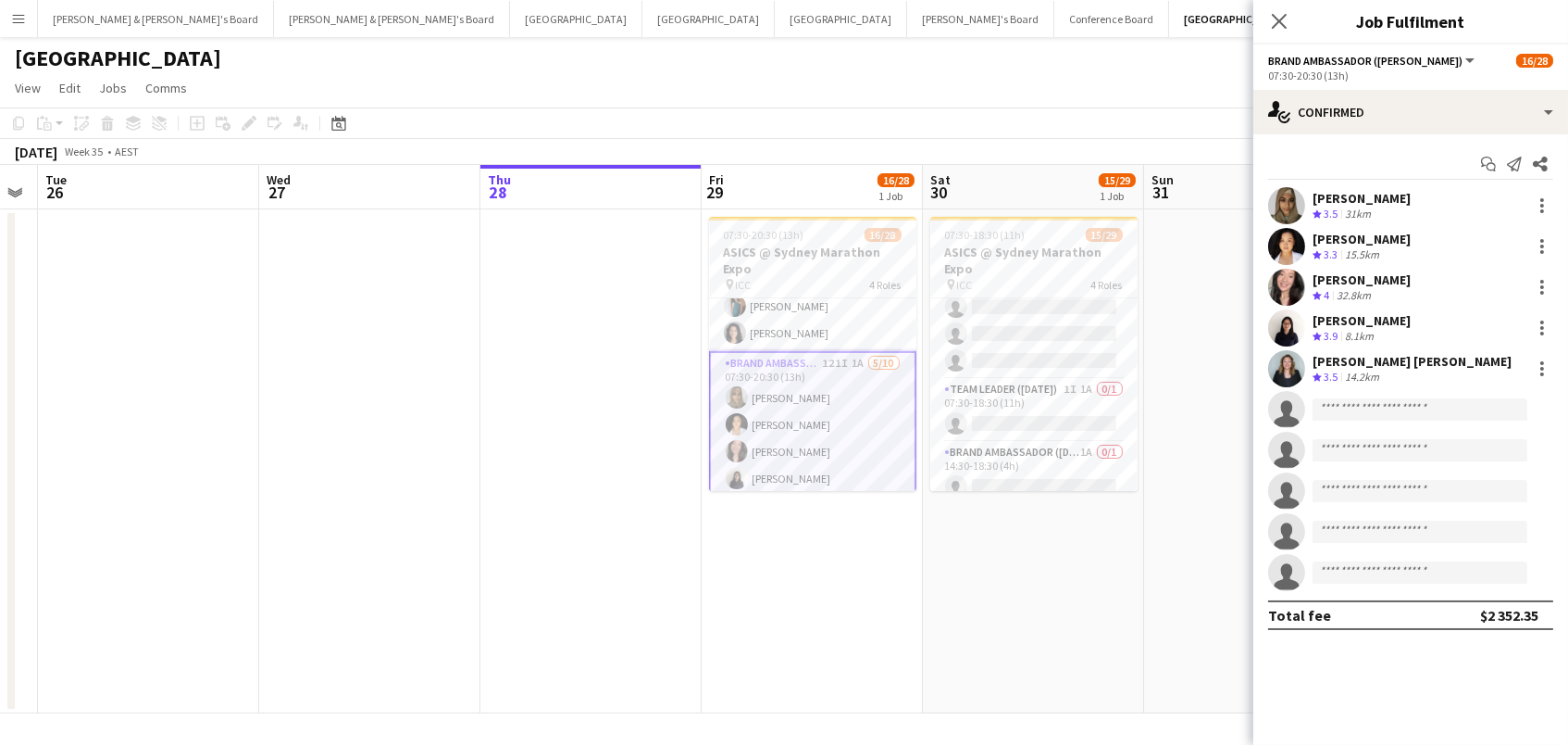
scroll to position [336, 0]
click at [1546, 280] on div at bounding box center [1542, 287] width 22 height 22
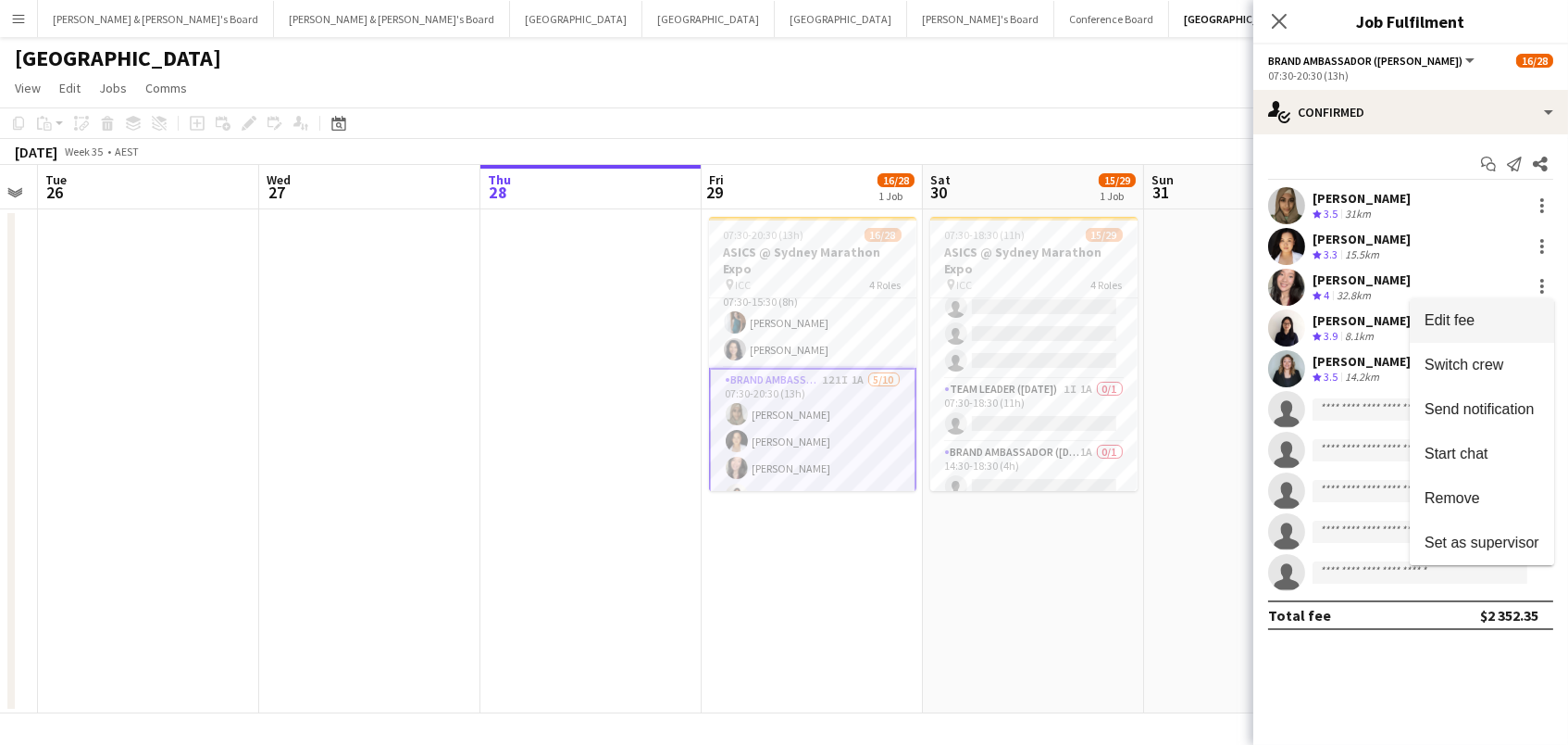
scroll to position [0, 0]
click at [1503, 361] on span "Switch crew" at bounding box center [1464, 365] width 79 height 16
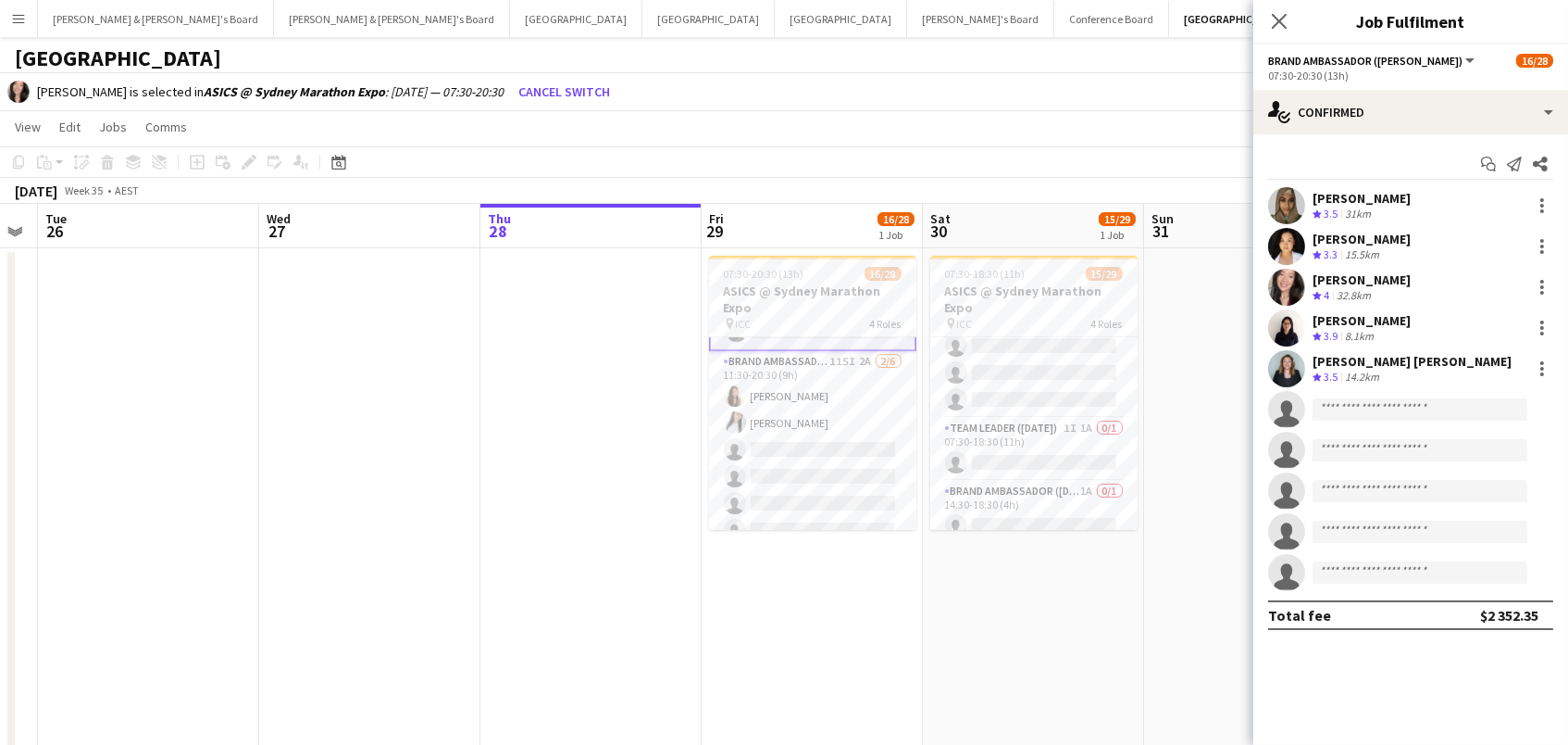
click at [841, 442] on app-card-role "Brand Ambassador (Mon - Fri) 115I 2A [DATE] 11:30-20:30 (9h) [PERSON_NAME] [PER…" at bounding box center [813, 450] width 208 height 197
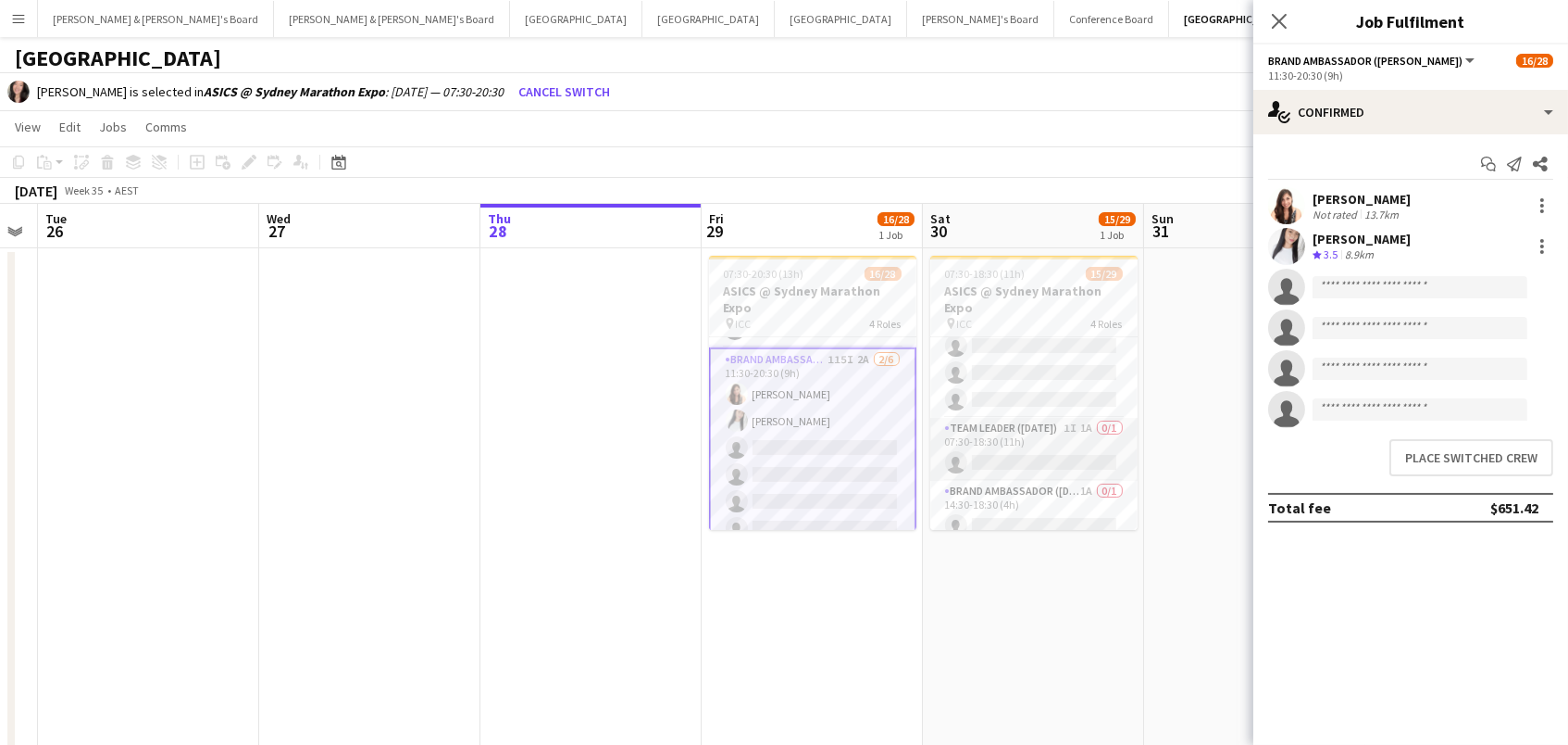
scroll to position [705, 0]
click at [1445, 452] on button "Place switched crew" at bounding box center [1472, 457] width 164 height 37
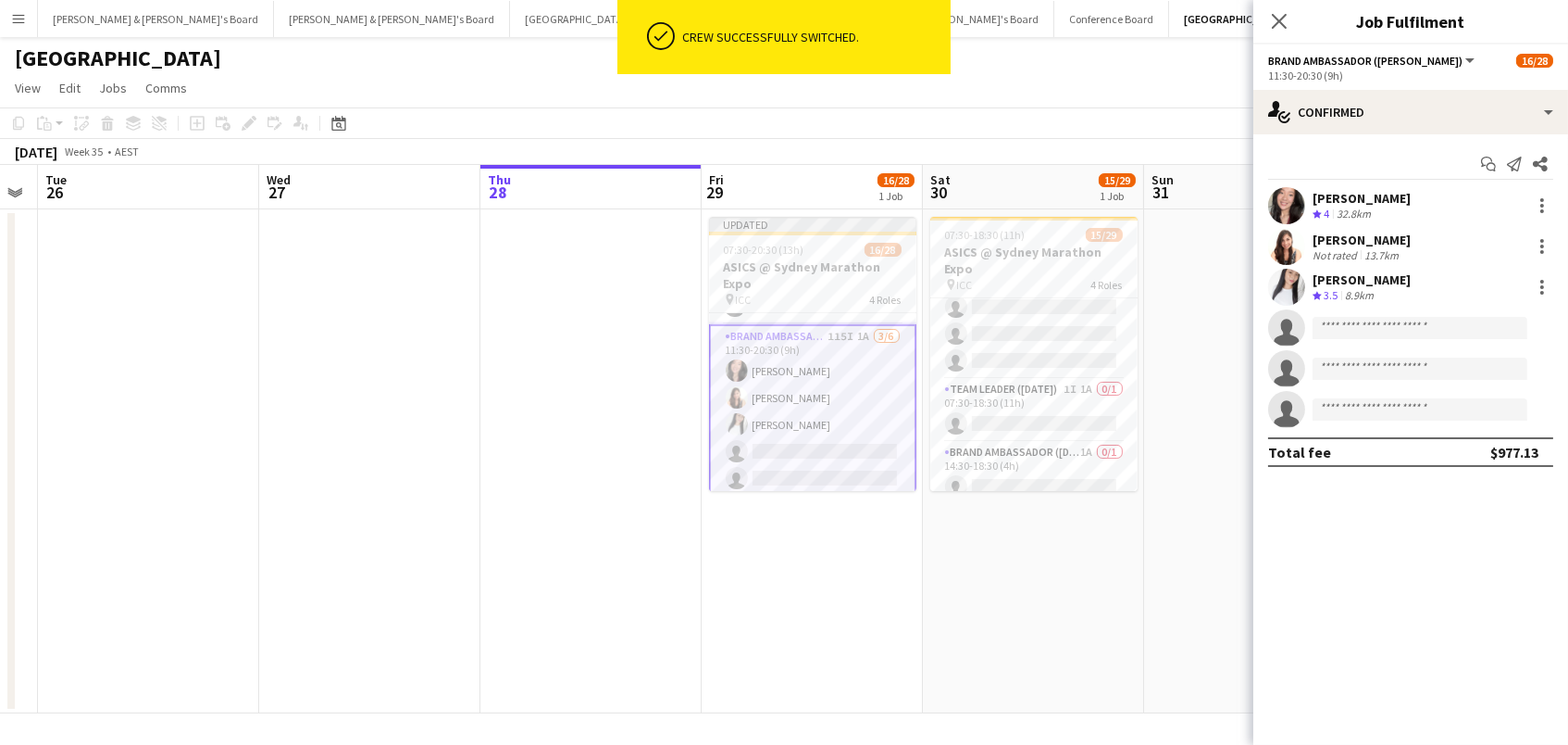
click at [1026, 110] on app-toolbar "Copy Paste Paste Command V Paste with crew Command Shift V Paste linked Job [GE…" at bounding box center [784, 123] width 1568 height 31
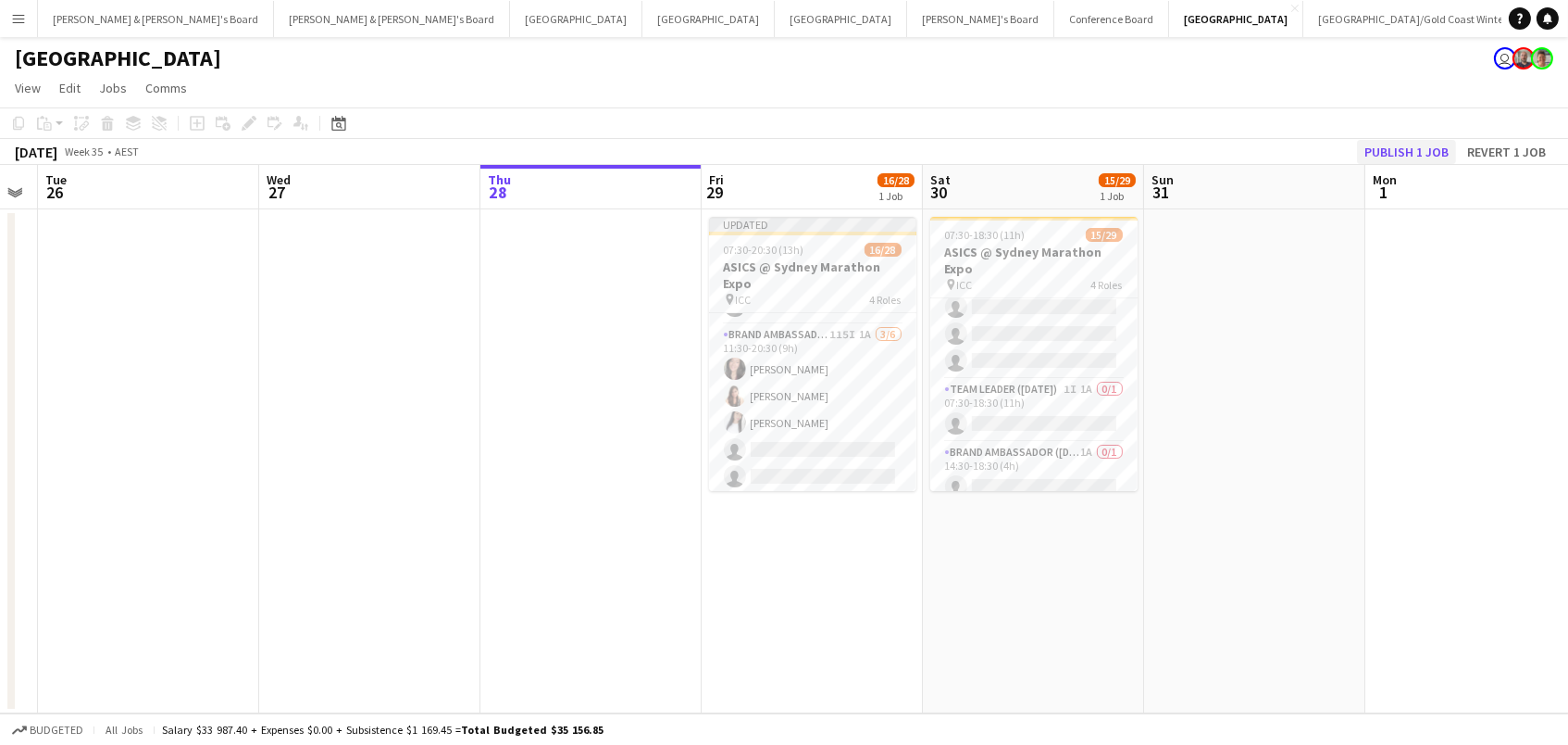
click at [1385, 150] on button "Publish 1 job" at bounding box center [1407, 151] width 99 height 24
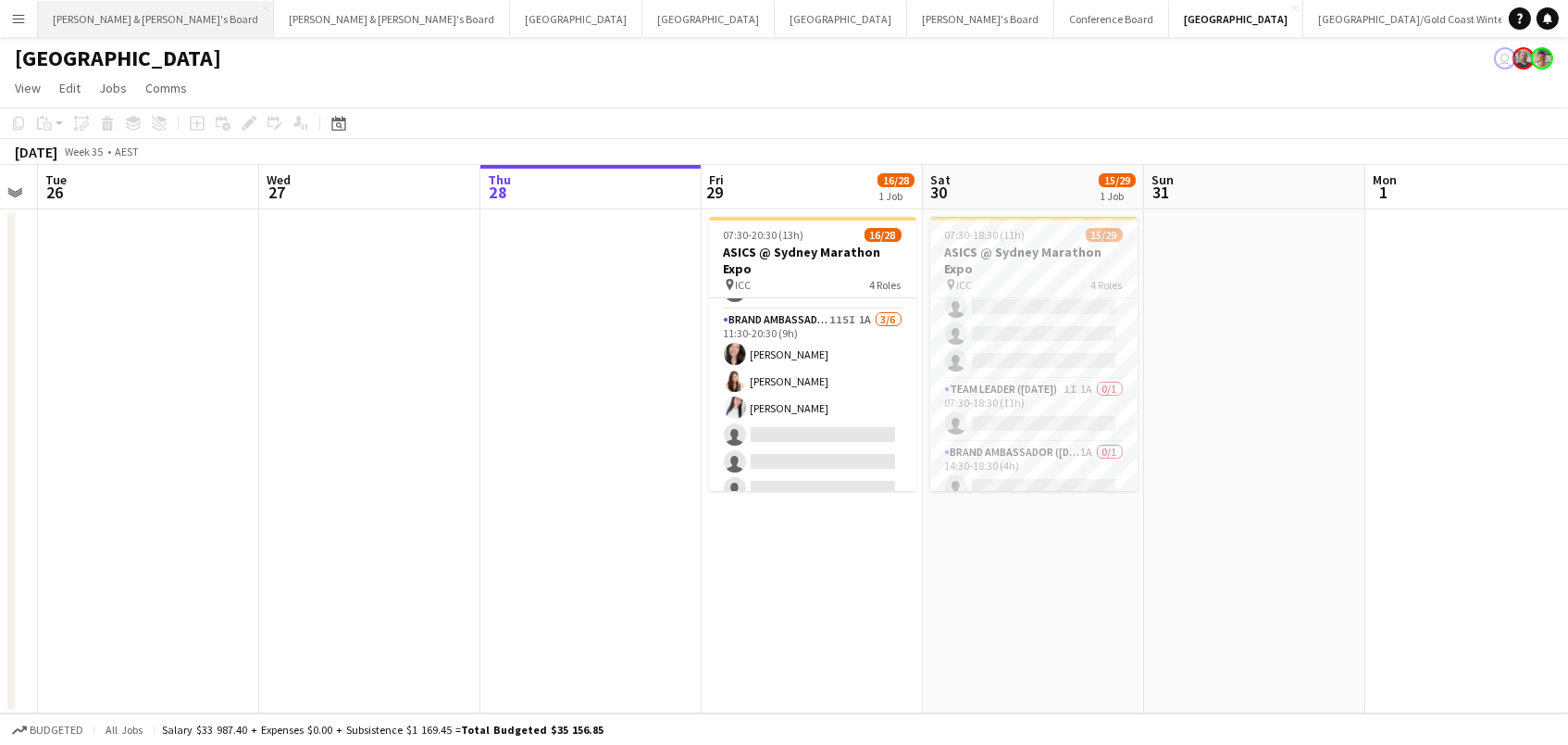
scroll to position [701, 0]
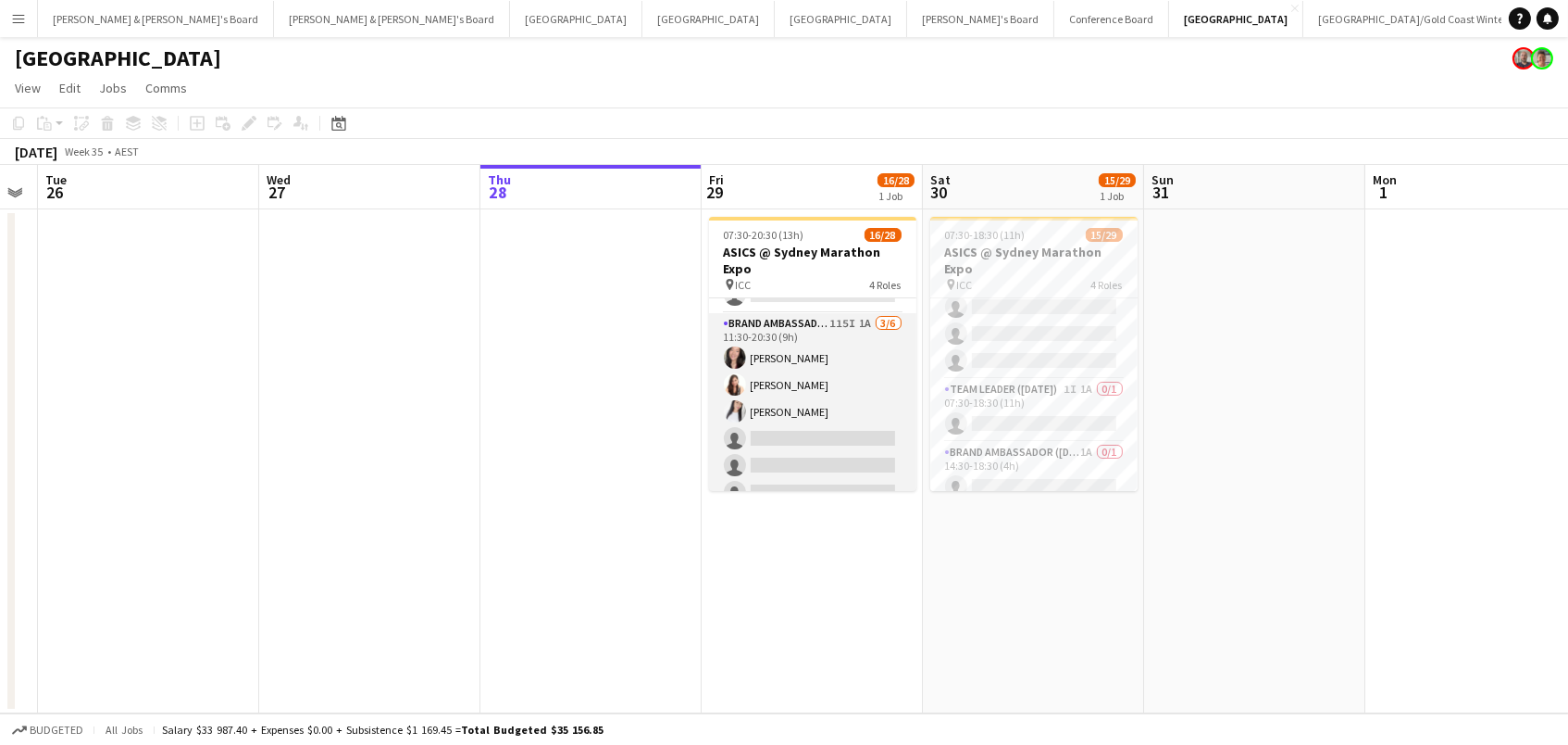
click at [782, 418] on app-card-role "Brand Ambassador (Mon - Fri) 115I 1A [DATE] 11:30-20:30 (9h) [PERSON_NAME] [PER…" at bounding box center [813, 412] width 208 height 197
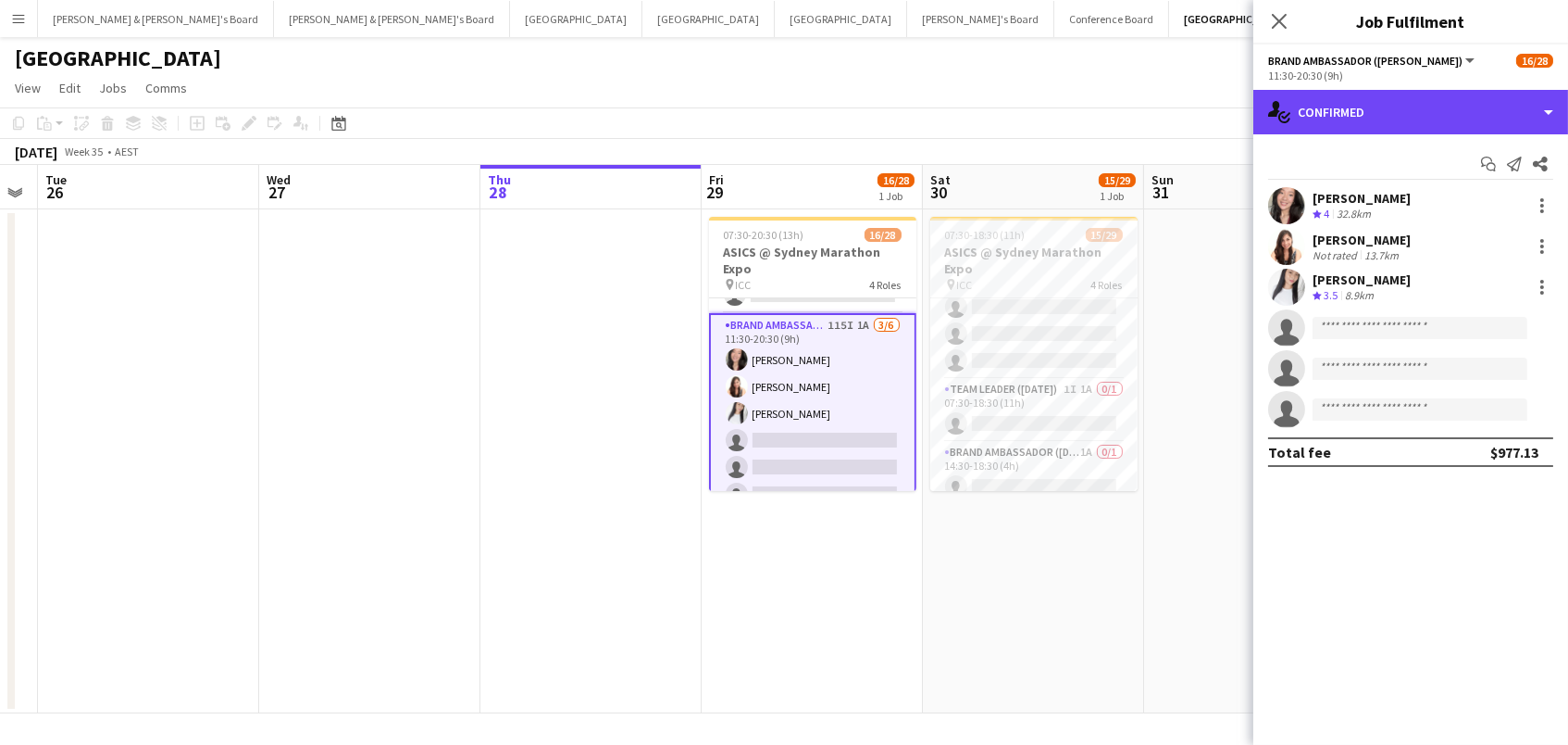
drag, startPoint x: 1465, startPoint y: 102, endPoint x: 1470, endPoint y: 235, distance: 133.1
click at [1465, 102] on div "single-neutral-actions-check-2 Confirmed" at bounding box center [1410, 112] width 315 height 45
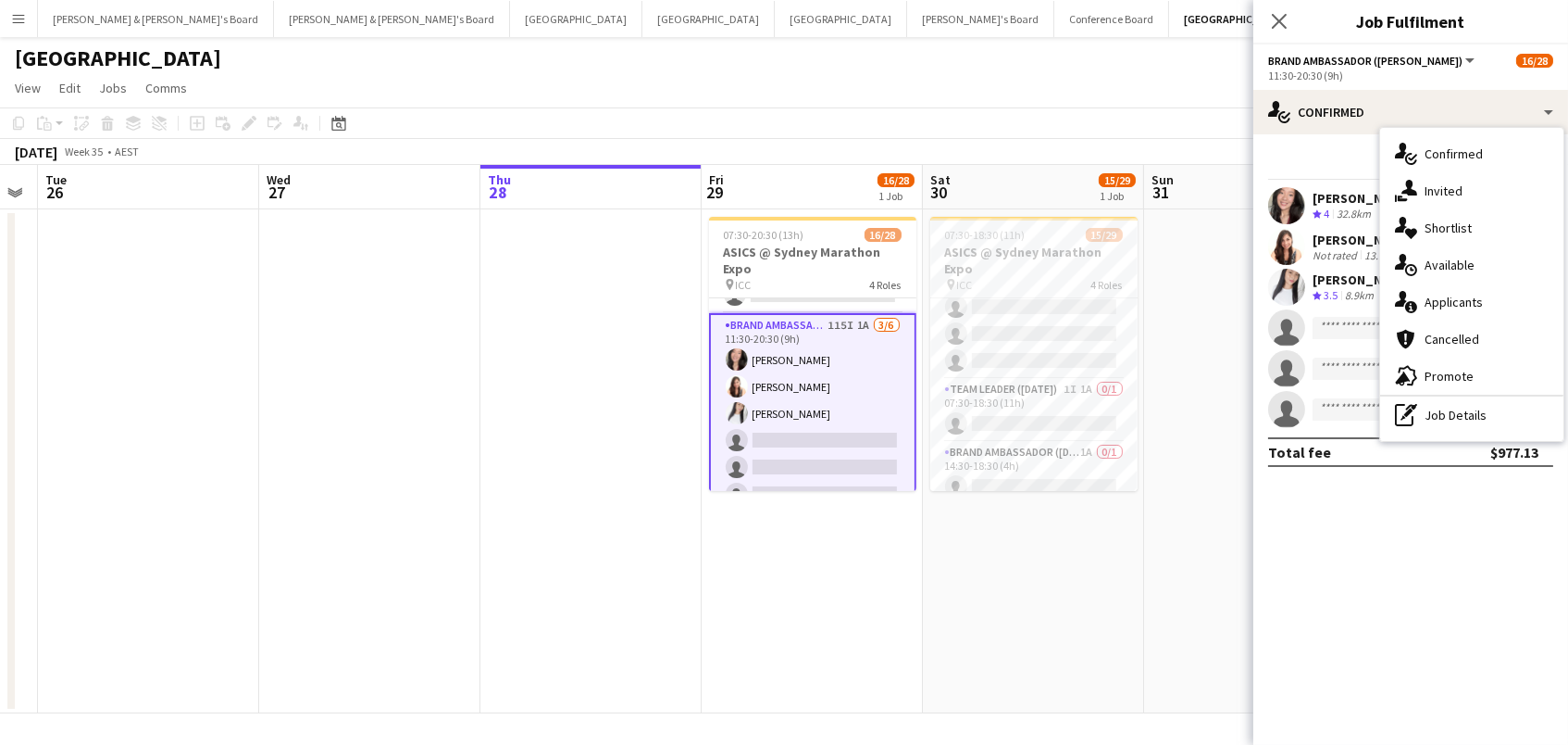
click at [1466, 301] on div "single-neutral-actions-information Applicants" at bounding box center [1472, 302] width 183 height 37
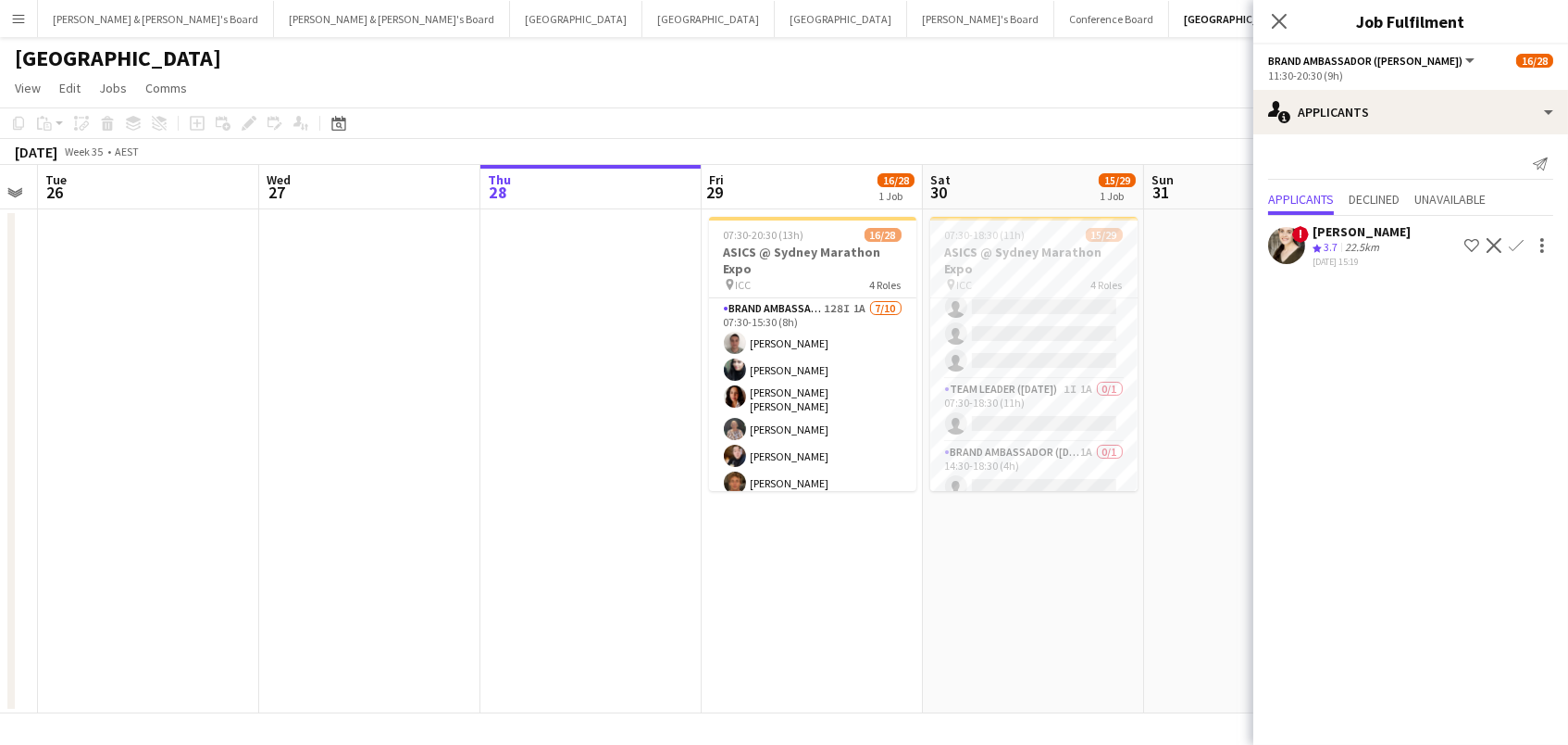
scroll to position [0, 0]
click at [792, 375] on app-card-role "Brand Ambassador (Mon - Fri) 128I 1A [DATE] 07:30-15:30 (8h) [PERSON_NAME] [PER…" at bounding box center [813, 456] width 208 height 316
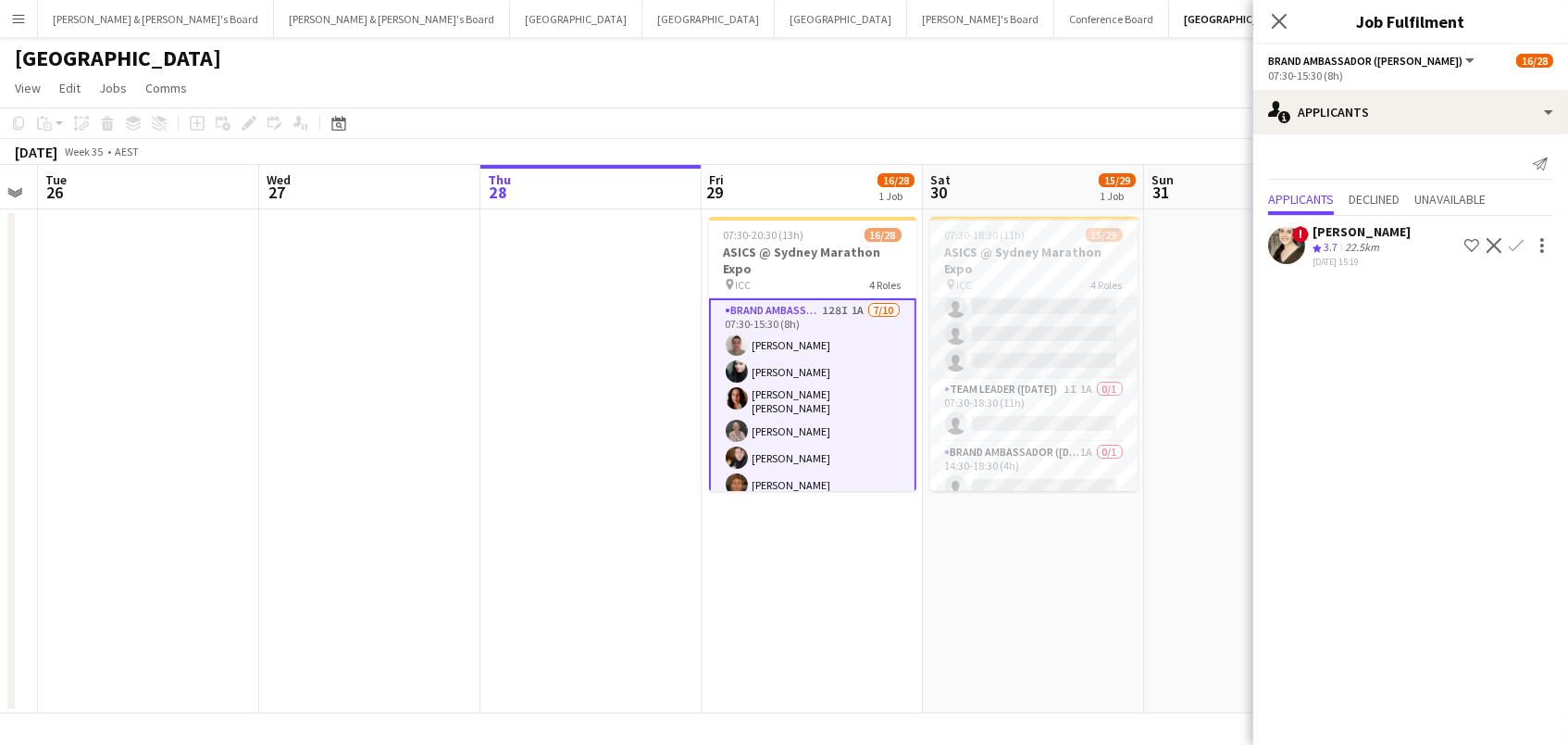
click at [1007, 338] on app-card-role "Brand Ambassador ([DATE]) 74I 1A 14/26 07:30-18:30 (11h) [PERSON_NAME] [PERSON_…" at bounding box center [1034, 9] width 208 height 740
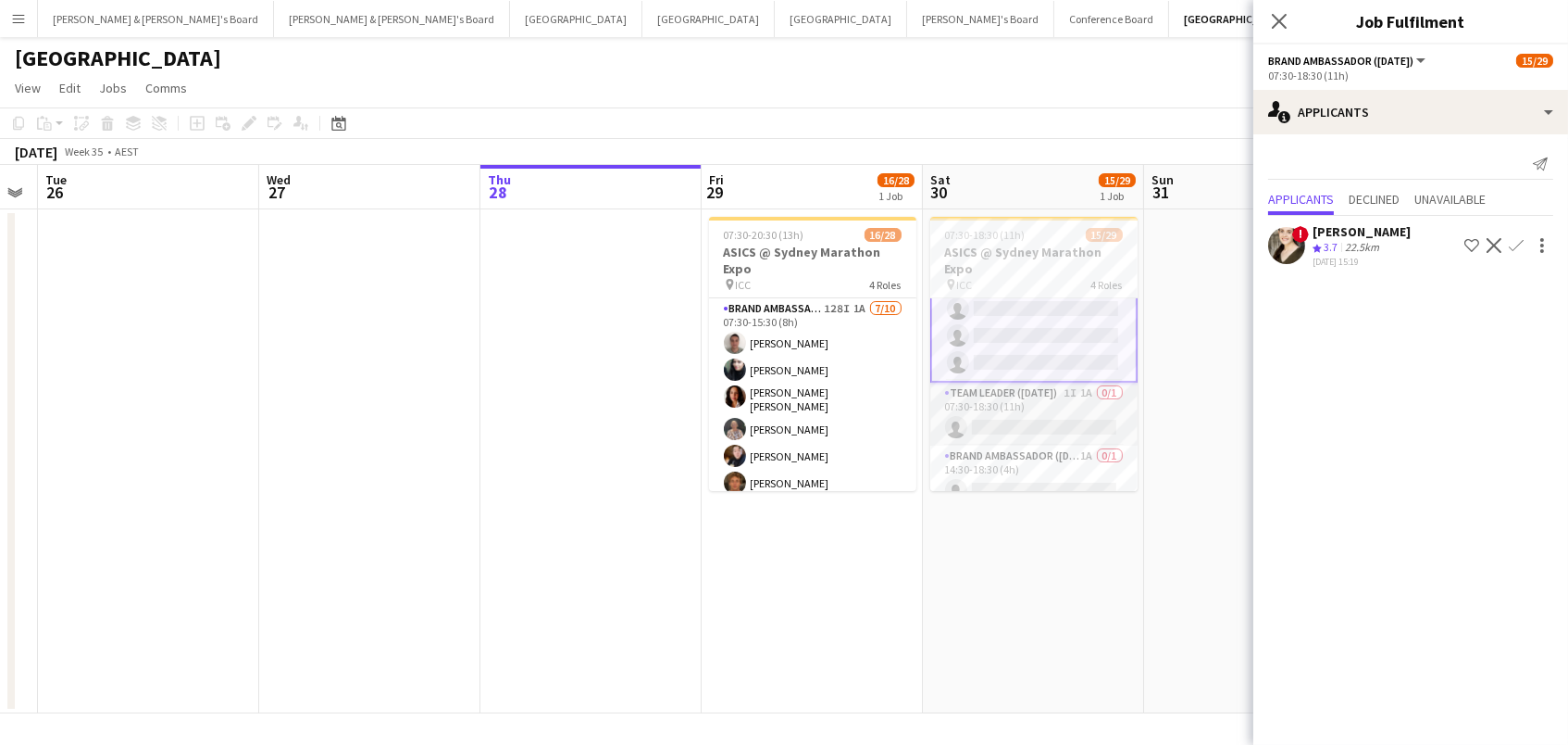
click at [1077, 416] on app-card-role "Team Leader ([DATE]) 1I 1A 0/1 07:30-18:30 (11h) single-neutral-actions" at bounding box center [1034, 413] width 208 height 63
click at [1082, 476] on app-card-role "Brand Ambassador ([DATE]) 1A 0/1 14:30-18:30 (4h) single-neutral-actions" at bounding box center [1034, 477] width 208 height 63
click at [1068, 420] on app-card-role "Brand Ambassador ([DATE]) 74I 1A 14/26 07:30-18:30 (11h) [PERSON_NAME] [PERSON_…" at bounding box center [1034, 730] width 208 height 740
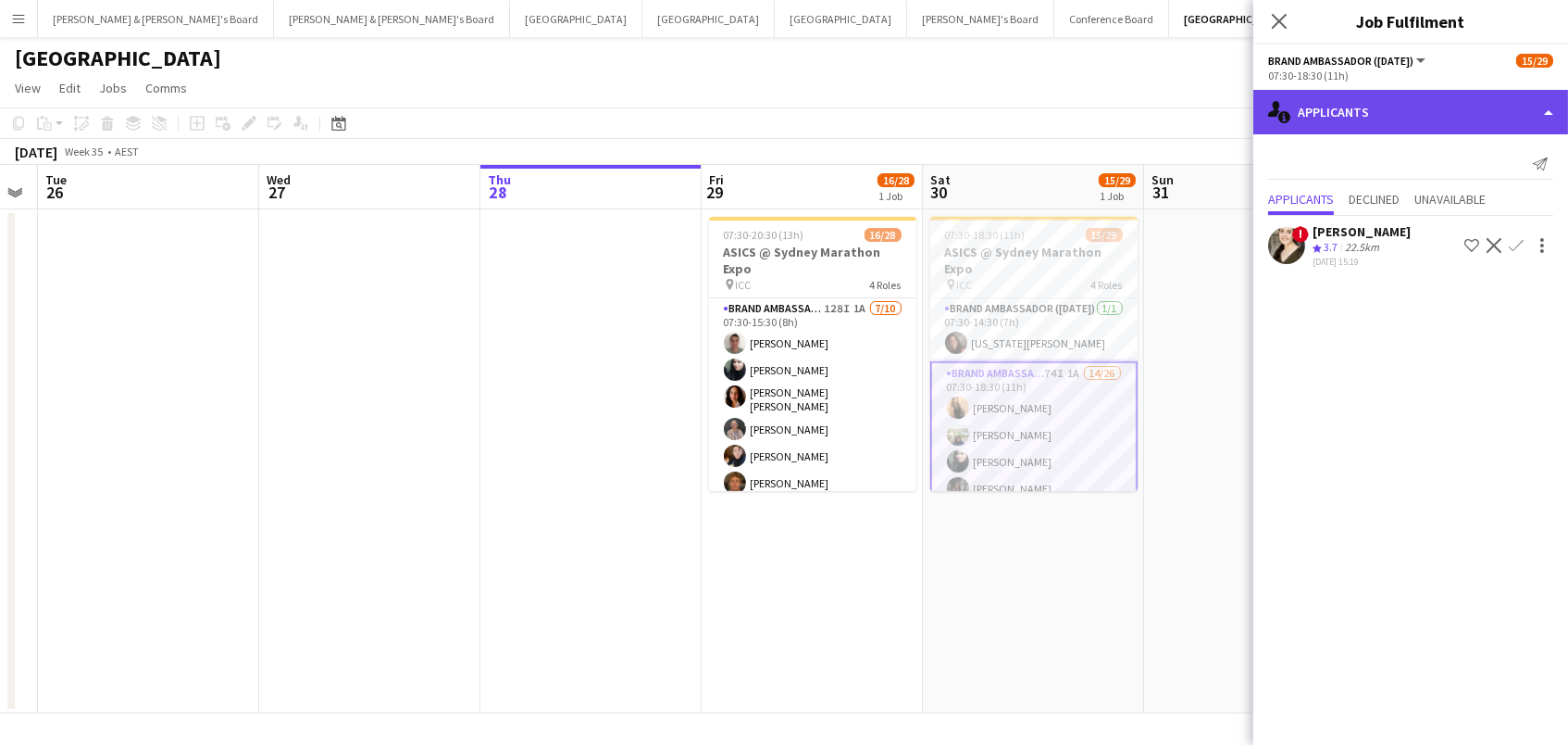
click at [1378, 106] on div "single-neutral-actions-information Applicants" at bounding box center [1410, 112] width 315 height 45
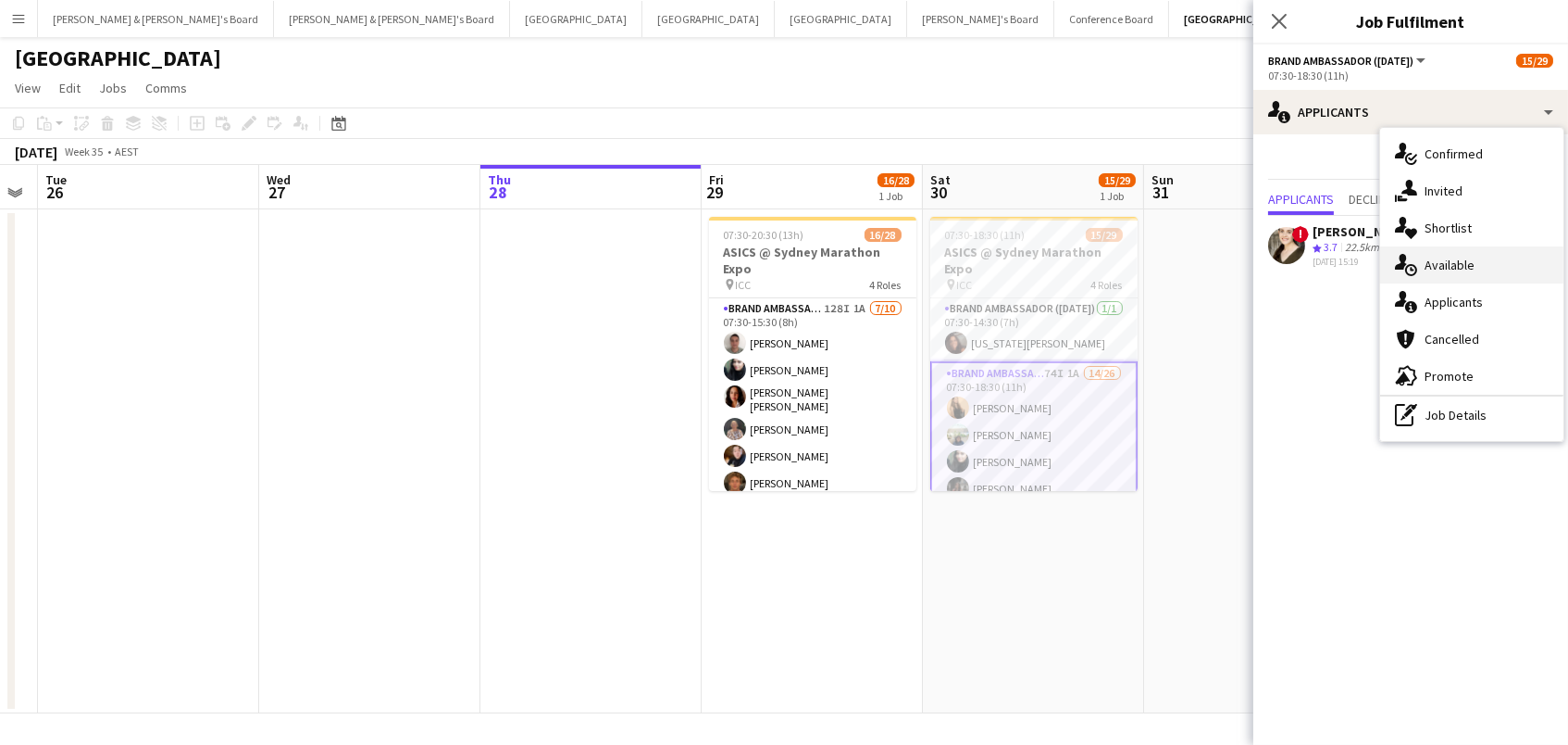
click at [1470, 274] on div "single-neutral-actions-upload Available" at bounding box center [1472, 265] width 183 height 37
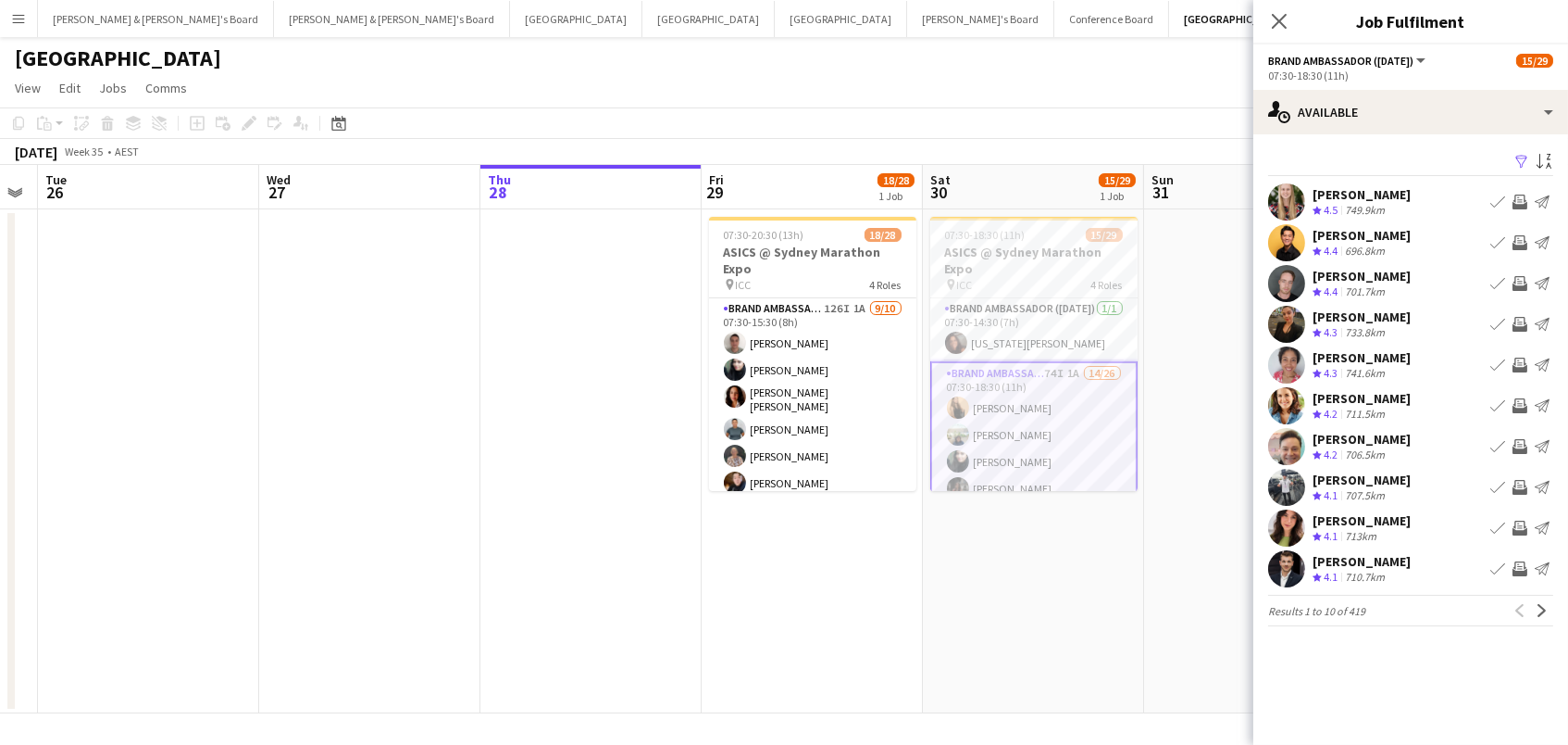
click at [1517, 156] on app-icon "Filter" at bounding box center [1521, 163] width 15 height 18
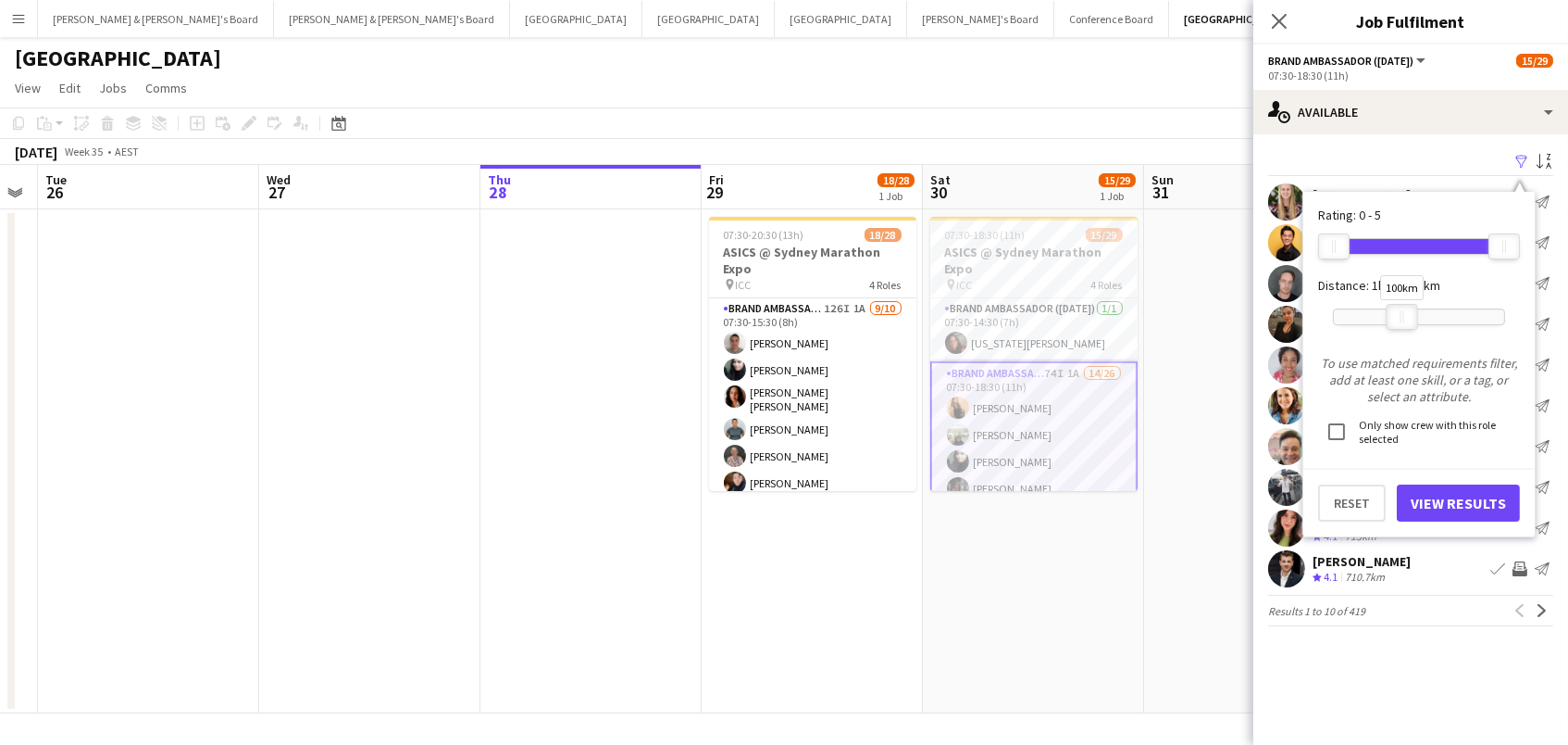
drag, startPoint x: 1497, startPoint y: 314, endPoint x: 1397, endPoint y: 325, distance: 100.6
click at [1397, 325] on div "100km" at bounding box center [1402, 317] width 31 height 26
click at [1457, 508] on button "View Results" at bounding box center [1459, 503] width 123 height 37
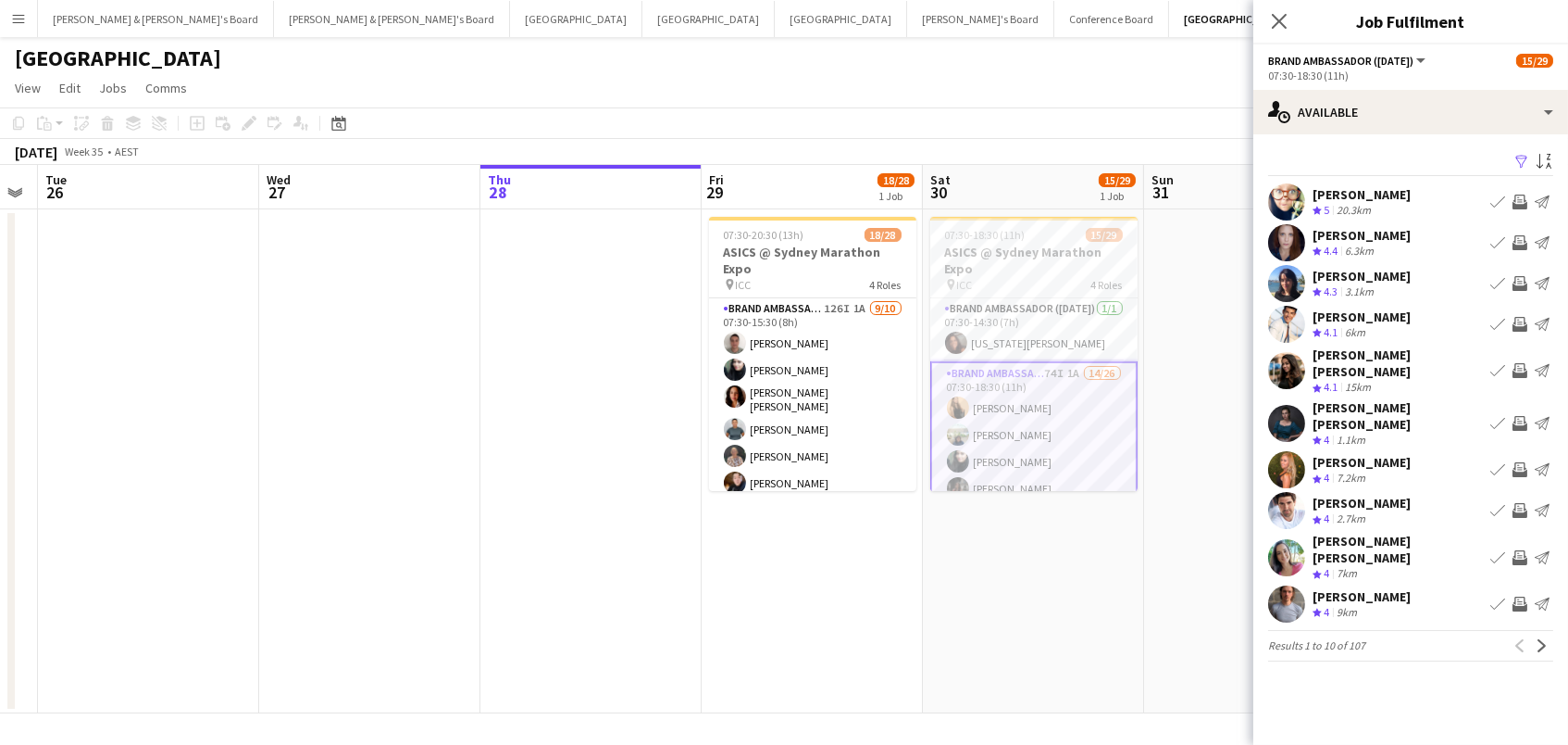
click at [1522, 242] on app-icon "Invite crew" at bounding box center [1519, 242] width 15 height 15
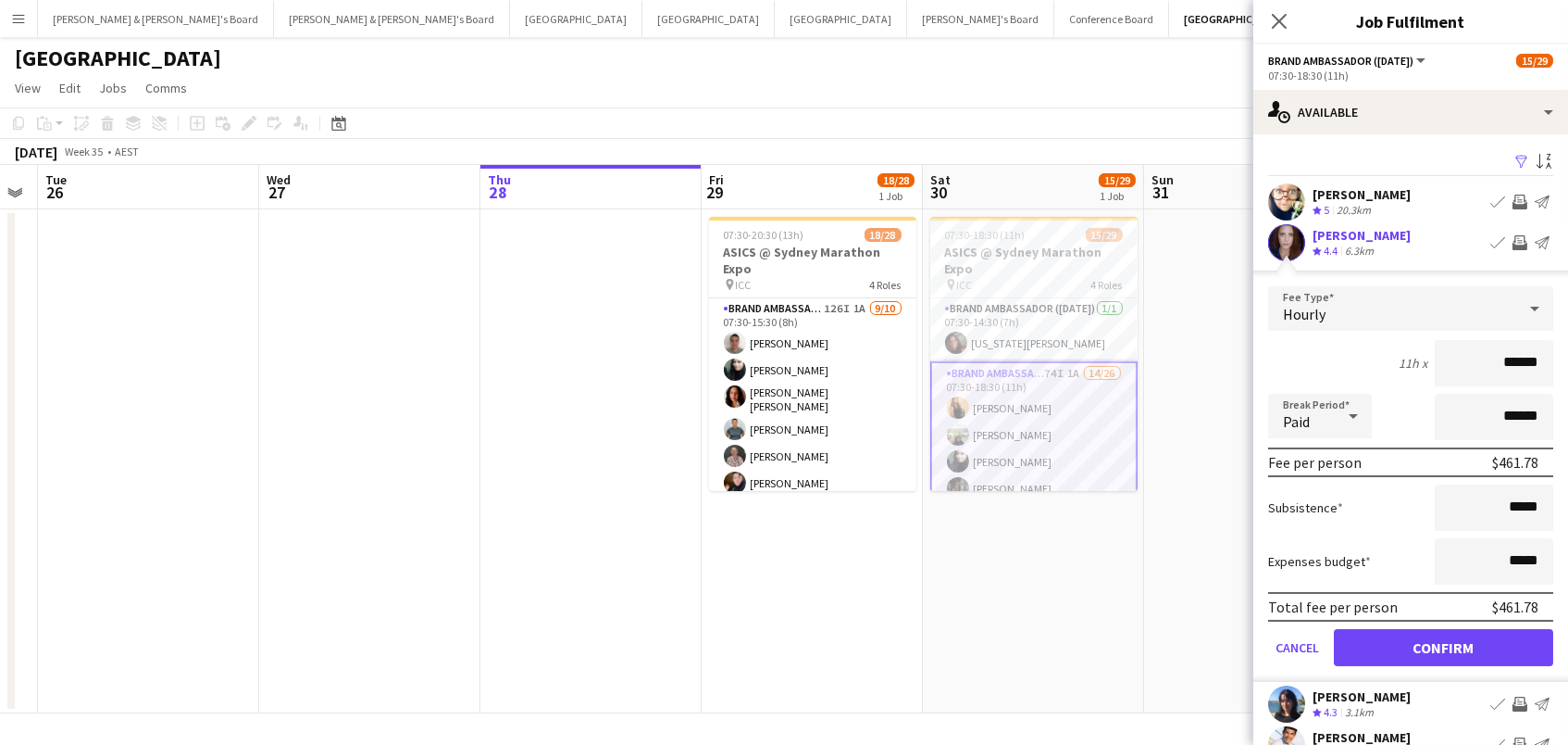
click at [1443, 645] on button "Confirm" at bounding box center [1443, 647] width 219 height 37
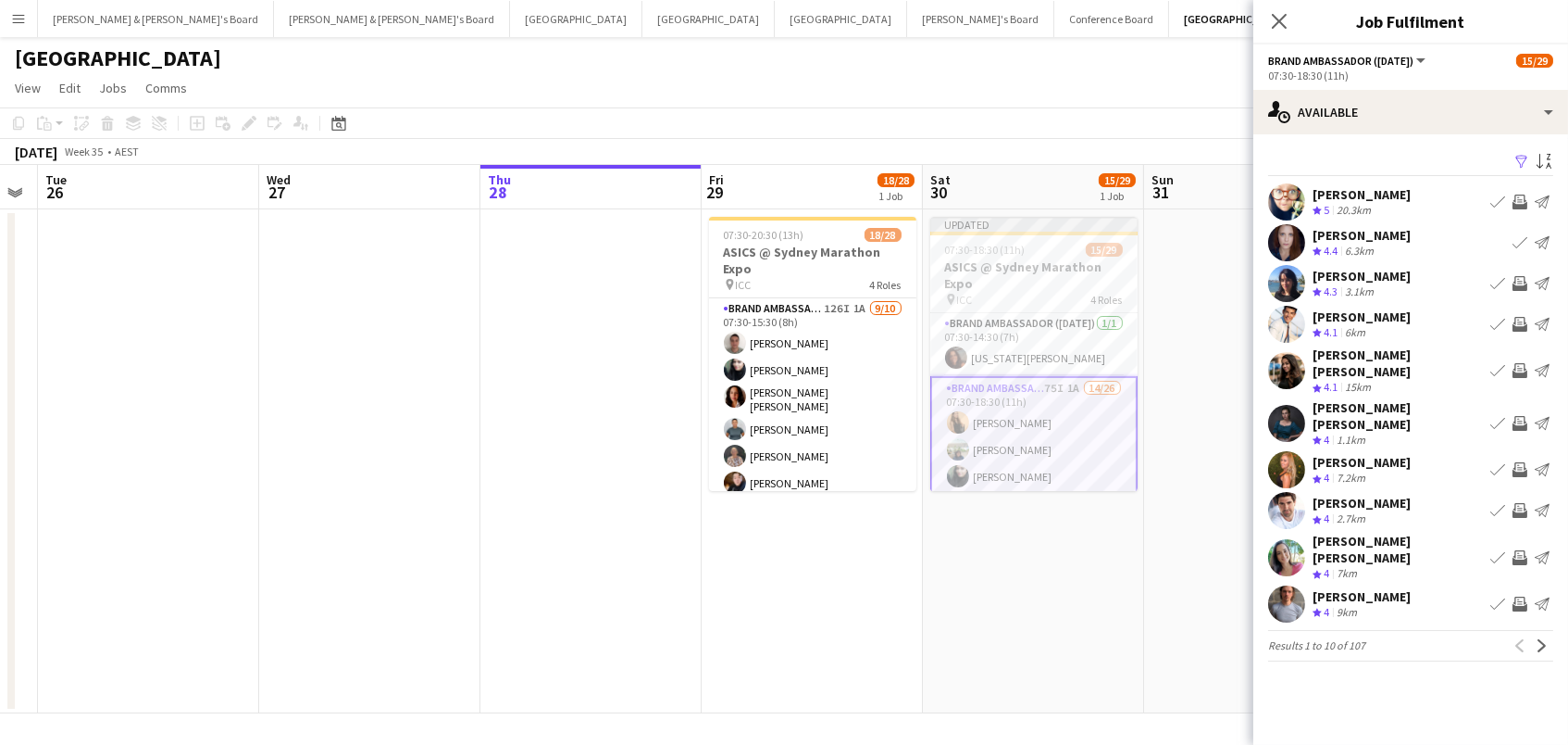
click at [1519, 416] on app-icon "Invite crew" at bounding box center [1519, 423] width 15 height 15
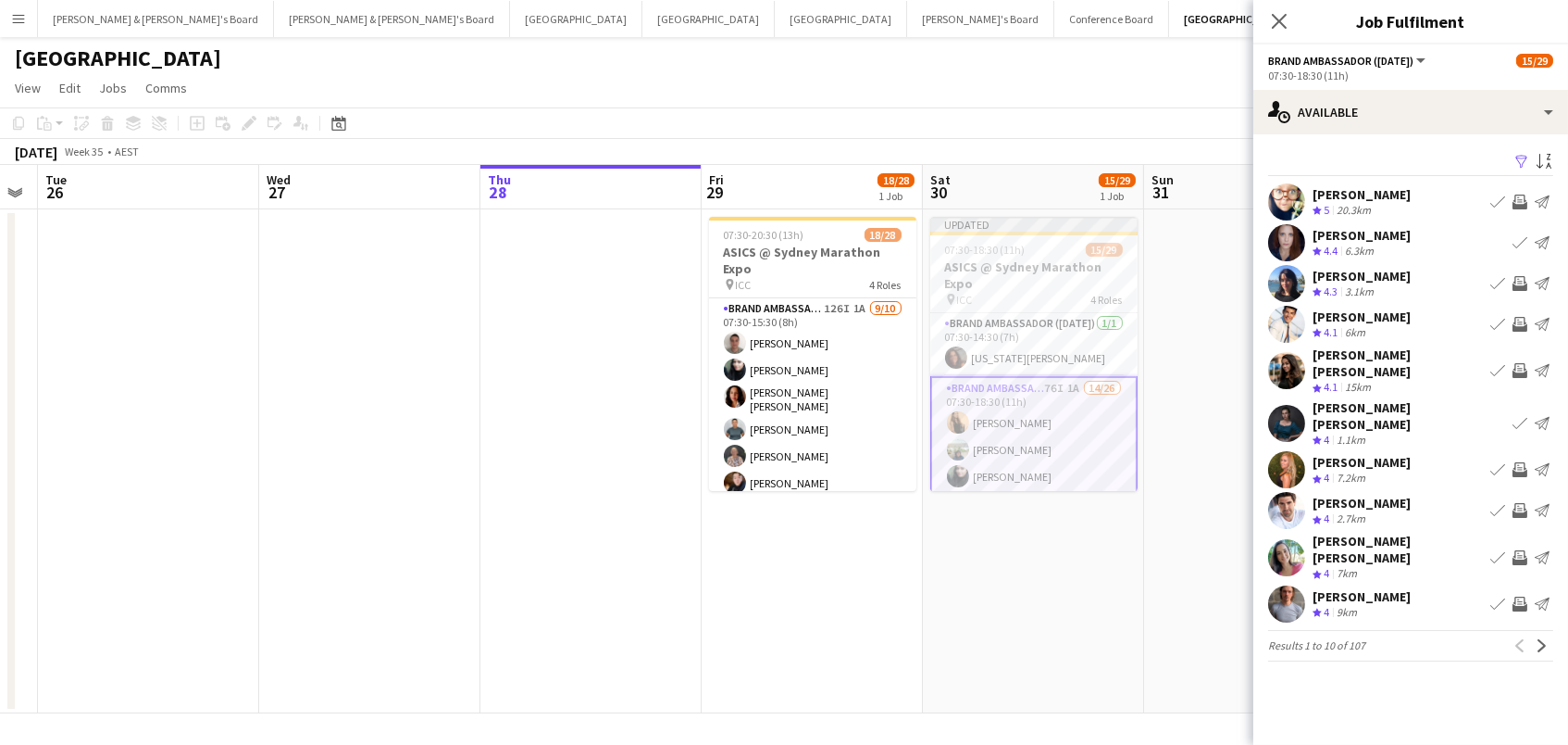
scroll to position [-1, 0]
click at [1517, 462] on app-icon "Invite crew" at bounding box center [1519, 469] width 15 height 15
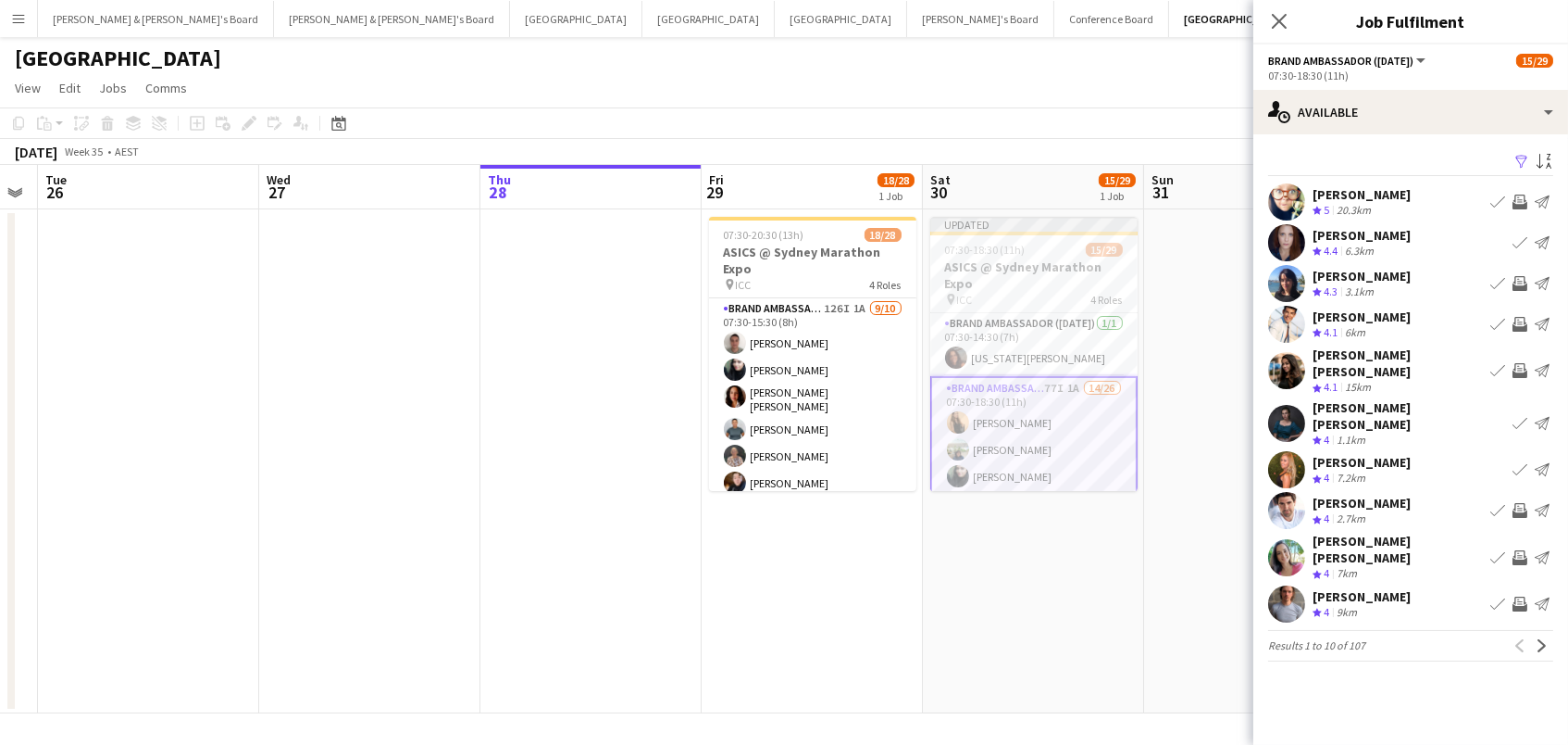
click at [1522, 550] on app-icon "Invite crew" at bounding box center [1519, 557] width 15 height 15
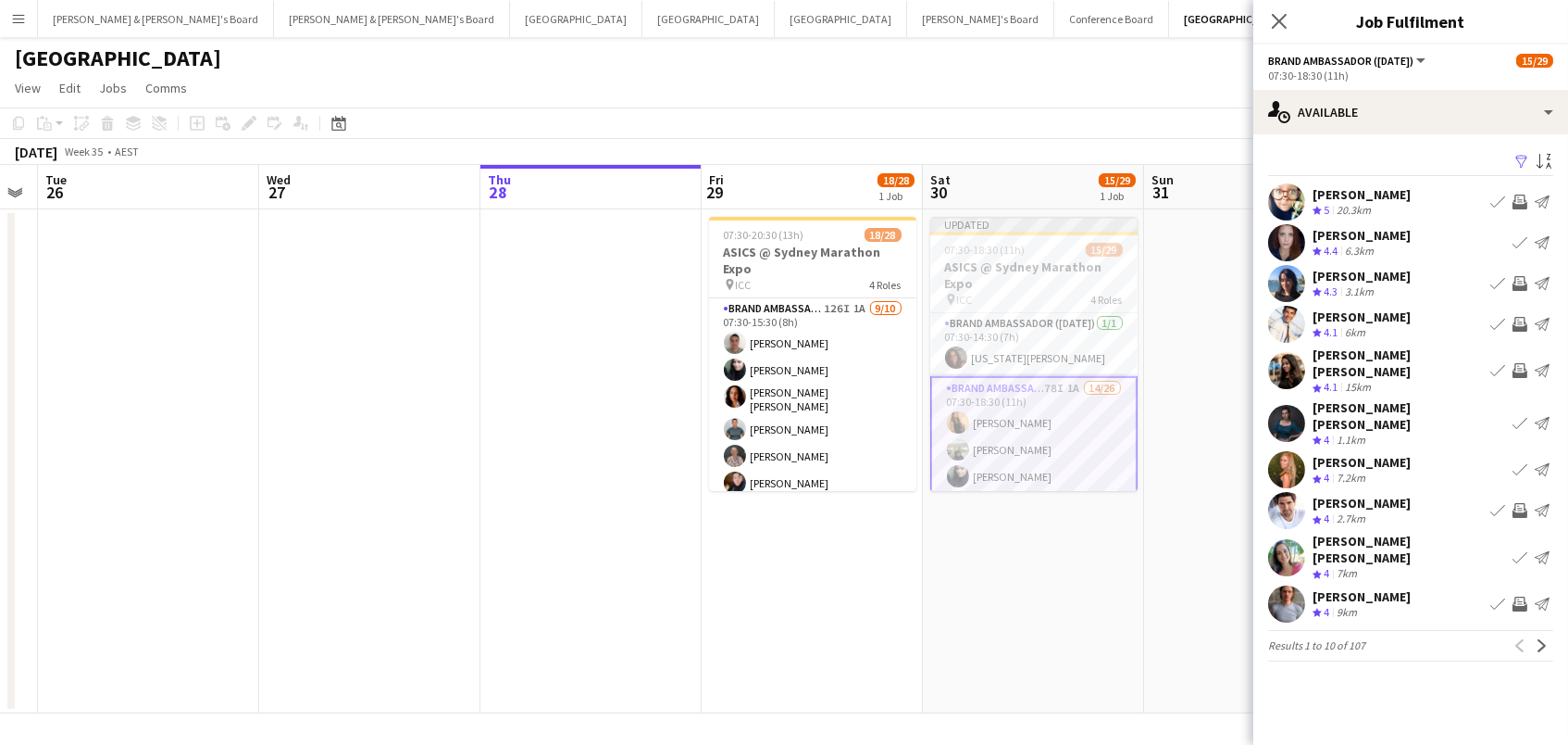
click at [1522, 597] on app-icon "Invite crew" at bounding box center [1519, 604] width 15 height 15
click at [1544, 639] on app-icon "Next" at bounding box center [1542, 645] width 13 height 13
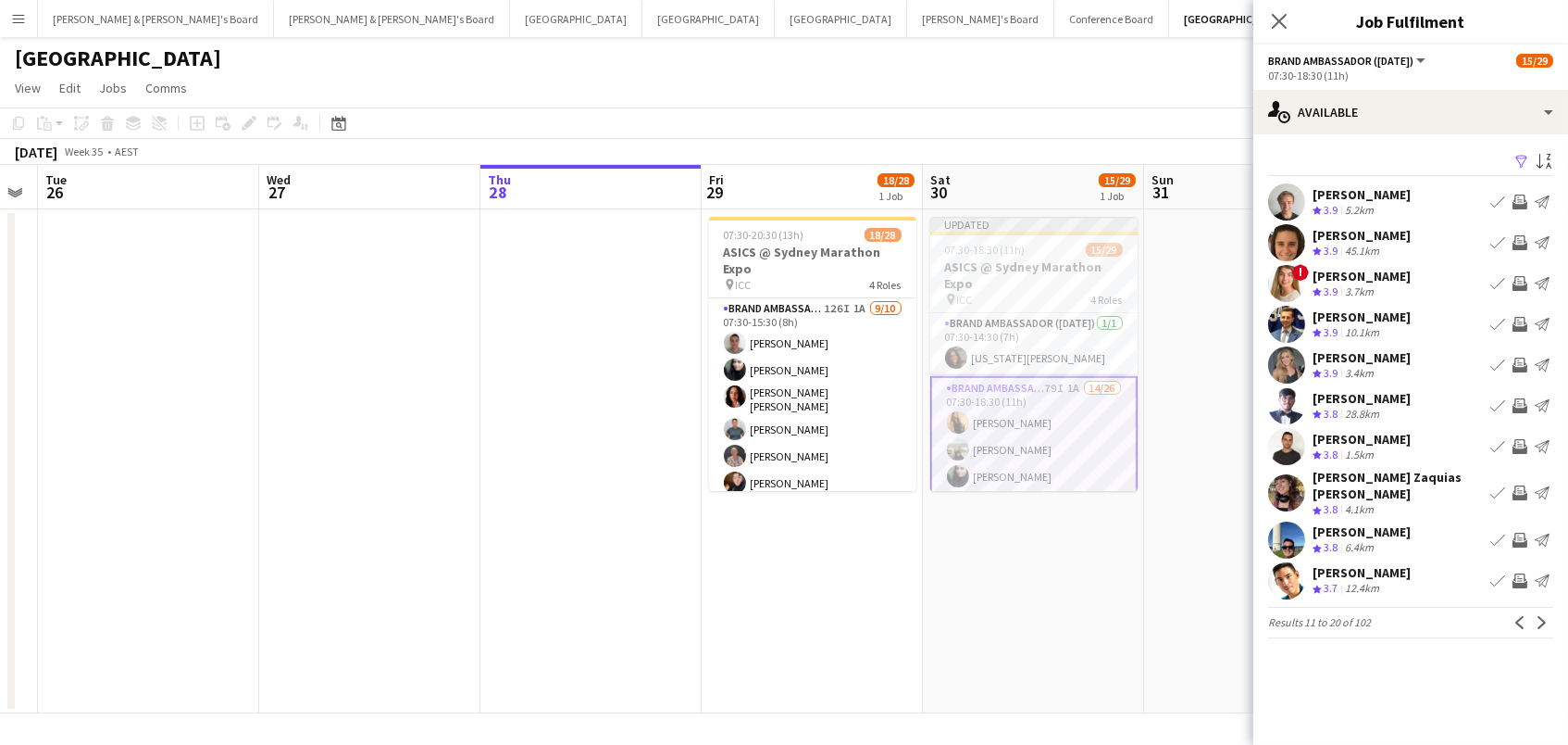
click at [1519, 200] on app-icon "Invite crew" at bounding box center [1519, 201] width 15 height 15
click at [1521, 239] on app-icon "Invite crew" at bounding box center [1519, 242] width 15 height 15
click at [1521, 285] on app-icon "Invite crew" at bounding box center [1519, 283] width 15 height 15
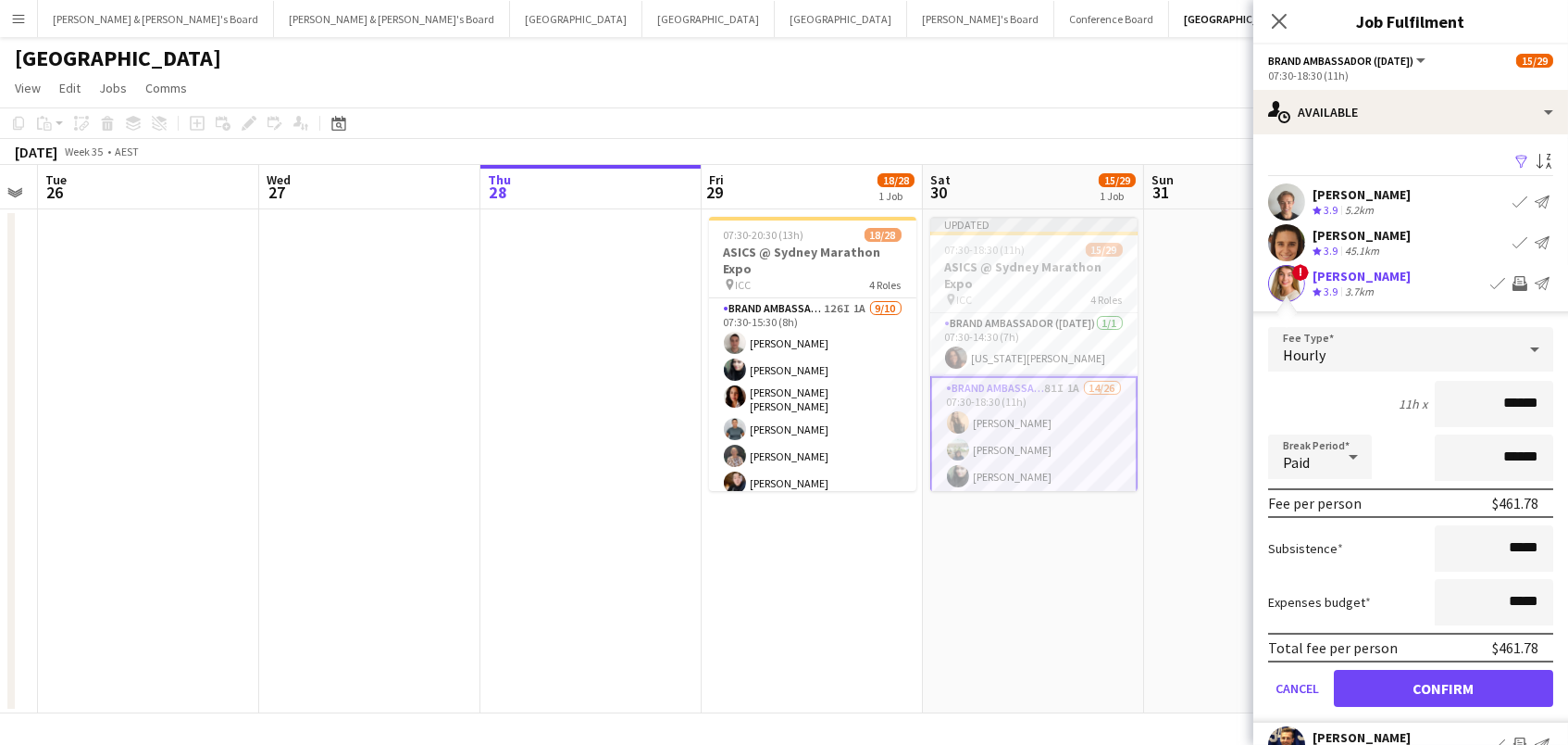
click at [1443, 686] on button "Confirm" at bounding box center [1443, 688] width 219 height 37
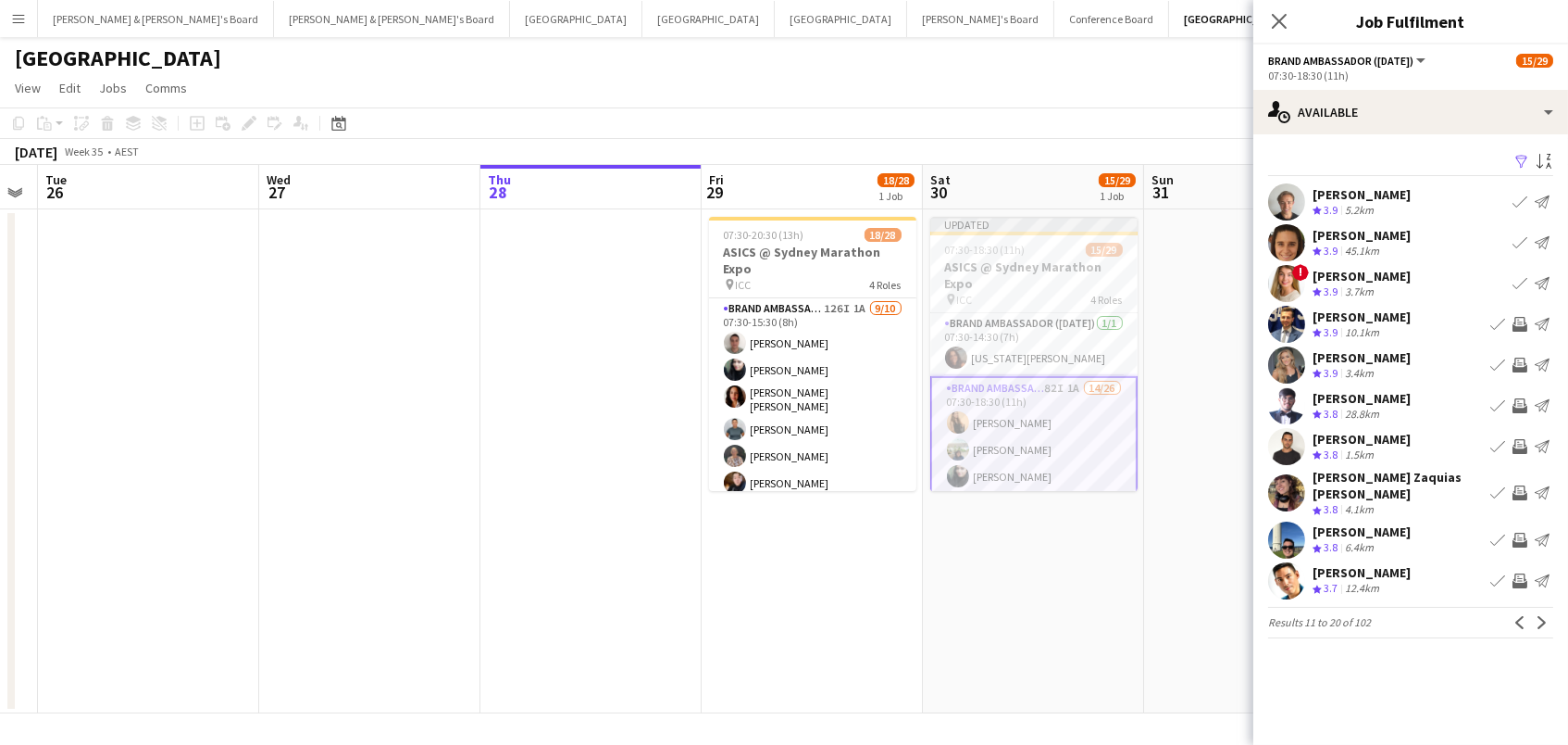
click at [1521, 324] on app-icon "Invite crew" at bounding box center [1519, 324] width 15 height 15
click at [1514, 362] on app-icon "Invite crew" at bounding box center [1519, 365] width 15 height 15
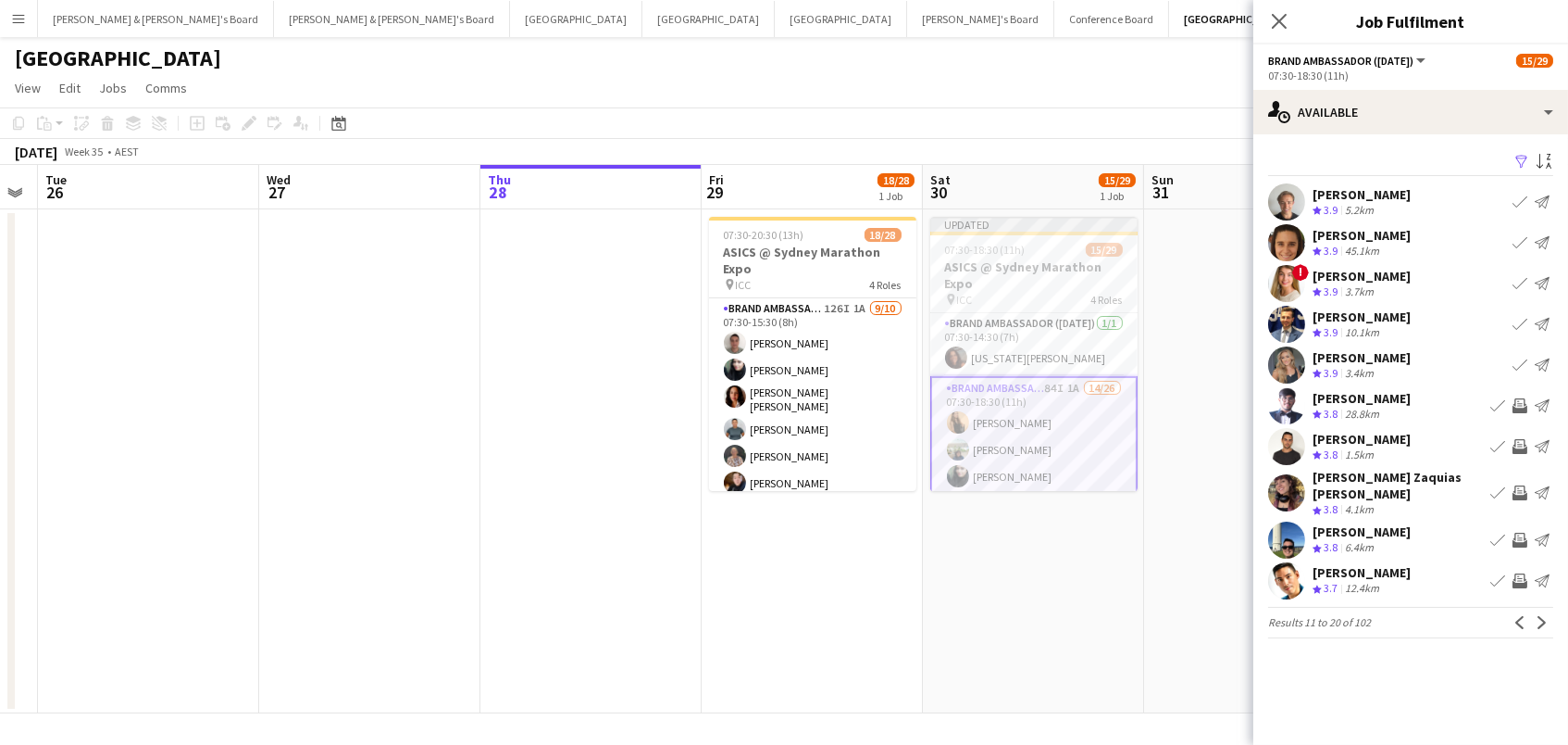
click at [1522, 405] on app-icon "Invite crew" at bounding box center [1519, 405] width 15 height 15
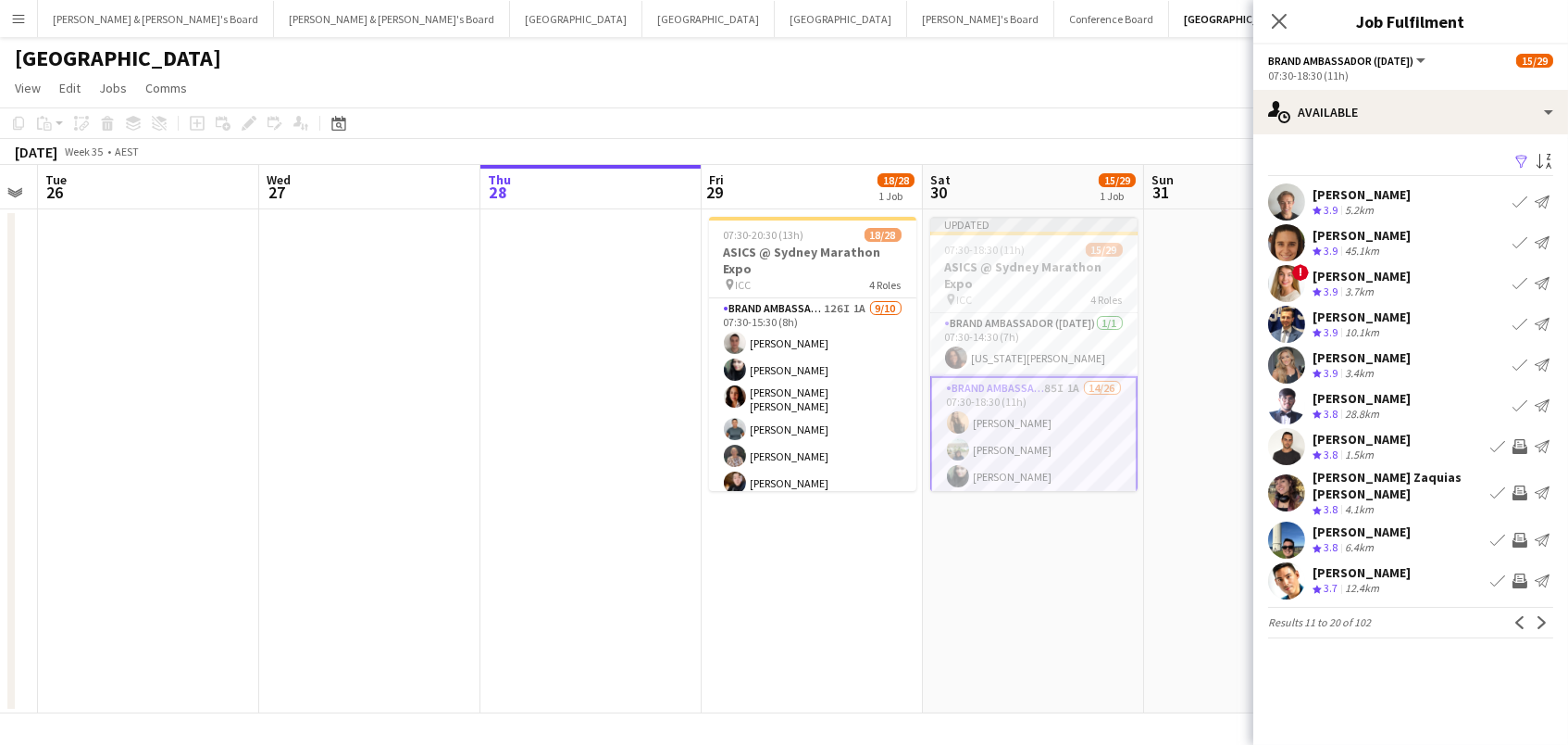
click at [1523, 444] on app-icon "Invite crew" at bounding box center [1519, 446] width 15 height 15
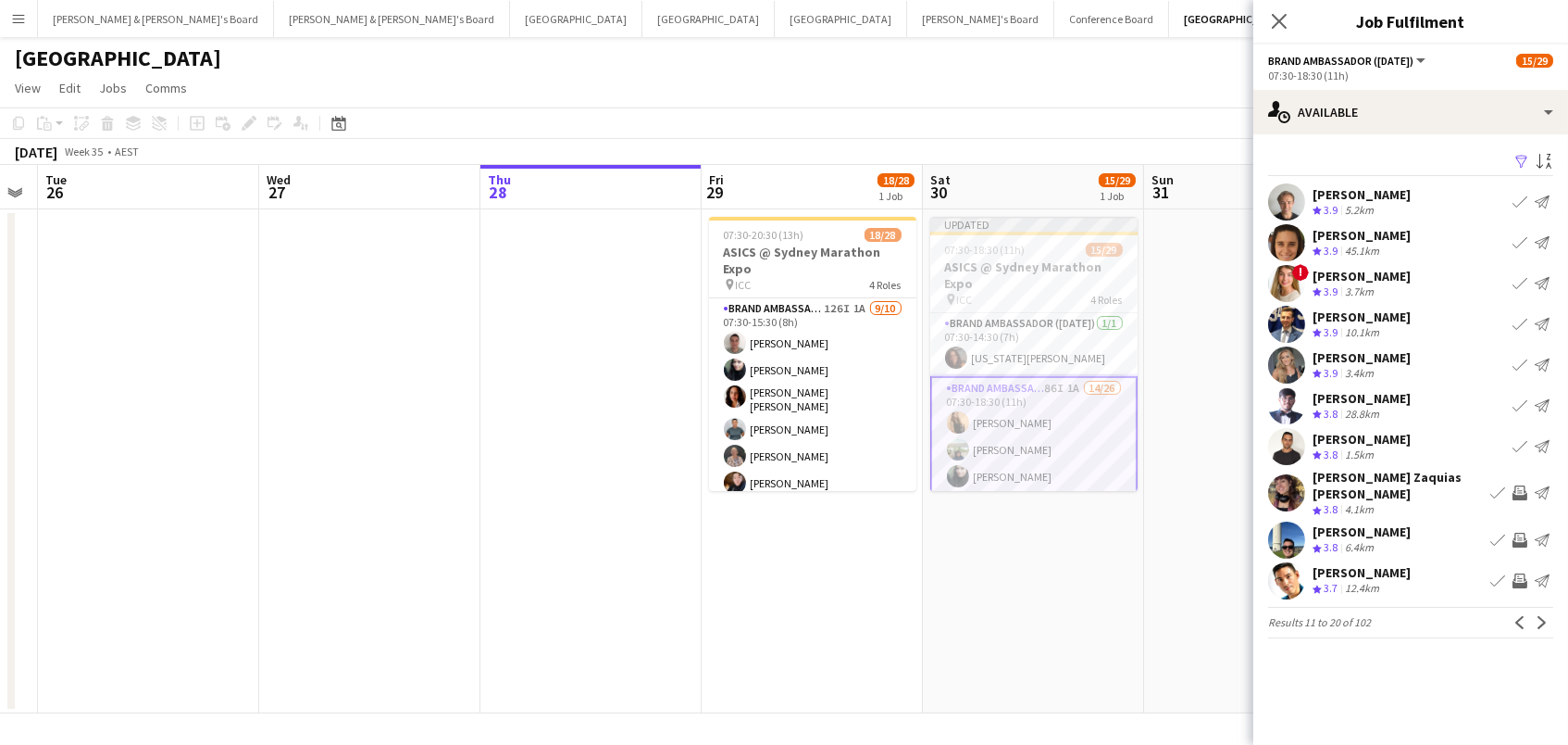
click at [1521, 486] on app-icon "Invite crew" at bounding box center [1519, 492] width 15 height 15
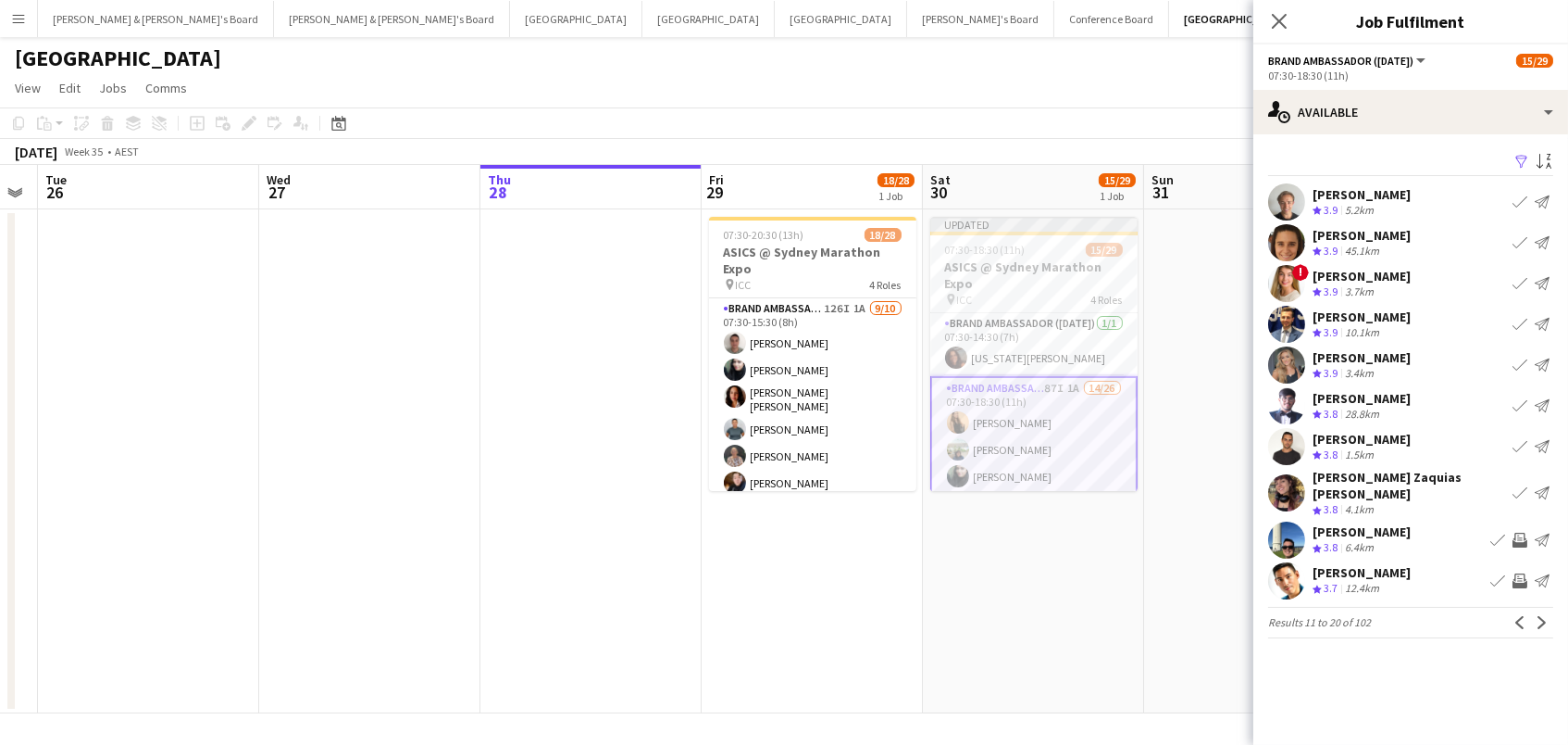
click at [1520, 532] on app-icon "Invite crew" at bounding box center [1519, 539] width 15 height 15
click at [1544, 616] on button "Next" at bounding box center [1542, 622] width 22 height 22
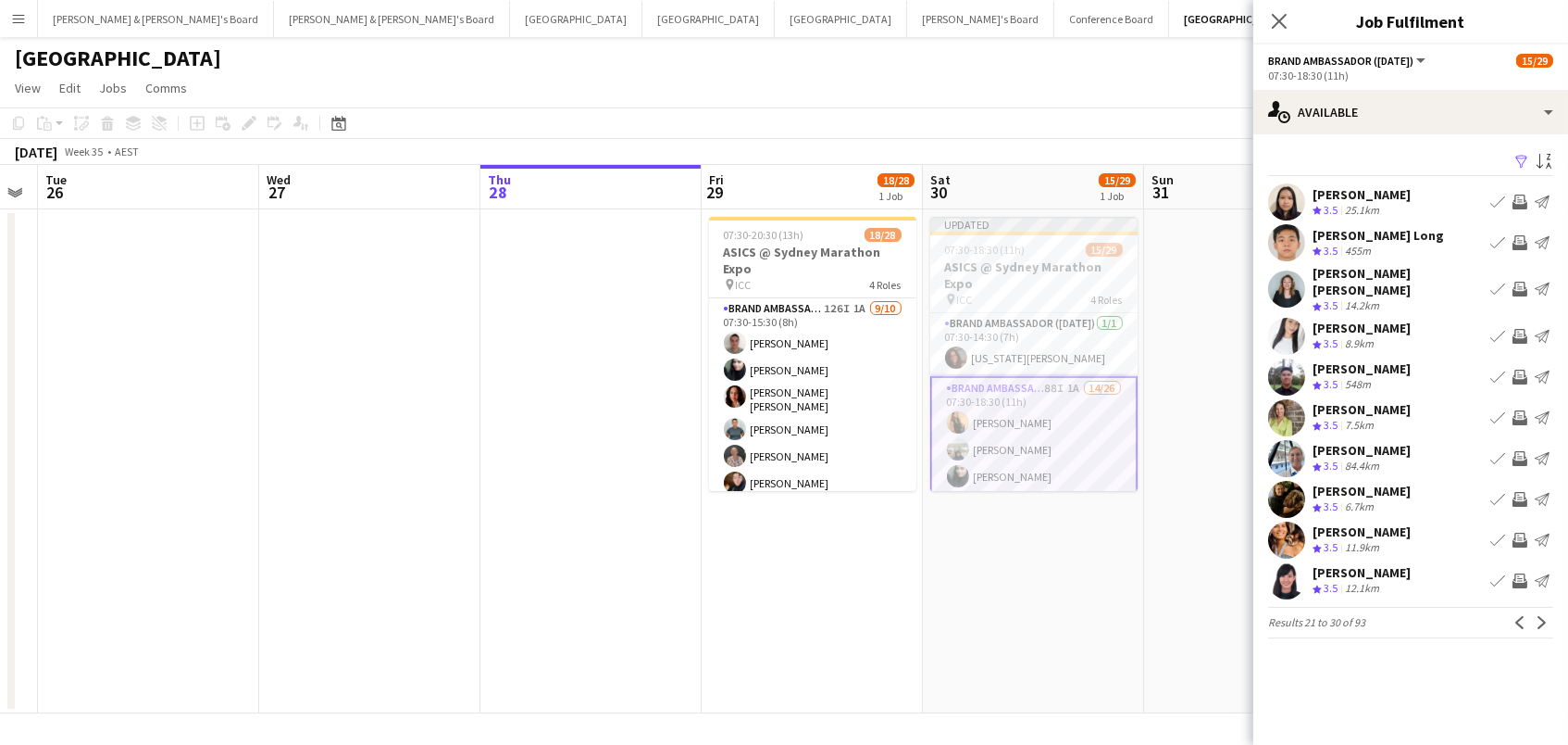
click at [1517, 237] on app-icon "Invite crew" at bounding box center [1519, 242] width 15 height 15
click at [1520, 282] on app-icon "Invite crew" at bounding box center [1519, 289] width 15 height 15
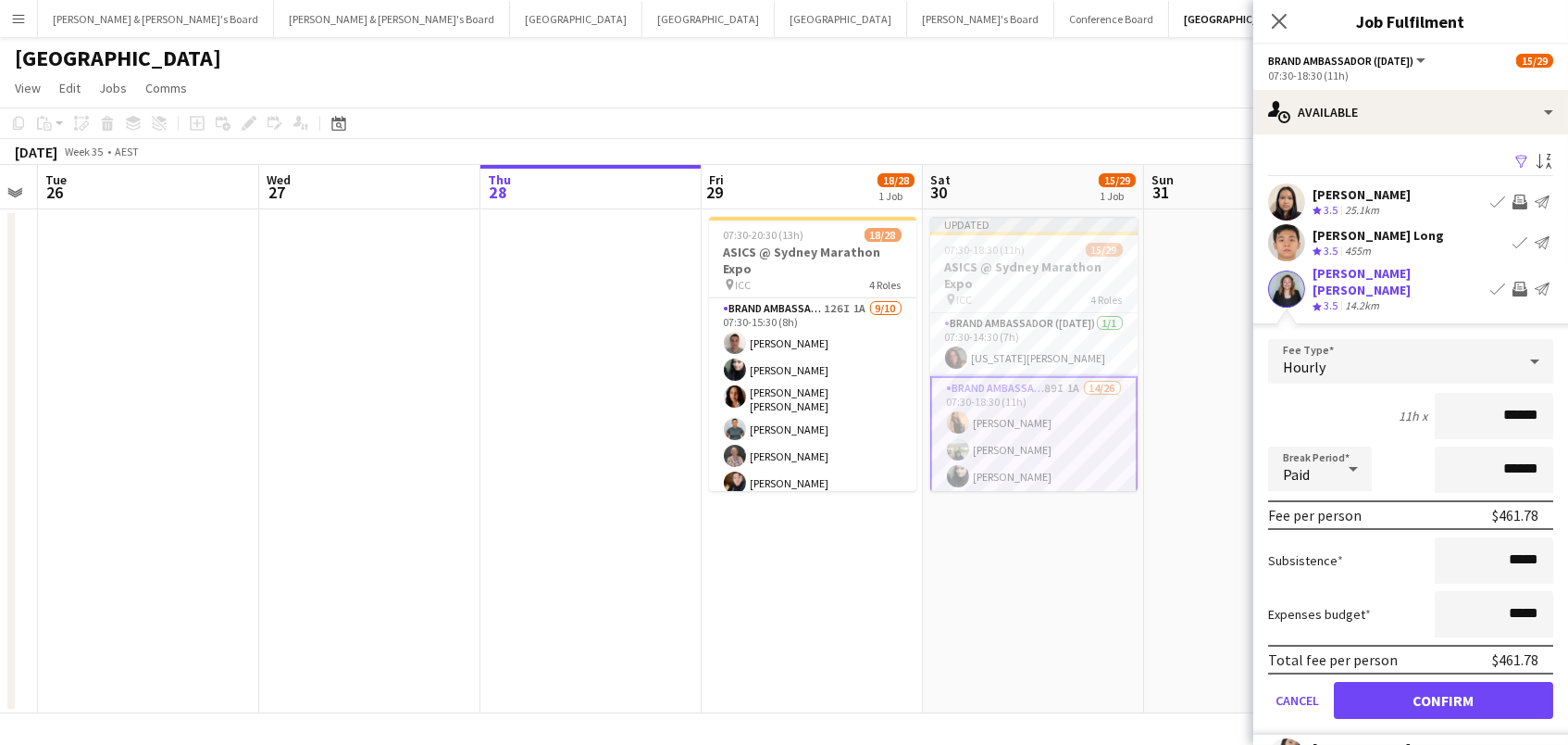
click at [1443, 686] on button "Confirm" at bounding box center [1443, 700] width 219 height 37
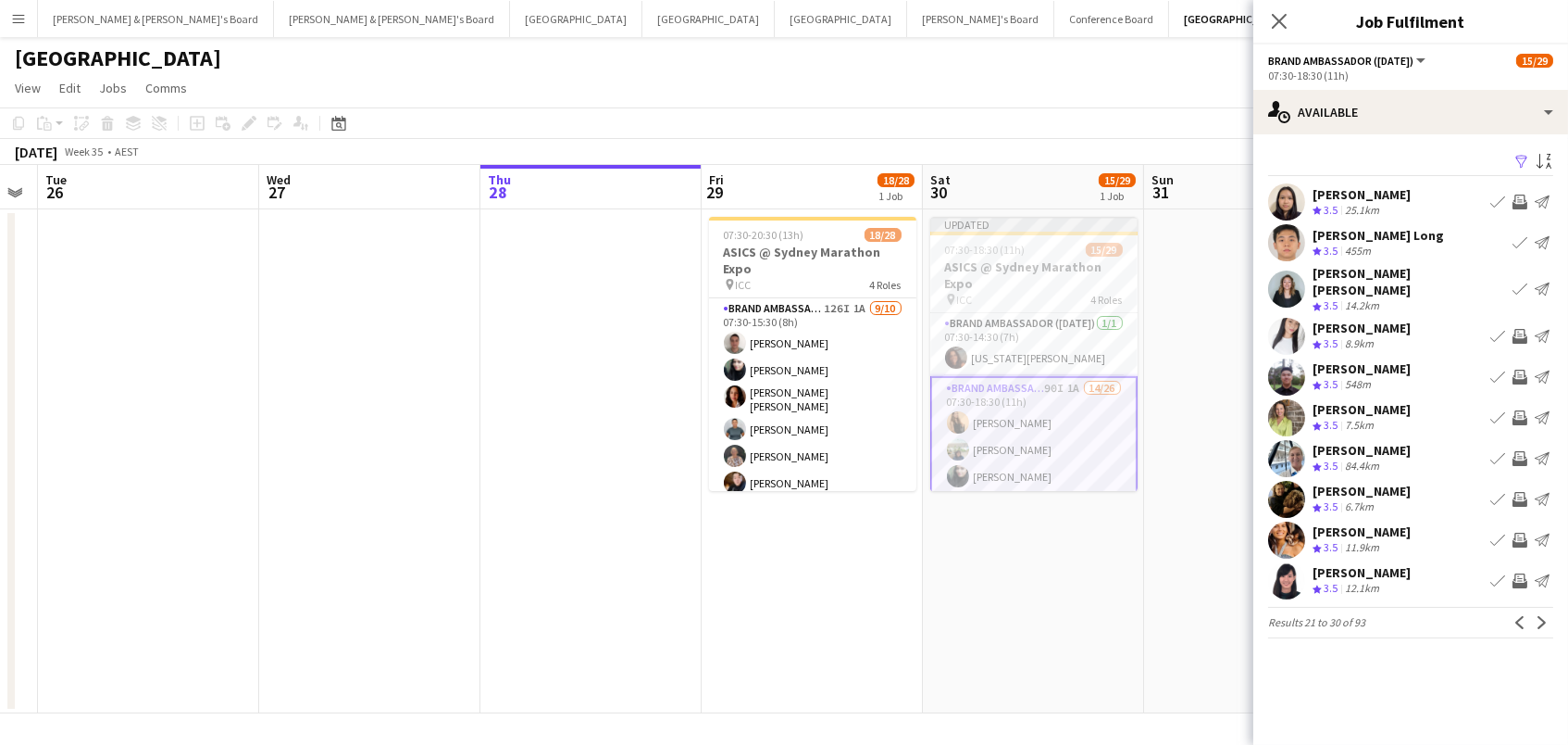
click at [1525, 329] on app-icon "Invite crew" at bounding box center [1519, 335] width 15 height 15
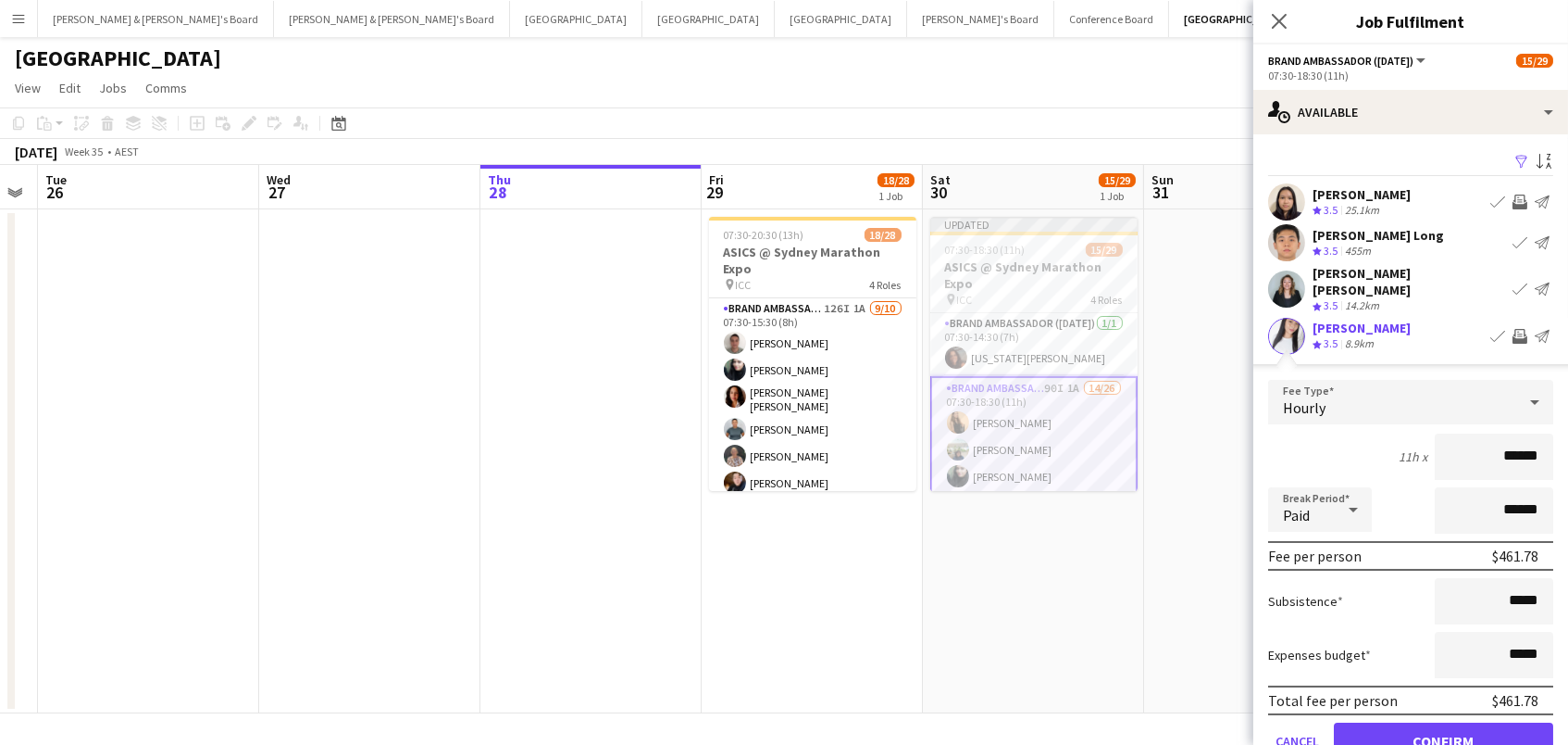
click at [1443, 726] on button "Confirm" at bounding box center [1443, 741] width 219 height 37
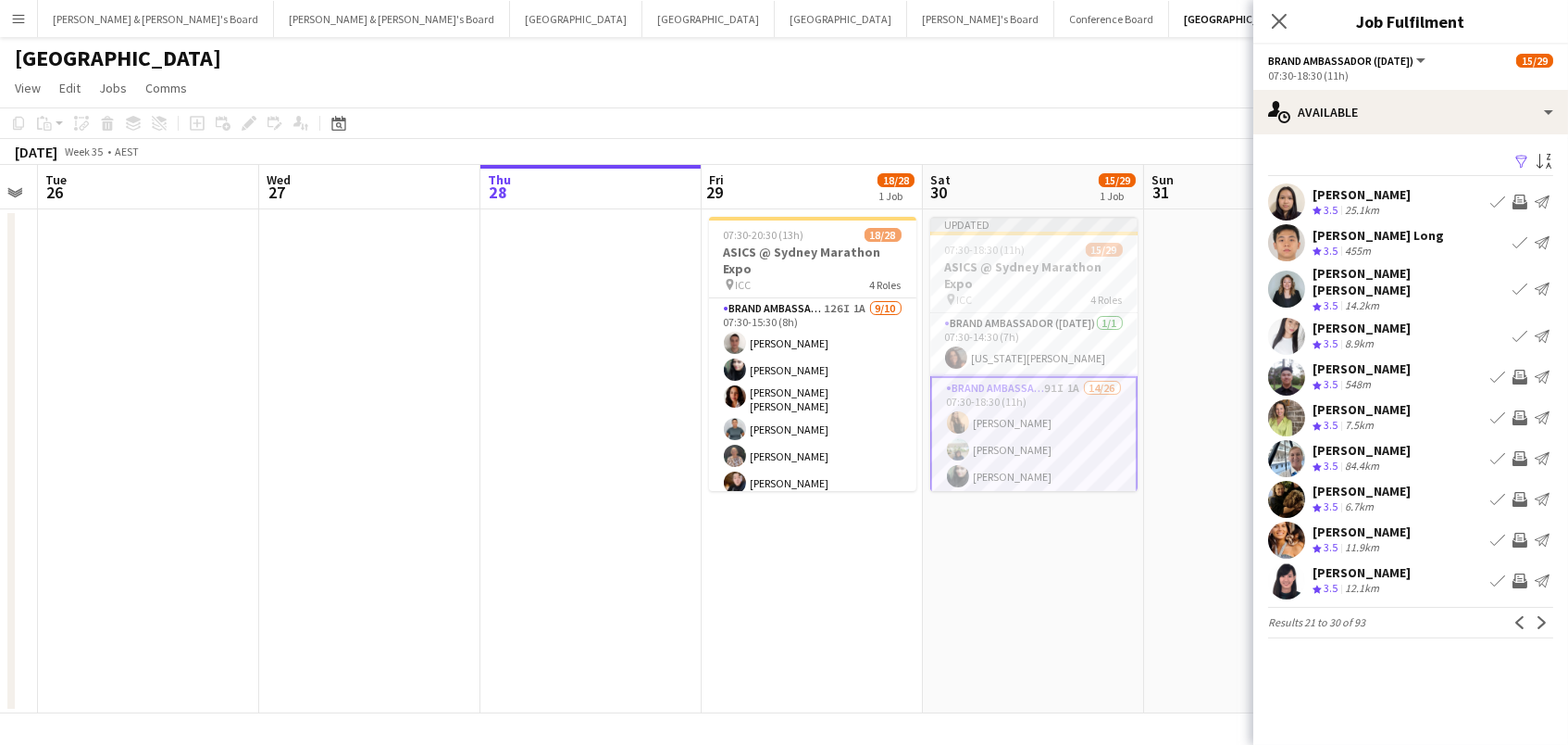
click at [1519, 411] on app-icon "Invite crew" at bounding box center [1519, 417] width 15 height 15
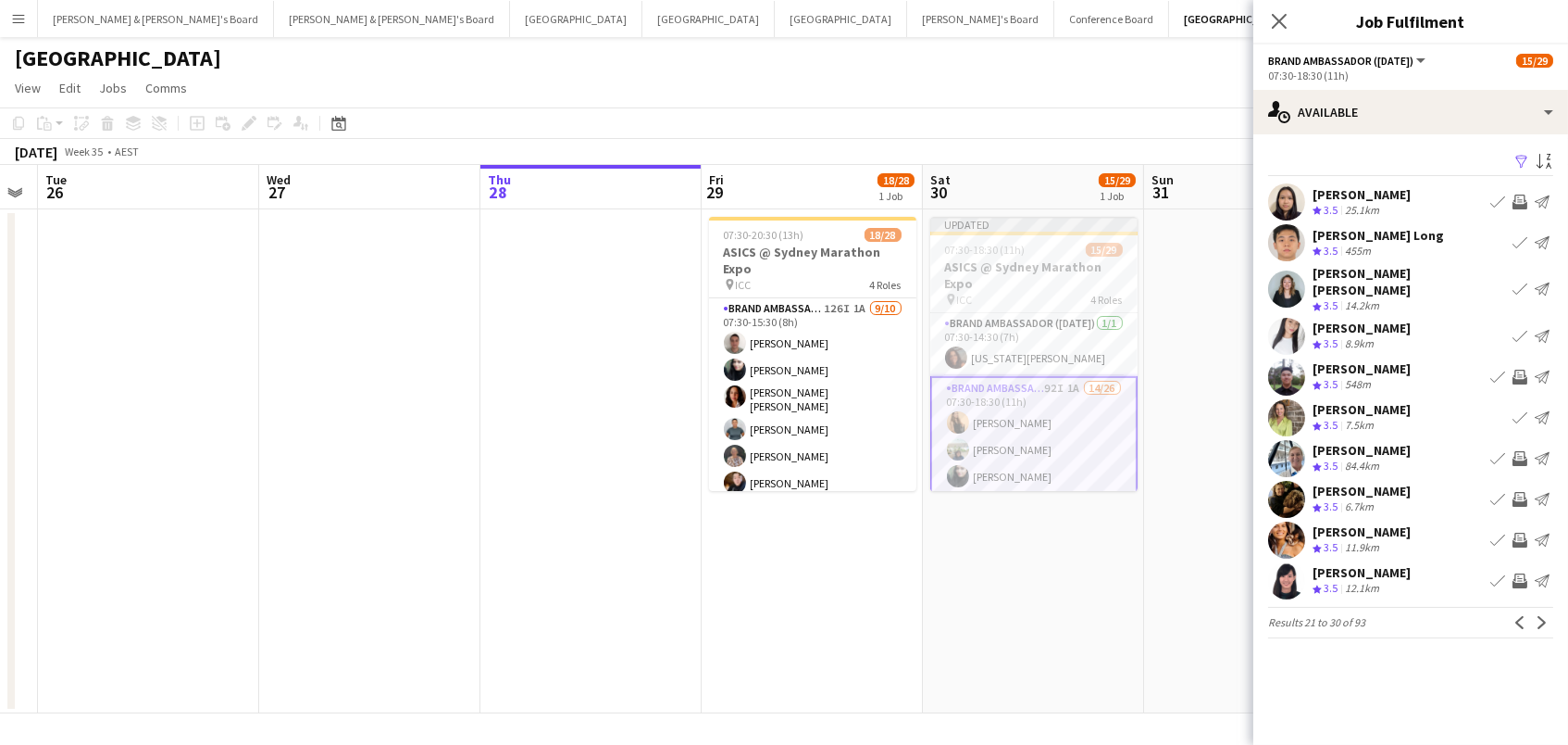
click at [1517, 573] on app-icon "Invite crew" at bounding box center [1519, 580] width 15 height 15
click at [1544, 616] on app-icon "Next" at bounding box center [1542, 622] width 13 height 13
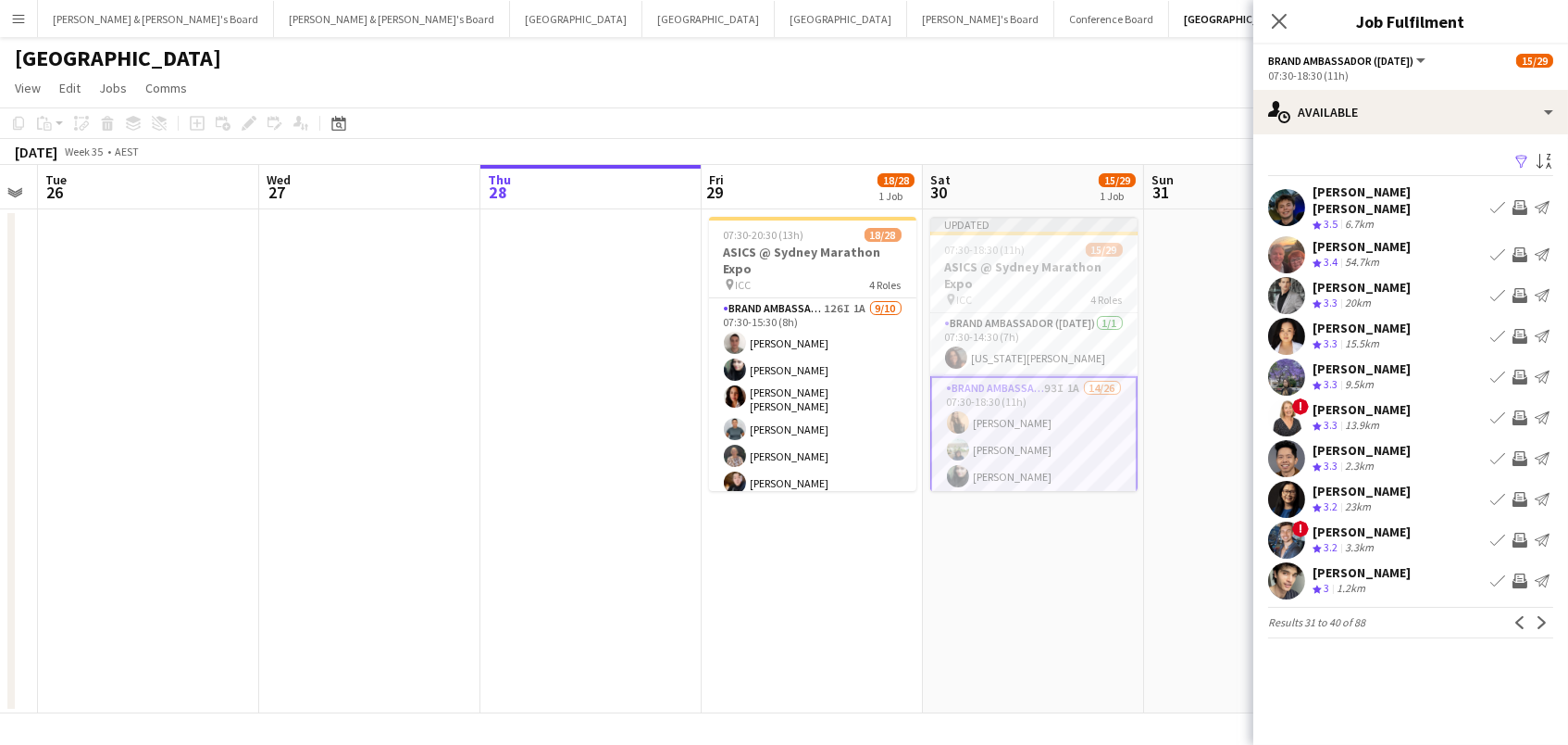
click at [1517, 370] on app-icon "Invite crew" at bounding box center [1519, 376] width 15 height 15
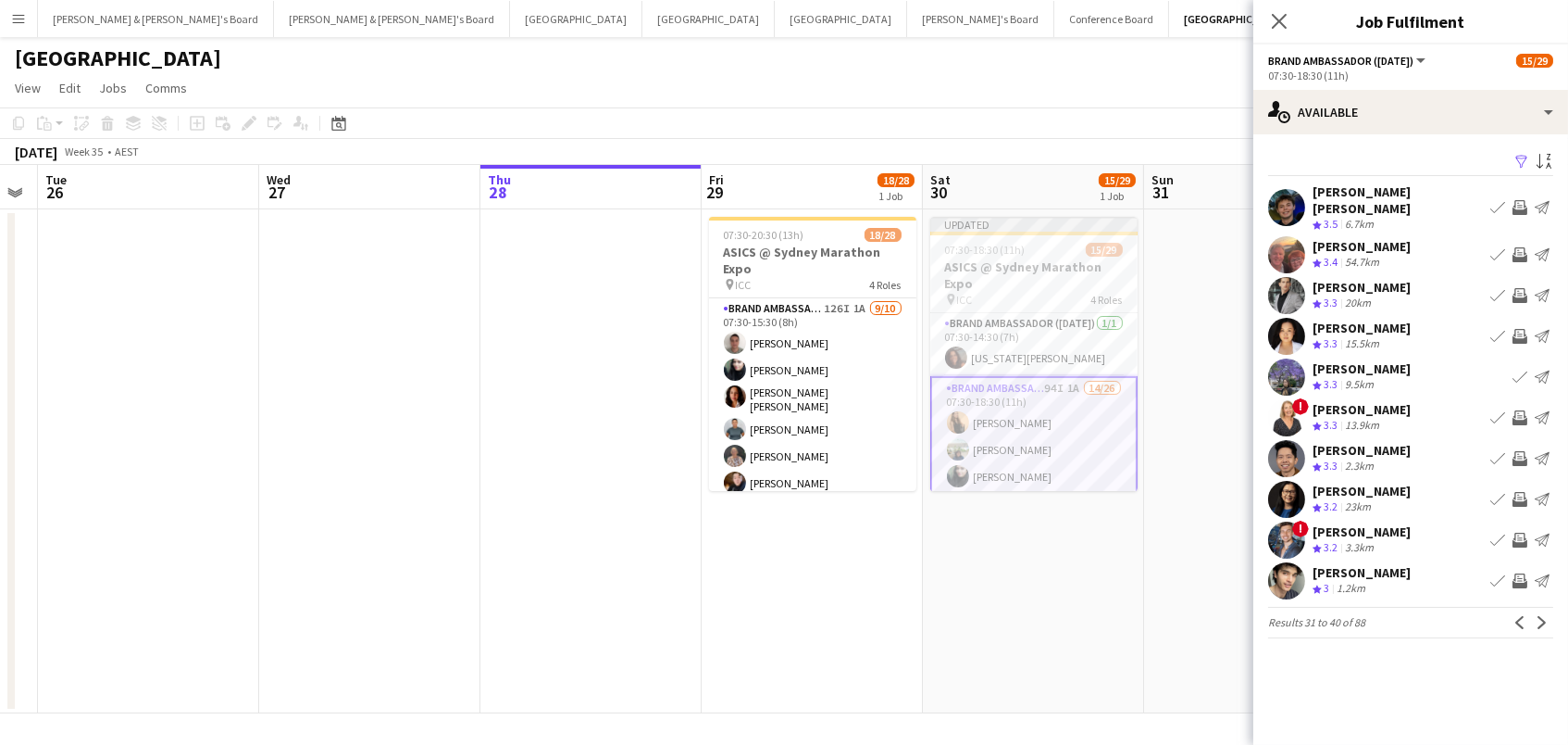
click at [1525, 451] on app-icon "Invite crew" at bounding box center [1519, 458] width 15 height 15
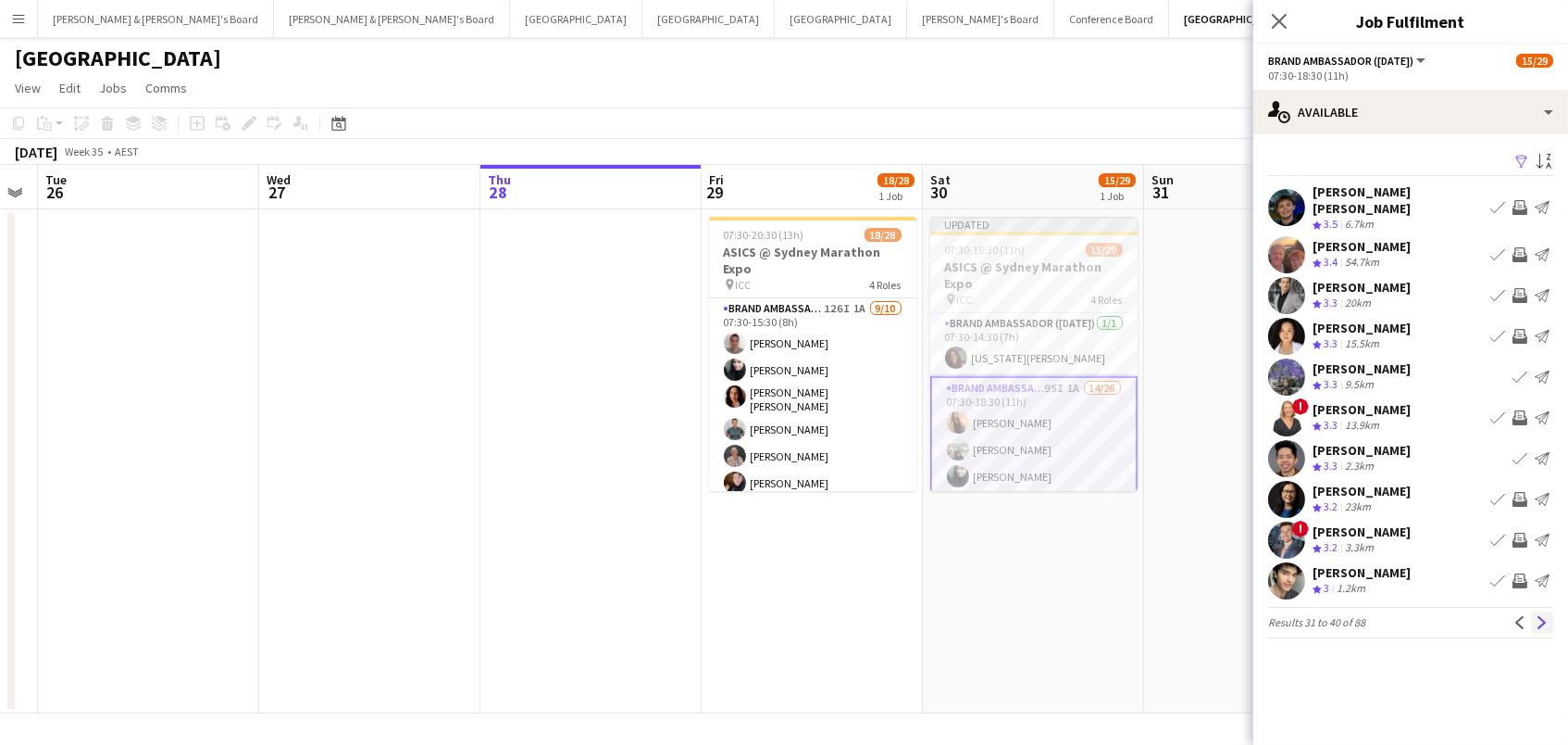
click at [1533, 611] on button "Next" at bounding box center [1542, 622] width 22 height 22
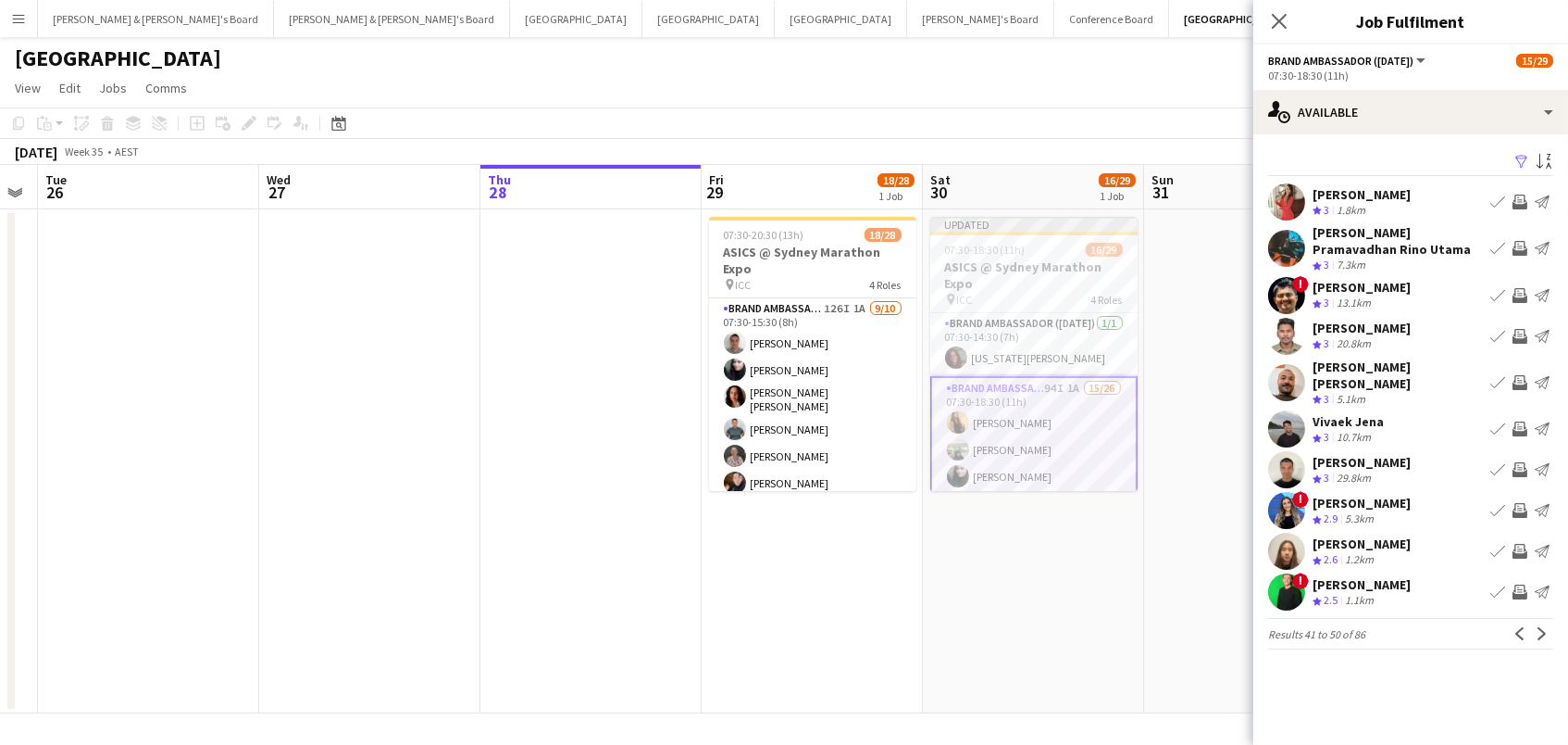
click at [1525, 375] on app-icon "Invite crew" at bounding box center [1519, 382] width 15 height 15
click at [1546, 627] on app-icon "Next" at bounding box center [1542, 633] width 13 height 13
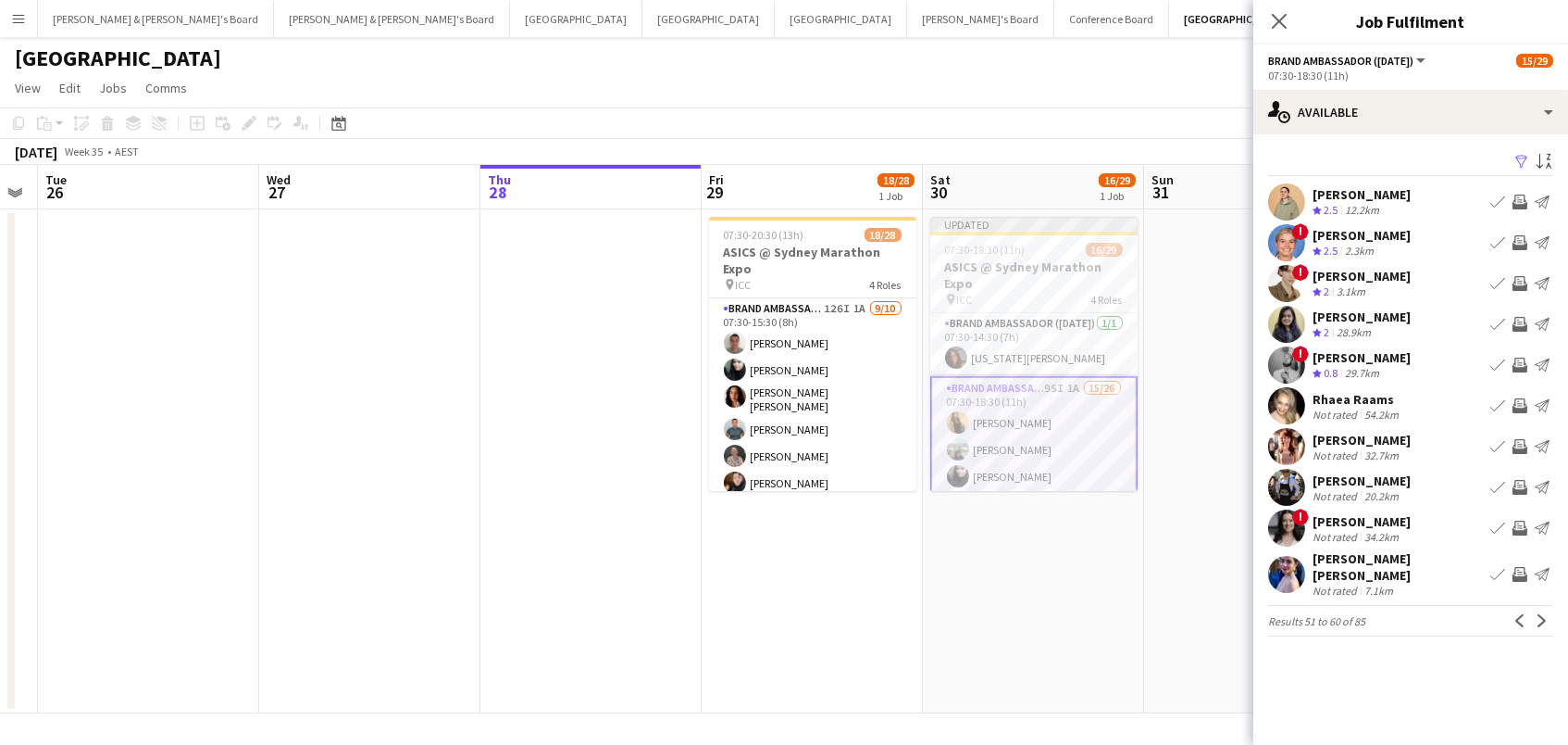
click at [1520, 440] on app-icon "Invite crew" at bounding box center [1519, 446] width 15 height 15
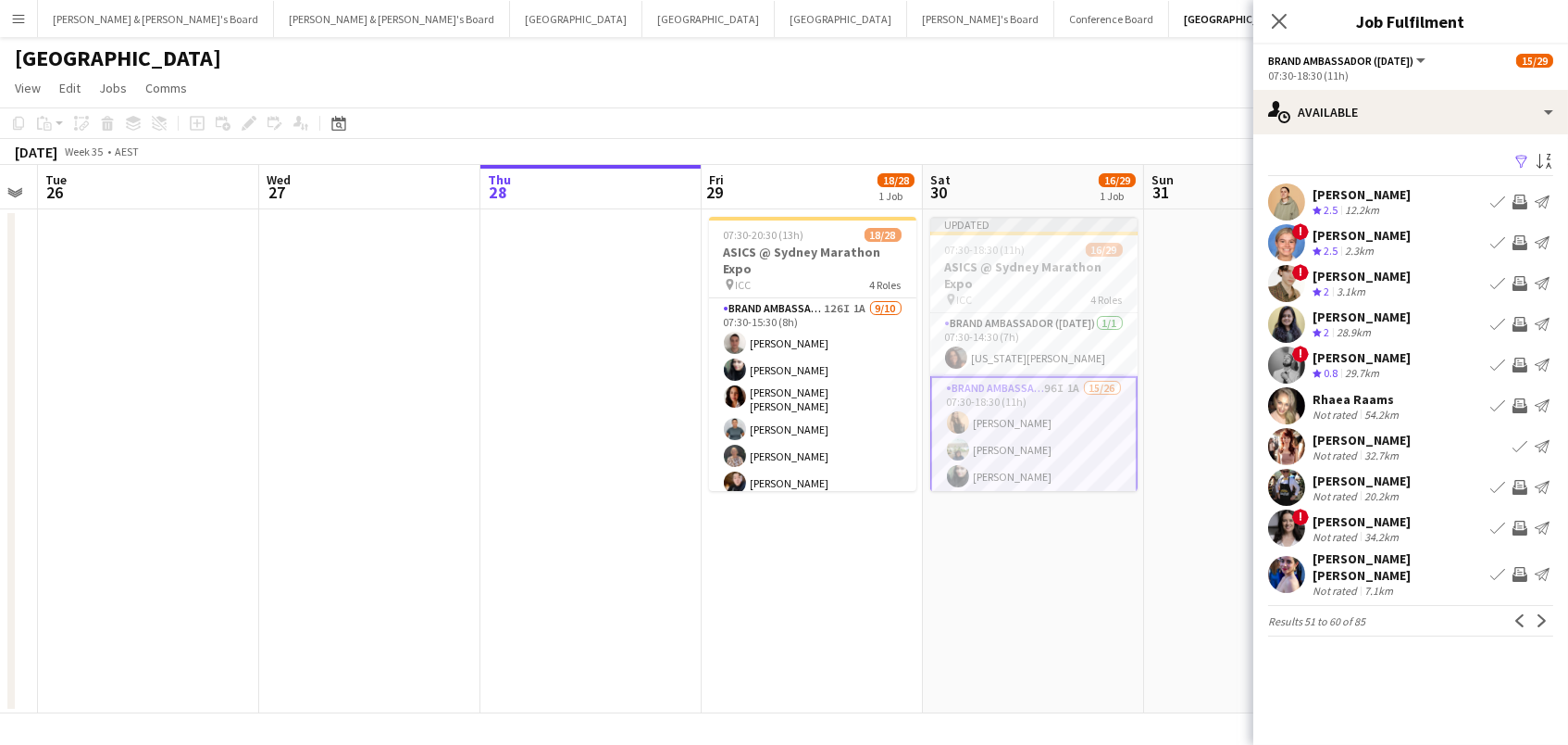
click at [1519, 567] on app-icon "Invite crew" at bounding box center [1519, 573] width 15 height 15
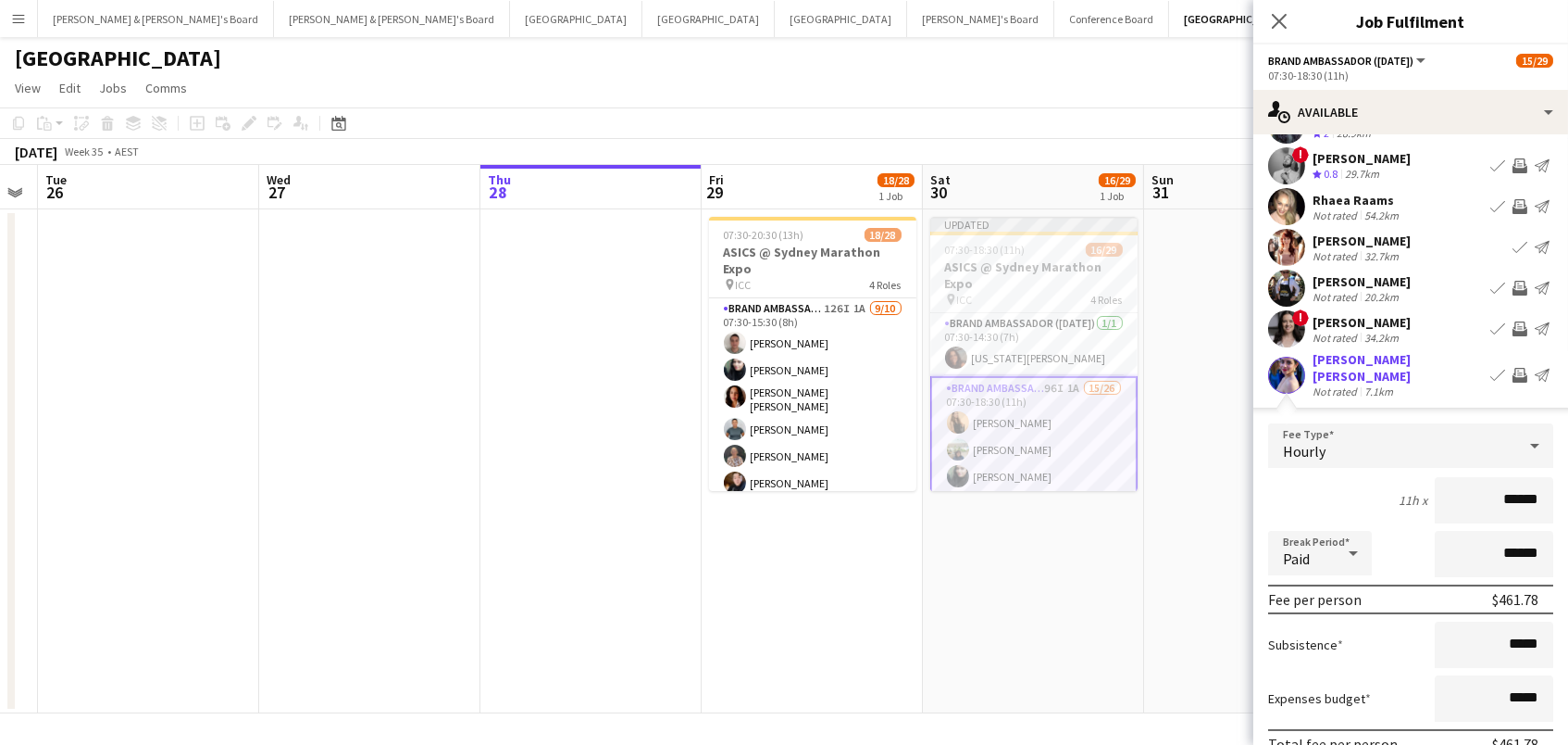
scroll to position [304, 0]
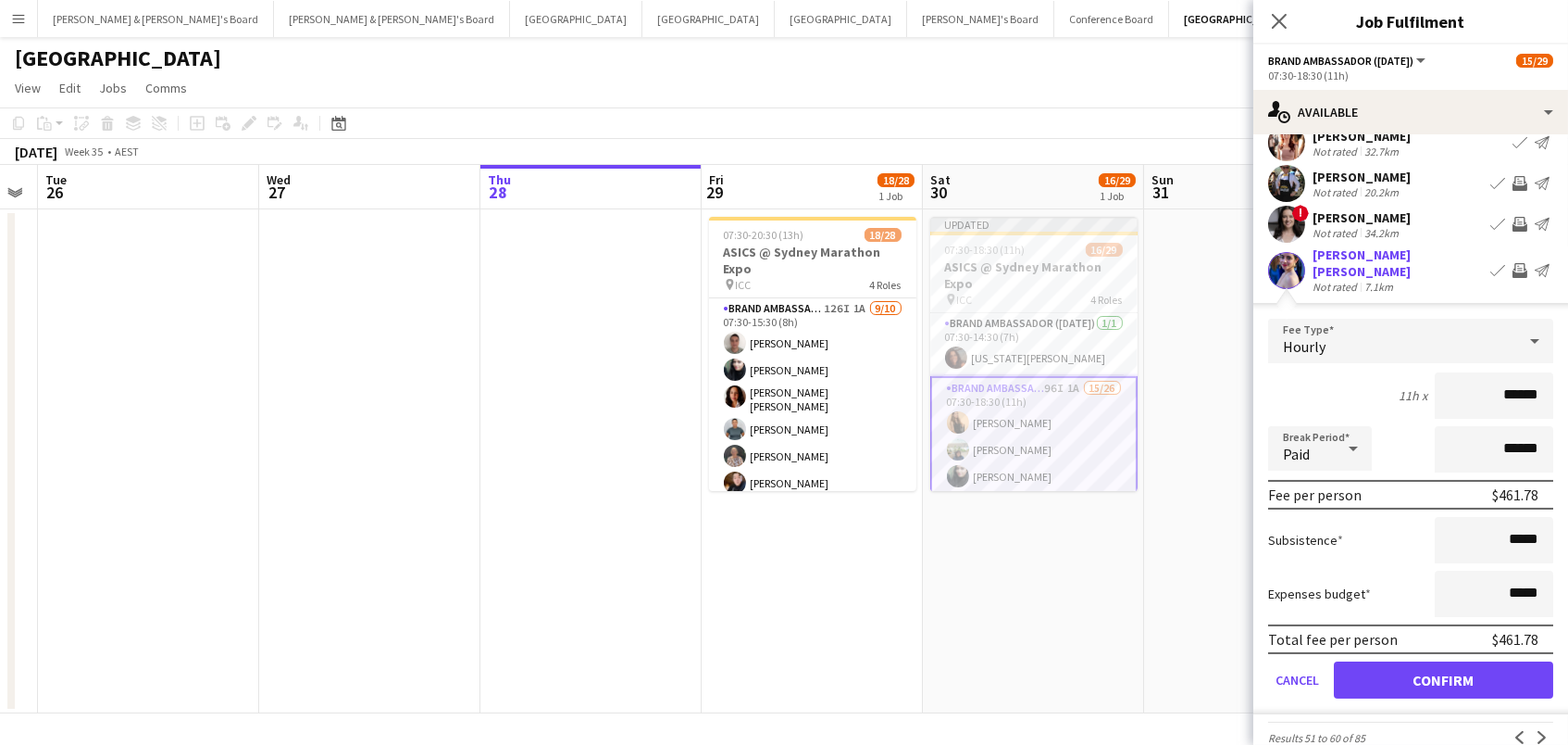
click at [1473, 668] on button "Confirm" at bounding box center [1443, 680] width 219 height 37
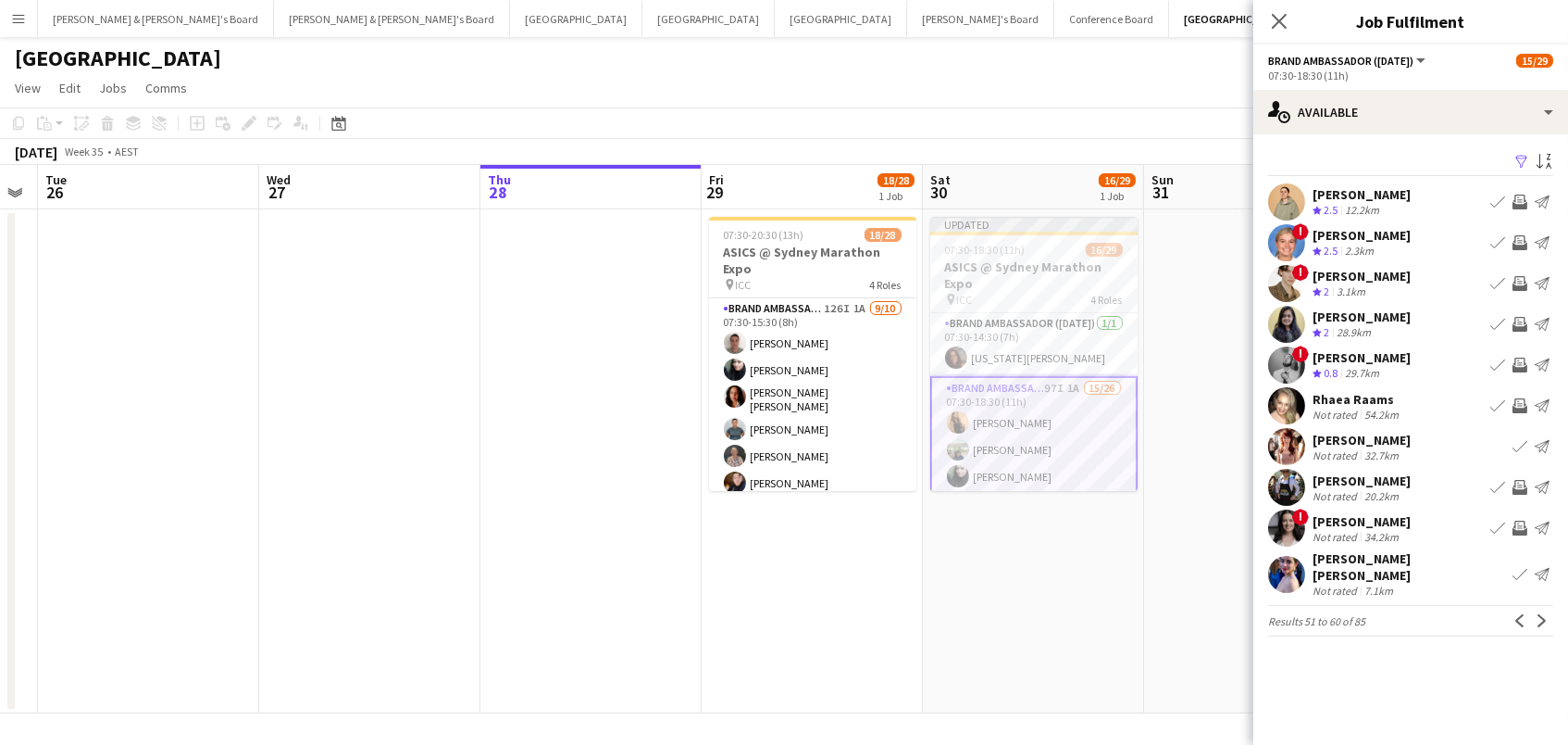
scroll to position [0, 0]
click at [1541, 614] on app-icon "Next" at bounding box center [1542, 620] width 13 height 13
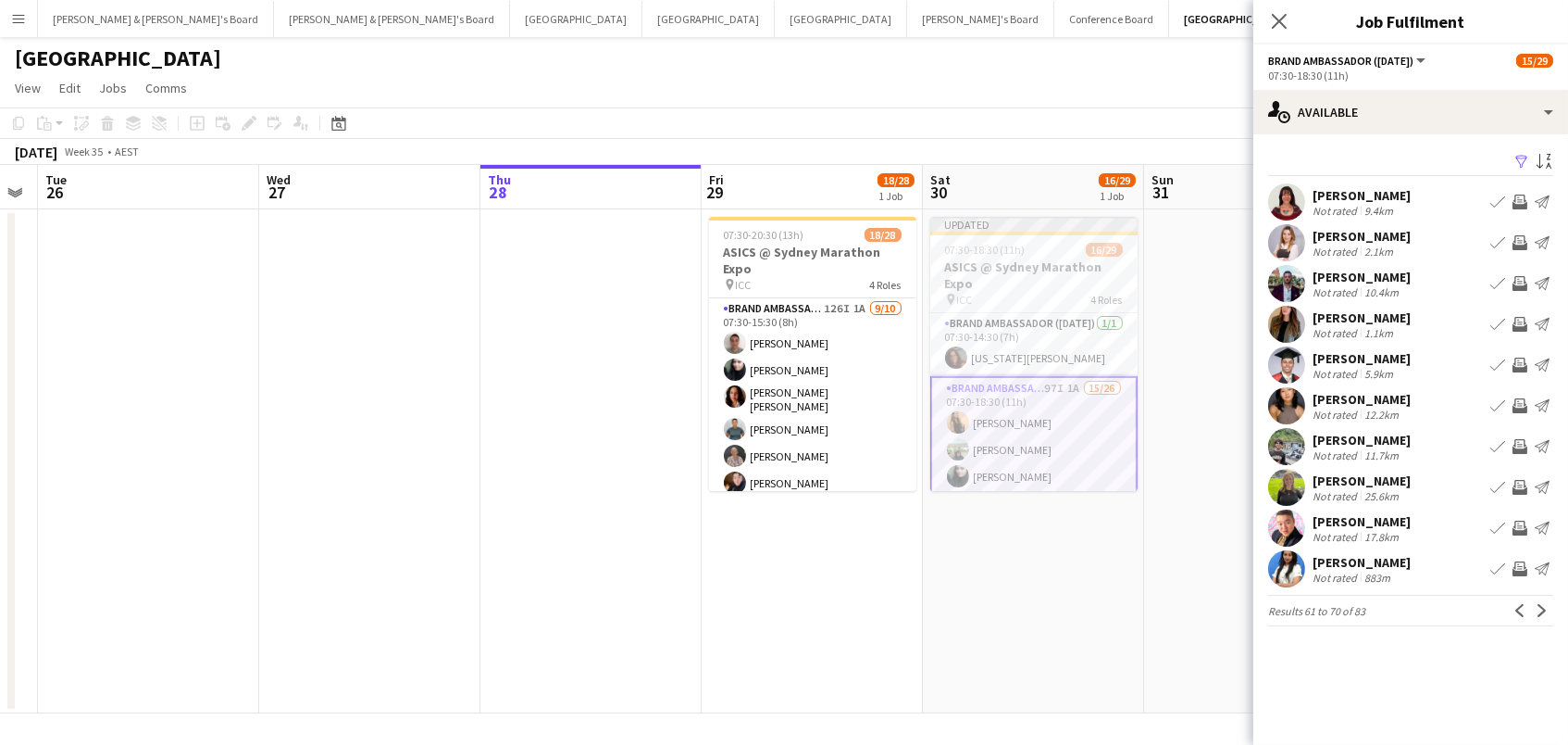
click at [1523, 194] on app-icon "Invite crew" at bounding box center [1519, 201] width 15 height 15
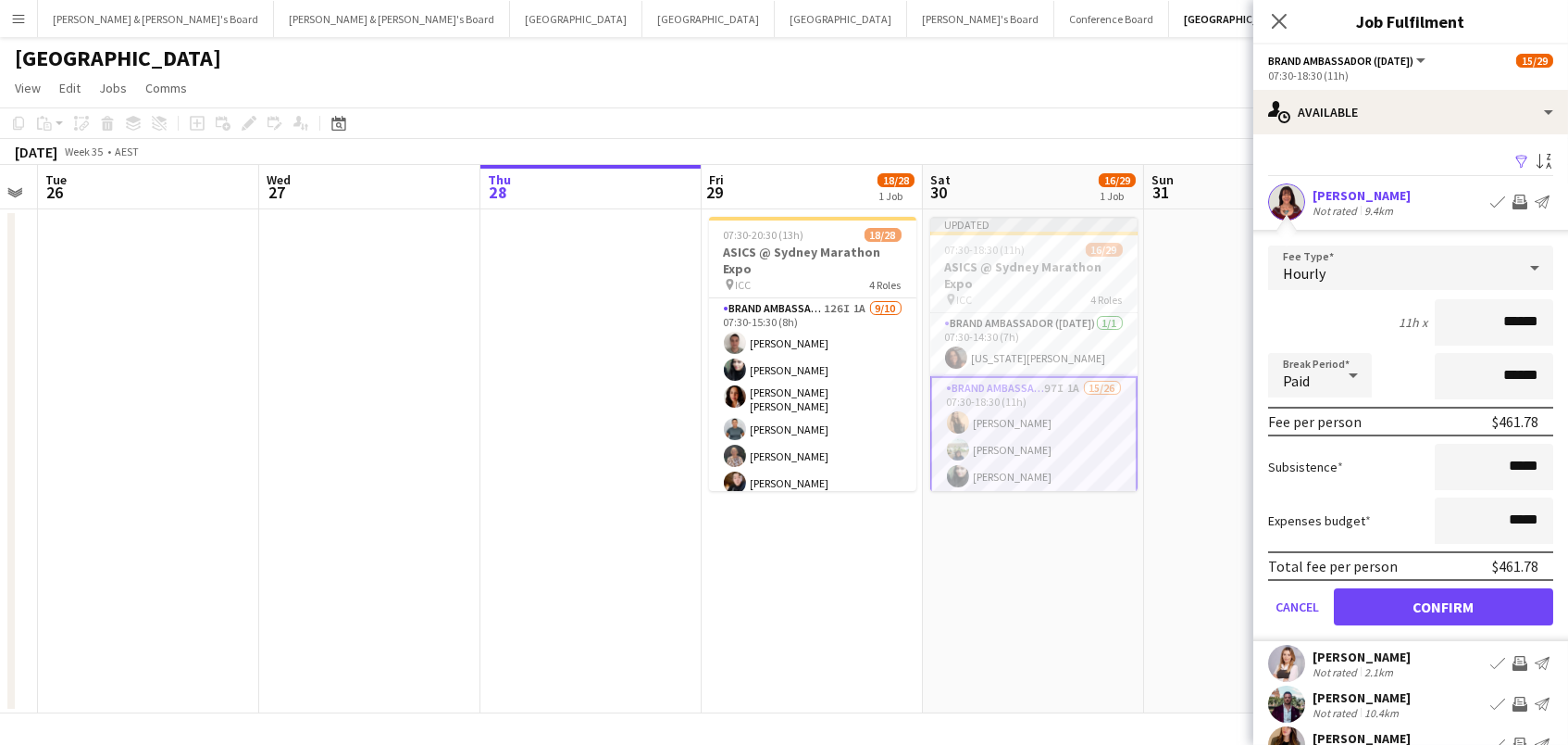
click at [1443, 604] on button "Confirm" at bounding box center [1443, 607] width 219 height 37
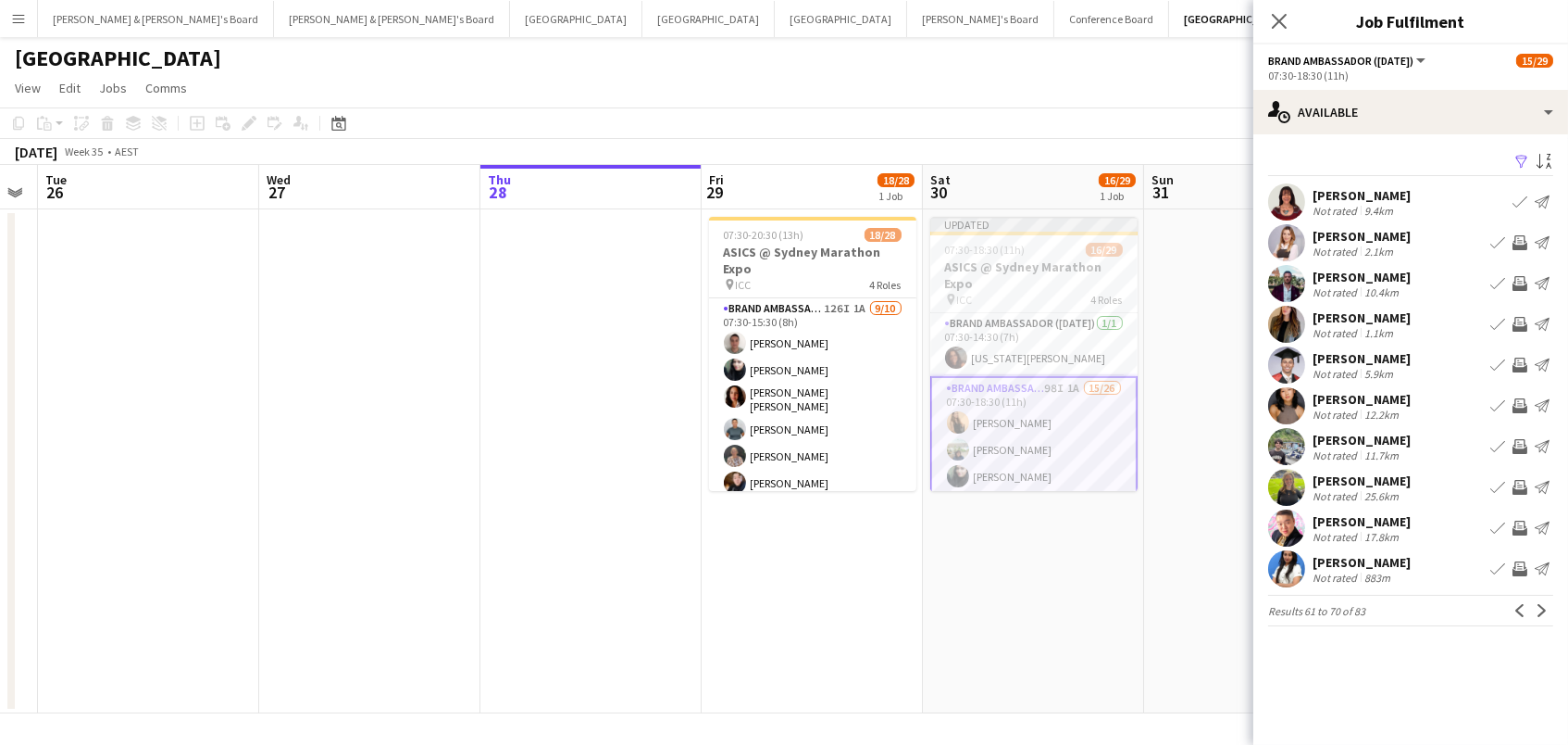
click at [1523, 237] on app-icon "Invite crew" at bounding box center [1519, 242] width 15 height 15
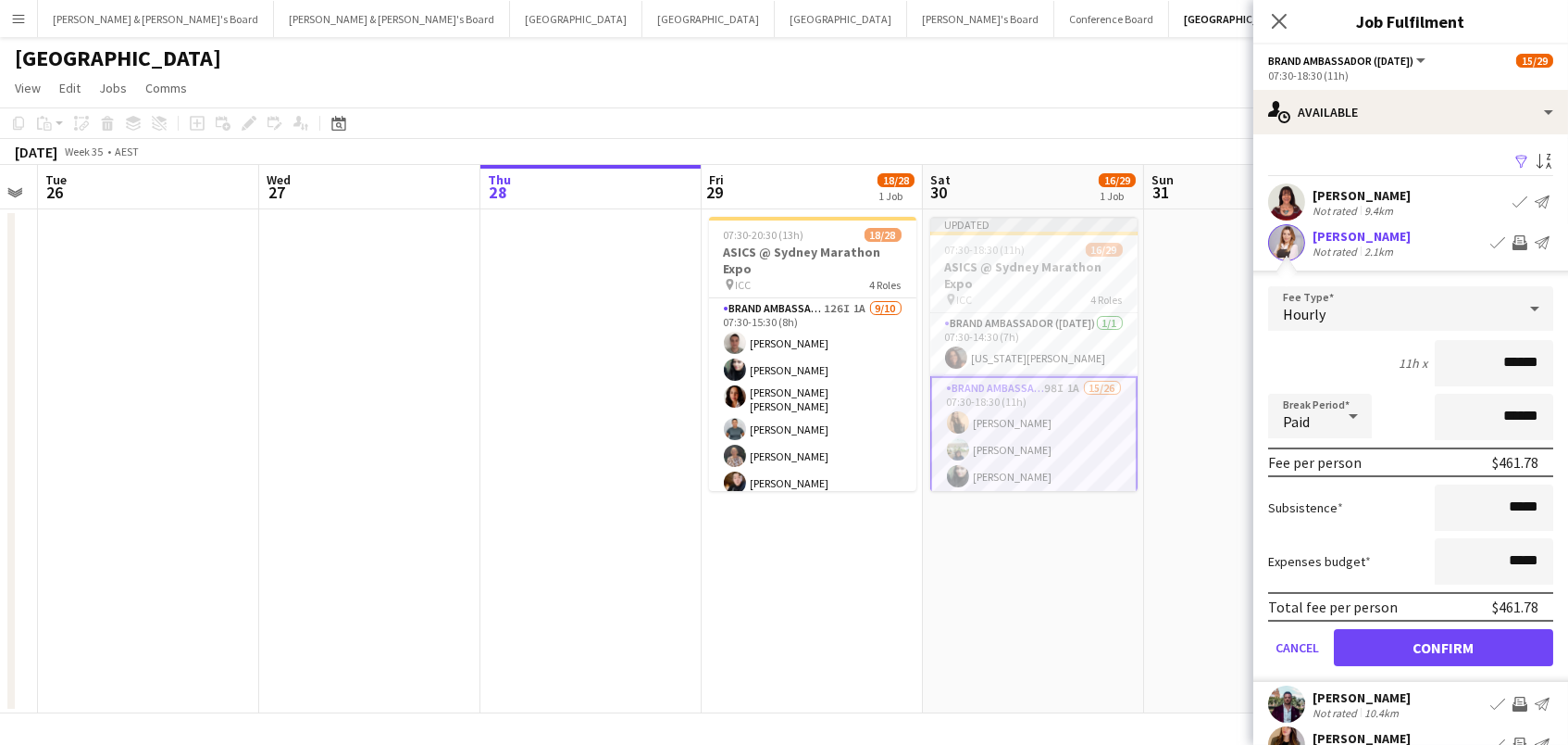
click at [1443, 645] on button "Confirm" at bounding box center [1443, 647] width 219 height 37
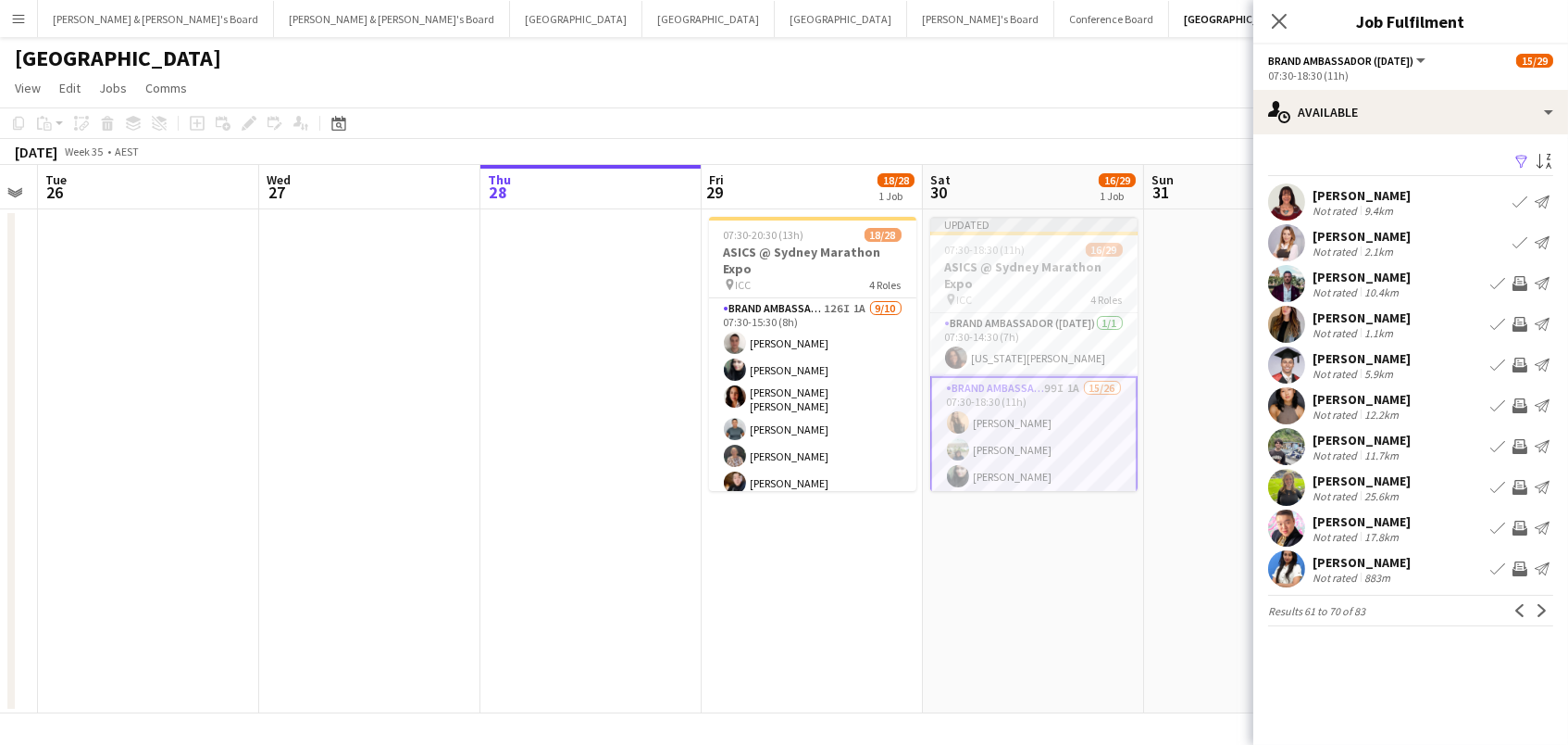
click at [1520, 324] on app-icon "Invite crew" at bounding box center [1519, 324] width 15 height 15
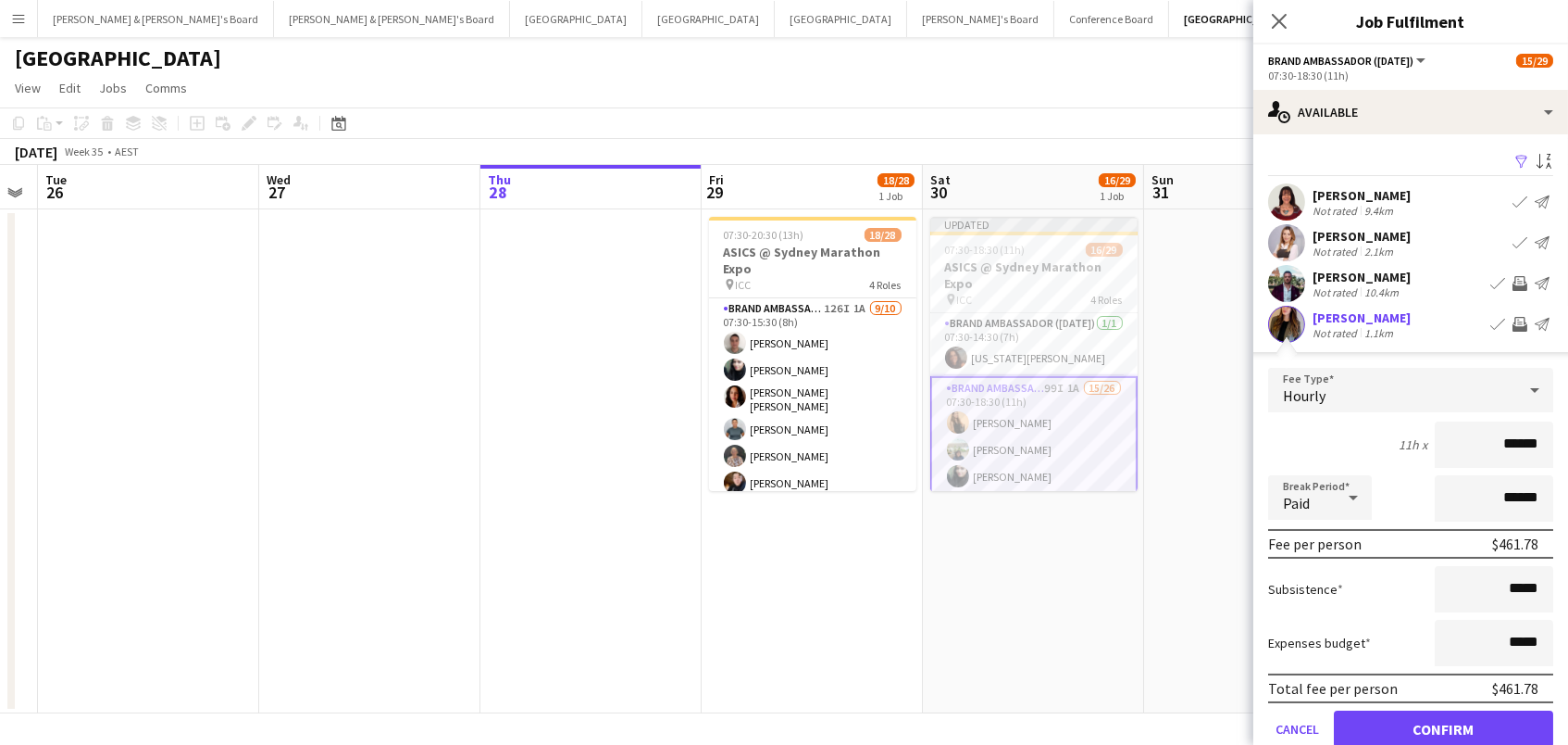
click at [1443, 726] on button "Confirm" at bounding box center [1443, 729] width 219 height 37
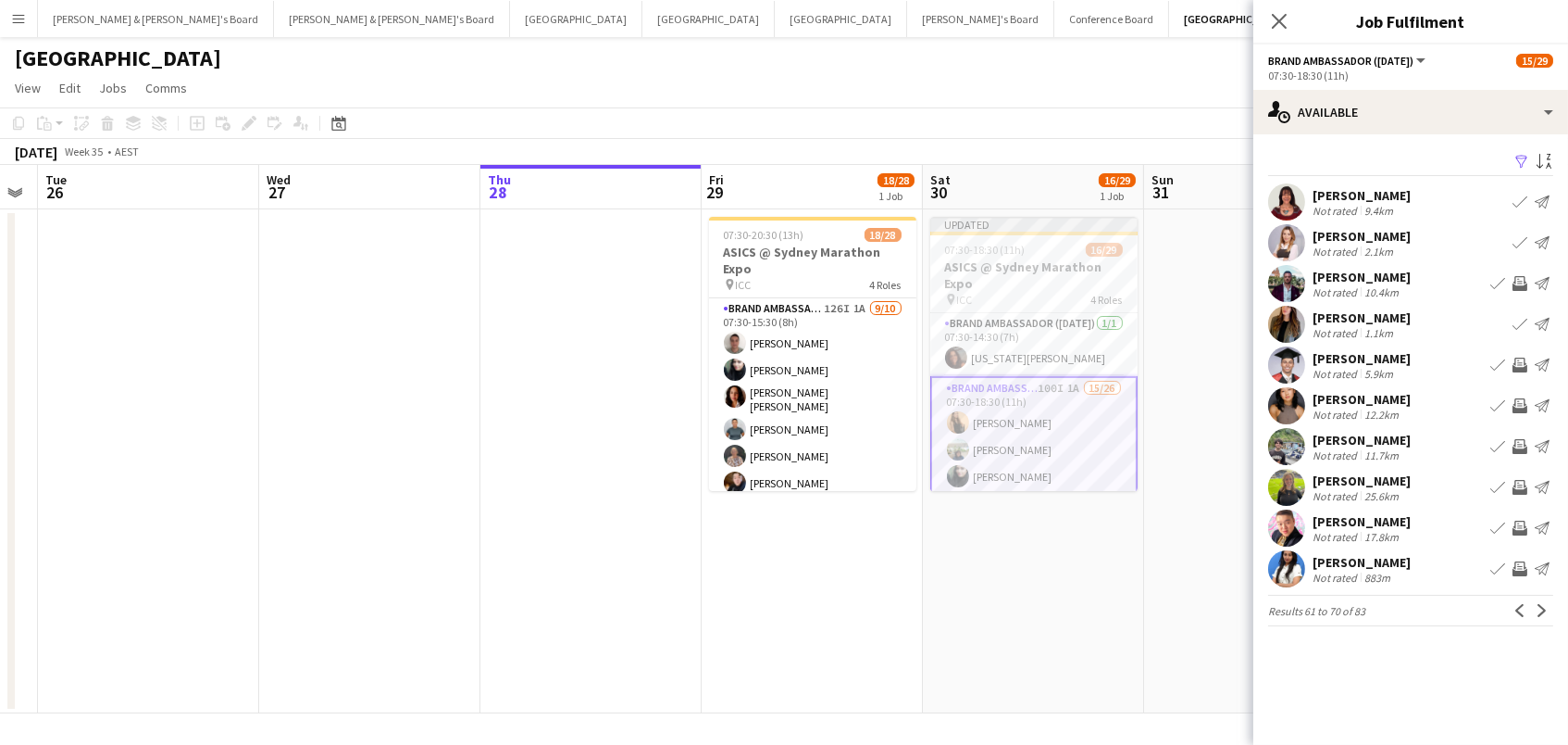
click at [1517, 362] on app-icon "Invite crew" at bounding box center [1519, 365] width 15 height 15
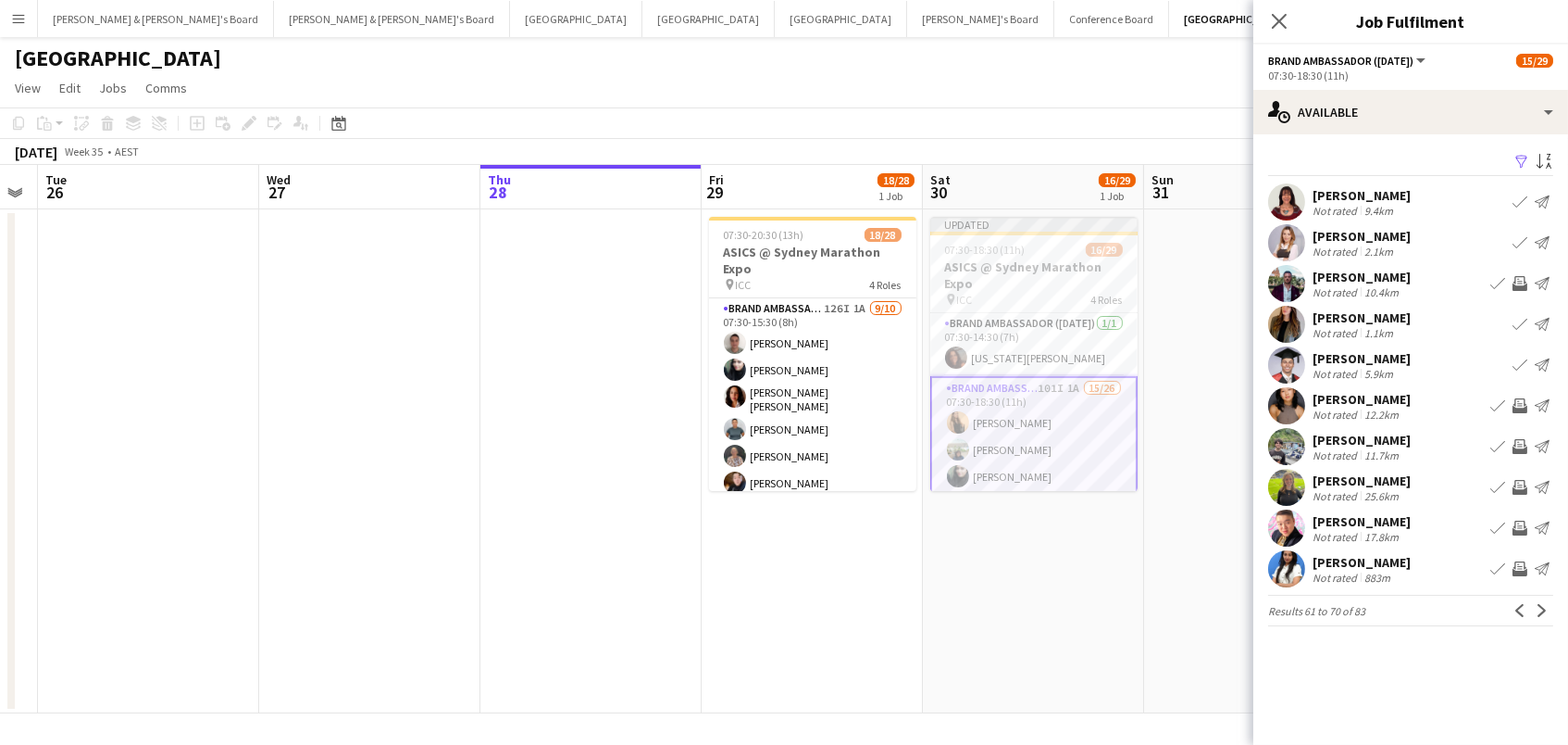
click at [1519, 404] on app-icon "Invite crew" at bounding box center [1519, 405] width 15 height 15
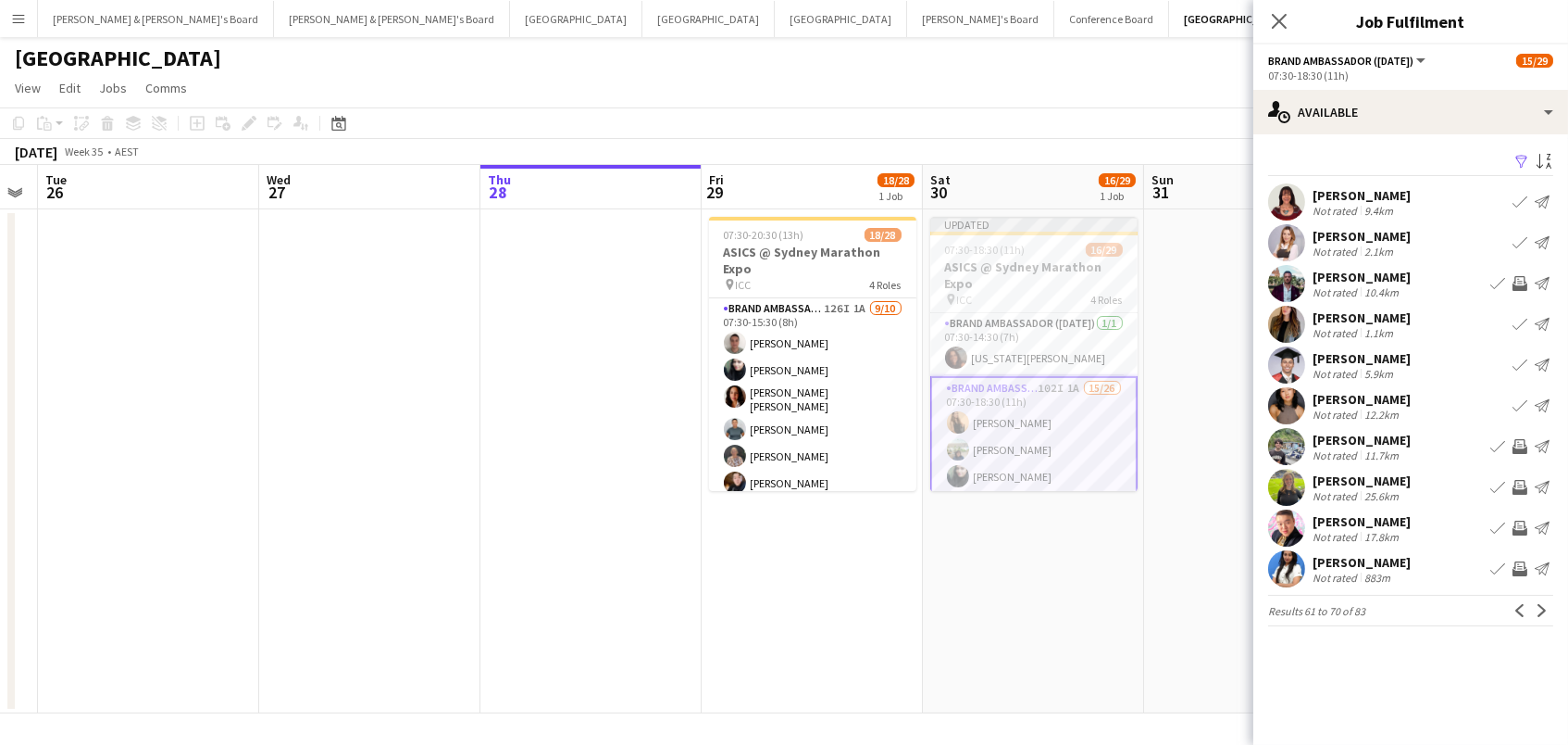
click at [1517, 447] on app-icon "Invite crew" at bounding box center [1519, 446] width 15 height 15
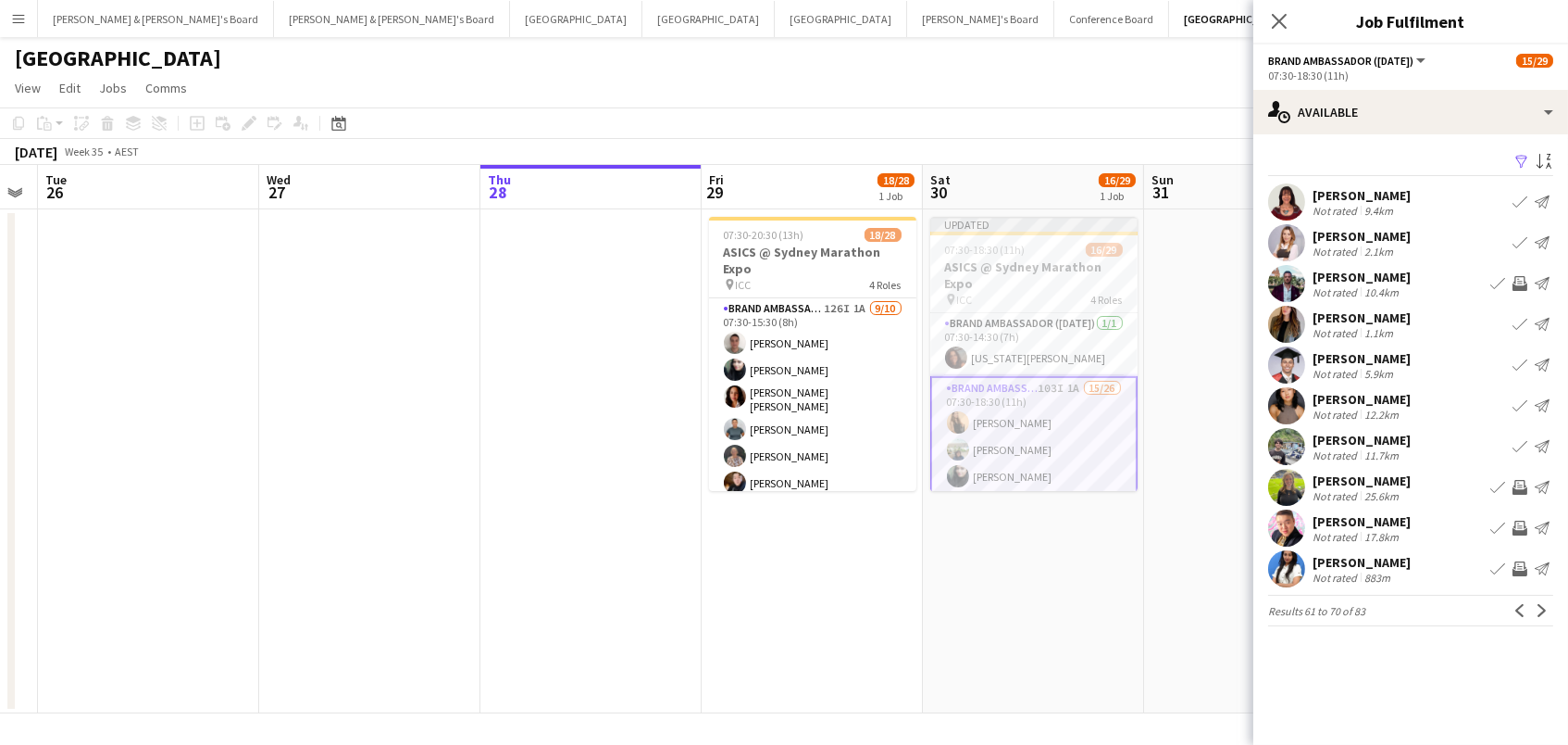
click at [1514, 521] on app-icon "Invite crew" at bounding box center [1519, 528] width 15 height 15
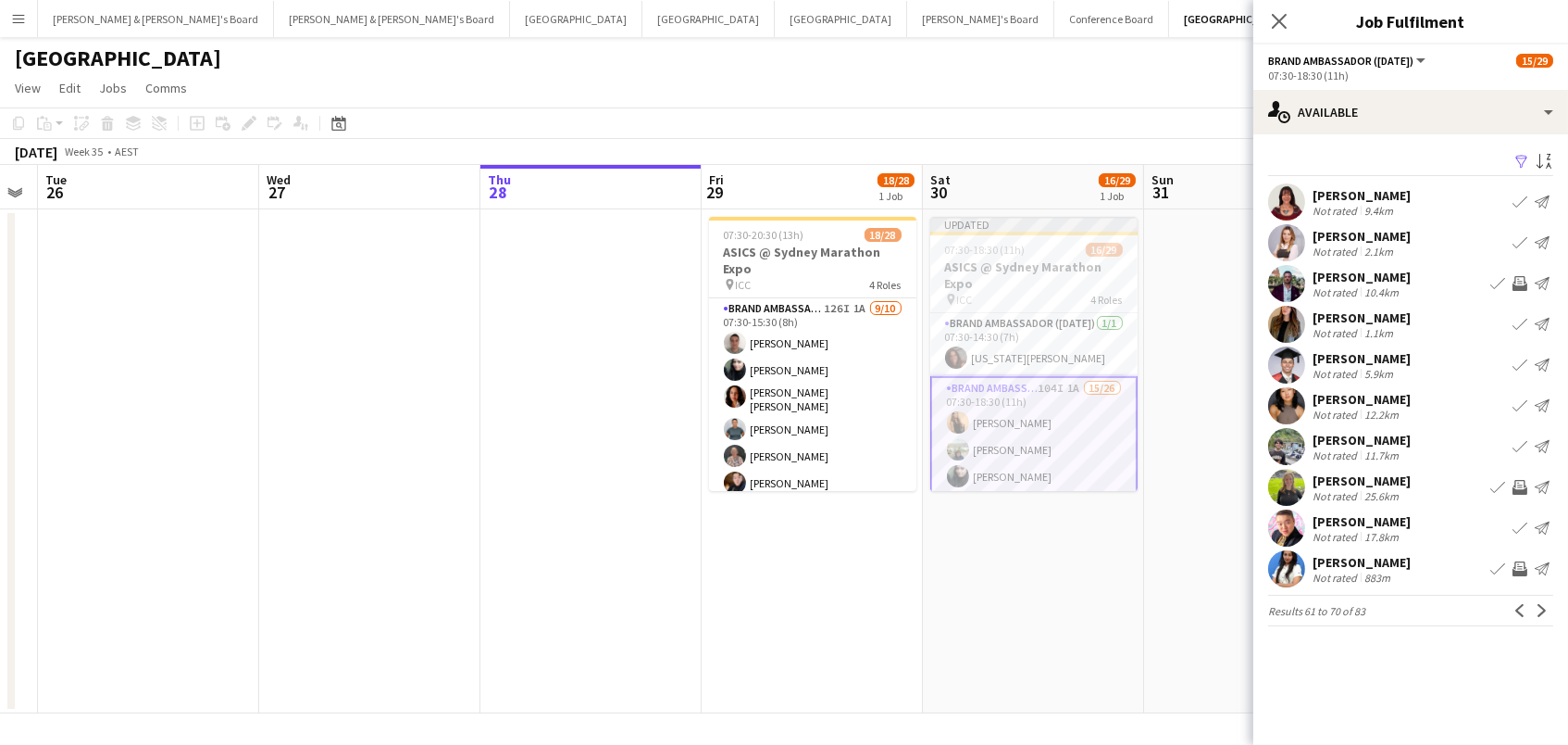
click at [1520, 569] on app-icon "Invite crew" at bounding box center [1519, 569] width 15 height 15
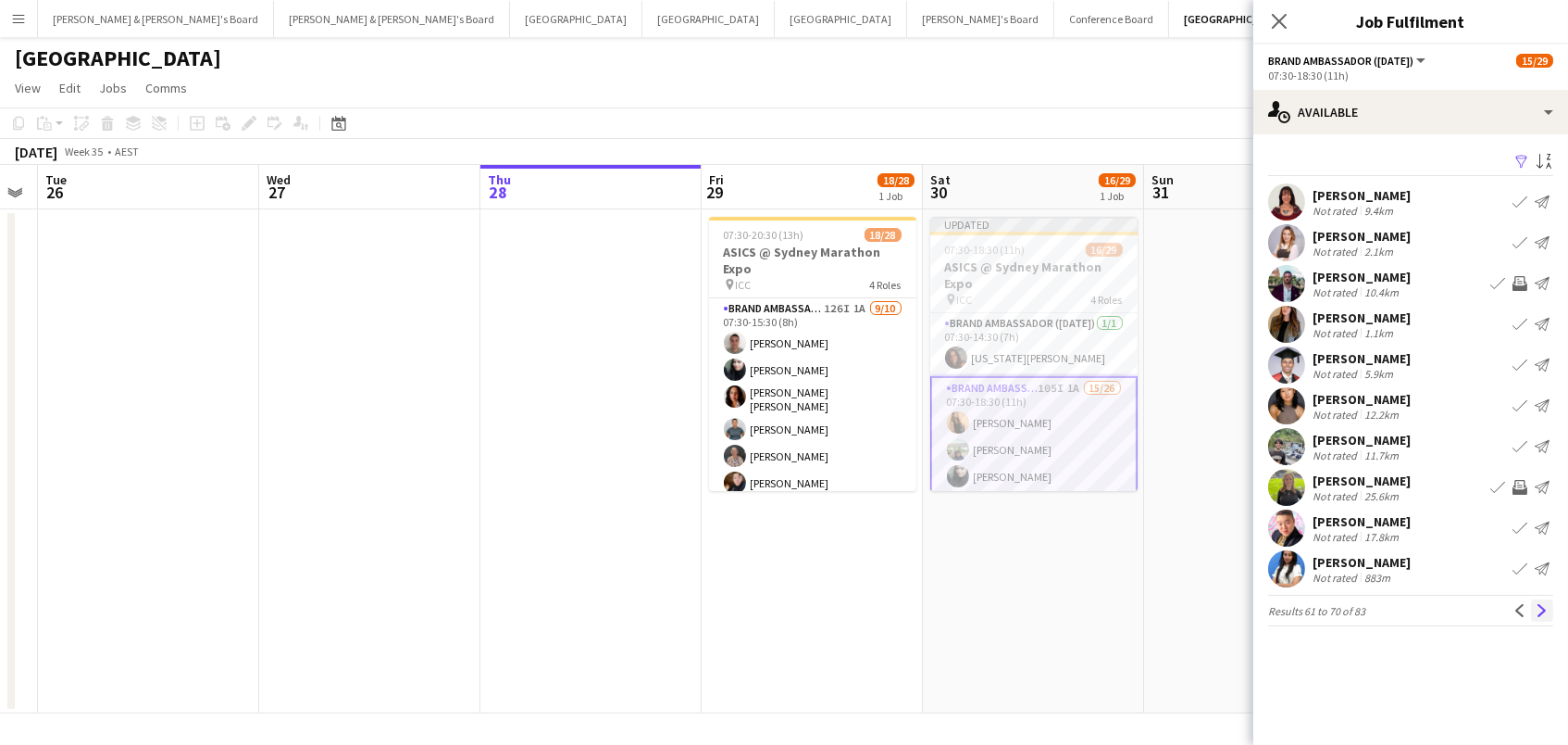
click at [1550, 610] on button "Next" at bounding box center [1542, 610] width 22 height 22
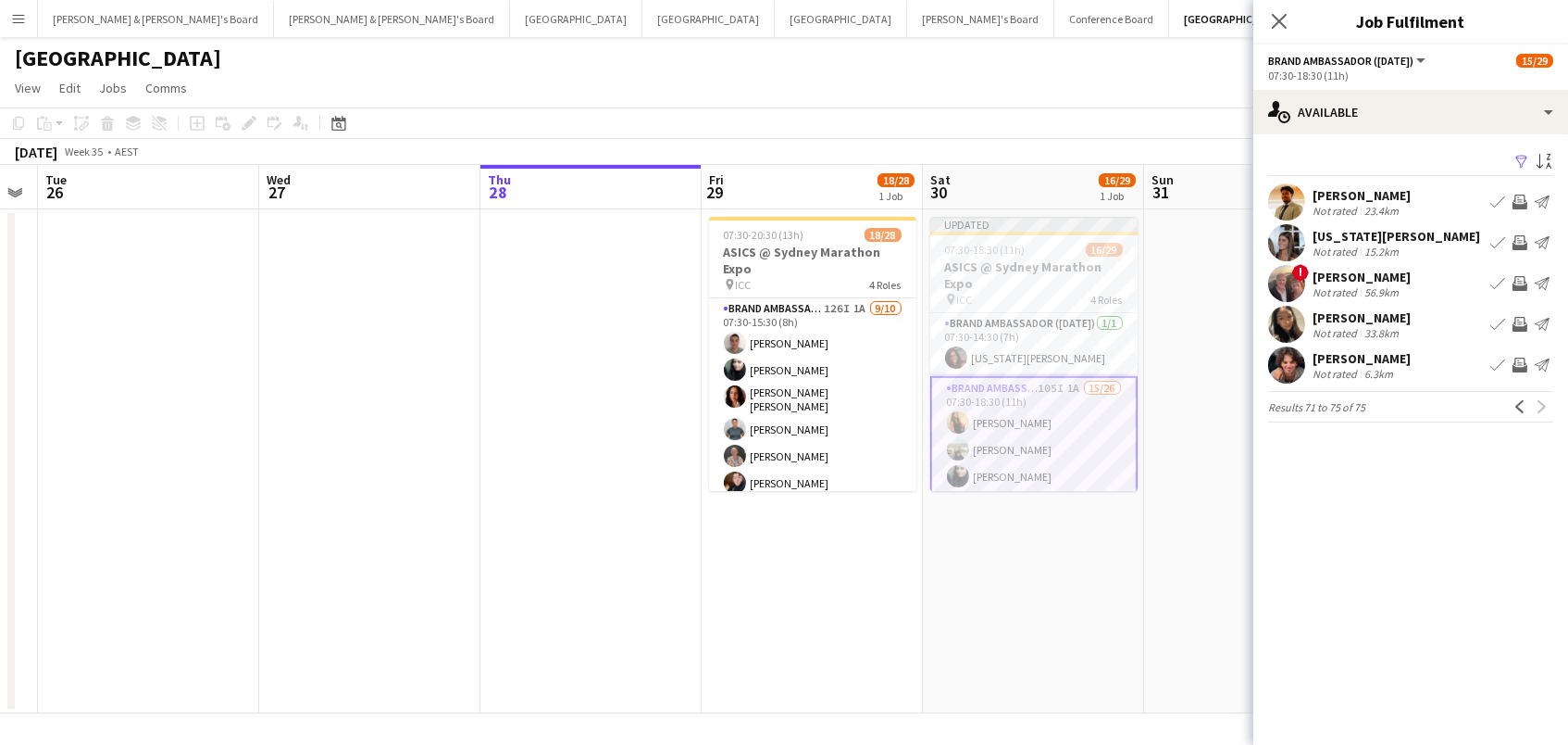
click at [1519, 195] on app-icon "Invite crew" at bounding box center [1519, 201] width 15 height 15
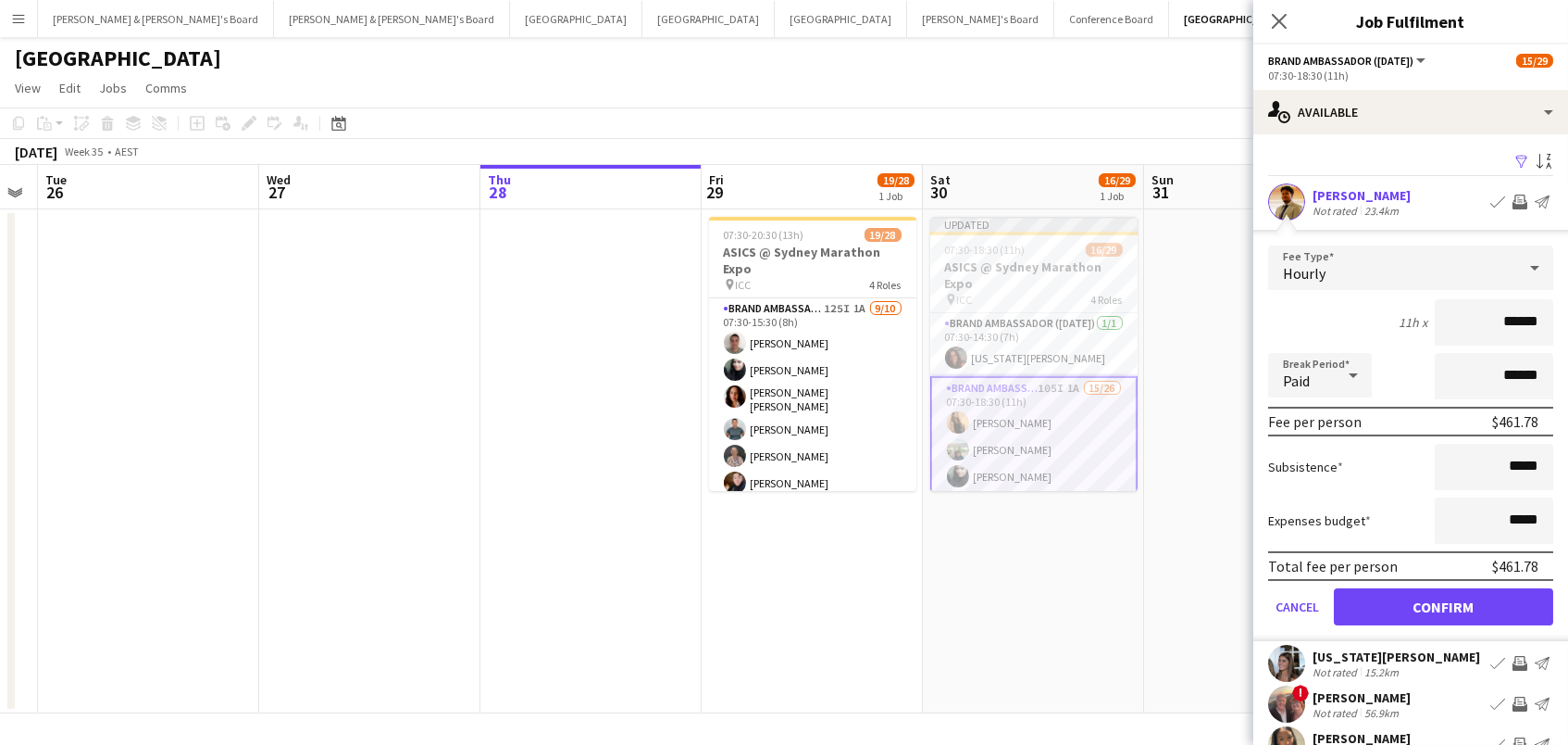
click at [1443, 604] on button "Confirm" at bounding box center [1443, 607] width 219 height 37
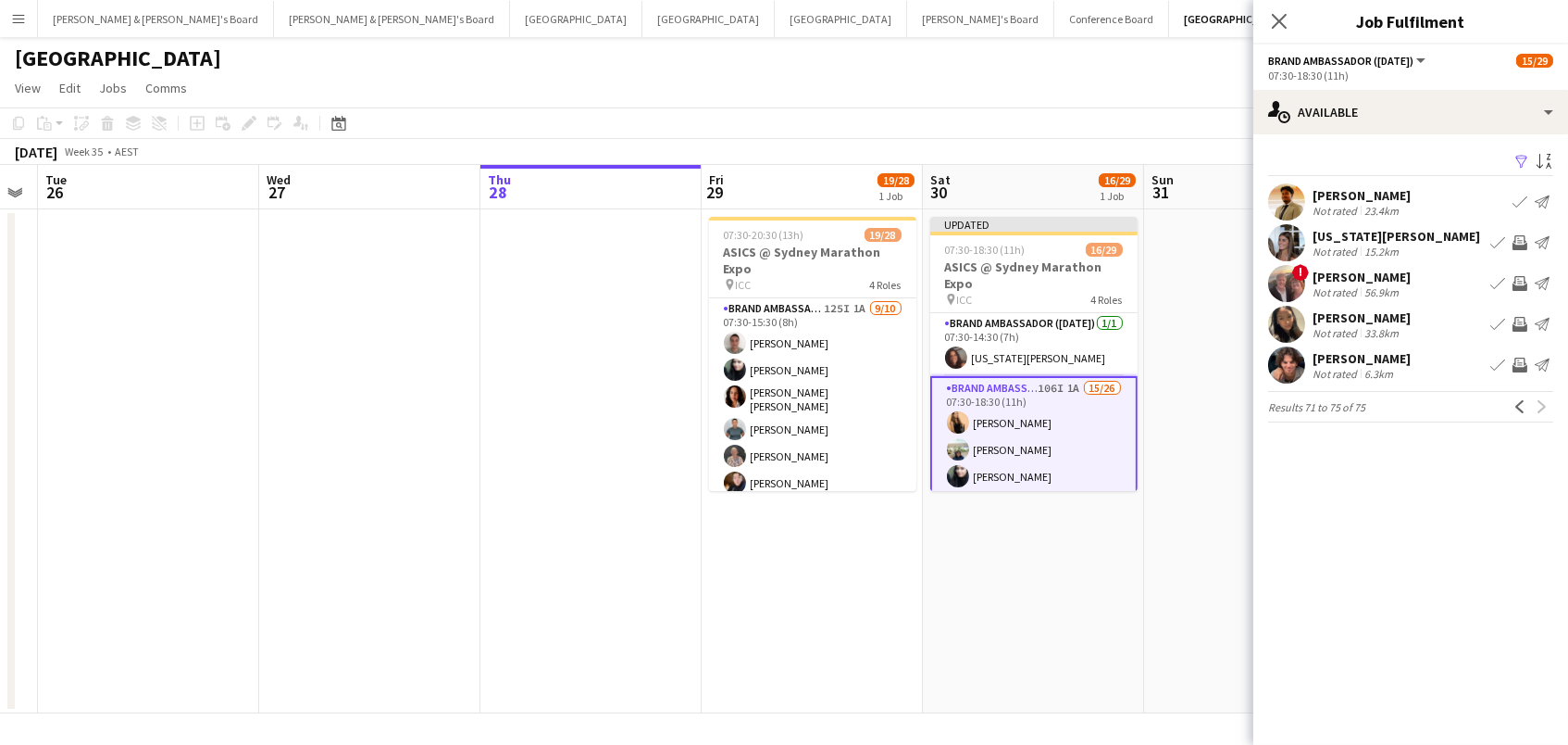
click at [1517, 240] on app-icon "Invite crew" at bounding box center [1519, 242] width 15 height 15
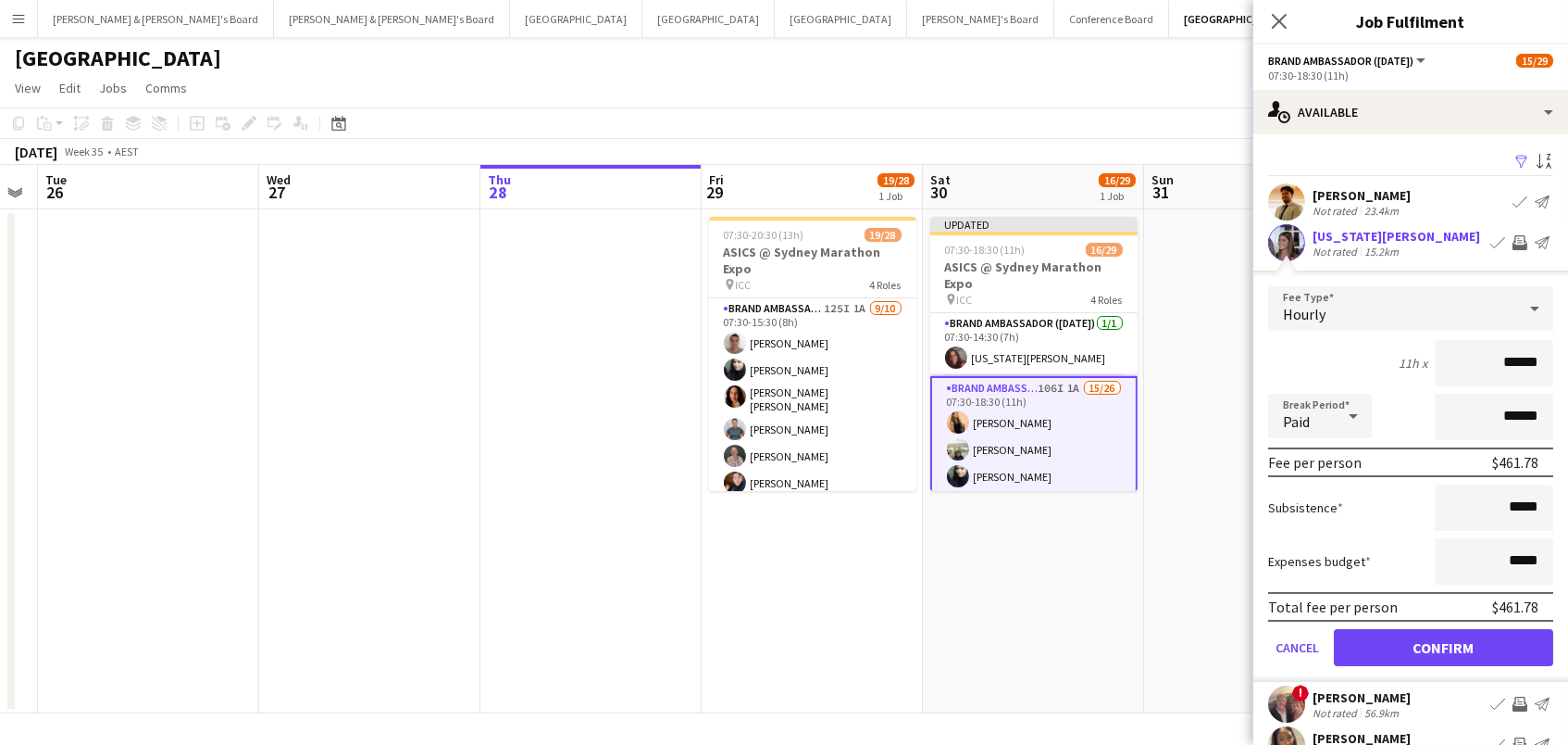
click at [1443, 645] on button "Confirm" at bounding box center [1443, 647] width 219 height 37
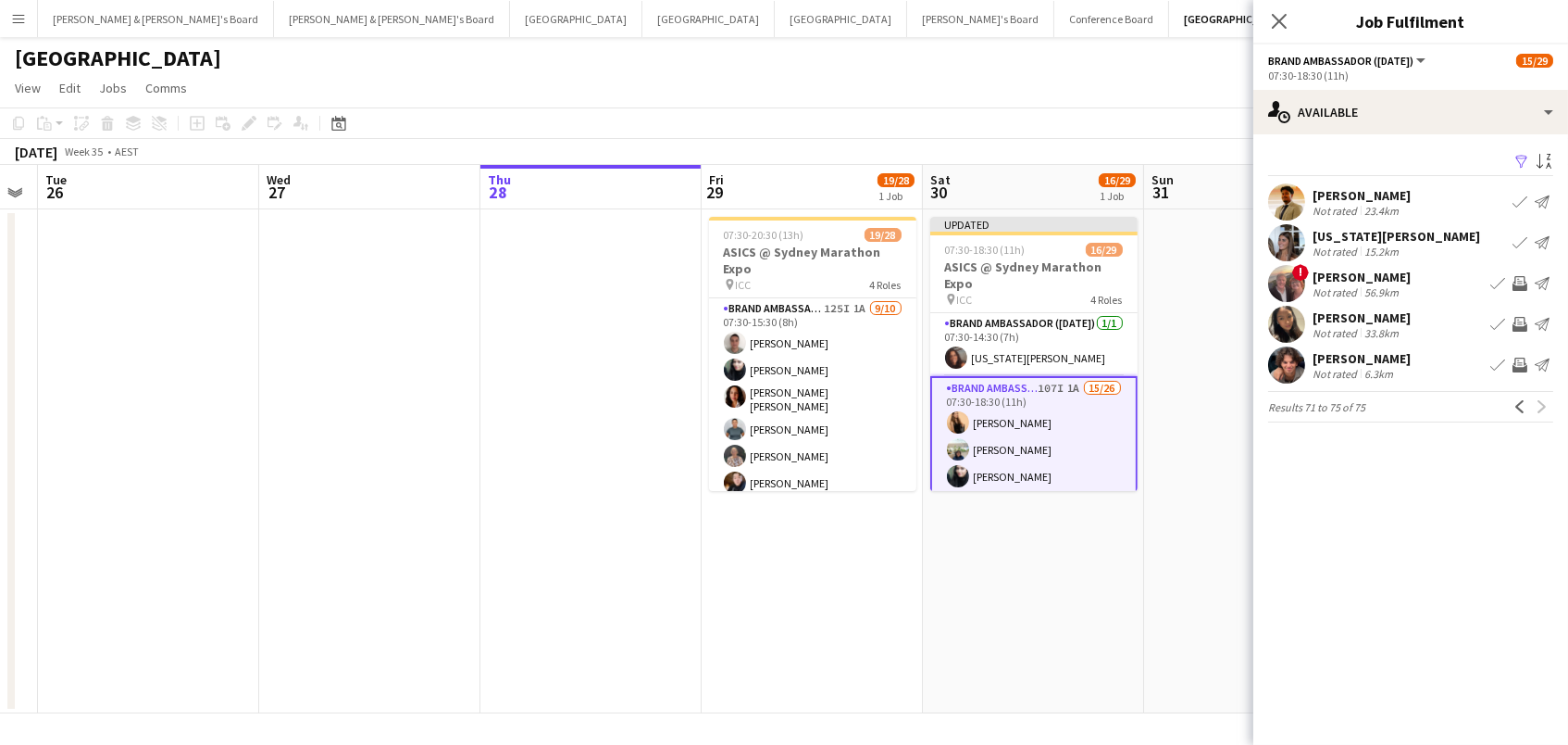
click at [1517, 361] on app-icon "Invite crew" at bounding box center [1519, 365] width 15 height 15
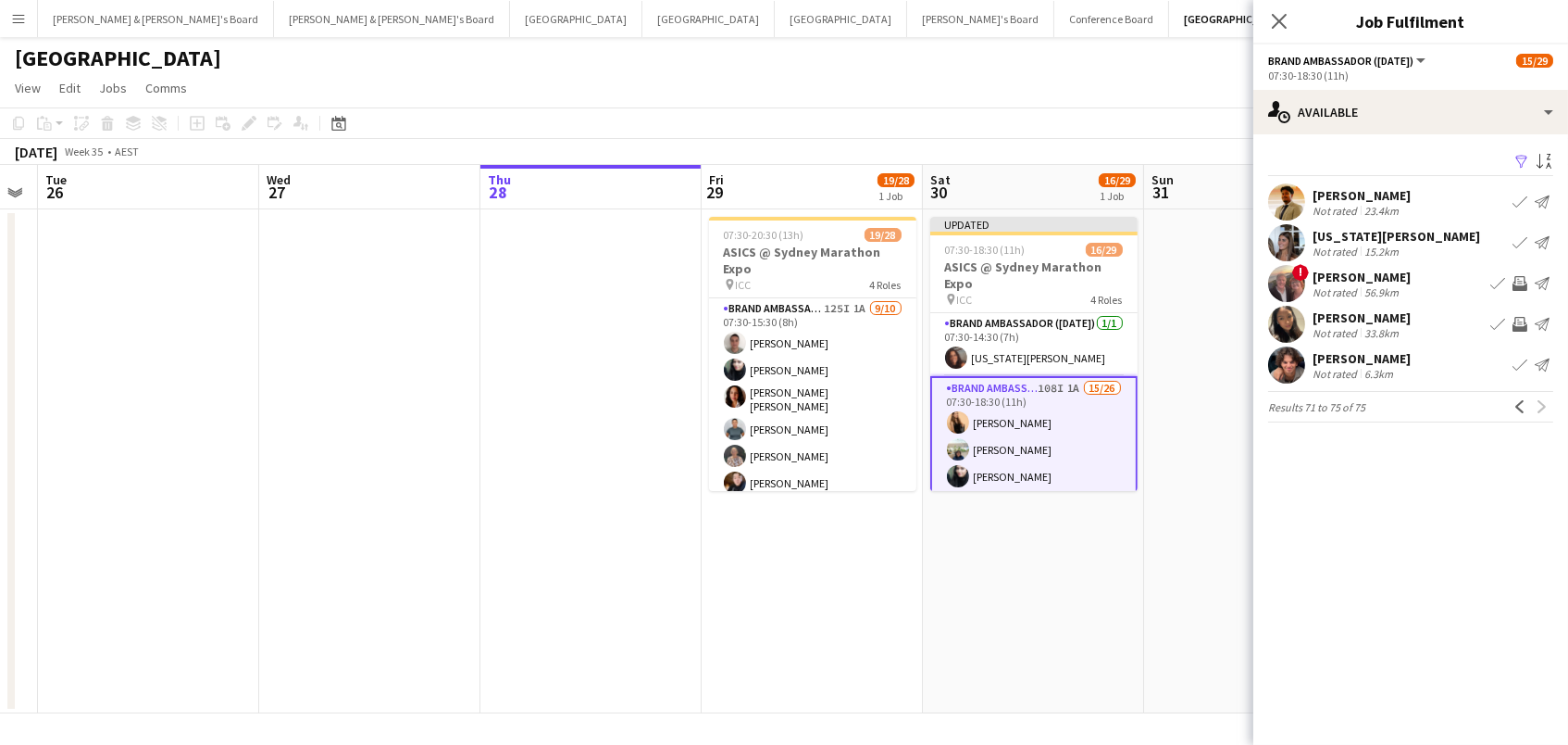
drag, startPoint x: 1146, startPoint y: 114, endPoint x: 1217, endPoint y: 121, distance: 71.3
click at [1146, 113] on app-toolbar "Copy Paste Paste Command V Paste with crew Command Shift V Paste linked Job [GE…" at bounding box center [784, 123] width 1568 height 31
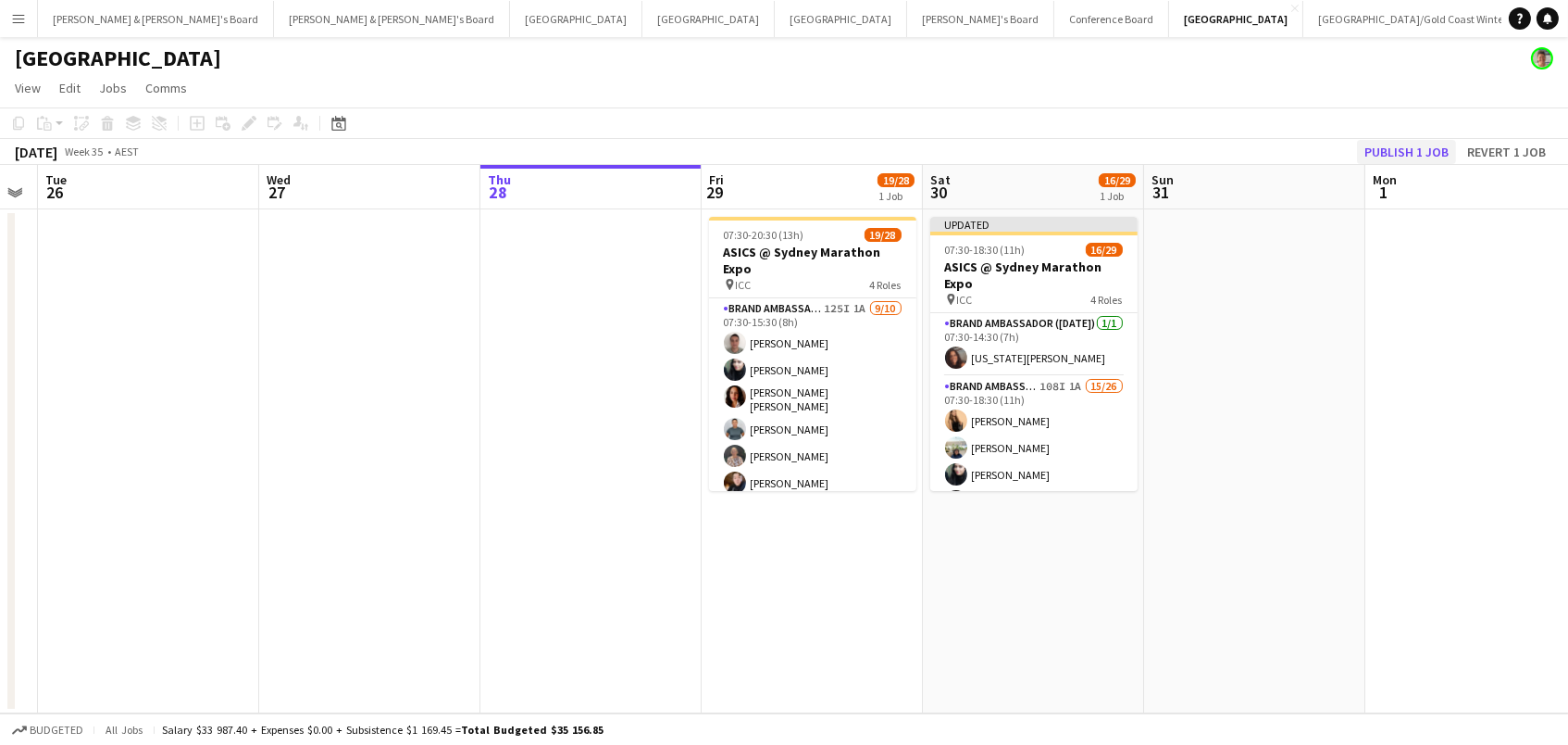
click at [1399, 142] on button "Publish 1 job" at bounding box center [1407, 151] width 99 height 24
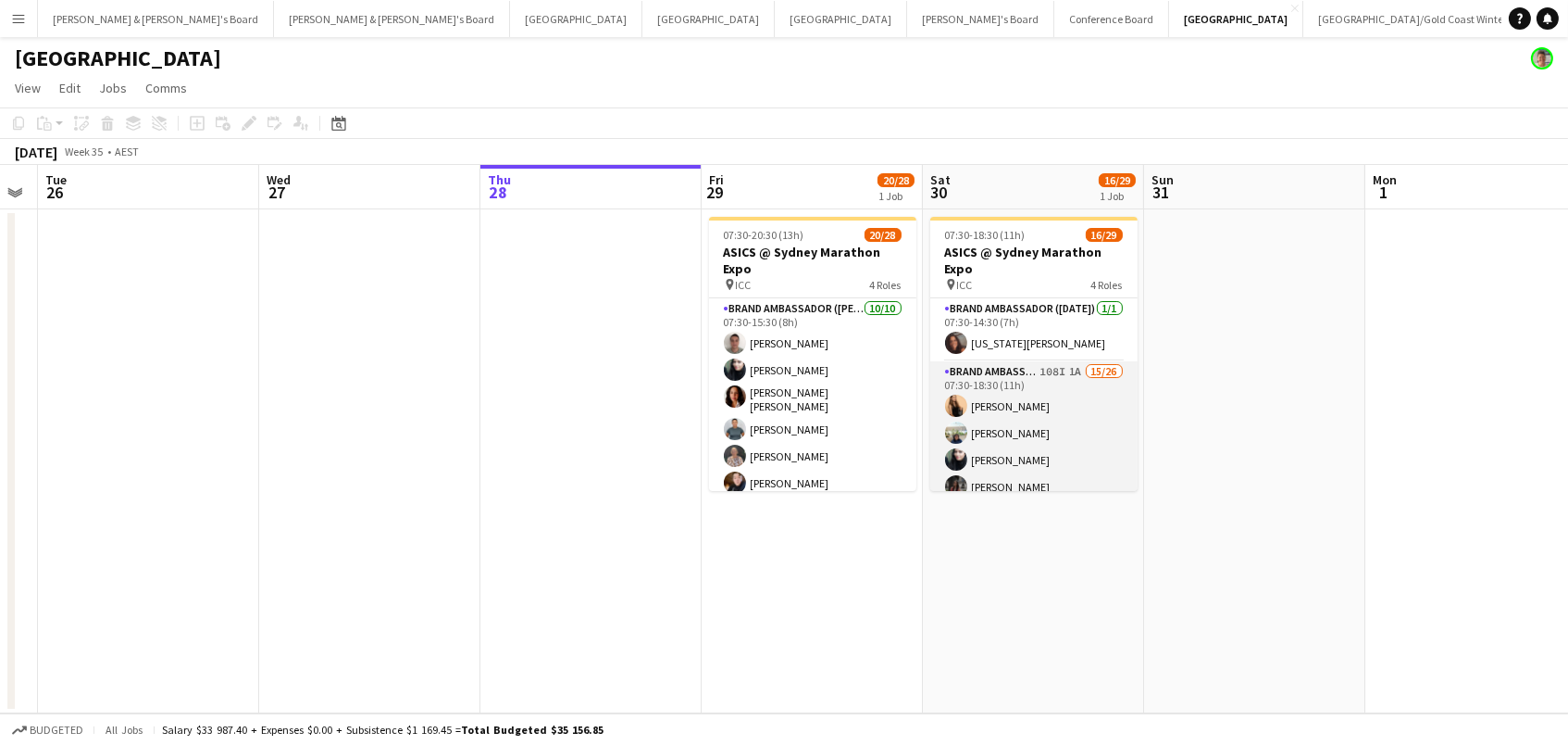
click at [992, 435] on app-card-role "Brand Ambassador ([DATE]) 108I 1A 15/26 07:30-18:30 (11h) [PERSON_NAME] [PERSON…" at bounding box center [1034, 730] width 208 height 740
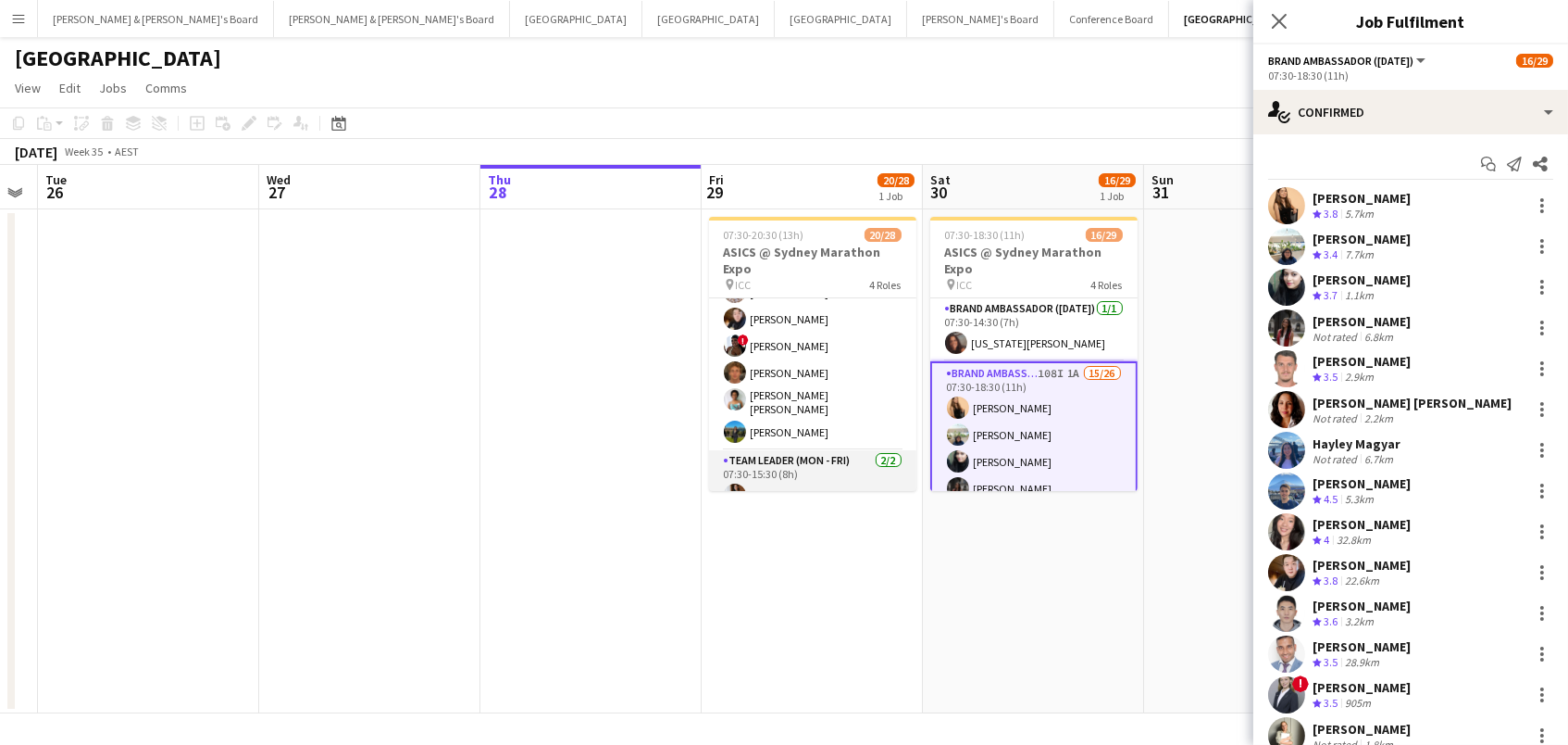
scroll to position [64, 0]
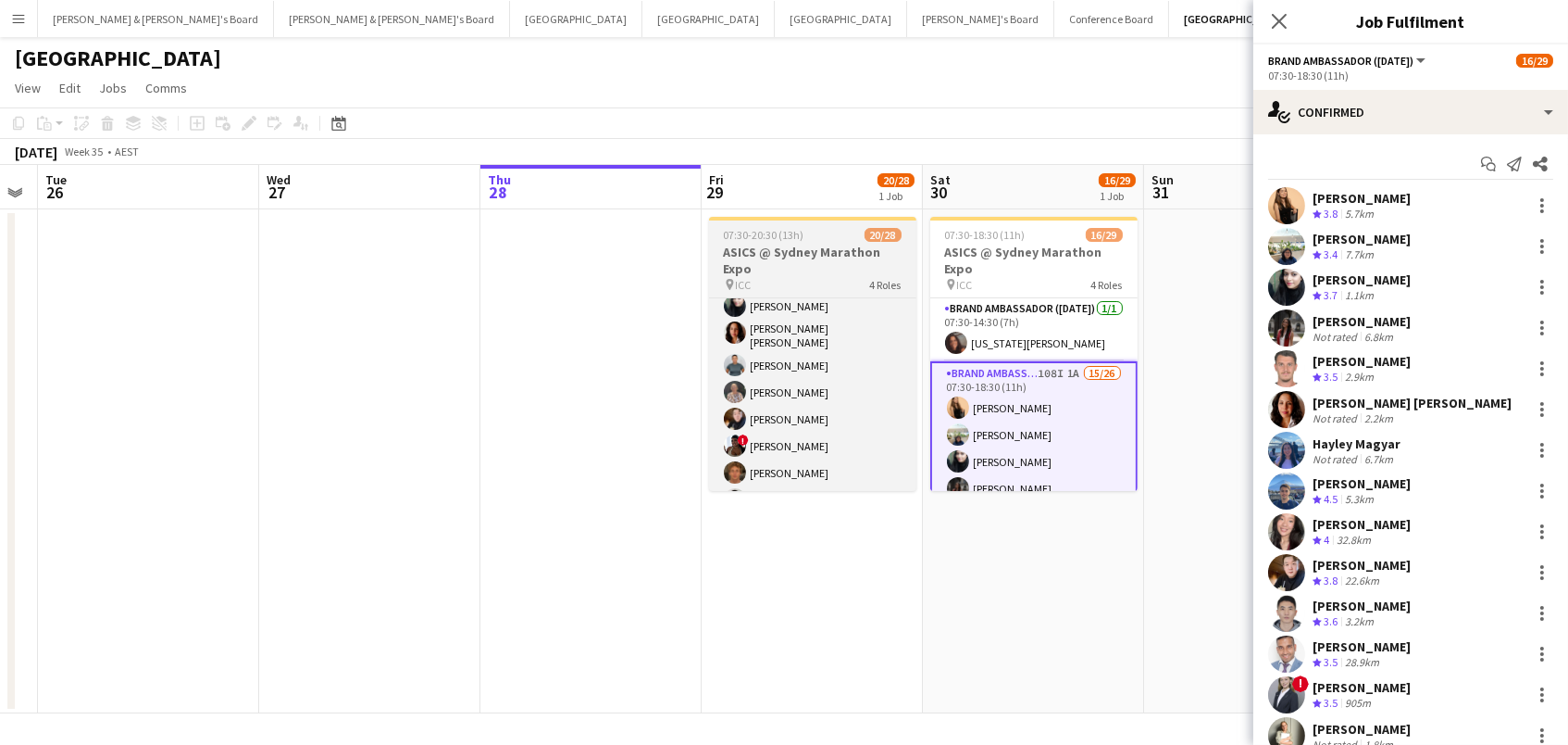
click at [790, 250] on h3 "ASICS @ Sydney Marathon Expo" at bounding box center [813, 260] width 208 height 33
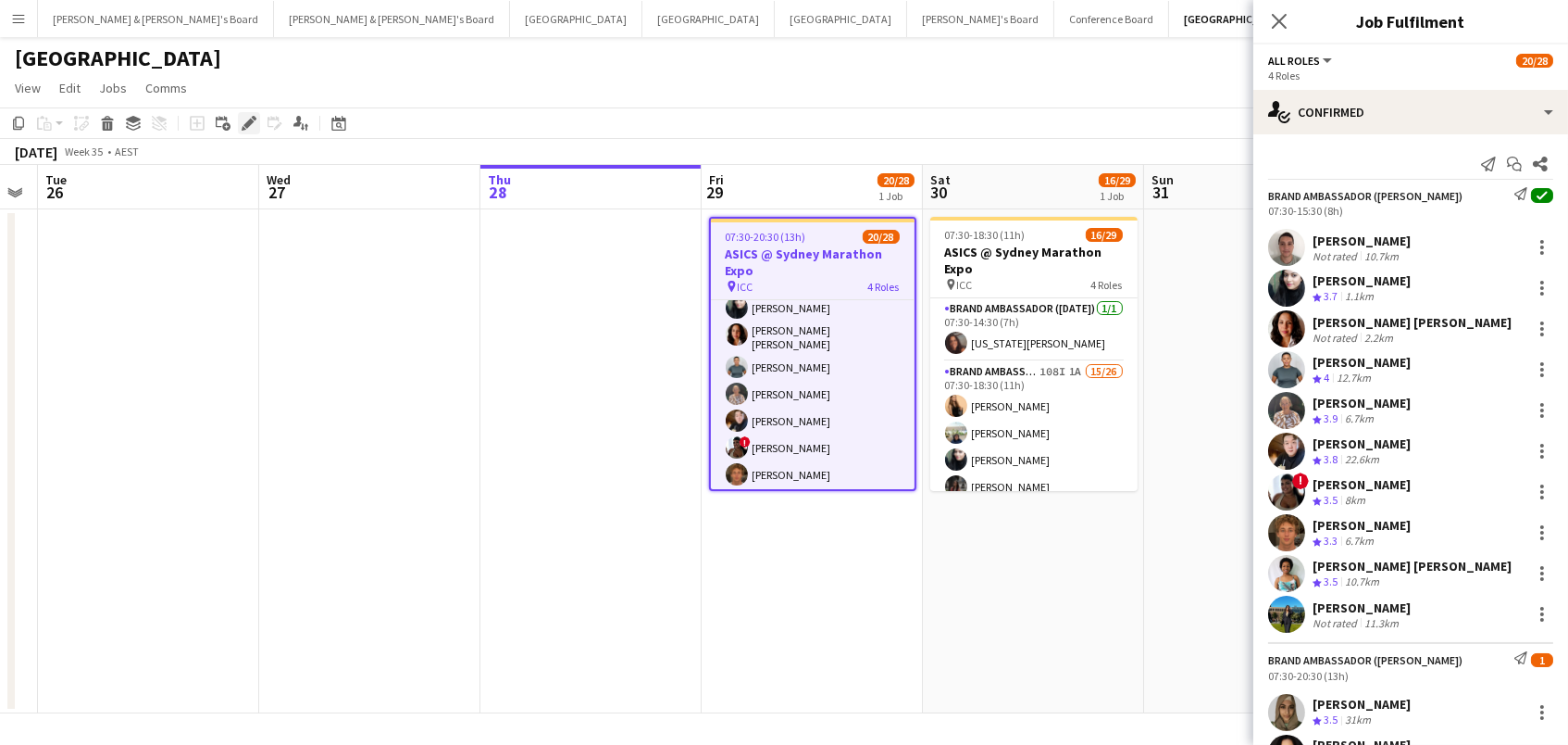
click at [249, 126] on icon "Edit" at bounding box center [249, 123] width 15 height 15
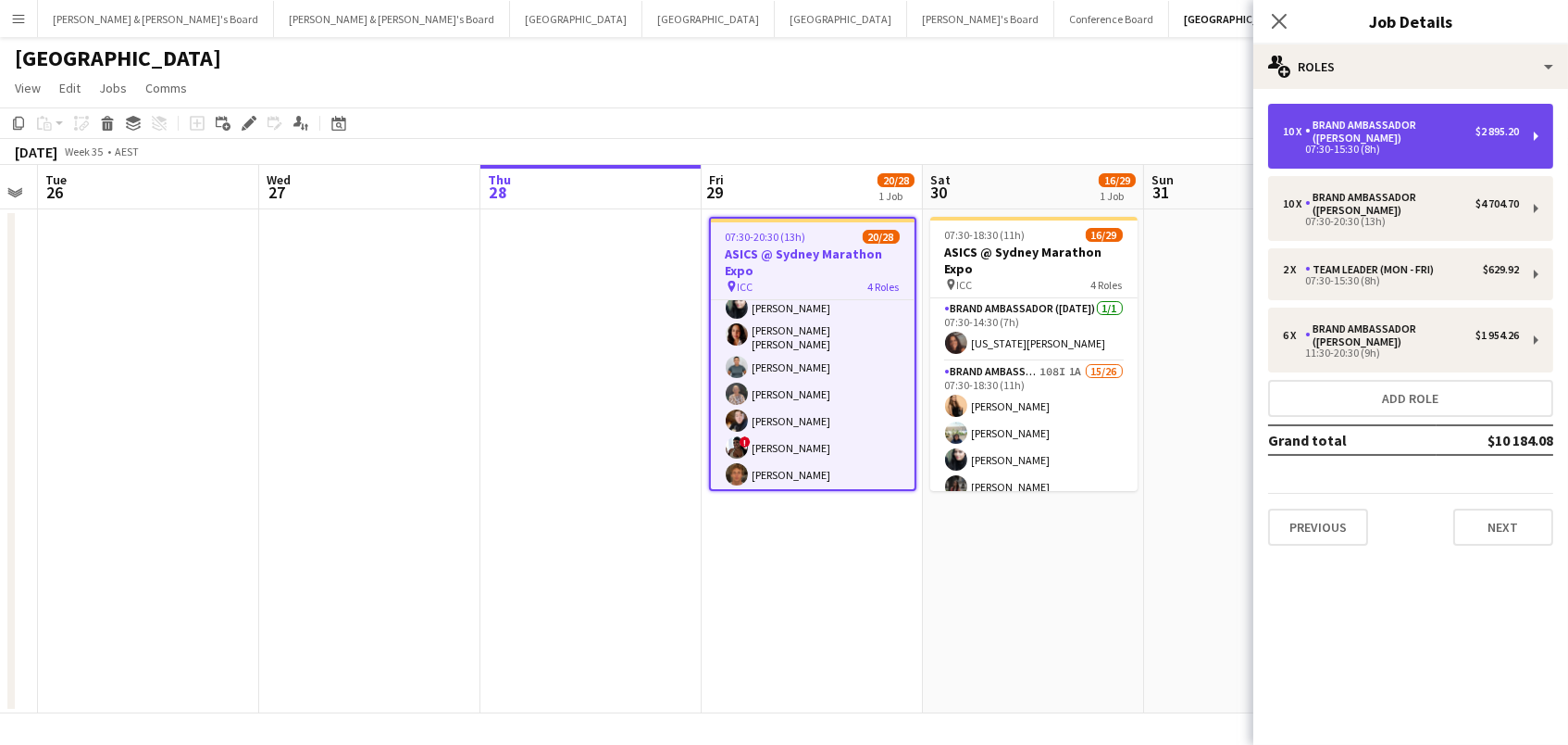
click at [1403, 144] on div "07:30-15:30 (8h)" at bounding box center [1401, 148] width 236 height 9
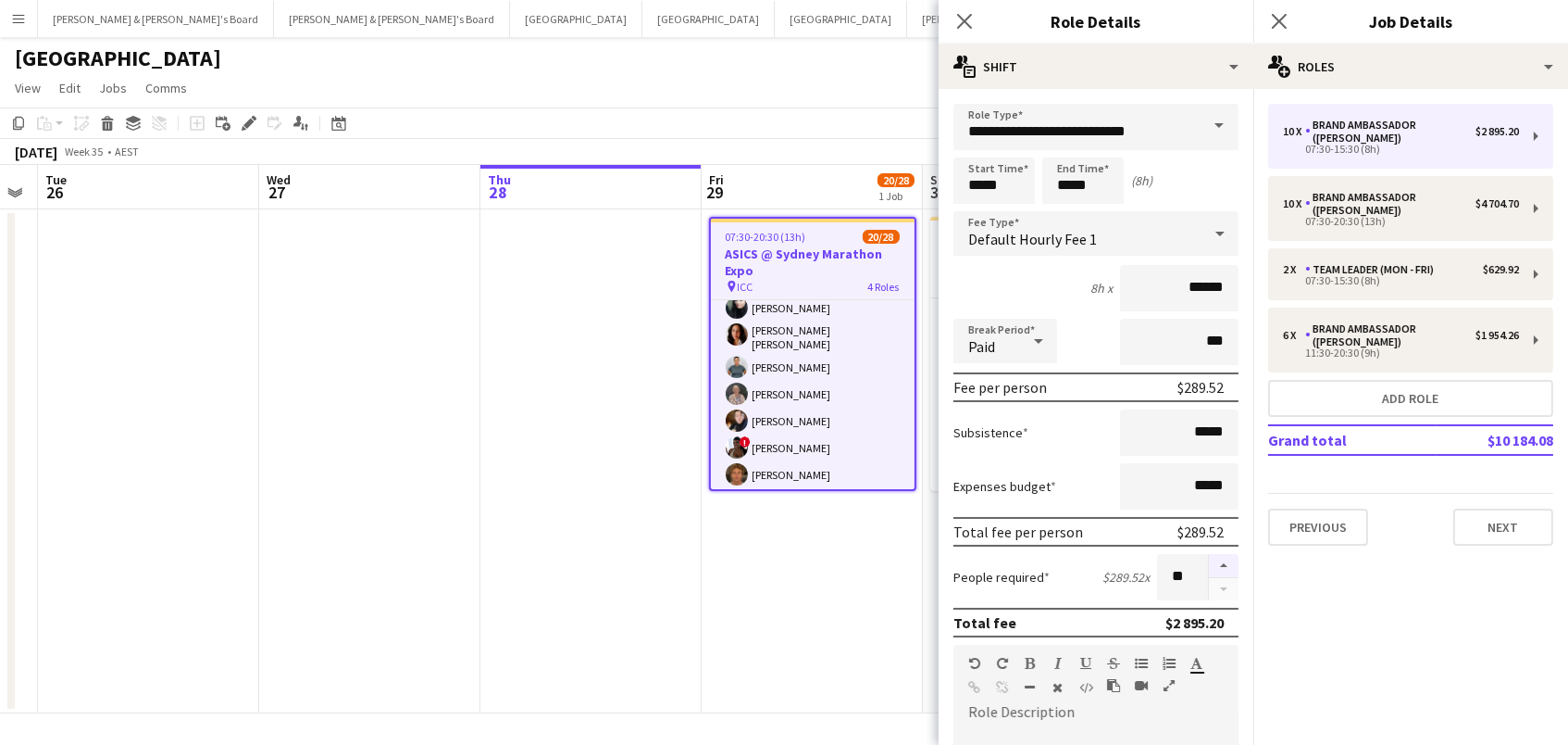
click at [1220, 565] on button "button" at bounding box center [1224, 566] width 29 height 24
type input "**"
click at [538, 668] on app-date-cell at bounding box center [591, 461] width 221 height 504
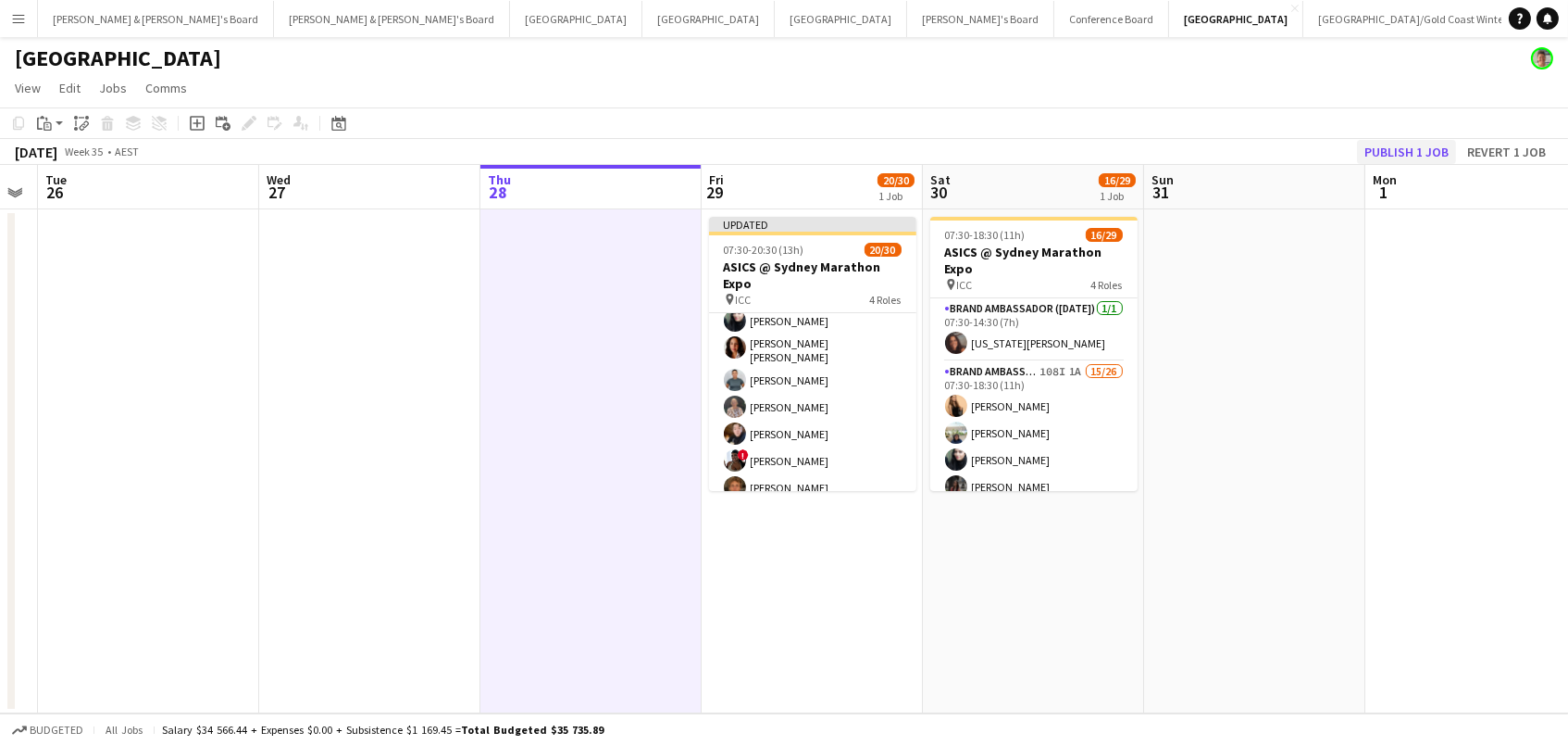
click at [1396, 139] on button "Publish 1 job" at bounding box center [1407, 151] width 99 height 24
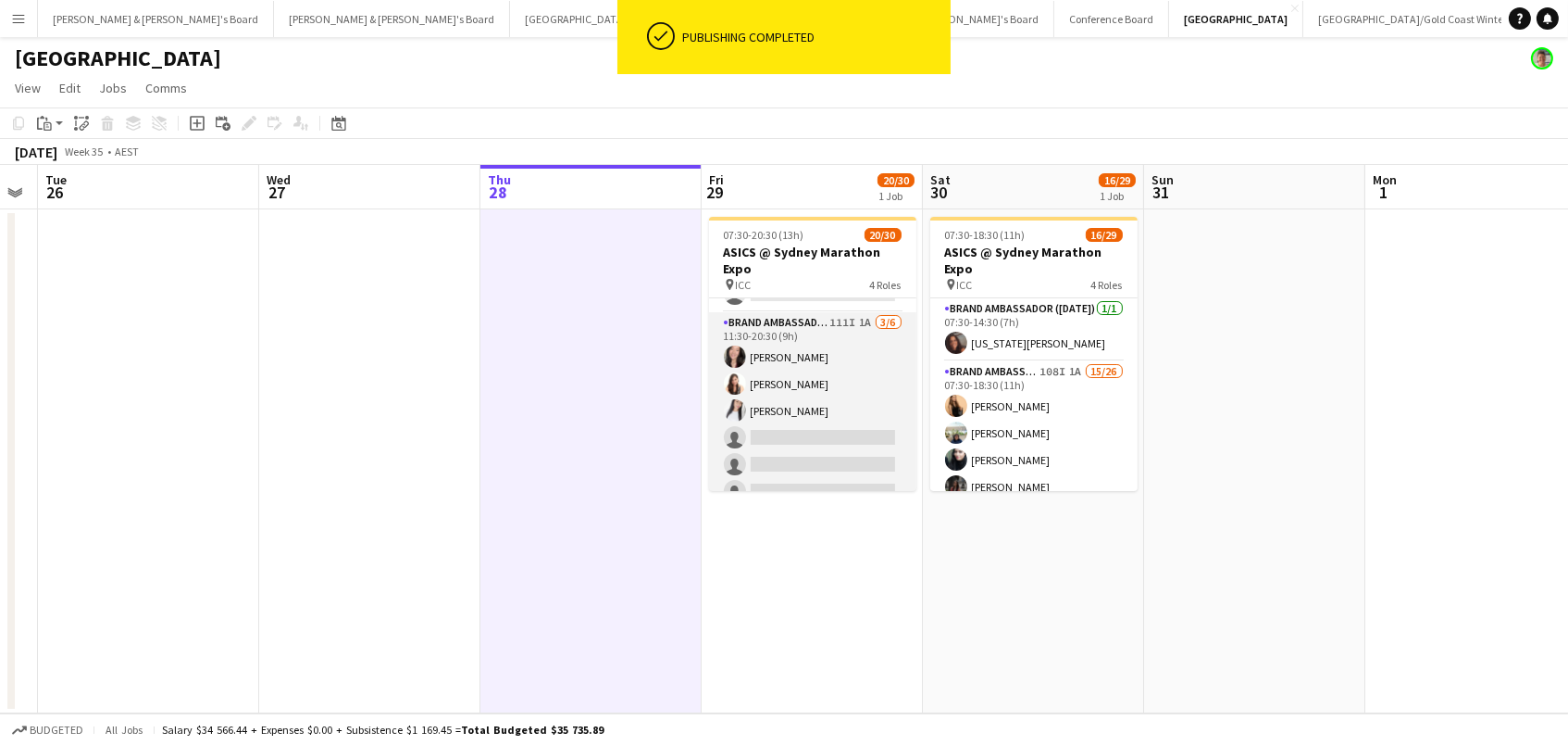
scroll to position [755, 0]
click at [800, 256] on h3 "ASICS @ Sydney Marathon Expo" at bounding box center [813, 260] width 208 height 33
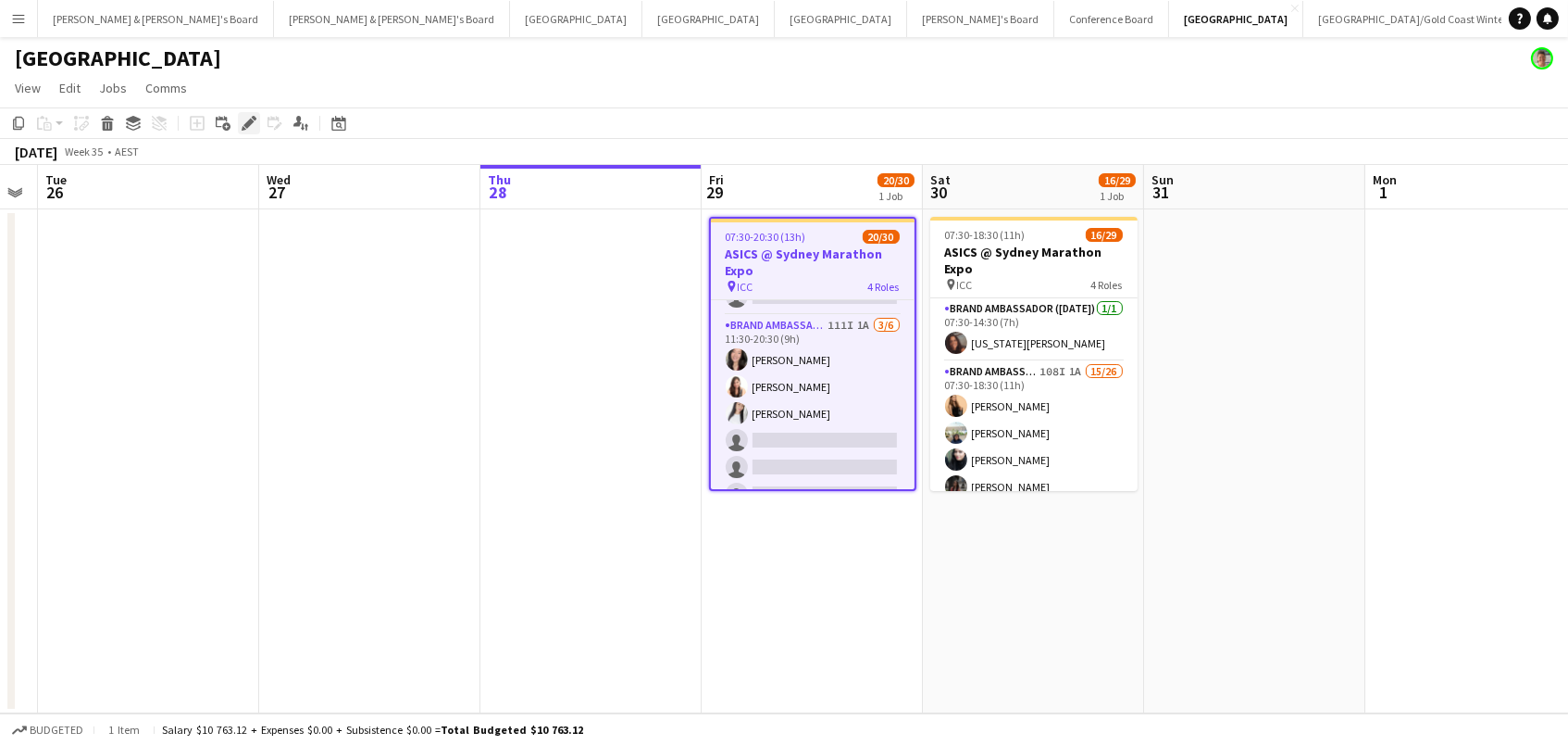
click at [246, 125] on icon at bounding box center [249, 124] width 10 height 10
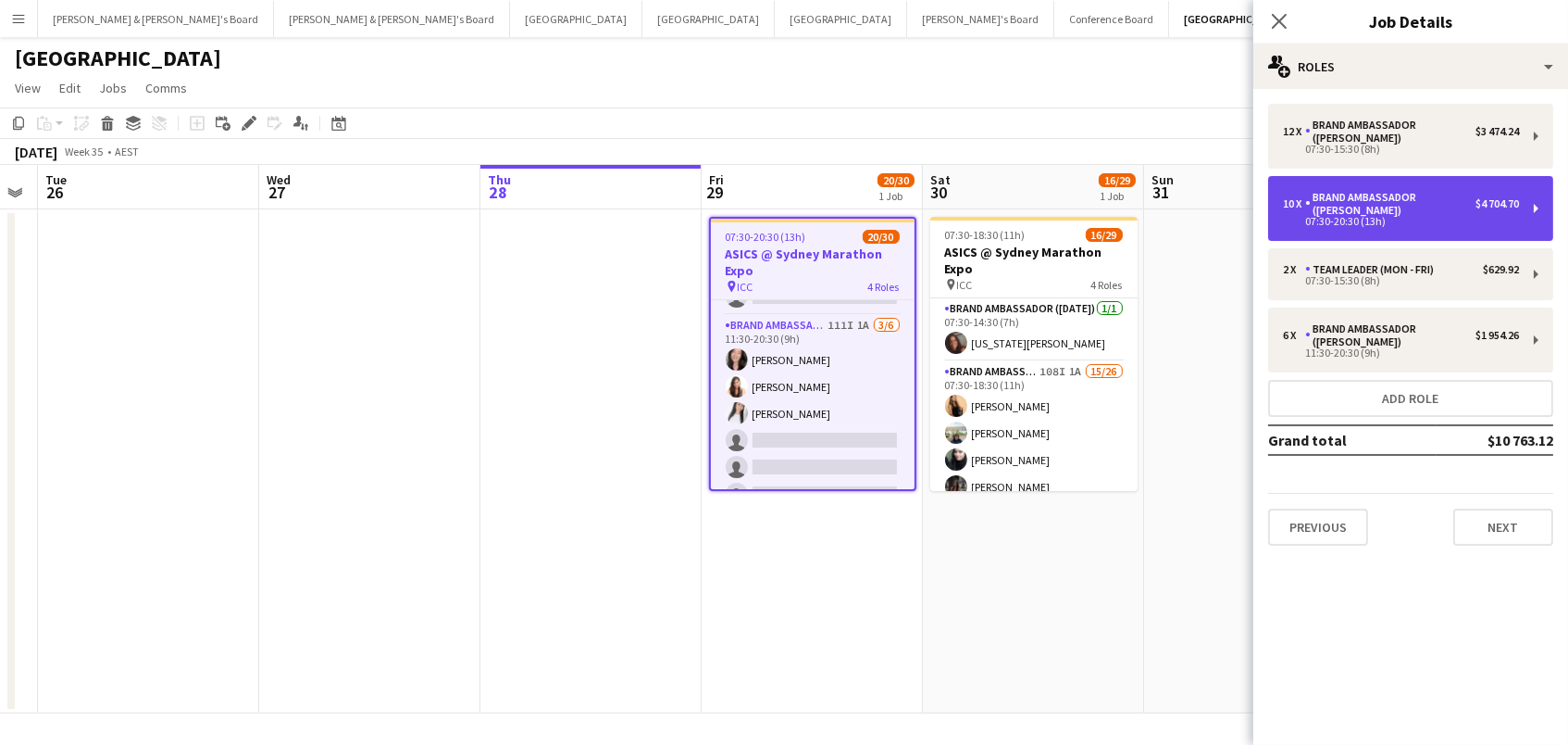
click at [1387, 205] on div "Brand Ambassador ([PERSON_NAME])" at bounding box center [1390, 204] width 171 height 26
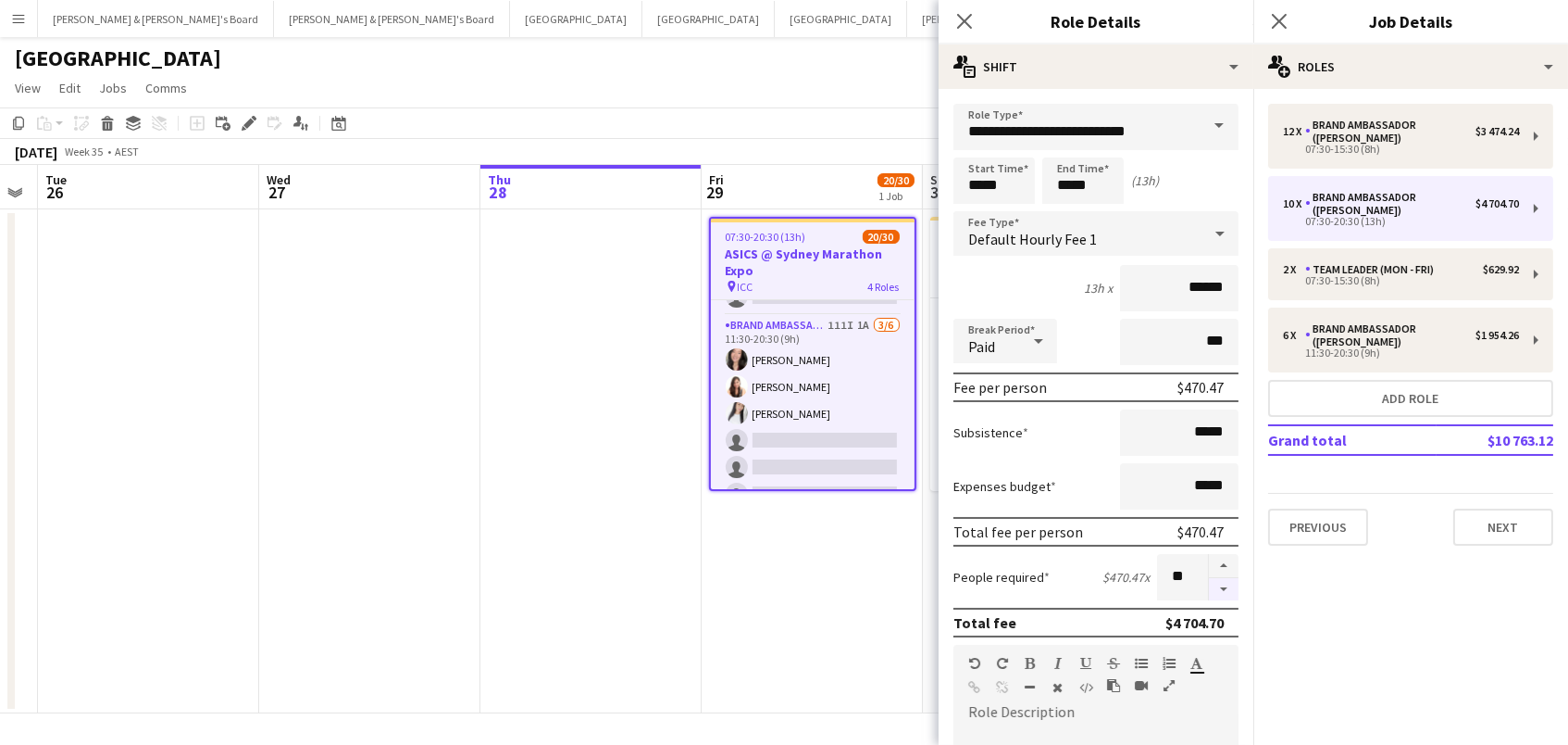
click at [1214, 582] on button "button" at bounding box center [1224, 590] width 29 height 23
type input "*"
click at [781, 588] on app-date-cell "07:30-20:30 (13h) 20/30 ASICS @ Sydney Marathon Expo pin ICC 4 Roles Brand Amba…" at bounding box center [812, 461] width 221 height 504
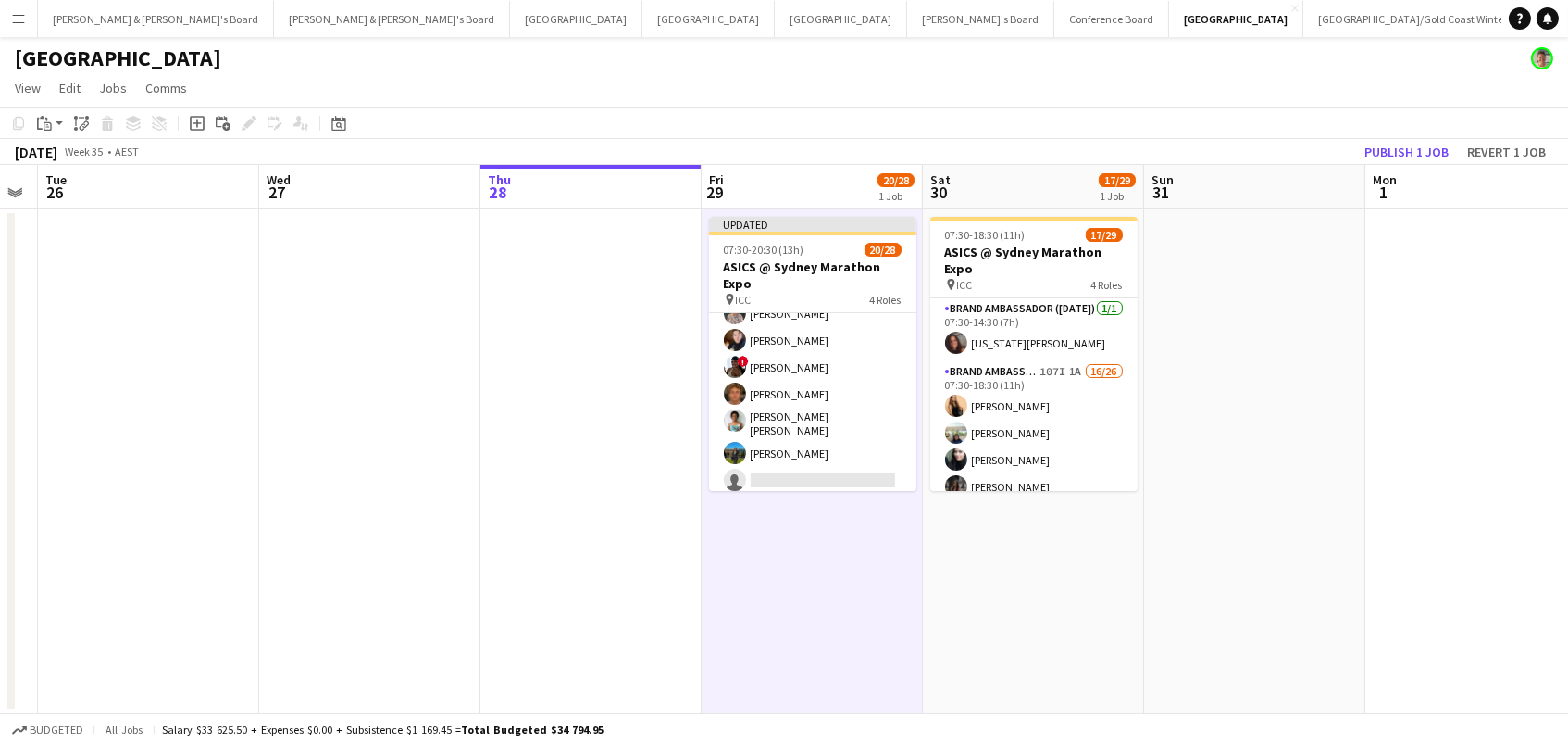
scroll to position [157, 0]
click at [1436, 147] on button "Publish 1 job" at bounding box center [1407, 151] width 99 height 24
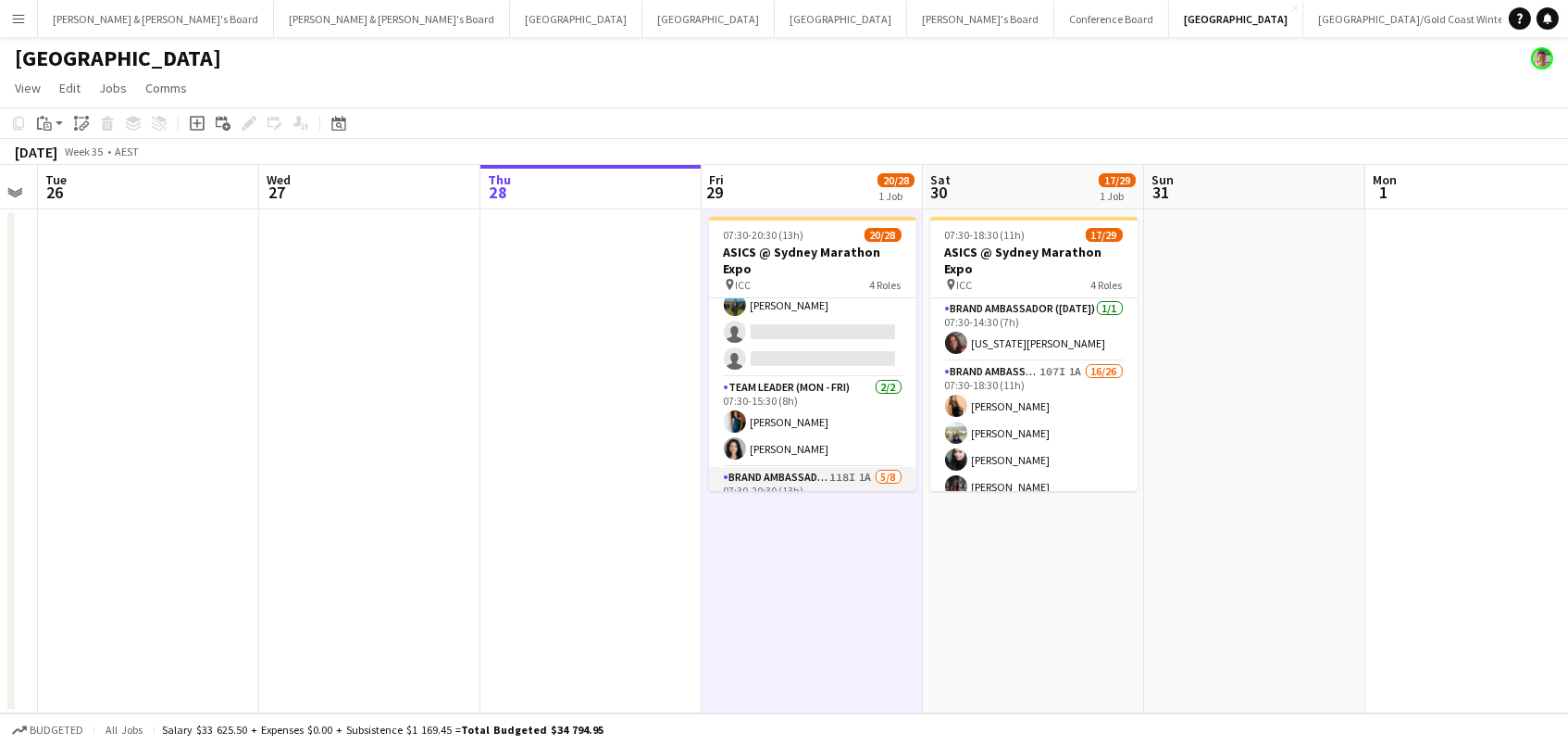
scroll to position [268, 0]
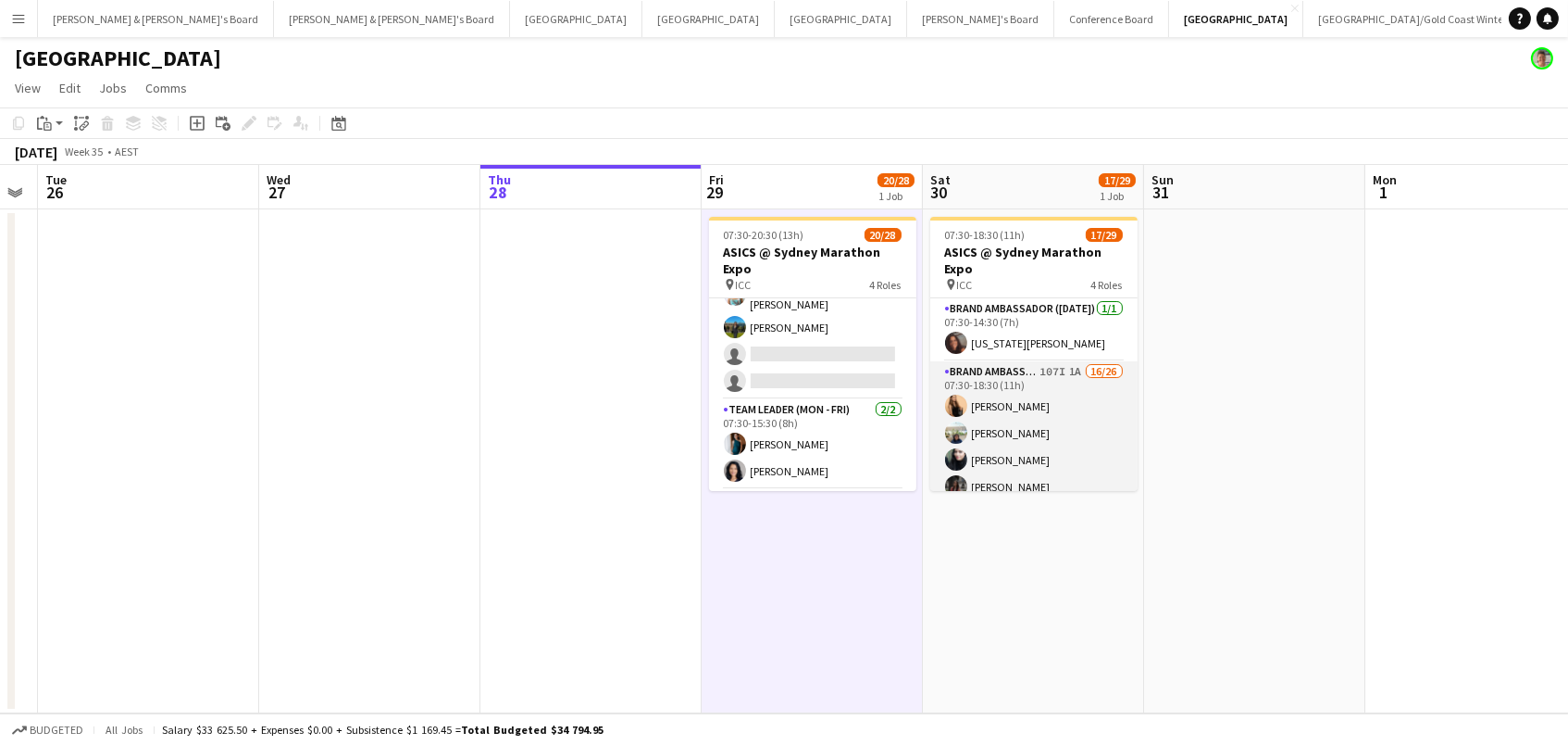
click at [1036, 434] on app-card-role "Brand Ambassador ([DATE]) 107I 1A 16/26 07:30-18:30 (11h) [PERSON_NAME] [PERSON…" at bounding box center [1034, 730] width 208 height 740
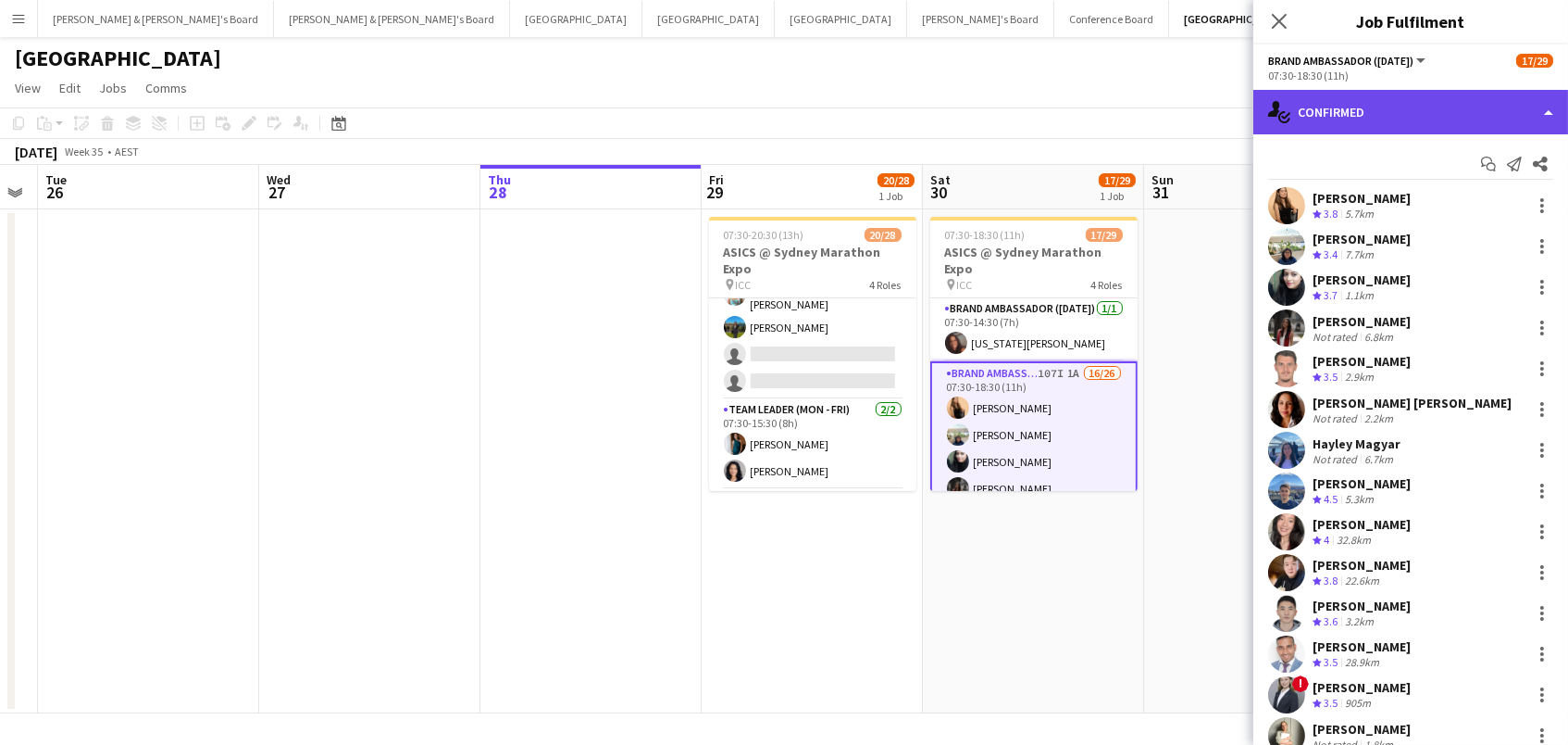
click at [1341, 114] on div "single-neutral-actions-check-2 Confirmed" at bounding box center [1410, 112] width 315 height 45
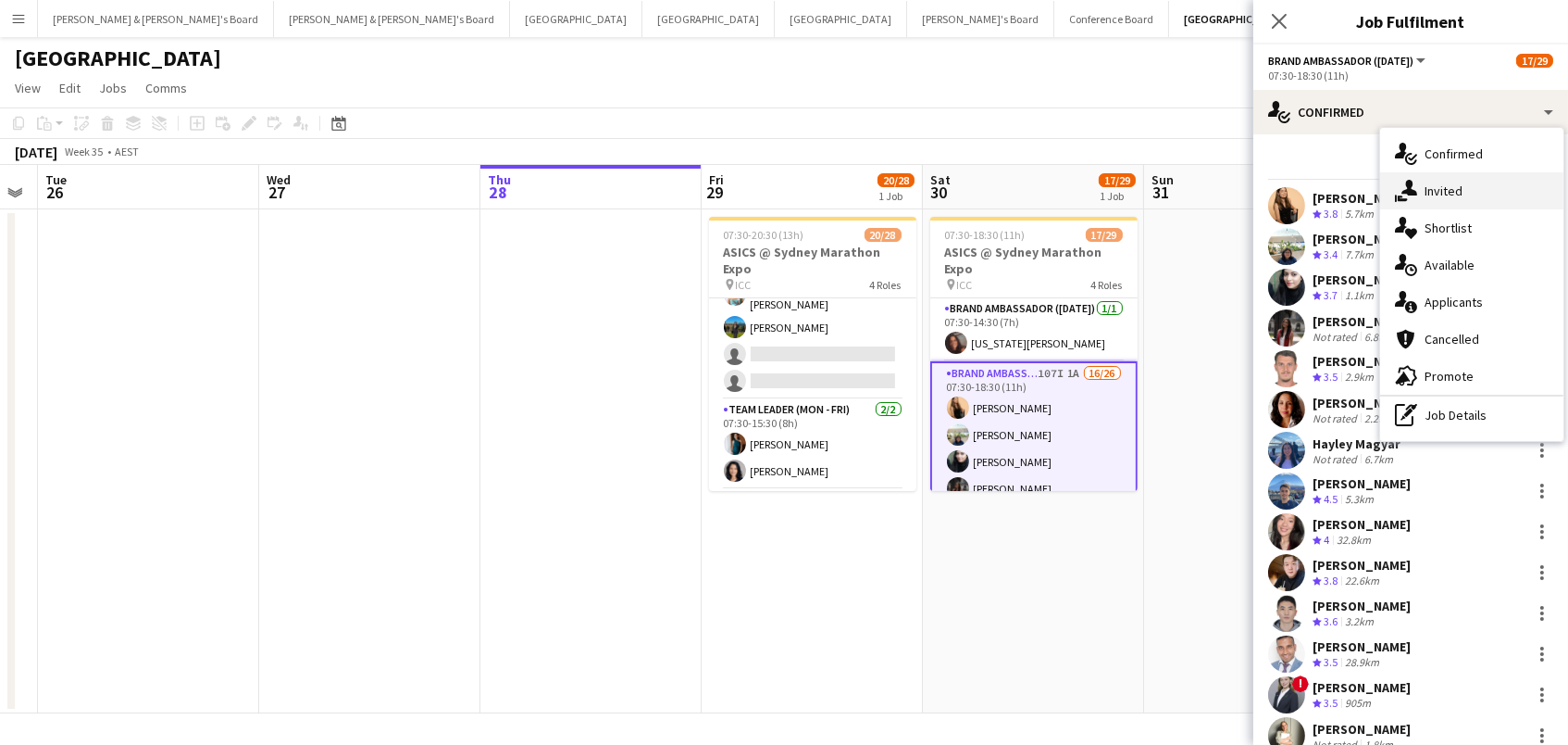
click at [1465, 193] on div "single-neutral-actions-share-1 Invited" at bounding box center [1472, 191] width 183 height 37
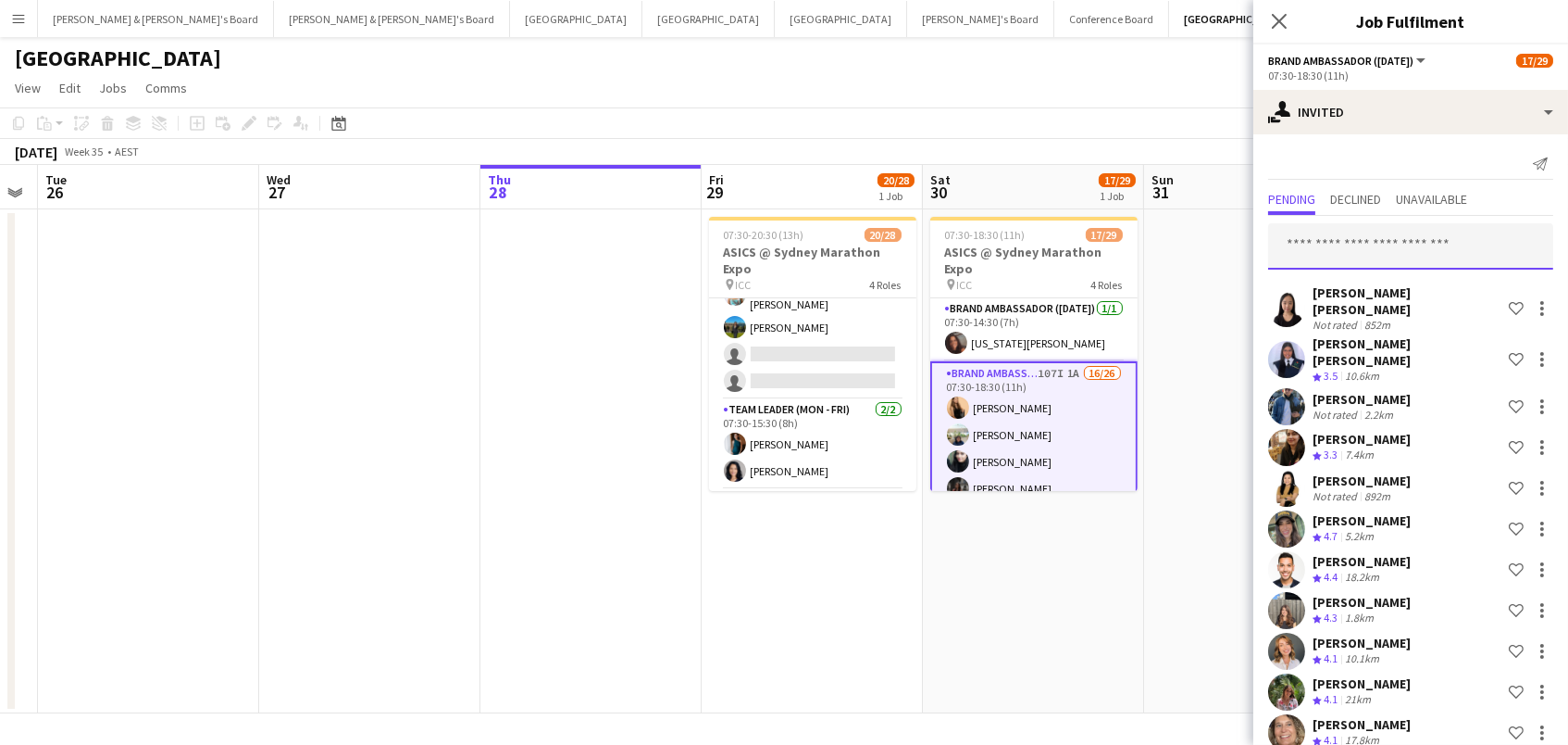
click at [1349, 237] on input "text" at bounding box center [1410, 246] width 286 height 46
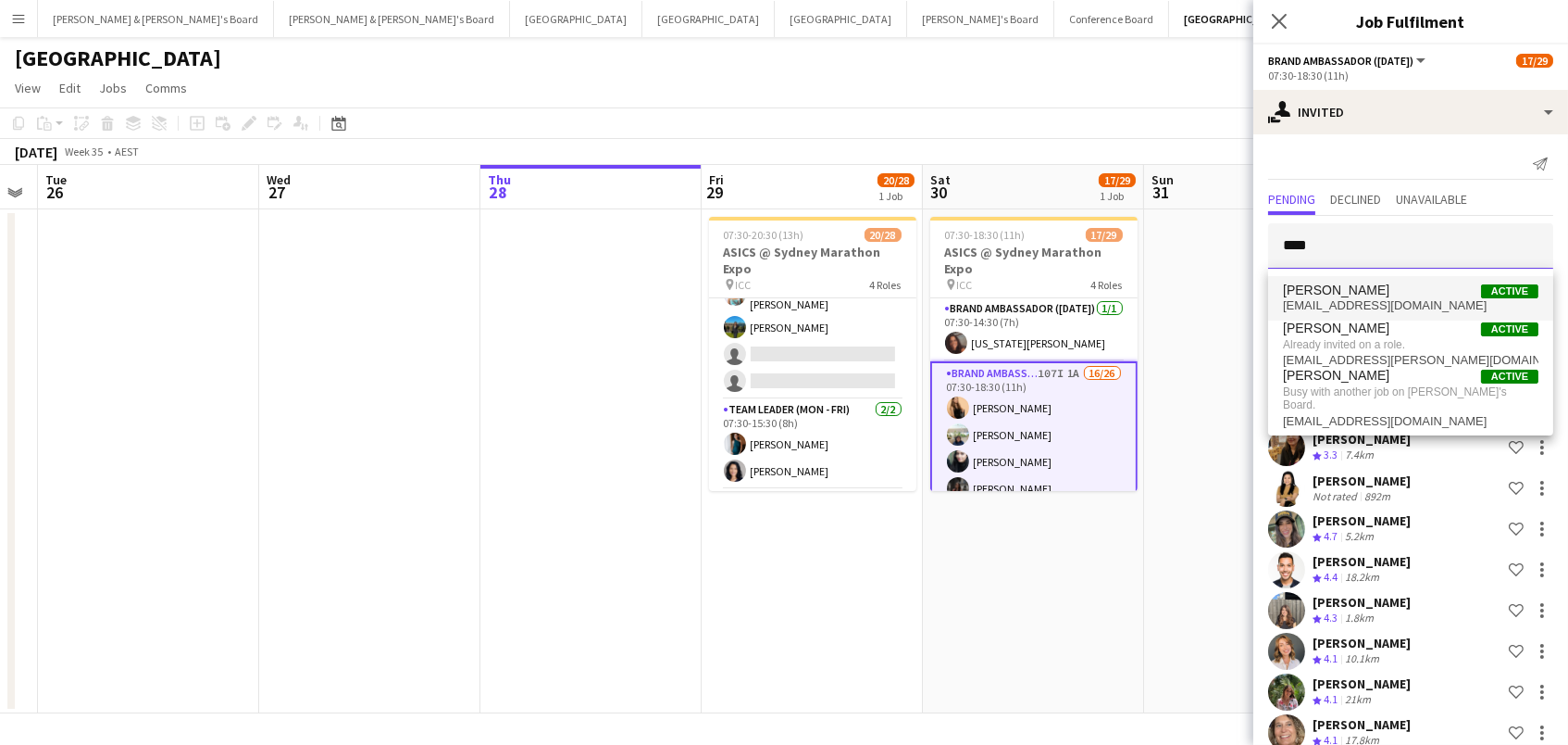
type input "****"
click at [1361, 297] on span "[PERSON_NAME]" at bounding box center [1336, 291] width 106 height 16
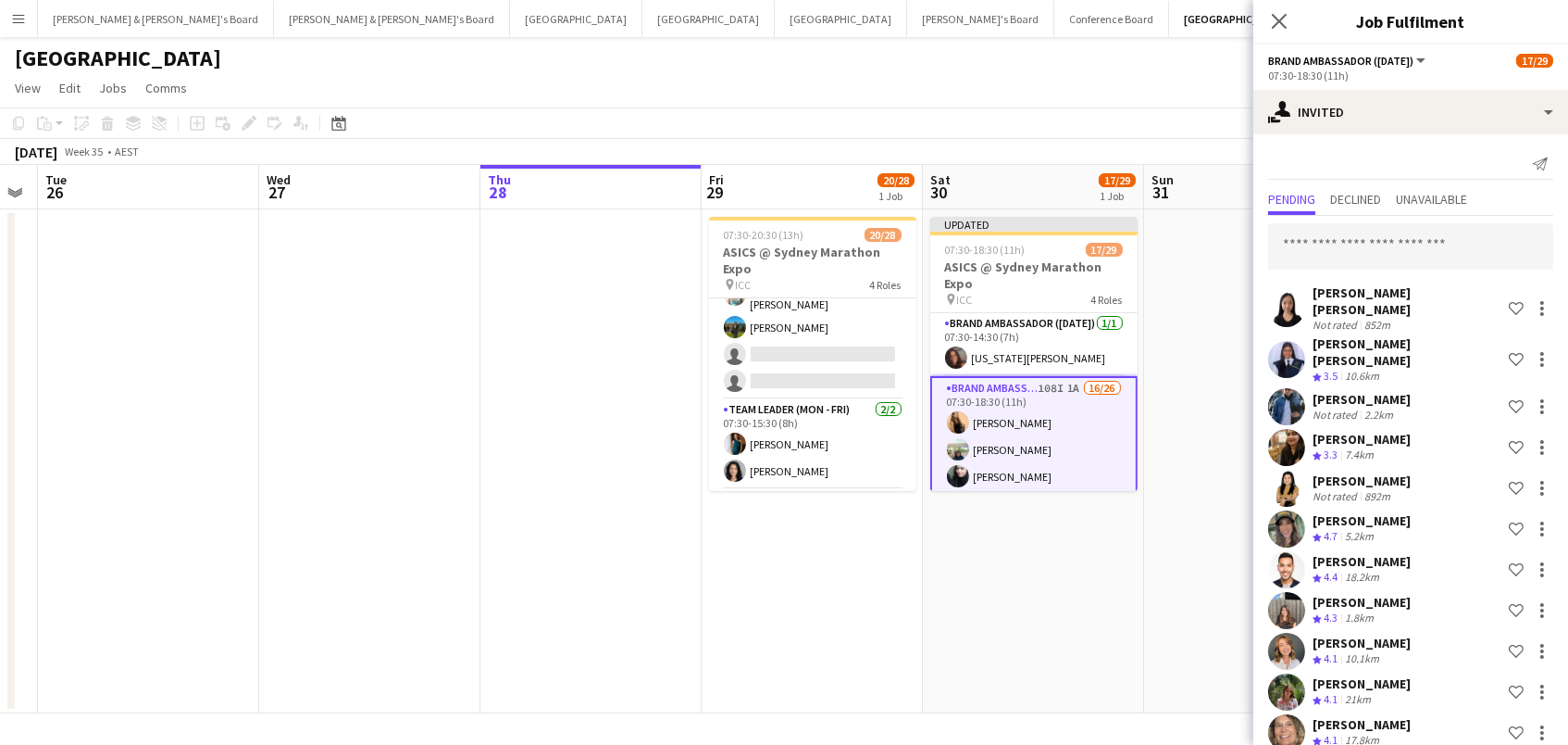
scroll to position [0, 0]
click at [1470, 238] on input "text" at bounding box center [1410, 246] width 286 height 46
type input "*"
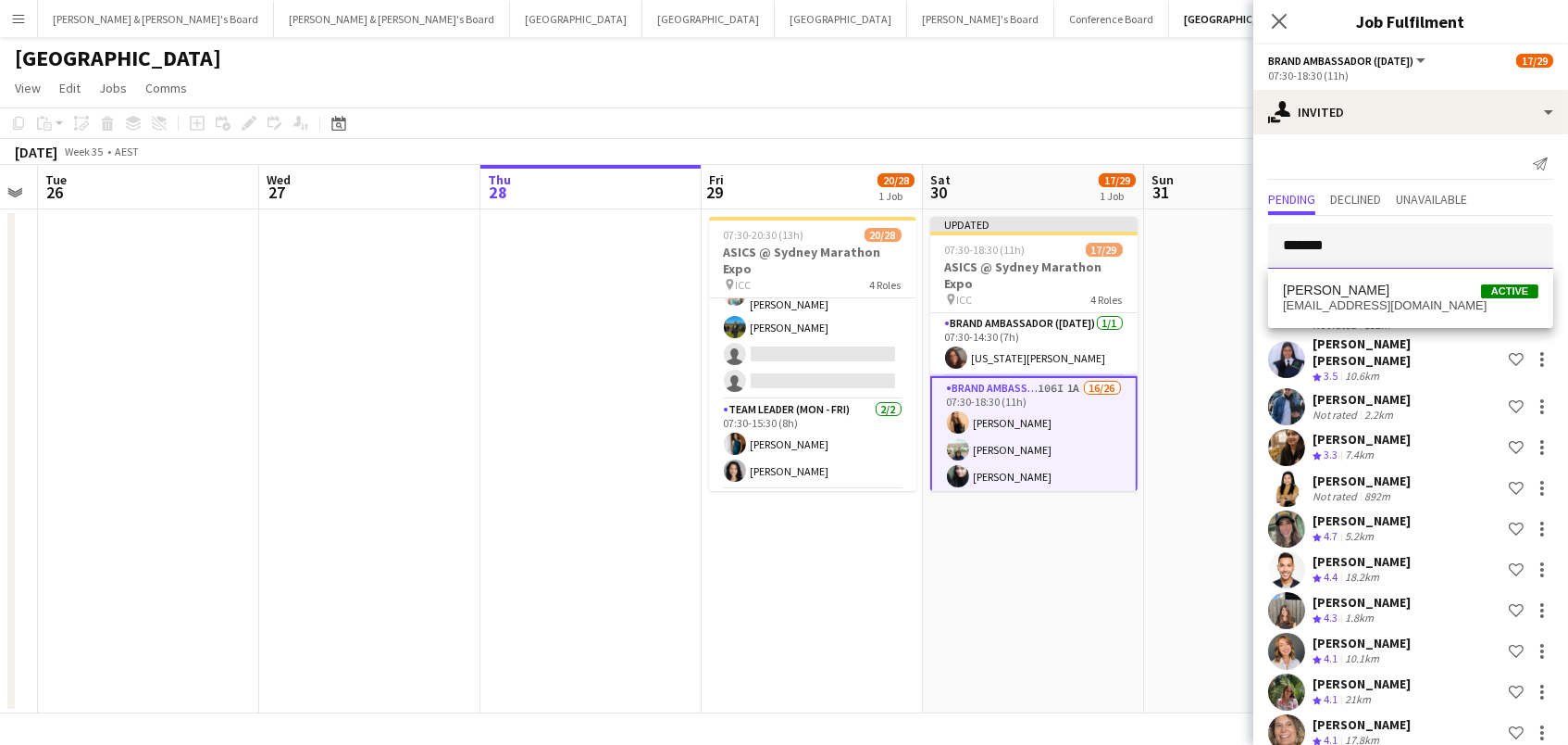
type input "*******"
click at [1369, 298] on span "[EMAIL_ADDRESS][DOMAIN_NAME]" at bounding box center [1411, 305] width 255 height 15
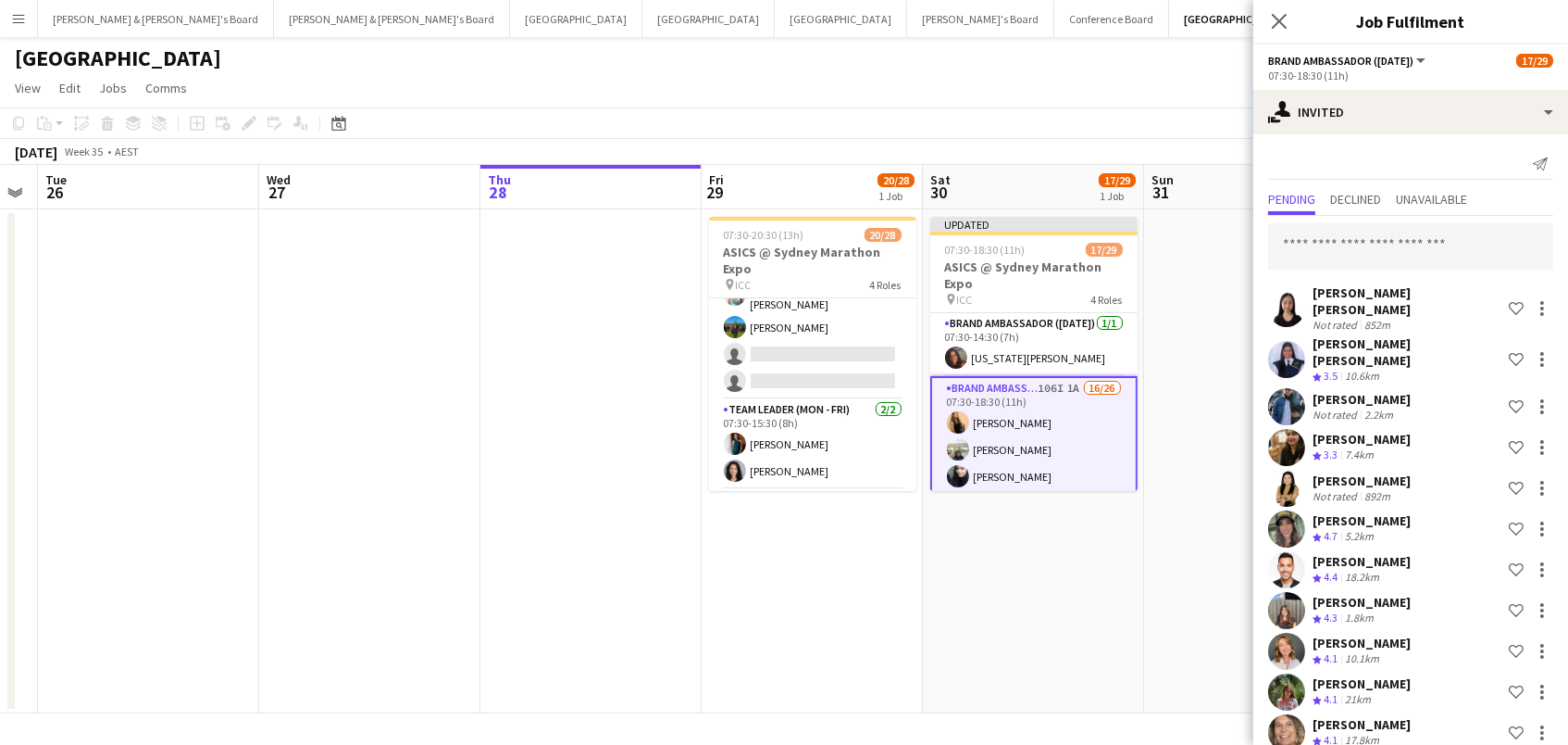
click at [1327, 238] on input "text" at bounding box center [1410, 246] width 286 height 46
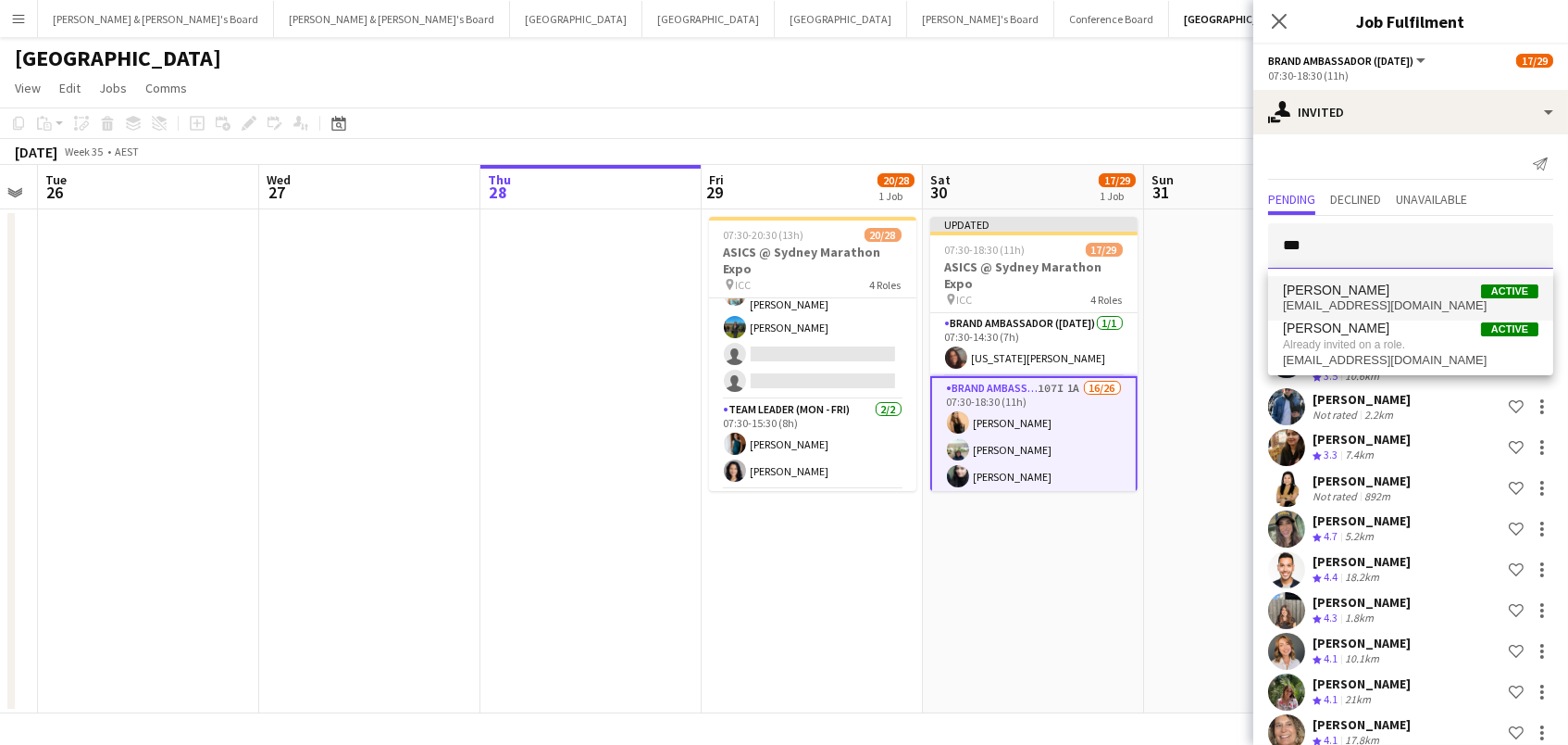
scroll to position [0, 1]
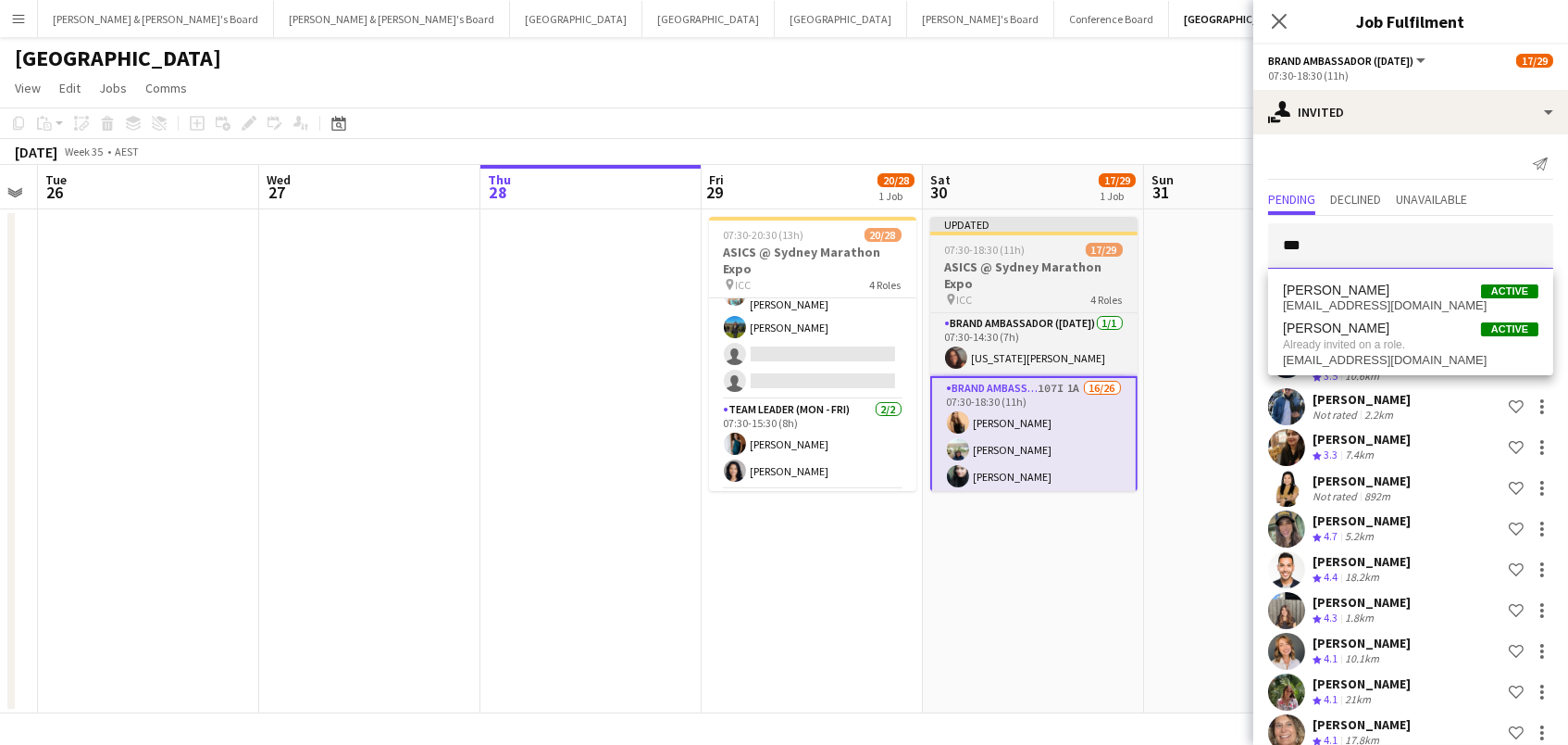
drag, startPoint x: 1331, startPoint y: 255, endPoint x: 1072, endPoint y: 245, distance: 259.2
click at [1072, 245] on body "Menu Boards Boards Boards All jobs Status Workforce Workforce My Workforce Recr…" at bounding box center [784, 372] width 1568 height 745
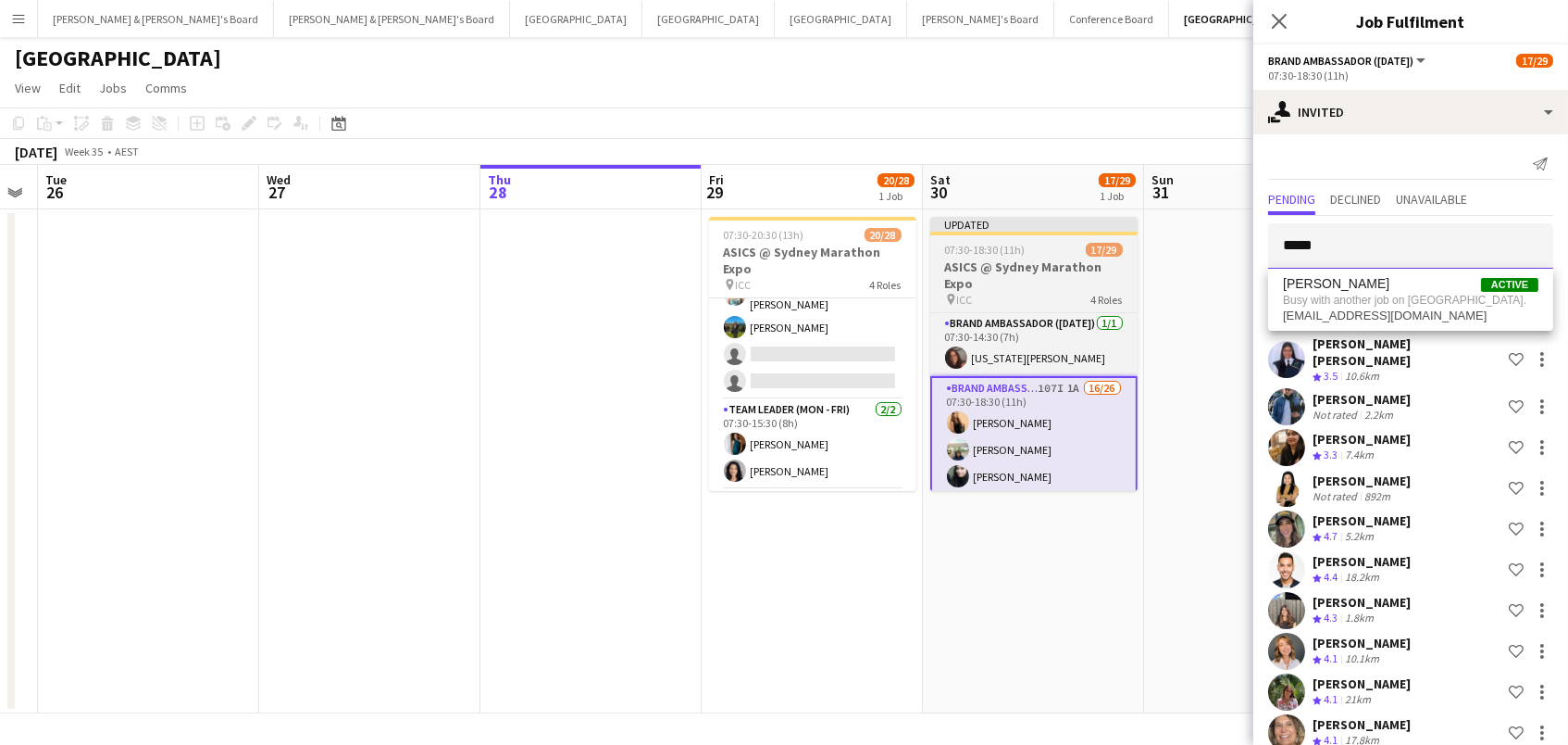
drag, startPoint x: 1351, startPoint y: 249, endPoint x: 1069, endPoint y: 235, distance: 282.3
click at [1069, 235] on body "Menu Boards Boards Boards All jobs Status Workforce Workforce My Workforce Recr…" at bounding box center [784, 372] width 1568 height 745
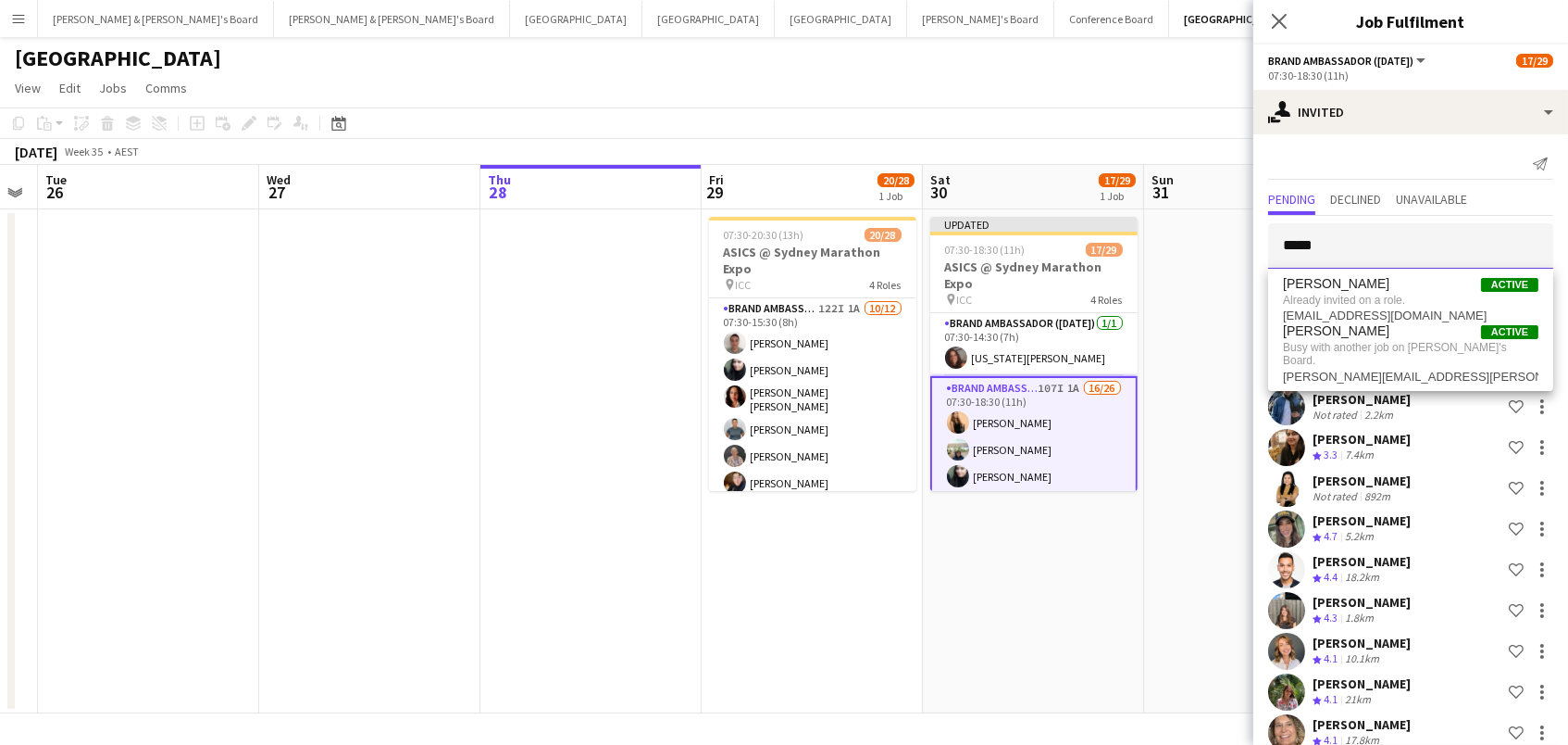
drag, startPoint x: 1379, startPoint y: 244, endPoint x: 991, endPoint y: 195, distance: 391.1
click at [991, 195] on body "Menu Boards Boards Boards All jobs Status Workforce Workforce My Workforce Recr…" at bounding box center [784, 372] width 1568 height 745
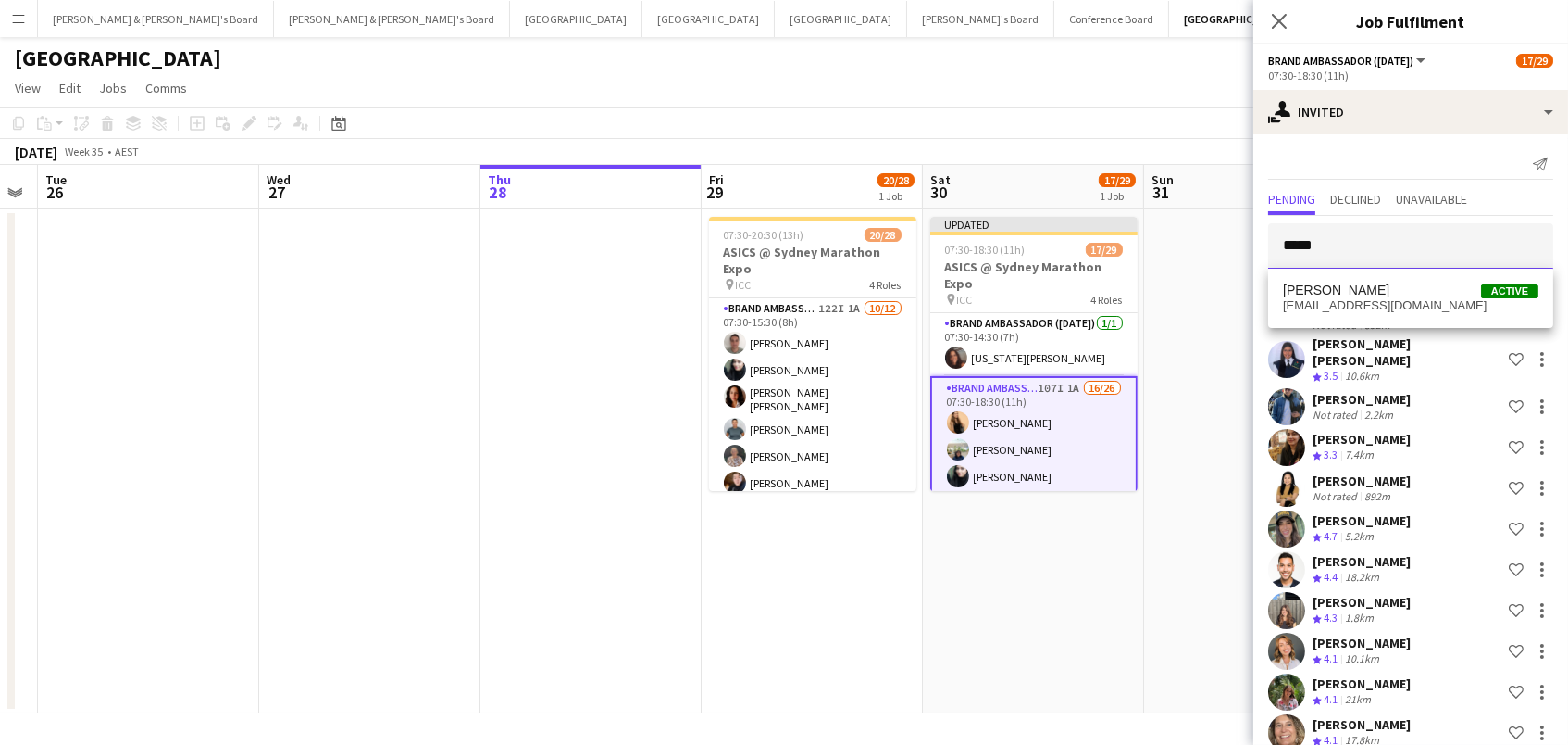
type input "****"
drag, startPoint x: 1354, startPoint y: 266, endPoint x: 1396, endPoint y: 300, distance: 54.0
click at [1396, 300] on span "[EMAIL_ADDRESS][DOMAIN_NAME]" at bounding box center [1411, 305] width 255 height 15
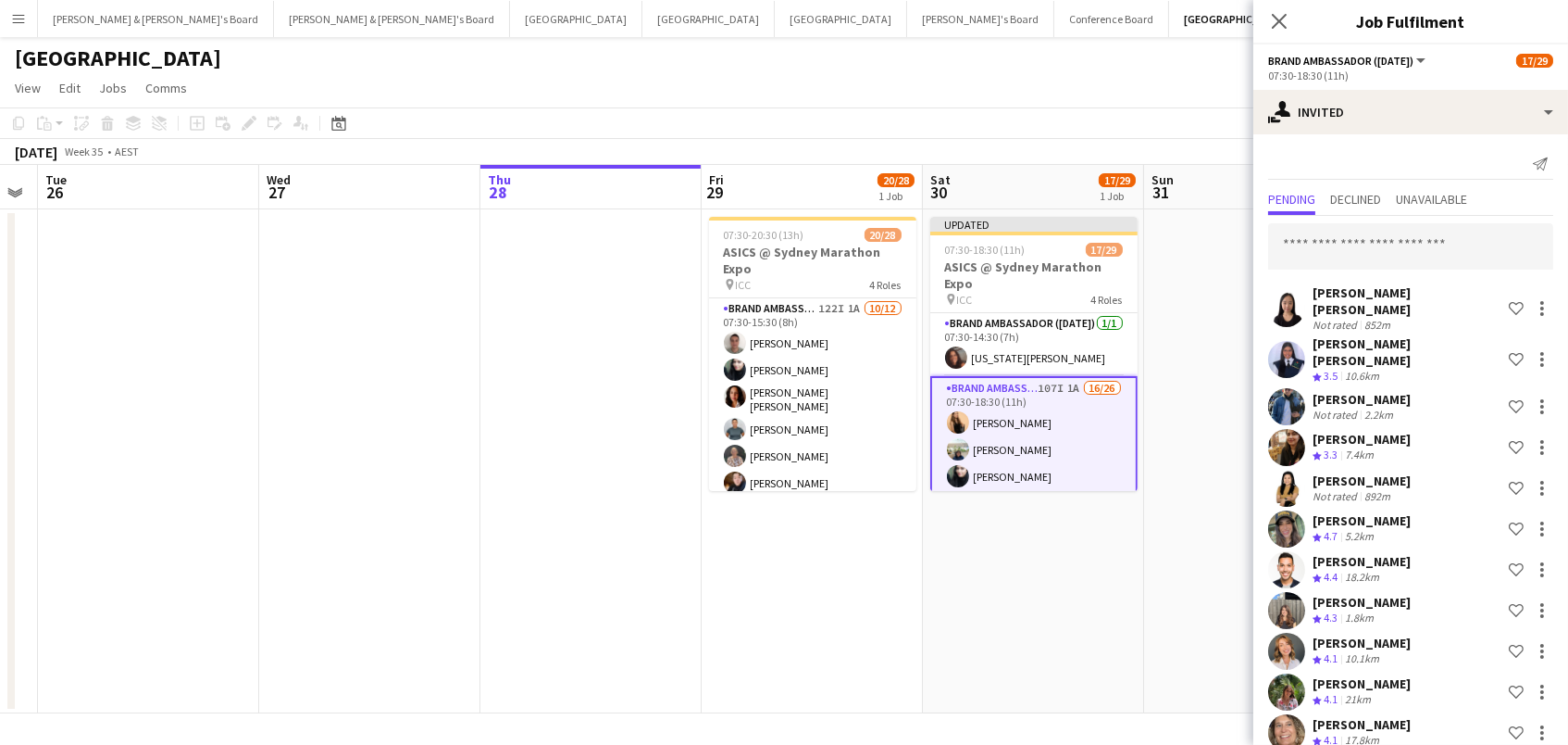
click at [1365, 251] on input "text" at bounding box center [1410, 246] width 286 height 46
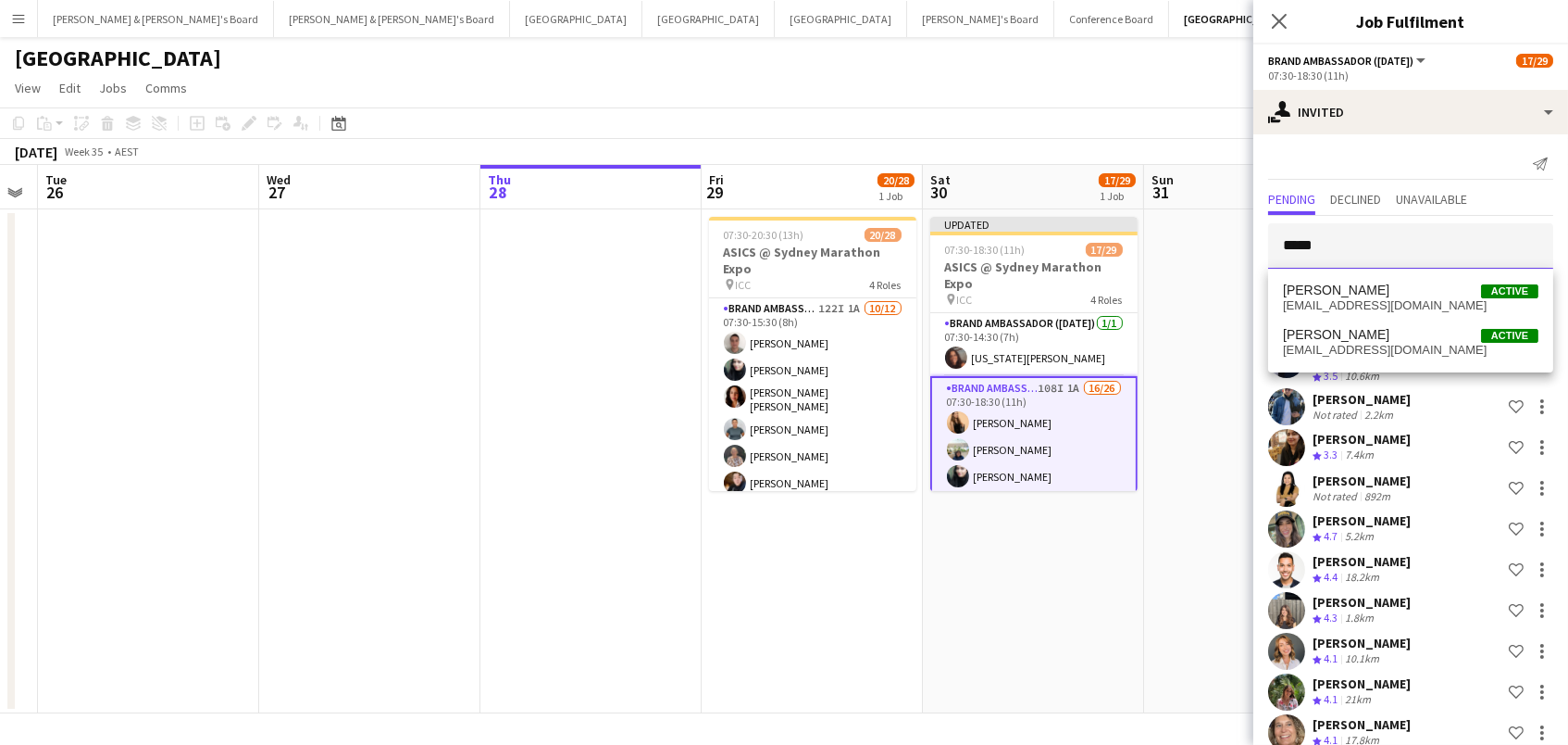
type input "*****"
drag, startPoint x: 1365, startPoint y: 251, endPoint x: 1354, endPoint y: 350, distance: 99.6
click at [1354, 350] on span "[EMAIL_ADDRESS][DOMAIN_NAME]" at bounding box center [1411, 349] width 255 height 15
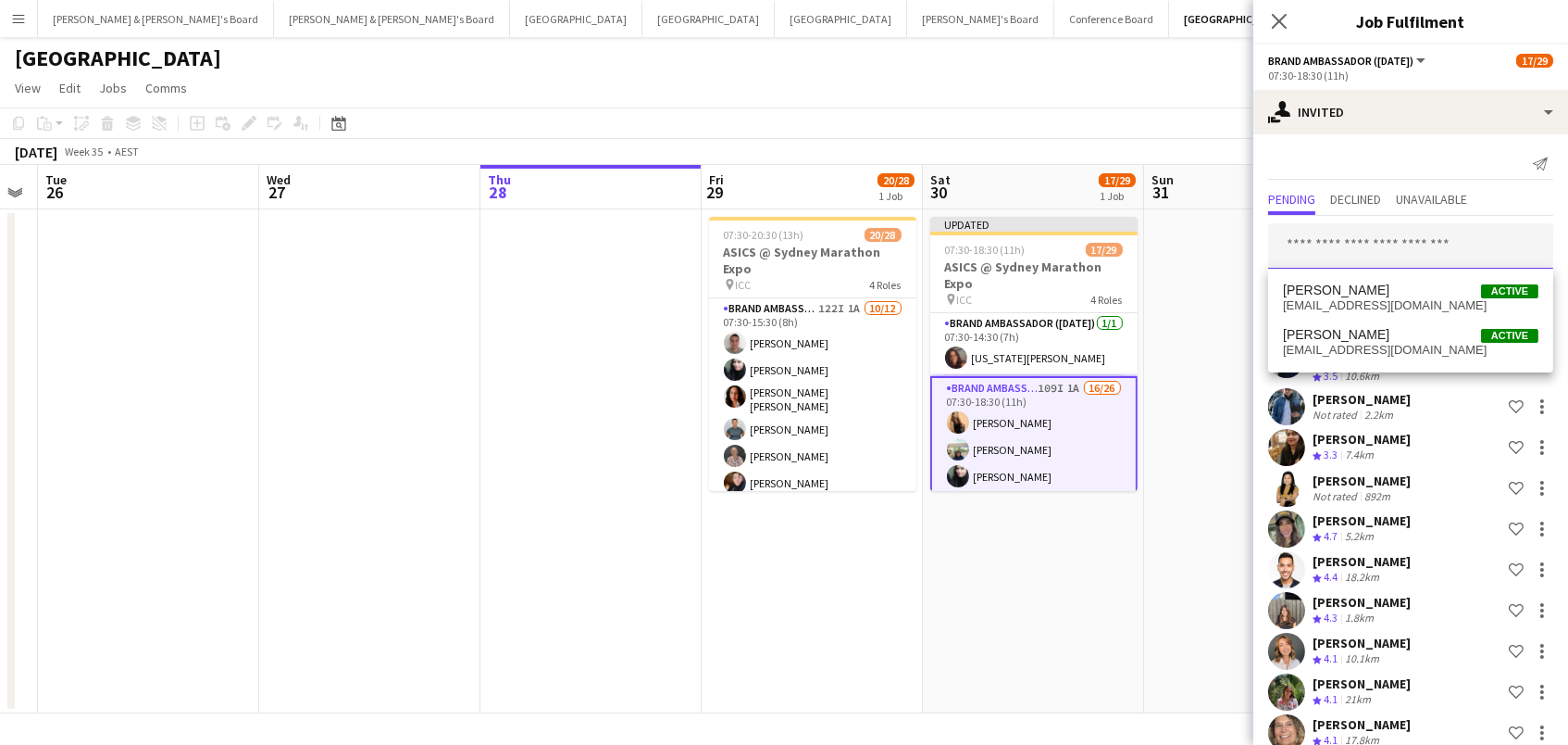
click at [1369, 246] on input "text" at bounding box center [1410, 246] width 286 height 46
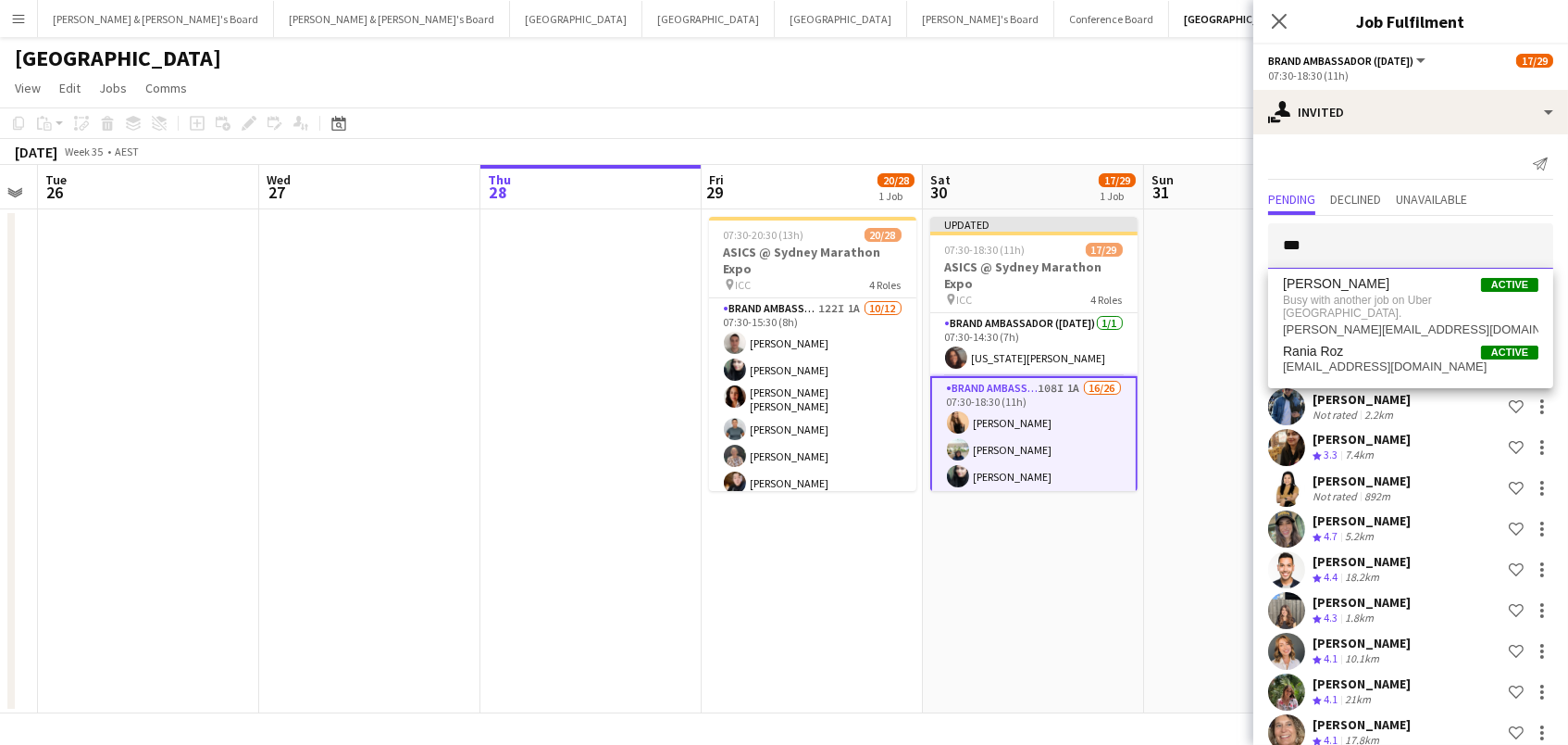
click at [1126, 213] on body "Menu Boards Boards Boards All jobs Status Workforce Workforce My Workforce Recr…" at bounding box center [784, 372] width 1568 height 745
type input "*"
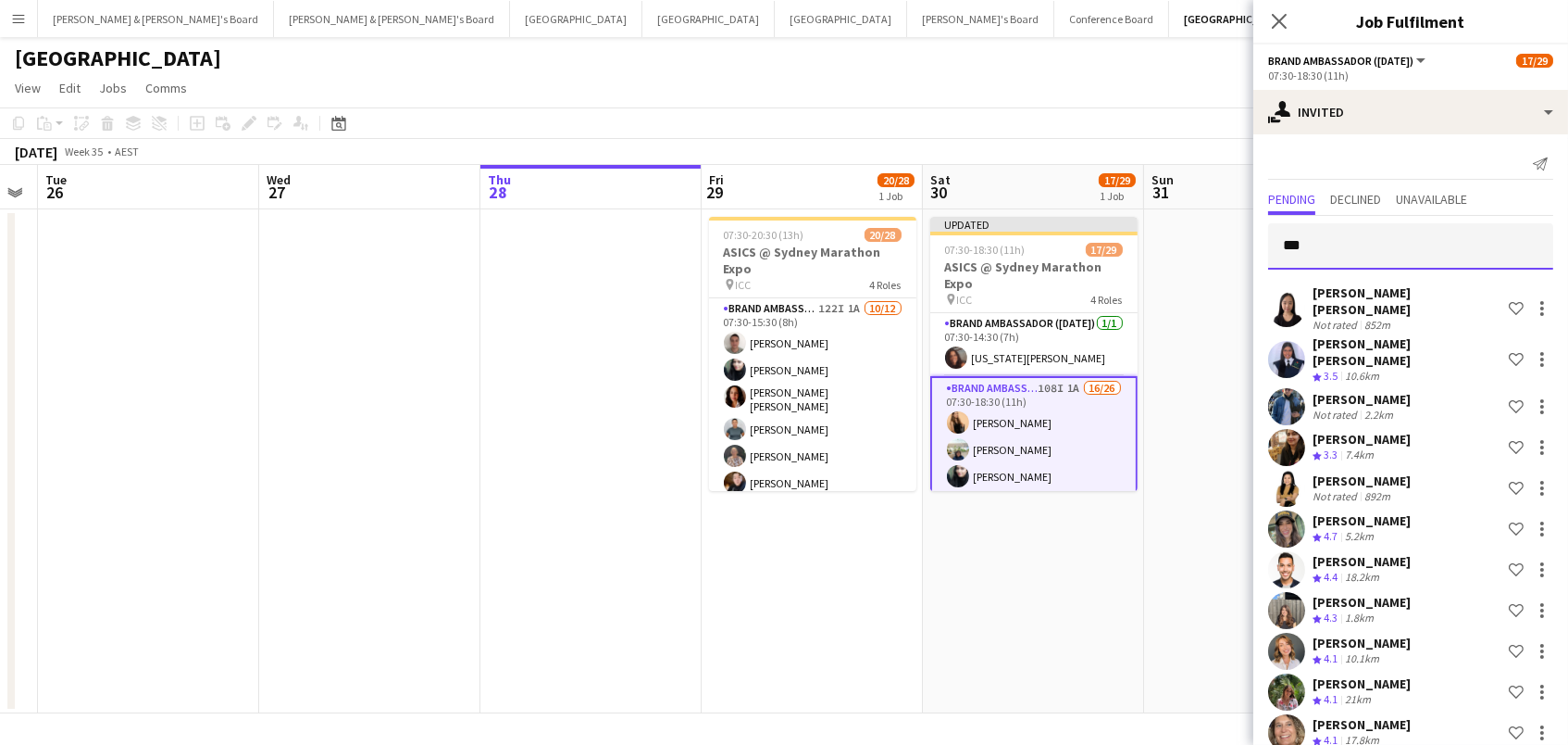
type input "****"
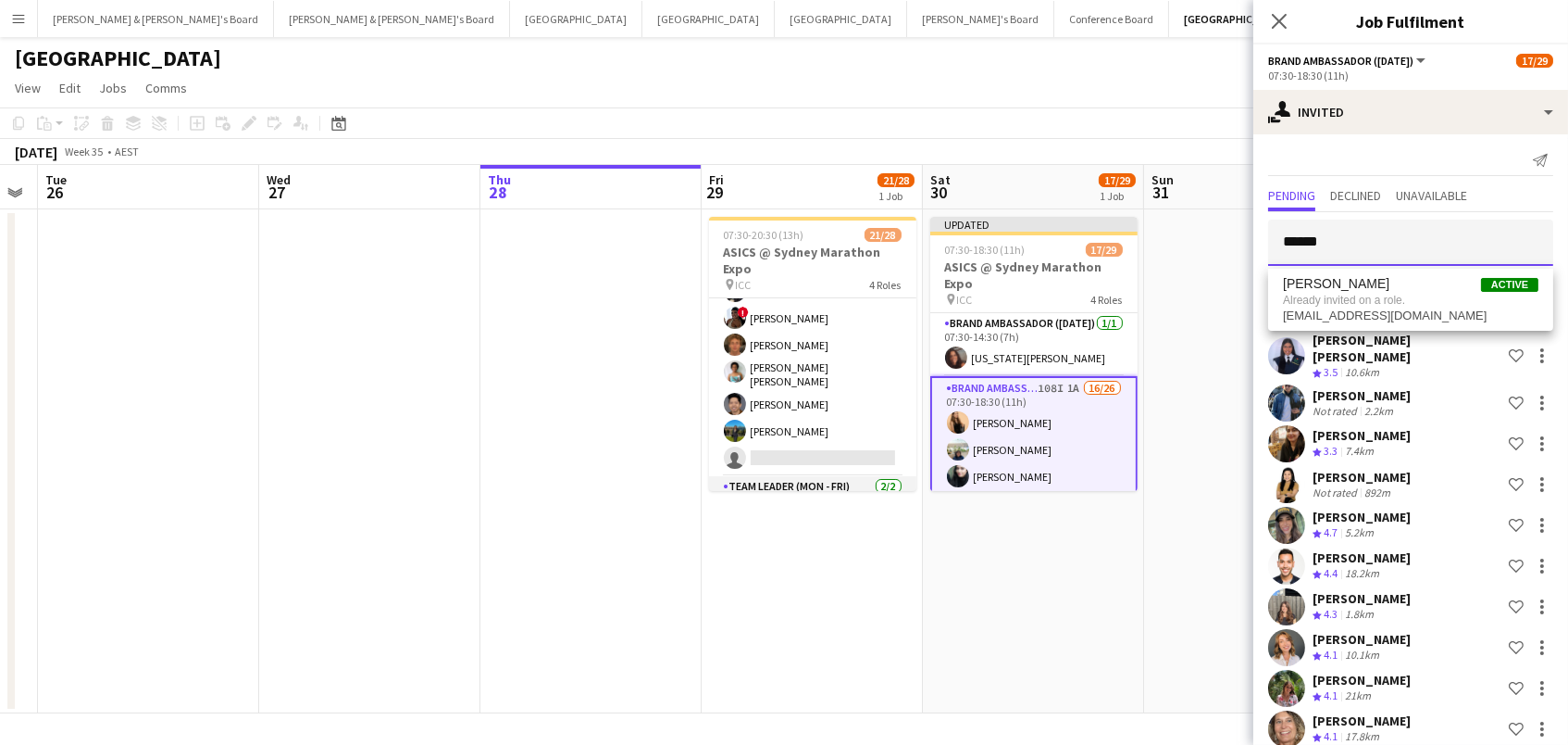
scroll to position [257, 0]
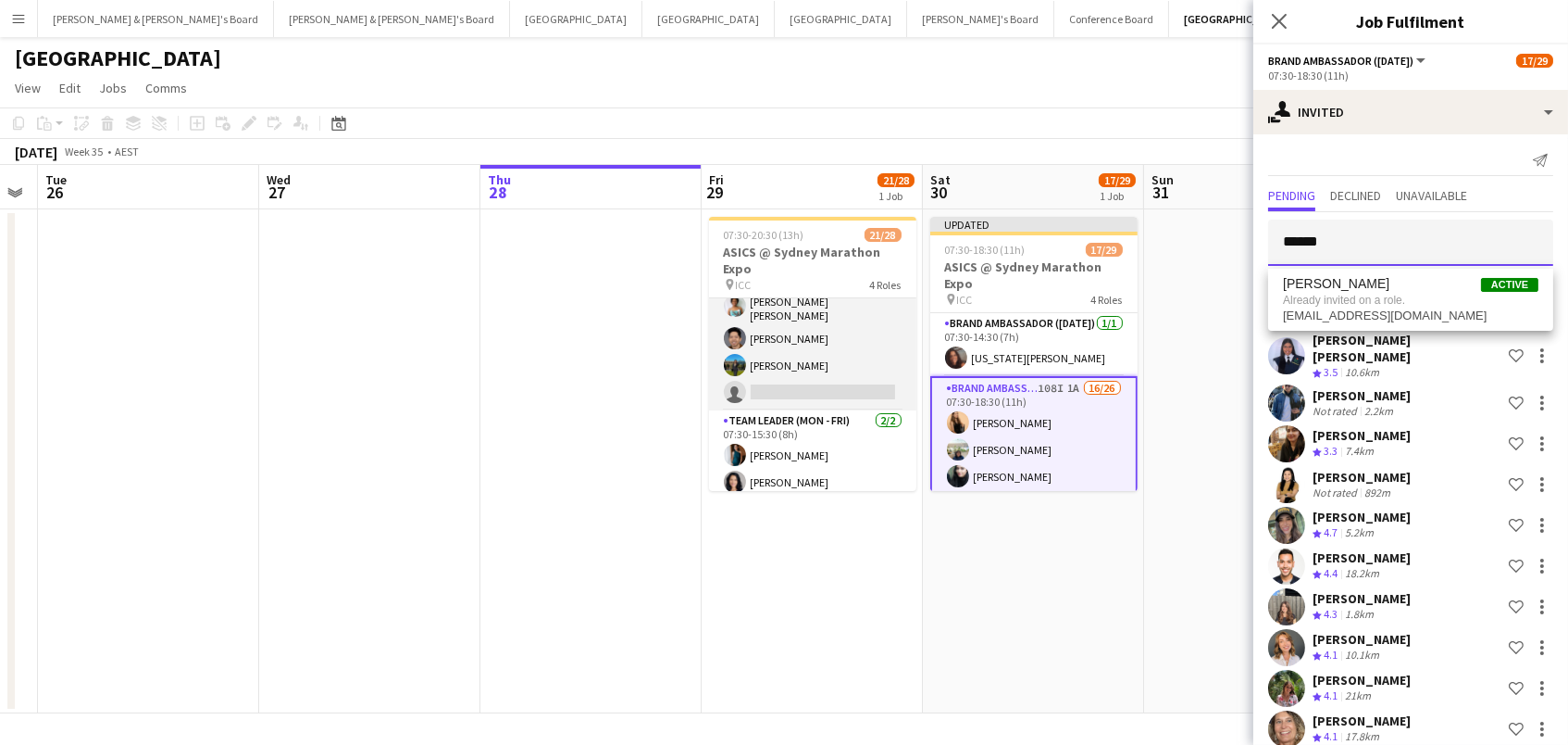
type input "******"
click at [842, 335] on app-card-role "Brand Ambassador (Mon - Fri) 121I 1A [DATE] 07:30-15:30 (8h) [PERSON_NAME] [PER…" at bounding box center [813, 225] width 208 height 370
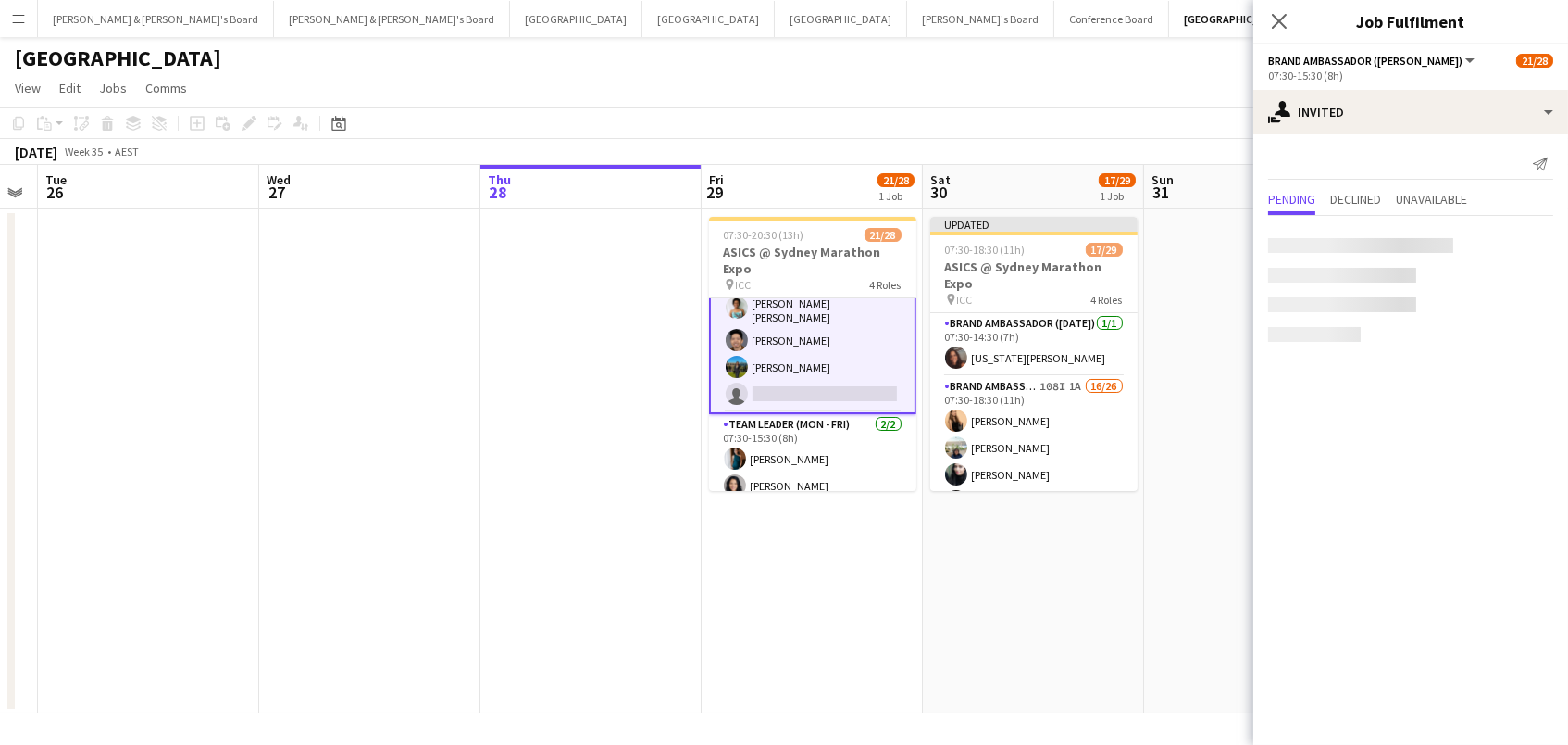
scroll to position [0, 0]
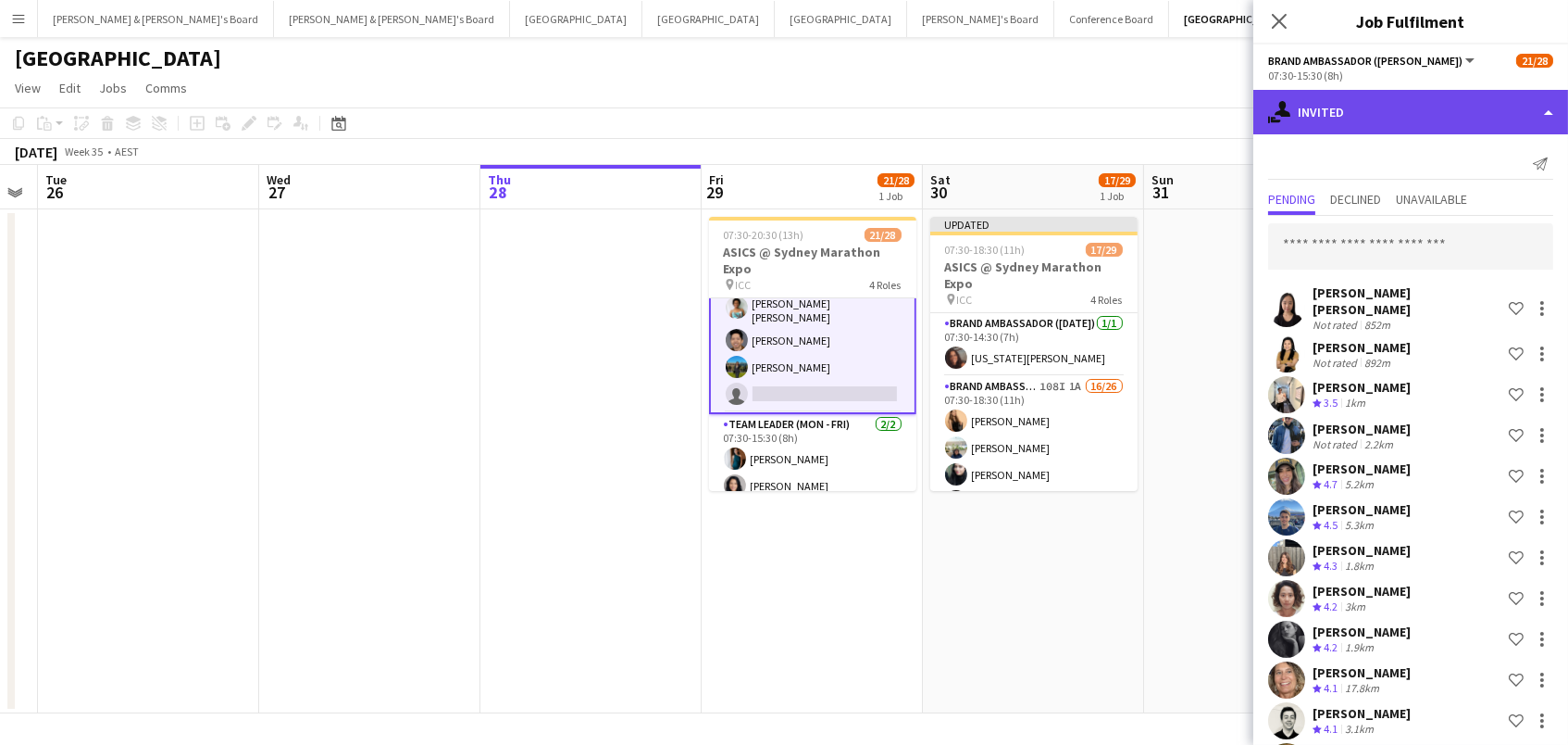
click at [1322, 118] on div "single-neutral-actions-share-1 Invited" at bounding box center [1410, 112] width 315 height 45
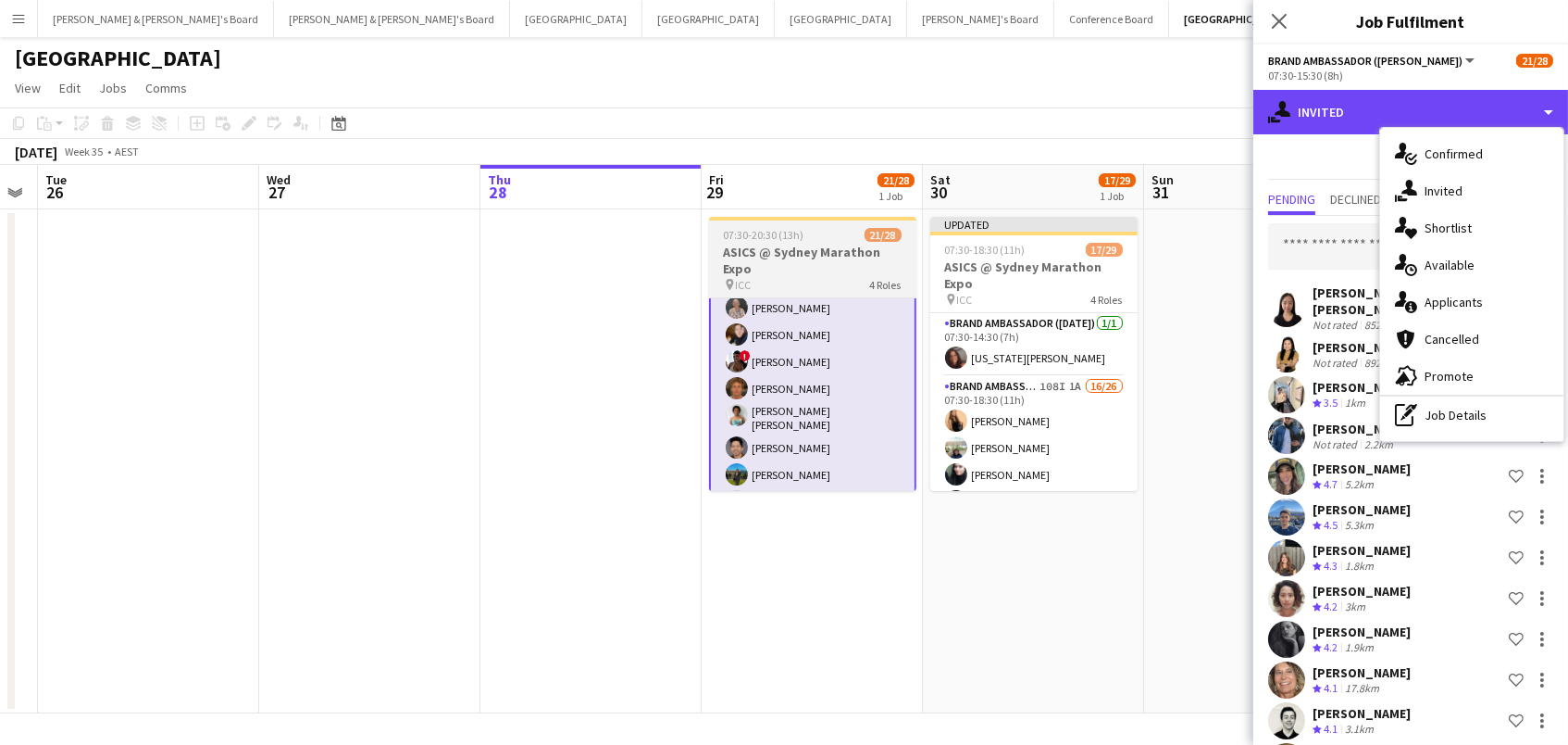
scroll to position [-2, 0]
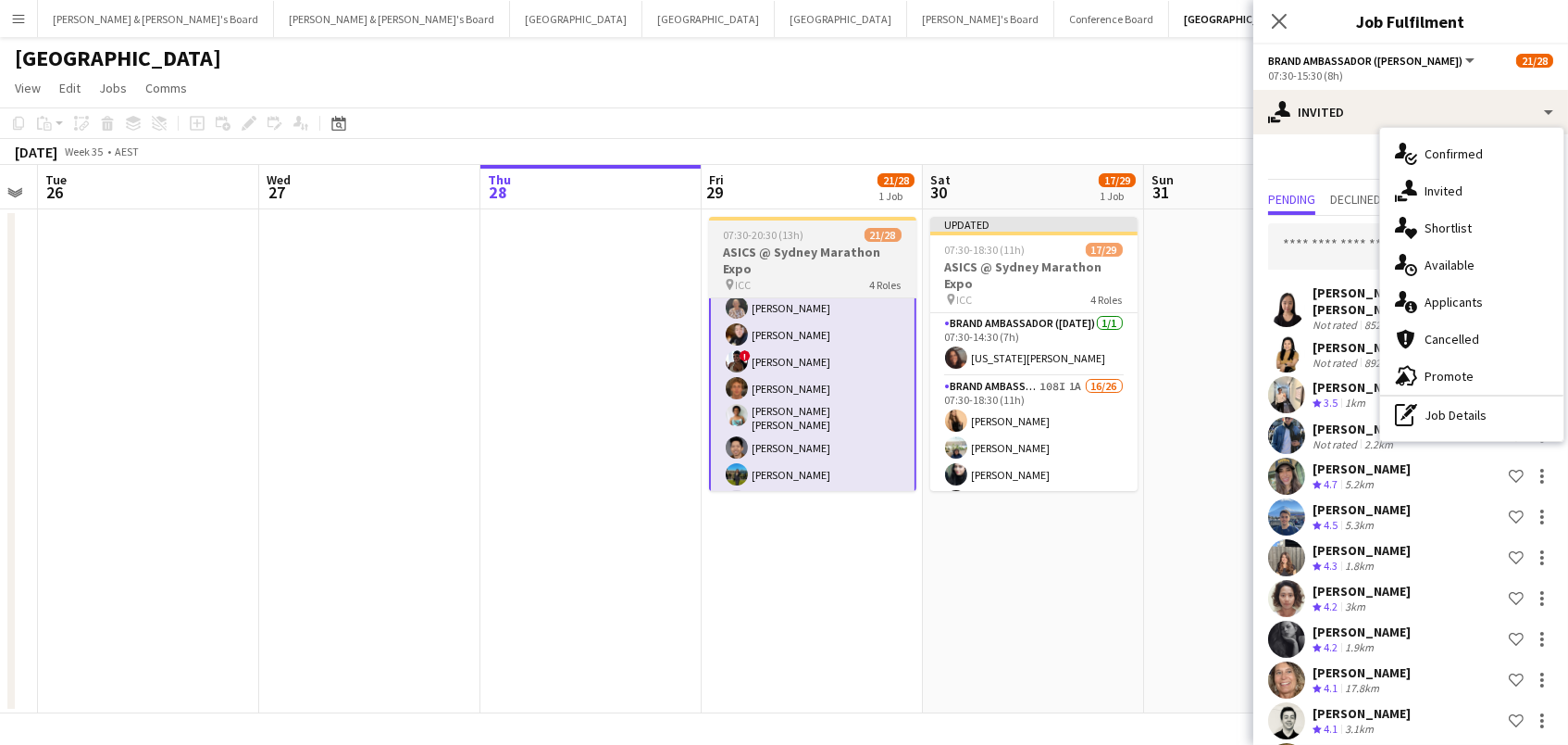
click at [807, 245] on h3 "ASICS @ Sydney Marathon Expo" at bounding box center [813, 260] width 208 height 33
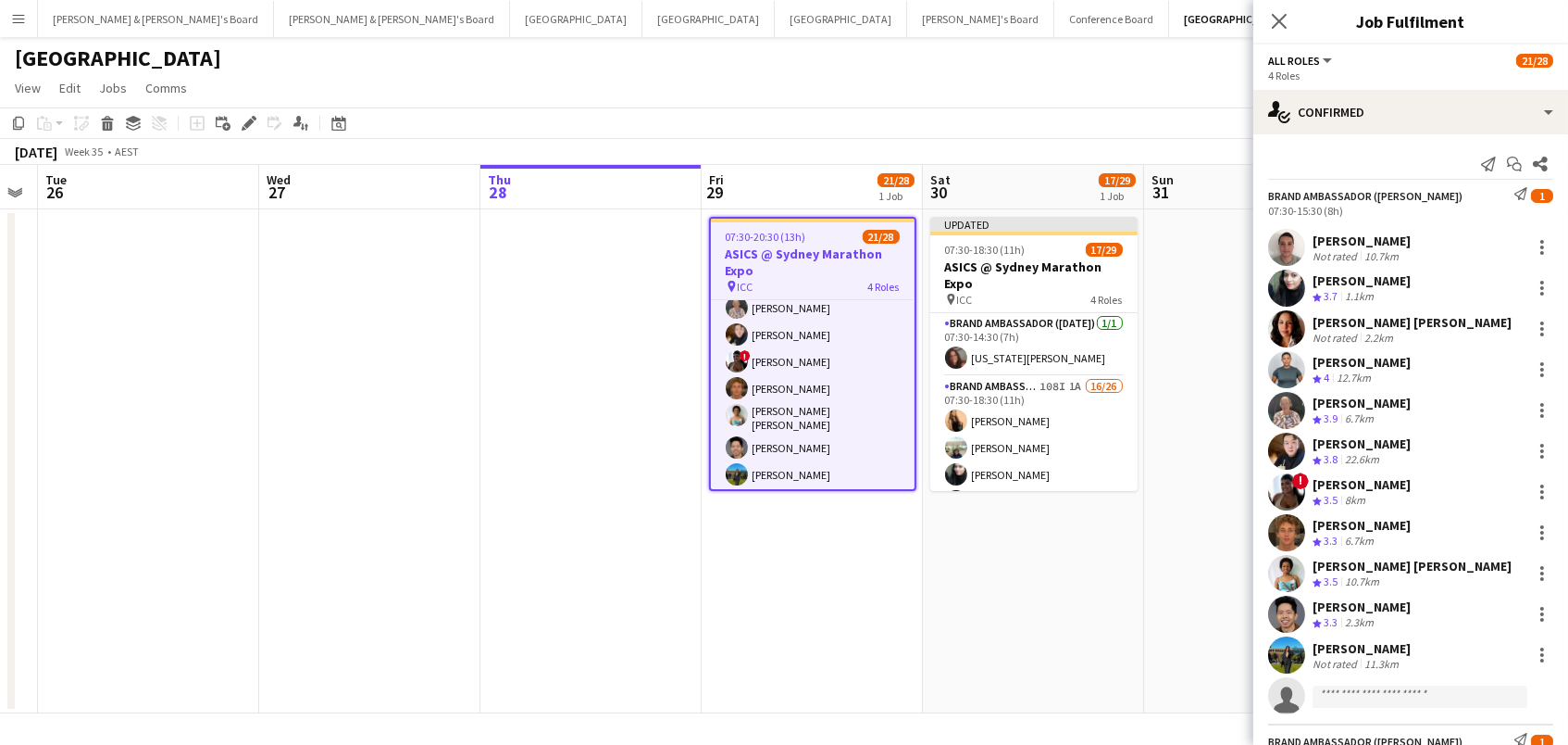
scroll to position [0, 0]
click at [244, 120] on icon "Edit" at bounding box center [249, 123] width 15 height 15
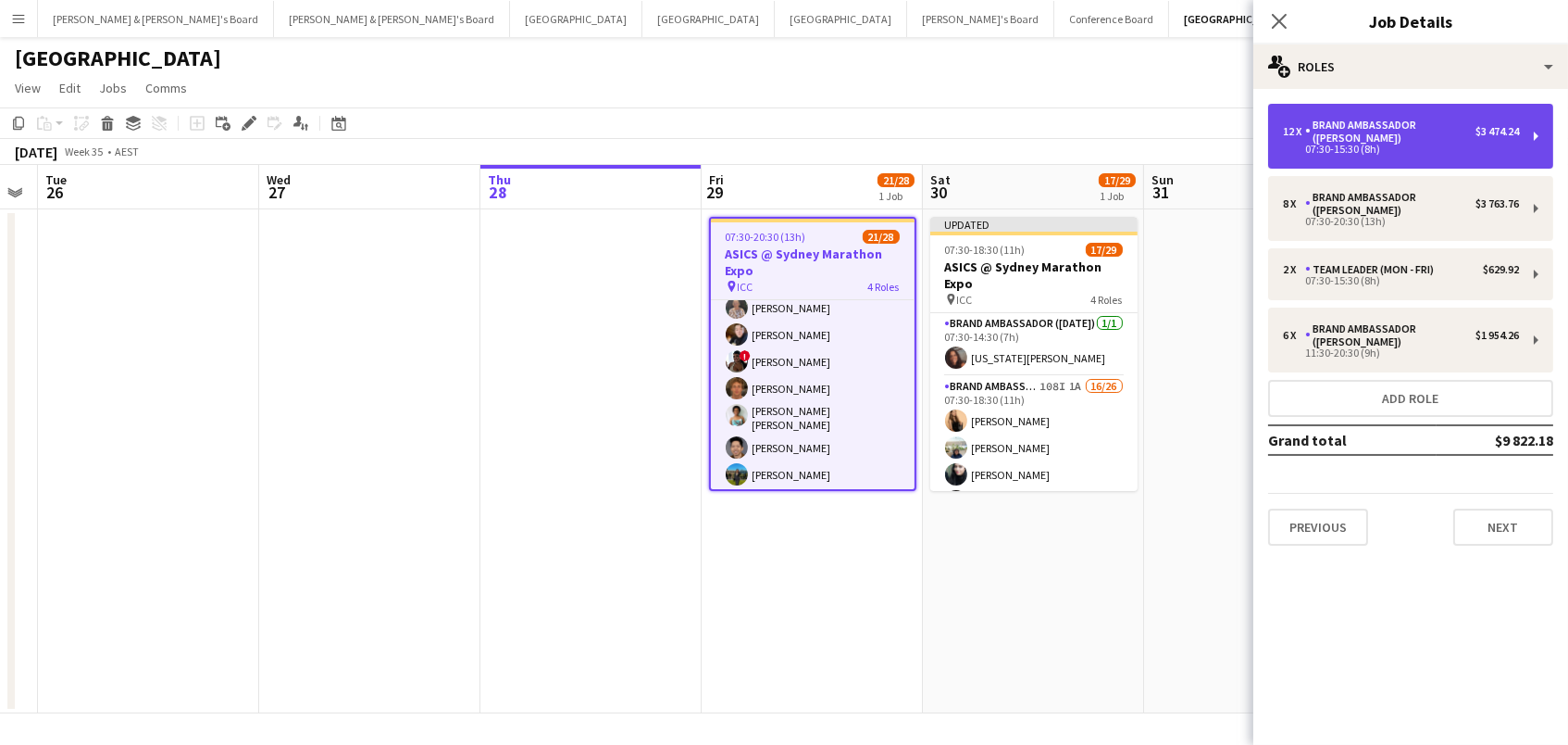
click at [1462, 137] on div "Brand Ambassador ([PERSON_NAME])" at bounding box center [1390, 132] width 171 height 26
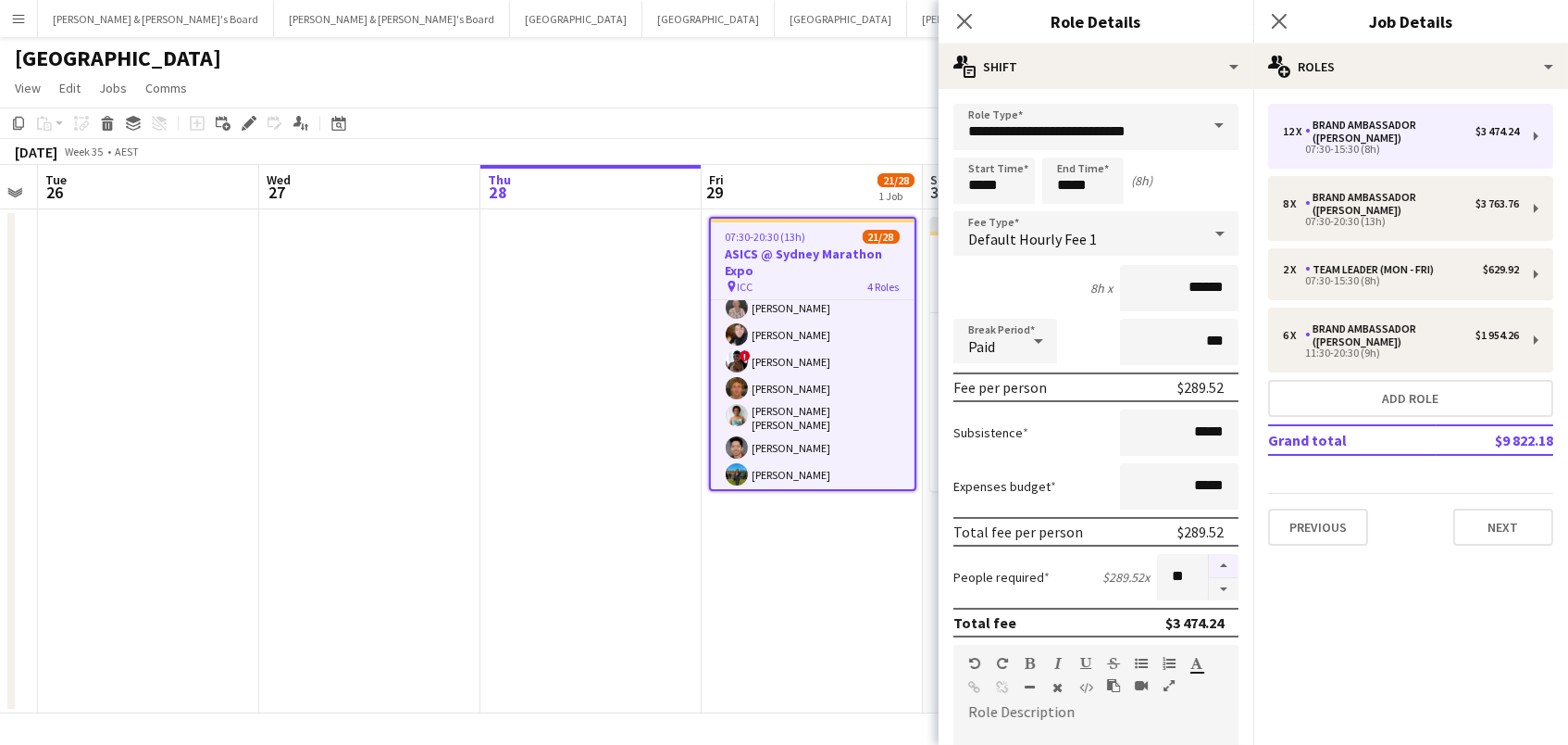
click at [1217, 554] on button "button" at bounding box center [1224, 566] width 29 height 24
type input "**"
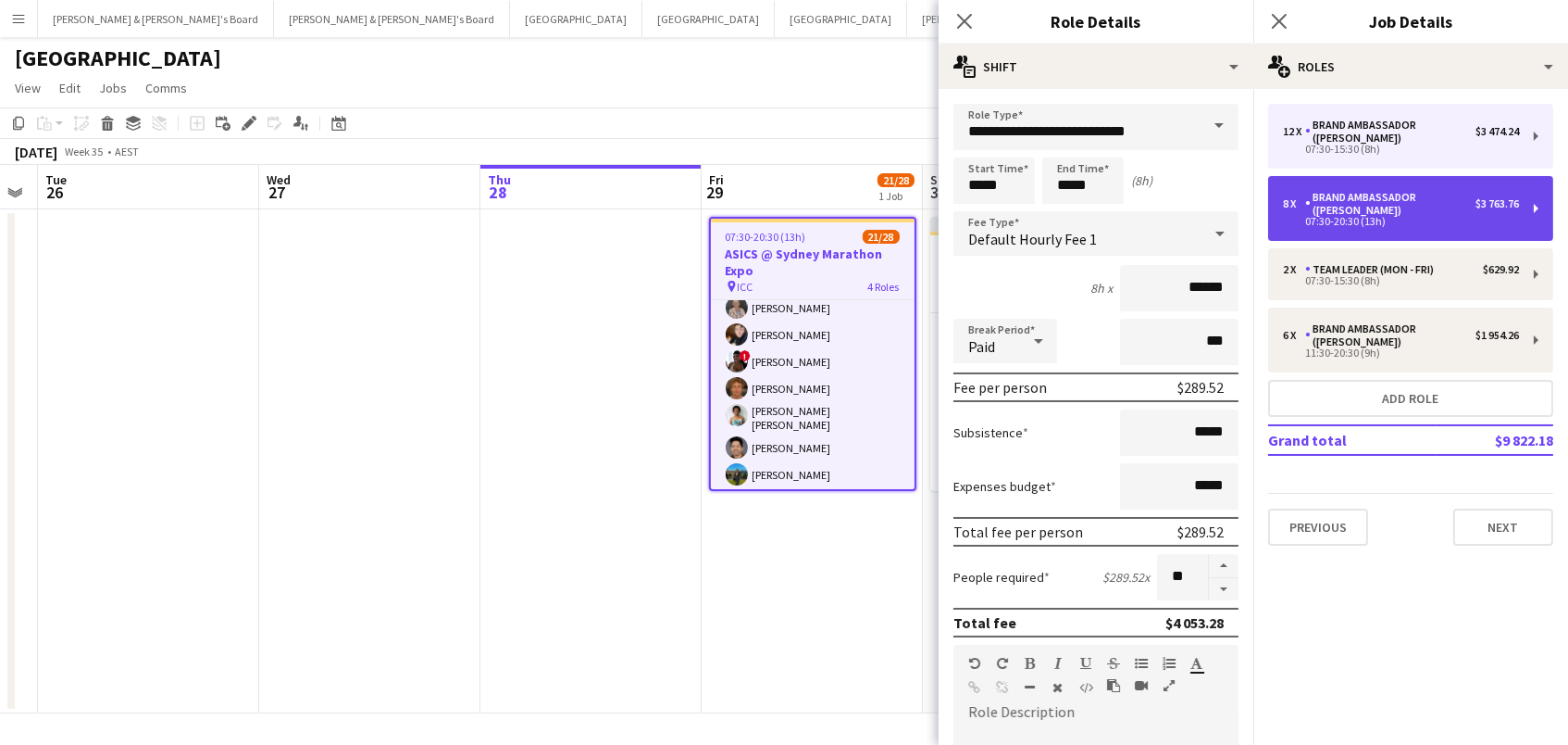
click at [1318, 212] on div "Brand Ambassador ([PERSON_NAME])" at bounding box center [1390, 204] width 171 height 26
type input "*****"
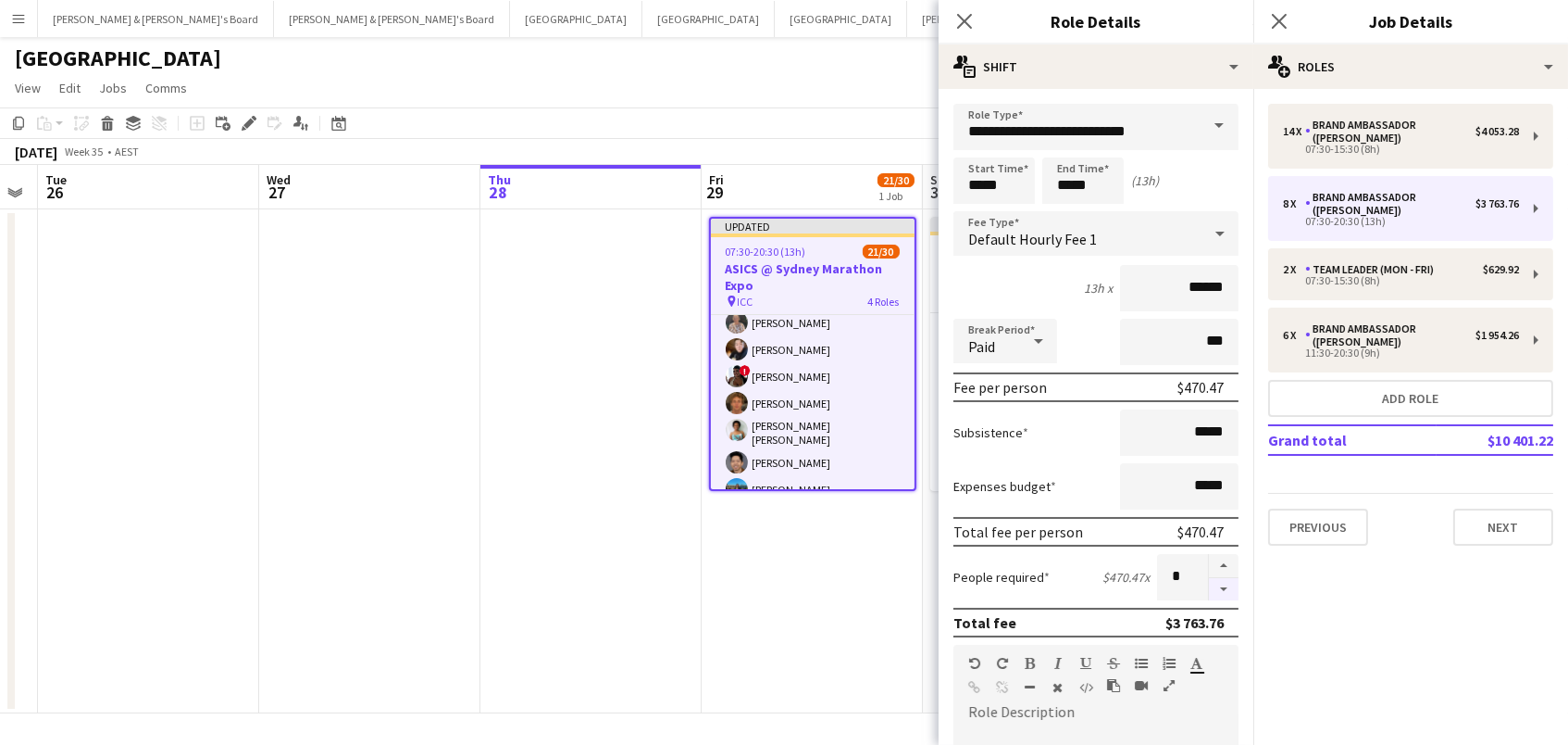
click at [1227, 590] on button "button" at bounding box center [1224, 590] width 29 height 23
drag, startPoint x: 1227, startPoint y: 590, endPoint x: 909, endPoint y: 570, distance: 318.6
click at [1227, 590] on button "button" at bounding box center [1224, 590] width 29 height 23
type input "*"
click at [669, 569] on app-date-cell at bounding box center [591, 461] width 221 height 504
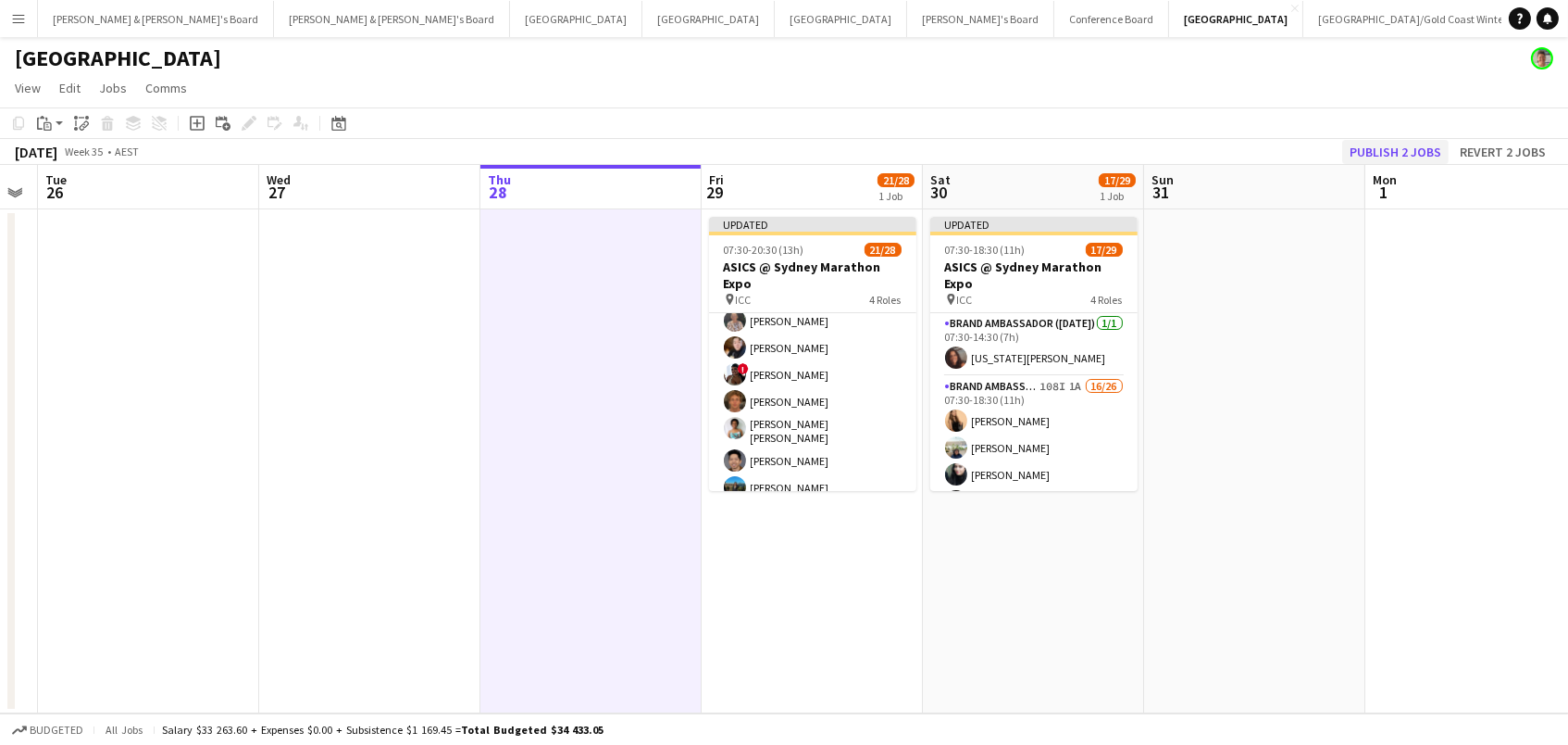
click at [1418, 146] on button "Publish 2 jobs" at bounding box center [1395, 151] width 106 height 24
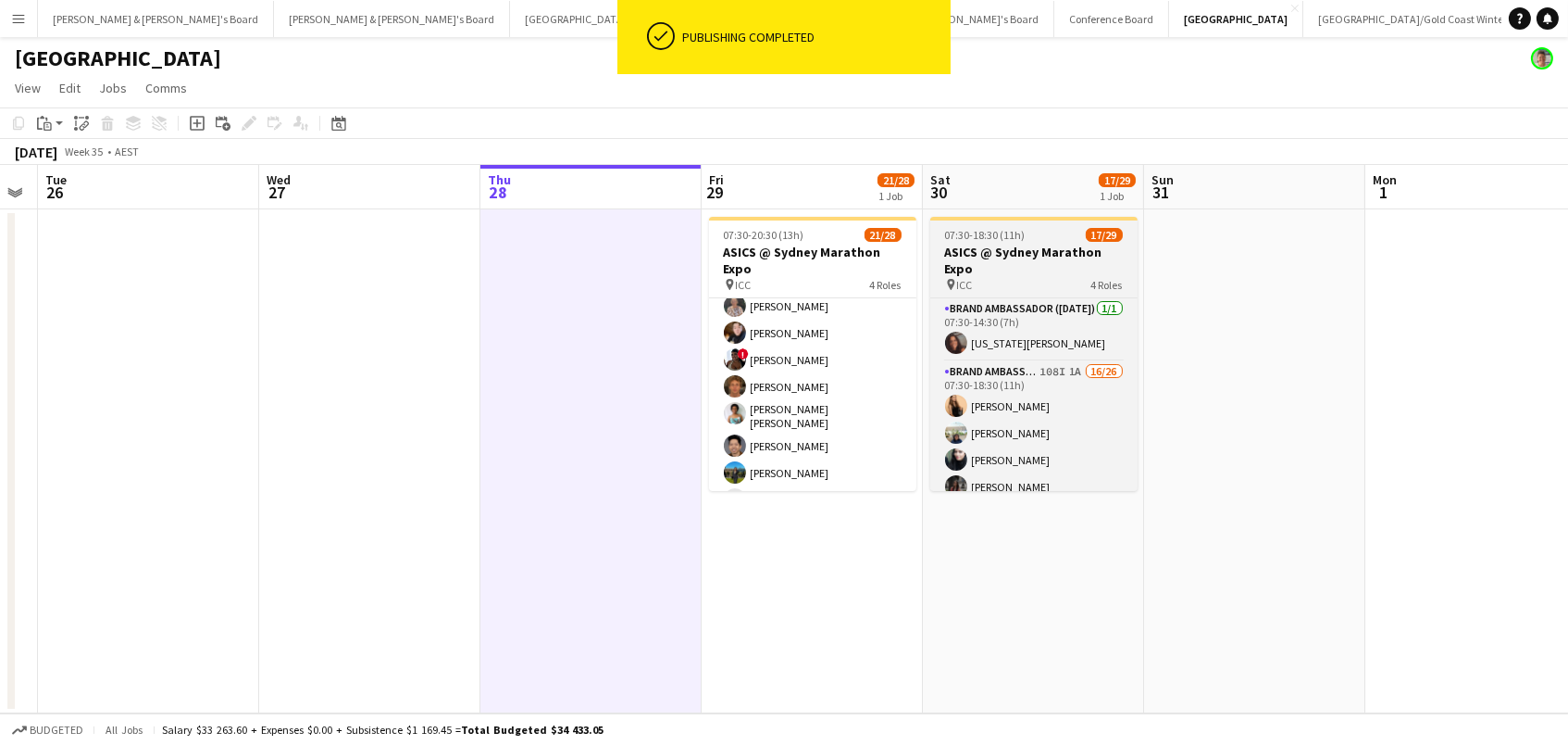
click at [1099, 418] on app-card-role "Brand Ambassador ([DATE]) 108I 1A 16/26 07:30-18:30 (11h) [PERSON_NAME] [PERSON…" at bounding box center [1034, 730] width 208 height 740
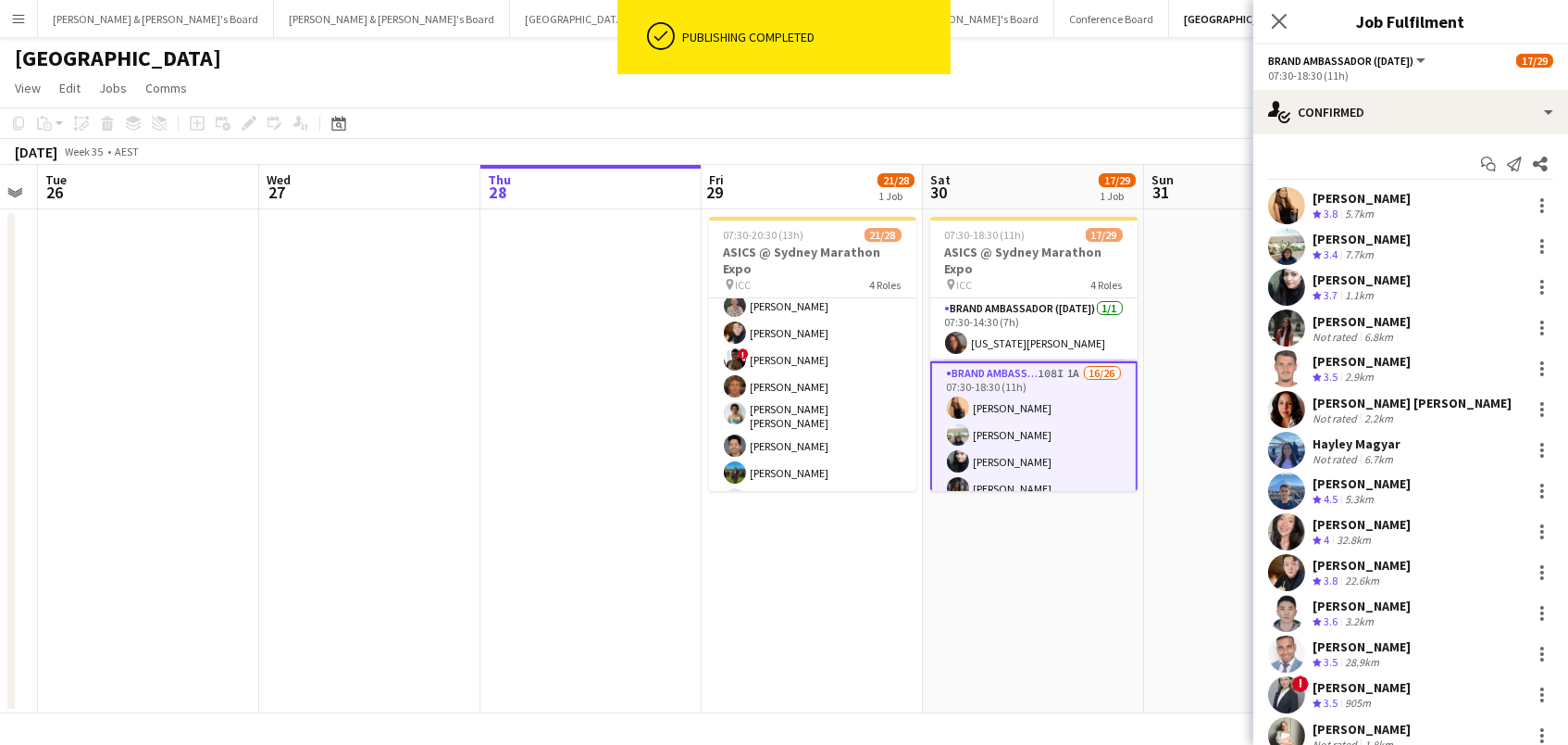
drag, startPoint x: 618, startPoint y: 396, endPoint x: 702, endPoint y: 398, distance: 84.0
click at [619, 396] on app-date-cell at bounding box center [591, 461] width 221 height 504
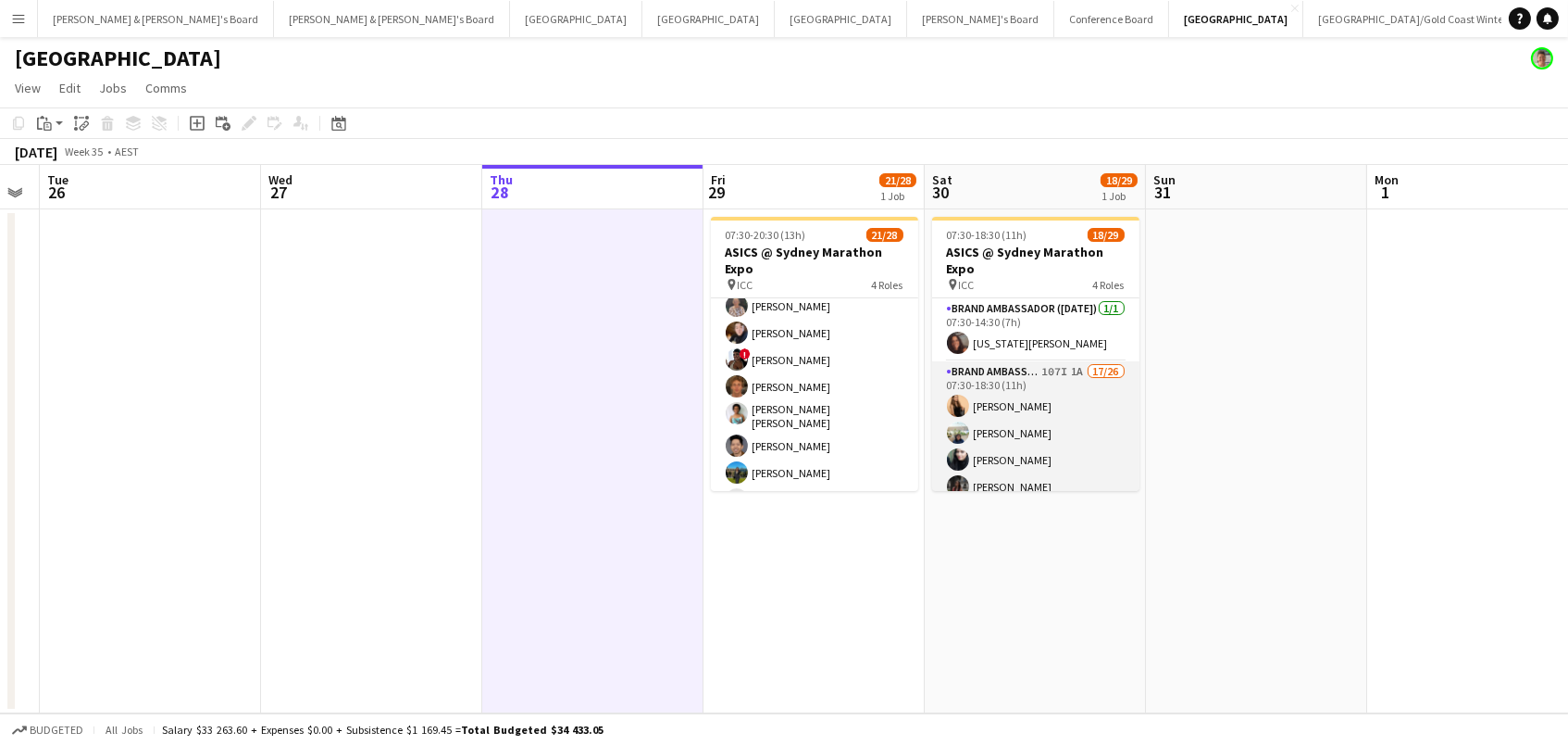
click at [1096, 472] on app-card-role "Brand Ambassador ([DATE]) 107I 1A 17/26 07:30-18:30 (11h) [PERSON_NAME] [PERSON…" at bounding box center [1036, 730] width 208 height 740
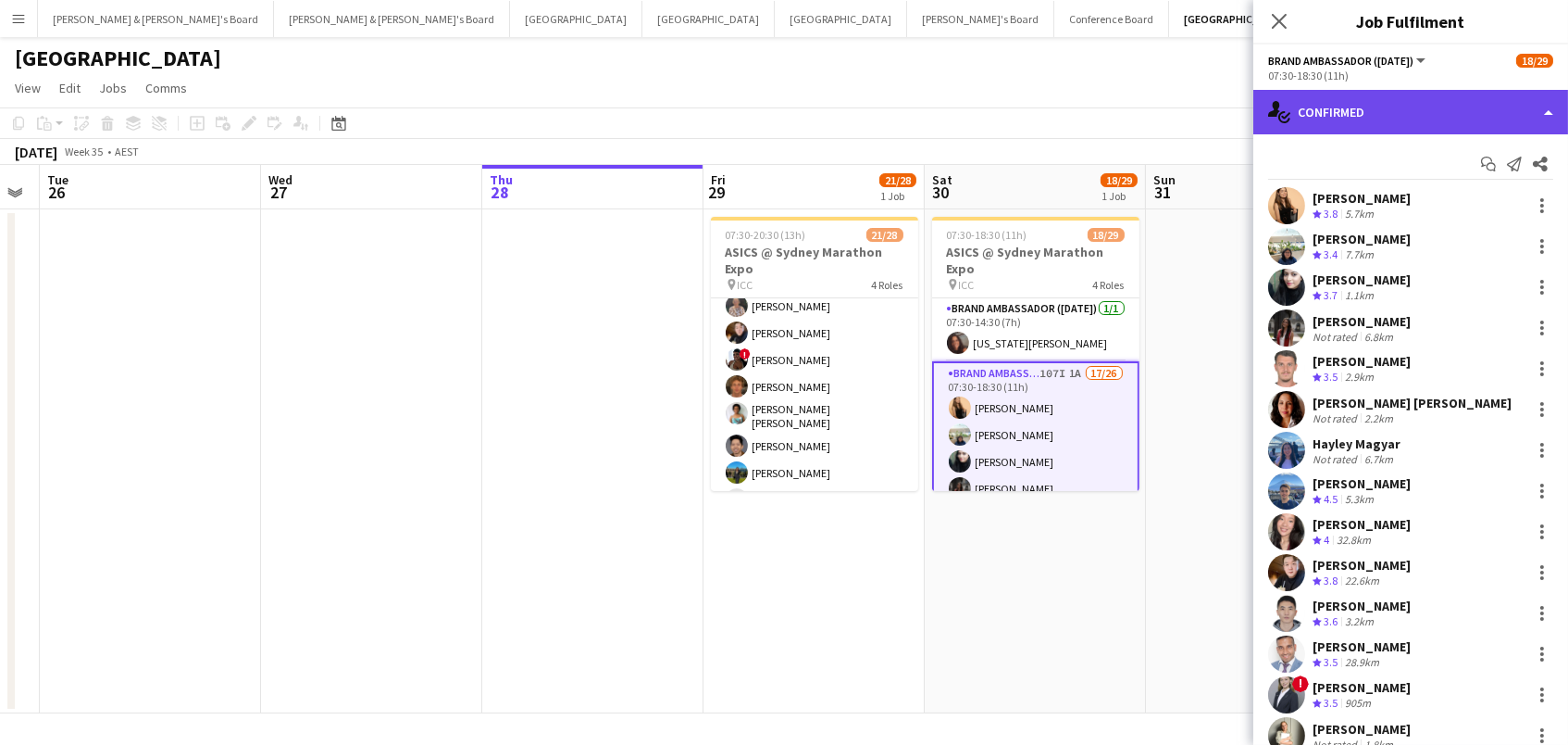
click at [1337, 108] on div "single-neutral-actions-check-2 Confirmed" at bounding box center [1410, 112] width 315 height 45
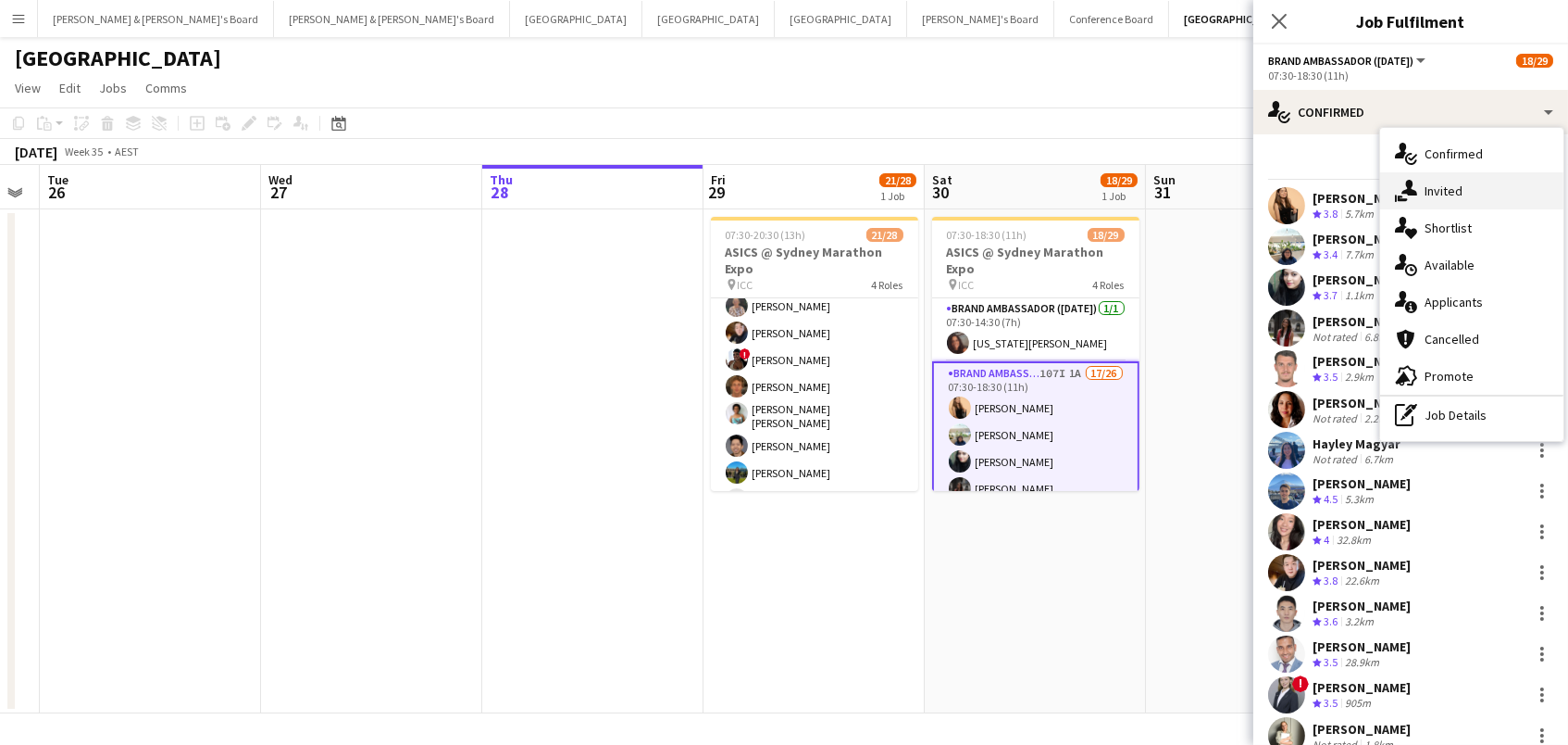
click at [1490, 196] on div "single-neutral-actions-share-1 Invited" at bounding box center [1472, 191] width 183 height 37
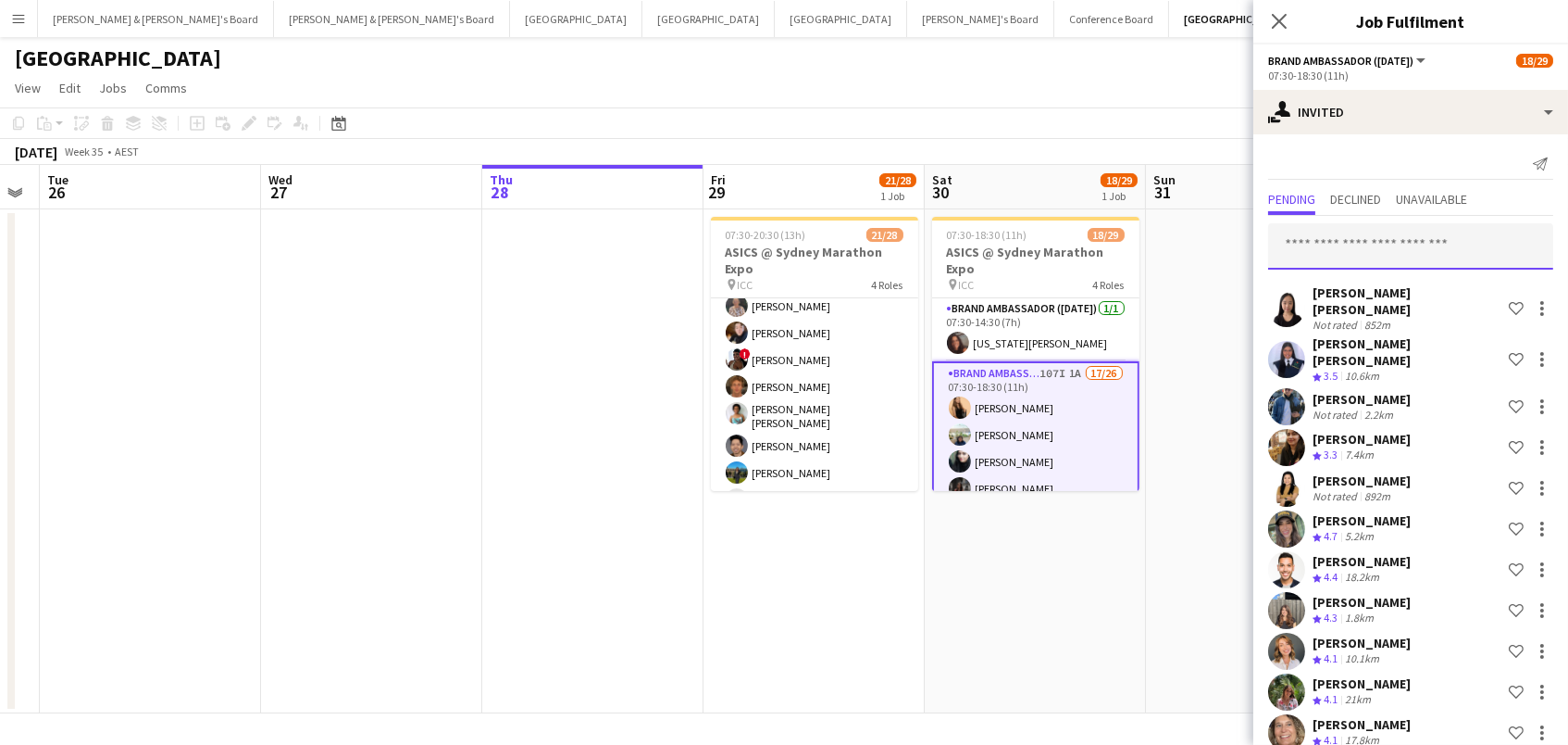
click at [1414, 242] on input "text" at bounding box center [1410, 246] width 286 height 46
type input "******"
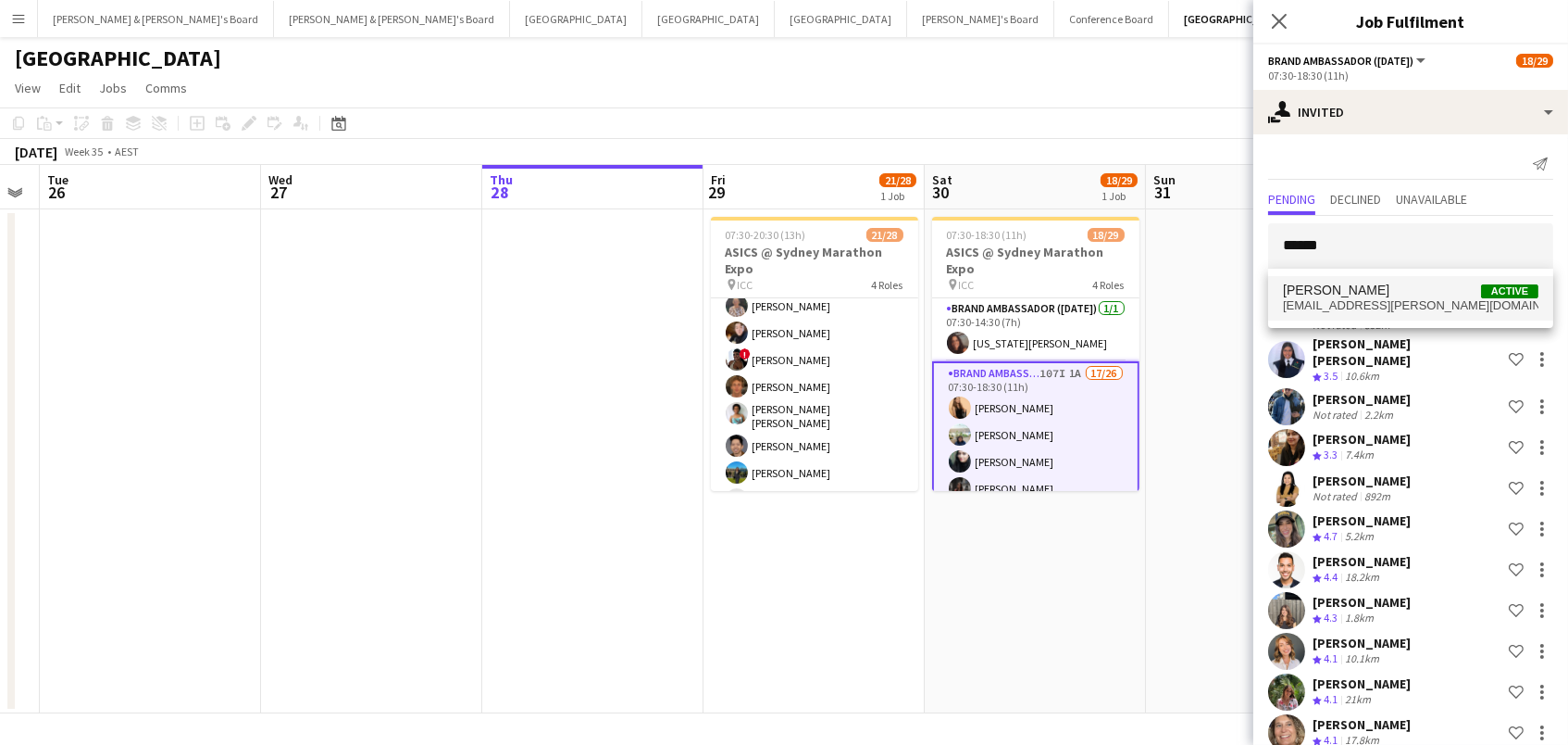
drag, startPoint x: 1414, startPoint y: 242, endPoint x: 1434, endPoint y: 292, distance: 53.9
click at [1434, 292] on span "[PERSON_NAME] Active" at bounding box center [1411, 291] width 255 height 16
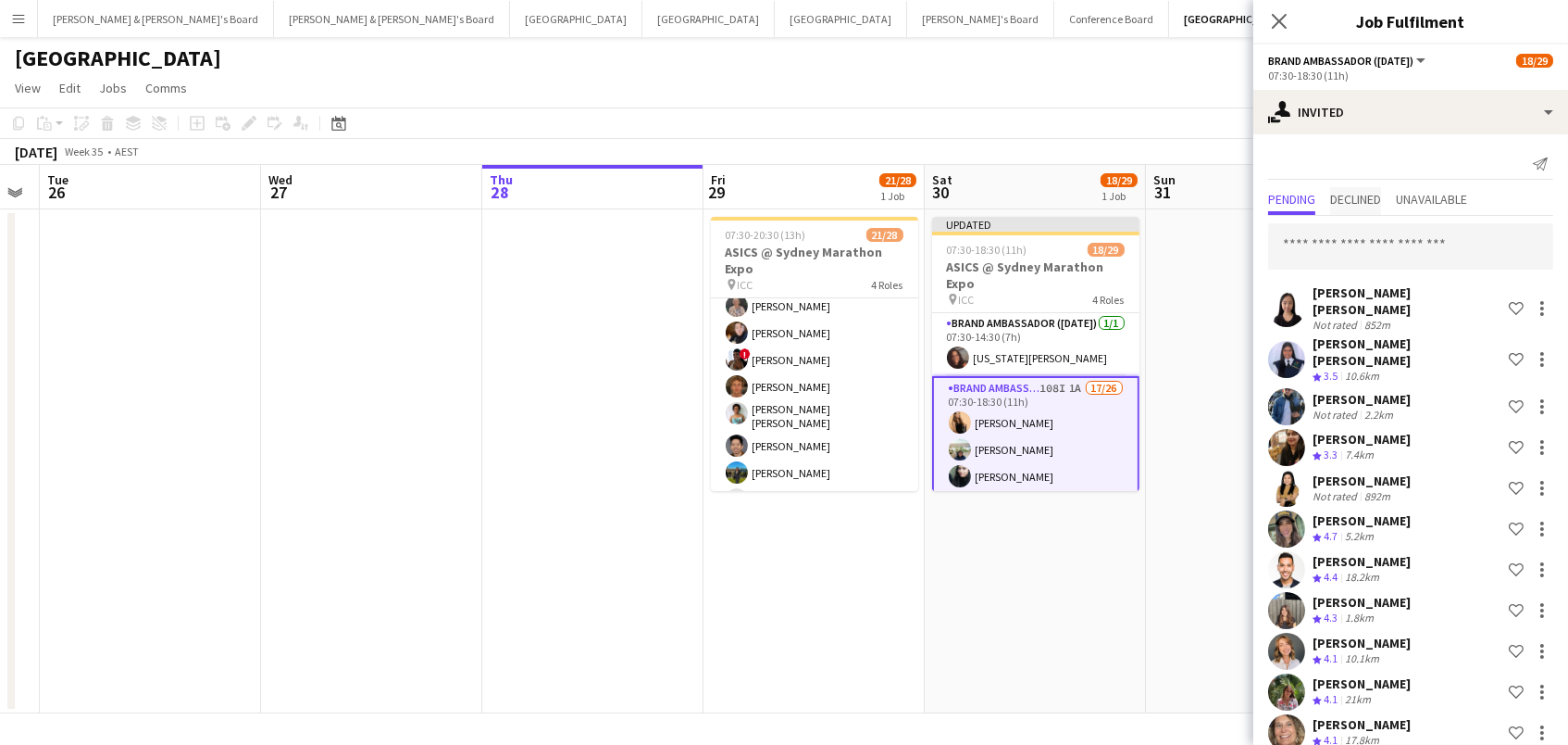
scroll to position [0, 0]
click at [1362, 193] on span "Declined" at bounding box center [1356, 199] width 51 height 13
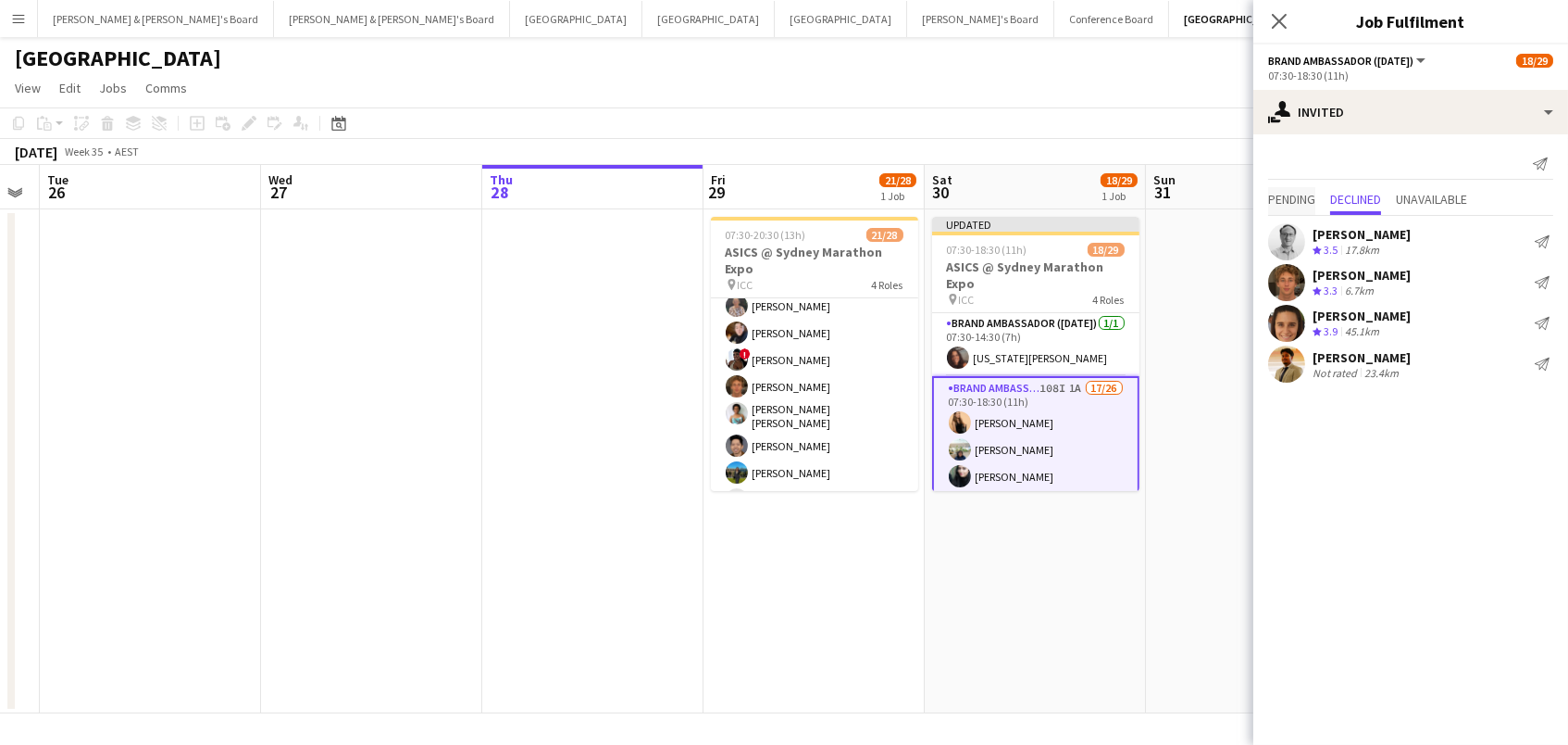
click at [1316, 198] on span "Pending" at bounding box center [1291, 199] width 47 height 13
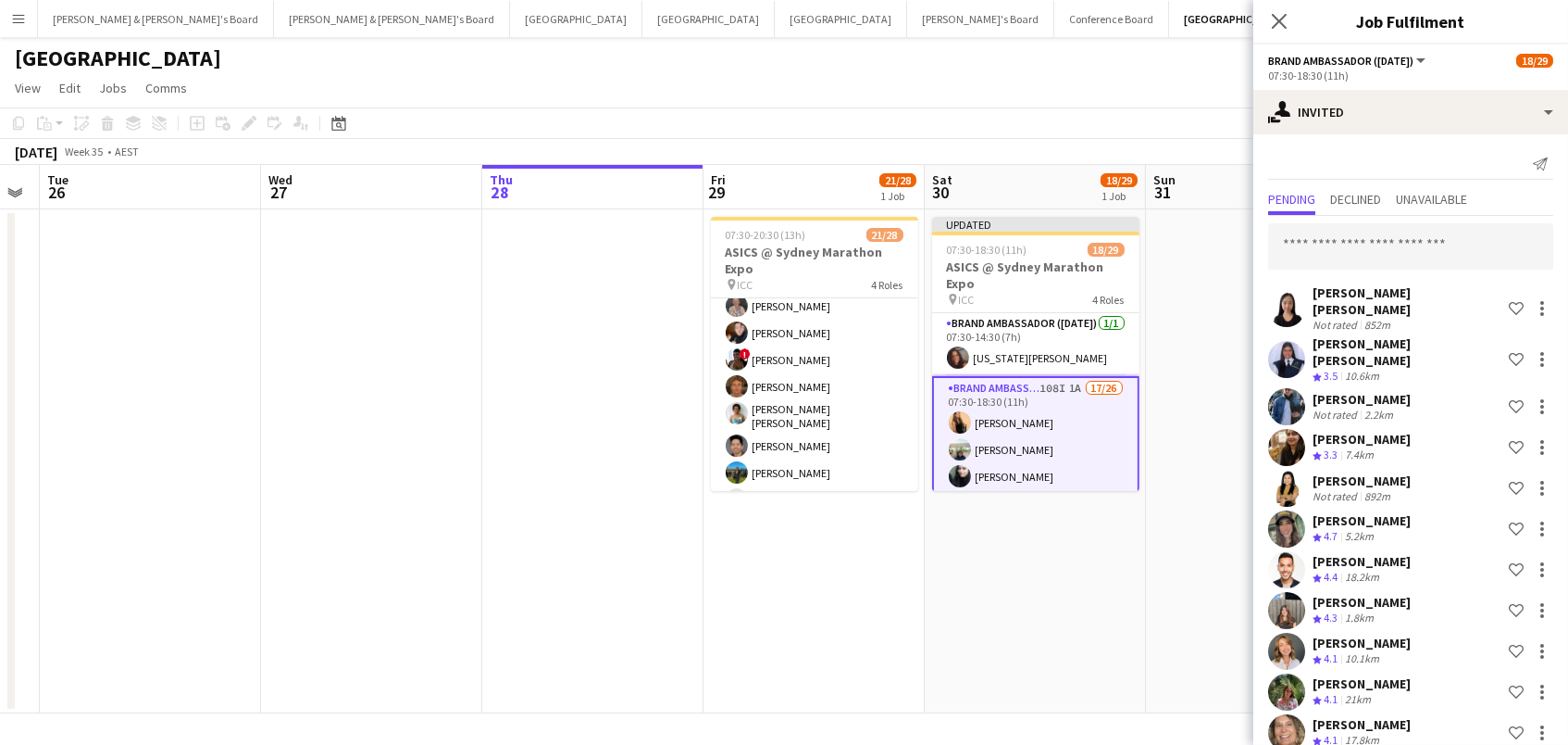
click at [1186, 131] on app-toolbar "Copy Paste Paste Command V Paste with crew Command Shift V Paste linked Job [GE…" at bounding box center [784, 123] width 1568 height 31
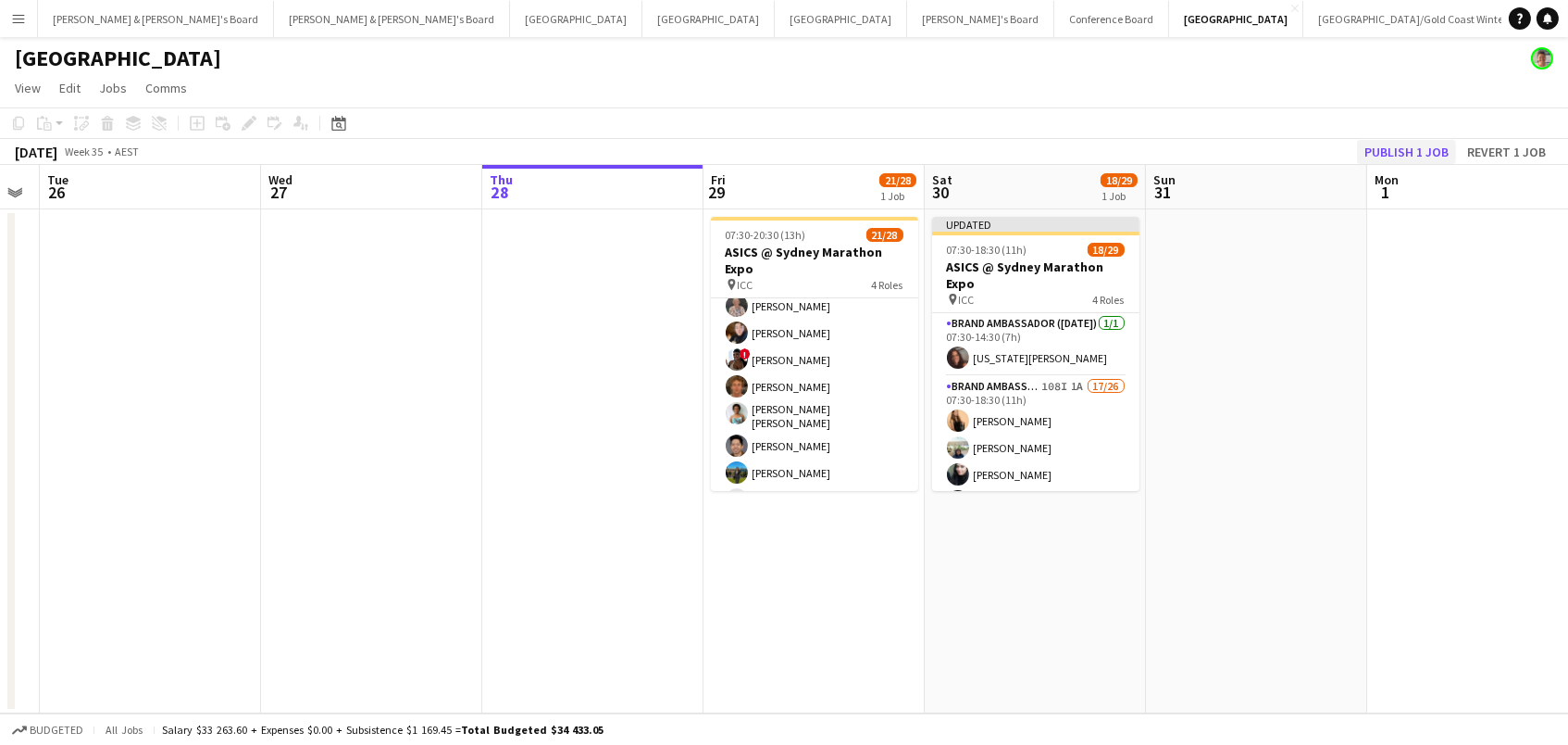
click at [1393, 149] on button "Publish 1 job" at bounding box center [1407, 151] width 99 height 24
